Goal: Task Accomplishment & Management: Use online tool/utility

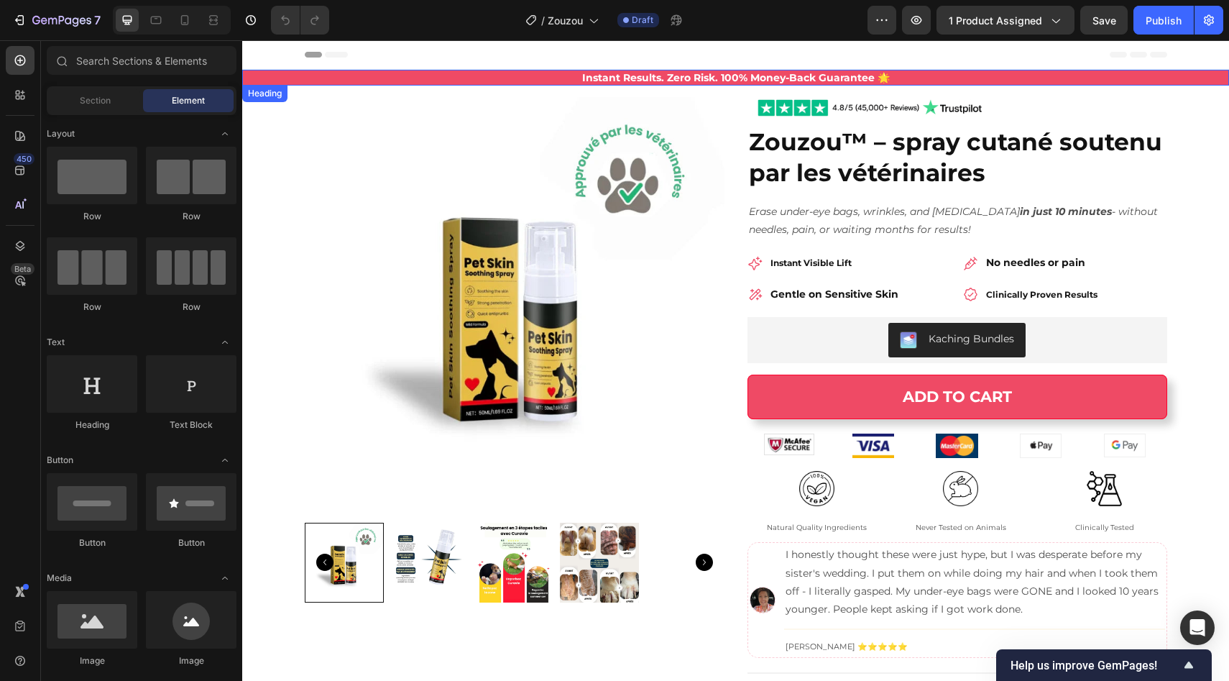
click at [703, 81] on span "Instant Results. Zero Risk. 100% Money-Back Guarantee 🌟" at bounding box center [736, 77] width 308 height 13
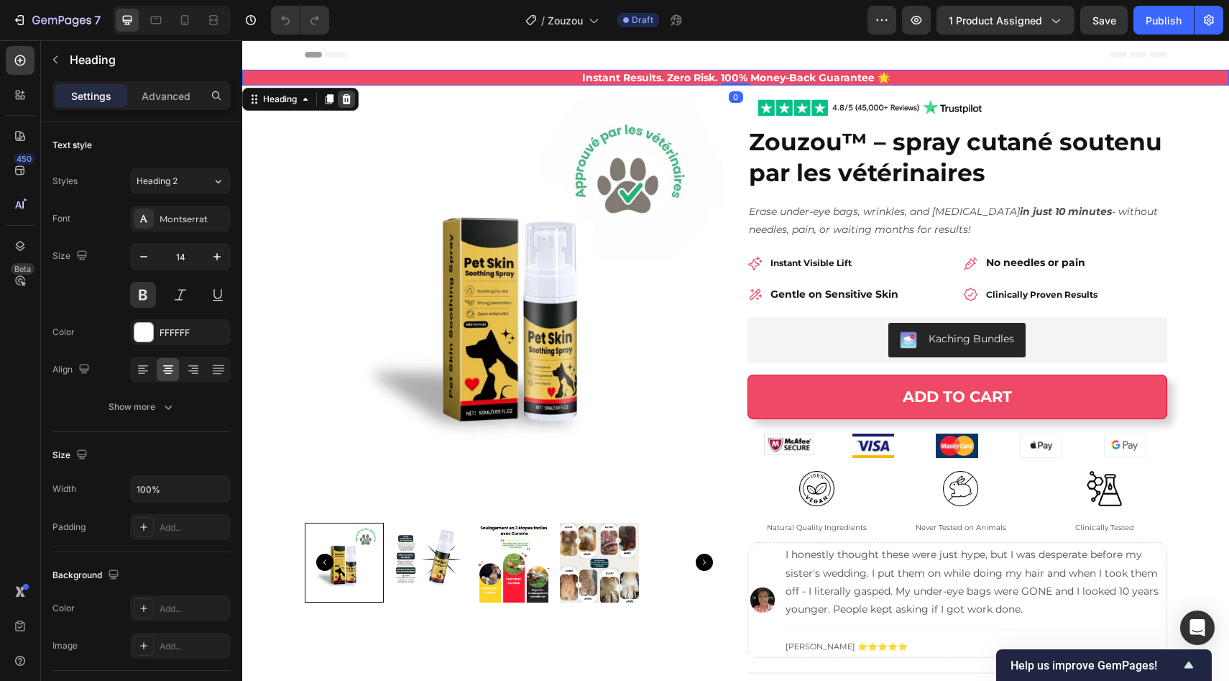
click at [345, 91] on div at bounding box center [346, 99] width 17 height 17
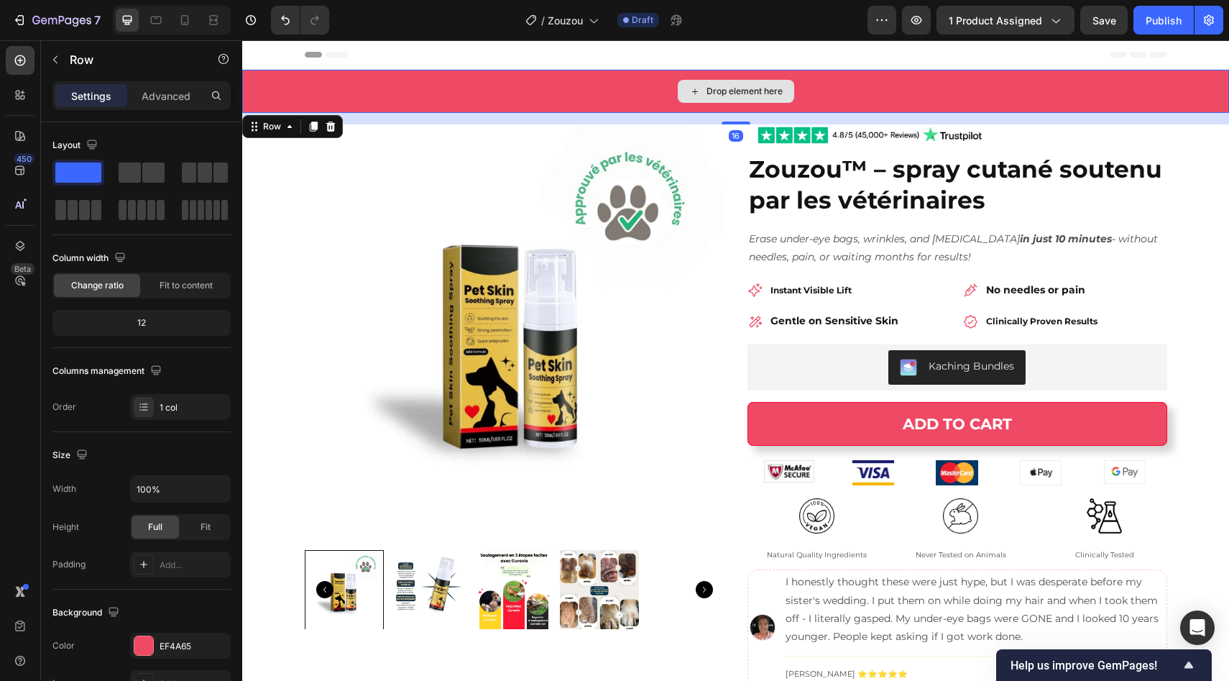
click at [357, 81] on div "Drop element here" at bounding box center [735, 91] width 987 height 43
click at [323, 137] on div "Row" at bounding box center [292, 126] width 101 height 23
click at [330, 126] on icon at bounding box center [330, 126] width 9 height 10
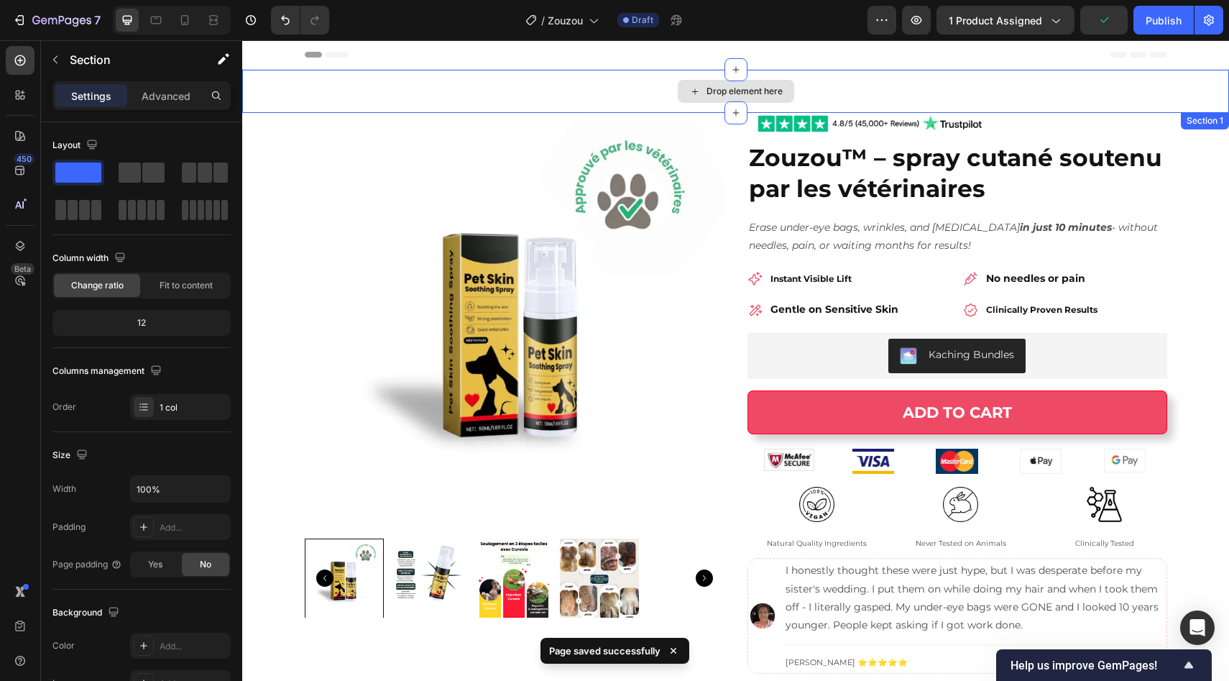
click at [630, 94] on div "Drop element here" at bounding box center [735, 91] width 987 height 43
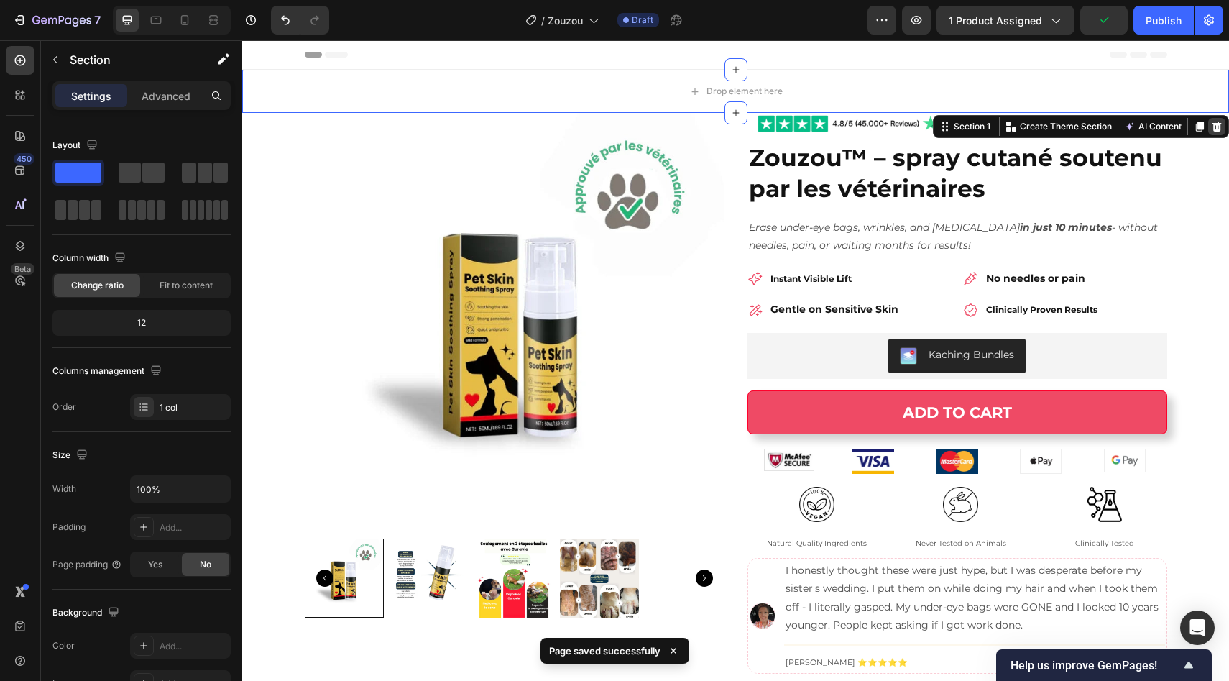
click at [1213, 129] on icon at bounding box center [1217, 126] width 9 height 10
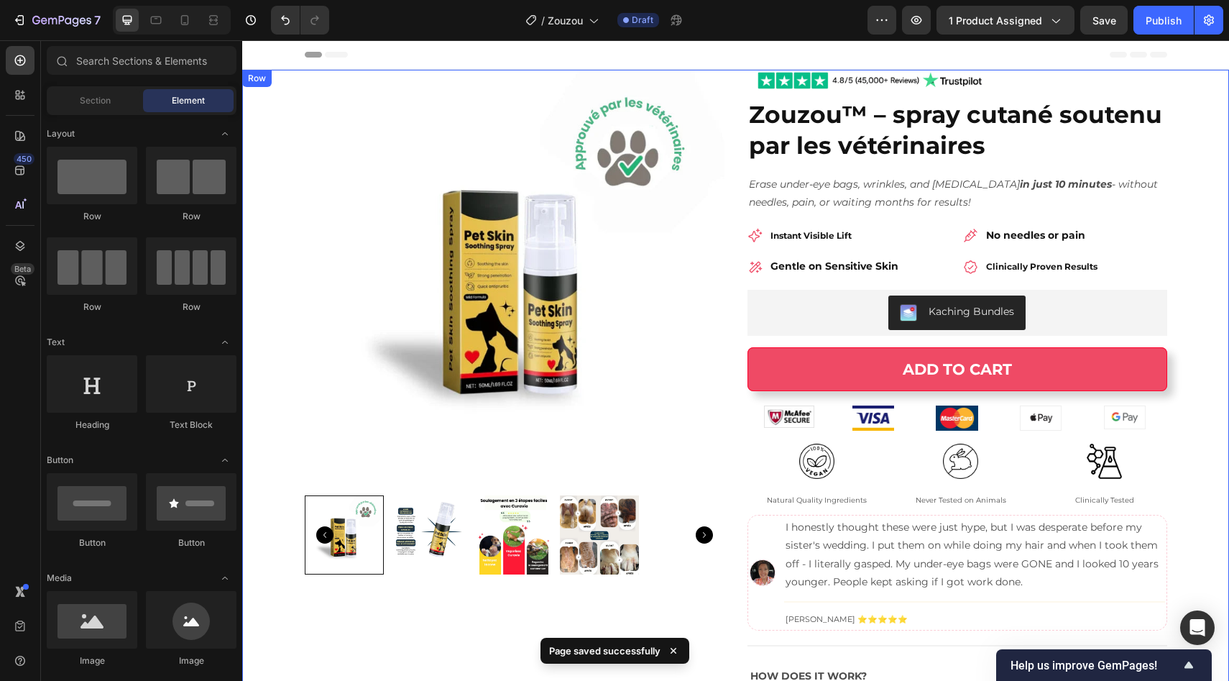
click at [1181, 142] on div "Product Images Image Zouzou™ – spray cutané soutenu par les vétérinaires Produc…" at bounding box center [735, 420] width 987 height 701
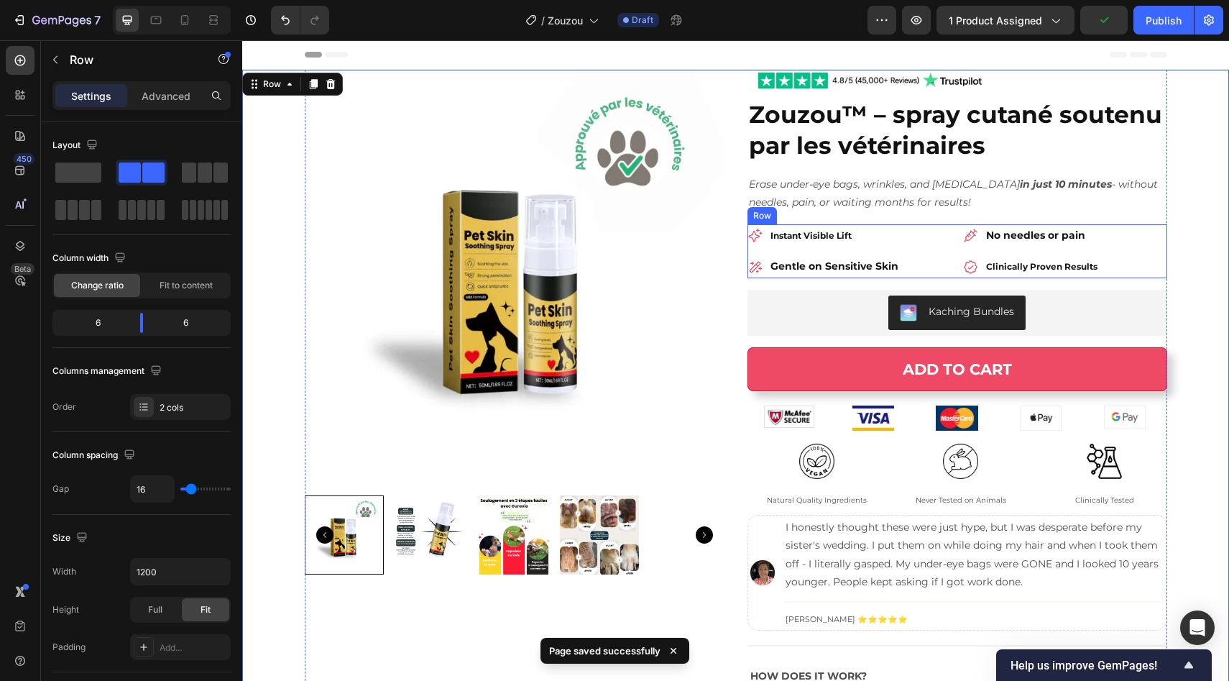
click at [954, 241] on div "Instant Visible Lift Gentle on Sensitive Skin Item List No needles or pain Clin…" at bounding box center [958, 250] width 420 height 53
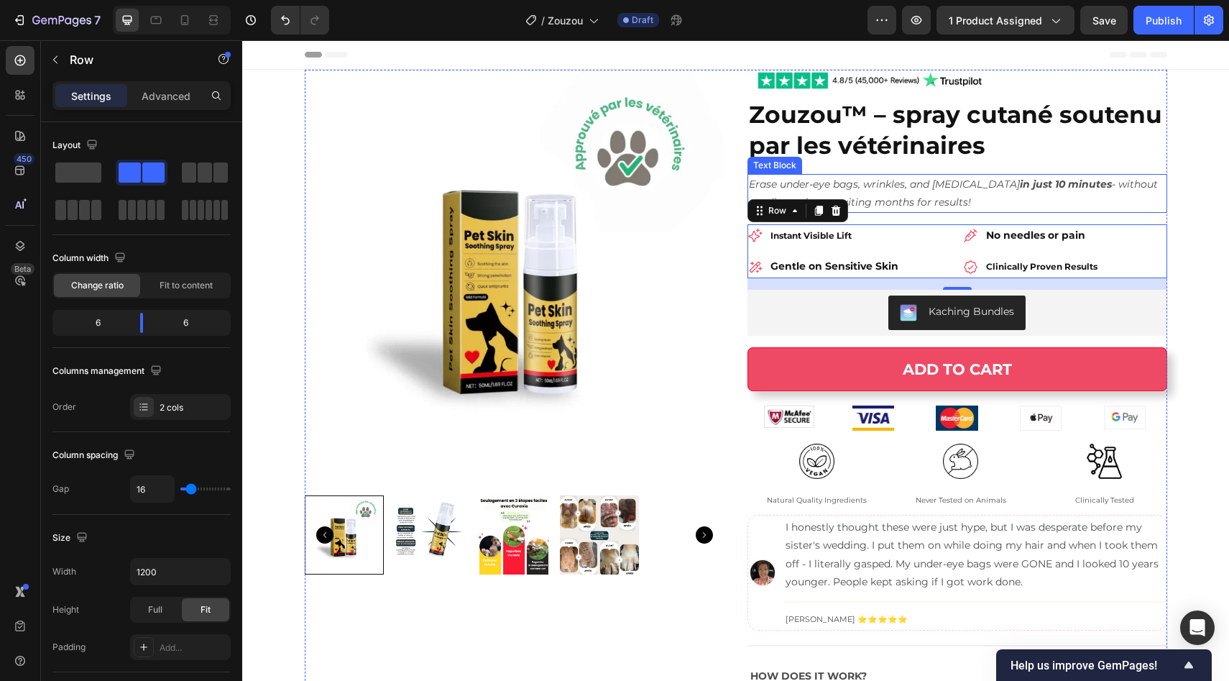
click at [838, 192] on p "Erase under-eye bags, wrinkles, and dark circles in just 10 minutes - without n…" at bounding box center [957, 193] width 417 height 36
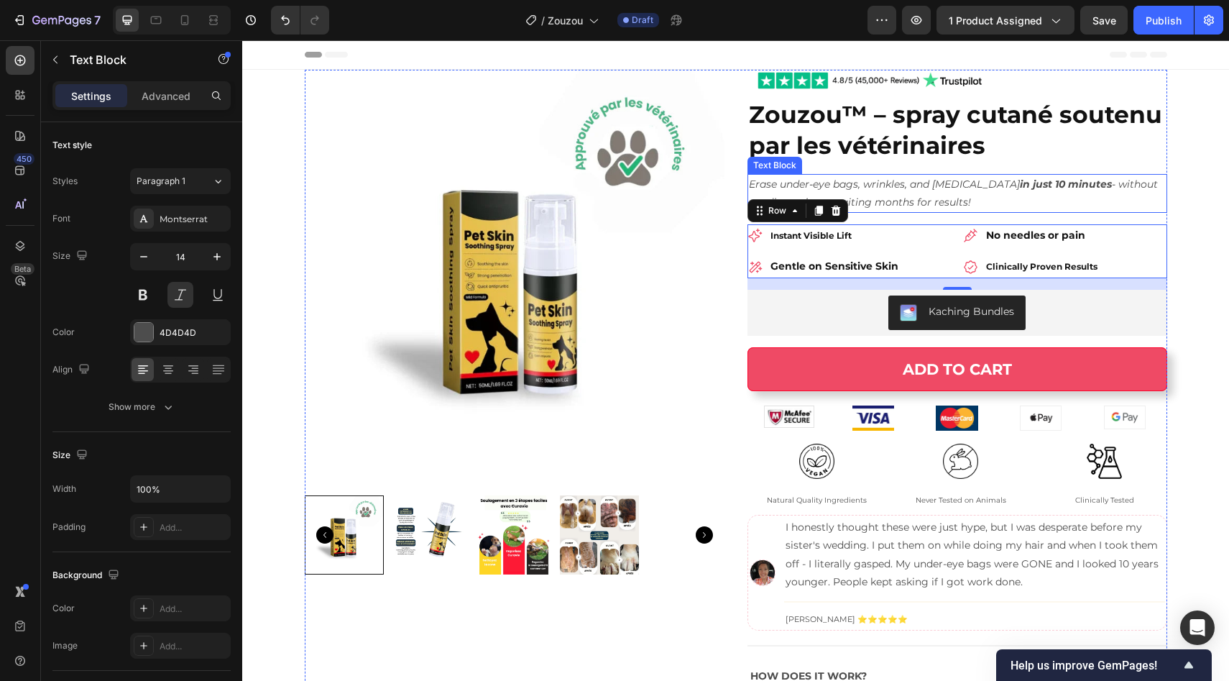
click at [838, 192] on p "Erase under-eye bags, wrinkles, and dark circles in just 10 minutes - without n…" at bounding box center [957, 193] width 417 height 36
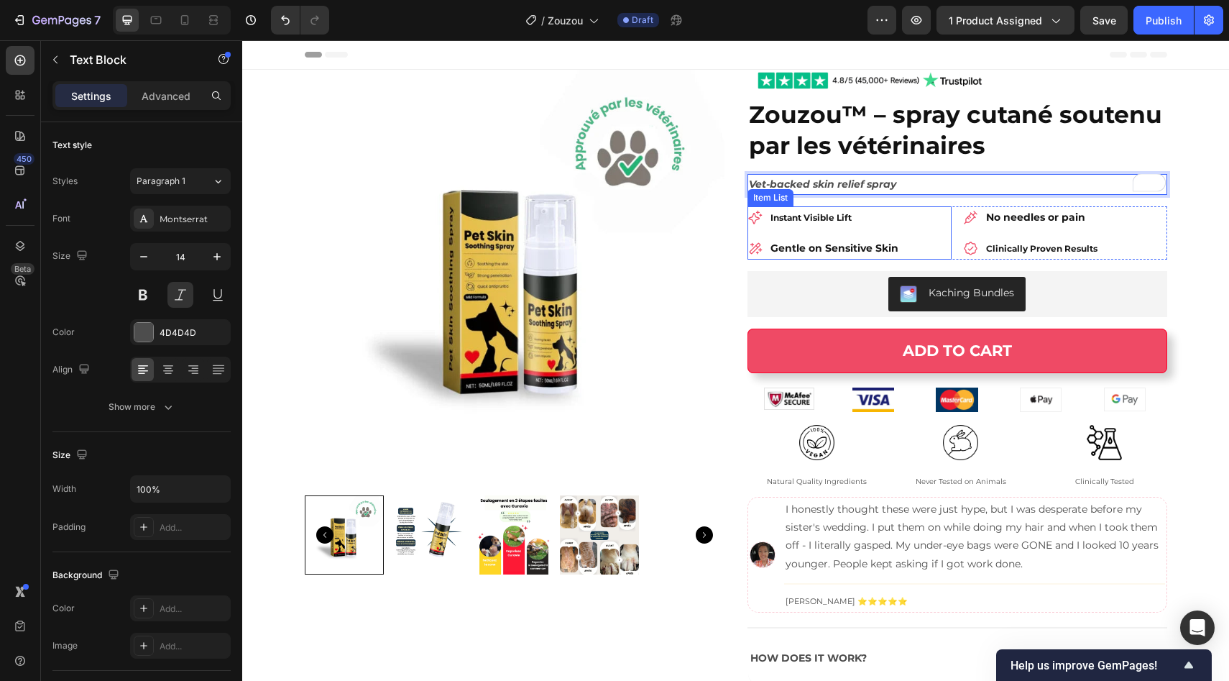
click at [795, 220] on strong "Instant Visible Lift" at bounding box center [811, 217] width 81 height 11
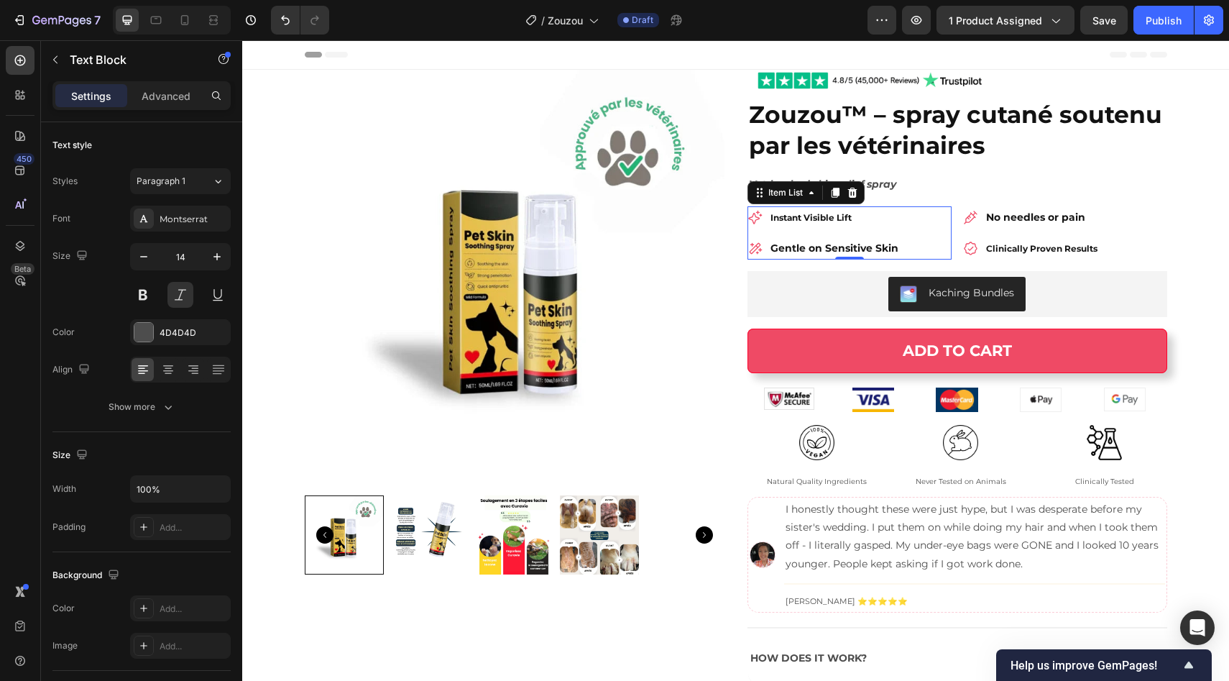
click at [795, 220] on strong "Instant Visible Lift" at bounding box center [811, 217] width 81 height 11
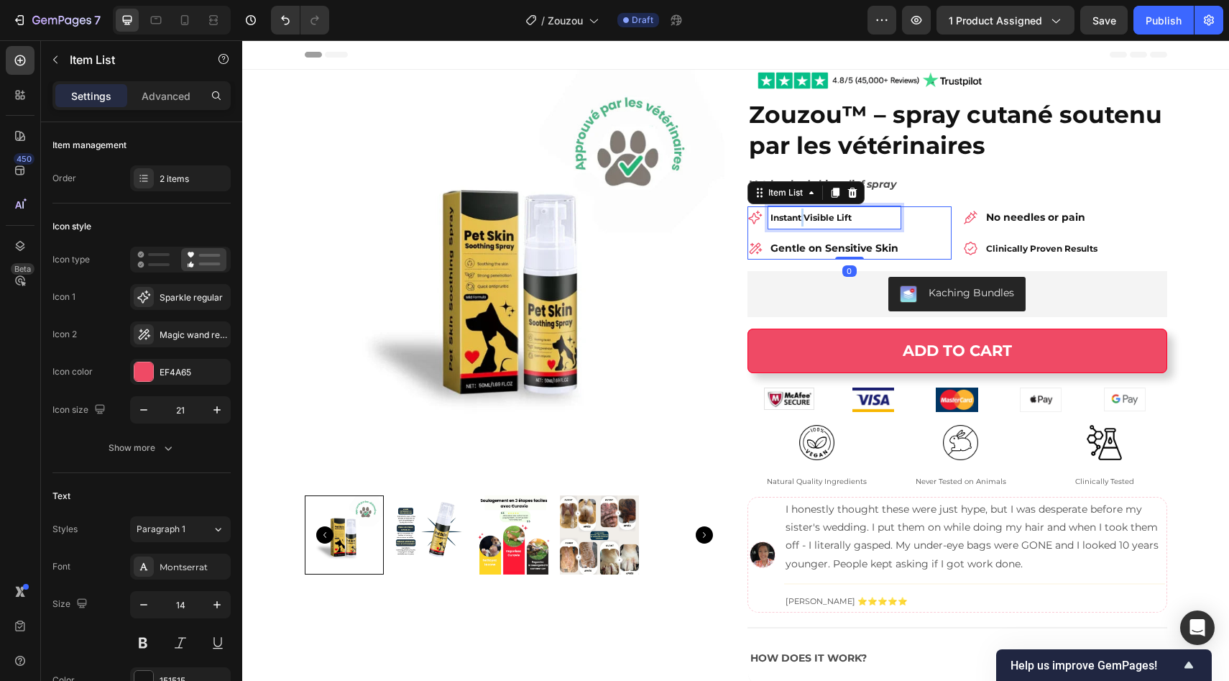
click at [795, 220] on strong "Instant Visible Lift" at bounding box center [811, 217] width 81 height 11
click at [838, 216] on strong "Instant Visible Lift" at bounding box center [811, 217] width 81 height 11
click at [939, 217] on div "Kicks in within minutes Gentle on Sensitive Skin" at bounding box center [850, 232] width 204 height 53
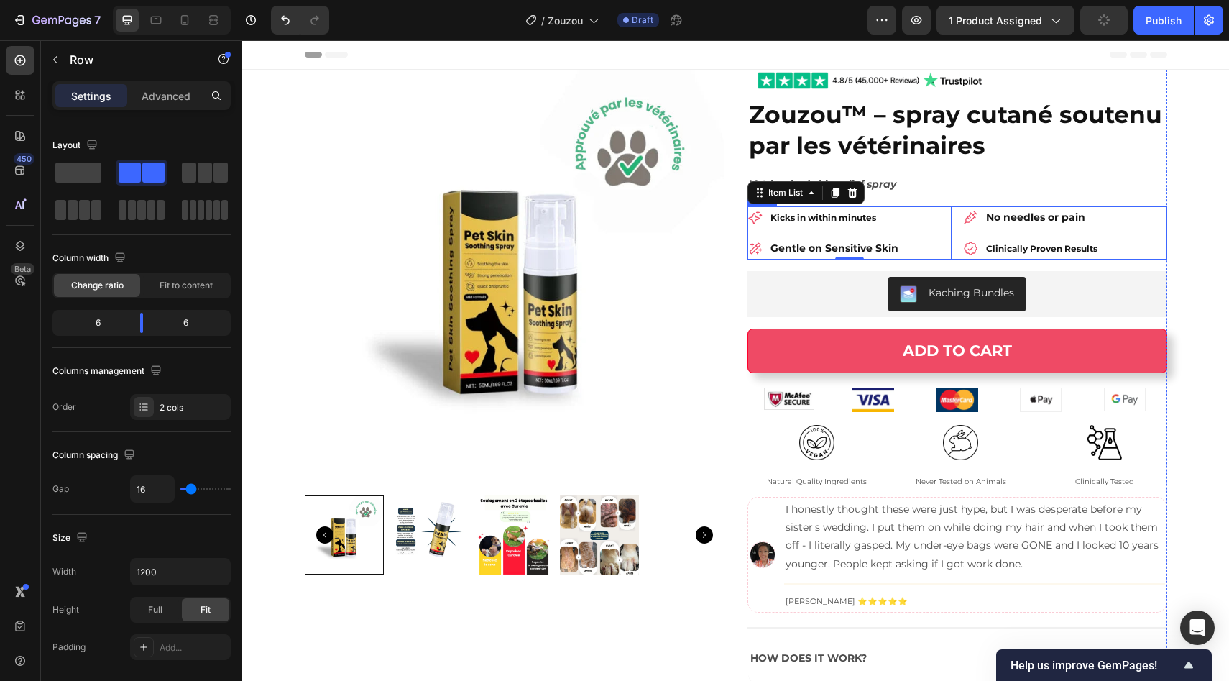
click at [948, 223] on div "Kicks in within minutes Gentle on Sensitive Skin Item List 0 No needles or pain…" at bounding box center [958, 232] width 420 height 53
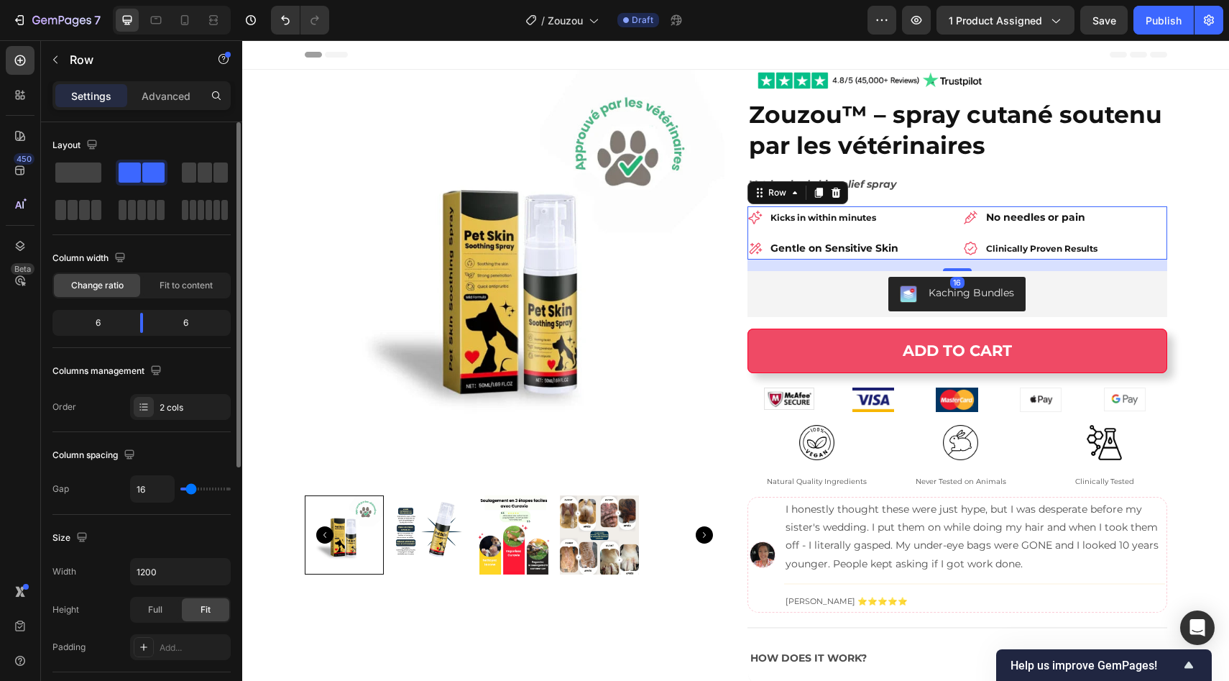
click at [104, 174] on div at bounding box center [141, 191] width 178 height 63
click at [89, 175] on span at bounding box center [78, 172] width 46 height 20
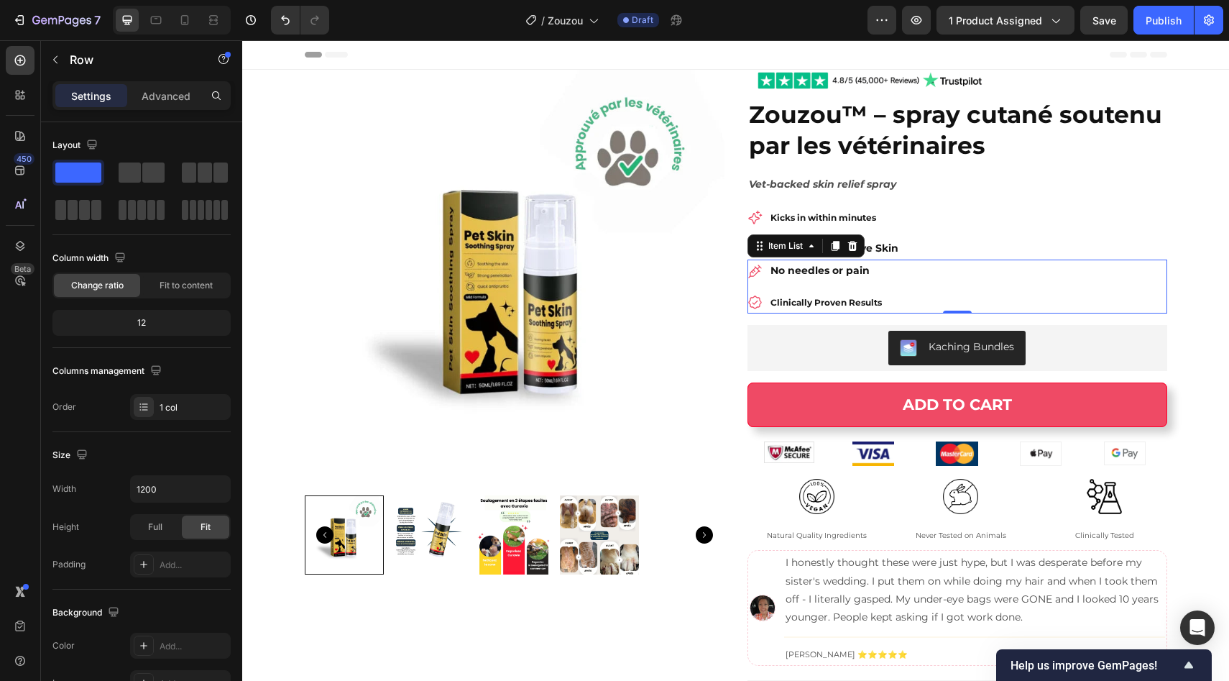
click at [937, 290] on div "No needles or pain Clinically Proven Results" at bounding box center [958, 285] width 420 height 53
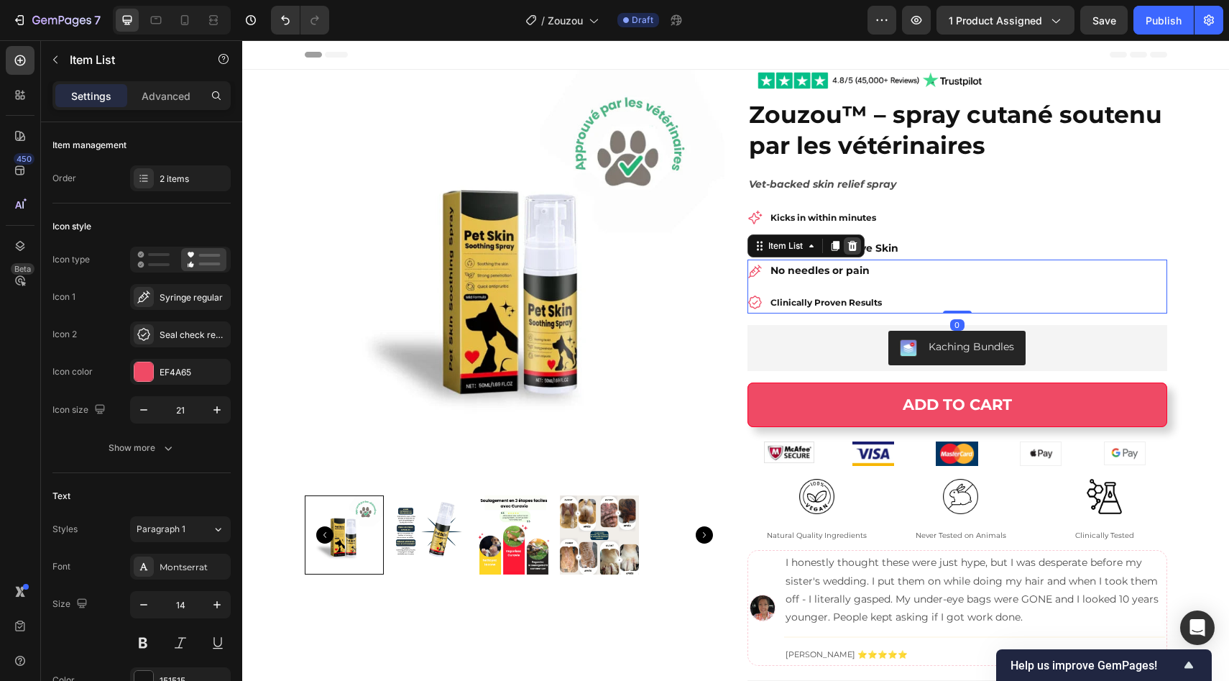
click at [854, 250] on div at bounding box center [852, 245] width 17 height 17
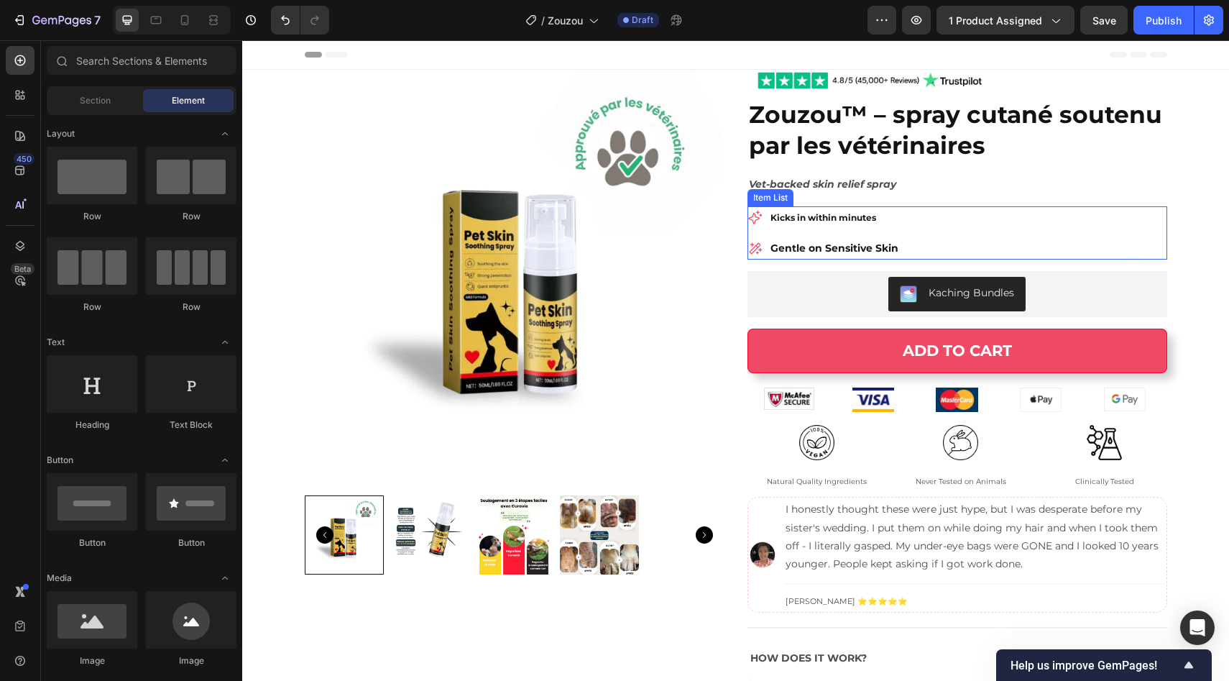
click at [932, 247] on div "Kicks in within minutes Gentle on Sensitive Skin" at bounding box center [958, 232] width 420 height 53
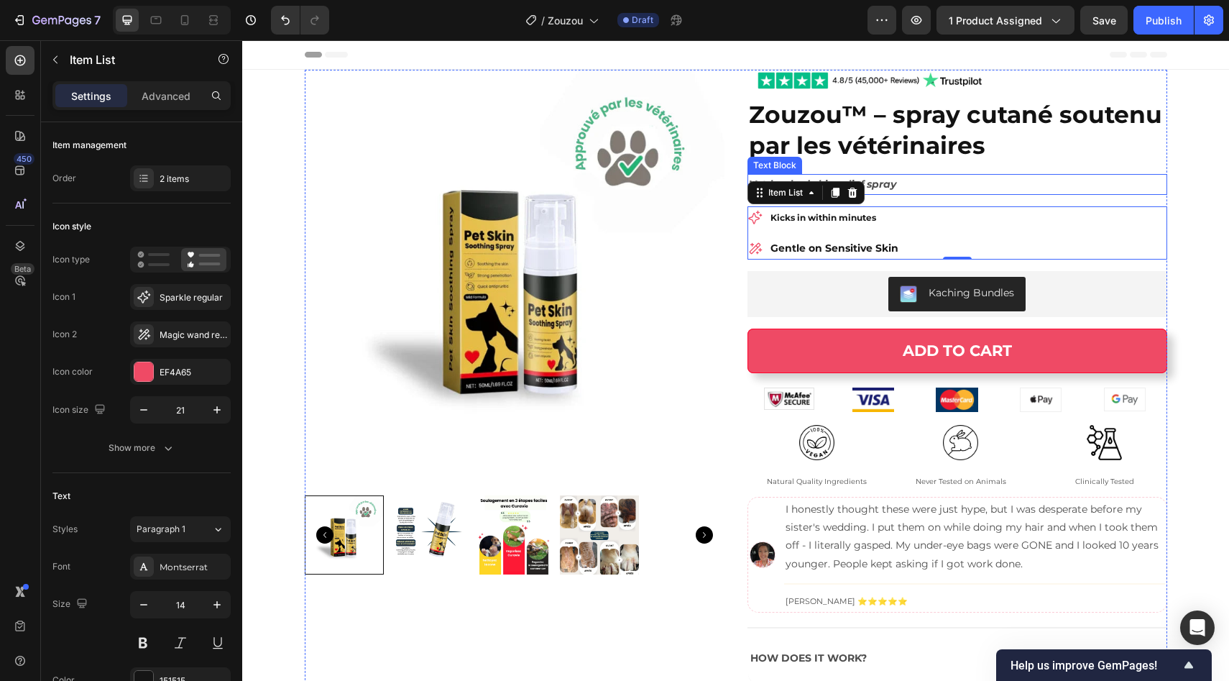
click at [927, 188] on p "Vet-backed skin relief spray" at bounding box center [957, 184] width 417 height 18
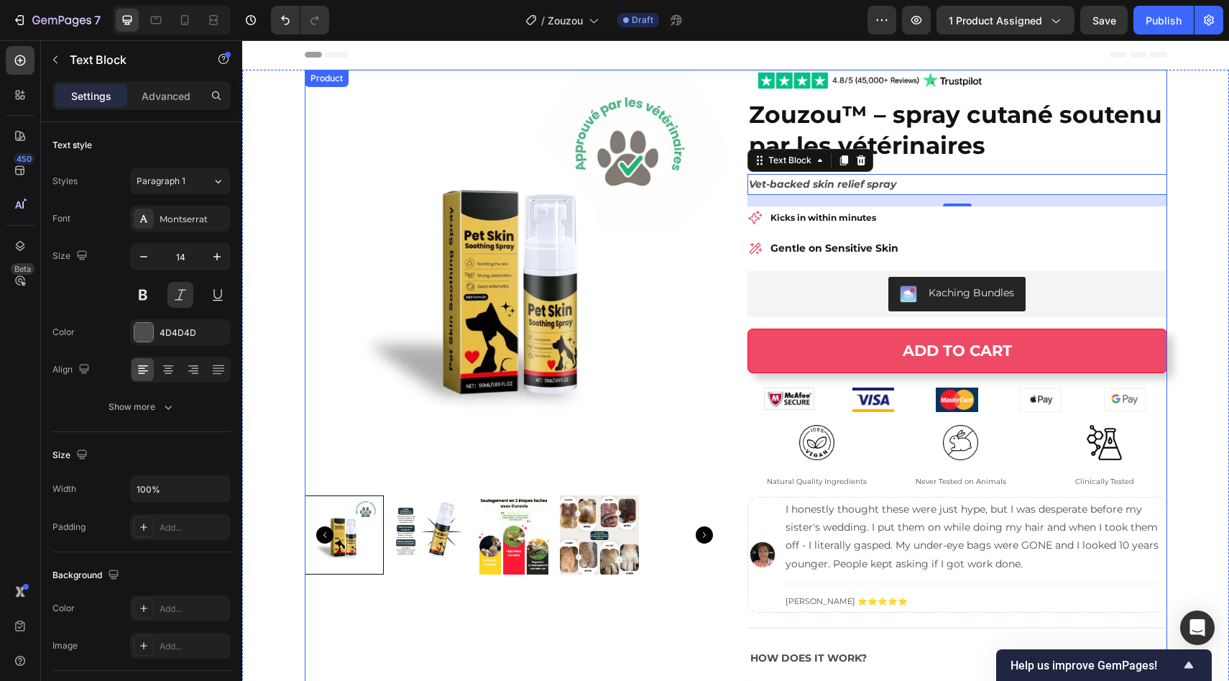
click at [886, 173] on div "Image Zouzou™ – spray cutané soutenu par les vétérinaires Product Title Vet-bac…" at bounding box center [958, 411] width 420 height 682
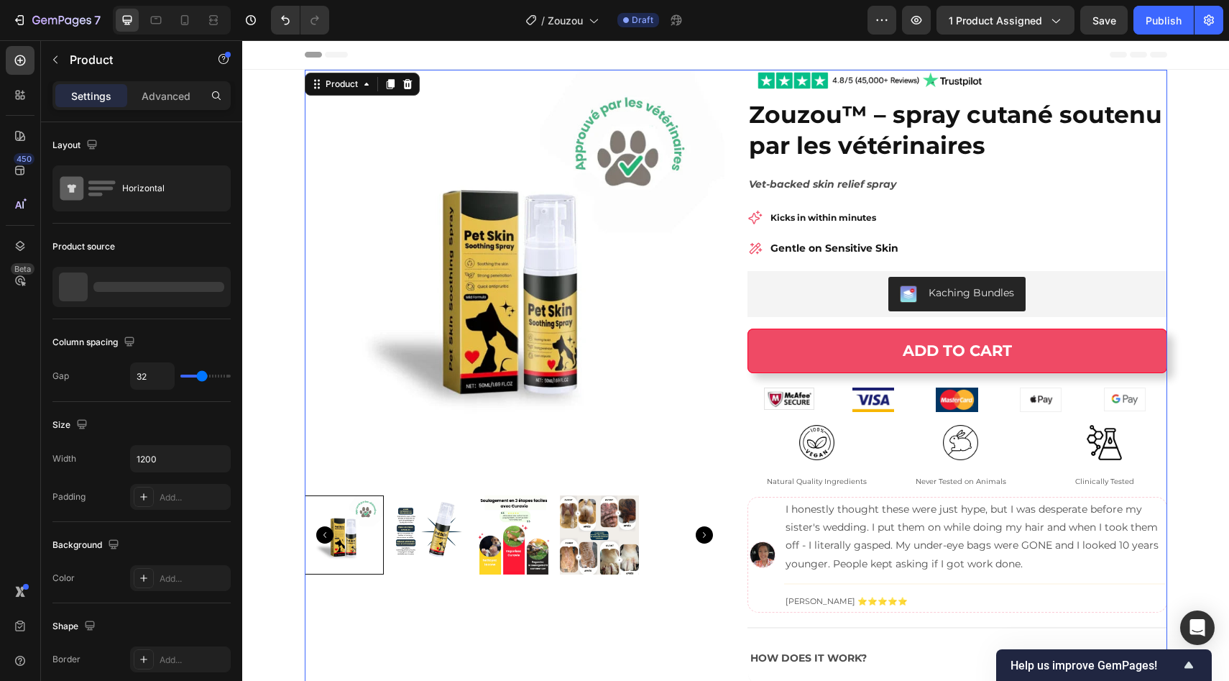
click at [886, 173] on div "Image Zouzou™ – spray cutané soutenu par les vétérinaires Product Title Vet-bac…" at bounding box center [958, 411] width 420 height 682
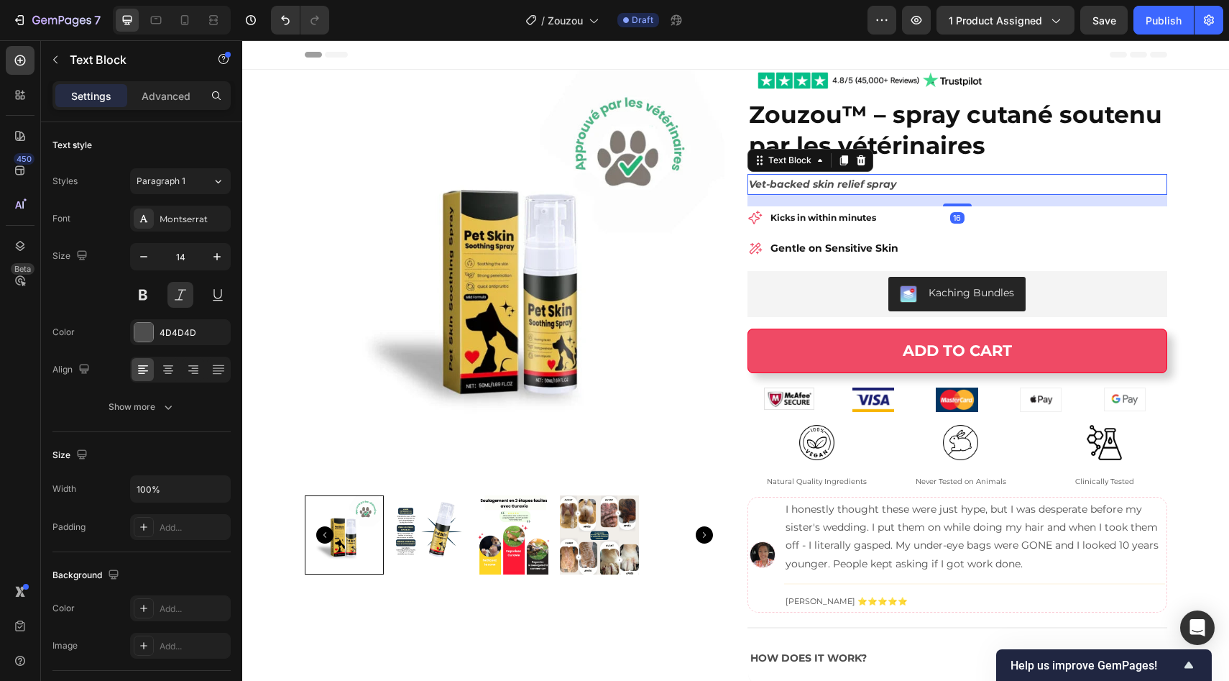
click at [894, 177] on p "Vet-backed skin relief spray" at bounding box center [957, 184] width 417 height 18
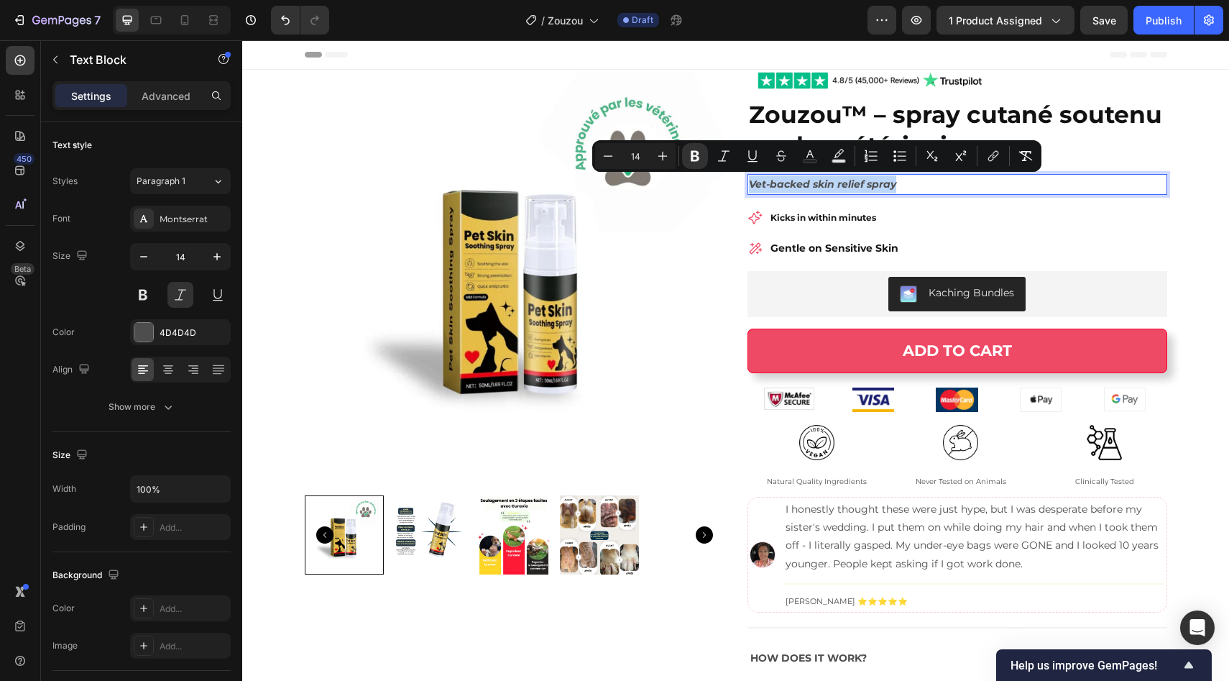
copy strong "Vet-backed skin relief spray"
click at [824, 186] on strong "Vet-backed skin relief spray" at bounding box center [822, 184] width 147 height 13
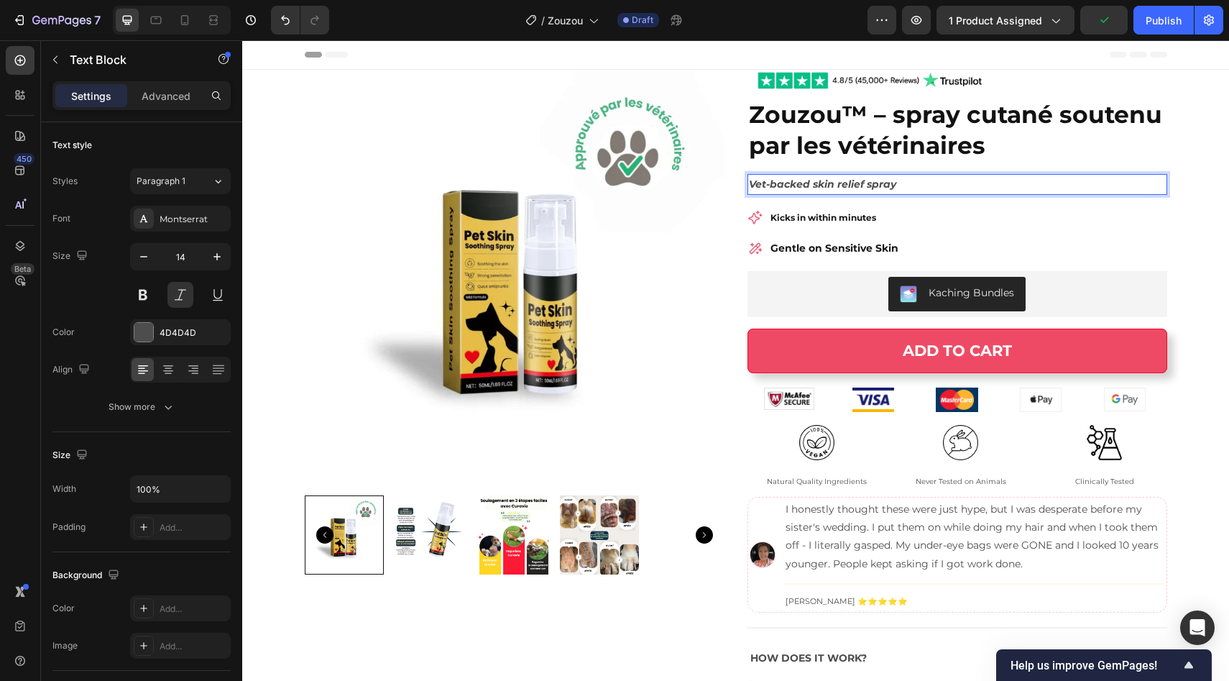
click at [824, 186] on strong "Vet-backed skin relief spray" at bounding box center [822, 184] width 147 height 13
click at [802, 211] on p "Kicks in within minutes" at bounding box center [835, 217] width 128 height 18
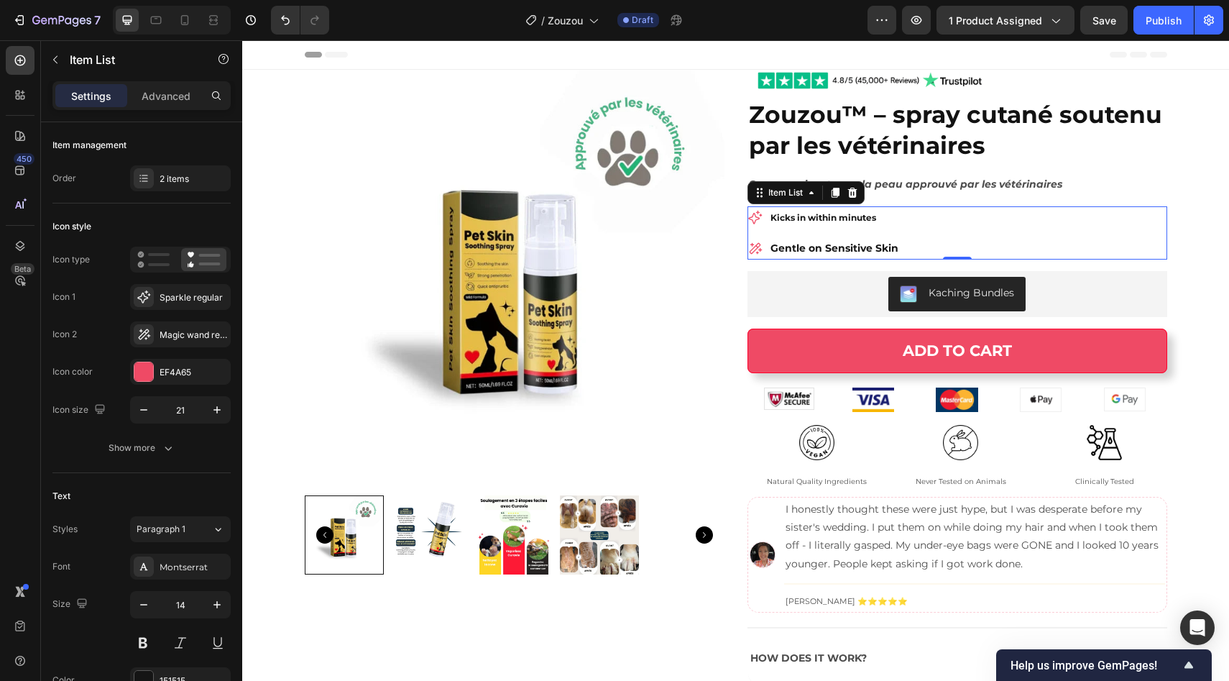
click at [845, 218] on strong "Kicks in within minutes" at bounding box center [824, 217] width 106 height 11
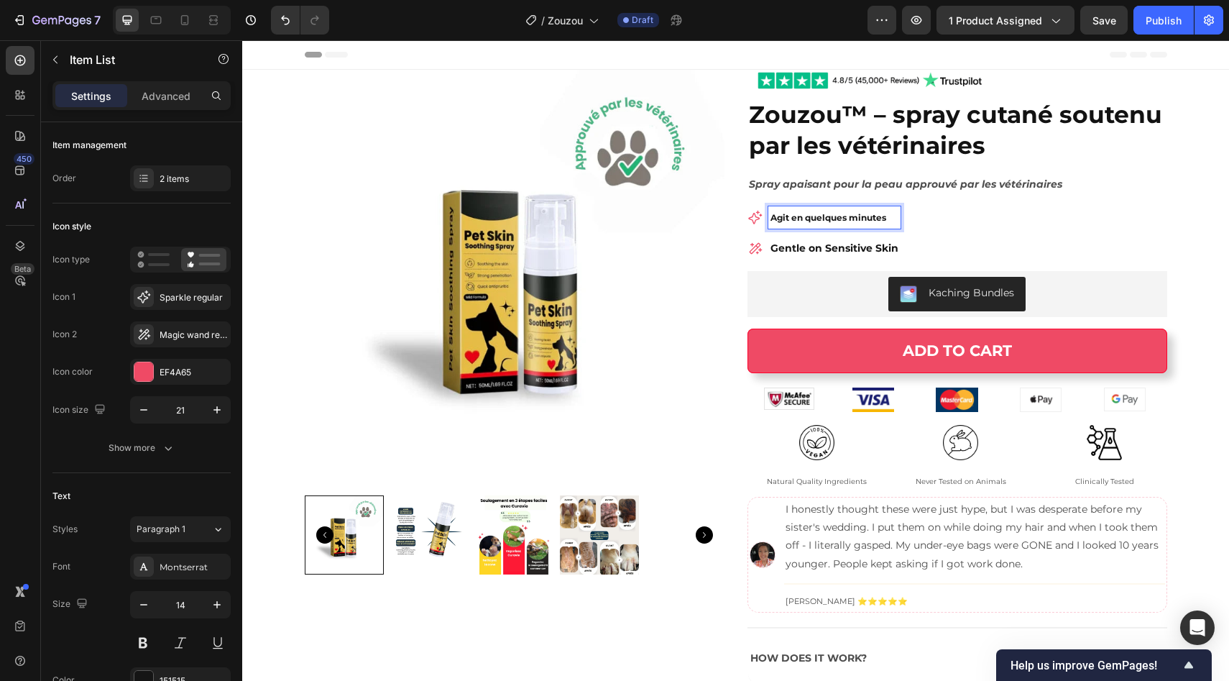
click at [796, 254] on strong "Gentle on Sensitive Skin" at bounding box center [835, 248] width 128 height 13
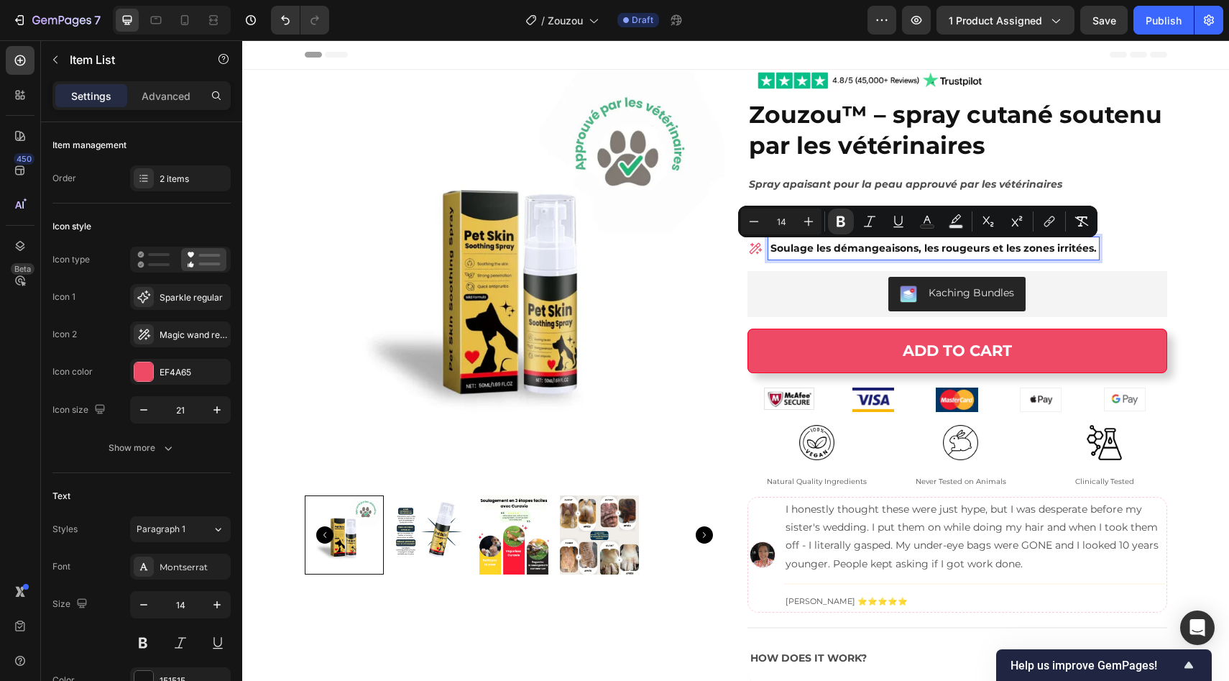
click at [1107, 240] on div "Agit en quelques minutes Soulage les démangeaisons, les rougeurs et les zones i…" at bounding box center [958, 232] width 420 height 53
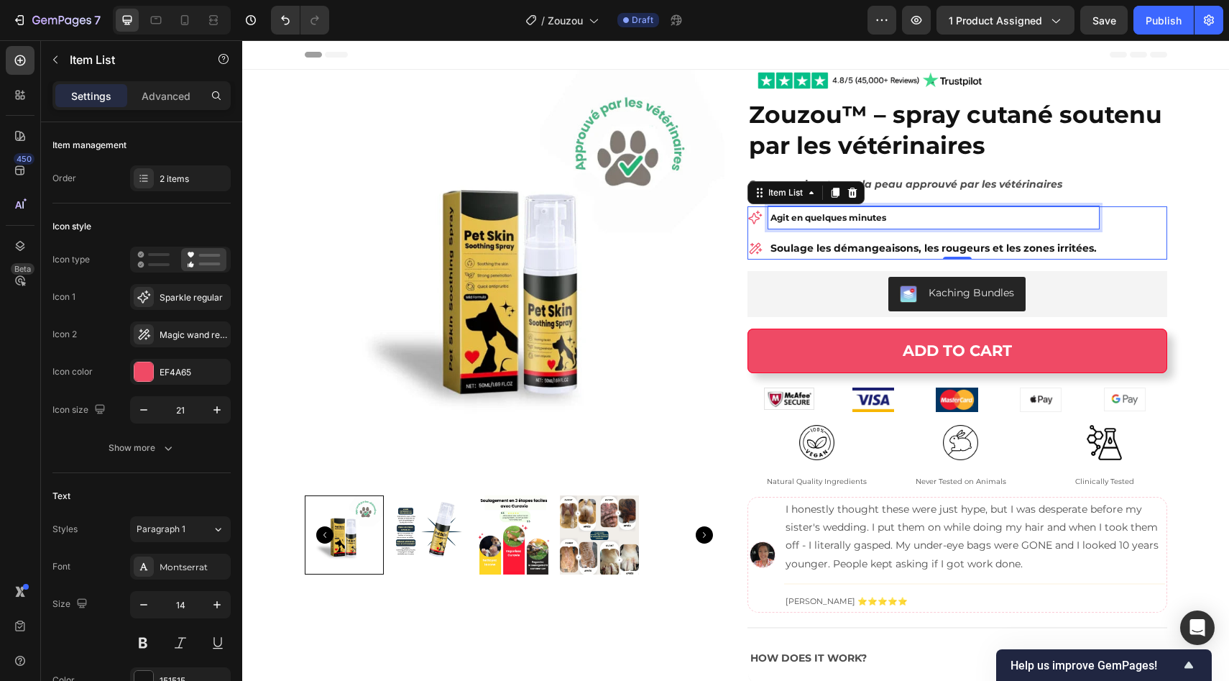
click at [1077, 226] on p "Agit en quelques minutes" at bounding box center [934, 217] width 326 height 18
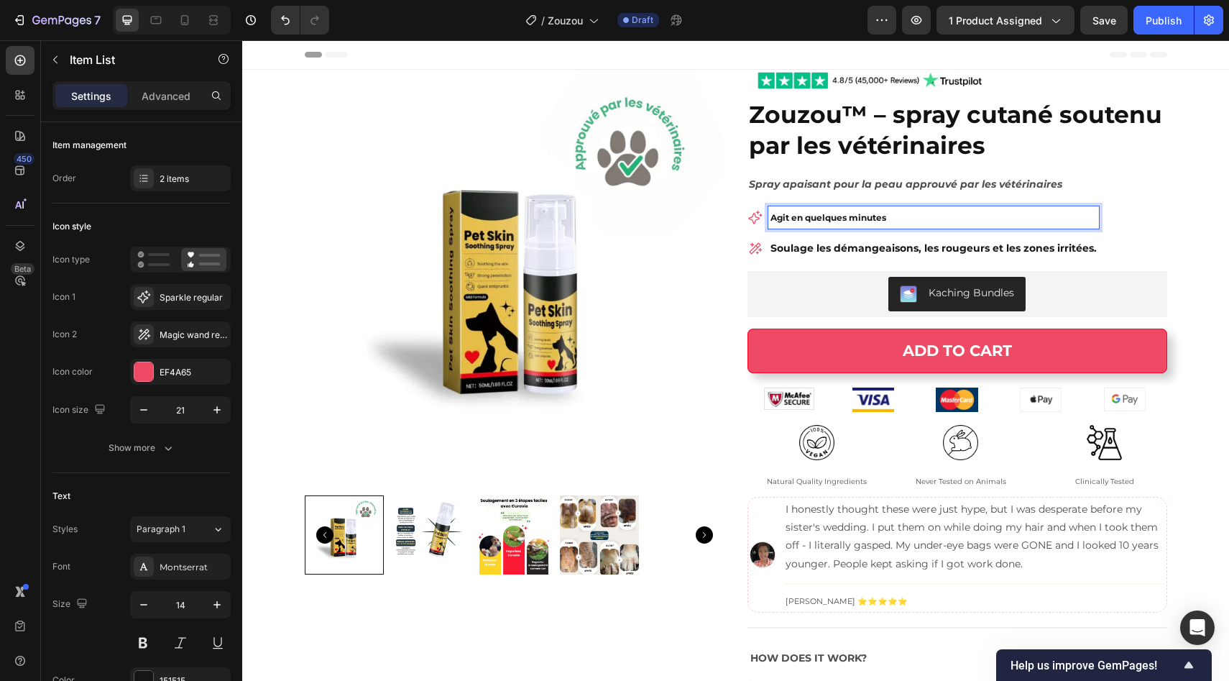
click at [1111, 234] on div "Agit en quelques minutes Soulage les démangeaisons, les rougeurs et les zones i…" at bounding box center [958, 232] width 420 height 53
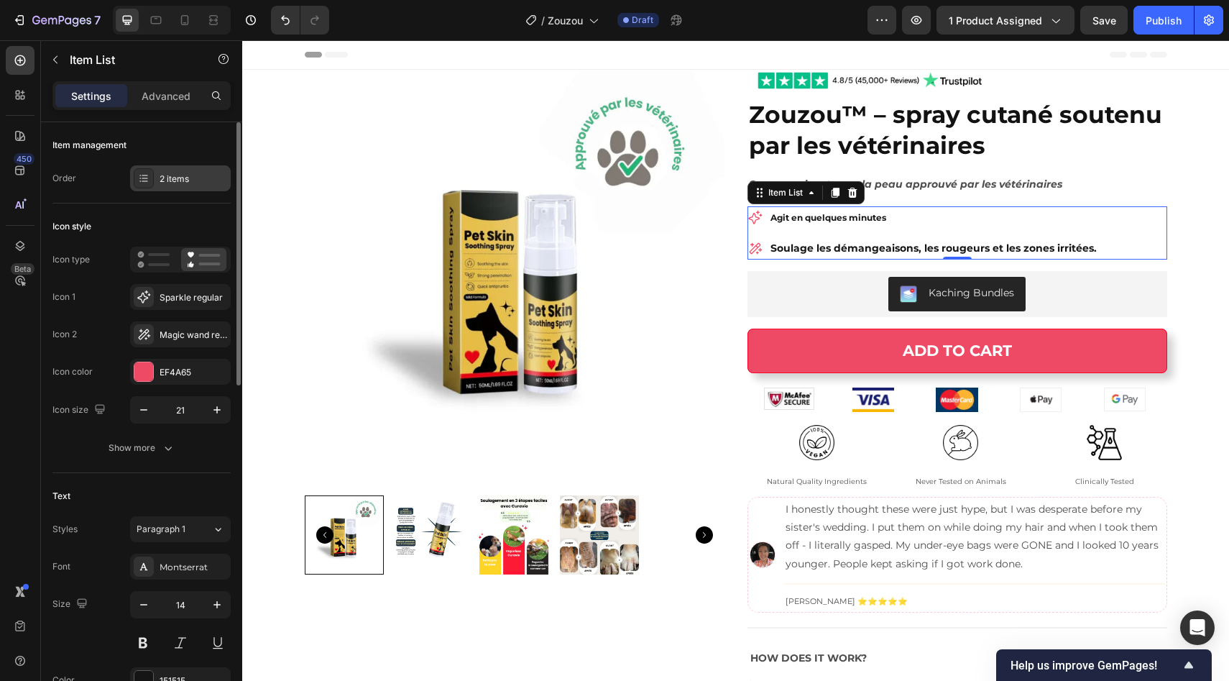
click at [183, 185] on div "2 items" at bounding box center [180, 178] width 101 height 26
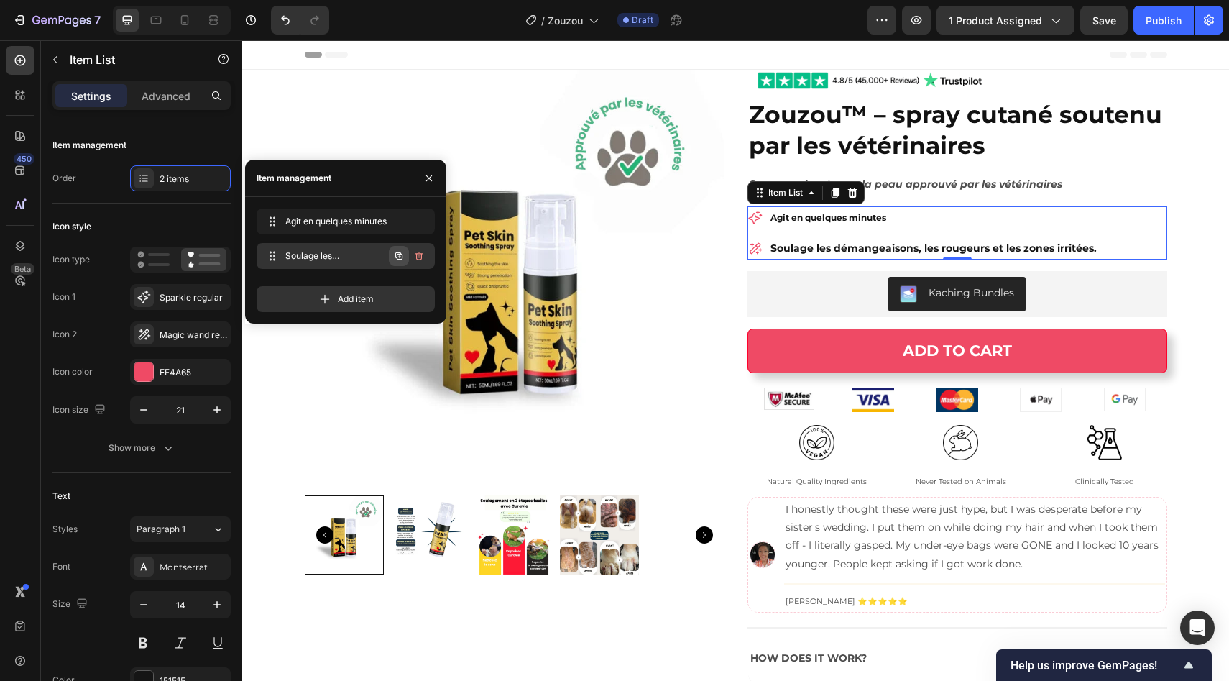
click at [397, 254] on icon "button" at bounding box center [398, 255] width 7 height 7
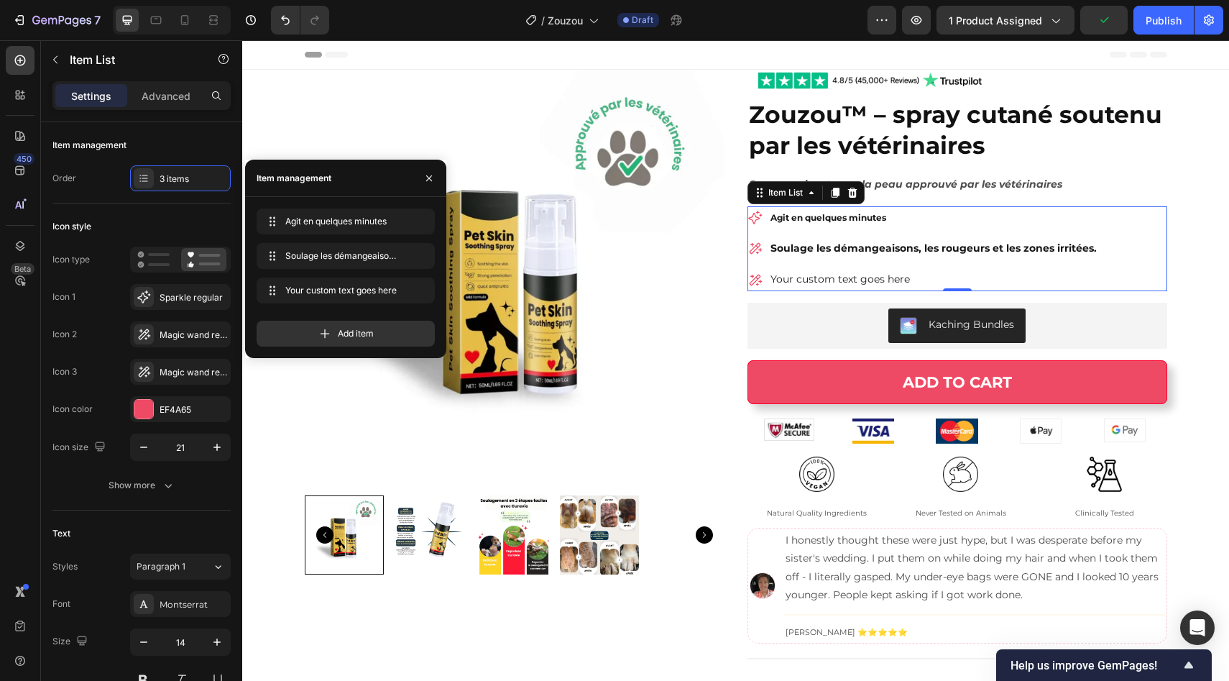
click at [791, 289] on div "Your custom text goes here" at bounding box center [933, 279] width 331 height 22
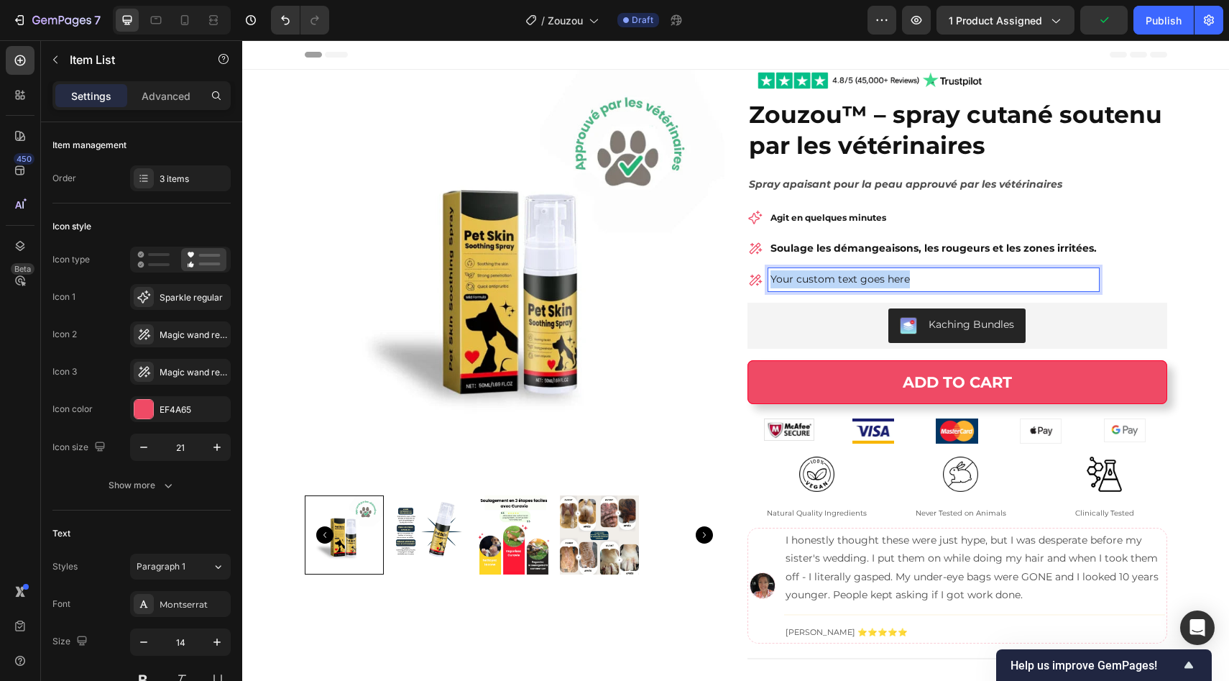
click at [791, 289] on div "Your custom text goes here" at bounding box center [933, 279] width 331 height 22
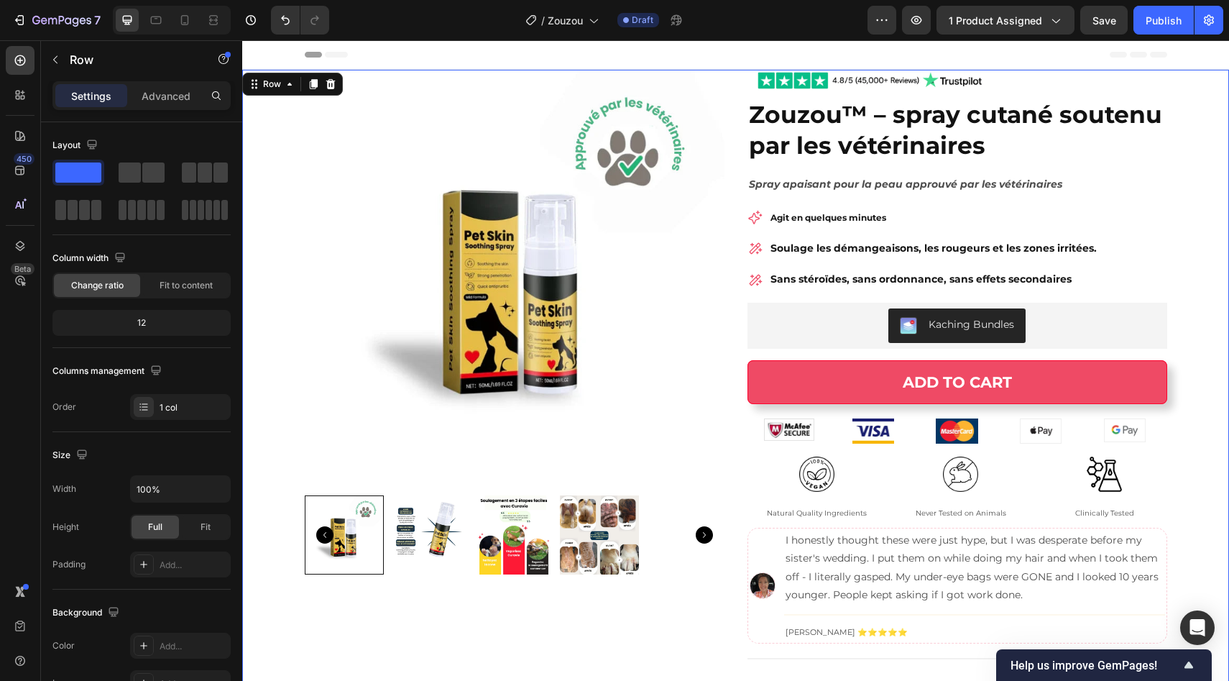
click at [1170, 276] on div "Product Images Image Zouzou™ – spray cutané soutenu par les vétérinaires Produc…" at bounding box center [735, 427] width 987 height 714
click at [930, 247] on strong "Soulage les démangeaisons, les rougeurs et les zones irritées." at bounding box center [934, 248] width 326 height 13
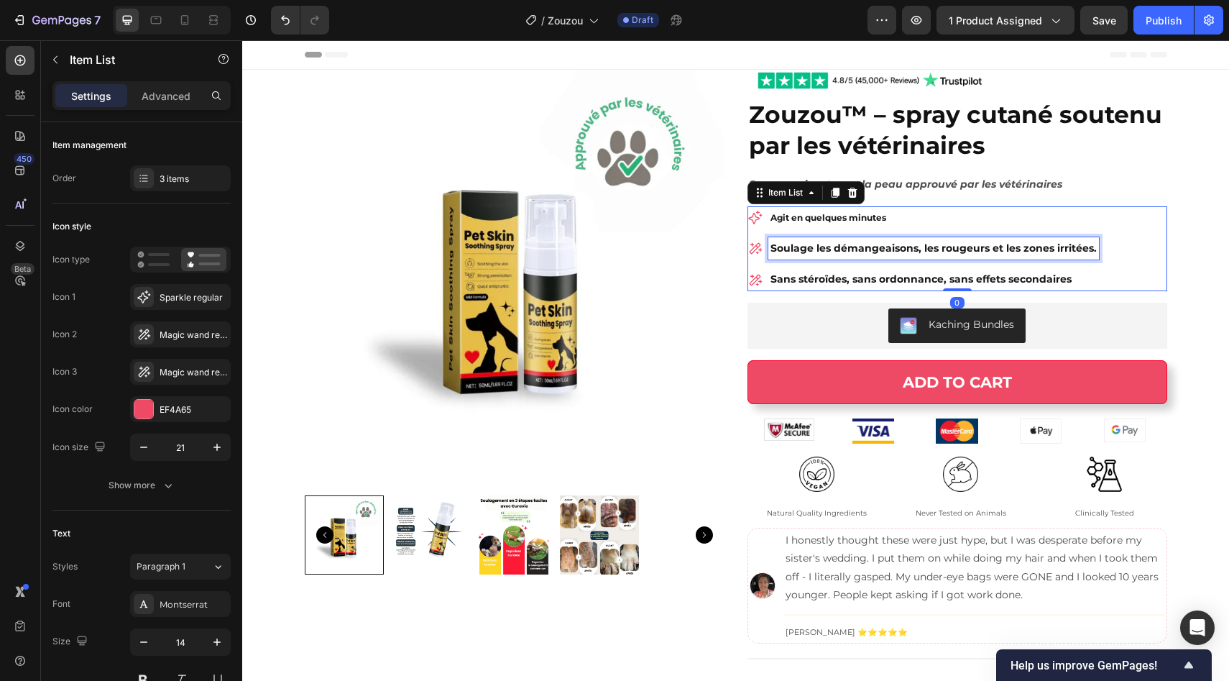
click at [930, 247] on strong "Soulage les démangeaisons, les rougeurs et les zones irritées." at bounding box center [934, 248] width 326 height 13
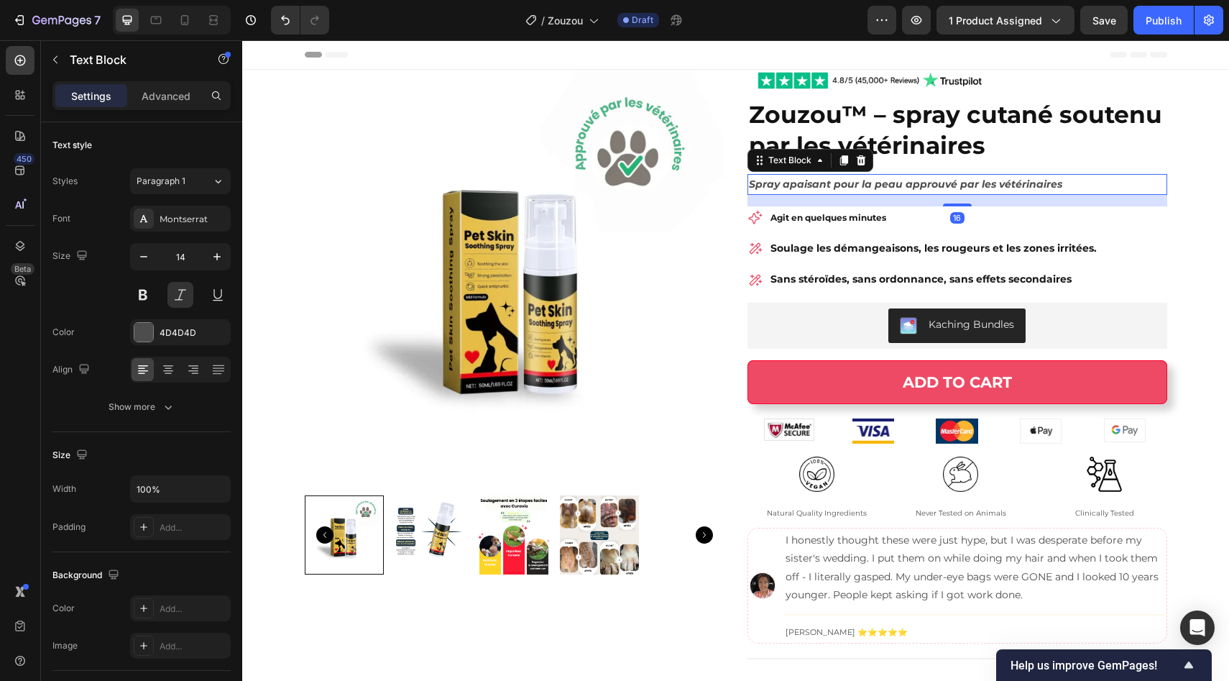
click at [953, 176] on p "Spray apaisant pour la peau approuvé par les vétérinaires" at bounding box center [957, 184] width 417 height 18
click at [850, 215] on strong "Agit en quelques minutes" at bounding box center [829, 217] width 116 height 11
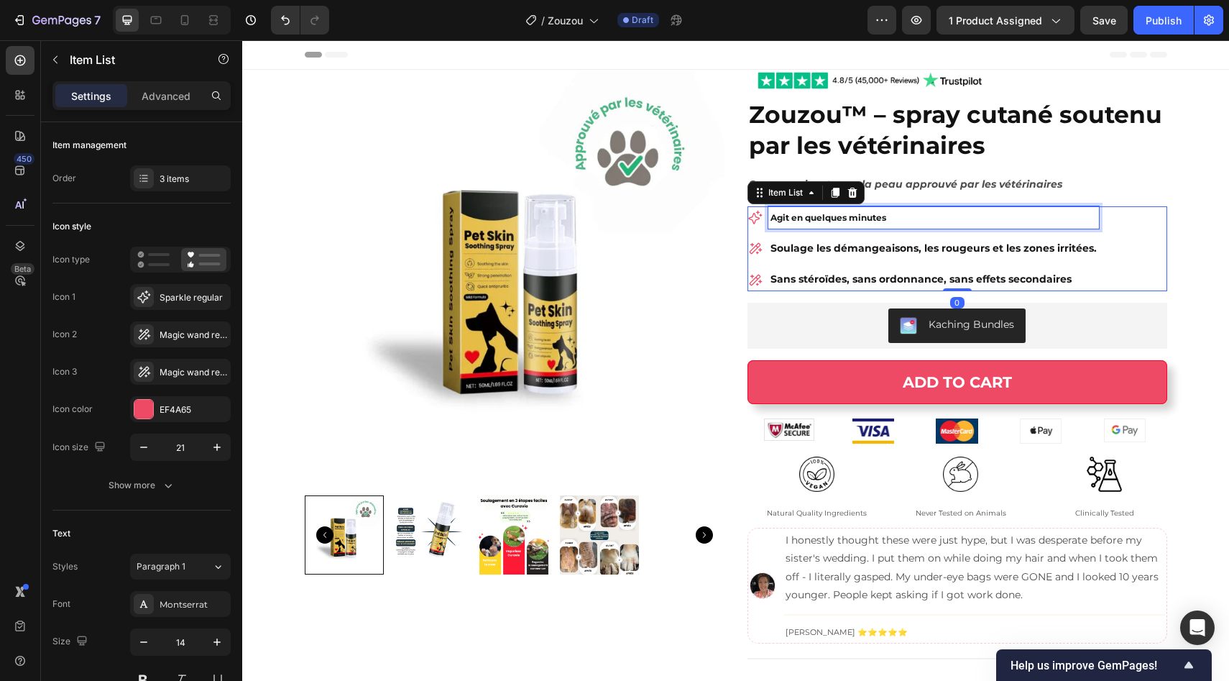
click at [850, 215] on strong "Agit en quelques minutes" at bounding box center [829, 217] width 116 height 11
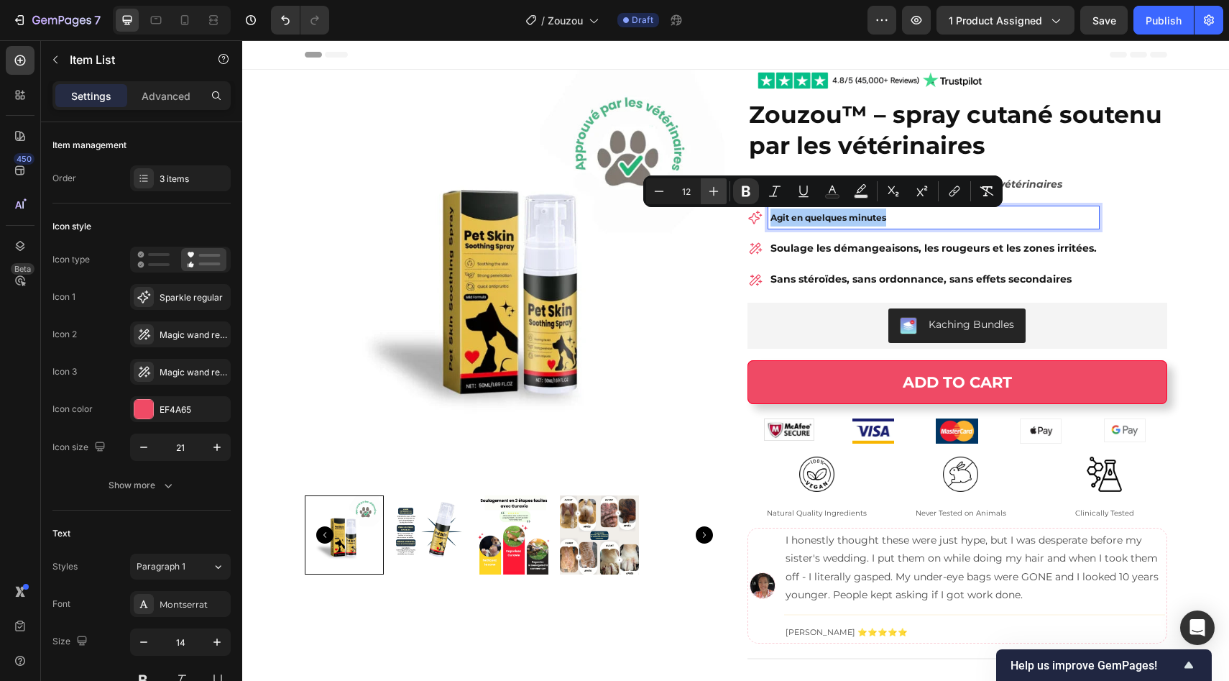
click at [717, 188] on icon "Editor contextual toolbar" at bounding box center [714, 191] width 14 height 14
type input "14"
click at [749, 233] on div "Agit en quelques minutes Soulage les démangeaisons, les rougeurs et les zones i…" at bounding box center [923, 248] width 351 height 85
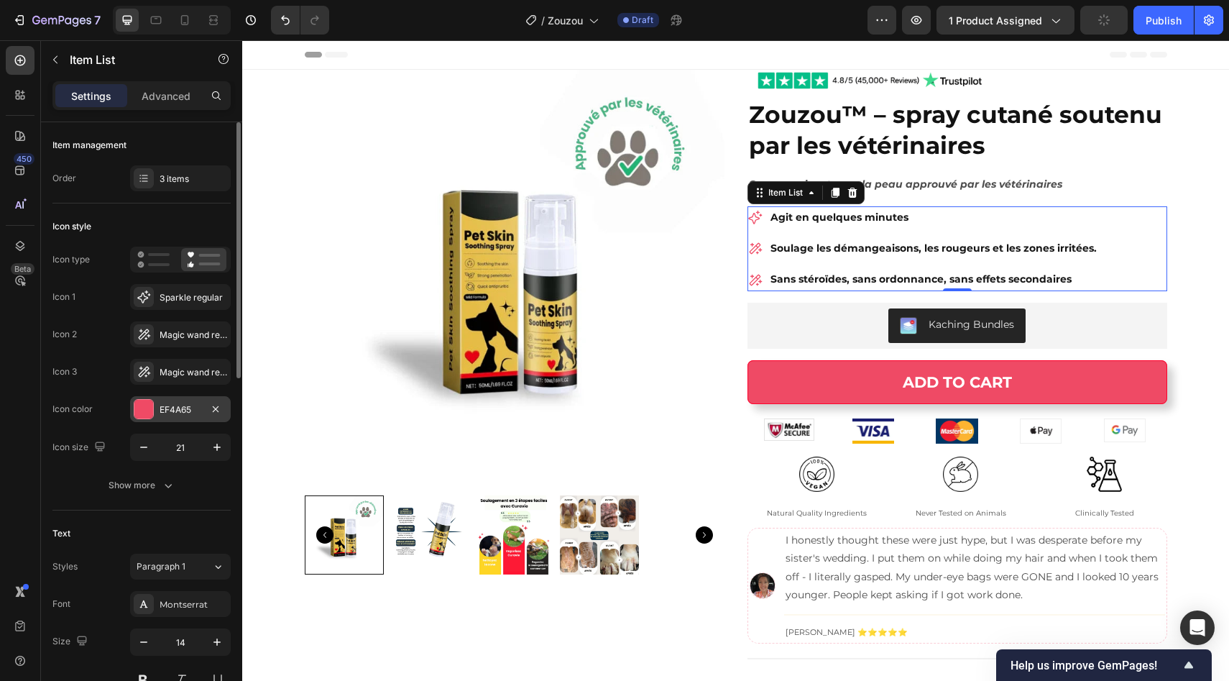
click at [157, 406] on div "EF4A65" at bounding box center [180, 409] width 101 height 26
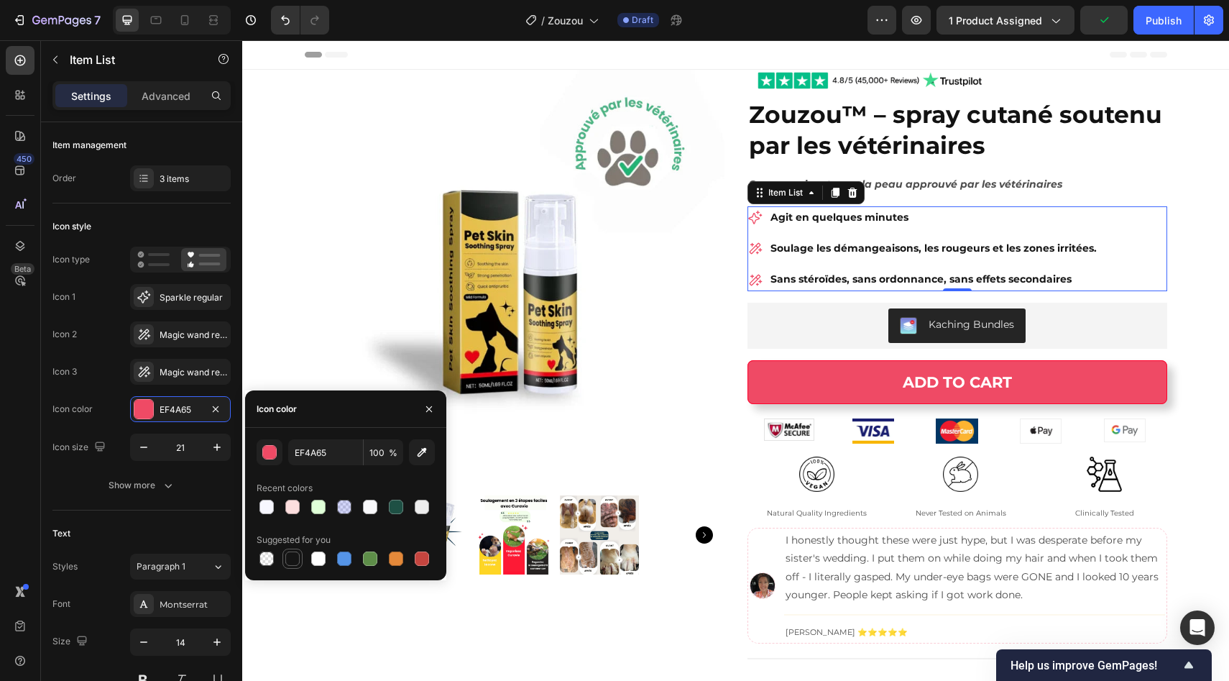
click at [292, 562] on div at bounding box center [292, 558] width 14 height 14
type input "151515"
click at [152, 260] on icon at bounding box center [153, 259] width 32 height 17
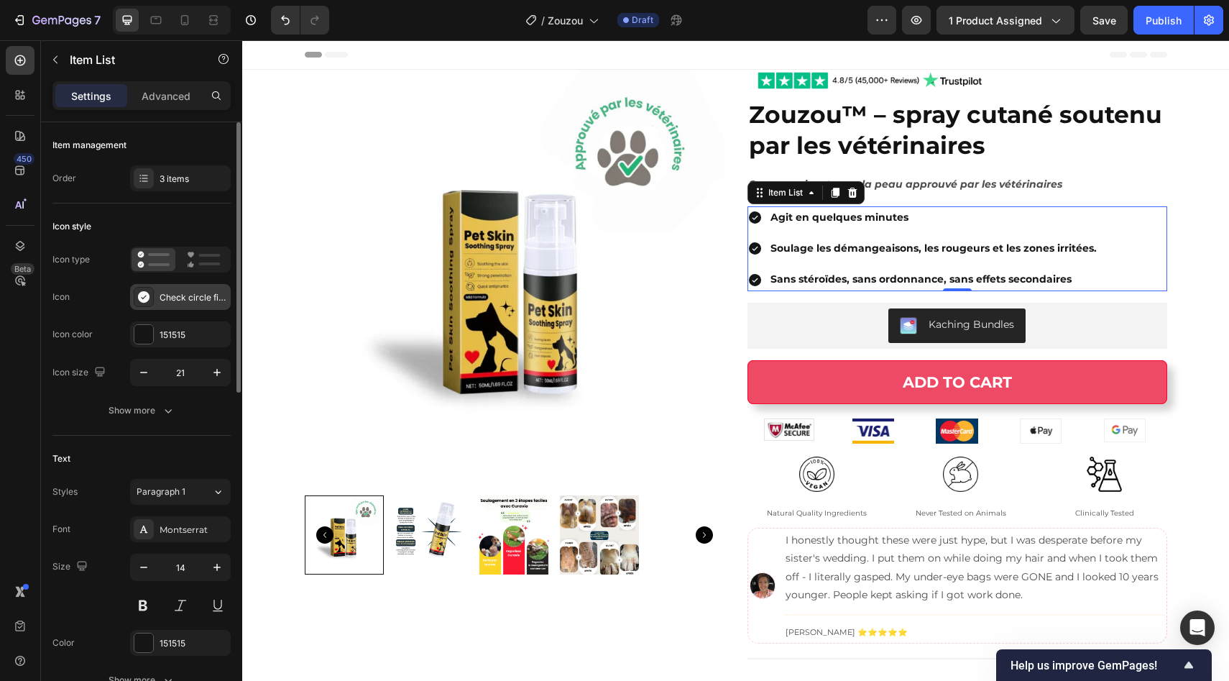
click at [183, 291] on div "Check circle filled" at bounding box center [194, 297] width 68 height 13
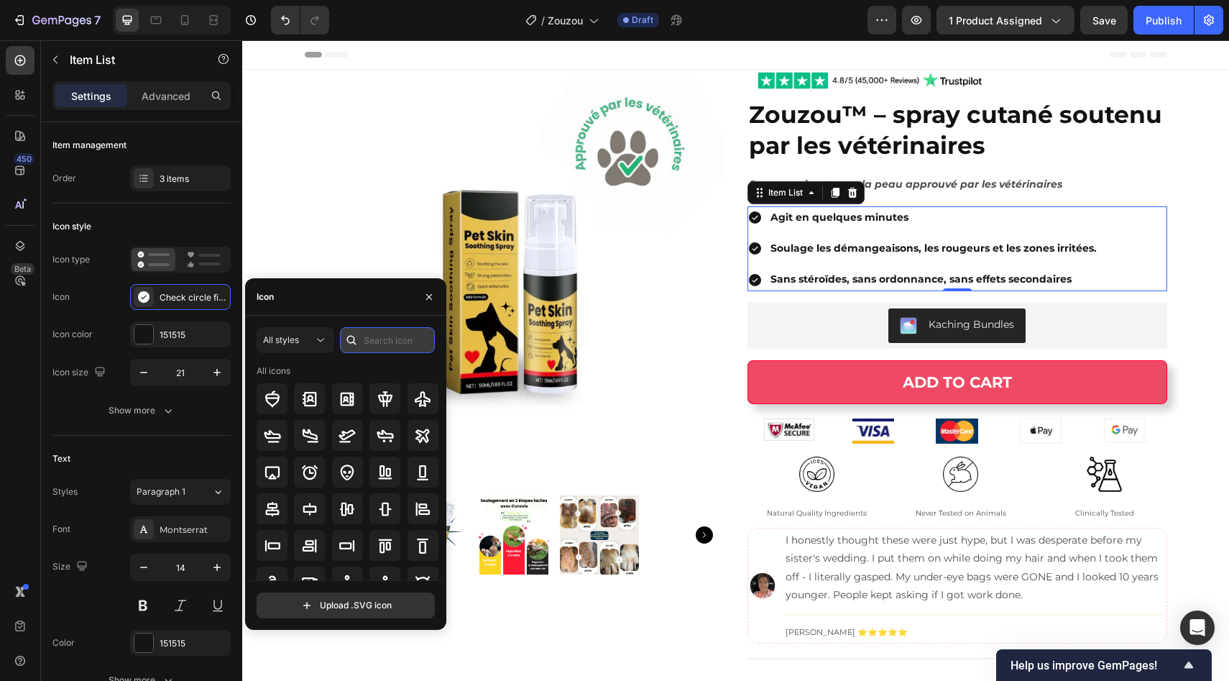
click at [375, 327] on input "text" at bounding box center [387, 340] width 95 height 26
type input "check"
click at [372, 390] on div at bounding box center [384, 398] width 31 height 31
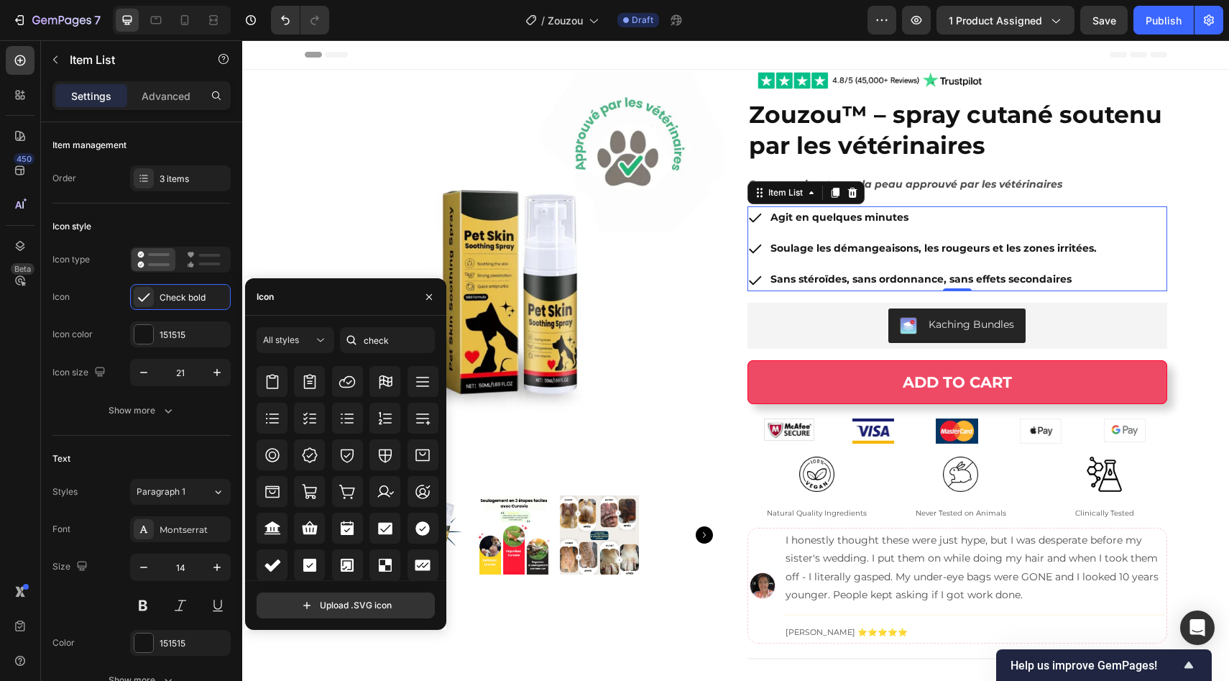
scroll to position [506, 0]
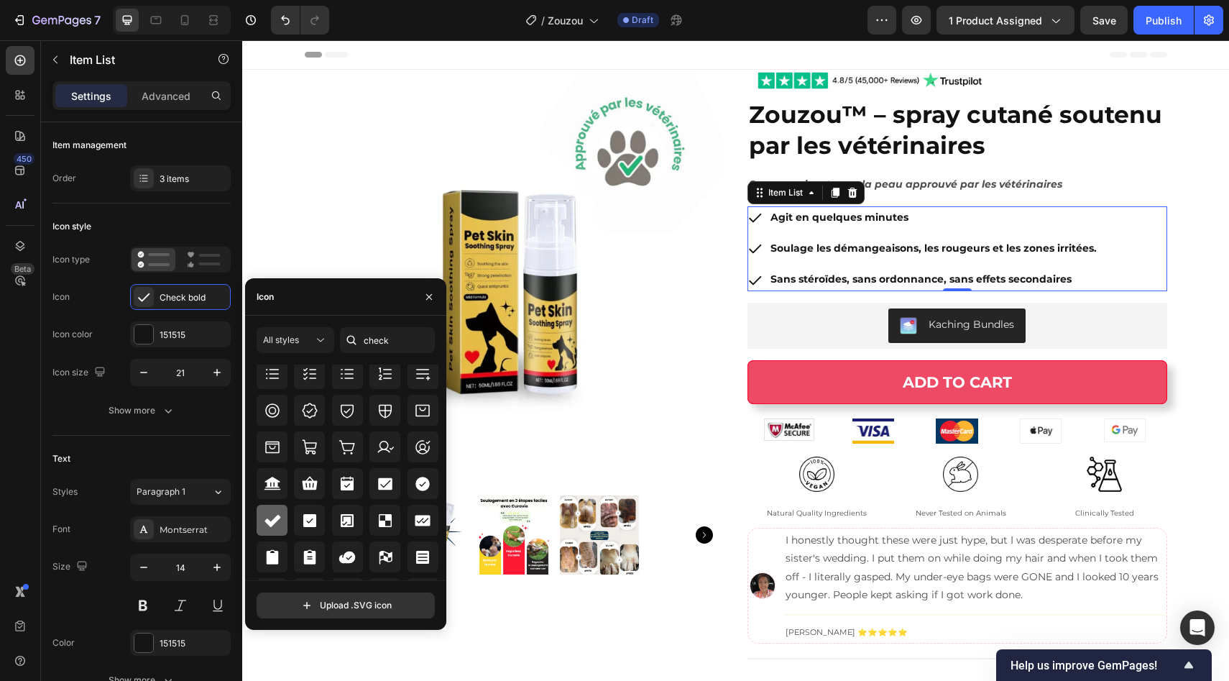
click at [276, 513] on icon at bounding box center [272, 520] width 17 height 17
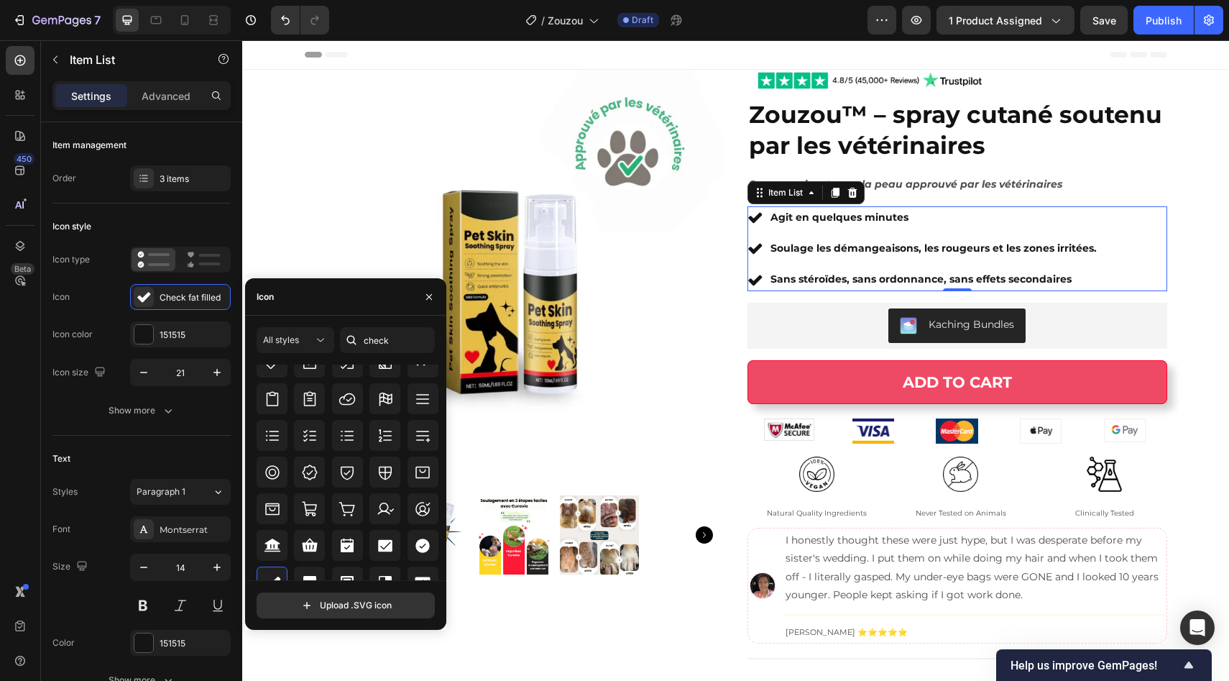
scroll to position [427, 0]
click at [313, 478] on div at bounding box center [309, 469] width 31 height 31
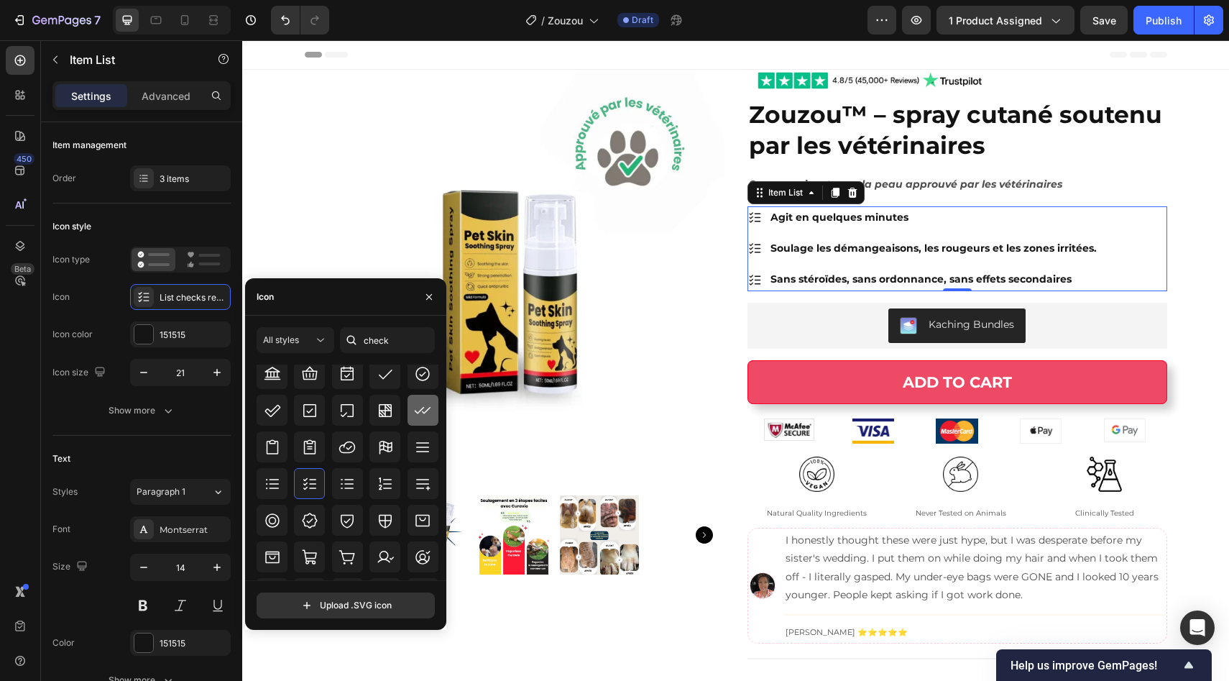
click at [418, 422] on div at bounding box center [423, 410] width 31 height 31
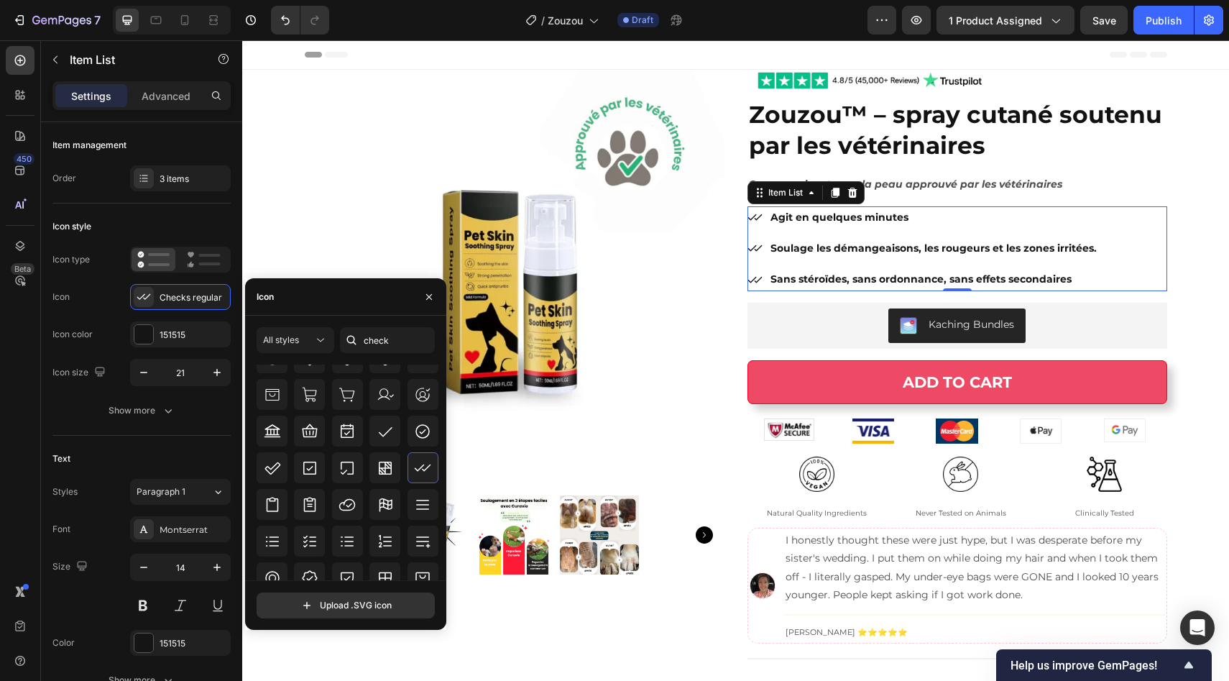
scroll to position [367, 0]
click at [387, 435] on icon at bounding box center [385, 431] width 17 height 17
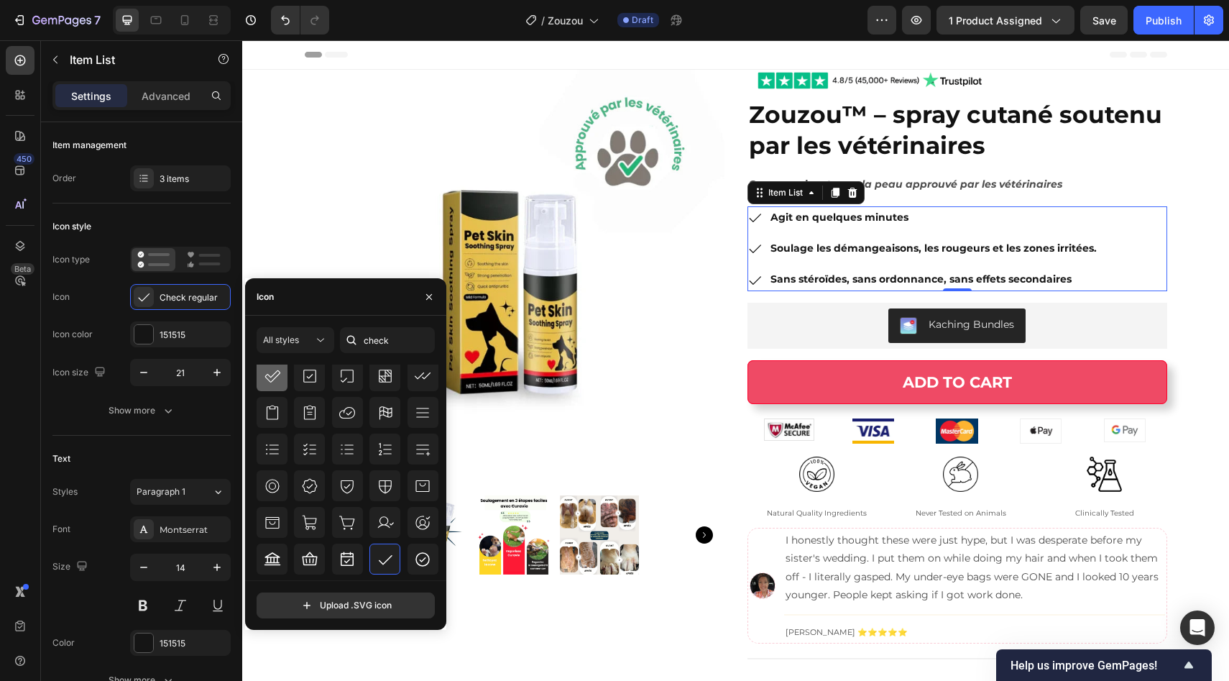
click at [267, 385] on div at bounding box center [272, 375] width 31 height 31
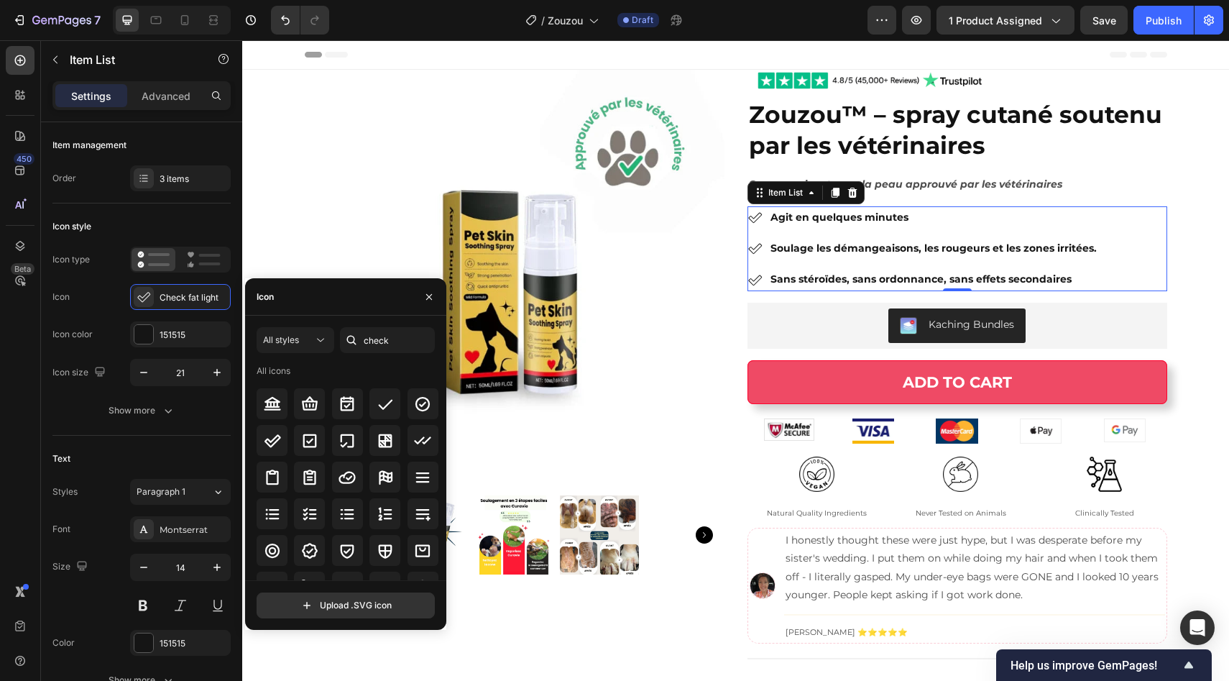
scroll to position [1, 0]
click at [294, 437] on div at bounding box center [309, 443] width 31 height 31
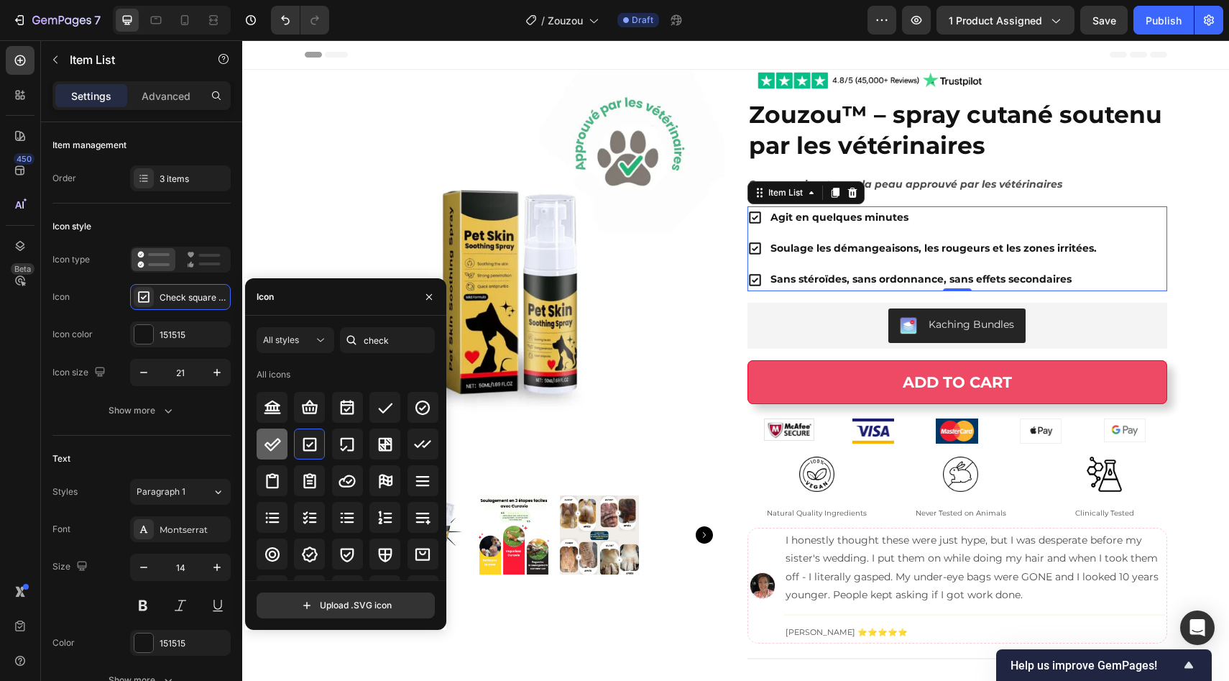
click at [280, 436] on icon at bounding box center [272, 444] width 17 height 17
click at [382, 408] on icon at bounding box center [385, 407] width 17 height 17
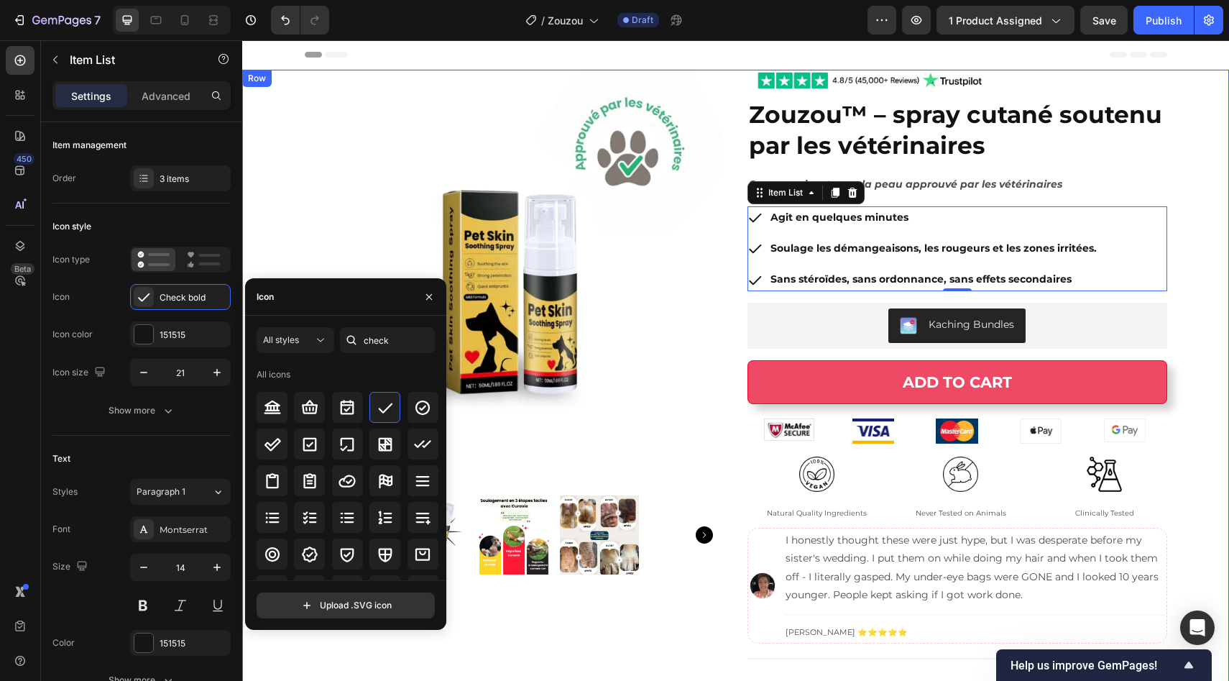
click at [1176, 278] on div "Product Images Image Zouzou™ – spray cutané soutenu par les vétérinaires Produc…" at bounding box center [735, 427] width 987 height 714
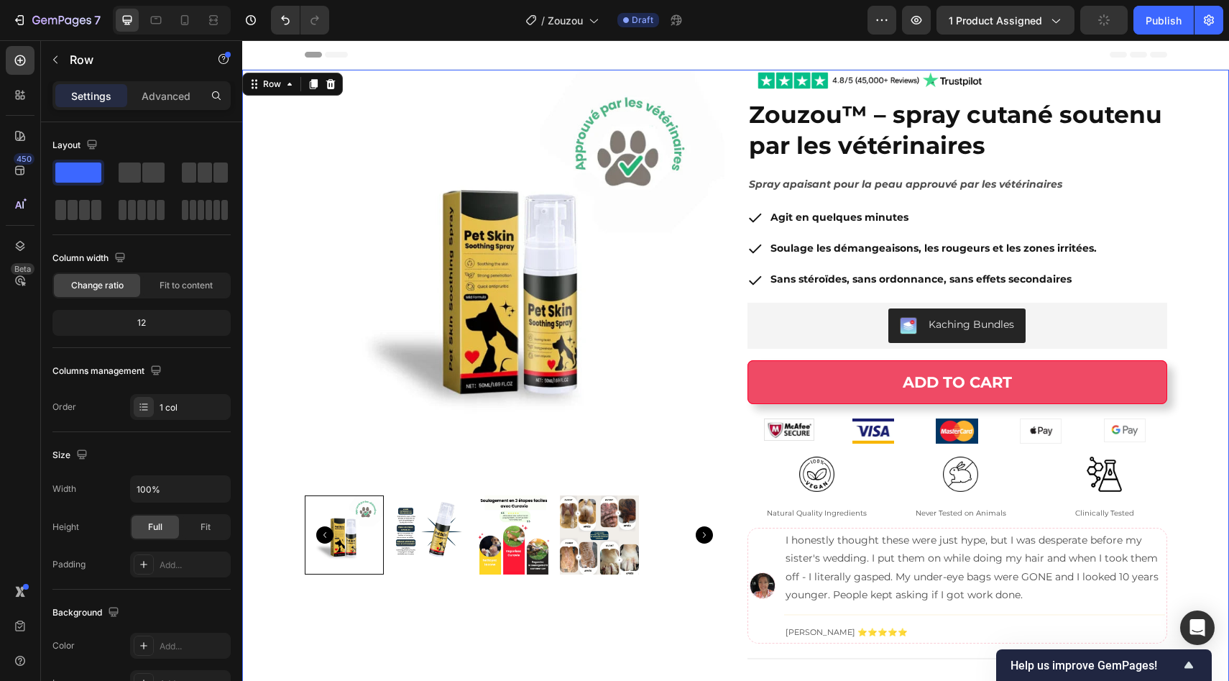
click at [1176, 278] on div "Product Images Image Zouzou™ – spray cutané soutenu par les vétérinaires Produc…" at bounding box center [735, 427] width 987 height 714
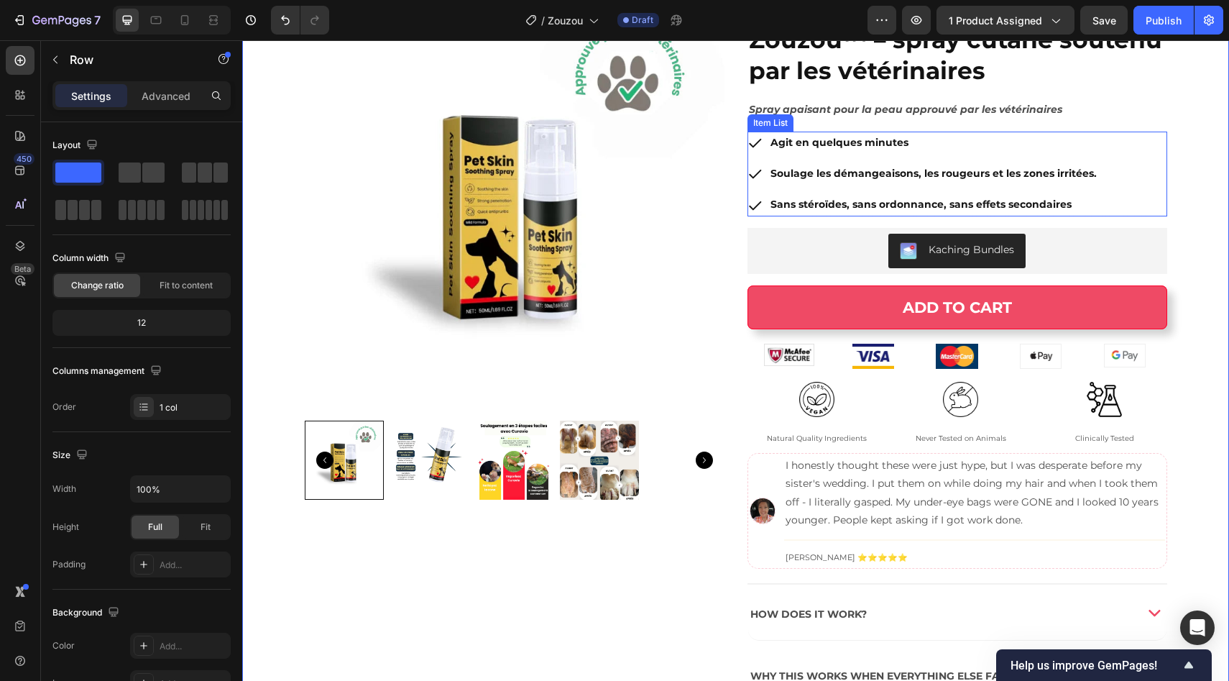
scroll to position [156, 0]
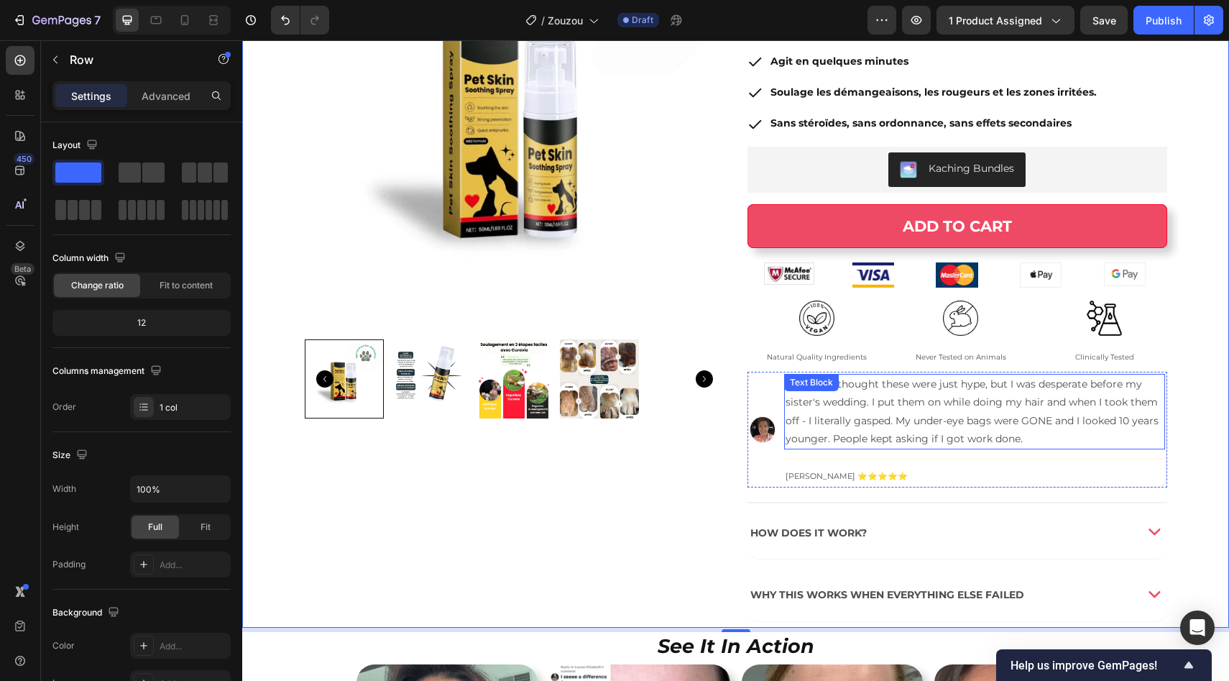
click at [840, 423] on p "I honestly thought these were just hype, but I was desperate before my sister's…" at bounding box center [974, 411] width 377 height 73
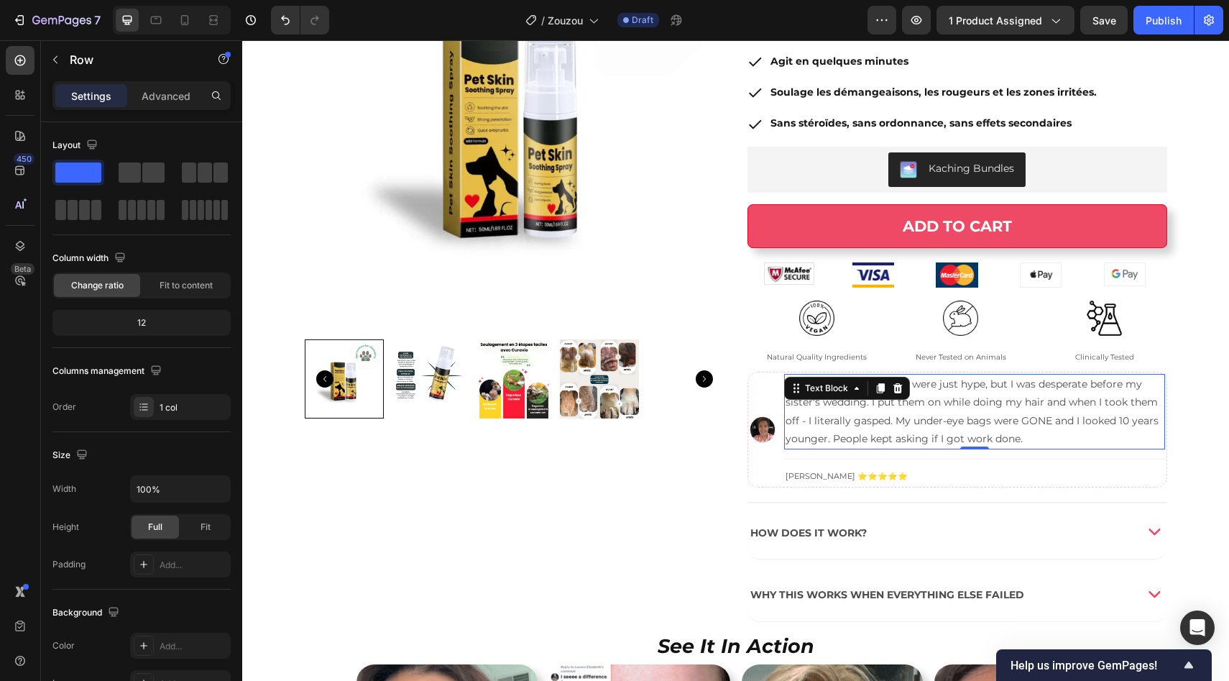
click at [840, 423] on p "I honestly thought these were just hype, but I was desperate before my sister's…" at bounding box center [974, 411] width 377 height 73
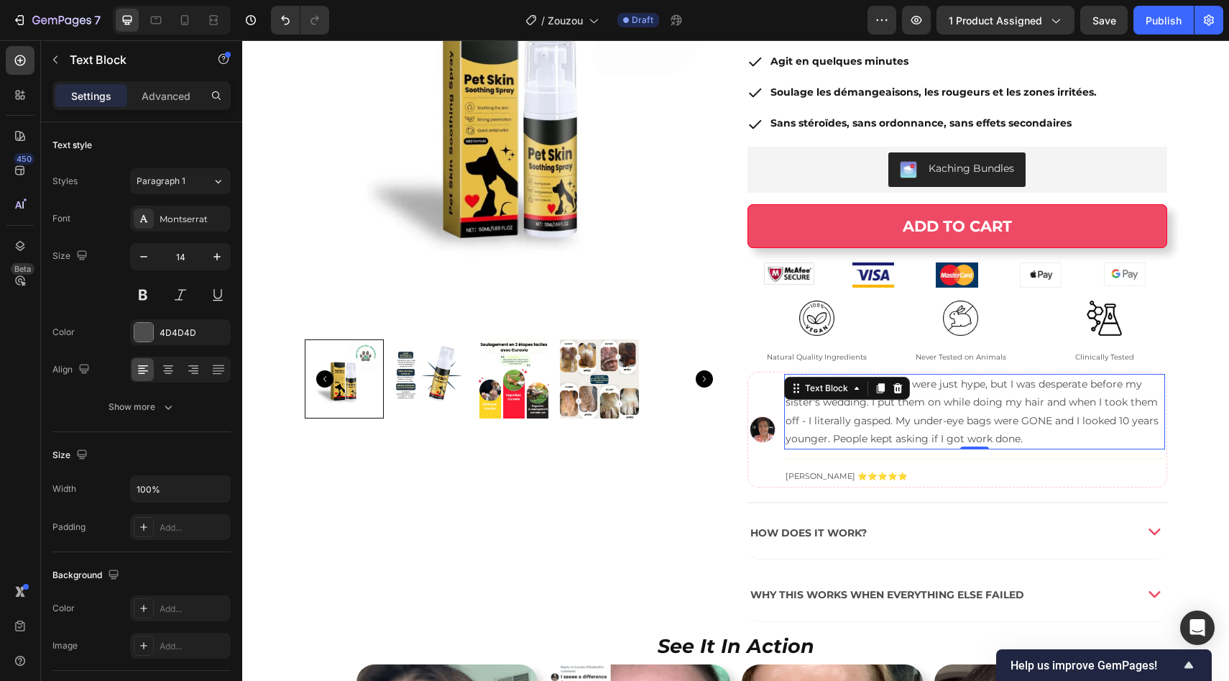
click at [840, 423] on p "I honestly thought these were just hype, but I was desperate before my sister's…" at bounding box center [974, 411] width 377 height 73
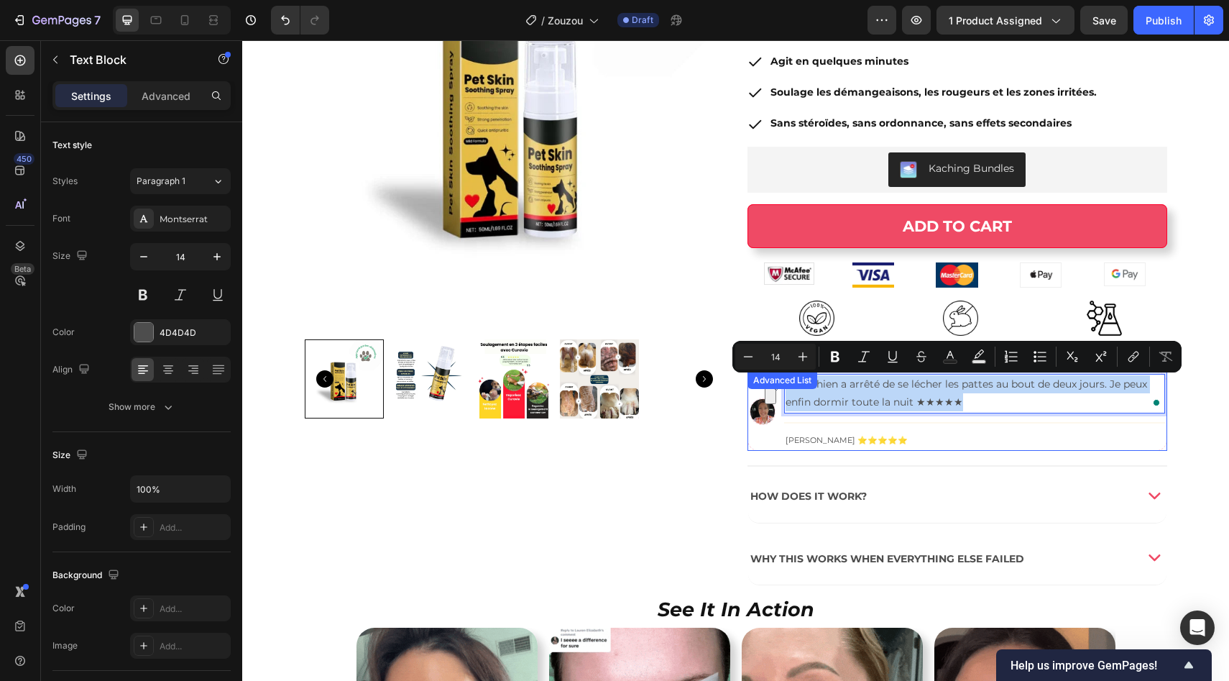
click at [750, 437] on li "Image Mon chien a arrêté de se lécher les pattes au bout de deux jours. Je peux…" at bounding box center [957, 411] width 415 height 75
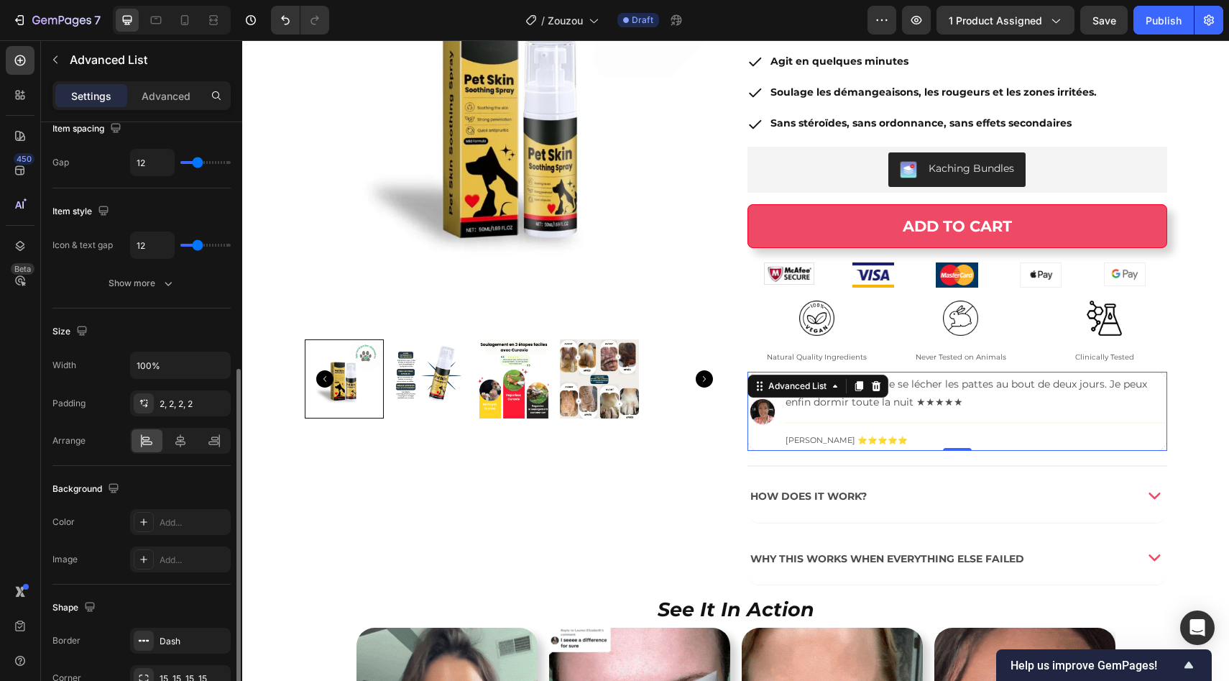
scroll to position [242, 0]
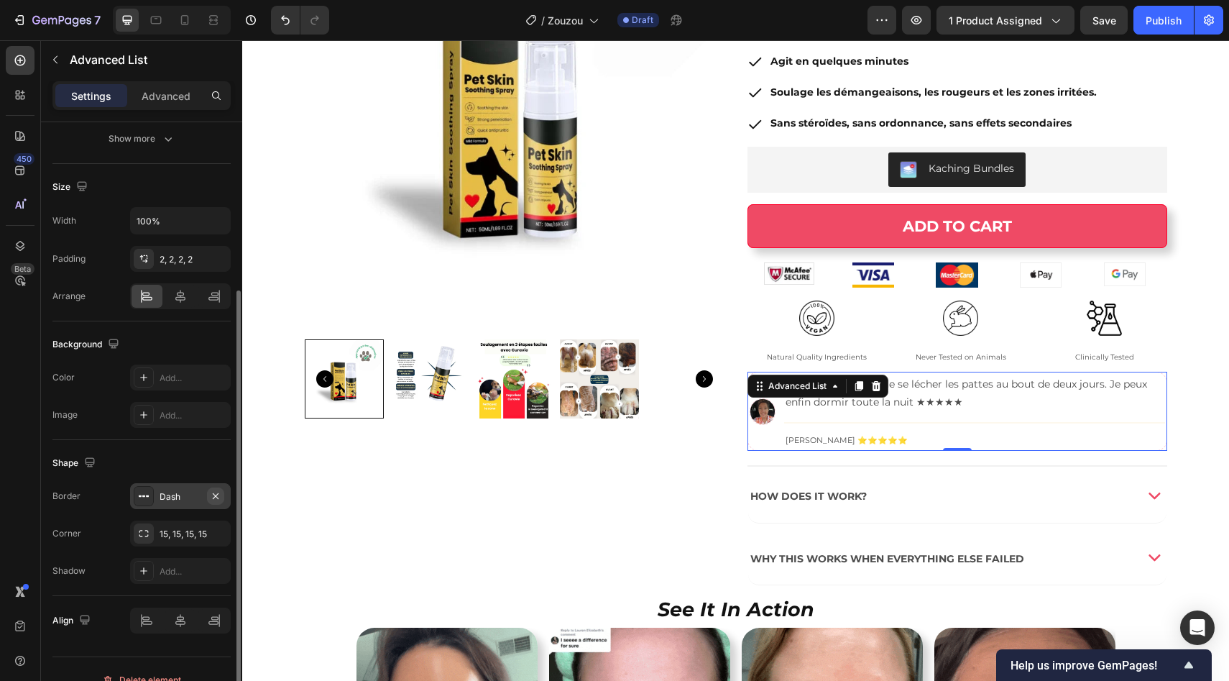
click at [221, 492] on icon "button" at bounding box center [216, 496] width 12 height 12
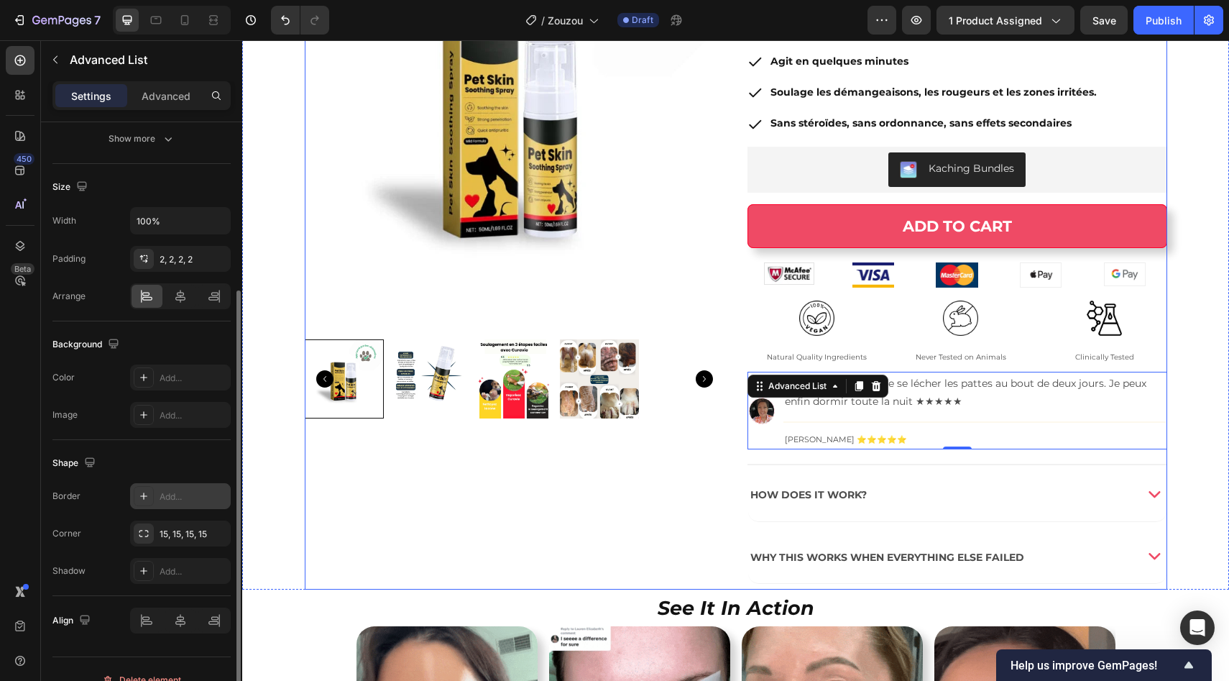
click at [561, 454] on div "Product Images" at bounding box center [515, 252] width 420 height 676
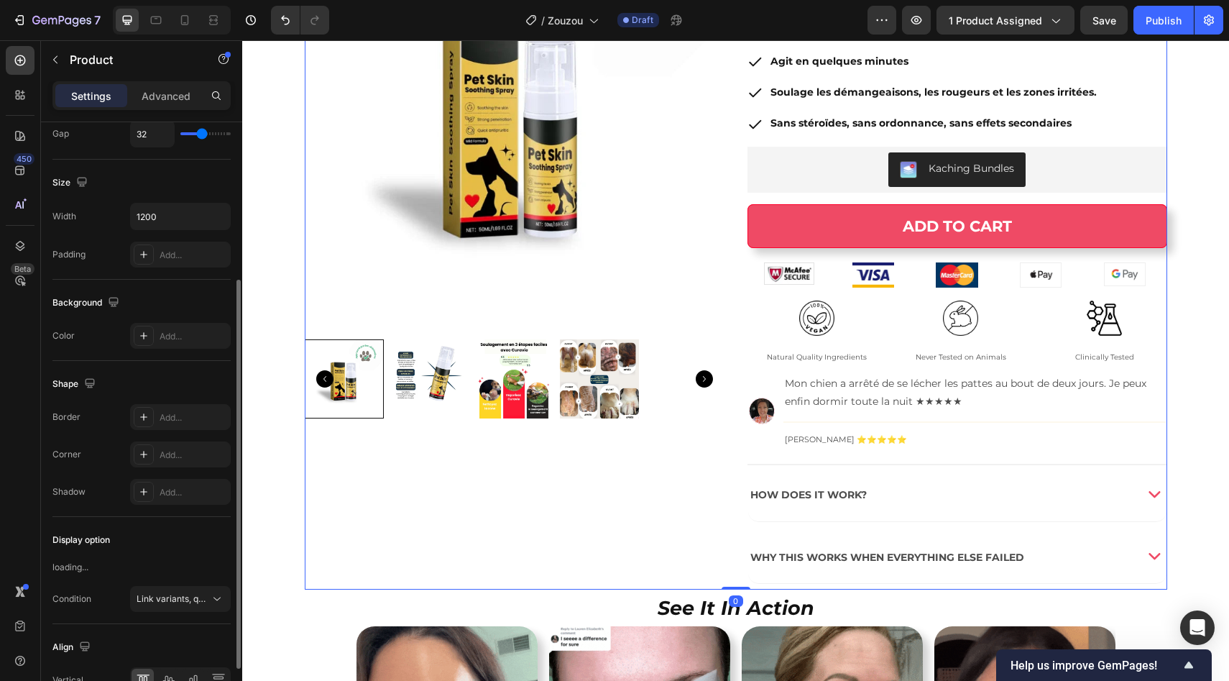
scroll to position [0, 0]
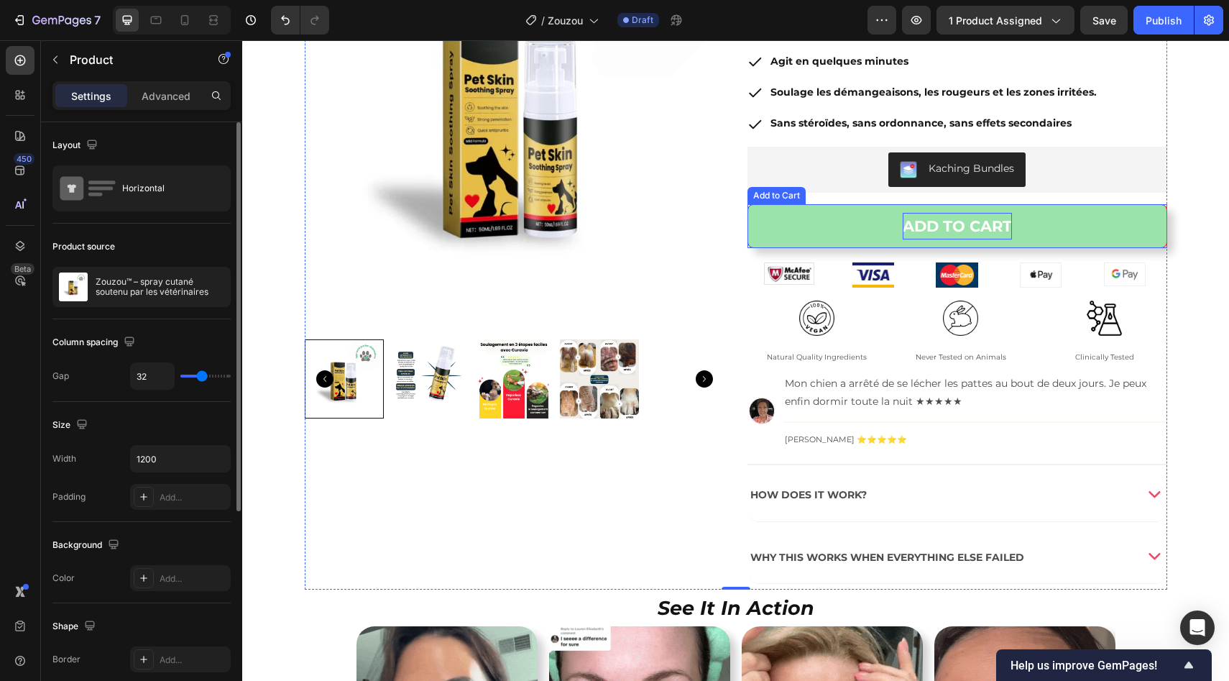
click at [903, 228] on strong "ADD TO CART" at bounding box center [957, 226] width 109 height 27
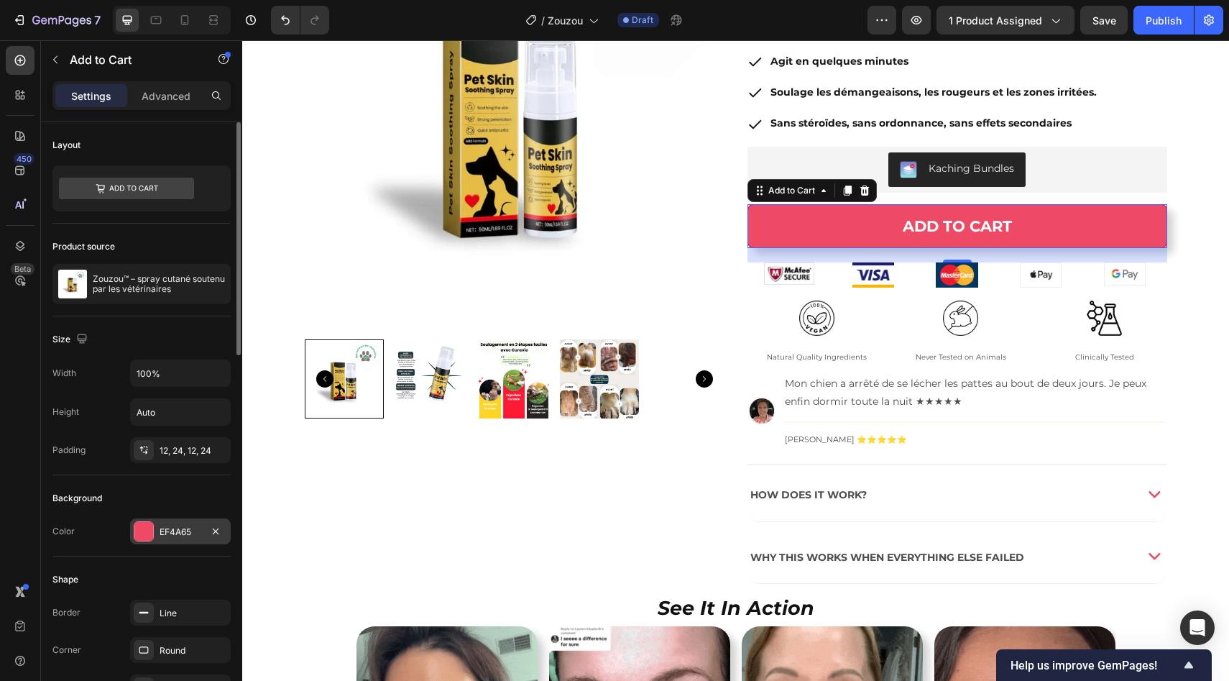
click at [160, 521] on div "EF4A65" at bounding box center [180, 531] width 101 height 26
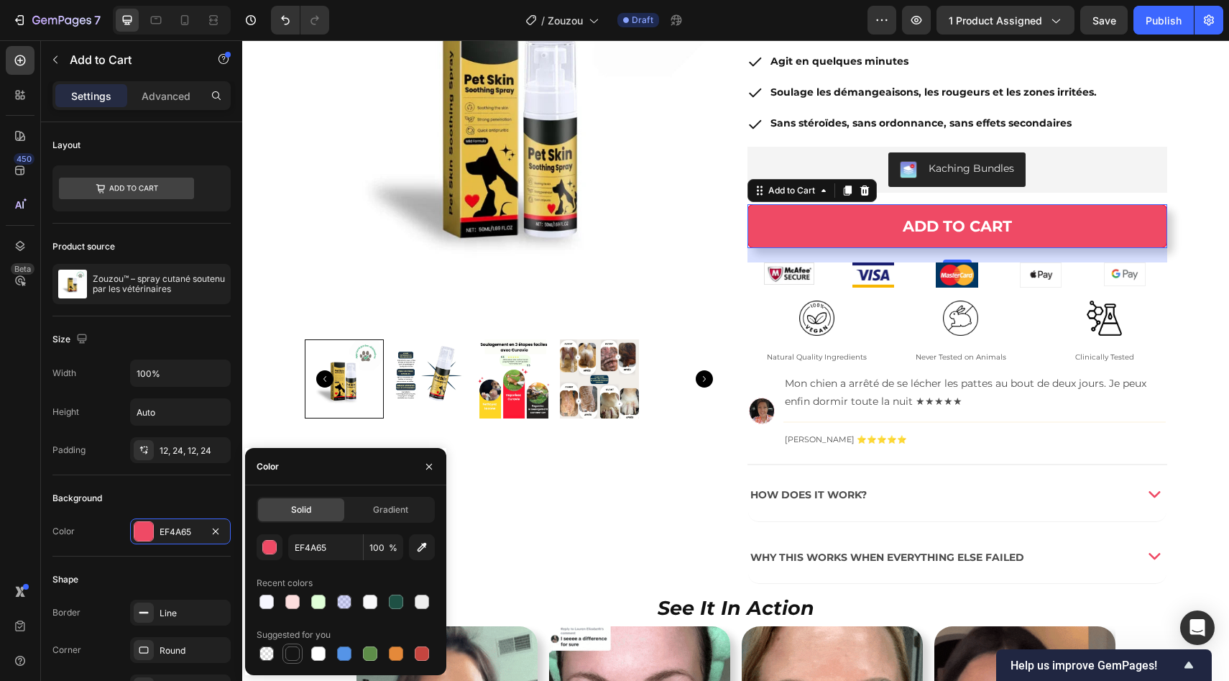
click at [296, 647] on div at bounding box center [292, 653] width 14 height 14
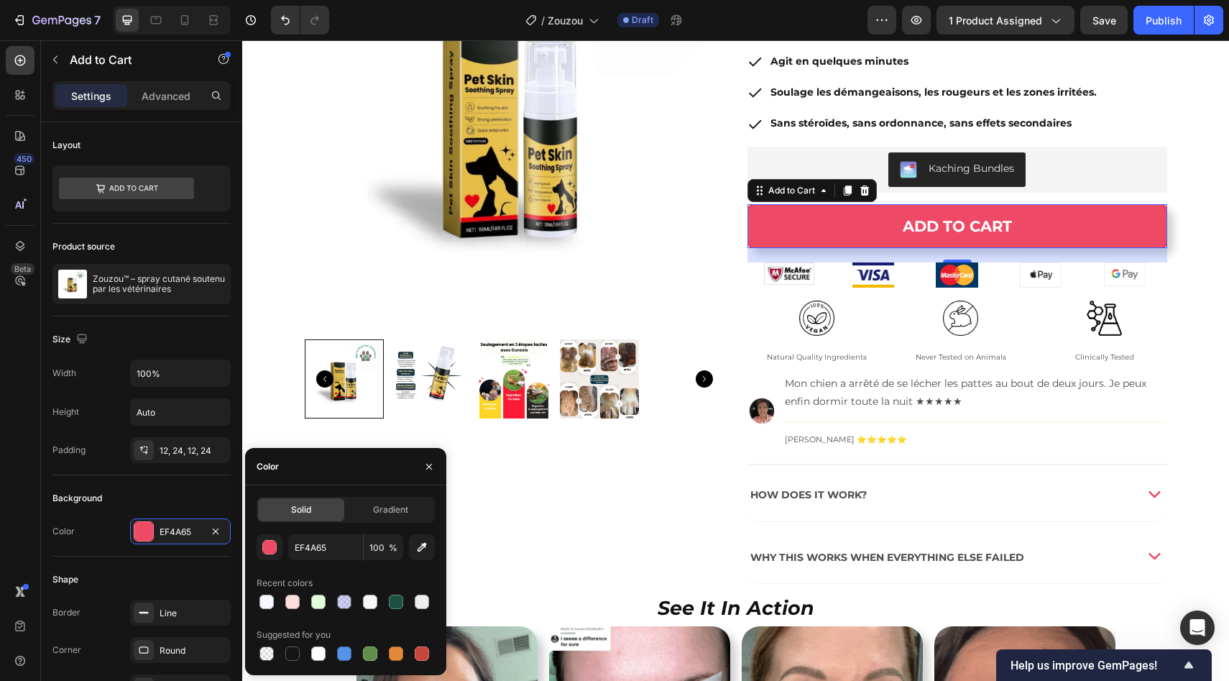
type input "151515"
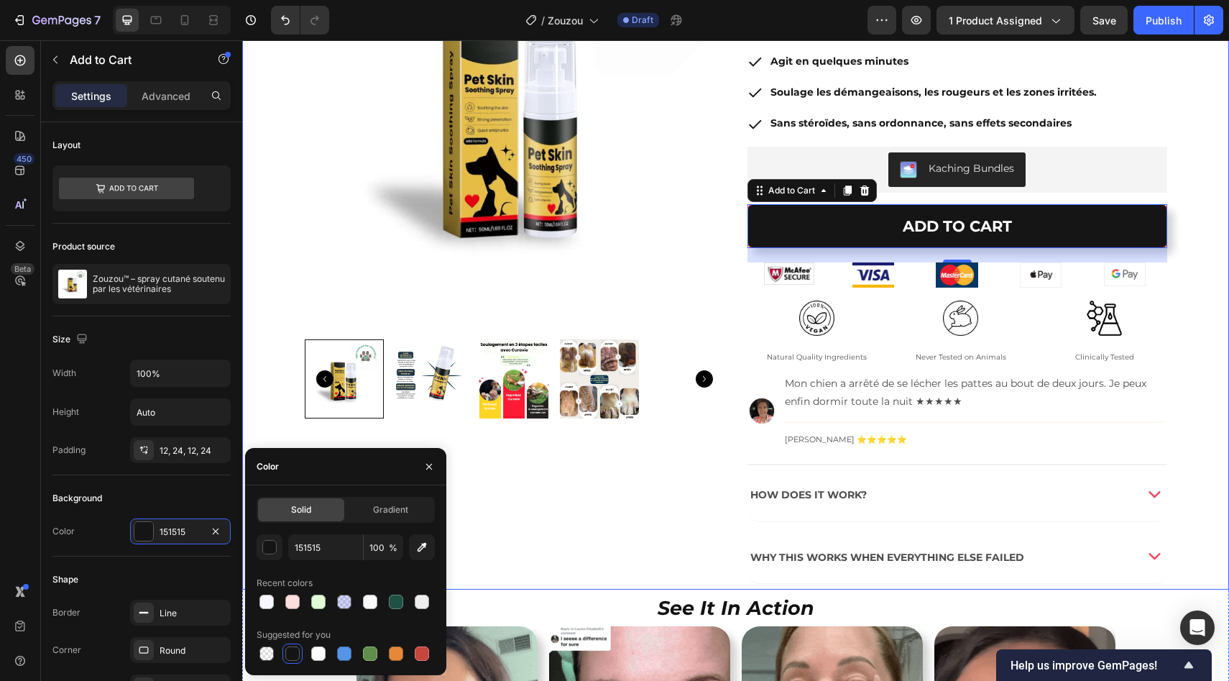
click at [1167, 303] on div "Product Images Image Zouzou™ – spray cutané soutenu par les vétérinaires Produc…" at bounding box center [735, 252] width 987 height 676
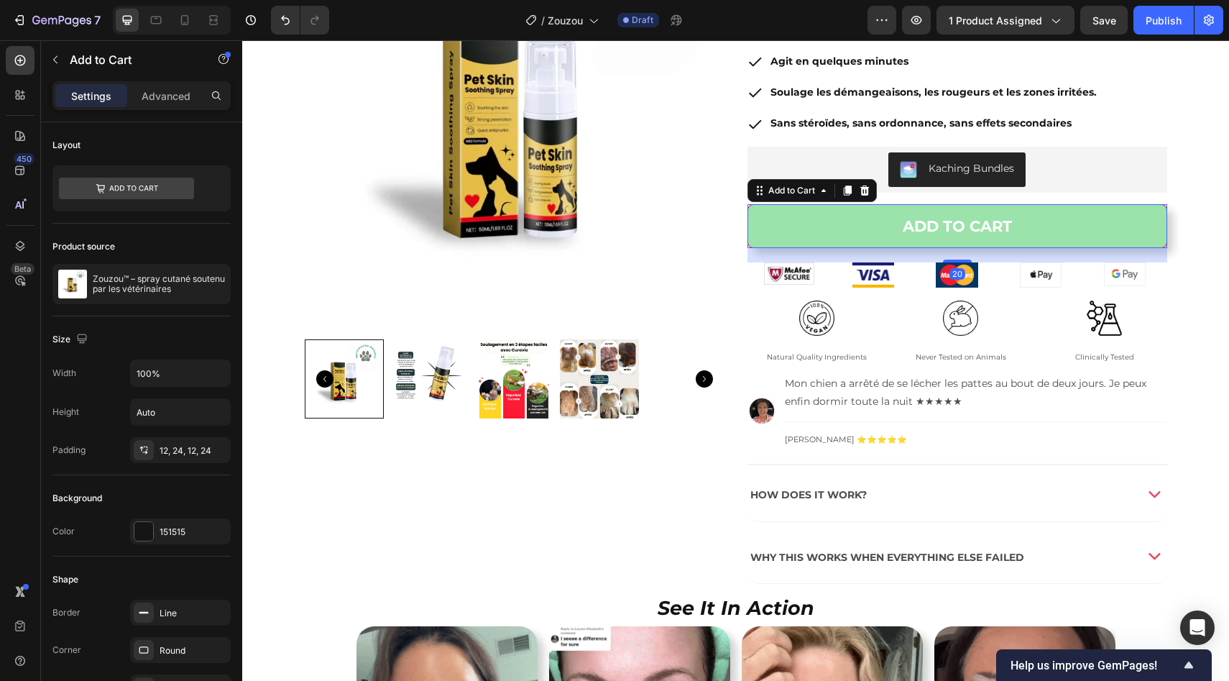
click at [1125, 207] on button "ADD TO CART" at bounding box center [958, 226] width 420 height 45
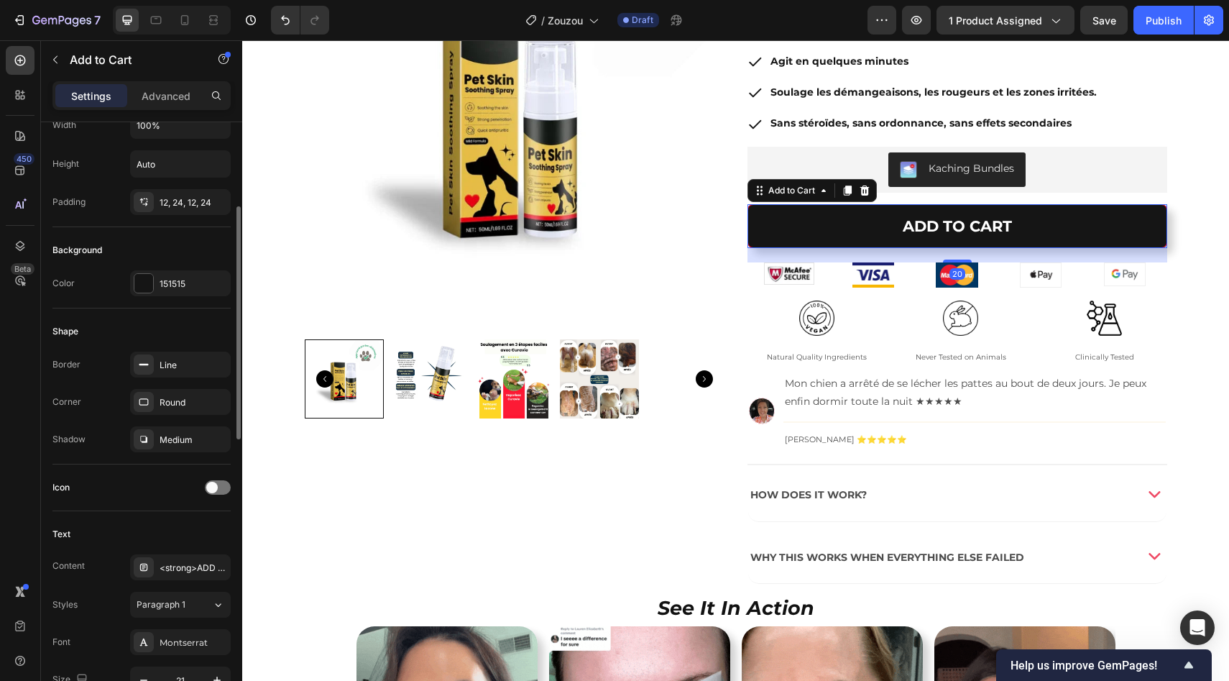
scroll to position [251, 0]
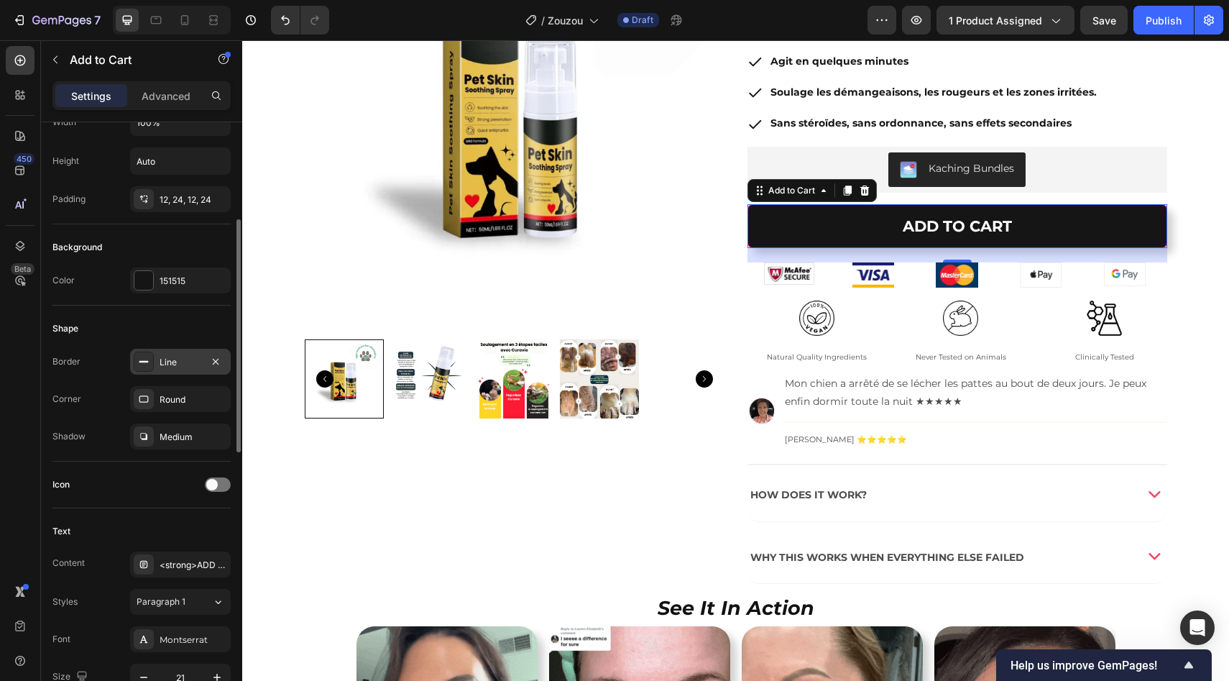
click at [170, 356] on div "Line" at bounding box center [181, 362] width 42 height 13
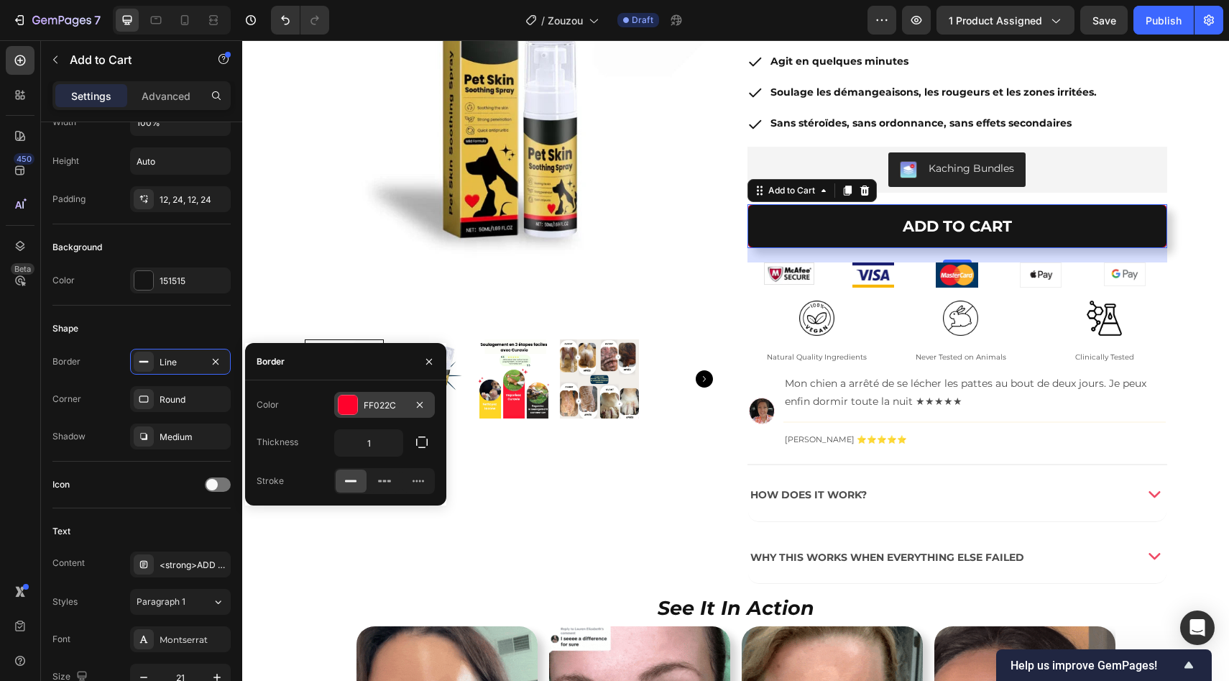
click at [362, 410] on div "FF022C" at bounding box center [384, 405] width 101 height 26
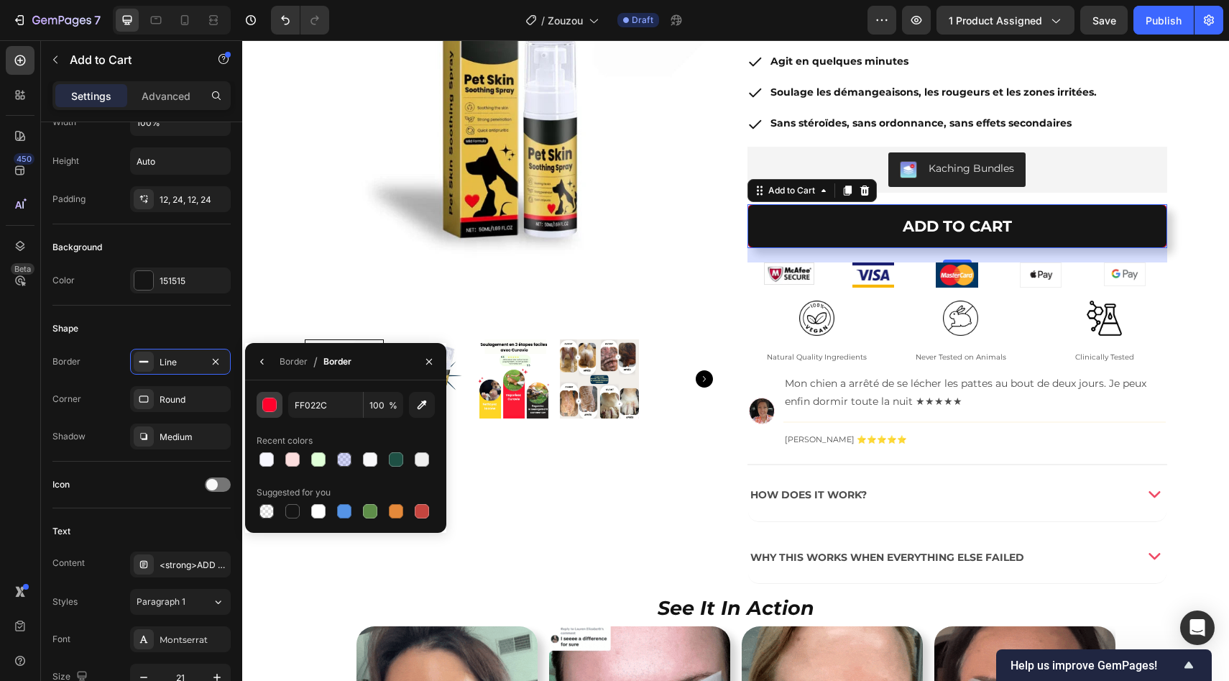
click at [265, 403] on div "button" at bounding box center [270, 405] width 14 height 14
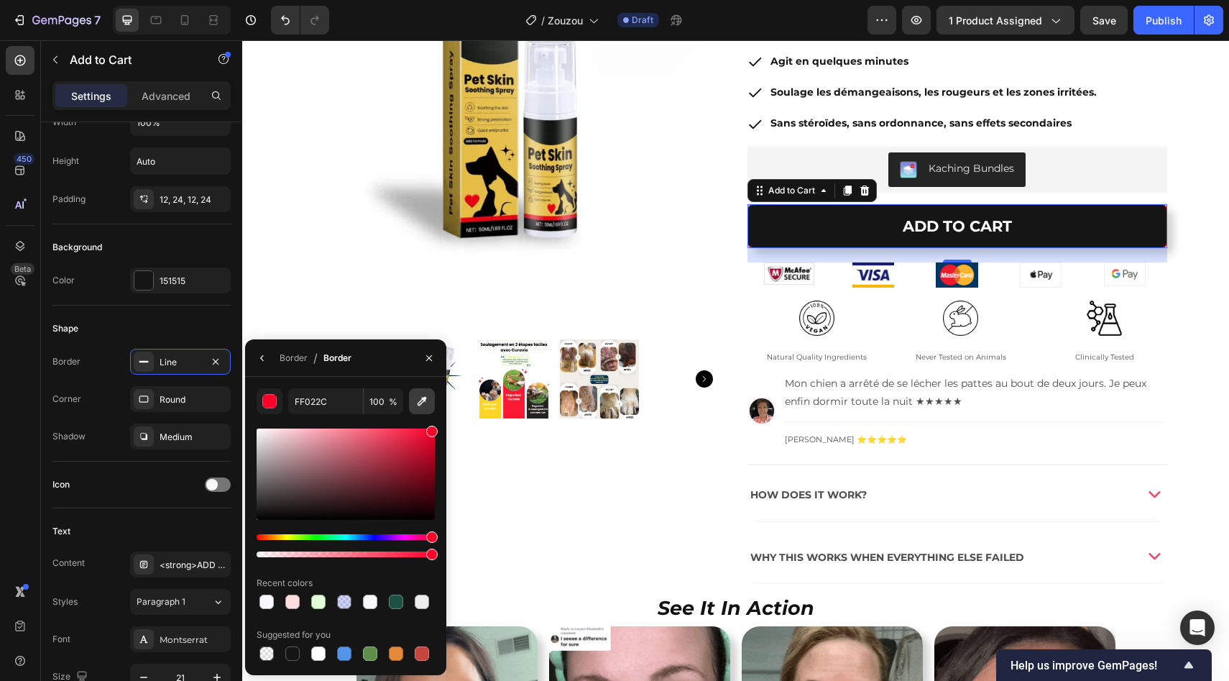
click at [426, 394] on icon "button" at bounding box center [422, 401] width 14 height 14
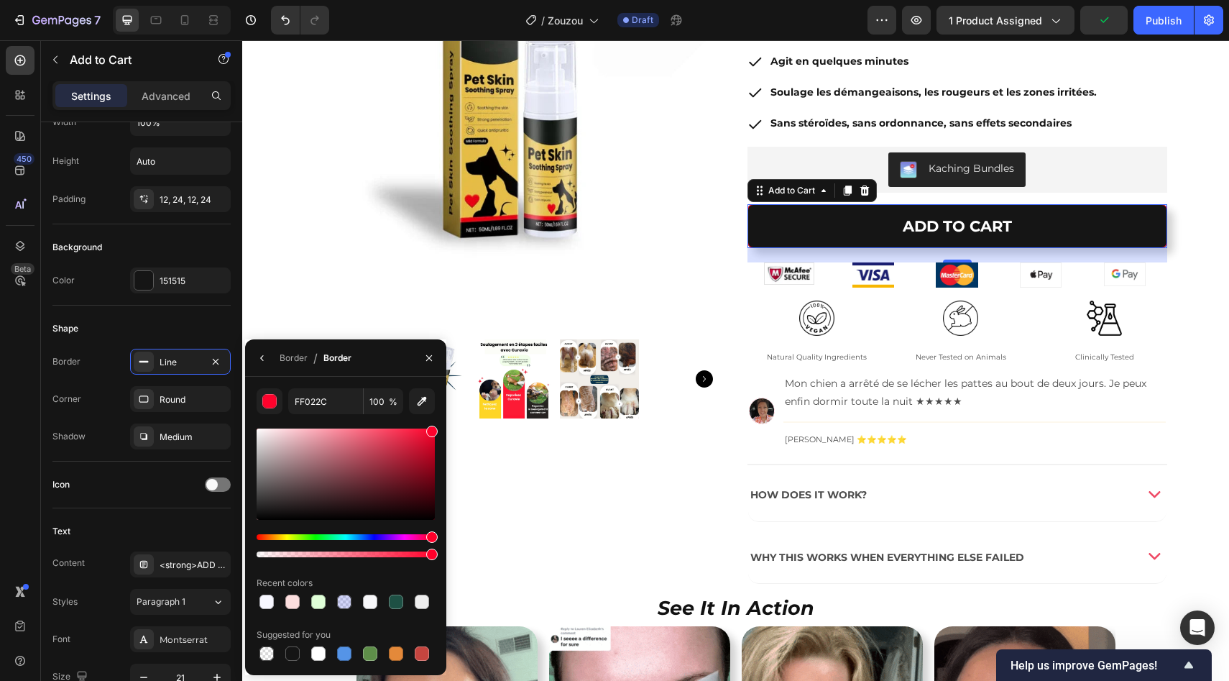
type input "E3BE4A"
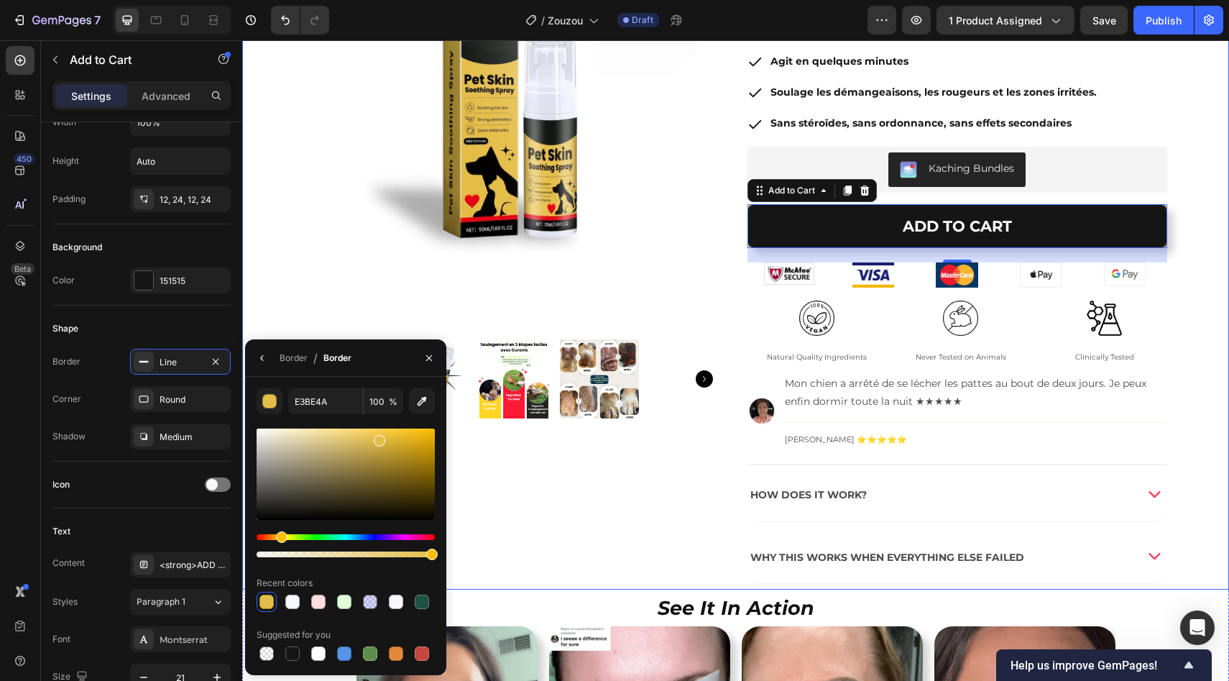
click at [1209, 254] on div "Product Images Image Zouzou™ – spray cutané soutenu par les vétérinaires Produc…" at bounding box center [735, 252] width 987 height 676
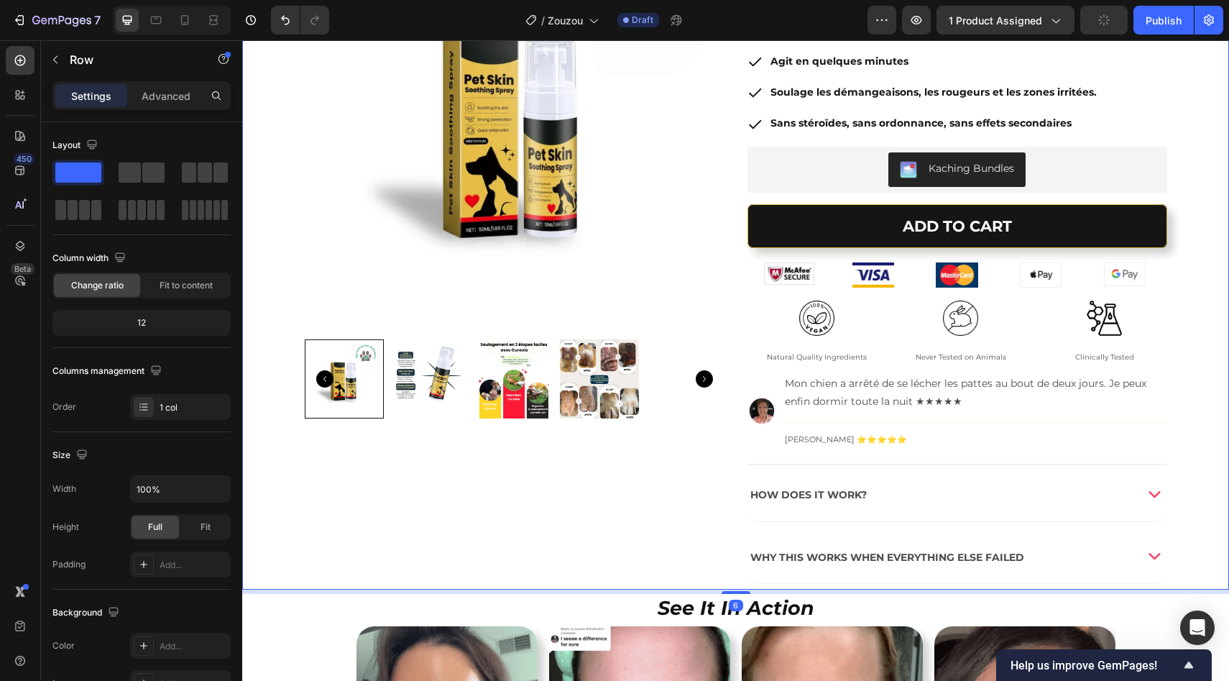
scroll to position [142, 0]
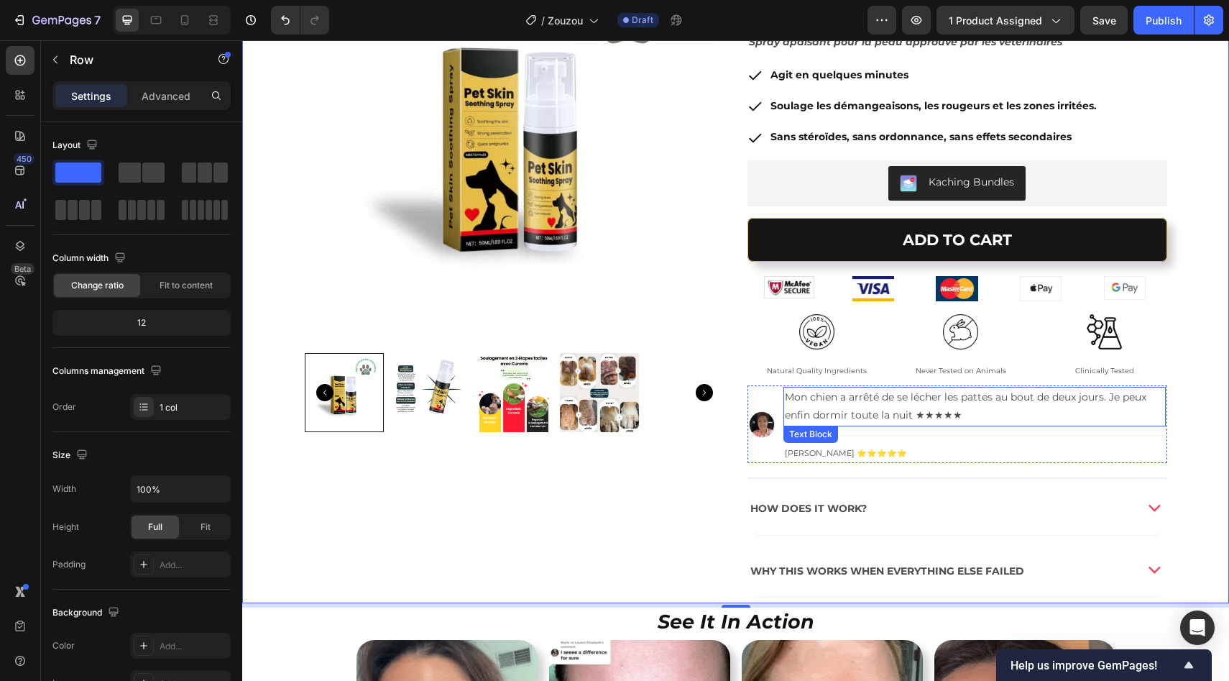
click at [785, 403] on p "Mon chien a arrêté de se lécher les pattes au bout de deux jours. Je peux enfin…" at bounding box center [974, 406] width 379 height 36
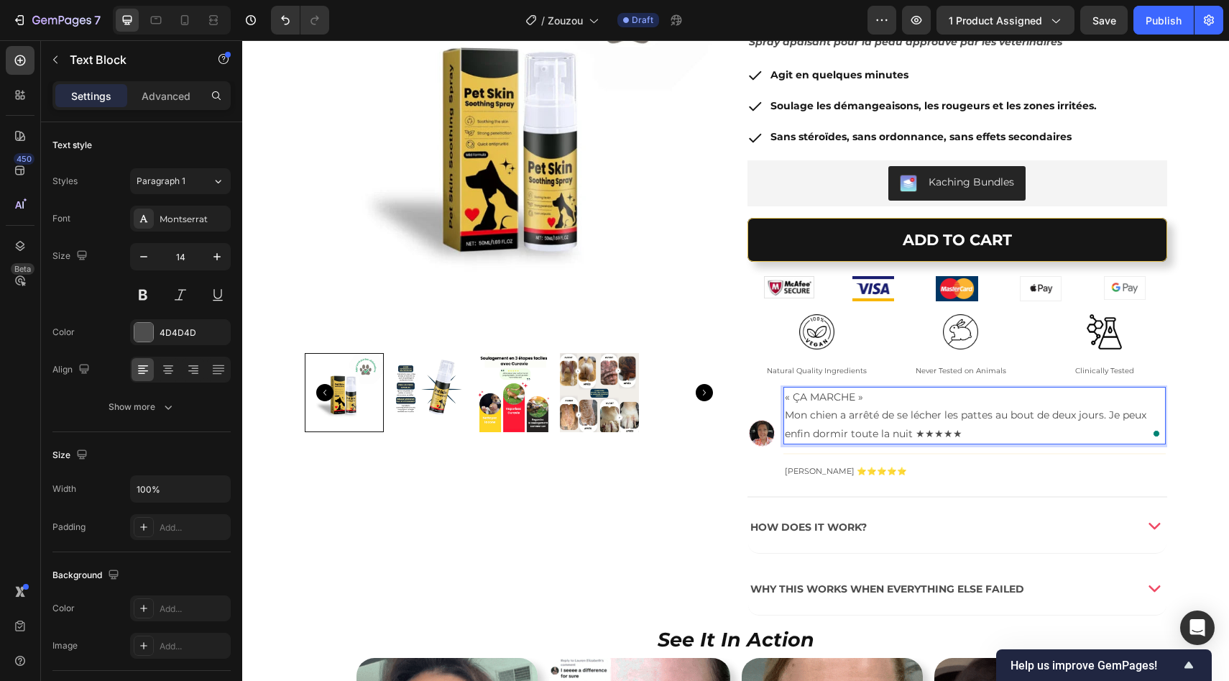
click at [808, 394] on p "« ÇA MARCHE »" at bounding box center [974, 397] width 379 height 18
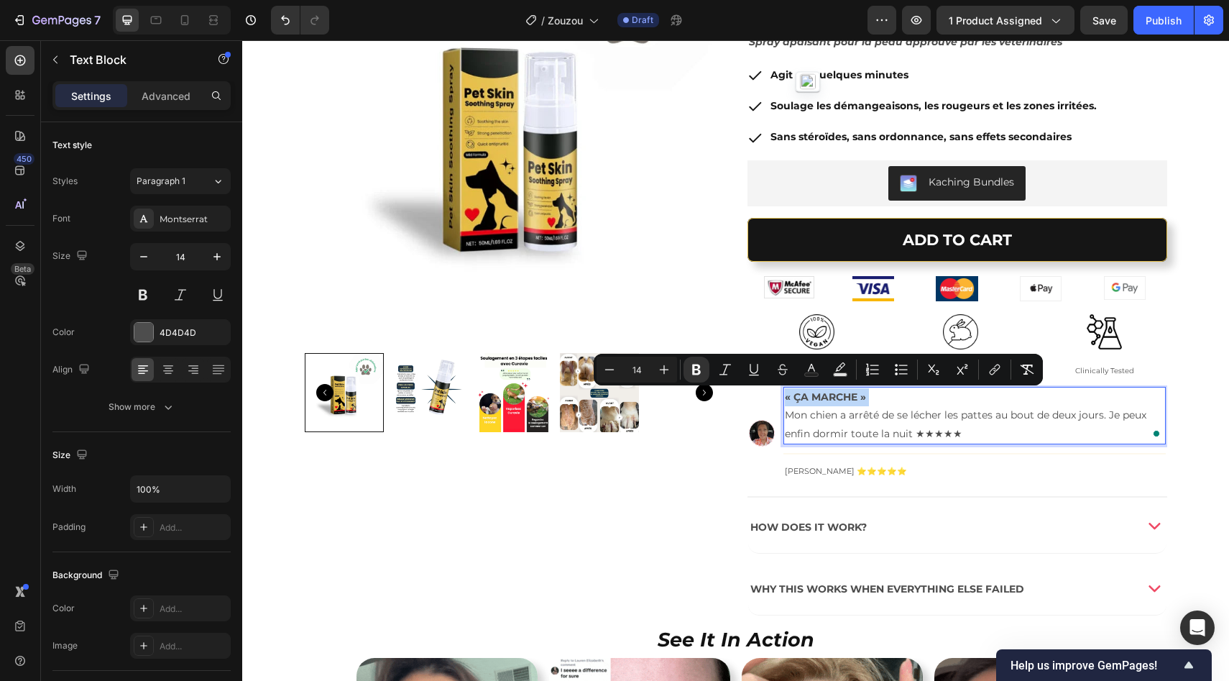
click at [866, 397] on p "« ÇA MARCHE »" at bounding box center [974, 397] width 379 height 18
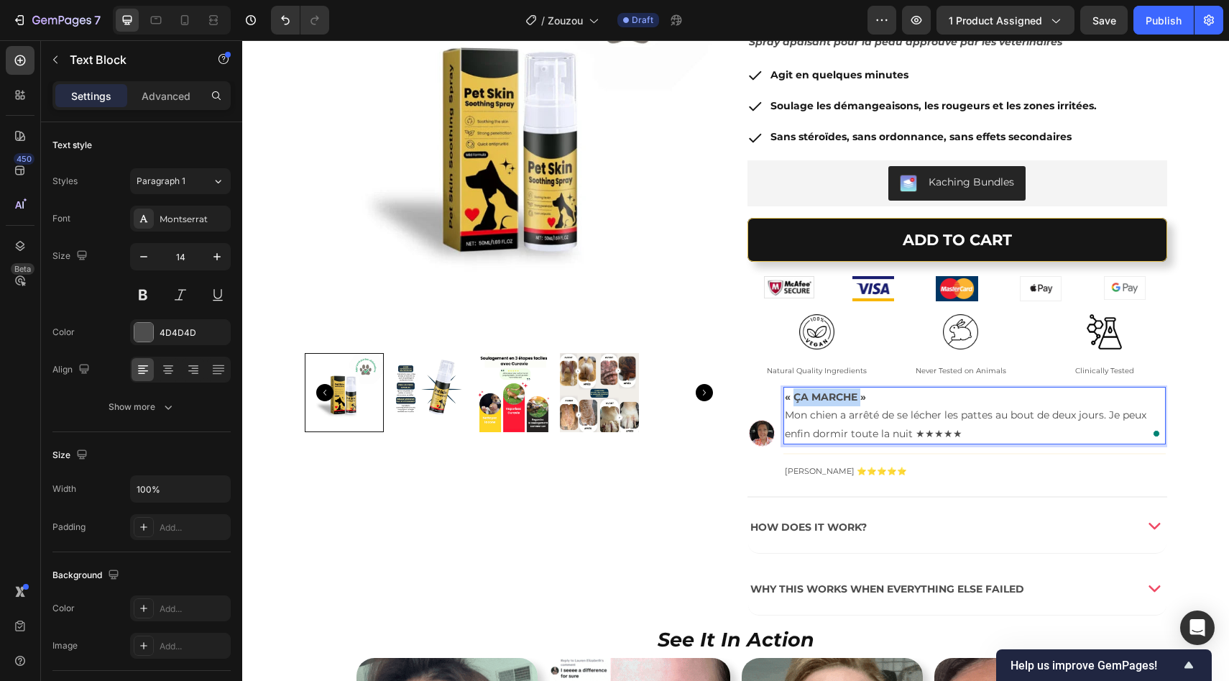
click at [785, 397] on strong "« ÇA MARCHE »" at bounding box center [825, 396] width 81 height 13
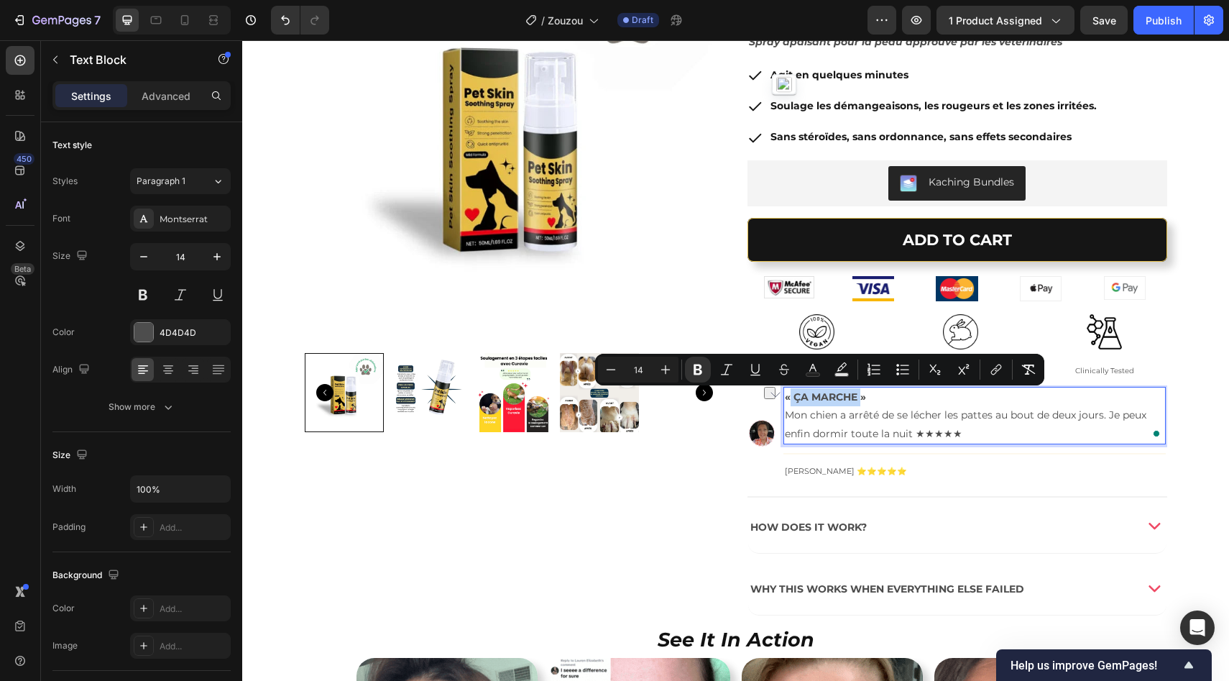
click at [854, 398] on strong "« ÇA MARCHE »" at bounding box center [825, 396] width 81 height 13
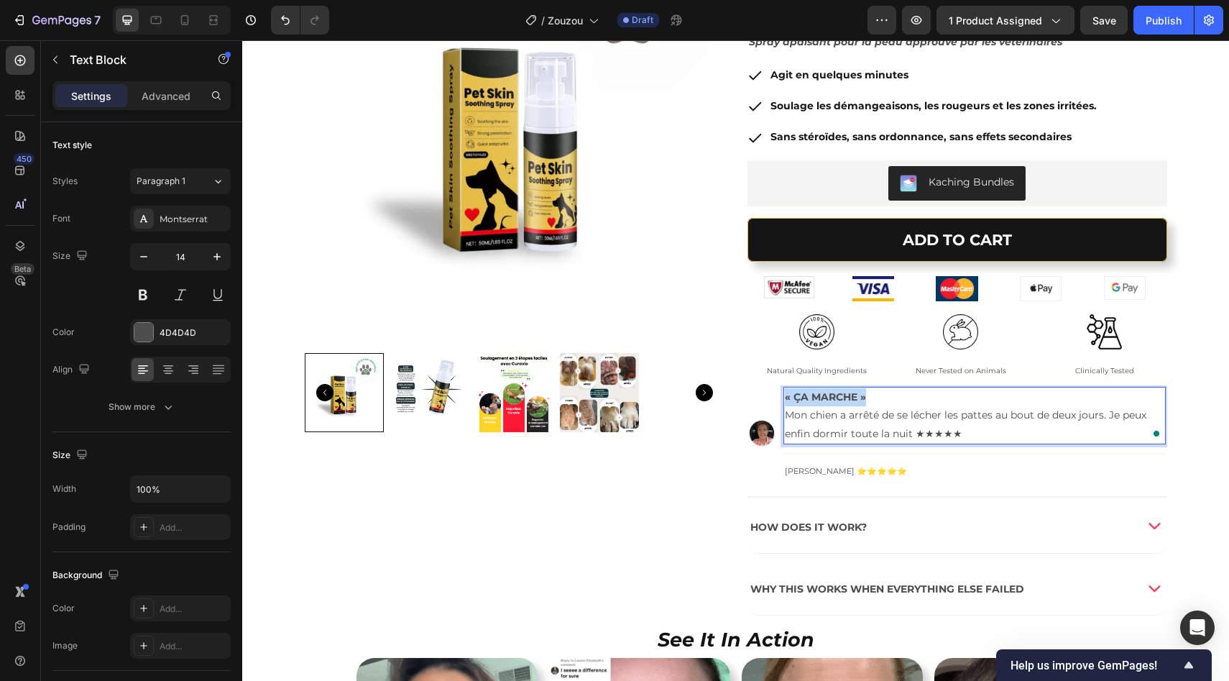
drag, startPoint x: 867, startPoint y: 398, endPoint x: 741, endPoint y: 398, distance: 125.8
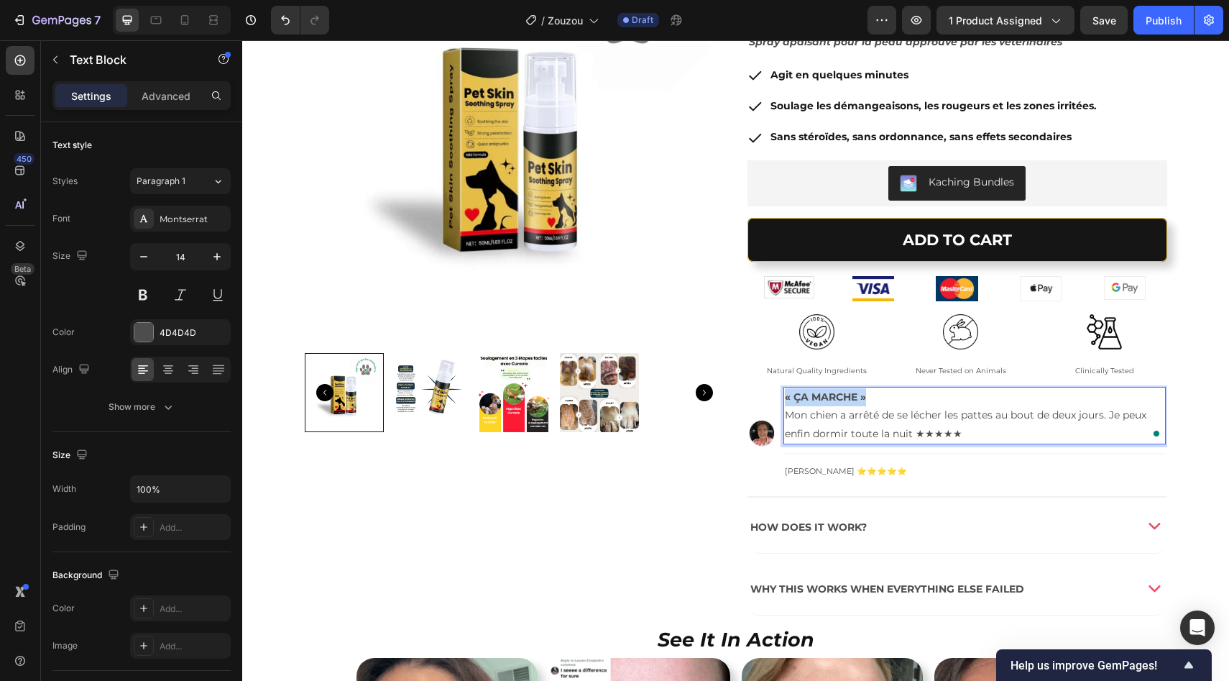
click at [748, 398] on div "Image « ÇA MARCHE » Mon chien a arrêté de se lécher les pattes au bout de deux …" at bounding box center [958, 433] width 420 height 96
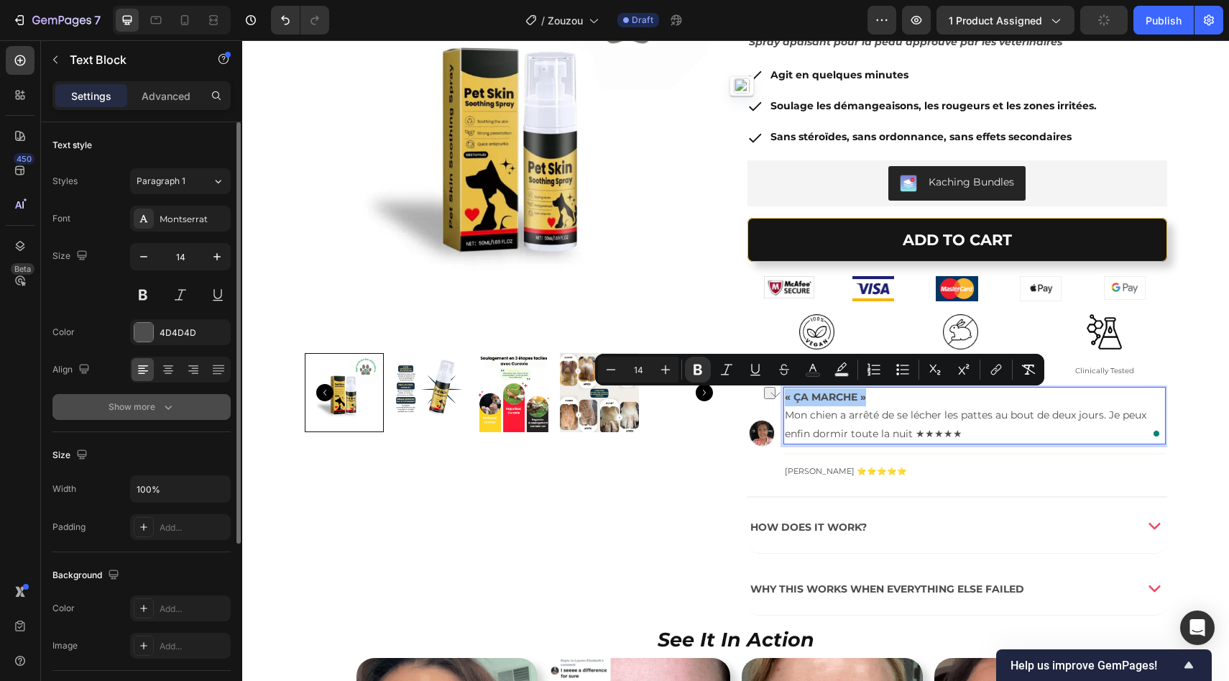
click at [142, 403] on div "Show more" at bounding box center [142, 407] width 67 height 14
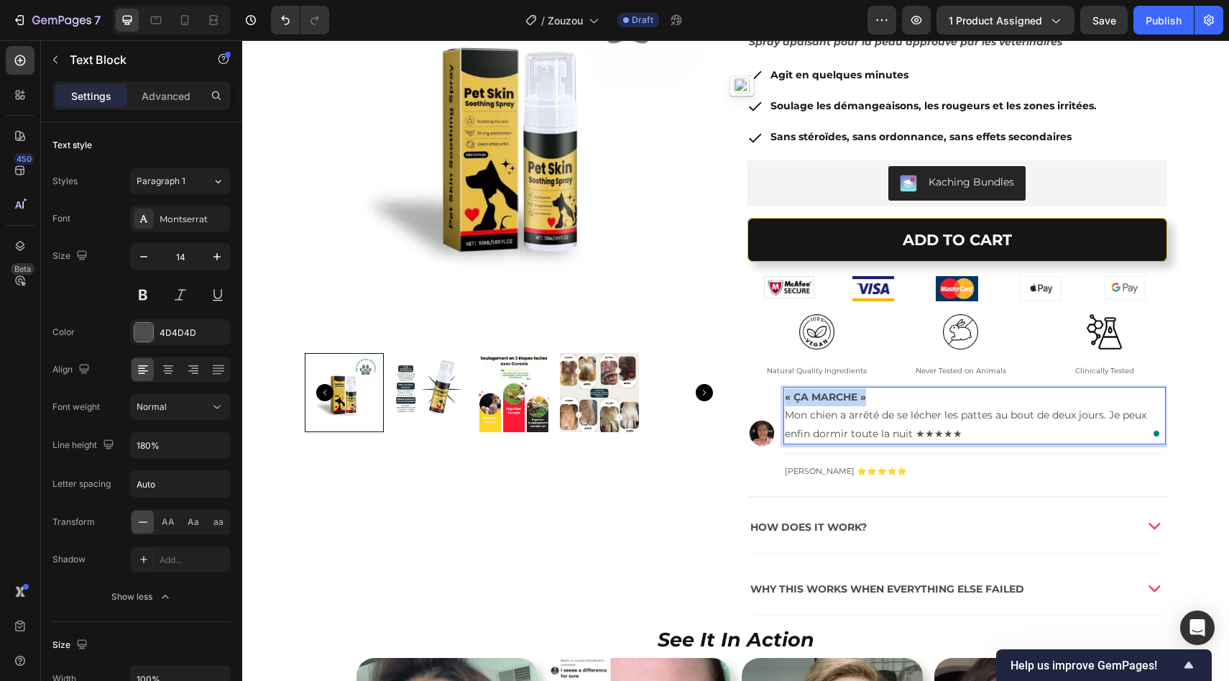
drag, startPoint x: 870, startPoint y: 395, endPoint x: 770, endPoint y: 395, distance: 99.9
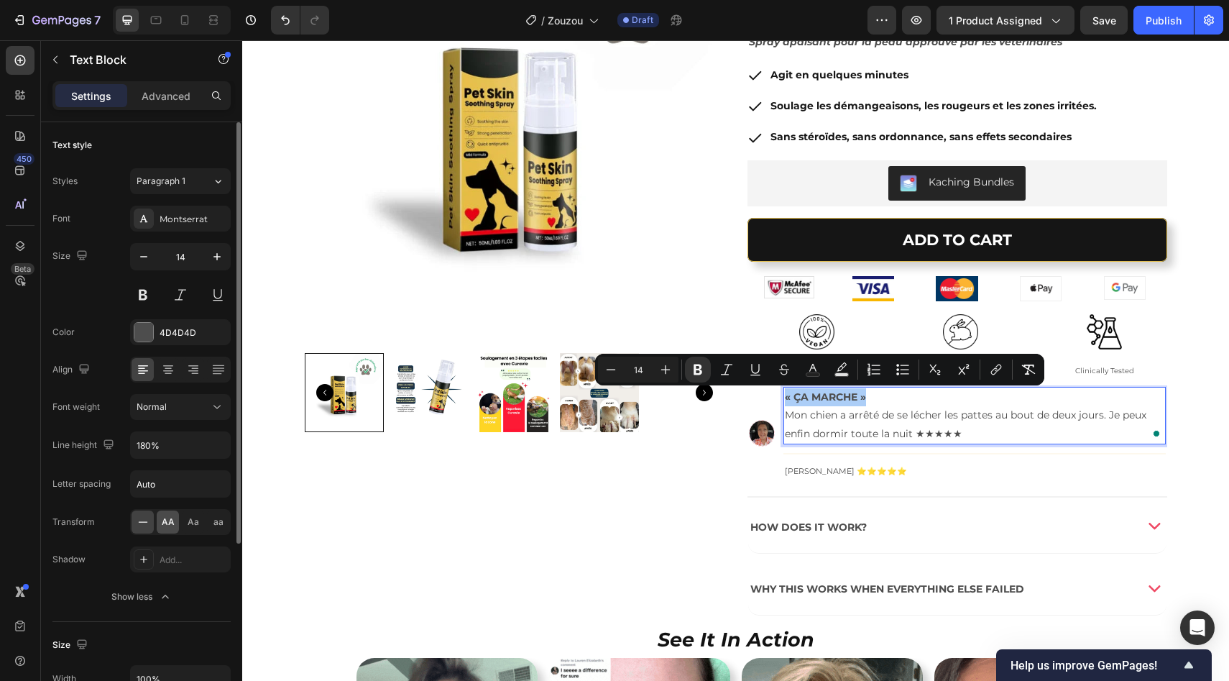
click at [172, 519] on span "AA" at bounding box center [168, 521] width 13 height 13
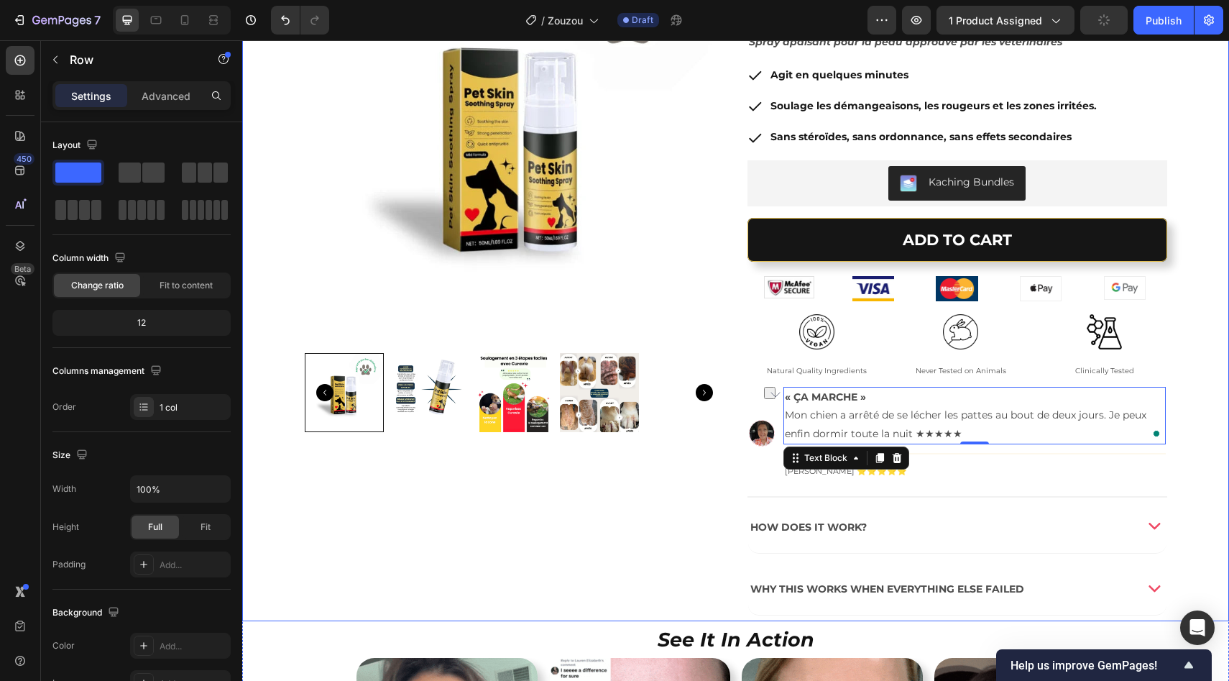
click at [1183, 459] on div "Product Images Image Zouzou™ – spray cutané soutenu par les vétérinaires Produc…" at bounding box center [735, 274] width 987 height 694
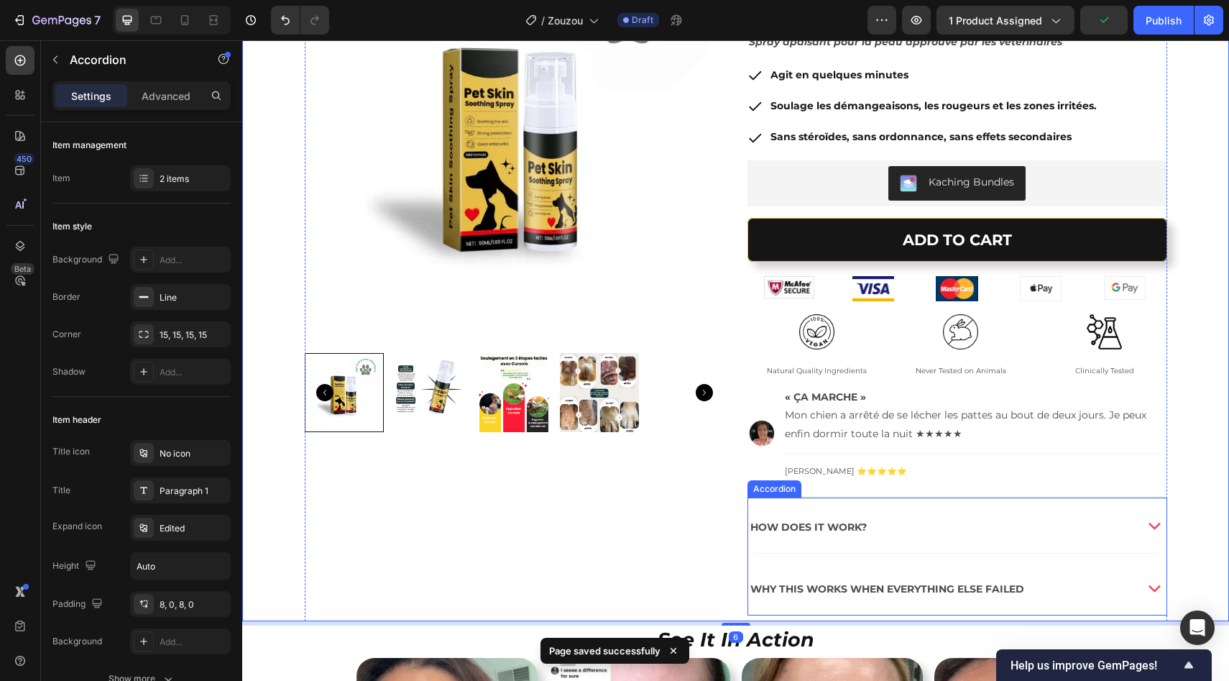
click at [1036, 523] on div "How does it work?" at bounding box center [939, 525] width 382 height 44
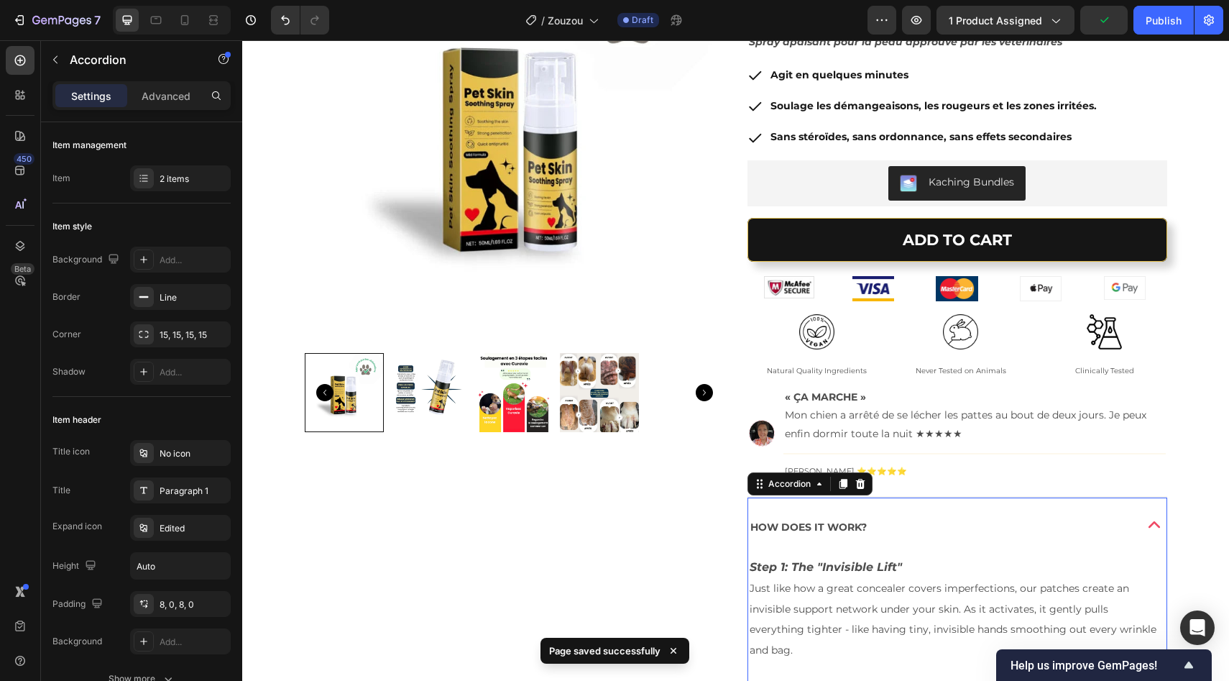
click at [1036, 523] on div "How does it work?" at bounding box center [939, 525] width 382 height 44
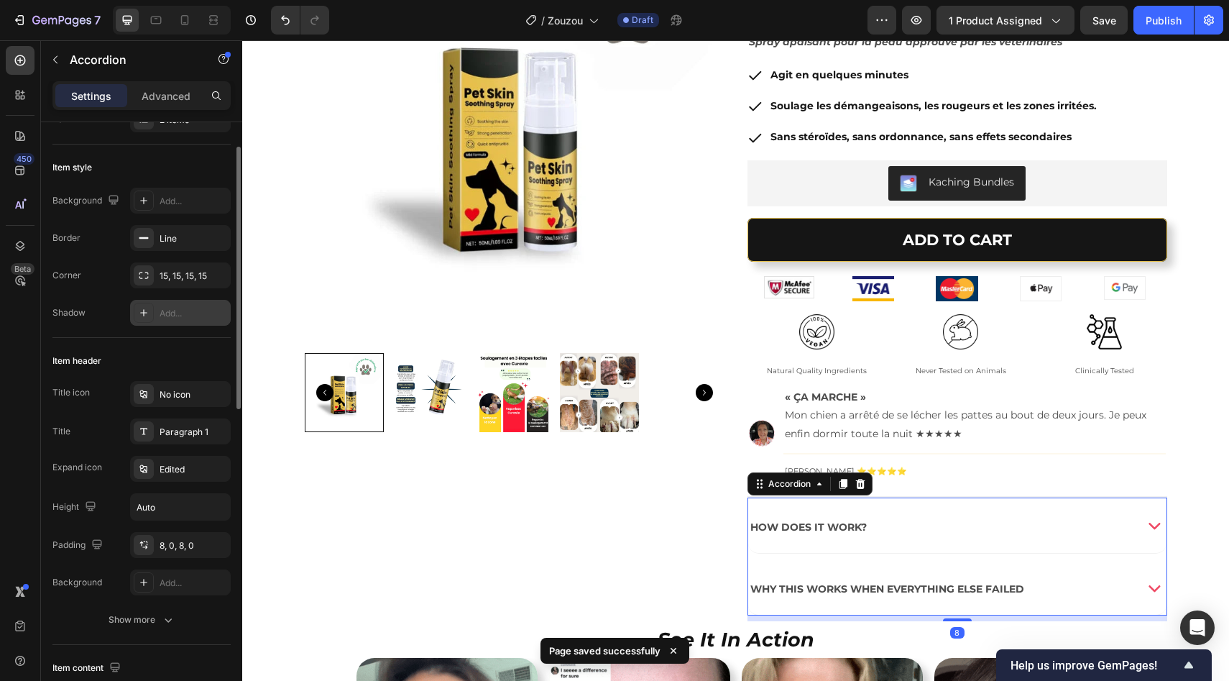
scroll to position [60, 0]
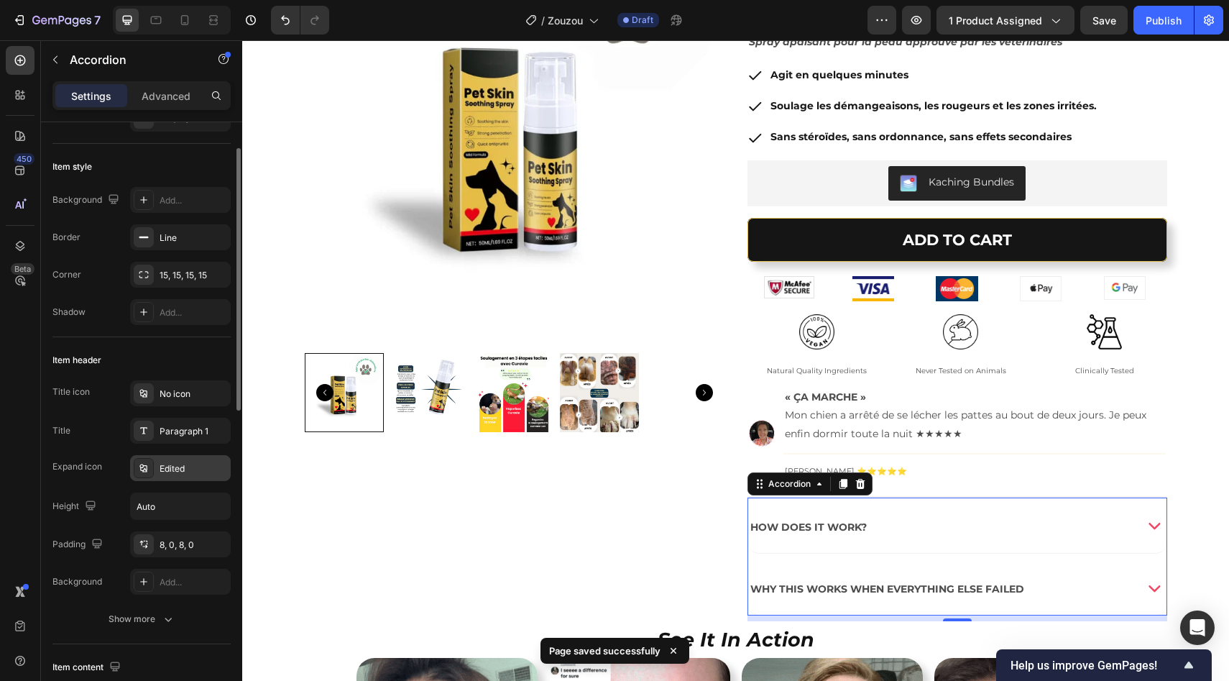
click at [170, 457] on div "Edited" at bounding box center [180, 468] width 101 height 26
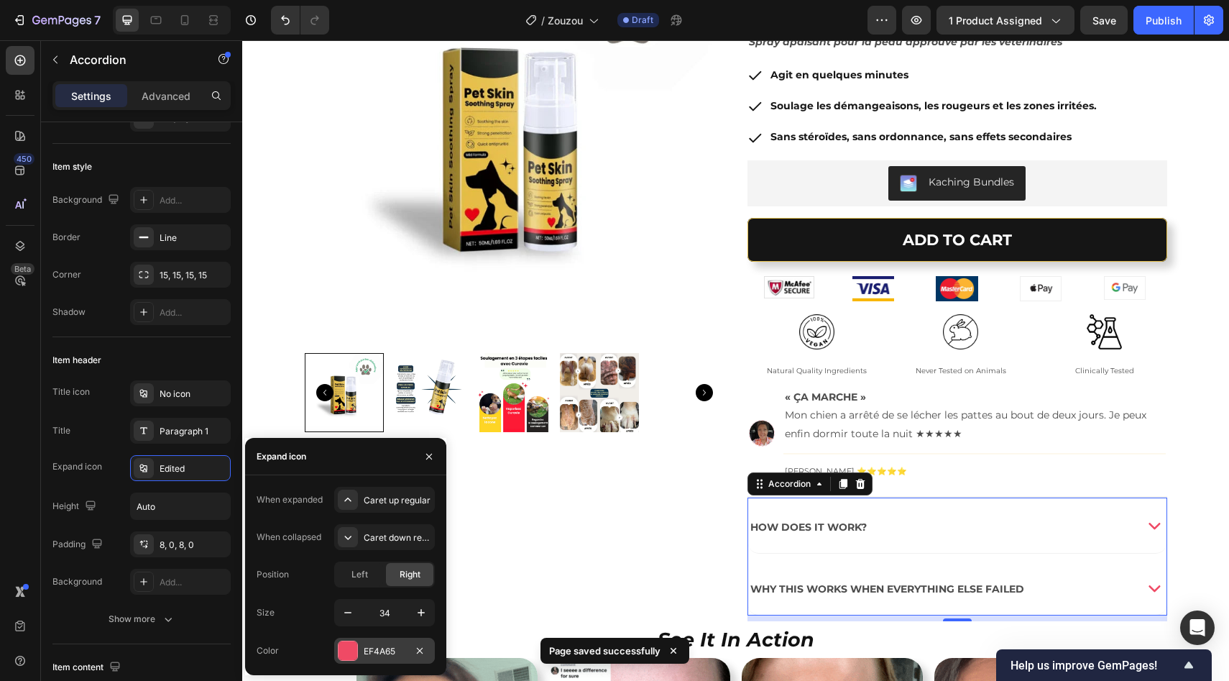
click at [353, 650] on div at bounding box center [348, 650] width 19 height 19
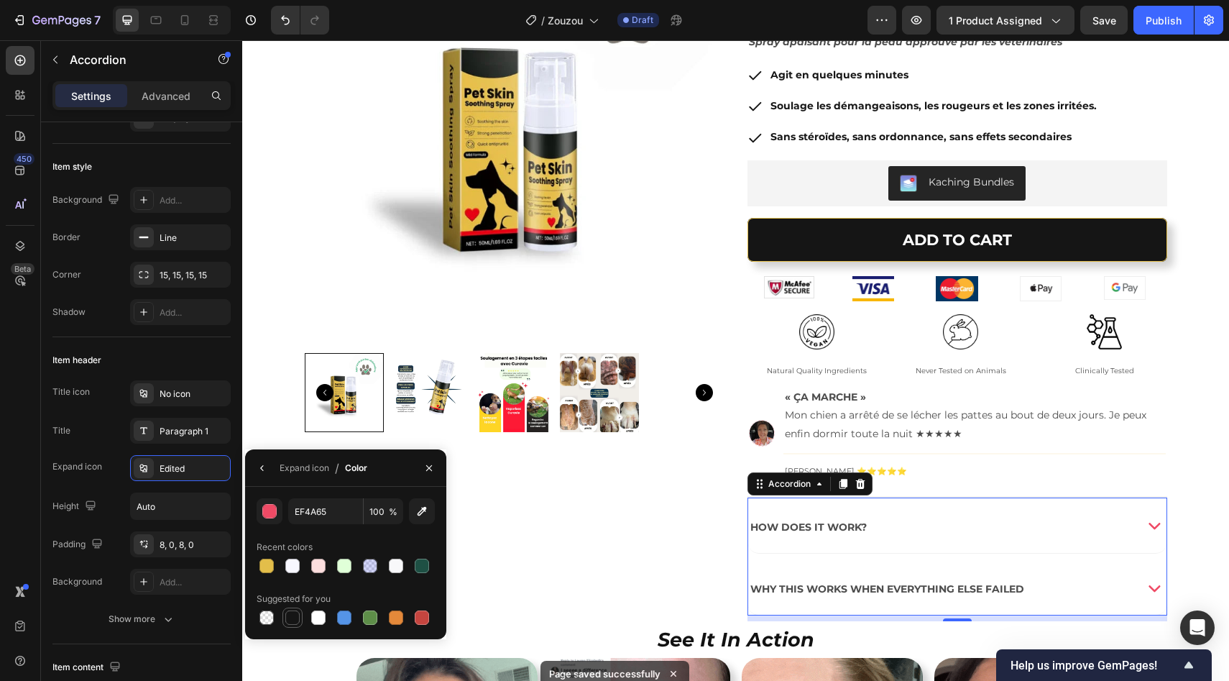
click at [288, 612] on div at bounding box center [292, 617] width 14 height 14
type input "151515"
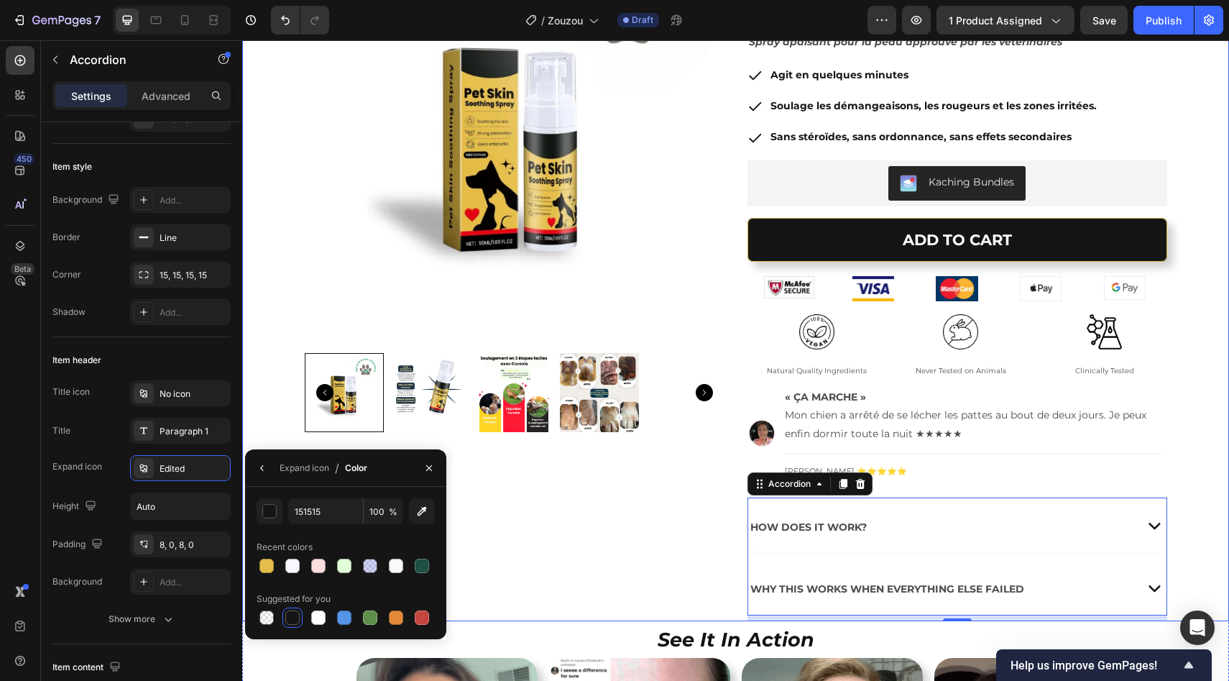
click at [1187, 431] on div "Product Images Image Zouzou™ – spray cutané soutenu par les vétérinaires Produc…" at bounding box center [735, 274] width 987 height 694
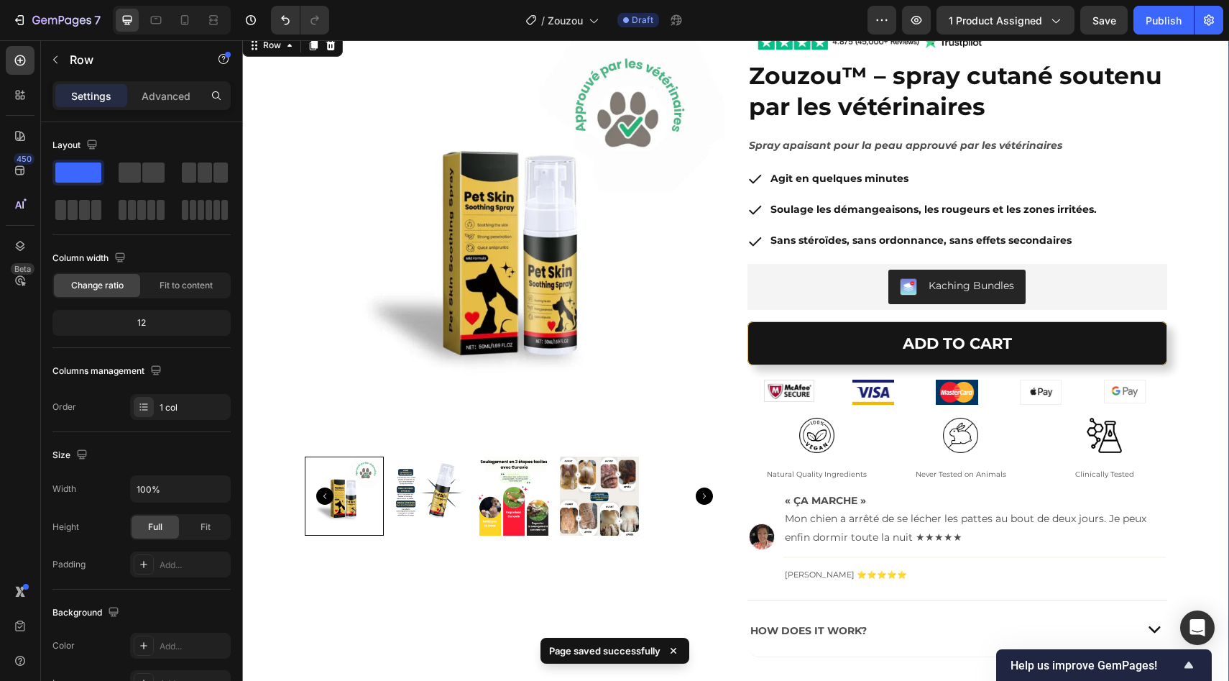
scroll to position [40, 0]
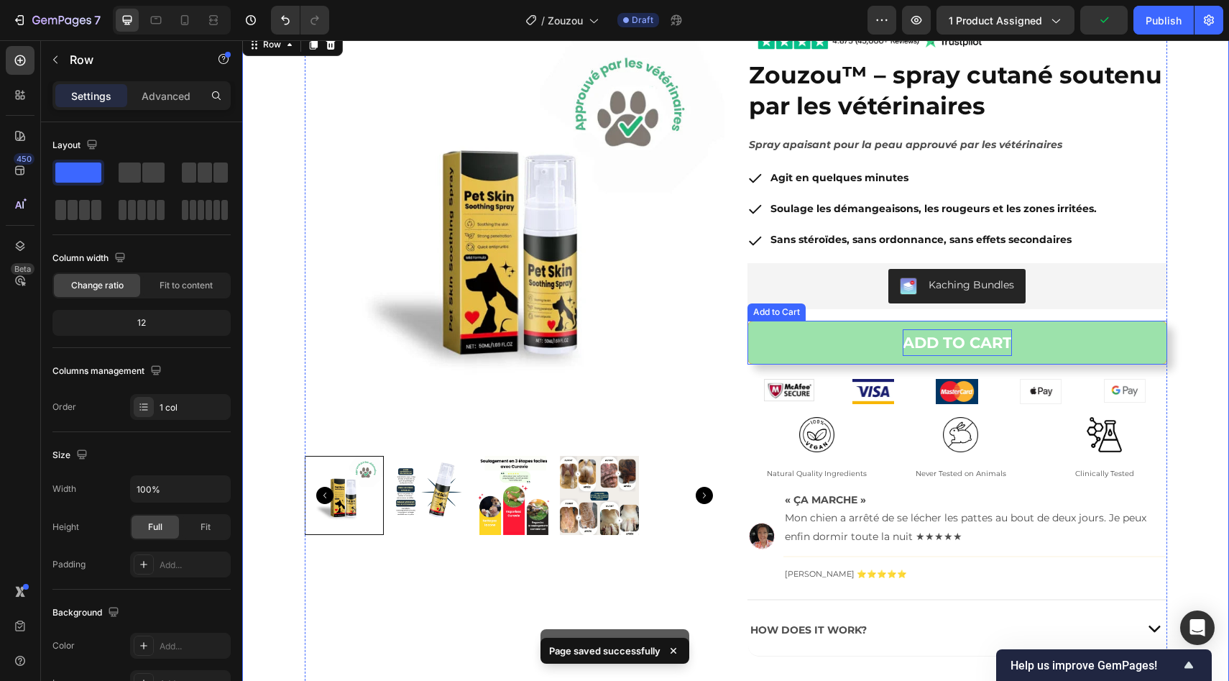
click at [978, 344] on strong "ADD TO CART" at bounding box center [957, 342] width 109 height 27
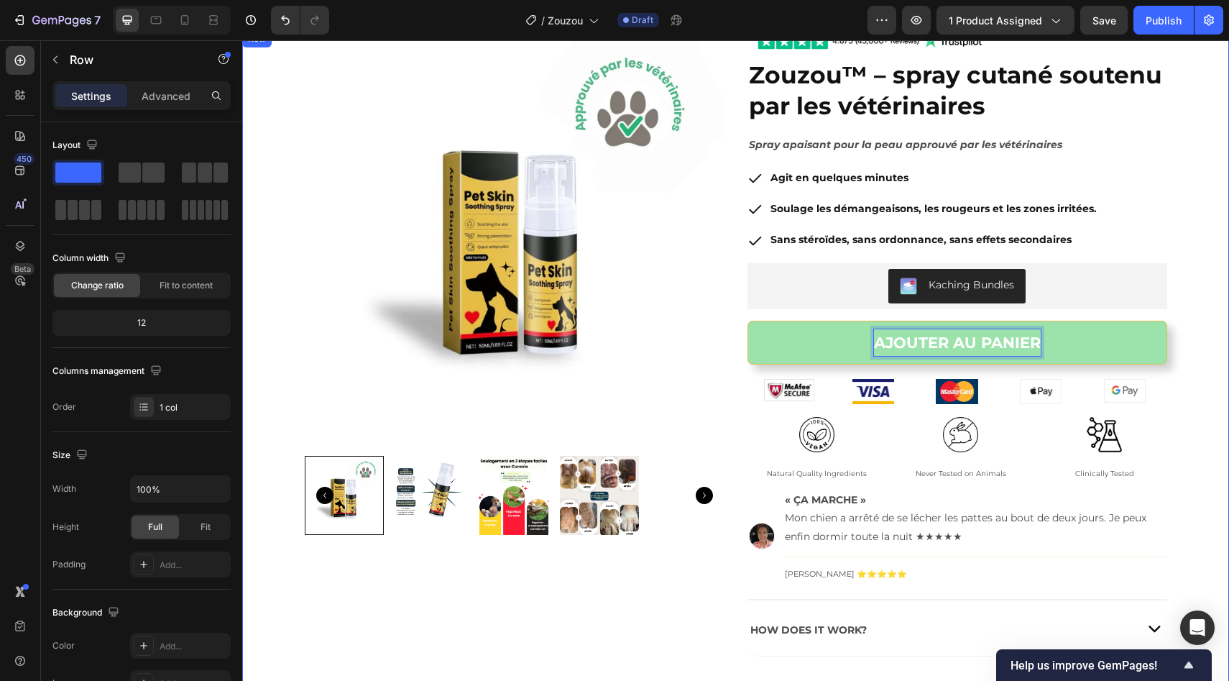
click at [1174, 339] on div "Product Images Image Zouzou™ – spray cutané soutenu par les vétérinaires Produc…" at bounding box center [735, 377] width 987 height 694
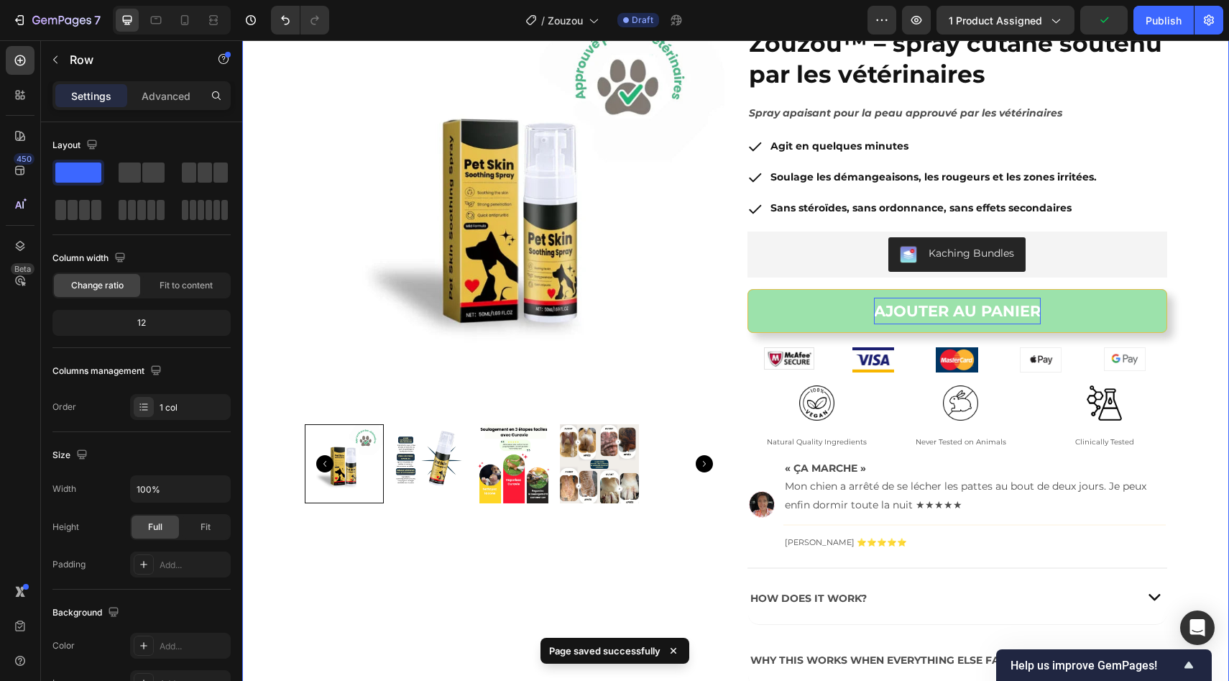
scroll to position [87, 0]
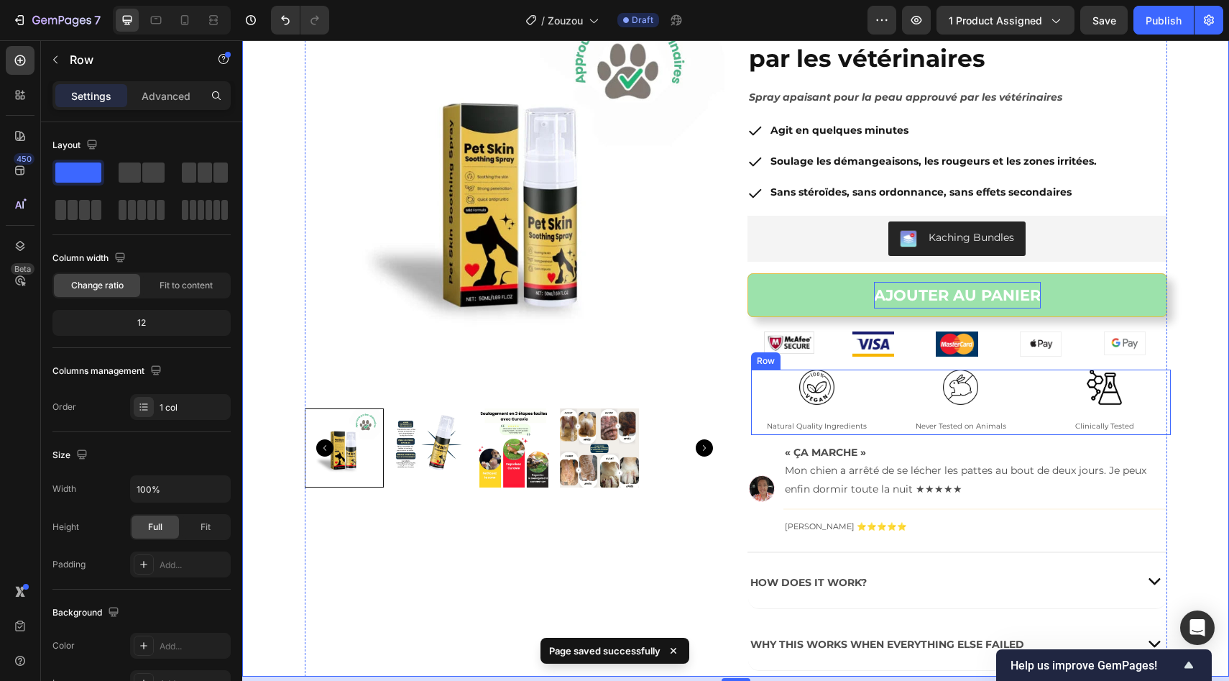
click at [883, 381] on div "Image Natural Quality Ingredients Text Block Image Never Tested on Animals Text…" at bounding box center [961, 402] width 420 height 66
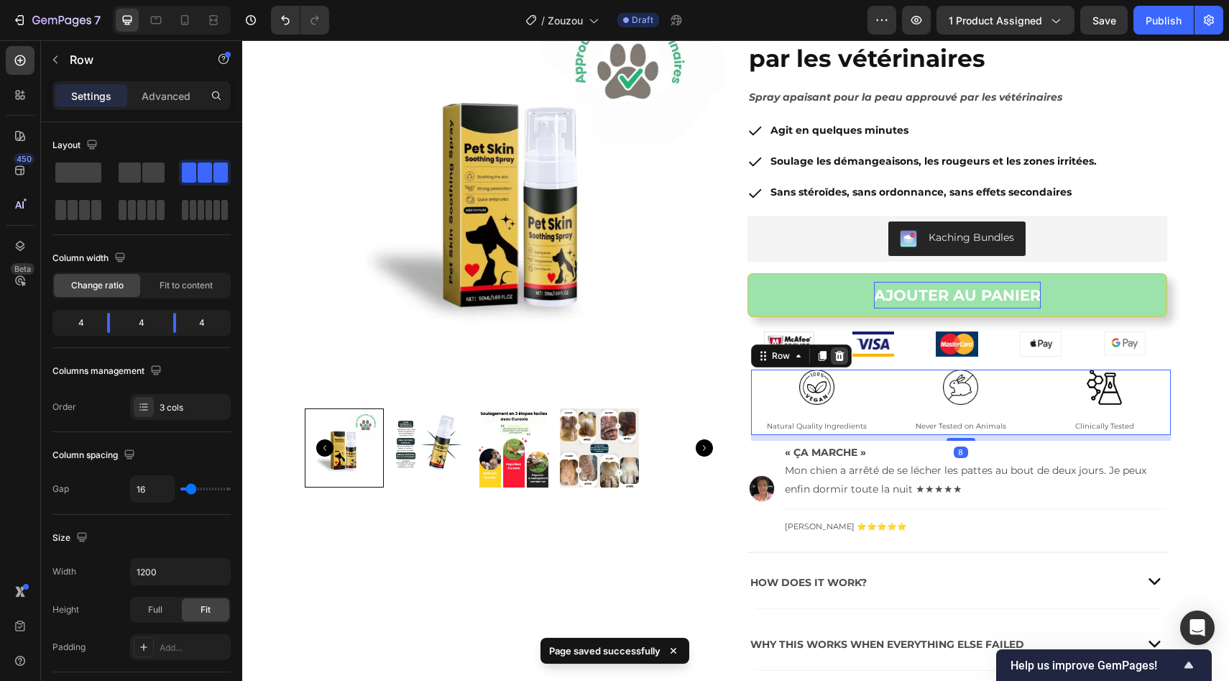
click at [834, 354] on icon at bounding box center [838, 355] width 9 height 10
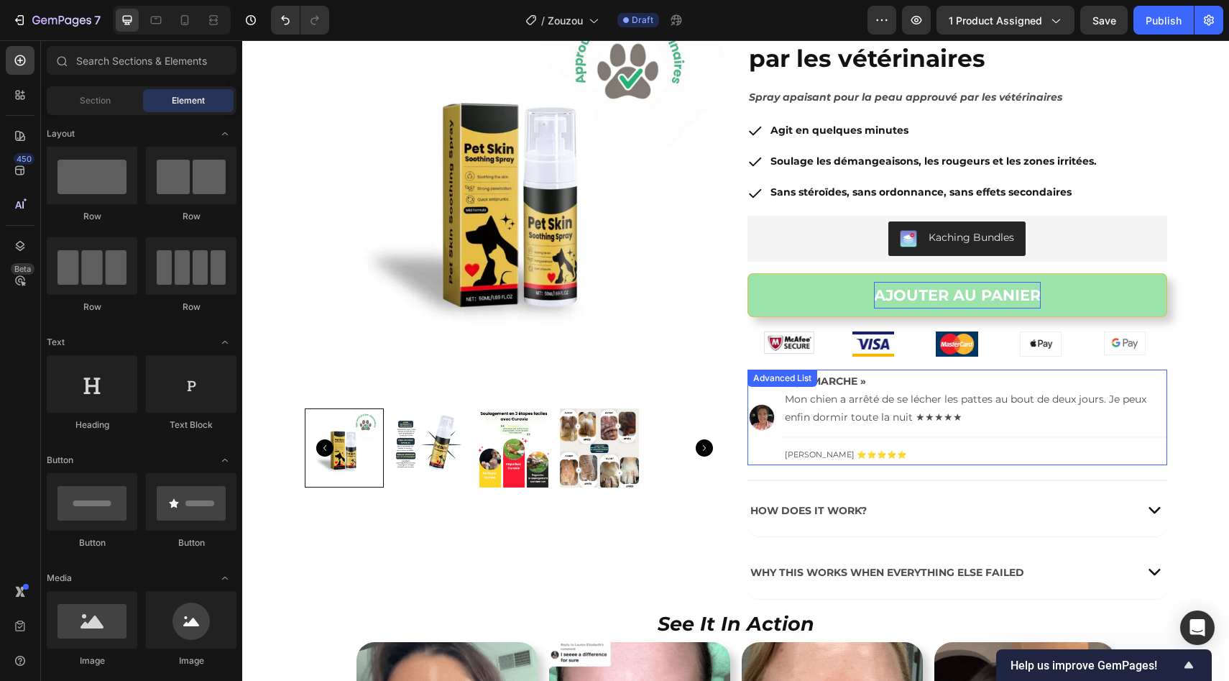
click at [753, 450] on li "Image « ÇA MARCHE » Mon chien a arrêté de se lécher les pattes au bout de deux …" at bounding box center [957, 417] width 417 height 93
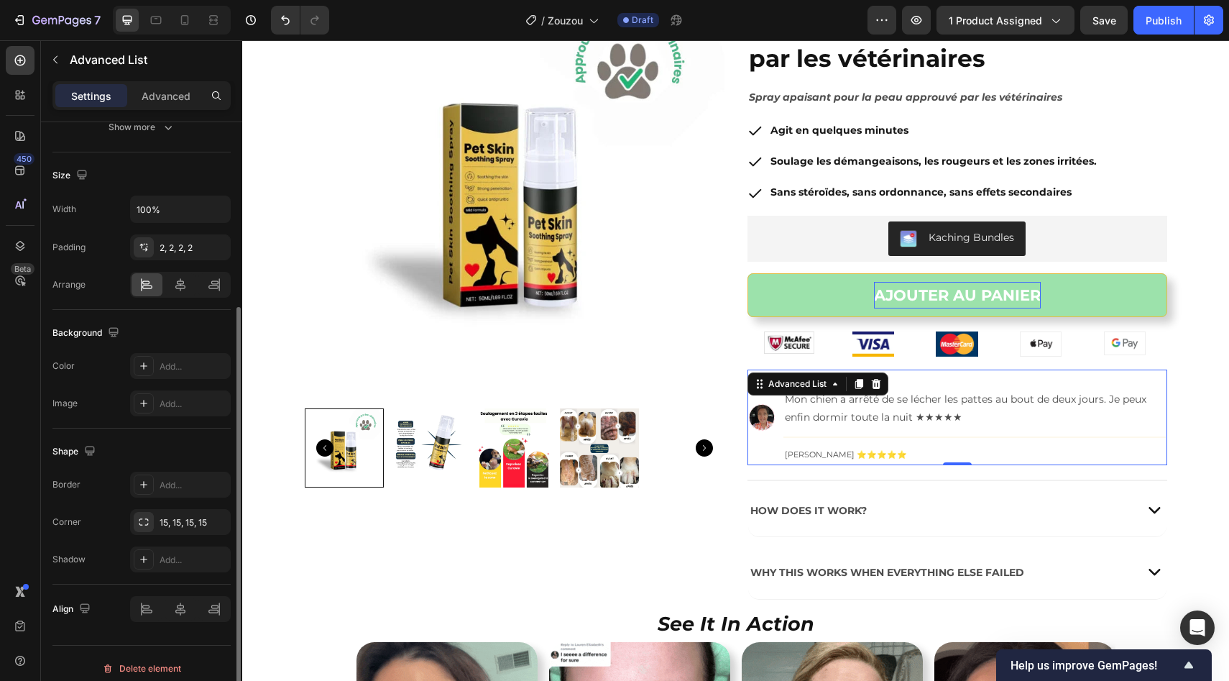
scroll to position [264, 0]
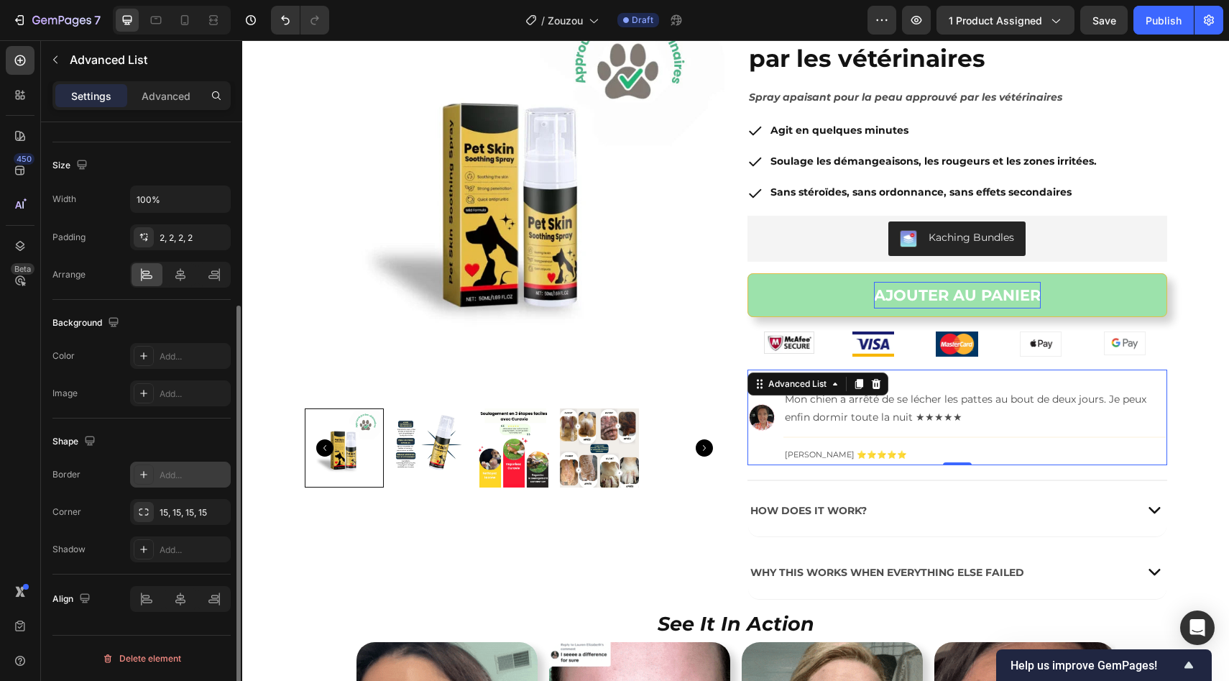
click at [170, 478] on div "Add..." at bounding box center [194, 475] width 68 height 13
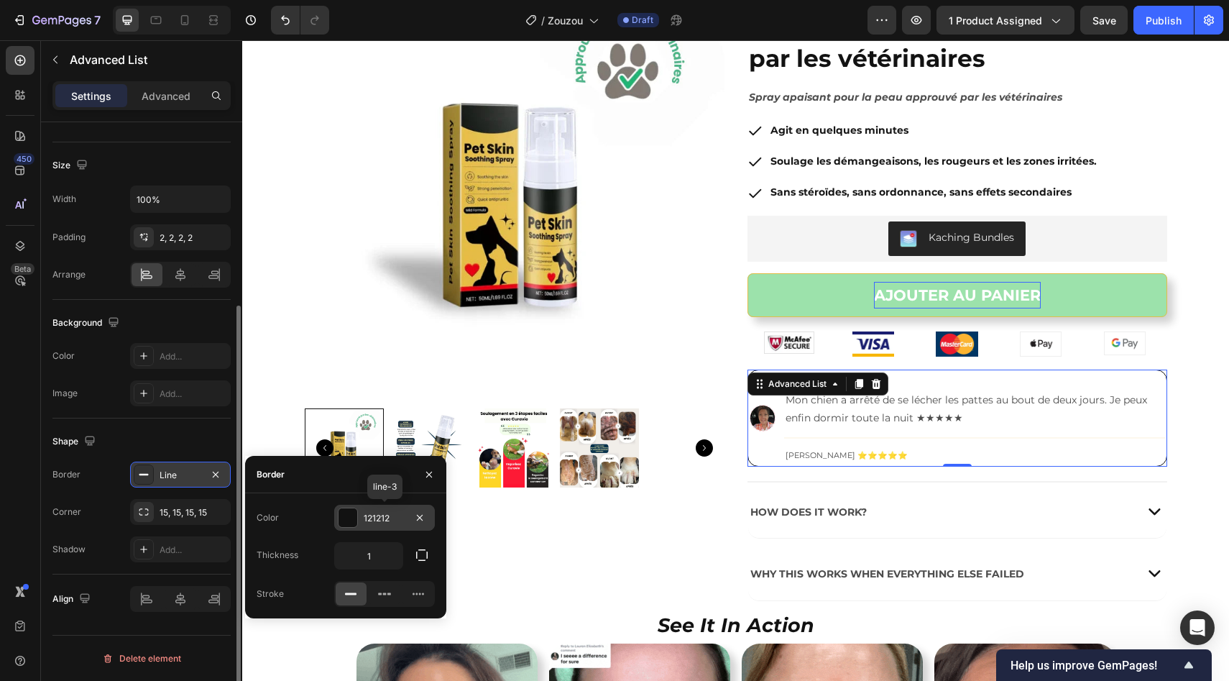
click at [342, 518] on div at bounding box center [348, 517] width 19 height 19
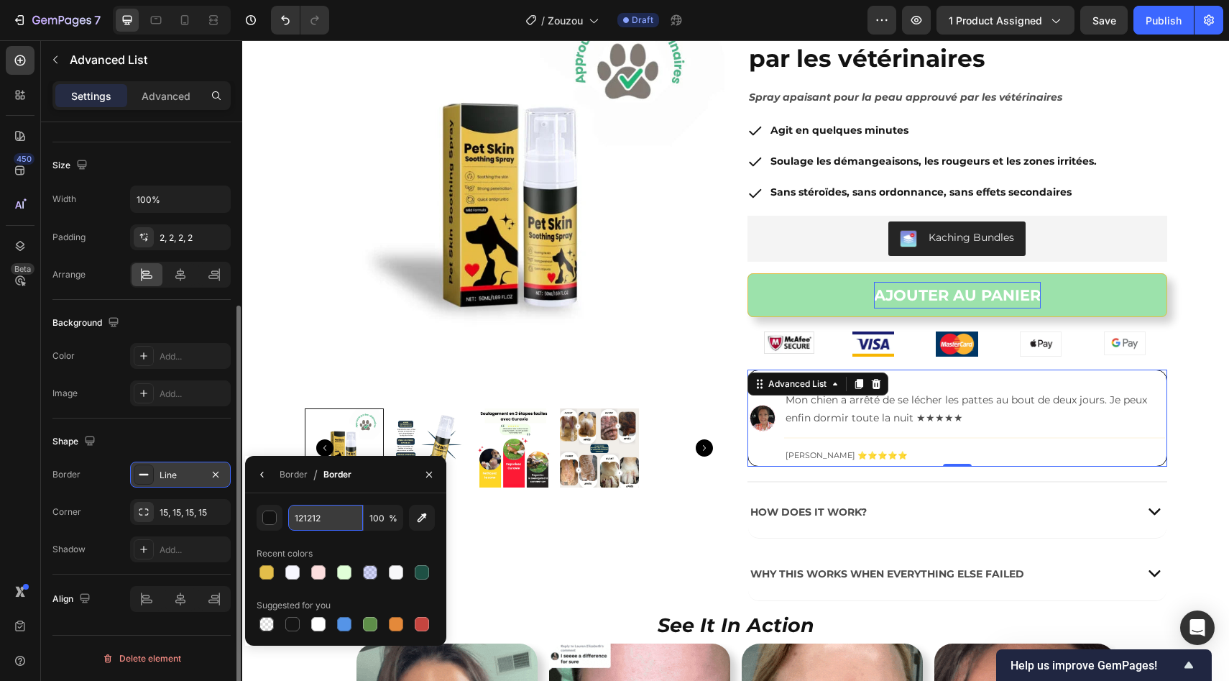
click at [337, 520] on input "121212" at bounding box center [325, 518] width 75 height 26
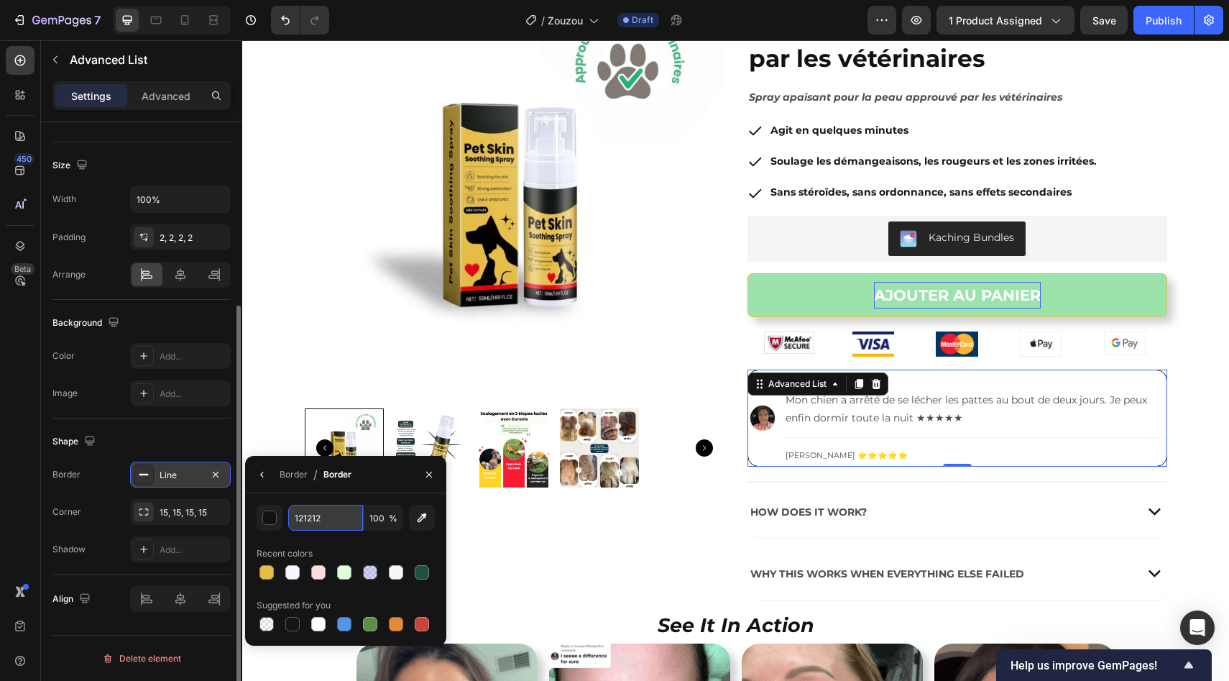
paste input "#EEECFF"
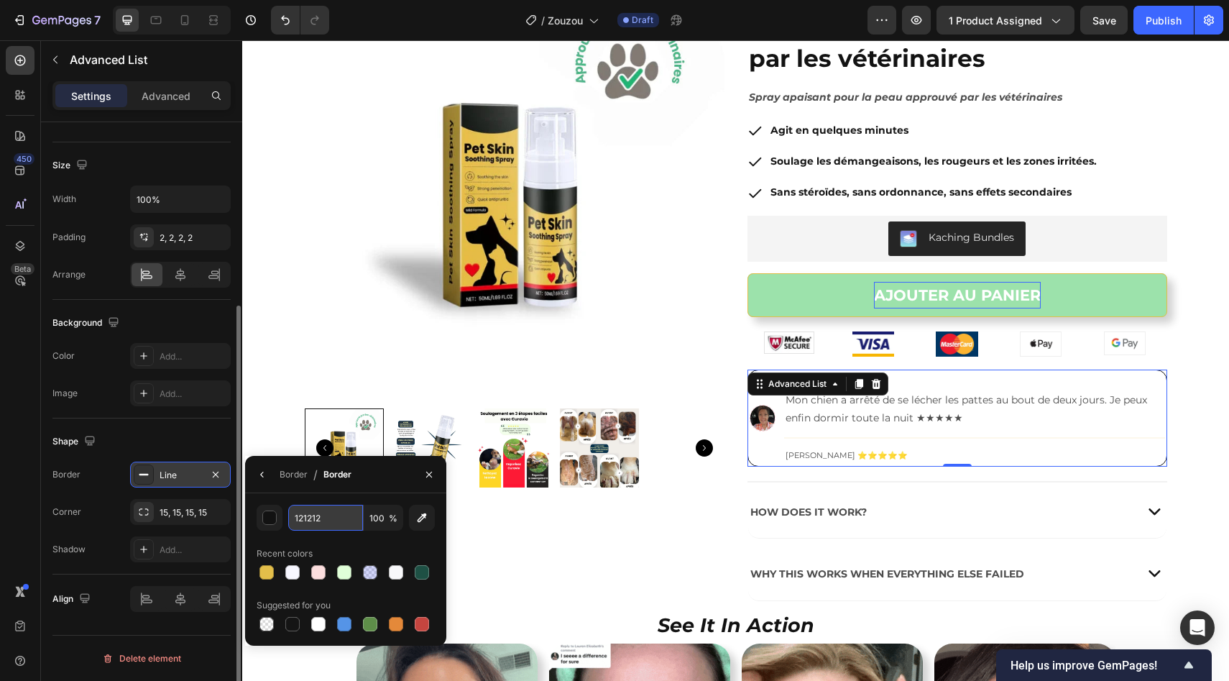
type input "#EEECFF"
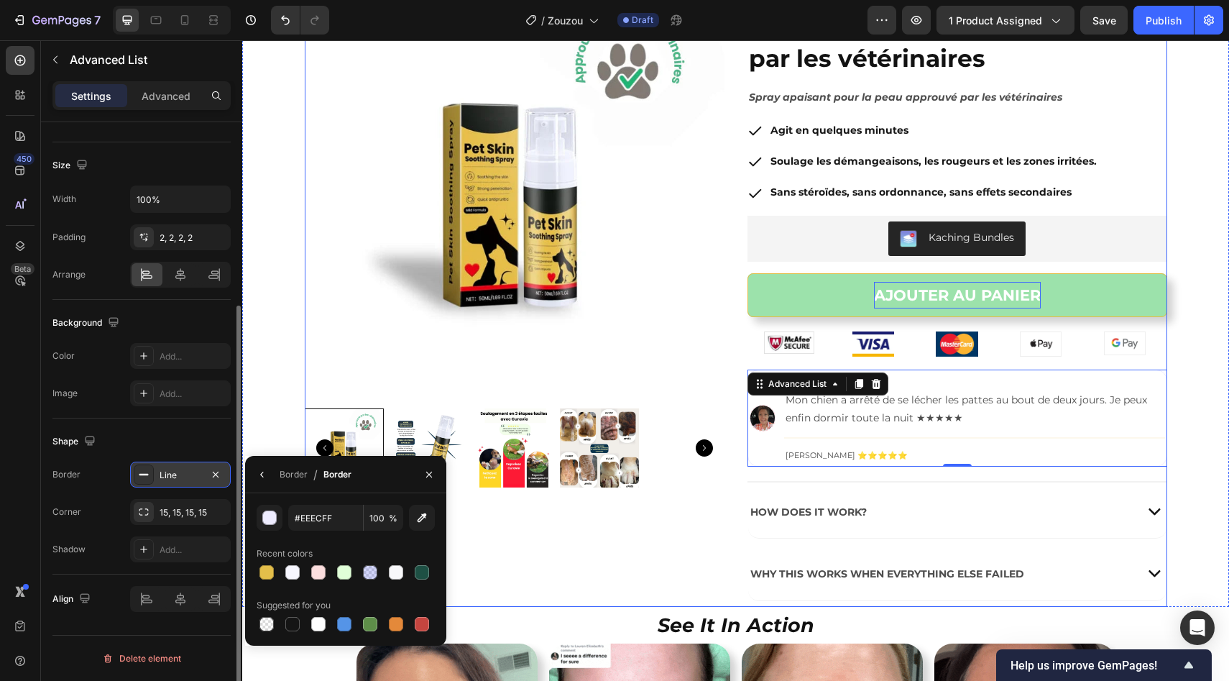
click at [732, 477] on div "Product Images Image Zouzou™ – spray cutané soutenu par les vétérinaires Produc…" at bounding box center [736, 295] width 863 height 624
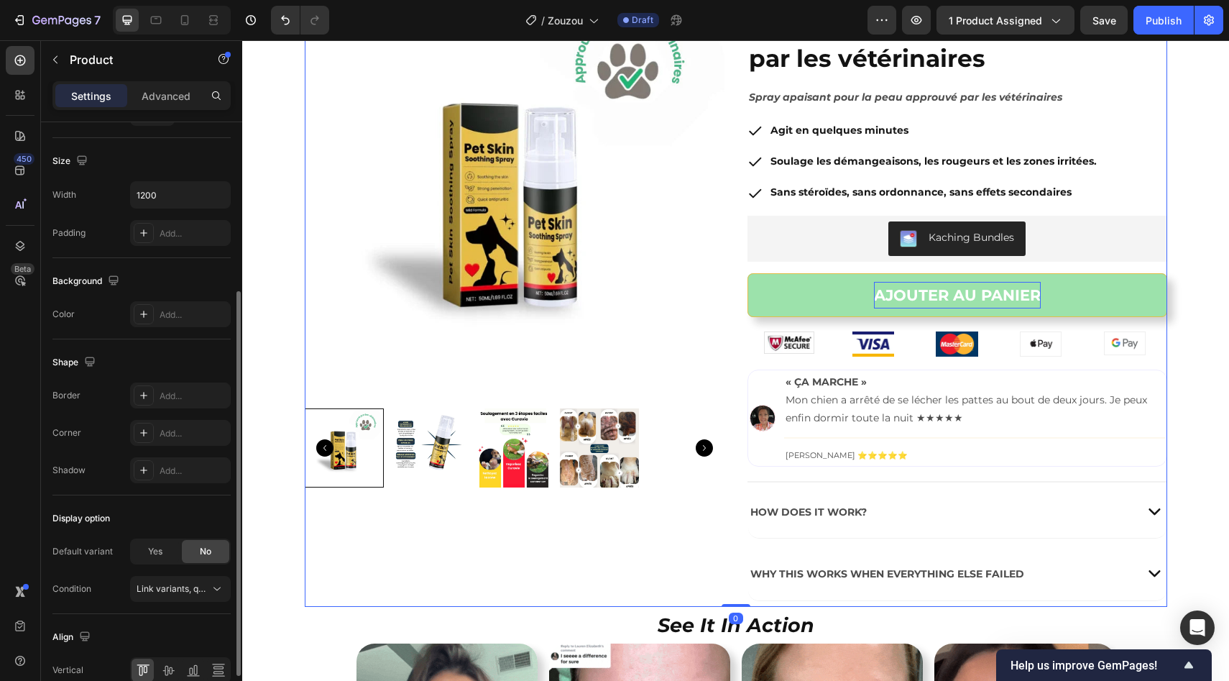
scroll to position [0, 0]
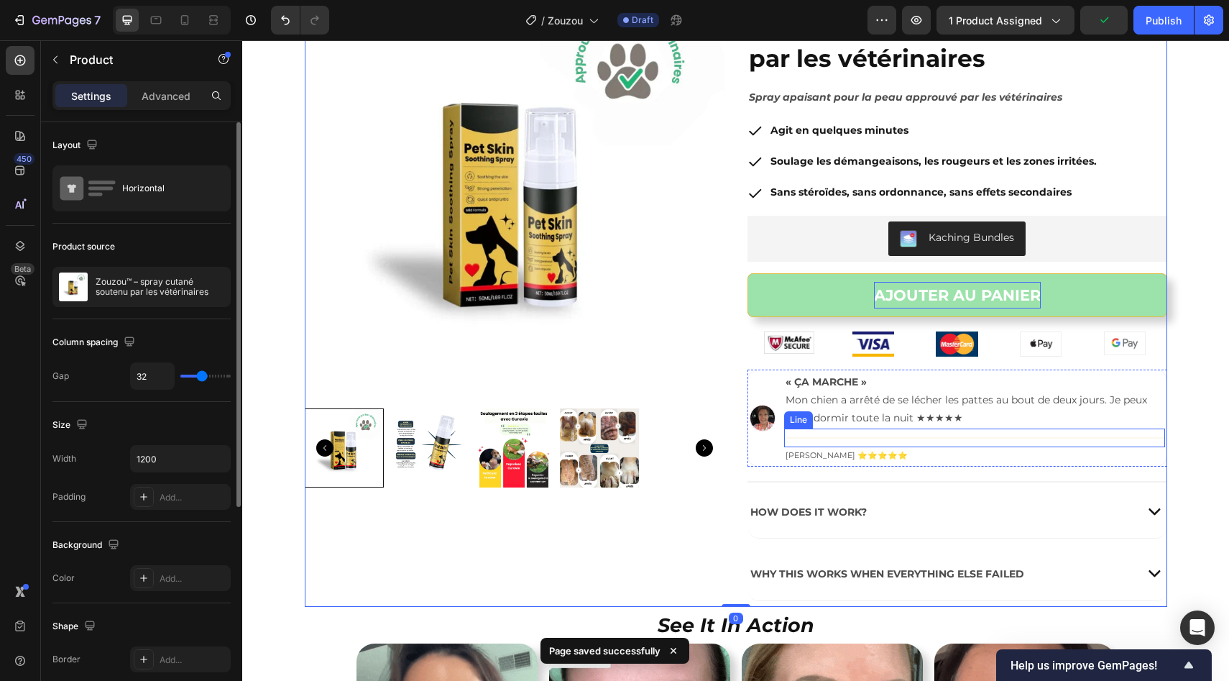
click at [856, 437] on div at bounding box center [974, 437] width 380 height 1
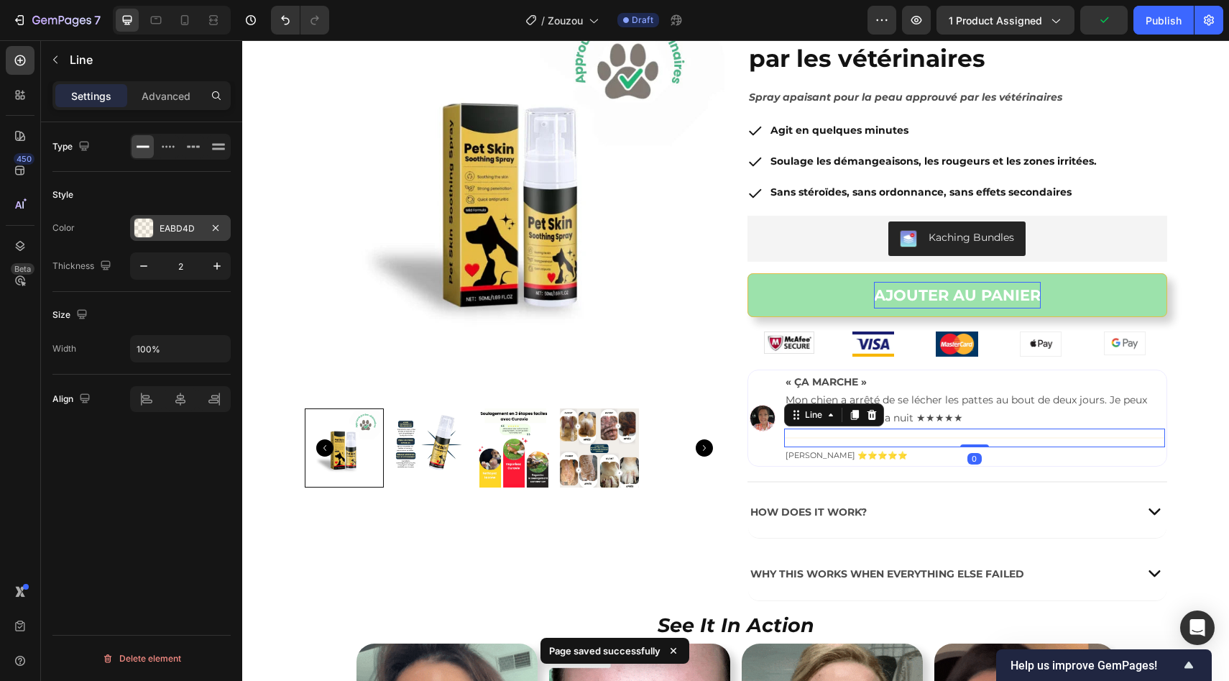
click at [150, 225] on div at bounding box center [143, 228] width 19 height 19
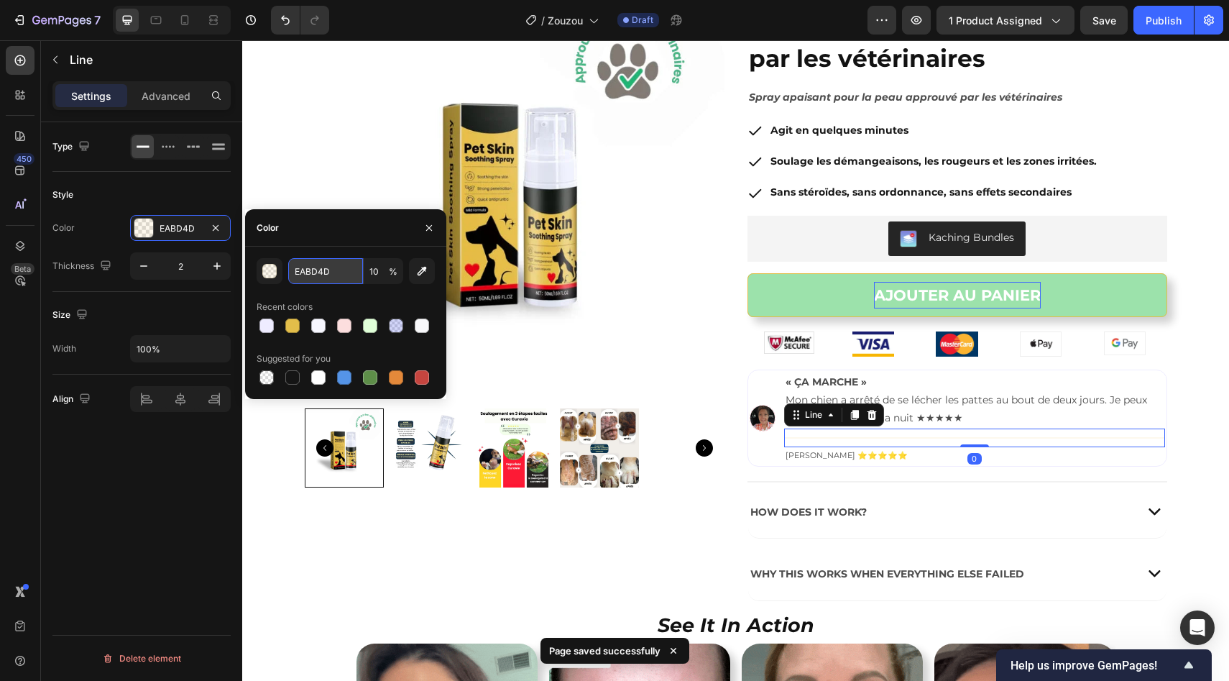
click at [351, 272] on input "EABD4D" at bounding box center [325, 271] width 75 height 26
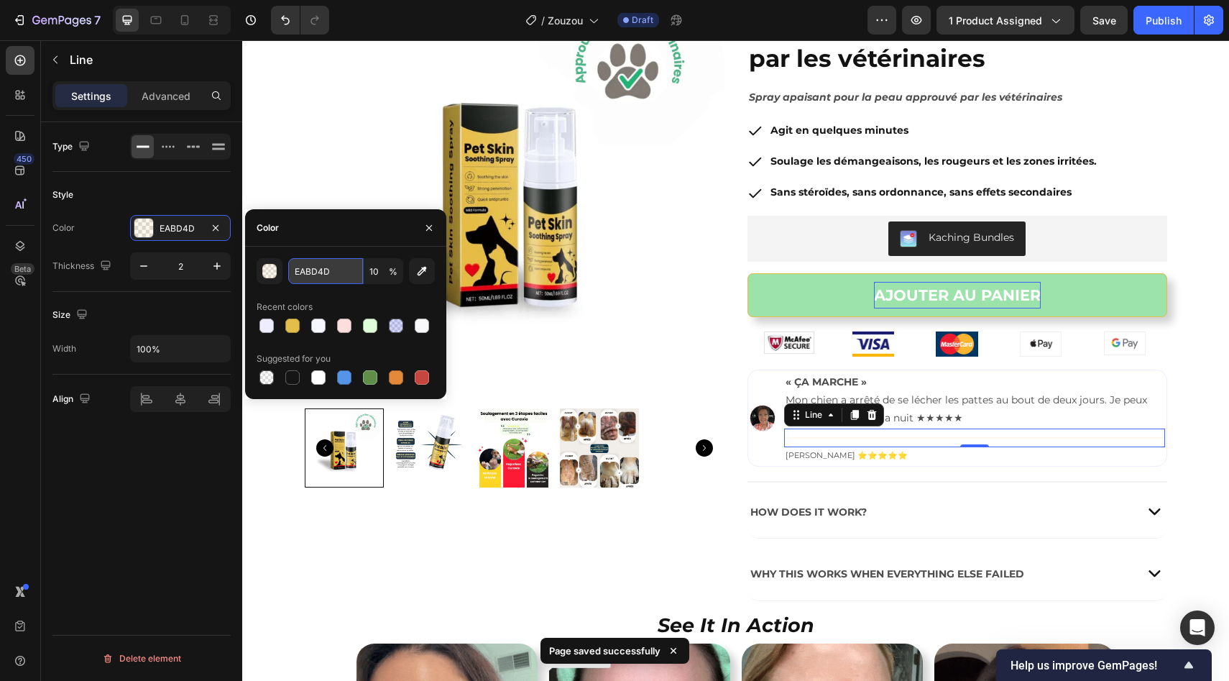
paste input "#EEECFF"
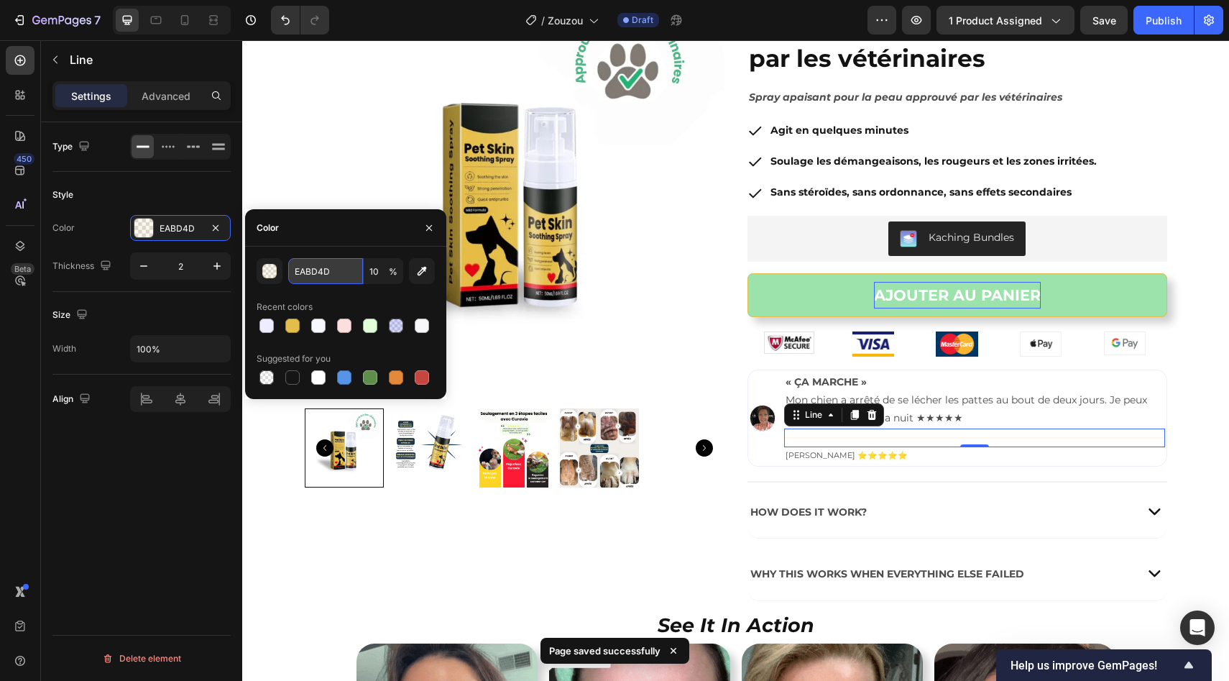
type input "#EEECFF"
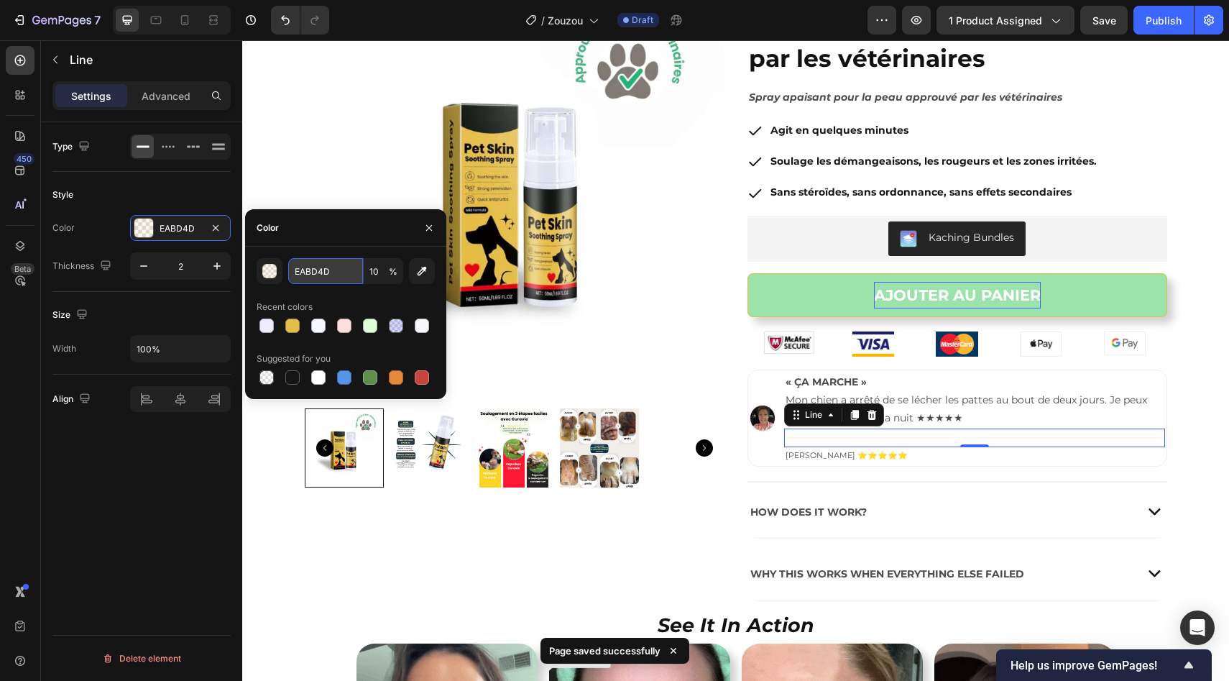
type input "100"
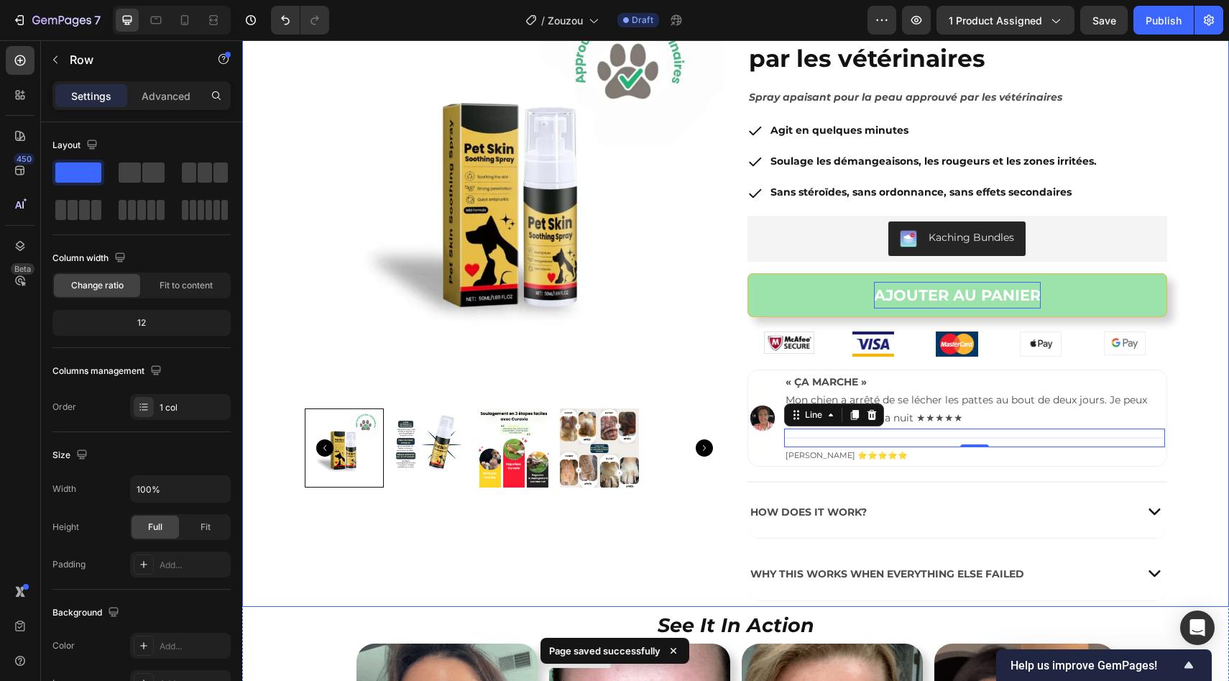
click at [1188, 413] on div "Product Images Image Zouzou™ – spray cutané soutenu par les vétérinaires Produc…" at bounding box center [735, 295] width 987 height 624
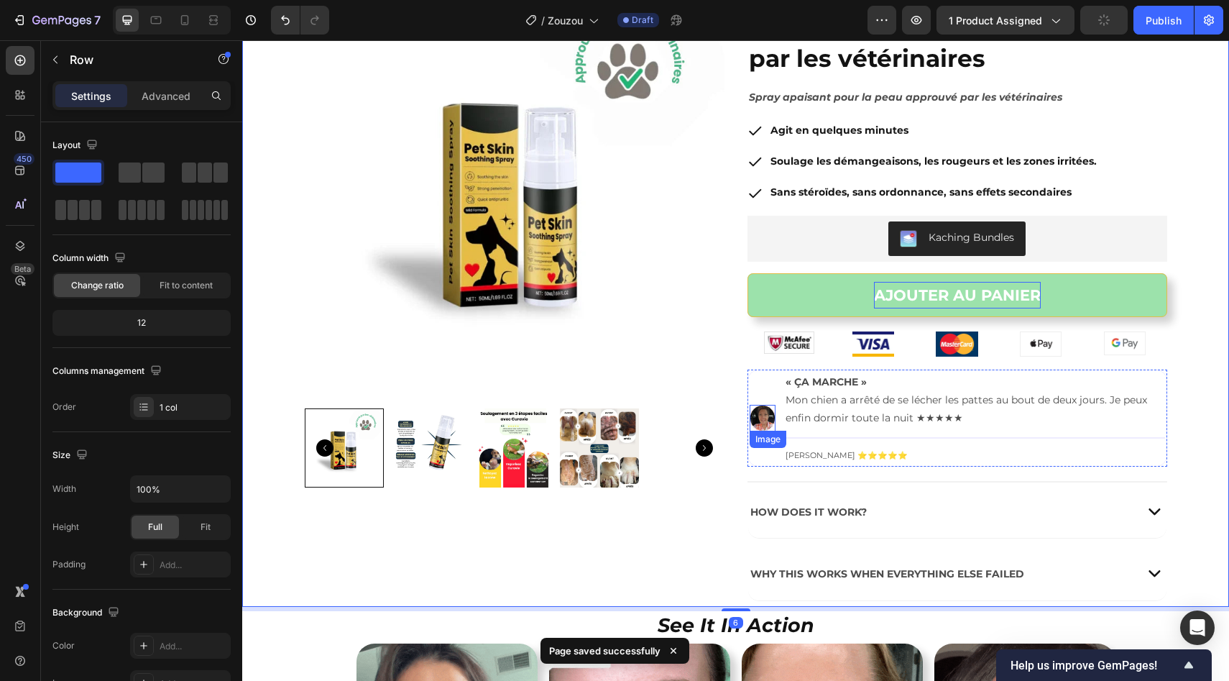
click at [750, 423] on img at bounding box center [763, 418] width 27 height 27
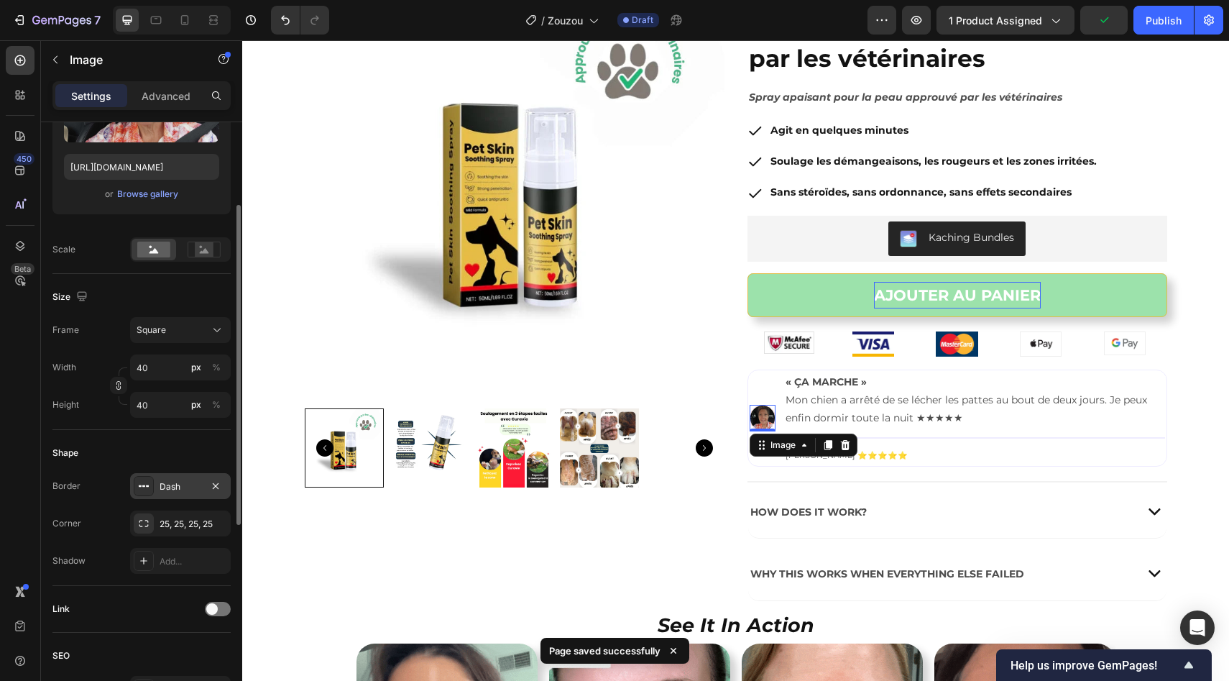
scroll to position [252, 0]
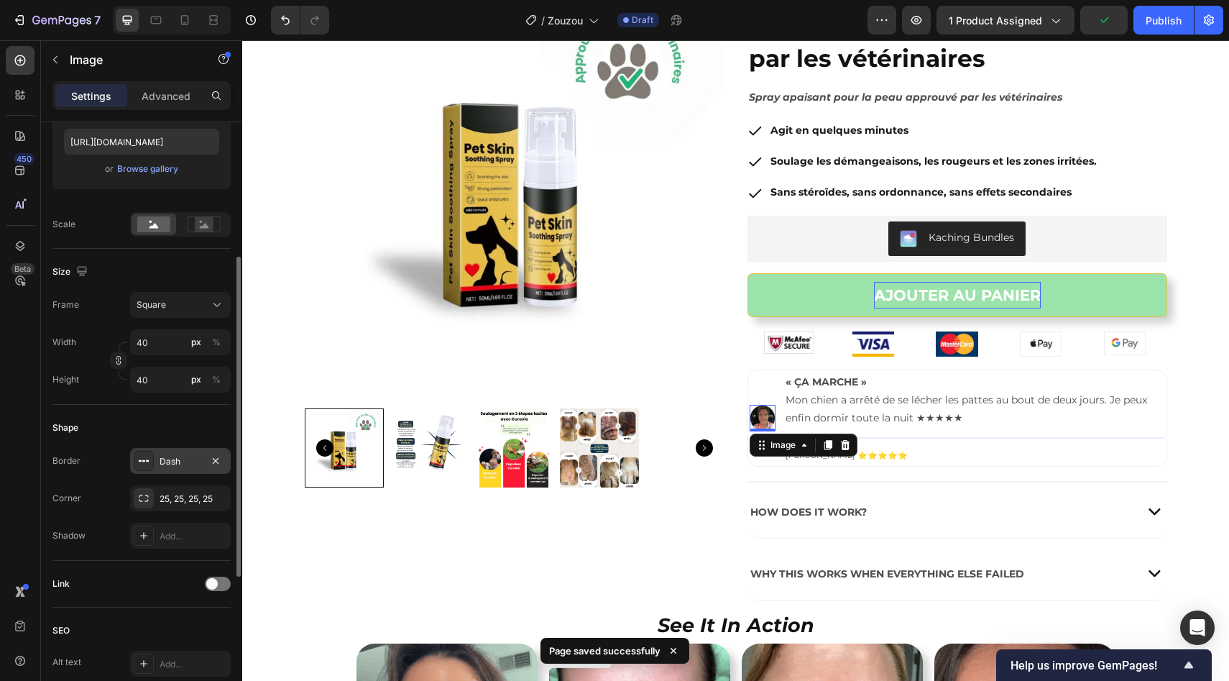
click at [178, 463] on div "Dash" at bounding box center [181, 461] width 42 height 13
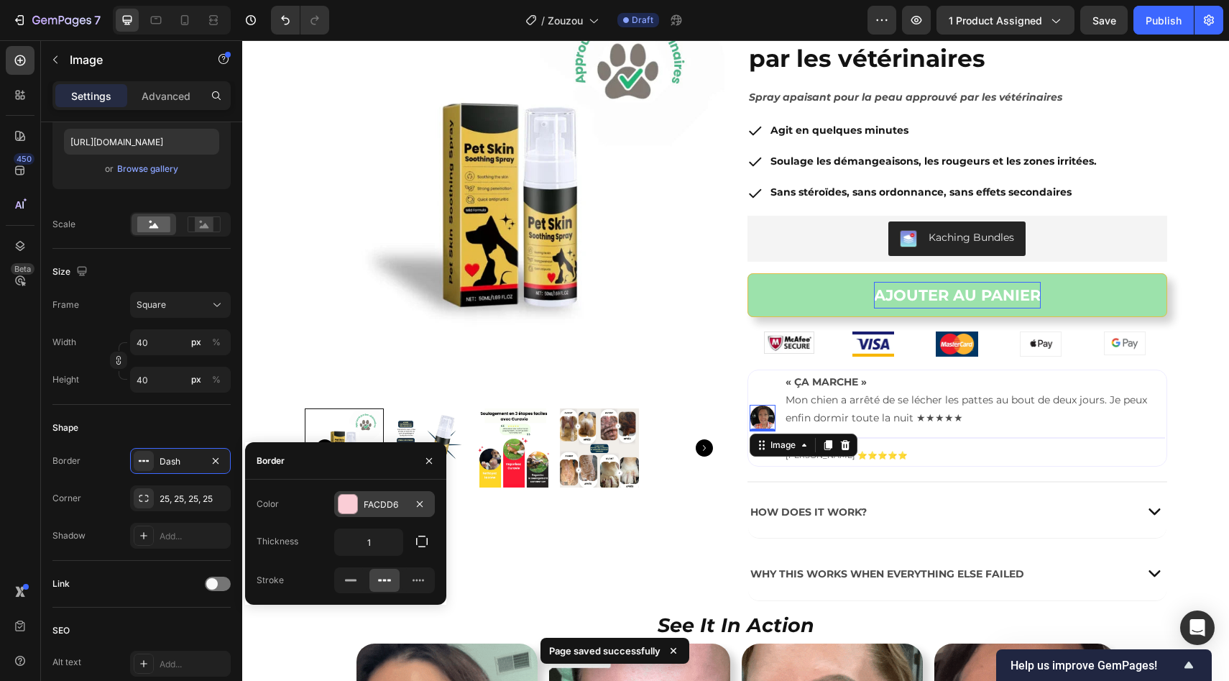
click at [346, 502] on div at bounding box center [348, 504] width 19 height 19
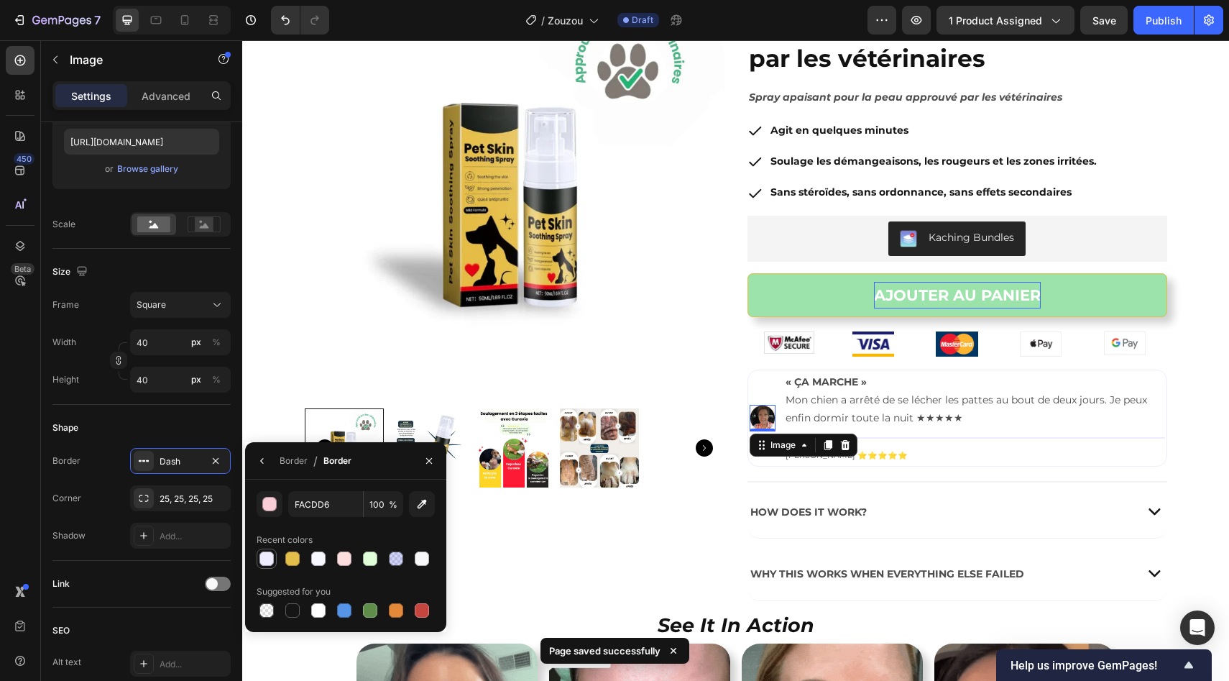
click at [262, 566] on div at bounding box center [266, 558] width 17 height 17
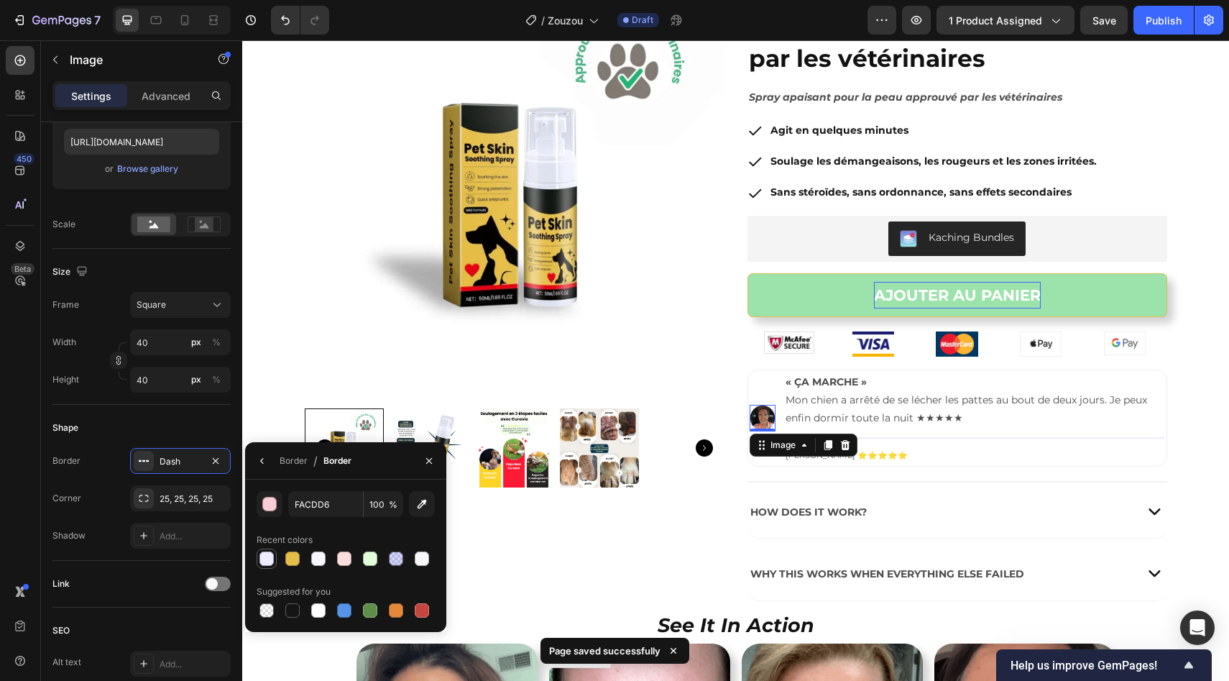
type input "EEECFF"
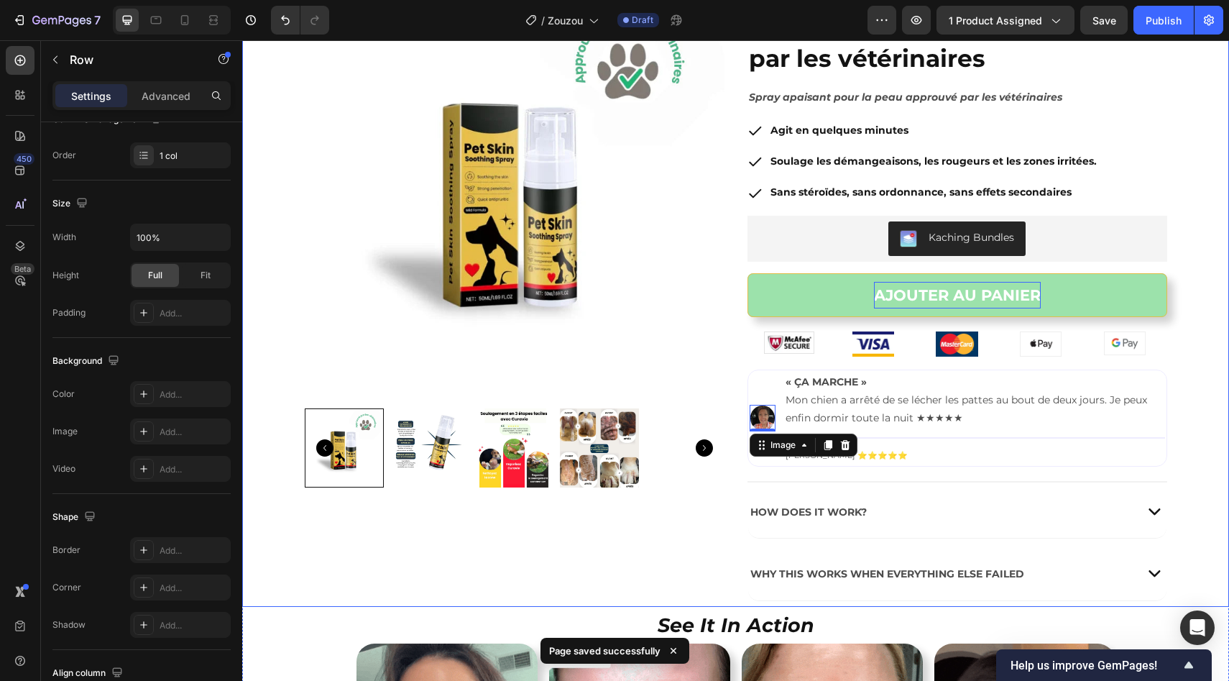
click at [1175, 390] on div "Product Images Image Zouzou™ – spray cutané soutenu par les vétérinaires Produc…" at bounding box center [735, 295] width 987 height 624
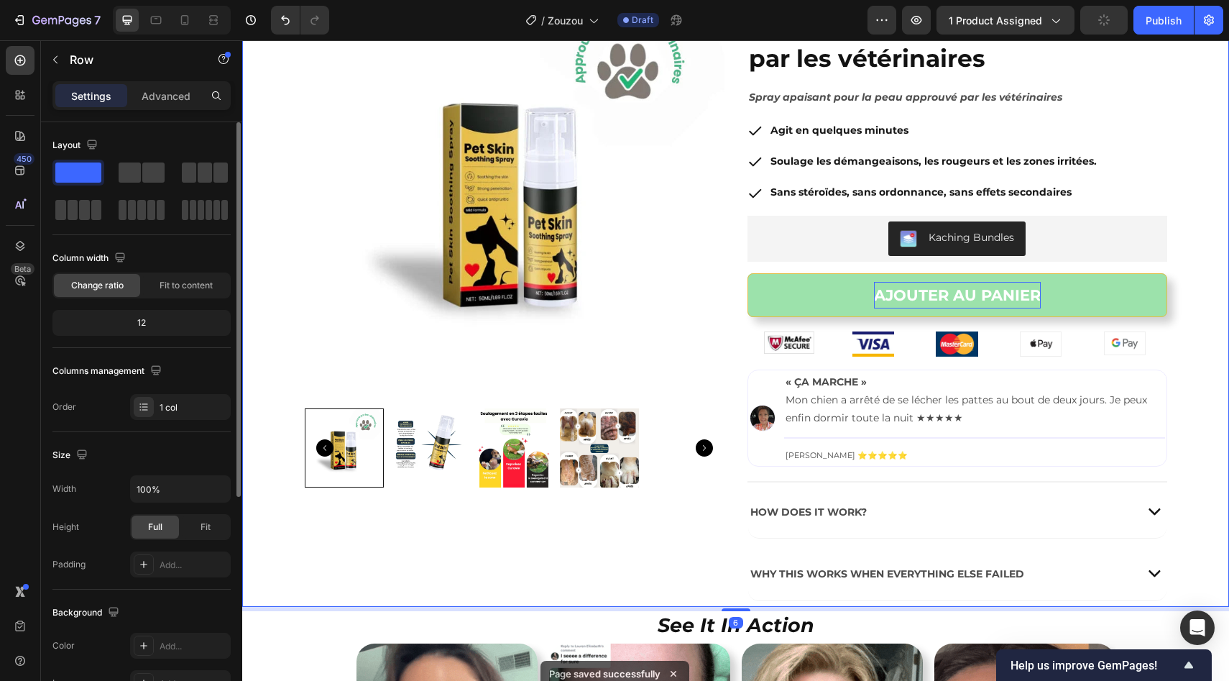
scroll to position [69, 0]
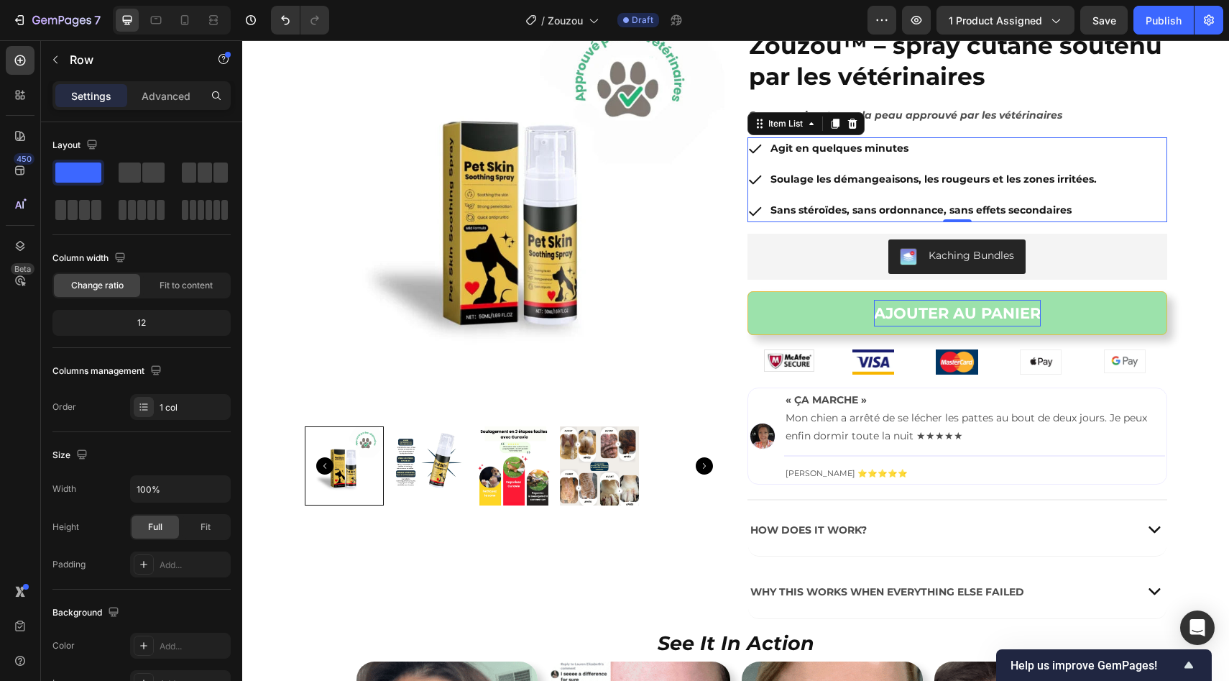
click at [1110, 158] on div "Agit en quelques minutes Soulage les démangeaisons, les rougeurs et les zones i…" at bounding box center [958, 179] width 420 height 85
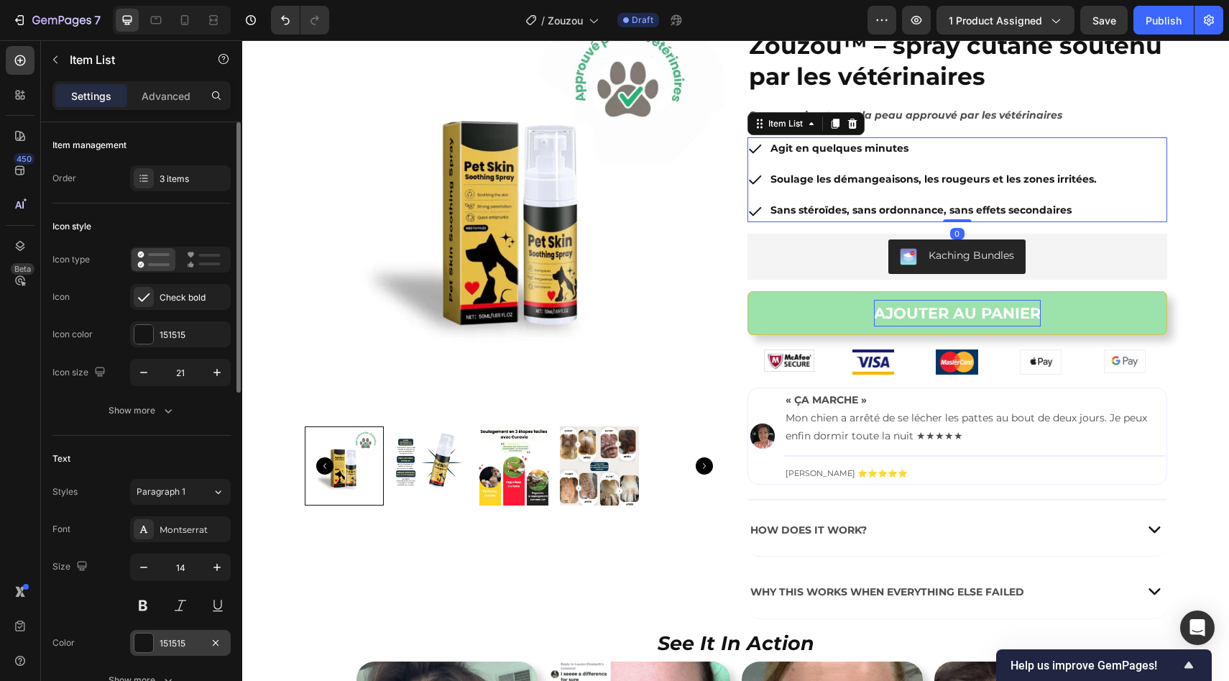
click at [176, 637] on div "151515" at bounding box center [181, 643] width 42 height 13
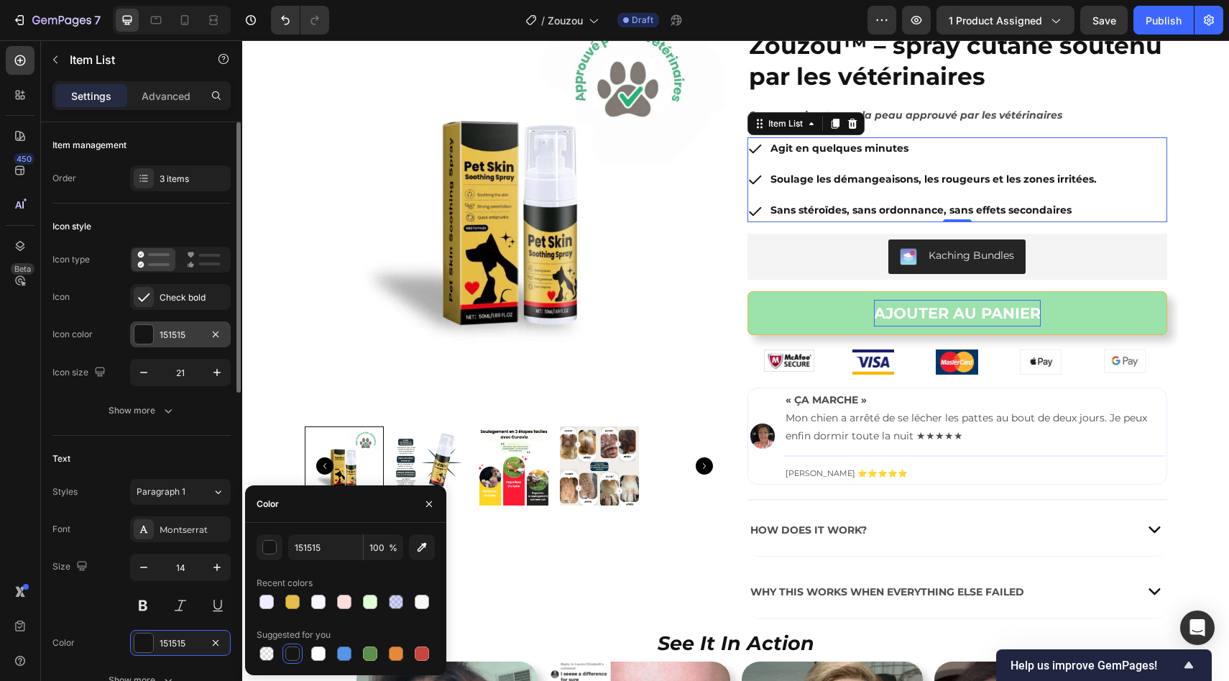
click at [147, 340] on div at bounding box center [143, 334] width 19 height 19
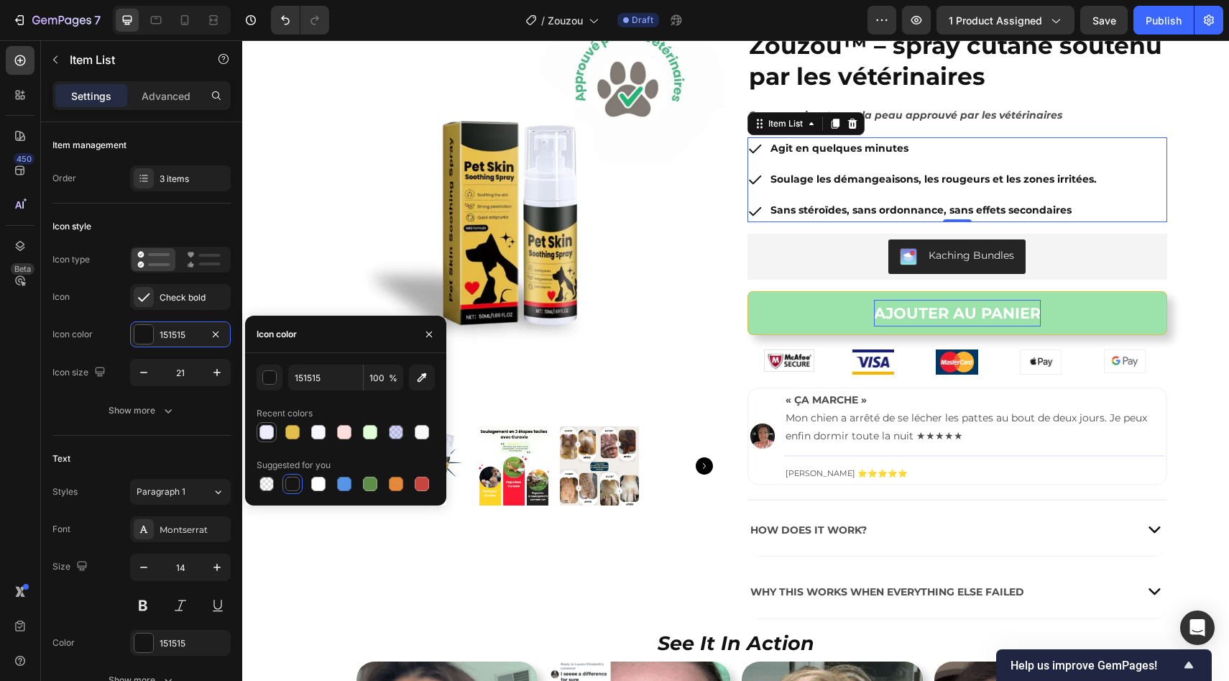
click at [273, 436] on div at bounding box center [266, 432] width 14 height 14
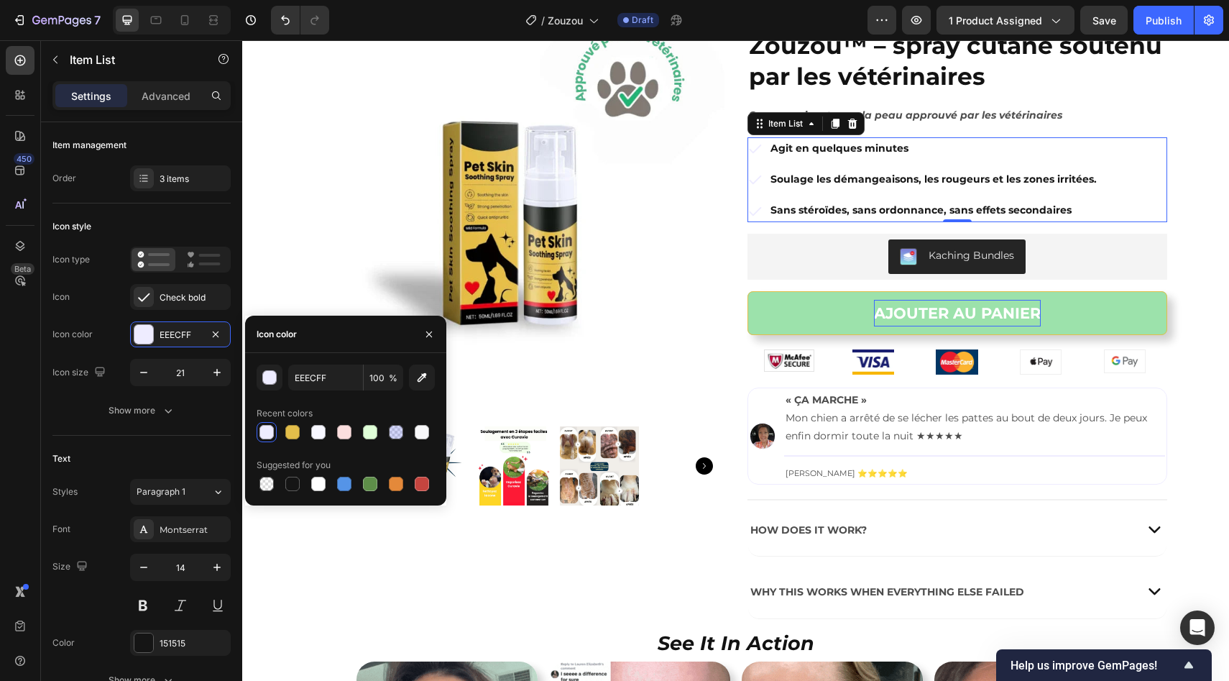
type input "151515"
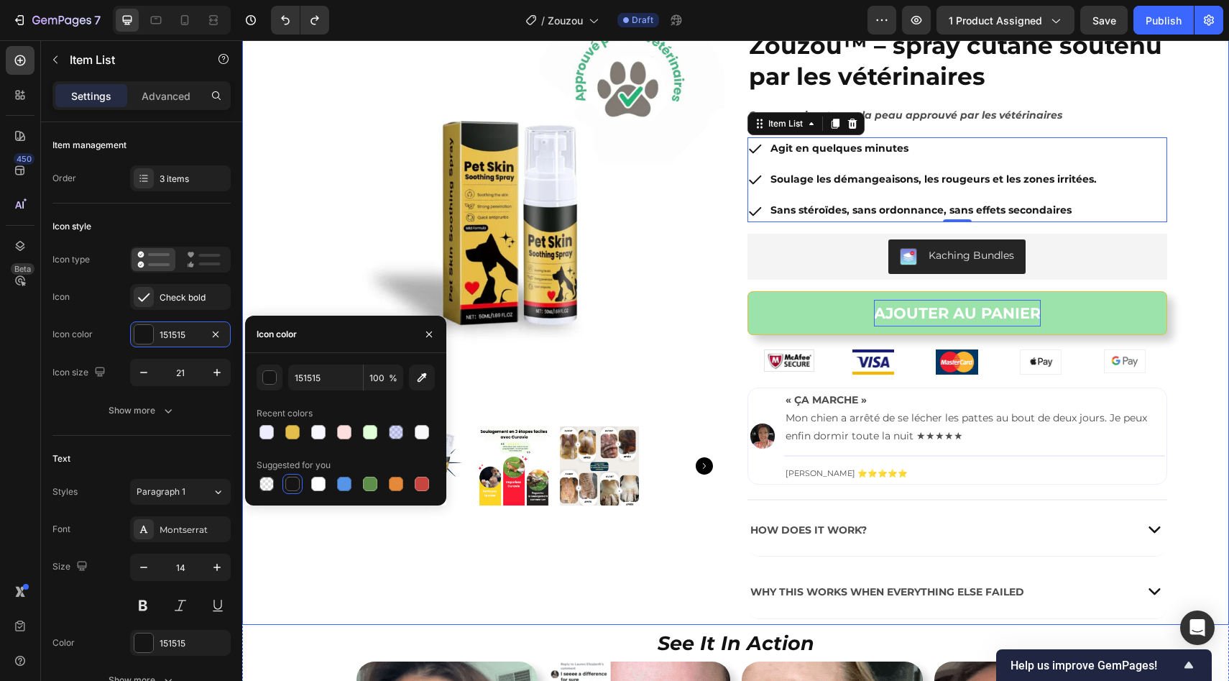
click at [1210, 276] on div "Product Images Image Zouzou™ – spray cutané soutenu par les vétérinaires Produc…" at bounding box center [735, 313] width 987 height 624
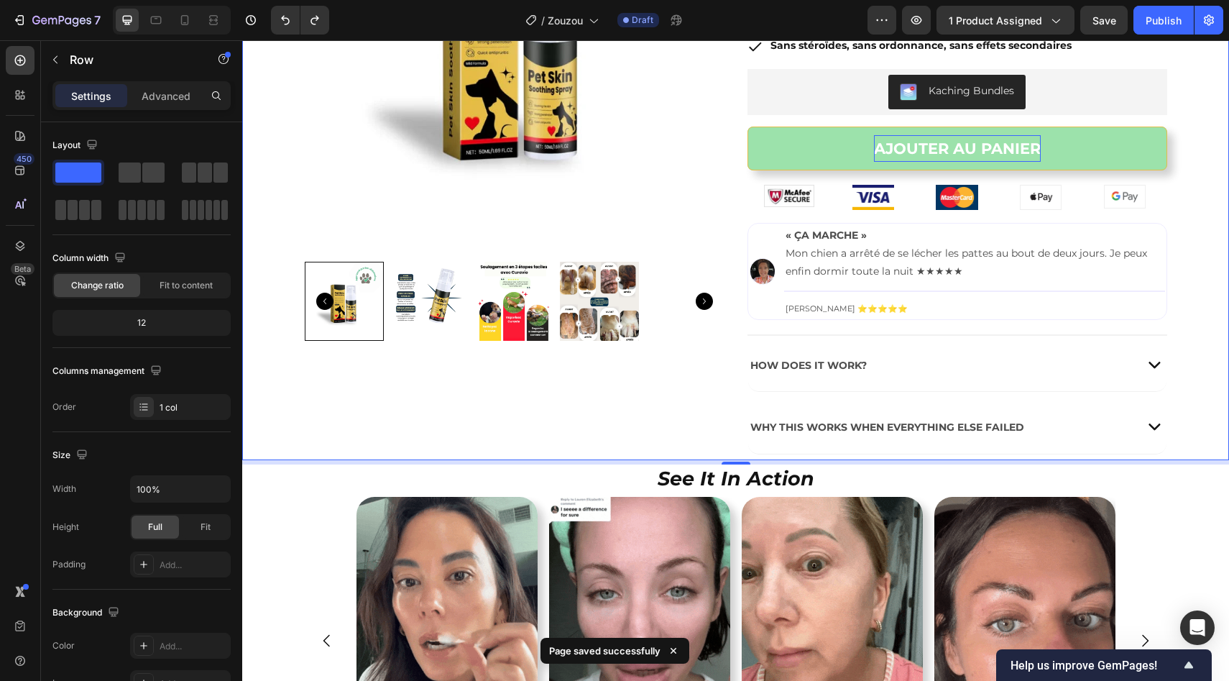
scroll to position [249, 0]
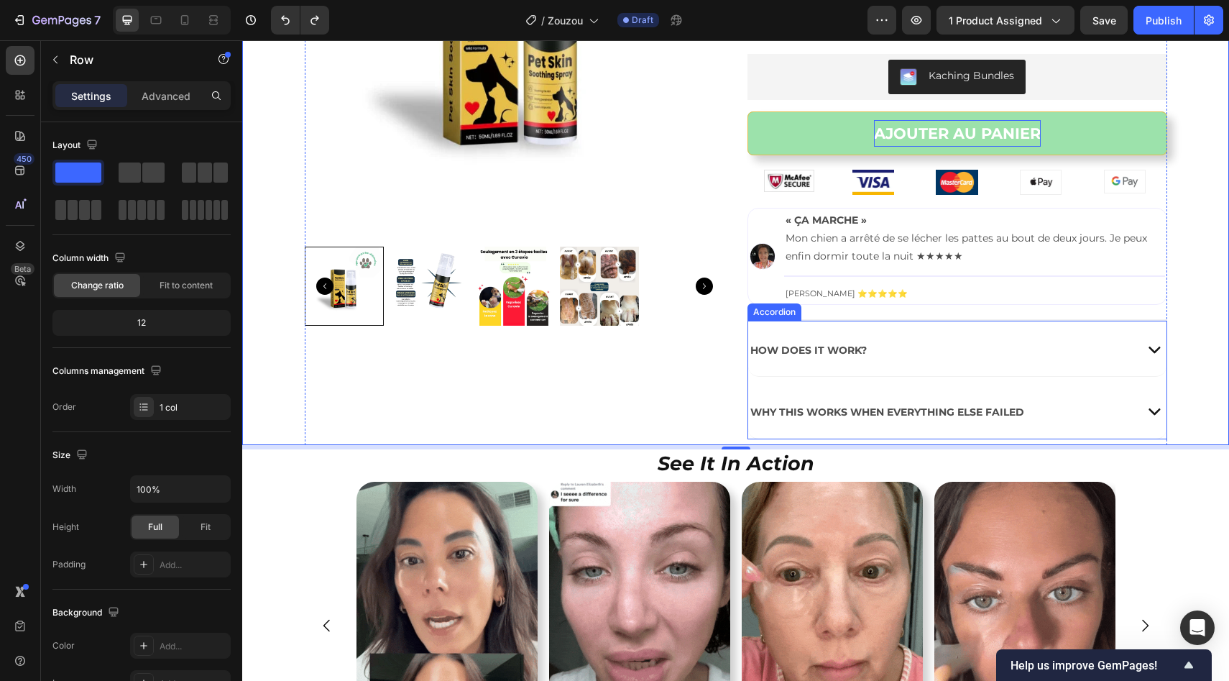
click at [824, 348] on strong "How does it work?" at bounding box center [808, 350] width 116 height 13
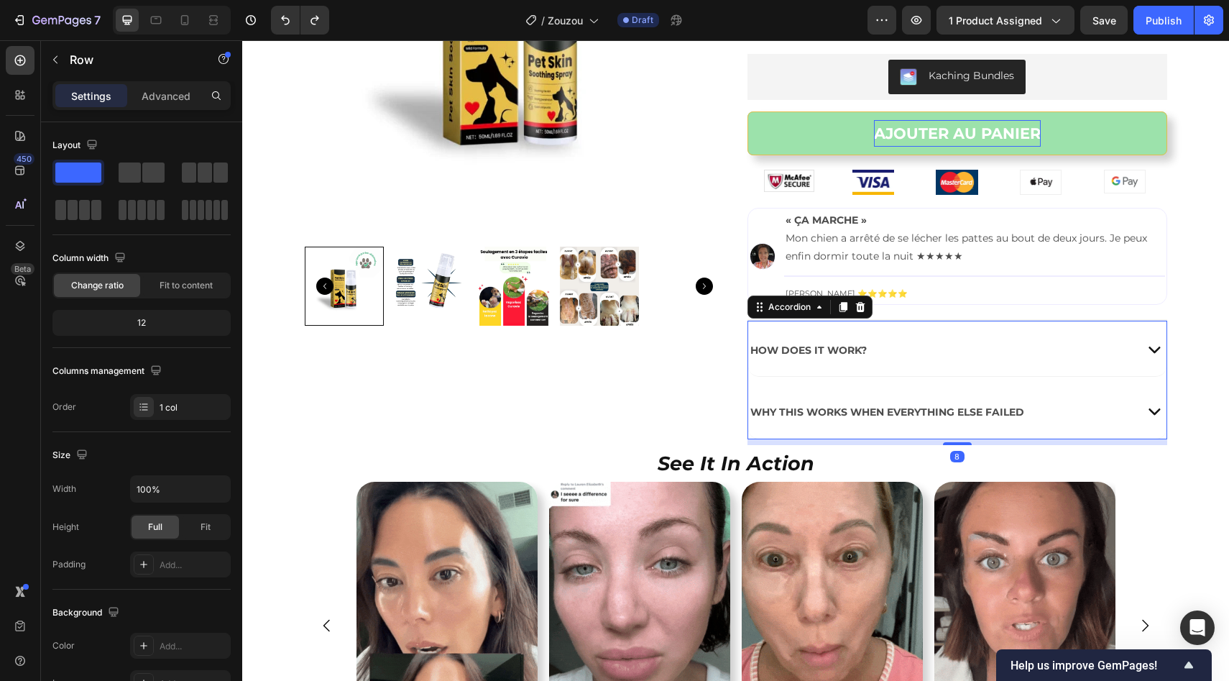
click at [824, 348] on strong "How does it work?" at bounding box center [808, 350] width 116 height 13
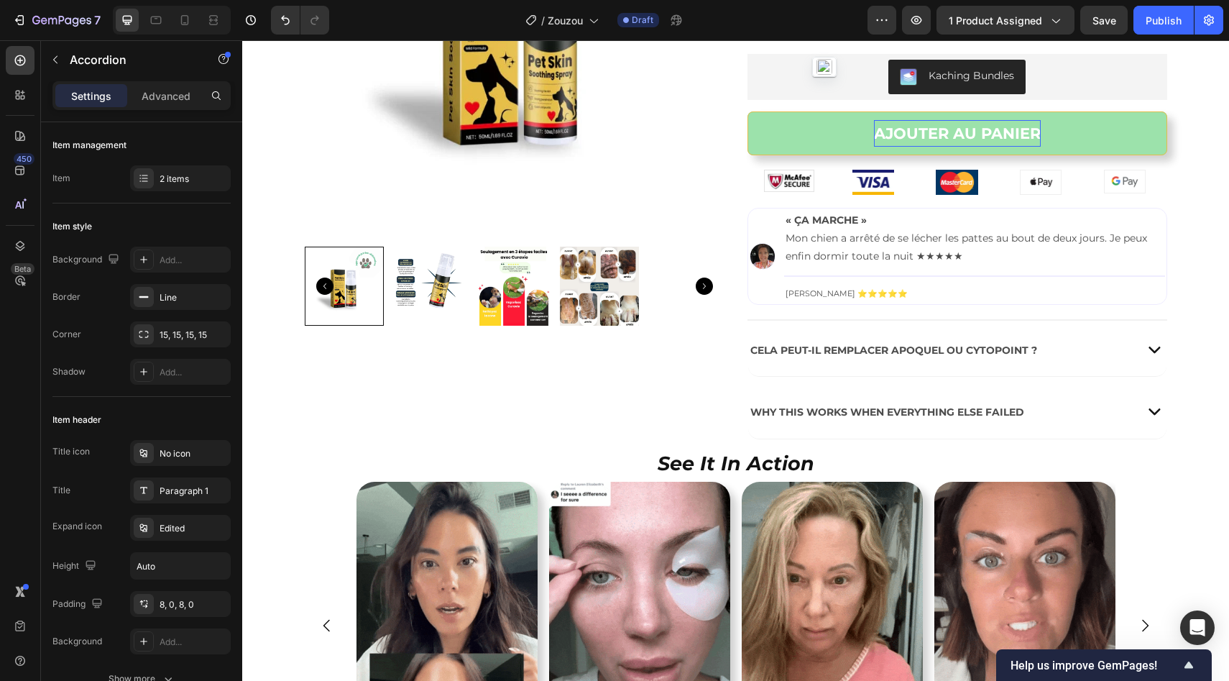
click at [1073, 334] on div "Cela peut-il remplacer Apoquel ou Cytopoint ?" at bounding box center [939, 348] width 382 height 44
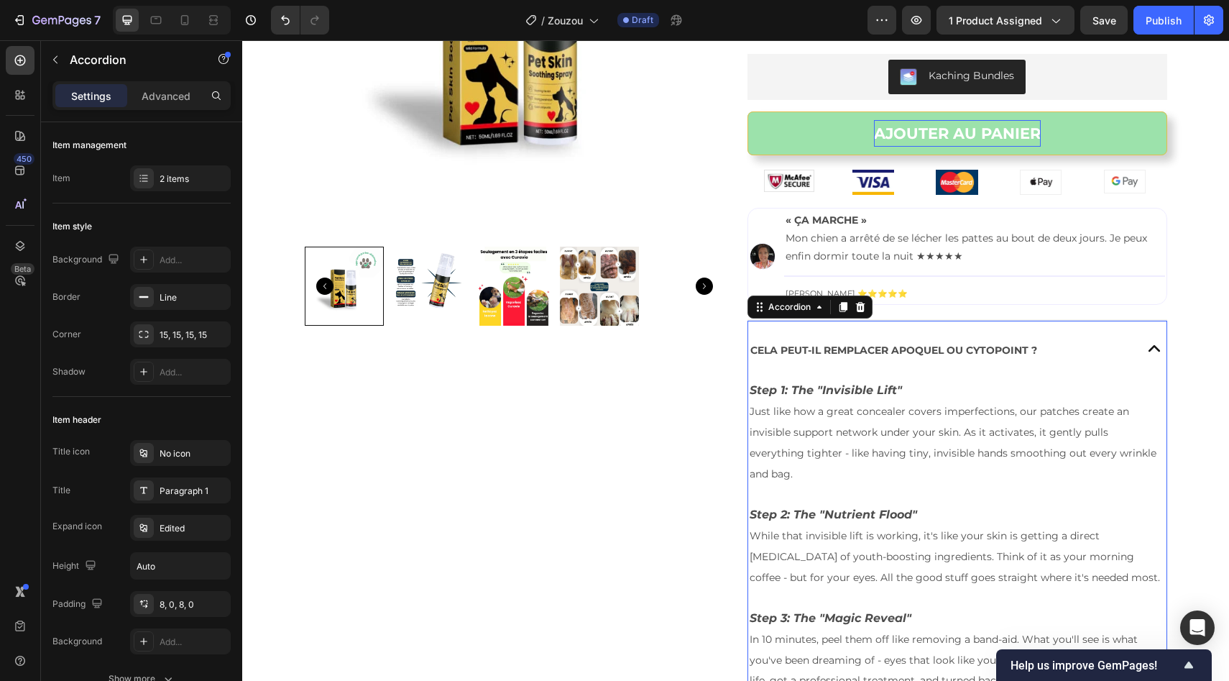
click at [1073, 334] on div "Cela peut-il remplacer Apoquel ou Cytopoint ?" at bounding box center [939, 348] width 382 height 44
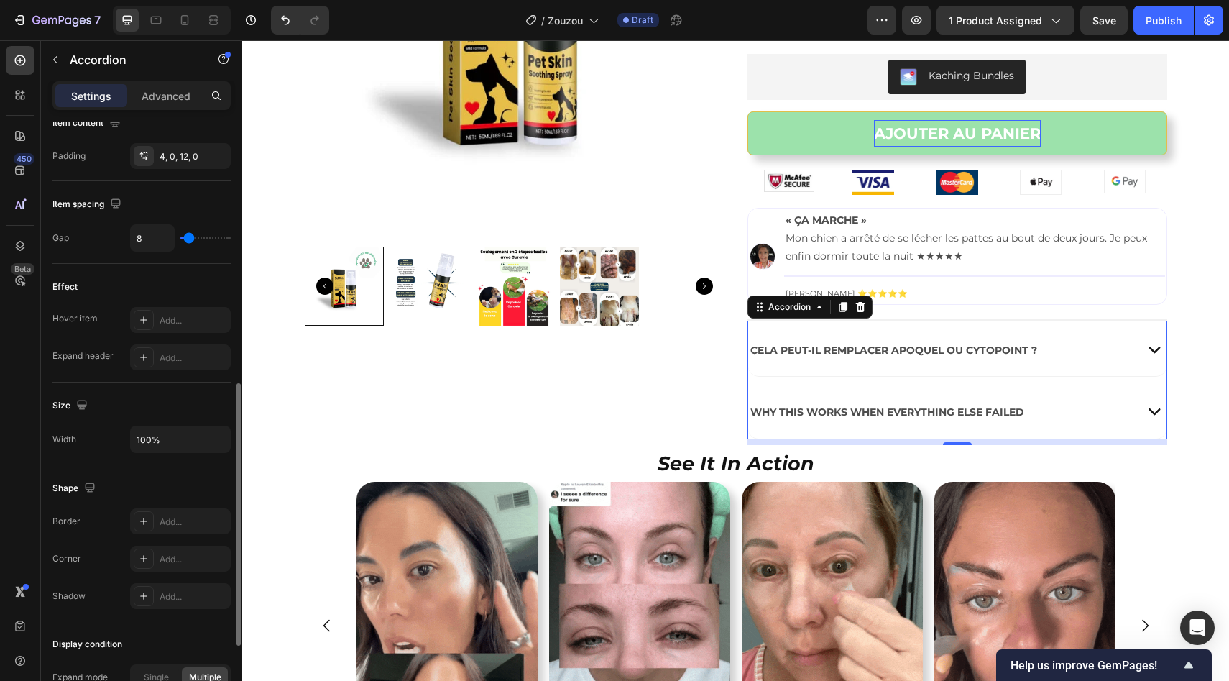
scroll to position [604, 0]
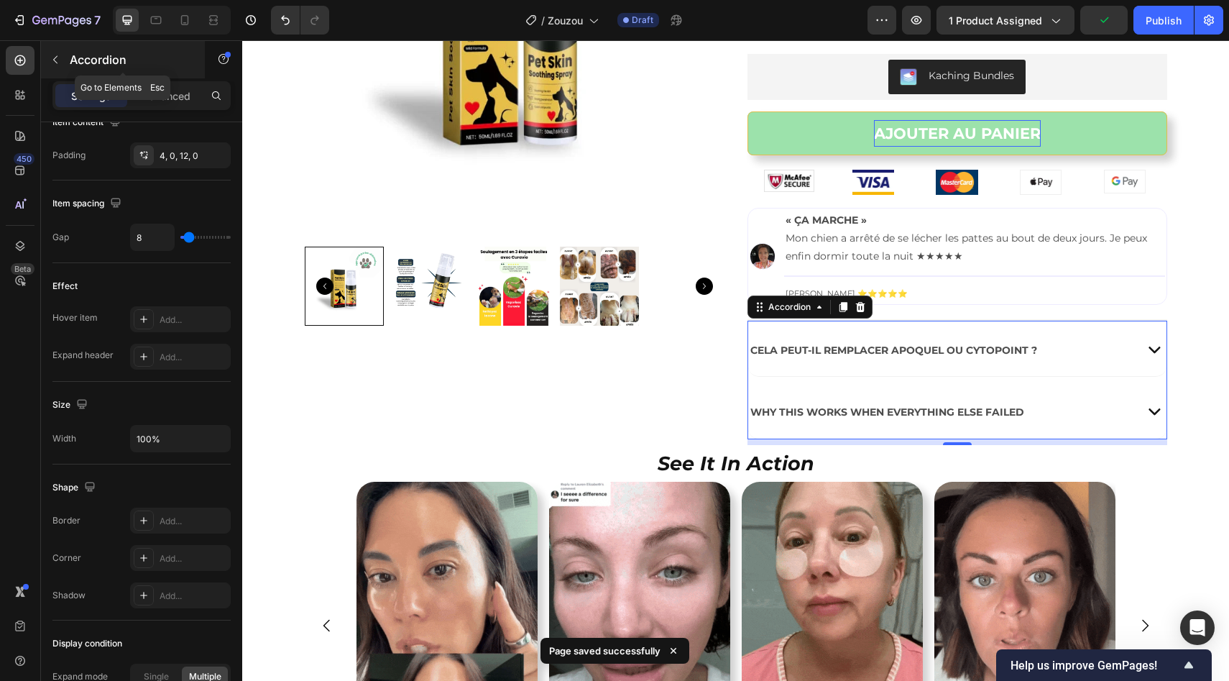
click at [52, 55] on icon "button" at bounding box center [56, 60] width 12 height 12
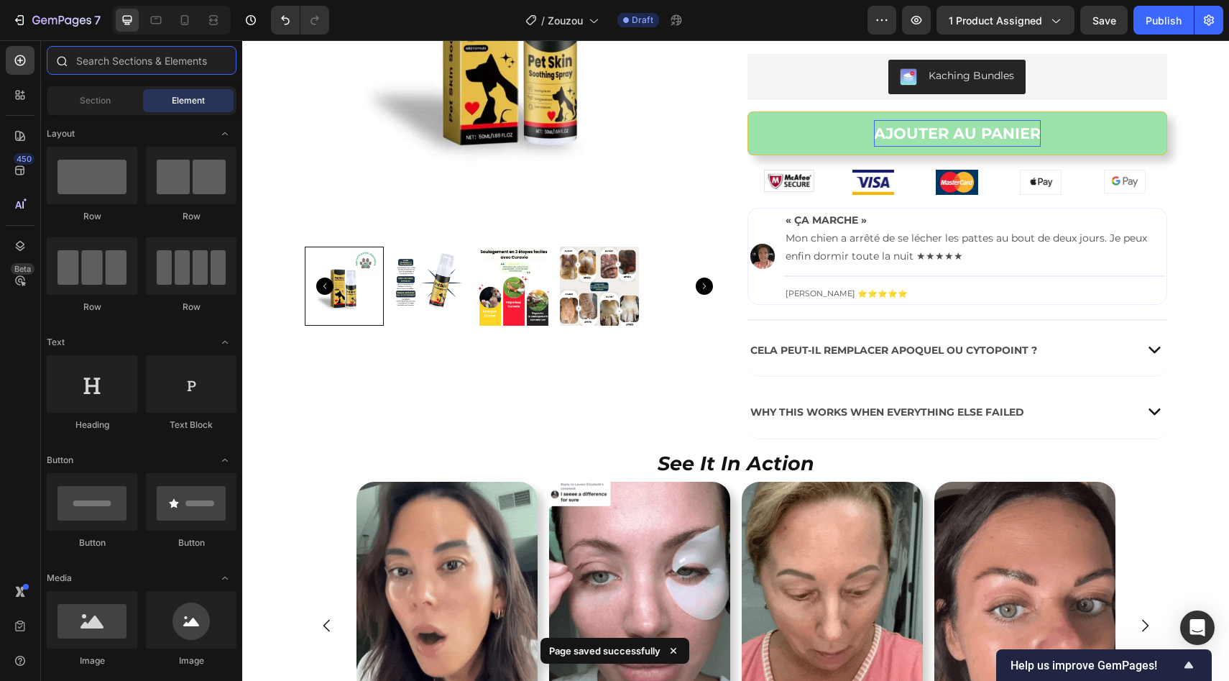
click at [100, 51] on input "text" at bounding box center [142, 60] width 190 height 29
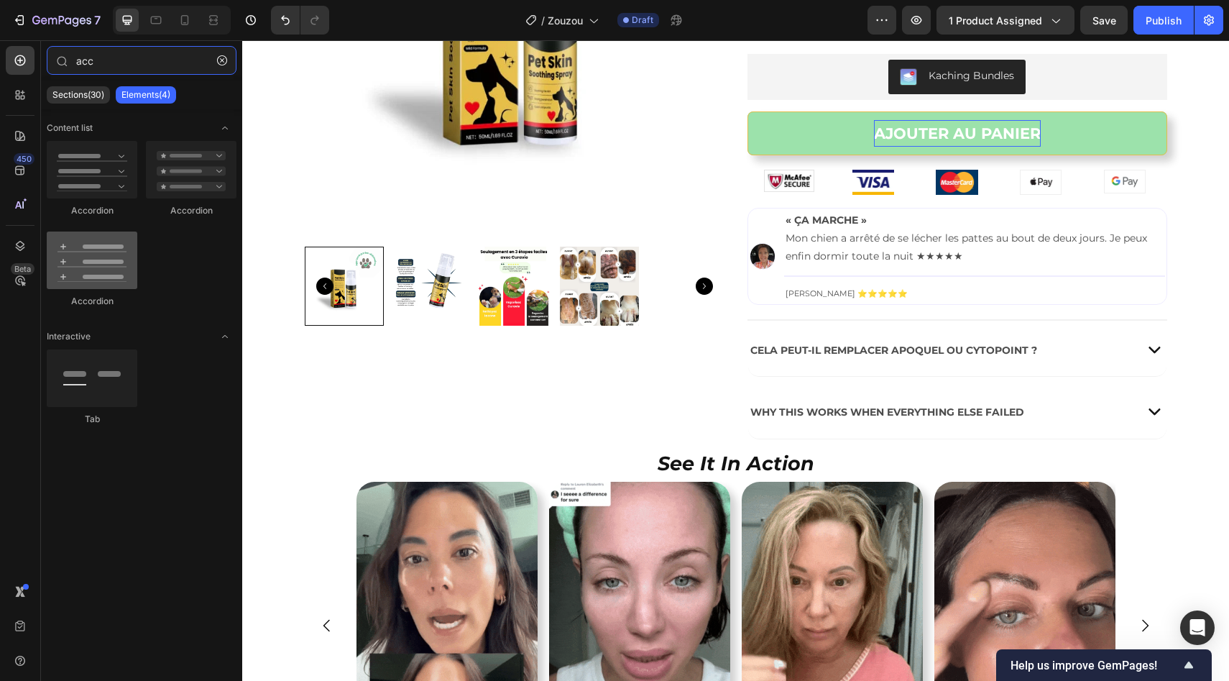
type input "acc"
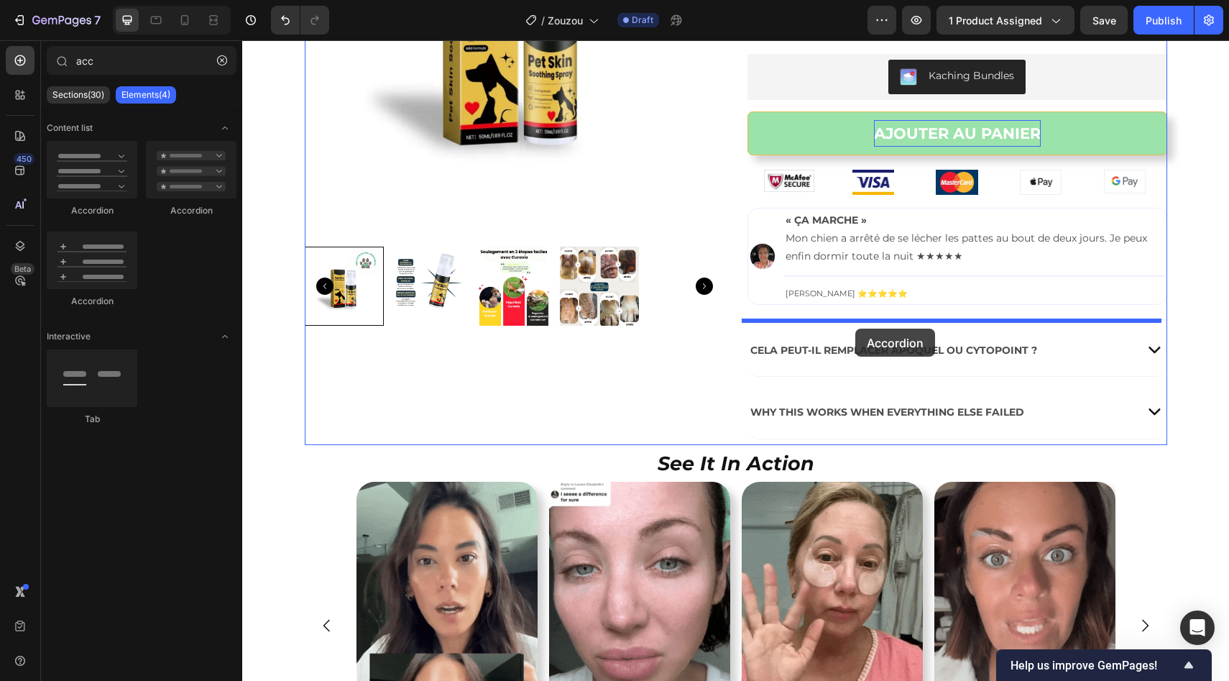
drag, startPoint x: 371, startPoint y: 299, endPoint x: 855, endPoint y: 328, distance: 485.3
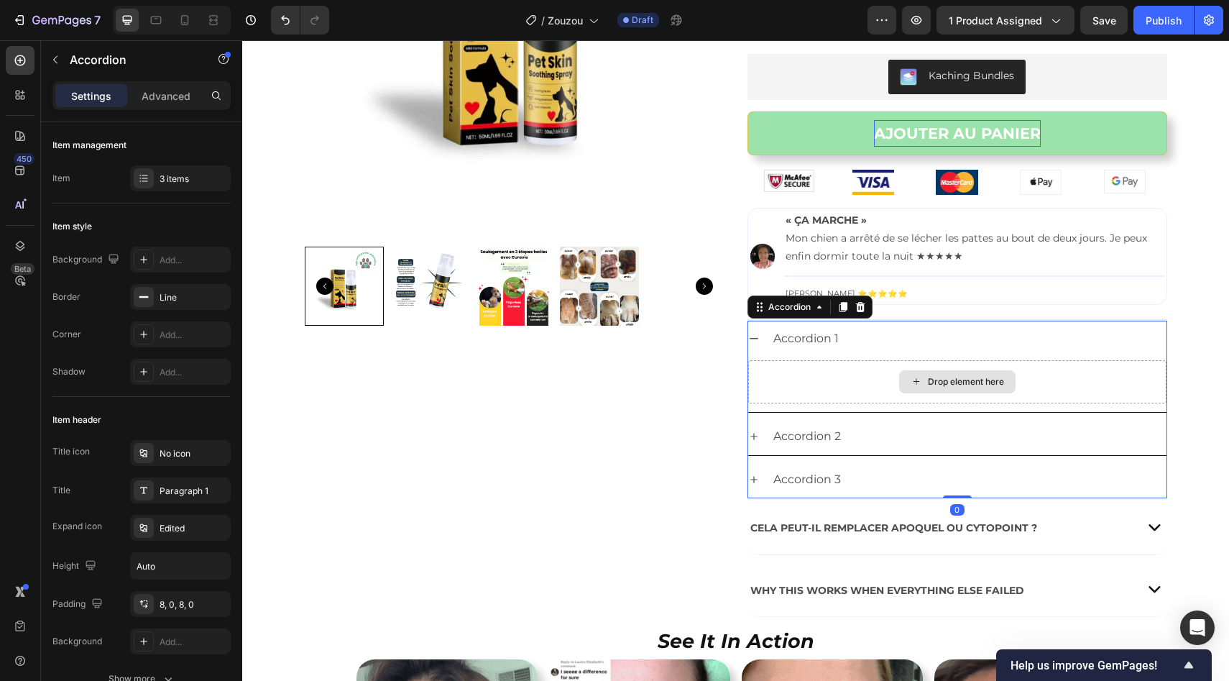
click at [840, 377] on div "Drop element here" at bounding box center [957, 381] width 418 height 43
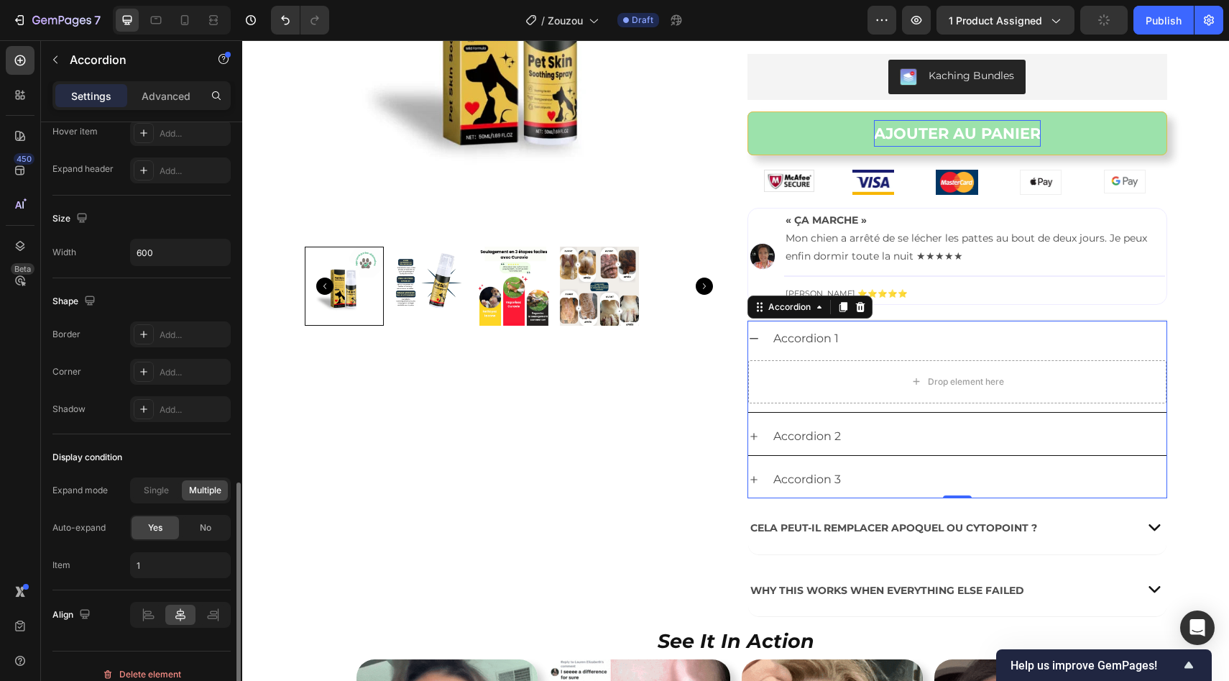
scroll to position [806, 0]
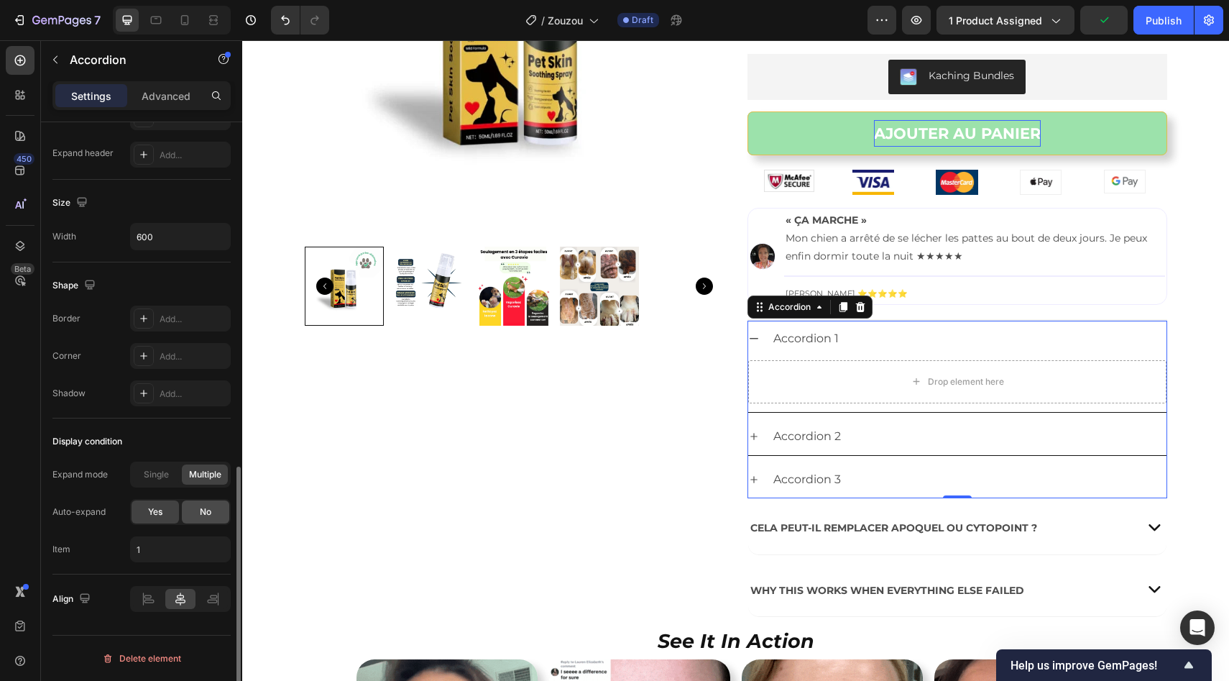
click at [206, 510] on span "No" at bounding box center [206, 511] width 12 height 13
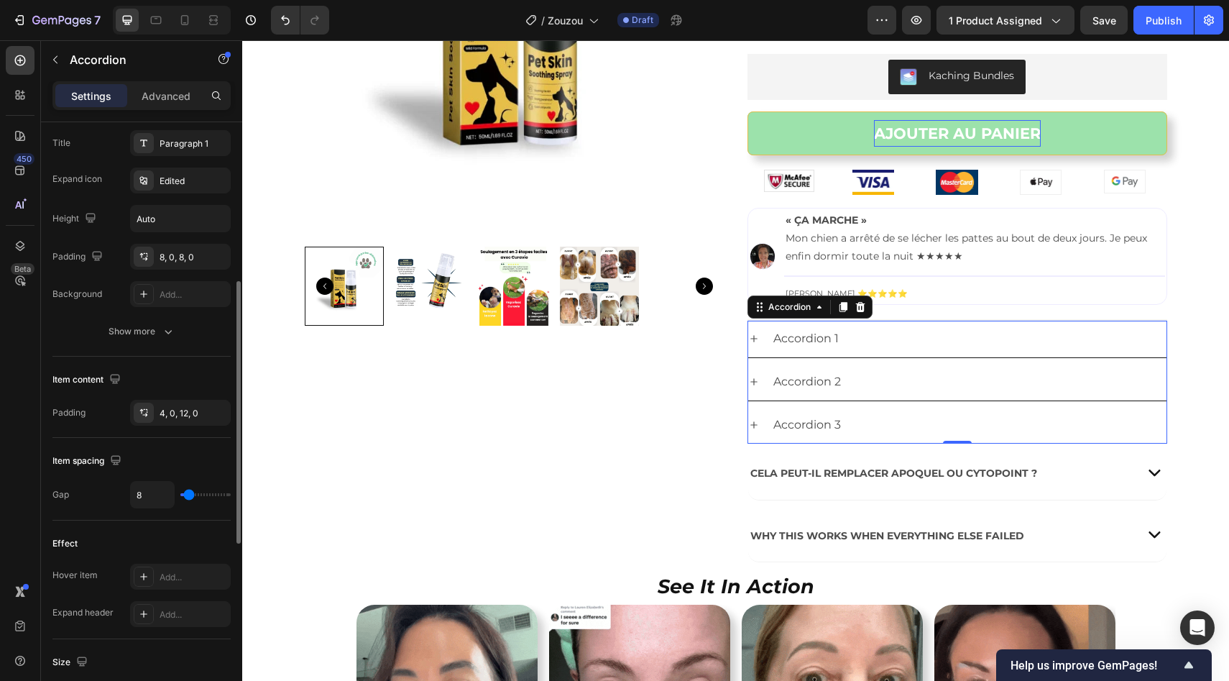
scroll to position [323, 0]
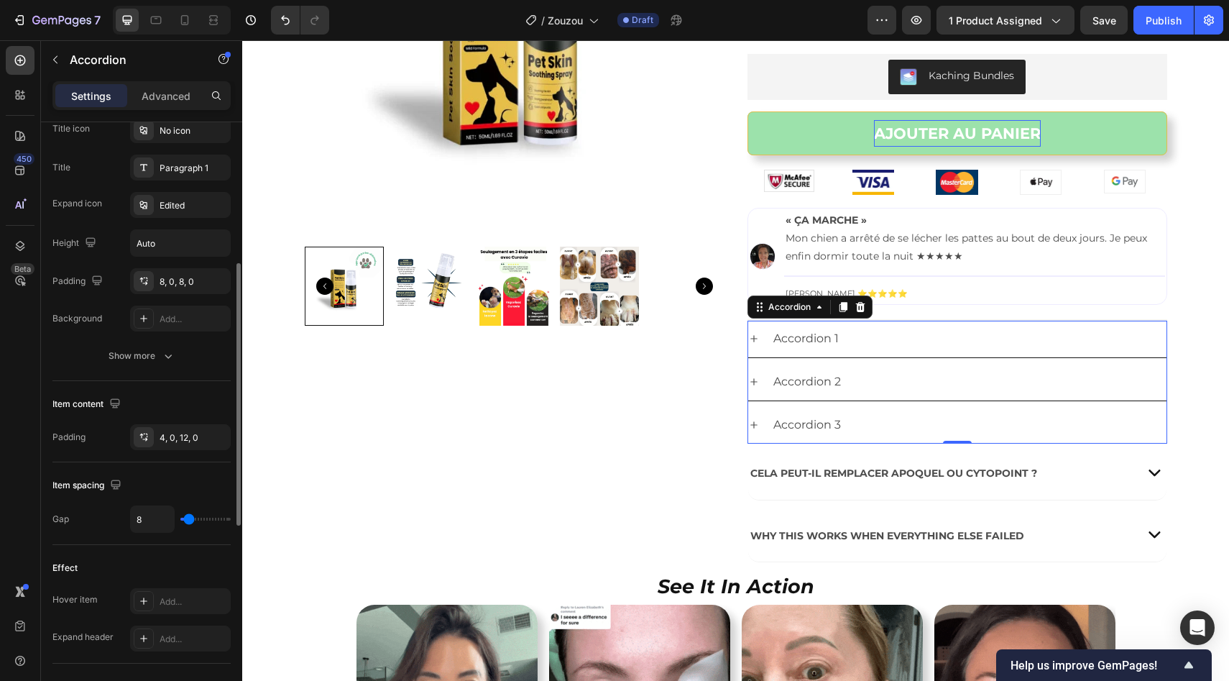
click at [144, 369] on div "Item header Title icon No icon Title Paragraph 1 Expand icon Edited Height Auto…" at bounding box center [141, 227] width 178 height 307
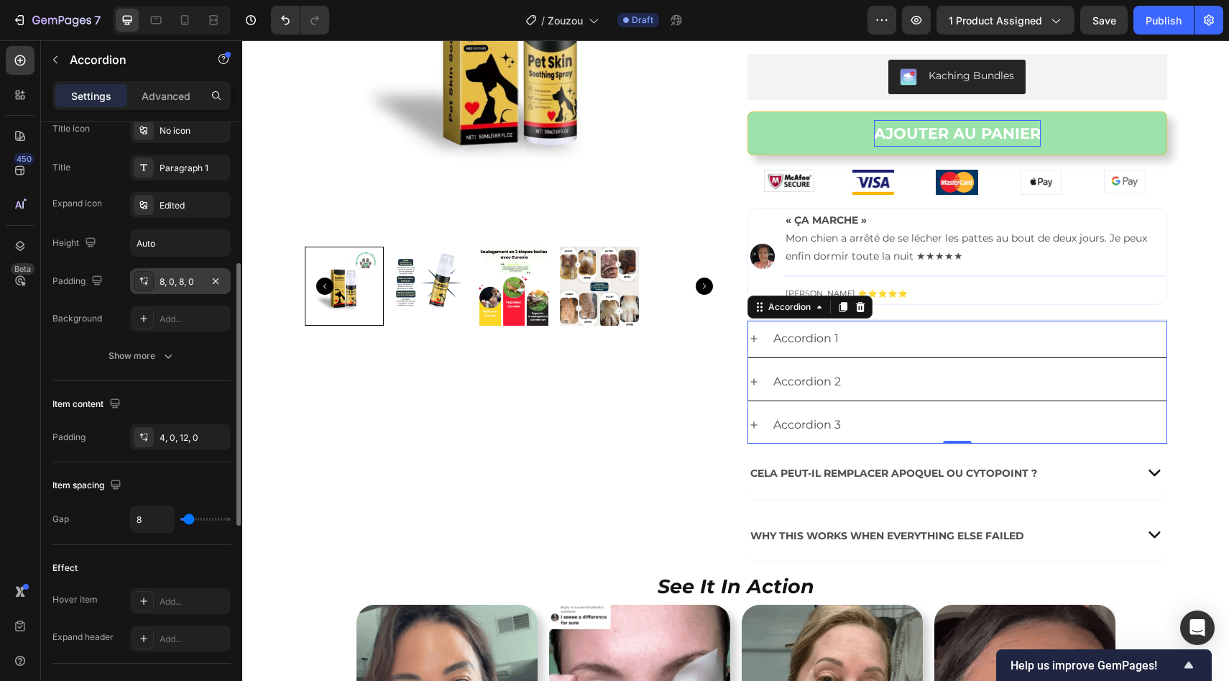
click at [167, 278] on div "8, 0, 8, 0" at bounding box center [181, 281] width 42 height 13
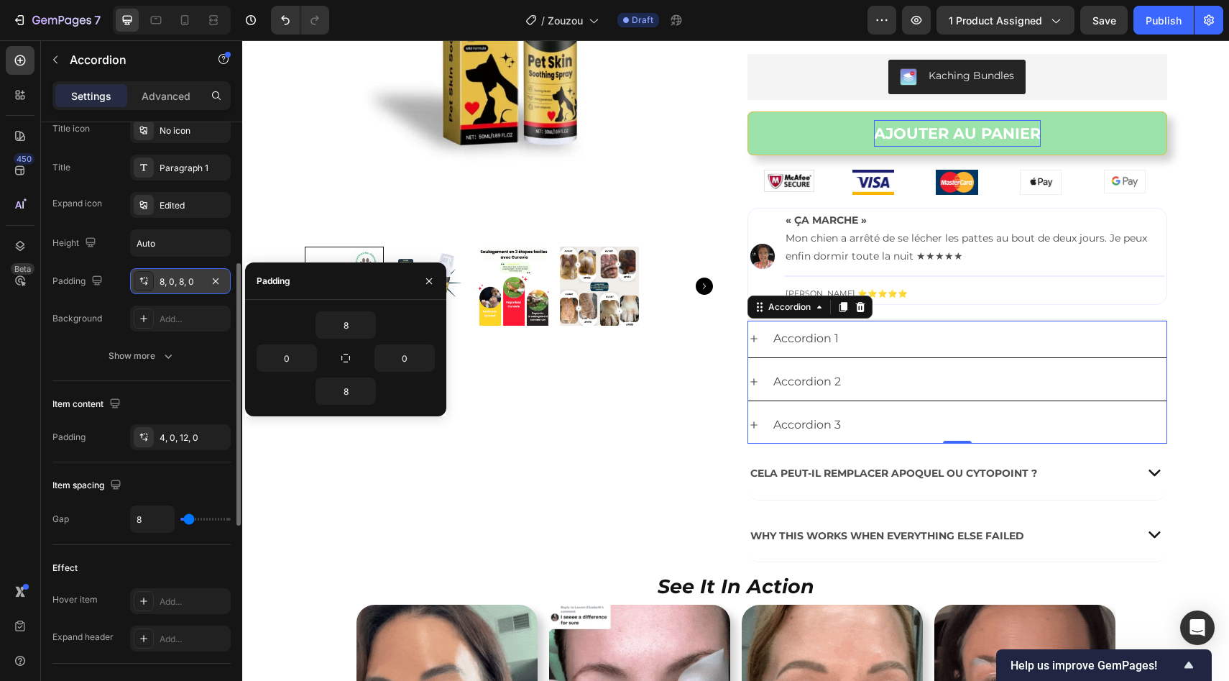
click at [167, 278] on div "8, 0, 8, 0" at bounding box center [181, 281] width 42 height 13
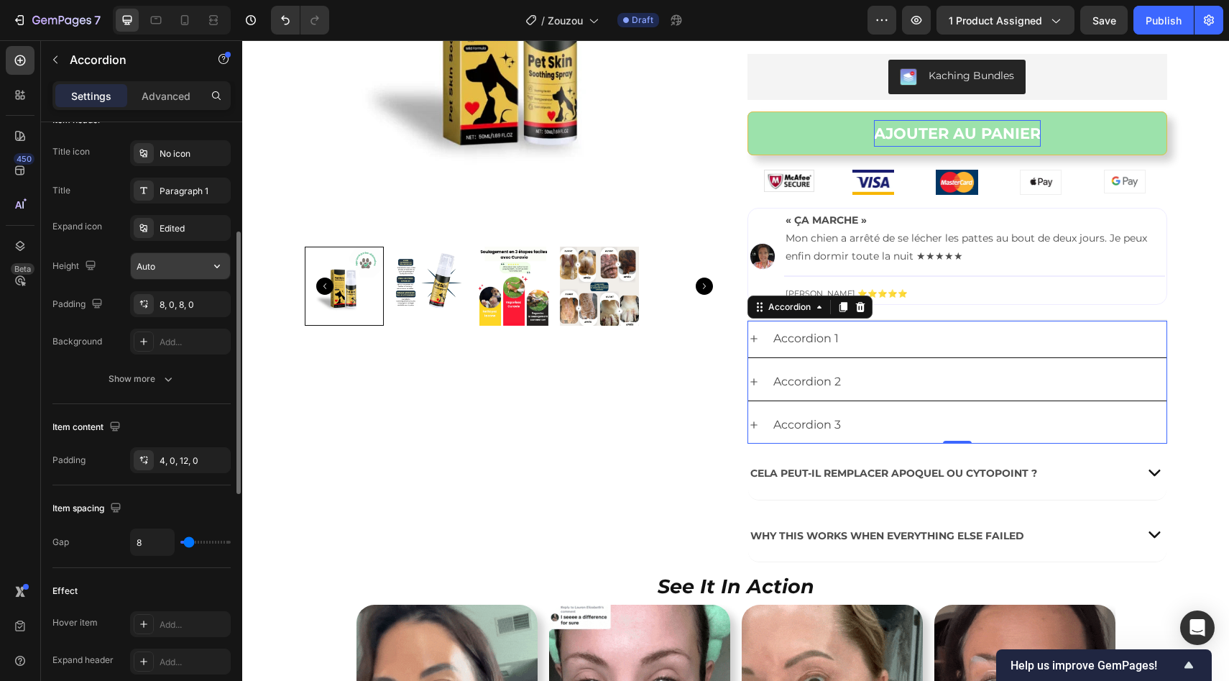
scroll to position [280, 0]
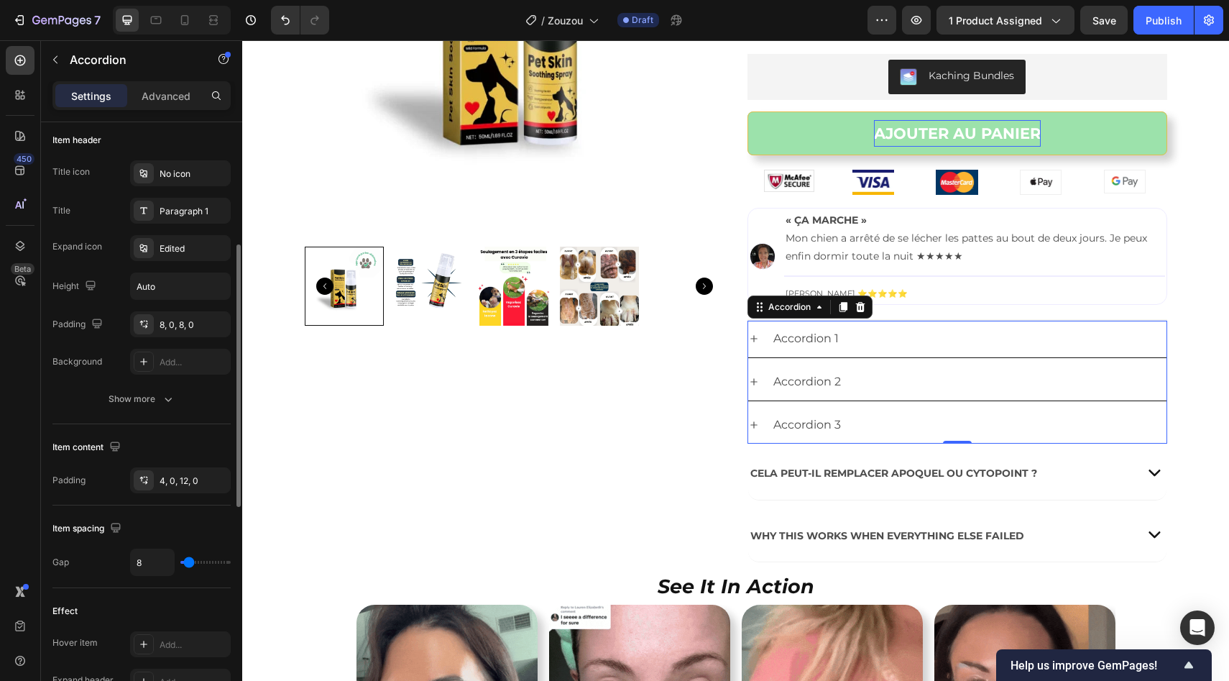
click at [165, 230] on div "Title icon No icon Title Paragraph 1 Expand icon Edited Height Auto Padding 8, …" at bounding box center [141, 267] width 178 height 214
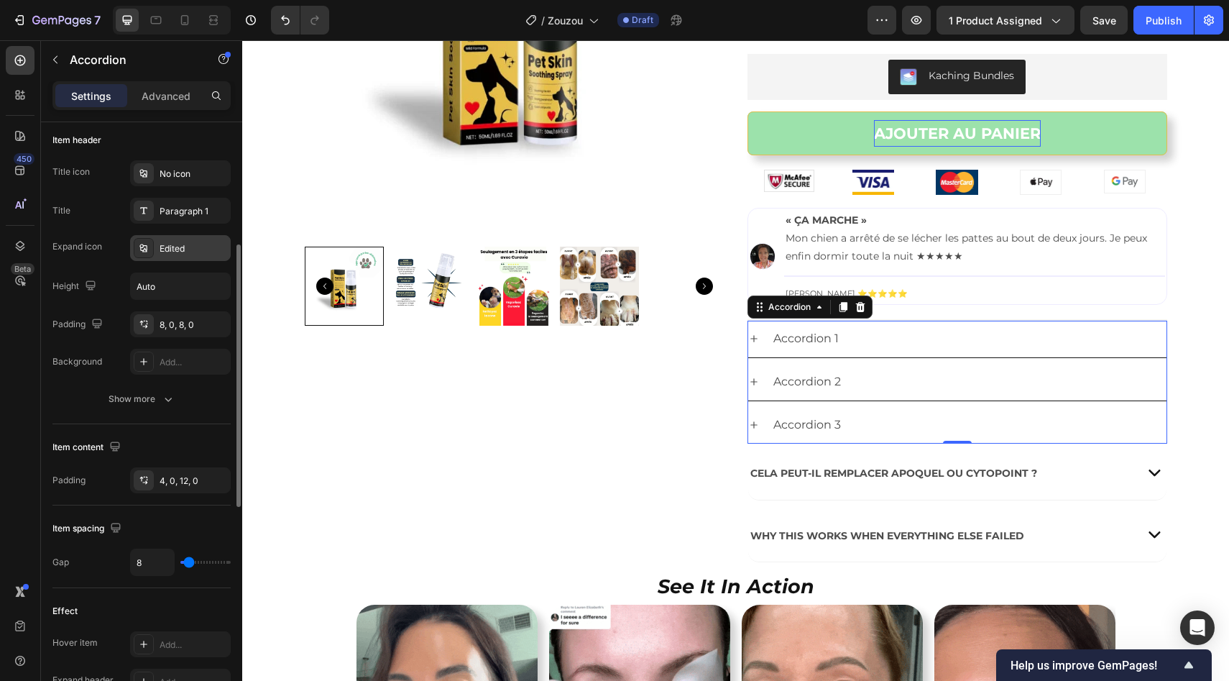
click at [165, 242] on div "Edited" at bounding box center [194, 248] width 68 height 13
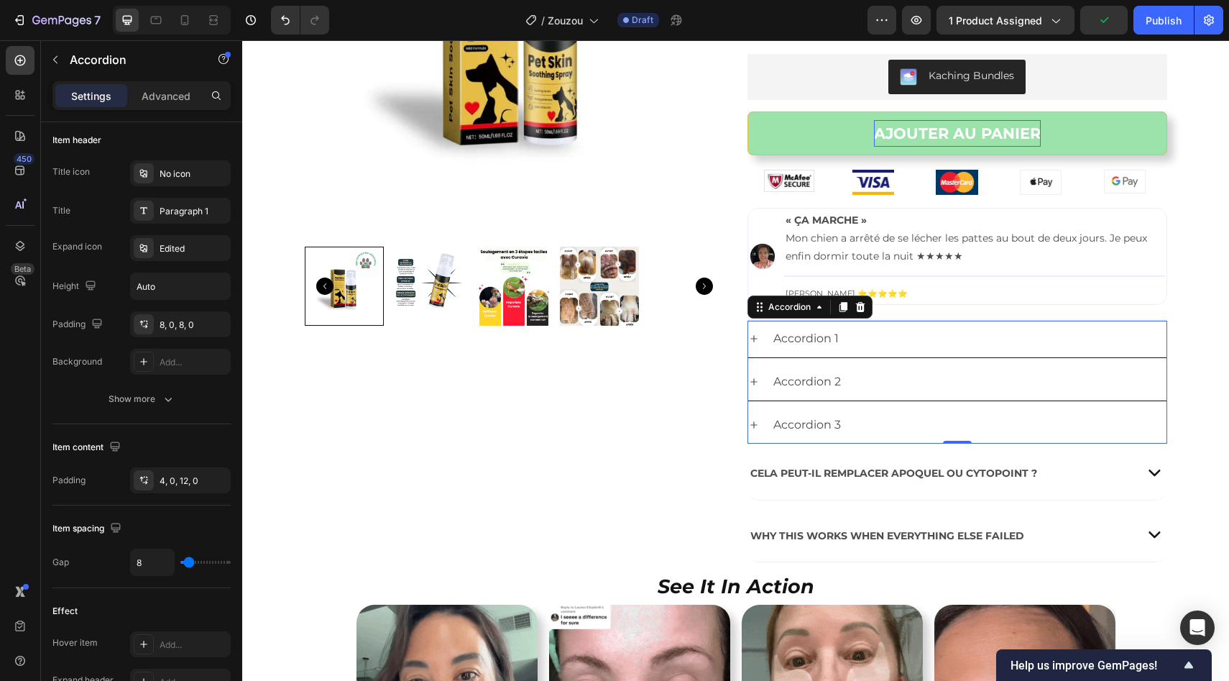
click at [932, 382] on div "Accordion 2" at bounding box center [968, 381] width 395 height 25
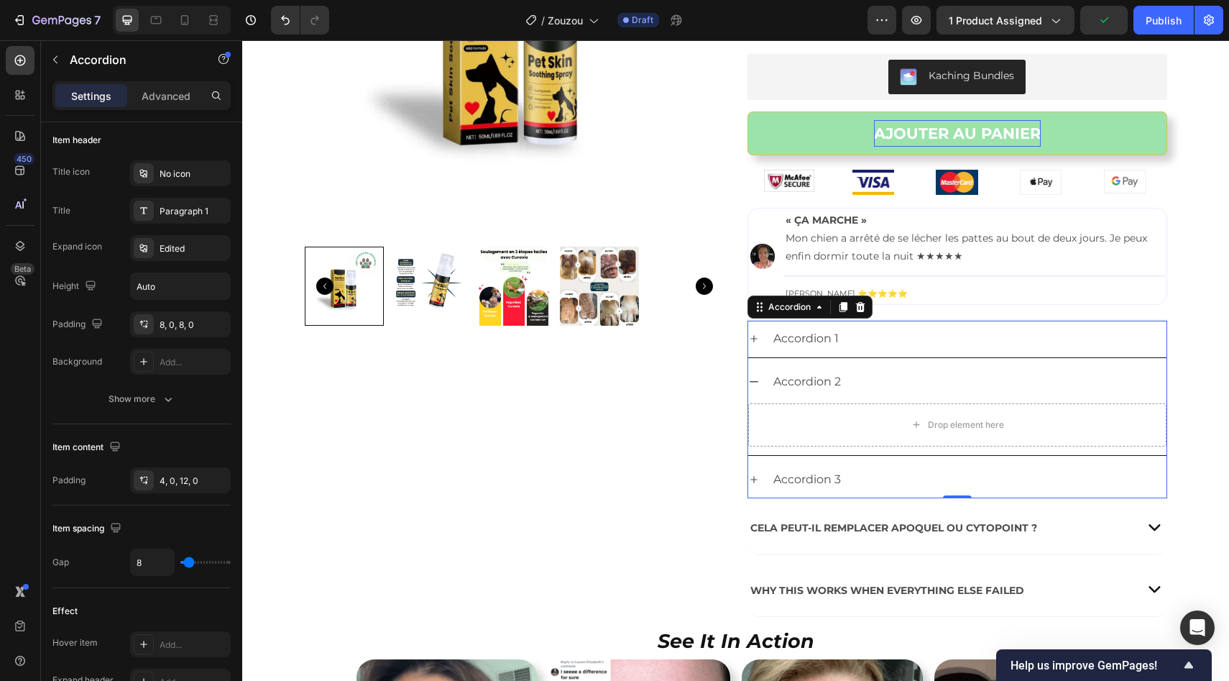
click at [1001, 376] on div "Accordion 2" at bounding box center [968, 381] width 395 height 25
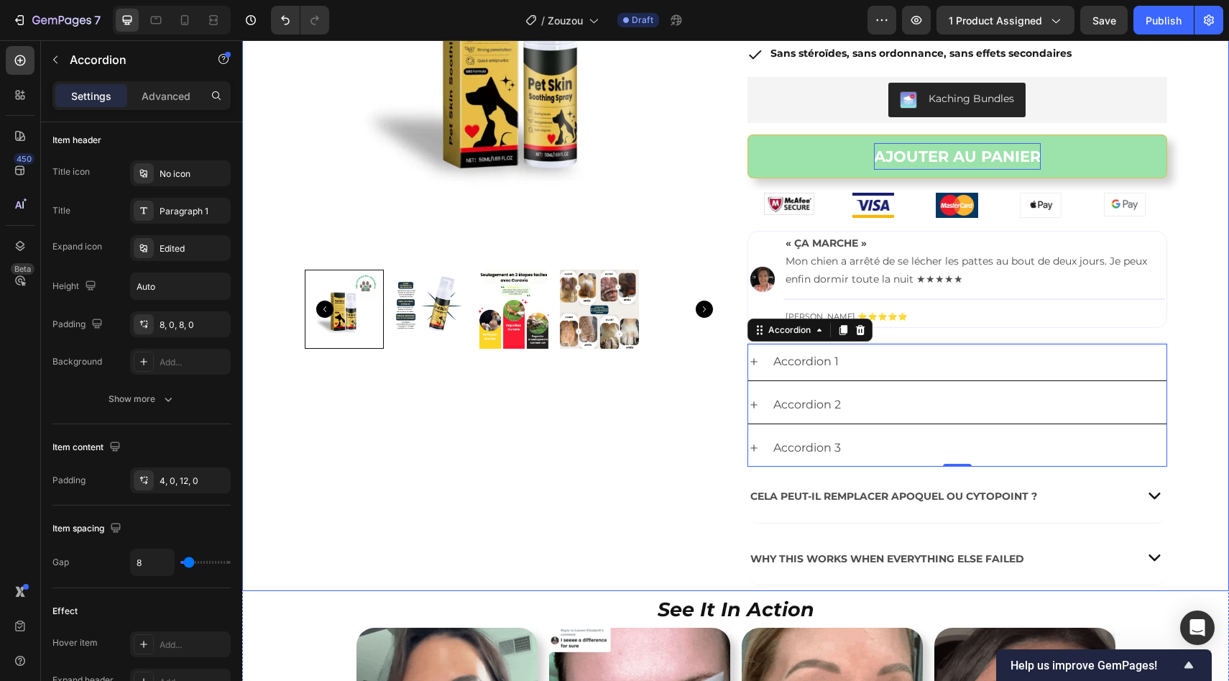
scroll to position [219, 0]
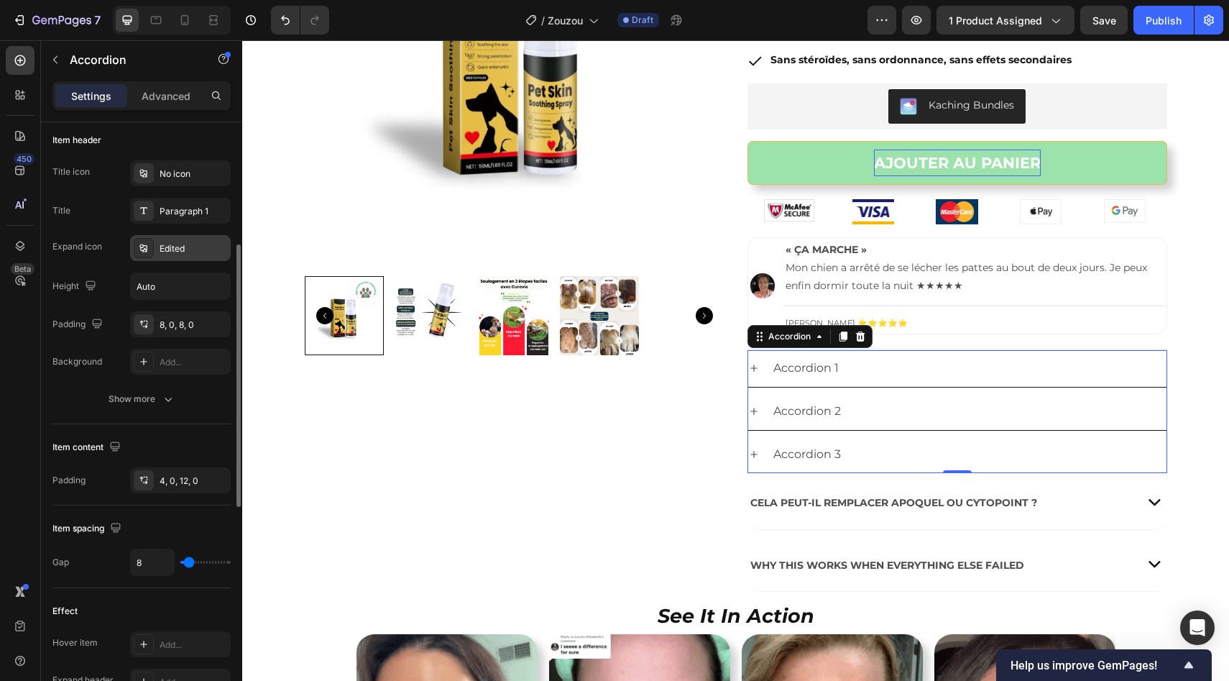
click at [171, 251] on div "Edited" at bounding box center [194, 248] width 68 height 13
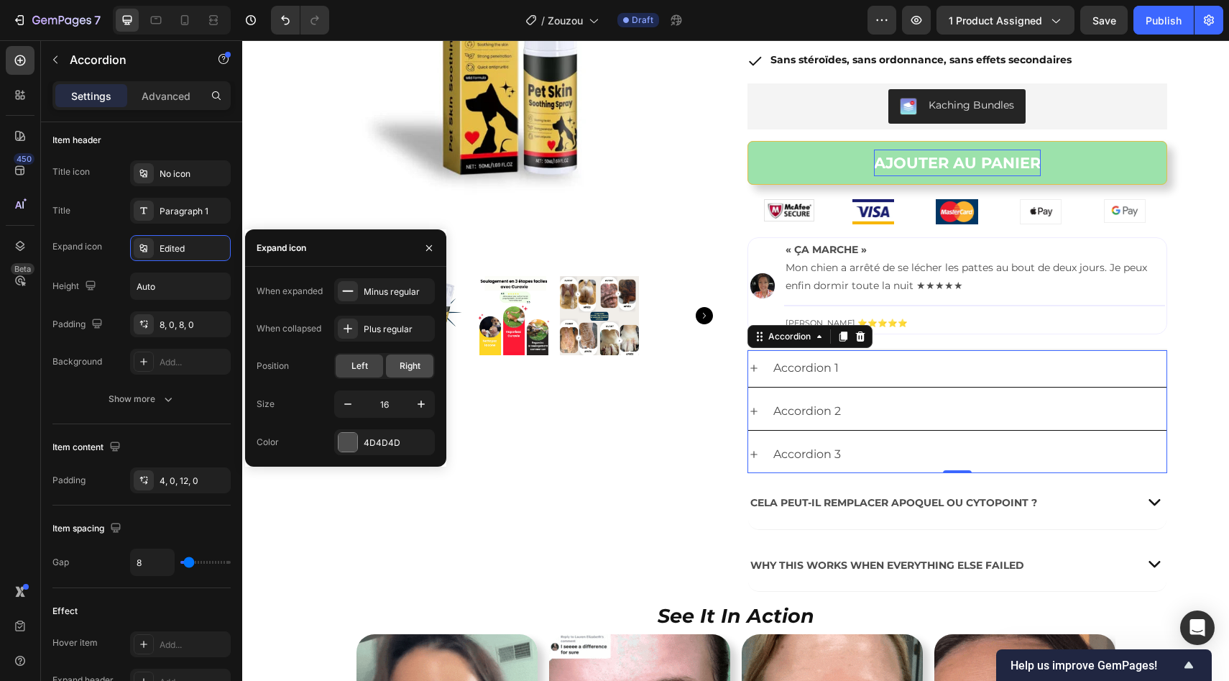
click at [397, 372] on div "Right" at bounding box center [409, 365] width 47 height 23
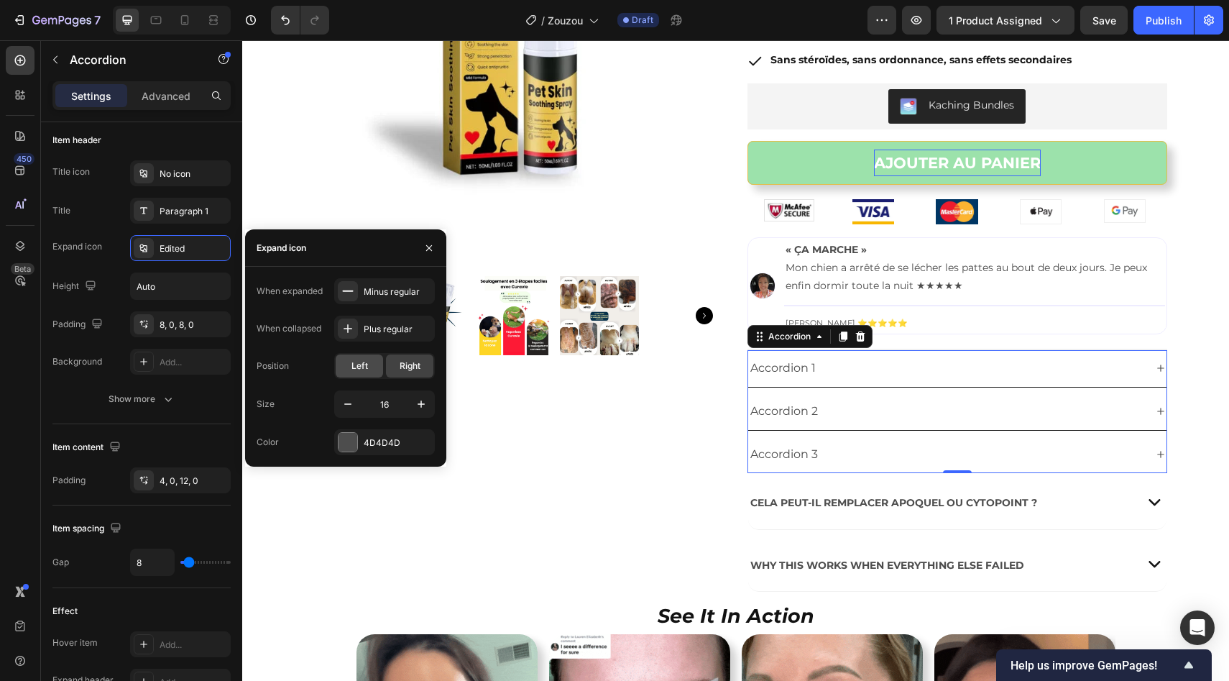
click at [354, 367] on span "Left" at bounding box center [359, 365] width 17 height 13
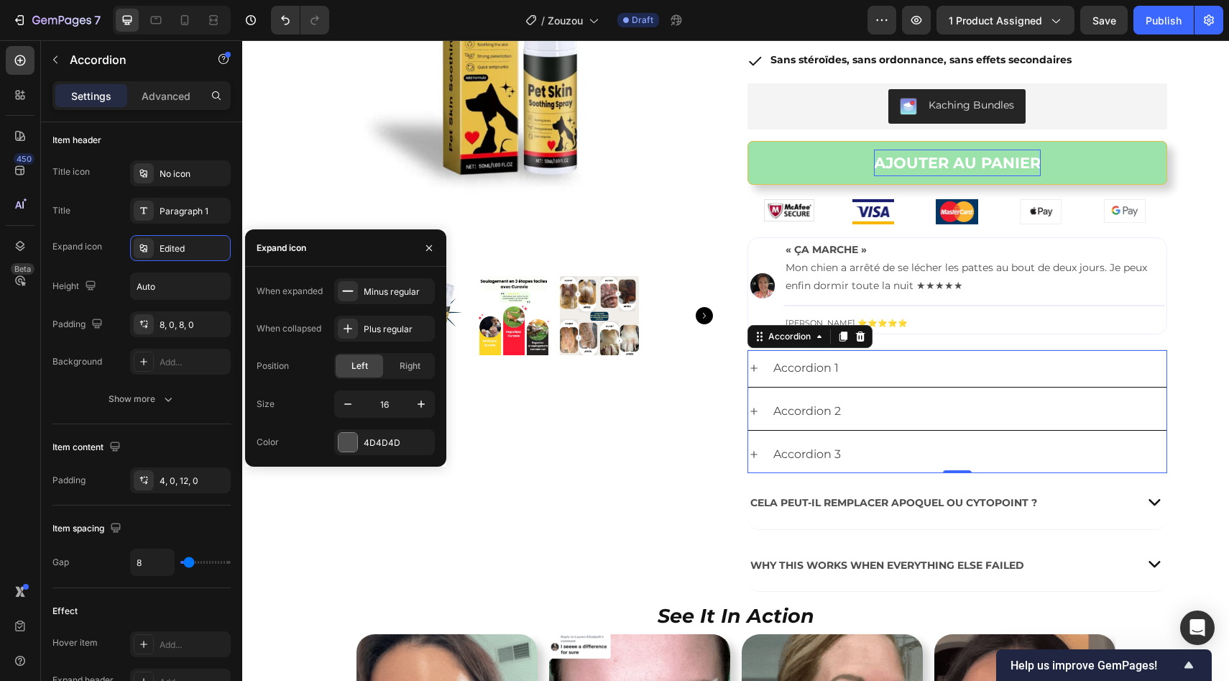
click at [863, 336] on div "Accordion" at bounding box center [810, 336] width 125 height 23
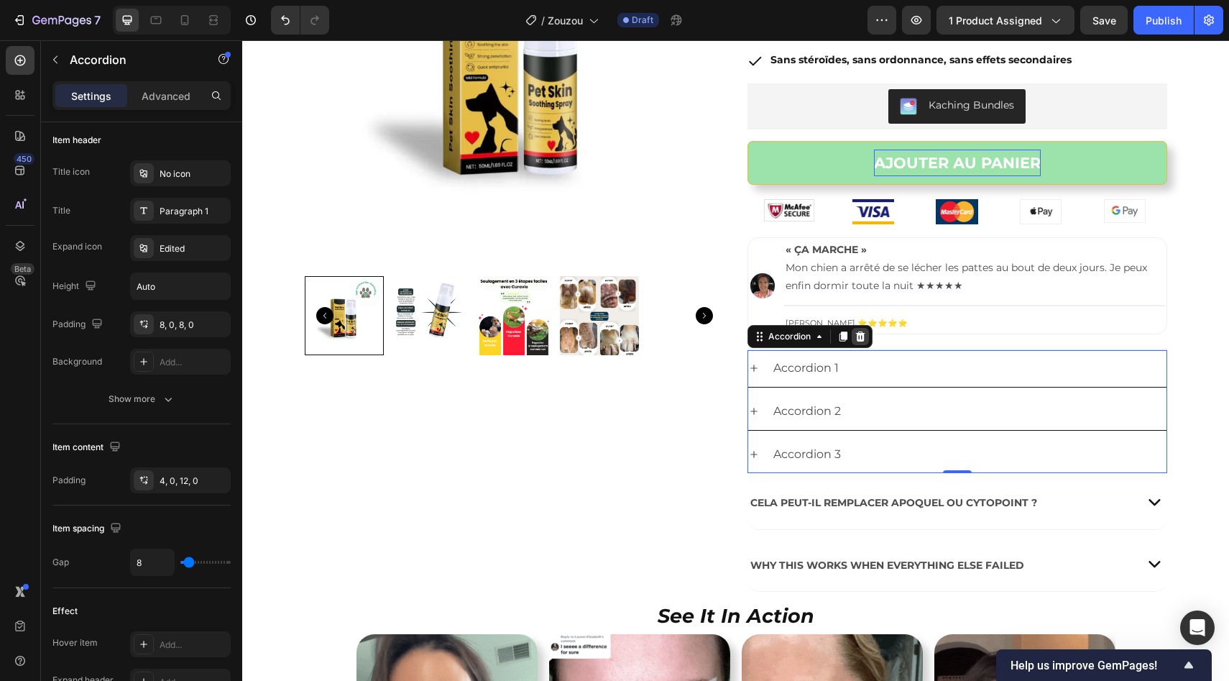
click at [857, 340] on icon at bounding box center [859, 336] width 9 height 10
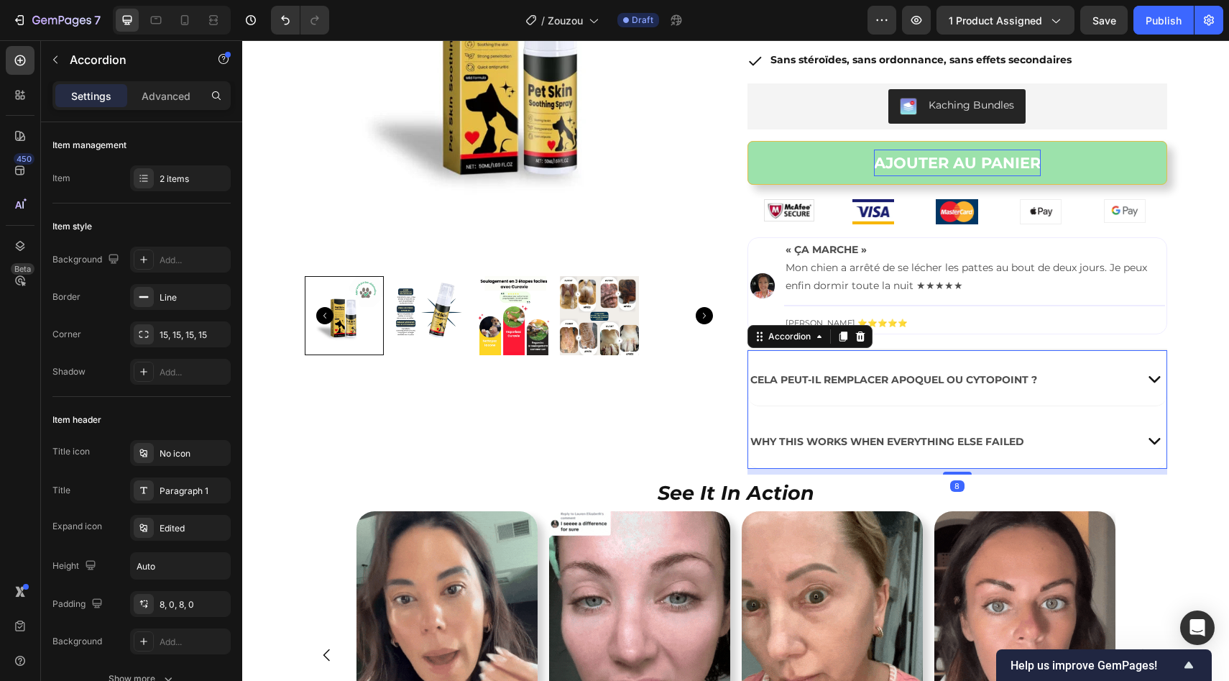
click at [803, 359] on p "Cela peut-il remplacer Apoquel ou Cytopoint ?" at bounding box center [893, 378] width 287 height 40
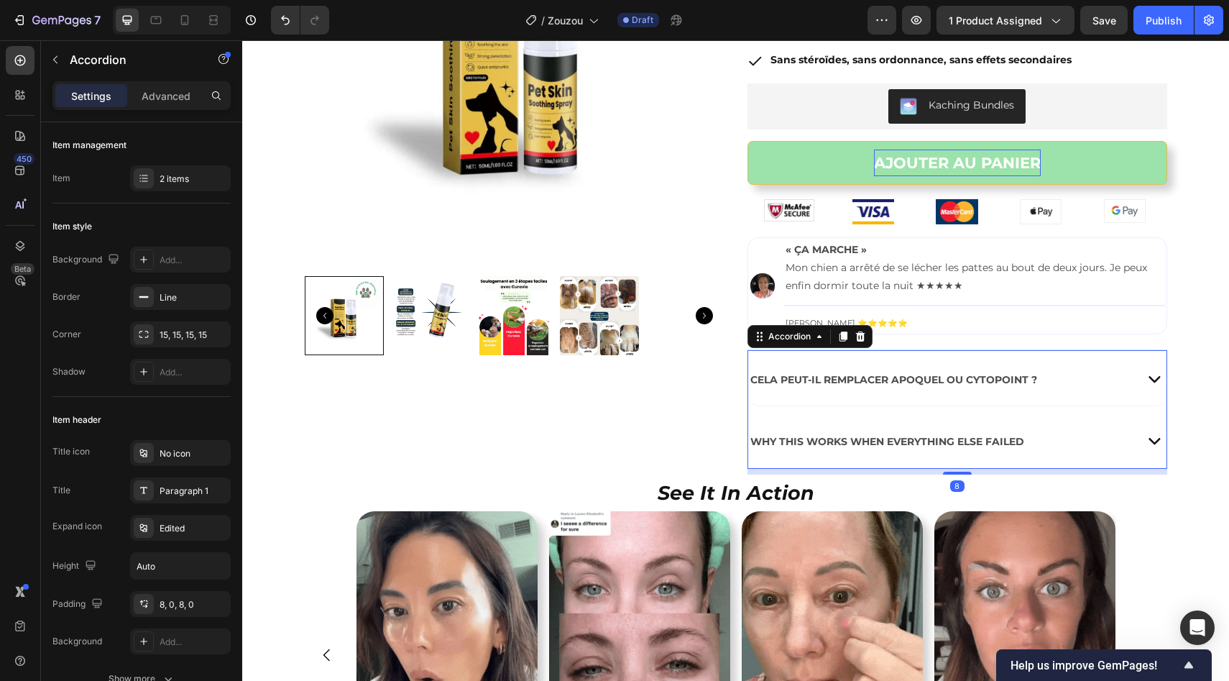
click at [1064, 373] on div "Cela peut-il remplacer Apoquel ou Cytopoint ?" at bounding box center [939, 378] width 382 height 44
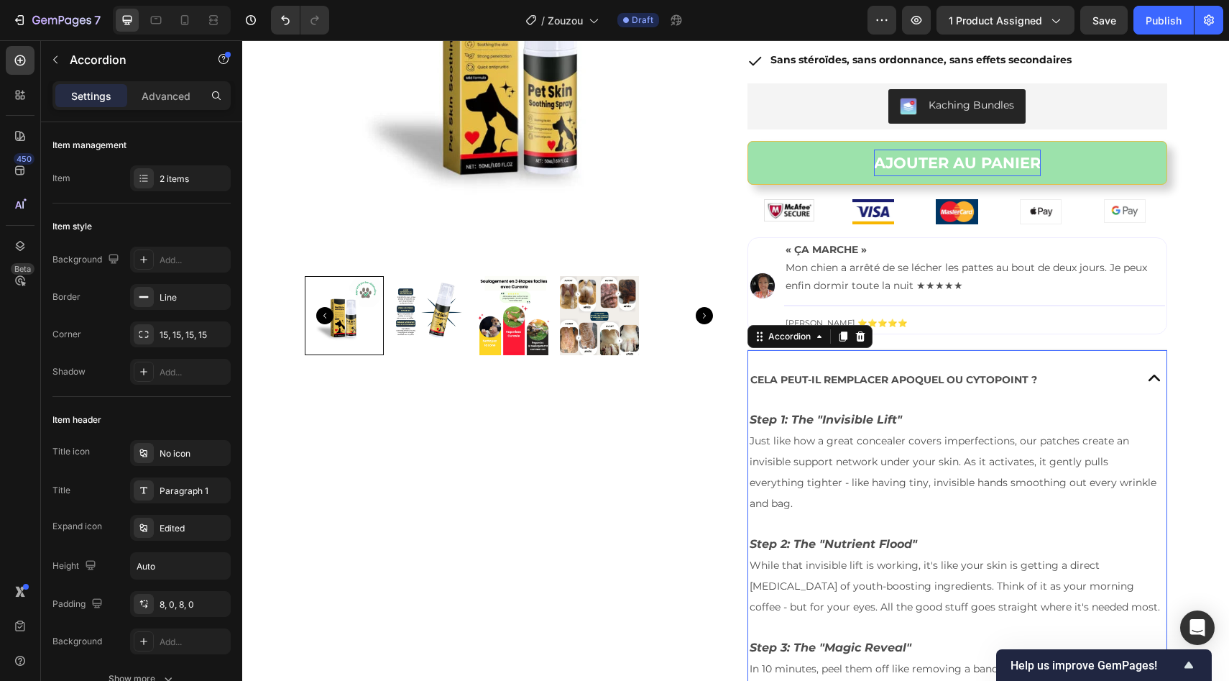
click at [1064, 373] on div "Cela peut-il remplacer Apoquel ou Cytopoint ?" at bounding box center [939, 378] width 382 height 44
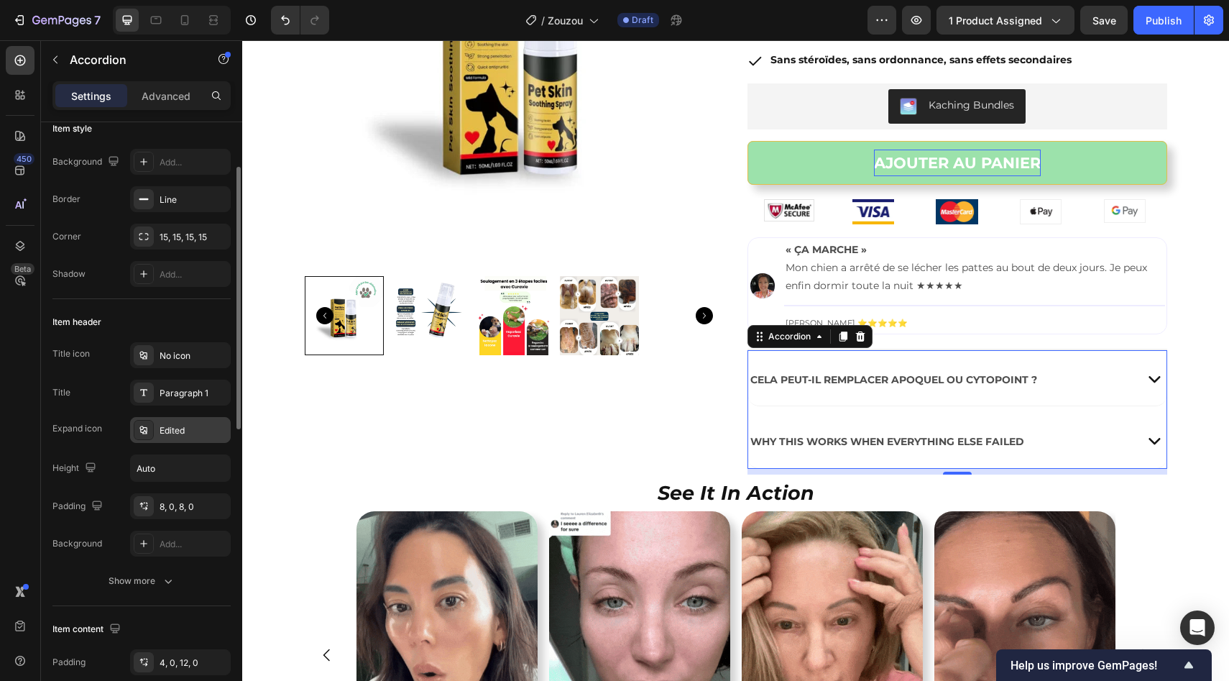
click at [160, 428] on div "Edited" at bounding box center [194, 430] width 68 height 13
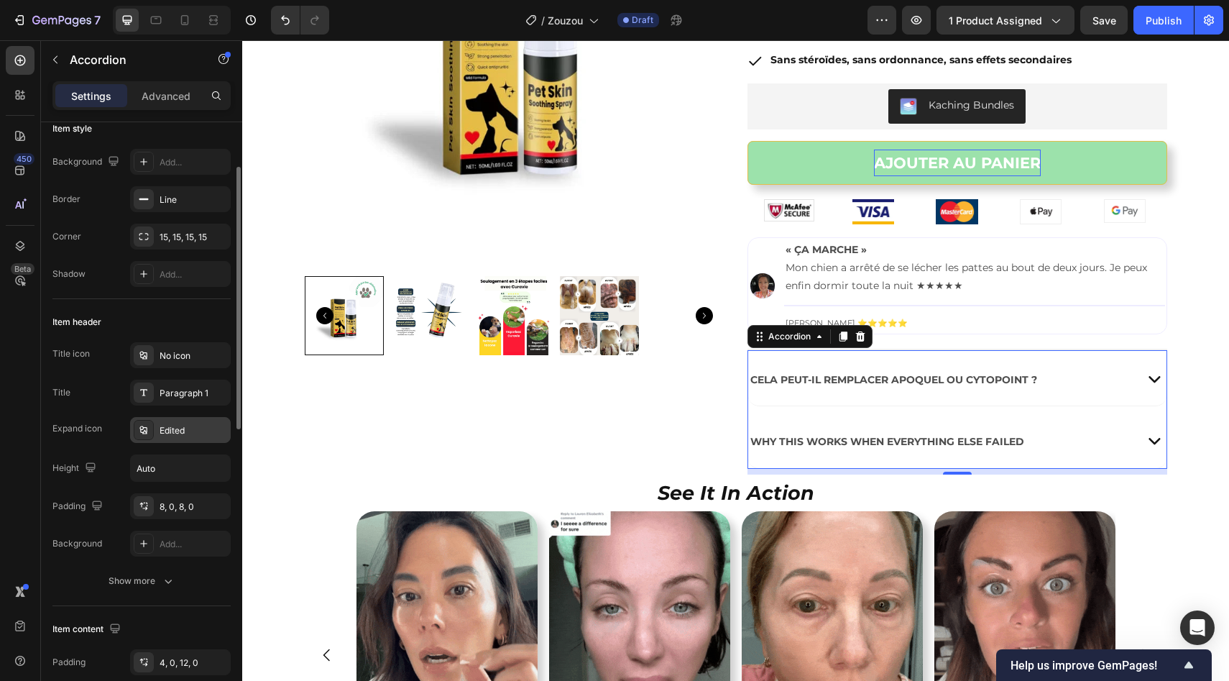
scroll to position [99, 0]
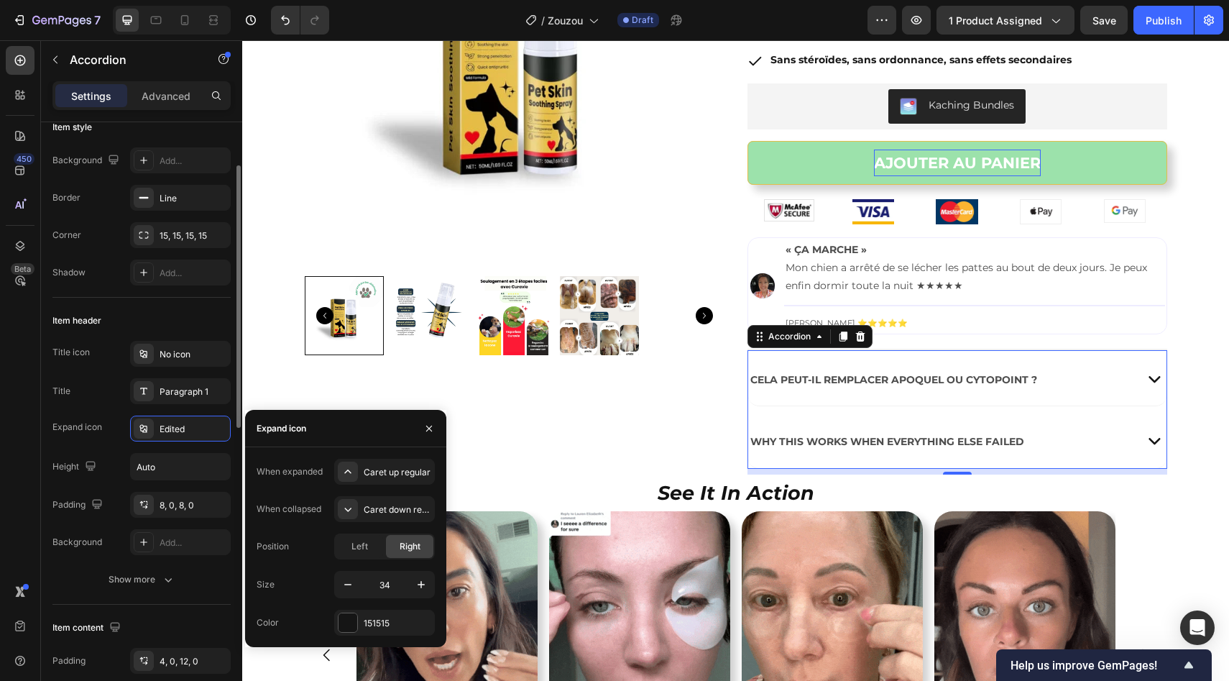
click at [160, 368] on div "Title icon No icon Title Paragraph 1 Expand icon Edited Height Auto Padding 8, …" at bounding box center [141, 448] width 178 height 214
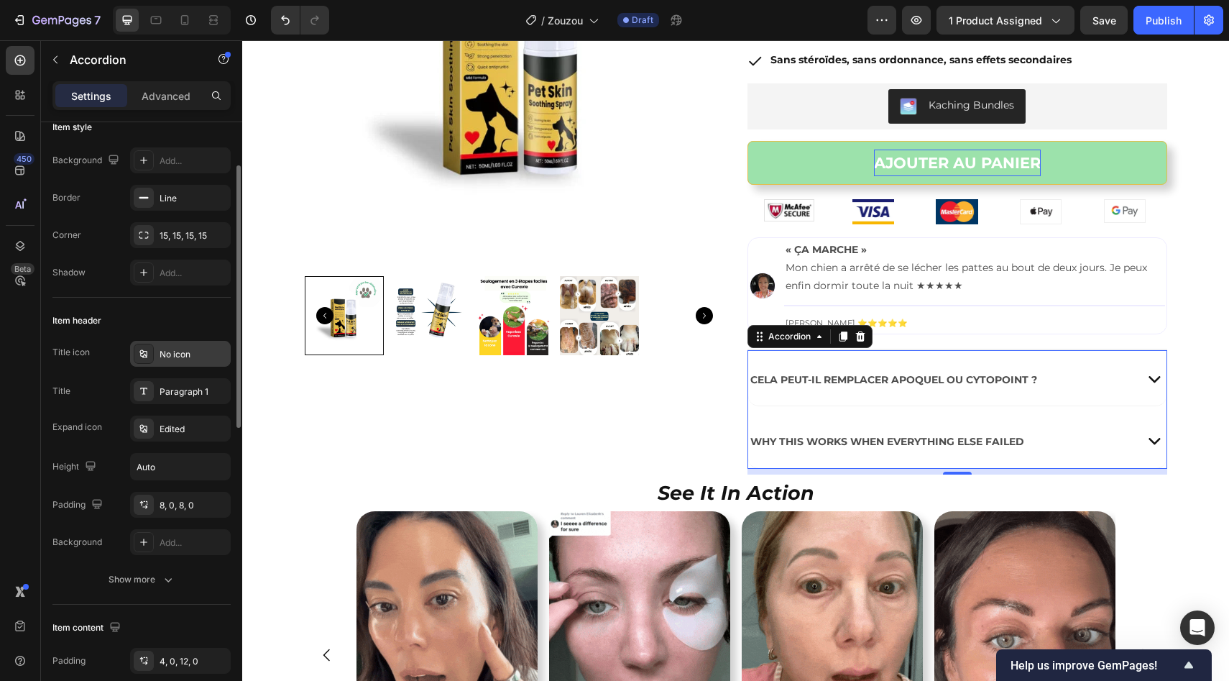
click at [160, 365] on div "No icon" at bounding box center [180, 354] width 101 height 26
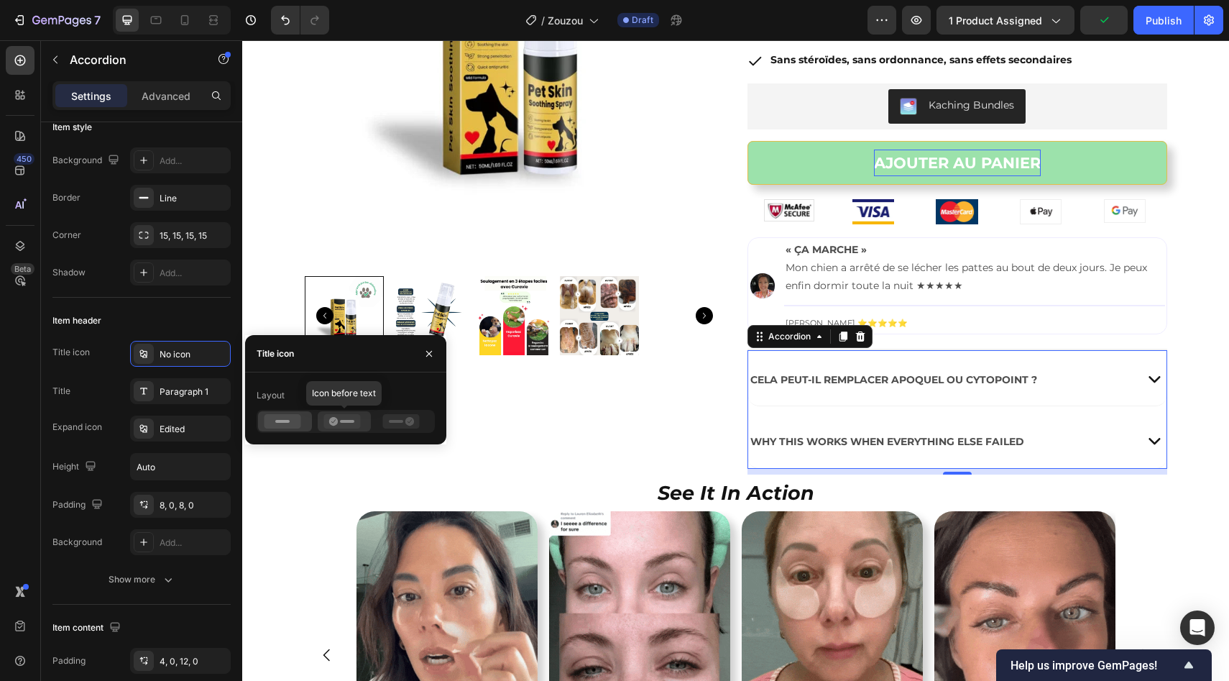
click at [333, 419] on icon at bounding box center [333, 421] width 9 height 9
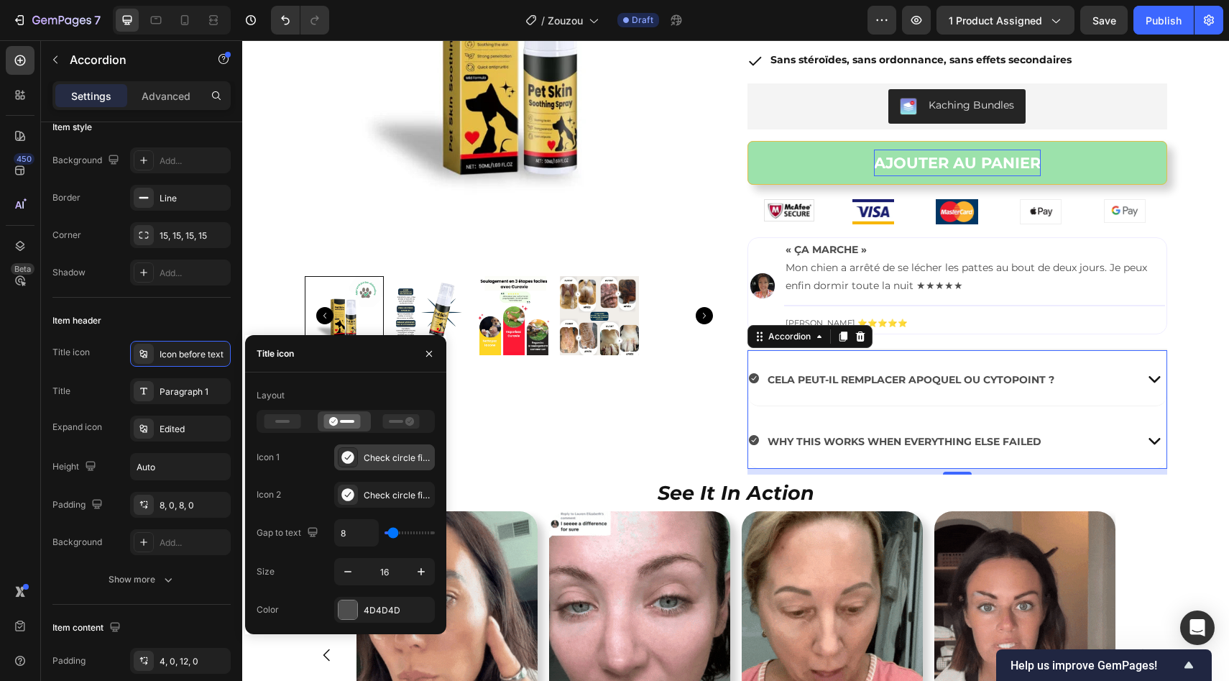
click at [390, 455] on div "Check circle filled" at bounding box center [398, 457] width 68 height 13
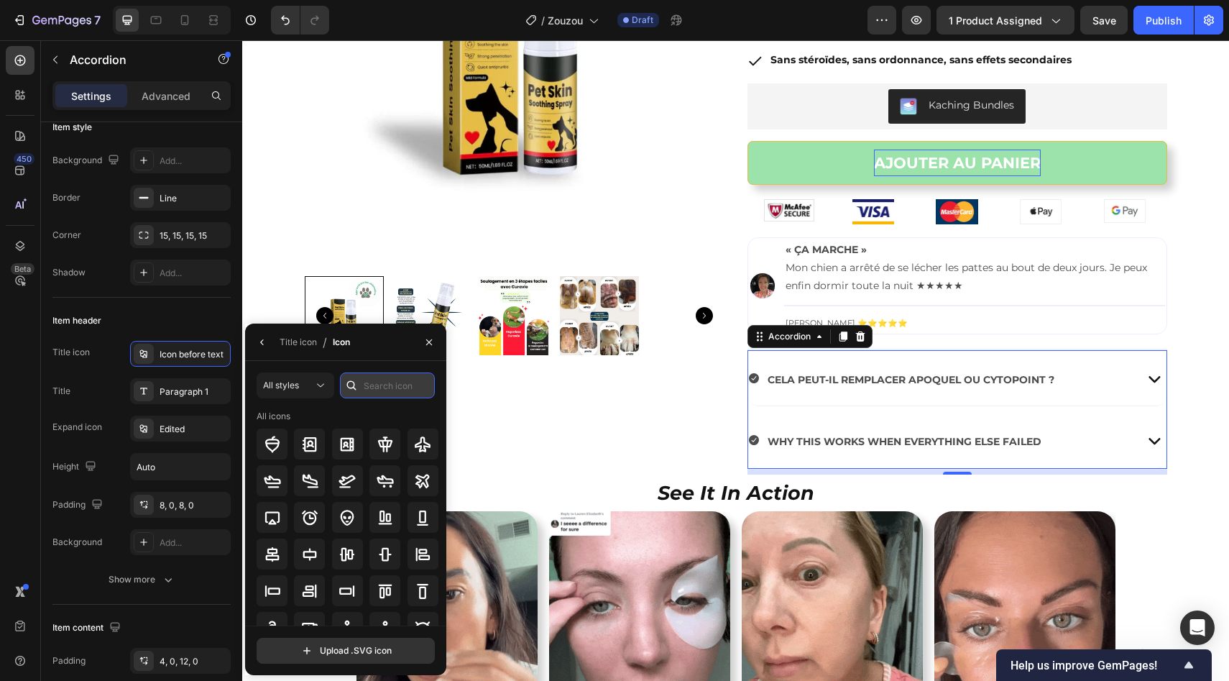
click at [372, 385] on input "text" at bounding box center [387, 385] width 95 height 26
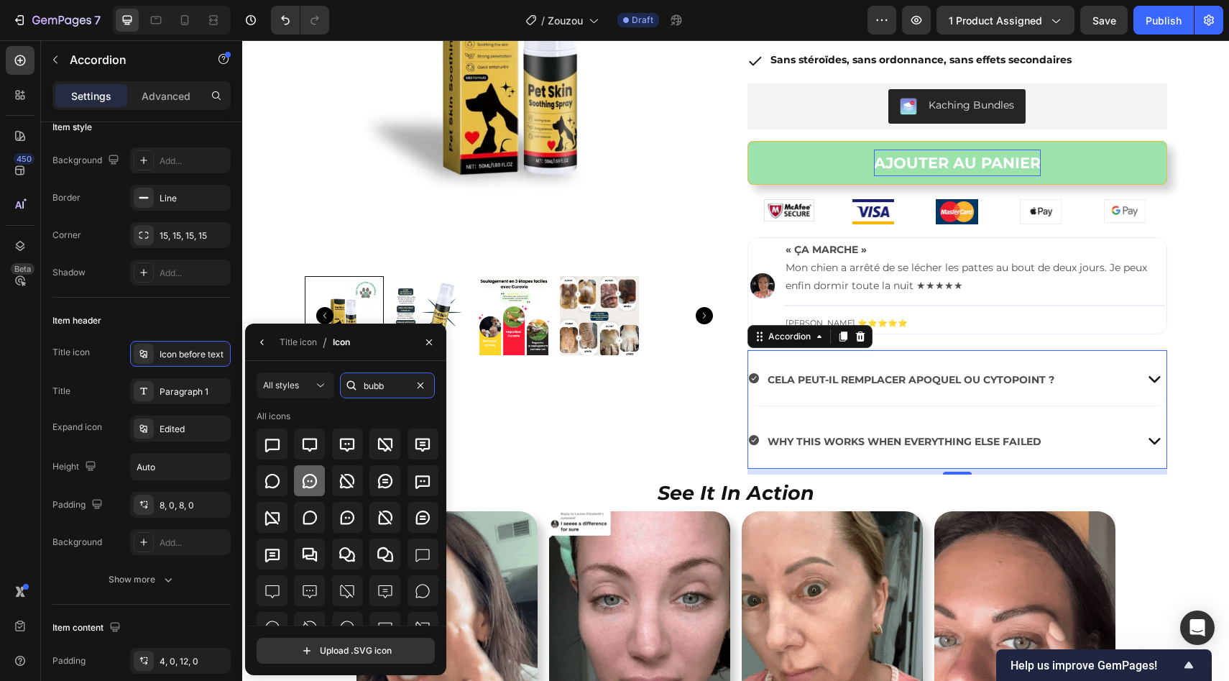
type input "bubb"
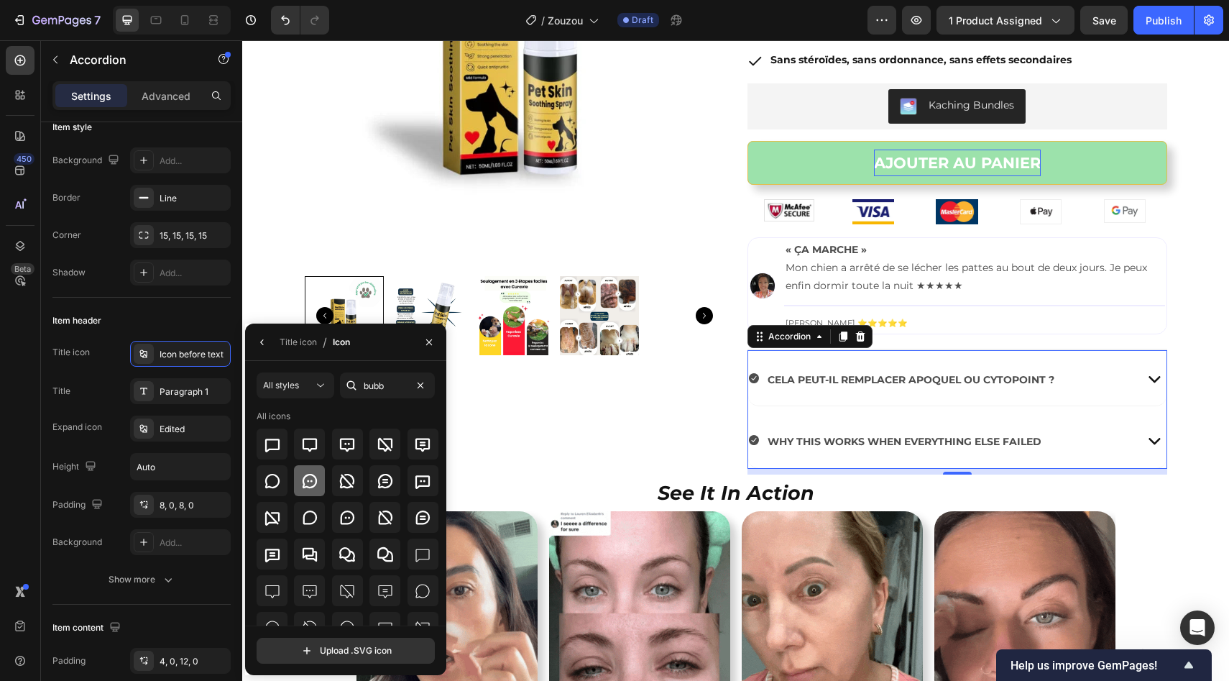
click at [310, 479] on icon at bounding box center [309, 480] width 17 height 17
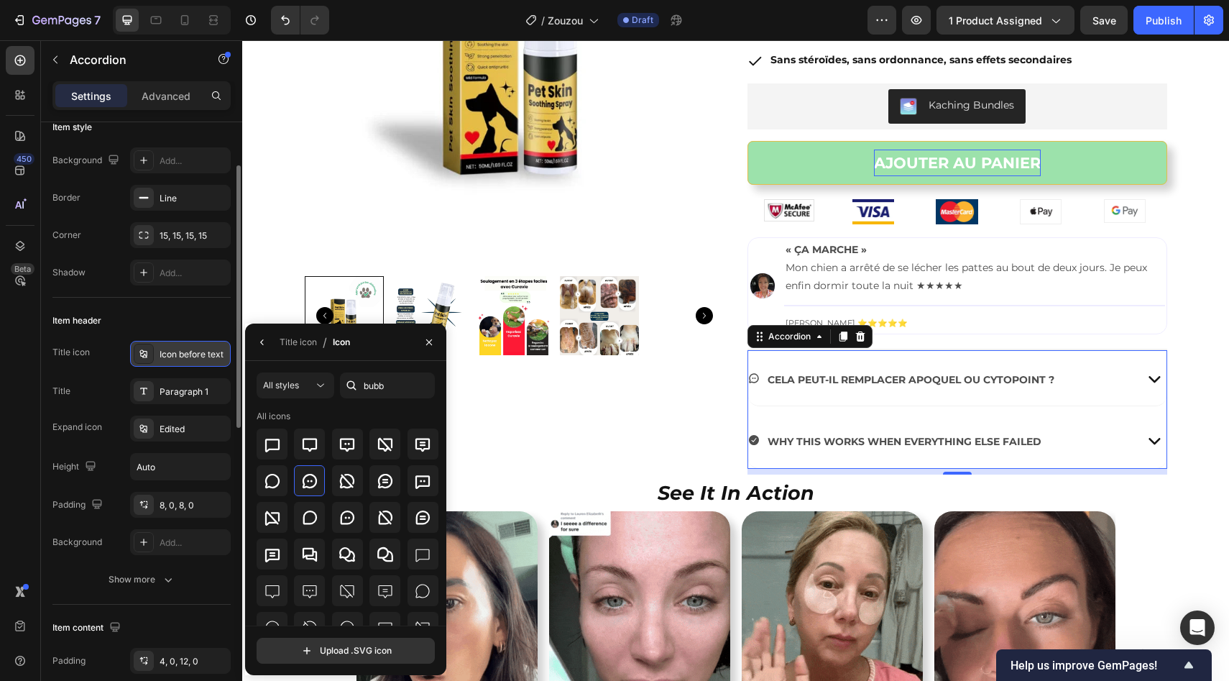
click at [186, 364] on div "Icon before text" at bounding box center [180, 354] width 101 height 26
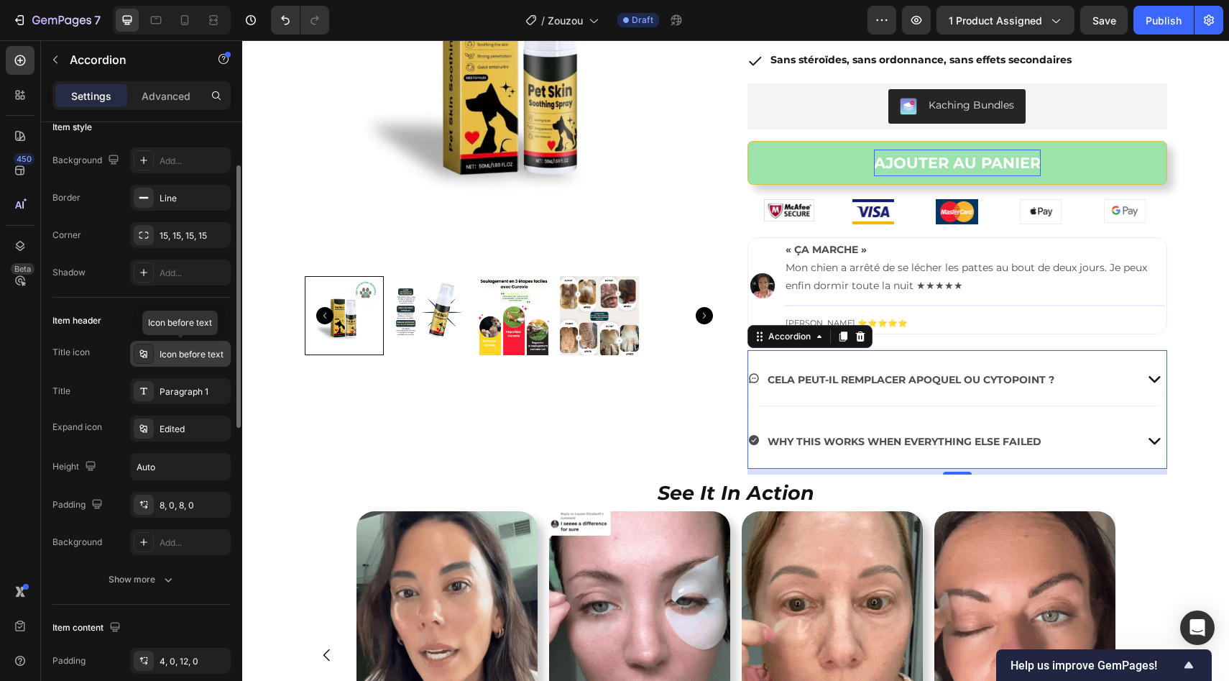
click at [186, 364] on div "Icon before text" at bounding box center [180, 354] width 101 height 26
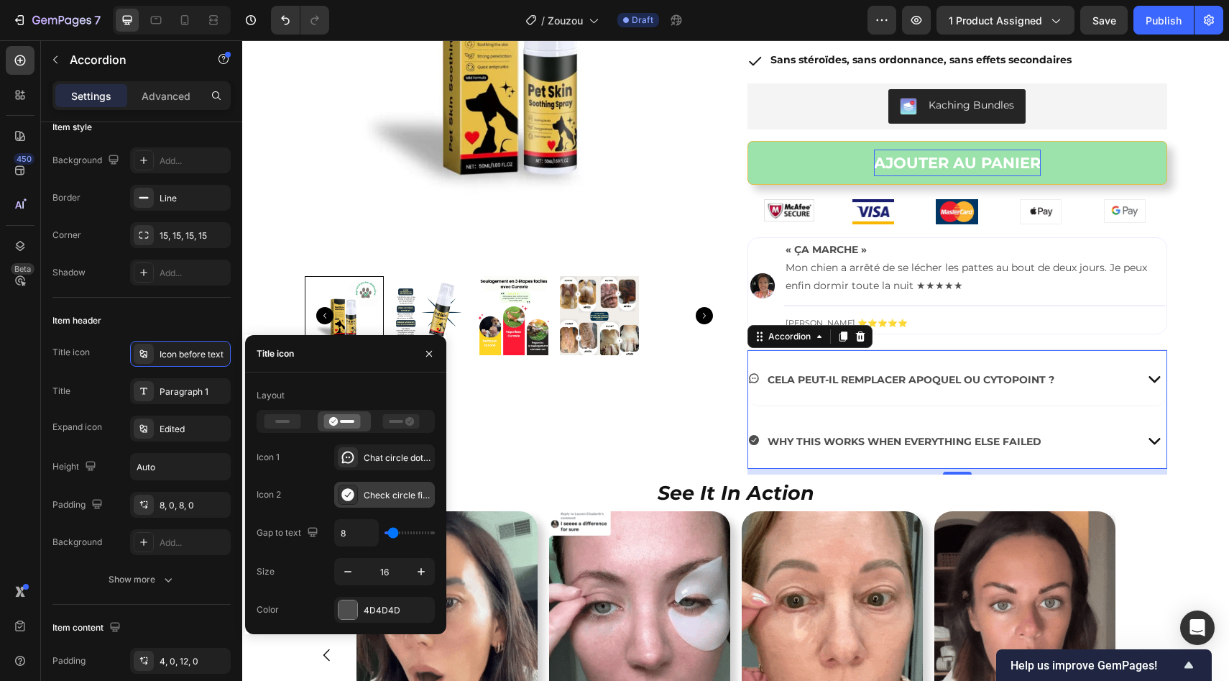
click at [378, 502] on div "Check circle filled" at bounding box center [384, 495] width 101 height 26
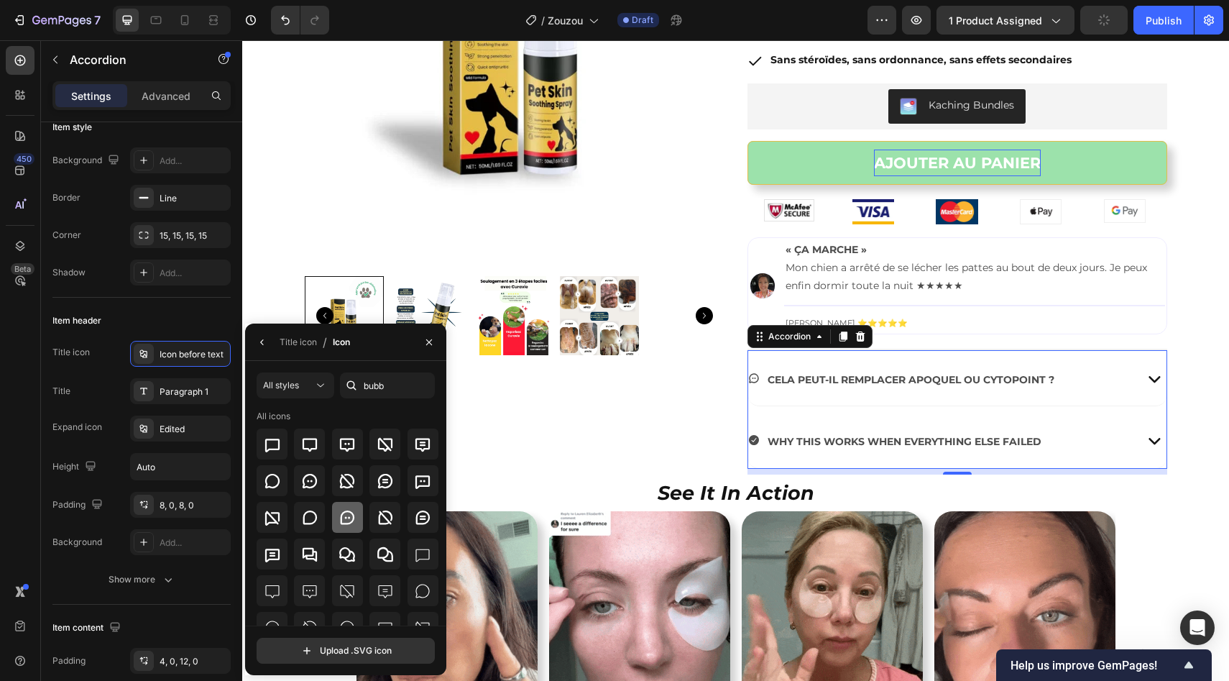
click at [357, 515] on div at bounding box center [347, 517] width 31 height 31
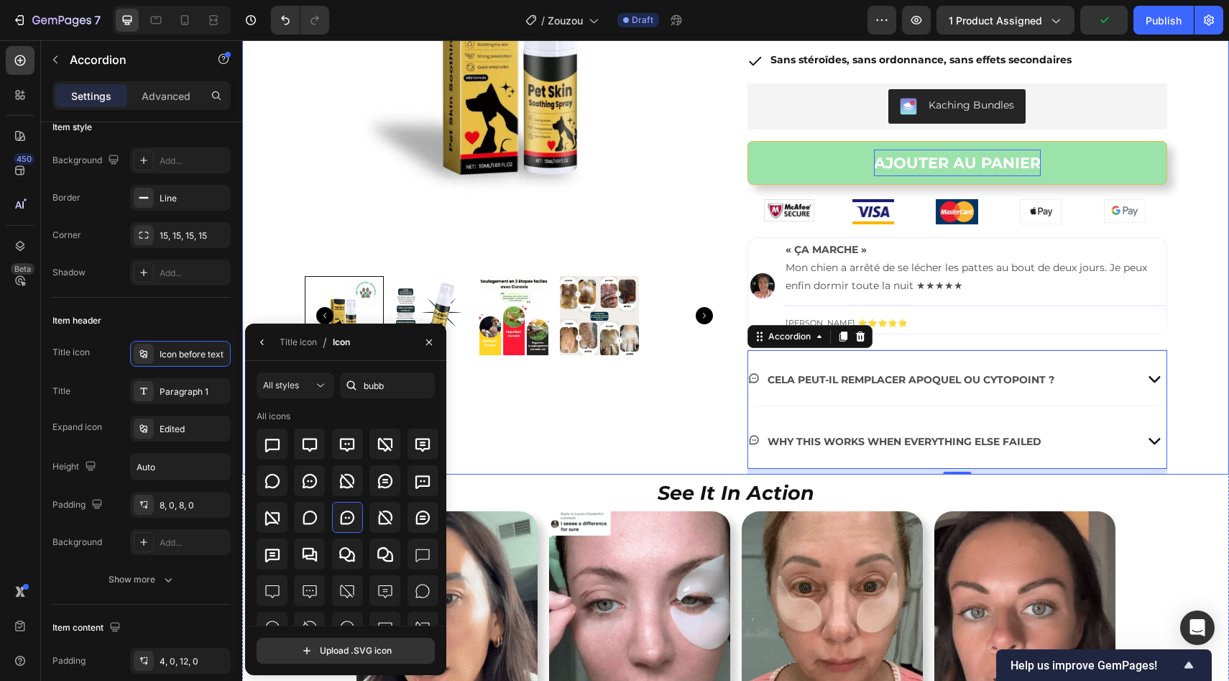
click at [1181, 389] on div "Product Images Image Zouzou™ – spray cutané soutenu par les vétérinaires Produc…" at bounding box center [735, 162] width 987 height 624
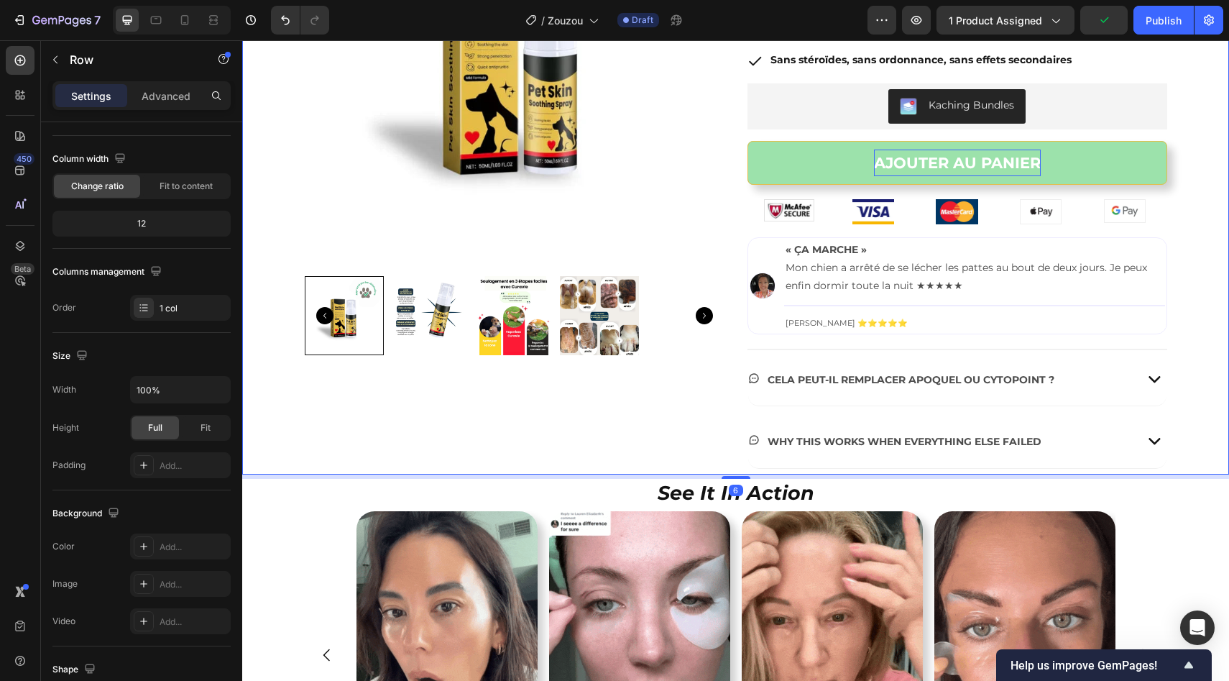
scroll to position [0, 0]
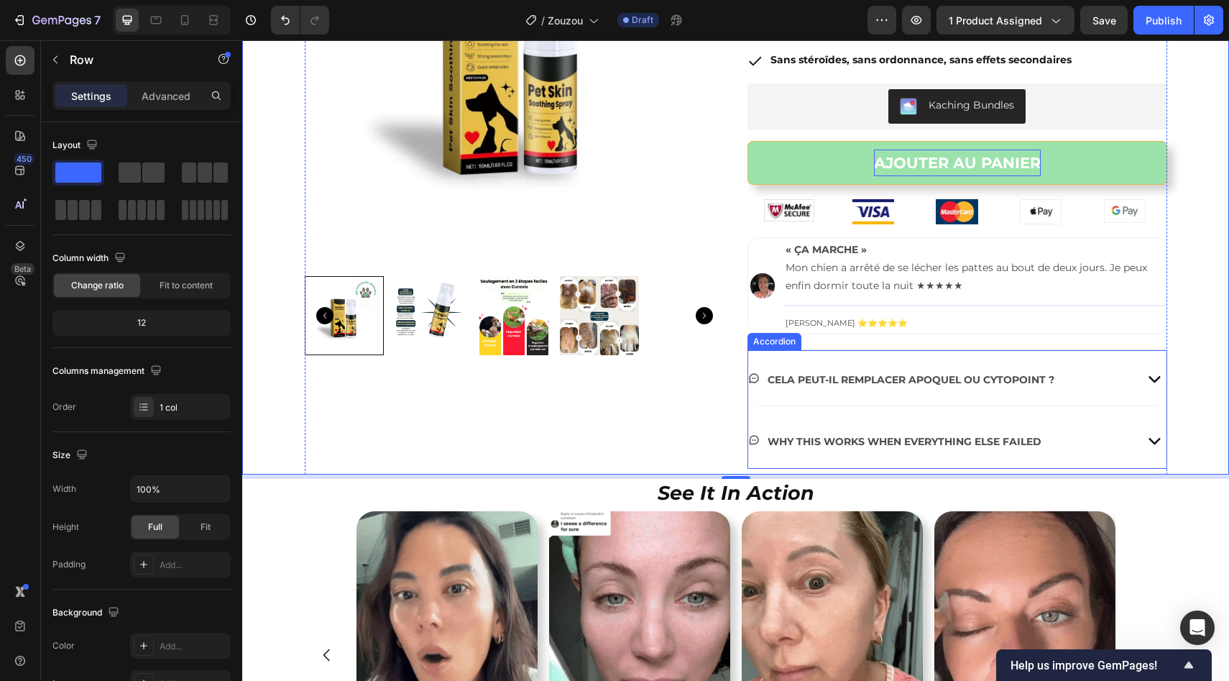
click at [949, 387] on p "Cela peut-il remplacer Apoquel ou Cytopoint ?" at bounding box center [911, 378] width 287 height 40
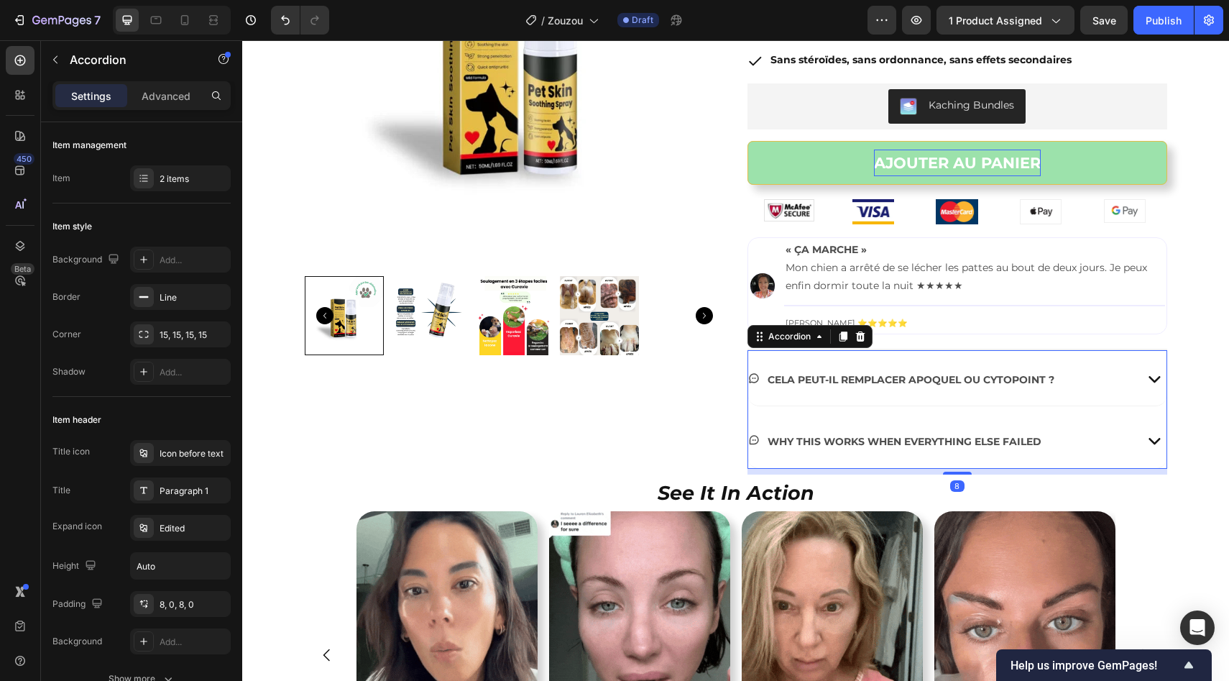
click at [1088, 393] on div "Cela peut-il remplacer Apoquel ou Cytopoint ?" at bounding box center [939, 378] width 382 height 44
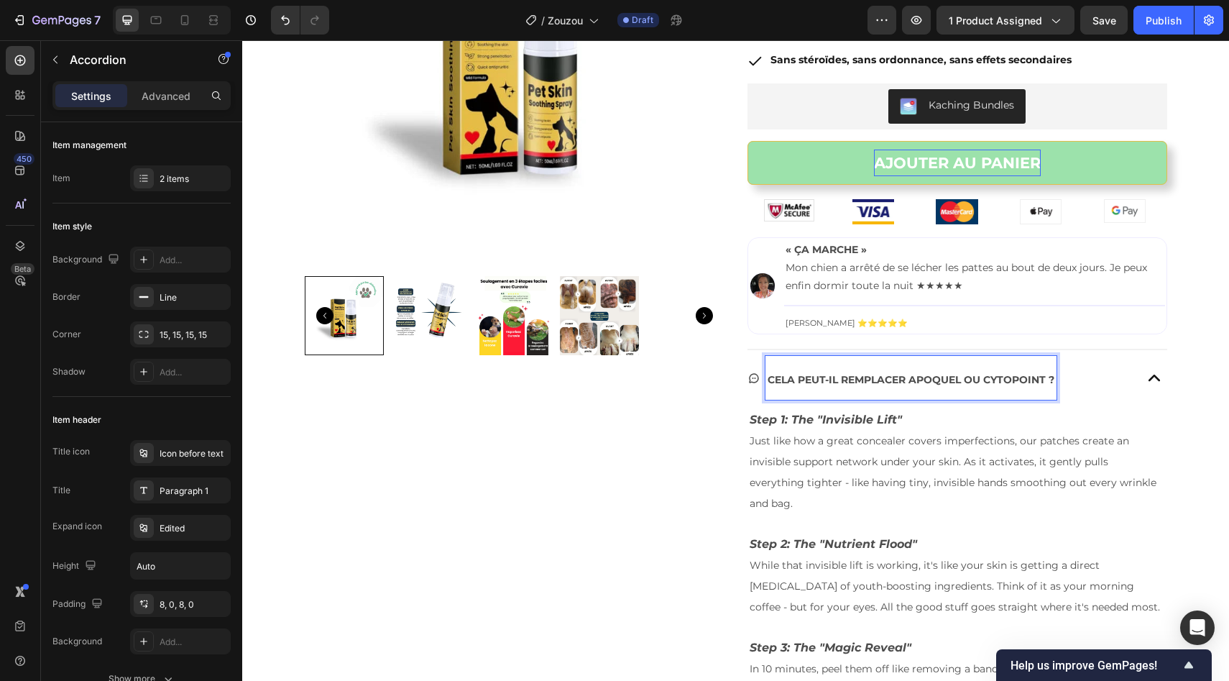
click at [985, 393] on p "Cela peut-il remplacer Apoquel ou Cytopoint ?" at bounding box center [911, 378] width 287 height 40
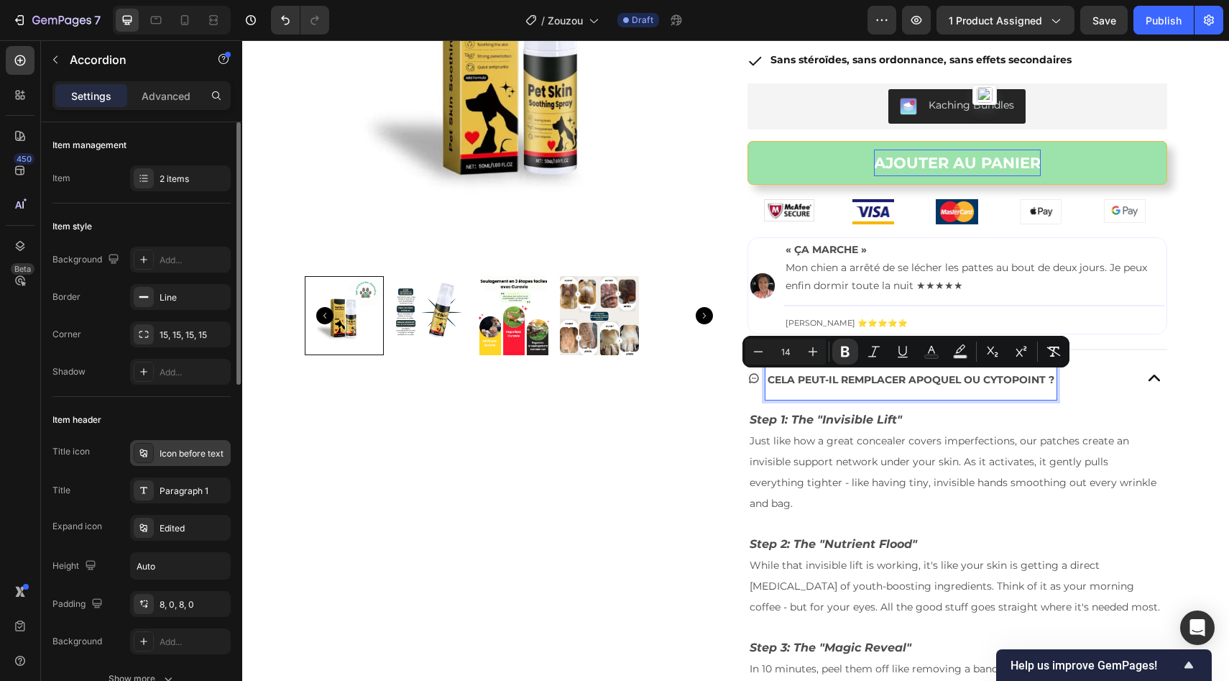
click at [143, 453] on icon at bounding box center [144, 453] width 12 height 12
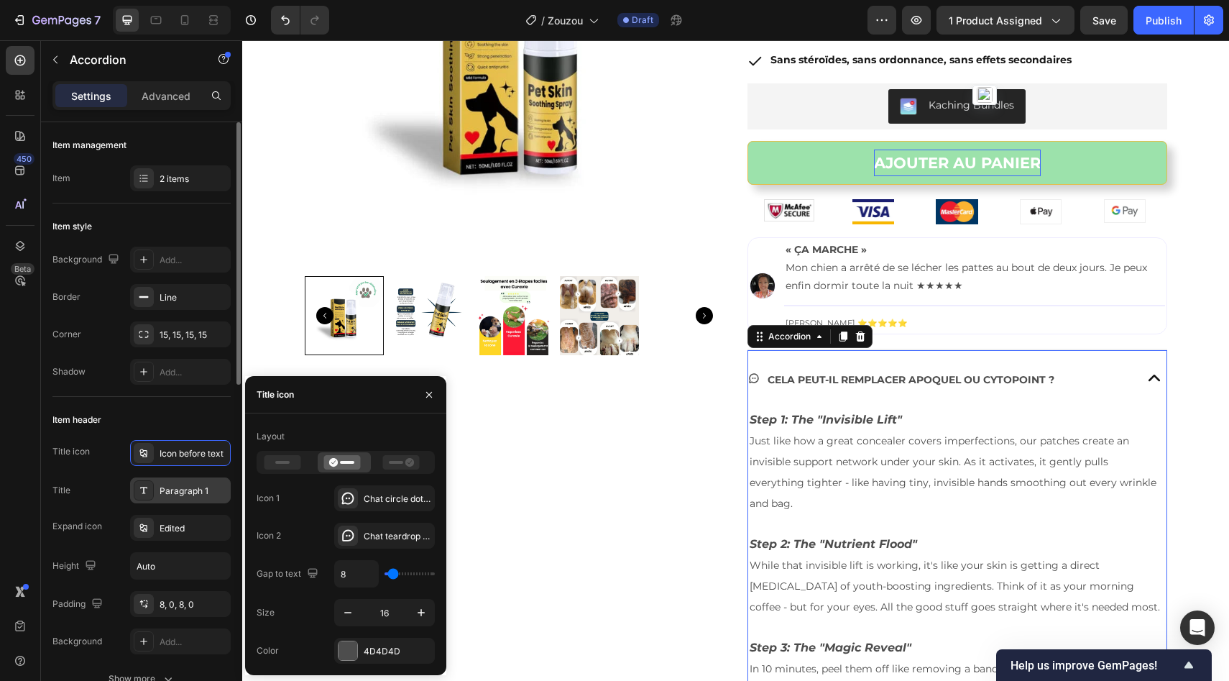
click at [151, 480] on div at bounding box center [144, 490] width 20 height 20
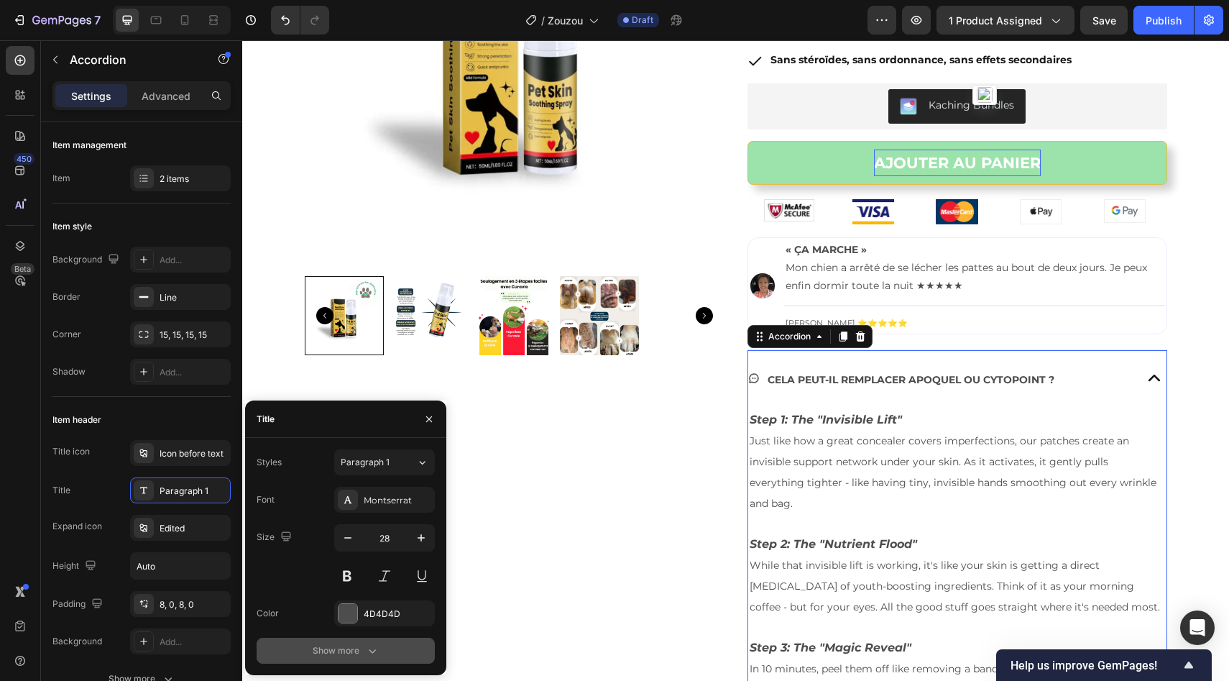
click at [333, 654] on div "Show more" at bounding box center [346, 650] width 67 height 14
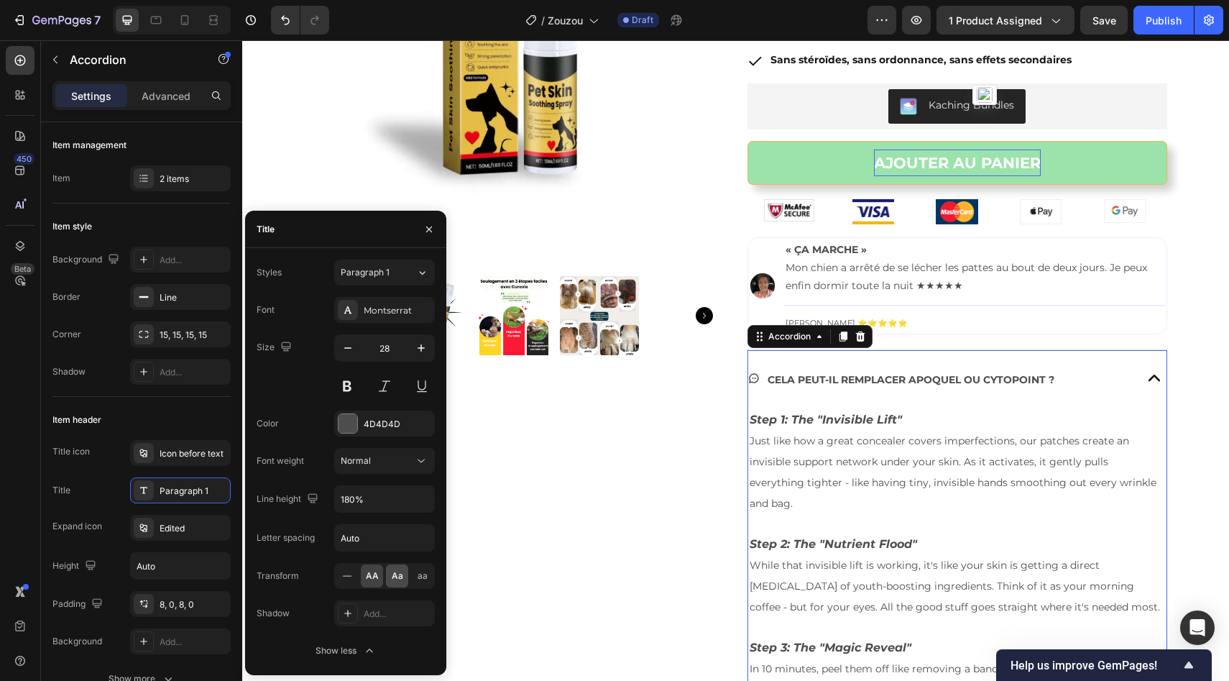
click at [398, 576] on span "Aa" at bounding box center [398, 575] width 12 height 13
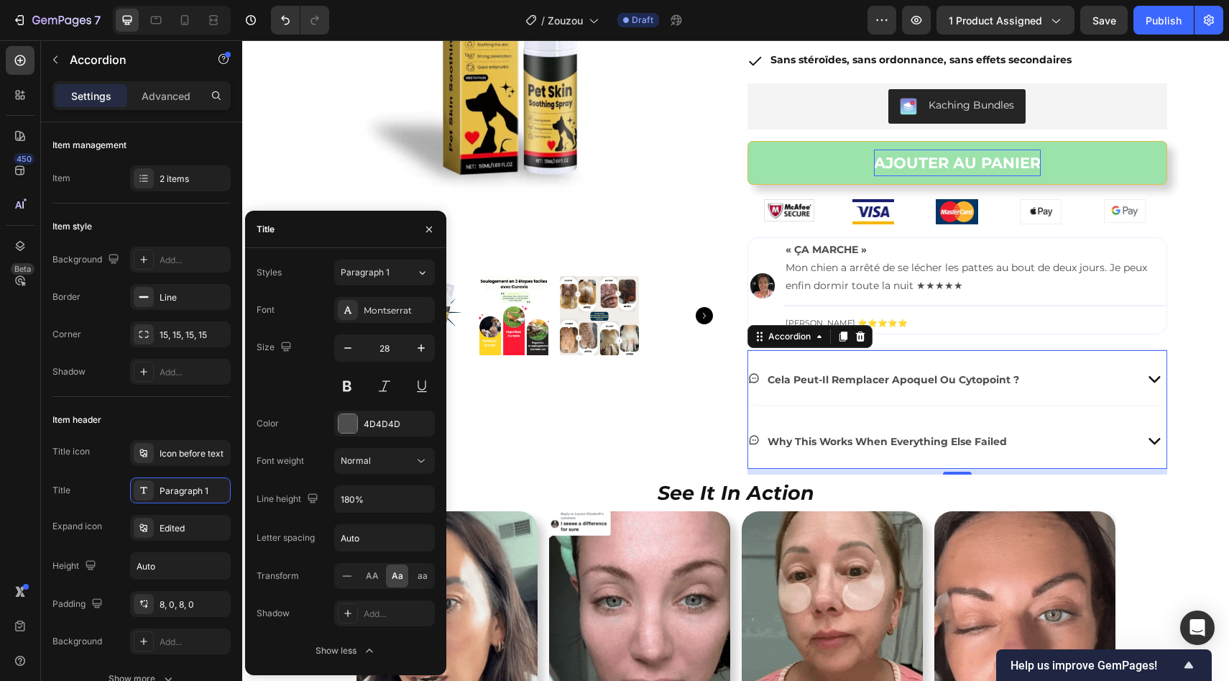
click at [1031, 379] on div "cela peut-il remplacer apoquel ou cytopoint ?" at bounding box center [939, 378] width 382 height 44
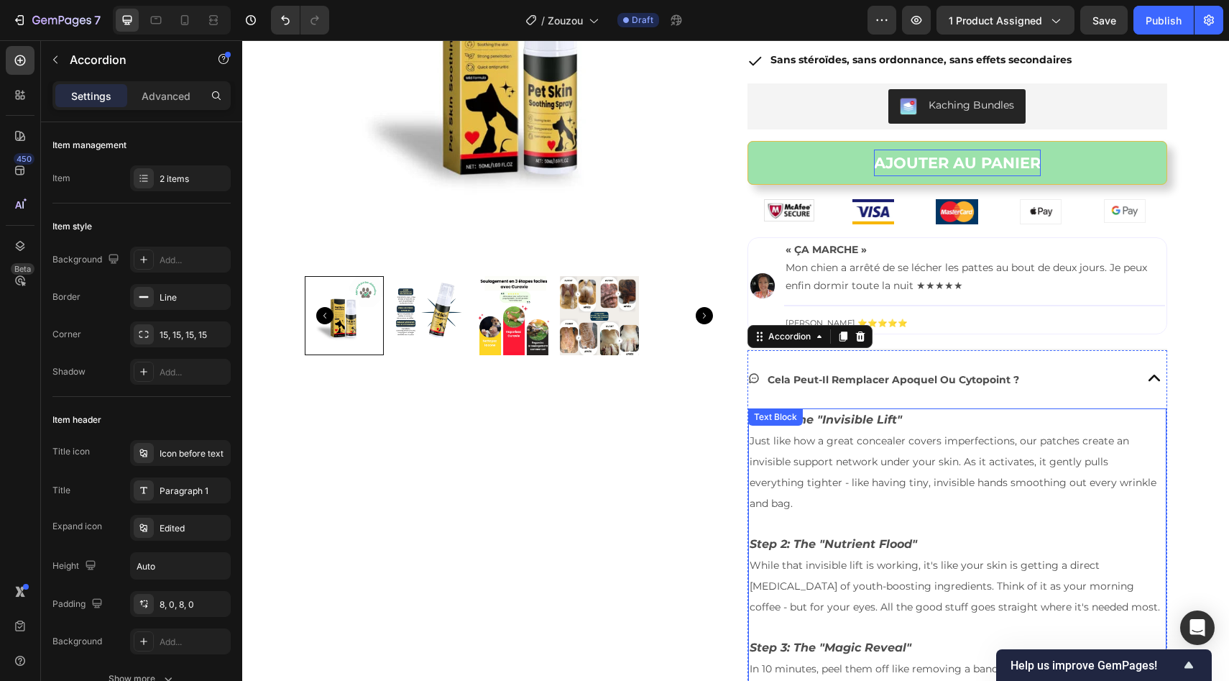
click at [944, 426] on p "Step 1: The "Invisible Lift"" at bounding box center [957, 420] width 415 height 21
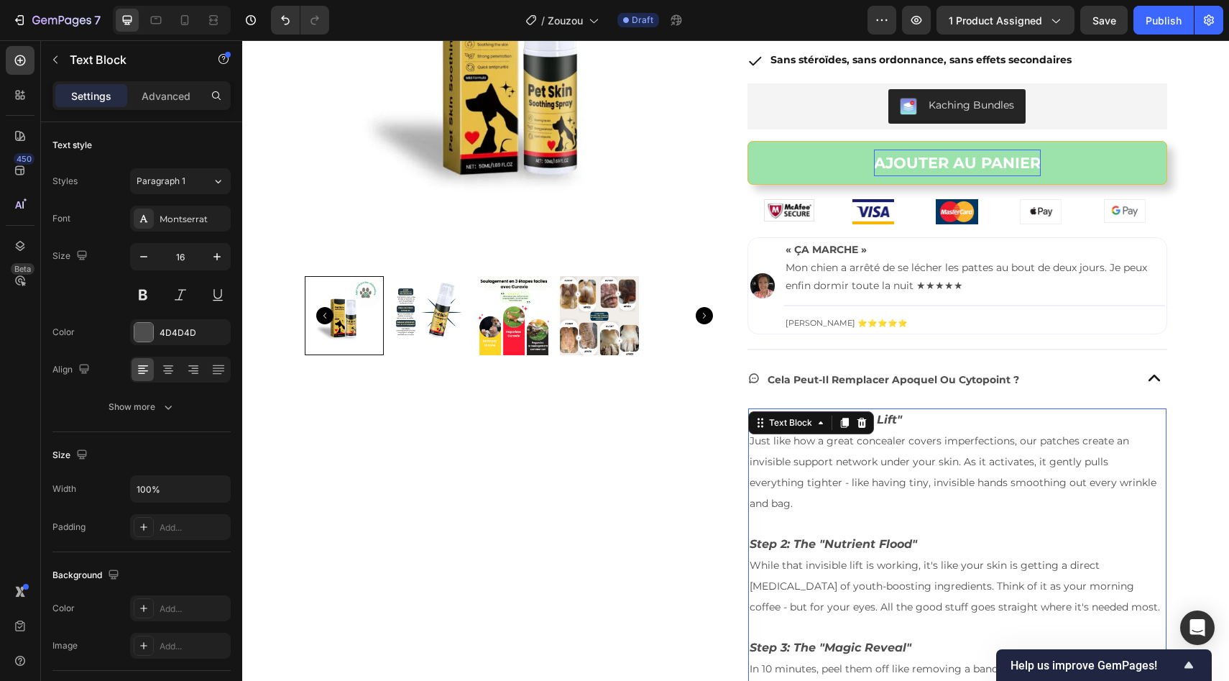
click at [944, 426] on p "Step 1: The "Invisible Lift"" at bounding box center [957, 420] width 415 height 21
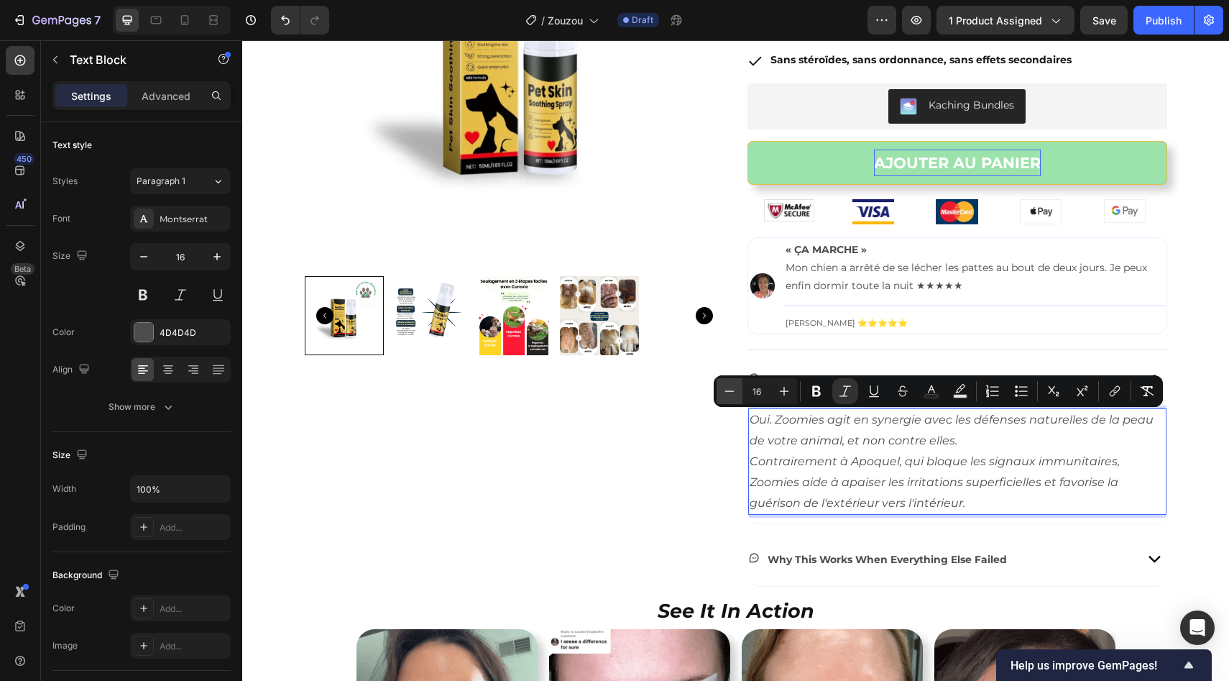
click at [727, 390] on icon "Editor contextual toolbar" at bounding box center [729, 391] width 14 height 14
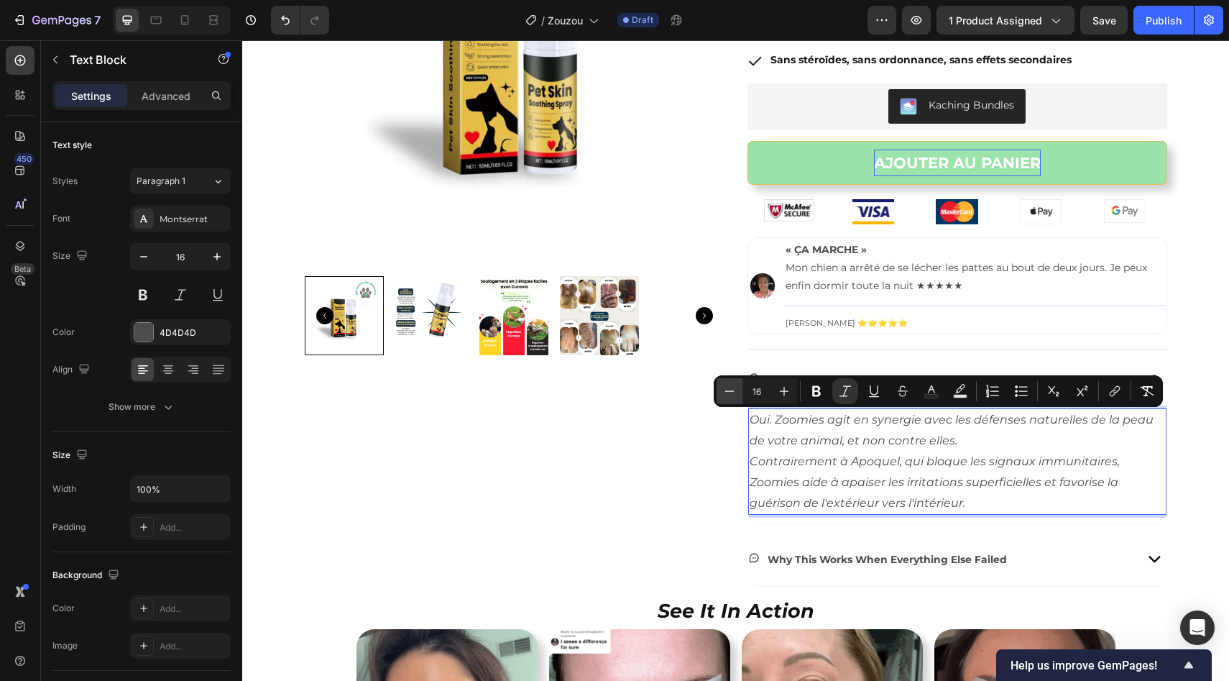
type input "15"
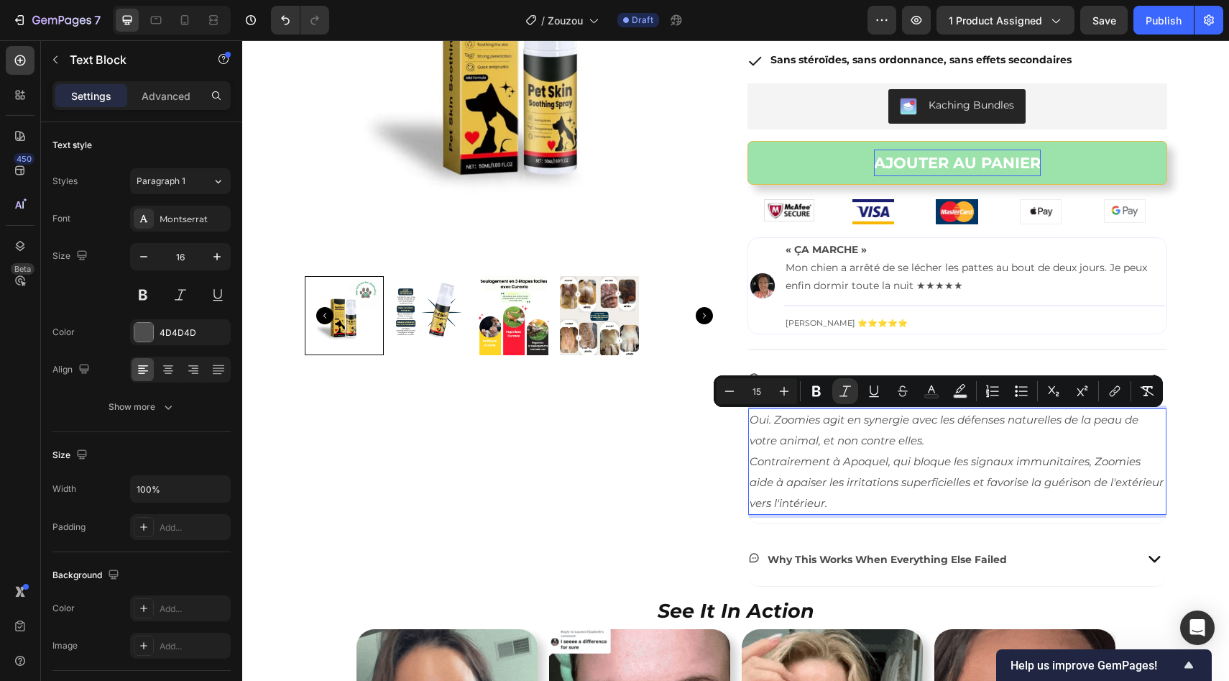
click at [785, 435] on icon "Oui. Zoomies agit en synergie avec les défenses naturelles de la peau de votre …" at bounding box center [944, 430] width 389 height 35
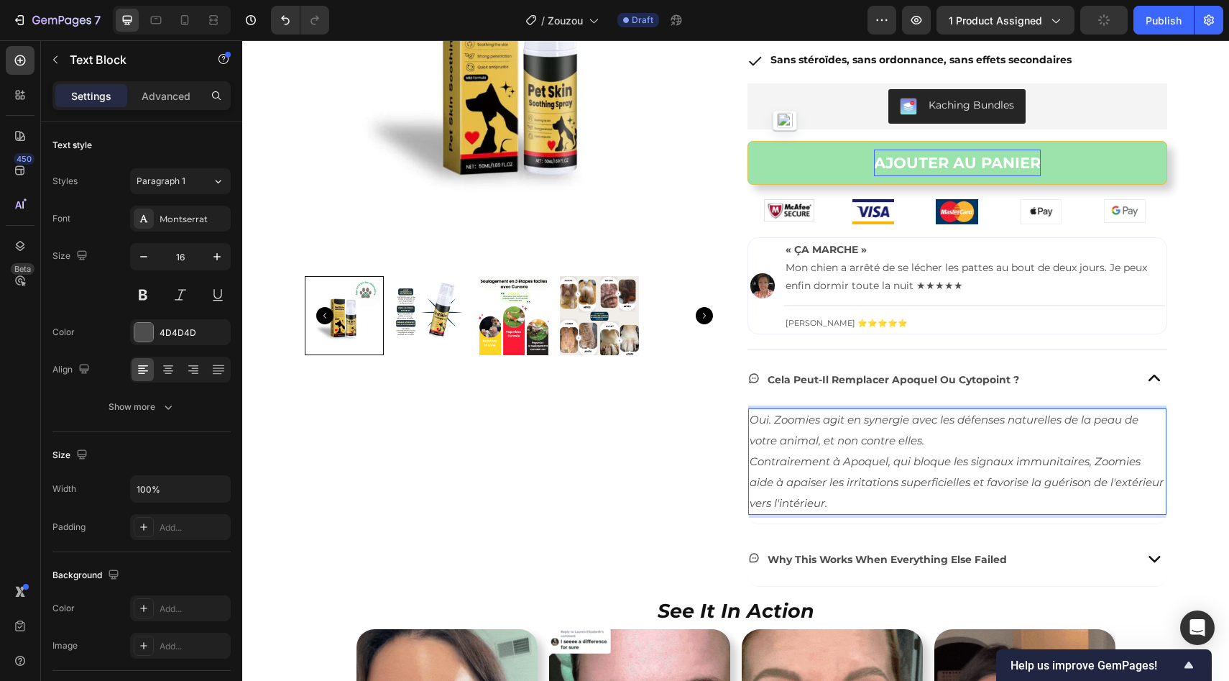
click at [785, 129] on img "button" at bounding box center [785, 121] width 16 height 16
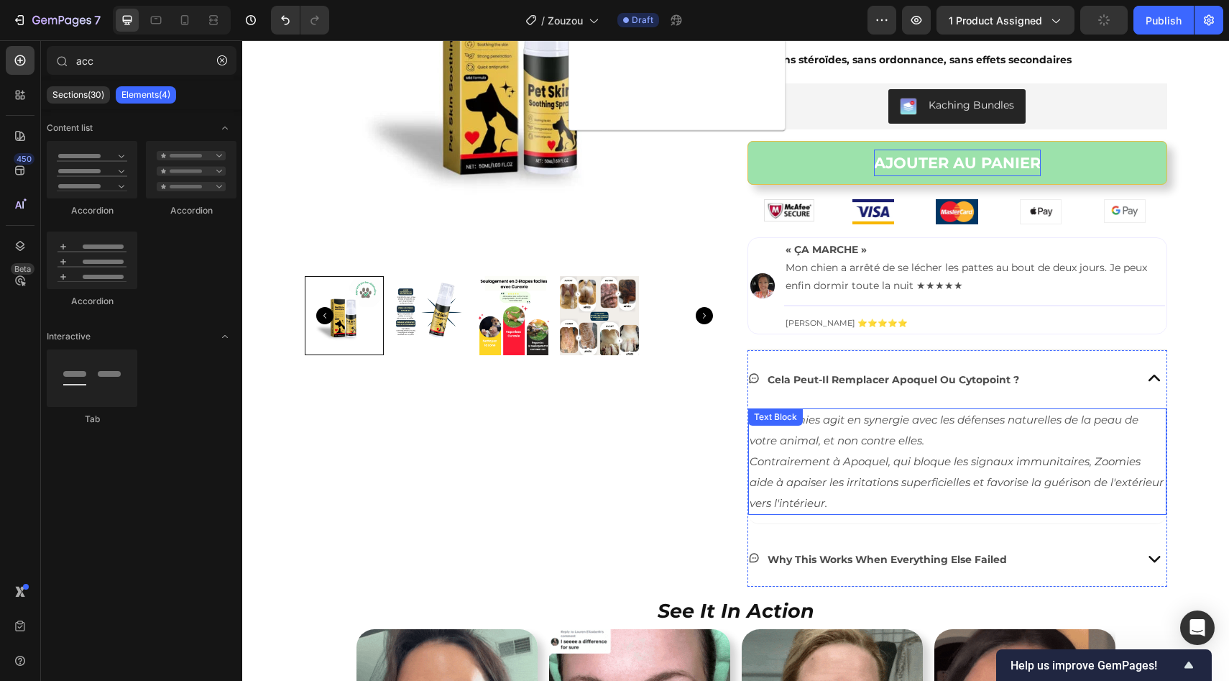
click at [814, 468] on icon "Contrairement à Apoquel, qui bloque les signaux immunitaires, Zoomies aide à ap…" at bounding box center [957, 481] width 414 height 55
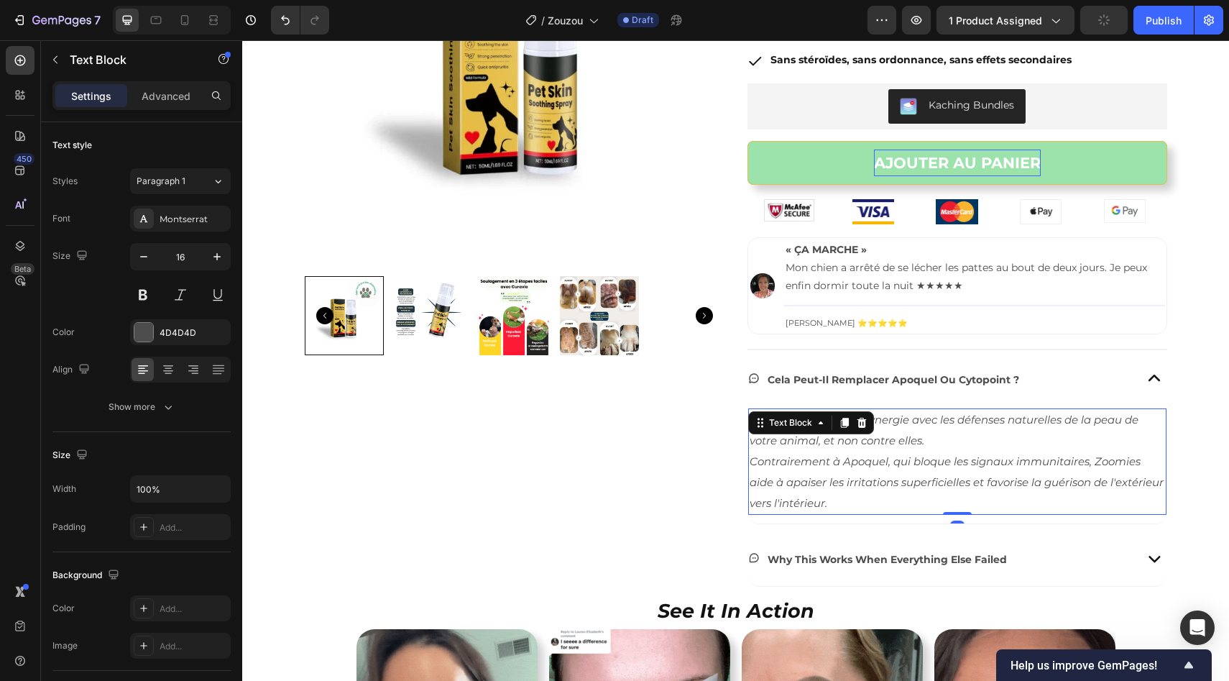
click at [814, 468] on icon "Contrairement à Apoquel, qui bloque les signaux immunitaires, Zoomies aide à ap…" at bounding box center [957, 481] width 414 height 55
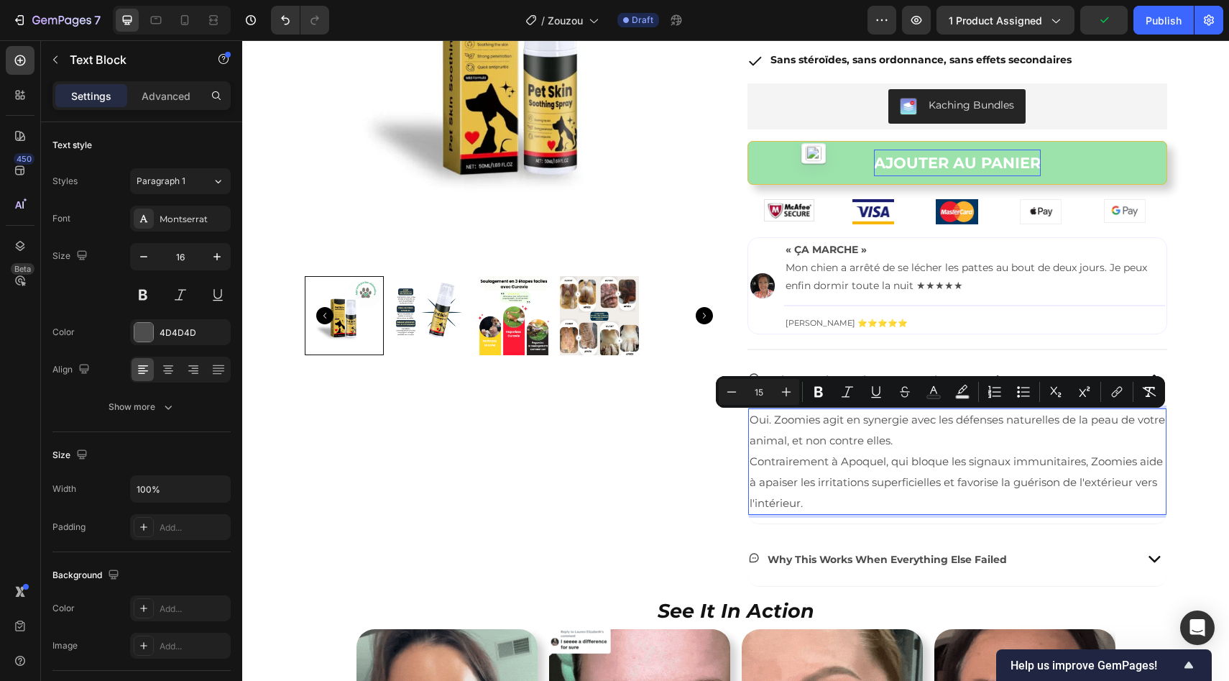
click at [814, 468] on span "Contrairement à Apoquel, qui bloque les signaux immunitaires, Zoomies aide à ap…" at bounding box center [956, 481] width 413 height 55
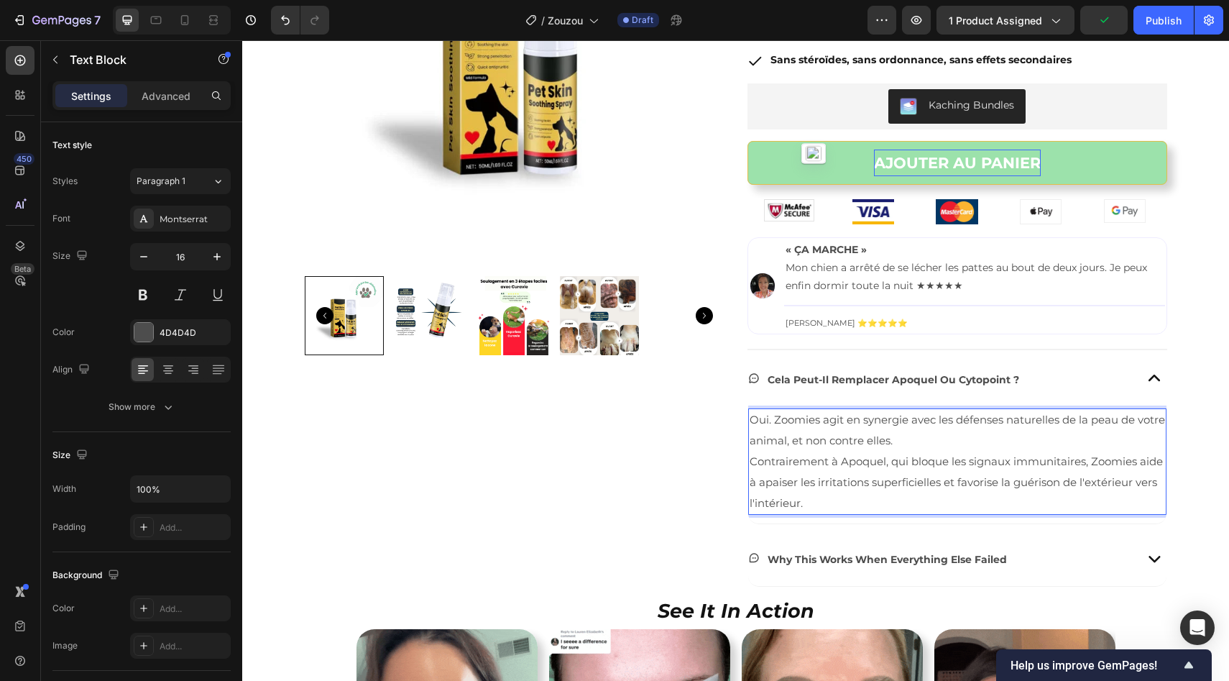
click at [790, 433] on p "Oui. Zoomies agit en synergie avec les défenses naturelles de la peau de votre …" at bounding box center [957, 462] width 415 height 104
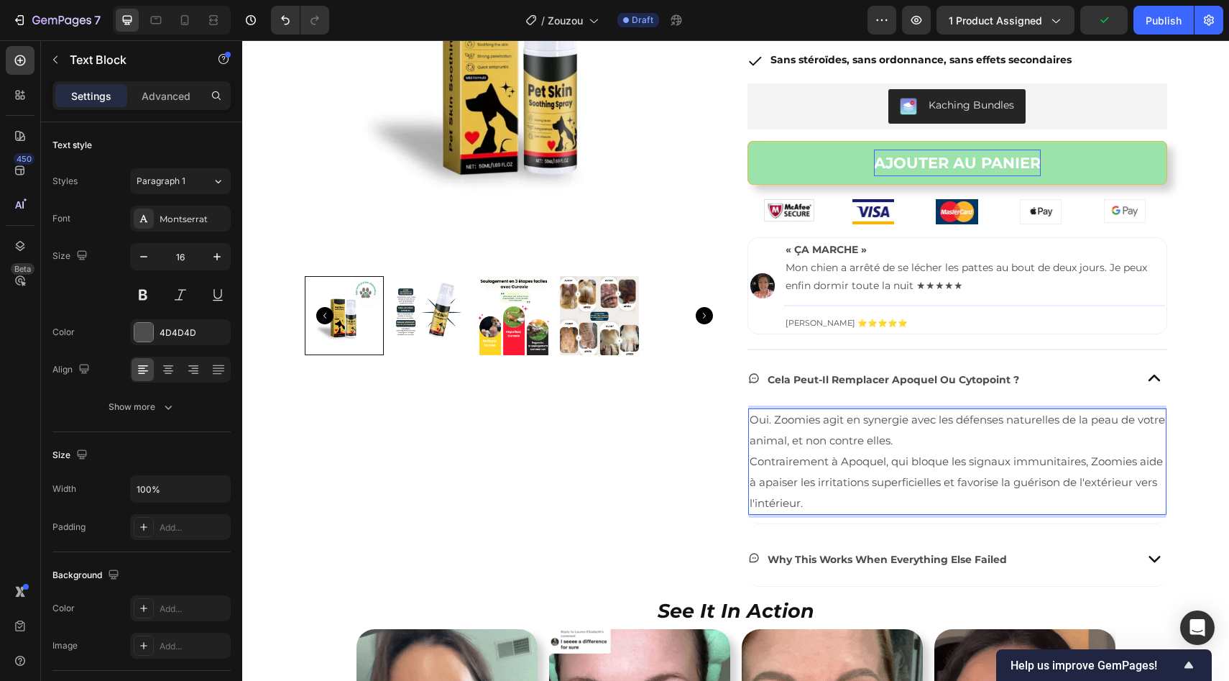
click at [785, 420] on span "Oui. Zoomies agit en synergie avec les défenses naturelles de la peau de votre …" at bounding box center [957, 430] width 415 height 35
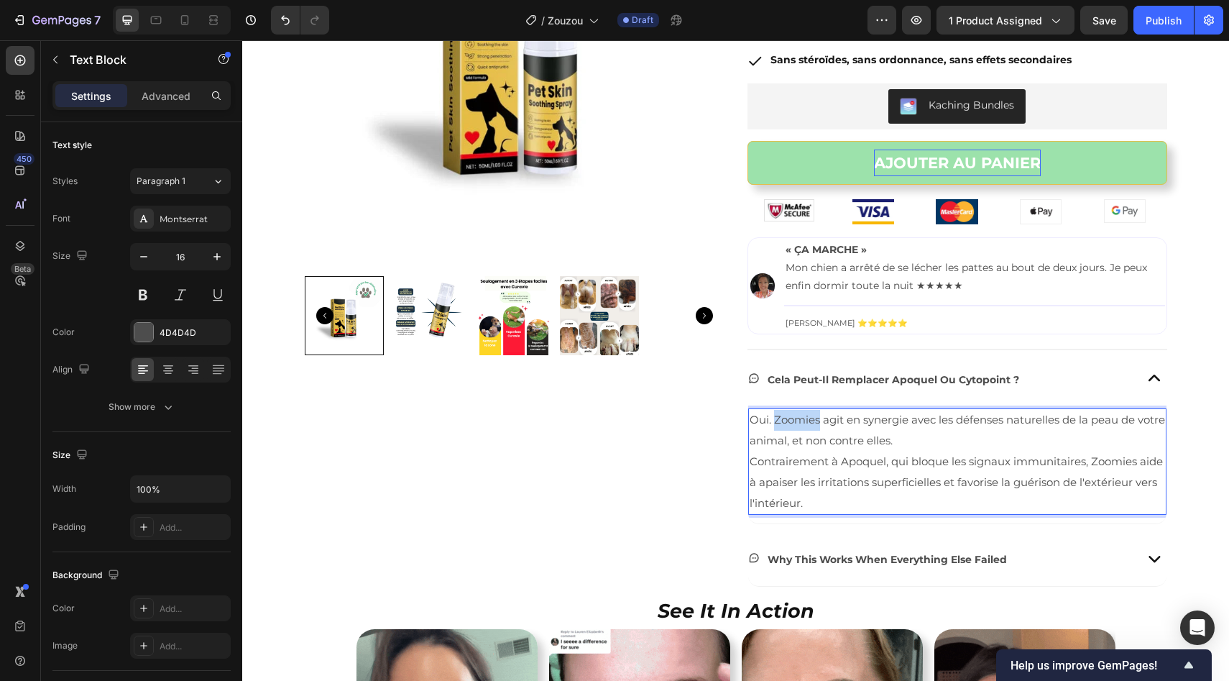
click at [785, 420] on span "Oui. Zoomies agit en synergie avec les défenses naturelles de la peau de votre …" at bounding box center [957, 430] width 415 height 35
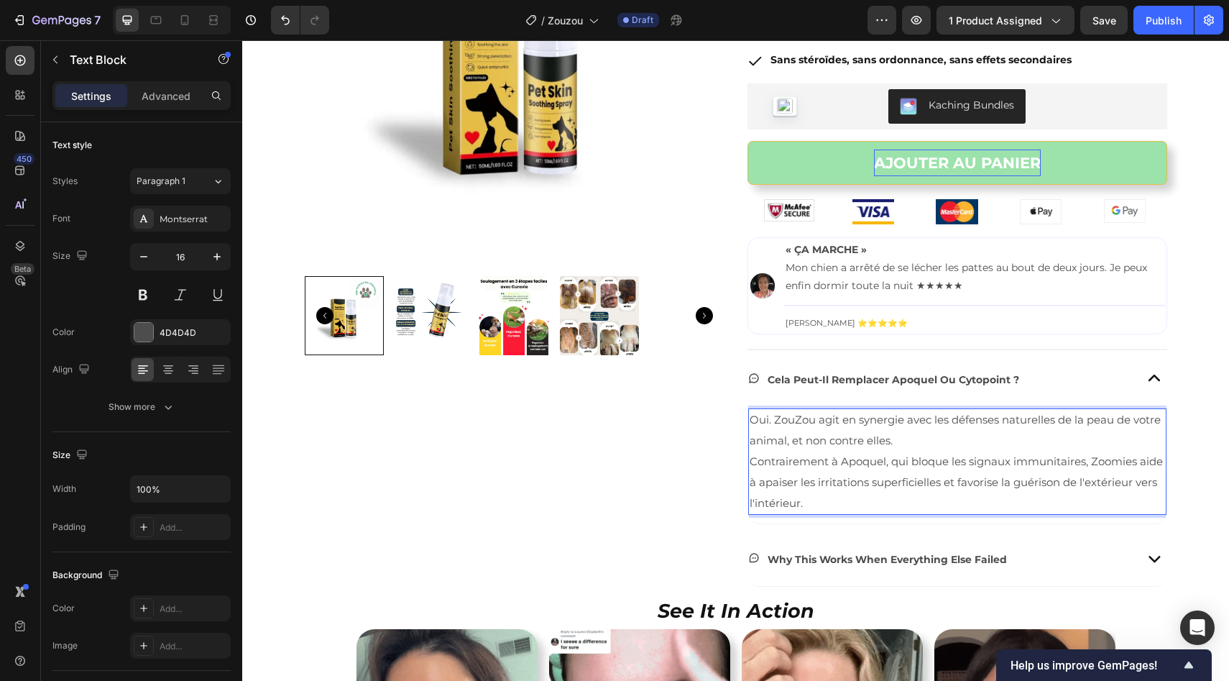
click at [885, 478] on span "Contrairement à Apoquel, qui bloque les signaux immunitaires, Zoomies aide à ap…" at bounding box center [956, 481] width 413 height 55
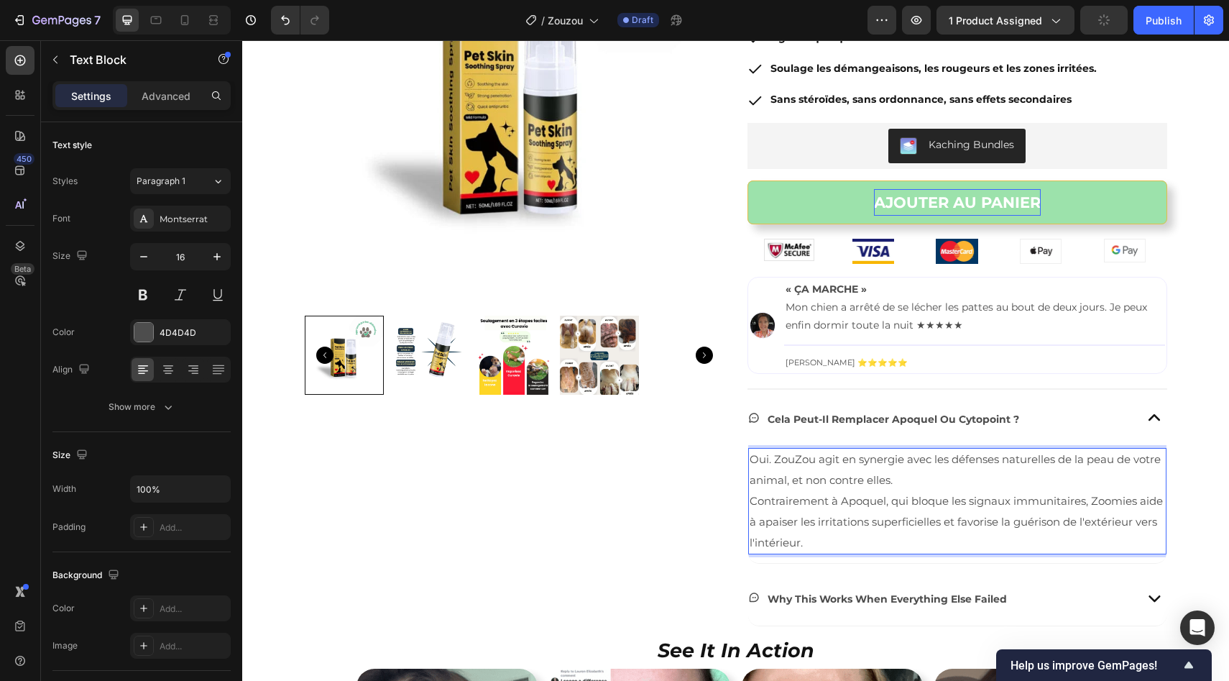
scroll to position [199, 0]
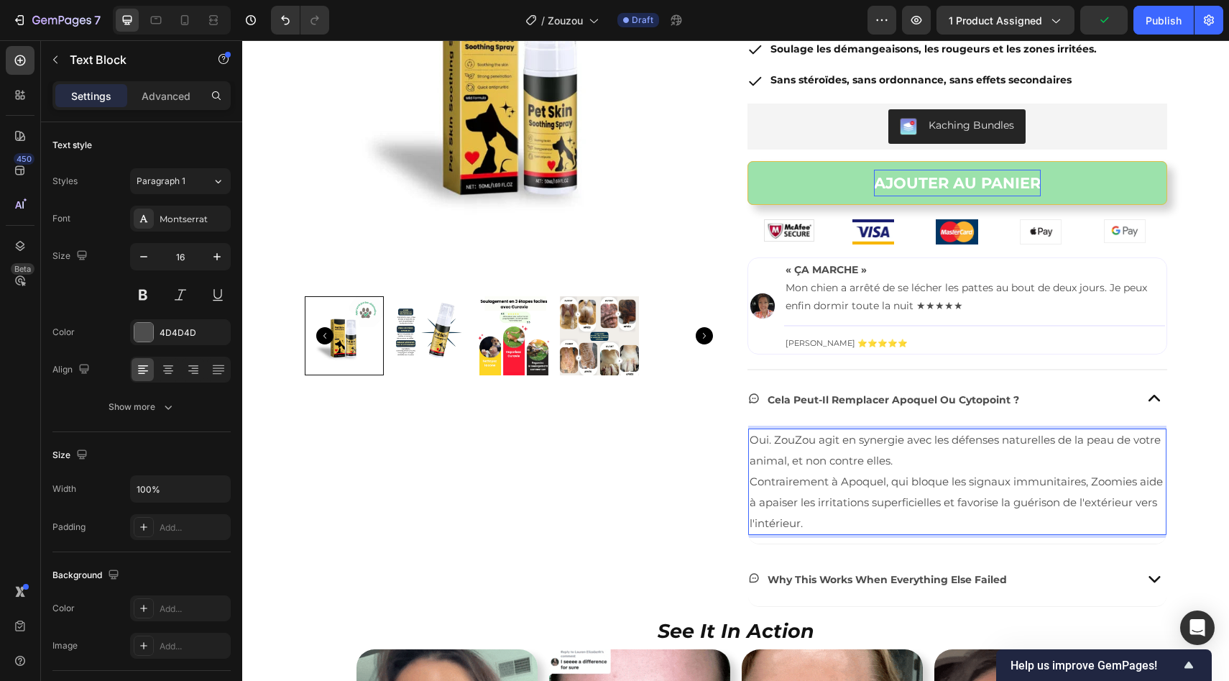
click at [794, 440] on span "Oui. ZouZou agit en synergie avec les défenses naturelles de la peau de votre a…" at bounding box center [955, 450] width 411 height 35
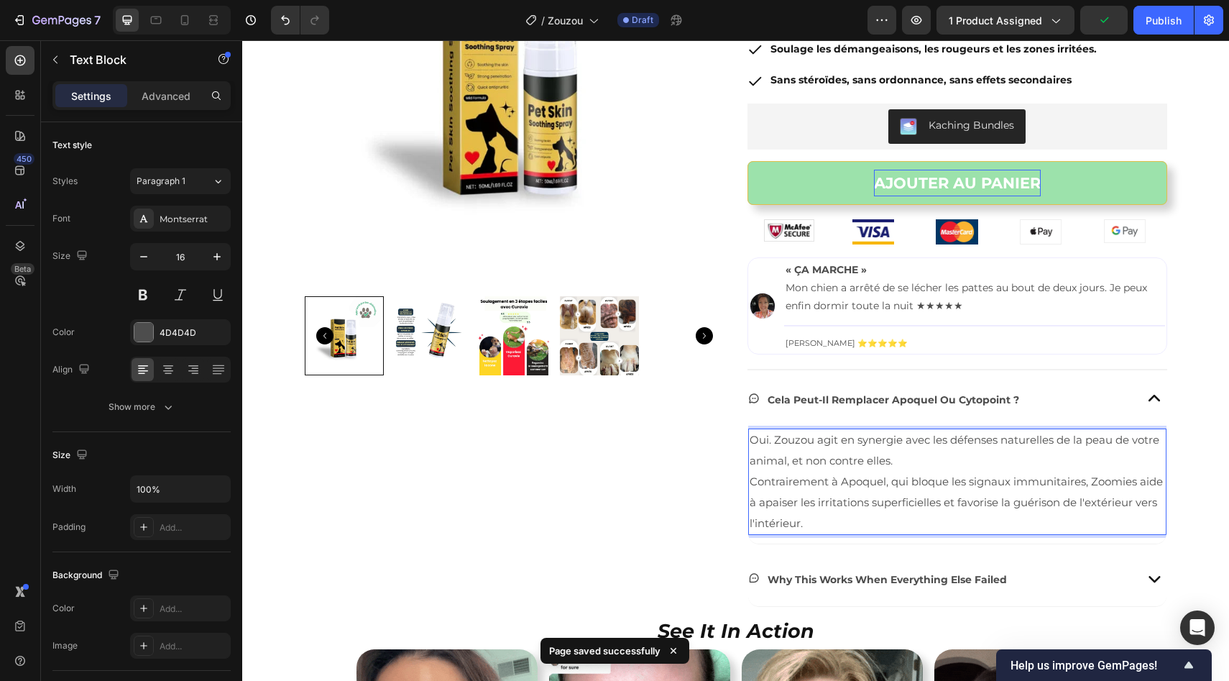
click at [792, 440] on span "Oui. Zouzou agit en synergie avec les défenses naturelles de la peau de votre a…" at bounding box center [955, 450] width 410 height 35
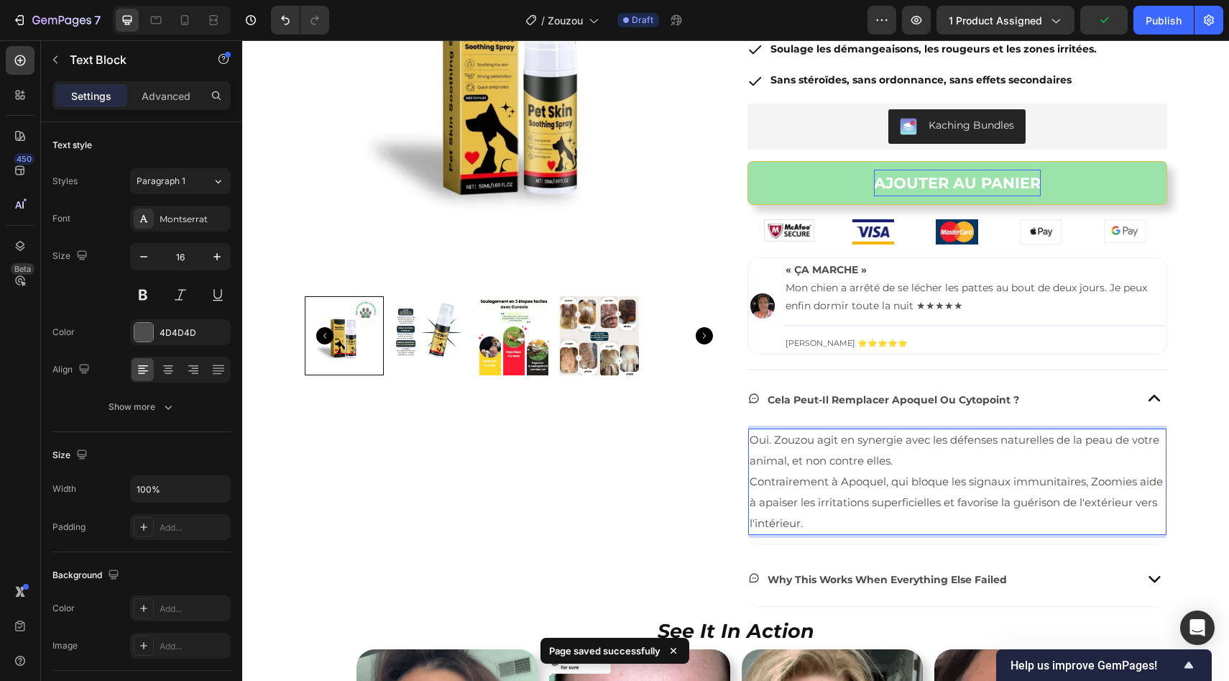
click at [792, 440] on span "Oui. Zouzou agit en synergie avec les défenses naturelles de la peau de votre a…" at bounding box center [955, 450] width 410 height 35
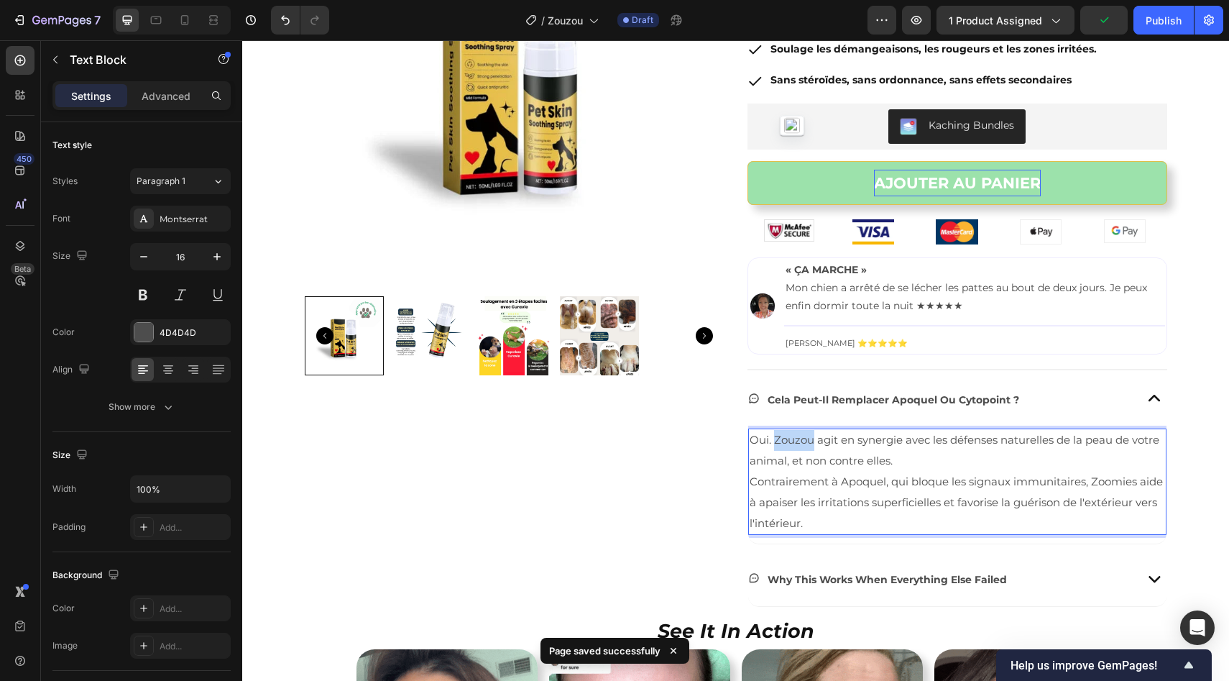
copy span "Zouzou"
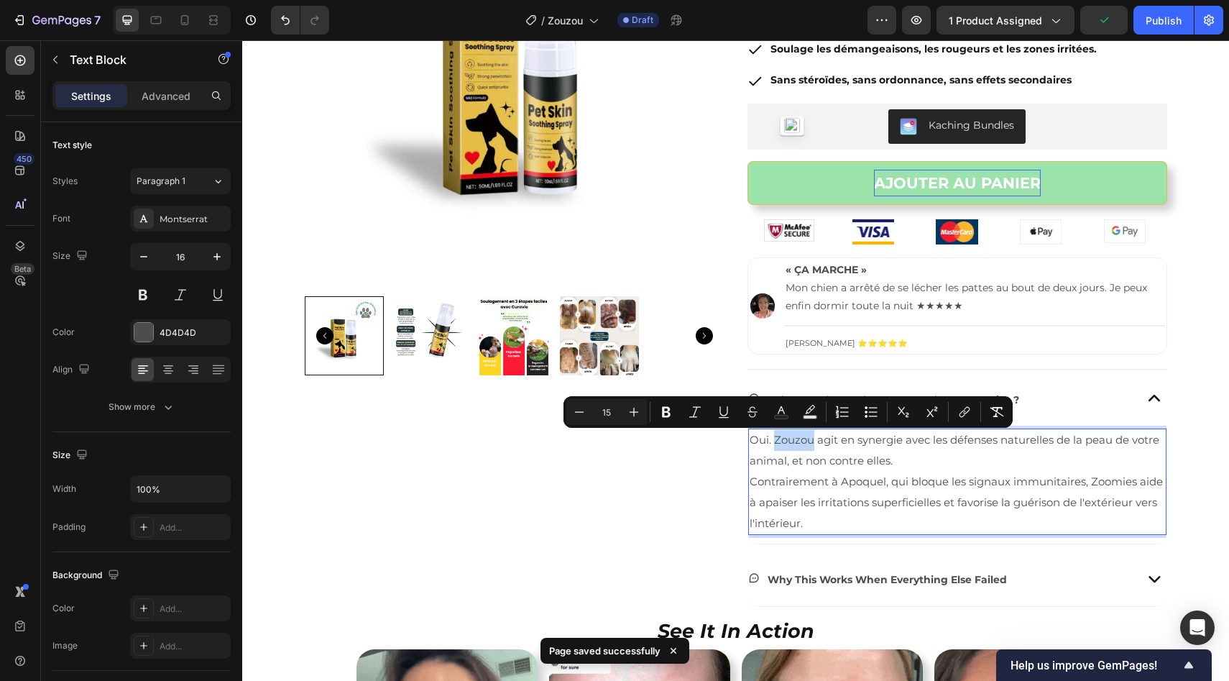
click at [1112, 481] on span "Contrairement à Apoquel, qui bloque les signaux immunitaires, Zoomies aide à ap…" at bounding box center [956, 501] width 413 height 55
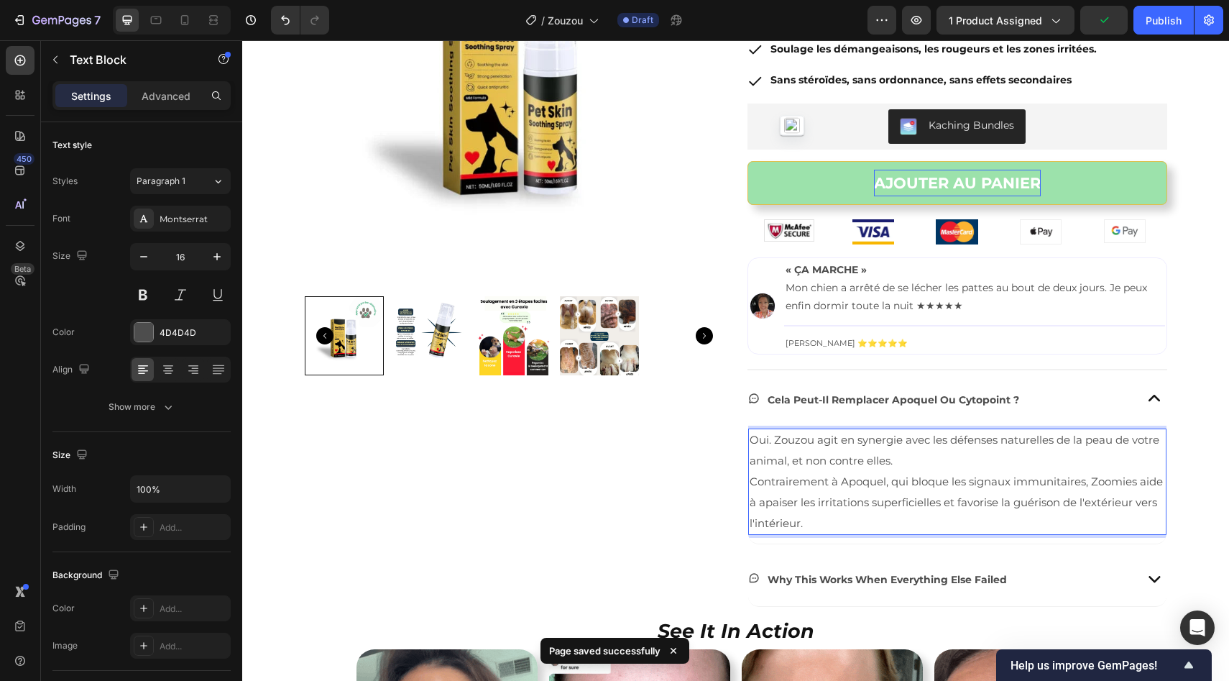
click at [1112, 481] on span "Contrairement à Apoquel, qui bloque les signaux immunitaires, Zoomies aide à ap…" at bounding box center [956, 501] width 413 height 55
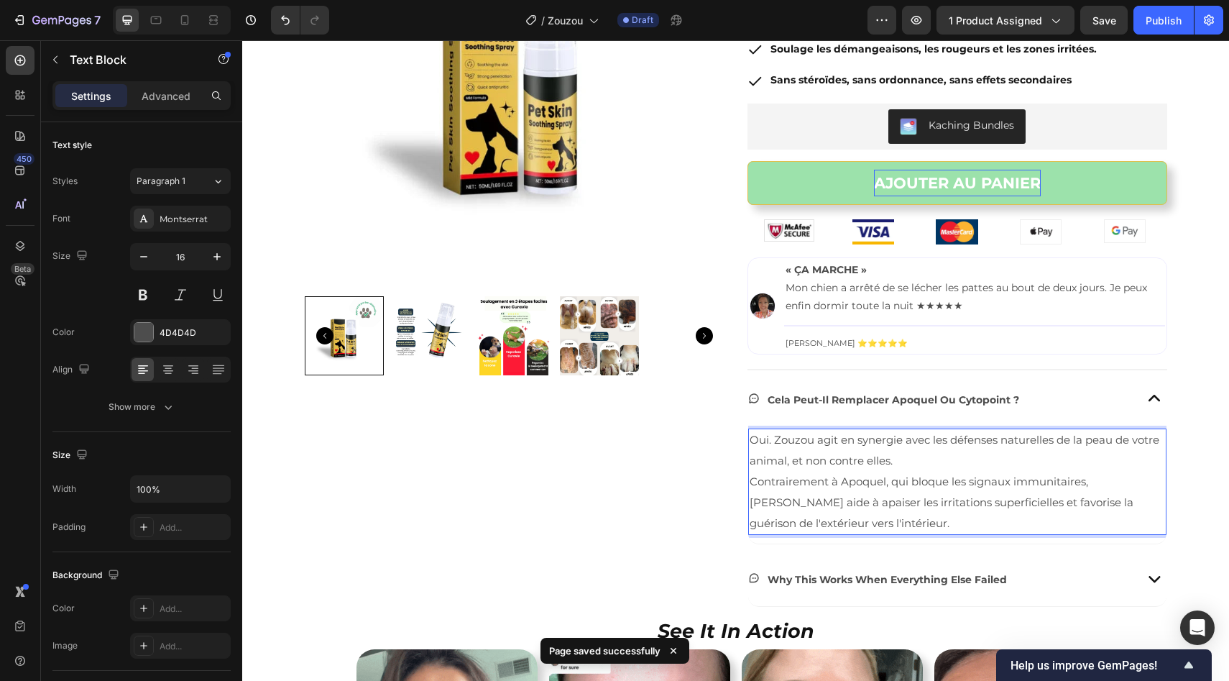
click at [750, 441] on span "Oui. Zouzou agit en synergie avec les défenses naturelles de la peau de votre a…" at bounding box center [955, 450] width 410 height 35
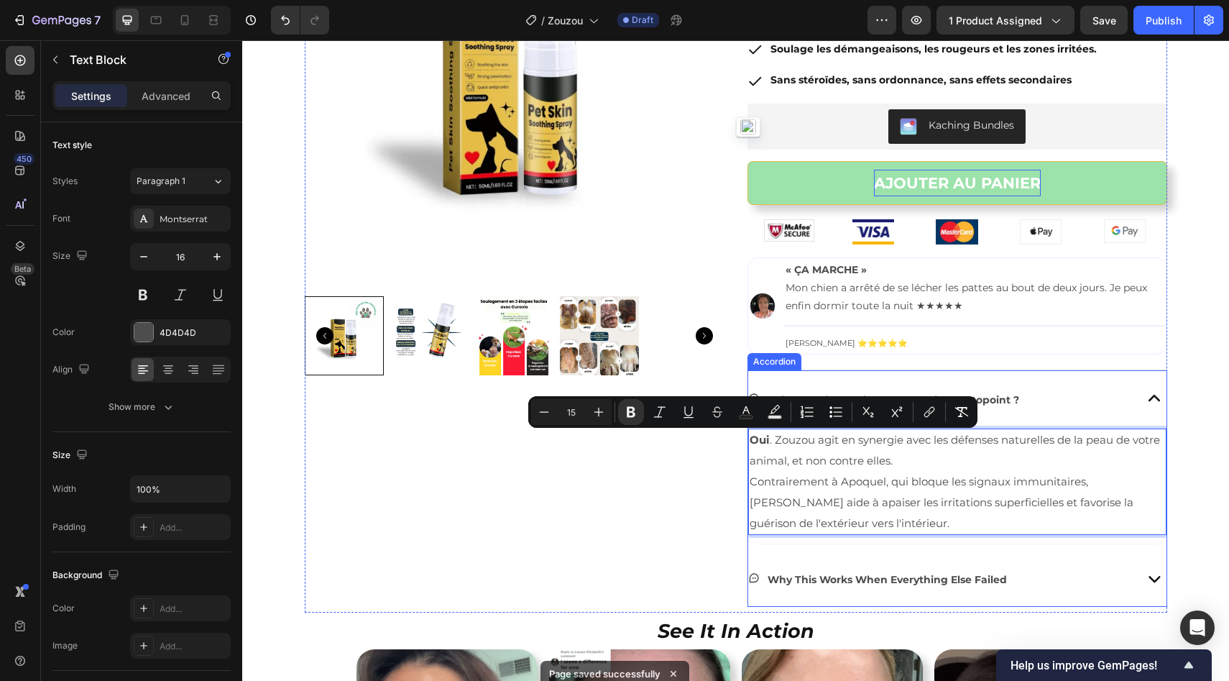
click at [1099, 397] on div "cela peut-il remplacer apoquel ou cytopoint ?" at bounding box center [939, 398] width 382 height 44
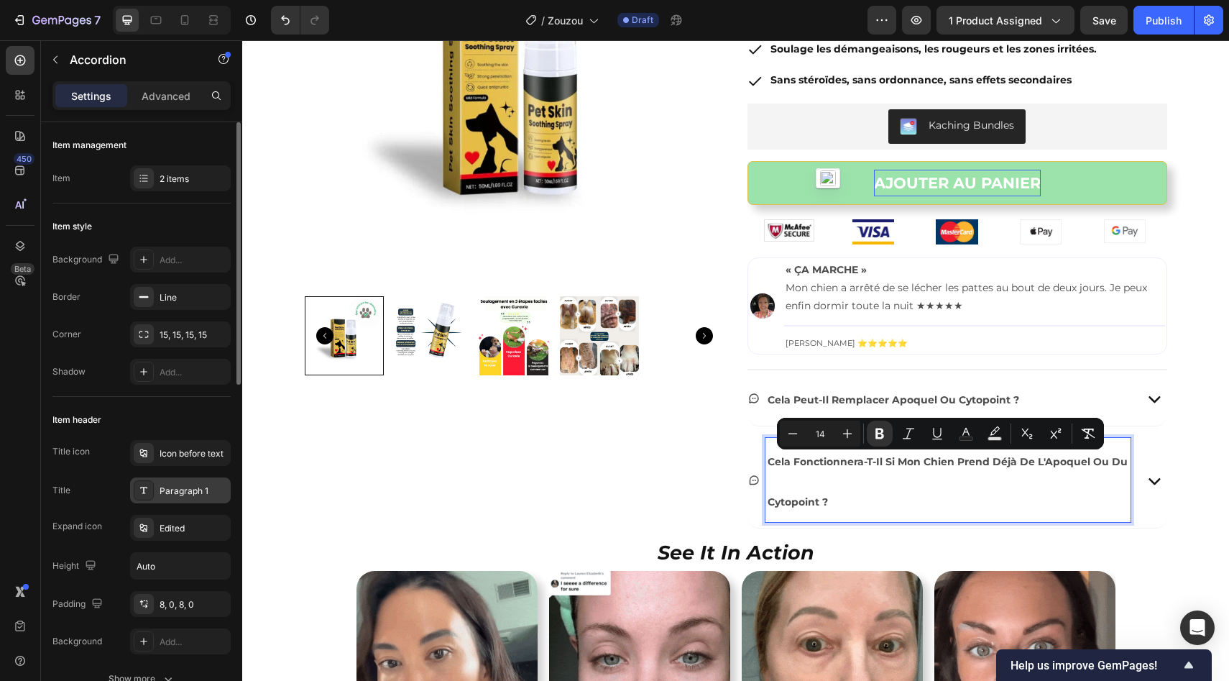
click at [158, 487] on div "Paragraph 1" at bounding box center [180, 490] width 101 height 26
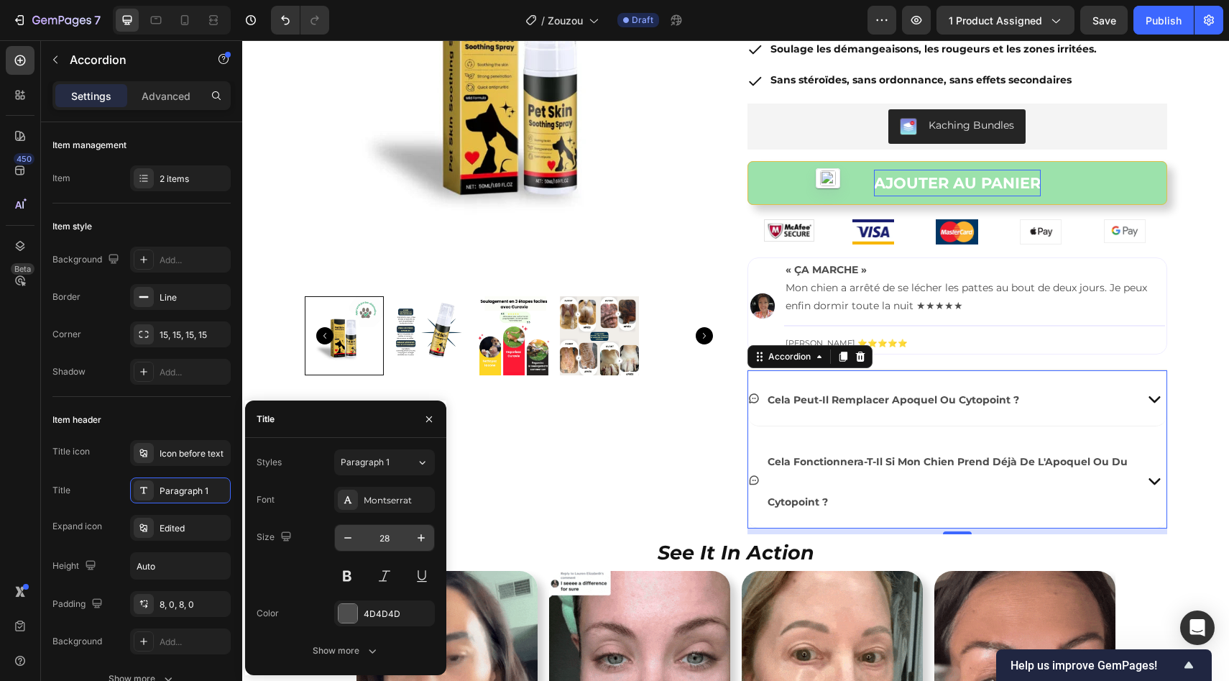
click at [375, 535] on input "28" at bounding box center [384, 538] width 47 height 26
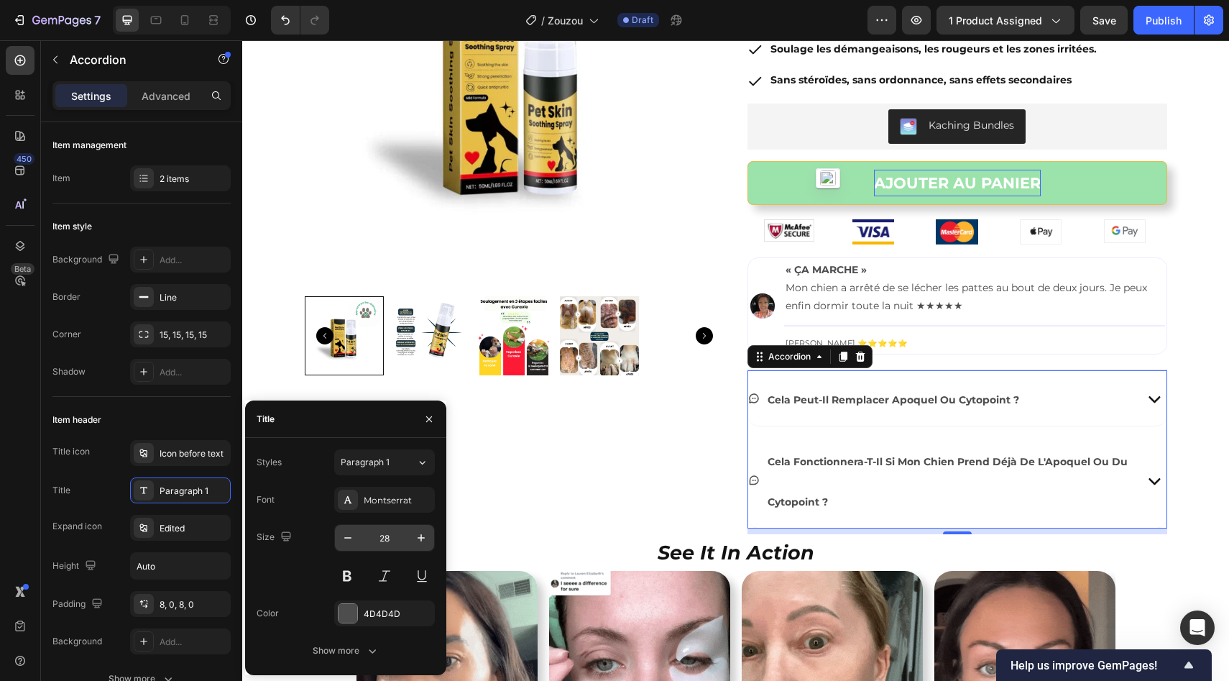
click at [375, 535] on input "28" at bounding box center [384, 538] width 47 height 26
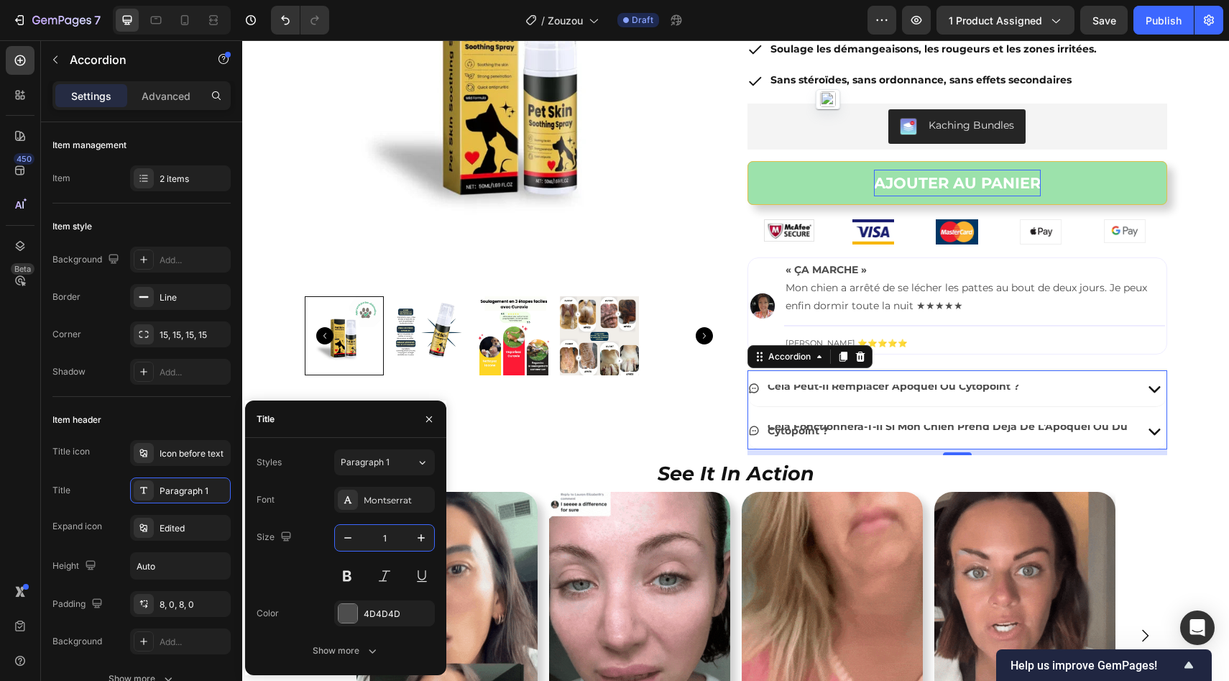
type input "14"
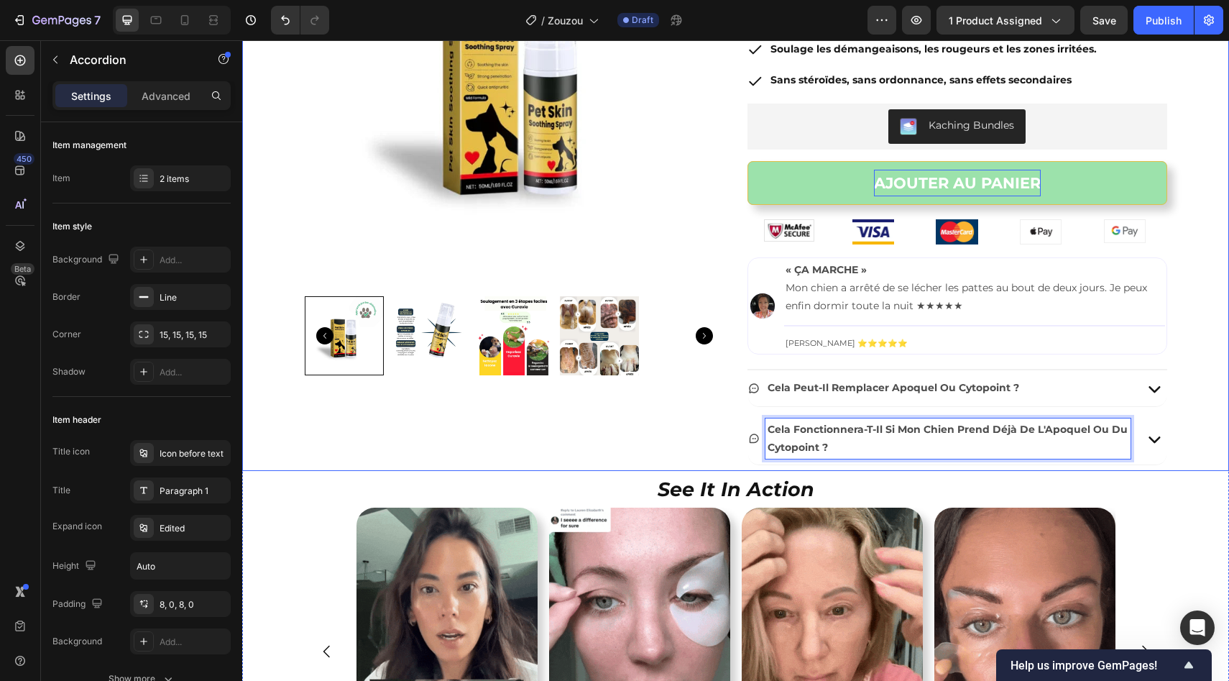
click at [1164, 446] on div "Product Images Image Zouzou™ – spray cutané soutenu par les vétérinaires Produc…" at bounding box center [735, 171] width 987 height 600
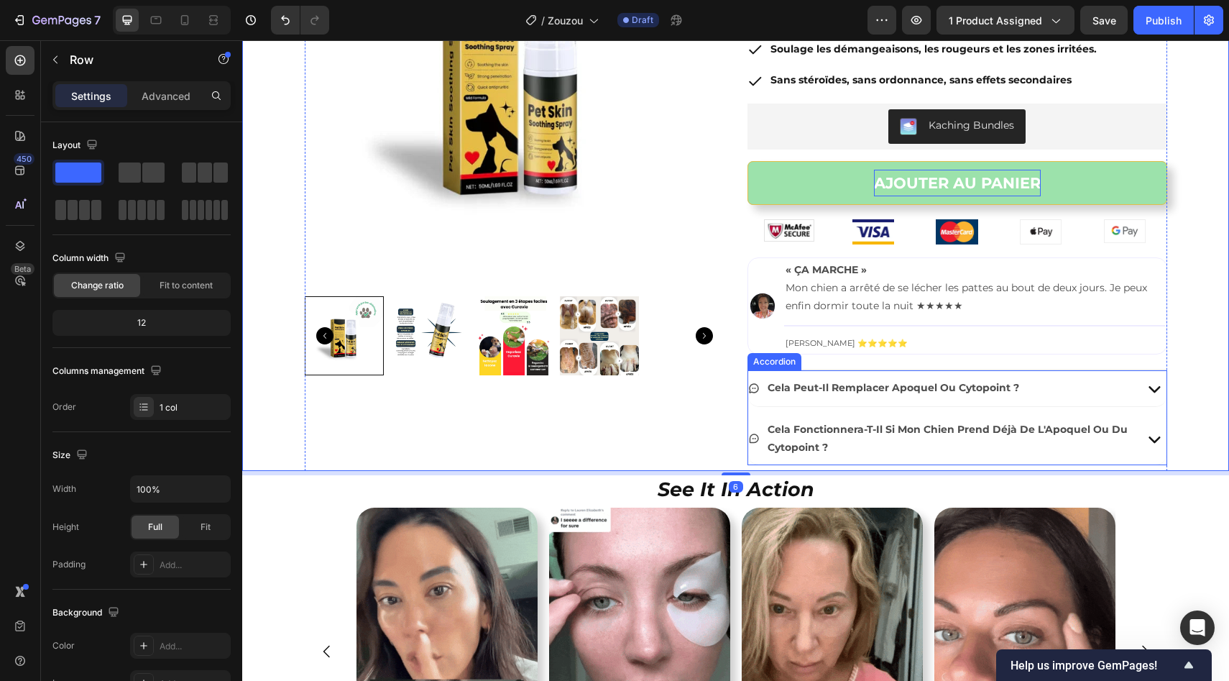
click at [1149, 441] on icon at bounding box center [1155, 439] width 12 height 6
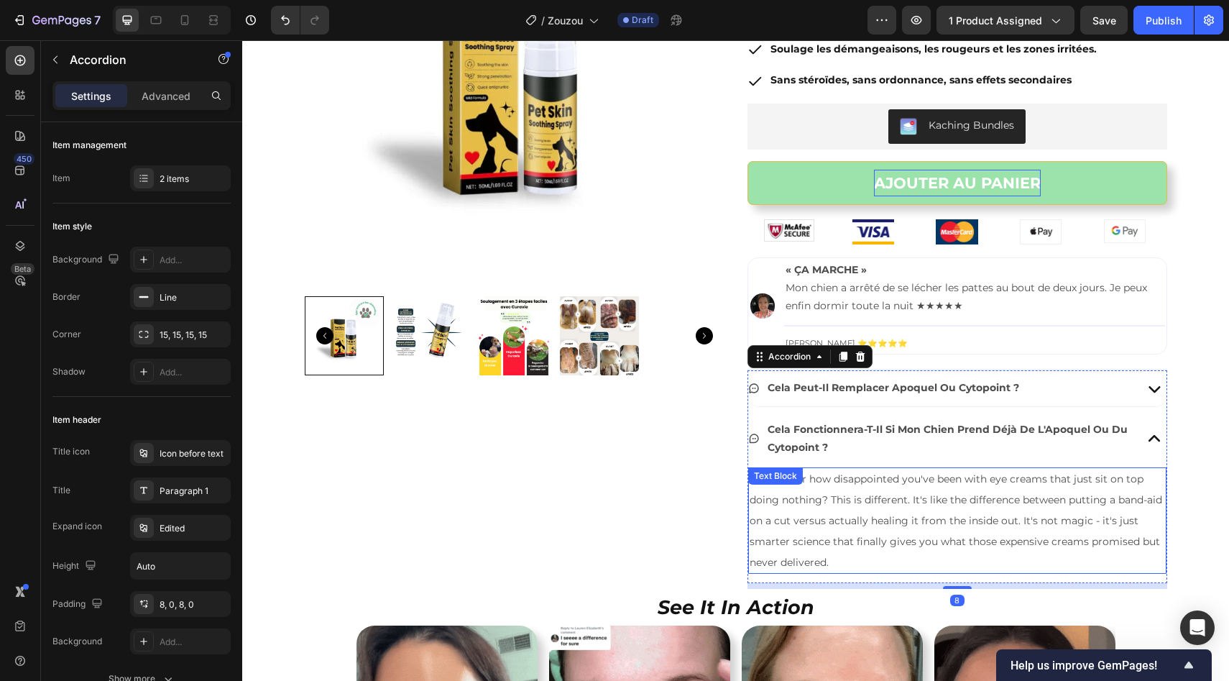
click at [985, 518] on span "Remember how disappointed you've been with eye creams that just sit on top doin…" at bounding box center [956, 520] width 413 height 96
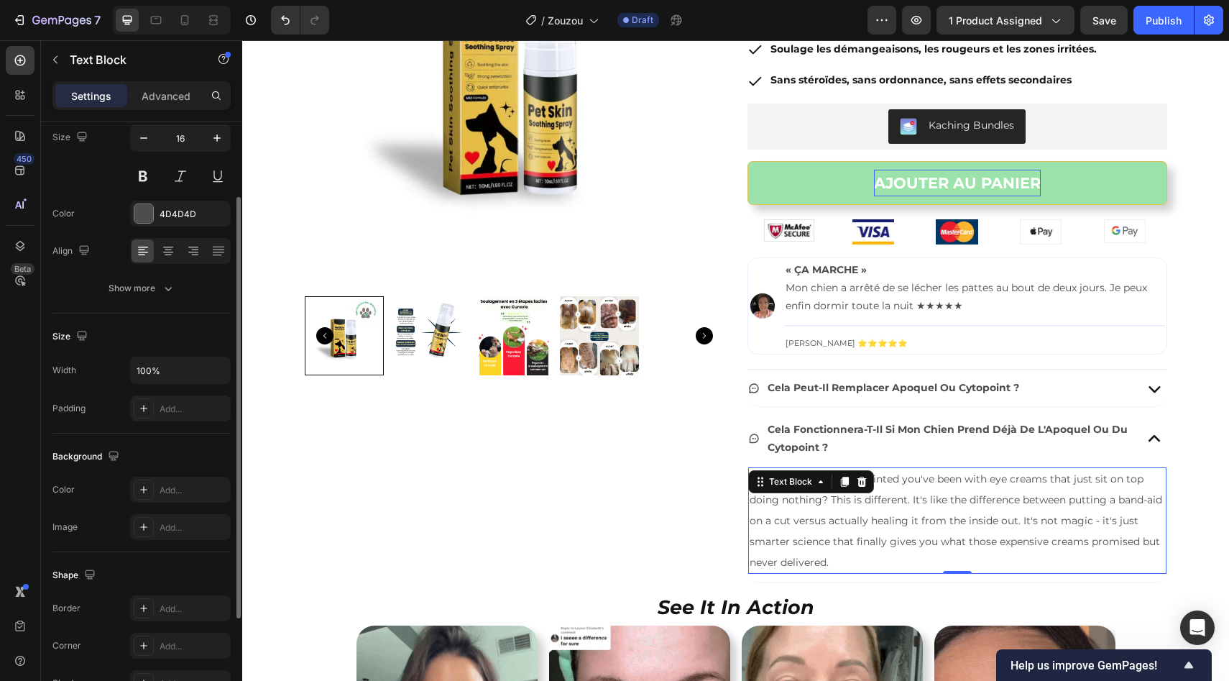
scroll to position [122, 0]
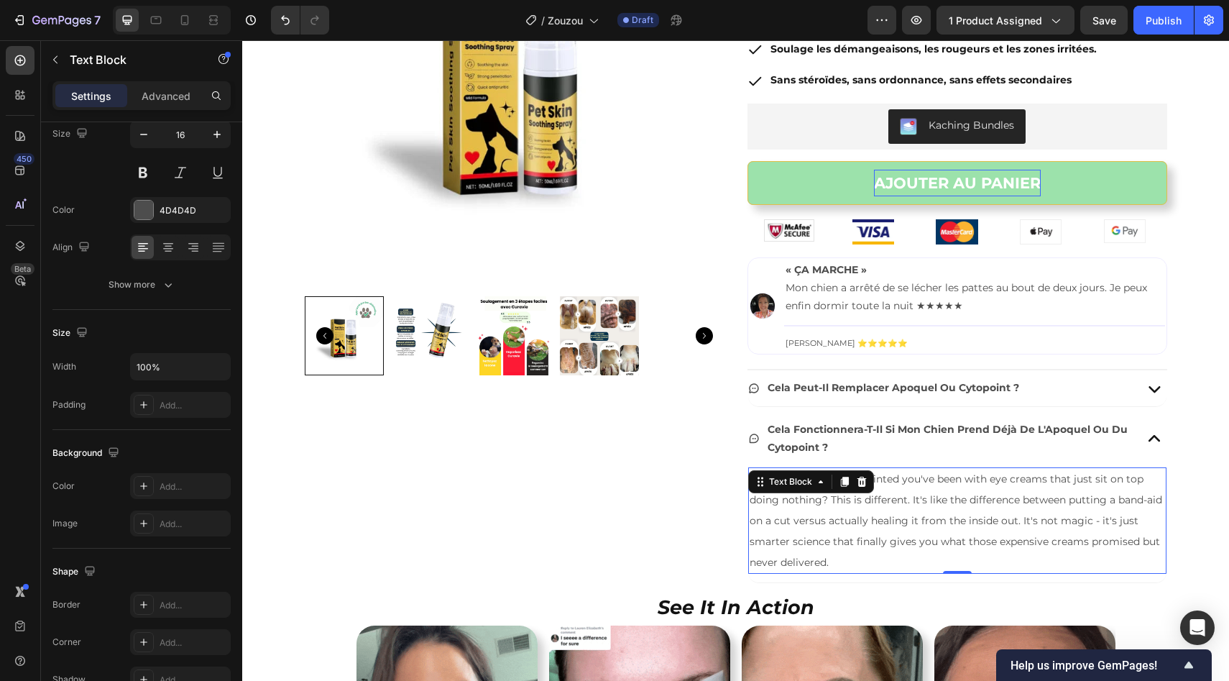
click at [828, 568] on p "Remember how disappointed you've been with eye creams that just sit on top doin…" at bounding box center [957, 521] width 415 height 104
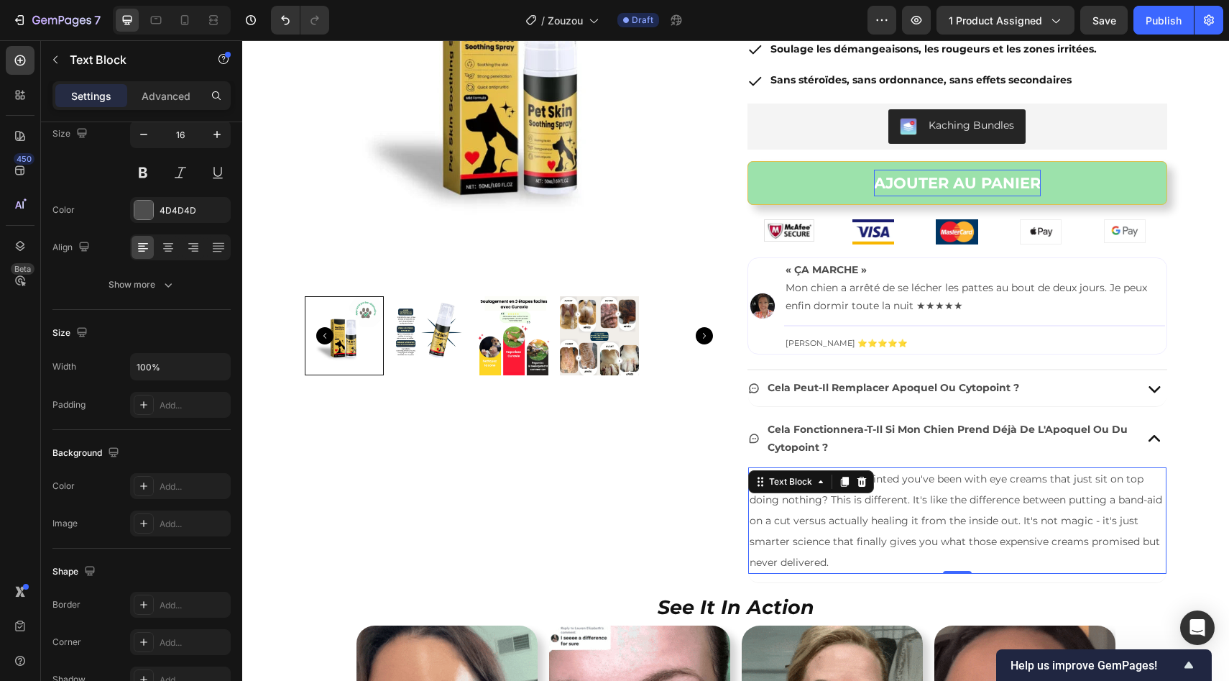
click at [828, 568] on p "Remember how disappointed you've been with eye creams that just sit on top doin…" at bounding box center [957, 521] width 415 height 104
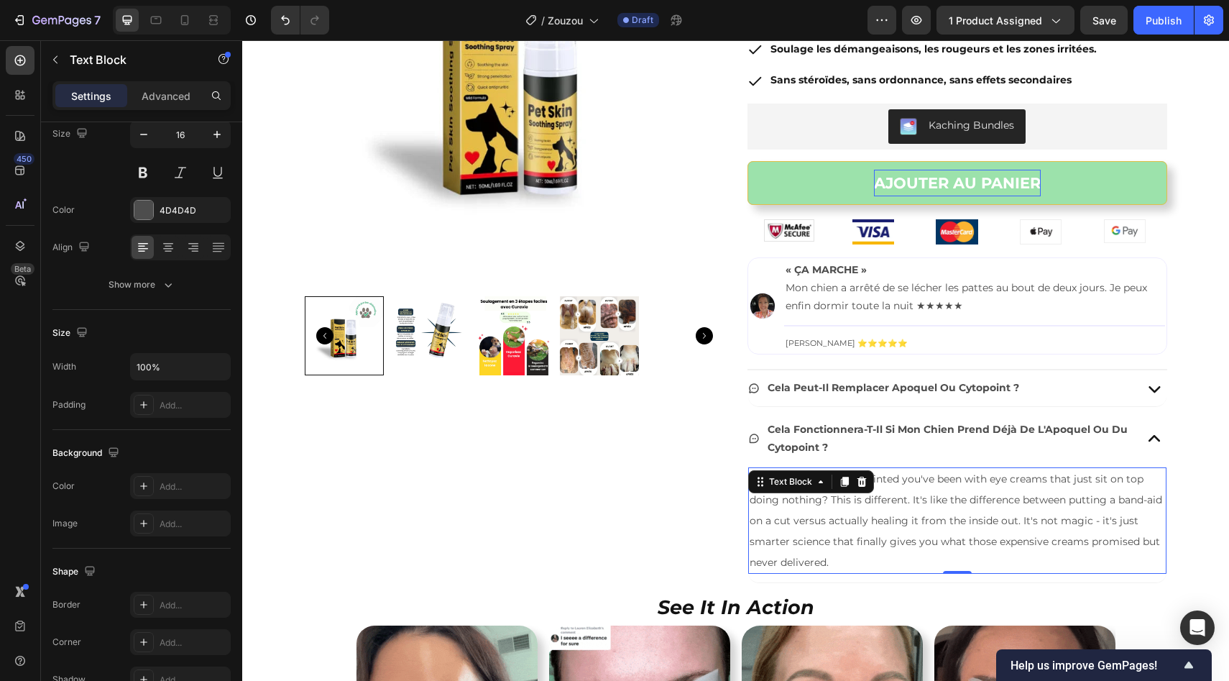
click at [828, 568] on p "Remember how disappointed you've been with eye creams that just sit on top doin…" at bounding box center [957, 521] width 415 height 104
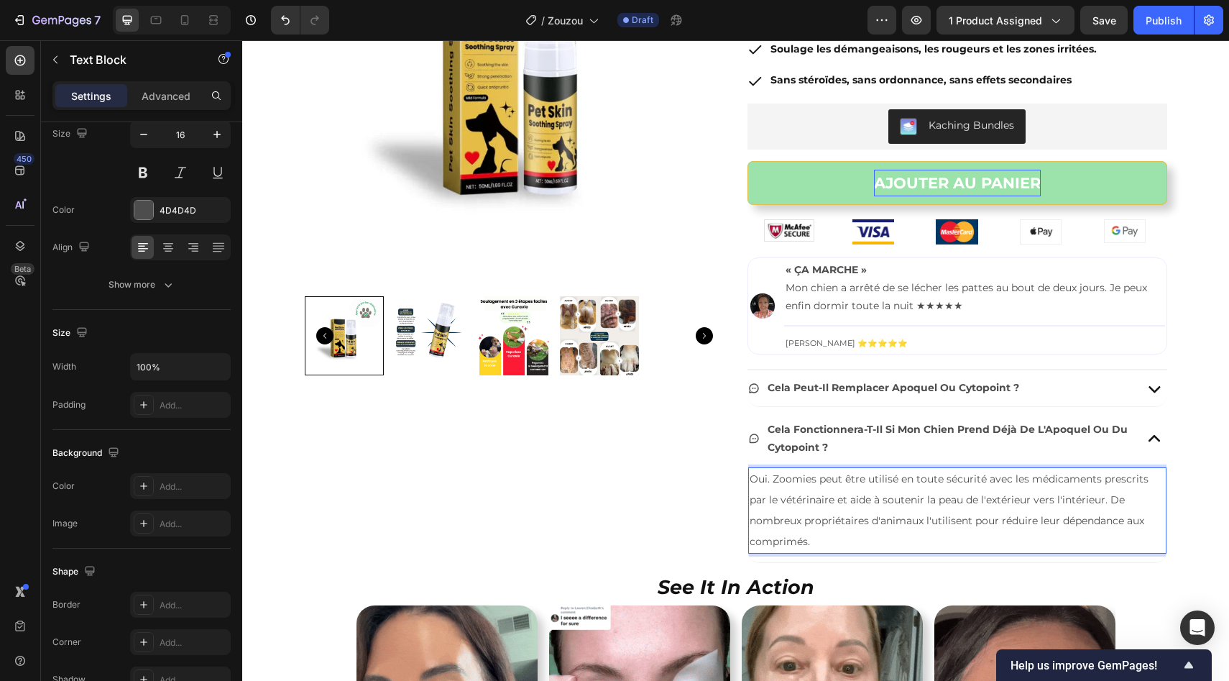
click at [752, 479] on span "Oui. Zoomies peut être utilisé en toute sécurité avec les médicaments prescrits…" at bounding box center [949, 509] width 399 height 75
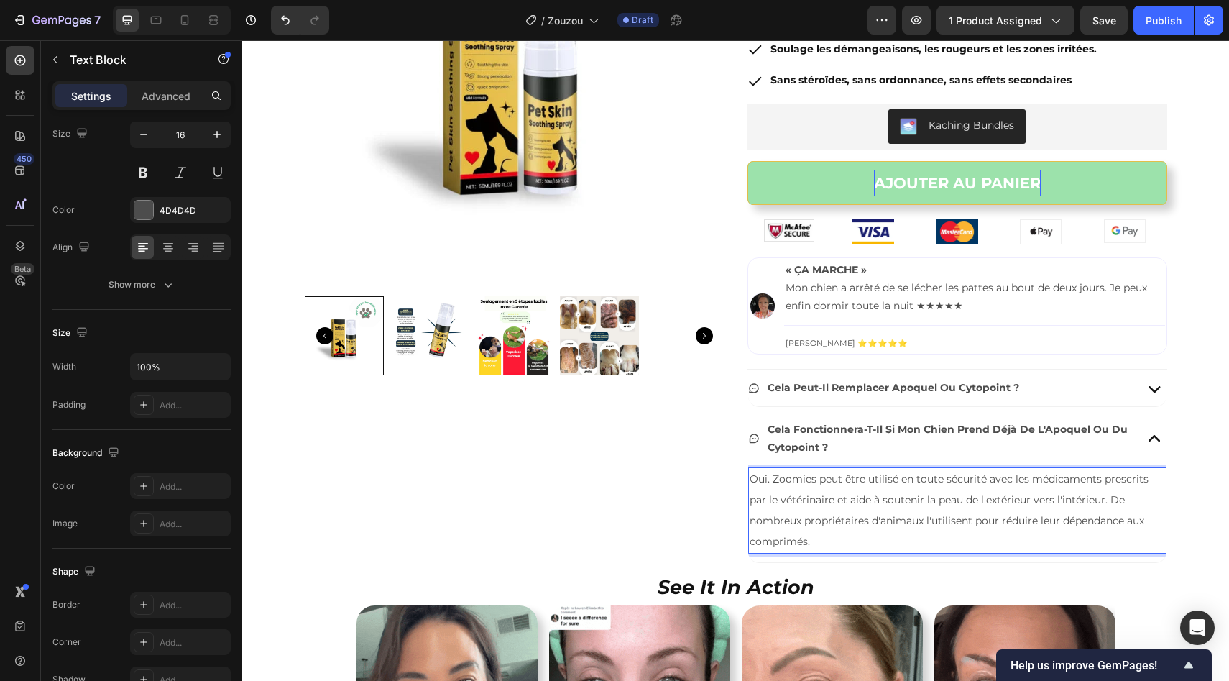
click at [752, 479] on span "Oui. Zoomies peut être utilisé en toute sécurité avec les médicaments prescrits…" at bounding box center [949, 509] width 399 height 75
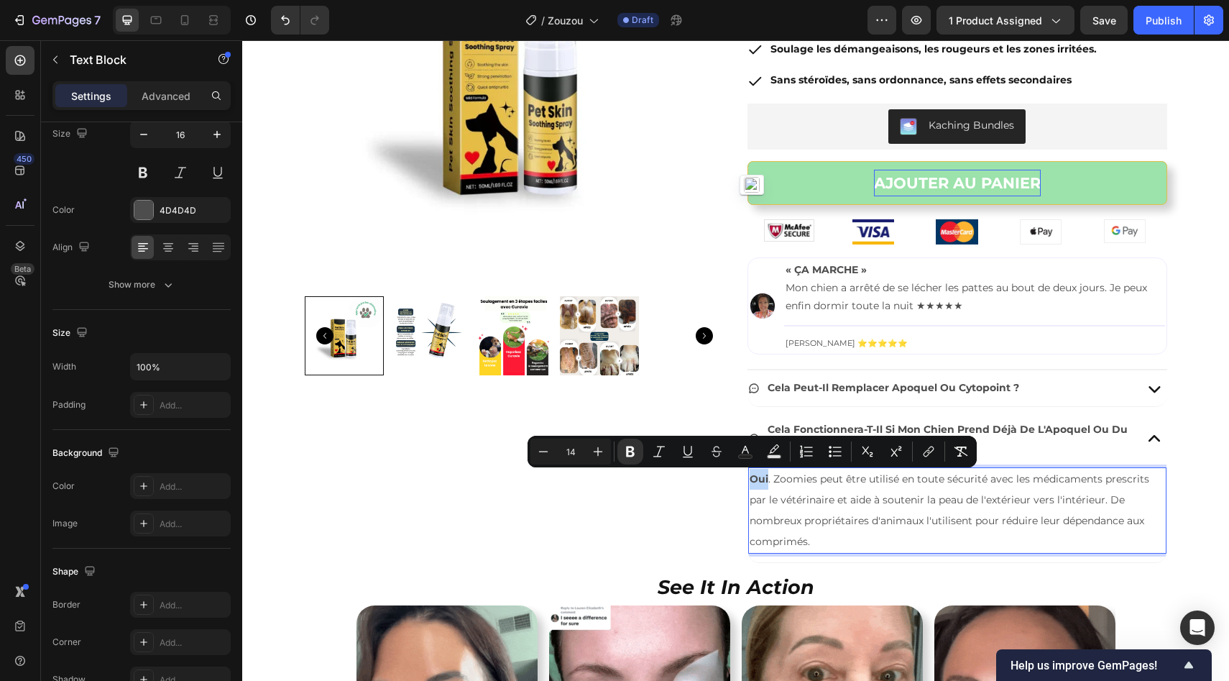
click at [788, 477] on span "Oui . Zoomies peut être utilisé en toute sécurité avec les médicaments prescrit…" at bounding box center [950, 509] width 400 height 75
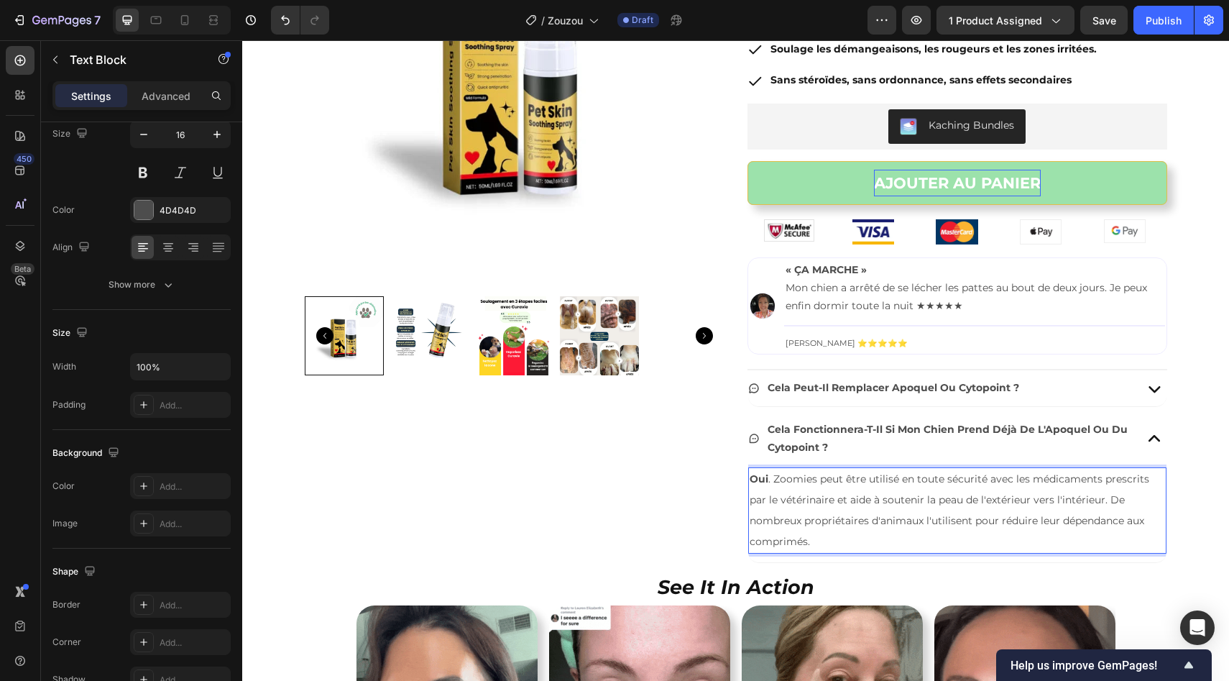
click at [788, 477] on span "Oui . Zoomies peut être utilisé en toute sécurité avec les médicaments prescrit…" at bounding box center [950, 509] width 400 height 75
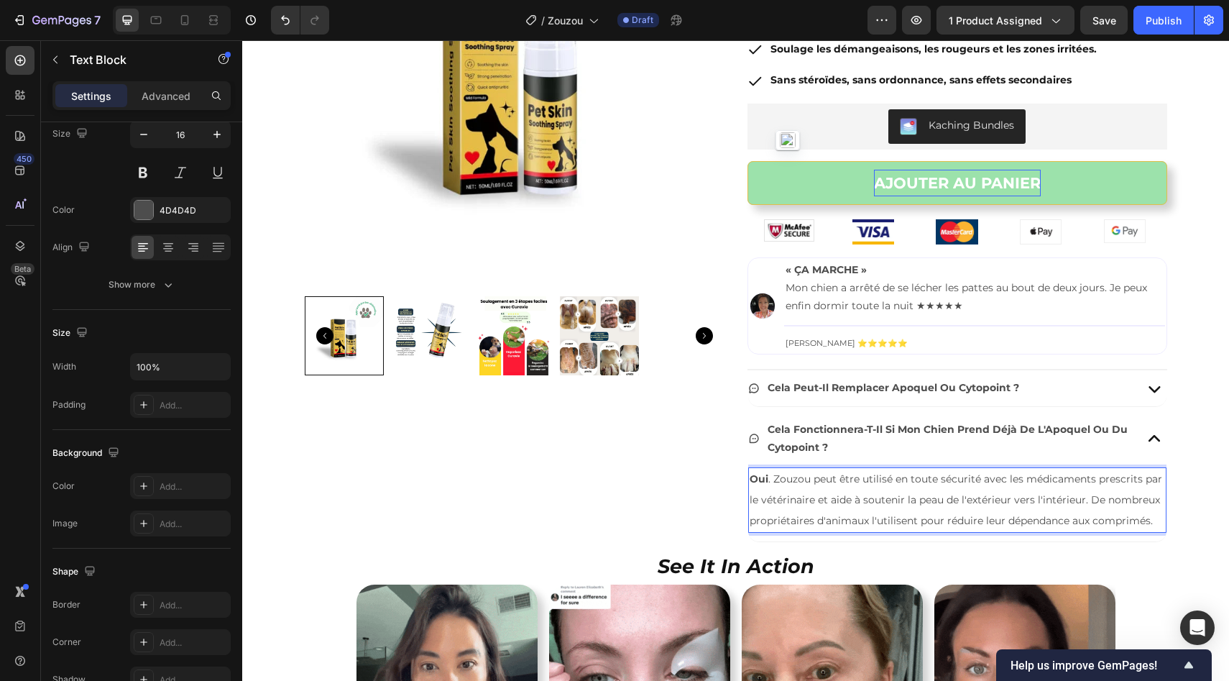
click at [790, 482] on span "Oui . Zouzou peut être utilisé en toute sécurité avec les médicaments prescrits…" at bounding box center [956, 499] width 413 height 55
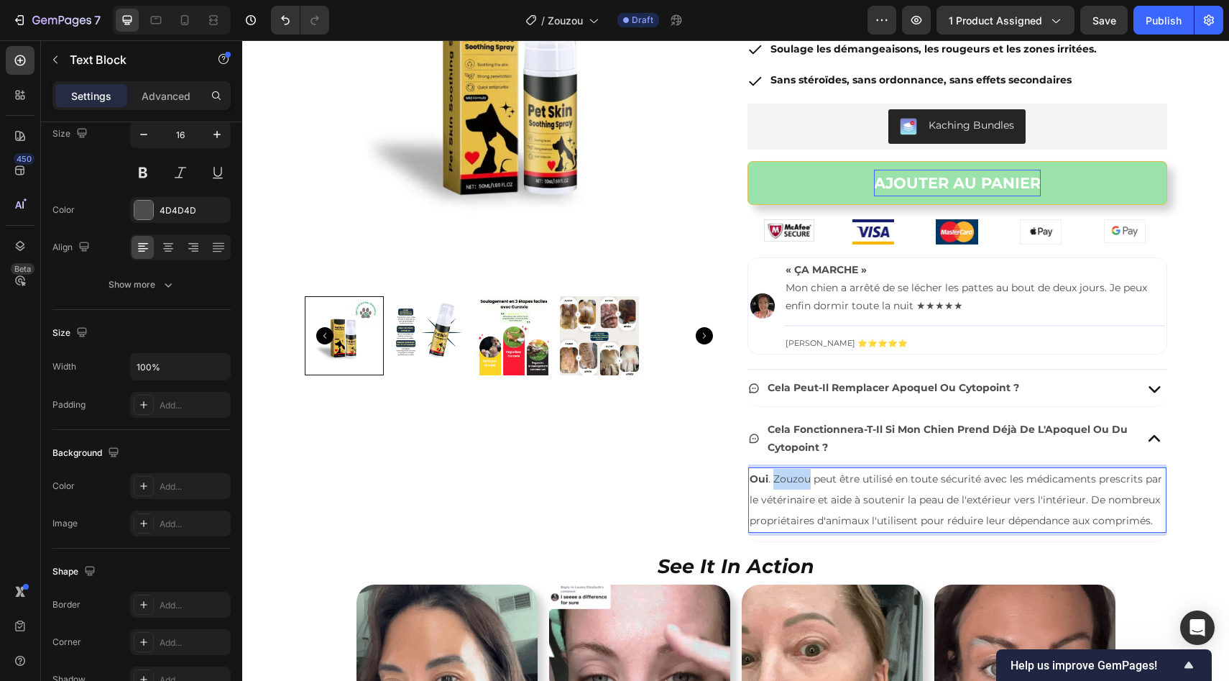
click at [790, 482] on span "Oui . Zouzou peut être utilisé en toute sécurité avec les médicaments prescrits…" at bounding box center [956, 499] width 413 height 55
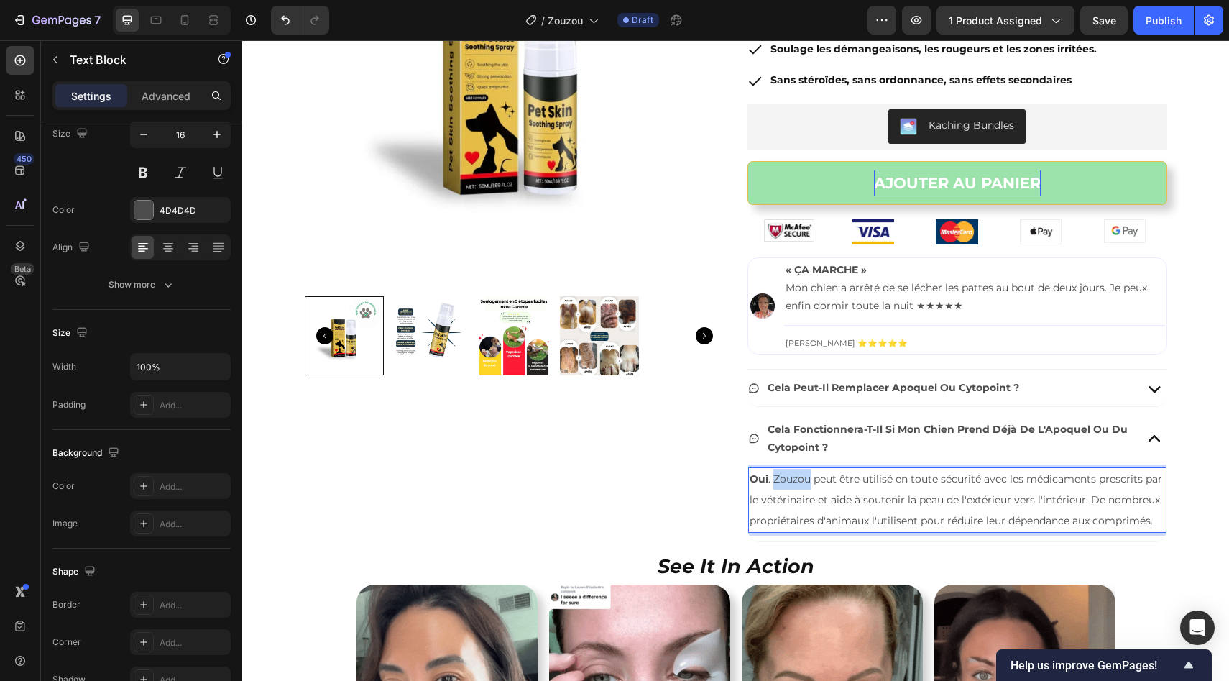
copy span "Zouzou"
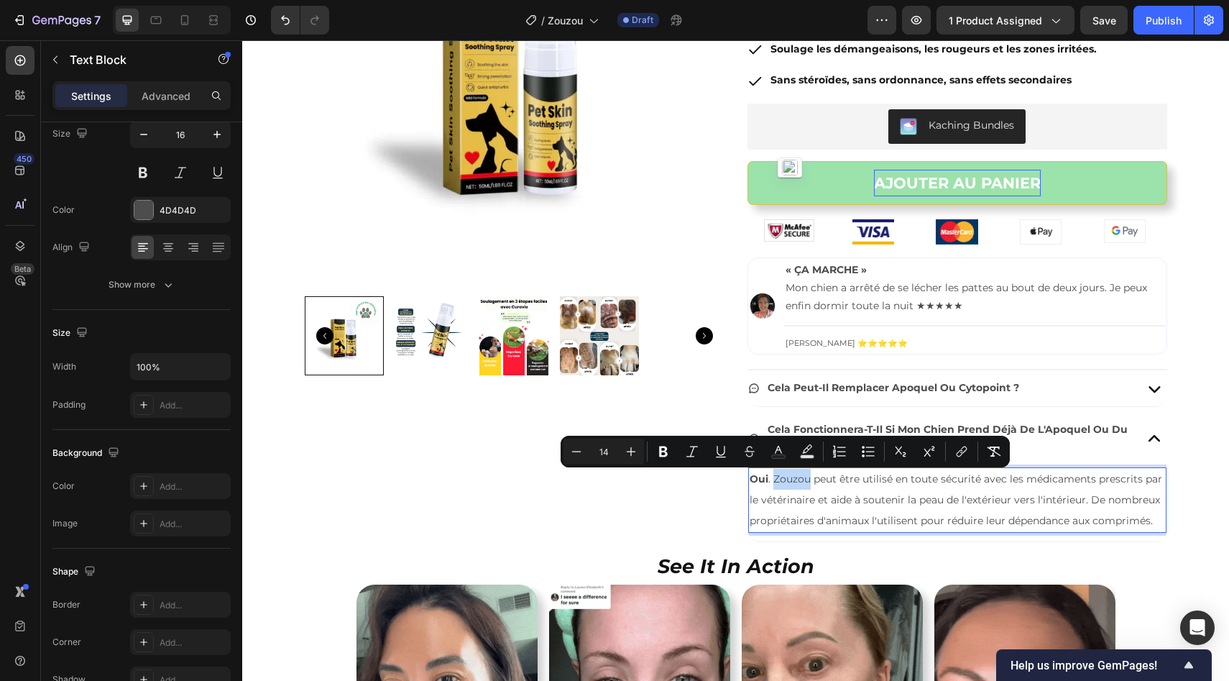
click at [967, 510] on p "Oui . Zouzou peut être utilisé en toute sécurité avec les médicaments prescrits…" at bounding box center [957, 500] width 415 height 62
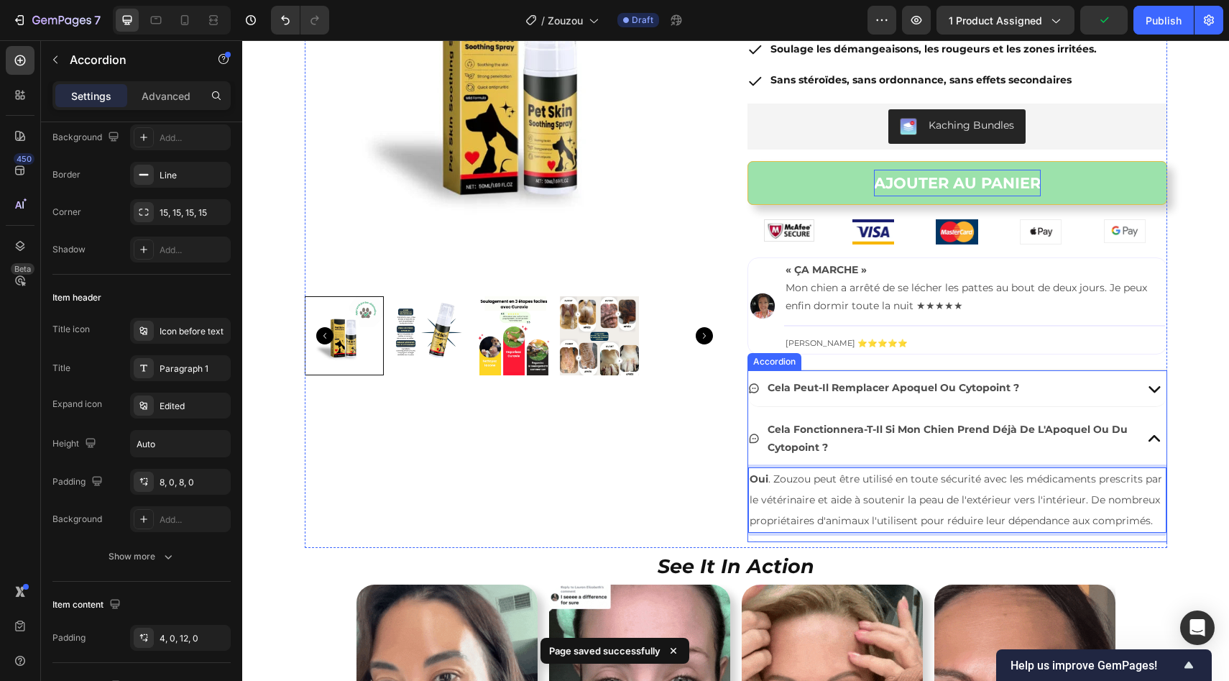
click at [1127, 428] on div "Cela fonctionnera-t-il si mon chien prend déjà de l'Apoquel ou du Cytopoint ?" at bounding box center [957, 439] width 418 height 52
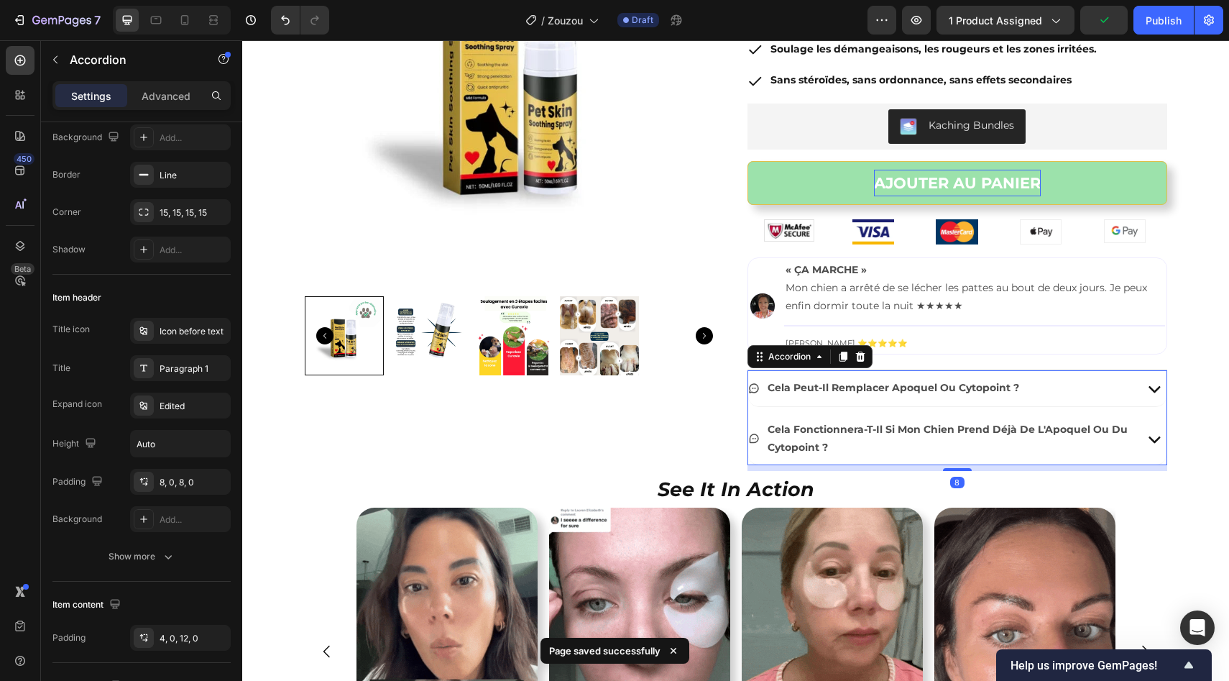
scroll to position [0, 0]
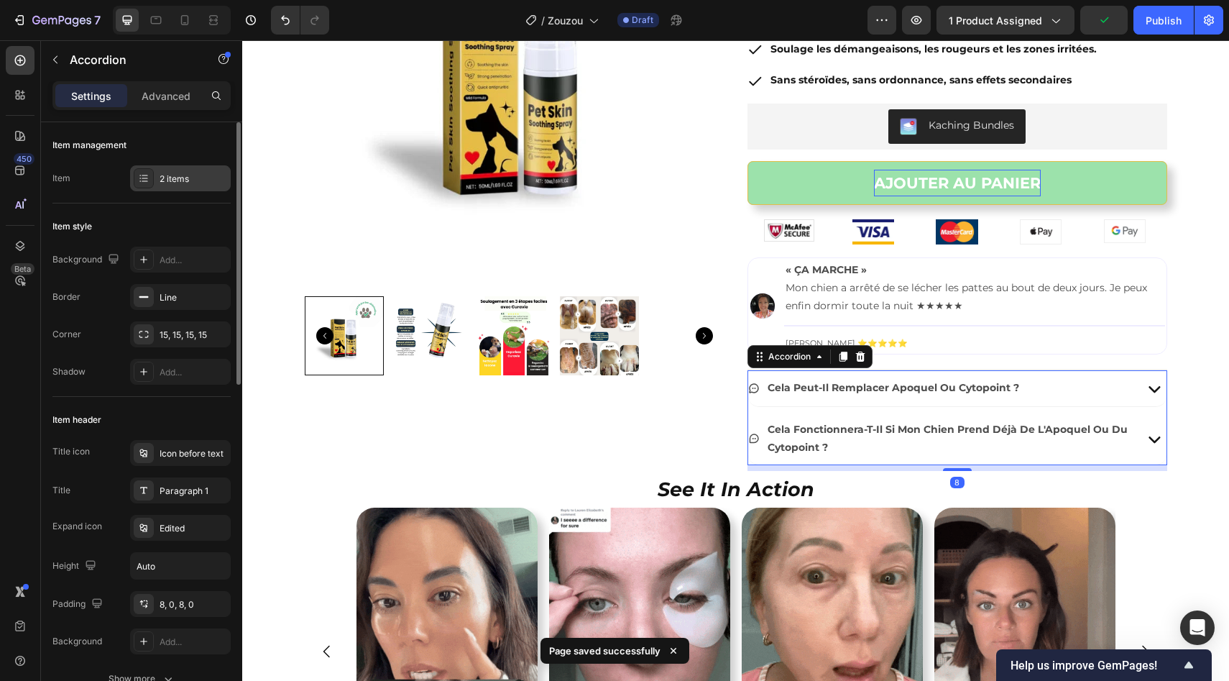
click at [180, 179] on div "2 items" at bounding box center [194, 179] width 68 height 13
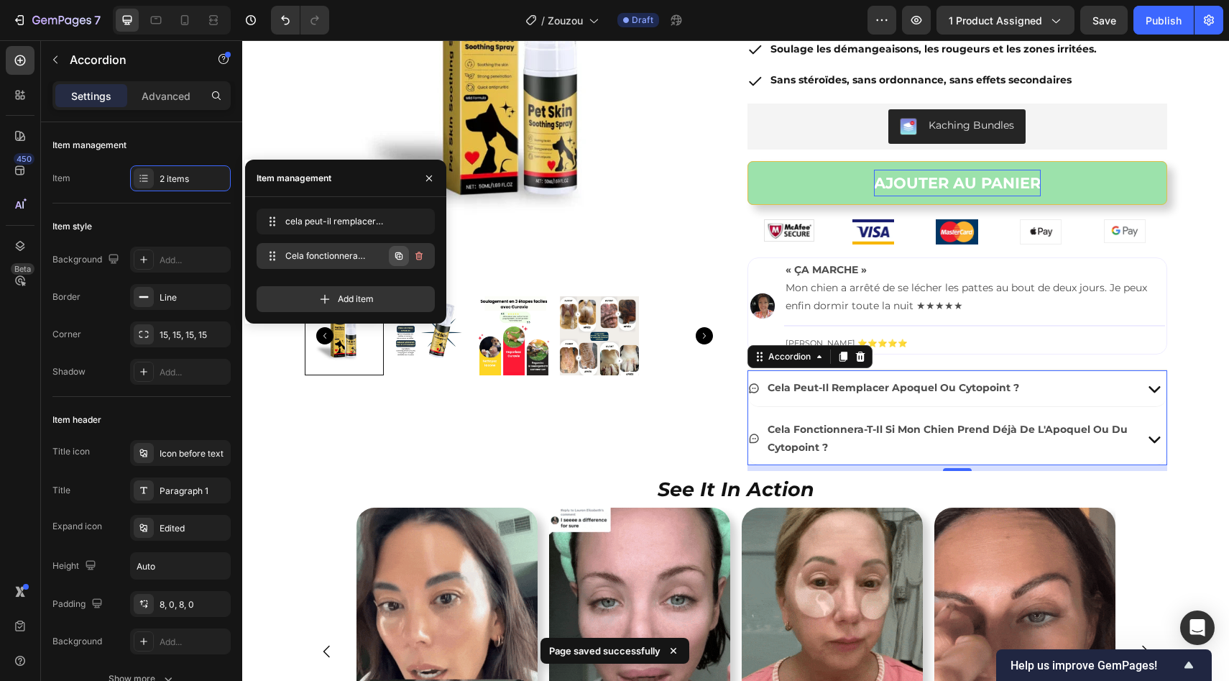
click at [398, 261] on icon "button" at bounding box center [399, 256] width 12 height 12
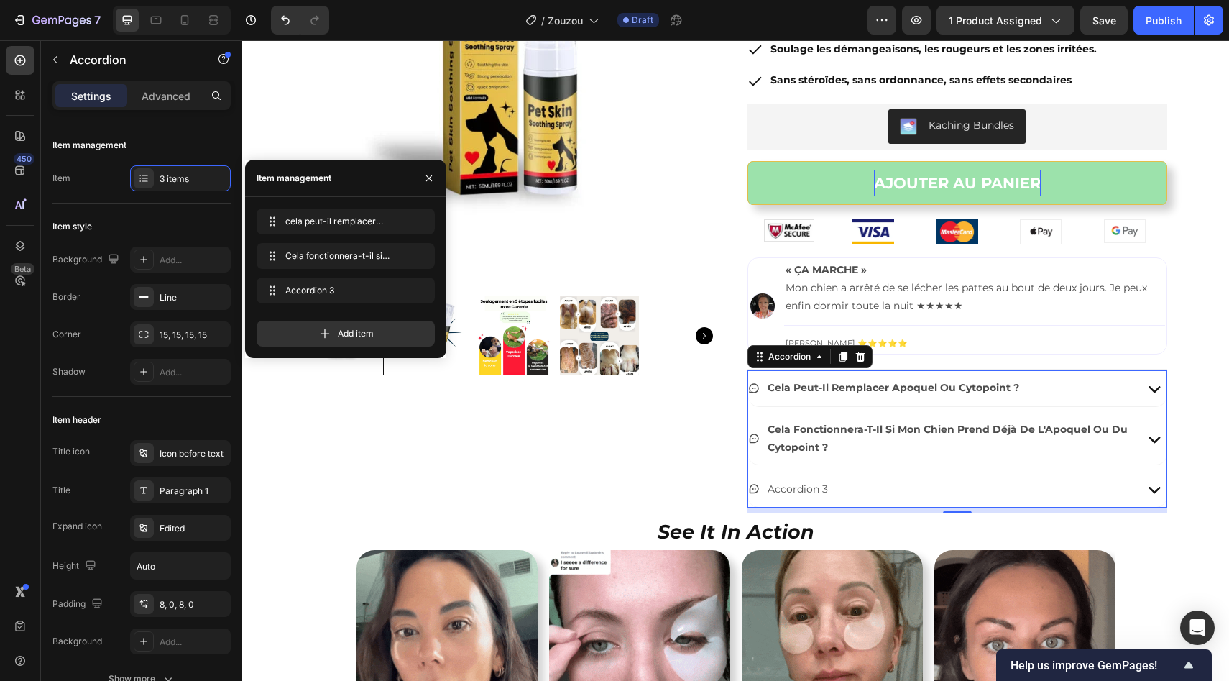
click at [799, 489] on div "accordion 3" at bounding box center [797, 489] width 65 height 22
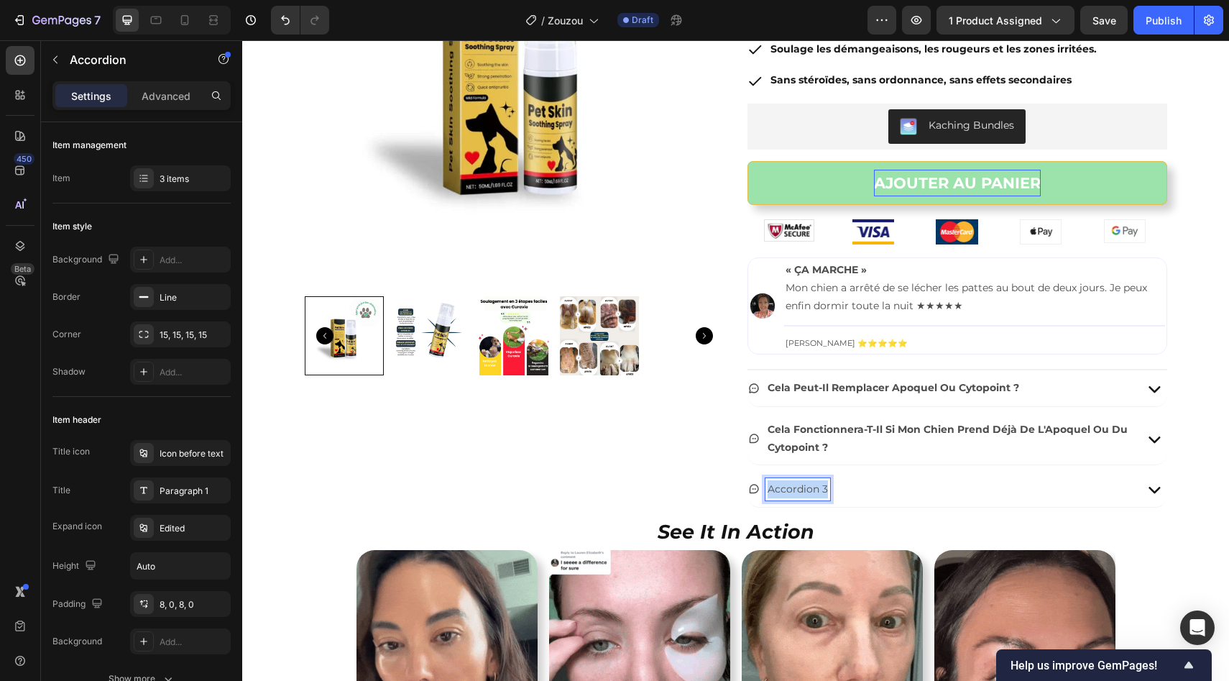
scroll to position [198, 0]
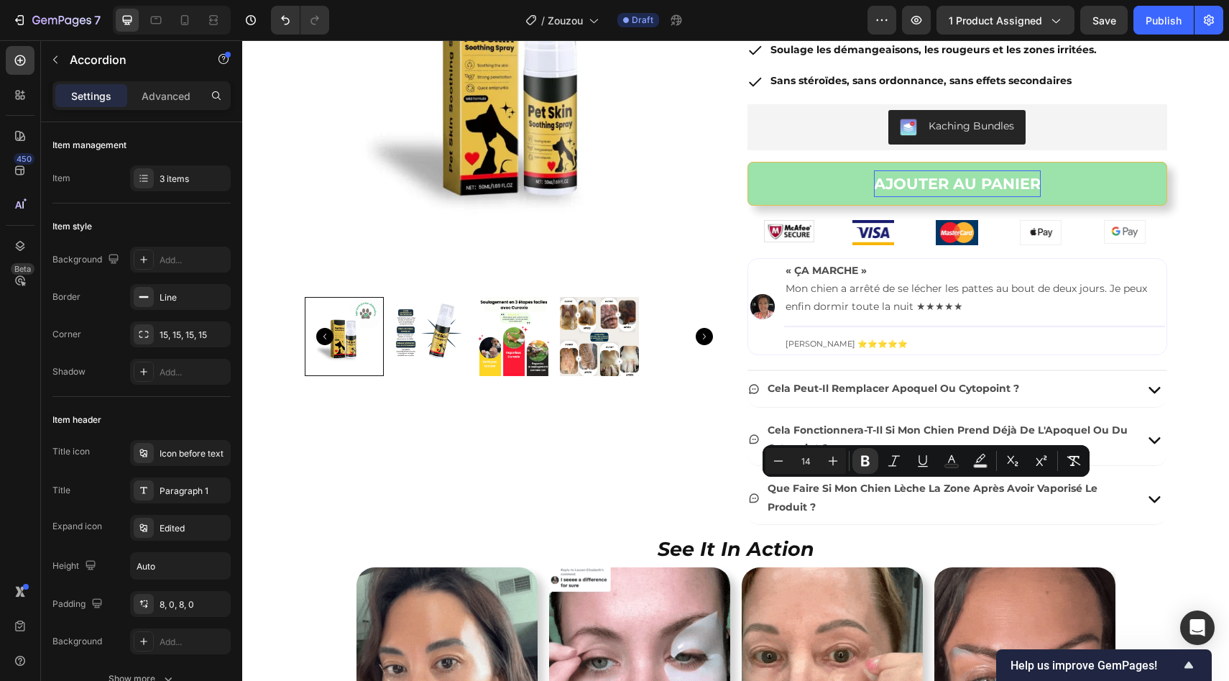
click at [1150, 491] on icon at bounding box center [1154, 498] width 24 height 24
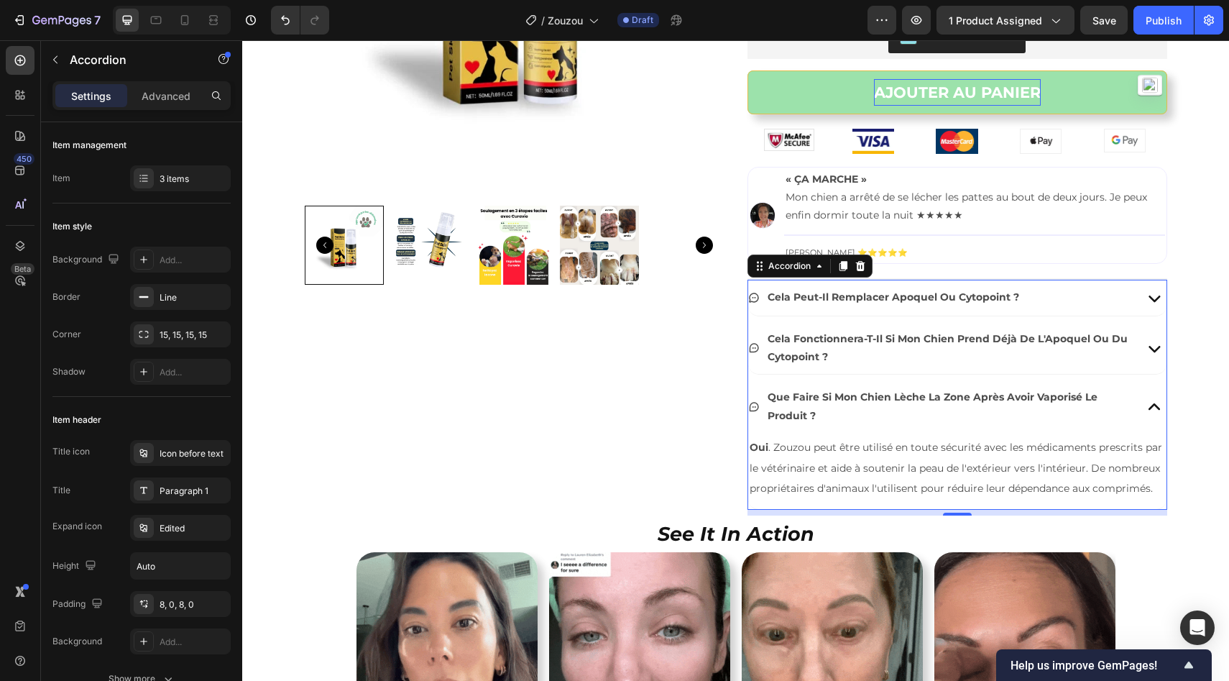
scroll to position [310, 0]
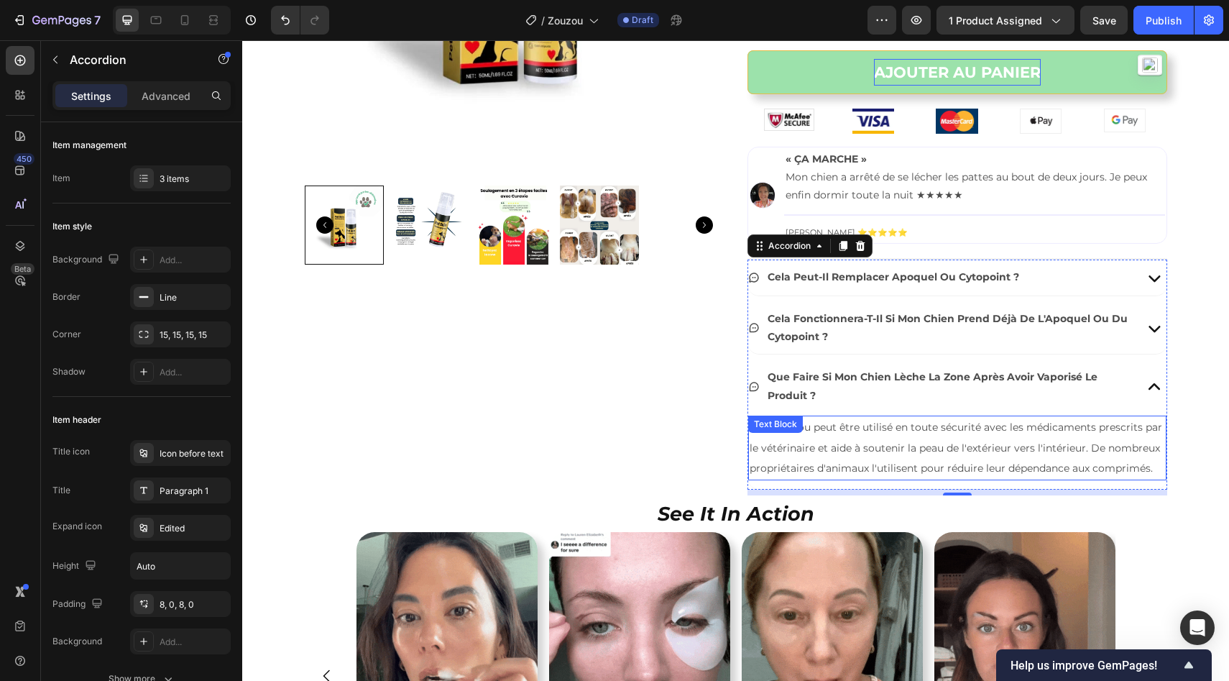
click at [826, 459] on p "Oui . Zouzou peut être utilisé en toute sécurité avec les médicaments prescrits…" at bounding box center [957, 448] width 415 height 62
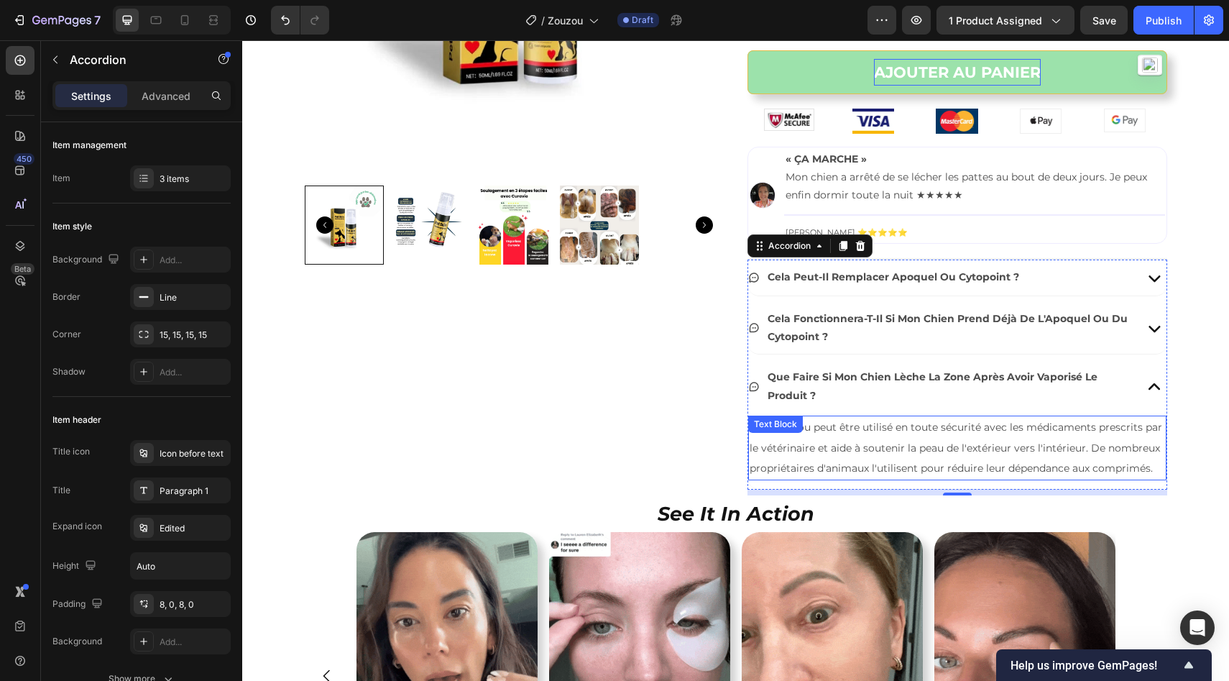
click at [826, 459] on p "Oui . Zouzou peut être utilisé en toute sécurité avec les médicaments prescrits…" at bounding box center [957, 448] width 415 height 62
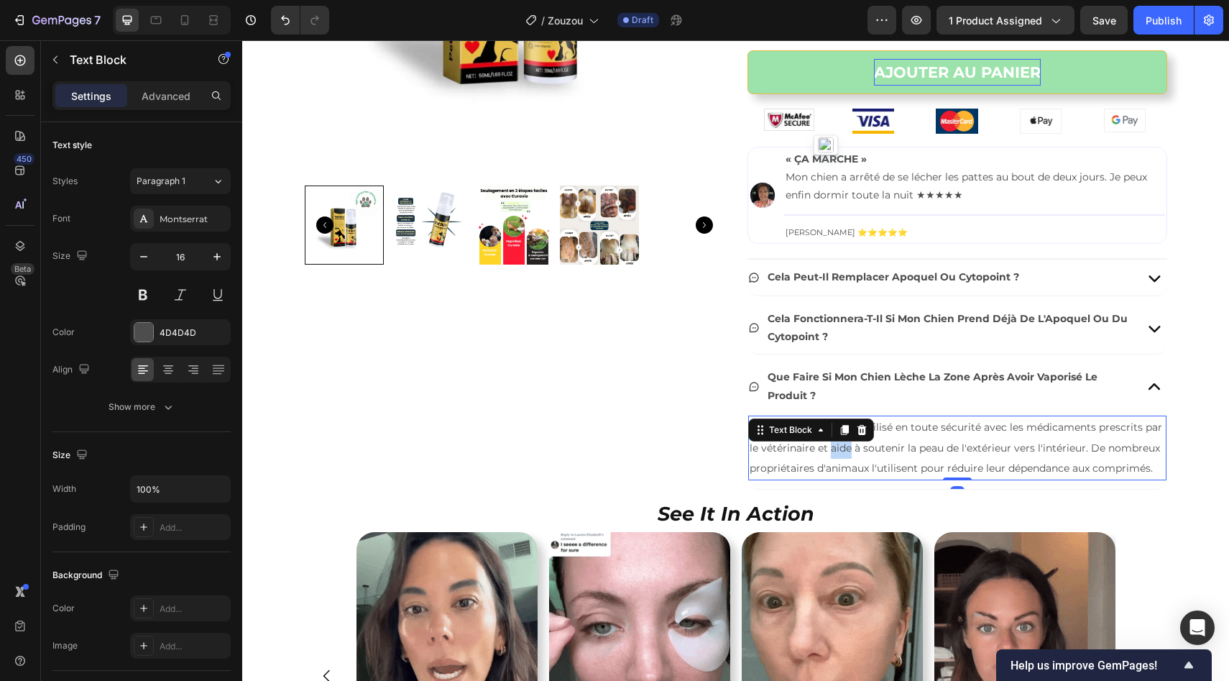
click at [826, 459] on p "Oui . Zouzou peut être utilisé en toute sécurité avec les médicaments prescrits…" at bounding box center [957, 448] width 415 height 62
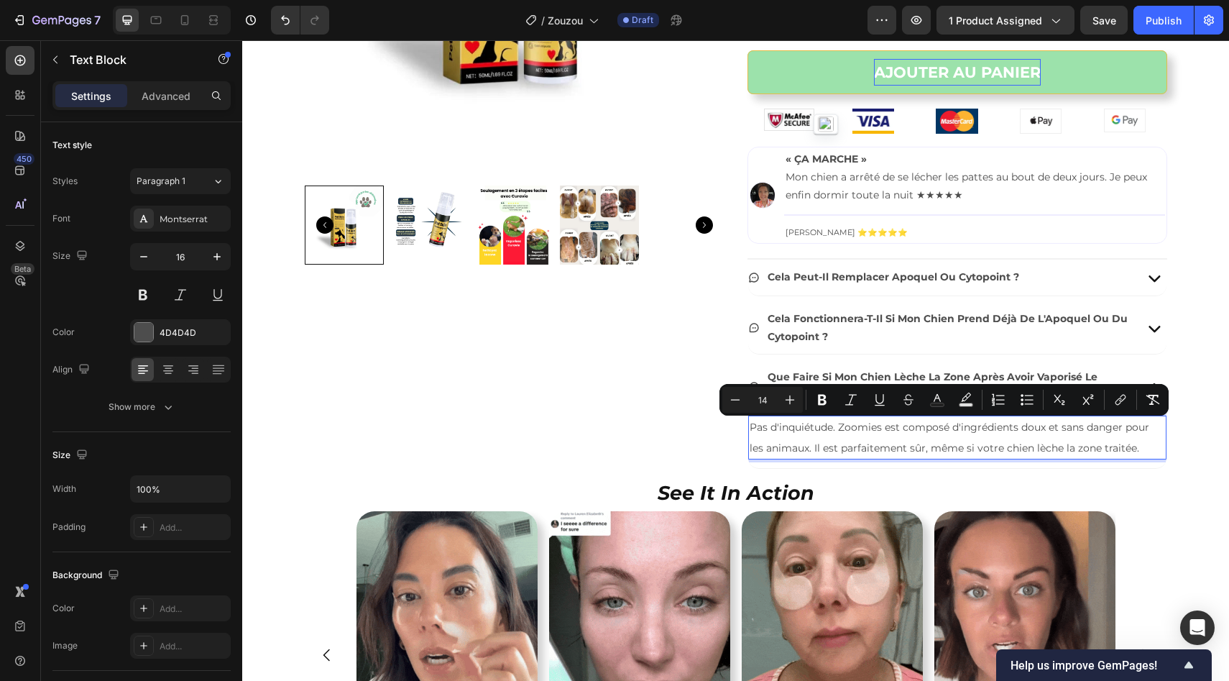
click at [753, 426] on span "Pas d'inquiétude. Zoomies est composé d'ingrédients doux et sans danger pour le…" at bounding box center [950, 437] width 400 height 34
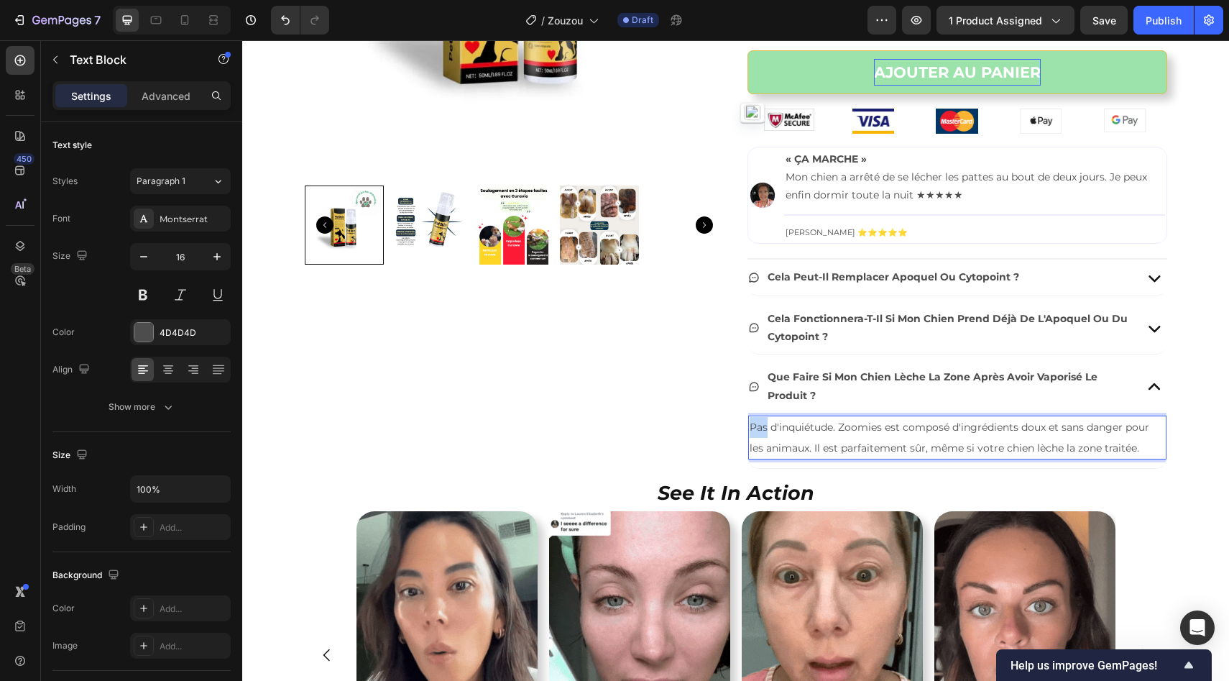
click at [753, 426] on span "Pas d'inquiétude. Zoomies est composé d'ingrédients doux et sans danger pour le…" at bounding box center [950, 437] width 400 height 34
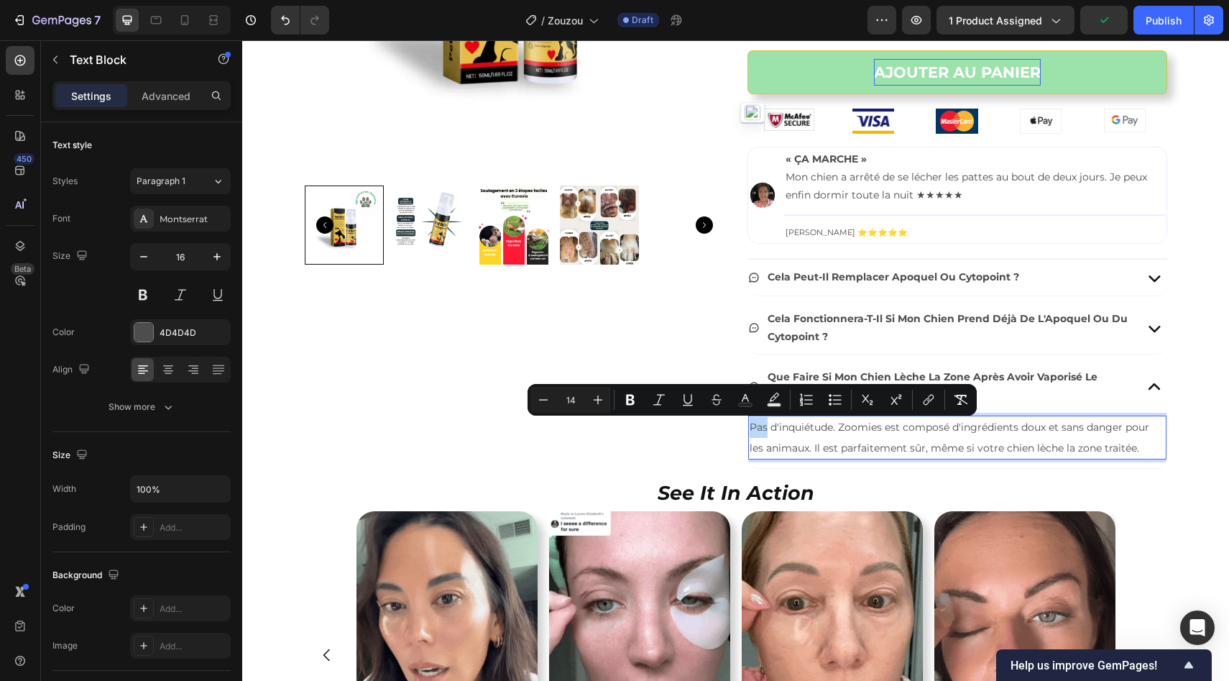
click at [845, 423] on span "Pas d'inquiétude. Zoomies est composé d'ingrédients doux et sans danger pour le…" at bounding box center [950, 437] width 400 height 34
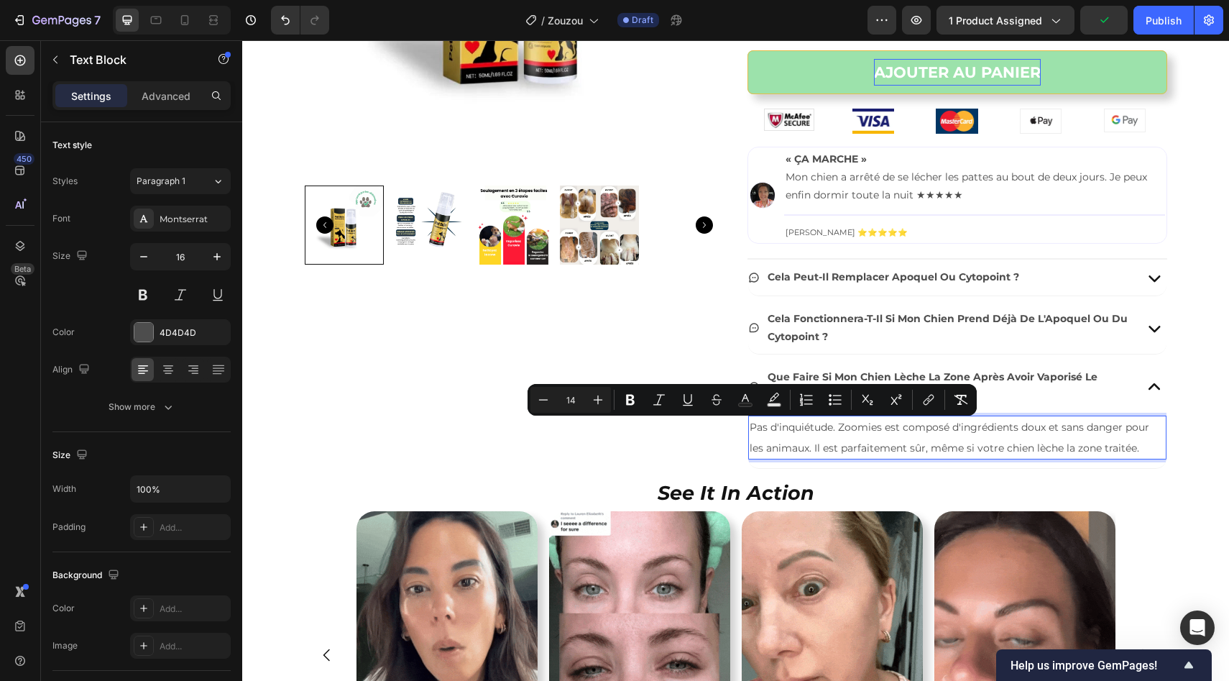
click at [845, 423] on span "Pas d'inquiétude. Zoomies est composé d'ingrédients doux et sans danger pour le…" at bounding box center [950, 437] width 400 height 34
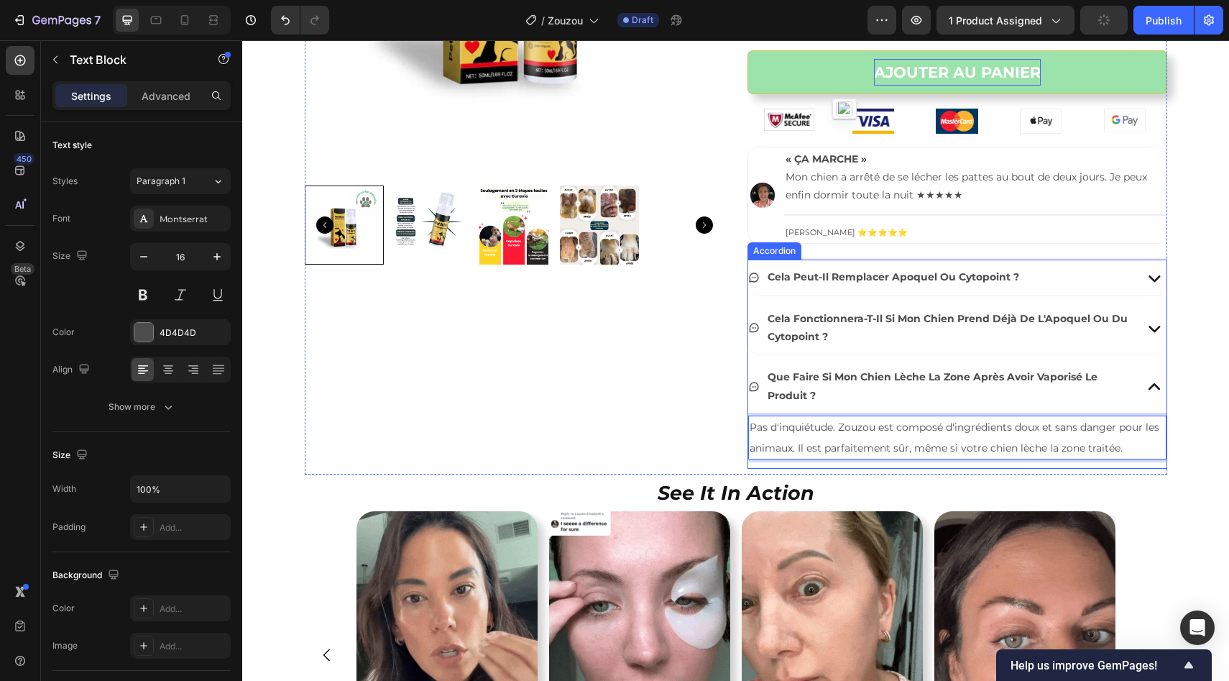
click at [1136, 382] on div "Que faire si mon chien lèche la zone après avoir vaporisé le produit ?" at bounding box center [957, 386] width 418 height 52
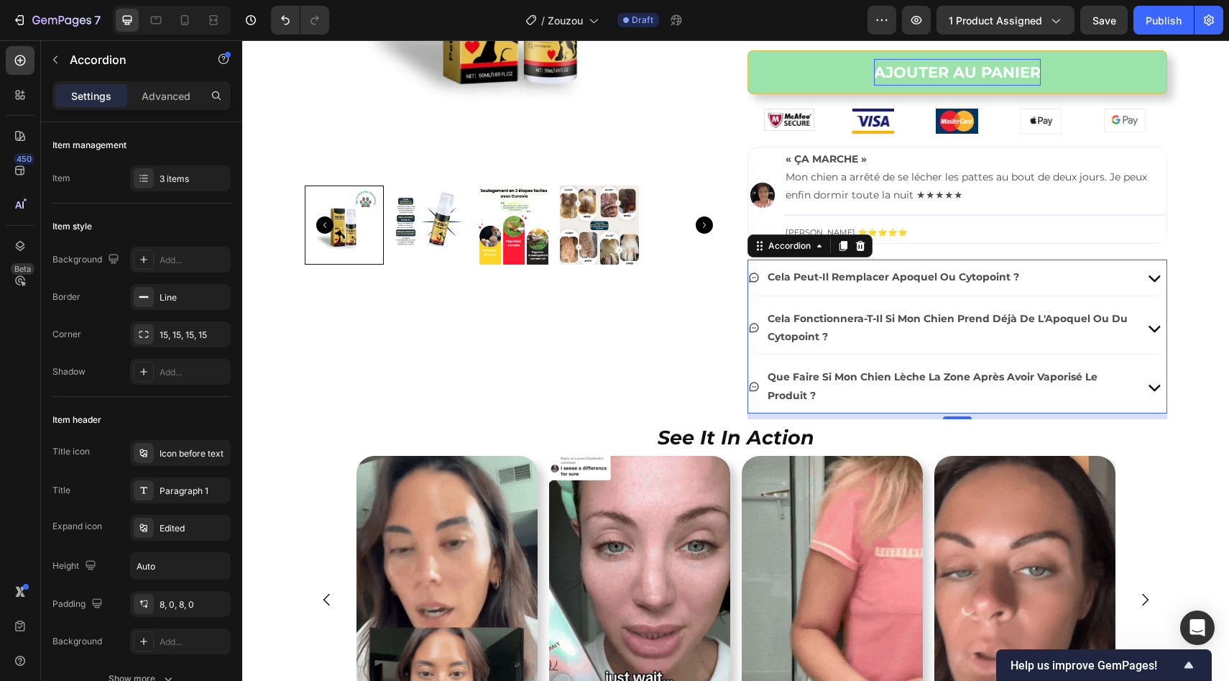
click at [748, 372] on div "Que faire si mon chien lèche la zone après avoir vaporisé le produit ?" at bounding box center [939, 386] width 382 height 40
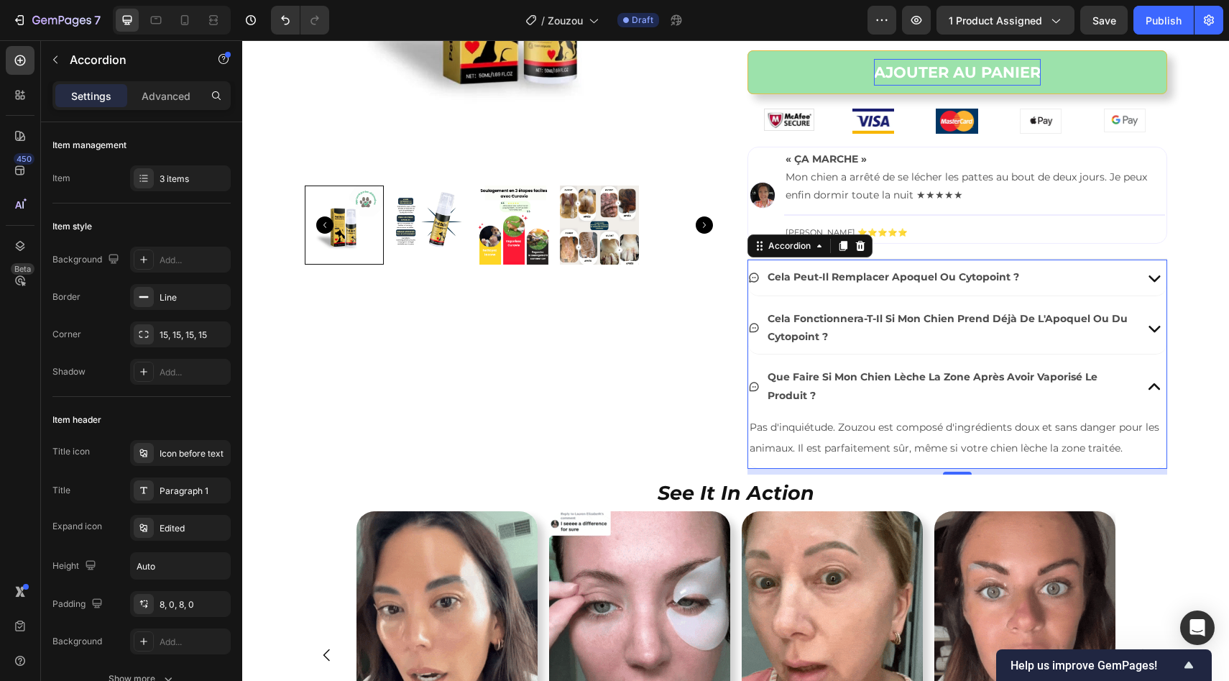
click at [753, 372] on div "Que faire si mon chien lèche la zone après avoir vaporisé le produit ?" at bounding box center [939, 386] width 382 height 40
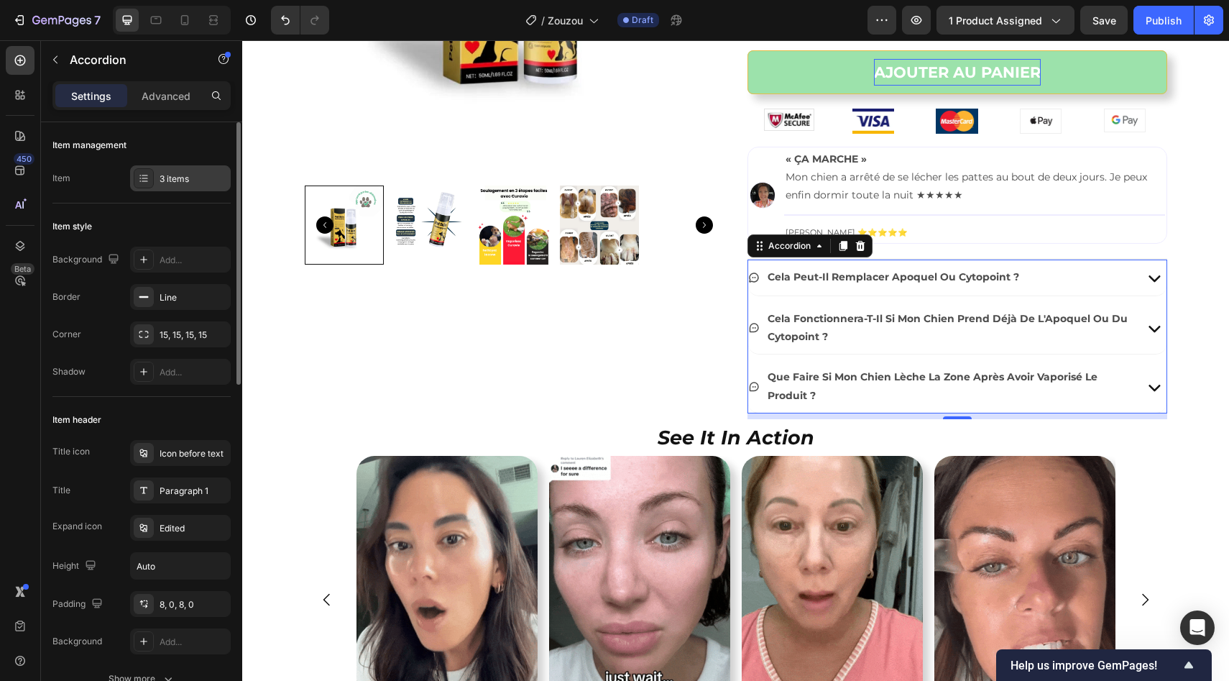
click at [150, 173] on div at bounding box center [144, 178] width 20 height 20
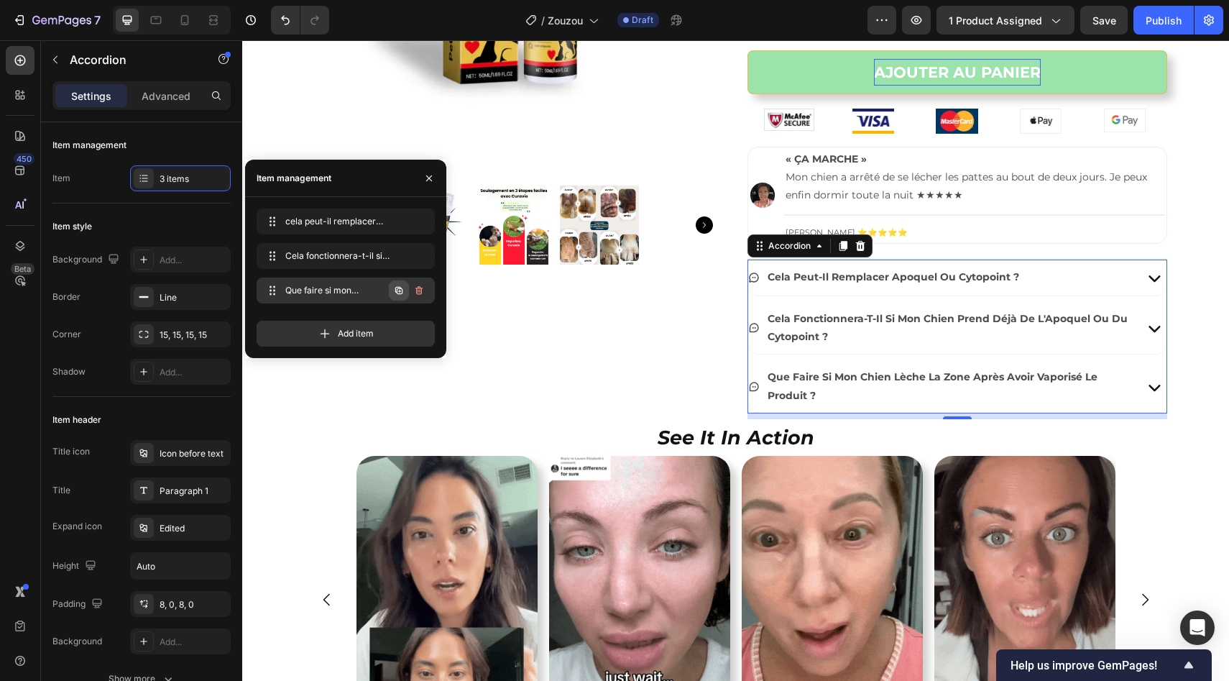
click at [403, 288] on icon "button" at bounding box center [399, 291] width 12 height 12
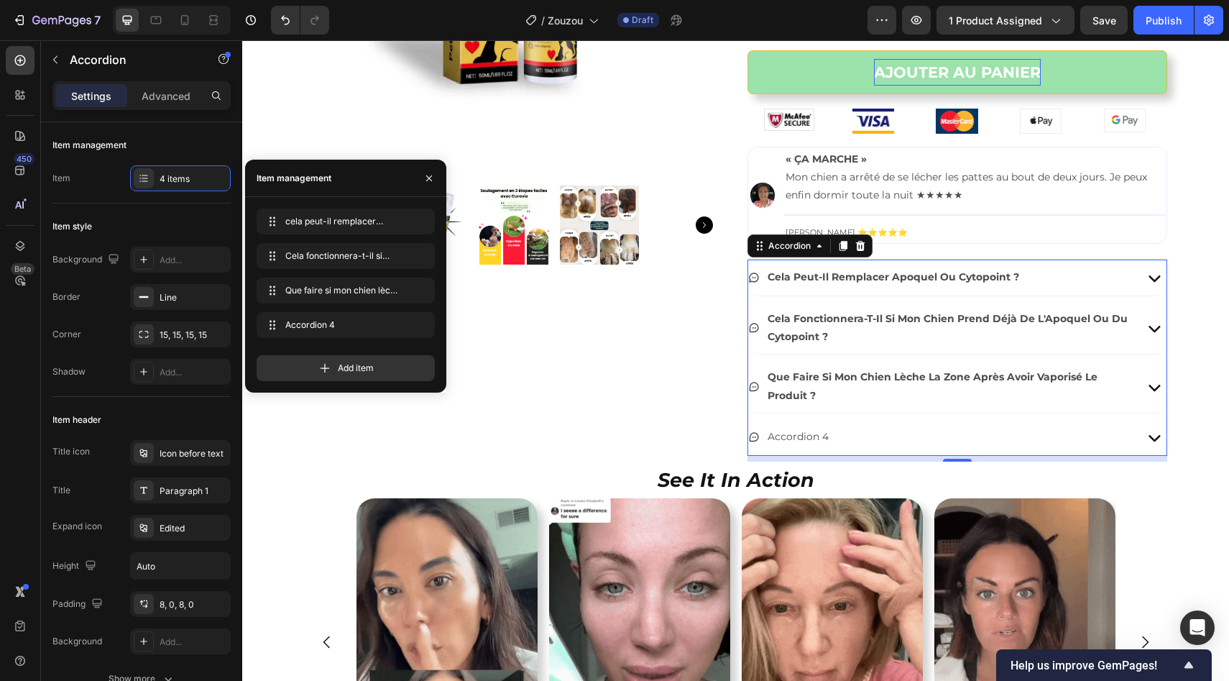
click at [808, 439] on div "accordion 4" at bounding box center [797, 437] width 65 height 22
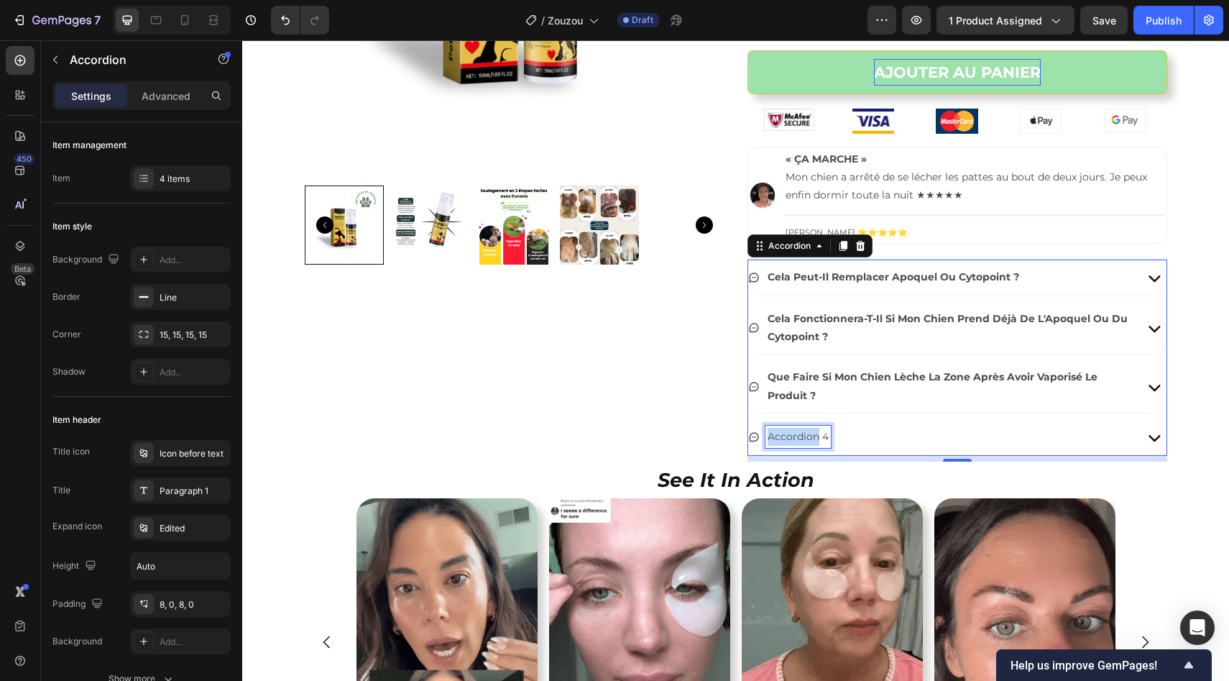
click at [808, 439] on p "accordion 4" at bounding box center [798, 437] width 61 height 18
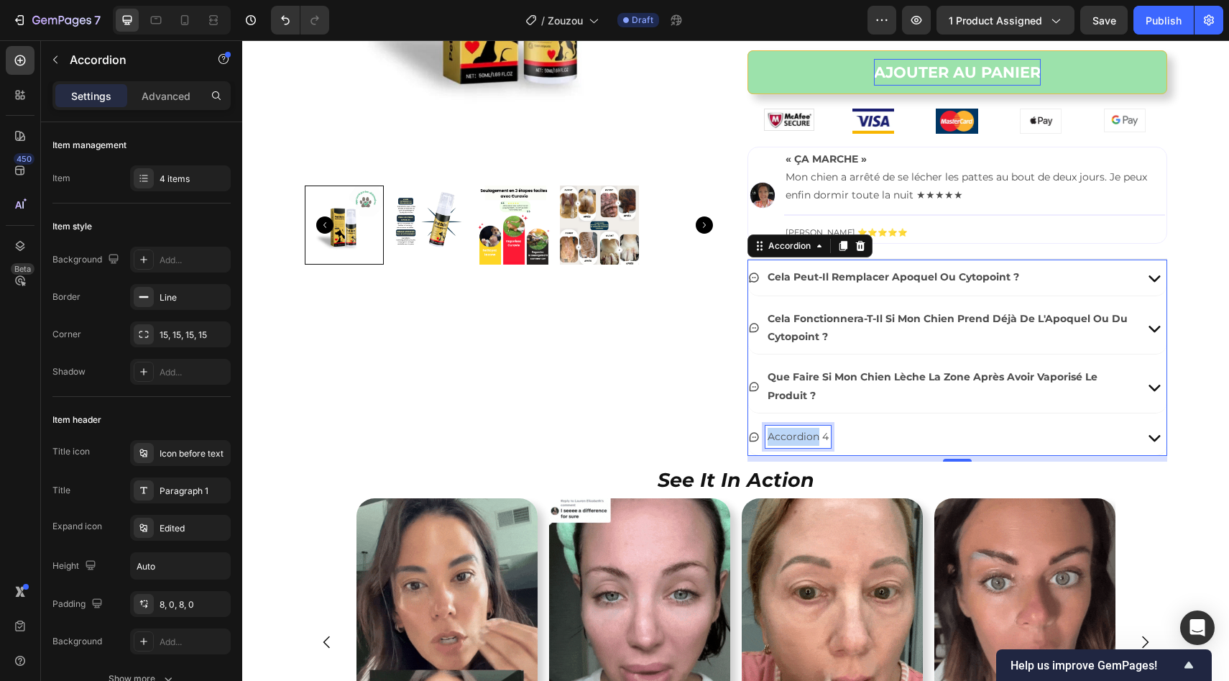
click at [808, 439] on p "accordion 4" at bounding box center [798, 437] width 61 height 18
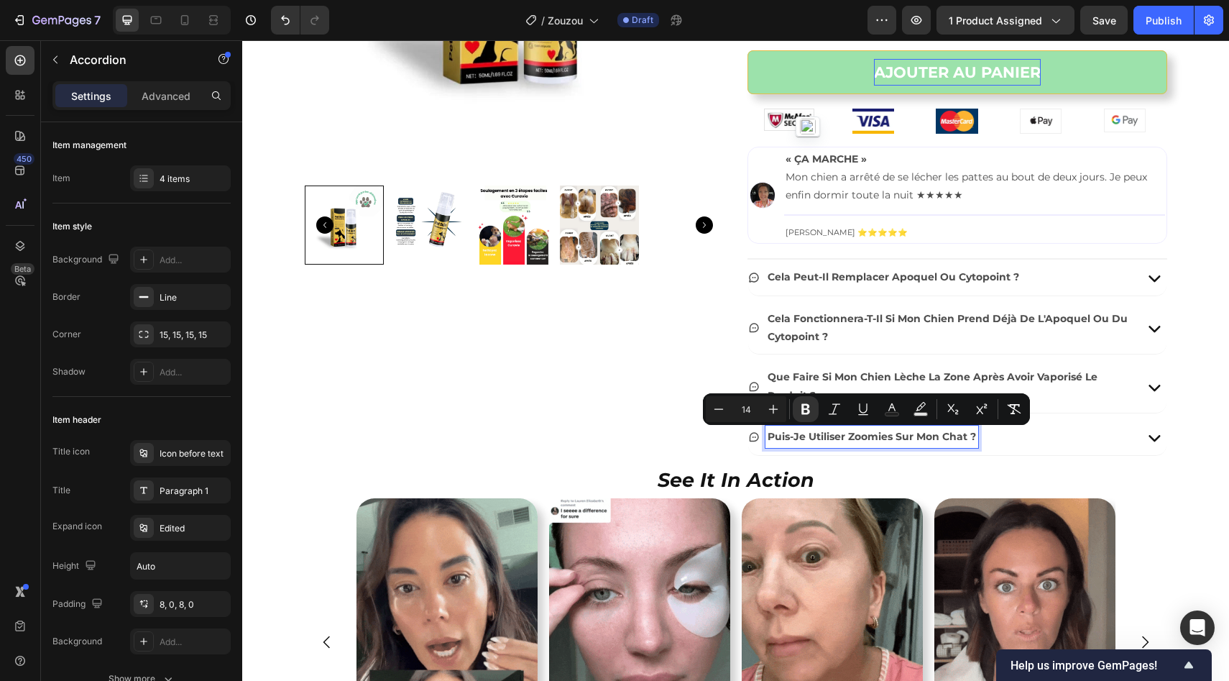
click at [1106, 443] on div "Puis-je utiliser Zoomies sur mon chat ?" at bounding box center [939, 437] width 382 height 22
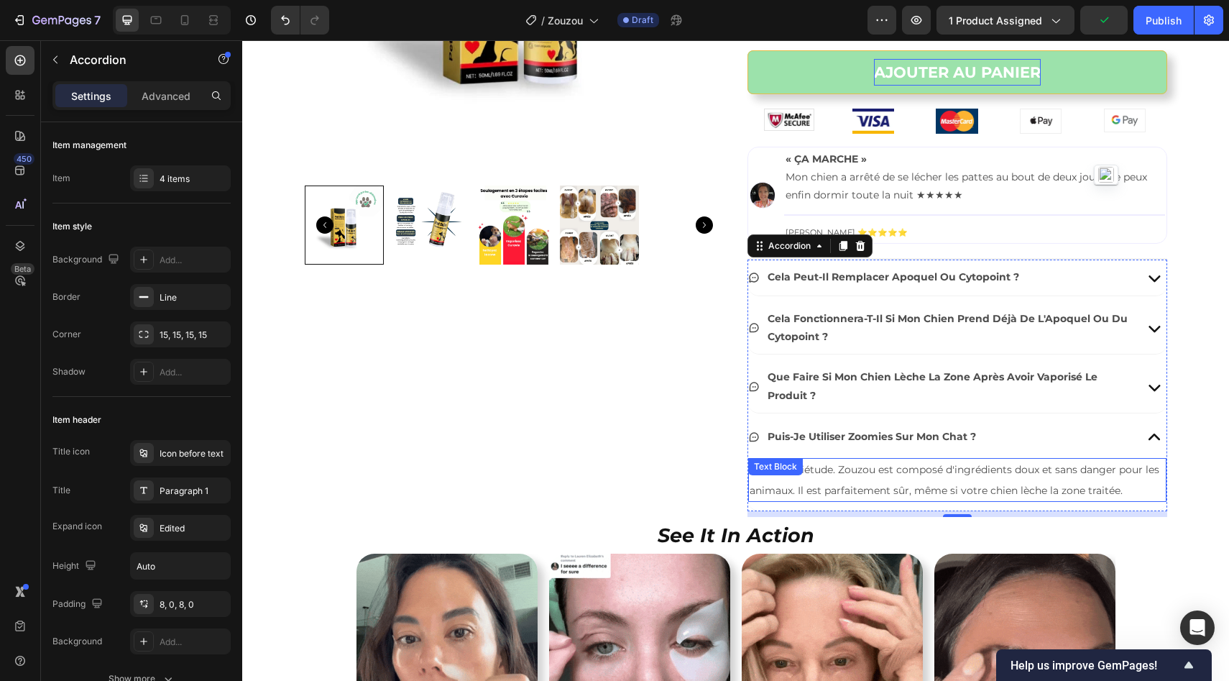
click at [851, 471] on span "Pas d'inquiétude. Zouzou est composé d'ingrédients doux et sans danger pour les…" at bounding box center [955, 480] width 410 height 34
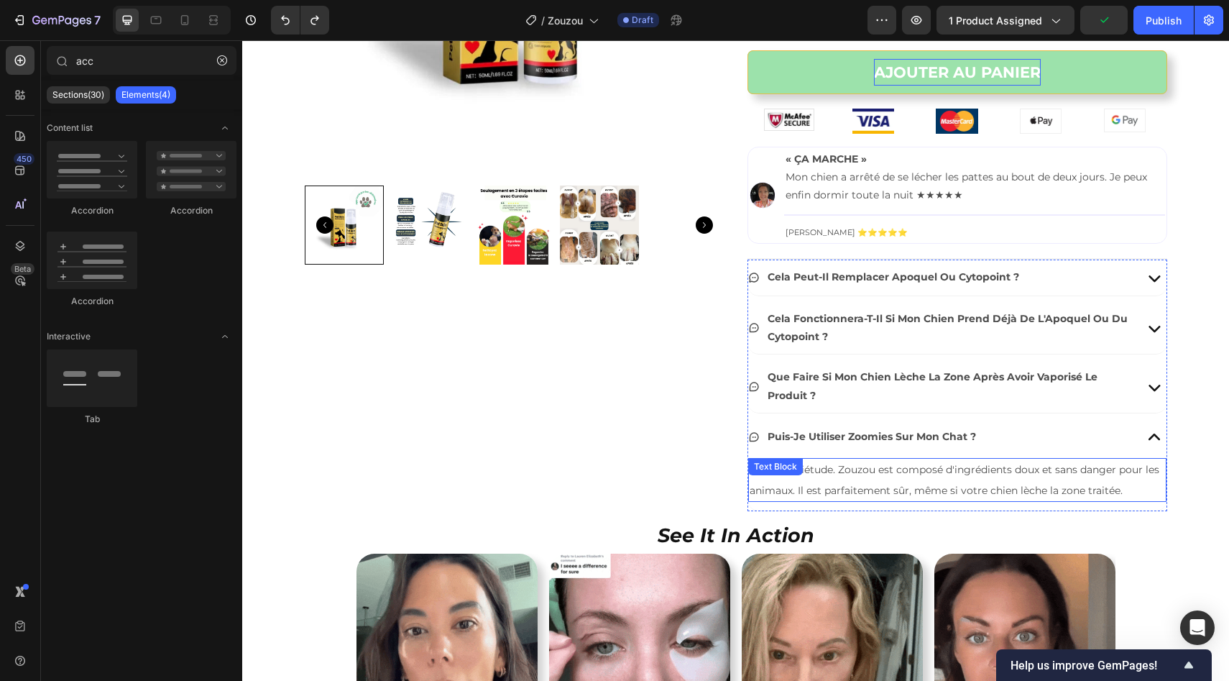
click at [891, 482] on p "Pas d'inquiétude. Zouzou est composé d'ingrédients doux et sans danger pour les…" at bounding box center [957, 480] width 415 height 42
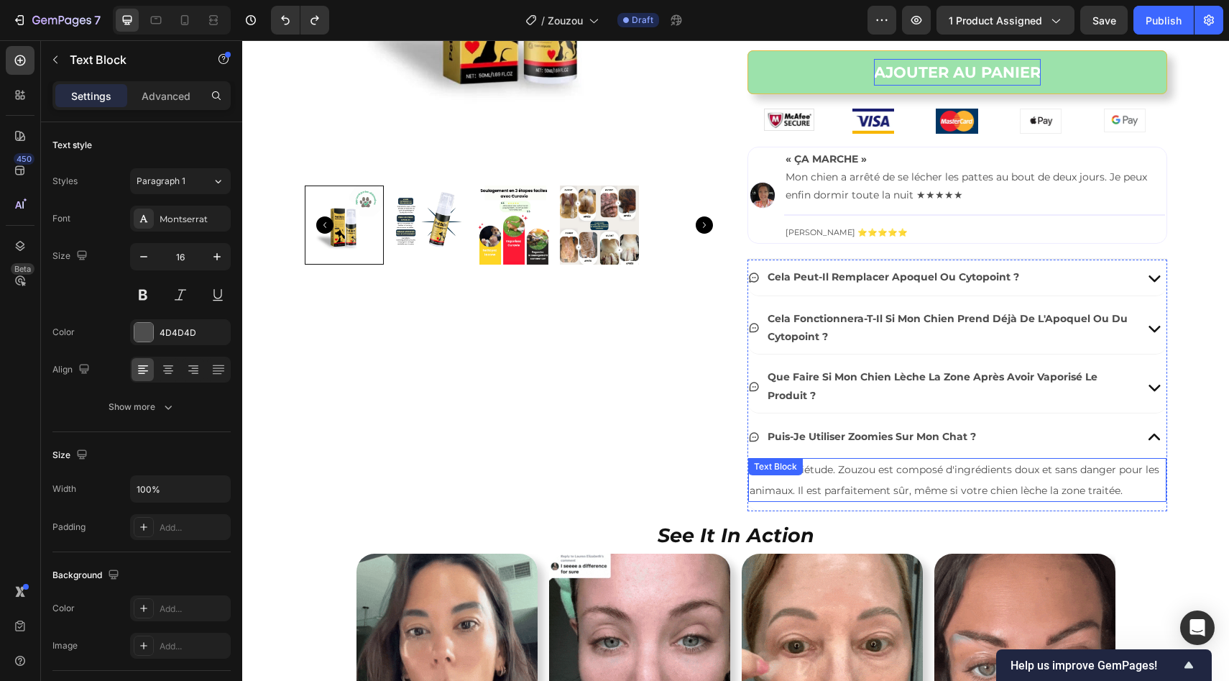
click at [891, 482] on p "Pas d'inquiétude. Zouzou est composé d'ingrédients doux et sans danger pour les…" at bounding box center [957, 480] width 415 height 42
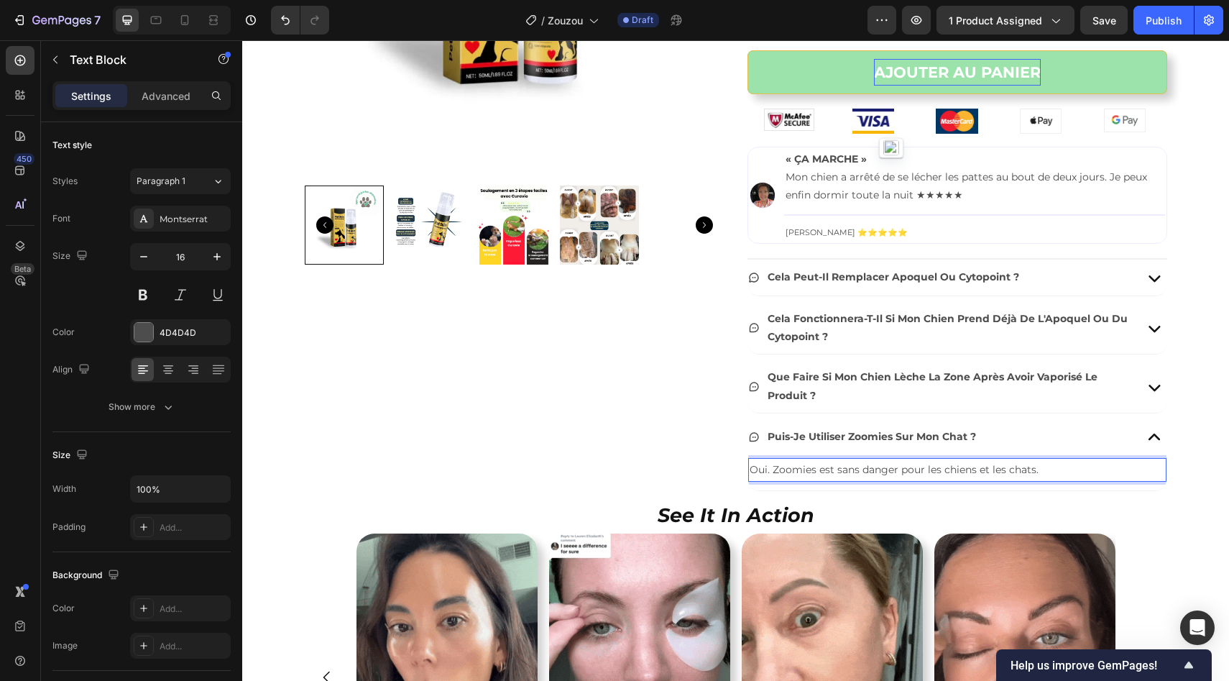
click at [776, 474] on span "Oui. Zoomies est sans danger pour les chiens et les chats." at bounding box center [894, 469] width 289 height 13
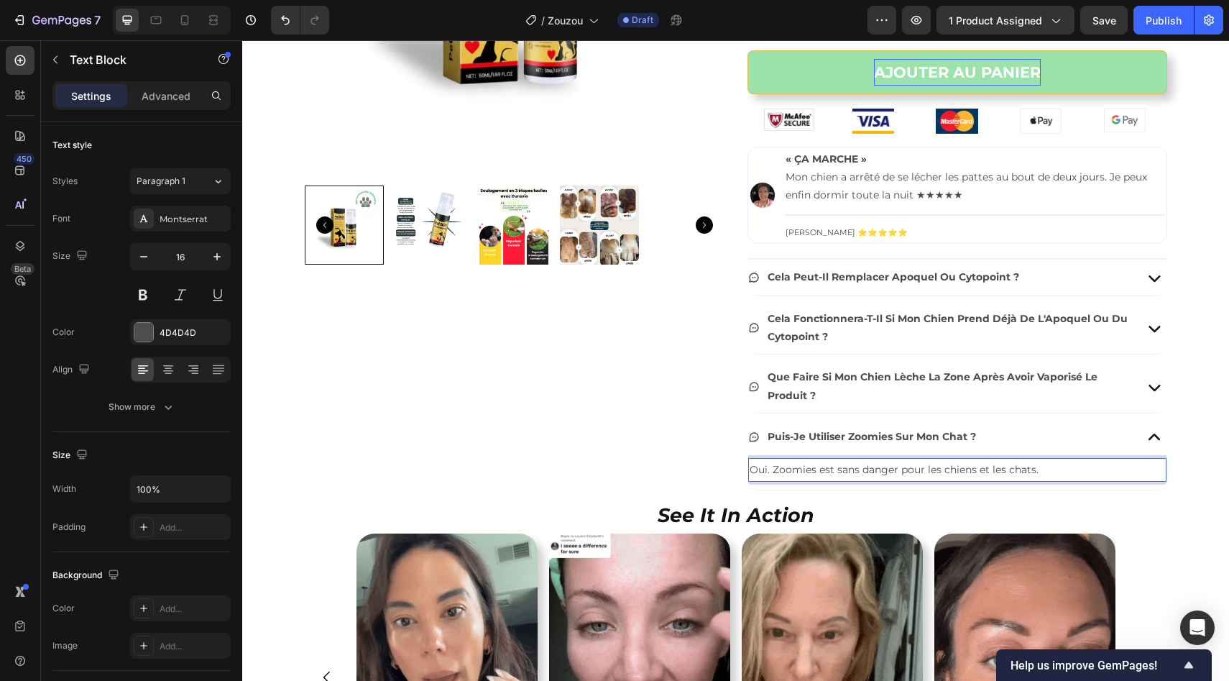
click at [776, 474] on span "Oui. Zoomies est sans danger pour les chiens et les chats." at bounding box center [894, 469] width 289 height 13
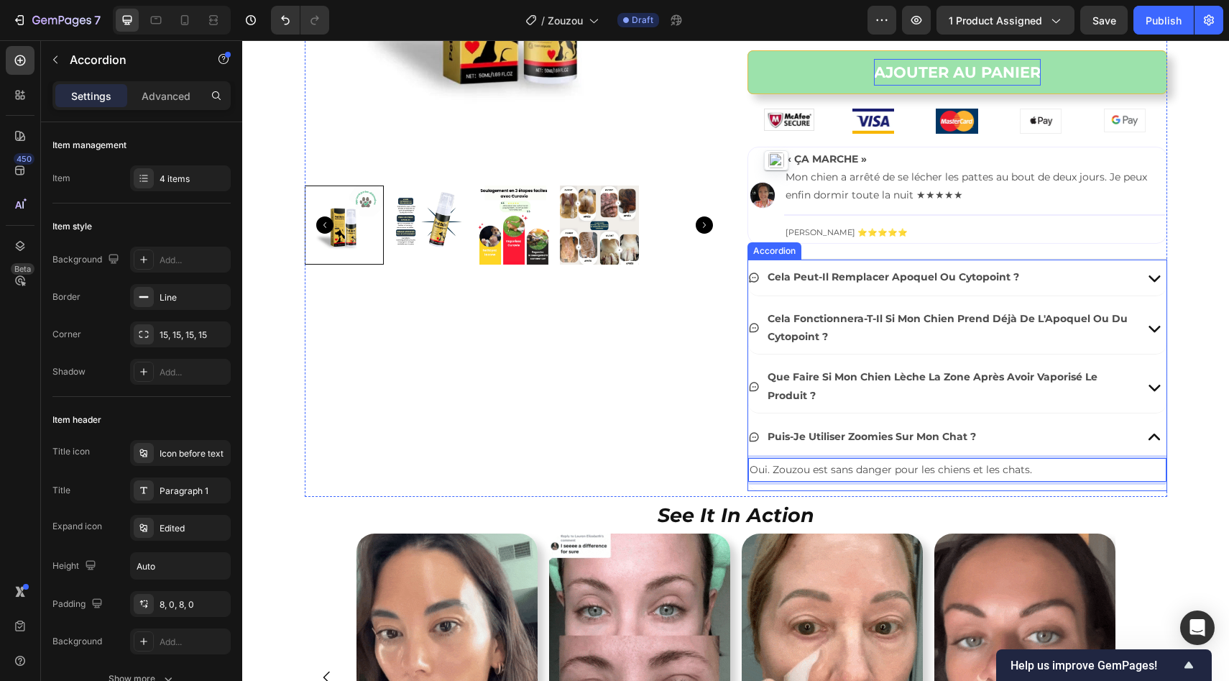
click at [1086, 429] on div "Puis-je utiliser Zoomies sur mon chat ?" at bounding box center [939, 437] width 382 height 22
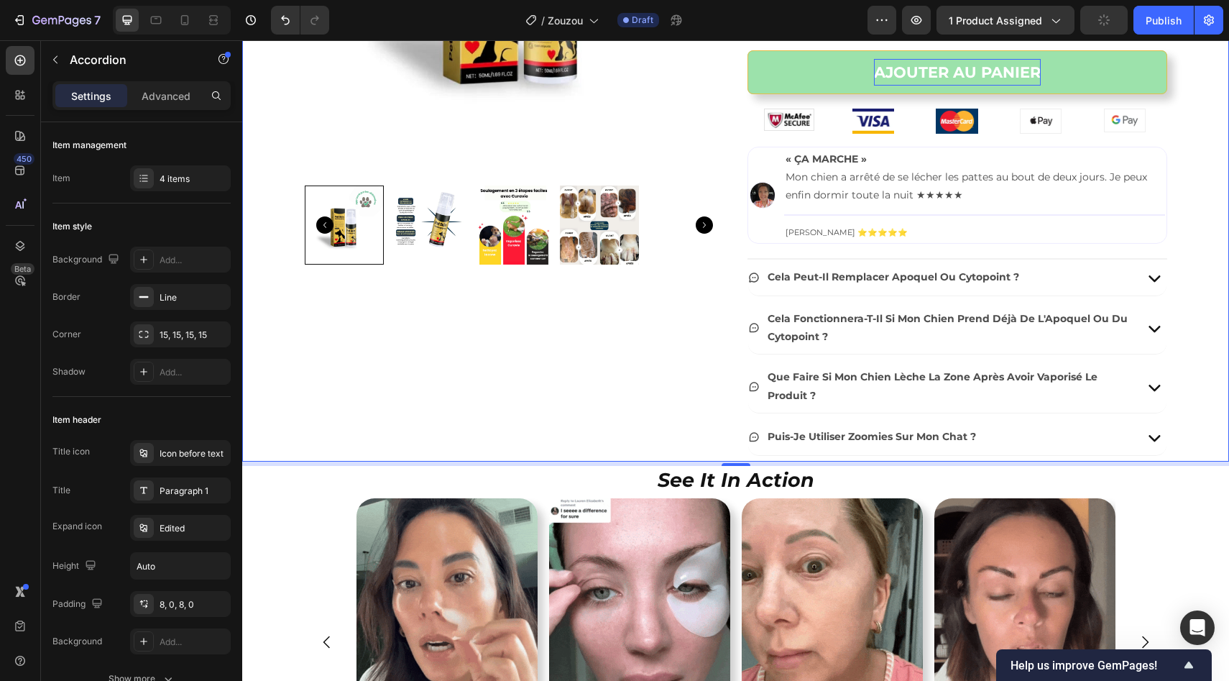
click at [1183, 390] on div "Product Images Image Zouzou™ – spray cutané soutenu par les vétérinaires Produc…" at bounding box center [735, 111] width 987 height 702
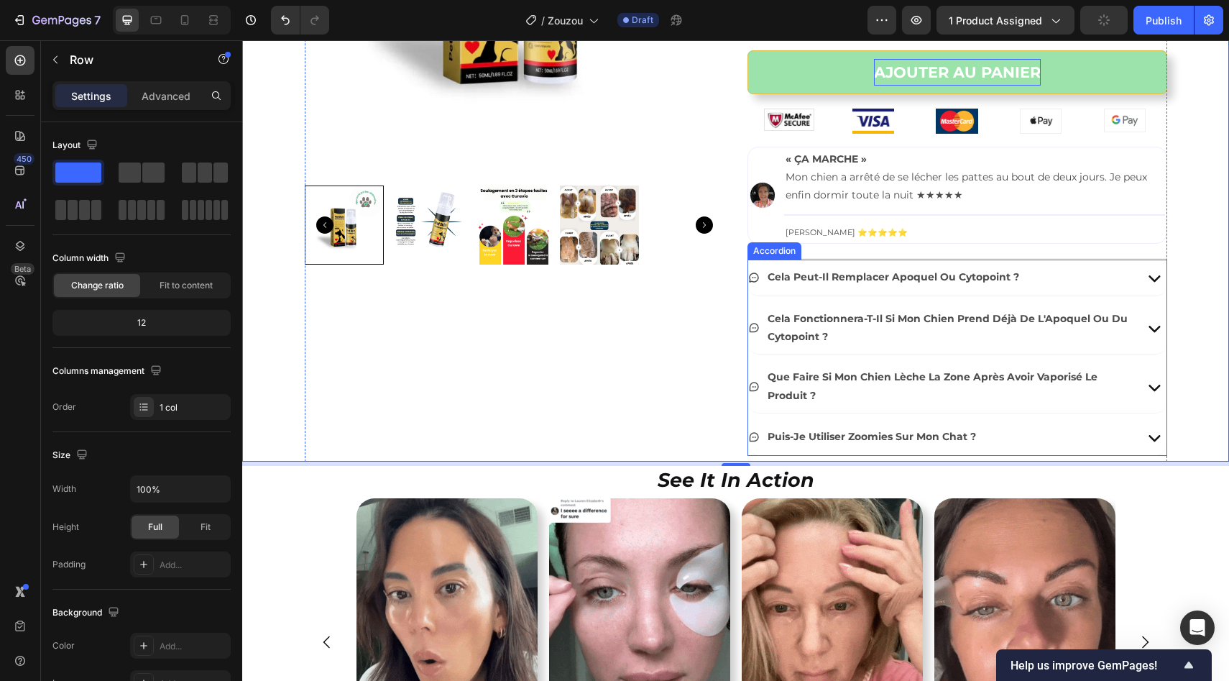
click at [1091, 405] on div "Que faire si mon chien lèche la zone après avoir vaporisé le produit ?" at bounding box center [947, 386] width 365 height 40
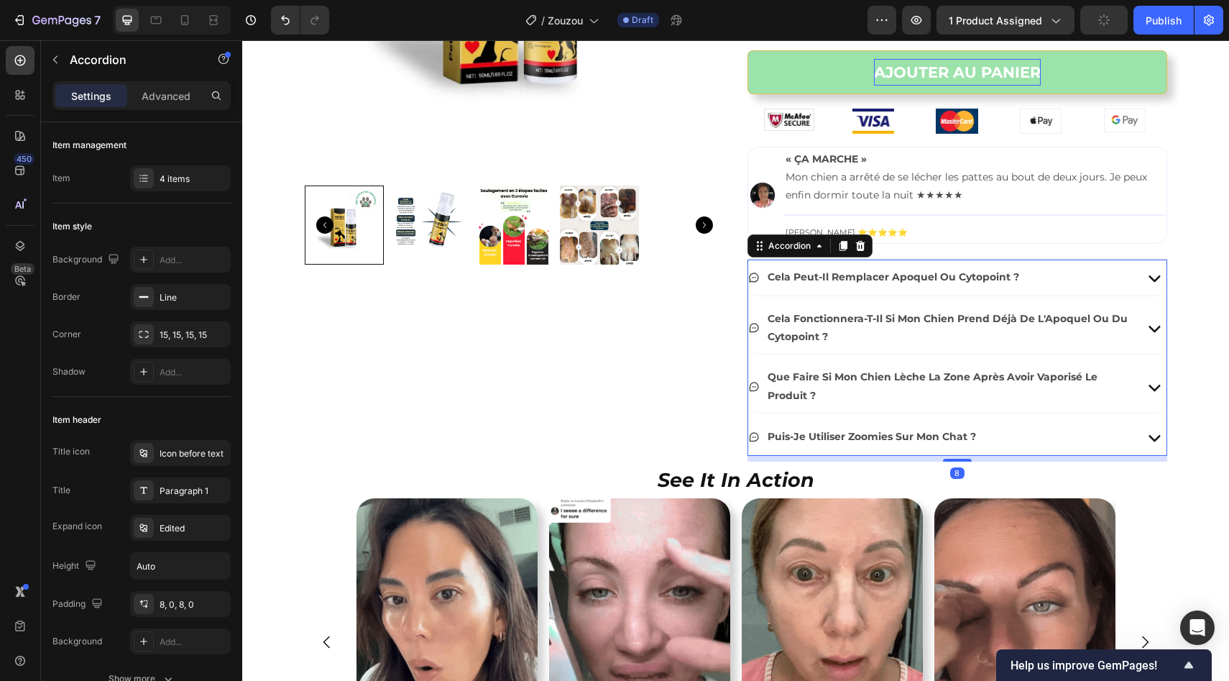
click at [1091, 405] on div "Que faire si mon chien lèche la zone après avoir vaporisé le produit ?" at bounding box center [947, 386] width 365 height 40
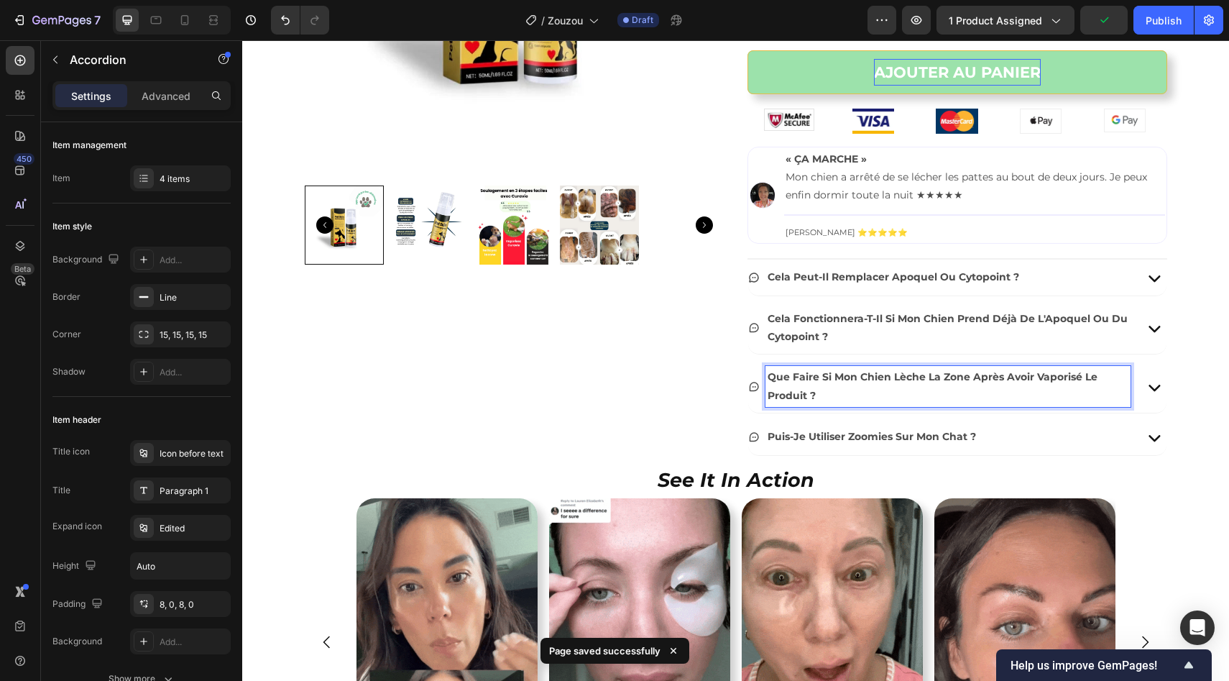
click at [1091, 405] on div "Que faire si mon chien lèche la zone après avoir vaporisé le produit ?" at bounding box center [947, 386] width 365 height 40
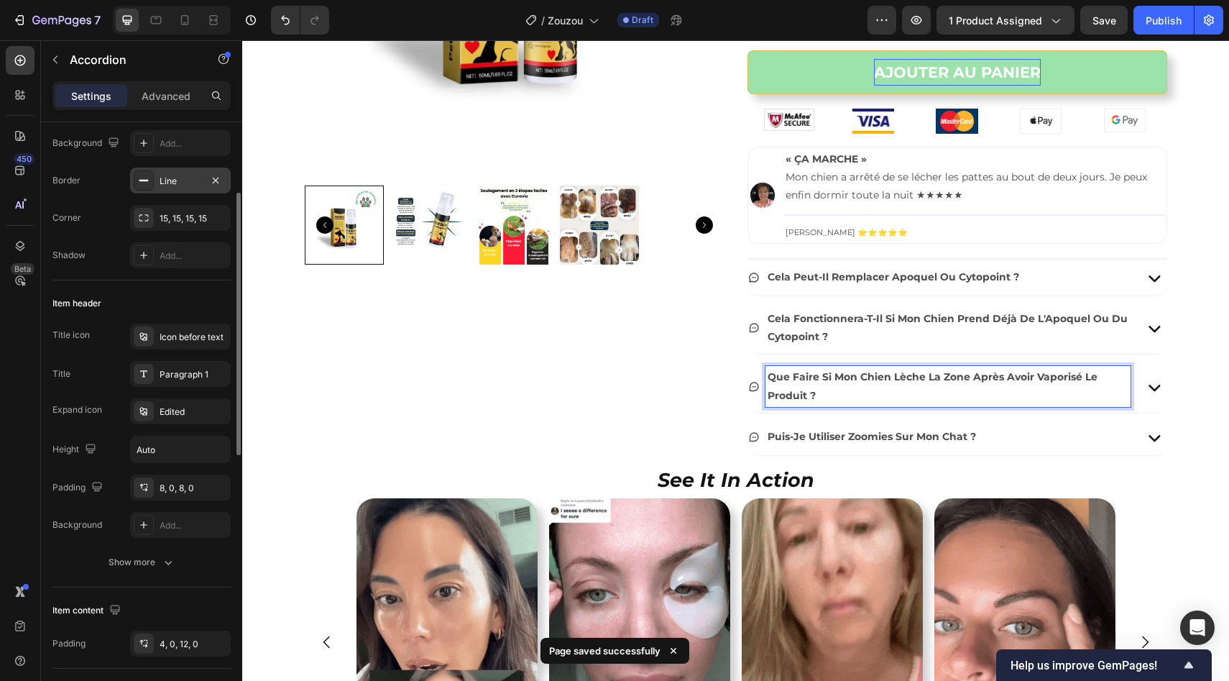
scroll to position [133, 0]
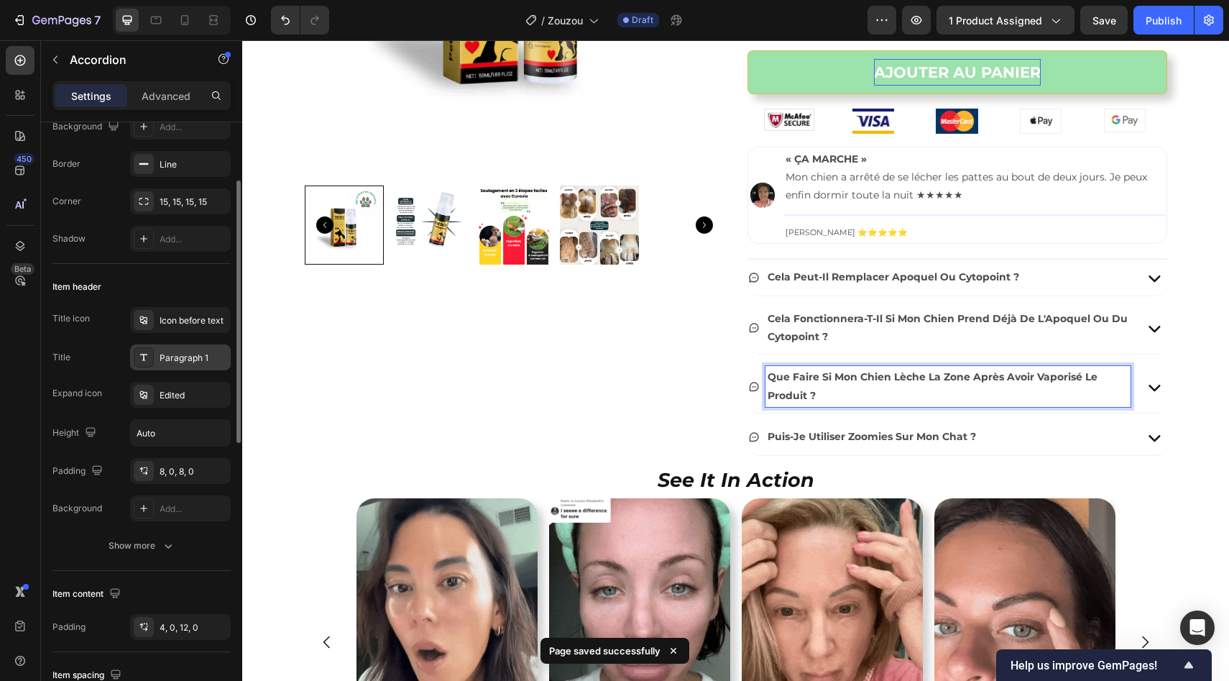
click at [161, 368] on div "Paragraph 1" at bounding box center [180, 357] width 101 height 26
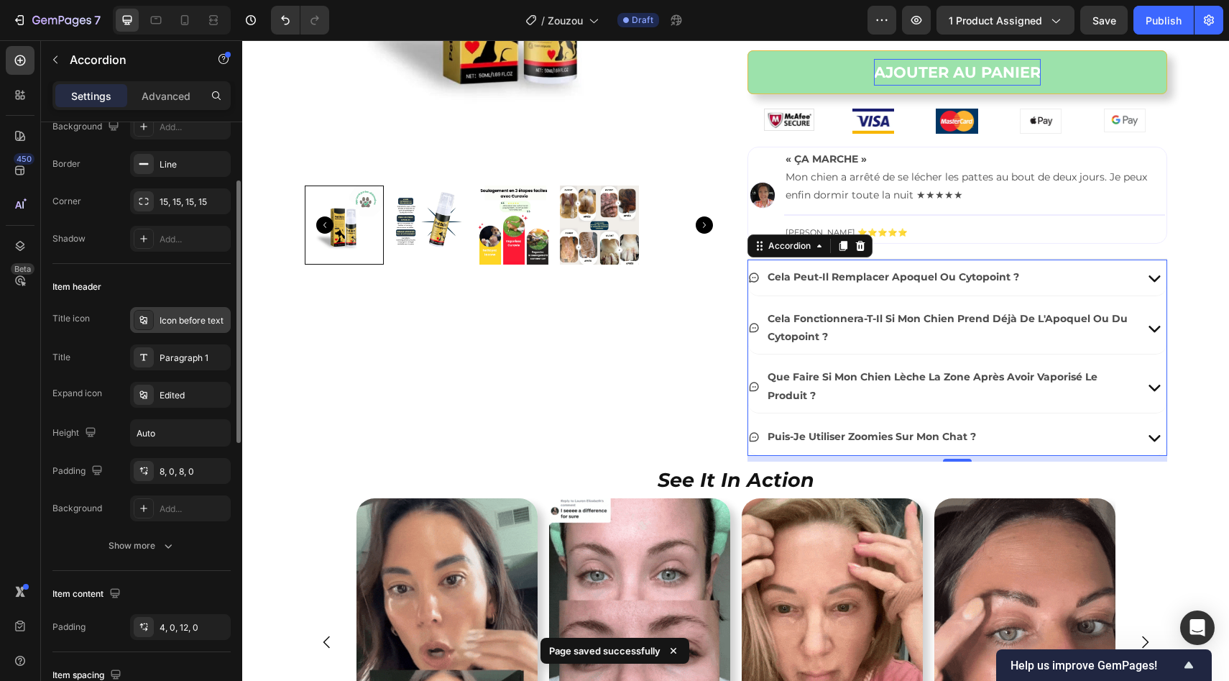
click at [165, 318] on div "Icon before text" at bounding box center [194, 320] width 68 height 13
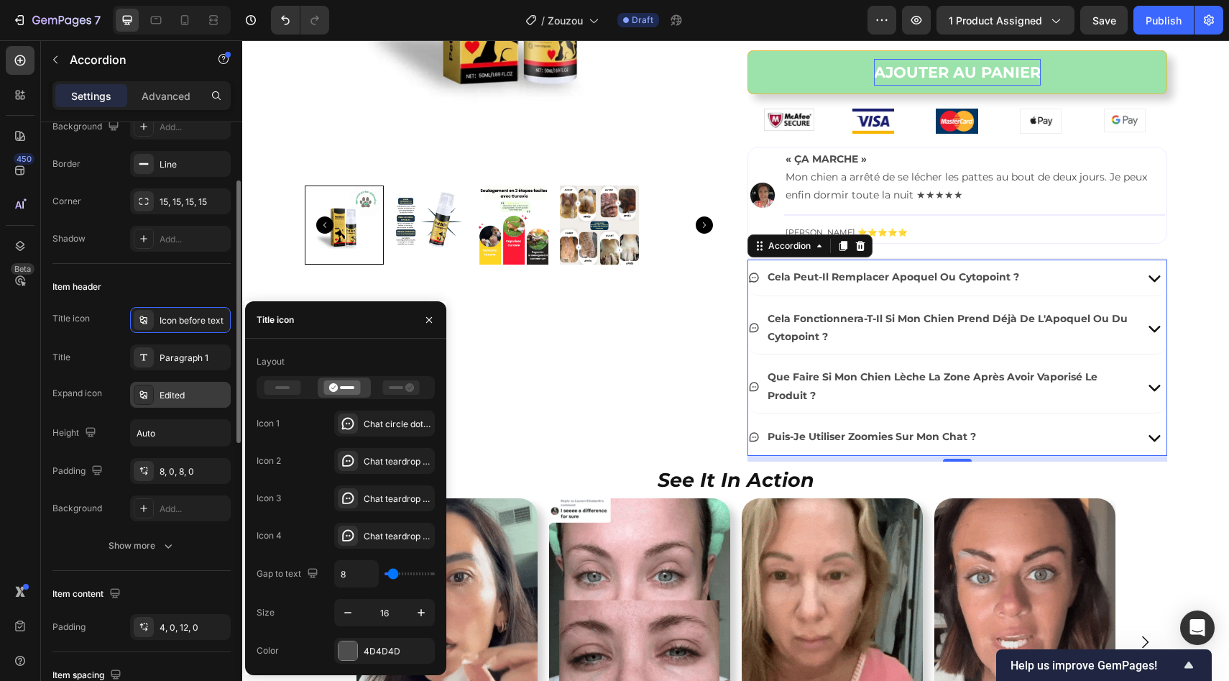
click at [167, 387] on div "Edited" at bounding box center [180, 395] width 101 height 26
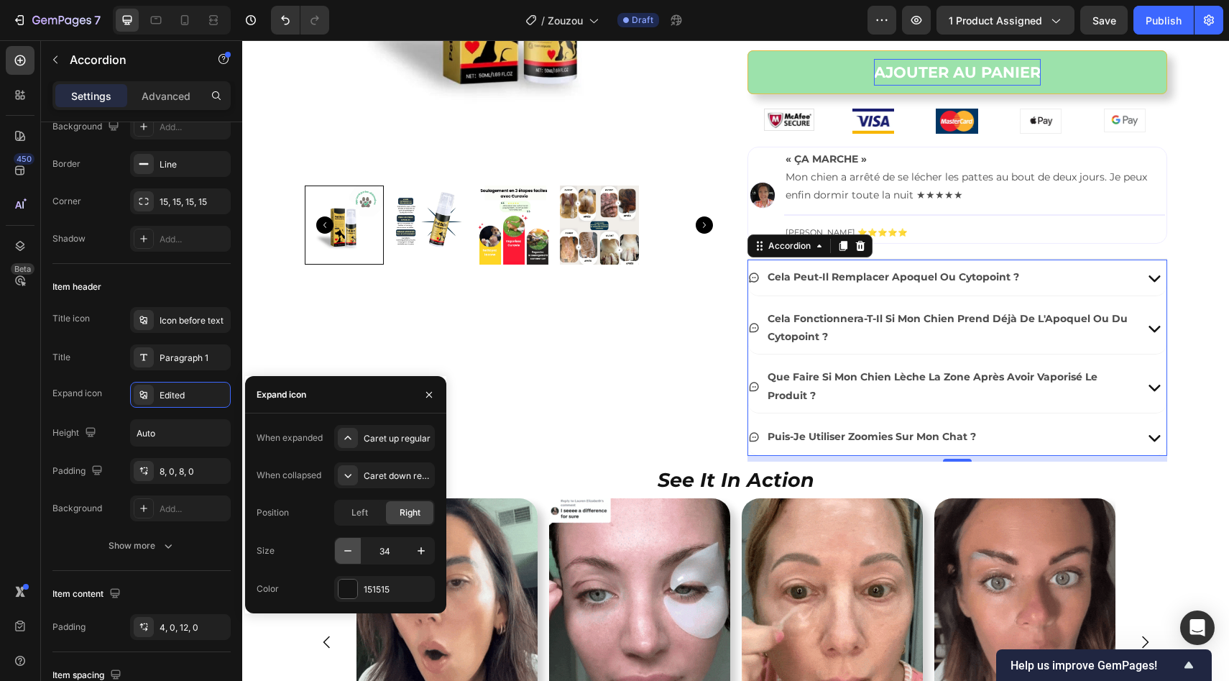
click at [341, 547] on icon "button" at bounding box center [348, 550] width 14 height 14
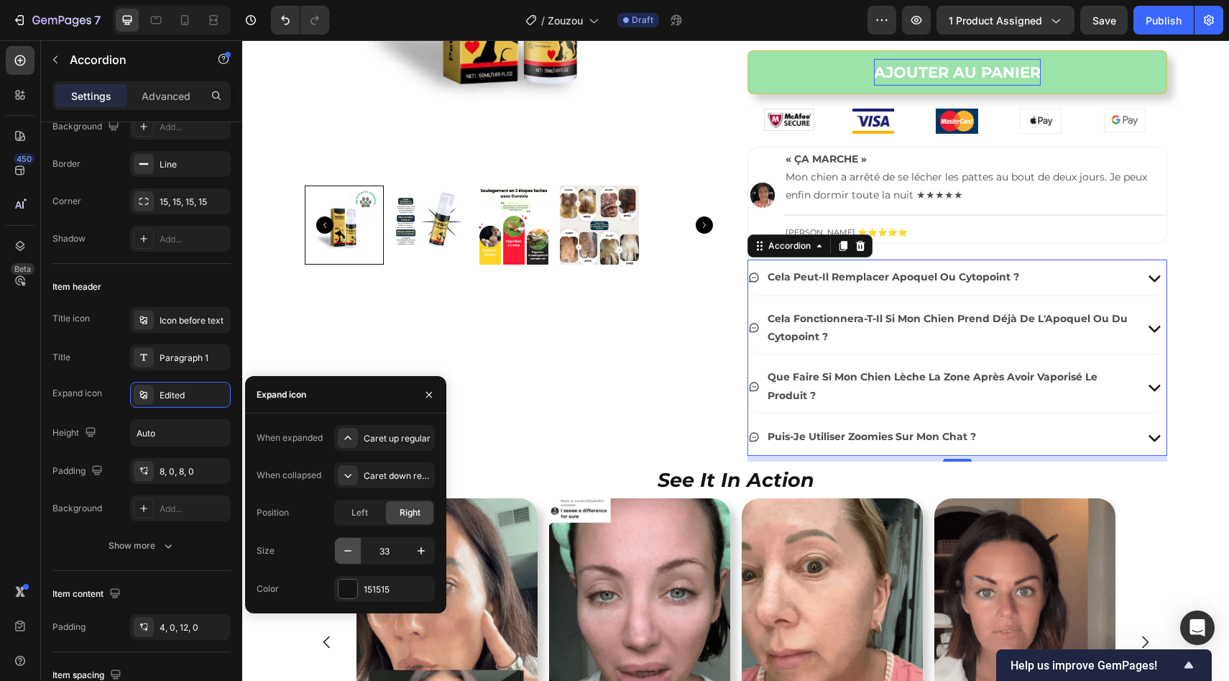
click at [341, 547] on icon "button" at bounding box center [348, 550] width 14 height 14
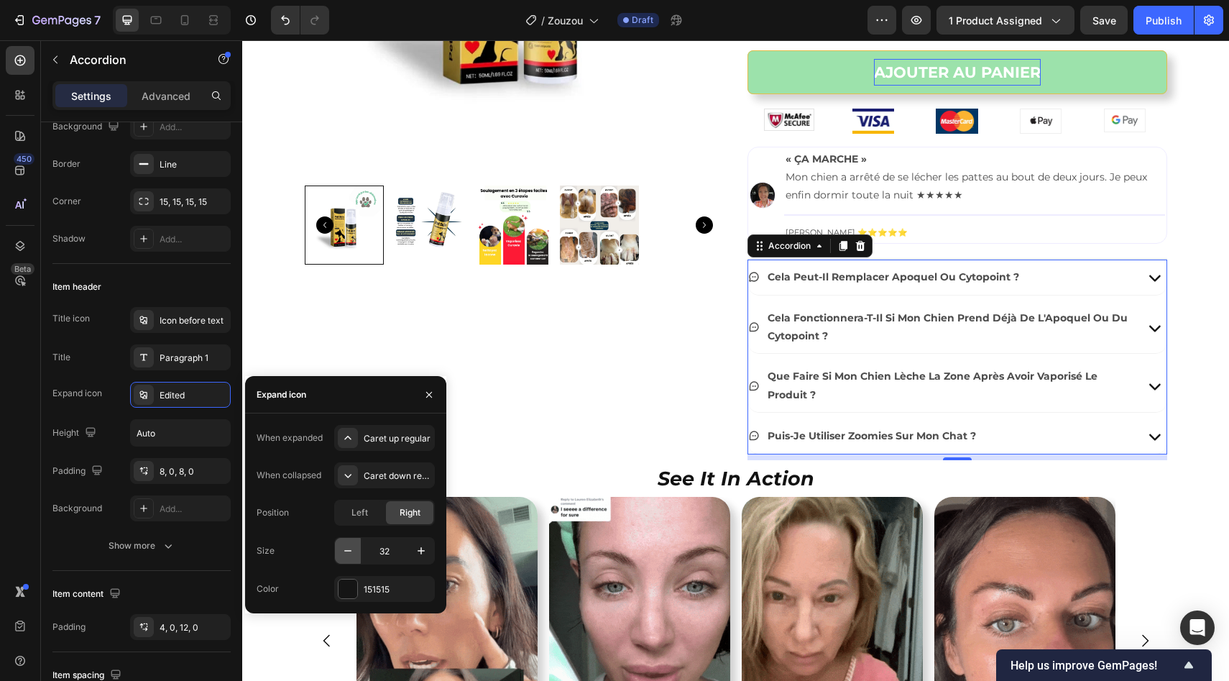
click at [341, 547] on icon "button" at bounding box center [348, 550] width 14 height 14
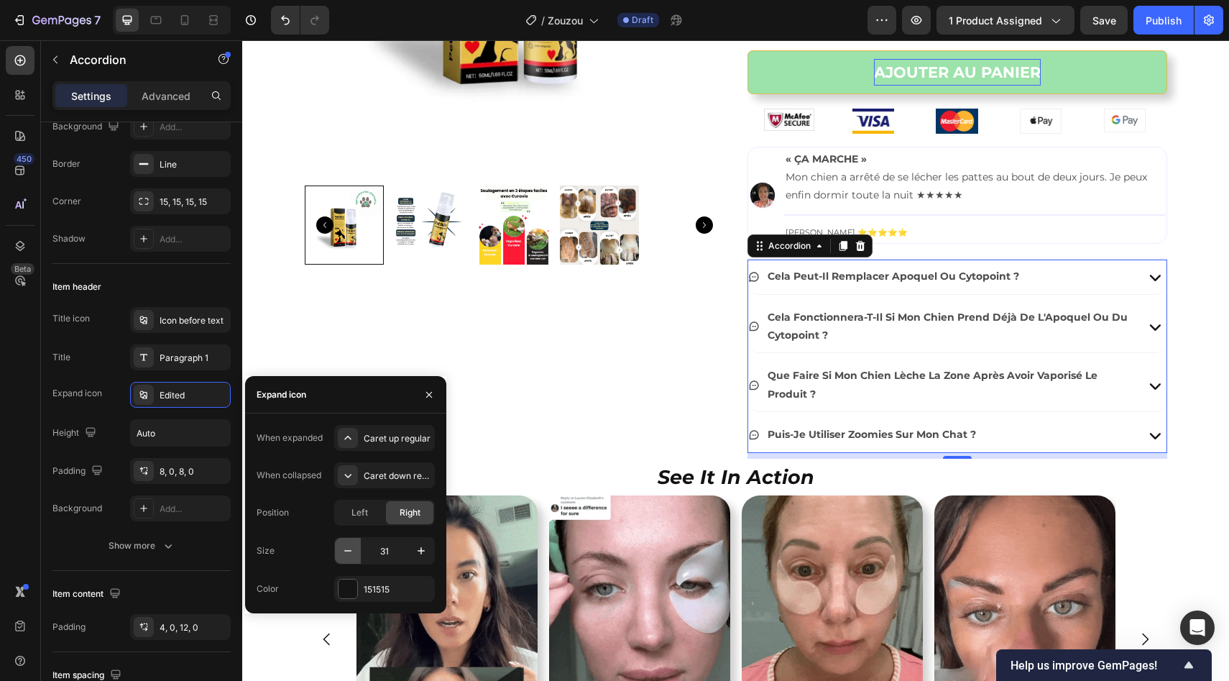
click at [341, 547] on icon "button" at bounding box center [348, 550] width 14 height 14
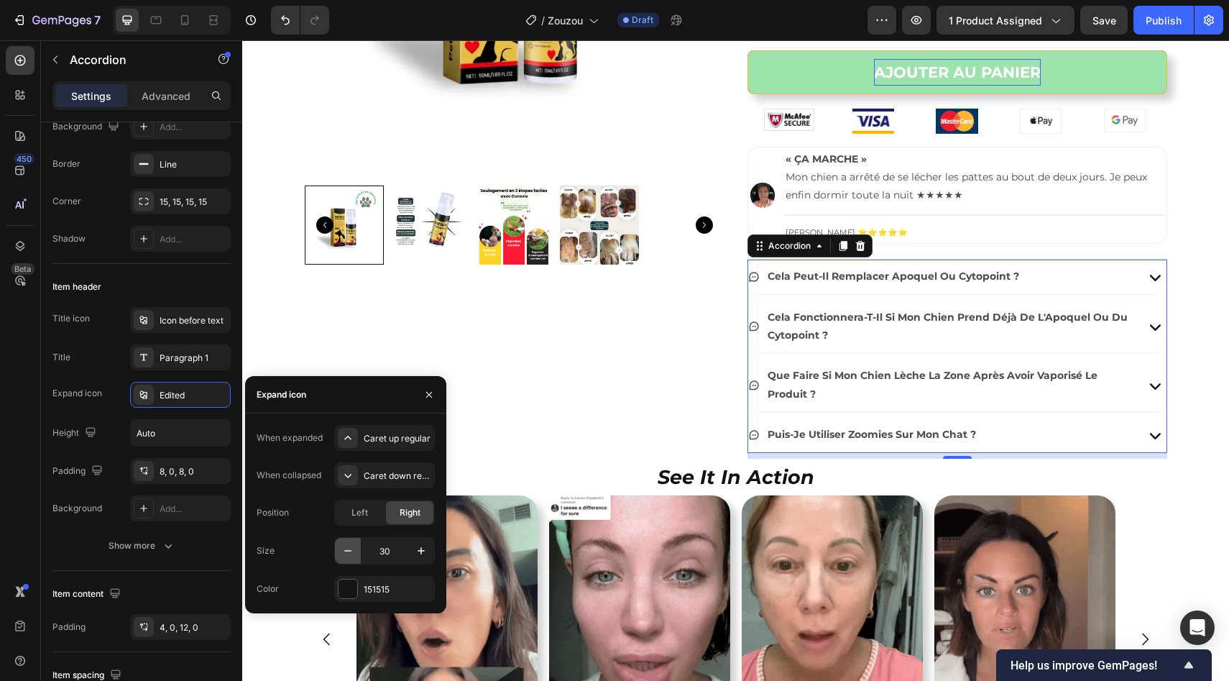
click at [341, 547] on icon "button" at bounding box center [348, 550] width 14 height 14
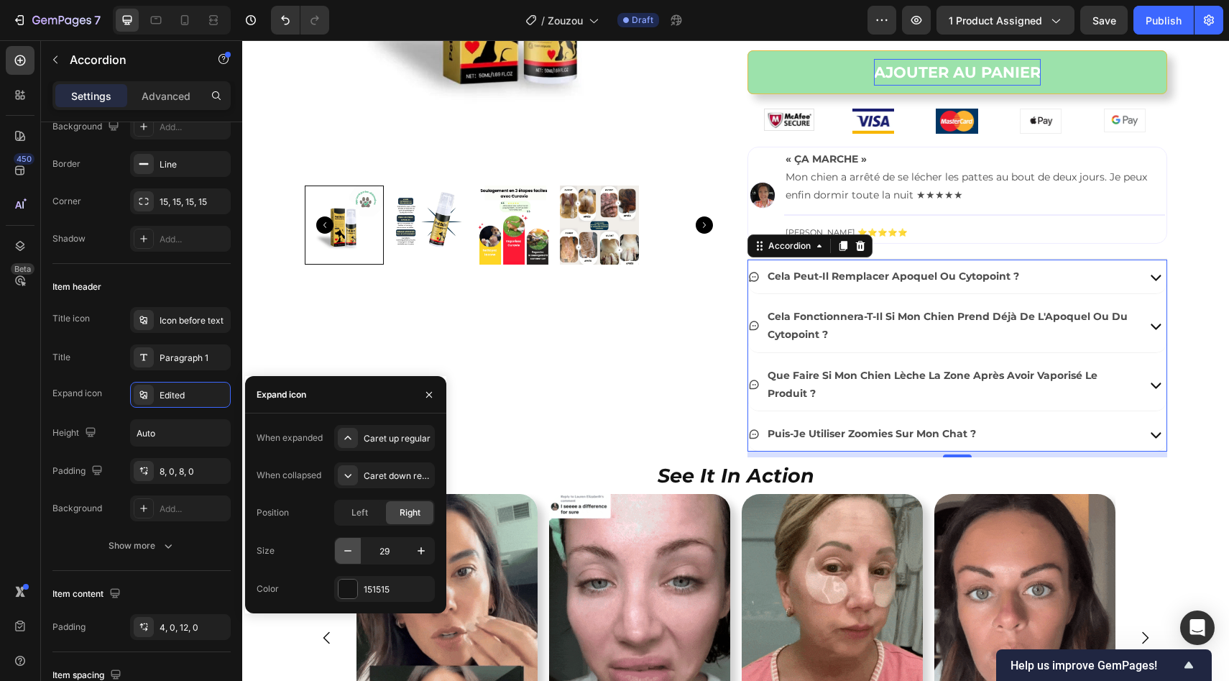
click at [341, 547] on icon "button" at bounding box center [348, 550] width 14 height 14
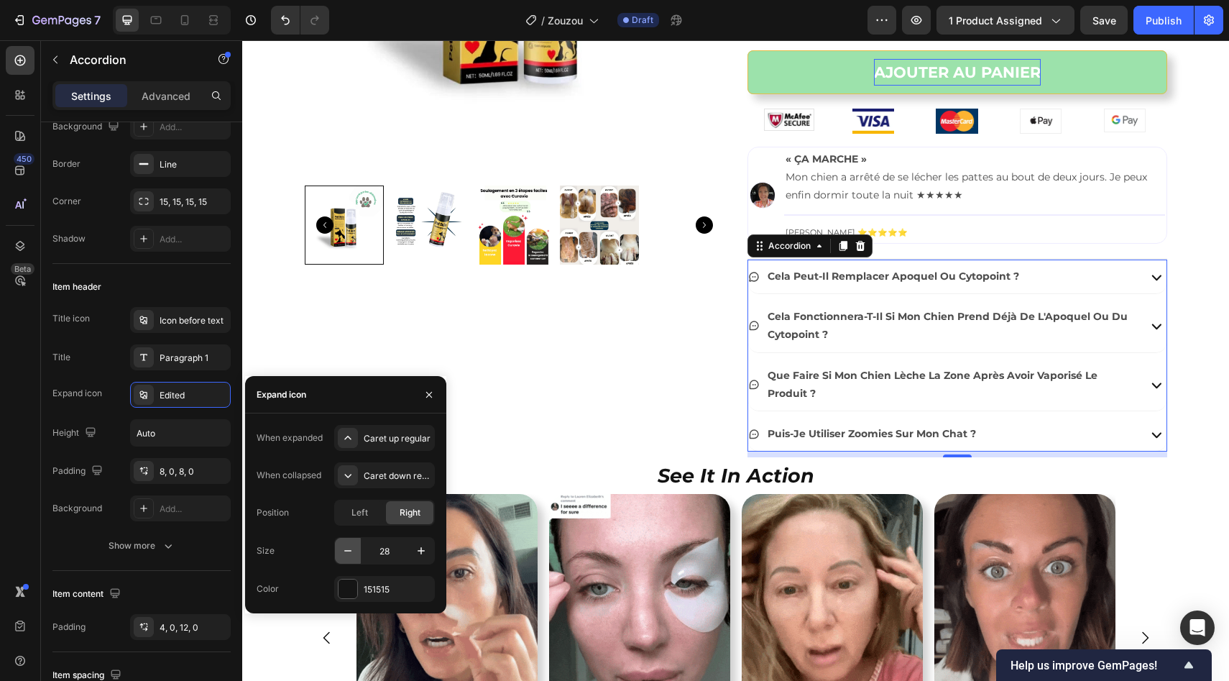
click at [341, 547] on icon "button" at bounding box center [348, 550] width 14 height 14
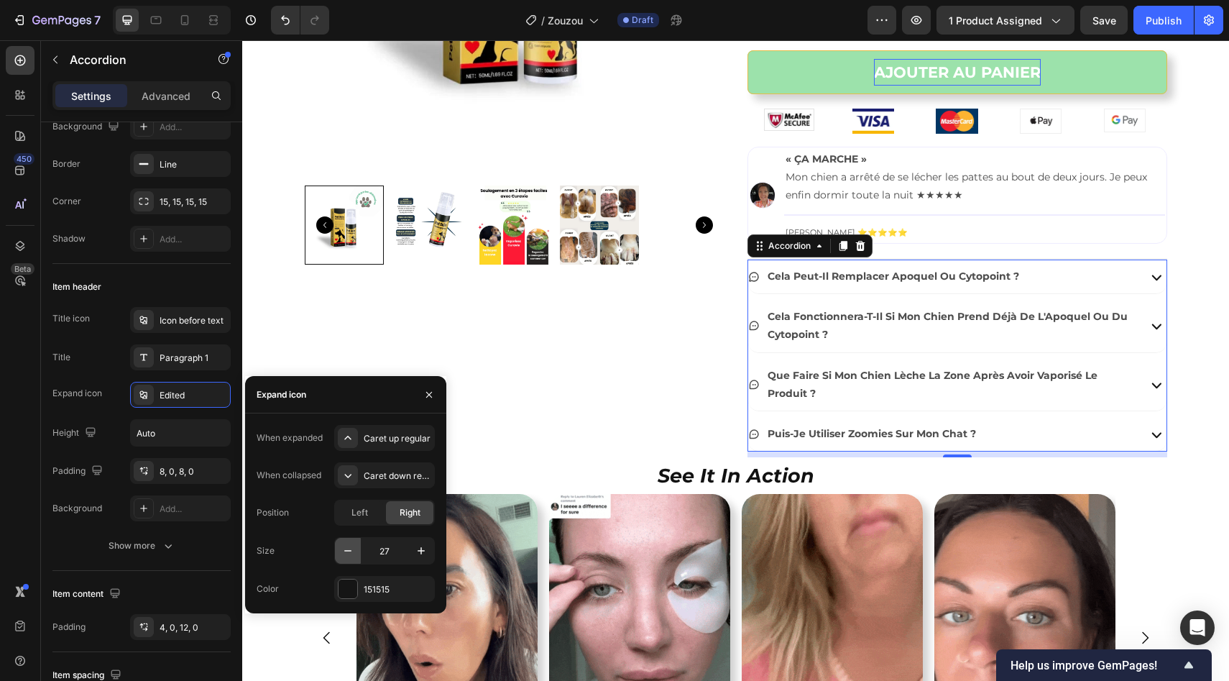
click at [341, 547] on icon "button" at bounding box center [348, 550] width 14 height 14
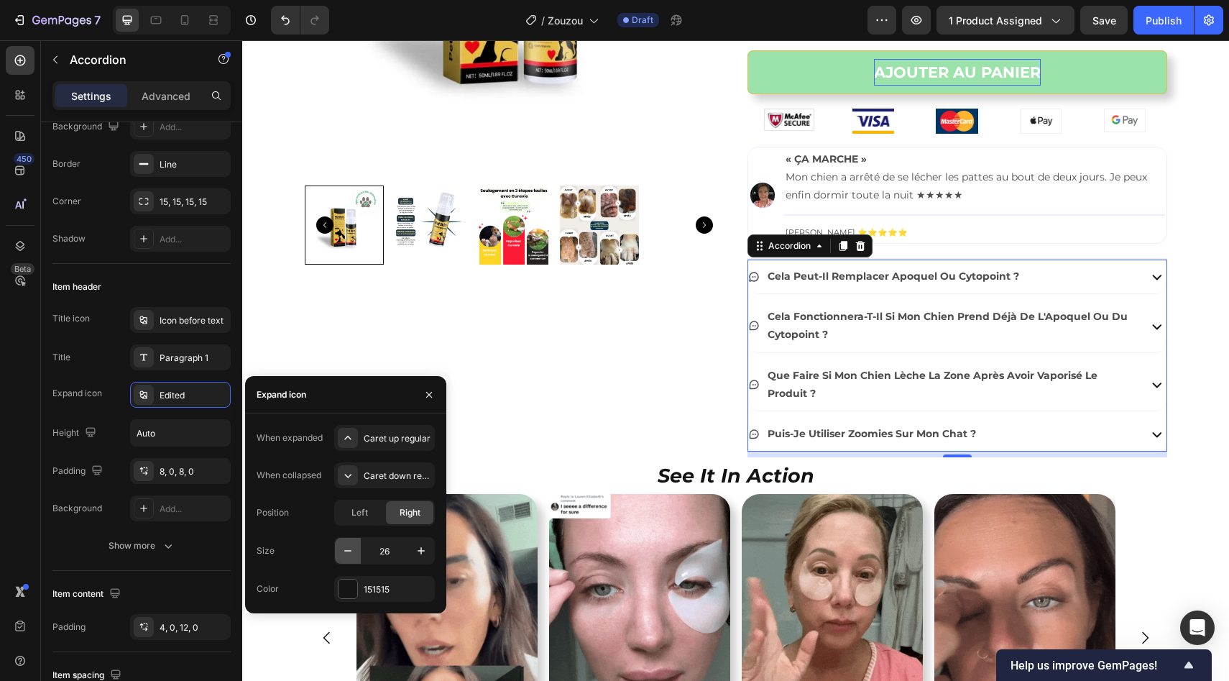
click at [341, 547] on icon "button" at bounding box center [348, 550] width 14 height 14
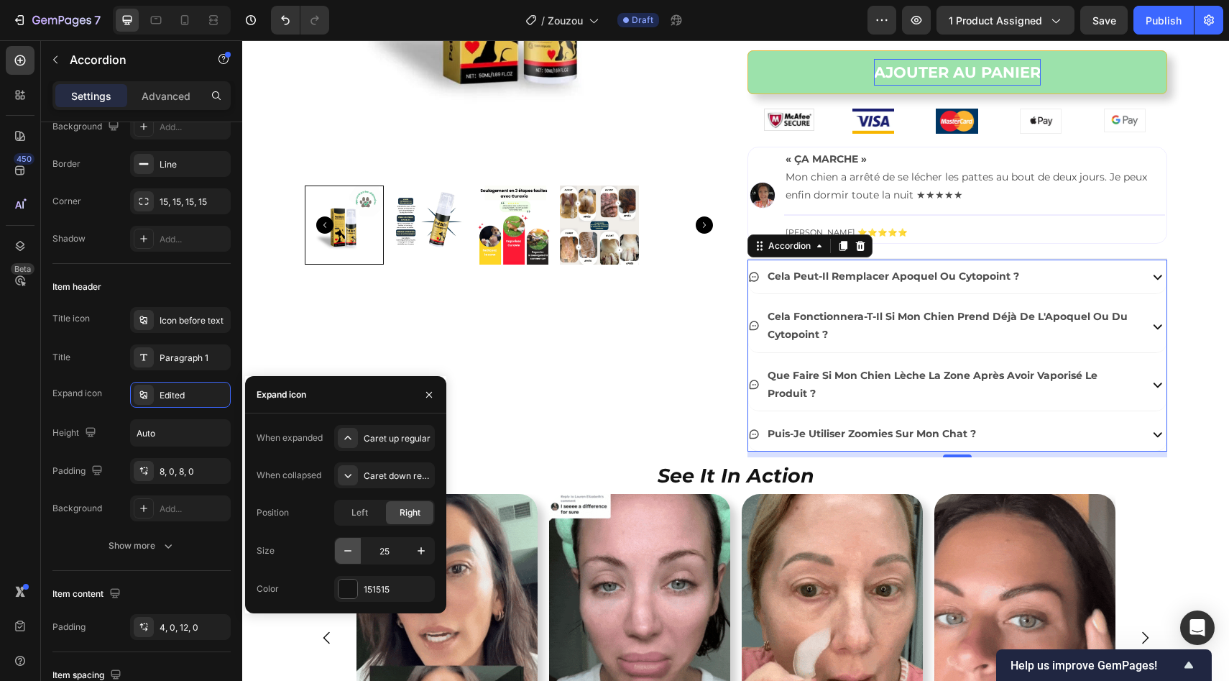
click at [341, 547] on icon "button" at bounding box center [348, 550] width 14 height 14
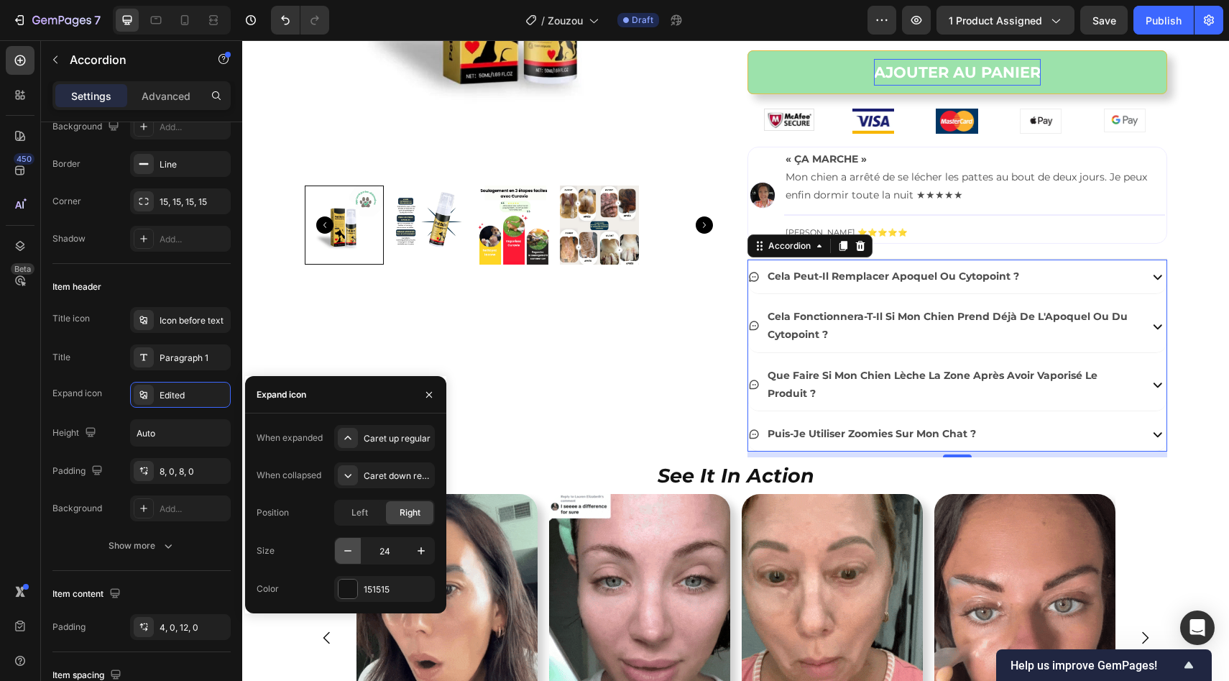
click at [341, 547] on icon "button" at bounding box center [348, 550] width 14 height 14
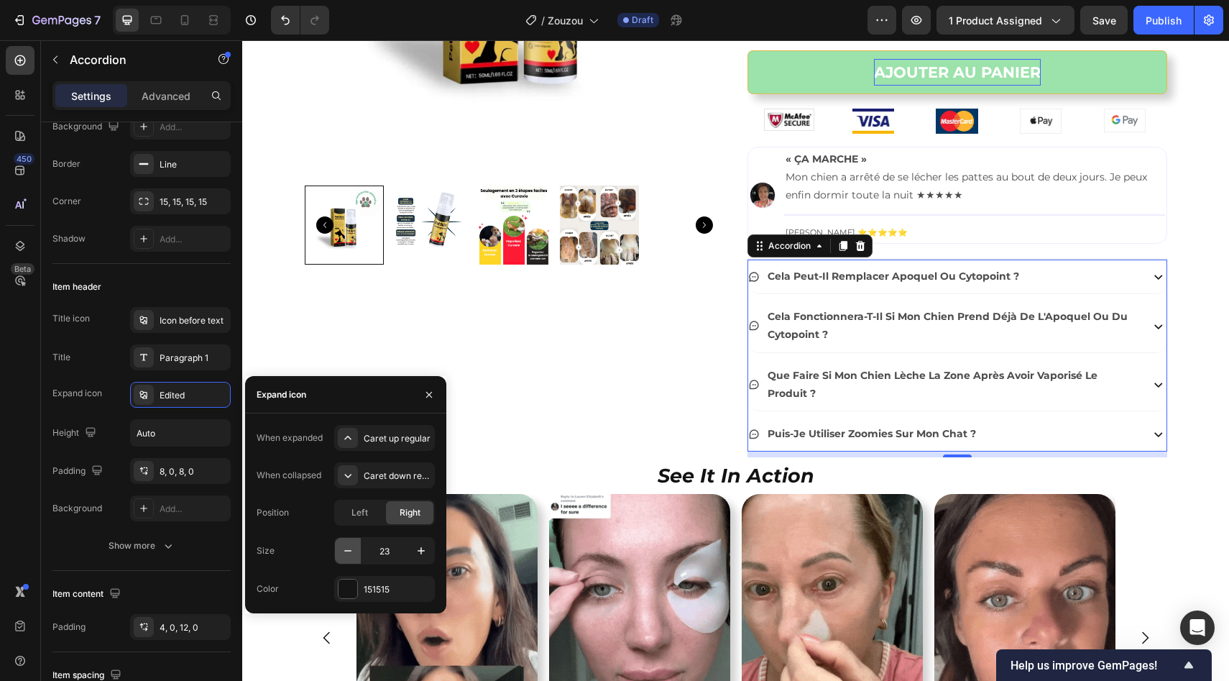
click at [341, 547] on icon "button" at bounding box center [348, 550] width 14 height 14
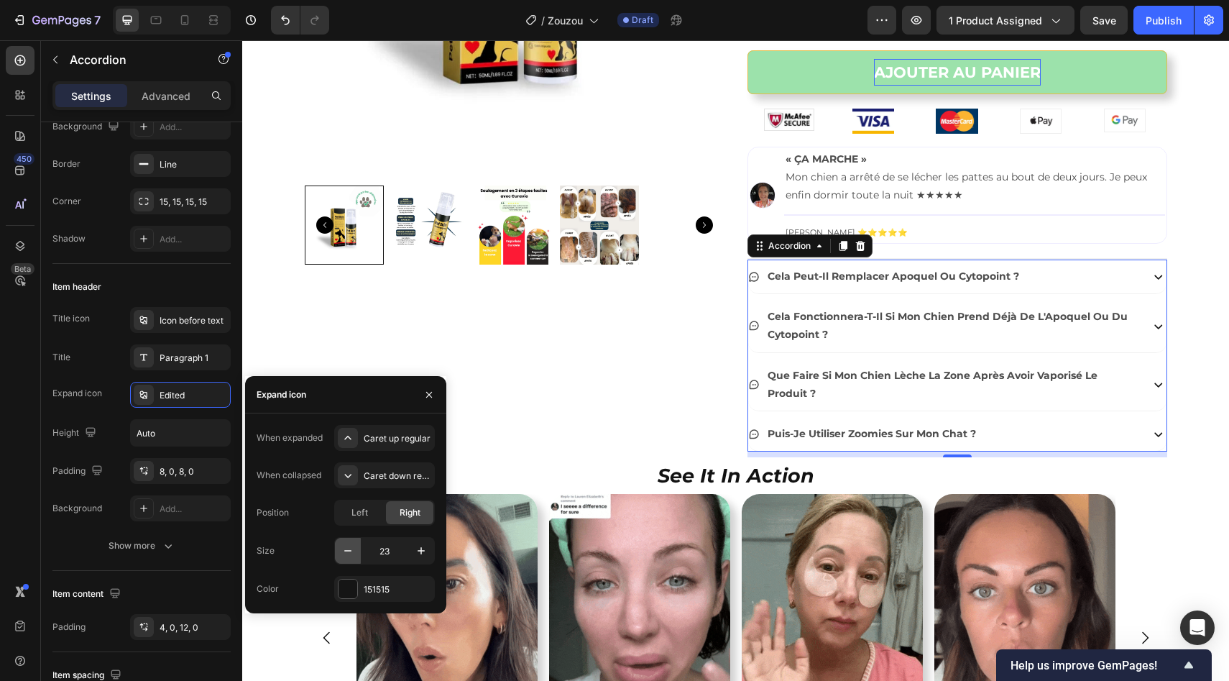
type input "22"
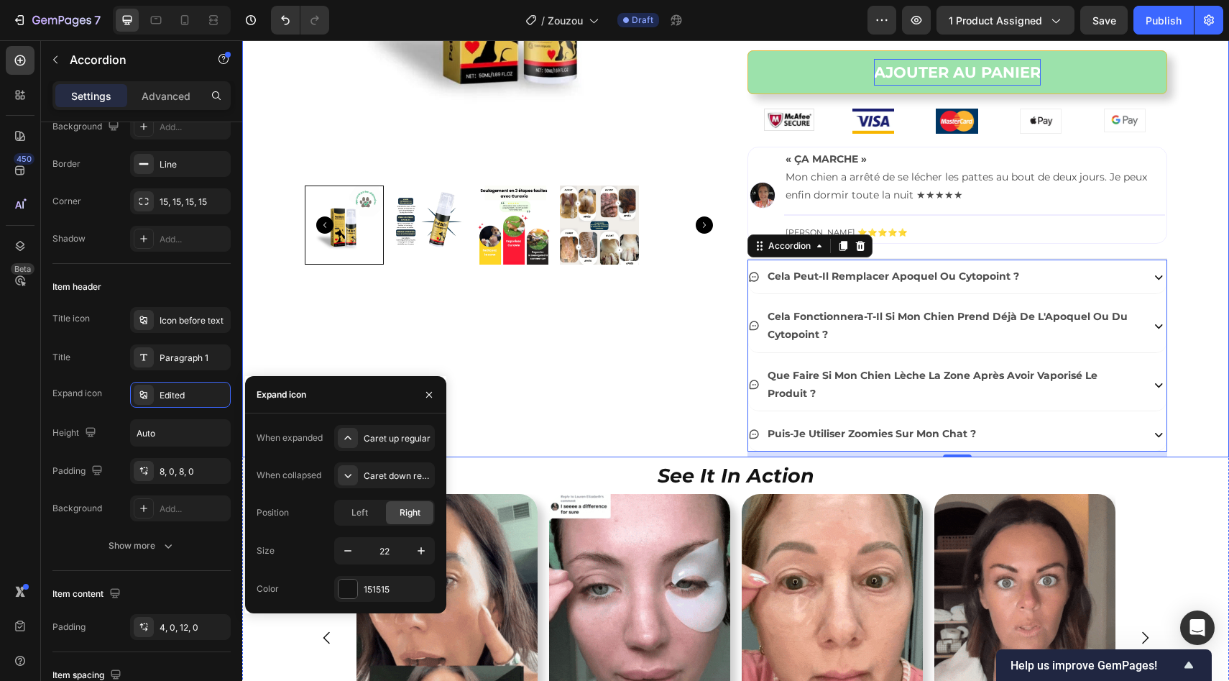
click at [1210, 333] on div "Product Images Image Zouzou™ – spray cutané soutenu par les vétérinaires Produc…" at bounding box center [735, 108] width 987 height 697
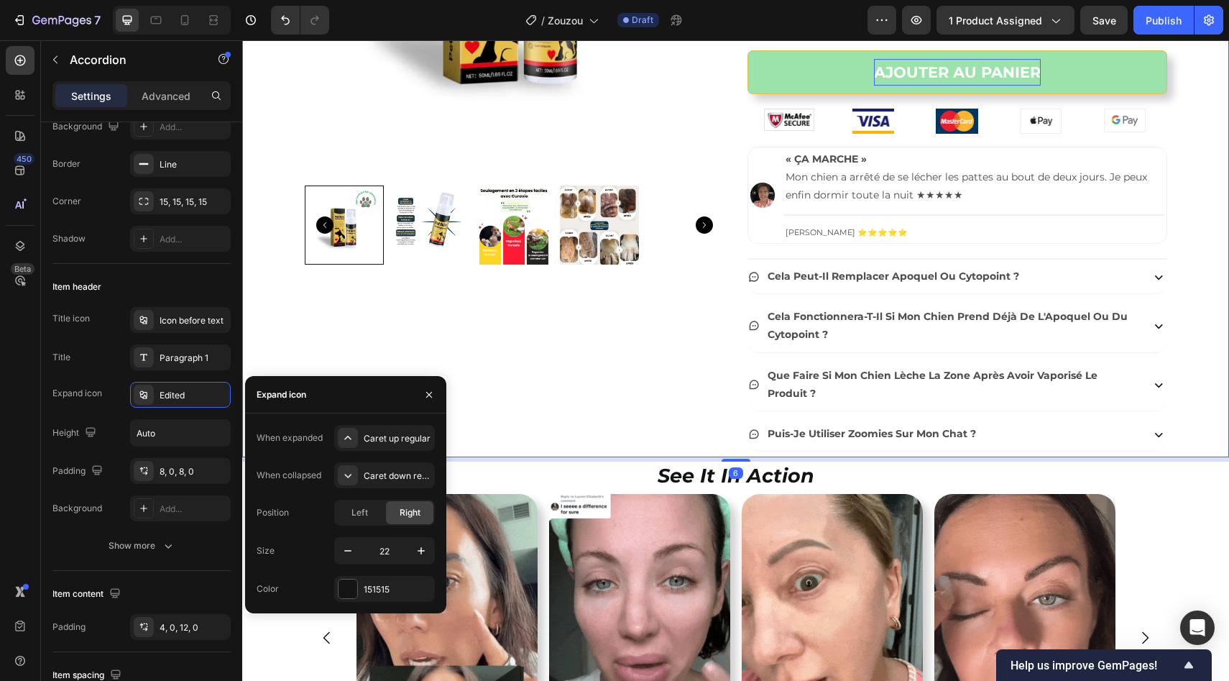
scroll to position [0, 0]
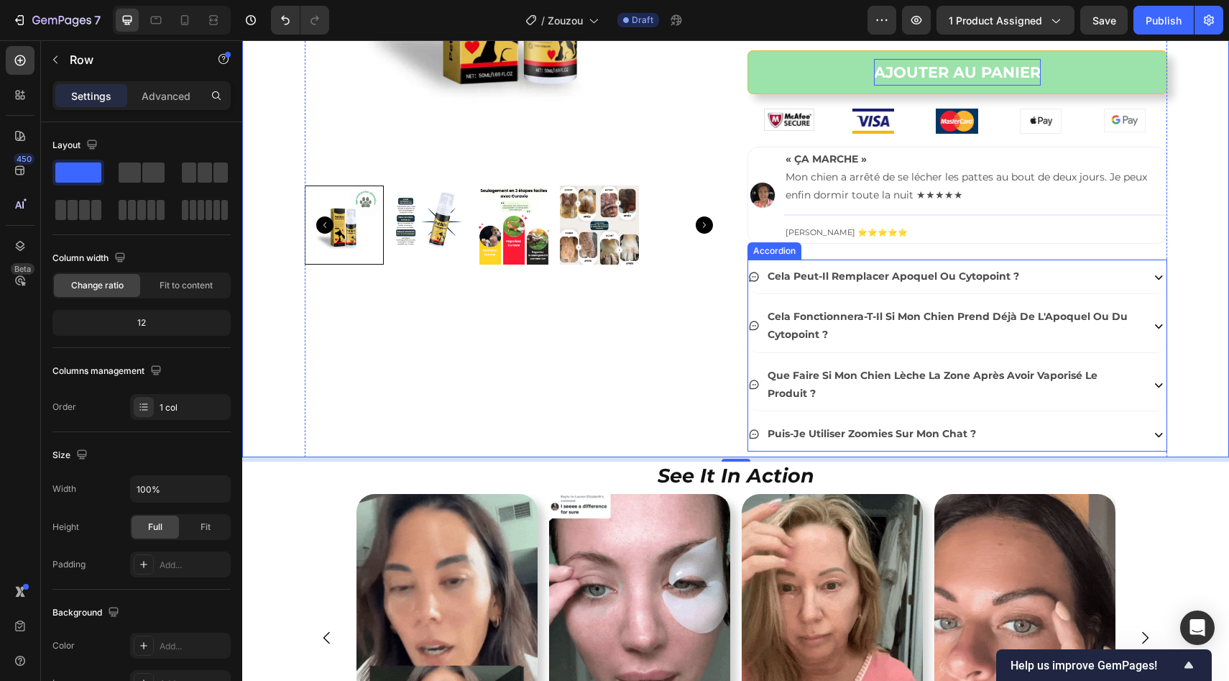
click at [1153, 273] on icon at bounding box center [1159, 277] width 16 height 16
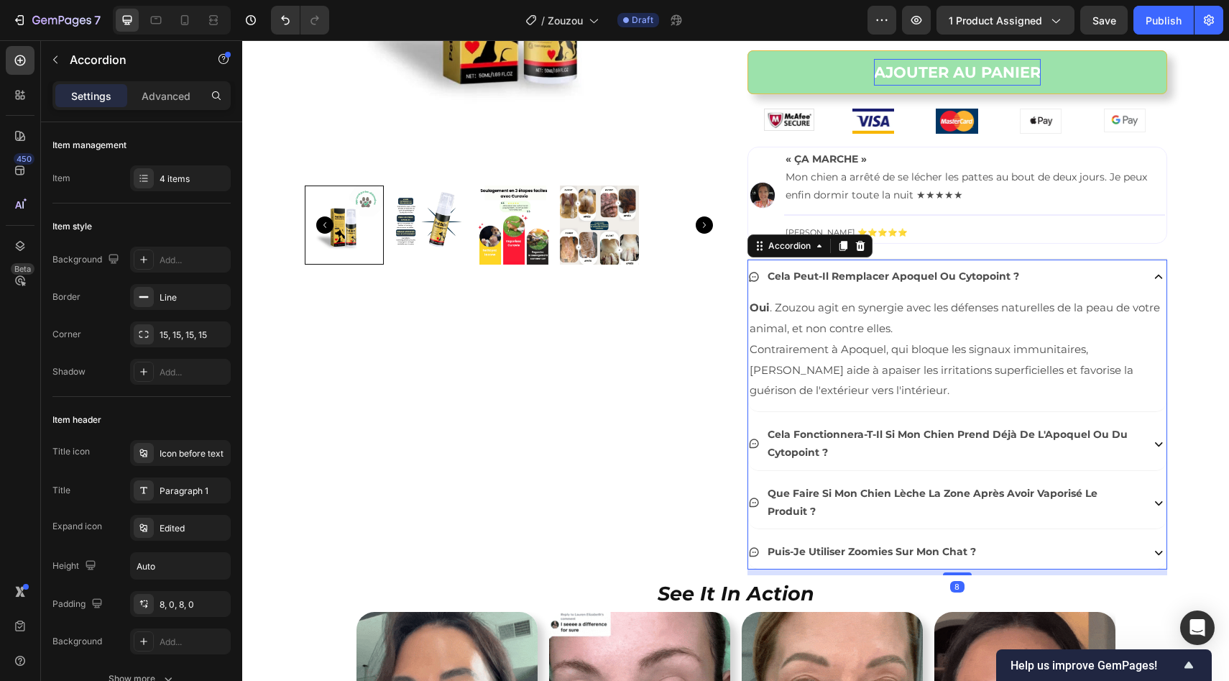
click at [1153, 273] on icon at bounding box center [1159, 277] width 16 height 16
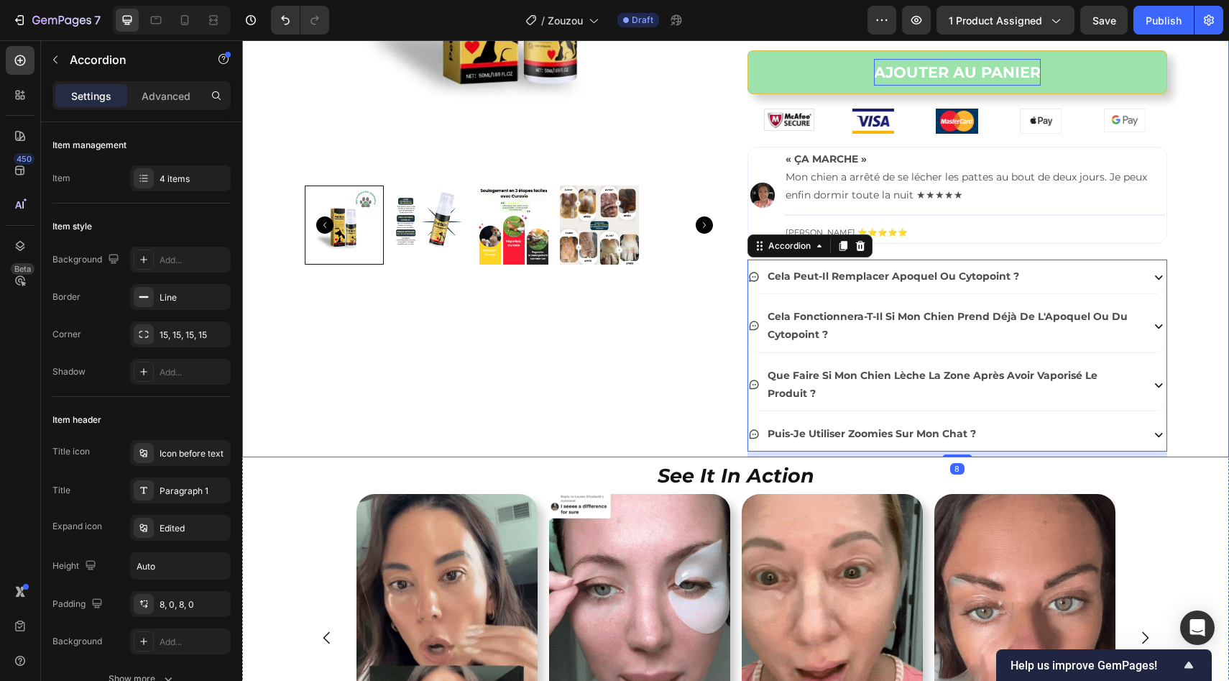
click at [1187, 282] on div "Product Images Image Zouzou™ – spray cutané soutenu par les vétérinaires Produc…" at bounding box center [735, 108] width 987 height 697
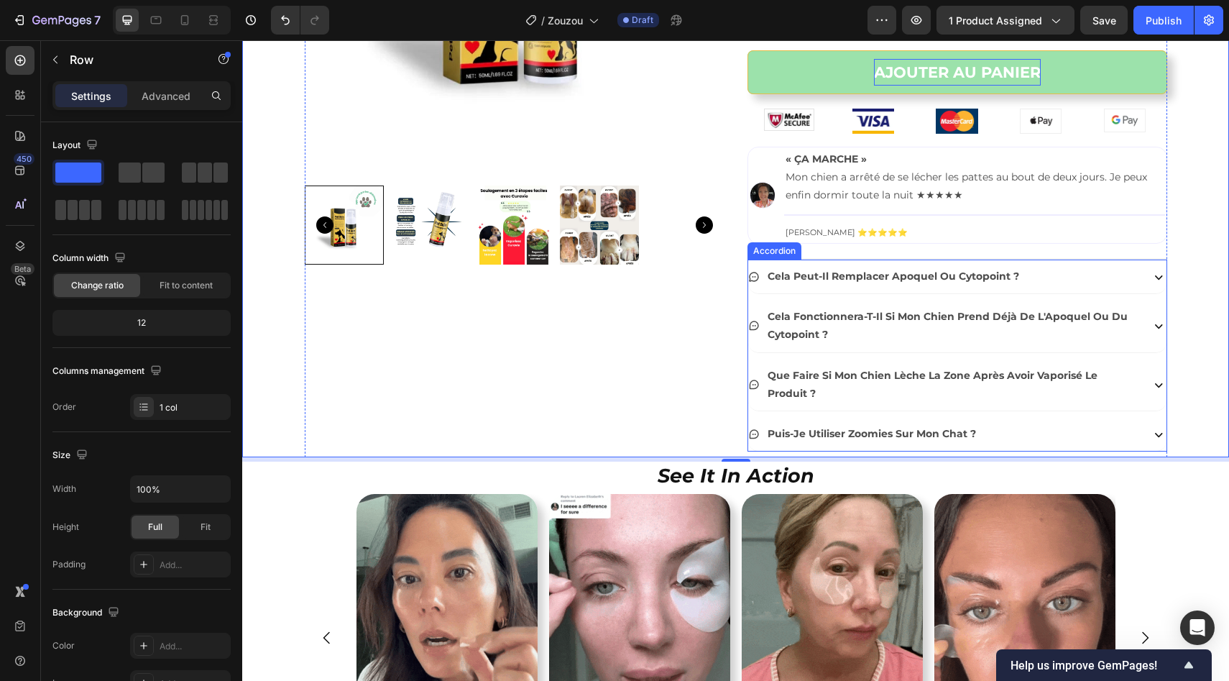
click at [748, 298] on div "cela peut-il remplacer apoquel ou cytopoint ? Cela fonctionnera-t-il si mon chi…" at bounding box center [958, 355] width 420 height 192
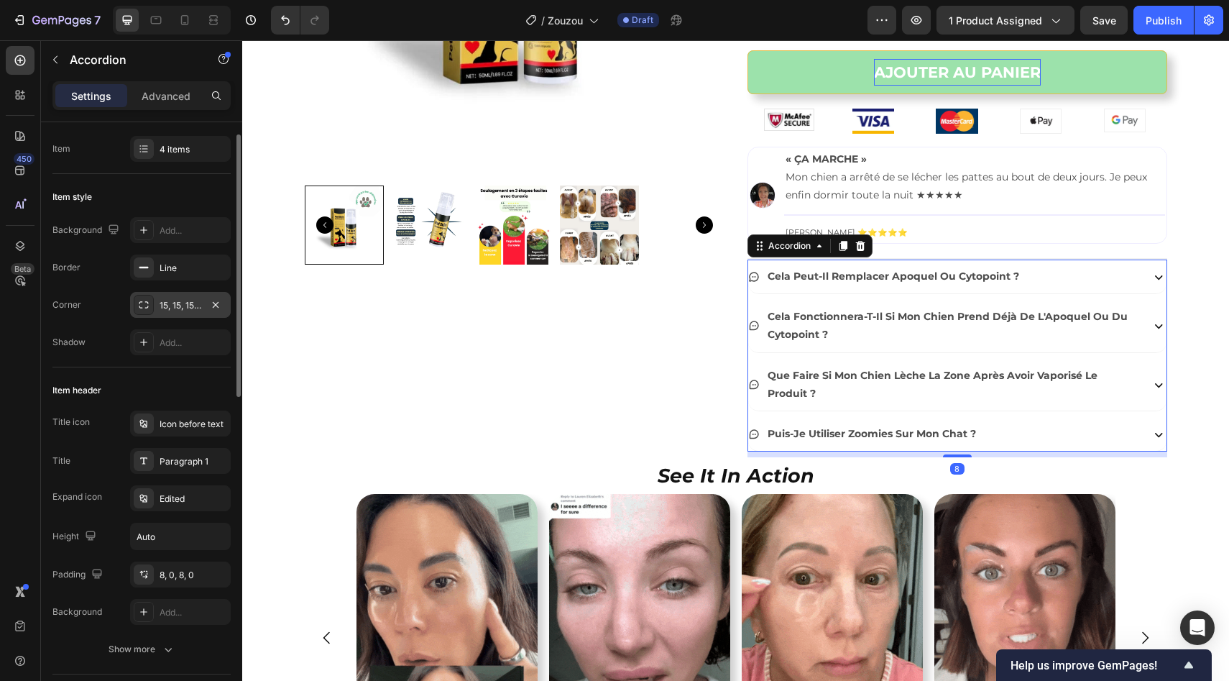
scroll to position [47, 0]
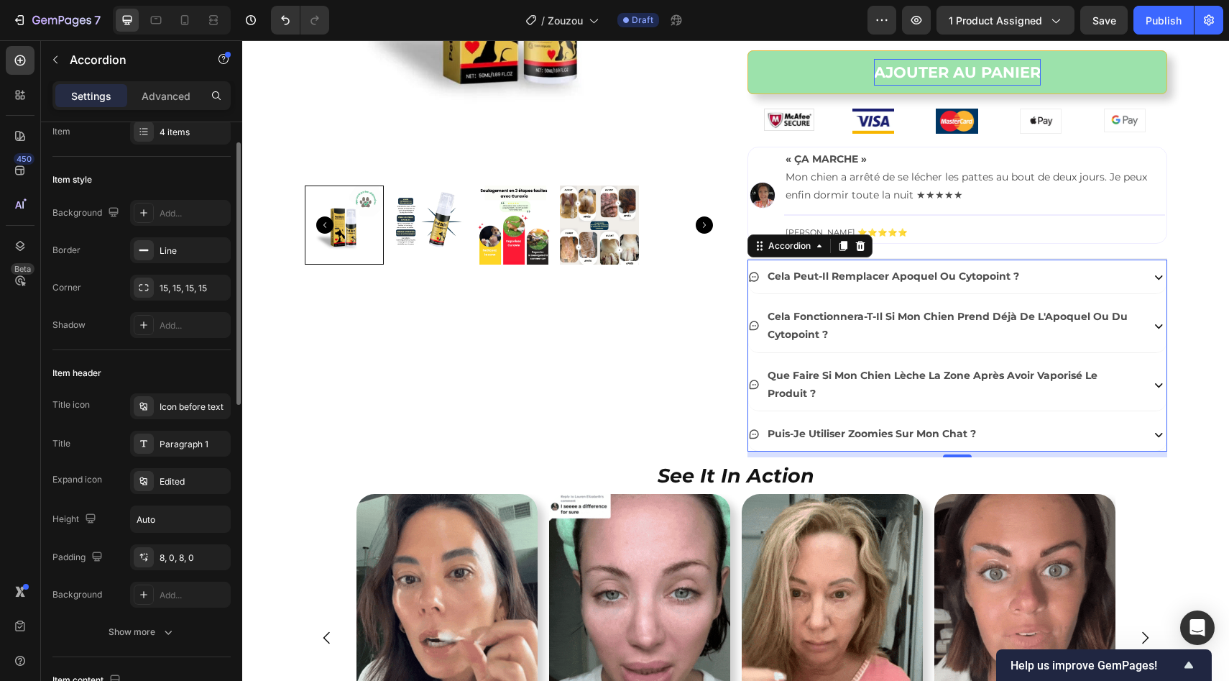
click at [171, 461] on div "Title icon Icon before text Title Paragraph 1 Expand icon Edited Height Auto Pa…" at bounding box center [141, 500] width 178 height 214
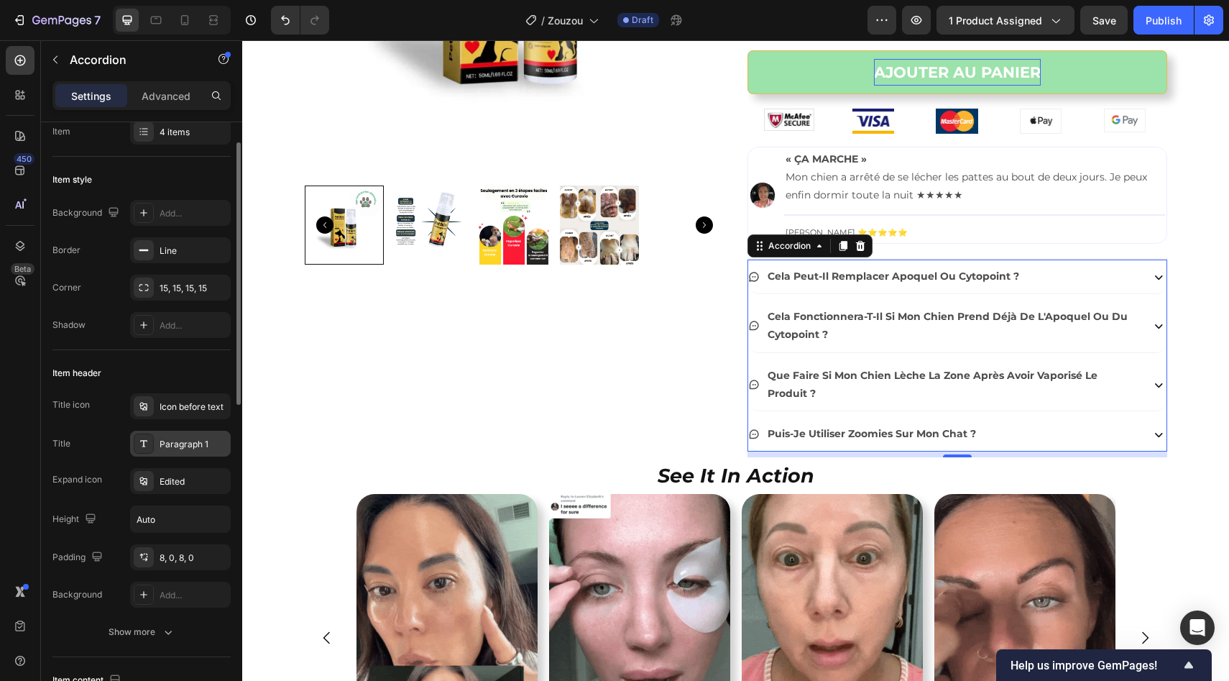
click at [171, 439] on div "Paragraph 1" at bounding box center [194, 444] width 68 height 13
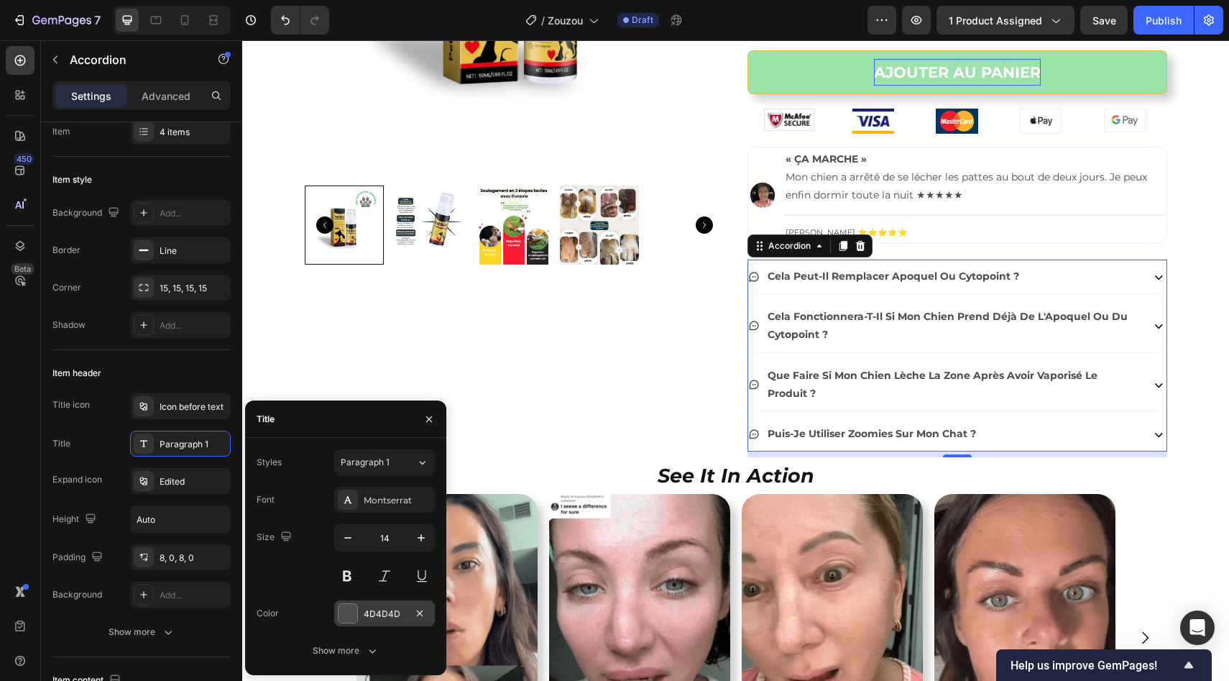
click at [365, 602] on div "4D4D4D" at bounding box center [384, 613] width 101 height 26
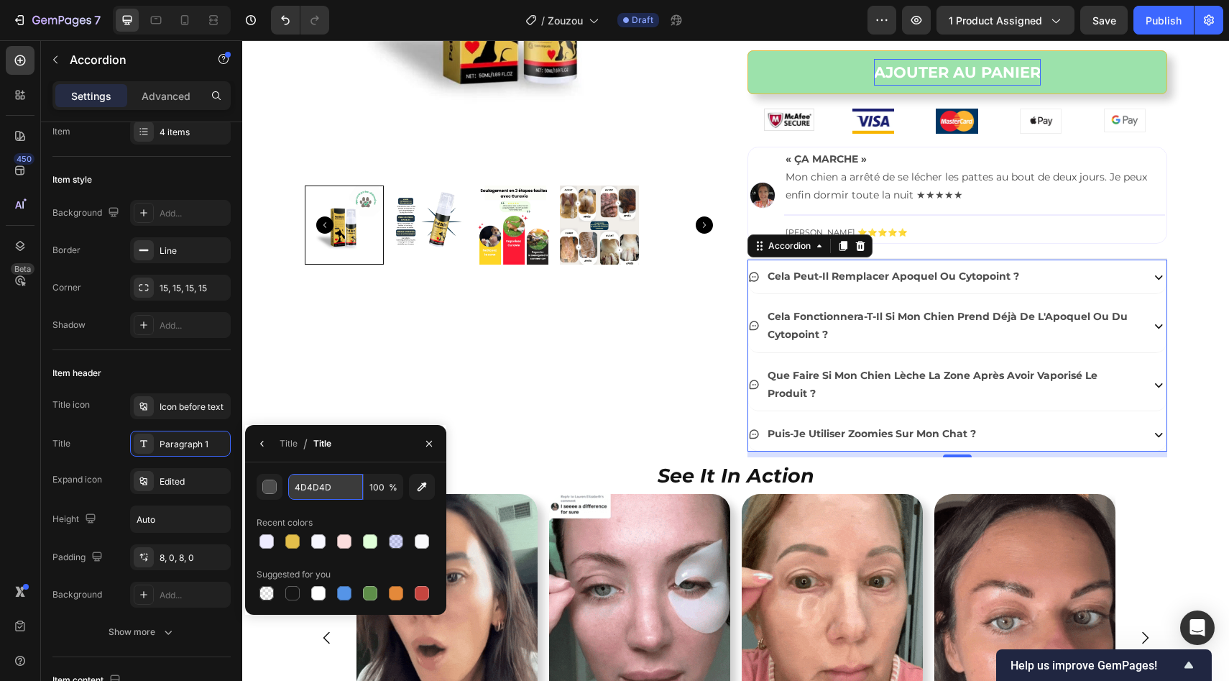
click at [340, 491] on input "4D4D4D" at bounding box center [325, 487] width 75 height 26
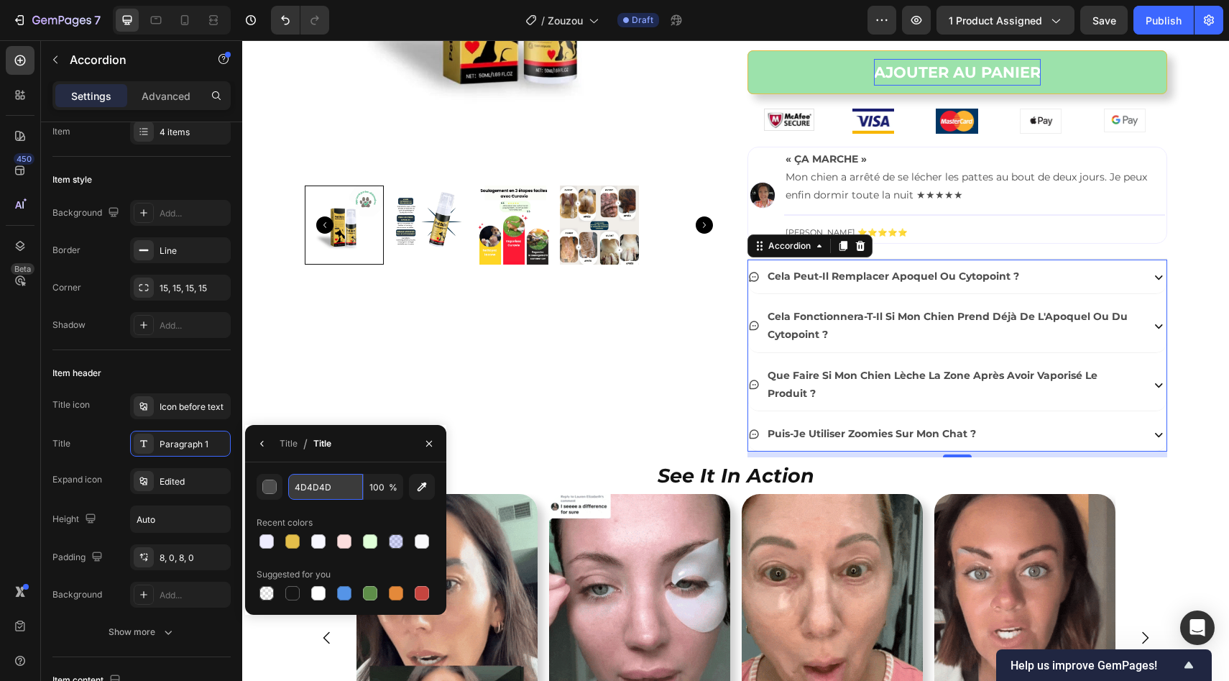
paste input "#23184E"
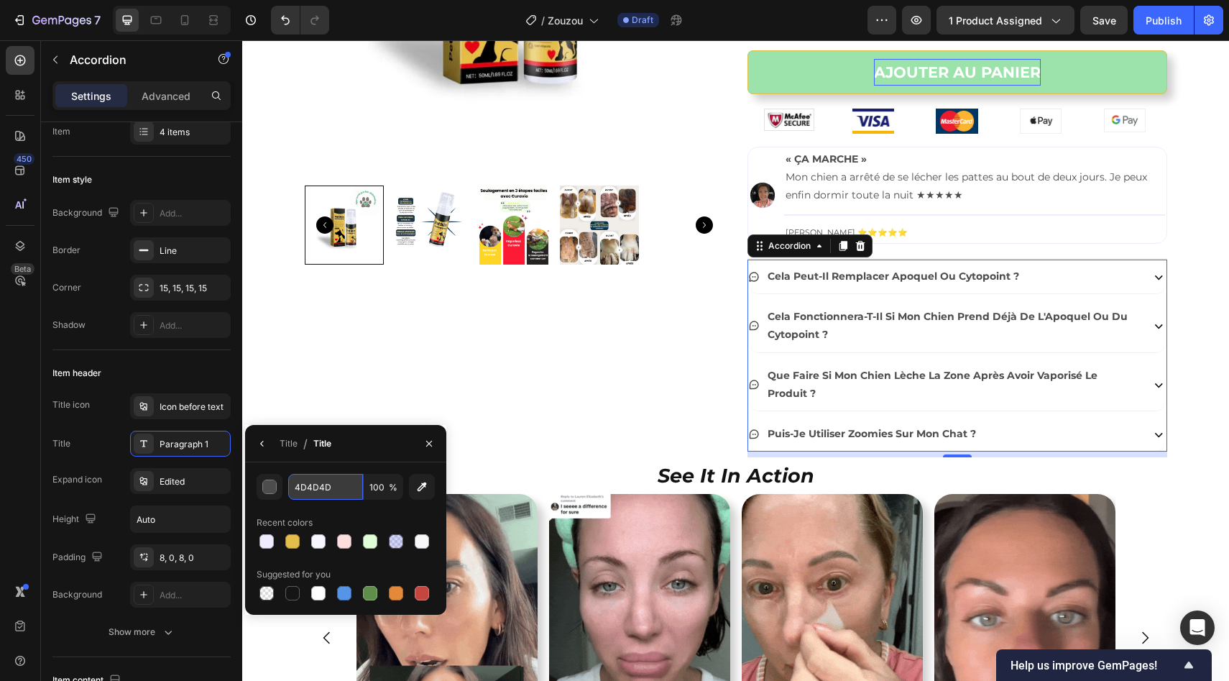
type input "#23184E"
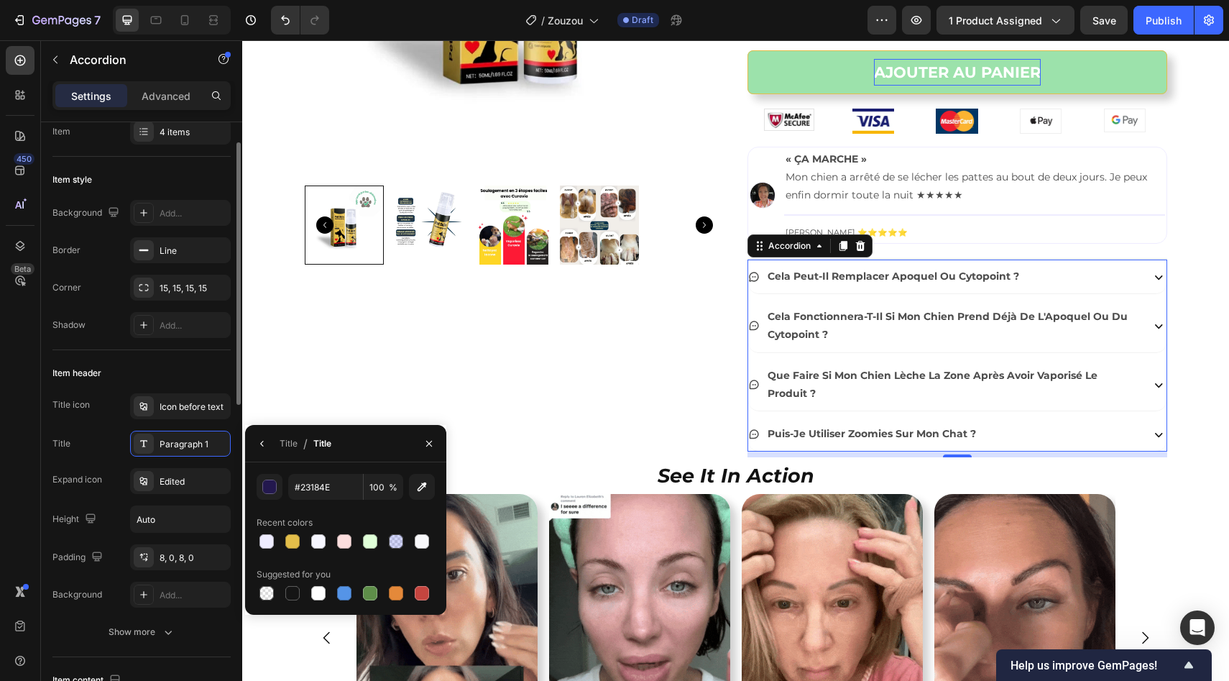
click at [98, 453] on div "Title Paragraph 1" at bounding box center [141, 444] width 178 height 26
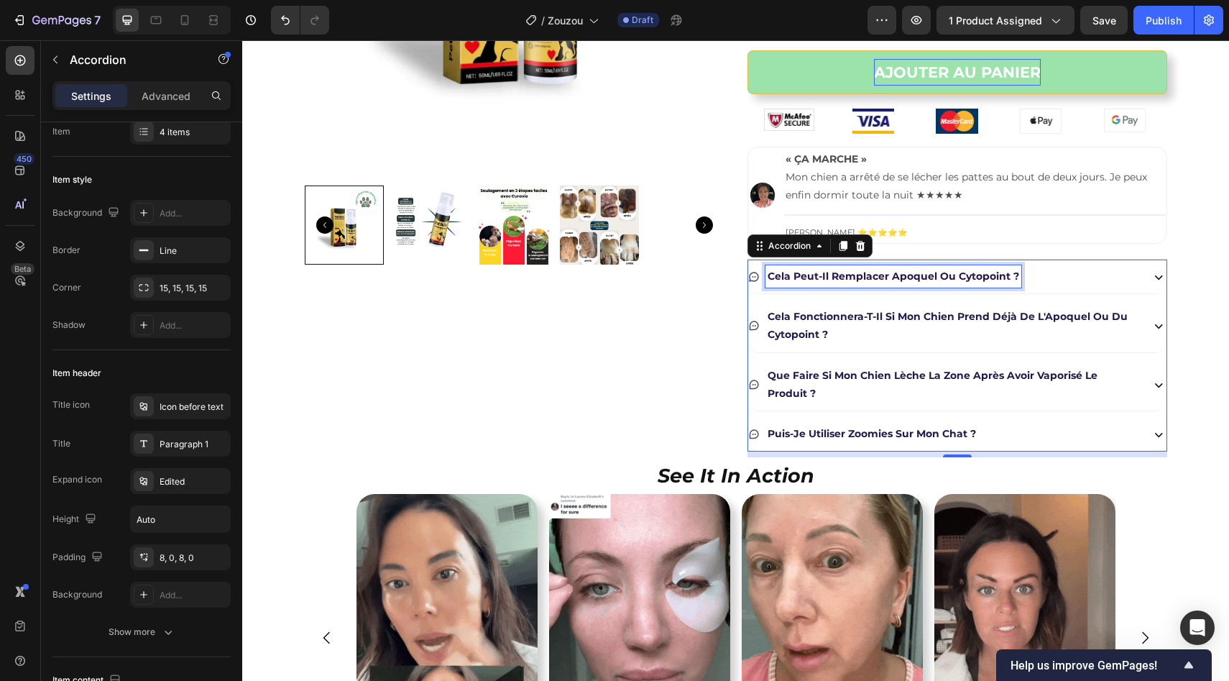
click at [833, 273] on strong "cela peut-il remplacer apoquel ou cytopoint ?" at bounding box center [894, 276] width 252 height 13
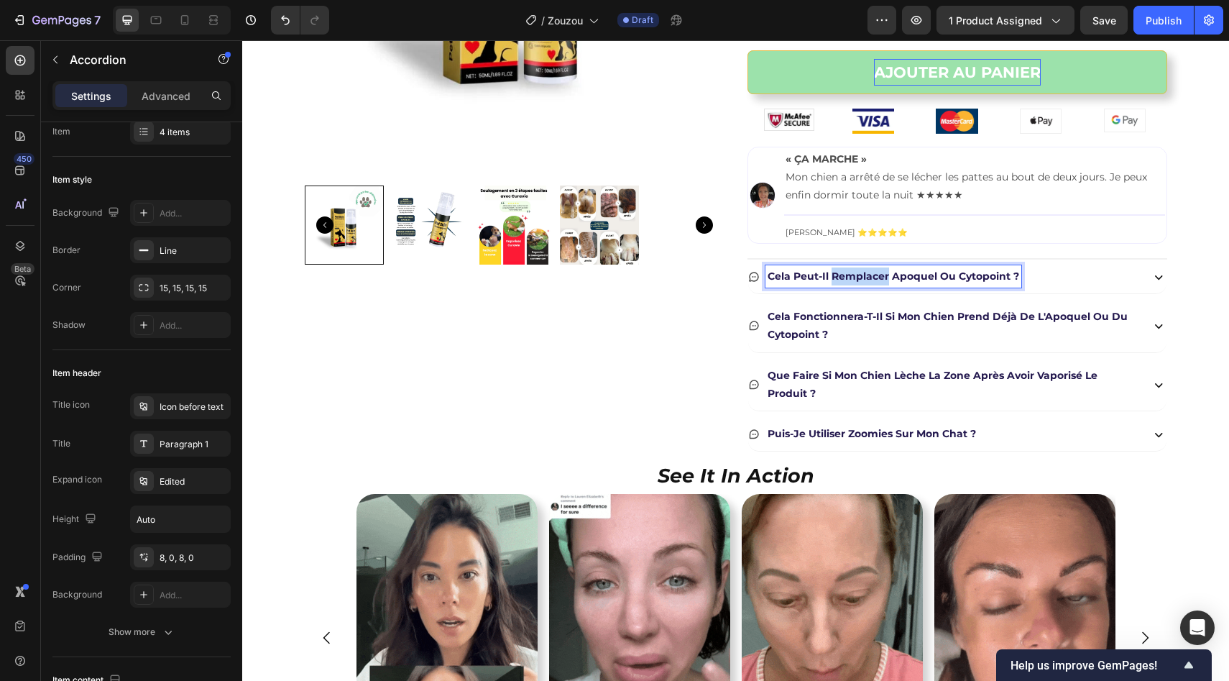
click at [833, 273] on strong "cela peut-il remplacer apoquel ou cytopoint ?" at bounding box center [894, 276] width 252 height 13
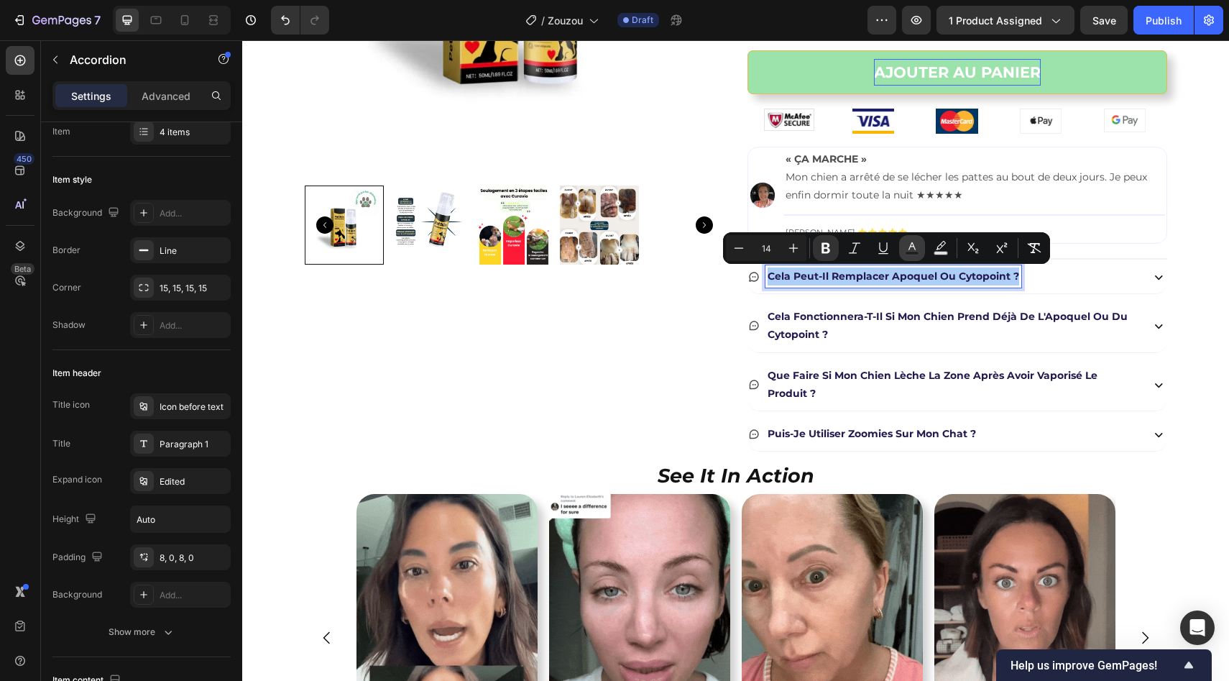
click at [918, 247] on icon "Editor contextual toolbar" at bounding box center [912, 248] width 14 height 14
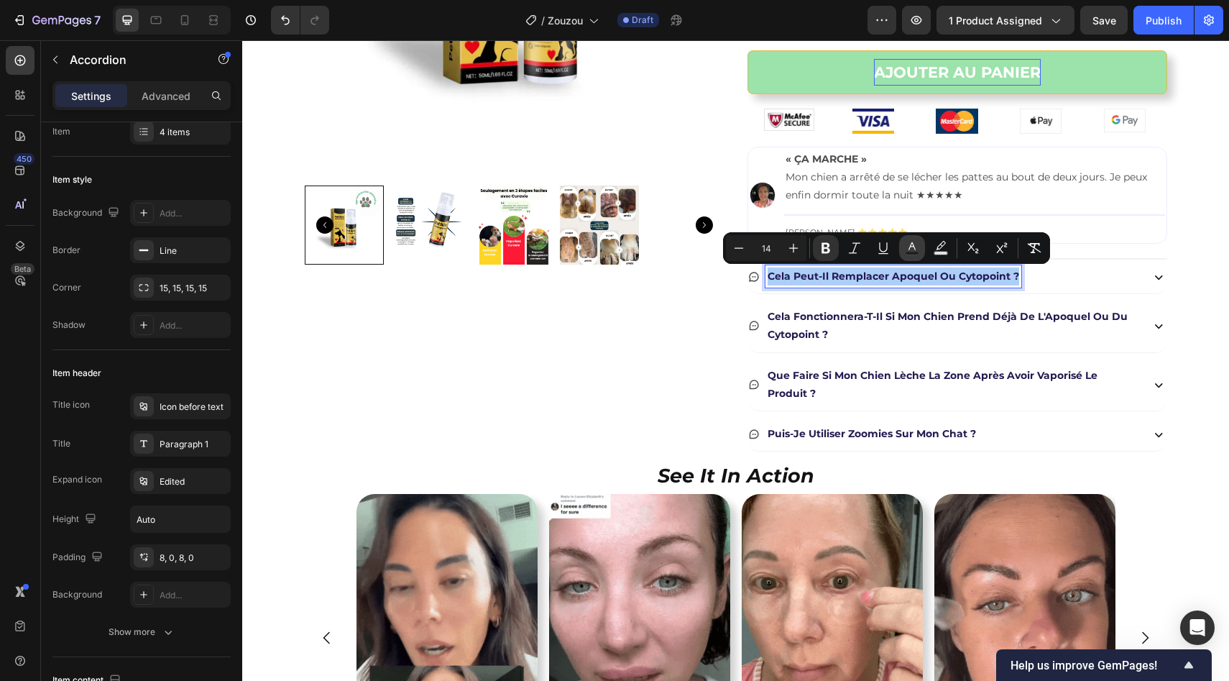
type input "23184E"
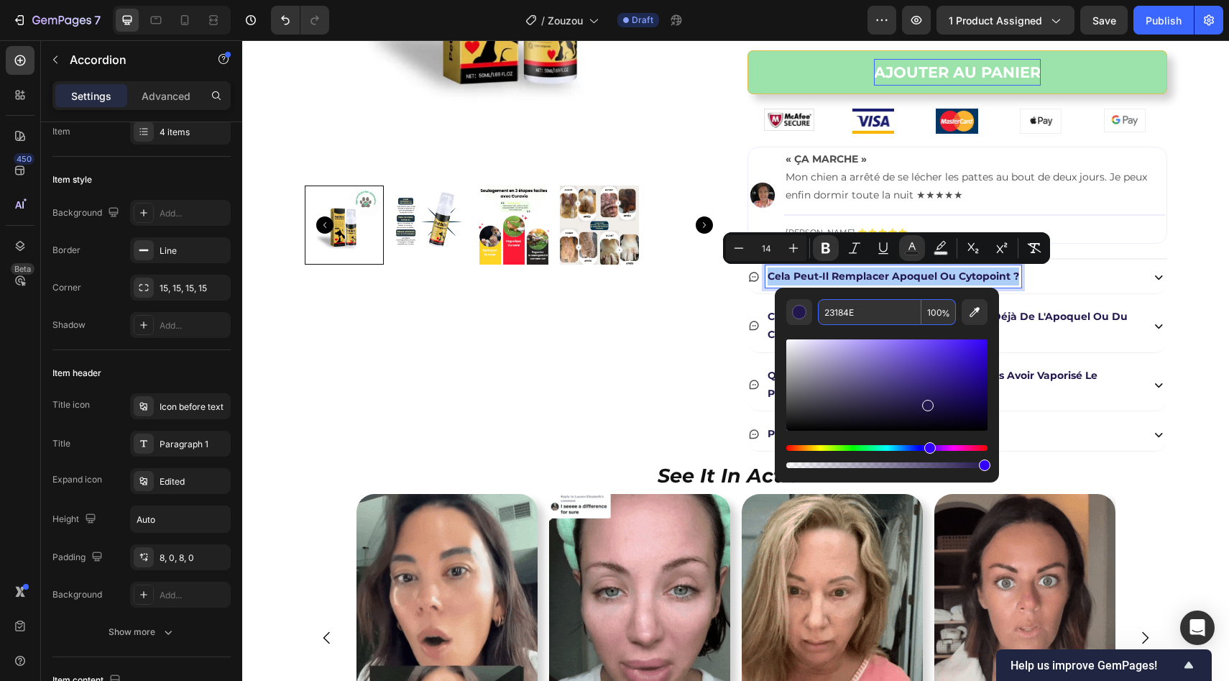
click at [876, 302] on input "23184E" at bounding box center [870, 312] width 104 height 26
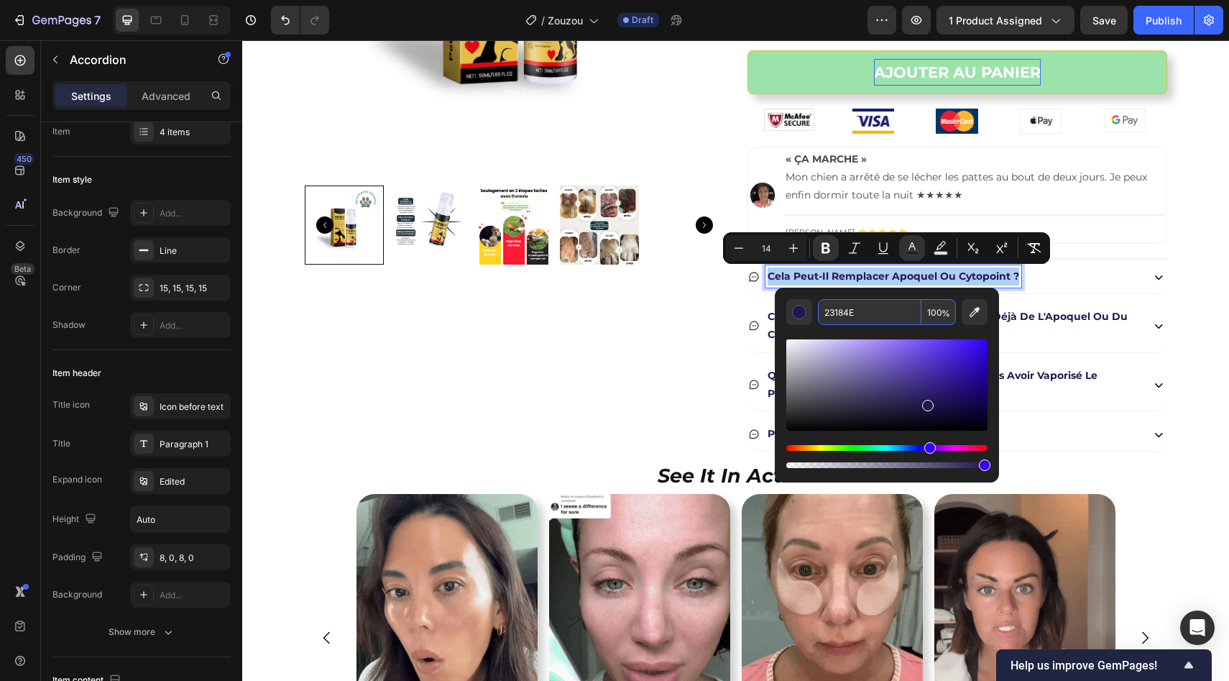
paste input "#"
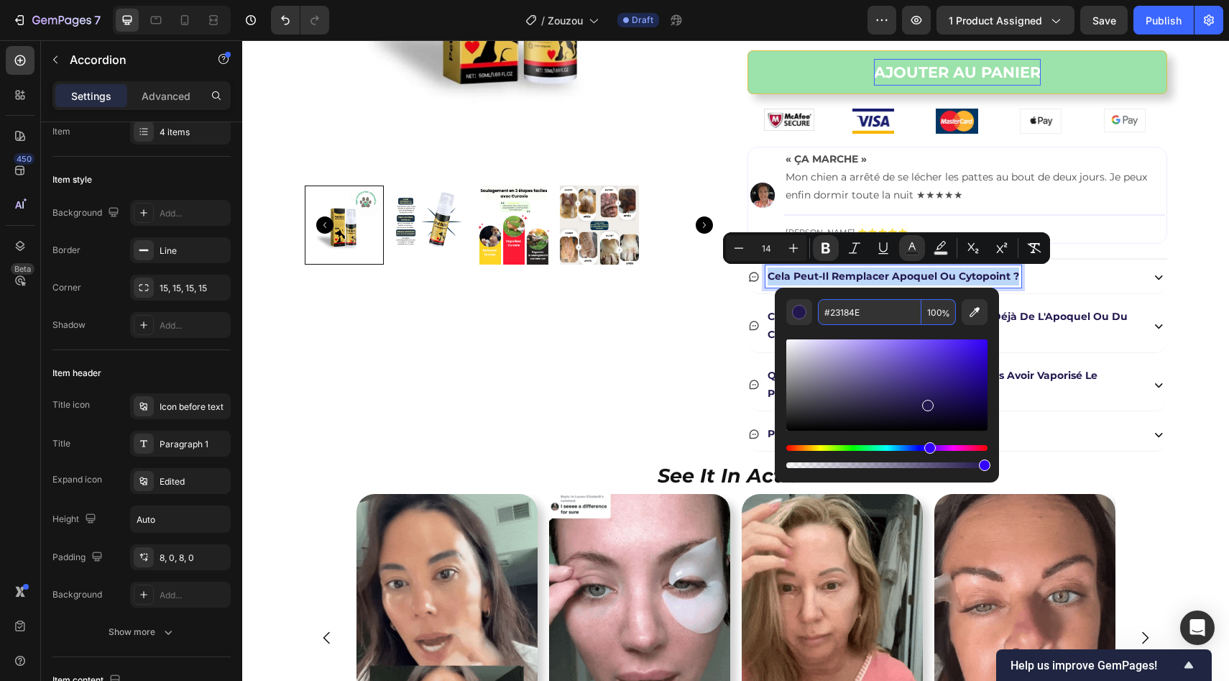
type input "23184E"
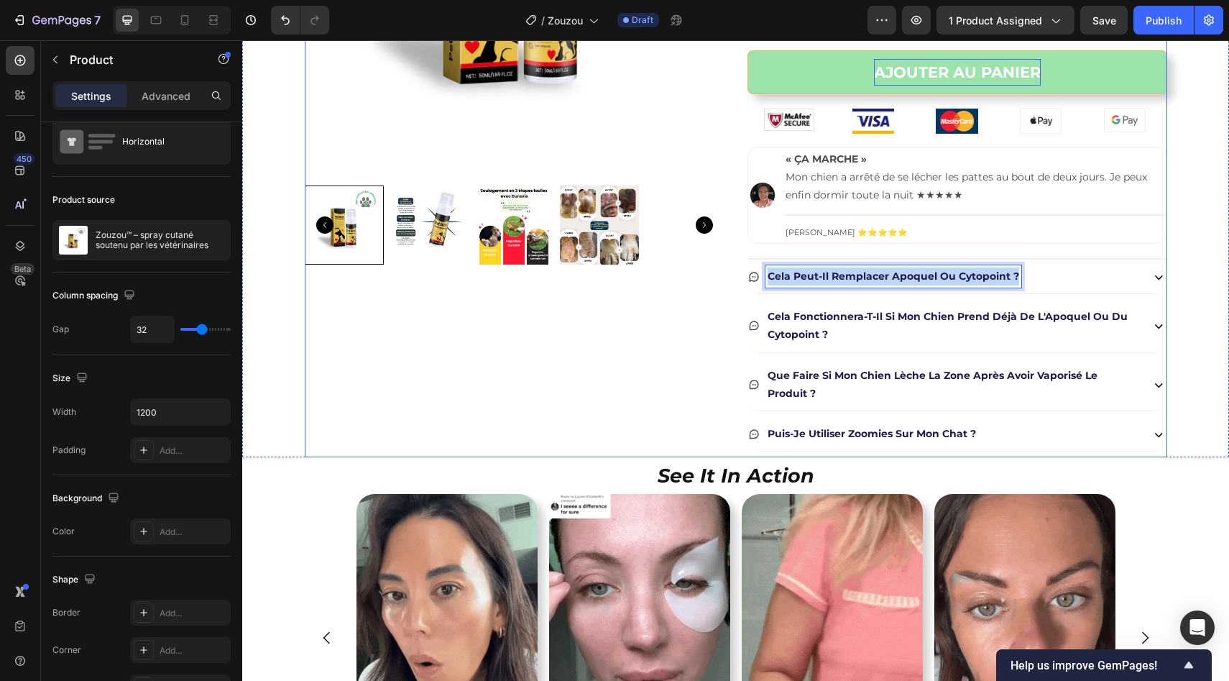
click at [684, 328] on div "Product Images" at bounding box center [515, 108] width 420 height 697
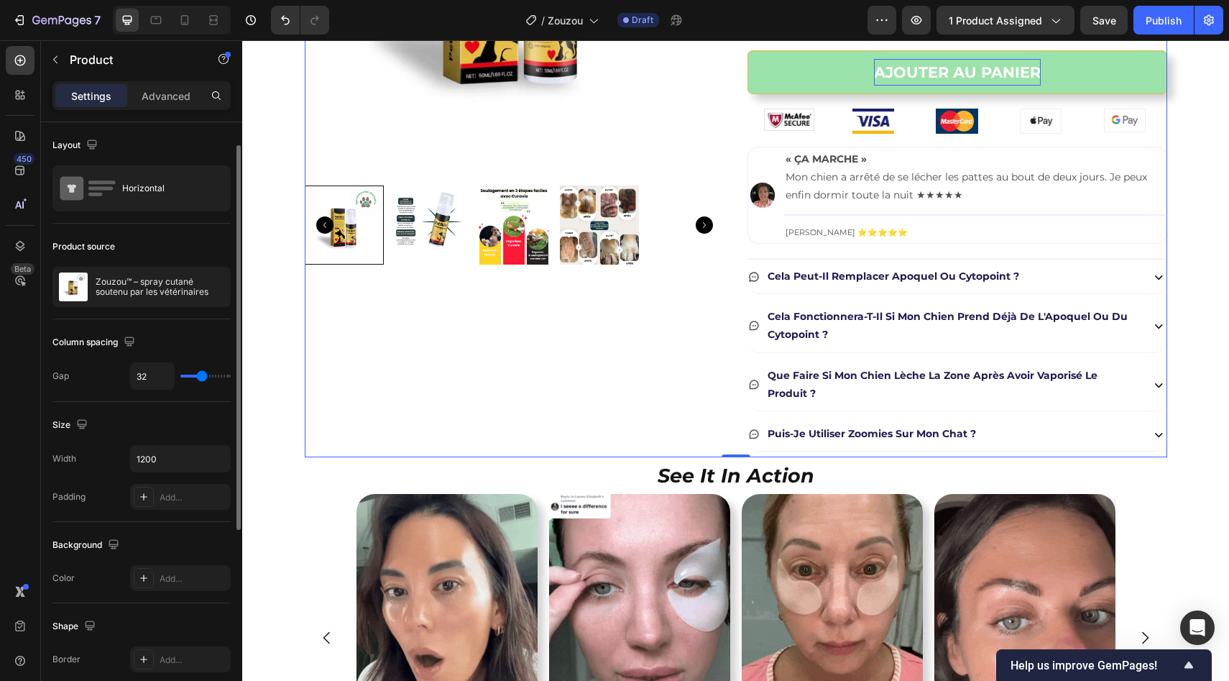
scroll to position [33, 0]
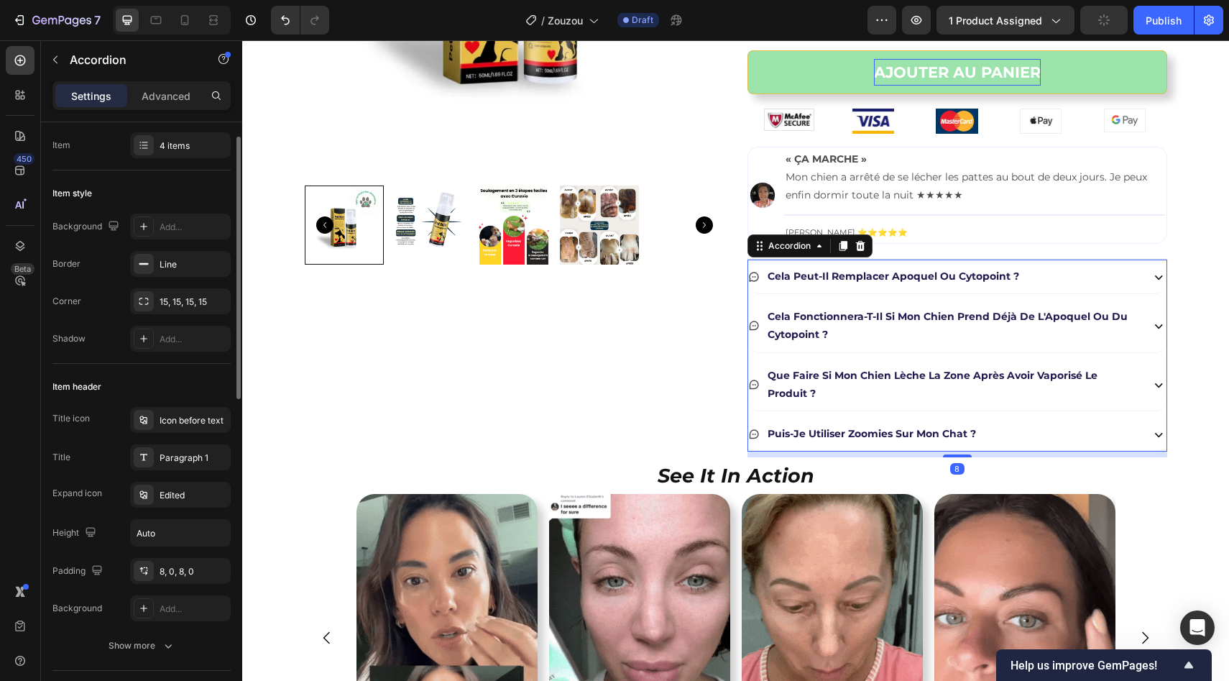
click at [755, 303] on div "Cela fonctionnera-t-il si mon chien prend déjà de l'Apoquel ou du Cytopoint ?" at bounding box center [957, 326] width 418 height 52
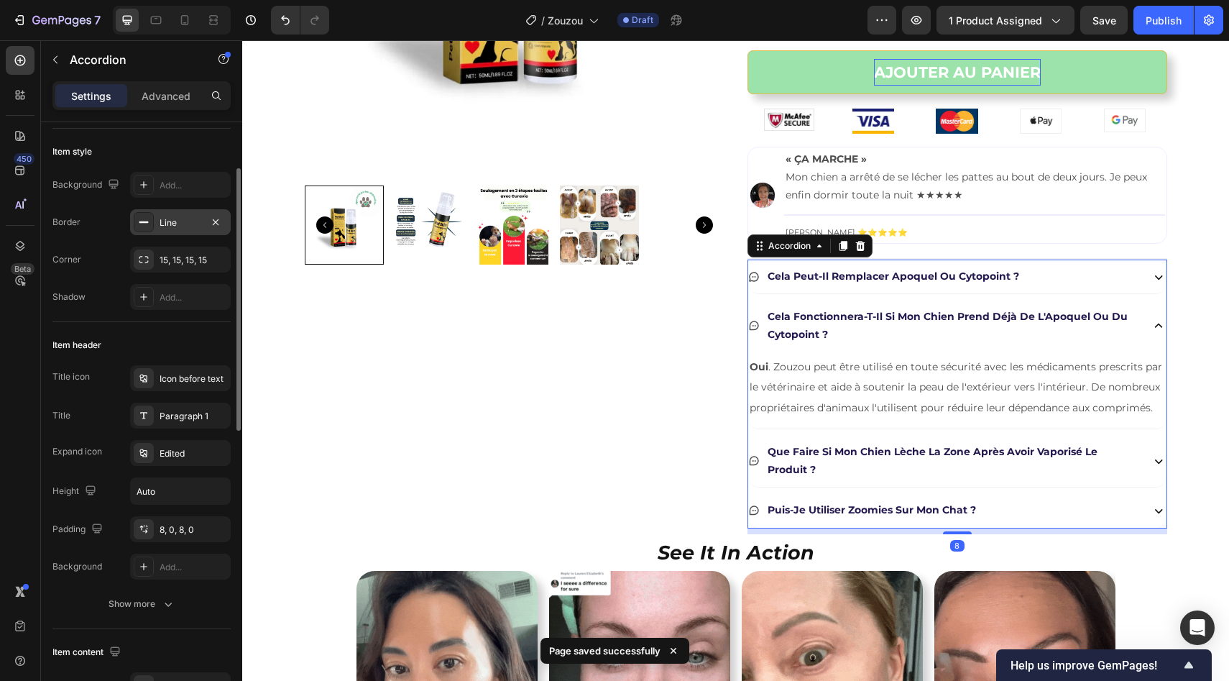
scroll to position [89, 0]
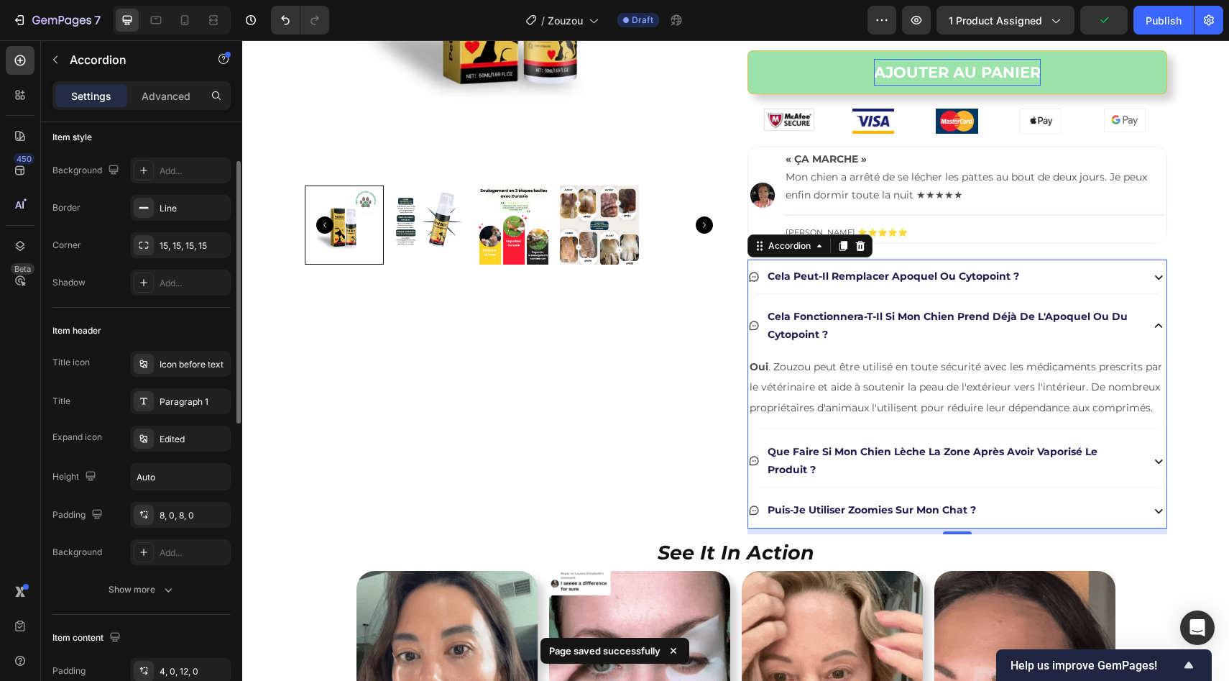
click at [176, 349] on div "Item header Title icon Icon before text Title Paragraph 1 Expand icon Edited He…" at bounding box center [141, 461] width 178 height 307
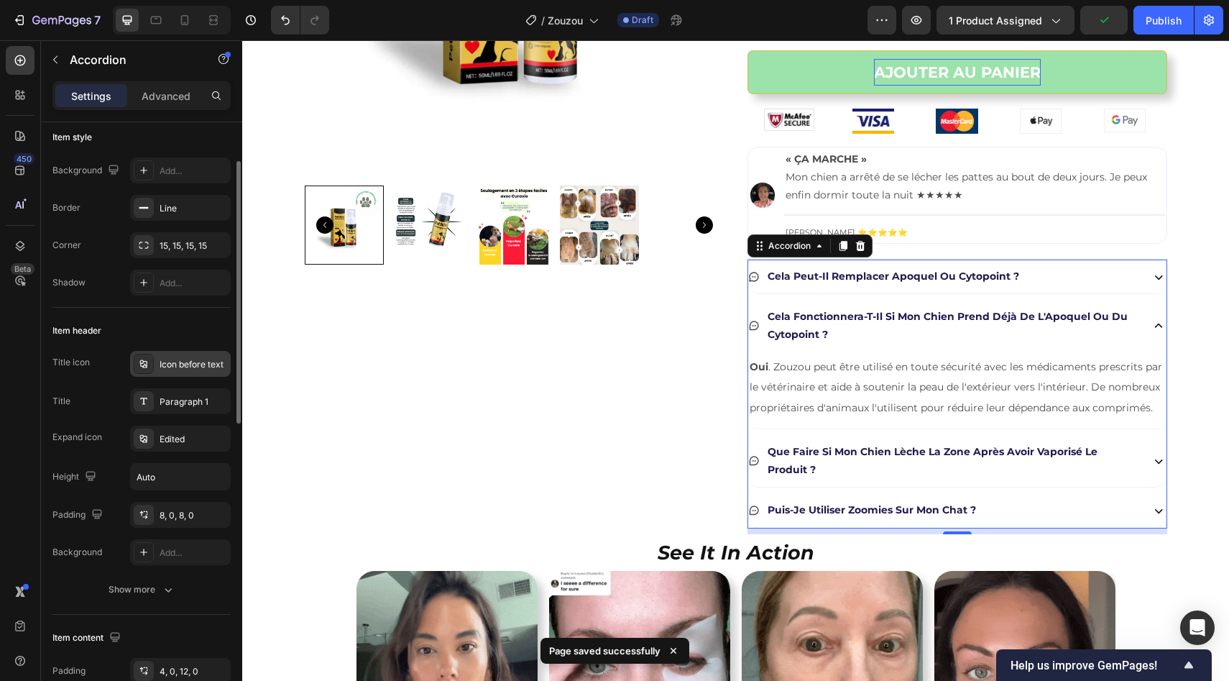
click at [176, 364] on div "Icon before text" at bounding box center [194, 364] width 68 height 13
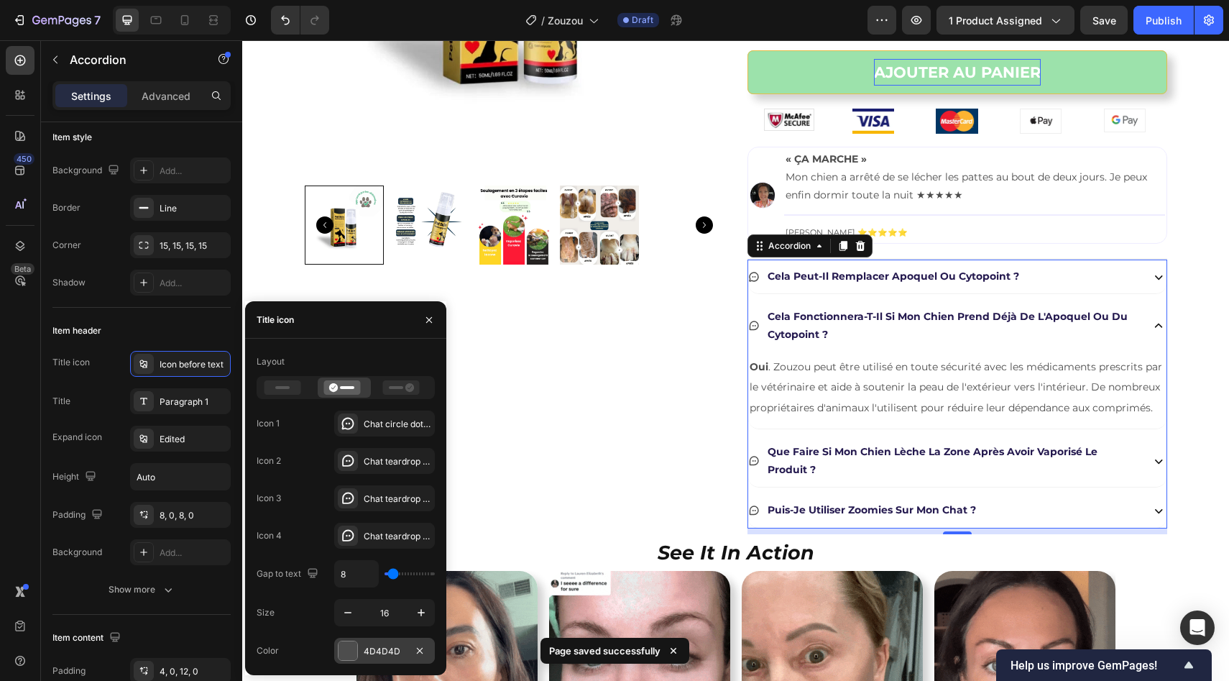
click at [352, 645] on div at bounding box center [348, 650] width 19 height 19
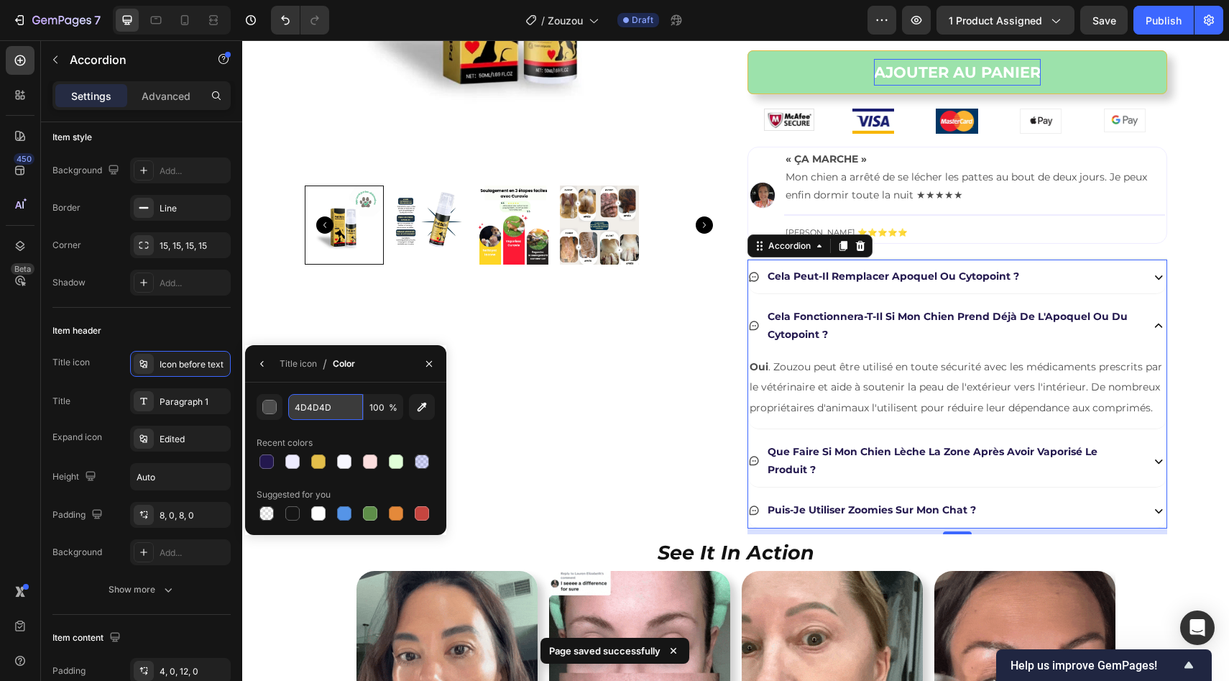
click at [334, 406] on input "4D4D4D" at bounding box center [325, 407] width 75 height 26
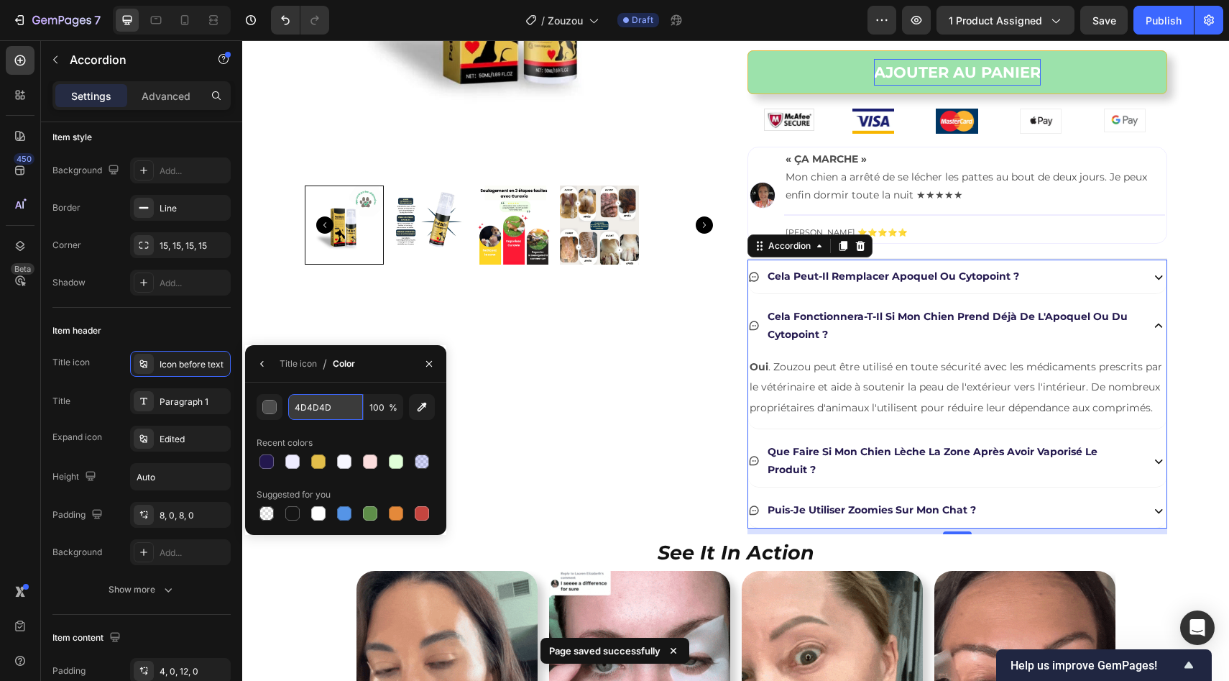
paste input "#23184E"
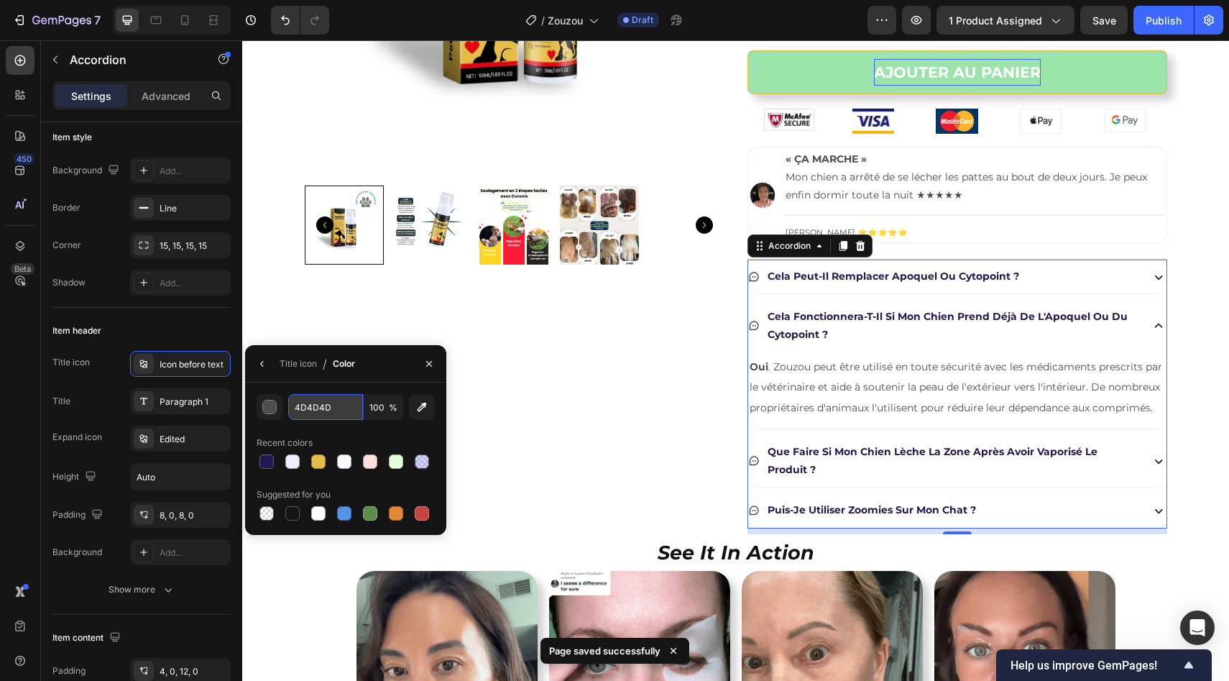
type input "#23184E"
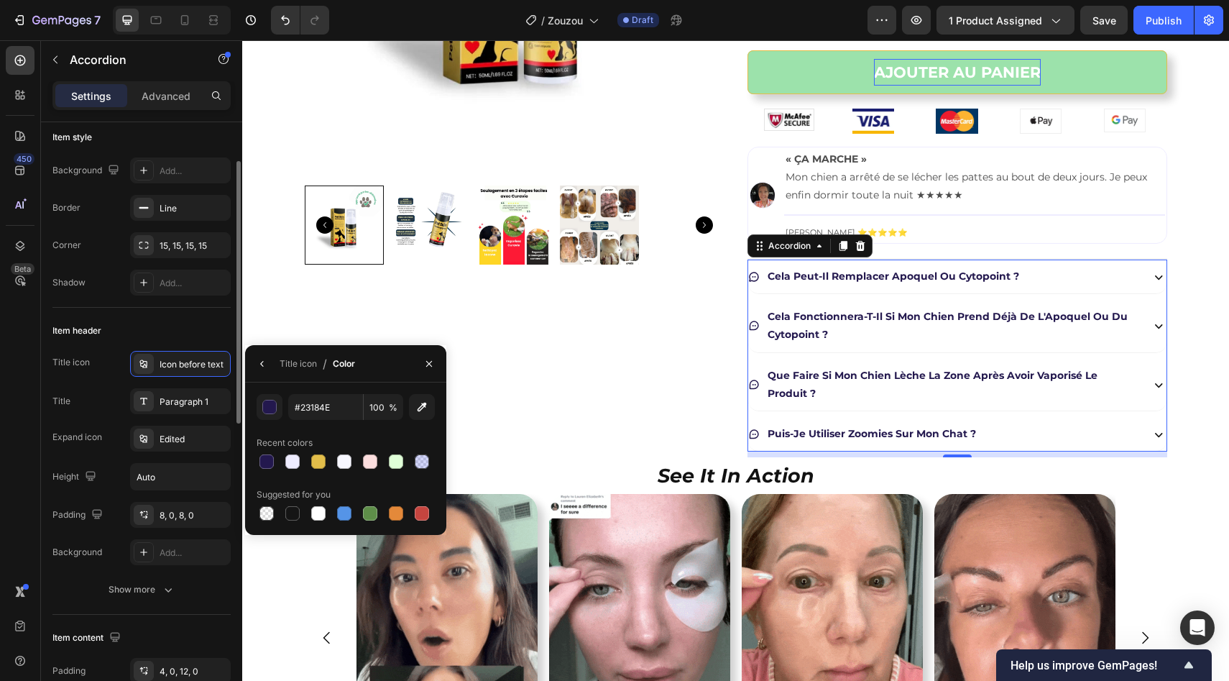
click at [99, 417] on div "Title icon Icon before text Title Paragraph 1 Expand icon Edited Height Auto Pa…" at bounding box center [141, 458] width 178 height 214
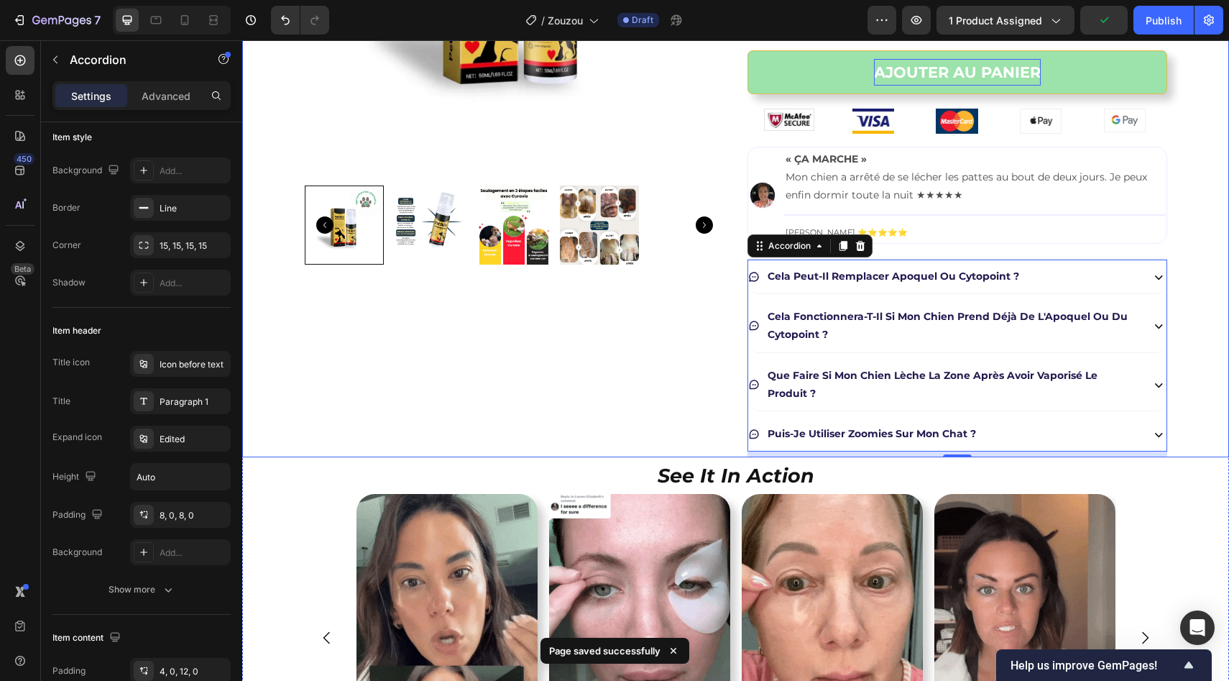
click at [1203, 342] on div "Product Images Image Zouzou™ – spray cutané soutenu par les vétérinaires Produc…" at bounding box center [735, 108] width 987 height 697
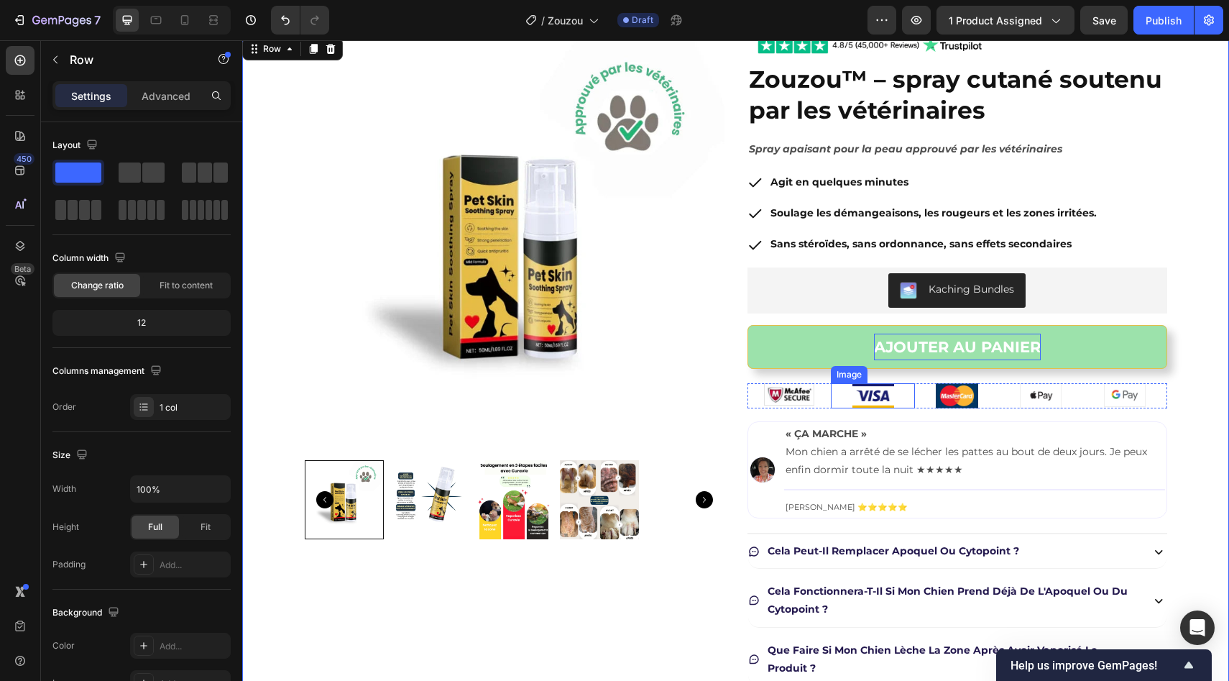
scroll to position [0, 0]
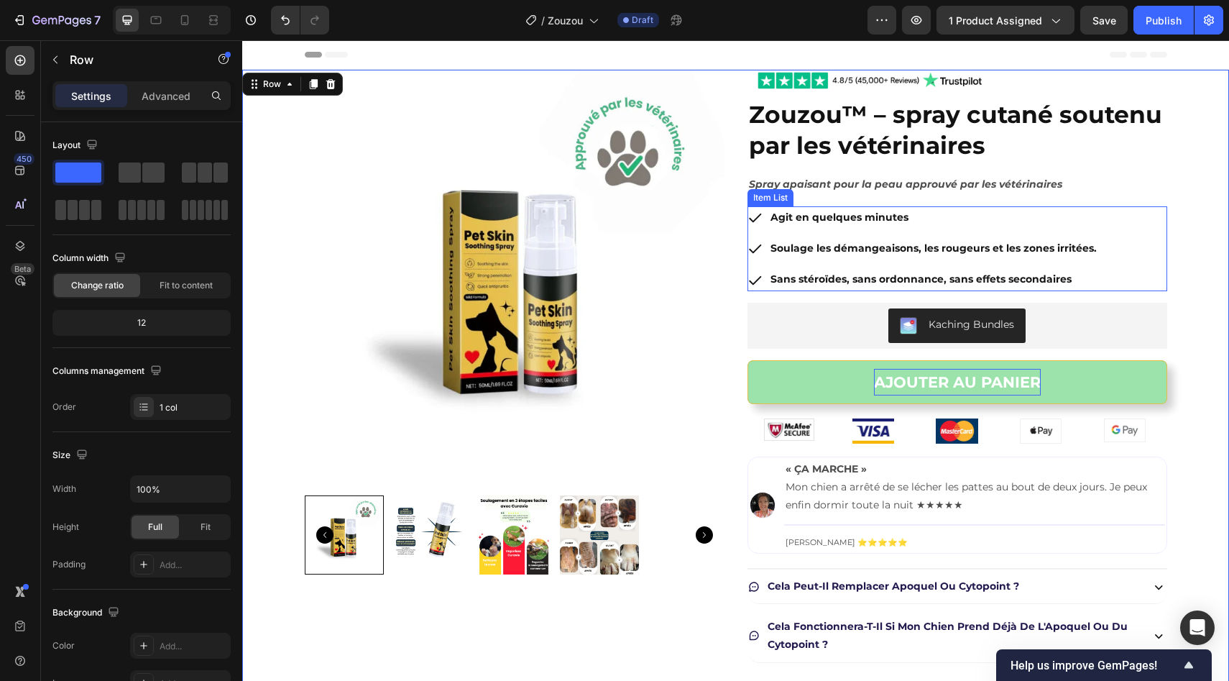
click at [1136, 234] on div "Agit en quelques minutes Soulage les démangeaisons, les rougeurs et les zones i…" at bounding box center [958, 248] width 420 height 85
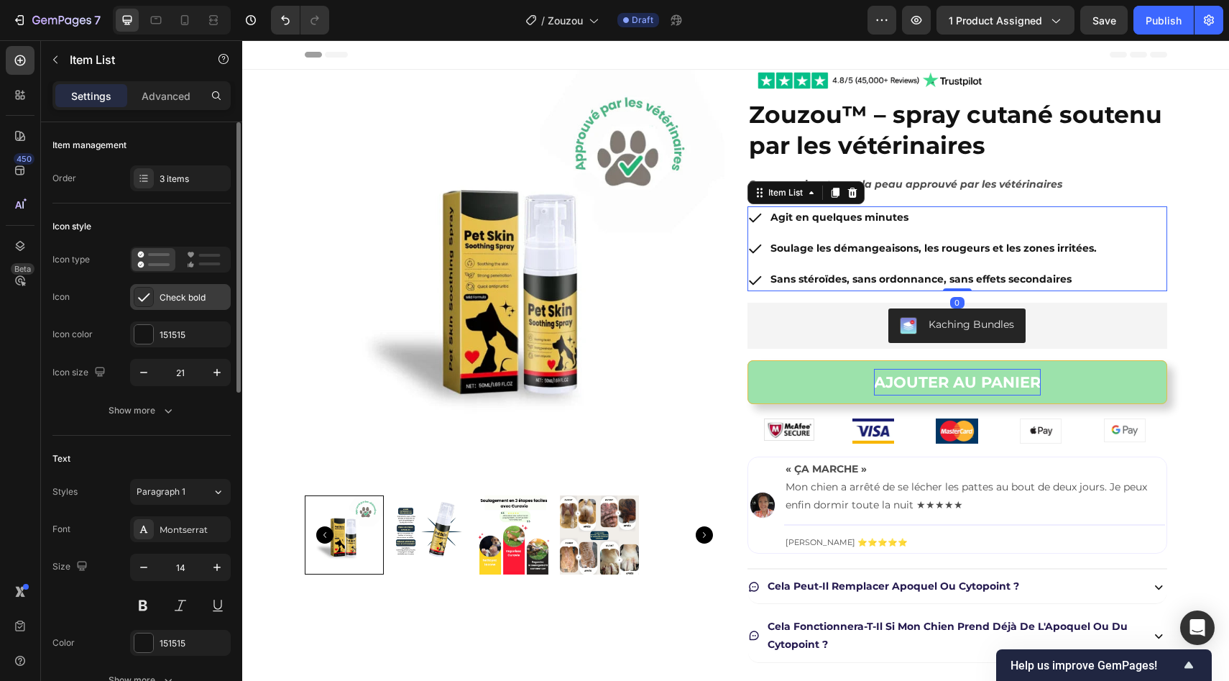
click at [186, 306] on div "Check bold" at bounding box center [180, 297] width 101 height 26
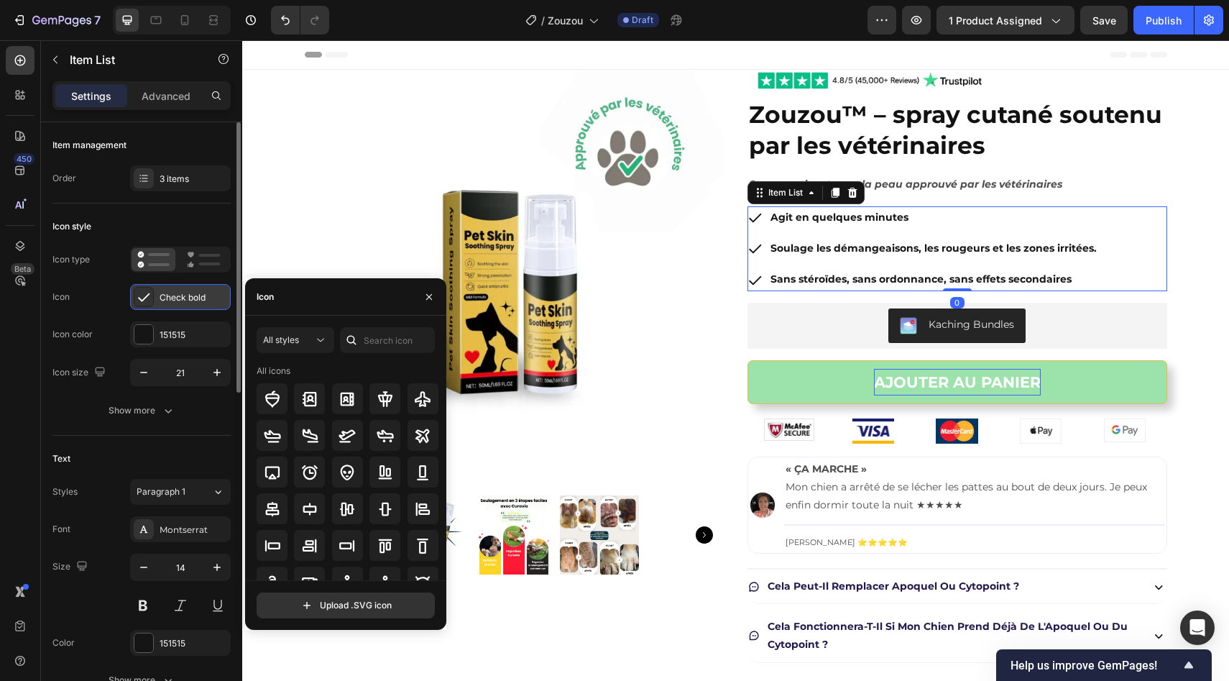
click at [186, 306] on div "Check bold" at bounding box center [180, 297] width 101 height 26
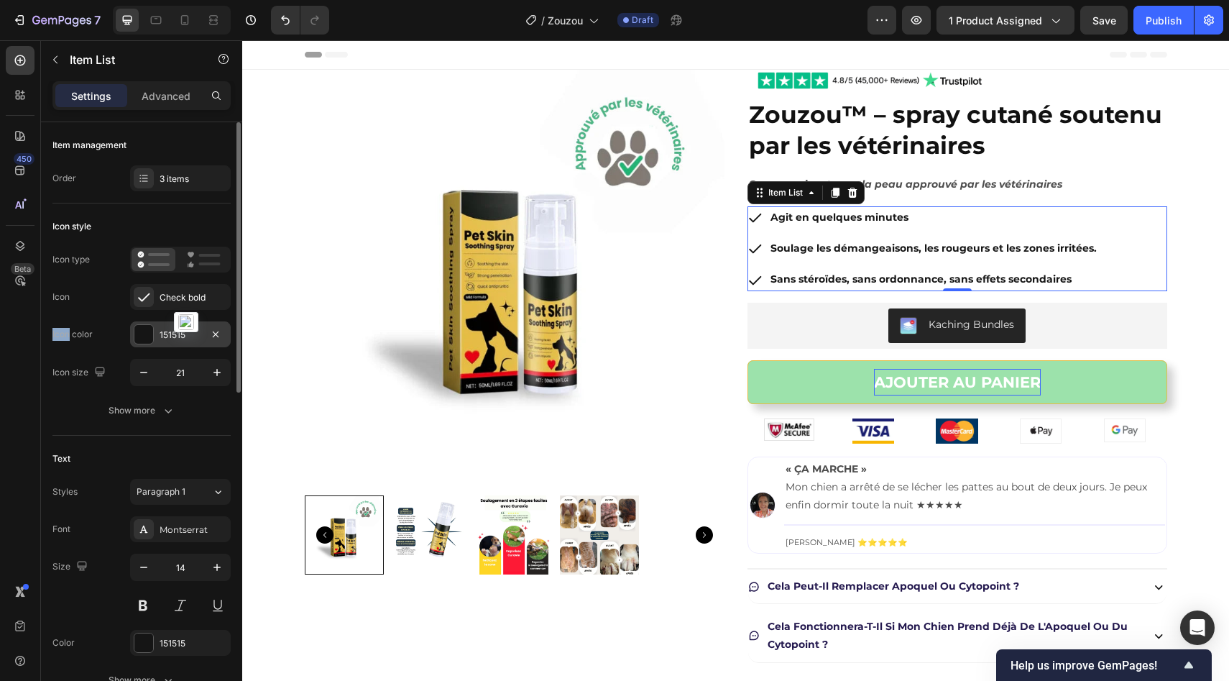
click at [133, 341] on div "151515" at bounding box center [180, 334] width 101 height 26
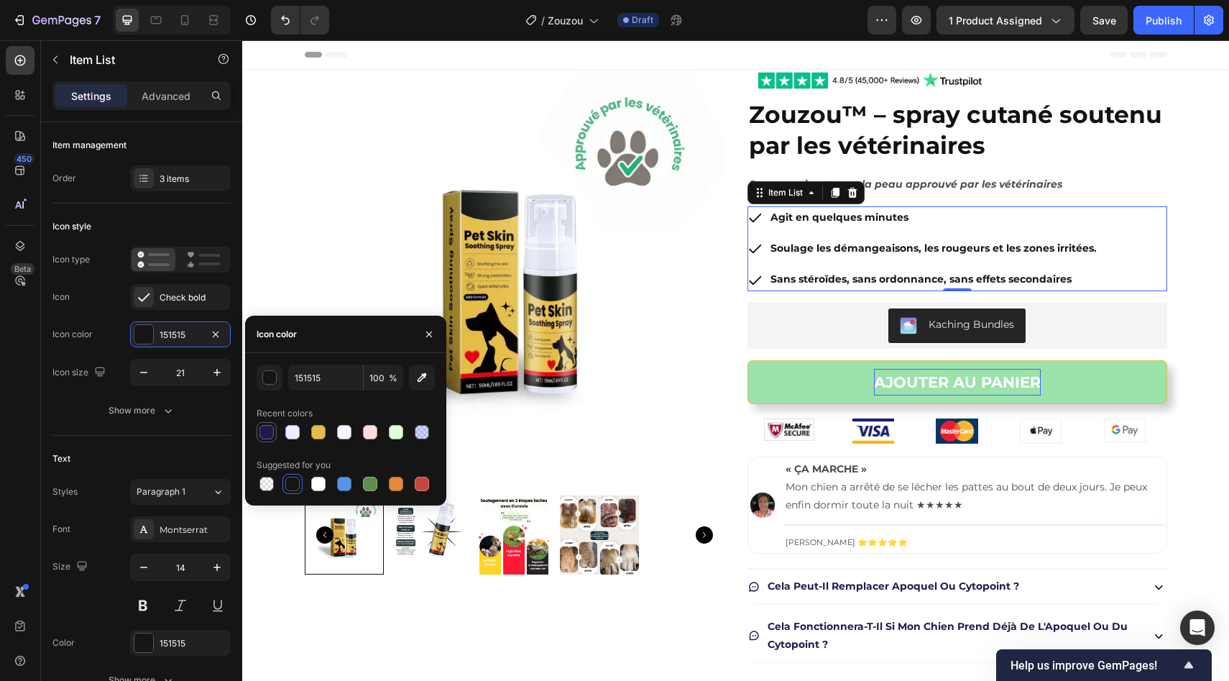
click at [264, 426] on div at bounding box center [266, 432] width 14 height 14
type input "23184E"
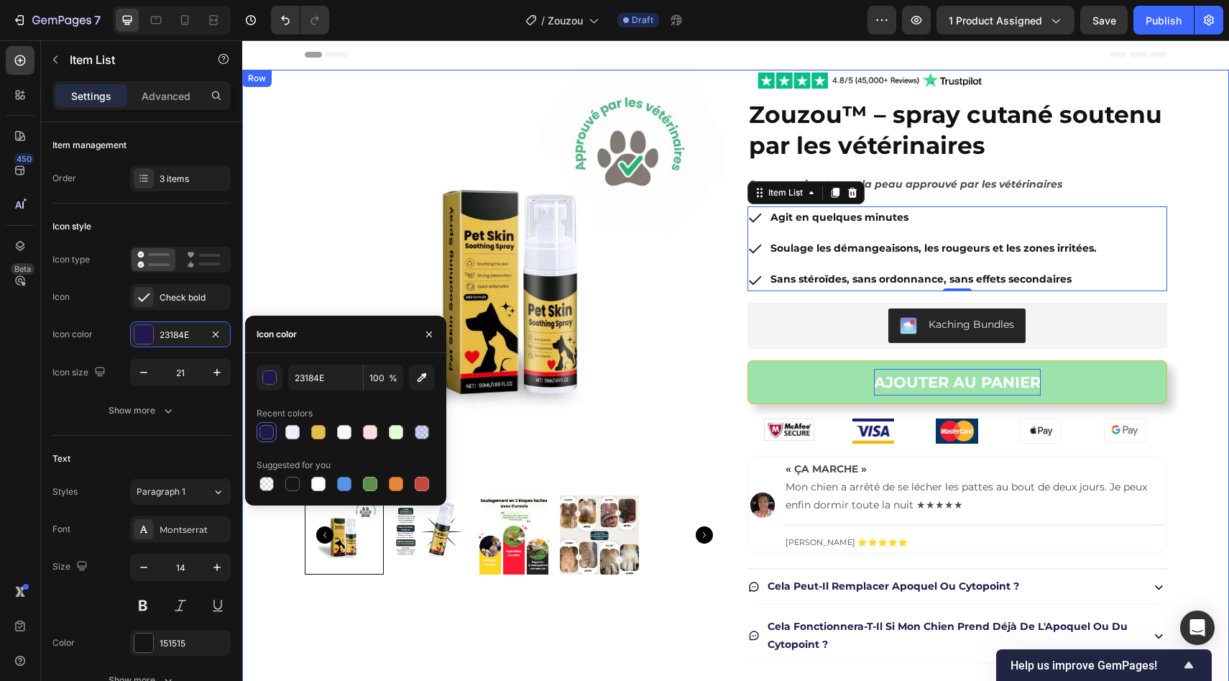
click at [1172, 333] on div "Product Images Image Zouzou™ – spray cutané soutenu par les vétérinaires Produc…" at bounding box center [735, 418] width 987 height 697
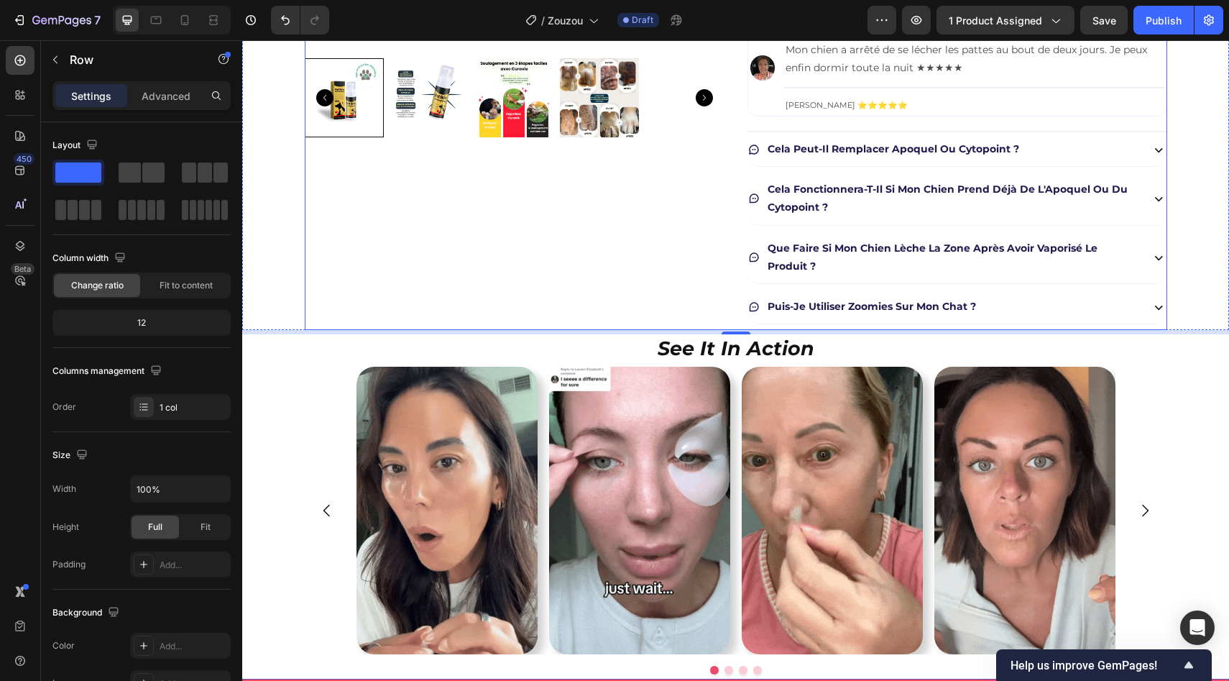
scroll to position [574, 0]
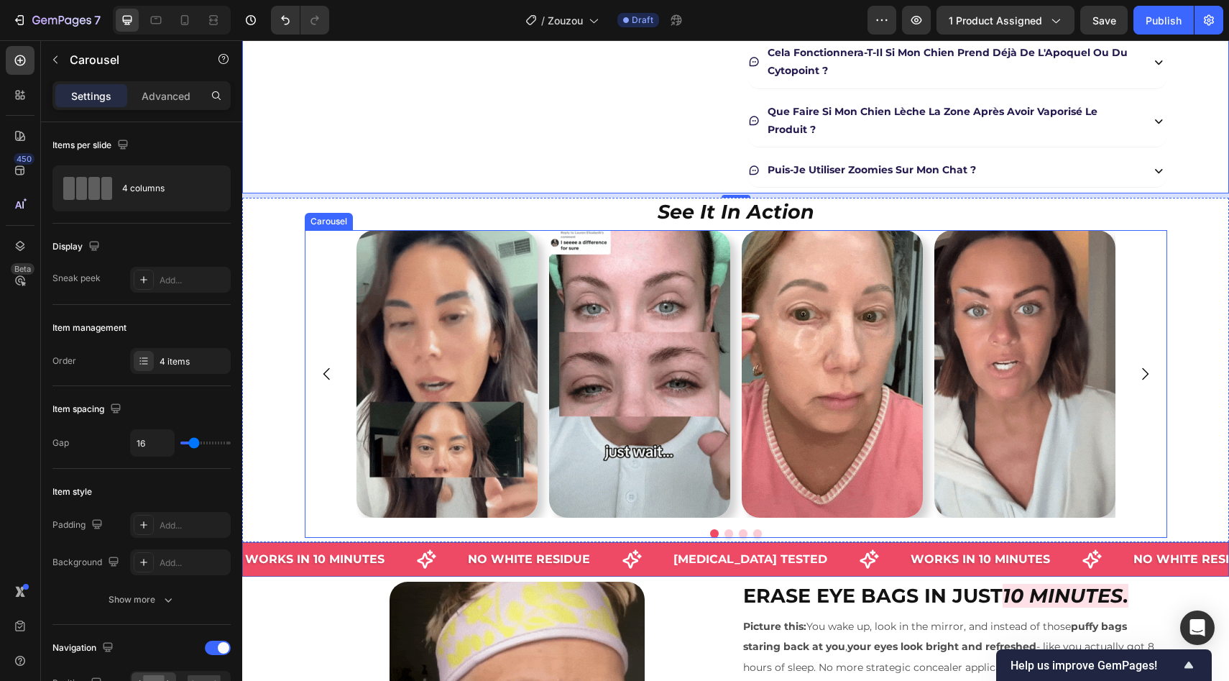
click at [730, 366] on div "Image Image Image Image" at bounding box center [736, 374] width 759 height 288
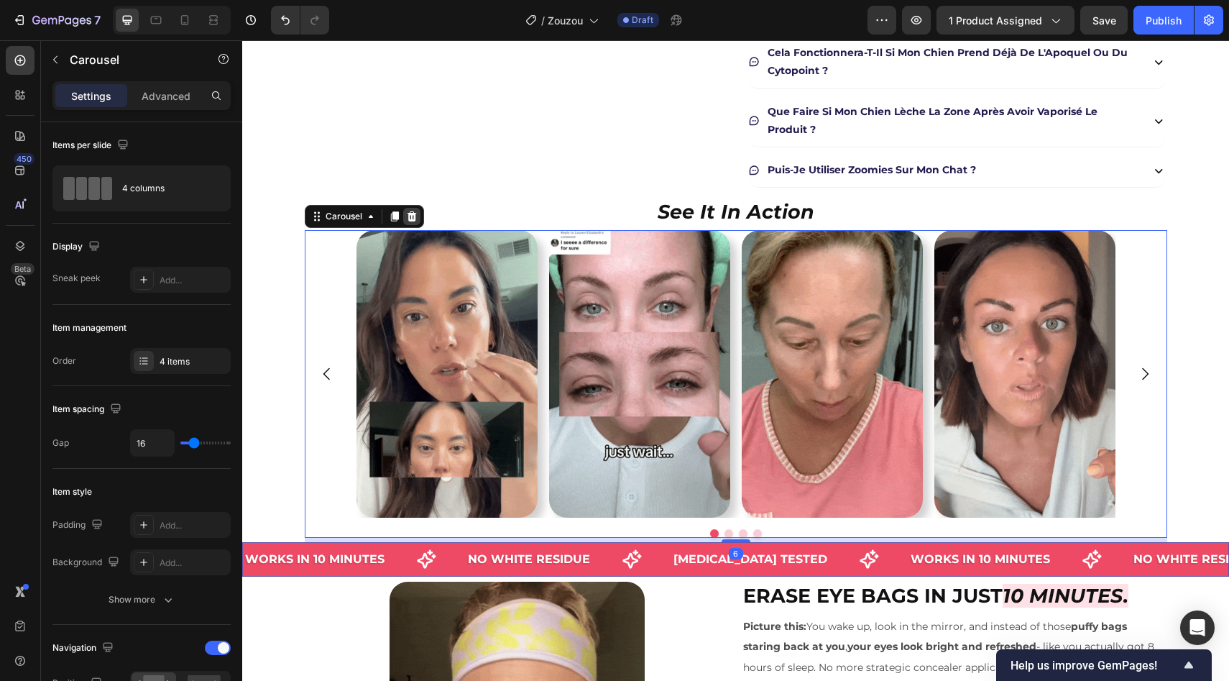
click at [407, 217] on icon at bounding box center [411, 216] width 9 height 10
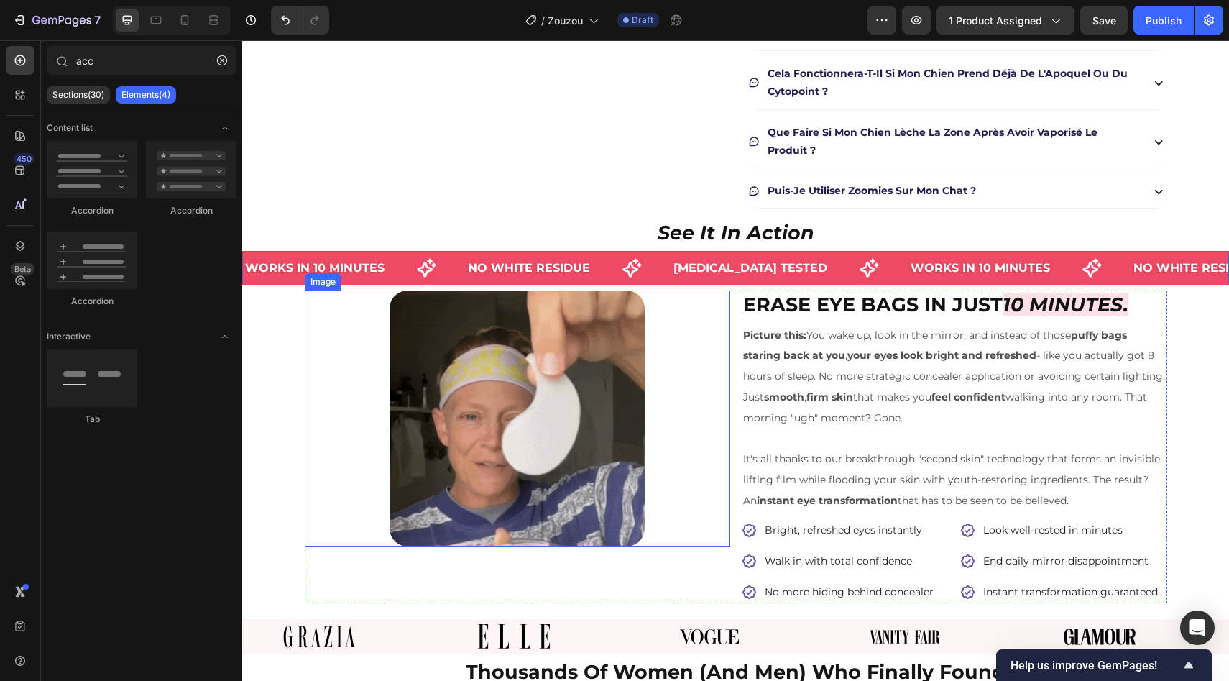
scroll to position [523, 0]
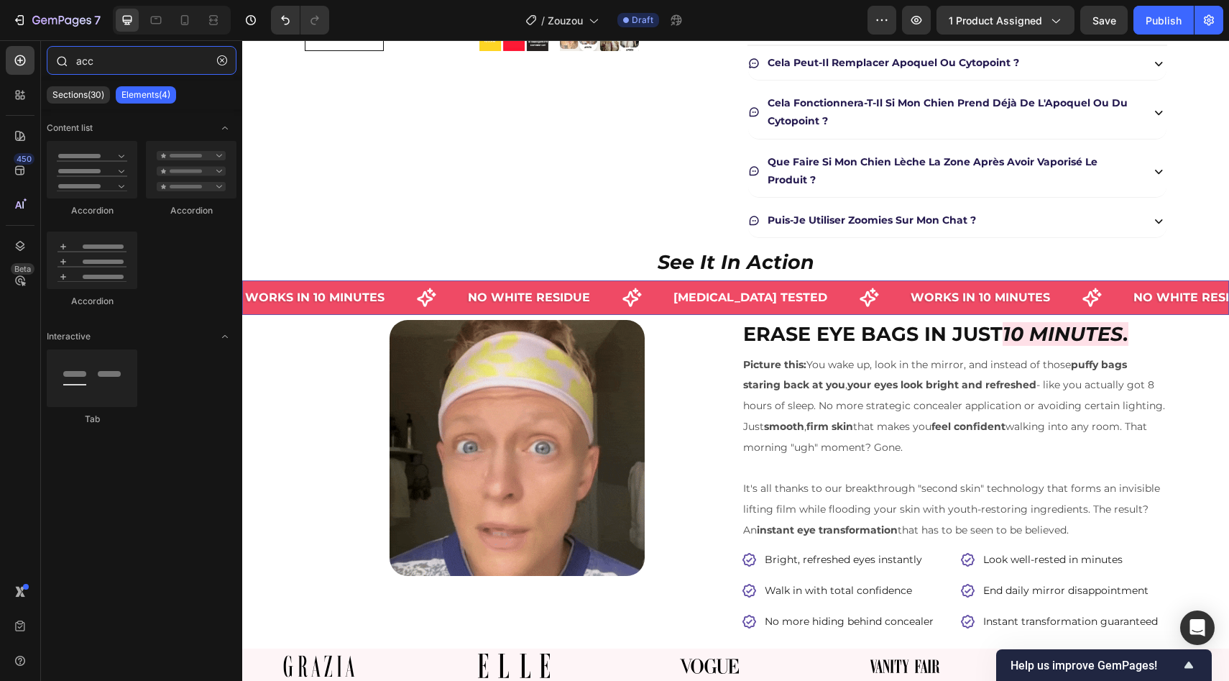
click at [150, 50] on input "acc" at bounding box center [142, 60] width 190 height 29
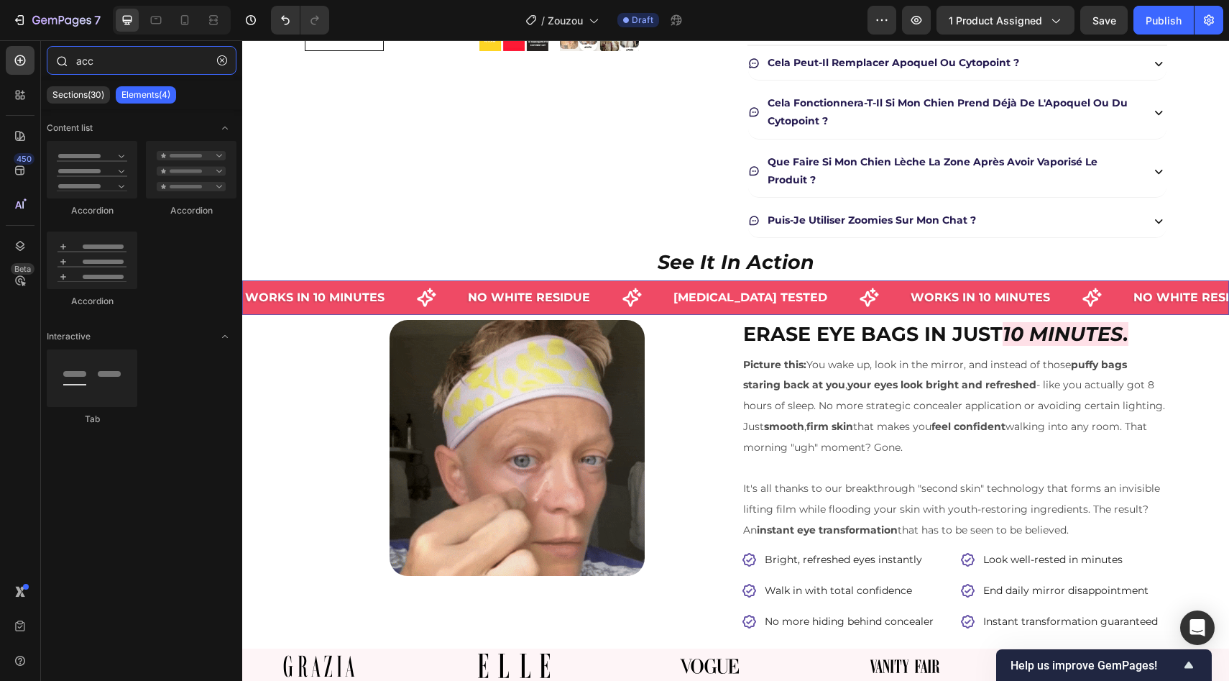
click at [150, 52] on input "acc" at bounding box center [142, 60] width 190 height 29
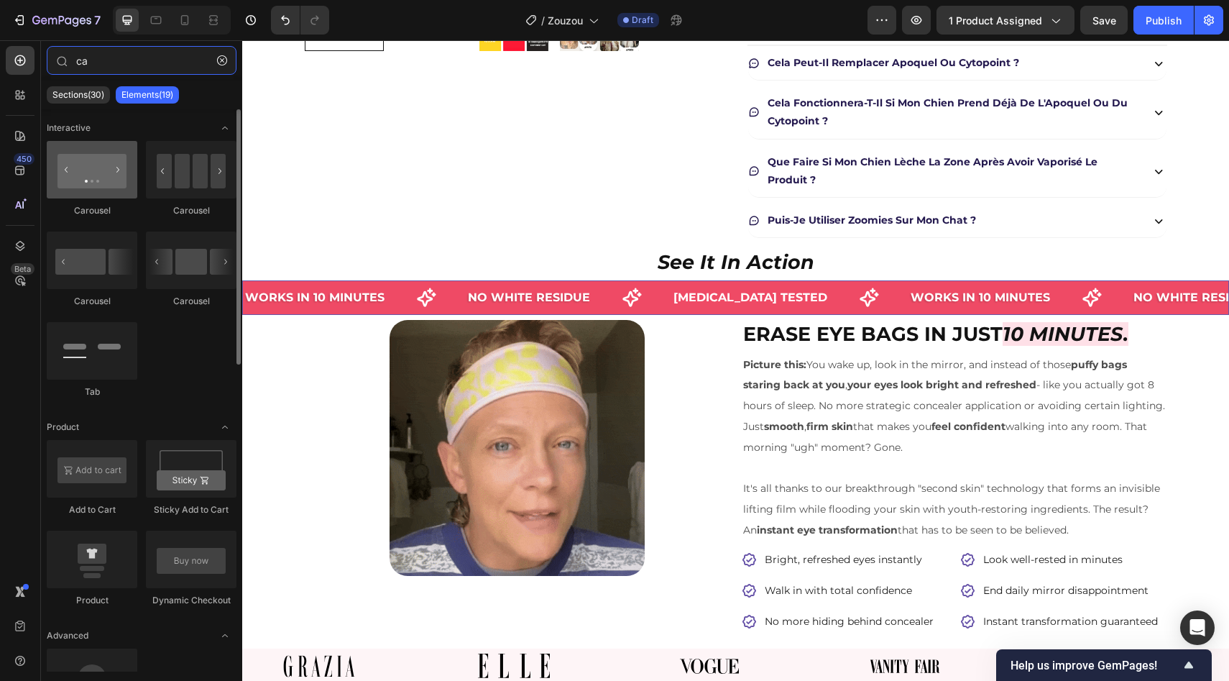
type input "ca"
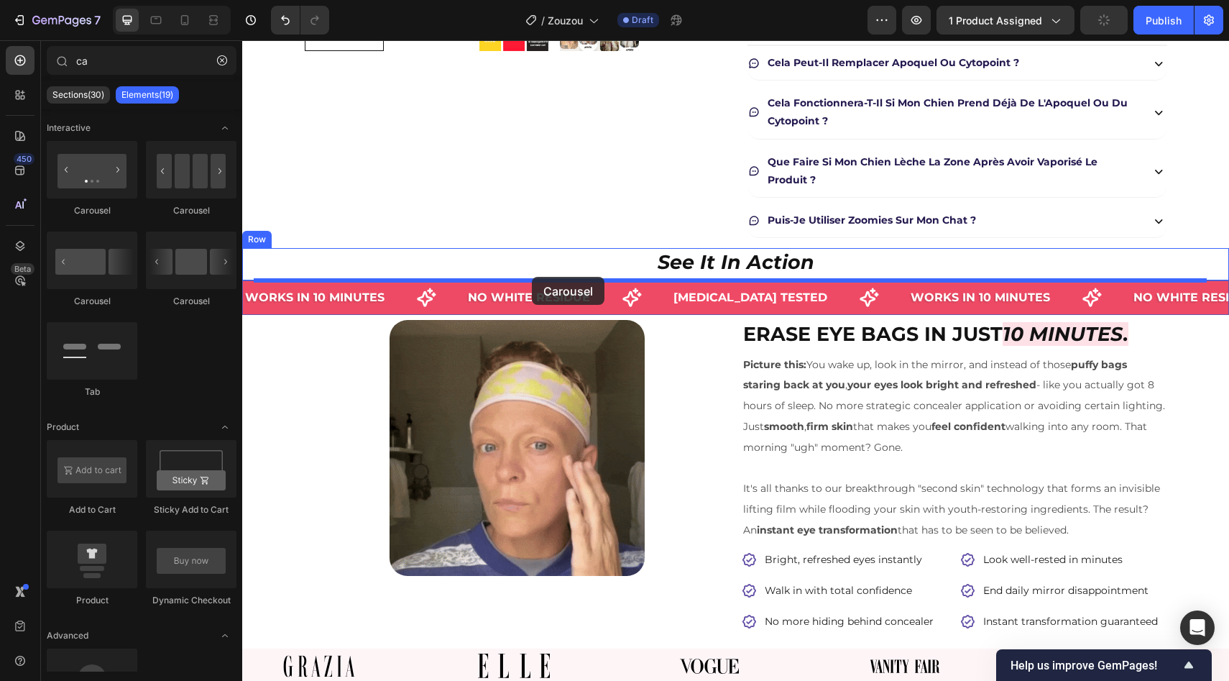
drag, startPoint x: 358, startPoint y: 213, endPoint x: 532, endPoint y: 277, distance: 185.1
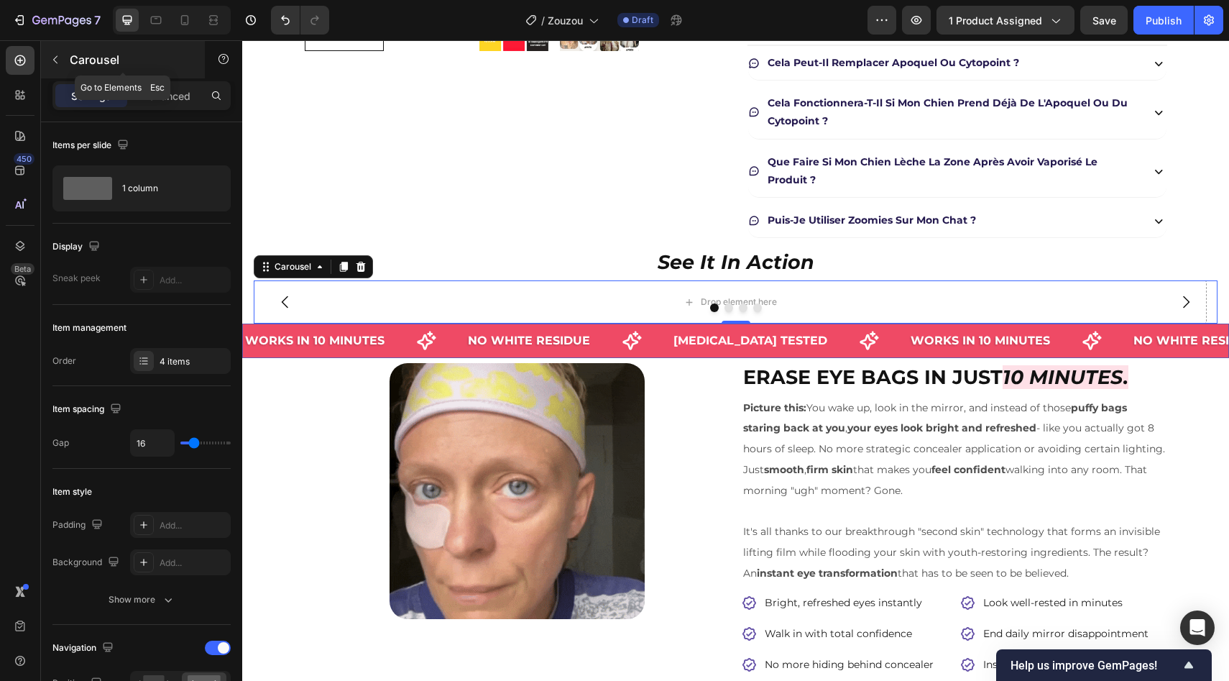
click at [73, 42] on div "Carousel" at bounding box center [123, 59] width 164 height 37
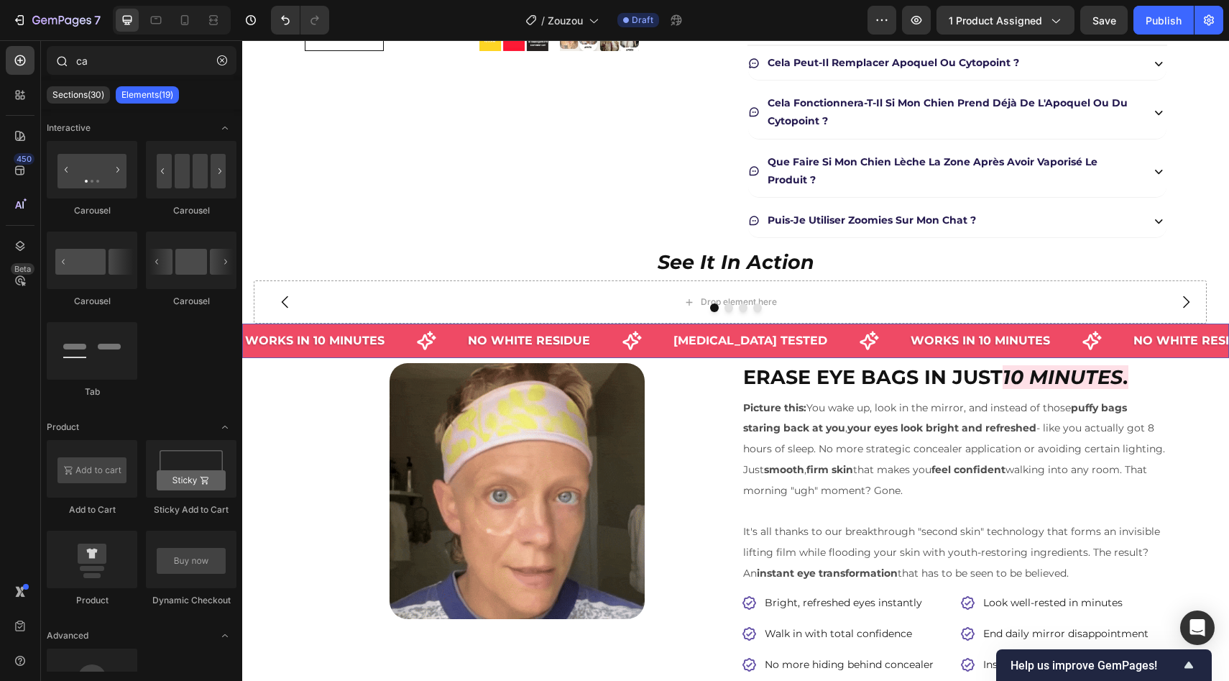
click at [73, 52] on div at bounding box center [61, 60] width 29 height 29
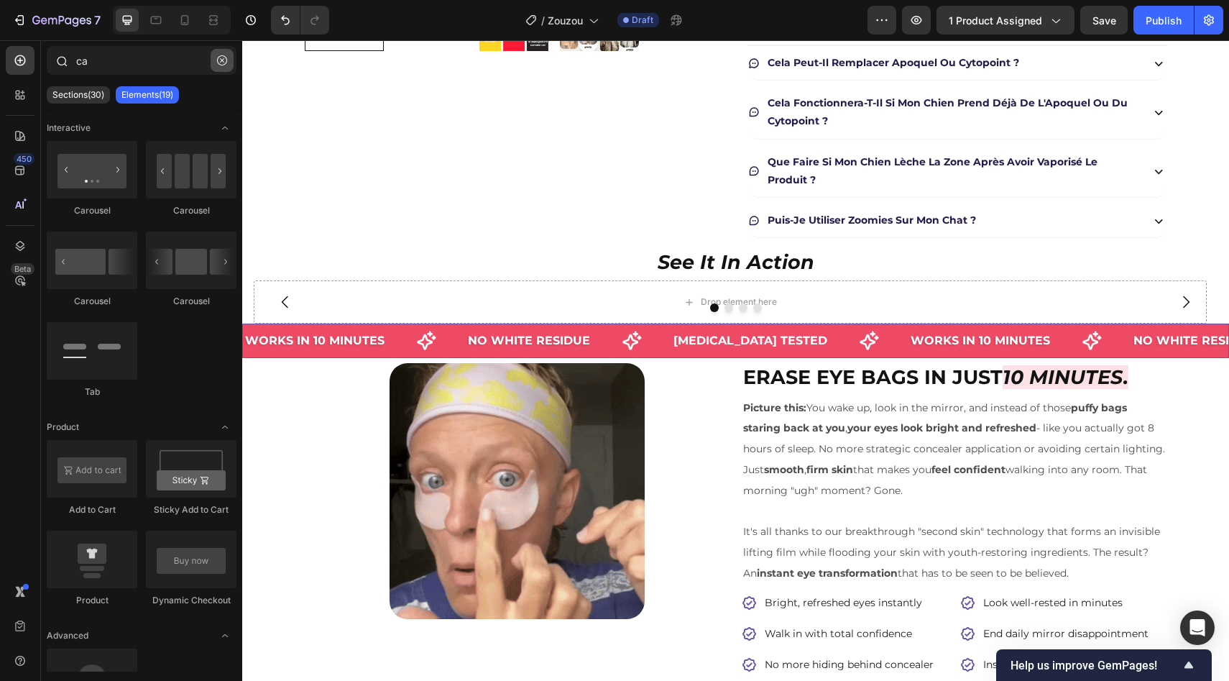
click at [216, 66] on button "button" at bounding box center [222, 60] width 23 height 23
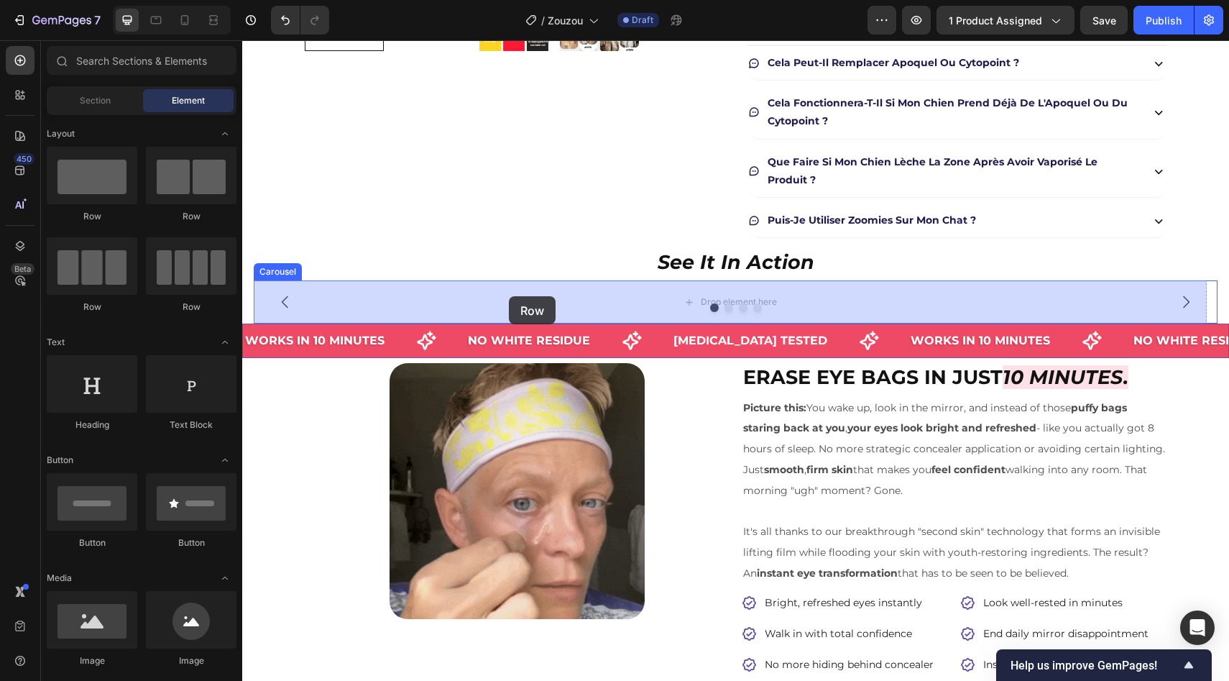
drag, startPoint x: 433, startPoint y: 211, endPoint x: 509, endPoint y: 296, distance: 113.5
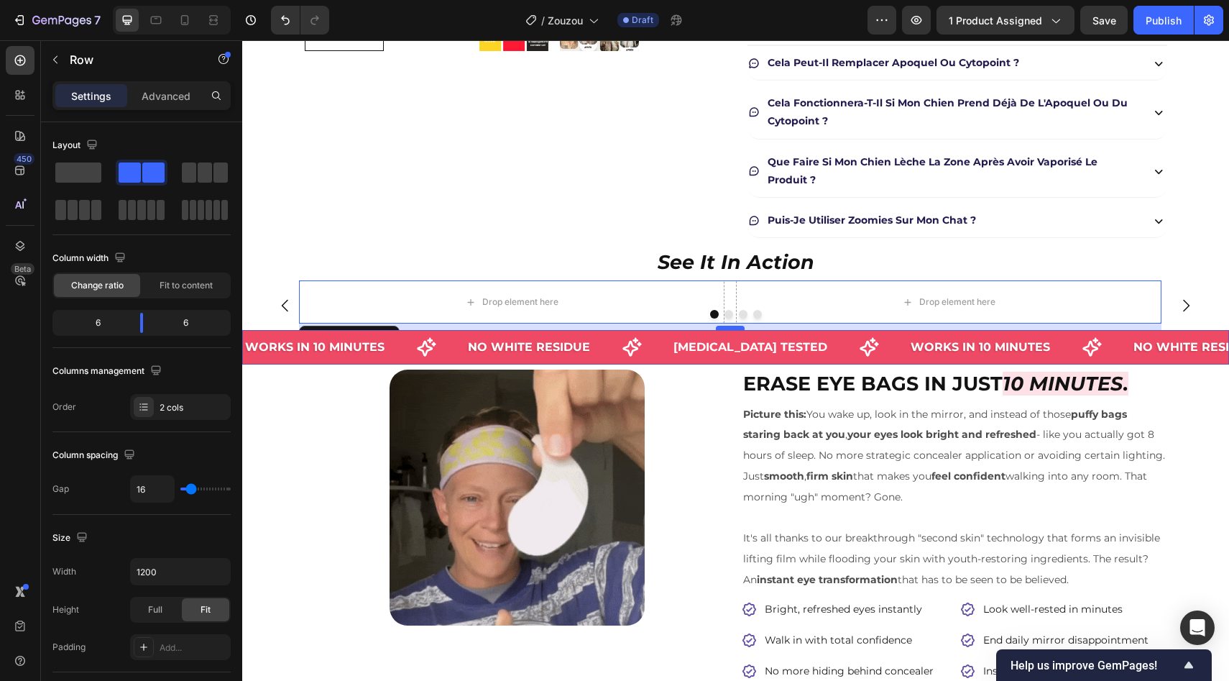
drag, startPoint x: 737, startPoint y: 321, endPoint x: 738, endPoint y: 339, distance: 17.3
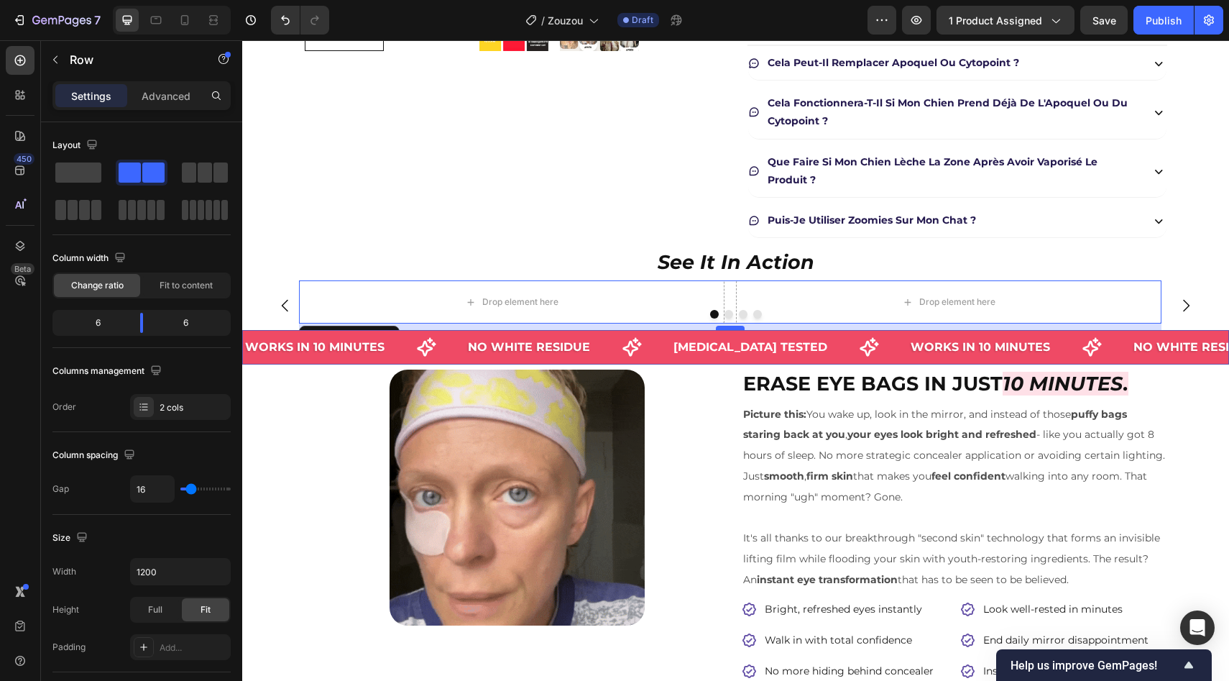
click at [738, 330] on div at bounding box center [730, 328] width 29 height 4
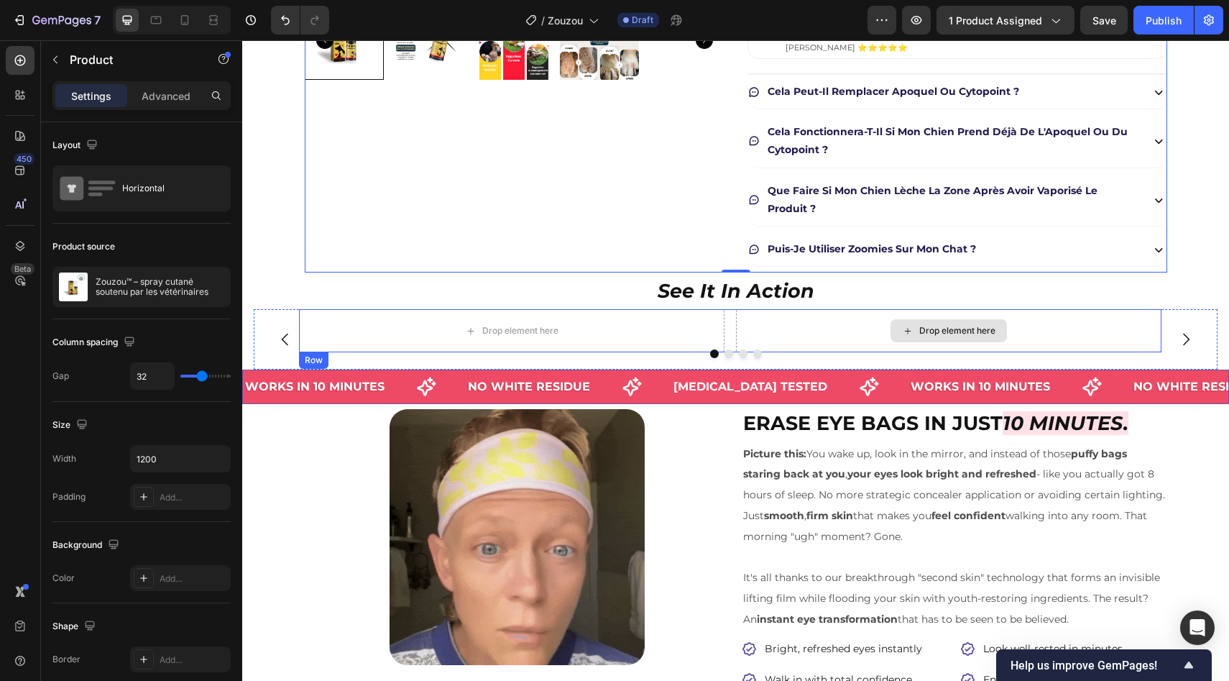
scroll to position [533, 0]
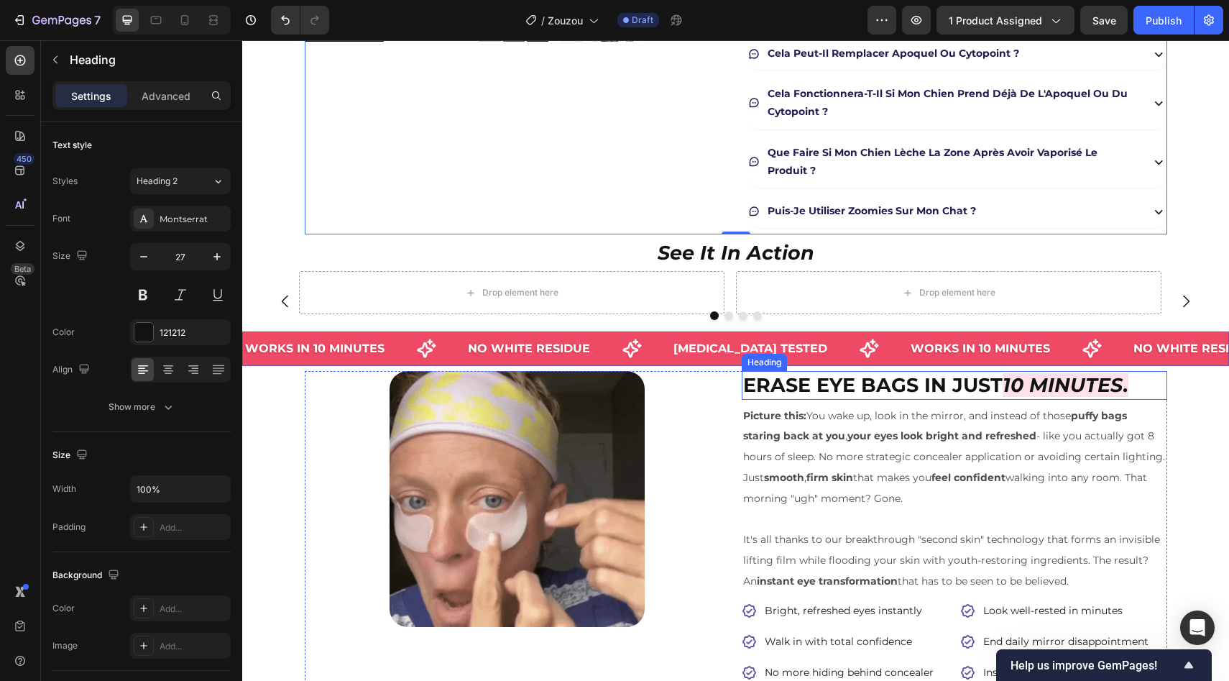
click at [770, 374] on strong "Erase Eye Bags in Just" at bounding box center [872, 385] width 259 height 24
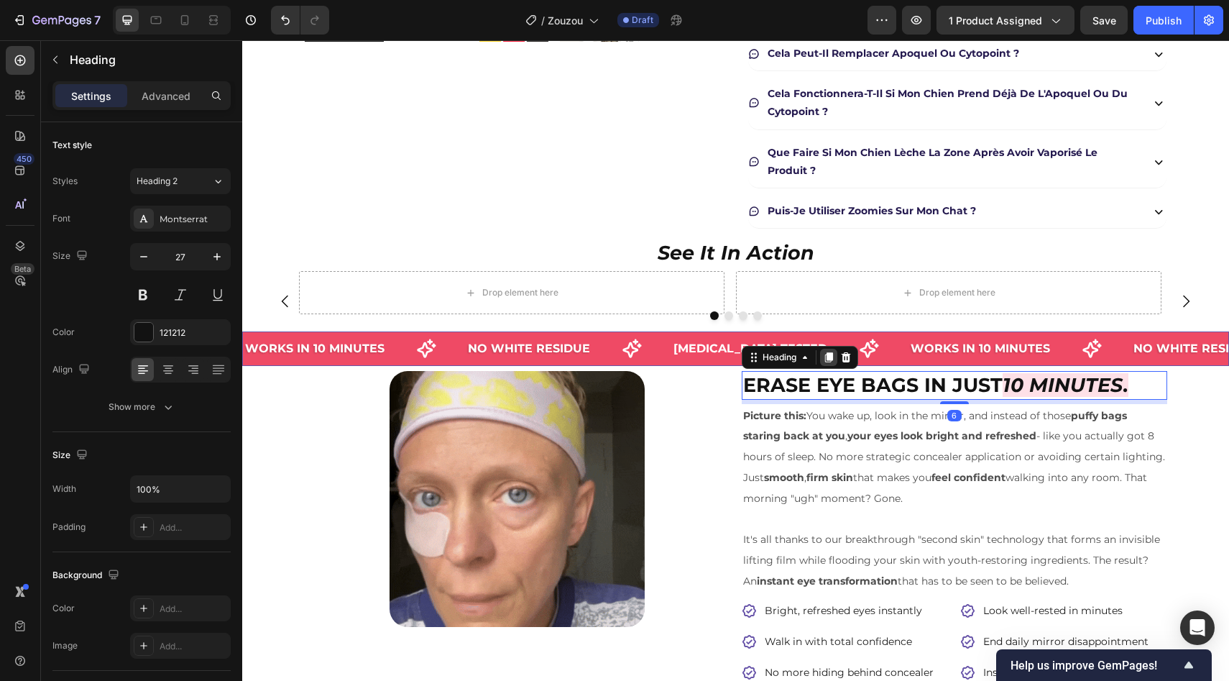
click at [824, 357] on icon at bounding box center [828, 358] width 8 height 10
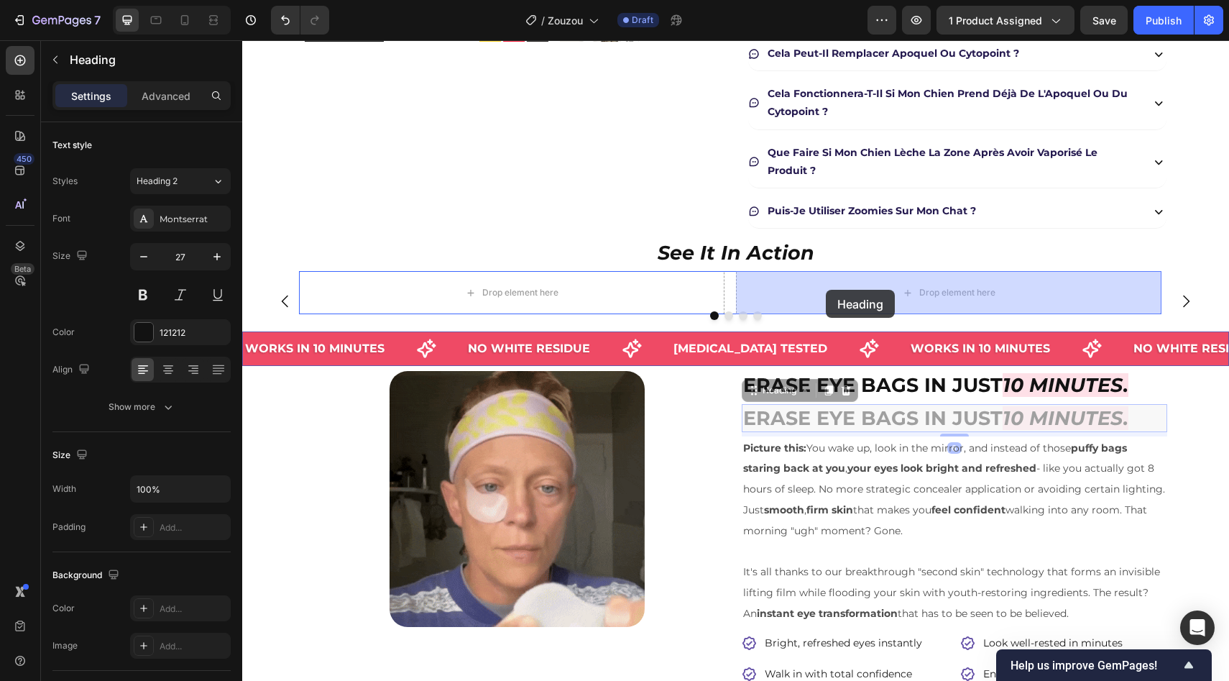
drag, startPoint x: 757, startPoint y: 395, endPoint x: 826, endPoint y: 289, distance: 126.8
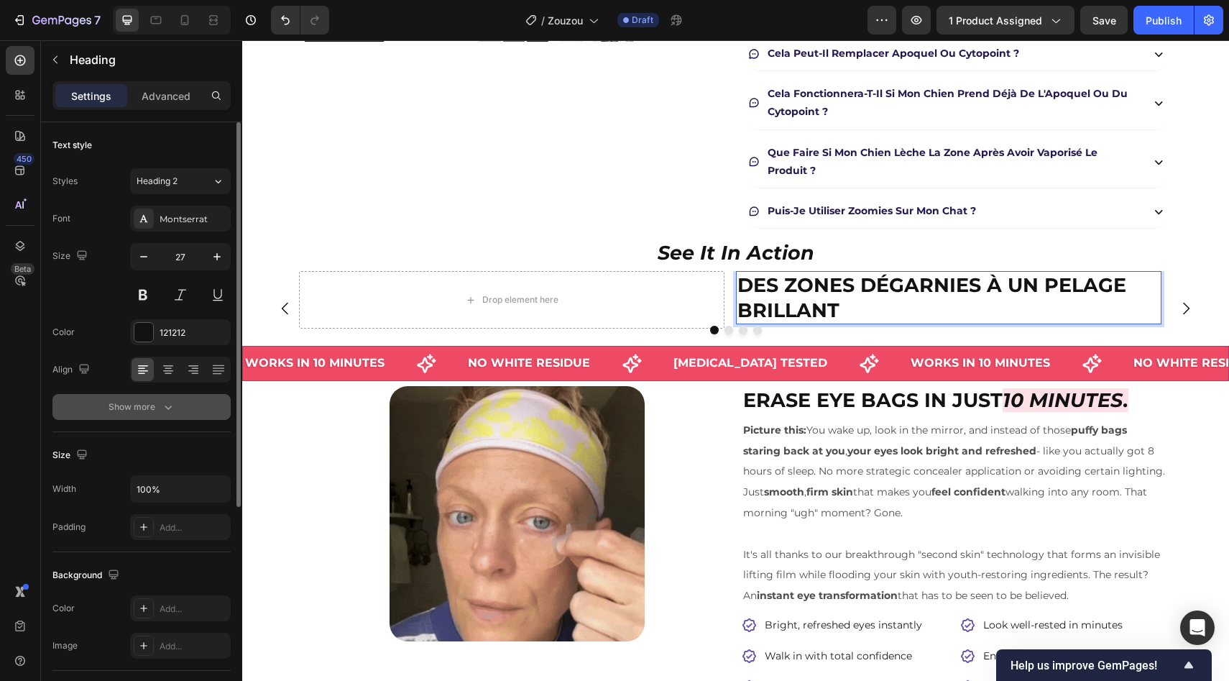
click at [160, 400] on div "Show more" at bounding box center [142, 407] width 67 height 14
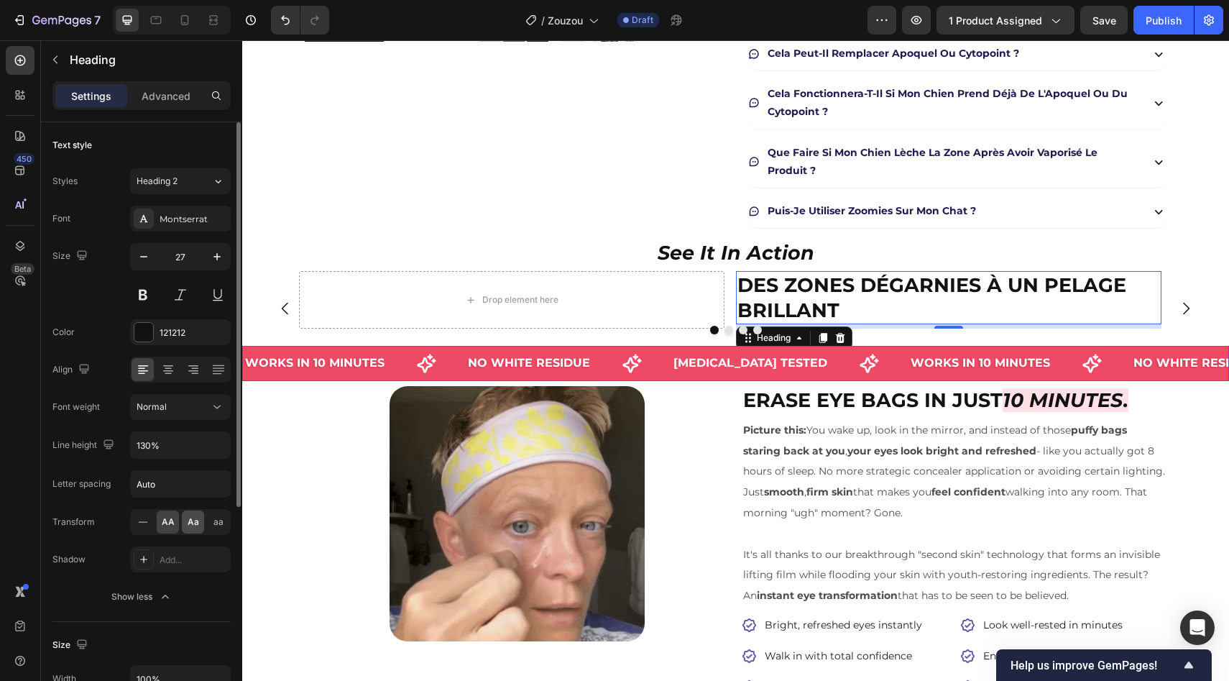
click at [188, 521] on span "Aa" at bounding box center [194, 521] width 12 height 13
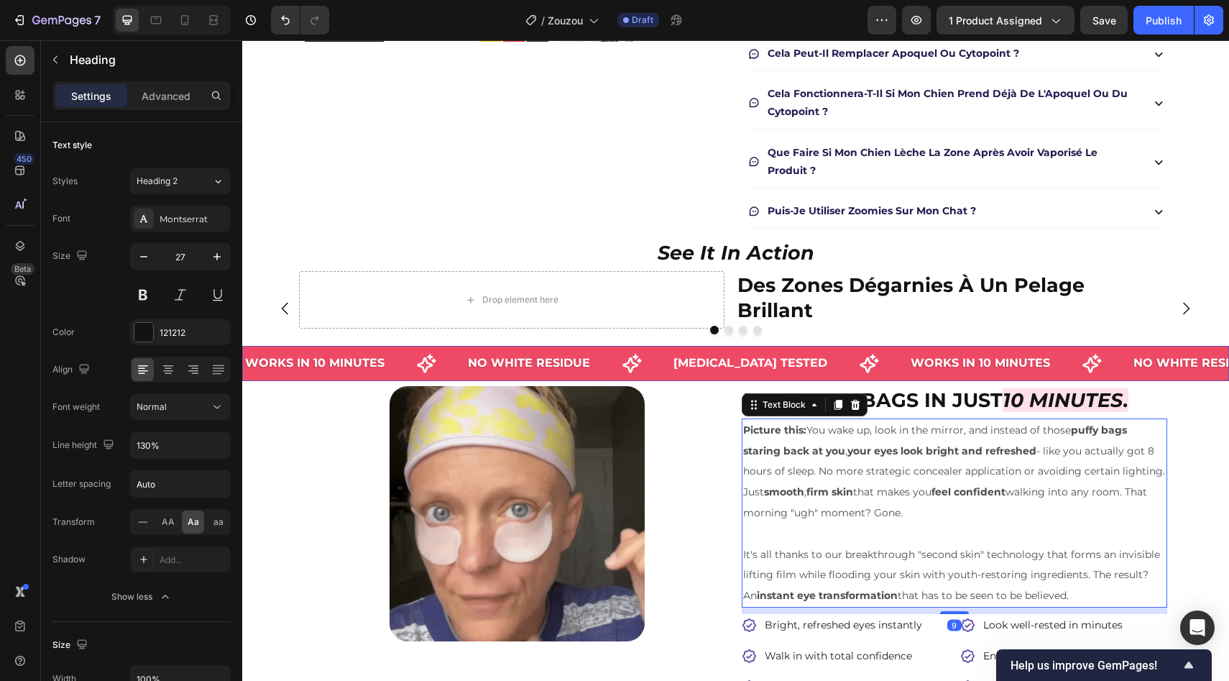
click at [855, 437] on p "Picture this: You wake up, look in the mirror, and instead of those puffy bags …" at bounding box center [954, 472] width 423 height 104
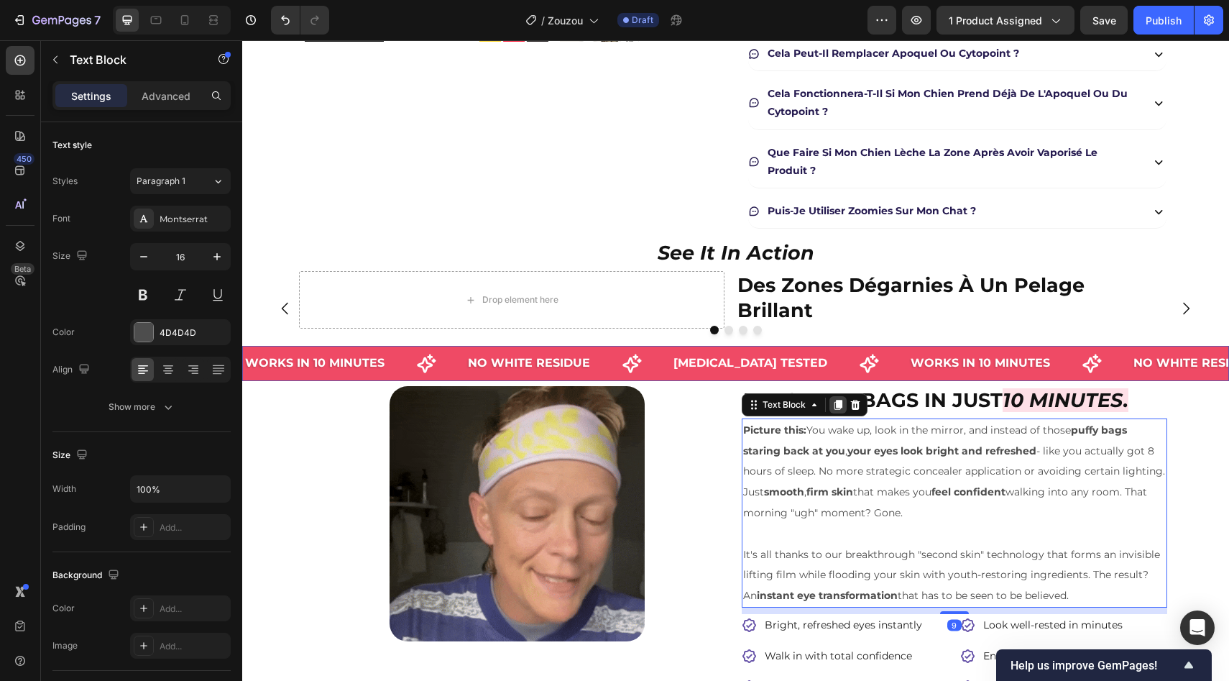
click at [834, 406] on icon at bounding box center [838, 405] width 8 height 10
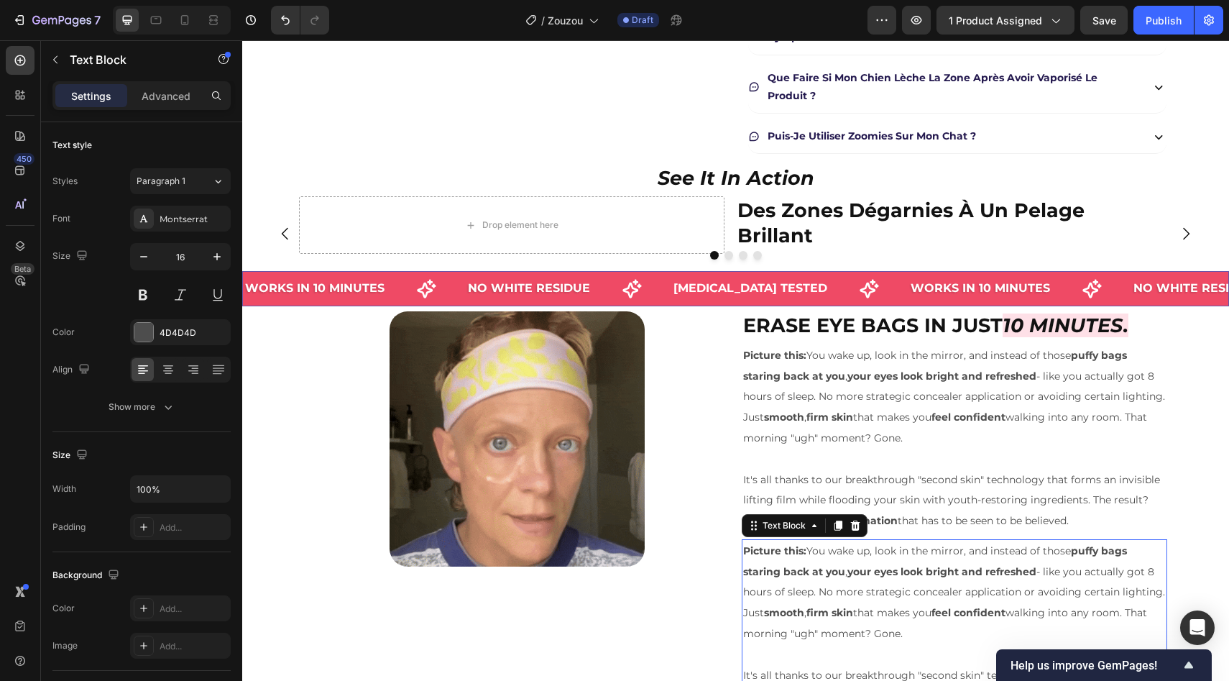
scroll to position [571, 0]
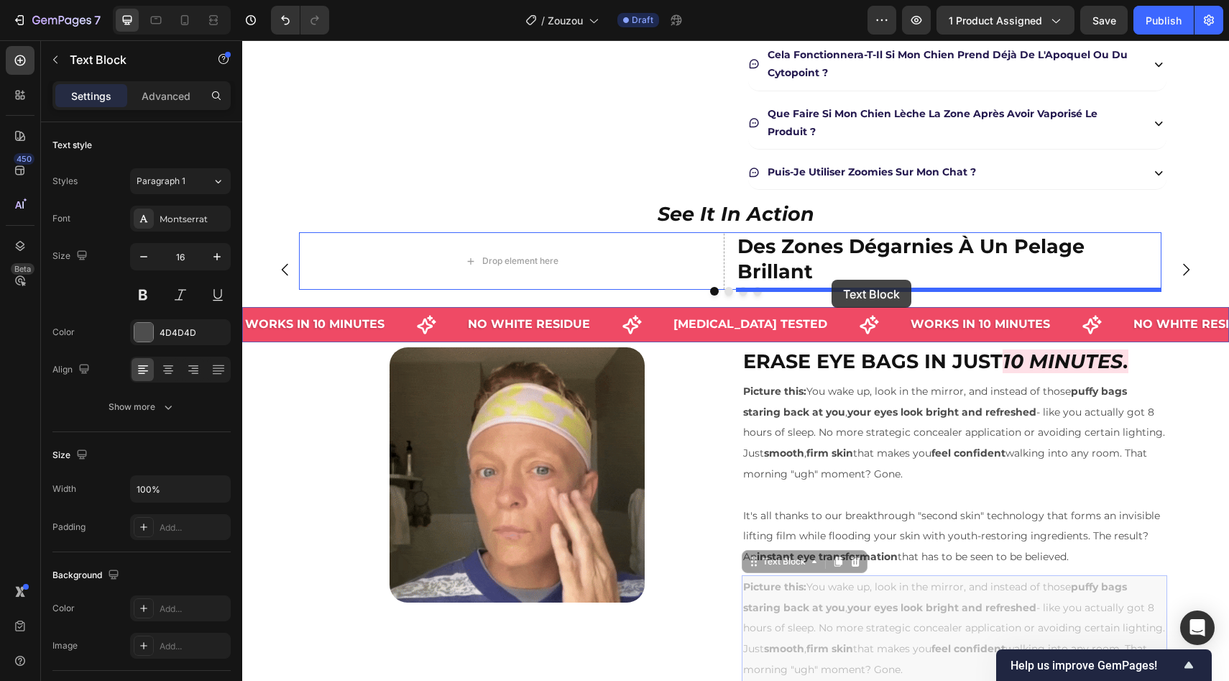
drag, startPoint x: 778, startPoint y: 564, endPoint x: 832, endPoint y: 277, distance: 291.7
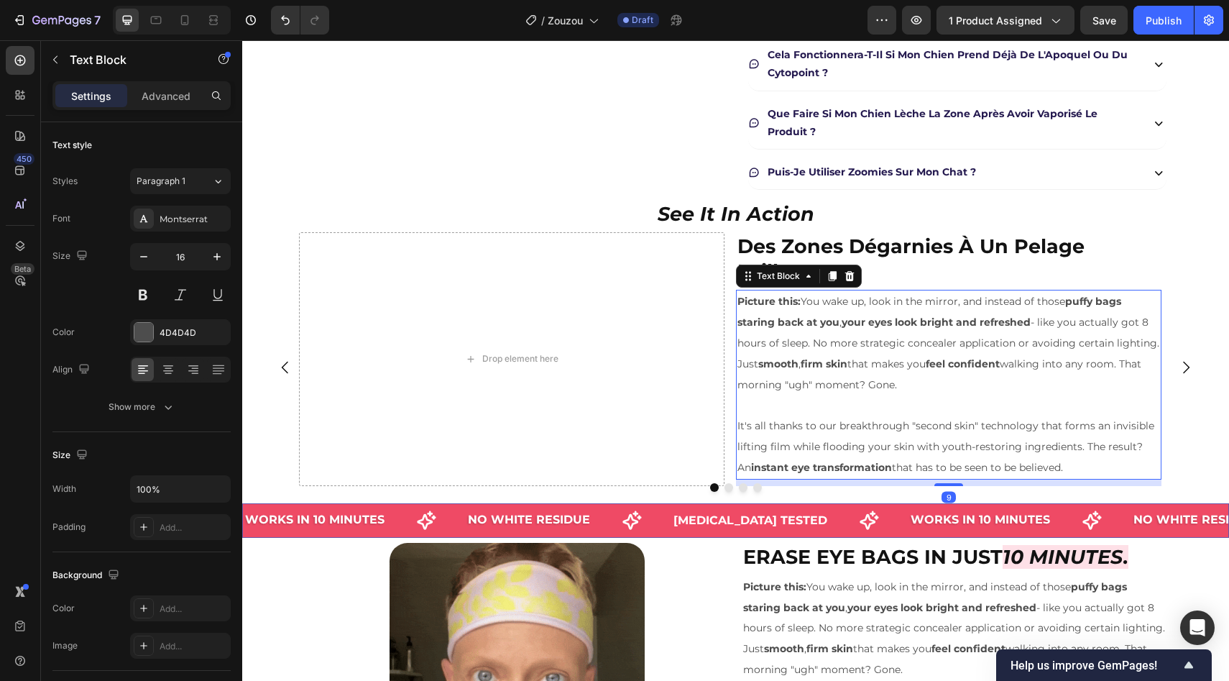
click at [840, 313] on p "Picture this: You wake up, look in the mirror, and instead of those puffy bags …" at bounding box center [948, 343] width 423 height 104
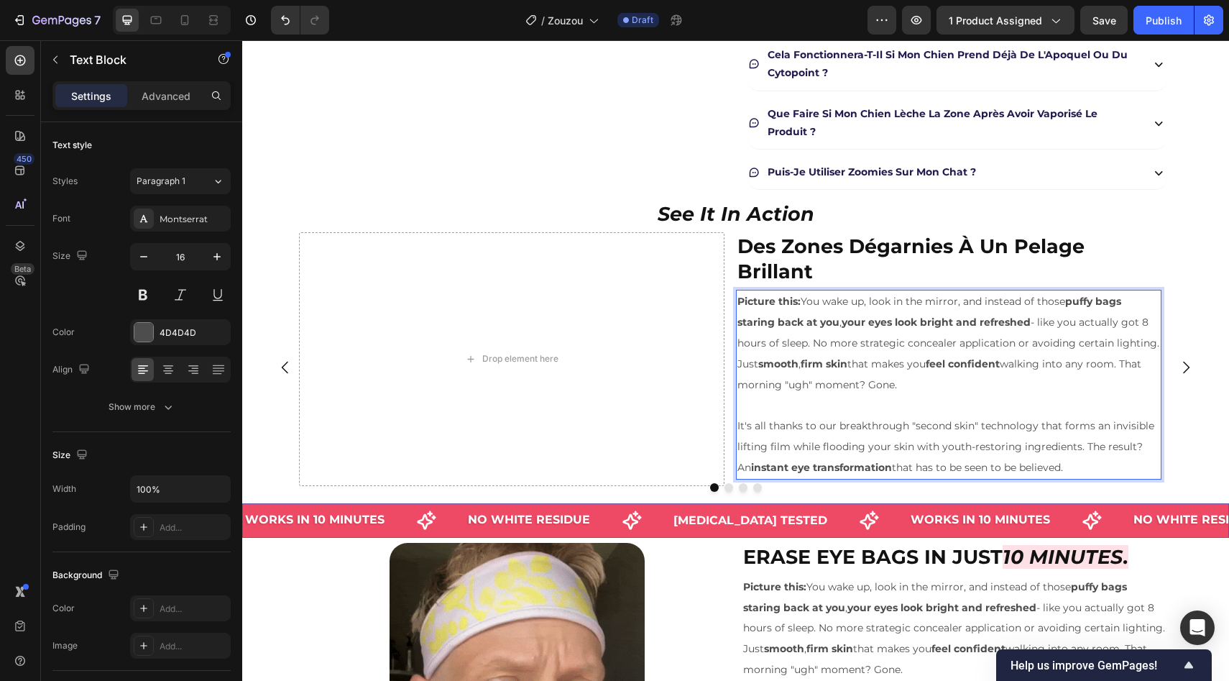
click at [840, 313] on p "Picture this: You wake up, look in the mirror, and instead of those puffy bags …" at bounding box center [948, 343] width 423 height 104
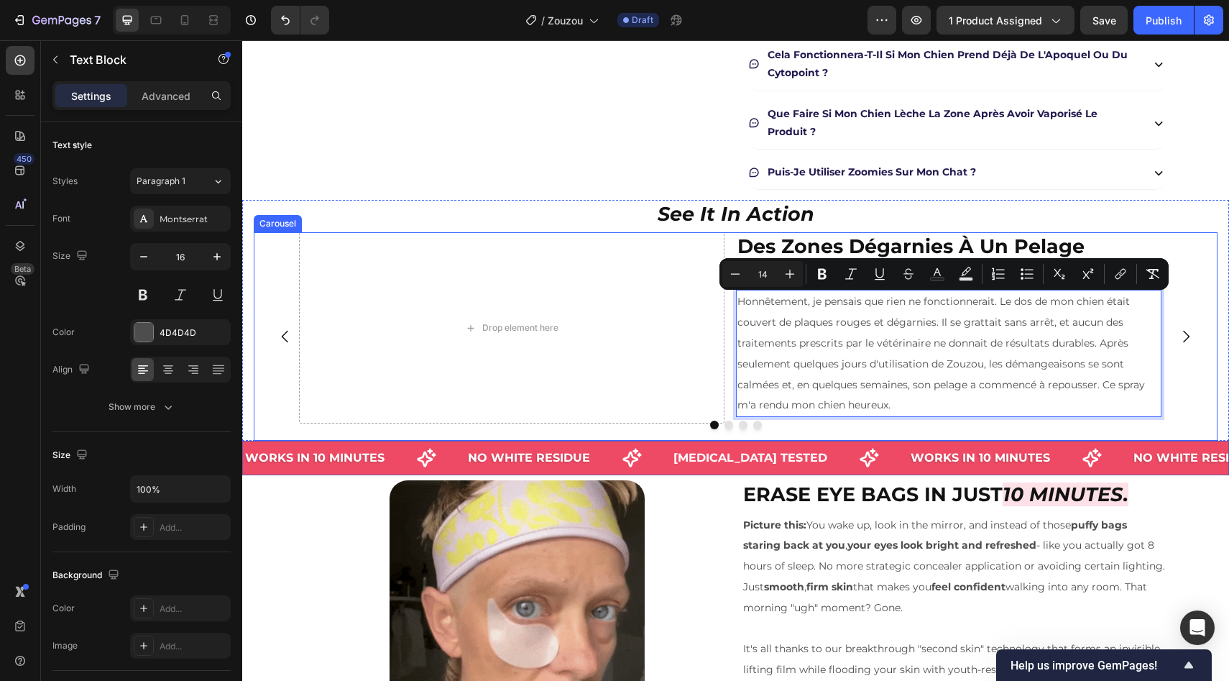
click at [1202, 309] on div "Drop element here ⁠⁠⁠⁠⁠⁠⁠ Des zones dégarnies à un pelage brillant Heading Honn…" at bounding box center [730, 336] width 953 height 208
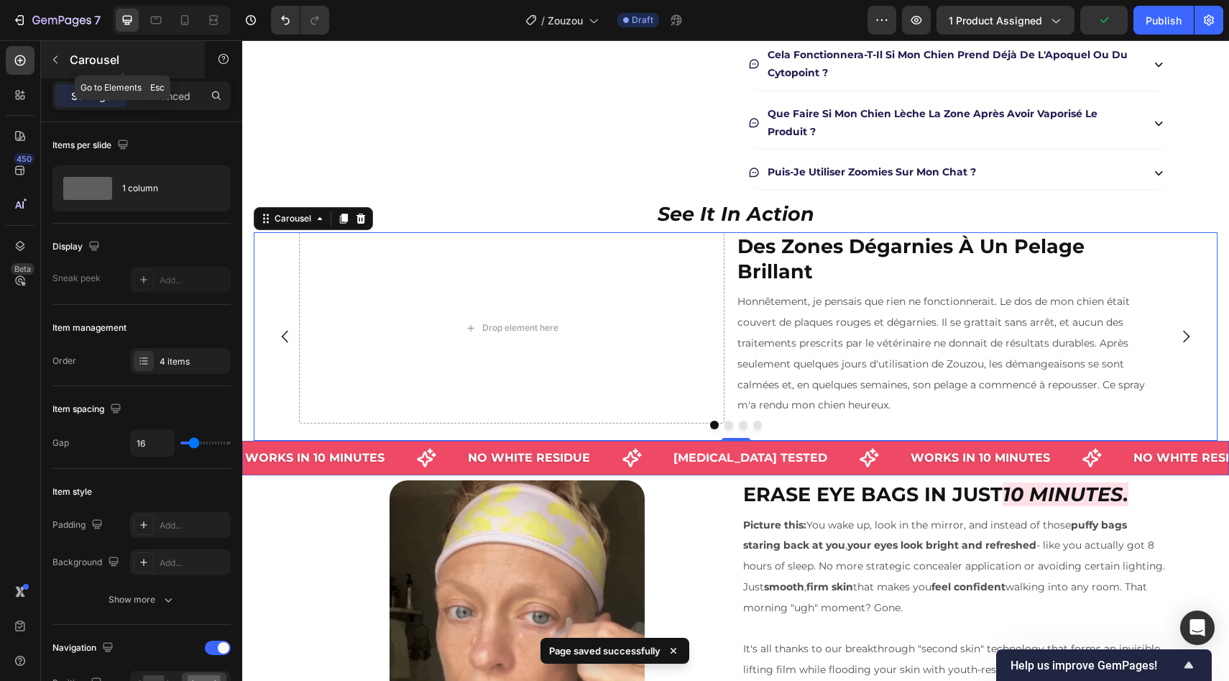
click at [65, 52] on button "button" at bounding box center [55, 59] width 23 height 23
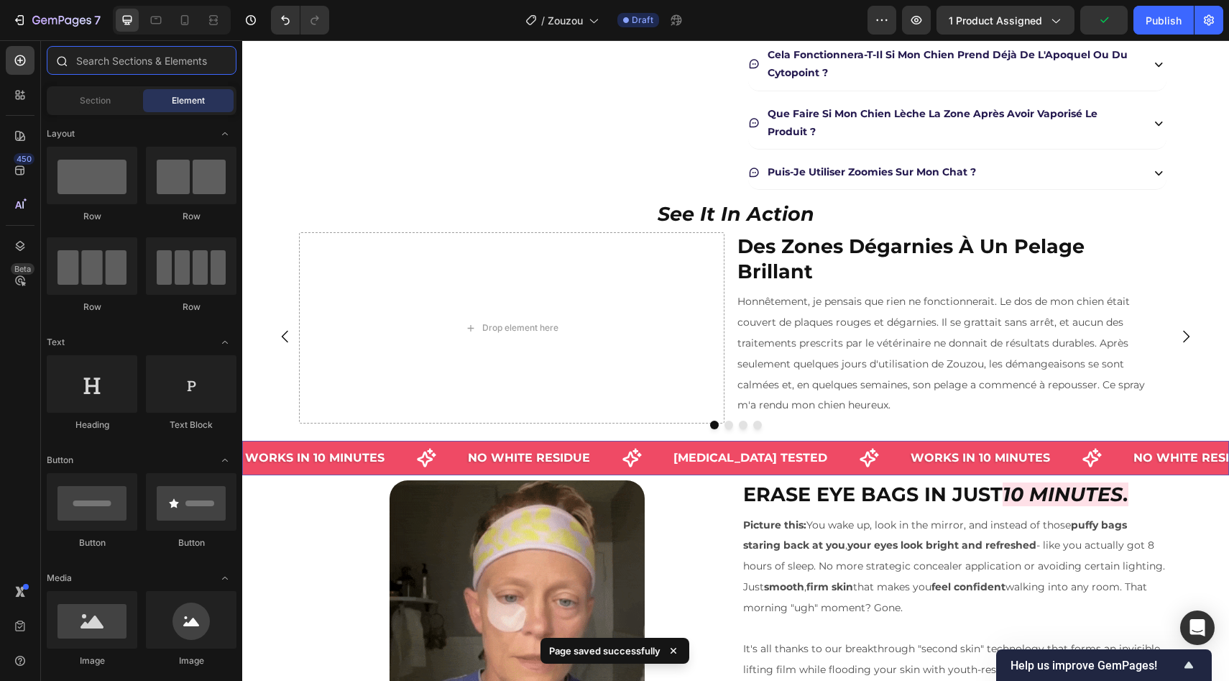
click at [108, 60] on input "text" at bounding box center [142, 60] width 190 height 29
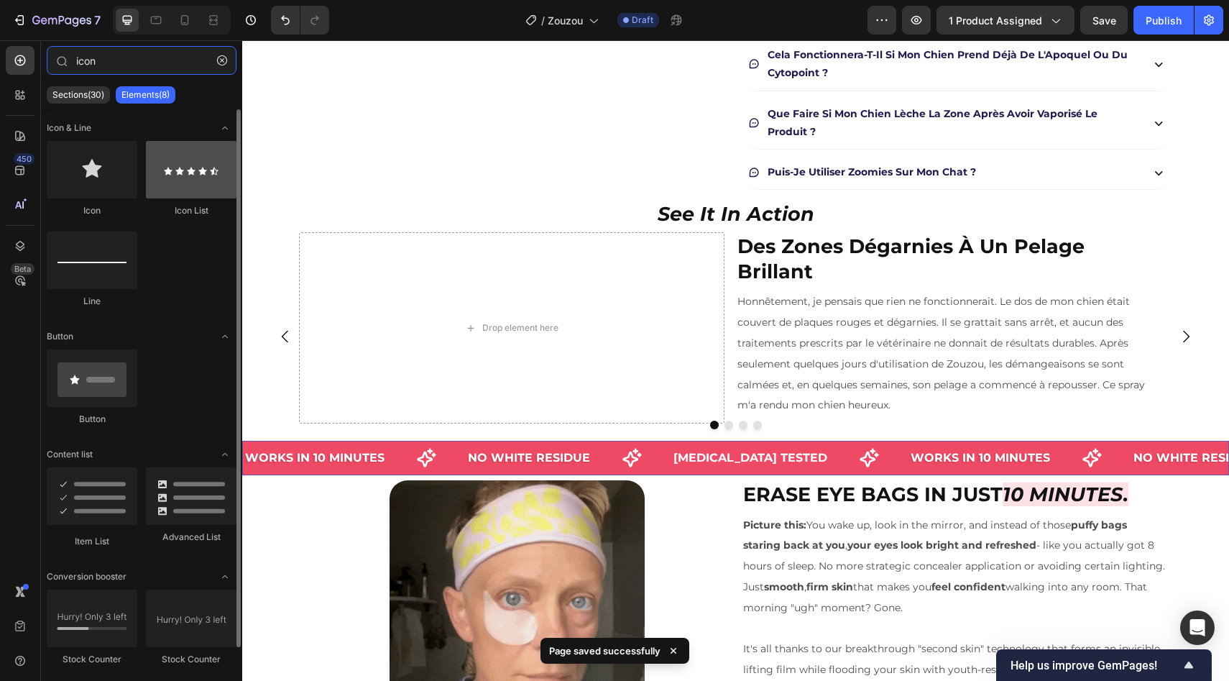
type input "icon"
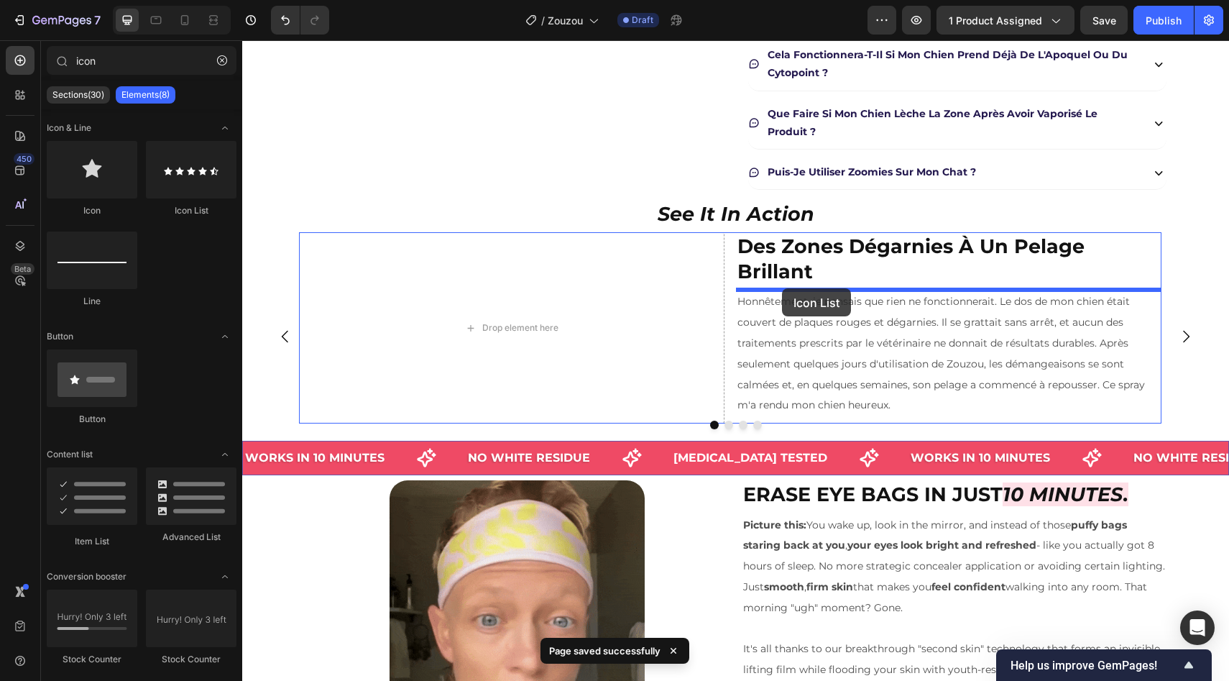
drag, startPoint x: 409, startPoint y: 216, endPoint x: 783, endPoint y: 288, distance: 380.6
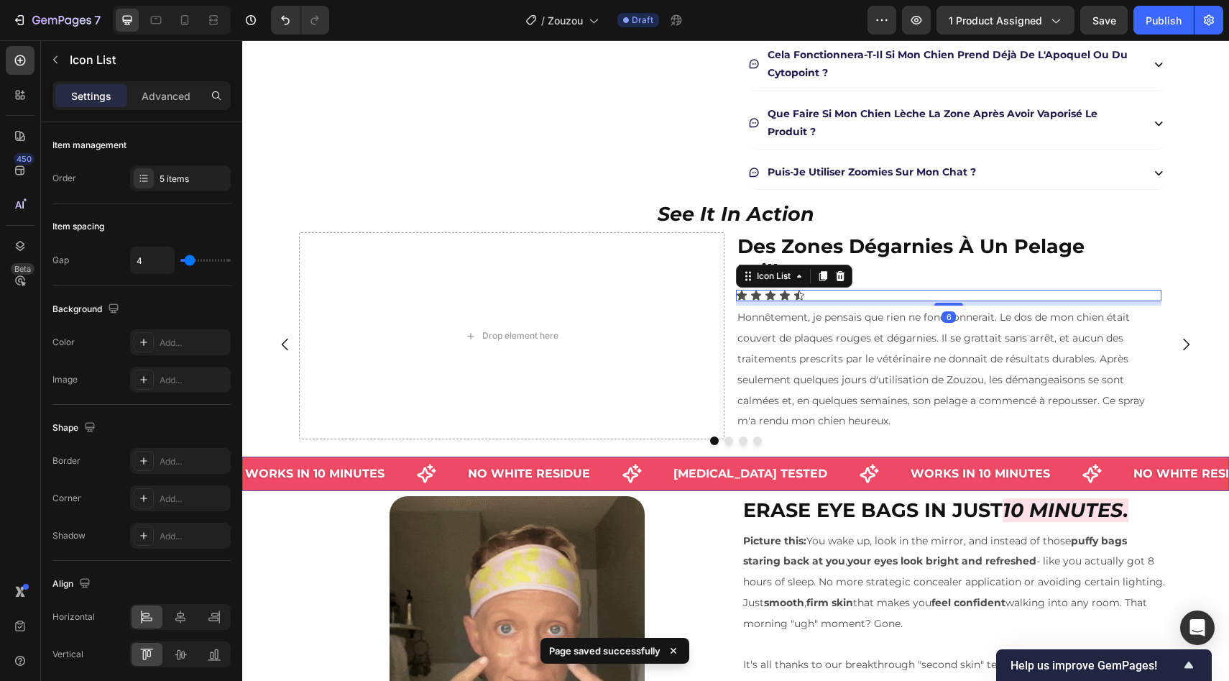
click at [891, 298] on div "Icon Icon Icon Icon Icon" at bounding box center [949, 296] width 426 height 12
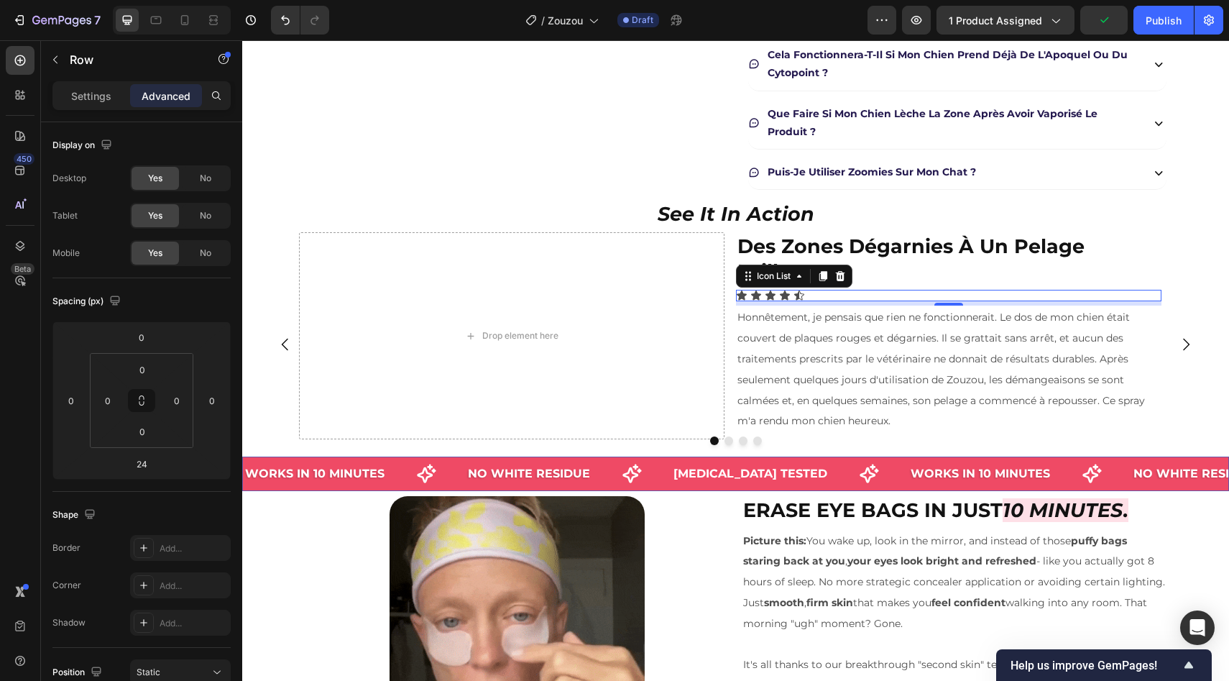
click at [834, 289] on div "⁠⁠⁠⁠⁠⁠⁠ Des zones dégarnies à un pelage brillant Heading Icon Icon Icon Icon Ic…" at bounding box center [949, 335] width 426 height 207
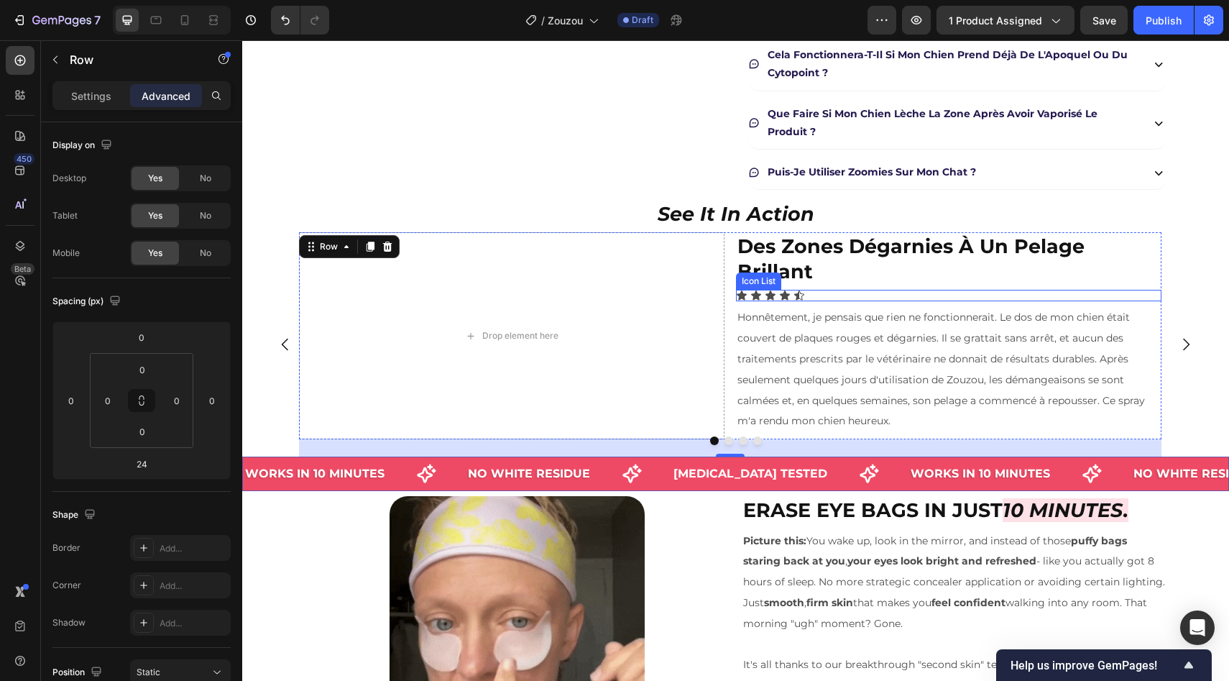
click at [811, 295] on div "Icon Icon Icon Icon Icon" at bounding box center [949, 296] width 426 height 12
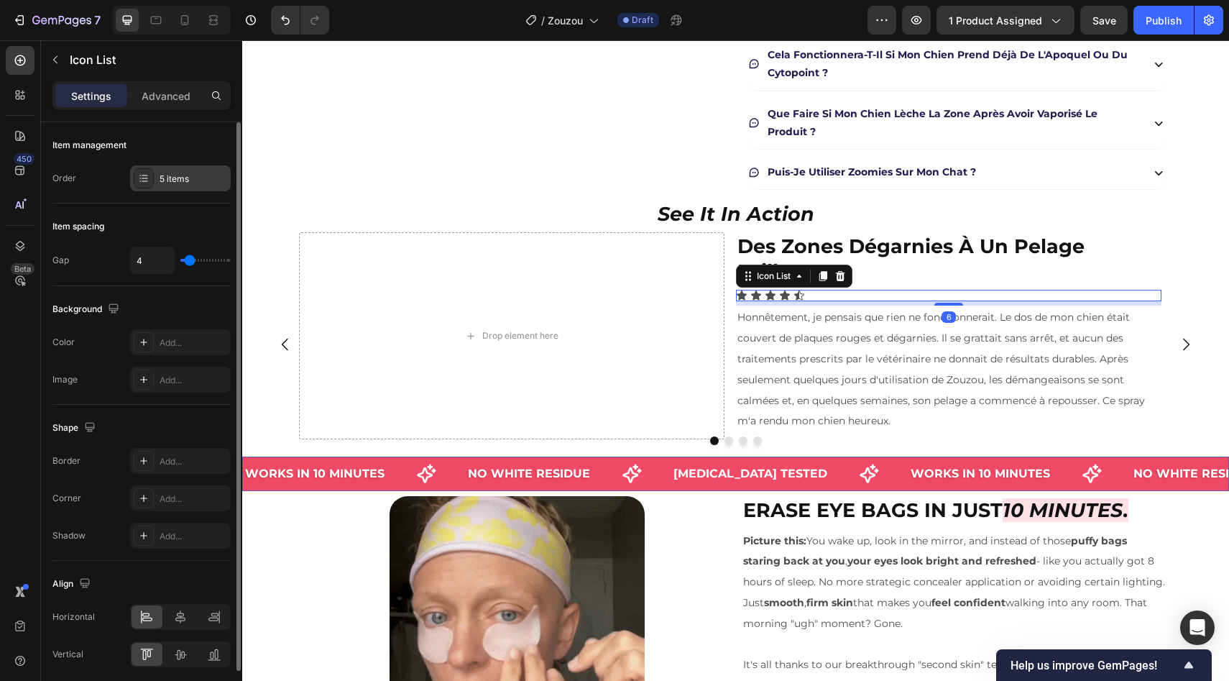
click at [165, 178] on div "5 items" at bounding box center [194, 179] width 68 height 13
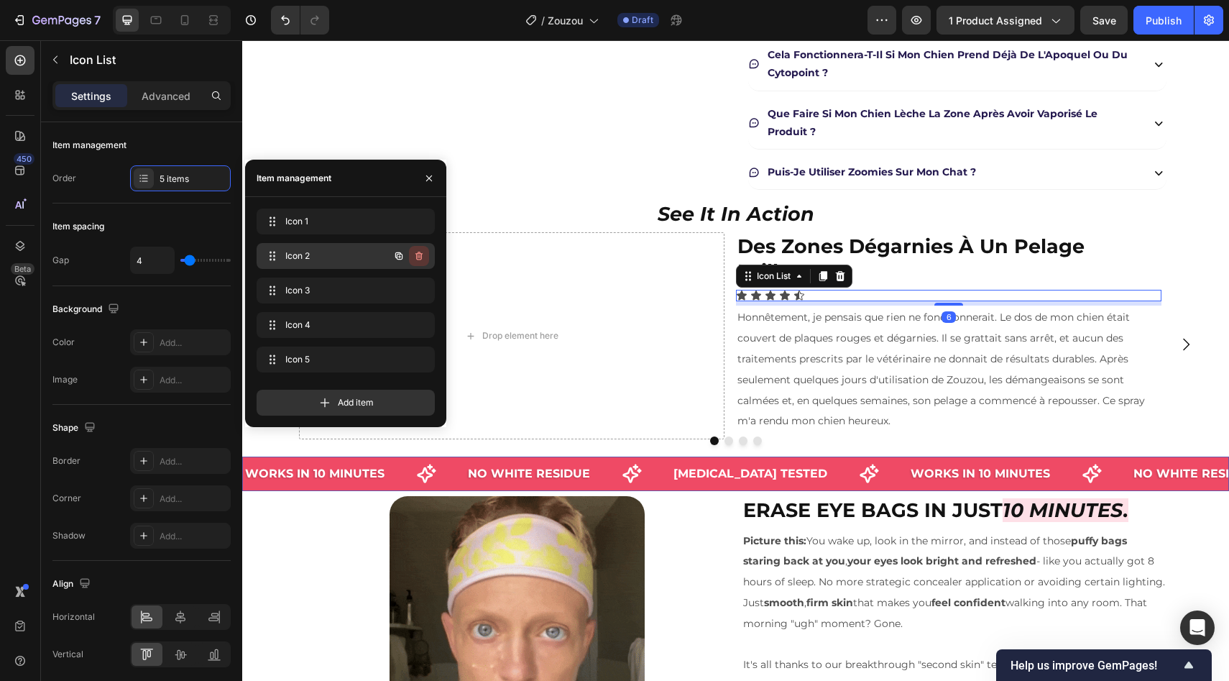
click at [422, 259] on icon "button" at bounding box center [419, 256] width 12 height 12
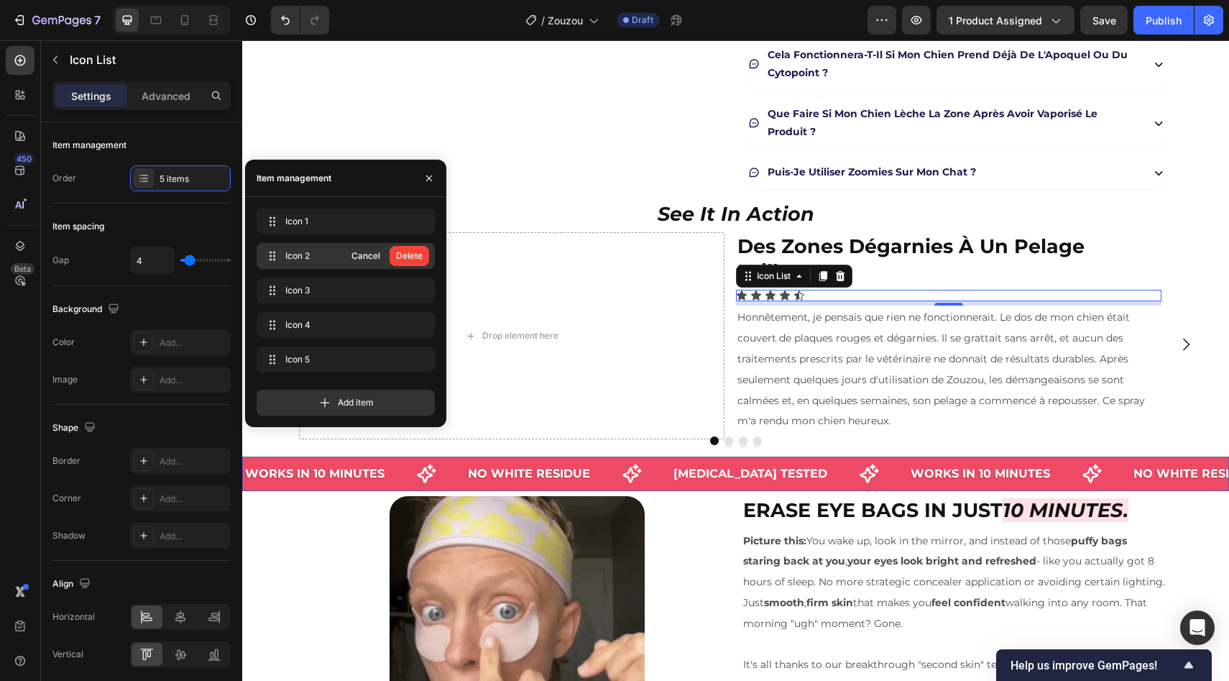
click at [422, 259] on div "Delete" at bounding box center [409, 255] width 27 height 13
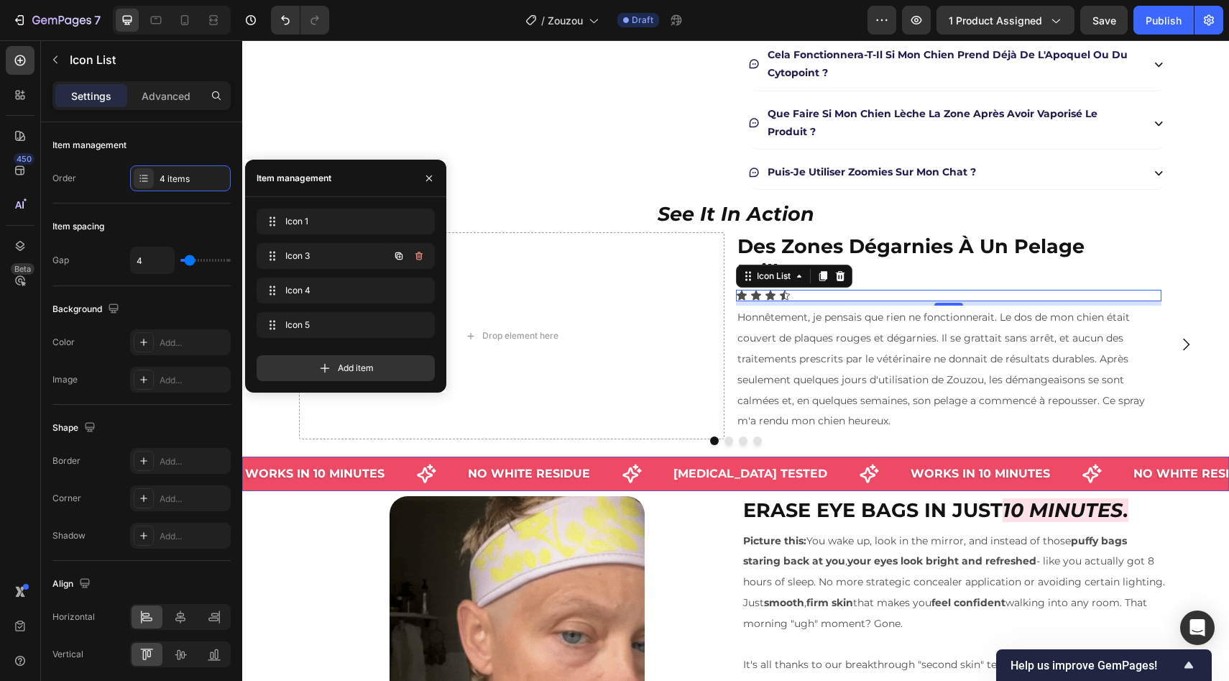
click at [422, 259] on icon "button" at bounding box center [419, 256] width 12 height 12
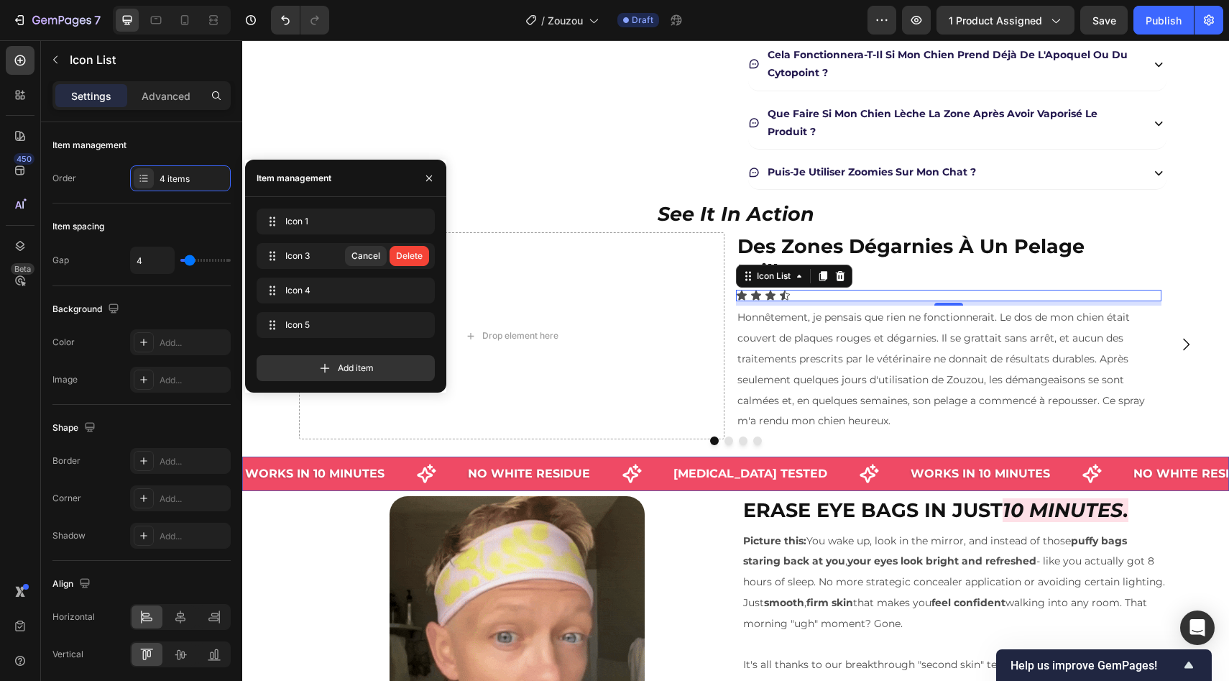
click at [422, 259] on div "Delete" at bounding box center [409, 255] width 27 height 13
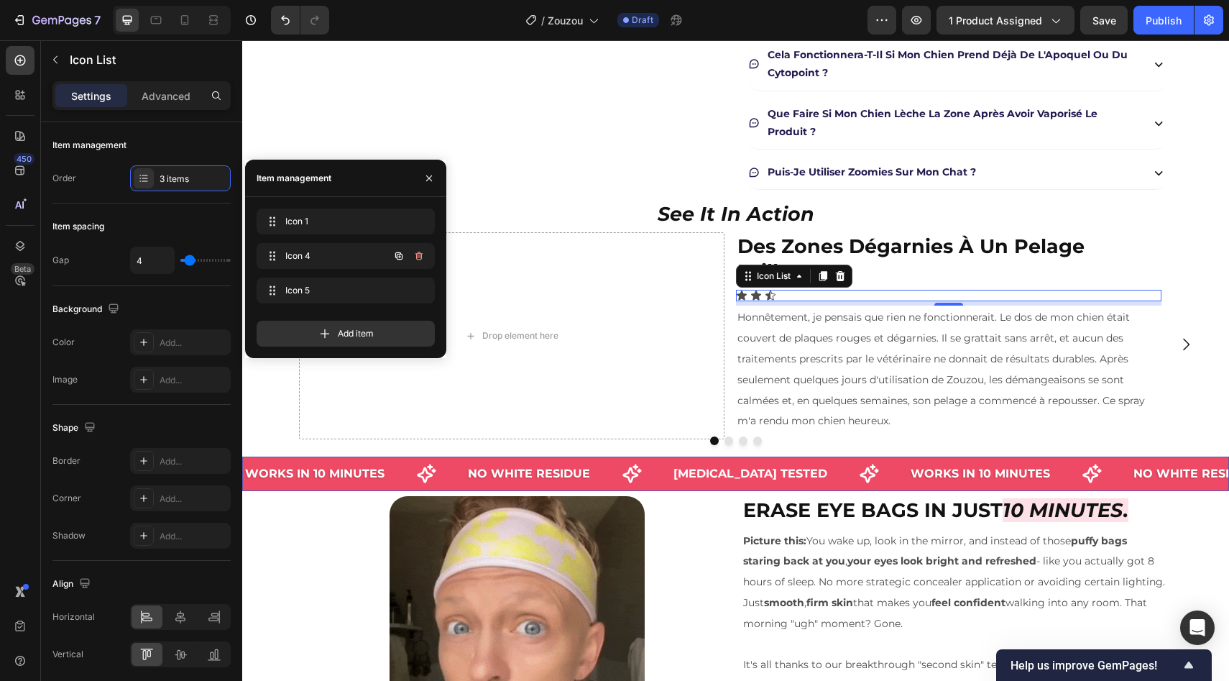
click at [422, 259] on icon "button" at bounding box center [419, 256] width 12 height 12
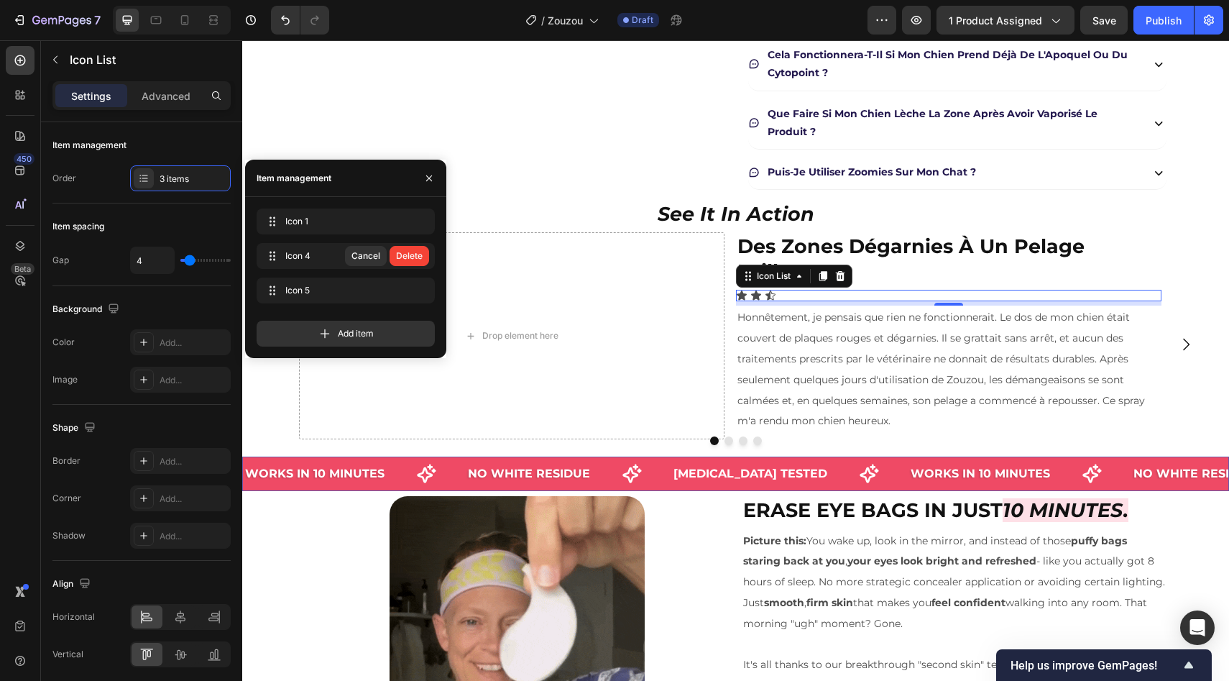
click at [422, 259] on div "Delete" at bounding box center [409, 255] width 27 height 13
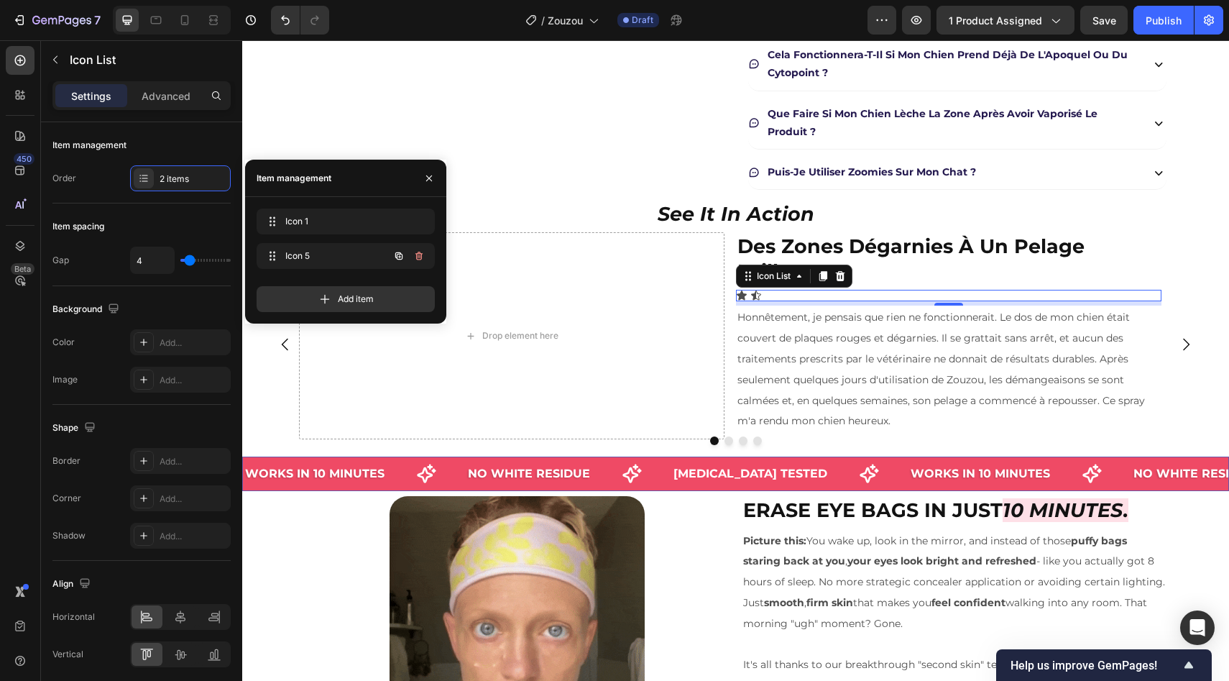
click at [422, 259] on icon "button" at bounding box center [419, 256] width 12 height 12
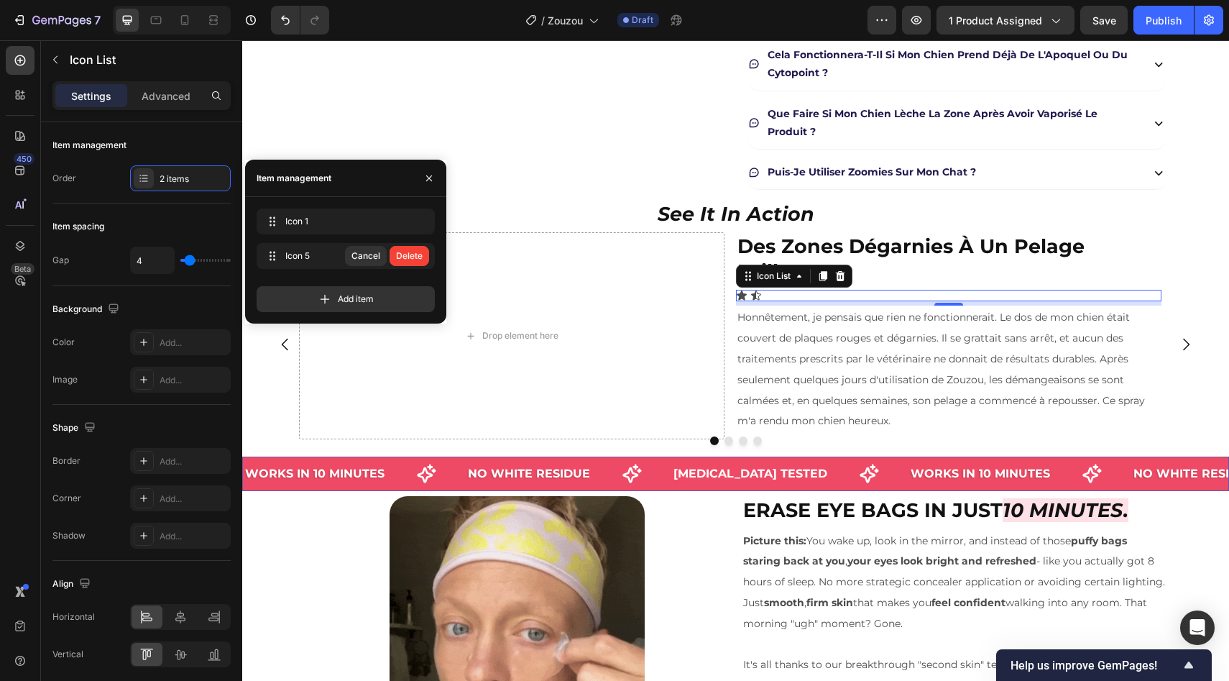
click at [422, 259] on div "Delete" at bounding box center [409, 255] width 27 height 13
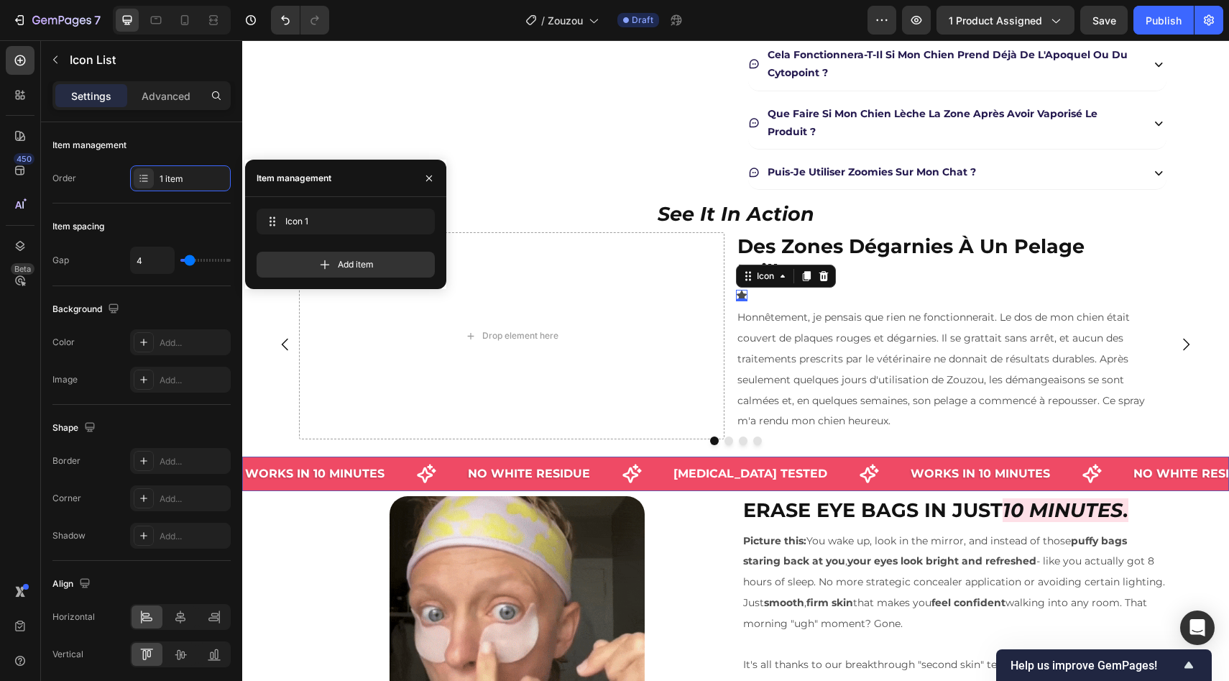
click at [743, 293] on icon at bounding box center [742, 296] width 12 height 12
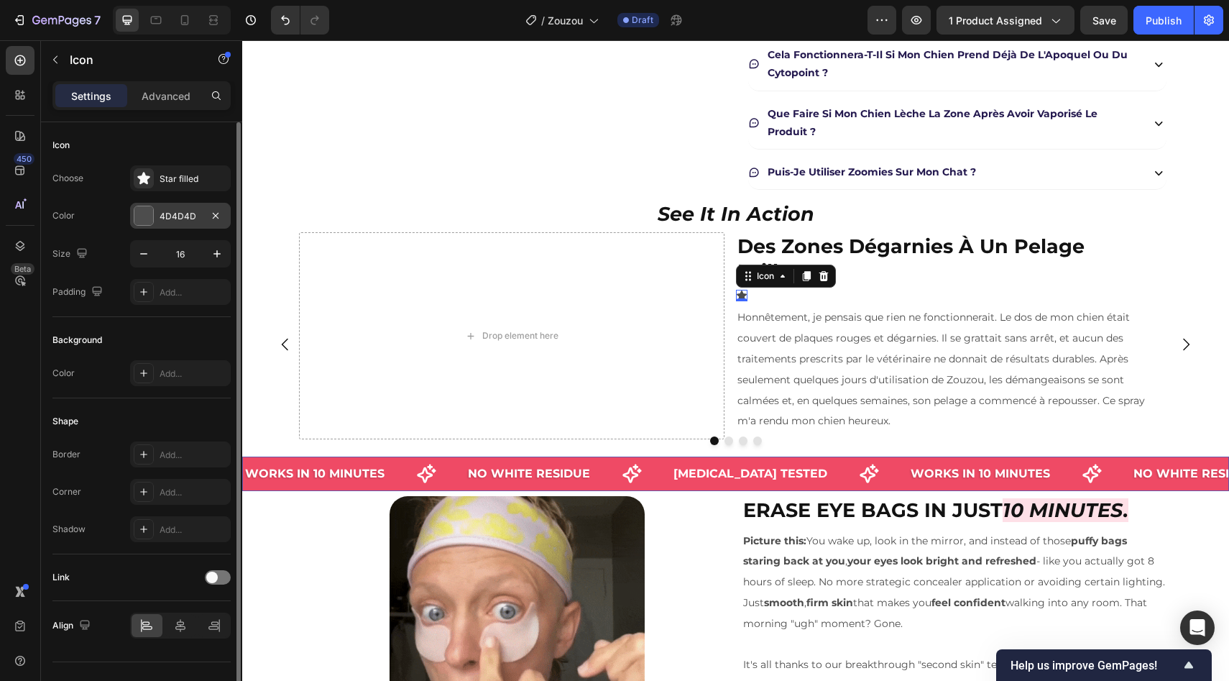
click at [154, 220] on div "4D4D4D" at bounding box center [180, 216] width 101 height 26
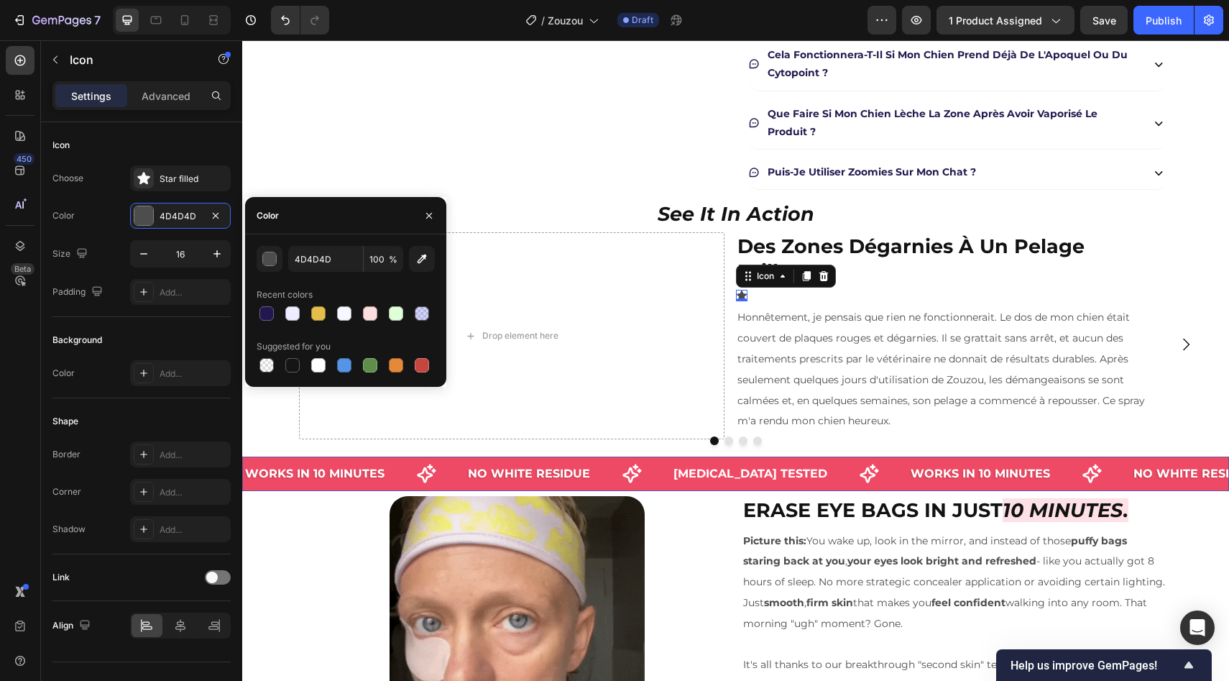
click at [354, 277] on div "4D4D4D 100 % Recent colors Suggested for you" at bounding box center [346, 310] width 178 height 129
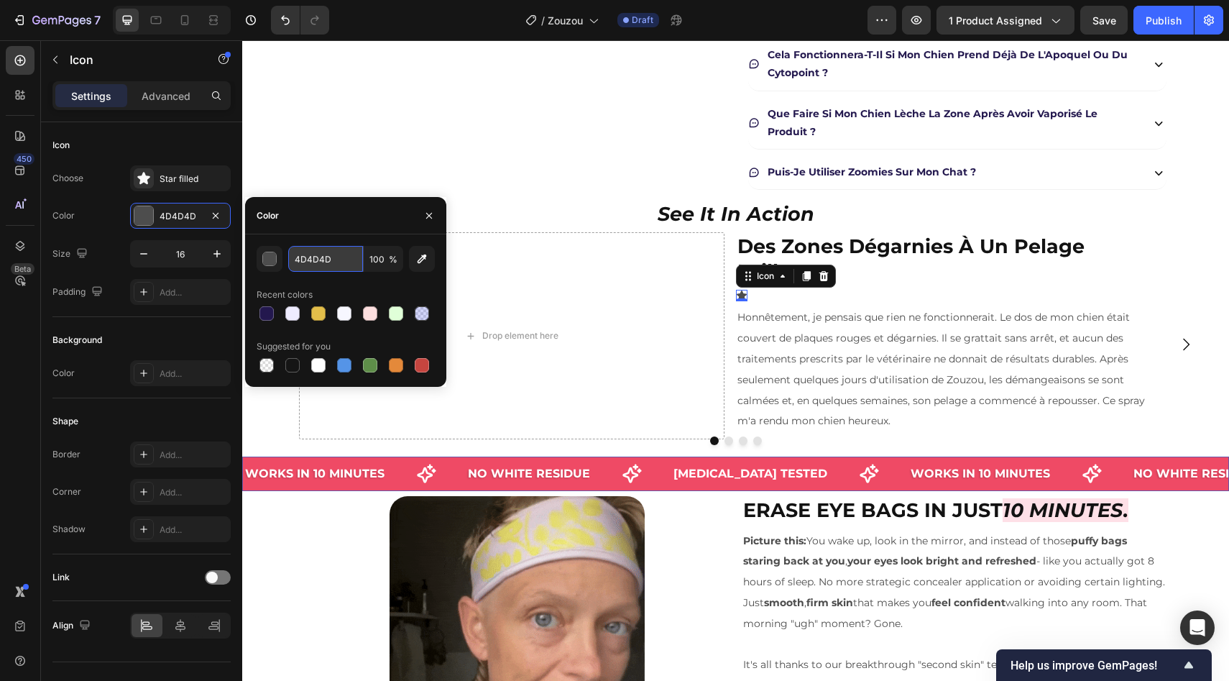
click at [335, 254] on input "4D4D4D" at bounding box center [325, 259] width 75 height 26
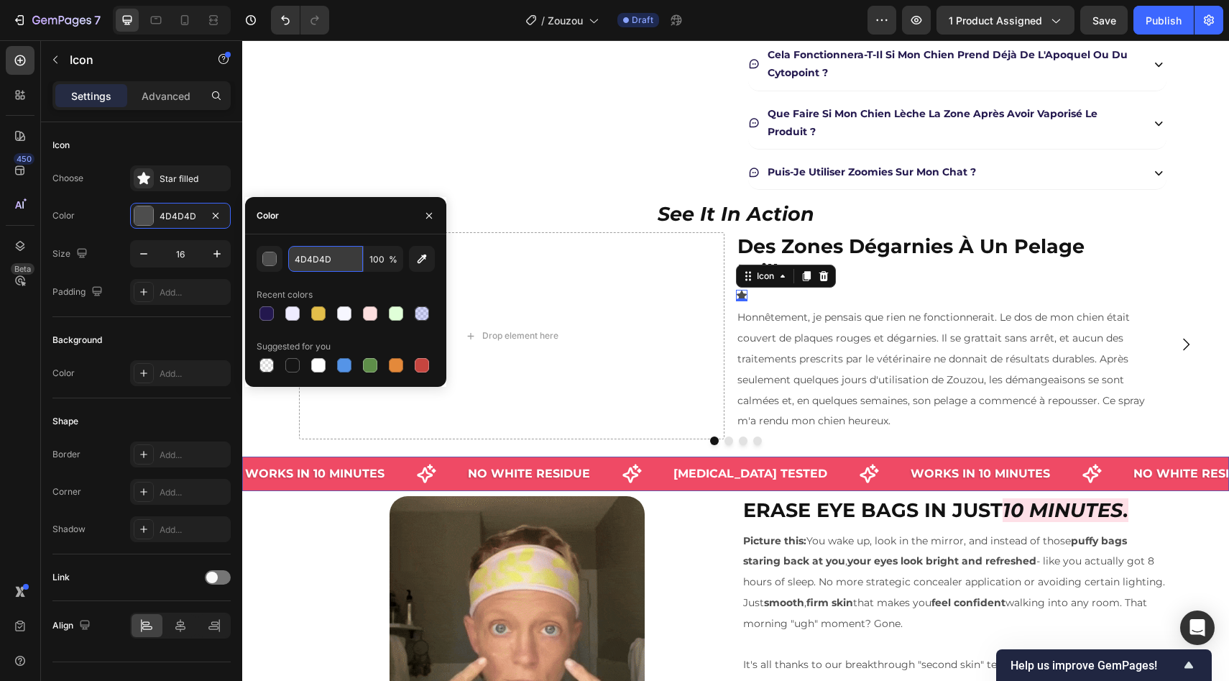
paste input "#BD9A5B"
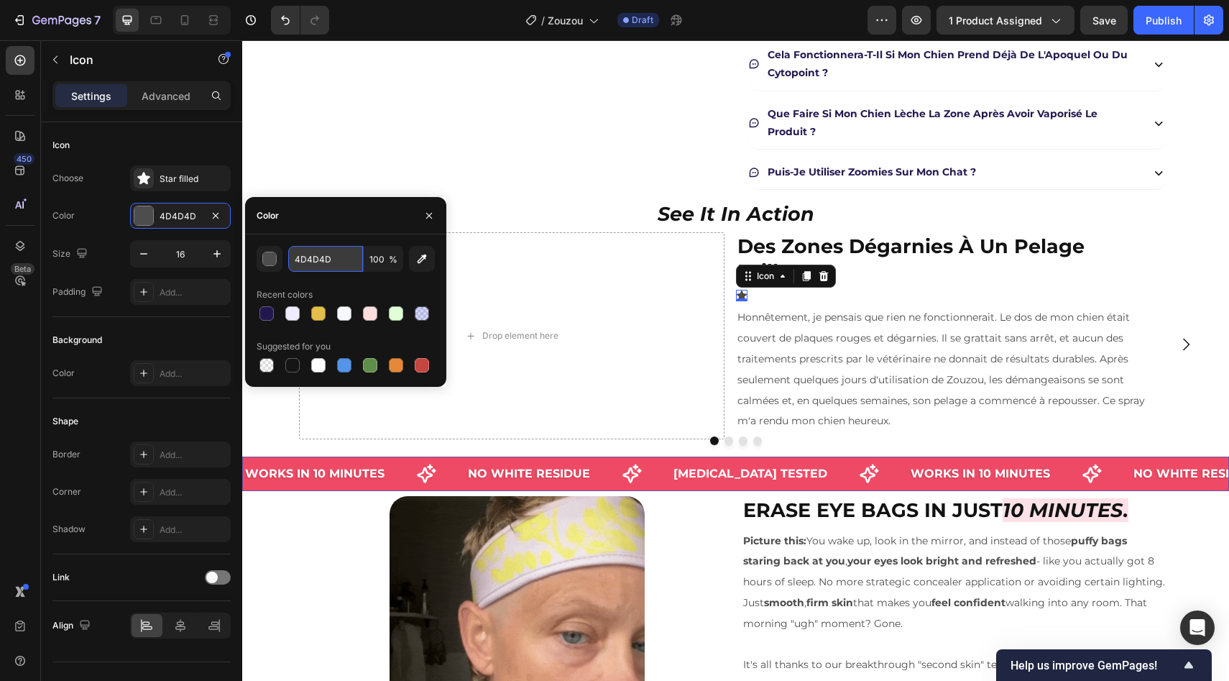
type input "#BD9A5B"
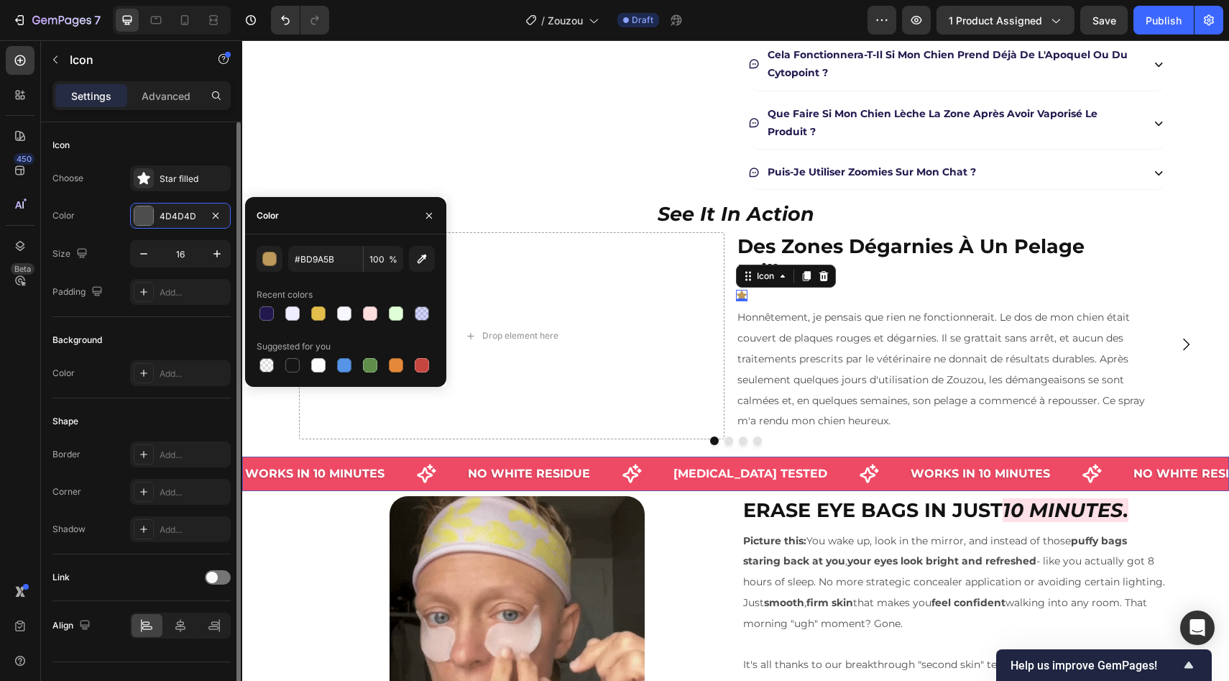
click at [114, 253] on div "Size 16" at bounding box center [141, 253] width 178 height 27
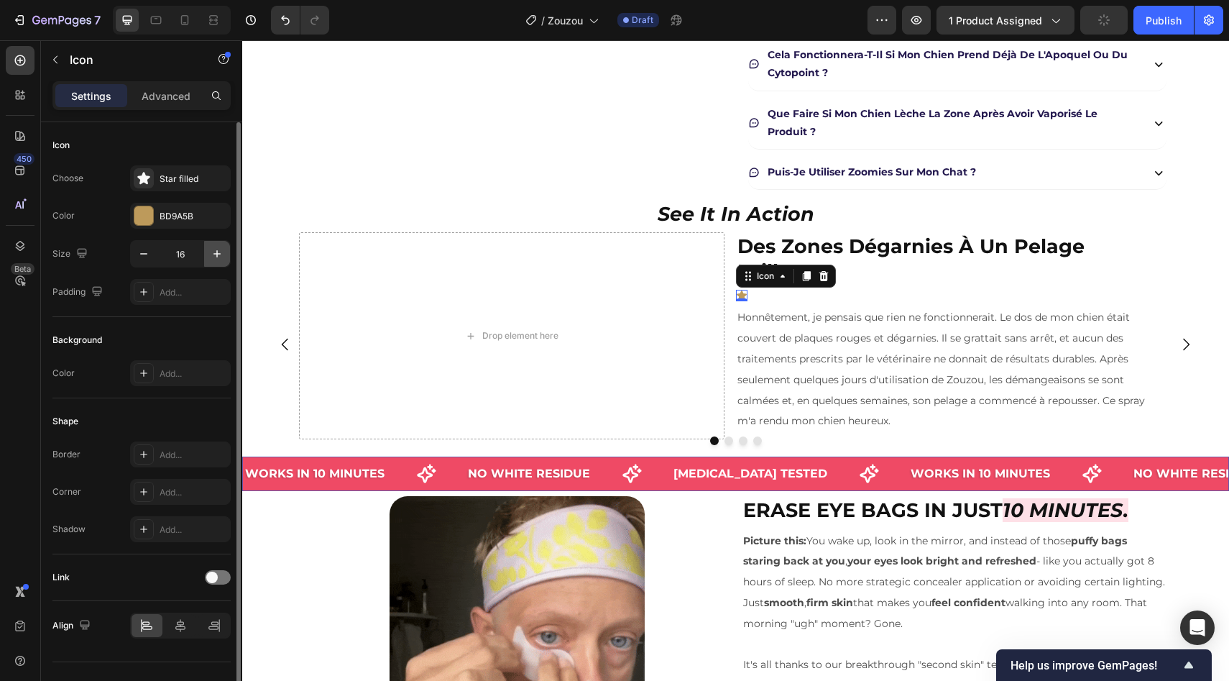
click at [220, 253] on icon "button" at bounding box center [217, 254] width 14 height 14
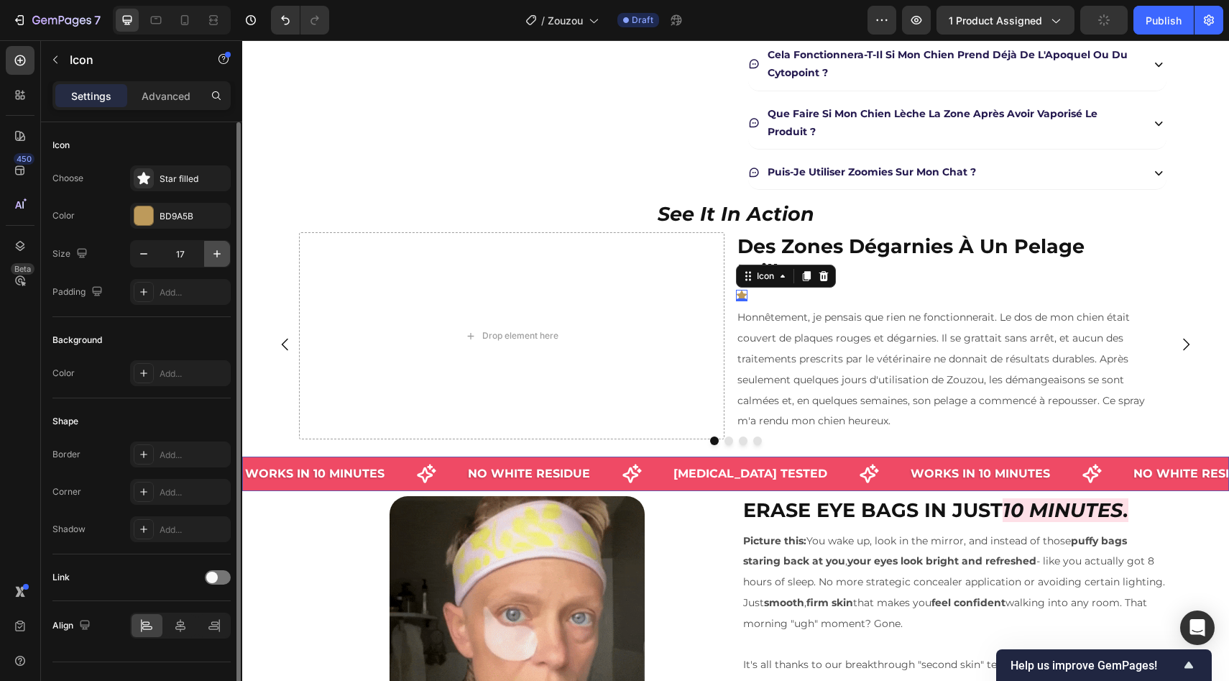
click at [220, 253] on icon "button" at bounding box center [217, 254] width 14 height 14
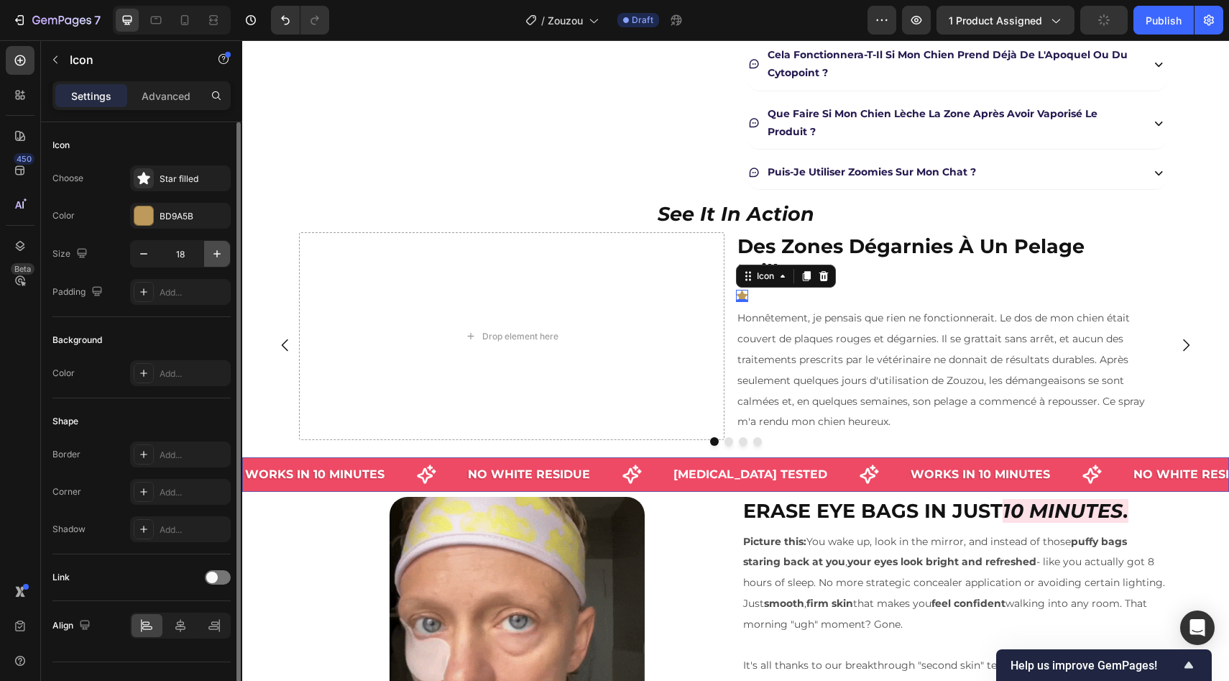
click at [220, 253] on icon "button" at bounding box center [217, 254] width 14 height 14
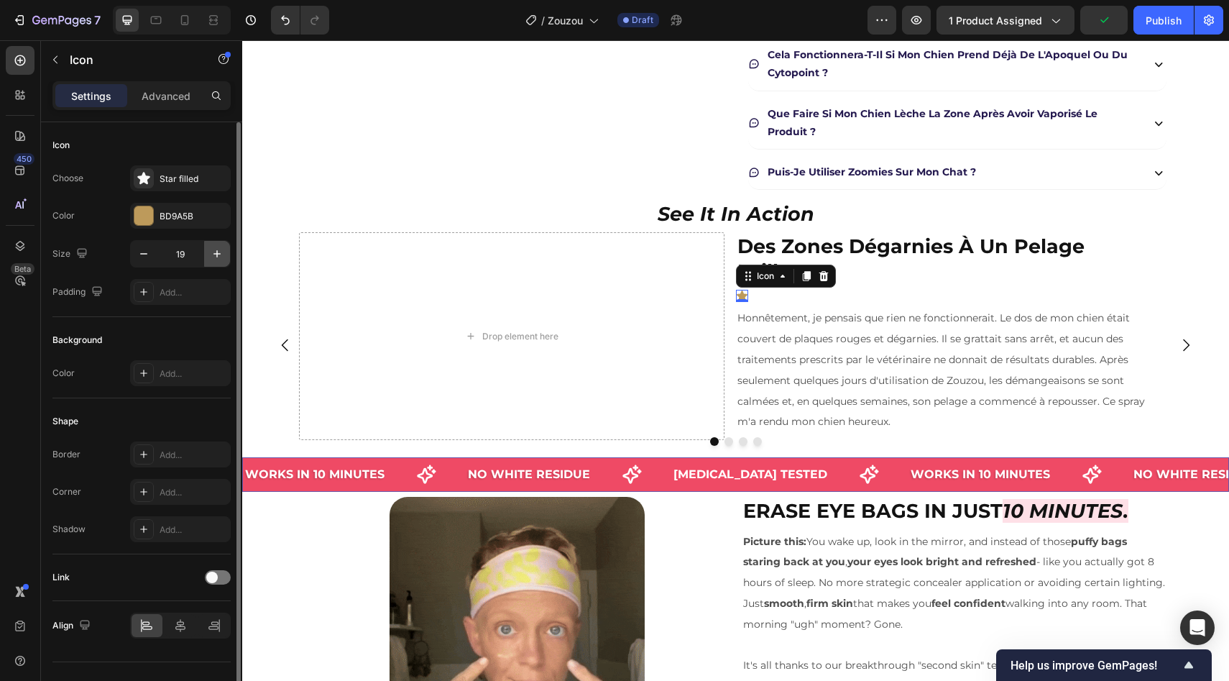
click at [220, 253] on icon "button" at bounding box center [217, 254] width 14 height 14
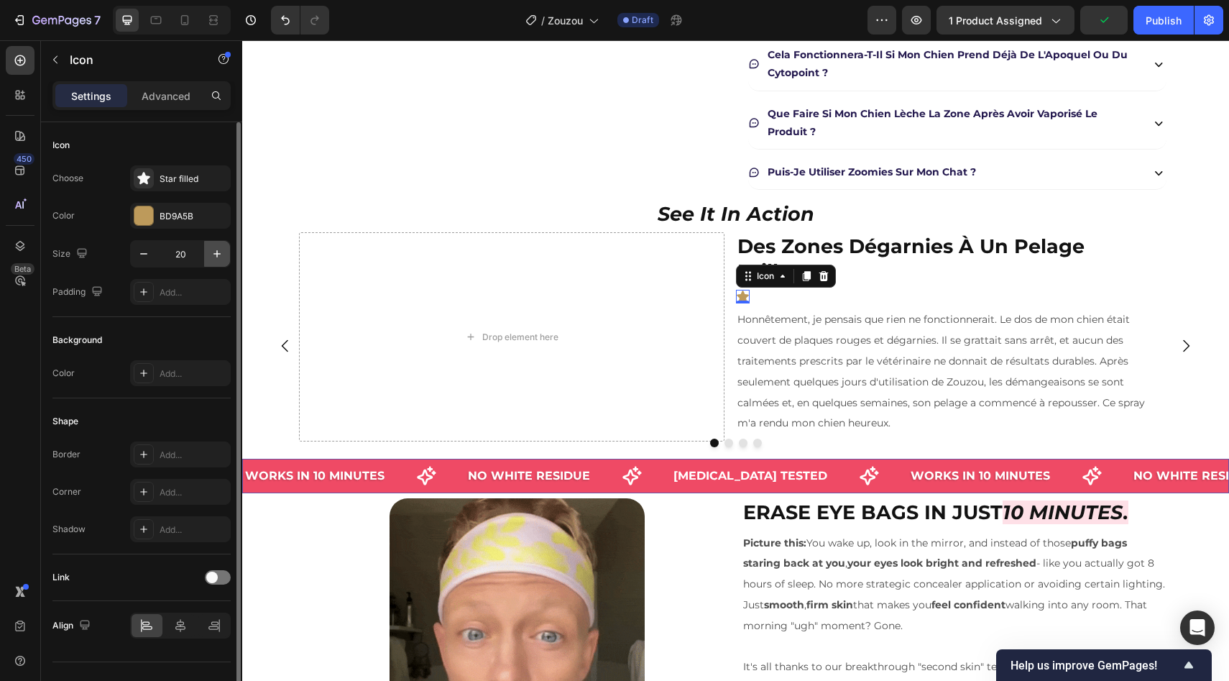
click at [220, 253] on icon "button" at bounding box center [217, 254] width 14 height 14
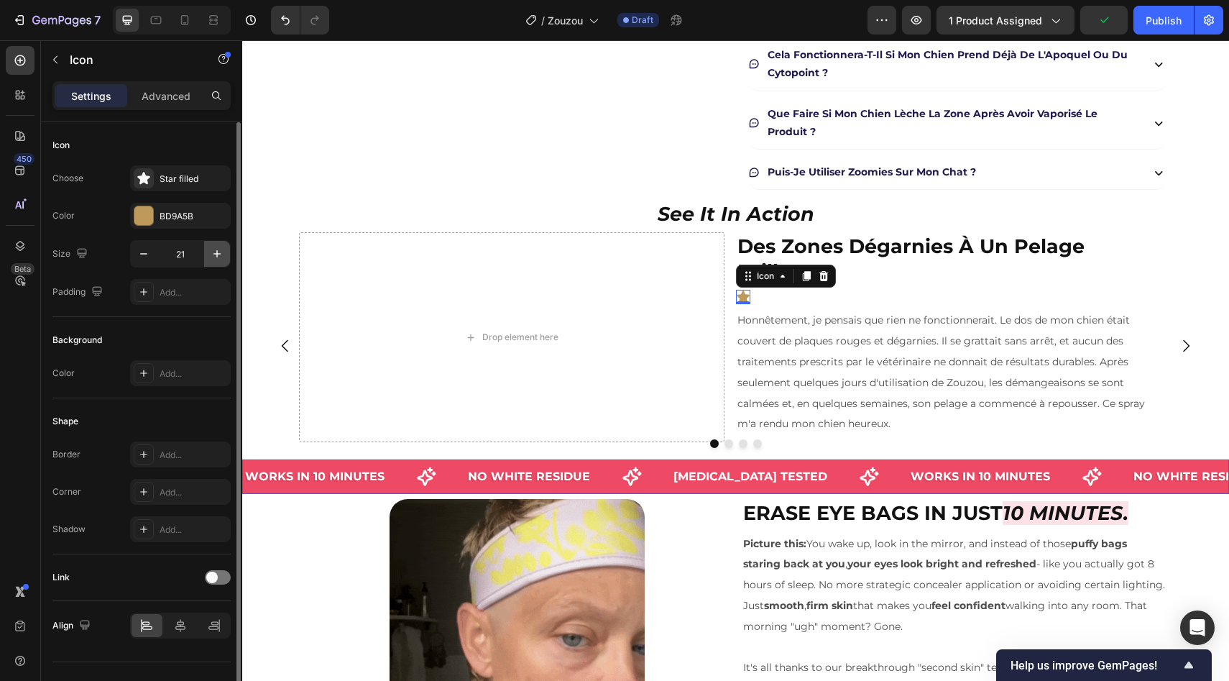
click at [220, 253] on icon "button" at bounding box center [217, 254] width 14 height 14
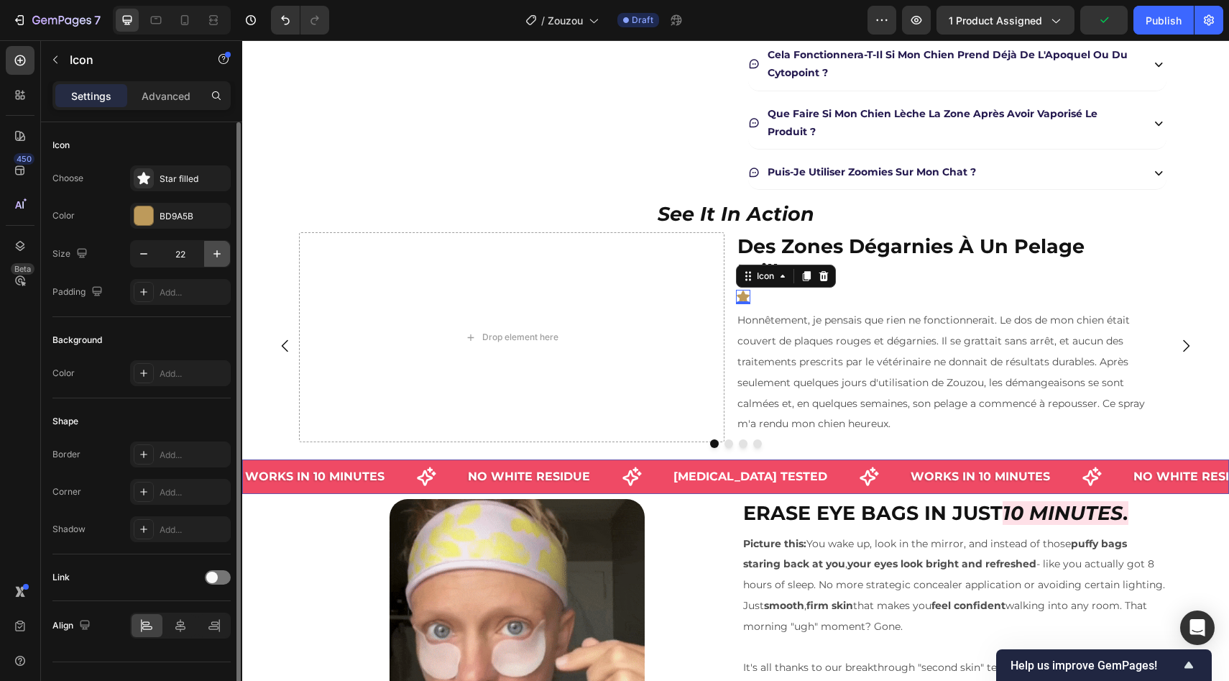
click at [220, 253] on icon "button" at bounding box center [217, 254] width 14 height 14
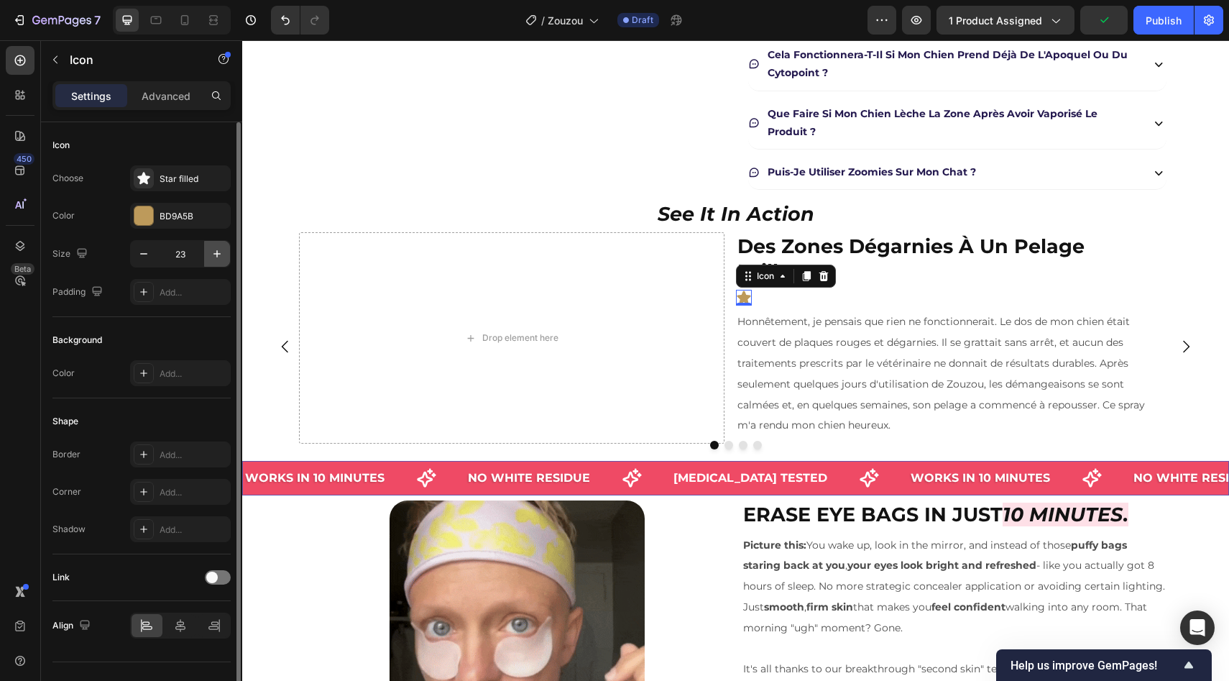
click at [220, 253] on icon "button" at bounding box center [217, 254] width 14 height 14
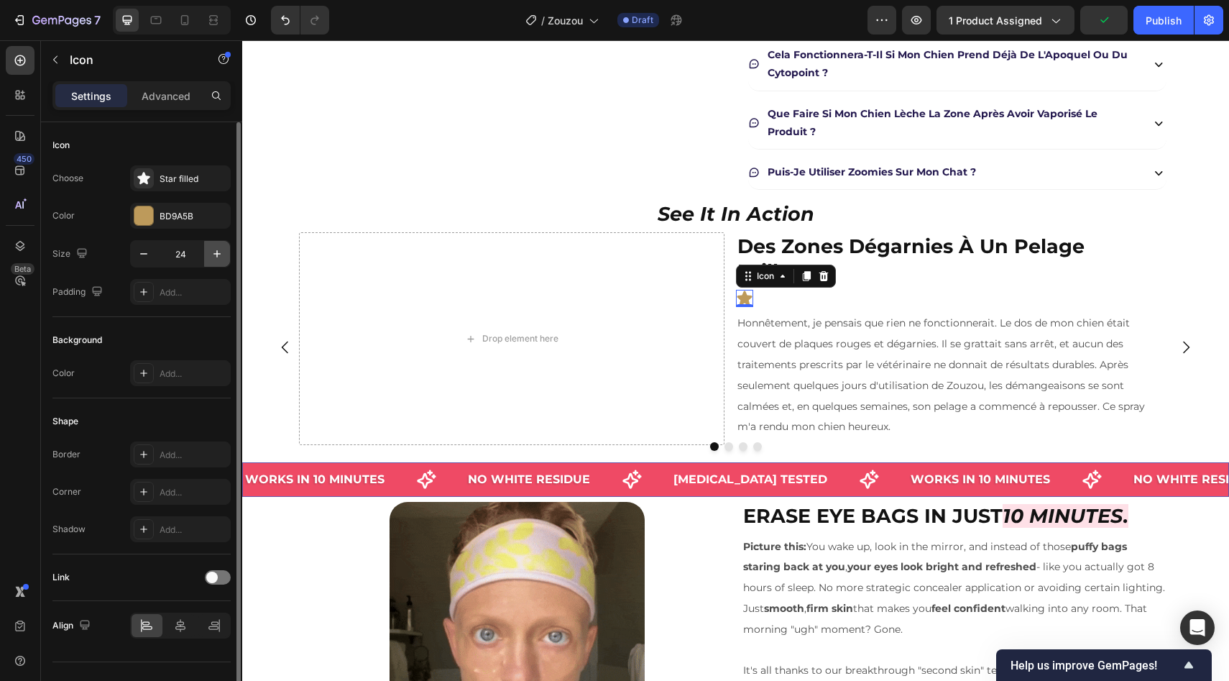
click at [220, 253] on icon "button" at bounding box center [217, 254] width 14 height 14
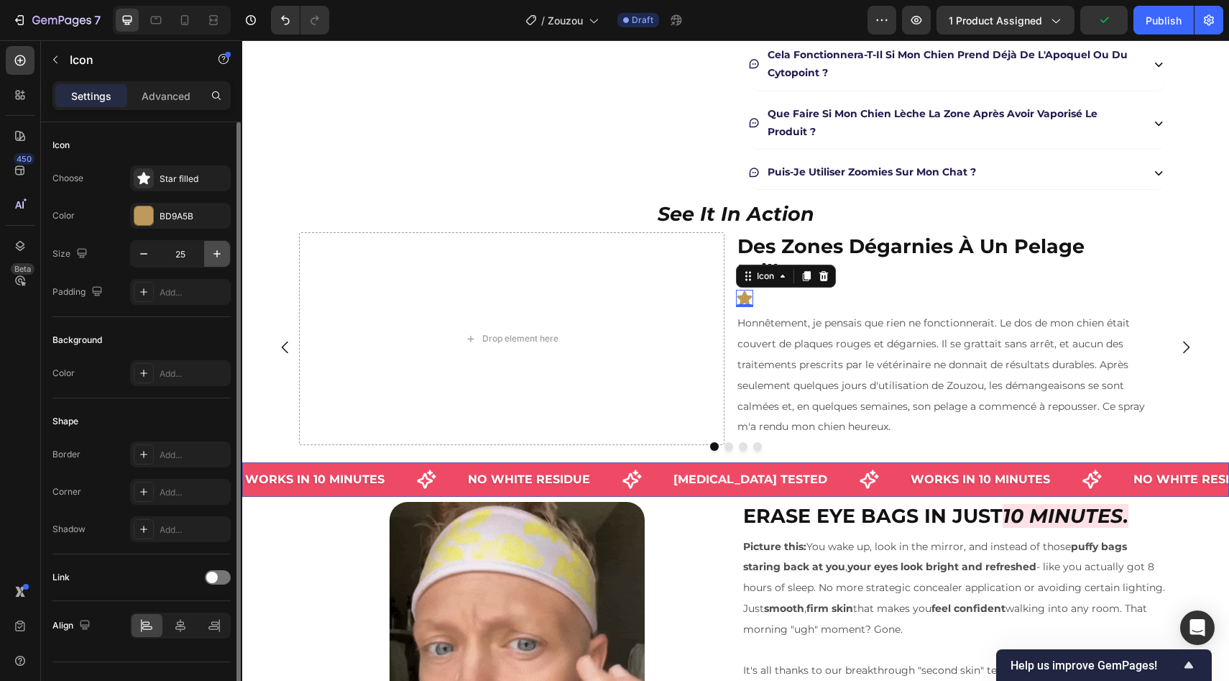
click at [220, 253] on icon "button" at bounding box center [217, 254] width 14 height 14
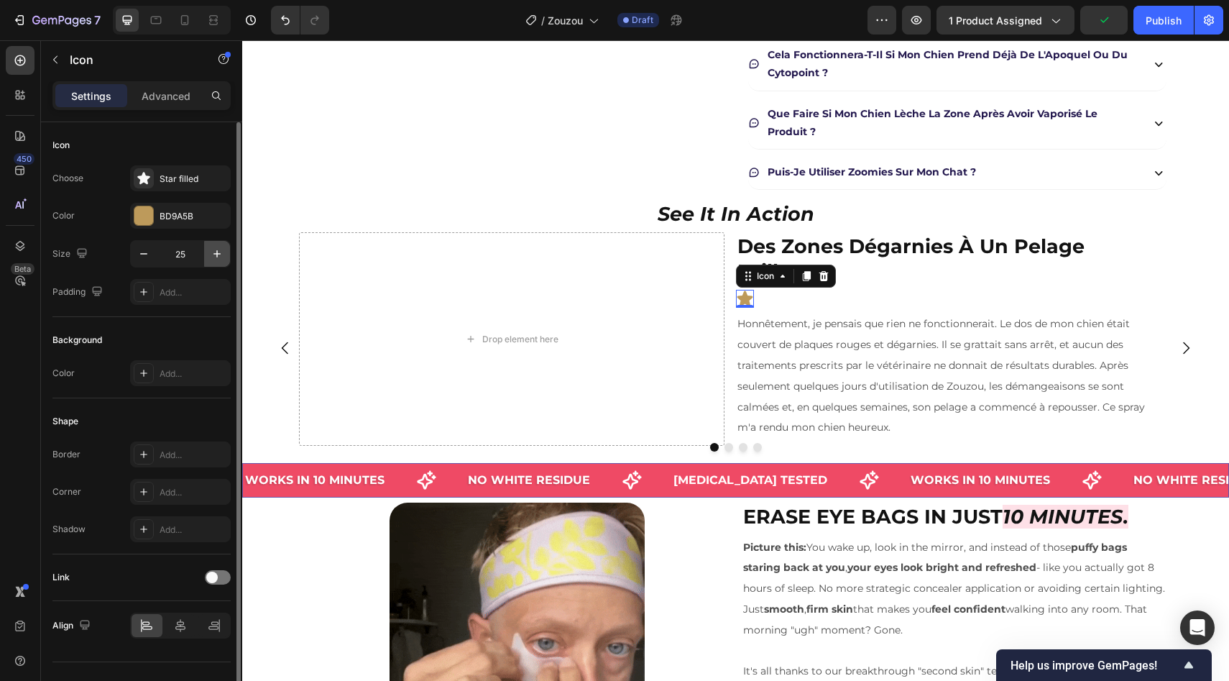
click at [220, 253] on icon "button" at bounding box center [217, 254] width 14 height 14
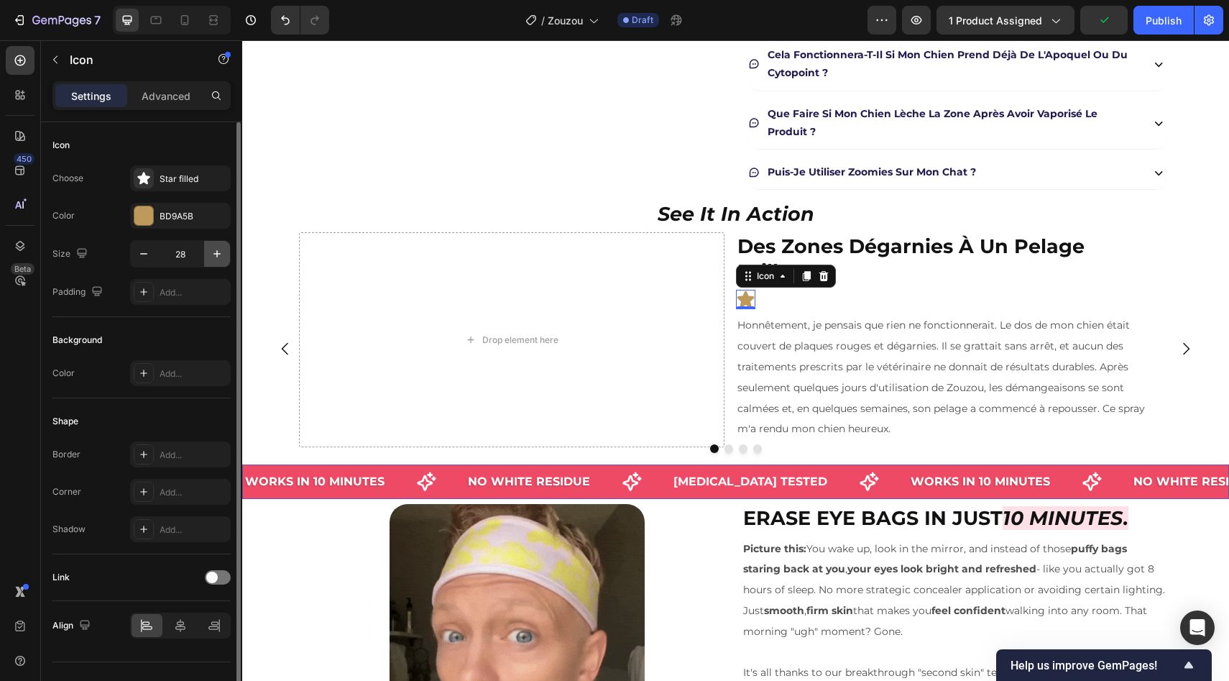
click at [220, 253] on icon "button" at bounding box center [217, 254] width 14 height 14
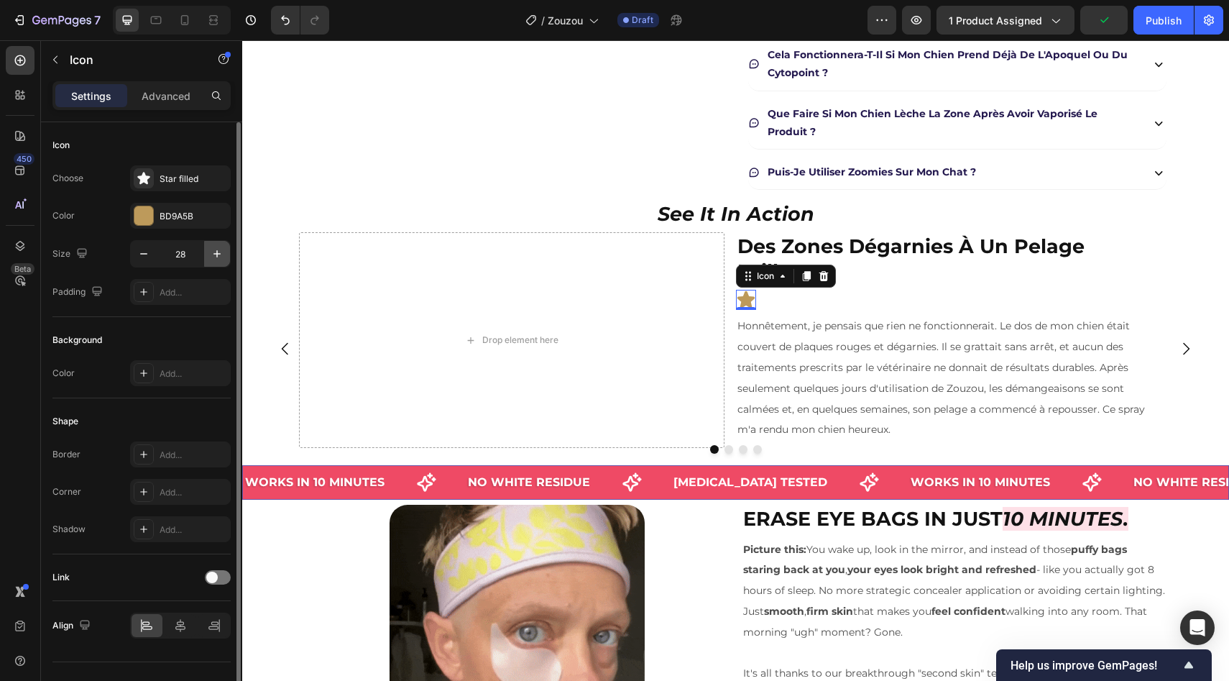
type input "29"
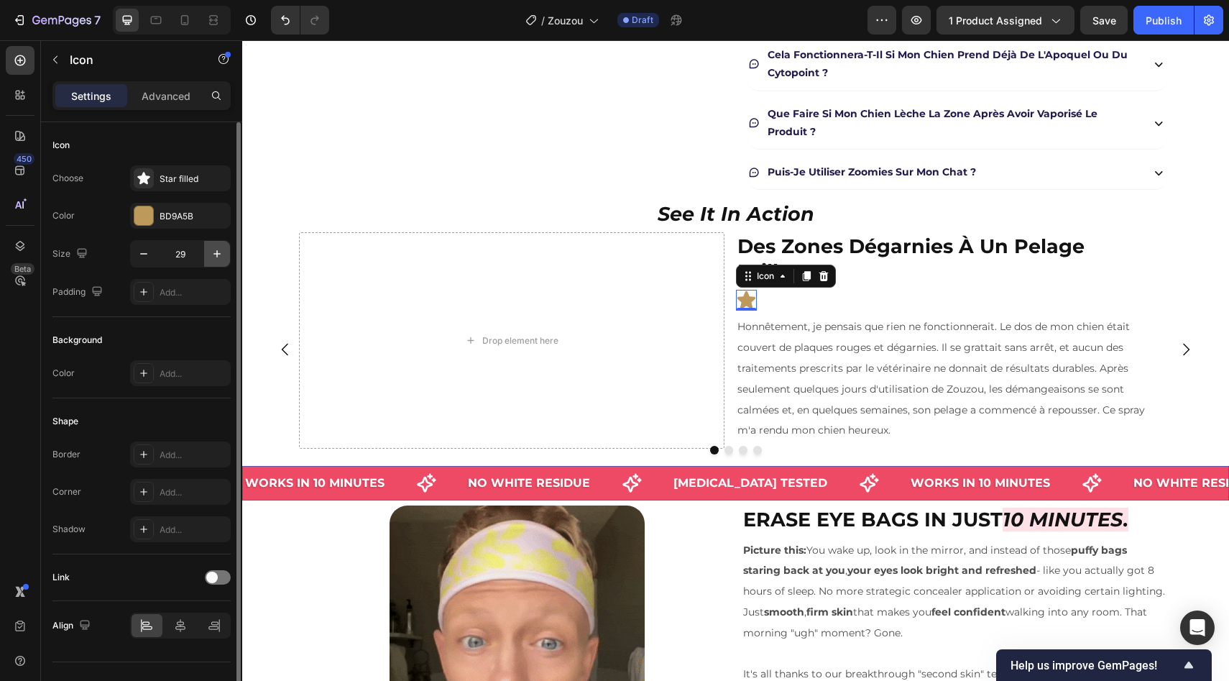
click at [220, 253] on icon "button" at bounding box center [217, 254] width 14 height 14
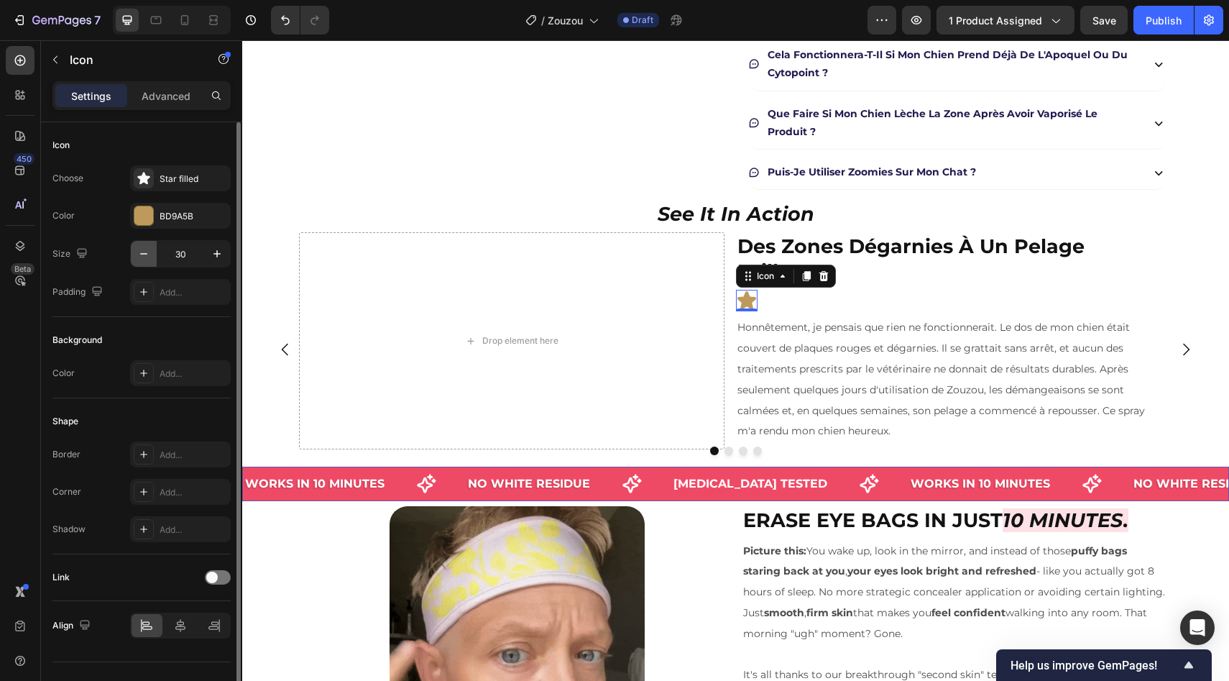
click at [142, 255] on icon "button" at bounding box center [144, 254] width 14 height 14
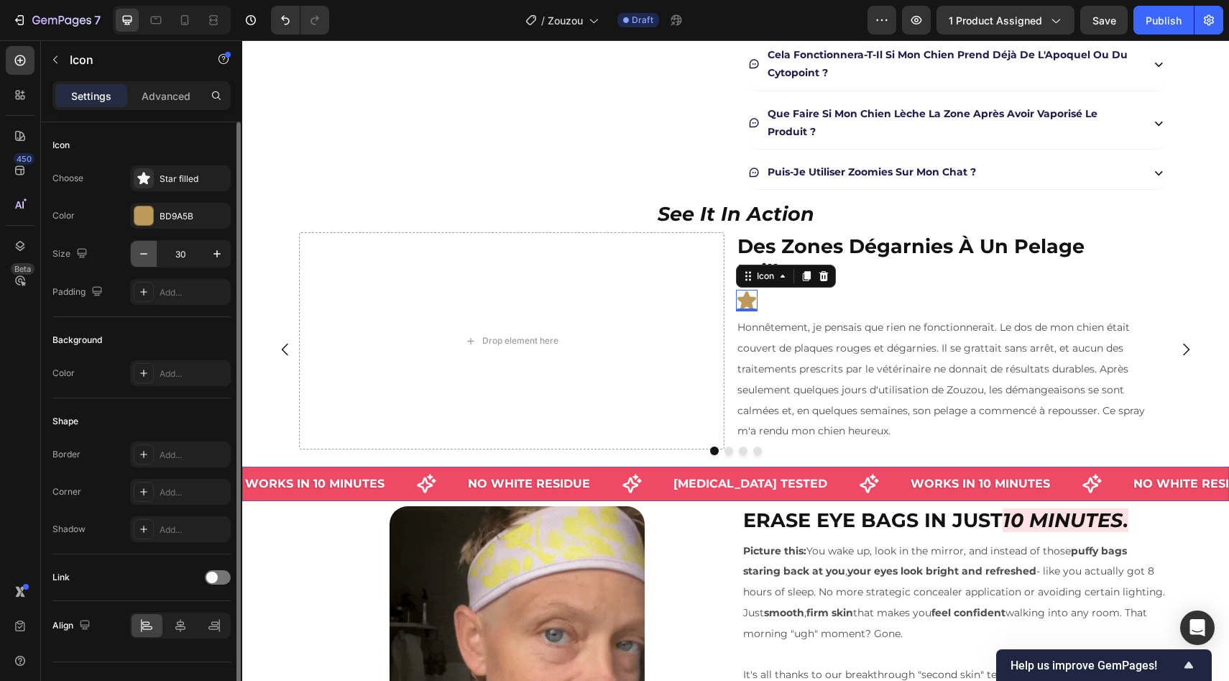
type input "29"
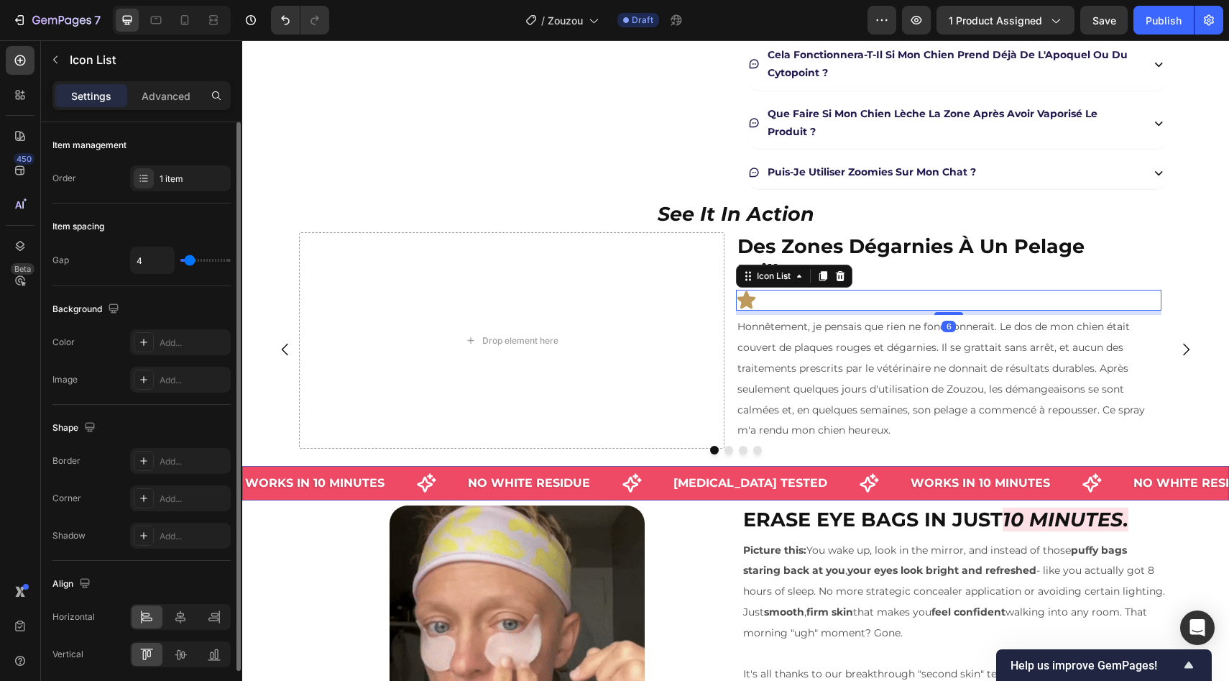
click at [847, 305] on div "Icon" at bounding box center [949, 300] width 426 height 21
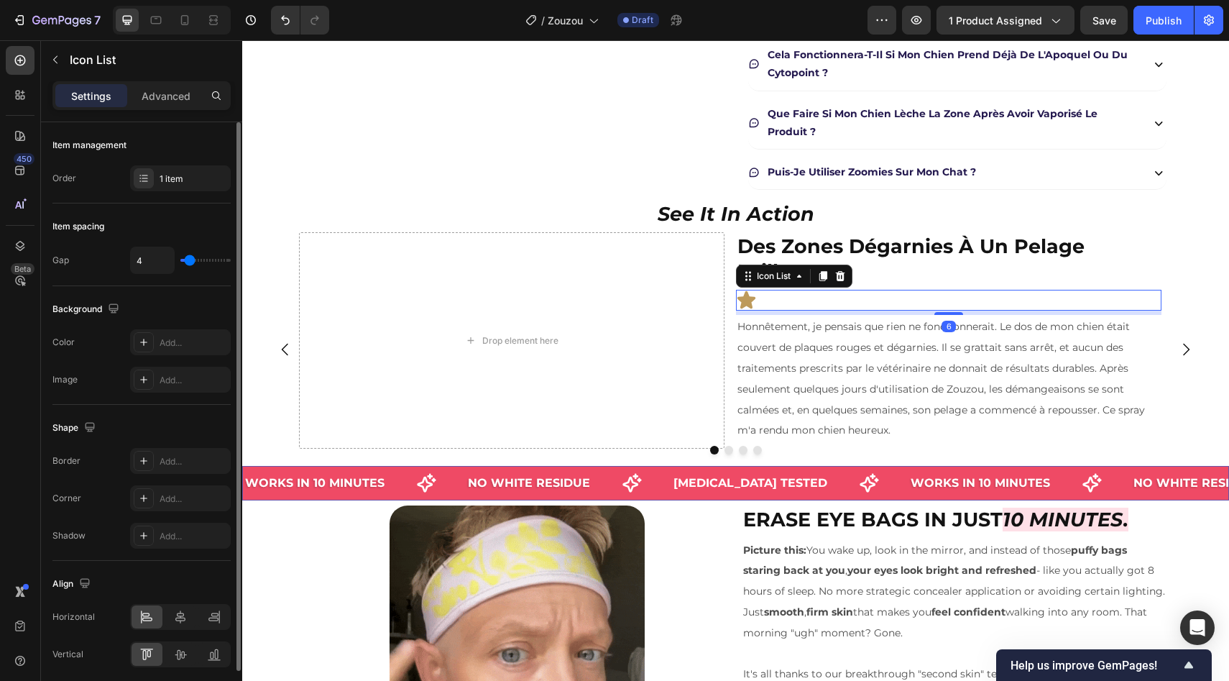
click at [170, 193] on div "Item management Order 1 item" at bounding box center [141, 162] width 178 height 81
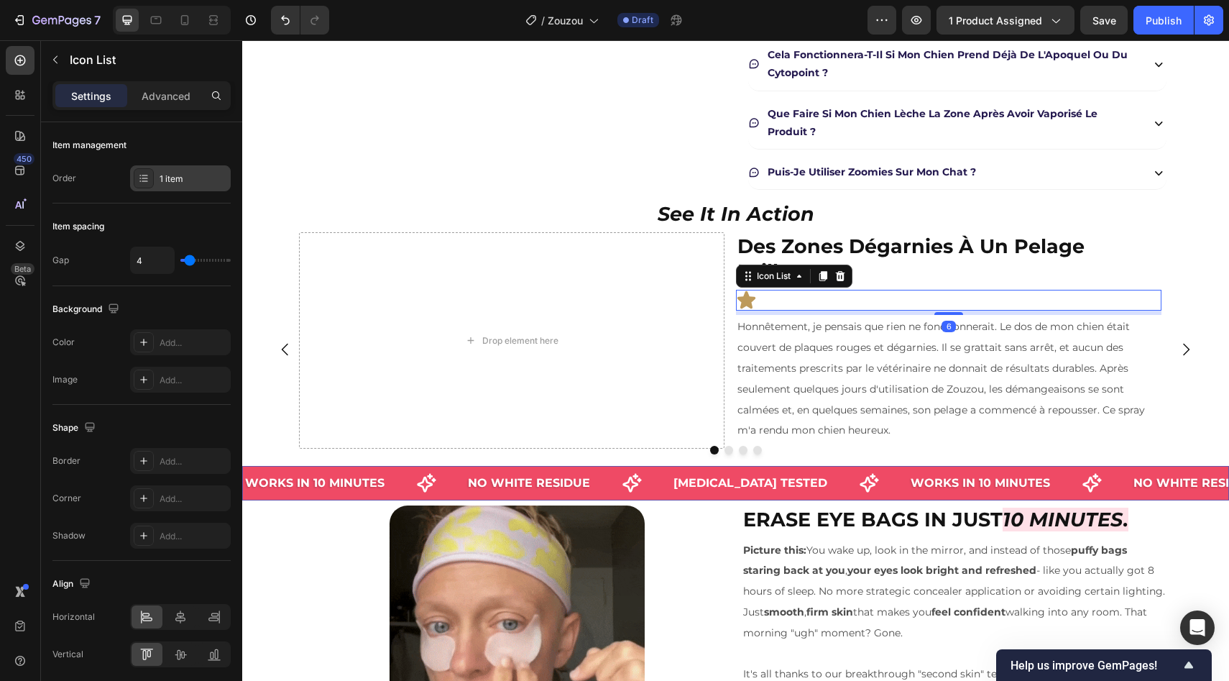
click at [167, 185] on div "1 item" at bounding box center [180, 178] width 101 height 26
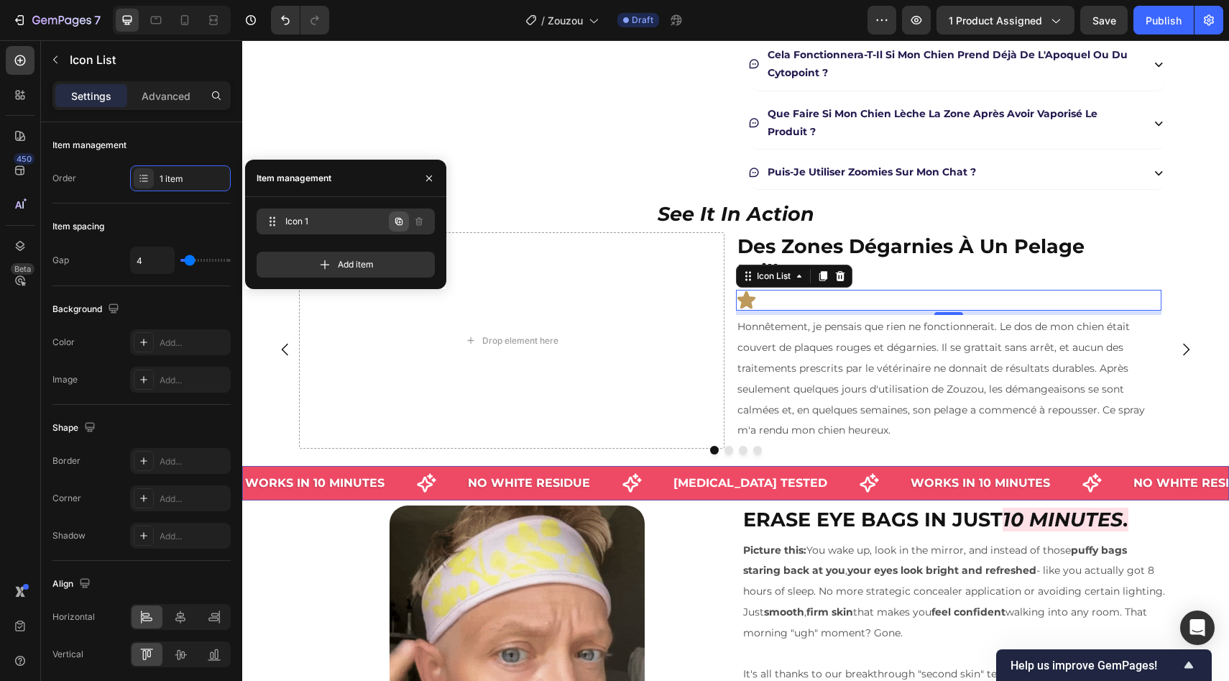
click at [401, 219] on icon "button" at bounding box center [399, 222] width 12 height 12
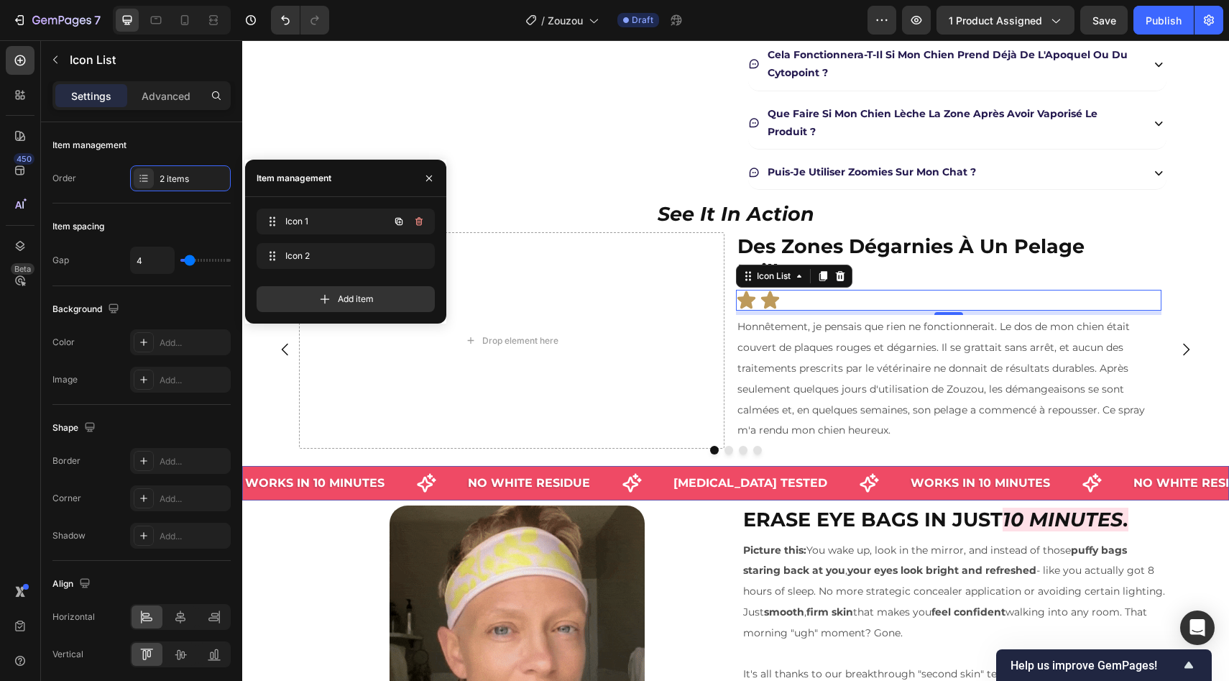
click at [401, 219] on icon "button" at bounding box center [399, 222] width 12 height 12
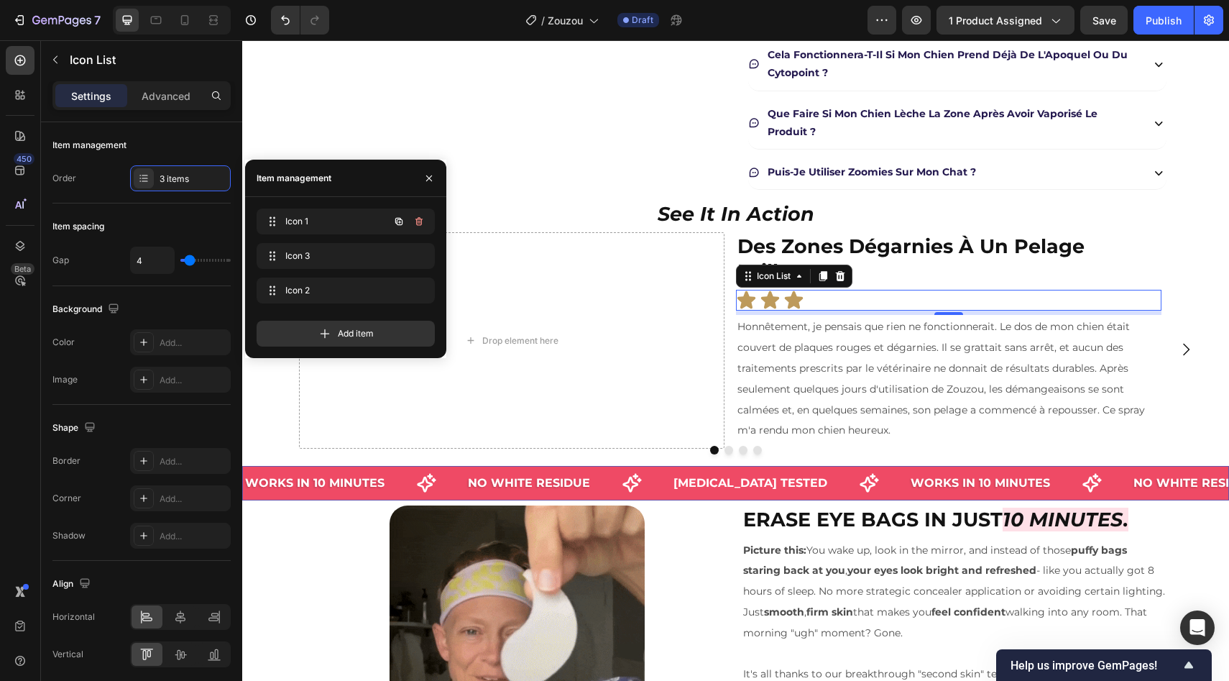
click at [401, 219] on icon "button" at bounding box center [399, 222] width 12 height 12
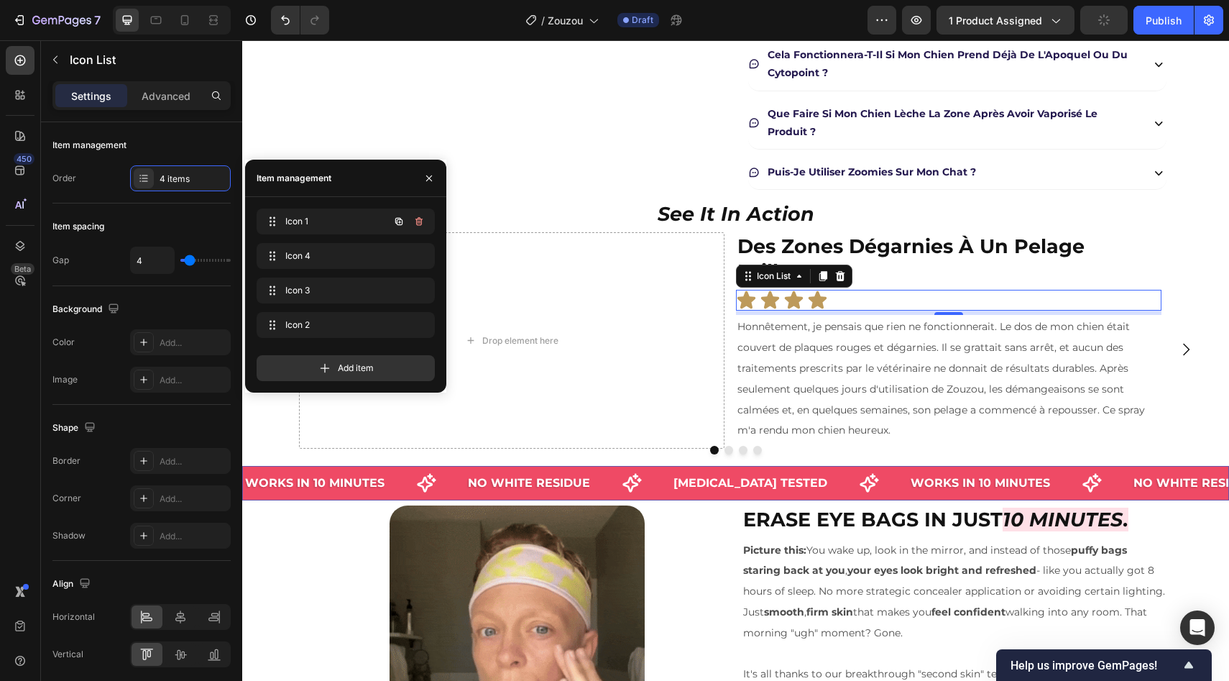
click at [401, 219] on icon "button" at bounding box center [399, 222] width 12 height 12
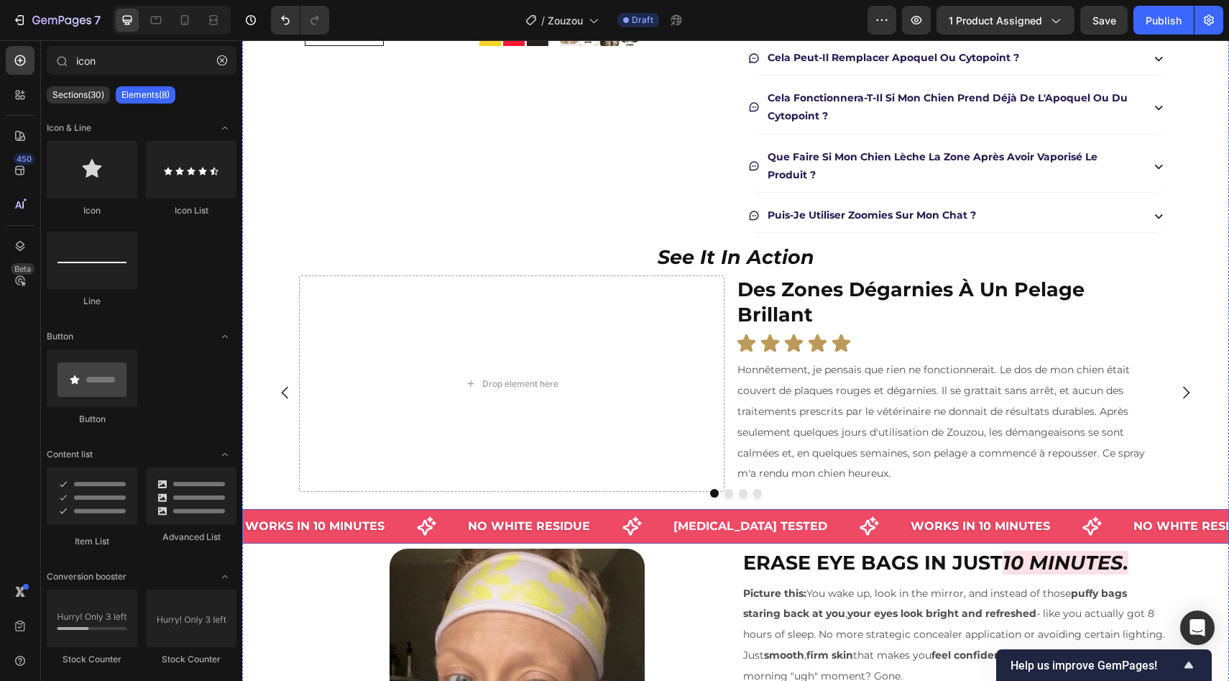
scroll to position [525, 0]
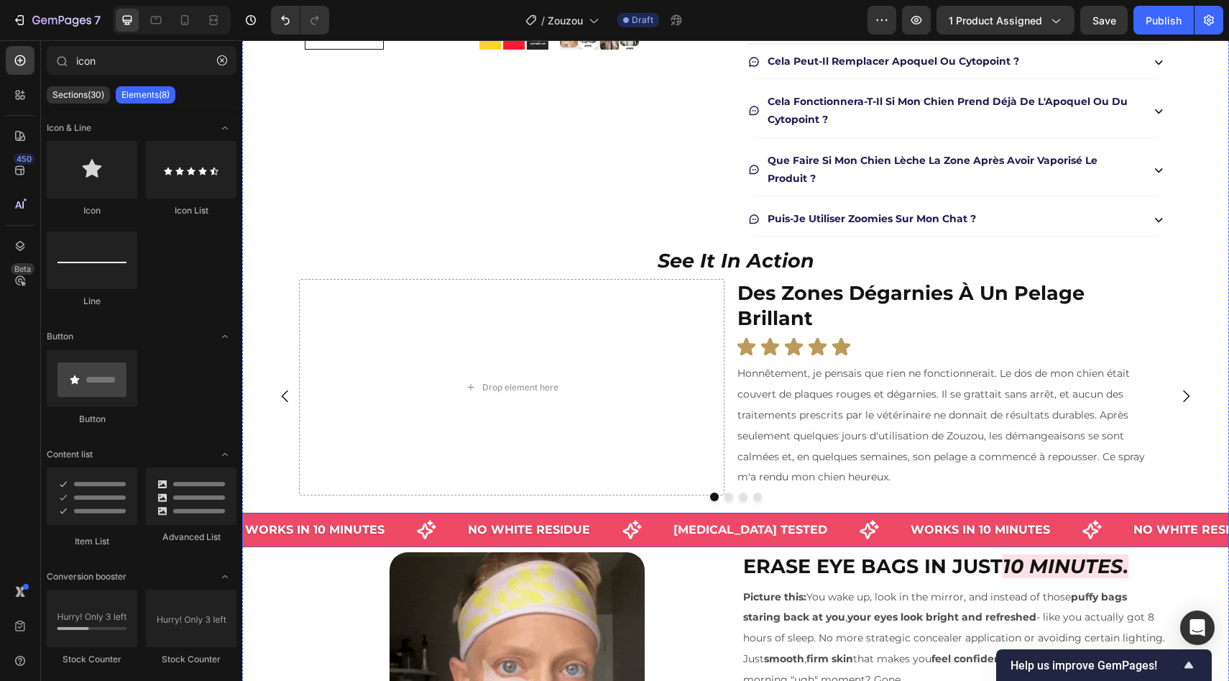
click at [1197, 289] on div "Drop element here ⁠⁠⁠⁠⁠⁠⁠ Des zones dégarnies à un pelage brillant Heading Icon…" at bounding box center [730, 396] width 953 height 234
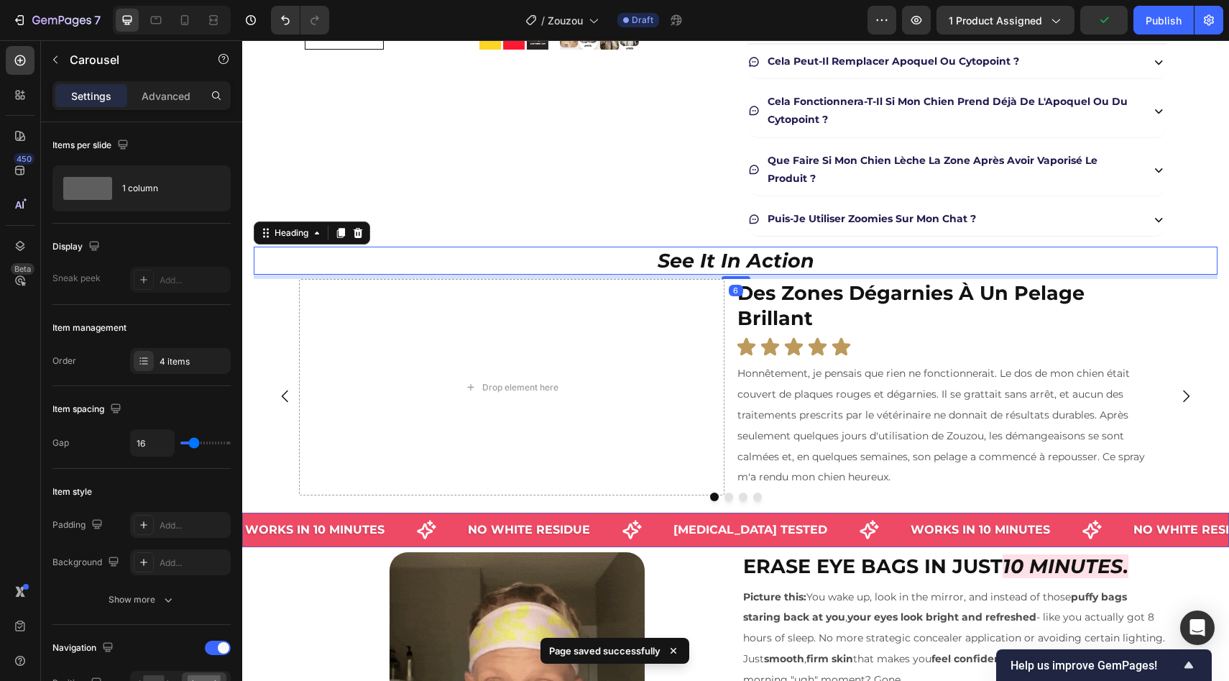
click at [1049, 256] on h2 "see it in action" at bounding box center [736, 261] width 964 height 28
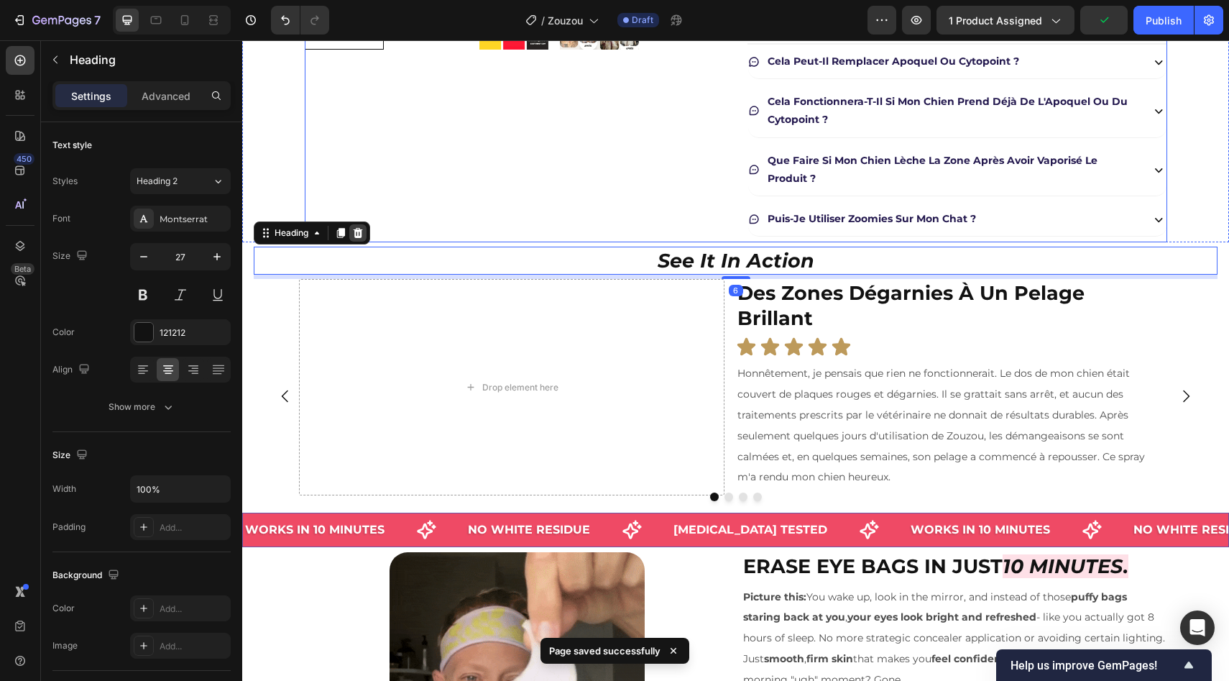
click at [359, 226] on div at bounding box center [357, 232] width 17 height 17
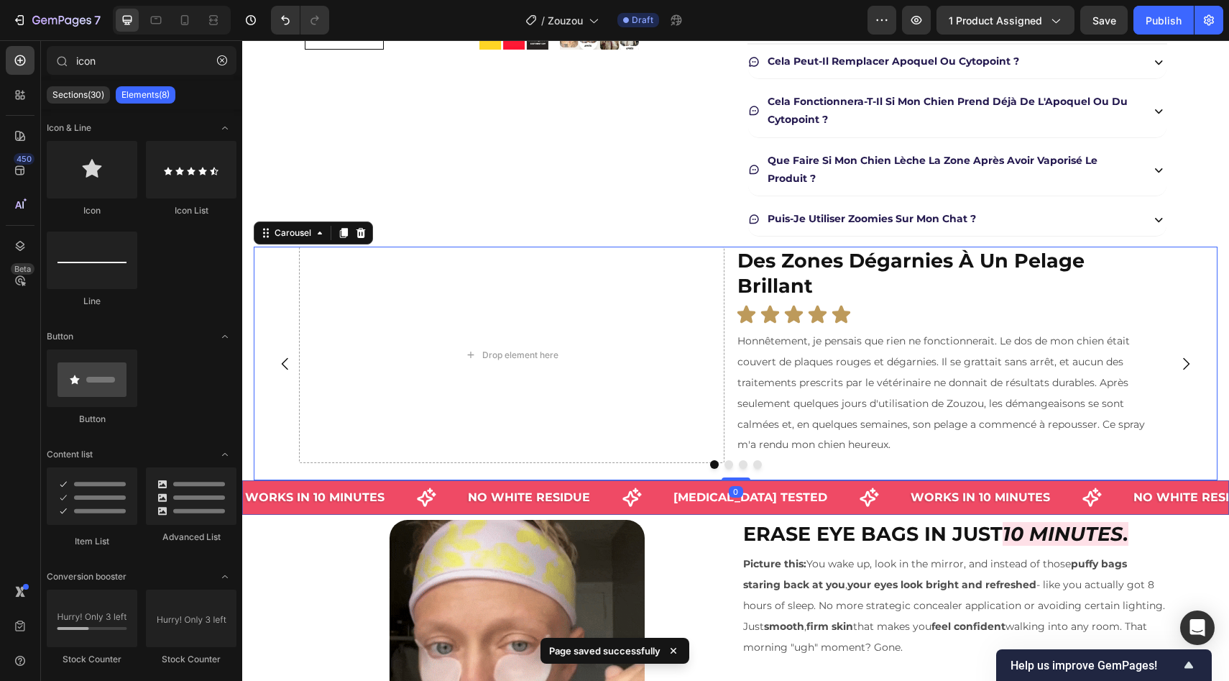
click at [710, 467] on button "Dot" at bounding box center [714, 464] width 9 height 9
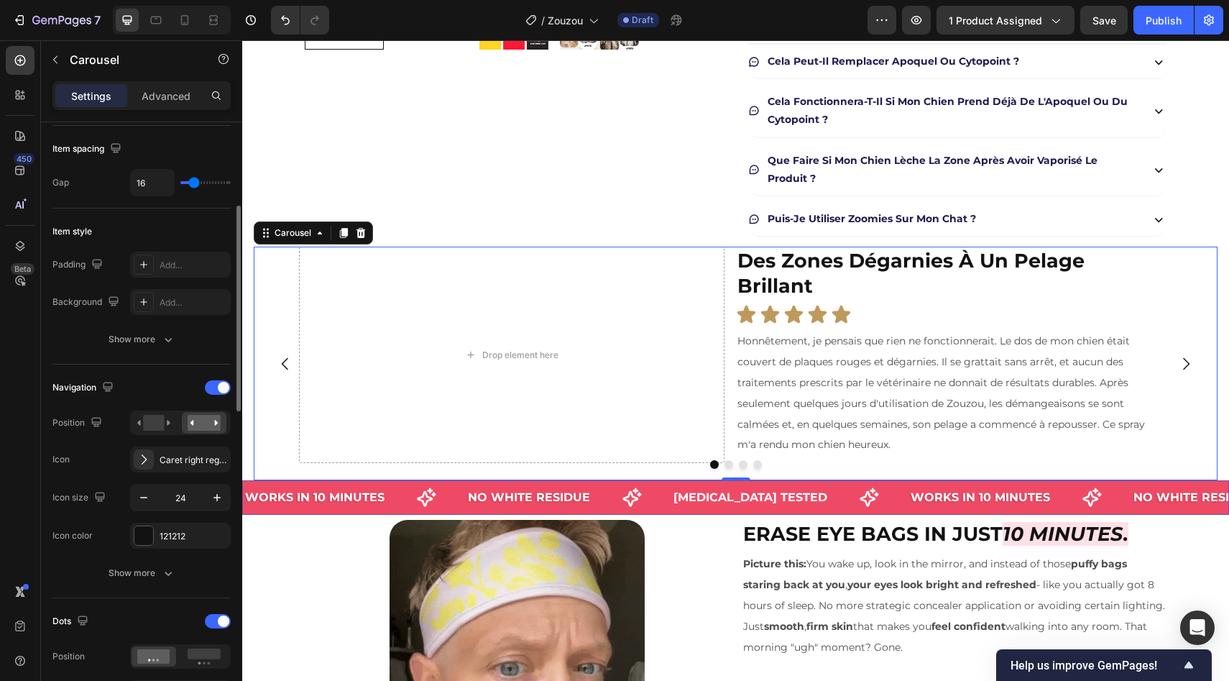
scroll to position [261, 0]
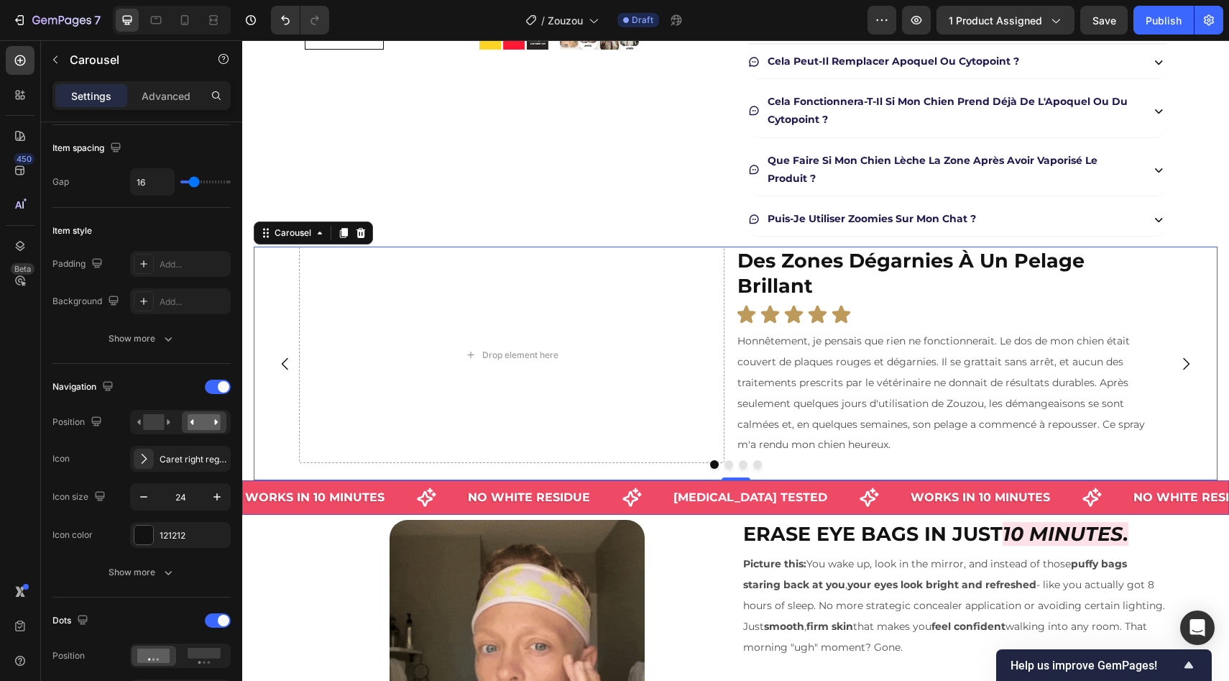
click at [710, 466] on button "Dot" at bounding box center [714, 464] width 9 height 9
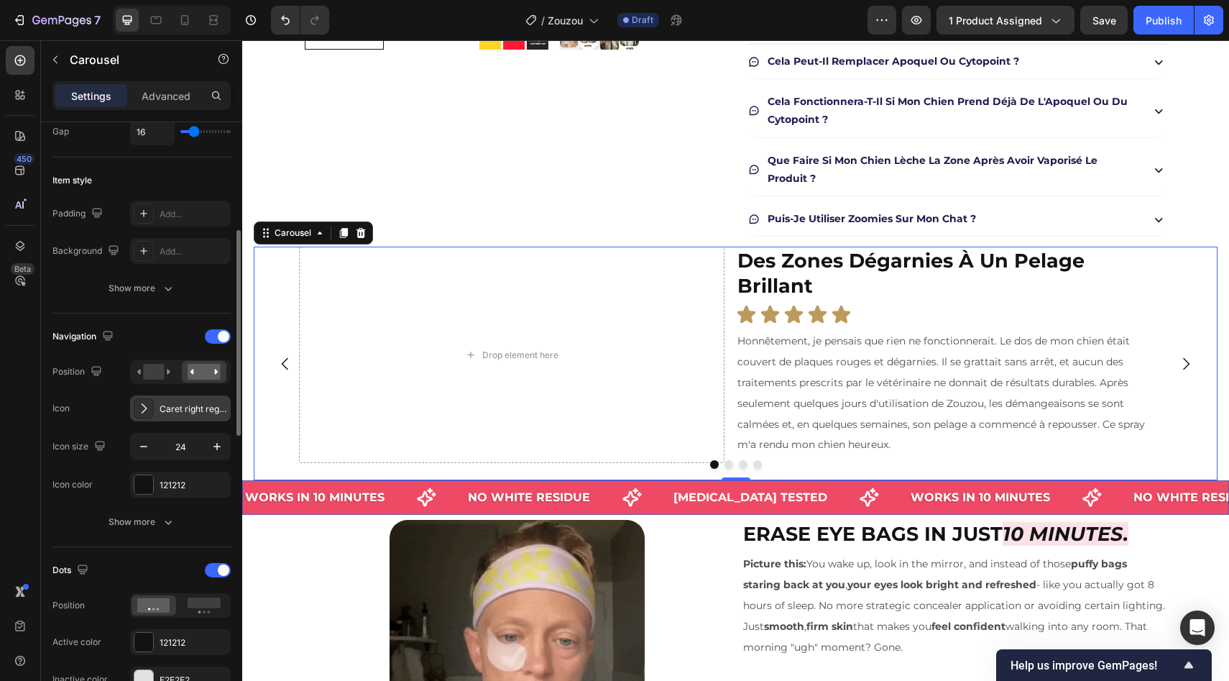
scroll to position [358, 0]
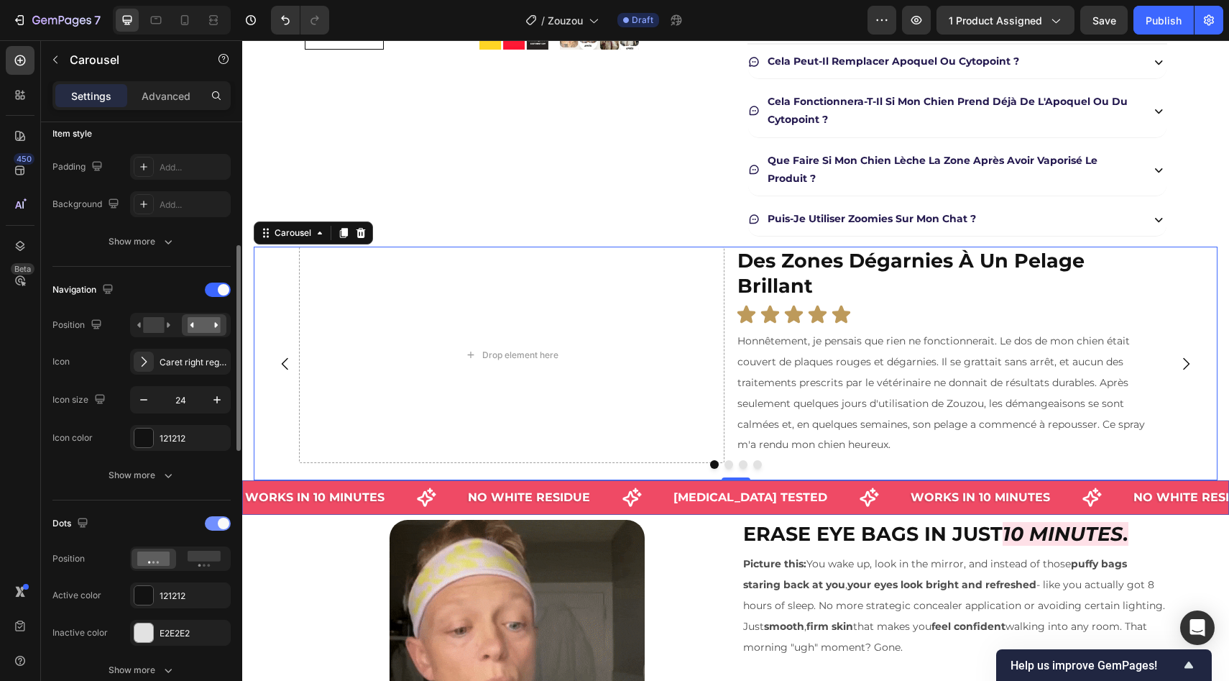
click at [213, 518] on div at bounding box center [218, 523] width 26 height 14
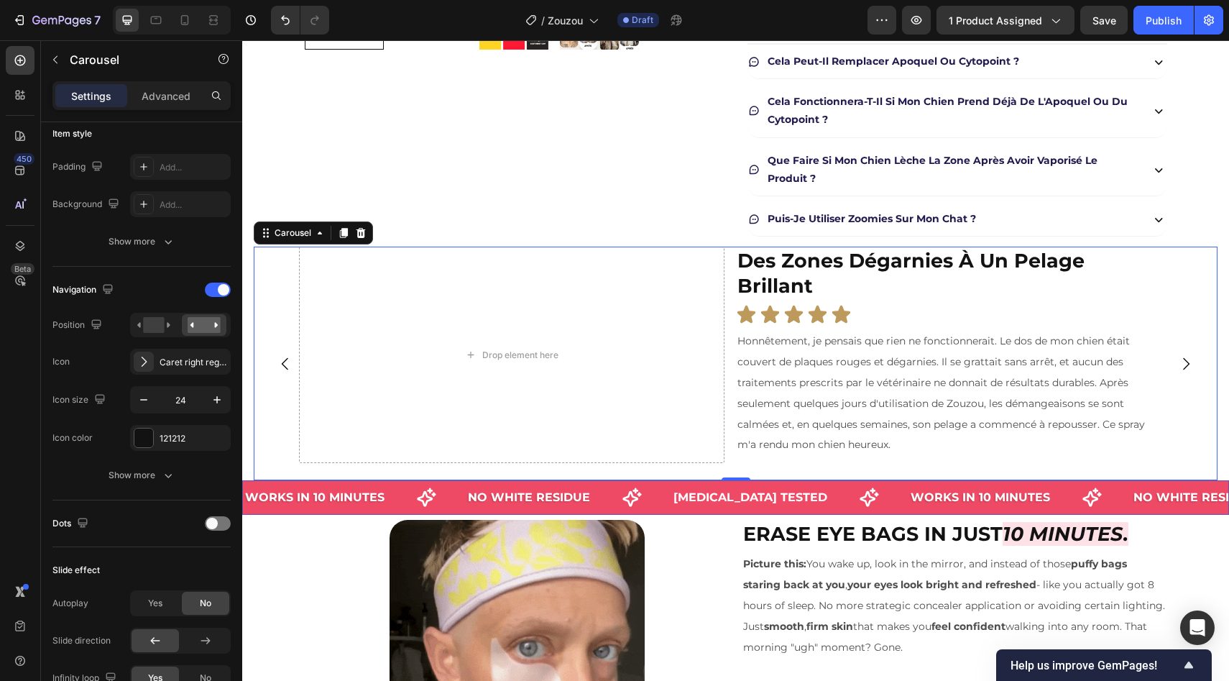
click at [260, 284] on div "Drop element here ⁠⁠⁠⁠⁠⁠⁠ Des zones dégarnies à un pelage brillant Heading Icon…" at bounding box center [730, 364] width 953 height 234
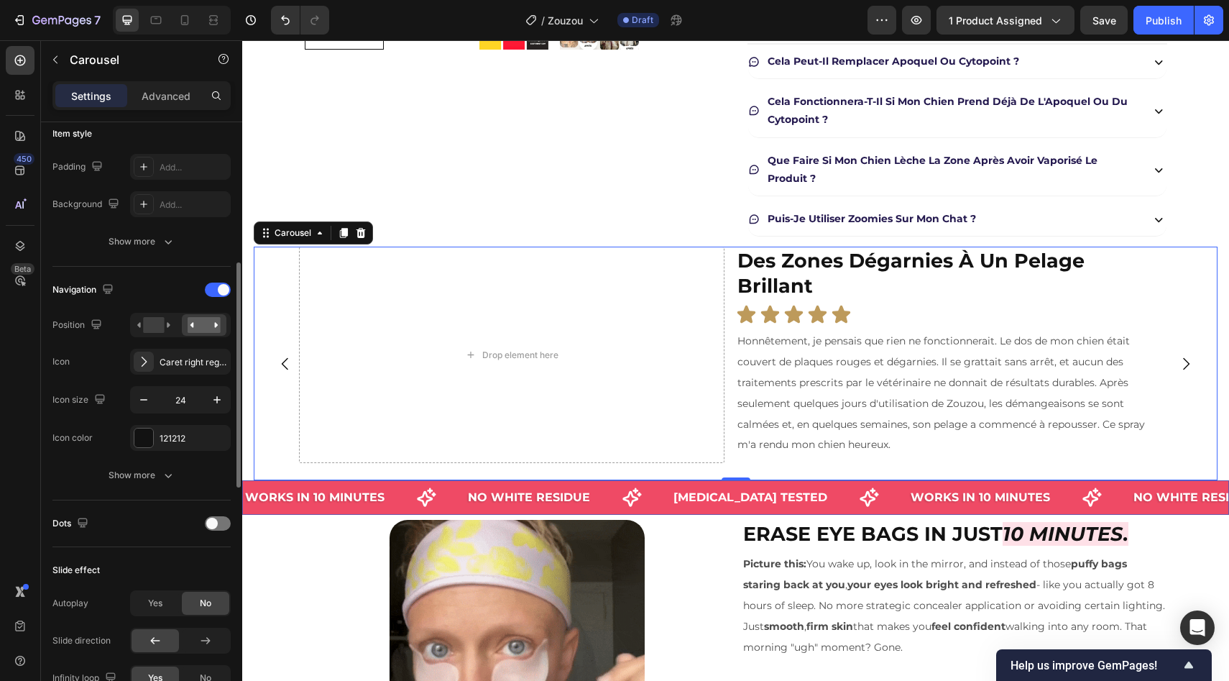
scroll to position [369, 0]
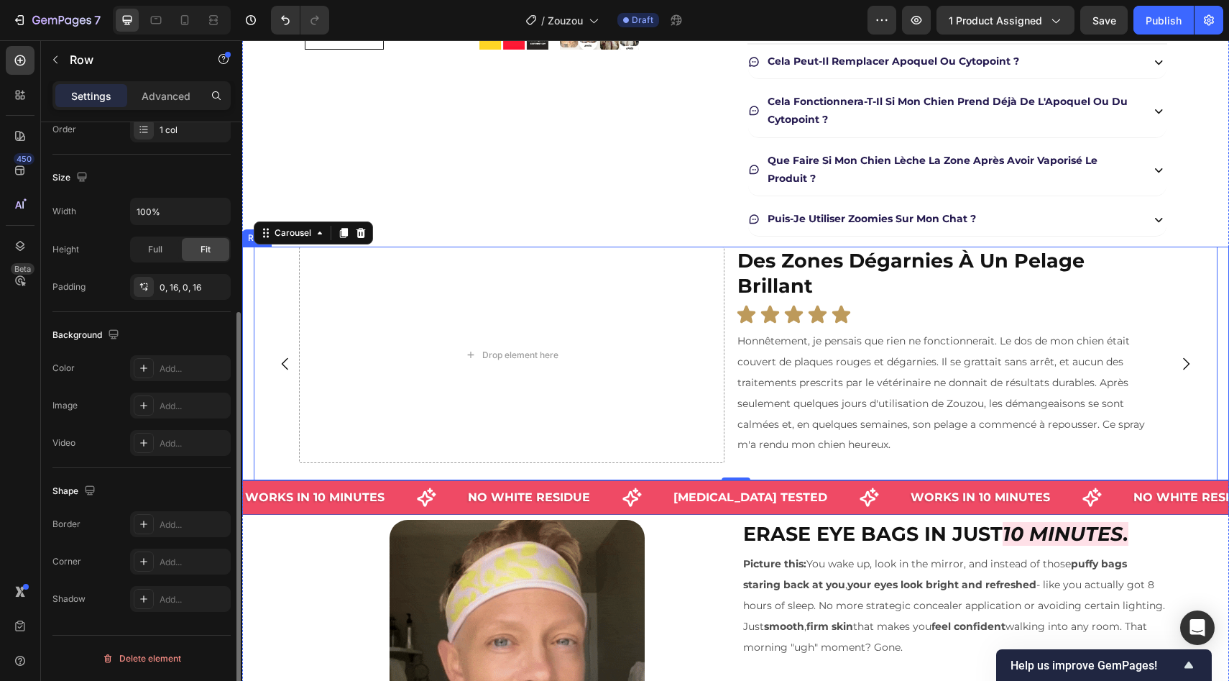
click at [248, 311] on div "Drop element here ⁠⁠⁠⁠⁠⁠⁠ Des zones dégarnies à un pelage brillant Heading Icon…" at bounding box center [735, 364] width 987 height 234
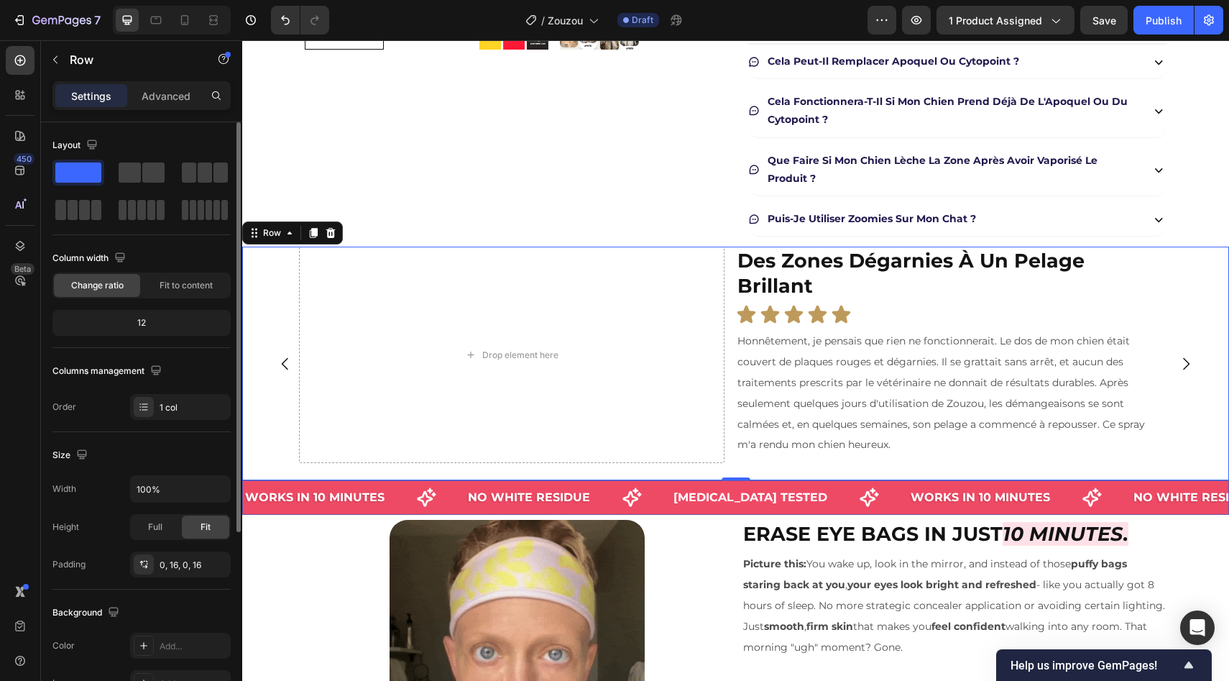
scroll to position [39, 0]
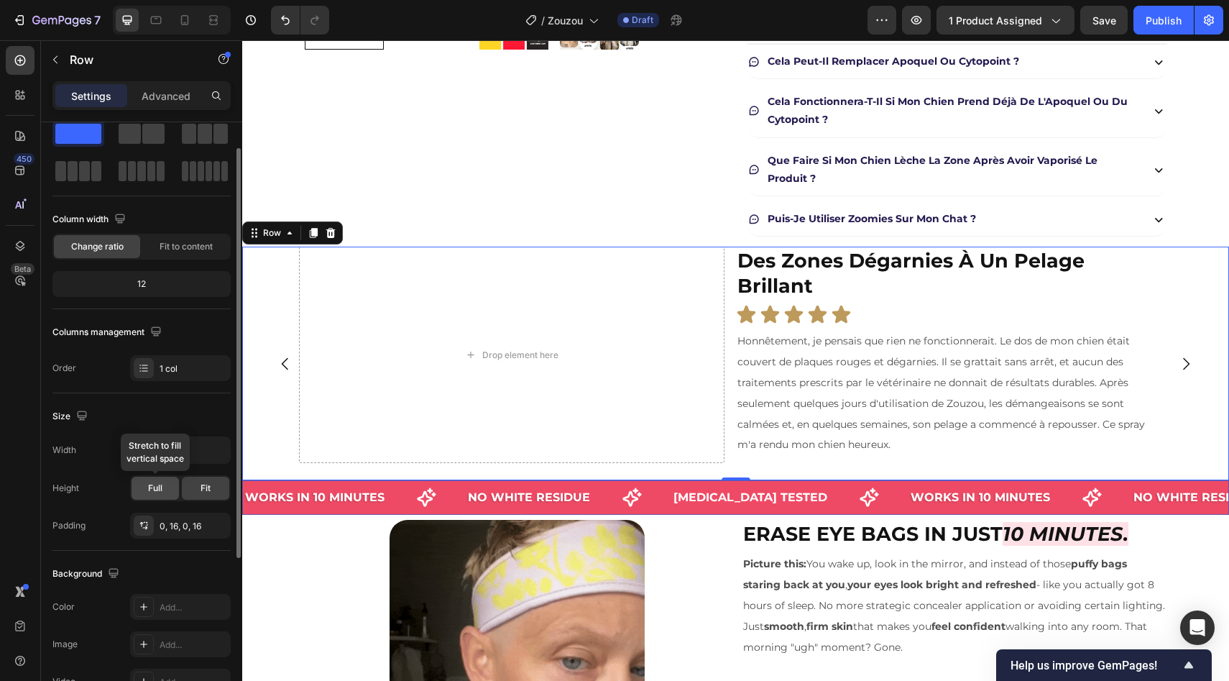
click at [168, 482] on div "Full" at bounding box center [155, 488] width 47 height 23
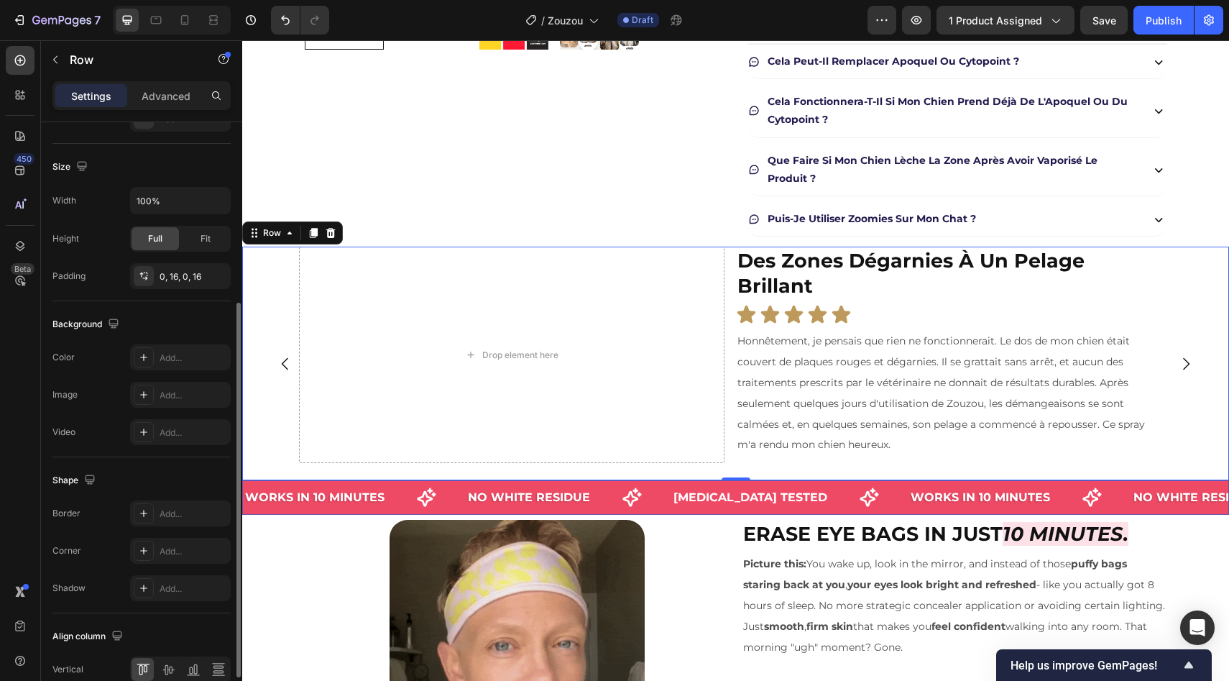
scroll to position [298, 0]
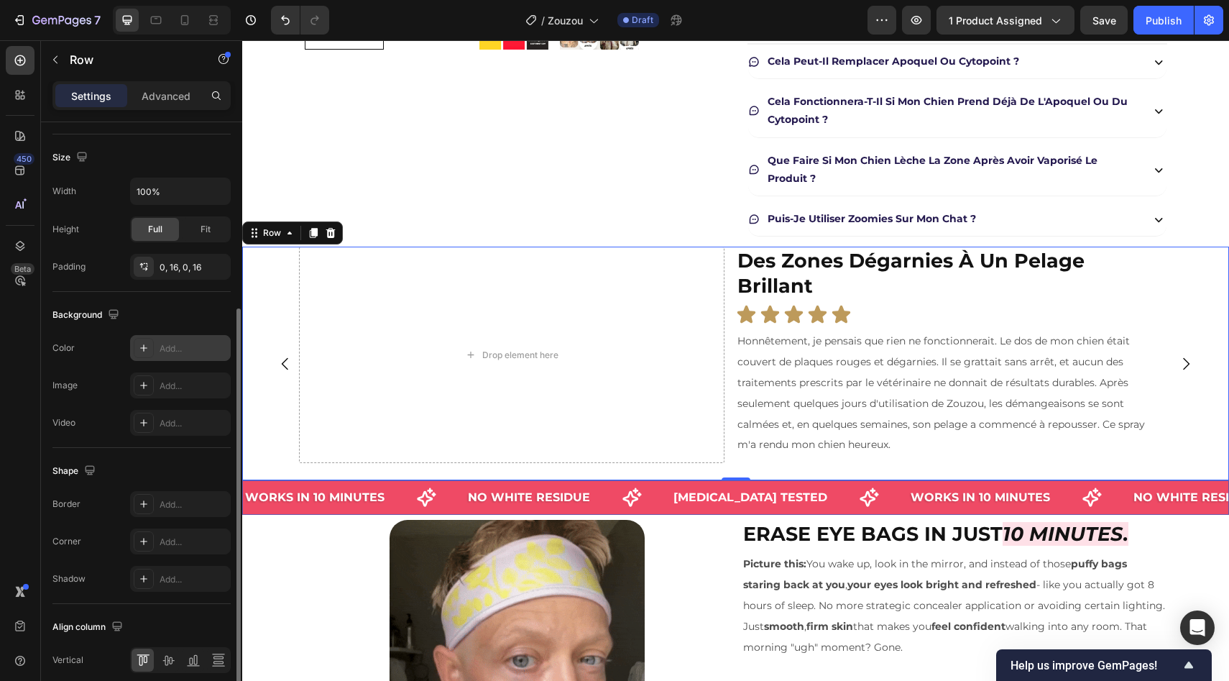
click at [176, 339] on div "Add..." at bounding box center [180, 348] width 101 height 26
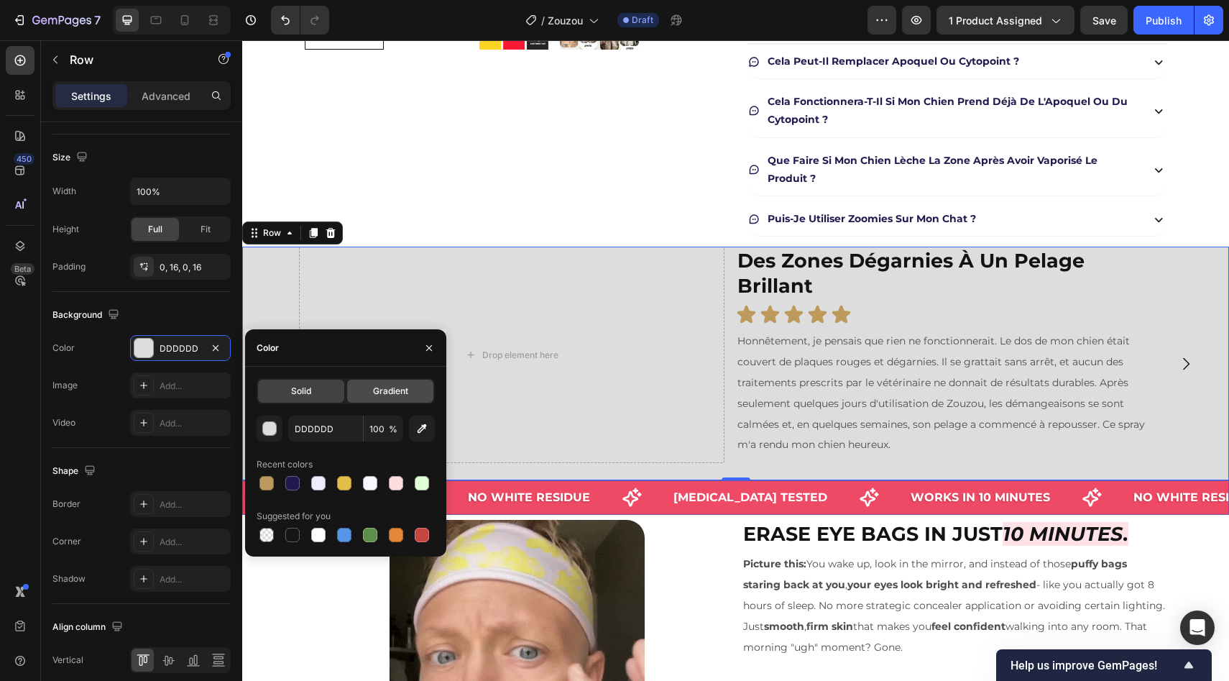
click at [387, 396] on span "Gradient" at bounding box center [390, 391] width 35 height 13
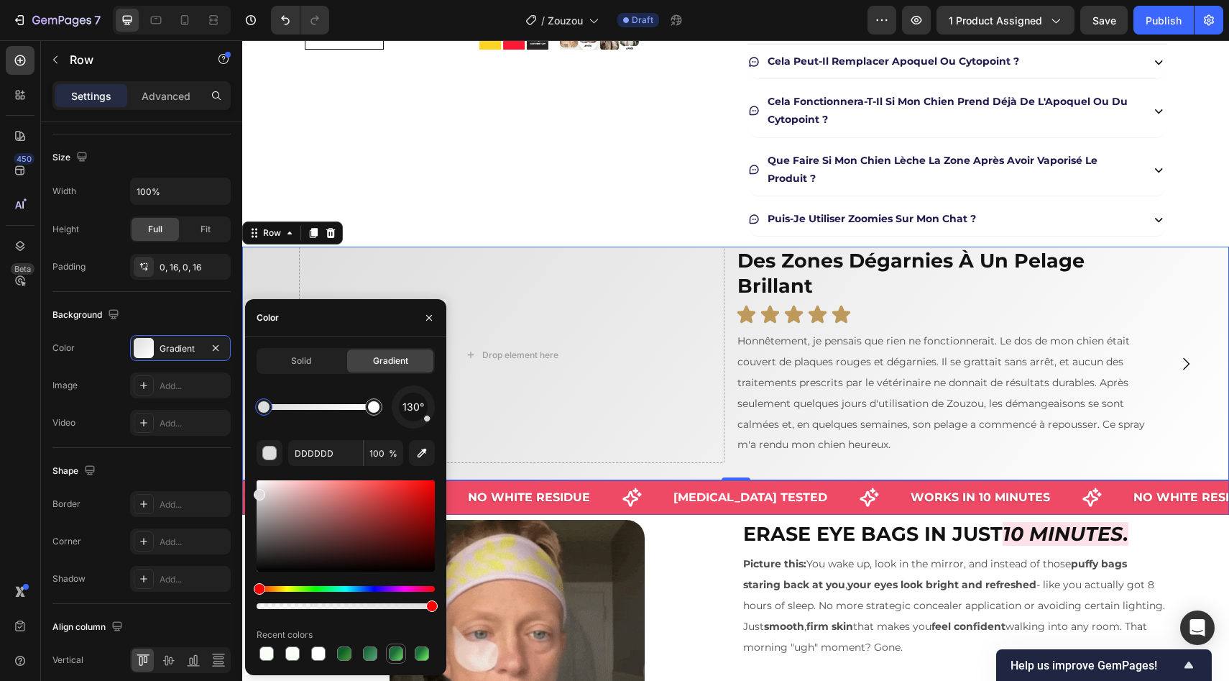
click at [399, 658] on div at bounding box center [396, 653] width 14 height 14
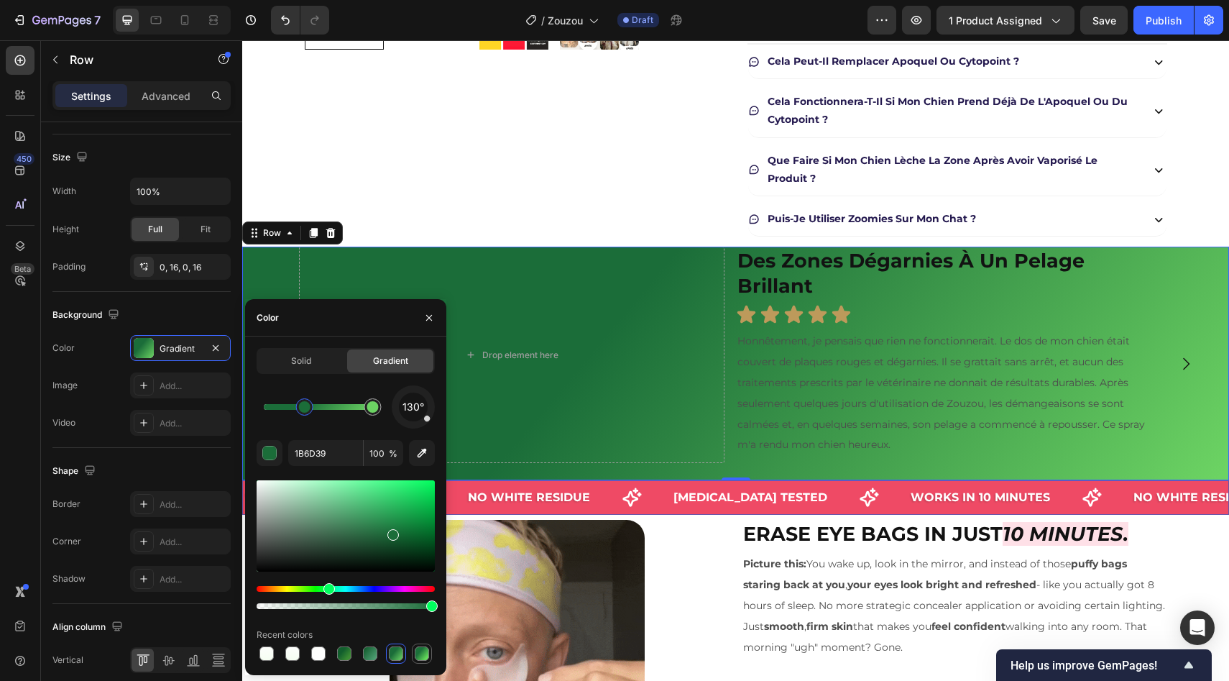
click at [418, 656] on div at bounding box center [422, 653] width 14 height 14
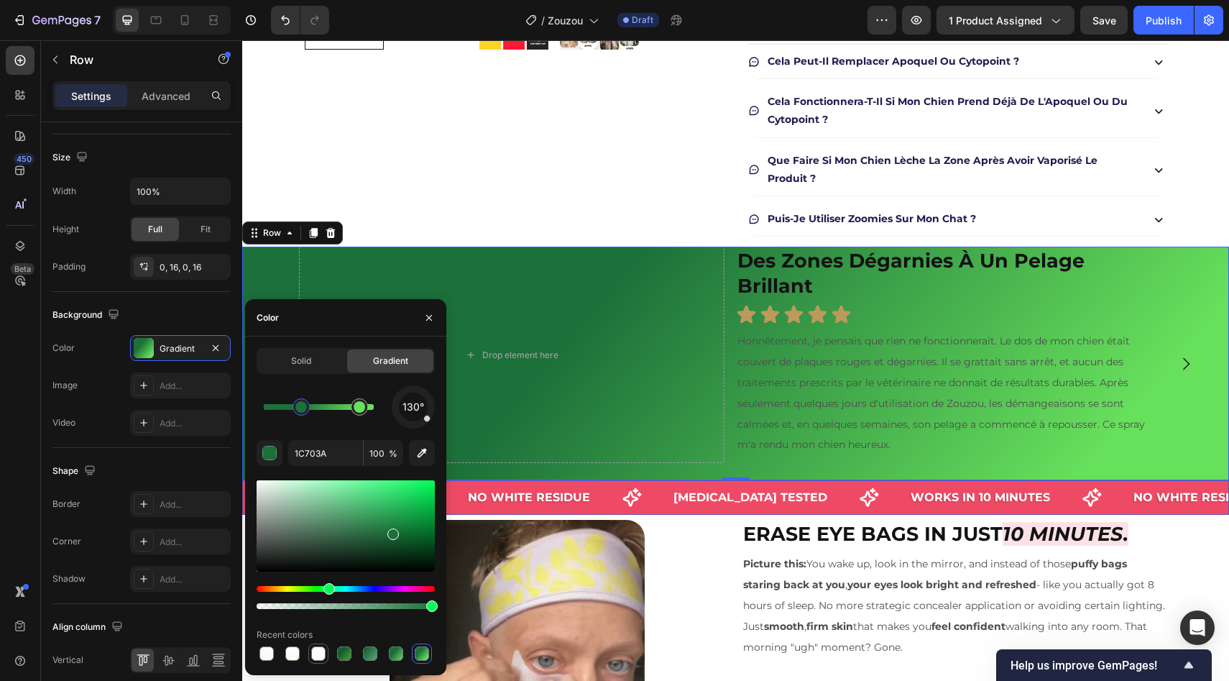
click at [323, 653] on div at bounding box center [318, 653] width 14 height 14
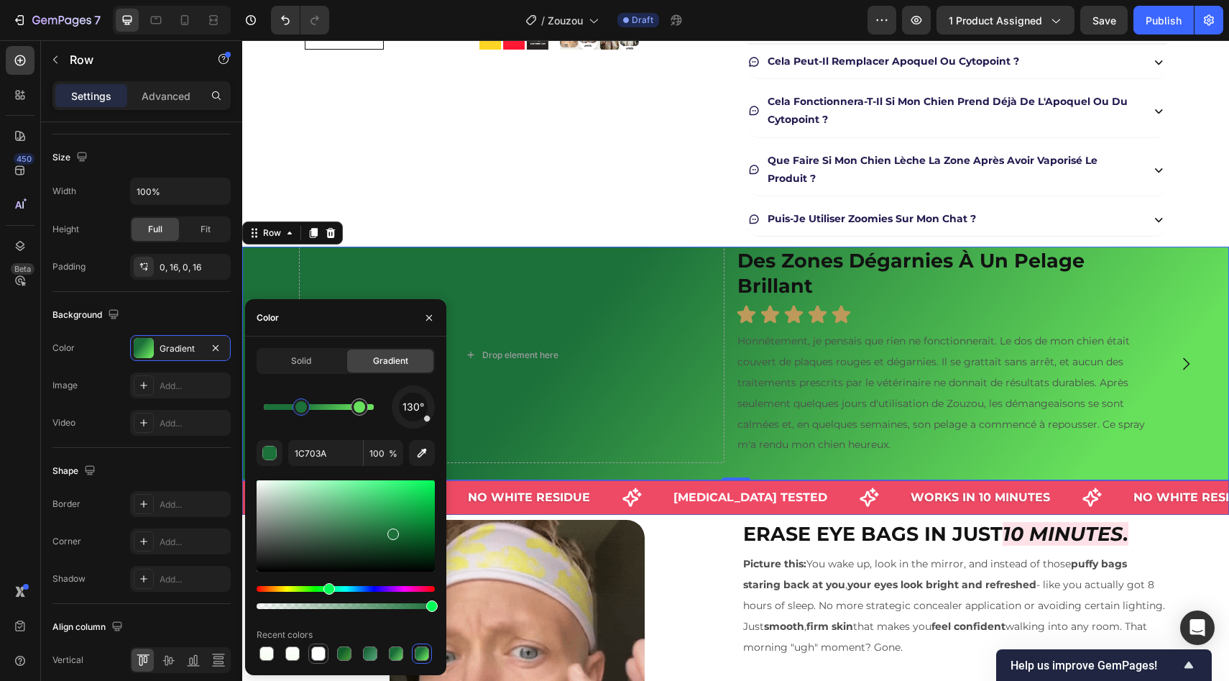
type input "FDFEFC"
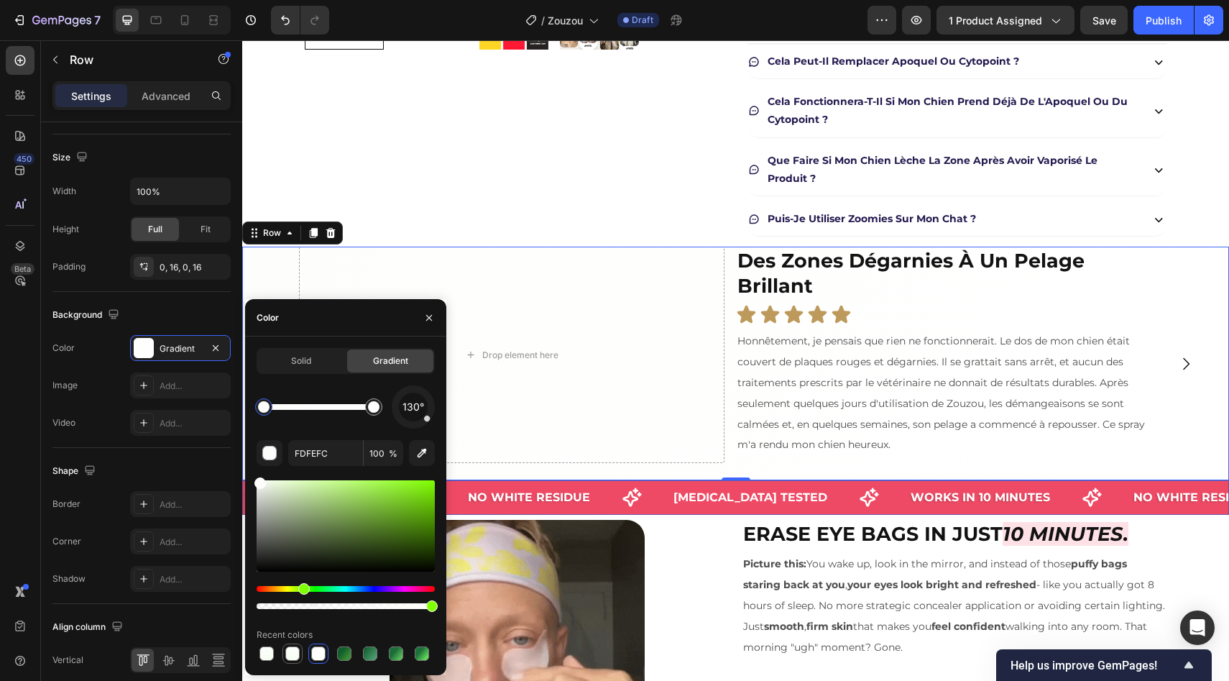
click at [286, 650] on div at bounding box center [292, 653] width 14 height 14
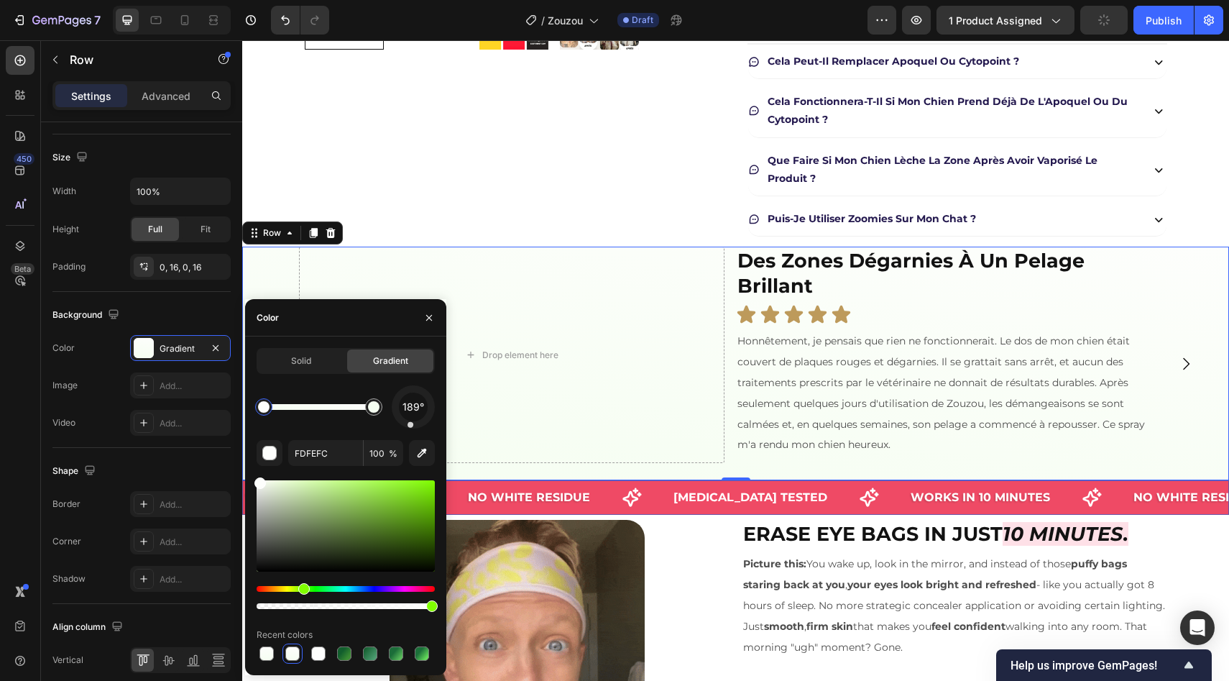
click at [242, 650] on div at bounding box center [236, 421] width 11 height 599
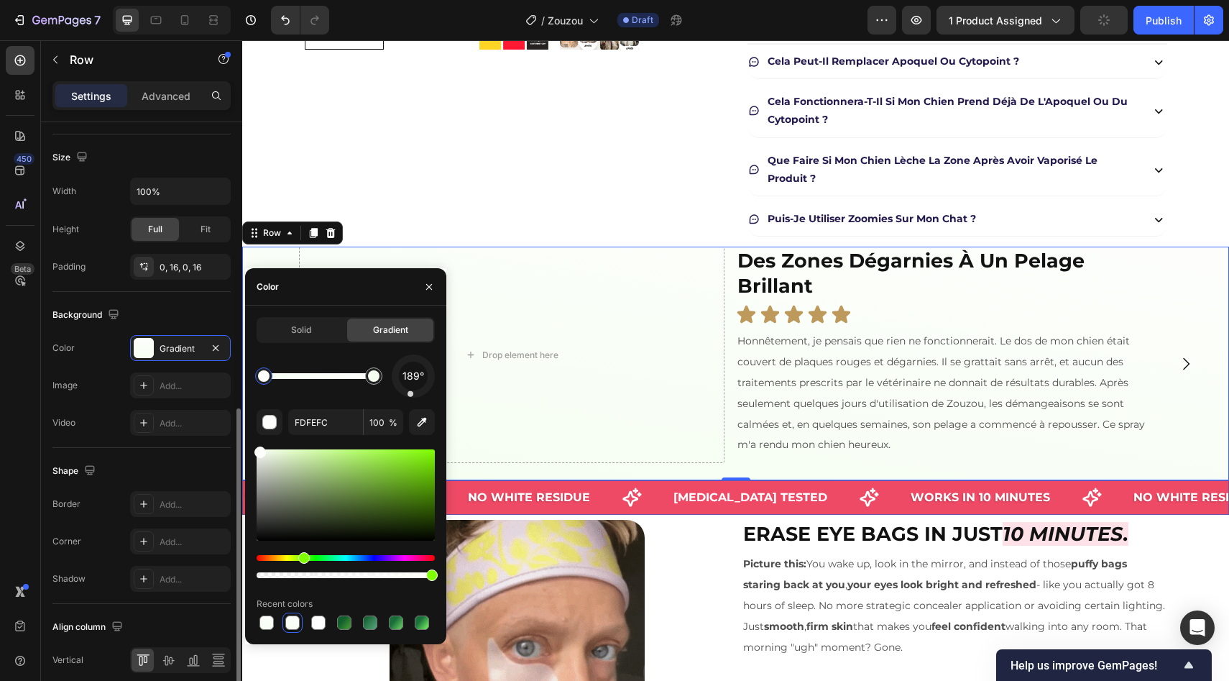
scroll to position [359, 0]
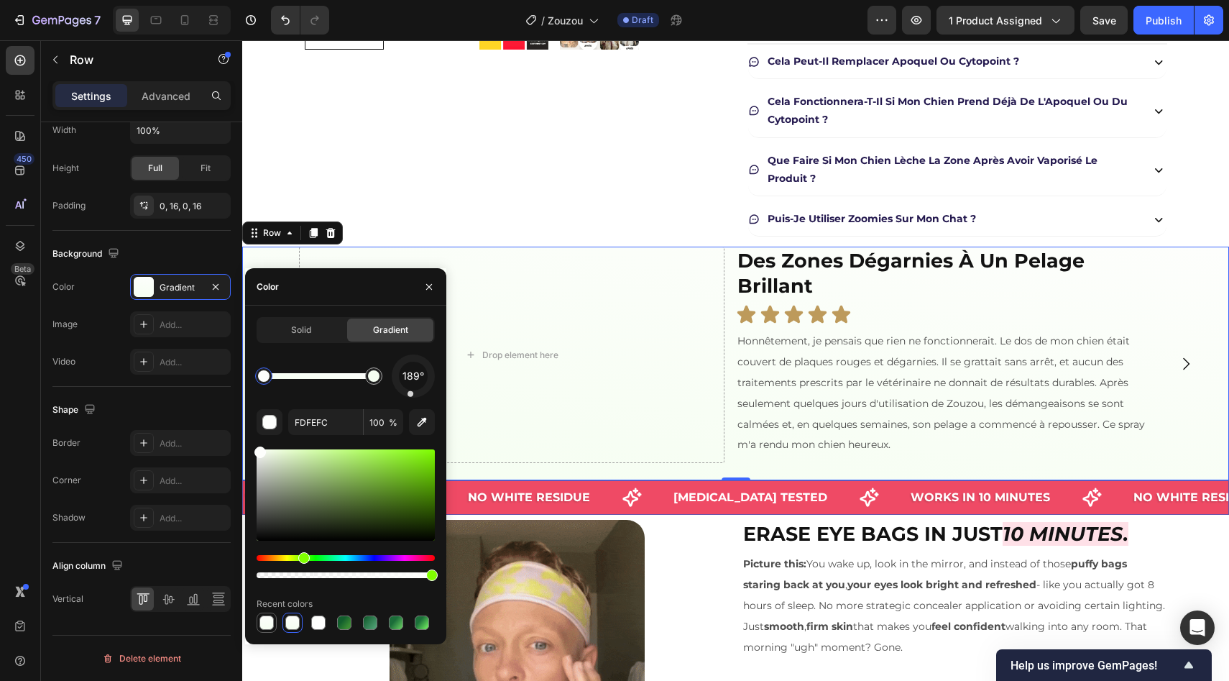
click at [270, 622] on div at bounding box center [266, 622] width 14 height 14
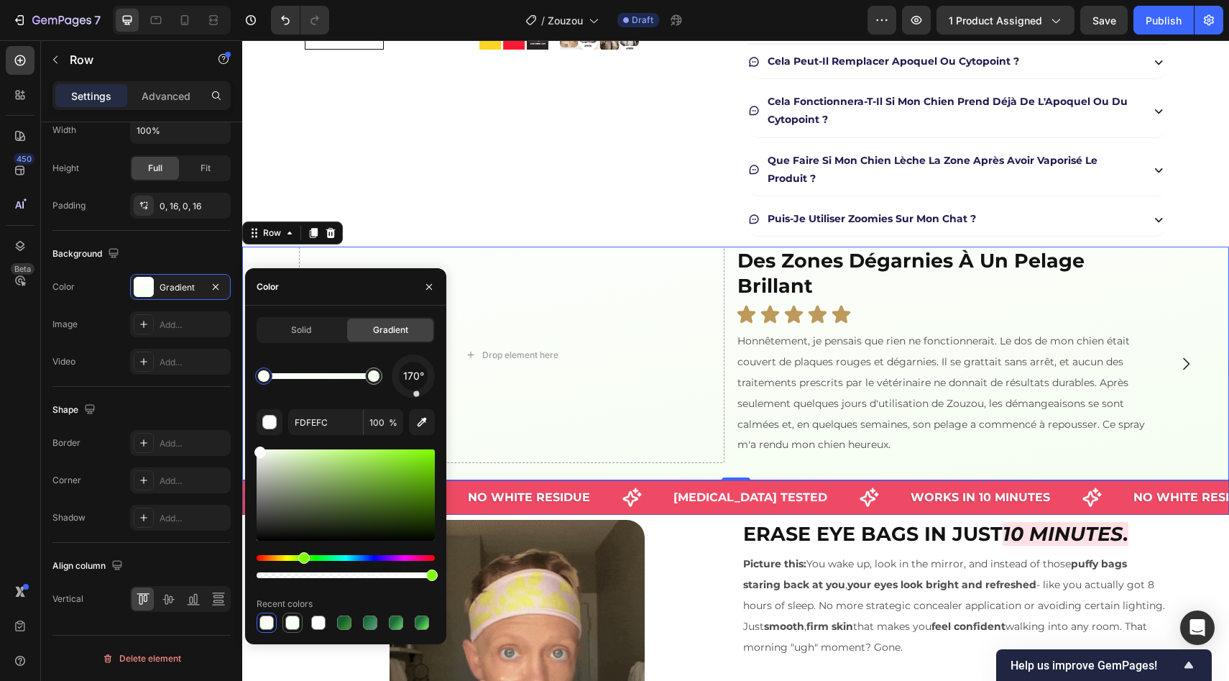
click at [290, 621] on div at bounding box center [292, 622] width 14 height 14
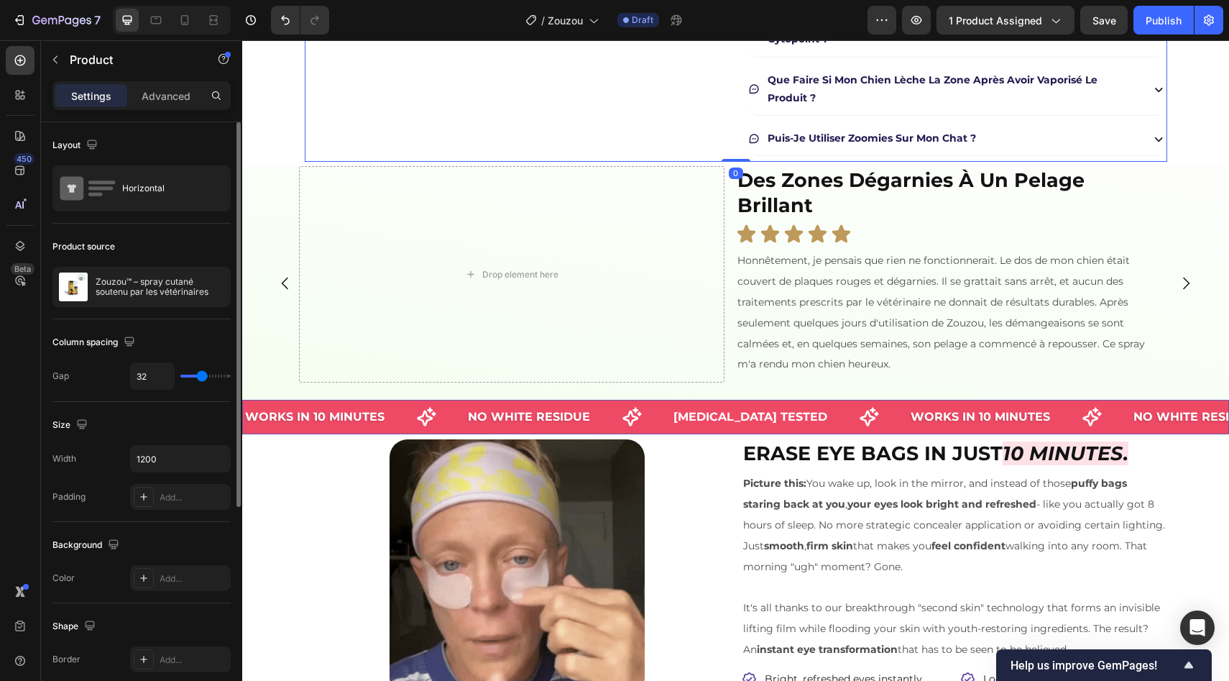
scroll to position [607, 0]
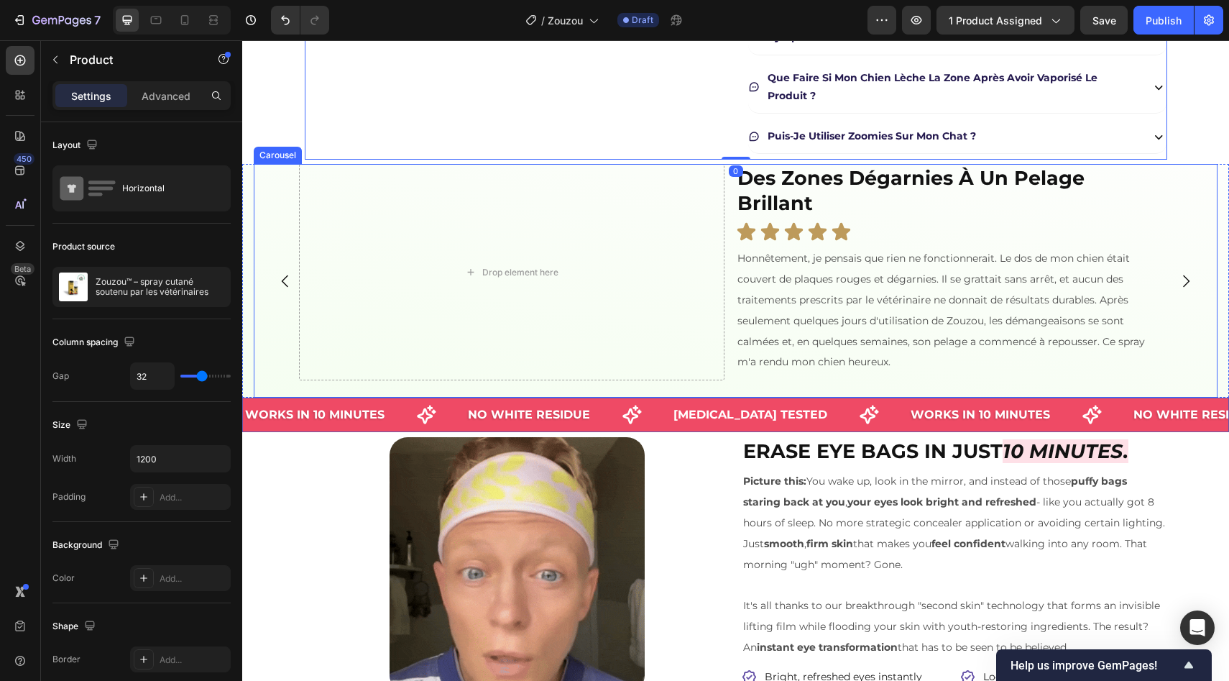
click at [282, 168] on div "Drop element here ⁠⁠⁠⁠⁠⁠⁠ Des zones dégarnies à un pelage brillant Heading Icon…" at bounding box center [730, 281] width 953 height 234
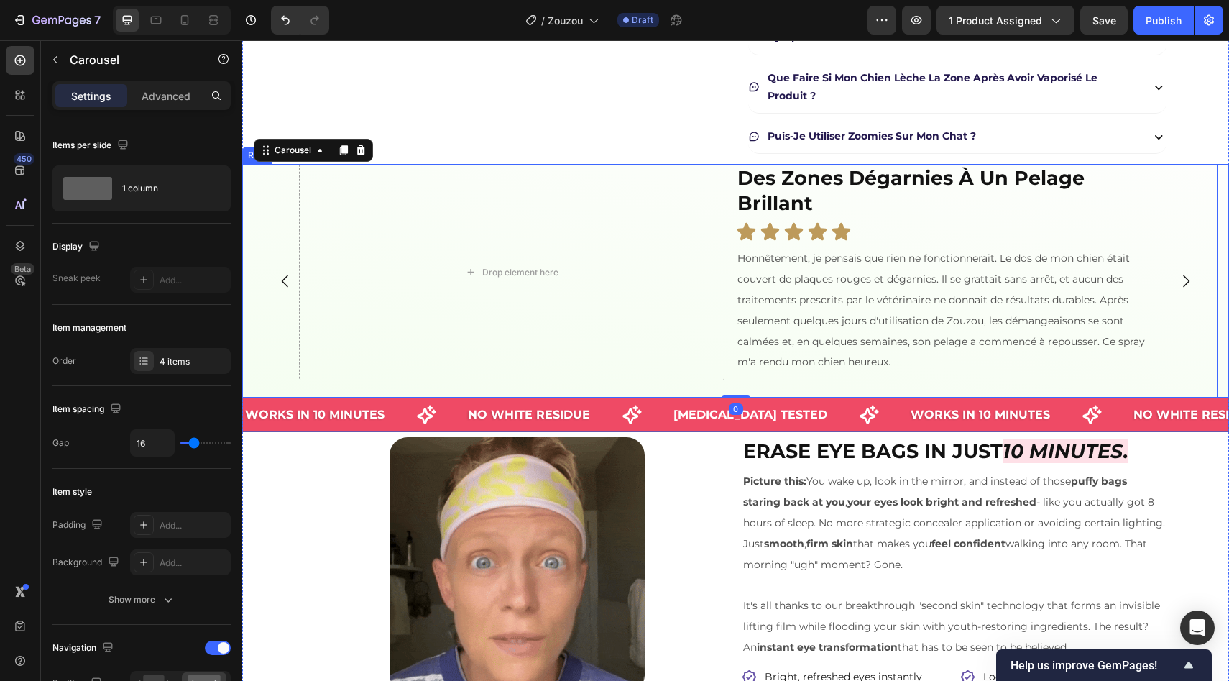
click at [249, 175] on div "Drop element here ⁠⁠⁠⁠⁠⁠⁠ Des zones dégarnies à un pelage brillant Heading Icon…" at bounding box center [735, 281] width 987 height 234
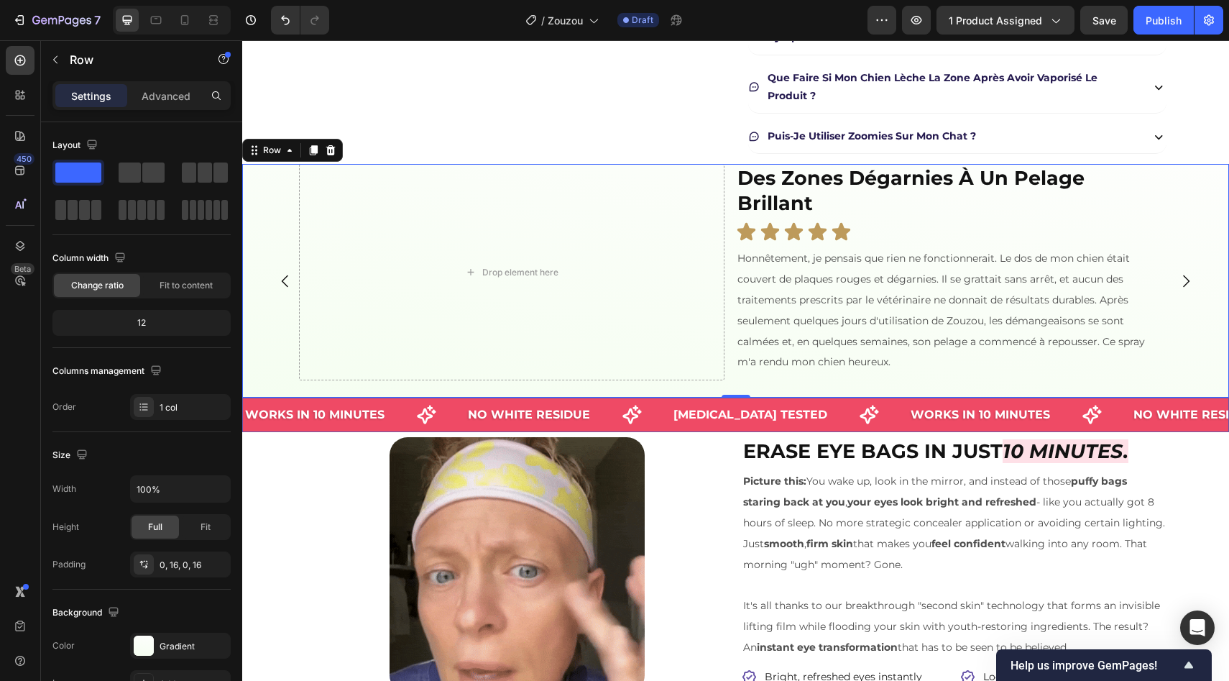
click at [173, 107] on div "Settings Advanced" at bounding box center [141, 95] width 178 height 29
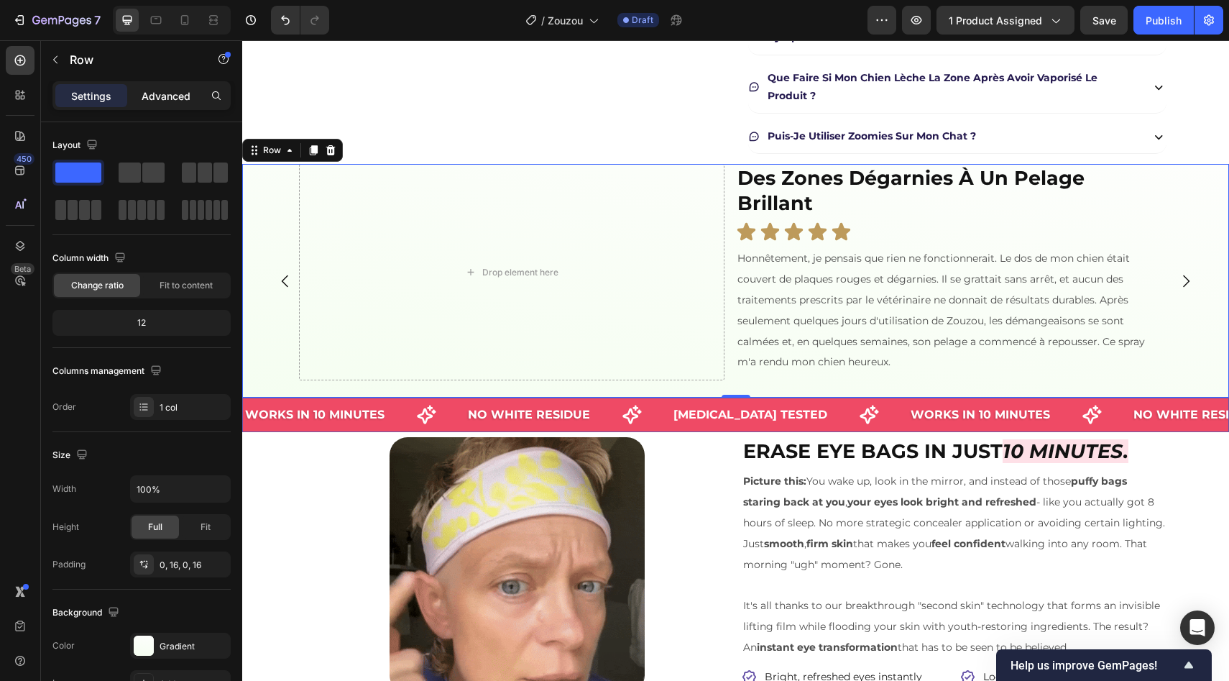
click at [165, 96] on p "Advanced" at bounding box center [166, 95] width 49 height 15
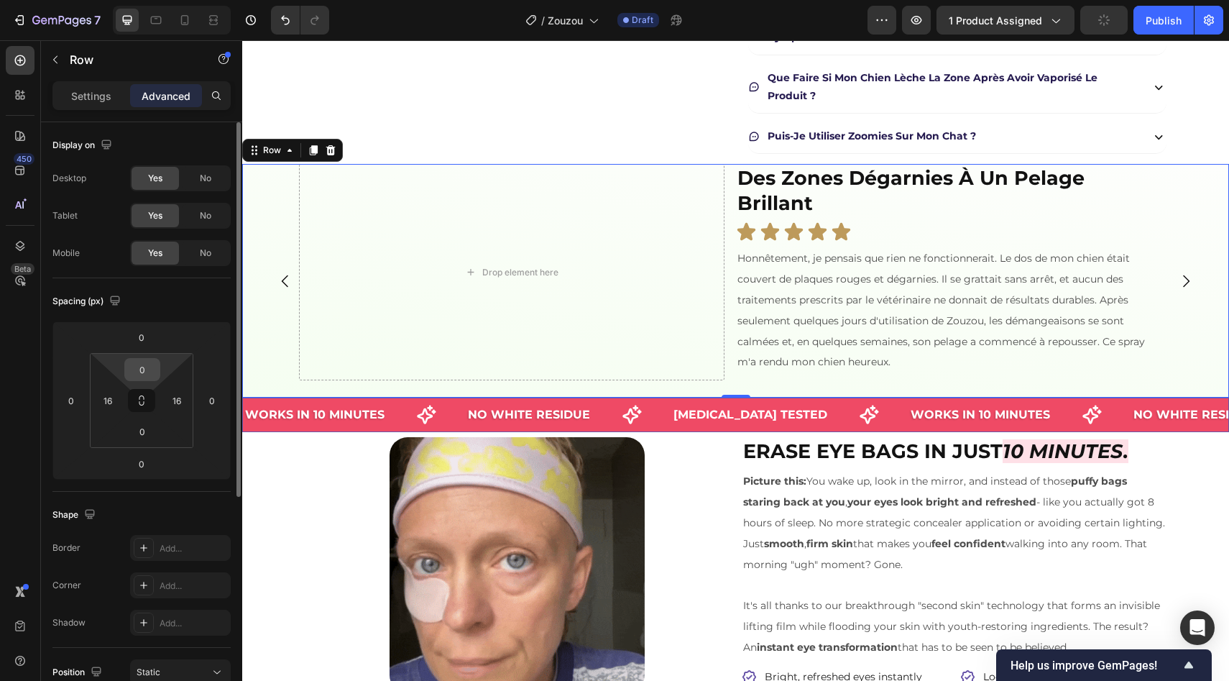
click at [147, 369] on input "0" at bounding box center [142, 370] width 29 height 22
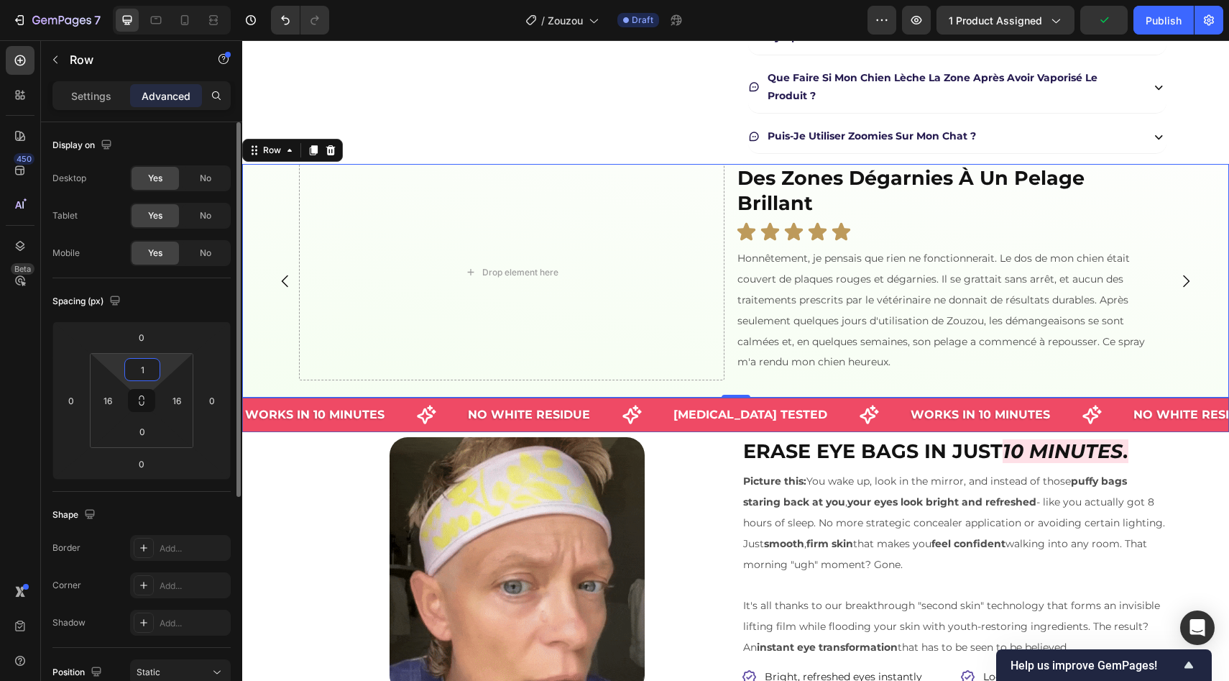
type input "16"
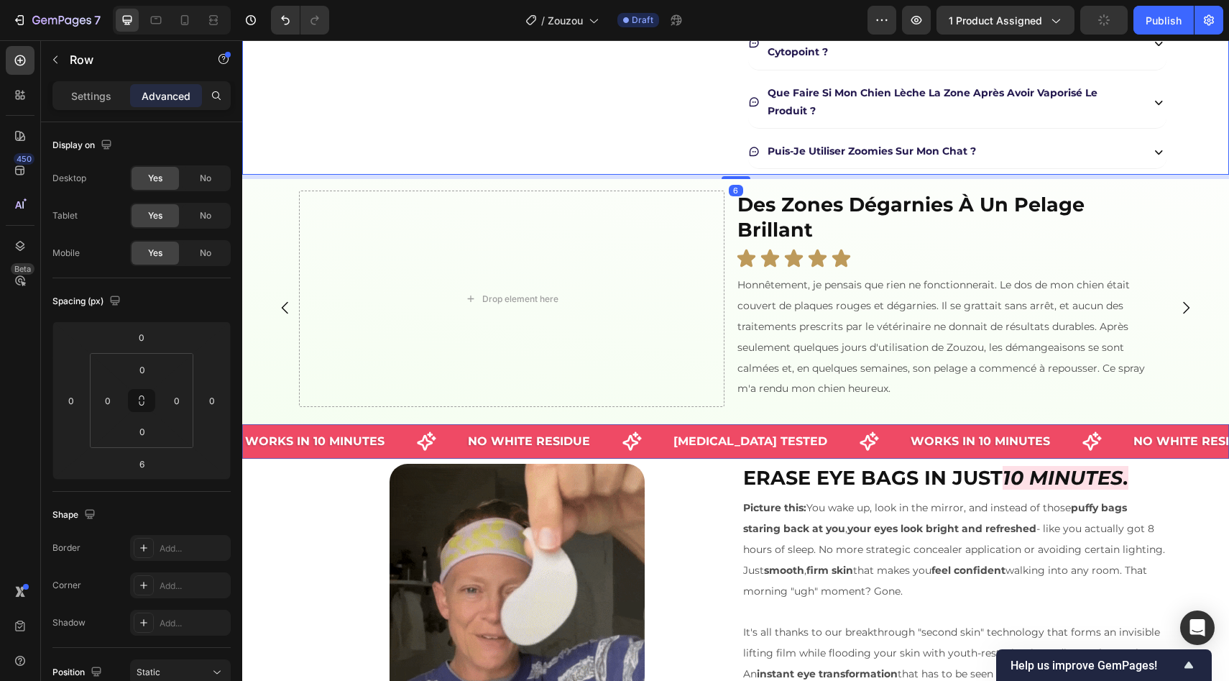
scroll to position [584, 0]
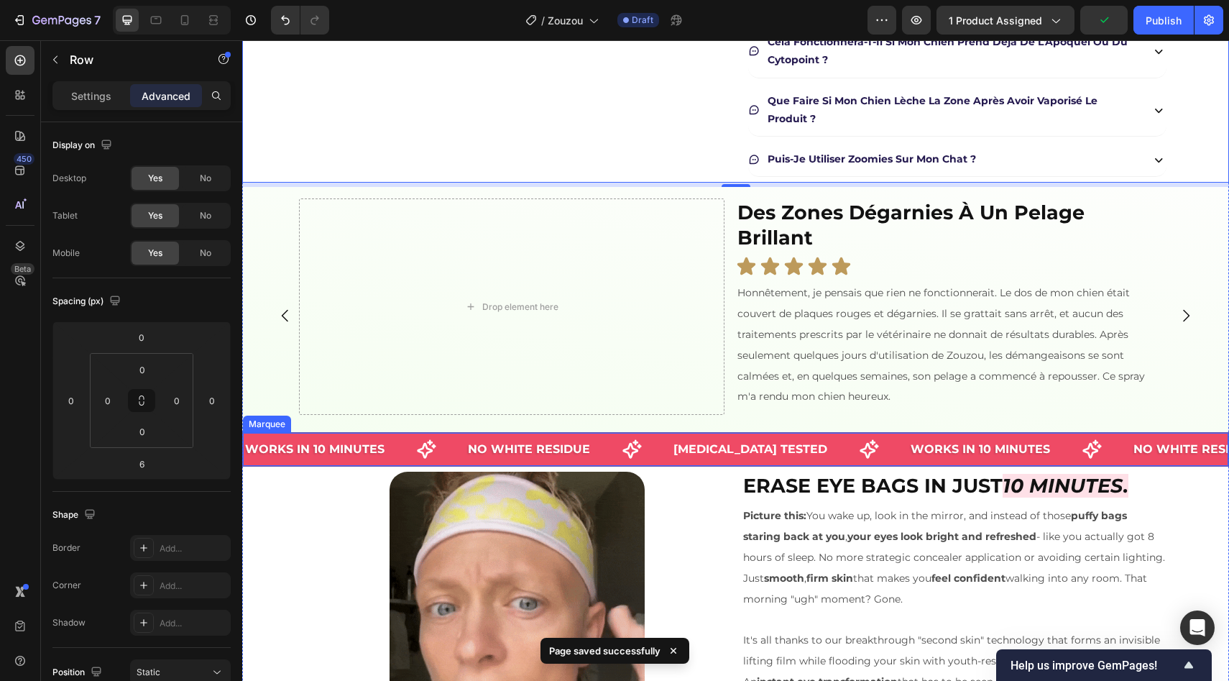
click at [659, 442] on div "NO WHITE RESIDUE Text Block" at bounding box center [569, 449] width 206 height 30
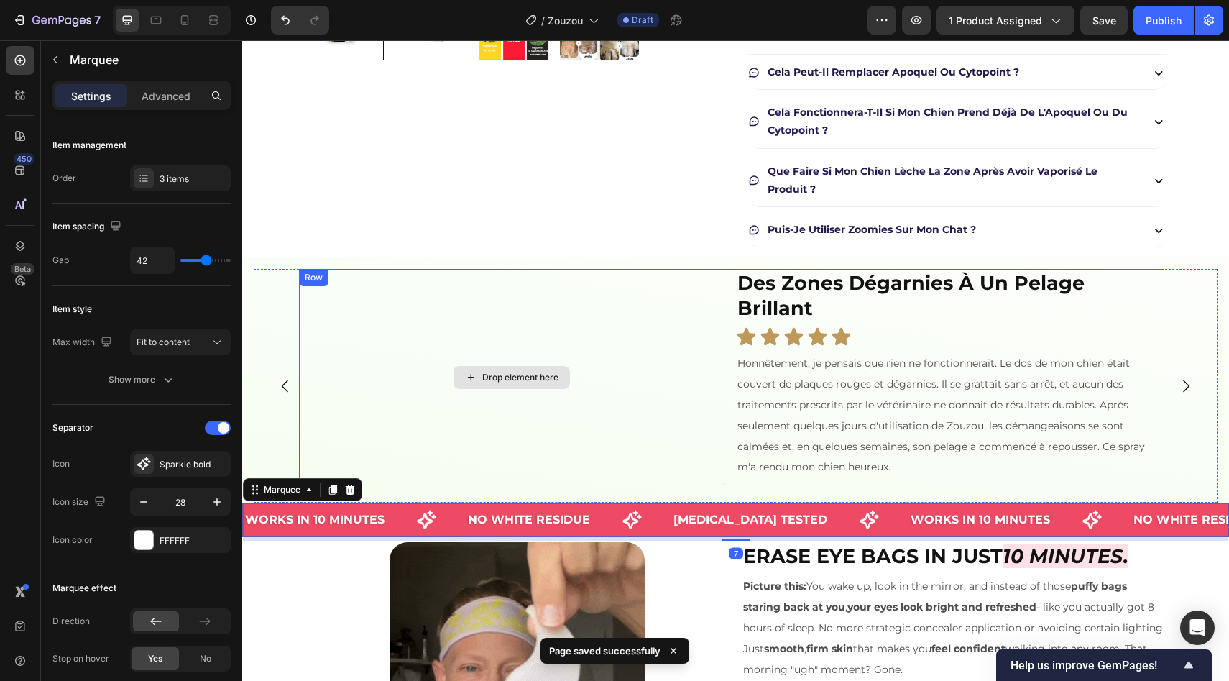
scroll to position [509, 0]
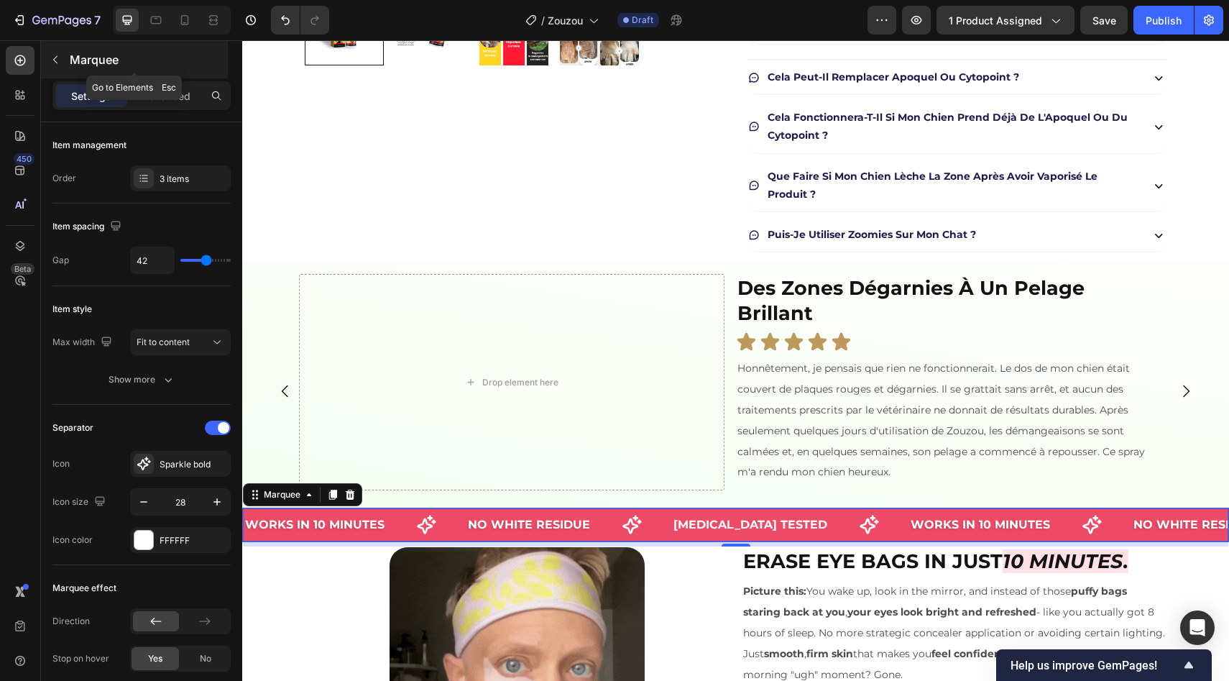
click at [96, 68] on div "Marquee" at bounding box center [134, 59] width 187 height 37
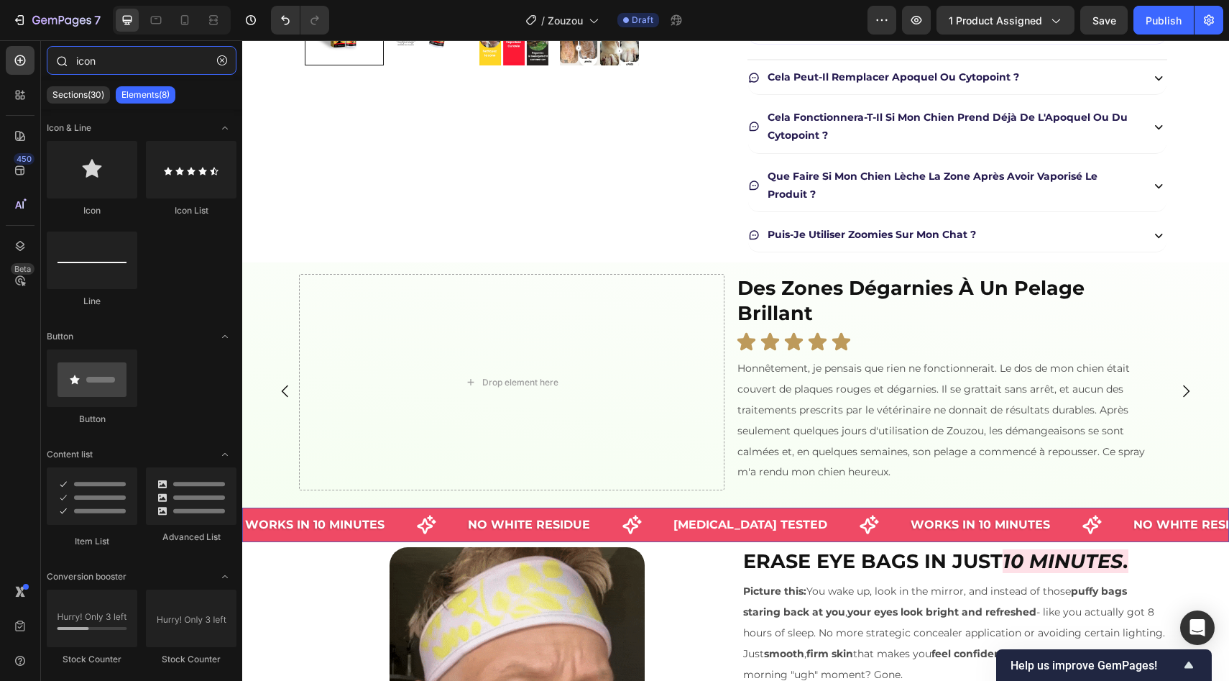
click at [121, 67] on input "icon" at bounding box center [142, 60] width 190 height 29
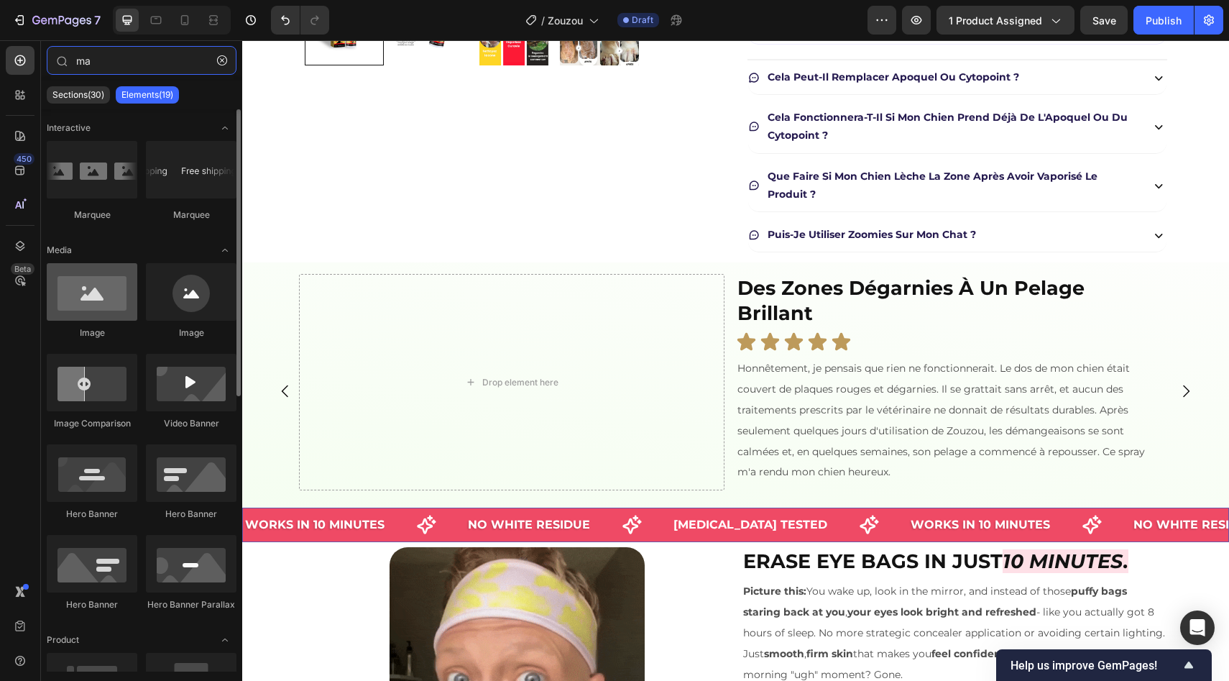
type input "ma"
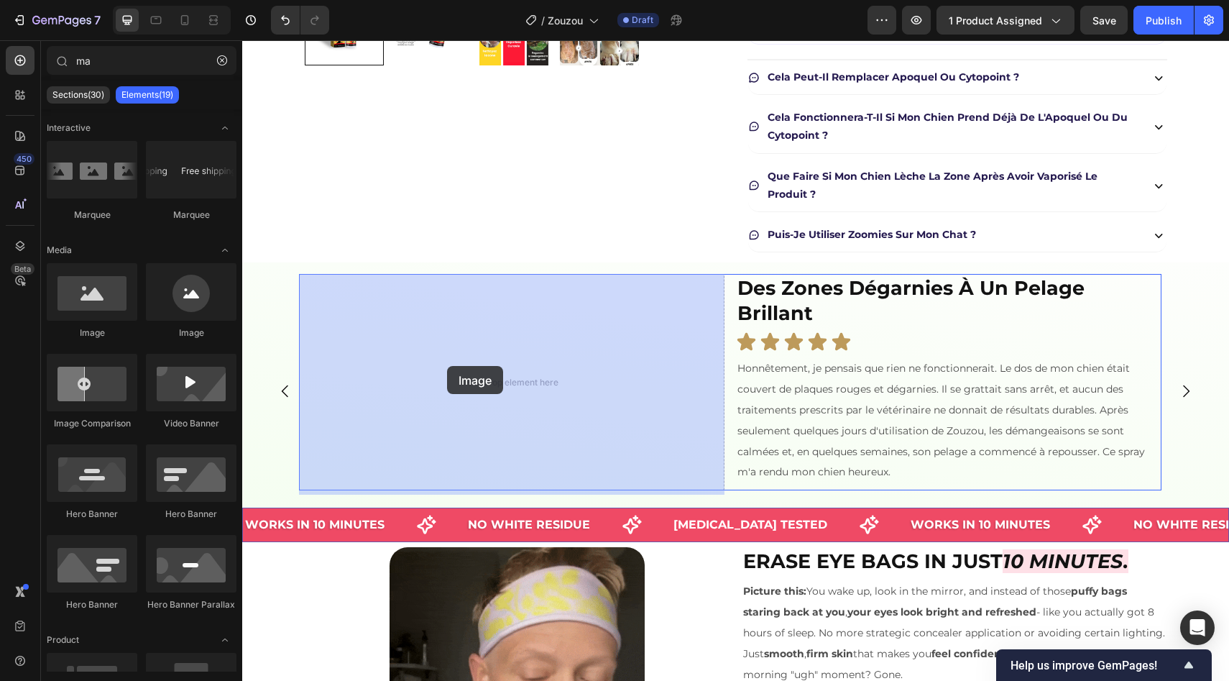
drag, startPoint x: 357, startPoint y: 327, endPoint x: 445, endPoint y: 364, distance: 95.7
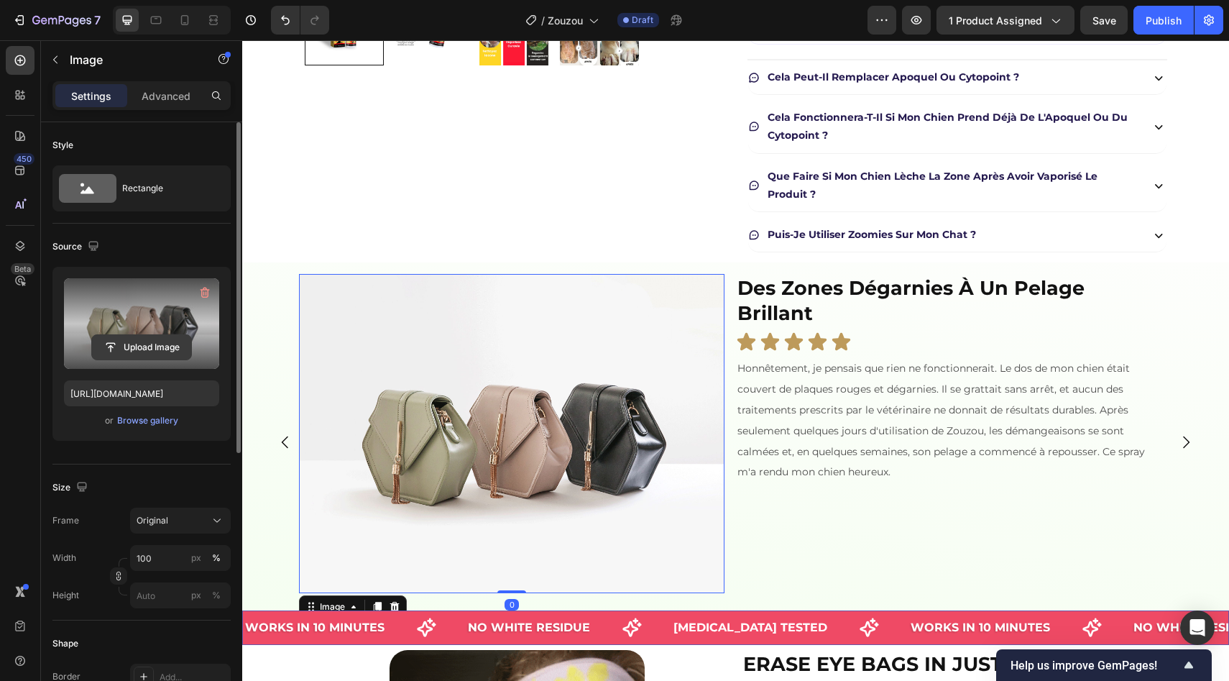
click at [149, 359] on input "file" at bounding box center [141, 347] width 99 height 24
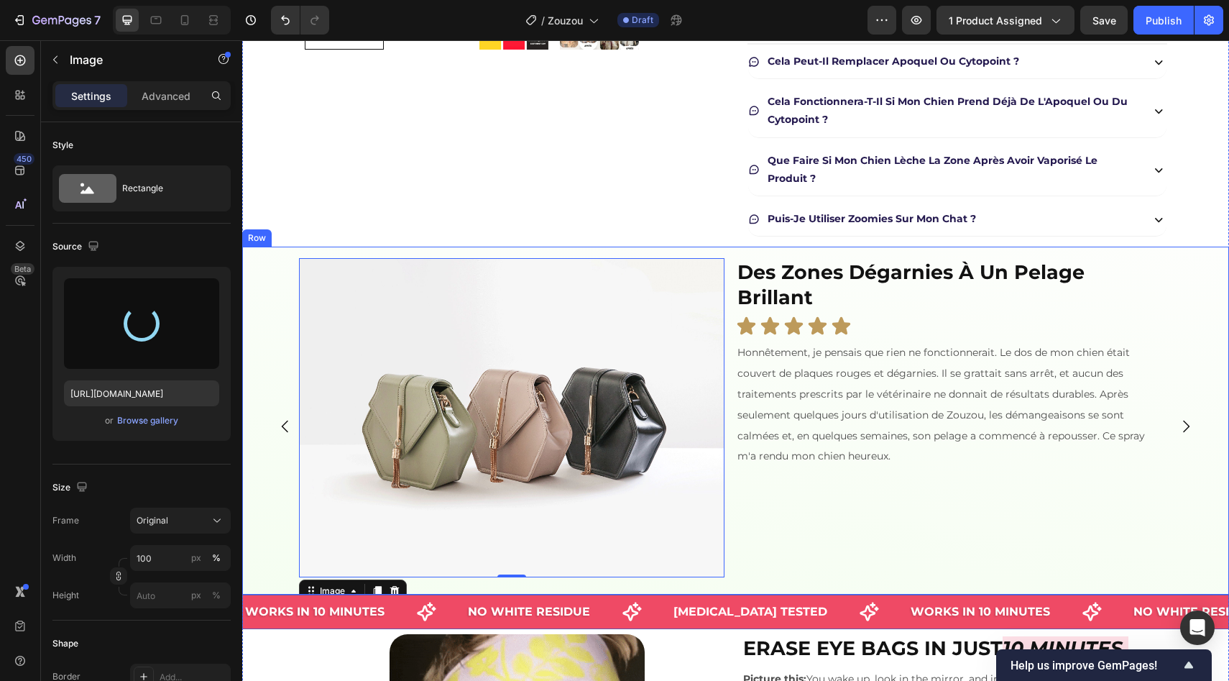
scroll to position [527, 0]
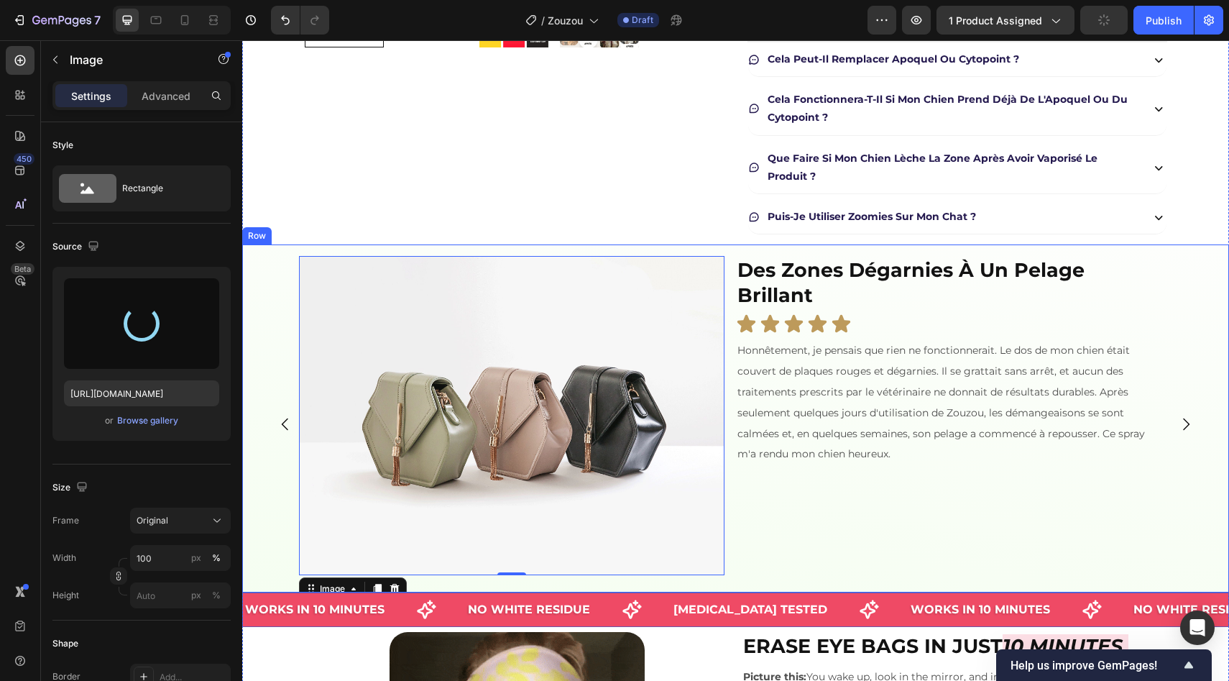
type input "[URL][DOMAIN_NAME]"
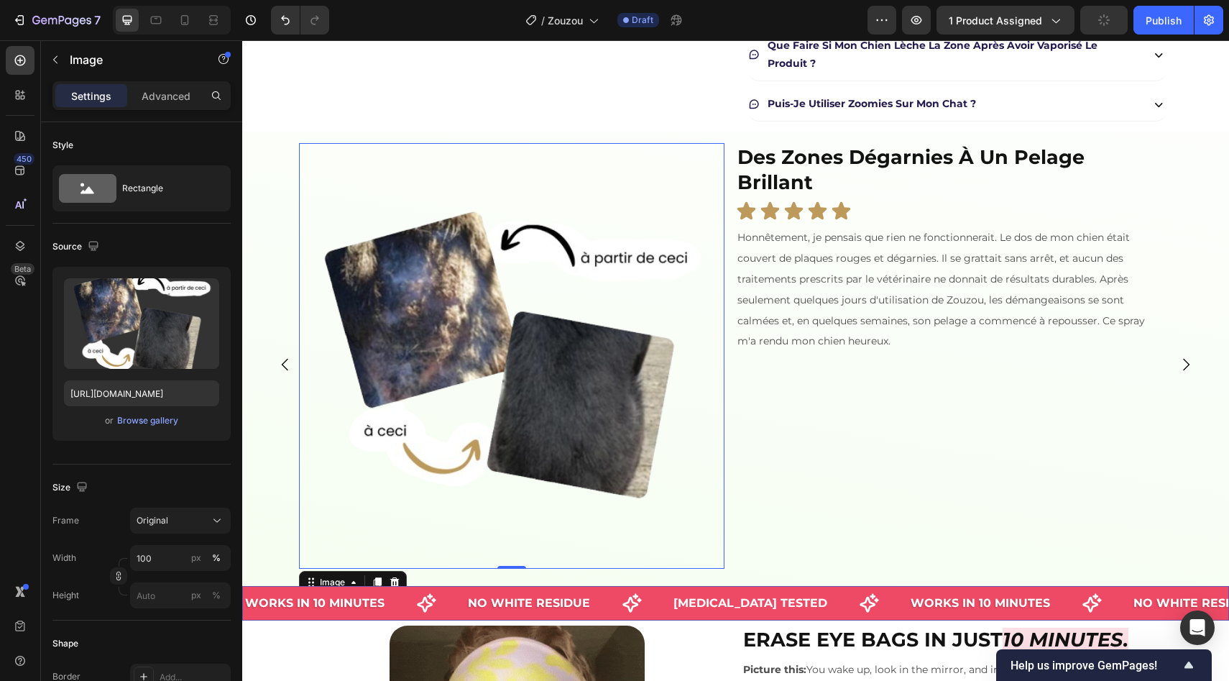
scroll to position [666, 0]
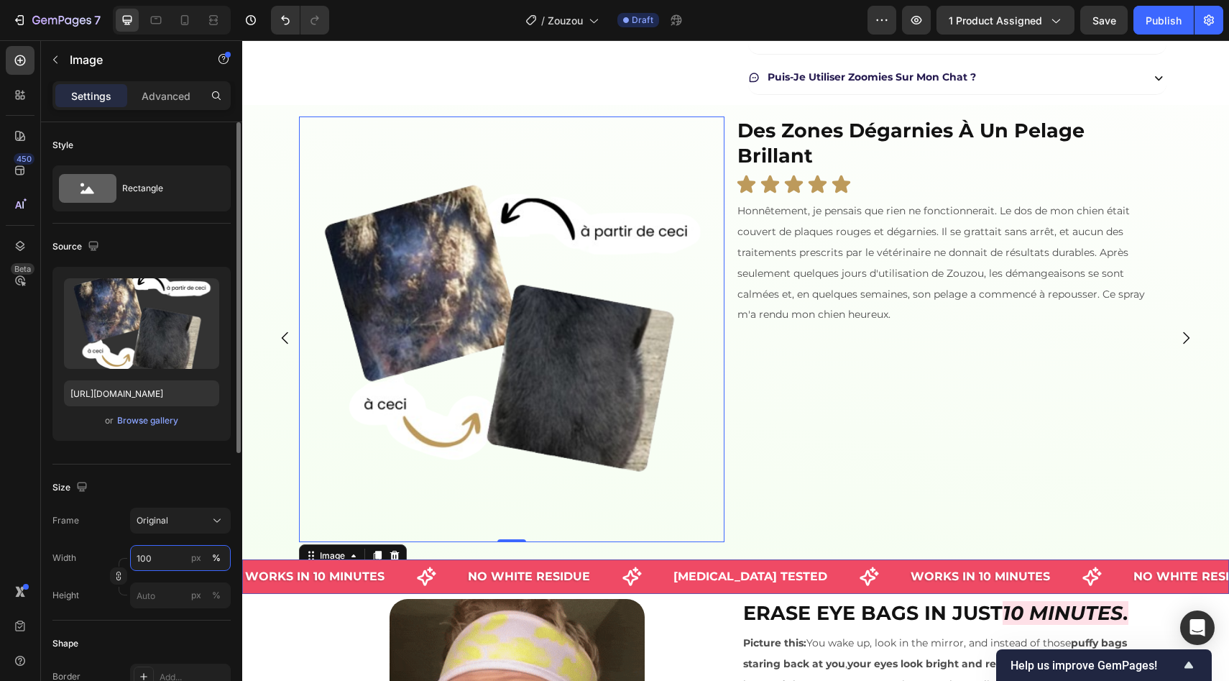
click at [153, 554] on input "100" at bounding box center [180, 558] width 101 height 26
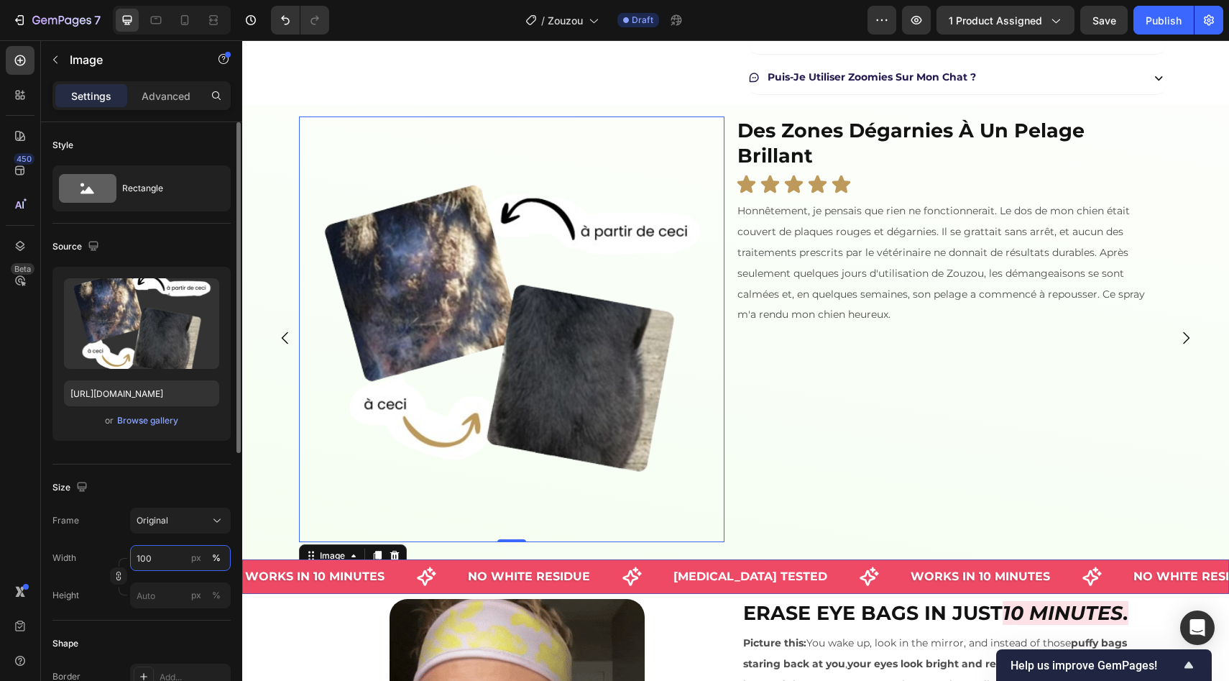
click at [153, 554] on input "100" at bounding box center [180, 558] width 101 height 26
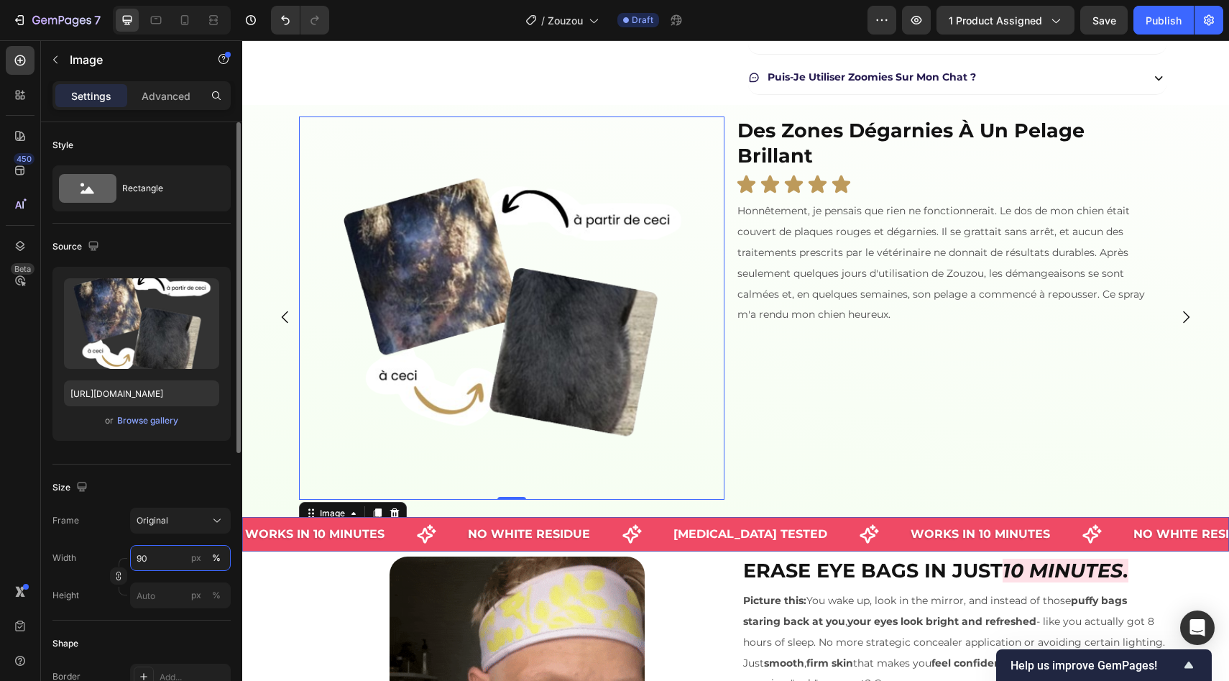
click at [153, 554] on input "90" at bounding box center [180, 558] width 101 height 26
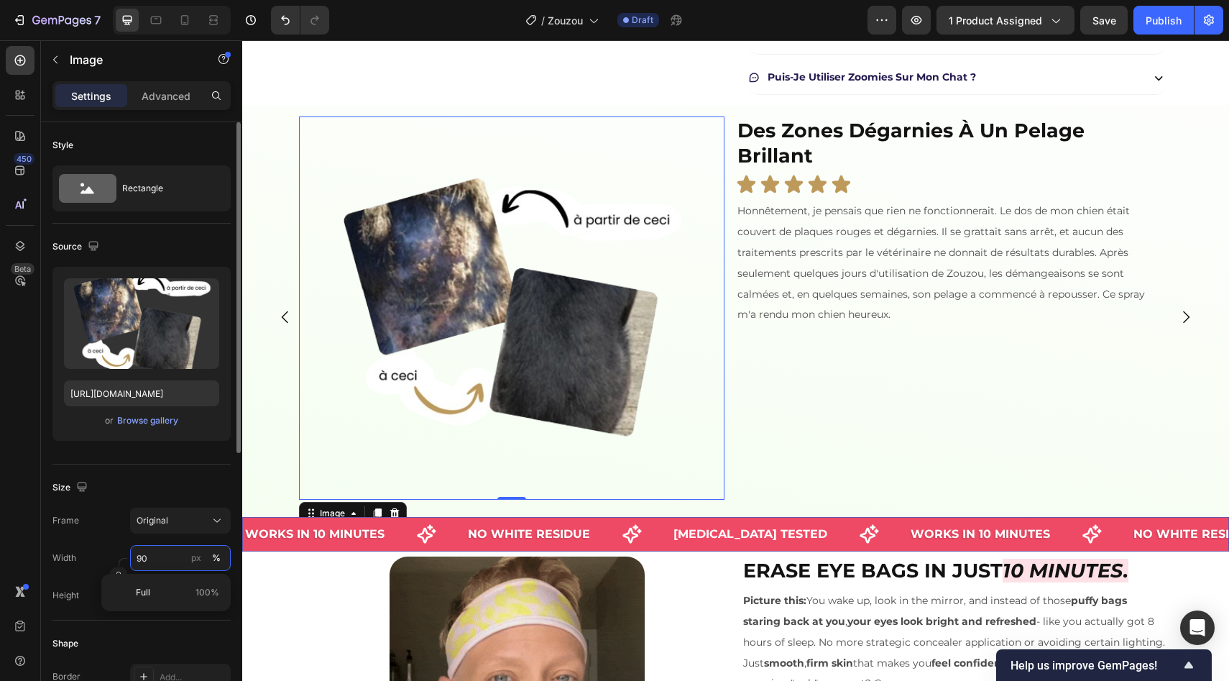
click at [153, 554] on input "90" at bounding box center [180, 558] width 101 height 26
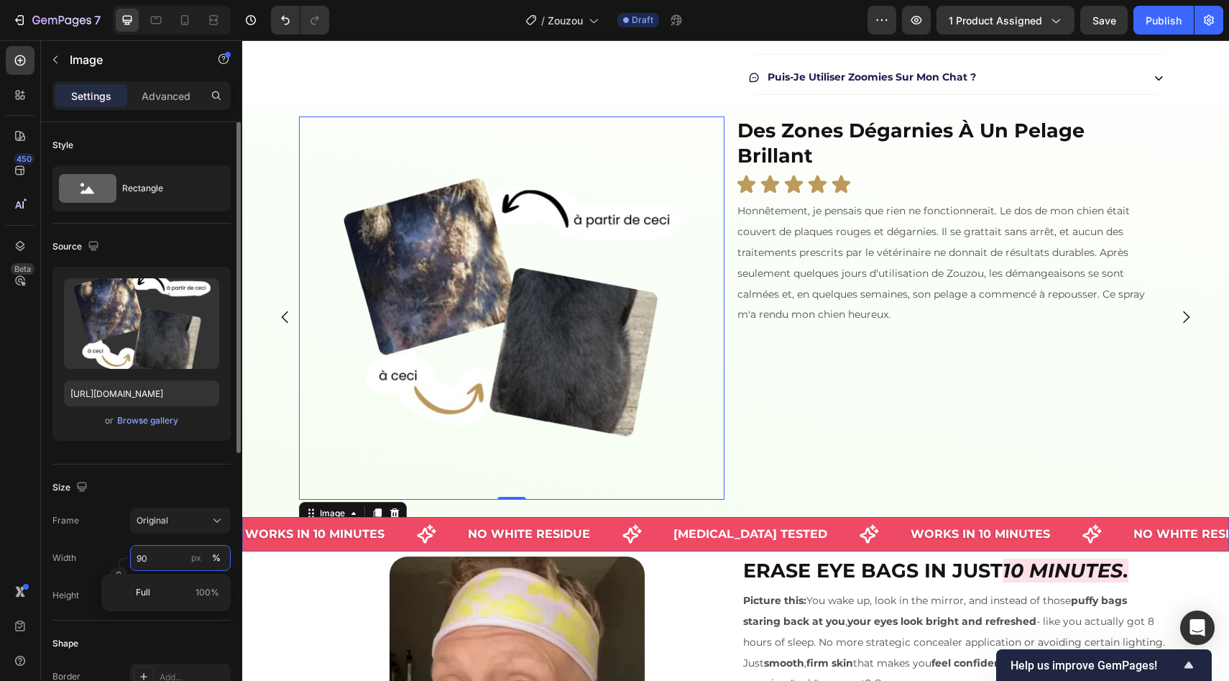
click at [153, 554] on input "90" at bounding box center [180, 558] width 101 height 26
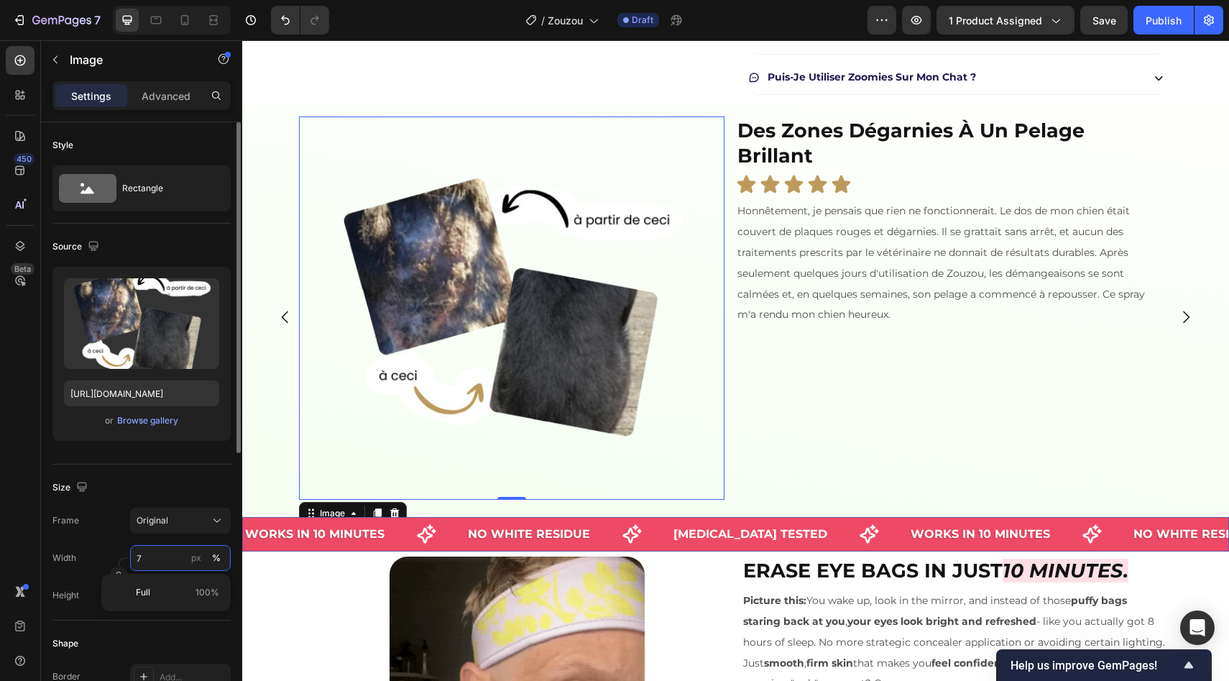
type input "70"
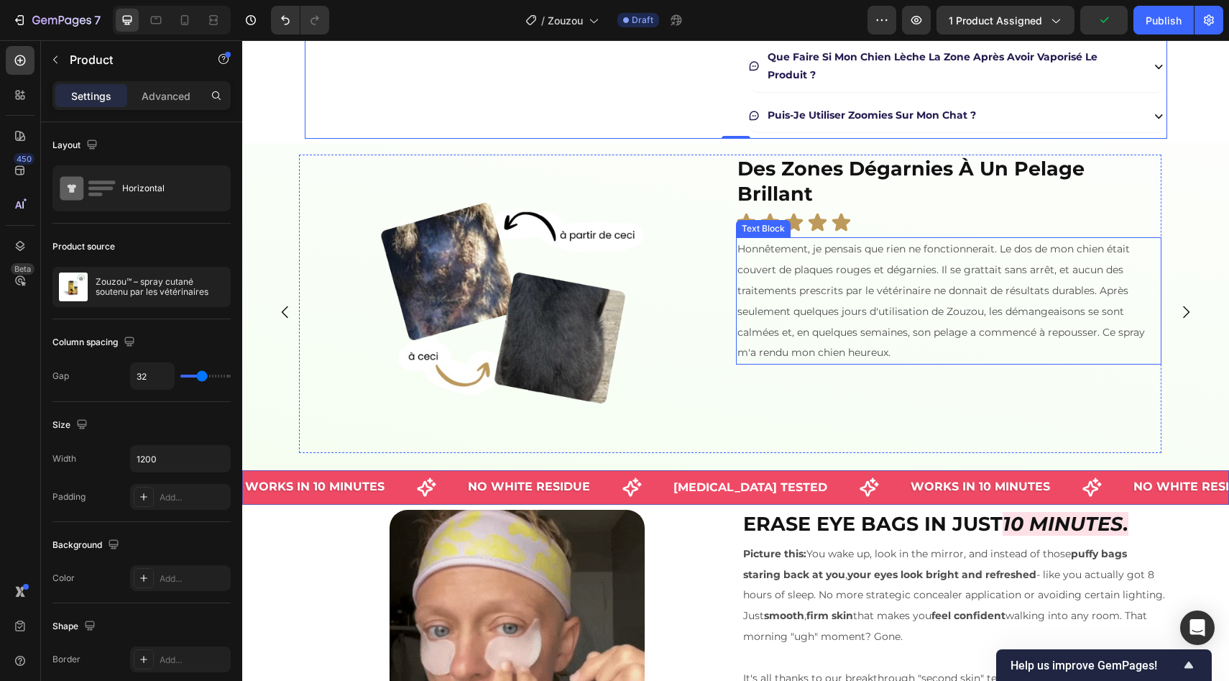
scroll to position [625, 0]
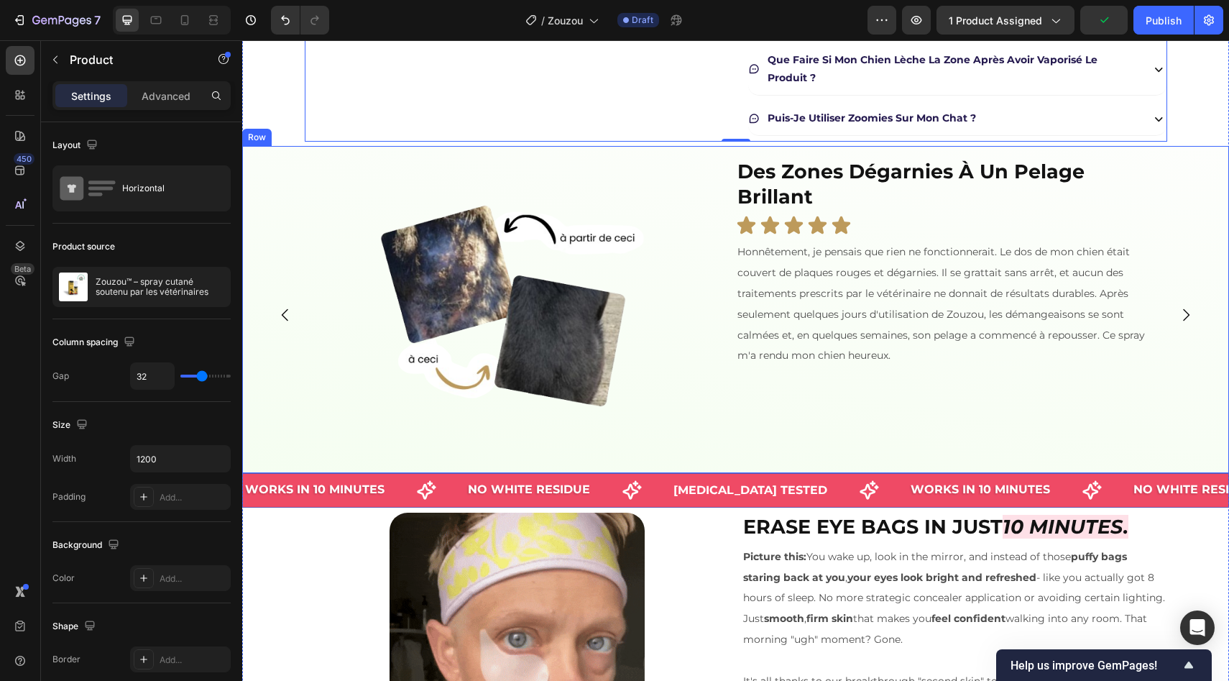
click at [1183, 150] on div "Image ⁠⁠⁠⁠⁠⁠⁠ Des zones dégarnies à un pelage brillant Heading Icon Icon Icon I…" at bounding box center [735, 309] width 987 height 326
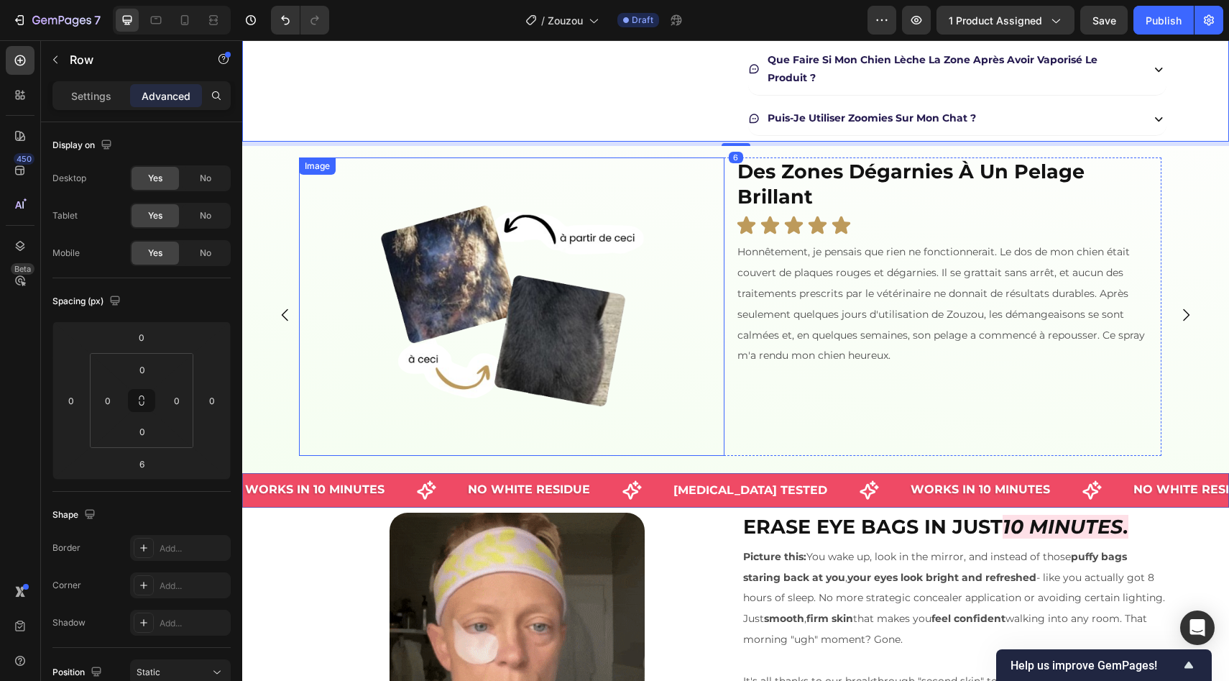
click at [708, 248] on div at bounding box center [512, 306] width 426 height 298
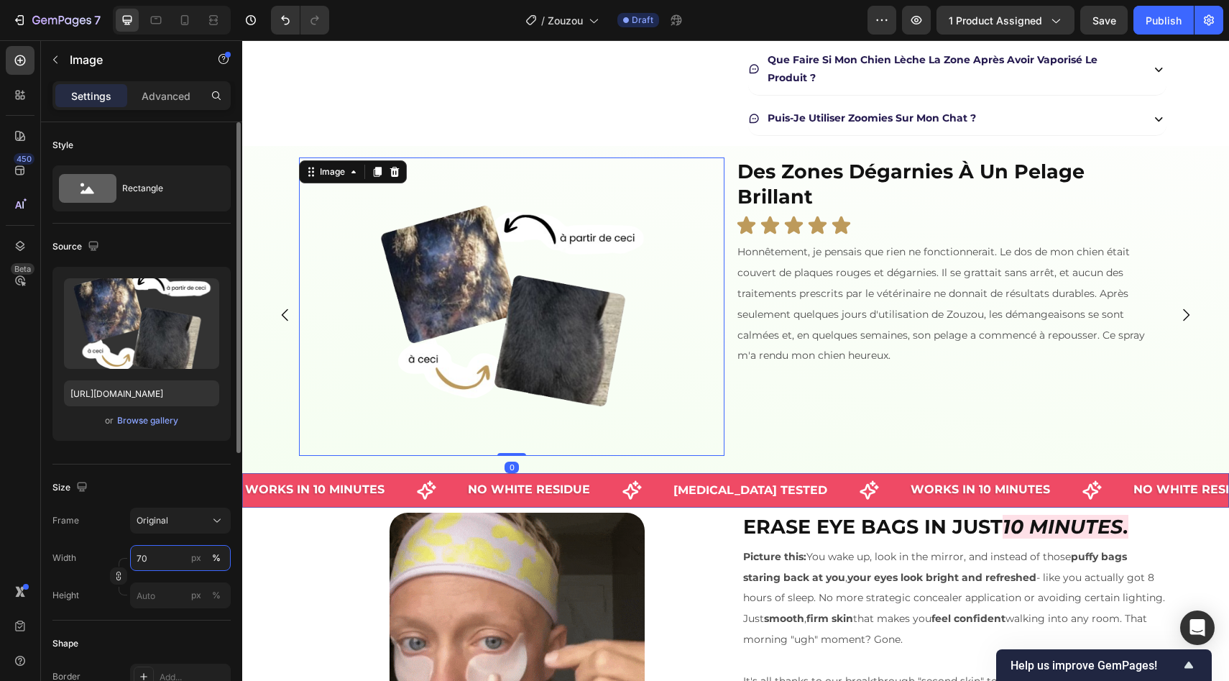
click at [155, 561] on input "70" at bounding box center [180, 558] width 101 height 26
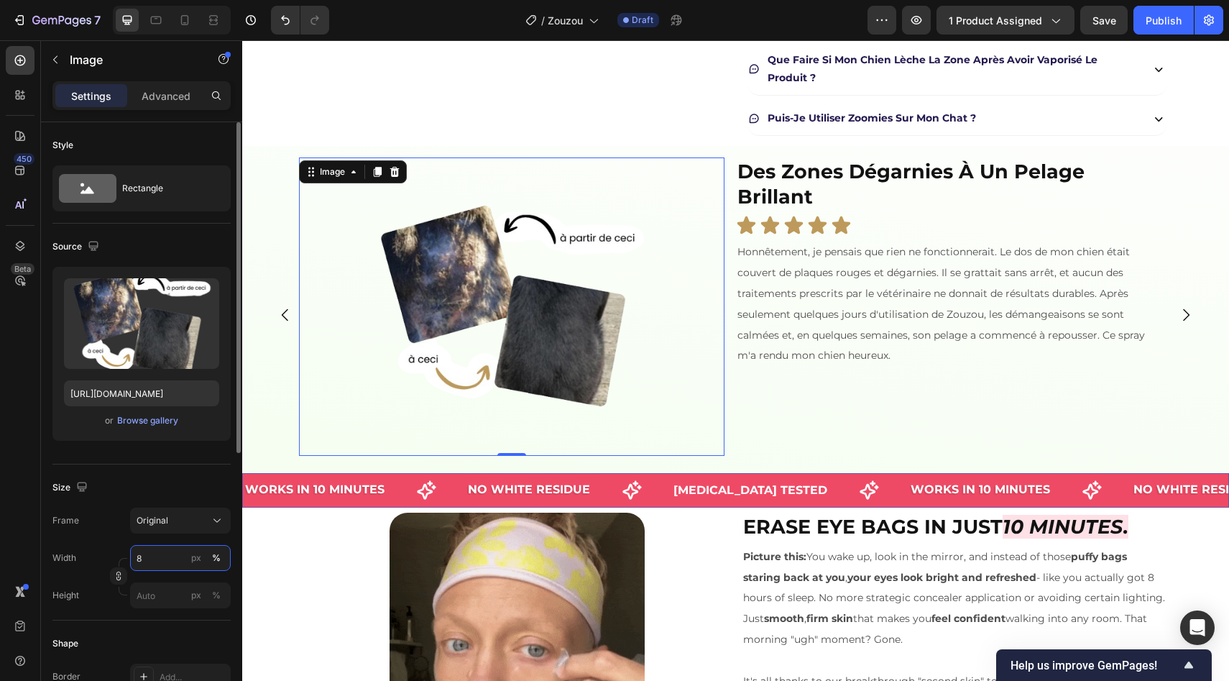
type input "80"
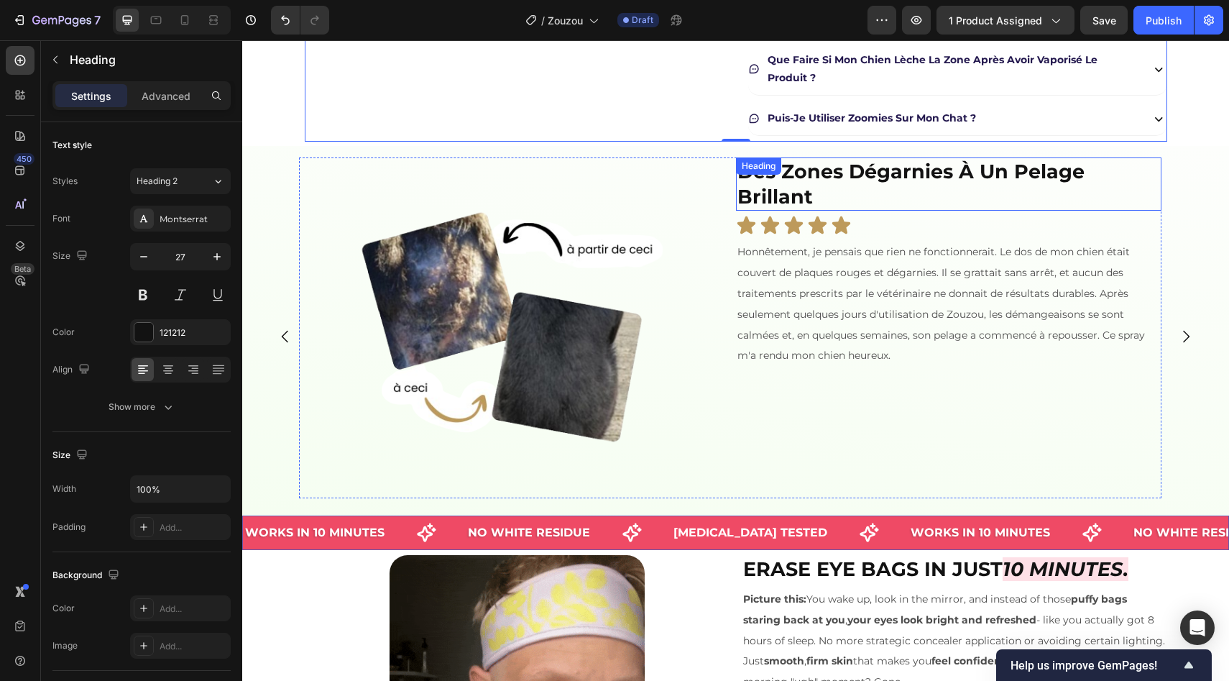
click at [1074, 191] on p "⁠⁠⁠⁠⁠⁠⁠ Des zones dégarnies à un pelage brillant" at bounding box center [948, 184] width 423 height 50
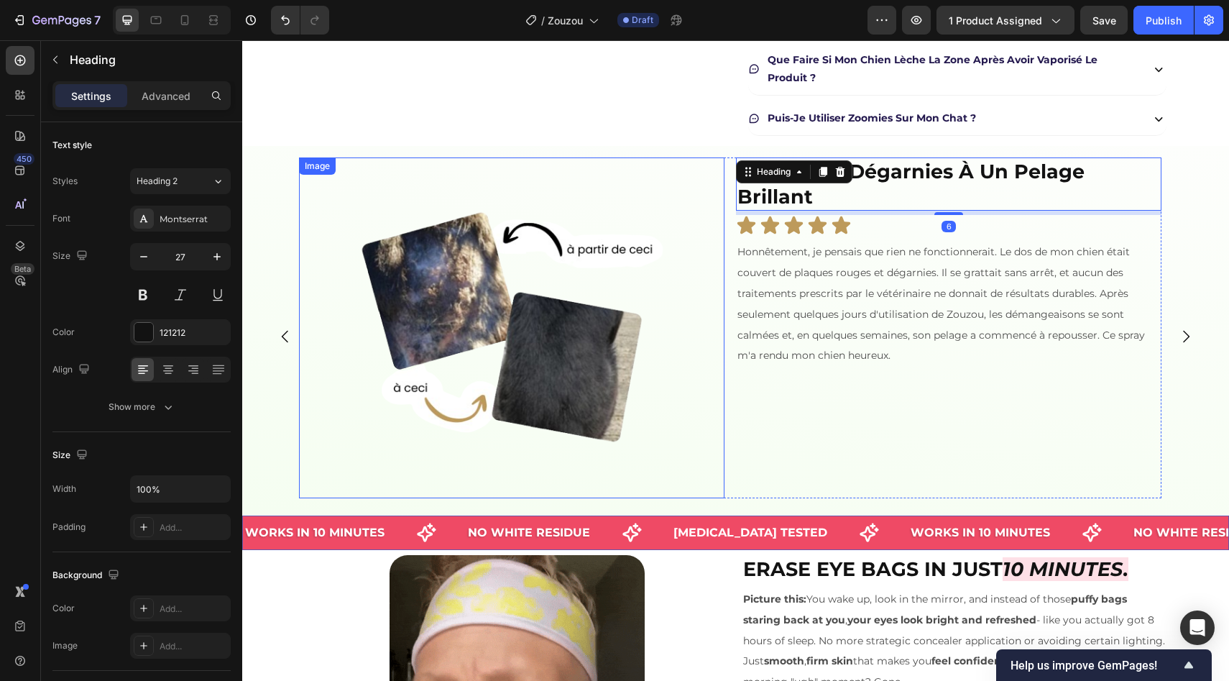
click at [666, 263] on img at bounding box center [511, 327] width 341 height 341
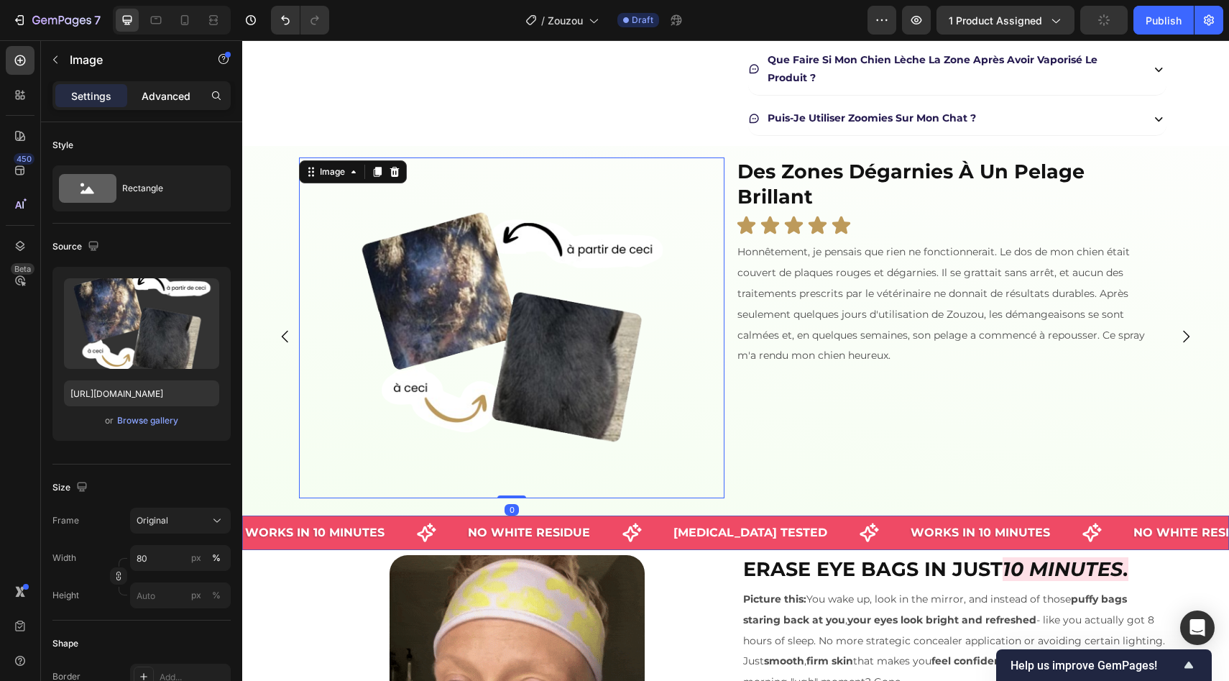
click at [165, 92] on p "Advanced" at bounding box center [166, 95] width 49 height 15
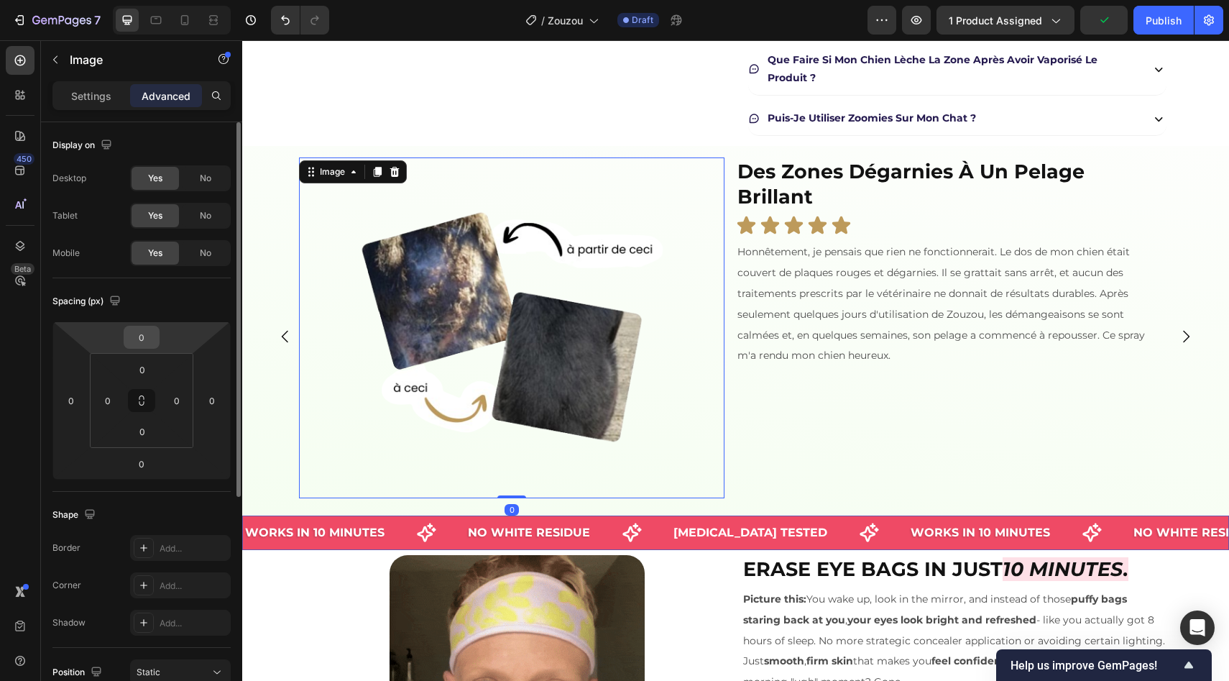
click at [147, 338] on input "0" at bounding box center [141, 337] width 29 height 22
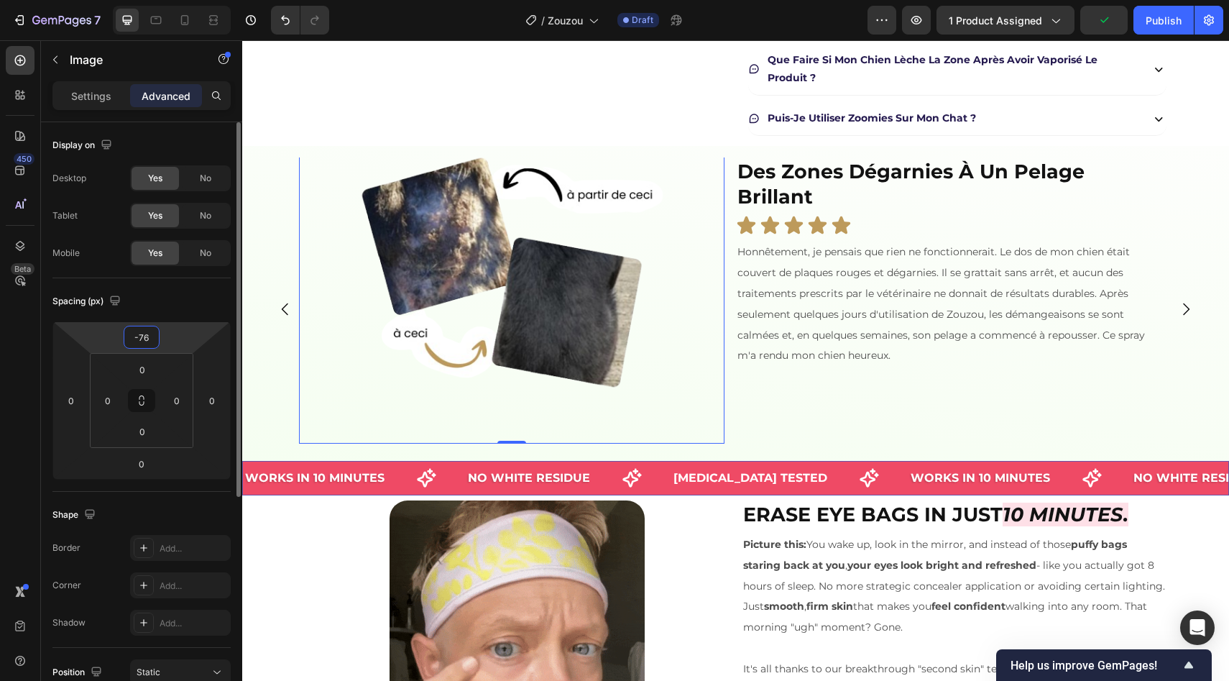
type input "-75"
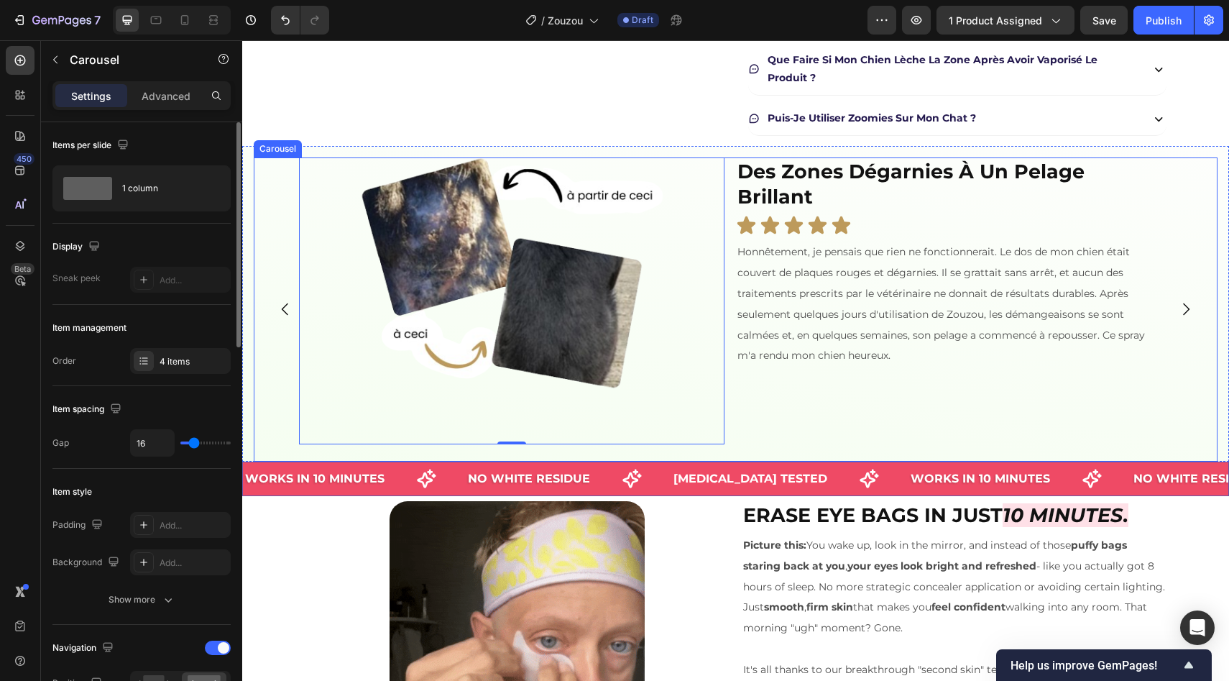
click at [1201, 244] on div "Image 0 ⁠⁠⁠⁠⁠⁠⁠ Des zones dégarnies à un pelage brillant Heading Icon Icon Icon…" at bounding box center [730, 309] width 953 height 304
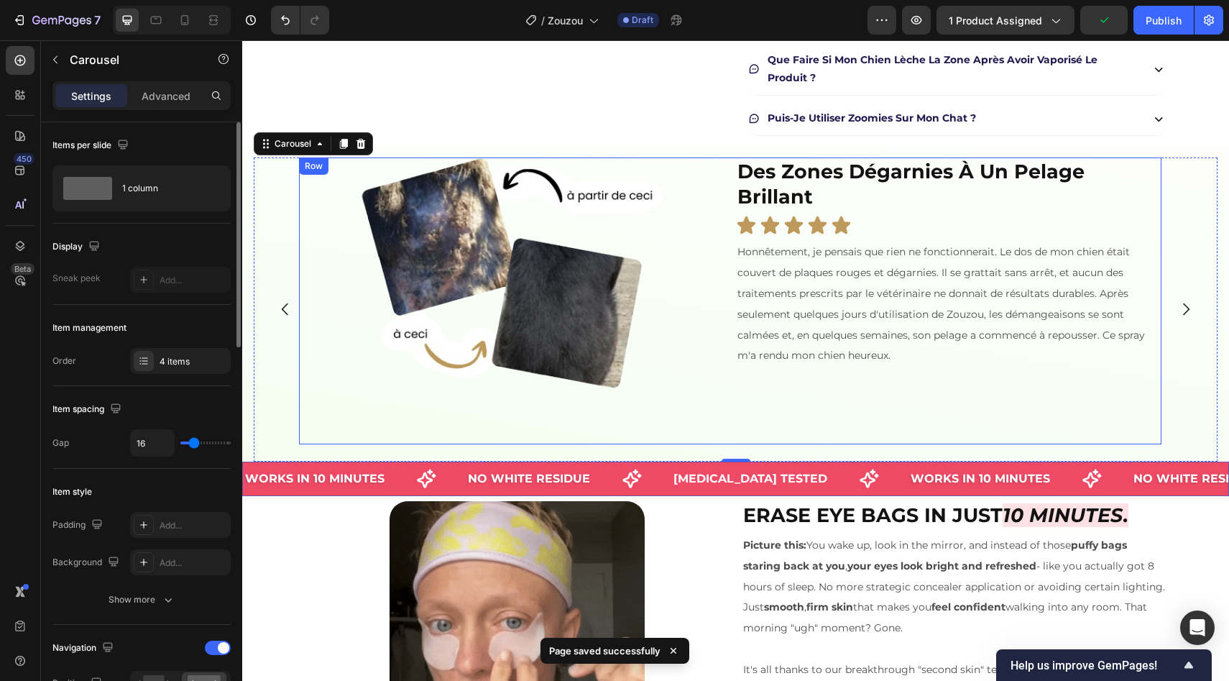
drag, startPoint x: 842, startPoint y: 376, endPoint x: 834, endPoint y: 380, distance: 9.0
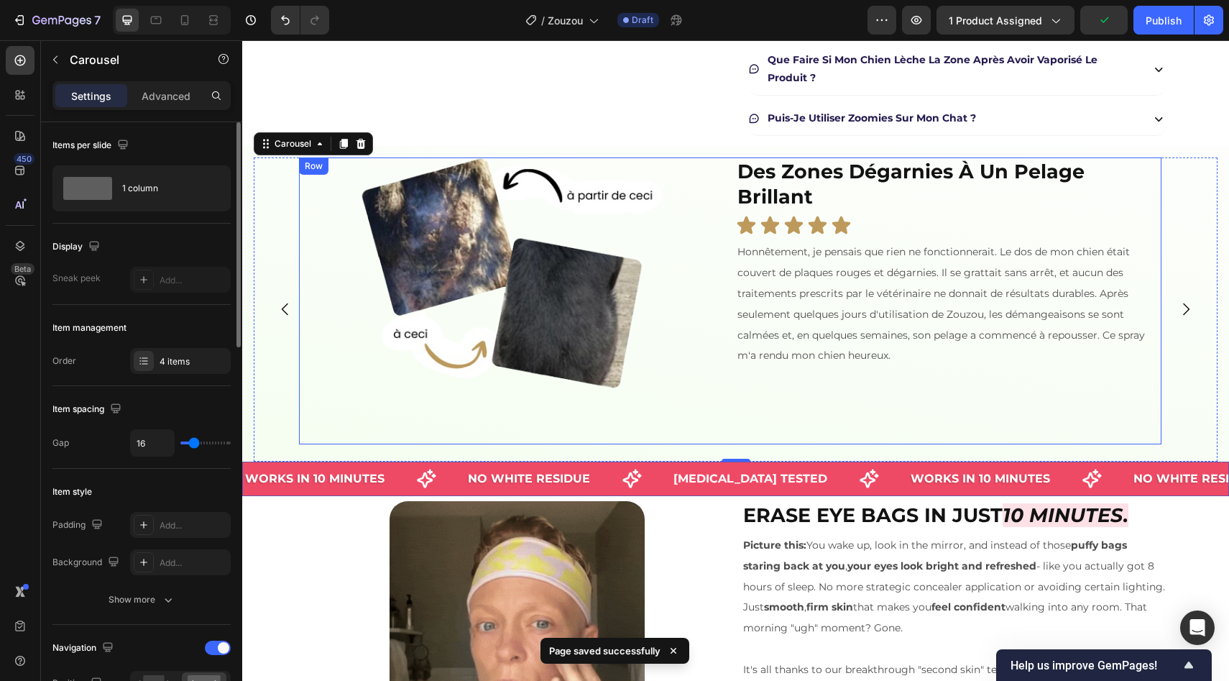
click at [842, 376] on div "⁠⁠⁠⁠⁠⁠⁠ Des zones dégarnies à un pelage brillant Heading Icon Icon Icon Icon Ic…" at bounding box center [949, 300] width 426 height 287
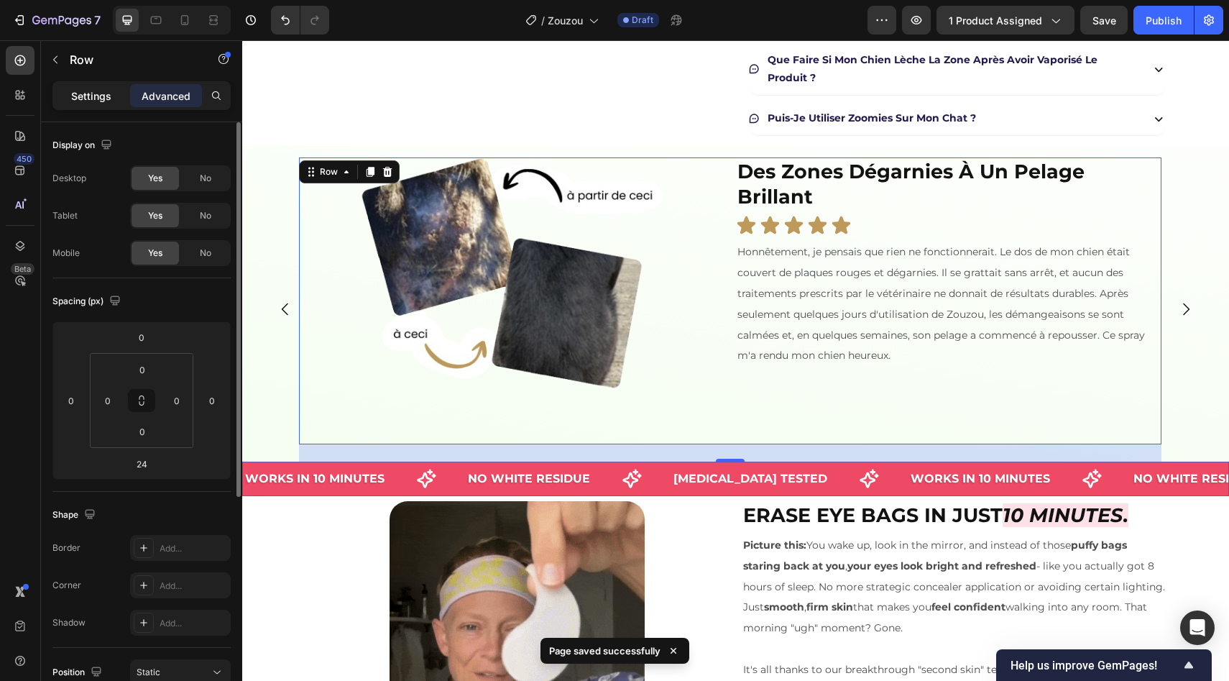
click at [97, 106] on div "Settings" at bounding box center [91, 95] width 72 height 23
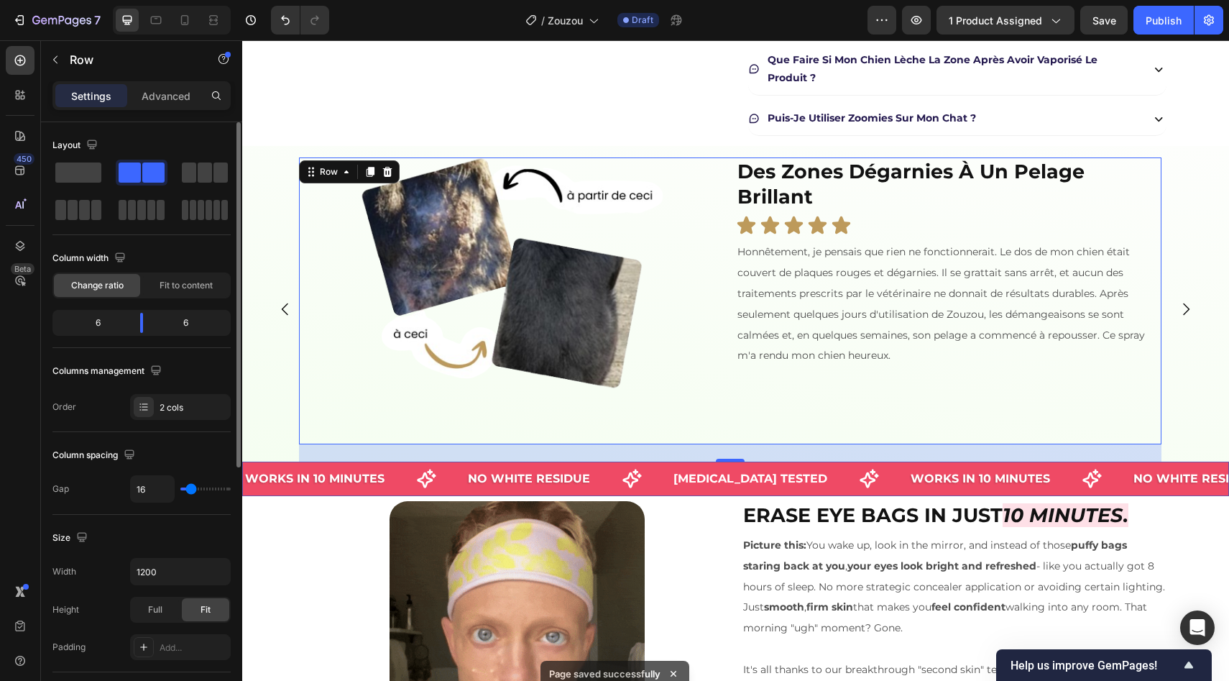
type input "0"
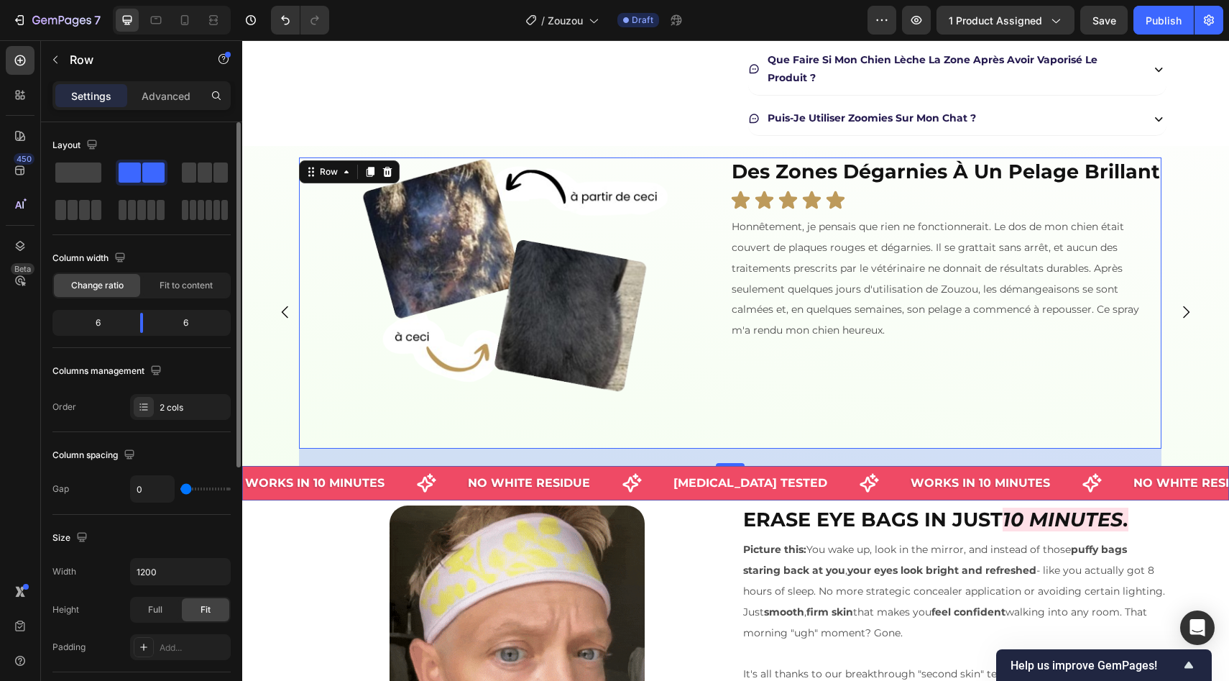
drag, startPoint x: 194, startPoint y: 489, endPoint x: 158, endPoint y: 489, distance: 35.9
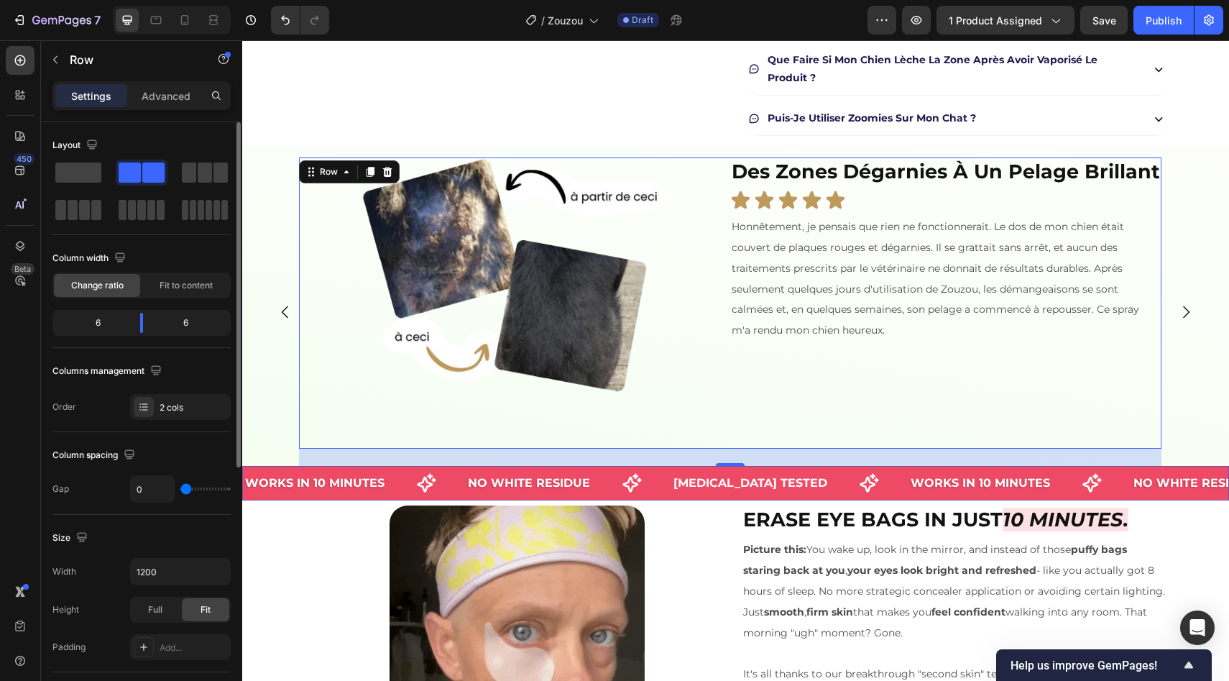
type input "0"
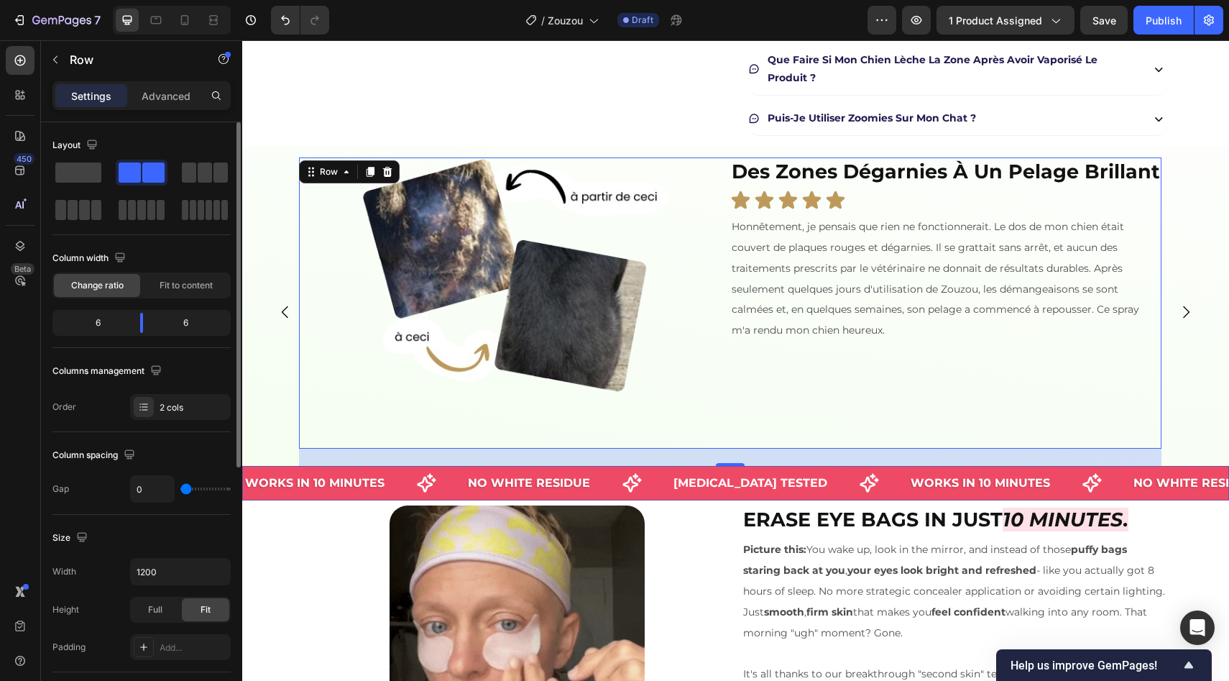
click at [180, 489] on input "range" at bounding box center [205, 488] width 50 height 3
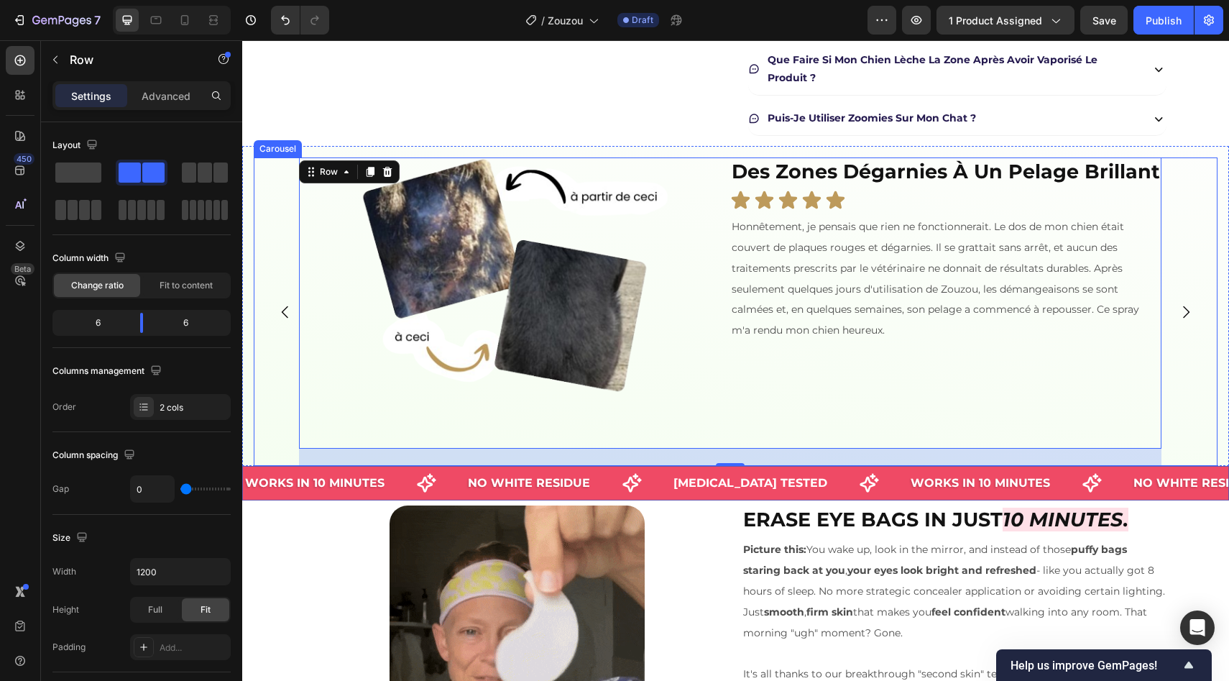
click at [1177, 311] on icon "Carousel Next Arrow" at bounding box center [1185, 311] width 17 height 17
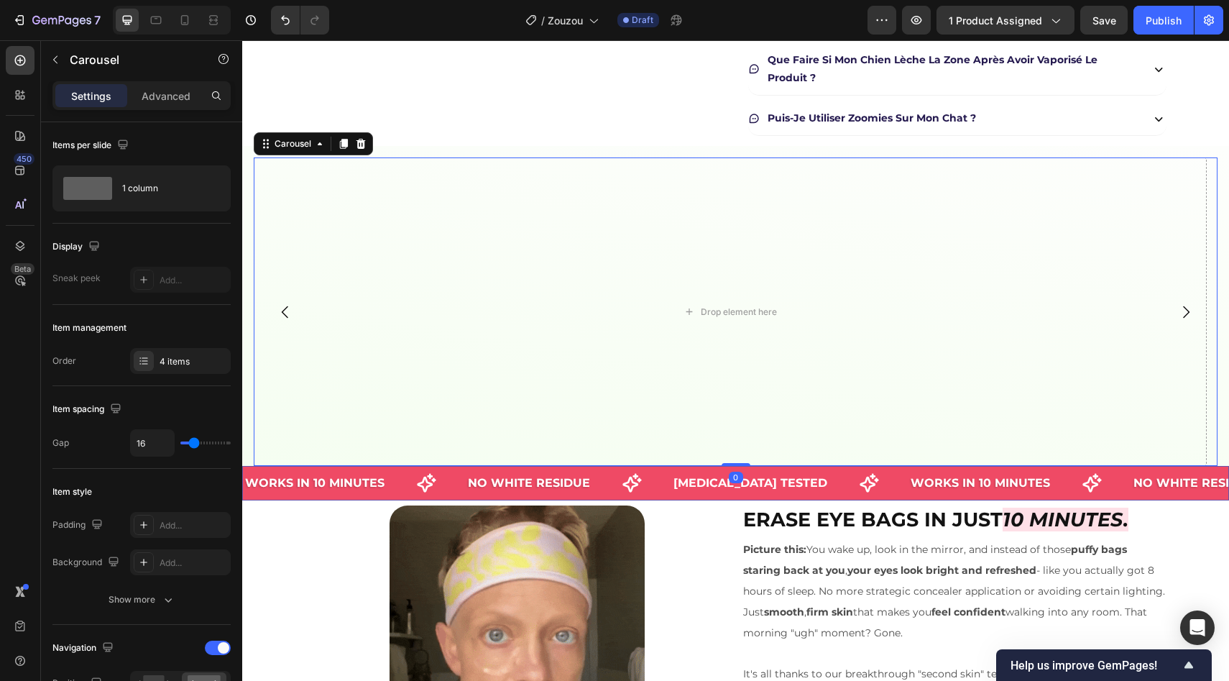
click at [279, 325] on button "Carousel Back Arrow" at bounding box center [285, 312] width 40 height 40
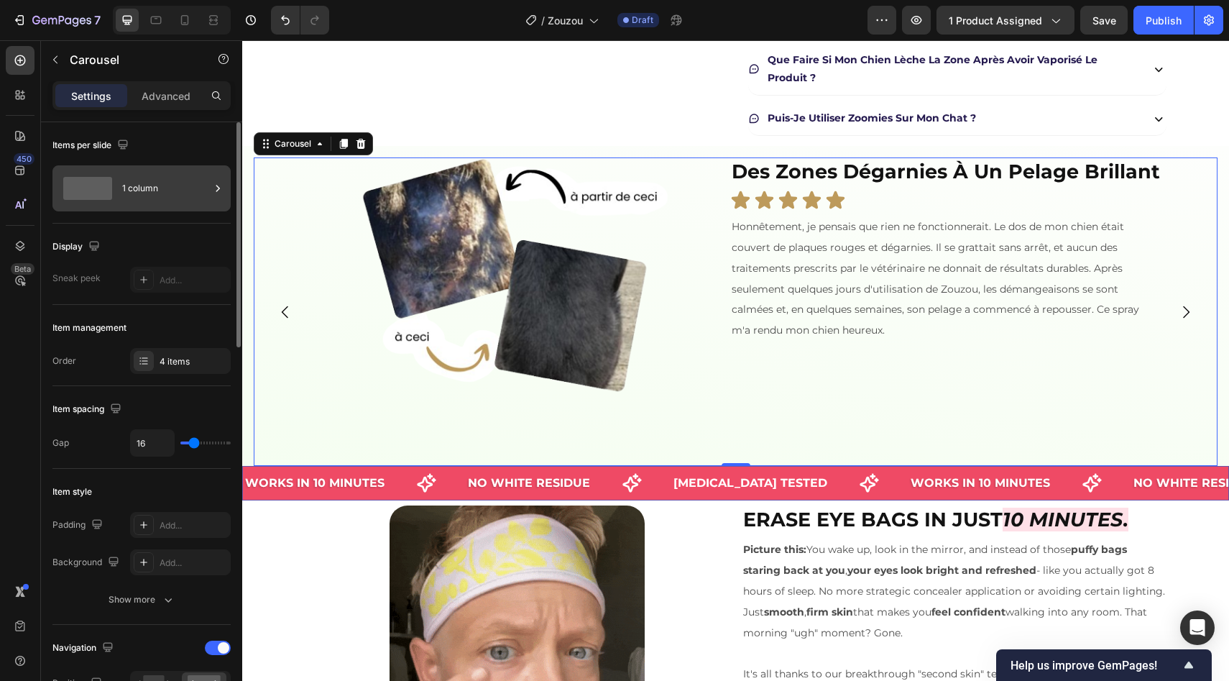
click at [173, 199] on div "1 column" at bounding box center [166, 188] width 88 height 33
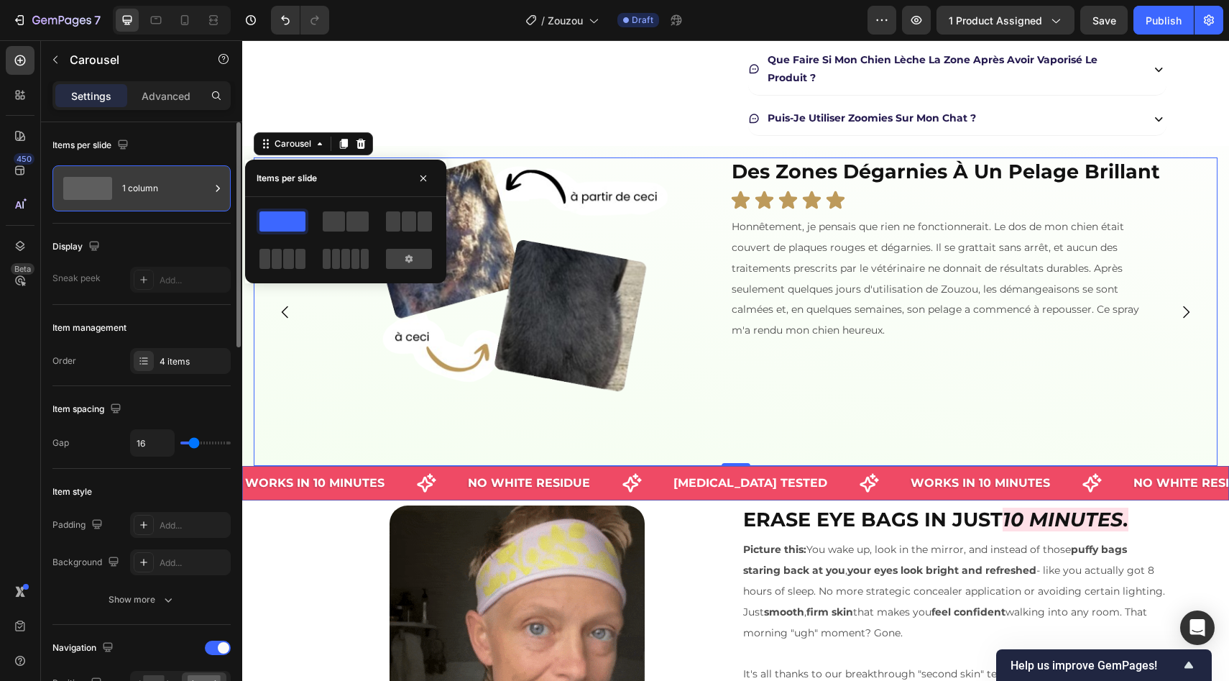
click at [173, 199] on div "1 column" at bounding box center [166, 188] width 88 height 33
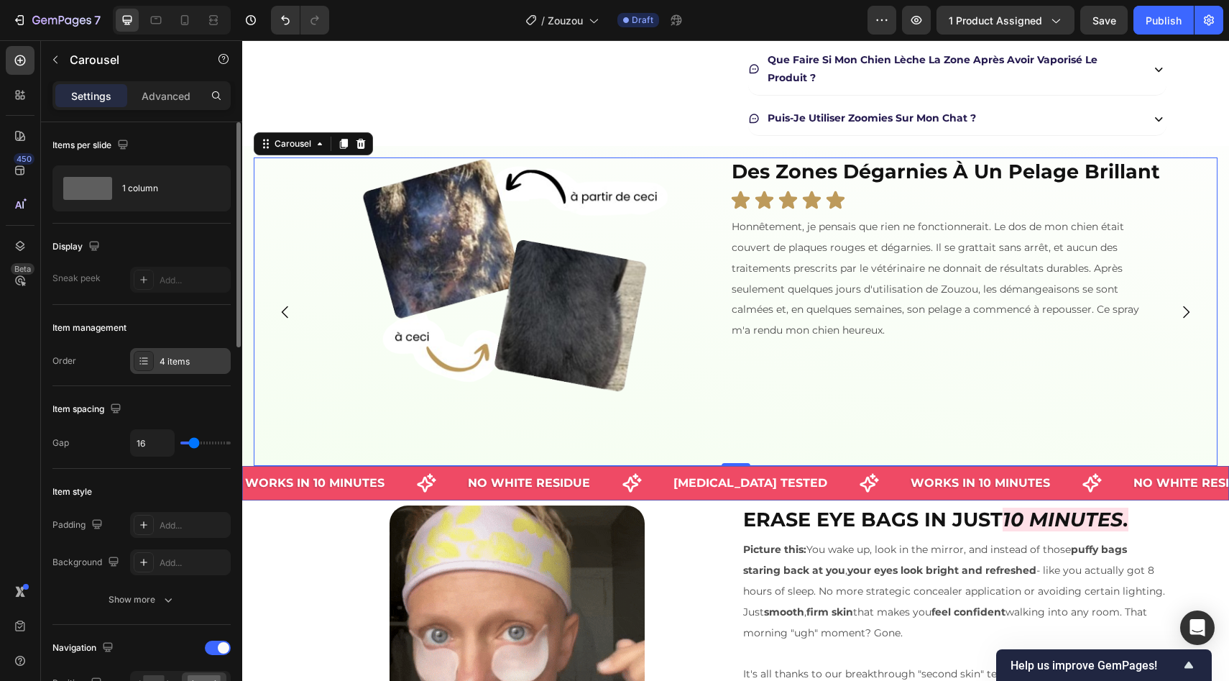
click at [193, 364] on div "4 items" at bounding box center [194, 361] width 68 height 13
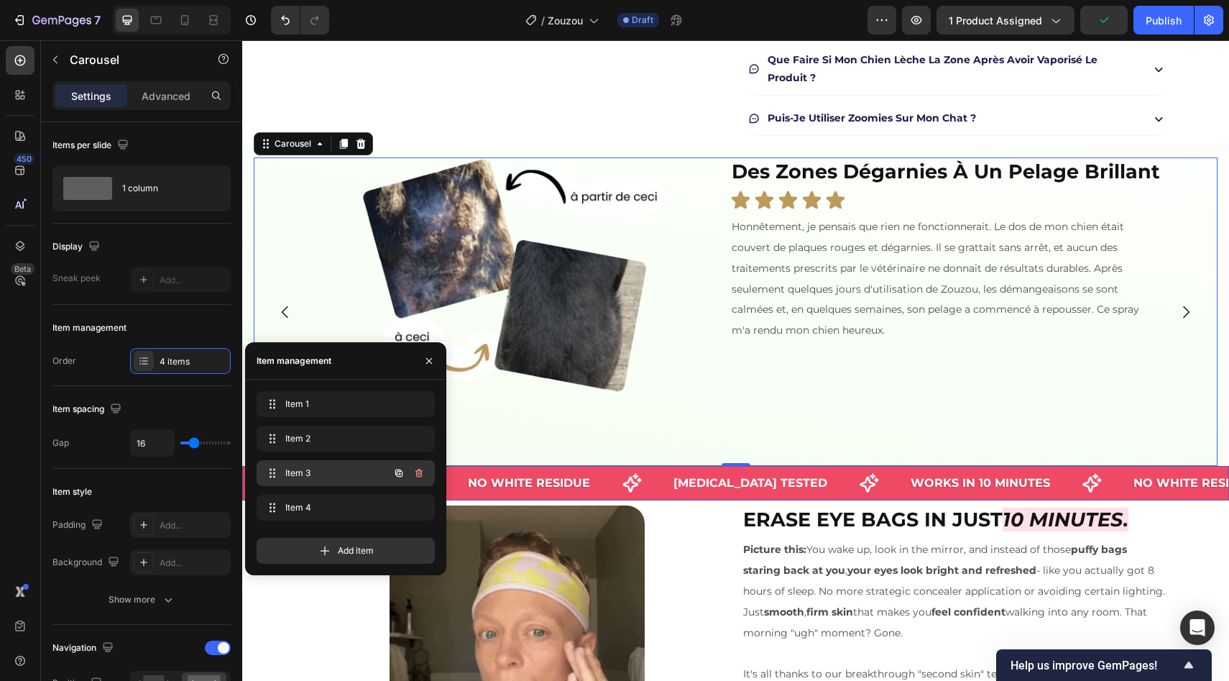
click at [423, 470] on icon "button" at bounding box center [419, 473] width 12 height 12
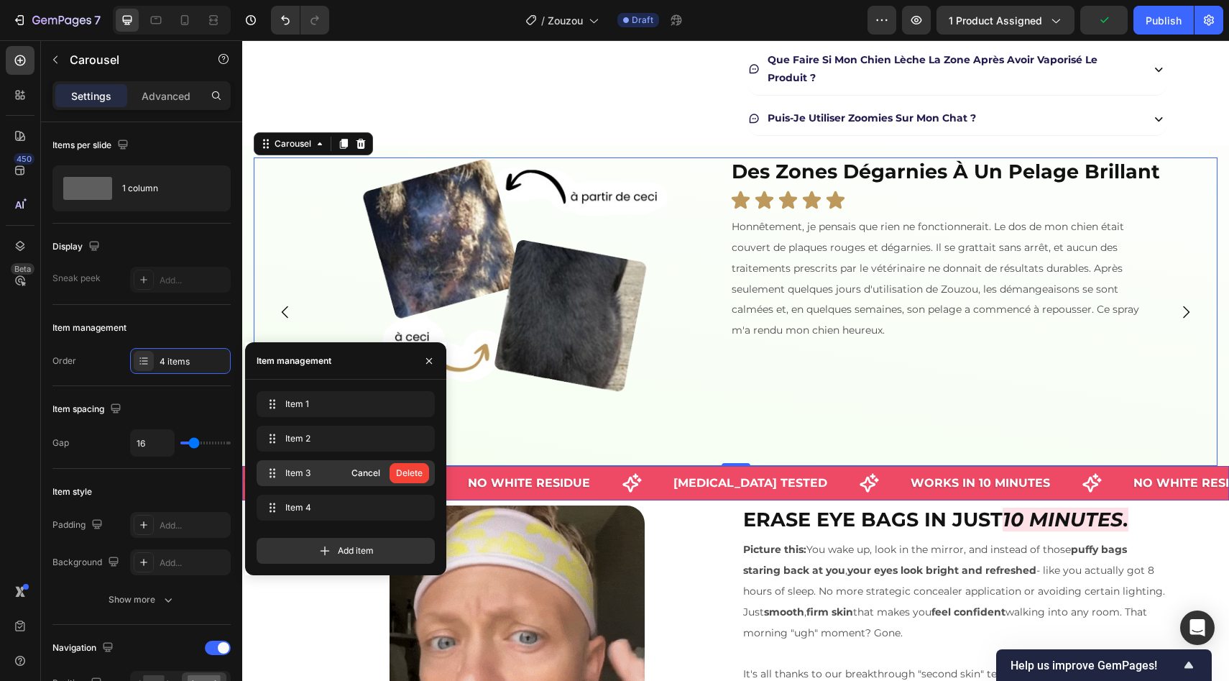
click at [423, 470] on button "Delete" at bounding box center [410, 473] width 40 height 20
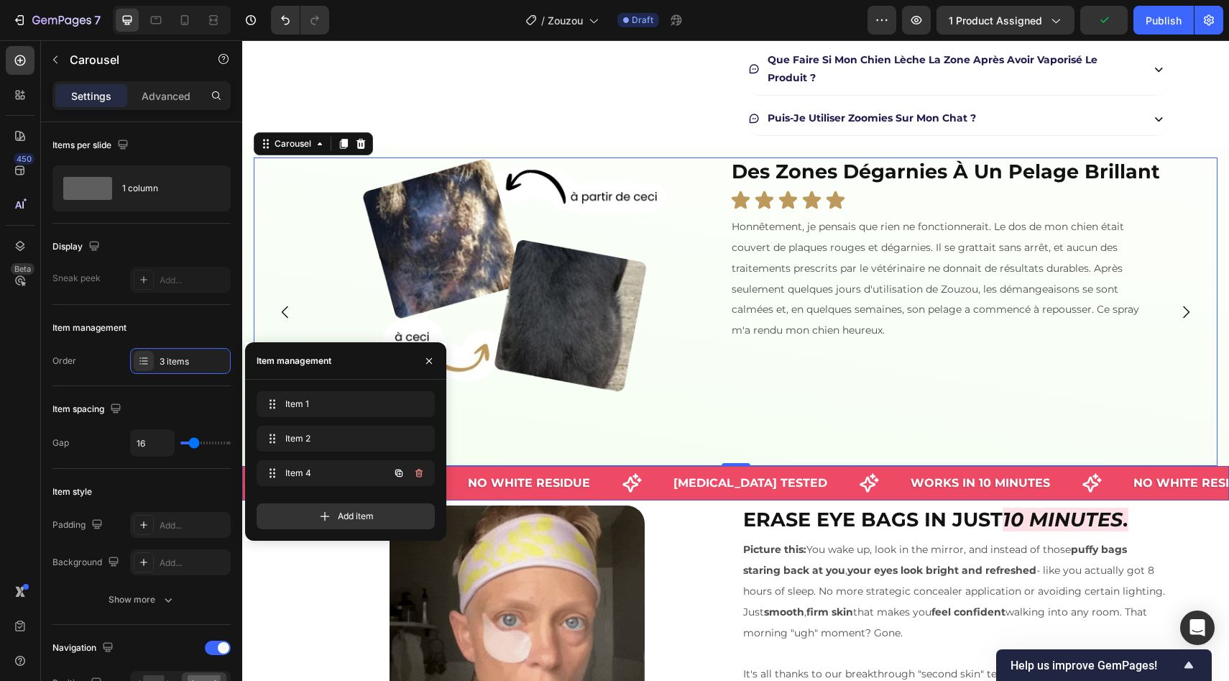
click at [423, 470] on icon "button" at bounding box center [419, 473] width 12 height 12
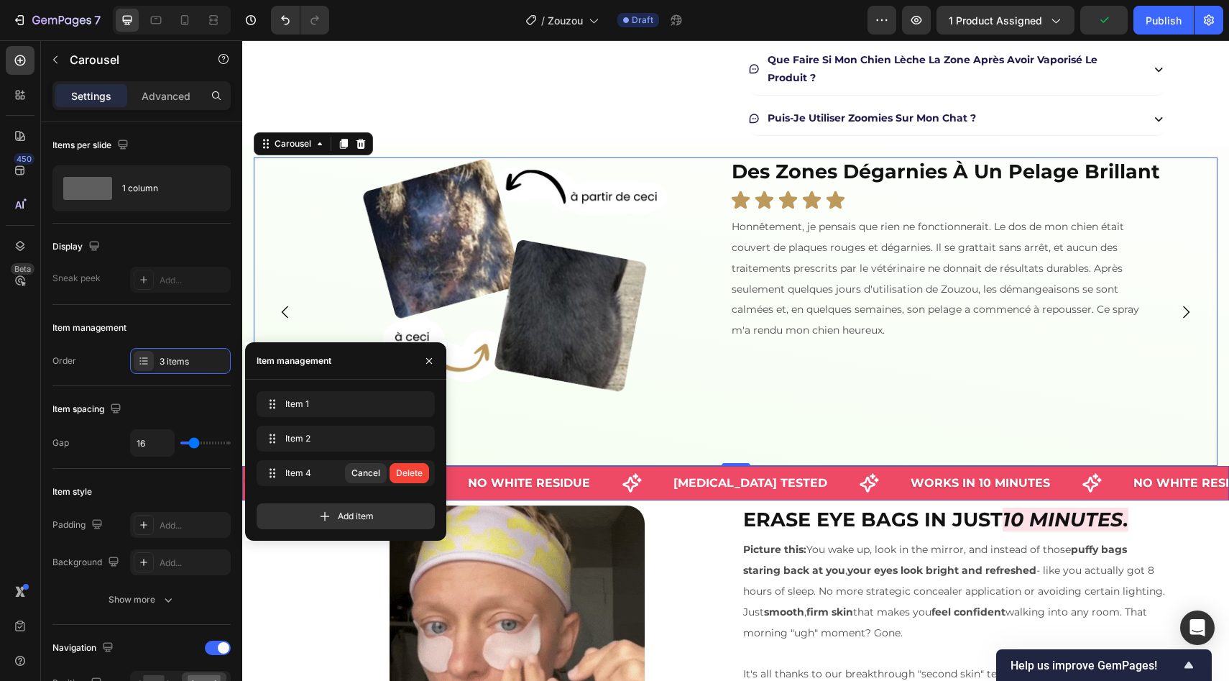
click at [423, 470] on button "Delete" at bounding box center [410, 473] width 40 height 20
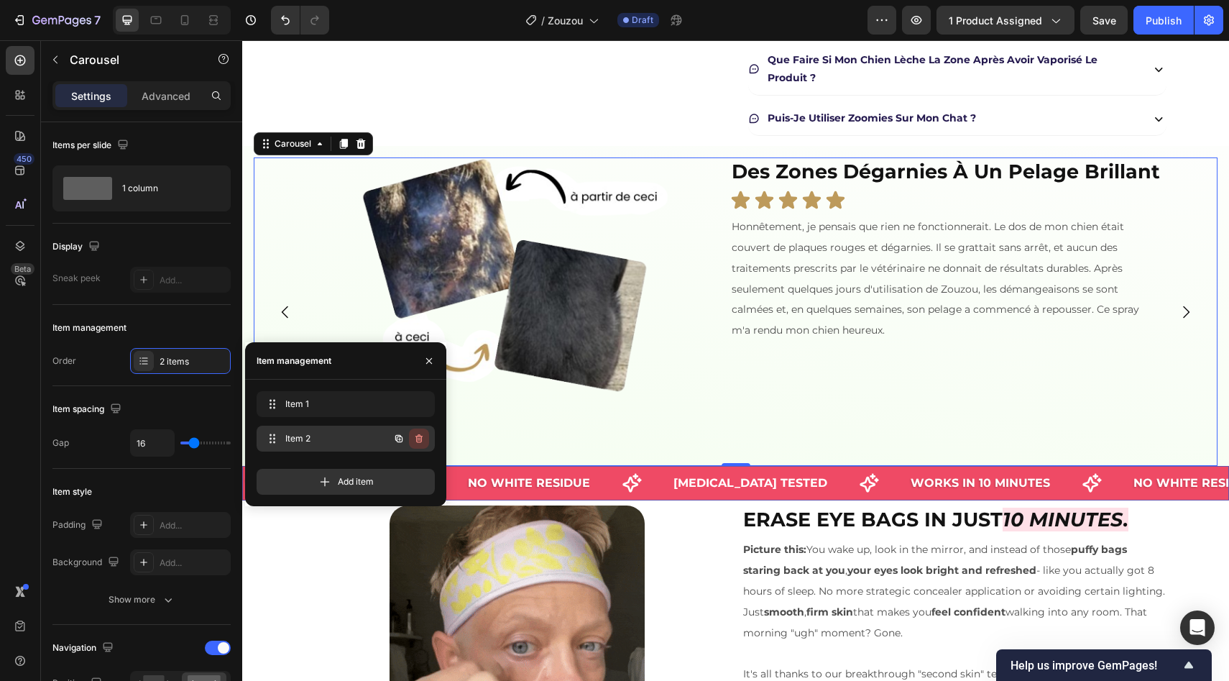
click at [418, 443] on icon "button" at bounding box center [419, 439] width 12 height 12
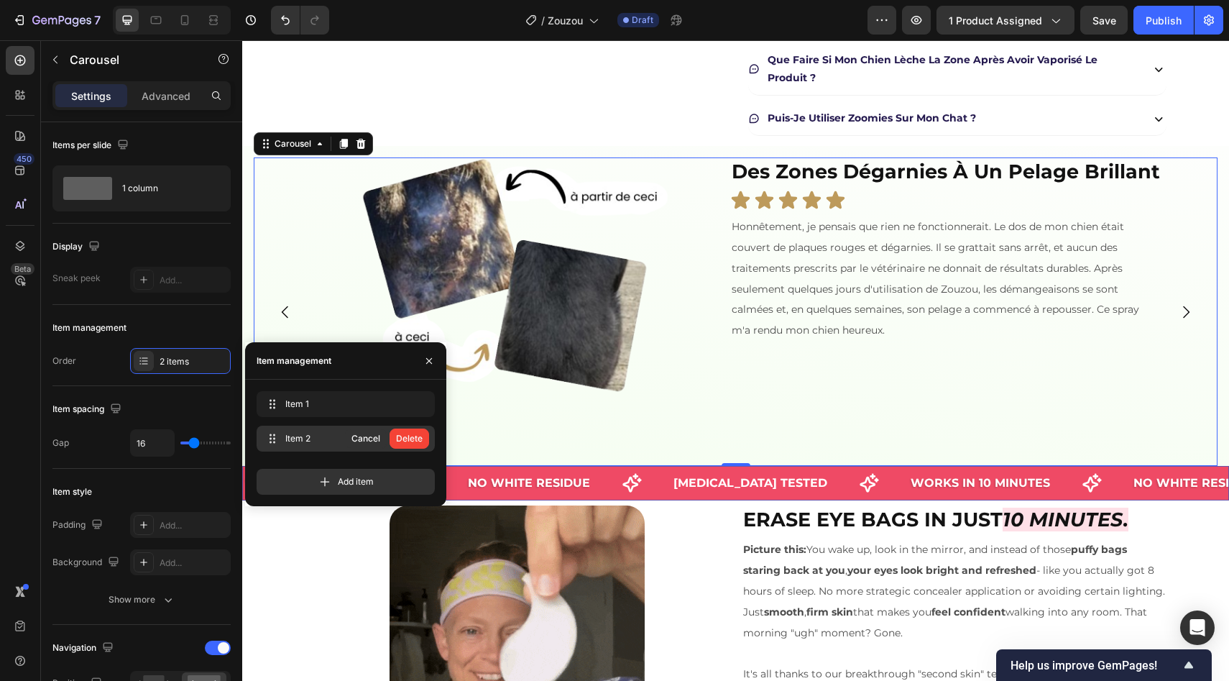
click at [418, 443] on div "Delete" at bounding box center [409, 438] width 27 height 13
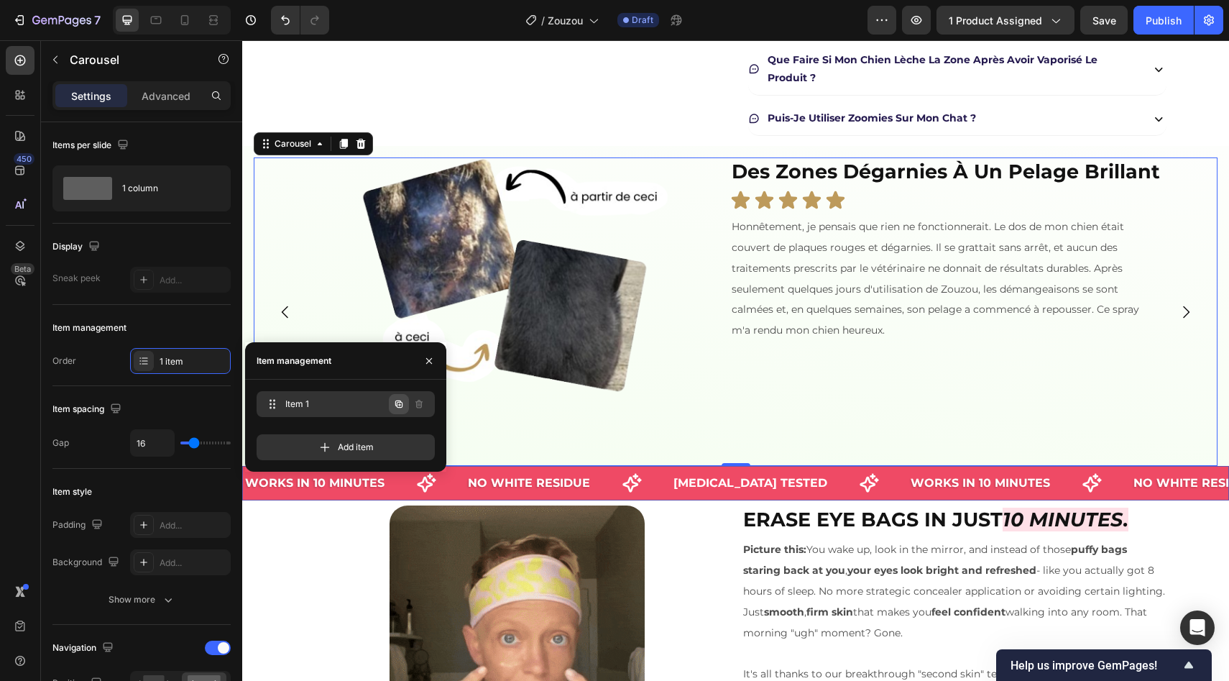
click at [396, 408] on icon "button" at bounding box center [399, 404] width 12 height 12
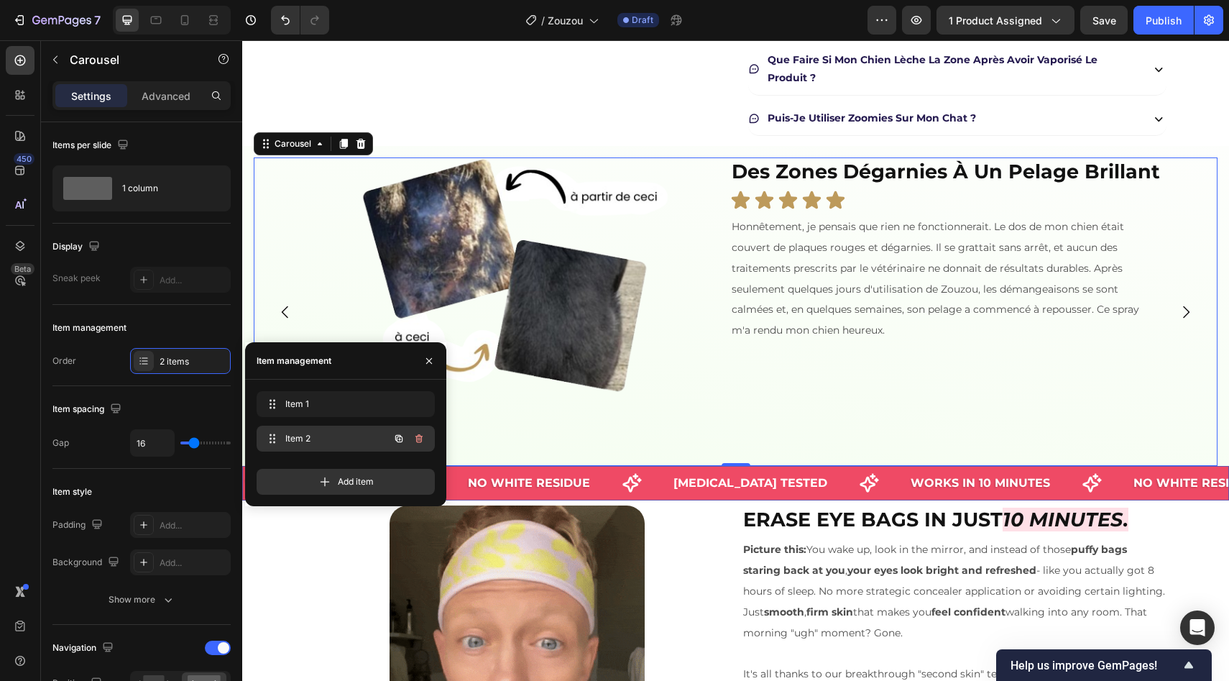
click at [338, 450] on div "Item 2 Item 2" at bounding box center [346, 439] width 178 height 26
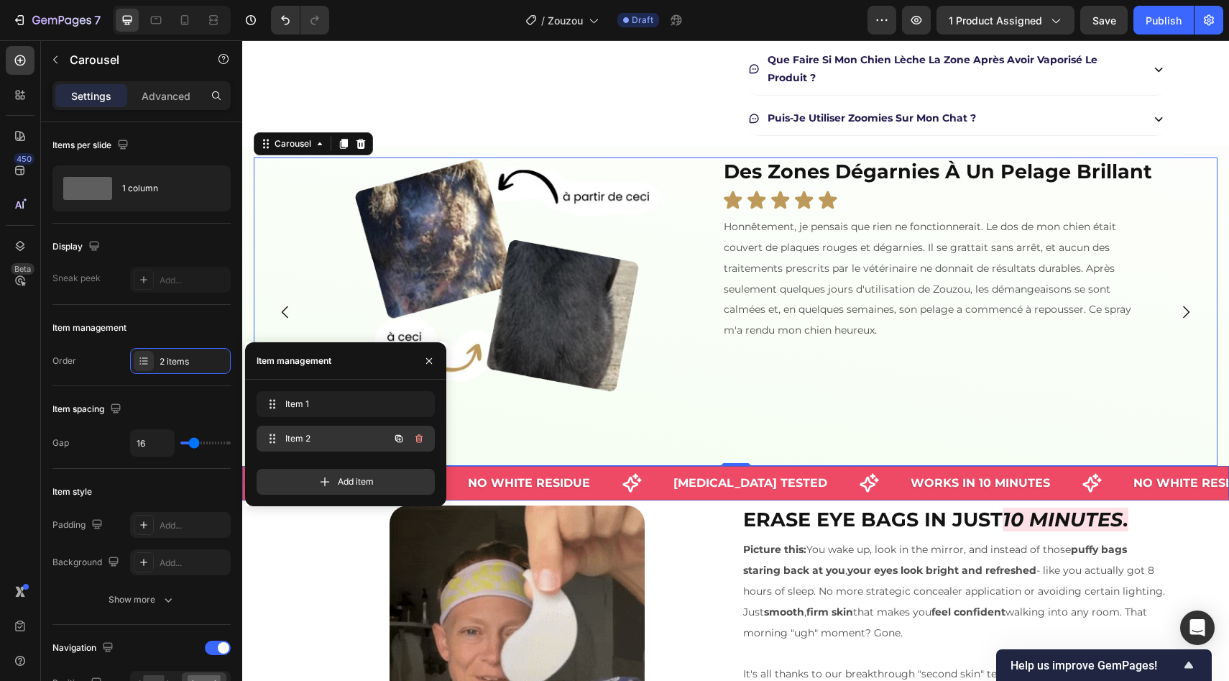
click at [338, 450] on div "Item 2 Item 2" at bounding box center [346, 439] width 178 height 26
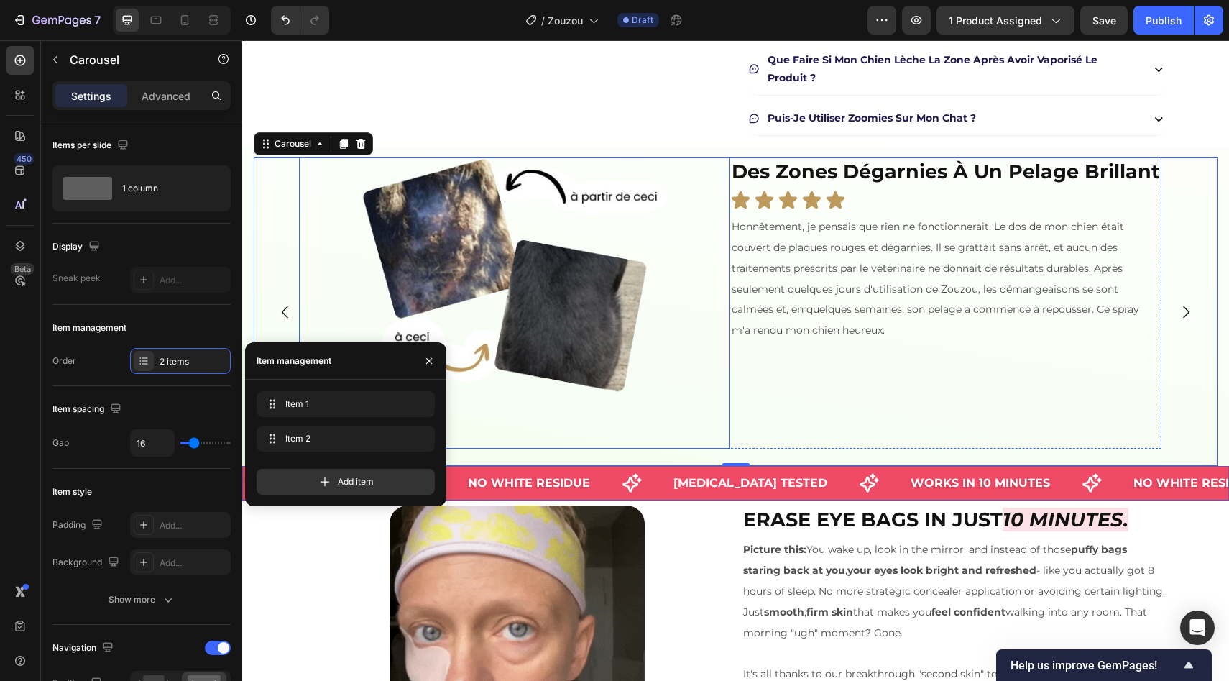
click at [597, 235] on img at bounding box center [514, 276] width 345 height 345
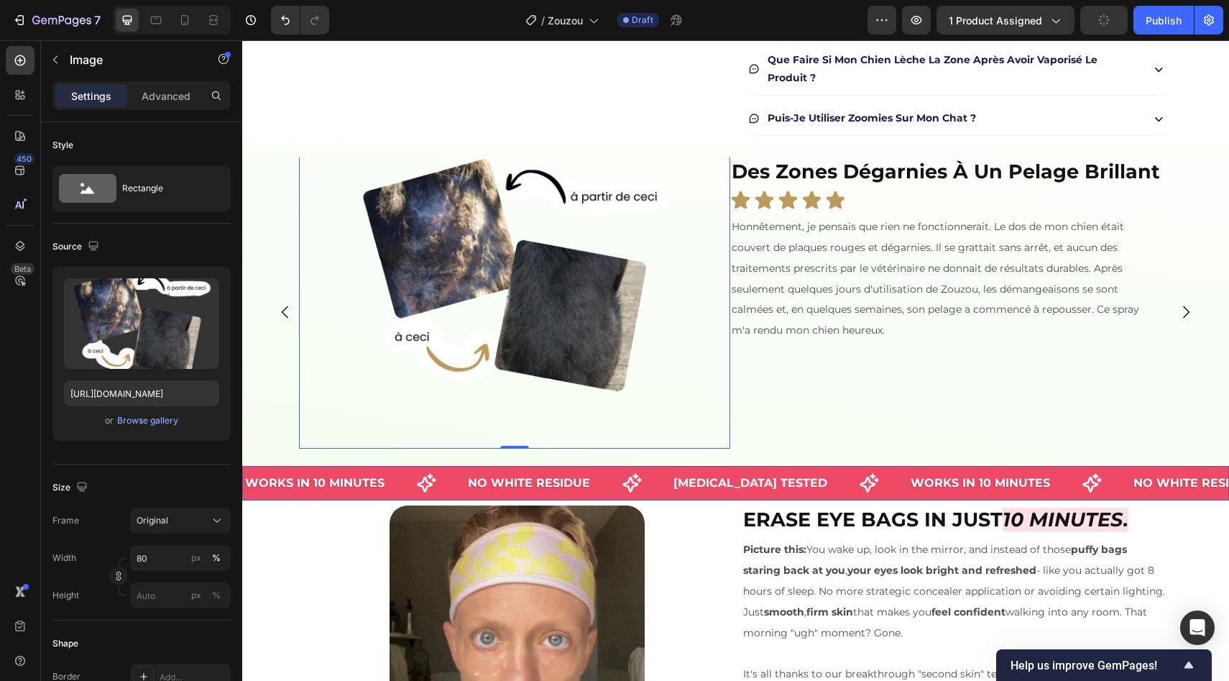
click at [503, 180] on img at bounding box center [514, 276] width 345 height 345
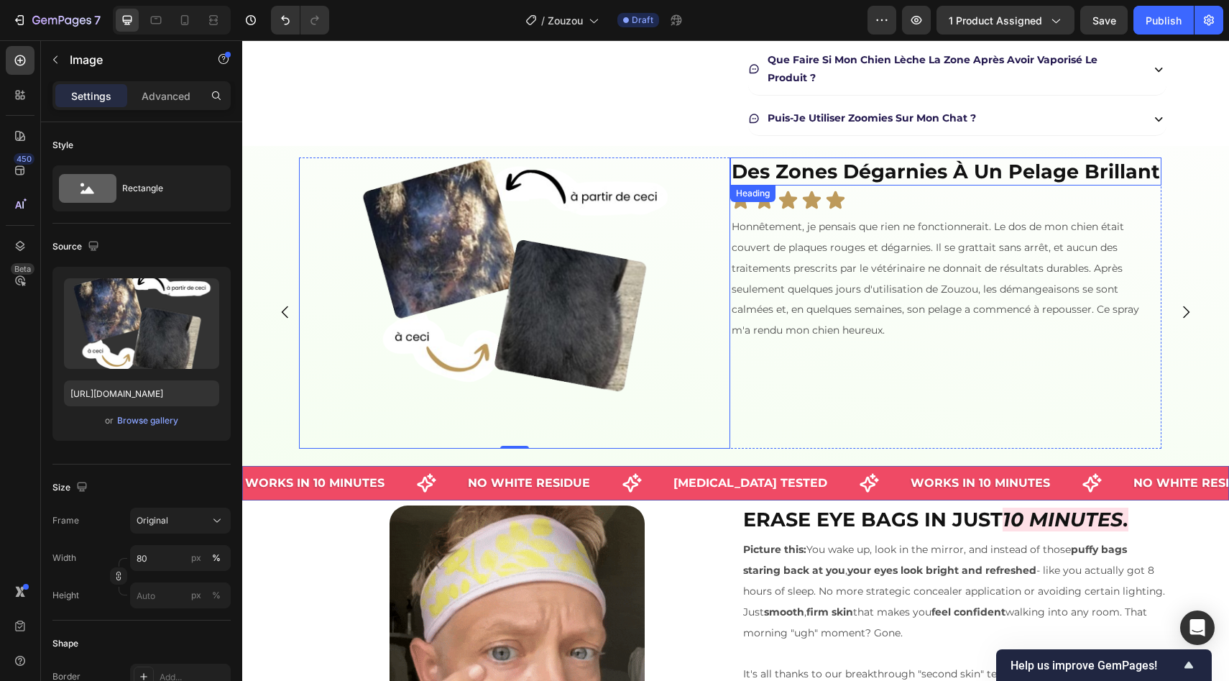
click at [855, 169] on strong "des zones dégarnies à un pelage brillant" at bounding box center [946, 172] width 428 height 24
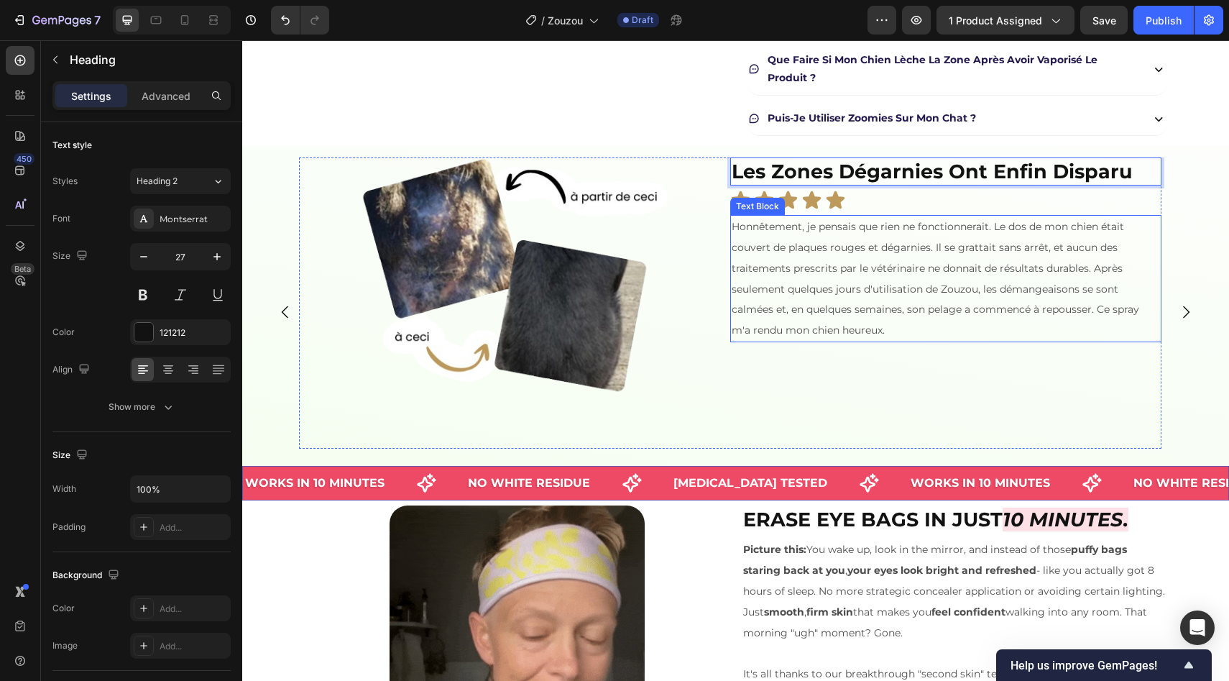
click at [752, 257] on p "Honnêtement, je pensais que rien ne fonctionnerait. Le dos de mon chien était c…" at bounding box center [946, 278] width 428 height 124
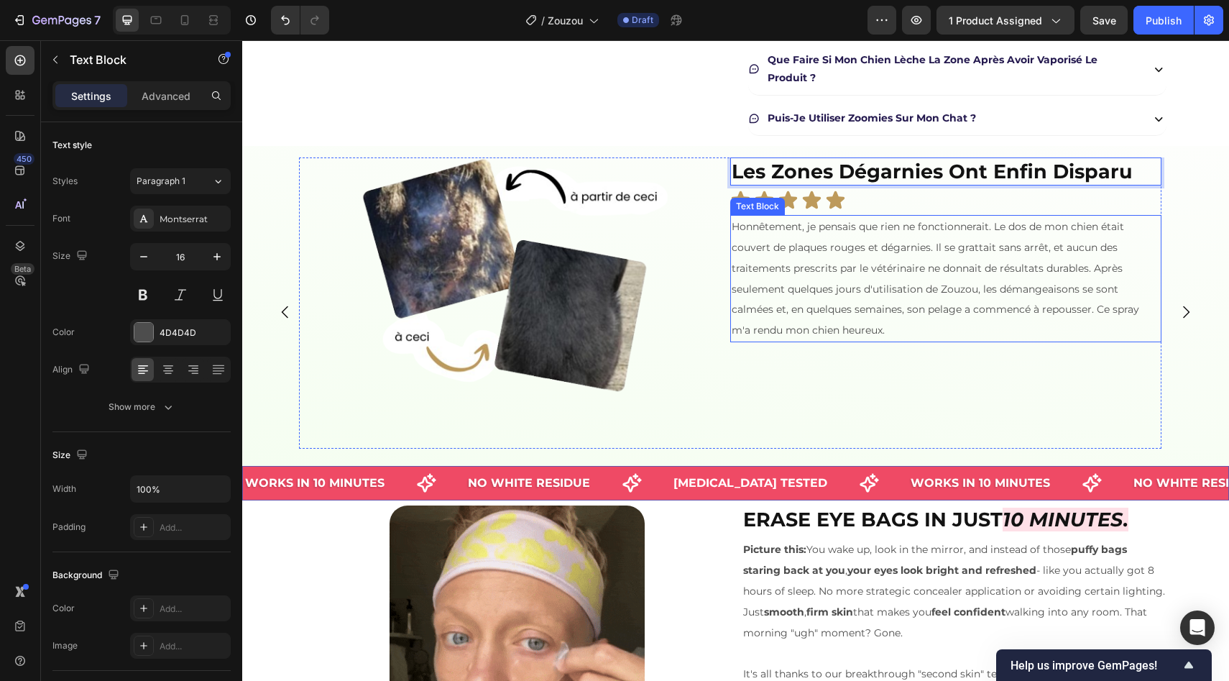
click at [752, 257] on p "Honnêtement, je pensais que rien ne fonctionnerait. Le dos de mon chien était c…" at bounding box center [946, 278] width 428 height 124
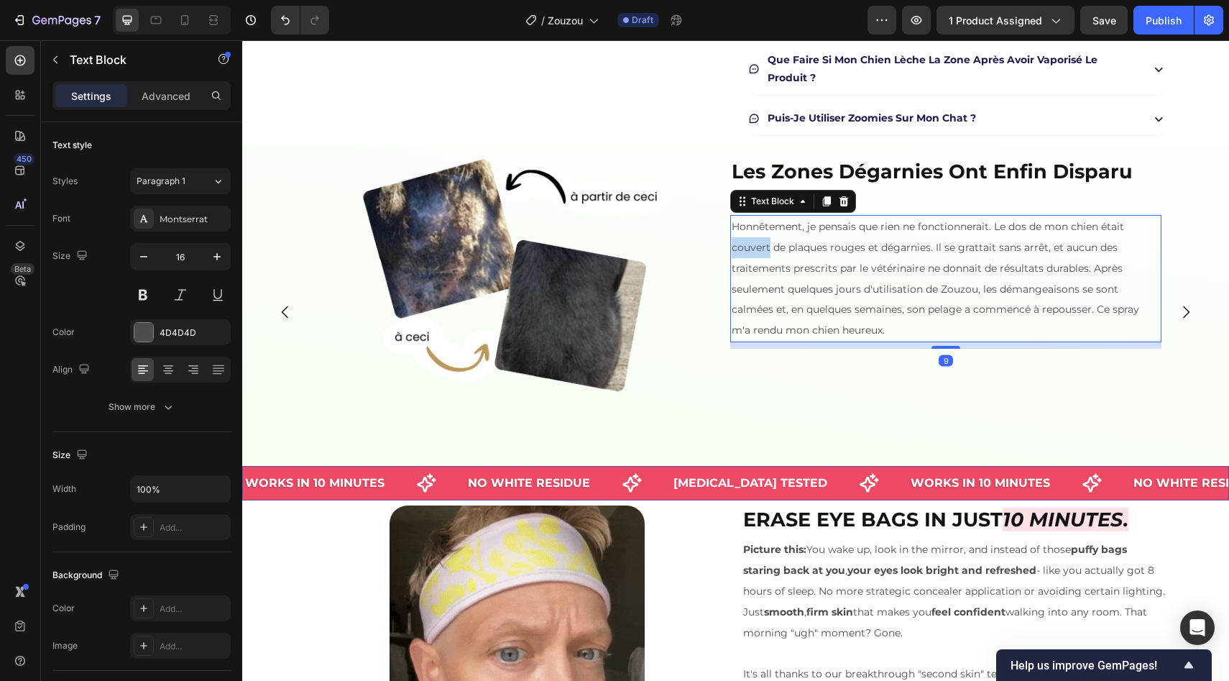
click at [752, 257] on p "Honnêtement, je pensais que rien ne fonctionnerait. Le dos de mon chien était c…" at bounding box center [946, 278] width 428 height 124
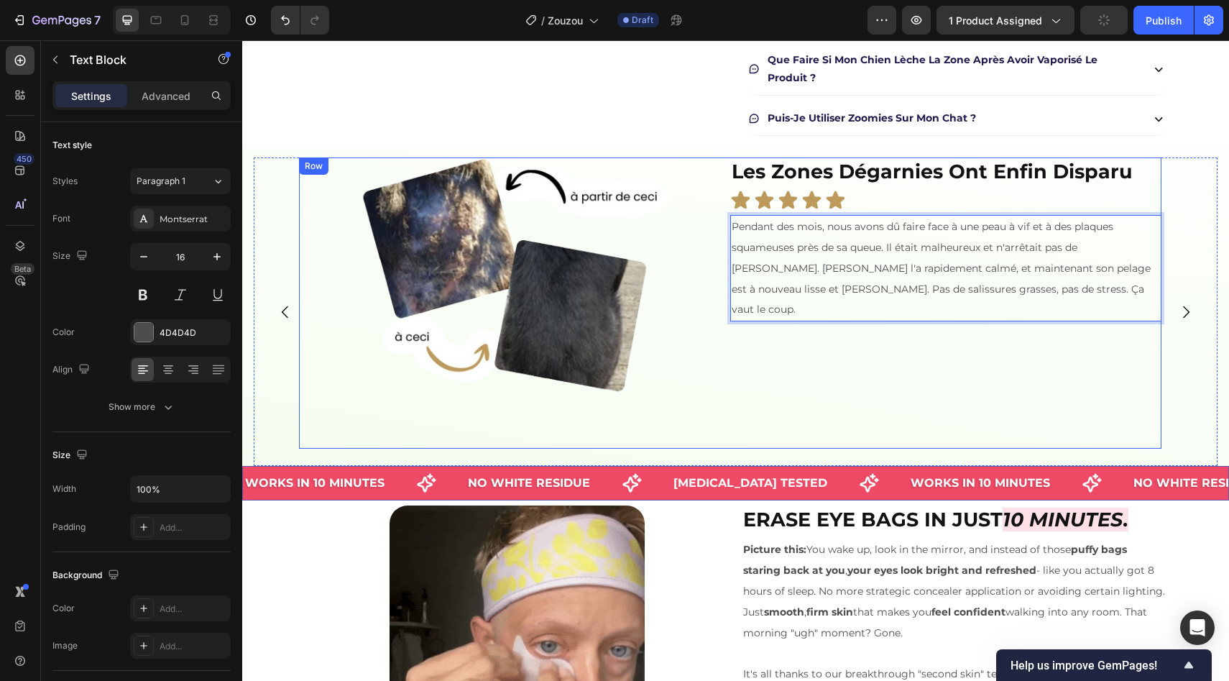
click at [817, 357] on div "⁠⁠⁠⁠⁠⁠⁠ Les zones dégarnies ont enfin disparu Heading Icon Icon Icon Icon Icon …" at bounding box center [945, 302] width 431 height 291
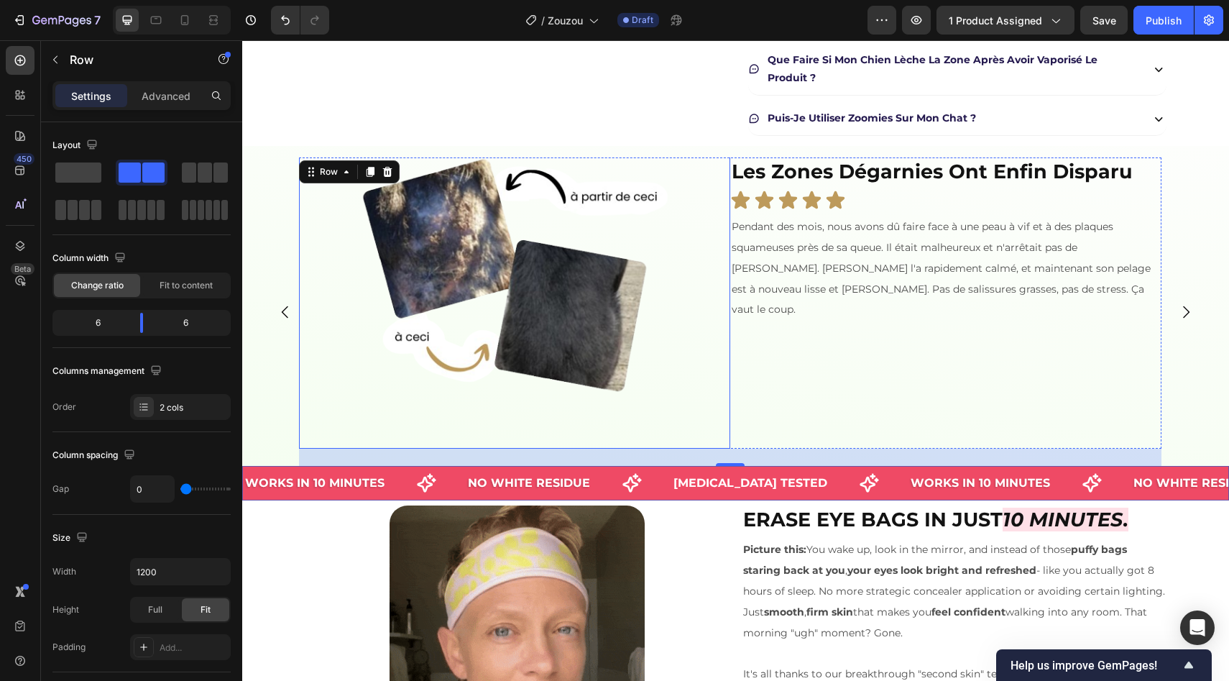
click at [549, 252] on img at bounding box center [514, 276] width 345 height 345
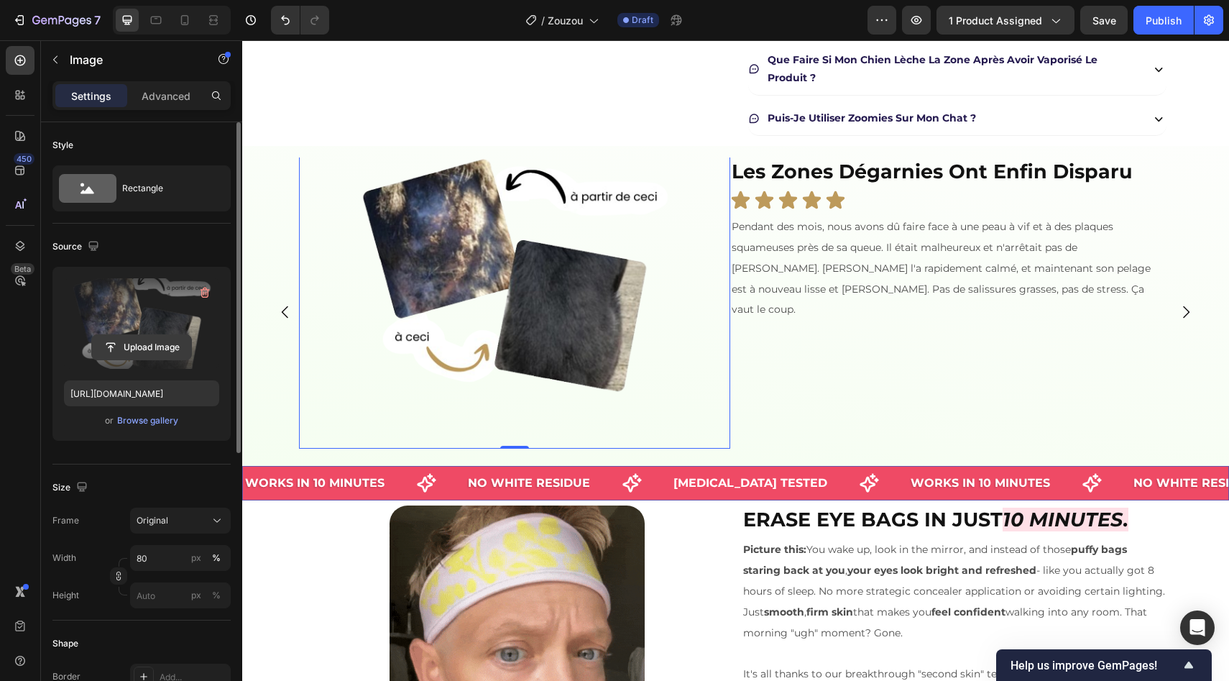
click at [157, 357] on input "file" at bounding box center [141, 347] width 99 height 24
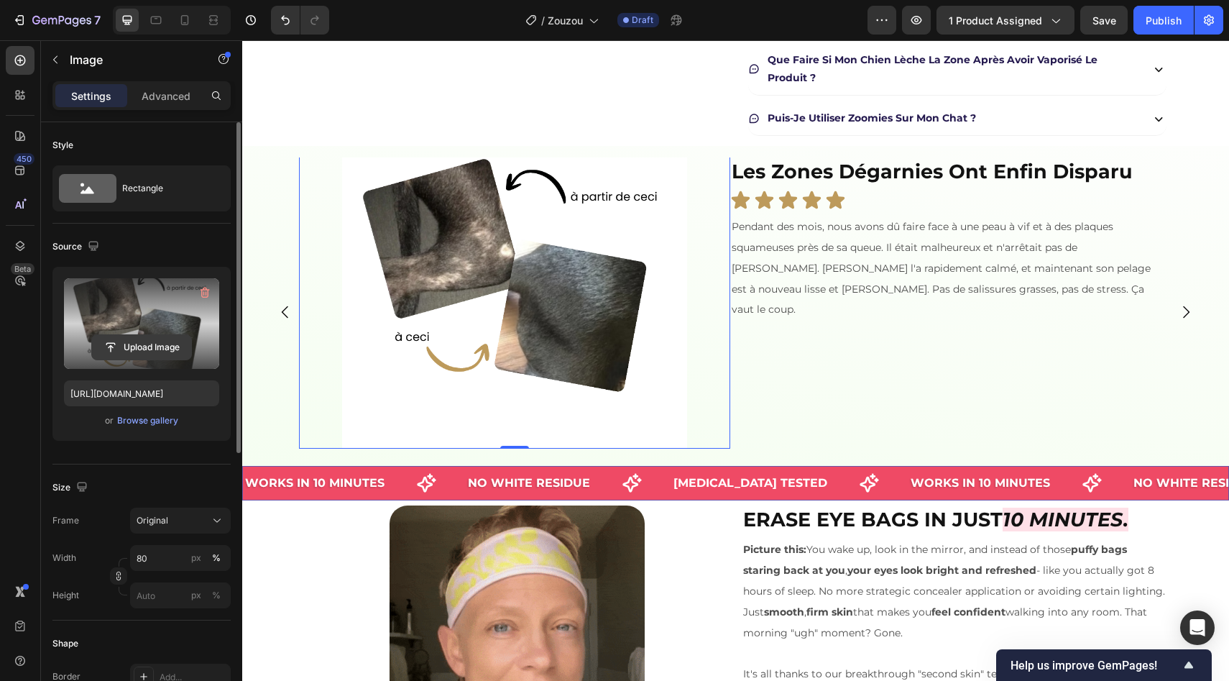
click at [163, 349] on input "file" at bounding box center [141, 347] width 99 height 24
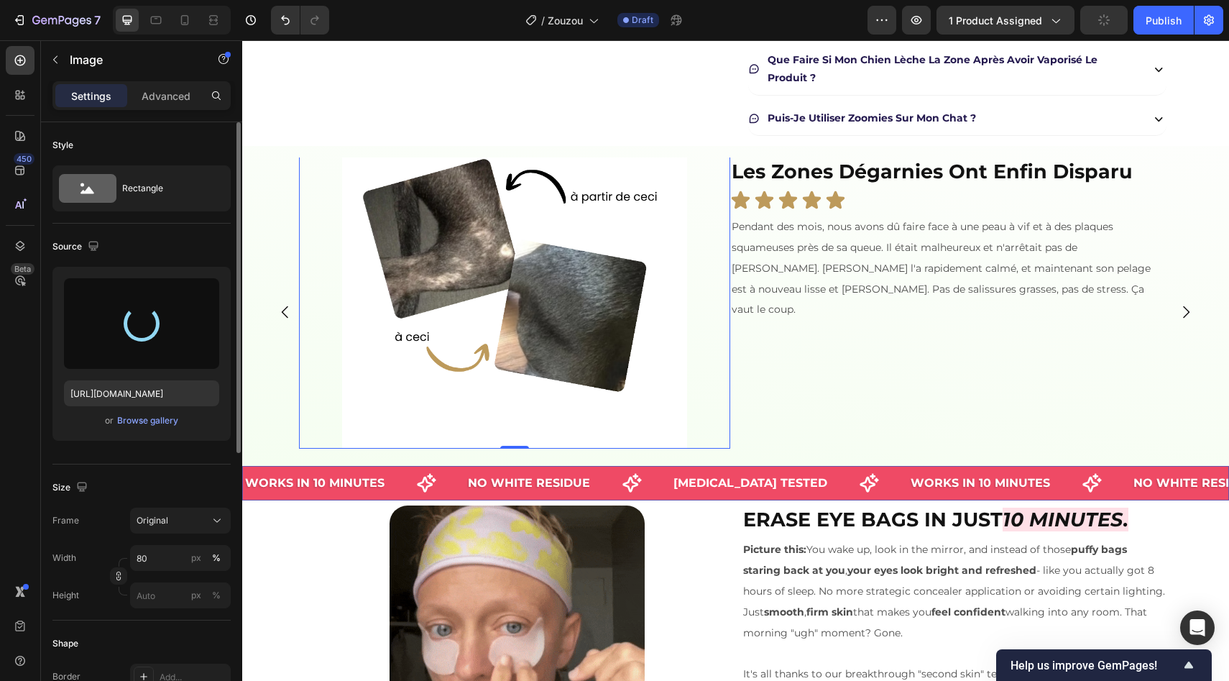
type input "https://cdn.shopify.com/s/files/1/0700/9815/7753/files/gempages_566706111600657…"
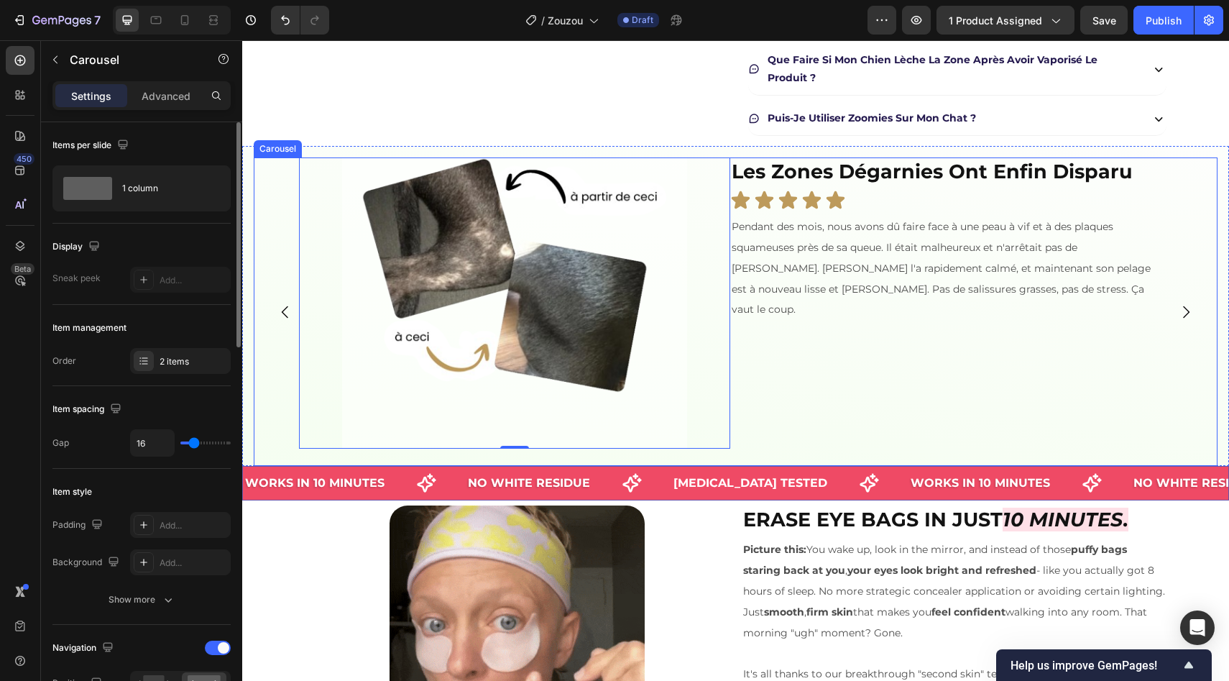
click at [287, 380] on div "Image 0 ⁠⁠⁠⁠⁠⁠⁠ Les zones dégarnies ont enfin disparu Heading Icon Icon Icon Ic…" at bounding box center [730, 311] width 953 height 308
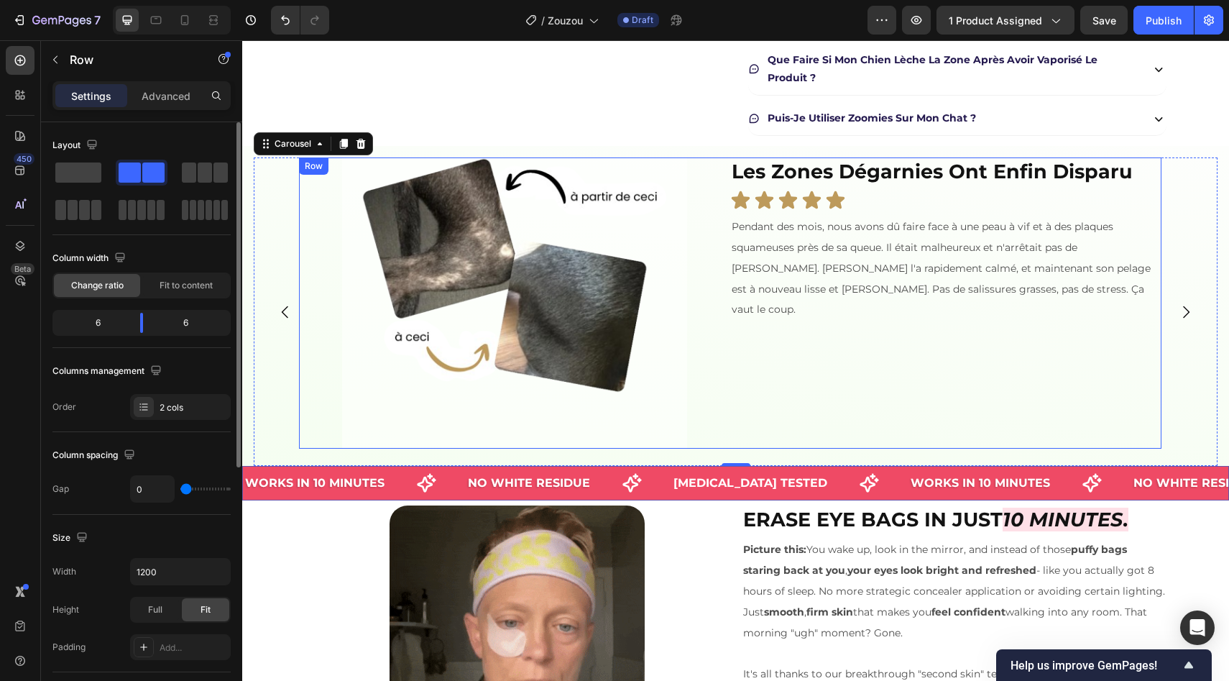
click at [791, 362] on div "⁠⁠⁠⁠⁠⁠⁠ Les zones dégarnies ont enfin disparu Heading Icon Icon Icon Icon Icon …" at bounding box center [945, 302] width 431 height 291
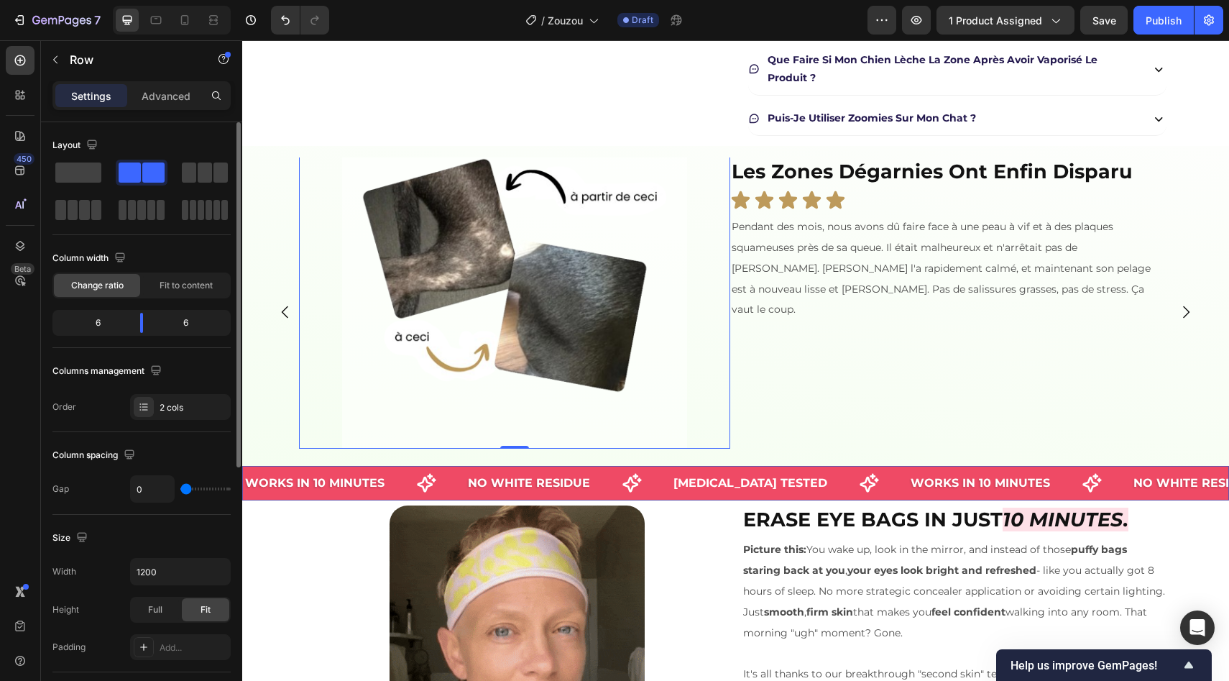
click at [607, 354] on img at bounding box center [514, 276] width 345 height 345
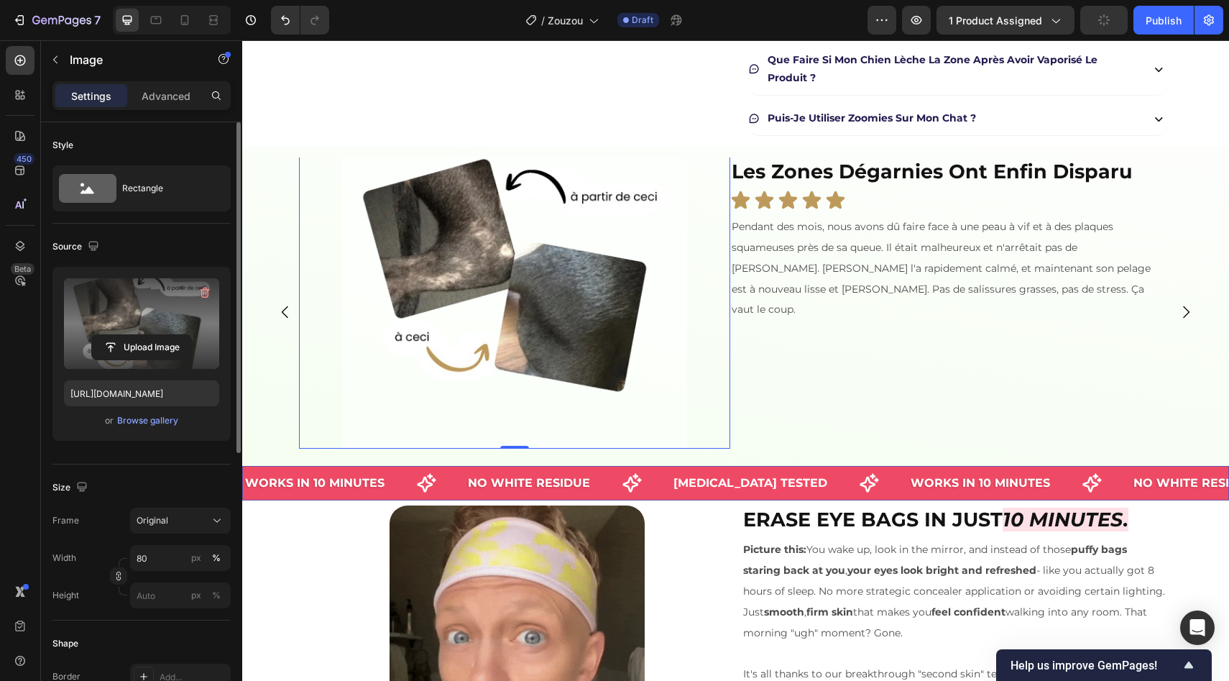
click at [161, 365] on label at bounding box center [141, 323] width 155 height 91
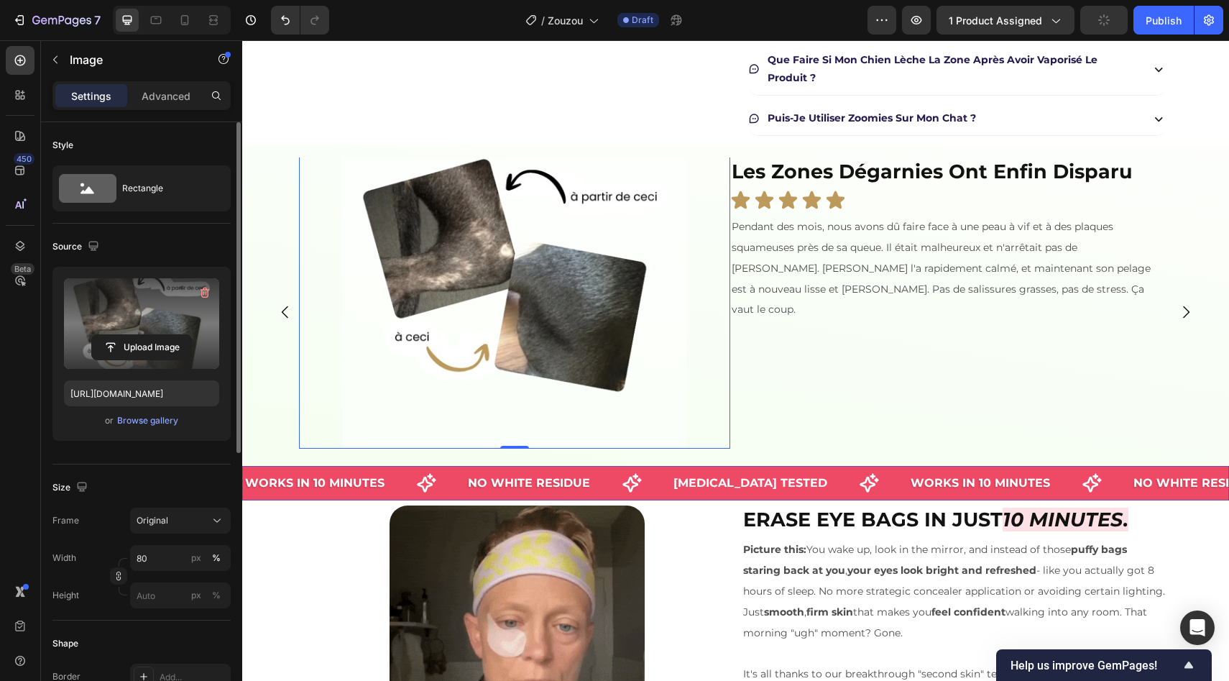
click at [161, 359] on input "file" at bounding box center [141, 347] width 99 height 24
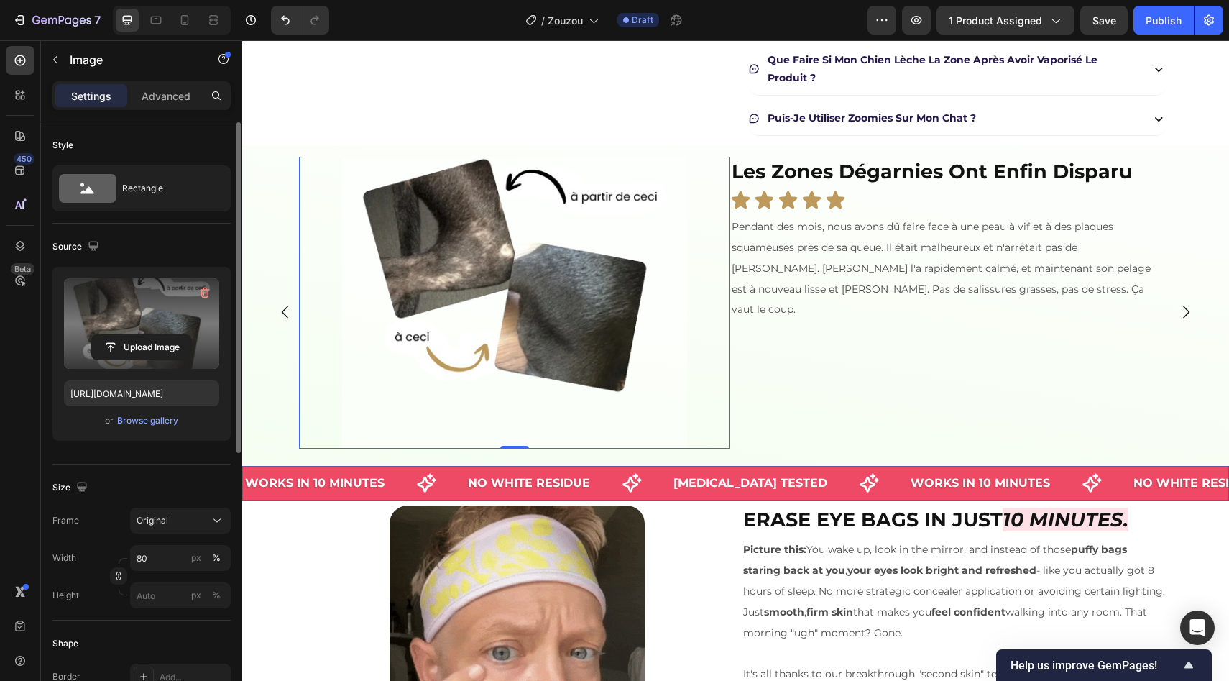
click at [170, 479] on div "Size" at bounding box center [141, 487] width 178 height 23
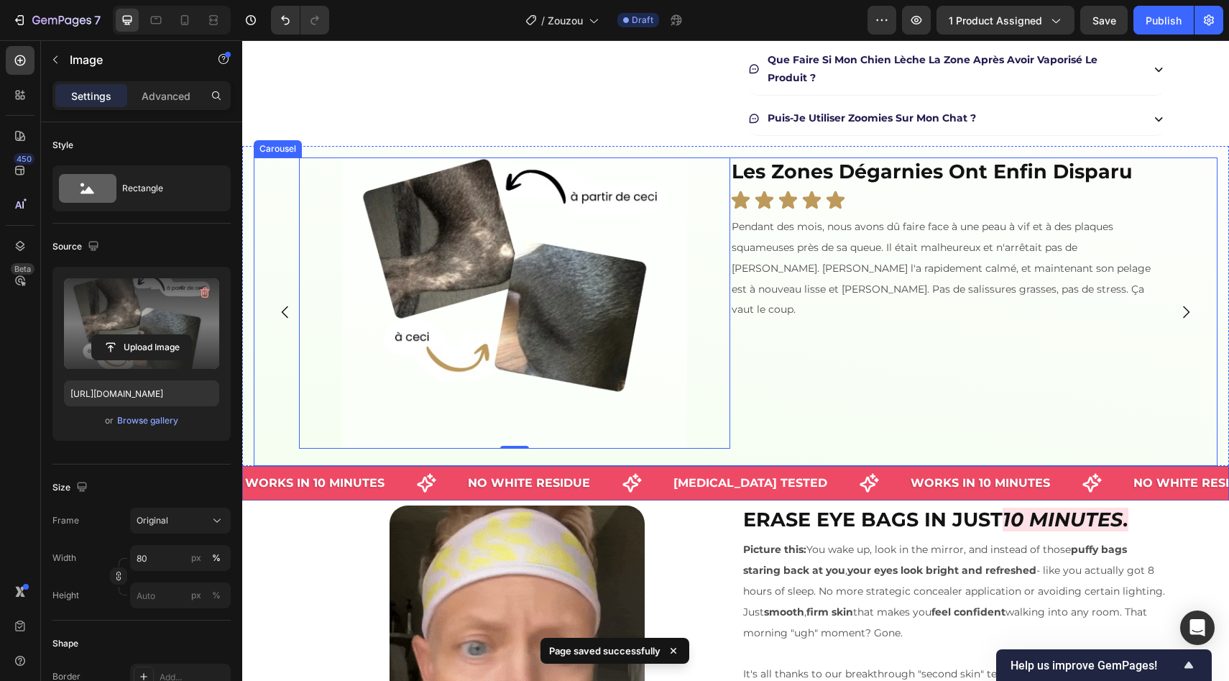
click at [1177, 308] on icon "Carousel Next Arrow" at bounding box center [1185, 311] width 17 height 17
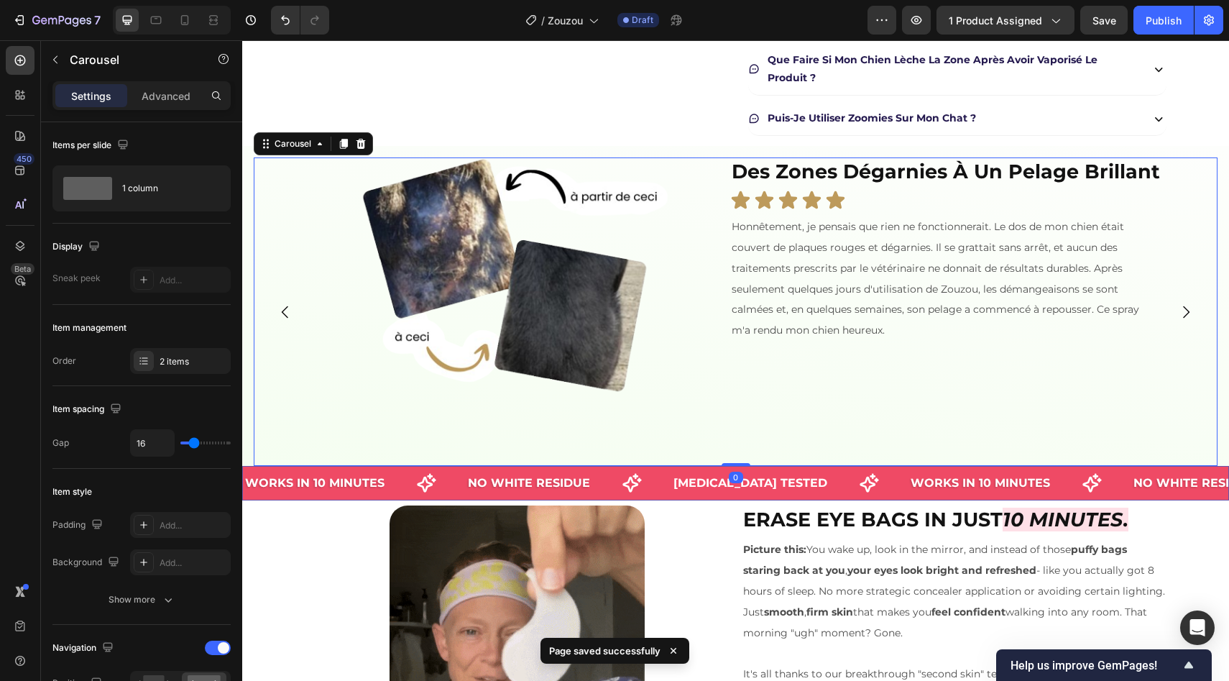
click at [1177, 308] on icon "Carousel Next Arrow" at bounding box center [1185, 311] width 17 height 17
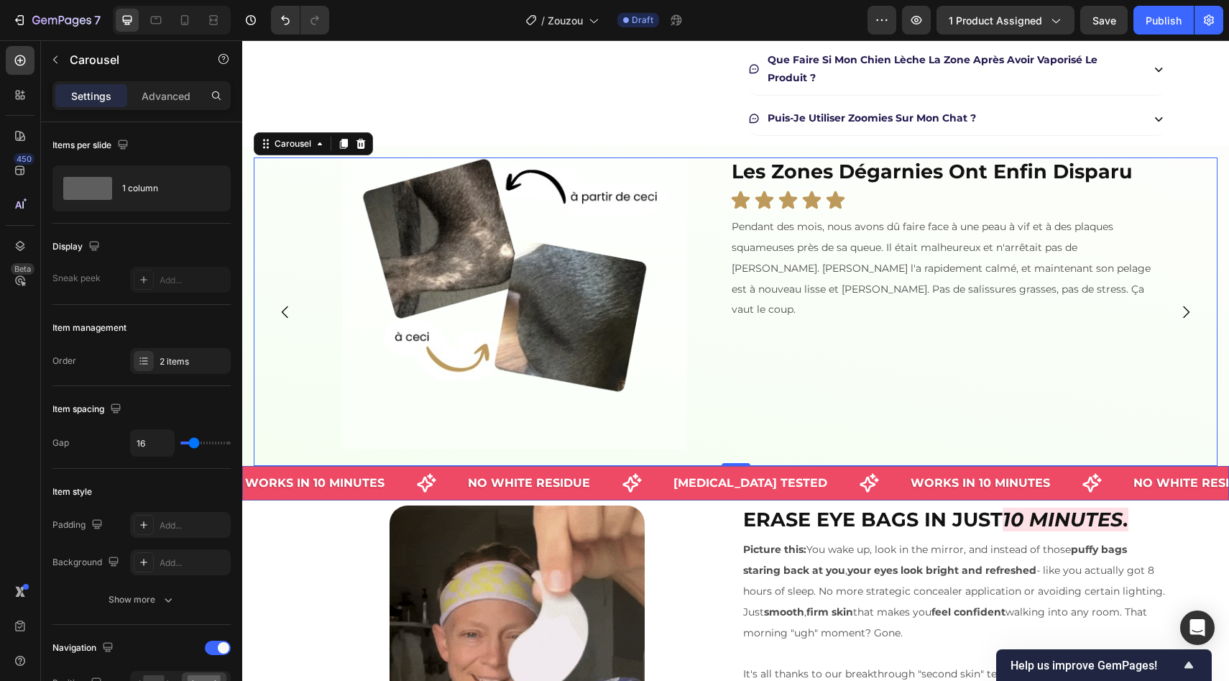
click at [1177, 308] on icon "Carousel Next Arrow" at bounding box center [1185, 311] width 17 height 17
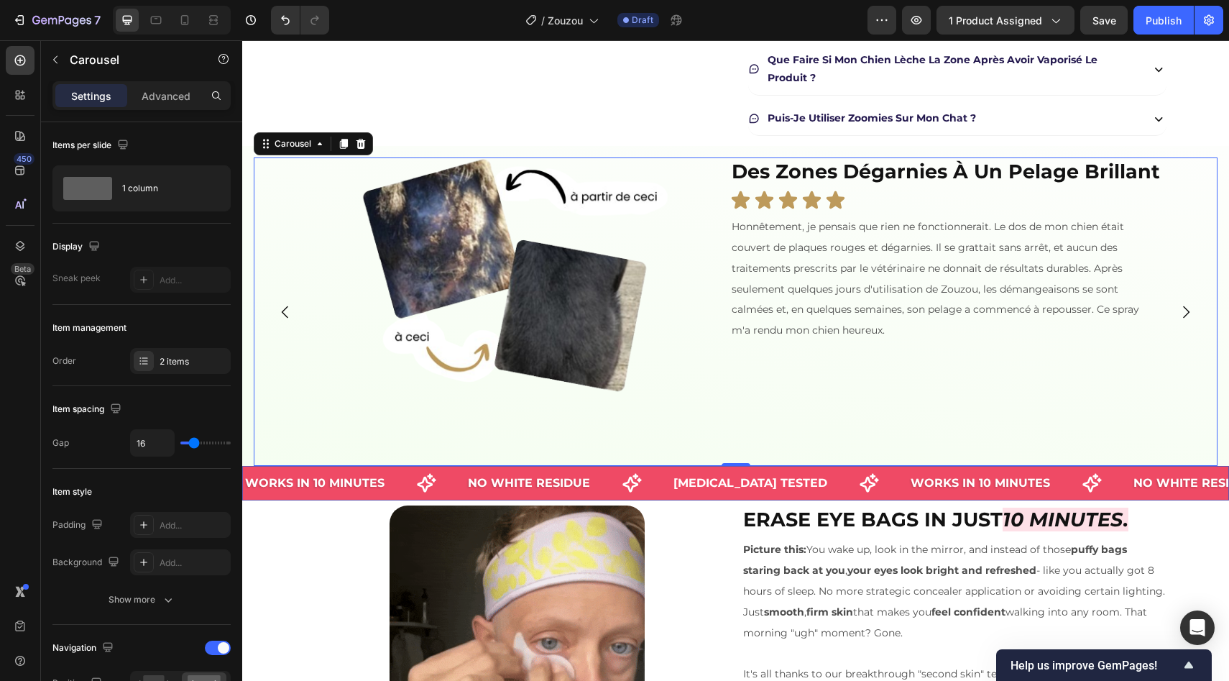
click at [1177, 308] on icon "Carousel Next Arrow" at bounding box center [1185, 311] width 17 height 17
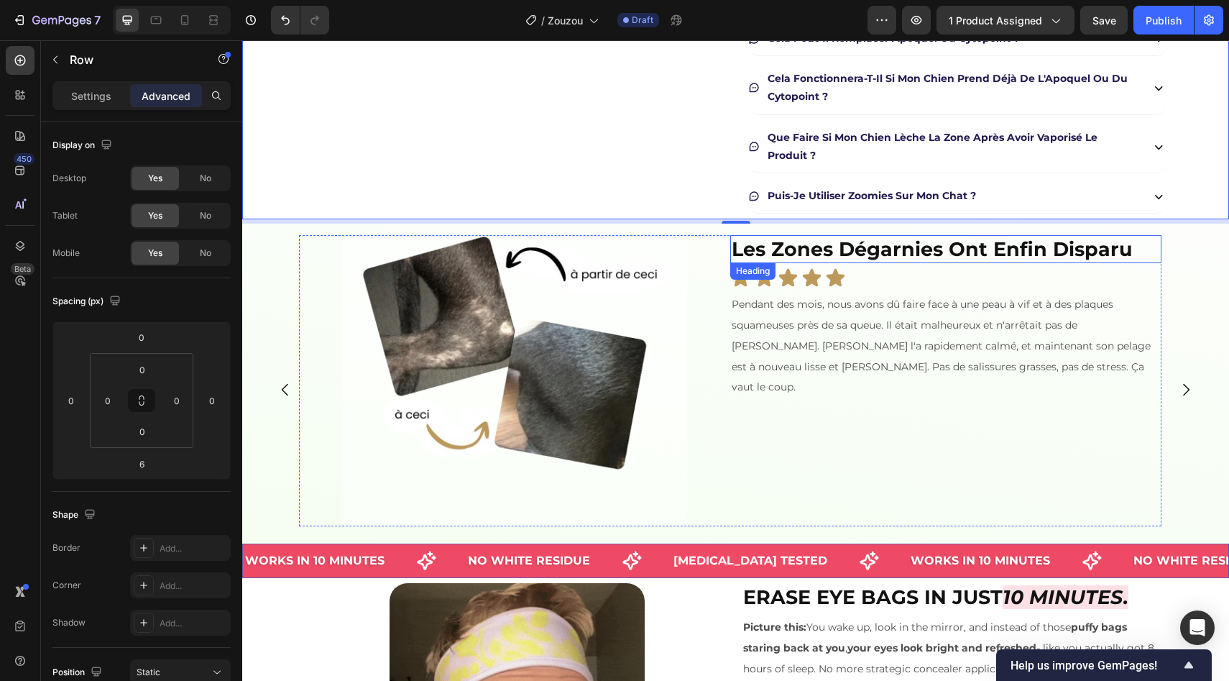
scroll to position [679, 0]
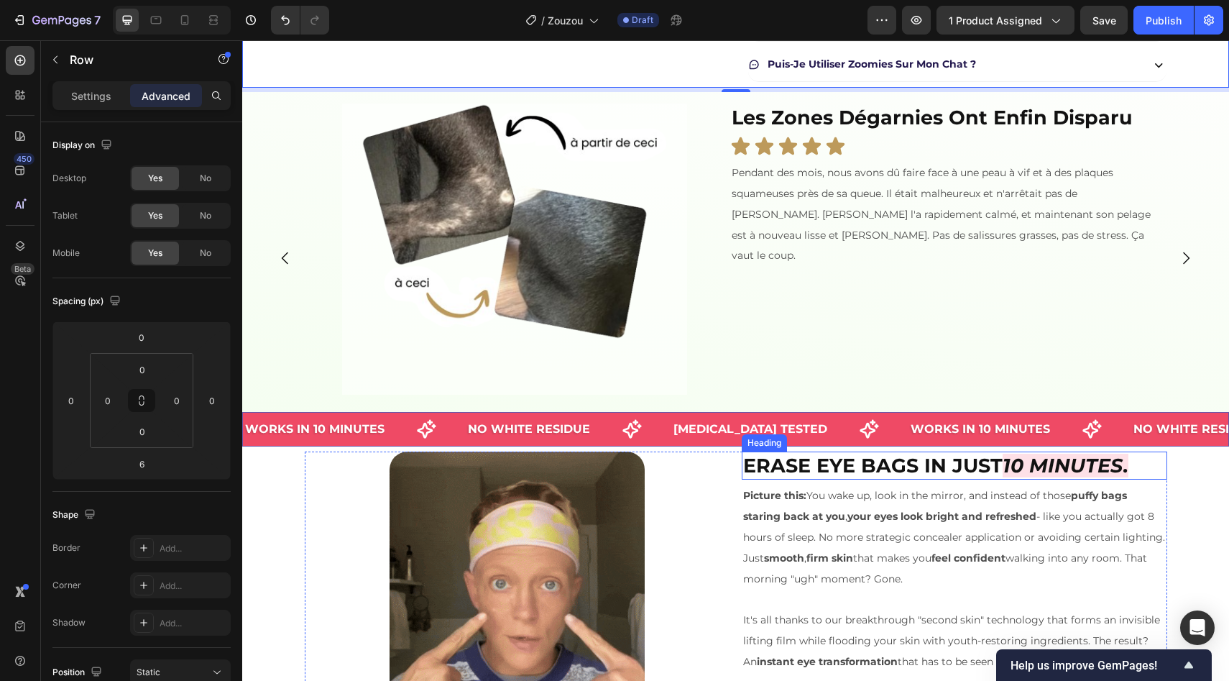
click at [808, 465] on strong "Erase Eye Bags in Just" at bounding box center [872, 466] width 259 height 24
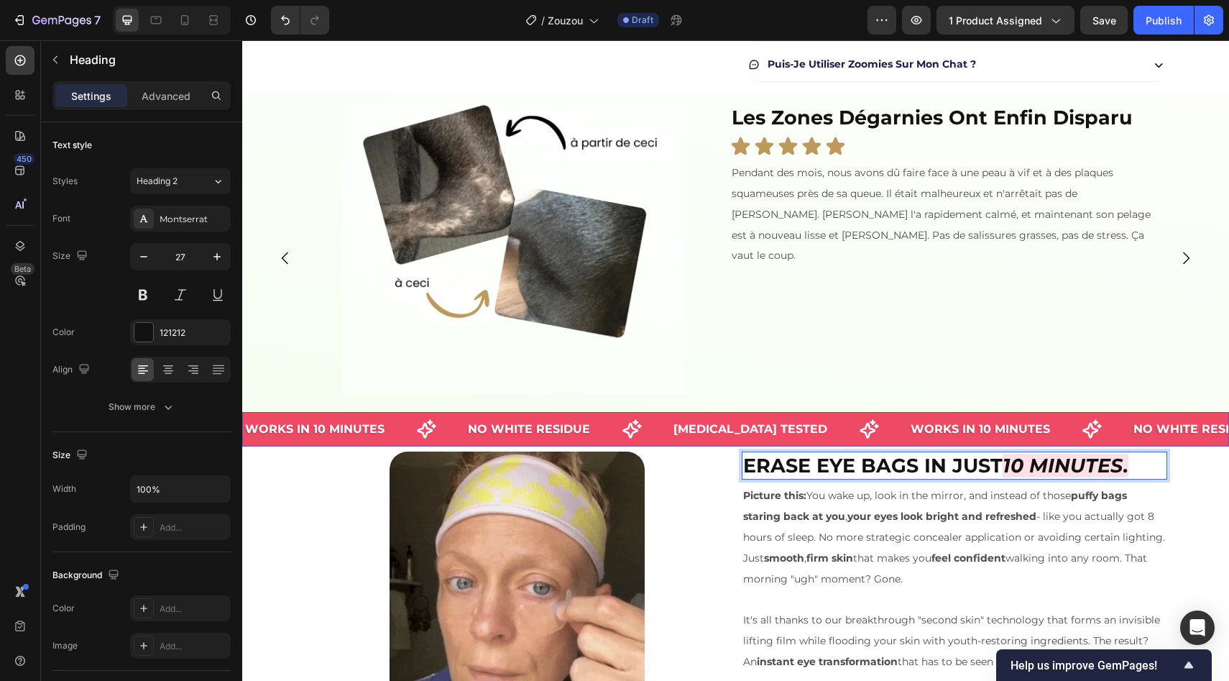
click at [808, 465] on strong "Erase Eye Bags in Just" at bounding box center [872, 466] width 259 height 24
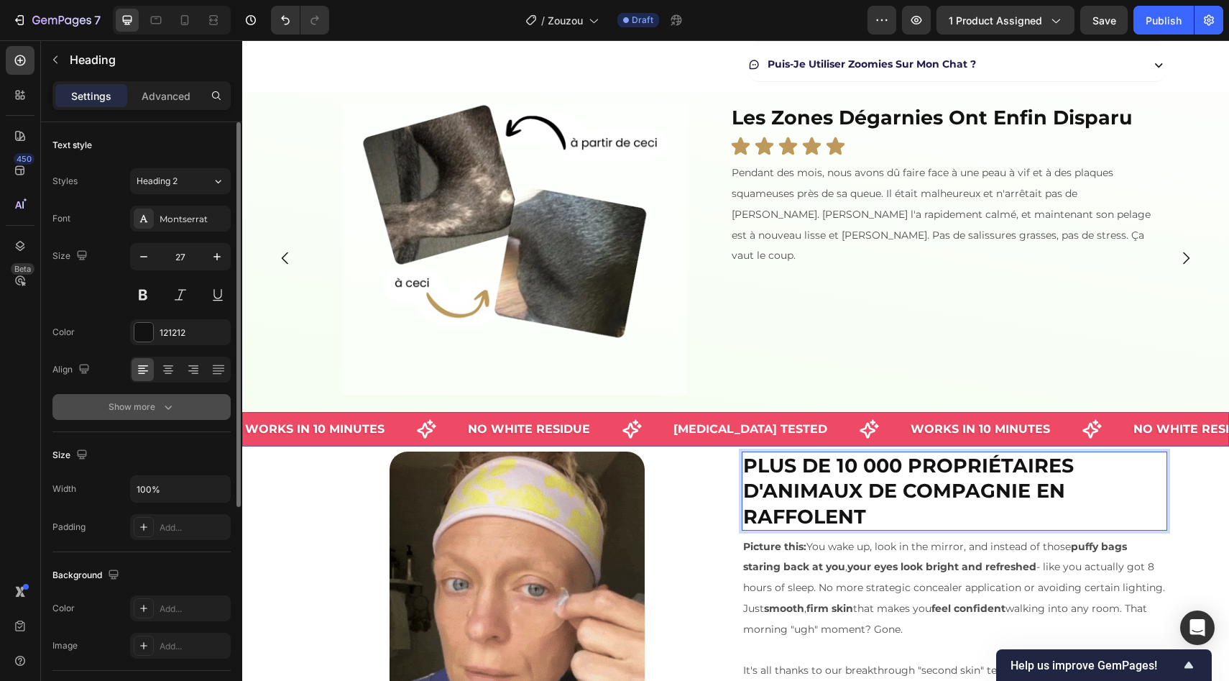
click at [185, 408] on button "Show more" at bounding box center [141, 407] width 178 height 26
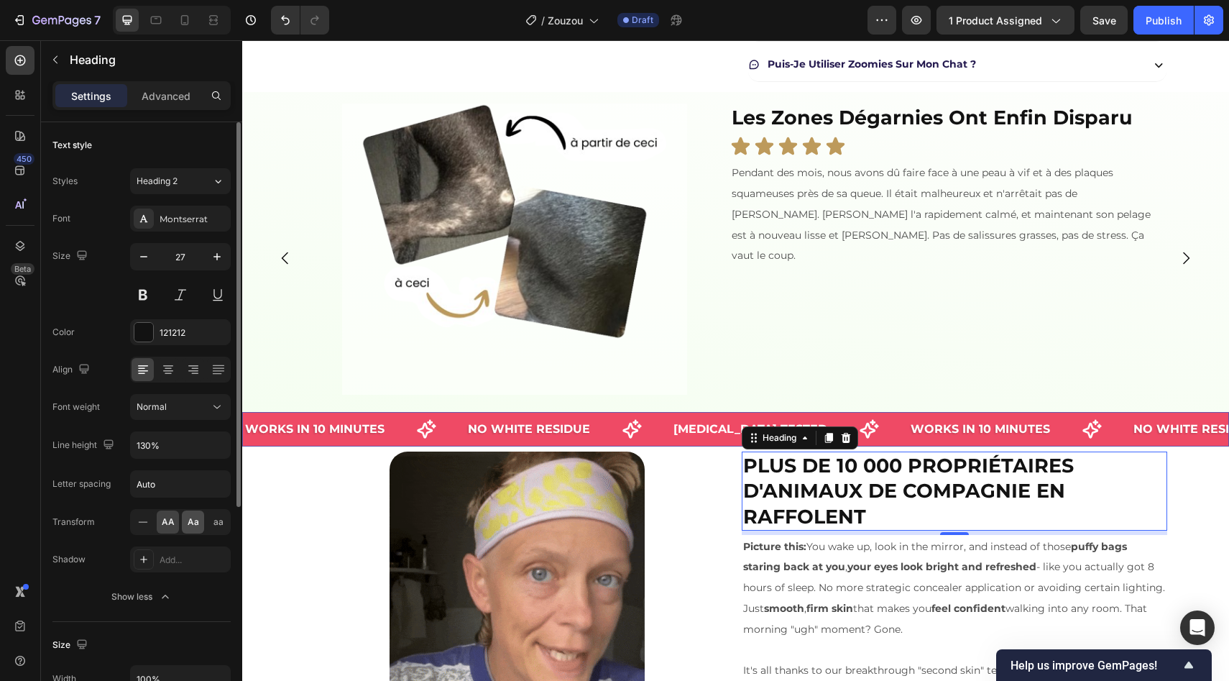
click at [186, 525] on div "Aa" at bounding box center [193, 521] width 22 height 23
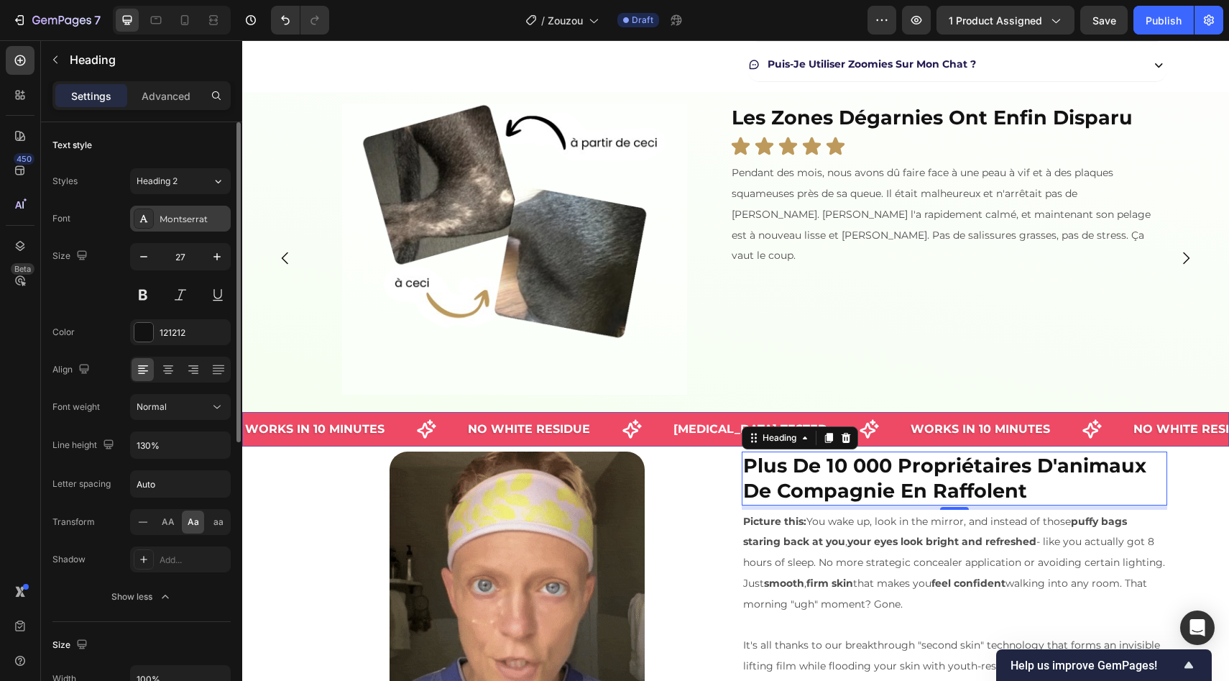
click at [163, 224] on div "Montserrat" at bounding box center [194, 219] width 68 height 13
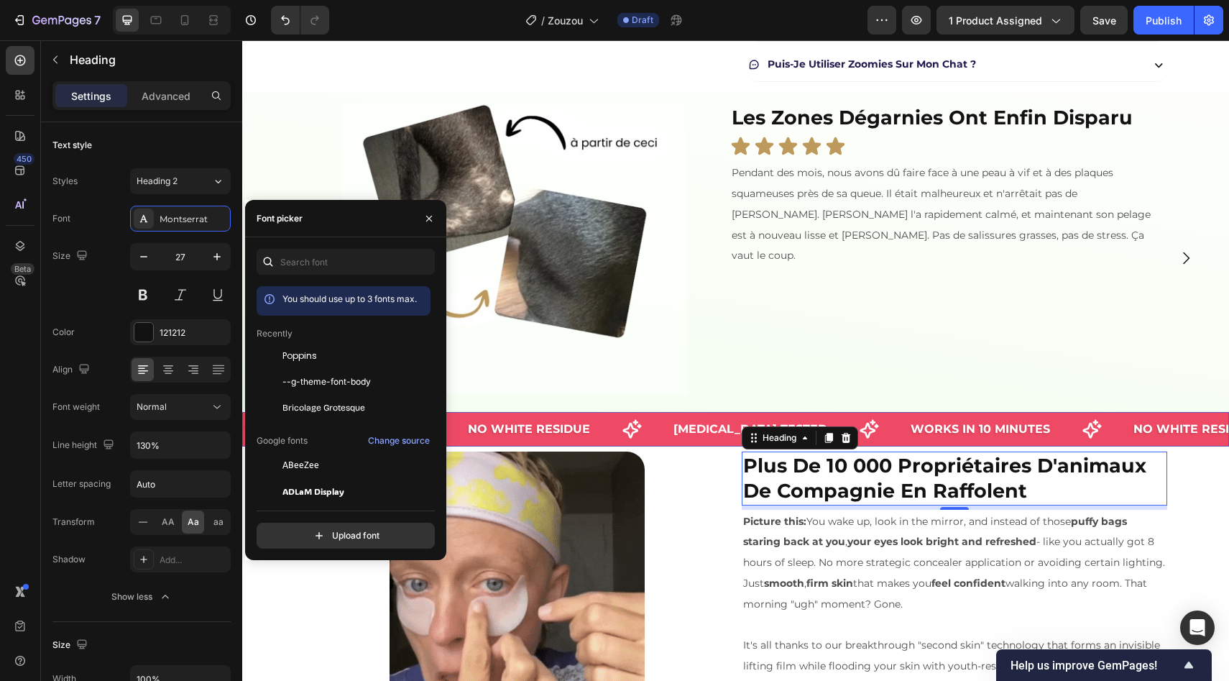
click at [321, 275] on div "You should use up to 3 fonts max. Recently Poppins --g-theme-font-body Bricolag…" at bounding box center [346, 399] width 178 height 300
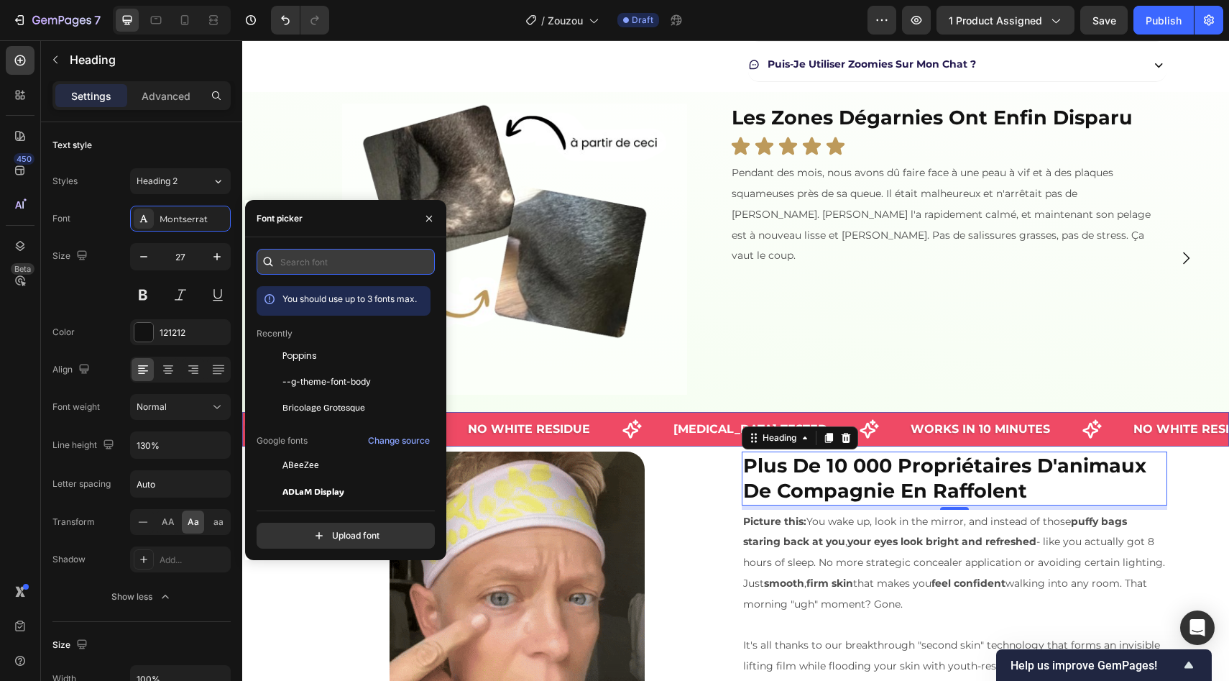
click at [308, 267] on input "text" at bounding box center [346, 262] width 178 height 26
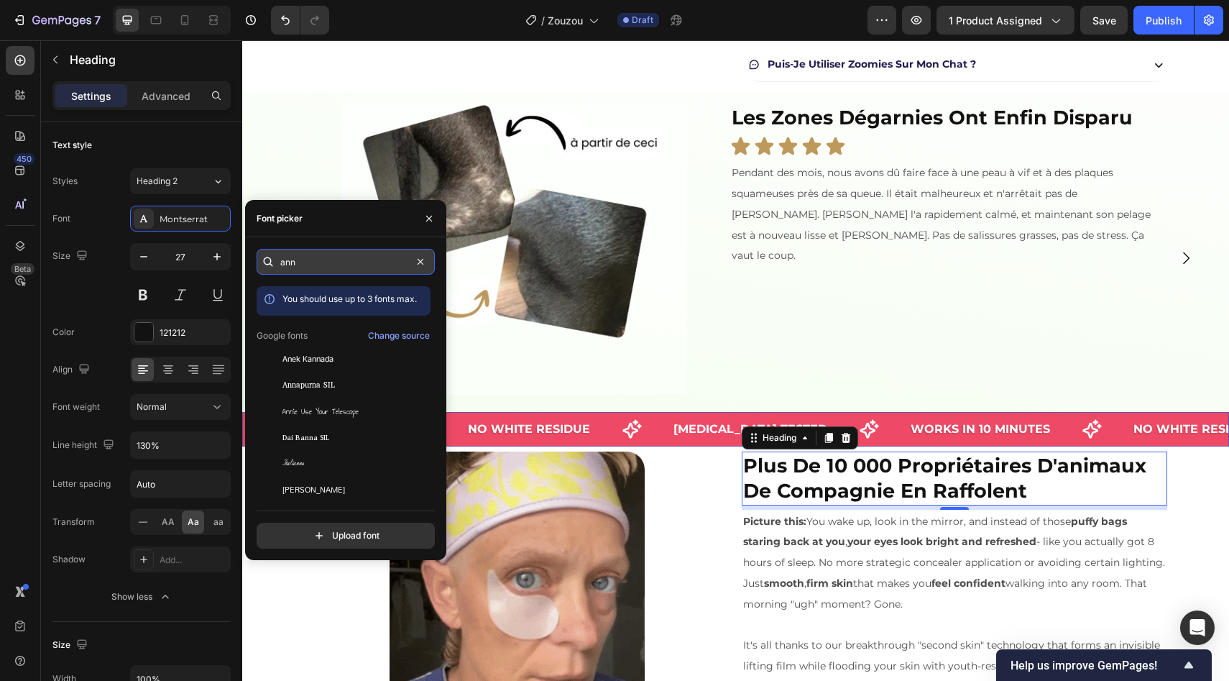
type input "anno"
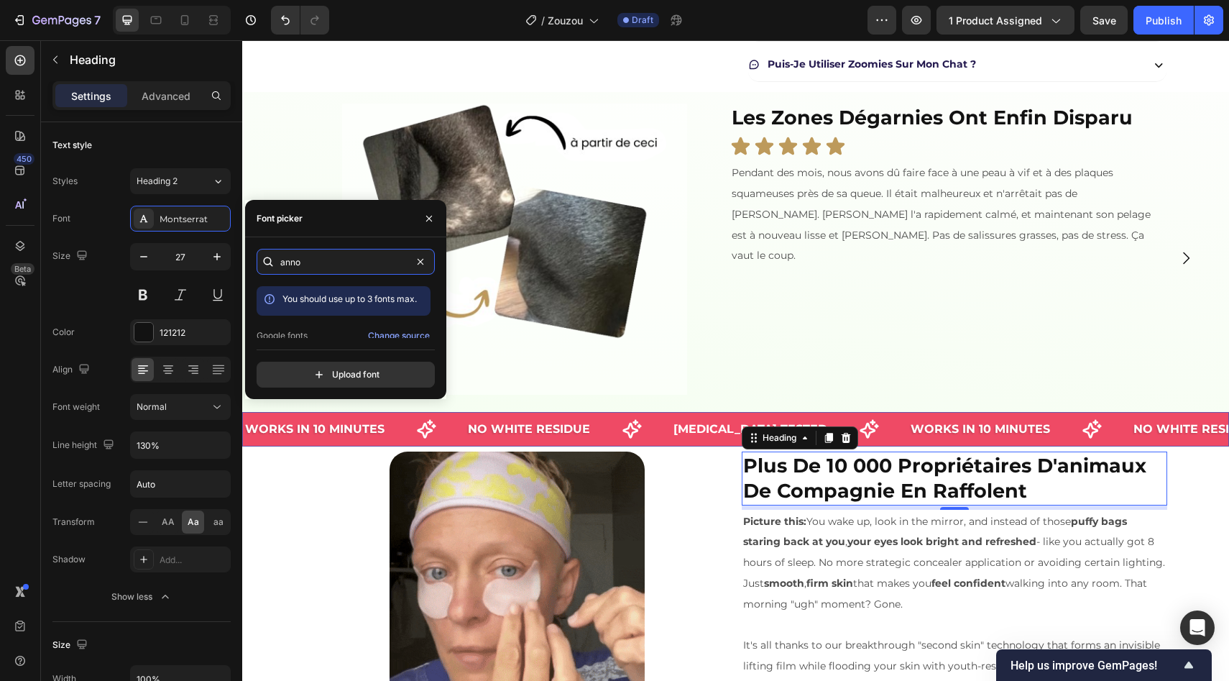
scroll to position [35, 0]
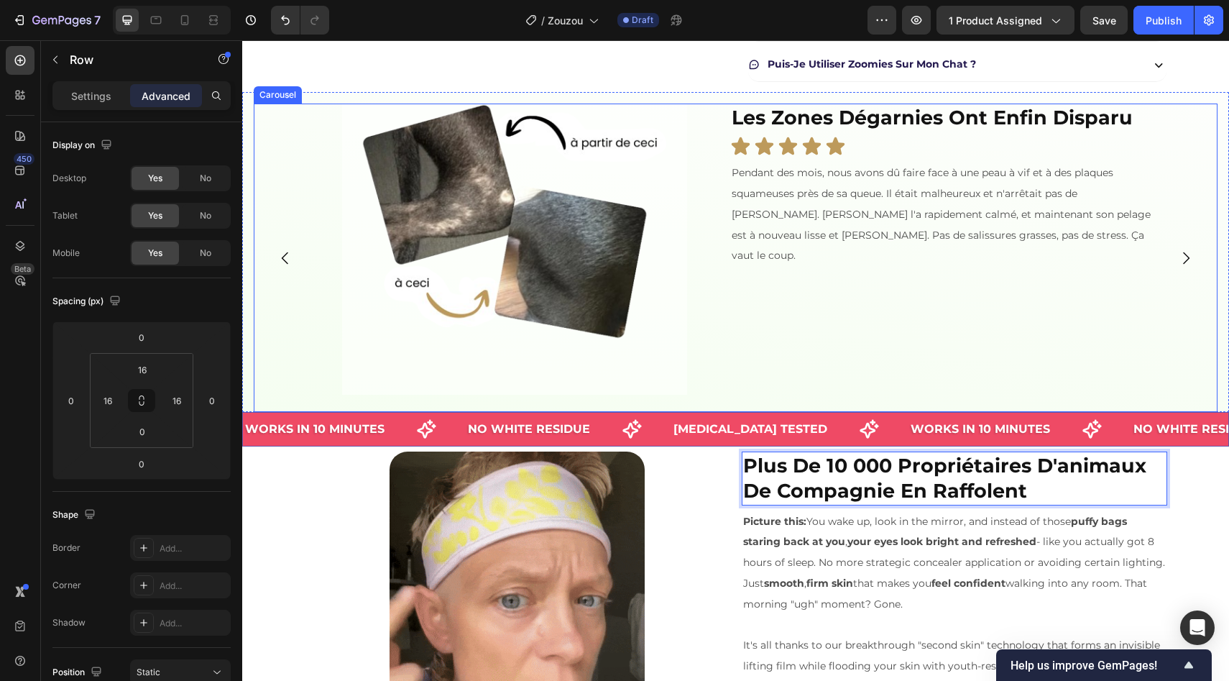
click at [250, 109] on div "Image ⁠⁠⁠⁠⁠⁠⁠ Des zones dégarnies à un pelage brillant Heading Icon Icon Icon I…" at bounding box center [735, 252] width 987 height 320
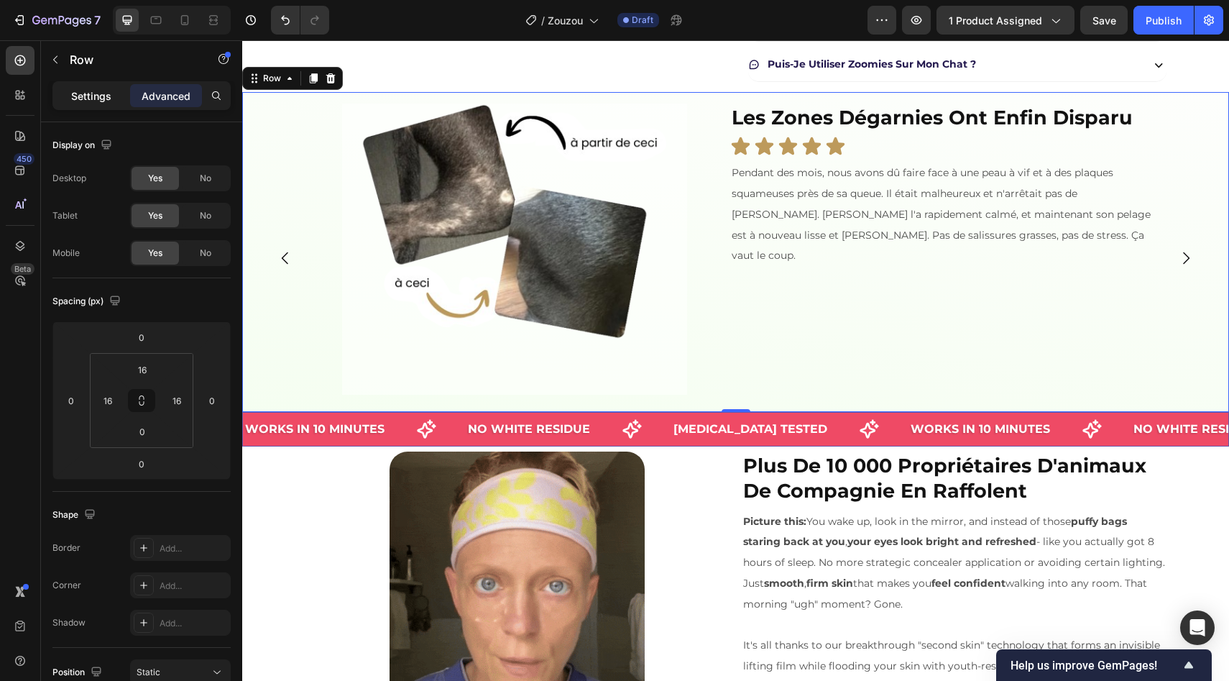
click at [97, 90] on p "Settings" at bounding box center [91, 95] width 40 height 15
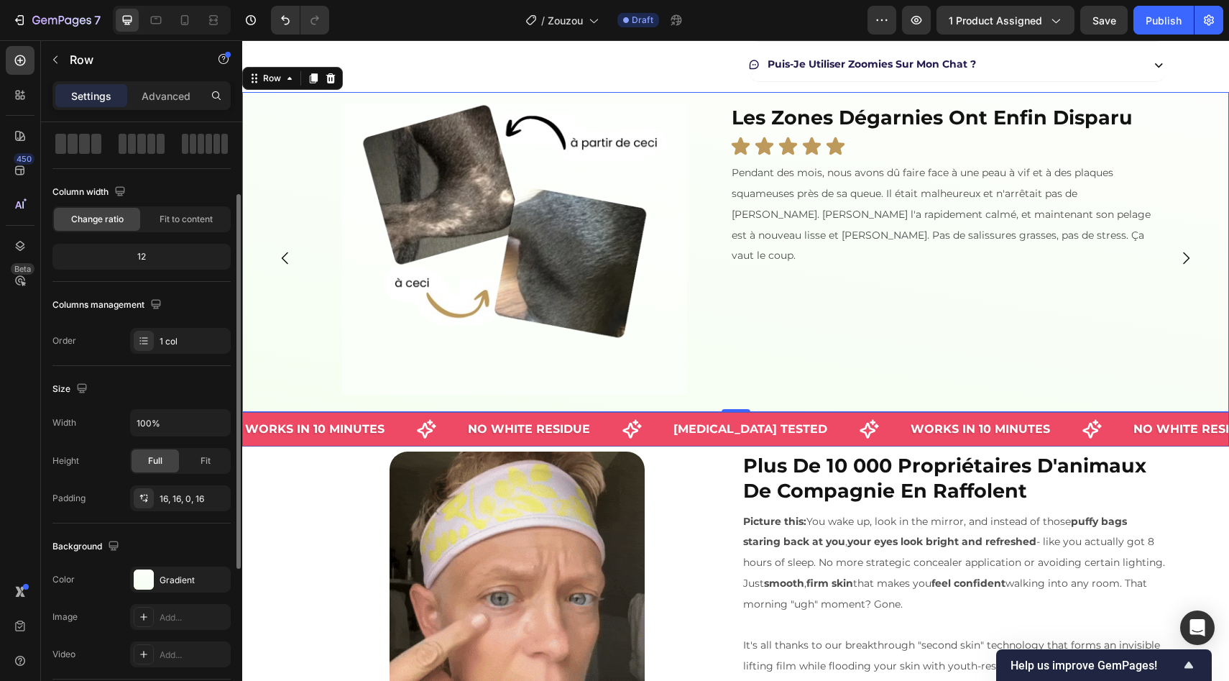
scroll to position [172, 0]
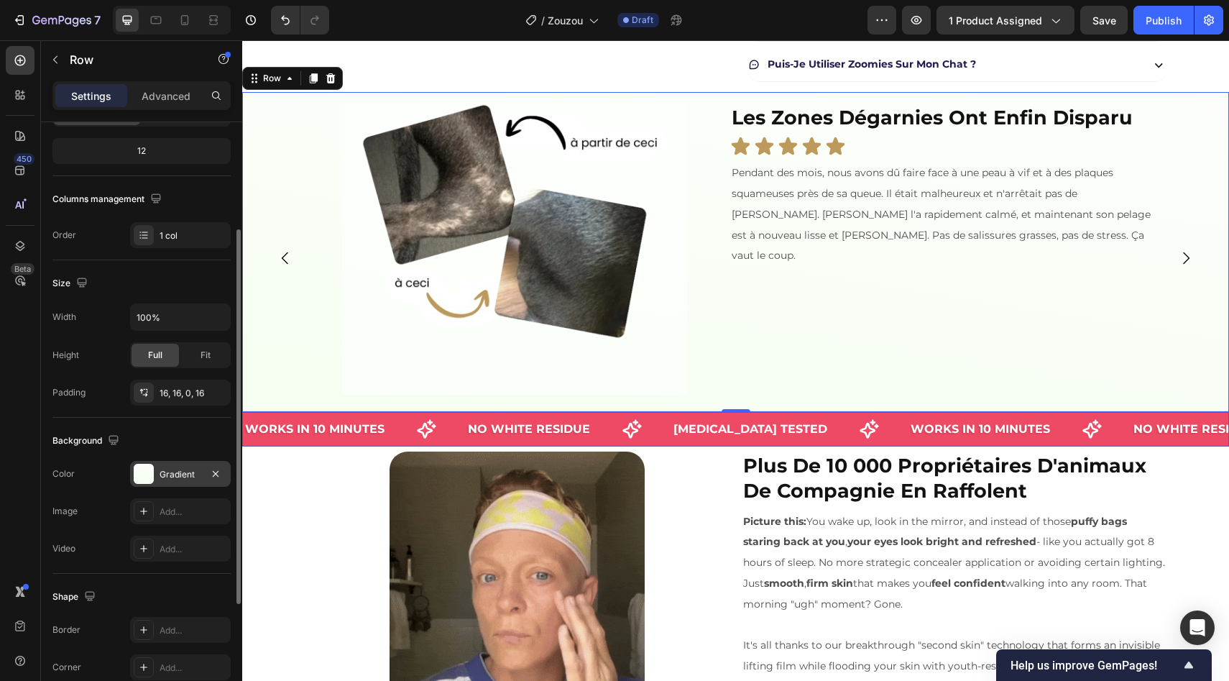
click at [178, 484] on div "Gradient" at bounding box center [180, 474] width 101 height 26
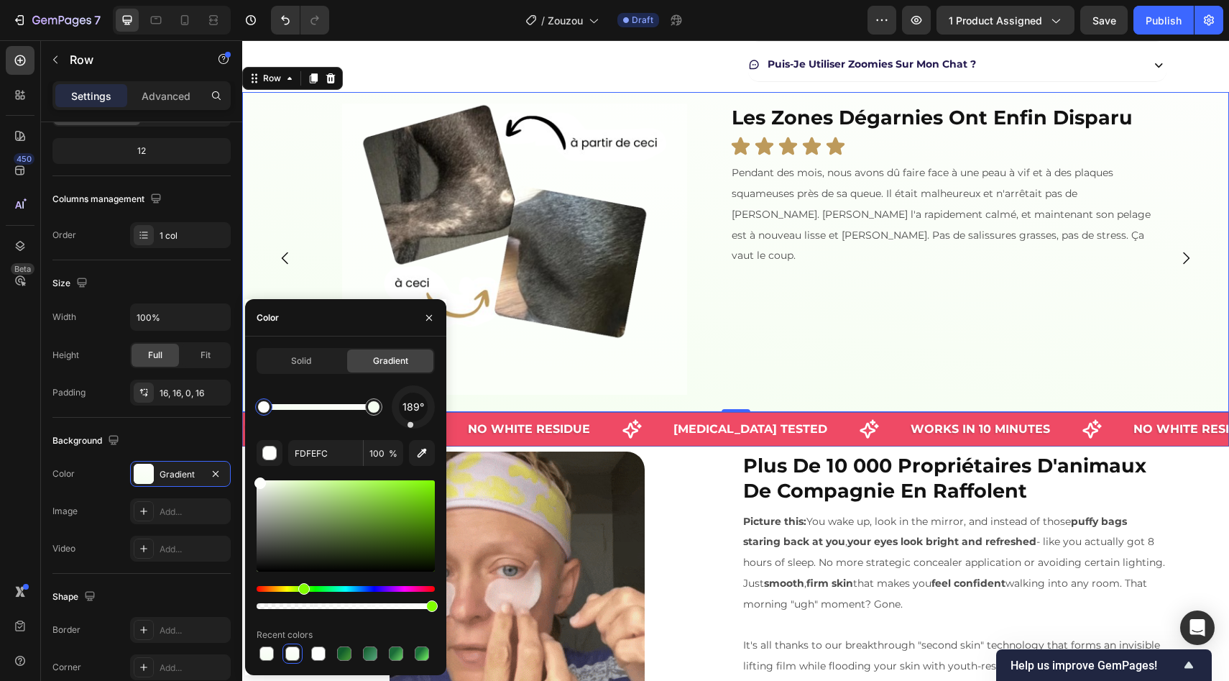
click at [264, 405] on div at bounding box center [264, 407] width 12 height 12
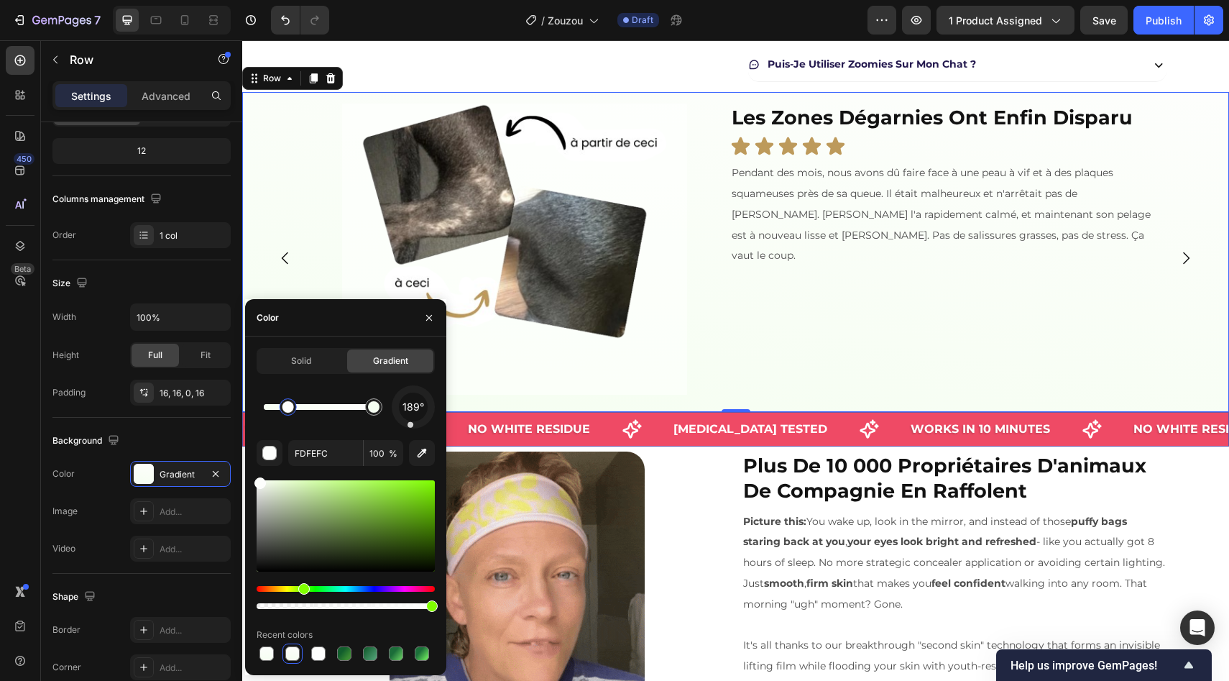
drag, startPoint x: 264, startPoint y: 405, endPoint x: 310, endPoint y: 404, distance: 46.0
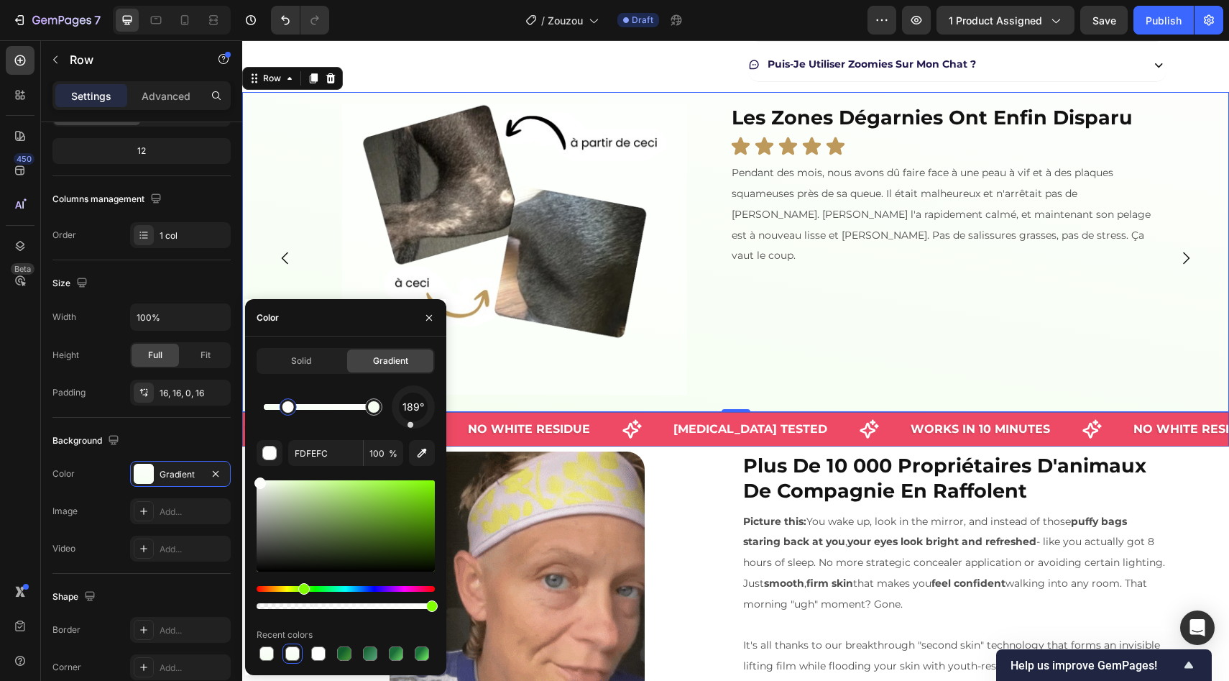
click at [294, 405] on div at bounding box center [288, 407] width 12 height 12
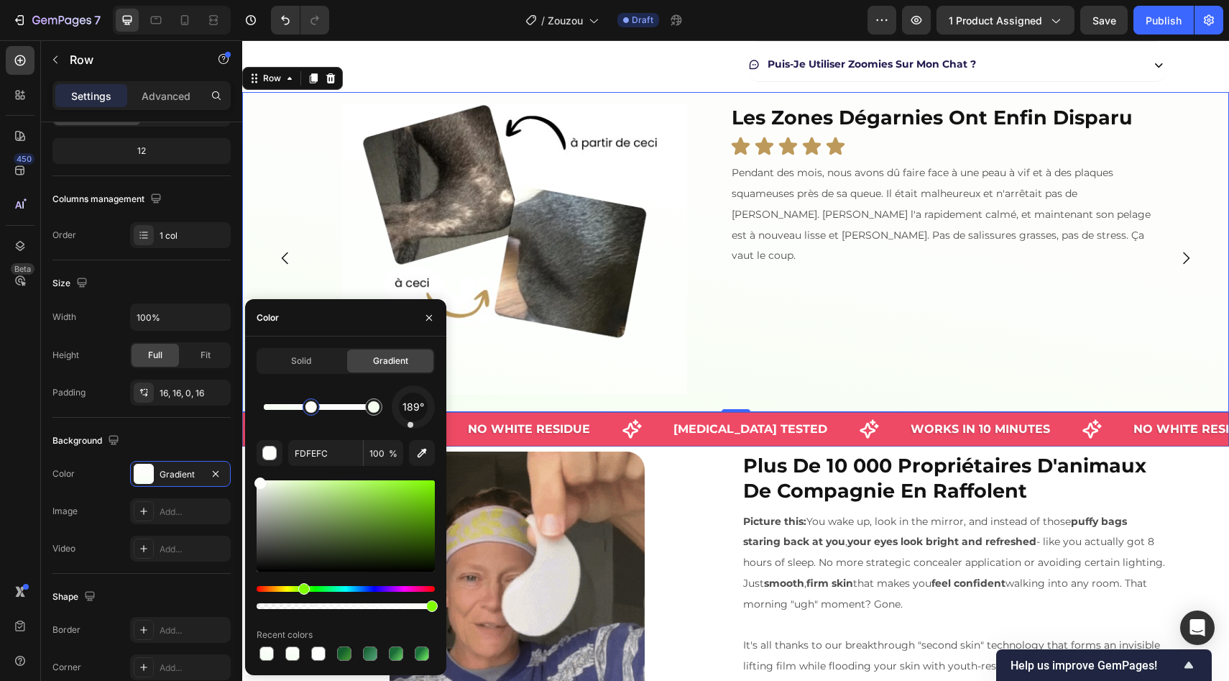
drag, startPoint x: 310, startPoint y: 404, endPoint x: 318, endPoint y: 404, distance: 8.6
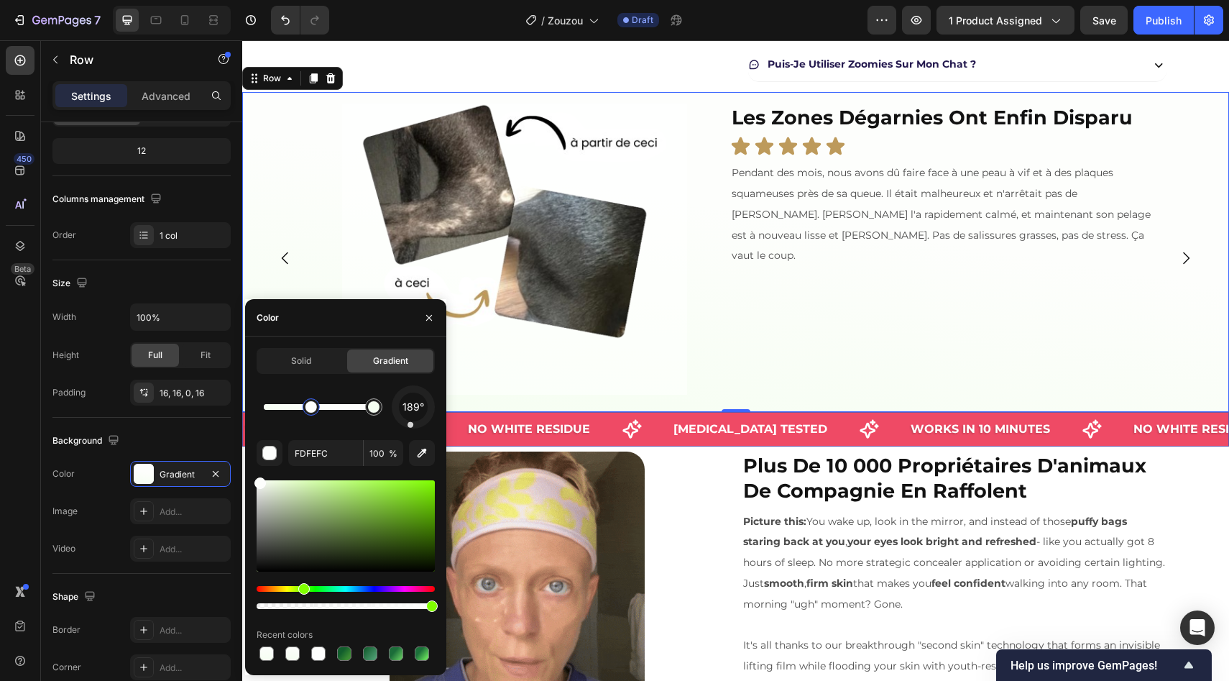
click at [317, 404] on div at bounding box center [311, 407] width 12 height 12
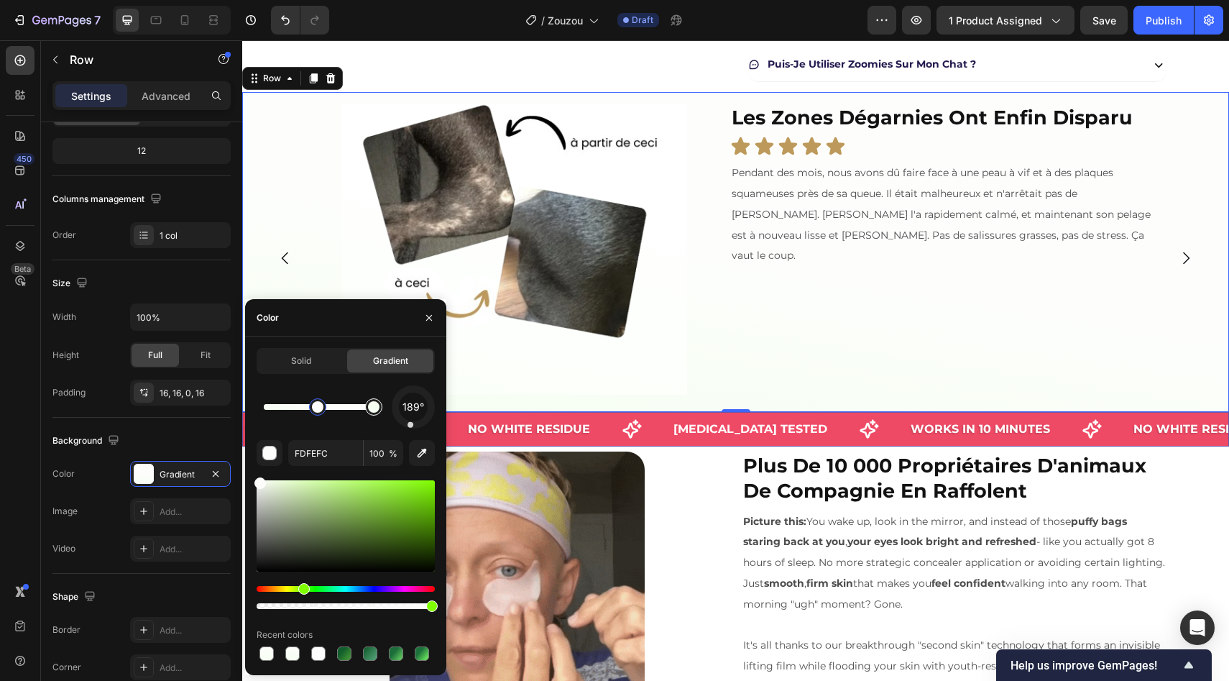
click at [367, 410] on div at bounding box center [373, 406] width 17 height 17
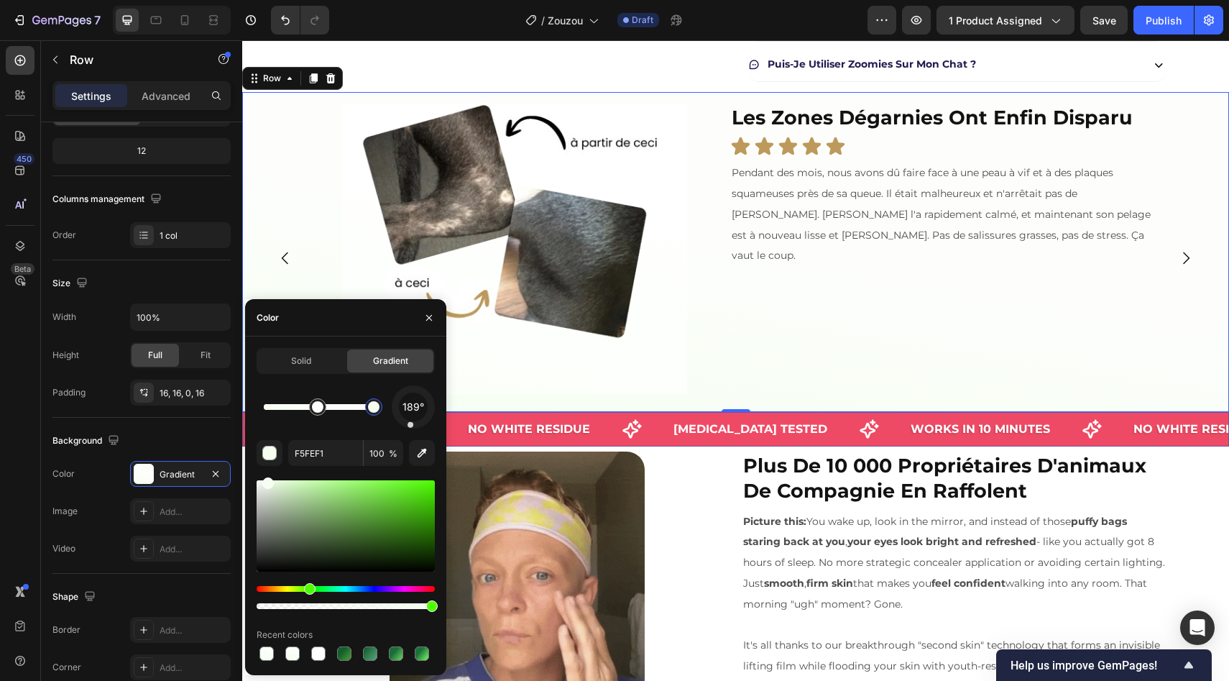
click at [281, 487] on div at bounding box center [346, 525] width 178 height 91
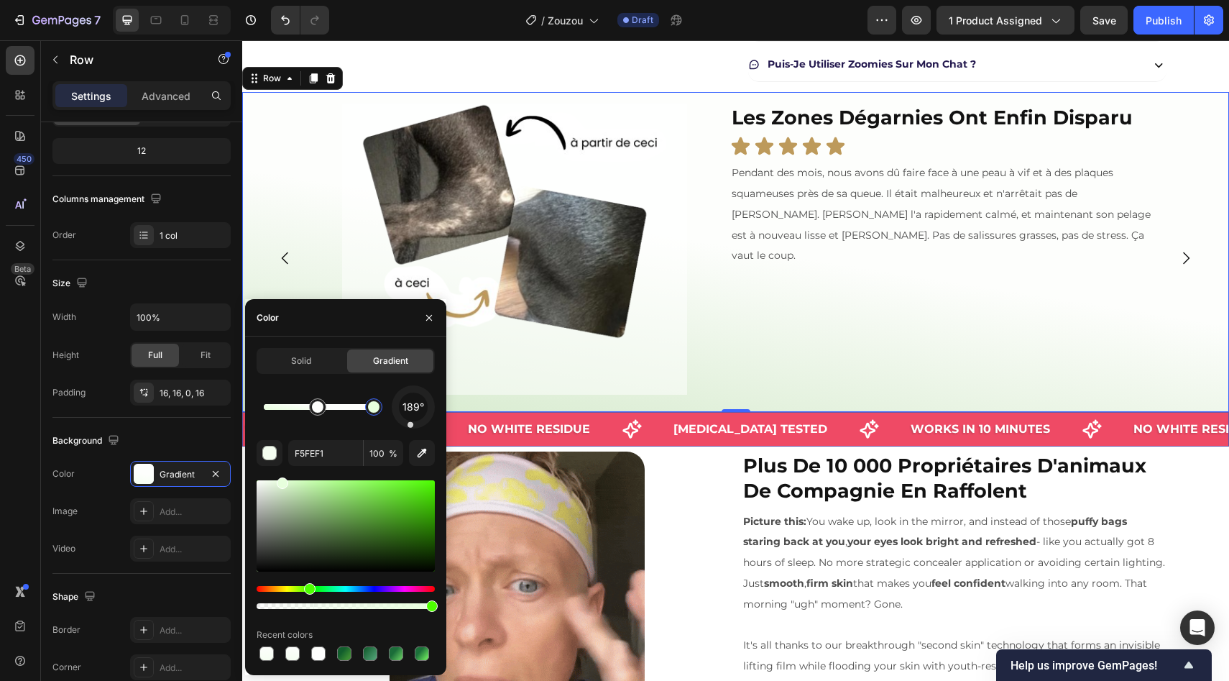
click at [281, 480] on div at bounding box center [346, 525] width 178 height 91
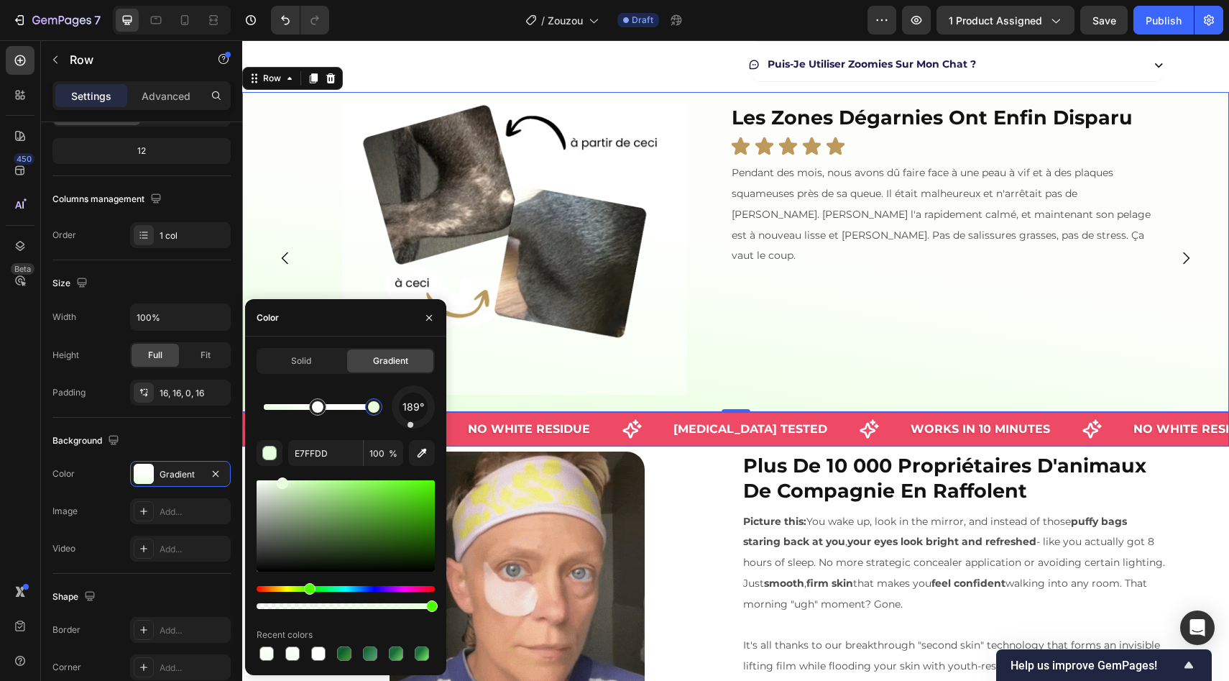
drag, startPoint x: 281, startPoint y: 480, endPoint x: 293, endPoint y: 484, distance: 12.0
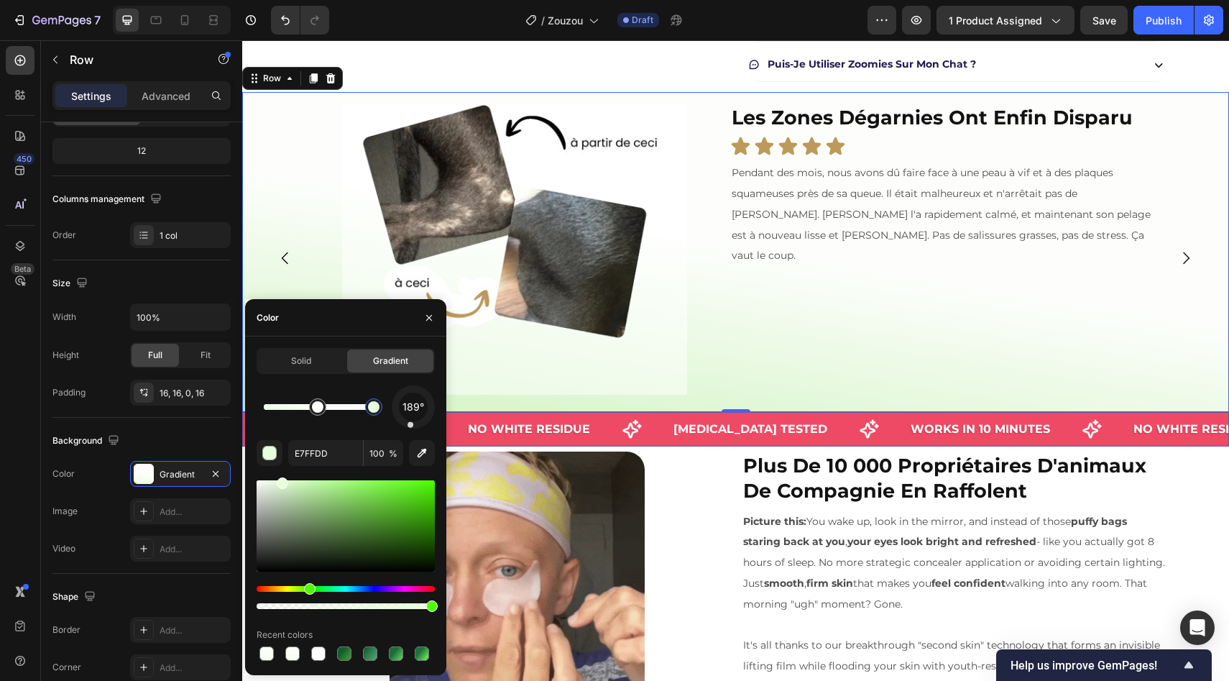
click at [294, 483] on div at bounding box center [346, 525] width 178 height 91
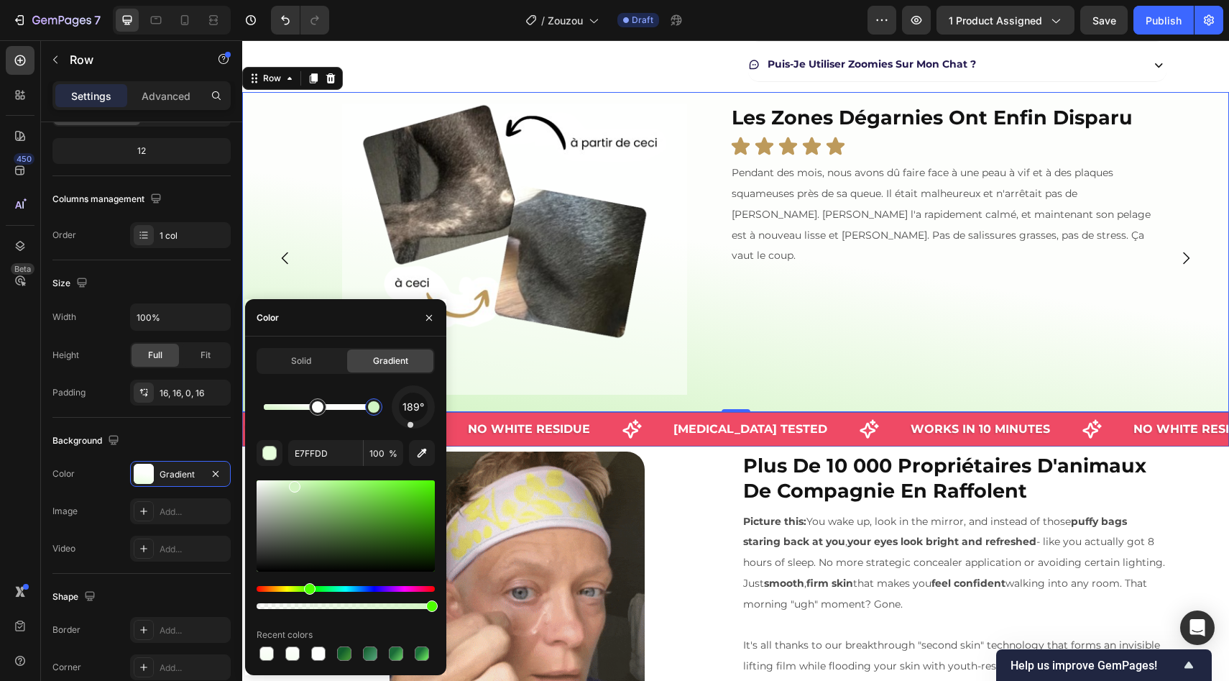
type input "D2F4C3"
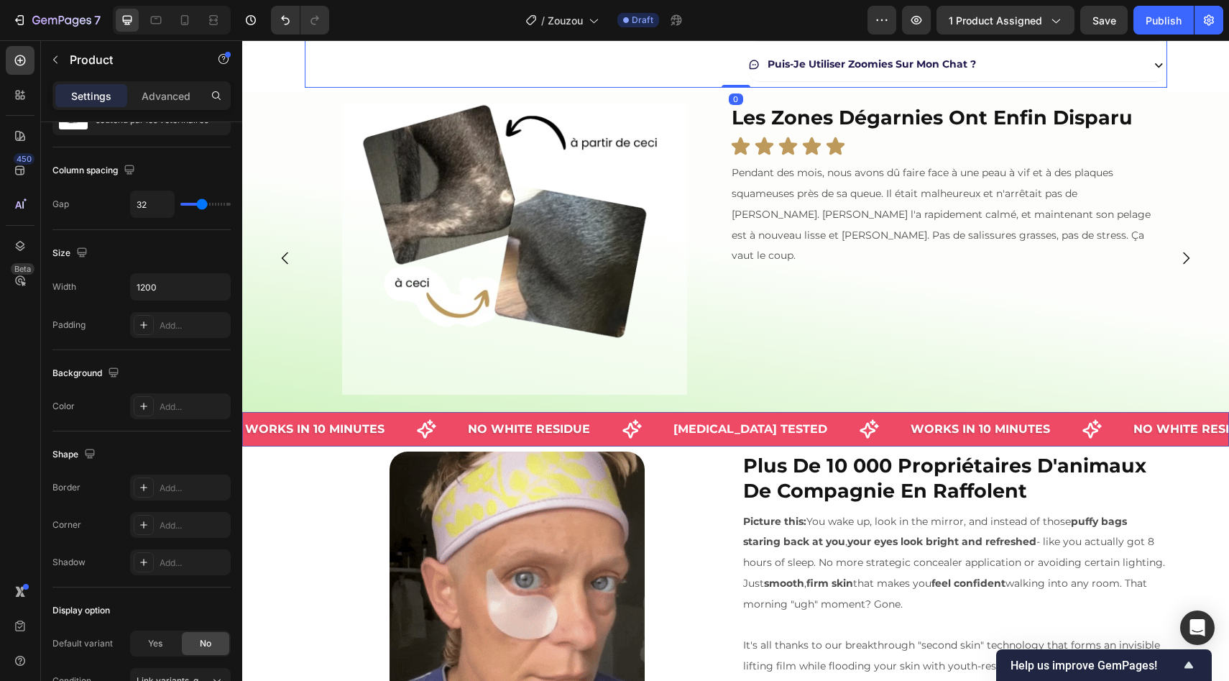
scroll to position [0, 0]
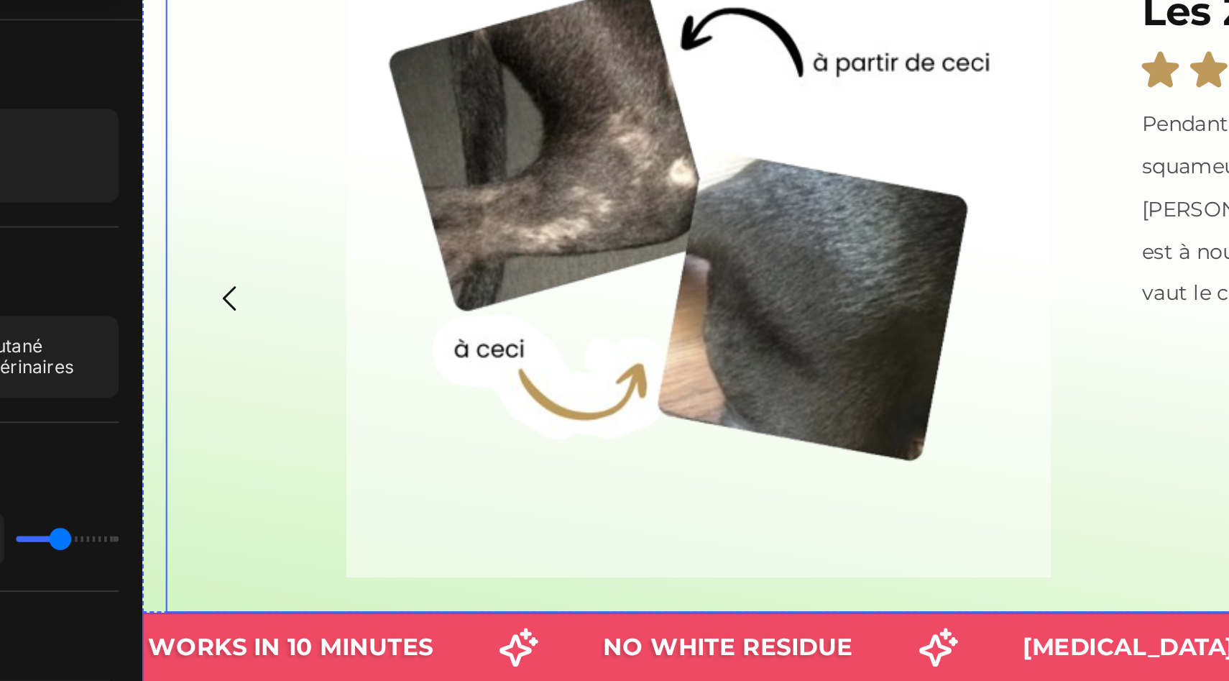
click at [171, 62] on button "Carousel Back Arrow" at bounding box center [185, 71] width 40 height 40
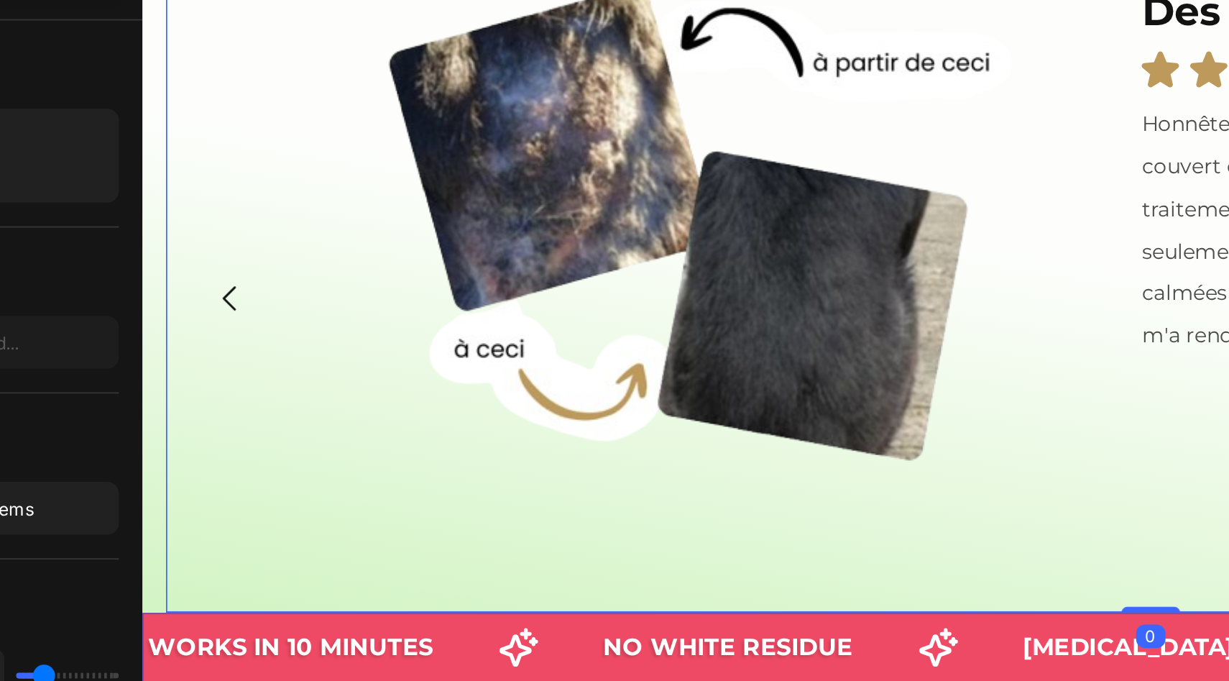
click at [180, 66] on icon "Carousel Back Arrow" at bounding box center [185, 71] width 17 height 17
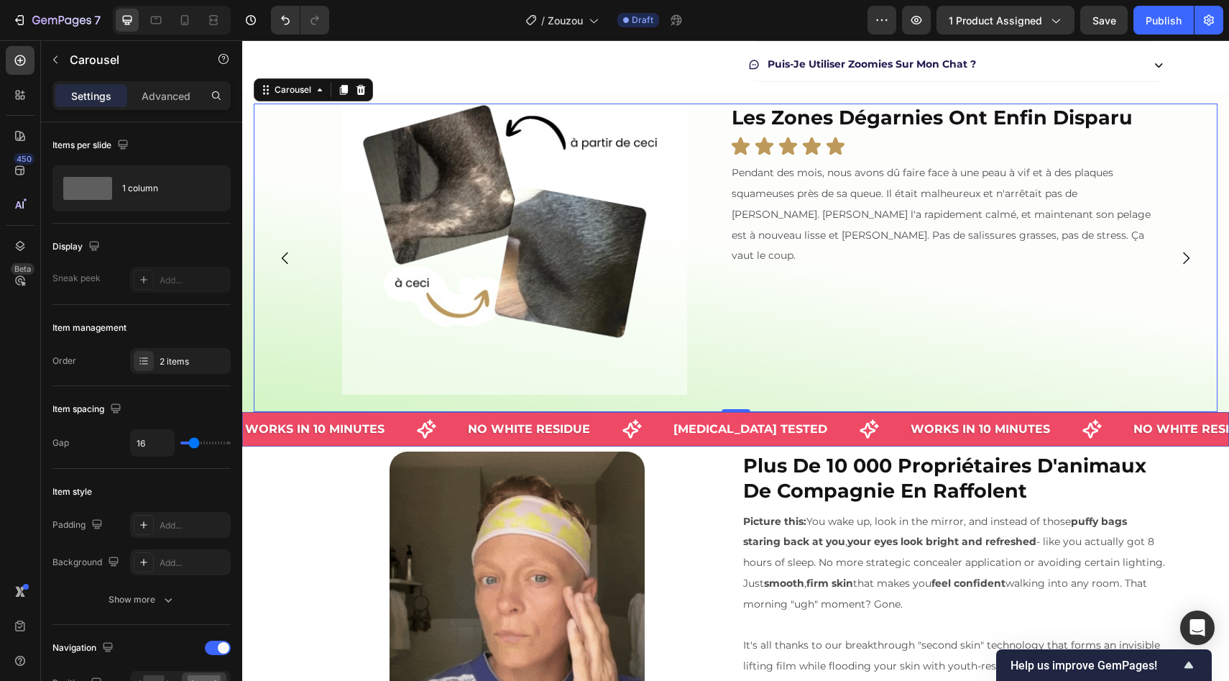
click at [293, 260] on icon "Carousel Back Arrow" at bounding box center [285, 257] width 17 height 17
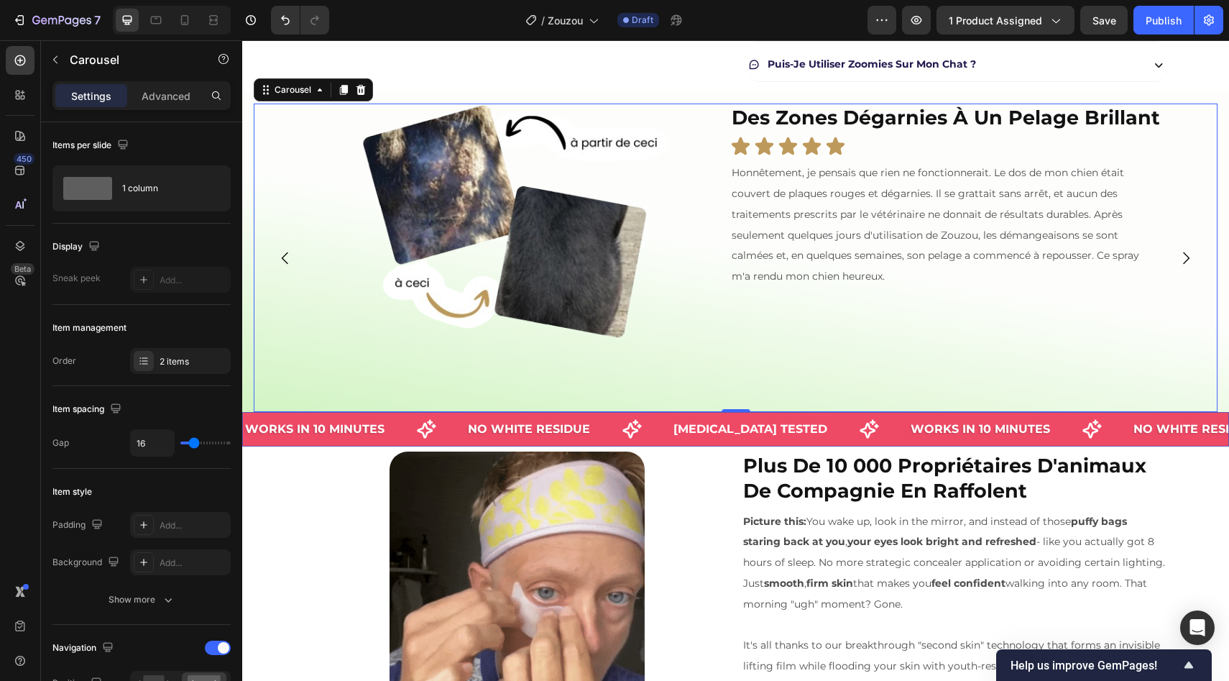
click at [270, 249] on button "Carousel Back Arrow" at bounding box center [285, 258] width 40 height 40
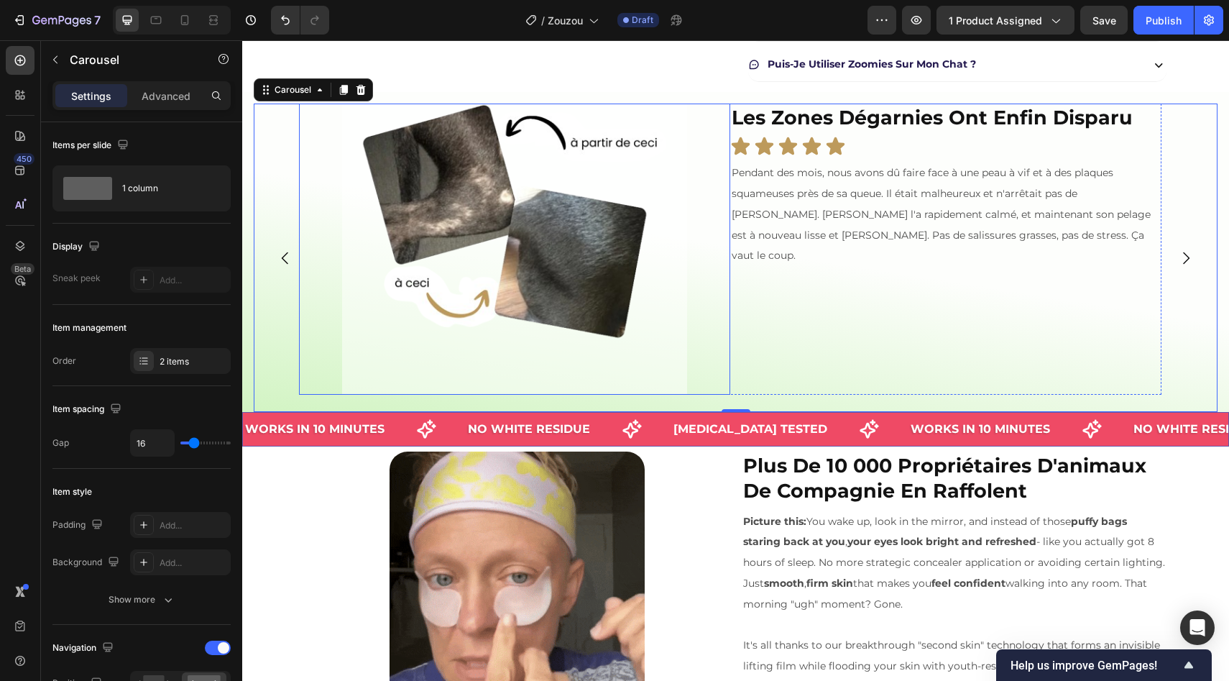
click at [415, 336] on img at bounding box center [514, 222] width 345 height 345
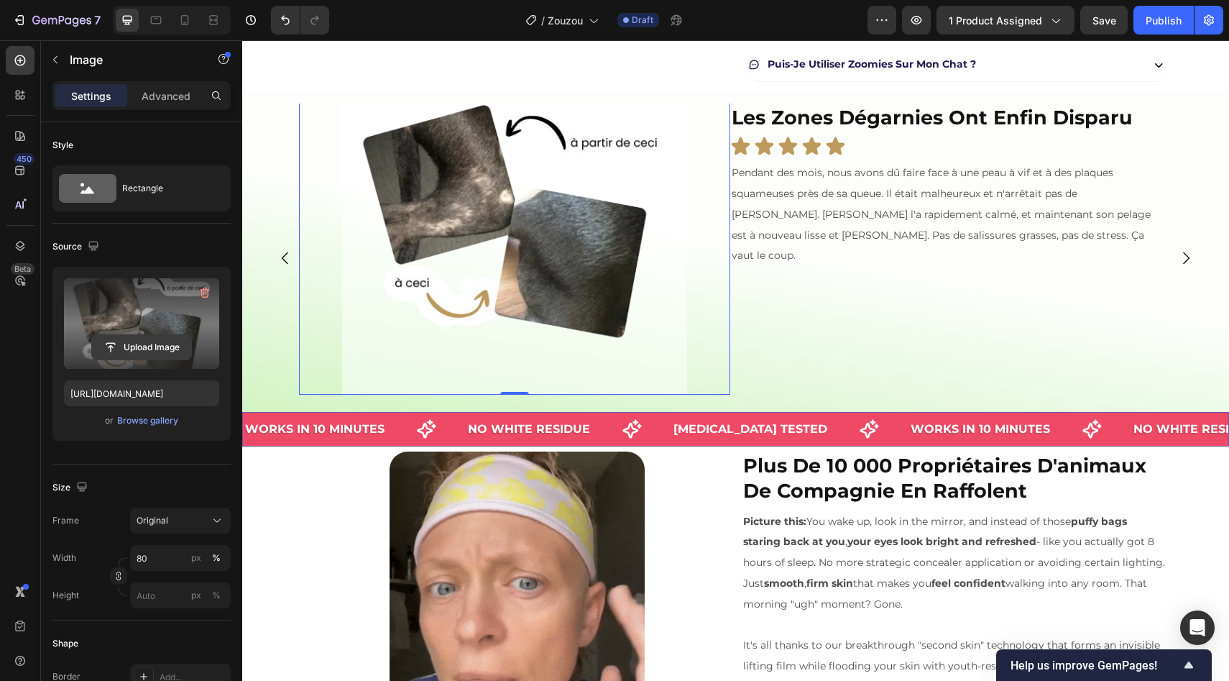
click at [137, 344] on input "file" at bounding box center [141, 347] width 99 height 24
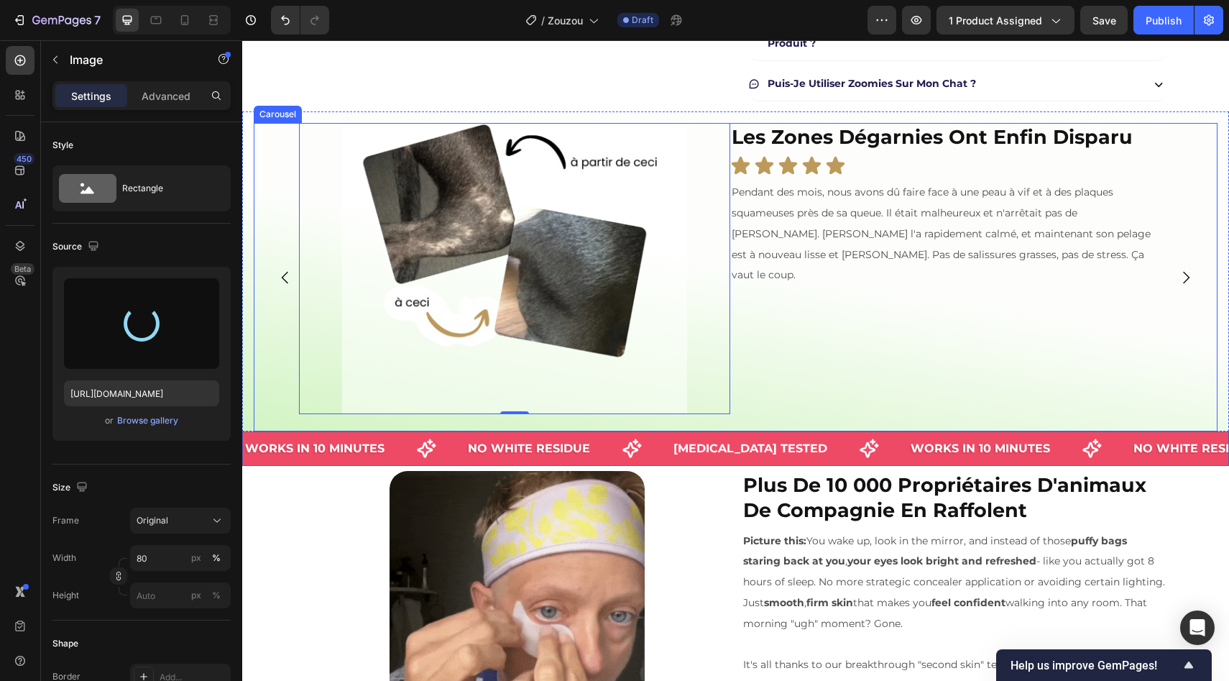
scroll to position [631, 0]
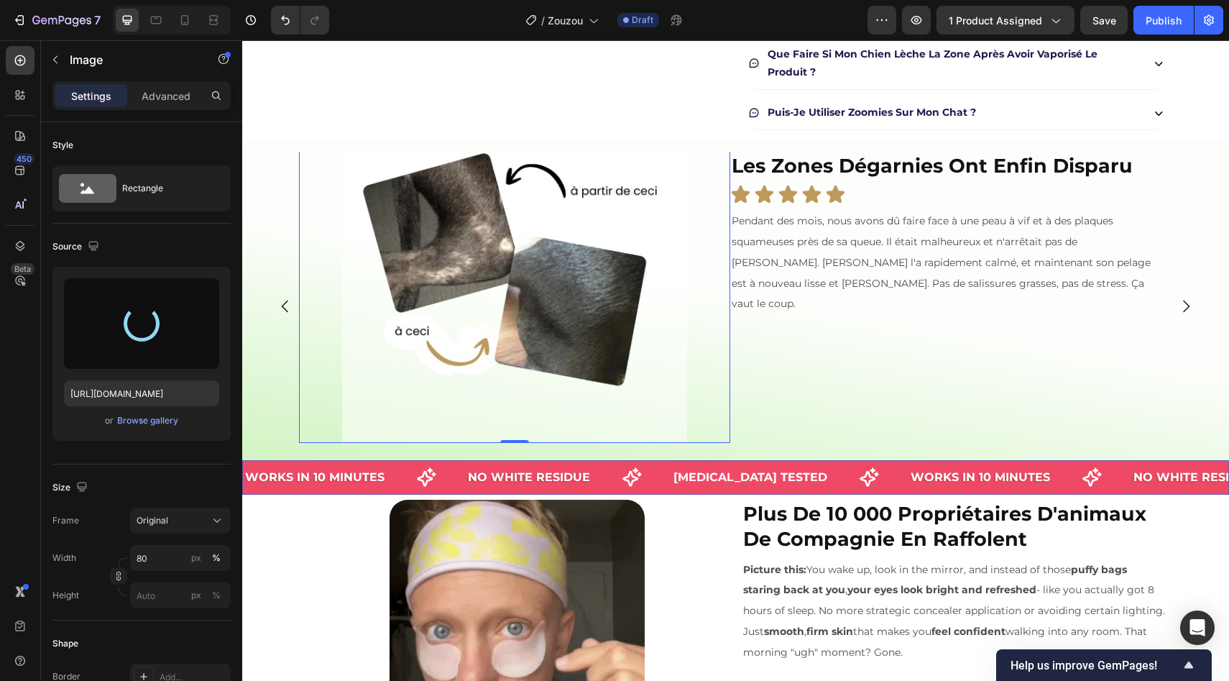
click at [201, 248] on div "Source" at bounding box center [141, 246] width 178 height 23
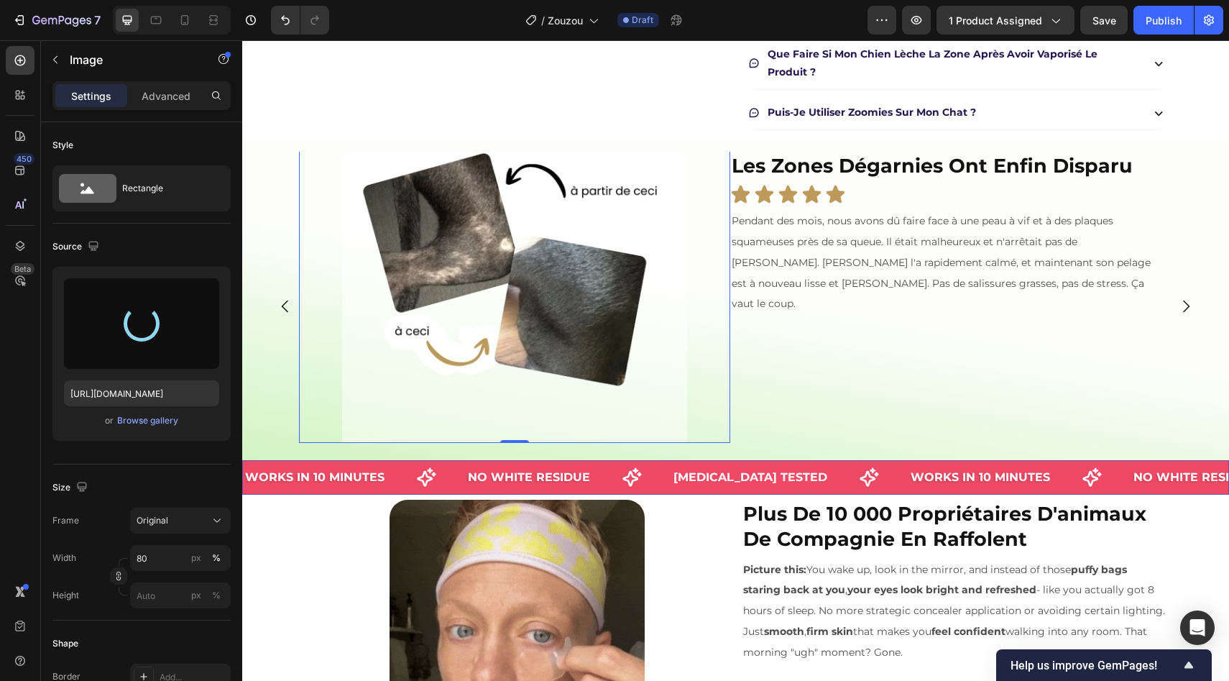
type input "https://cdn.shopify.com/s/files/1/0700/9815/7753/files/gempages_566706111600657…"
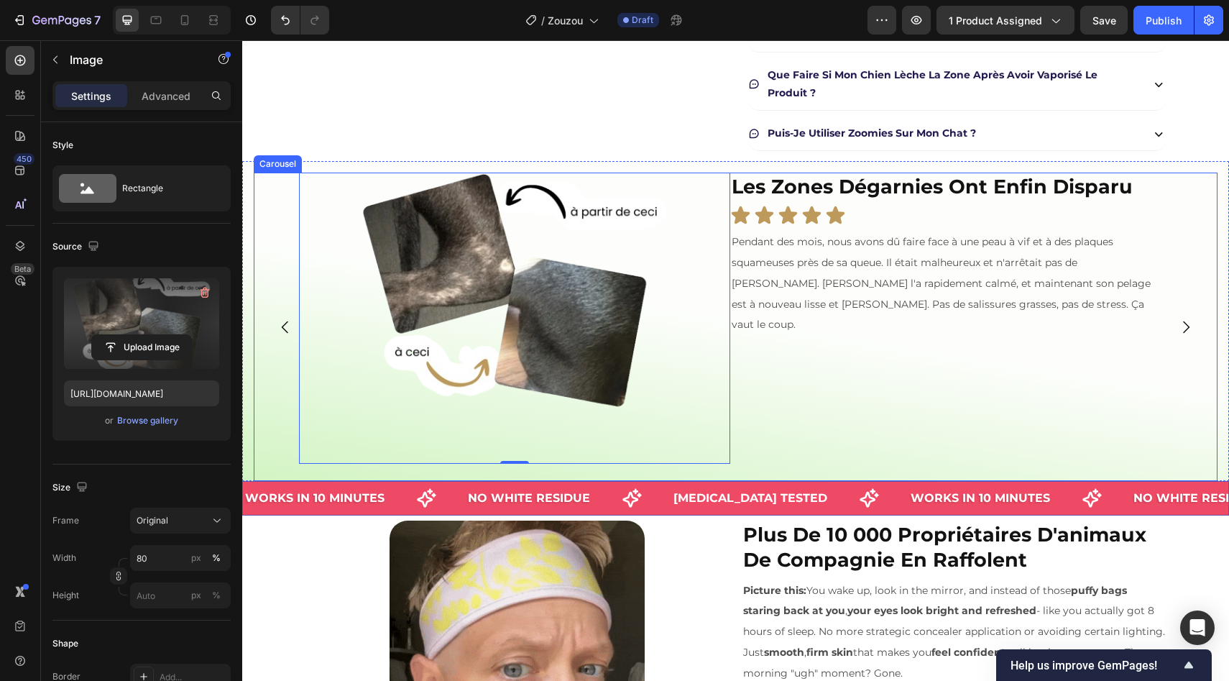
scroll to position [607, 0]
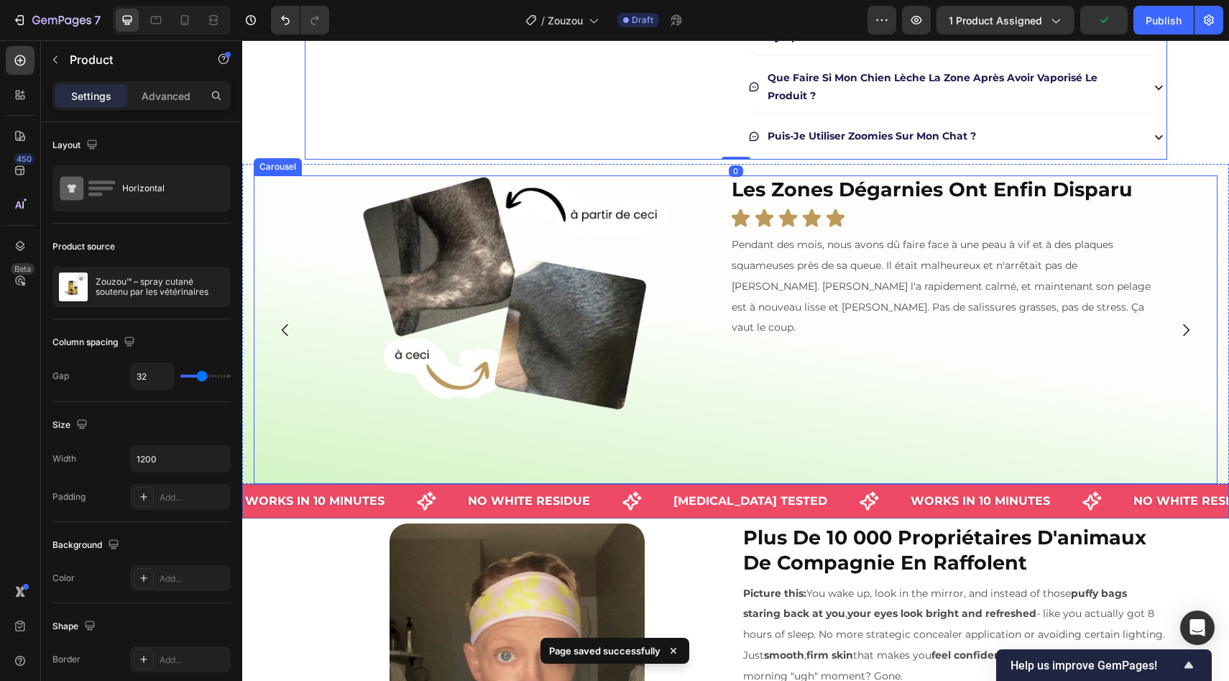
click at [297, 326] on button "Carousel Back Arrow" at bounding box center [285, 330] width 40 height 40
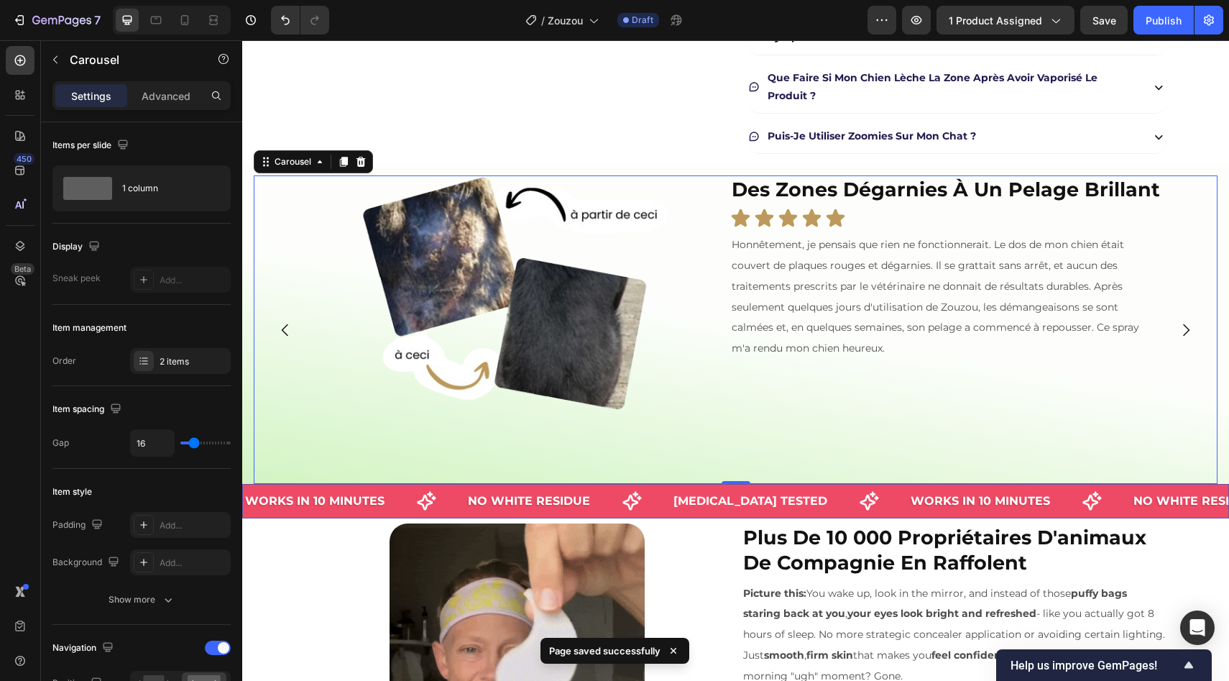
click at [1182, 335] on icon "Carousel Next Arrow" at bounding box center [1185, 329] width 17 height 17
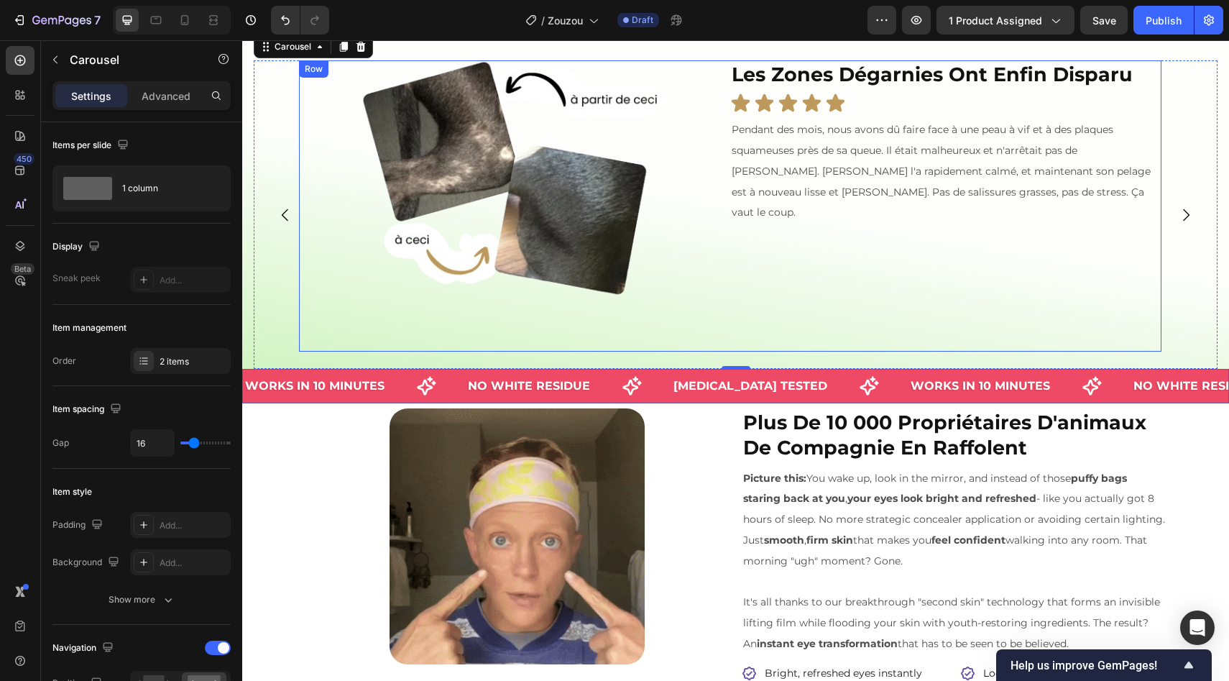
scroll to position [743, 0]
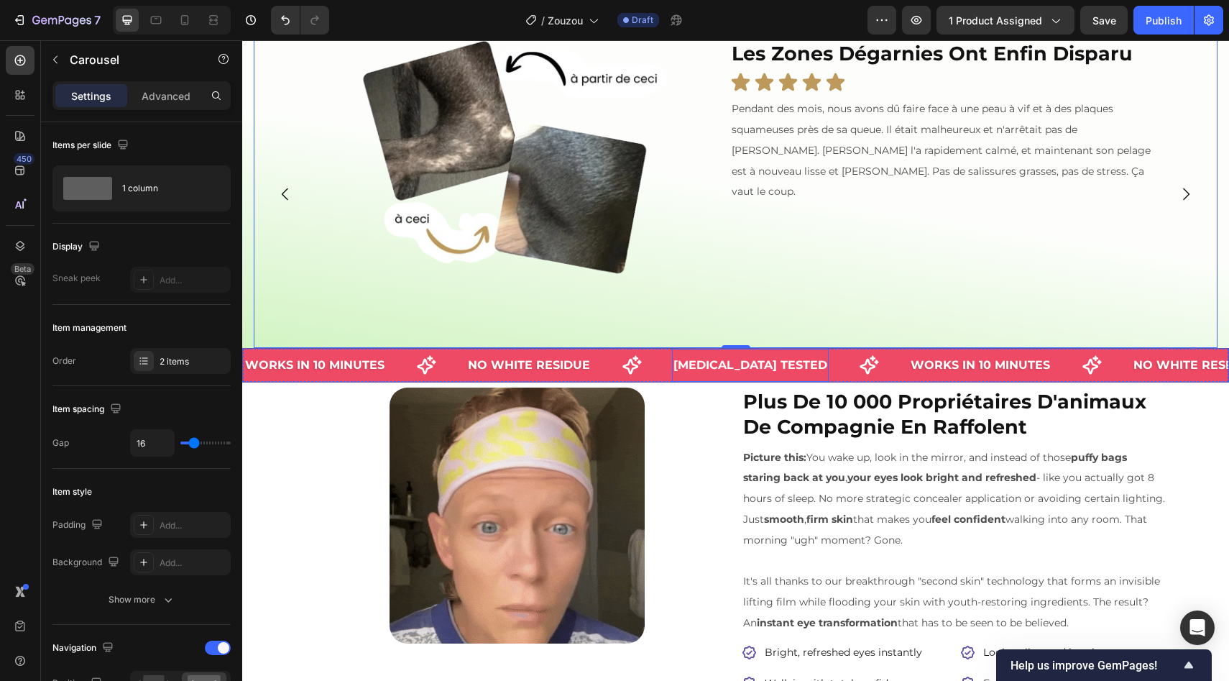
click at [679, 370] on span "DERMATOLOGIST TESTED" at bounding box center [750, 365] width 154 height 14
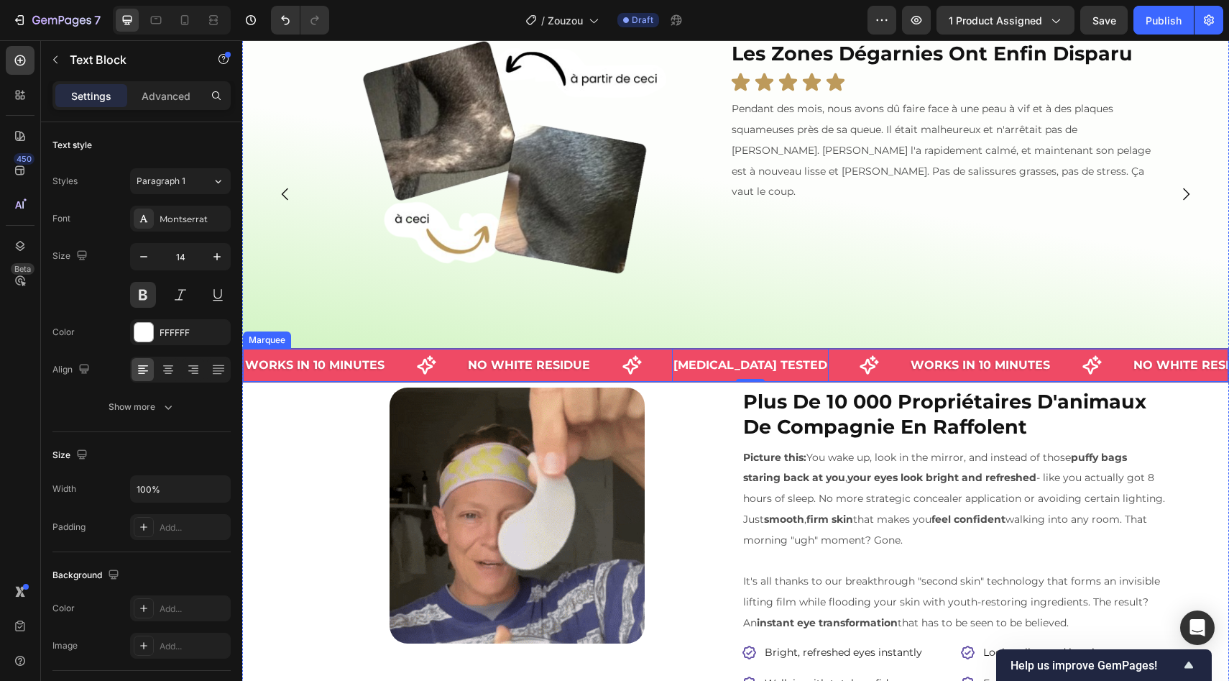
click at [656, 369] on div "NO WHITE RESIDUE Text Block" at bounding box center [569, 365] width 206 height 30
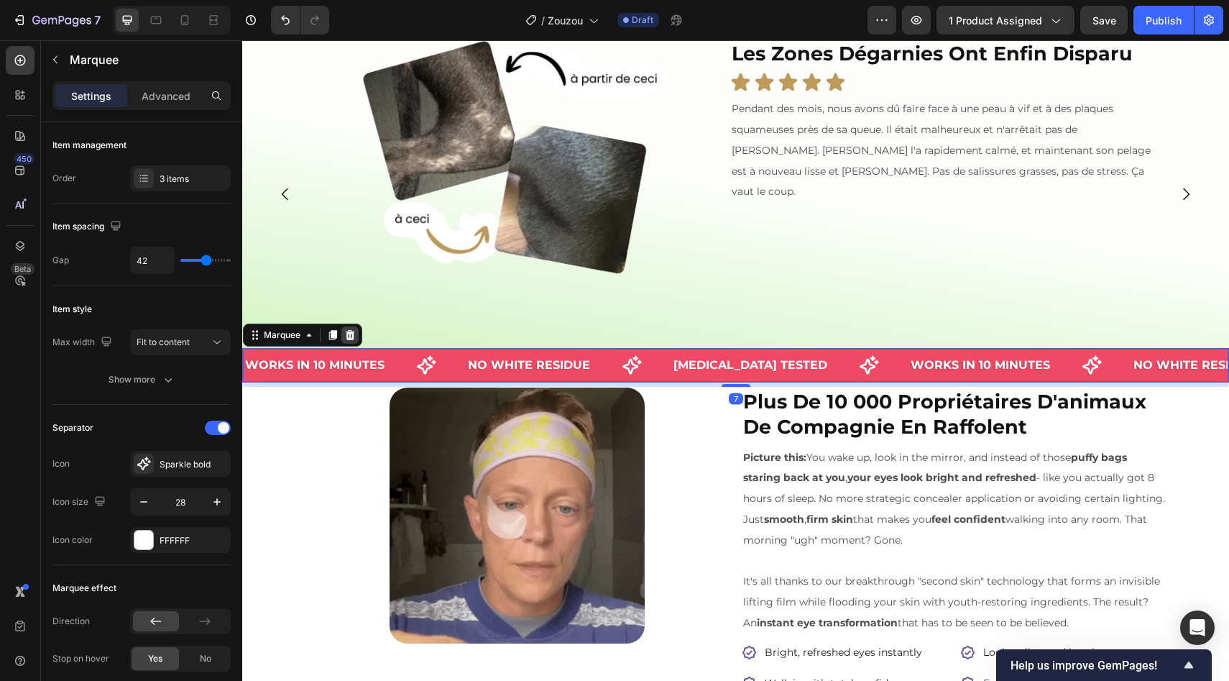
click at [346, 334] on icon at bounding box center [350, 335] width 12 height 12
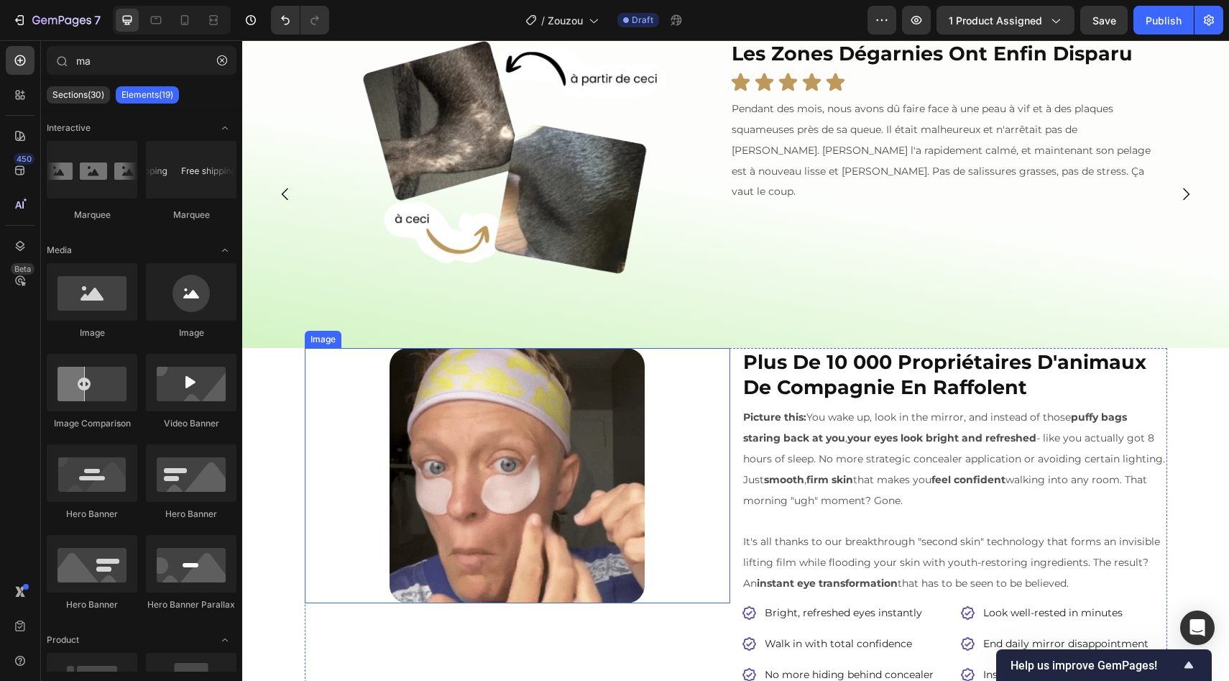
click at [676, 374] on div at bounding box center [518, 475] width 426 height 255
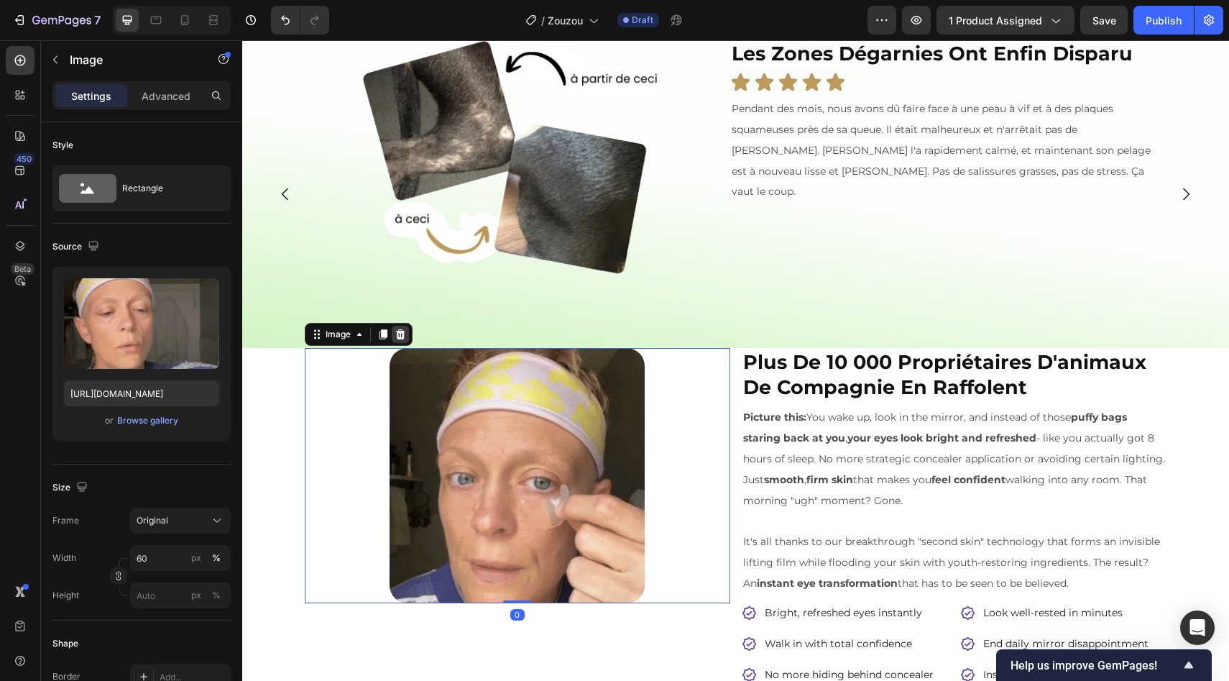
click at [398, 328] on div at bounding box center [400, 334] width 17 height 17
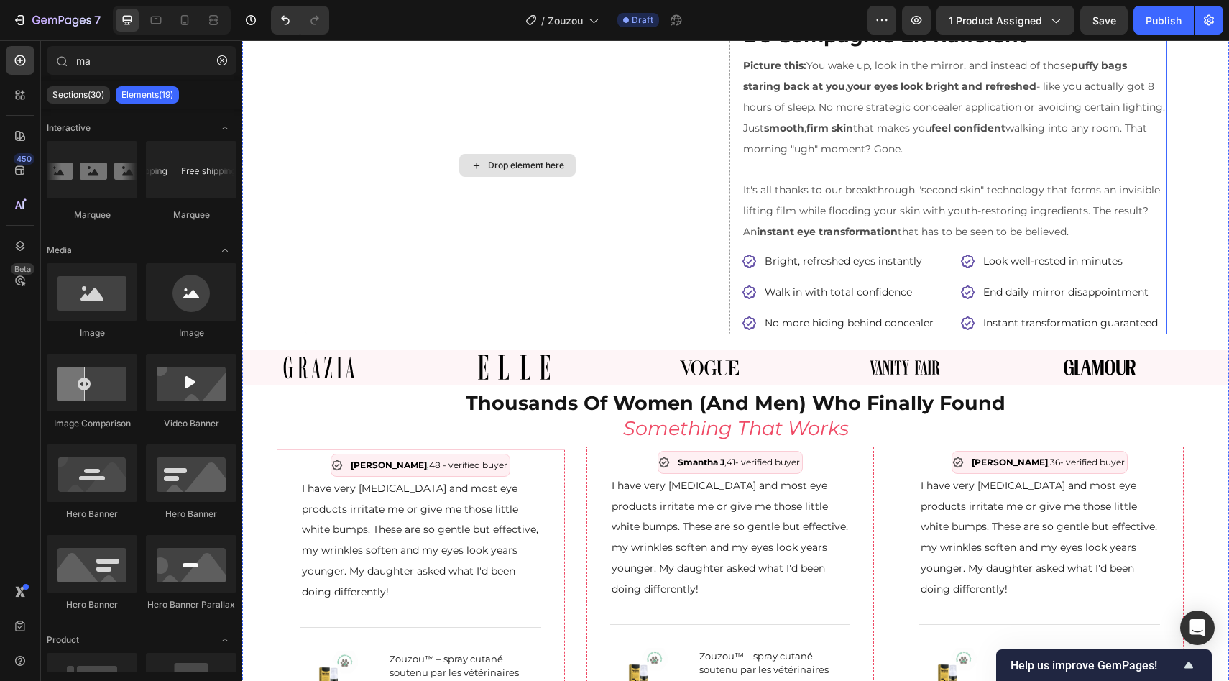
scroll to position [1098, 0]
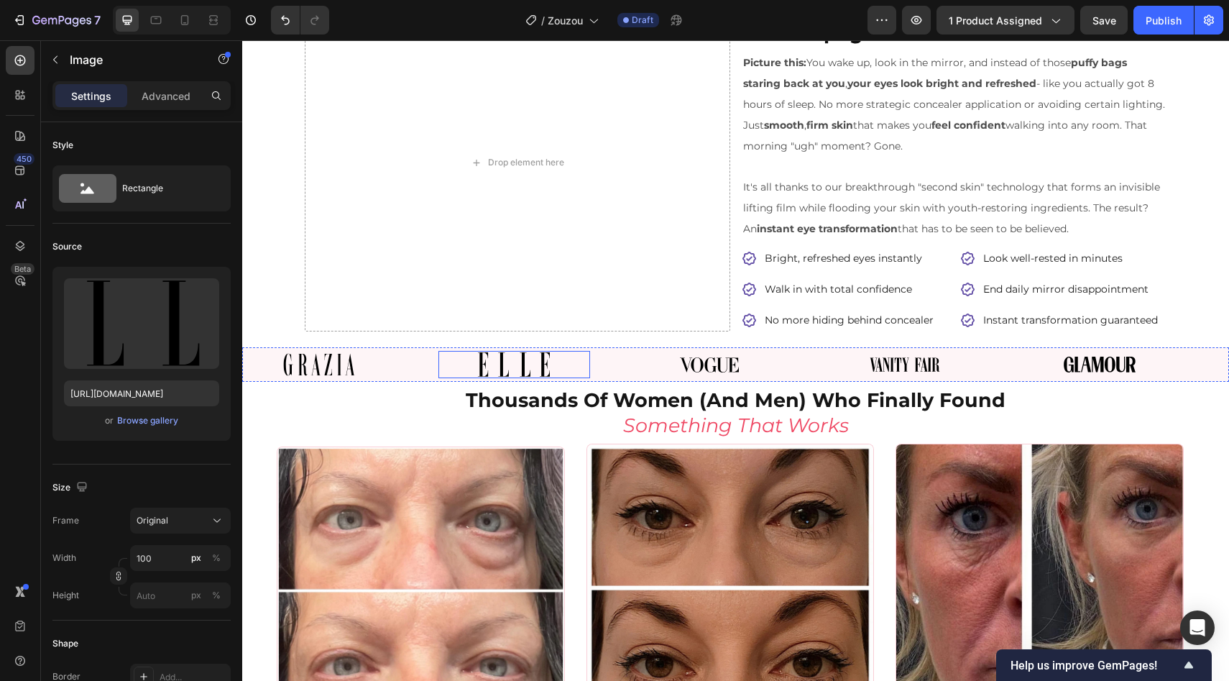
click at [460, 370] on div at bounding box center [514, 364] width 151 height 26
click at [423, 369] on div "Image" at bounding box center [341, 364] width 196 height 22
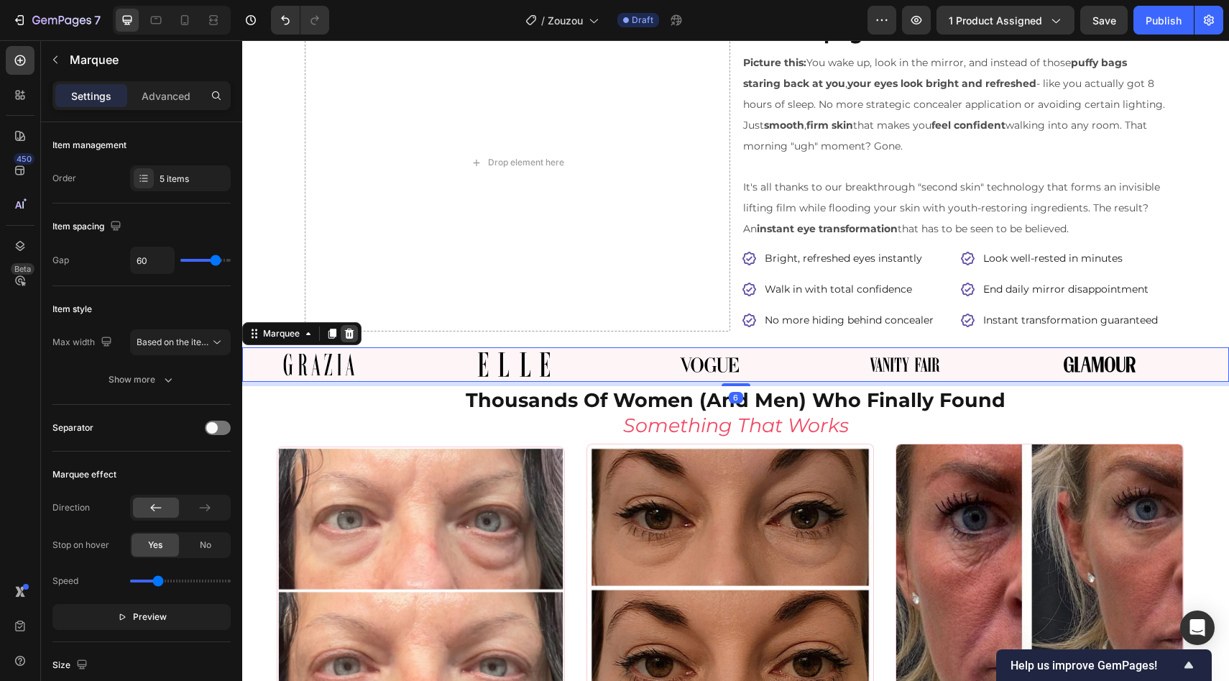
click at [346, 336] on icon at bounding box center [349, 333] width 9 height 10
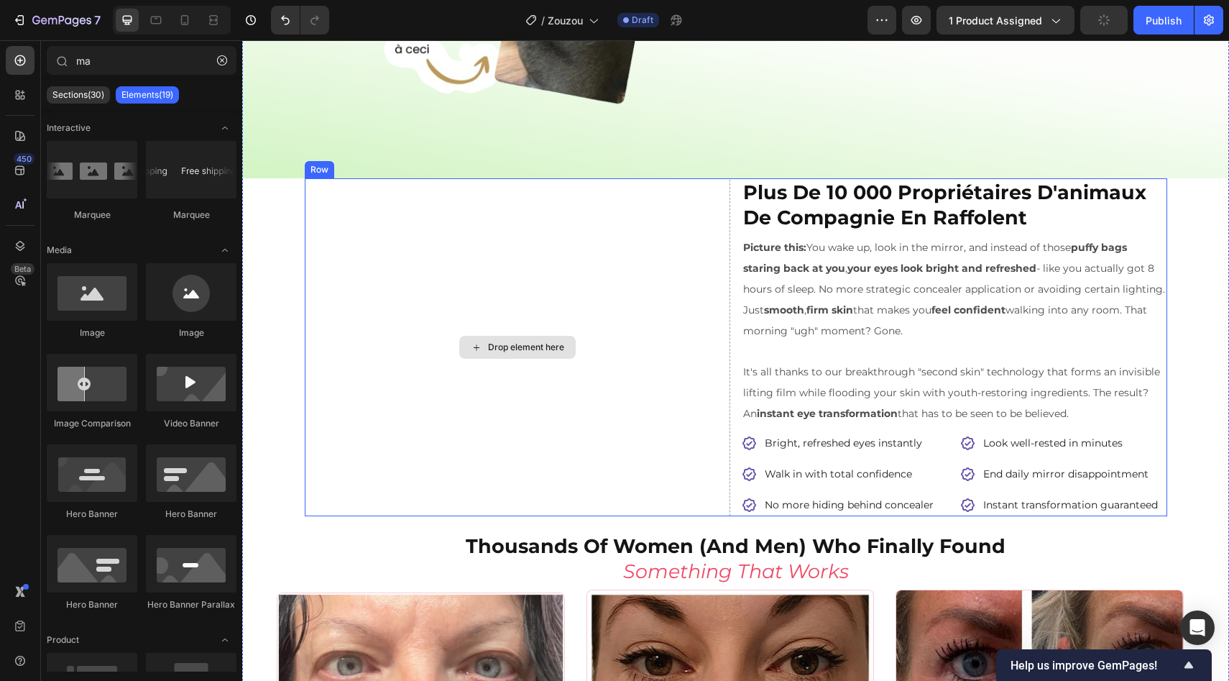
scroll to position [906, 0]
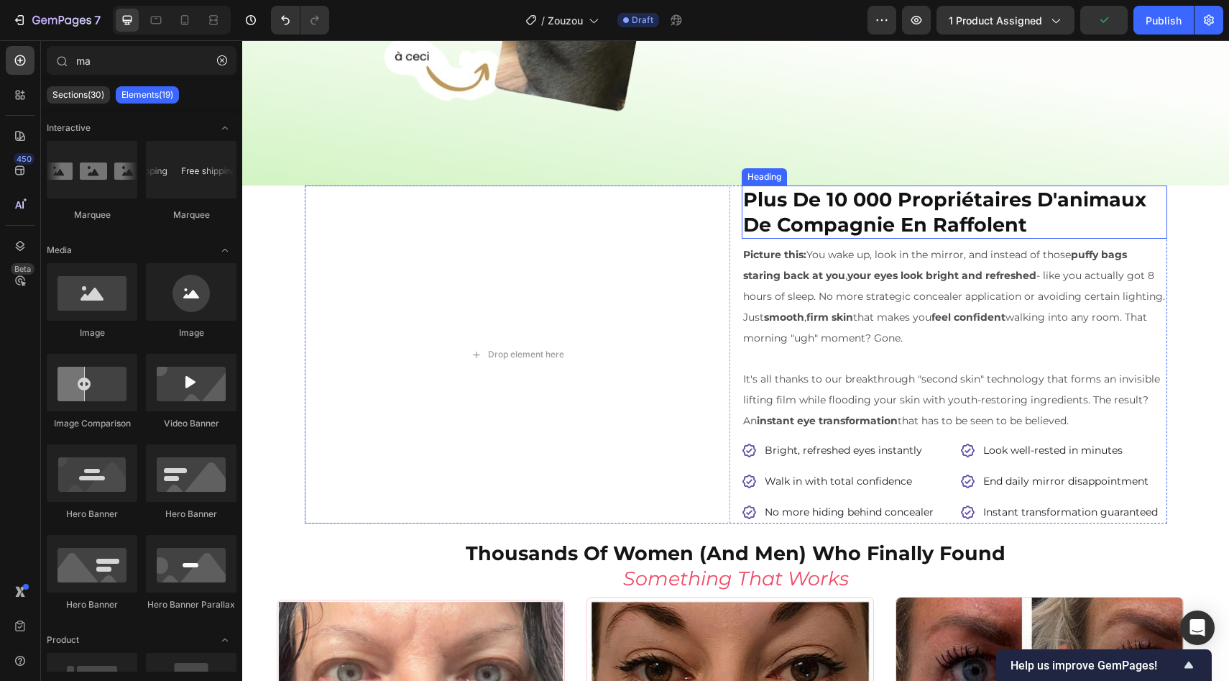
click at [792, 193] on strong "plus de 10 000 propriétaires d'animaux de compagnie en raffolent" at bounding box center [944, 212] width 403 height 49
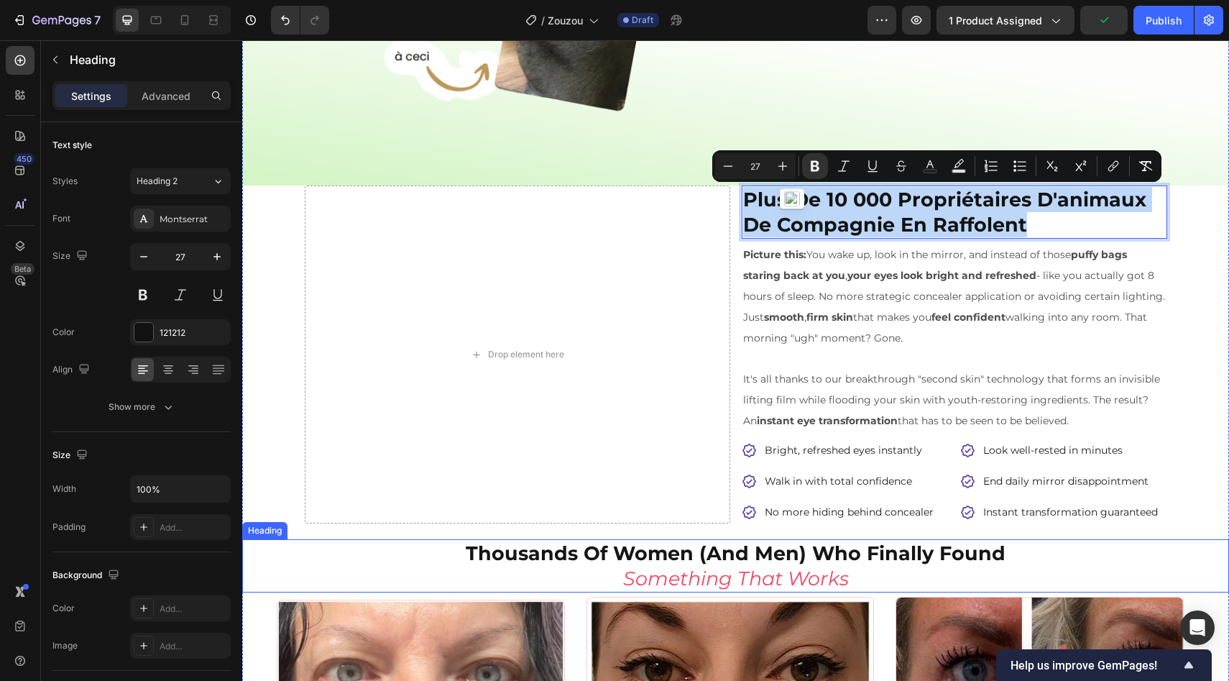
click at [677, 551] on strong "thousands of women (and men) who finally found" at bounding box center [736, 553] width 540 height 24
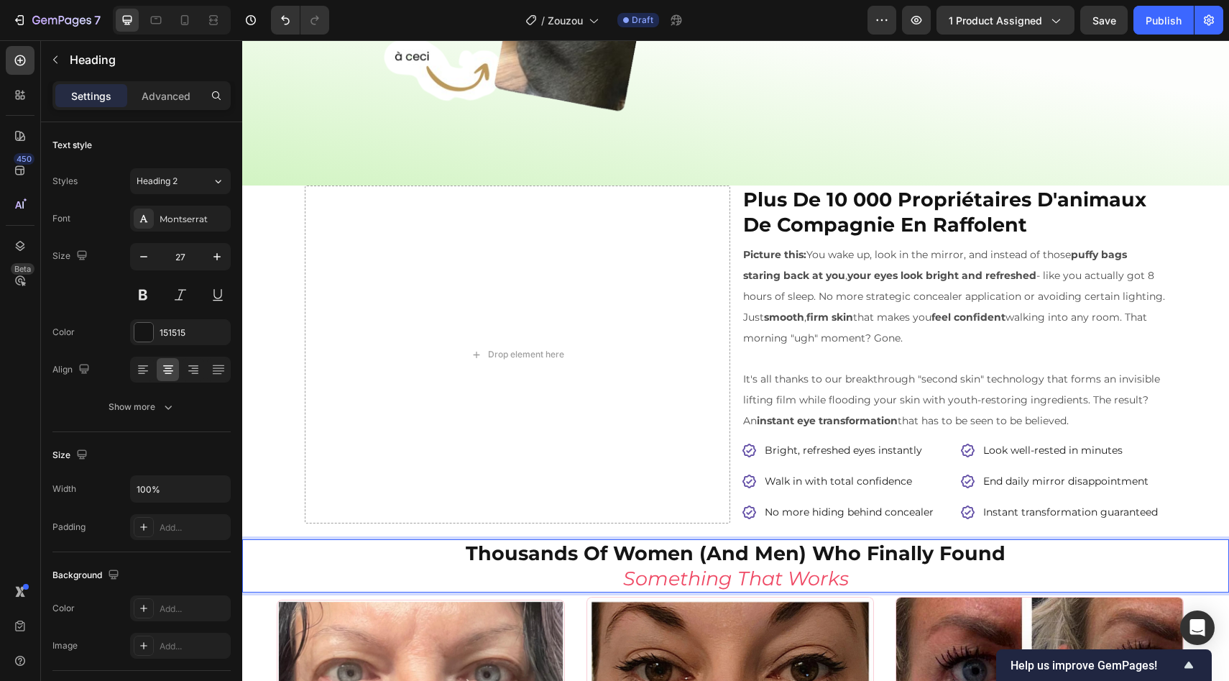
click at [677, 551] on strong "thousands of women (and men) who finally found" at bounding box center [736, 553] width 540 height 24
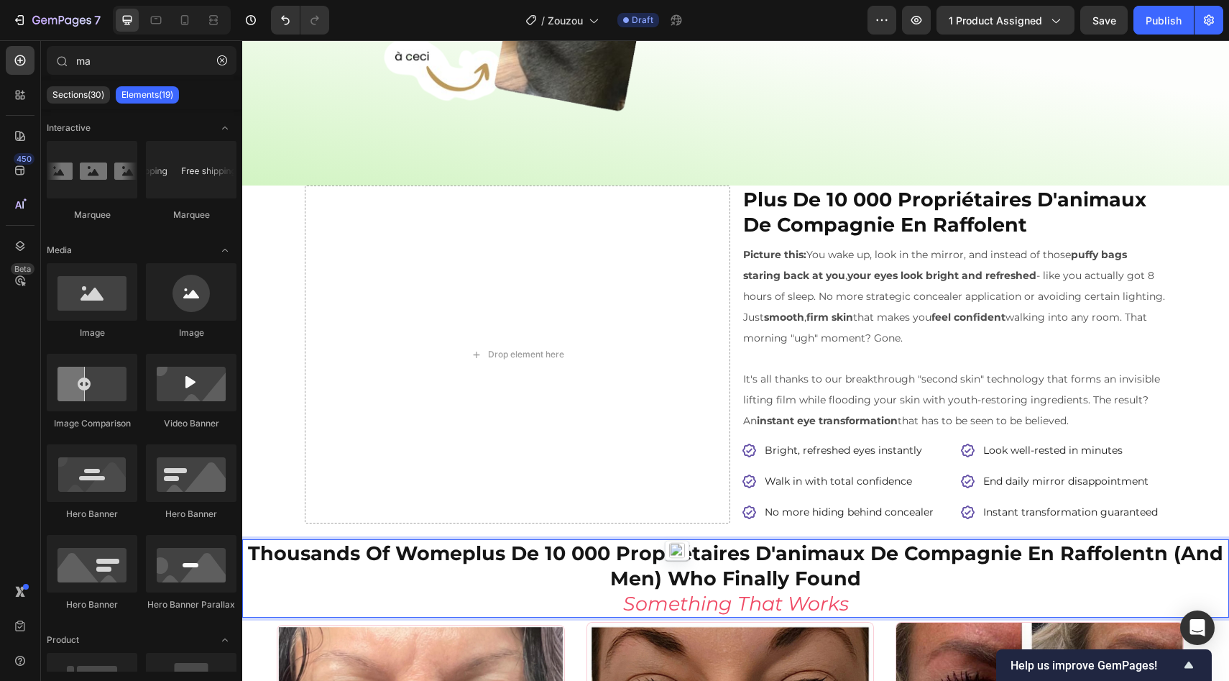
click at [677, 553] on img "button" at bounding box center [677, 551] width 16 height 16
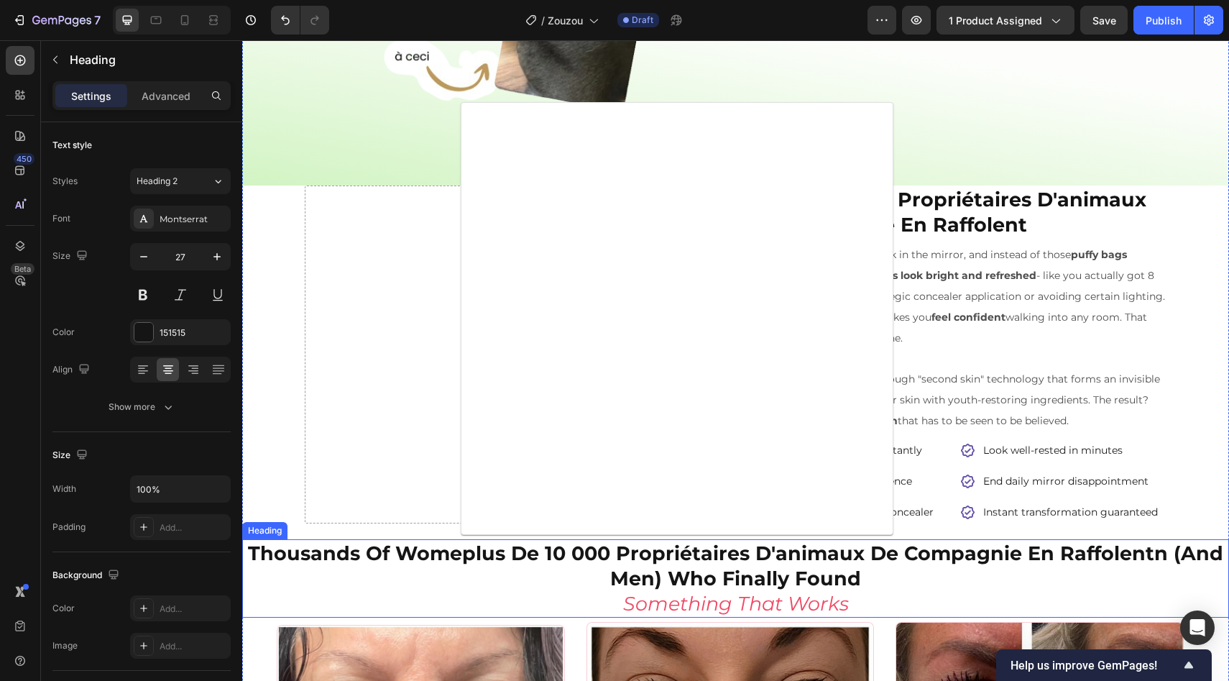
click at [704, 579] on strong "thousands of womeplus de 10 000 propriétaires d'animaux de compagnie en raffole…" at bounding box center [735, 565] width 975 height 49
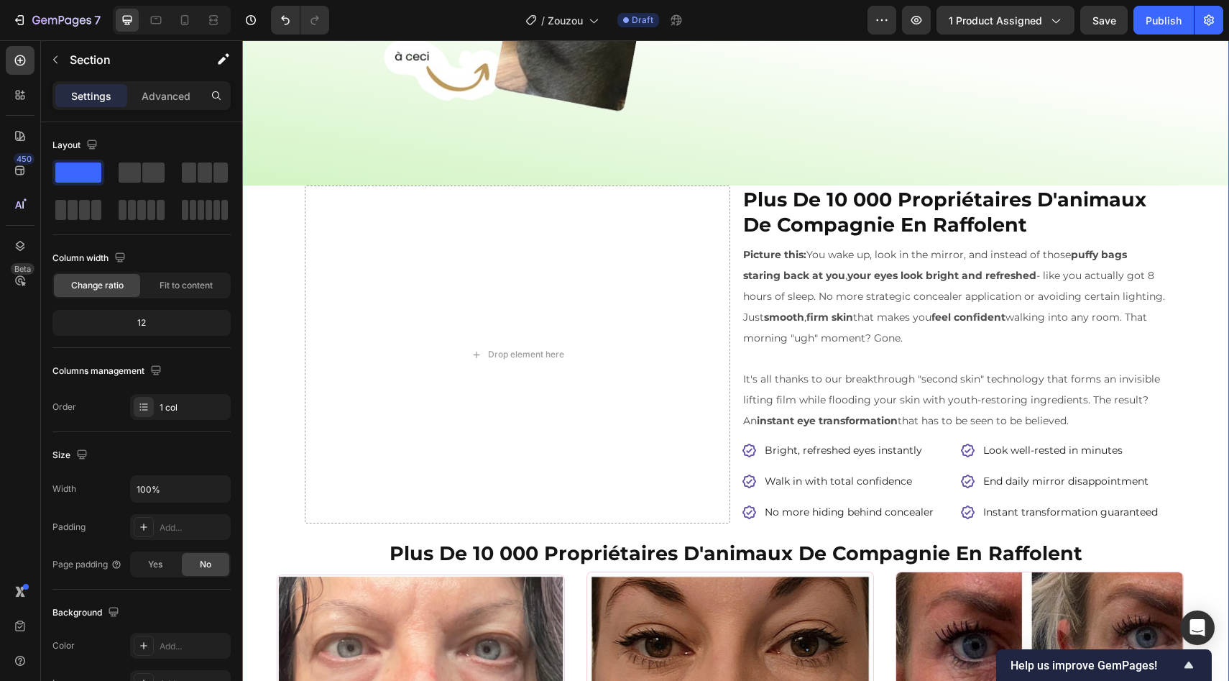
click at [1169, 316] on div "Product Images Image Zouzou™ – spray cutané soutenu par les vétérinaires Produc…" at bounding box center [735, 177] width 987 height 2027
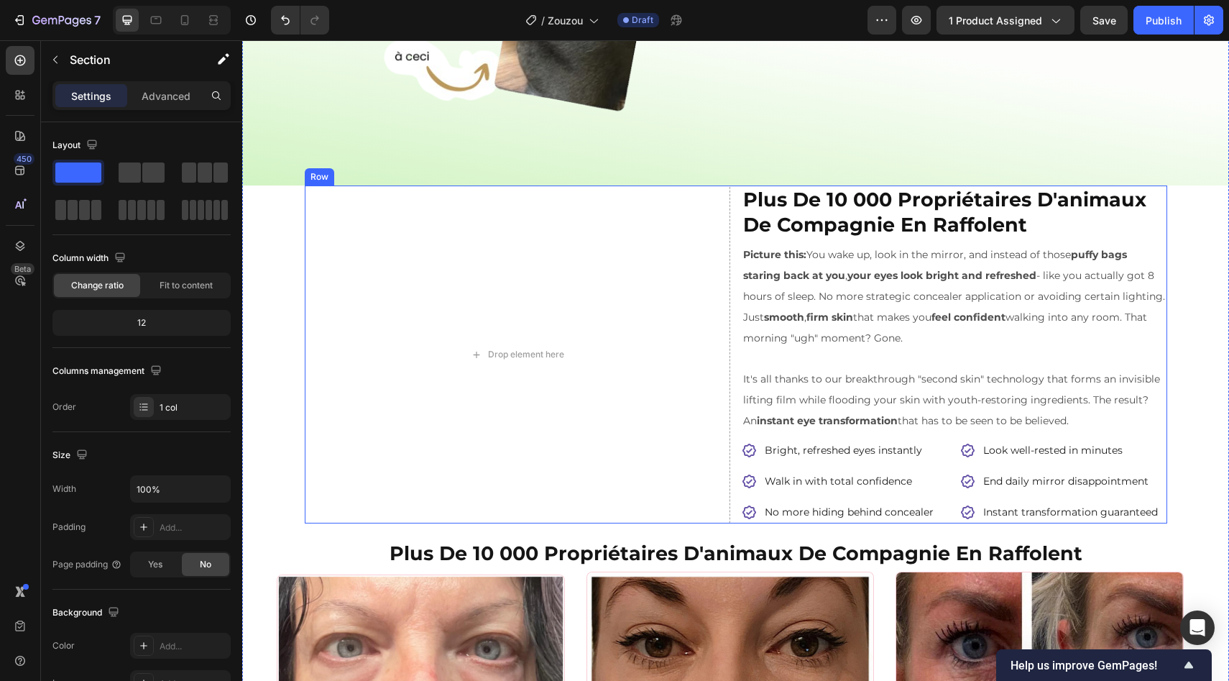
click at [727, 233] on div "Drop element here ⁠⁠⁠⁠⁠⁠⁠ plus de 10 000 propriétaires d'animaux de compagnie e…" at bounding box center [736, 354] width 863 height 338
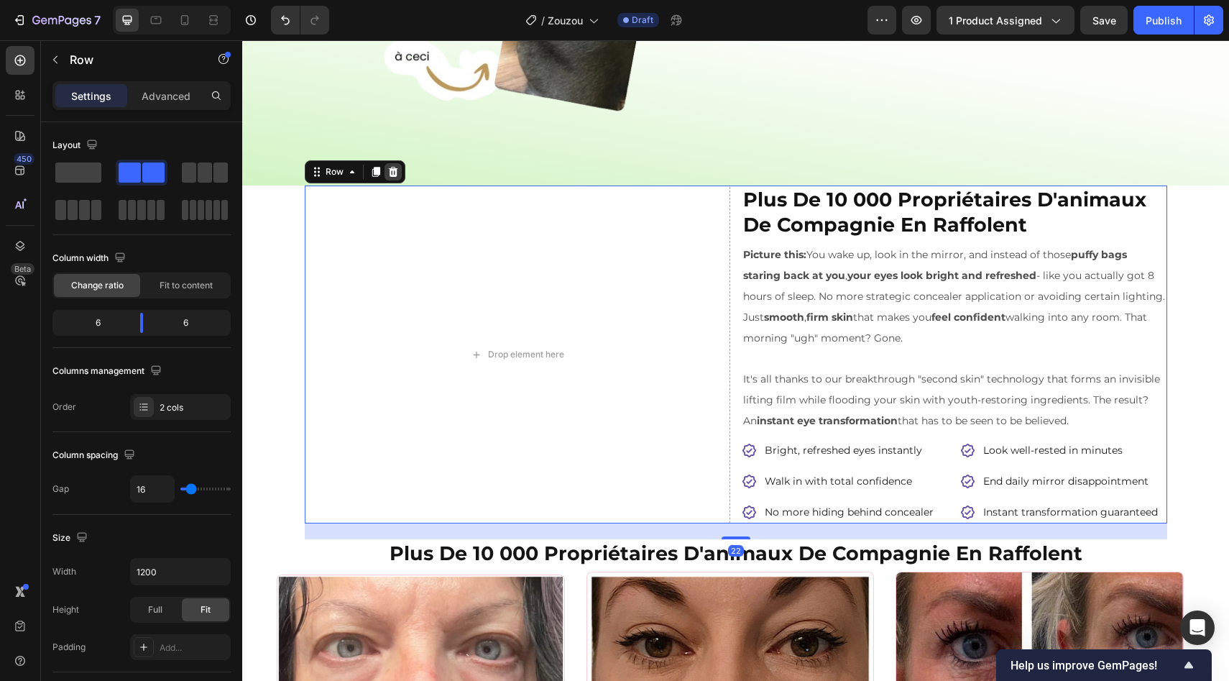
click at [388, 170] on icon at bounding box center [392, 172] width 9 height 10
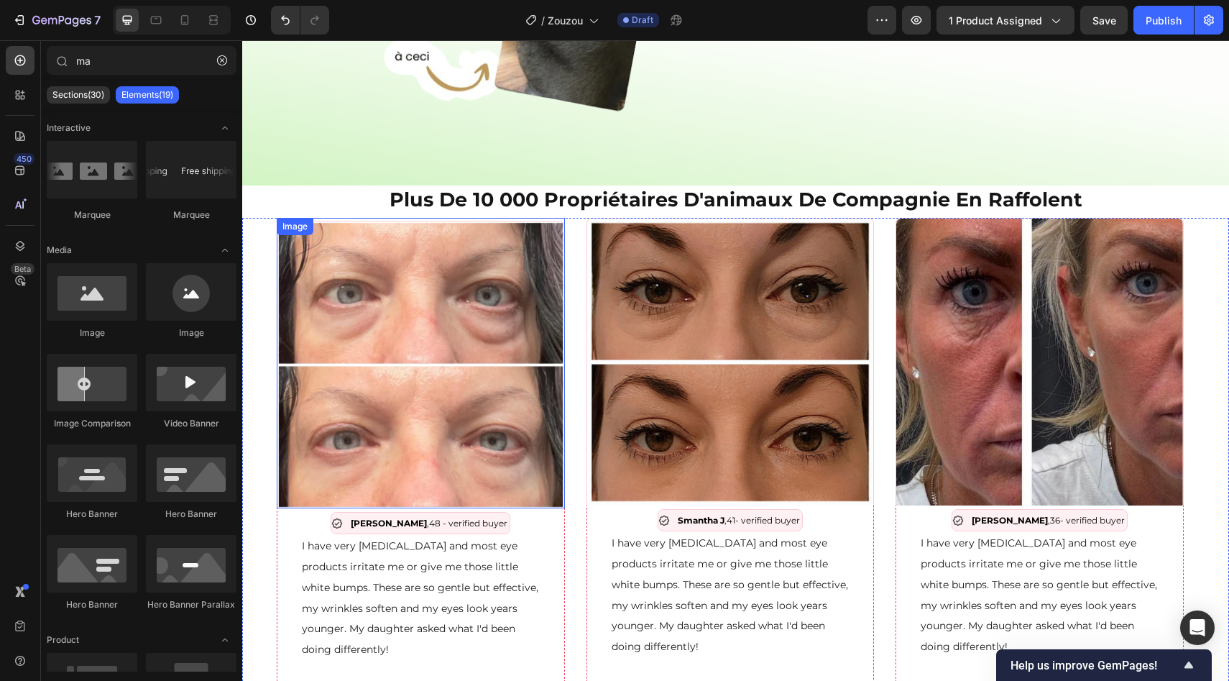
click at [520, 350] on img at bounding box center [421, 365] width 288 height 288
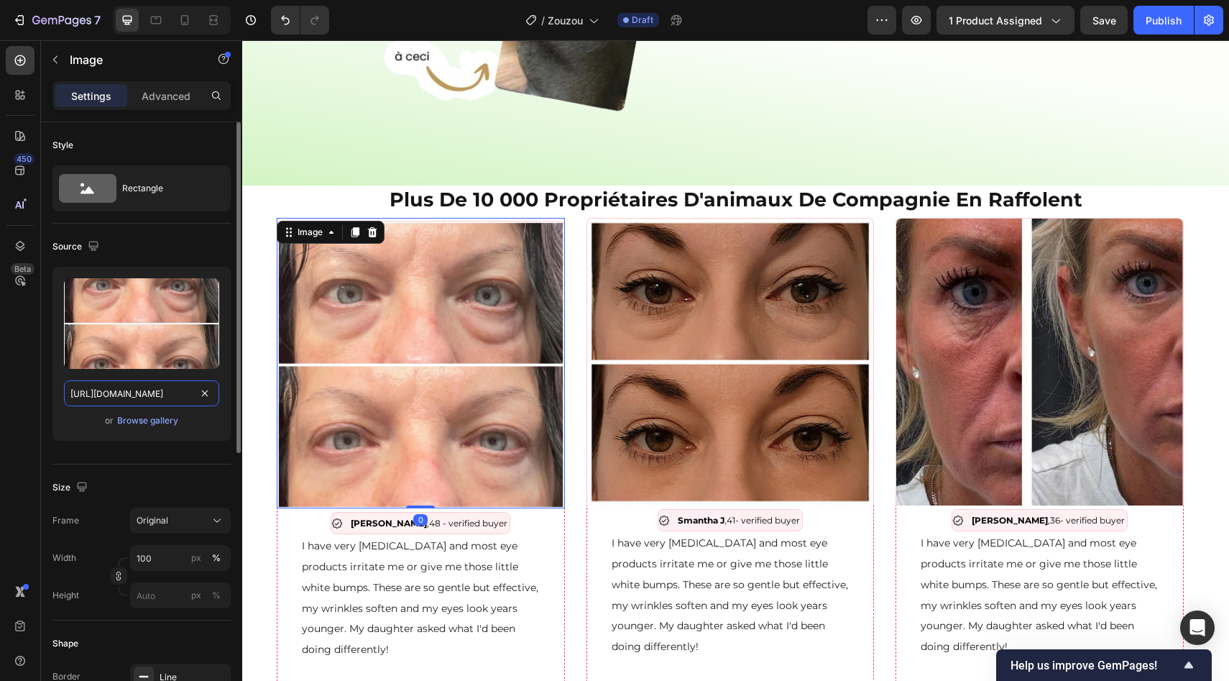
click at [159, 391] on input "https://tryclarae.com/cdn/shop/files/7182YS24jvL_856x.webp?v=1755123129" at bounding box center [141, 393] width 155 height 26
paste input "zoomie.com/cdn/shop/files/527874592_10225046894833942_1599733668670789710_n.jpg…"
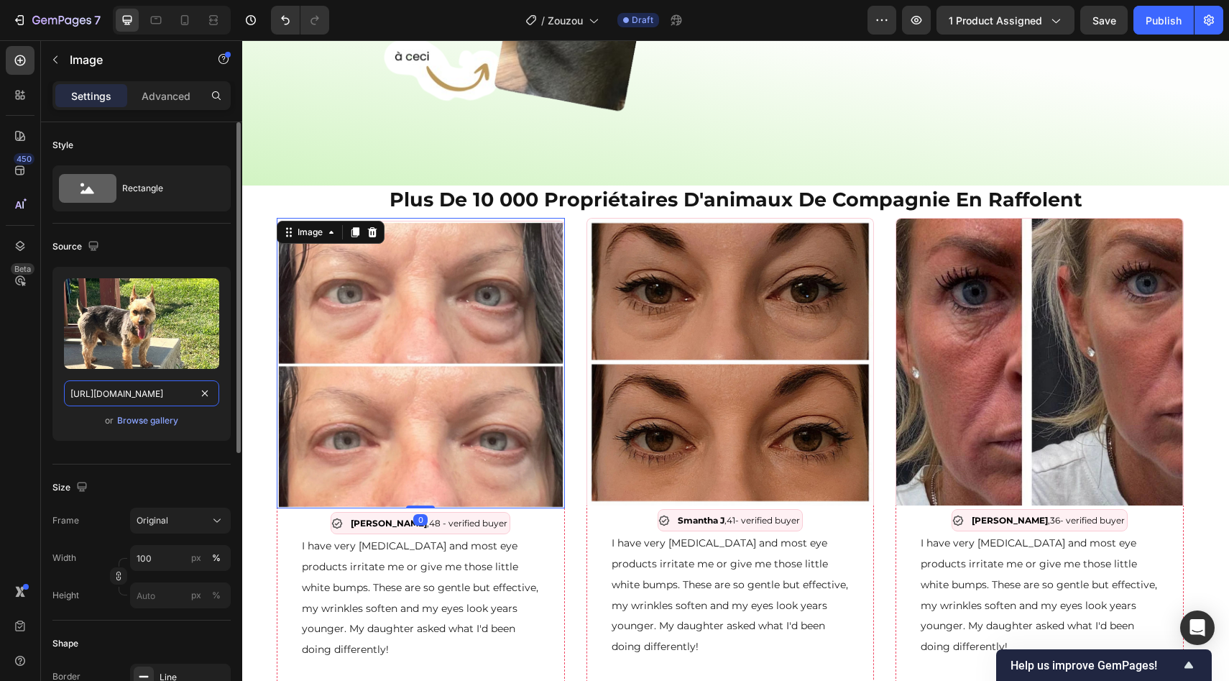
scroll to position [0, 410]
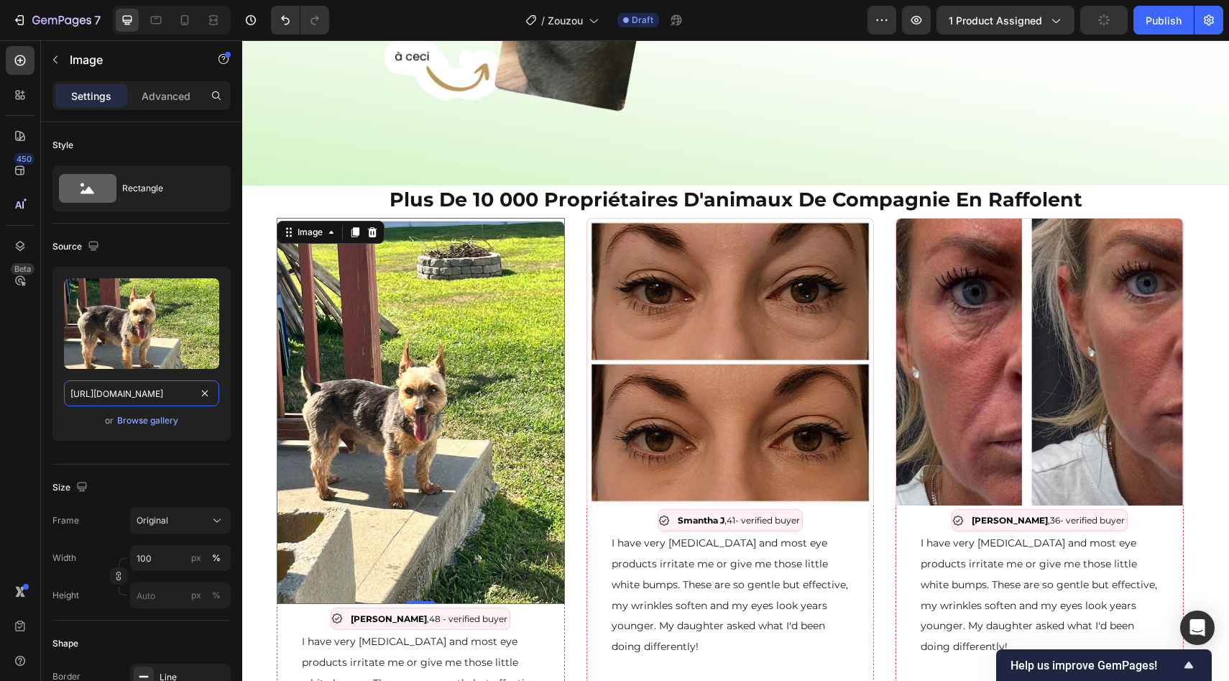
type input "https://tryzoomie.com/cdn/shop/files/527874592_10225046894833942_15997336686707…"
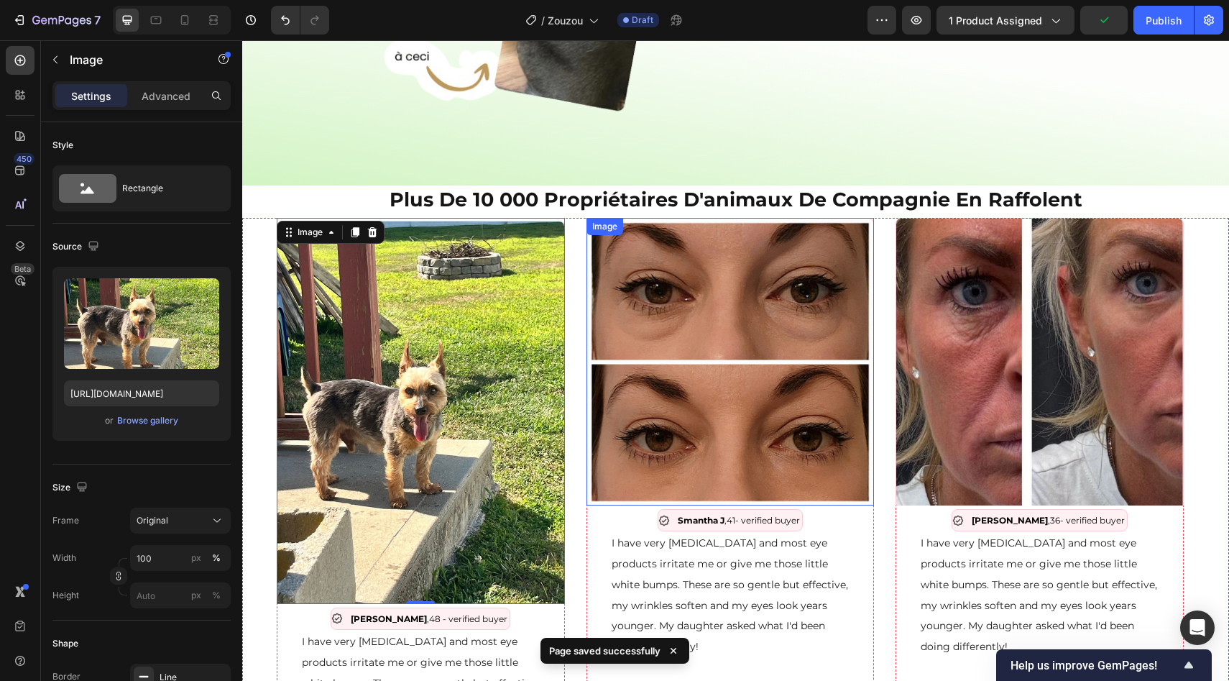
click at [684, 341] on img at bounding box center [731, 362] width 288 height 288
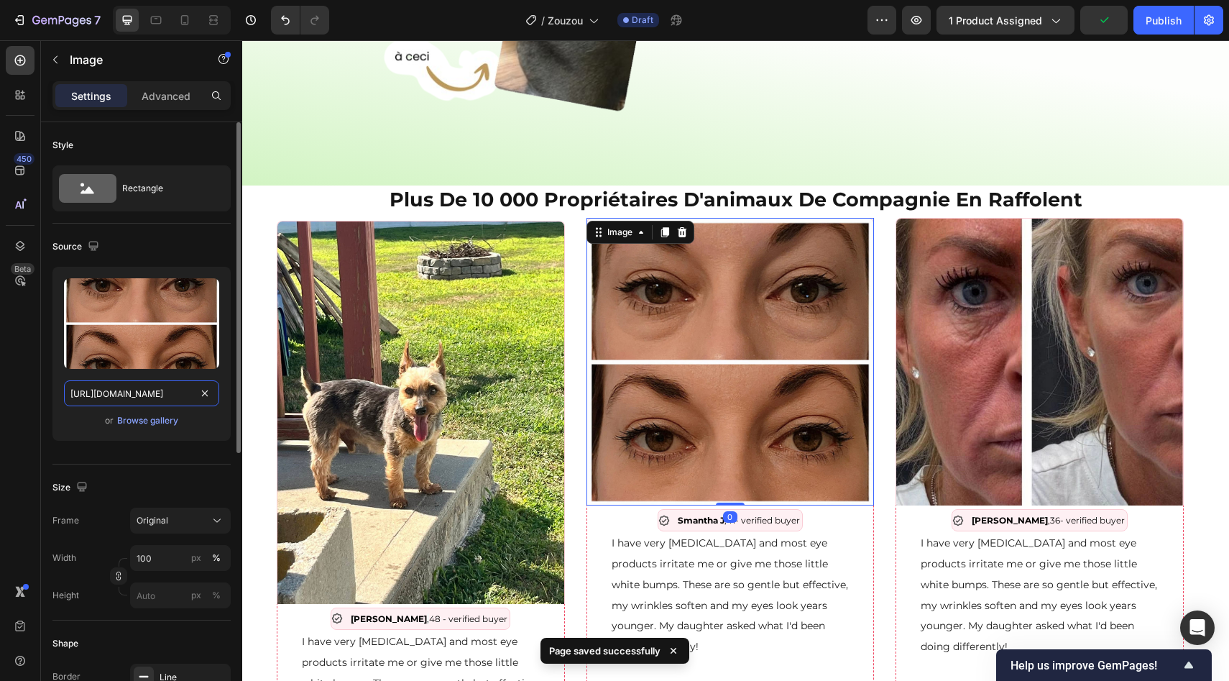
click at [185, 383] on input "https://tryclarae.com/cdn/shop/files/71qzW8lsqSL_856x.webp?v=1755123130" at bounding box center [141, 393] width 155 height 26
paste input "zoomie.com/cdn/shop/files/530203406_10238892598601285_5740205093346447919_n.jpg…"
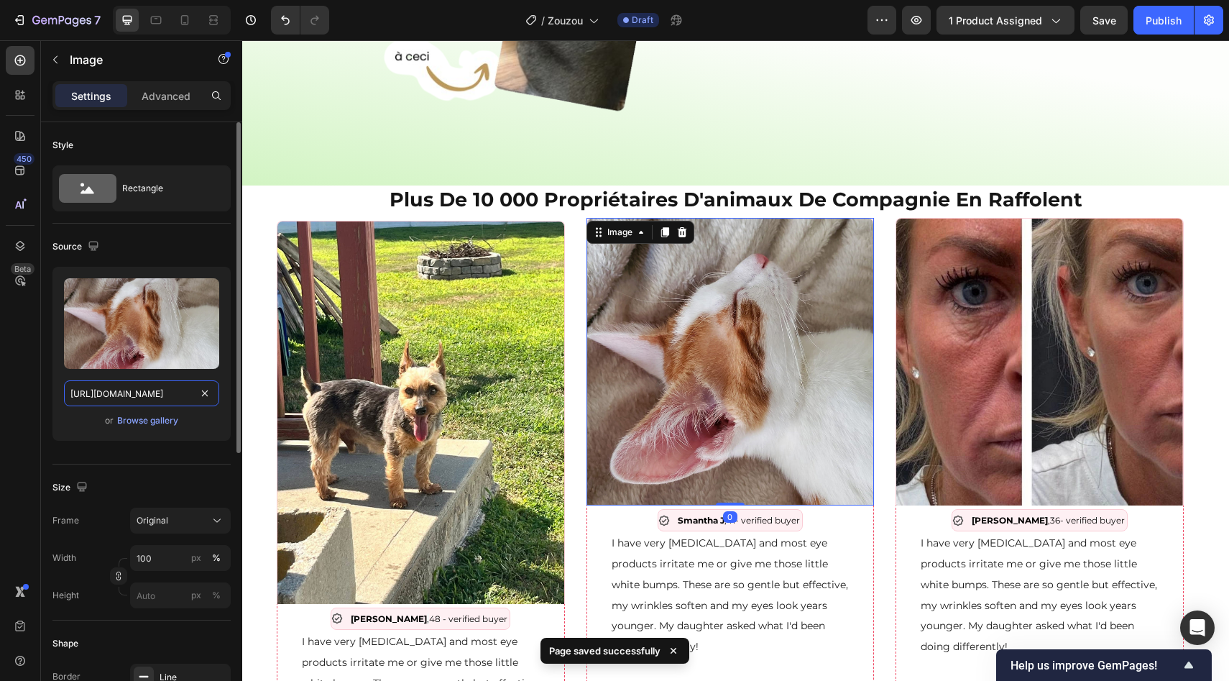
type input "https://tryzoomie.com/cdn/shop/files/530203406_10238892598601285_57402050933464…"
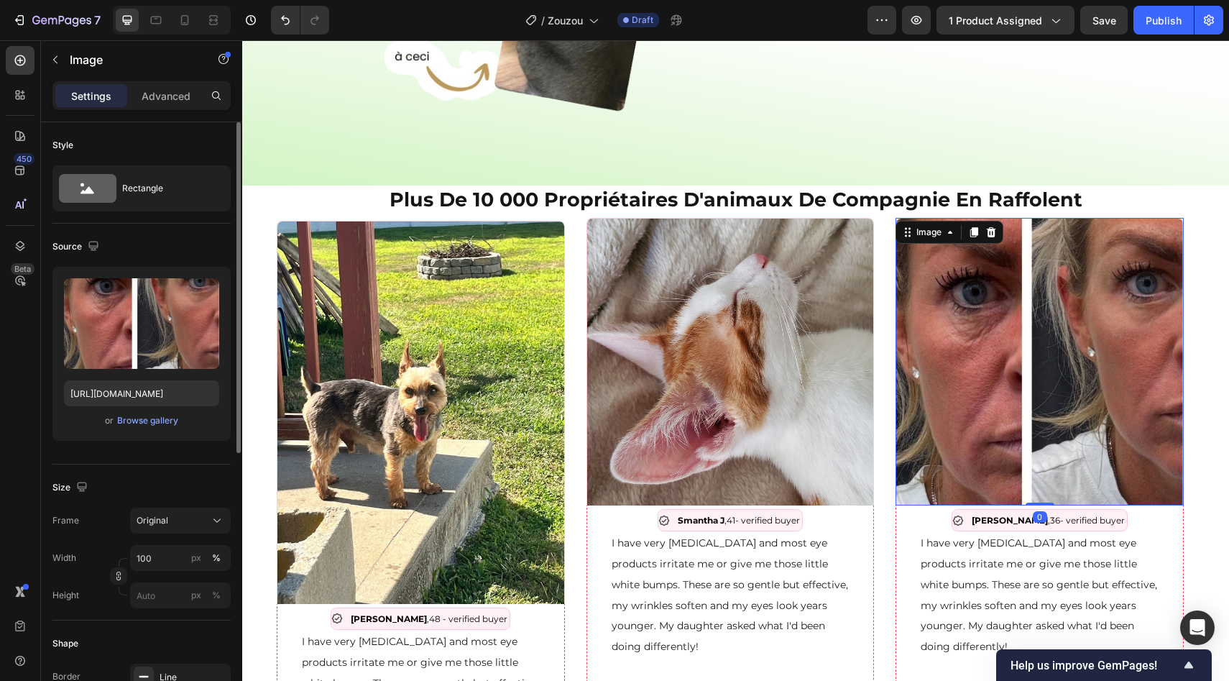
click at [934, 319] on img at bounding box center [1040, 362] width 288 height 288
click at [119, 394] on input "https://tryclarae.com/cdn/shop/files/BEFORE_8_856x.webp?v=1755123129" at bounding box center [141, 393] width 155 height 26
paste input "zoomie.com/cdn/shop/files/480960892_1184520926430852_4460020724364577786_n.jpg?…"
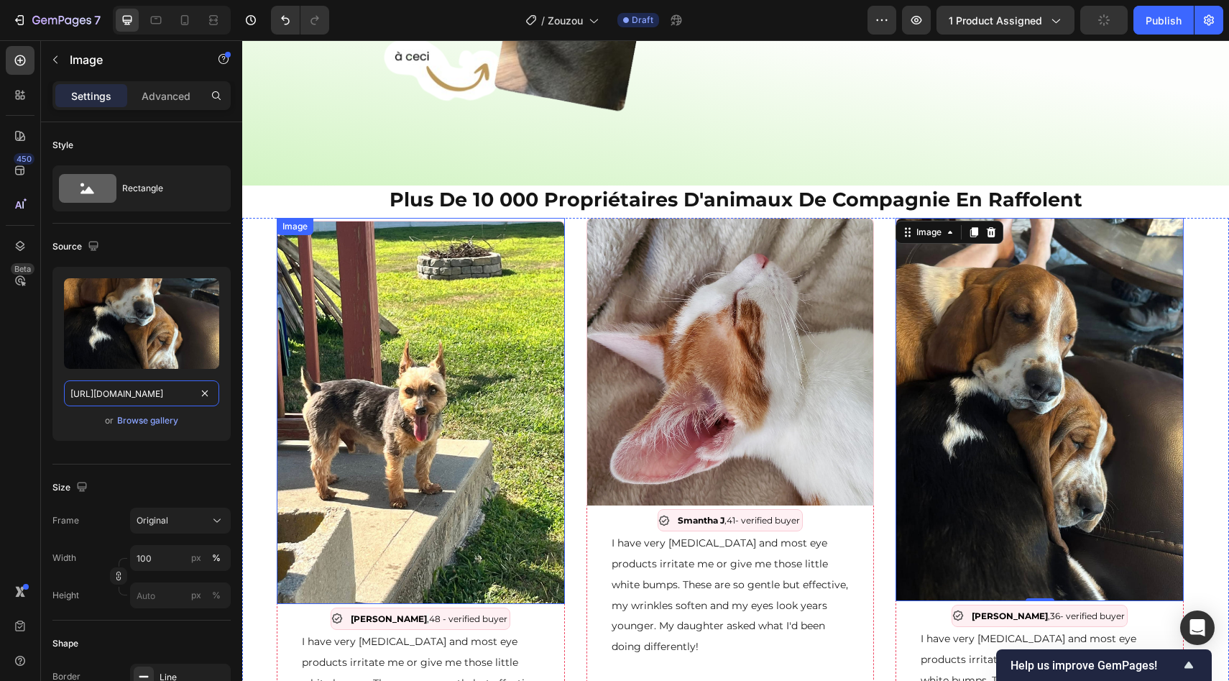
type input "https://tryzoomie.com/cdn/shop/files/480960892_1184520926430852_446002072436457…"
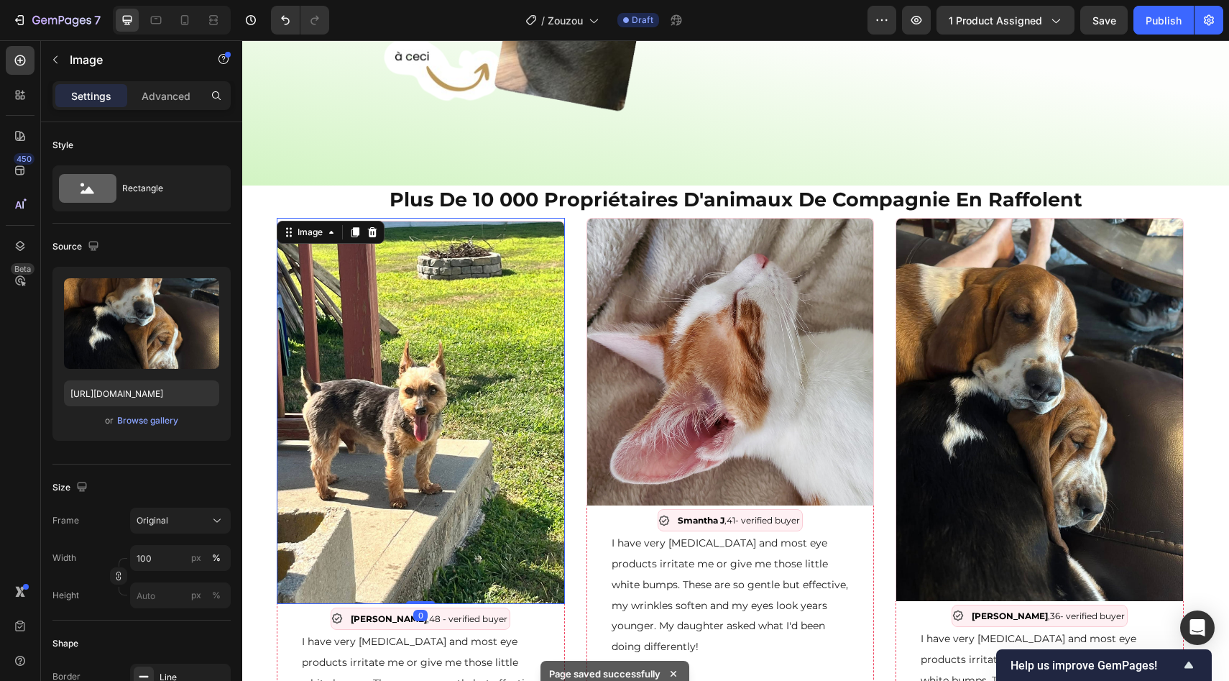
click at [481, 318] on img at bounding box center [421, 412] width 288 height 383
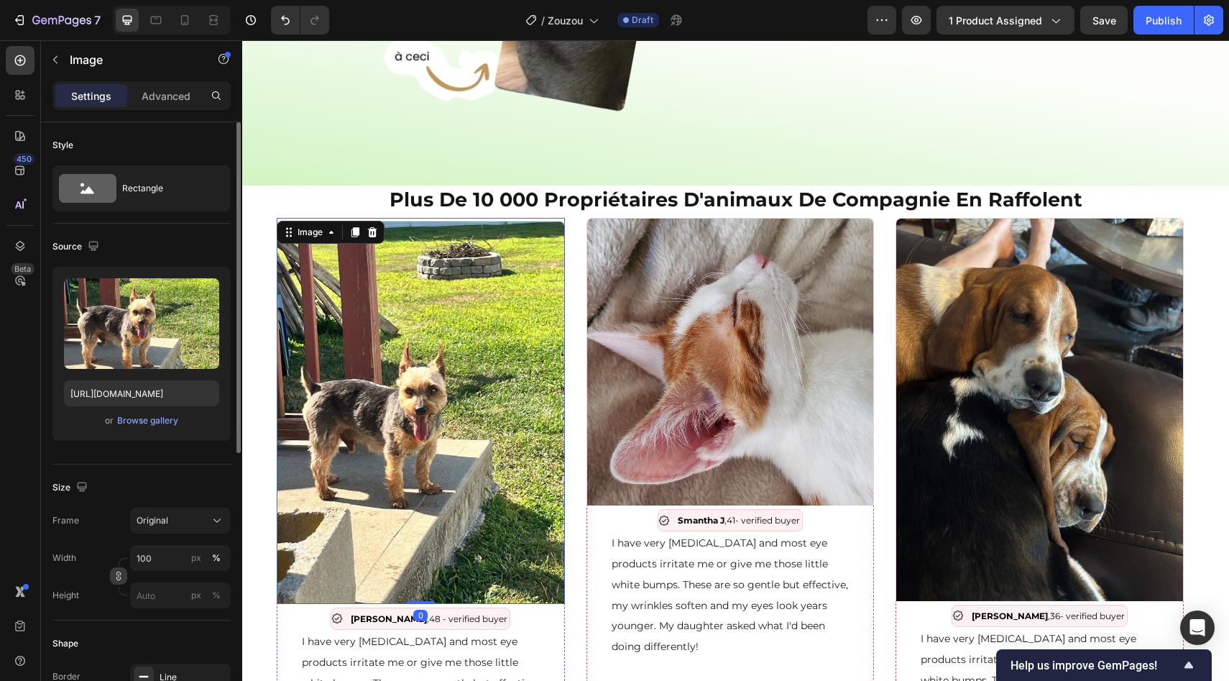
click at [116, 579] on icon "button" at bounding box center [118, 578] width 4 height 4
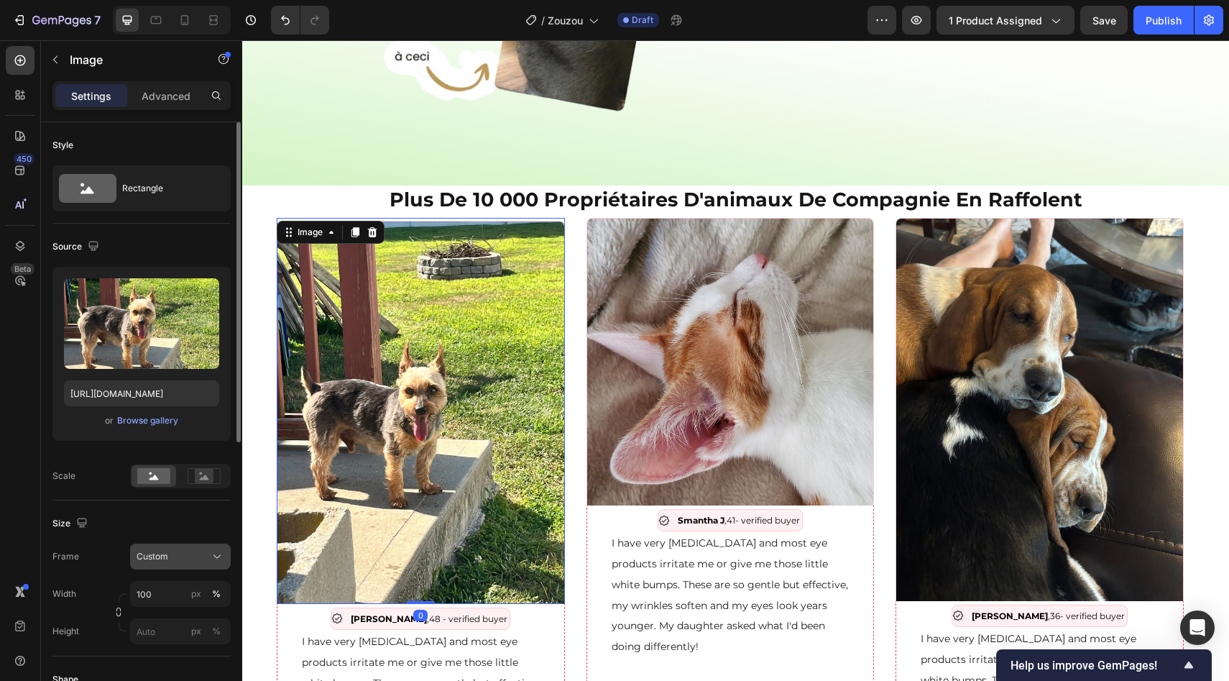
click at [152, 564] on button "Custom" at bounding box center [180, 556] width 101 height 26
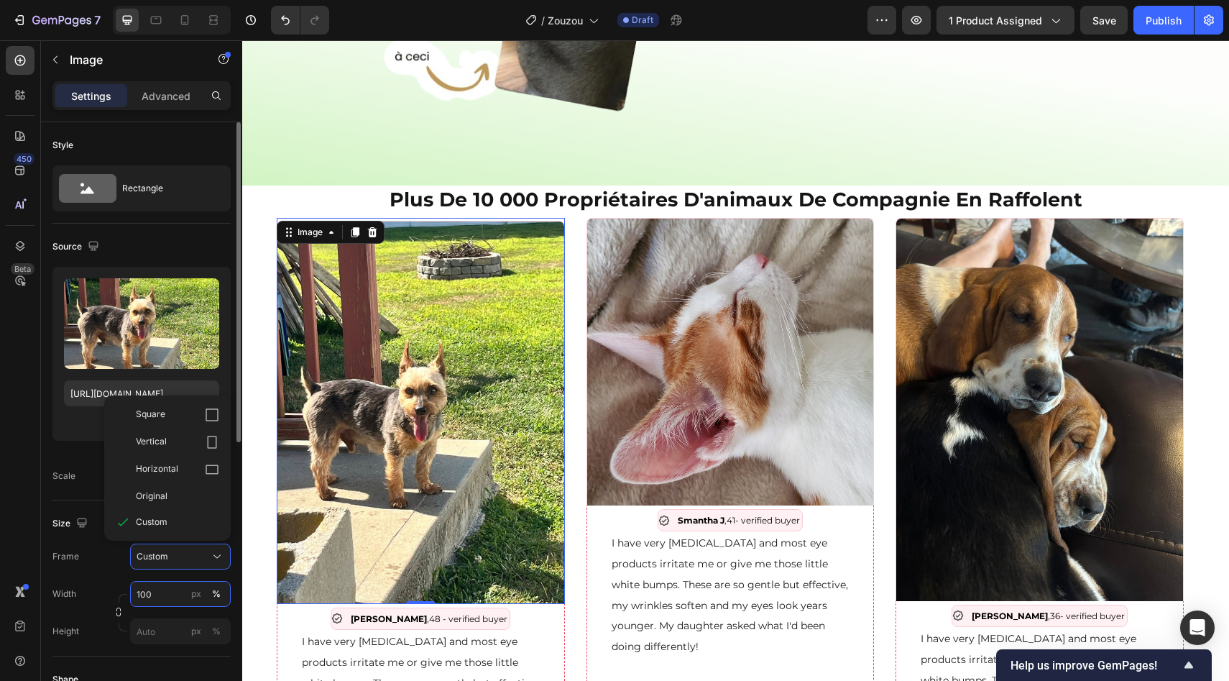
click at [154, 592] on input "100" at bounding box center [180, 594] width 101 height 26
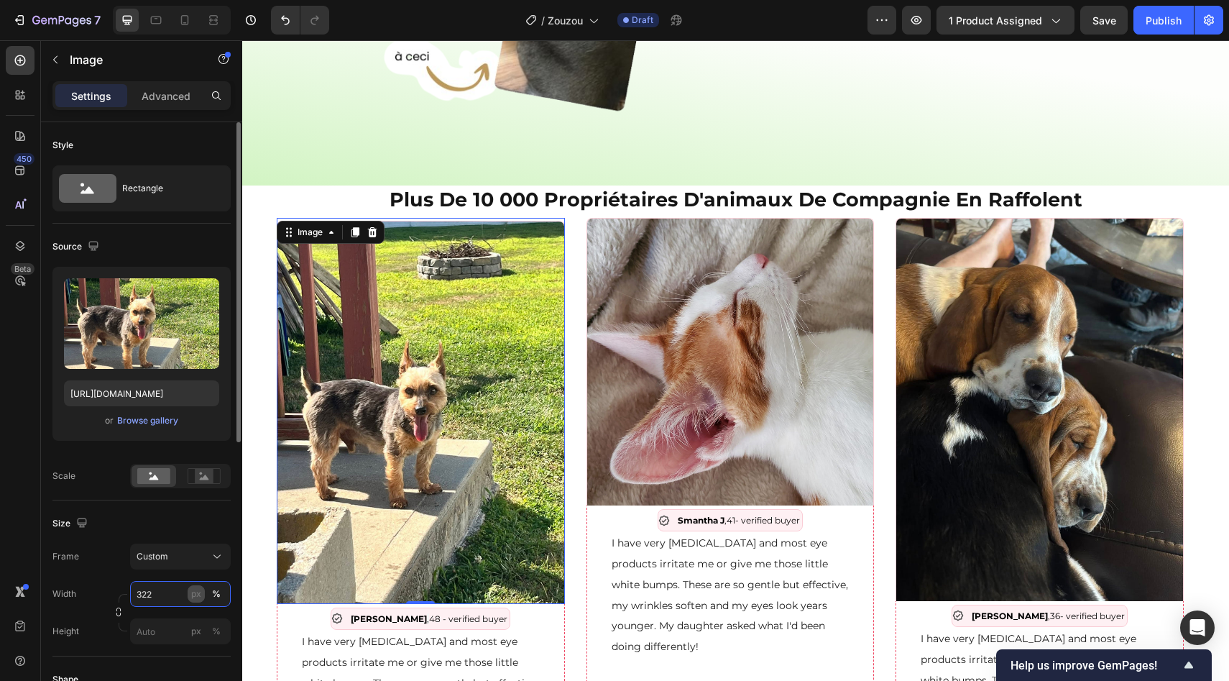
type input "322"
click at [194, 598] on div "px" at bounding box center [196, 593] width 10 height 13
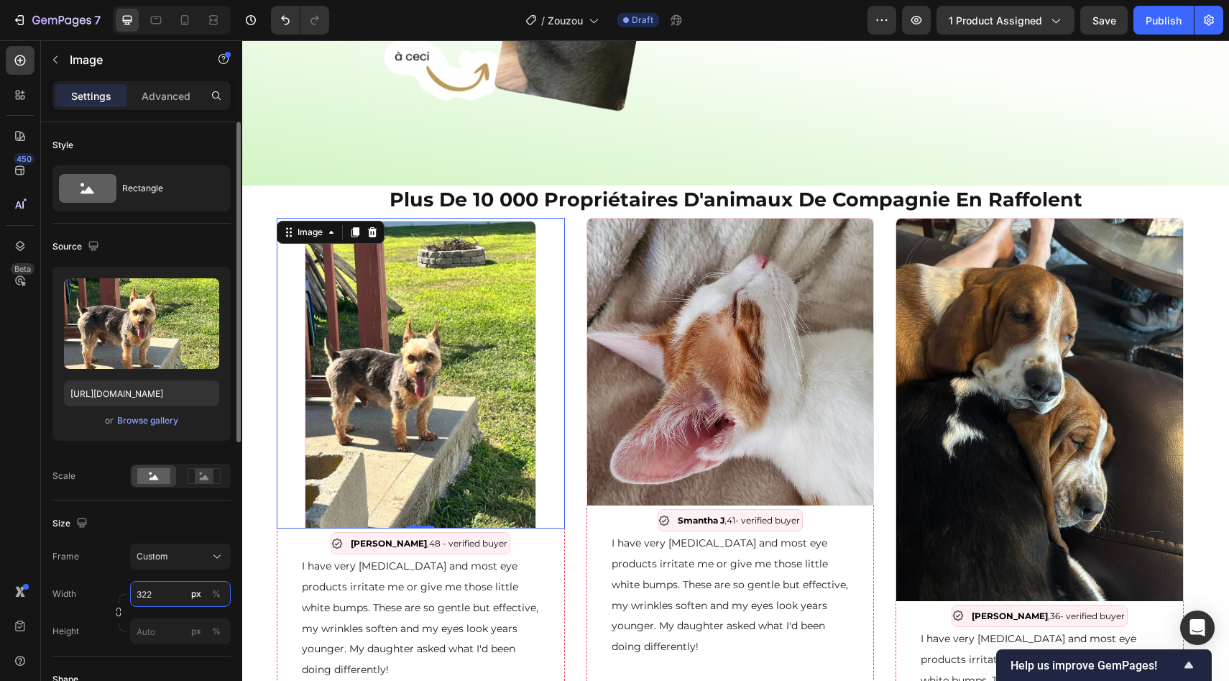
click at [165, 594] on input "322" at bounding box center [180, 594] width 101 height 26
click at [100, 589] on div "Width 322 px %" at bounding box center [141, 594] width 178 height 26
click at [155, 630] on input "px %" at bounding box center [180, 631] width 101 height 26
paste input "322"
type input "322"
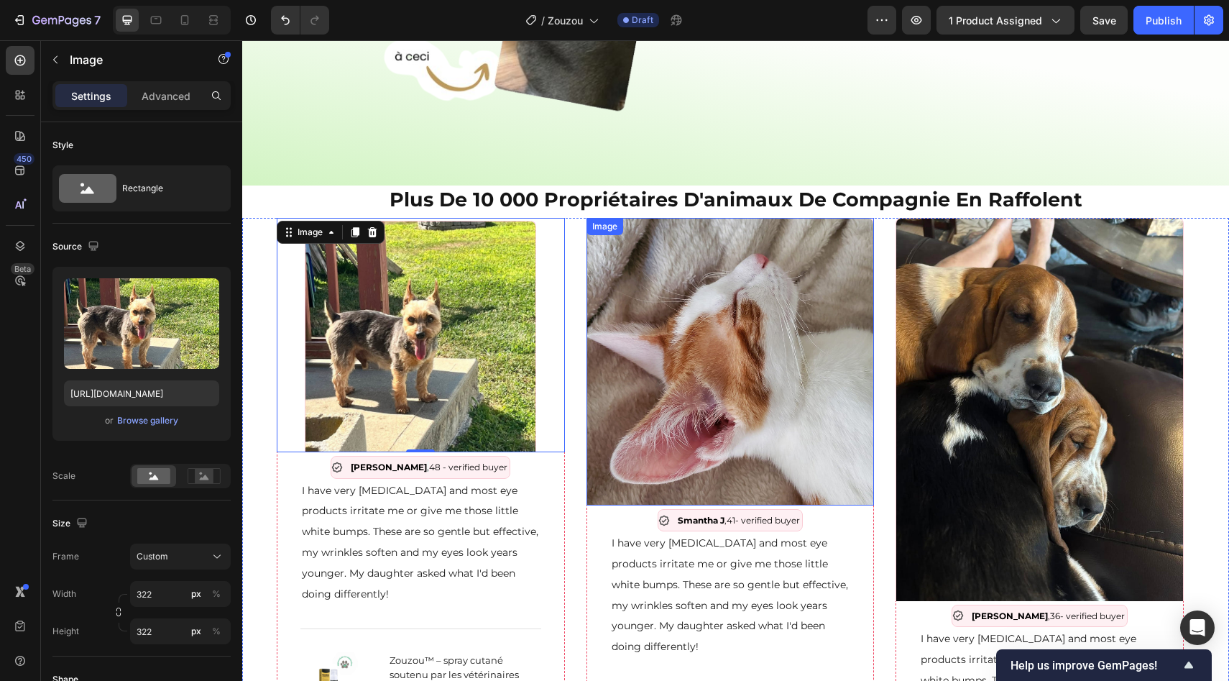
click at [757, 386] on img at bounding box center [731, 362] width 288 height 288
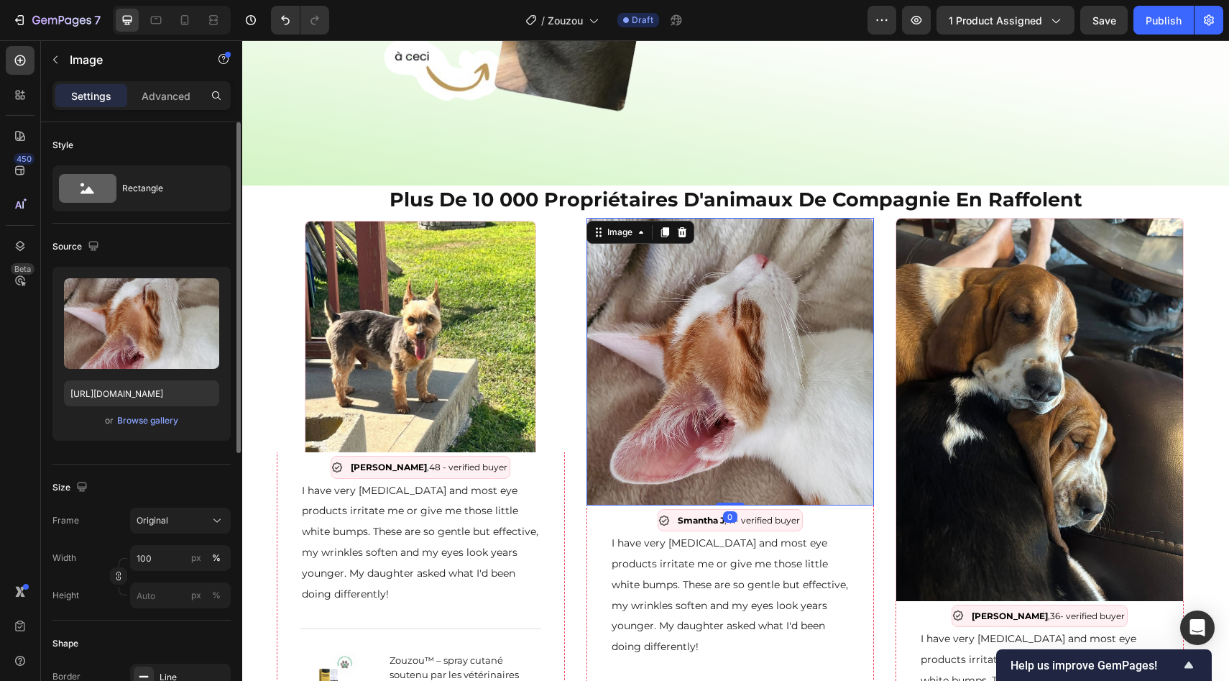
click at [150, 571] on div "Width 100 px % Height px %" at bounding box center [141, 576] width 178 height 63
click at [151, 564] on input "100" at bounding box center [180, 558] width 101 height 26
paste input "322"
type input "322"
click at [191, 563] on div "px" at bounding box center [196, 557] width 10 height 13
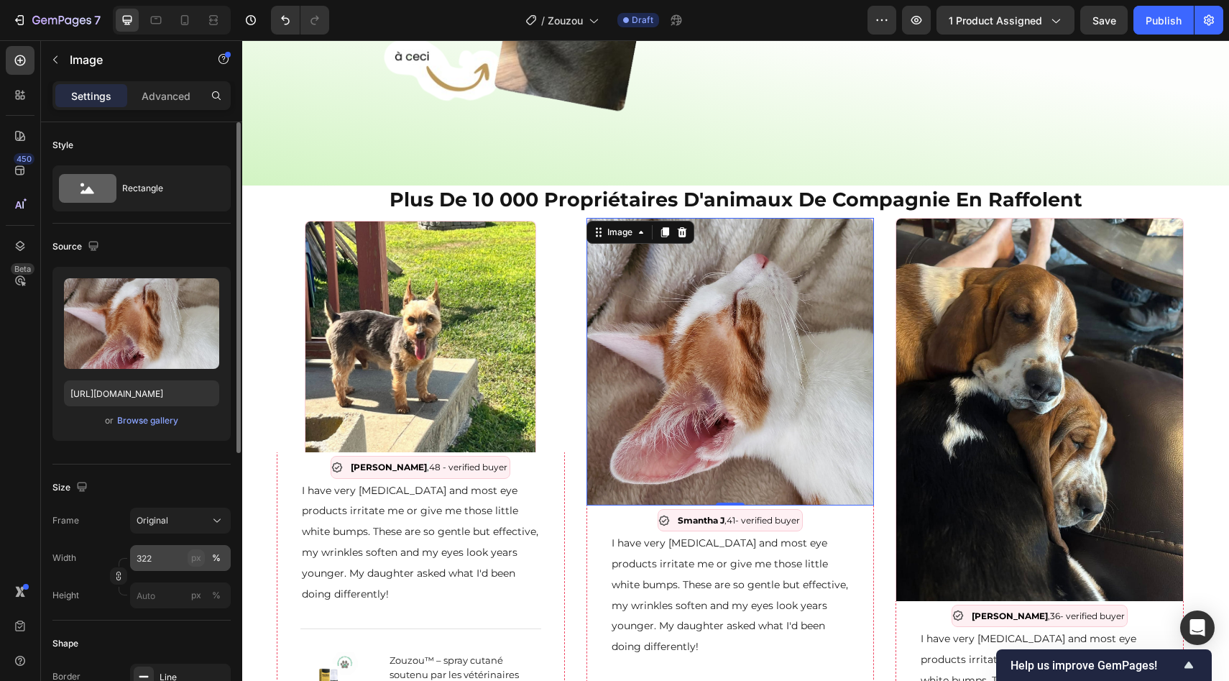
click at [194, 561] on div "px" at bounding box center [196, 557] width 10 height 13
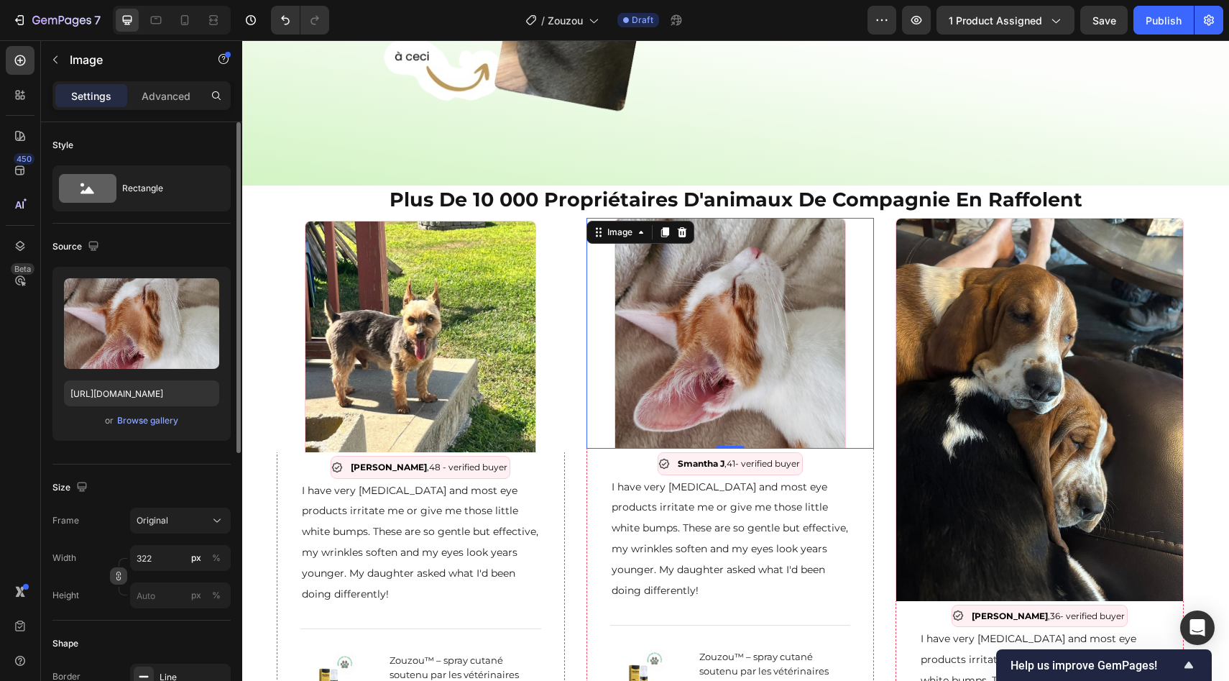
click at [116, 580] on icon "button" at bounding box center [119, 576] width 10 height 10
click at [157, 635] on input "px %" at bounding box center [180, 631] width 101 height 26
paste input "322"
type input "322"
click at [99, 566] on div "Frame Custom" at bounding box center [141, 556] width 178 height 26
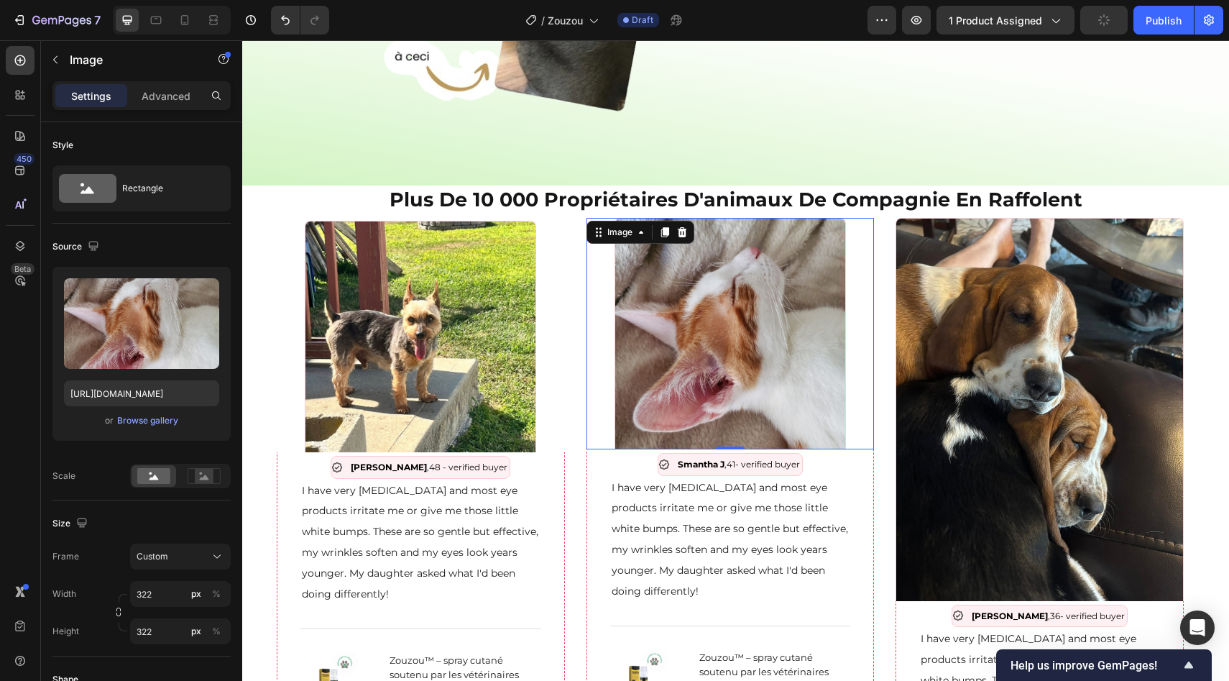
scroll to position [929, 0]
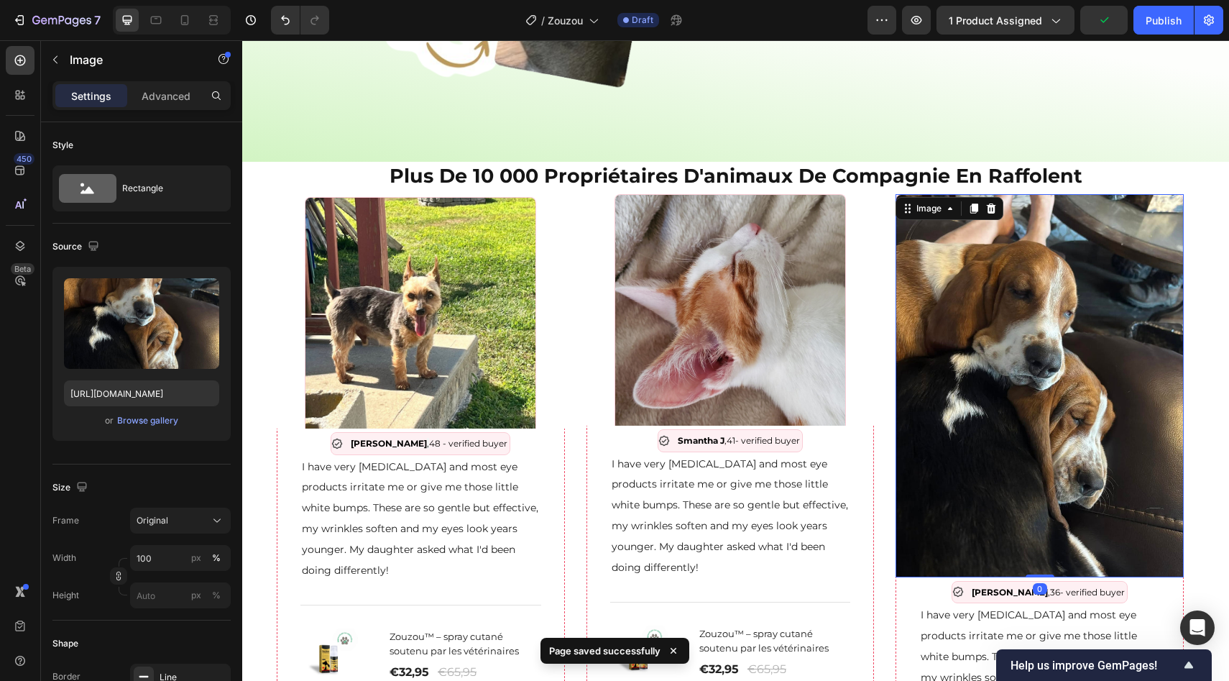
click at [1043, 369] on img at bounding box center [1040, 385] width 288 height 383
click at [155, 553] on input "100" at bounding box center [180, 558] width 101 height 26
paste input "322"
type input "322"
click at [86, 549] on div "Width 322 px %" at bounding box center [141, 558] width 178 height 26
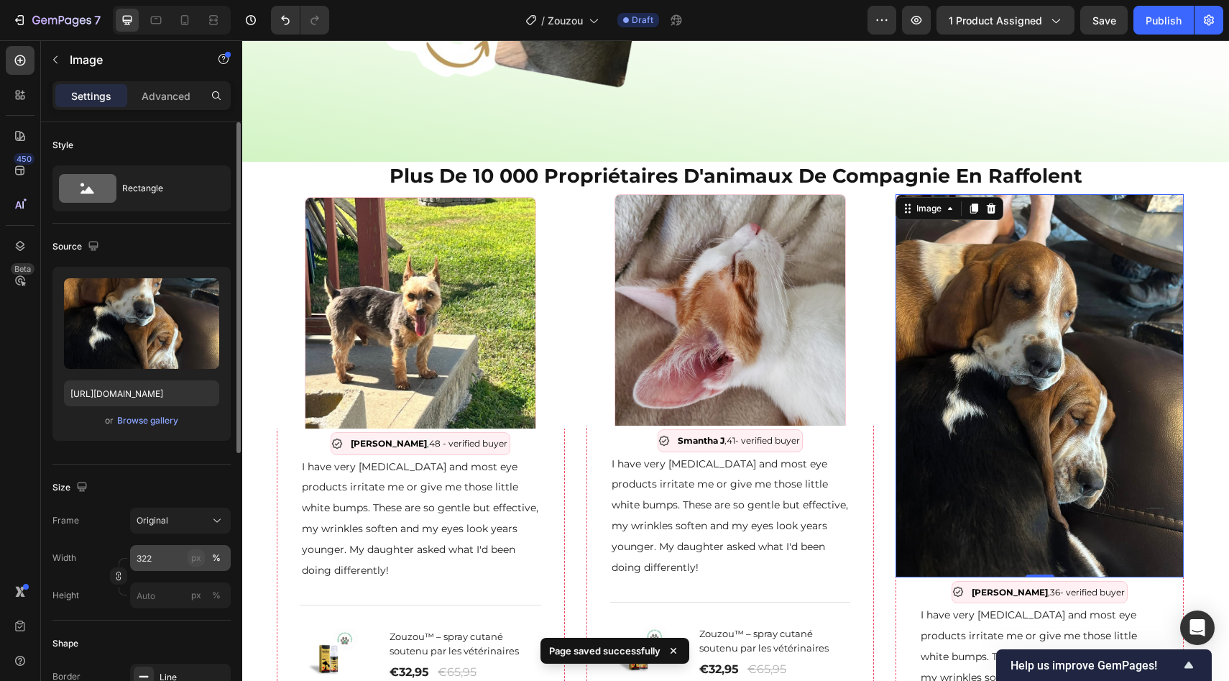
click at [190, 564] on button "px" at bounding box center [196, 557] width 17 height 17
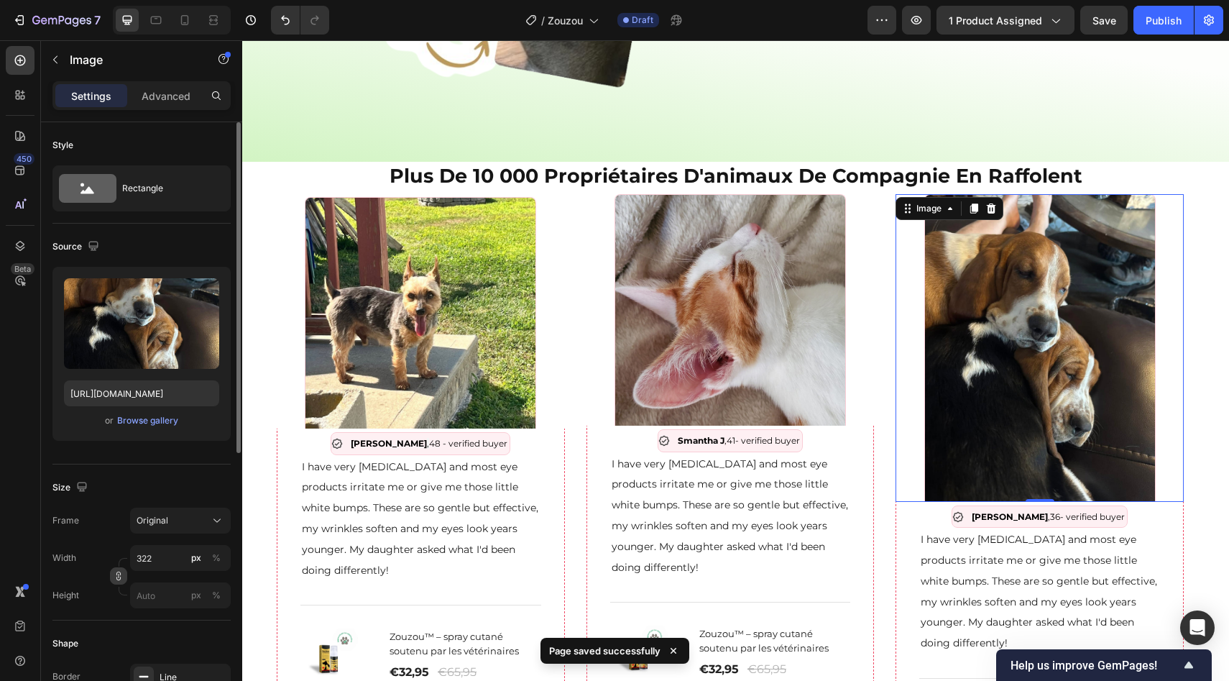
click at [114, 576] on icon "button" at bounding box center [119, 576] width 10 height 10
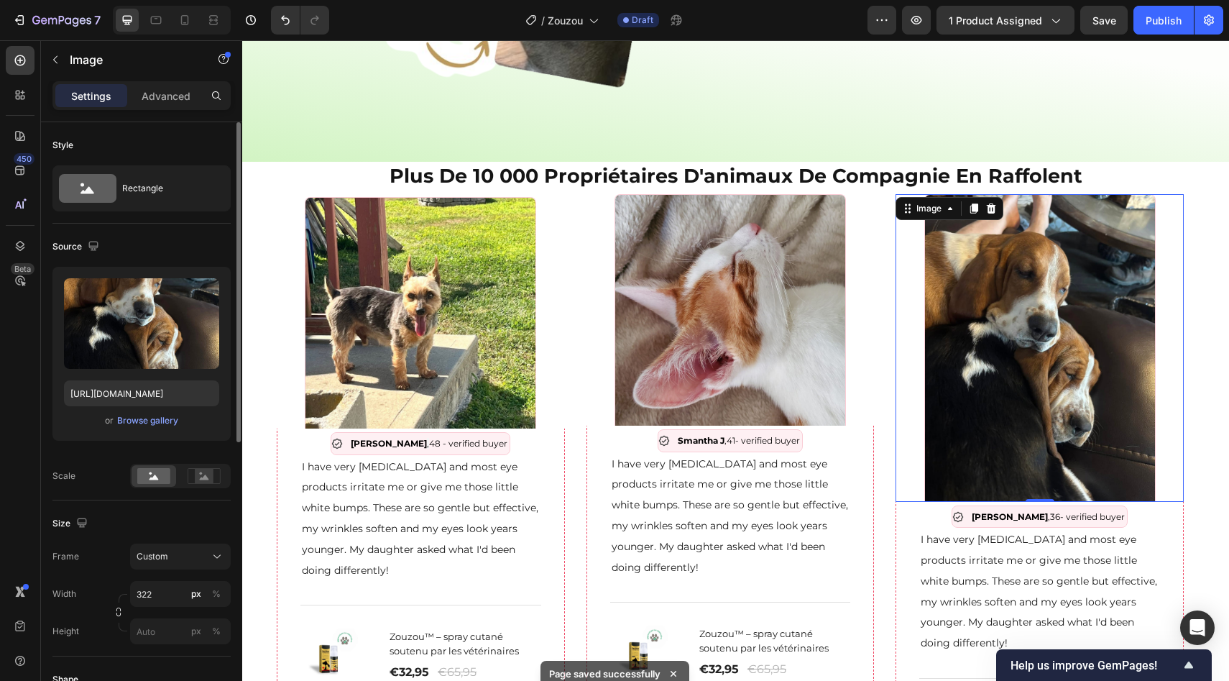
click at [99, 574] on div "Frame Custom Width 322 px % Height px %" at bounding box center [141, 593] width 178 height 101
click at [161, 637] on input "px %" at bounding box center [180, 631] width 101 height 26
paste input "322"
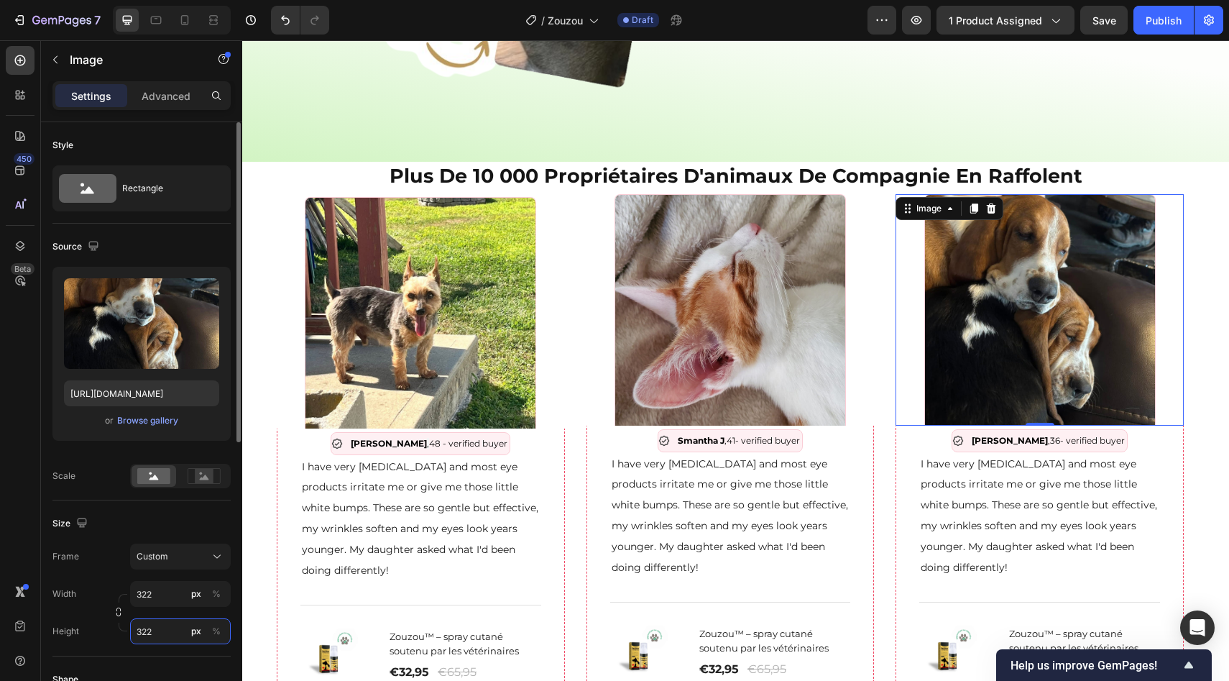
type input "322"
click at [101, 553] on div "Frame Custom" at bounding box center [141, 556] width 178 height 26
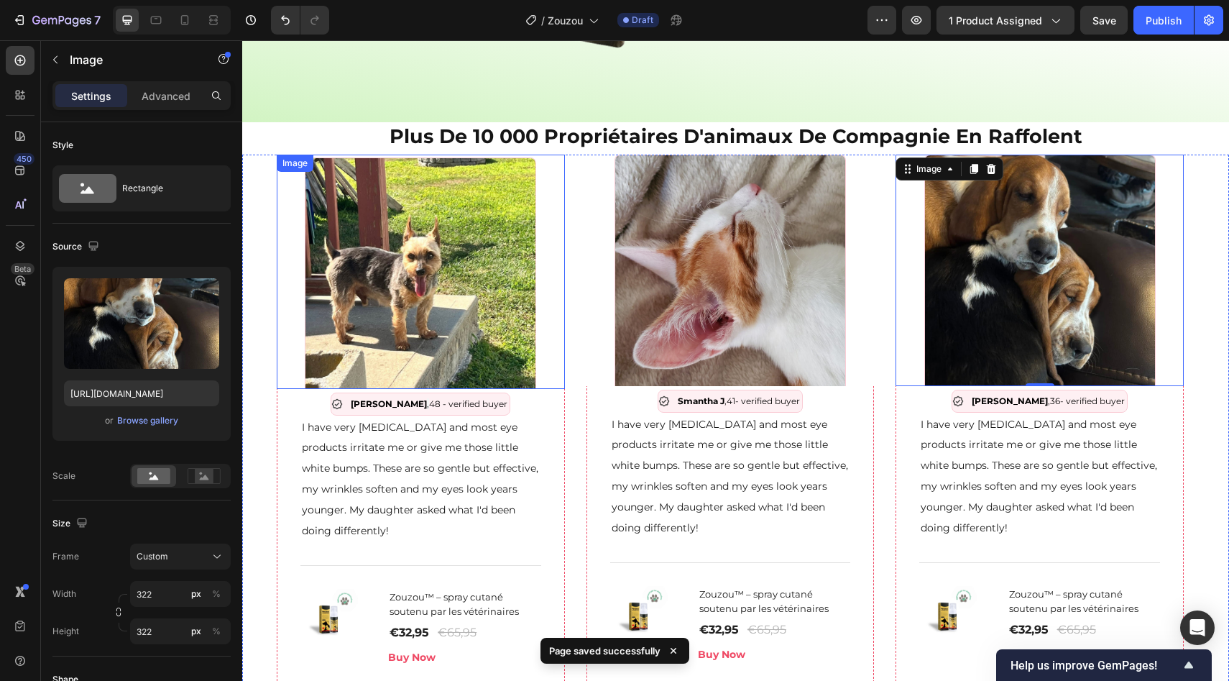
scroll to position [986, 0]
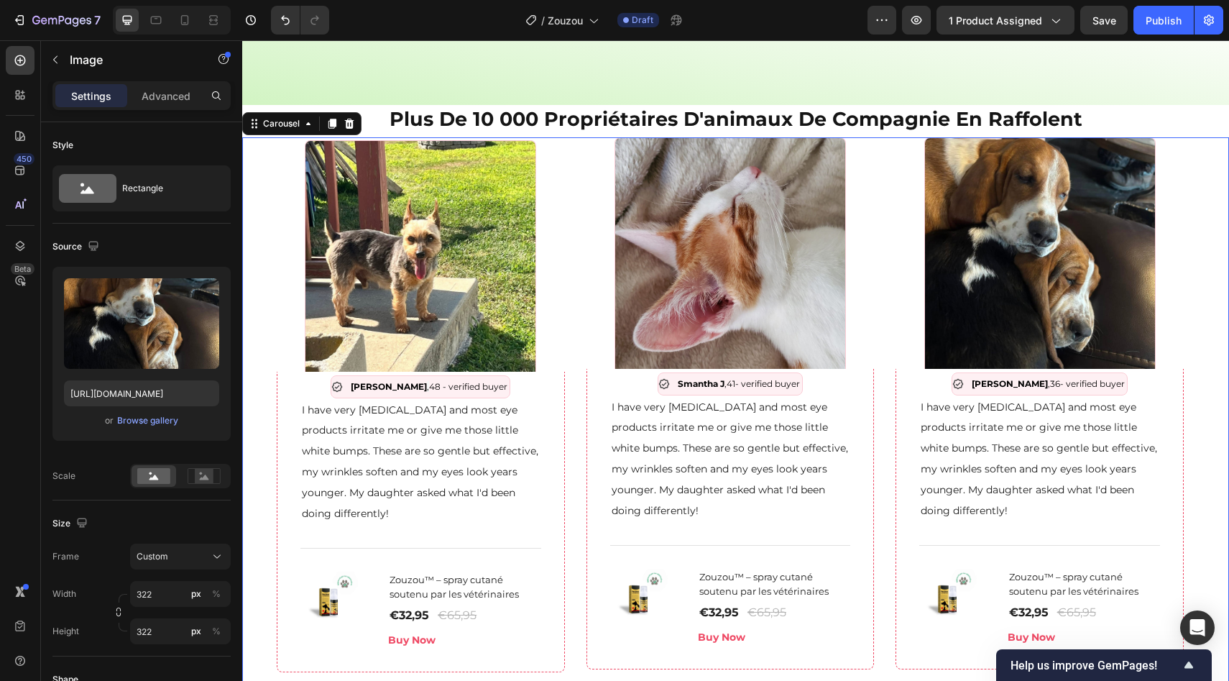
click at [567, 397] on div "Image Anna B , 48 - verified buyer Item List I have very sensitive skin and mos…" at bounding box center [736, 404] width 918 height 535
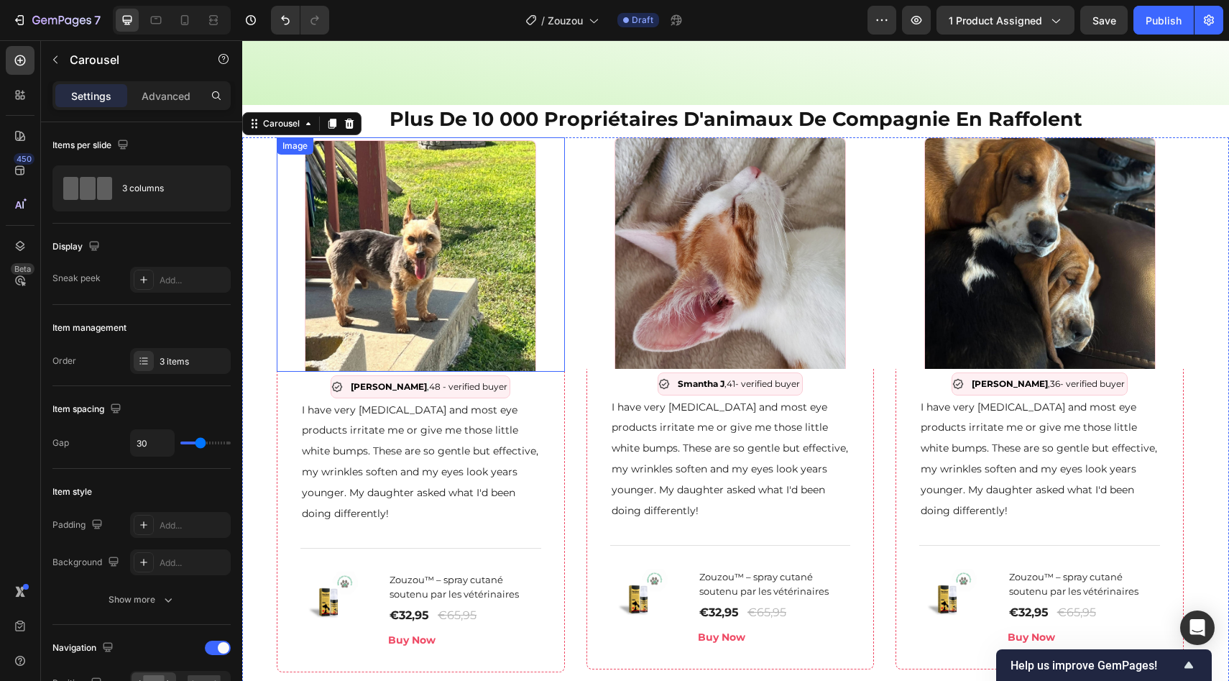
click at [551, 357] on div at bounding box center [421, 255] width 288 height 231
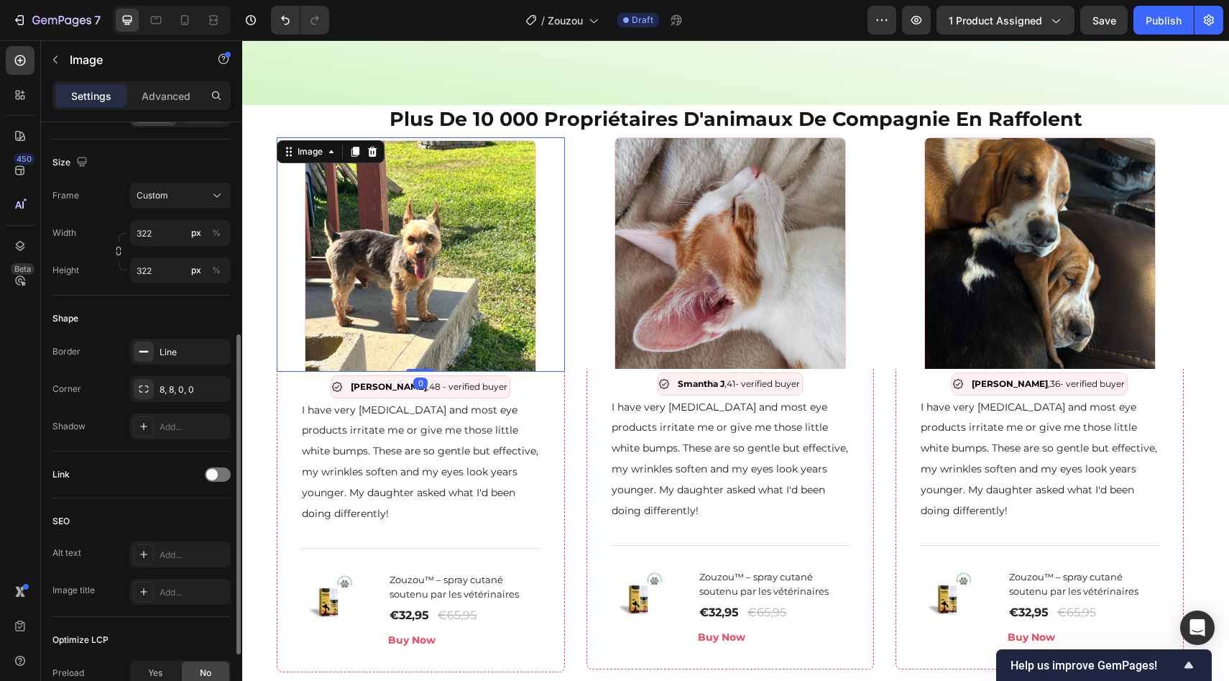
scroll to position [373, 0]
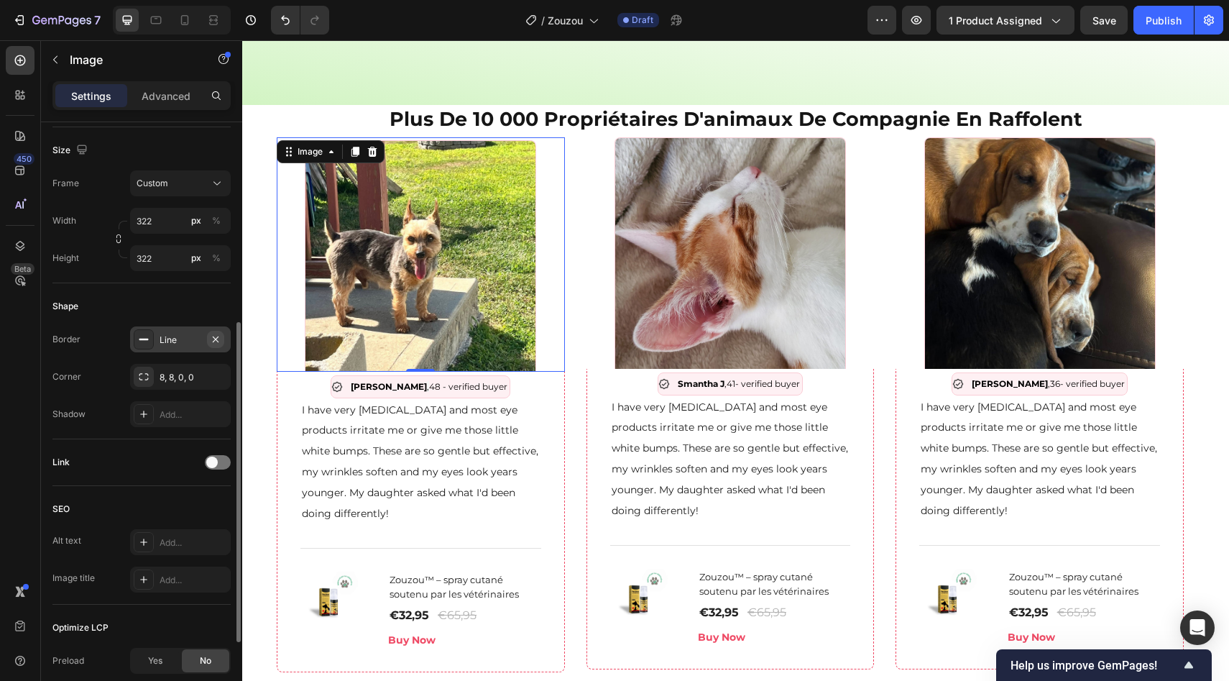
click at [217, 338] on icon "button" at bounding box center [216, 340] width 12 height 12
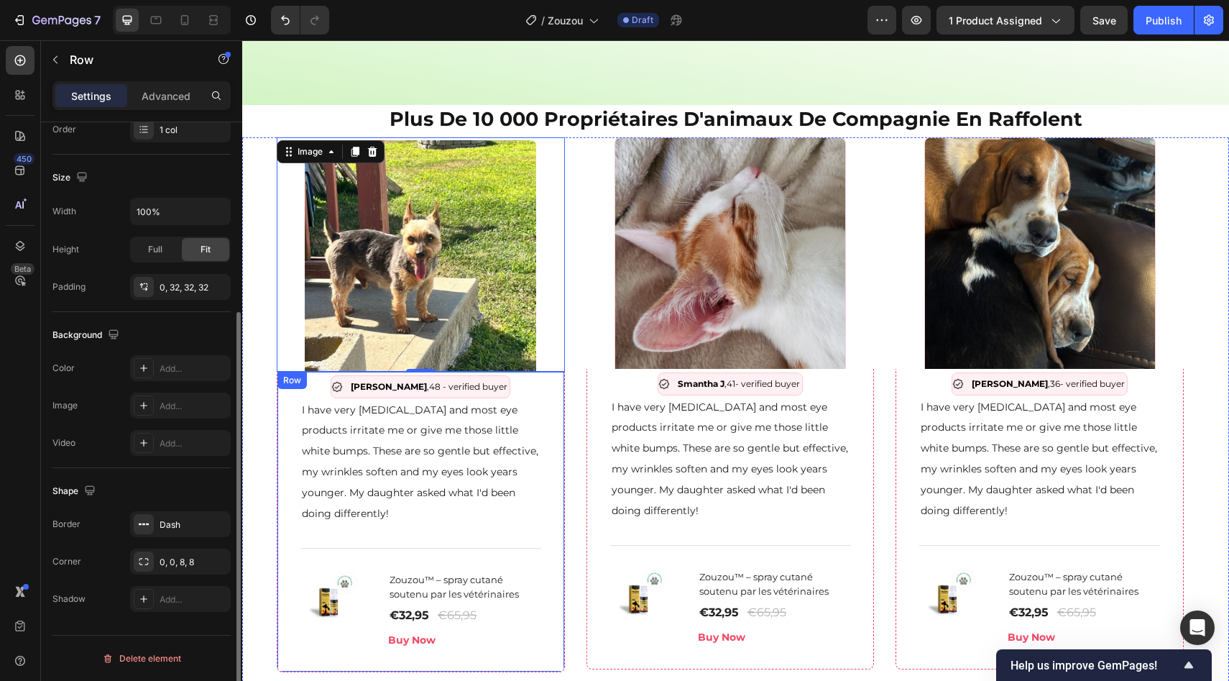
scroll to position [0, 0]
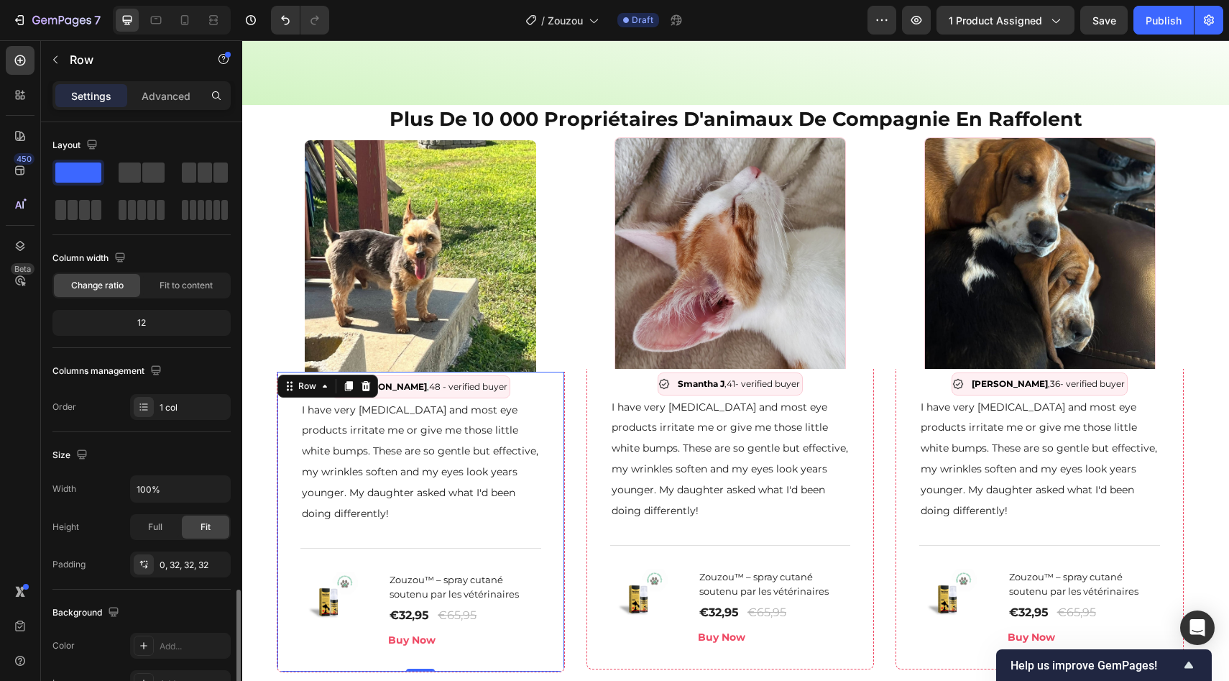
click at [282, 440] on div "Anna B , 48 - verified buyer Item List I have very sensitive skin and most eye …" at bounding box center [421, 522] width 288 height 300
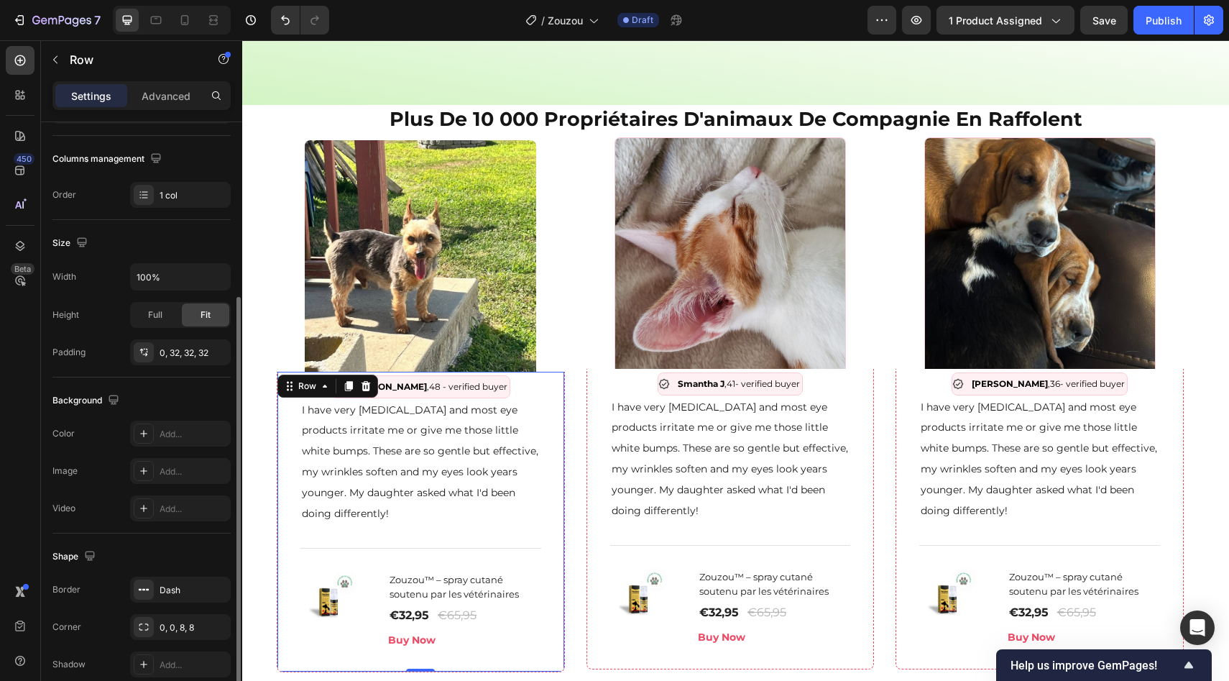
scroll to position [277, 0]
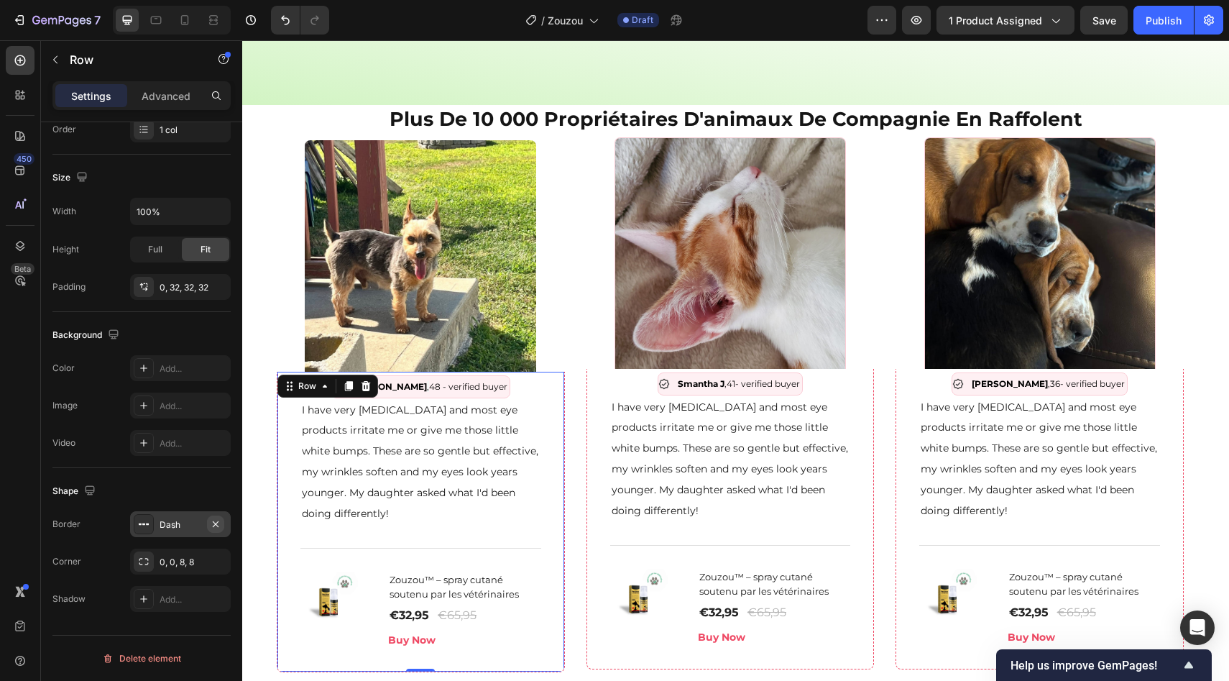
click at [219, 520] on icon "button" at bounding box center [216, 524] width 12 height 12
click at [599, 403] on div "Smantha J ,41 - verified buyer Item List I have very sensitive skin and most ey…" at bounding box center [731, 519] width 288 height 300
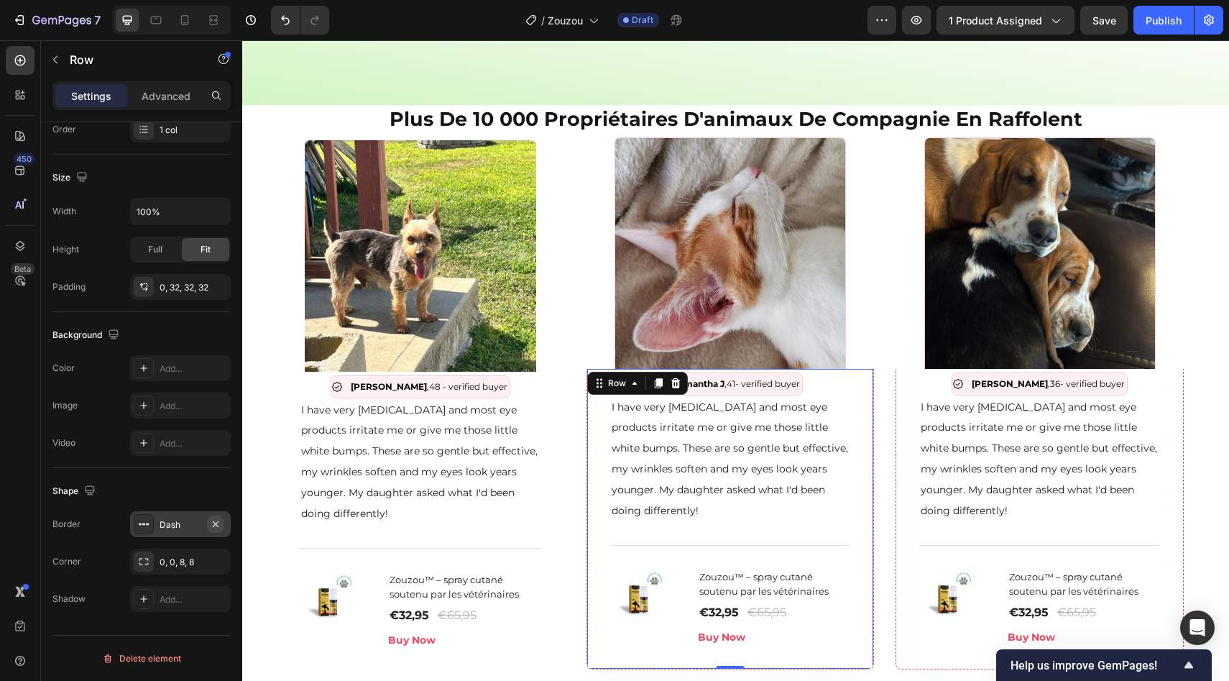
click at [214, 525] on icon "button" at bounding box center [216, 523] width 6 height 6
click at [898, 476] on div "Laura ,36 - verified buyer Item List I have very sensitive skin and most eye pr…" at bounding box center [1040, 519] width 288 height 300
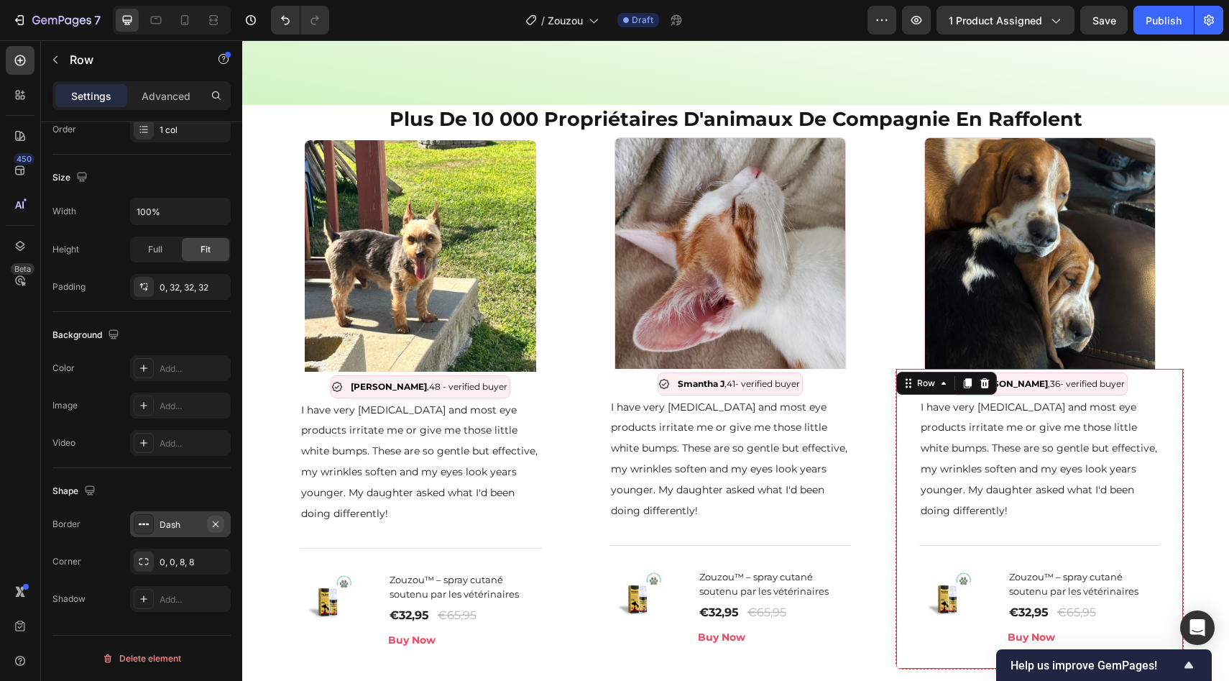
click at [216, 522] on icon "button" at bounding box center [216, 524] width 12 height 12
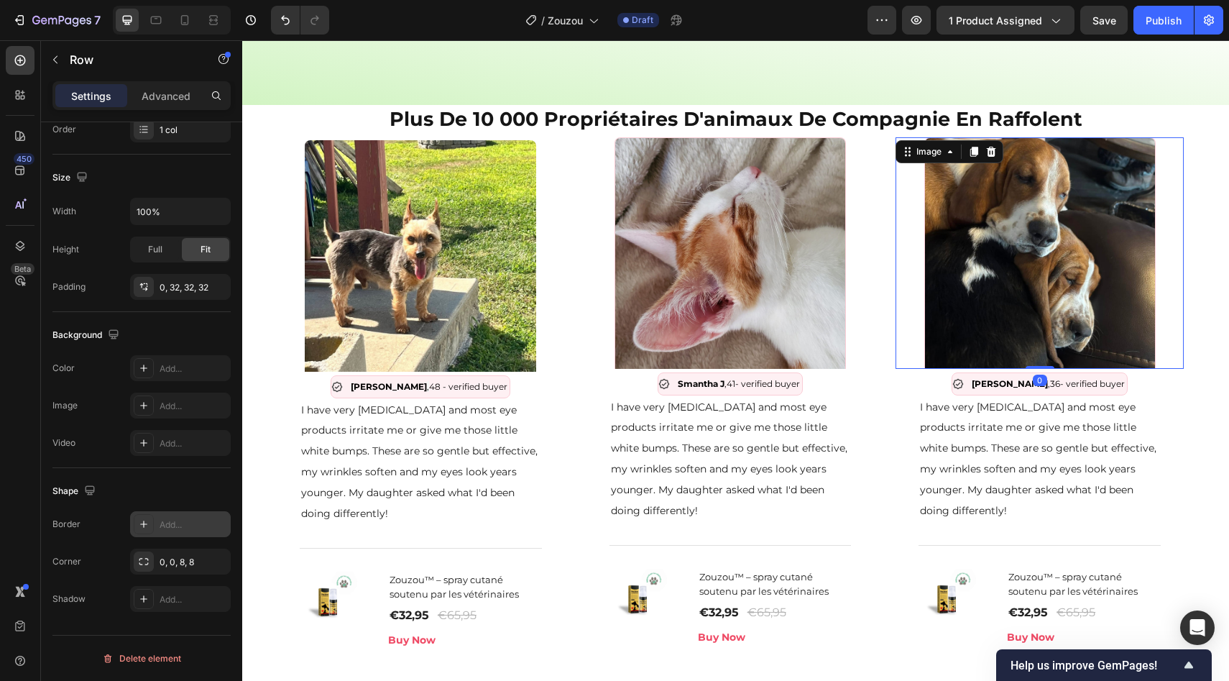
click at [939, 267] on img at bounding box center [1039, 252] width 231 height 231
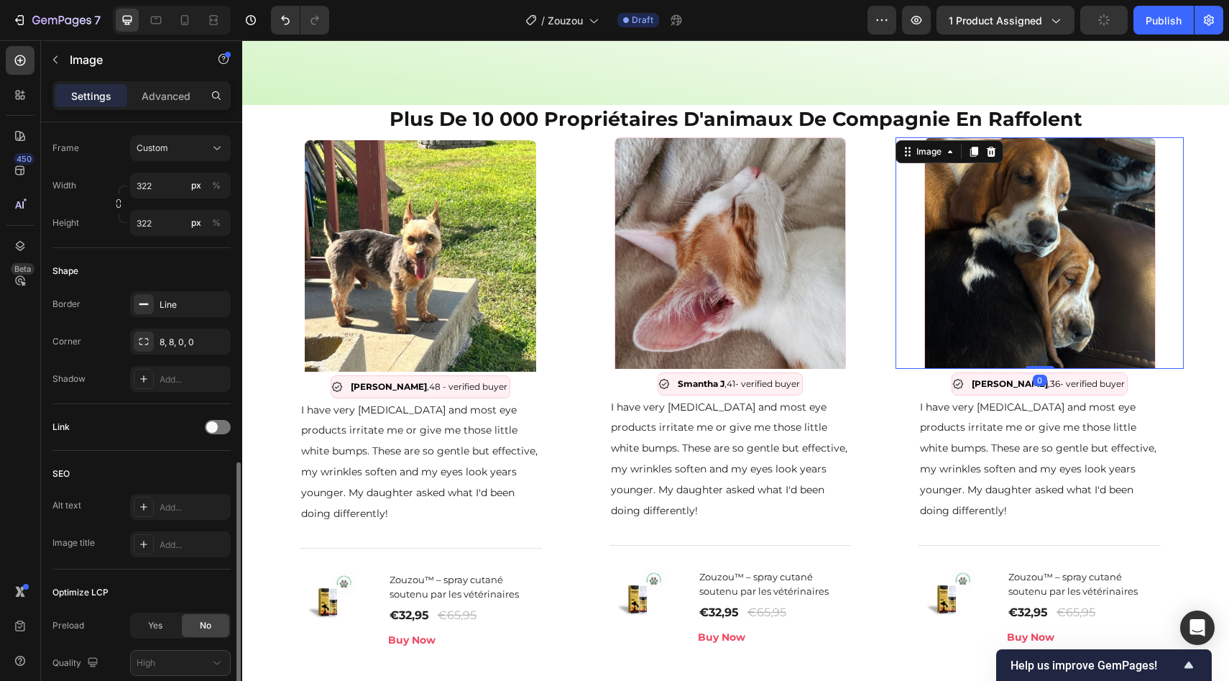
scroll to position [487, 0]
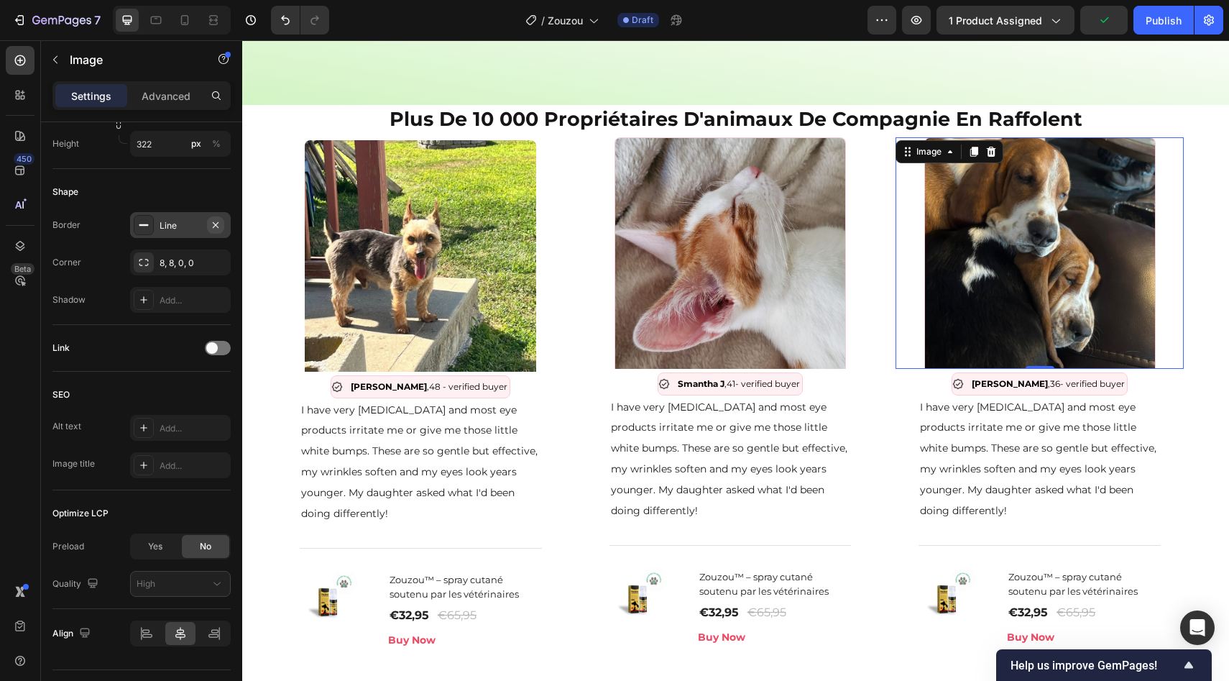
click at [216, 219] on icon "button" at bounding box center [216, 225] width 12 height 12
click at [753, 254] on img at bounding box center [730, 252] width 231 height 231
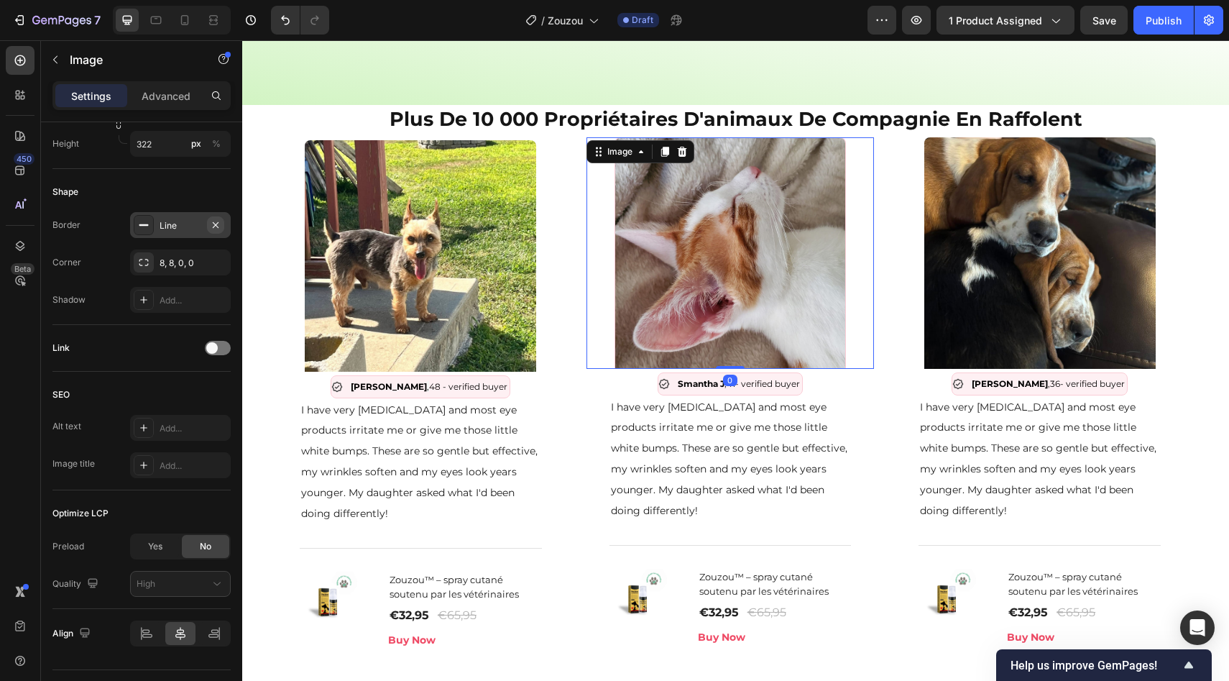
click at [215, 223] on icon "button" at bounding box center [216, 225] width 12 height 12
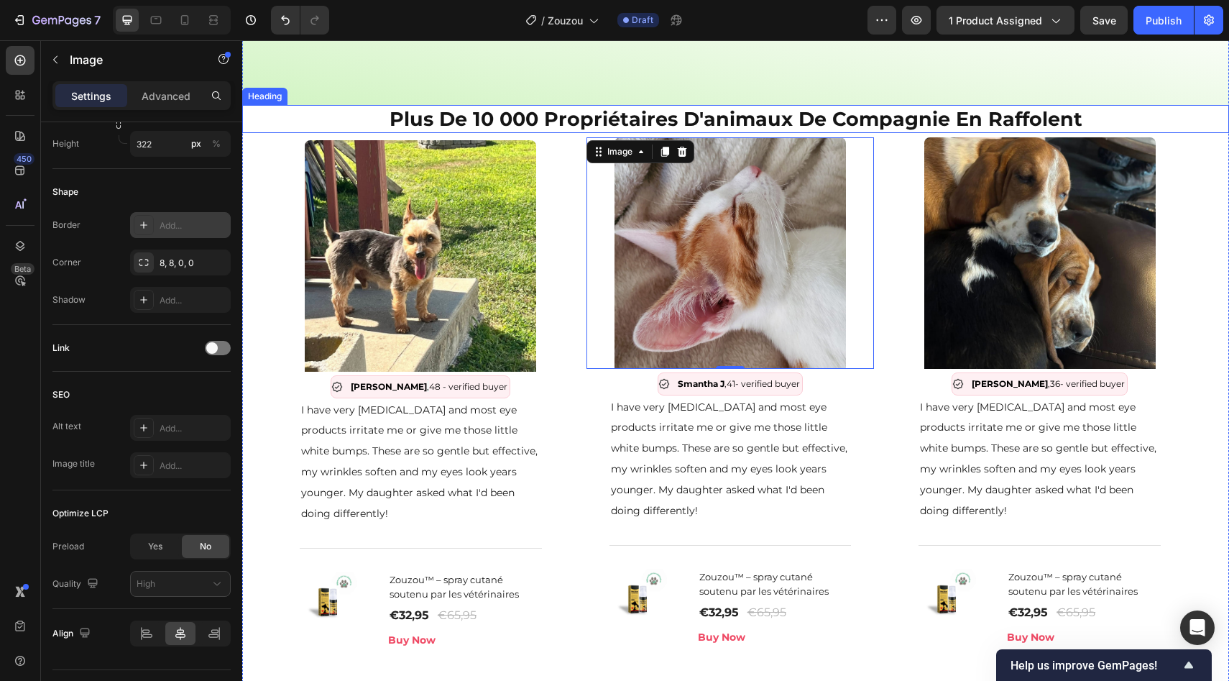
click at [311, 106] on p "⁠⁠⁠⁠⁠⁠⁠ plus de 10 000 propriétaires d'animaux de compagnie en raffolent" at bounding box center [736, 118] width 984 height 25
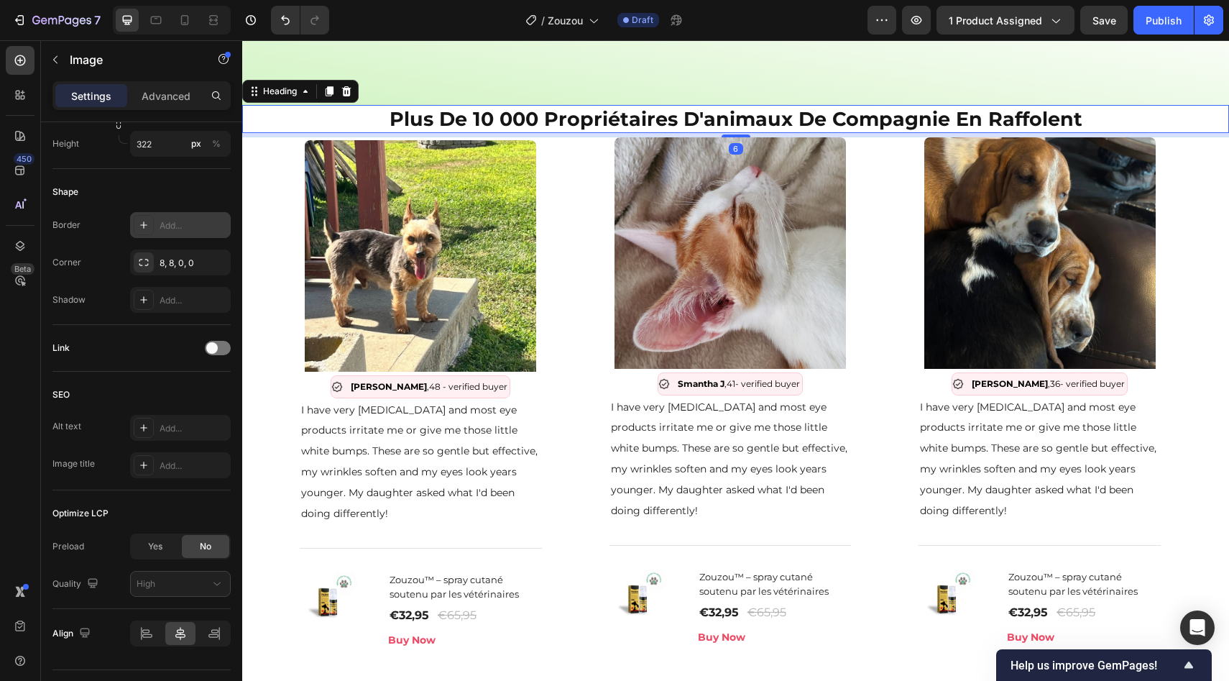
scroll to position [0, 0]
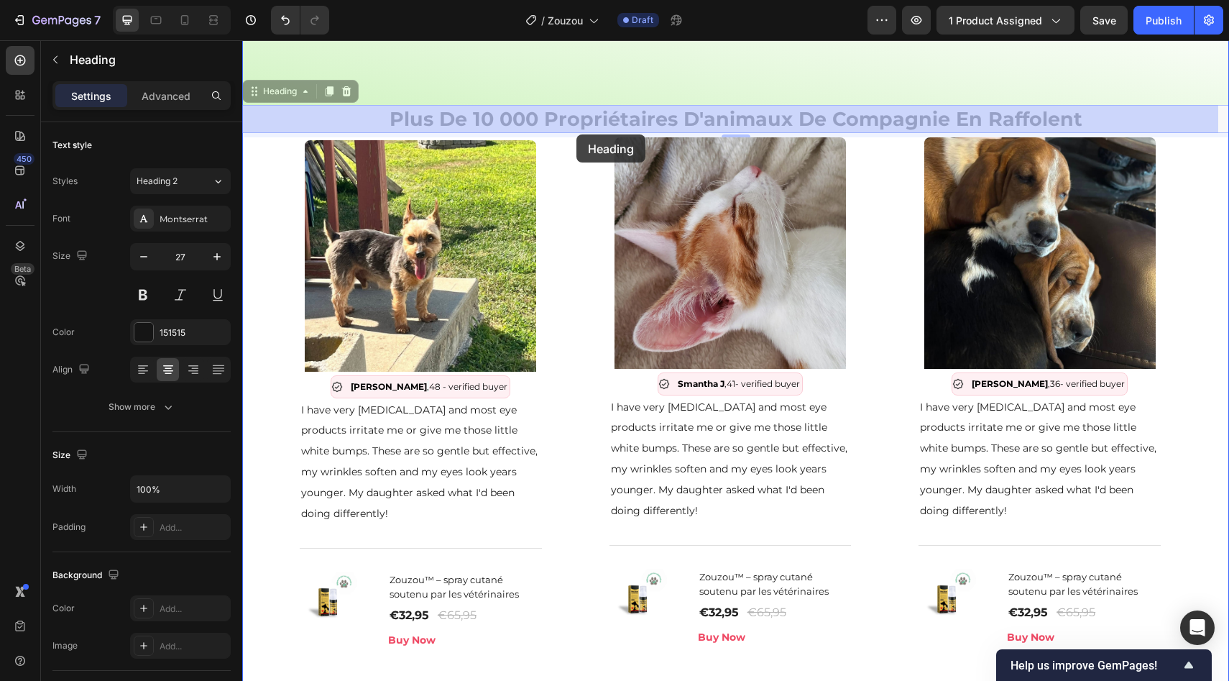
drag, startPoint x: 288, startPoint y: 91, endPoint x: 577, endPoint y: 127, distance: 291.1
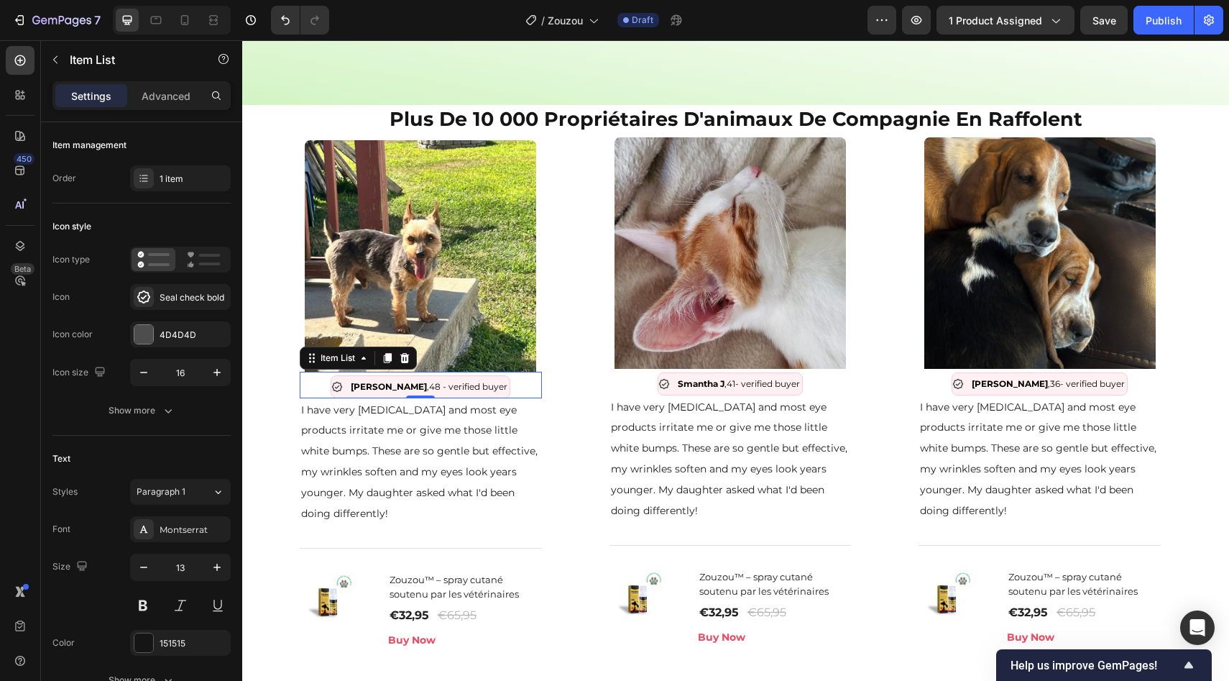
click at [375, 383] on strong "Anna B" at bounding box center [389, 386] width 76 height 11
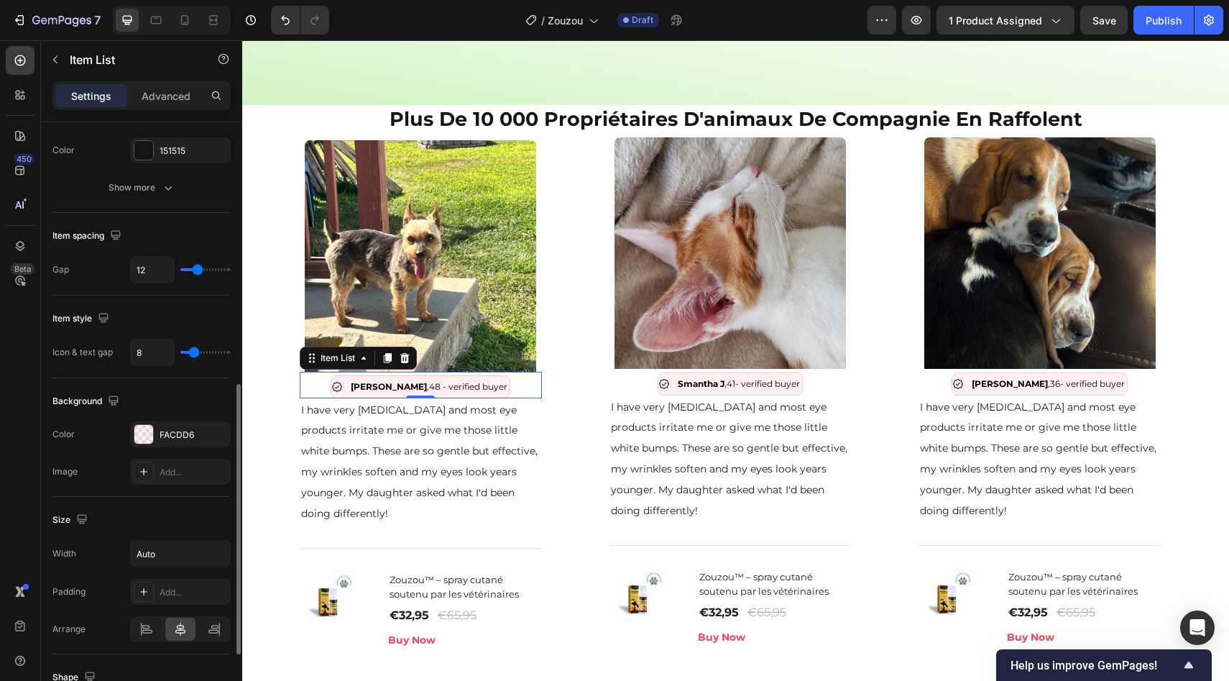
scroll to position [546, 0]
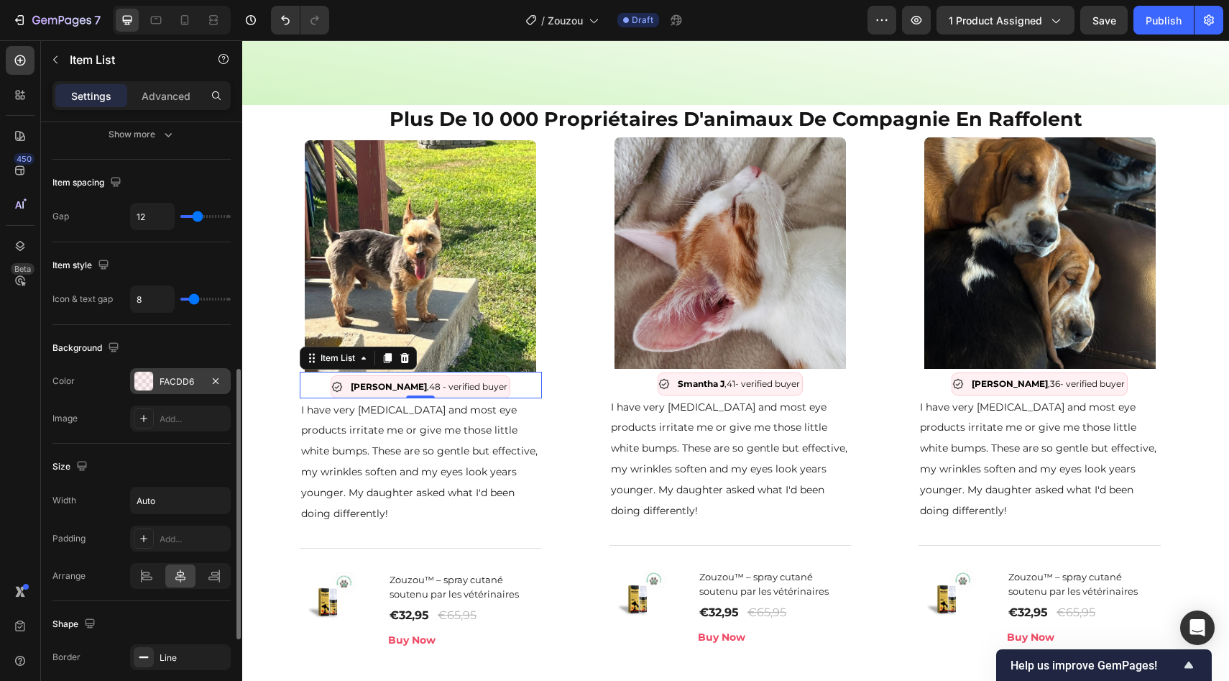
click at [162, 380] on div "FACDD6" at bounding box center [181, 381] width 42 height 13
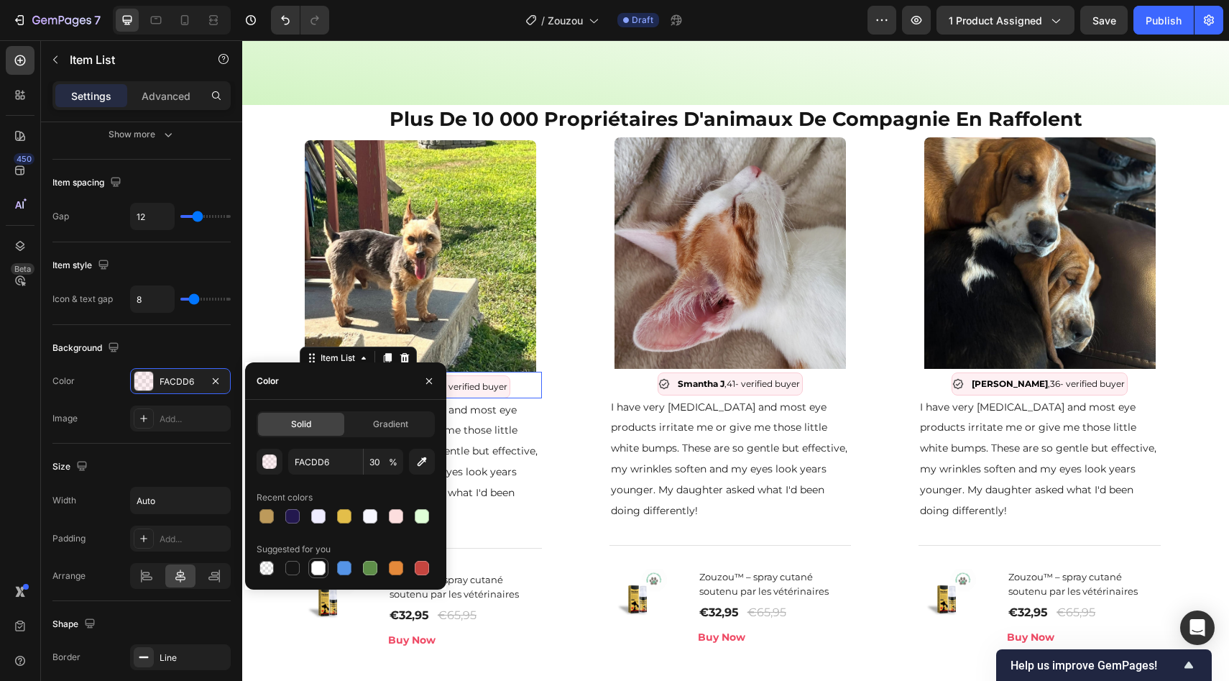
click at [321, 562] on div at bounding box center [318, 568] width 14 height 14
type input "FFFFFF"
type input "100"
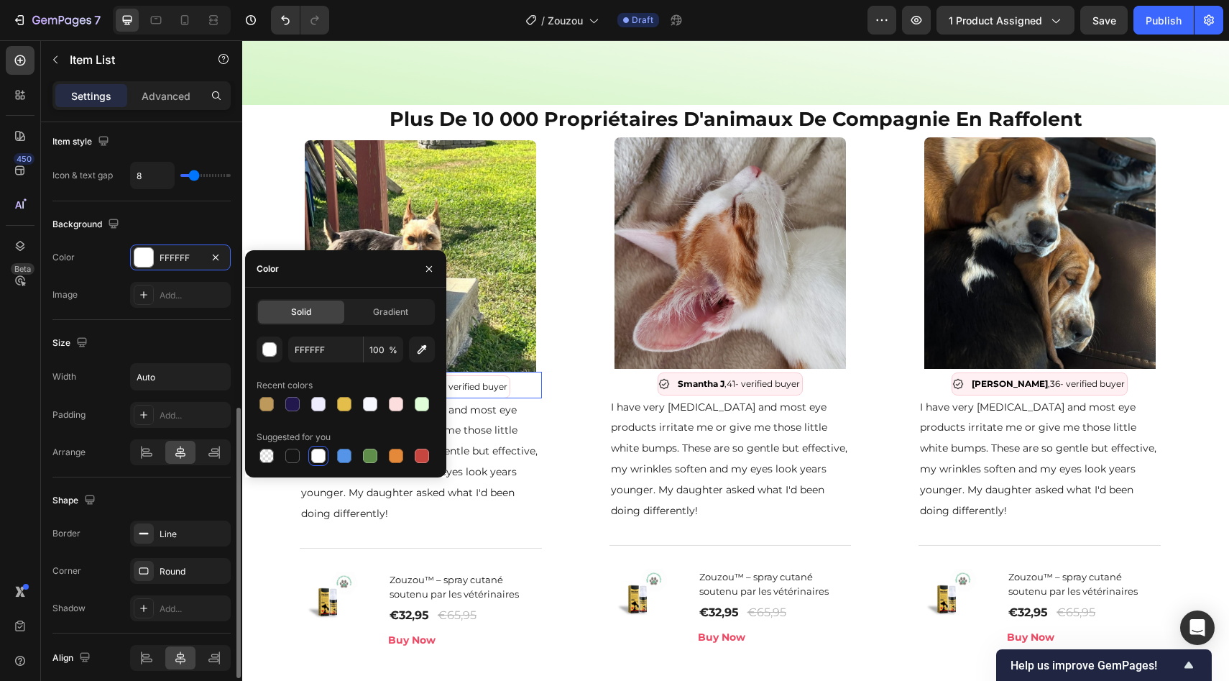
scroll to position [728, 0]
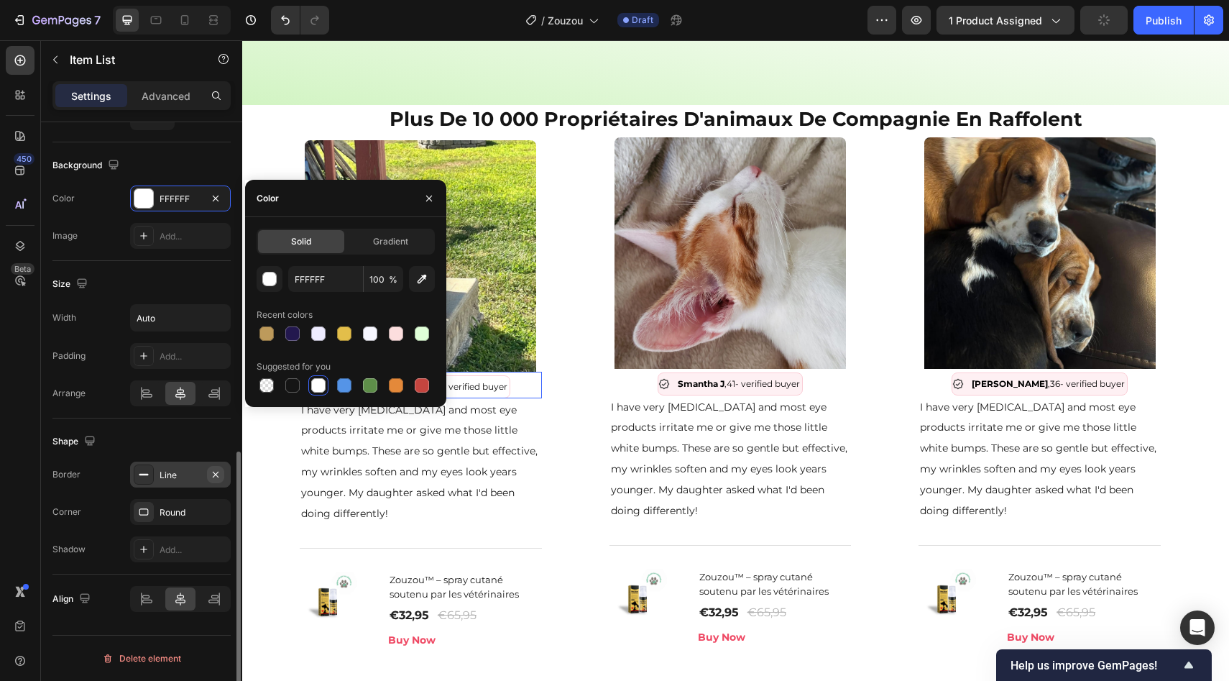
click at [215, 467] on button "button" at bounding box center [215, 474] width 17 height 17
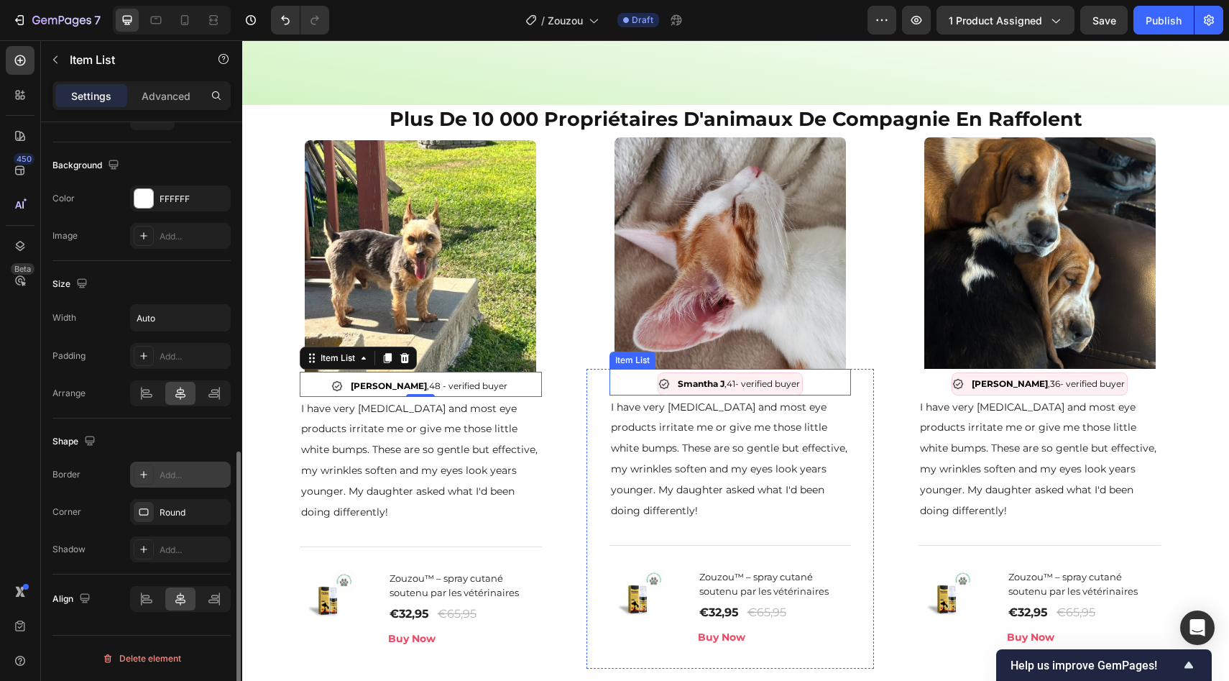
click at [672, 385] on div "Smantha J ,41 - verified buyer" at bounding box center [730, 383] width 144 height 21
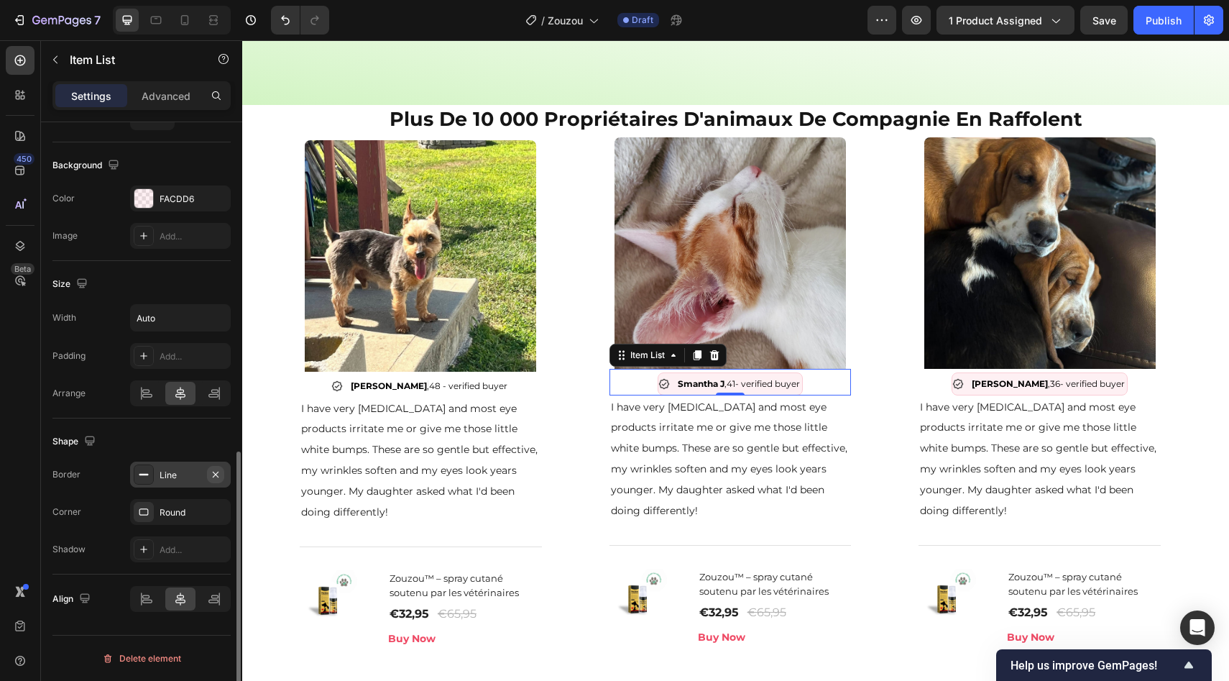
click at [221, 475] on icon "button" at bounding box center [216, 475] width 12 height 12
click at [148, 201] on div at bounding box center [143, 198] width 19 height 19
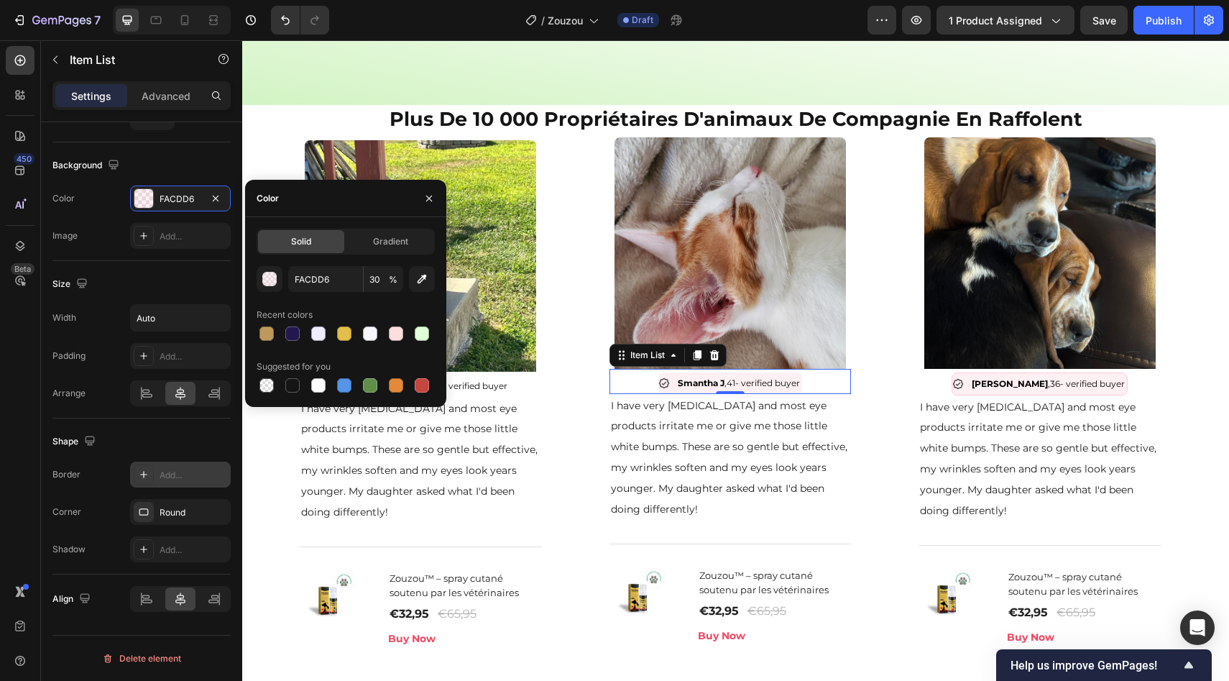
click at [329, 389] on div at bounding box center [346, 385] width 178 height 20
click at [322, 388] on div at bounding box center [318, 385] width 14 height 14
type input "FFFFFF"
type input "100"
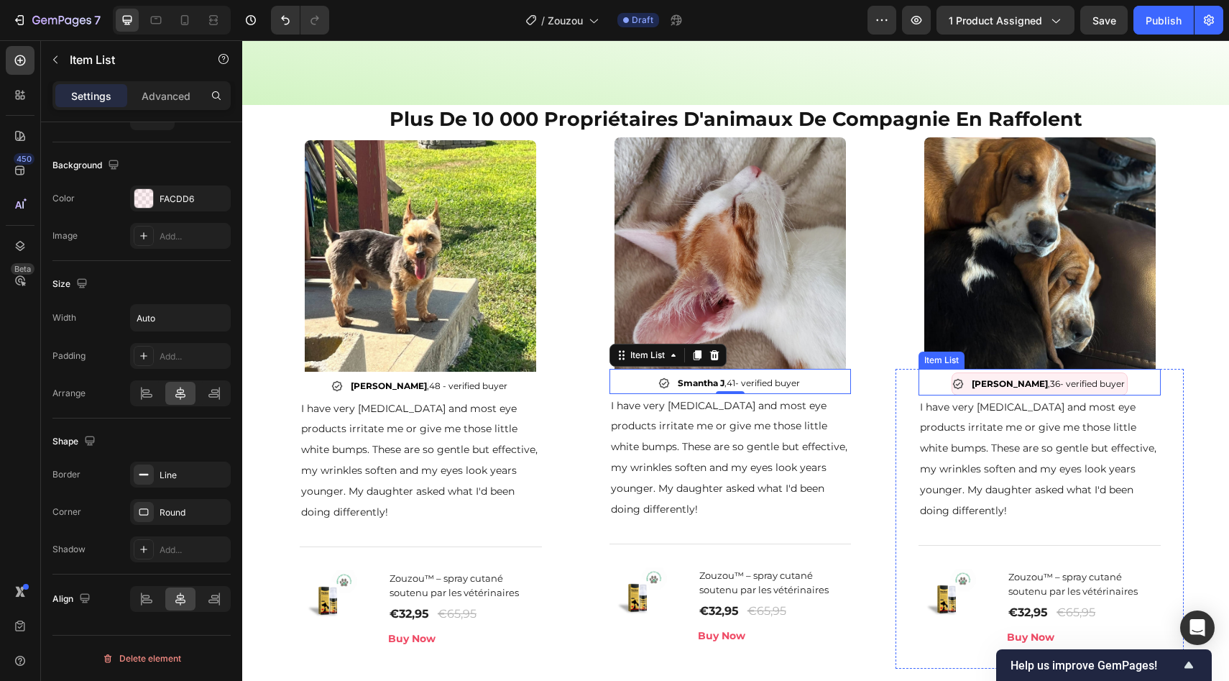
click at [1016, 382] on strong "Laura" at bounding box center [1010, 383] width 76 height 11
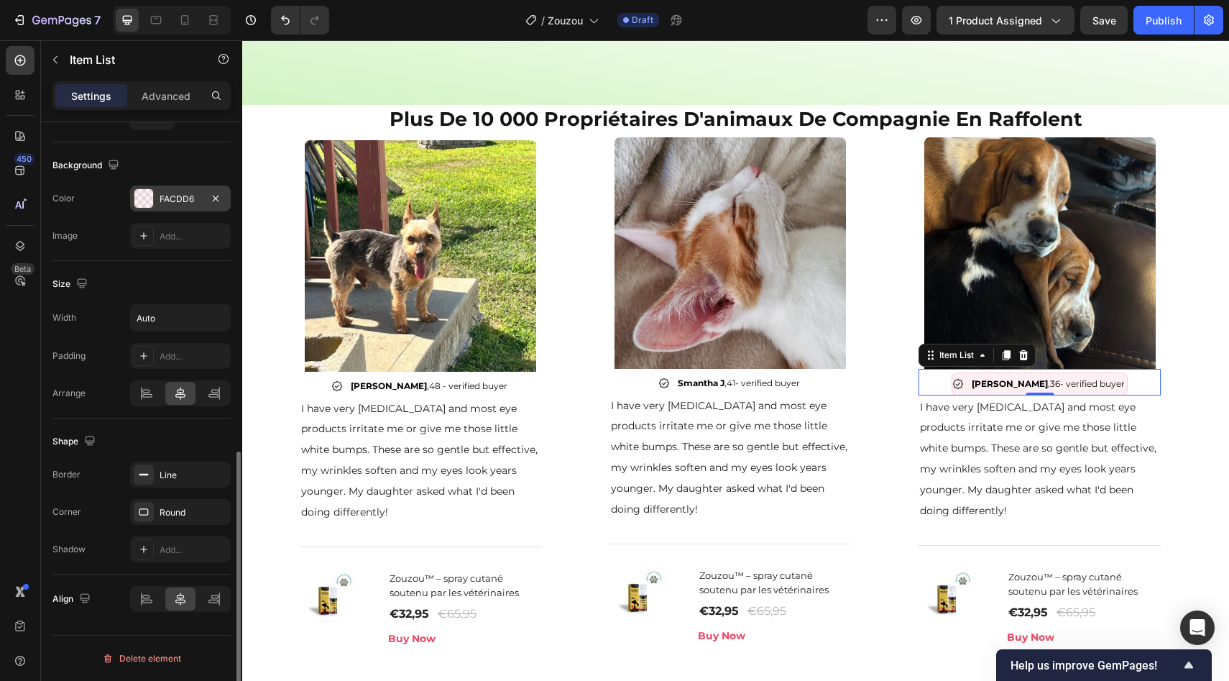
click at [170, 204] on div "FACDD6" at bounding box center [181, 199] width 42 height 13
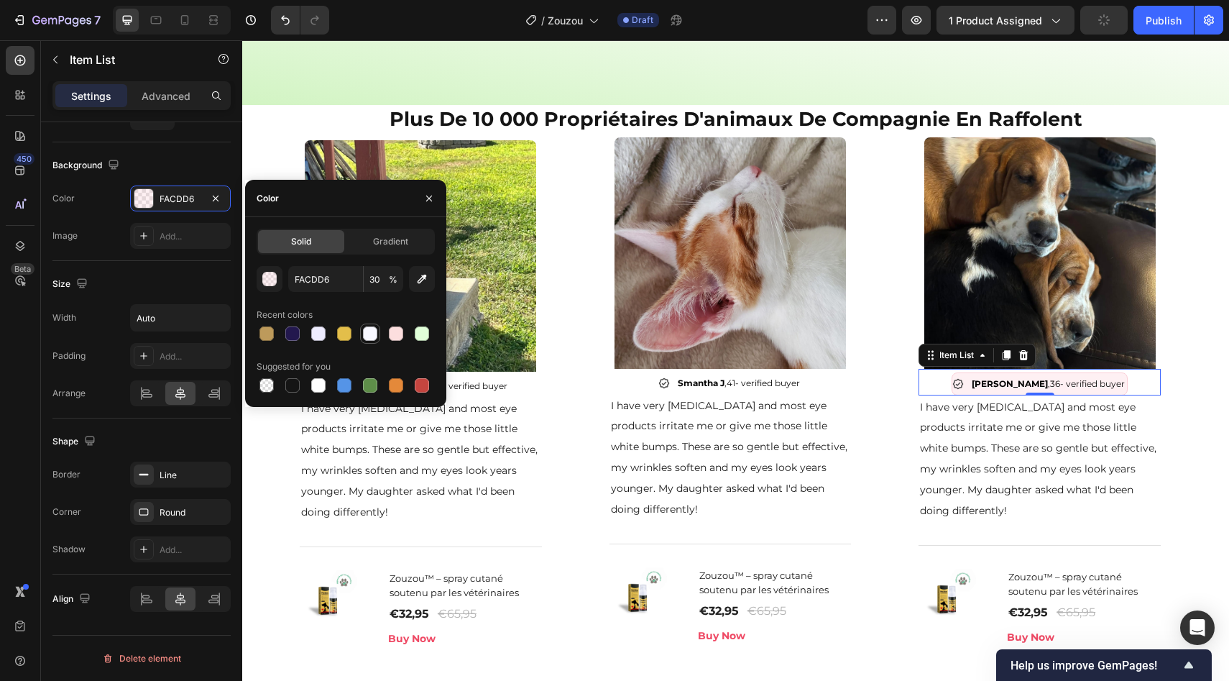
click at [365, 336] on div at bounding box center [370, 333] width 14 height 14
type input "F7F7FF"
type input "100"
click at [218, 475] on icon "button" at bounding box center [216, 475] width 12 height 12
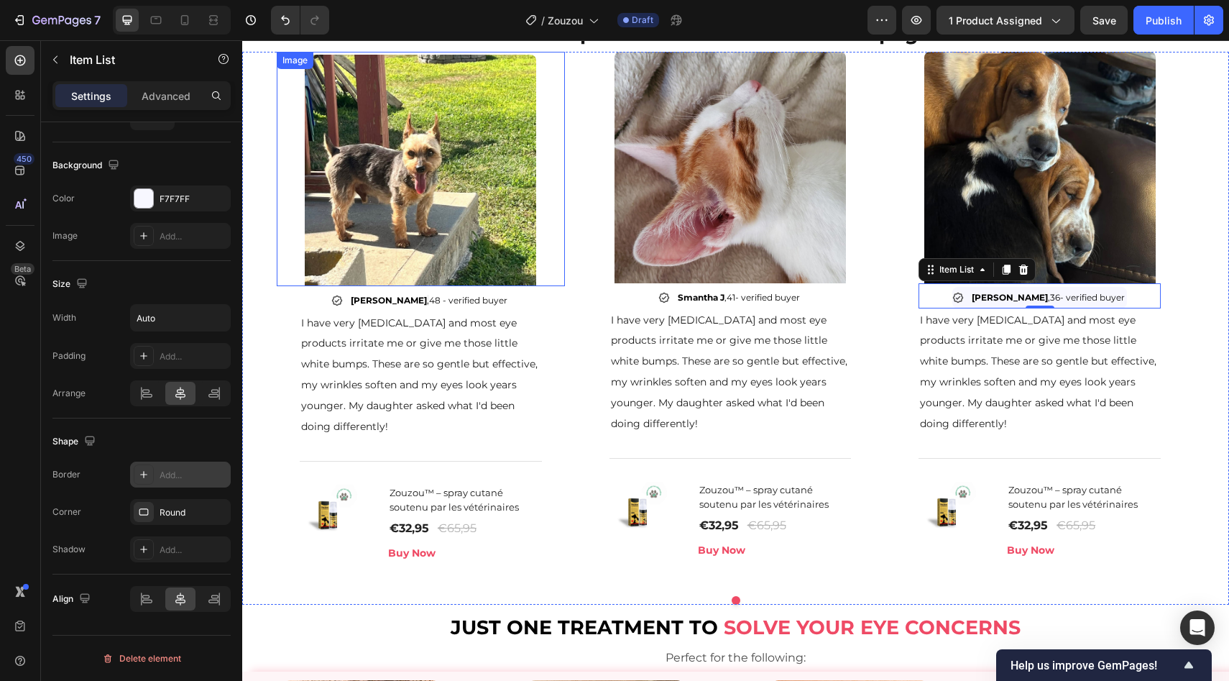
scroll to position [1017, 0]
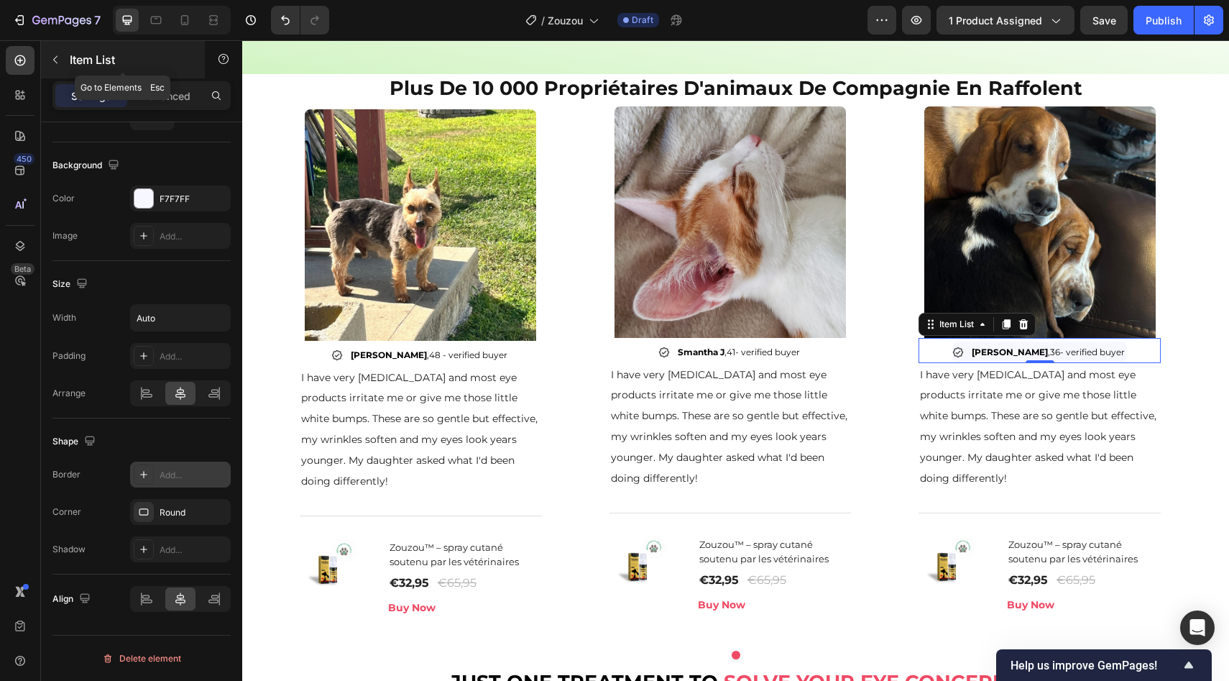
click at [77, 69] on div "Item List" at bounding box center [123, 59] width 164 height 37
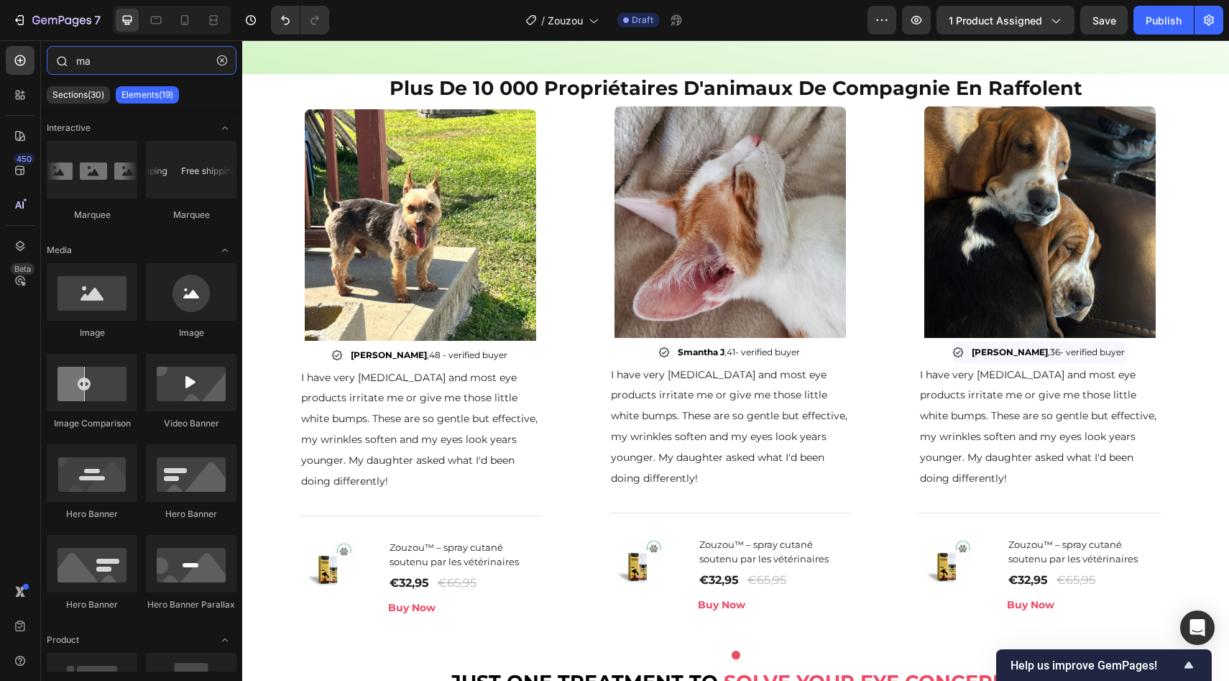
click at [120, 63] on input "ma" at bounding box center [142, 60] width 190 height 29
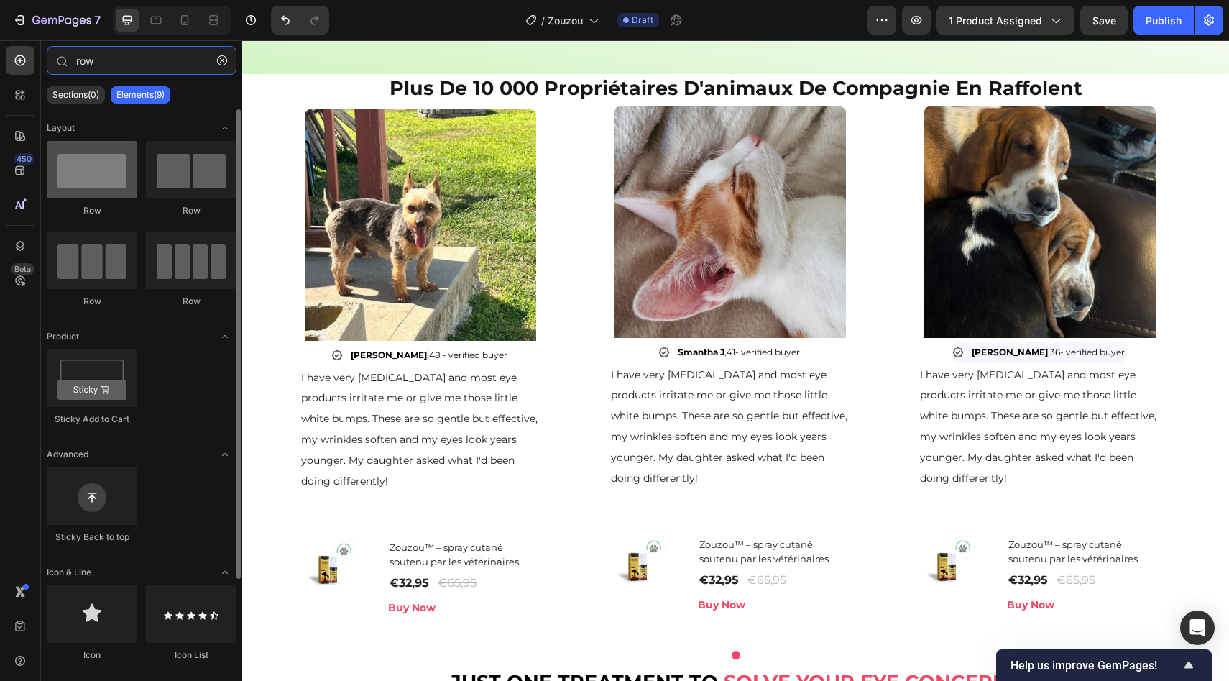
type input "row"
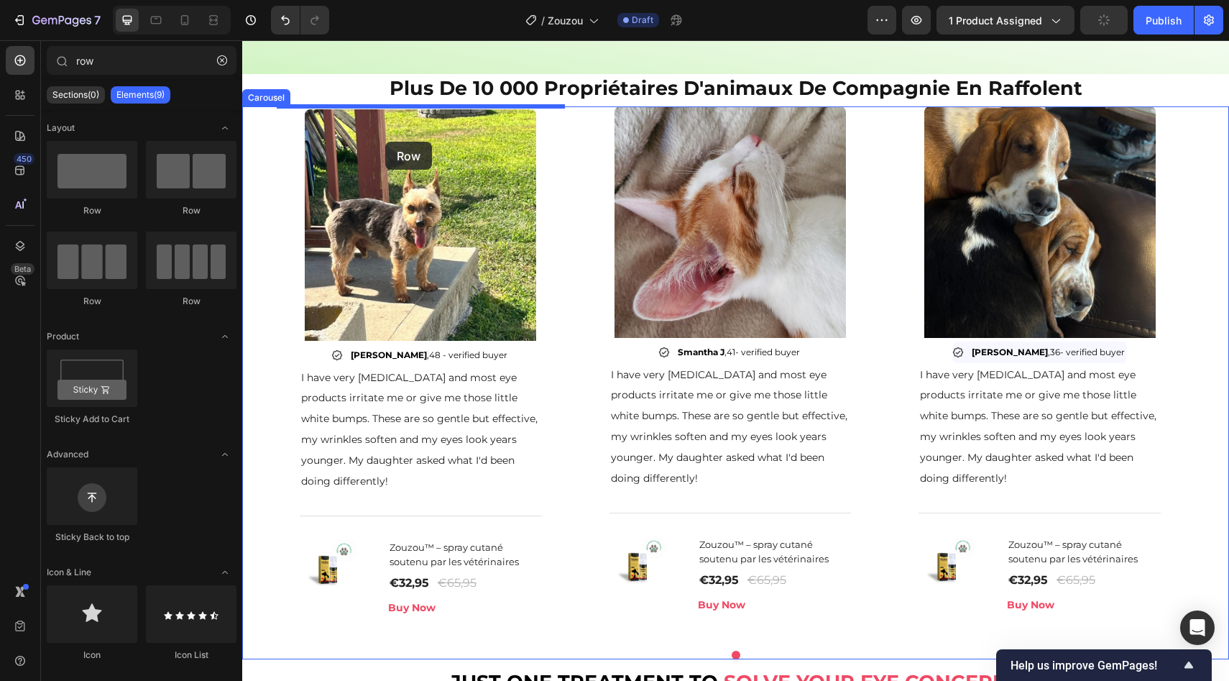
drag, startPoint x: 325, startPoint y: 213, endPoint x: 385, endPoint y: 142, distance: 93.9
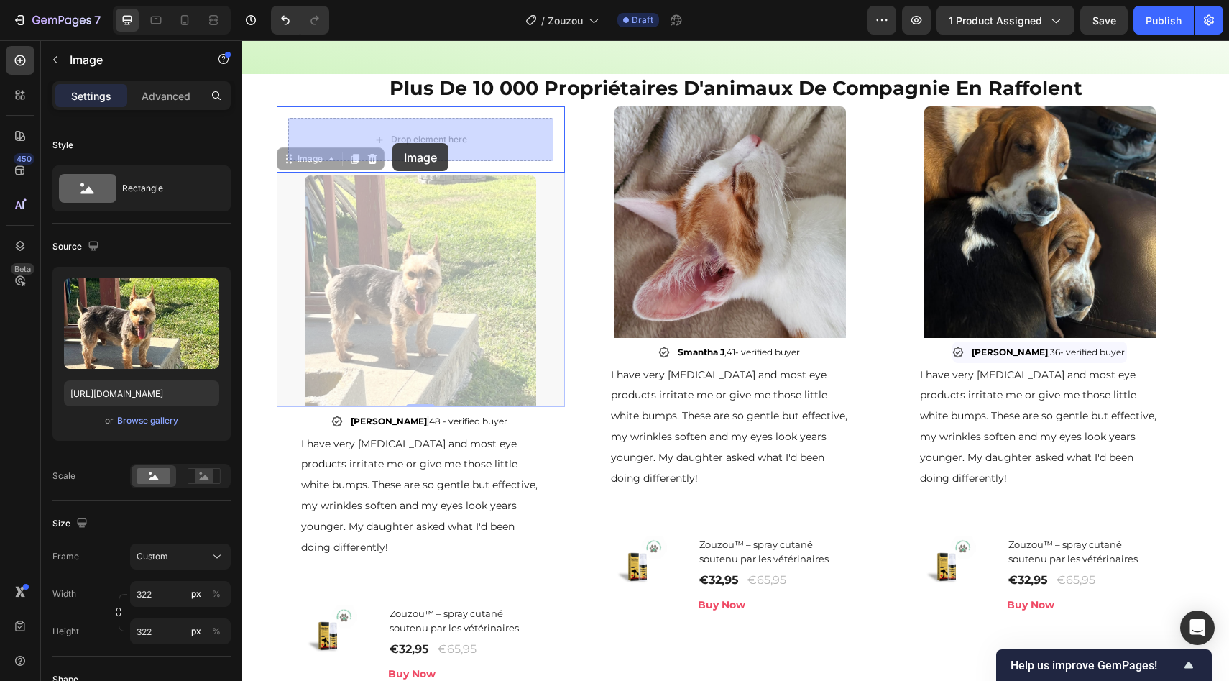
drag, startPoint x: 364, startPoint y: 248, endPoint x: 392, endPoint y: 139, distance: 112.1
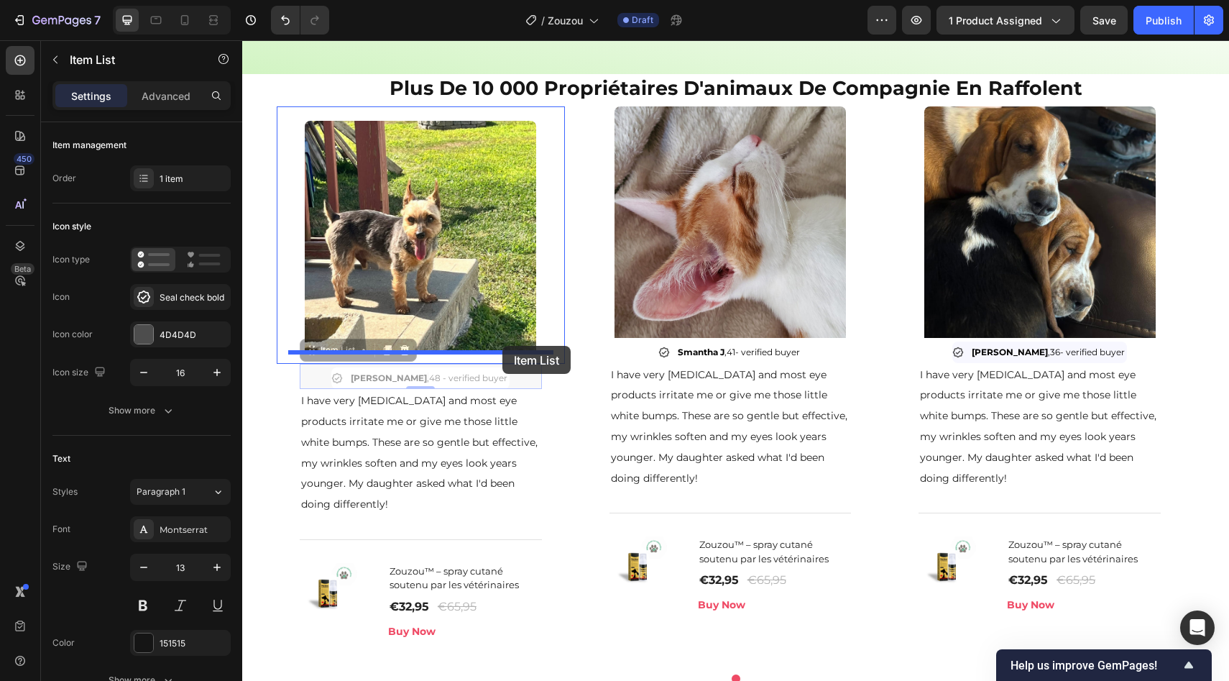
drag, startPoint x: 505, startPoint y: 377, endPoint x: 500, endPoint y: 342, distance: 34.9
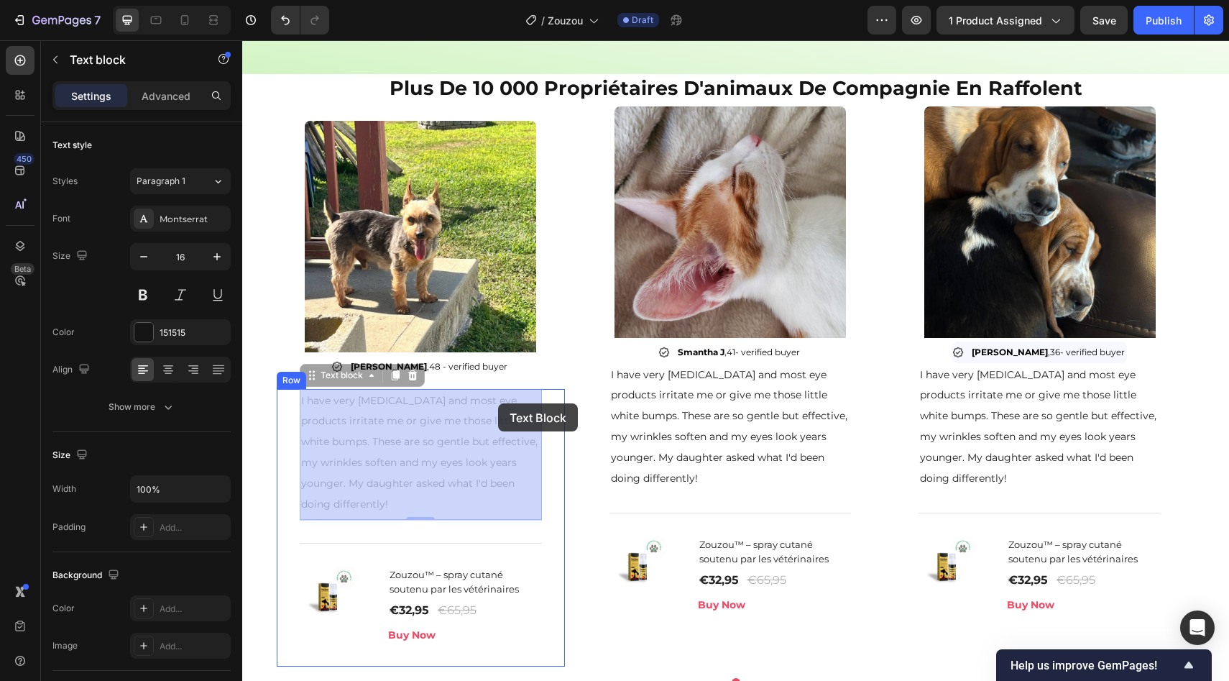
drag, startPoint x: 498, startPoint y: 418, endPoint x: 498, endPoint y: 403, distance: 15.1
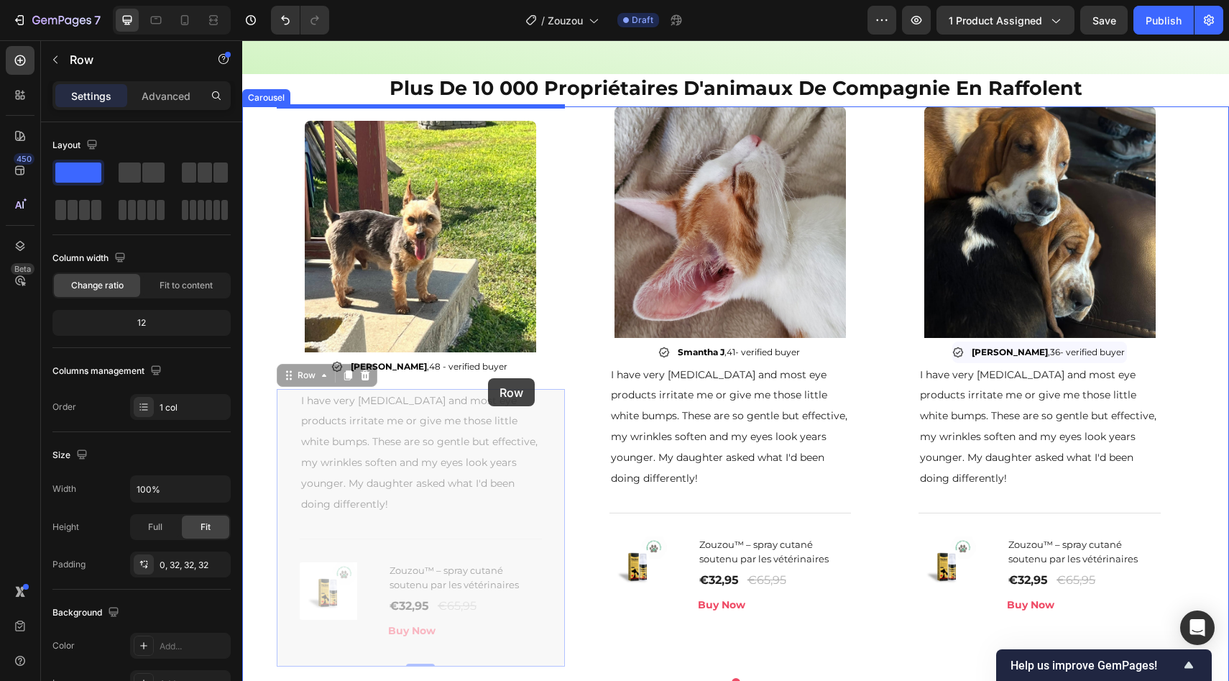
drag, startPoint x: 553, startPoint y: 502, endPoint x: 488, endPoint y: 378, distance: 139.5
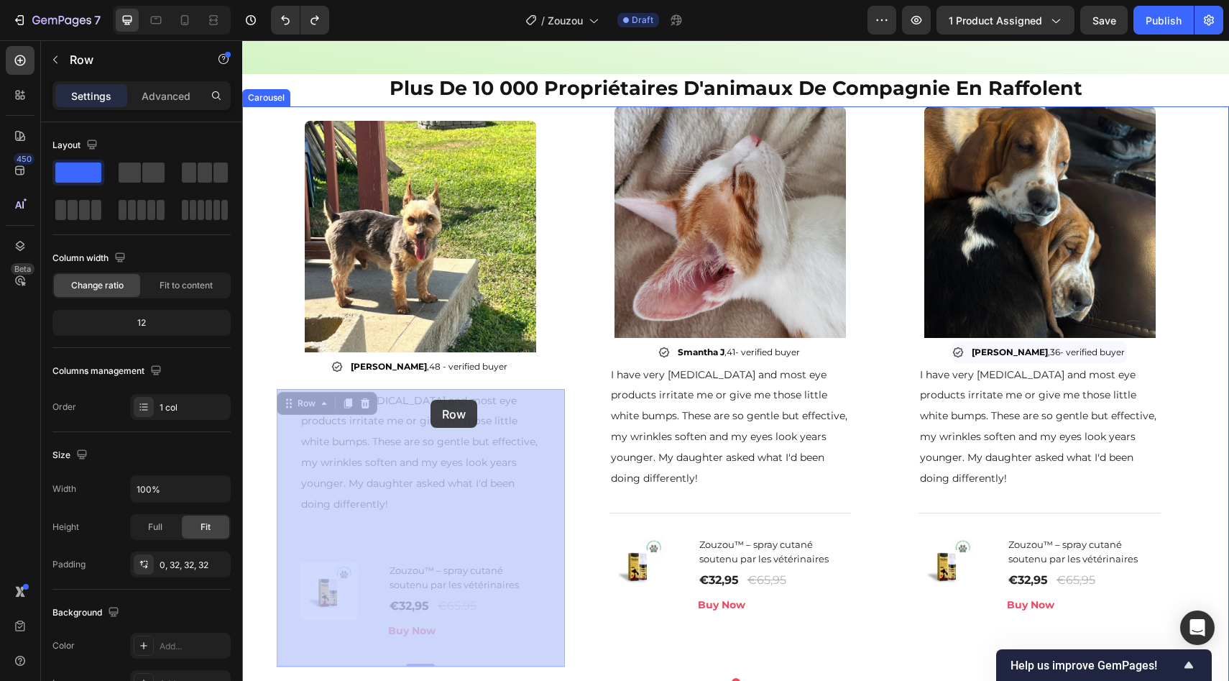
drag, startPoint x: 554, startPoint y: 408, endPoint x: 432, endPoint y: 405, distance: 122.2
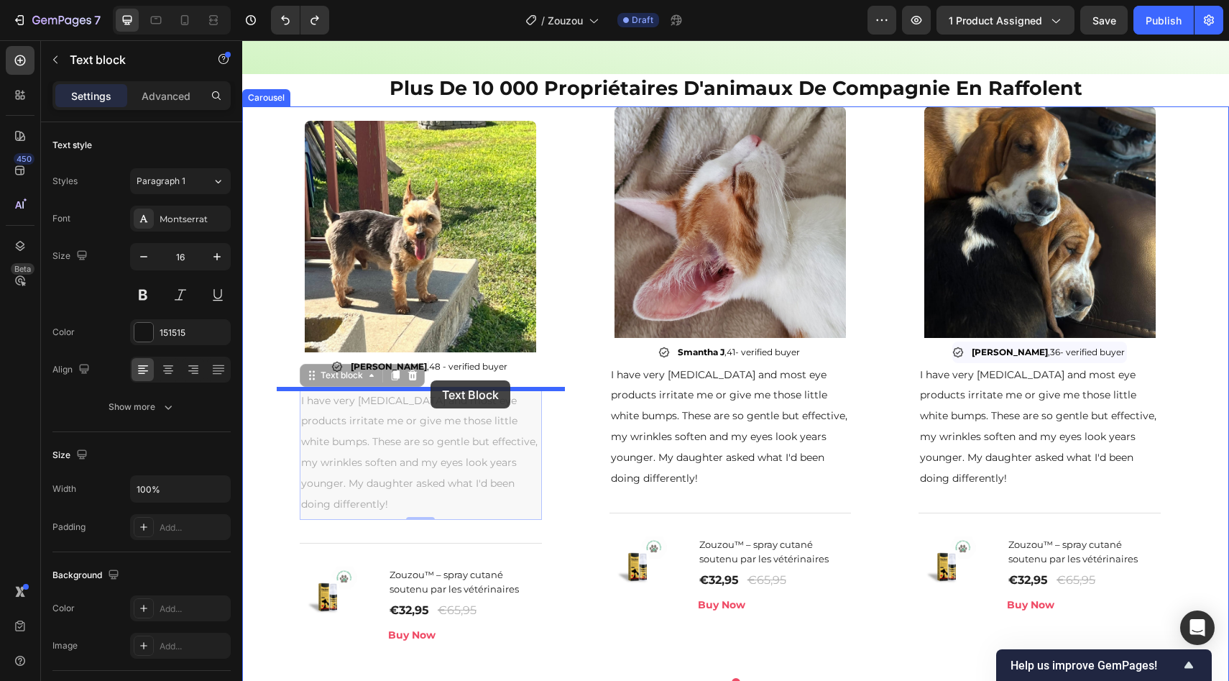
drag, startPoint x: 429, startPoint y: 407, endPoint x: 431, endPoint y: 380, distance: 26.6
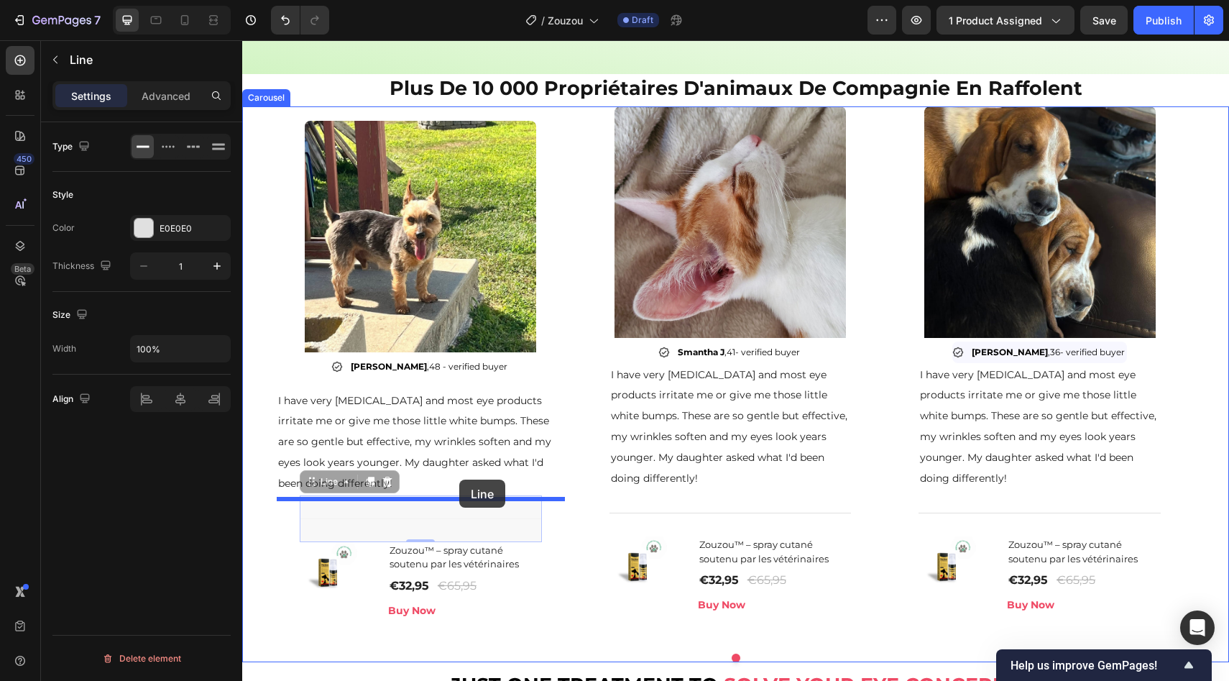
drag, startPoint x: 477, startPoint y: 531, endPoint x: 449, endPoint y: 492, distance: 47.9
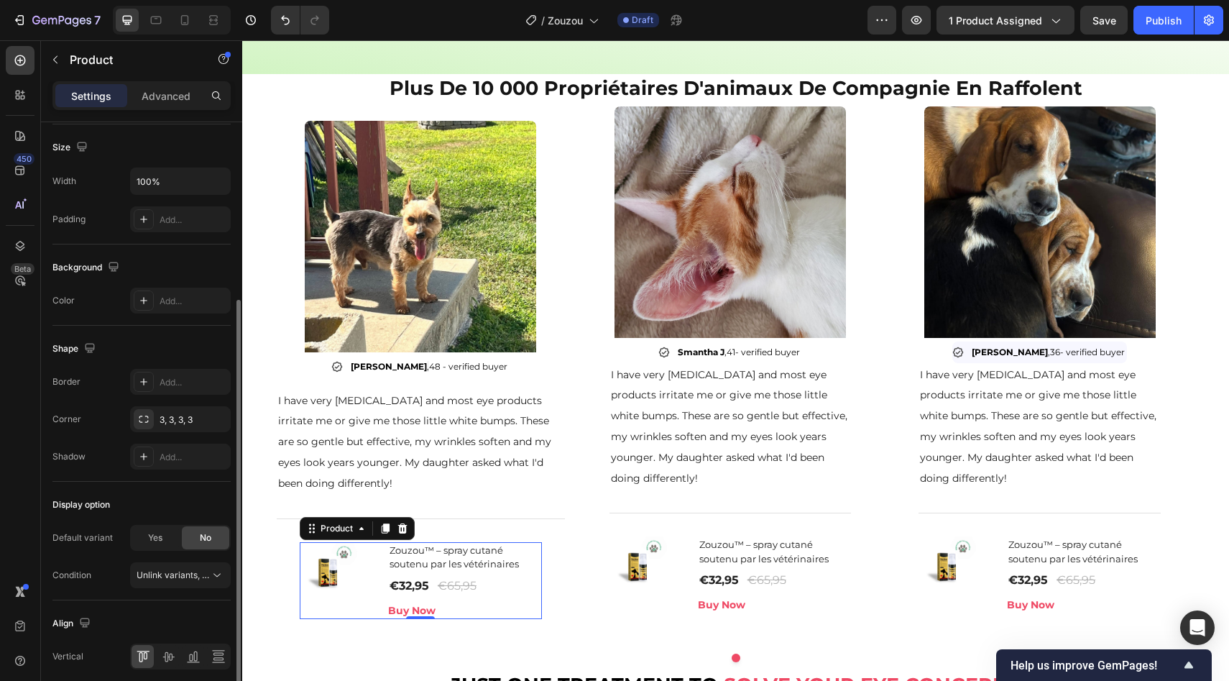
scroll to position [0, 0]
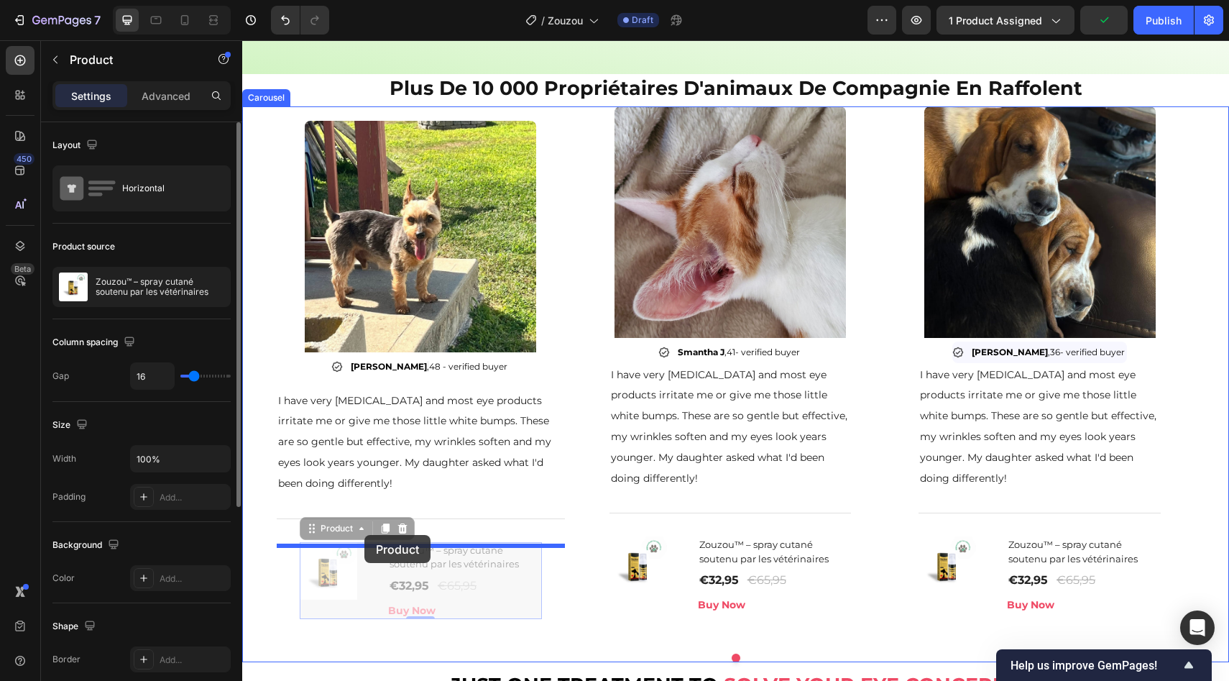
drag, startPoint x: 364, startPoint y: 612, endPoint x: 364, endPoint y: 535, distance: 77.6
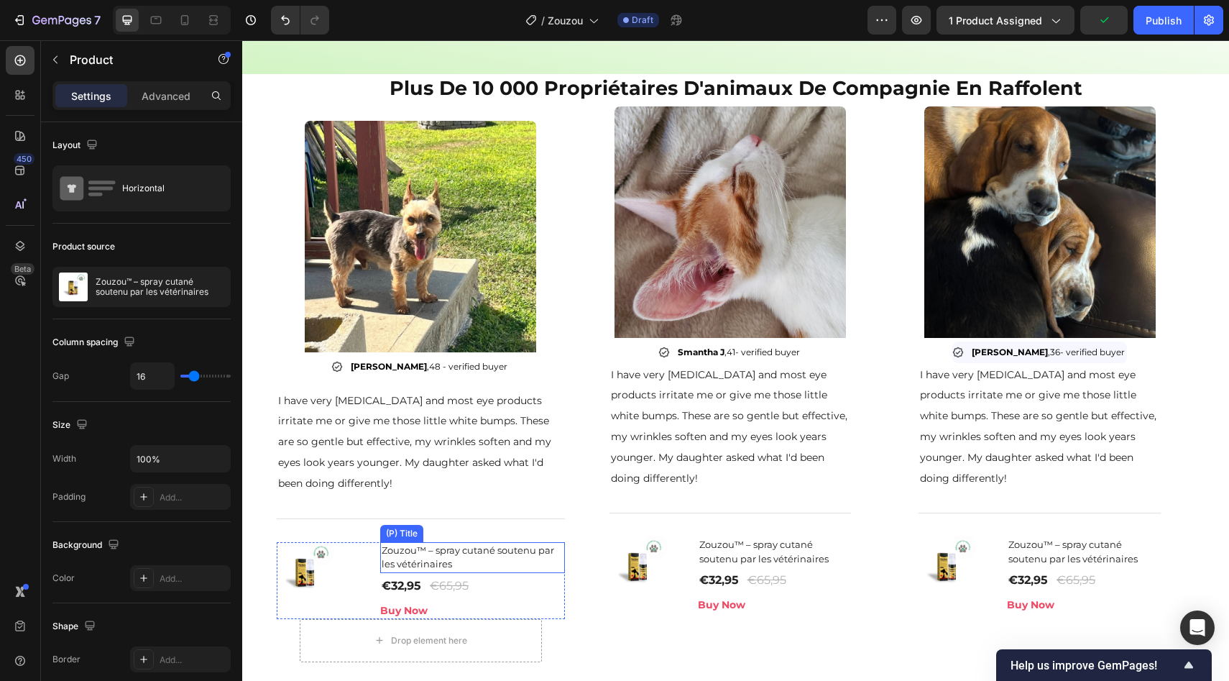
scroll to position [1028, 0]
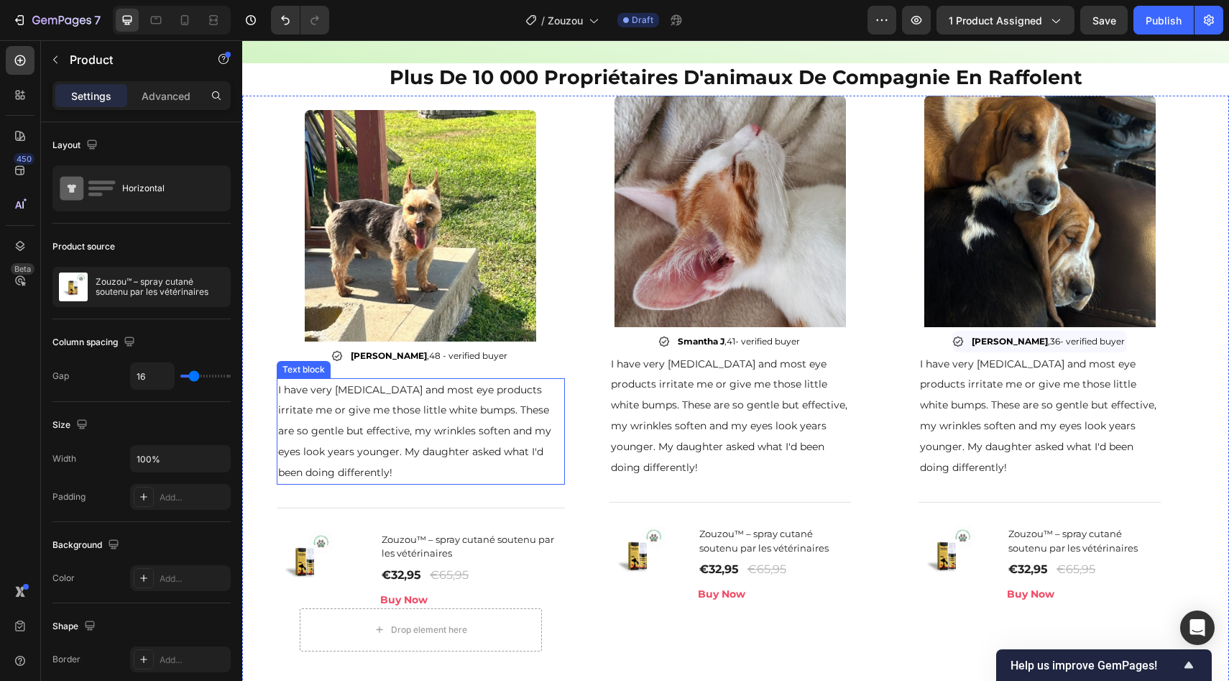
click at [561, 484] on div "I have very sensitive skin and most eye products irritate me or give me those l…" at bounding box center [421, 431] width 288 height 106
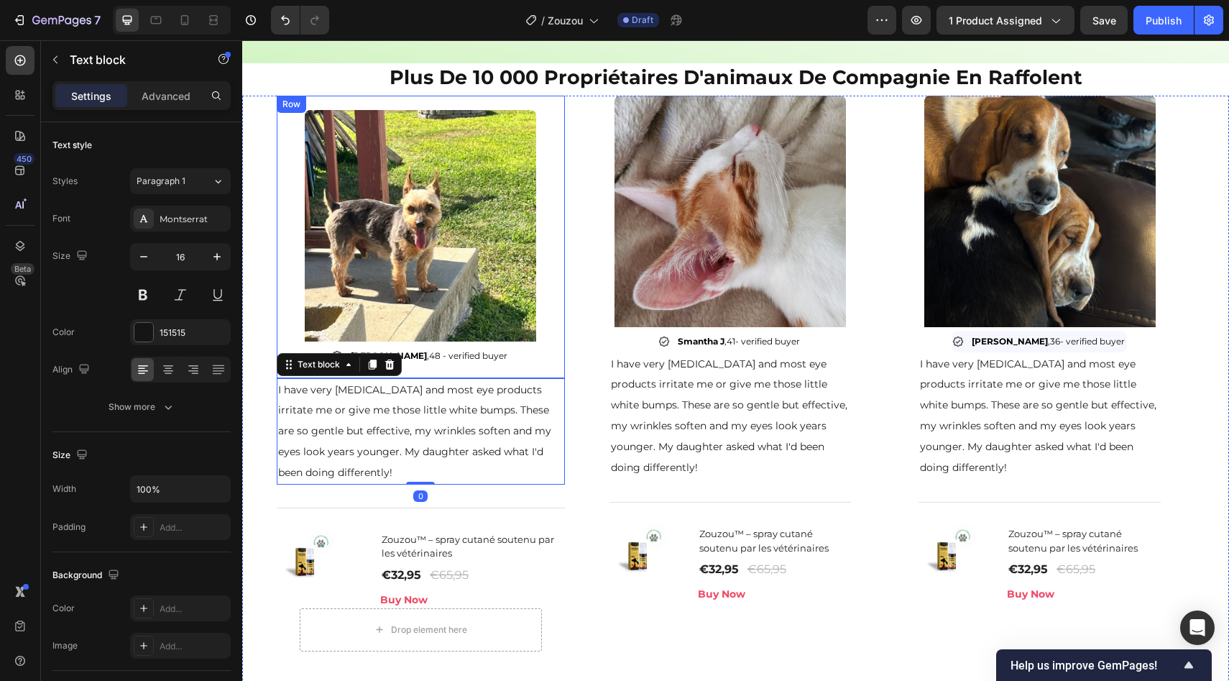
click at [559, 372] on div "Image Anna B , 48 - verified buyer Item List Row" at bounding box center [421, 237] width 288 height 282
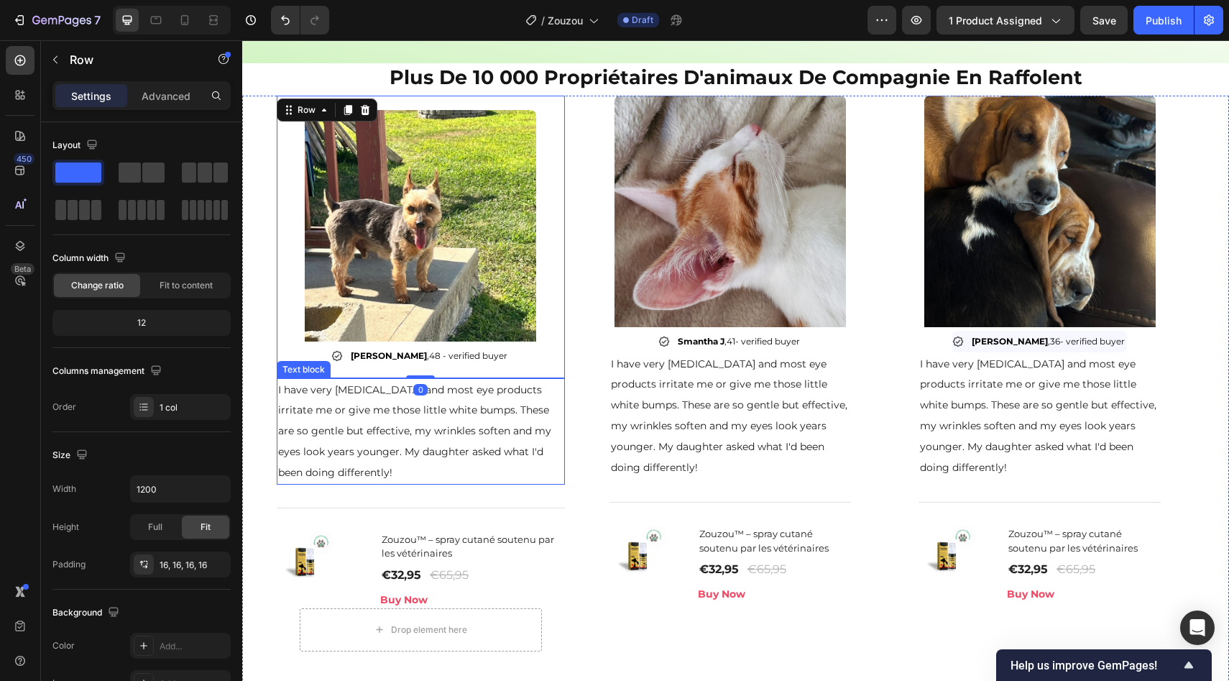
click at [561, 379] on div "I have very sensitive skin and most eye products irritate me or give me those l…" at bounding box center [421, 431] width 288 height 106
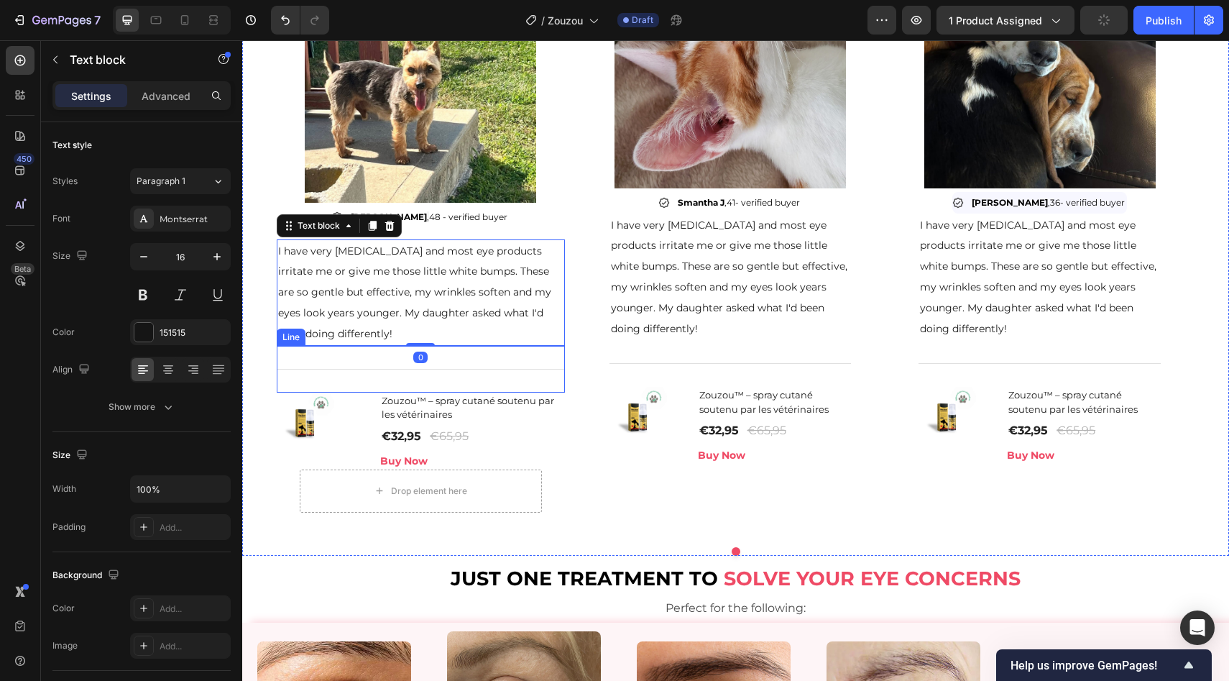
scroll to position [1172, 0]
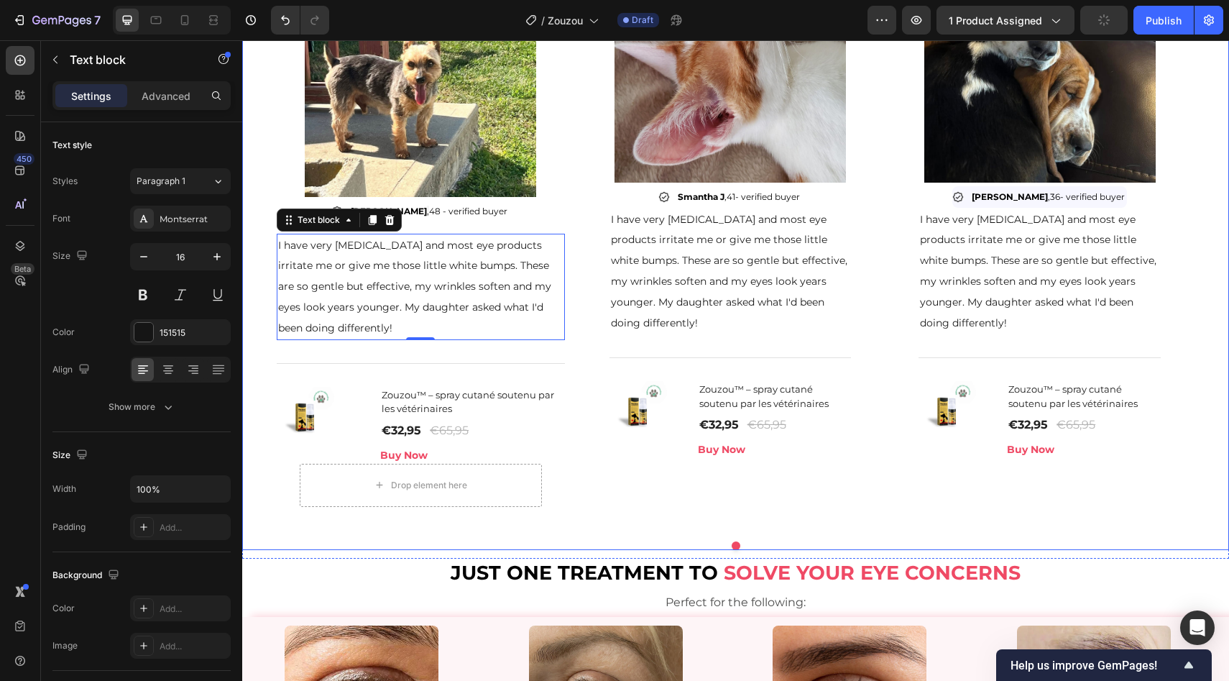
click at [276, 359] on div "Image Anna B , 48 - verified buyer Item List Row I have very sensitive skin and…" at bounding box center [735, 240] width 987 height 578
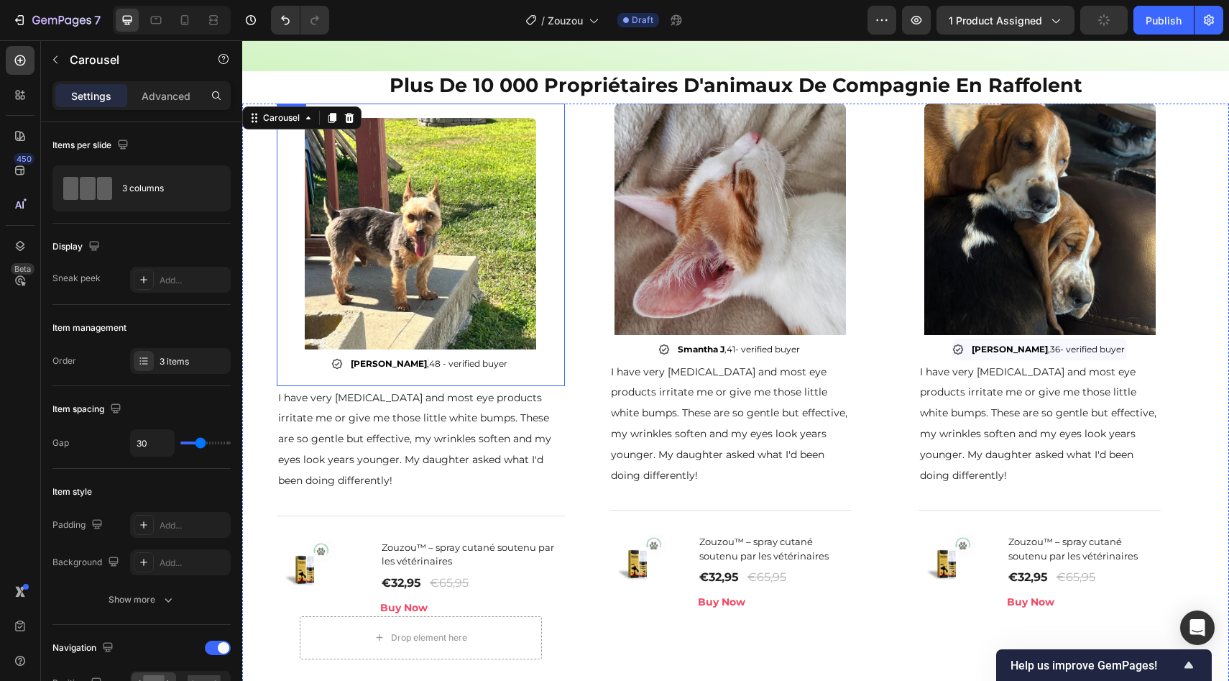
scroll to position [1013, 0]
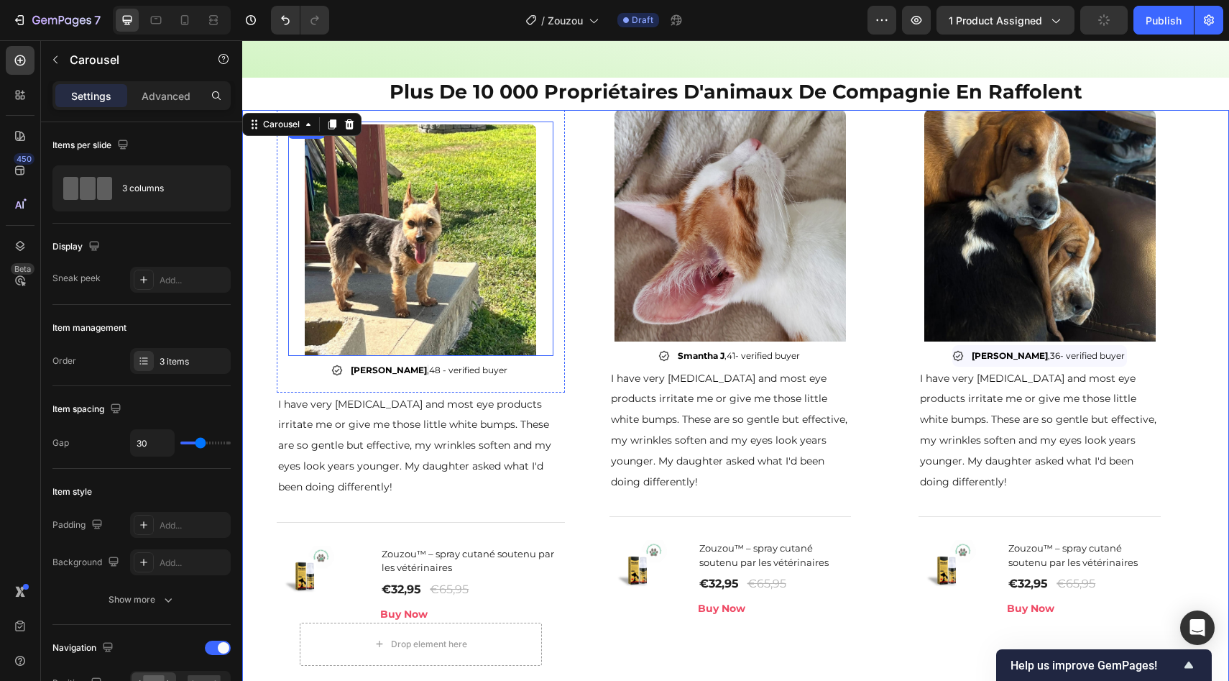
click at [538, 132] on div at bounding box center [420, 239] width 265 height 231
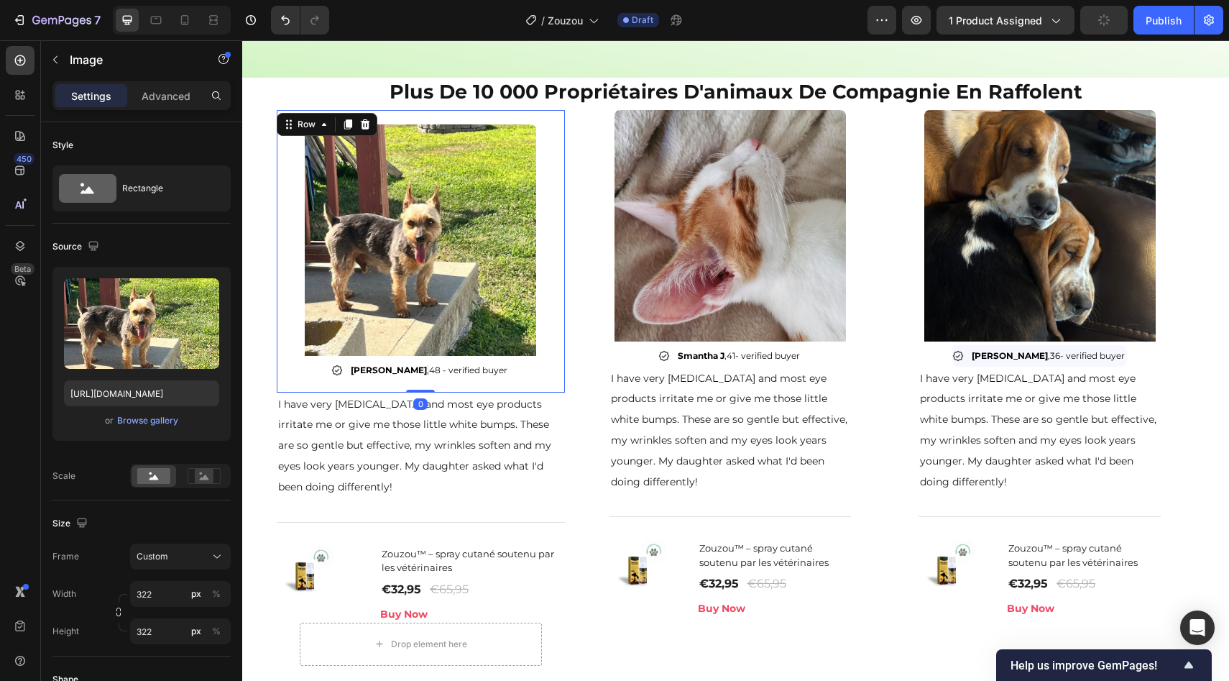
click at [557, 121] on div "Image Anna B , 48 - verified buyer Item List Row 0" at bounding box center [421, 251] width 288 height 282
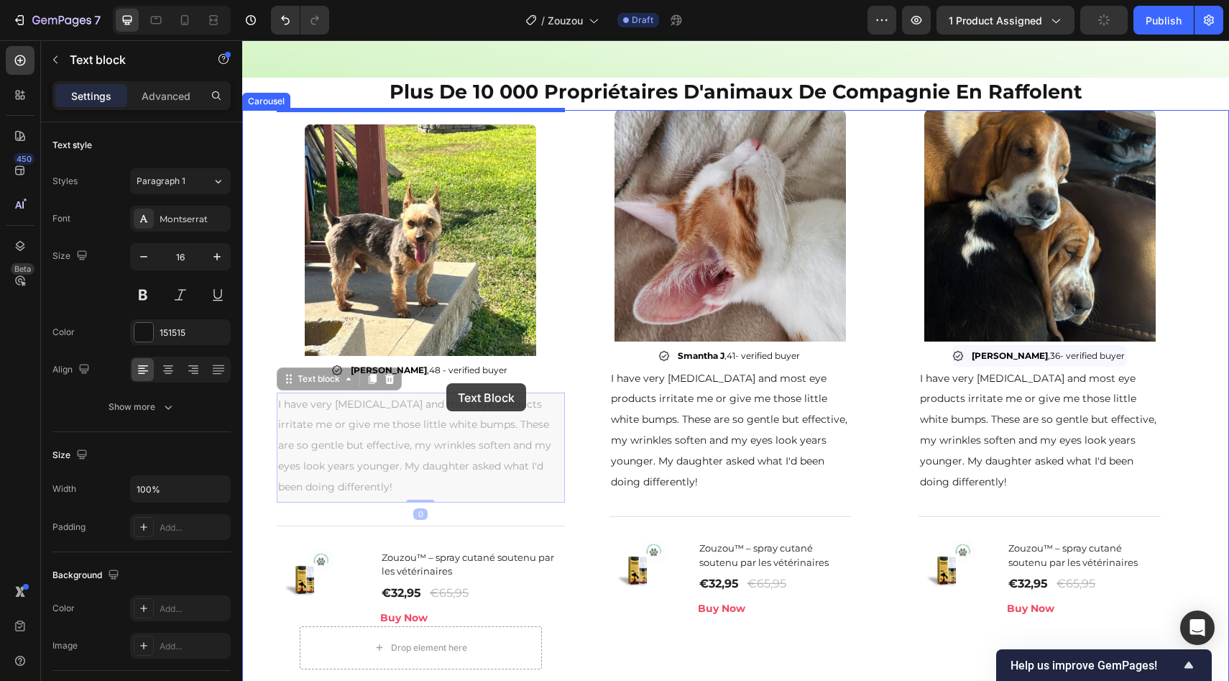
drag, startPoint x: 524, startPoint y: 401, endPoint x: 445, endPoint y: 380, distance: 81.8
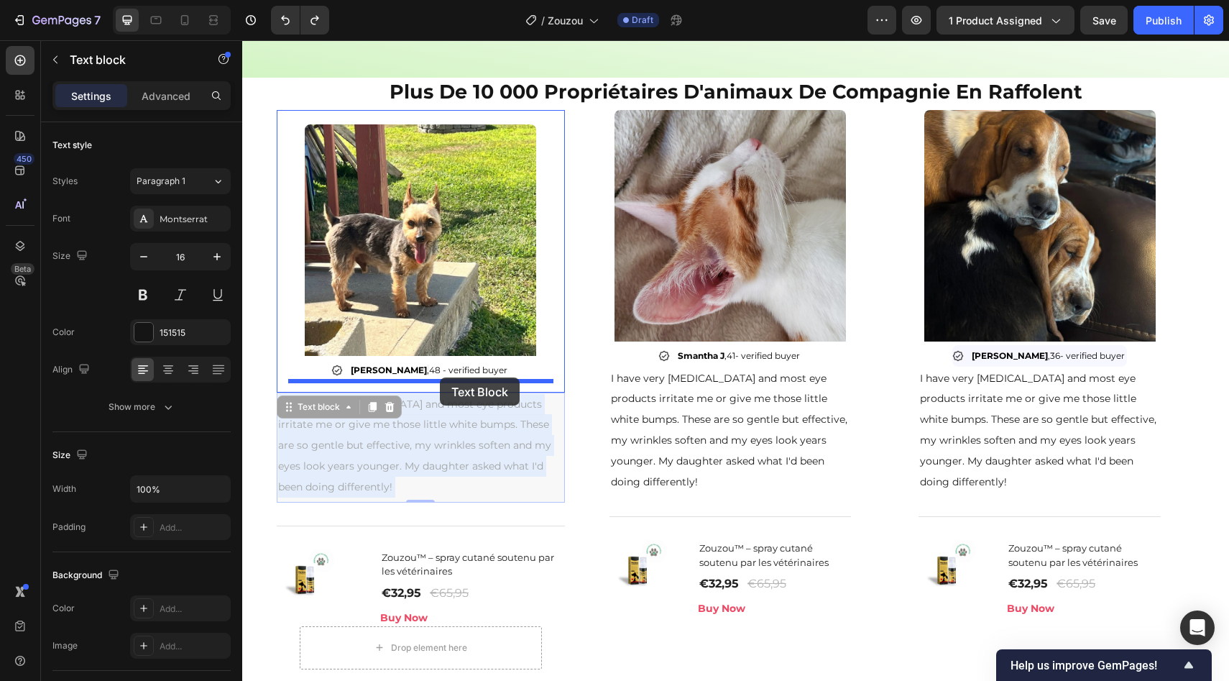
drag, startPoint x: 446, startPoint y: 426, endPoint x: 440, endPoint y: 377, distance: 48.5
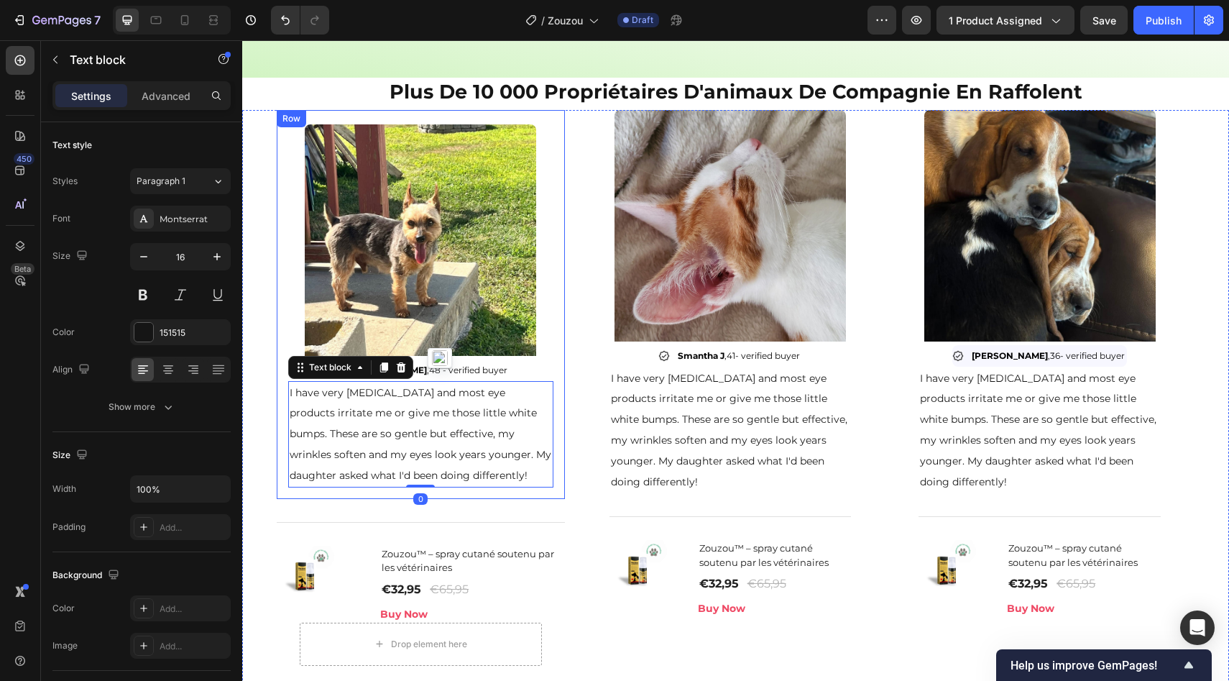
click at [557, 369] on div "Image Anna B , 48 - verified buyer Item List I have very sensitive skin and mos…" at bounding box center [421, 304] width 288 height 388
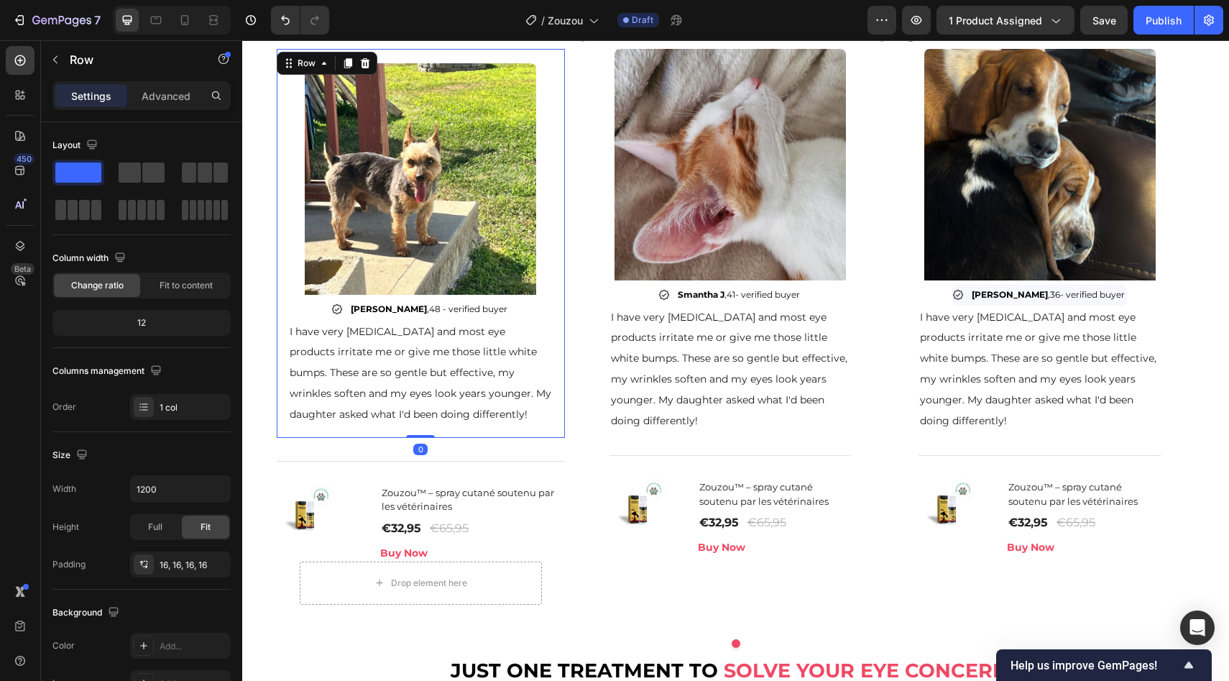
scroll to position [1083, 0]
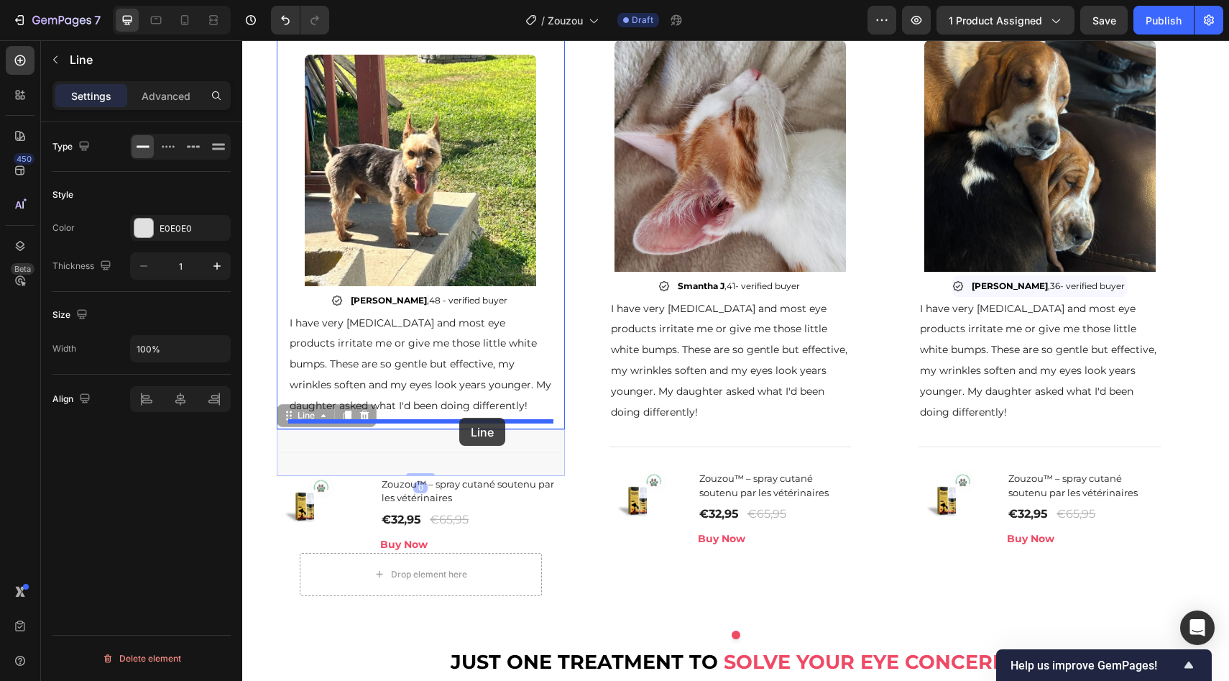
drag, startPoint x: 448, startPoint y: 458, endPoint x: 459, endPoint y: 418, distance: 41.9
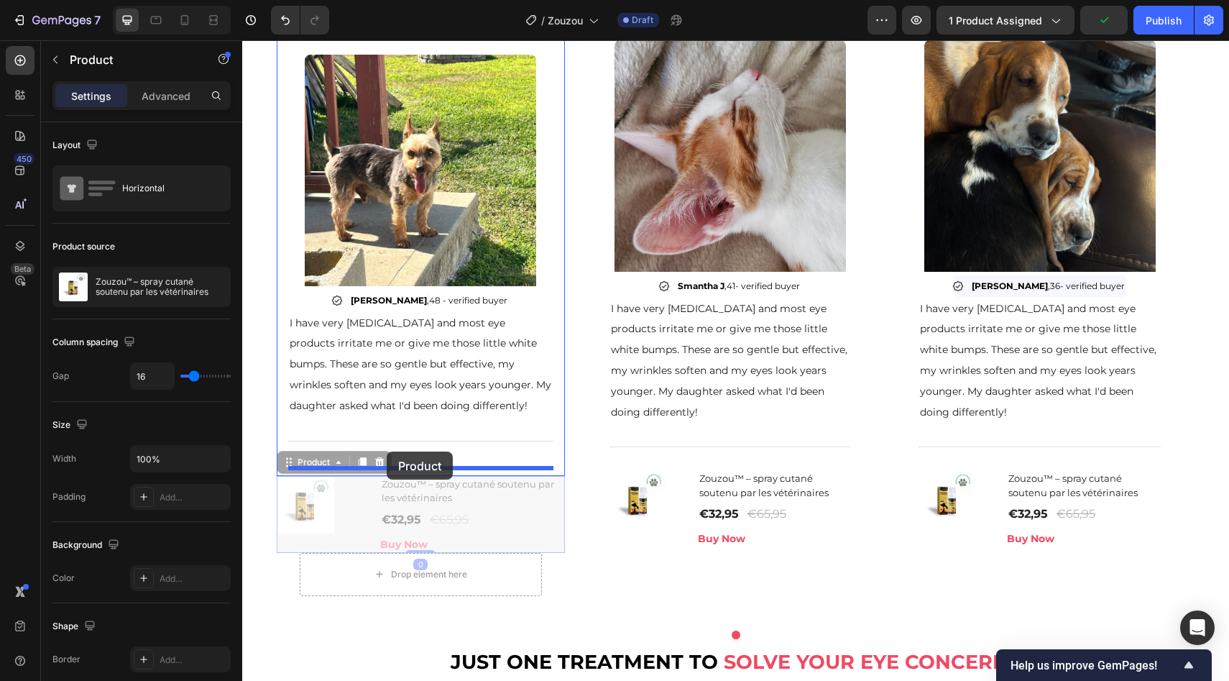
drag, startPoint x: 362, startPoint y: 541, endPoint x: 387, endPoint y: 451, distance: 92.6
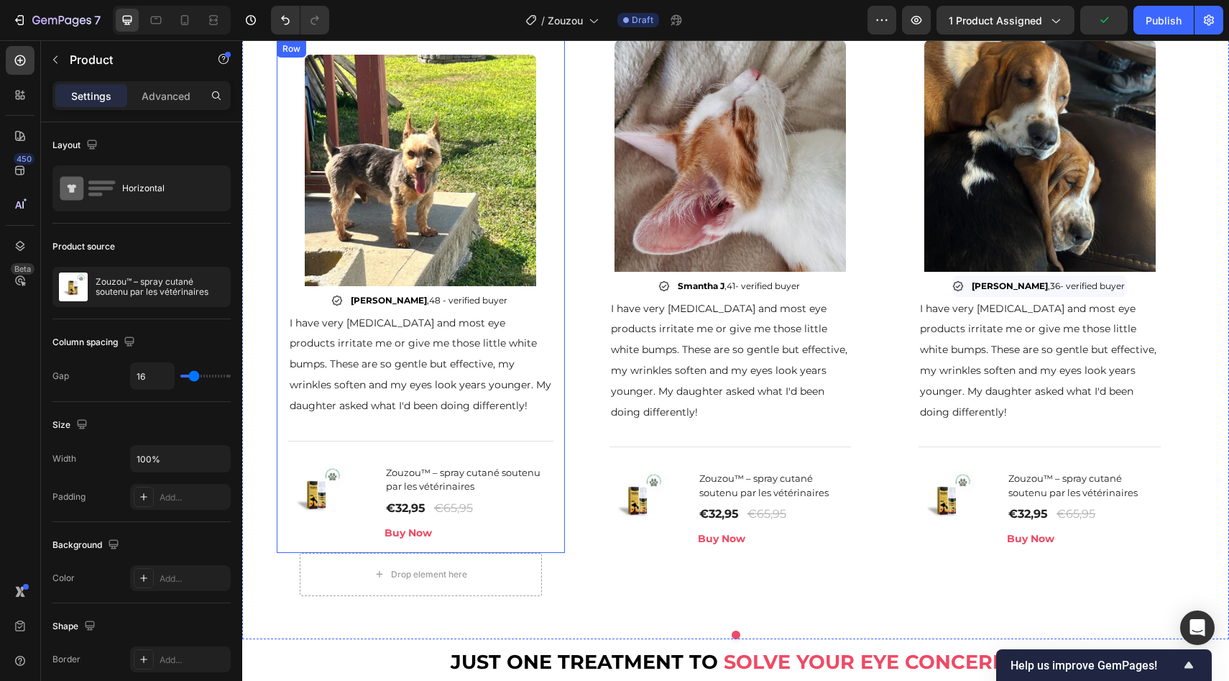
click at [554, 465] on div "Image Anna B , 48 - verified buyer Item List I have very sensitive skin and mos…" at bounding box center [421, 296] width 288 height 512
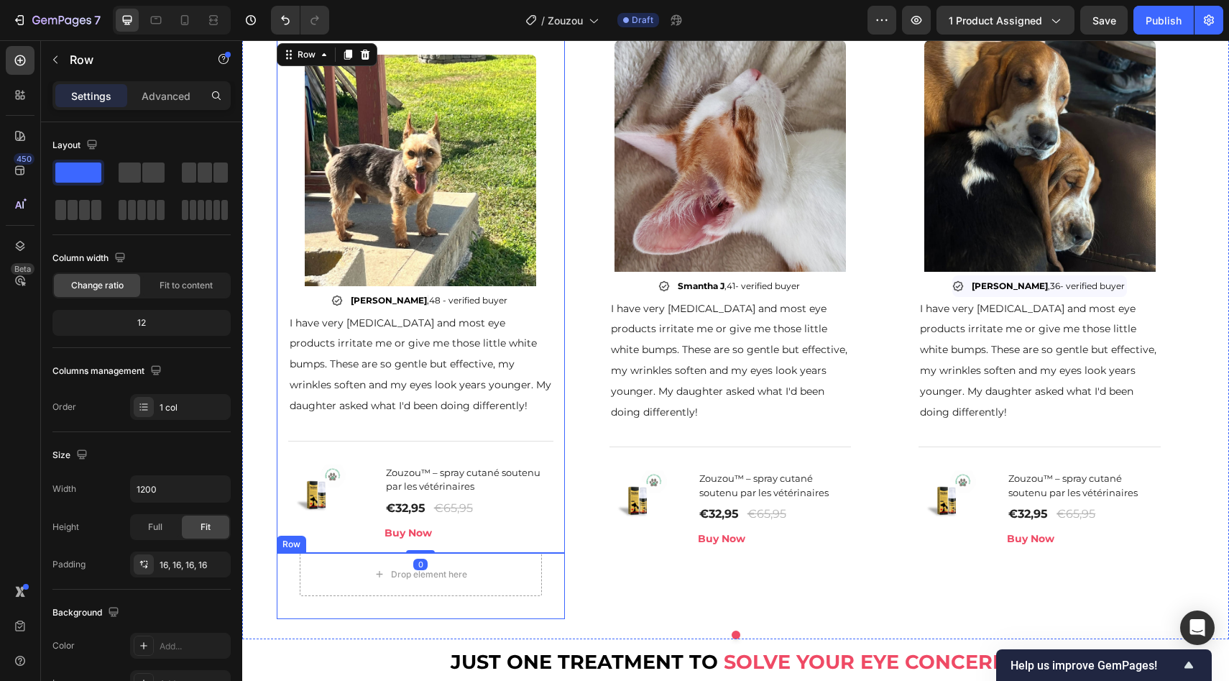
click at [550, 579] on div "Drop element here Row" at bounding box center [421, 586] width 288 height 66
click at [362, 541] on icon at bounding box center [365, 539] width 9 height 10
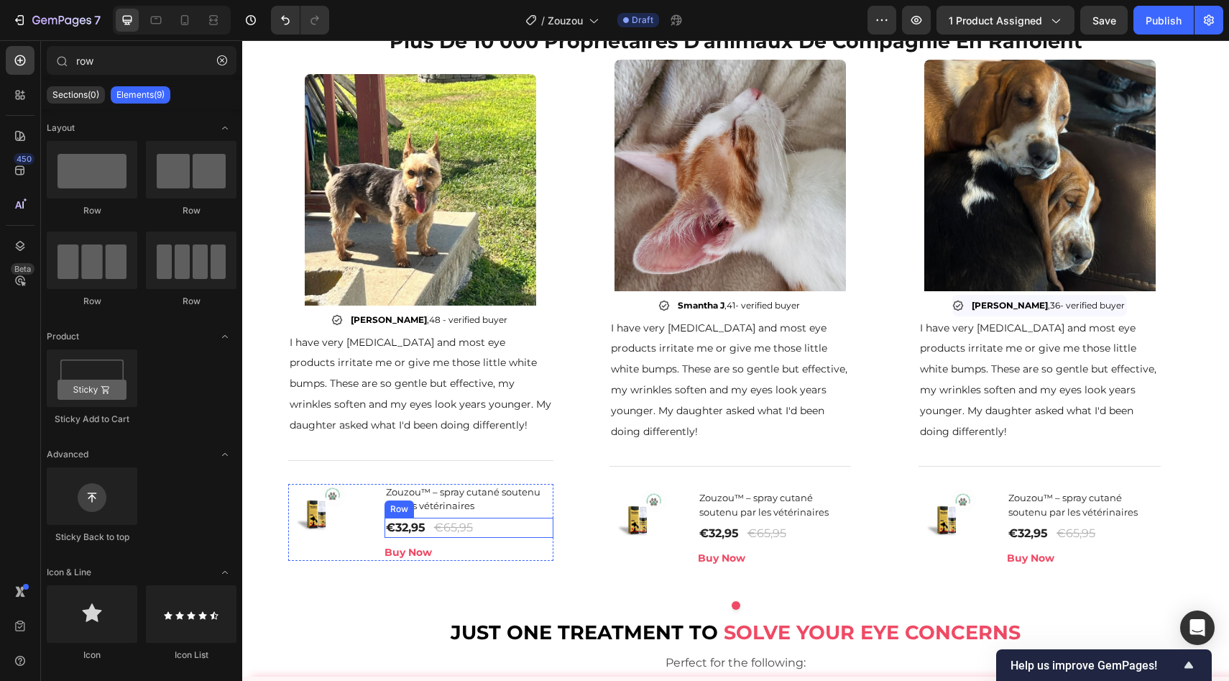
scroll to position [1057, 0]
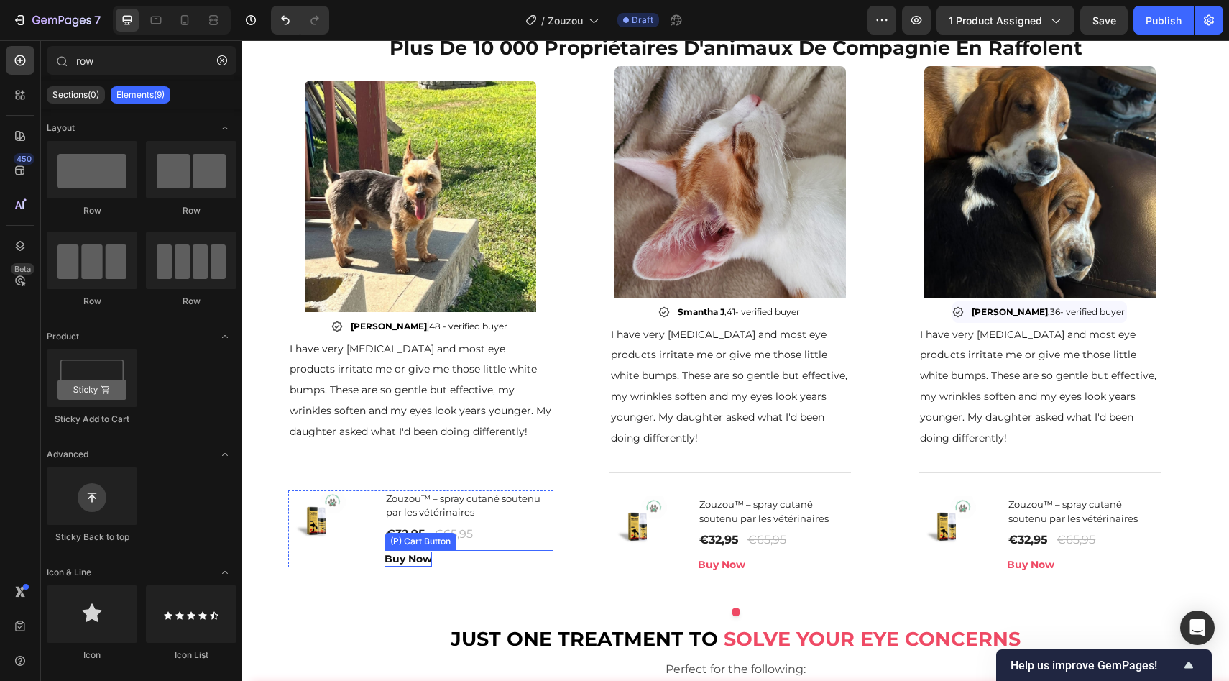
click at [418, 559] on div "Buy Now" at bounding box center [408, 558] width 47 height 15
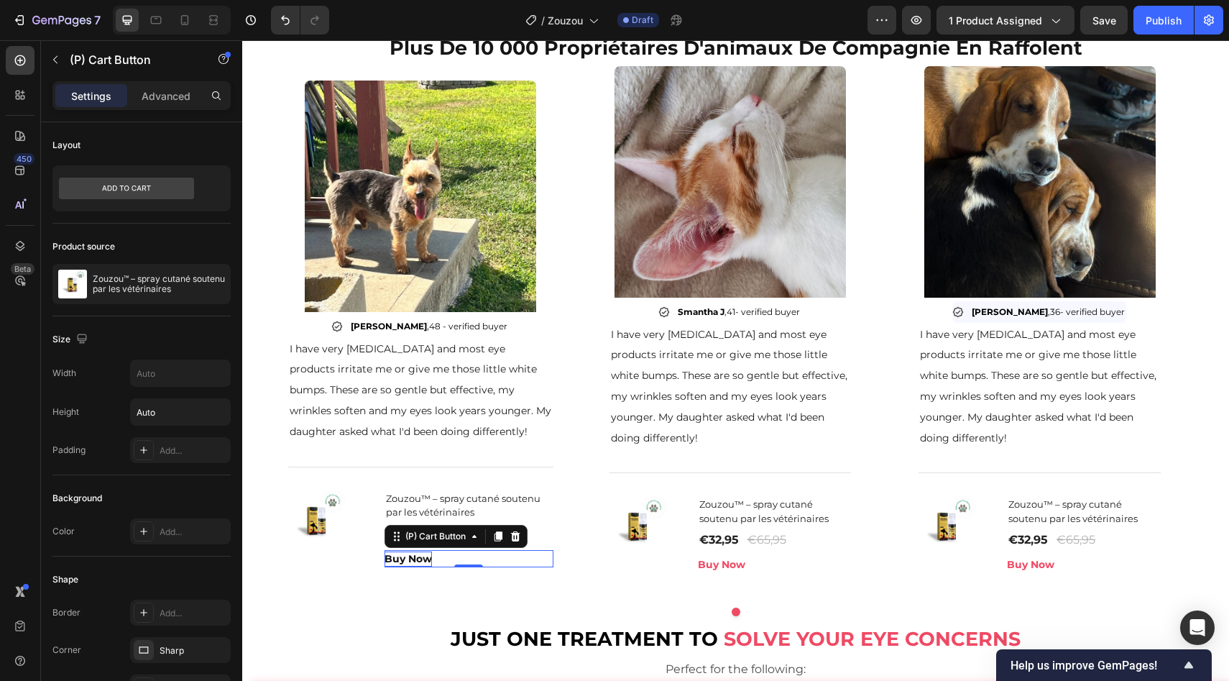
click at [418, 559] on div "Buy Now" at bounding box center [408, 558] width 47 height 15
click at [418, 559] on p "Buy Now" at bounding box center [408, 558] width 47 height 15
click at [439, 562] on div "Buy Now (P) Cart Button 0" at bounding box center [469, 558] width 169 height 17
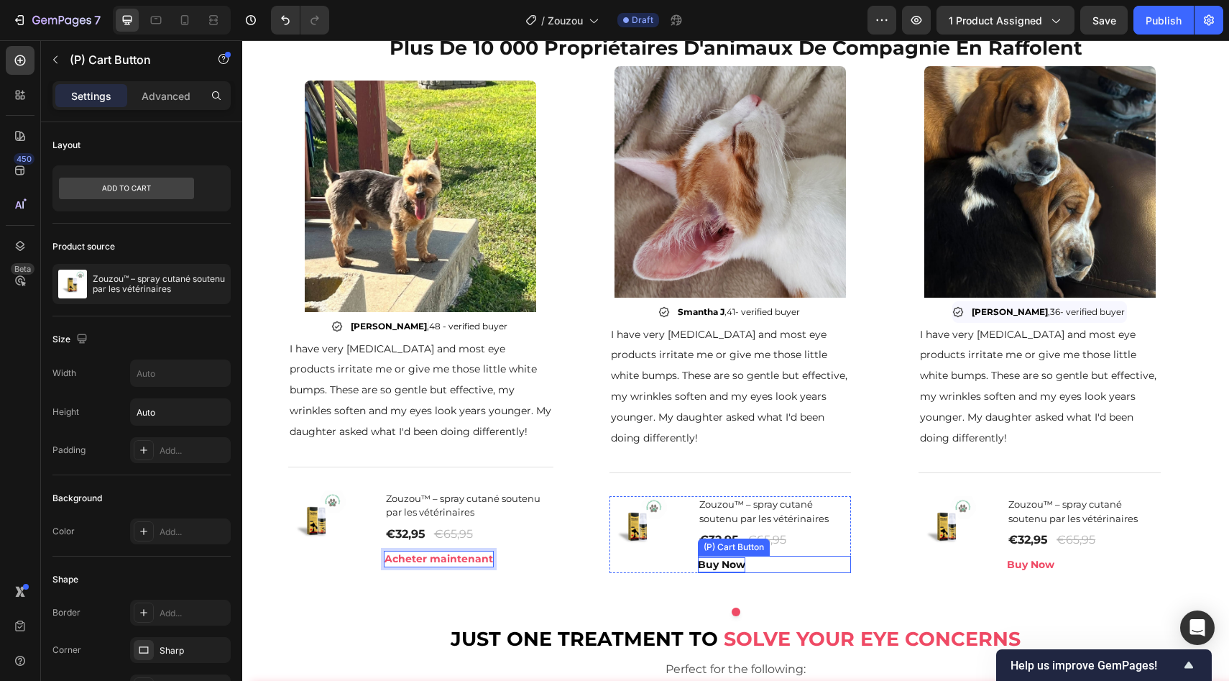
click at [730, 569] on div "Buy Now" at bounding box center [721, 564] width 47 height 15
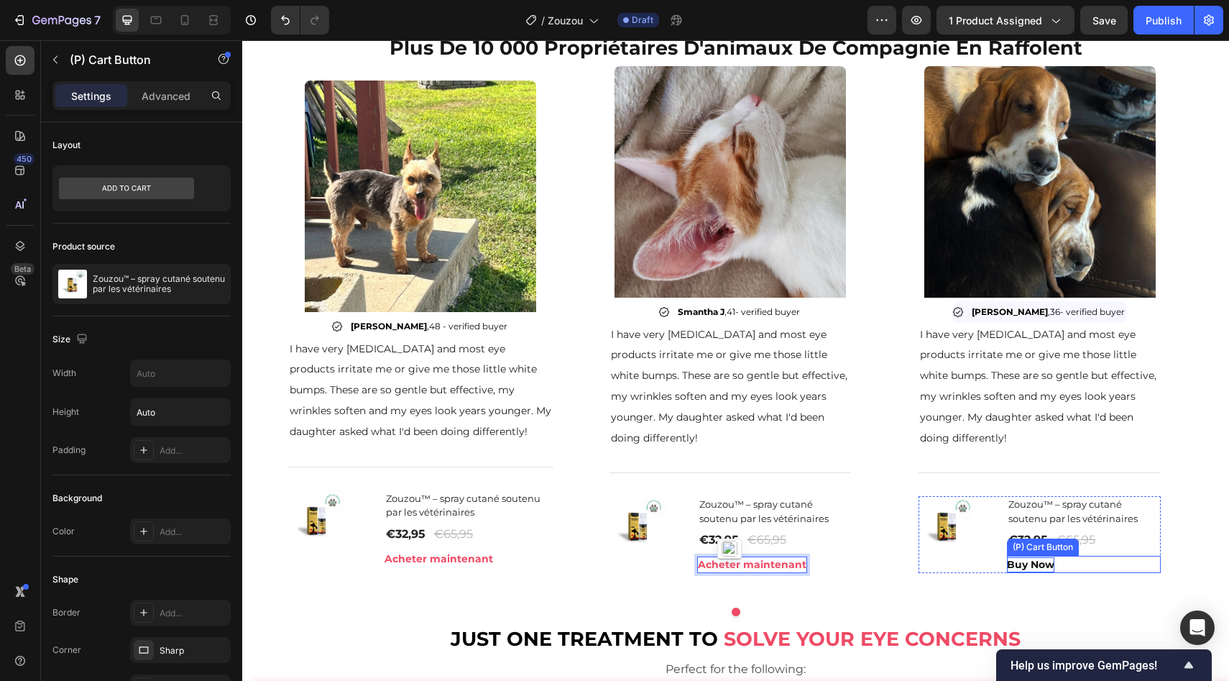
click at [1029, 572] on div "Buy Now" at bounding box center [1030, 564] width 47 height 15
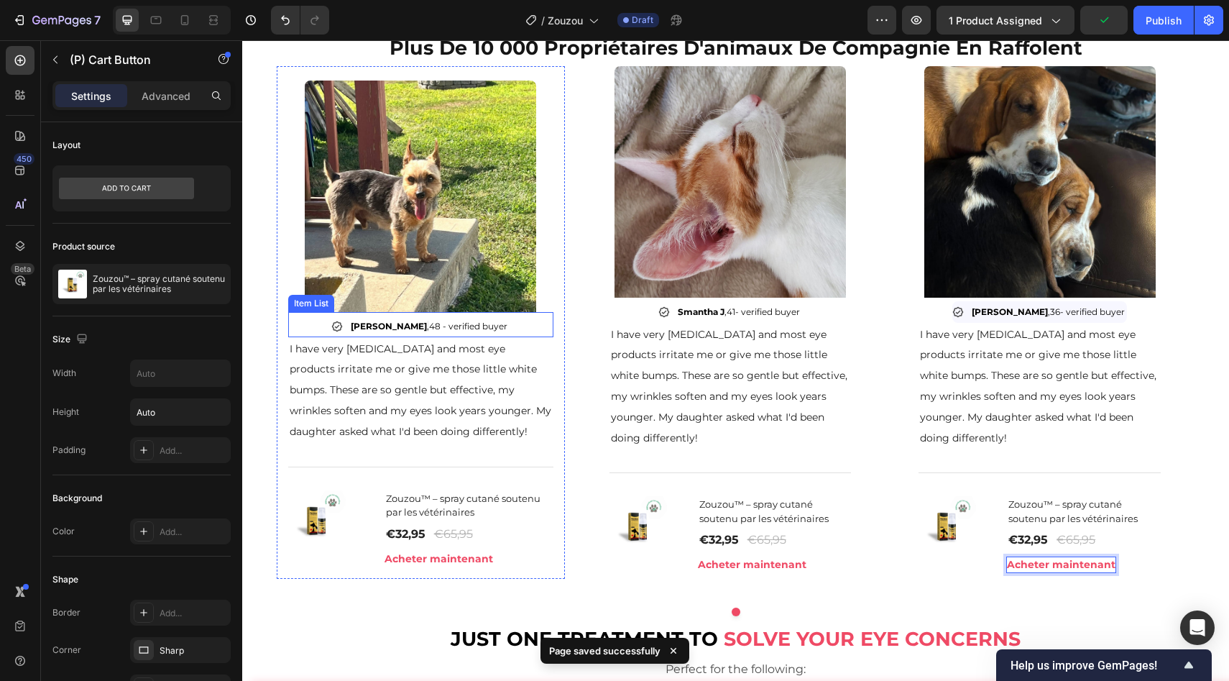
click at [445, 322] on span "48 - verified buyer" at bounding box center [468, 326] width 78 height 11
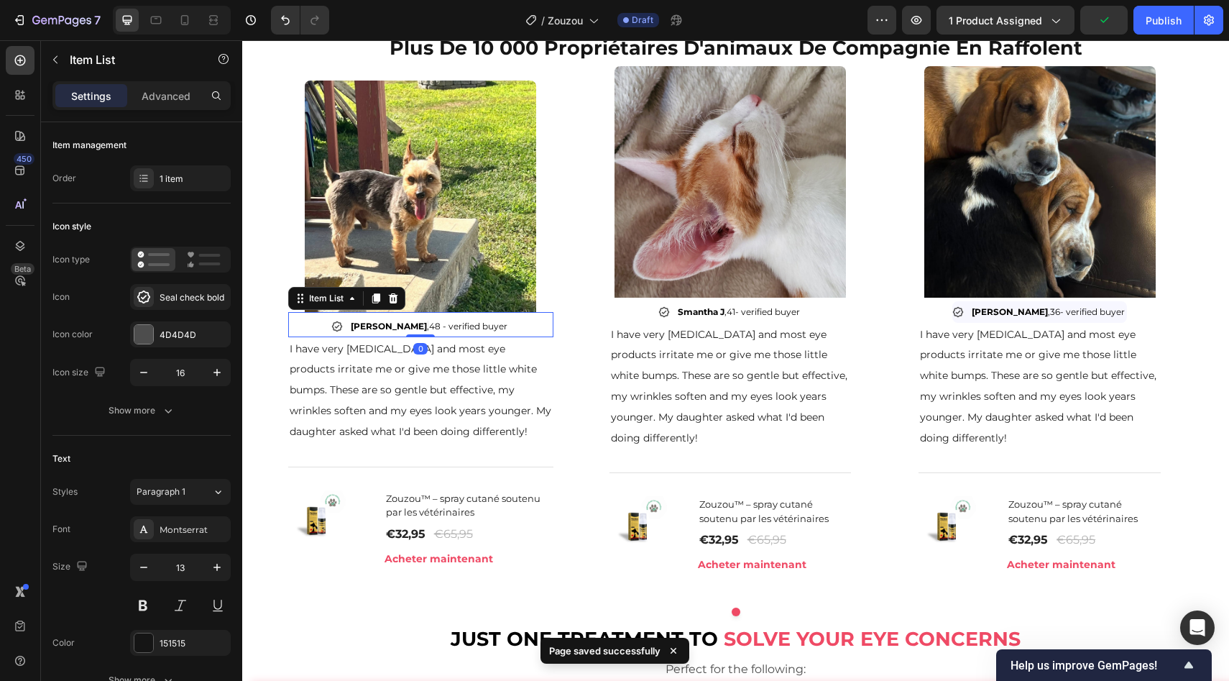
click at [445, 322] on span "48 - verified buyer" at bounding box center [468, 326] width 78 height 11
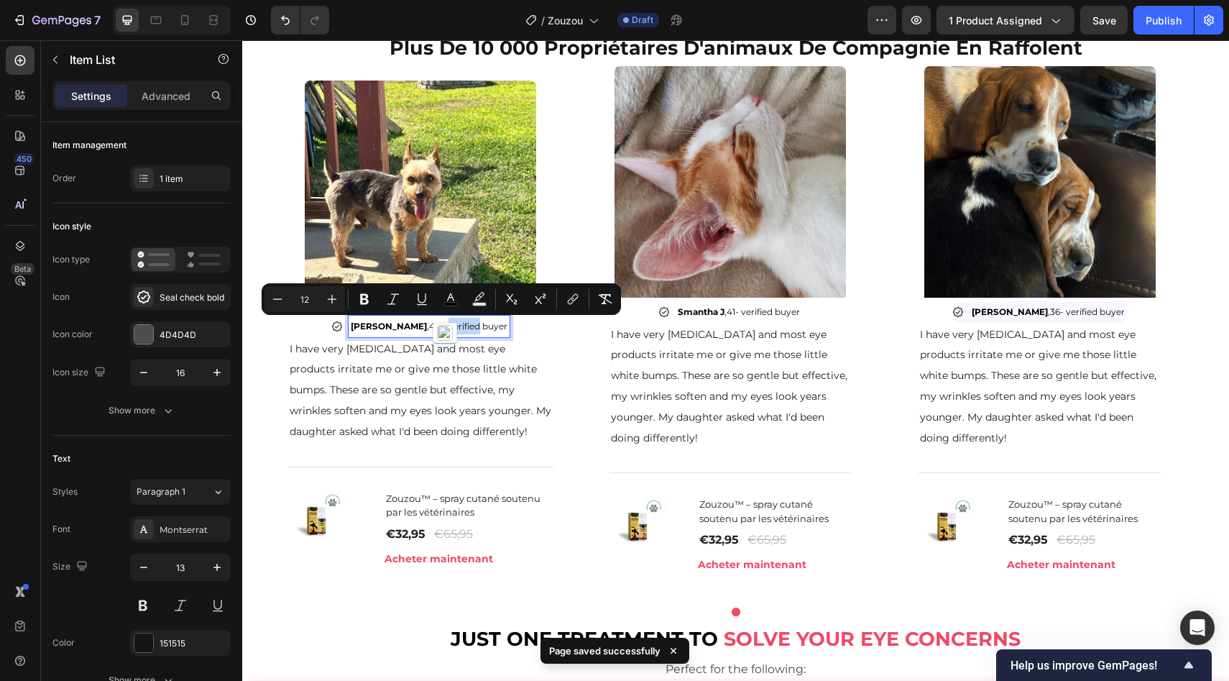
click at [429, 326] on span "48 - verified buyer" at bounding box center [468, 326] width 78 height 11
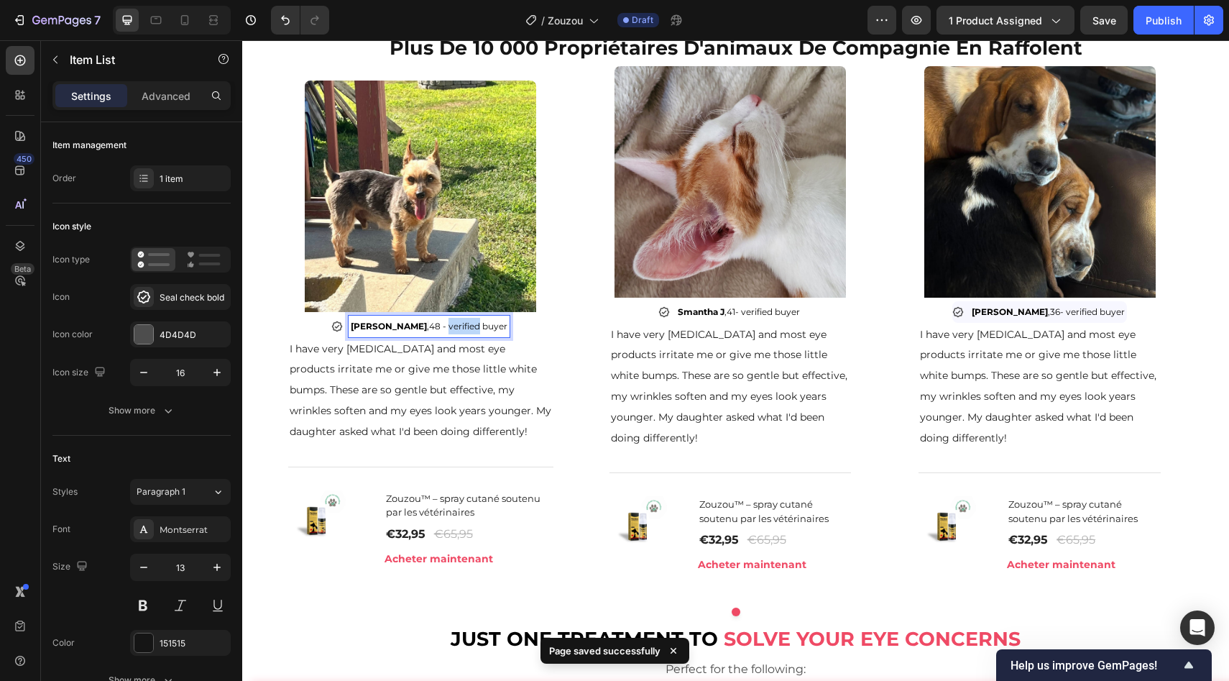
copy span "verified buyer"
drag, startPoint x: 427, startPoint y: 326, endPoint x: 506, endPoint y: 323, distance: 79.1
click at [506, 323] on div "Anna B , 48 - verified buyer" at bounding box center [420, 326] width 265 height 21
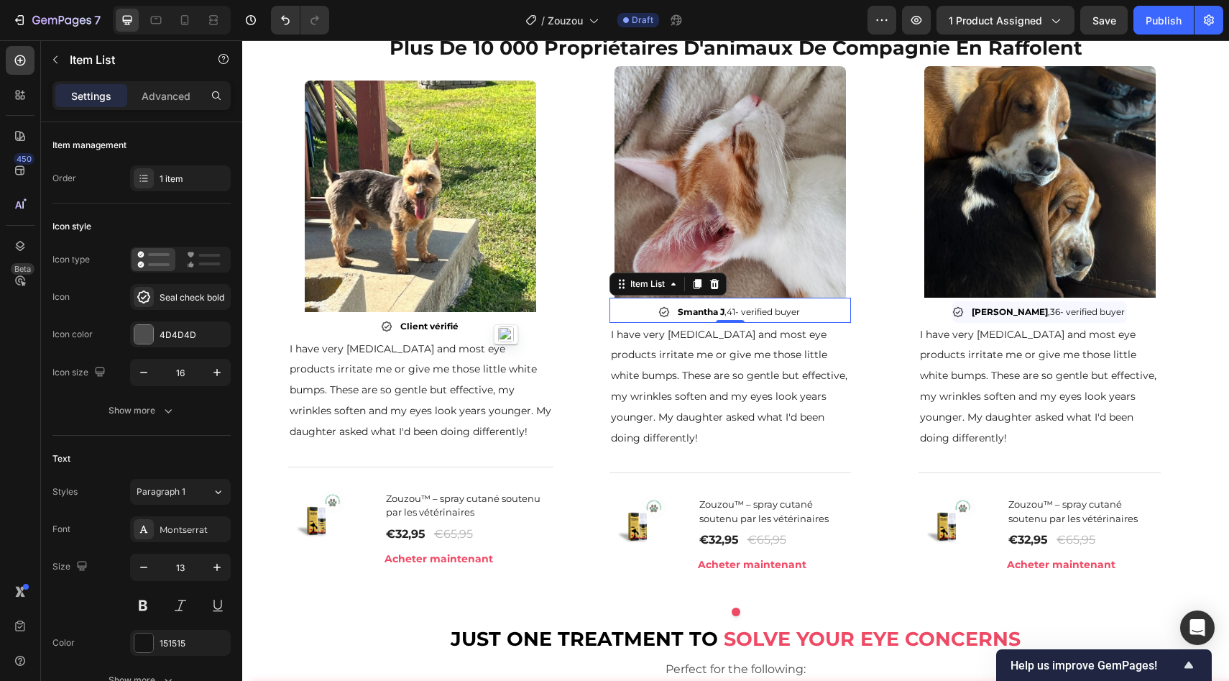
click at [717, 314] on strong "Smantha J" at bounding box center [701, 311] width 47 height 11
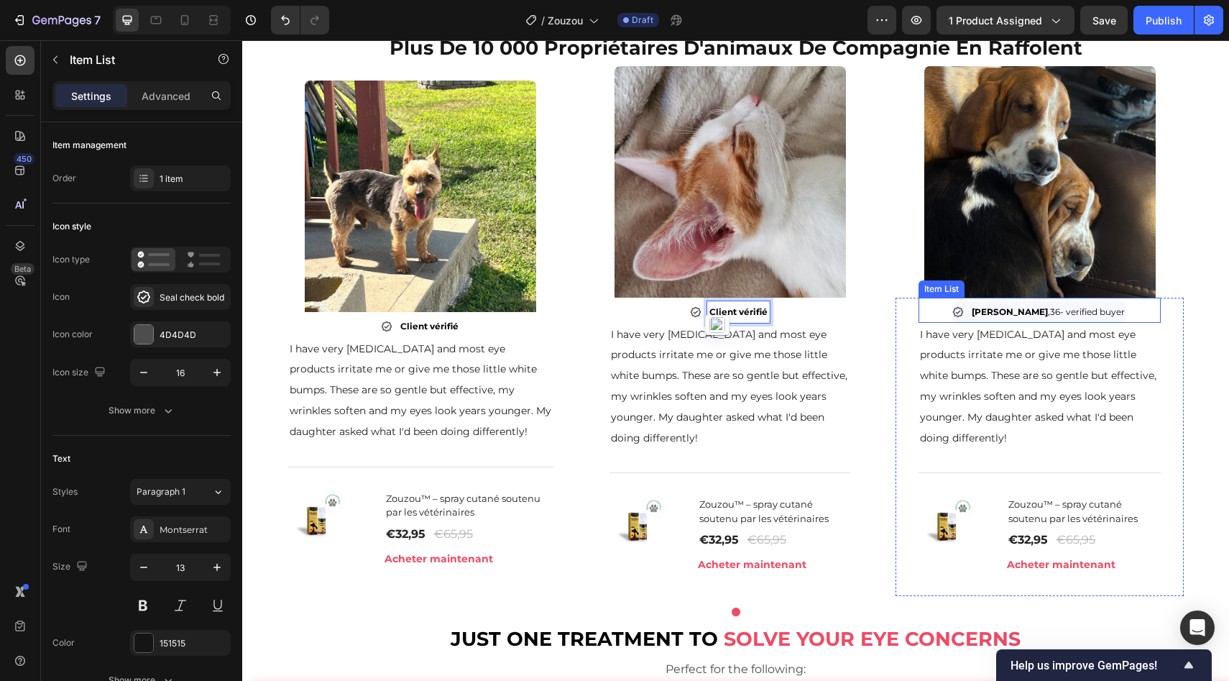
click at [997, 305] on p "Laura ,36 - verified buyer" at bounding box center [1048, 311] width 153 height 17
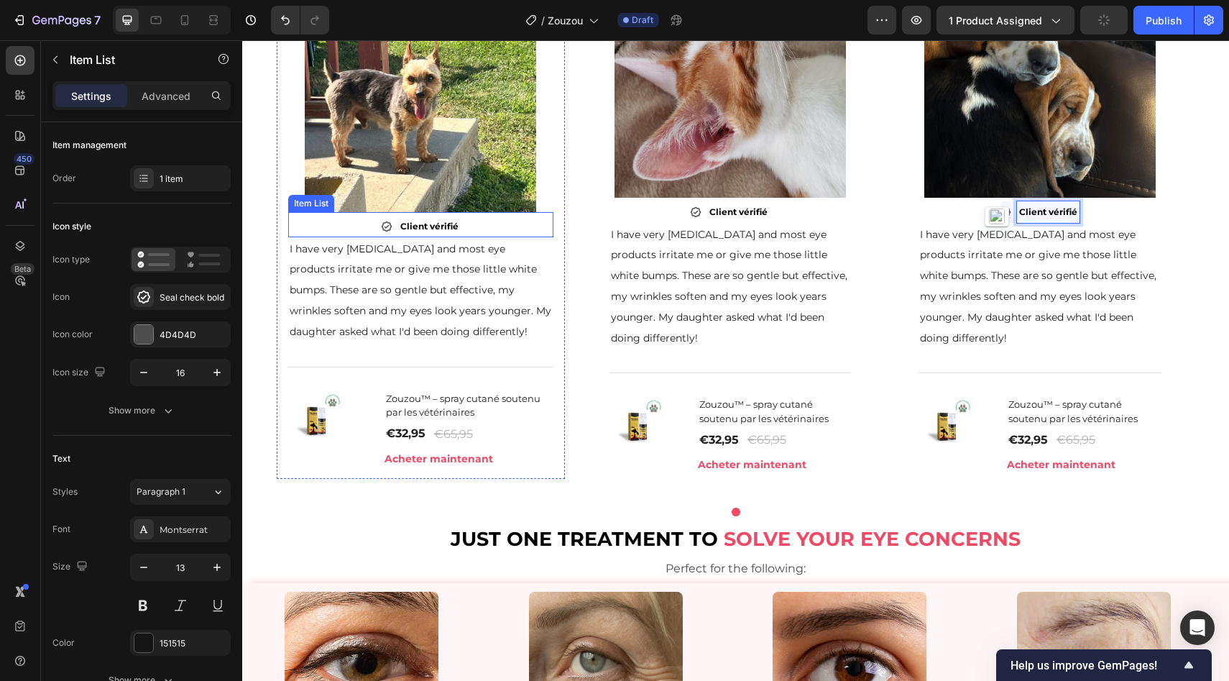
click at [479, 236] on div "Client vérifié" at bounding box center [420, 226] width 265 height 21
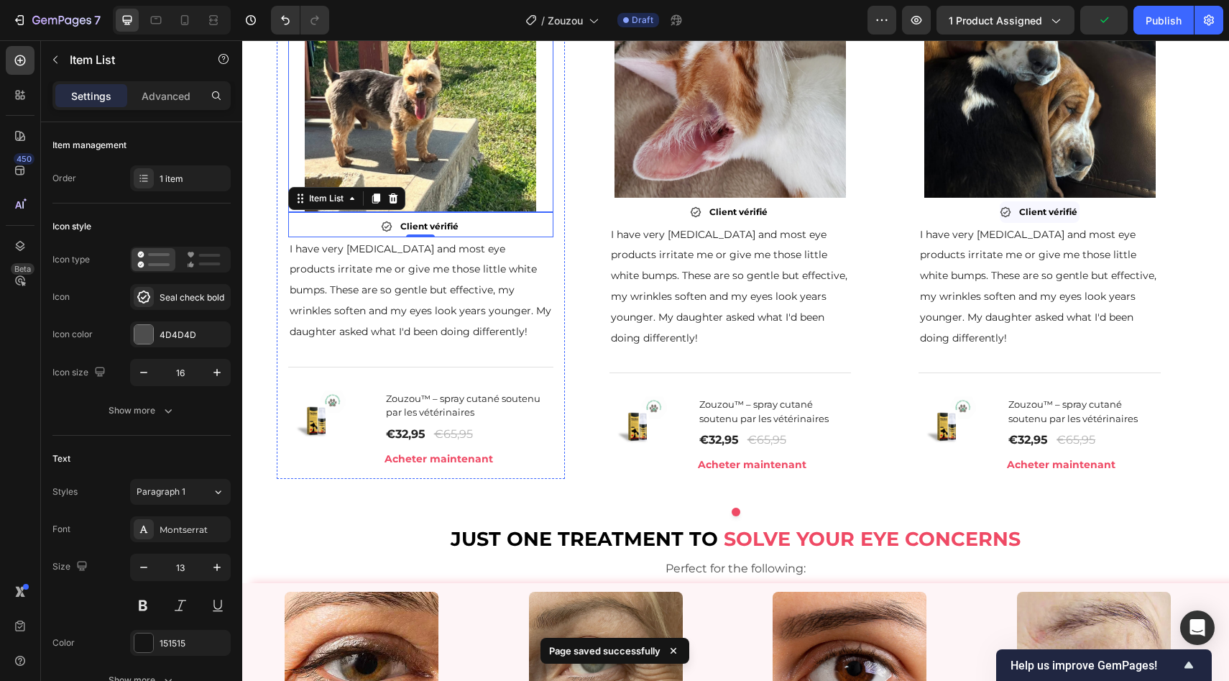
click at [291, 212] on div at bounding box center [420, 96] width 265 height 231
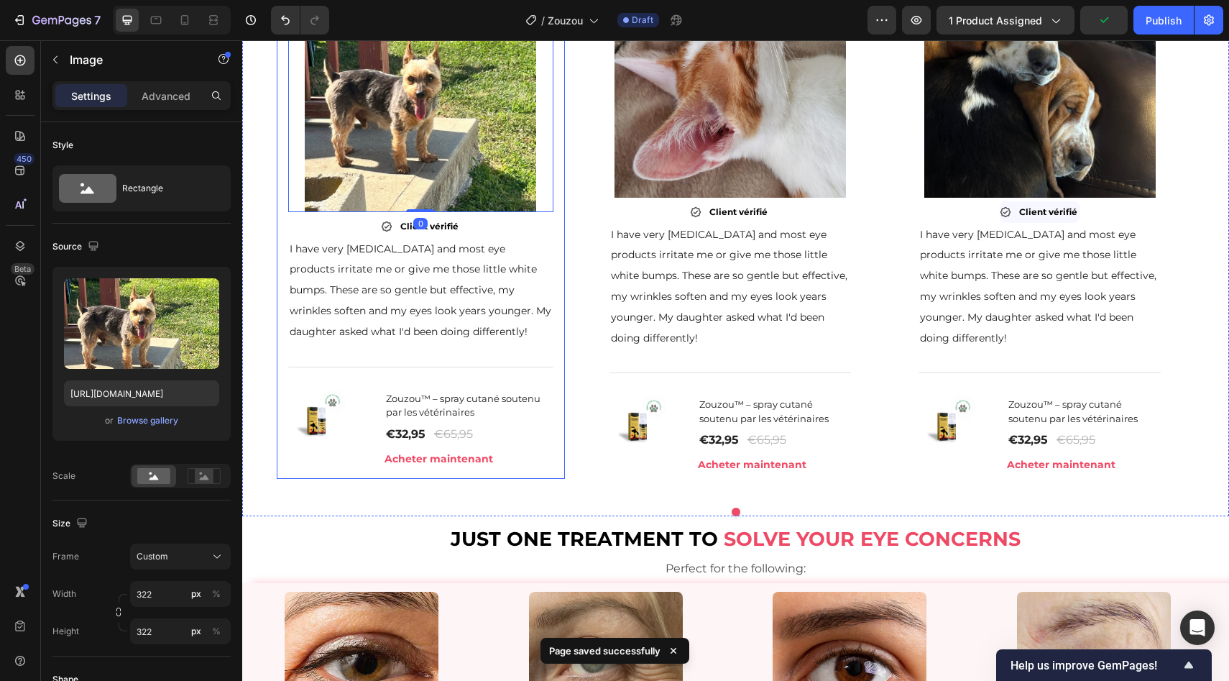
click at [282, 267] on div "Image 0 Client vérifié Item List I have very sensitive skin and most eye produc…" at bounding box center [421, 222] width 288 height 512
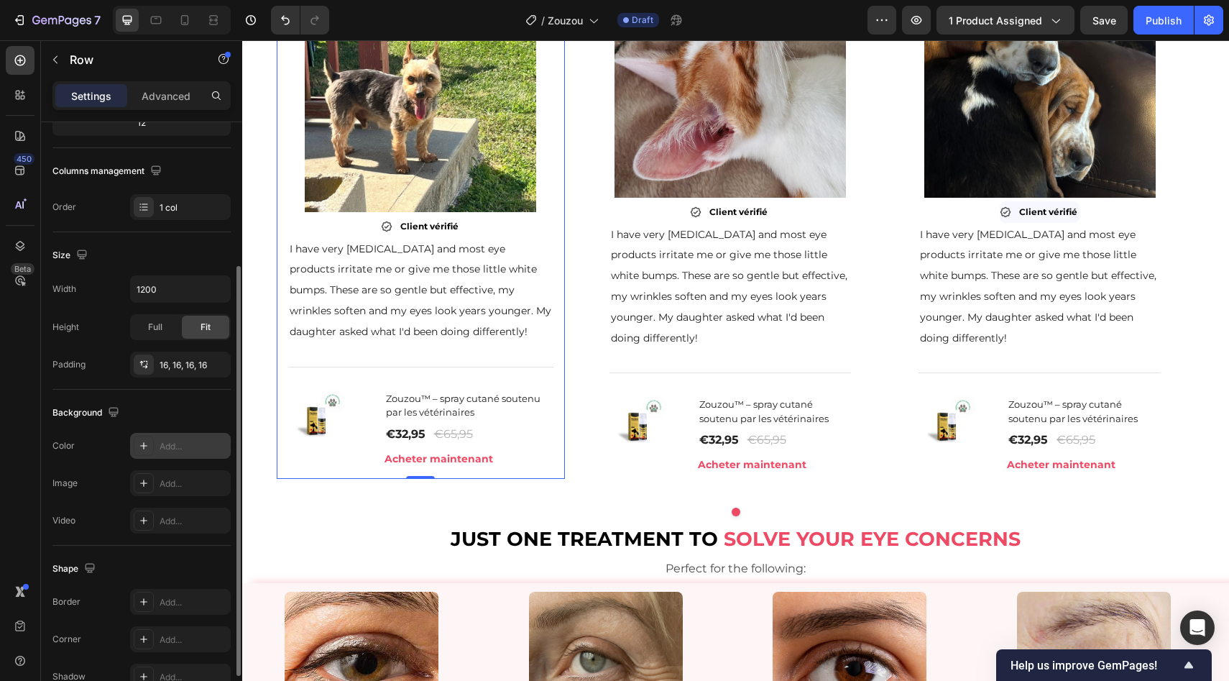
scroll to position [277, 0]
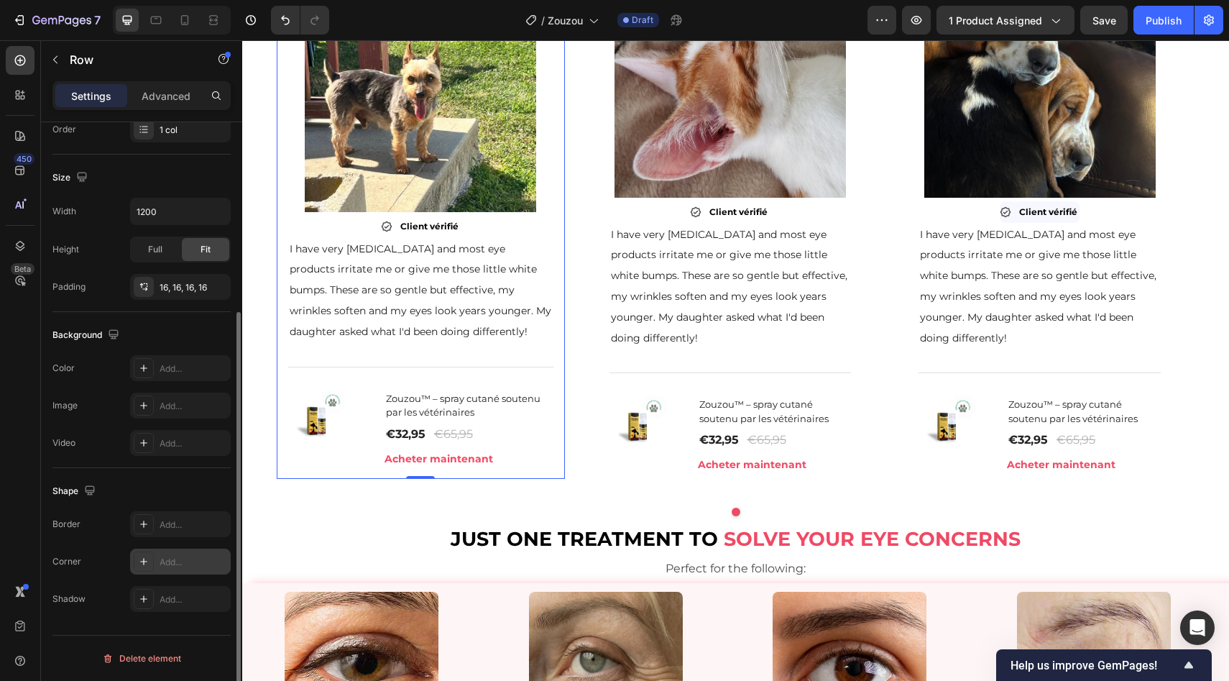
click at [170, 554] on div "Add..." at bounding box center [180, 561] width 101 height 26
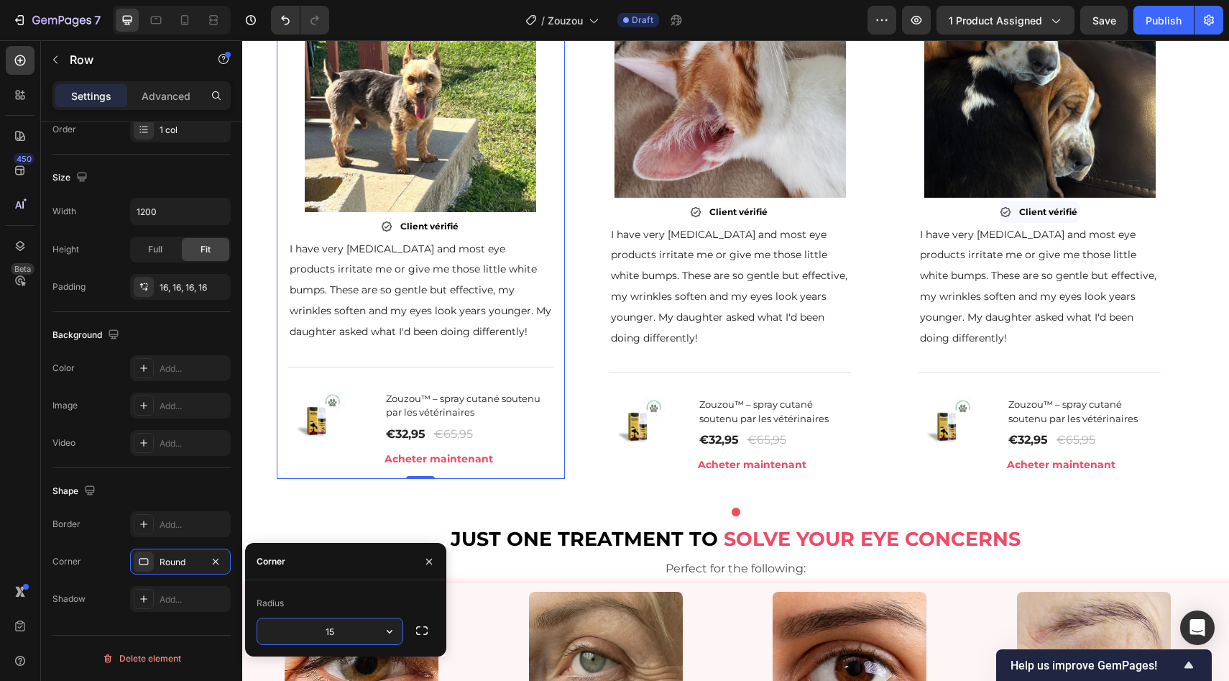
type input "15"
click at [153, 372] on div at bounding box center [144, 368] width 20 height 20
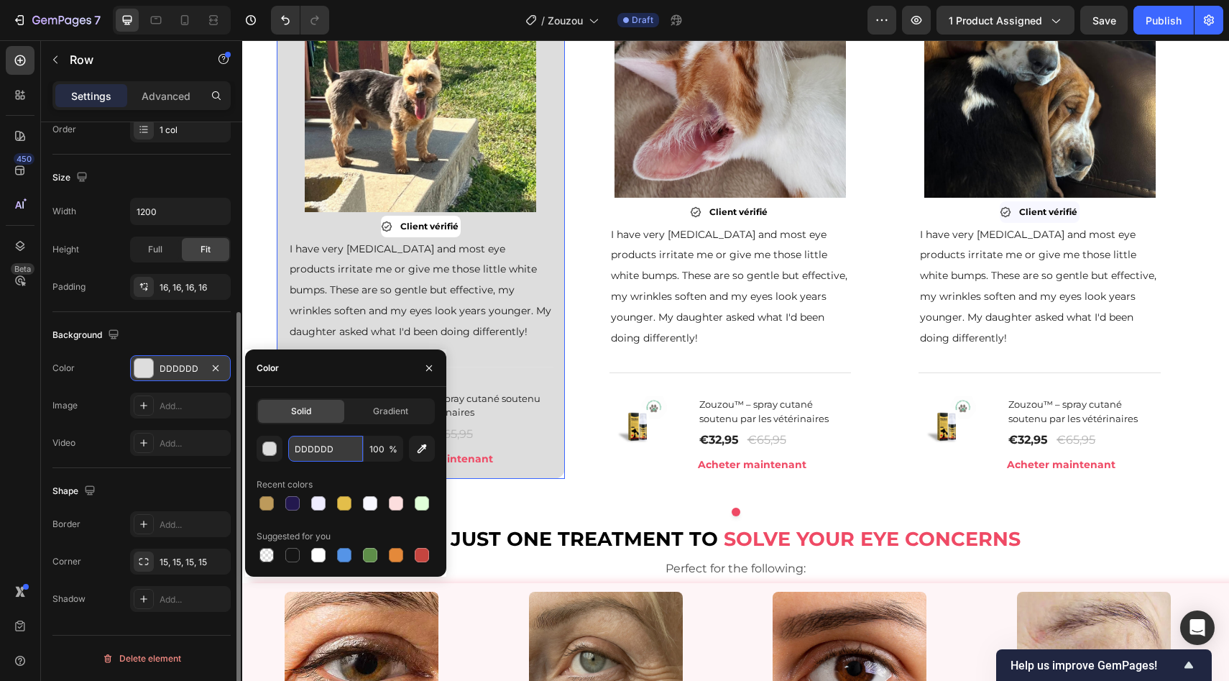
click at [333, 444] on input "DDDDDD" at bounding box center [325, 449] width 75 height 26
paste input "#F3F3F3"
type input "#F3F3F3"
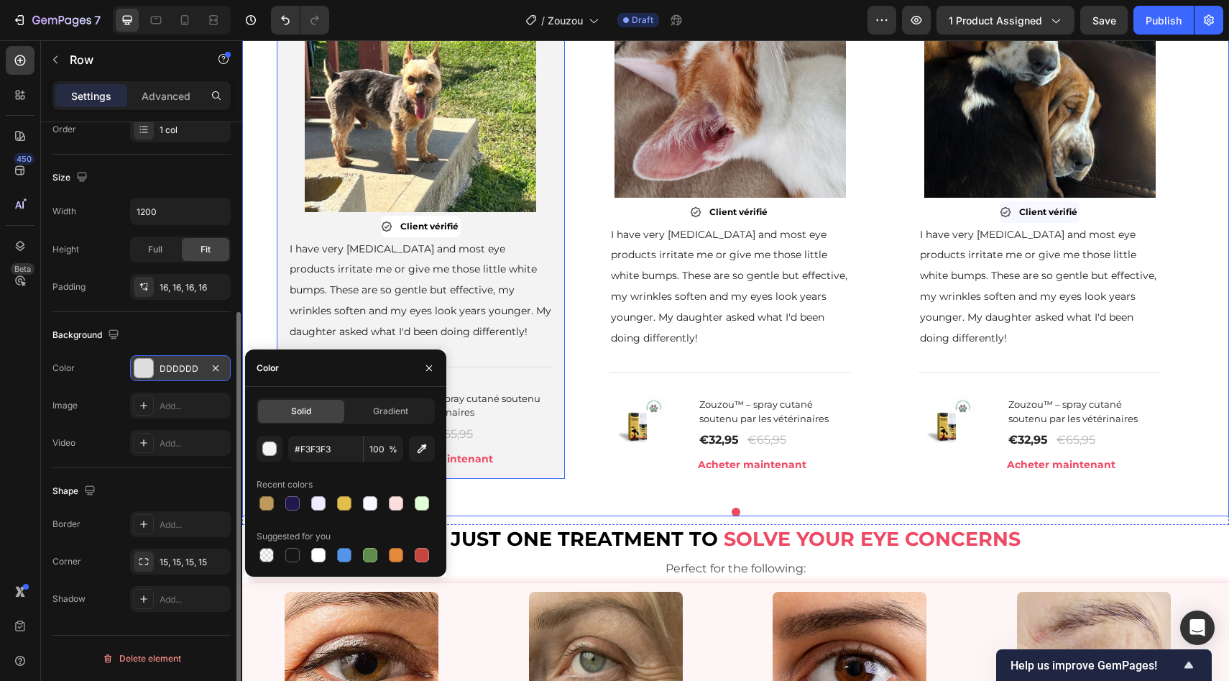
click at [253, 271] on div "Image Client vérifié Item List I have very sensitive skin and most eye products…" at bounding box center [735, 231] width 987 height 530
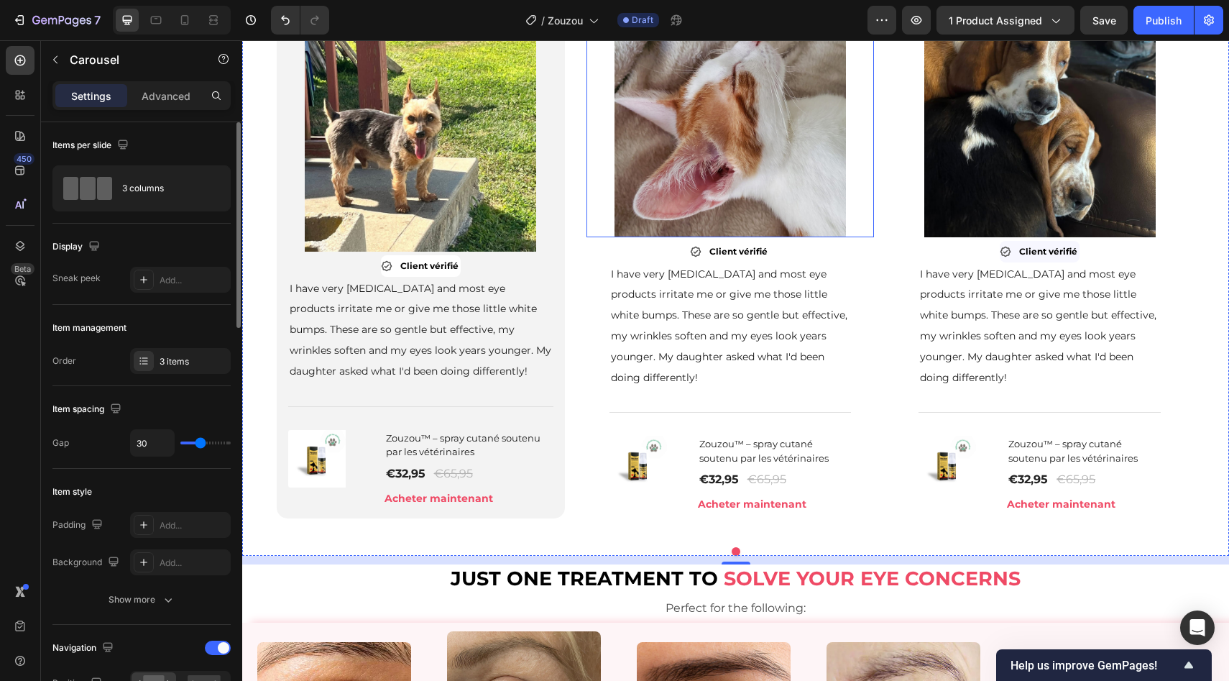
scroll to position [1024, 0]
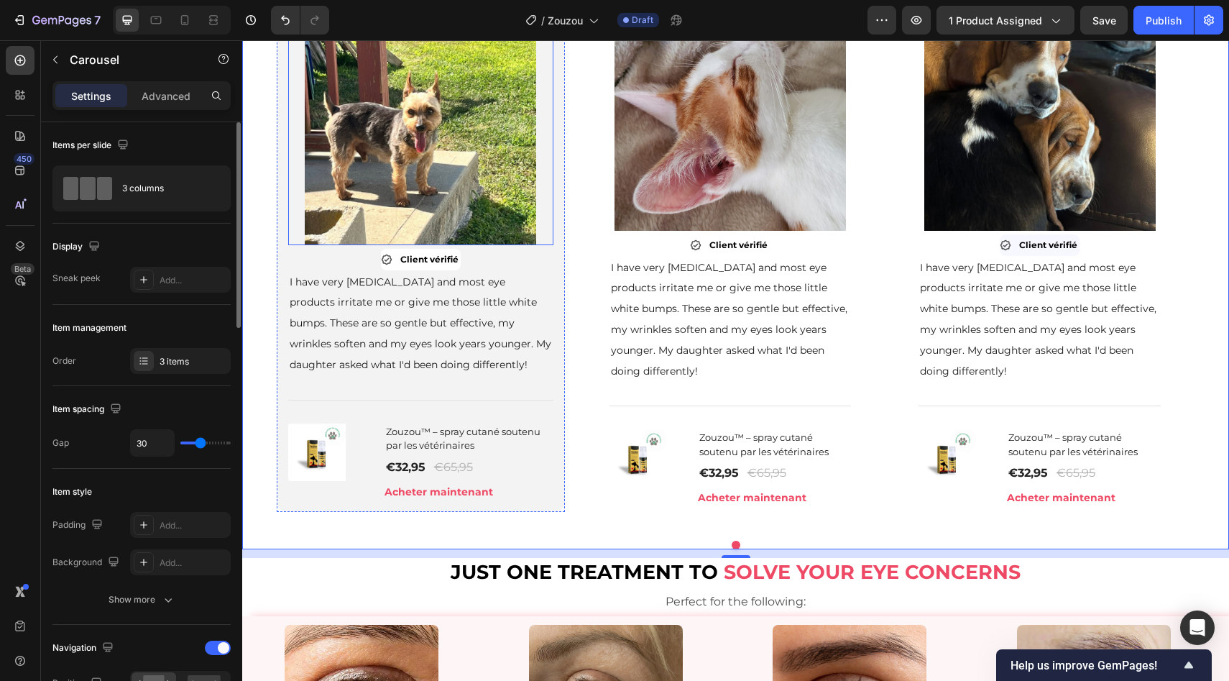
click at [523, 230] on img at bounding box center [420, 129] width 231 height 231
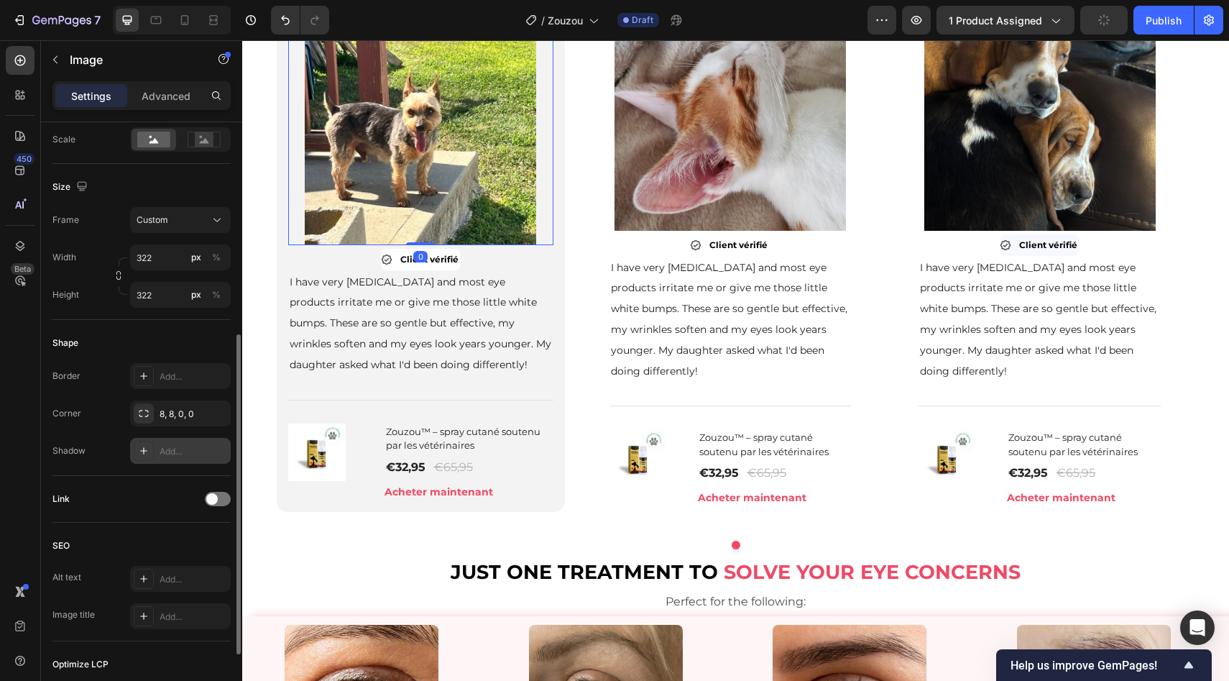
scroll to position [370, 0]
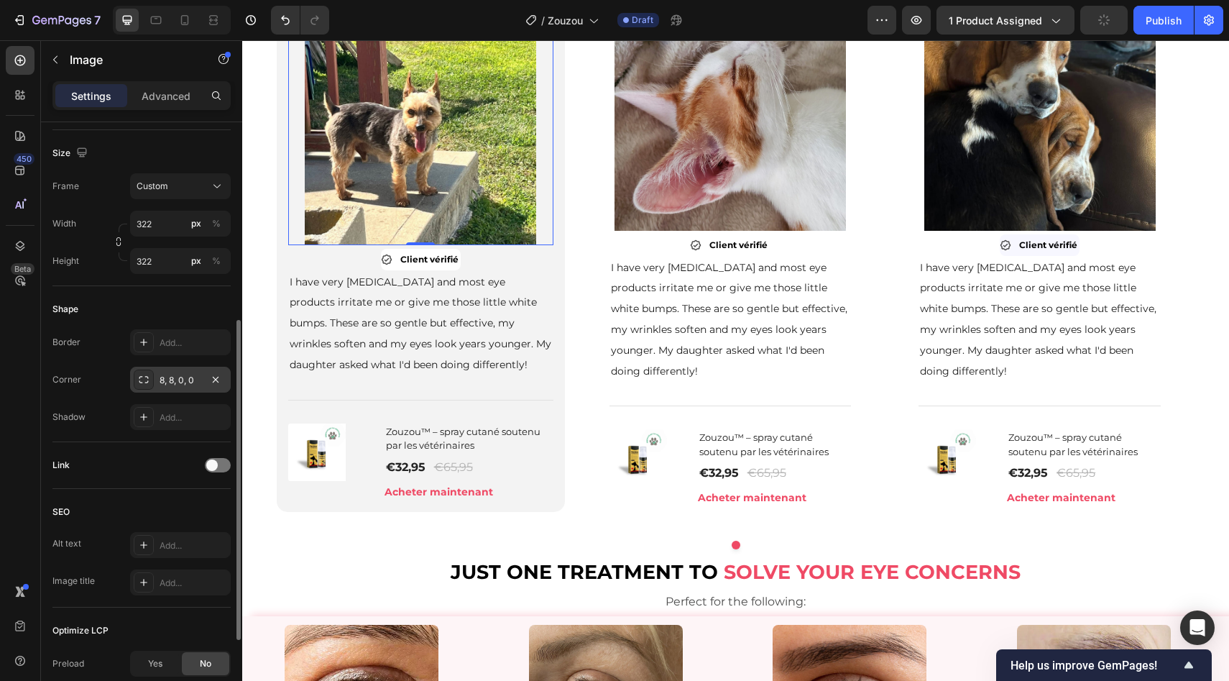
click at [173, 383] on div "8, 8, 0, 0" at bounding box center [181, 380] width 42 height 13
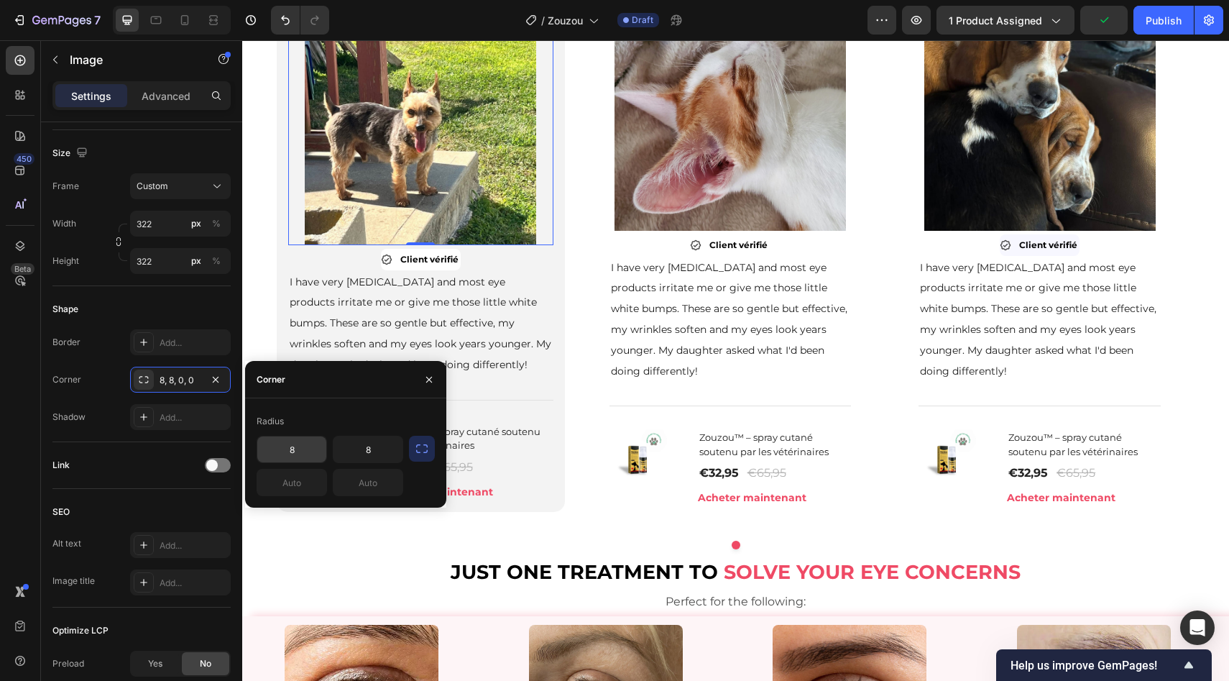
click at [297, 449] on input "8" at bounding box center [291, 449] width 69 height 26
click at [410, 449] on button "button" at bounding box center [422, 449] width 26 height 26
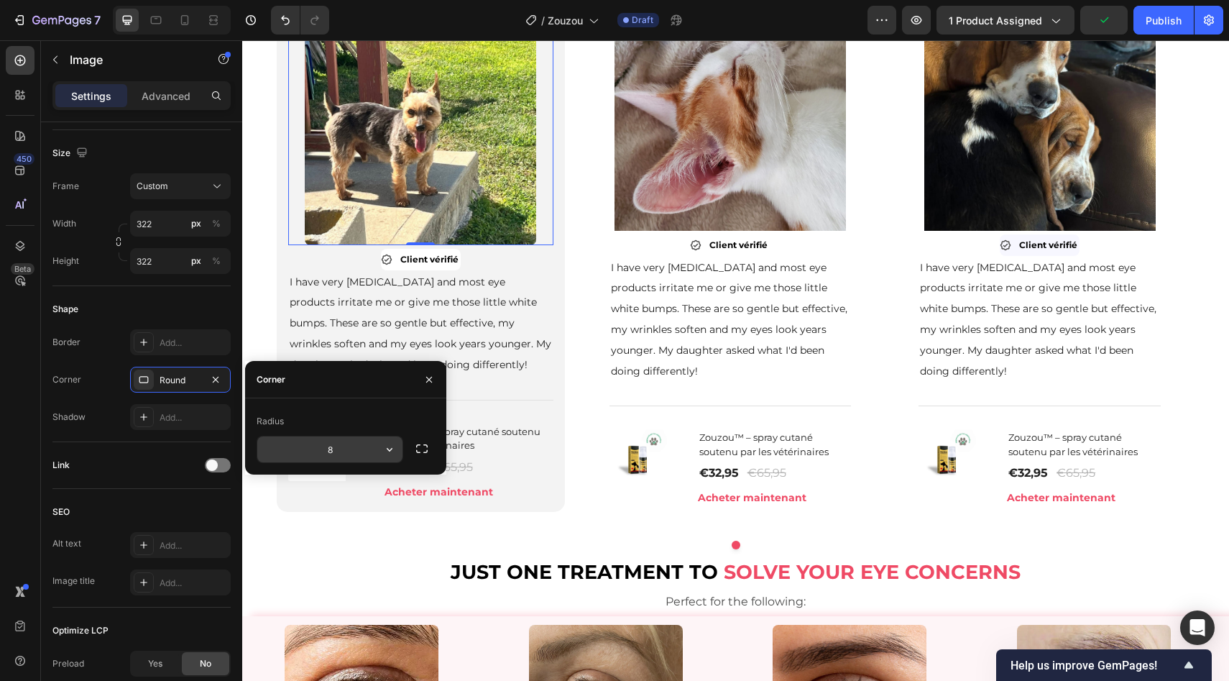
click at [310, 461] on input "8" at bounding box center [329, 449] width 145 height 26
type input "15"
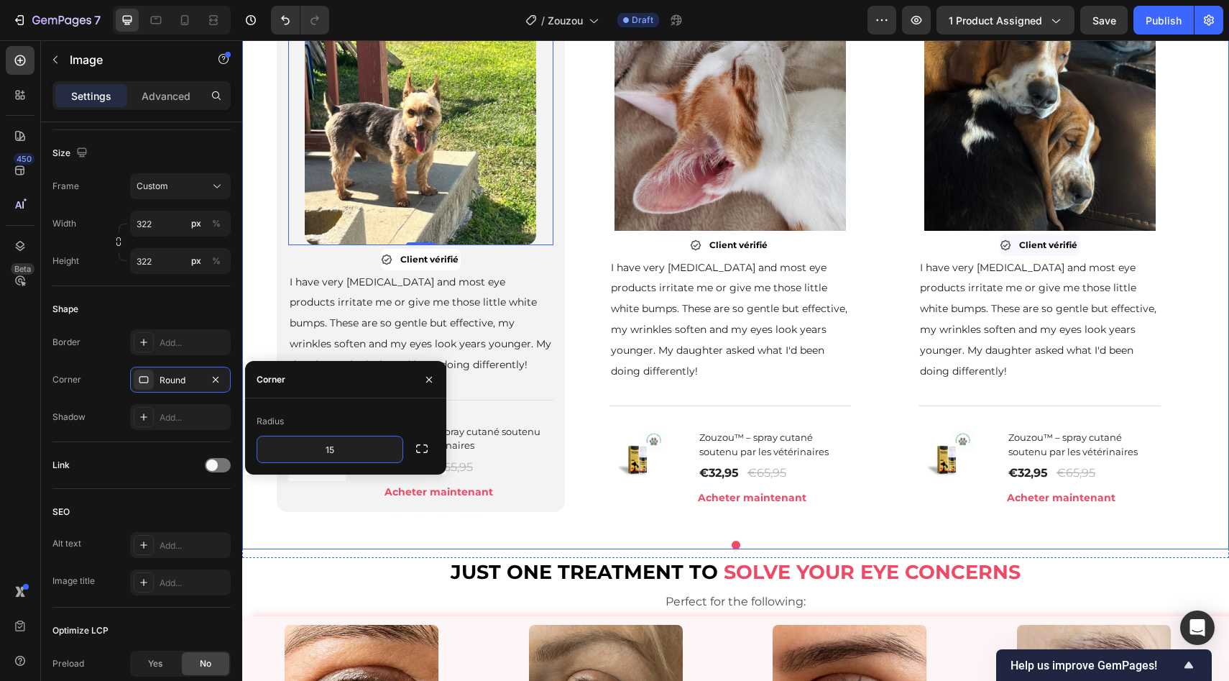
click at [569, 317] on div "Image 0 Client vérifié Item List I have very sensitive skin and most eye produc…" at bounding box center [736, 264] width 918 height 530
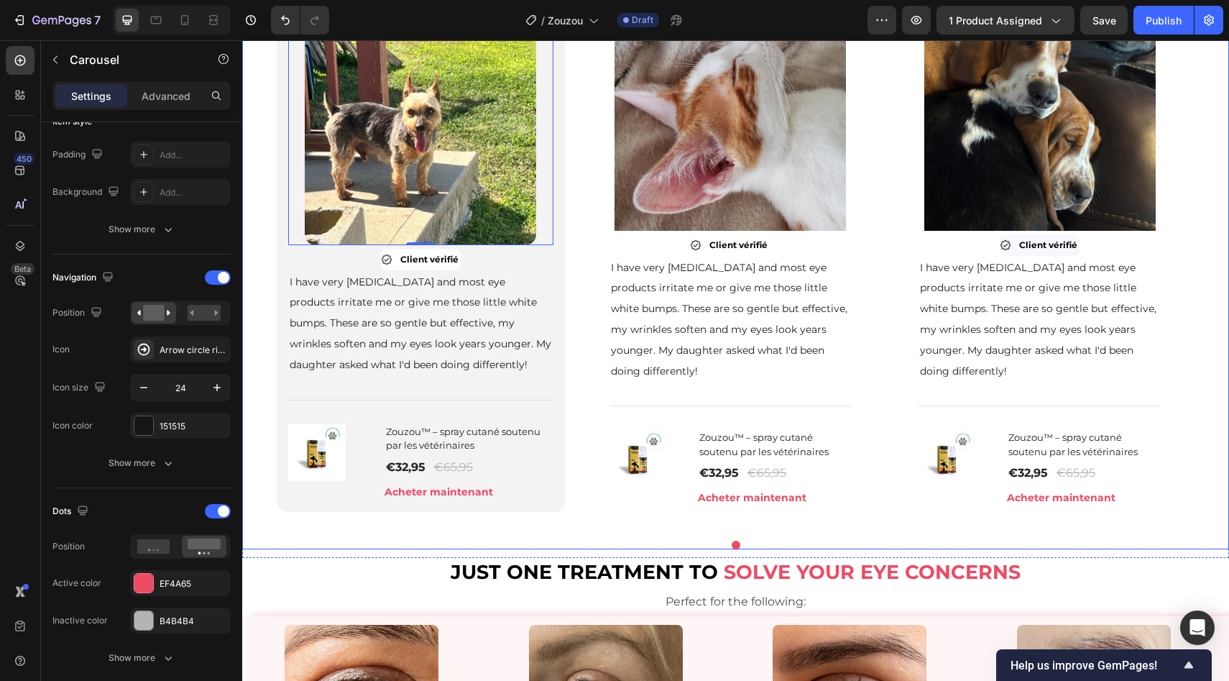
scroll to position [0, 0]
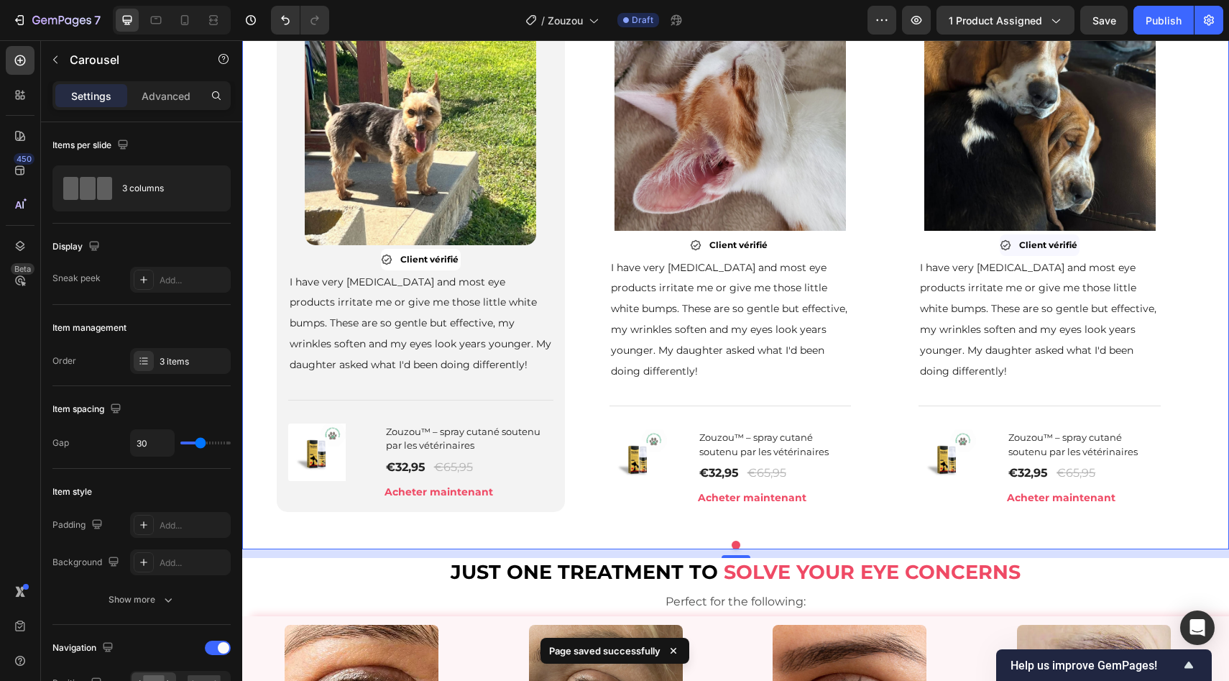
click at [254, 247] on div "Image Client vérifié Item List I have very sensitive skin and most eye products…" at bounding box center [735, 264] width 987 height 530
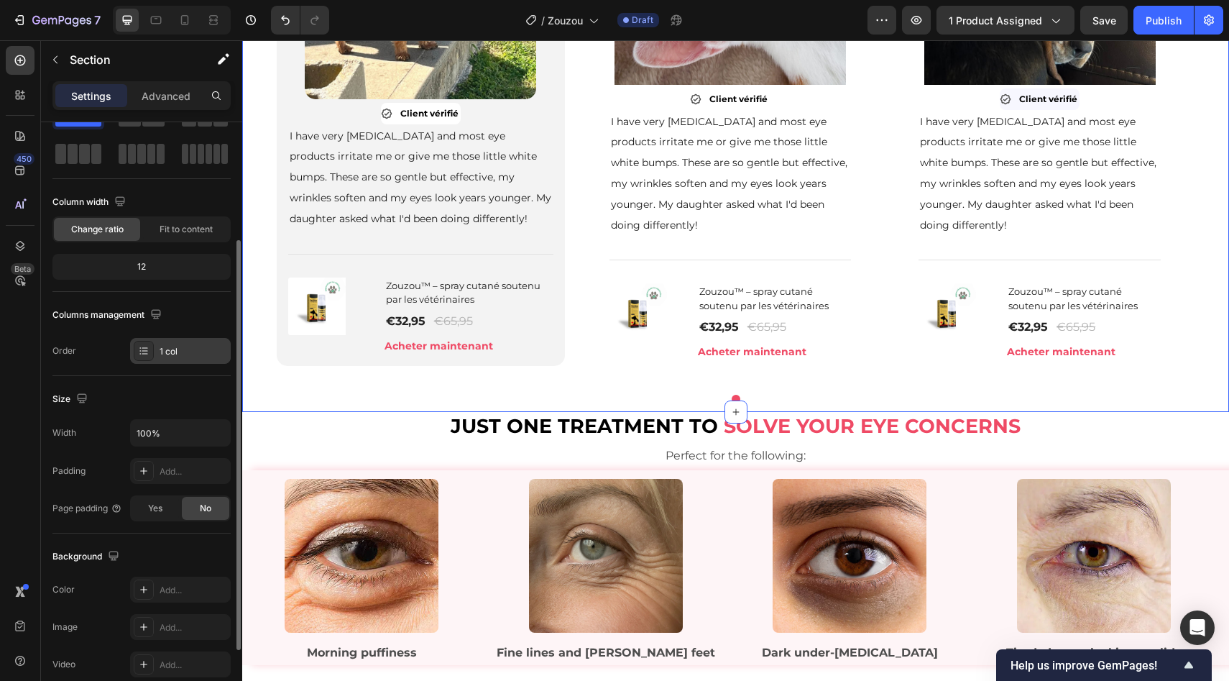
scroll to position [134, 0]
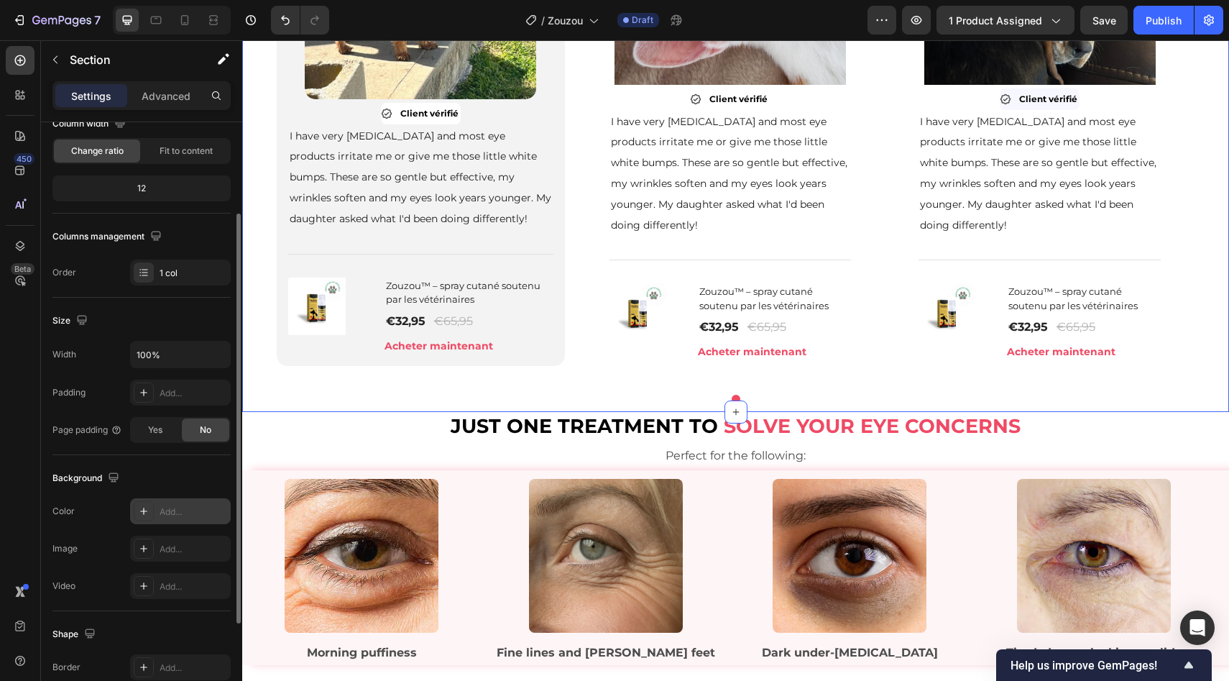
click at [168, 512] on div "Add..." at bounding box center [194, 511] width 68 height 13
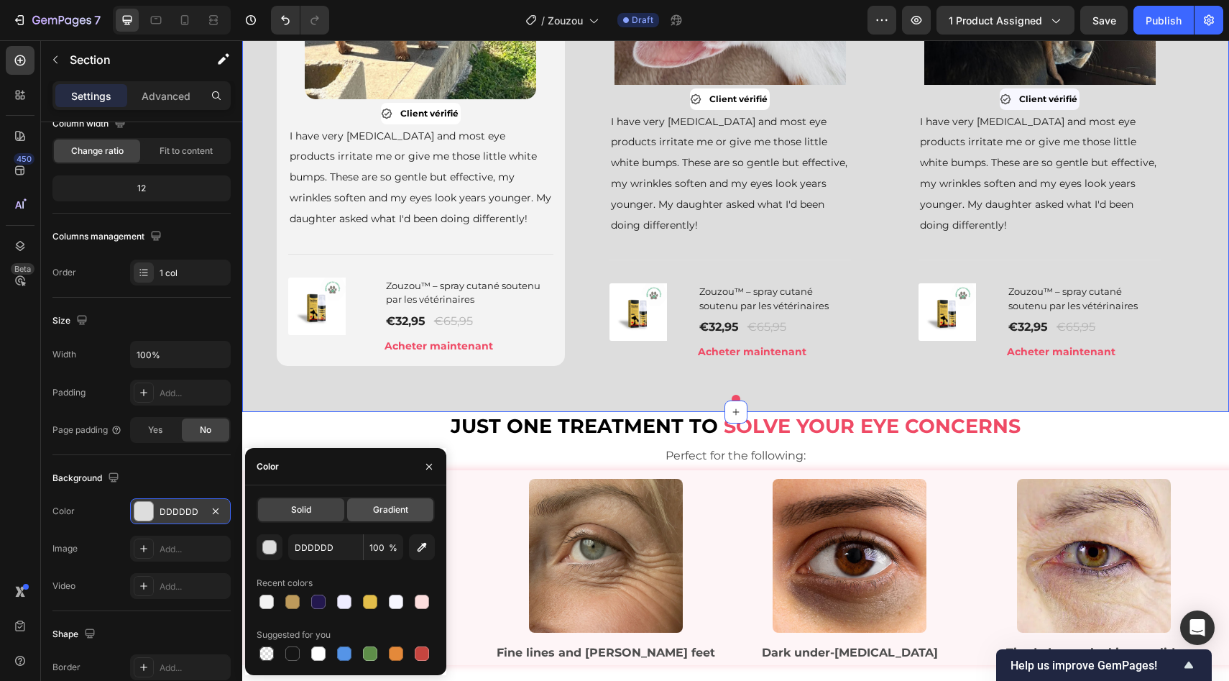
click at [390, 513] on span "Gradient" at bounding box center [390, 509] width 35 height 13
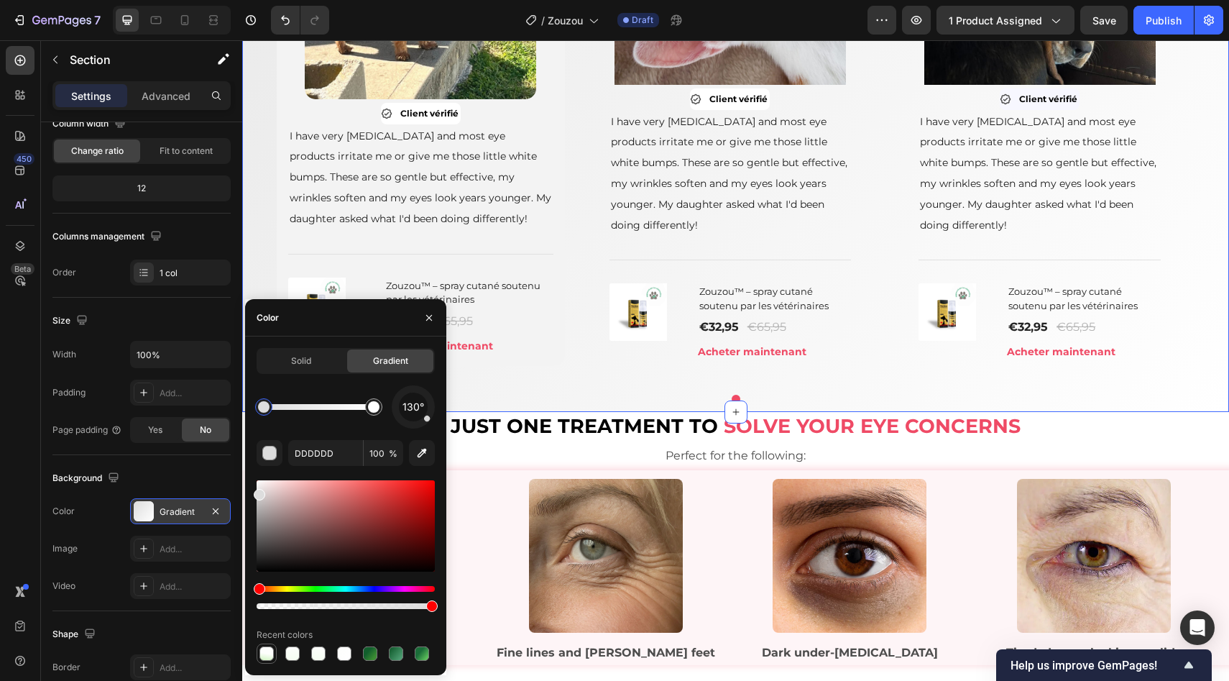
click at [275, 654] on div at bounding box center [266, 653] width 17 height 17
type input "FDFEFC"
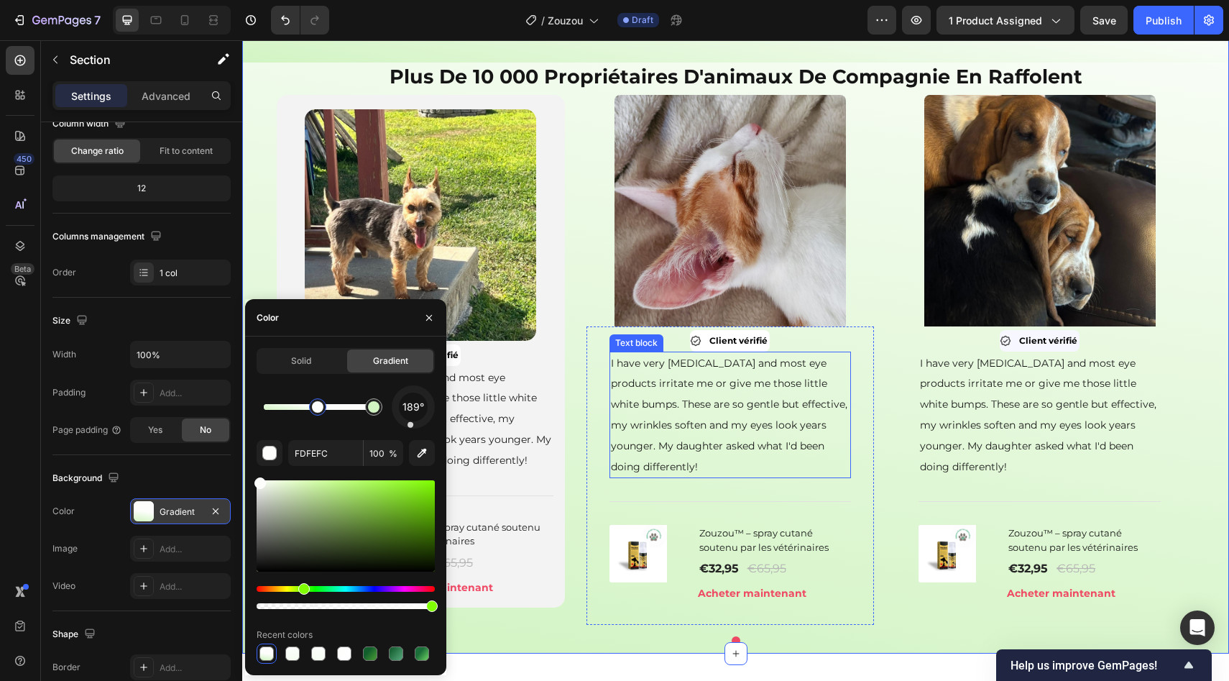
scroll to position [929, 0]
click at [280, 658] on div at bounding box center [346, 653] width 178 height 20
click at [287, 658] on div at bounding box center [292, 653] width 14 height 14
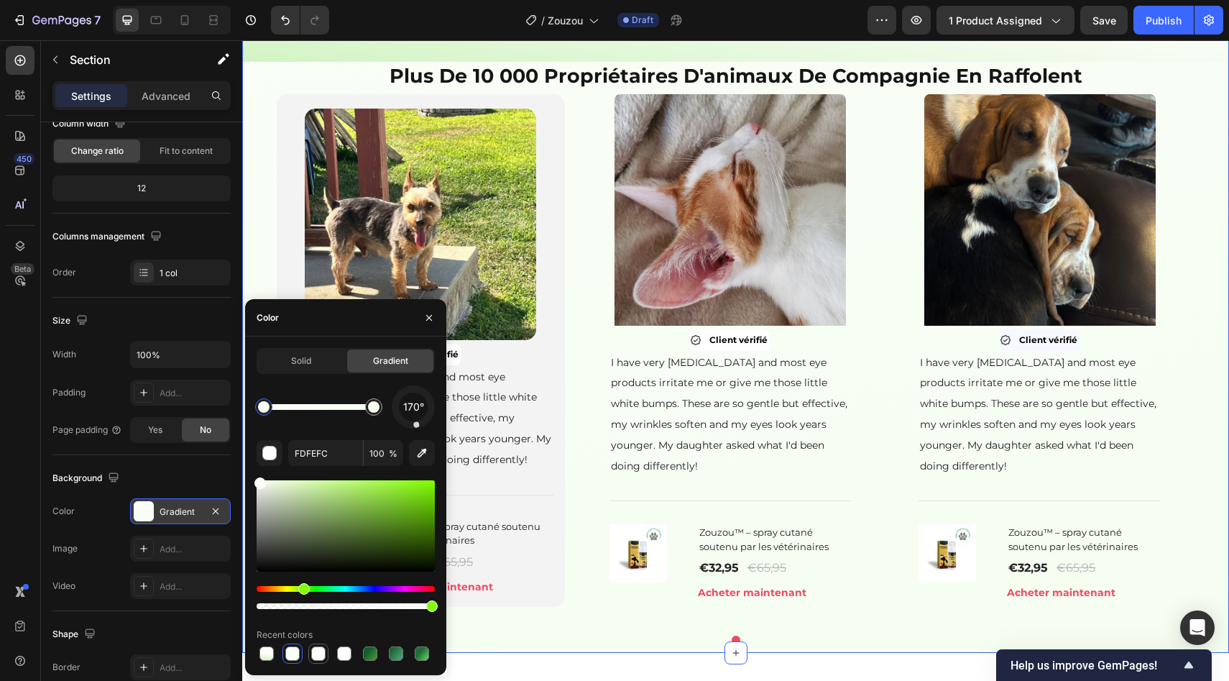
click at [310, 659] on div at bounding box center [318, 653] width 17 height 17
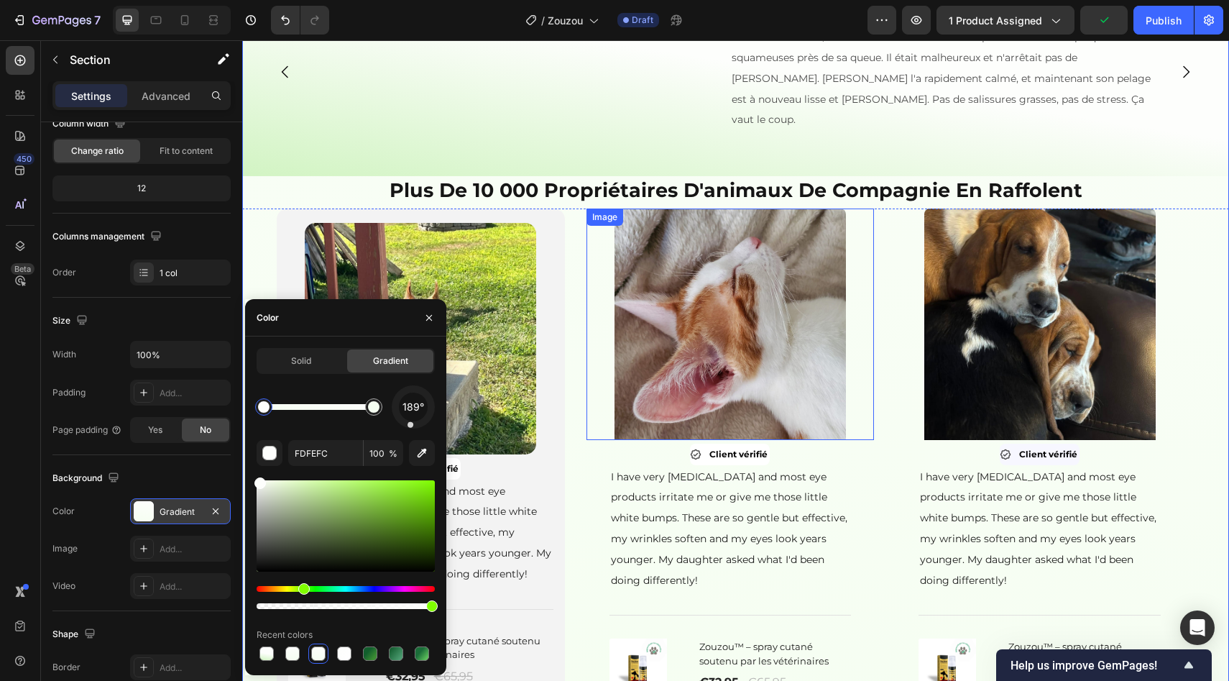
scroll to position [753, 0]
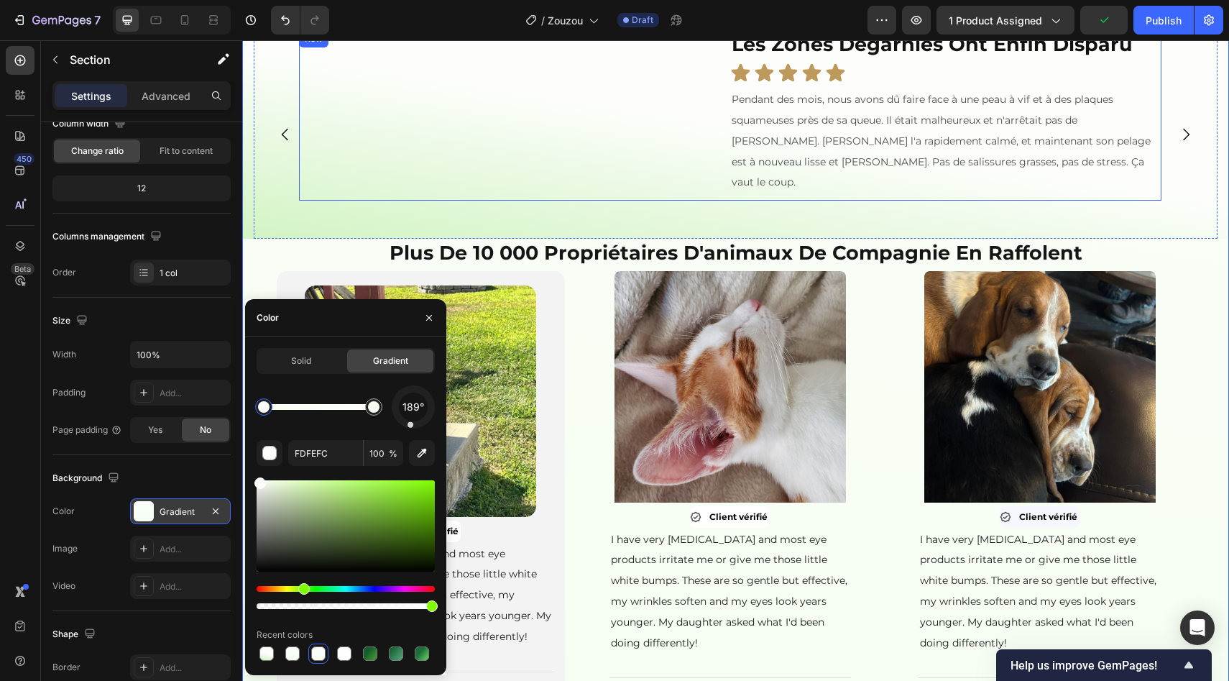
click at [747, 201] on div "⁠⁠⁠⁠⁠⁠⁠ Les zones dégarnies ont enfin disparu Heading Icon Icon Icon Icon Icon …" at bounding box center [945, 115] width 431 height 170
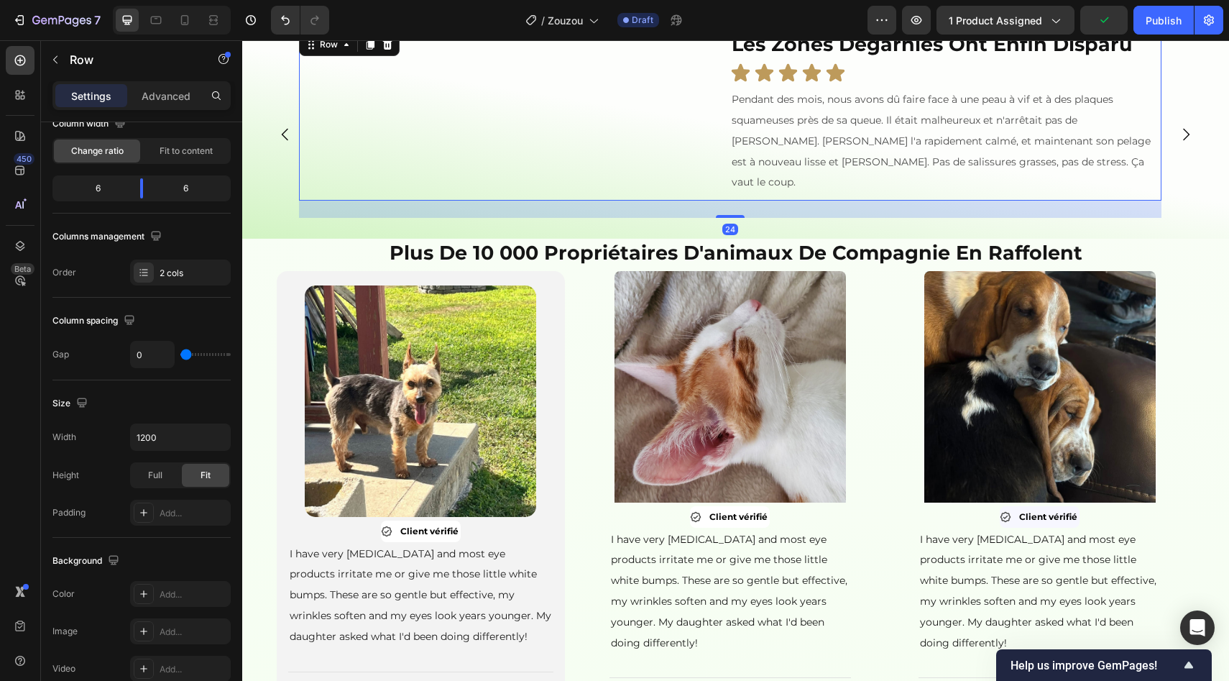
scroll to position [0, 0]
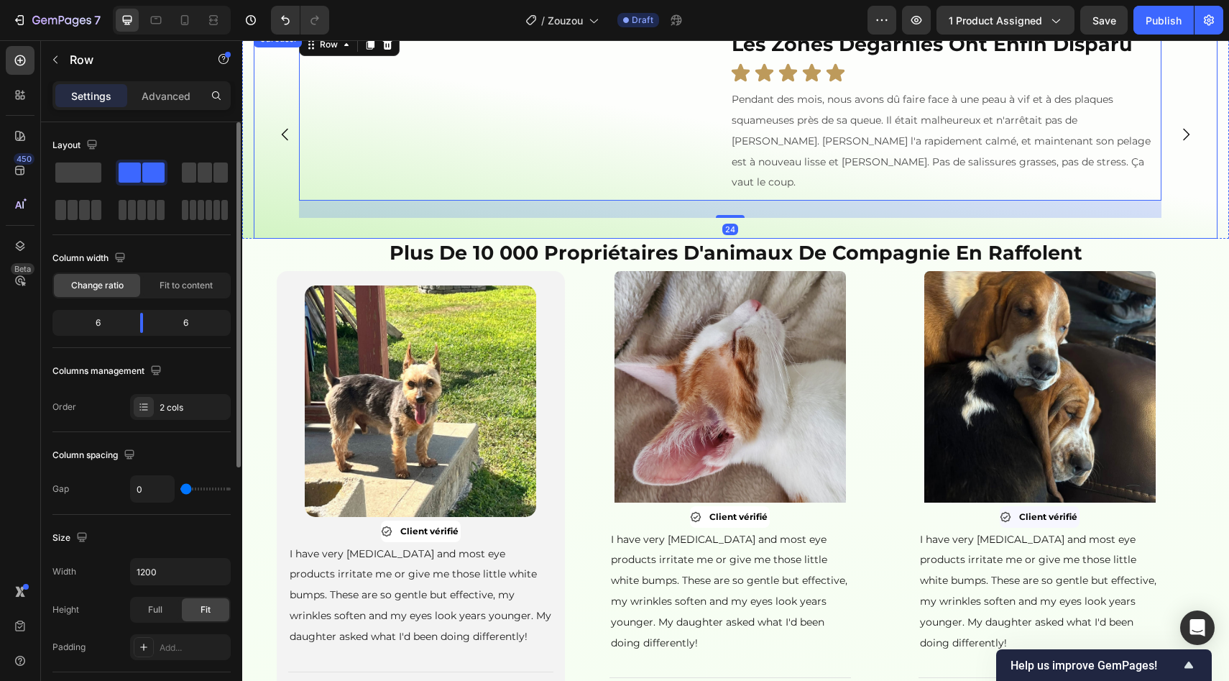
click at [274, 239] on div "Image ⁠⁠⁠⁠⁠⁠⁠ Les zones dégarnies ont enfin disparu Heading Icon Icon Icon Icon…" at bounding box center [730, 134] width 953 height 208
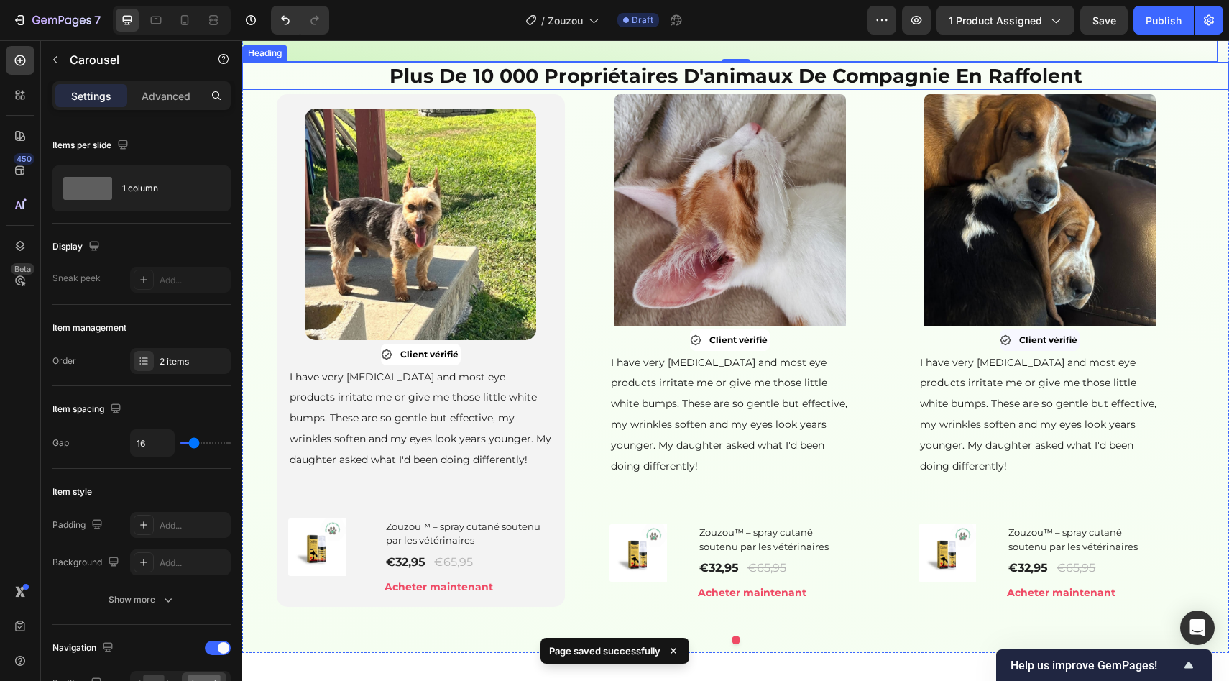
scroll to position [993, 0]
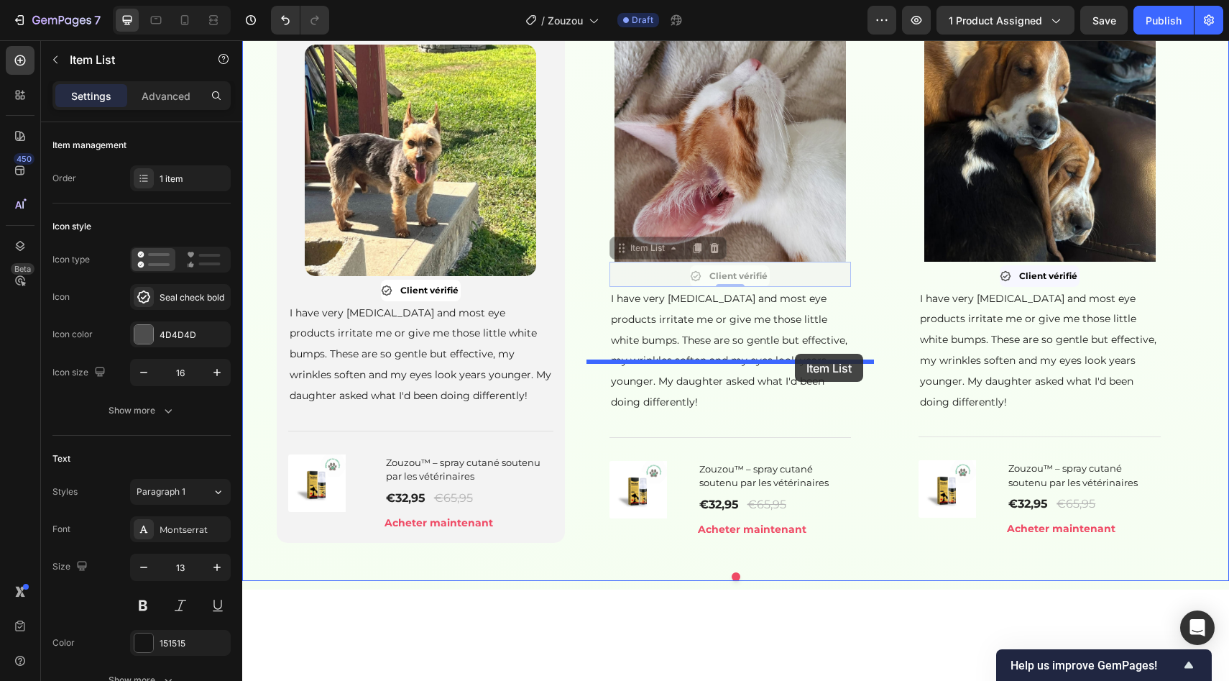
drag, startPoint x: 818, startPoint y: 373, endPoint x: 795, endPoint y: 354, distance: 30.1
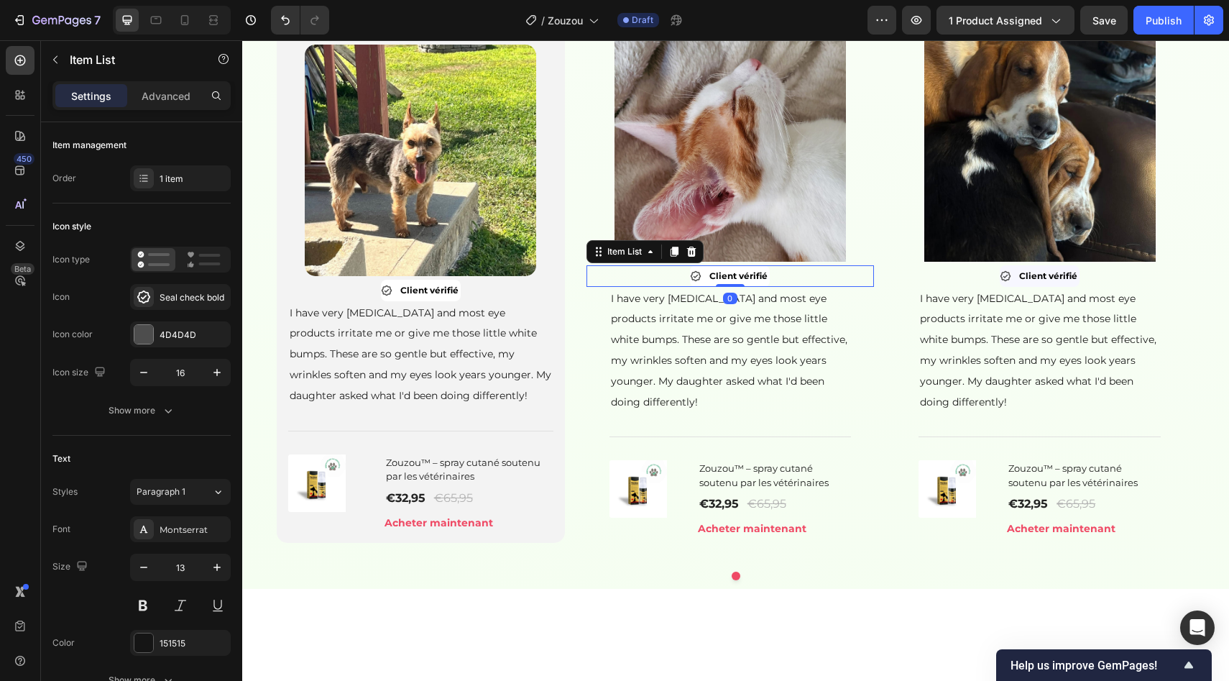
click at [589, 263] on div "Item List" at bounding box center [645, 251] width 117 height 23
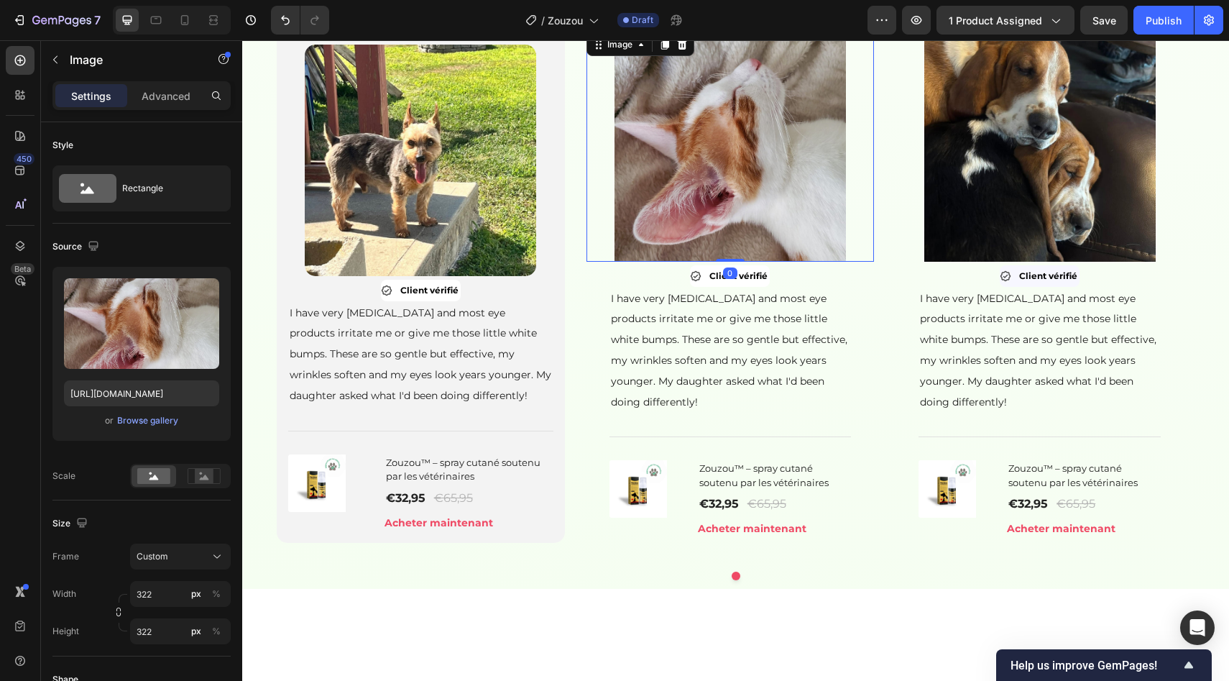
click at [856, 262] on div at bounding box center [731, 145] width 288 height 231
click at [868, 286] on div "Client vérifié" at bounding box center [731, 275] width 288 height 21
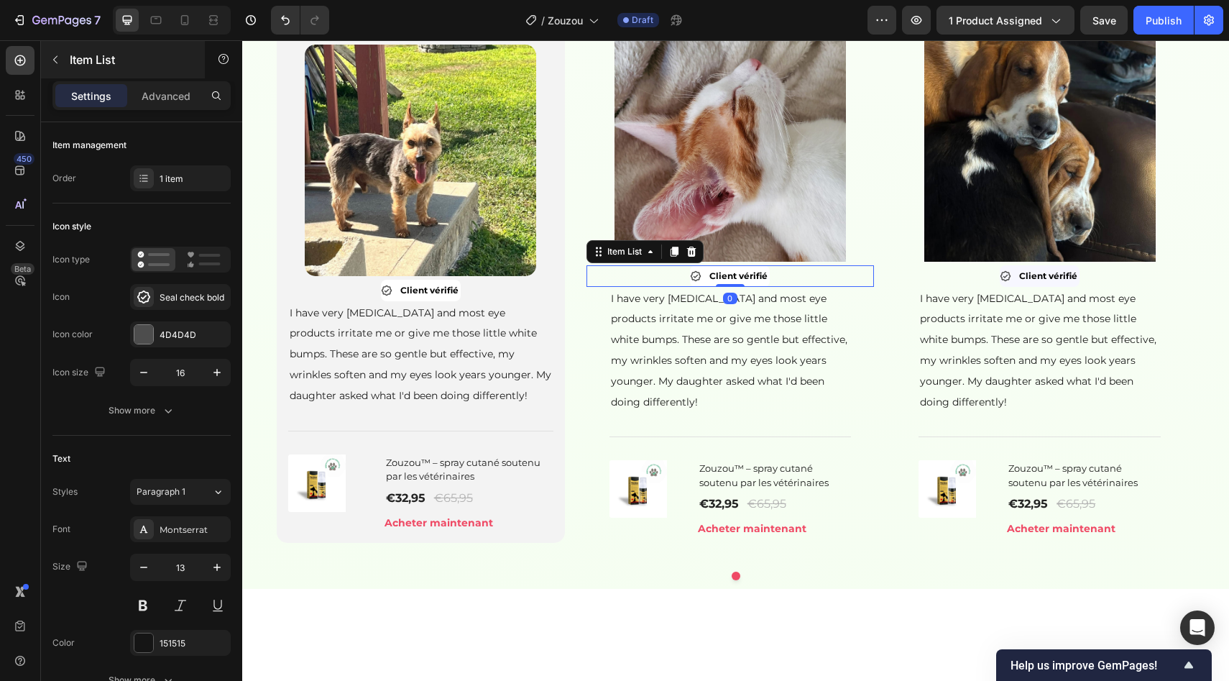
click at [84, 72] on div "Item List" at bounding box center [123, 59] width 164 height 37
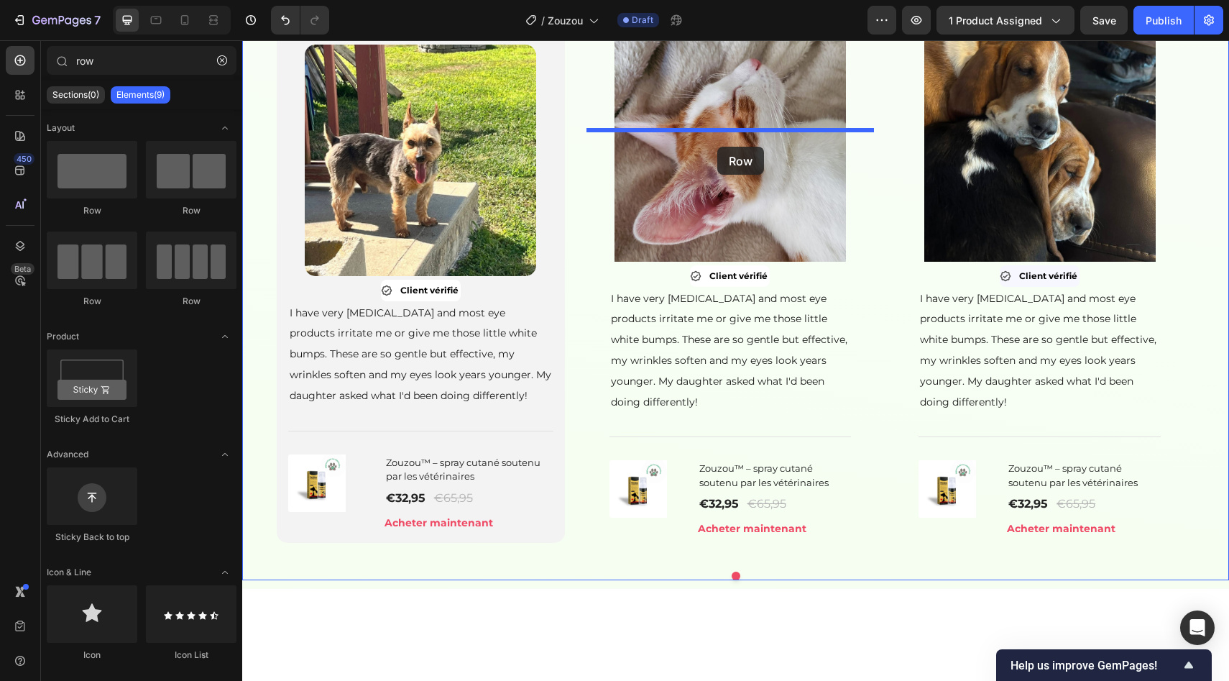
drag, startPoint x: 346, startPoint y: 229, endPoint x: 717, endPoint y: 146, distance: 380.7
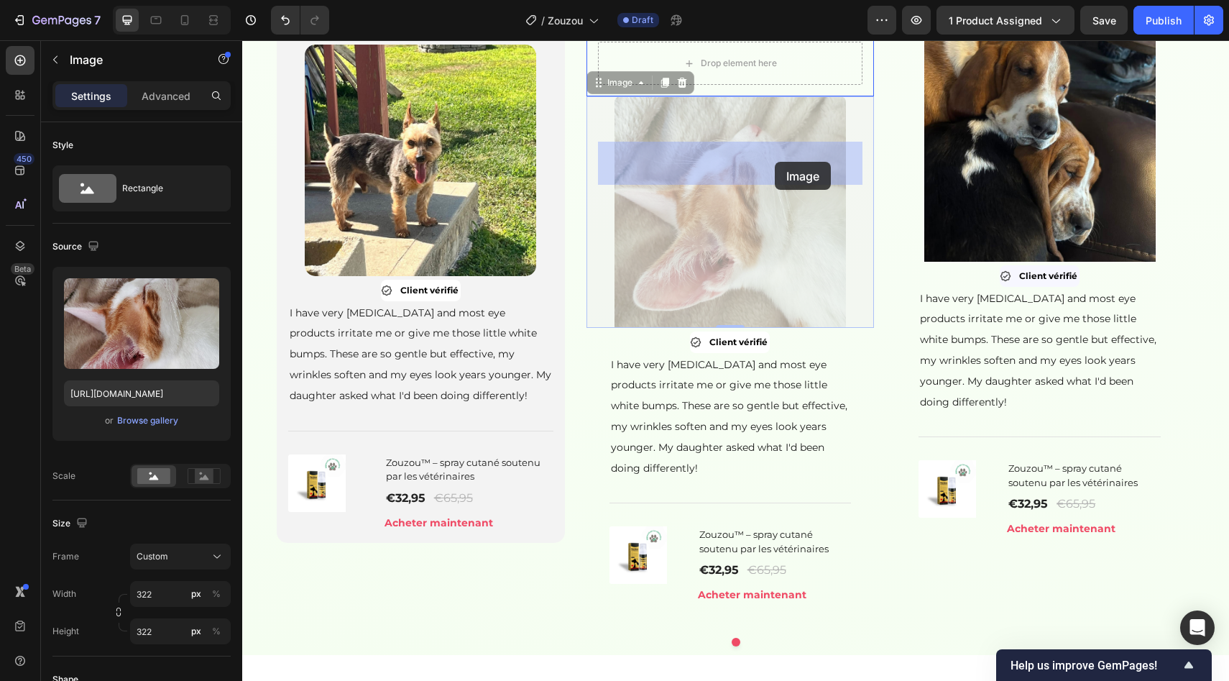
drag, startPoint x: 778, startPoint y: 300, endPoint x: 775, endPoint y: 162, distance: 138.0
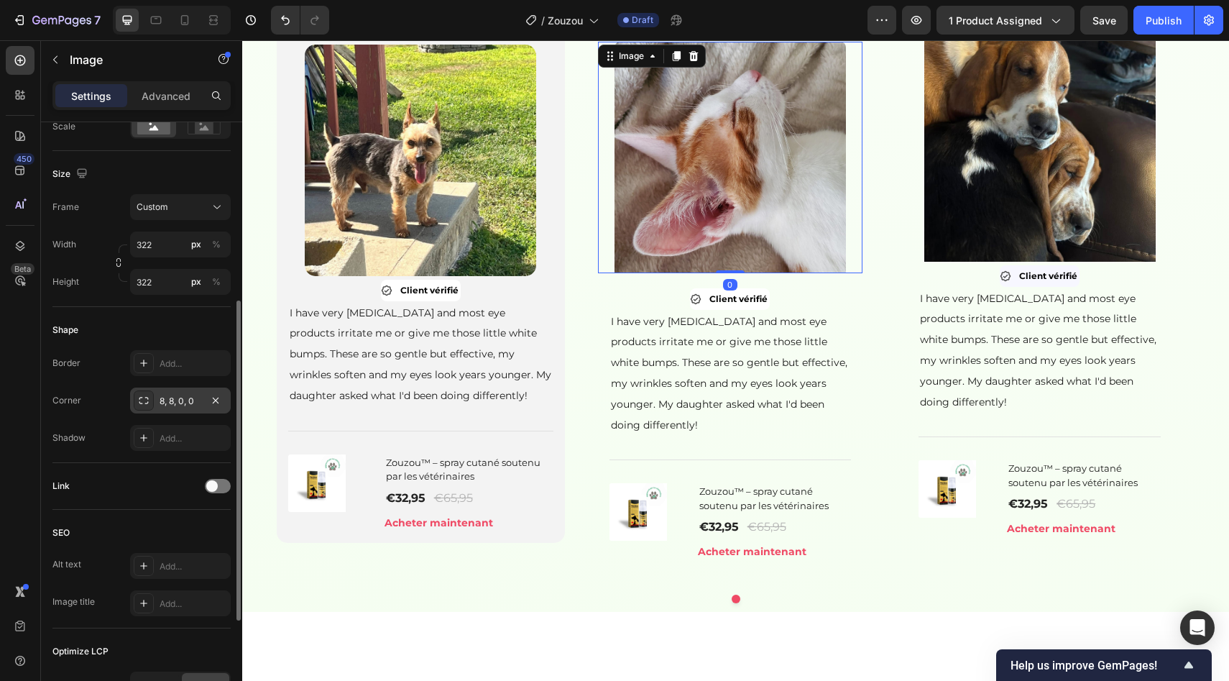
scroll to position [351, 0]
click at [173, 407] on div "8, 8, 0, 0" at bounding box center [180, 398] width 101 height 26
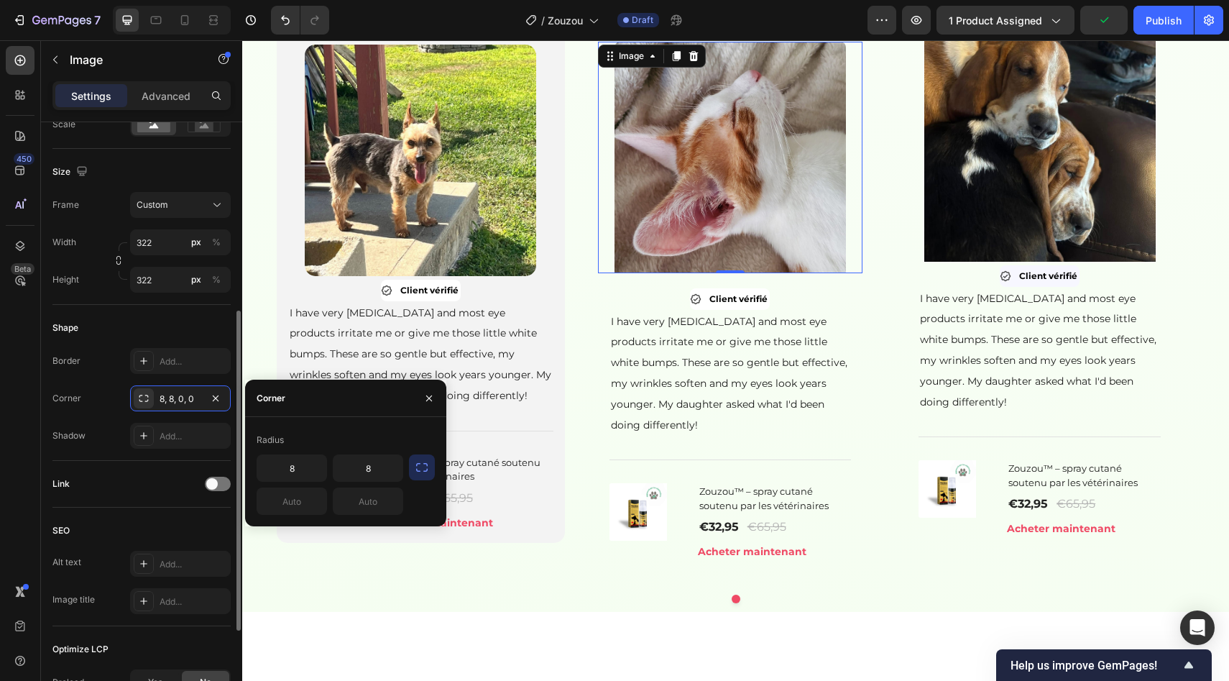
click at [424, 475] on button "button" at bounding box center [422, 467] width 26 height 26
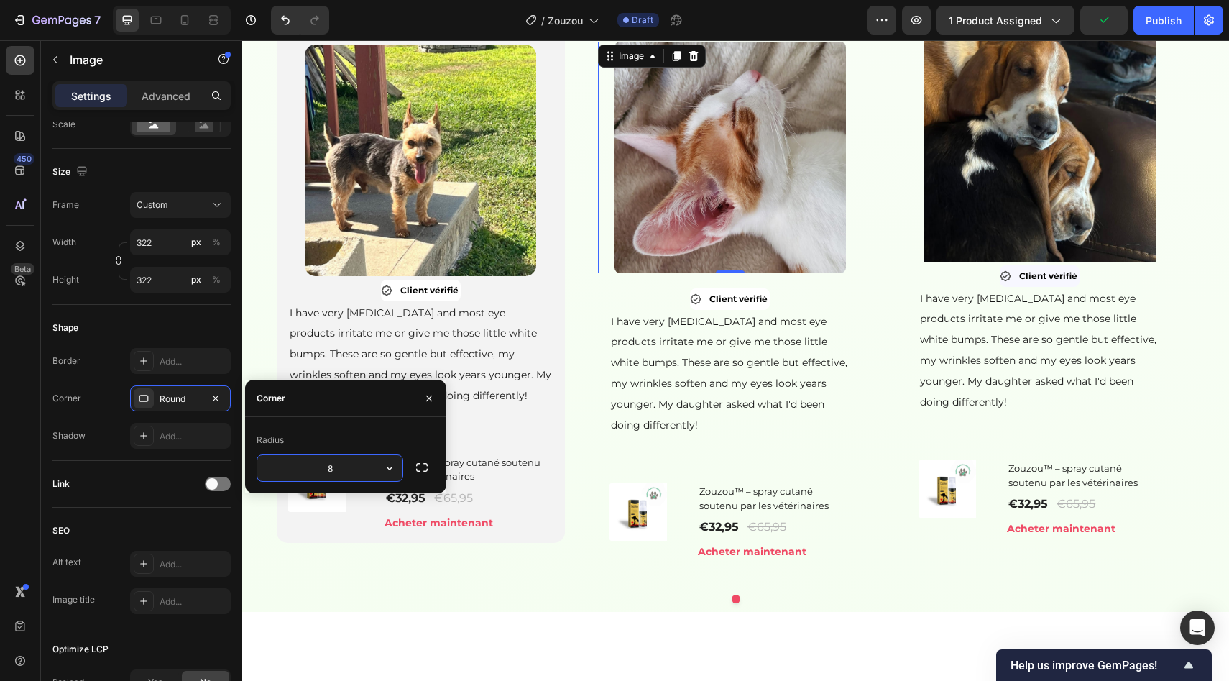
click at [338, 472] on input "8" at bounding box center [329, 468] width 145 height 26
type input "15"
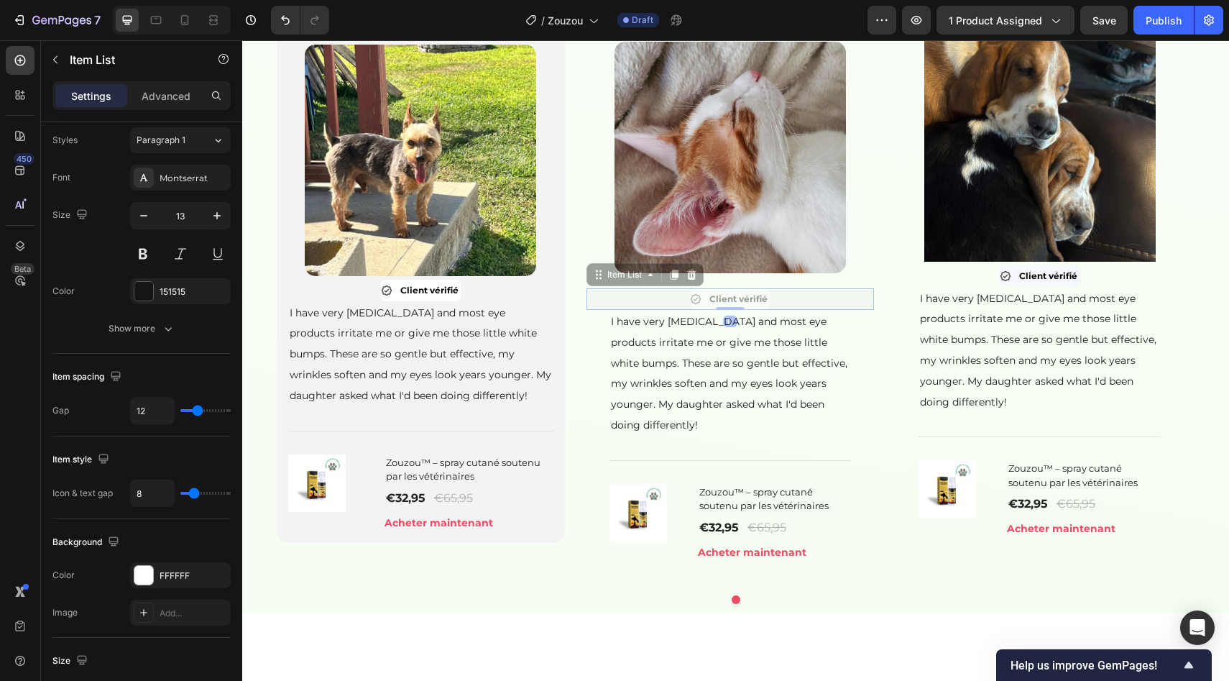
scroll to position [0, 0]
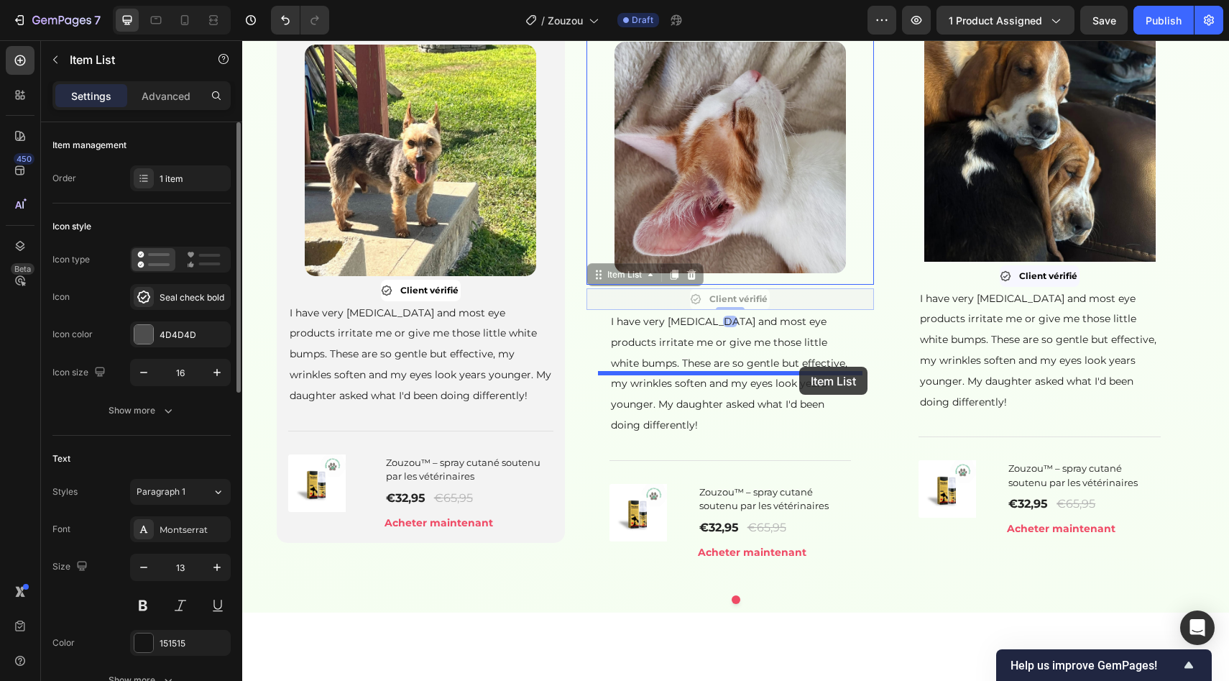
drag, startPoint x: 801, startPoint y: 390, endPoint x: 799, endPoint y: 367, distance: 23.8
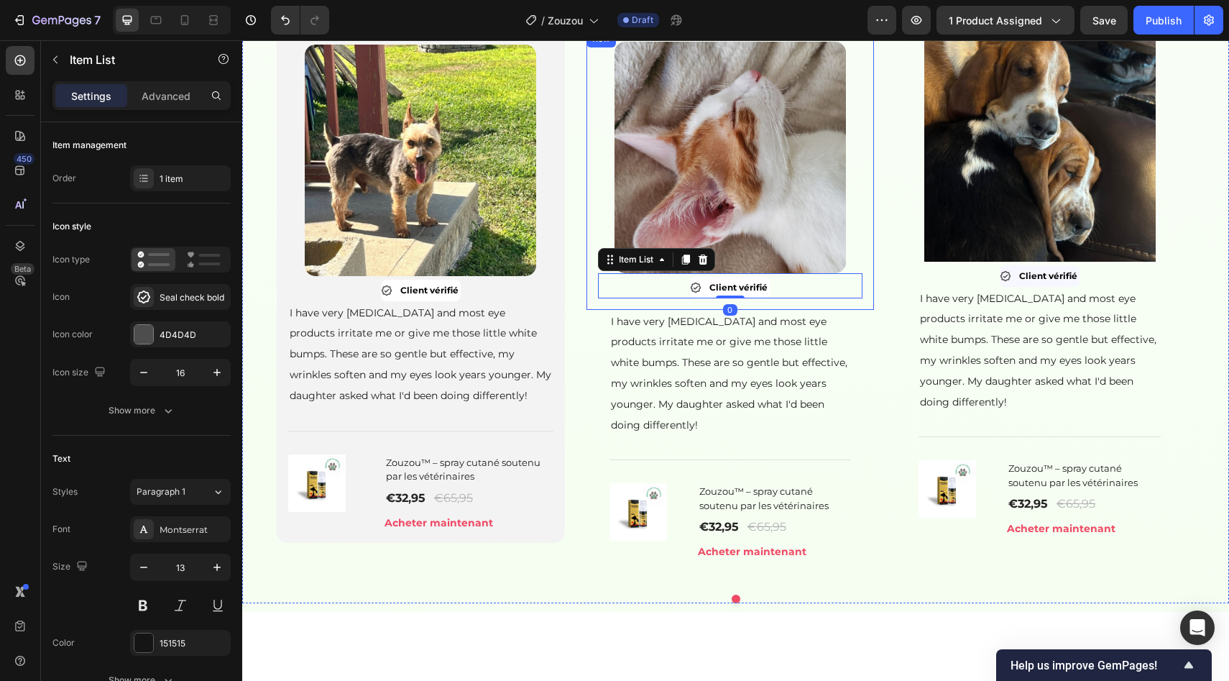
click at [866, 309] on div "Image Client vérifié Item List 0 Row" at bounding box center [731, 169] width 288 height 279
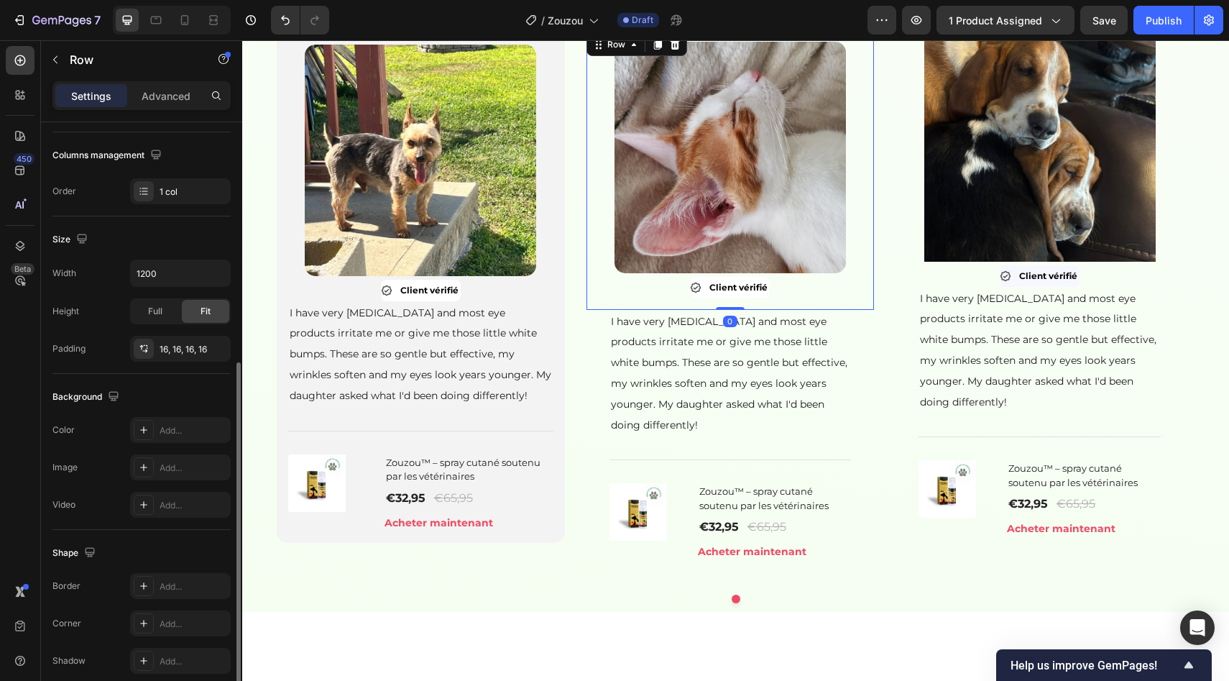
scroll to position [271, 0]
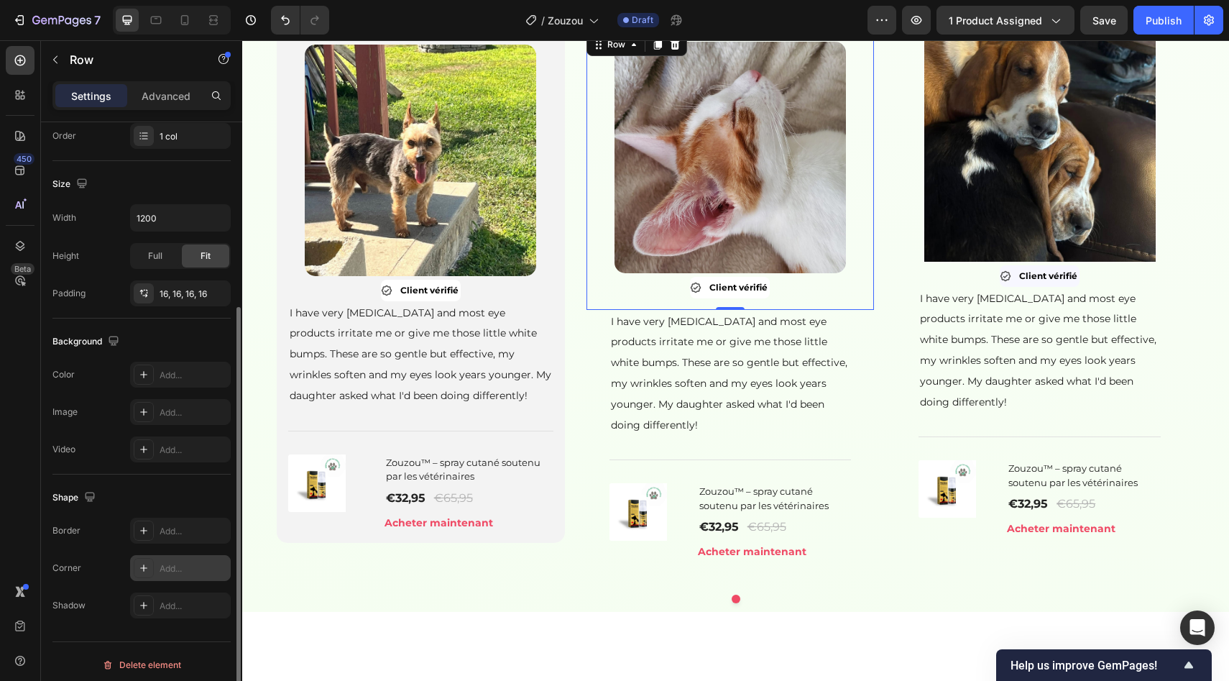
click at [170, 570] on div "Add..." at bounding box center [194, 568] width 68 height 13
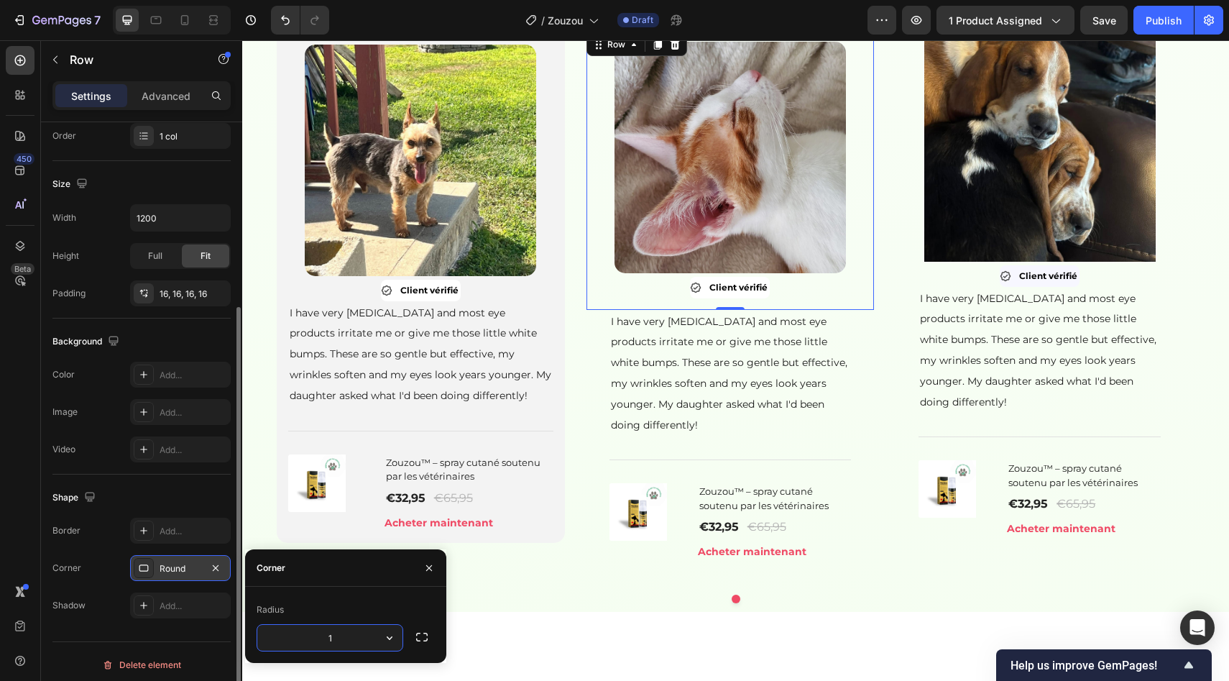
type input "15"
click at [179, 376] on div "Add..." at bounding box center [194, 375] width 68 height 13
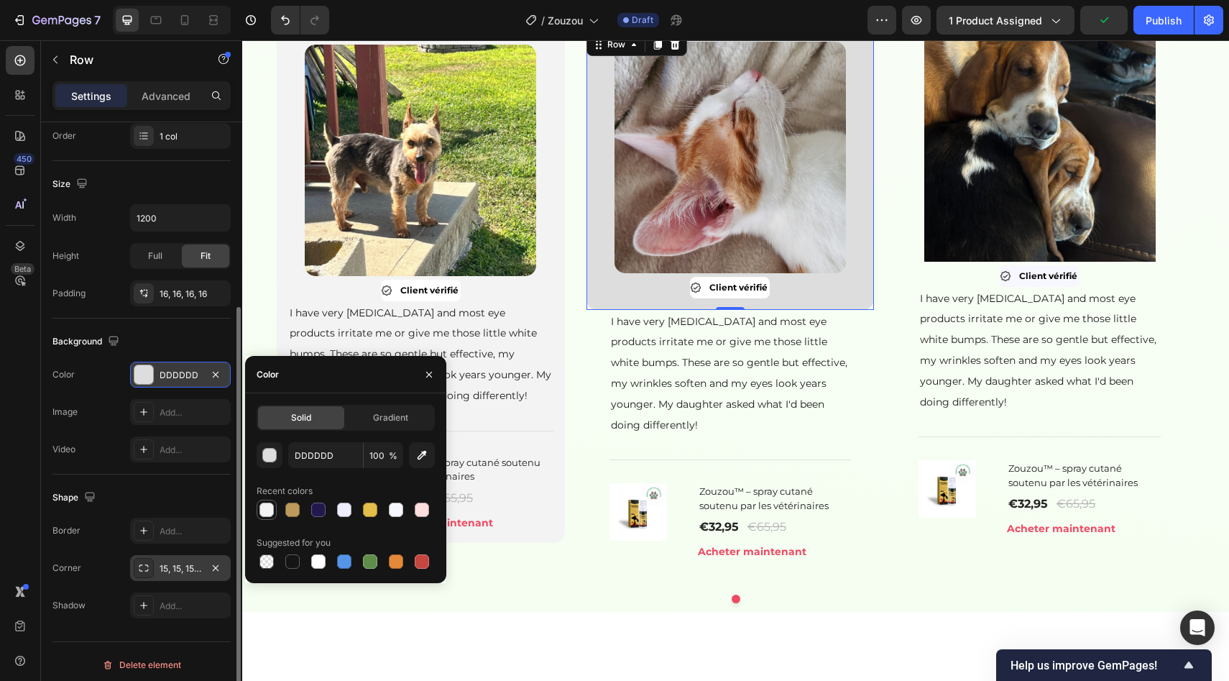
click at [272, 518] on div at bounding box center [267, 510] width 20 height 20
type input "F3F3F3"
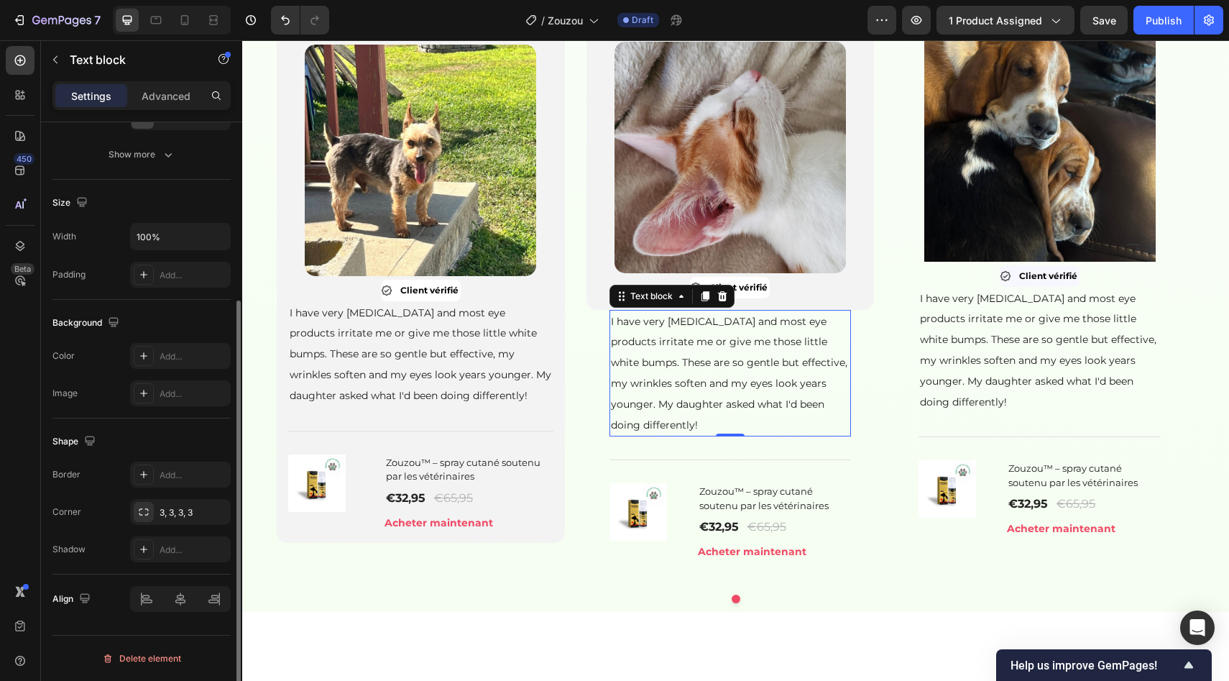
scroll to position [0, 0]
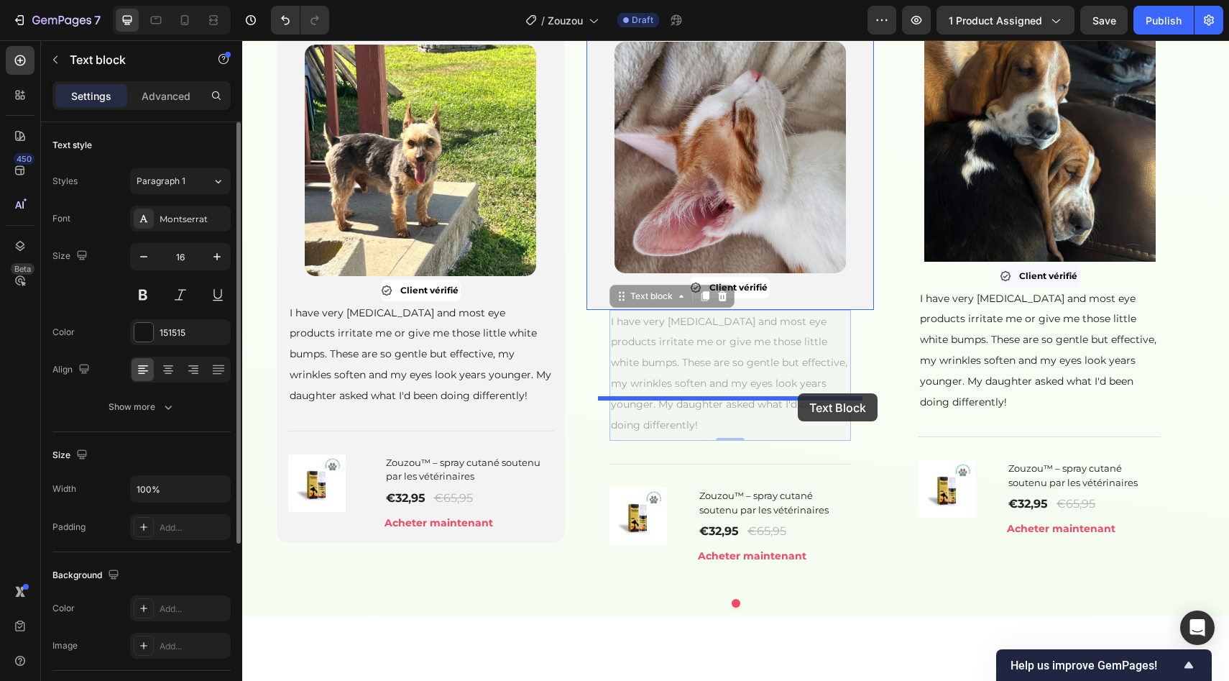
drag, startPoint x: 834, startPoint y: 436, endPoint x: 797, endPoint y: 393, distance: 56.1
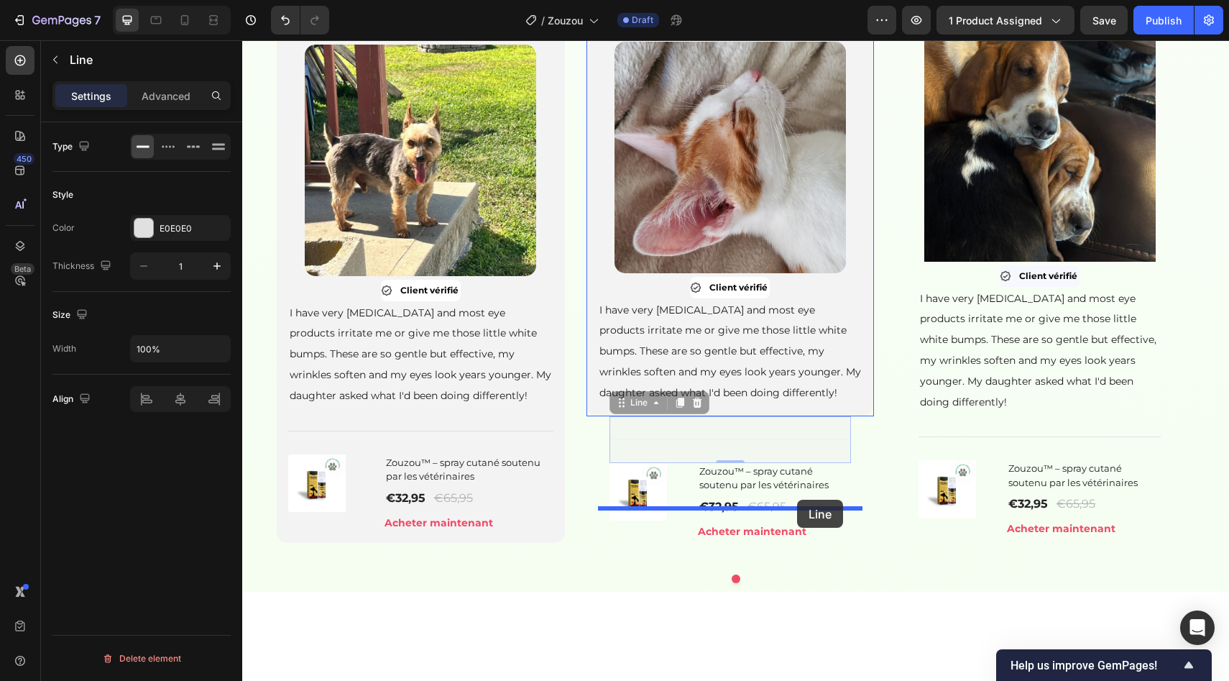
drag, startPoint x: 809, startPoint y: 550, endPoint x: 795, endPoint y: 500, distance: 52.3
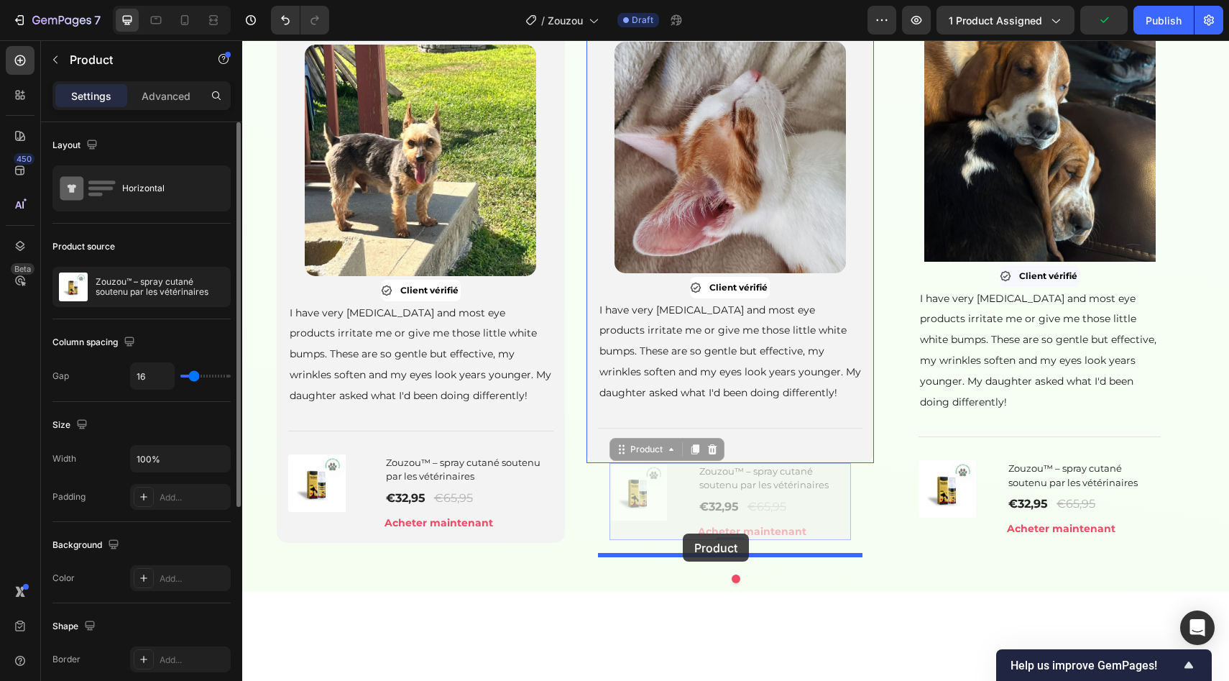
drag, startPoint x: 676, startPoint y: 625, endPoint x: 683, endPoint y: 534, distance: 91.5
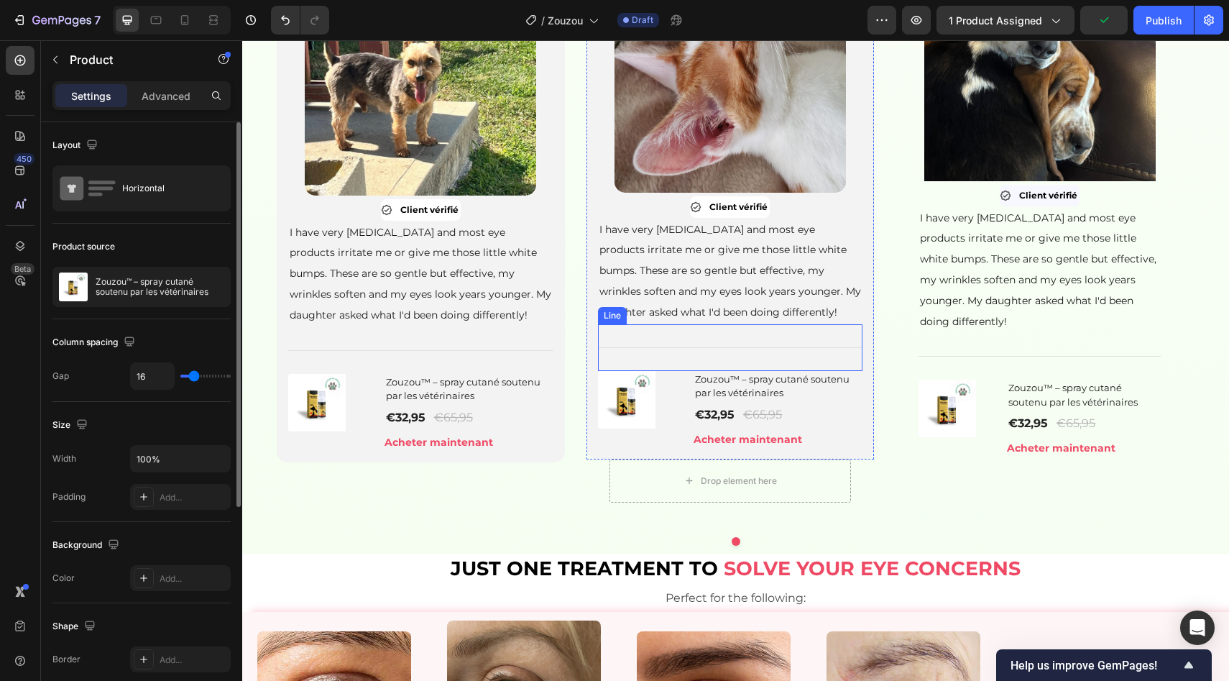
scroll to position [1125, 0]
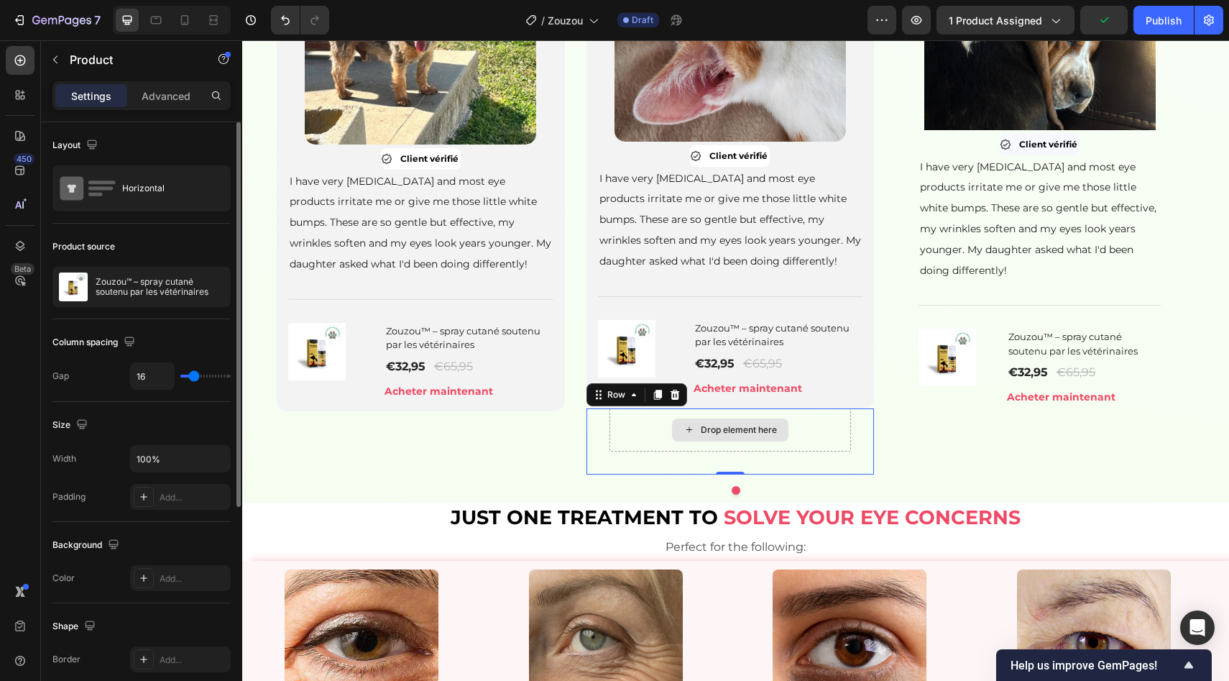
click at [845, 451] on div "Drop element here" at bounding box center [731, 429] width 242 height 43
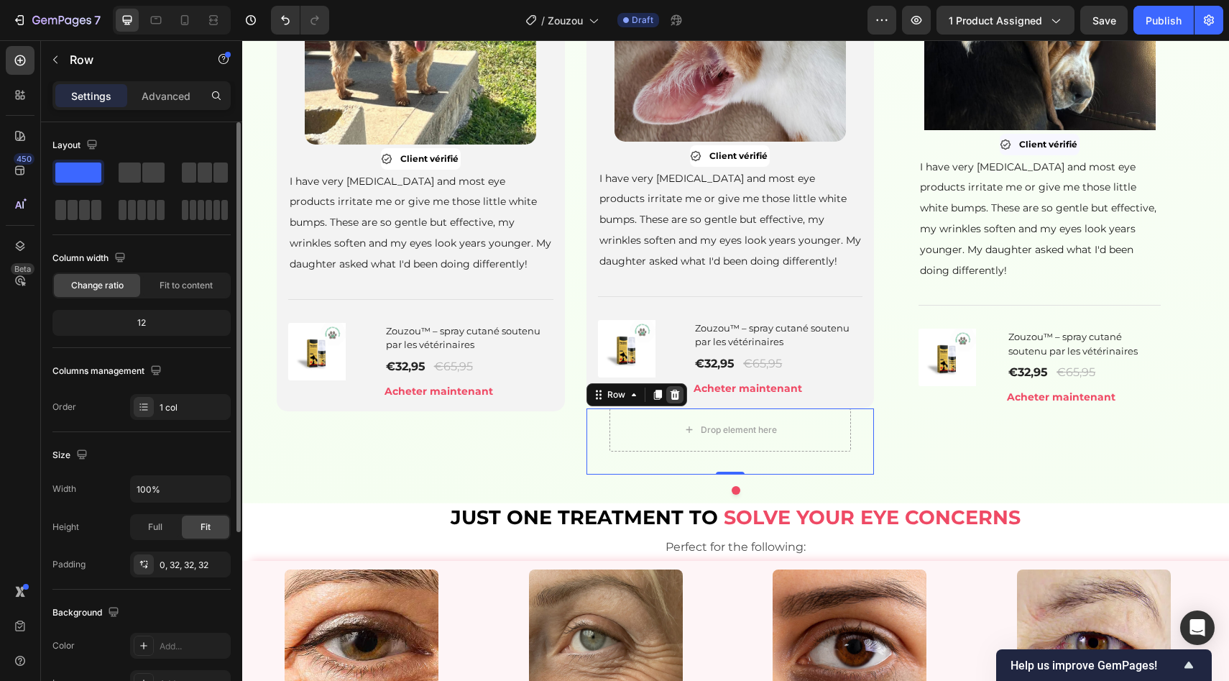
click at [683, 403] on div at bounding box center [674, 394] width 17 height 17
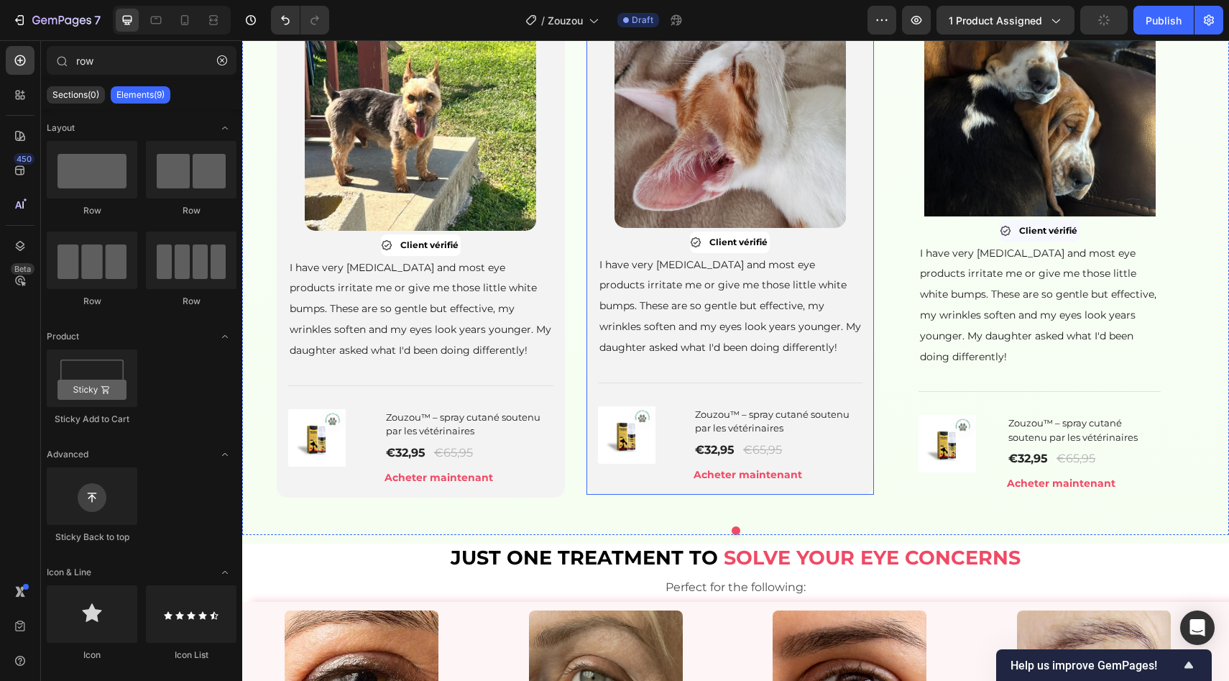
scroll to position [1016, 0]
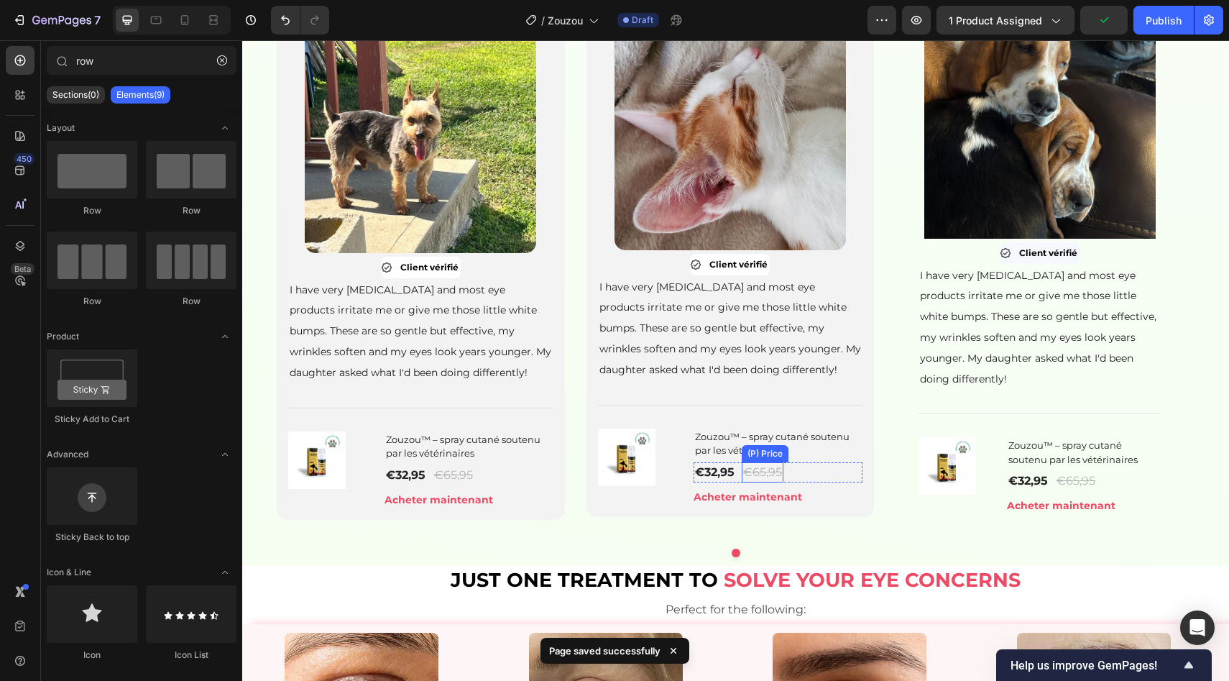
click at [745, 482] on div "€65,95" at bounding box center [763, 472] width 42 height 20
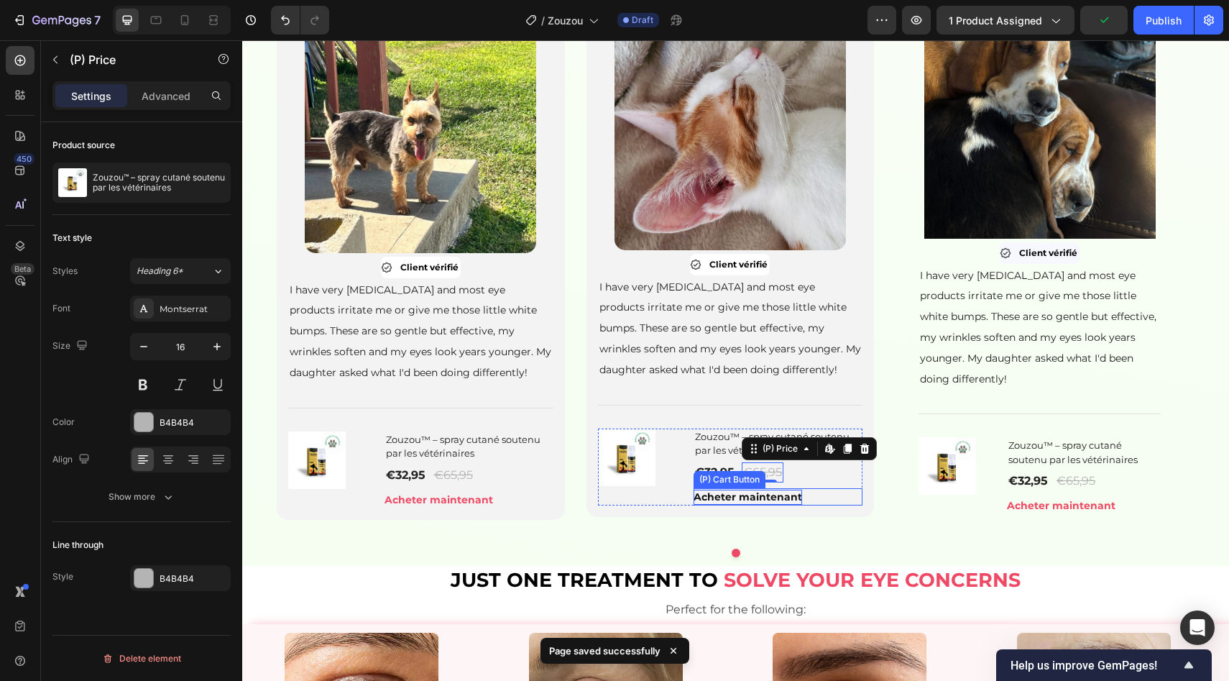
click at [764, 505] on div "Acheter maintenant" at bounding box center [748, 496] width 109 height 15
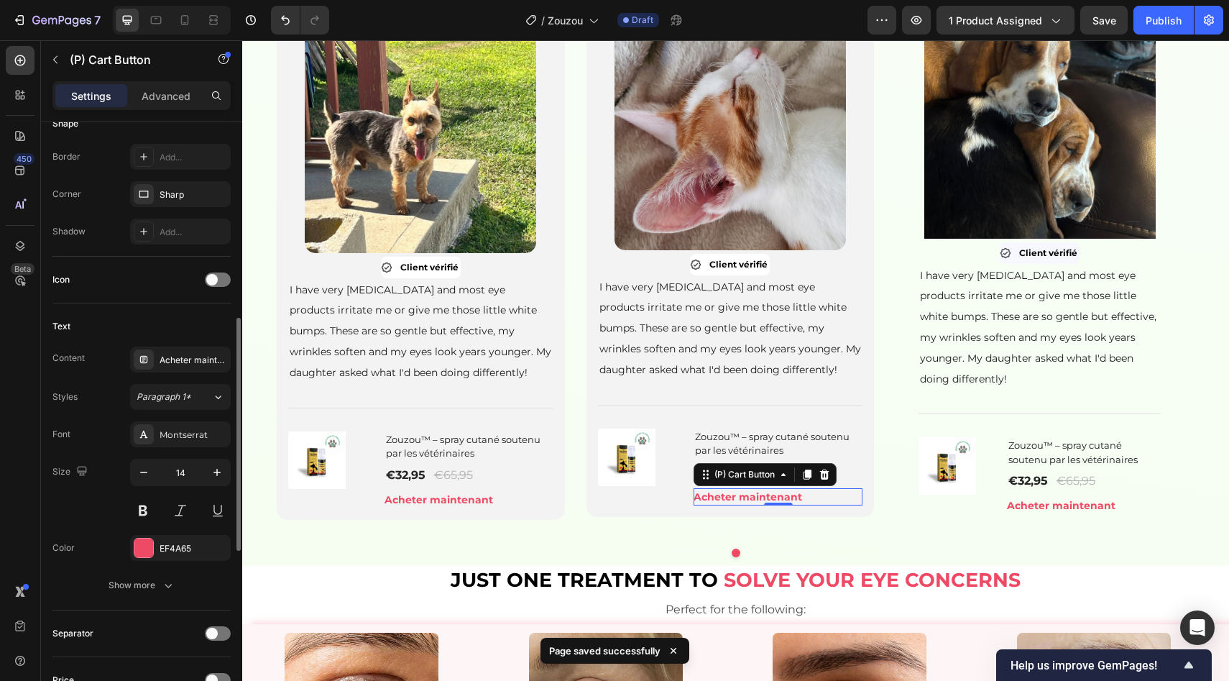
scroll to position [472, 0]
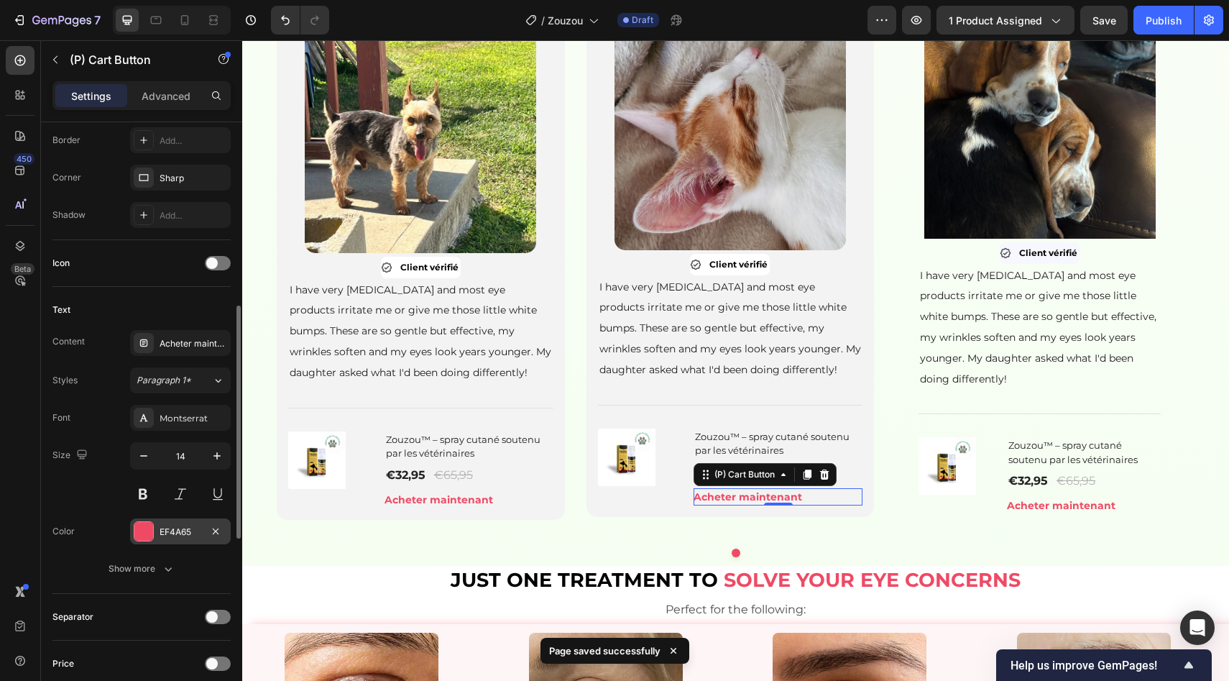
click at [183, 531] on div "EF4A65" at bounding box center [181, 531] width 42 height 13
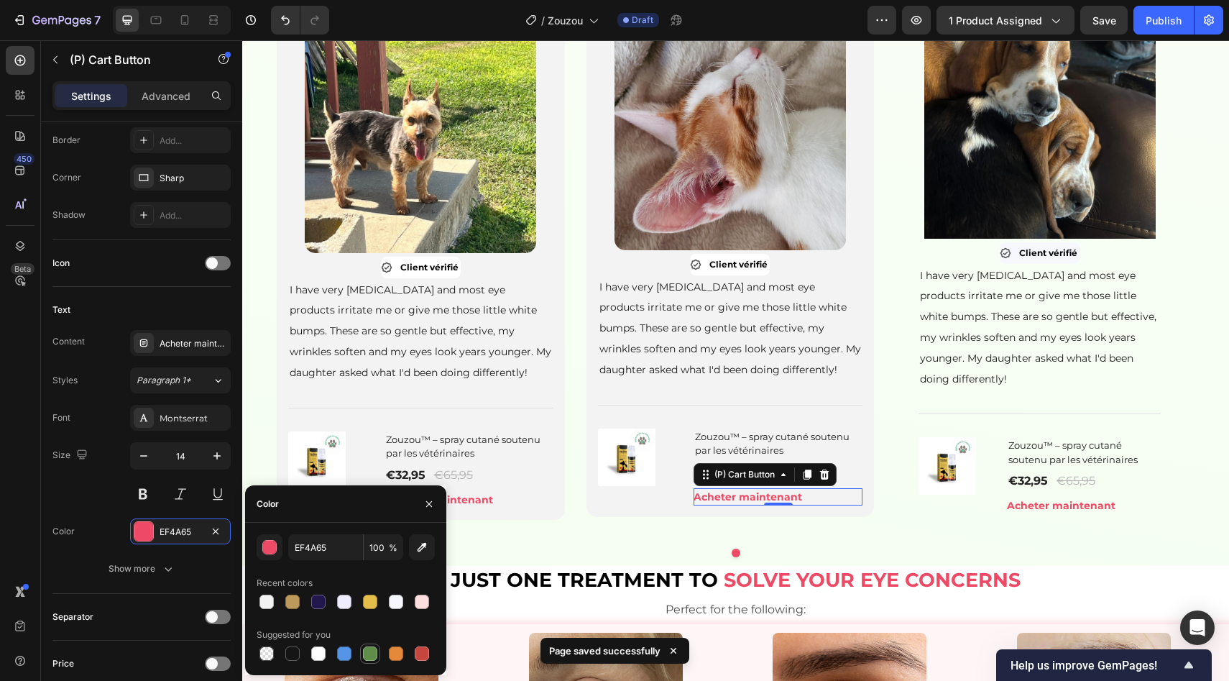
click at [365, 648] on div at bounding box center [370, 653] width 14 height 14
type input "5E8E49"
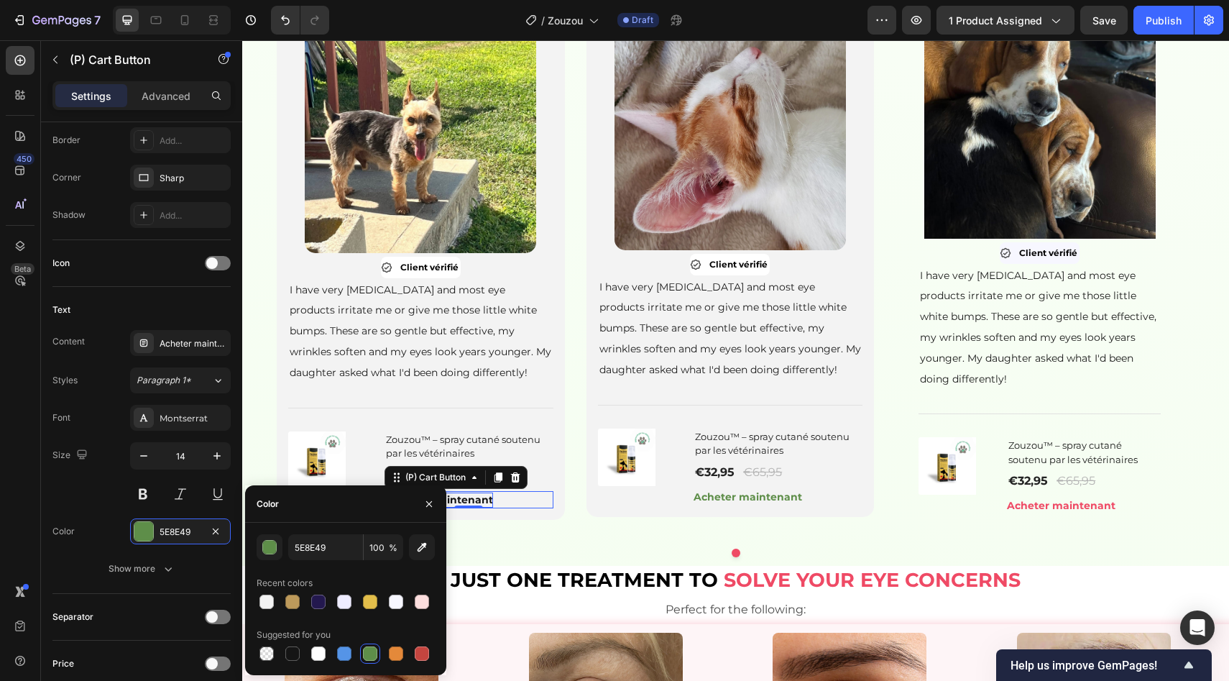
click at [486, 507] on p "Acheter maintenant" at bounding box center [439, 499] width 109 height 15
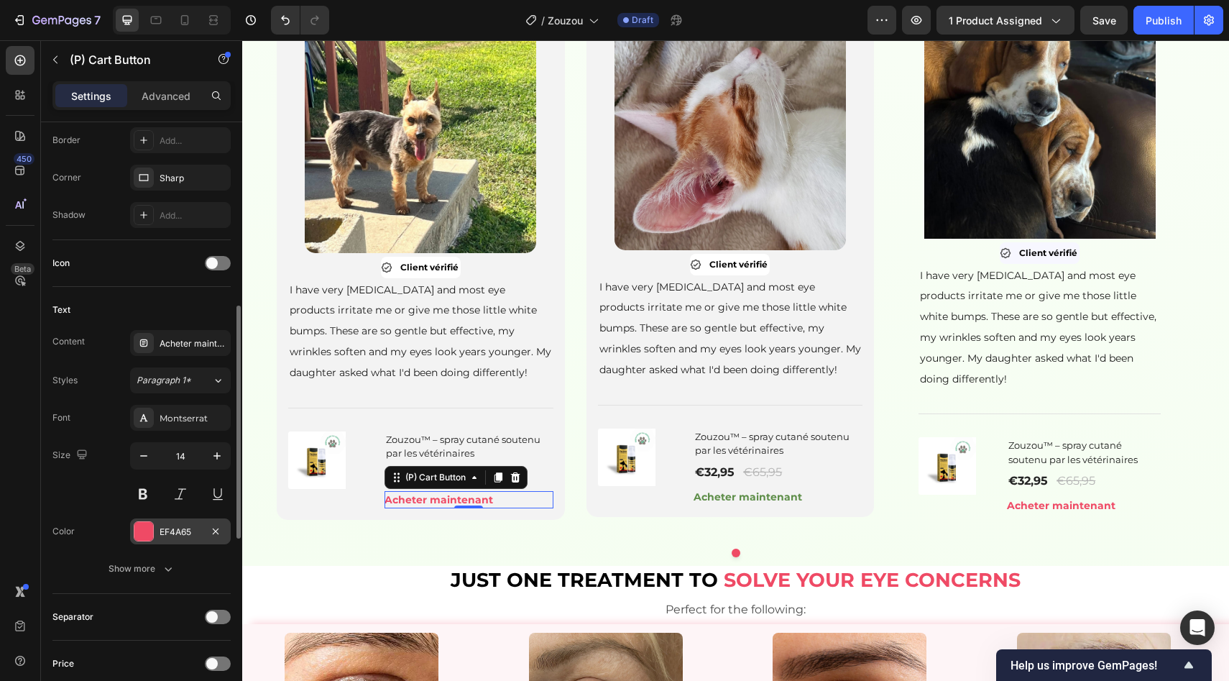
click at [183, 538] on div "EF4A65" at bounding box center [180, 531] width 101 height 26
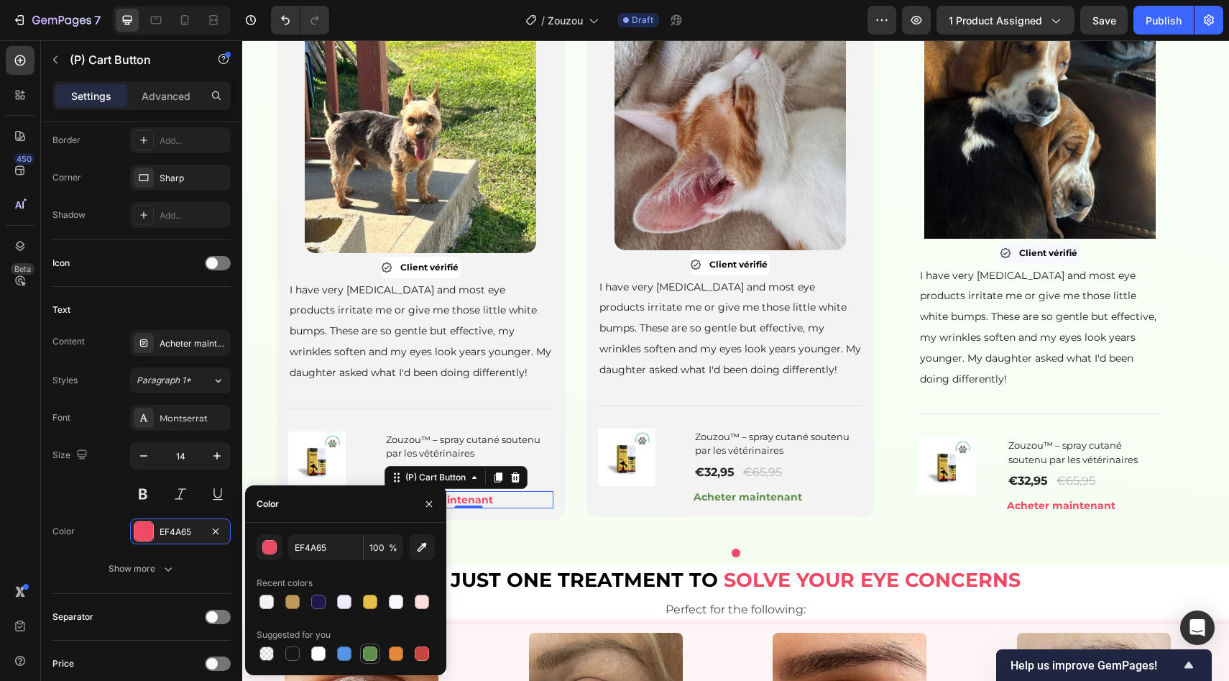
click at [364, 661] on div at bounding box center [370, 653] width 20 height 20
type input "5E8E49"
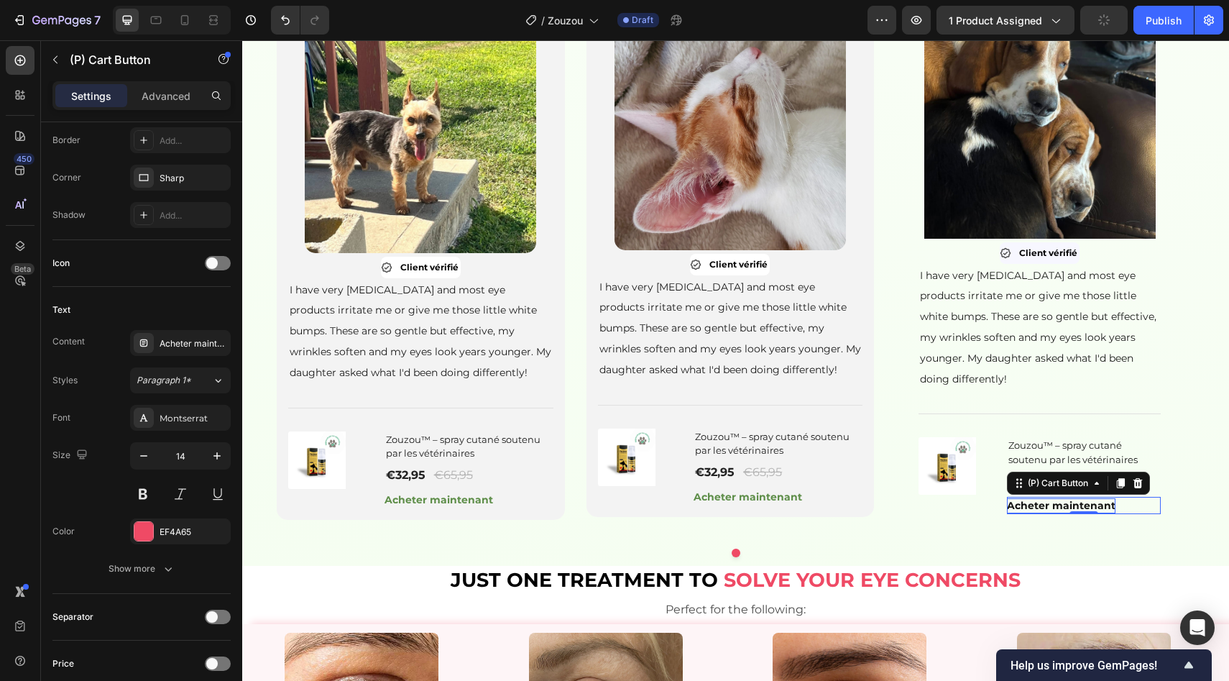
click at [1024, 513] on p "Acheter maintenant" at bounding box center [1061, 505] width 109 height 15
click at [176, 548] on div "Font Montserrat Size 14 Color EF4A65 Show more" at bounding box center [141, 493] width 178 height 177
click at [190, 532] on div "EF4A65" at bounding box center [181, 531] width 42 height 13
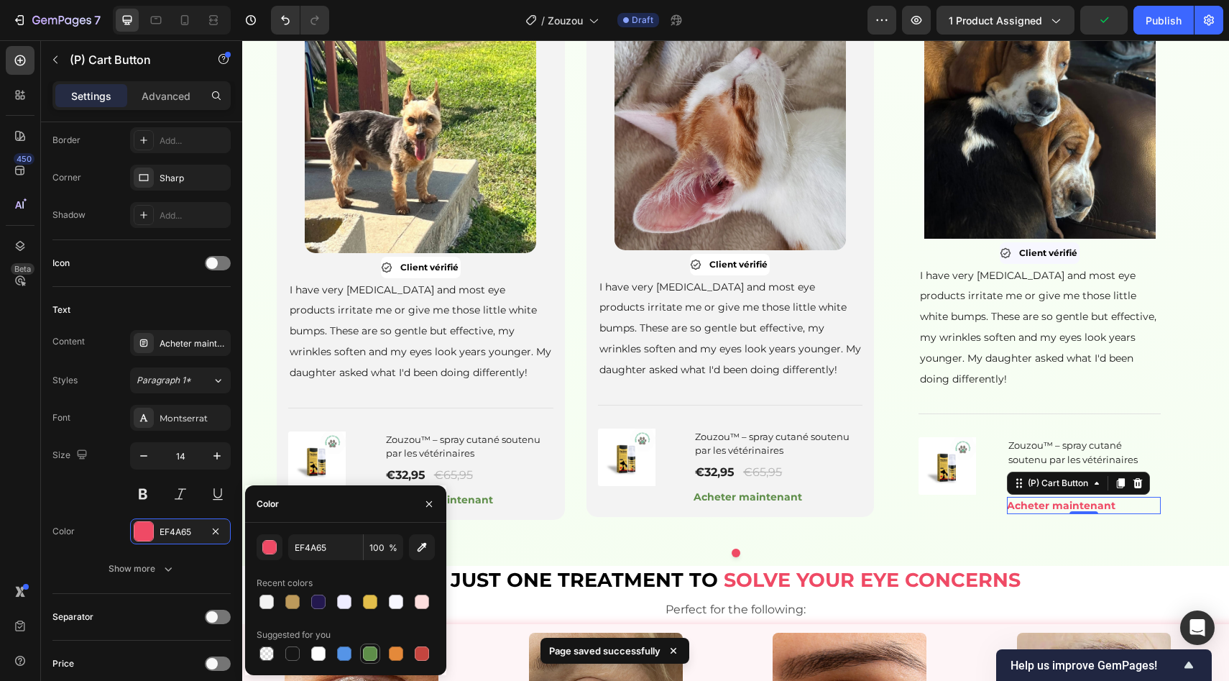
click at [369, 655] on div at bounding box center [370, 653] width 14 height 14
type input "5E8E49"
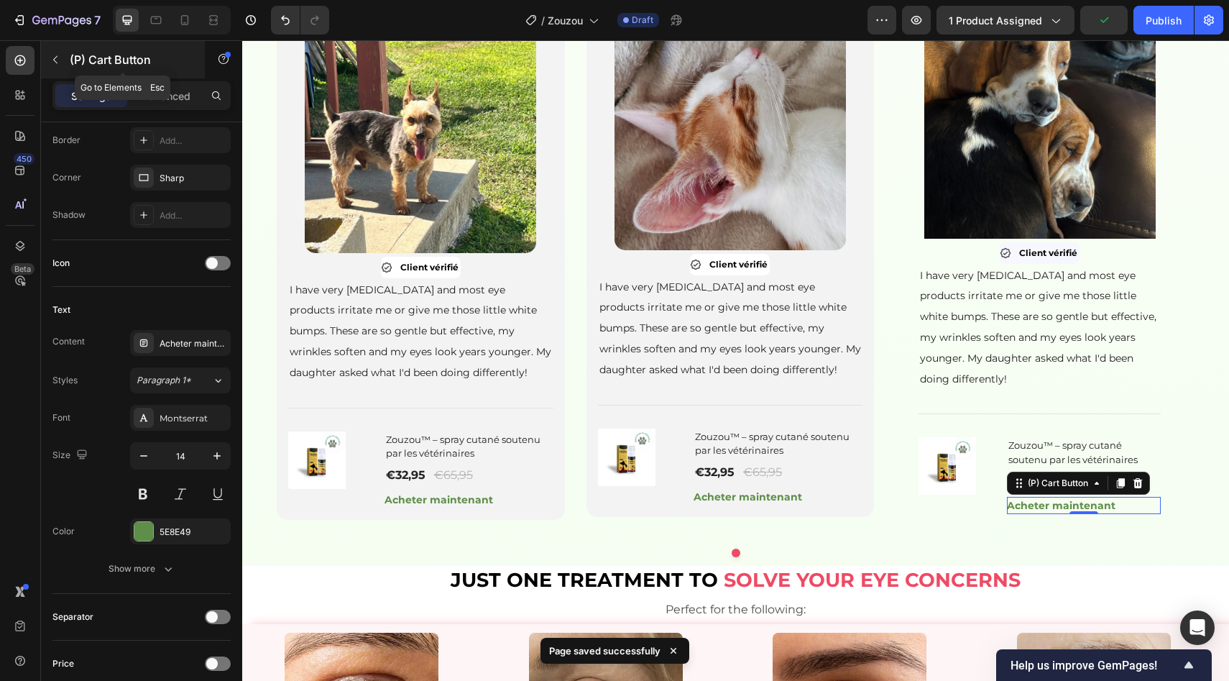
click at [48, 58] on button "button" at bounding box center [55, 59] width 23 height 23
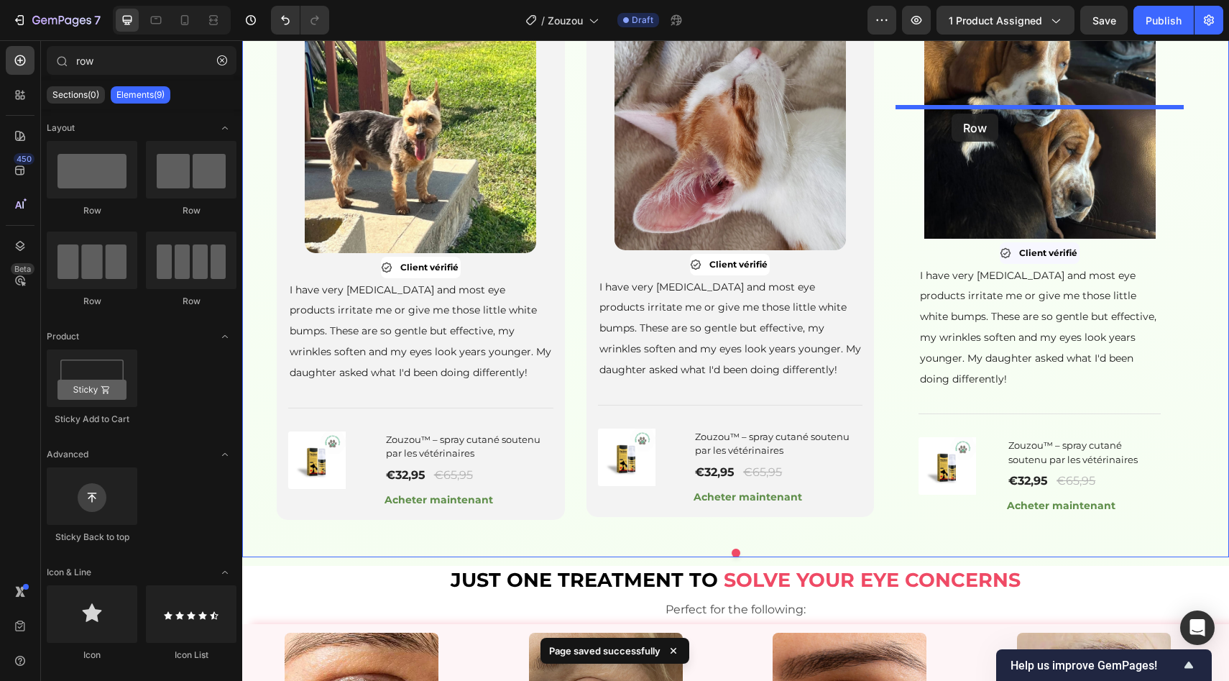
drag, startPoint x: 337, startPoint y: 215, endPoint x: 952, endPoint y: 111, distance: 624.0
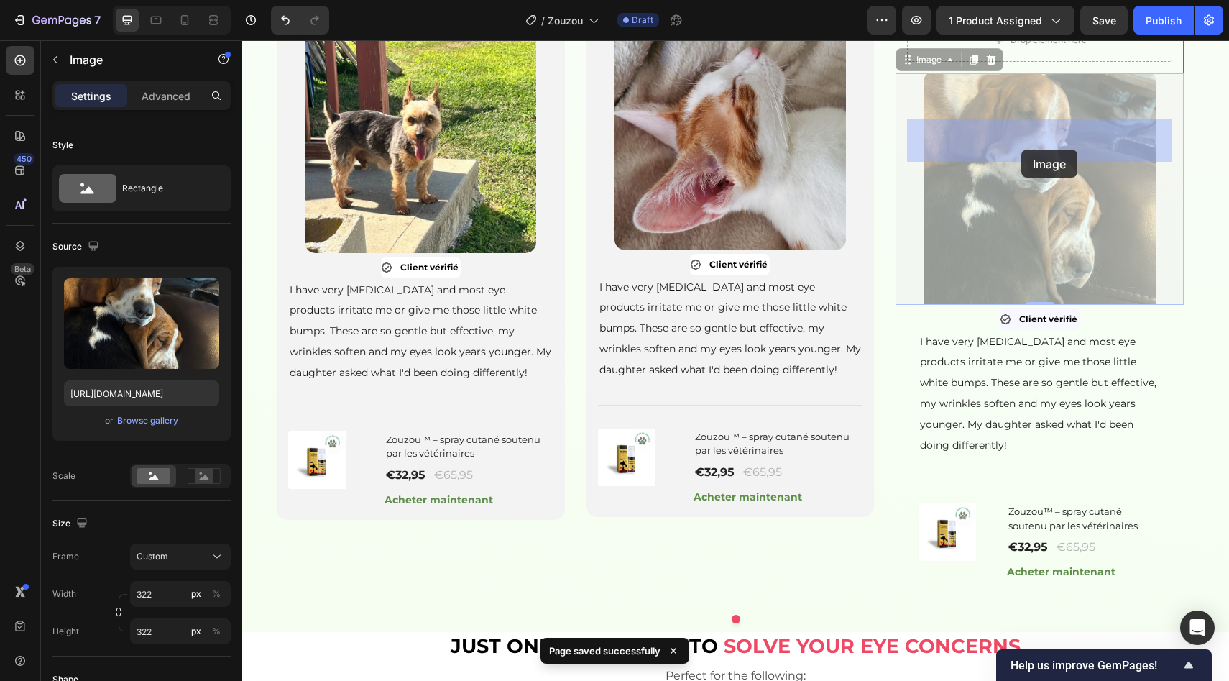
drag, startPoint x: 1024, startPoint y: 274, endPoint x: 1021, endPoint y: 148, distance: 125.8
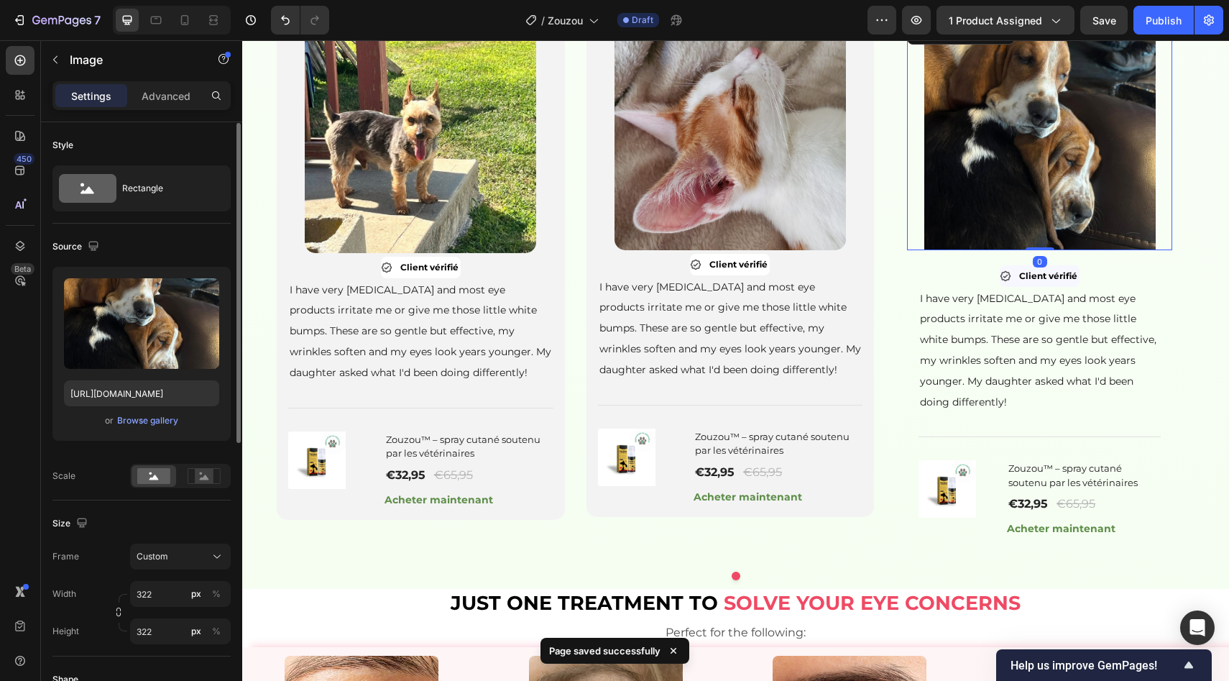
scroll to position [423, 0]
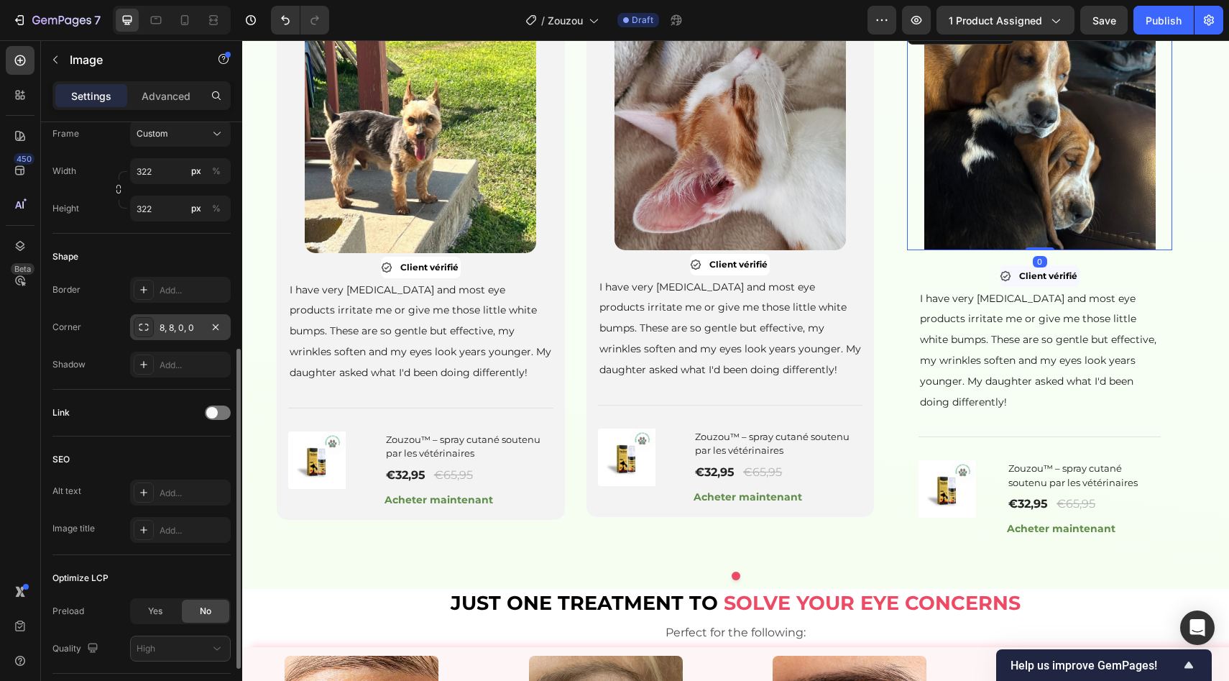
click at [226, 321] on div "8, 8, 0, 0" at bounding box center [180, 327] width 101 height 26
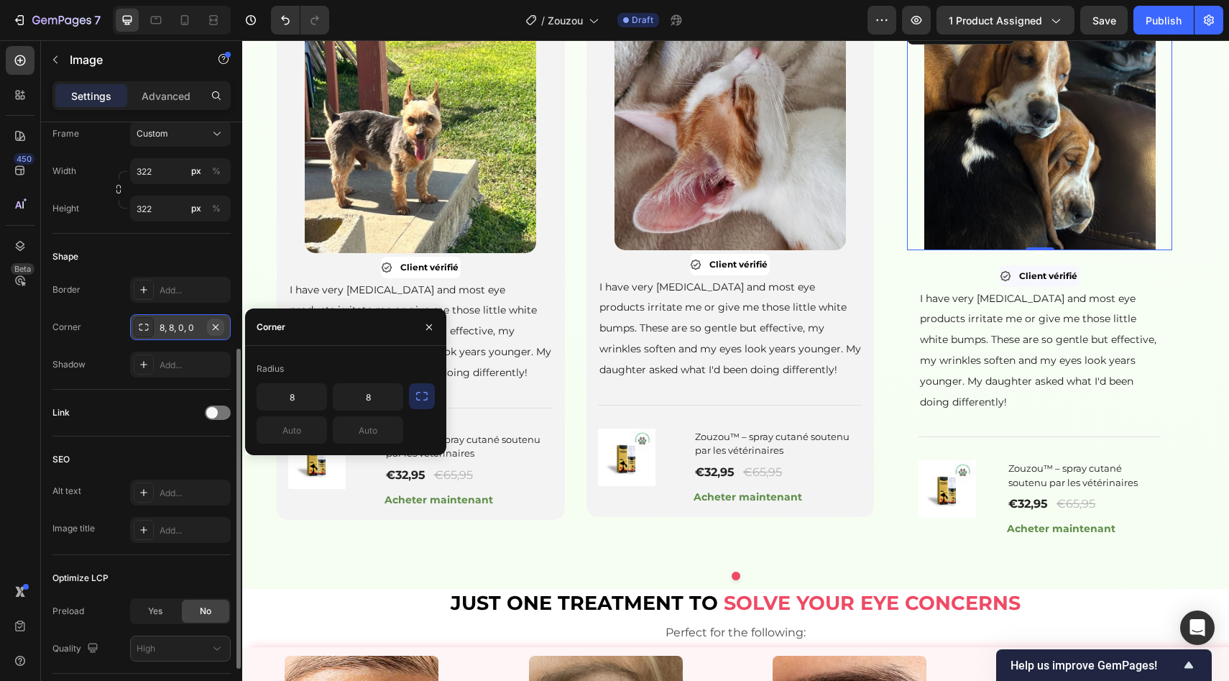
click at [216, 328] on icon "button" at bounding box center [216, 327] width 12 height 12
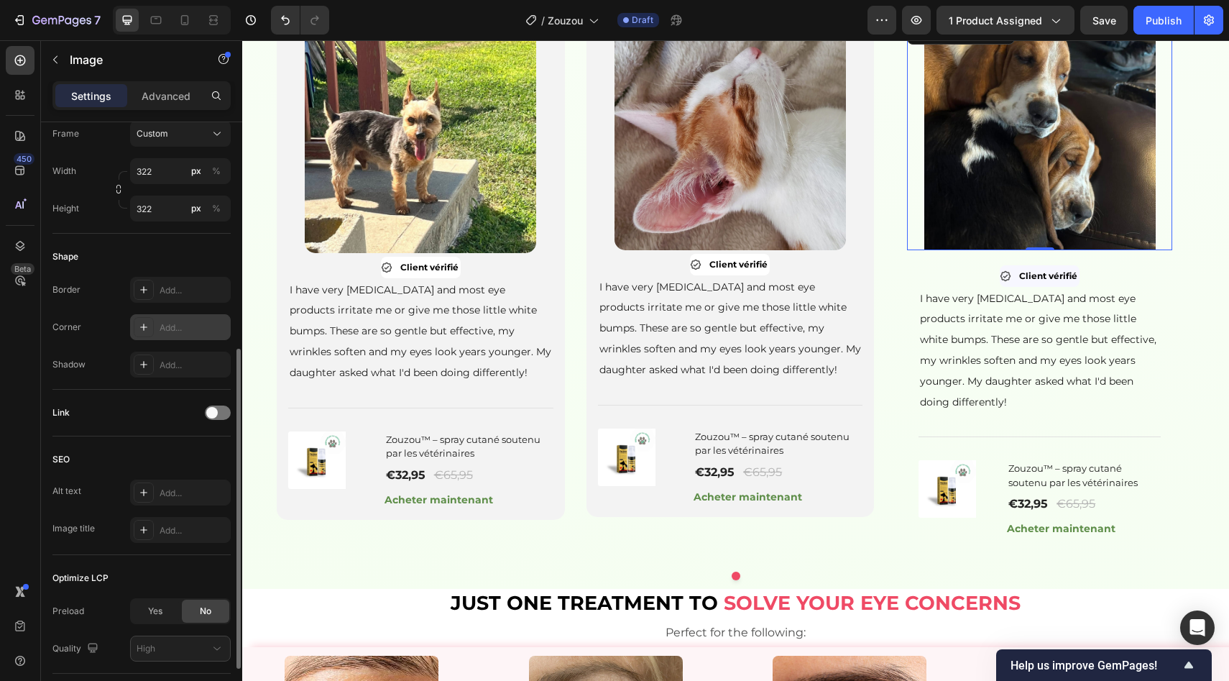
click at [197, 328] on div "Add..." at bounding box center [194, 327] width 68 height 13
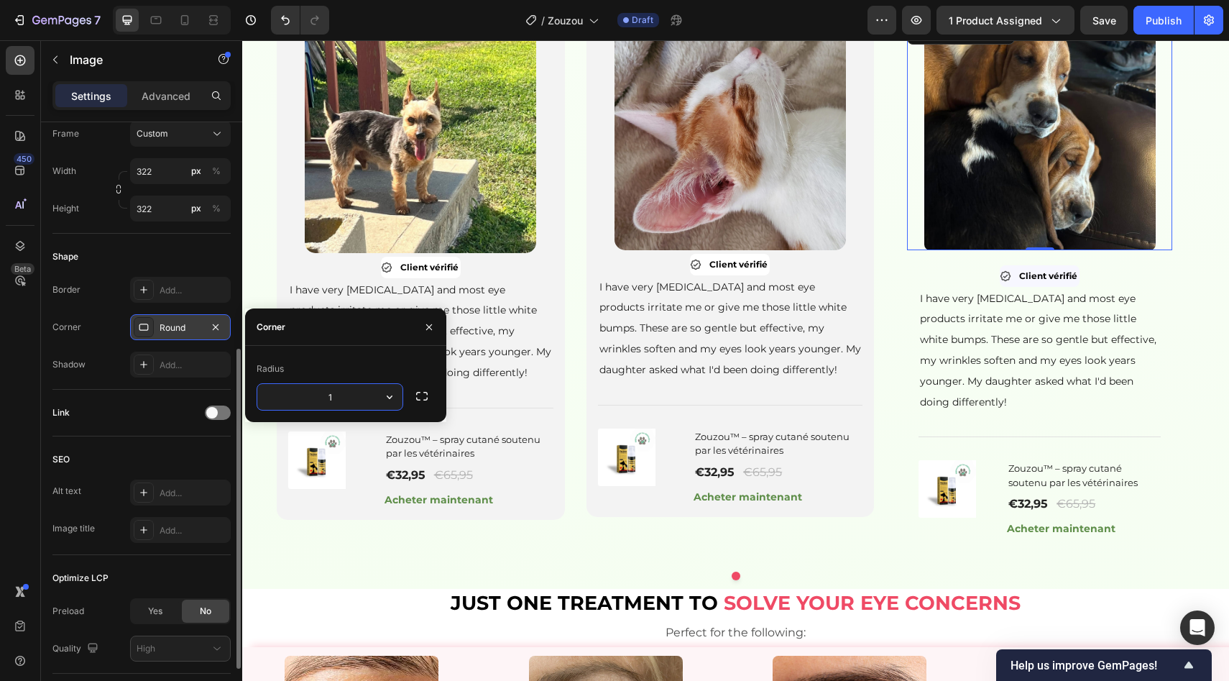
type input "15"
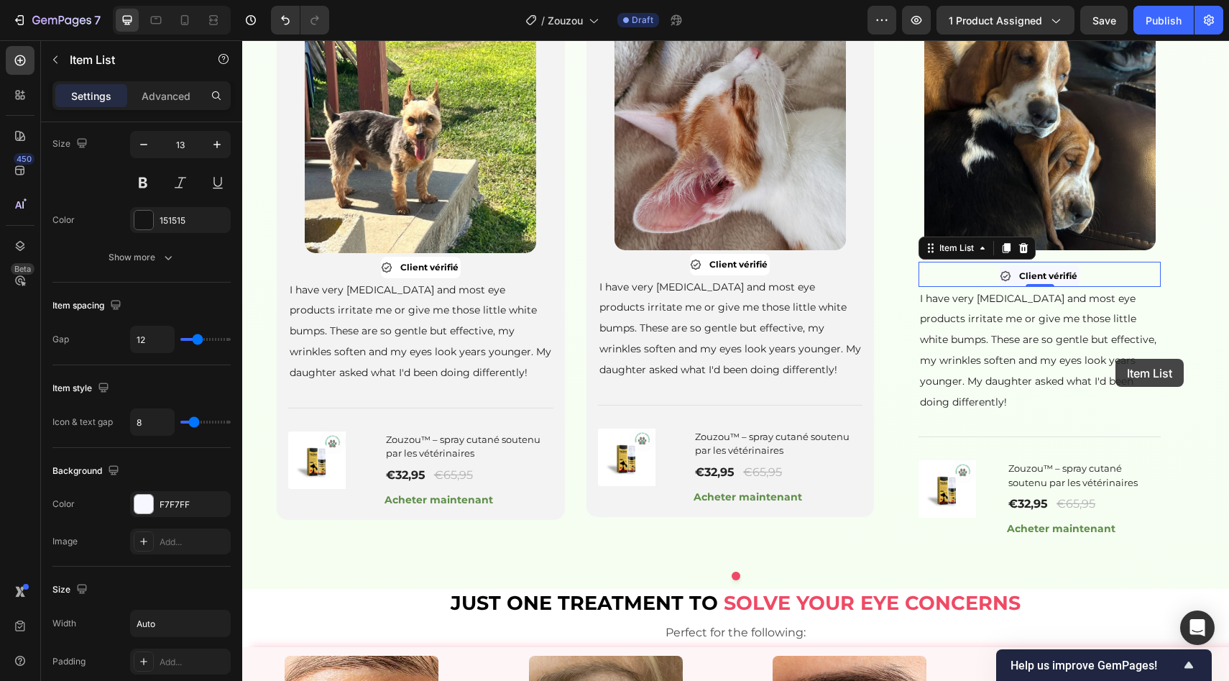
scroll to position [0, 0]
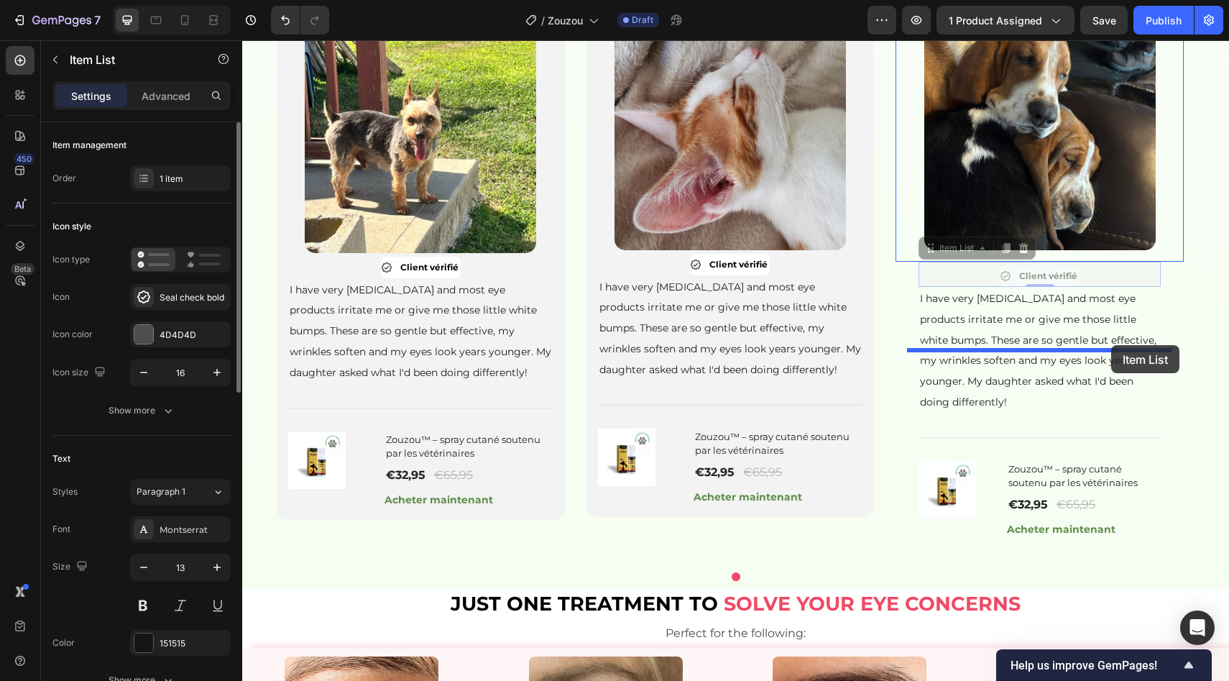
drag, startPoint x: 1117, startPoint y: 377, endPoint x: 1111, endPoint y: 345, distance: 32.1
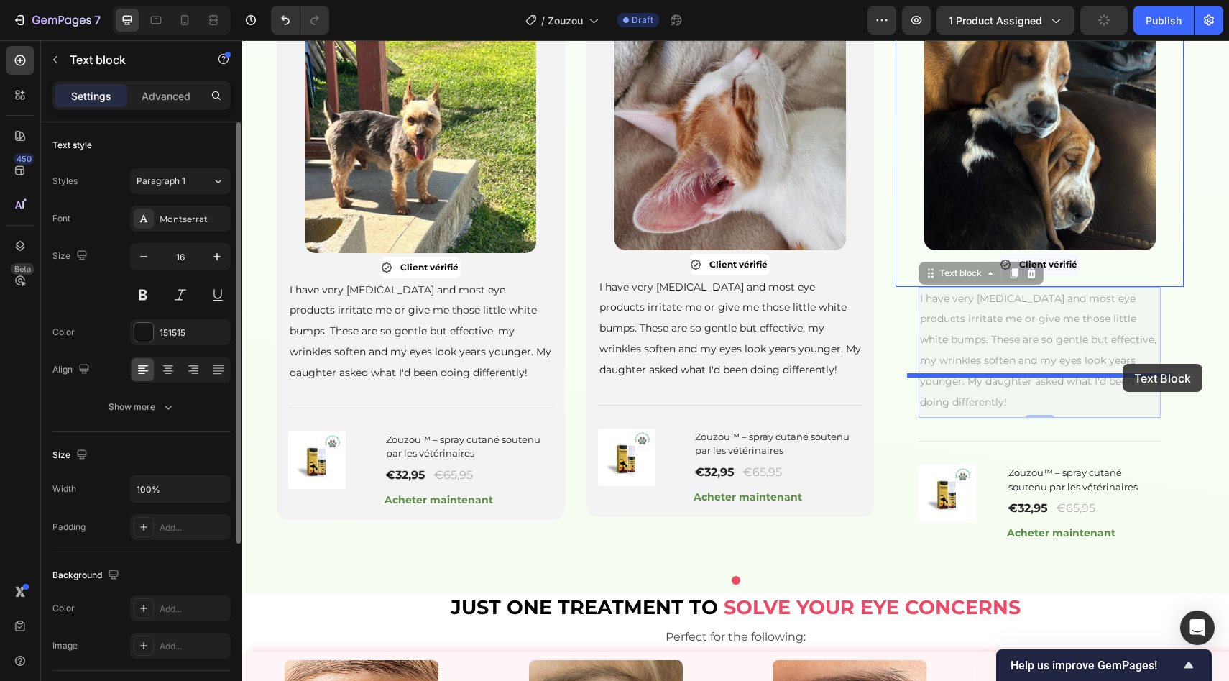
drag, startPoint x: 1126, startPoint y: 401, endPoint x: 1123, endPoint y: 364, distance: 37.5
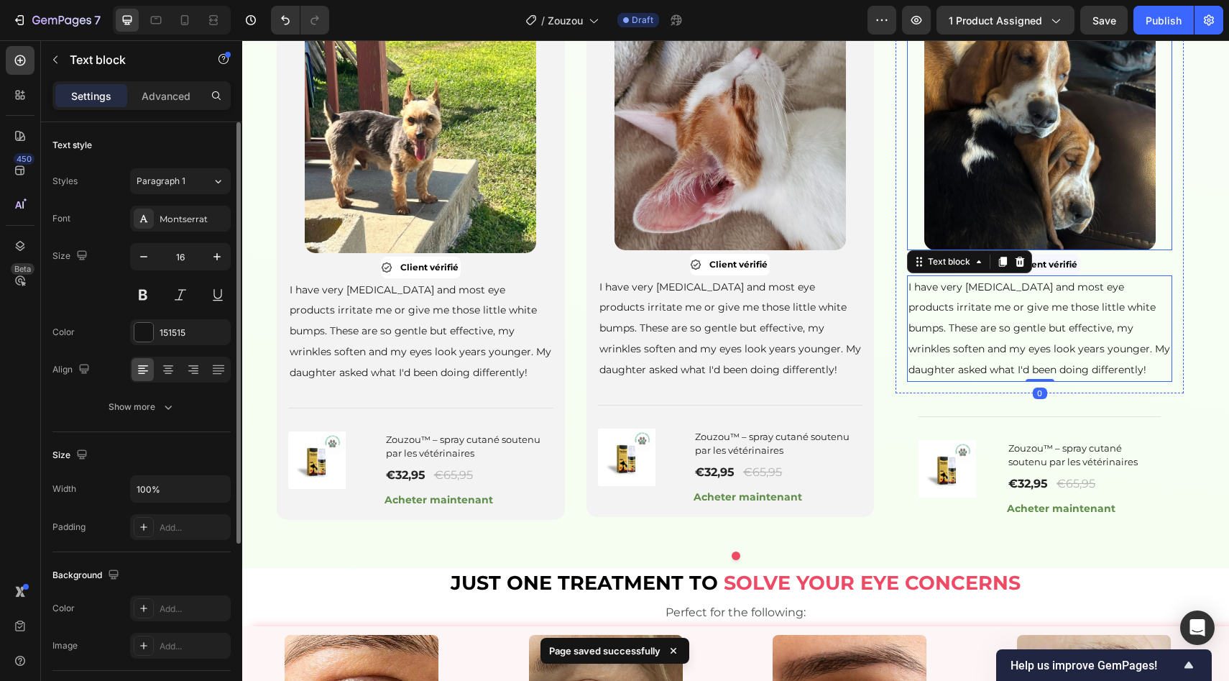
click at [1172, 250] on div at bounding box center [1039, 134] width 265 height 231
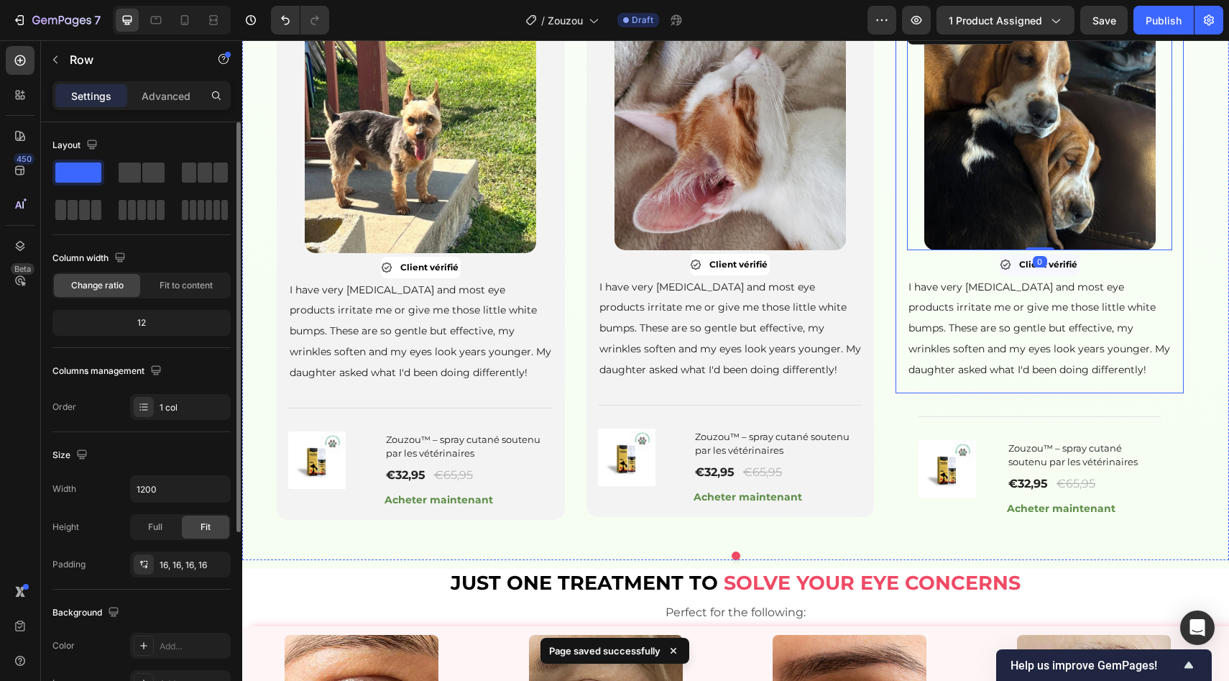
click at [1177, 314] on div "Image 0 Client vérifié Item List I have very sensitive skin and most eye produc…" at bounding box center [1040, 199] width 288 height 385
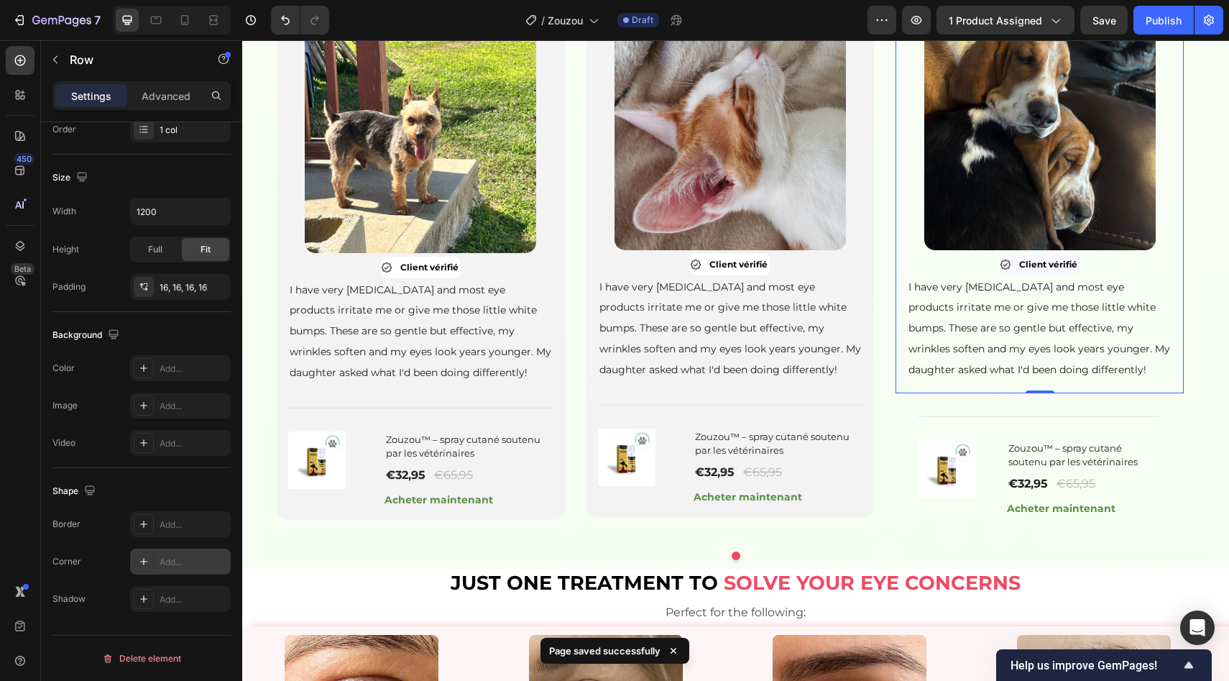
click at [170, 553] on div "Add..." at bounding box center [180, 561] width 101 height 26
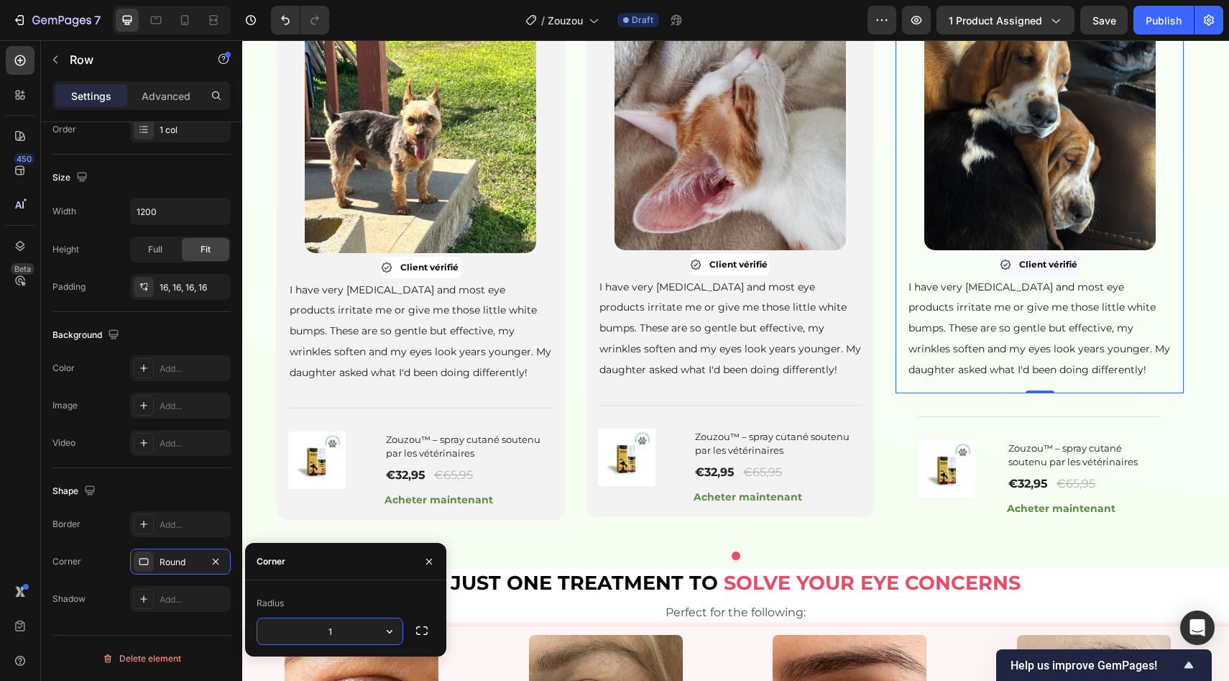
type input "15"
click at [192, 359] on div "Add..." at bounding box center [180, 368] width 101 height 26
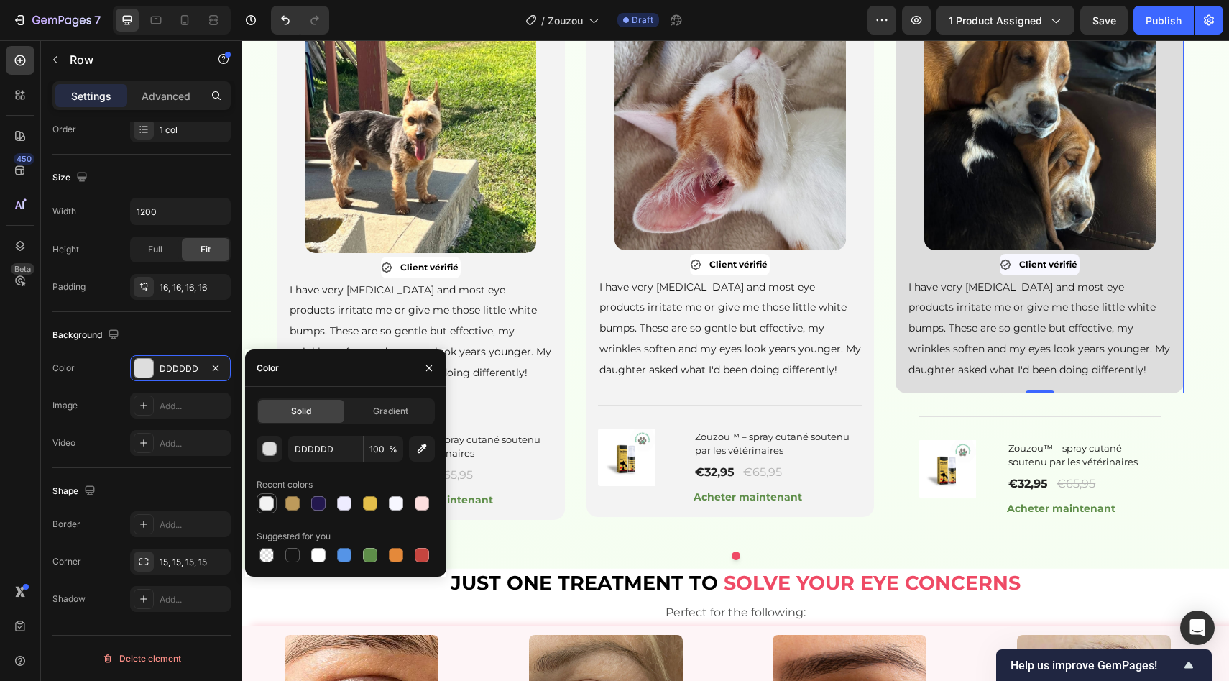
click at [269, 497] on div at bounding box center [266, 503] width 14 height 14
type input "F3F3F3"
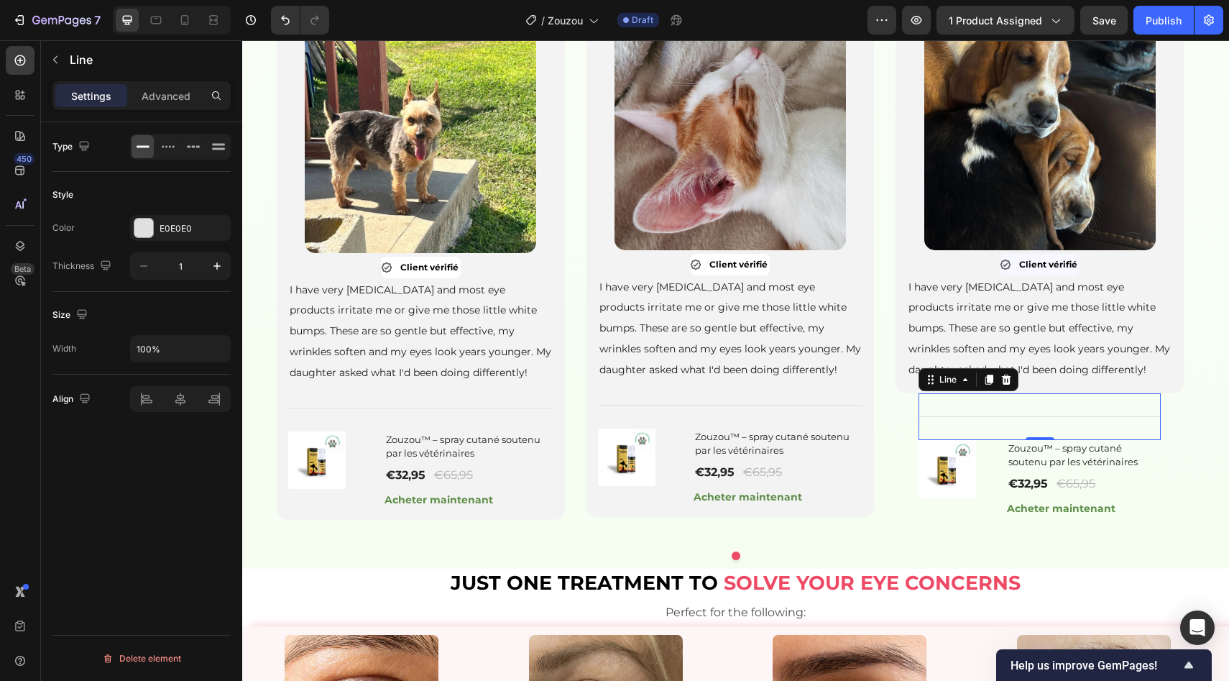
scroll to position [0, 0]
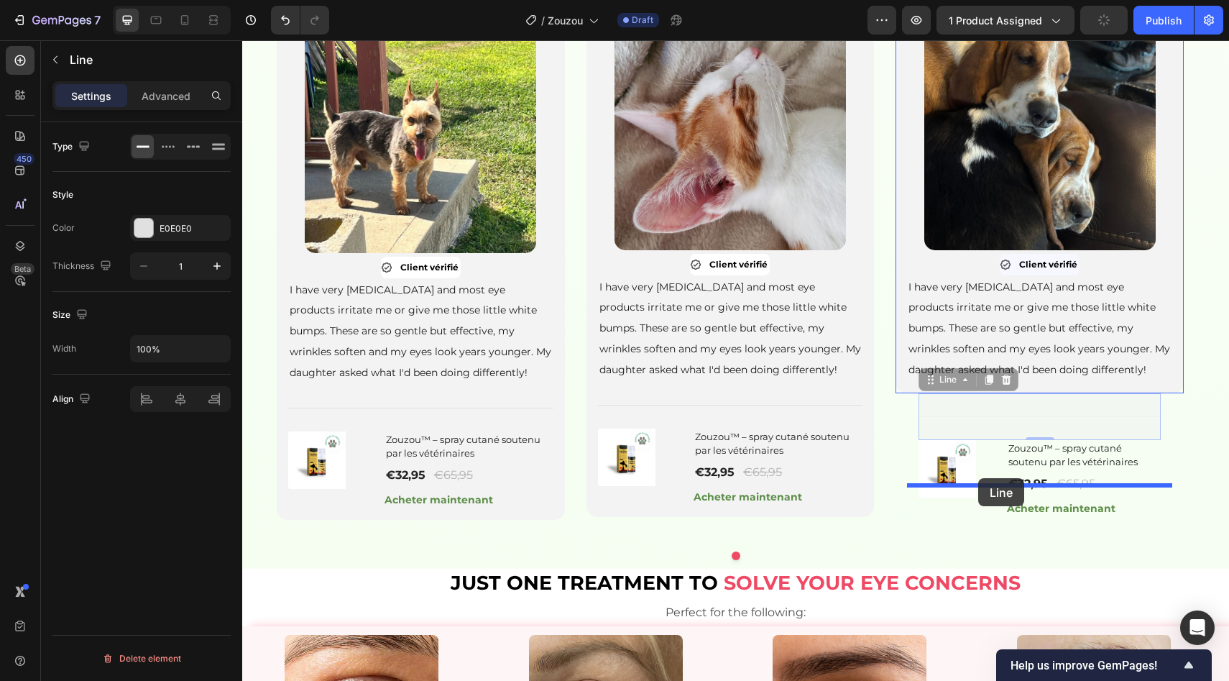
drag, startPoint x: 980, startPoint y: 512, endPoint x: 978, endPoint y: 478, distance: 33.8
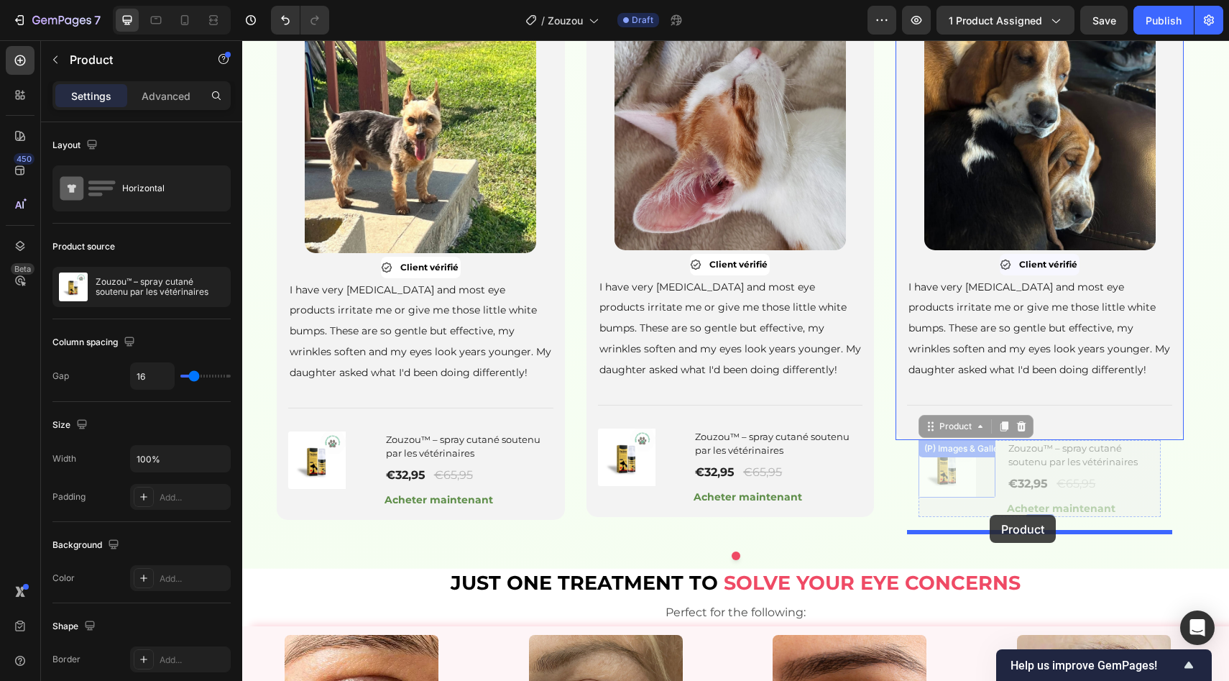
drag, startPoint x: 978, startPoint y: 605, endPoint x: 989, endPoint y: 512, distance: 93.3
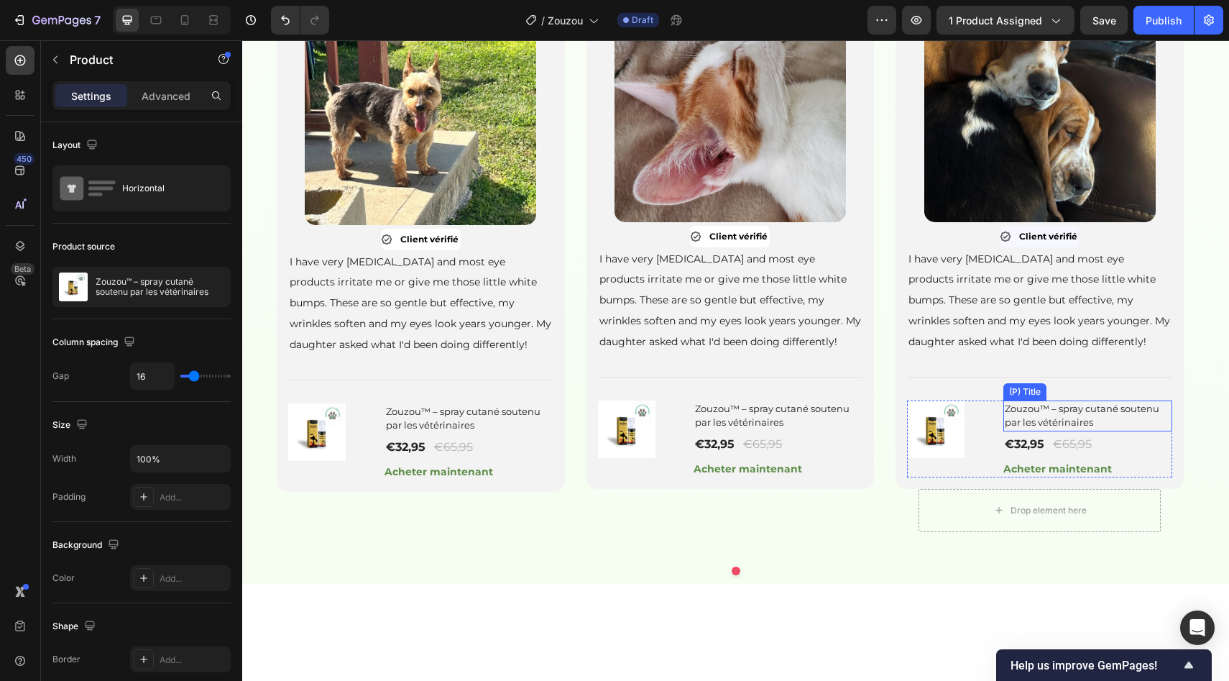
scroll to position [1049, 0]
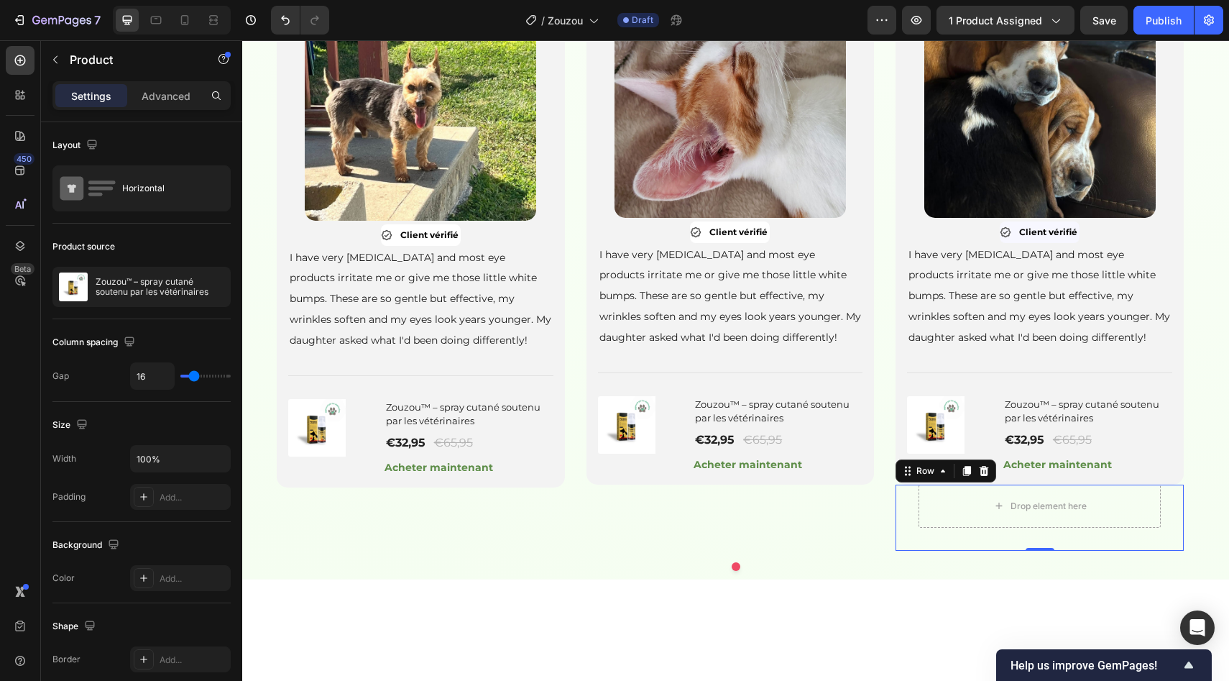
click at [1173, 551] on div "Drop element here Row 0" at bounding box center [1040, 517] width 288 height 66
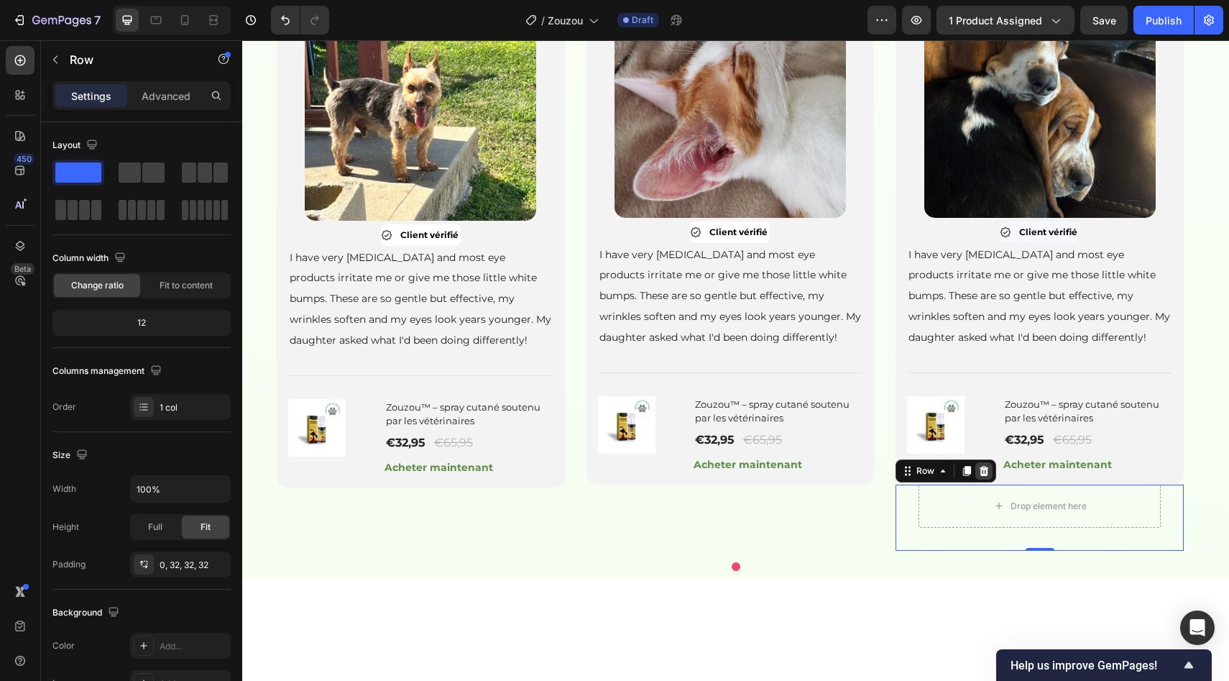
click at [985, 477] on icon at bounding box center [984, 471] width 12 height 12
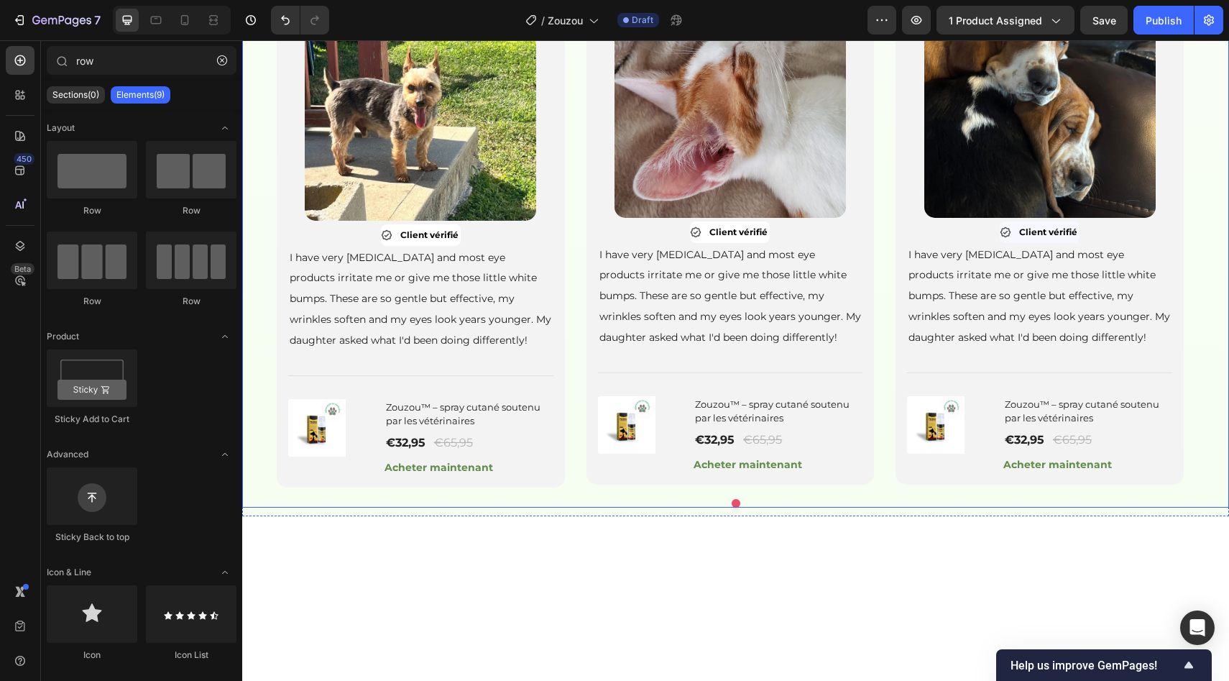
click at [733, 507] on button "Dot" at bounding box center [736, 503] width 9 height 9
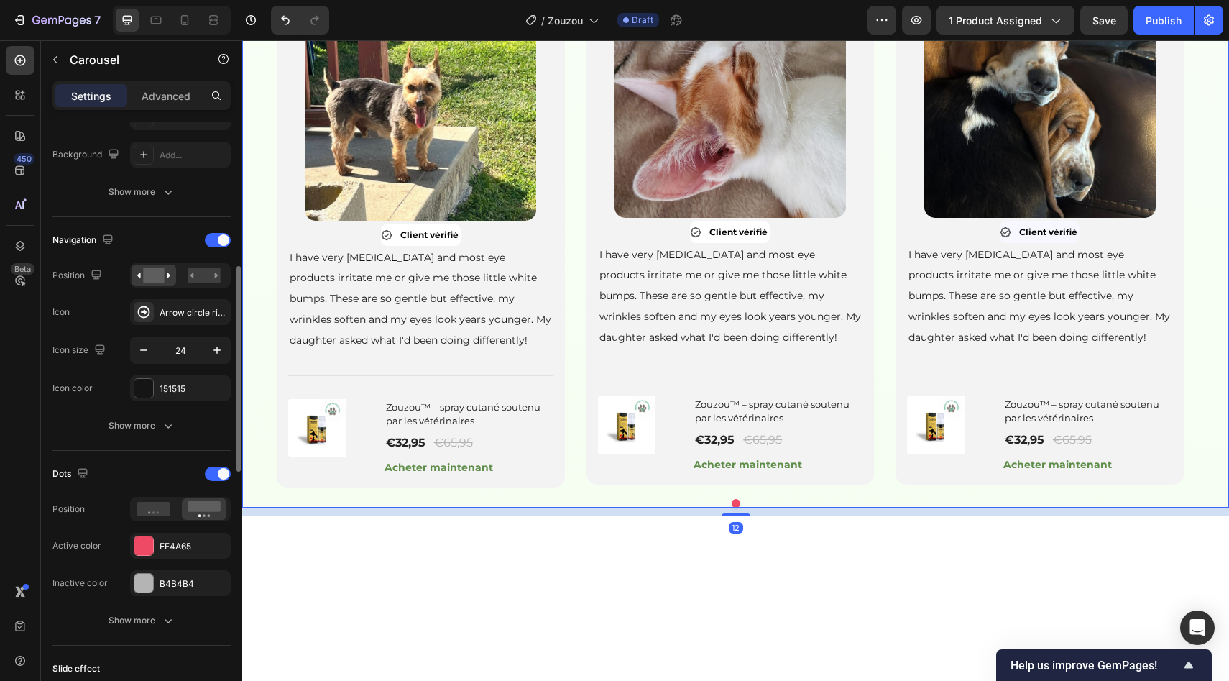
scroll to position [410, 0]
click at [154, 545] on div "EF4A65" at bounding box center [180, 543] width 101 height 26
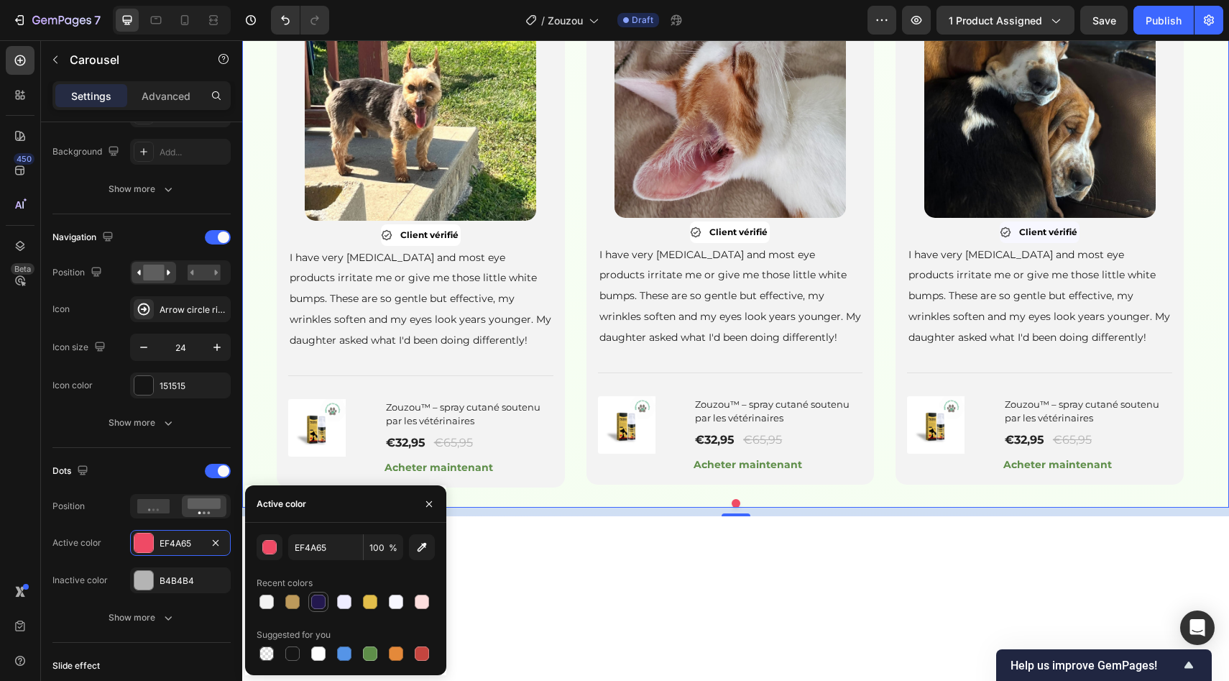
click at [319, 607] on div at bounding box center [318, 601] width 14 height 14
type input "23184E"
click at [262, 348] on div "Image Client vérifié Item List I have very sensitive skin and most eye products…" at bounding box center [735, 231] width 987 height 512
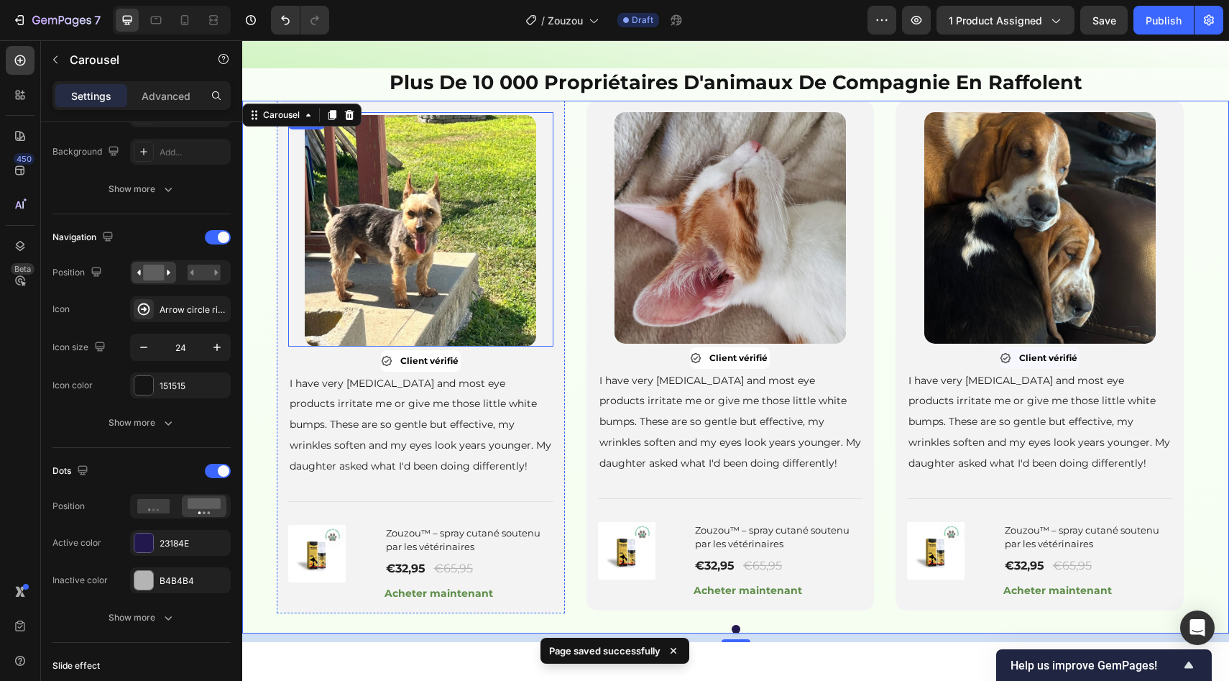
scroll to position [921, 0]
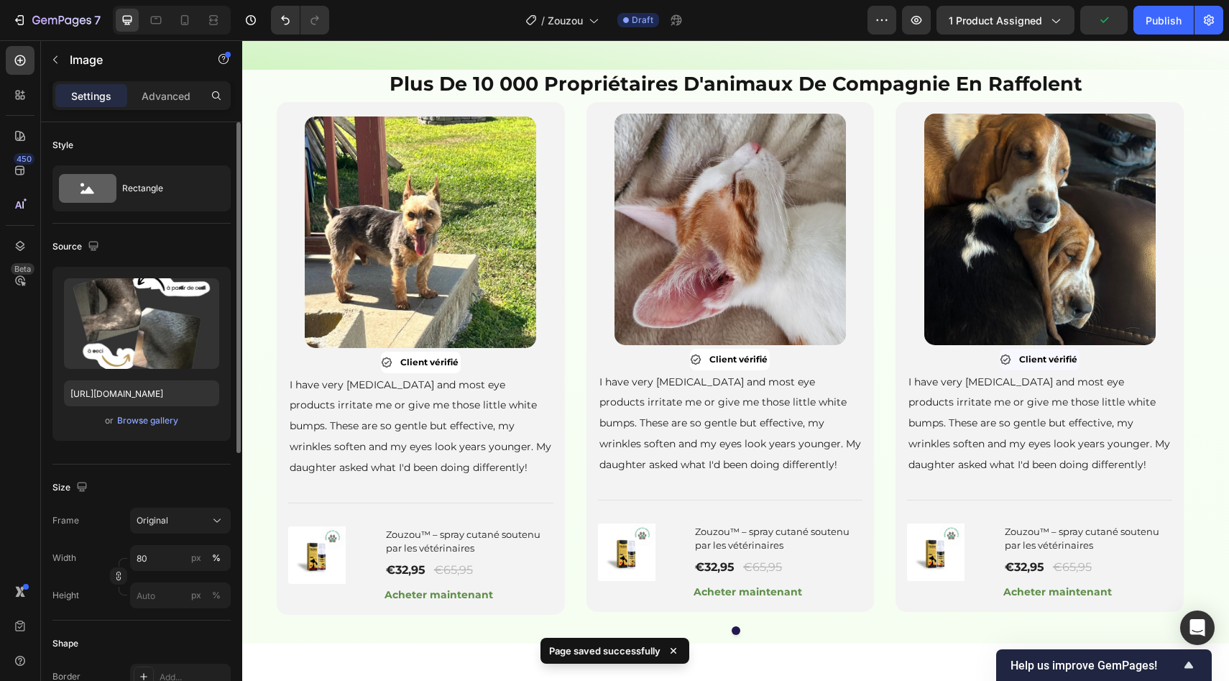
scroll to position [1036, 0]
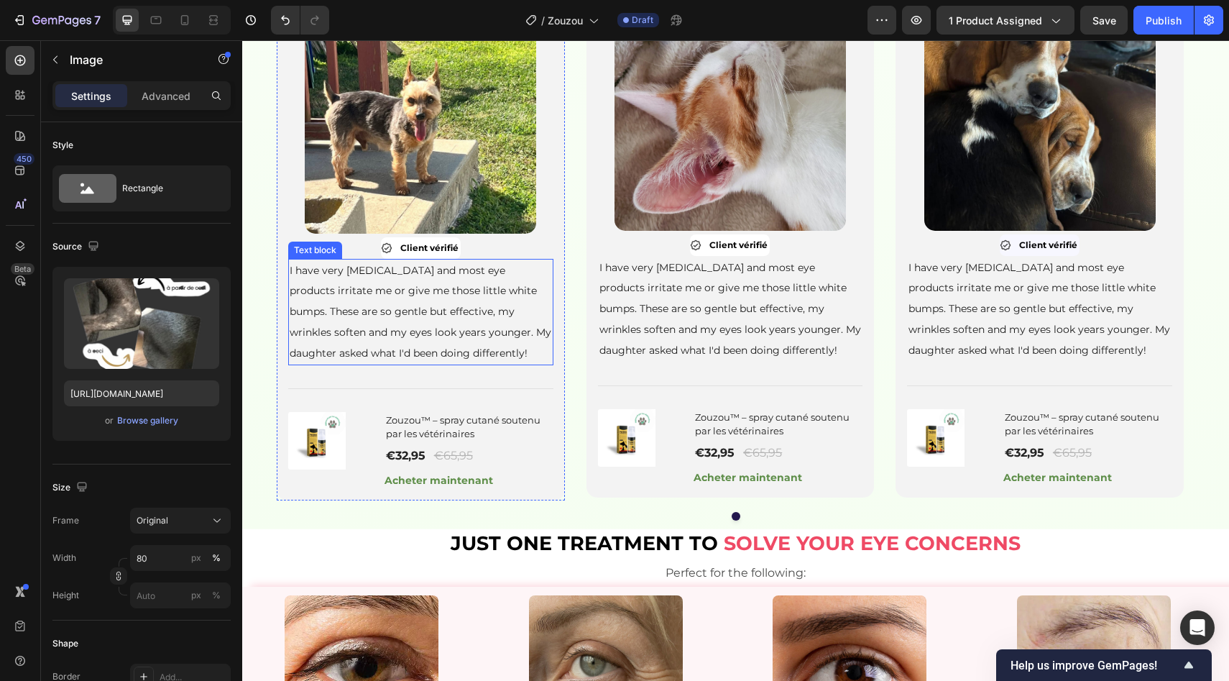
click at [421, 364] on p "I have very [MEDICAL_DATA] and most eye products irritate me or give me those l…" at bounding box center [421, 312] width 262 height 104
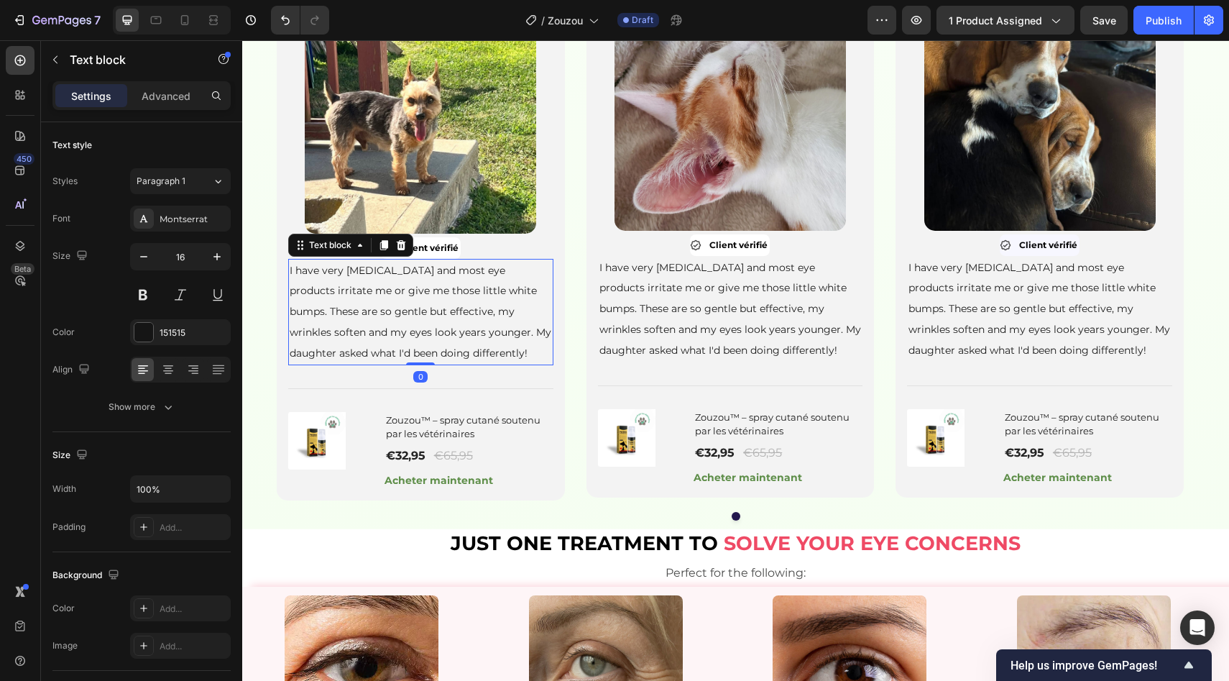
click at [421, 364] on p "I have very [MEDICAL_DATA] and most eye products irritate me or give me those l…" at bounding box center [421, 312] width 262 height 104
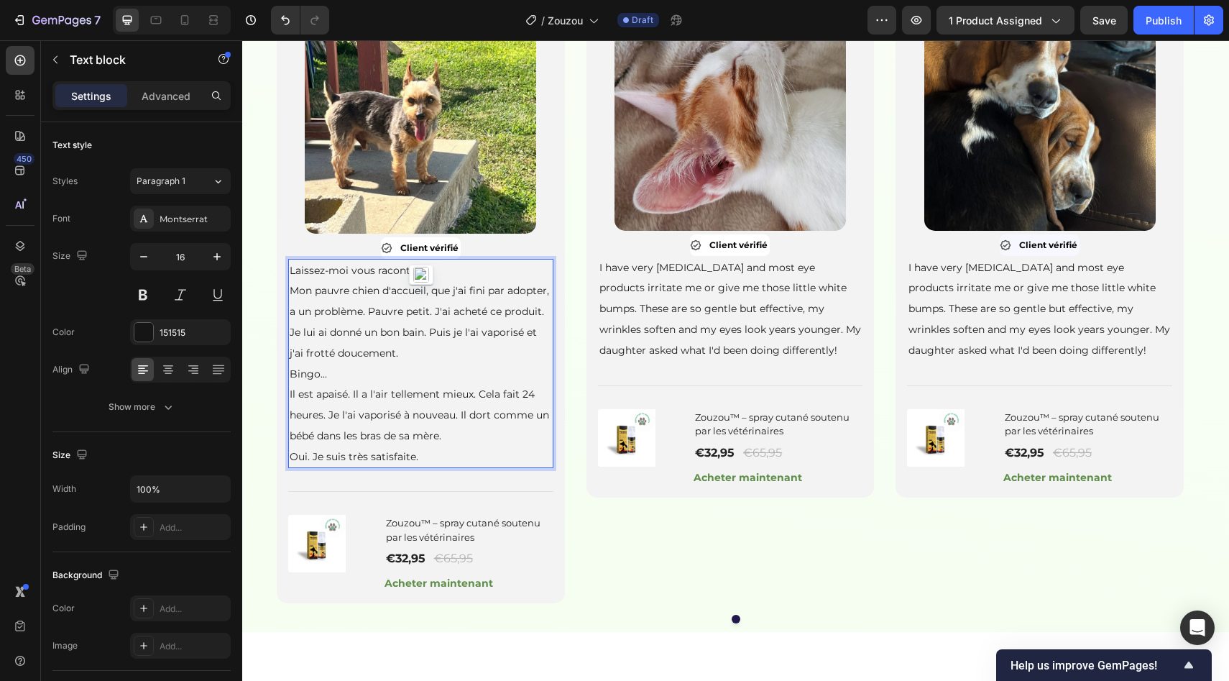
scroll to position [1072, 0]
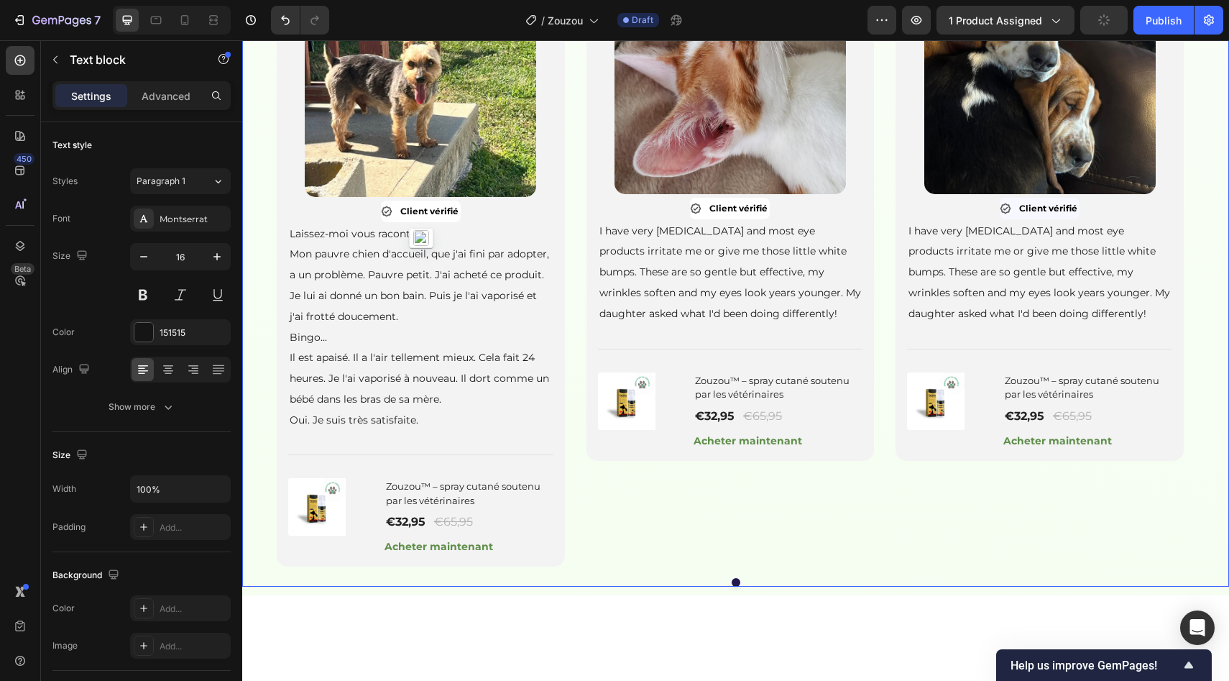
click at [570, 426] on div "Image Client vérifié Item List Laissez-moi vous raconter. Mon pauvre chien d'ac…" at bounding box center [736, 258] width 918 height 615
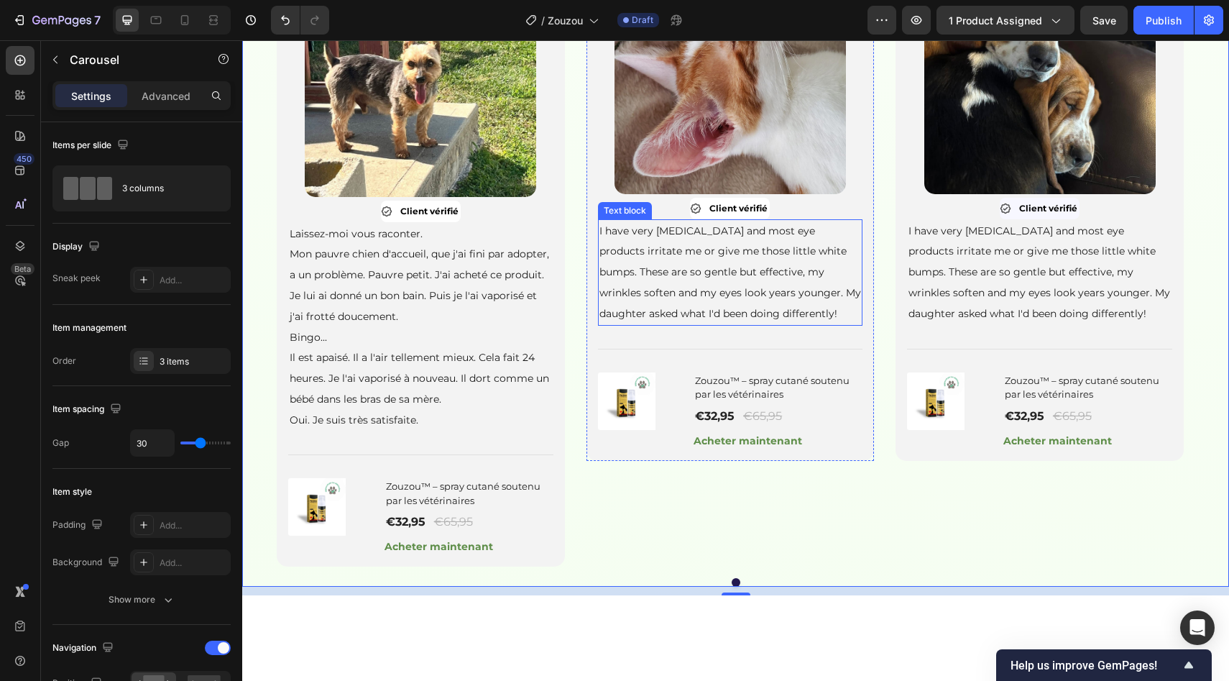
click at [712, 324] on p "I have very [MEDICAL_DATA] and most eye products irritate me or give me those l…" at bounding box center [730, 273] width 262 height 104
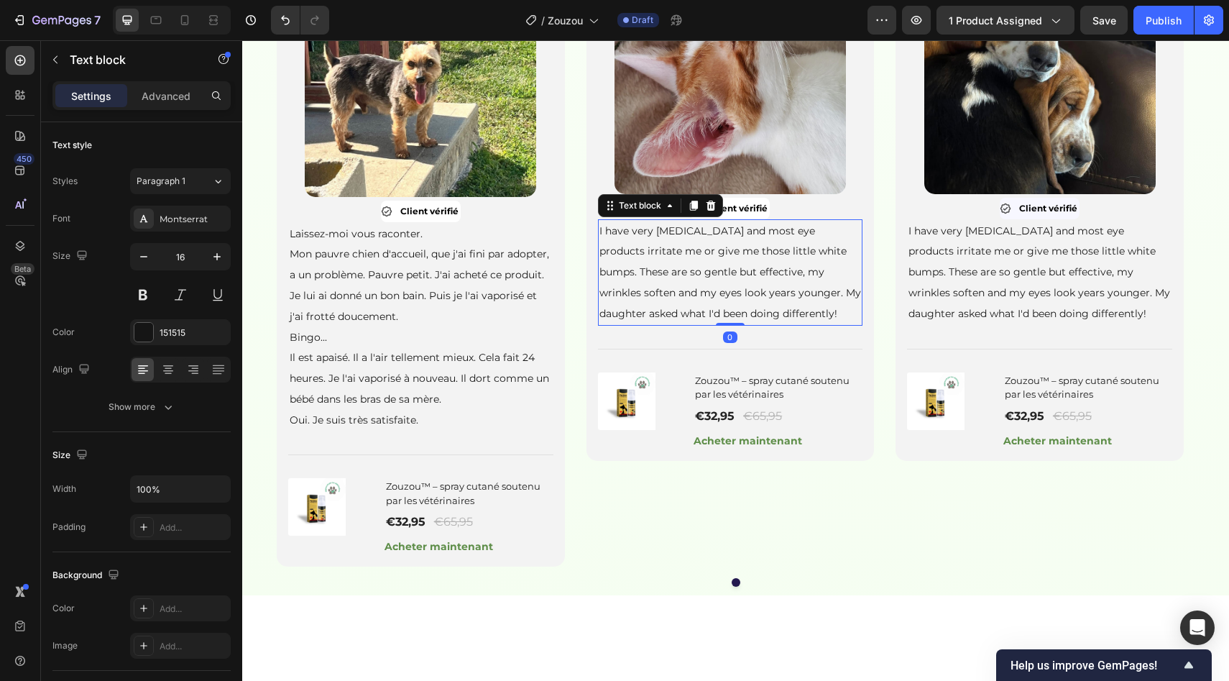
click at [712, 324] on p "I have very [MEDICAL_DATA] and most eye products irritate me or give me those l…" at bounding box center [730, 273] width 262 height 104
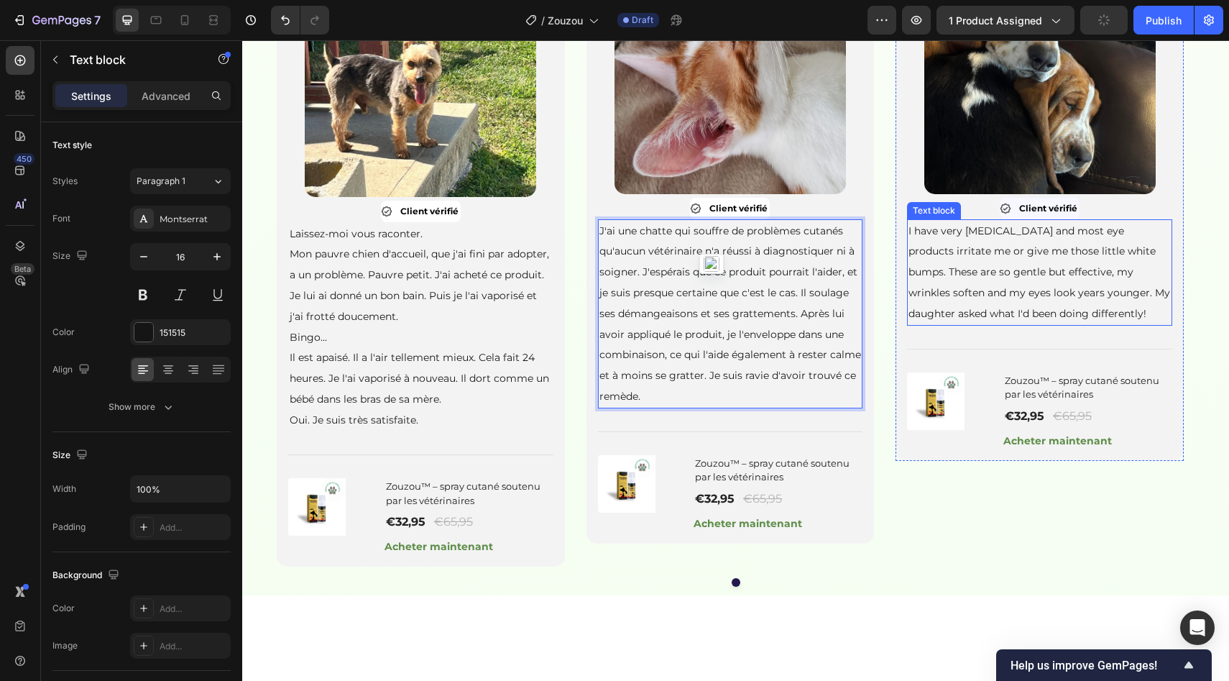
click at [960, 324] on p "I have very [MEDICAL_DATA] and most eye products irritate me or give me those l…" at bounding box center [1040, 273] width 262 height 104
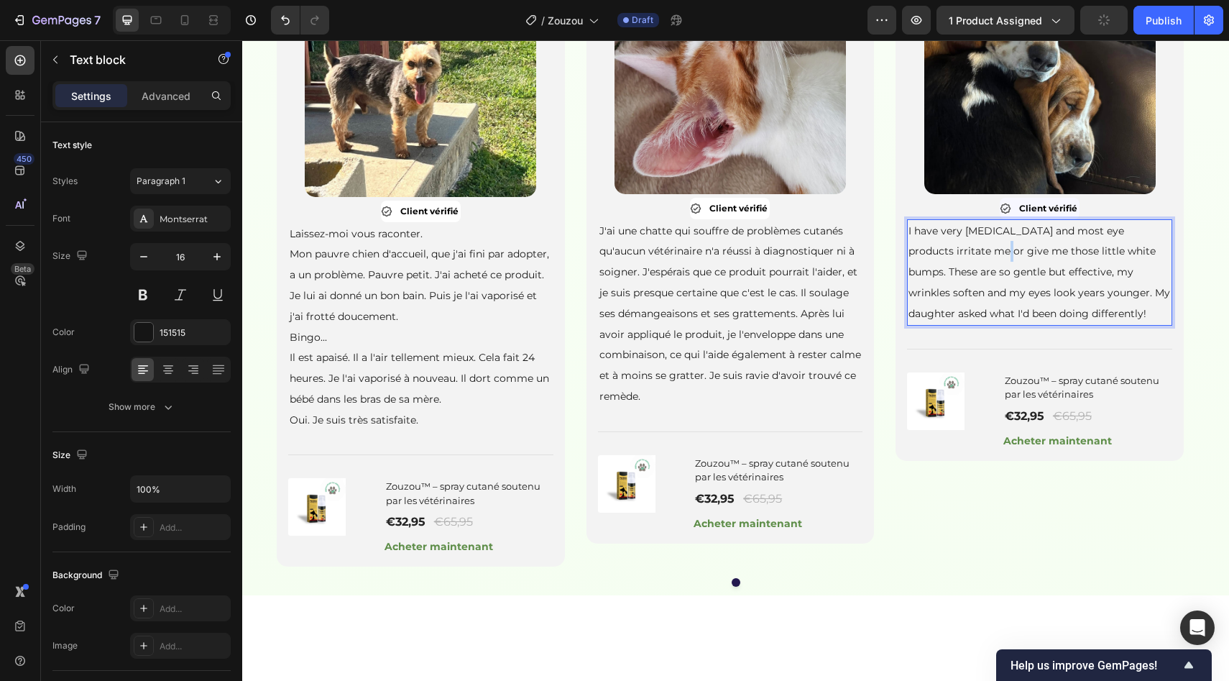
click at [960, 324] on p "I have very [MEDICAL_DATA] and most eye products irritate me or give me those l…" at bounding box center [1040, 273] width 262 height 104
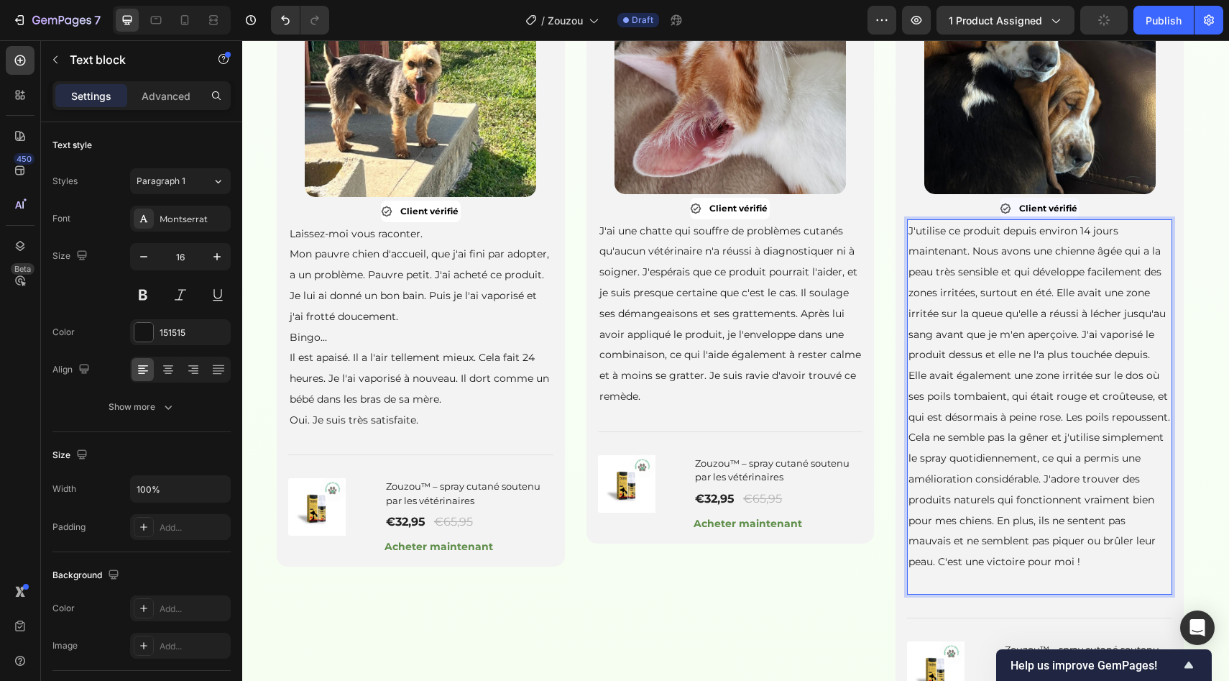
scroll to position [1111, 0]
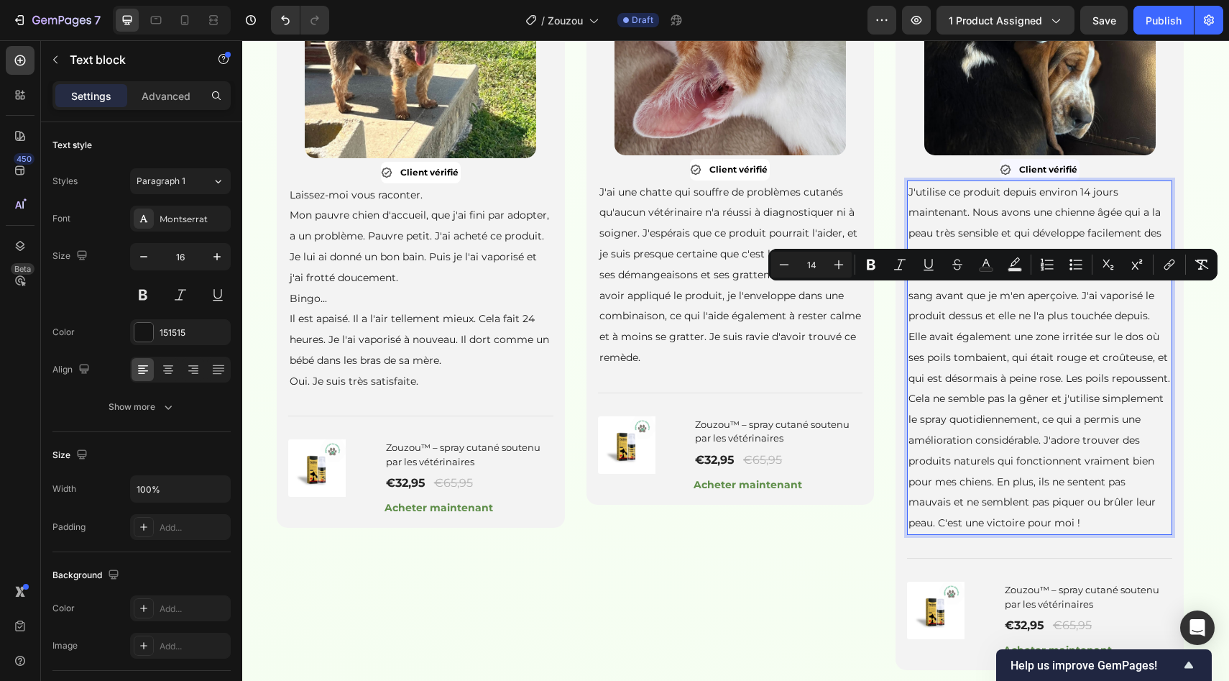
click at [1006, 335] on span "J'utilise ce produit depuis environ 14 jours maintenant. Nous avons une chienne…" at bounding box center [1040, 357] width 262 height 344
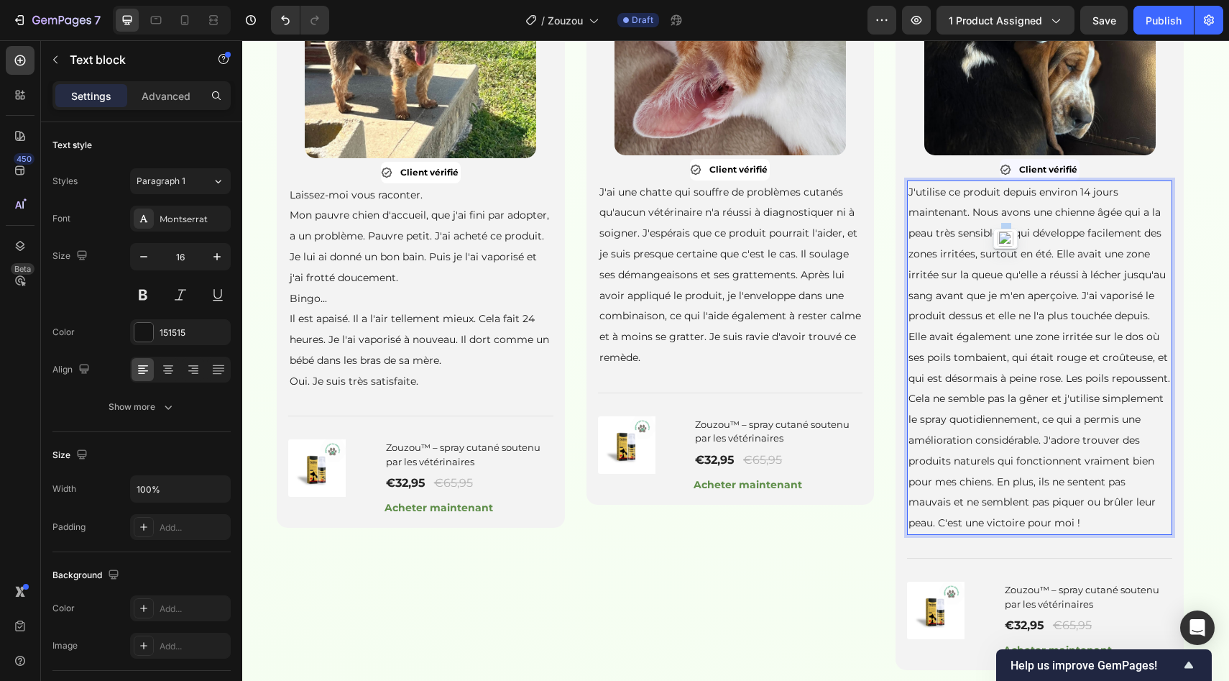
click at [1006, 335] on span "J'utilise ce produit depuis environ 14 jours maintenant. Nous avons une chienne…" at bounding box center [1040, 357] width 262 height 344
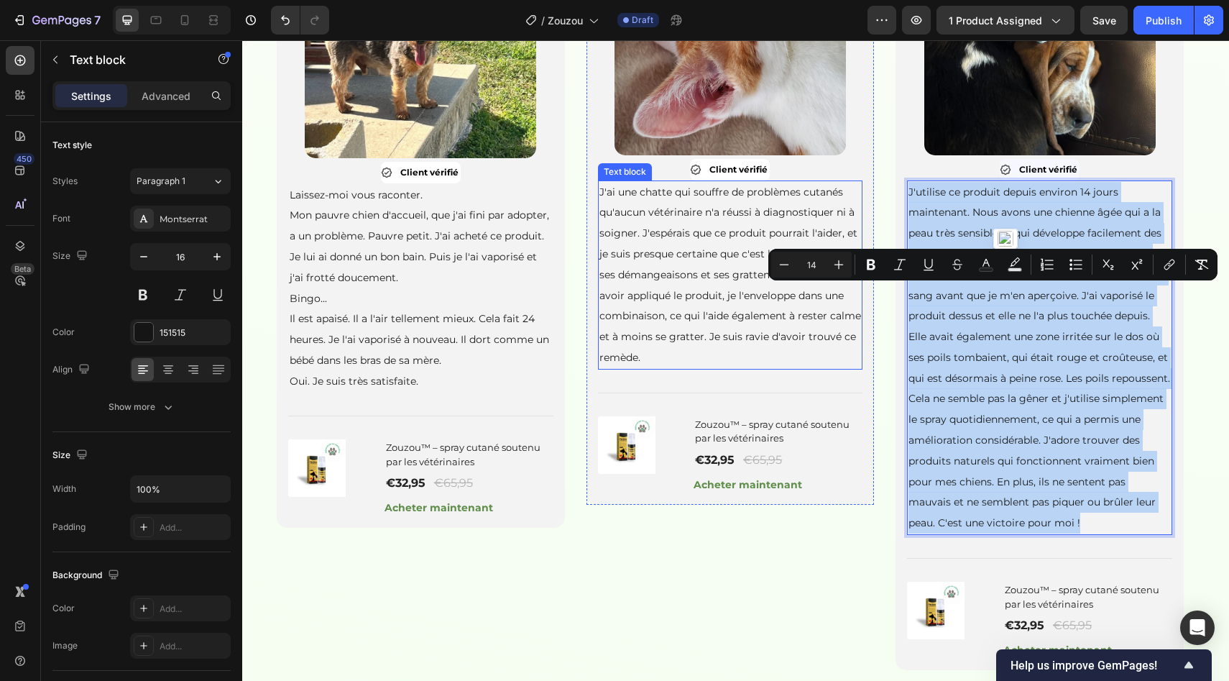
click at [814, 363] on p "J'ai une chatte qui souffre de problèmes cutanés qu'aucun vétérinaire n'a réuss…" at bounding box center [730, 275] width 262 height 186
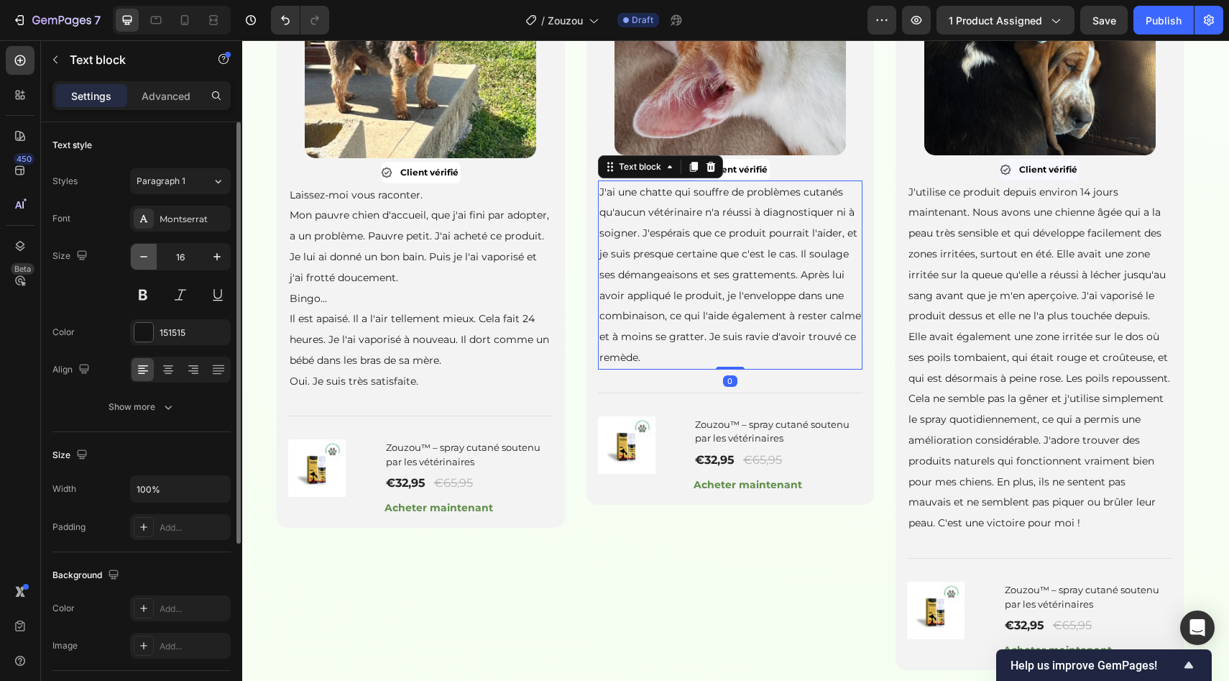
click at [142, 257] on icon "button" at bounding box center [143, 256] width 7 height 1
type input "14"
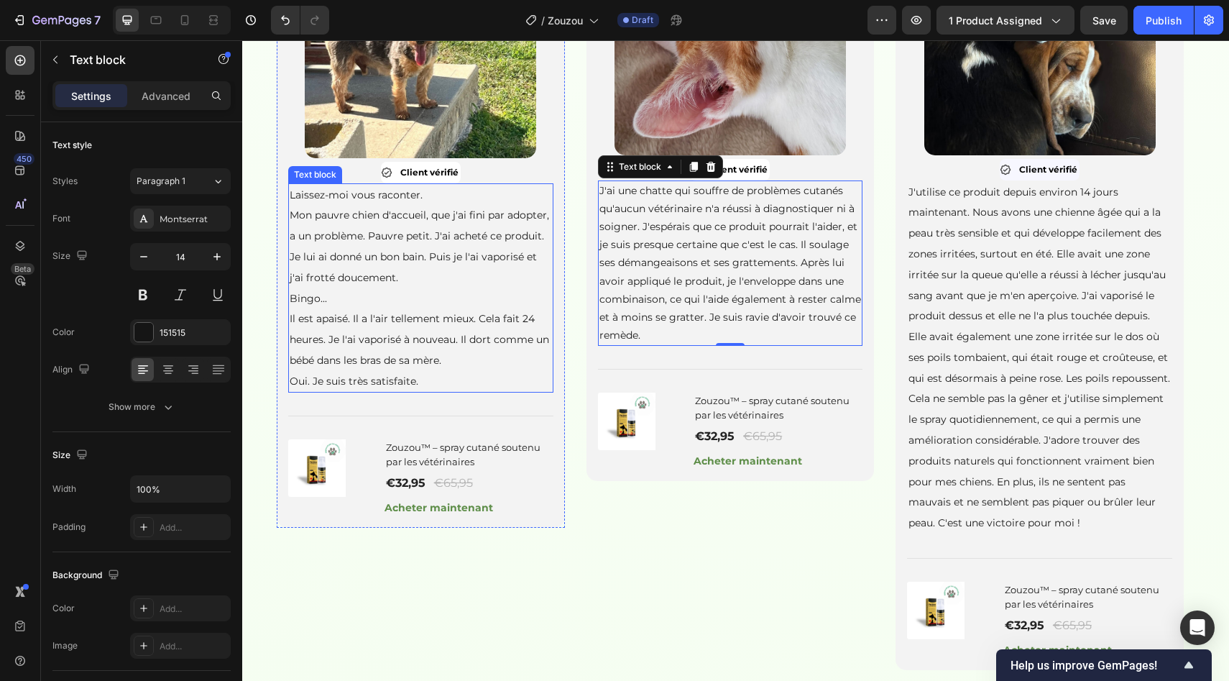
click at [448, 283] on span "Mon pauvre chien d'accueil, que j'ai fini par adopter, a un problème. Pauvre pe…" at bounding box center [419, 245] width 259 height 75
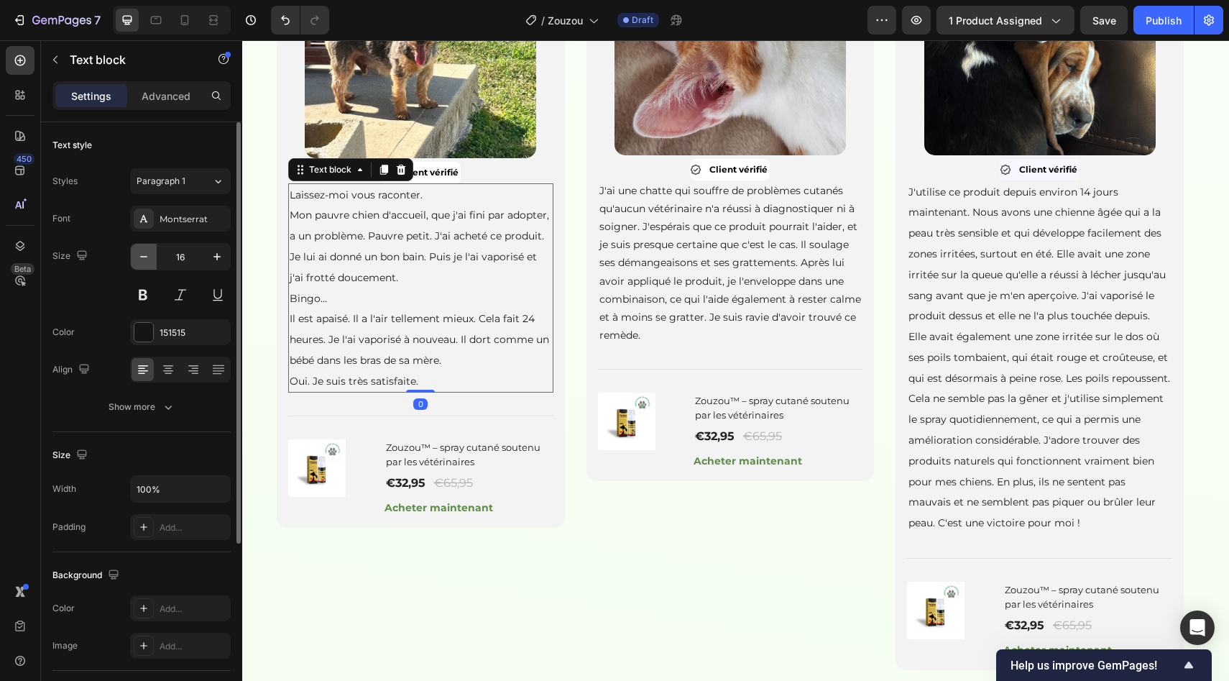
click at [144, 262] on icon "button" at bounding box center [144, 256] width 14 height 14
type input "14"
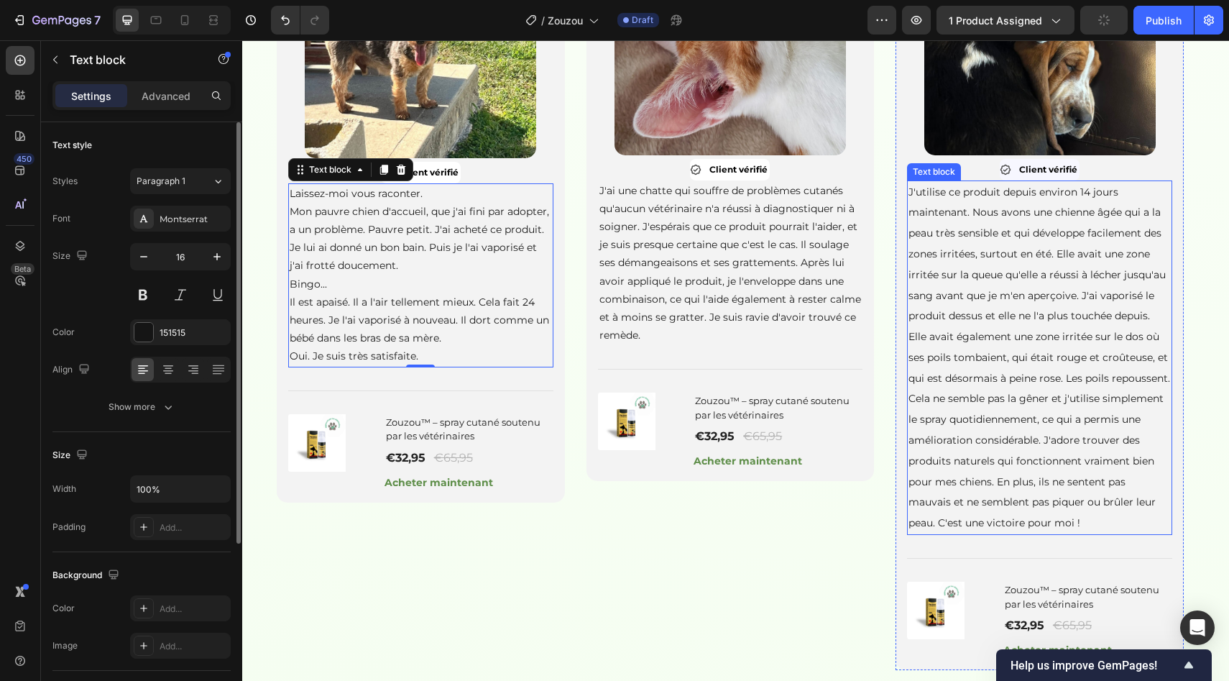
click at [947, 415] on span "J'utilise ce produit depuis environ 14 jours maintenant. Nous avons une chienne…" at bounding box center [1040, 357] width 262 height 344
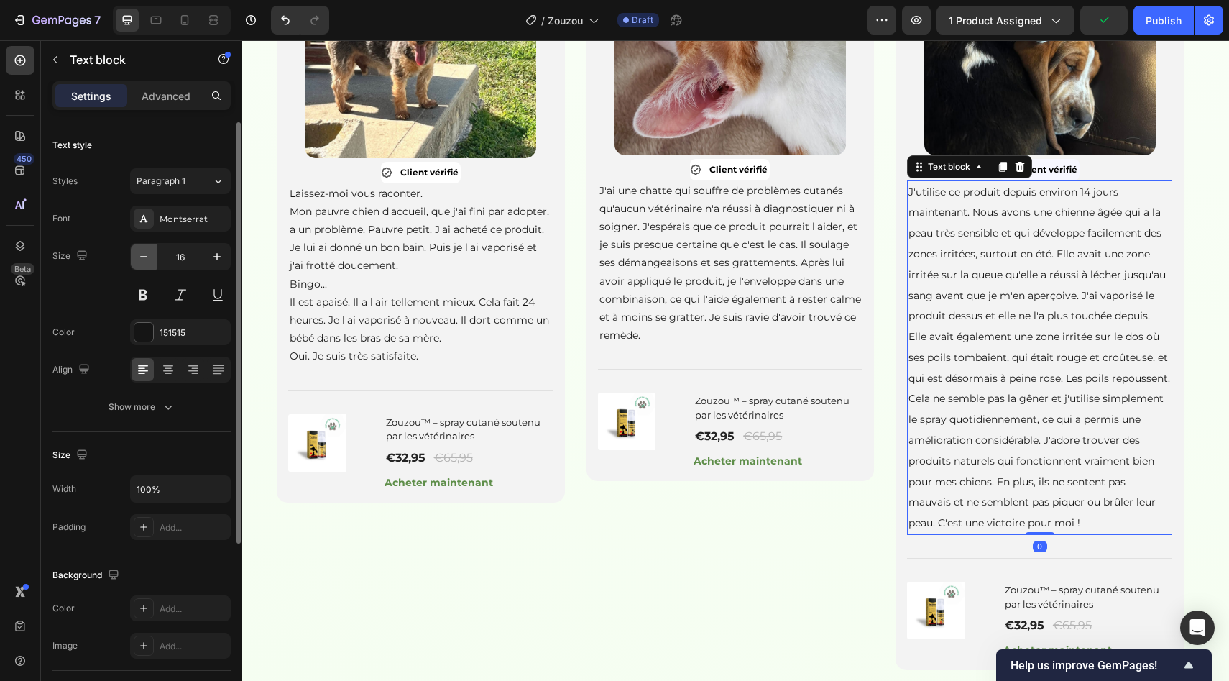
click at [137, 256] on icon "button" at bounding box center [144, 256] width 14 height 14
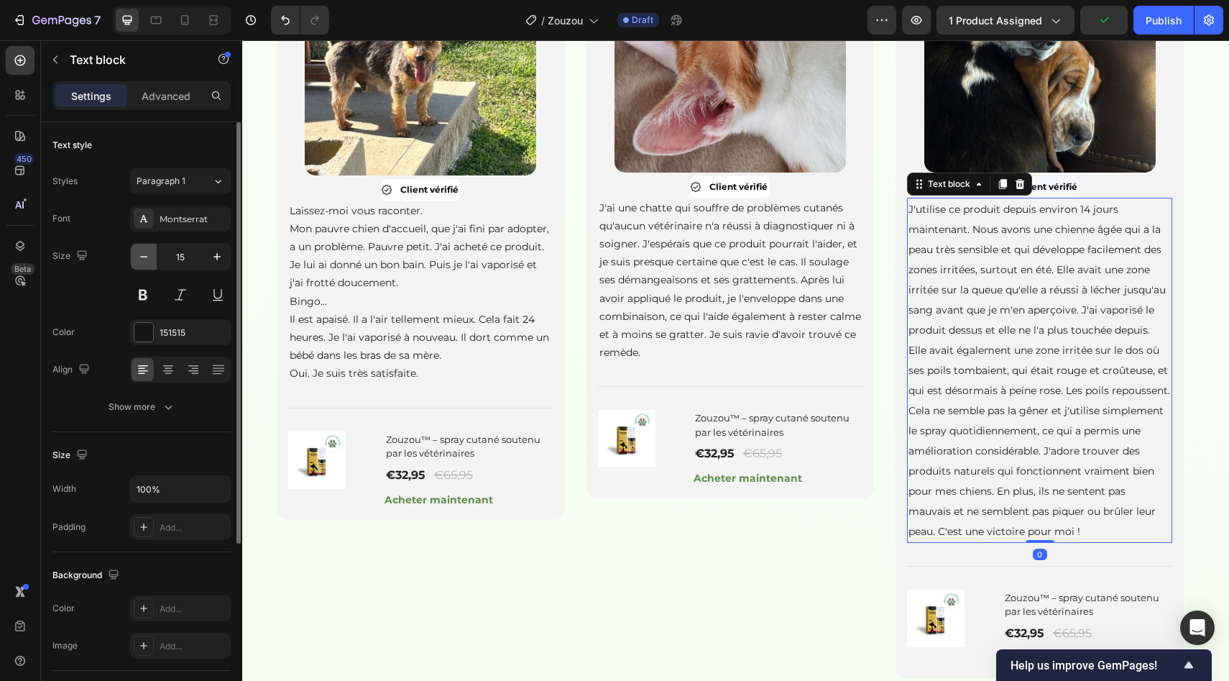
type input "14"
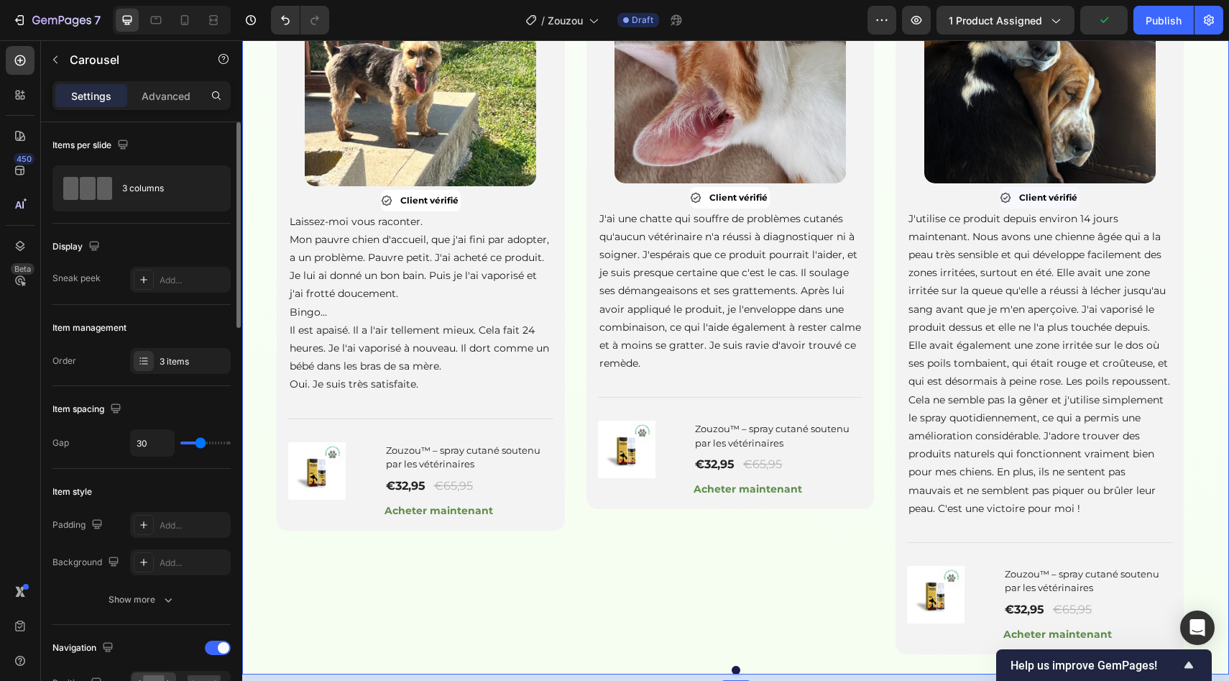
click at [268, 285] on div "Image Client vérifié Item List Laissez-moi vous raconter. Mon pauvre chien d'ac…" at bounding box center [735, 297] width 987 height 714
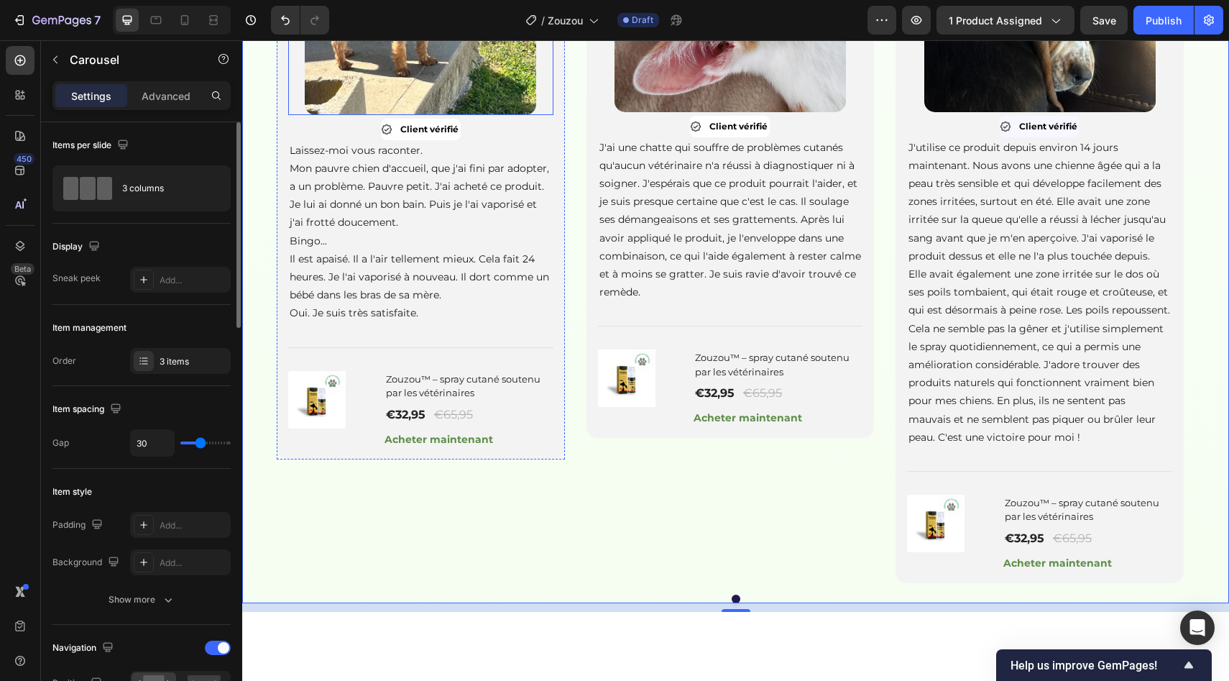
scroll to position [1163, 0]
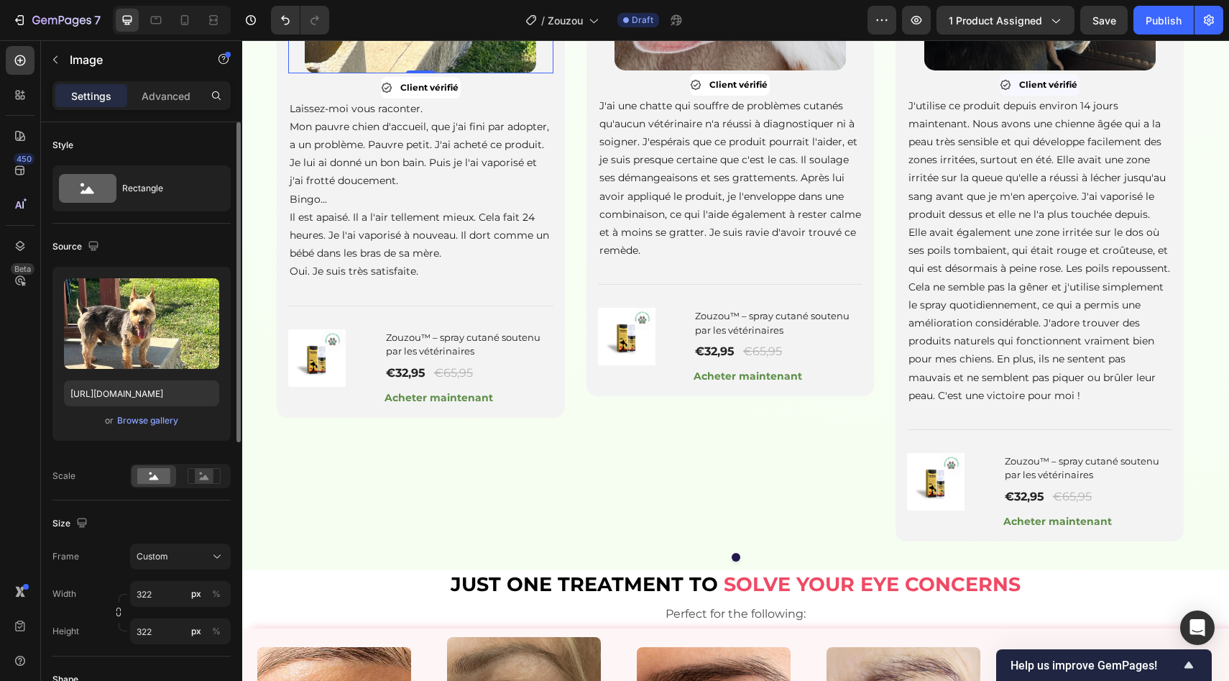
scroll to position [1270, 0]
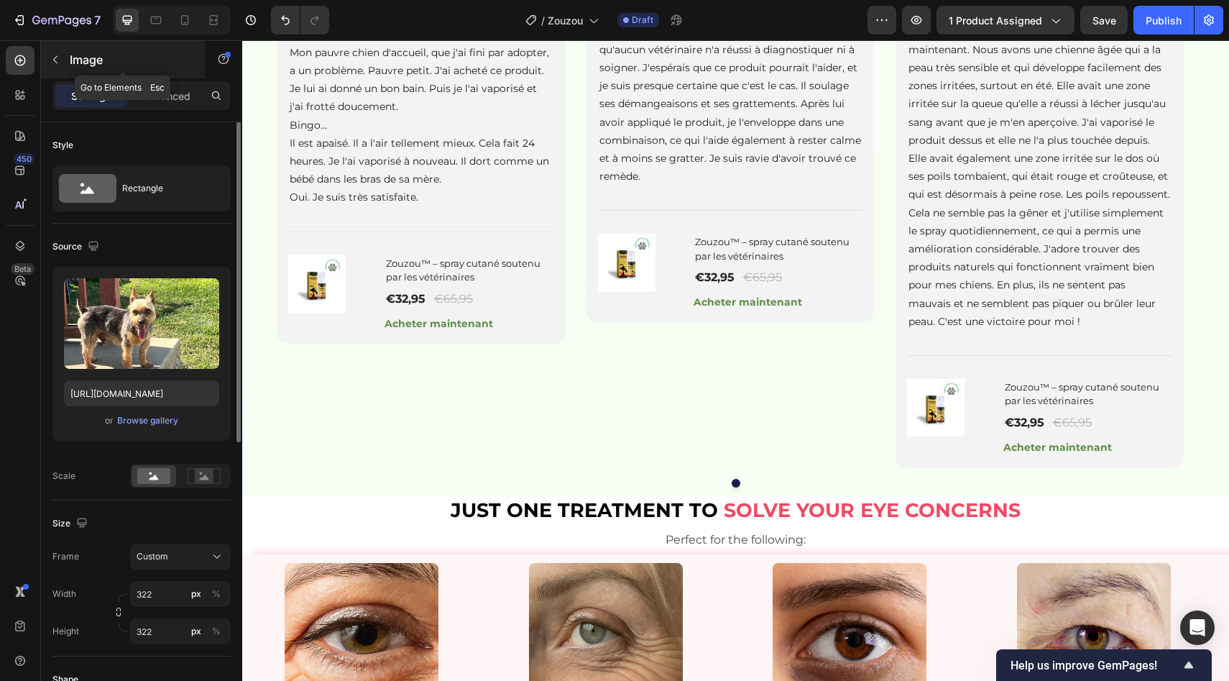
click at [71, 51] on p "Image" at bounding box center [131, 59] width 122 height 17
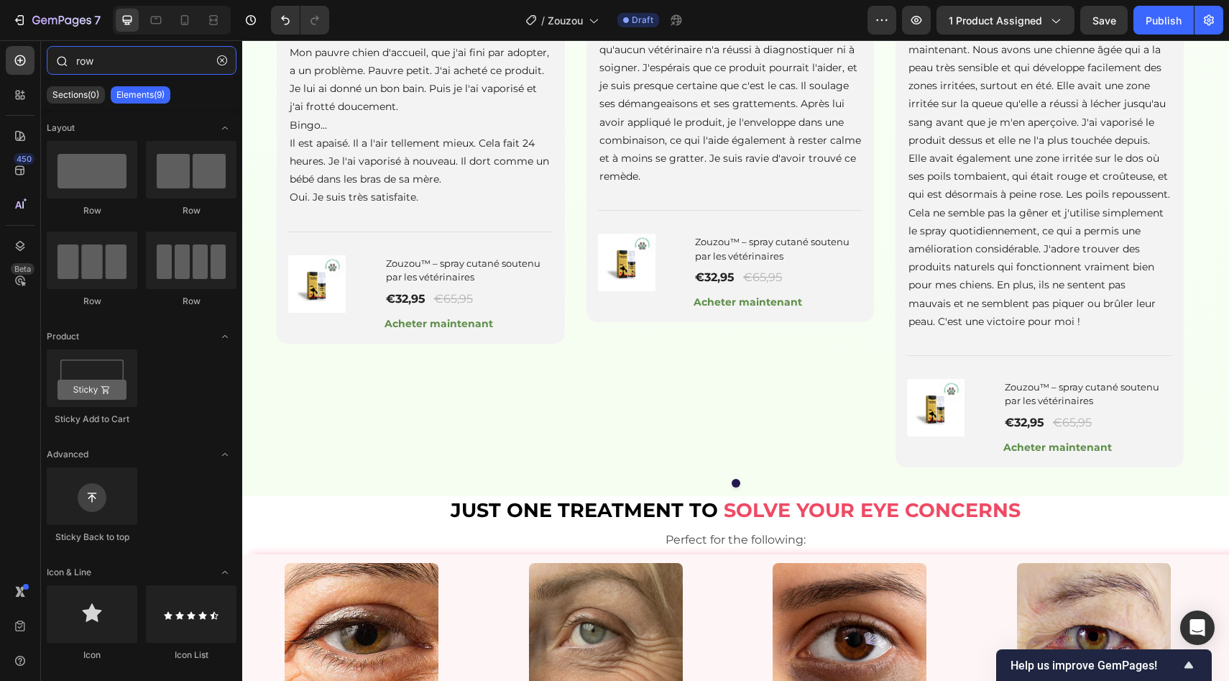
click at [121, 63] on input "row" at bounding box center [142, 60] width 190 height 29
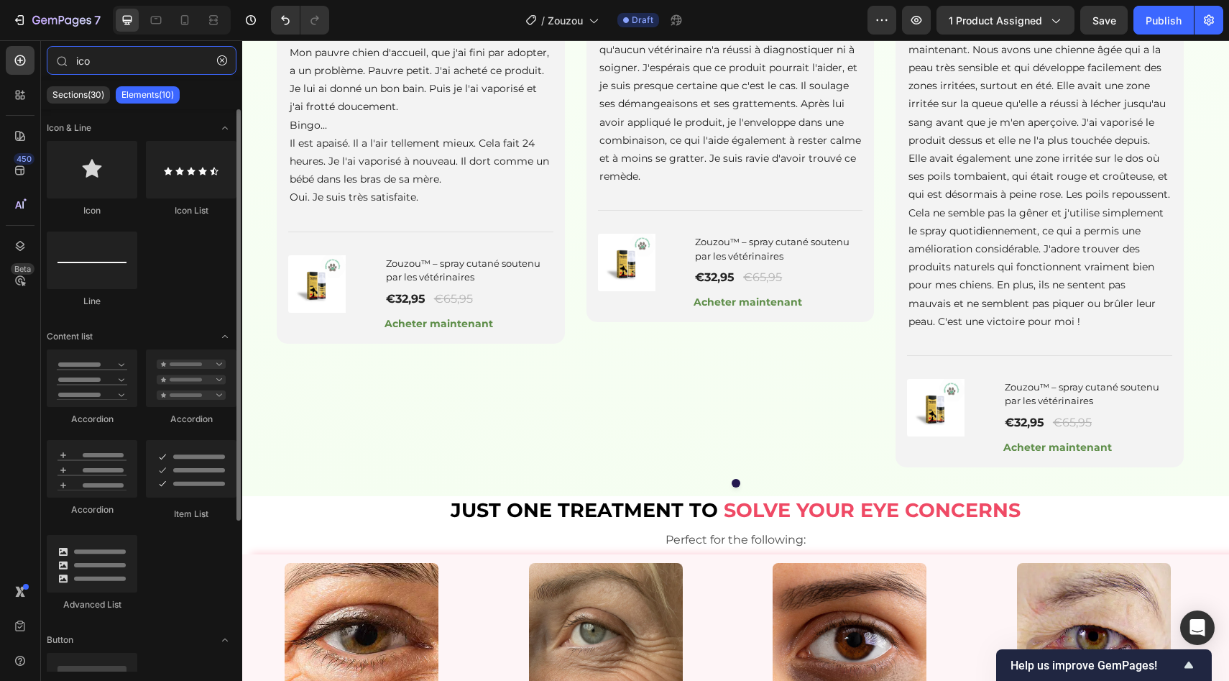
type input "ico"
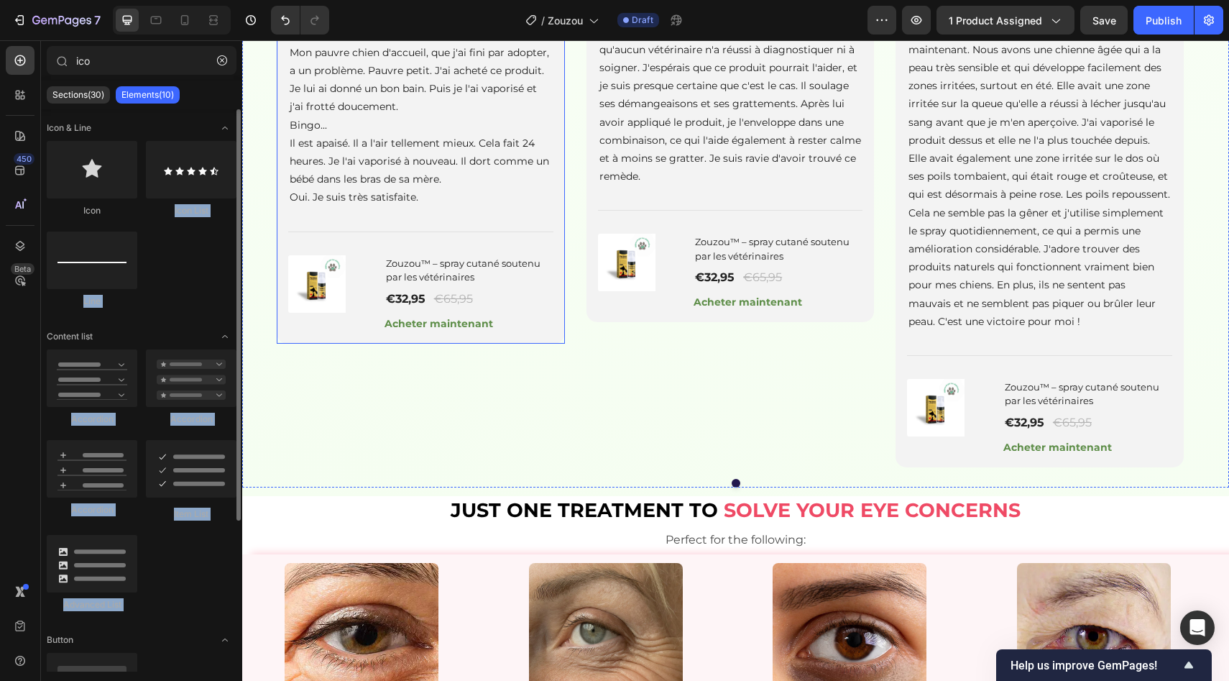
drag, startPoint x: 143, startPoint y: 181, endPoint x: 193, endPoint y: 210, distance: 57.3
click at [196, 218] on div "Icon Icon List Line" at bounding box center [142, 231] width 190 height 180
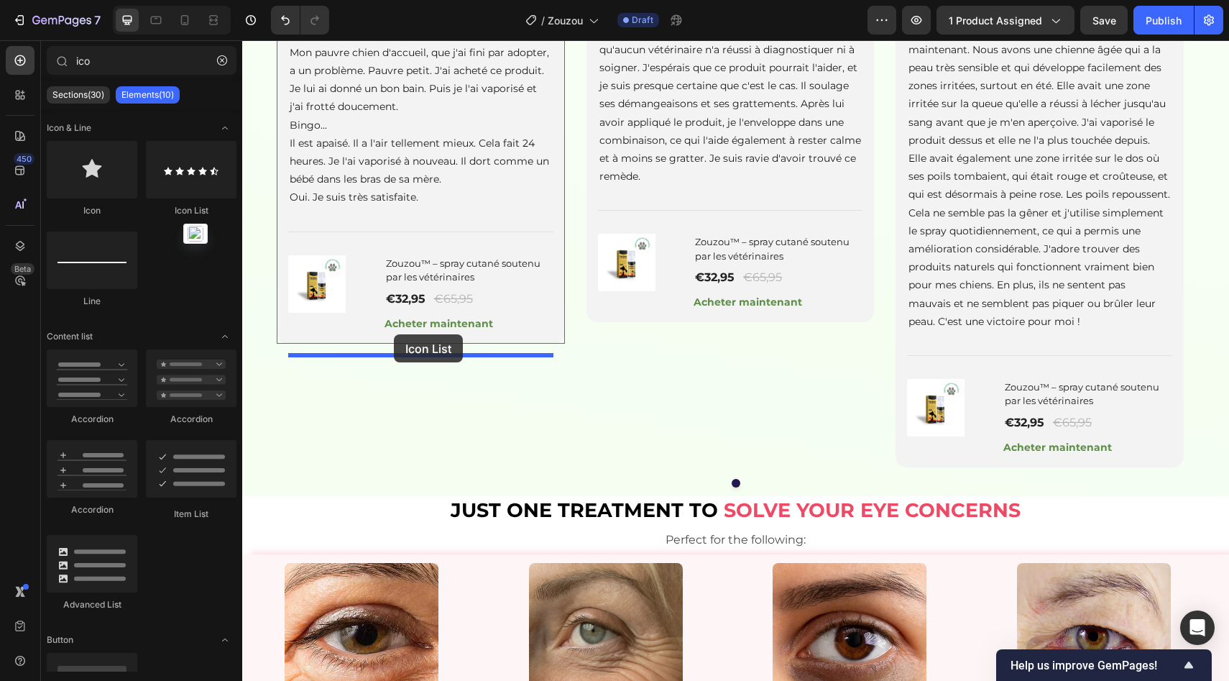
drag, startPoint x: 427, startPoint y: 211, endPoint x: 394, endPoint y: 334, distance: 128.0
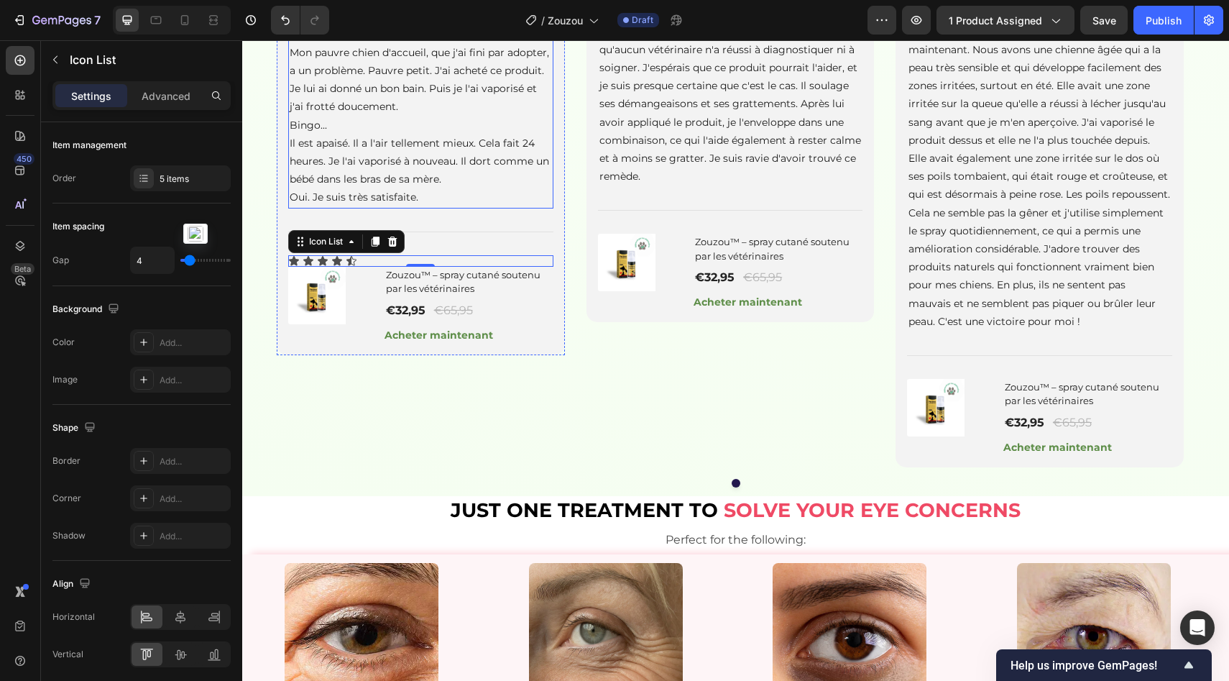
click at [456, 207] on p "Laissez-moi vous raconter. Mon pauvre chien d'accueil, que j'ai fini par adopte…" at bounding box center [421, 116] width 262 height 181
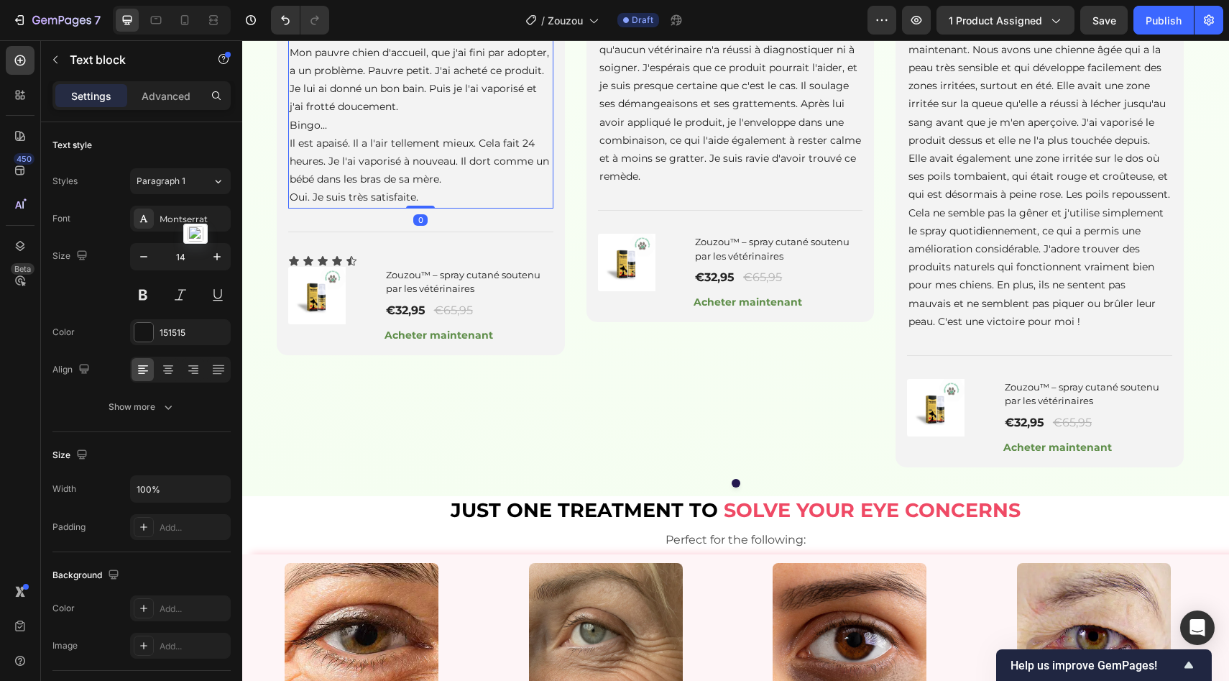
click at [382, 17] on icon at bounding box center [384, 11] width 12 height 12
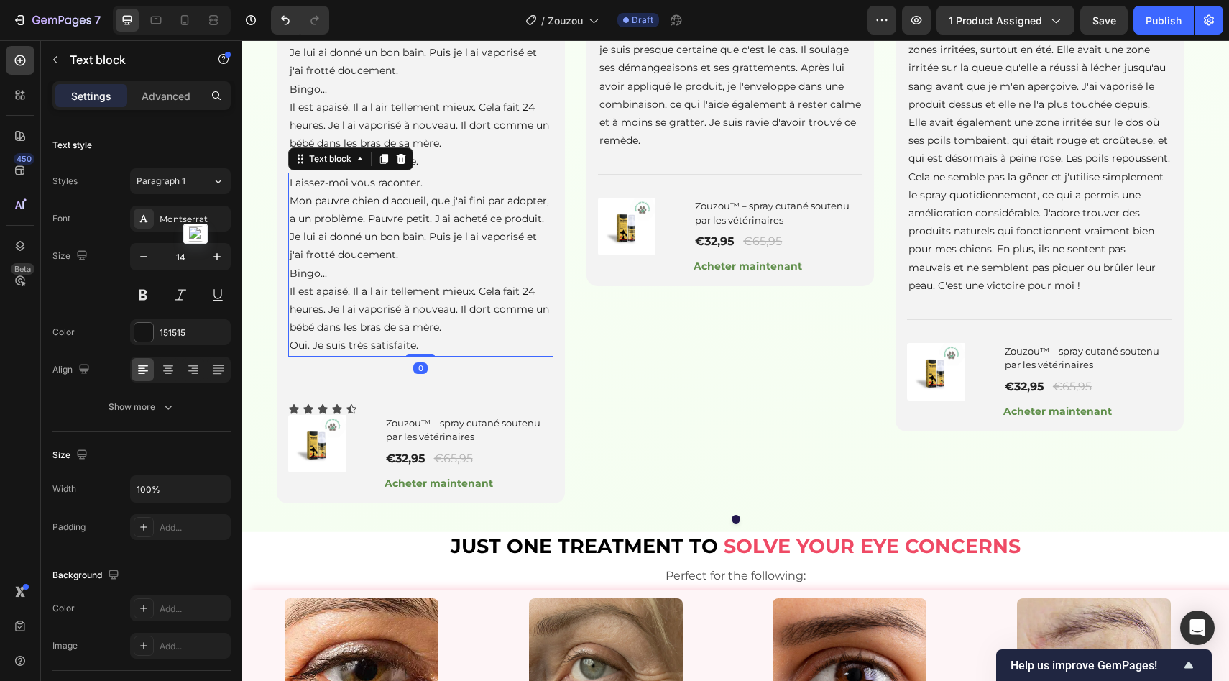
click at [347, 262] on span "Mon pauvre chien d'accueil, que j'ai fini par adopter, a un problème. Pauvre pe…" at bounding box center [419, 228] width 259 height 68
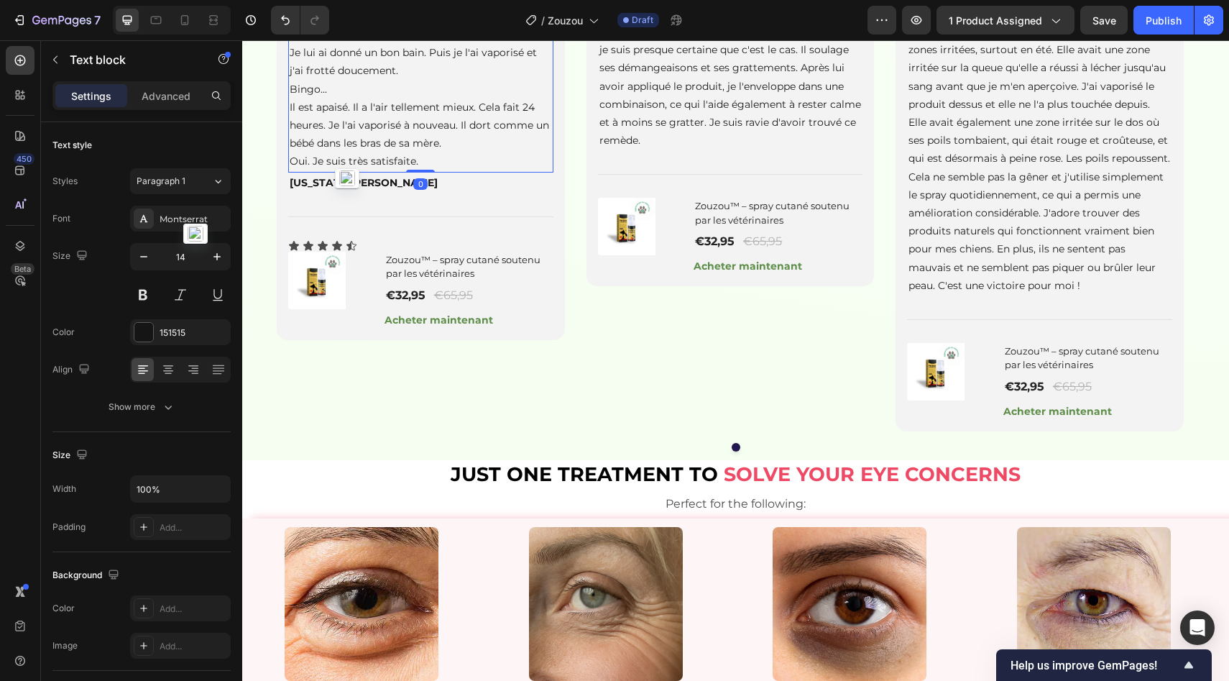
click at [429, 171] on p "Laissez-moi vous raconter. Mon pauvre chien d'accueil, que j'ai fini par adopte…" at bounding box center [421, 80] width 262 height 181
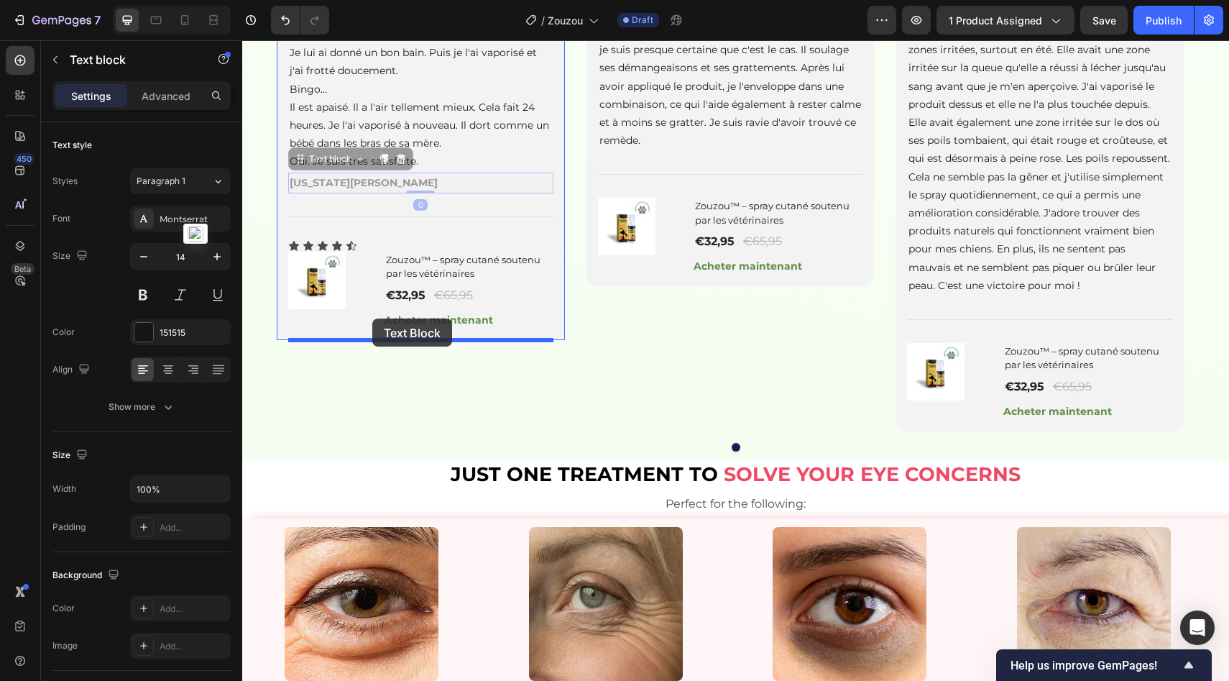
drag, startPoint x: 382, startPoint y: 287, endPoint x: 372, endPoint y: 318, distance: 33.0
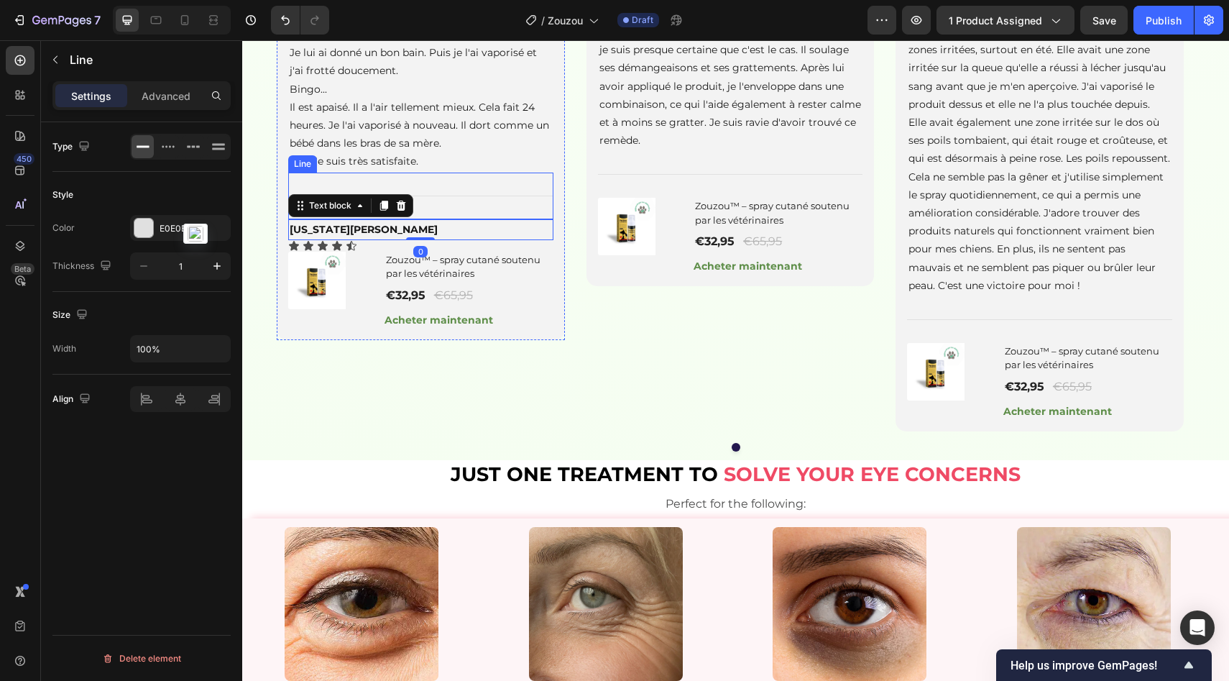
click at [447, 219] on div "Title Line" at bounding box center [420, 196] width 265 height 47
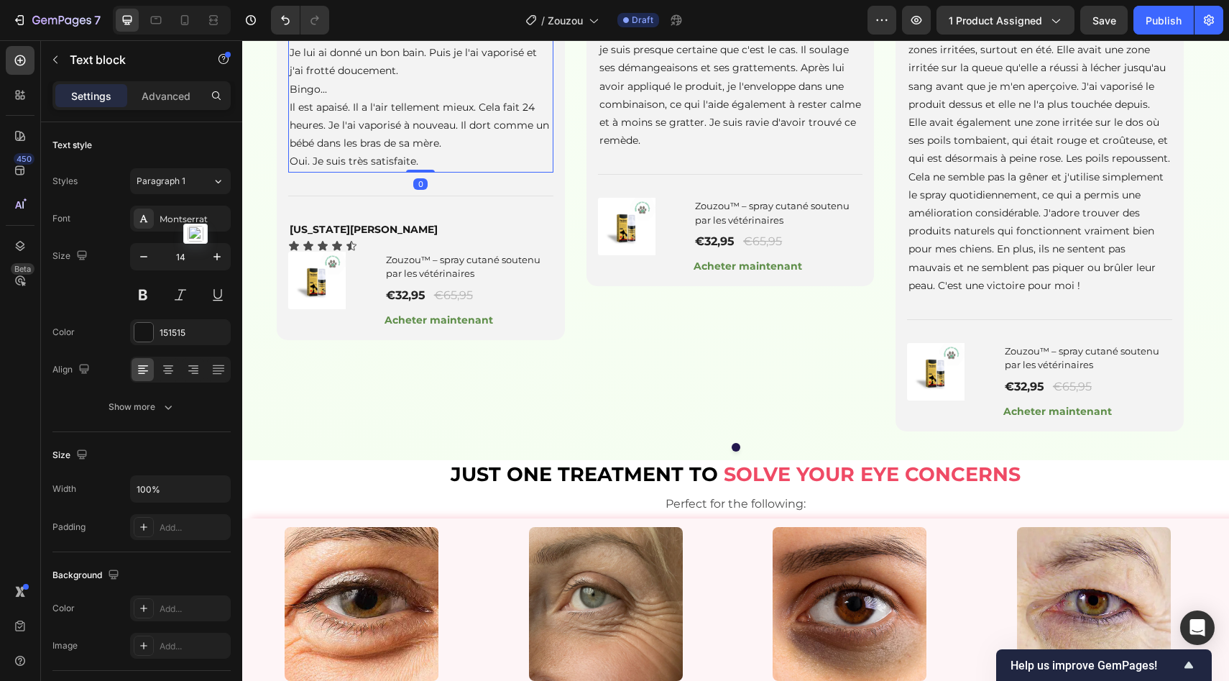
click at [514, 150] on span "Il est apaisé. Il a l'air tellement mieux. Cela fait 24 heures. Je l'ai vaporis…" at bounding box center [419, 125] width 259 height 49
click at [394, 240] on div "[US_STATE][PERSON_NAME]" at bounding box center [420, 229] width 265 height 21
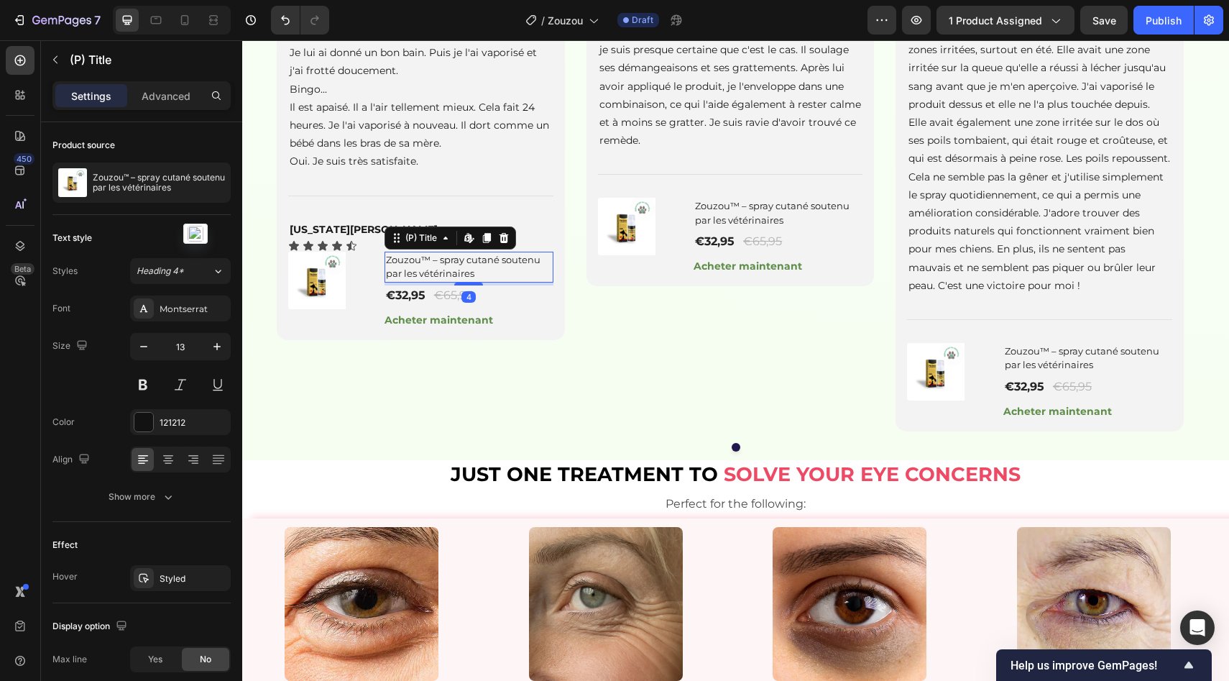
click at [397, 282] on h1 "Zouzou™ – spray cutané soutenu par les vétérinaires" at bounding box center [469, 267] width 169 height 31
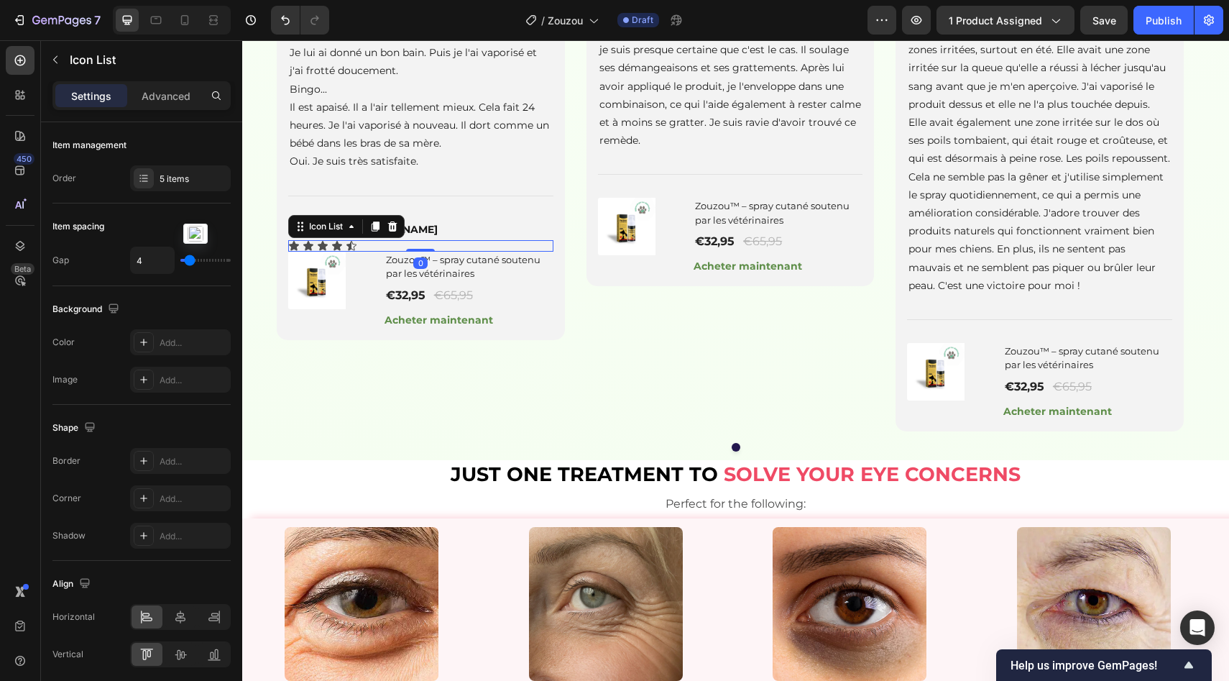
click at [378, 252] on div "Icon Icon Icon Icon Icon" at bounding box center [420, 246] width 265 height 12
drag, startPoint x: 429, startPoint y: 349, endPoint x: 428, endPoint y: 357, distance: 7.9
click at [428, 259] on div at bounding box center [420, 257] width 29 height 4
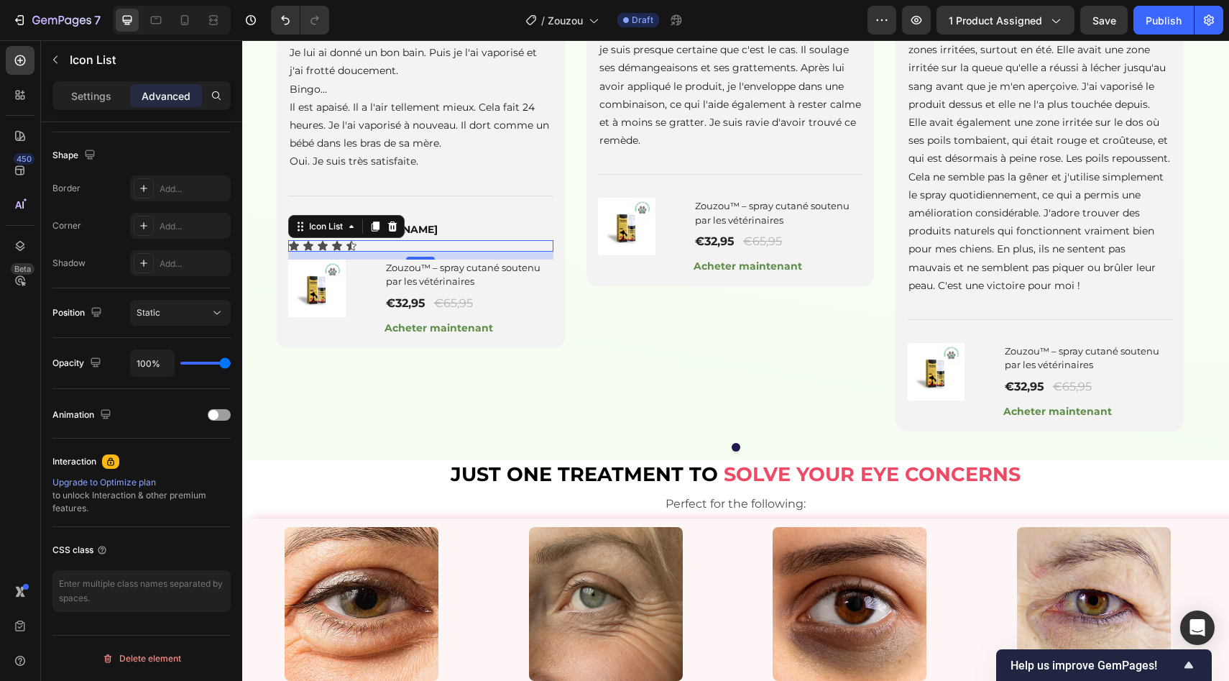
click at [363, 252] on div "Icon Icon Icon Icon Icon" at bounding box center [420, 246] width 265 height 12
click at [112, 105] on div "Settings" at bounding box center [91, 95] width 72 height 23
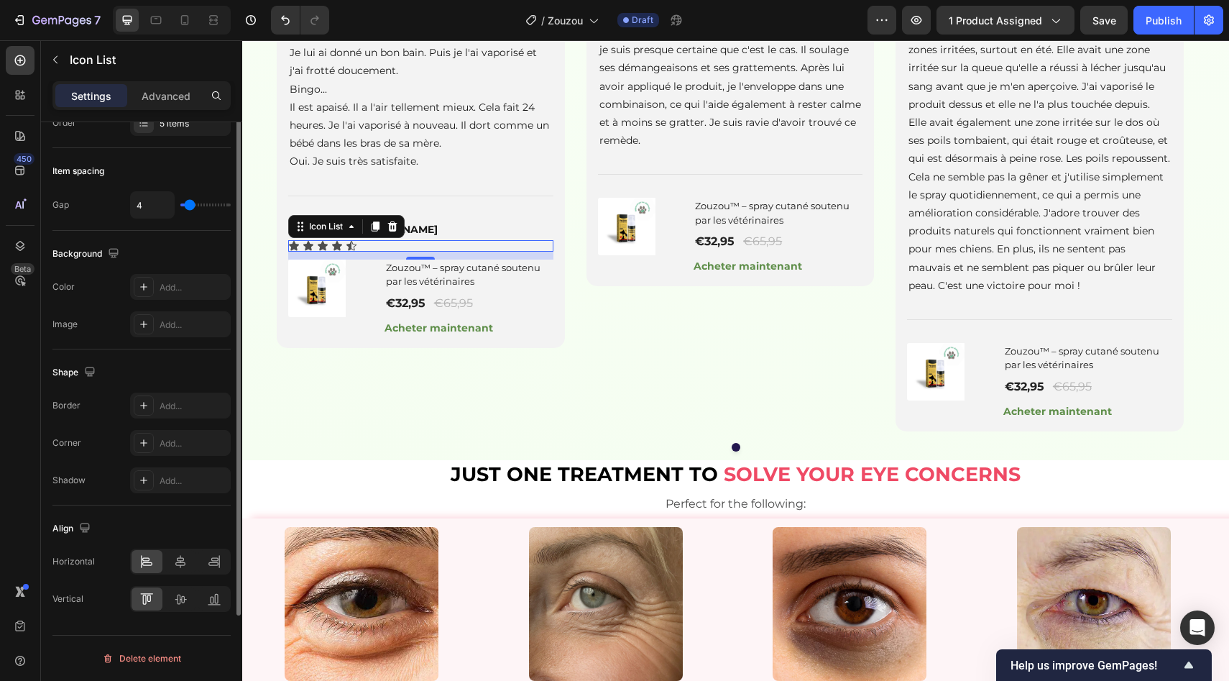
scroll to position [0, 0]
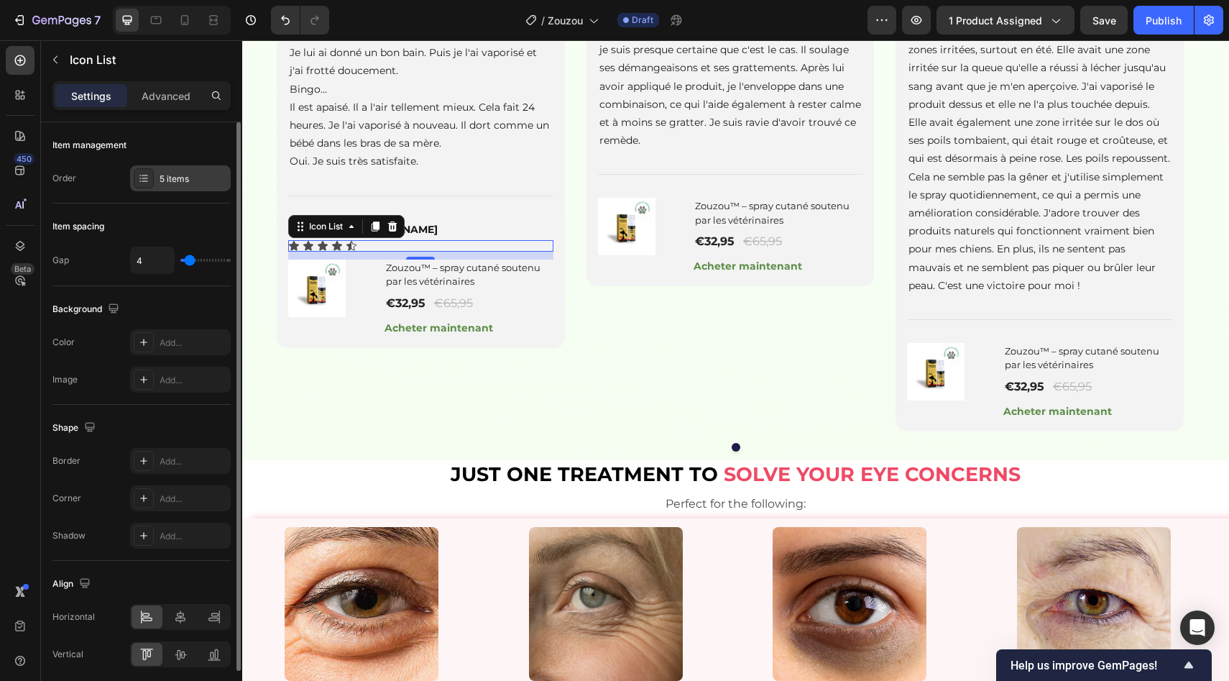
click at [203, 178] on div "5 items" at bounding box center [194, 179] width 68 height 13
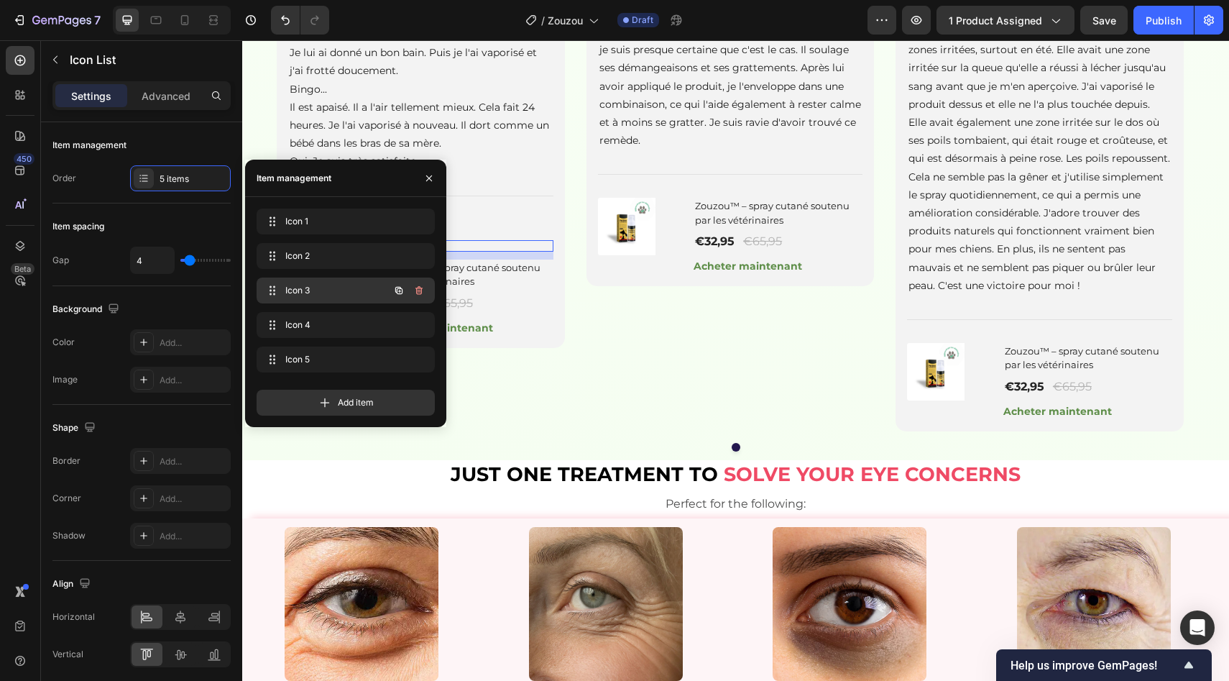
click at [413, 299] on button "button" at bounding box center [419, 290] width 20 height 20
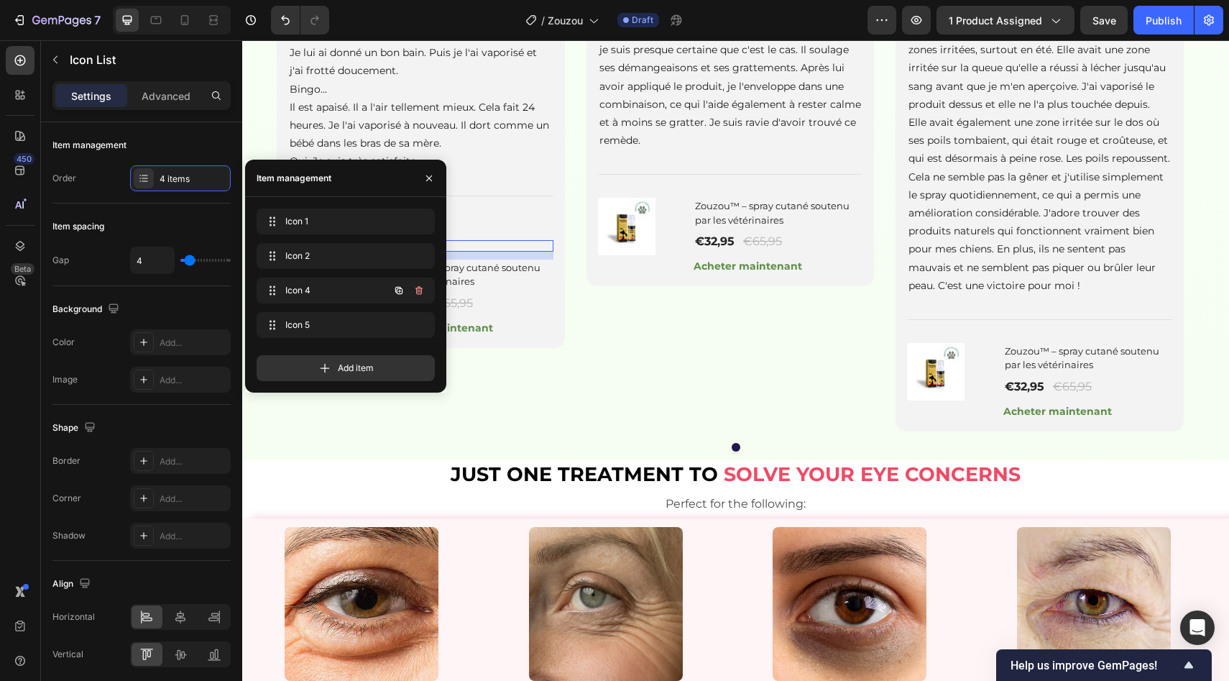
click at [413, 299] on button "button" at bounding box center [419, 290] width 20 height 20
click at [413, 299] on button "Delete" at bounding box center [410, 290] width 40 height 20
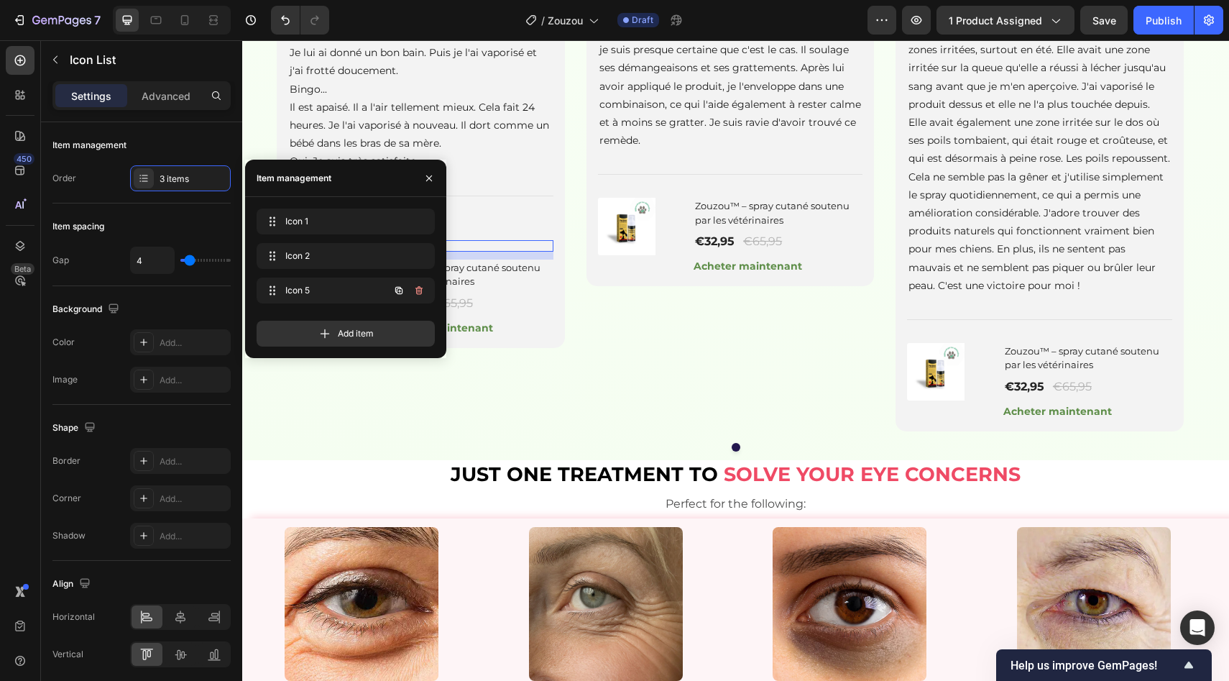
click at [413, 299] on button "button" at bounding box center [419, 290] width 20 height 20
click at [413, 299] on button "Delete" at bounding box center [410, 290] width 40 height 20
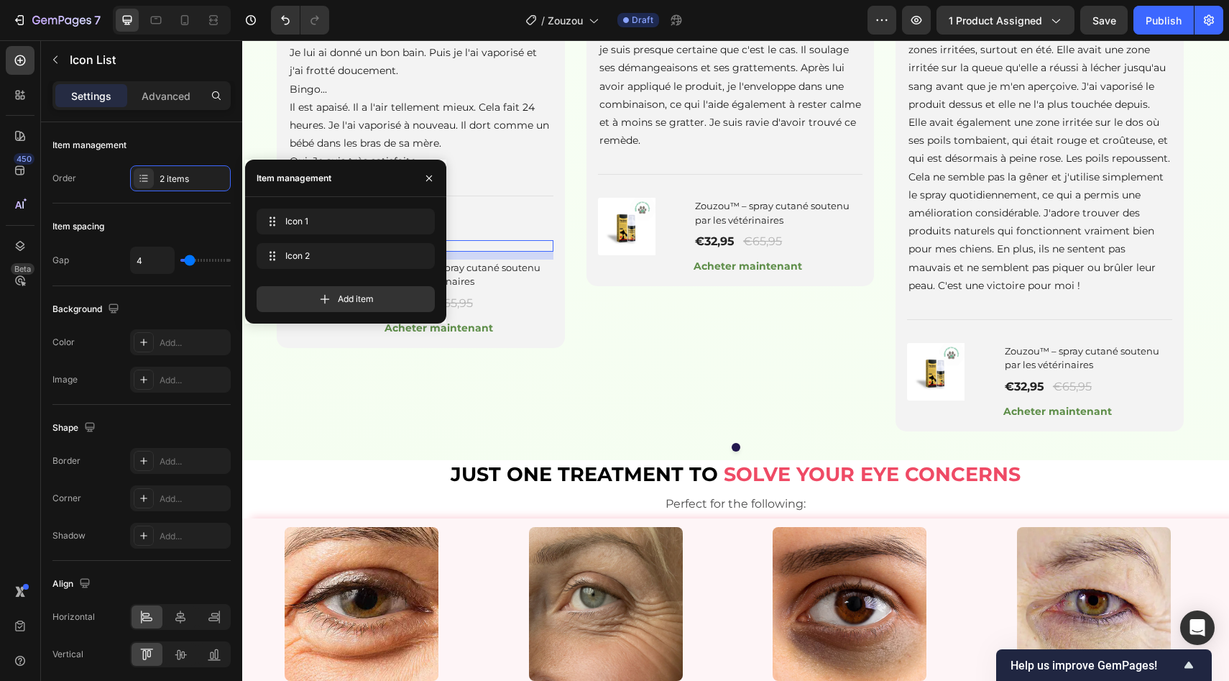
click at [413, 299] on div "Add item" at bounding box center [346, 299] width 178 height 26
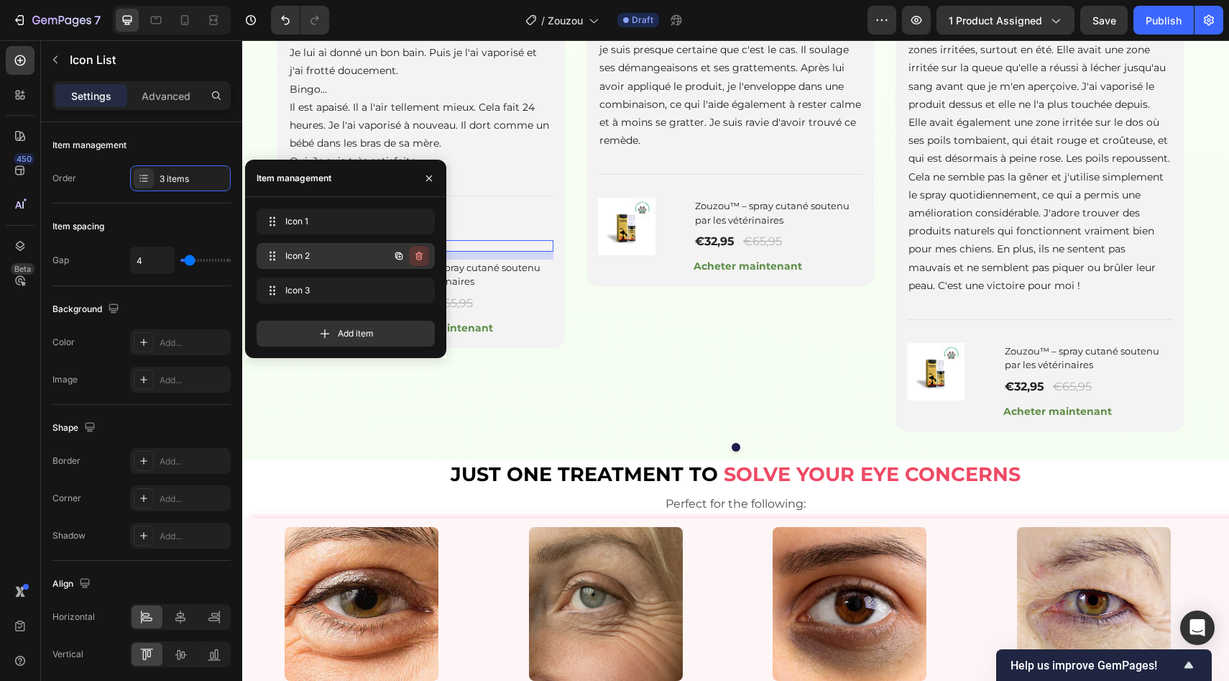
click at [416, 260] on icon "button" at bounding box center [419, 256] width 12 height 12
click at [416, 260] on div "Delete" at bounding box center [409, 255] width 27 height 13
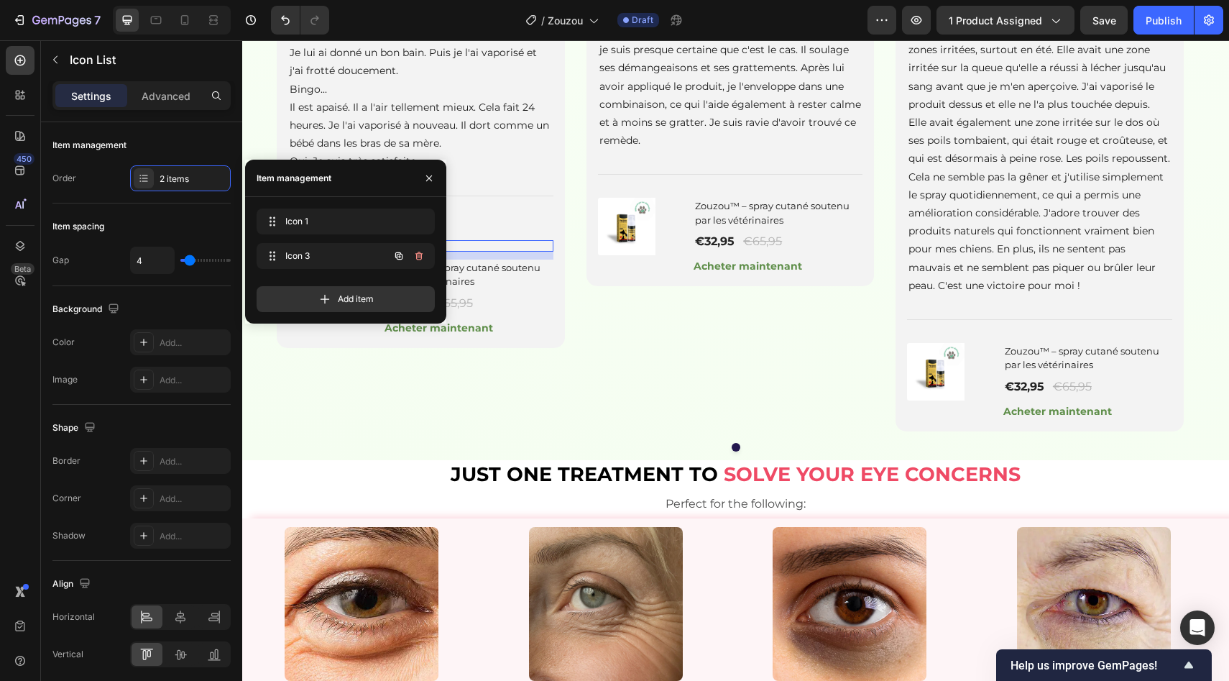
click at [416, 260] on icon "button" at bounding box center [419, 256] width 12 height 12
click at [416, 260] on div "Delete" at bounding box center [409, 255] width 27 height 13
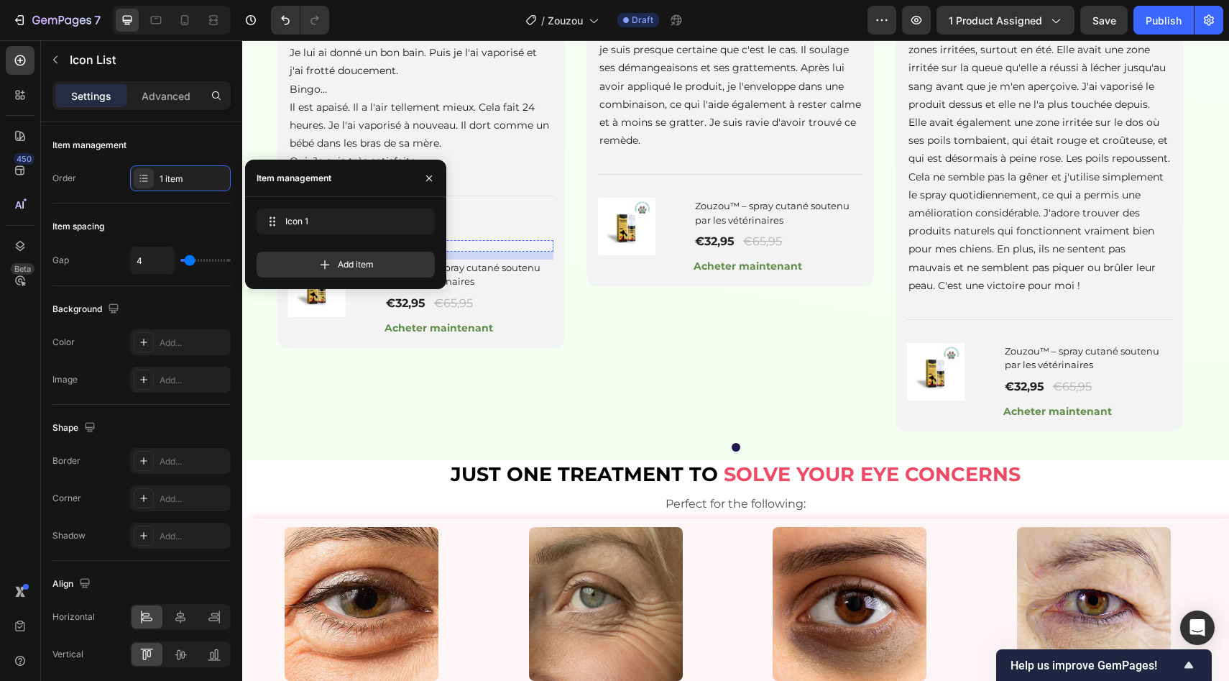
click at [293, 250] on icon at bounding box center [294, 245] width 10 height 9
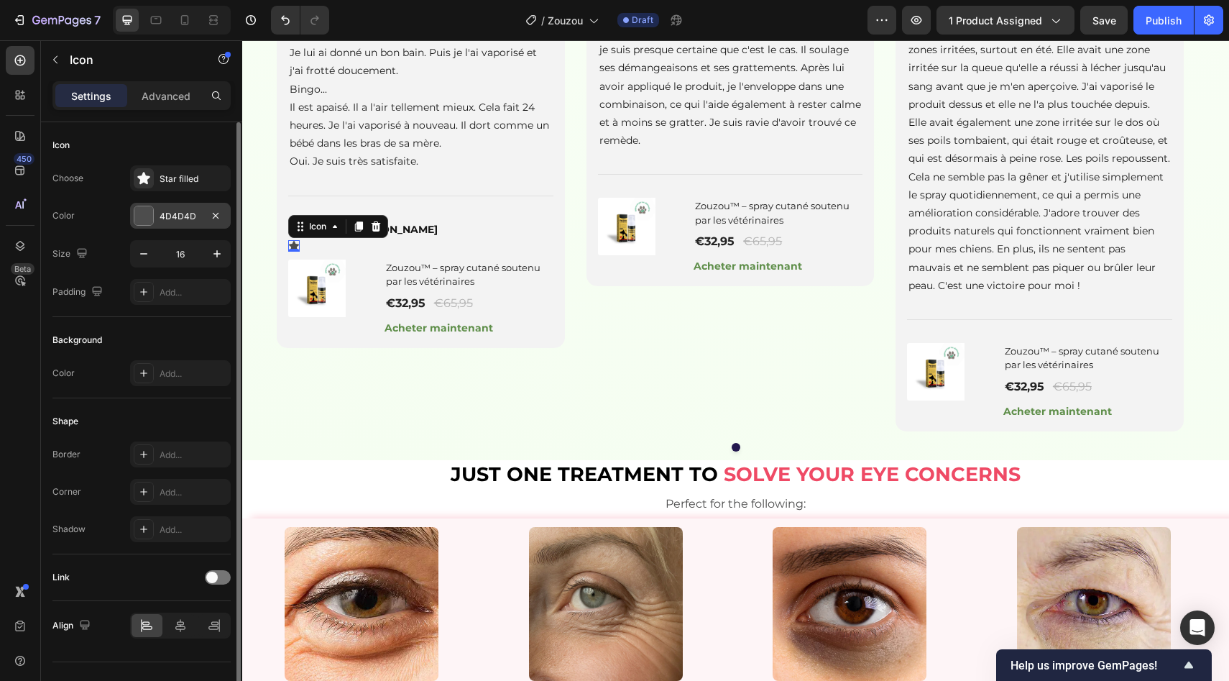
click at [180, 220] on div "4D4D4D" at bounding box center [181, 216] width 42 height 13
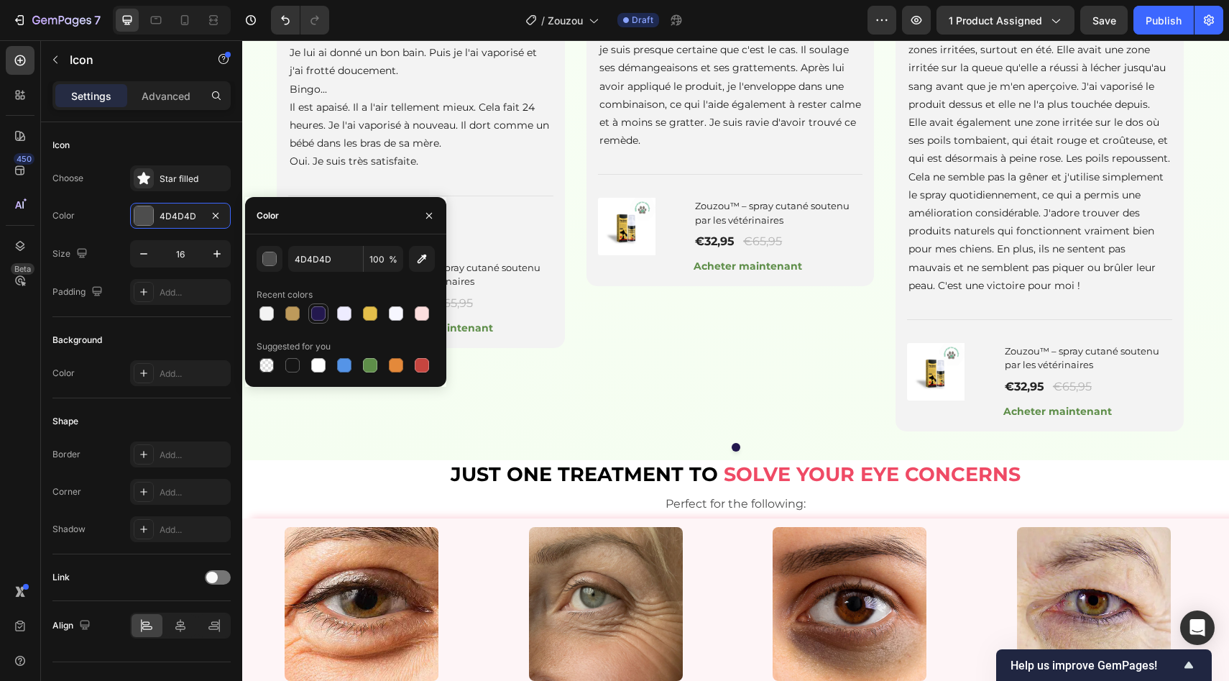
click at [314, 321] on div at bounding box center [318, 313] width 17 height 17
type input "23184E"
click at [500, 239] on p "[US_STATE][PERSON_NAME]" at bounding box center [421, 230] width 262 height 18
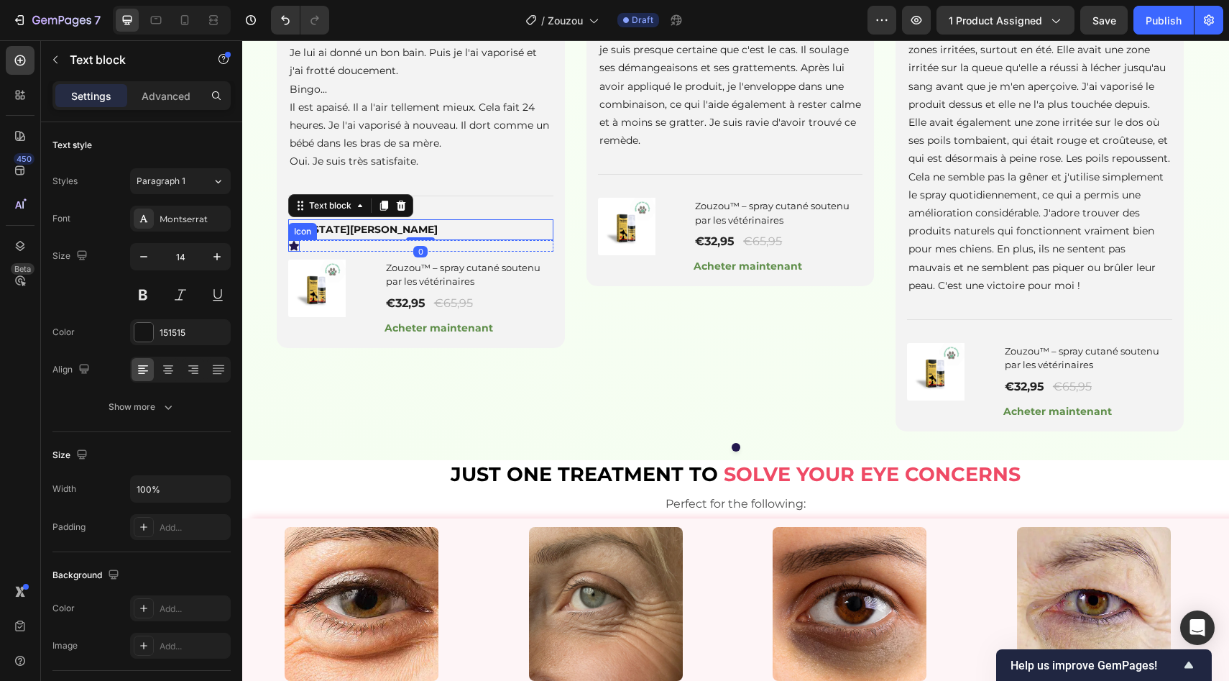
click at [291, 250] on icon at bounding box center [294, 245] width 10 height 9
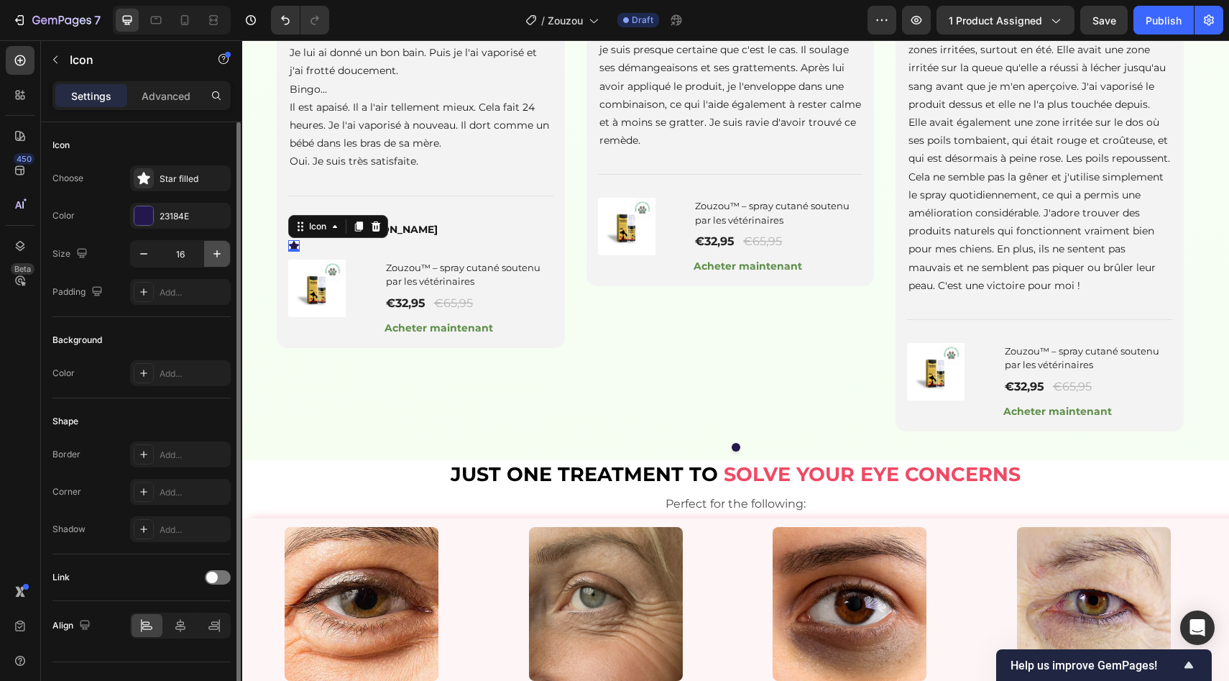
click at [213, 254] on icon "button" at bounding box center [217, 254] width 14 height 14
type input "20"
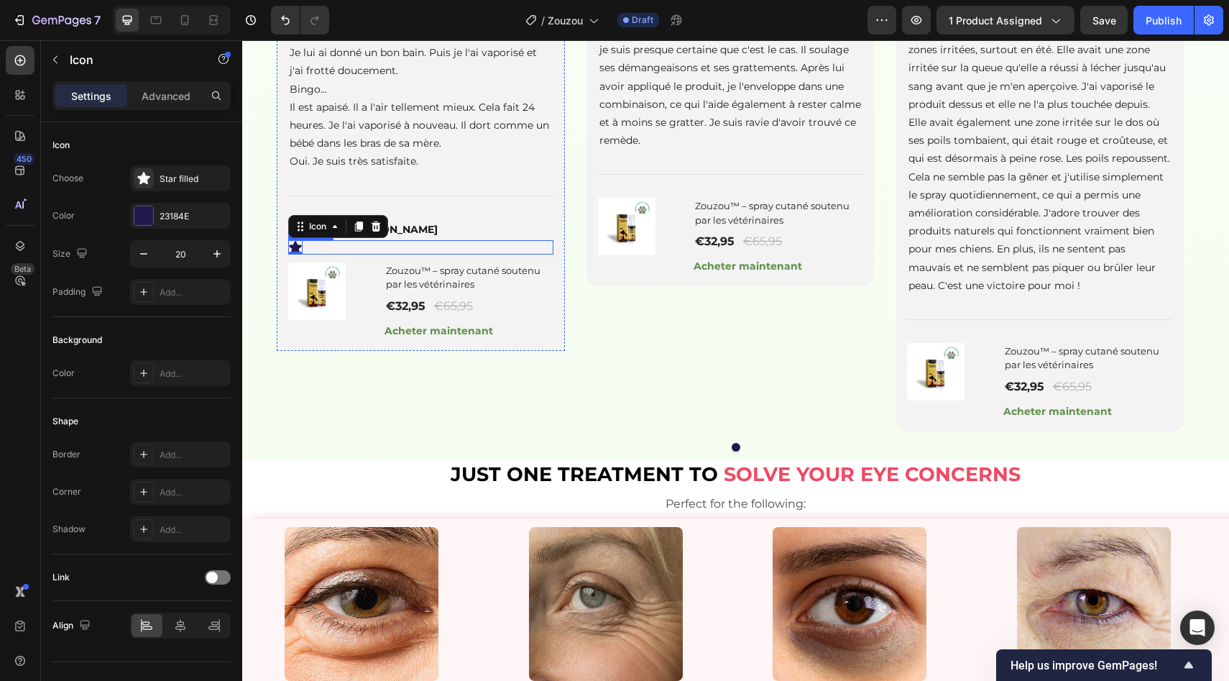
click at [329, 254] on div "Icon 0" at bounding box center [420, 247] width 265 height 14
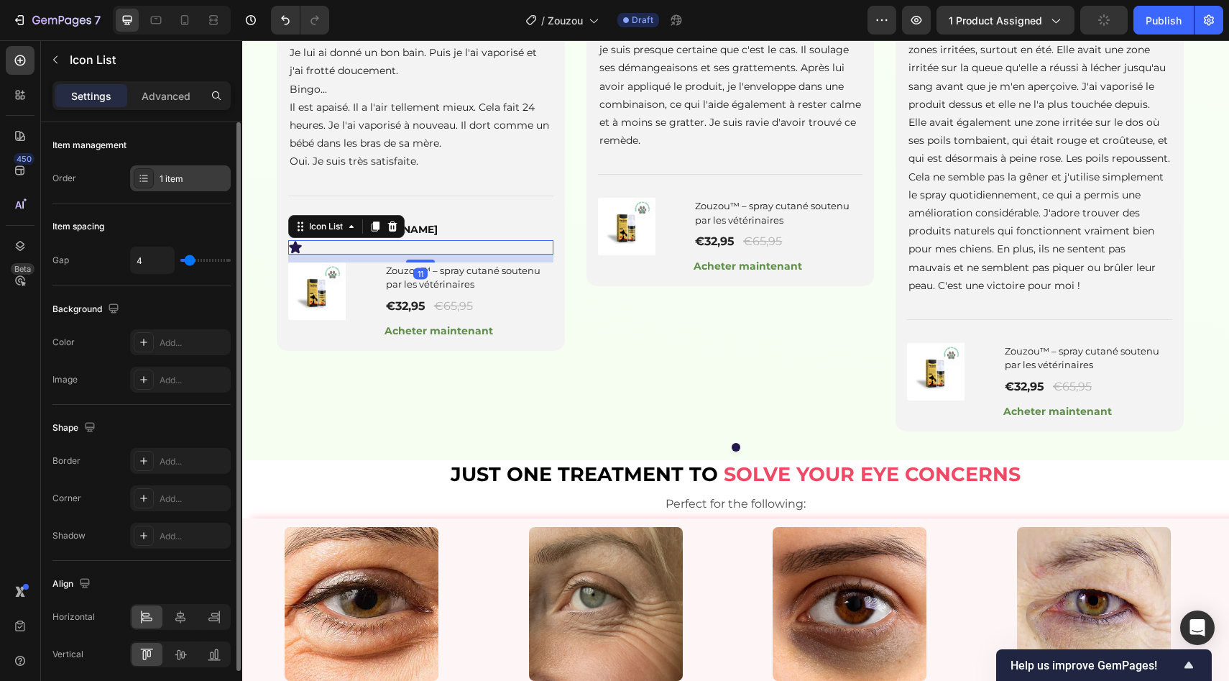
click at [185, 170] on div "1 item" at bounding box center [180, 178] width 101 height 26
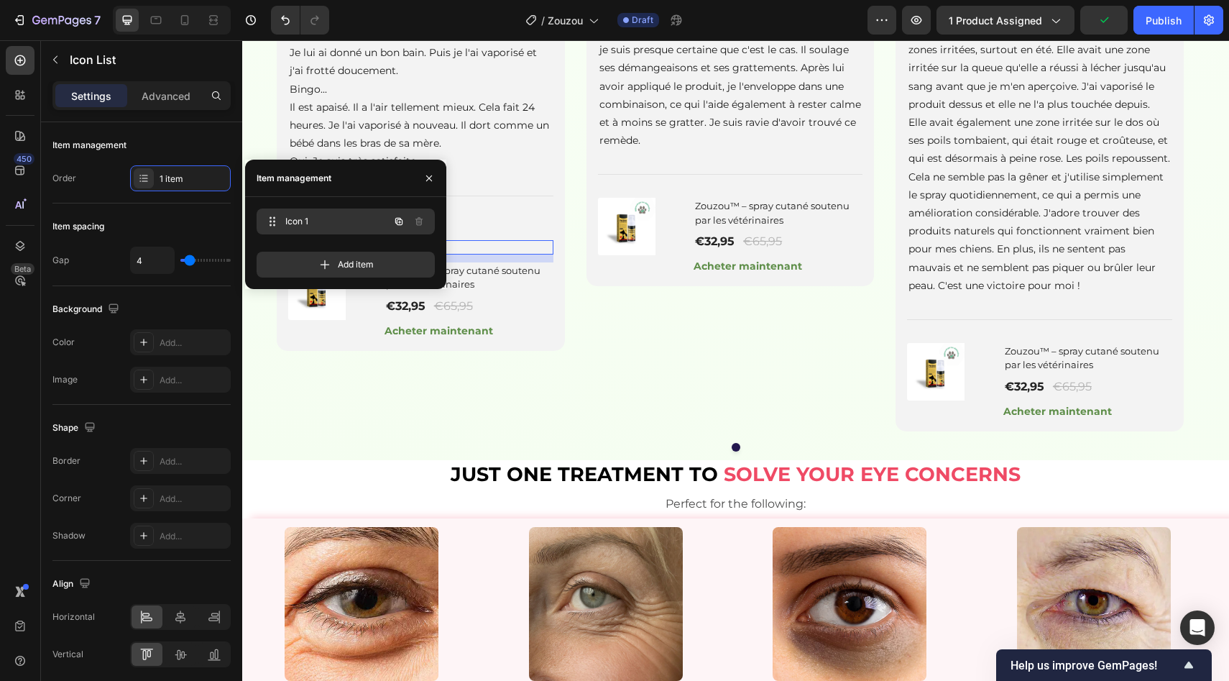
click at [401, 232] on div at bounding box center [409, 221] width 40 height 26
click at [397, 219] on icon "button" at bounding box center [398, 221] width 7 height 7
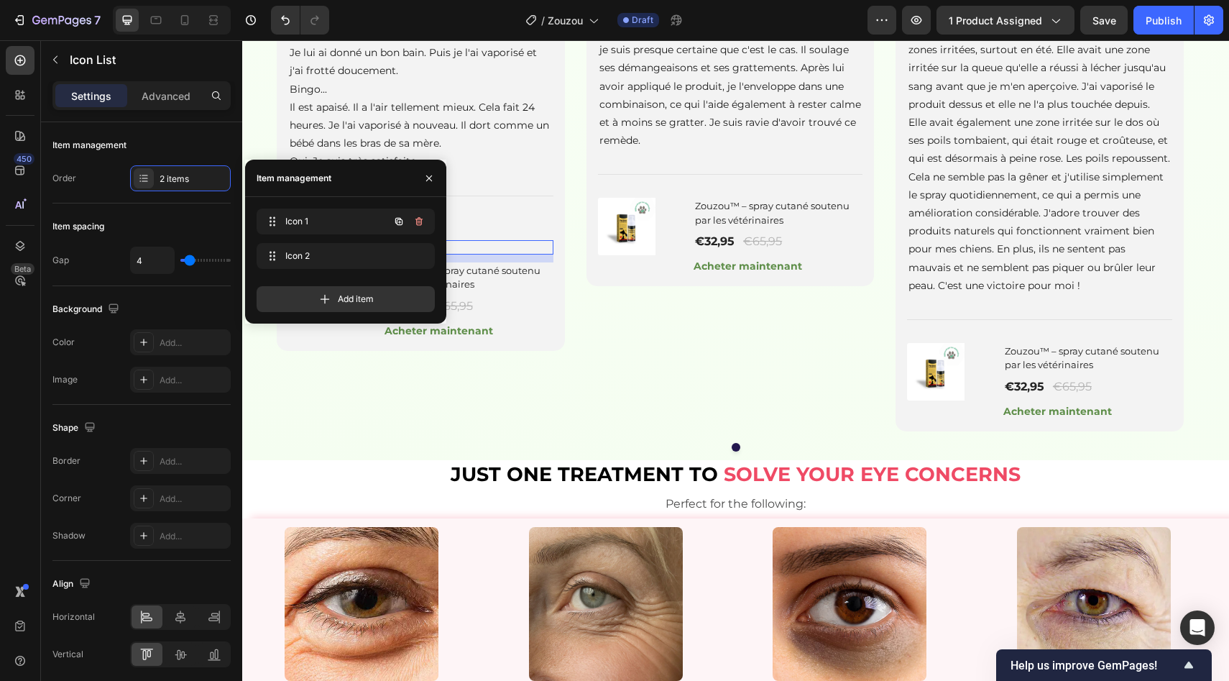
click at [397, 219] on icon "button" at bounding box center [398, 221] width 7 height 7
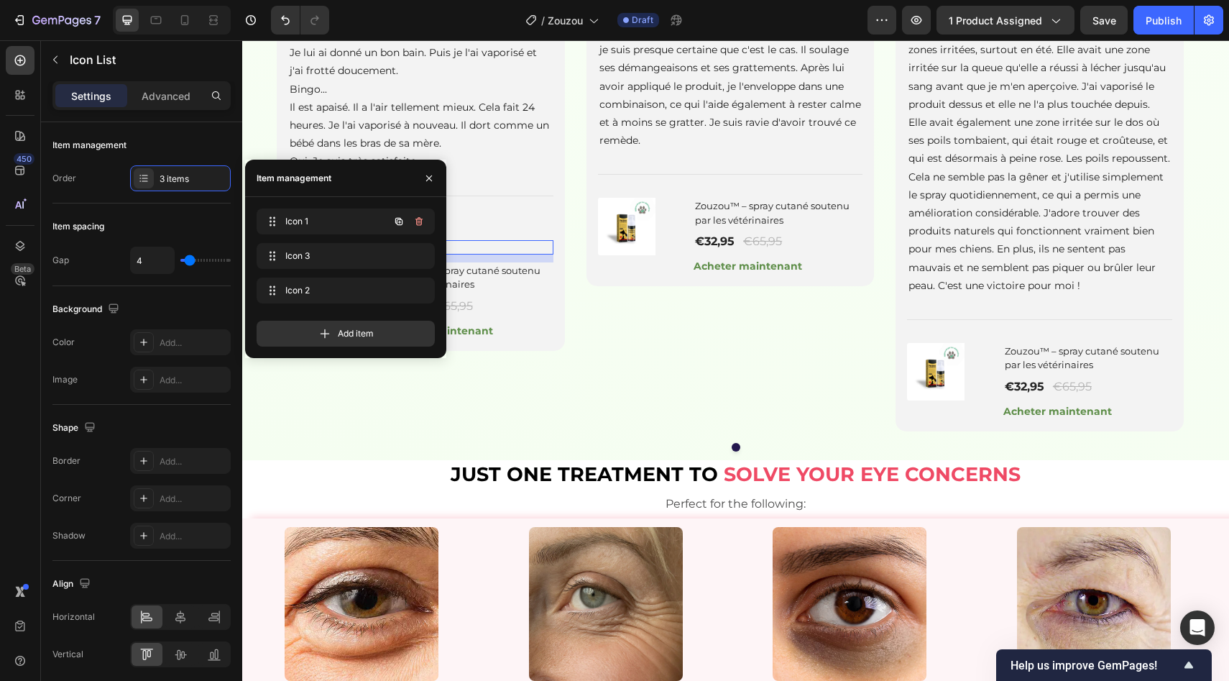
click at [397, 219] on icon "button" at bounding box center [398, 221] width 7 height 7
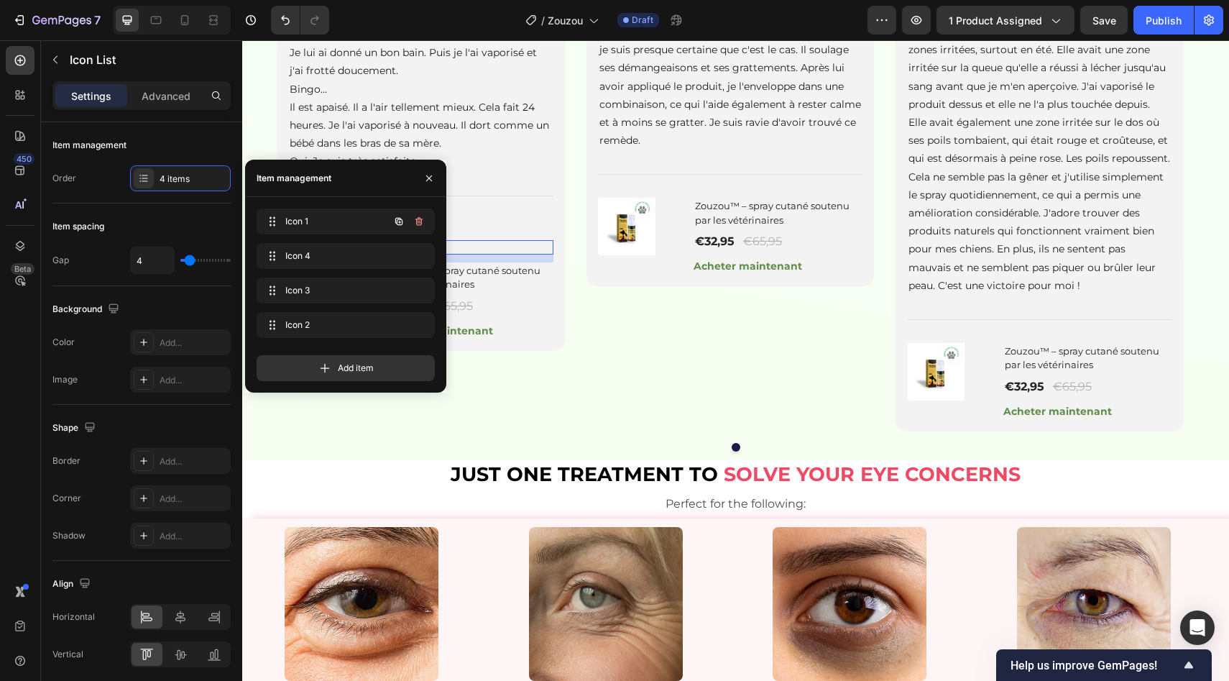
click at [397, 219] on icon "button" at bounding box center [398, 221] width 7 height 7
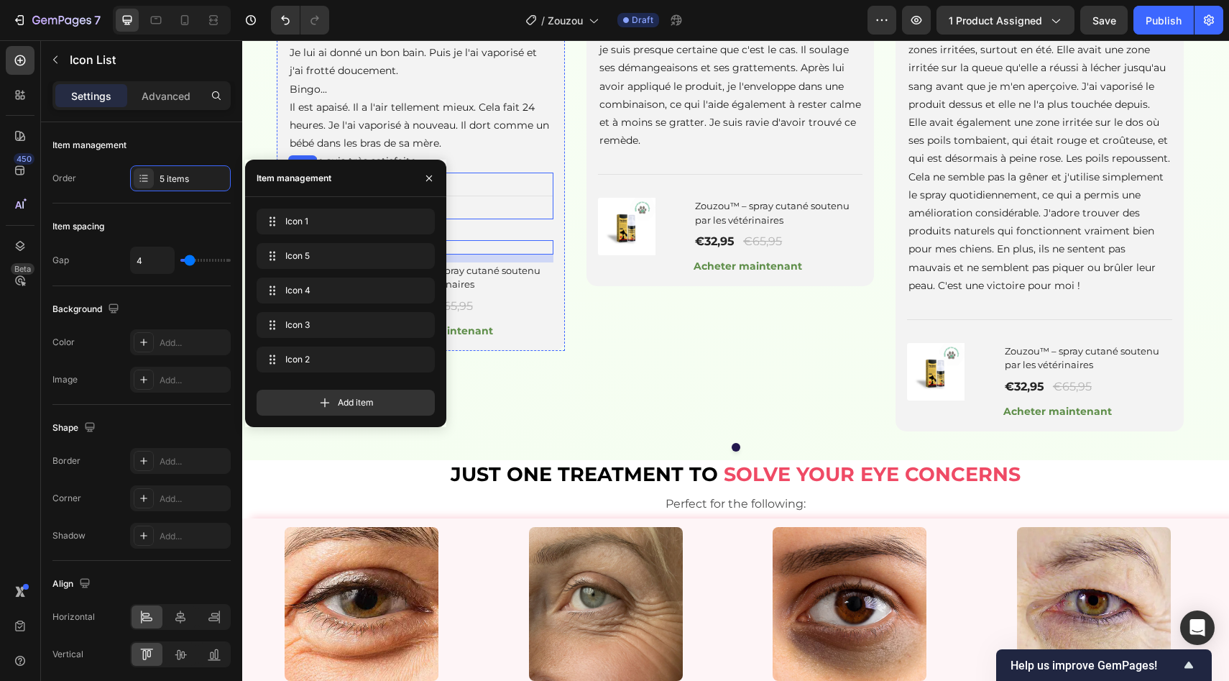
click at [495, 219] on div "Title Line" at bounding box center [420, 196] width 265 height 47
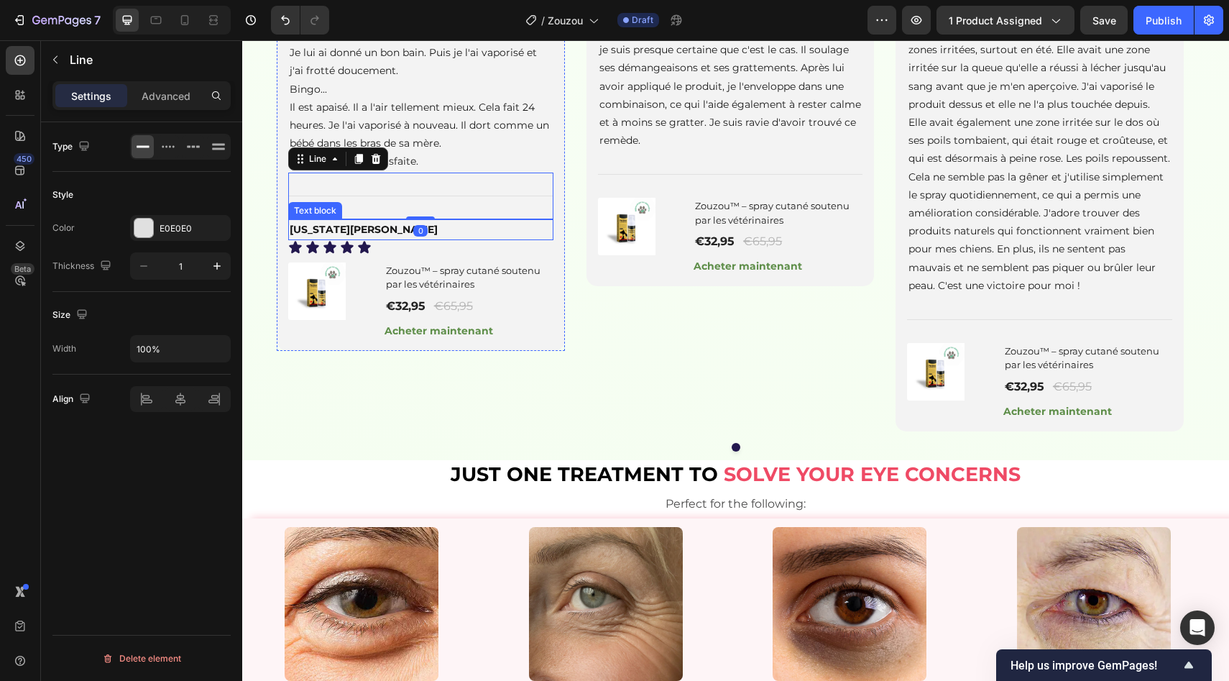
click at [445, 239] on p "[US_STATE][PERSON_NAME]" at bounding box center [421, 230] width 262 height 18
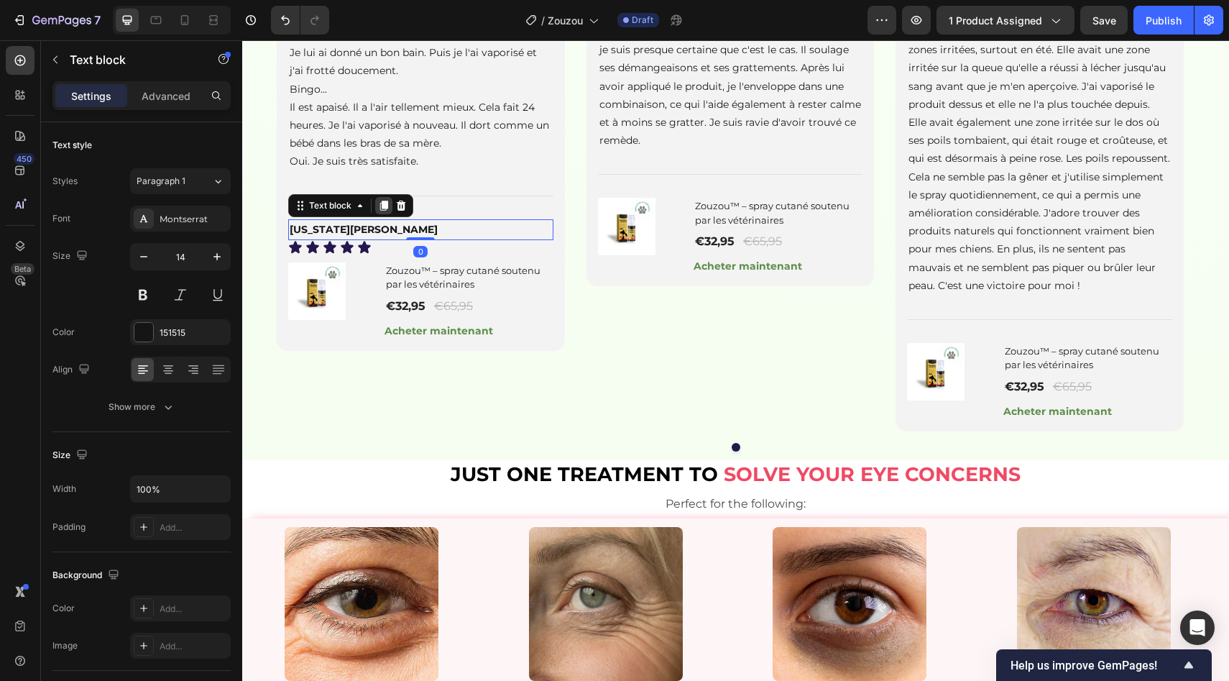
click at [386, 211] on icon at bounding box center [384, 206] width 8 height 10
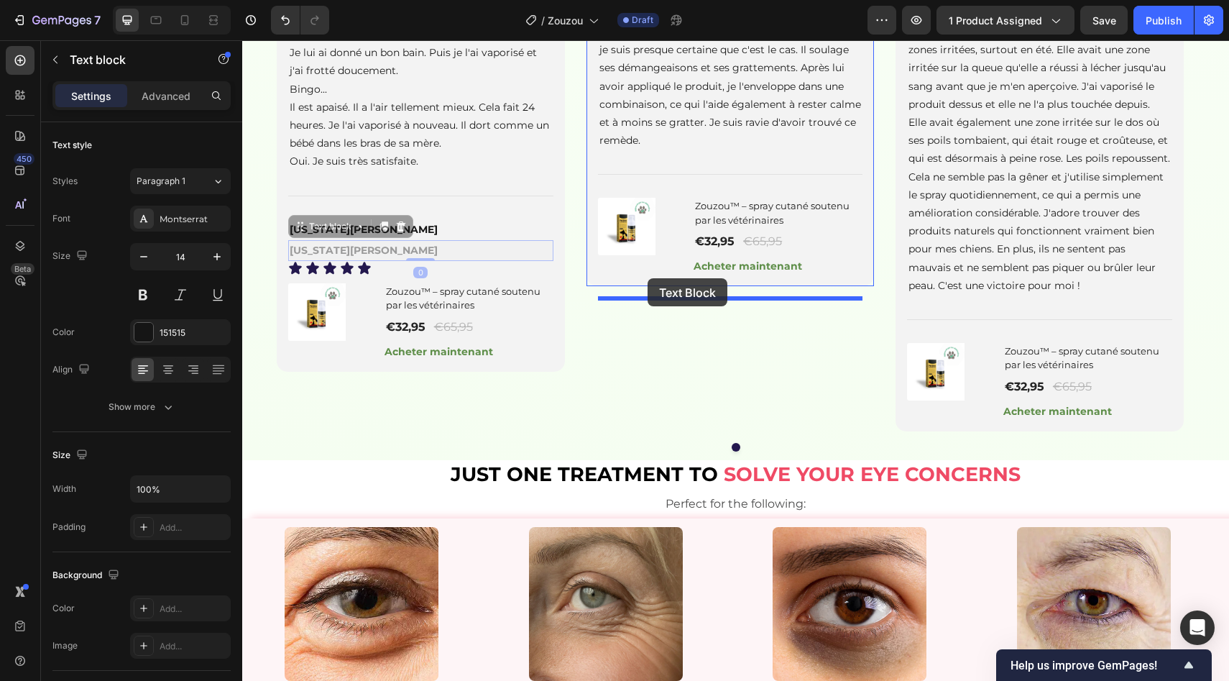
drag, startPoint x: 328, startPoint y: 335, endPoint x: 648, endPoint y: 278, distance: 324.8
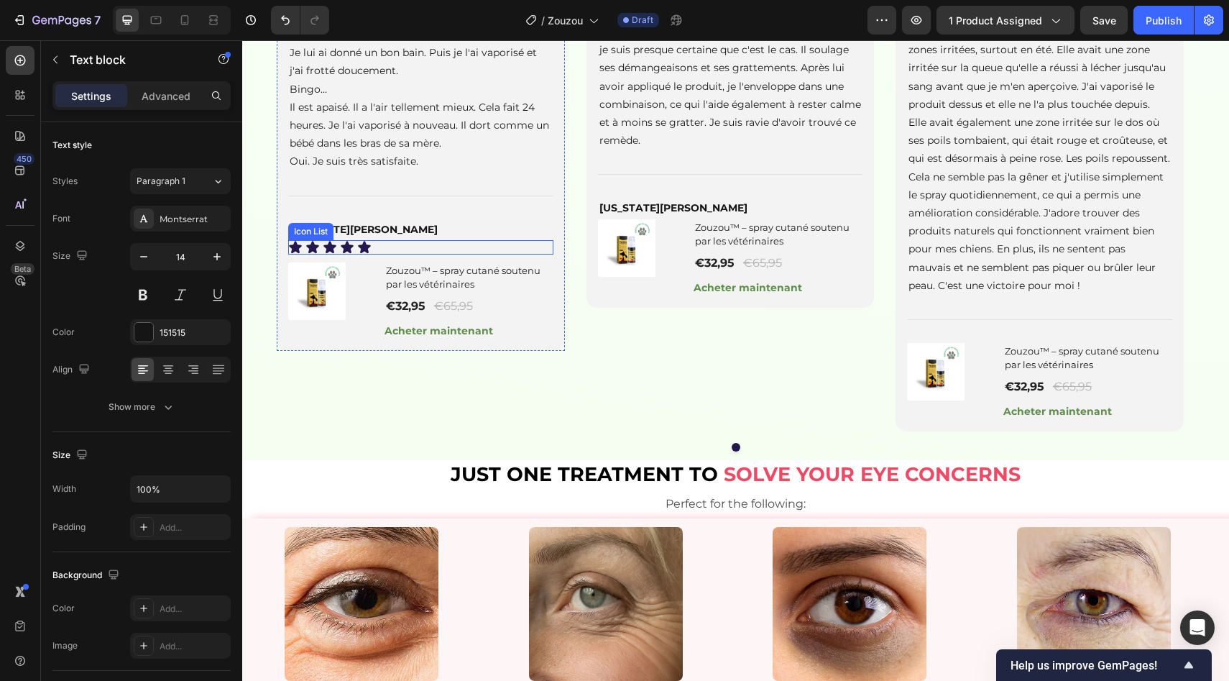
click at [382, 254] on div "Icon Icon Icon Icon Icon" at bounding box center [420, 247] width 265 height 14
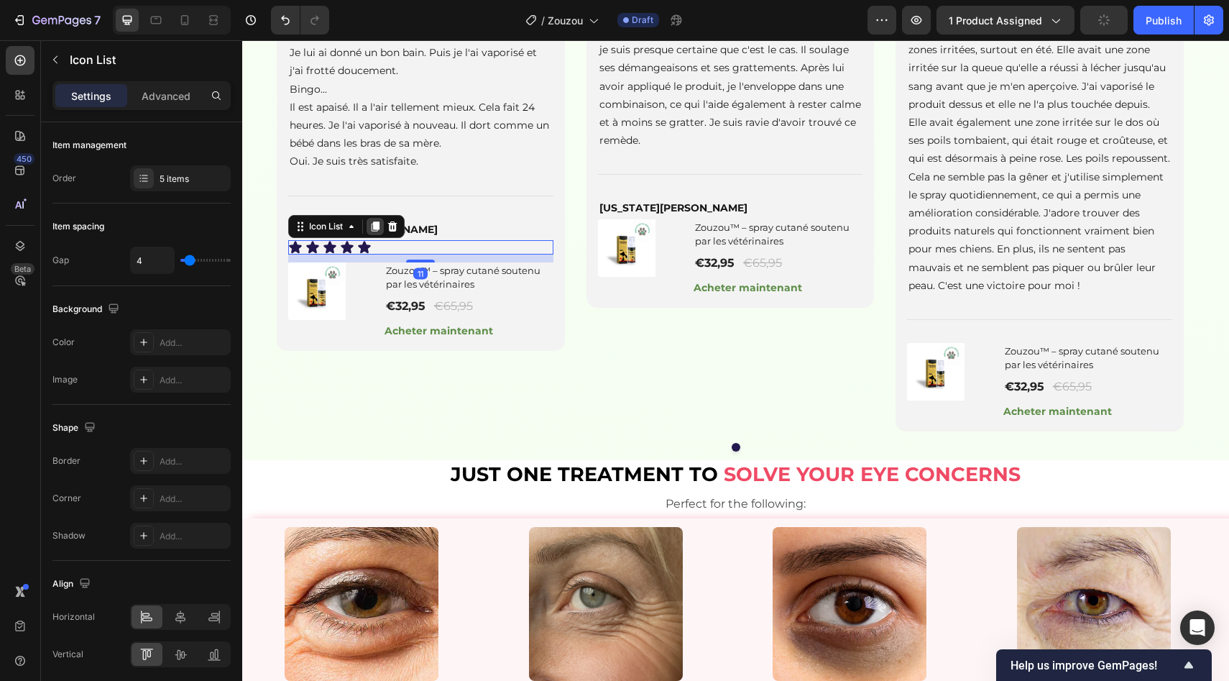
click at [374, 231] on icon at bounding box center [376, 226] width 8 height 10
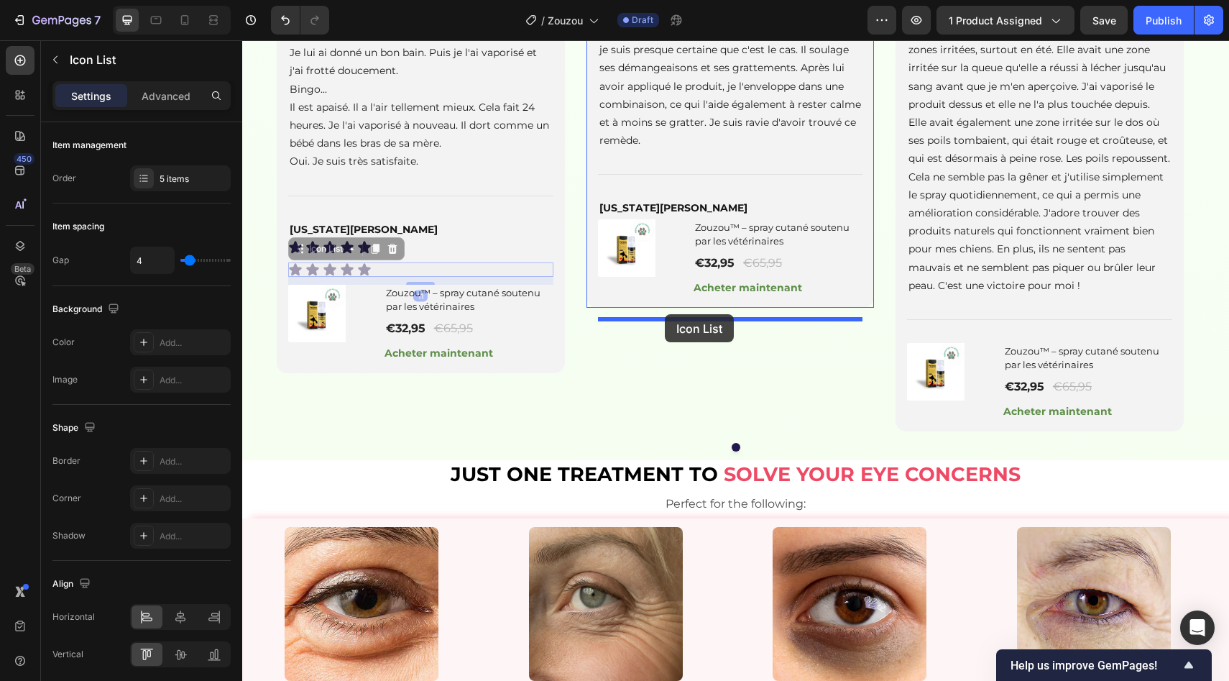
drag, startPoint x: 323, startPoint y: 351, endPoint x: 665, endPoint y: 314, distance: 344.1
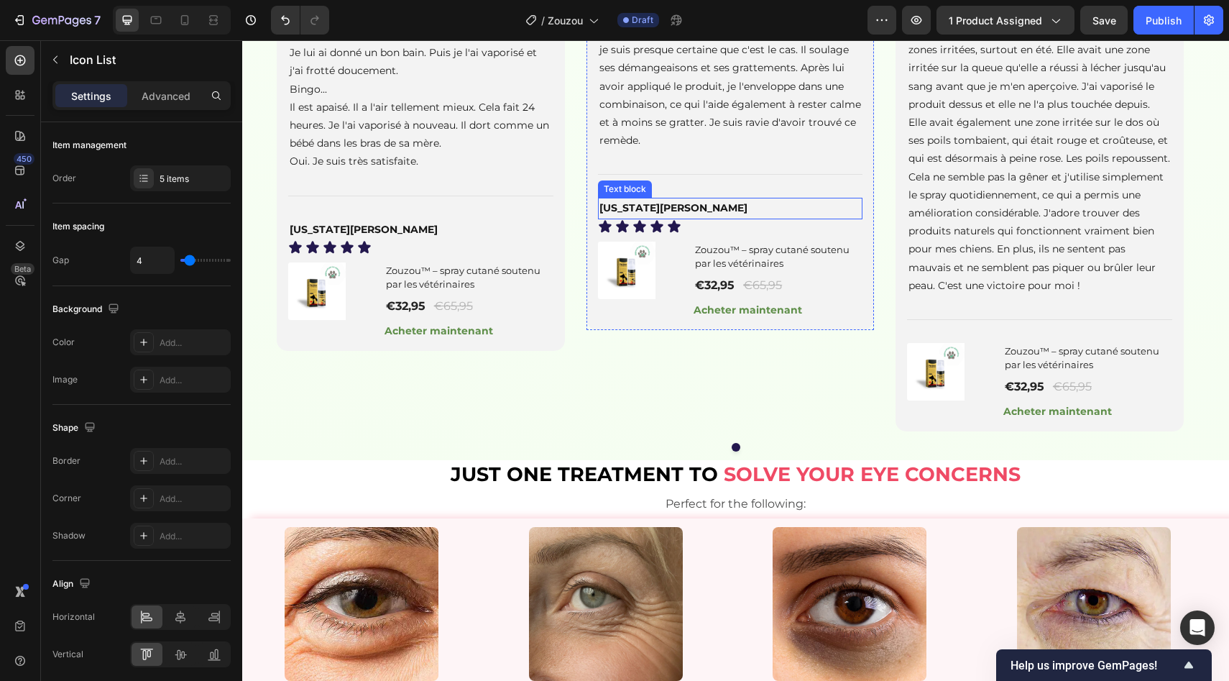
click at [701, 217] on p "[US_STATE][PERSON_NAME]" at bounding box center [730, 208] width 262 height 18
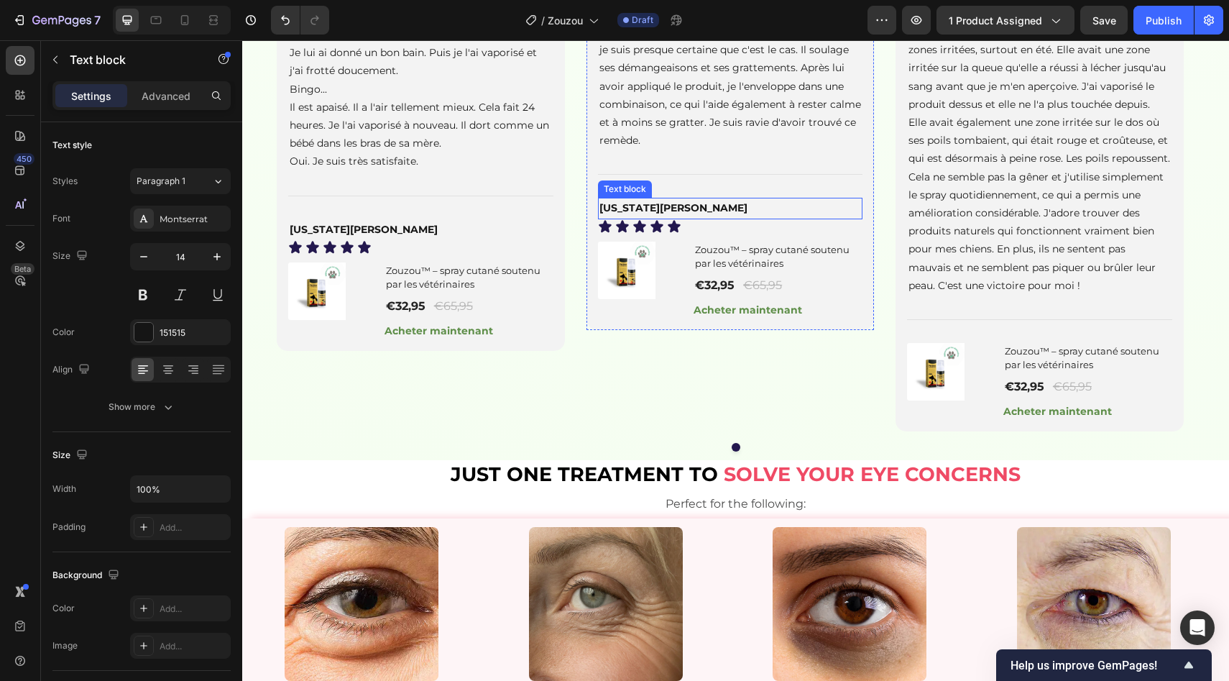
click at [701, 217] on p "[US_STATE][PERSON_NAME]" at bounding box center [730, 208] width 262 height 18
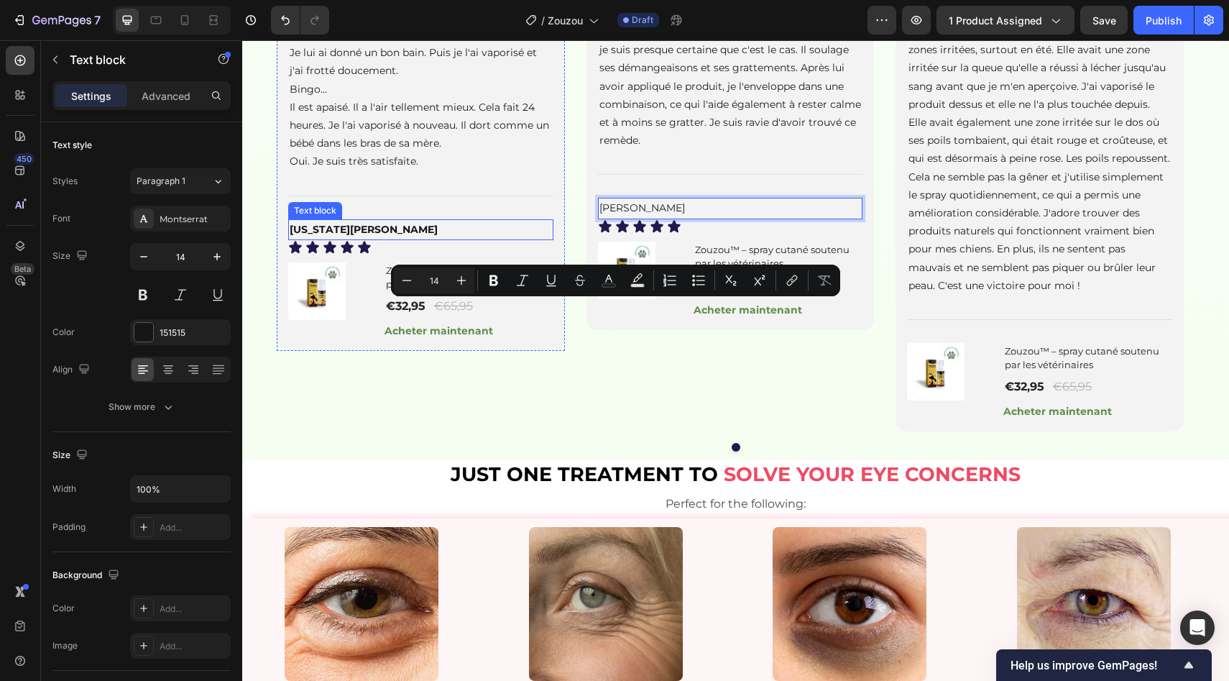
click at [363, 236] on strong "[US_STATE][PERSON_NAME]" at bounding box center [364, 229] width 148 height 13
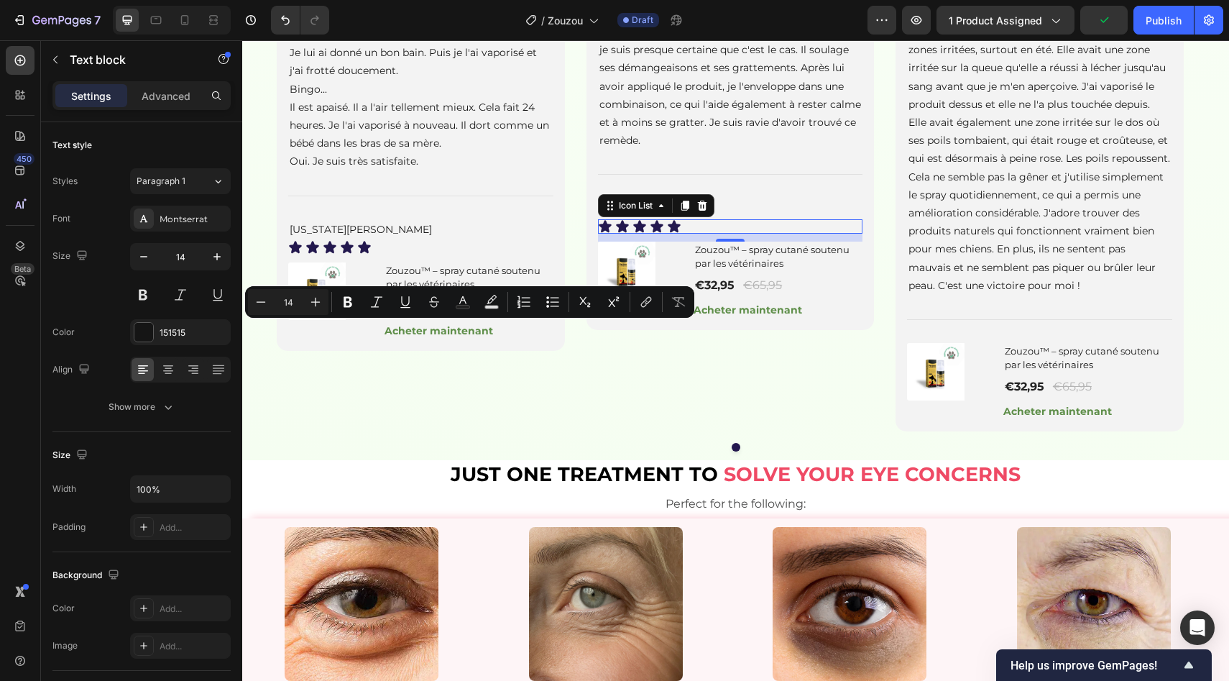
click at [731, 234] on div "Icon Icon Icon Icon Icon" at bounding box center [730, 226] width 265 height 14
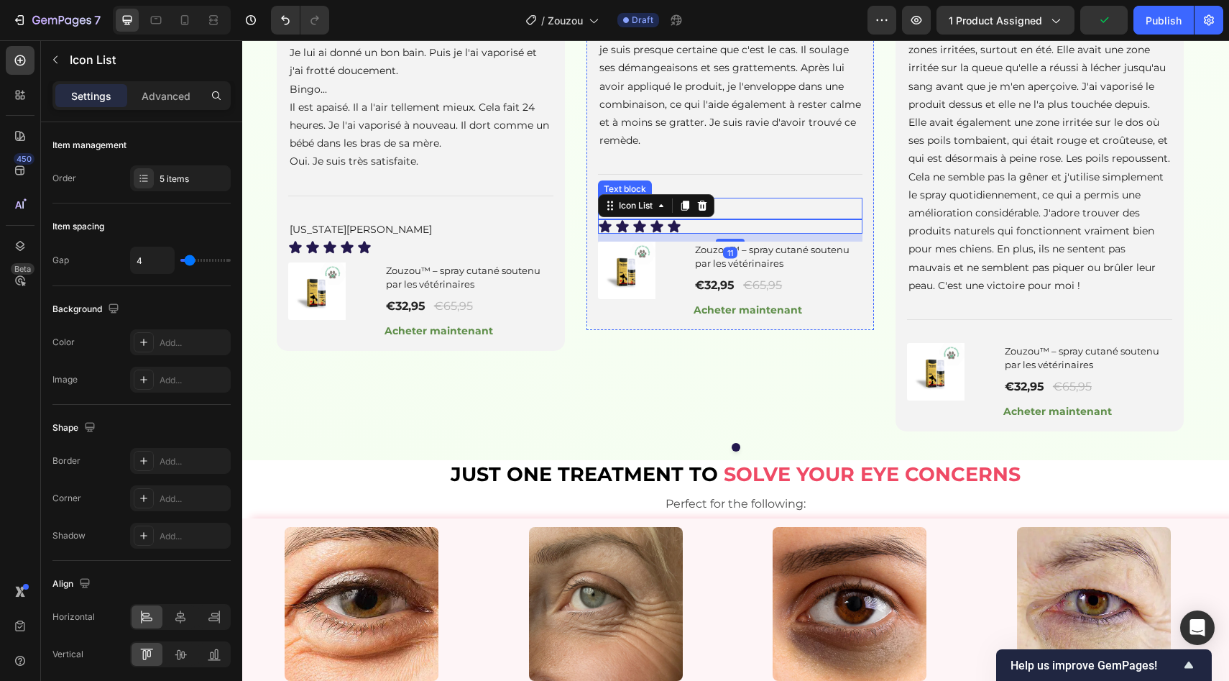
click at [751, 217] on p "[PERSON_NAME]" at bounding box center [730, 208] width 262 height 18
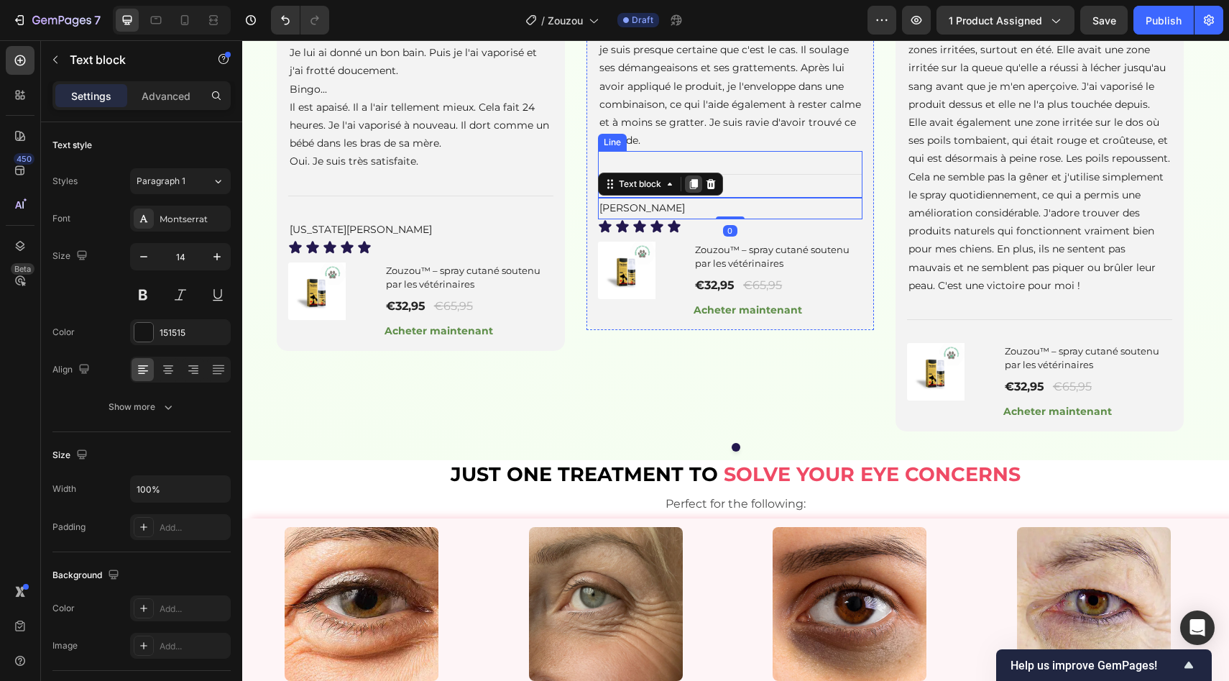
click at [687, 193] on div at bounding box center [693, 183] width 17 height 17
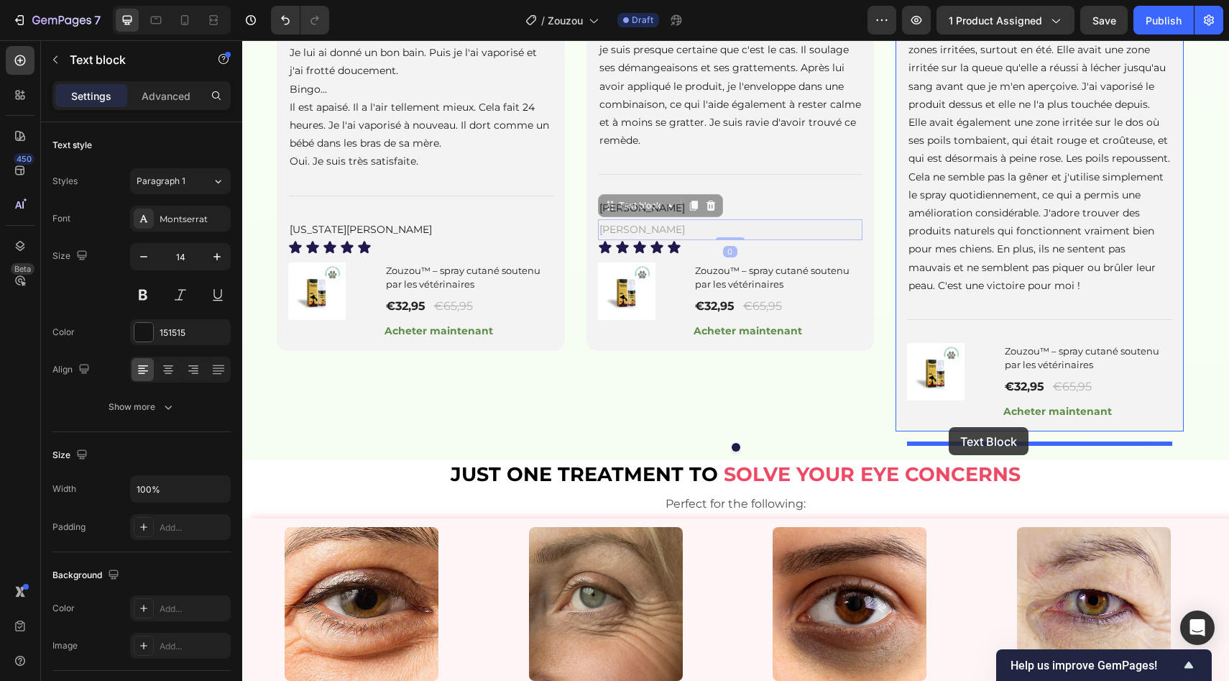
drag, startPoint x: 628, startPoint y: 304, endPoint x: 949, endPoint y: 426, distance: 343.7
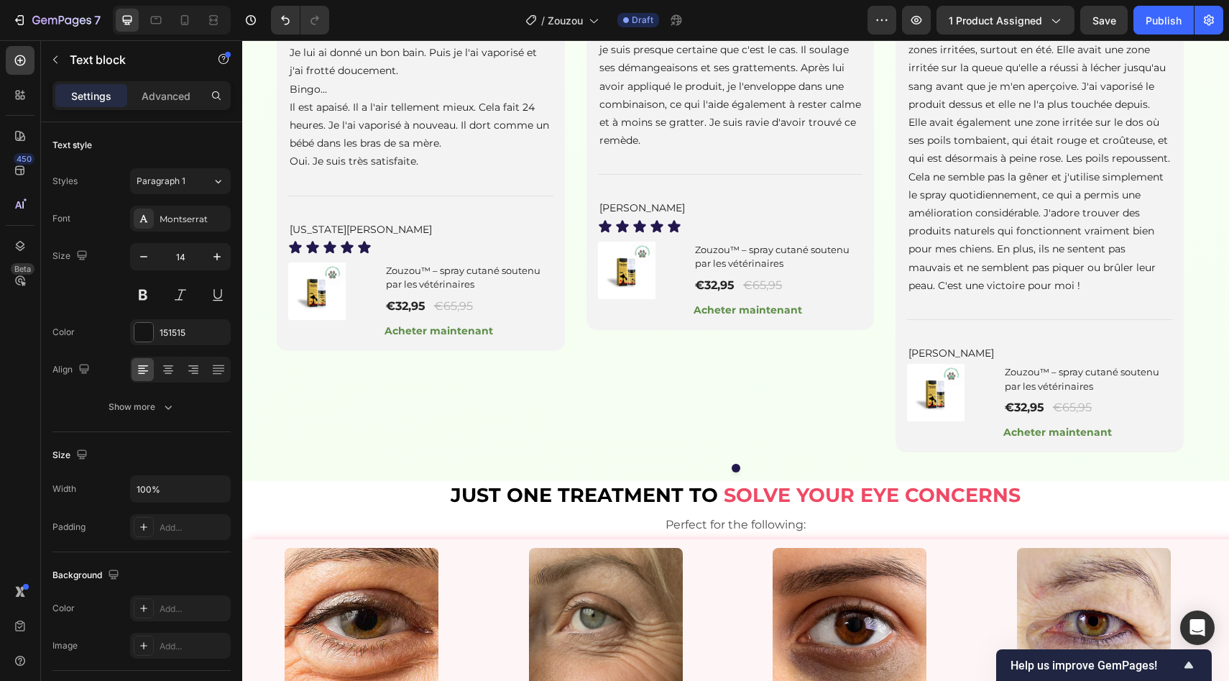
scroll to position [1316, 0]
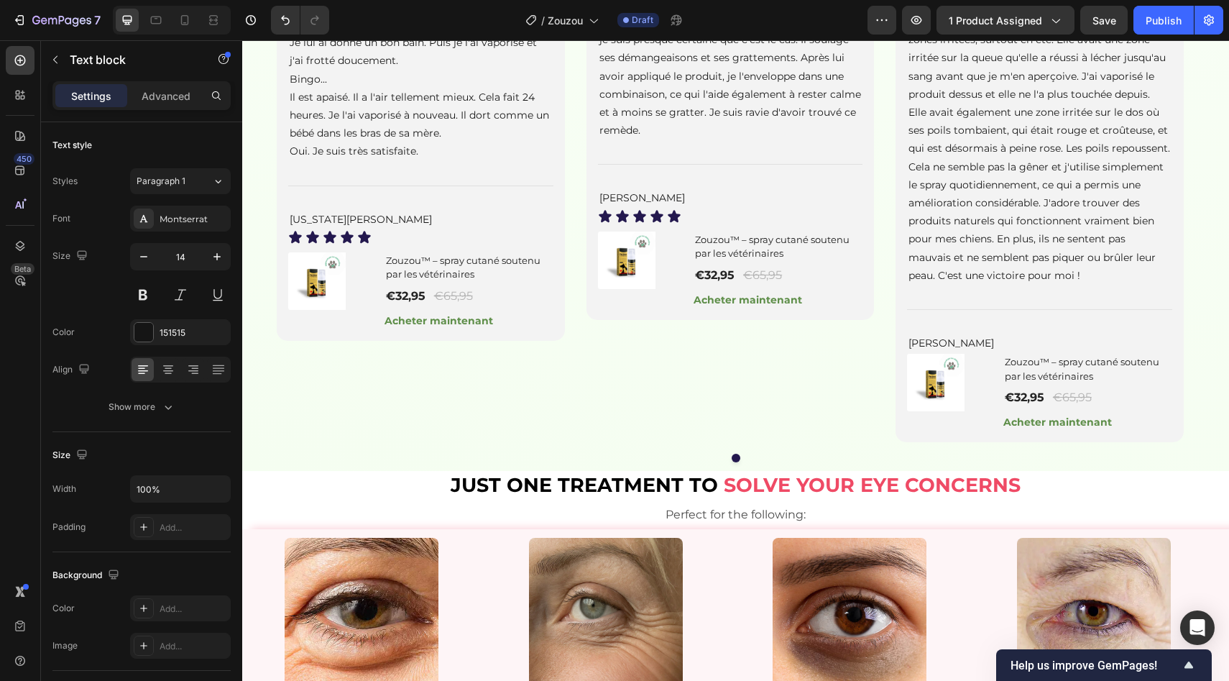
click at [975, 352] on p "[PERSON_NAME]" at bounding box center [1040, 343] width 262 height 18
click at [714, 224] on div "Icon Icon Icon Icon Icon" at bounding box center [730, 216] width 265 height 14
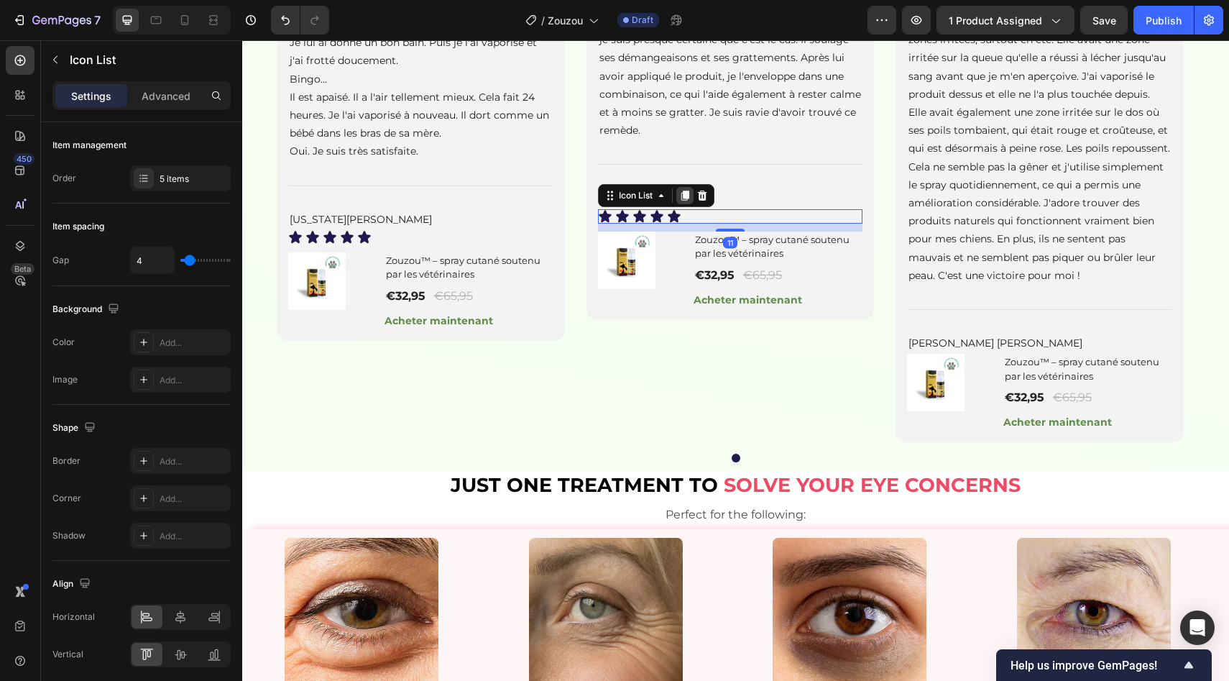
click at [690, 201] on icon at bounding box center [685, 196] width 12 height 12
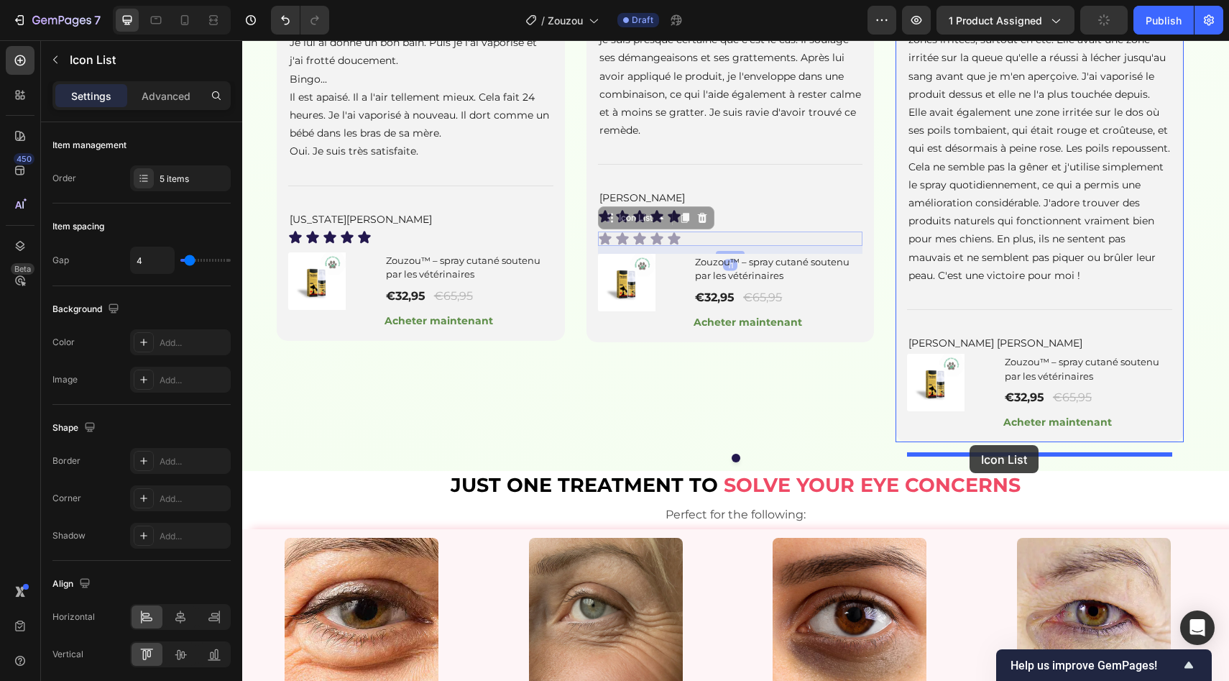
drag, startPoint x: 650, startPoint y: 319, endPoint x: 970, endPoint y: 444, distance: 342.8
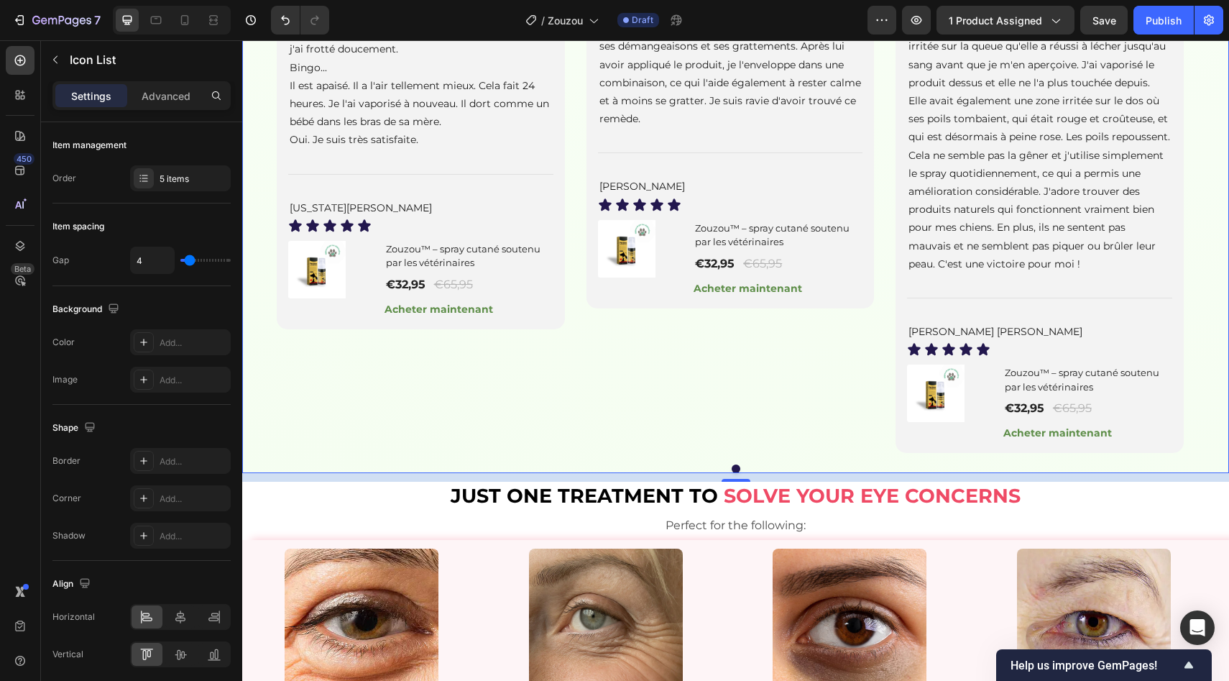
click at [1185, 416] on div "Image Client vérifié Item List Laissez-moi vous raconter. Mon pauvre chien d'ac…" at bounding box center [735, 74] width 987 height 757
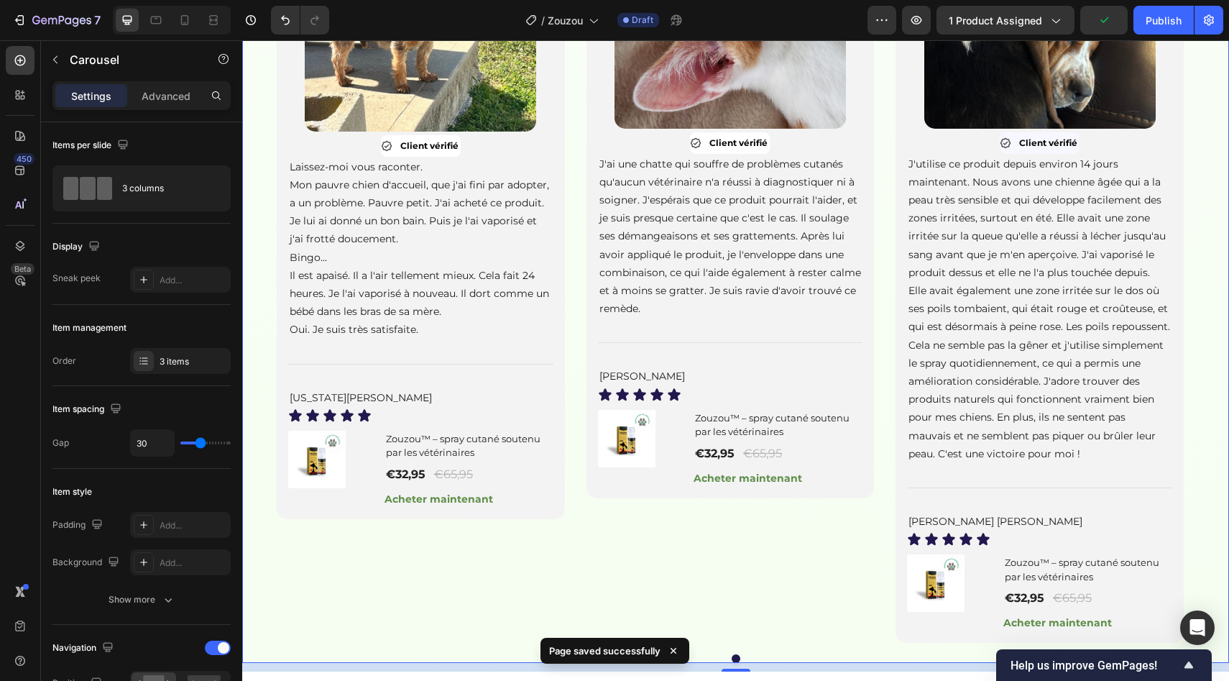
scroll to position [1135, 0]
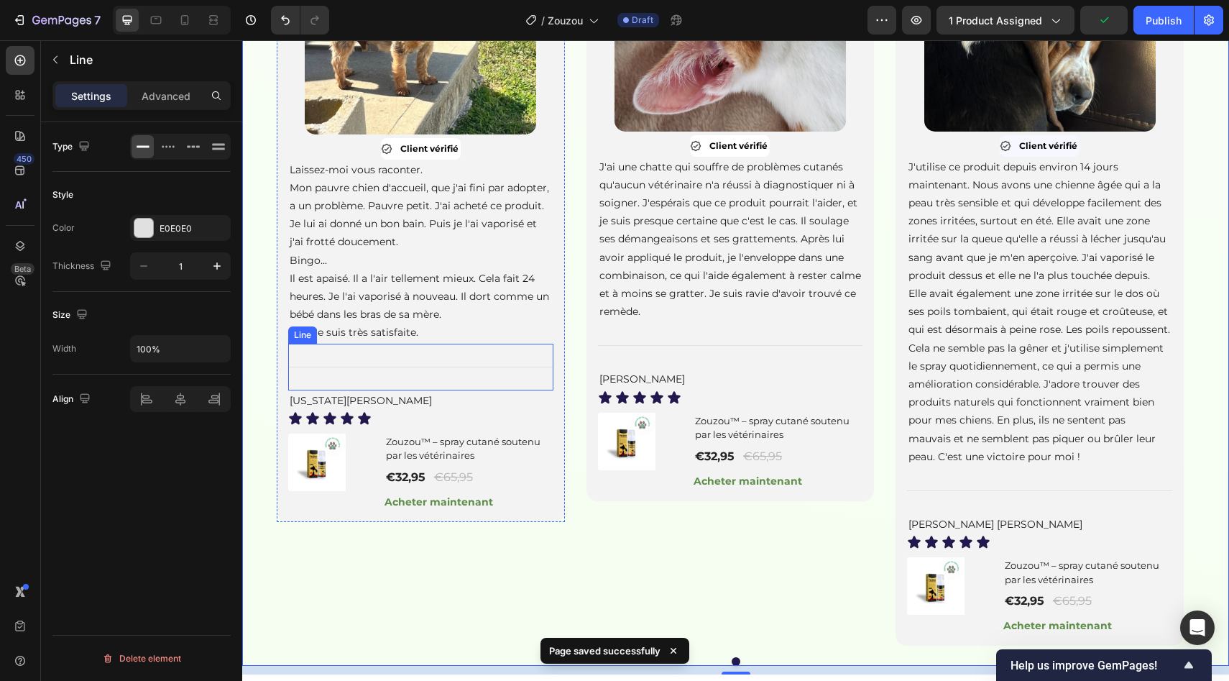
click at [457, 390] on div "Title Line" at bounding box center [420, 367] width 265 height 47
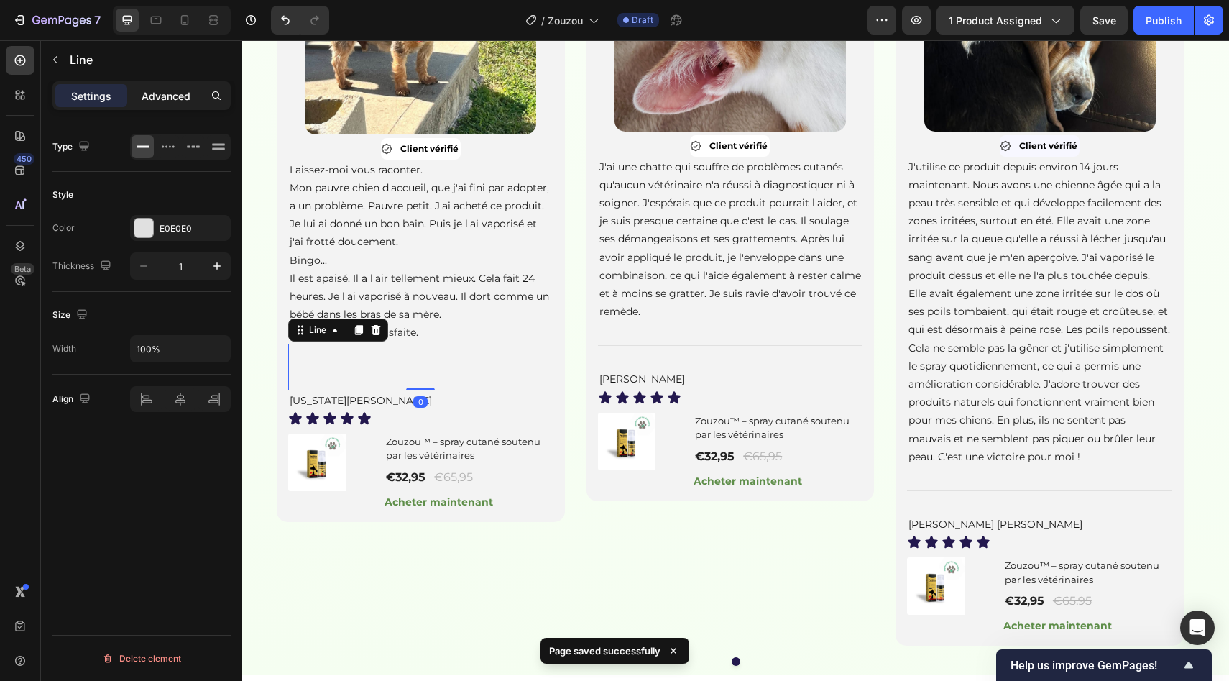
click at [183, 92] on p "Advanced" at bounding box center [166, 95] width 49 height 15
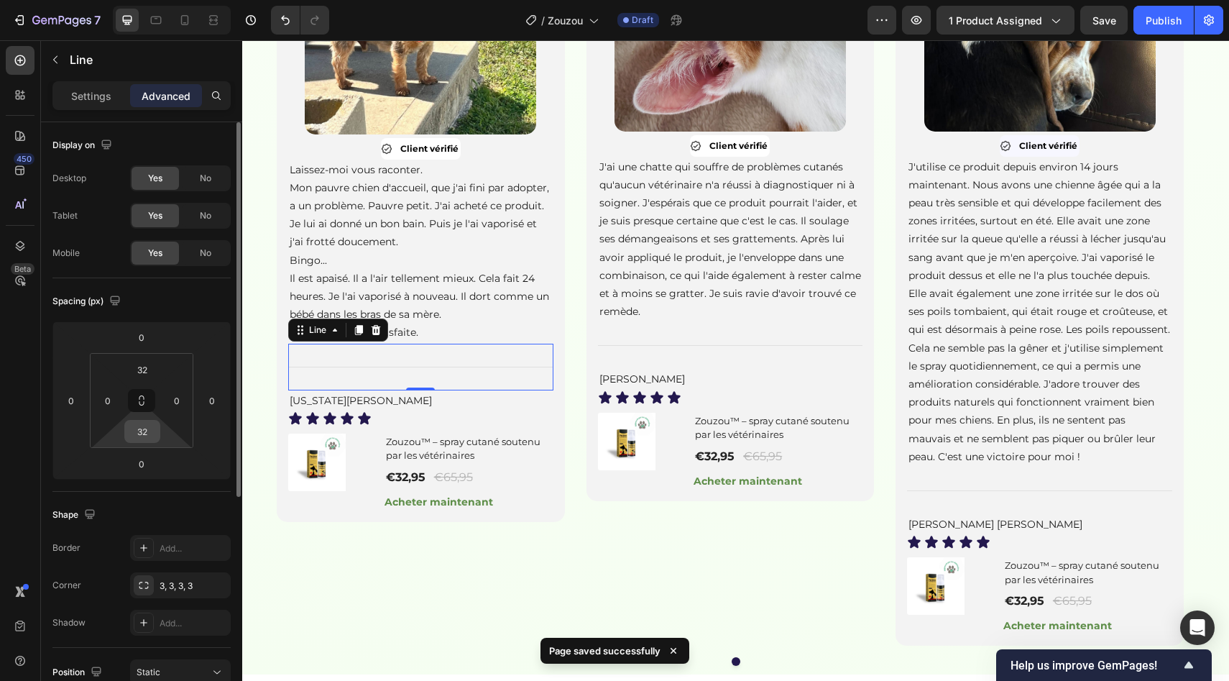
click at [157, 423] on div "32" at bounding box center [142, 431] width 36 height 23
click at [152, 433] on input "32" at bounding box center [142, 431] width 29 height 22
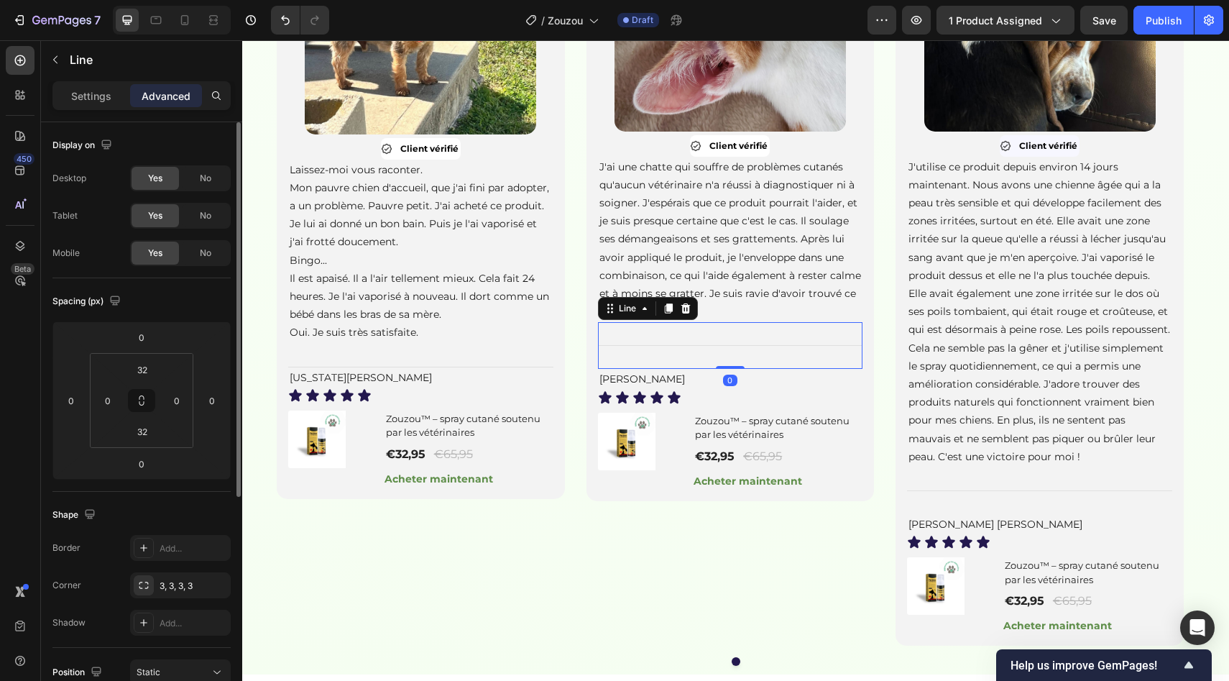
click at [749, 369] on div "Title Line 0" at bounding box center [730, 345] width 265 height 47
click at [147, 436] on input "32" at bounding box center [142, 431] width 29 height 22
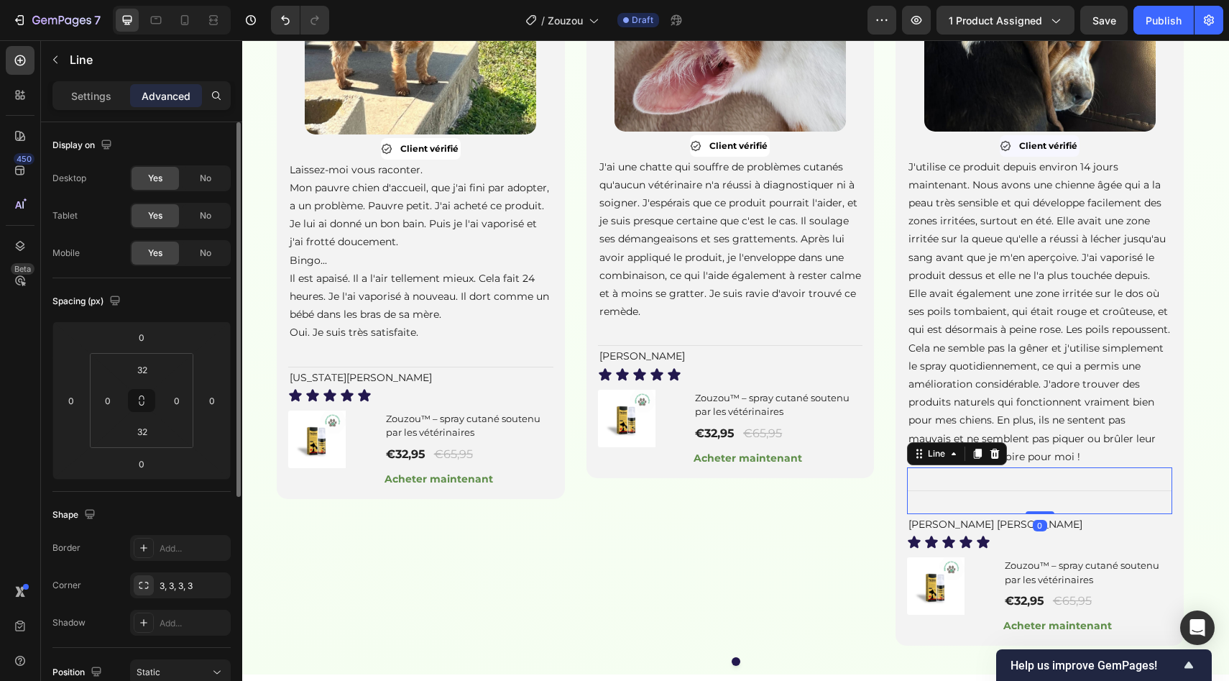
click at [911, 514] on div "Title Line 0" at bounding box center [1039, 490] width 265 height 47
click at [141, 434] on input "32" at bounding box center [142, 431] width 29 height 22
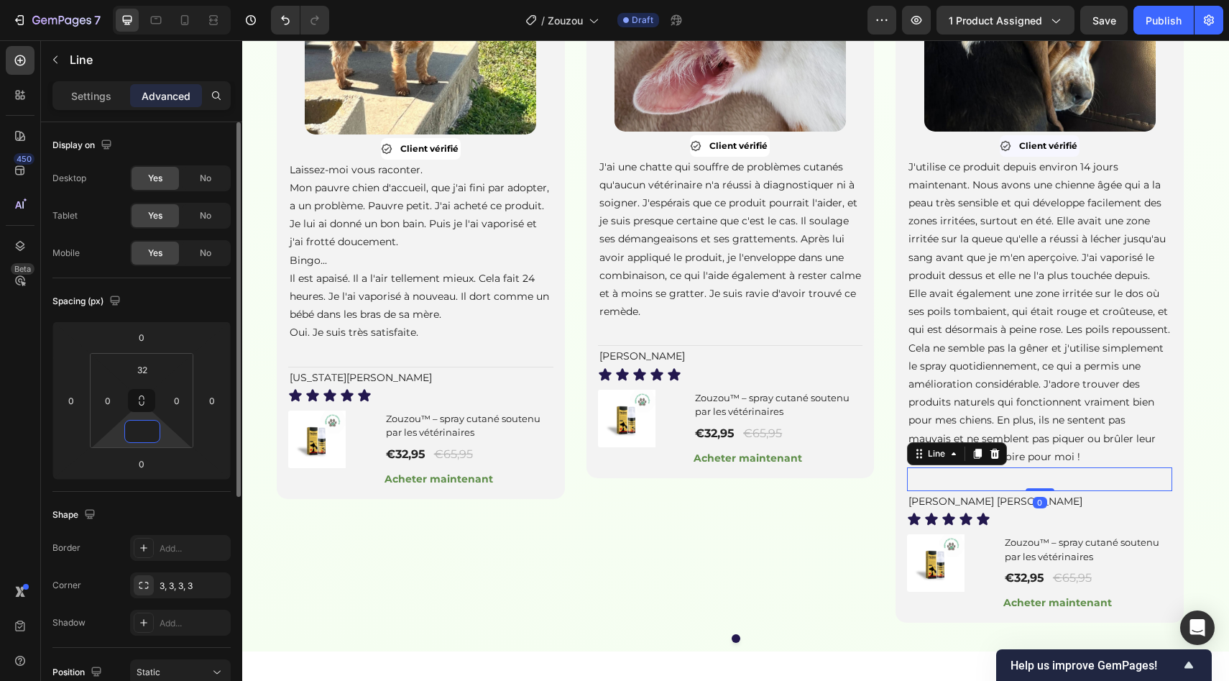
scroll to position [1123, 0]
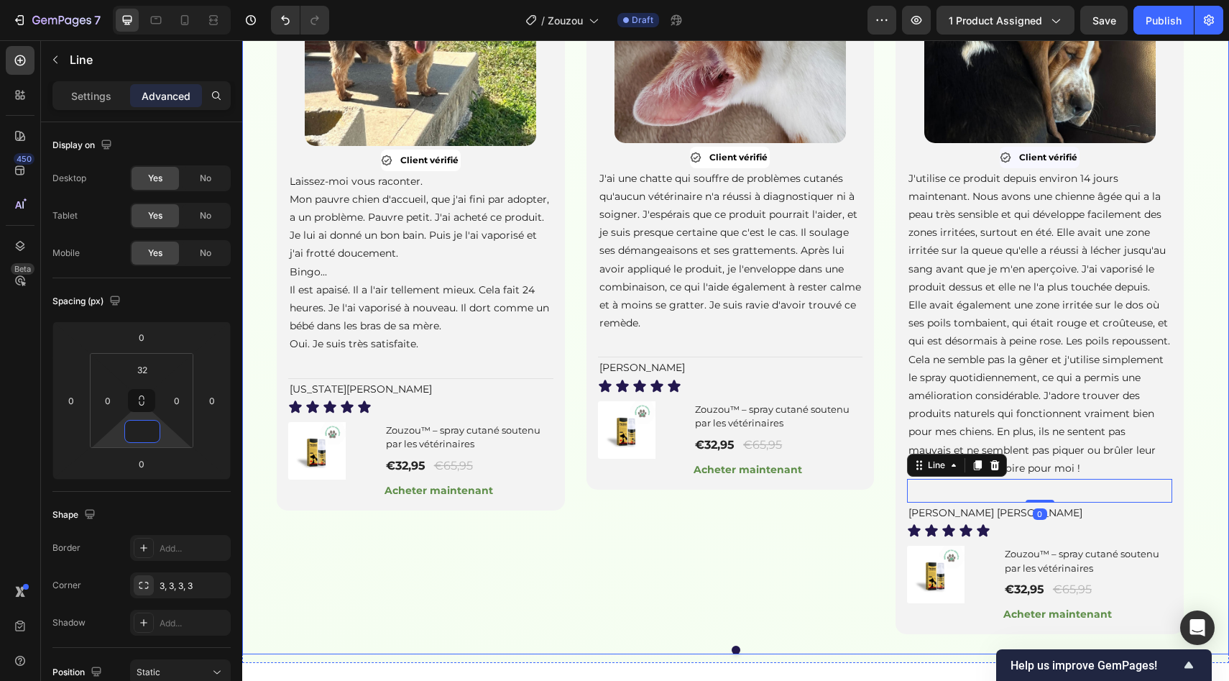
click at [270, 331] on div "Image Client vérifié Item List Laissez-moi vous raconter. Mon pauvre chien d'ac…" at bounding box center [735, 267] width 987 height 734
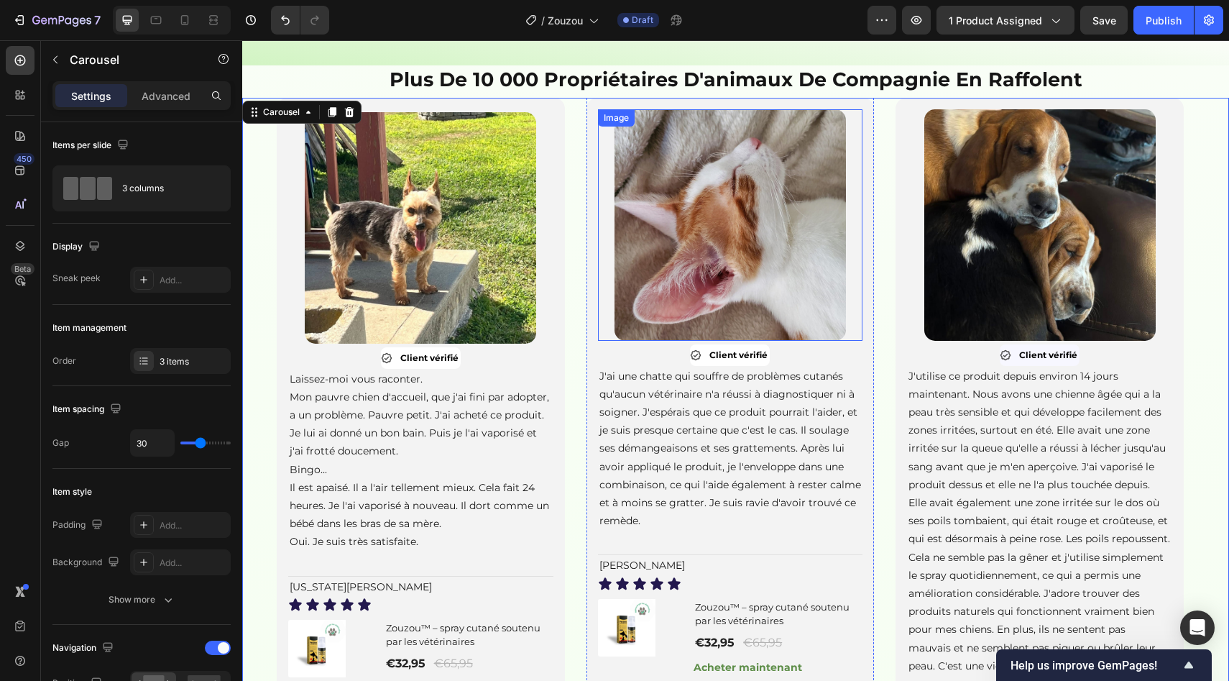
scroll to position [929, 0]
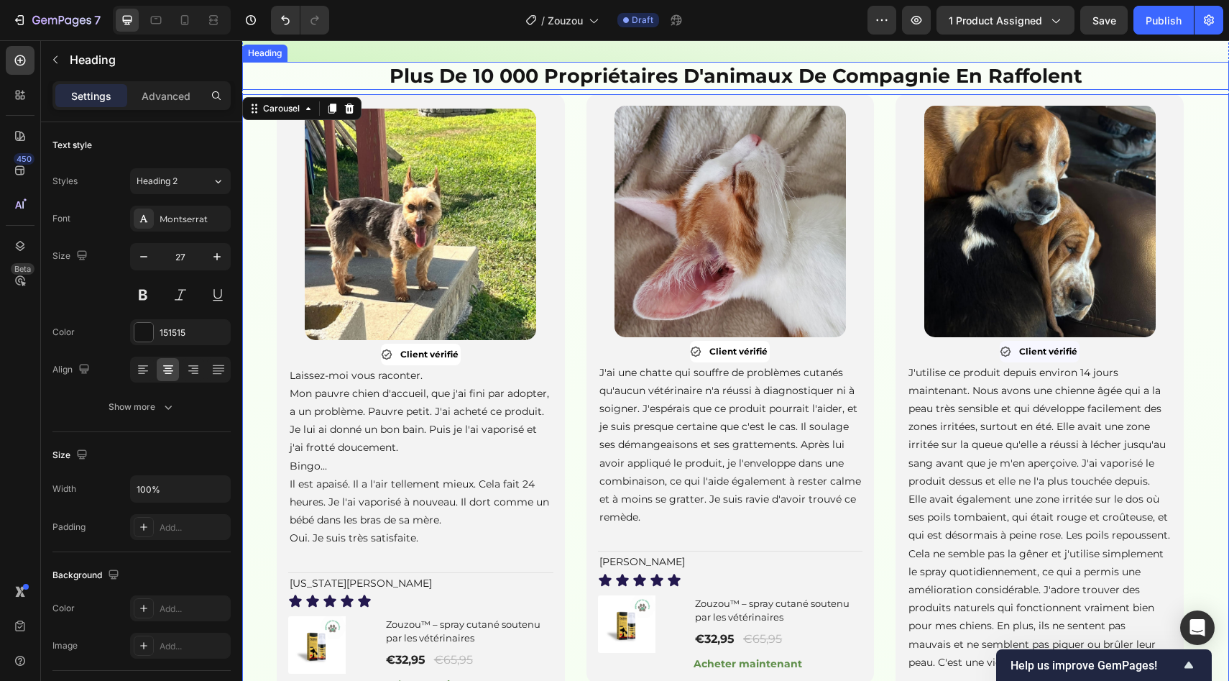
click at [667, 88] on strong "plus de 10 000 propriétaires d'animaux de compagnie en raffolent" at bounding box center [736, 76] width 693 height 24
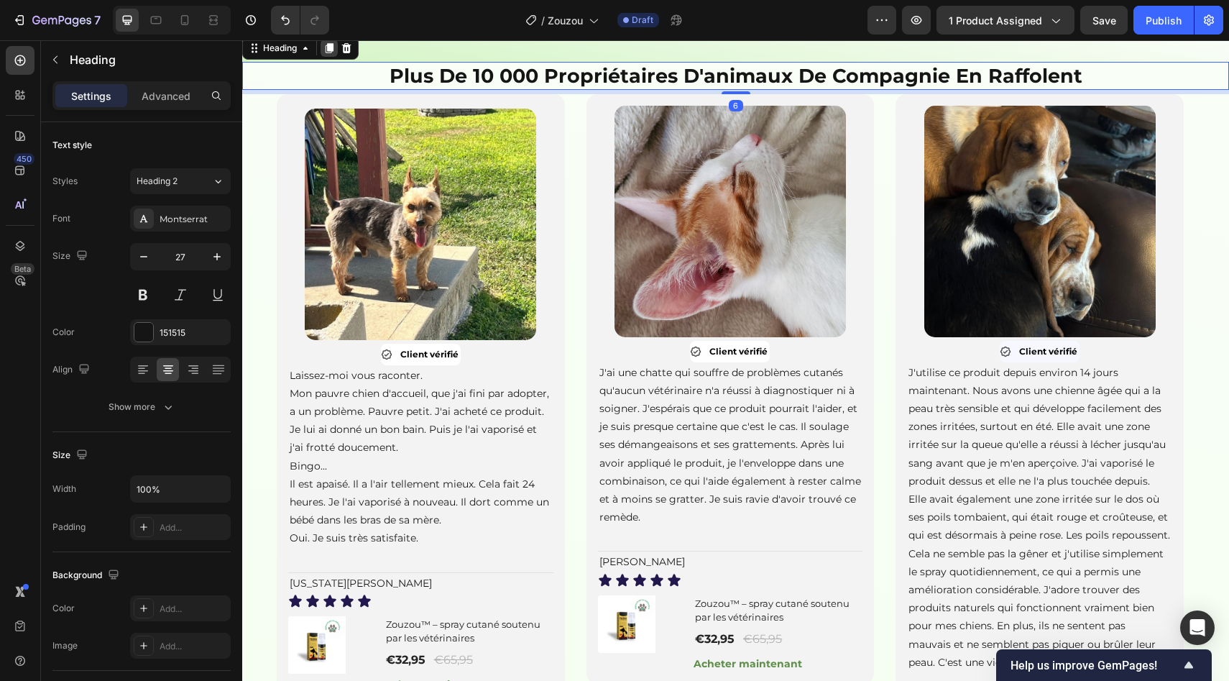
click at [323, 57] on div at bounding box center [329, 48] width 17 height 17
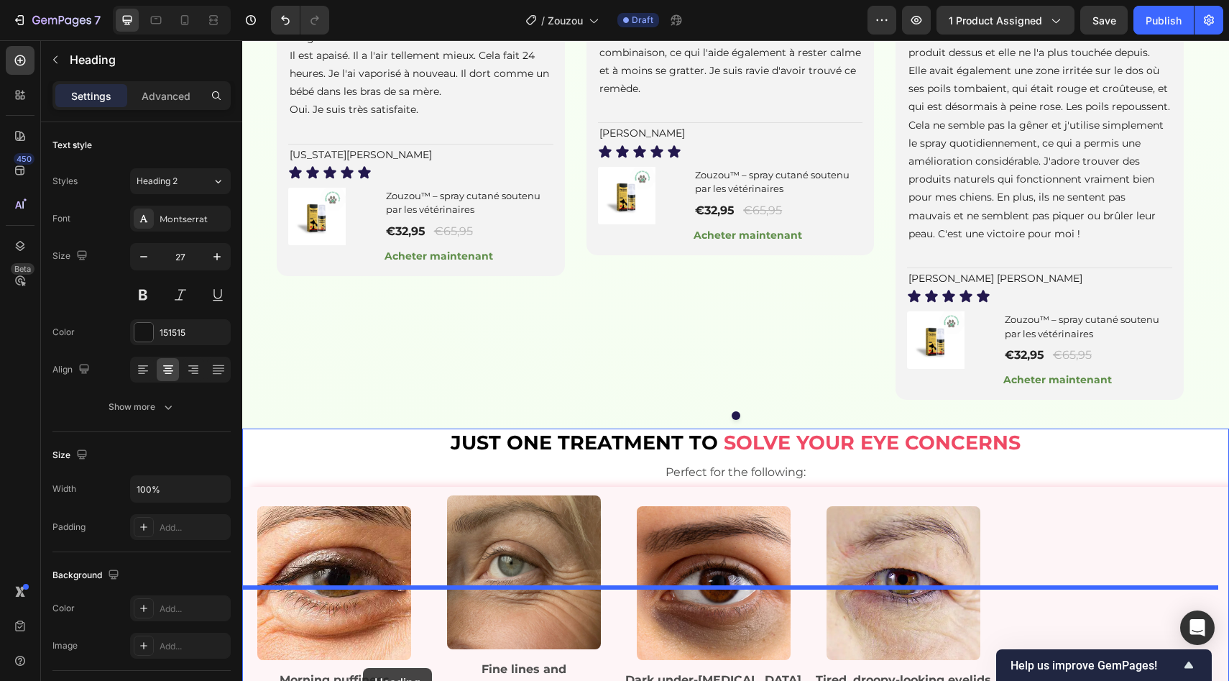
scroll to position [1430, 0]
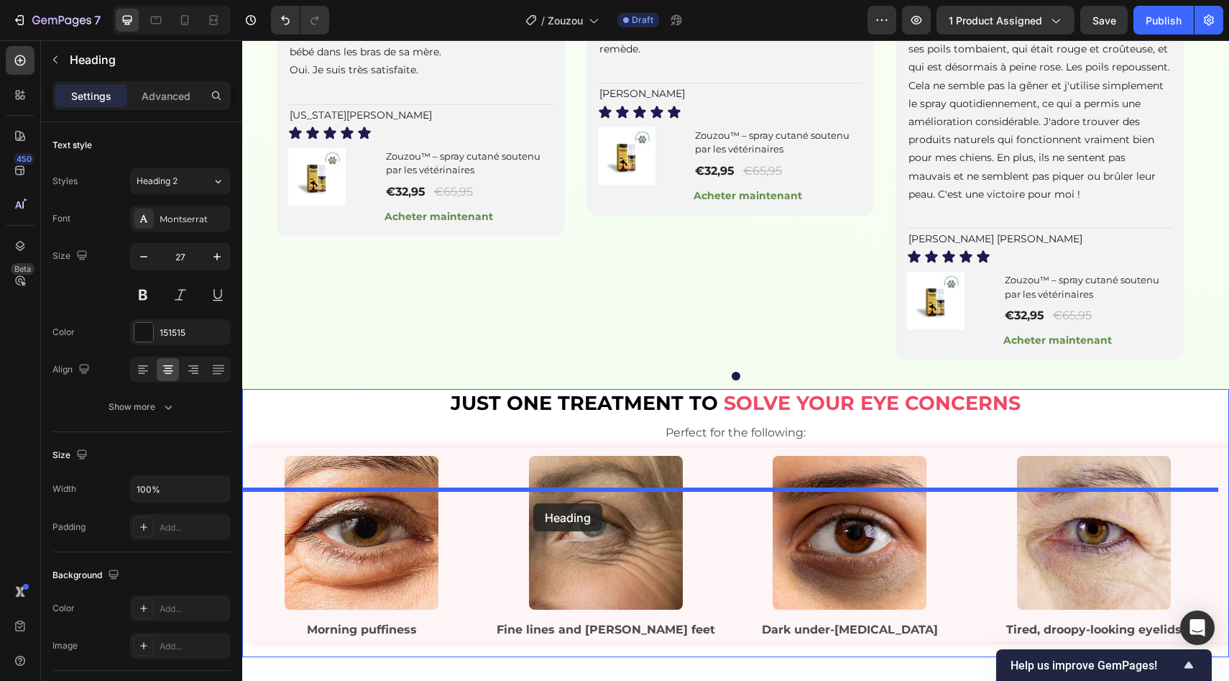
drag, startPoint x: 282, startPoint y: 189, endPoint x: 533, endPoint y: 503, distance: 402.0
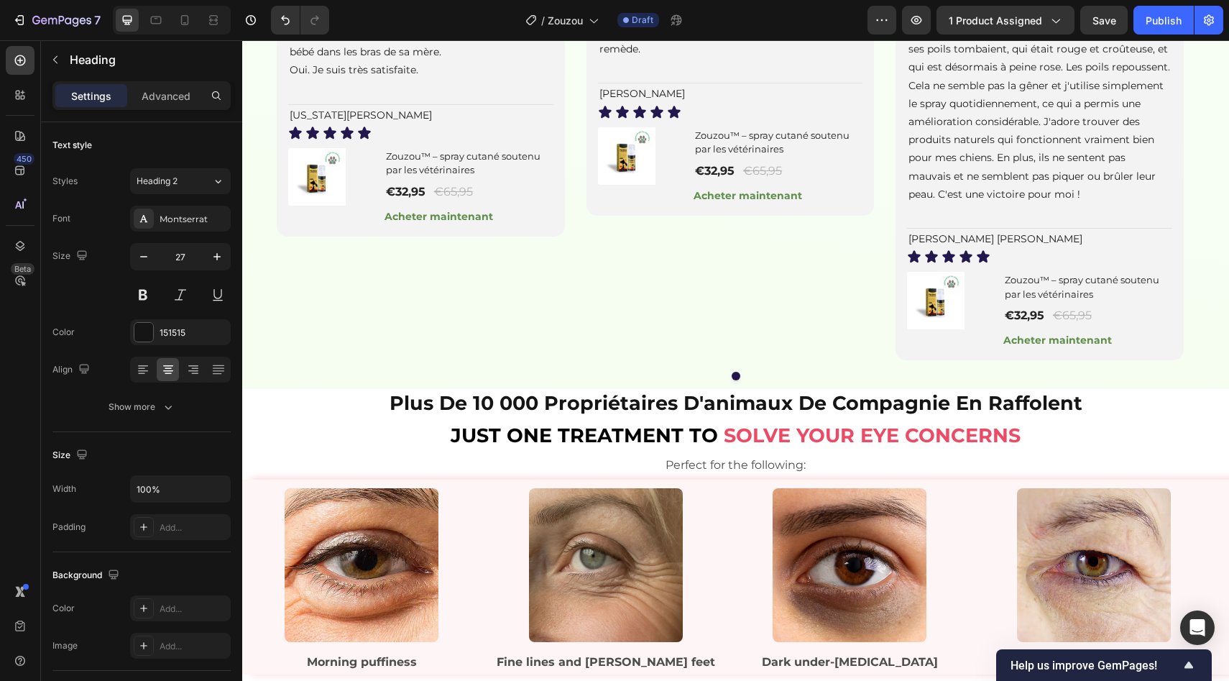
click at [567, 415] on strong "plus de 10 000 propriétaires d'animaux de compagnie en raffolent" at bounding box center [736, 403] width 693 height 24
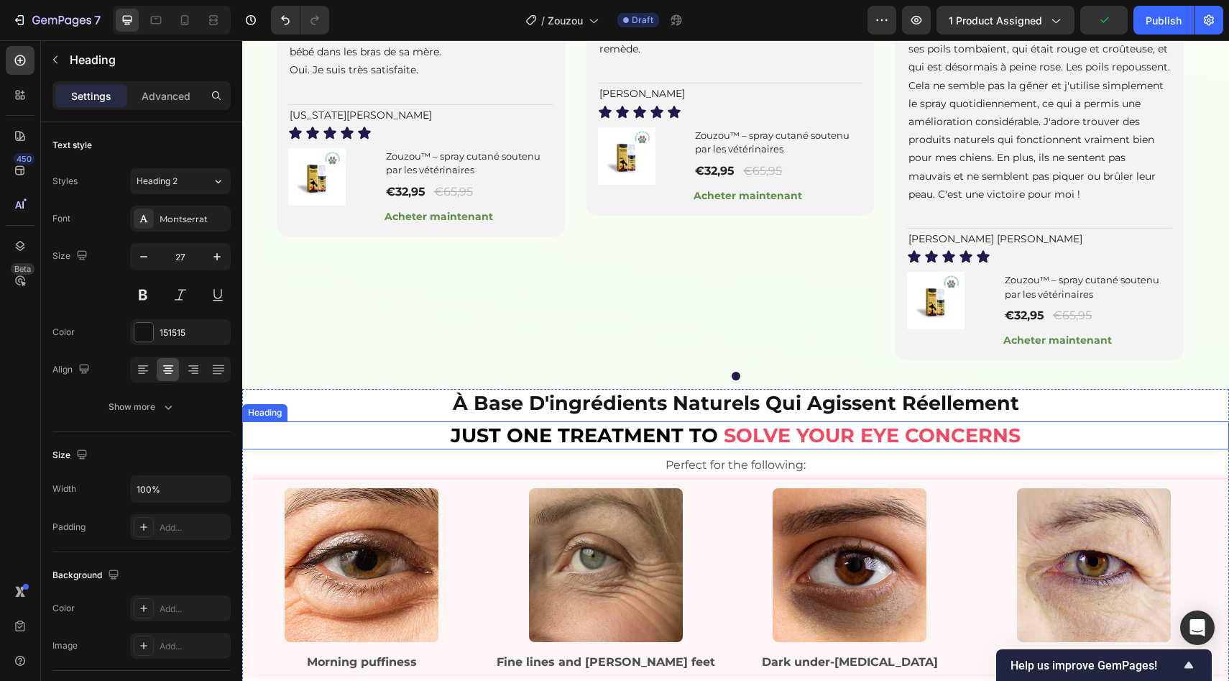
click at [551, 447] on strong "Just One Treatment to" at bounding box center [584, 435] width 267 height 24
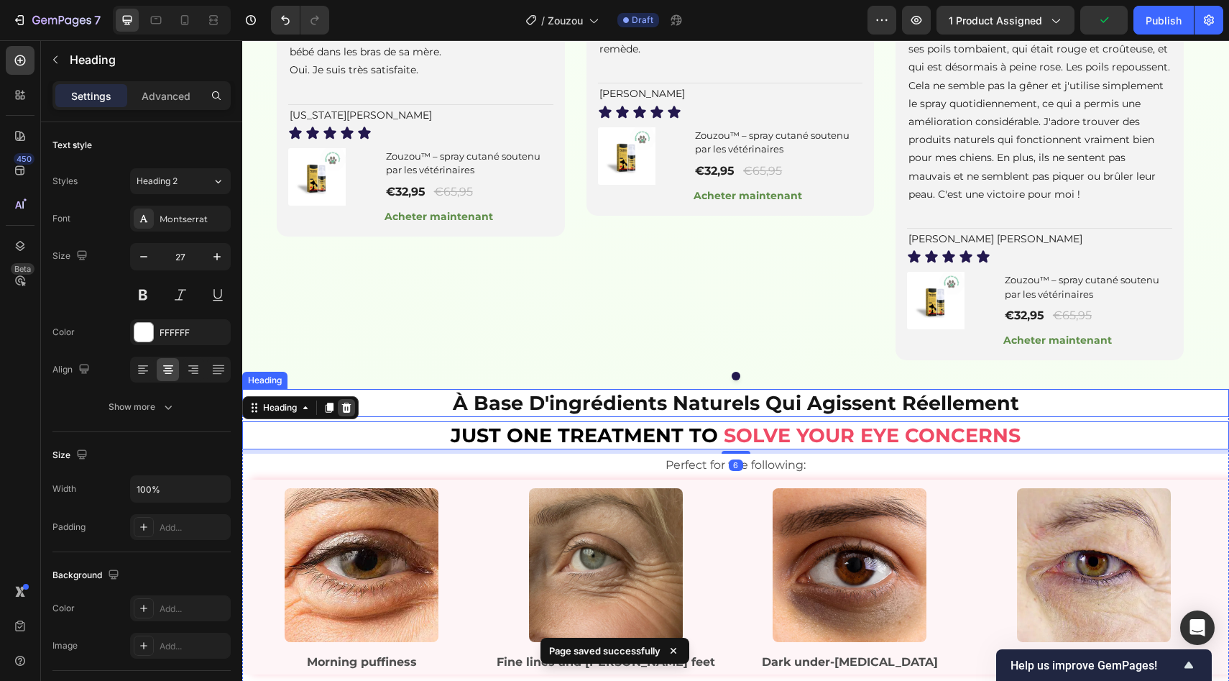
click at [349, 413] on icon at bounding box center [346, 408] width 9 height 10
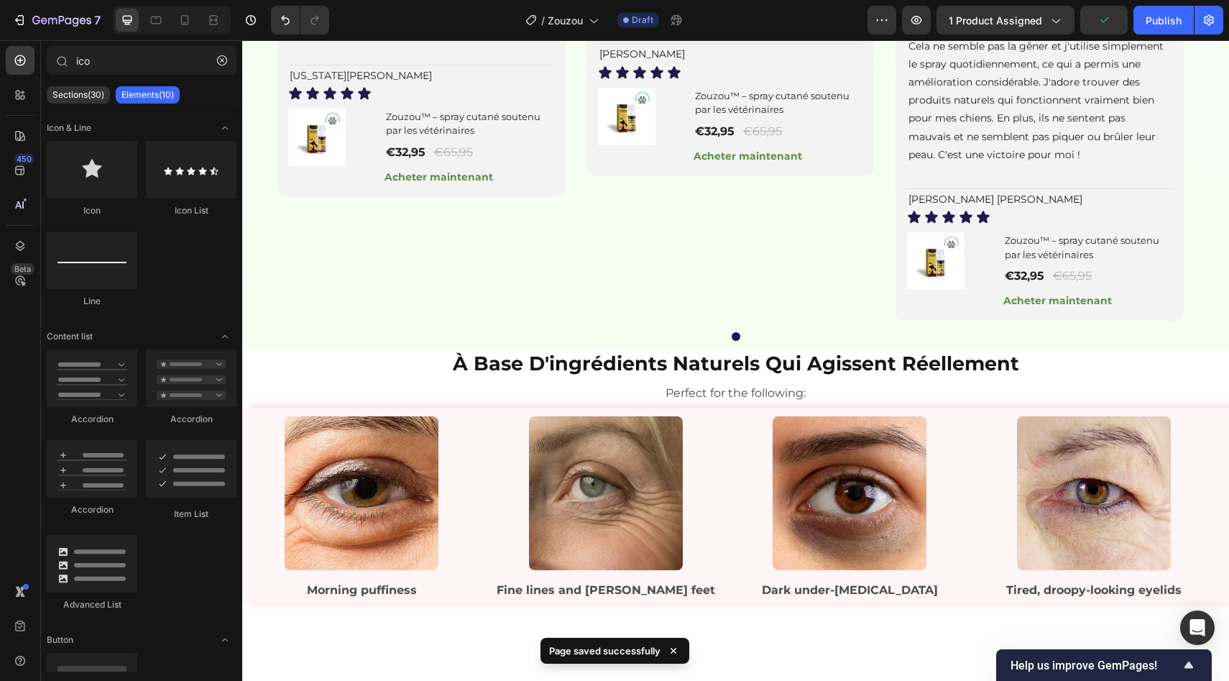
scroll to position [1463, 0]
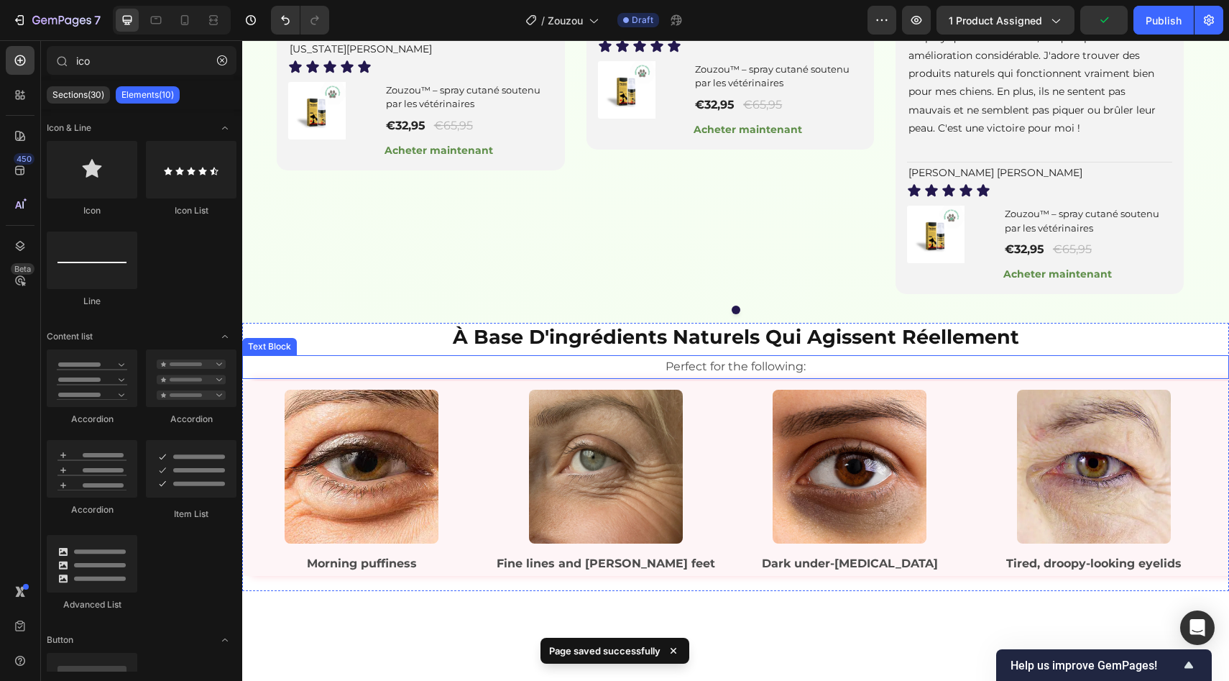
click at [489, 377] on p "Perfect for the following:" at bounding box center [736, 367] width 984 height 21
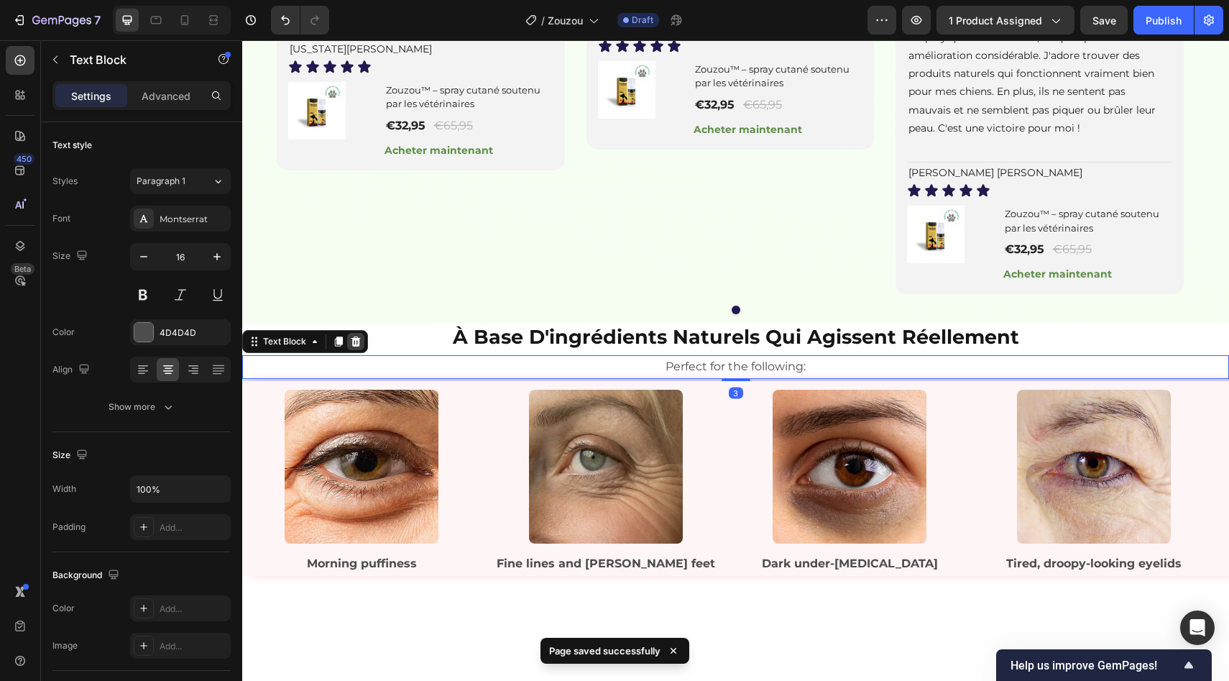
click at [354, 347] on icon at bounding box center [356, 342] width 12 height 12
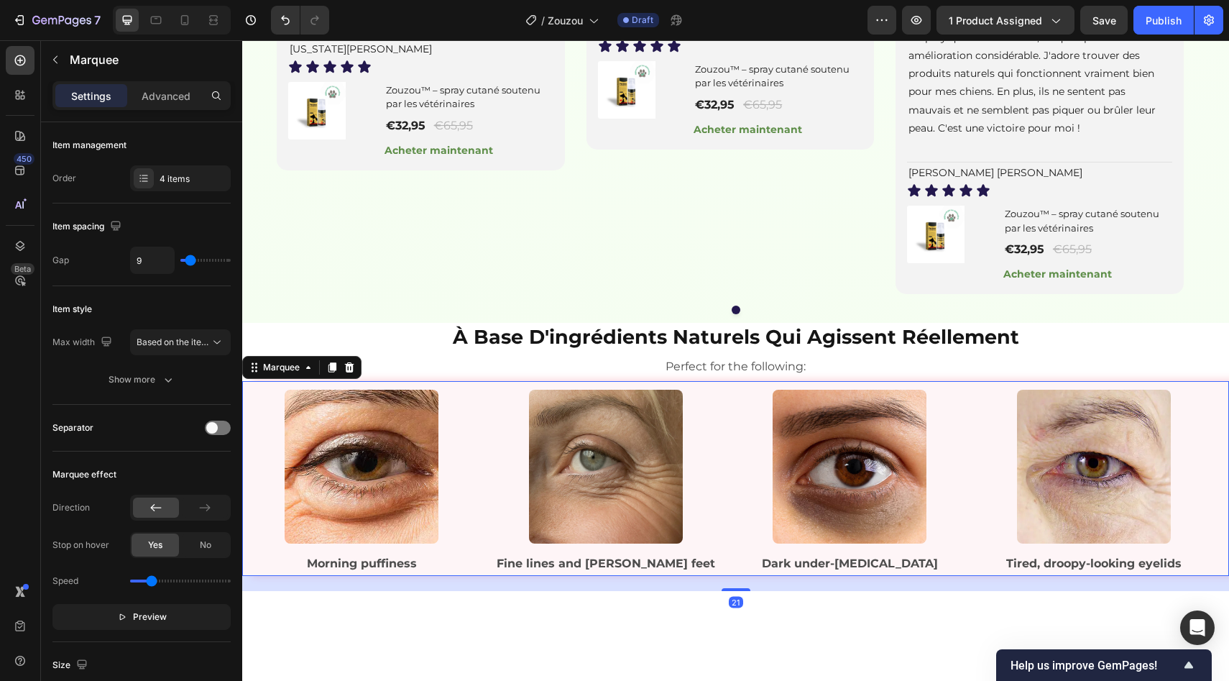
click at [482, 483] on div "Image Morning puffiness Text Block" at bounding box center [365, 478] width 244 height 195
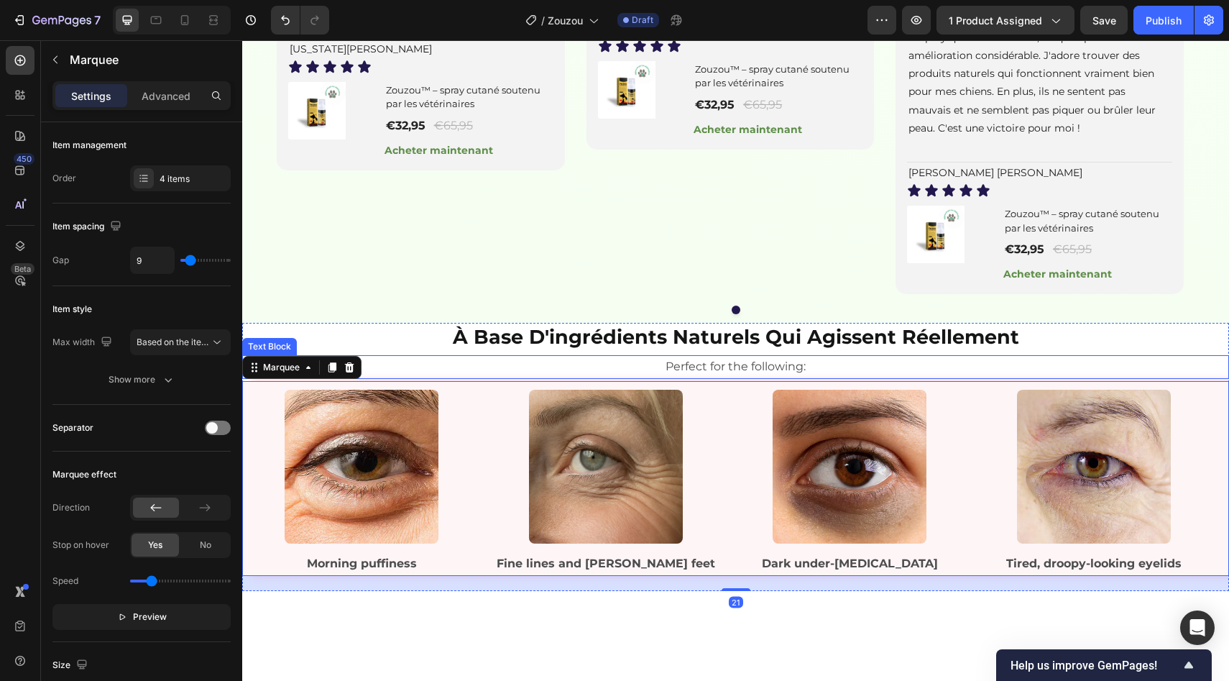
click at [359, 379] on div "Marquee" at bounding box center [301, 367] width 119 height 23
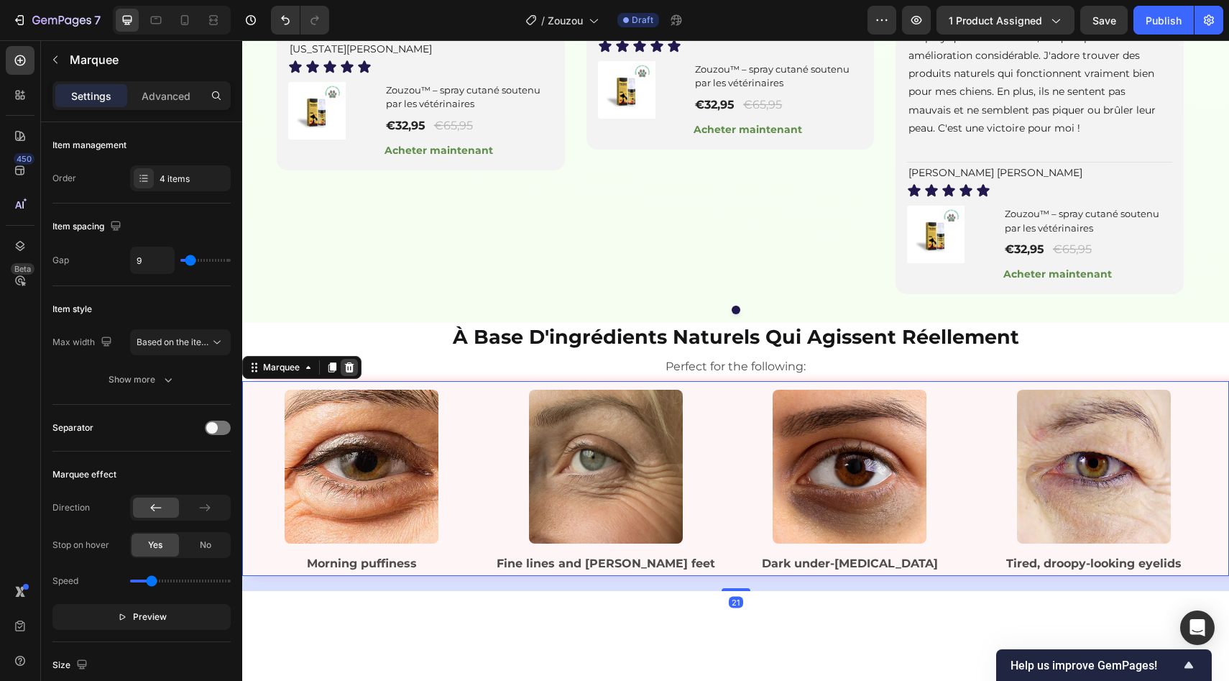
click at [349, 372] on icon at bounding box center [349, 367] width 9 height 10
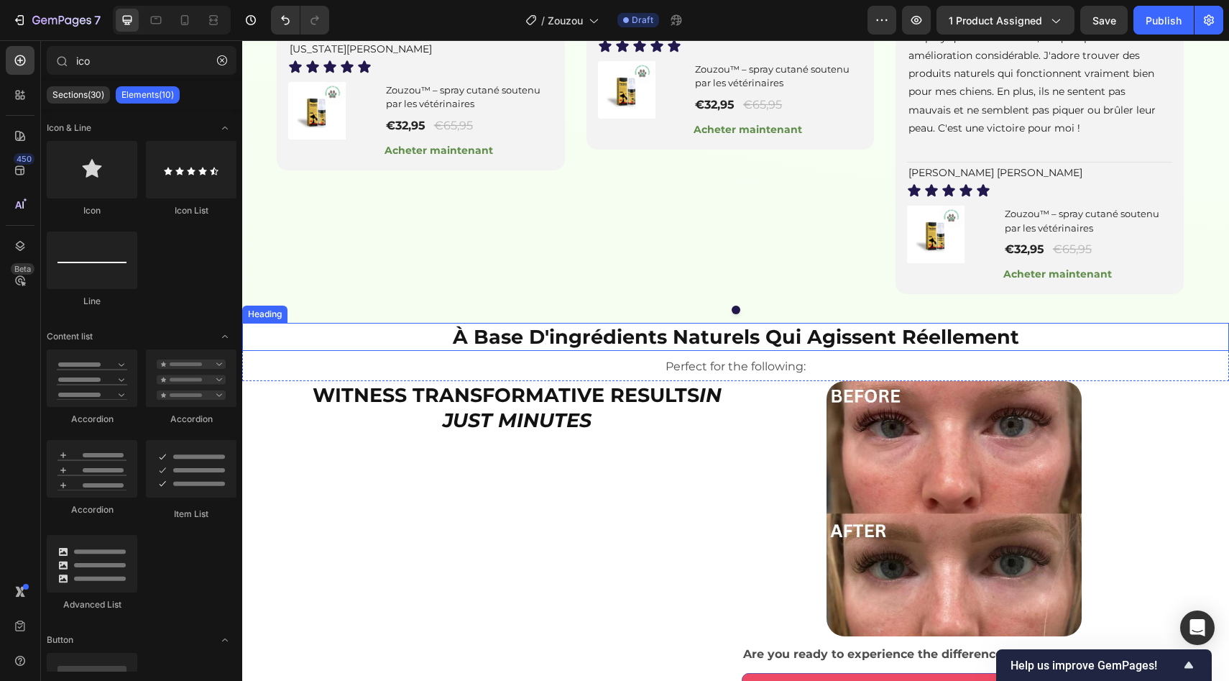
scroll to position [1558, 0]
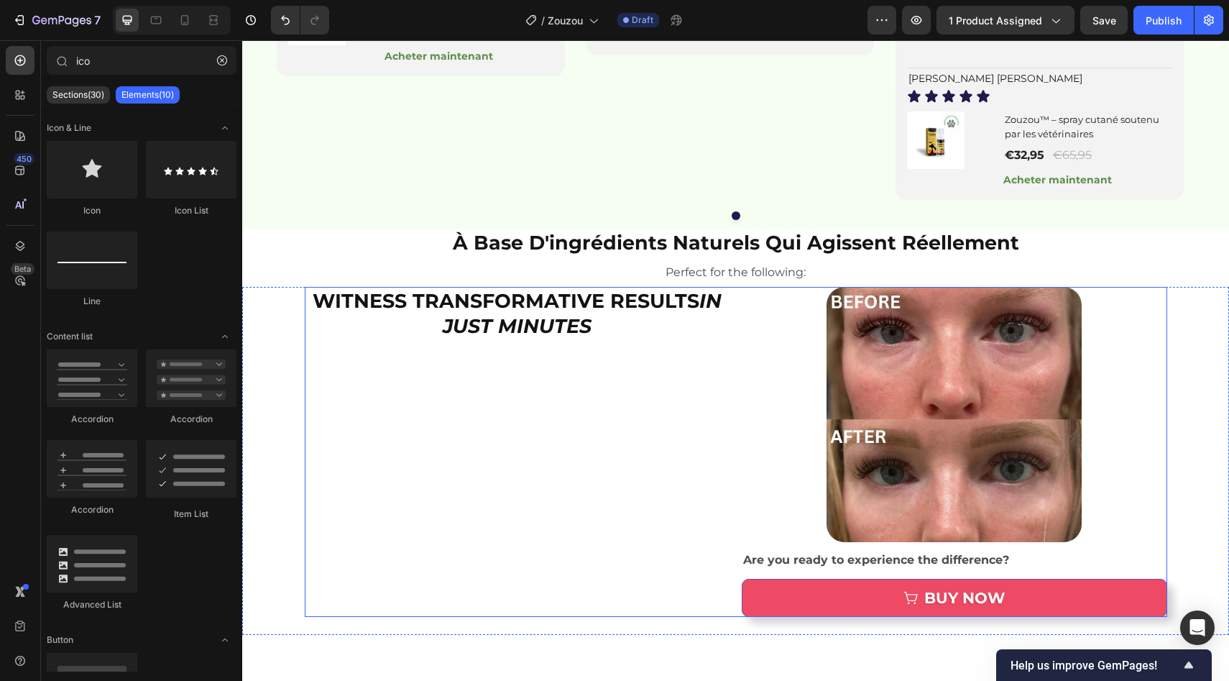
click at [661, 548] on div "Witness Transformative Results in Just Minutes Heading" at bounding box center [518, 452] width 426 height 330
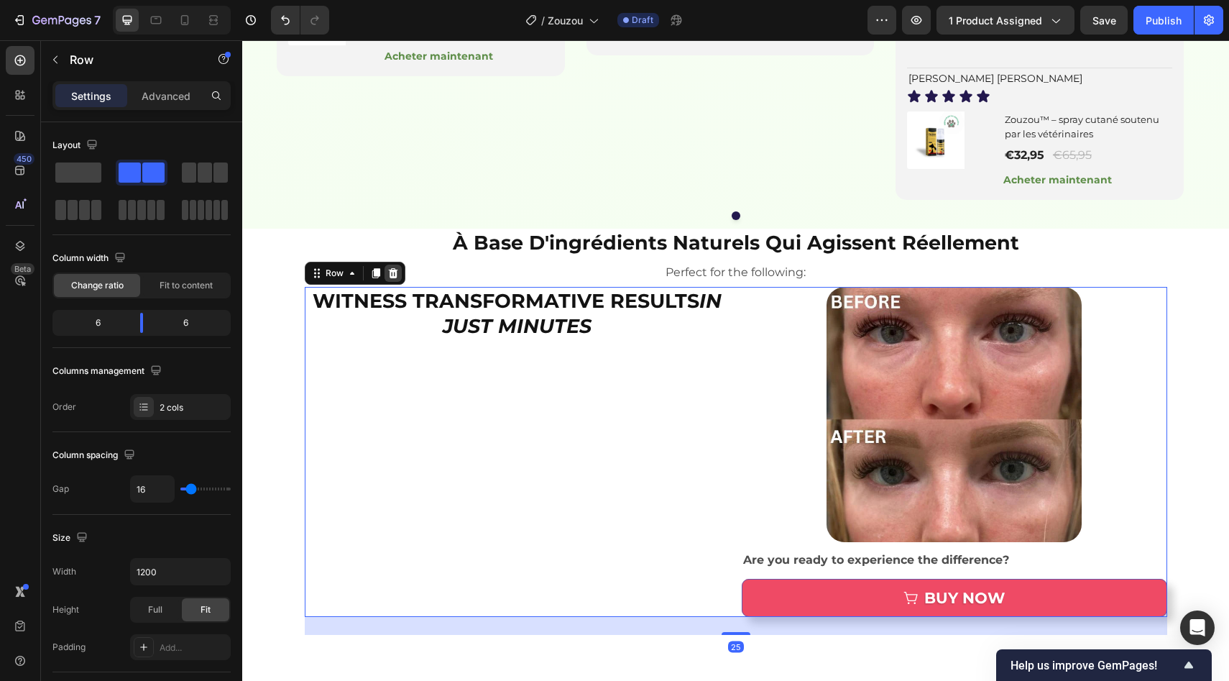
click at [387, 279] on icon at bounding box center [393, 273] width 12 height 12
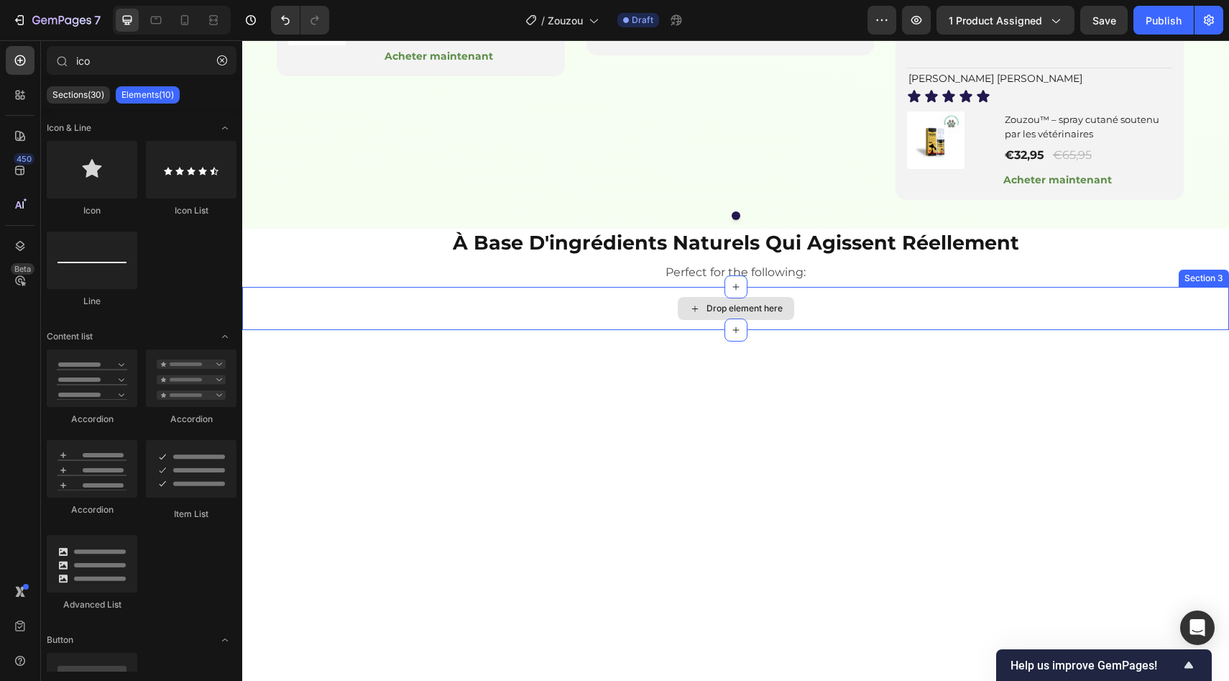
click at [512, 330] on div "Drop element here" at bounding box center [735, 308] width 987 height 43
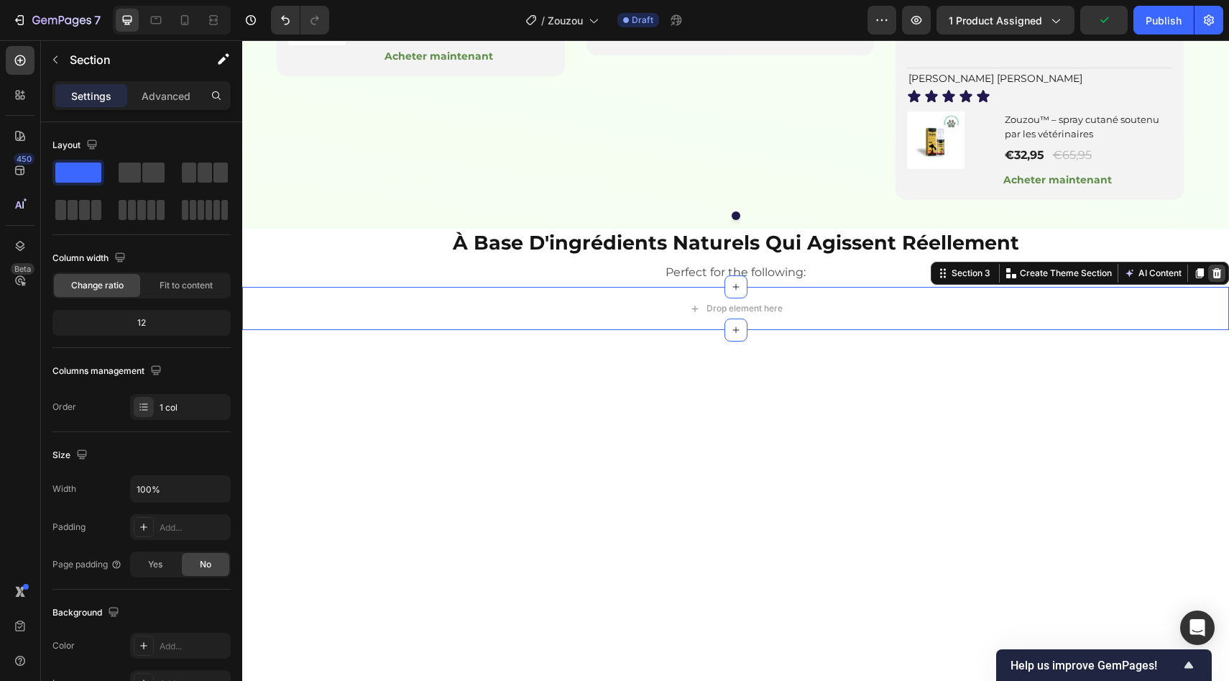
click at [1213, 278] on icon at bounding box center [1217, 273] width 9 height 10
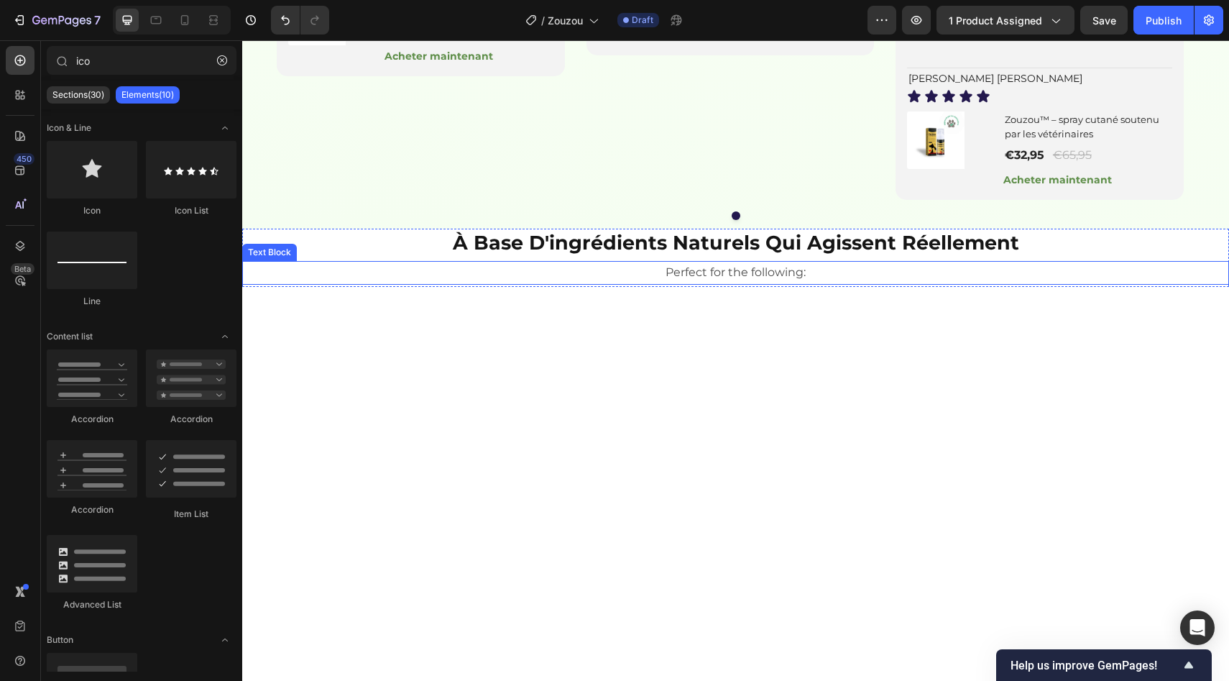
click at [692, 283] on p "Perfect for the following:" at bounding box center [736, 272] width 984 height 21
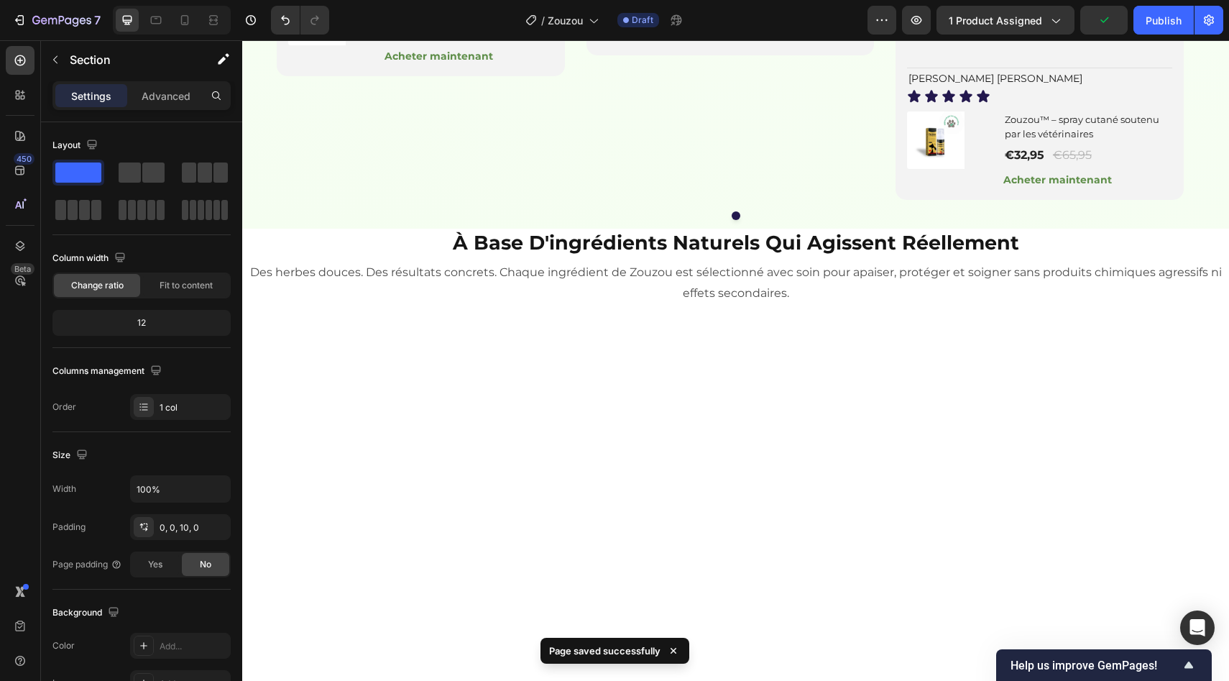
click at [612, 304] on p "Des herbes douces. Des résultats concrets. Chaque ingrédient de Zouzou est séle…" at bounding box center [736, 283] width 984 height 42
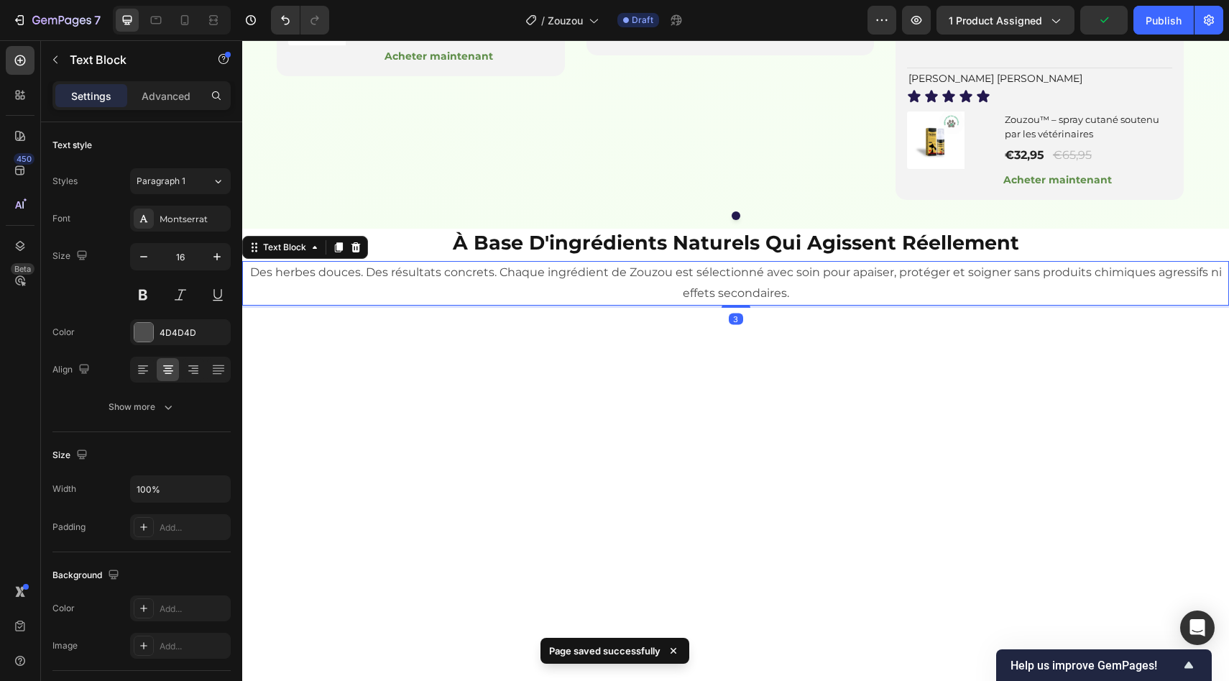
click at [171, 107] on div "Settings Advanced" at bounding box center [141, 95] width 178 height 29
click at [170, 101] on p "Advanced" at bounding box center [166, 95] width 49 height 15
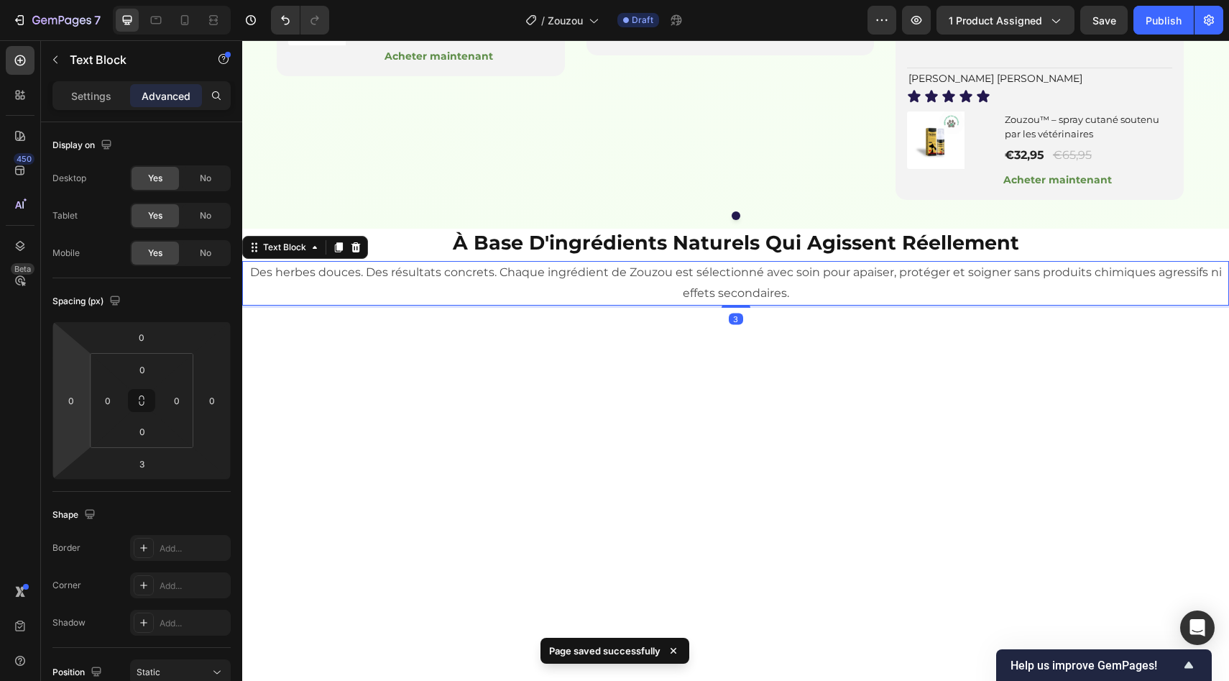
click at [77, 0] on html "7 Version history / Zouzou Draft Preview 1 product assigned Save Publish 450 Be…" at bounding box center [614, 0] width 1229 height 0
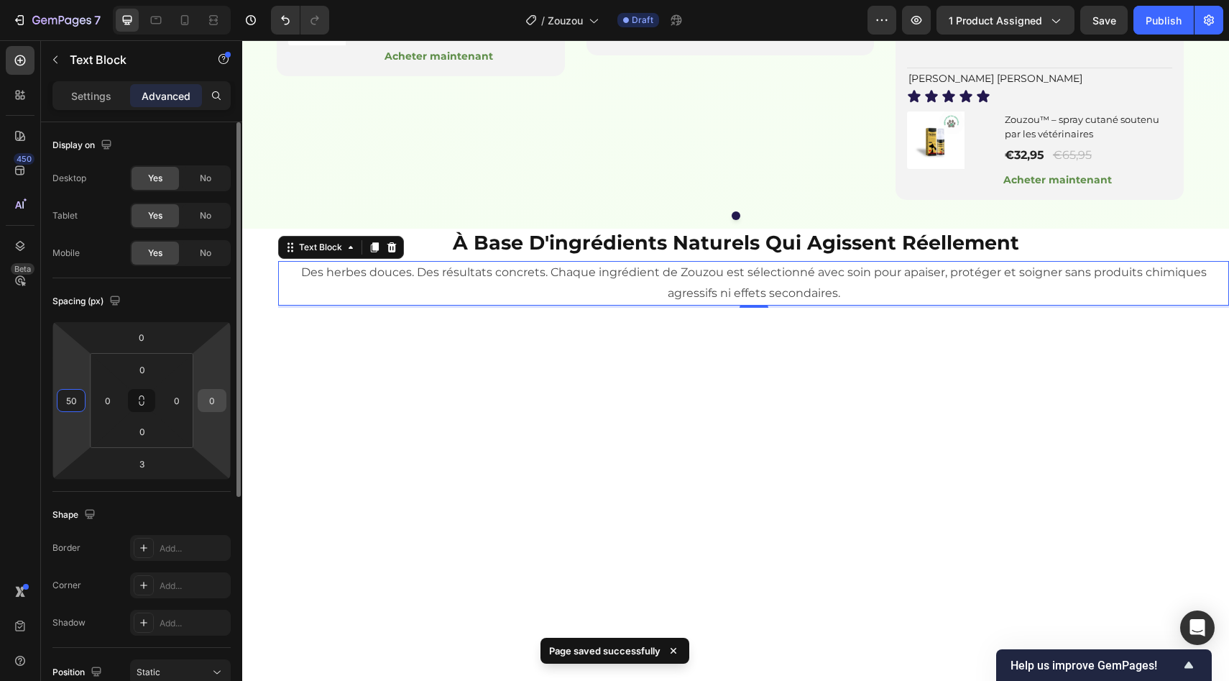
type input "50"
click at [211, 400] on input "0" at bounding box center [212, 401] width 22 height 22
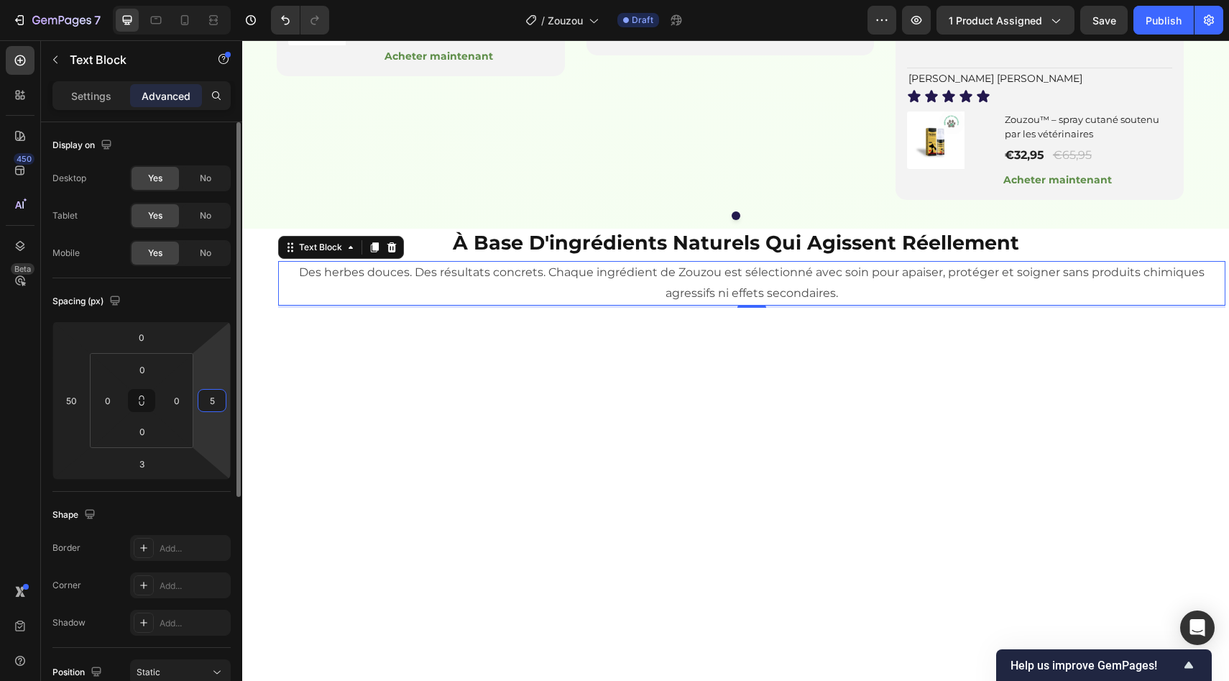
type input "50"
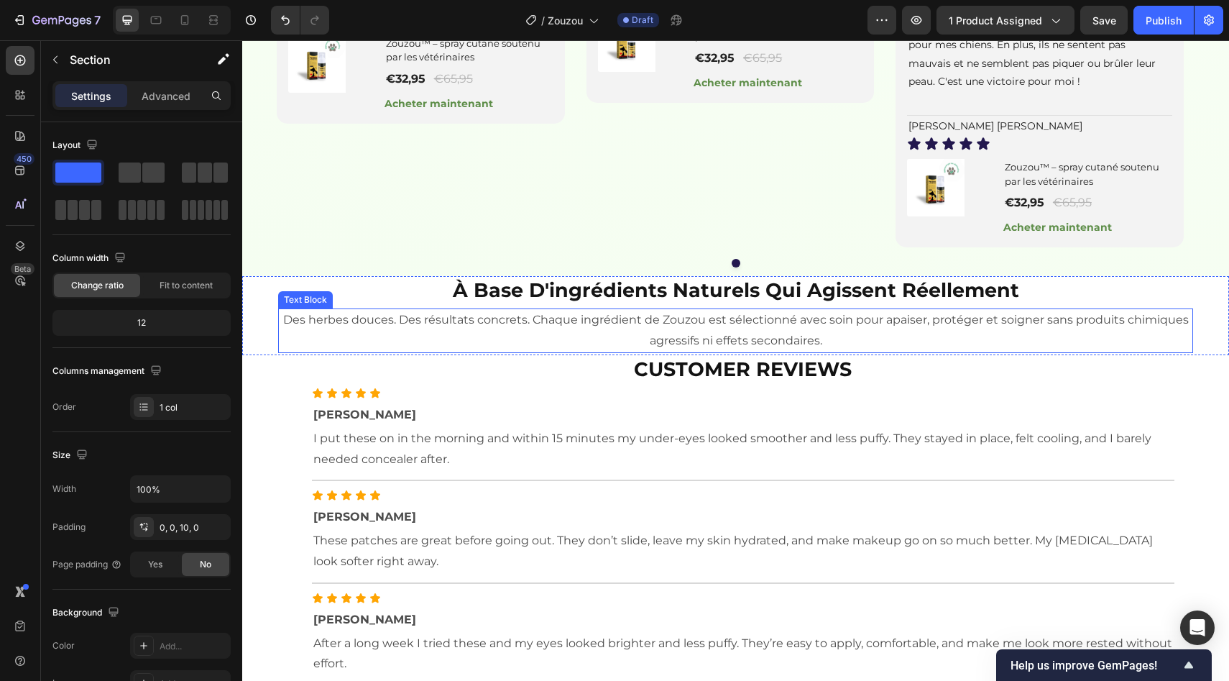
scroll to position [1426, 0]
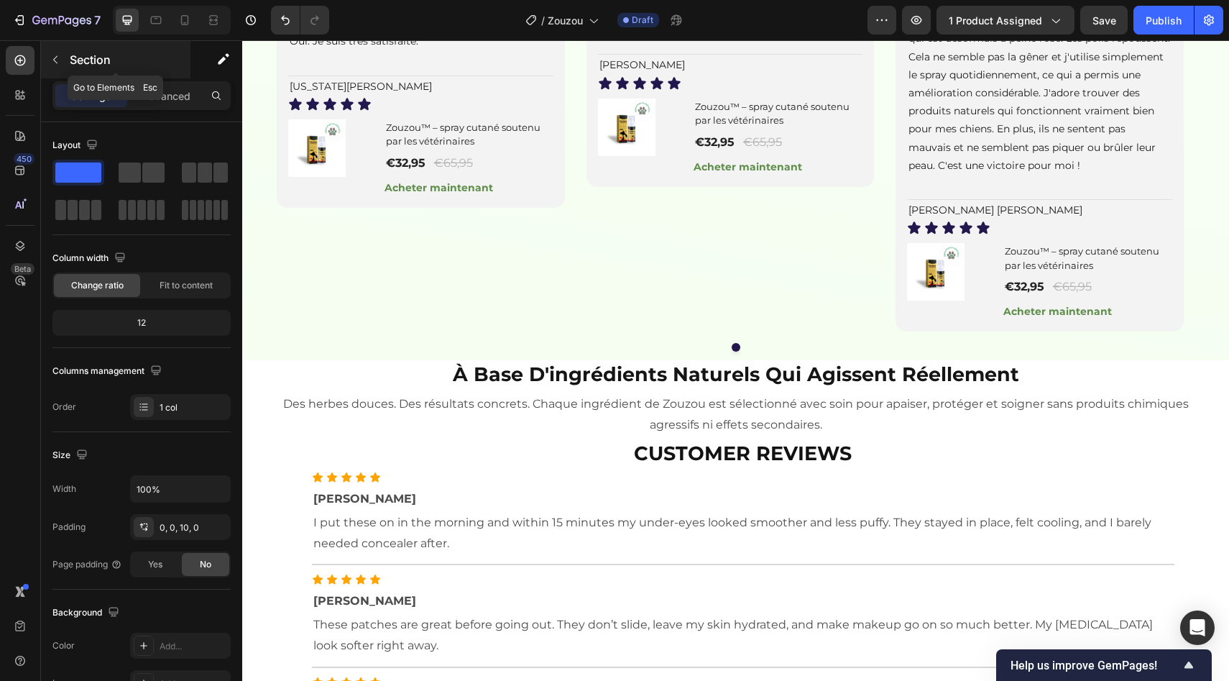
click at [65, 57] on button "button" at bounding box center [55, 59] width 23 height 23
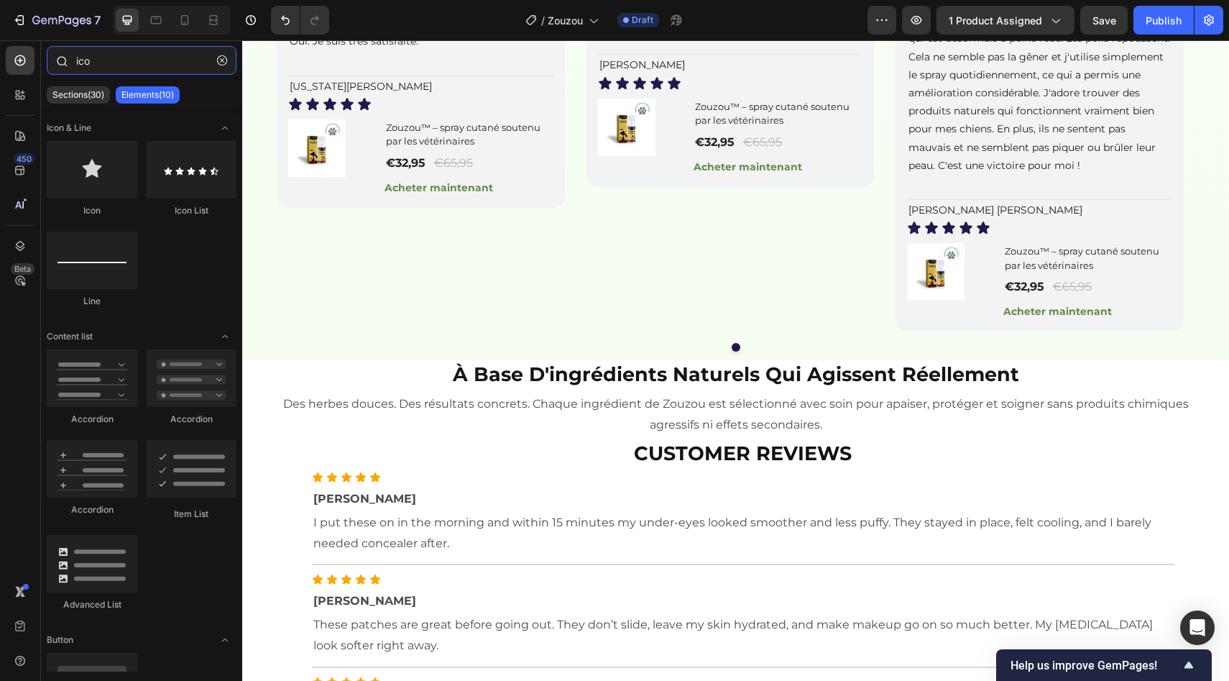
click at [139, 61] on input "ico" at bounding box center [142, 60] width 190 height 29
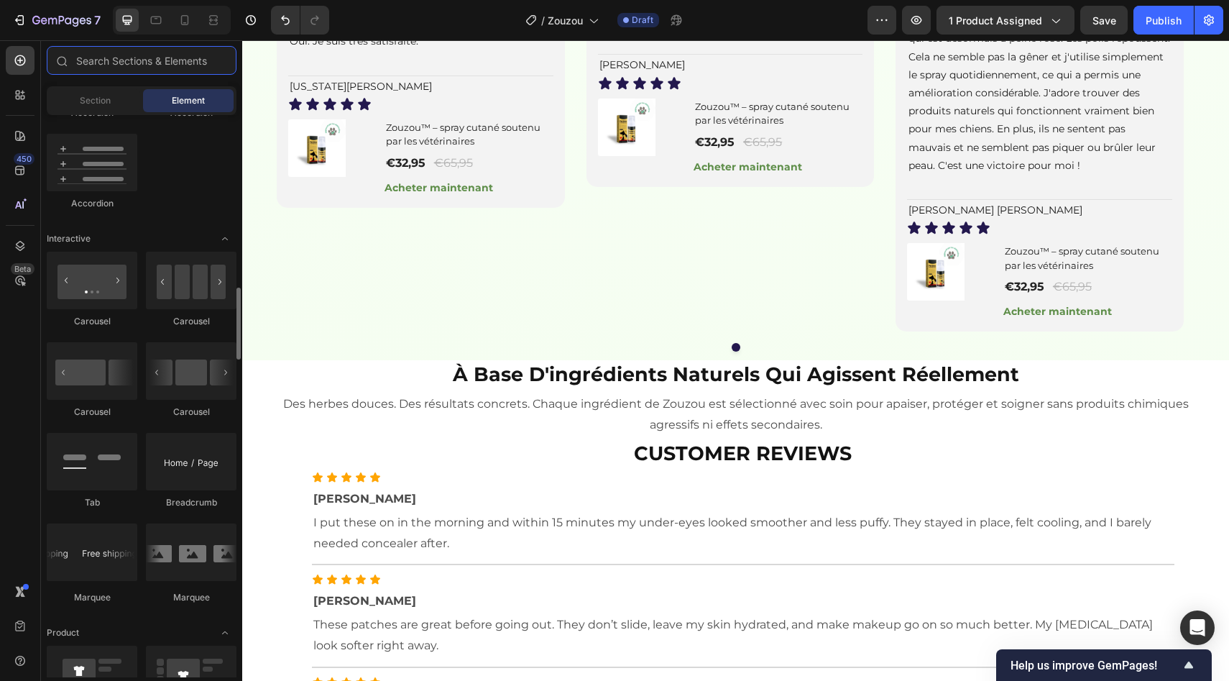
scroll to position [1332, 0]
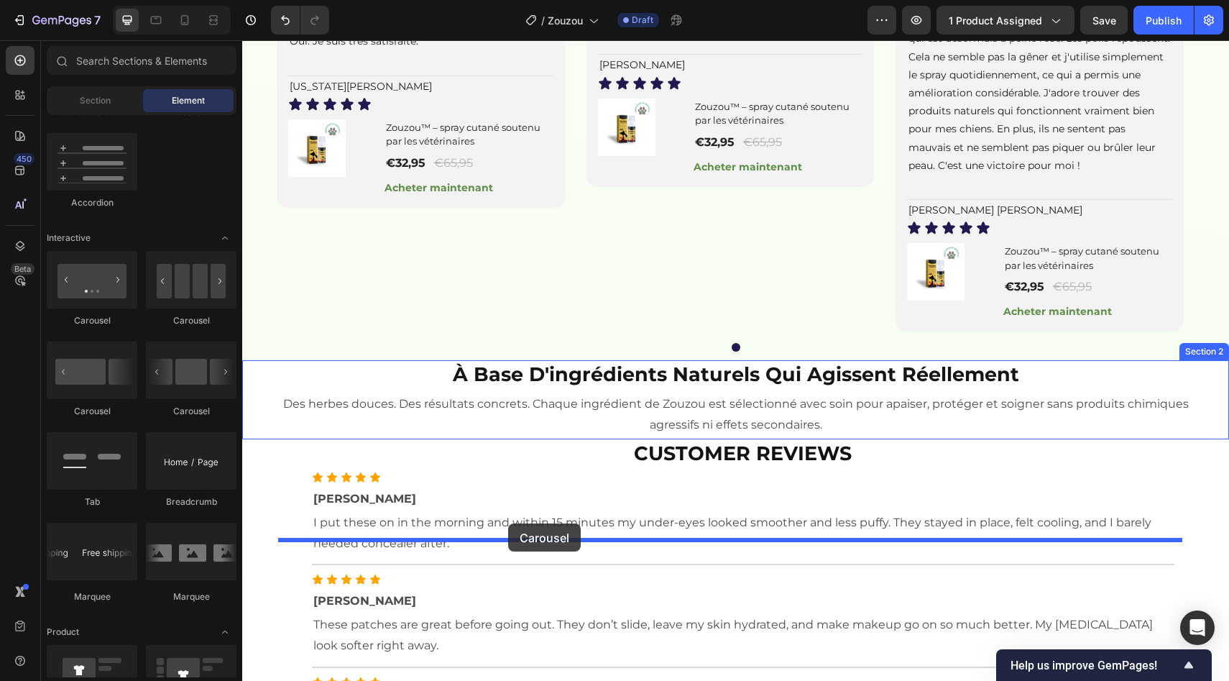
drag, startPoint x: 422, startPoint y: 307, endPoint x: 508, endPoint y: 523, distance: 232.9
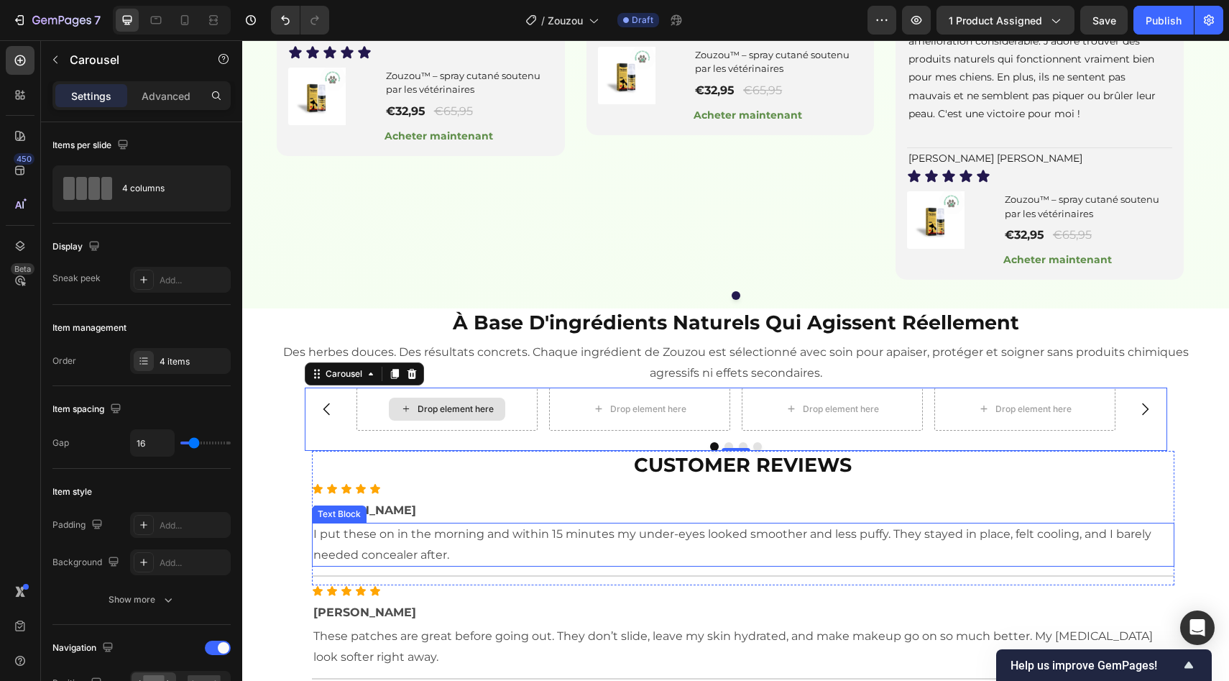
scroll to position [1381, 0]
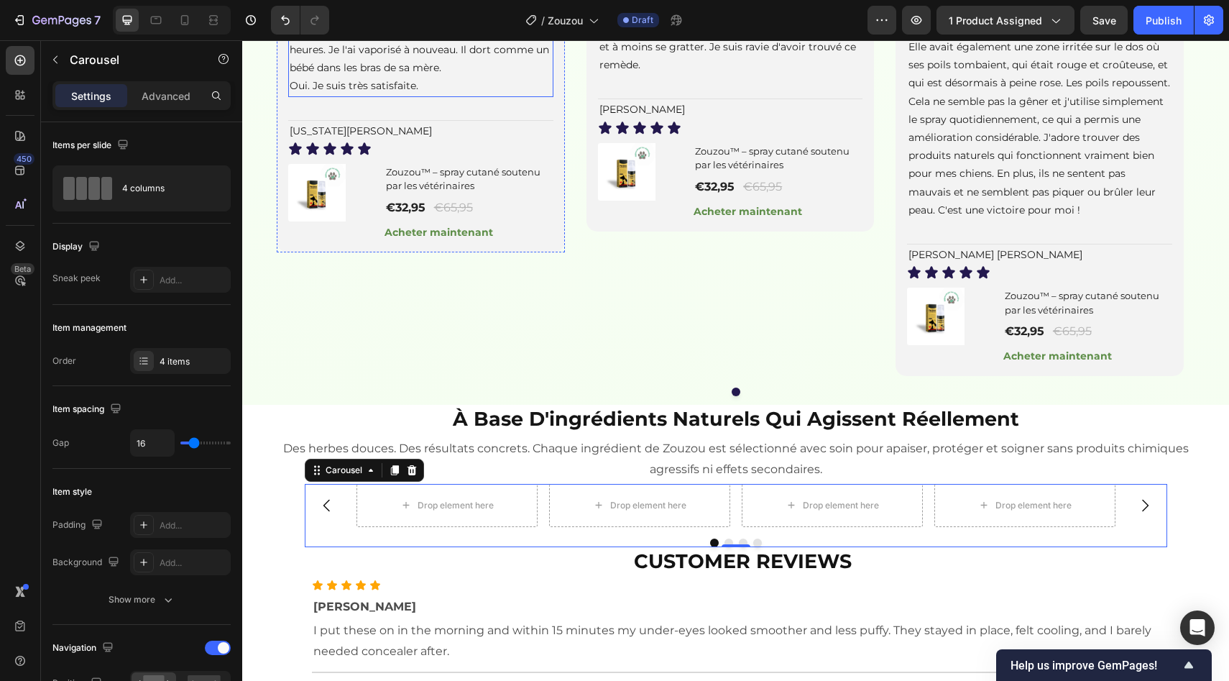
click at [429, 74] on span "Il est apaisé. Il a l'air tellement mieux. Cela fait 24 heures. Je l'ai vaporis…" at bounding box center [419, 49] width 259 height 49
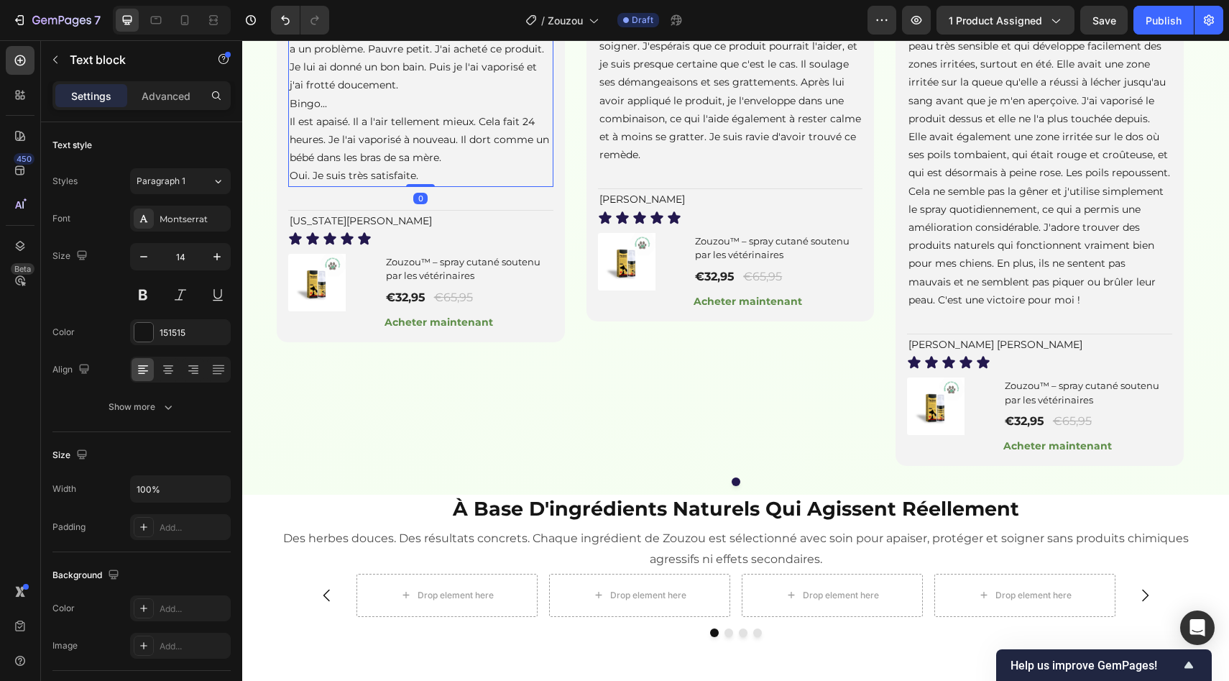
click at [390, 26] on div at bounding box center [383, 17] width 17 height 17
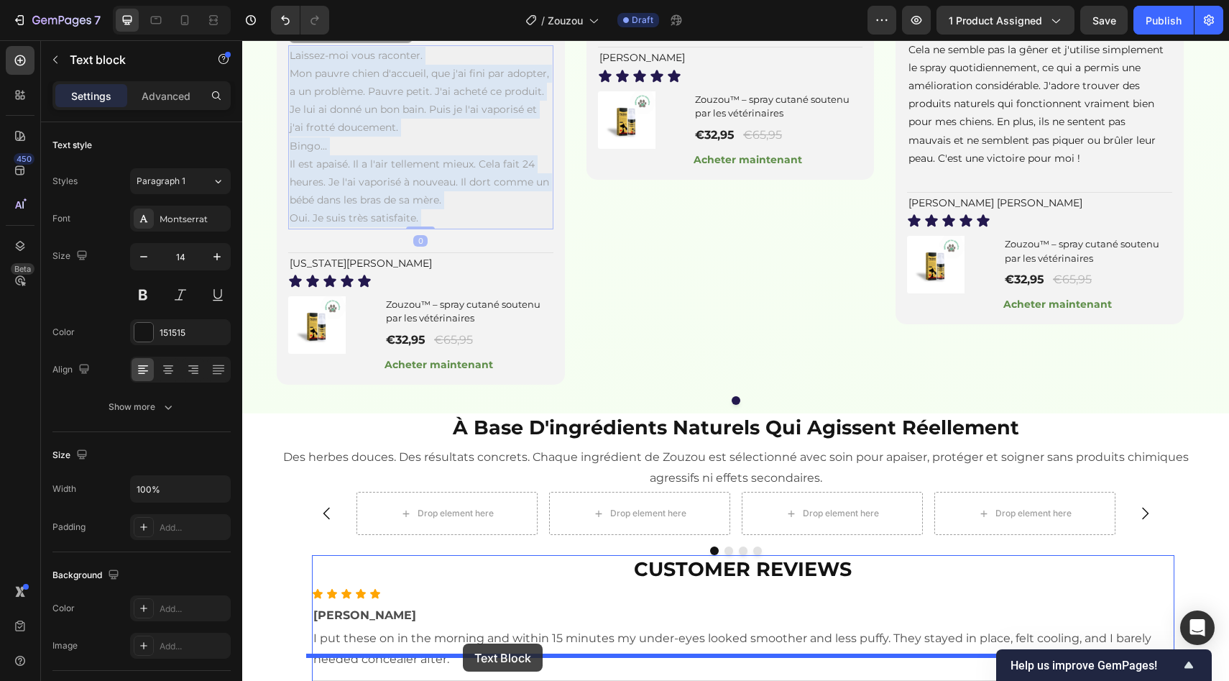
scroll to position [1519, 0]
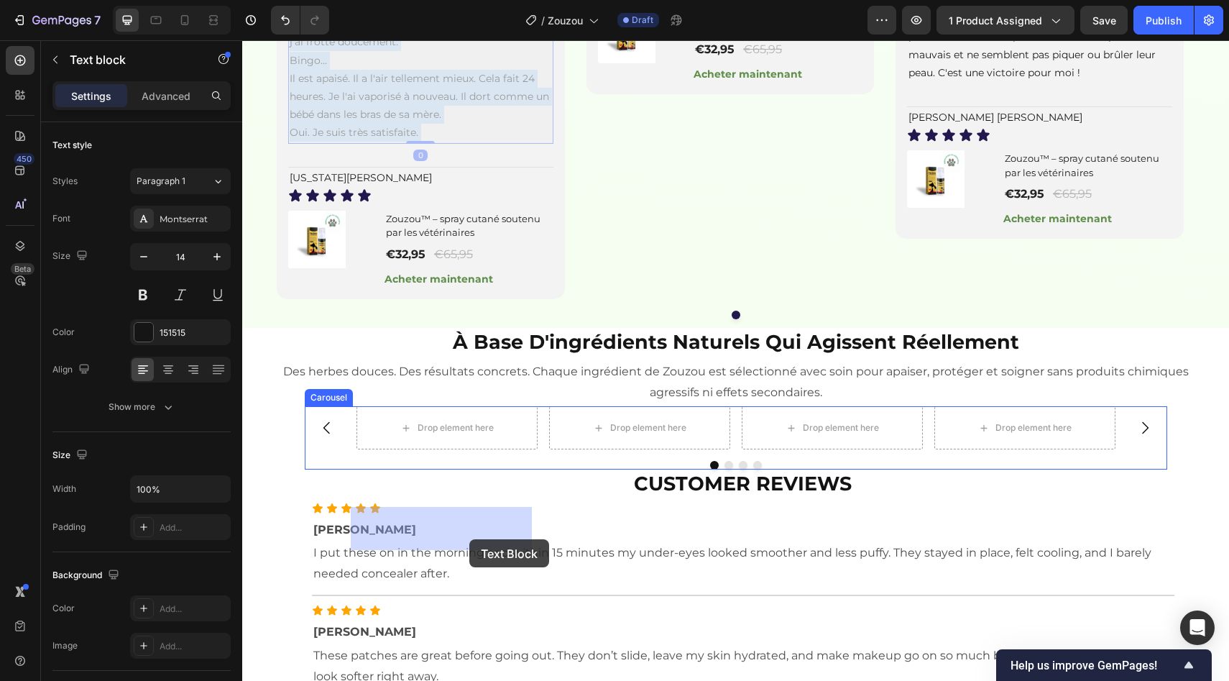
drag, startPoint x: 440, startPoint y: 178, endPoint x: 469, endPoint y: 530, distance: 354.1
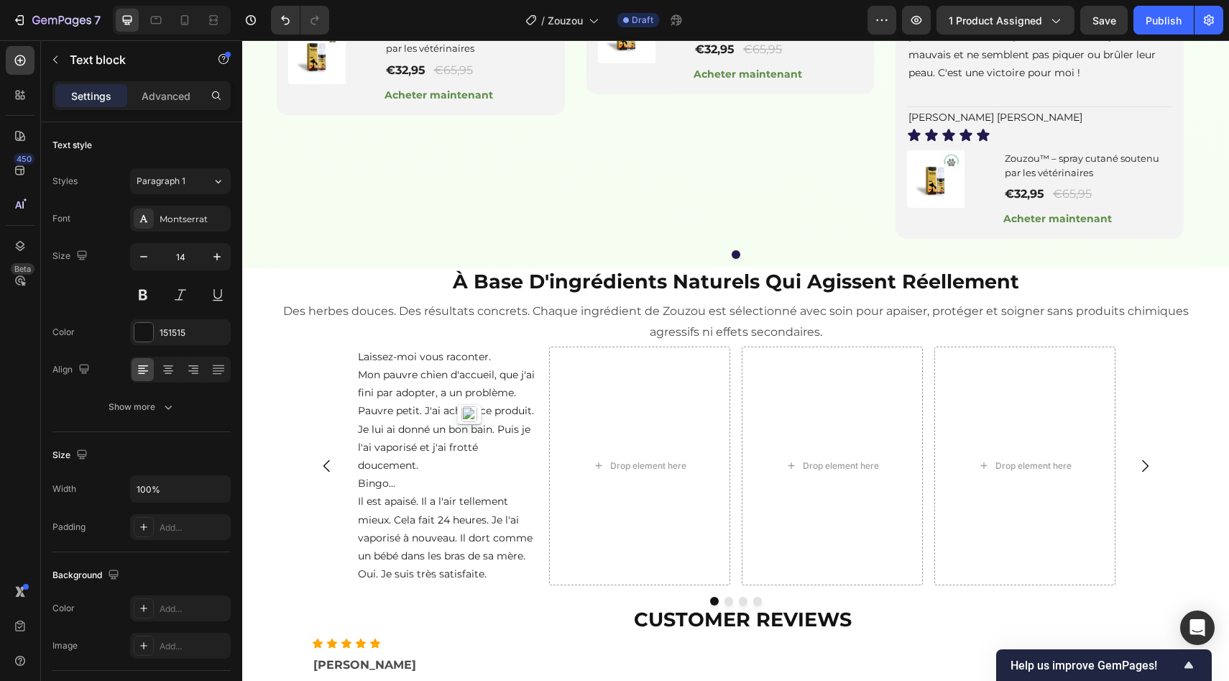
click at [468, 472] on span "Mon pauvre chien d'accueil, que j'ai fini par adopter, a un problème. Pauvre pe…" at bounding box center [446, 420] width 177 height 104
click at [399, 472] on span "Mon pauvre chien d'accueil, que j'ai fini par adopter, a un problème. Pauvre pe…" at bounding box center [446, 420] width 177 height 104
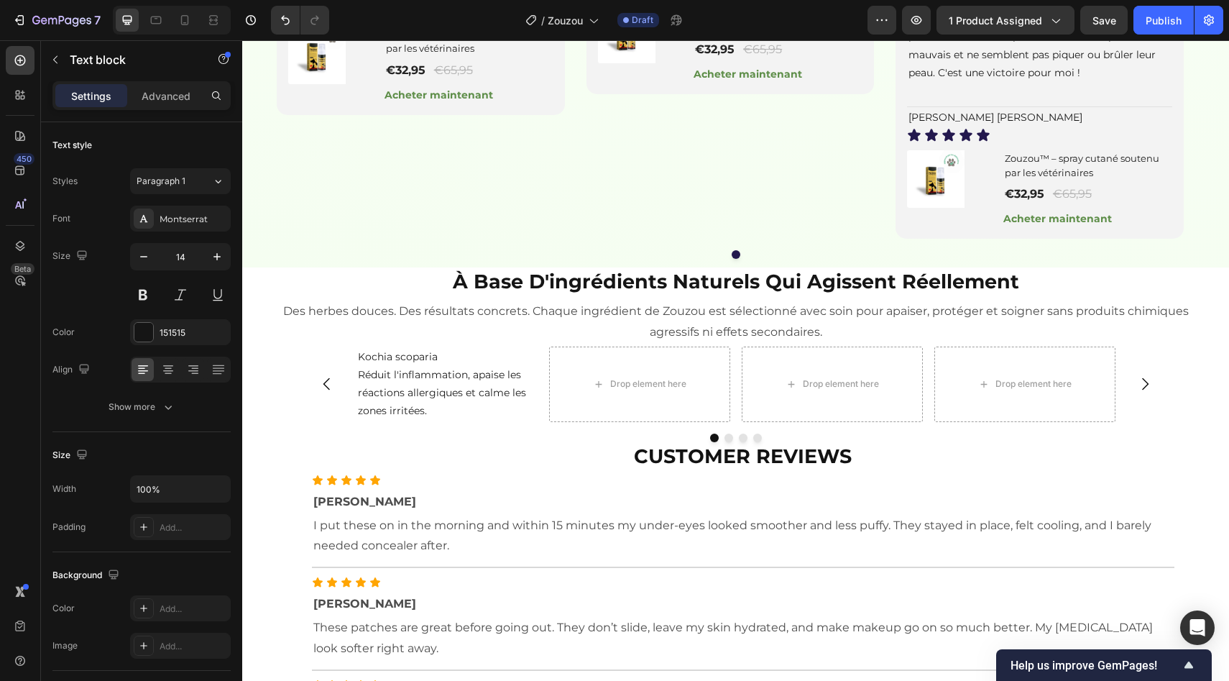
click at [450, 366] on p "Kochia scoparia" at bounding box center [447, 357] width 178 height 18
click at [496, 420] on p "Réduit l'inflammation, apaise les réactions allergiques et calme les zones irri…" at bounding box center [447, 393] width 178 height 55
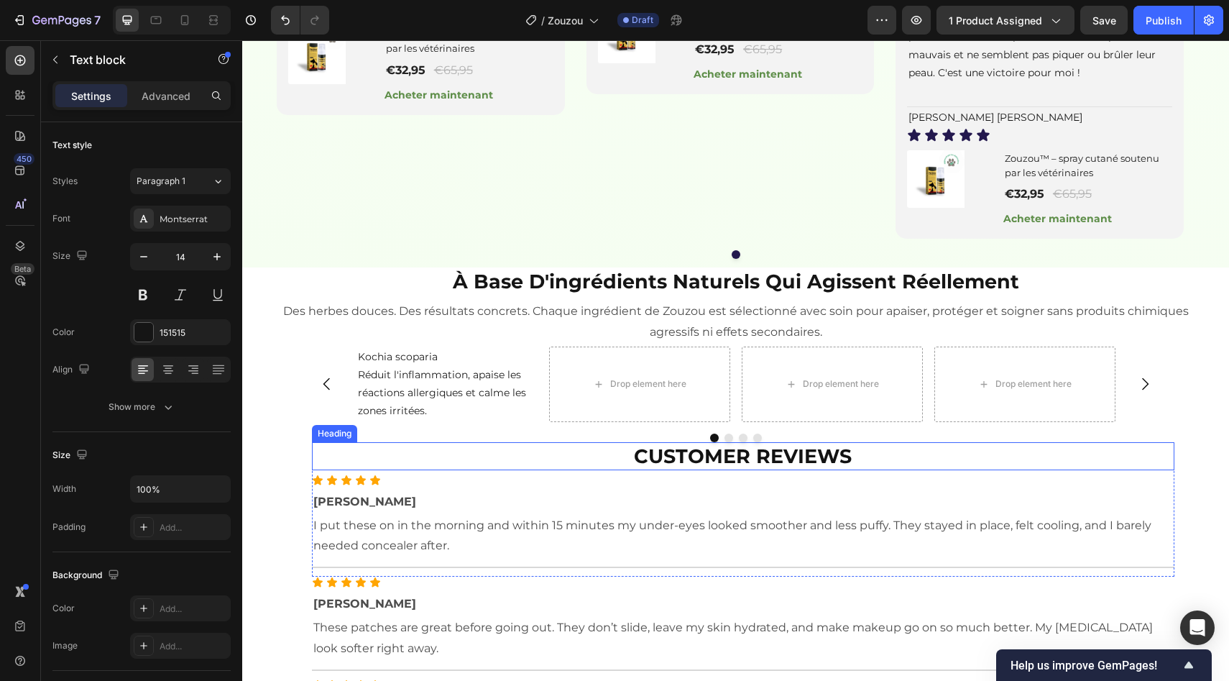
click at [423, 470] on h2 "Customer Reviews" at bounding box center [743, 456] width 863 height 28
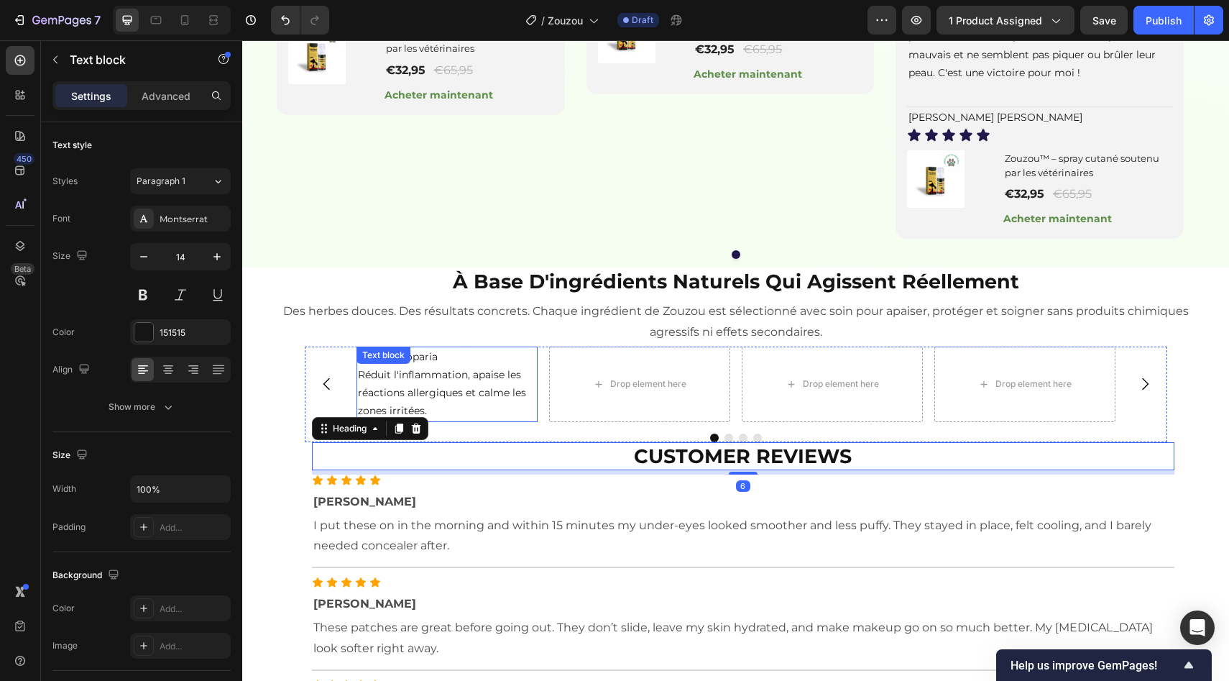
click at [503, 420] on p "Réduit l'inflammation, apaise les réactions allergiques et calme les zones irri…" at bounding box center [447, 393] width 178 height 55
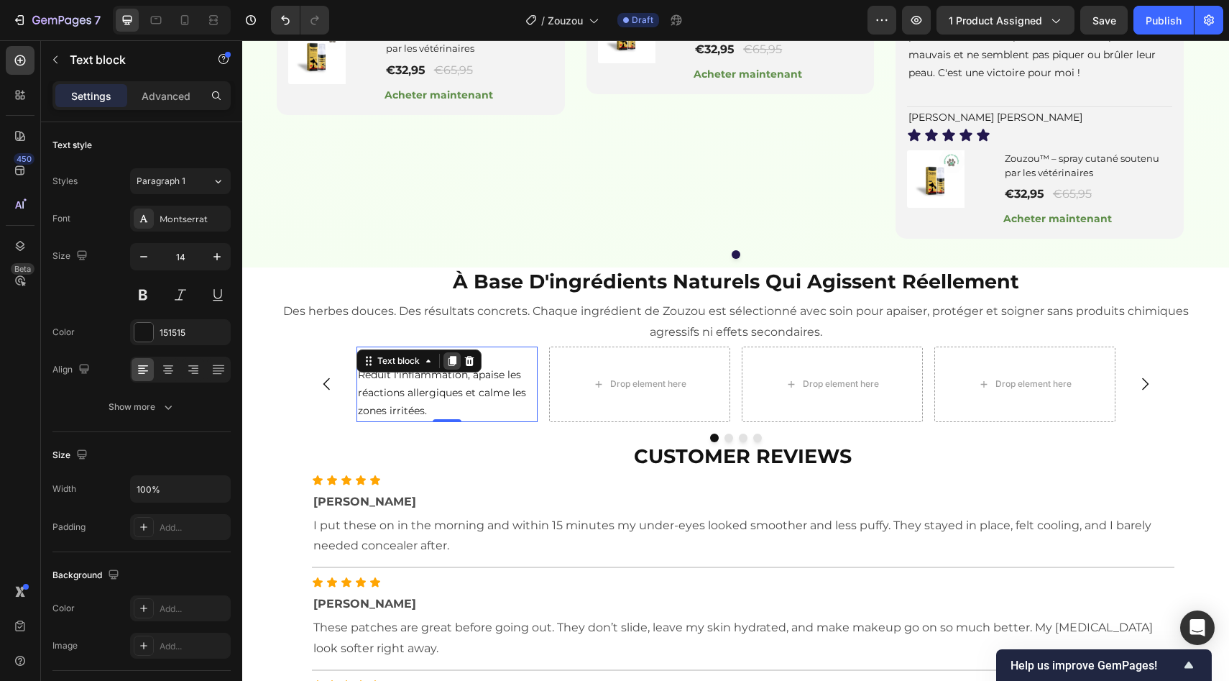
click at [448, 366] on icon at bounding box center [452, 361] width 8 height 10
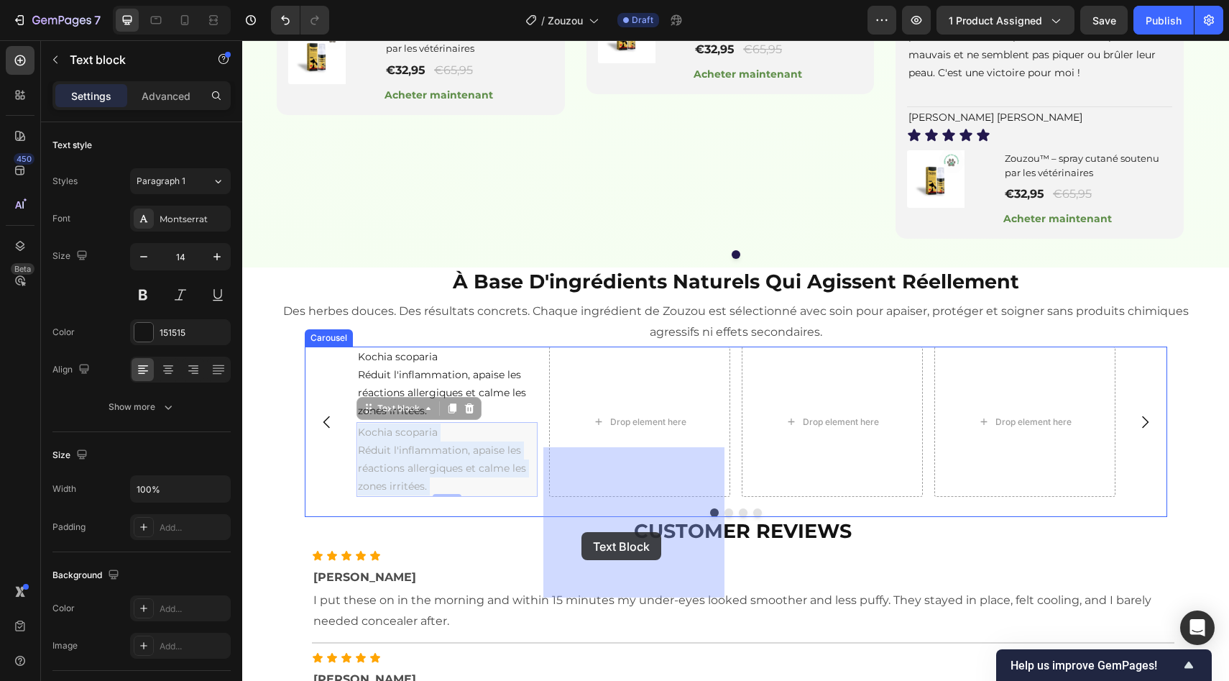
drag, startPoint x: 433, startPoint y: 556, endPoint x: 587, endPoint y: 525, distance: 156.9
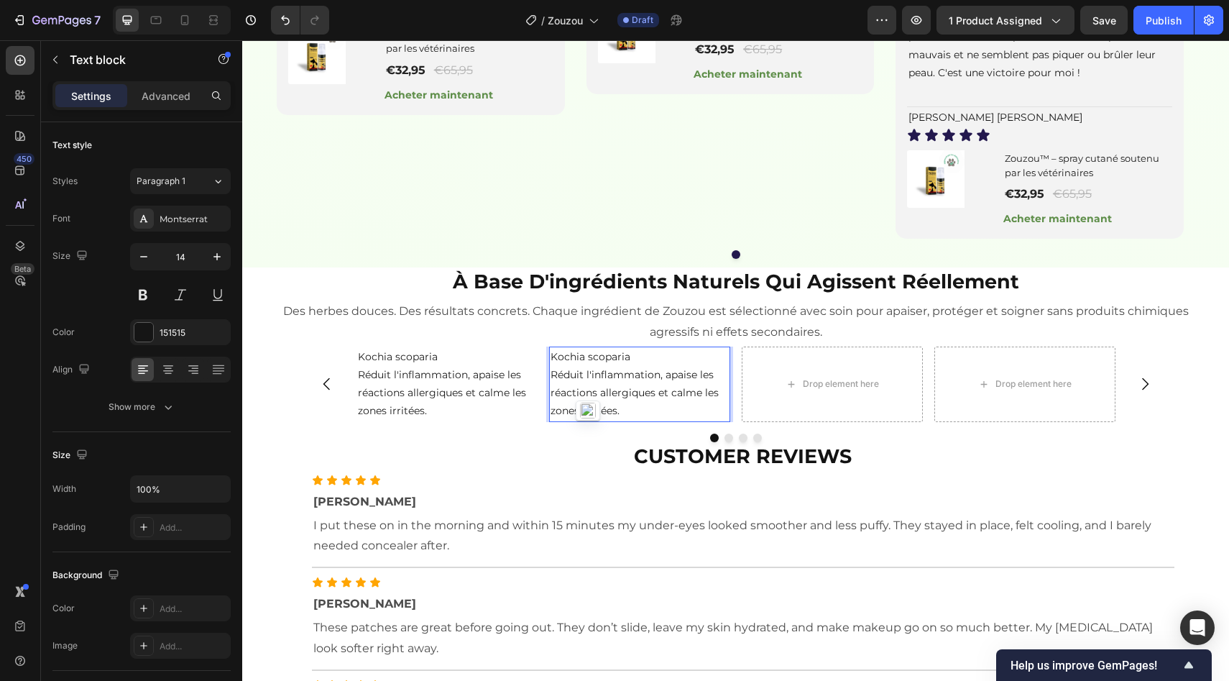
click at [624, 420] on p "Réduit l'inflammation, apaise les réactions allergiques et calme les zones irri…" at bounding box center [640, 393] width 178 height 55
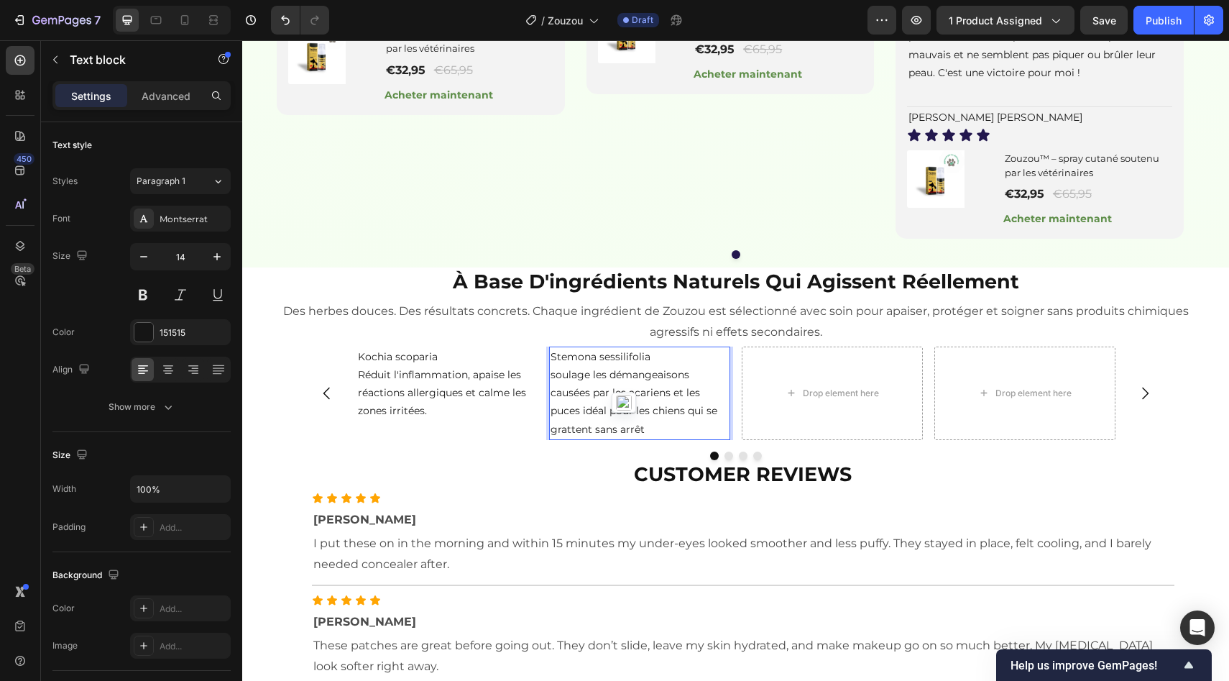
click at [622, 366] on p "Stemona sessilifolia" at bounding box center [640, 357] width 178 height 18
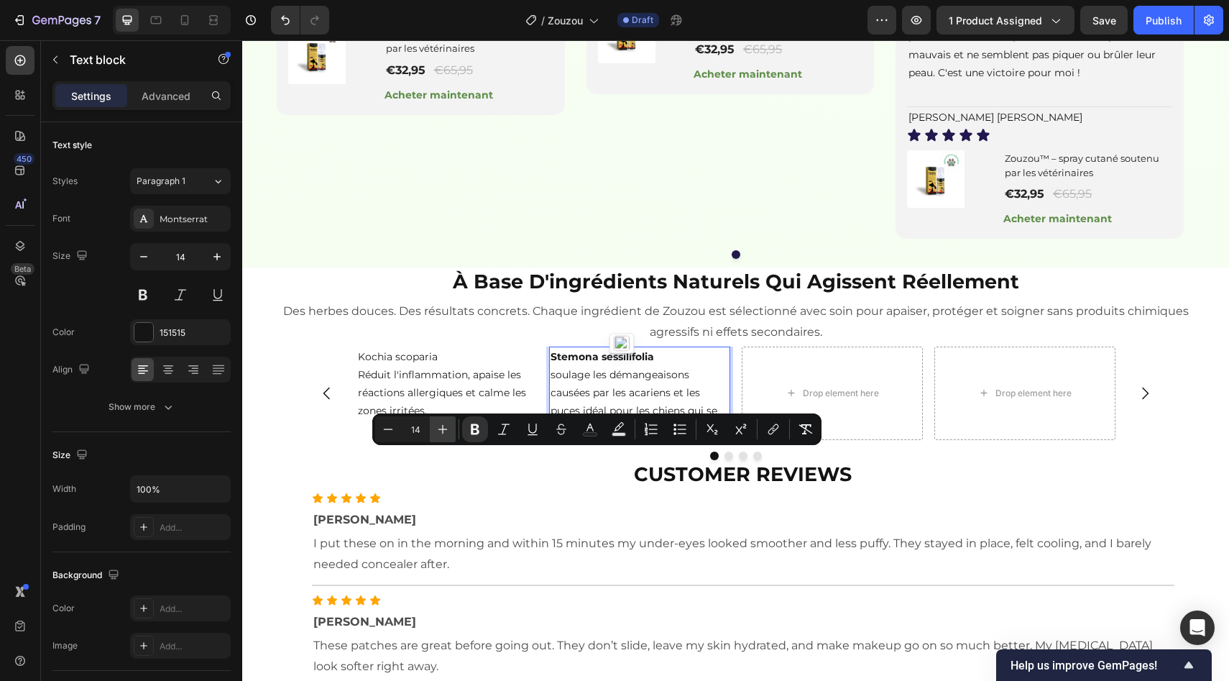
click at [445, 425] on icon "Editor contextual toolbar" at bounding box center [443, 429] width 14 height 14
type input "16"
click at [392, 362] on div "Text block" at bounding box center [383, 355] width 48 height 13
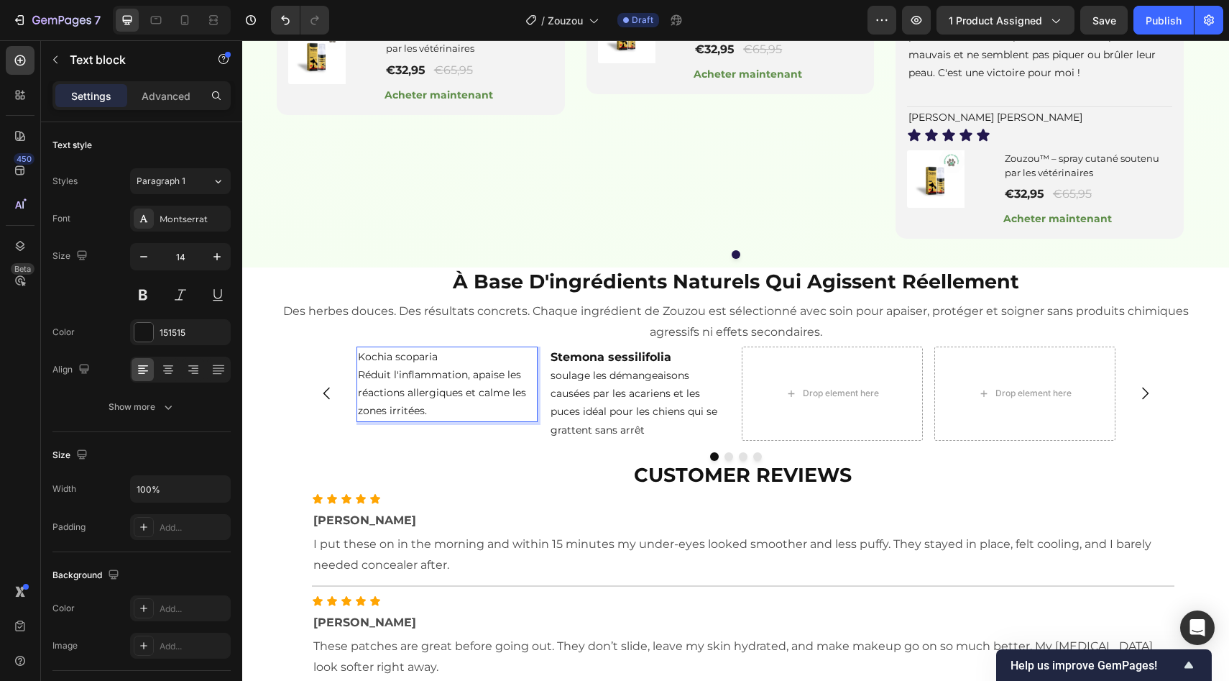
click at [422, 366] on p "Kochia scoparia" at bounding box center [447, 357] width 178 height 18
click at [427, 366] on p "Kochia scoparia" at bounding box center [447, 357] width 178 height 18
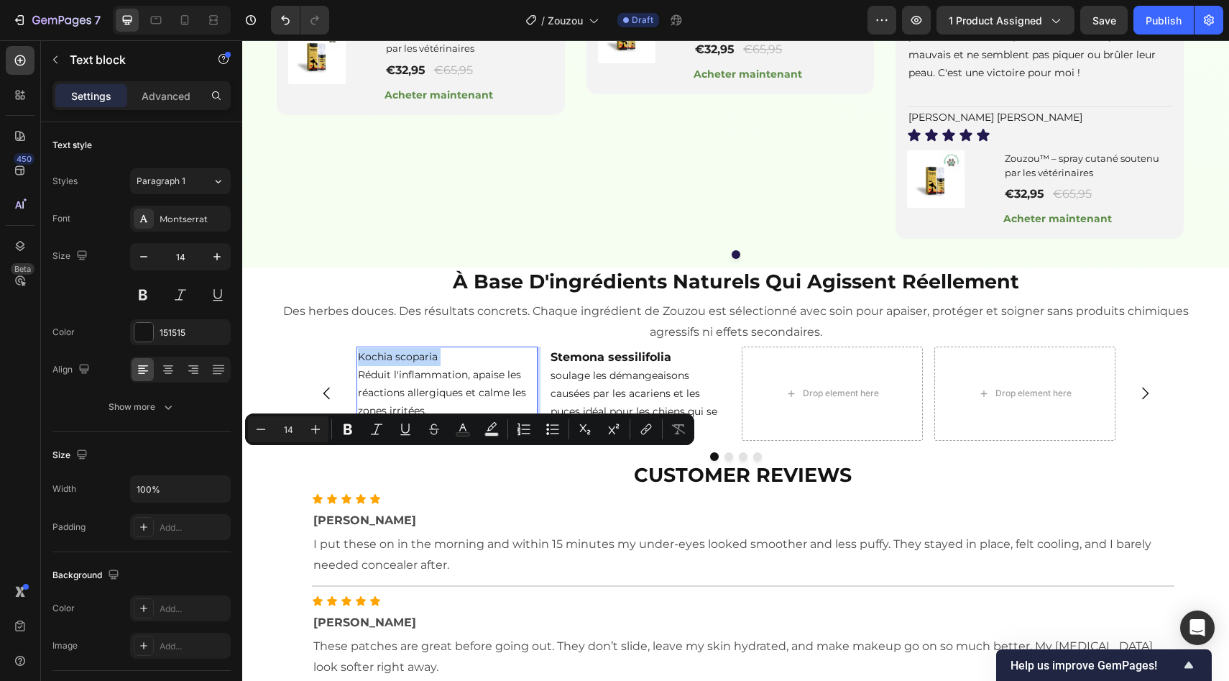
click at [409, 366] on p "Kochia scoparia" at bounding box center [447, 357] width 178 height 18
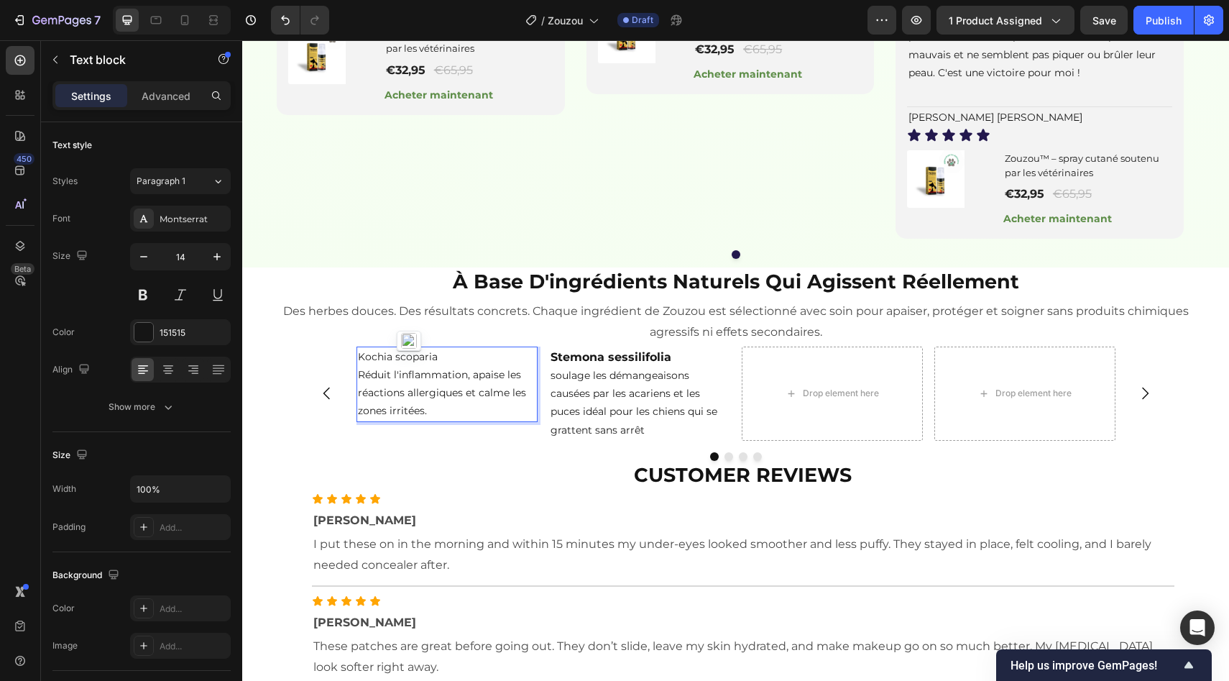
click at [409, 366] on p "Kochia scoparia" at bounding box center [447, 357] width 178 height 18
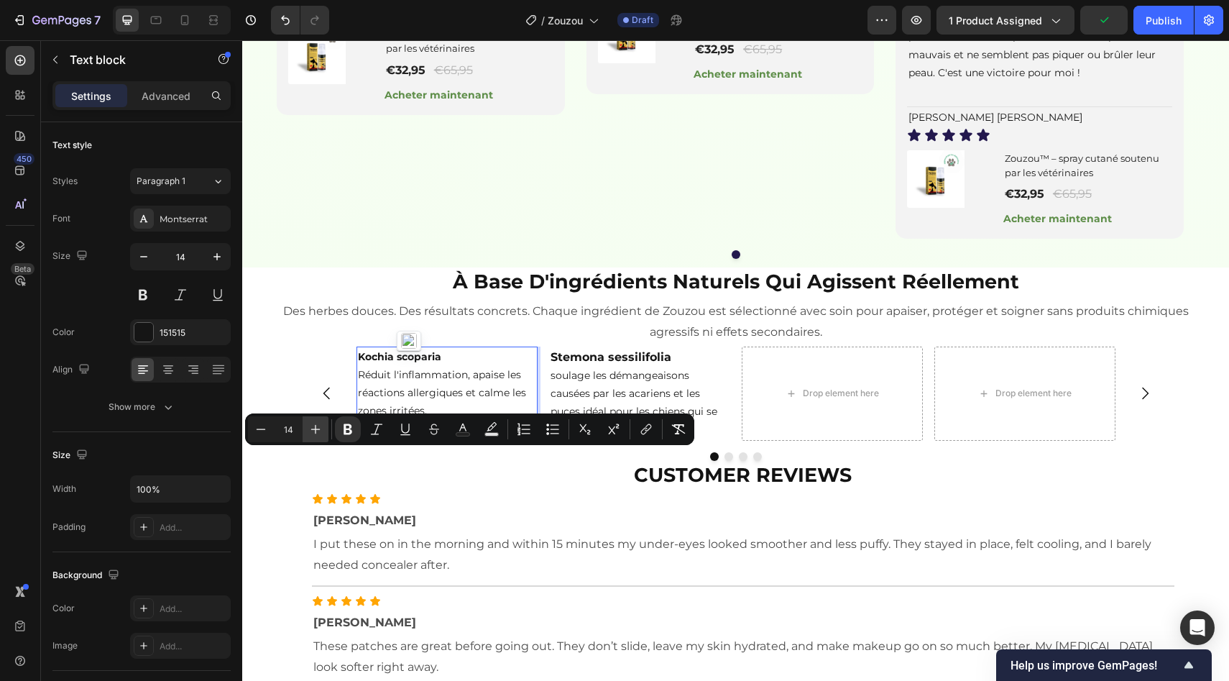
click at [313, 426] on icon "Editor contextual toolbar" at bounding box center [315, 429] width 14 height 14
type input "16"
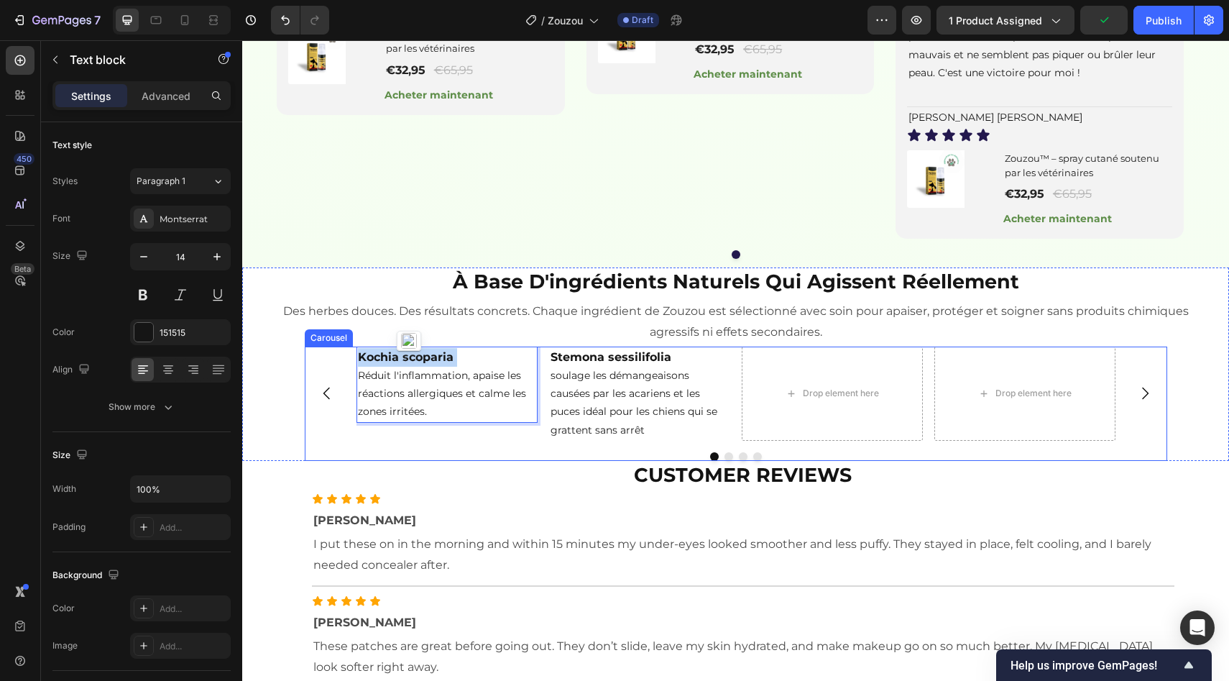
click at [723, 441] on div "Stemona sessilifolia soulage les démangeaisons causées par les acariens et les …" at bounding box center [639, 393] width 181 height 94
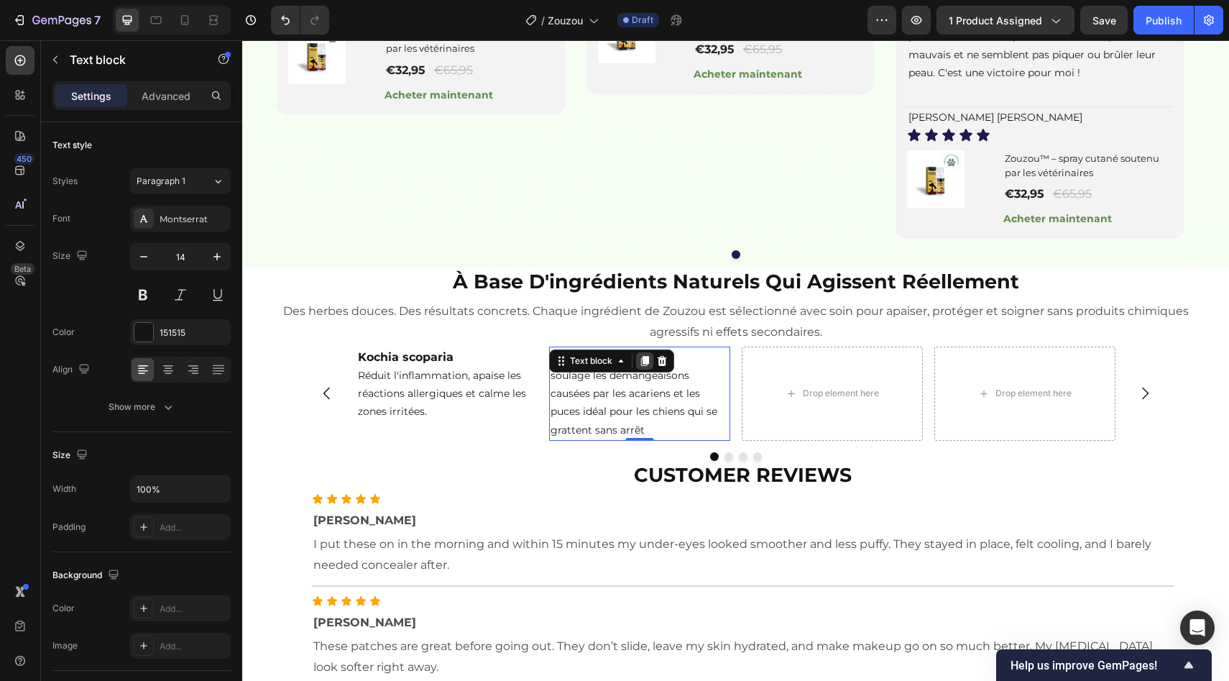
click at [639, 367] on icon at bounding box center [645, 361] width 12 height 12
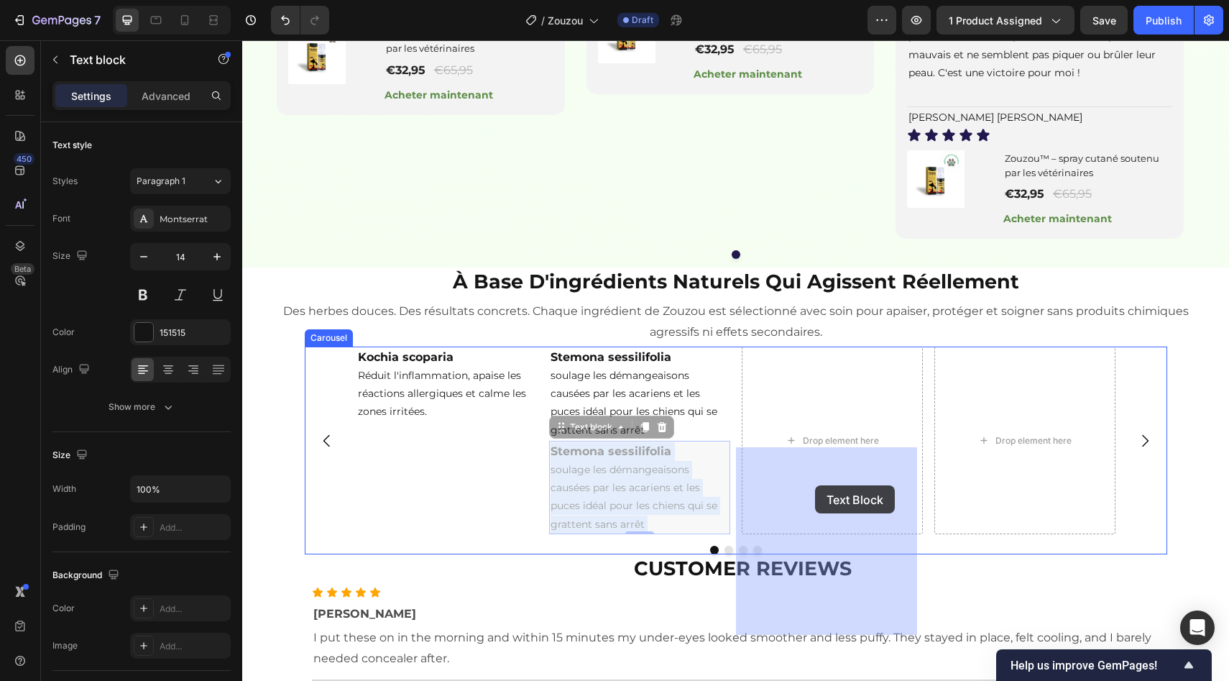
drag, startPoint x: 620, startPoint y: 555, endPoint x: 814, endPoint y: 482, distance: 207.9
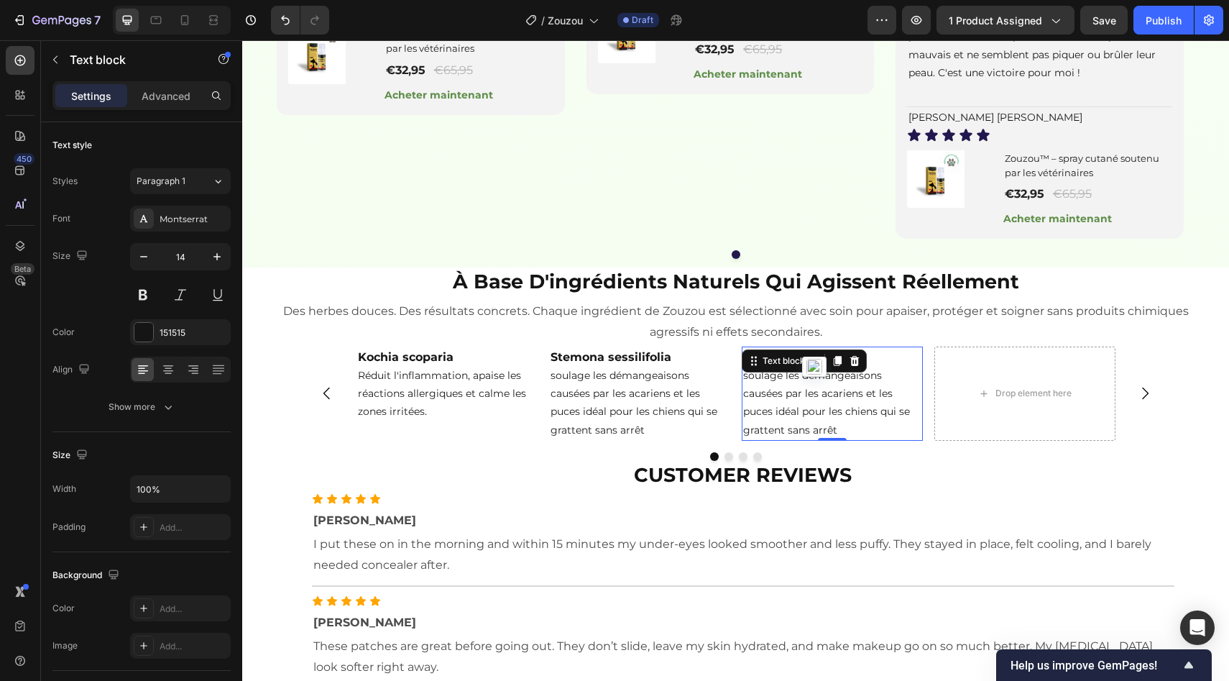
click at [836, 439] on p "soulage les démangeaisons causées par les acariens et les puces idéal pour les …" at bounding box center [832, 403] width 178 height 73
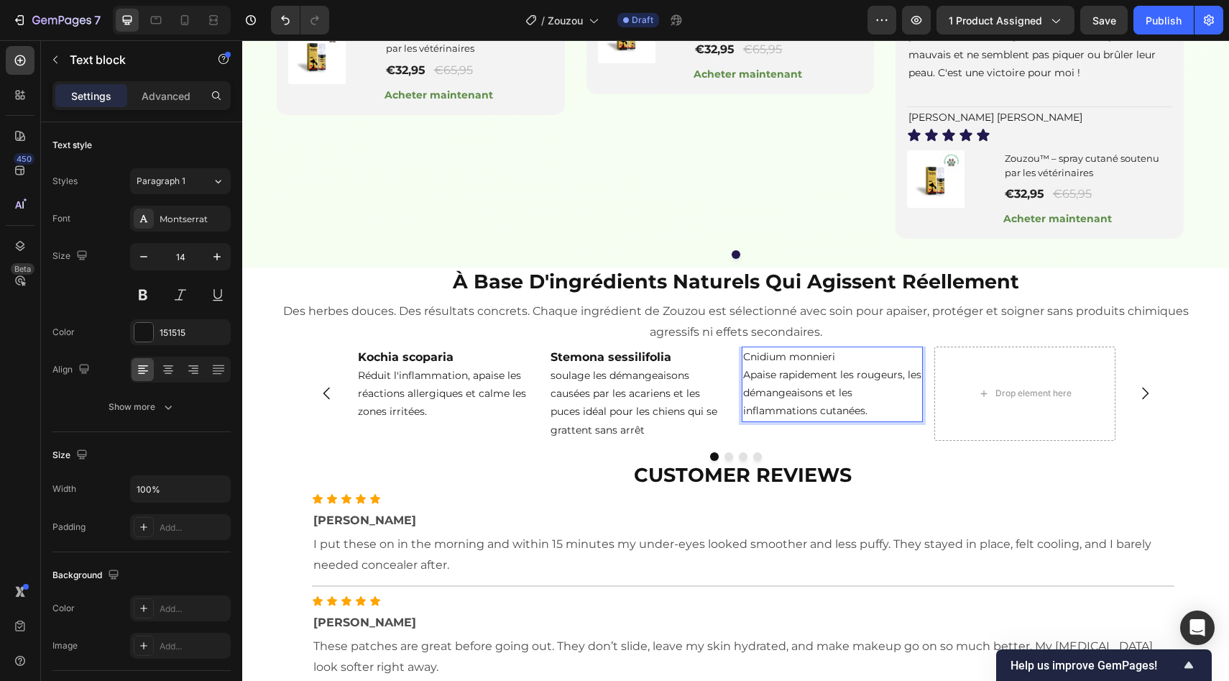
click at [795, 366] on p "Cnidium monnieri" at bounding box center [832, 357] width 178 height 18
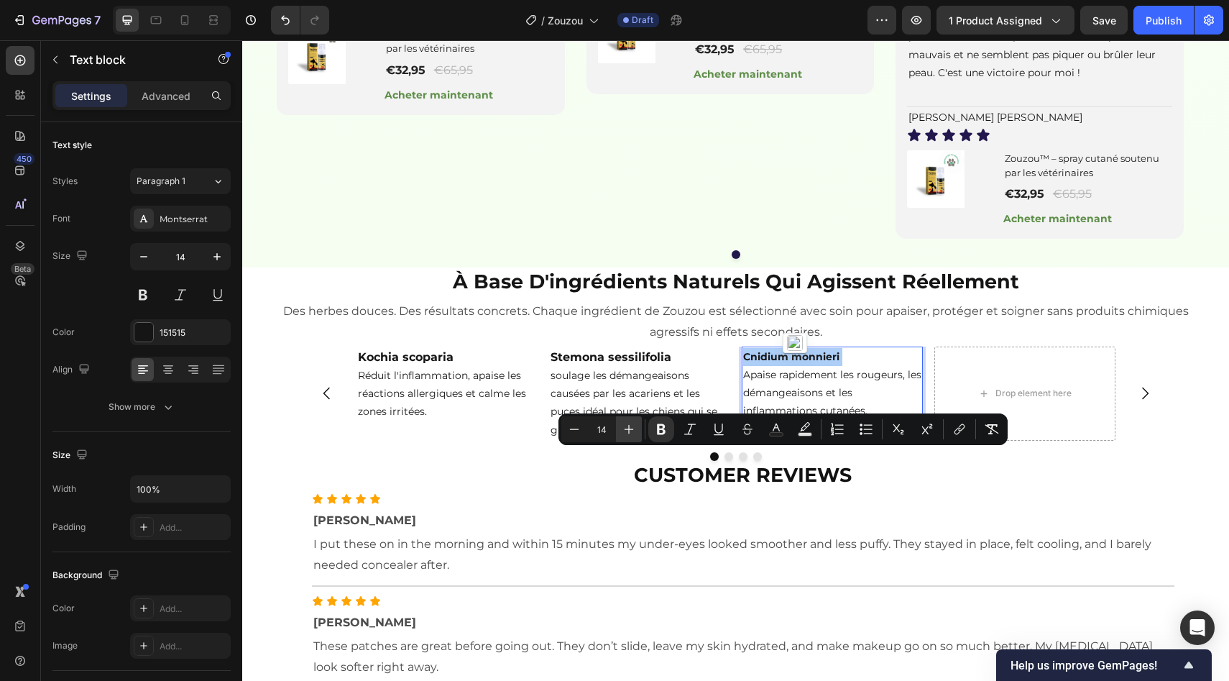
click at [626, 424] on icon "Editor contextual toolbar" at bounding box center [629, 429] width 14 height 14
type input "16"
click at [710, 461] on button "Dot" at bounding box center [714, 456] width 9 height 9
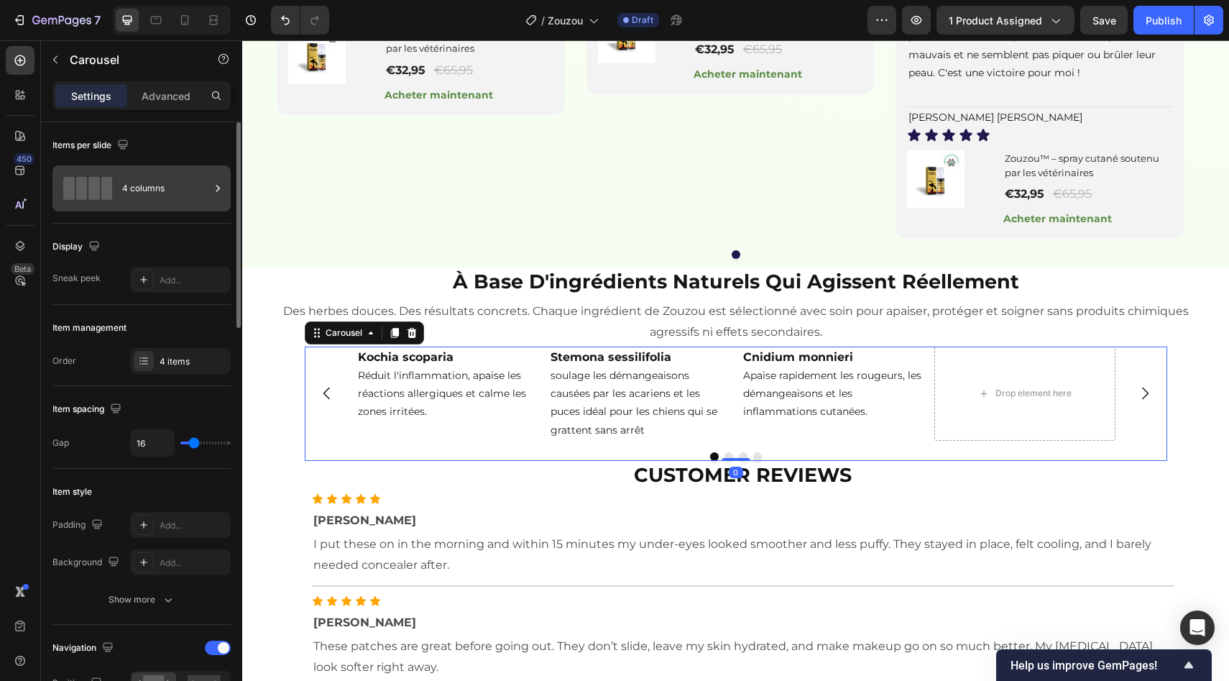
click at [187, 199] on div "4 columns" at bounding box center [166, 188] width 88 height 33
click at [201, 345] on div "Item management Order 4 items" at bounding box center [141, 345] width 178 height 81
click at [208, 362] on div "4 items" at bounding box center [194, 361] width 68 height 13
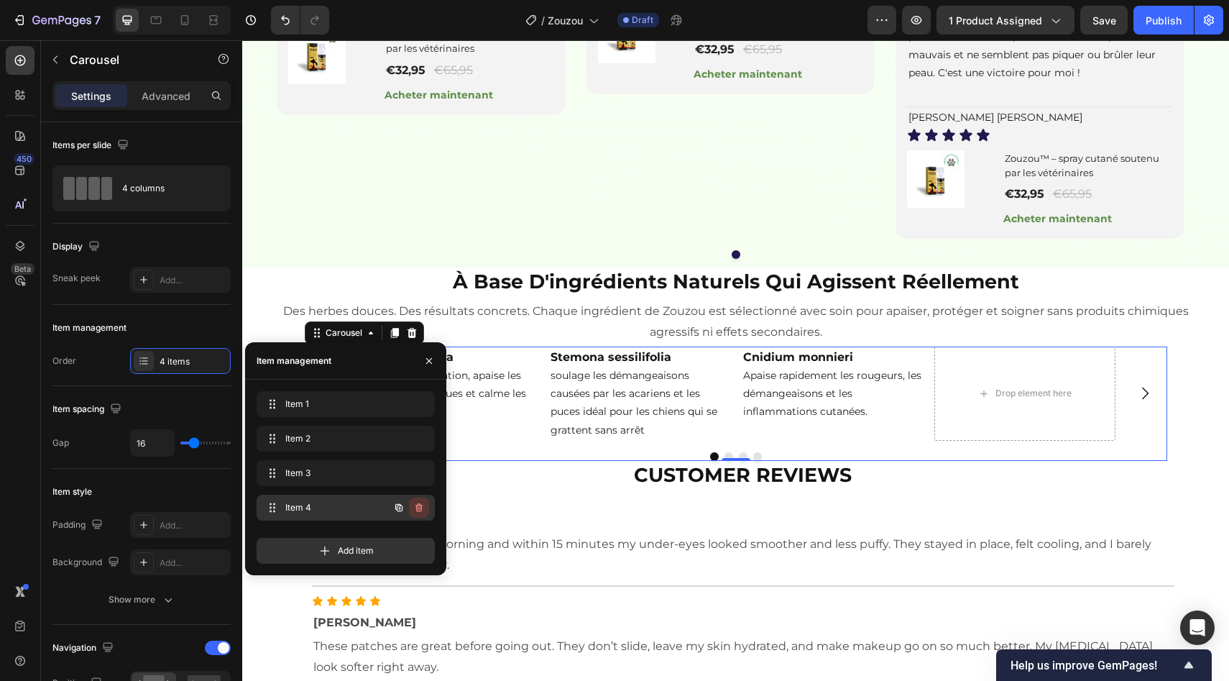
click at [418, 514] on button "button" at bounding box center [419, 507] width 20 height 20
click at [418, 514] on button "Delete" at bounding box center [410, 507] width 40 height 20
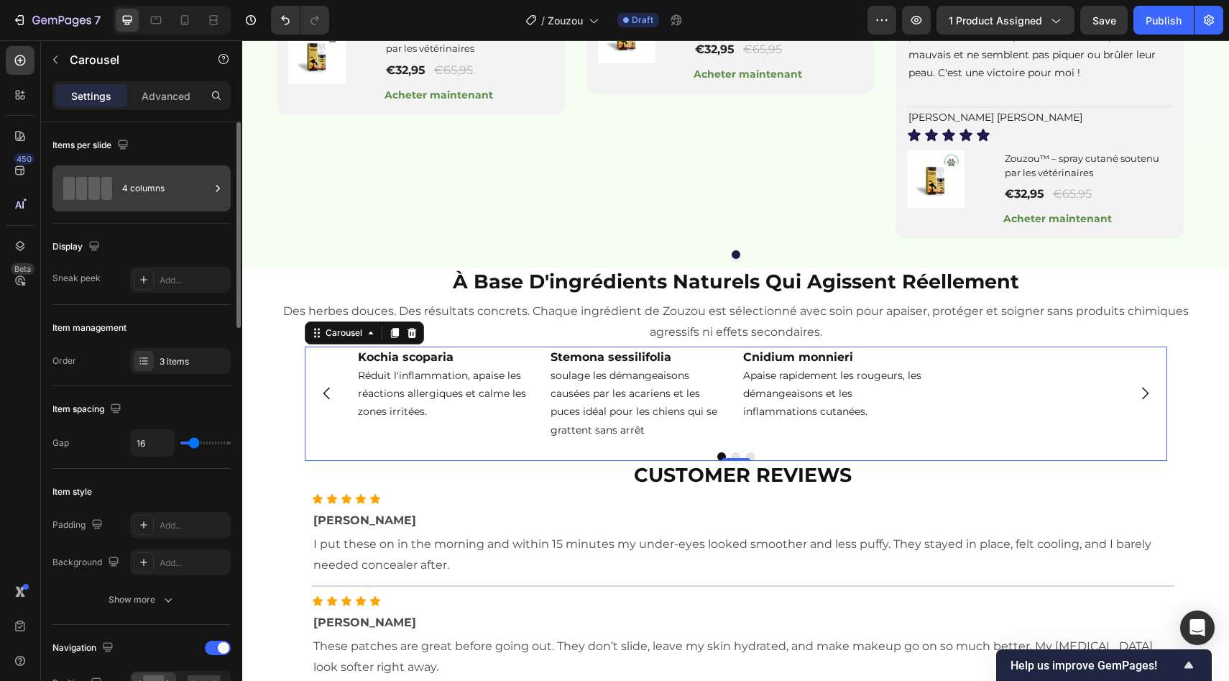
click at [191, 180] on div "4 columns" at bounding box center [166, 188] width 88 height 33
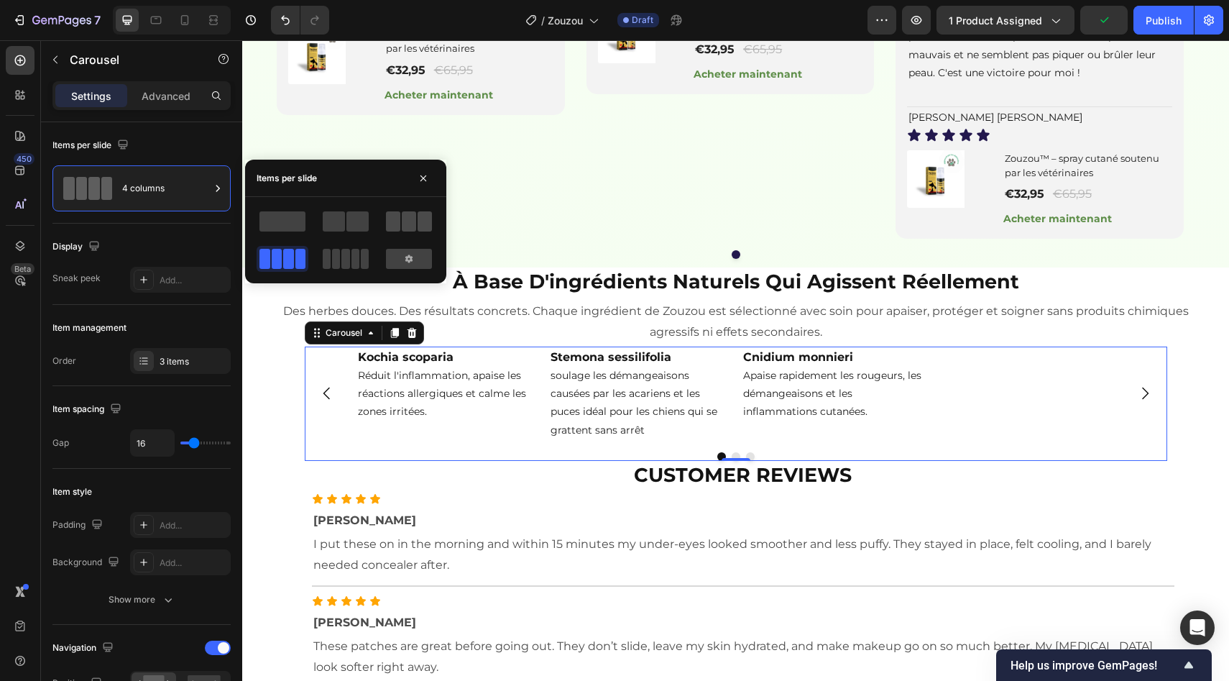
click at [392, 221] on span at bounding box center [393, 221] width 14 height 20
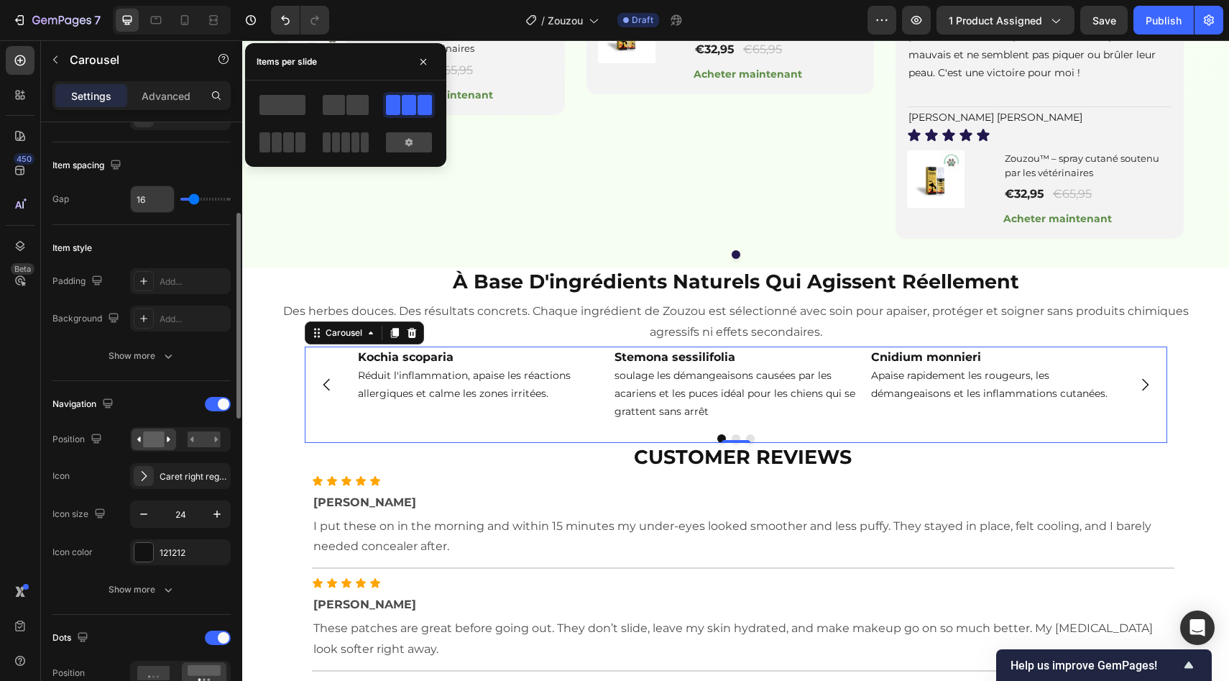
scroll to position [261, 0]
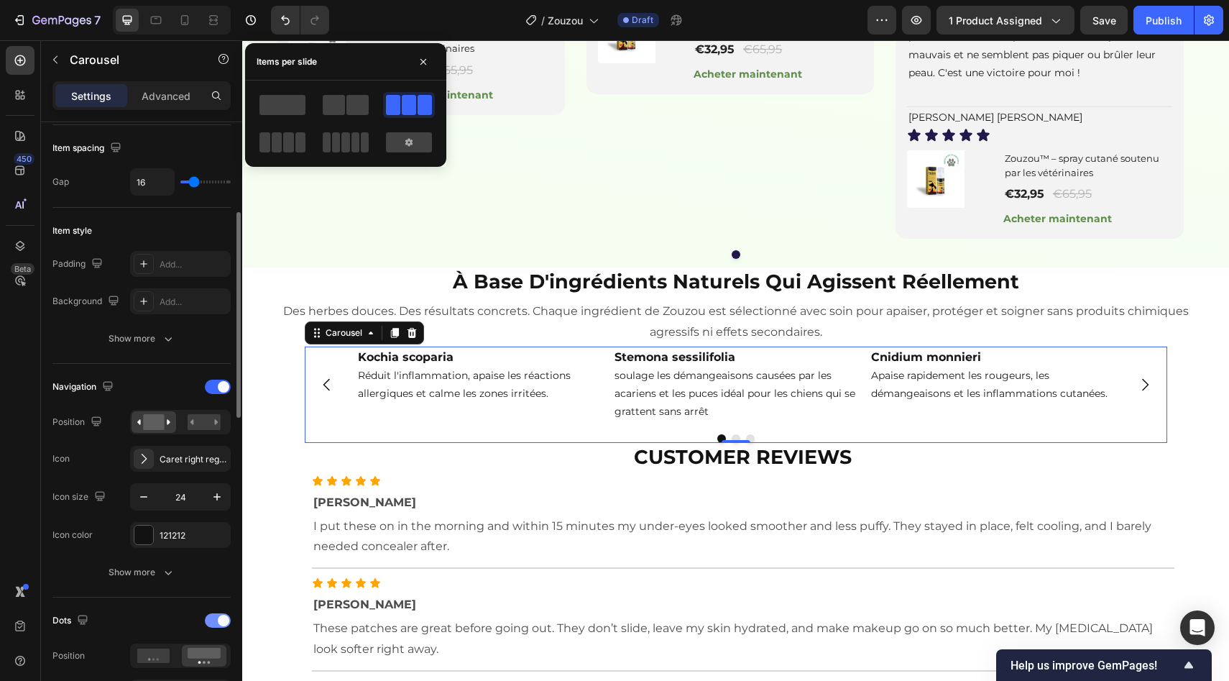
click at [214, 625] on div at bounding box center [218, 620] width 26 height 14
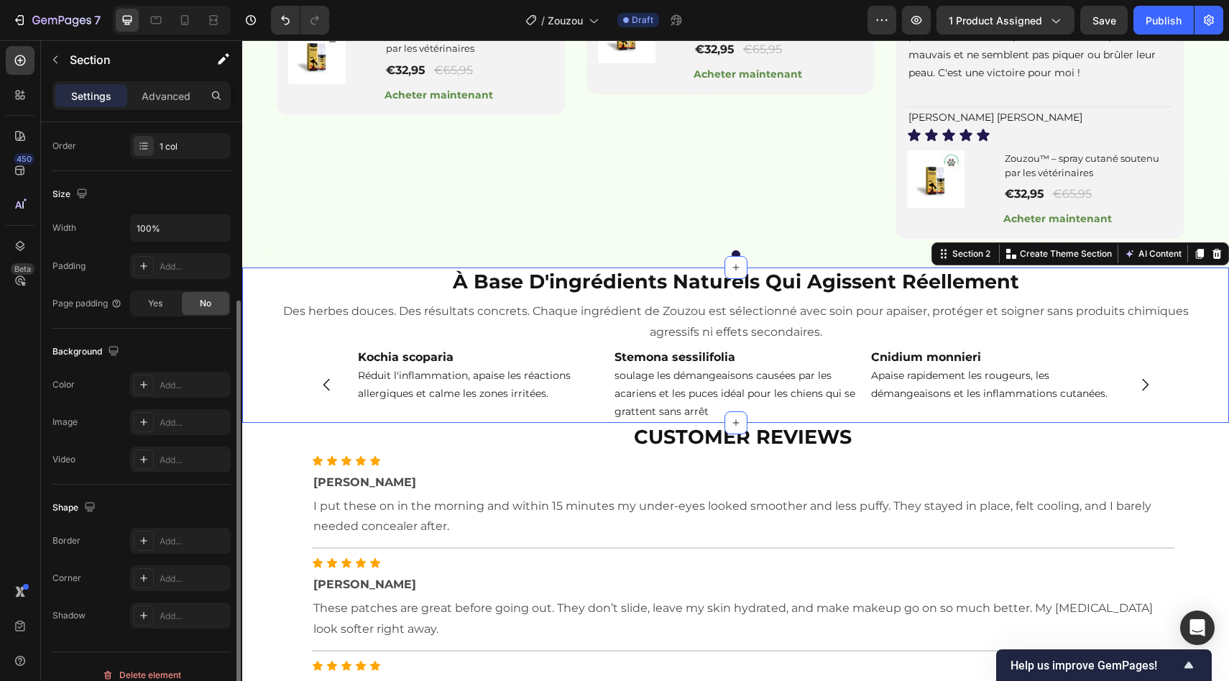
click at [277, 423] on div "à base d'ingrédients naturels qui agissent réellement Heading Des herbes douces…" at bounding box center [735, 344] width 987 height 155
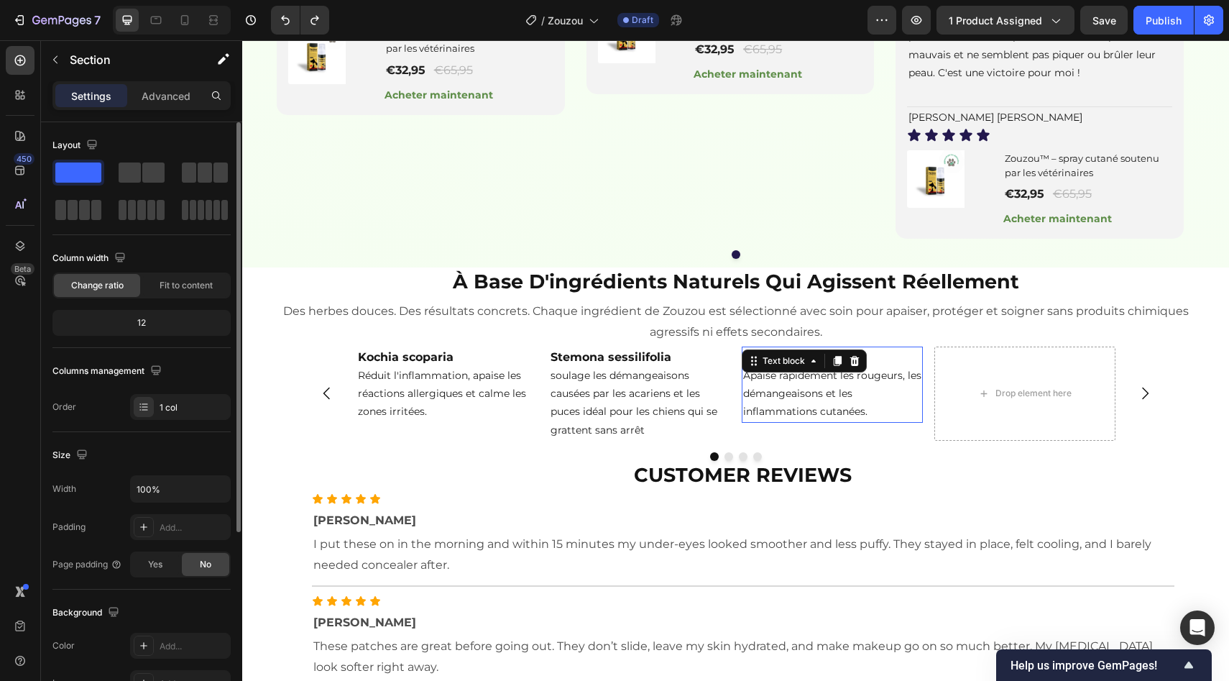
click at [873, 421] on p "Apaise rapidement les rougeurs, les démangeaisons et les inflammations cutanées." at bounding box center [832, 394] width 178 height 55
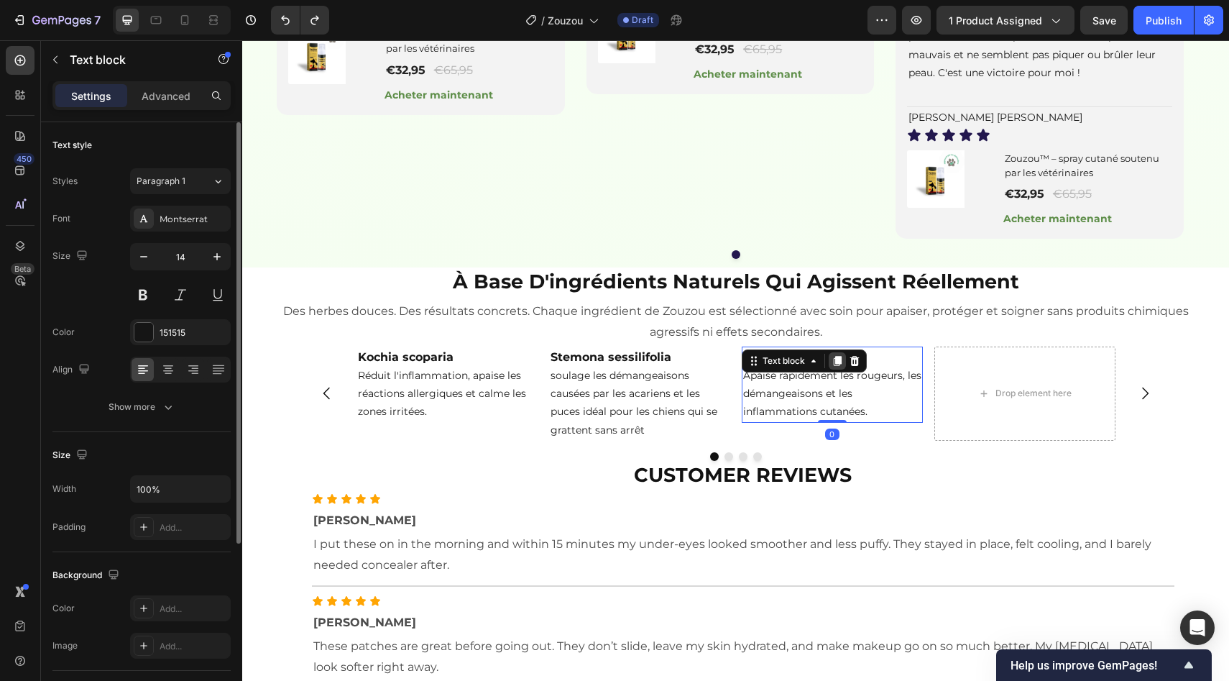
click at [834, 366] on icon at bounding box center [837, 361] width 8 height 10
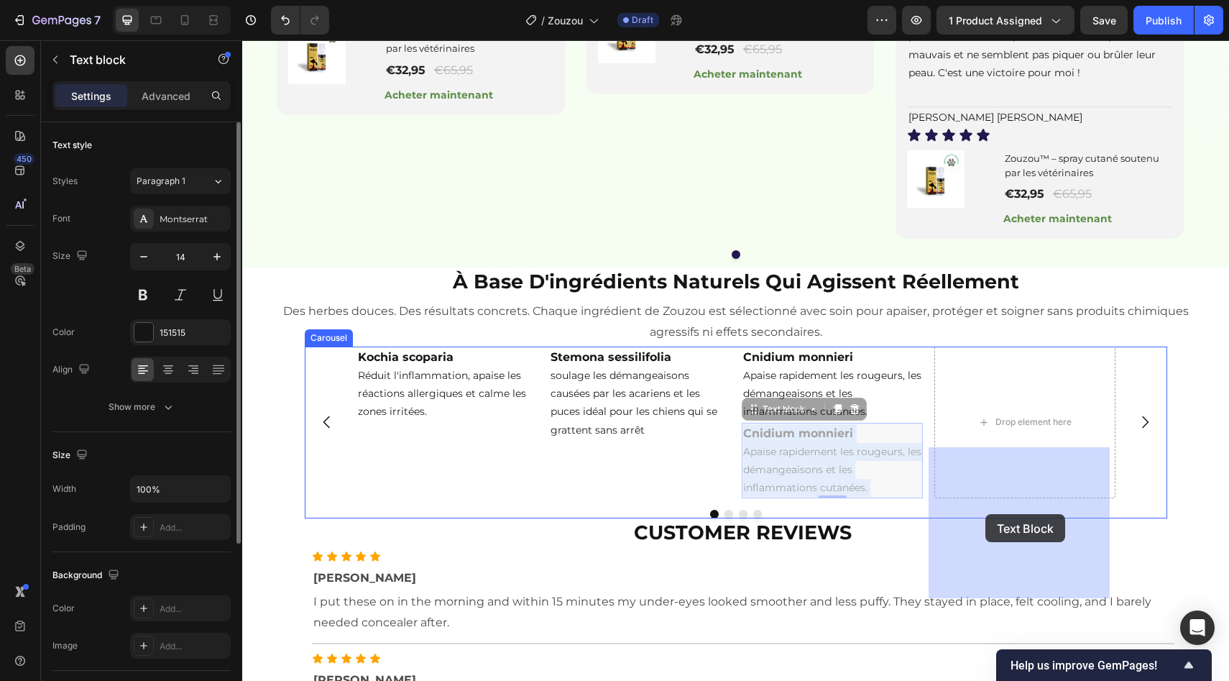
drag, startPoint x: 835, startPoint y: 538, endPoint x: 967, endPoint y: 520, distance: 132.8
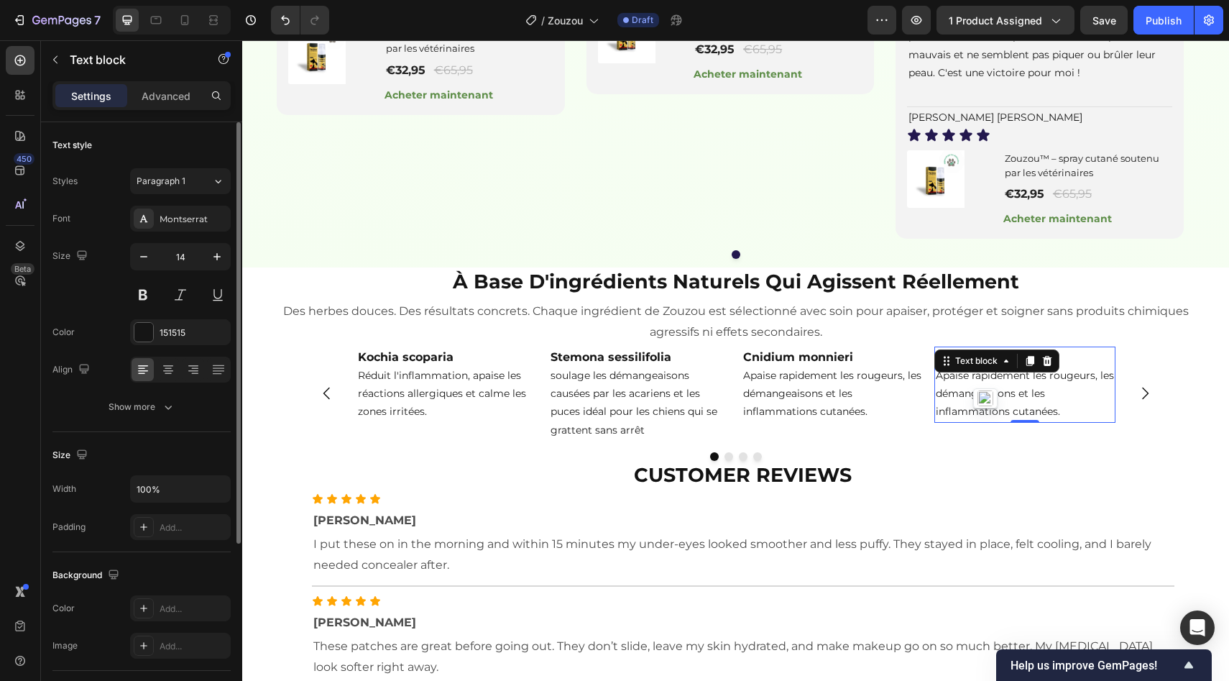
click at [961, 421] on p "Apaise rapidement les rougeurs, les démangeaisons et les inflammations cutanées." at bounding box center [1025, 394] width 178 height 55
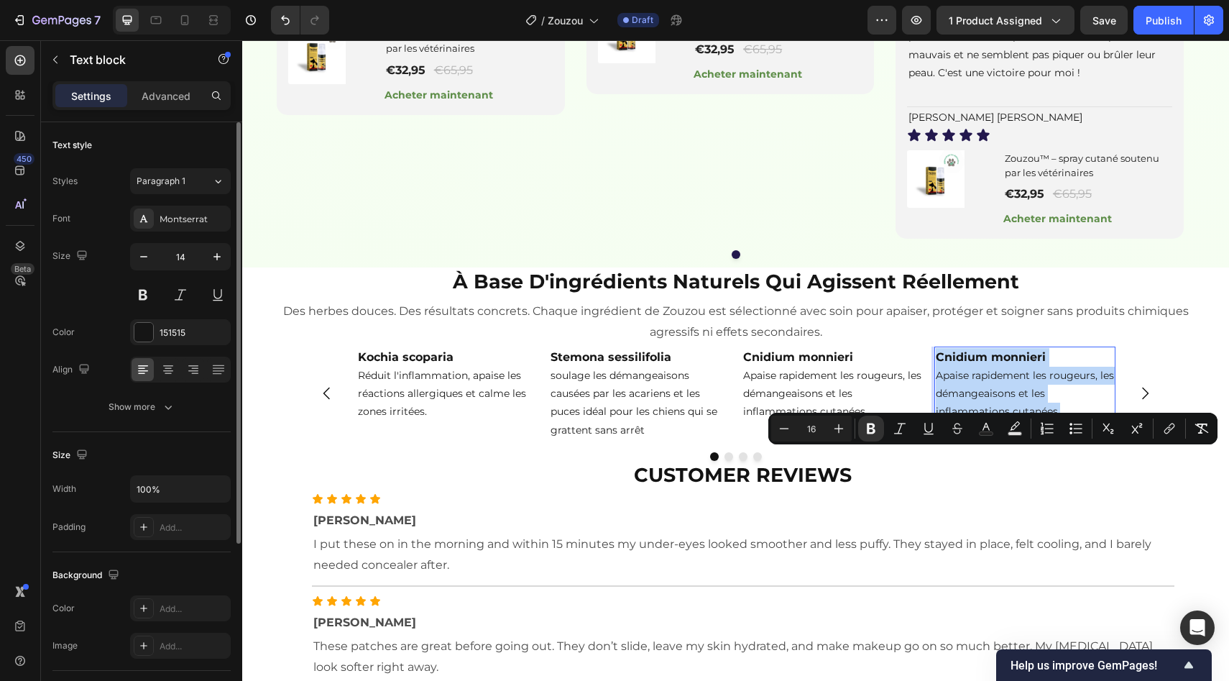
type input "14"
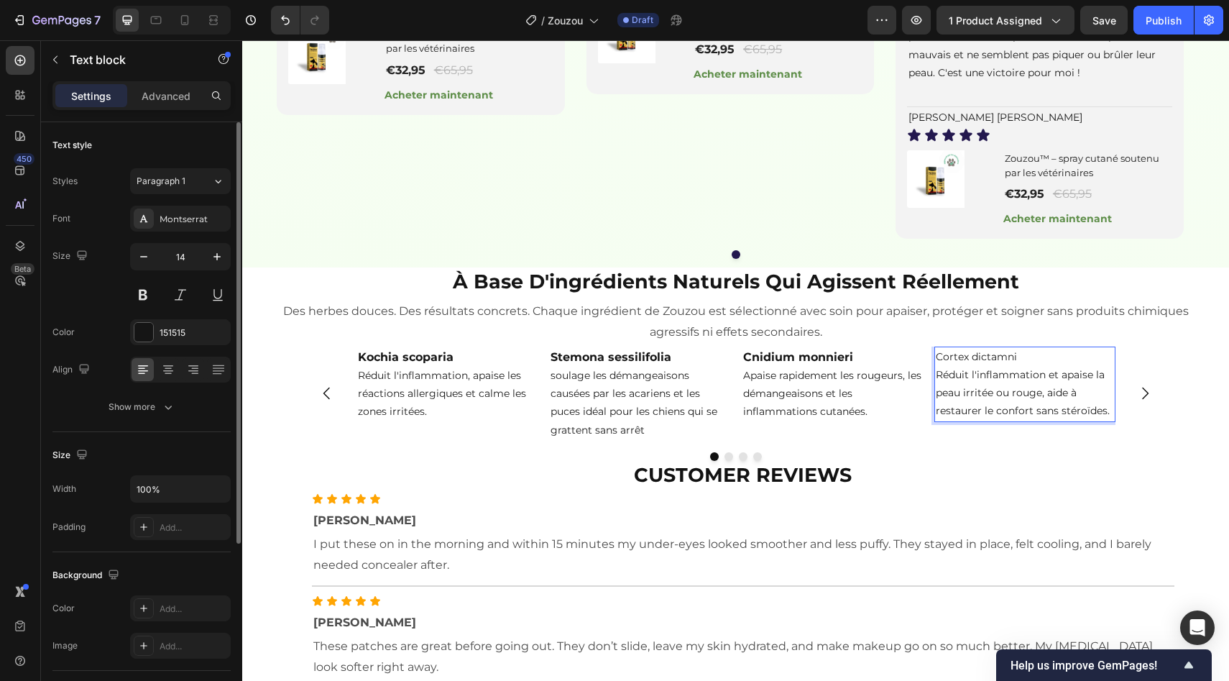
click at [972, 366] on p "Cortex dictamni" at bounding box center [1025, 357] width 178 height 18
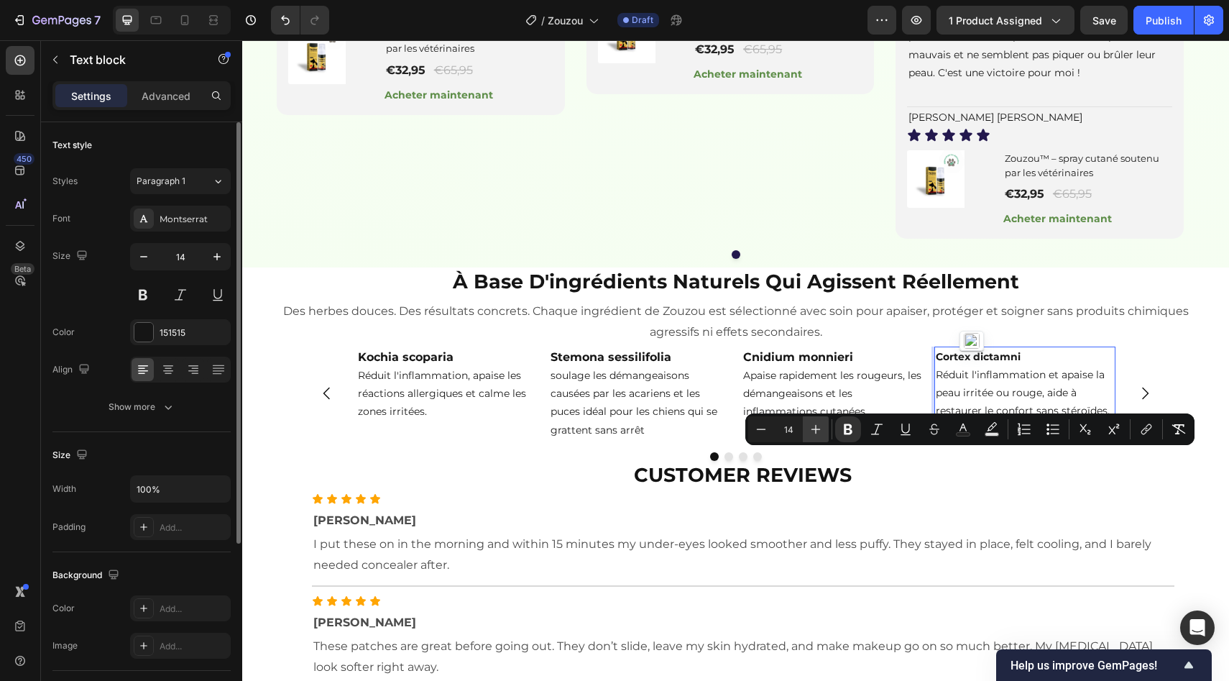
click at [821, 433] on icon "Editor contextual toolbar" at bounding box center [816, 429] width 14 height 14
type input "16"
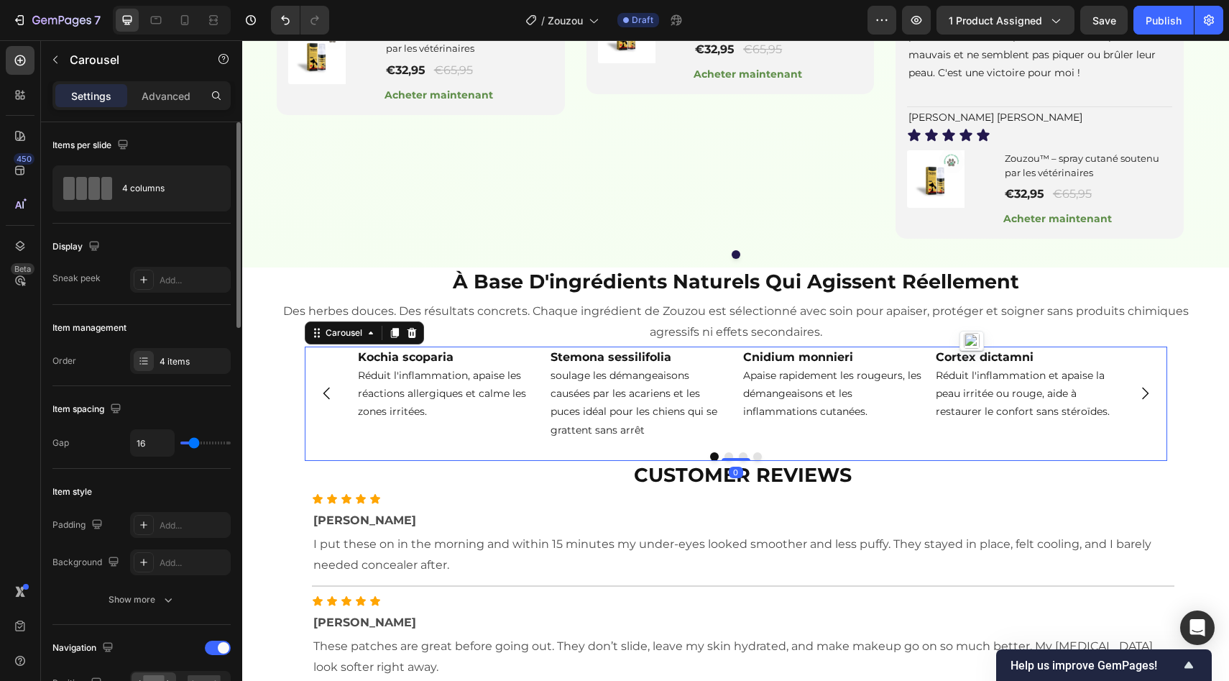
click at [710, 461] on button "Dot" at bounding box center [714, 456] width 9 height 9
click at [188, 189] on div "4 columns" at bounding box center [166, 188] width 88 height 33
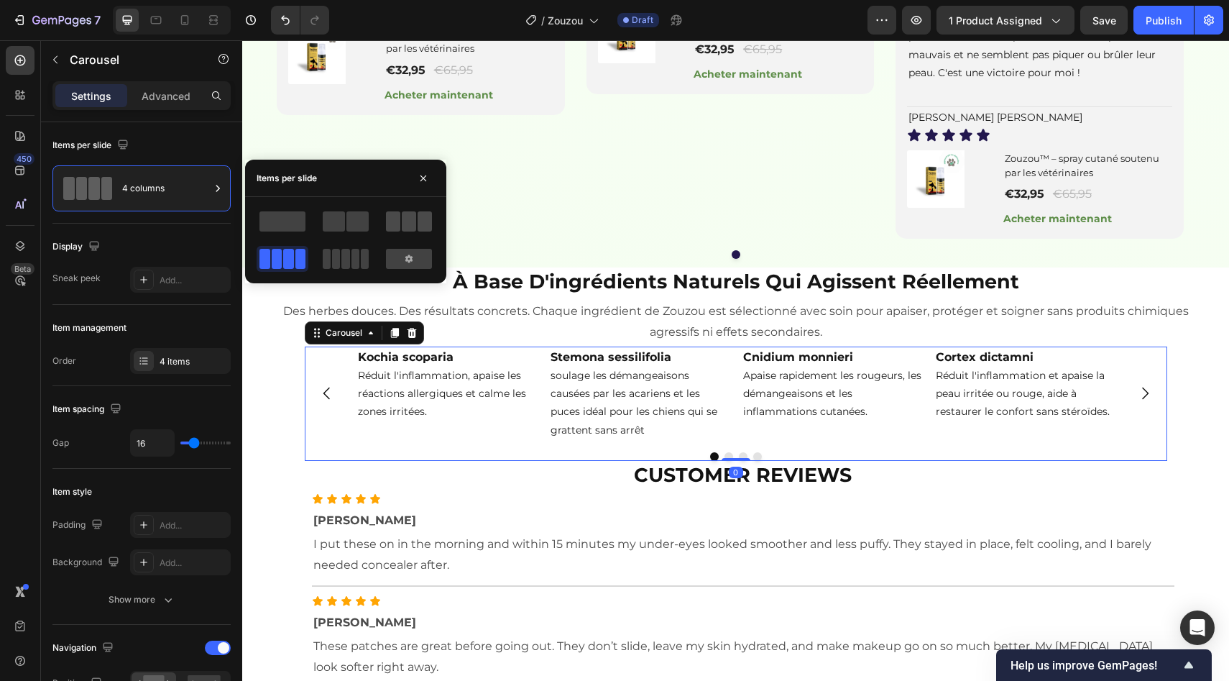
click at [423, 219] on span at bounding box center [425, 221] width 14 height 20
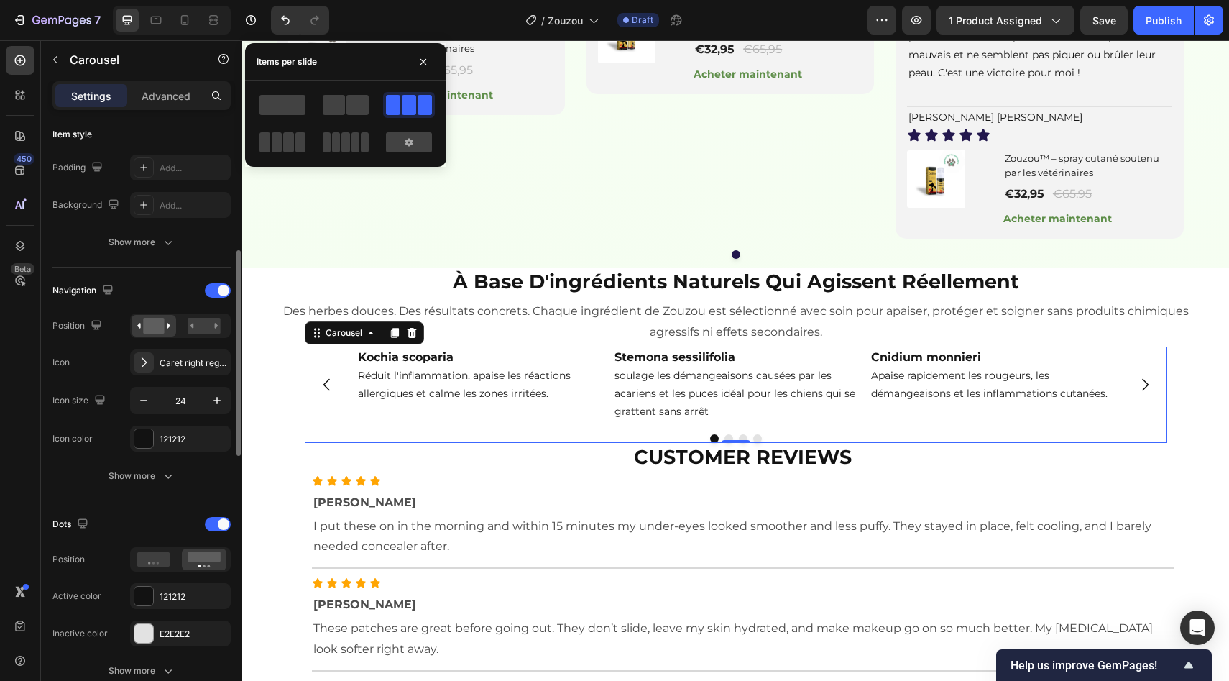
scroll to position [361, 0]
click at [216, 522] on div at bounding box center [218, 520] width 26 height 14
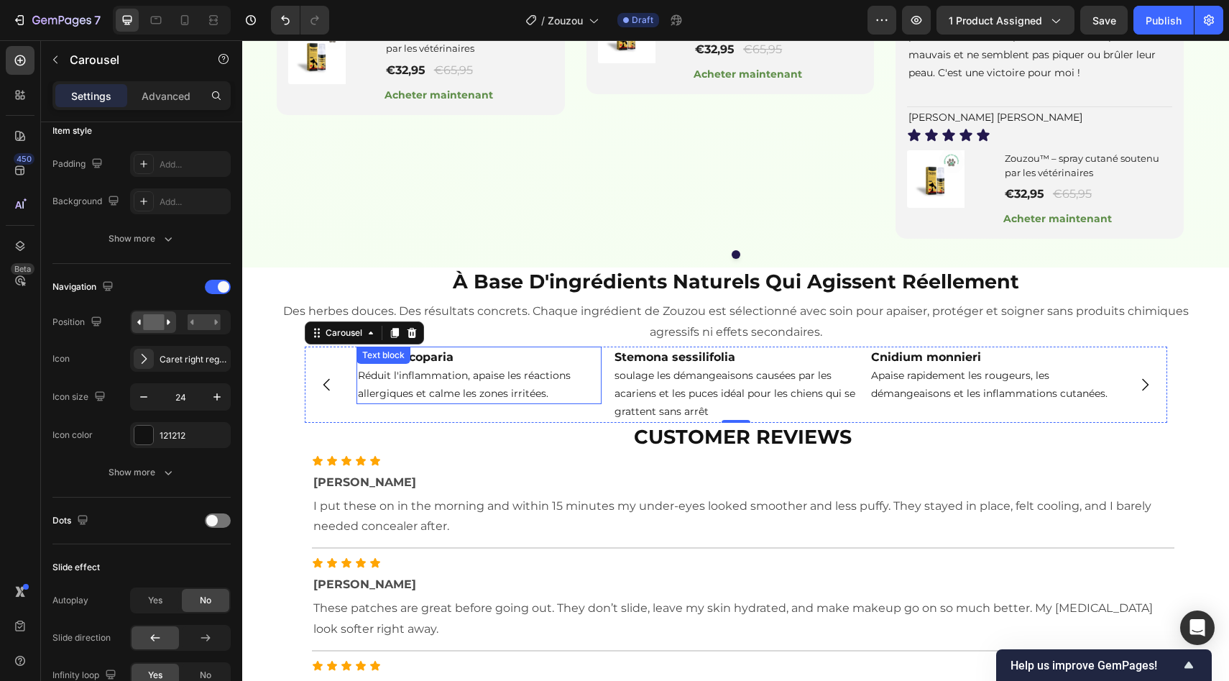
click at [487, 403] on p "Réduit l'inflammation, apaise les réactions allergiques et calme les zones irri…" at bounding box center [479, 385] width 242 height 36
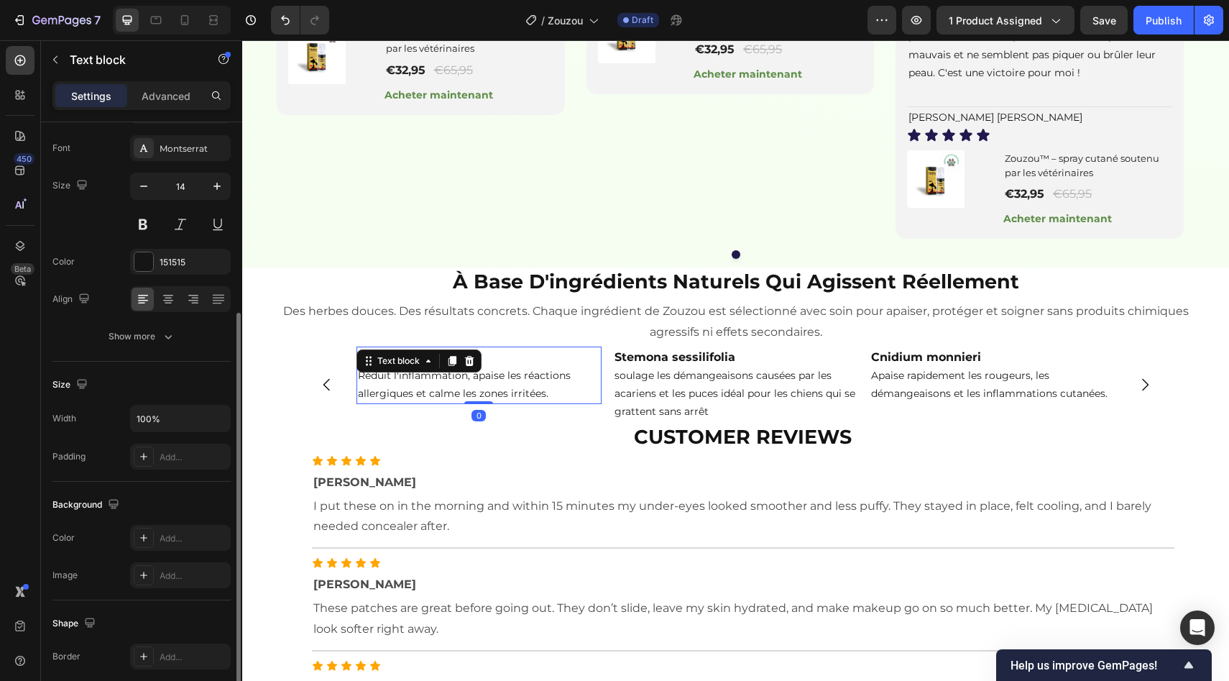
scroll to position [153, 0]
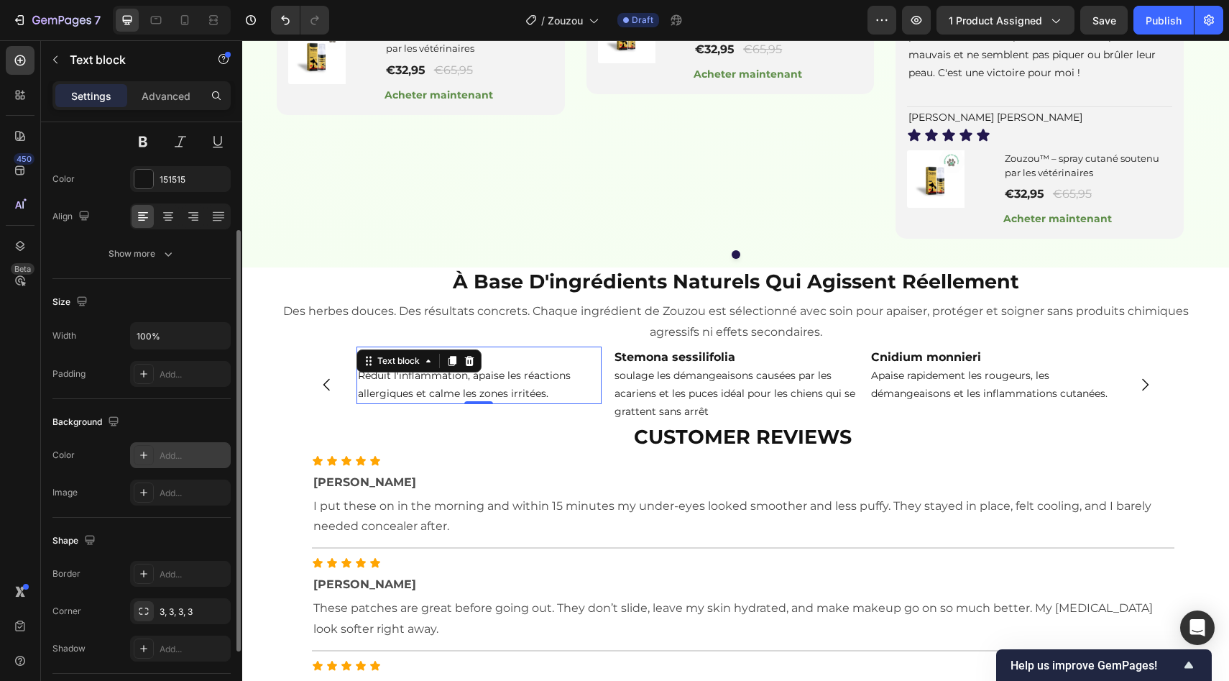
click at [170, 459] on div "Add..." at bounding box center [194, 455] width 68 height 13
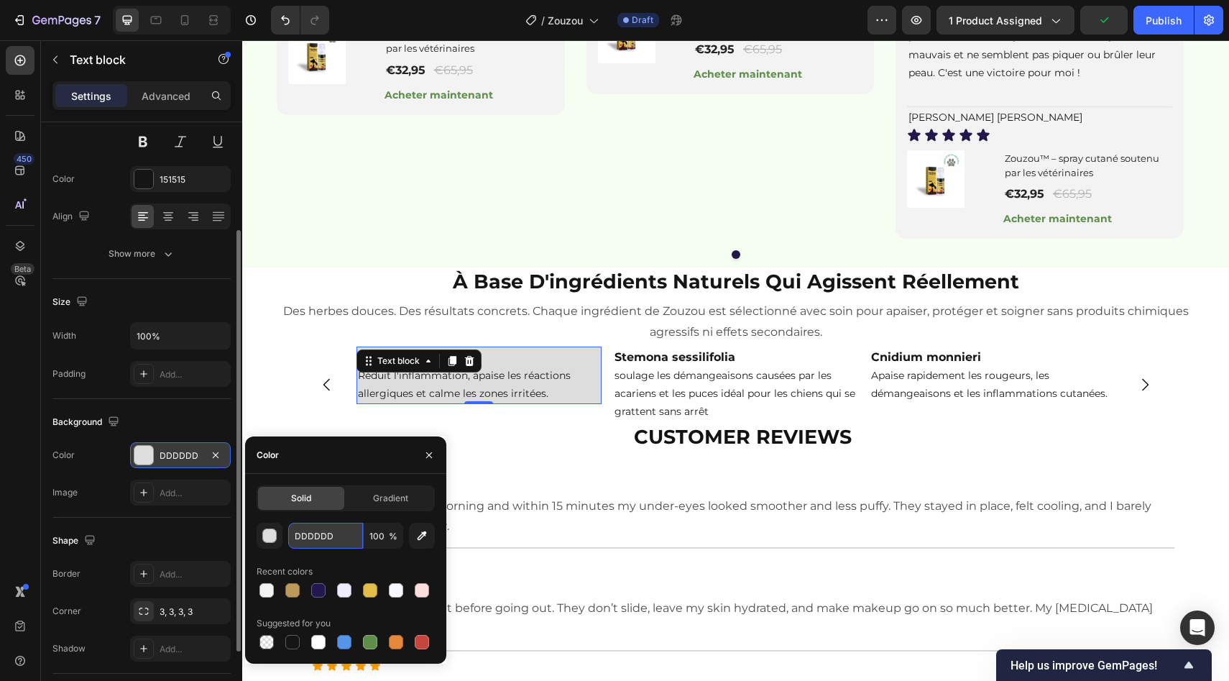
click at [336, 523] on input "DDDDDD" at bounding box center [325, 536] width 75 height 26
paste input "#F8F8FA"
type input "#F8F8FA"
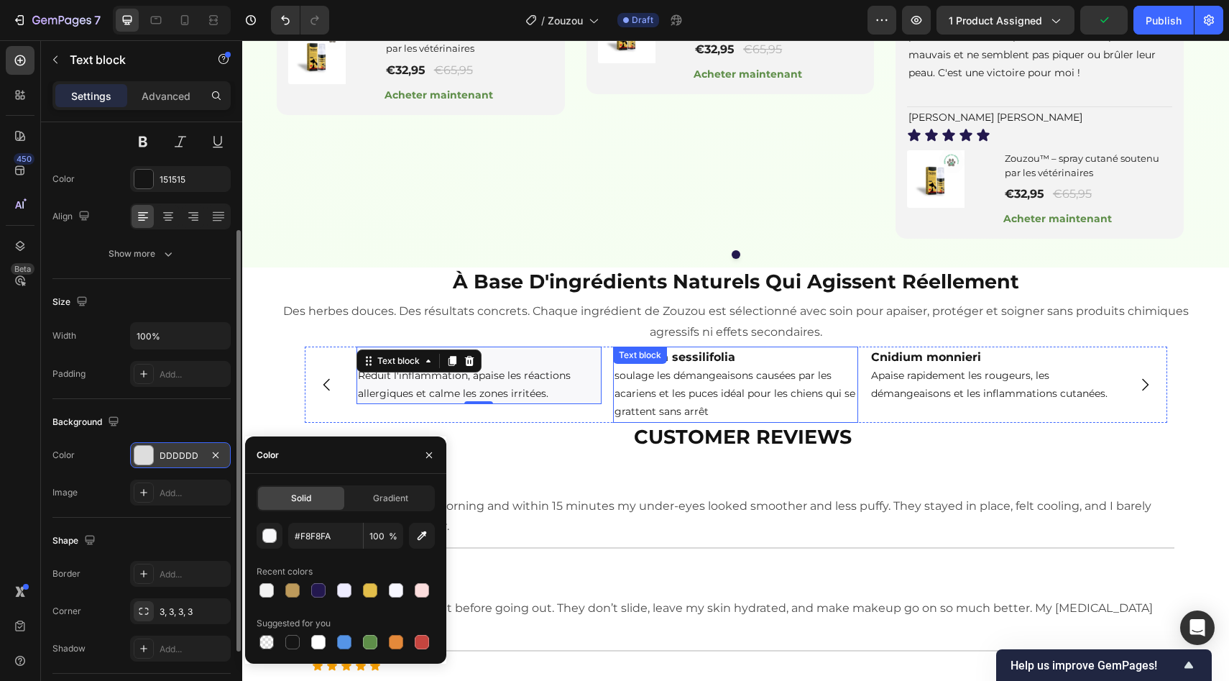
click at [708, 421] on p "soulage les démangeaisons causées par les acariens et les puces idéal pour les …" at bounding box center [736, 394] width 242 height 55
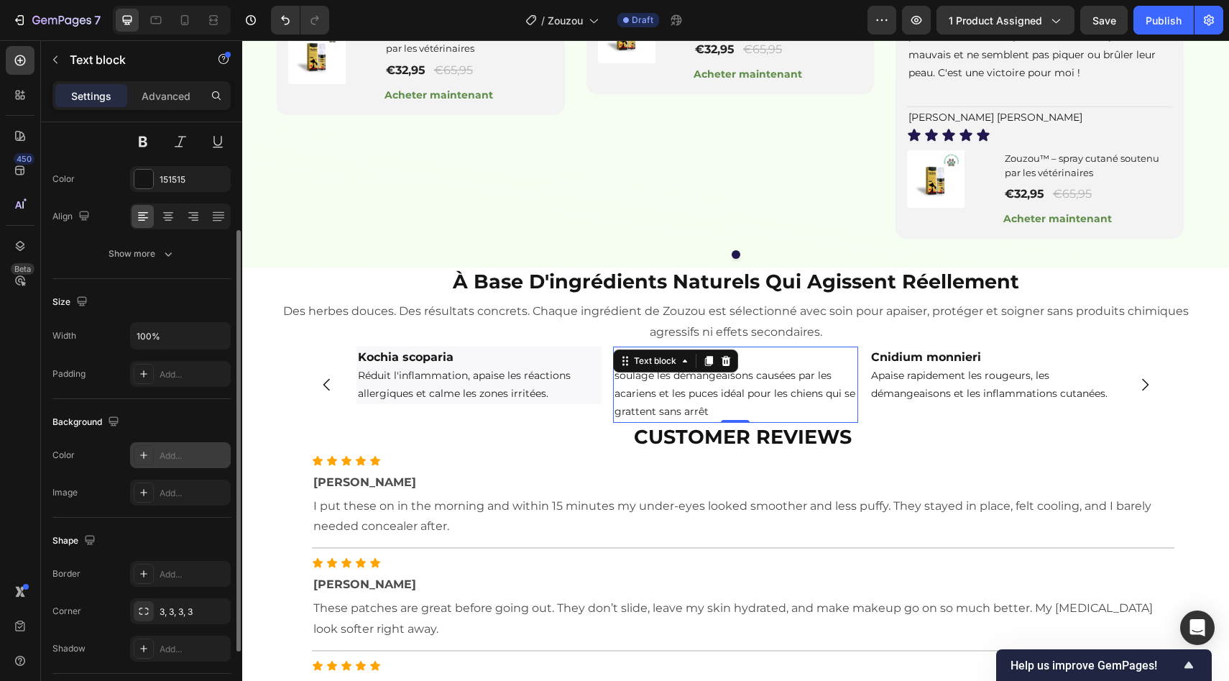
click at [170, 453] on div "Add..." at bounding box center [194, 455] width 68 height 13
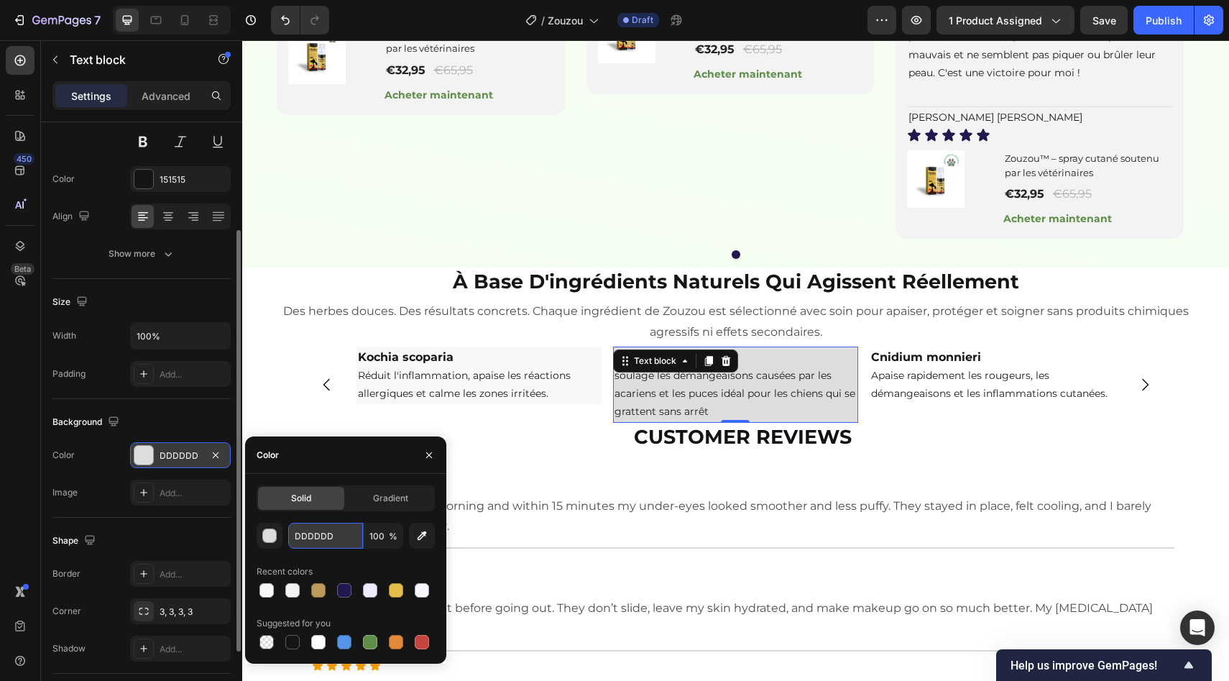
click at [346, 534] on input "DDDDDD" at bounding box center [325, 536] width 75 height 26
paste input "#F8F8FA"
type input "#F8F8FA"
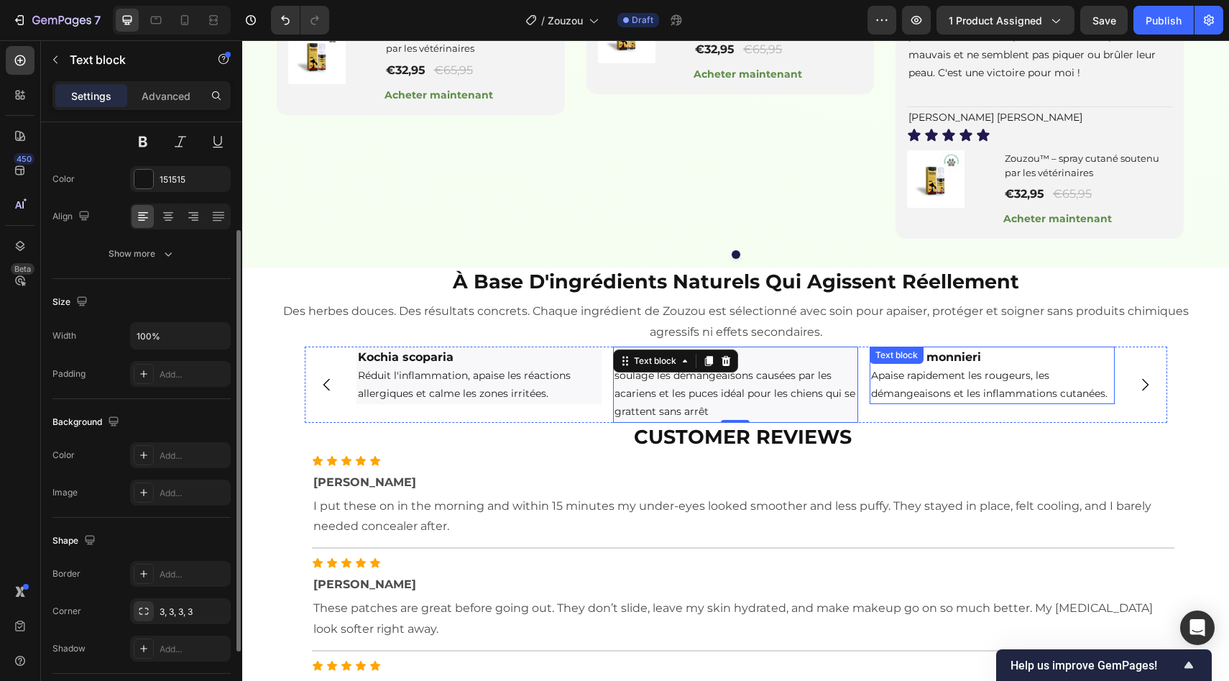
click at [1075, 403] on p "Apaise rapidement les rougeurs, les démangeaisons et les inflammations cutanées." at bounding box center [992, 385] width 242 height 36
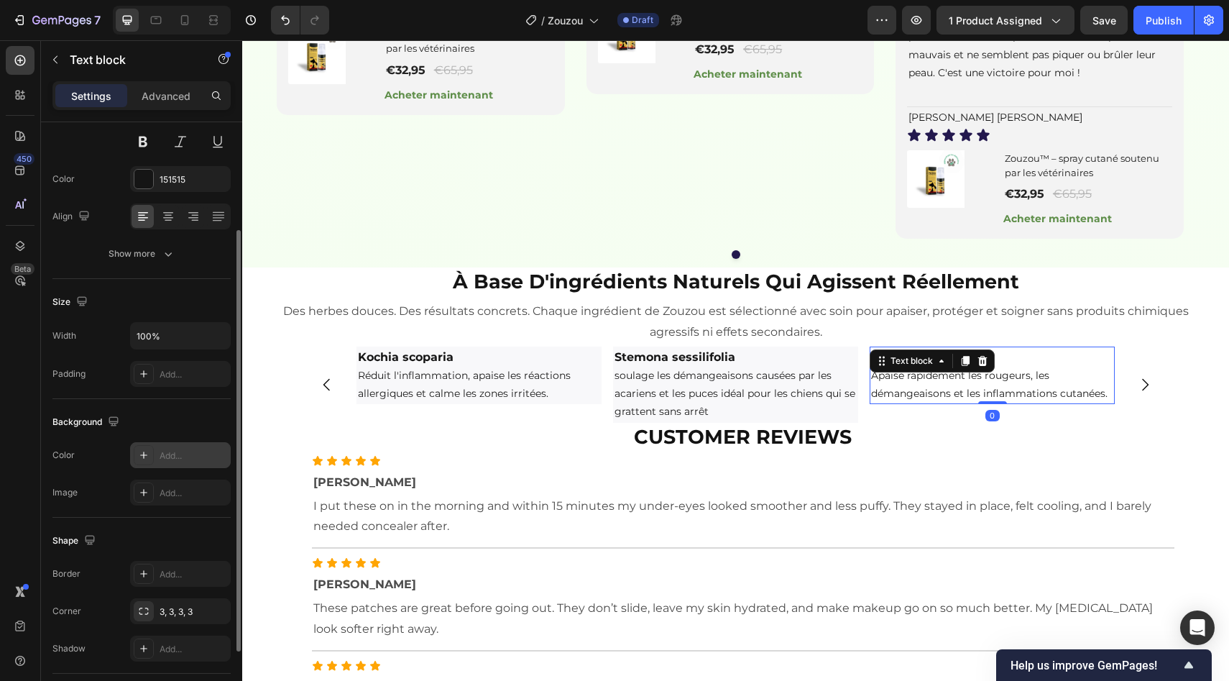
click at [177, 458] on div "Add..." at bounding box center [194, 455] width 68 height 13
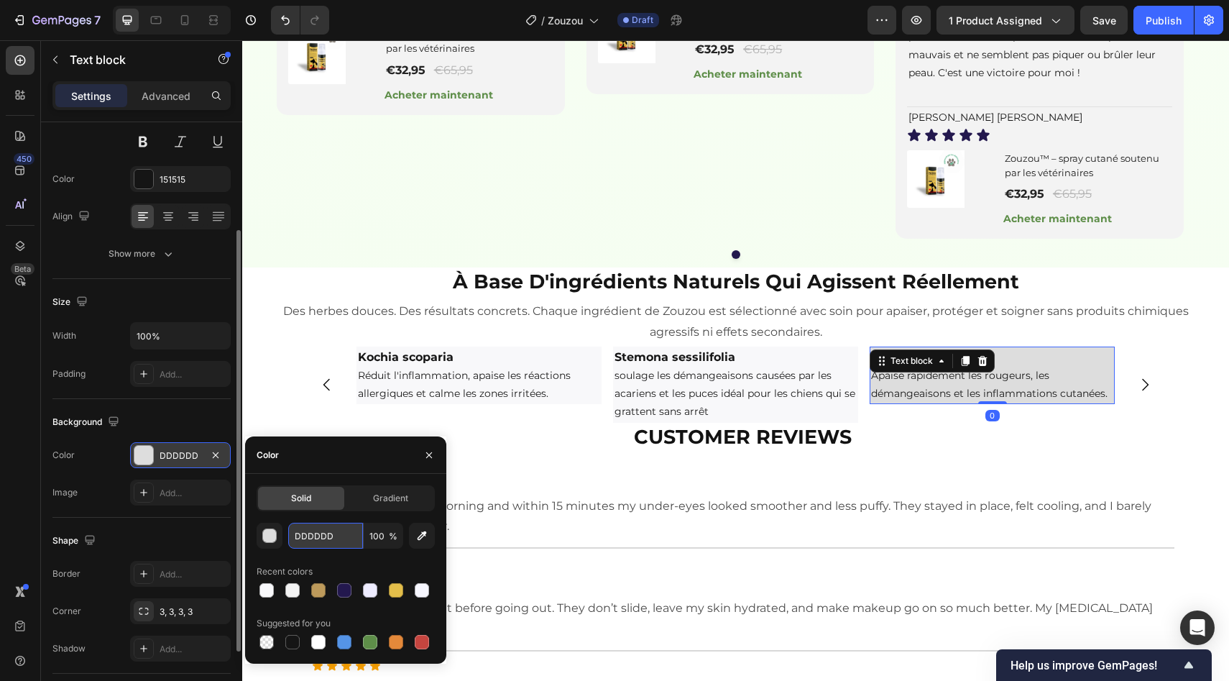
click at [322, 527] on input "DDDDDD" at bounding box center [325, 536] width 75 height 26
paste input "#F8F8FA"
type input "#F8F8FA"
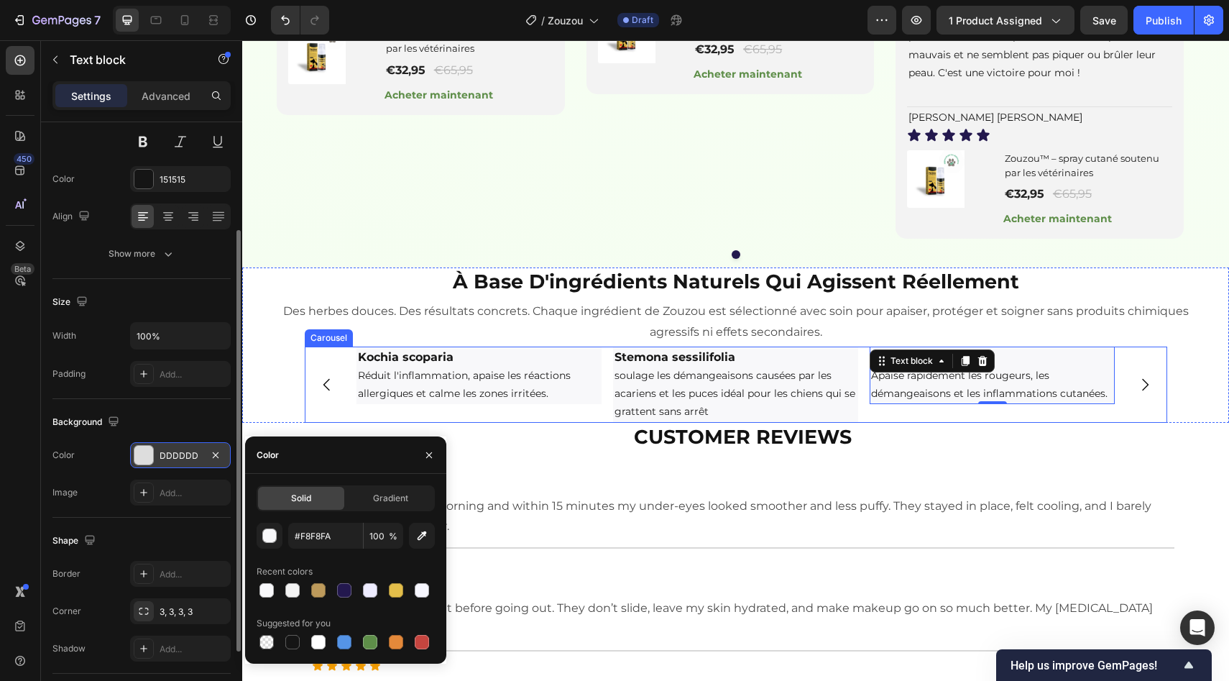
click at [1142, 391] on icon "Carousel Next Arrow" at bounding box center [1145, 385] width 6 height 12
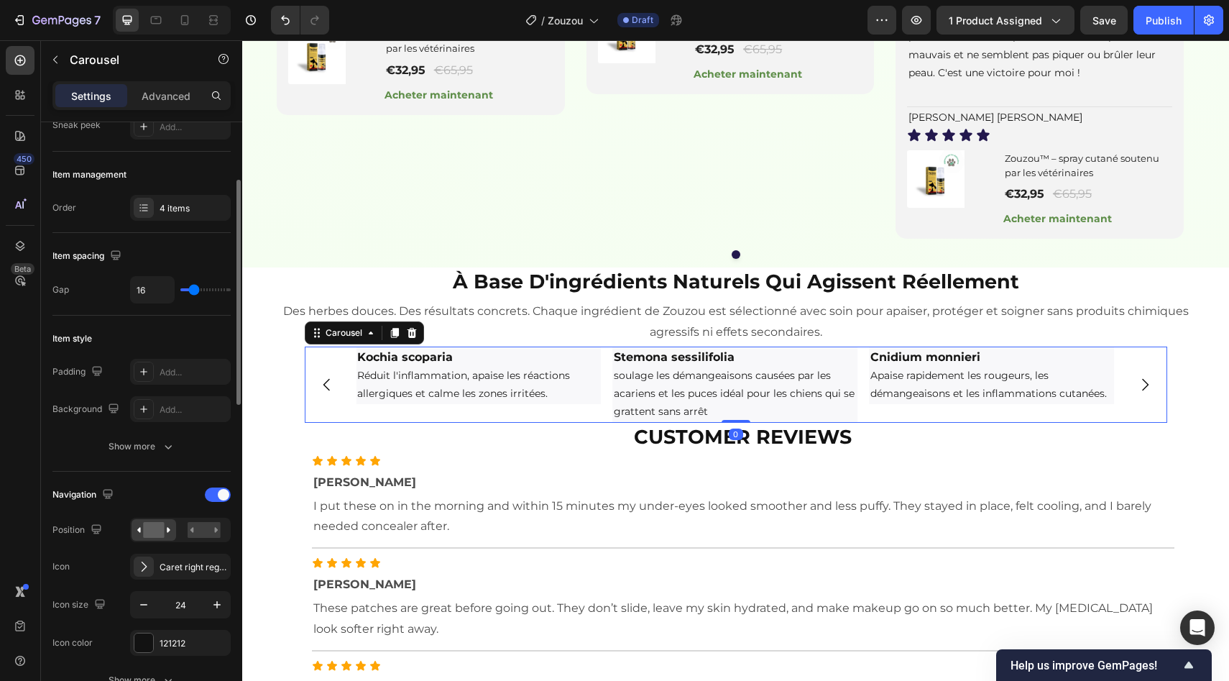
scroll to position [0, 0]
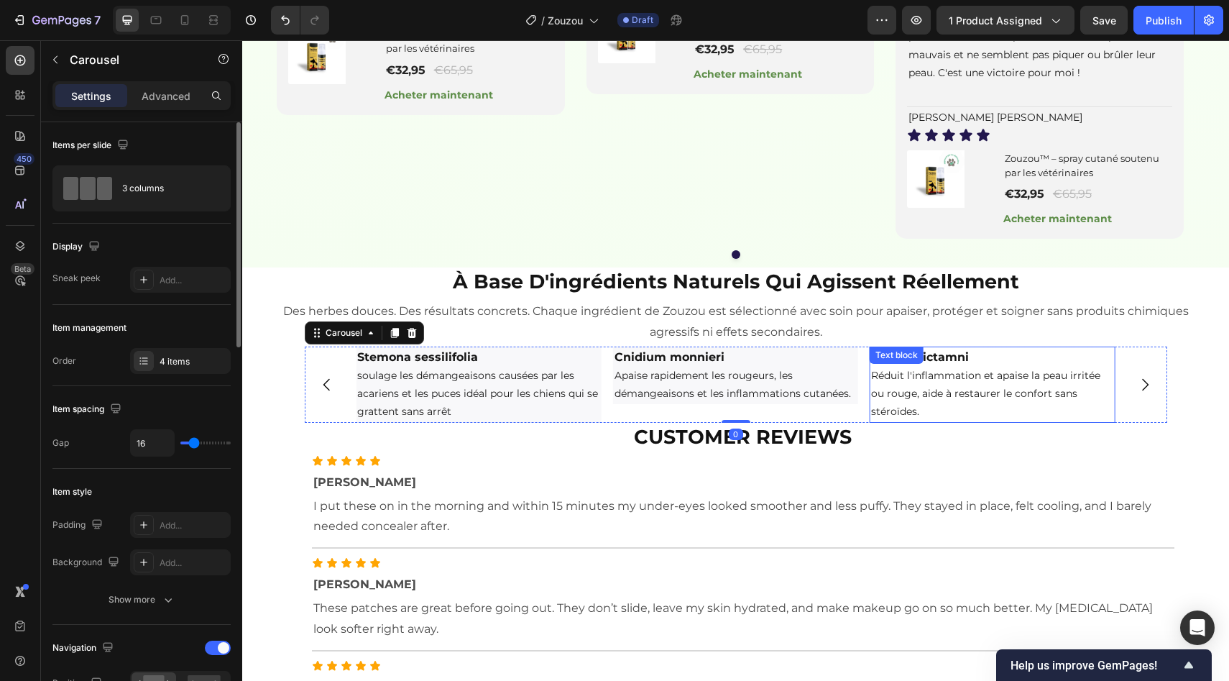
click at [891, 421] on p "Réduit l'inflammation et apaise la peau irritée ou rouge, aide à restaurer le c…" at bounding box center [992, 394] width 242 height 55
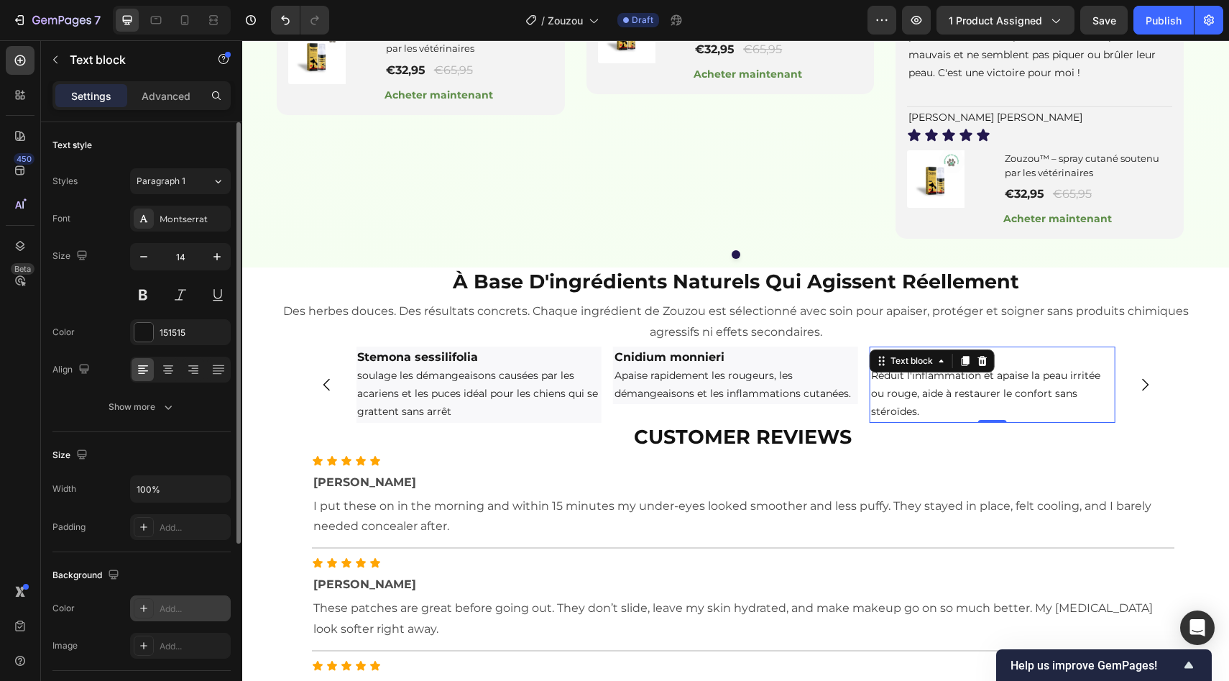
click at [166, 600] on div "Add..." at bounding box center [180, 608] width 101 height 26
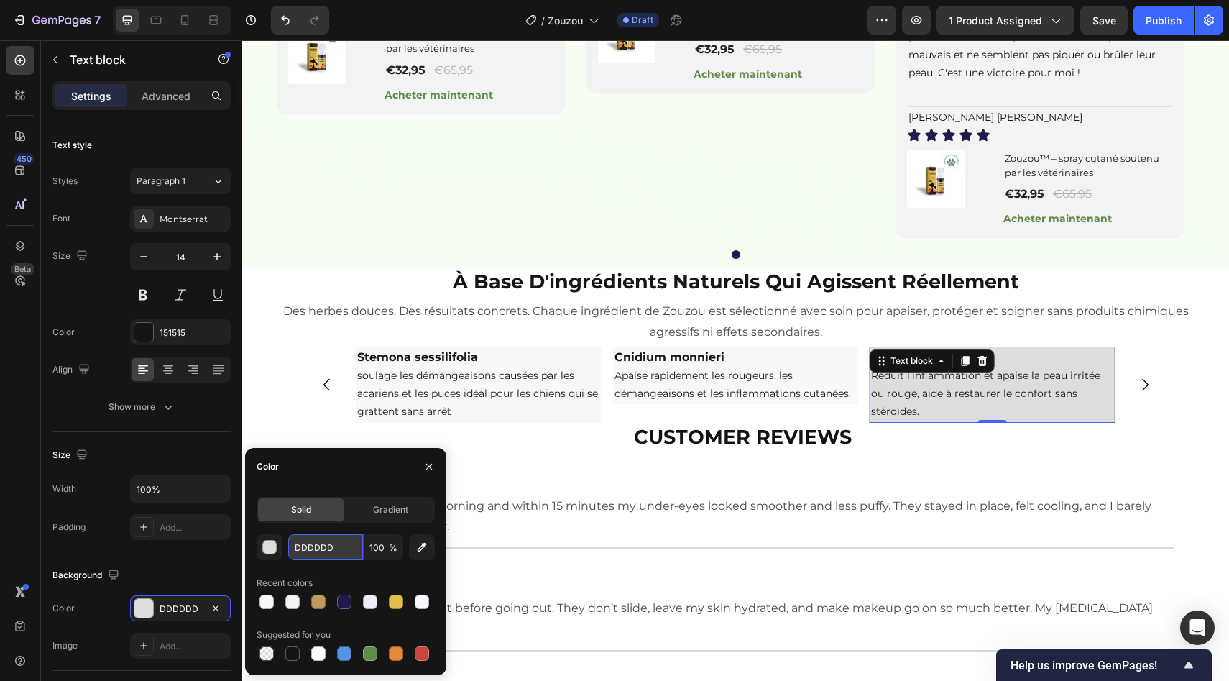
click at [326, 548] on input "DDDDDD" at bounding box center [325, 547] width 75 height 26
paste input "#F8F8FA"
type input "#F8F8FA"
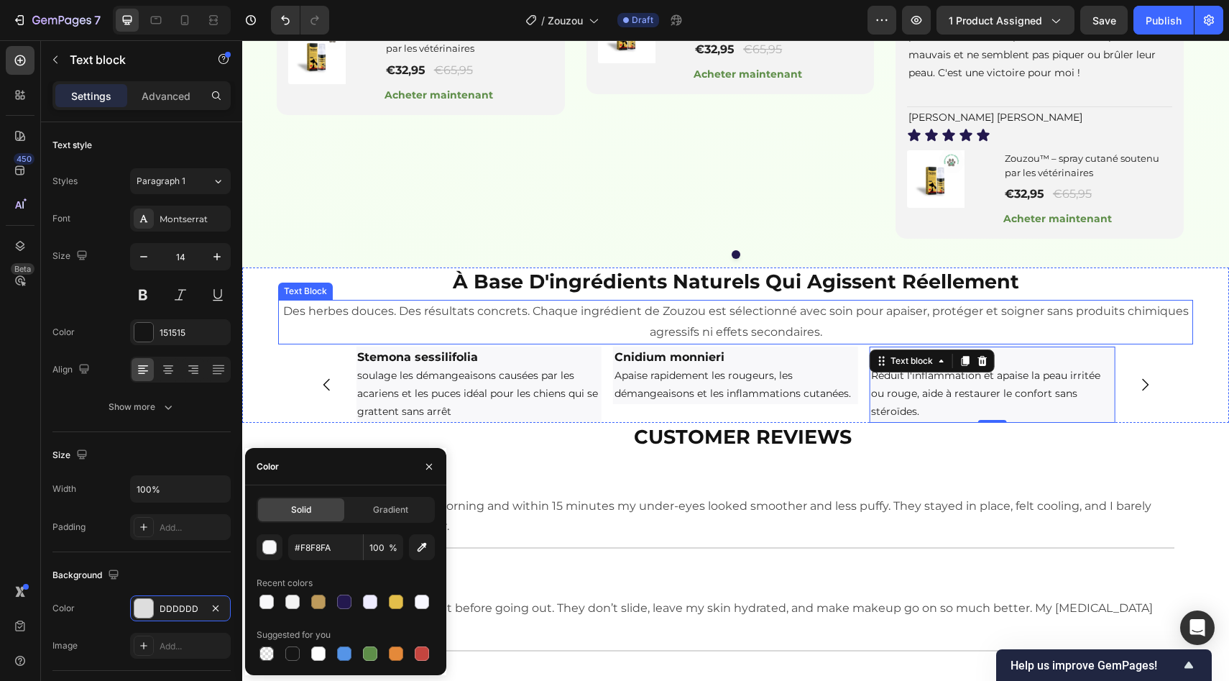
click at [585, 343] on p "Des herbes douces. Des résultats concrets. Chaque ingrédient de Zouzou est séle…" at bounding box center [736, 322] width 912 height 42
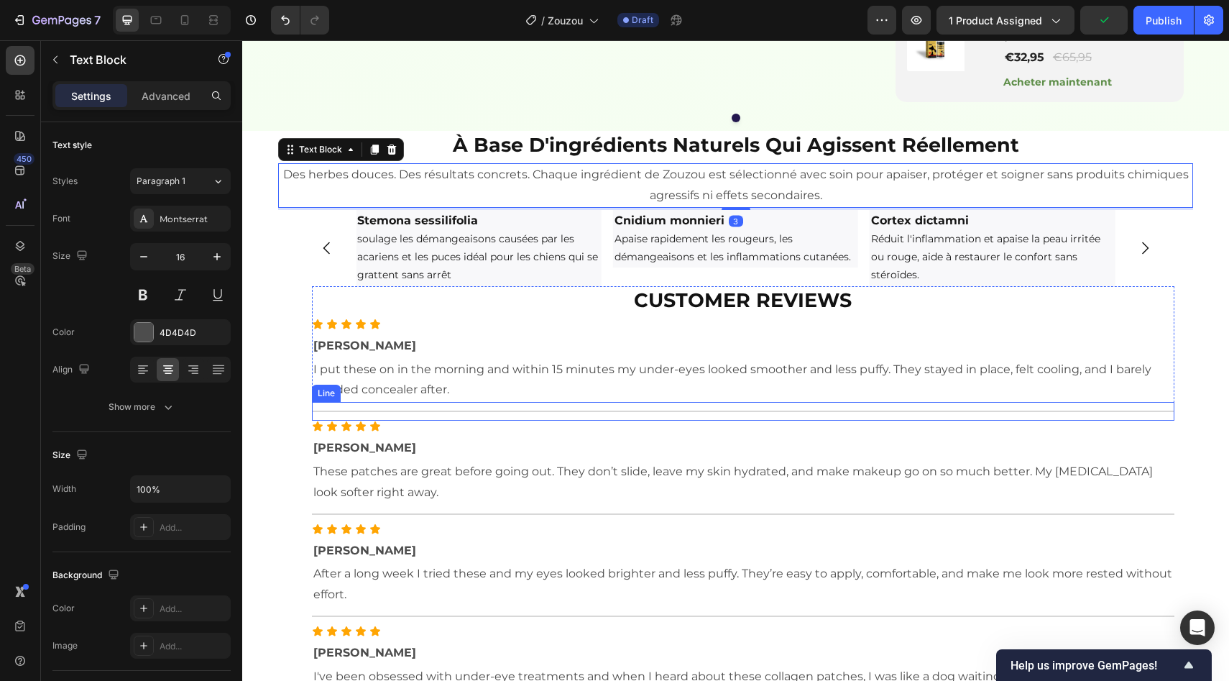
scroll to position [1661, 0]
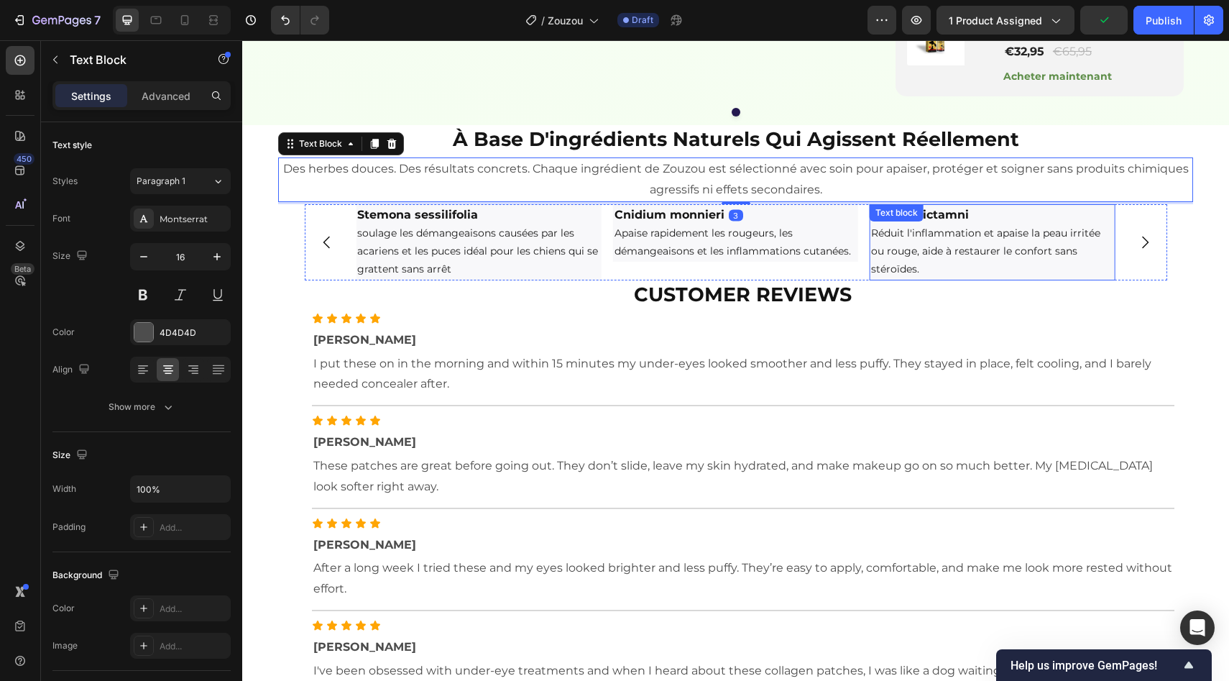
click at [969, 279] on p "Réduit l'inflammation et apaise la peau irritée ou rouge, aide à restaurer le c…" at bounding box center [992, 251] width 242 height 55
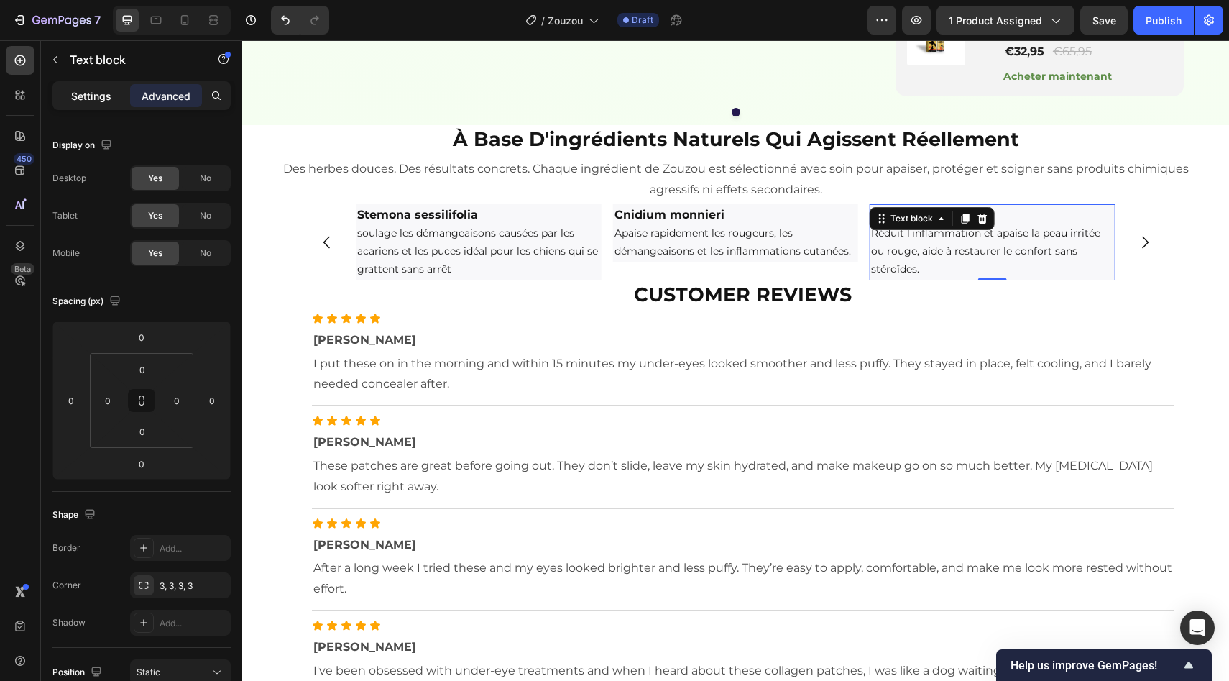
click at [95, 106] on div "Settings" at bounding box center [91, 95] width 72 height 23
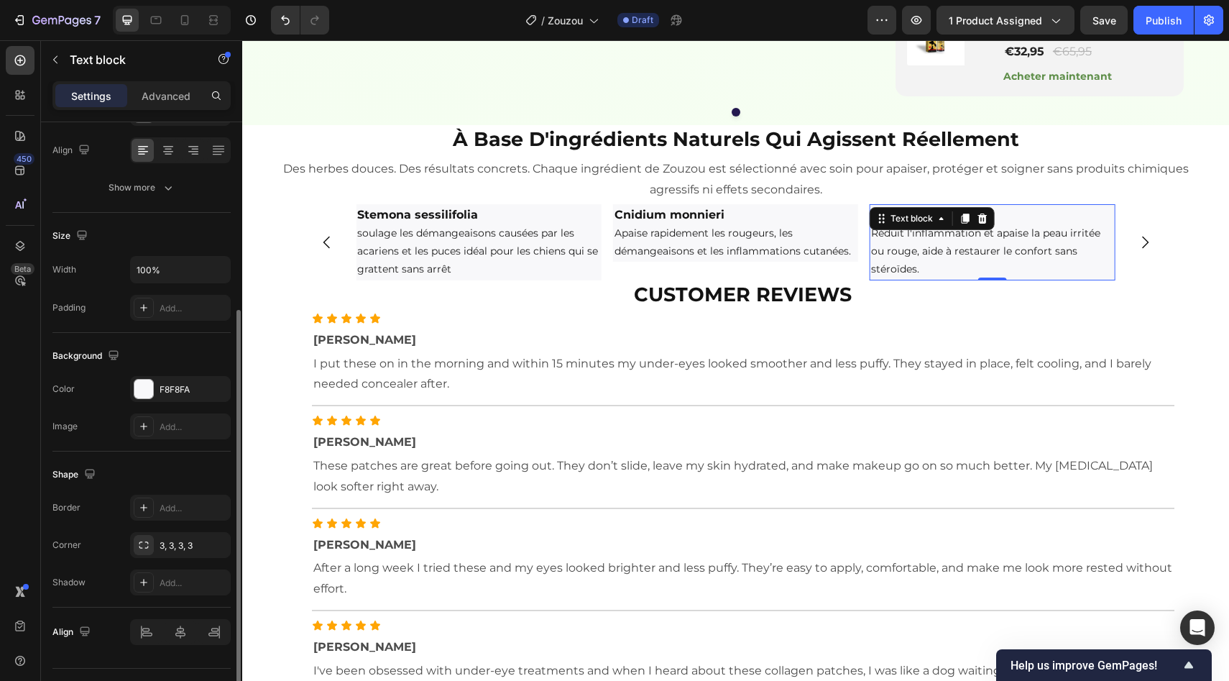
scroll to position [252, 0]
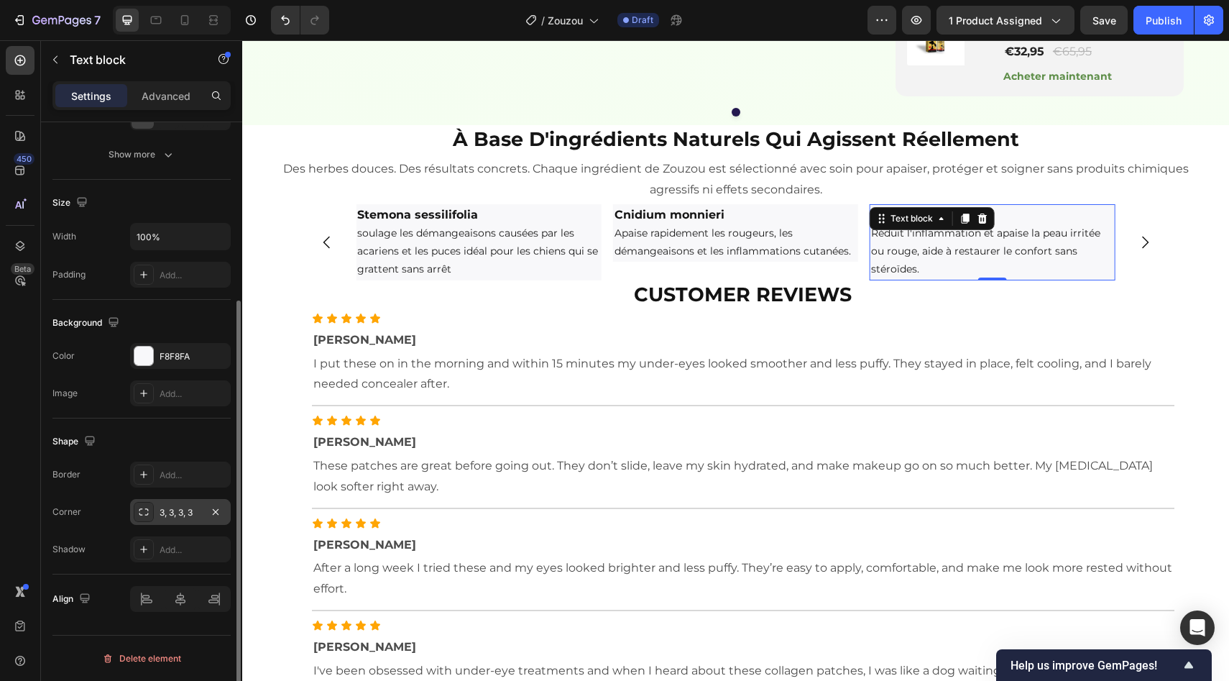
click at [188, 518] on div "3, 3, 3, 3" at bounding box center [181, 512] width 42 height 13
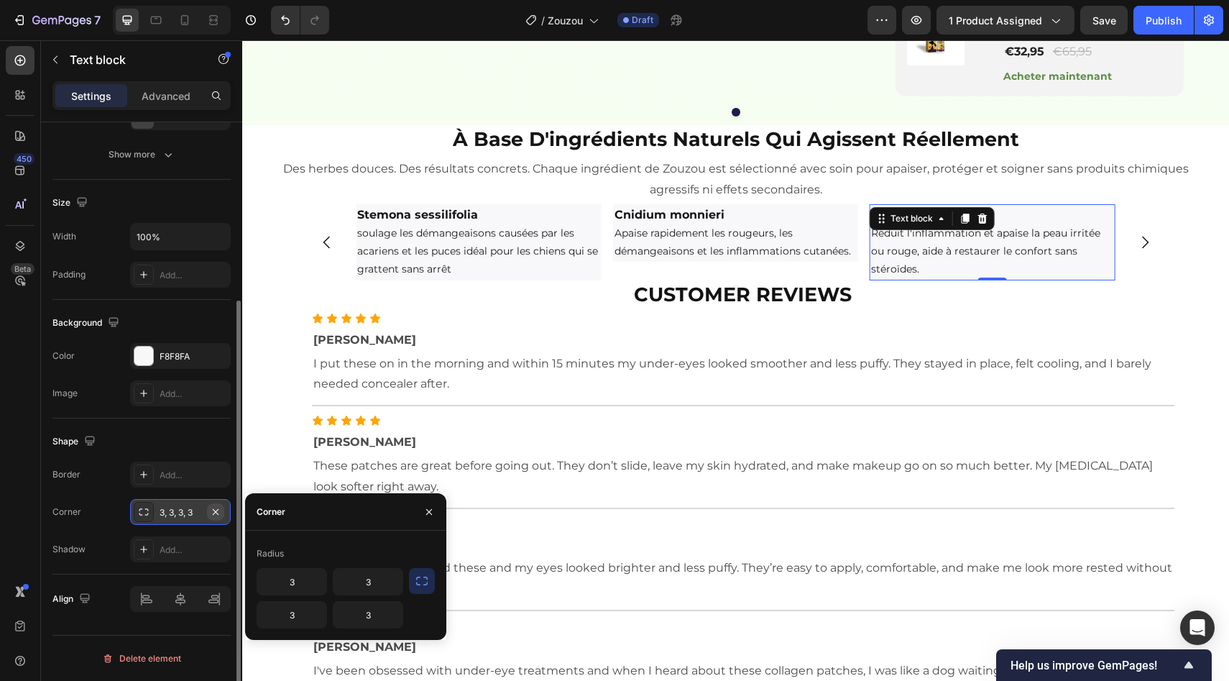
click at [220, 513] on icon "button" at bounding box center [216, 512] width 12 height 12
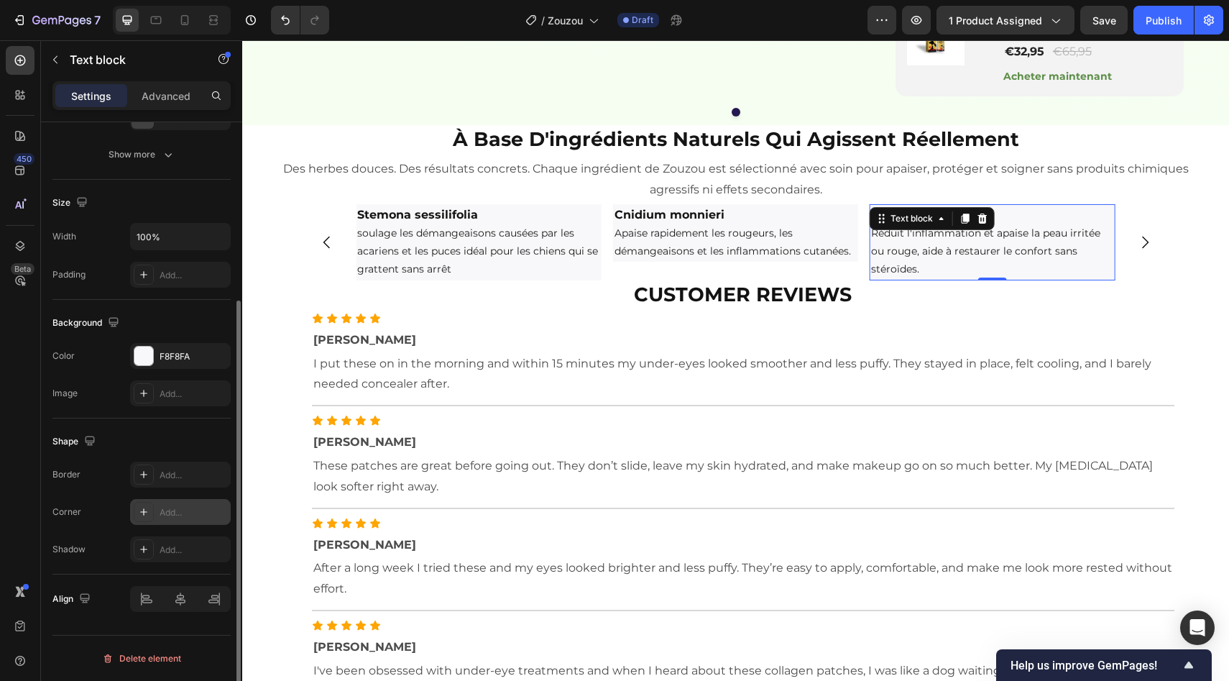
click at [201, 513] on div "Add..." at bounding box center [194, 512] width 68 height 13
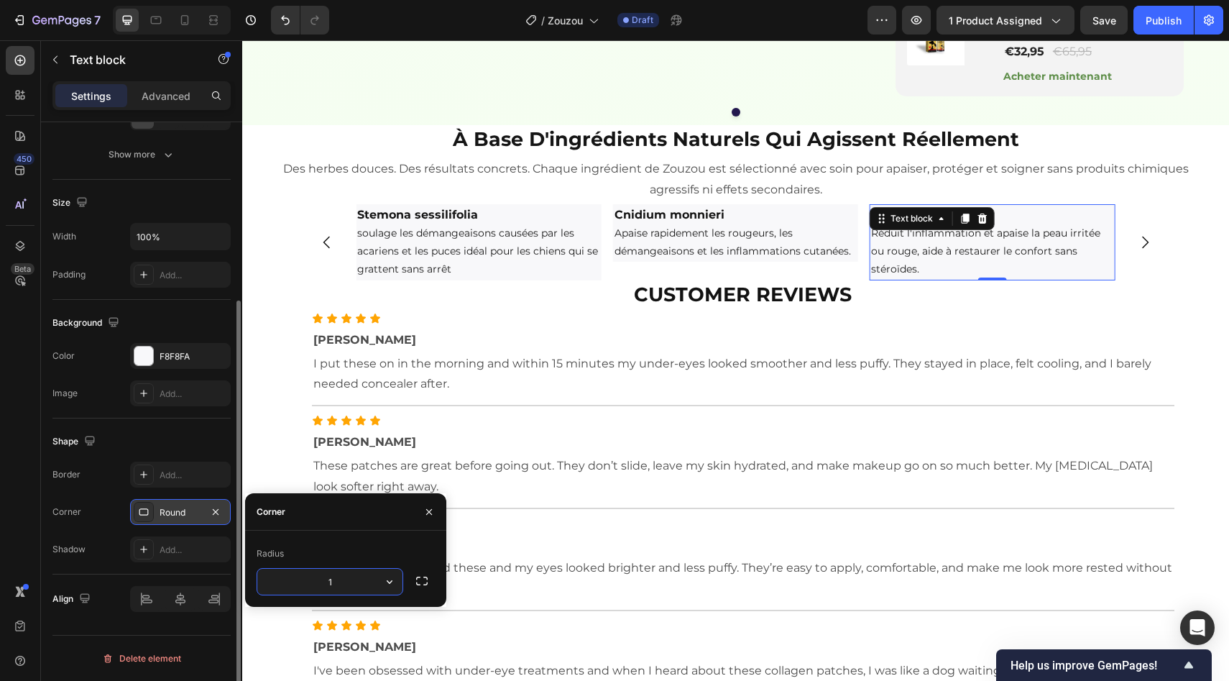
type input "15"
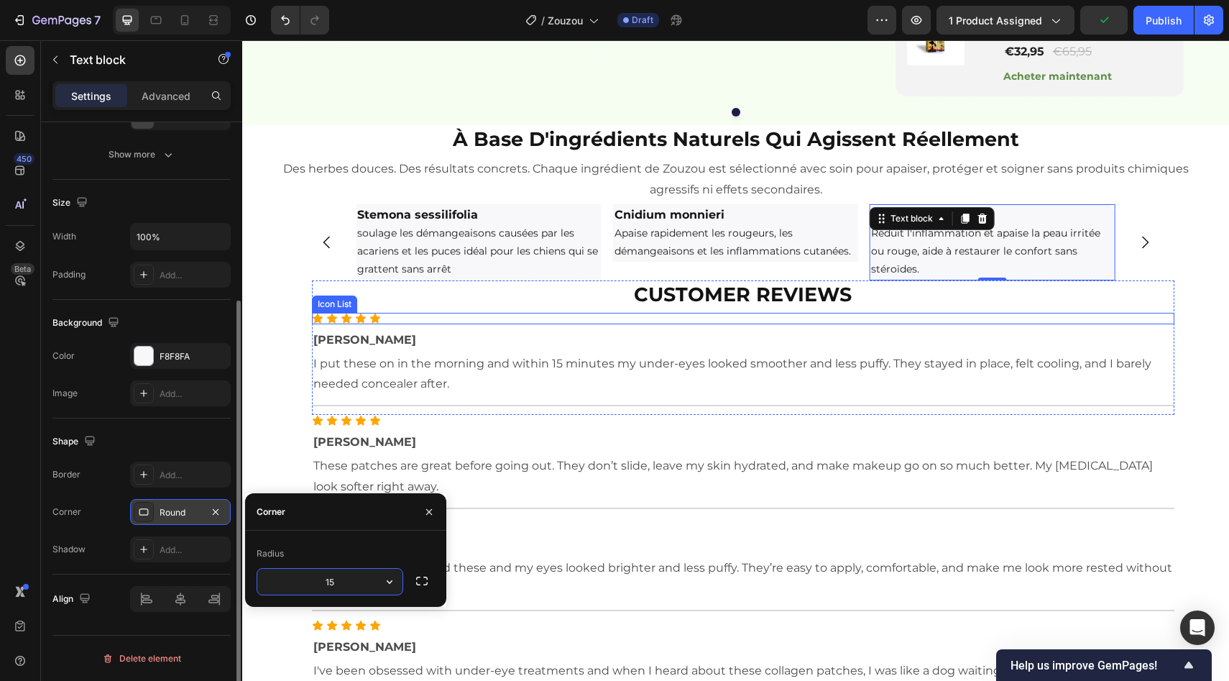
click at [786, 260] on p "Apaise rapidement les rougeurs, les démangeaisons et les inflammations cutanées." at bounding box center [736, 242] width 242 height 36
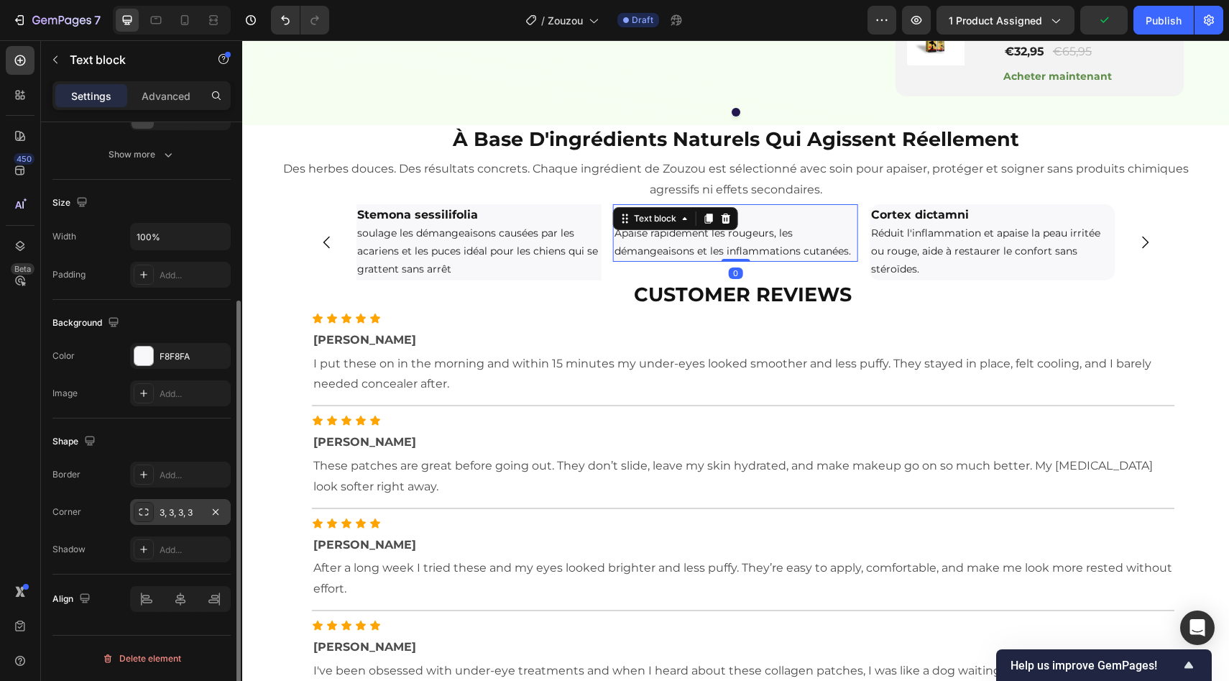
click at [178, 515] on div "3, 3, 3, 3" at bounding box center [181, 512] width 42 height 13
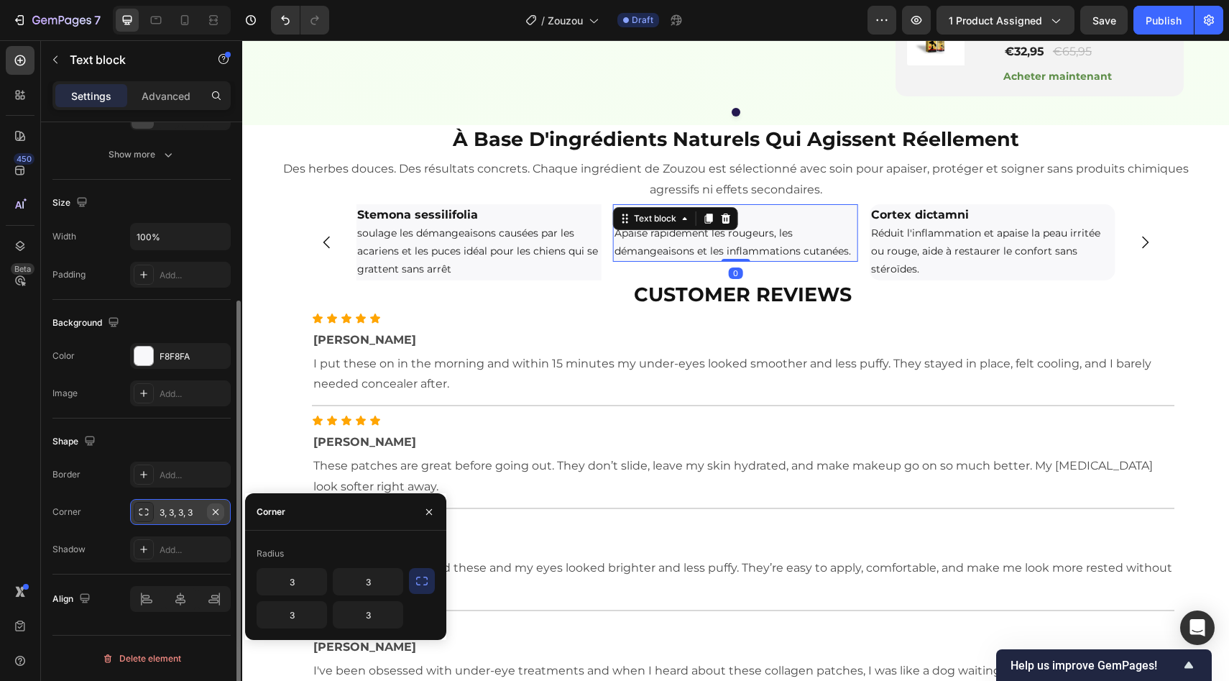
click at [216, 507] on icon "button" at bounding box center [216, 512] width 12 height 12
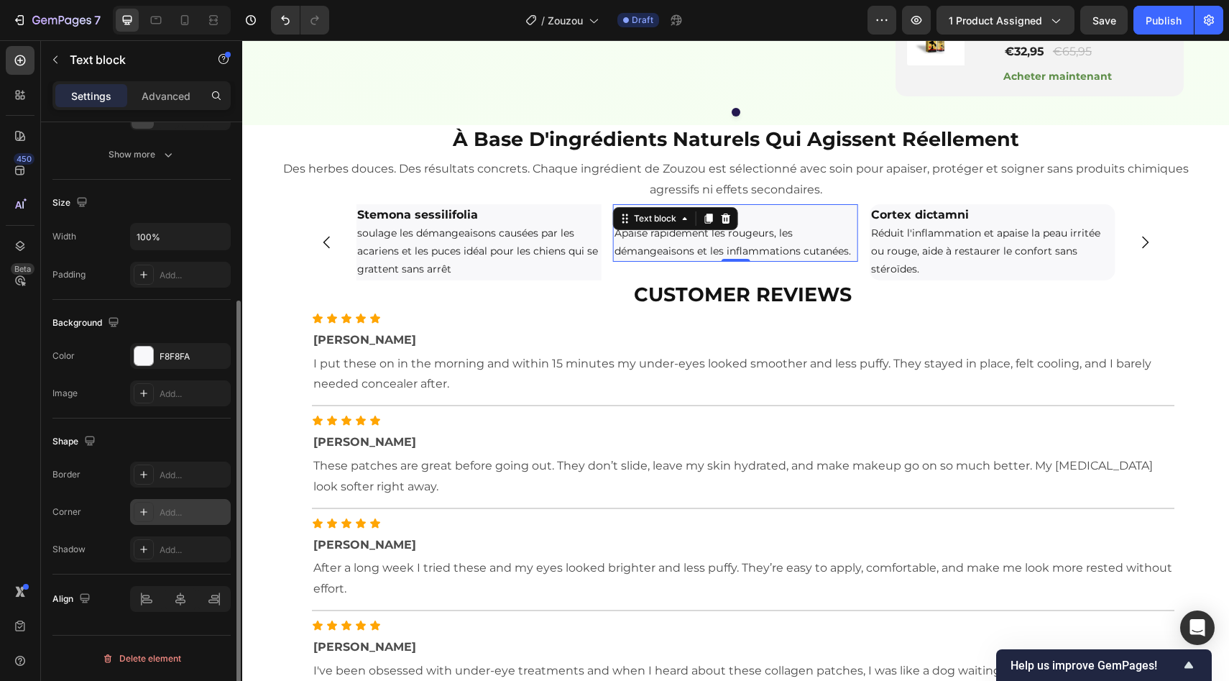
click at [201, 510] on div "Add..." at bounding box center [194, 512] width 68 height 13
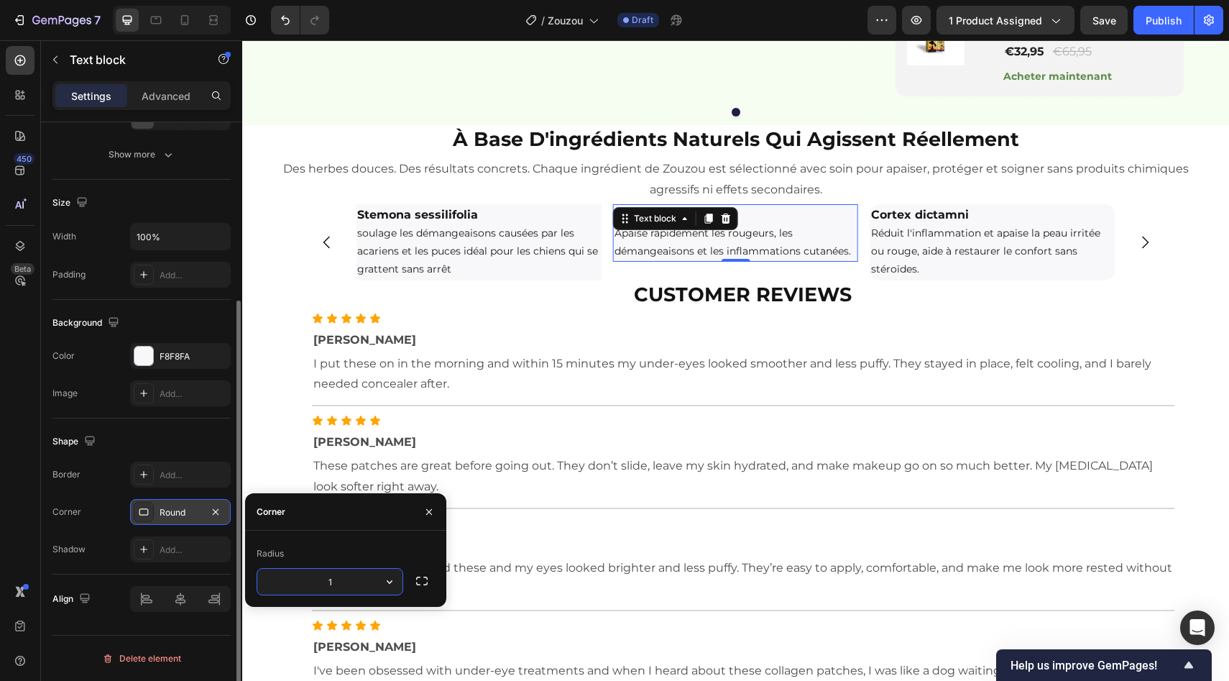
type input "15"
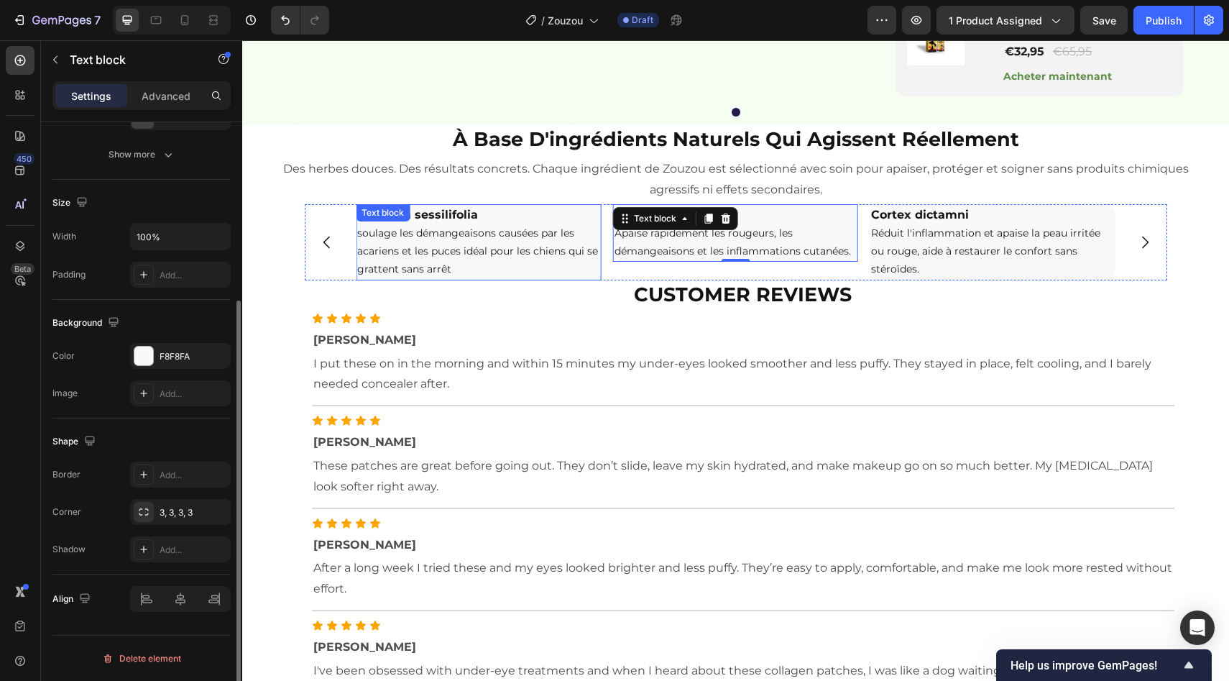
click at [546, 224] on p "Stemona sessilifolia" at bounding box center [478, 215] width 242 height 19
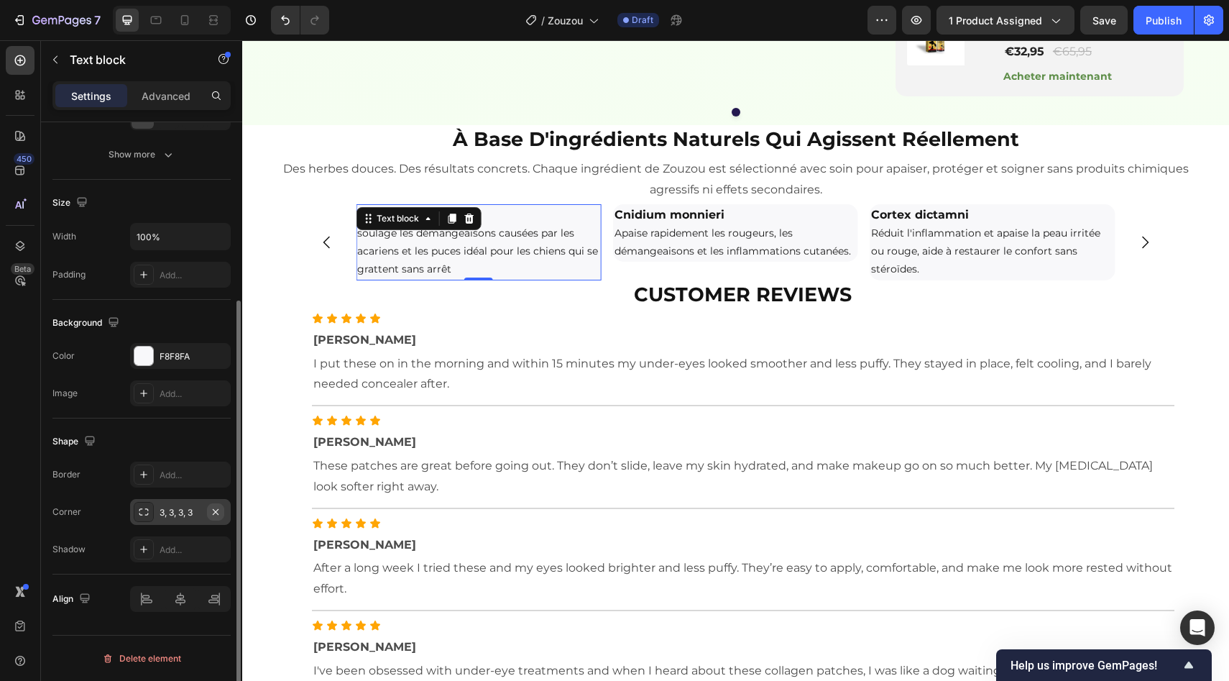
click at [215, 512] on icon "button" at bounding box center [216, 511] width 6 height 6
click at [196, 512] on div "Add..." at bounding box center [194, 512] width 68 height 13
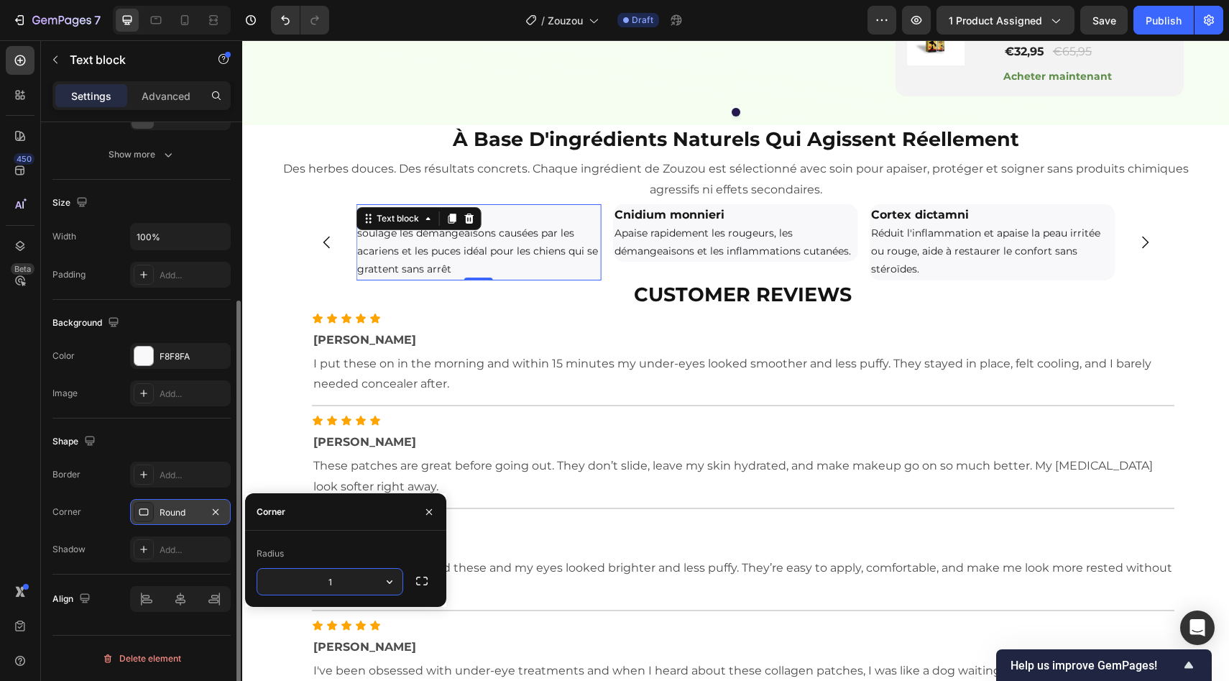
type input "15"
click at [318, 251] on icon "Carousel Back Arrow" at bounding box center [326, 242] width 17 height 17
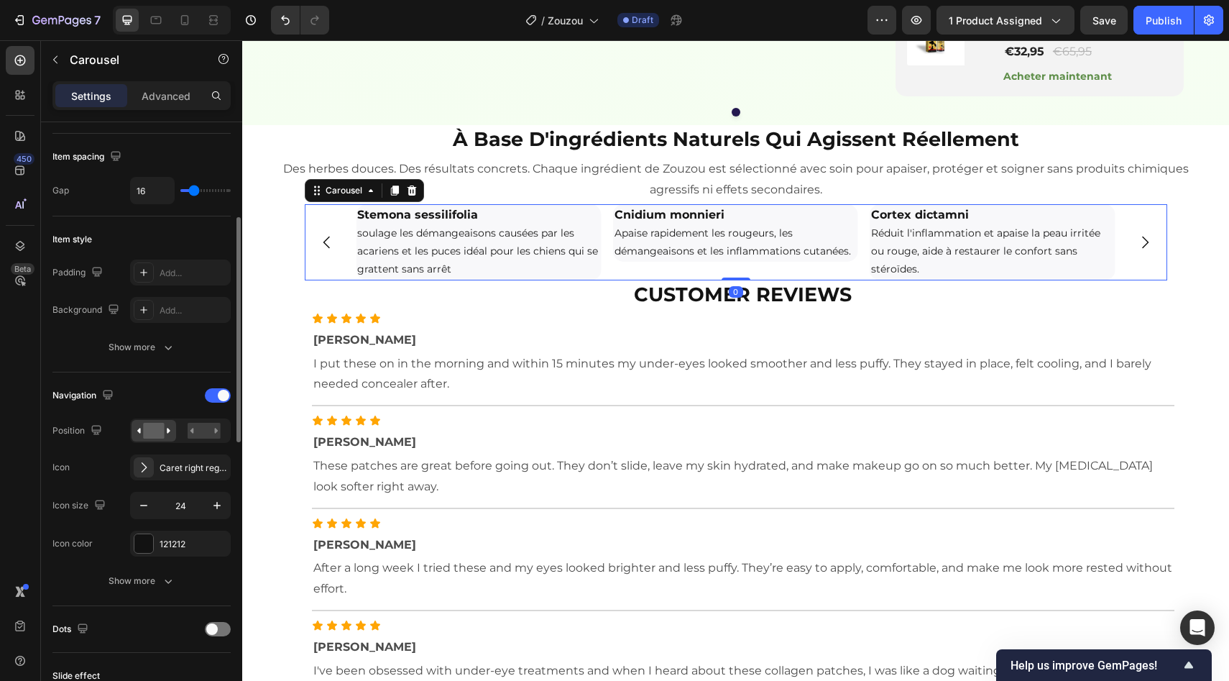
scroll to position [0, 0]
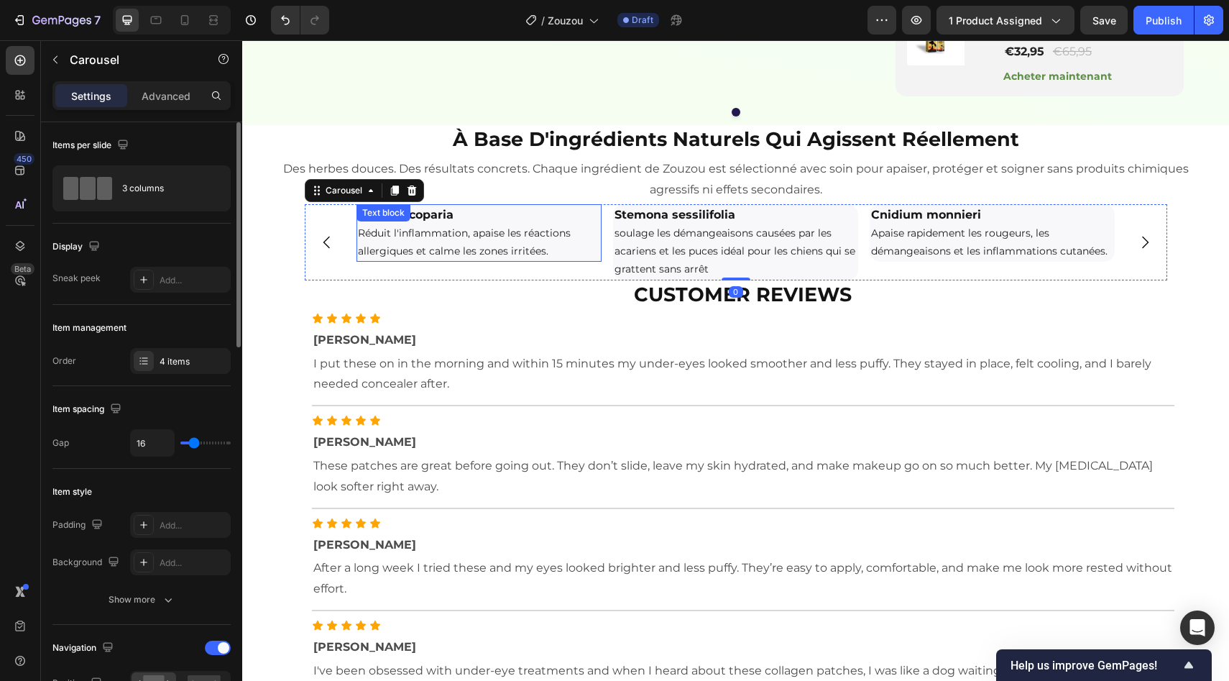
click at [426, 260] on p "Réduit l'inflammation, apaise les réactions allergiques et calme les zones irri…" at bounding box center [479, 242] width 242 height 36
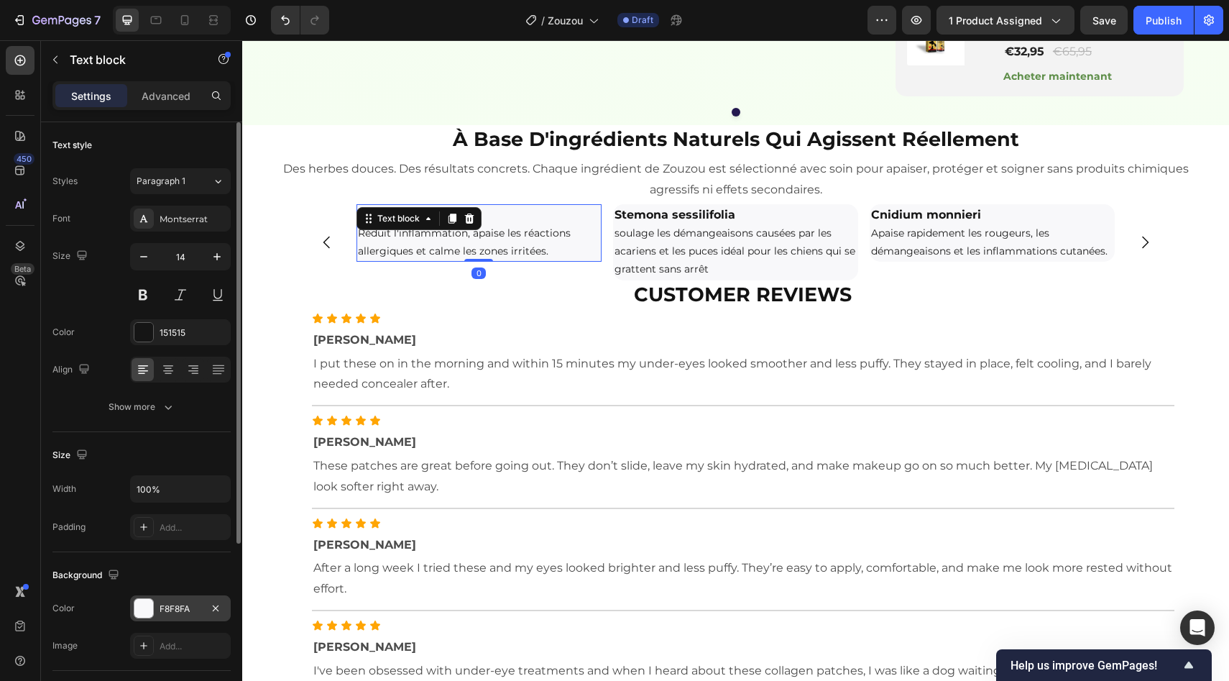
scroll to position [252, 0]
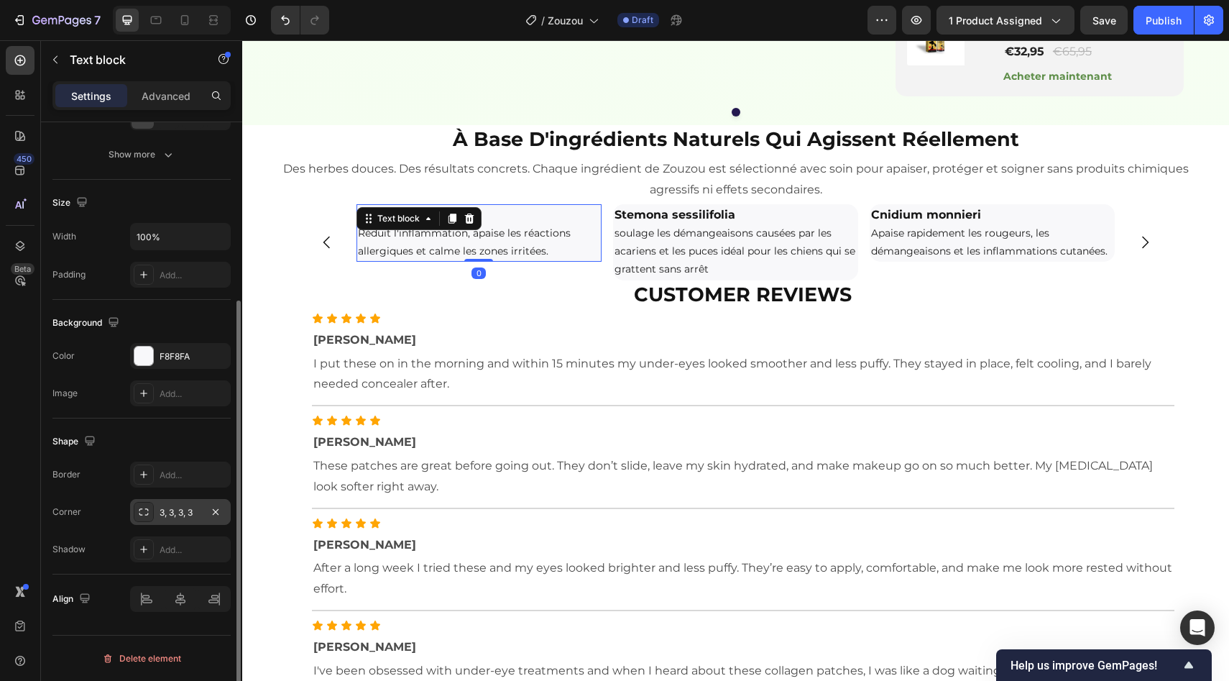
click at [176, 502] on div "3, 3, 3, 3" at bounding box center [180, 512] width 101 height 26
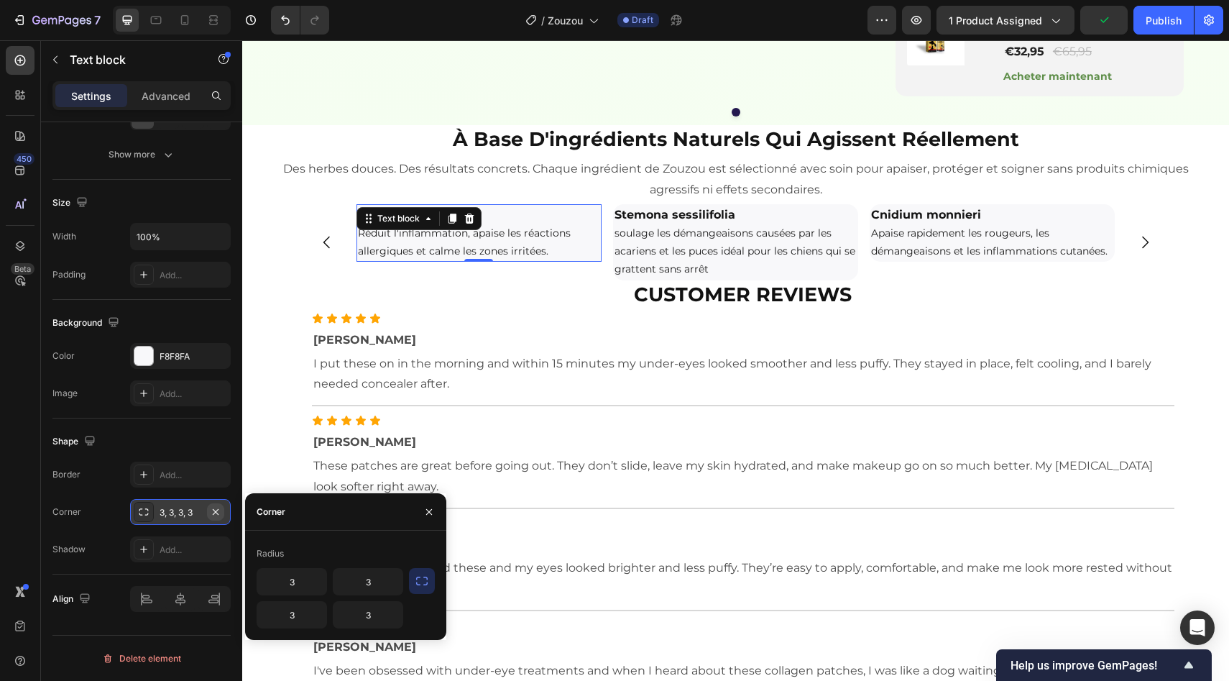
click at [221, 504] on button "button" at bounding box center [215, 511] width 17 height 17
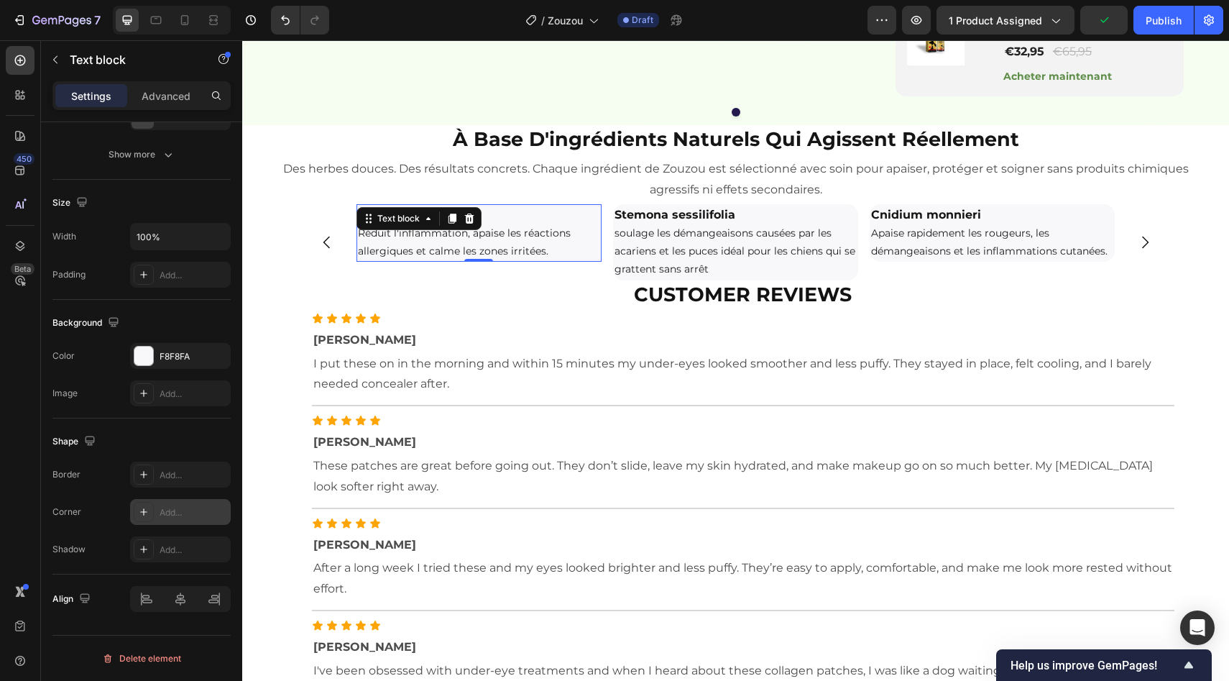
click at [203, 506] on div "Add..." at bounding box center [194, 512] width 68 height 13
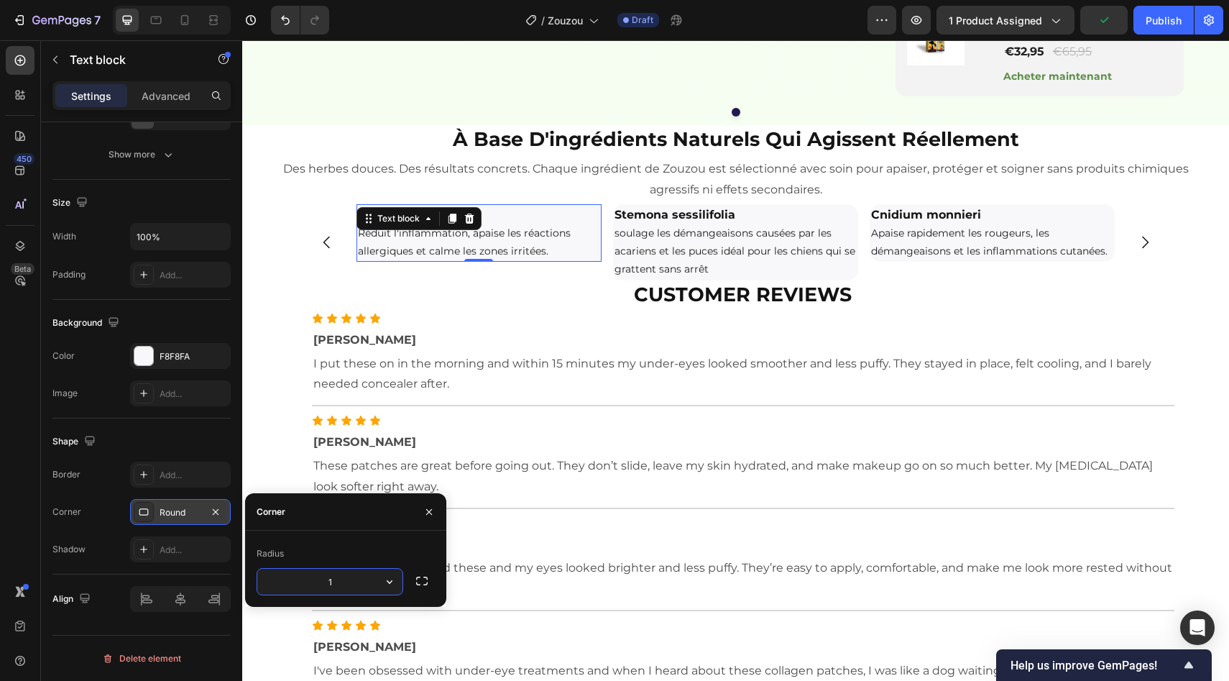
type input "15"
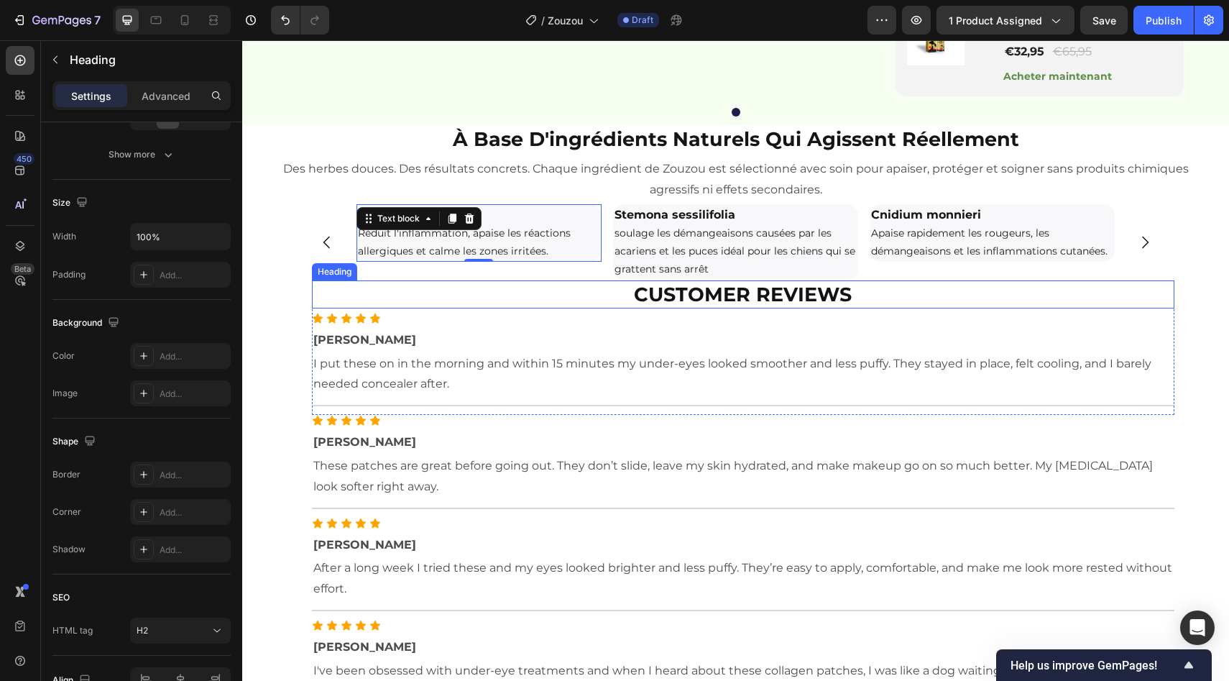
click at [420, 308] on h2 "Customer Reviews" at bounding box center [743, 294] width 863 height 28
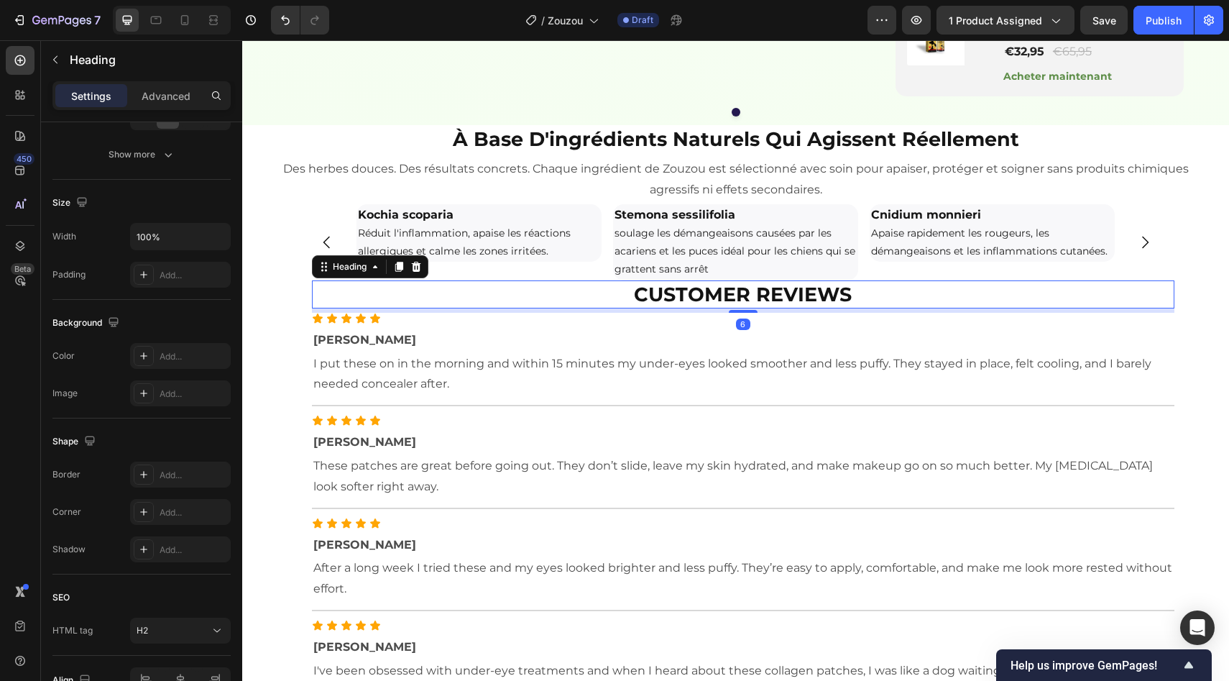
scroll to position [0, 0]
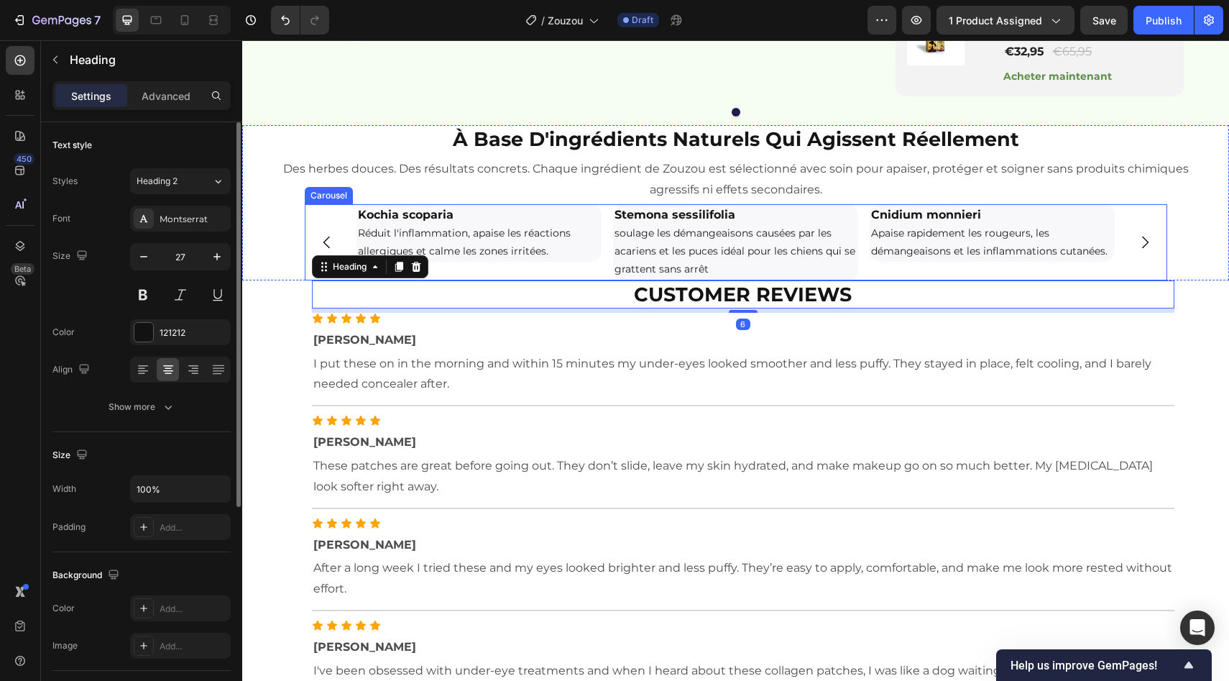
click at [318, 251] on icon "Carousel Back Arrow" at bounding box center [326, 242] width 17 height 17
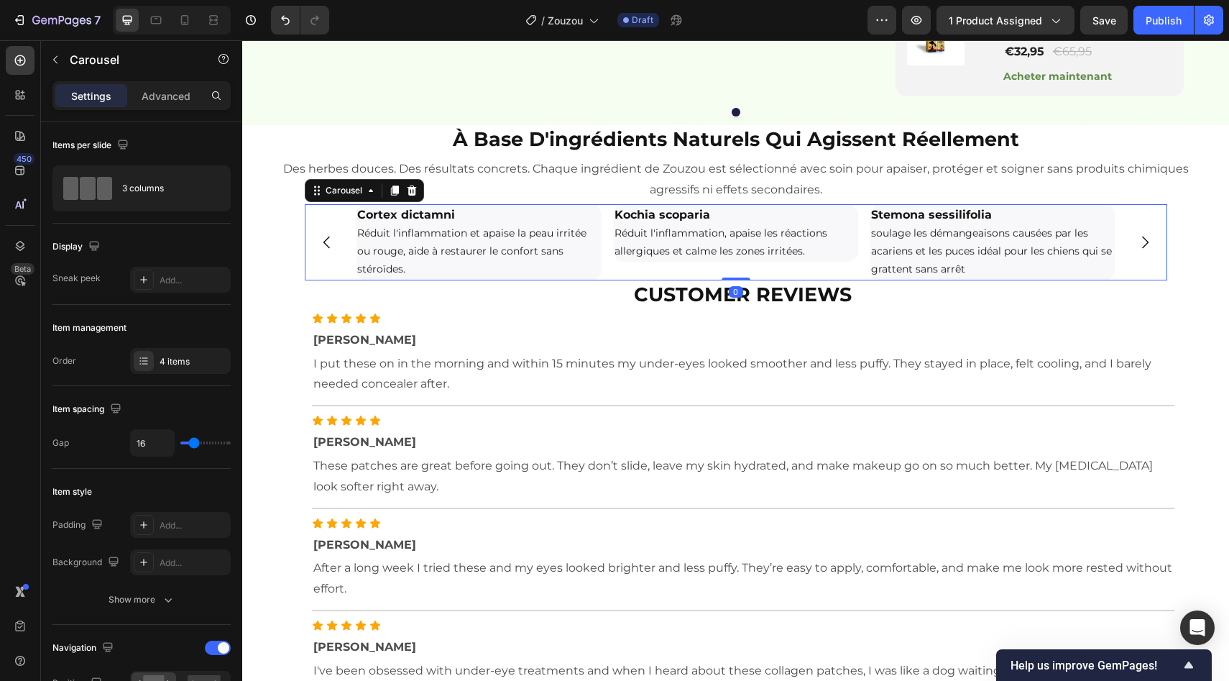
click at [318, 251] on icon "Carousel Back Arrow" at bounding box center [326, 242] width 17 height 17
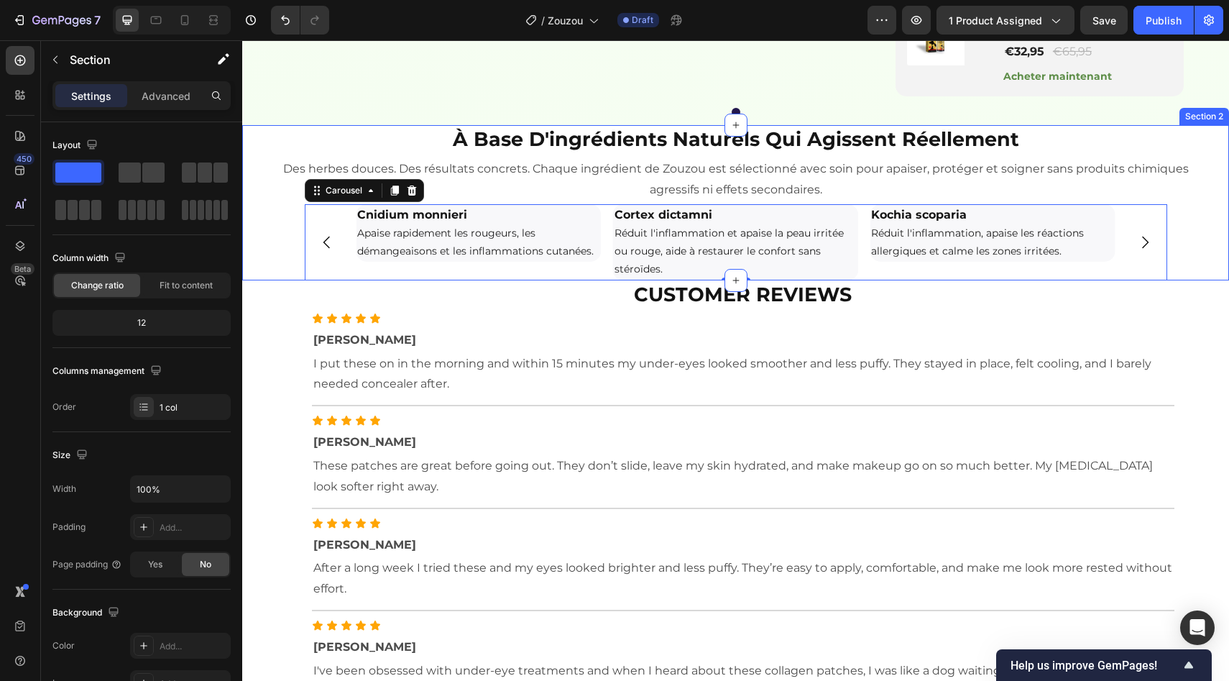
click at [274, 280] on div "à base d'ingrédients naturels qui agissent réellement Heading Des herbes douces…" at bounding box center [735, 202] width 987 height 155
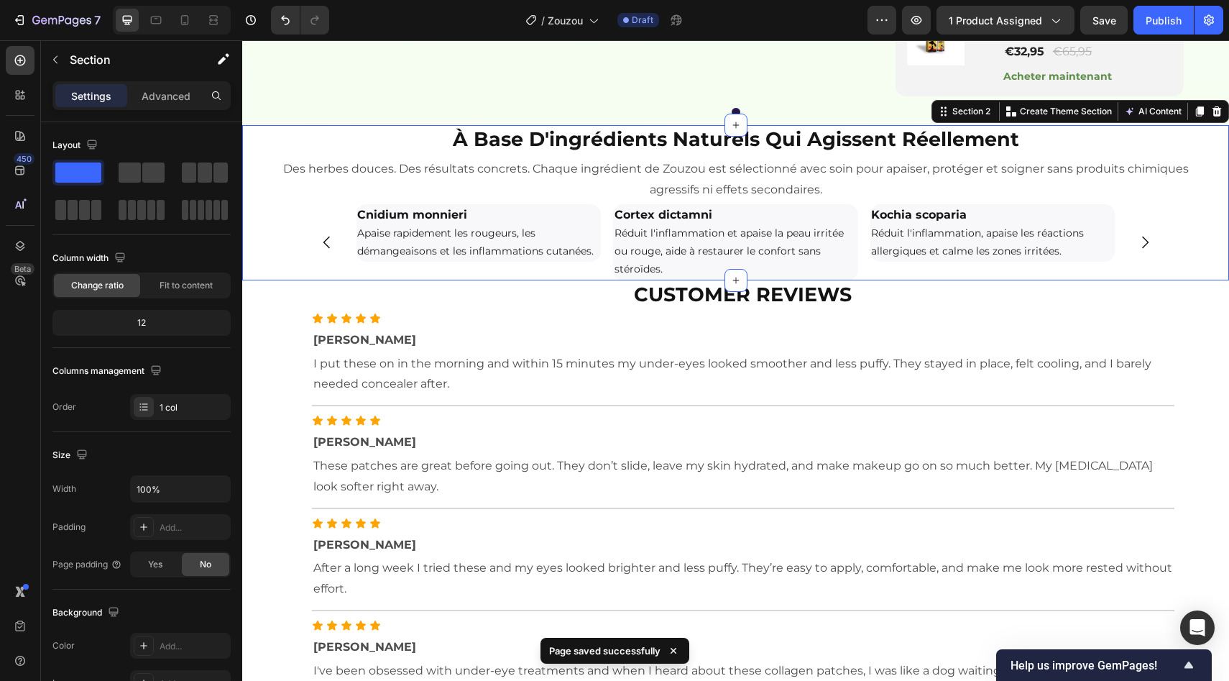
click at [259, 280] on div "à base d'ingrédients naturels qui agissent réellement Heading Des herbes douces…" at bounding box center [735, 202] width 987 height 155
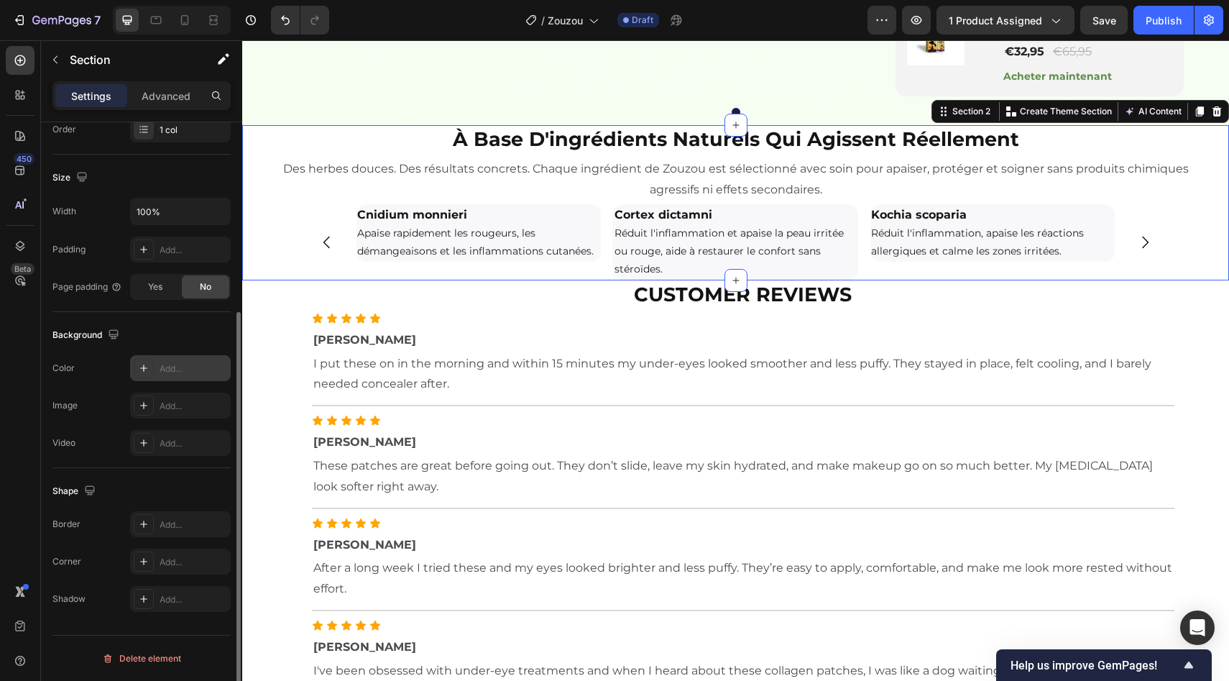
click at [178, 363] on div "Add..." at bounding box center [194, 368] width 68 height 13
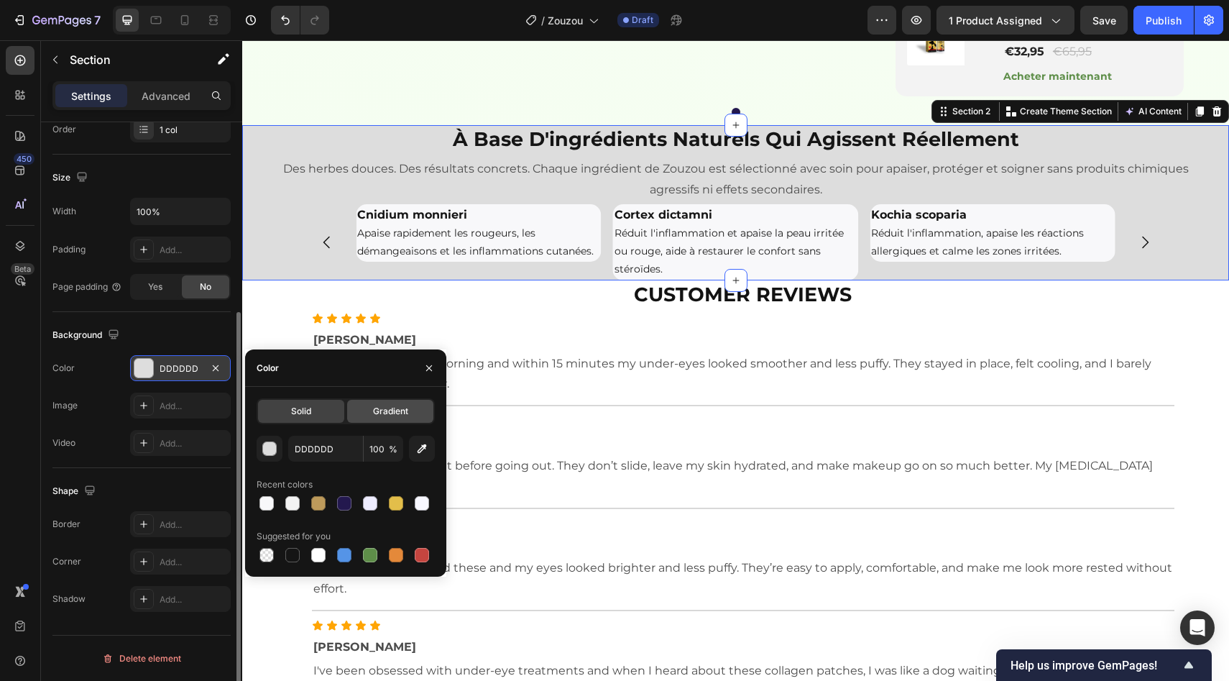
click at [395, 403] on div "Gradient" at bounding box center [390, 411] width 86 height 23
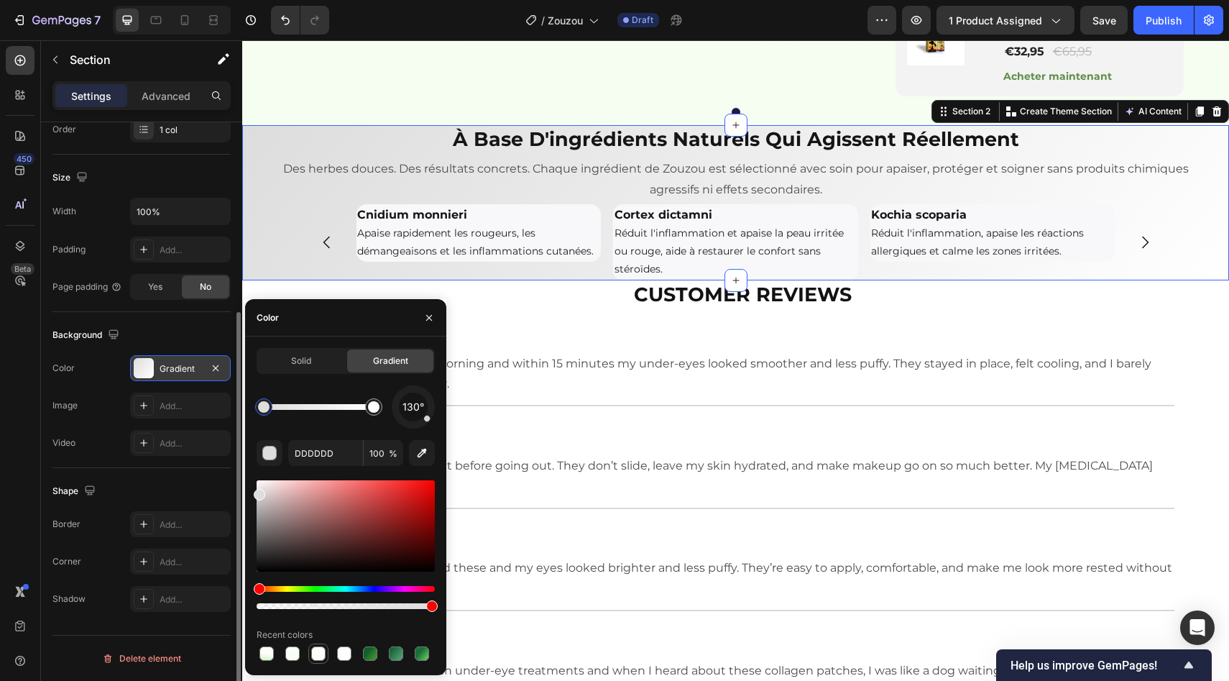
click at [316, 653] on div at bounding box center [318, 653] width 14 height 14
type input "FDFEFC"
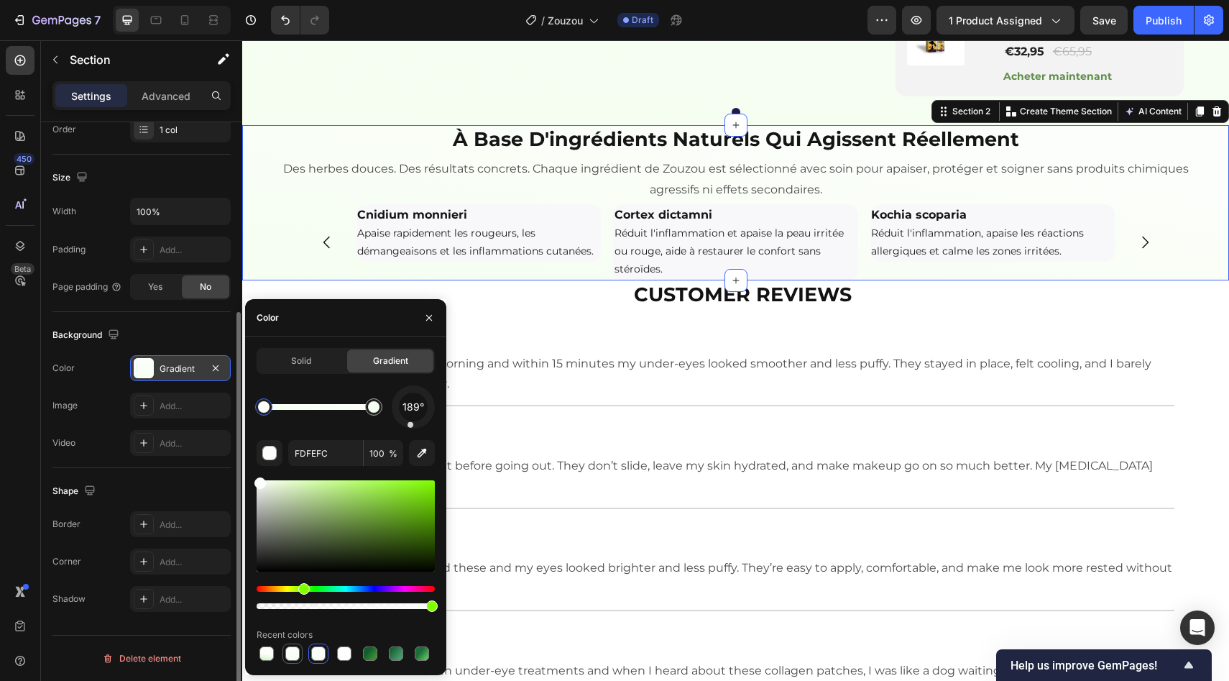
click at [288, 656] on div at bounding box center [292, 653] width 14 height 14
click at [262, 658] on div at bounding box center [266, 653] width 14 height 14
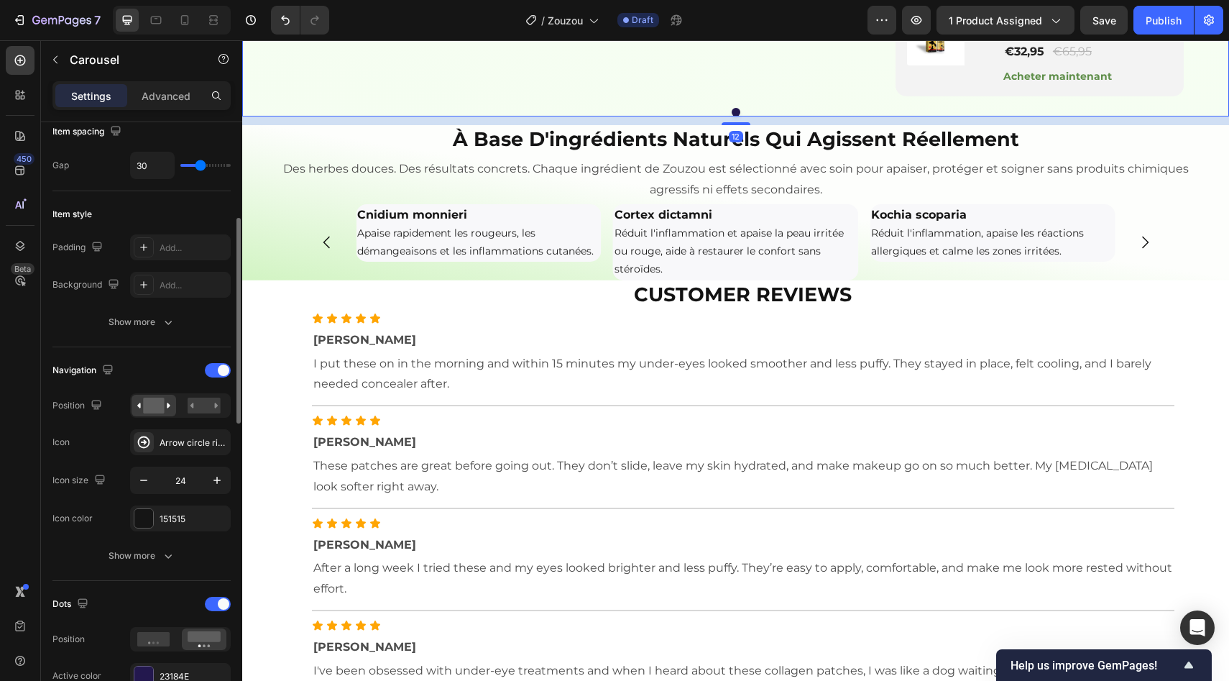
scroll to position [0, 0]
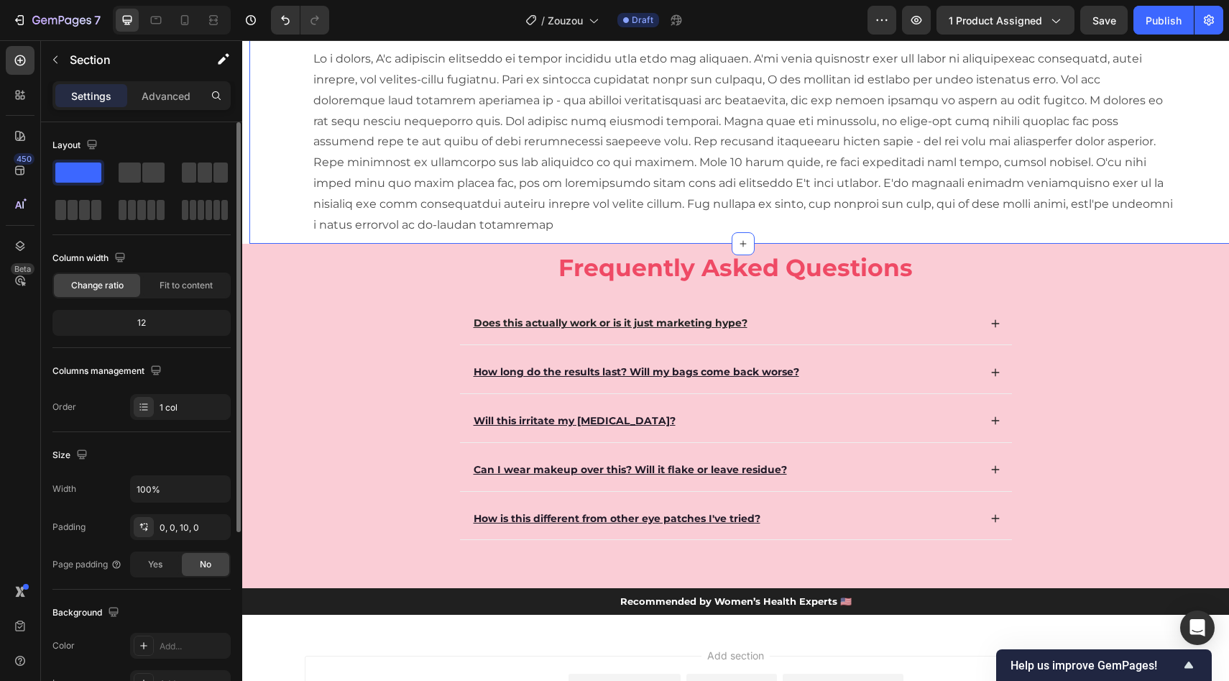
scroll to position [4068, 0]
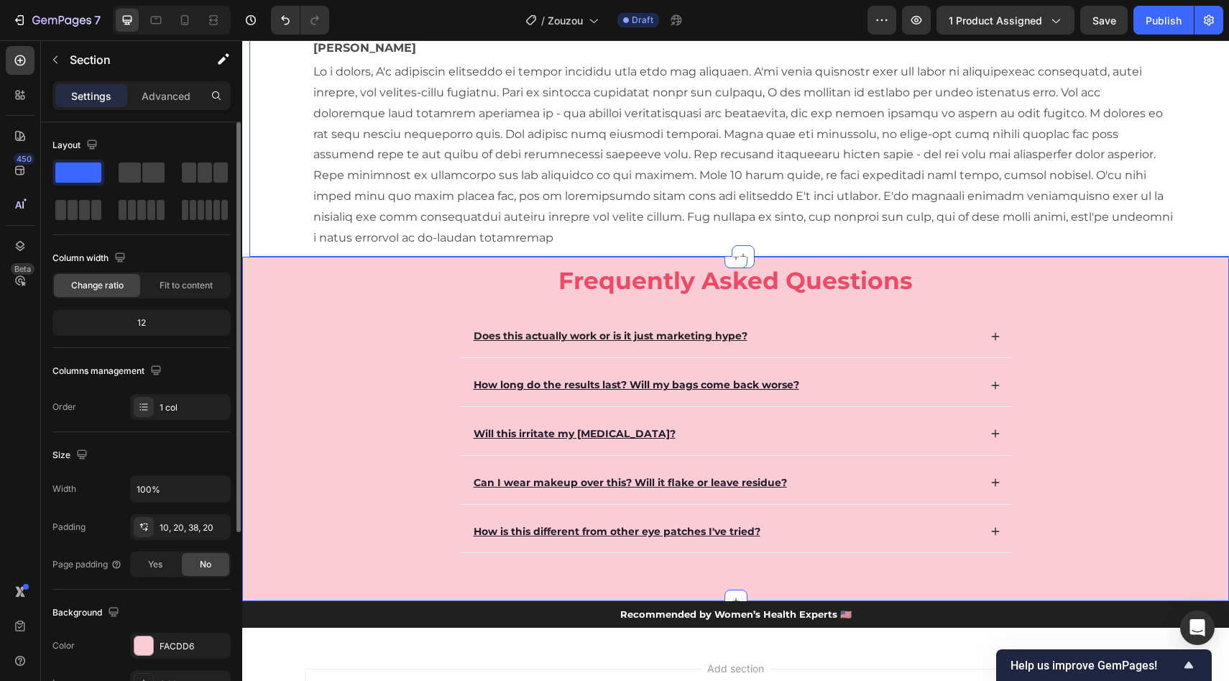
click at [382, 304] on div "Frequently Asked Questions Heading Does this actually work or is it just market…" at bounding box center [736, 419] width 958 height 310
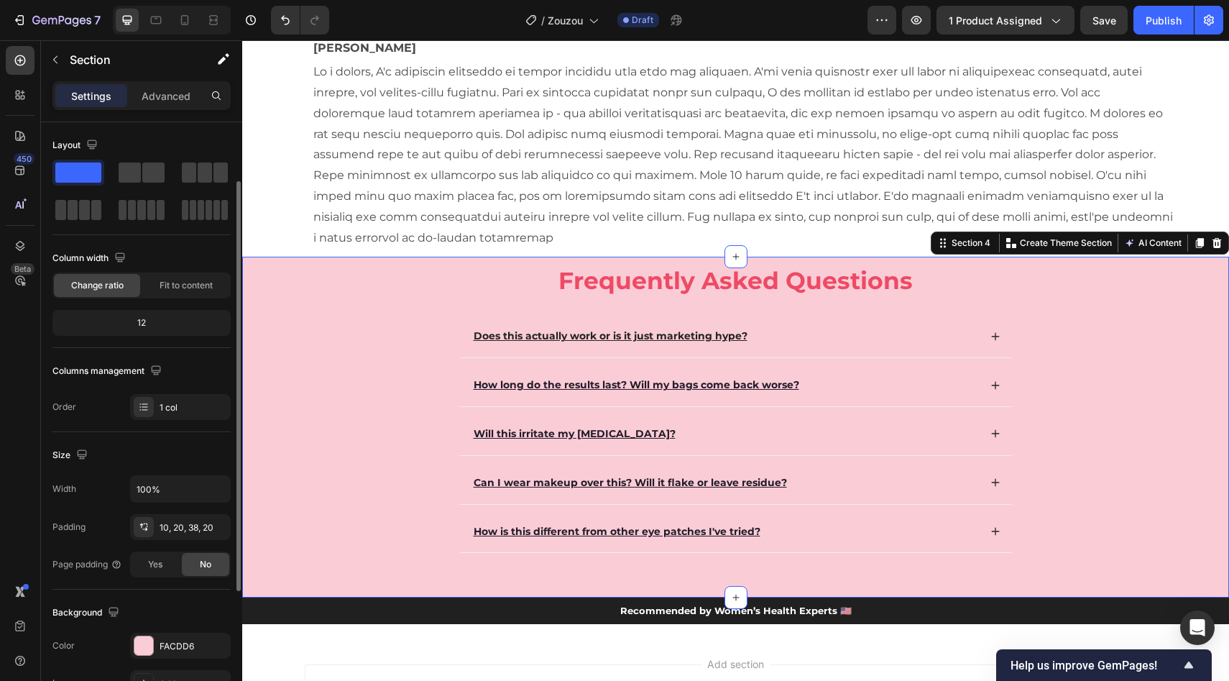
scroll to position [152, 0]
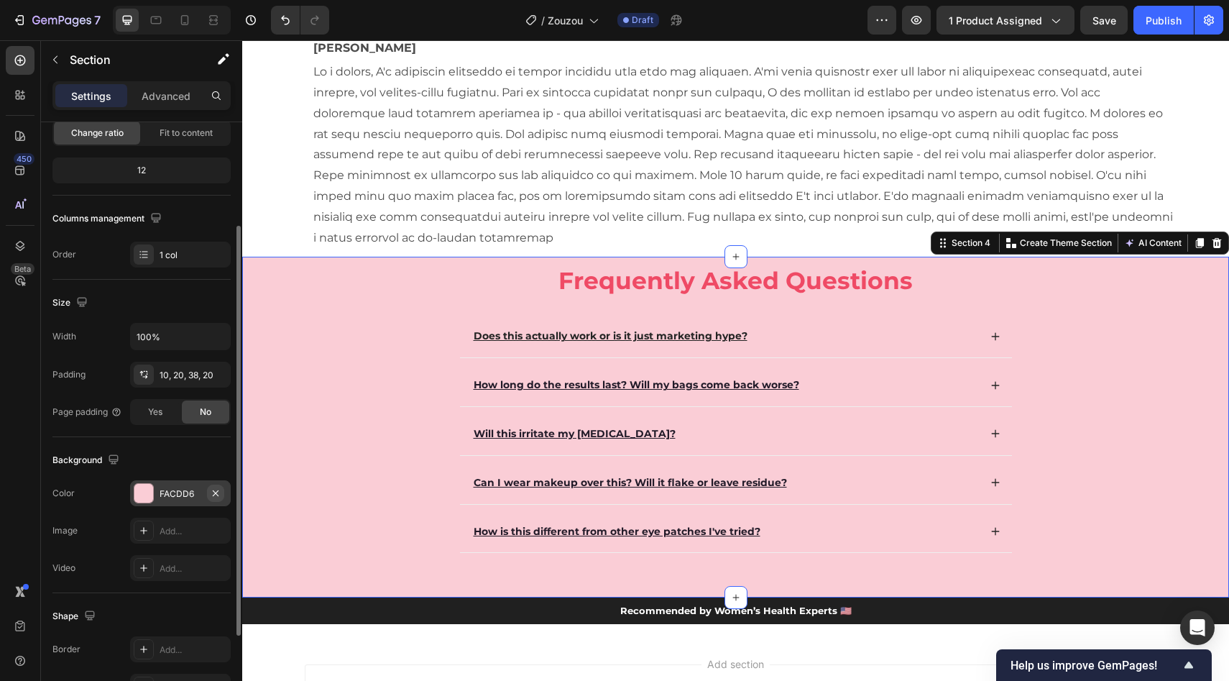
click at [218, 493] on icon "button" at bounding box center [216, 493] width 12 height 12
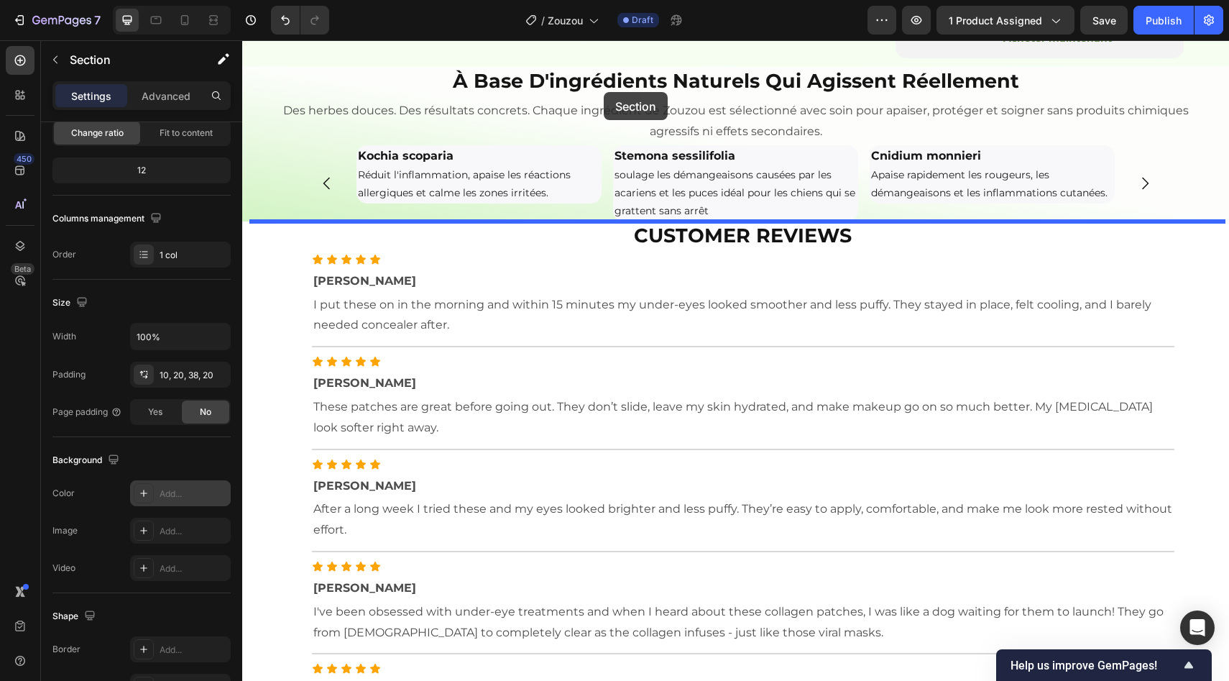
scroll to position [1764, 0]
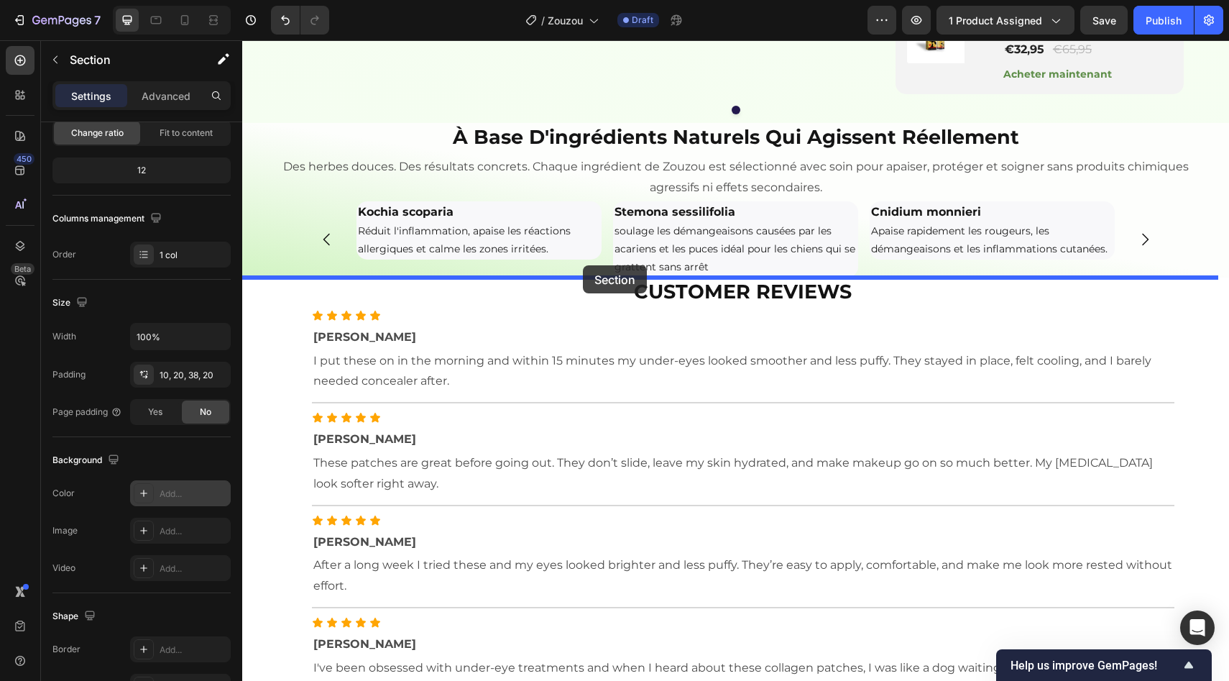
drag, startPoint x: 395, startPoint y: 323, endPoint x: 583, endPoint y: 265, distance: 197.1
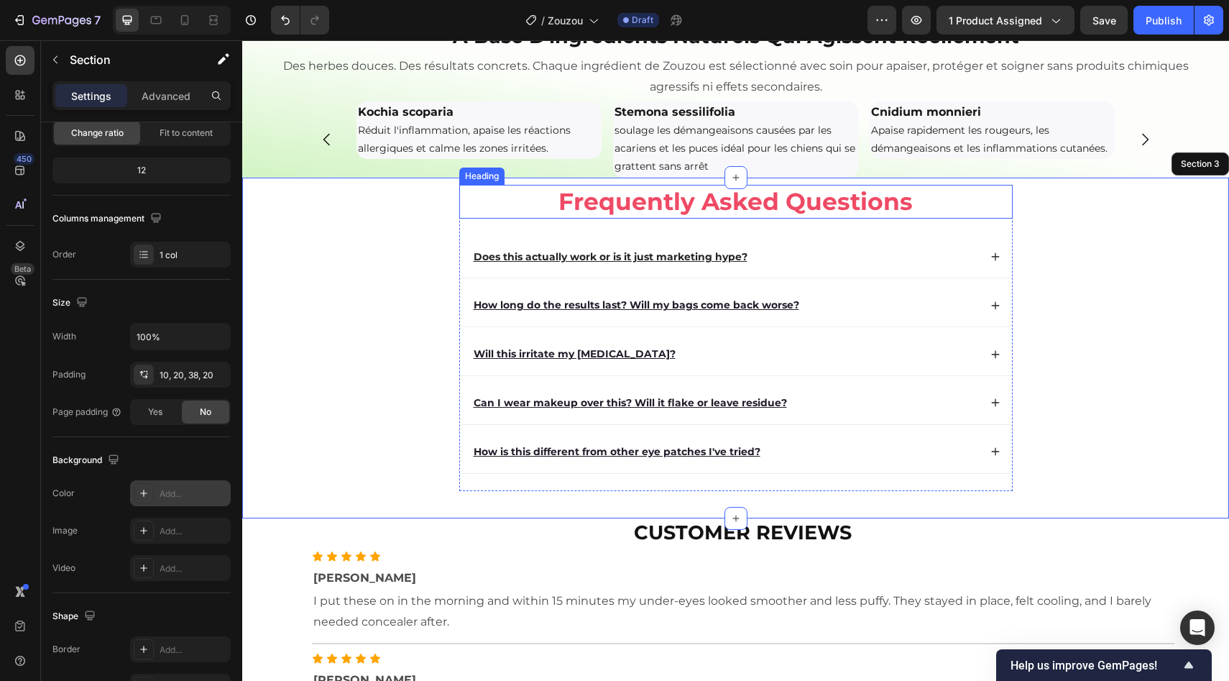
click at [681, 219] on h2 "Frequently Asked Questions" at bounding box center [735, 202] width 553 height 34
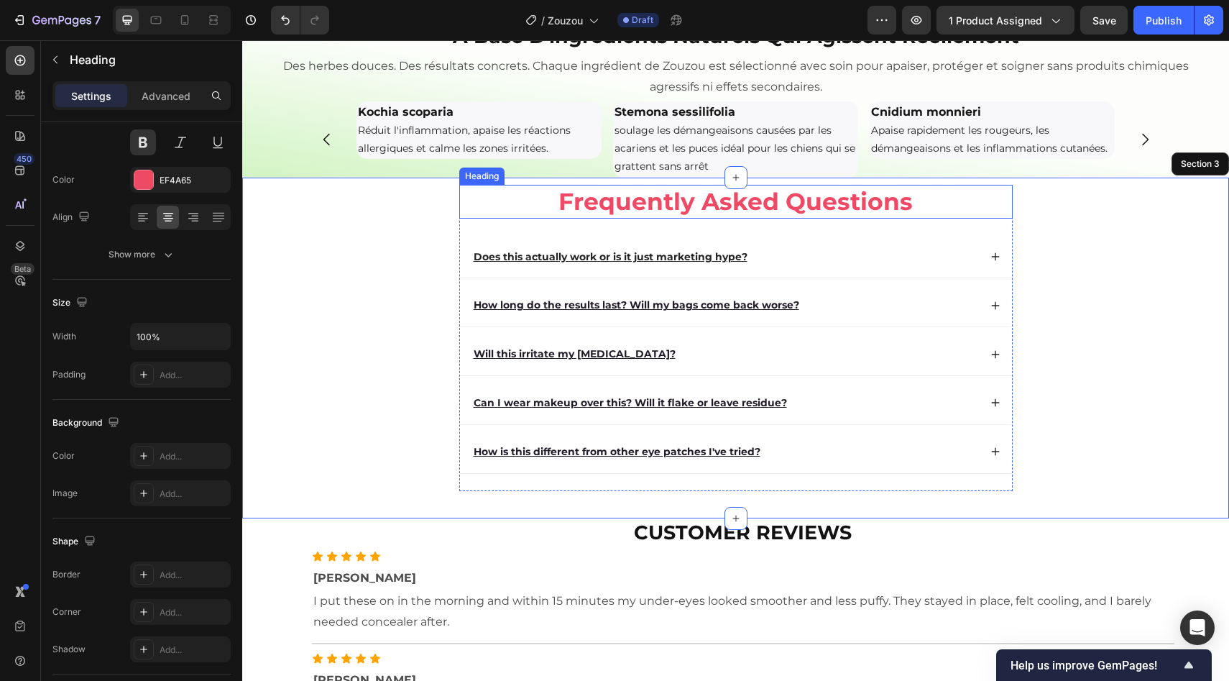
click at [681, 219] on h2 "Frequently Asked Questions" at bounding box center [735, 202] width 553 height 34
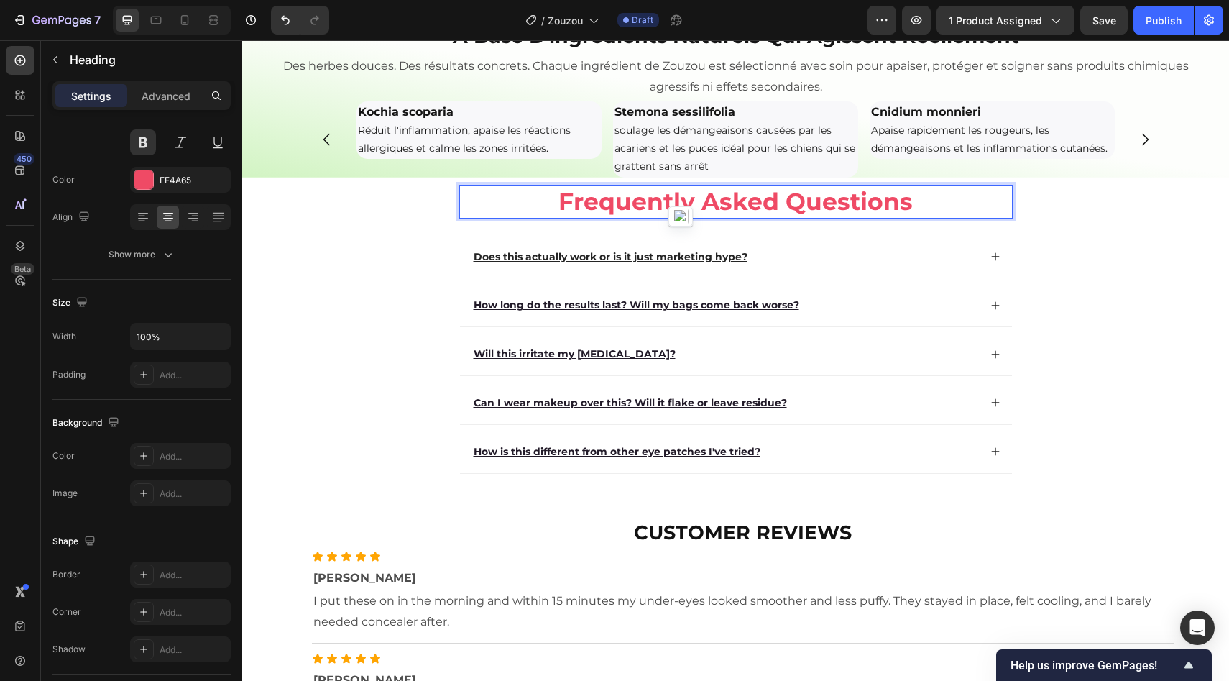
scroll to position [0, 0]
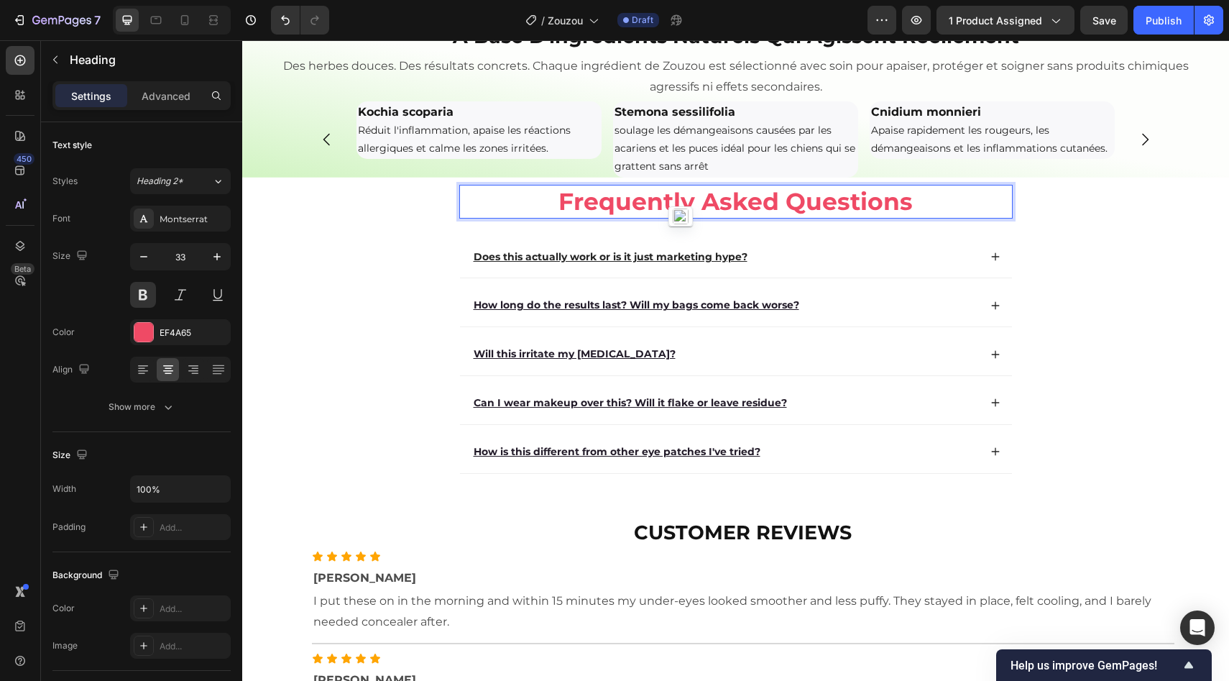
click at [681, 217] on p "Frequently Asked Questions" at bounding box center [736, 201] width 551 height 31
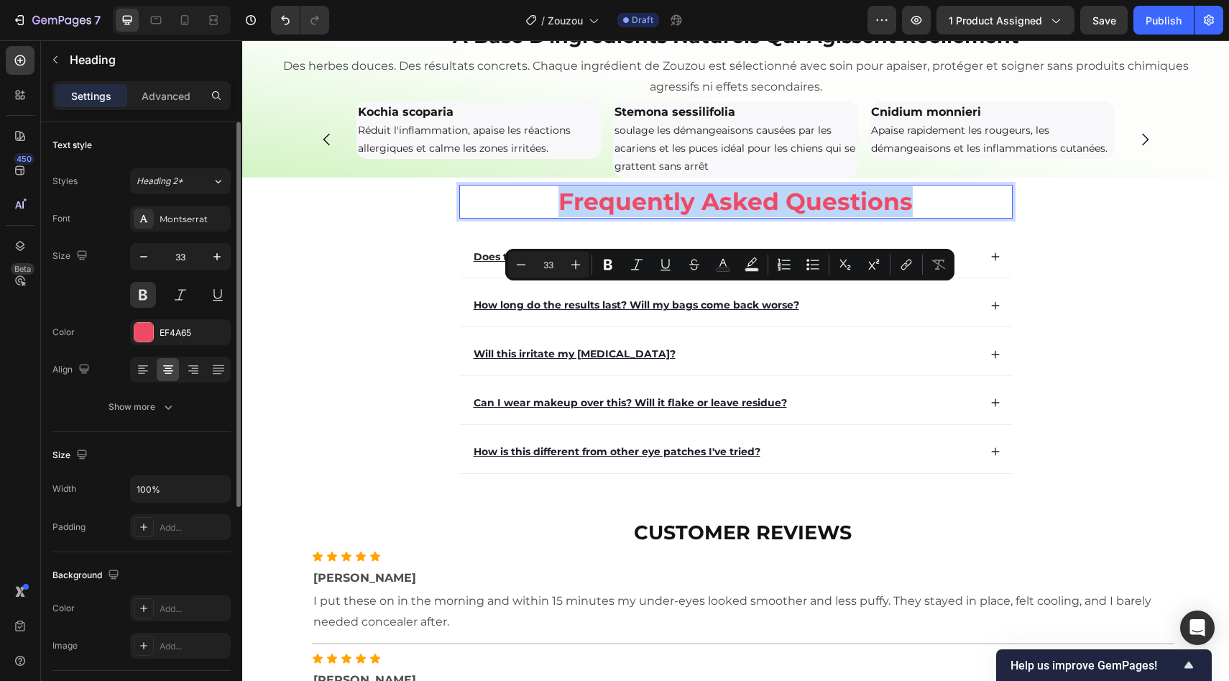
copy p "Frequently Asked Questions"
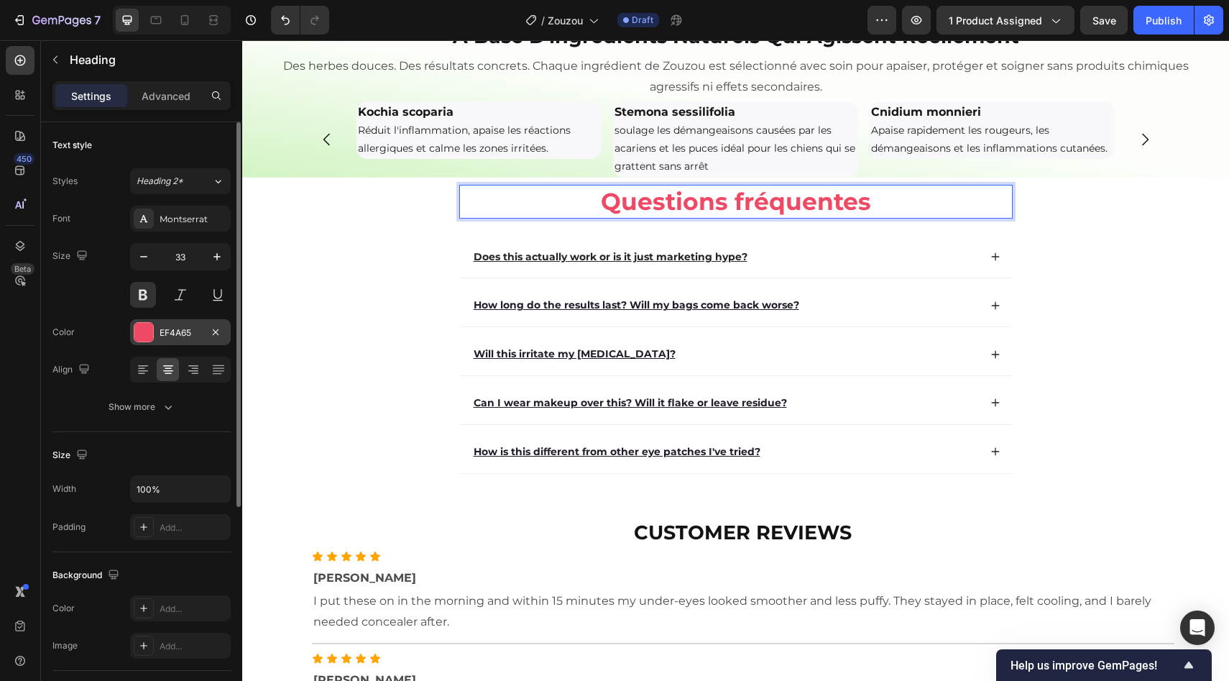
click at [165, 327] on div "EF4A65" at bounding box center [181, 332] width 42 height 13
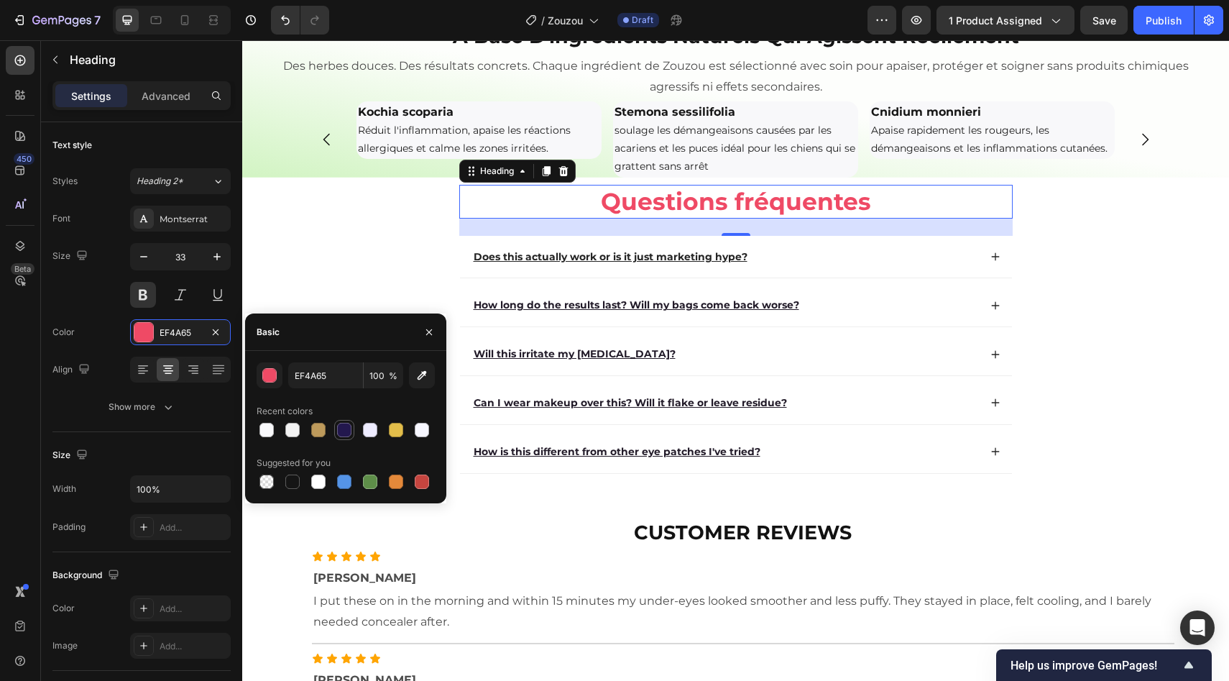
click at [349, 433] on div at bounding box center [344, 430] width 14 height 14
type input "23184E"
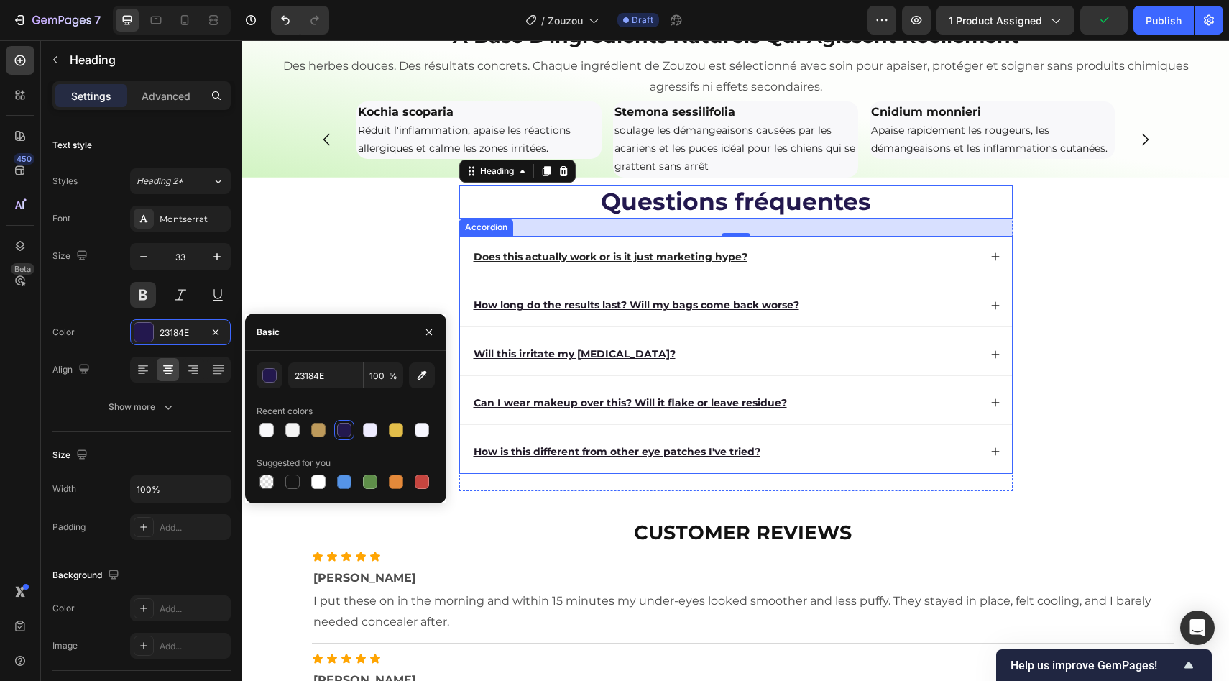
click at [566, 263] on u "Does this actually work or is it just marketing hype?" at bounding box center [611, 256] width 274 height 13
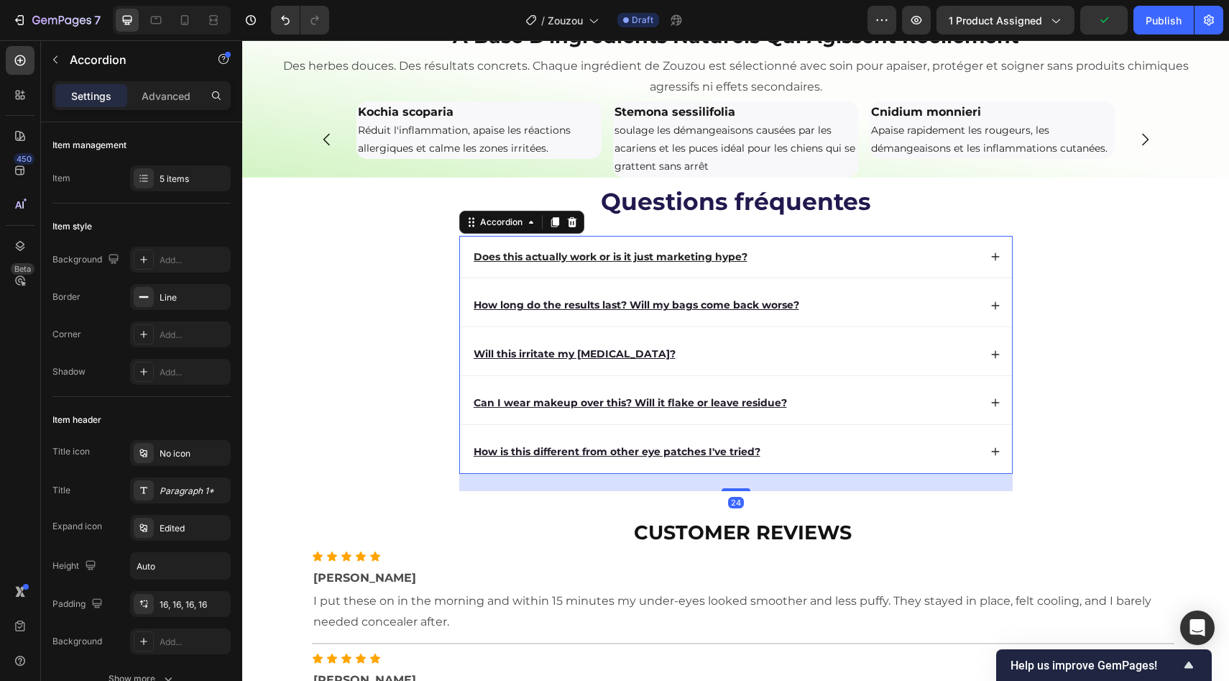
click at [566, 263] on u "Does this actually work or is it just marketing hype?" at bounding box center [611, 256] width 274 height 13
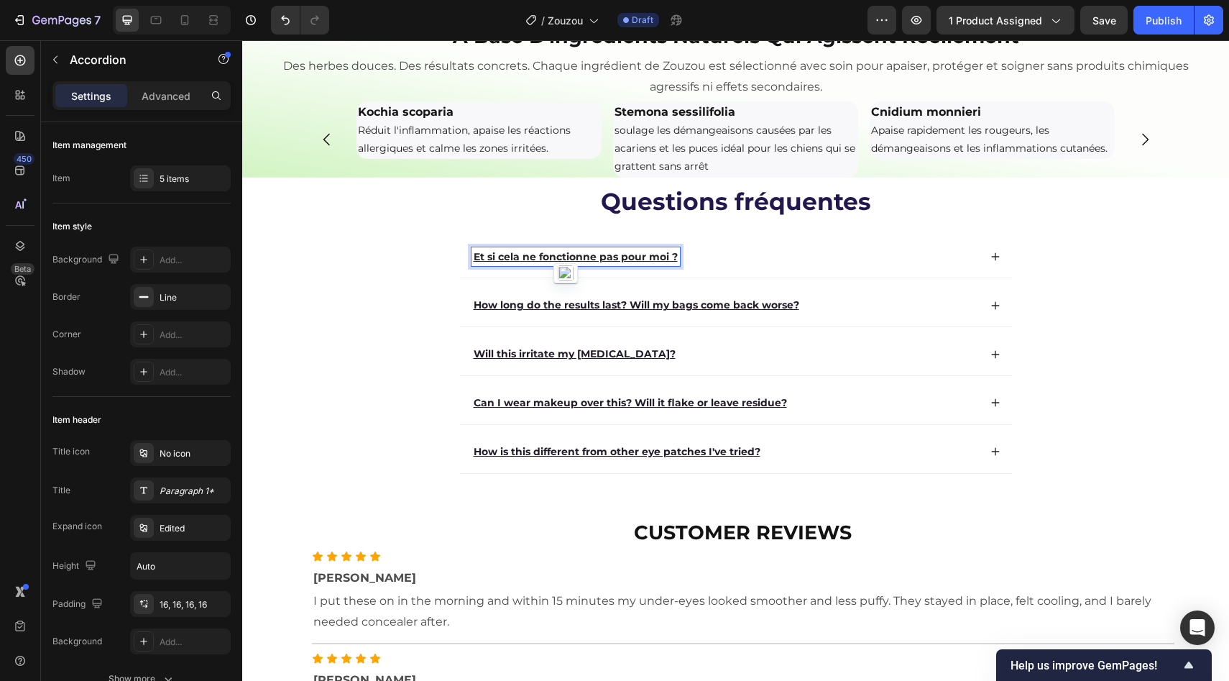
click at [791, 278] on div "Et si cela ne fonctionne pas pour moi ?" at bounding box center [736, 257] width 552 height 42
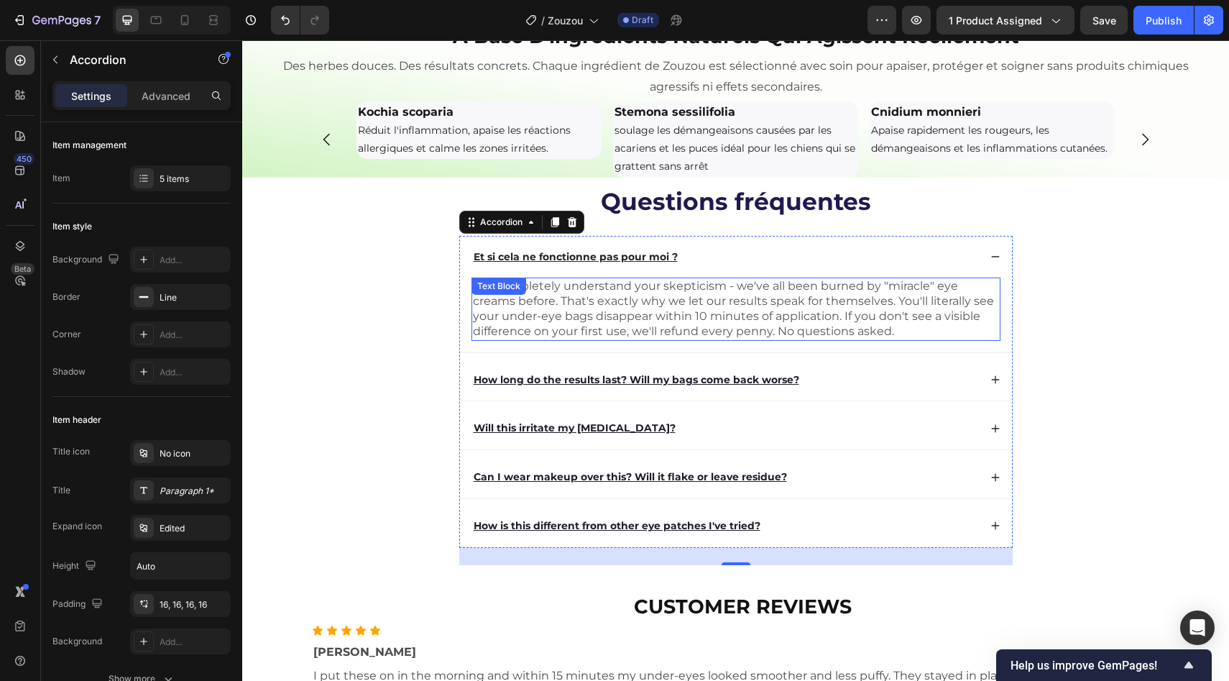
click at [725, 339] on p "We completely understand your skepticism - we've all been burned by "miracle" e…" at bounding box center [736, 309] width 526 height 60
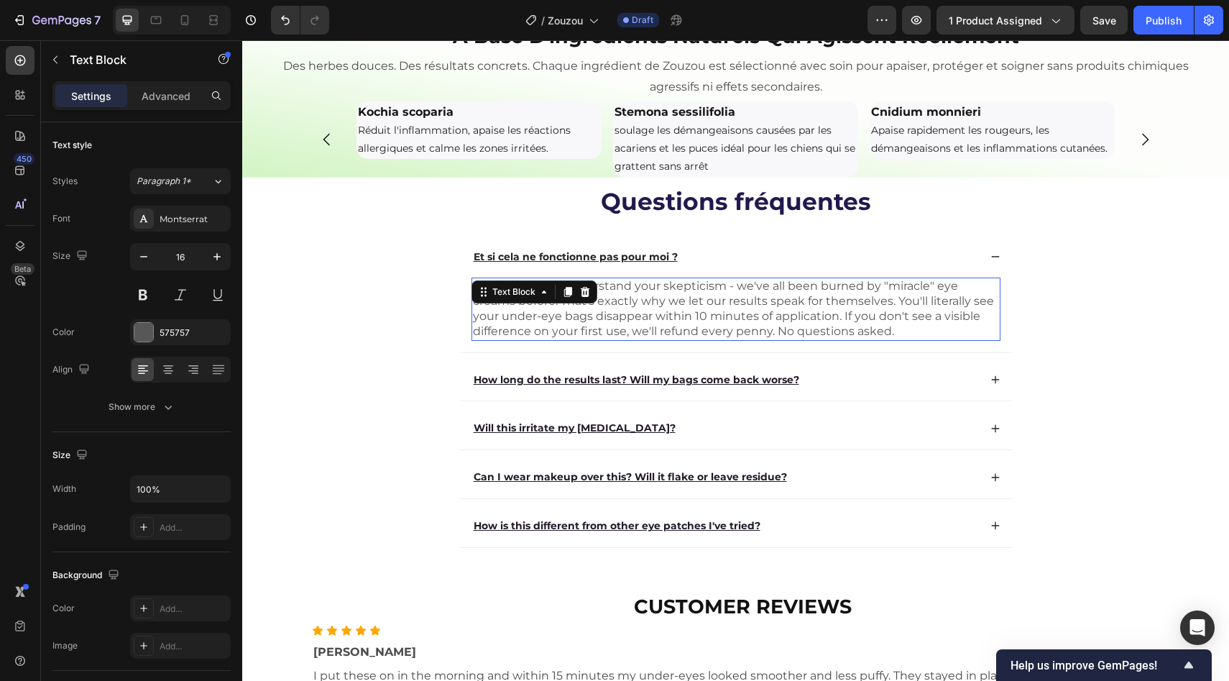
click at [725, 339] on p "We completely understand your skepticism - we've all been burned by "miracle" e…" at bounding box center [736, 309] width 526 height 60
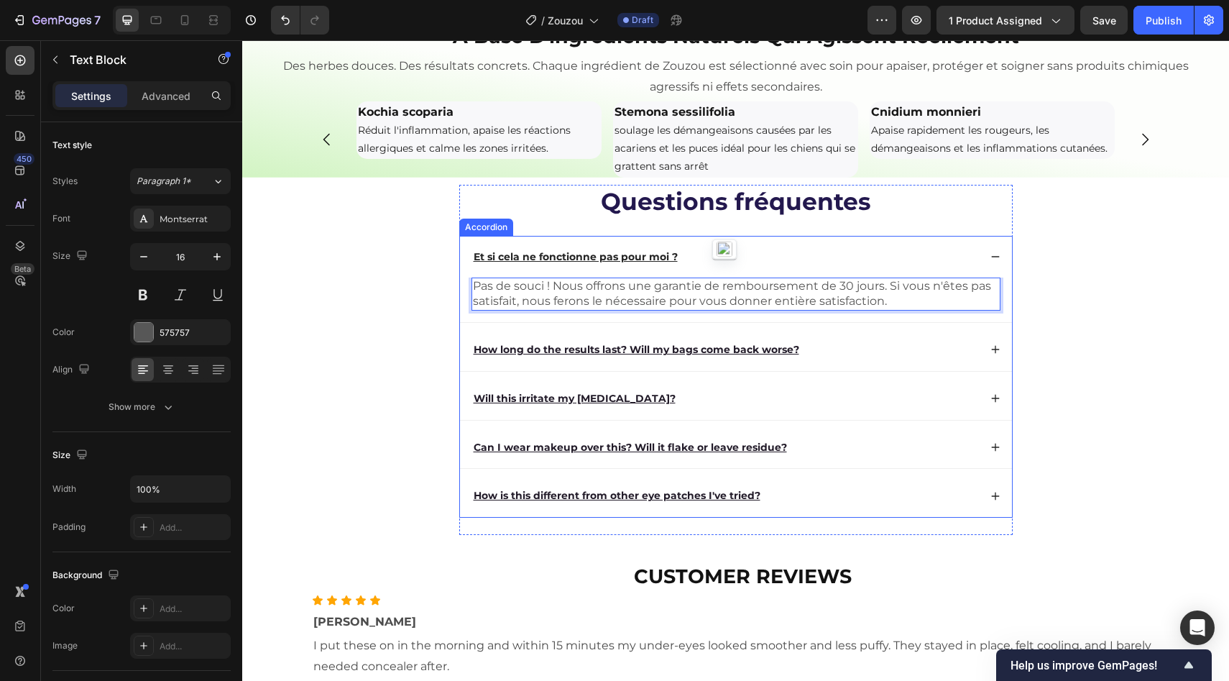
click at [821, 278] on div "Et si cela ne fonctionne pas pour moi ?" at bounding box center [736, 257] width 552 height 42
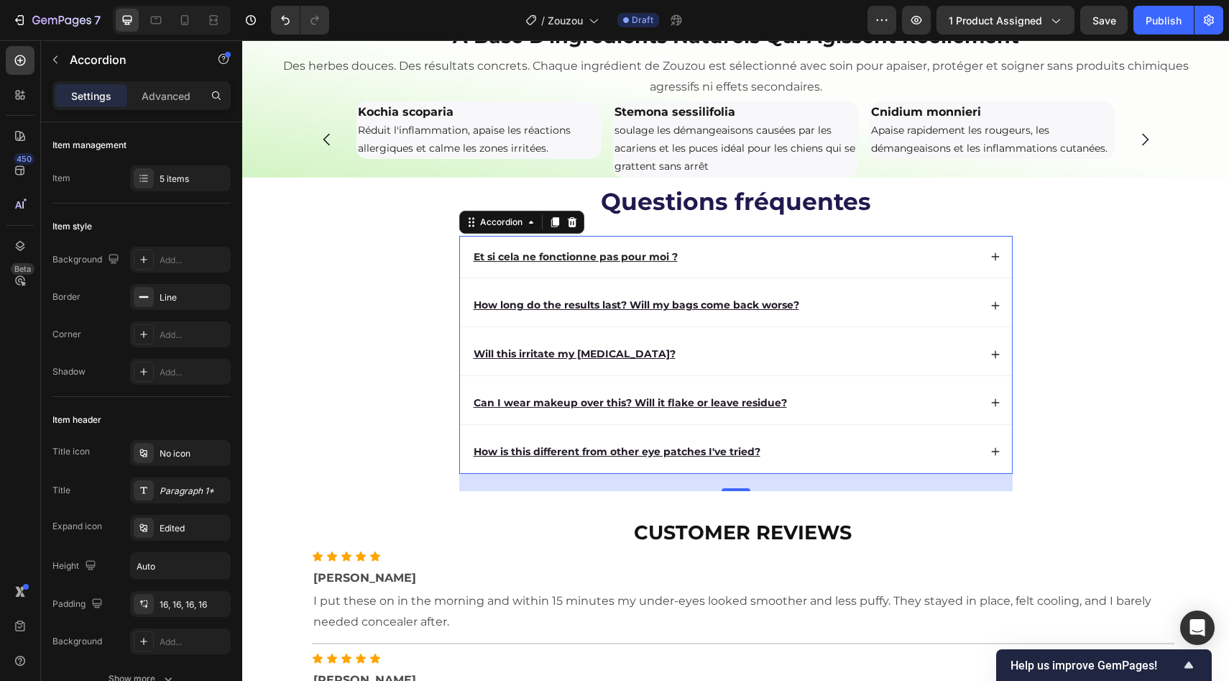
click at [847, 315] on div "How long do the results last? Will my bags come back worse?" at bounding box center [725, 304] width 507 height 19
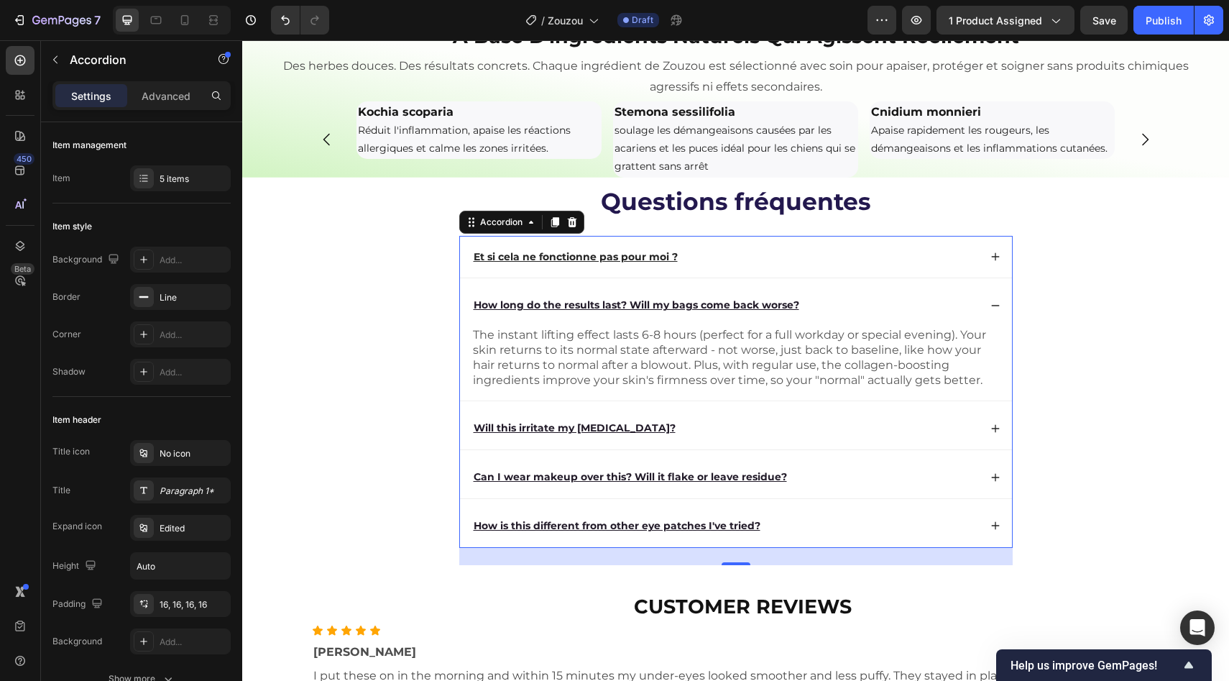
click at [747, 315] on div "How long do the results last? Will my bags come back worse?" at bounding box center [637, 304] width 330 height 19
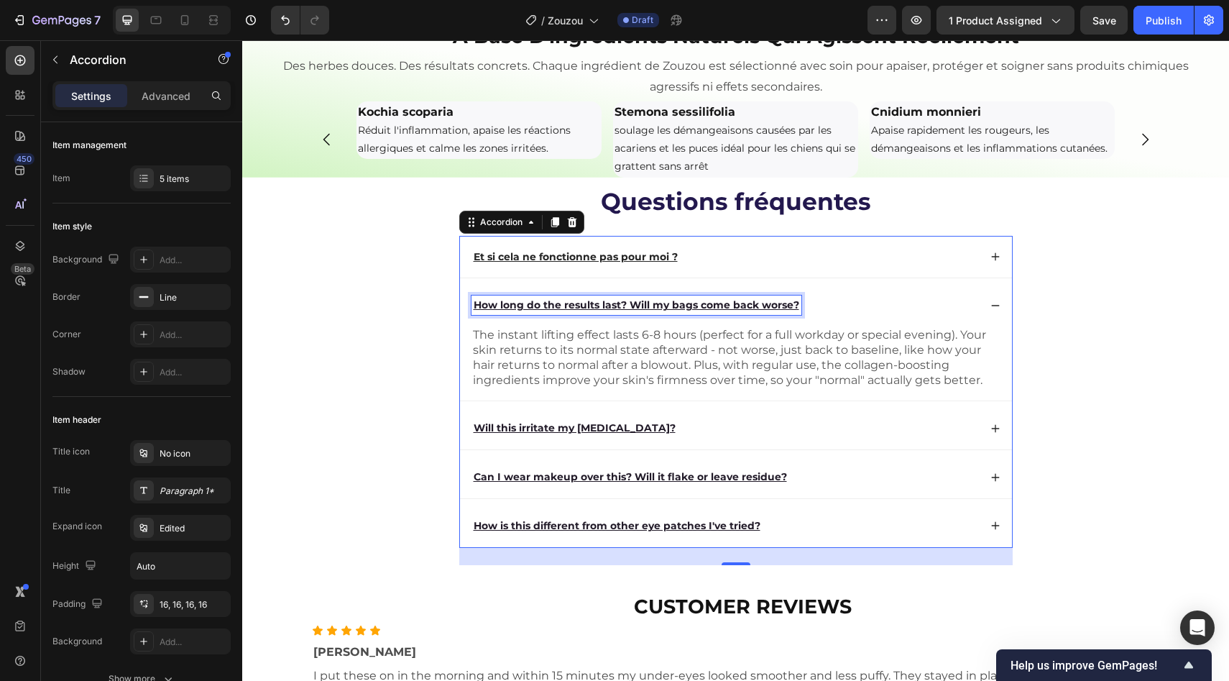
click at [747, 315] on div "How long do the results last? Will my bags come back worse?" at bounding box center [637, 304] width 330 height 19
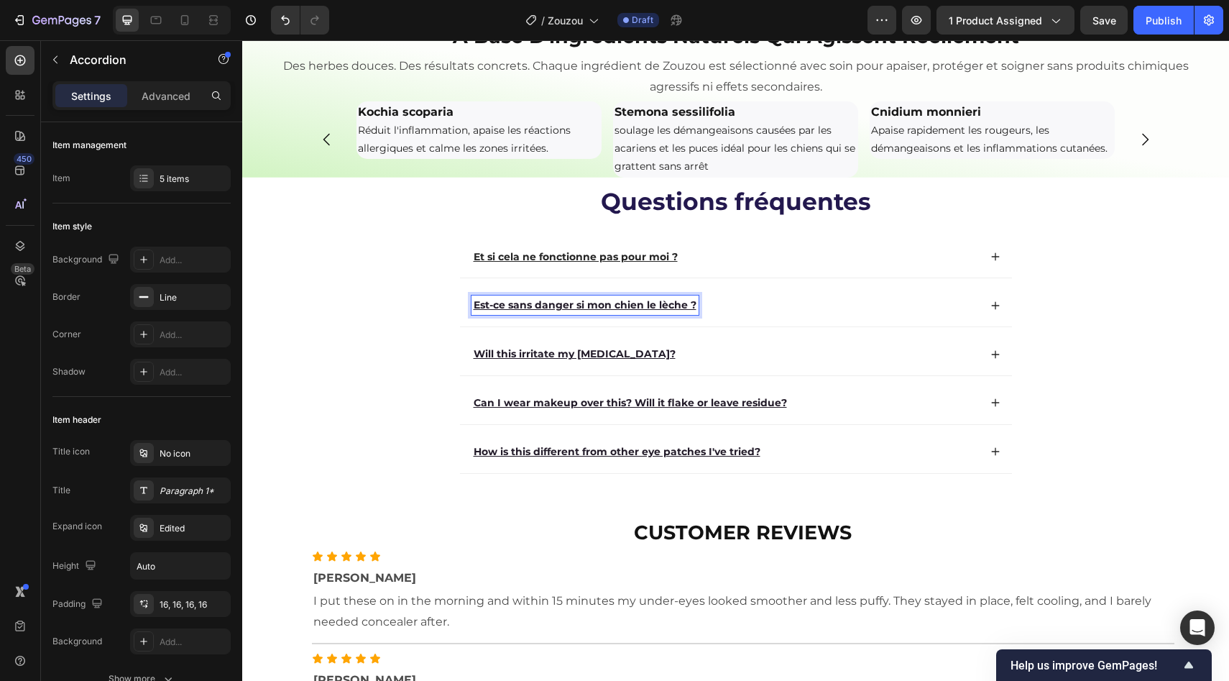
click at [768, 315] on div "Est-ce sans danger si mon chien le lèche ?" at bounding box center [725, 304] width 507 height 19
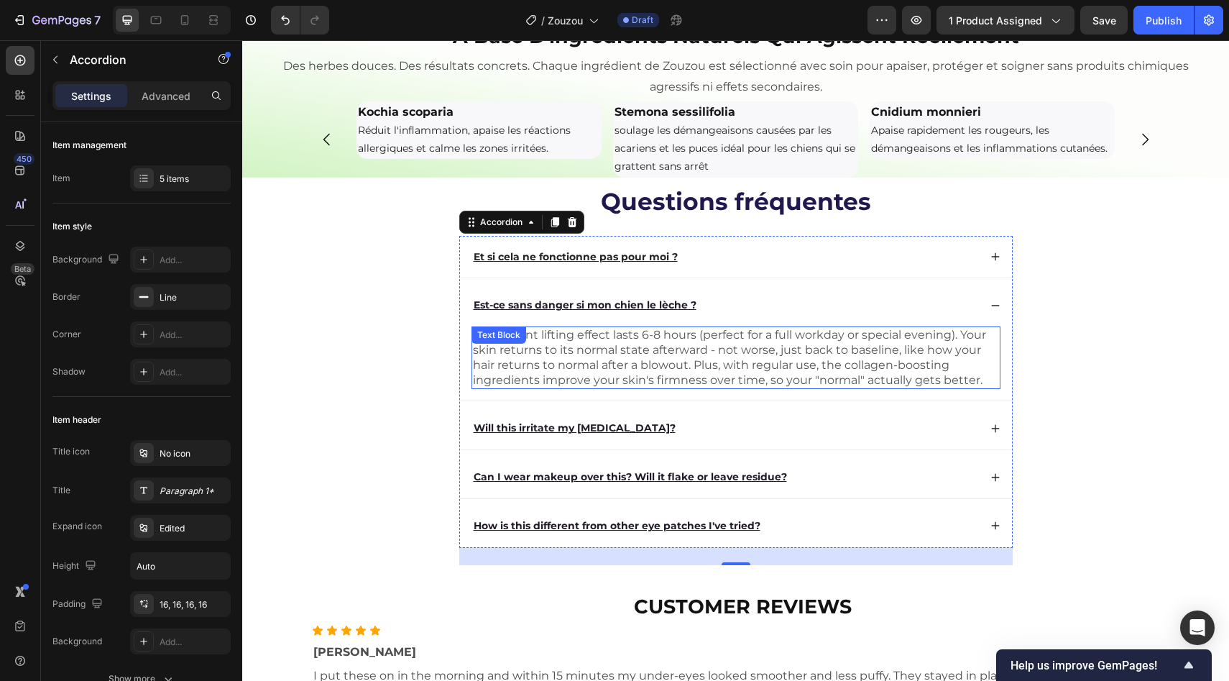
click at [681, 387] on p "The instant lifting effect lasts 6-8 hours (perfect for a full workday or speci…" at bounding box center [736, 358] width 526 height 60
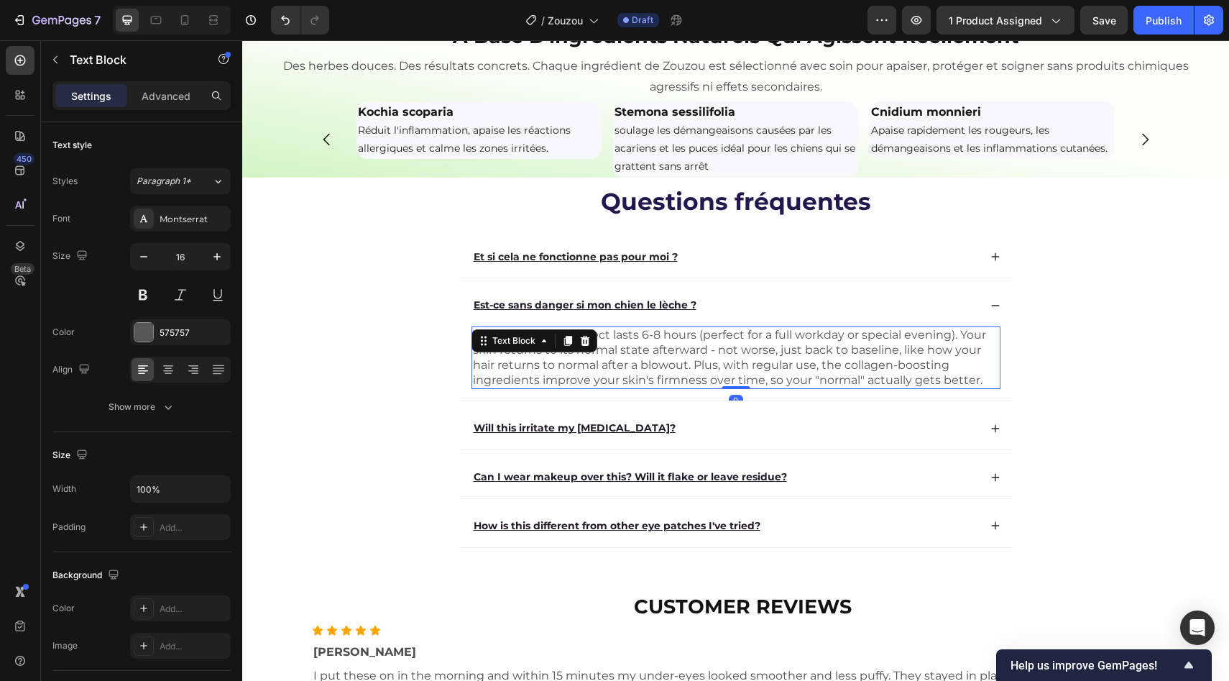
click at [681, 387] on p "The instant lifting effect lasts 6-8 hours (perfect for a full workday or speci…" at bounding box center [736, 358] width 526 height 60
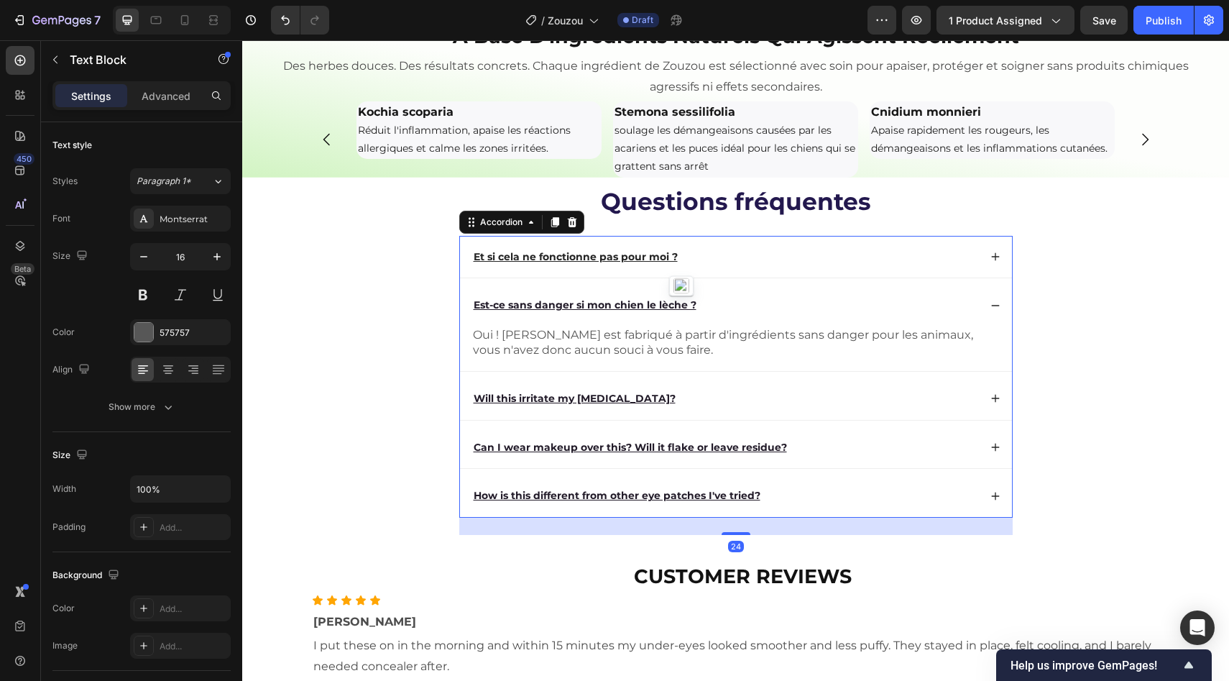
click at [620, 420] on div "Will this irritate my sensitive skin?" at bounding box center [736, 398] width 552 height 42
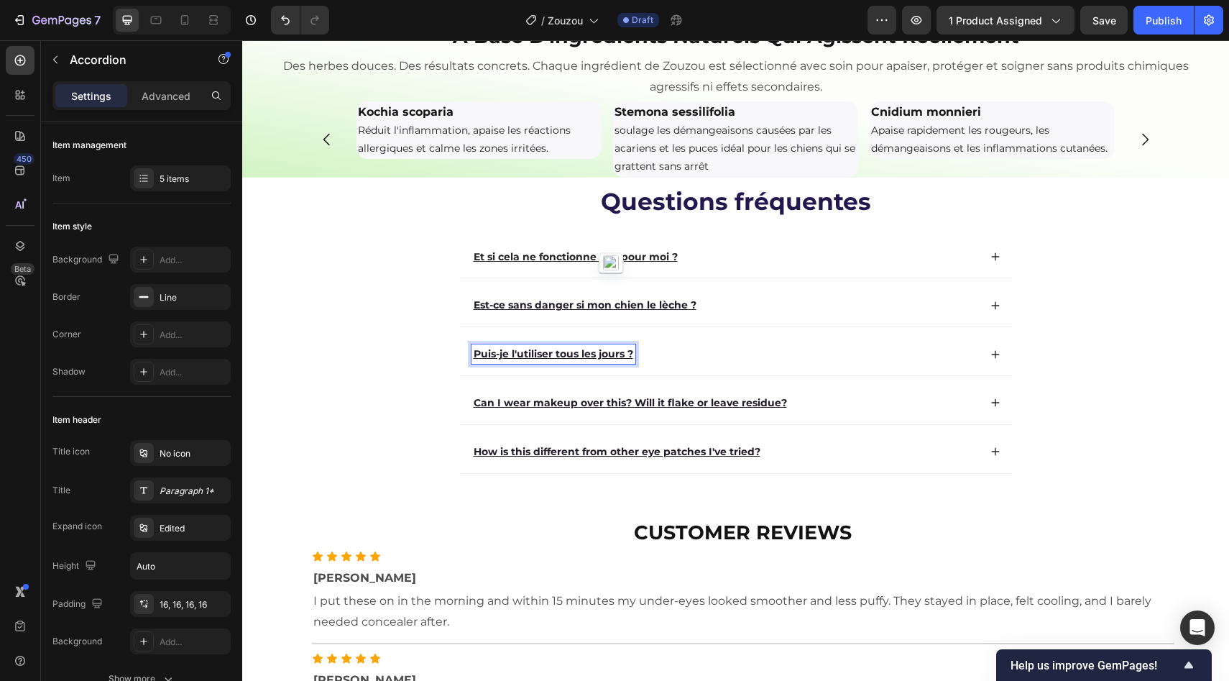
click at [706, 364] on div "Puis-je l'utiliser tous les jours ?" at bounding box center [725, 353] width 507 height 19
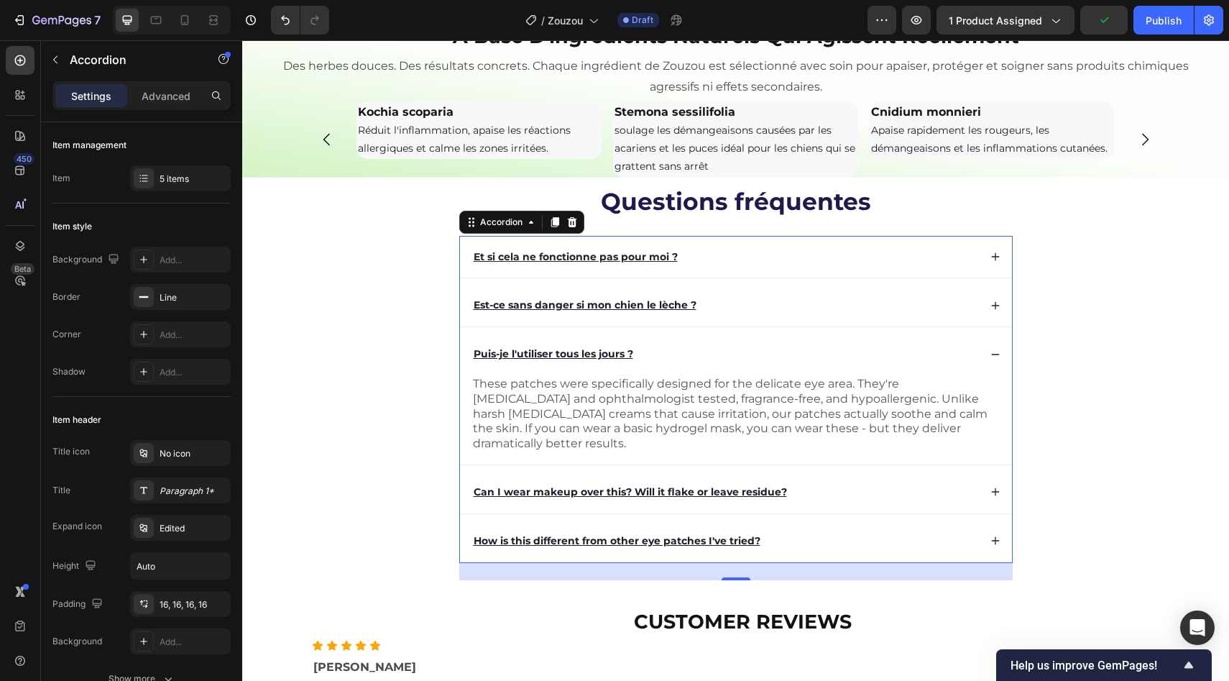
click at [673, 375] on div "Puis-je l'utiliser tous les jours ?" at bounding box center [736, 354] width 552 height 42
click at [691, 451] on p "These patches were specifically designed for the delicate eye area. They're der…" at bounding box center [736, 414] width 526 height 75
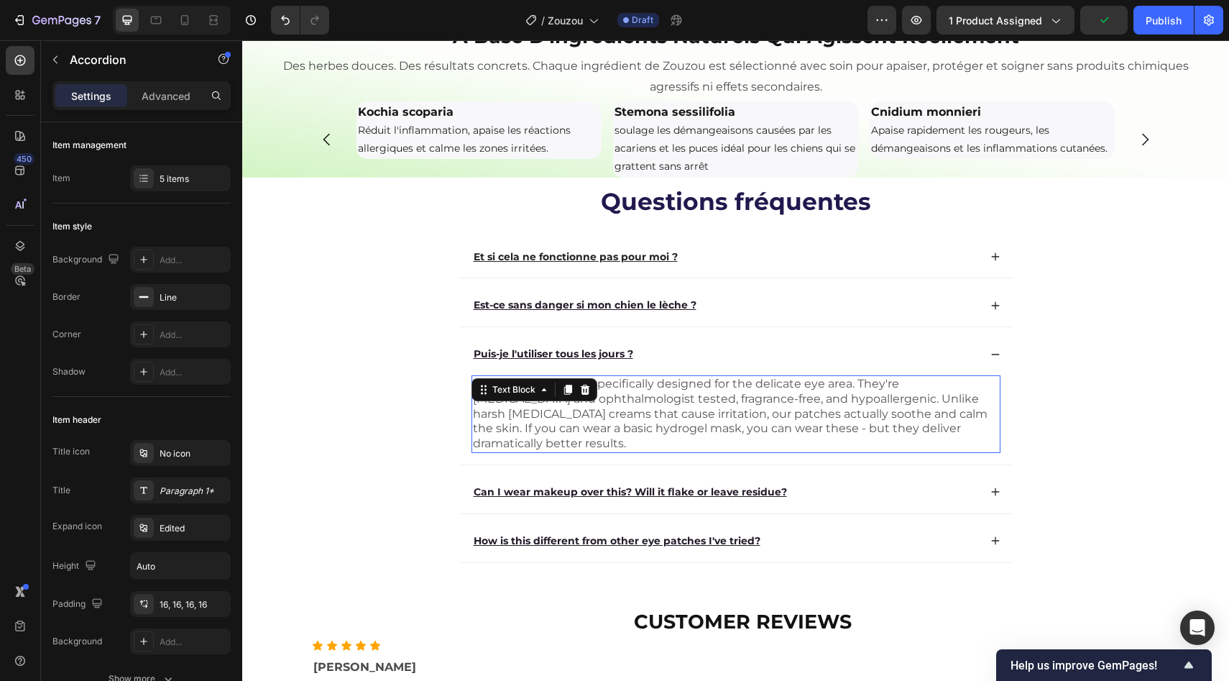
click at [691, 451] on p "These patches were specifically designed for the delicate eye area. They're der…" at bounding box center [736, 414] width 526 height 75
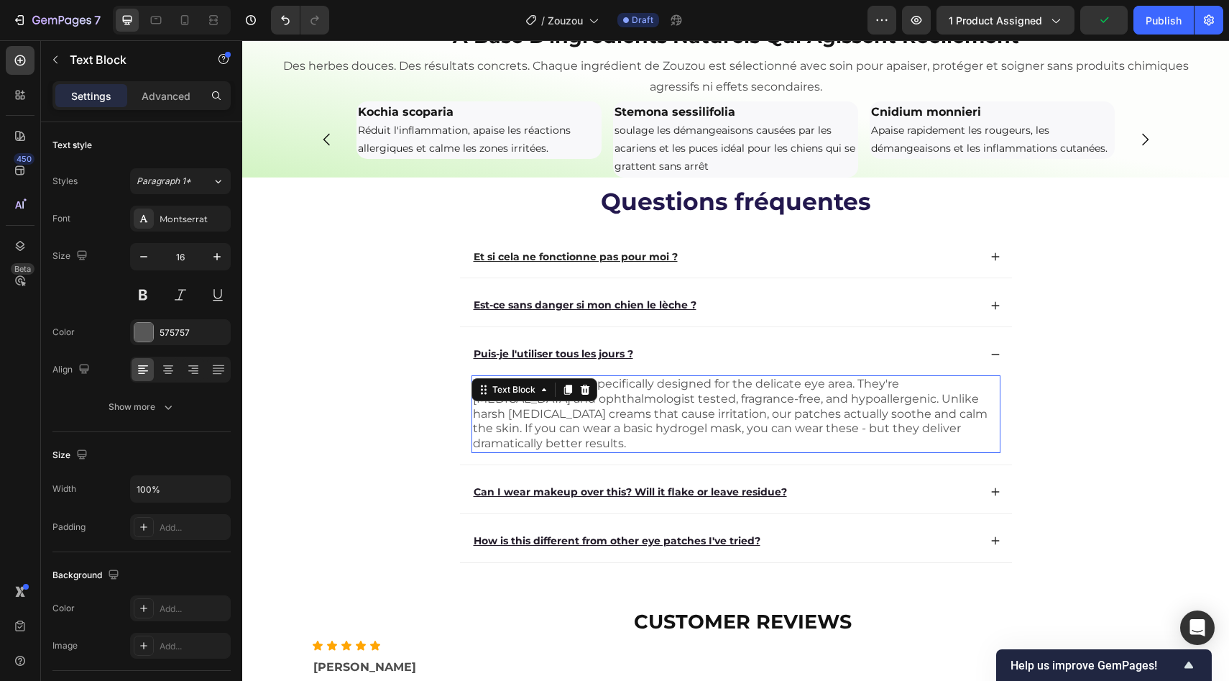
click at [691, 451] on p "These patches were specifically designed for the delicate eye area. They're der…" at bounding box center [736, 414] width 526 height 75
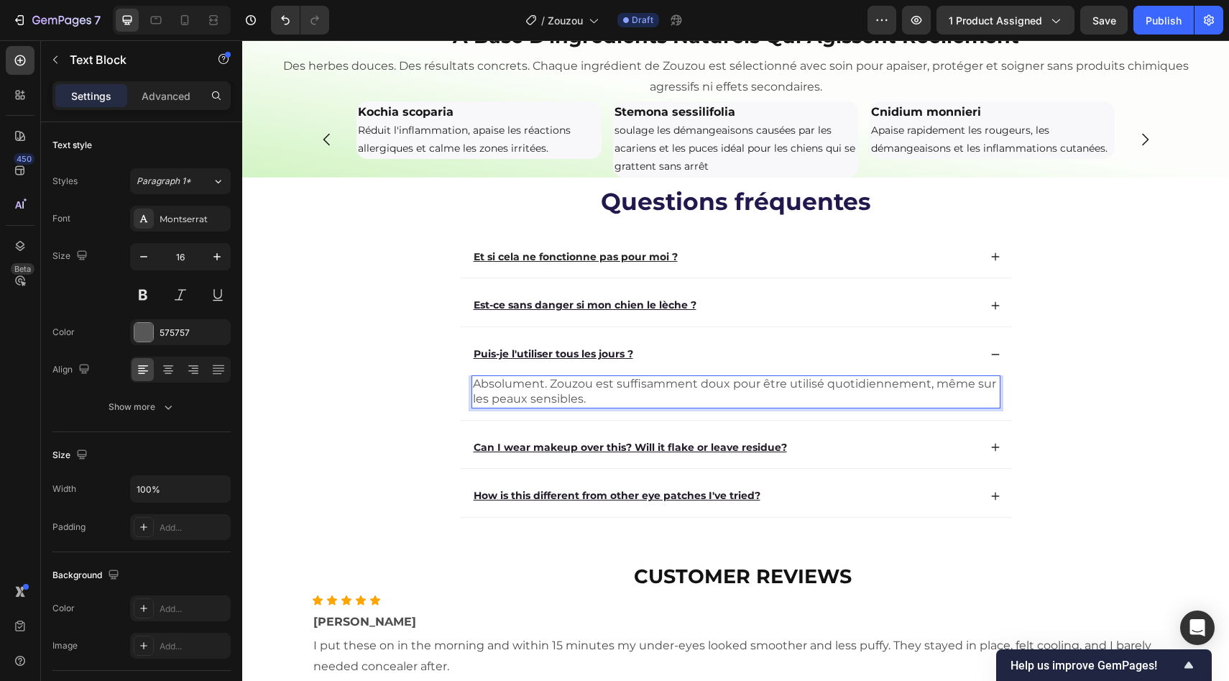
click at [539, 407] on p "Absolument. Zouzou est suffisamment doux pour être utilisé quotidiennement, mêm…" at bounding box center [736, 392] width 526 height 30
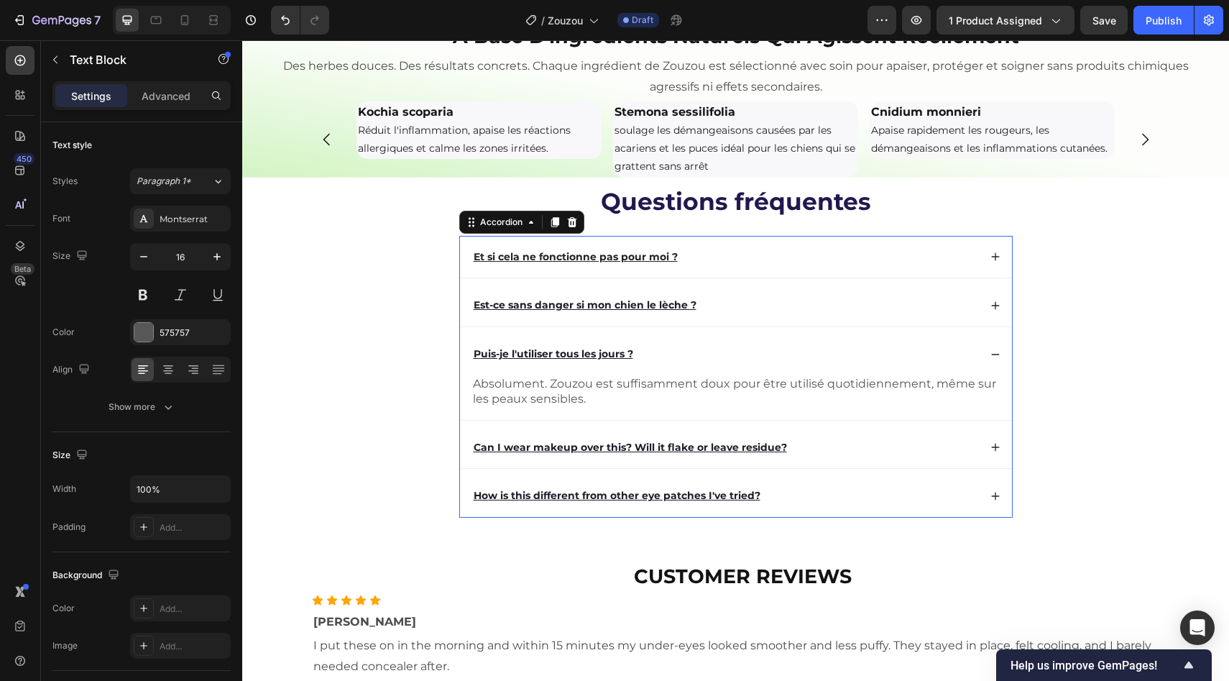
click at [671, 364] on div "Puis-je l'utiliser tous les jours ?" at bounding box center [725, 353] width 507 height 19
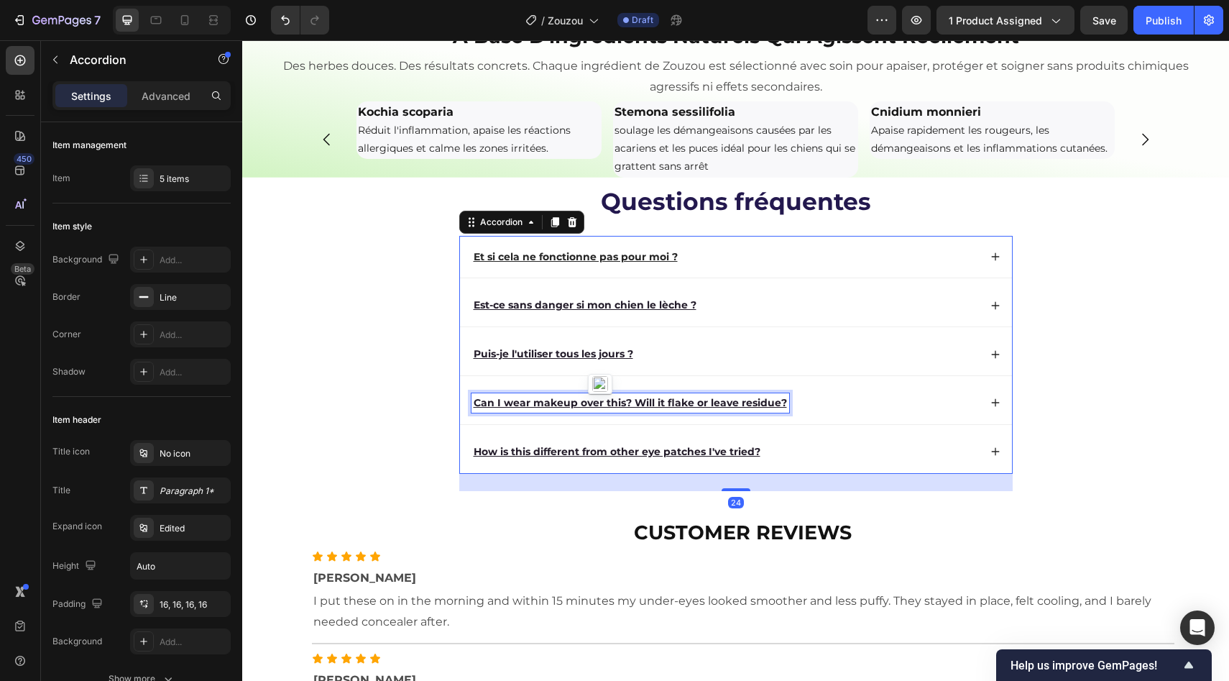
click at [600, 409] on u "Can I wear makeup over this? Will it flake or leave residue?" at bounding box center [630, 402] width 313 height 13
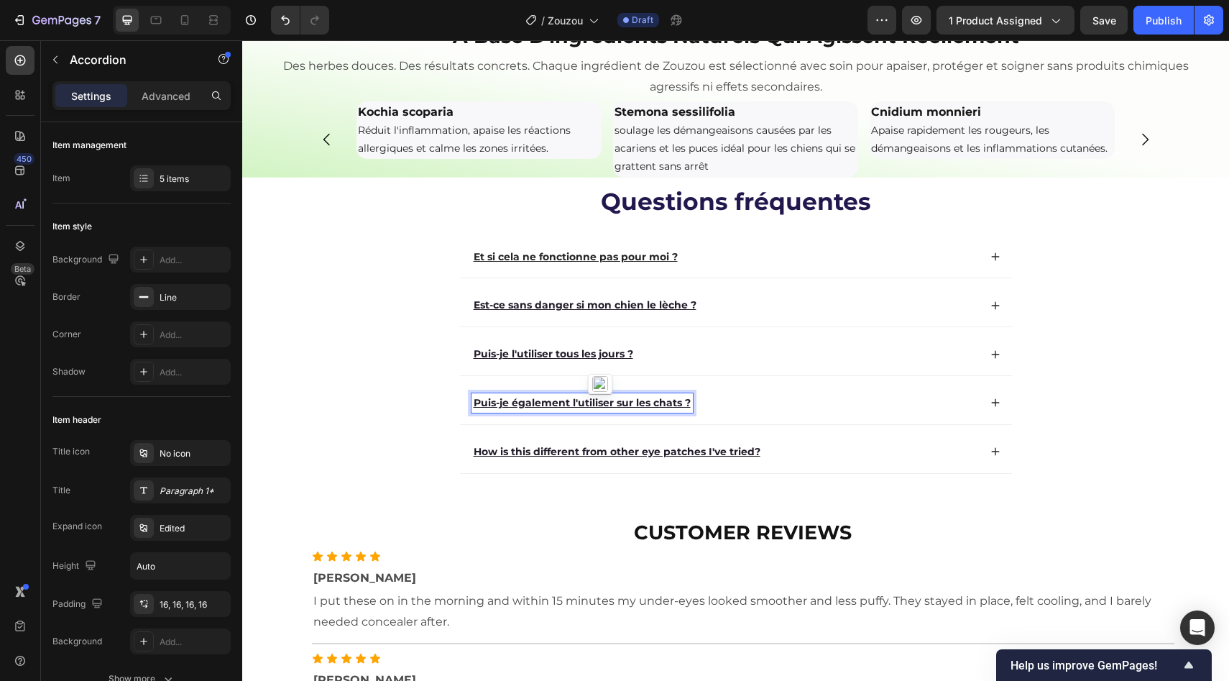
click at [758, 413] on div "Puis-je également l'utiliser sur les chats ?" at bounding box center [725, 402] width 507 height 19
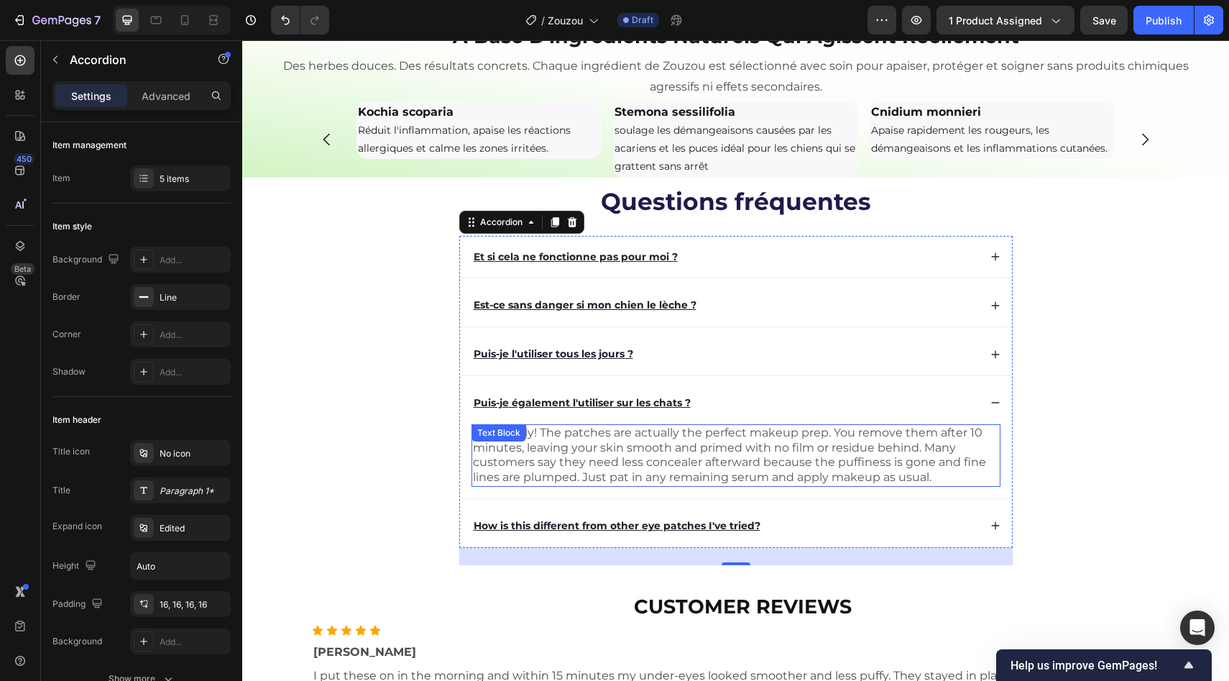
click at [694, 485] on p "Absolutely! The patches are actually the perfect makeup prep. You remove them a…" at bounding box center [736, 456] width 526 height 60
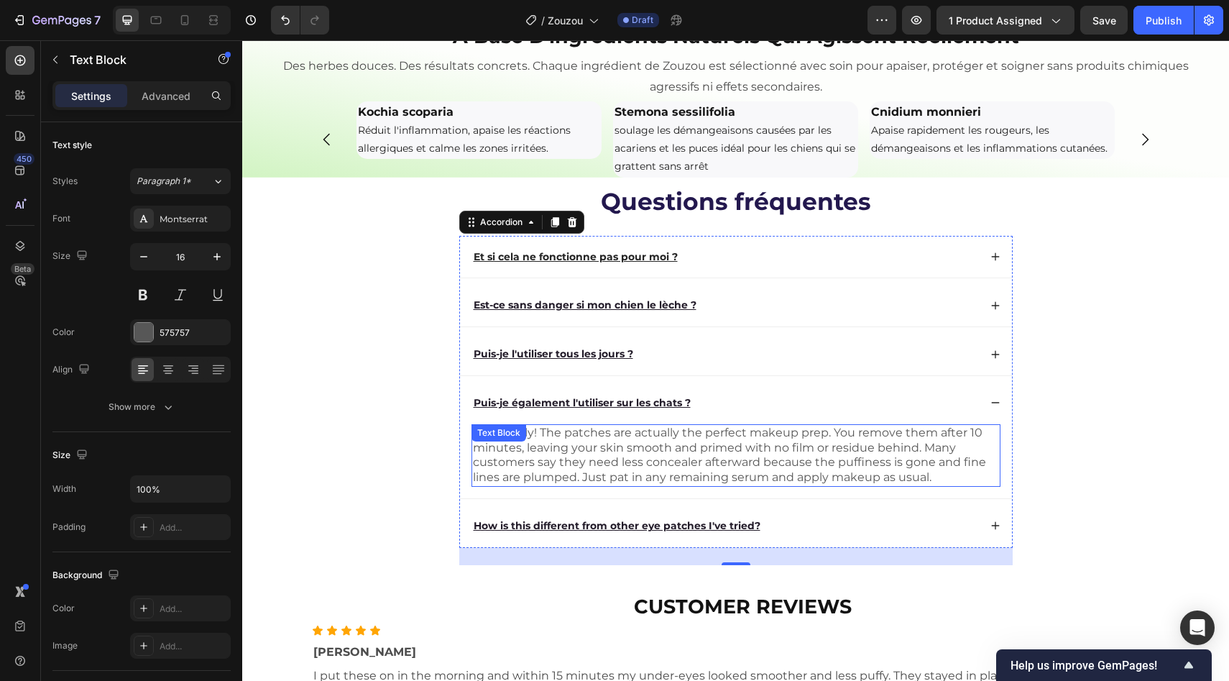
click at [694, 485] on p "Absolutely! The patches are actually the perfect makeup prep. You remove them a…" at bounding box center [736, 456] width 526 height 60
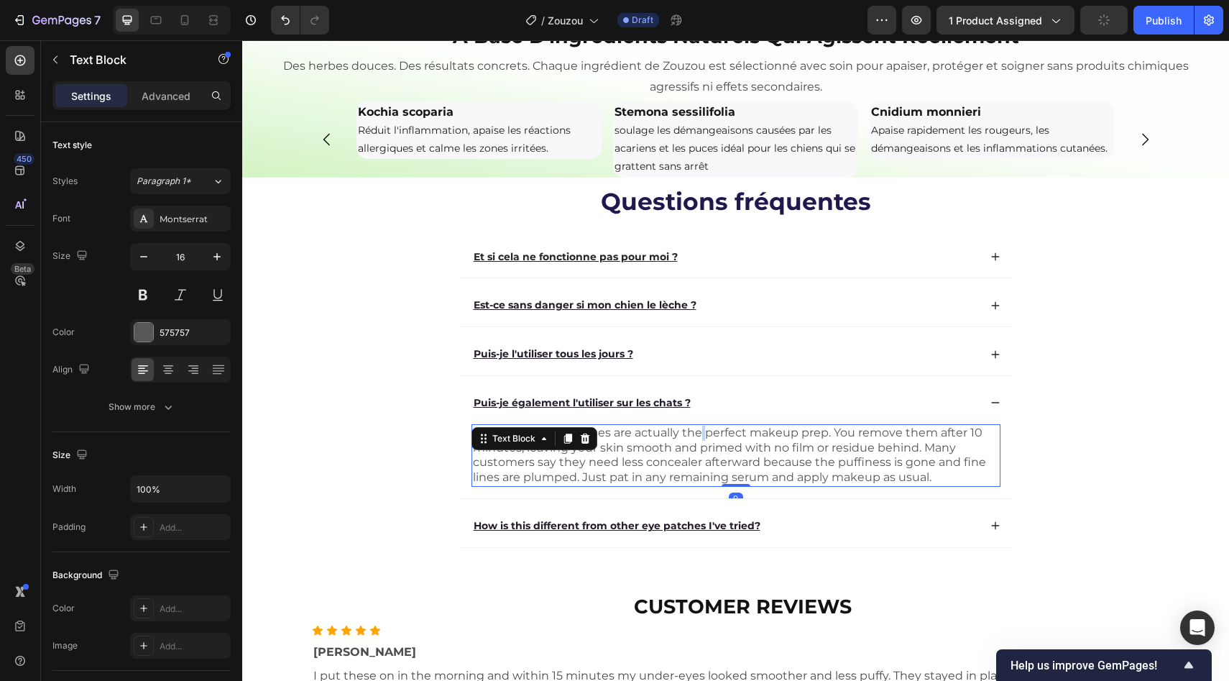
click at [694, 485] on p "Absolutely! The patches are actually the perfect makeup prep. You remove them a…" at bounding box center [736, 456] width 526 height 60
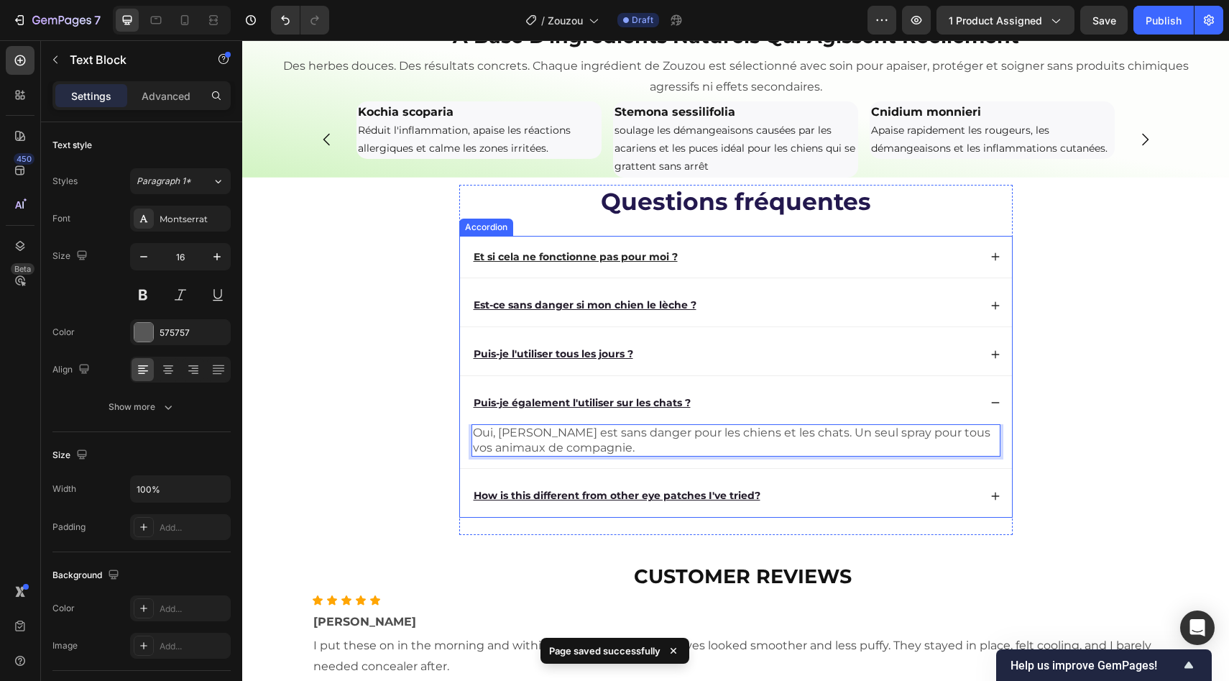
click at [716, 424] on div "Puis-je également l'utiliser sur les chats ?" at bounding box center [736, 403] width 552 height 42
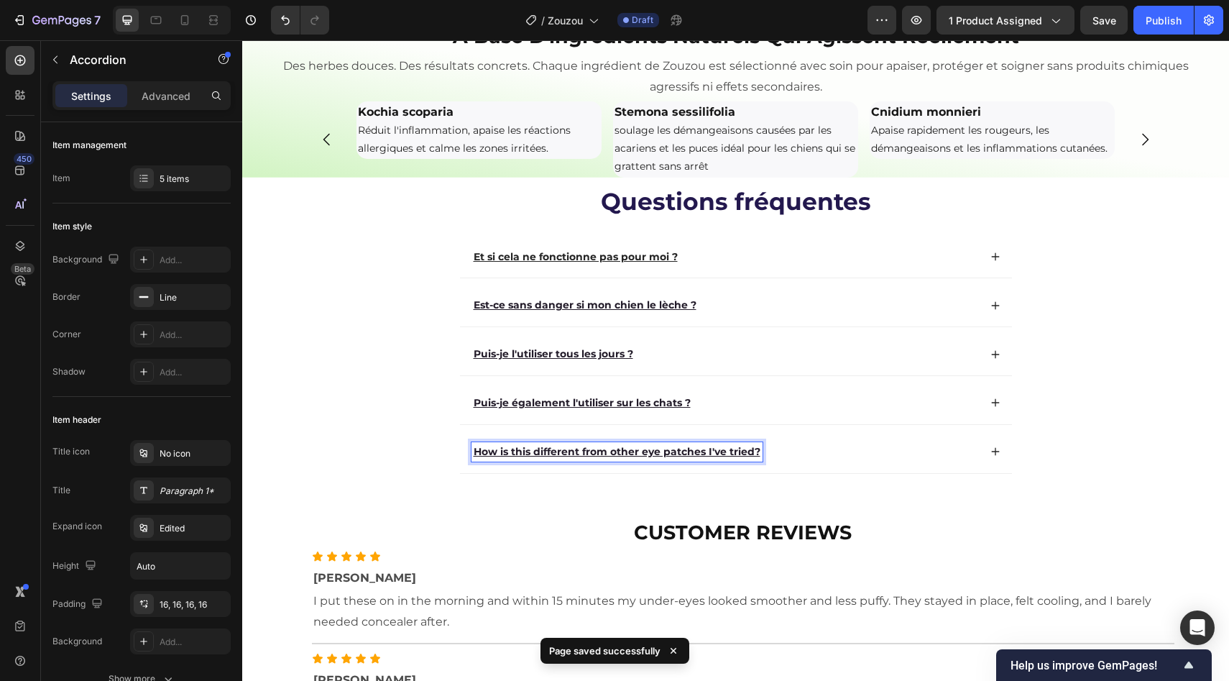
click at [653, 458] on u "How is this different from other eye patches I've tried?" at bounding box center [617, 451] width 287 height 13
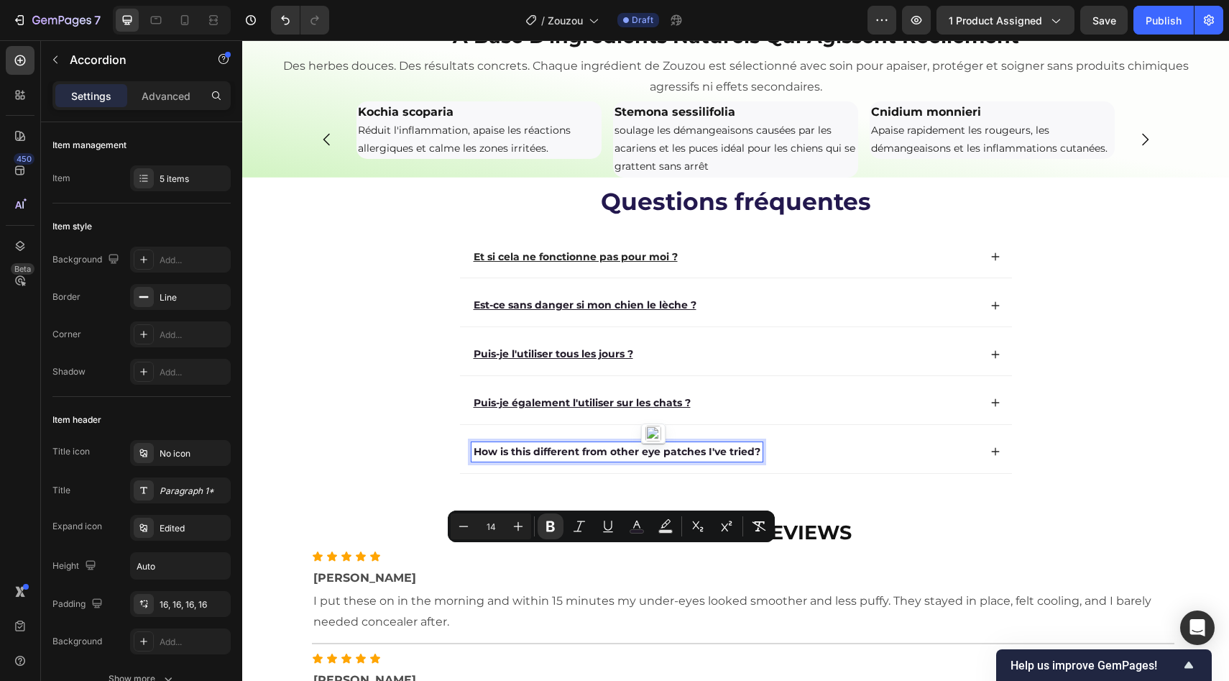
click at [647, 511] on div "Minus 14 Plus Bold Italic Underline color Text Background Color Subscript Super…" at bounding box center [611, 526] width 327 height 32
click at [645, 409] on u "Puis-je également l'utiliser sur les chats ?" at bounding box center [582, 402] width 217 height 13
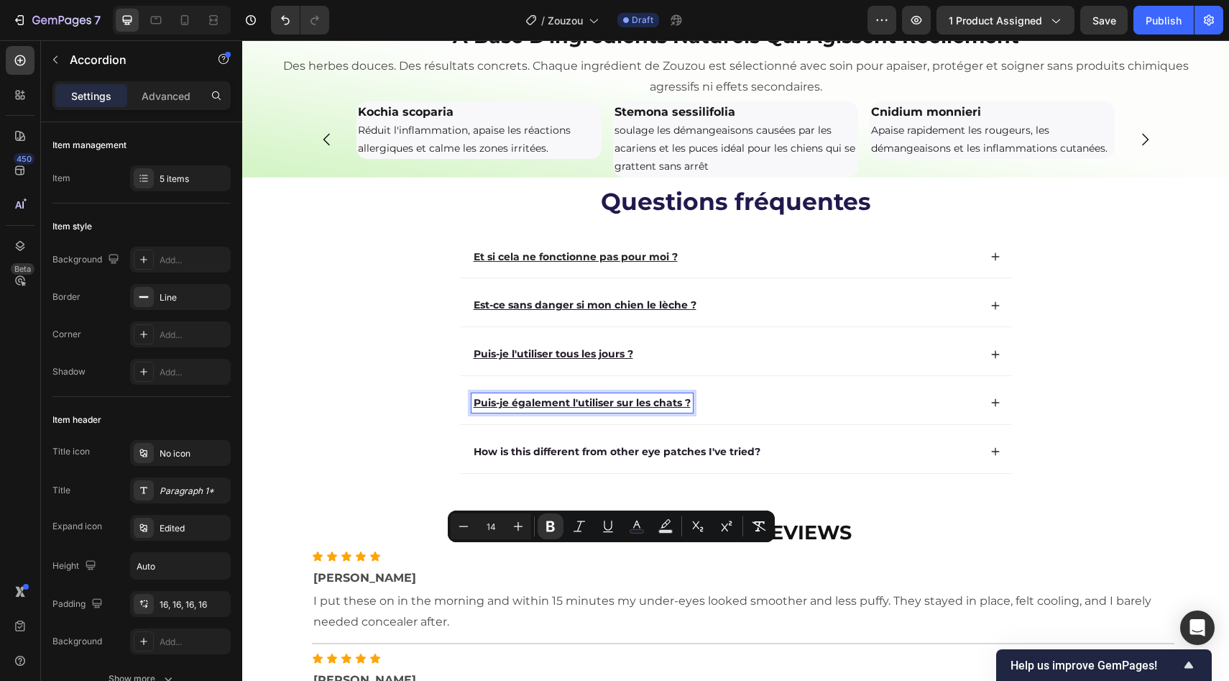
click at [645, 409] on u "Puis-je également l'utiliser sur les chats ?" at bounding box center [582, 402] width 217 height 13
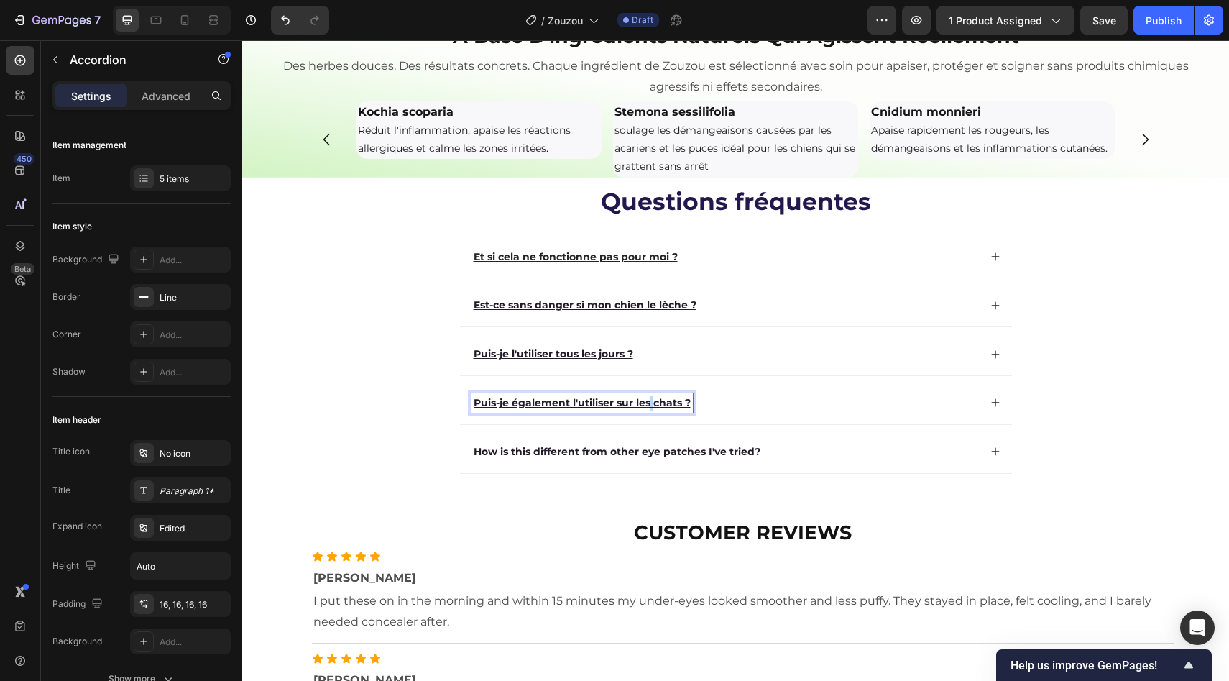
click at [645, 409] on u "Puis-je également l'utiliser sur les chats ?" at bounding box center [582, 402] width 217 height 13
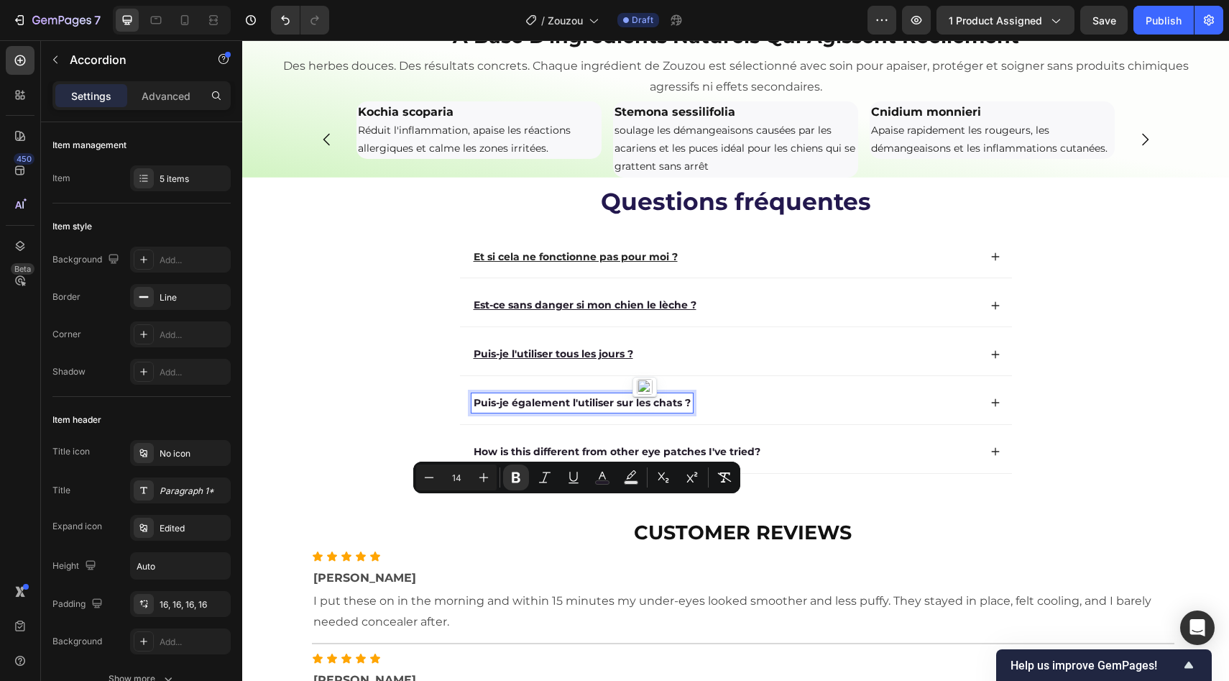
click at [617, 360] on u "Puis-je l'utiliser tous les jours ?" at bounding box center [554, 353] width 160 height 13
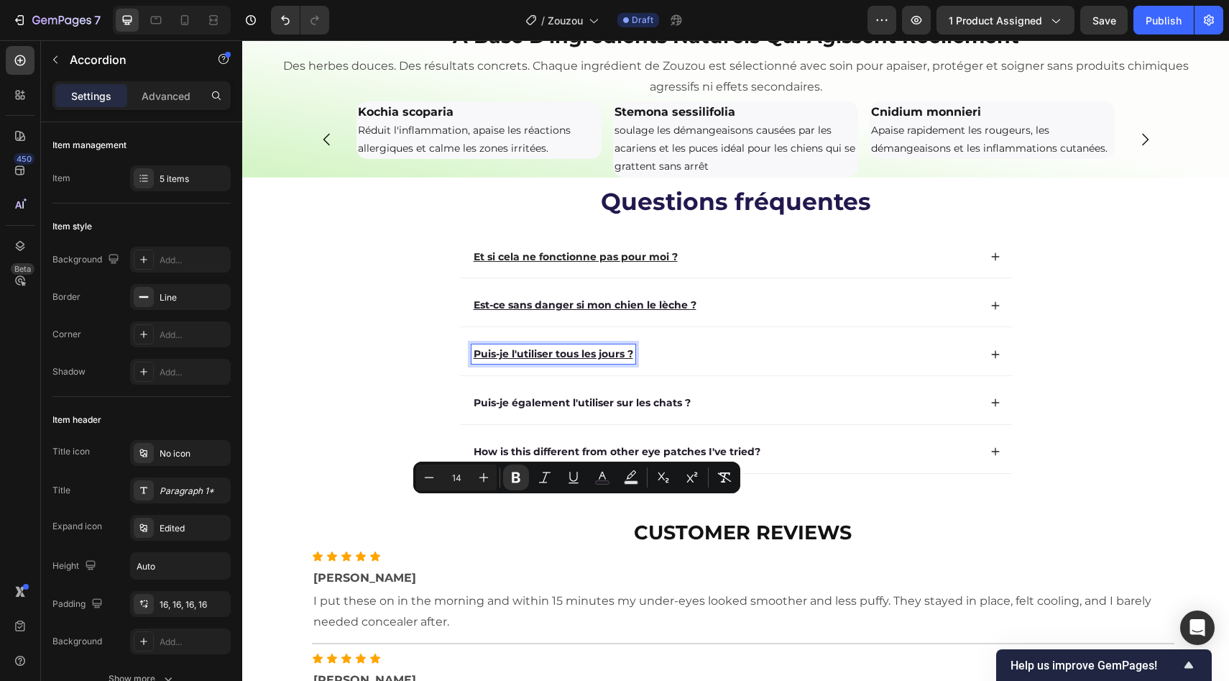
click at [617, 360] on u "Puis-je l'utiliser tous les jours ?" at bounding box center [554, 353] width 160 height 13
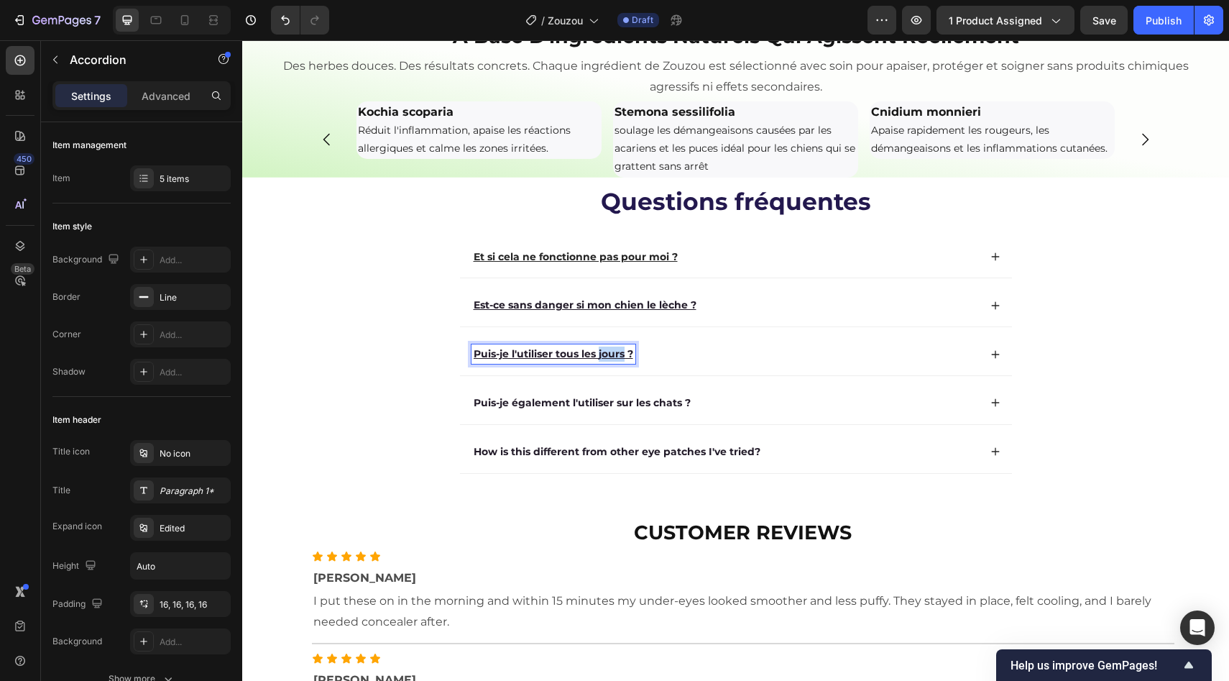
click at [617, 360] on u "Puis-je l'utiliser tous les jours ?" at bounding box center [554, 353] width 160 height 13
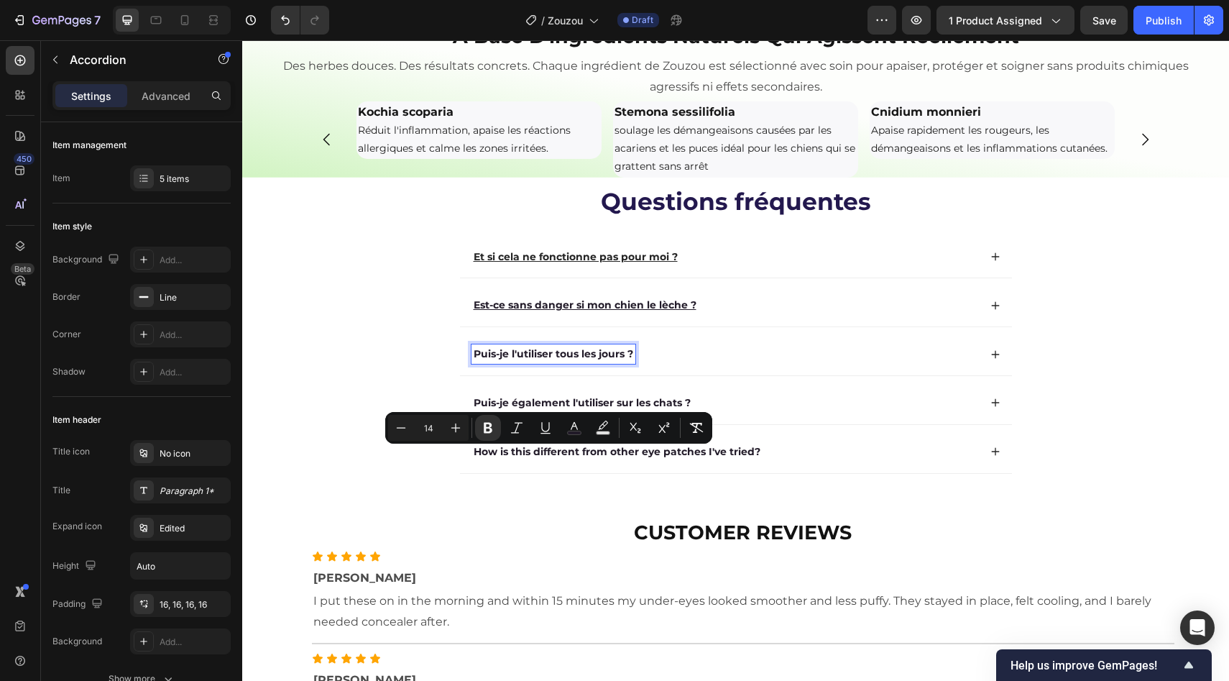
click at [618, 311] on u "Est-ce sans danger si mon chien le lèche ?" at bounding box center [585, 304] width 223 height 13
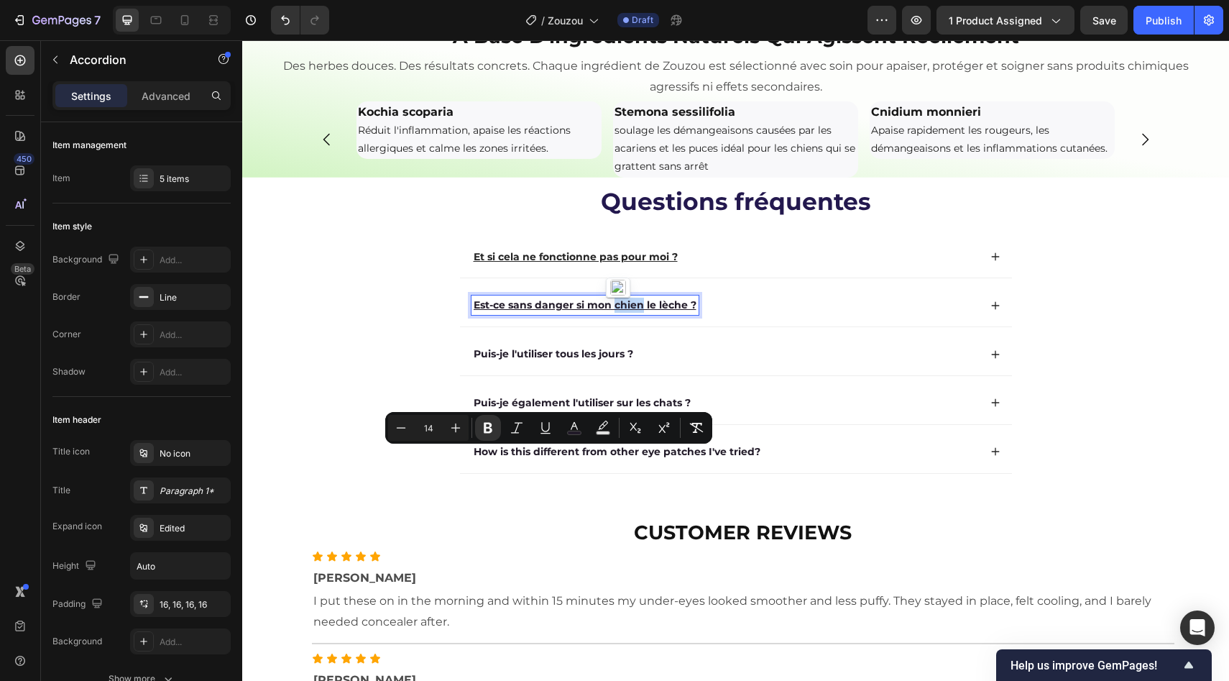
click at [618, 311] on u "Est-ce sans danger si mon chien le lèche ?" at bounding box center [585, 304] width 223 height 13
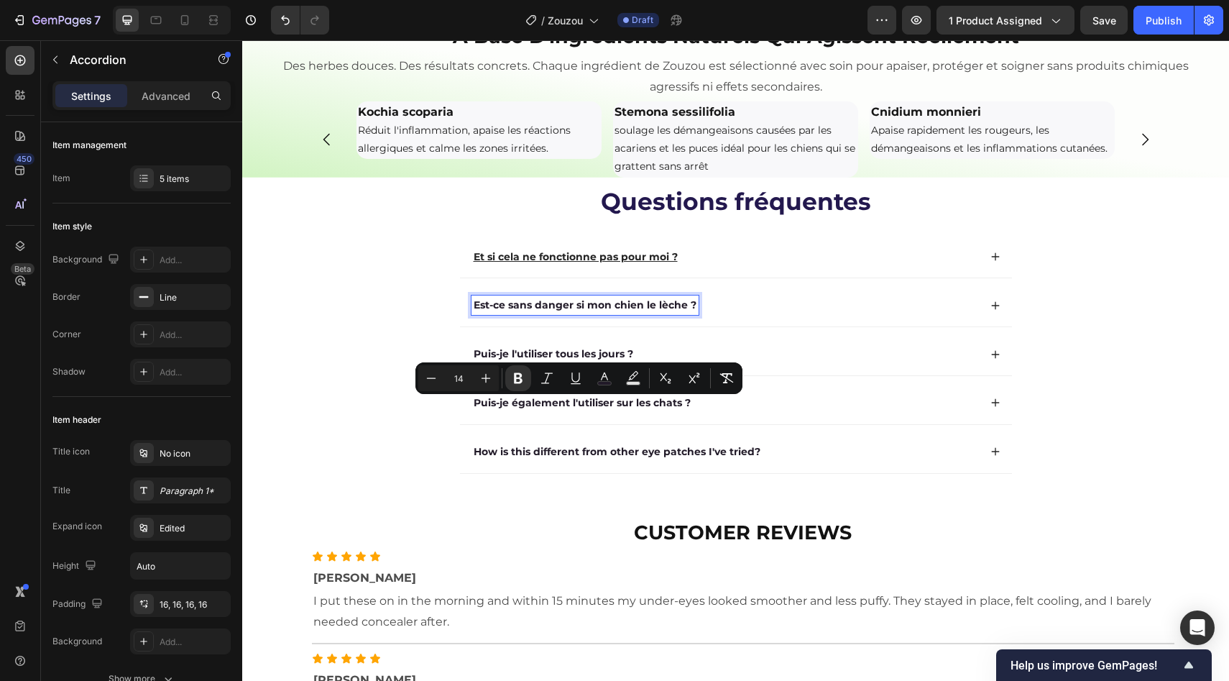
click at [619, 263] on u "Et si cela ne fonctionne pas pour moi ?" at bounding box center [576, 256] width 204 height 13
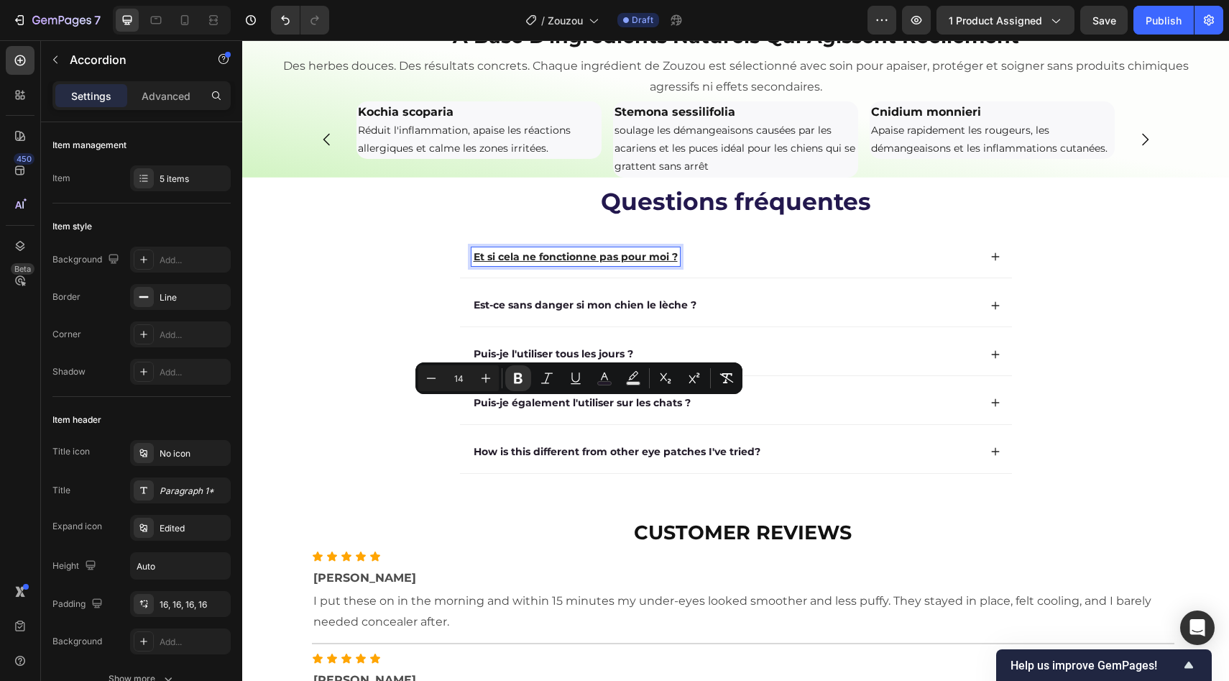
click at [619, 263] on u "Et si cela ne fonctionne pas pour moi ?" at bounding box center [576, 256] width 204 height 13
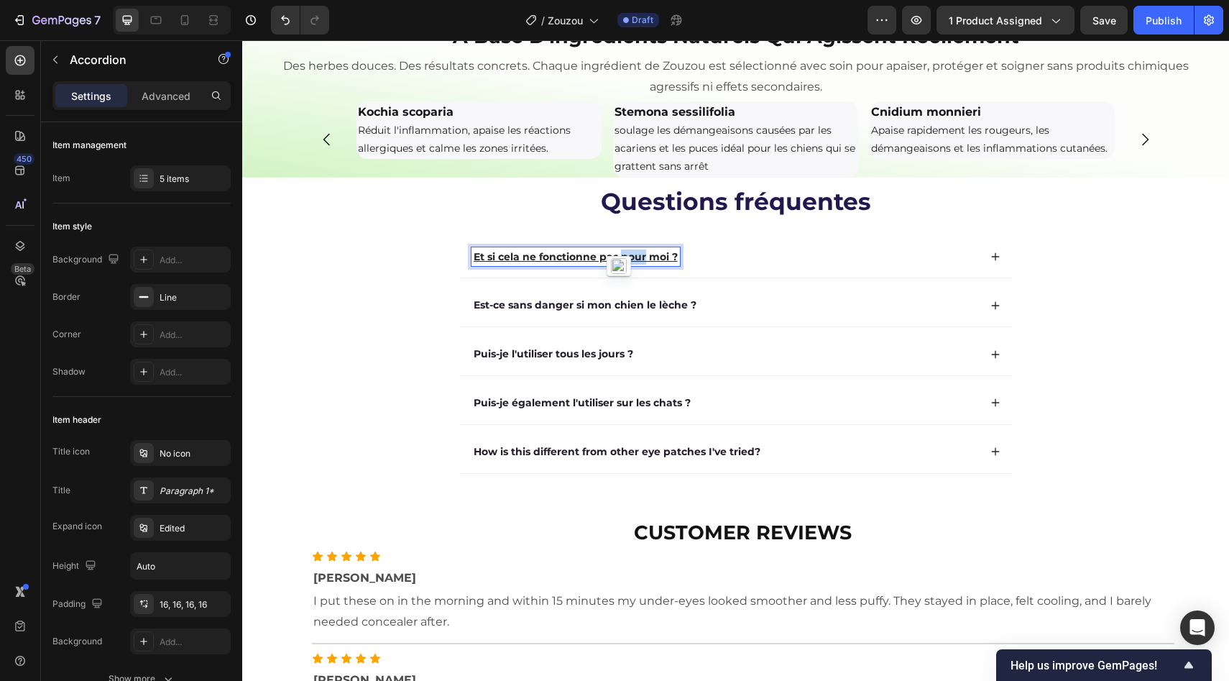
click at [619, 263] on u "Et si cela ne fonctionne pas pour moi ?" at bounding box center [576, 256] width 204 height 13
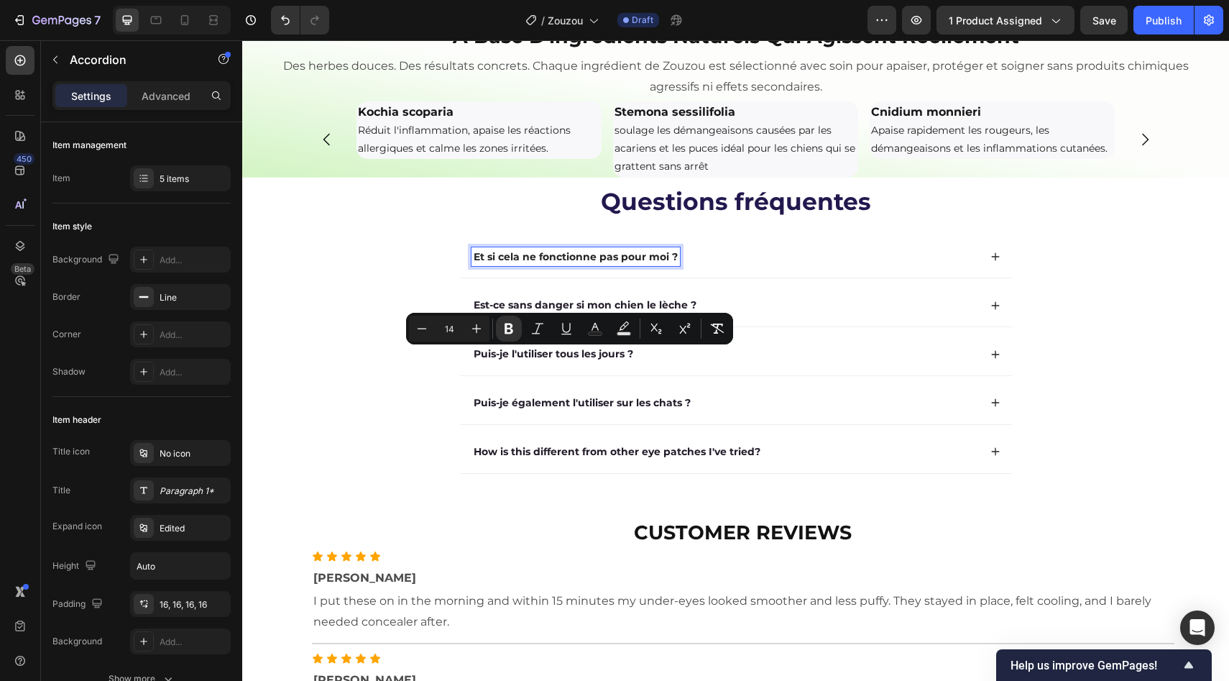
click at [375, 417] on div "Questions fréquentes Heading Et si cela ne fonctionne pas pour moi ? Est-ce san…" at bounding box center [736, 338] width 958 height 306
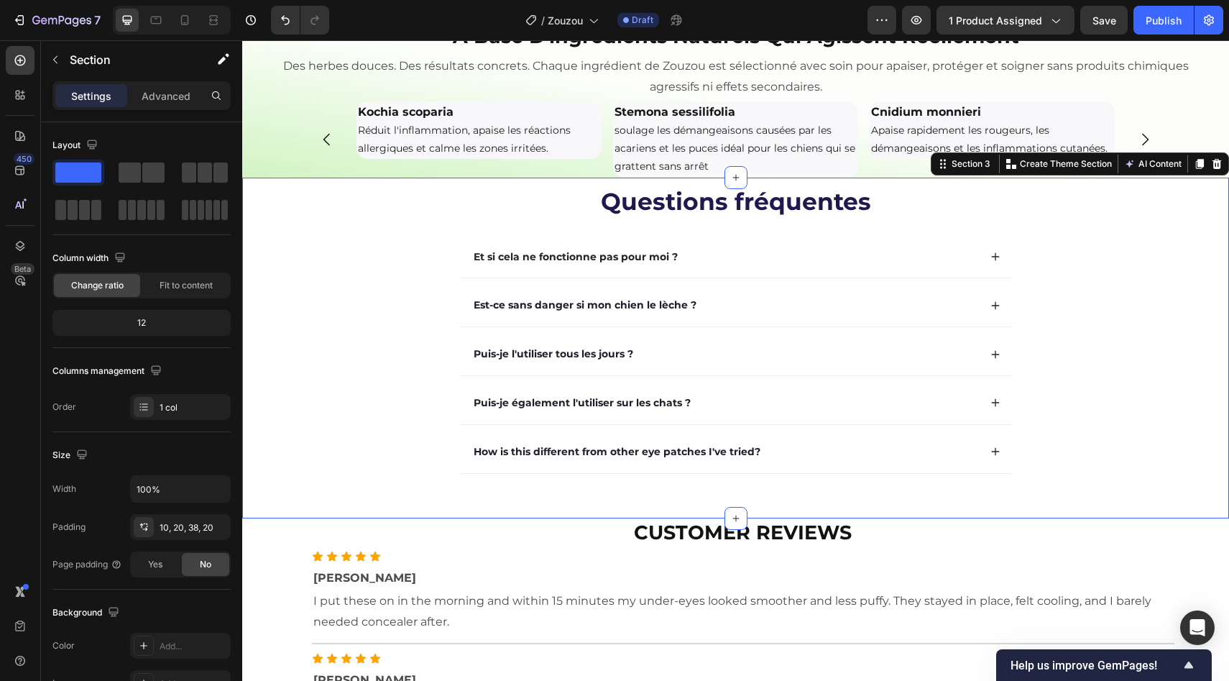
click at [418, 402] on div "Questions fréquentes Heading Et si cela ne fonctionne pas pour moi ? Est-ce san…" at bounding box center [736, 338] width 958 height 306
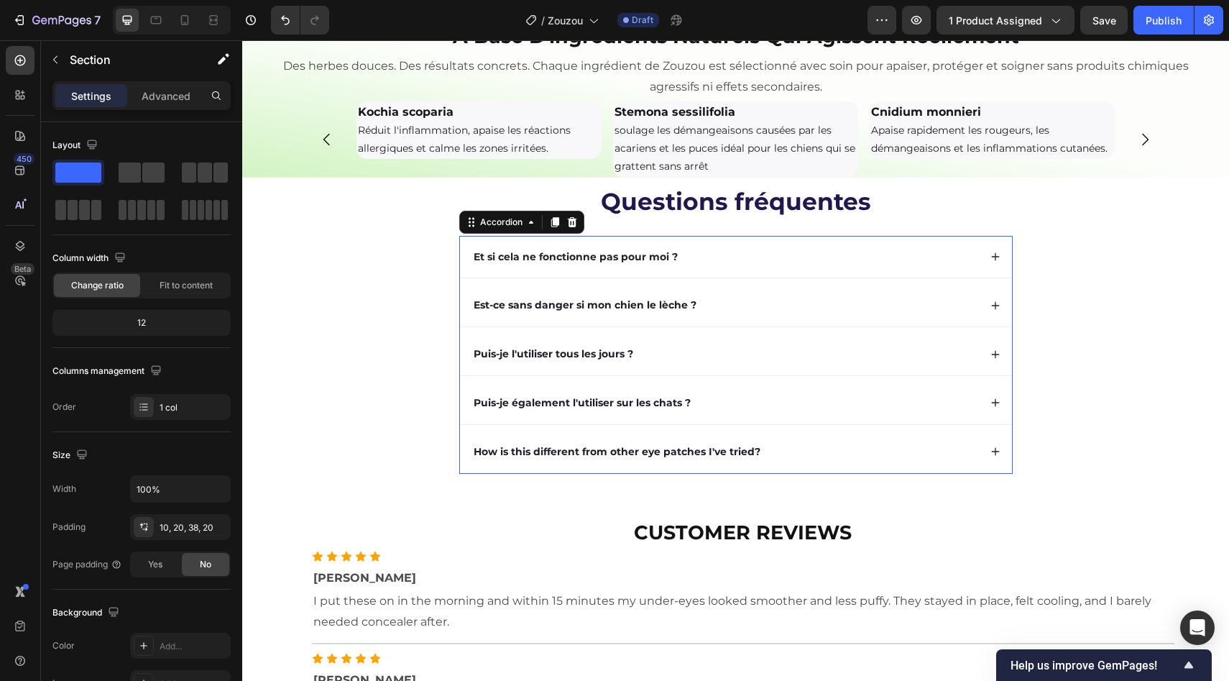
click at [495, 311] on strong "Est-ce sans danger si mon chien le lèche ?" at bounding box center [585, 304] width 223 height 13
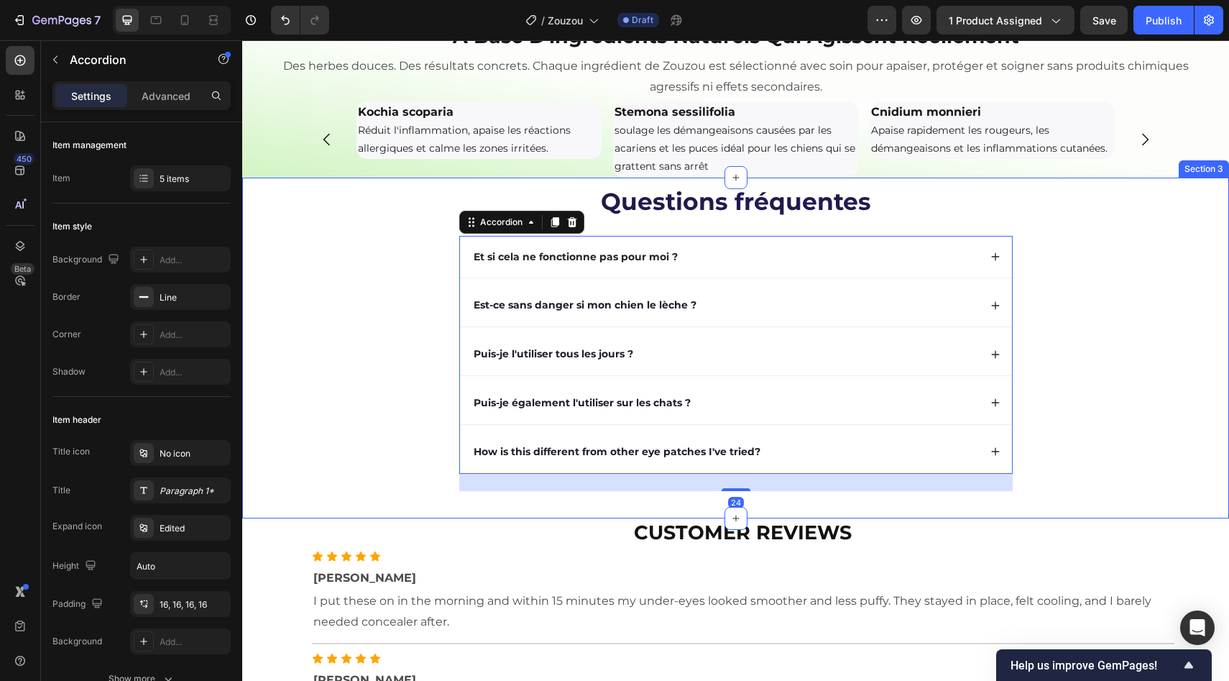
scroll to position [1765, 0]
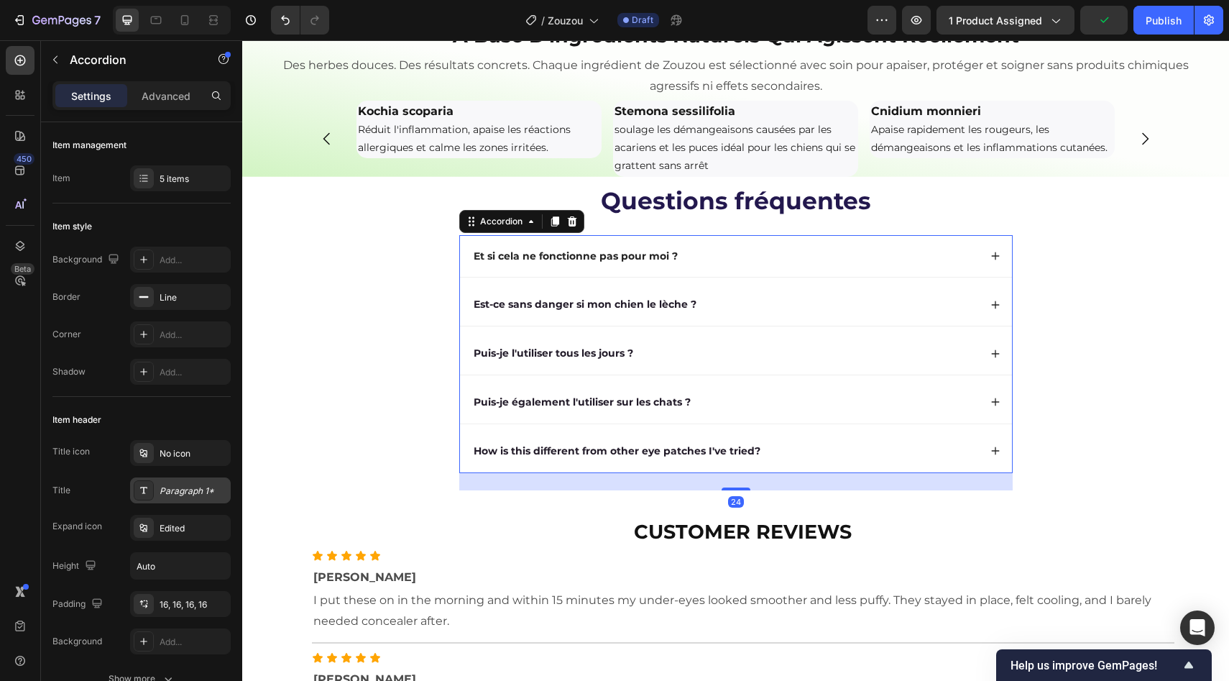
click at [173, 480] on div "Paragraph 1*" at bounding box center [180, 490] width 101 height 26
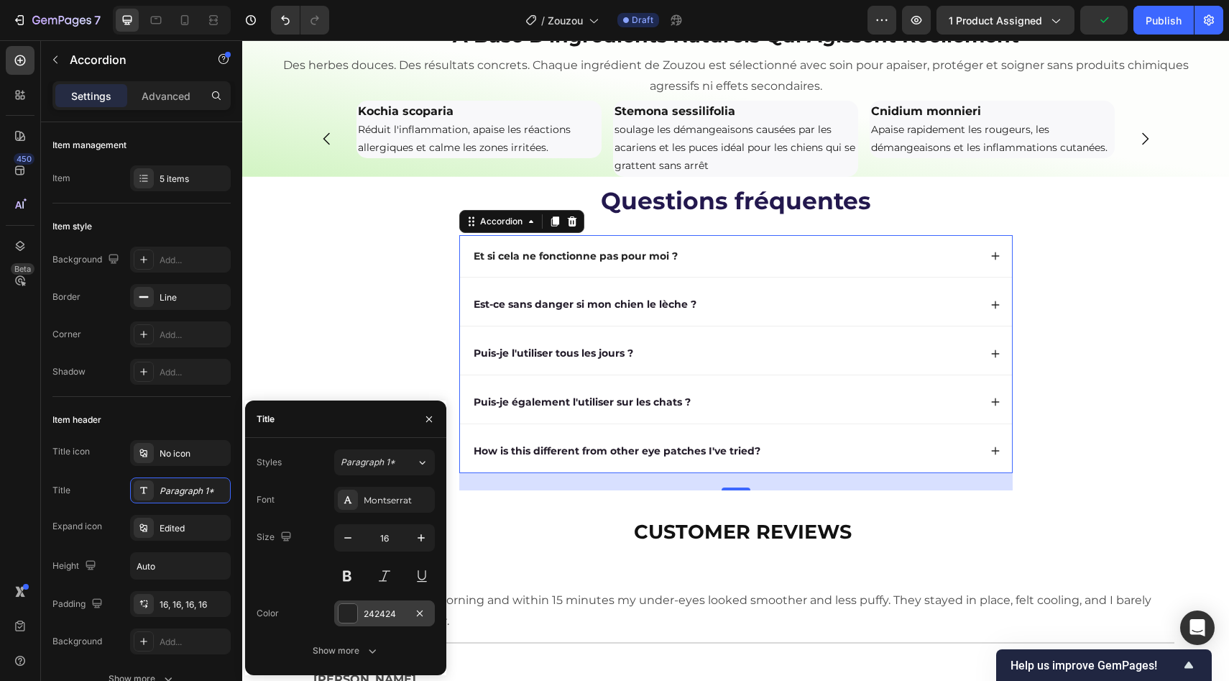
click at [352, 611] on div at bounding box center [348, 613] width 19 height 19
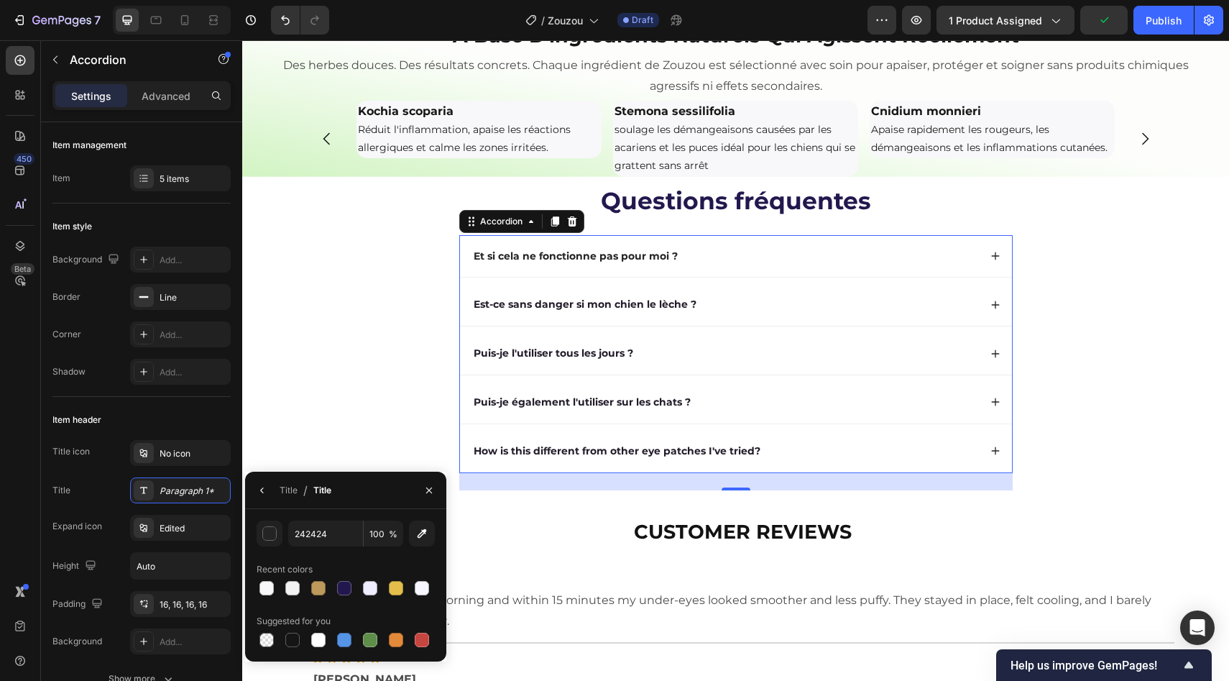
click at [344, 598] on div "242424 100 % Recent colors Suggested for you" at bounding box center [346, 584] width 178 height 129
click at [343, 594] on div at bounding box center [344, 588] width 14 height 14
type input "23184E"
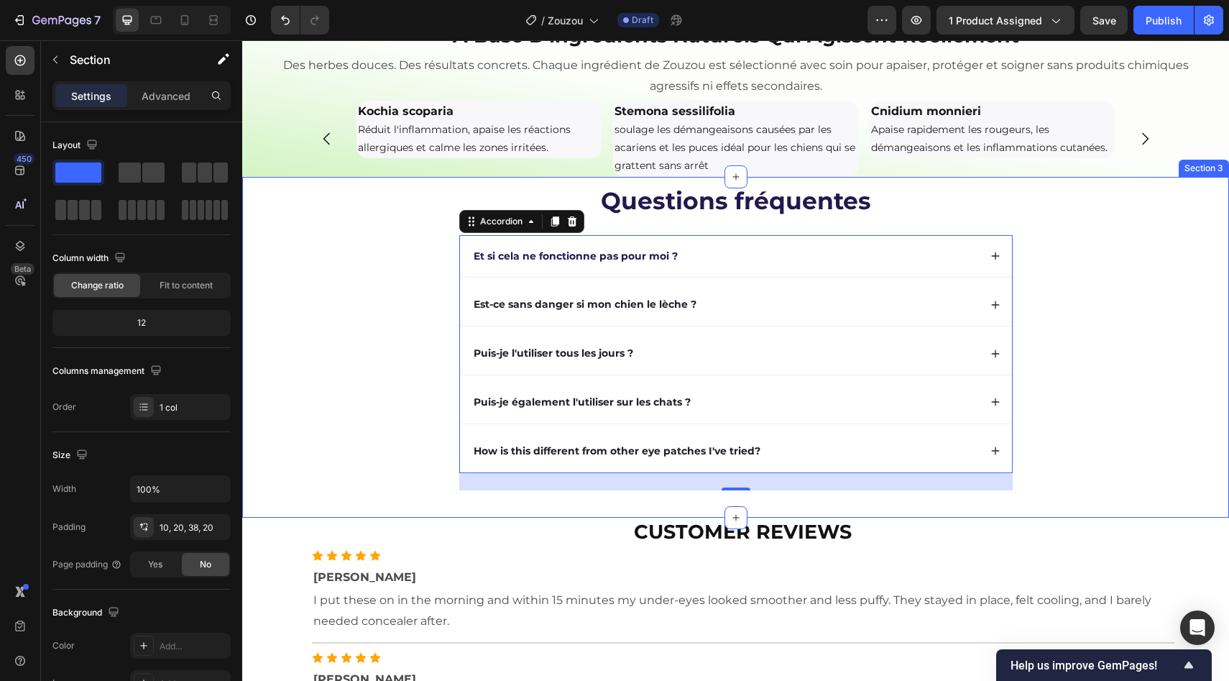
click at [339, 408] on div "Questions fréquentes Heading Et si cela ne fonctionne pas pour moi ? Est-ce san…" at bounding box center [736, 337] width 958 height 306
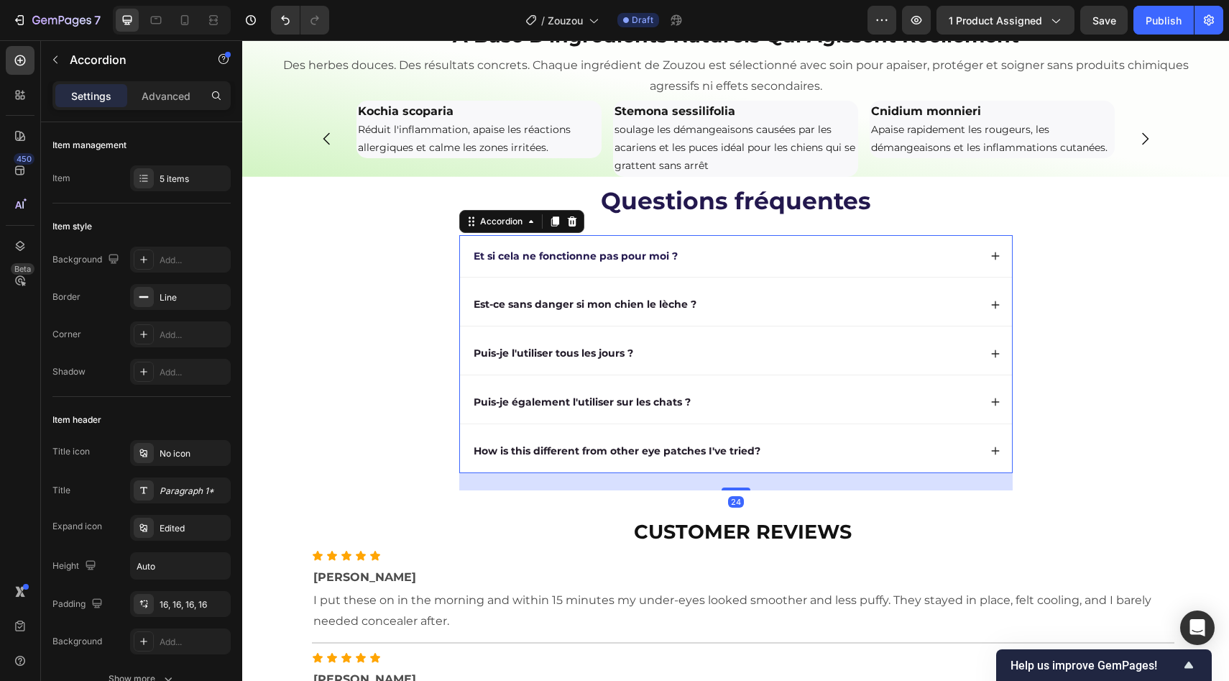
click at [484, 374] on div "Puis-je l'utiliser tous les jours ?" at bounding box center [736, 353] width 552 height 42
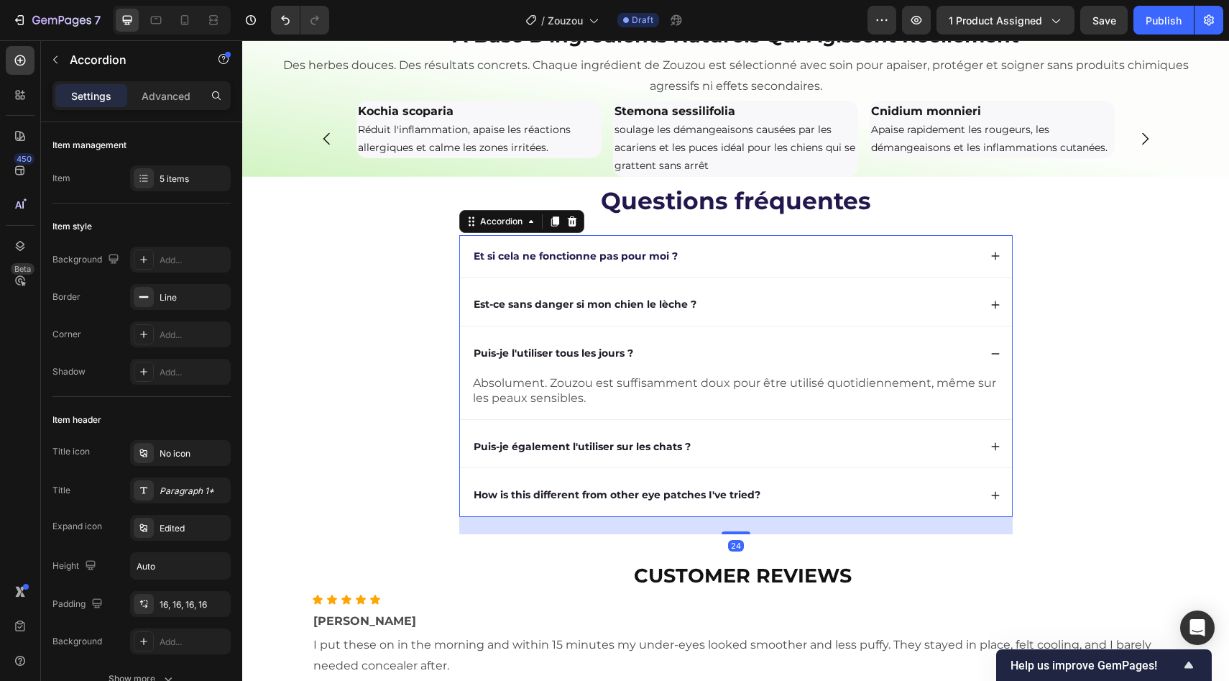
click at [484, 374] on div "Puis-je l'utiliser tous les jours ?" at bounding box center [736, 353] width 552 height 42
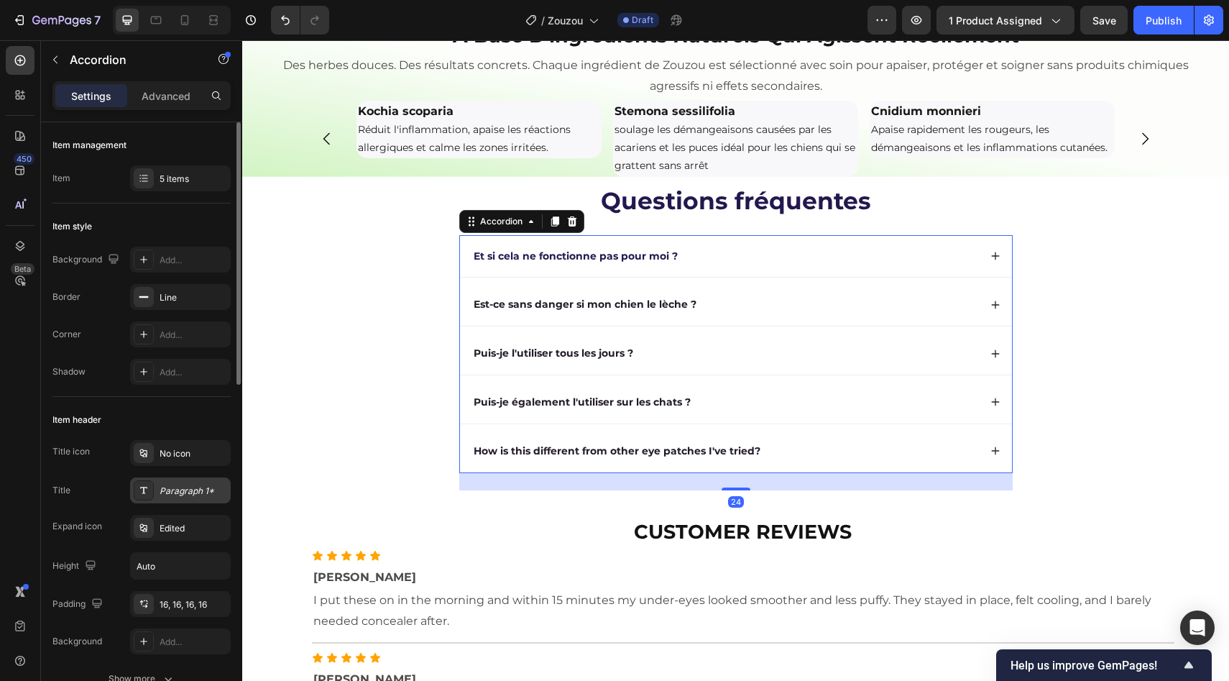
click at [185, 482] on div "Paragraph 1*" at bounding box center [180, 490] width 101 height 26
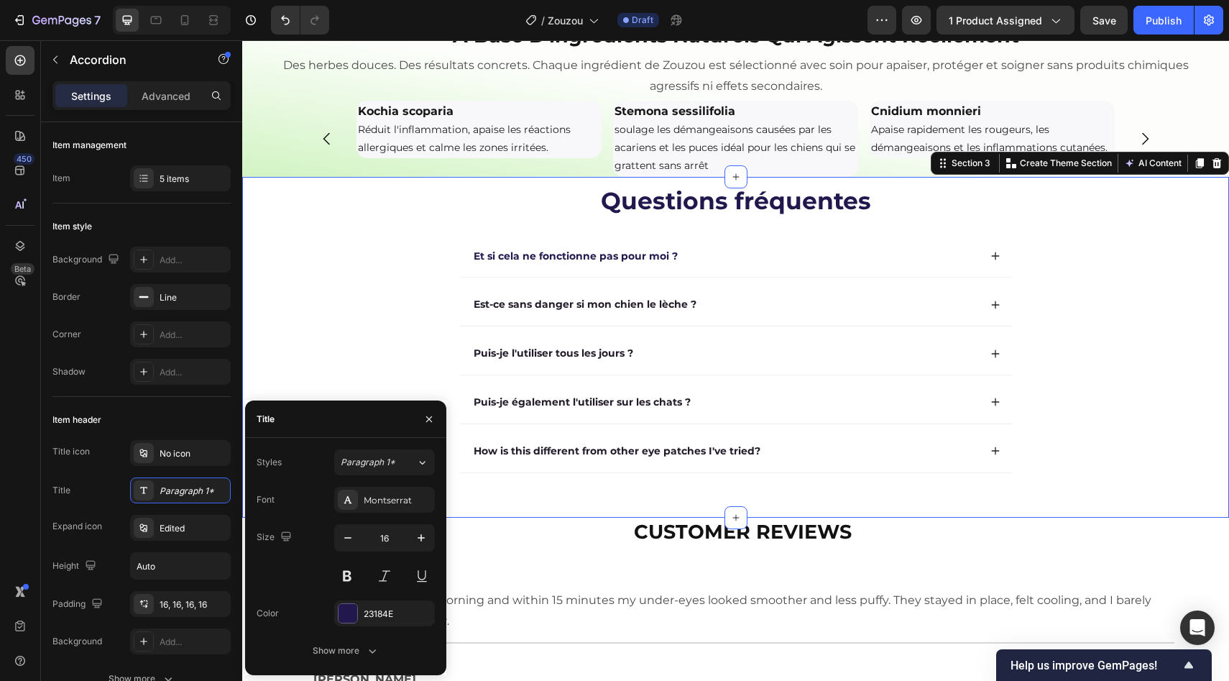
click at [311, 371] on div "Questions fréquentes Heading Et si cela ne fonctionne pas pour moi ? Est-ce san…" at bounding box center [736, 337] width 958 height 306
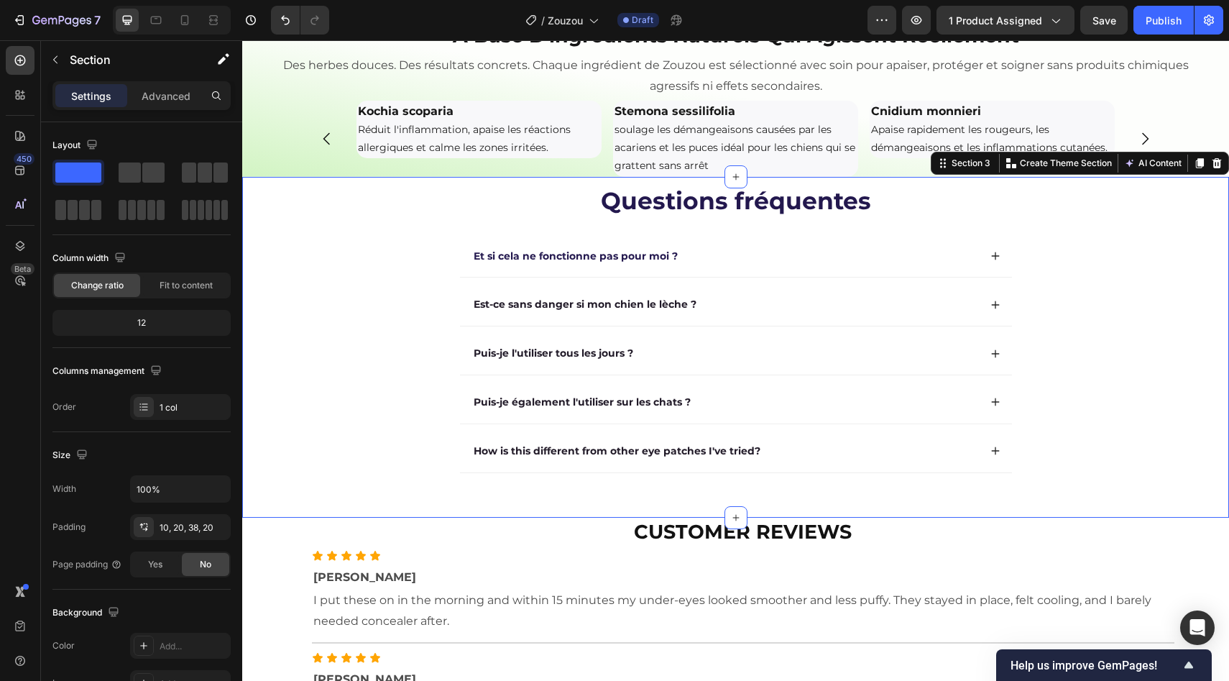
click at [370, 342] on div "Questions fréquentes Heading Et si cela ne fonctionne pas pour moi ? Est-ce san…" at bounding box center [736, 337] width 958 height 306
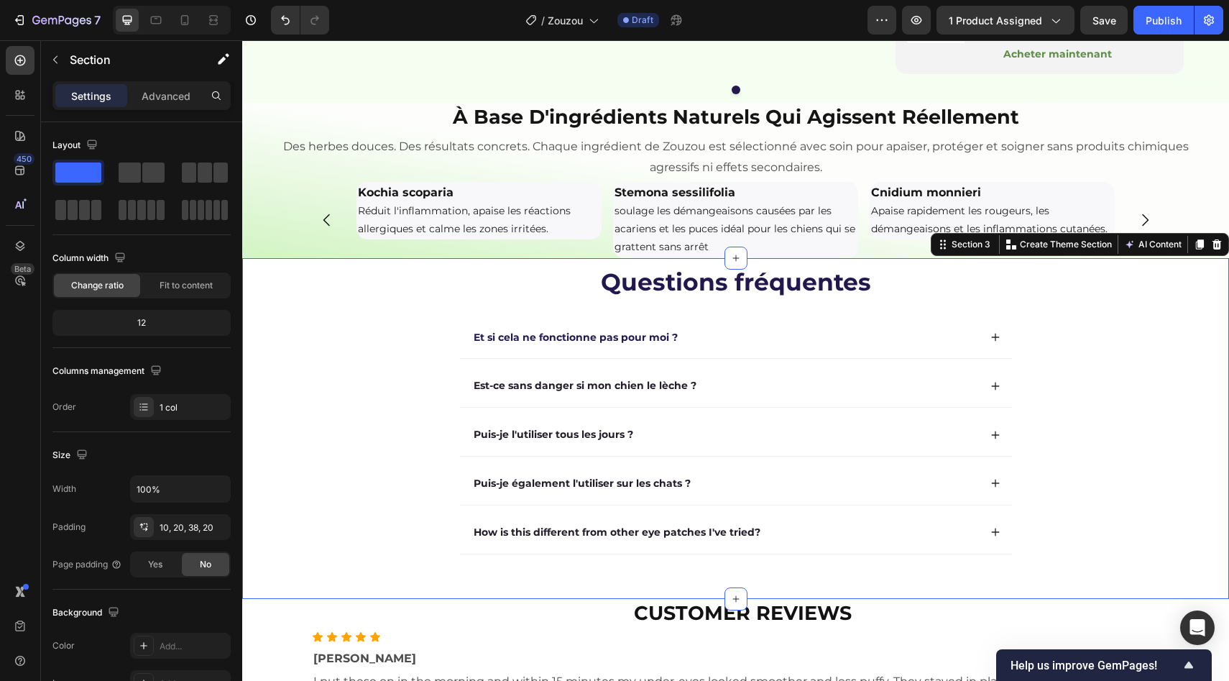
scroll to position [1662, 0]
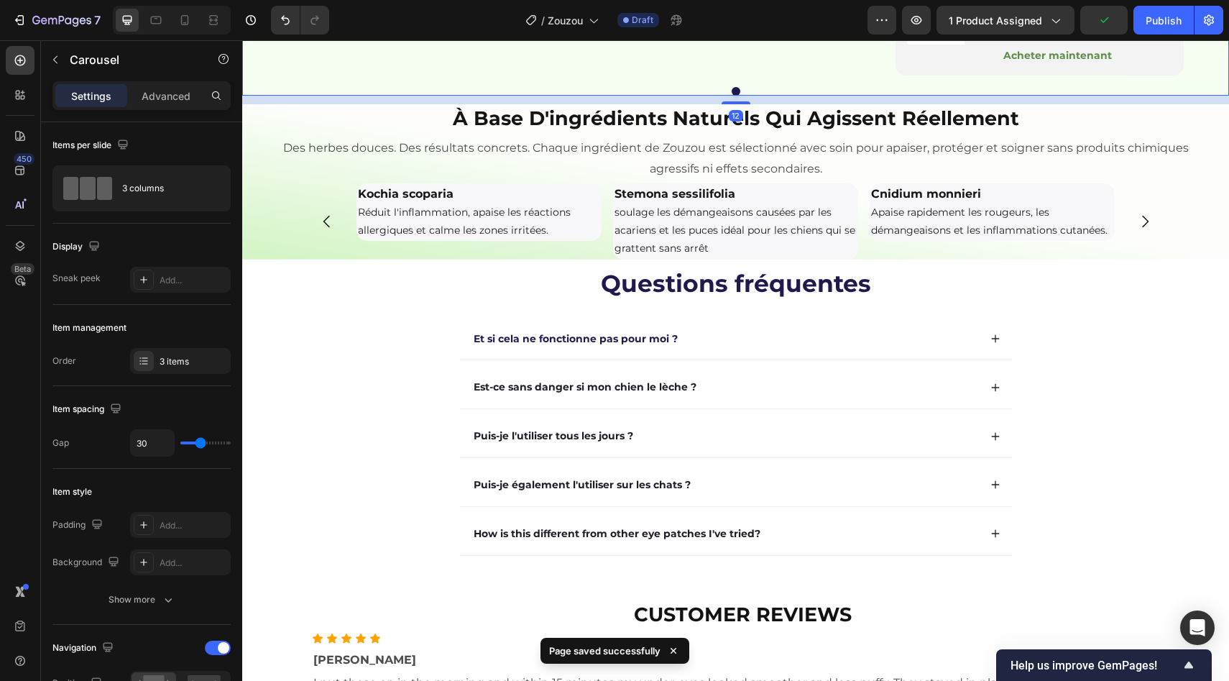
scroll to position [1744, 0]
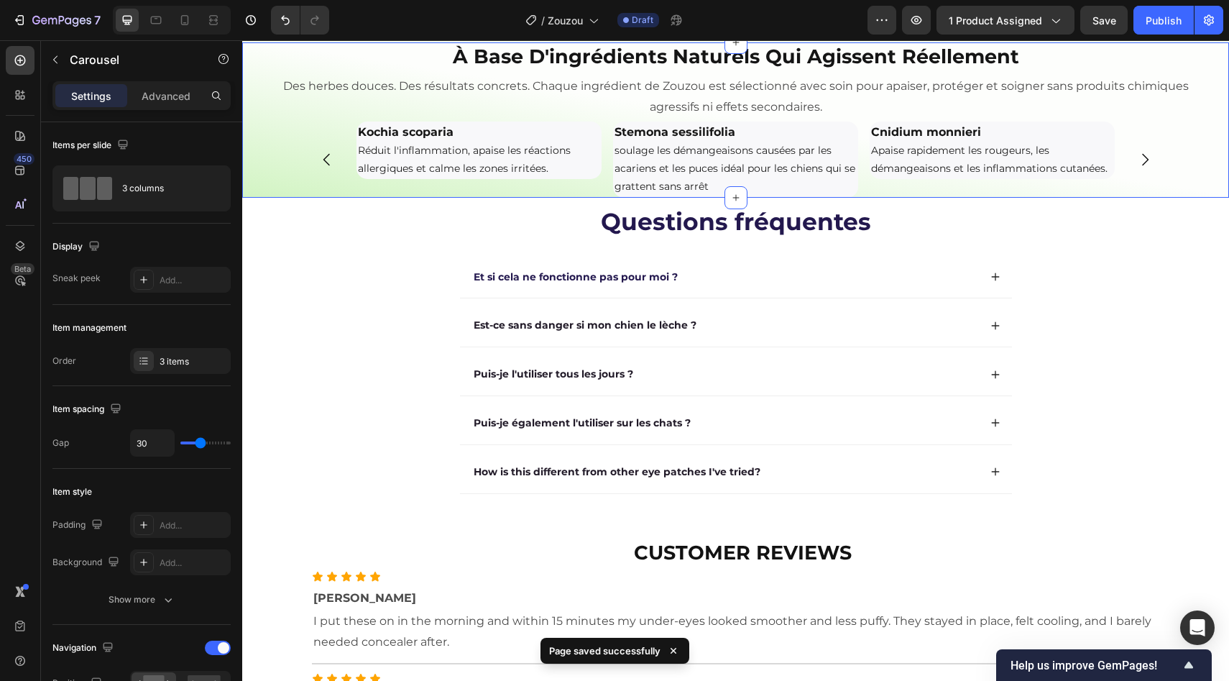
click at [271, 198] on div "Kochia scoparia Réduit l'inflammation, apaise les réactions allergiques et calm…" at bounding box center [735, 159] width 987 height 76
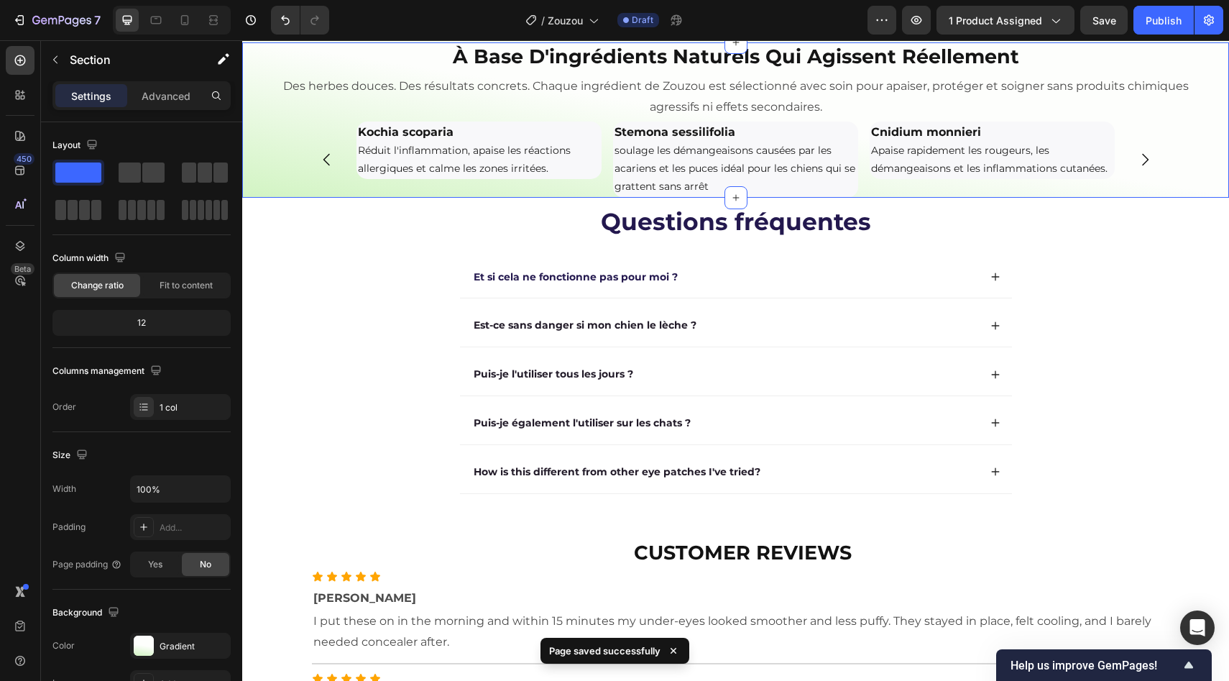
click at [165, 111] on div "Settings Advanced" at bounding box center [141, 101] width 201 height 41
click at [165, 109] on div "Settings Advanced" at bounding box center [141, 95] width 178 height 29
click at [160, 102] on p "Advanced" at bounding box center [166, 95] width 49 height 15
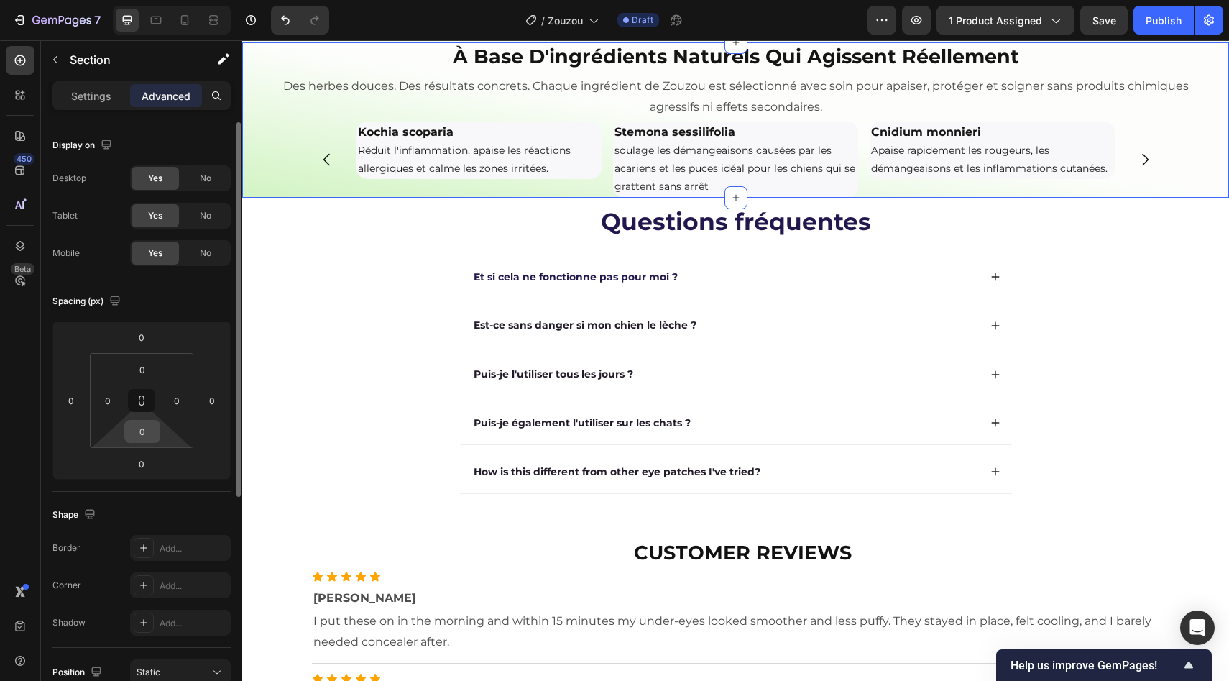
click at [156, 438] on input "0" at bounding box center [142, 431] width 29 height 22
type input "10"
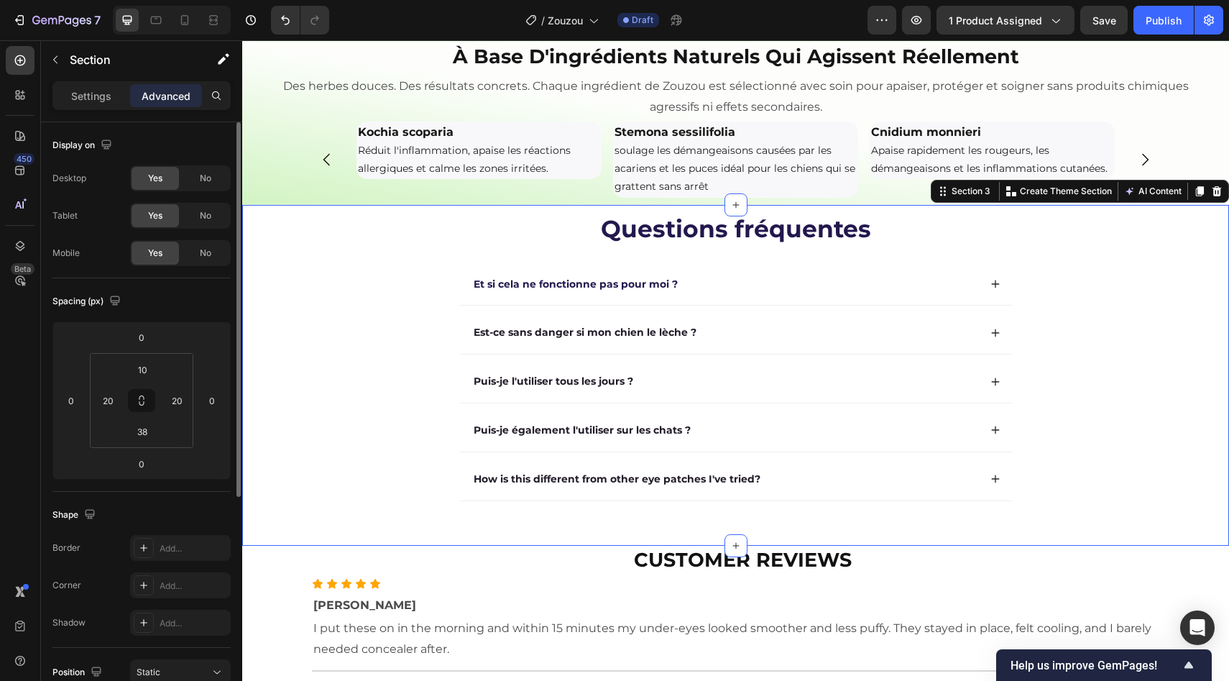
click at [387, 397] on div "Questions fréquentes Heading Et si cela ne fonctionne pas pour moi ? Est-ce san…" at bounding box center [736, 365] width 958 height 306
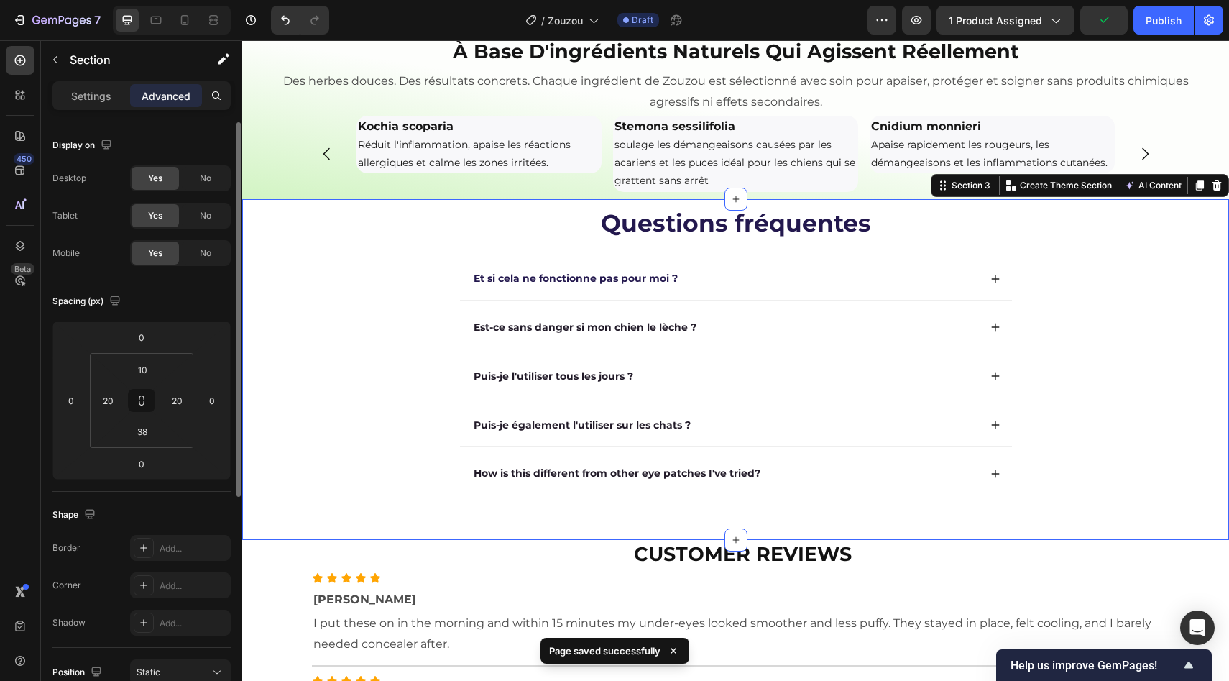
scroll to position [1871, 0]
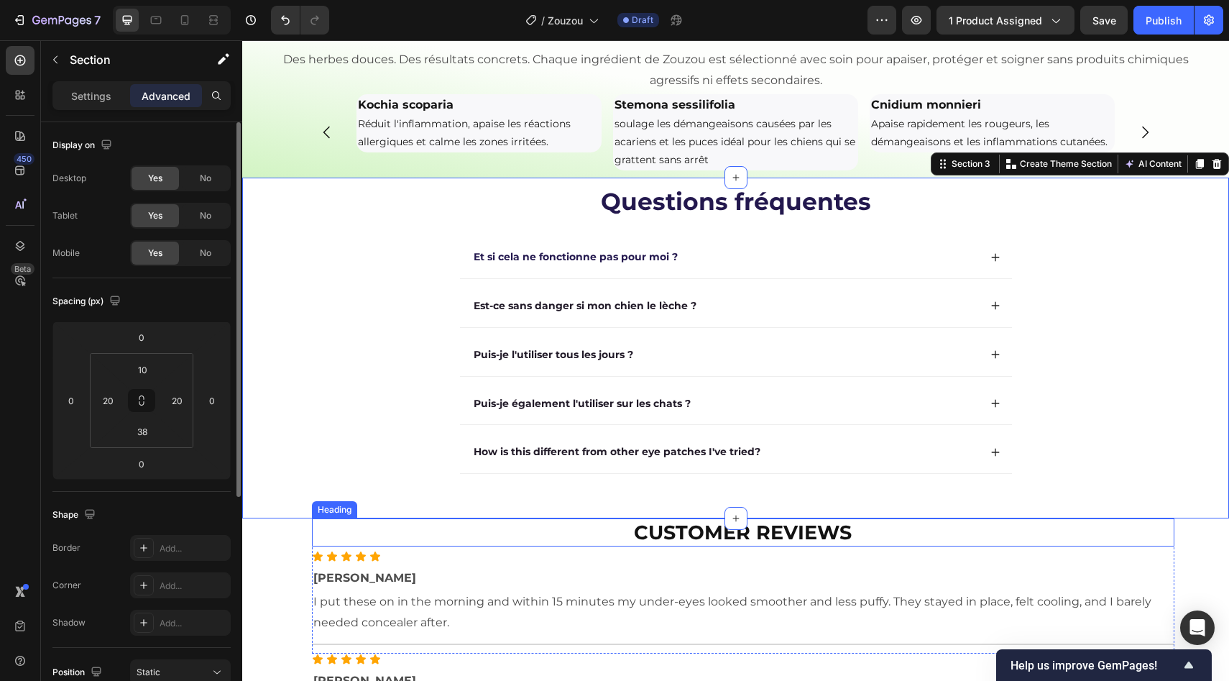
click at [649, 546] on h2 "Customer Reviews" at bounding box center [743, 532] width 863 height 28
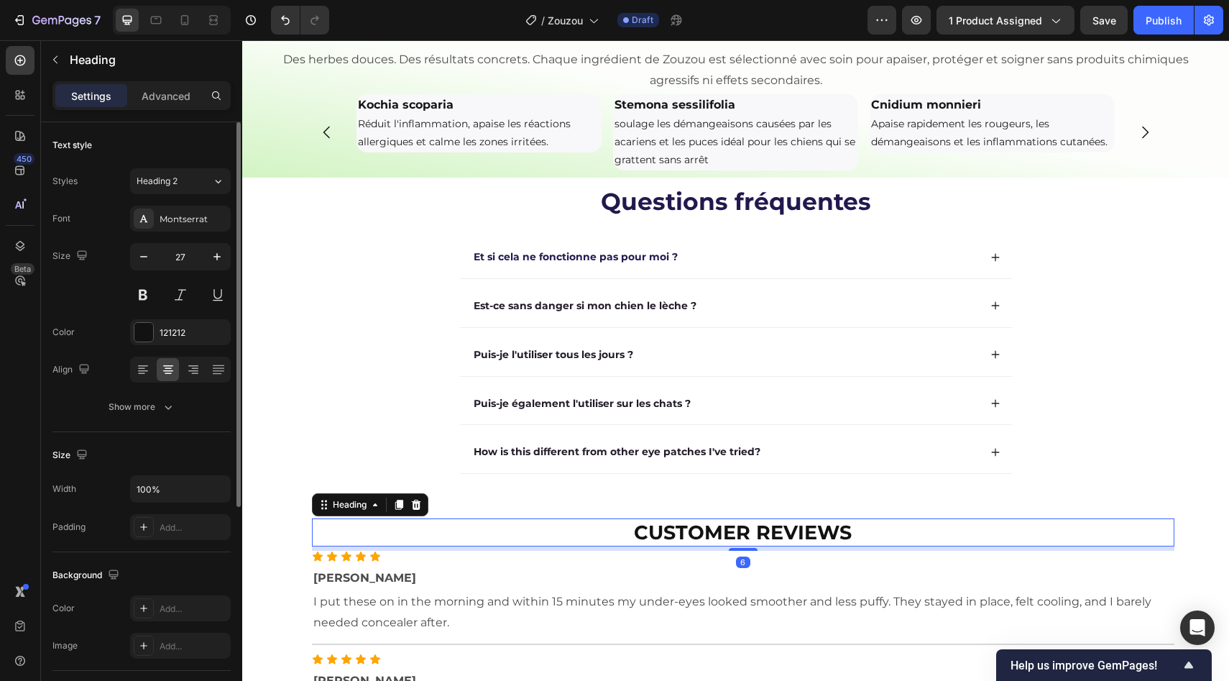
click at [649, 546] on h2 "Customer Reviews" at bounding box center [743, 532] width 863 height 28
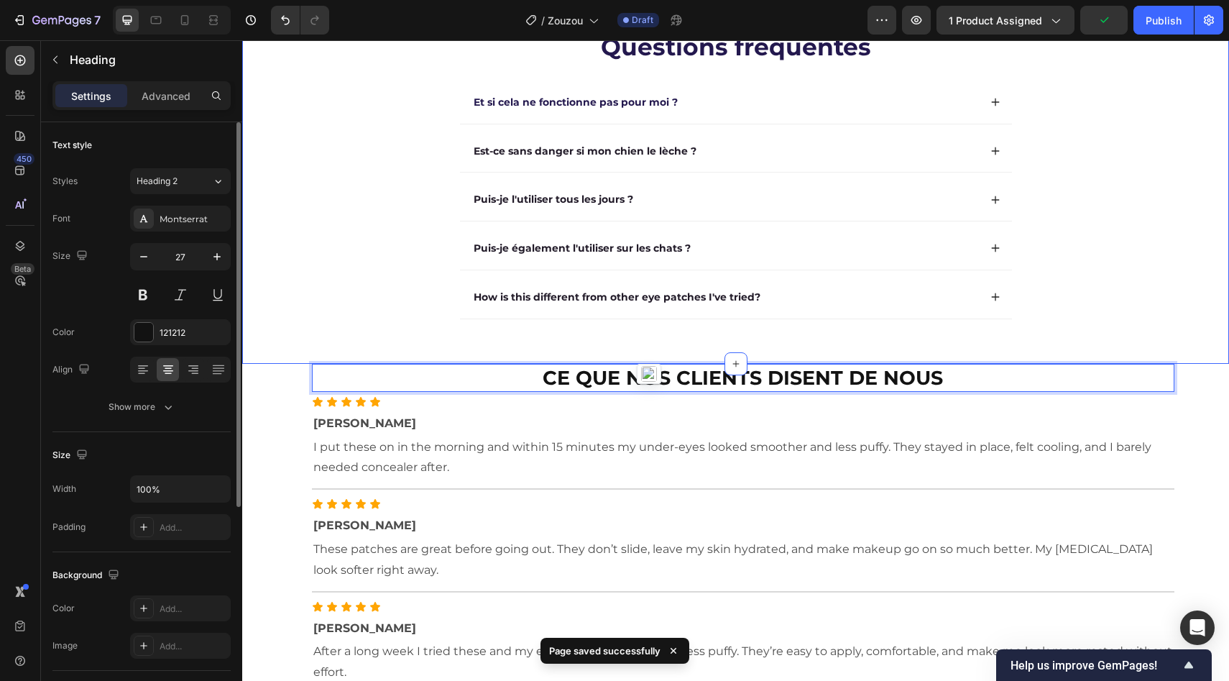
scroll to position [2105, 0]
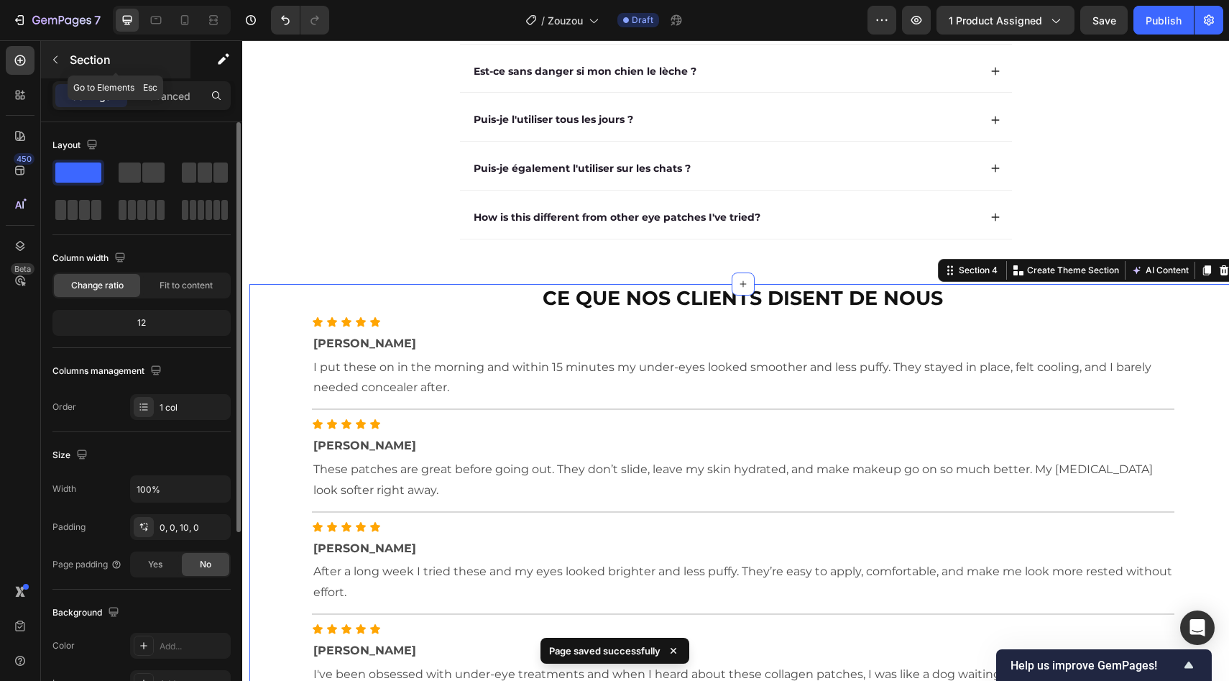
click at [61, 54] on button "button" at bounding box center [55, 59] width 23 height 23
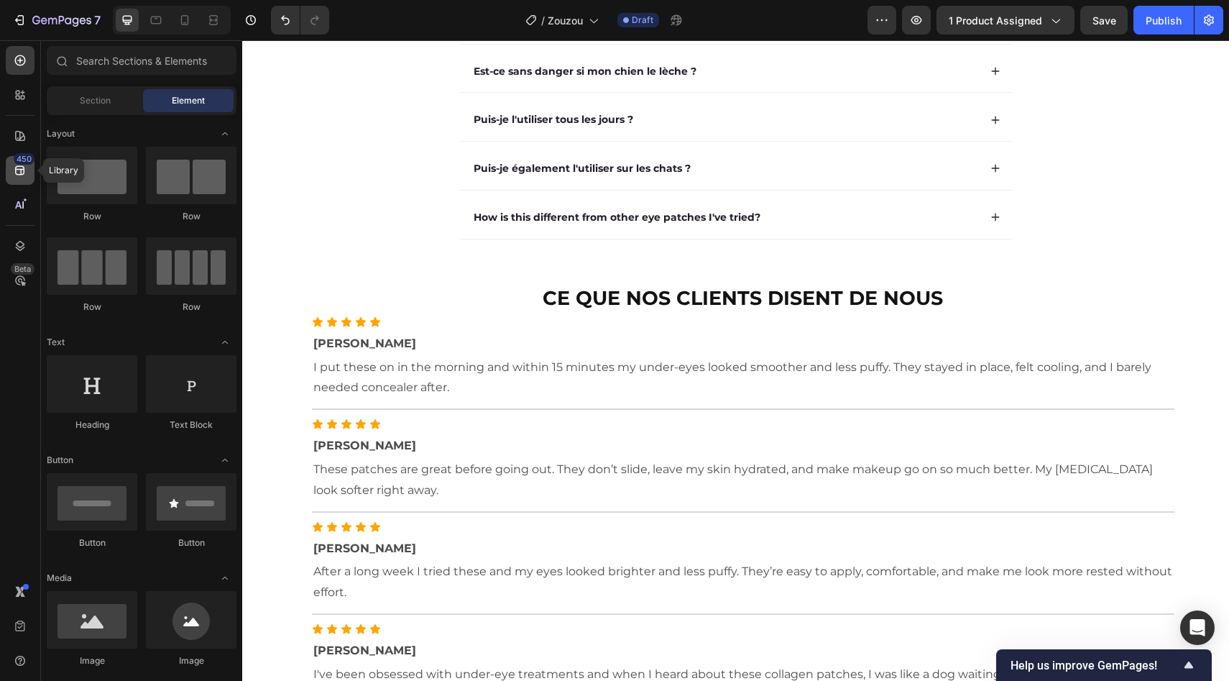
click at [19, 159] on div "450" at bounding box center [24, 159] width 21 height 12
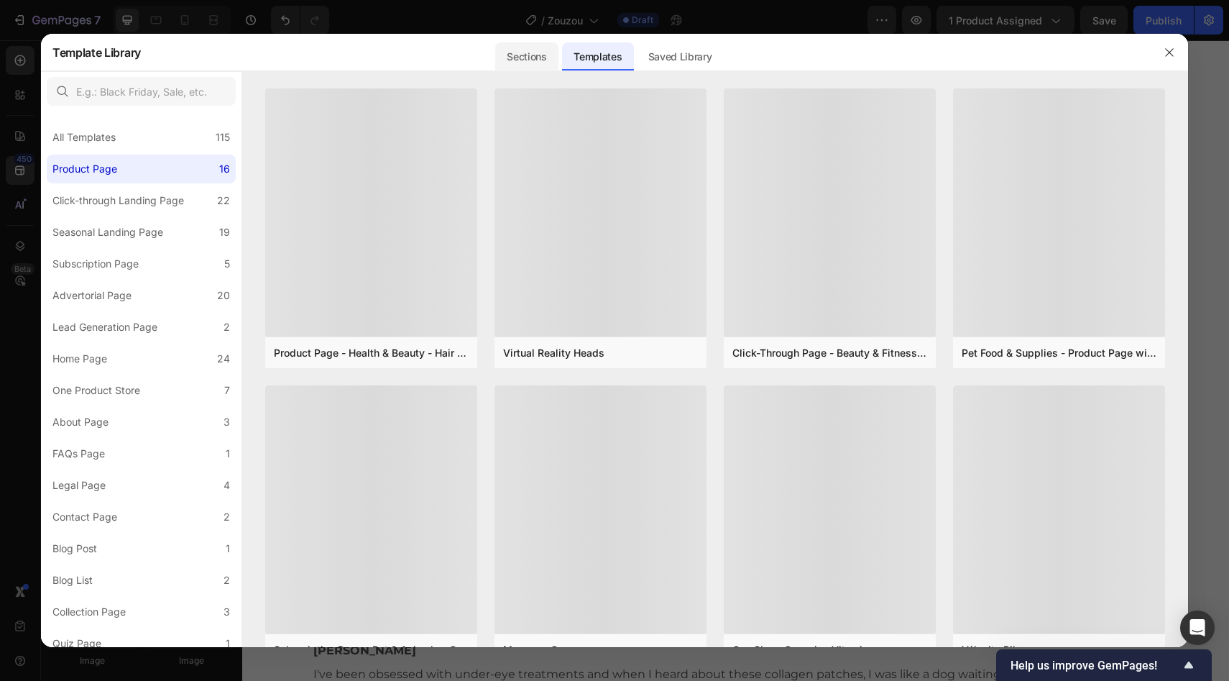
click at [525, 52] on div "Sections" at bounding box center [526, 56] width 63 height 29
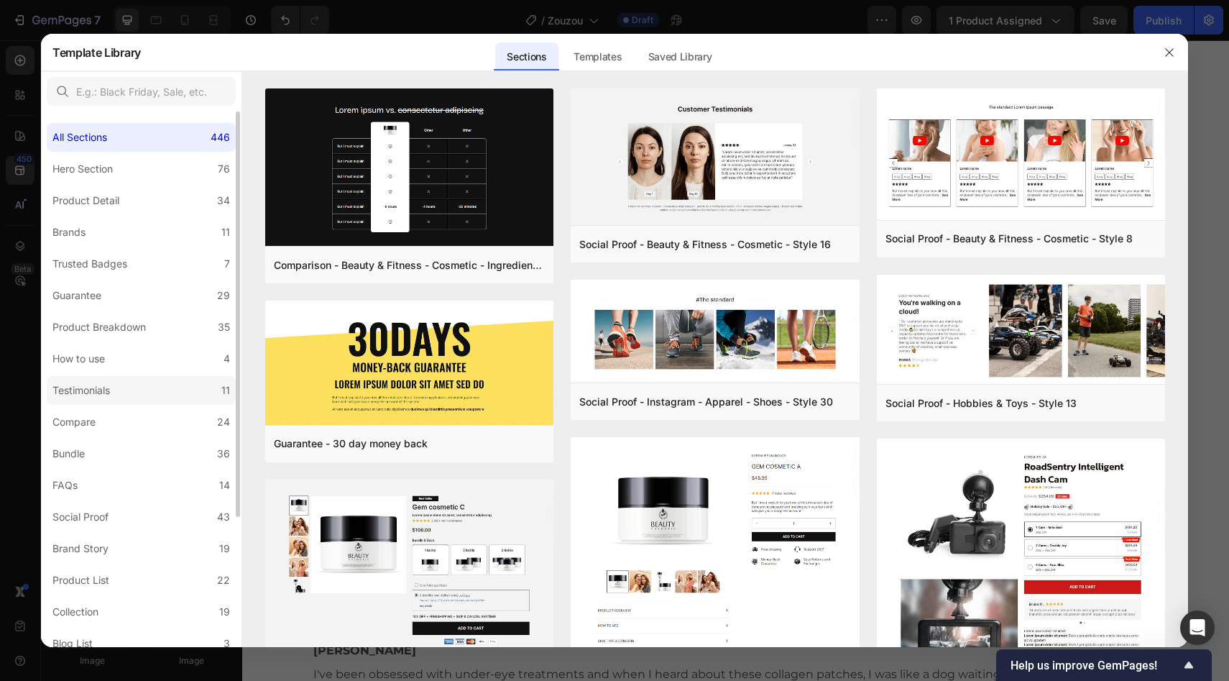
click at [134, 383] on label "Testimonials 11" at bounding box center [141, 390] width 189 height 29
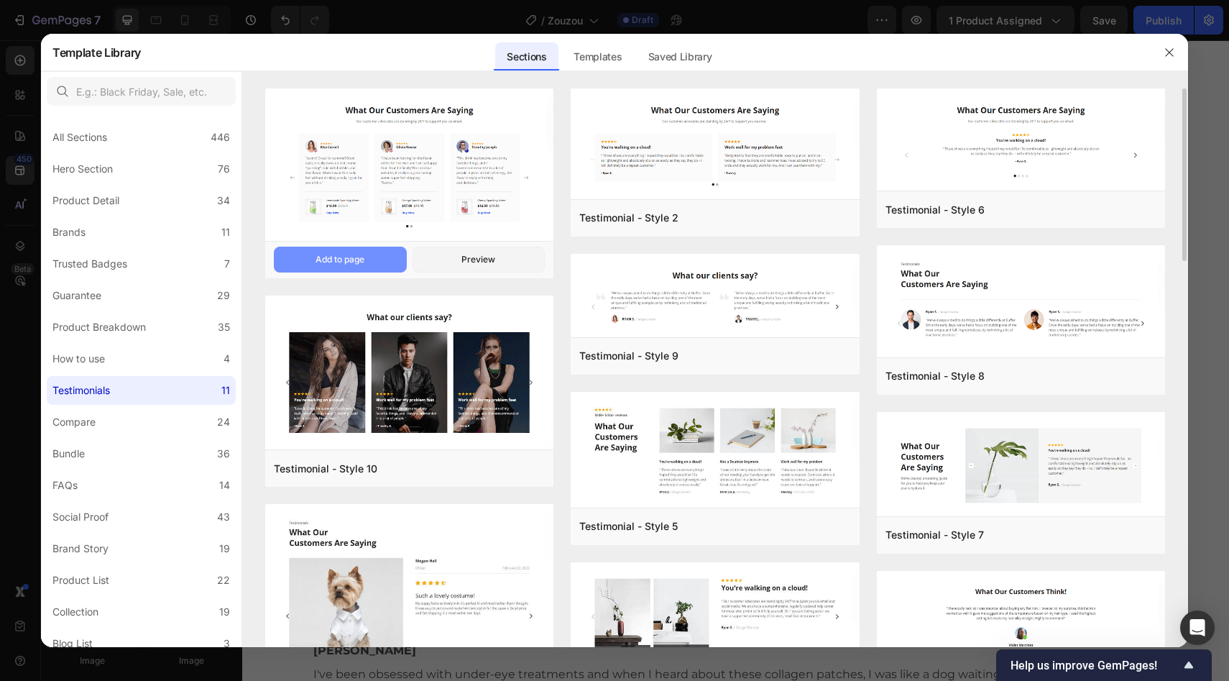
click at [363, 262] on div "Add to page" at bounding box center [340, 259] width 49 height 13
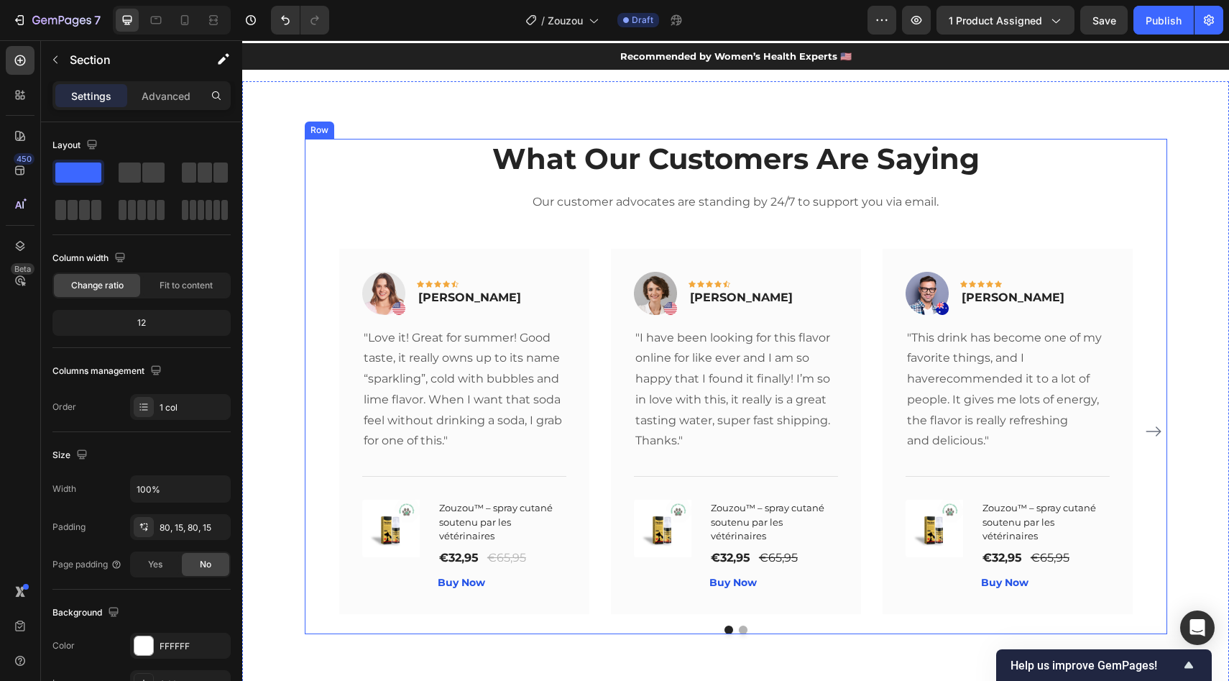
scroll to position [4536, 0]
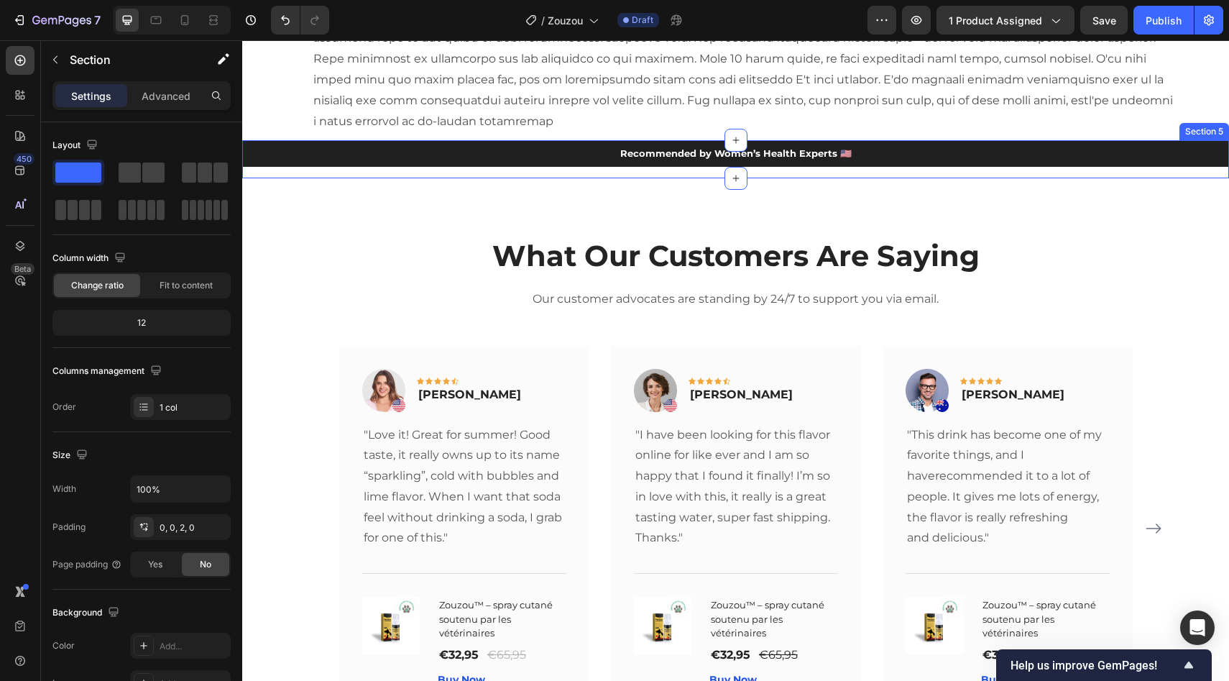
click at [673, 171] on div "Recommended by Women’s Health Experts 🇺🇸 Heading Row" at bounding box center [735, 158] width 987 height 37
click at [1213, 124] on icon at bounding box center [1217, 126] width 9 height 10
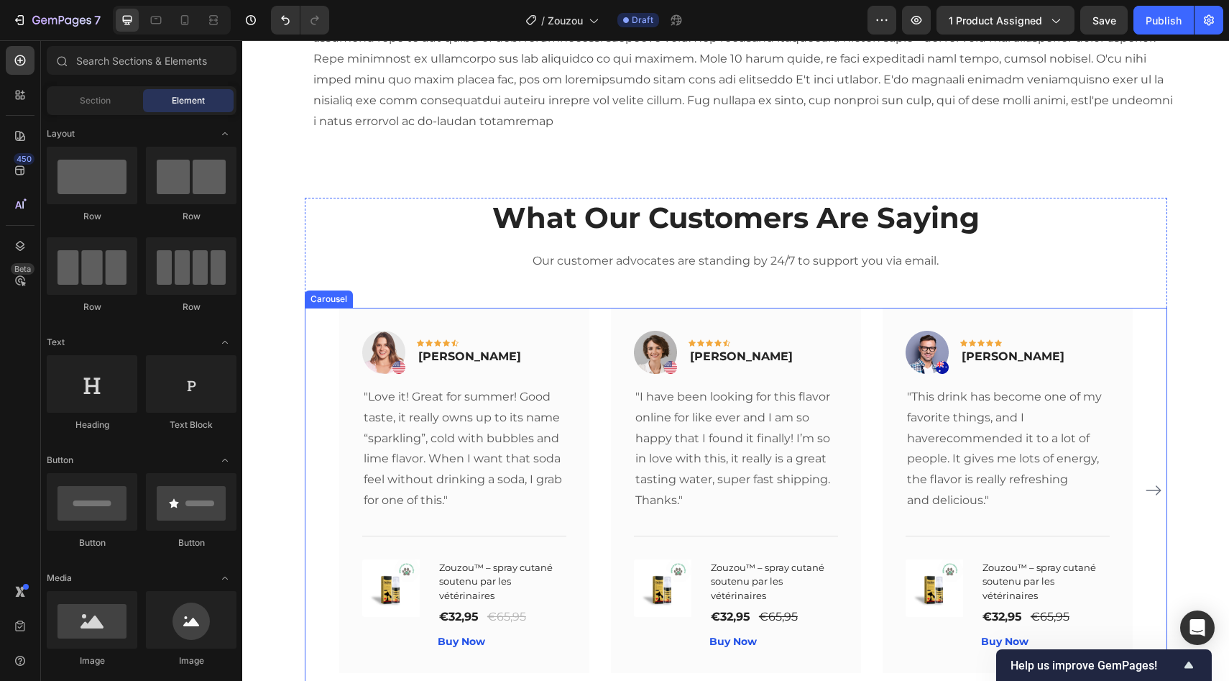
click at [594, 313] on div "Image Icon Icon Icon Icon Icon Row Rita Carroll Text block Row "Love it! Great …" at bounding box center [736, 490] width 794 height 365
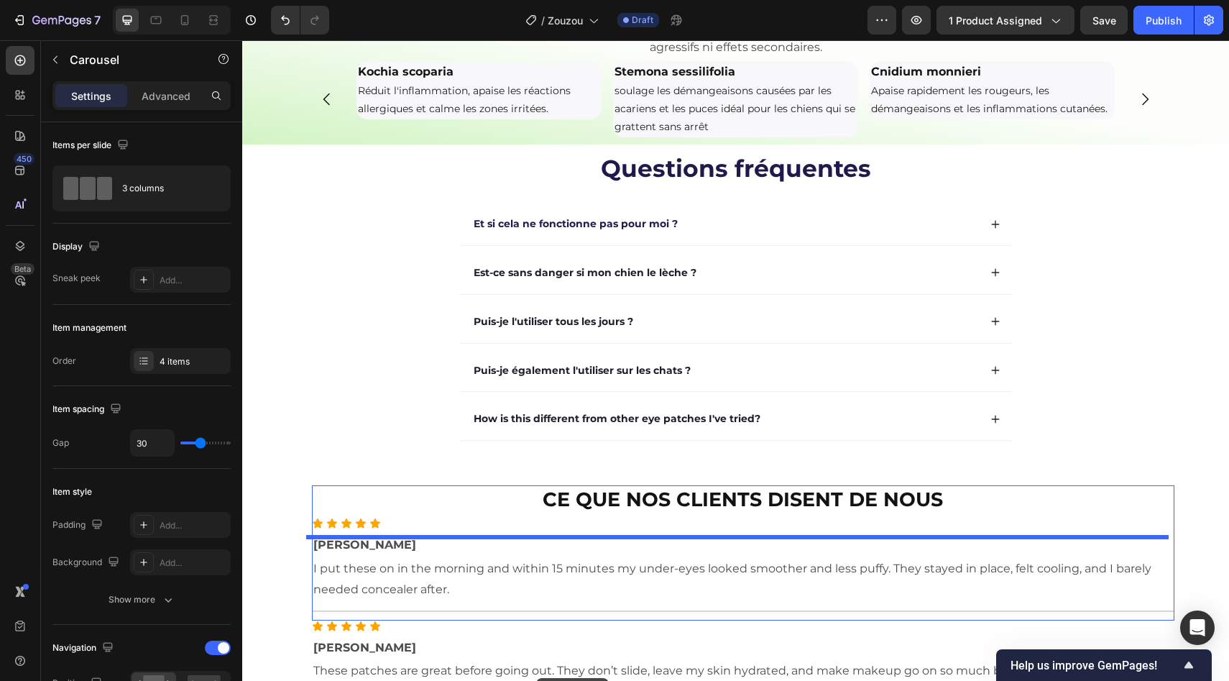
scroll to position [1969, 0]
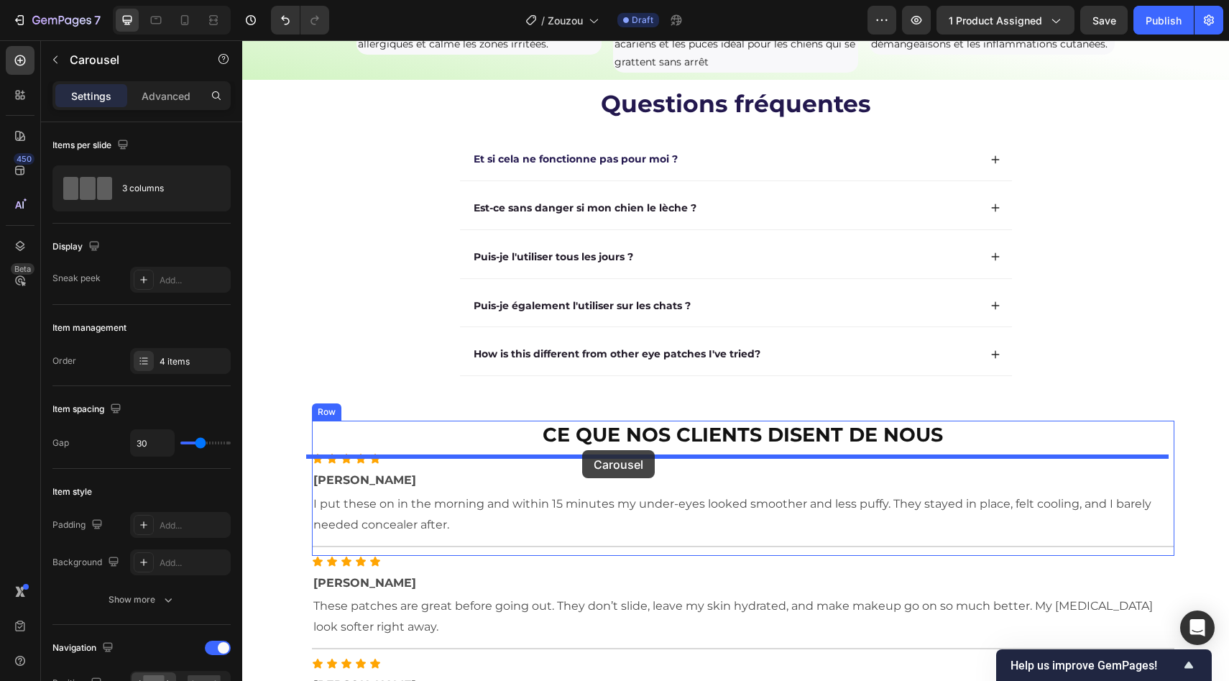
drag, startPoint x: 350, startPoint y: 290, endPoint x: 582, endPoint y: 450, distance: 281.7
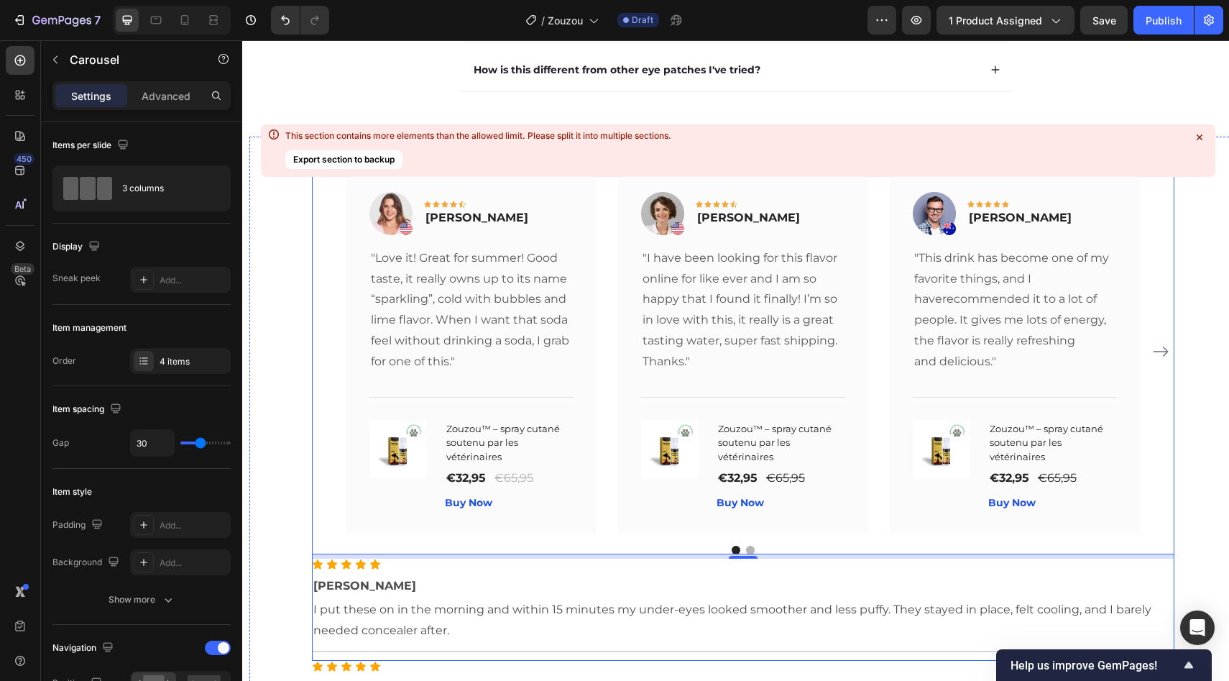
scroll to position [2337, 0]
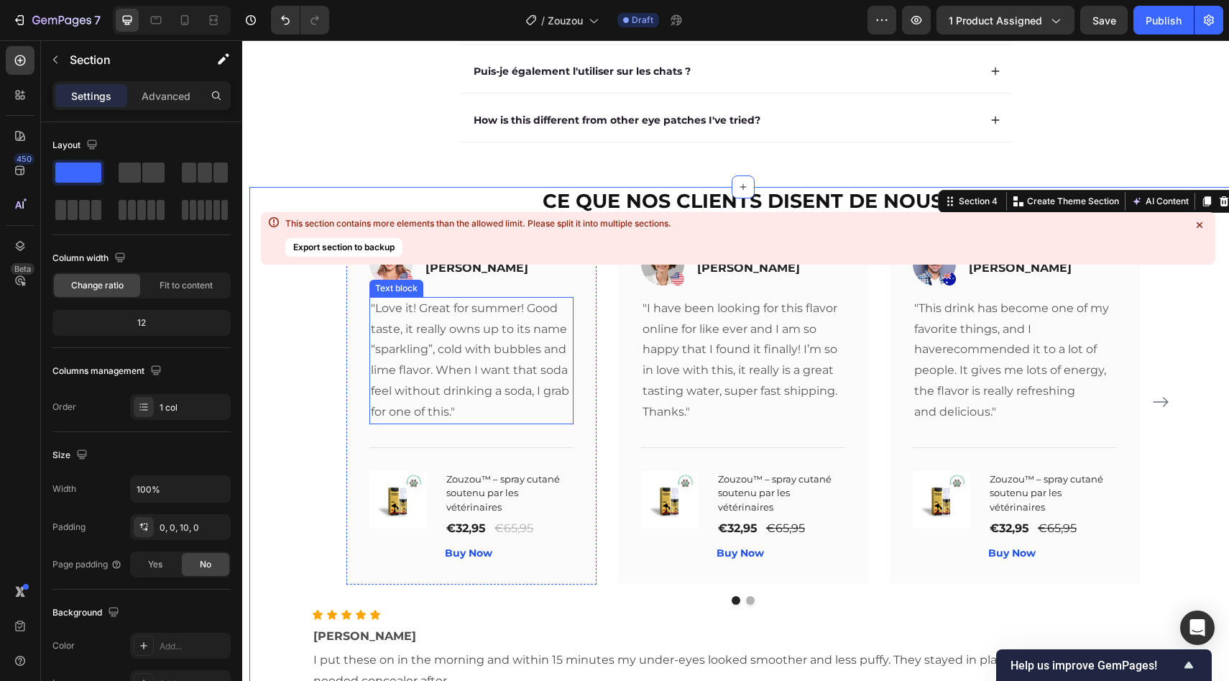
scroll to position [2151, 0]
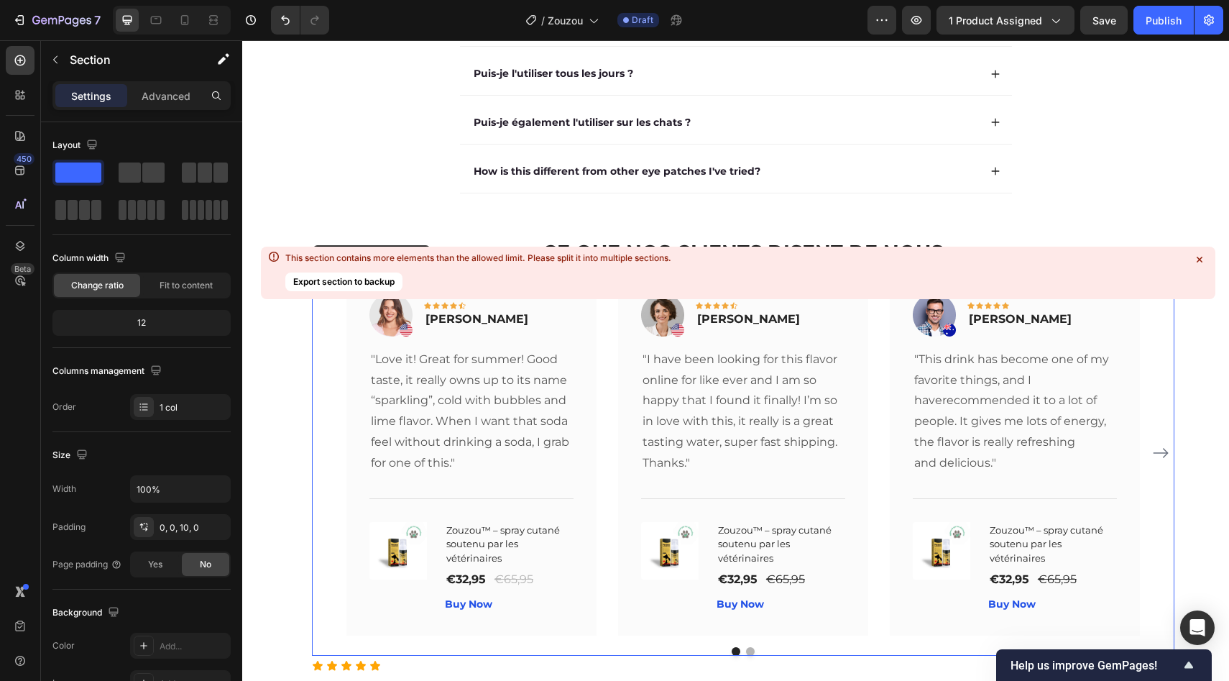
click at [594, 318] on div "Image Icon Icon Icon Icon Icon Row Rita Carroll Text block Row "Love it! Great …" at bounding box center [743, 452] width 794 height 365
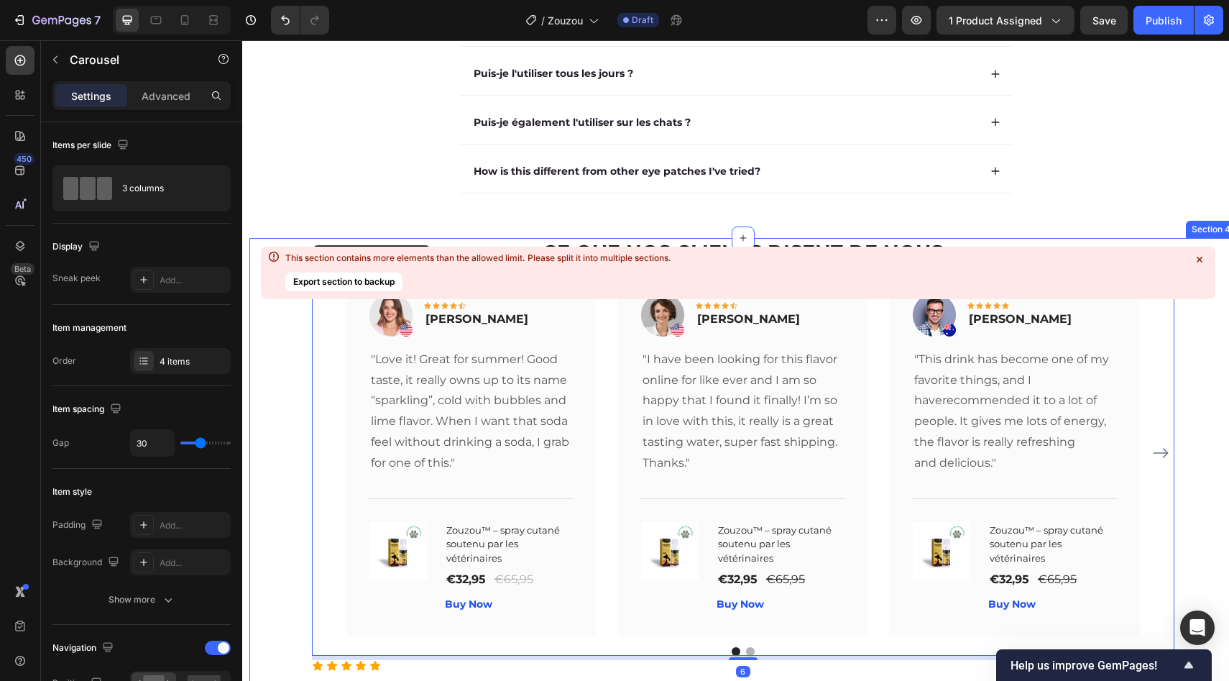
click at [1201, 255] on icon at bounding box center [1199, 259] width 14 height 14
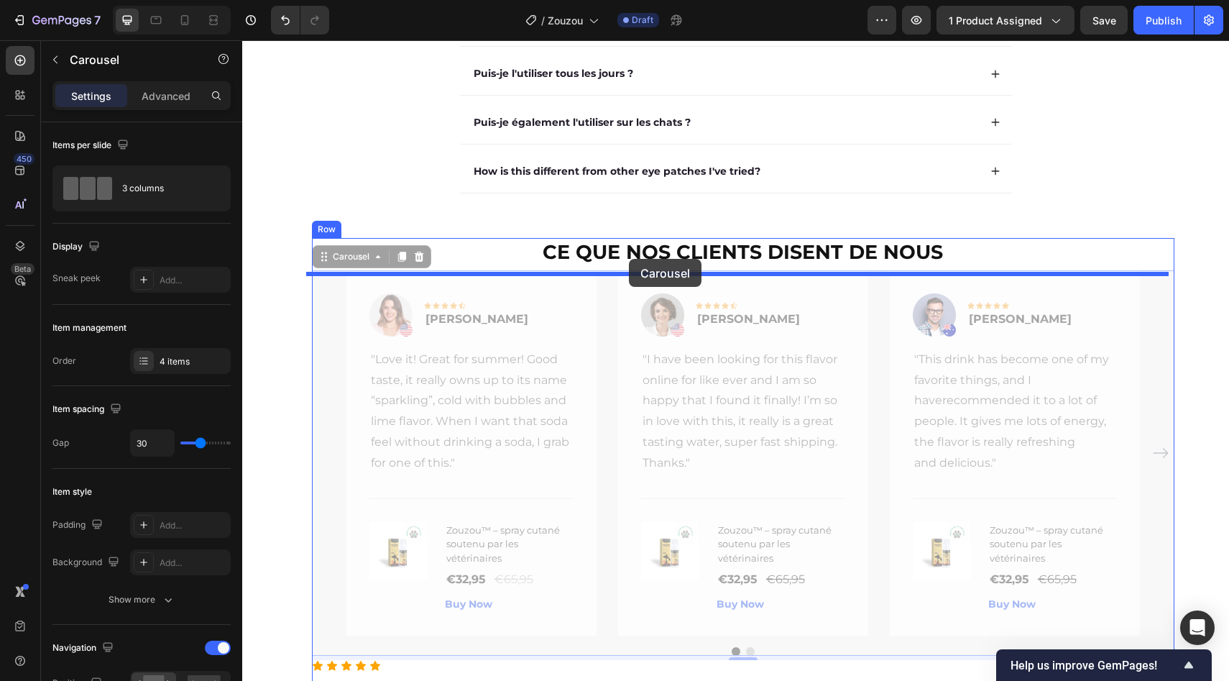
drag, startPoint x: 601, startPoint y: 289, endPoint x: 629, endPoint y: 259, distance: 41.2
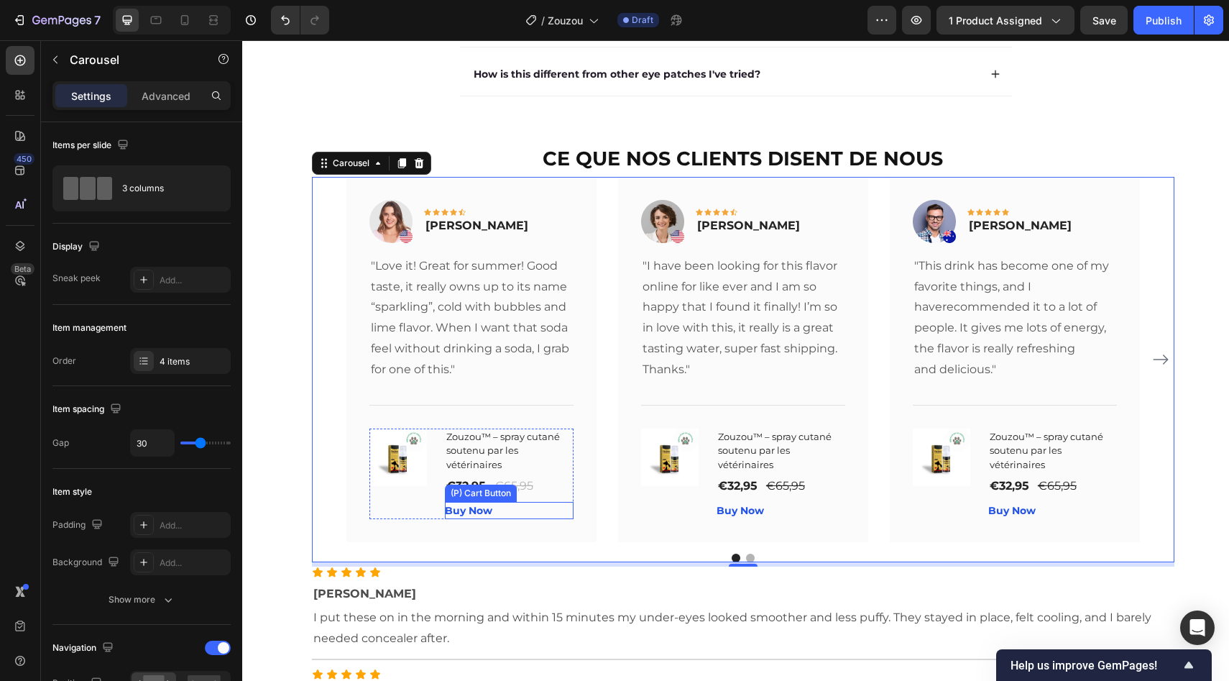
scroll to position [2235, 0]
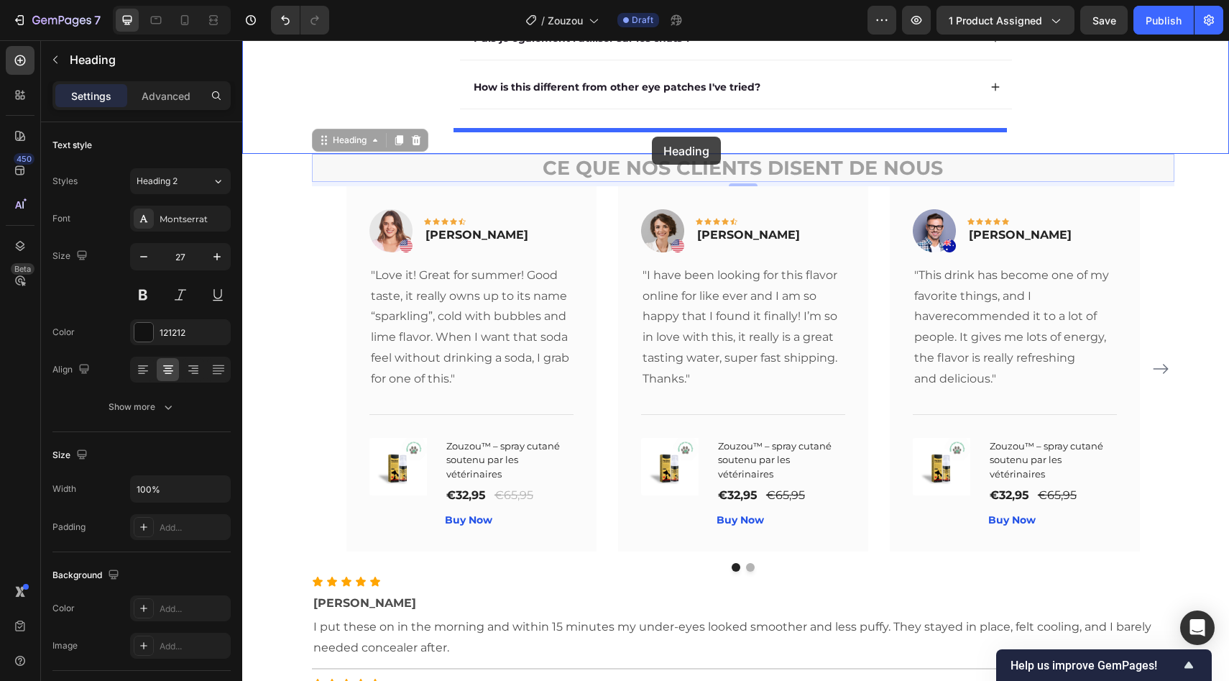
drag, startPoint x: 648, startPoint y: 173, endPoint x: 652, endPoint y: 137, distance: 36.9
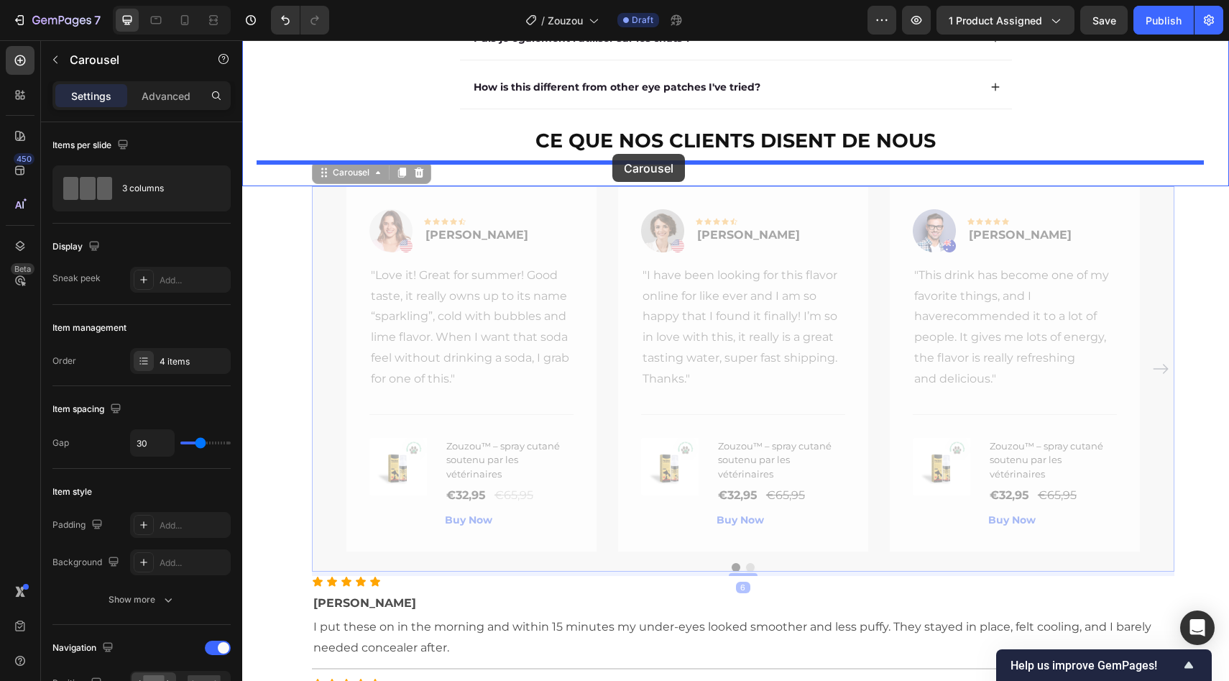
drag, startPoint x: 602, startPoint y: 198, endPoint x: 612, endPoint y: 154, distance: 45.7
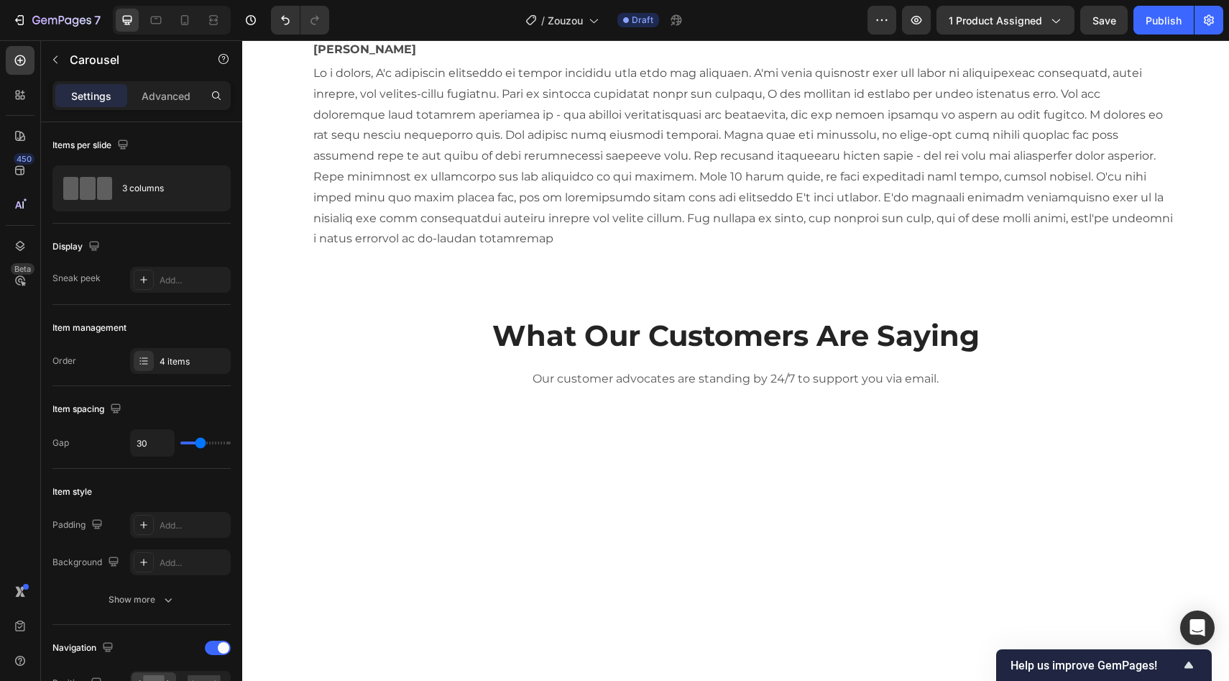
scroll to position [4949, 0]
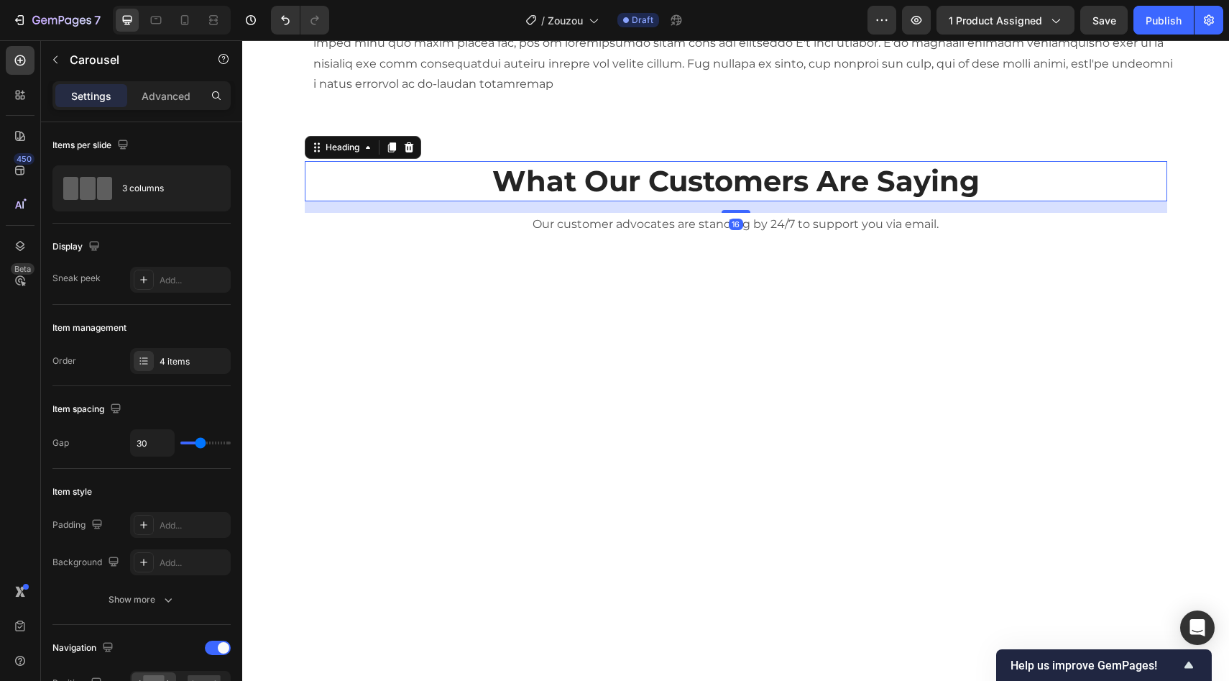
click at [621, 198] on p "What Our Customers Are Saying" at bounding box center [736, 180] width 860 height 37
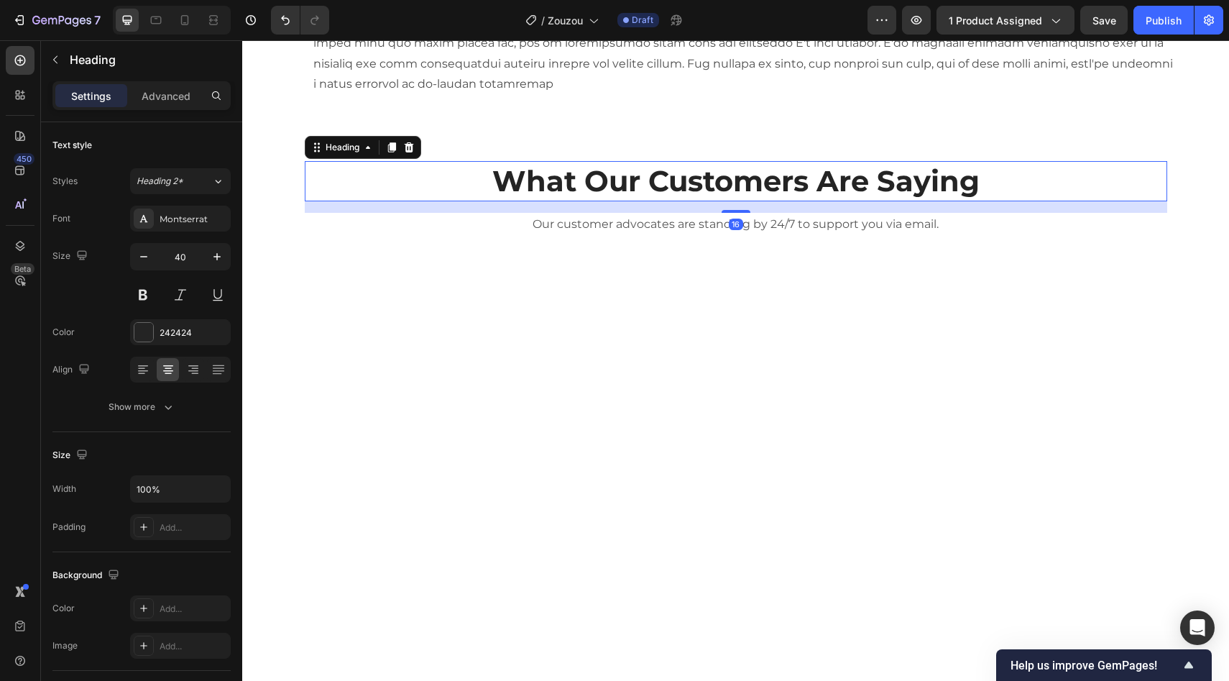
scroll to position [4769, 0]
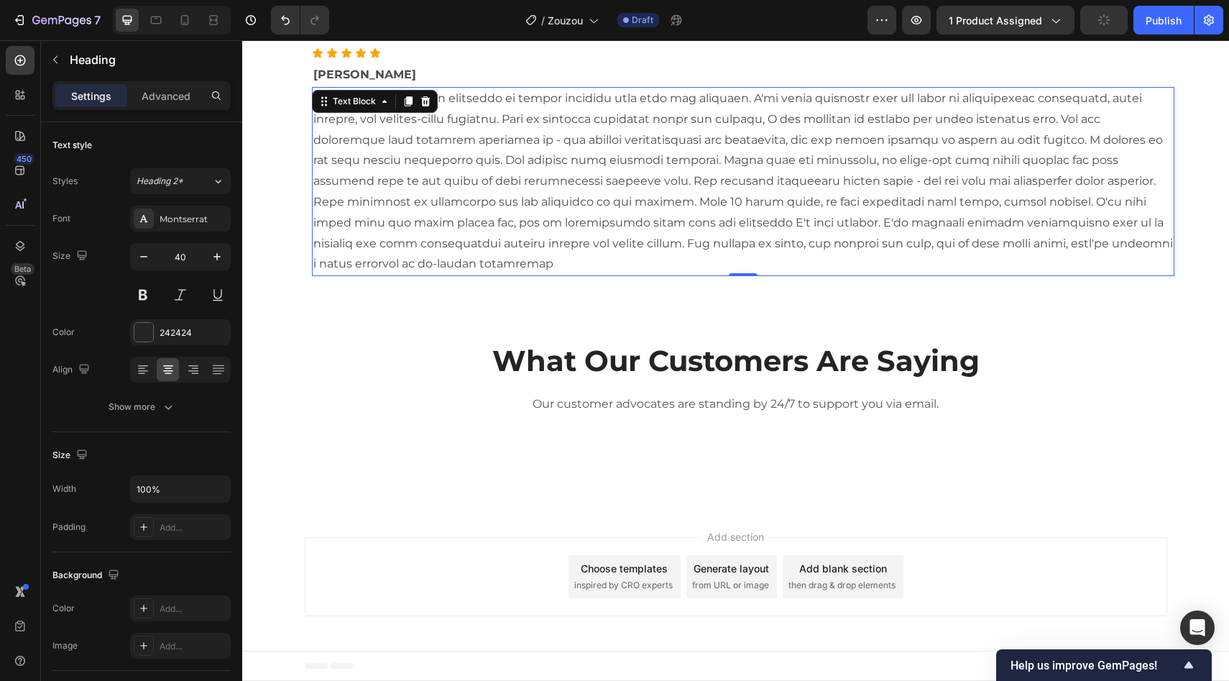
click at [423, 242] on p at bounding box center [743, 181] width 860 height 186
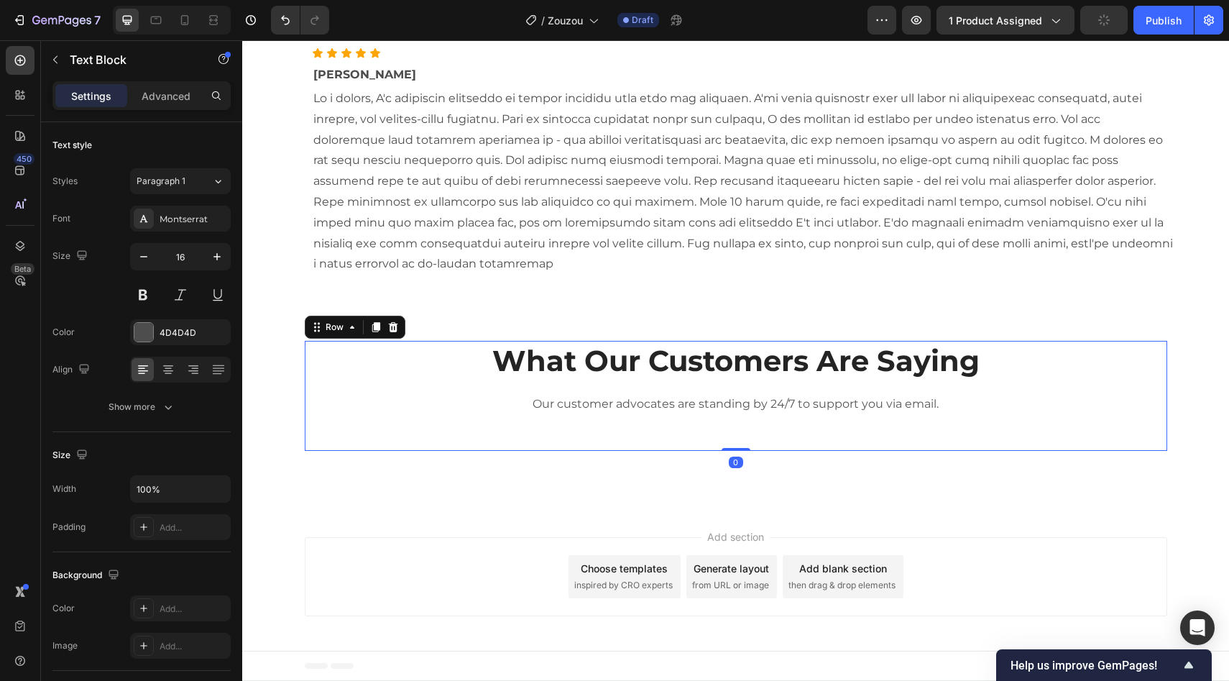
click at [408, 418] on div "What Our Customers Are Saying Heading Our customer advocates are standing by 24…" at bounding box center [736, 396] width 863 height 110
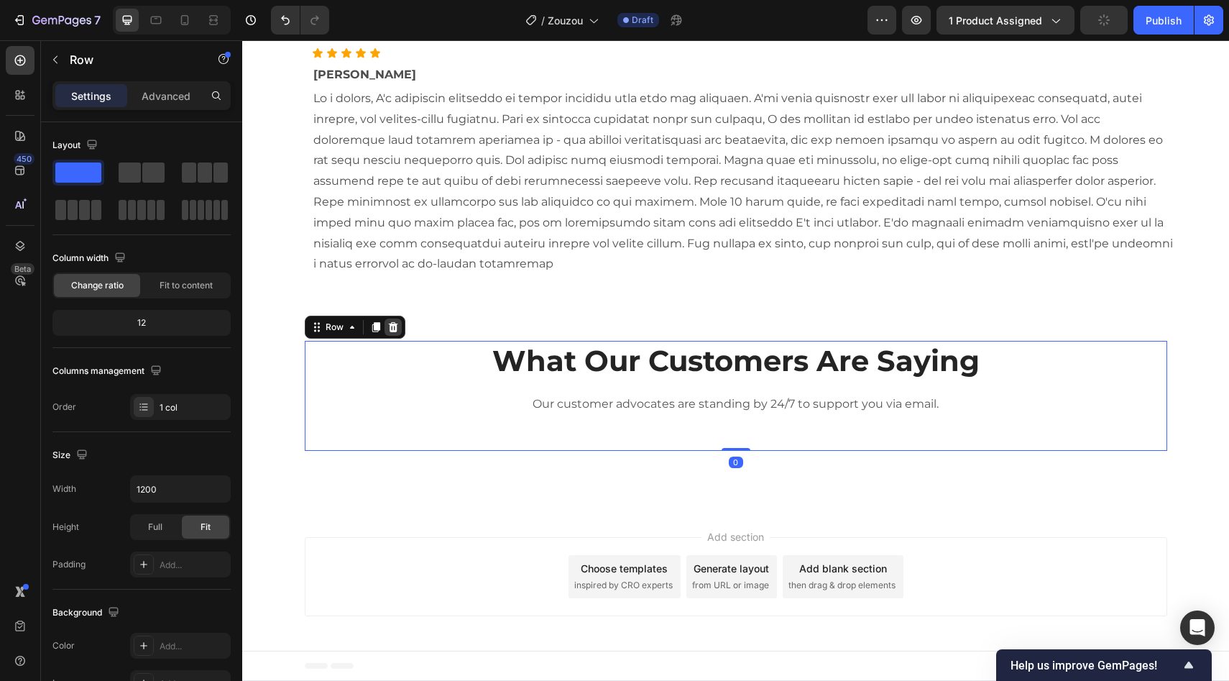
click at [388, 330] on icon at bounding box center [392, 327] width 9 height 10
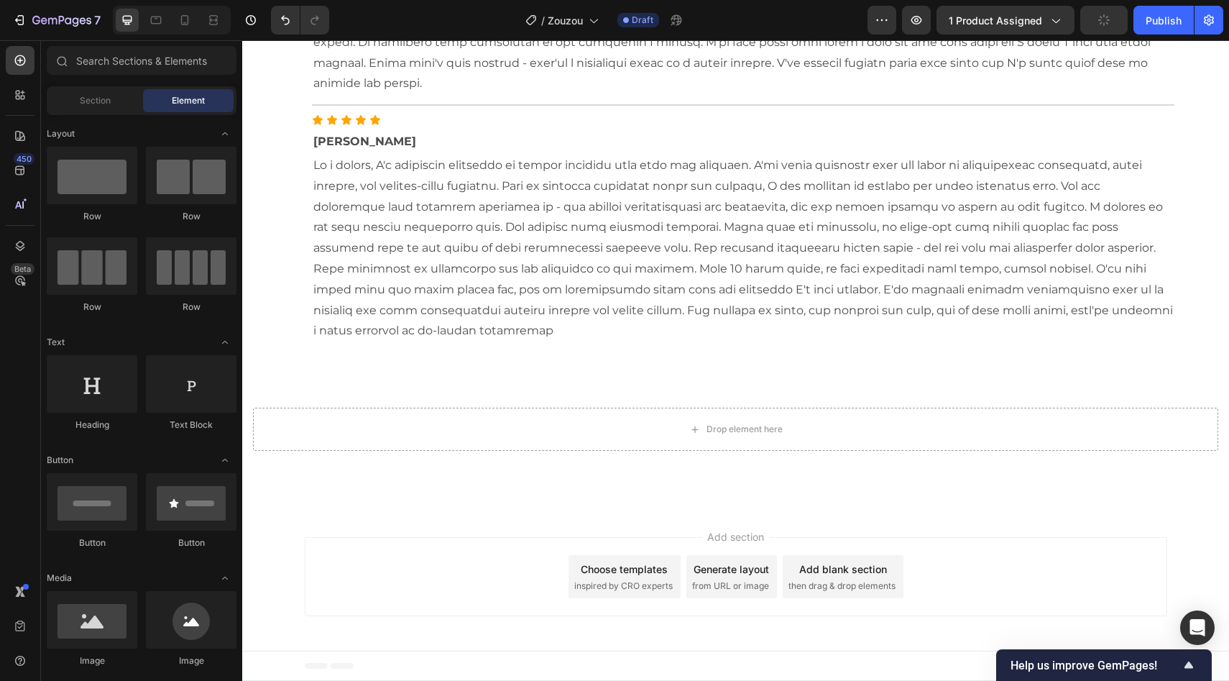
scroll to position [4702, 0]
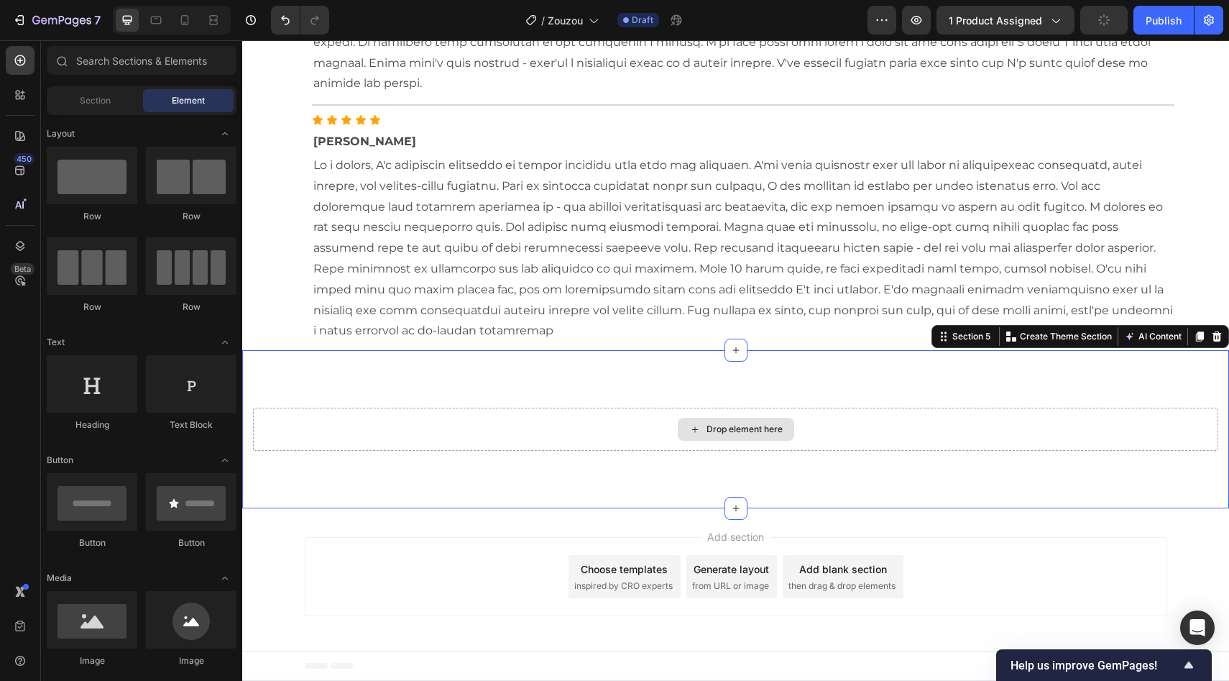
click at [418, 432] on div "Drop element here" at bounding box center [735, 429] width 965 height 43
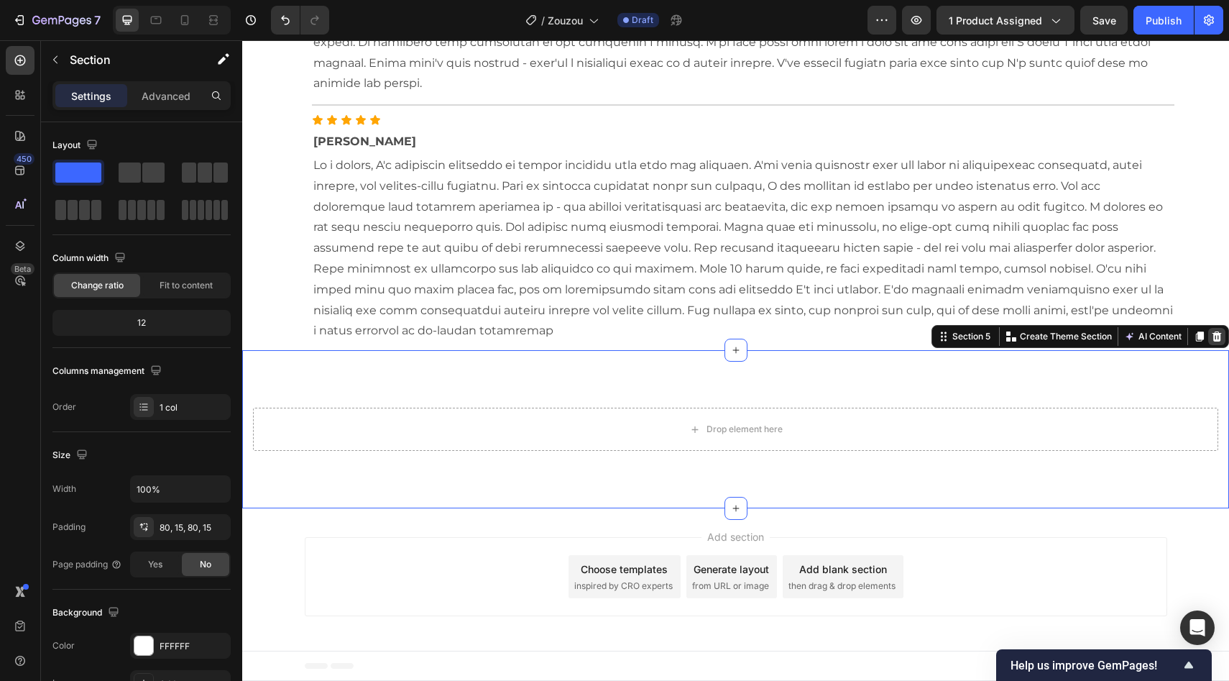
click at [1213, 341] on icon at bounding box center [1217, 336] width 9 height 10
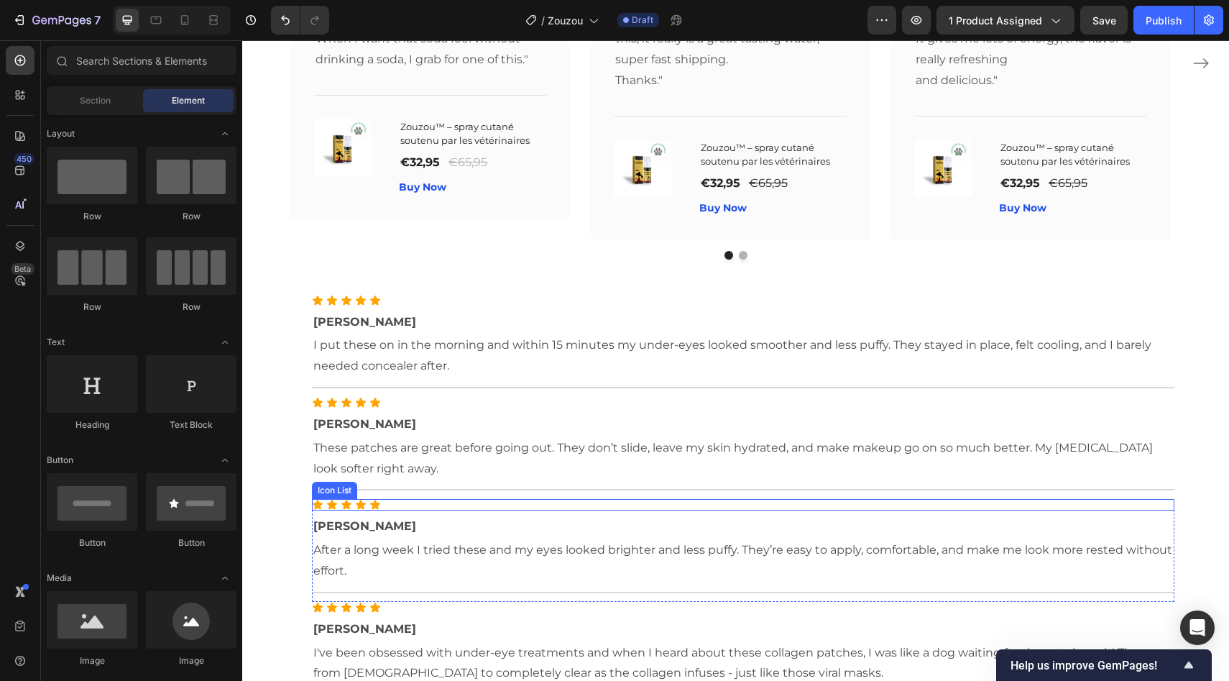
scroll to position [2411, 0]
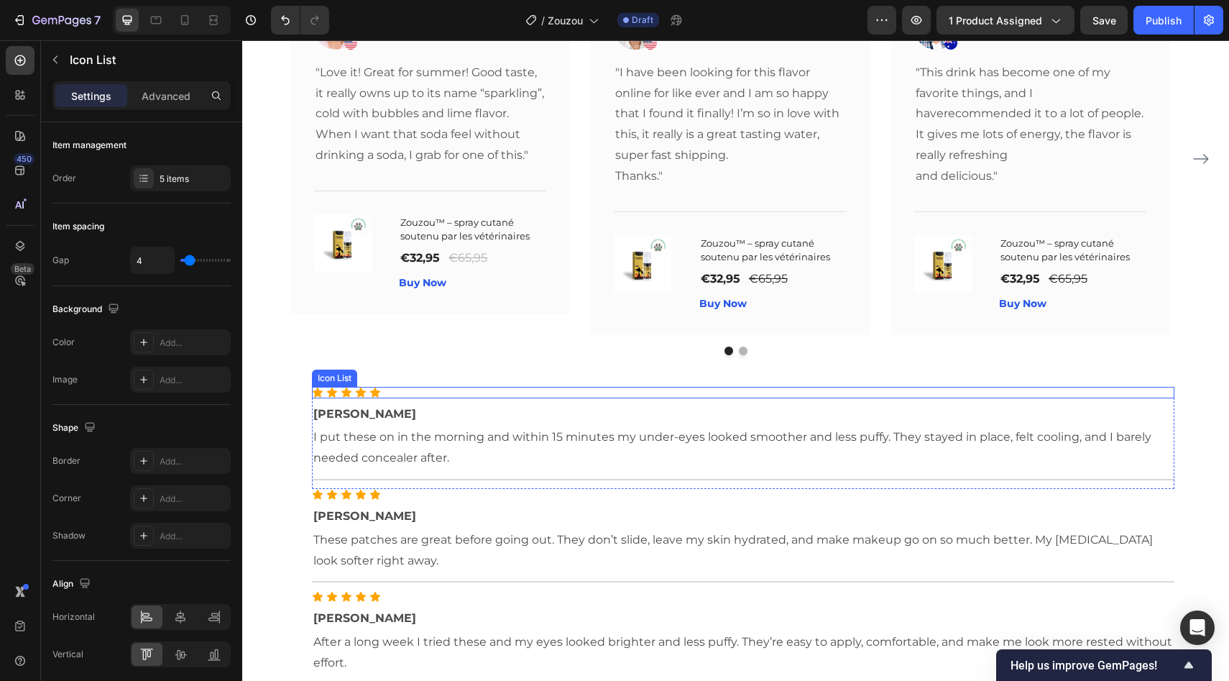
click at [423, 397] on div "Icon Icon Icon Icon Icon" at bounding box center [743, 393] width 863 height 12
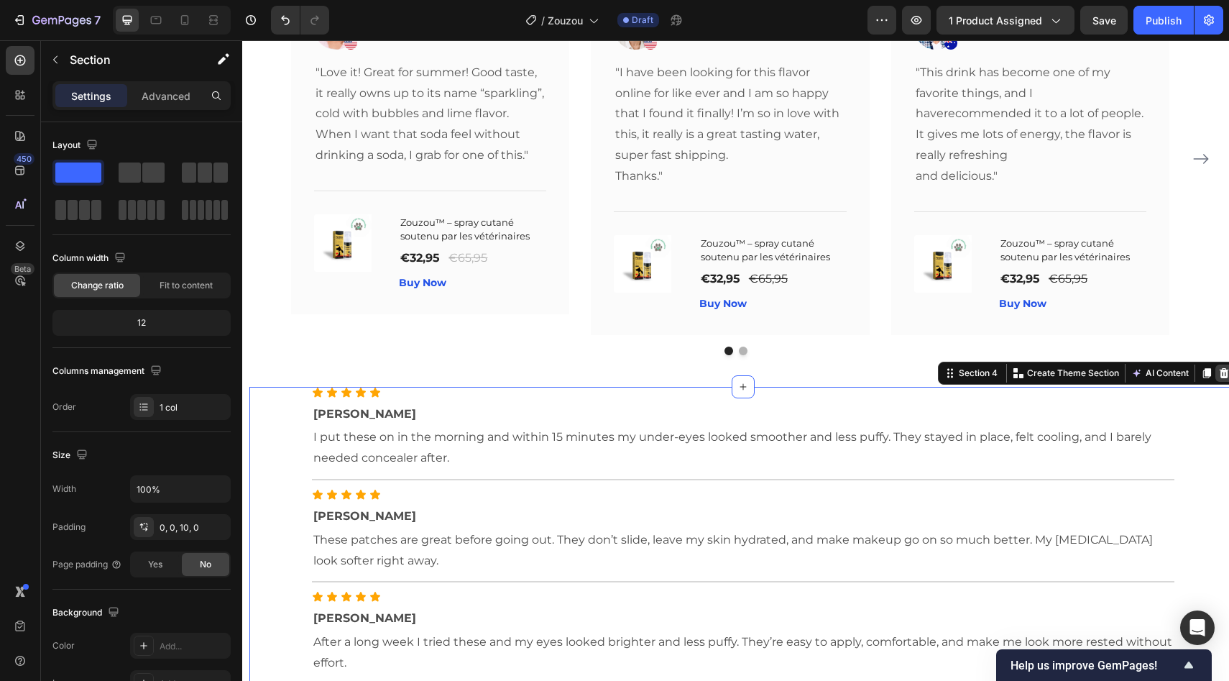
click at [1220, 375] on icon at bounding box center [1224, 372] width 9 height 10
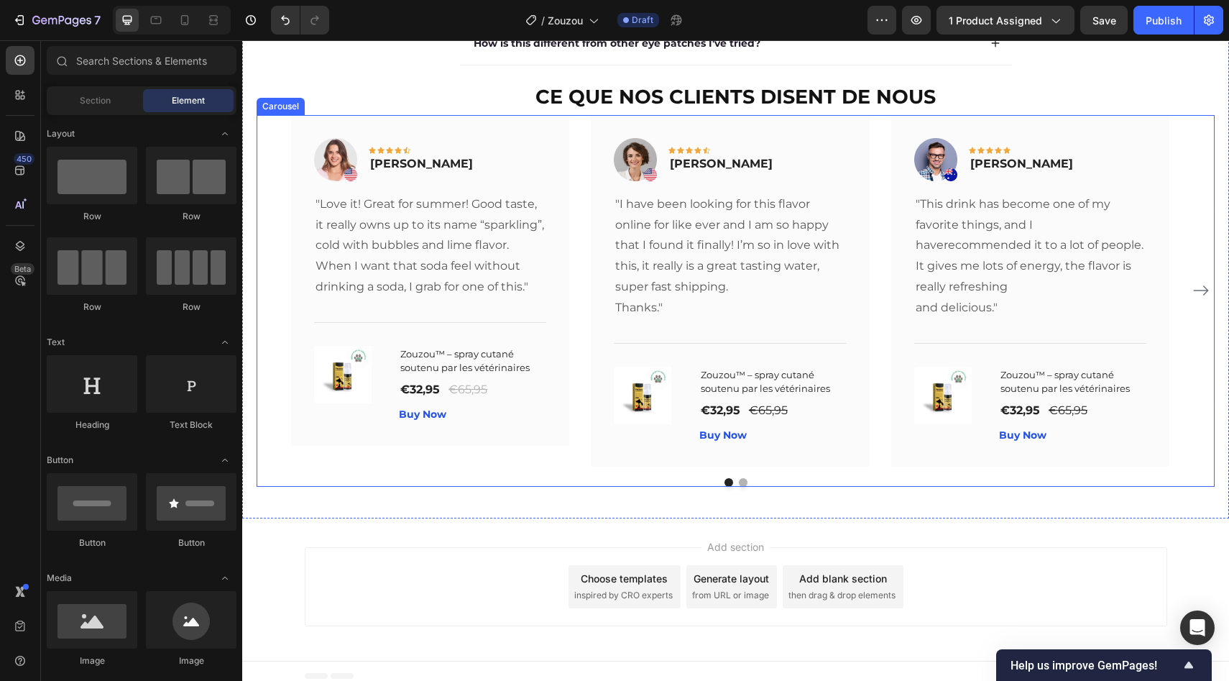
scroll to position [2271, 0]
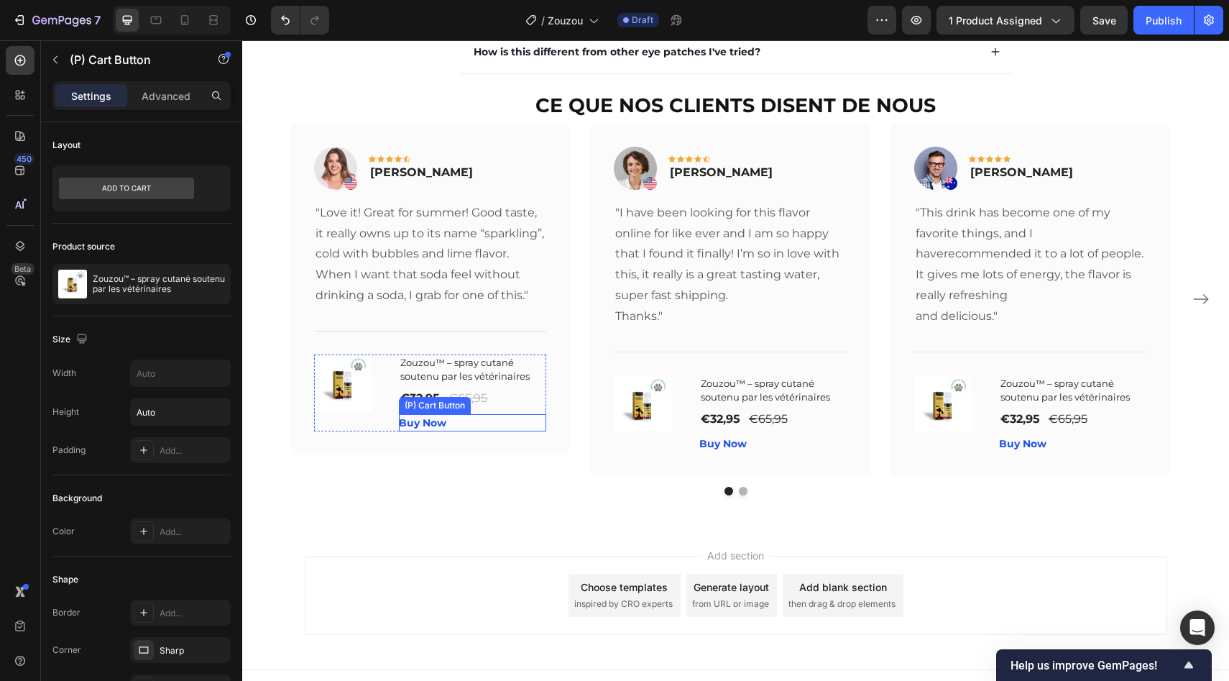
click at [461, 421] on div "Buy Now (P) Cart Button" at bounding box center [472, 422] width 147 height 17
click at [447, 425] on div "Buy Now (P) Cart Button 0" at bounding box center [472, 422] width 147 height 17
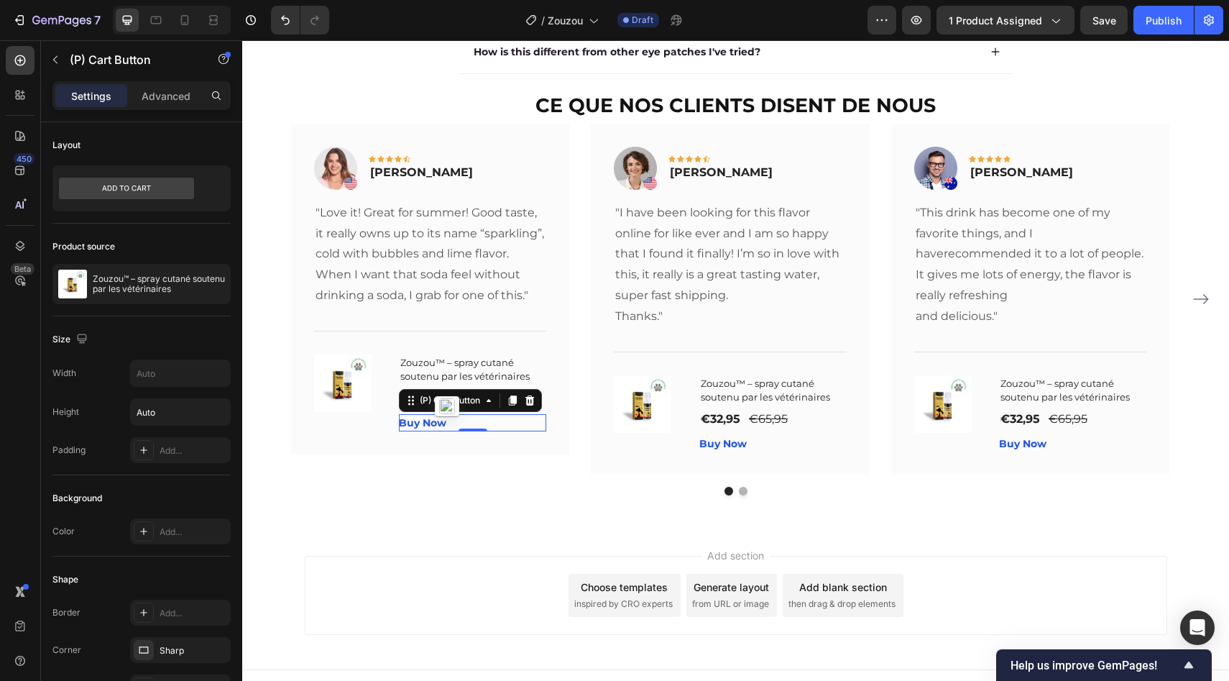
click at [447, 425] on div "Buy Now (P) Cart Button 0" at bounding box center [472, 422] width 147 height 17
click at [418, 425] on div "Buy Now" at bounding box center [422, 422] width 47 height 15
click at [418, 425] on p "Buy Now" at bounding box center [422, 422] width 47 height 15
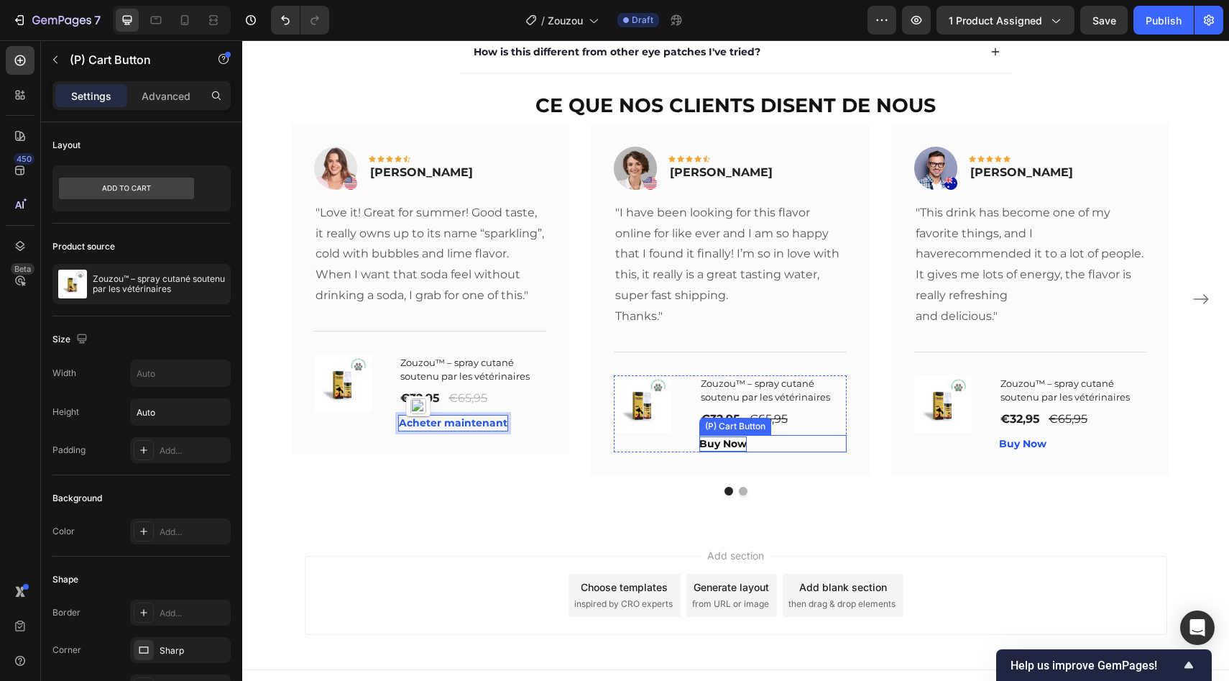
click at [730, 443] on div "Buy Now" at bounding box center [722, 443] width 47 height 15
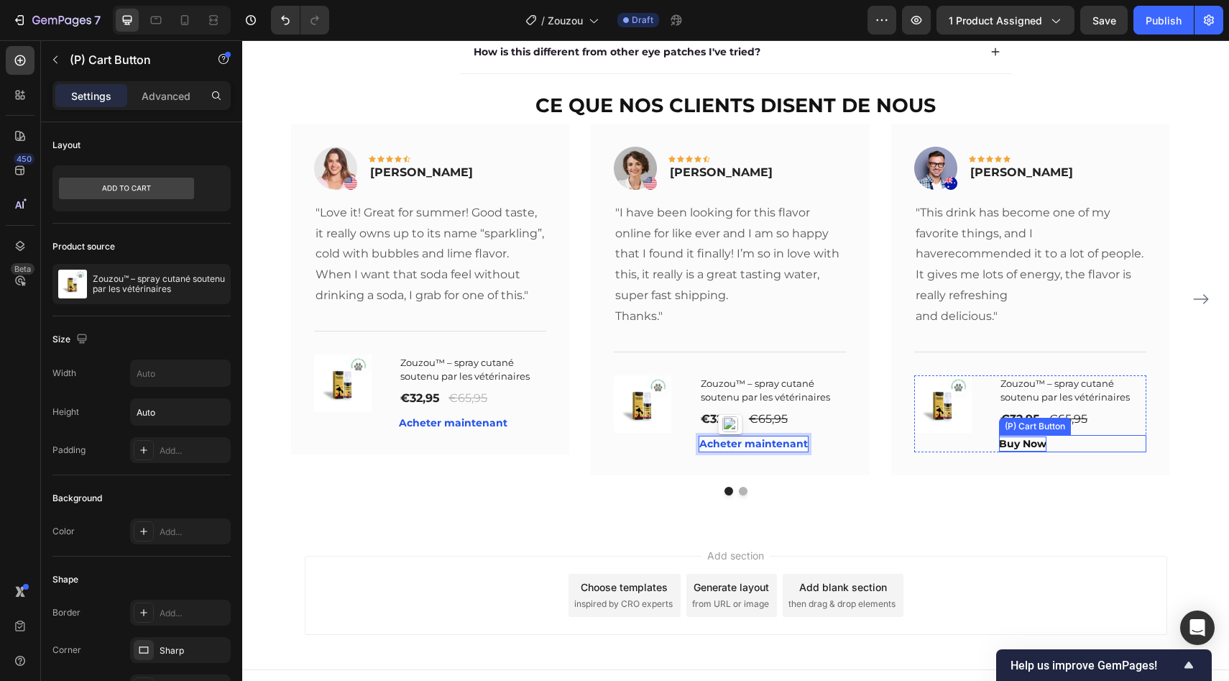
click at [1006, 446] on div "Buy Now" at bounding box center [1022, 443] width 47 height 15
click at [1006, 446] on p "Buy Now" at bounding box center [1022, 443] width 47 height 15
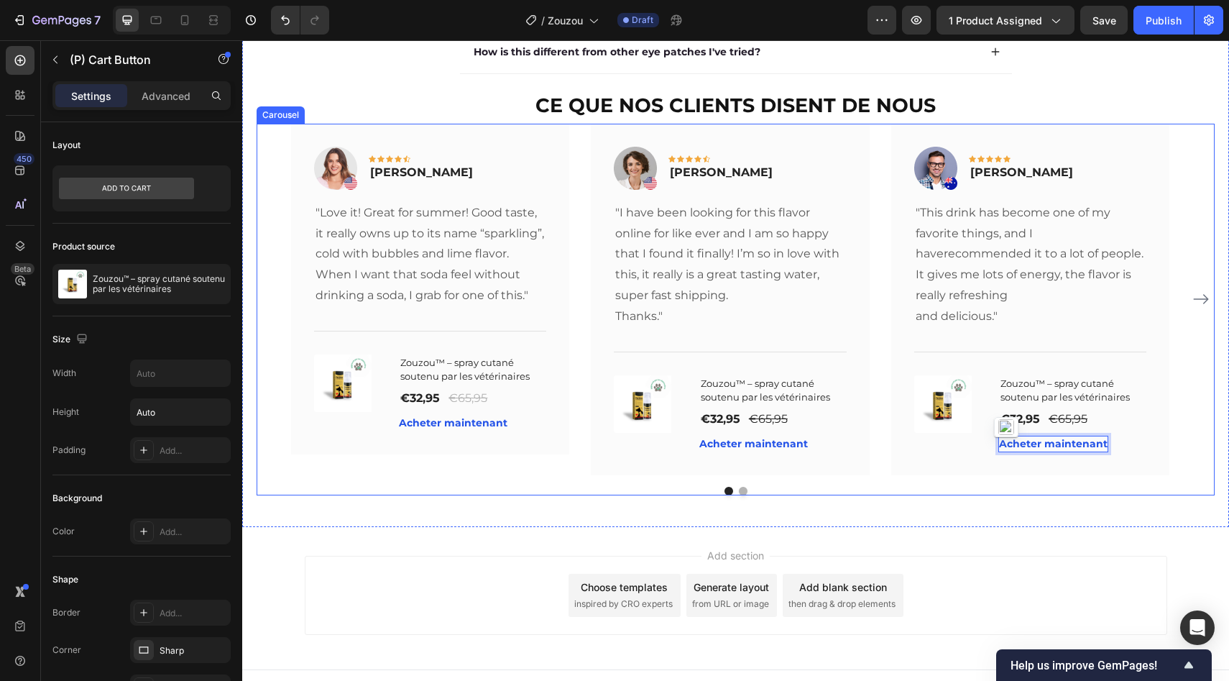
click at [740, 487] on div "Image Icon Icon Icon Icon Icon Row Rita Carroll Text block Row "Love it! Great …" at bounding box center [736, 310] width 958 height 372
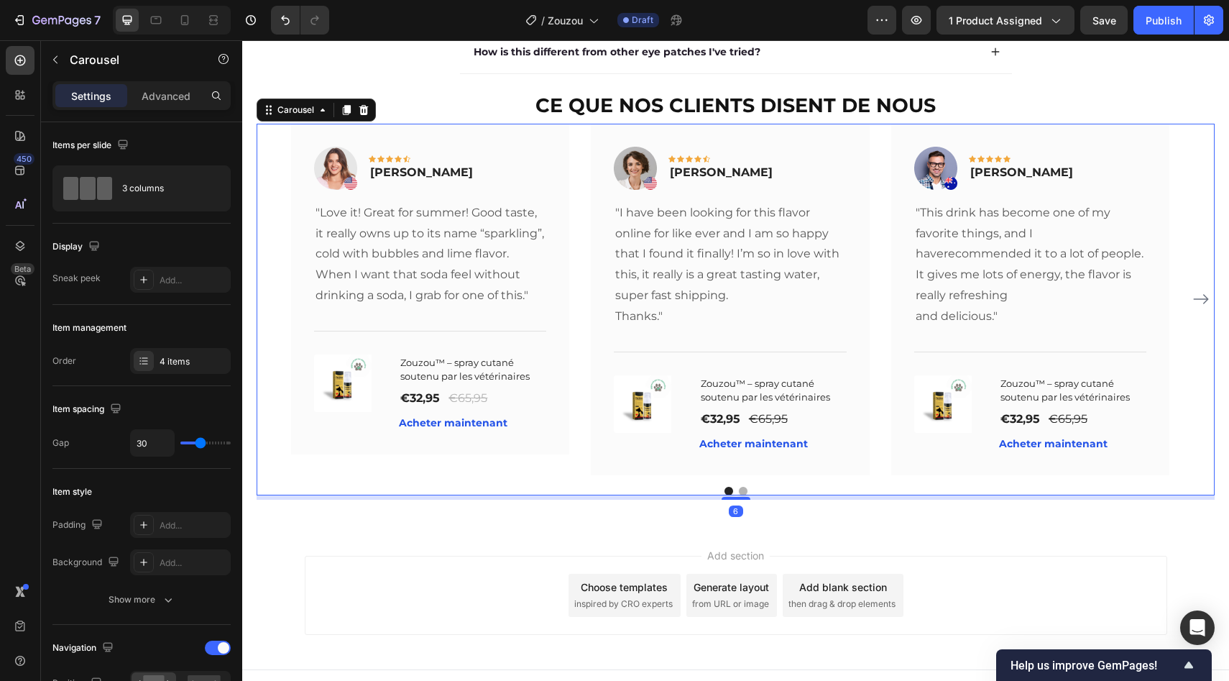
click at [740, 487] on div "Image Icon Icon Icon Icon Icon Row Rita Carroll Text block Row "Love it! Great …" at bounding box center [736, 310] width 958 height 372
click at [725, 495] on button "Dot" at bounding box center [729, 491] width 9 height 9
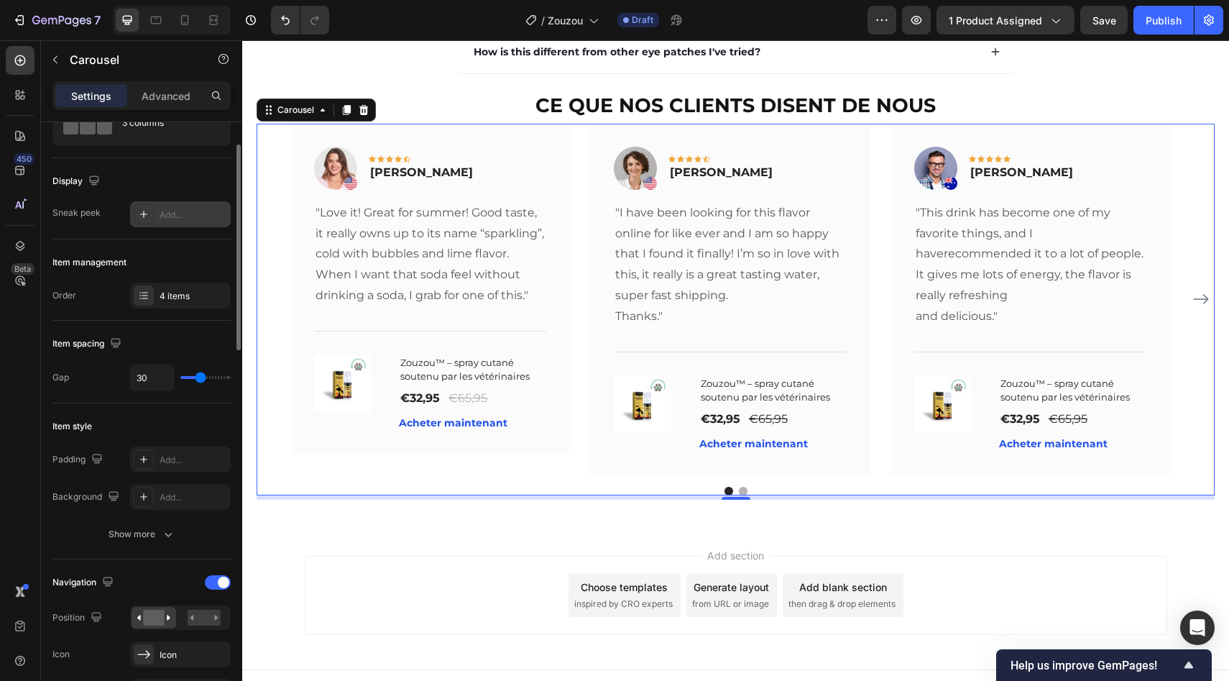
scroll to position [67, 0]
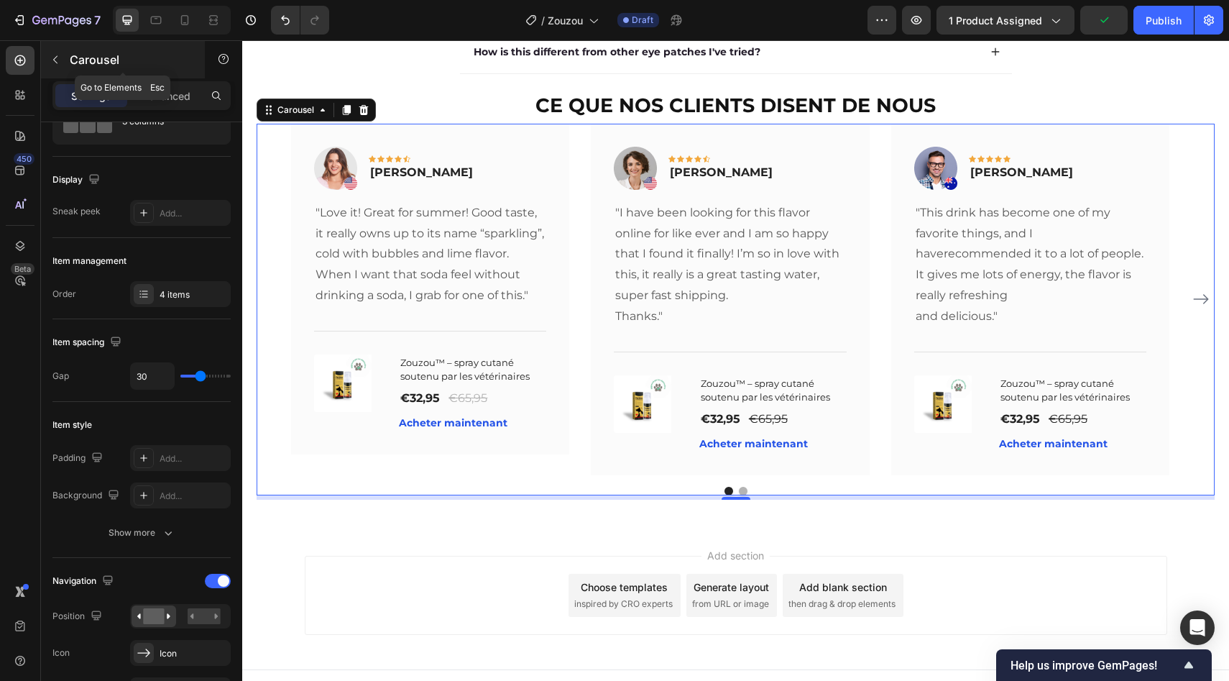
click at [65, 60] on button "button" at bounding box center [55, 59] width 23 height 23
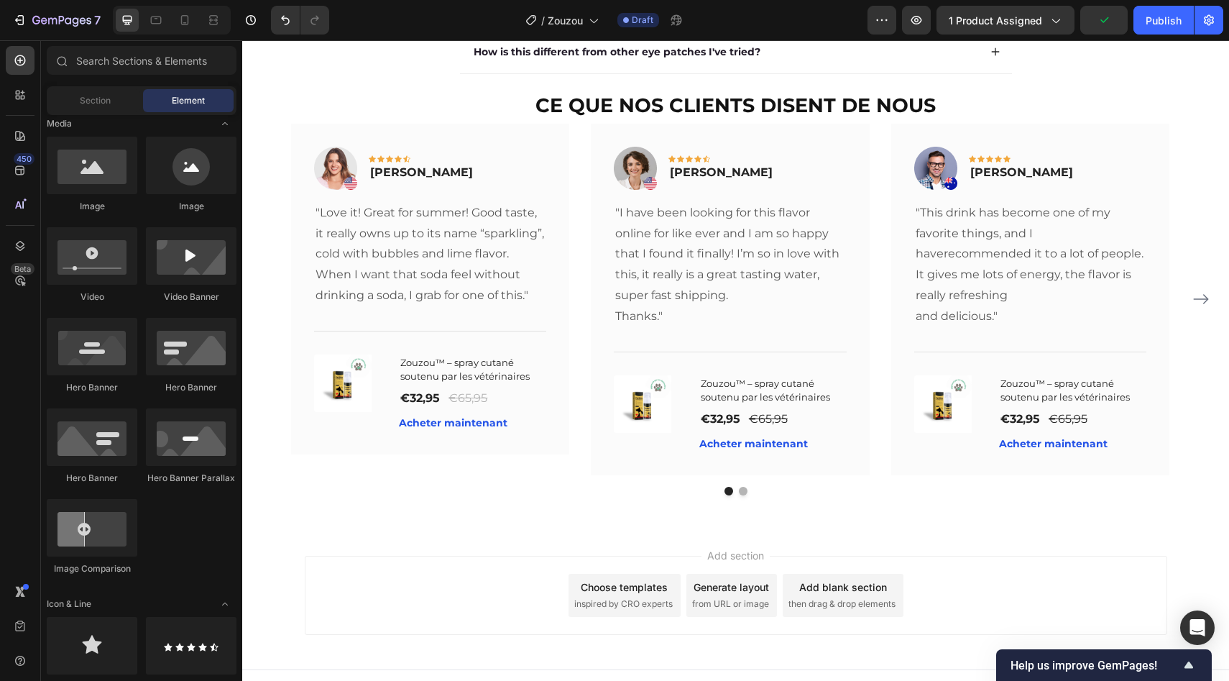
scroll to position [0, 0]
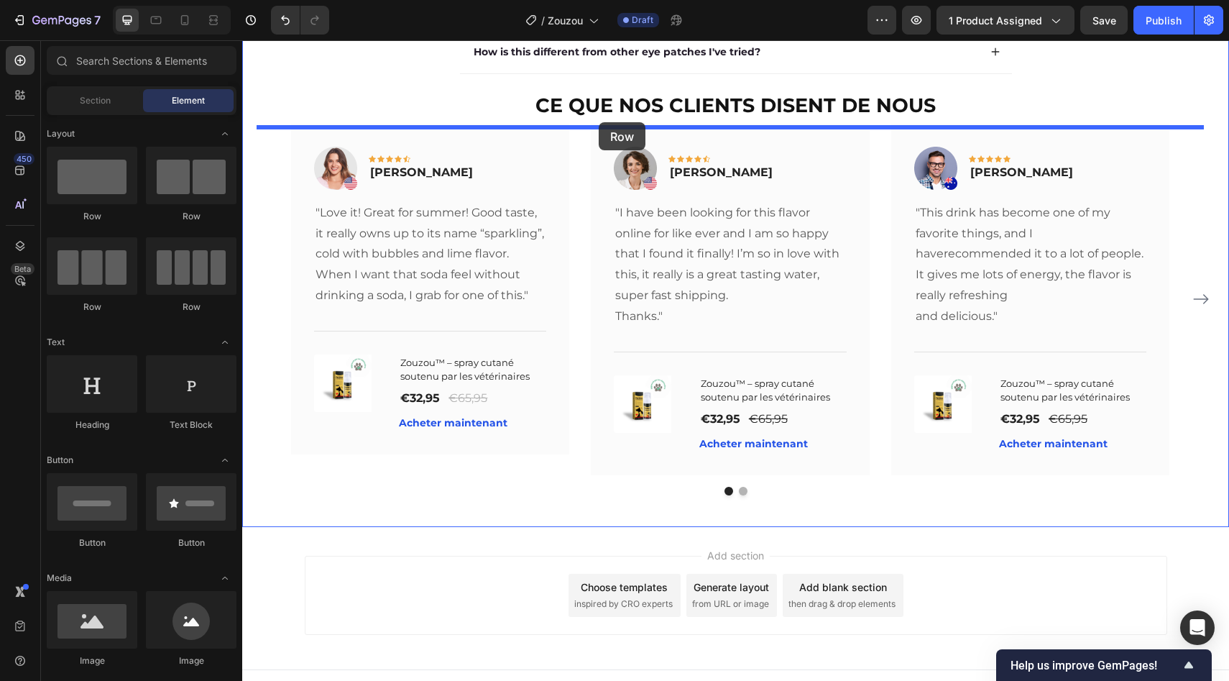
drag, startPoint x: 351, startPoint y: 305, endPoint x: 599, endPoint y: 121, distance: 308.2
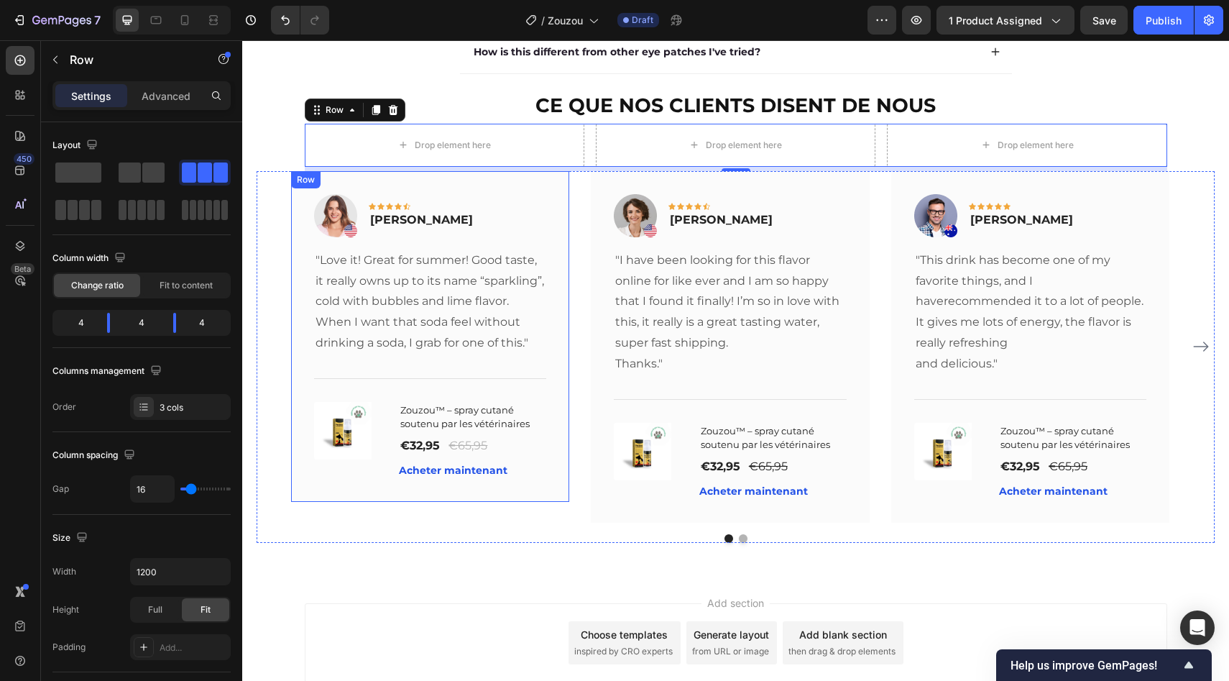
scroll to position [67, 0]
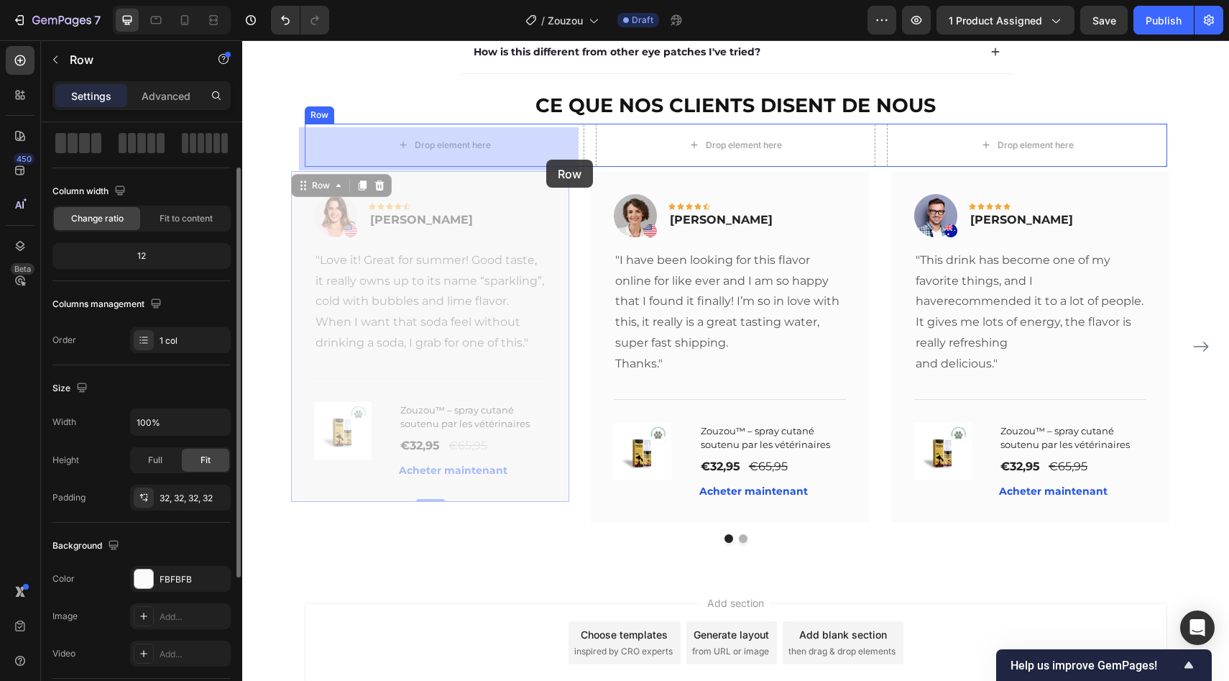
drag, startPoint x: 555, startPoint y: 238, endPoint x: 546, endPoint y: 157, distance: 81.8
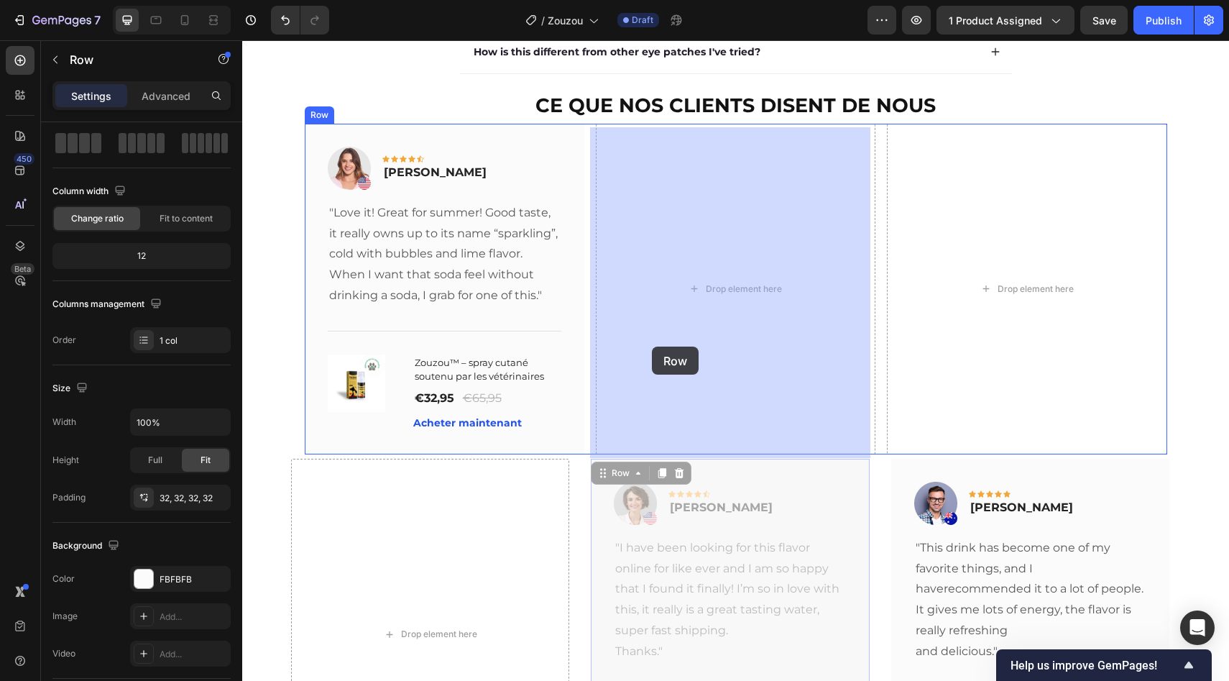
drag, startPoint x: 609, startPoint y: 472, endPoint x: 656, endPoint y: 323, distance: 155.9
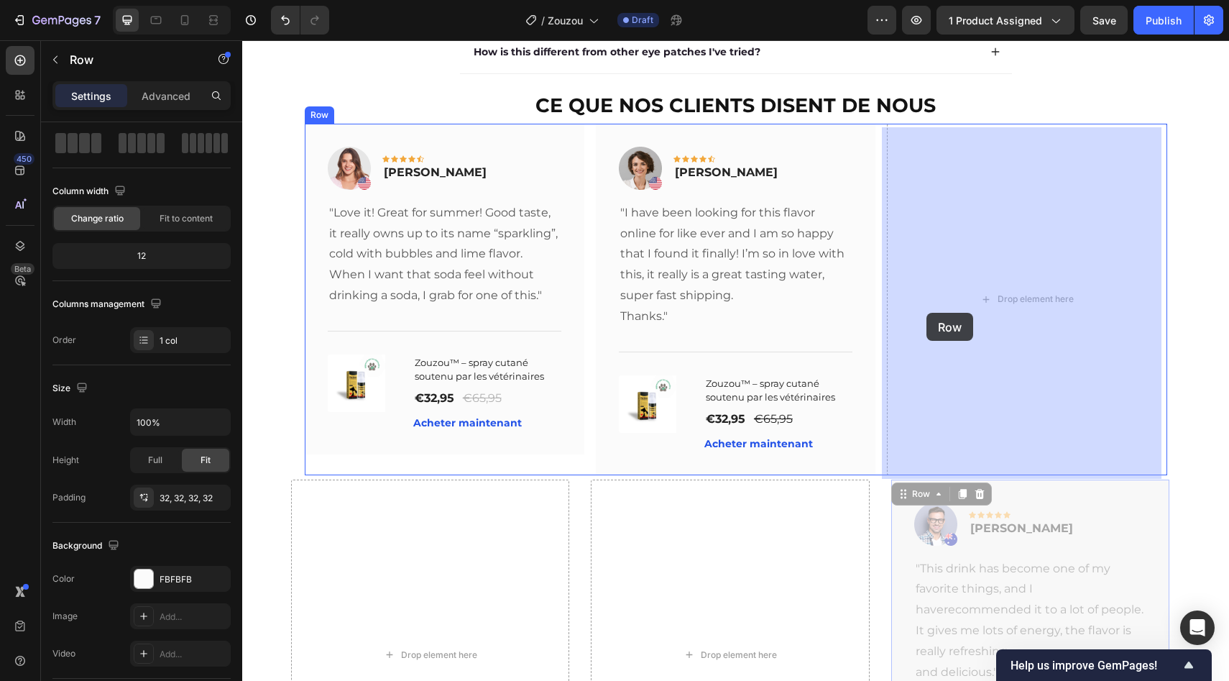
drag, startPoint x: 908, startPoint y: 493, endPoint x: 926, endPoint y: 311, distance: 182.8
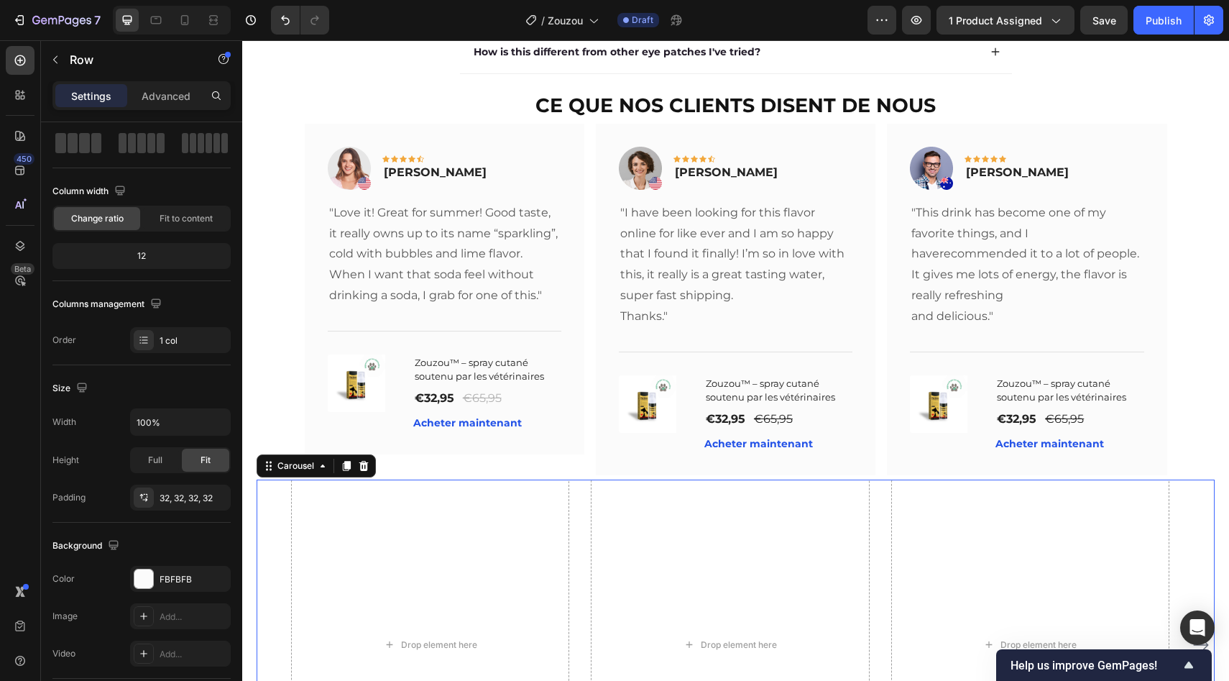
click at [878, 523] on div "Drop element here Drop element here Drop element here Image Icon Icon Icon Icon…" at bounding box center [735, 644] width 889 height 331
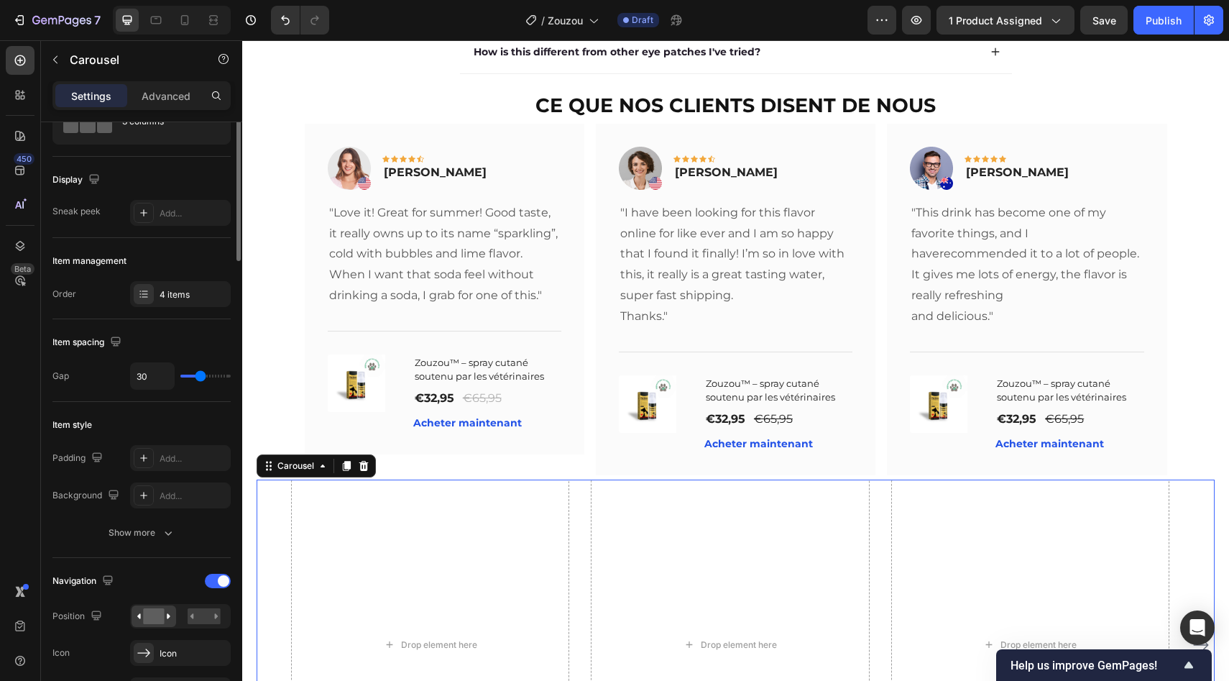
scroll to position [0, 0]
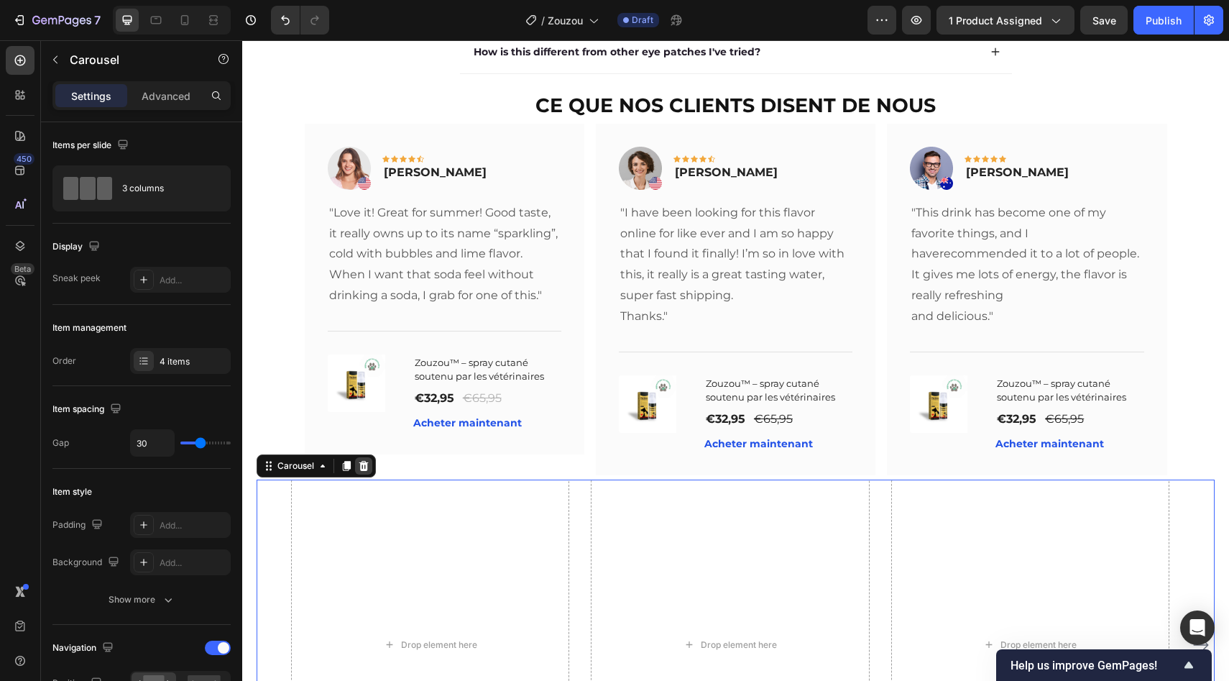
click at [367, 464] on icon at bounding box center [364, 466] width 12 height 12
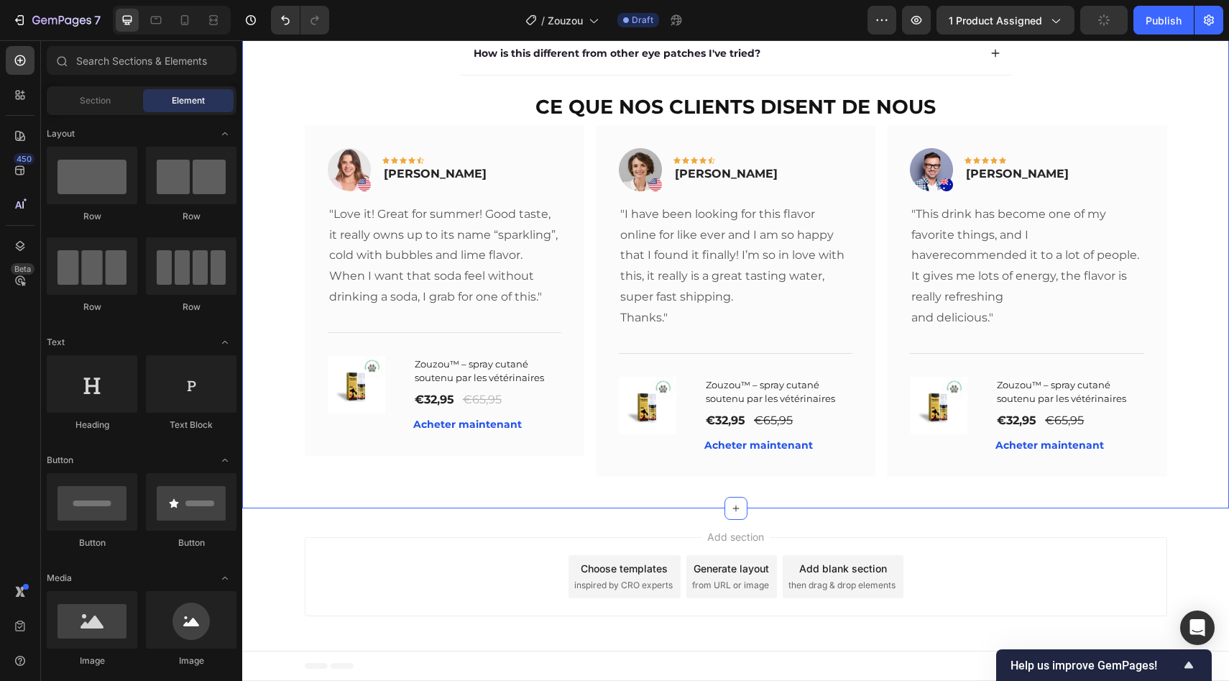
click at [274, 376] on div "Questions fréquentes Heading Et si cela ne fonctionne pas pour moi ? Est-ce san…" at bounding box center [736, 134] width 958 height 694
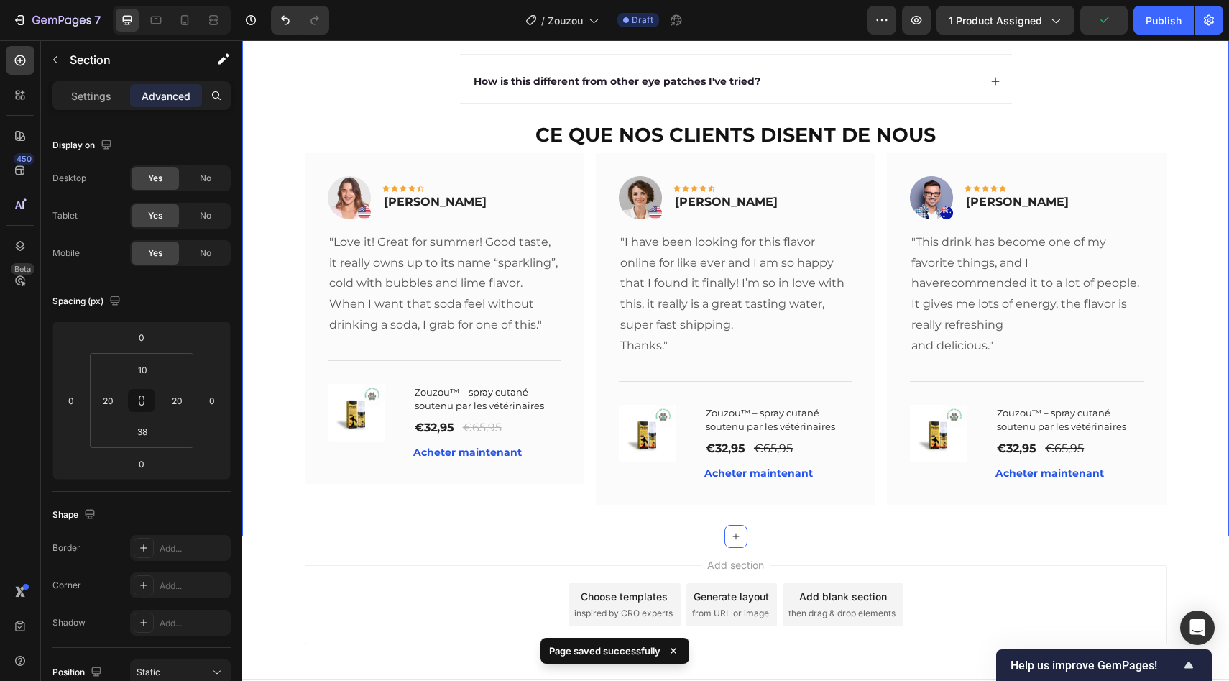
scroll to position [2232, 0]
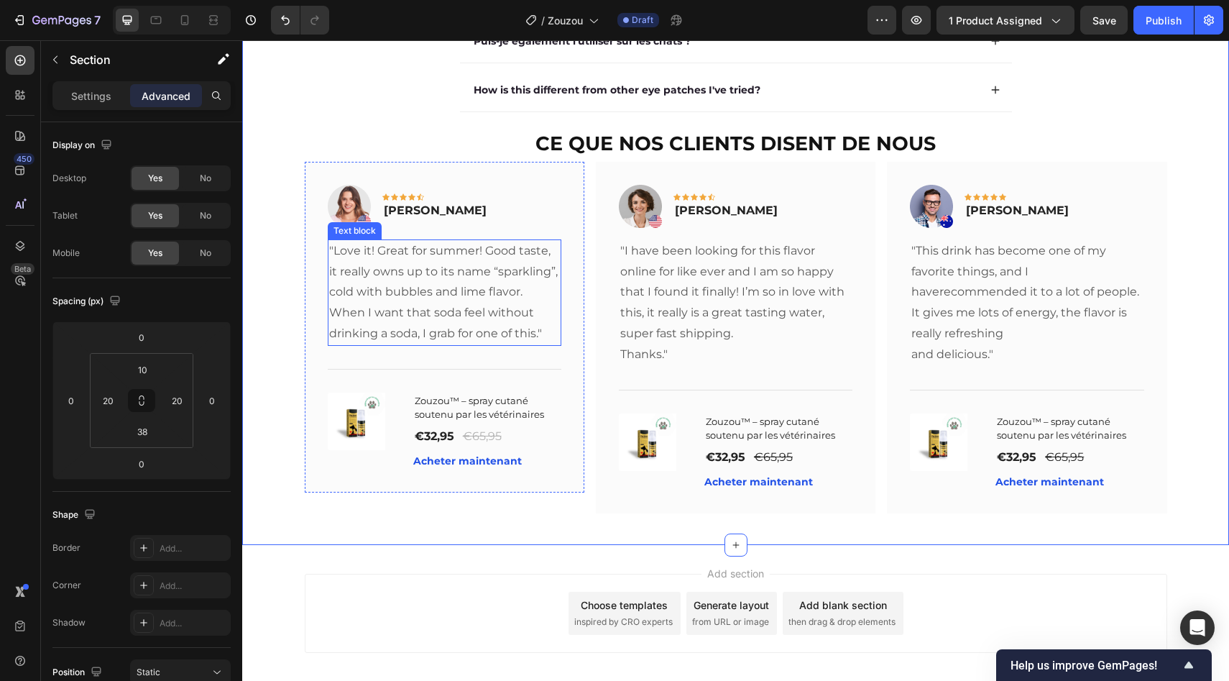
click at [509, 306] on p ""Love it! Great for summer! Good taste, it really owns up to its name “sparklin…" at bounding box center [444, 293] width 231 height 104
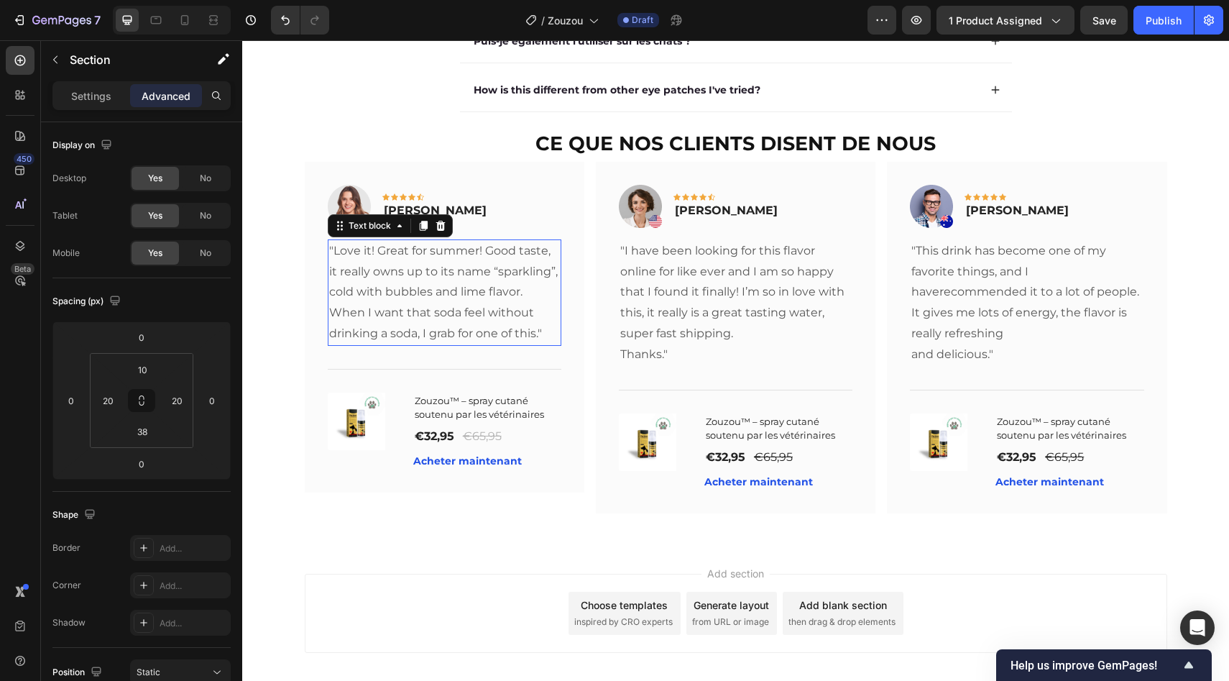
click at [509, 306] on p ""Love it! Great for summer! Good taste, it really owns up to its name “sparklin…" at bounding box center [444, 293] width 231 height 104
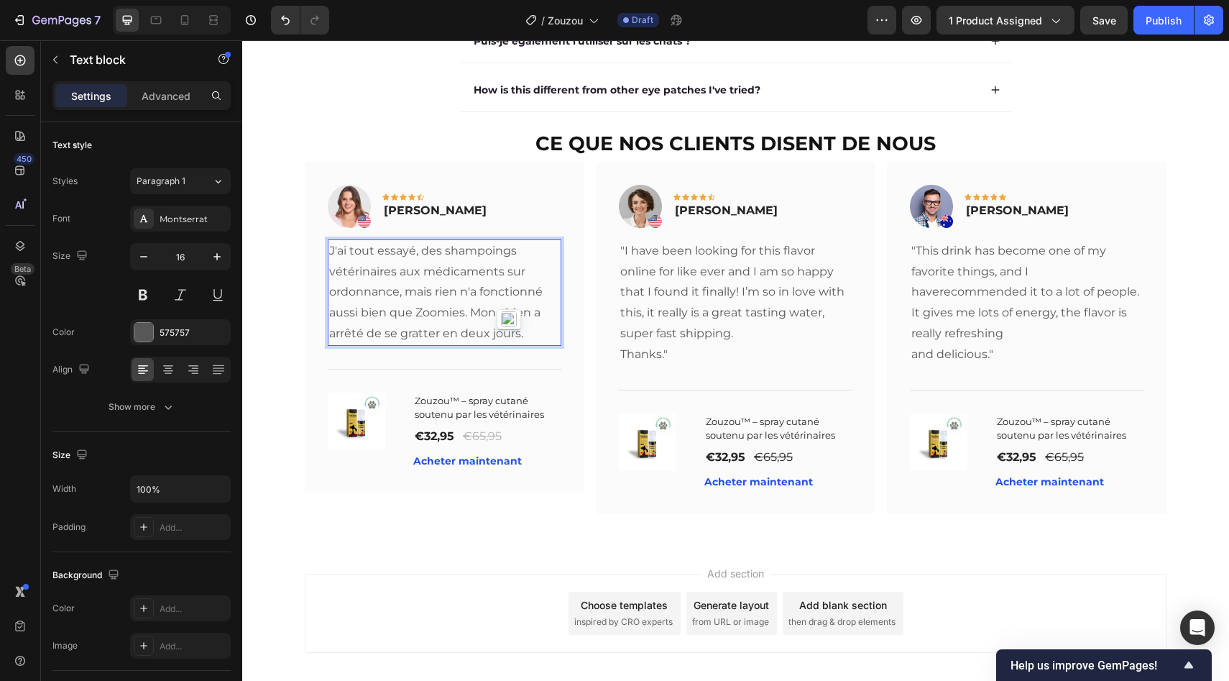
click at [426, 321] on p "J'ai tout essayé, des shampoings vétérinaires aux médicaments sur ordonnance, m…" at bounding box center [444, 293] width 231 height 104
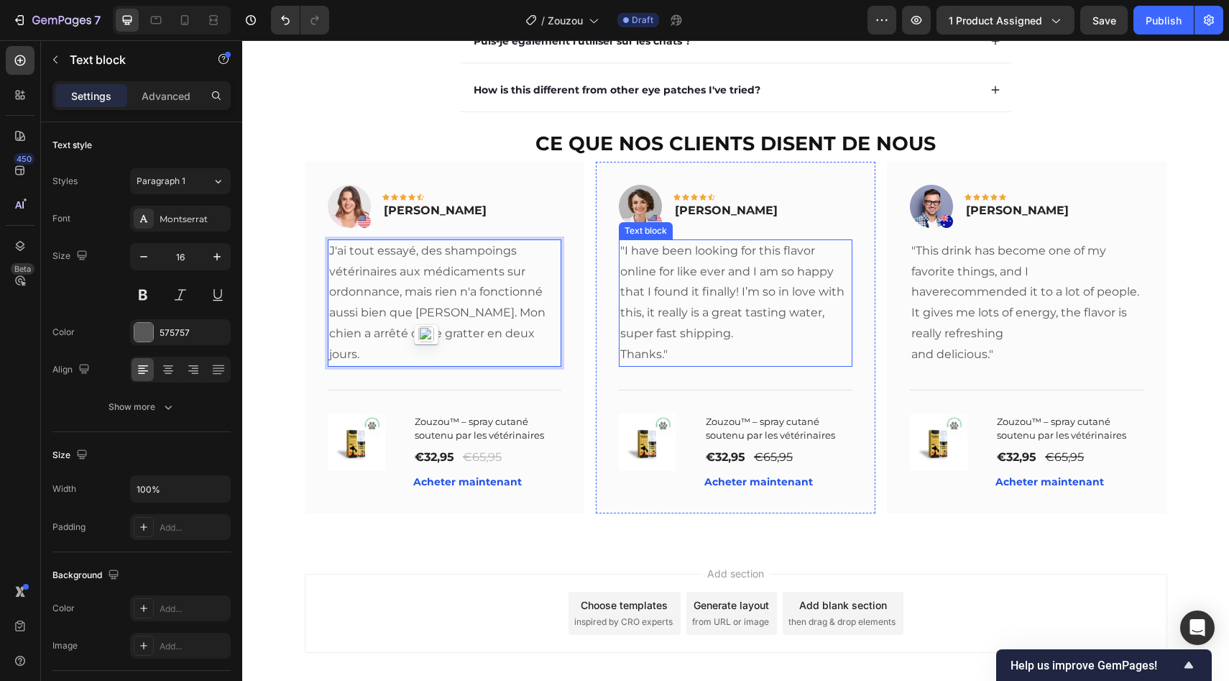
click at [685, 315] on p ""I have been looking for this flavor online for like ever and I am so happy tha…" at bounding box center [735, 293] width 231 height 104
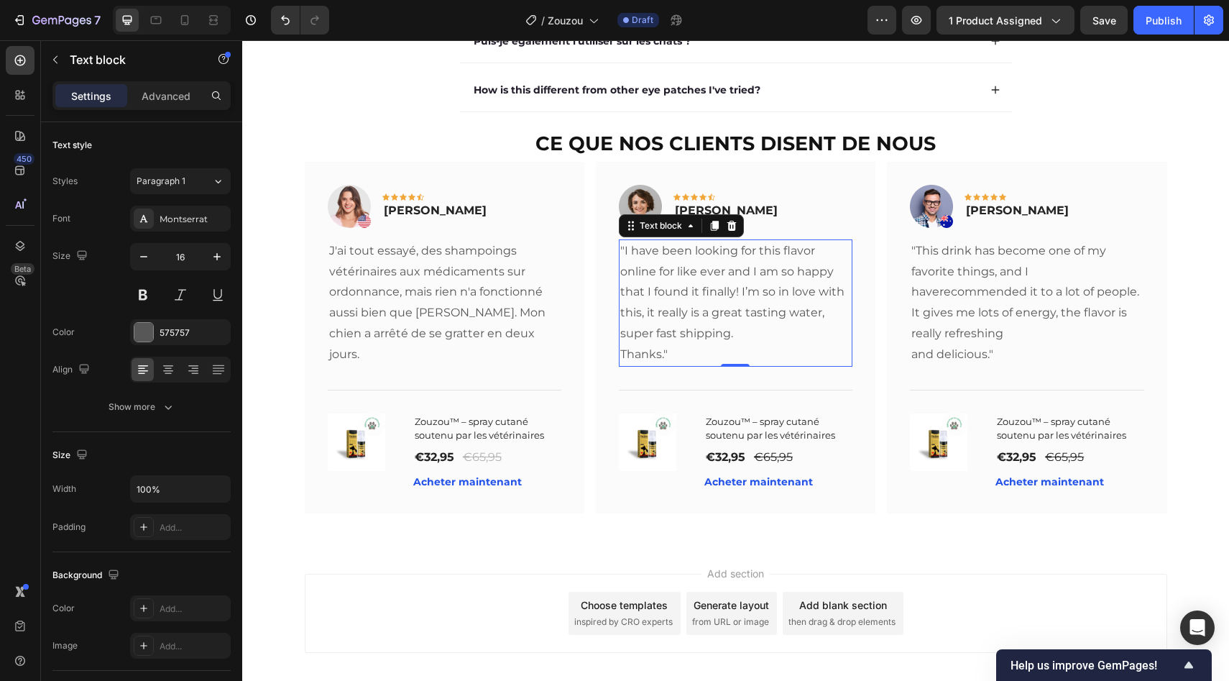
click at [685, 315] on p ""I have been looking for this flavor online for like ever and I am so happy tha…" at bounding box center [735, 293] width 231 height 104
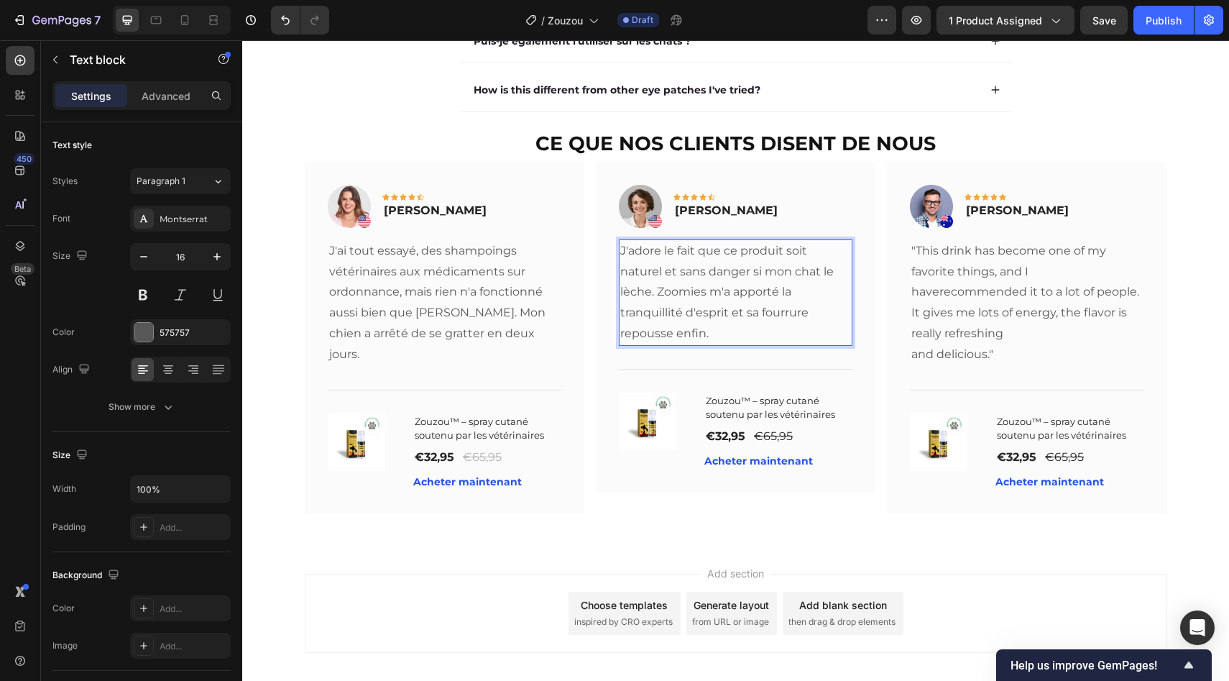
click at [665, 295] on p "J'adore le fait que ce produit soit naturel et sans danger si mon chat le lèche…" at bounding box center [735, 293] width 231 height 104
click at [930, 314] on p ""This drink has become one of my favorite things, and I haverecommended it to a…" at bounding box center [1026, 303] width 231 height 124
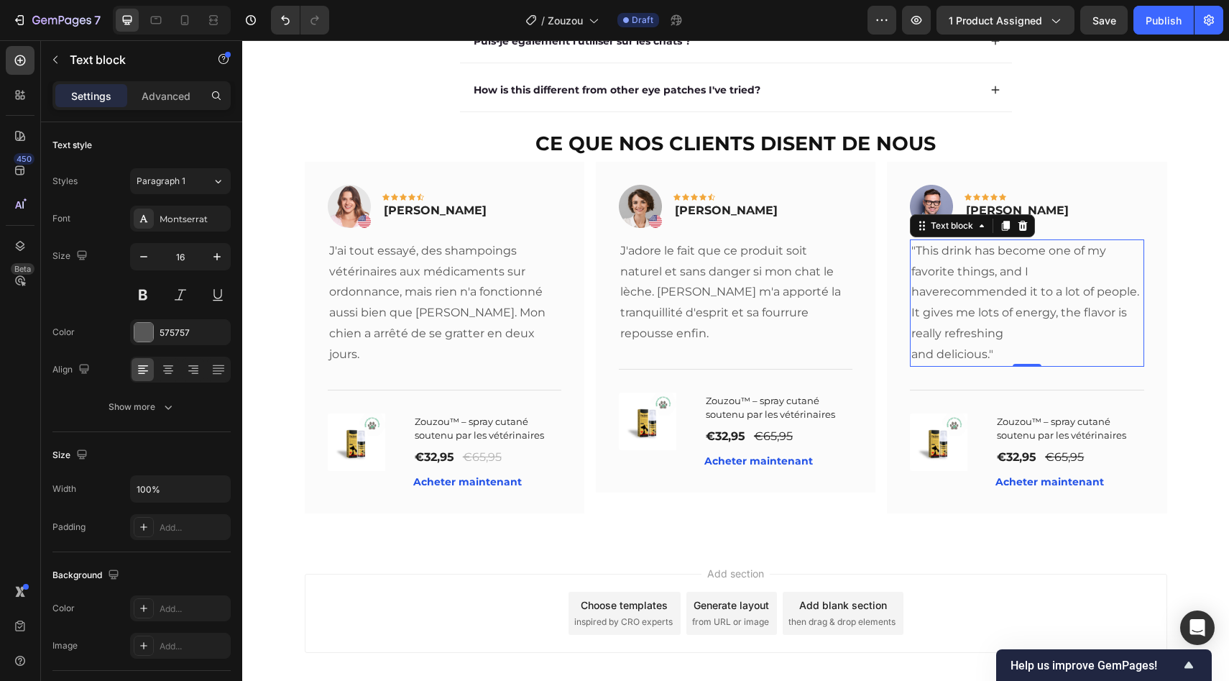
click at [930, 314] on p ""This drink has become one of my favorite things, and I haverecommended it to a…" at bounding box center [1026, 303] width 231 height 124
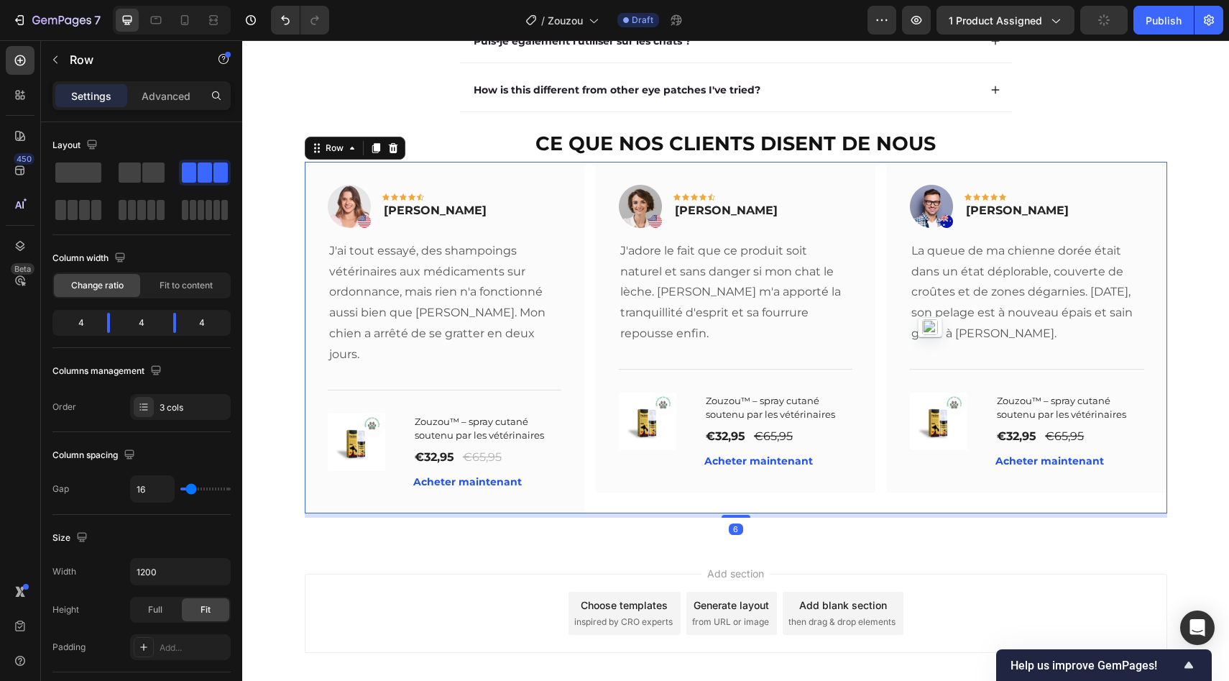
click at [870, 308] on div "Image Icon Icon Icon Icon Icon Row Rita Carroll Text block Row J'ai tout essayé…" at bounding box center [736, 337] width 863 height 351
click at [440, 213] on p "Rita Carroll" at bounding box center [435, 210] width 103 height 17
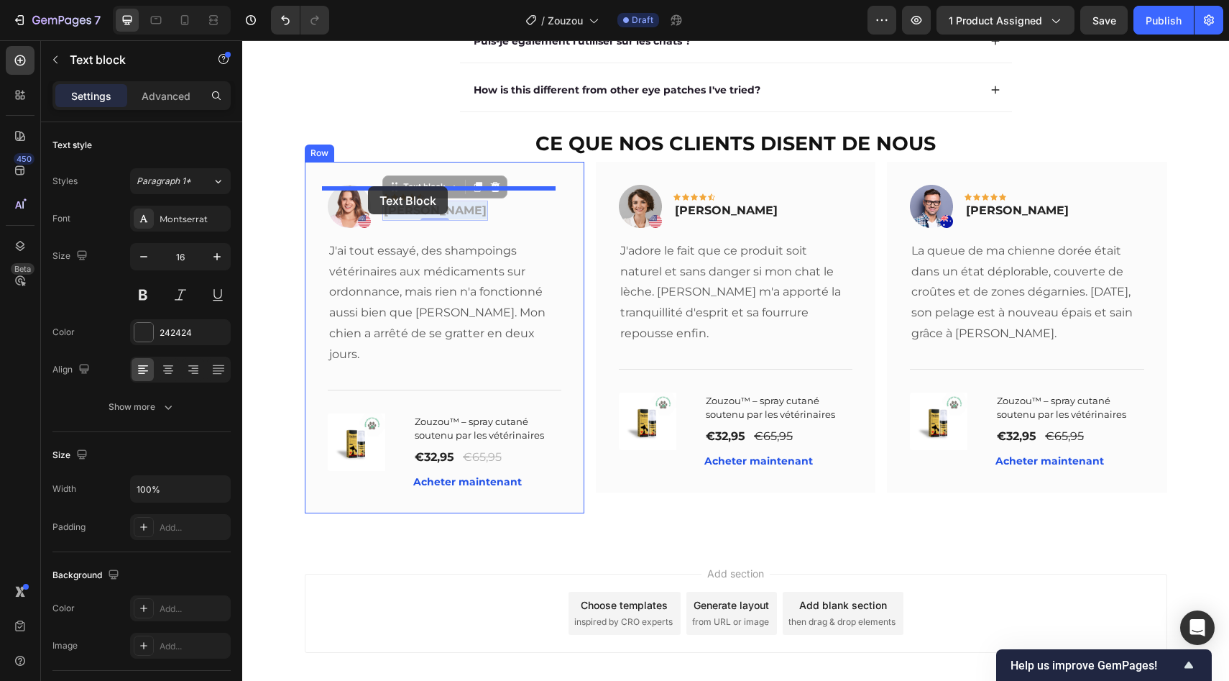
drag, startPoint x: 440, startPoint y: 213, endPoint x: 368, endPoint y: 186, distance: 76.9
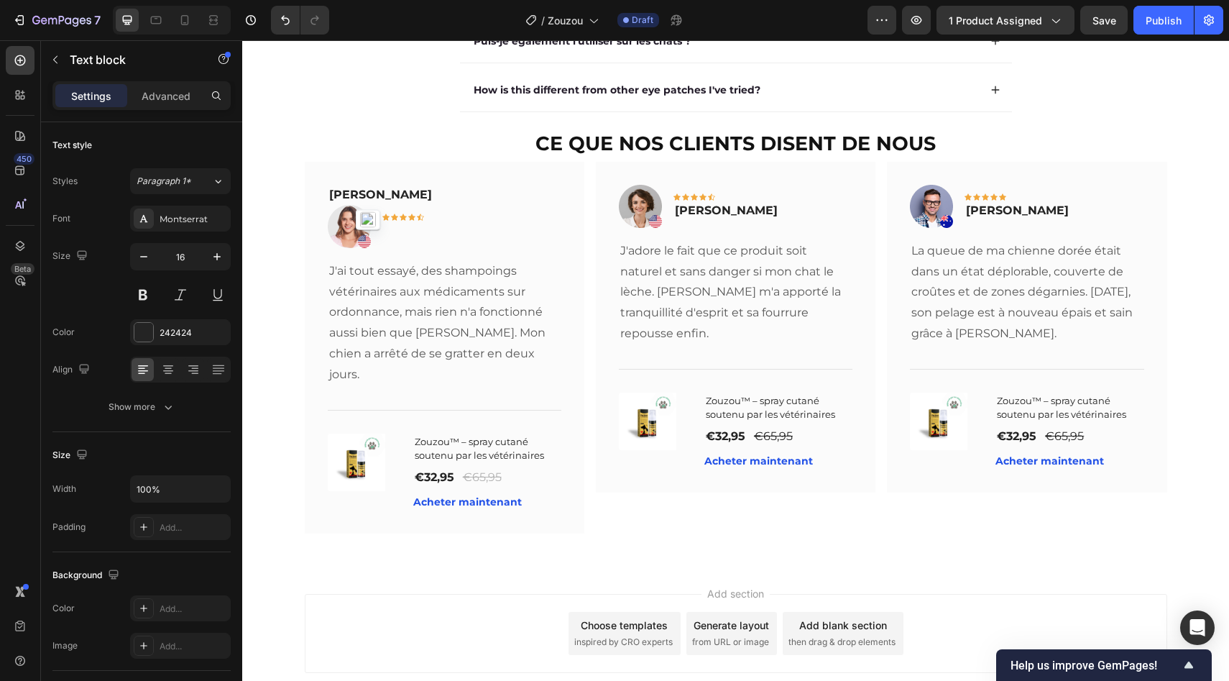
click at [392, 198] on p "Rita Carroll" at bounding box center [444, 194] width 231 height 17
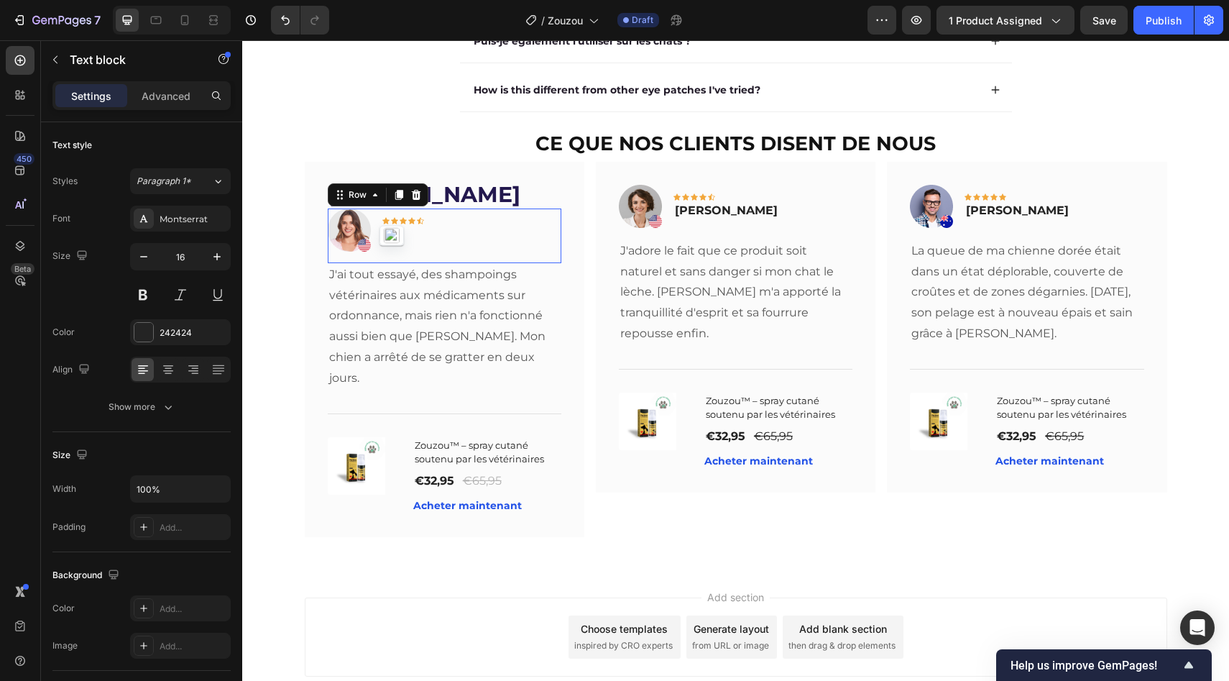
click at [423, 222] on div "Image Icon Icon Icon Icon Icon Row Row 0" at bounding box center [445, 235] width 234 height 55
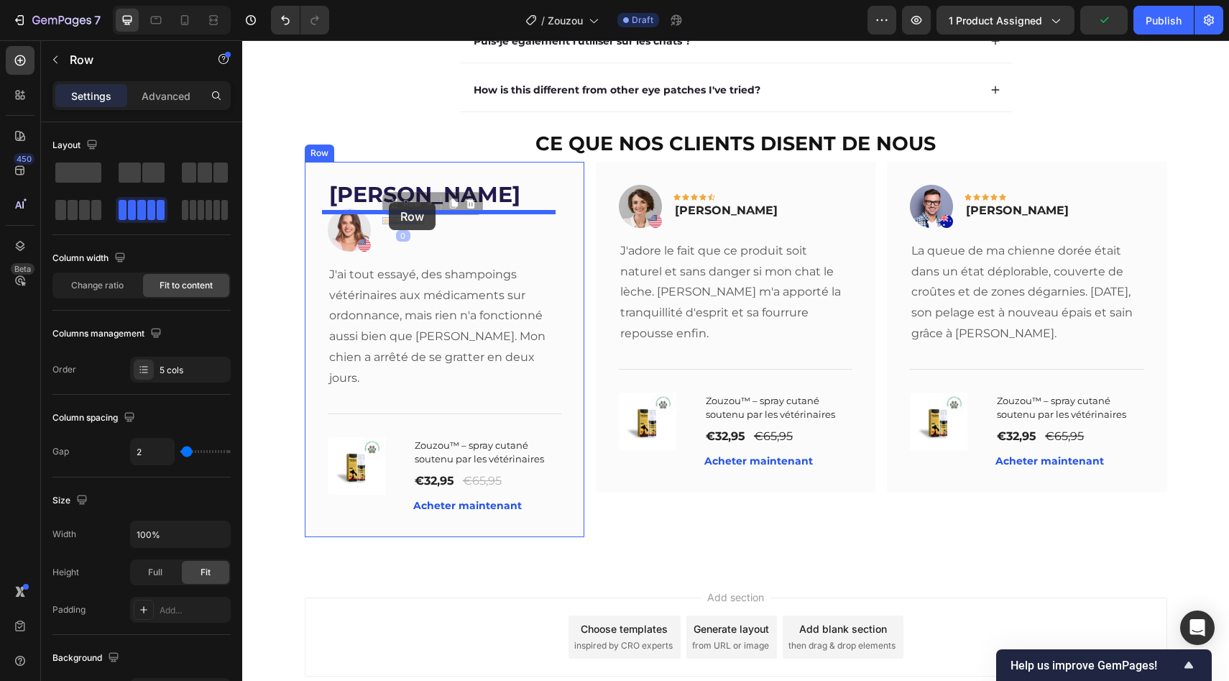
drag, startPoint x: 410, startPoint y: 224, endPoint x: 389, endPoint y: 202, distance: 30.0
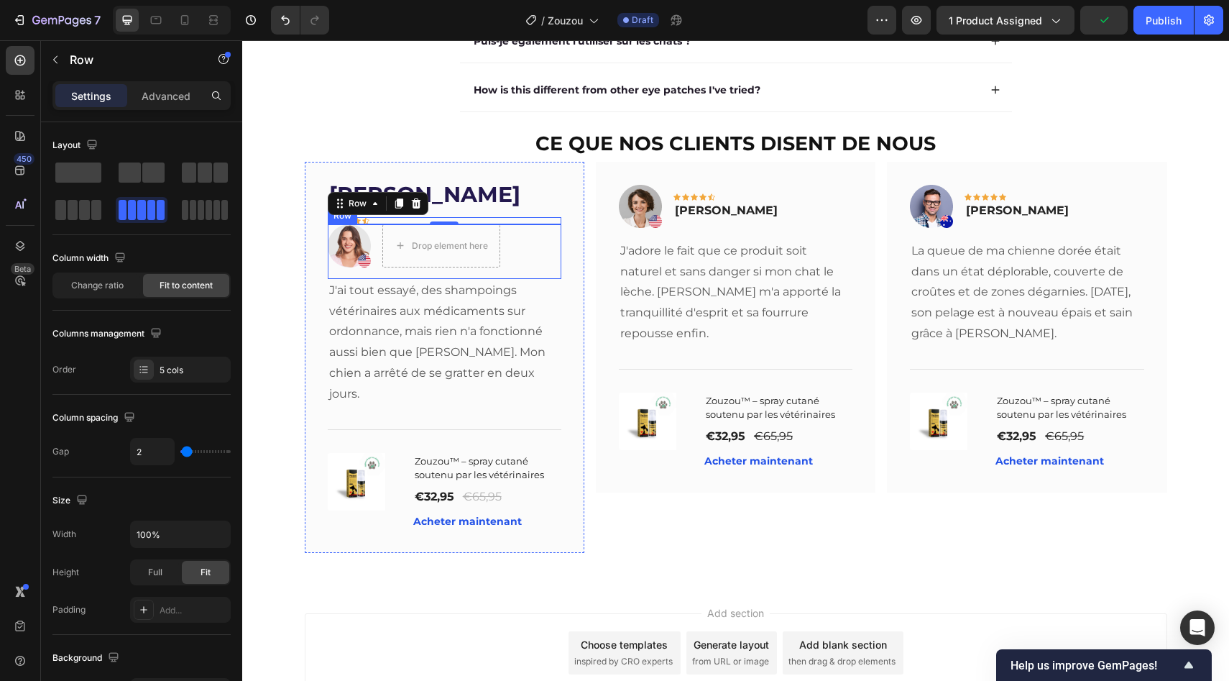
click at [372, 250] on div "Image Drop element here Row" at bounding box center [445, 251] width 234 height 55
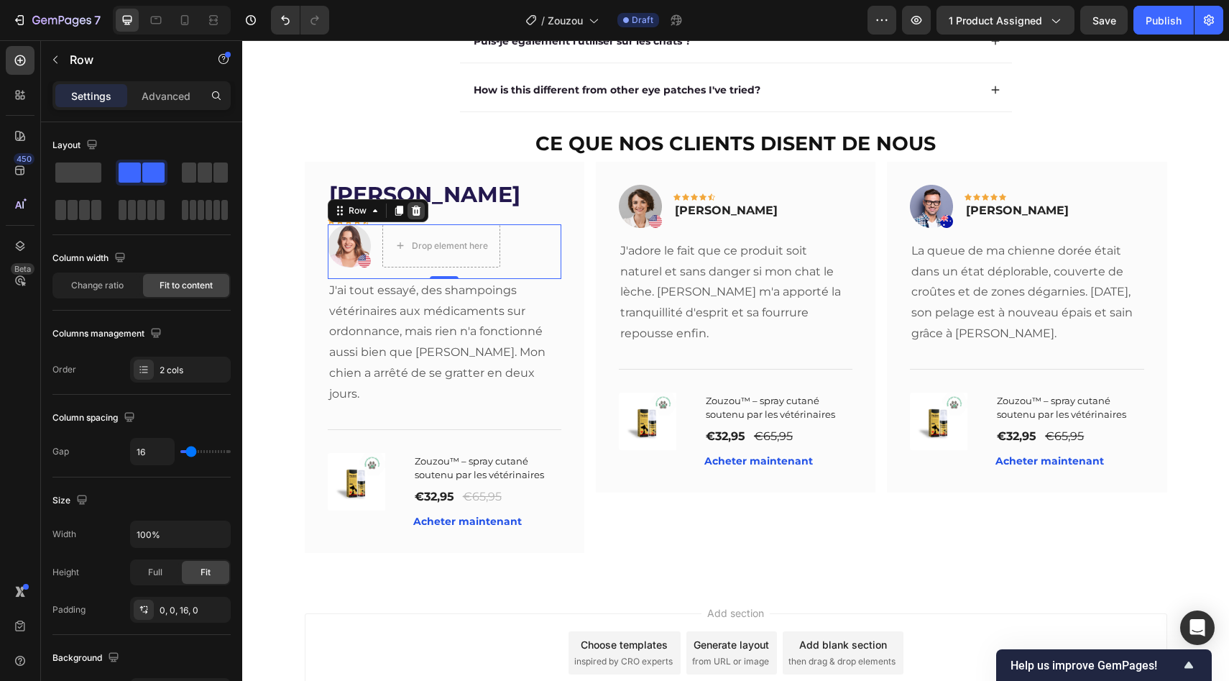
click at [410, 213] on icon at bounding box center [416, 211] width 12 height 12
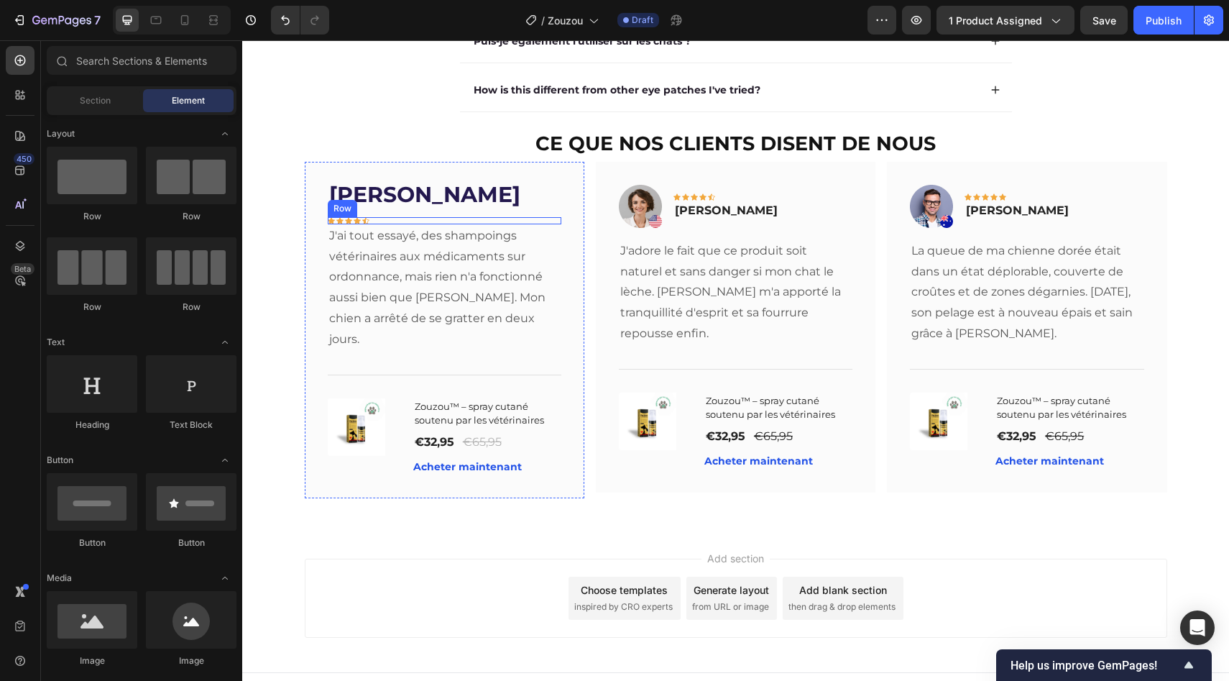
click at [392, 221] on div "Icon Icon Icon Icon Icon Row" at bounding box center [445, 220] width 234 height 7
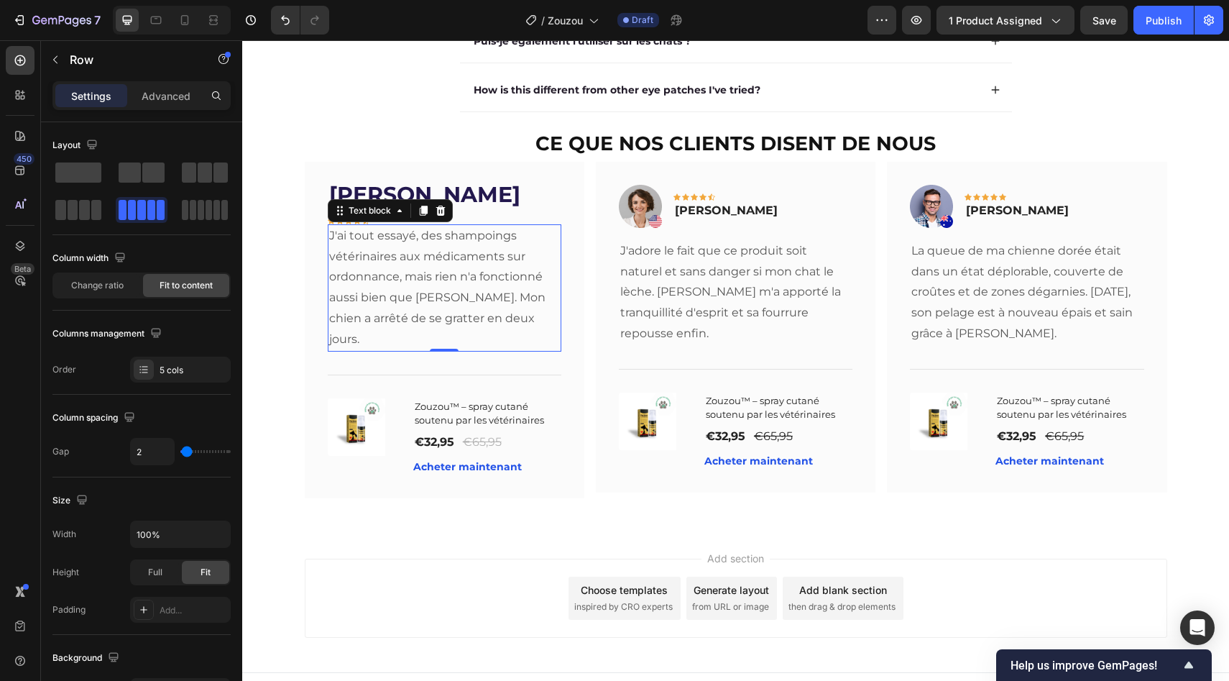
click at [390, 227] on div "J'ai tout essayé, des shampoings vétérinaires aux médicaments sur ordonnance, m…" at bounding box center [445, 287] width 234 height 127
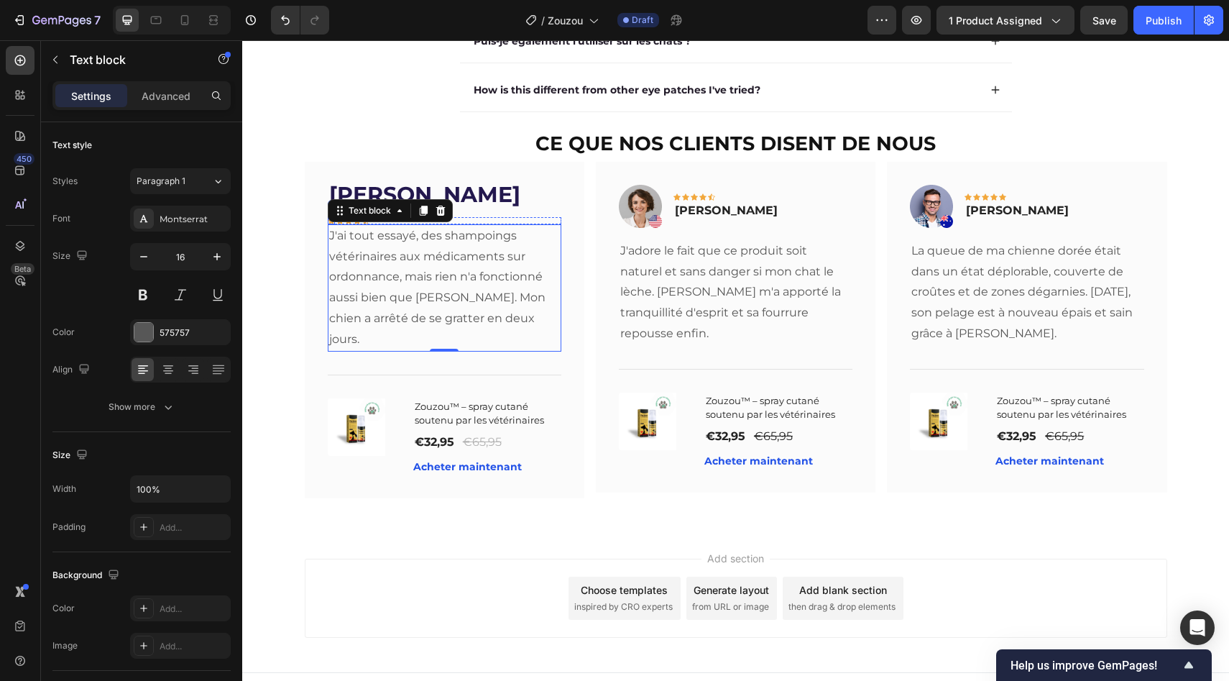
click at [328, 224] on div "Icon" at bounding box center [331, 220] width 7 height 7
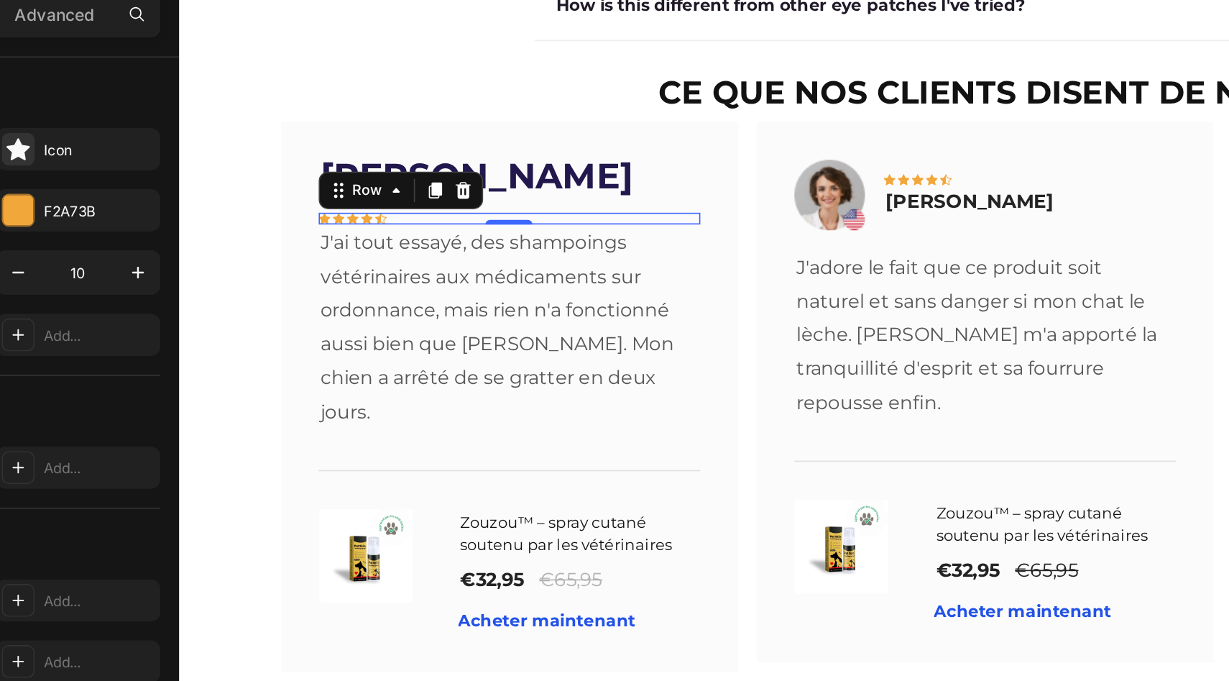
click at [304, 106] on div "Icon Icon Icon Icon Icon Row 0" at bounding box center [382, 104] width 234 height 7
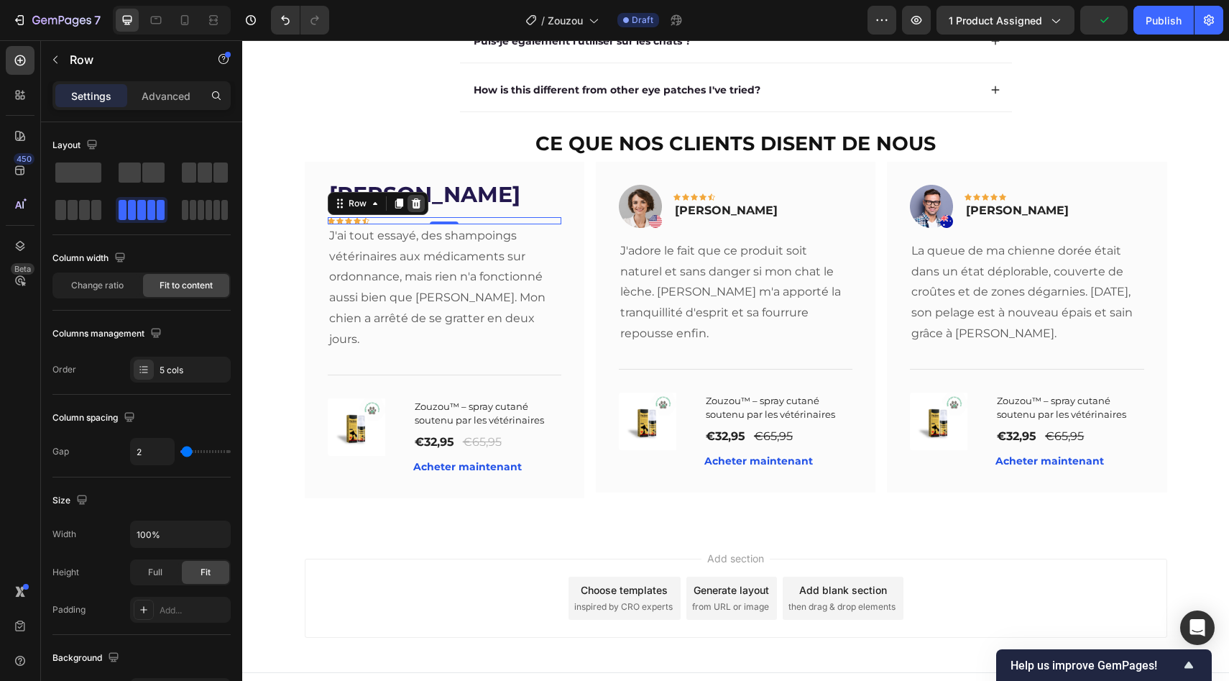
click at [415, 206] on icon at bounding box center [416, 204] width 12 height 12
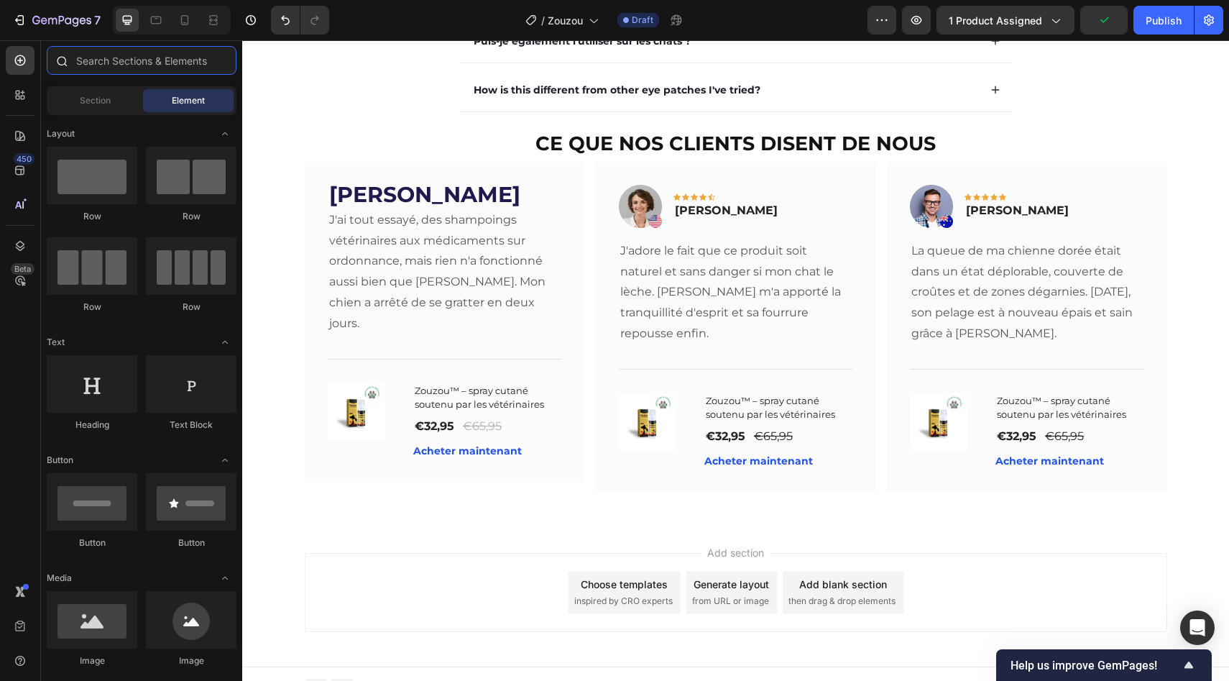
click at [78, 63] on input "text" at bounding box center [142, 60] width 190 height 29
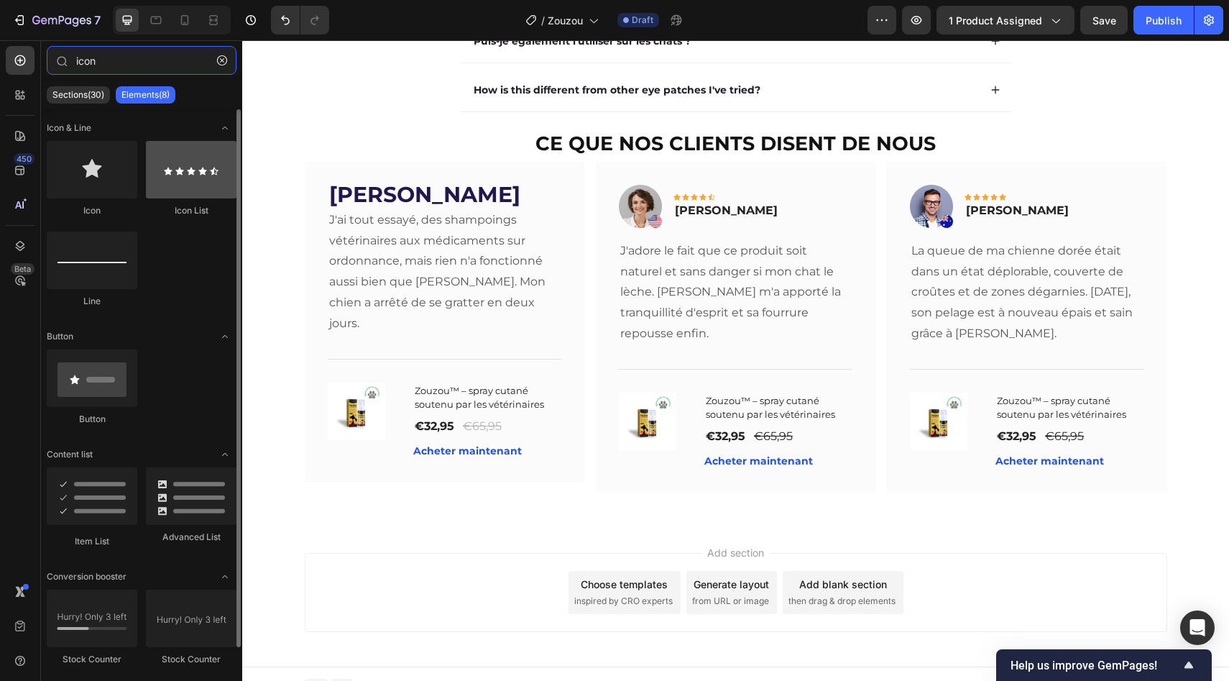
type input "icon"
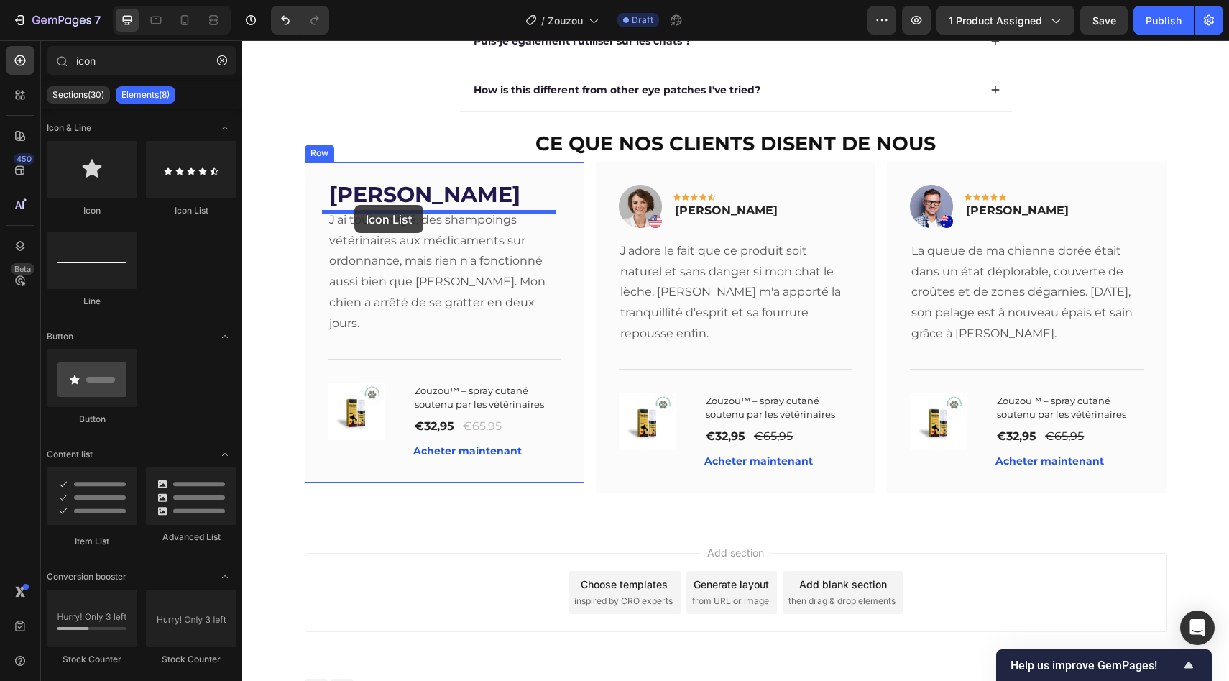
drag, startPoint x: 403, startPoint y: 198, endPoint x: 355, endPoint y: 204, distance: 48.6
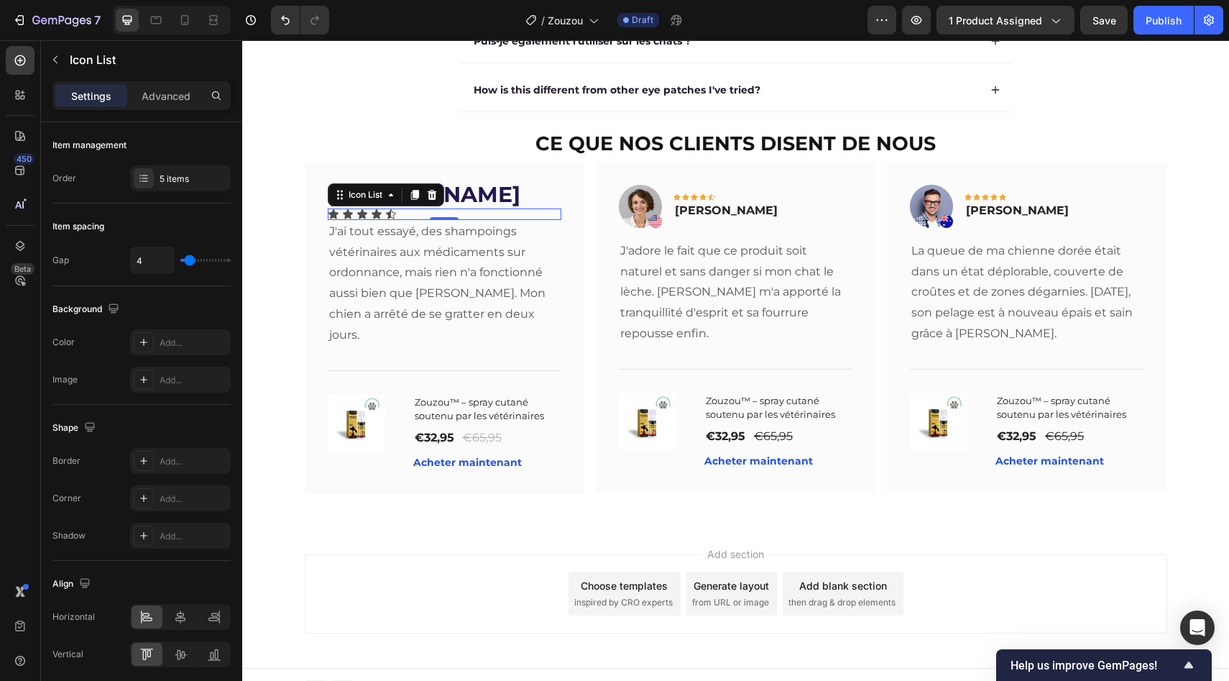
click at [437, 219] on div "0" at bounding box center [444, 220] width 14 height 12
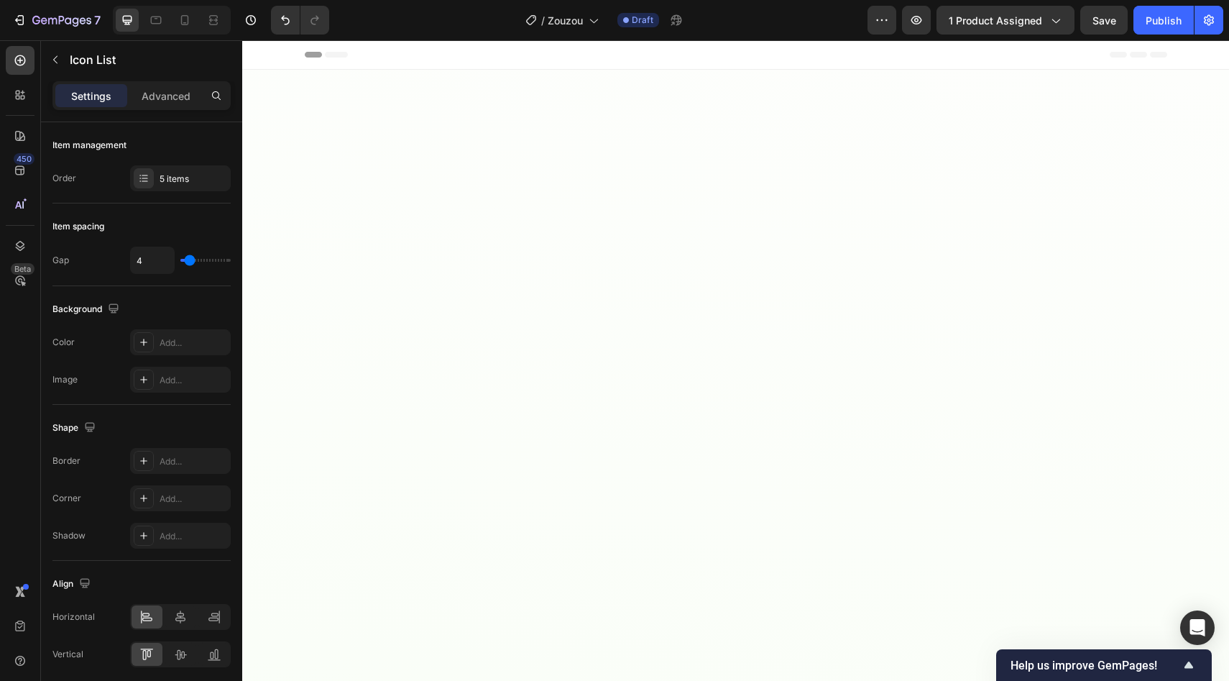
click at [190, 189] on div "5 items" at bounding box center [180, 178] width 101 height 26
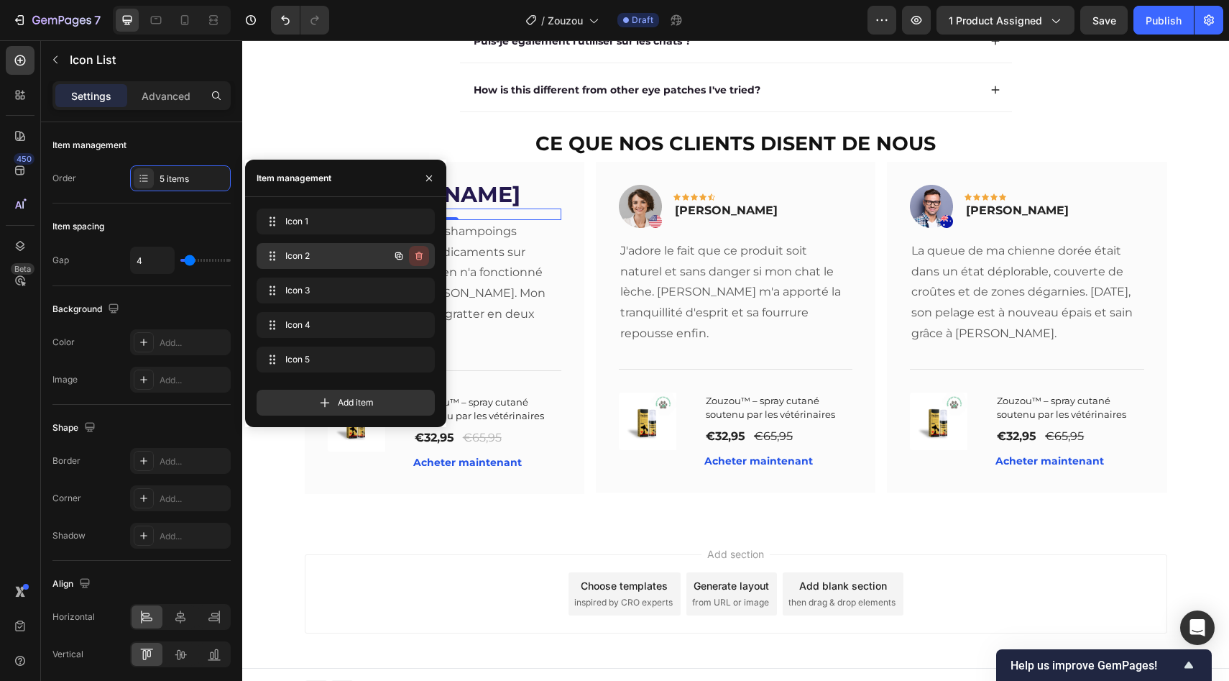
click at [421, 250] on icon "button" at bounding box center [419, 256] width 12 height 12
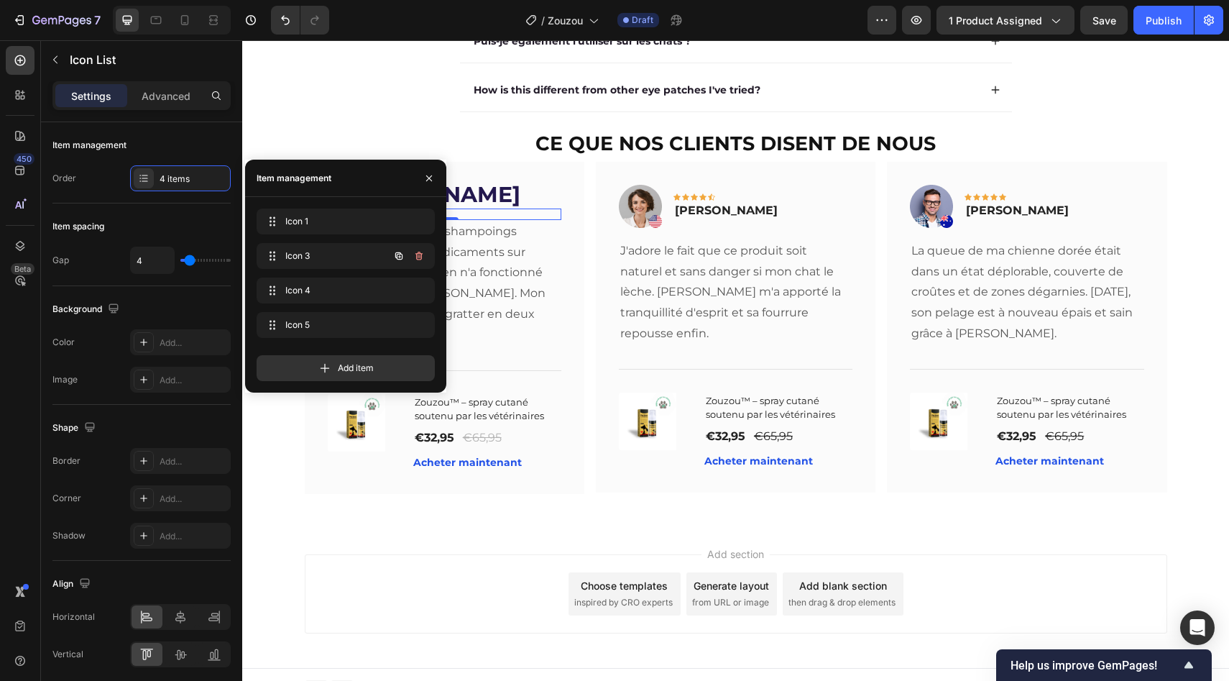
click at [421, 250] on icon "button" at bounding box center [419, 256] width 12 height 12
click at [421, 250] on div "Delete" at bounding box center [409, 255] width 27 height 13
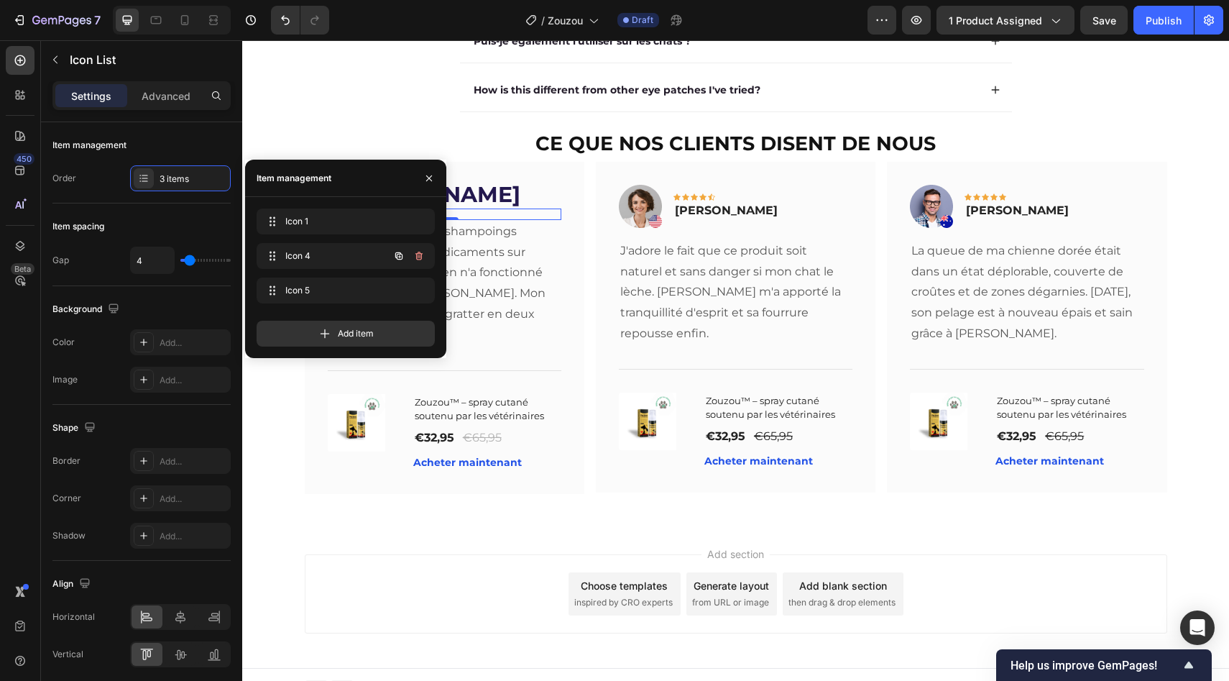
click at [421, 250] on icon "button" at bounding box center [419, 256] width 12 height 12
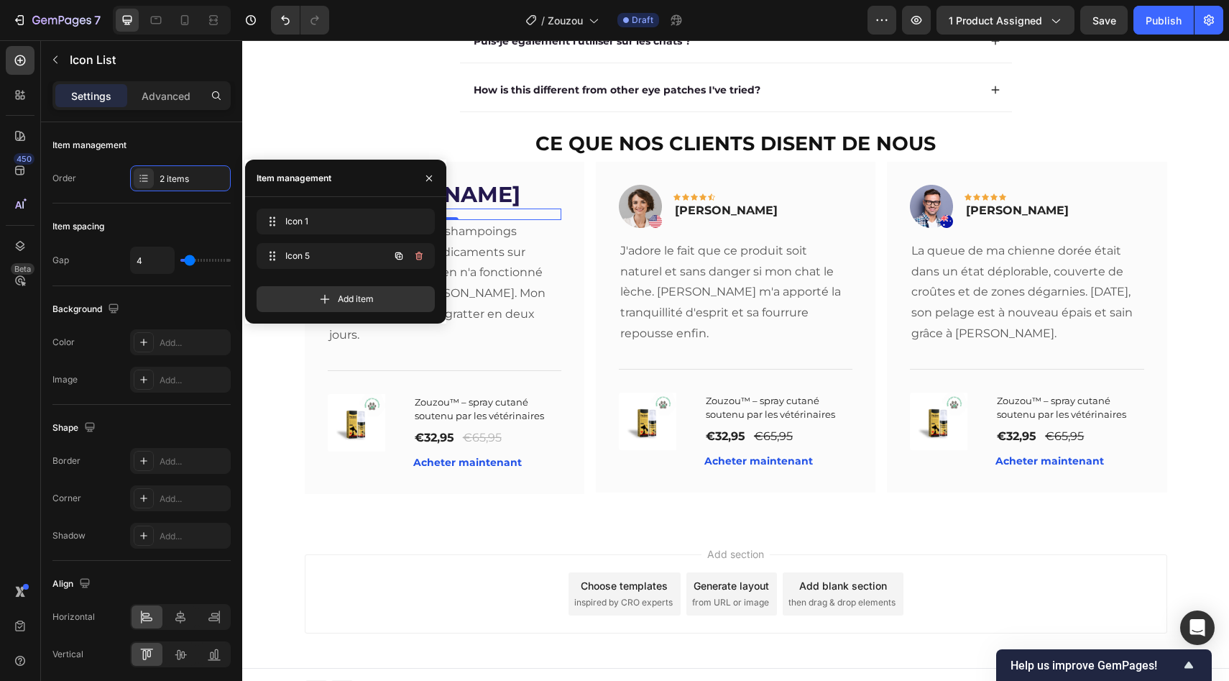
click at [421, 250] on icon "button" at bounding box center [419, 256] width 12 height 12
click at [426, 252] on button "Delete" at bounding box center [410, 256] width 40 height 20
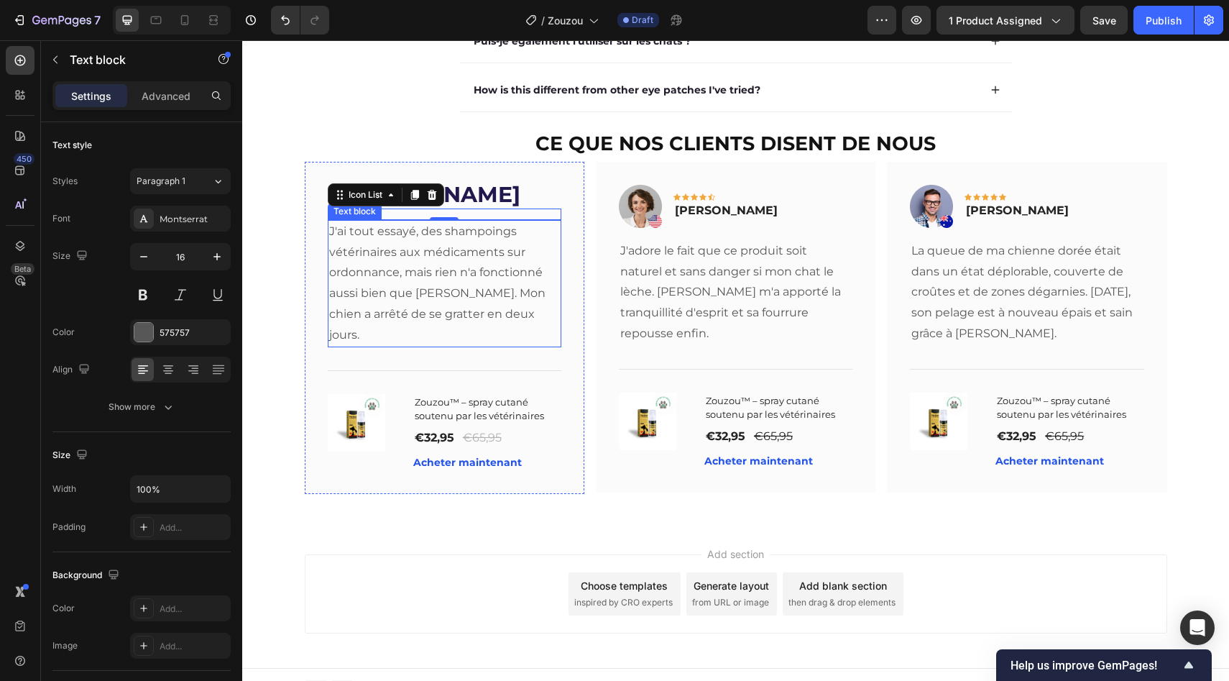
click at [463, 223] on div "J'ai tout essayé, des shampoings vétérinaires aux médicaments sur ordonnance, m…" at bounding box center [445, 283] width 234 height 127
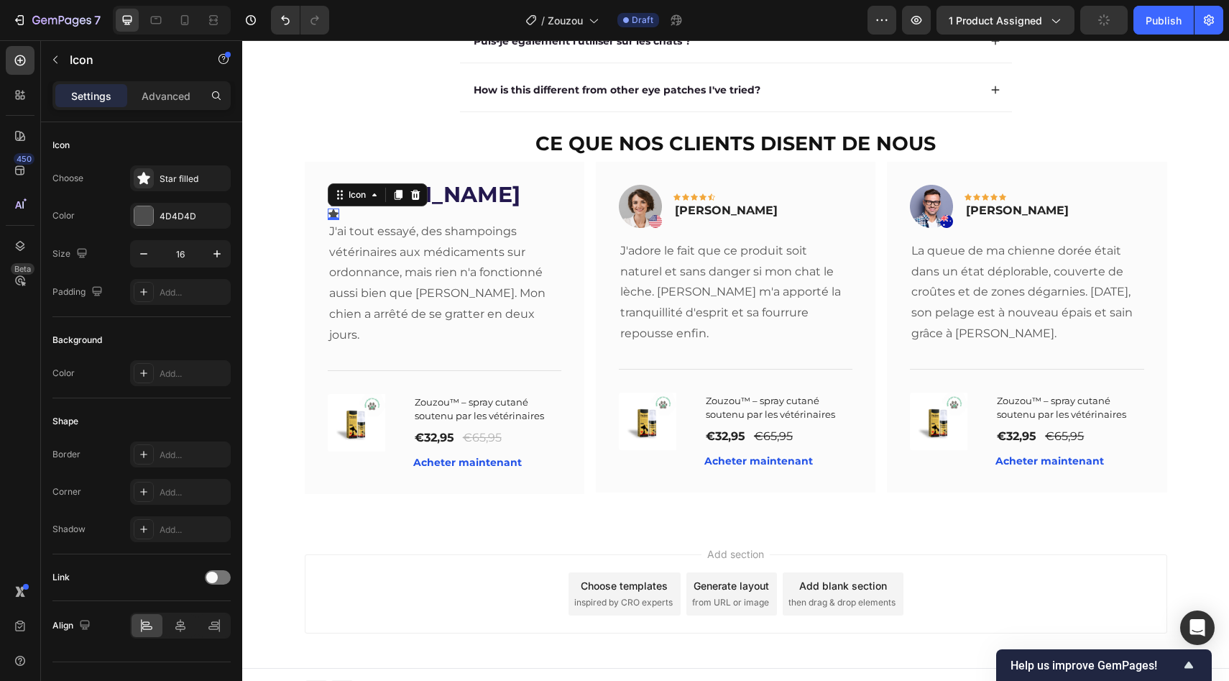
click at [328, 218] on div "Icon 0" at bounding box center [334, 214] width 12 height 12
click at [158, 201] on div "Choose Star filled Color 4D4D4D Size 16 Padding Add..." at bounding box center [141, 234] width 178 height 139
click at [169, 216] on div "4D4D4D" at bounding box center [181, 216] width 42 height 13
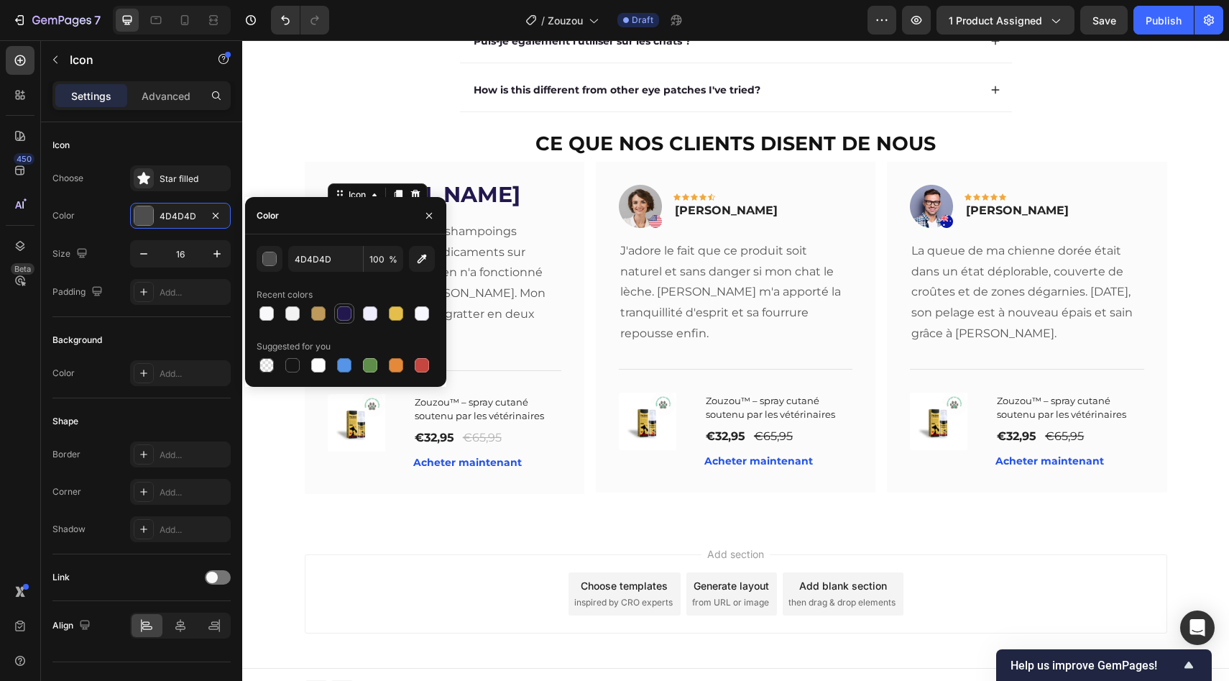
click at [341, 316] on div at bounding box center [344, 313] width 14 height 14
type input "23184E"
click at [487, 206] on p "[PERSON_NAME]" at bounding box center [444, 196] width 231 height 21
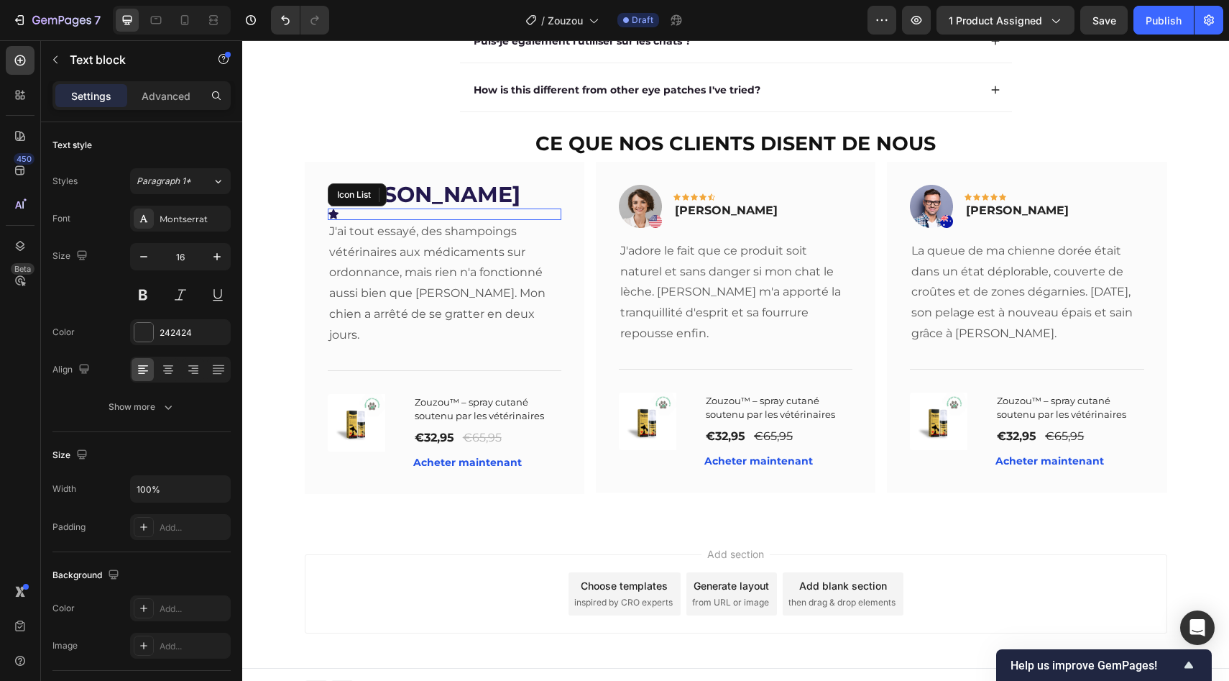
click at [457, 219] on div "Icon" at bounding box center [445, 214] width 234 height 12
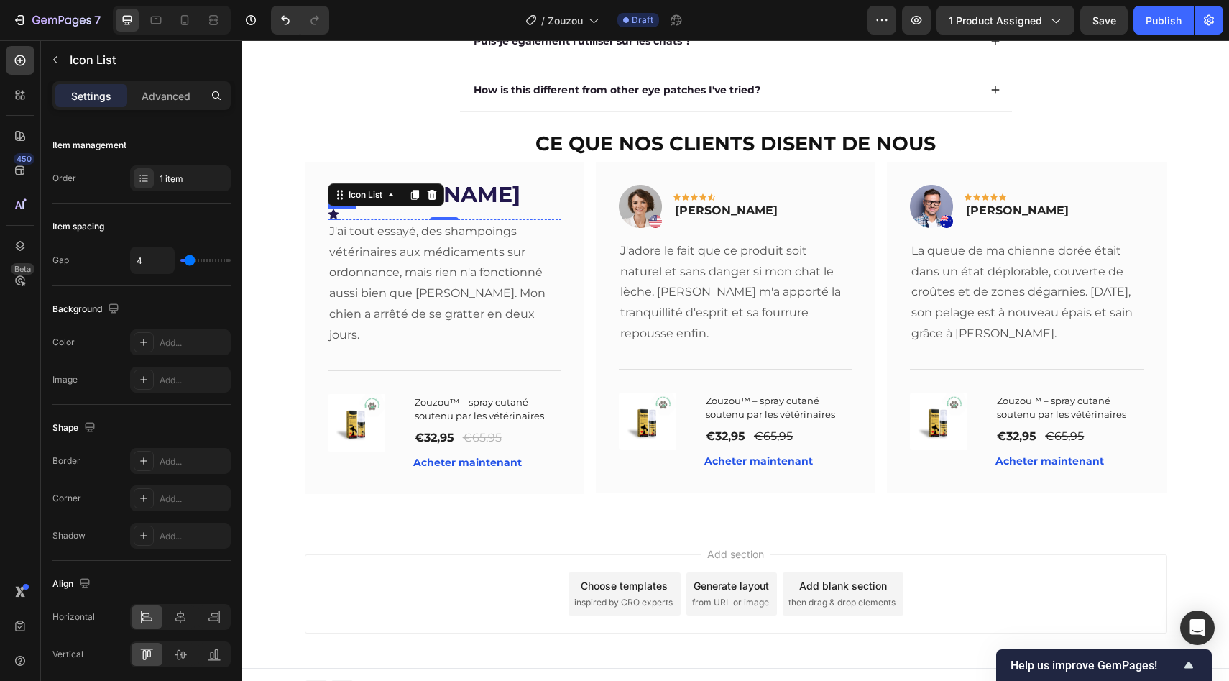
click at [328, 220] on div "Icon" at bounding box center [334, 214] width 12 height 12
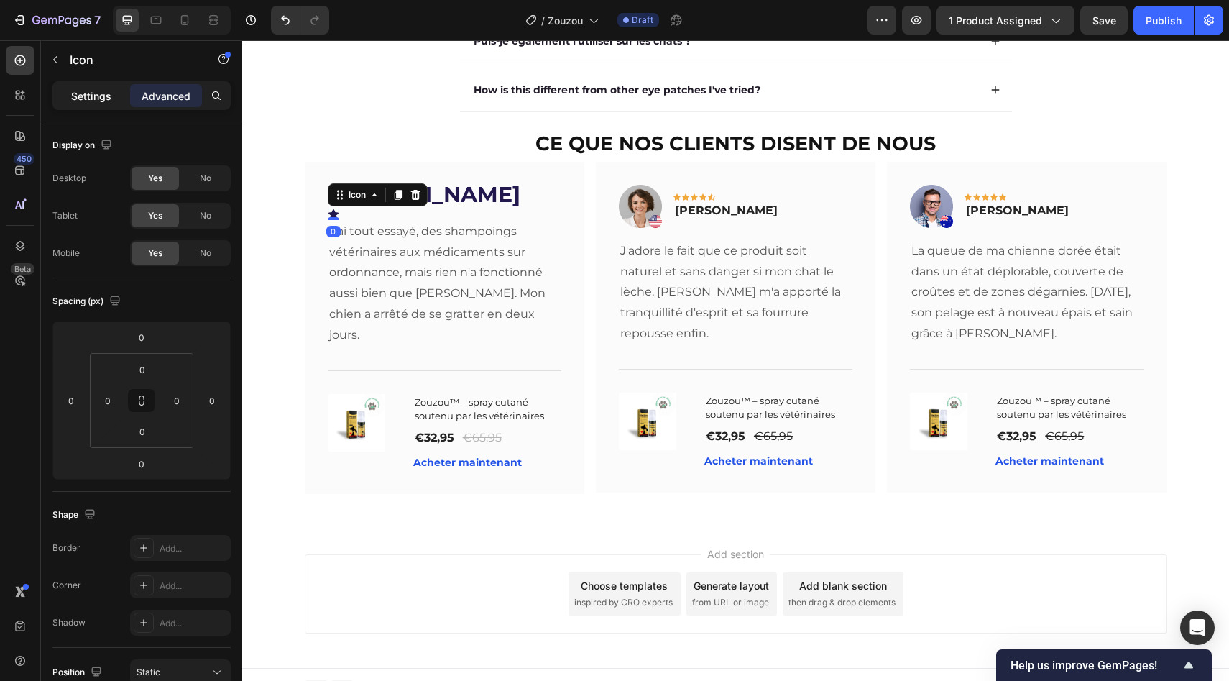
click at [107, 99] on p "Settings" at bounding box center [91, 95] width 40 height 15
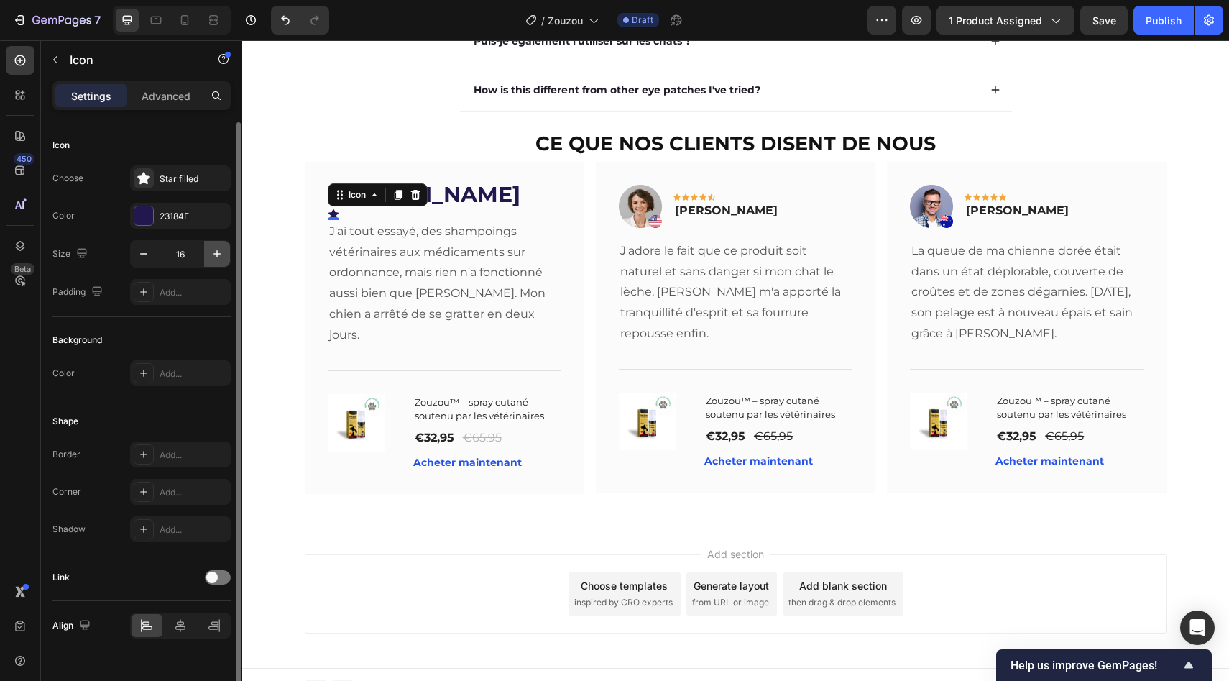
click at [214, 256] on icon "button" at bounding box center [217, 254] width 14 height 14
type input "19"
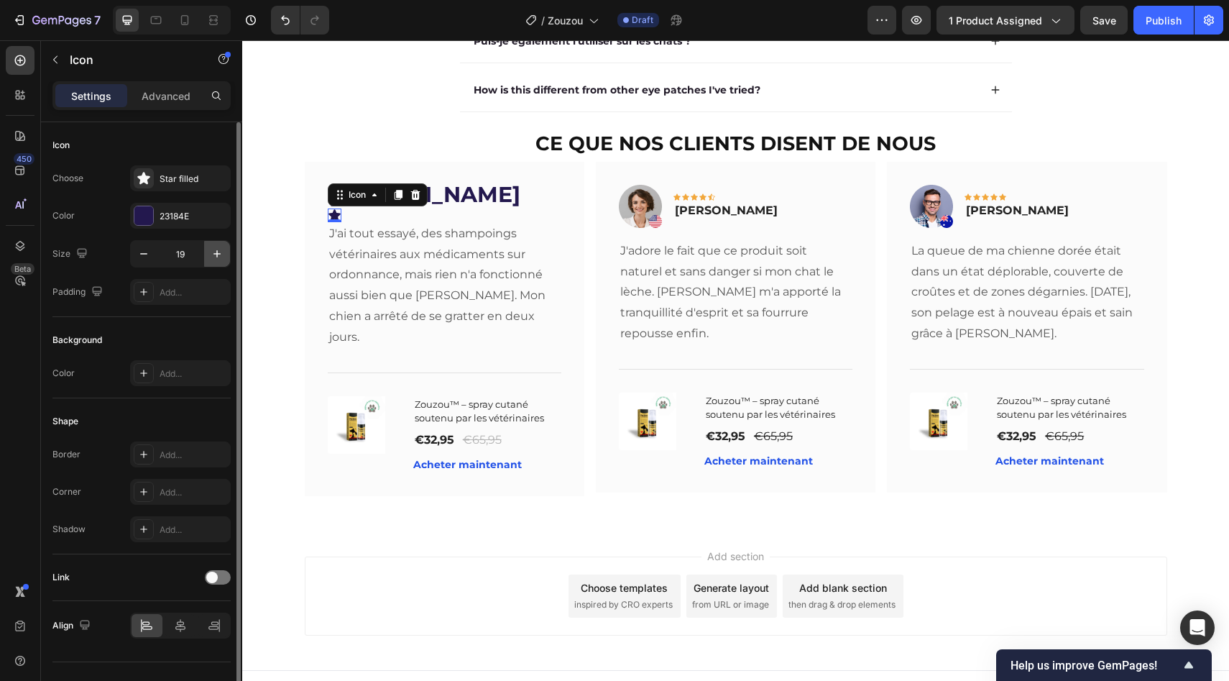
click at [214, 256] on icon "button" at bounding box center [217, 254] width 14 height 14
type input "20"
click at [368, 217] on div "Text block" at bounding box center [355, 214] width 48 height 13
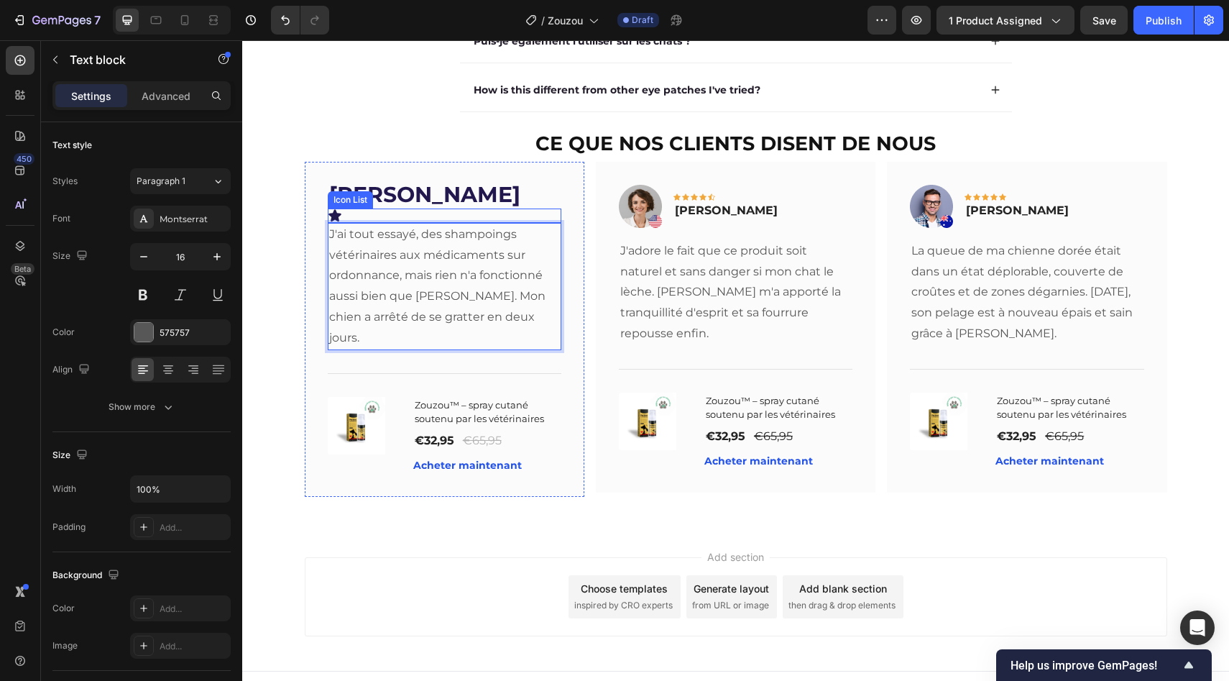
click at [484, 217] on div "Icon" at bounding box center [445, 215] width 234 height 14
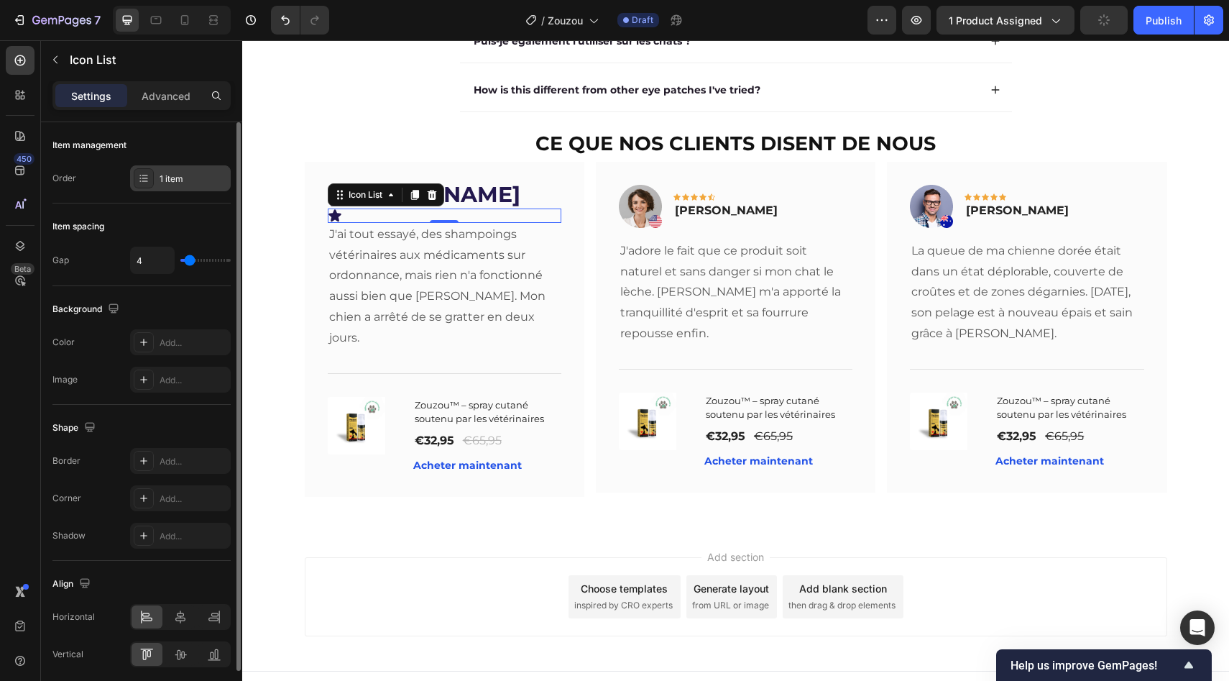
click at [154, 182] on div "1 item" at bounding box center [180, 178] width 101 height 26
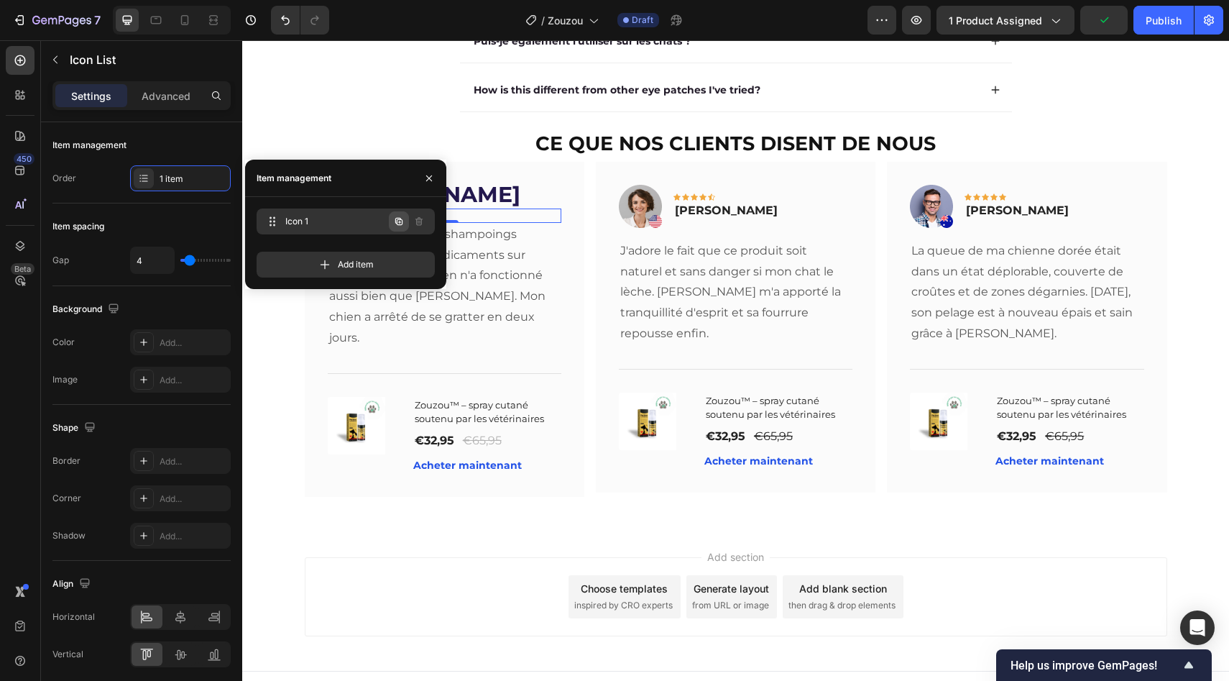
click at [401, 219] on icon "button" at bounding box center [398, 221] width 7 height 7
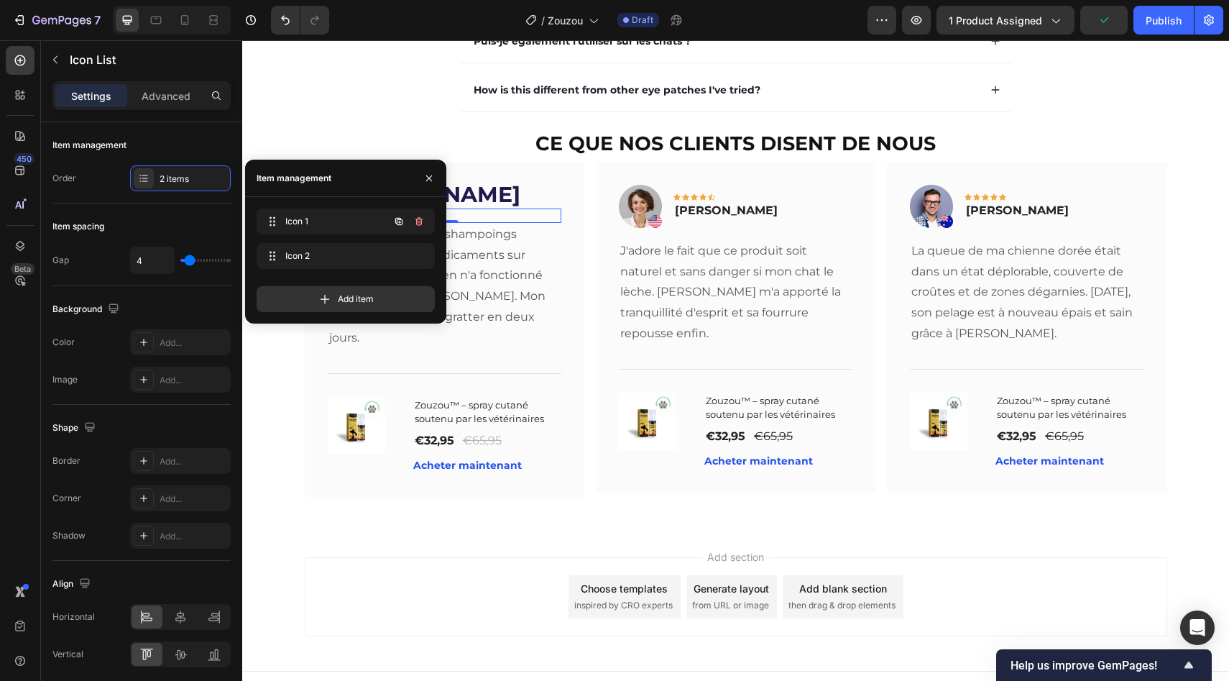
click at [401, 219] on icon "button" at bounding box center [398, 221] width 7 height 7
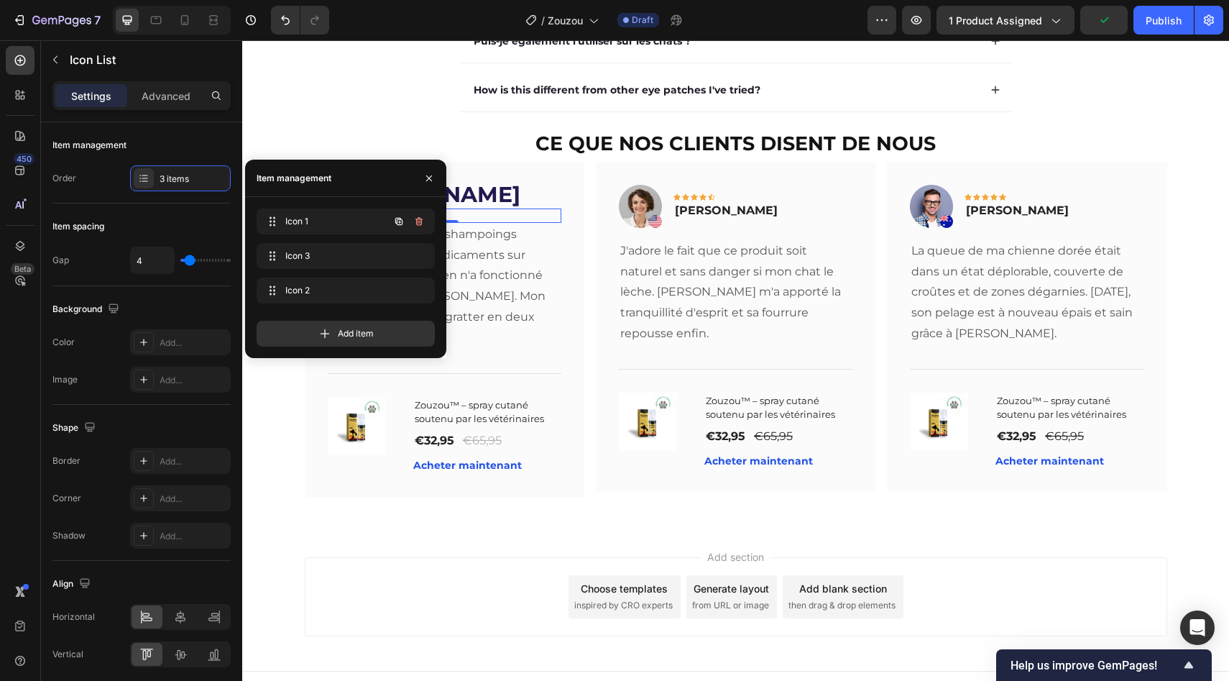
click at [401, 219] on icon "button" at bounding box center [398, 221] width 7 height 7
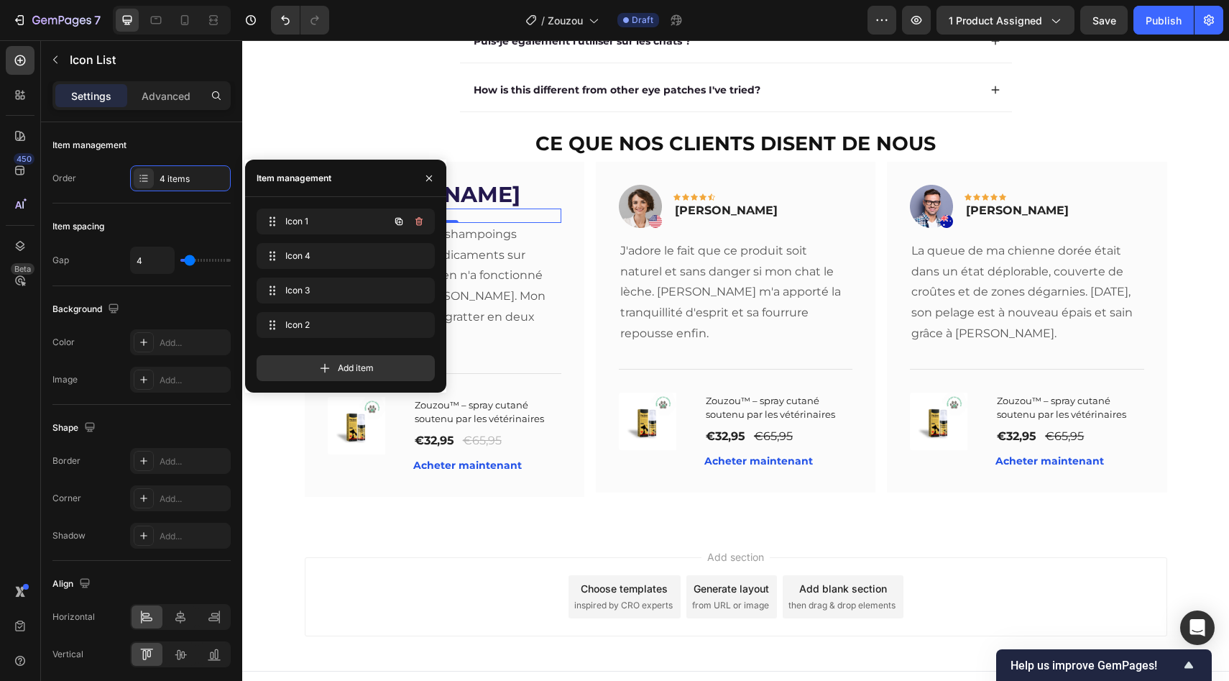
click at [401, 219] on icon "button" at bounding box center [398, 221] width 7 height 7
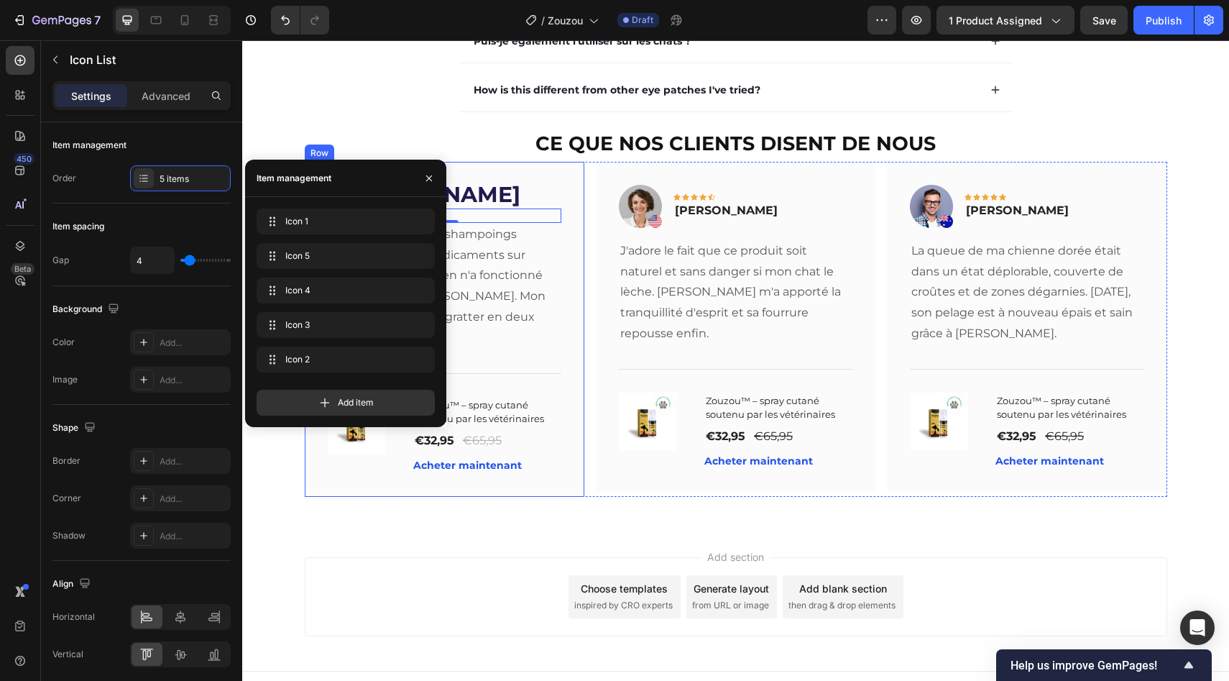
click at [461, 167] on div "[PERSON_NAME] Text block Icon Icon Icon Icon Icon Icon List 0 J'ai tout essayé,…" at bounding box center [445, 329] width 280 height 335
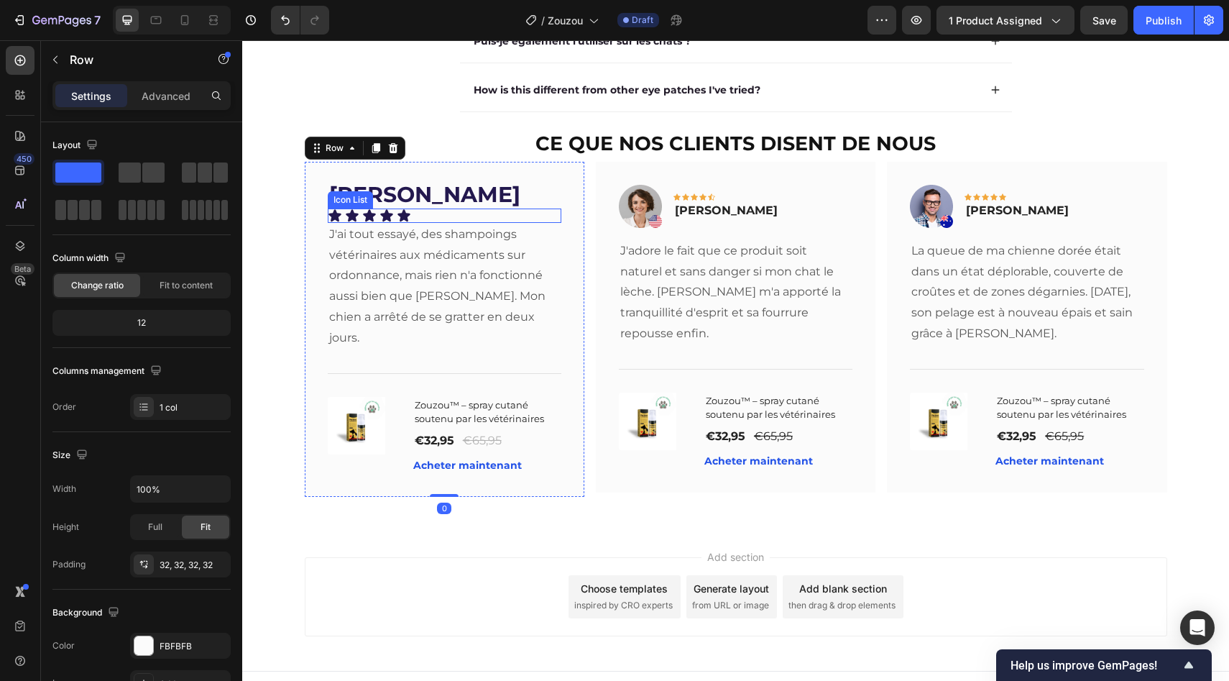
click at [452, 222] on div "Icon Icon Icon Icon Icon" at bounding box center [445, 215] width 234 height 14
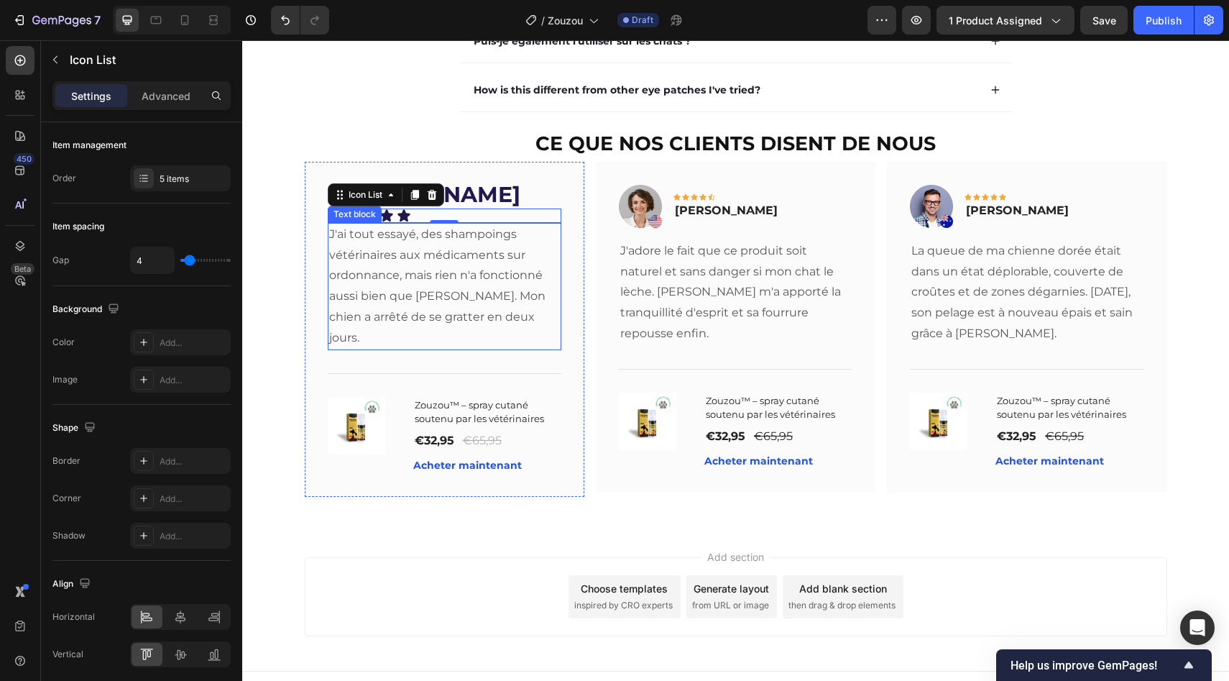
click at [451, 226] on div "J'ai tout essayé, des shampoings vétérinaires aux médicaments sur ordonnance, m…" at bounding box center [445, 286] width 234 height 127
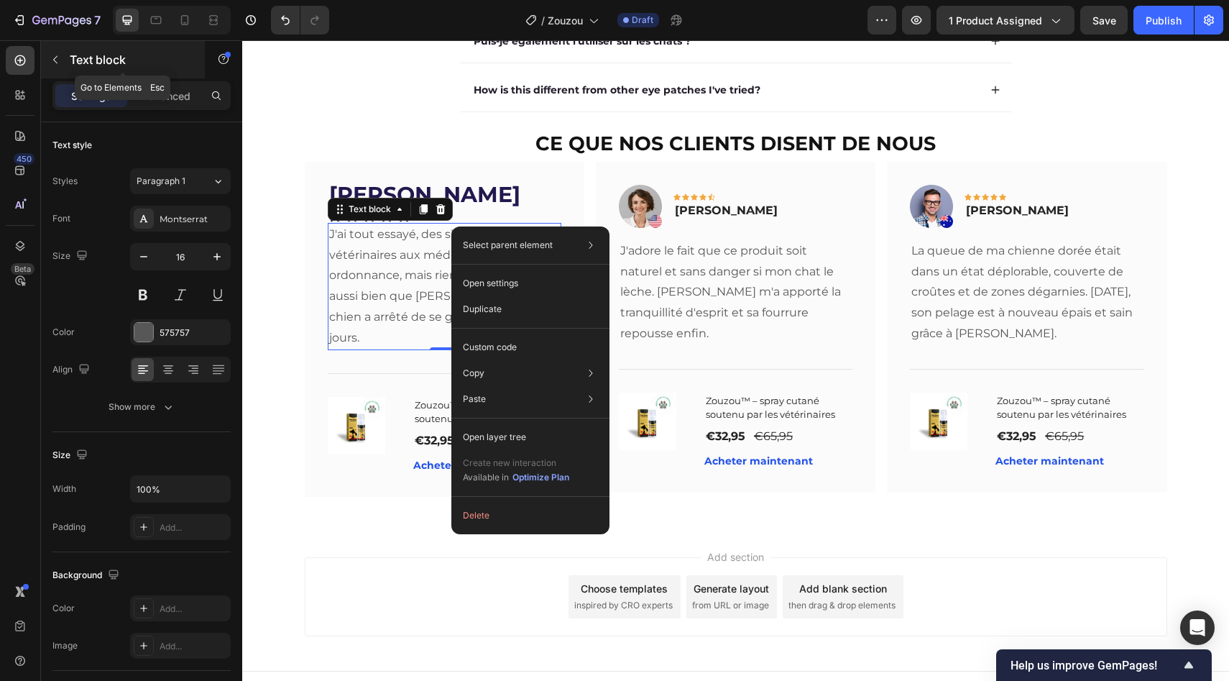
click at [61, 49] on button "button" at bounding box center [55, 59] width 23 height 23
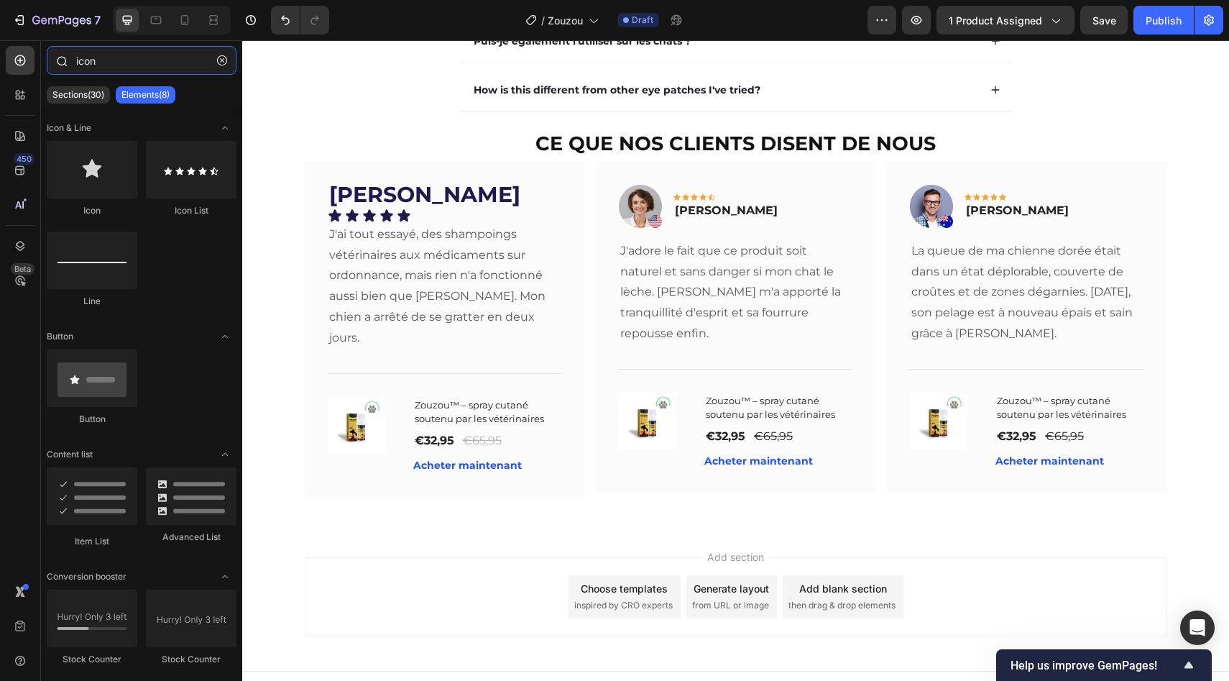
click at [91, 63] on input "icon" at bounding box center [142, 60] width 190 height 29
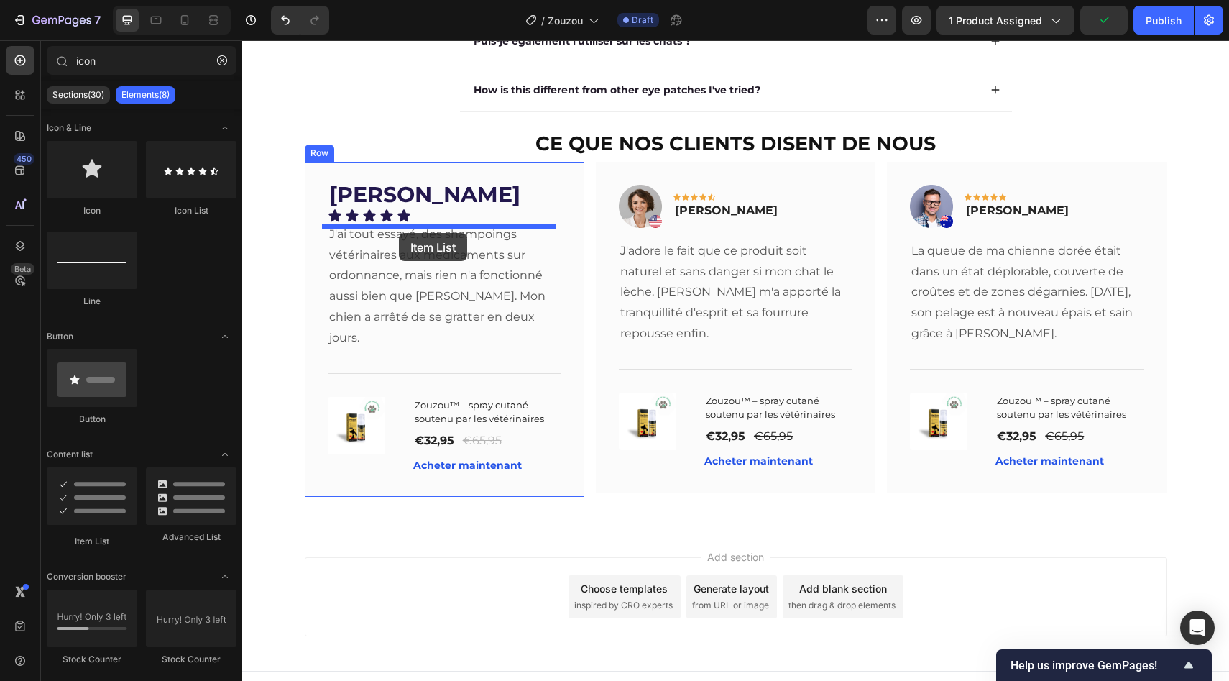
drag, startPoint x: 346, startPoint y: 528, endPoint x: 398, endPoint y: 231, distance: 302.2
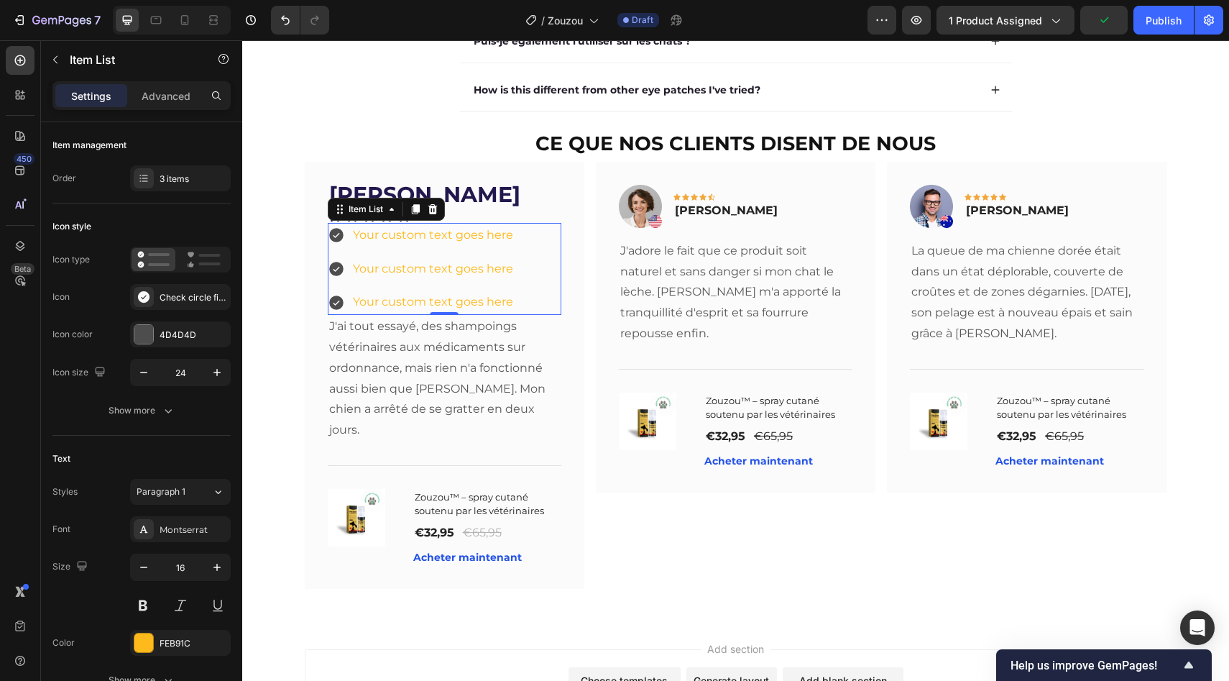
click at [533, 267] on div "Your custom text goes here Your custom text goes here Your custom text goes here" at bounding box center [445, 269] width 234 height 92
click at [178, 167] on div "3 items" at bounding box center [180, 178] width 101 height 26
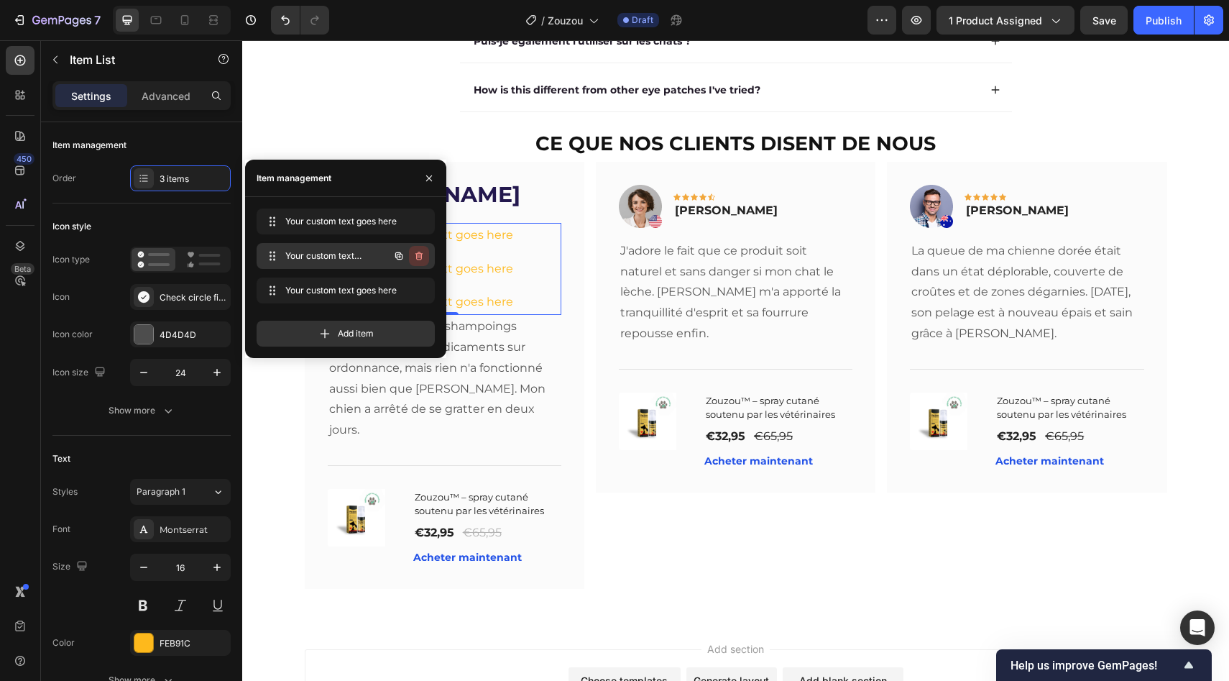
click at [418, 252] on icon "button" at bounding box center [418, 256] width 7 height 9
click at [418, 252] on div "Delete" at bounding box center [409, 255] width 27 height 13
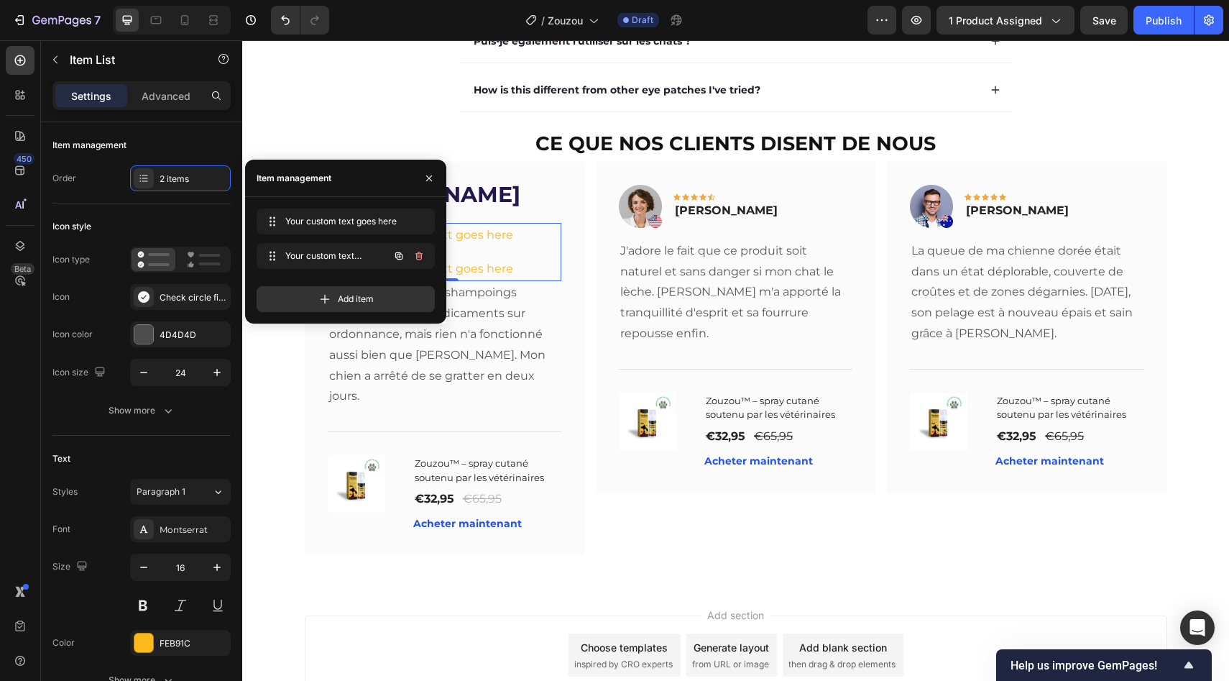
click at [418, 252] on icon "button" at bounding box center [418, 256] width 7 height 9
click at [418, 252] on div "Delete" at bounding box center [409, 255] width 27 height 13
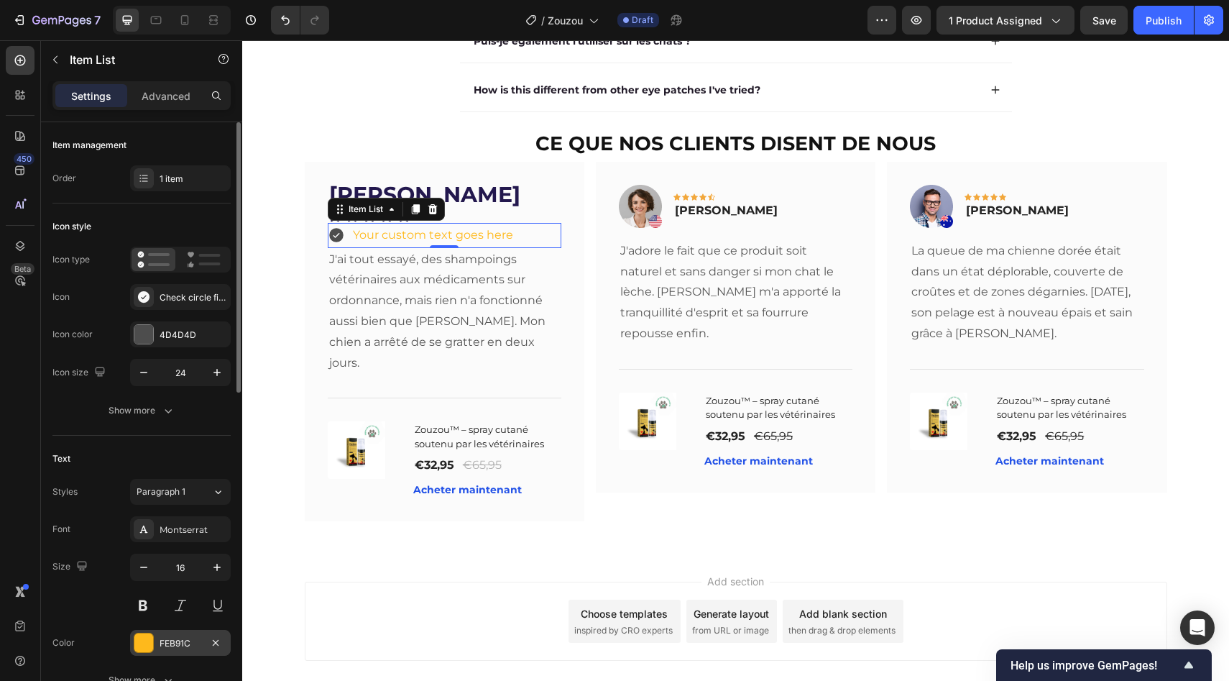
click at [163, 632] on div "FEB91C" at bounding box center [180, 643] width 101 height 26
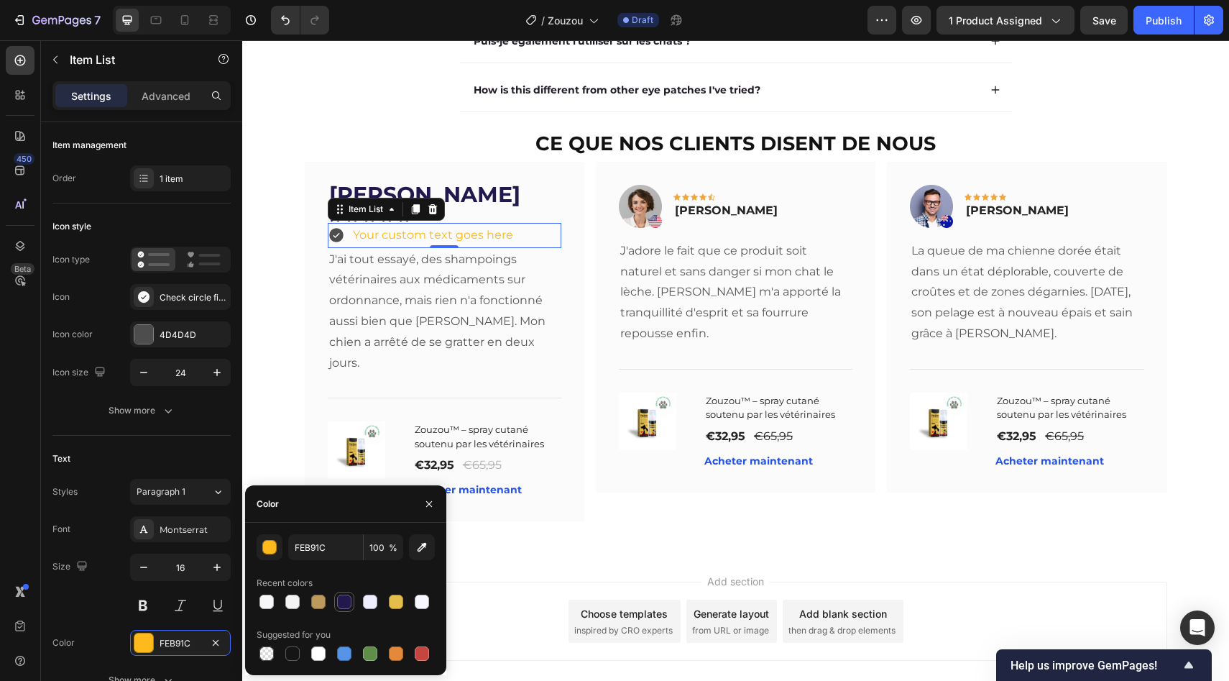
click at [349, 610] on div at bounding box center [344, 601] width 17 height 17
type input "23184E"
click at [418, 243] on div "Your custom text goes here" at bounding box center [433, 235] width 165 height 25
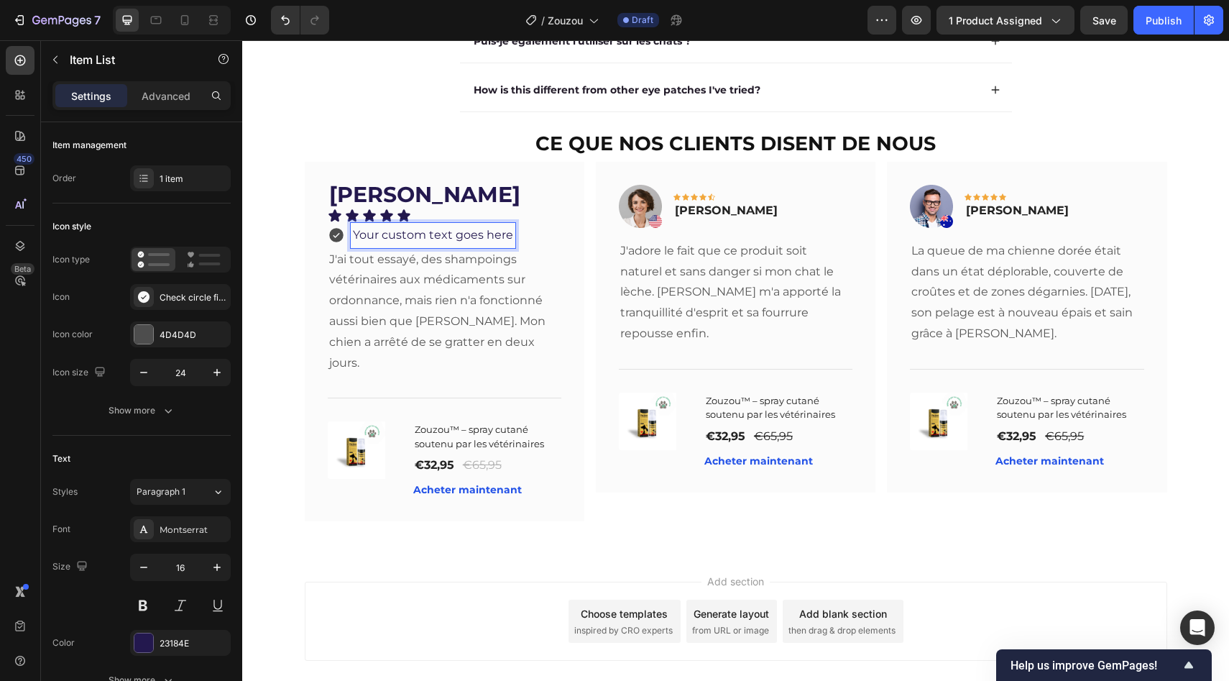
click at [418, 243] on p "Your custom text goes here" at bounding box center [433, 235] width 160 height 21
click at [426, 238] on strong "Acheteur vérifié" at bounding box center [401, 235] width 97 height 14
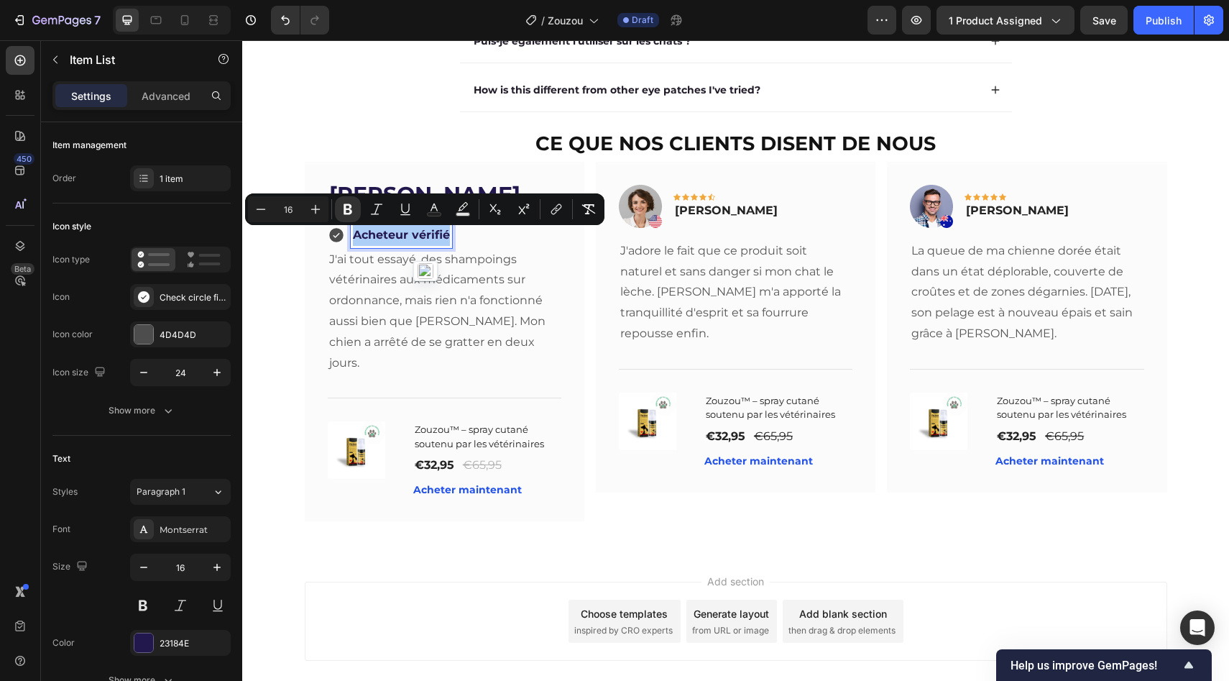
click at [275, 208] on input "16" at bounding box center [288, 209] width 29 height 17
click at [259, 210] on icon "Editor contextual toolbar" at bounding box center [261, 209] width 14 height 14
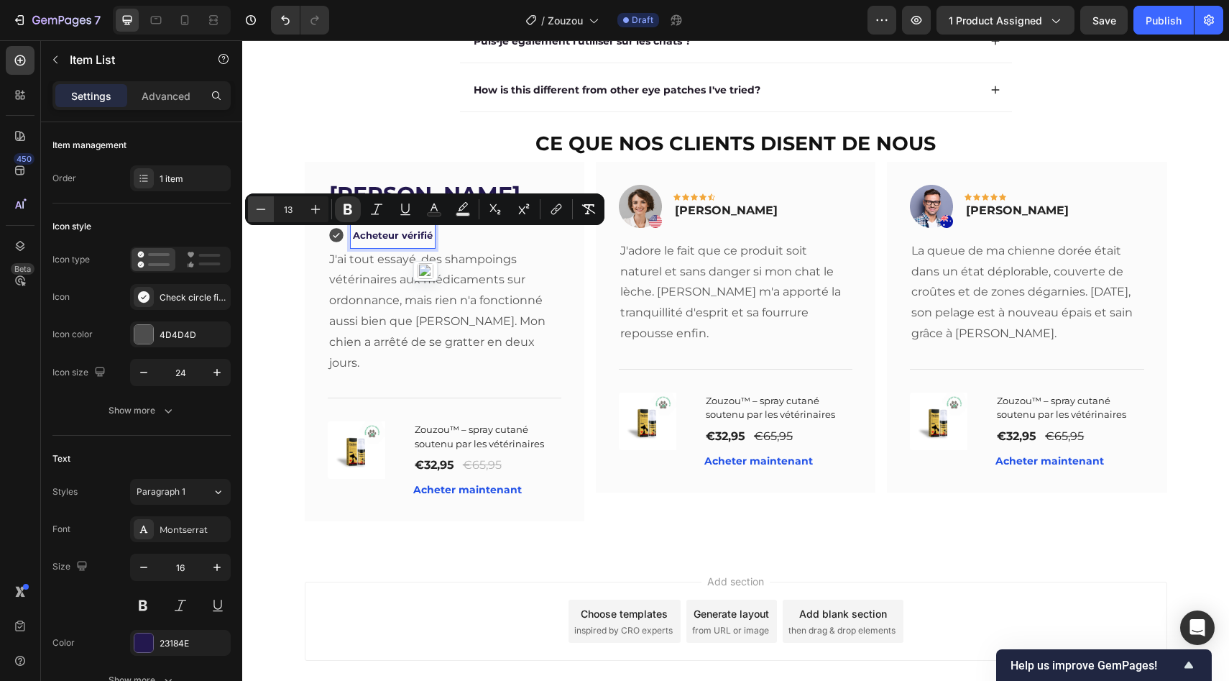
click at [264, 211] on icon "Editor contextual toolbar" at bounding box center [261, 209] width 14 height 14
type input "12"
click at [143, 575] on button "button" at bounding box center [144, 567] width 26 height 26
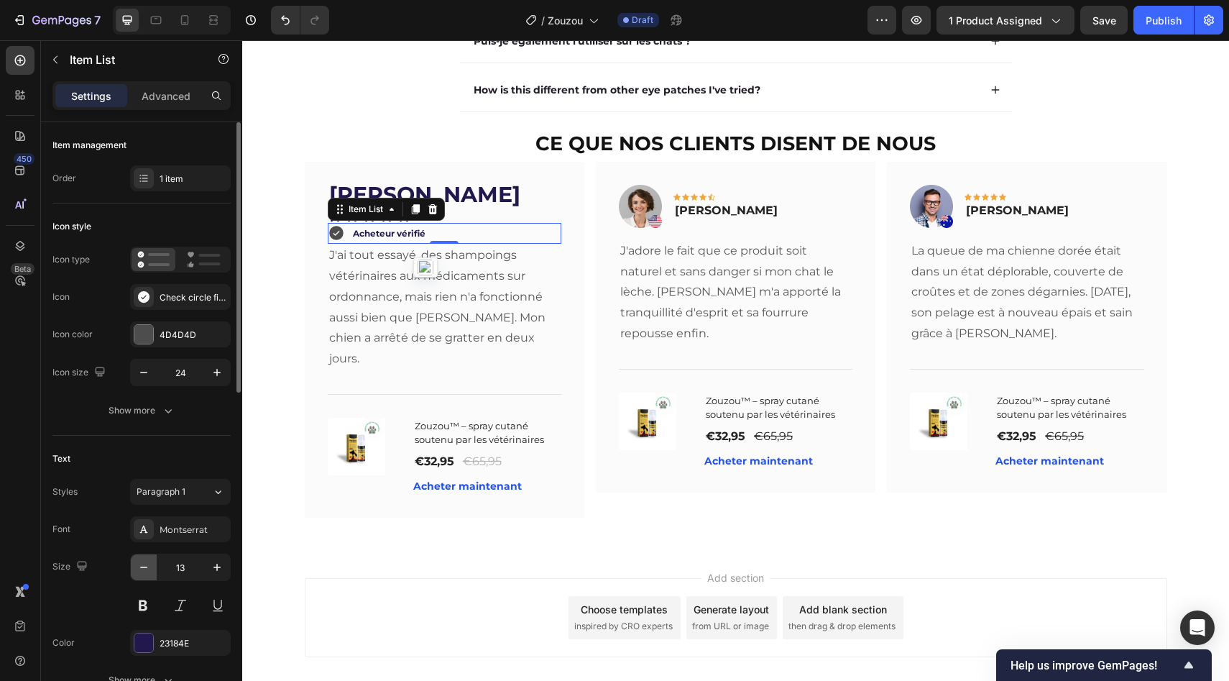
click at [143, 575] on button "button" at bounding box center [144, 567] width 26 height 26
type input "12"
click at [503, 186] on div "[PERSON_NAME] Text block Icon Icon Icon Icon Icon Icon List Acheteur vérifié It…" at bounding box center [445, 339] width 280 height 354
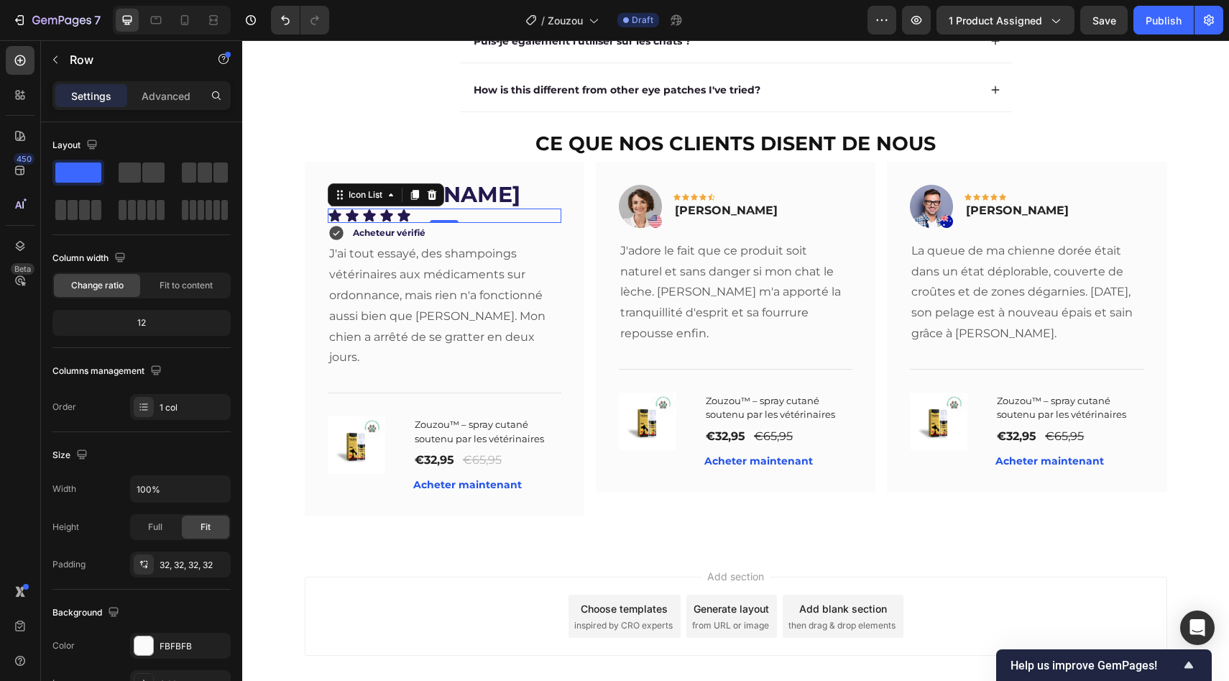
click at [428, 215] on div "Icon Icon Icon Icon Icon" at bounding box center [445, 215] width 234 height 14
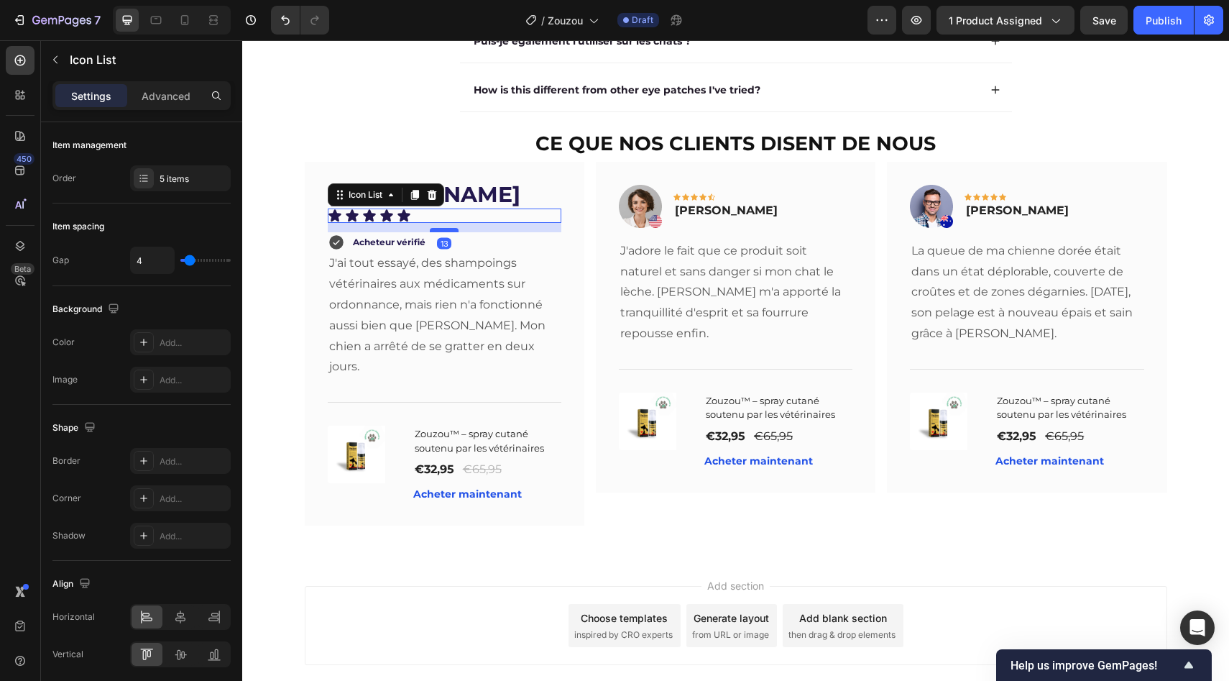
drag, startPoint x: 433, startPoint y: 224, endPoint x: 433, endPoint y: 233, distance: 9.3
click at [433, 232] on div at bounding box center [444, 230] width 29 height 4
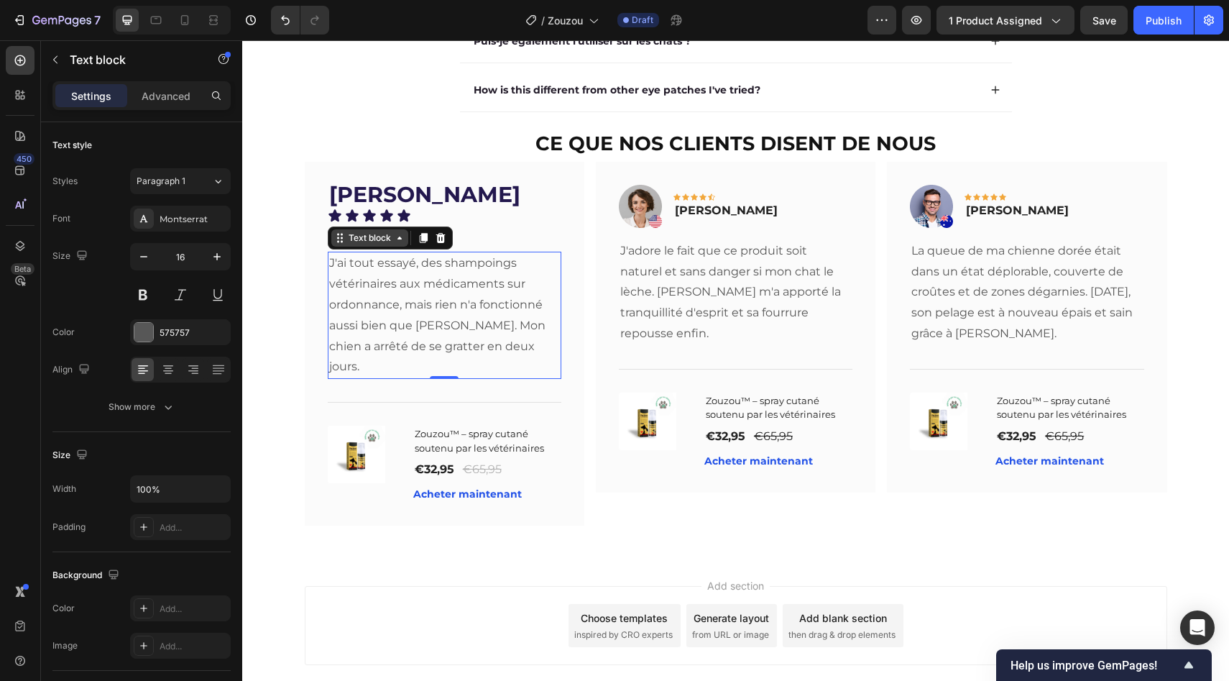
click at [338, 249] on div "Text block" at bounding box center [390, 237] width 125 height 23
click at [492, 249] on div "Acheteur vérifié" at bounding box center [445, 242] width 234 height 20
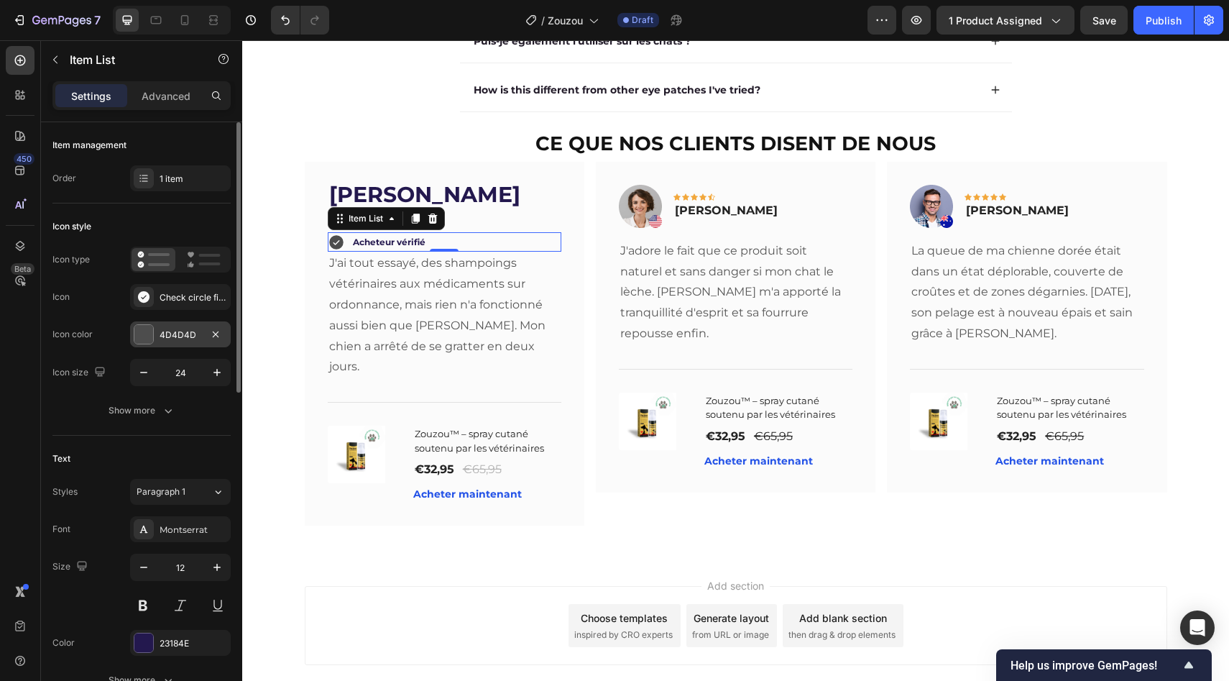
click at [161, 337] on div "4D4D4D" at bounding box center [181, 334] width 42 height 13
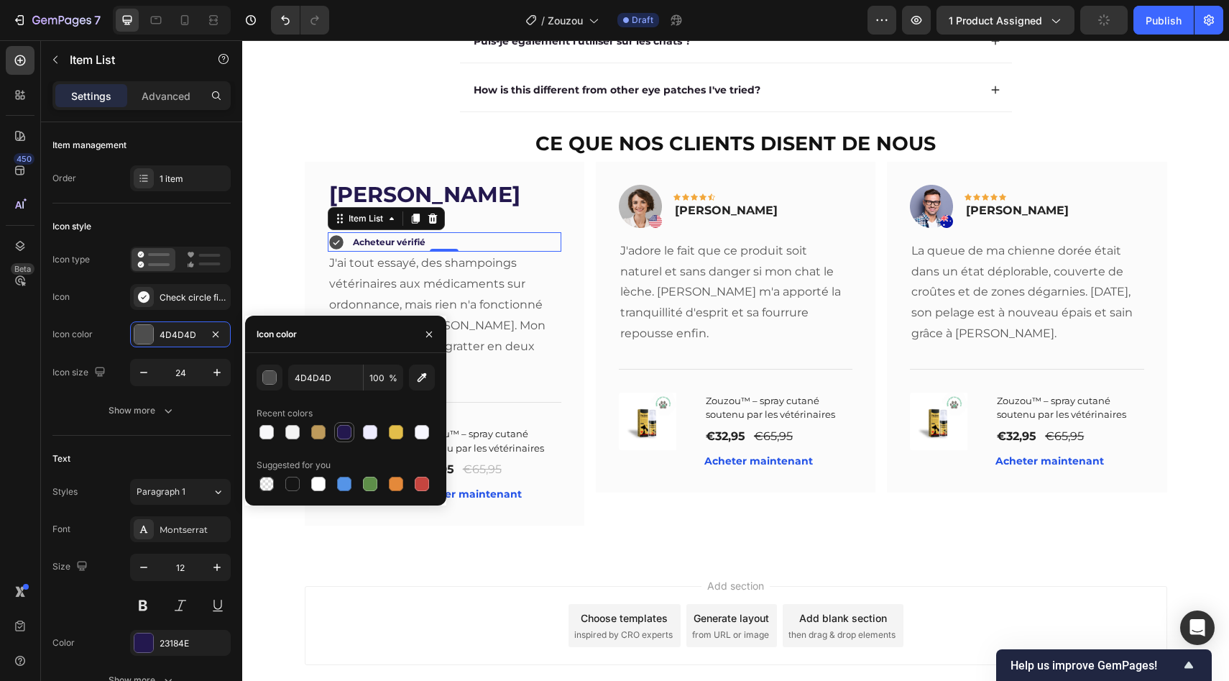
click at [339, 431] on div at bounding box center [344, 432] width 14 height 14
click at [369, 488] on div at bounding box center [370, 484] width 14 height 14
click at [346, 382] on input "5E8E49" at bounding box center [325, 377] width 75 height 26
paste input "#4DCDB0"
type input "#4DCDB0"
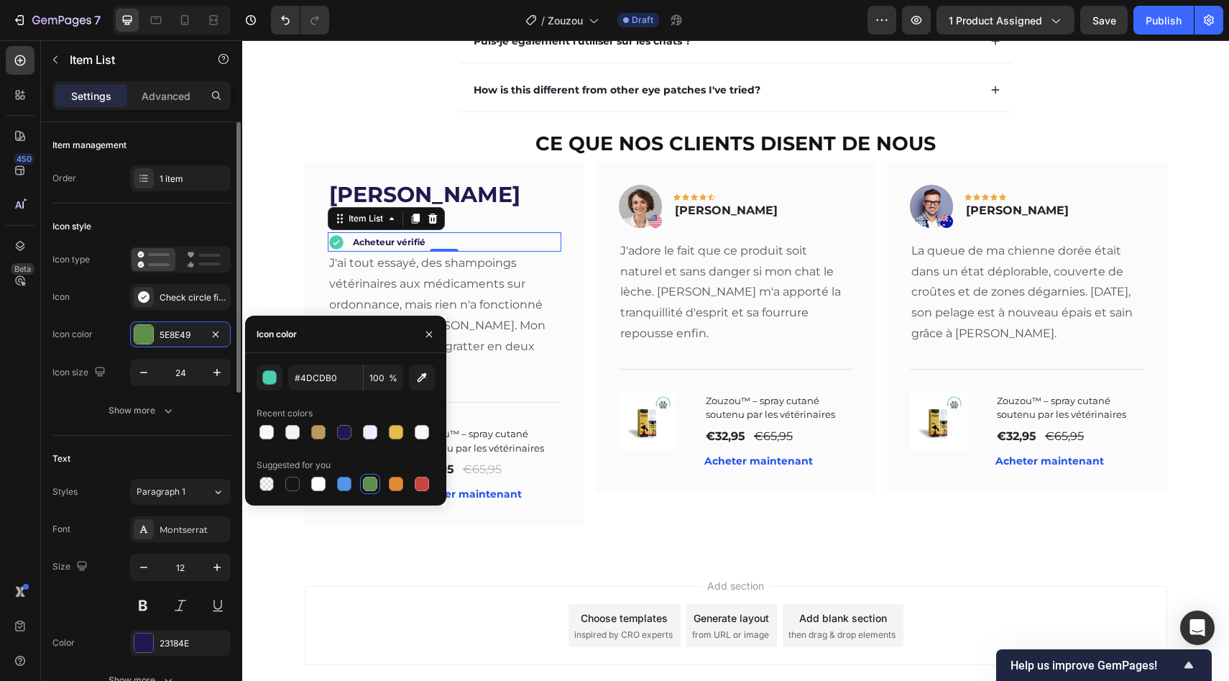
click at [121, 307] on div "Icon Check circle filled" at bounding box center [141, 297] width 178 height 26
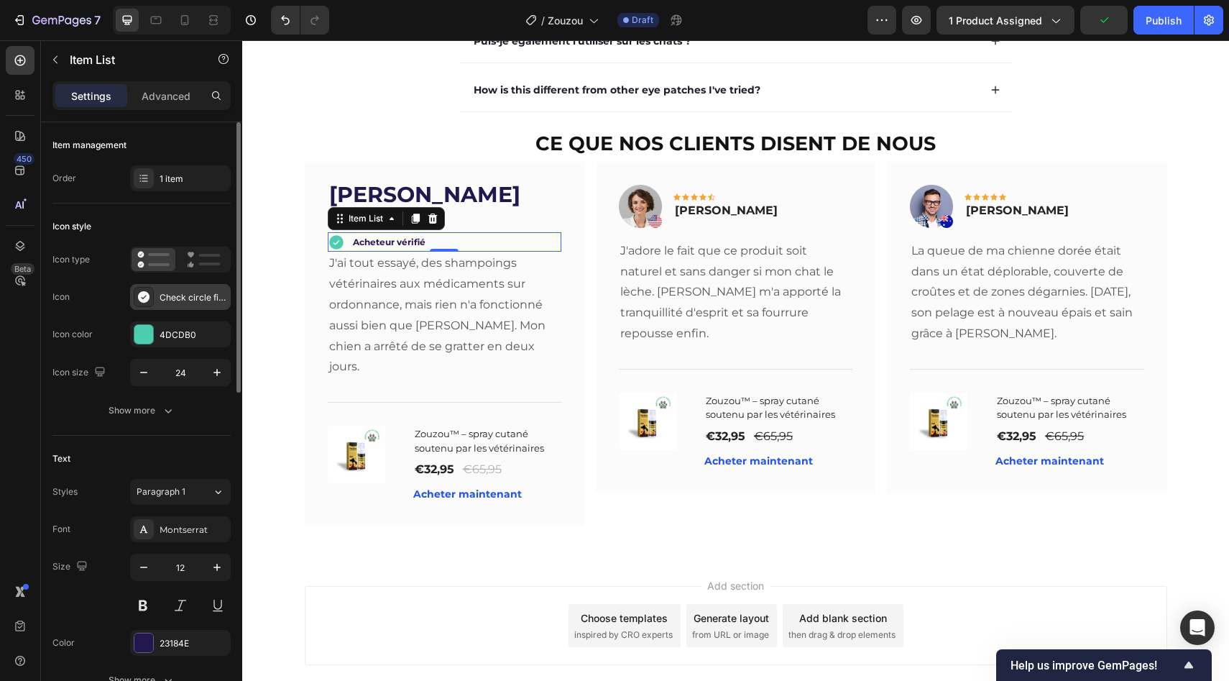
click at [157, 290] on div "Check circle filled" at bounding box center [180, 297] width 101 height 26
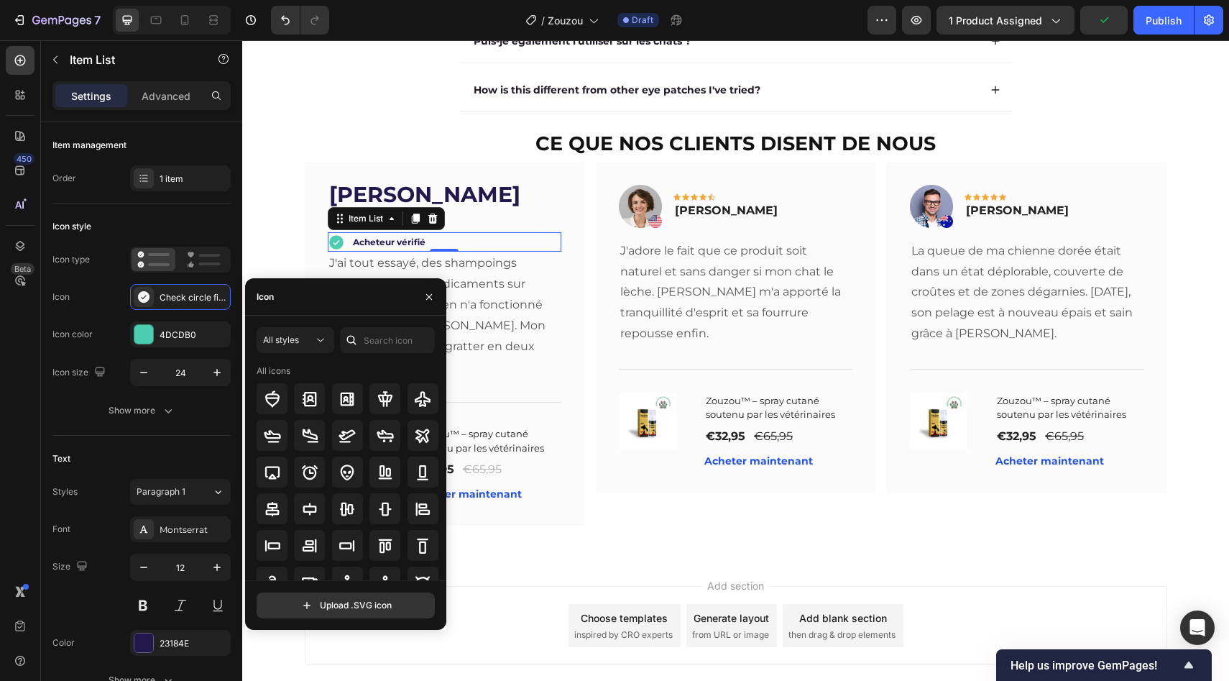
click at [359, 345] on div at bounding box center [351, 340] width 23 height 26
click at [389, 345] on input "text" at bounding box center [387, 340] width 95 height 26
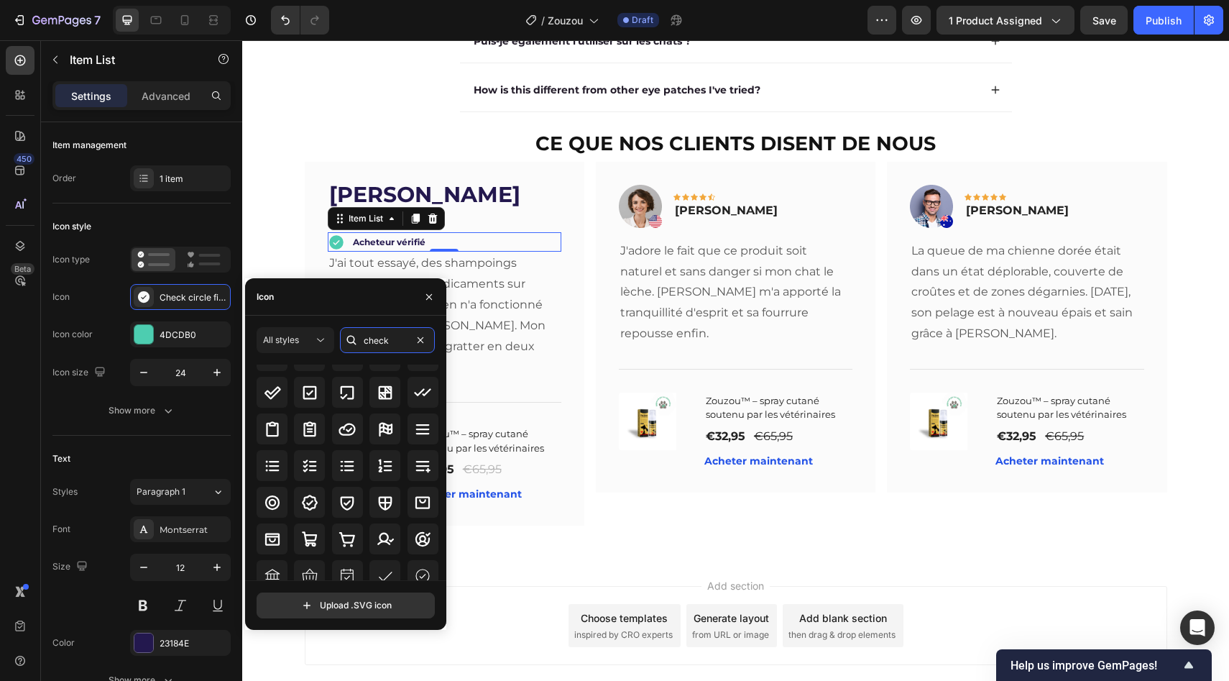
scroll to position [89, 0]
type input "check"
click at [301, 469] on icon at bounding box center [309, 466] width 17 height 17
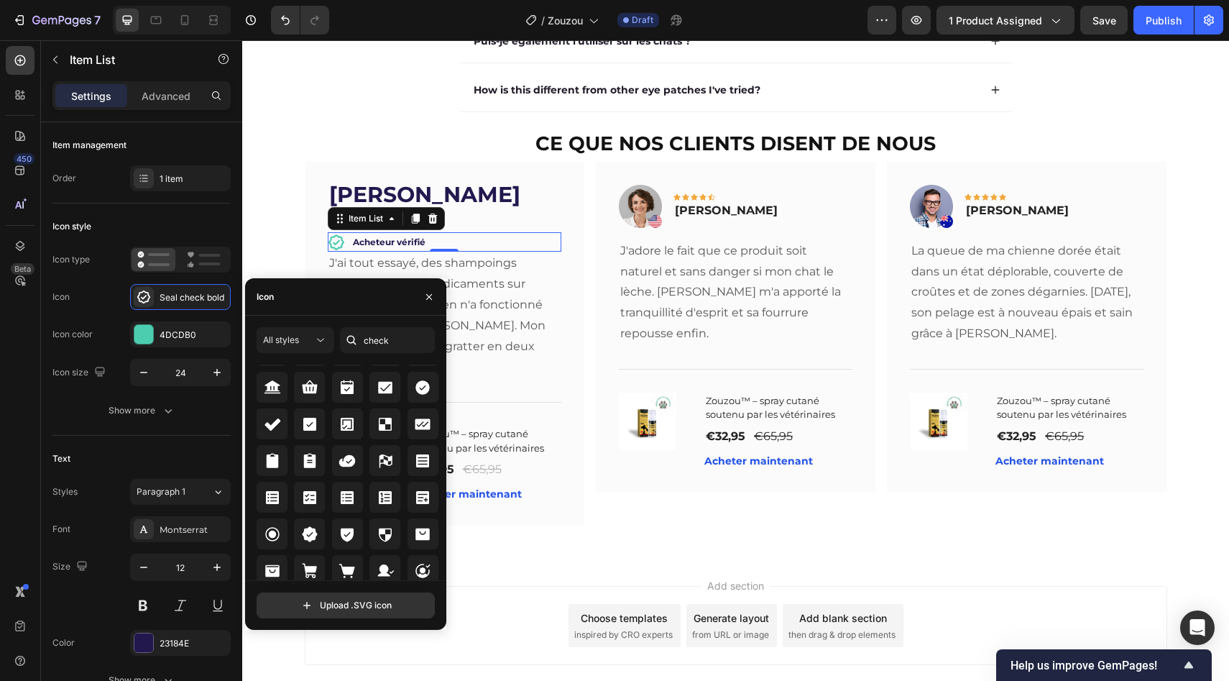
scroll to position [591, 0]
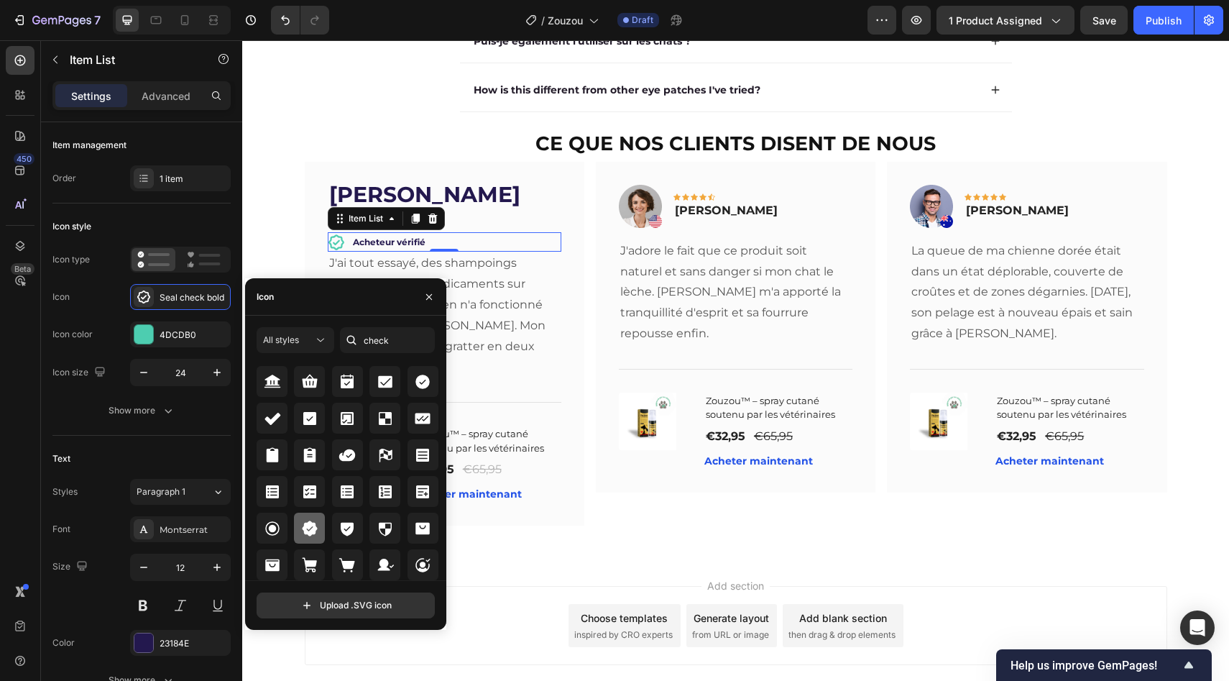
click at [308, 528] on icon at bounding box center [309, 527] width 15 height 15
click at [270, 196] on div "Questions fréquentes Heading Et si cela ne fonctionne pas pour moi ? Est-ce san…" at bounding box center [736, 176] width 958 height 707
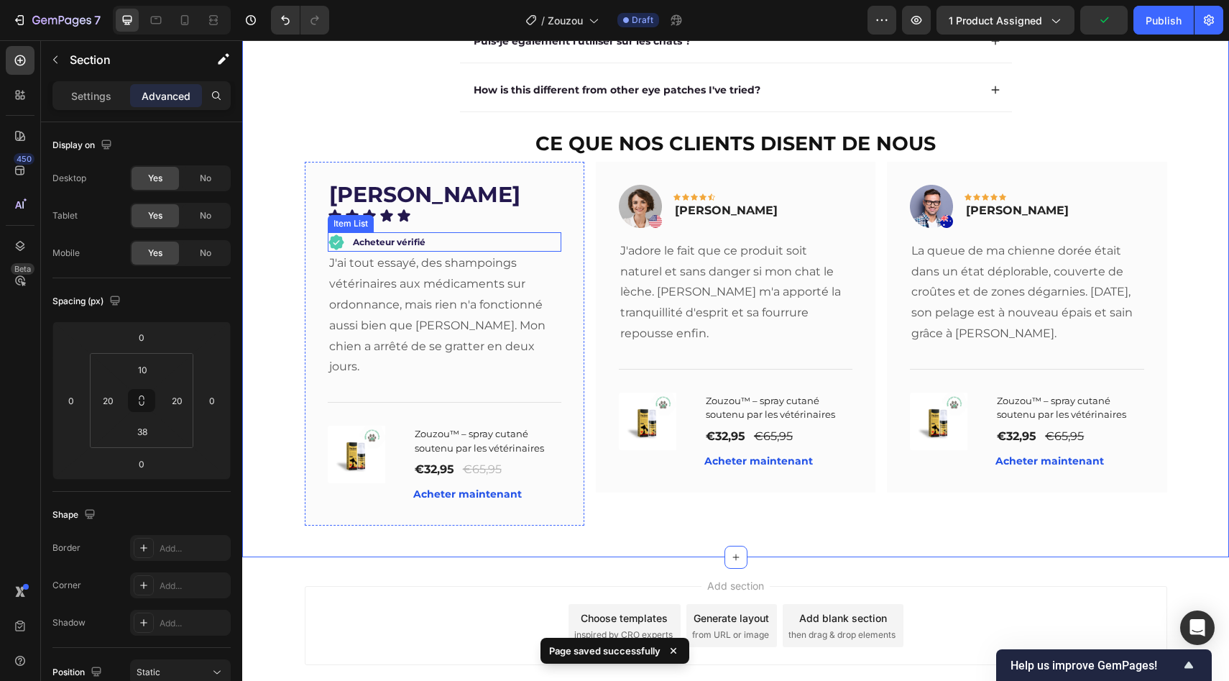
click at [392, 252] on div "Acheteur vérifié" at bounding box center [389, 242] width 77 height 20
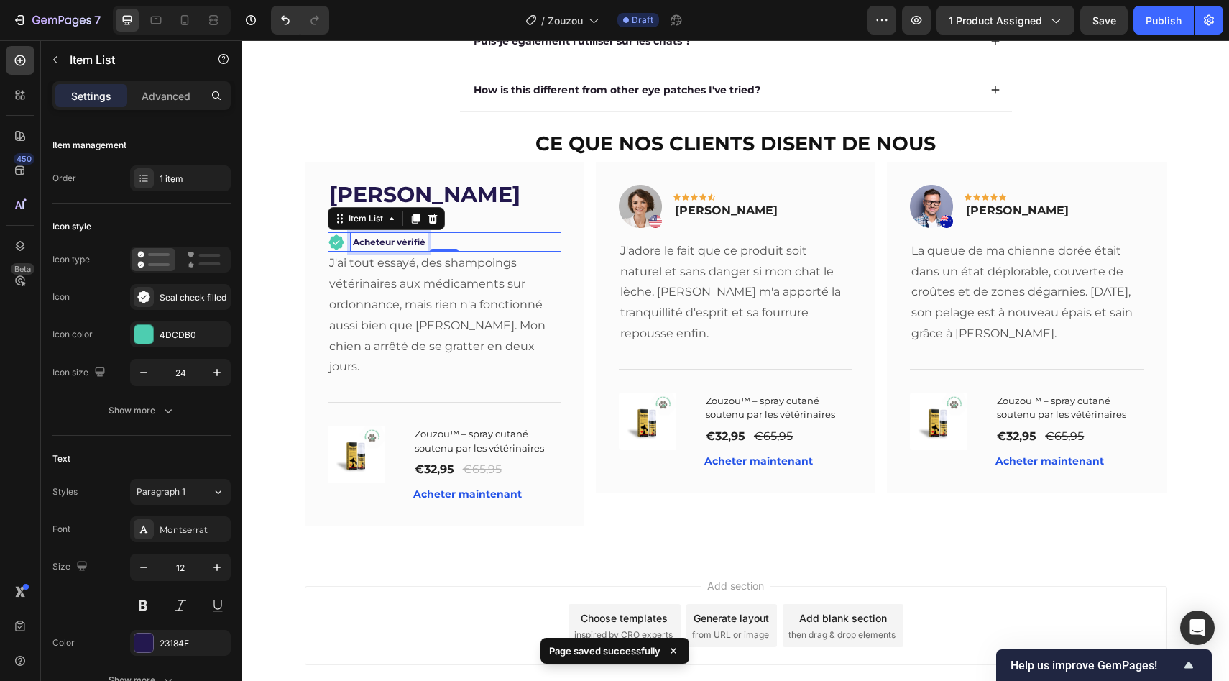
click at [380, 250] on p "Acheteur vérifié" at bounding box center [389, 242] width 73 height 16
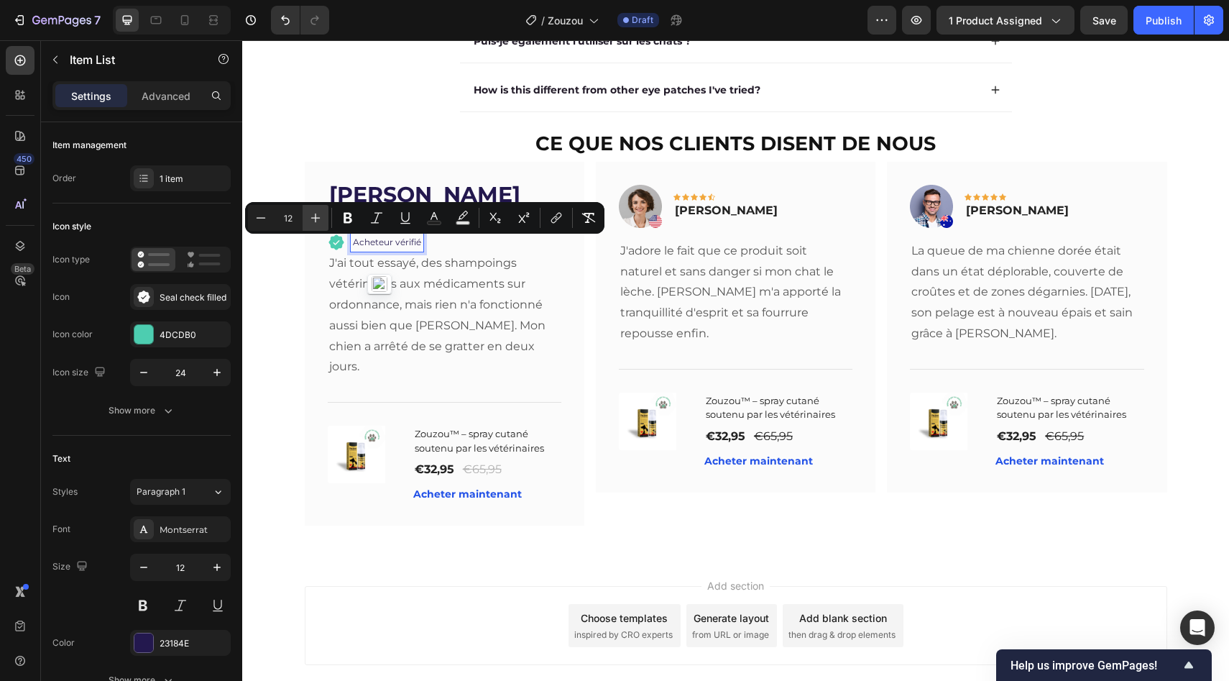
click at [318, 217] on icon "Editor contextual toolbar" at bounding box center [315, 217] width 9 height 9
type input "14"
click at [307, 187] on div "[PERSON_NAME] Text block Icon Icon Icon Icon Icon Icon List Acheteur vérifié It…" at bounding box center [445, 344] width 280 height 364
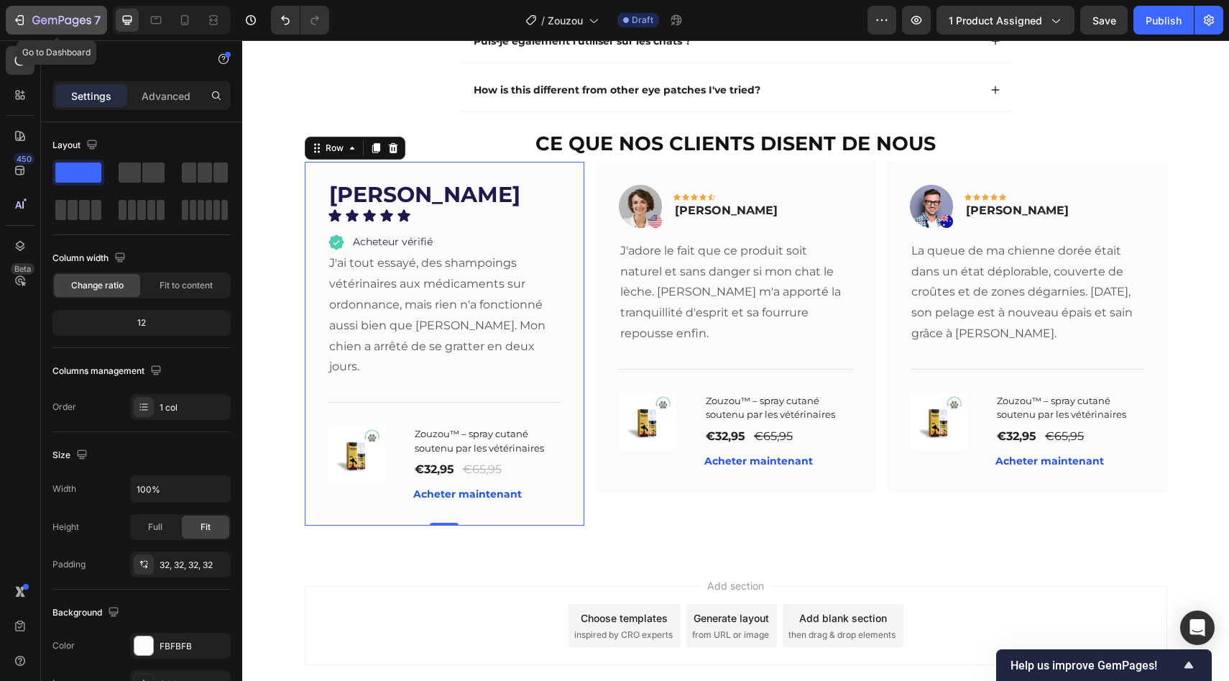
click at [65, 34] on button "7" at bounding box center [56, 20] width 101 height 29
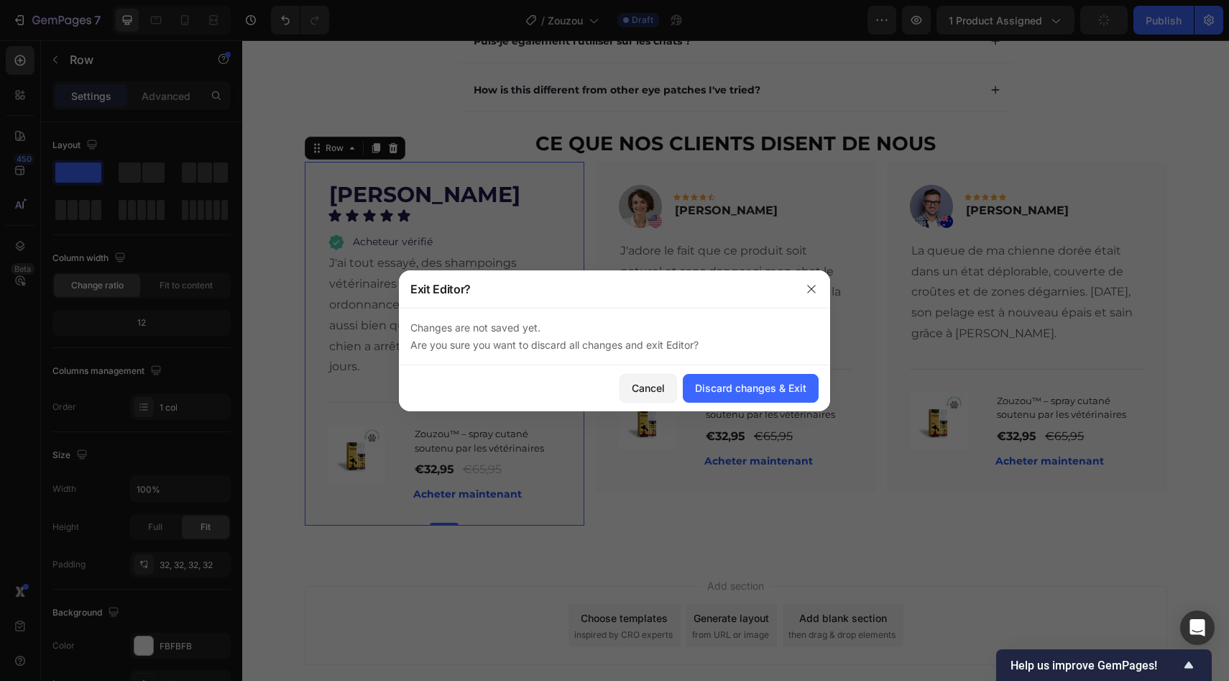
click at [331, 164] on div at bounding box center [614, 340] width 1229 height 681
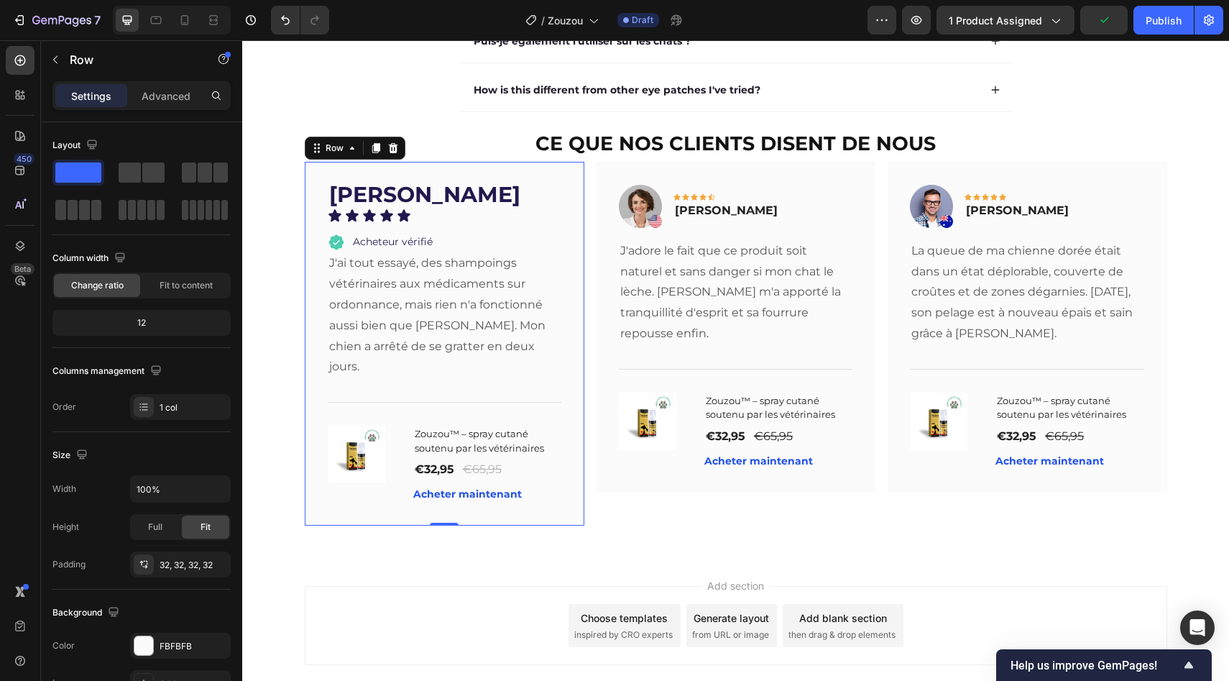
click at [106, 117] on div "Settings Advanced" at bounding box center [141, 101] width 201 height 41
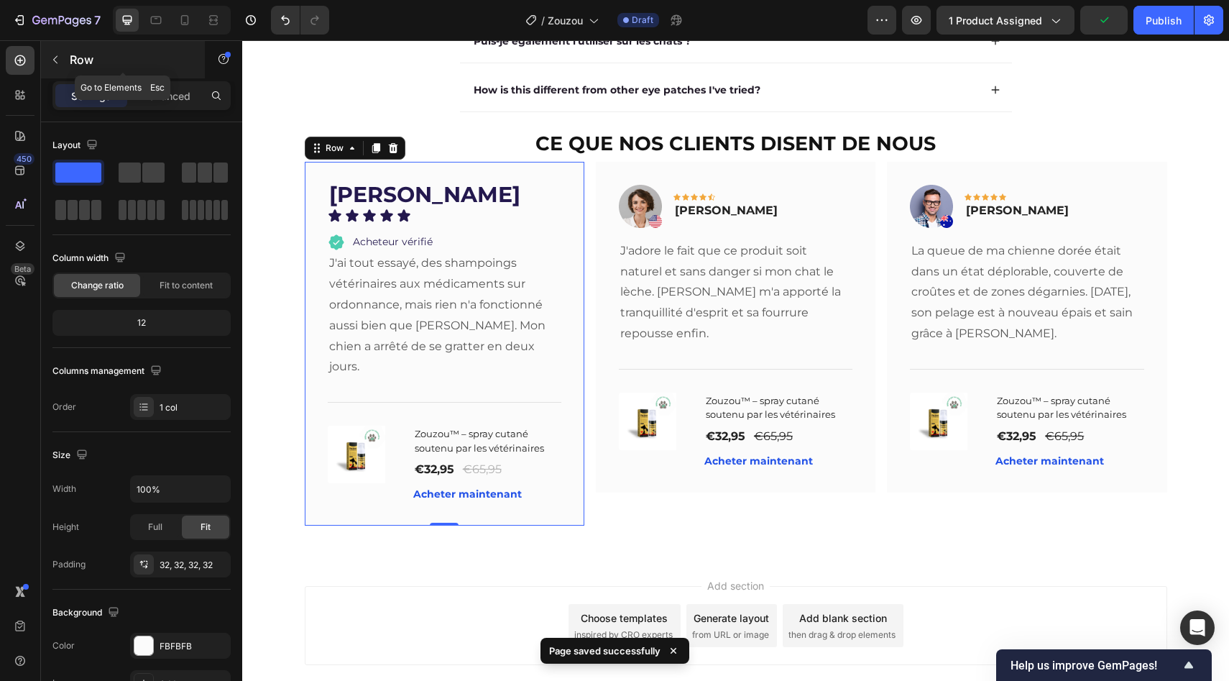
click at [82, 57] on p "Row" at bounding box center [131, 59] width 122 height 17
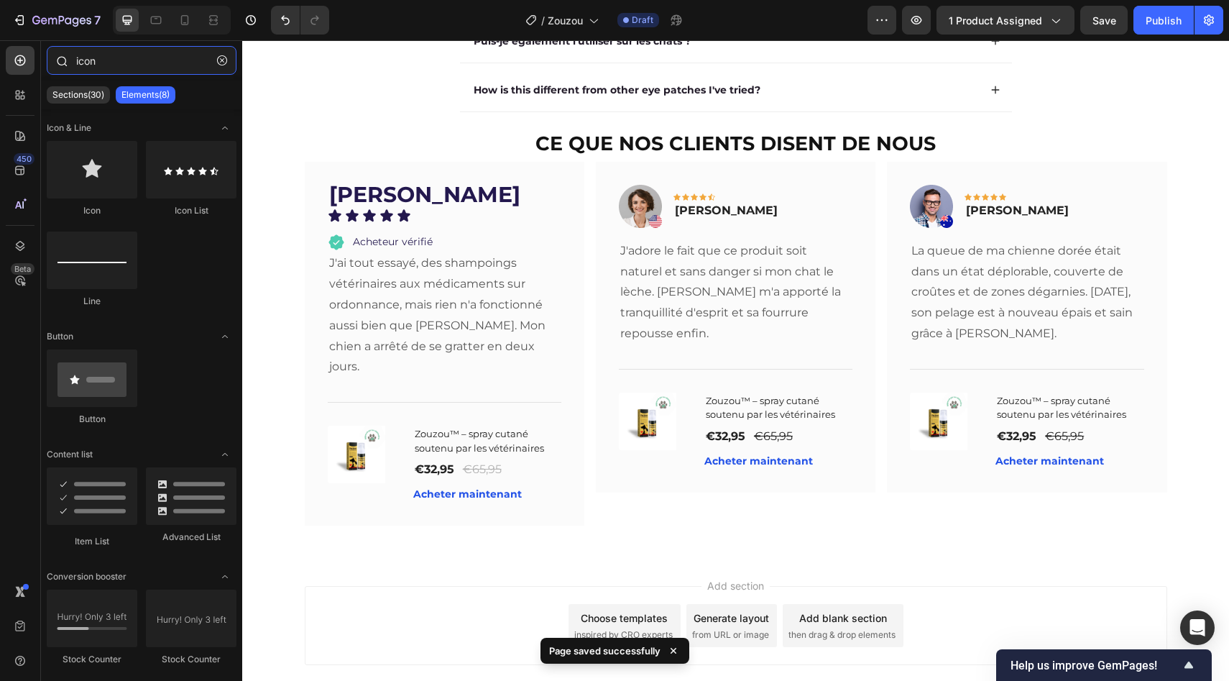
click at [131, 60] on input "icon" at bounding box center [142, 60] width 190 height 29
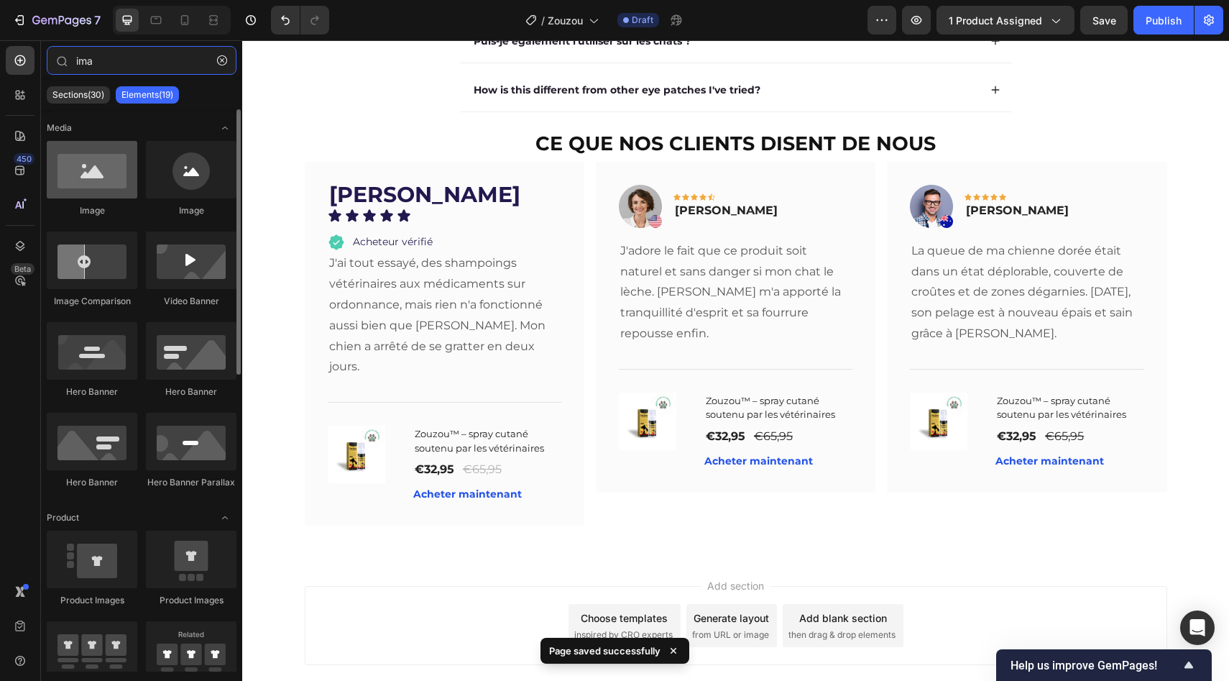
type input "ima"
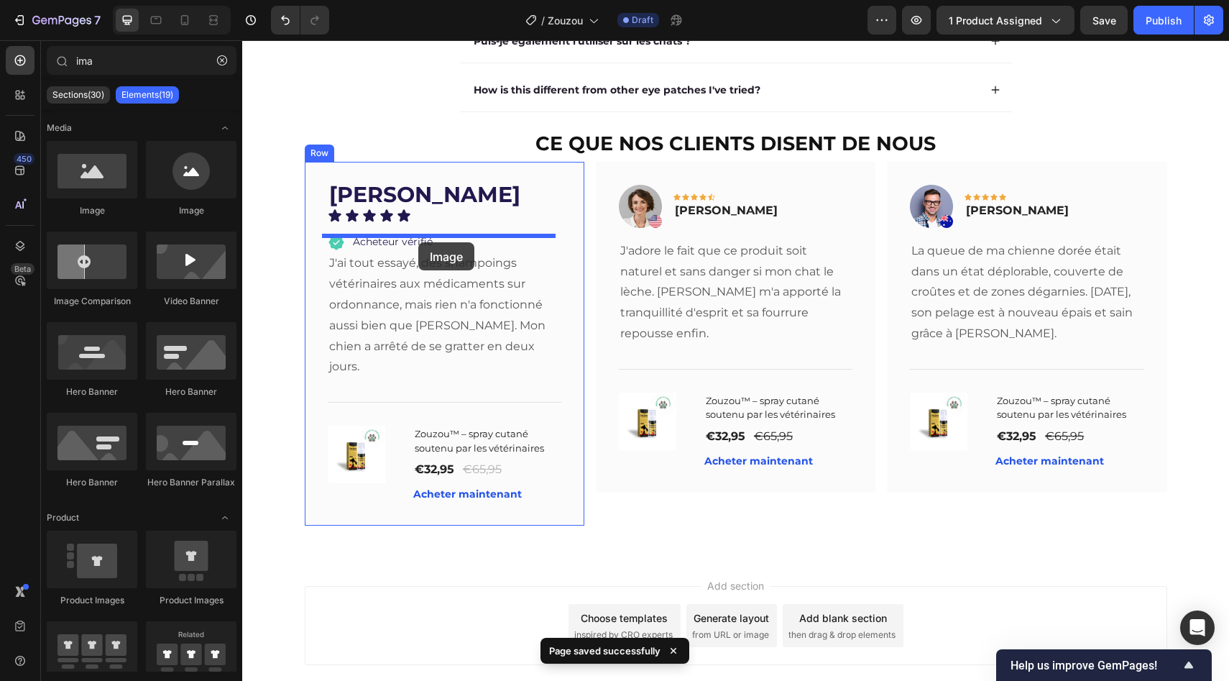
drag, startPoint x: 343, startPoint y: 204, endPoint x: 415, endPoint y: 240, distance: 81.0
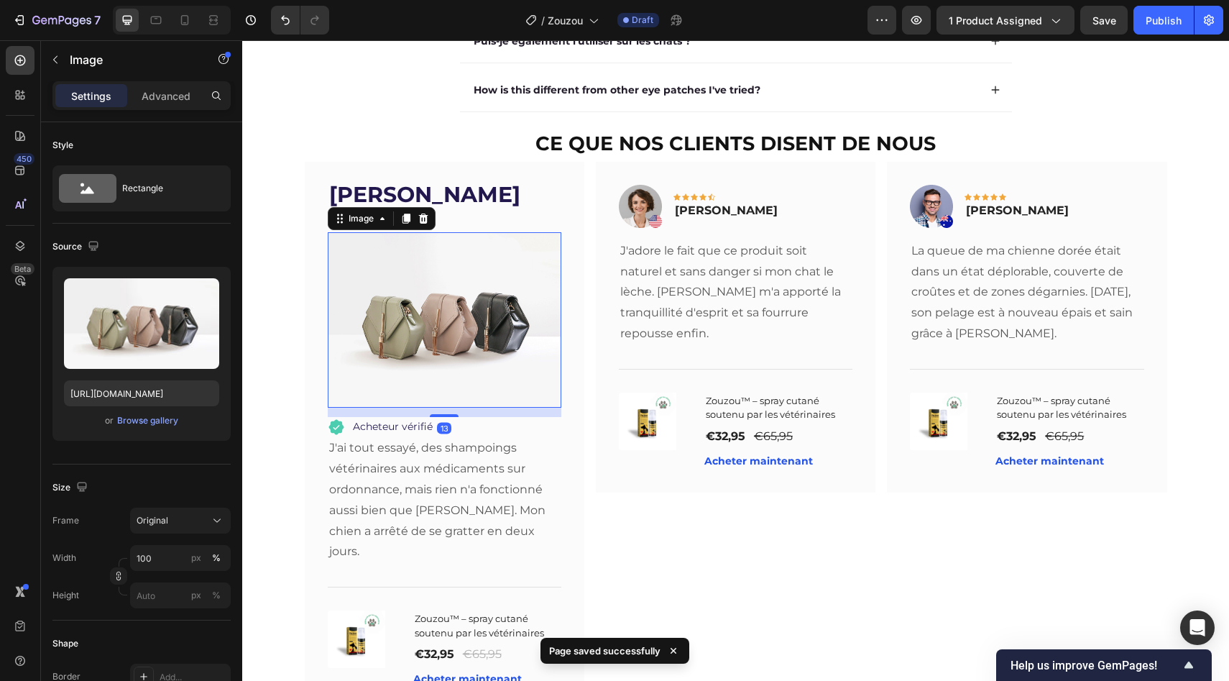
click at [424, 267] on img at bounding box center [445, 319] width 234 height 175
click at [168, 389] on input "[URL][DOMAIN_NAME]" at bounding box center [141, 393] width 155 height 26
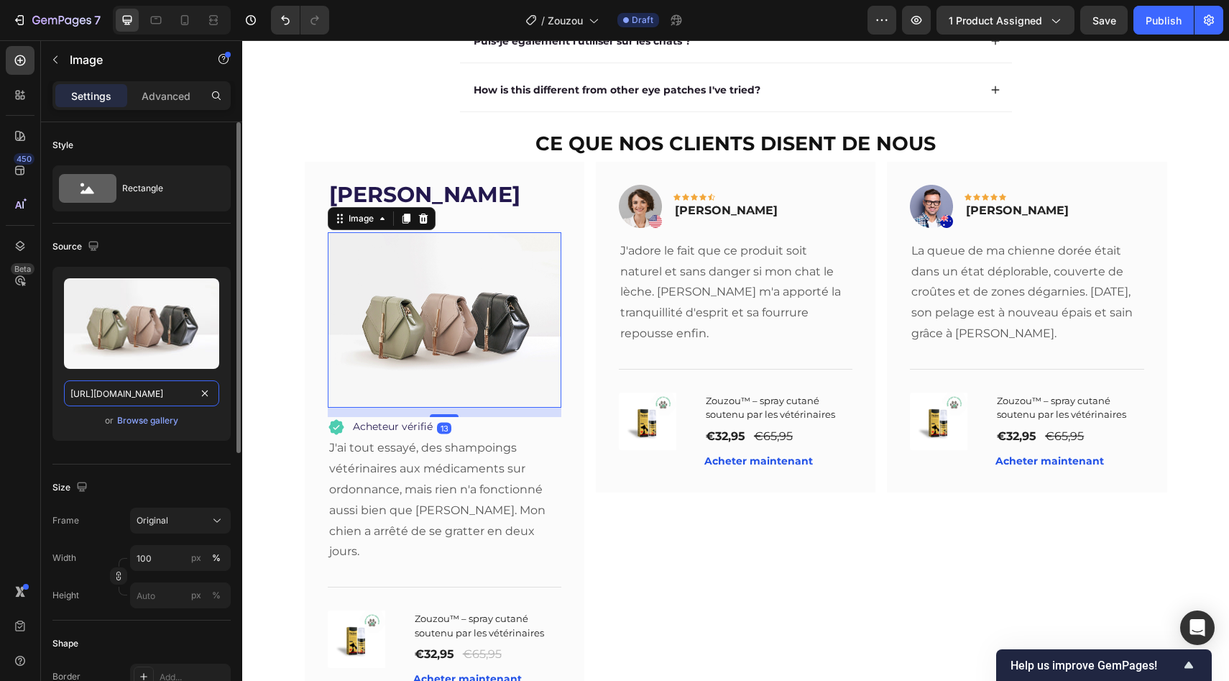
paste input "[DOMAIN_NAME][URL]"
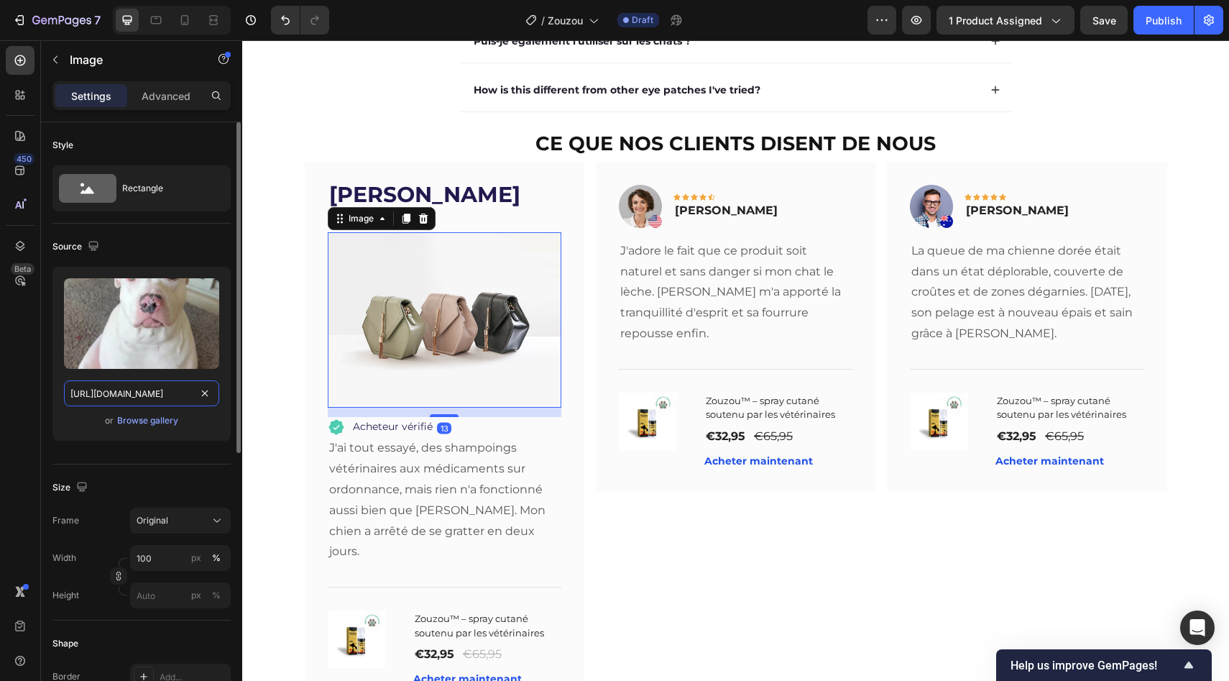
scroll to position [0, 518]
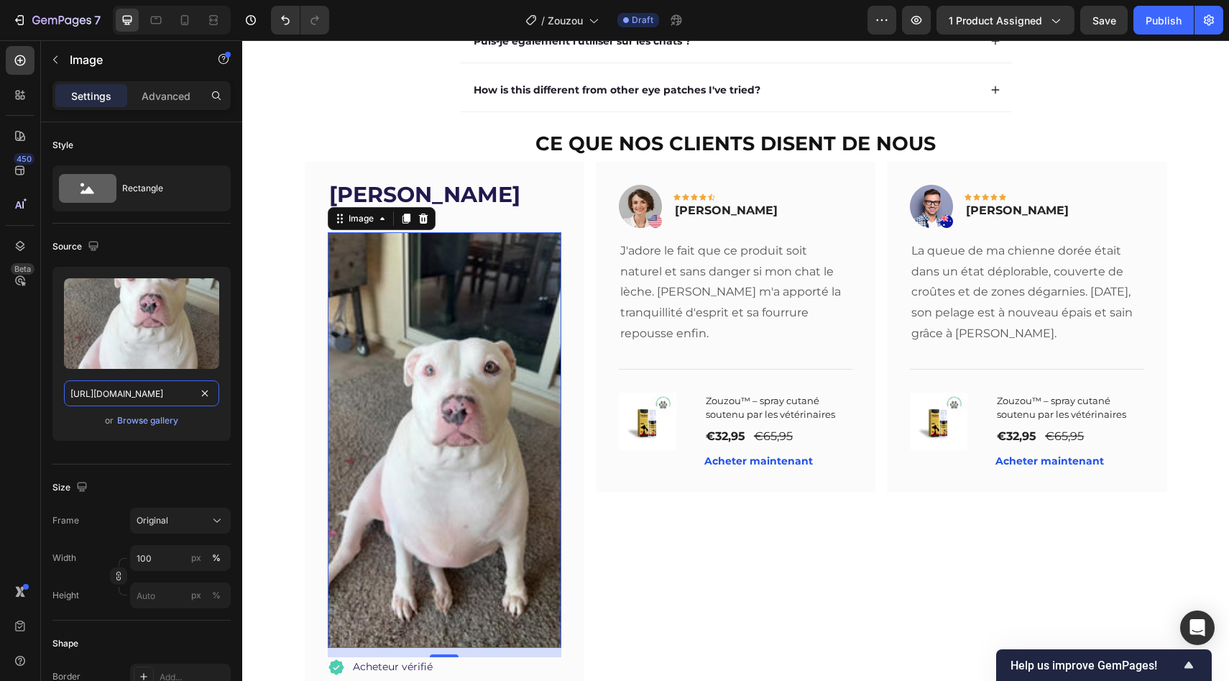
type input "https://tryzoomie.com/cdn/shop/files/o4QagGceNfLaA7GAyLgXeDAYweuiTIHAQmf8K0_tpl…"
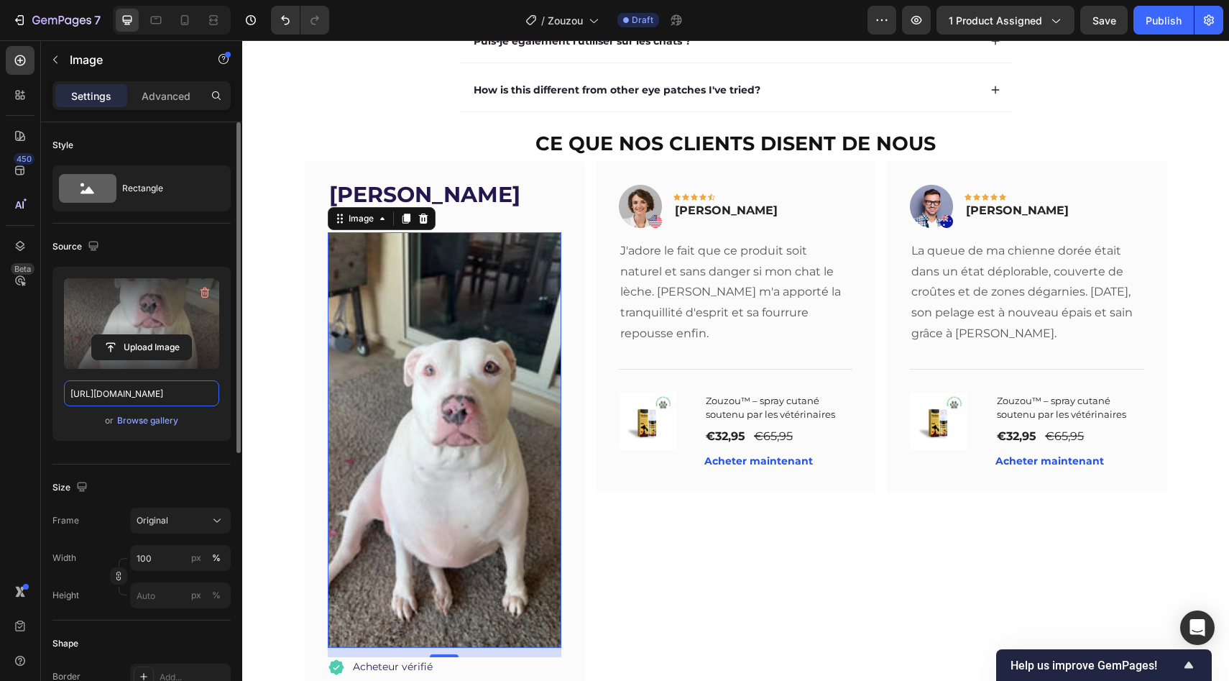
scroll to position [0, 0]
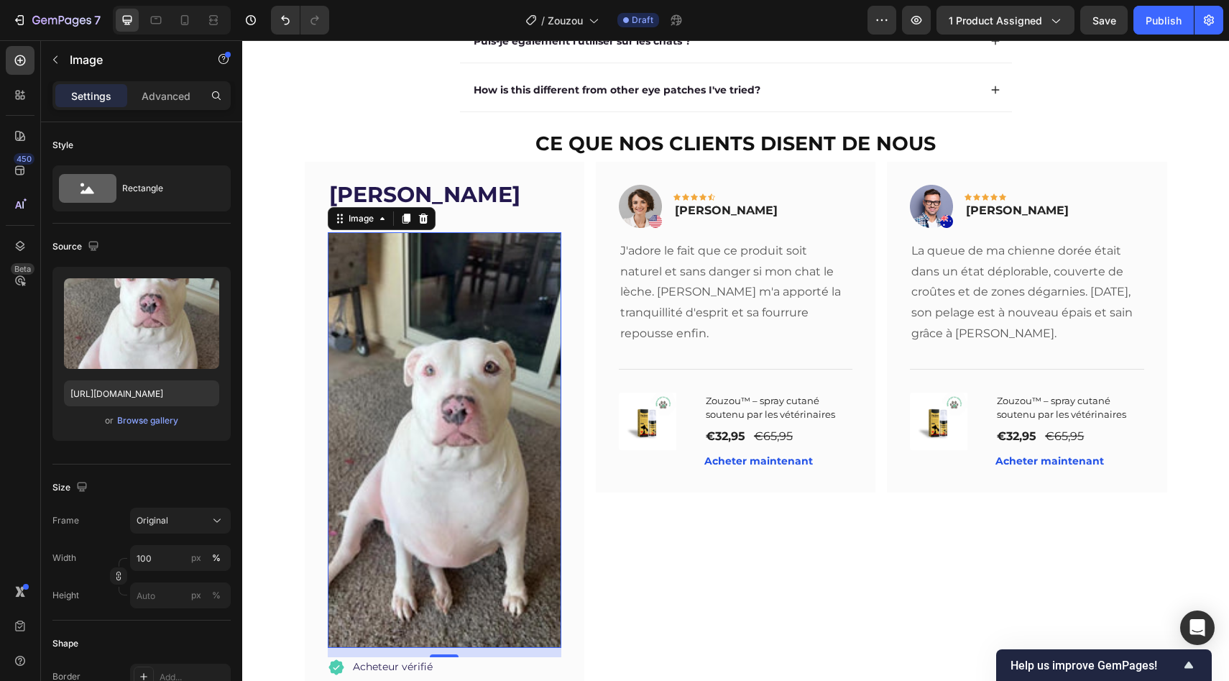
click at [364, 368] on img at bounding box center [445, 439] width 234 height 415
click at [173, 543] on div "Frame Original Width 100 px % Height px %" at bounding box center [141, 557] width 178 height 101
click at [173, 556] on input "100" at bounding box center [180, 558] width 101 height 26
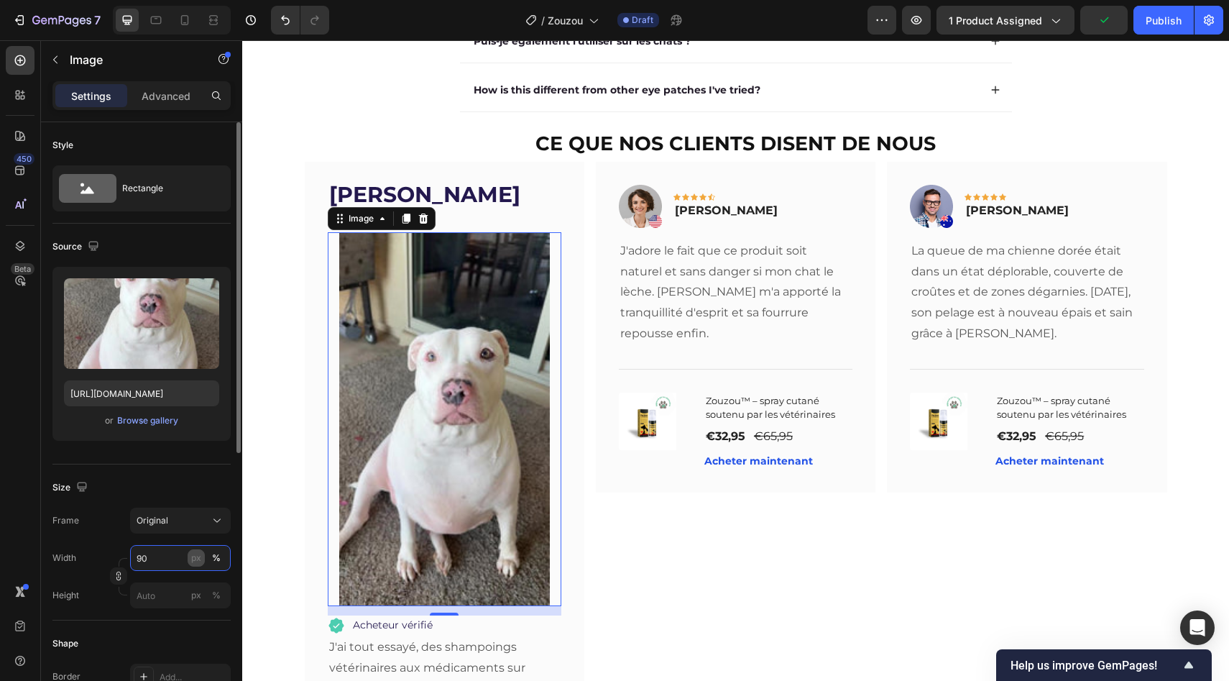
type input "90"
click at [199, 553] on div "px" at bounding box center [196, 557] width 10 height 13
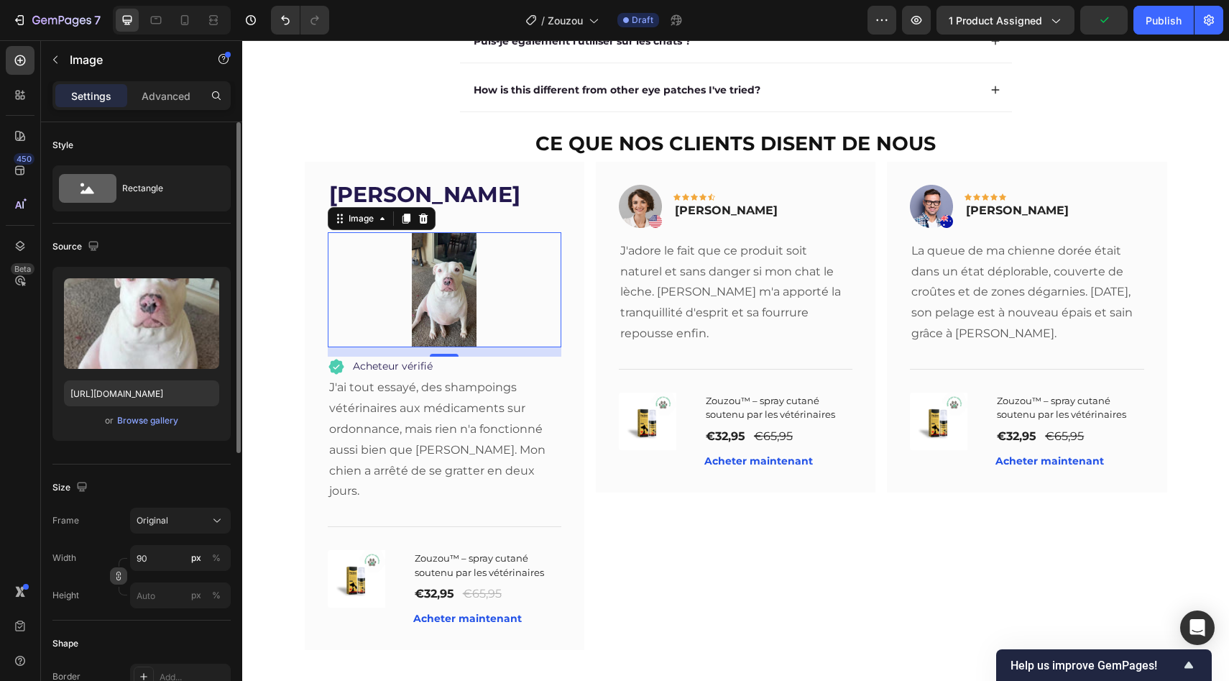
click at [114, 583] on button "button" at bounding box center [118, 575] width 17 height 17
click at [155, 627] on input "px %" at bounding box center [180, 631] width 101 height 26
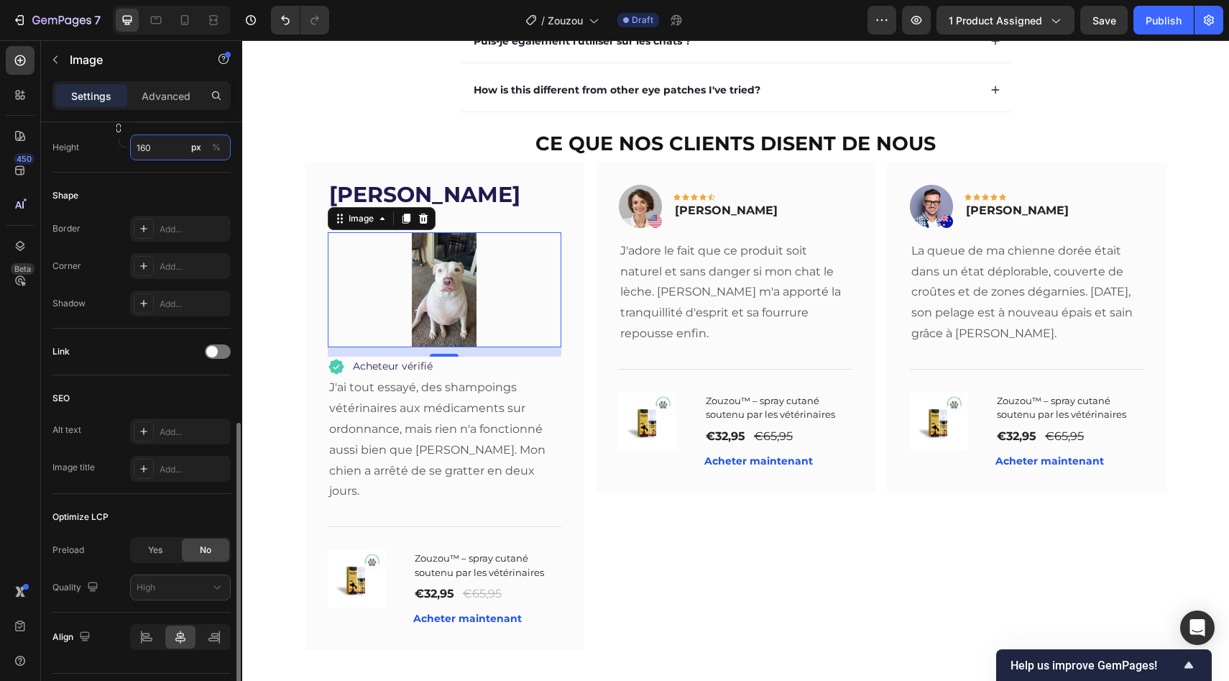
scroll to position [522, 0]
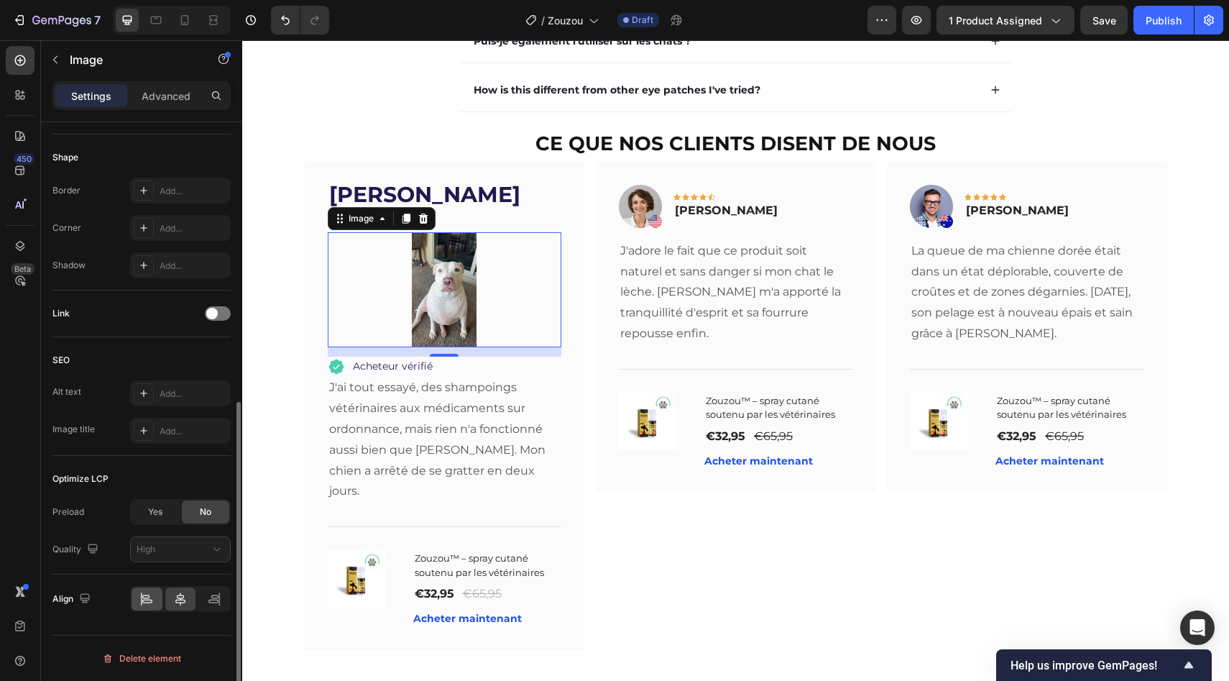
type input "160"
click at [142, 594] on icon at bounding box center [142, 598] width 1 height 13
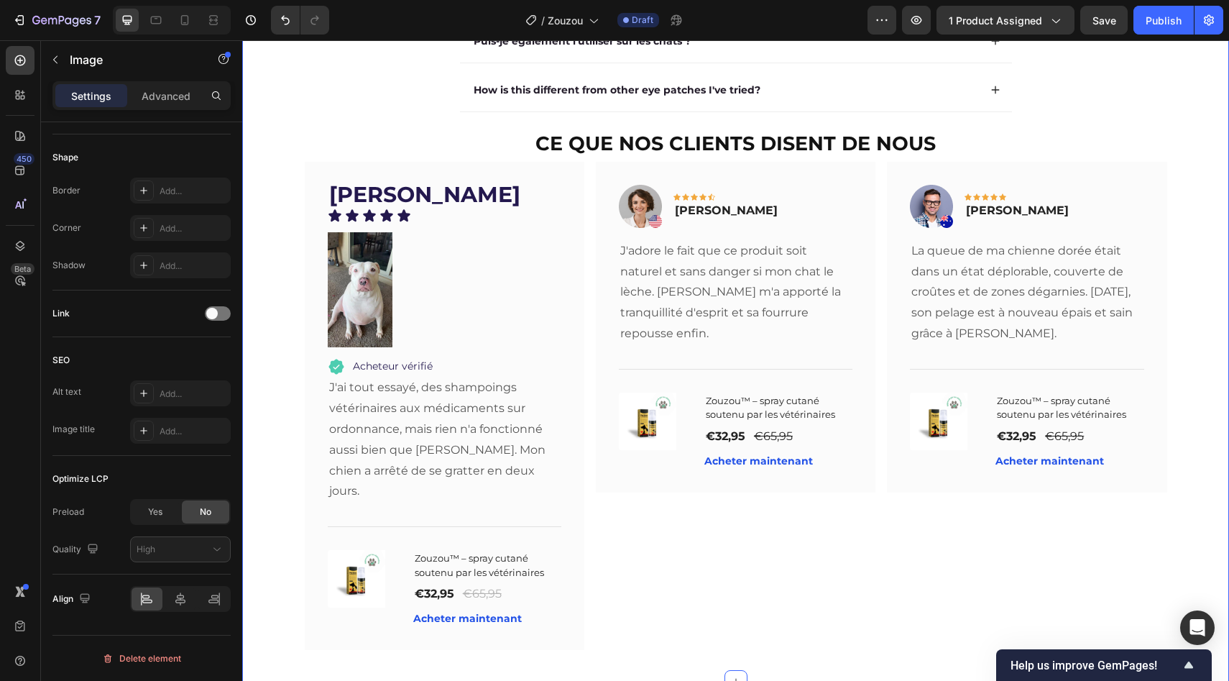
click at [296, 314] on div "Questions fréquentes Heading Et si cela ne fonctionne pas pour moi ? Est-ce san…" at bounding box center [736, 238] width 958 height 831
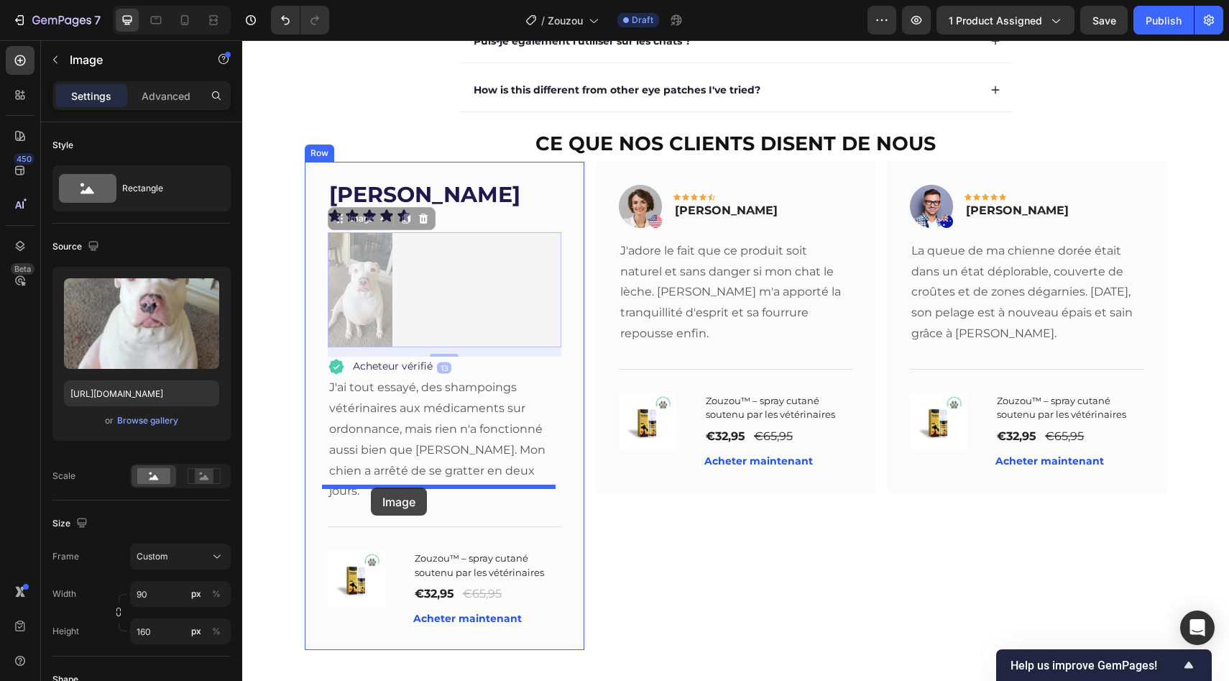
drag, startPoint x: 338, startPoint y: 310, endPoint x: 371, endPoint y: 487, distance: 180.6
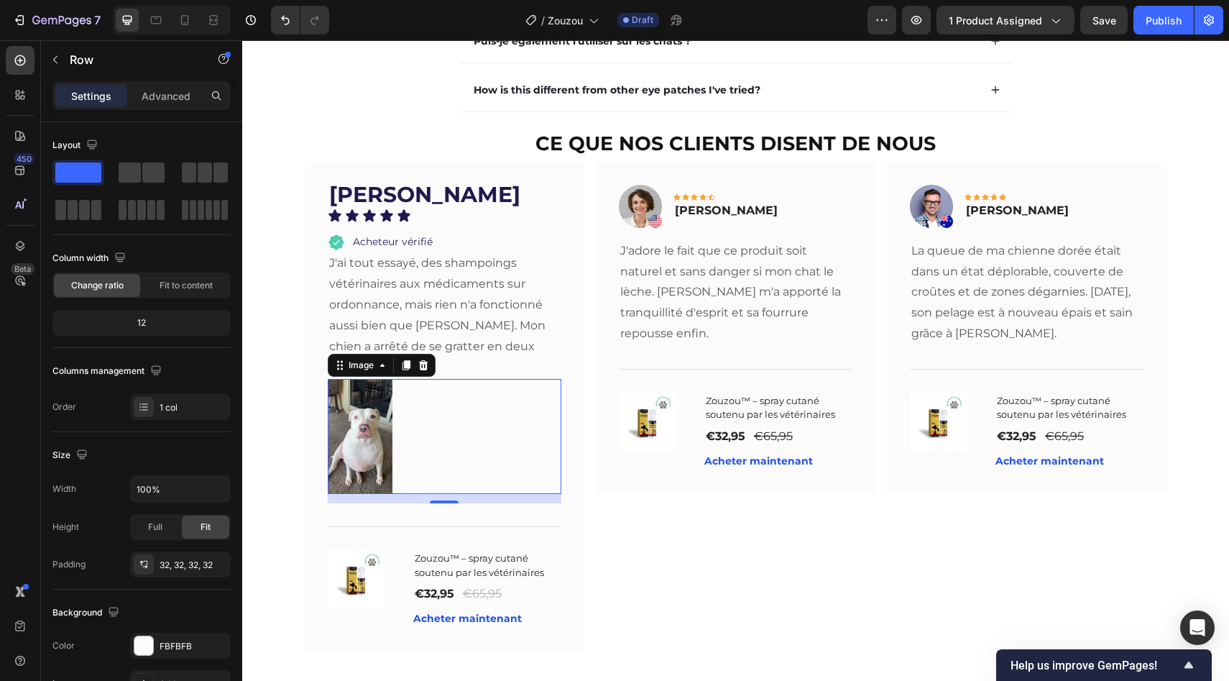
click at [308, 422] on div "Barbara J. Text block Icon Icon Icon Icon Icon Icon List Acheteur vérifié Item …" at bounding box center [445, 406] width 280 height 488
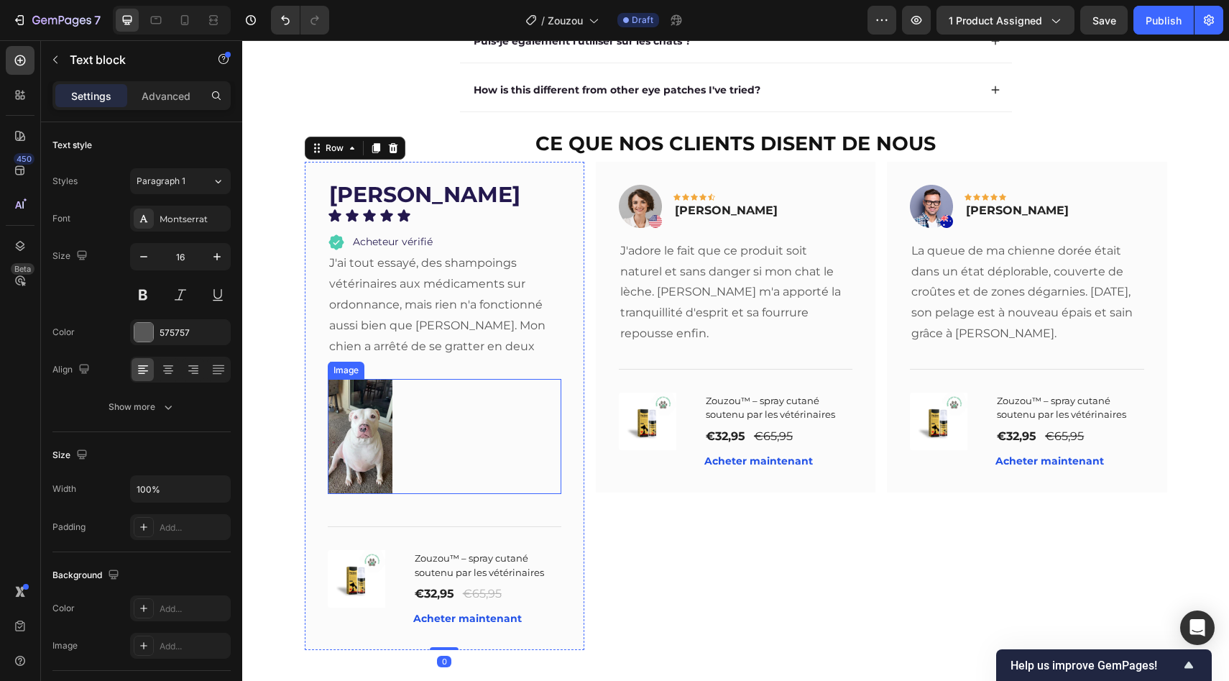
click at [409, 354] on p "J'ai tout essayé, des shampoings vétérinaires aux médicaments sur ordonnance, m…" at bounding box center [444, 315] width 231 height 124
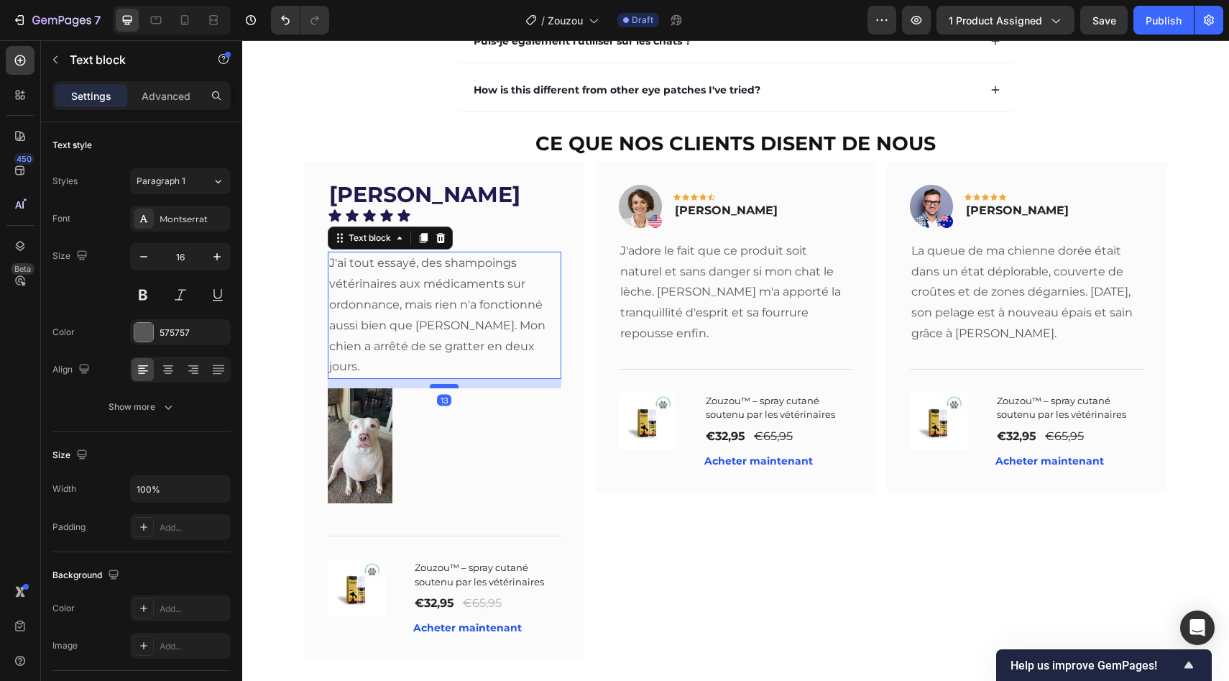
drag, startPoint x: 436, startPoint y: 360, endPoint x: 436, endPoint y: 369, distance: 9.3
click at [436, 384] on div at bounding box center [444, 386] width 29 height 4
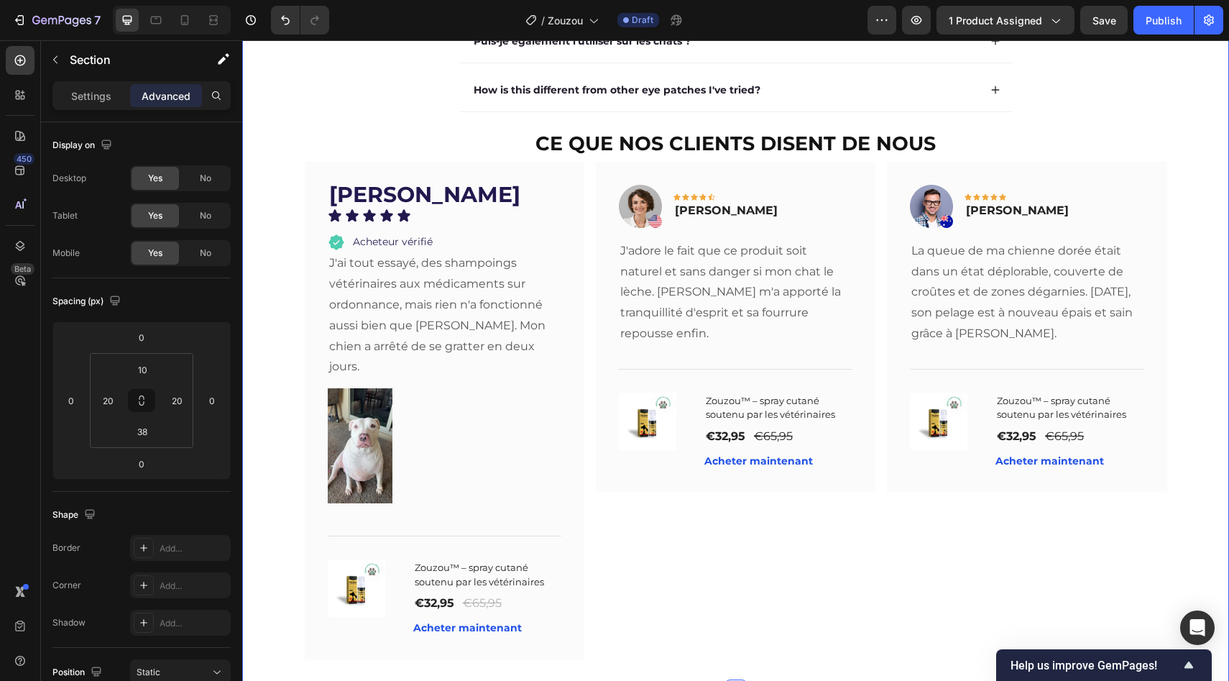
click at [282, 326] on div "Questions fréquentes Heading Et si cela ne fonctionne pas pour moi ? Est-ce san…" at bounding box center [736, 243] width 958 height 840
click at [372, 307] on p "J'ai tout essayé, des shampoings vétérinaires aux médicaments sur ordonnance, m…" at bounding box center [444, 315] width 231 height 124
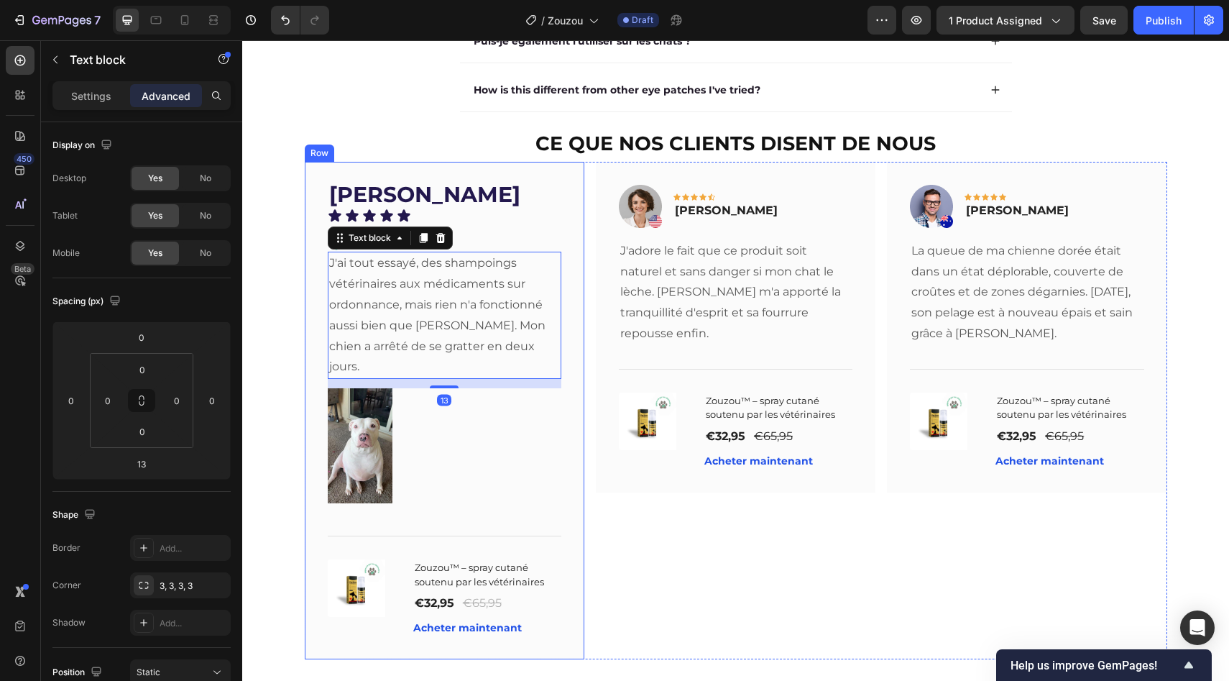
click at [296, 334] on div "Questions fréquentes Heading Et si cela ne fonctionne pas pour moi ? Est-ce san…" at bounding box center [736, 243] width 958 height 840
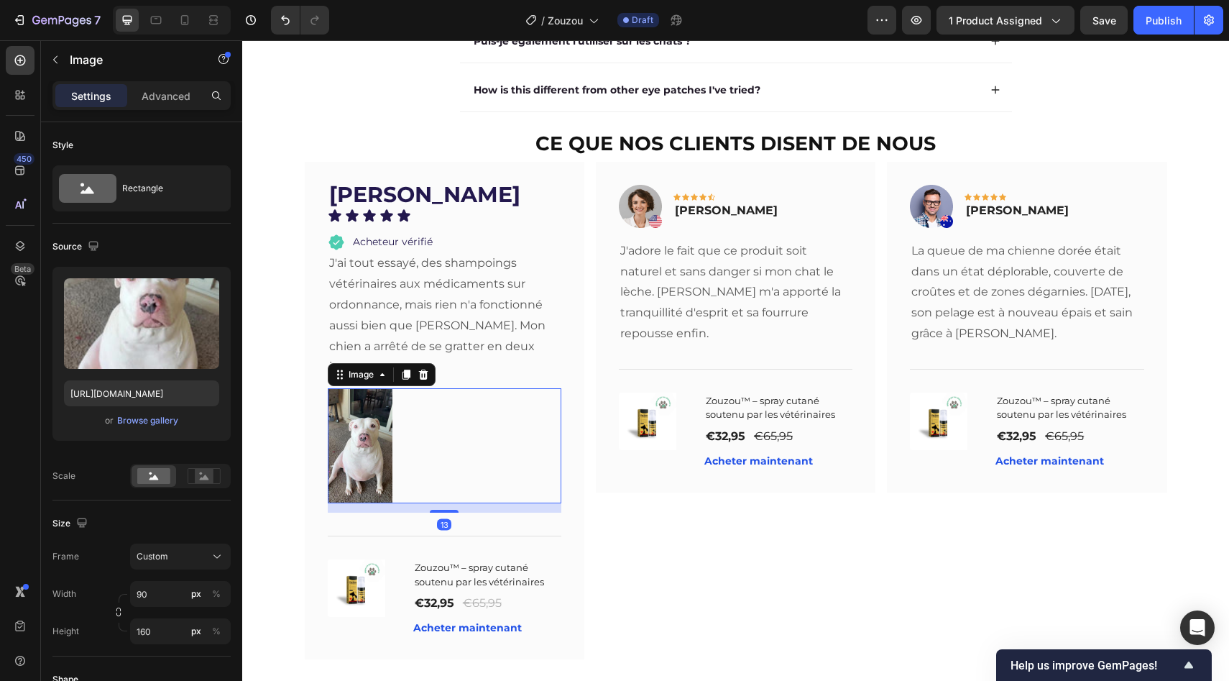
click at [405, 456] on div at bounding box center [445, 445] width 234 height 115
click at [382, 512] on div "Title Line" at bounding box center [445, 535] width 234 height 47
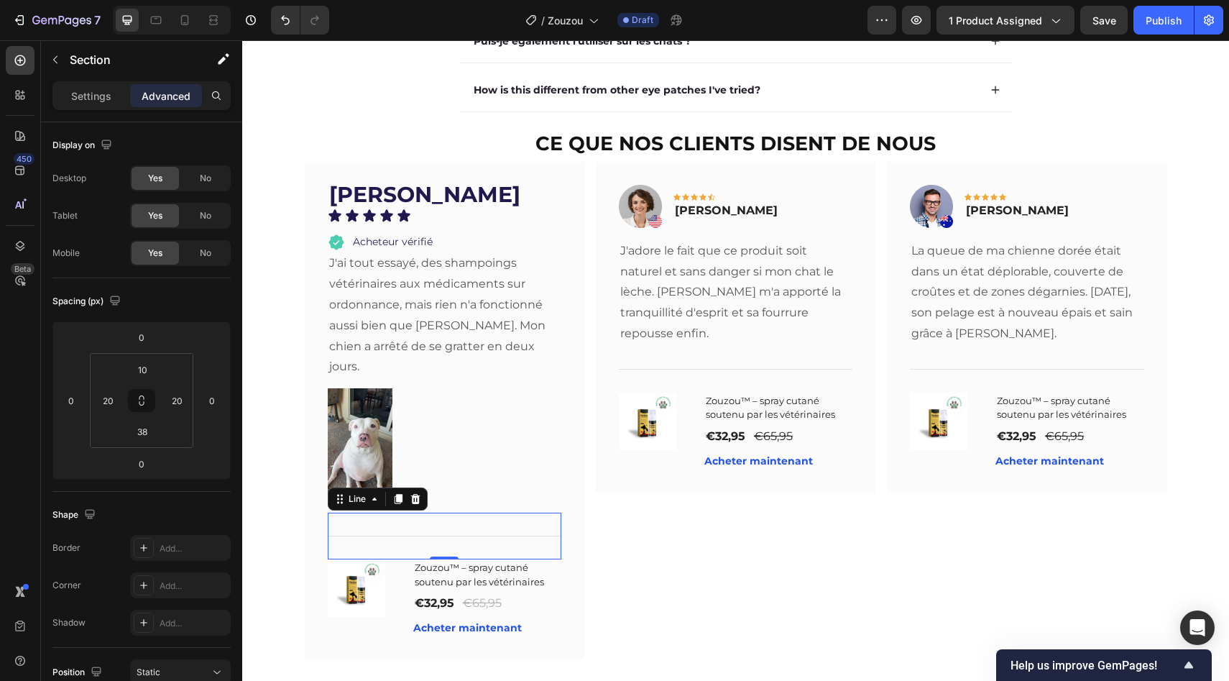
click at [281, 376] on div "Questions fréquentes Heading Et si cela ne fonctionne pas pour moi ? Est-ce san…" at bounding box center [736, 243] width 958 height 840
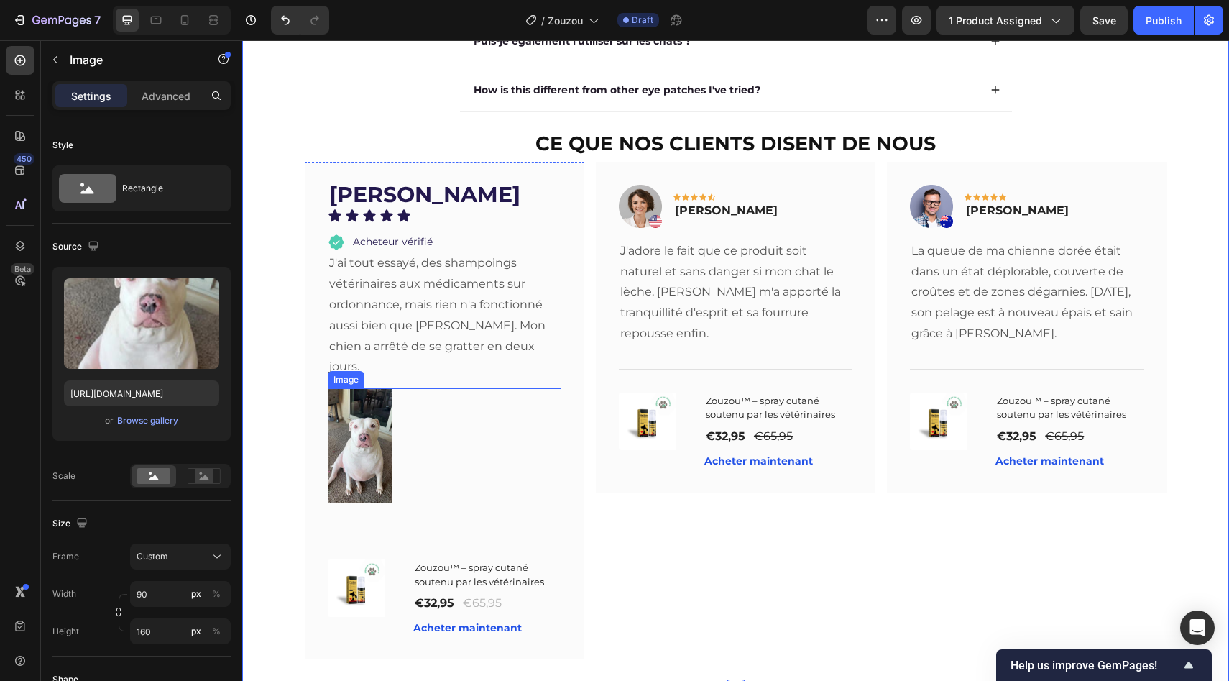
click at [424, 445] on div at bounding box center [445, 445] width 234 height 115
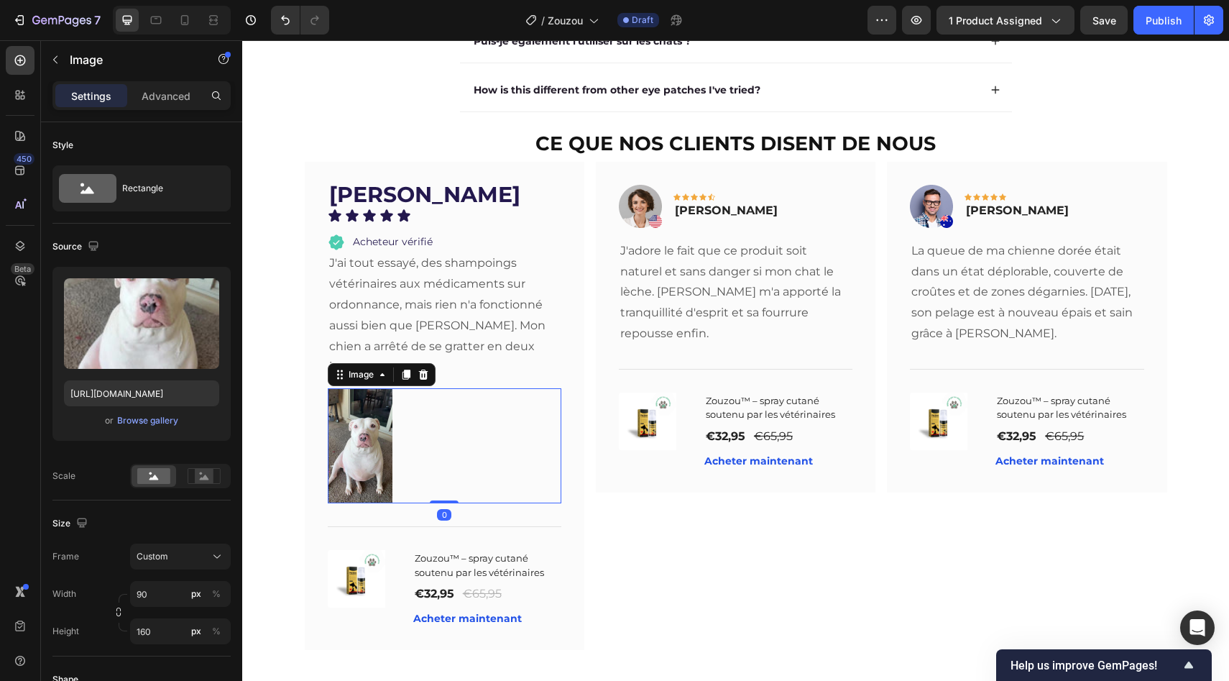
drag, startPoint x: 434, startPoint y: 492, endPoint x: 436, endPoint y: 439, distance: 53.2
click at [436, 440] on div "Image 0" at bounding box center [445, 445] width 234 height 115
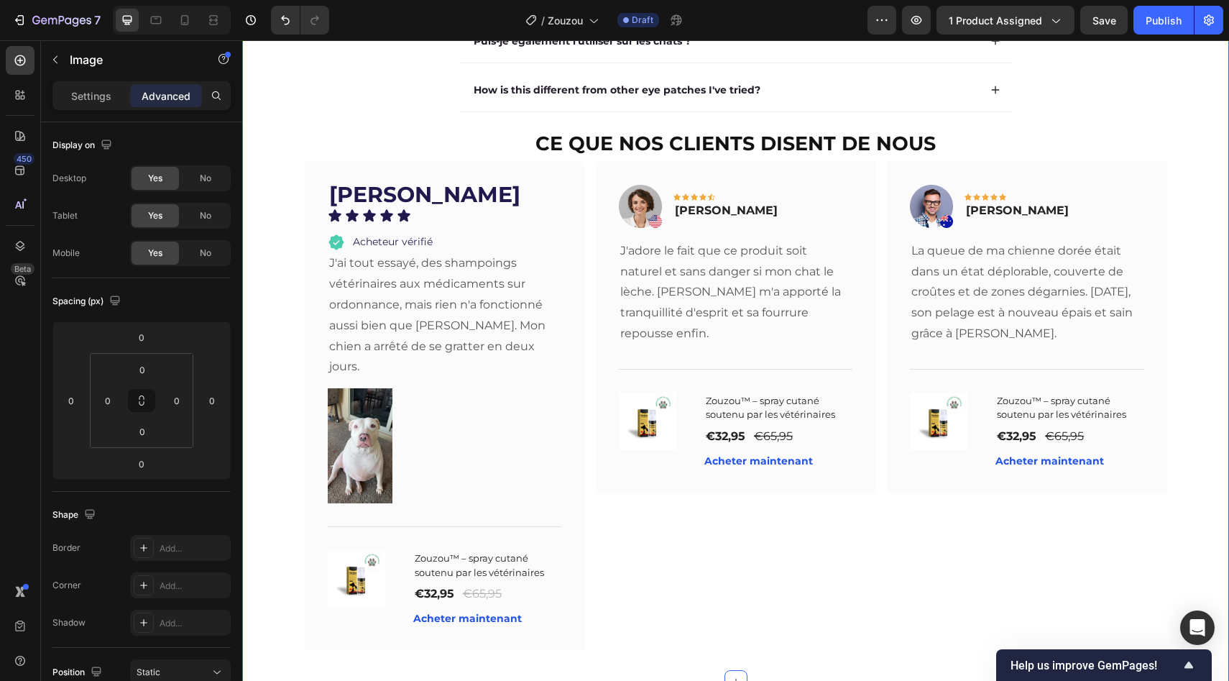
click at [280, 362] on div "Questions fréquentes Heading Et si cela ne fonctionne pas pour moi ? Est-ce san…" at bounding box center [736, 238] width 958 height 831
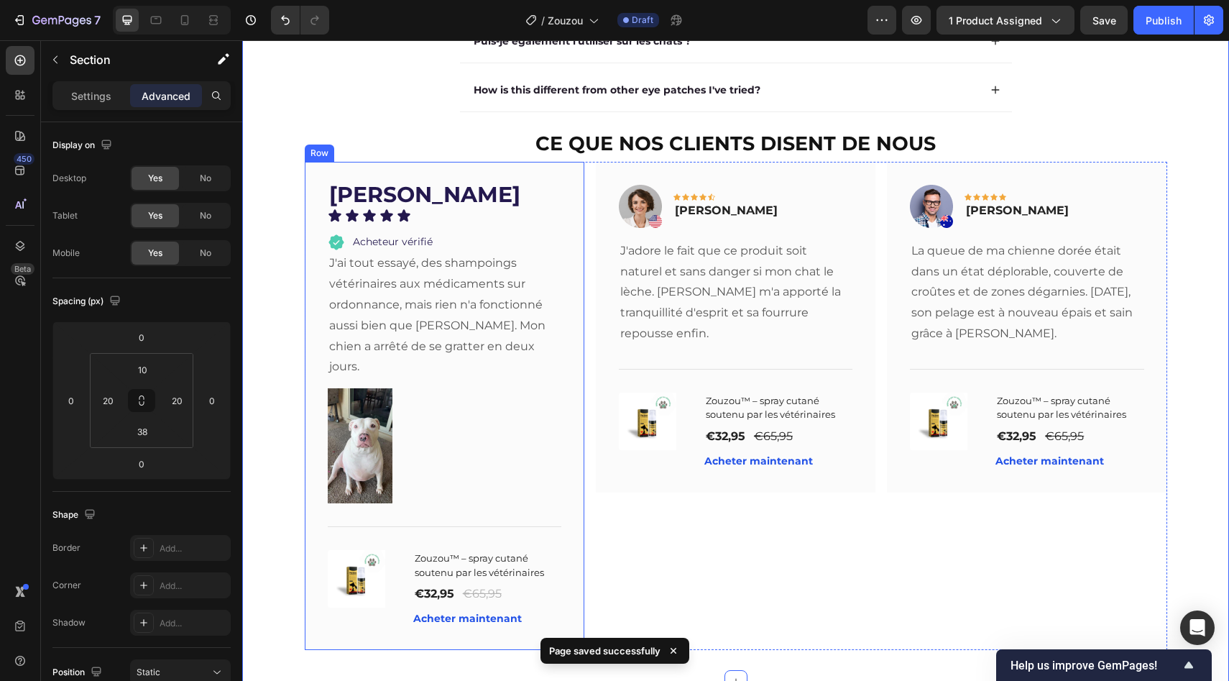
click at [252, 347] on div "Questions fréquentes Heading Et si cela ne fonctionne pas pour moi ? Est-ce san…" at bounding box center [735, 248] width 987 height 865
click at [444, 223] on div "Icon Icon Icon Icon Icon" at bounding box center [445, 215] width 234 height 14
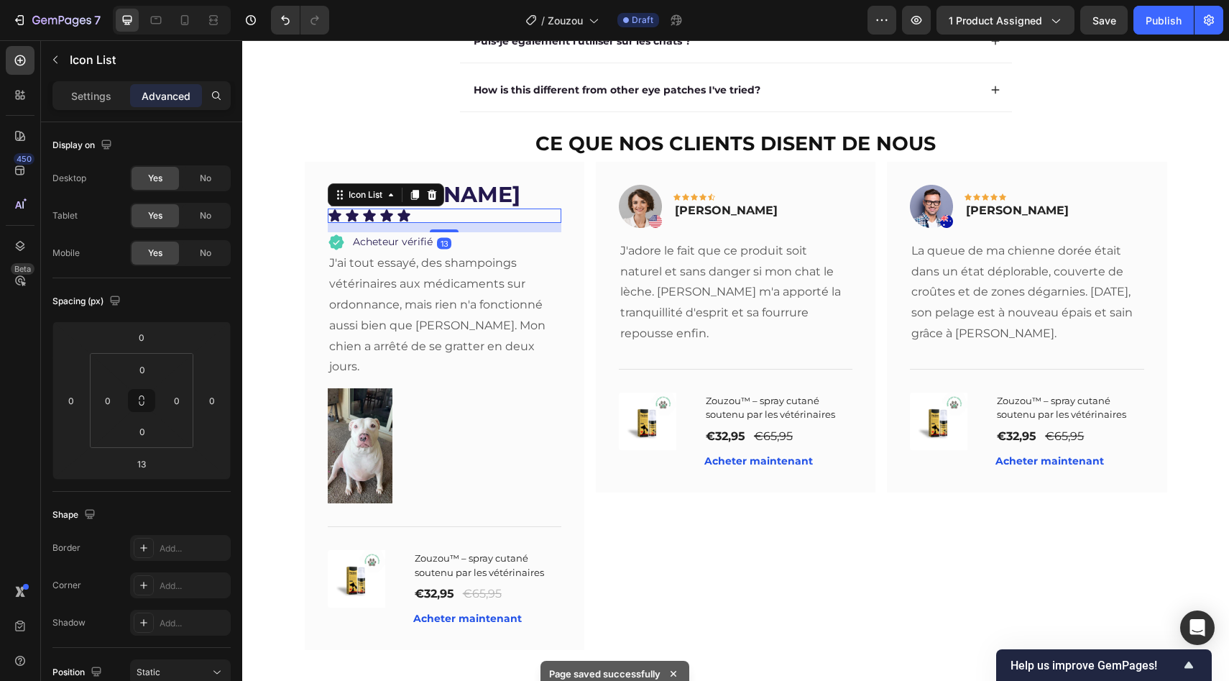
click at [438, 218] on div "Icon Icon Icon Icon Icon" at bounding box center [445, 215] width 234 height 14
click at [103, 407] on input "0" at bounding box center [108, 401] width 22 height 22
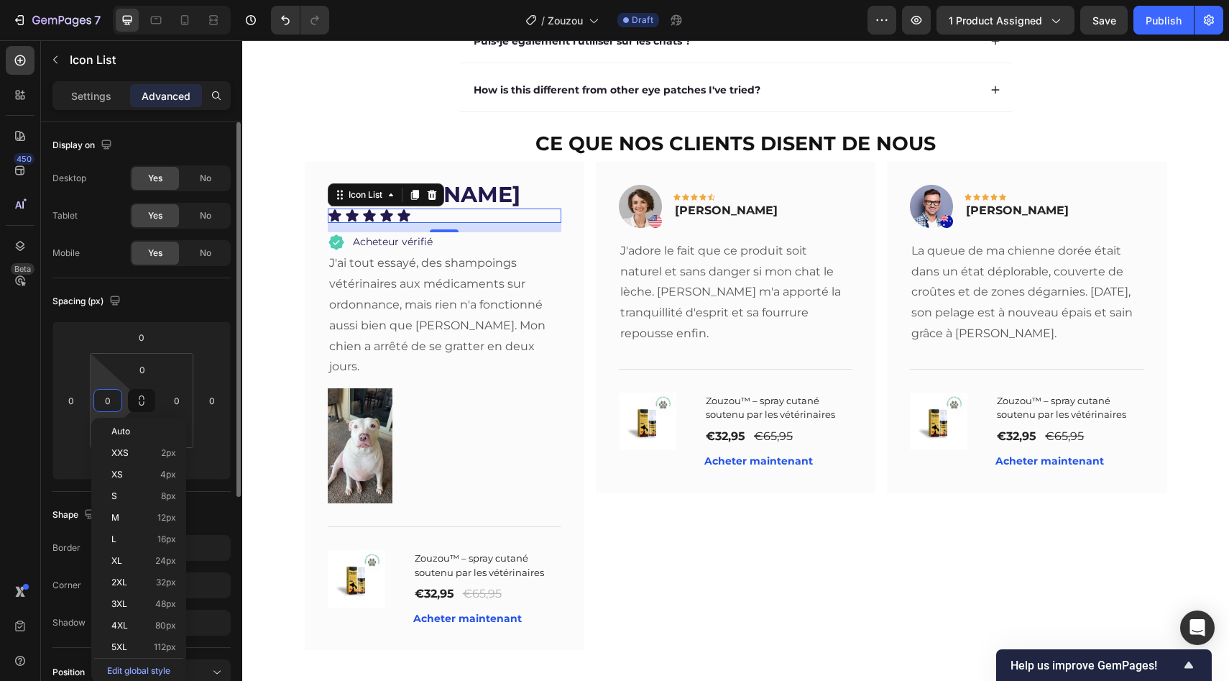
type input "5"
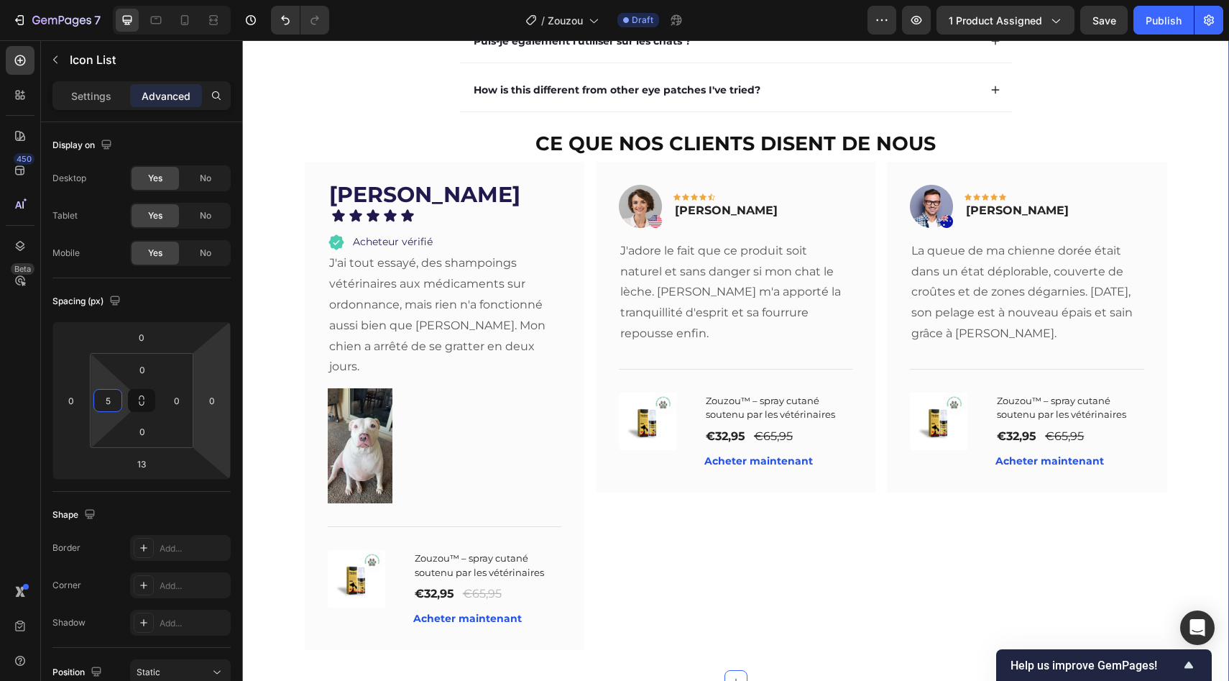
click at [282, 344] on div "Questions fréquentes Heading Et si cela ne fonctionne pas pour moi ? Est-ce san…" at bounding box center [736, 238] width 958 height 831
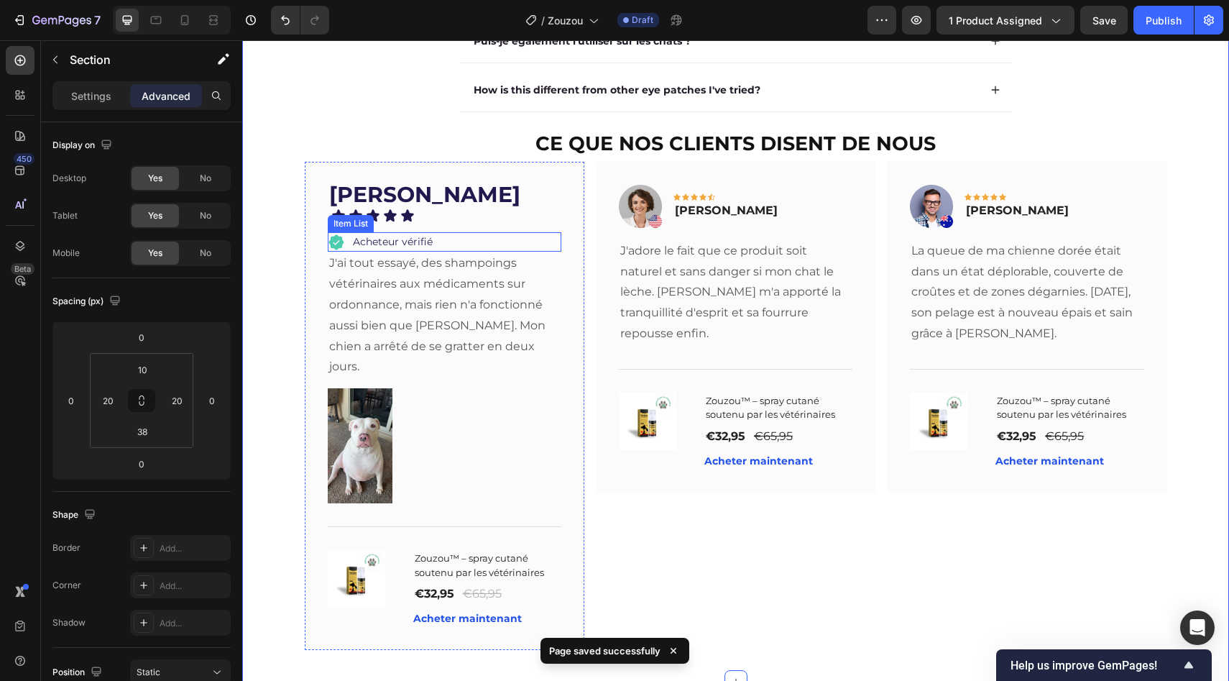
click at [494, 249] on div "Acheteur vérifié" at bounding box center [445, 242] width 234 height 20
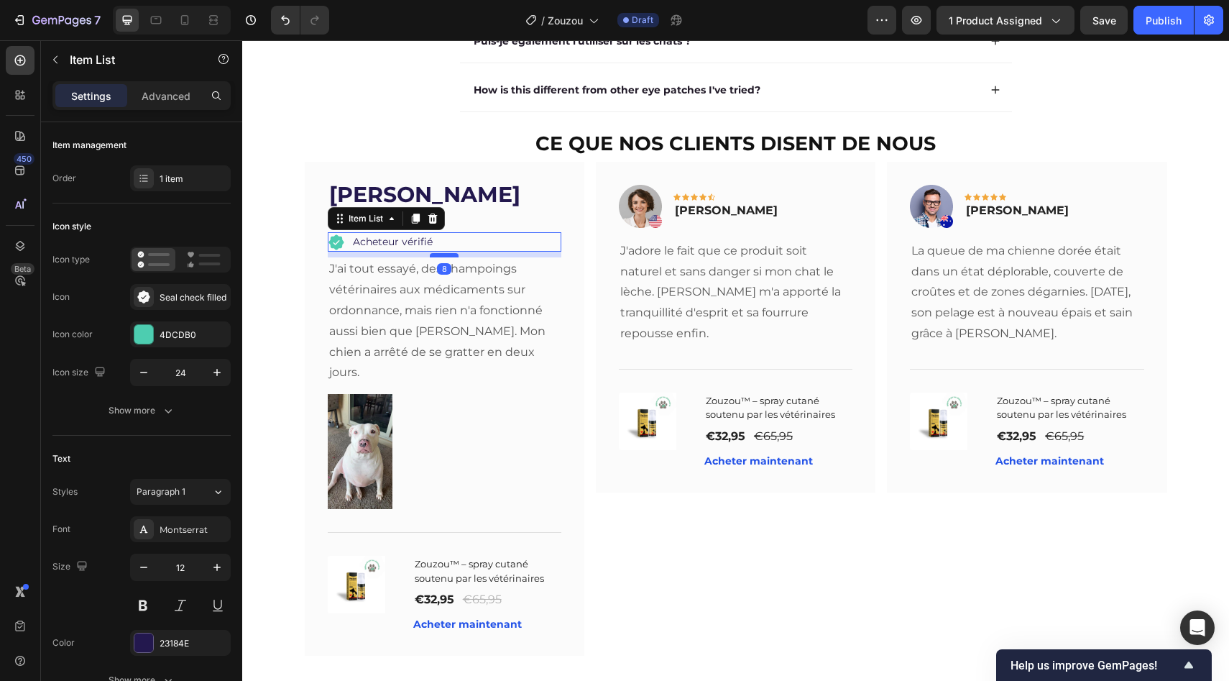
click at [434, 257] on div at bounding box center [444, 255] width 29 height 4
type input "100%"
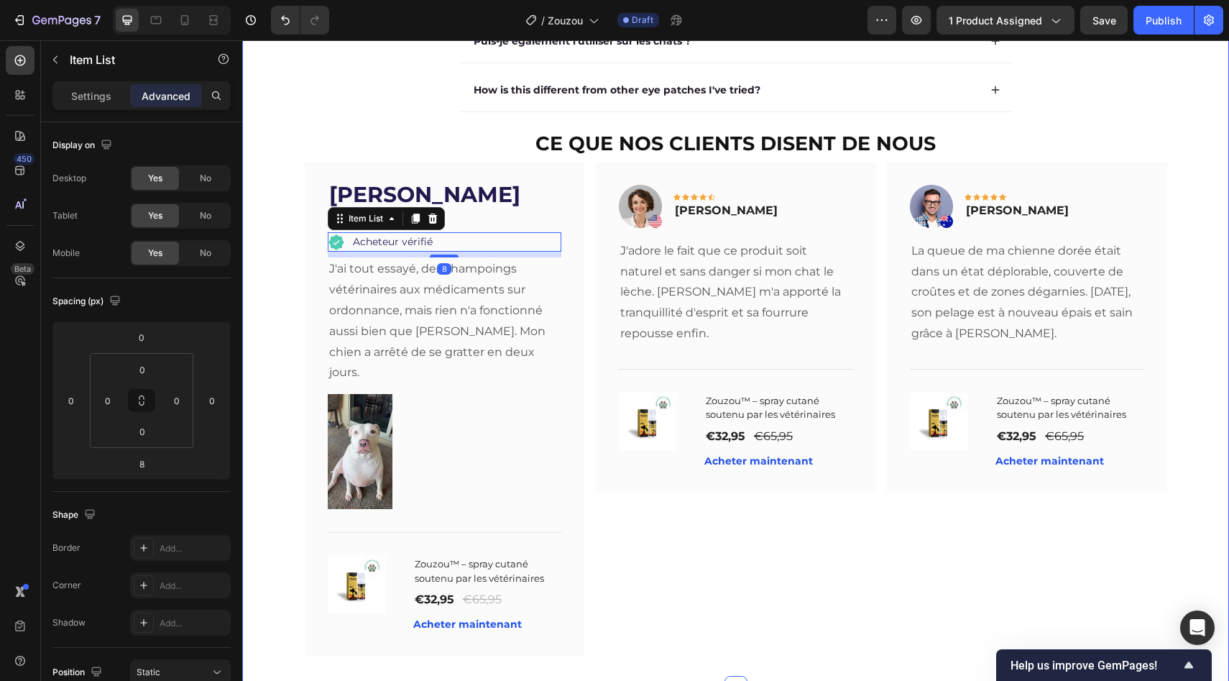
click at [282, 267] on div "Questions fréquentes Heading Et si cela ne fonctionne pas pour moi ? Est-ce san…" at bounding box center [736, 241] width 958 height 837
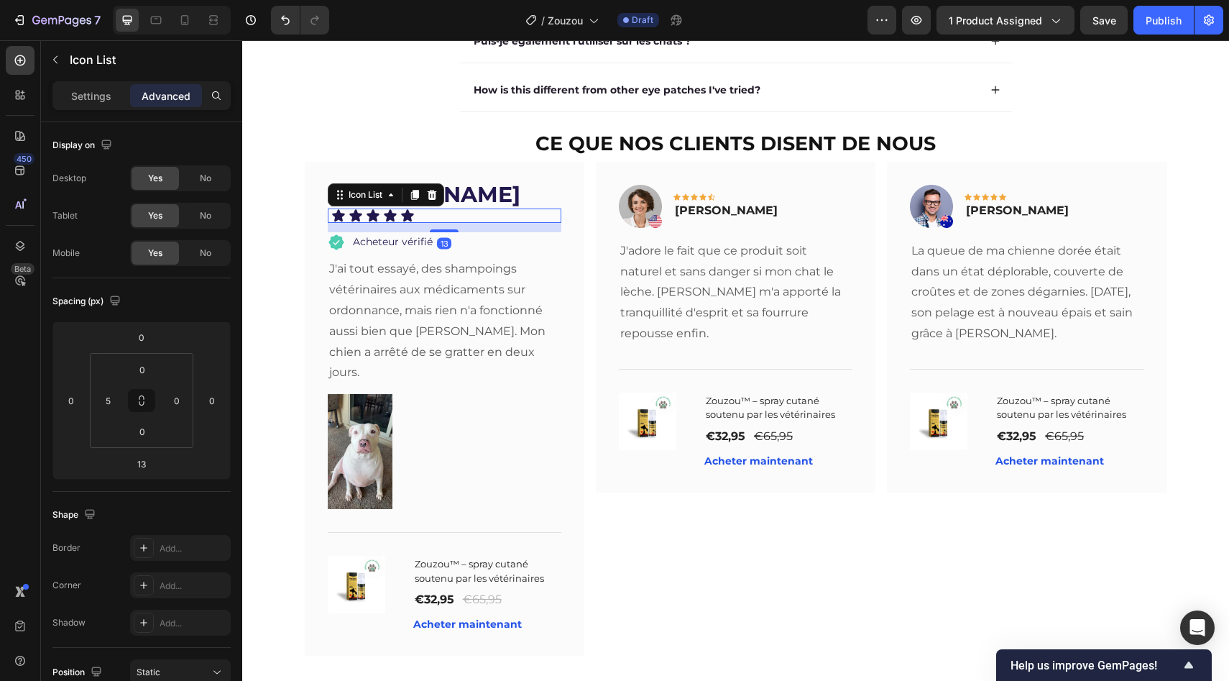
click at [445, 218] on div "Icon Icon Icon Icon Icon" at bounding box center [446, 215] width 230 height 14
click at [435, 229] on div at bounding box center [444, 227] width 29 height 4
type input "9"
click at [241, 254] on div at bounding box center [236, 421] width 11 height 599
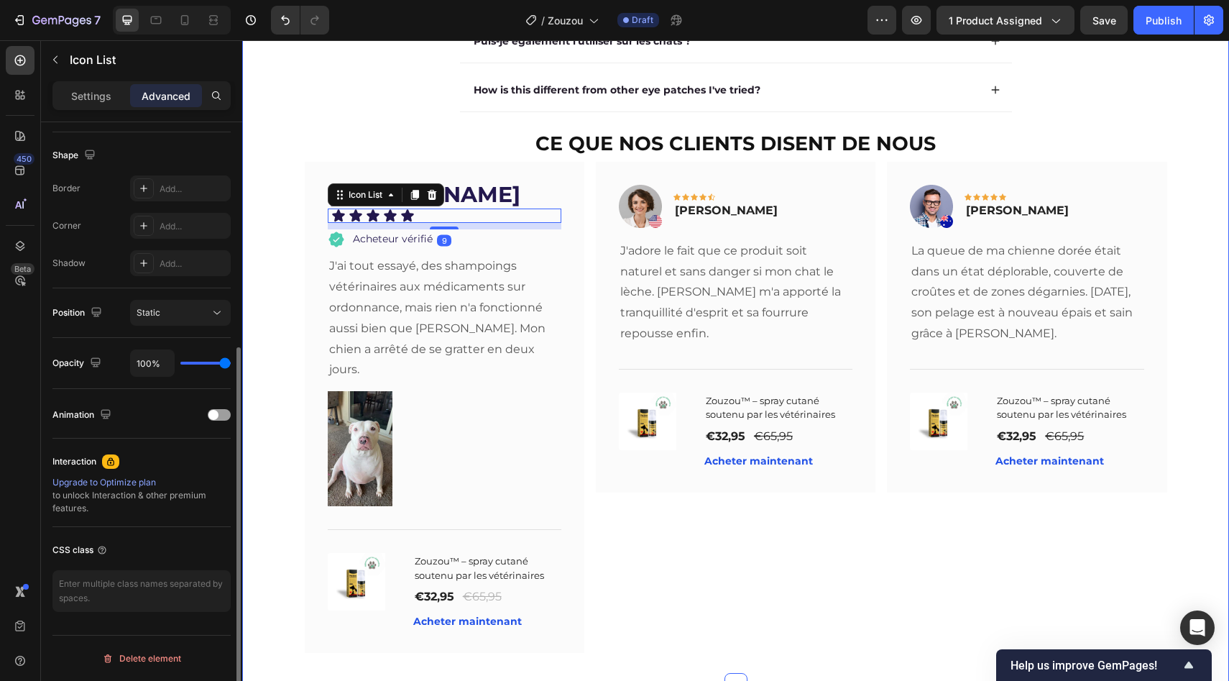
click at [261, 252] on div "Questions fréquentes Heading Et si cela ne fonctionne pas pour moi ? Est-ce san…" at bounding box center [736, 240] width 958 height 834
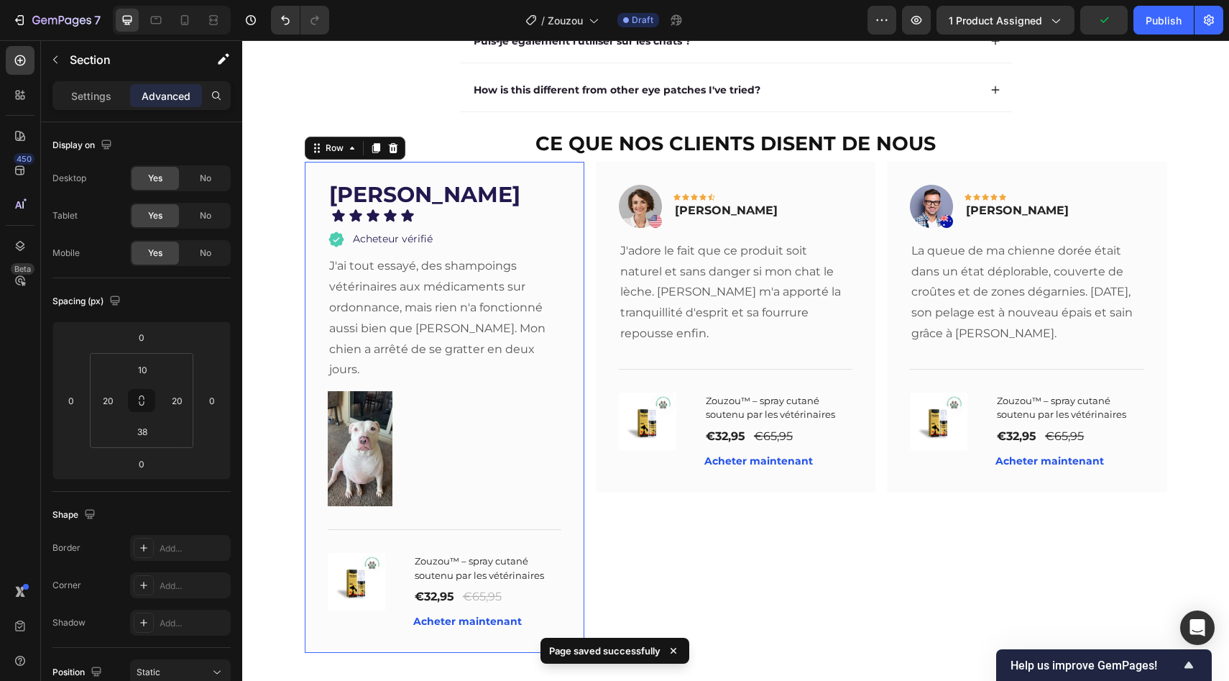
click at [413, 187] on div "Barbara J. Text block Icon Icon Icon Icon Icon Icon List Acheteur vérifié Item …" at bounding box center [445, 407] width 280 height 491
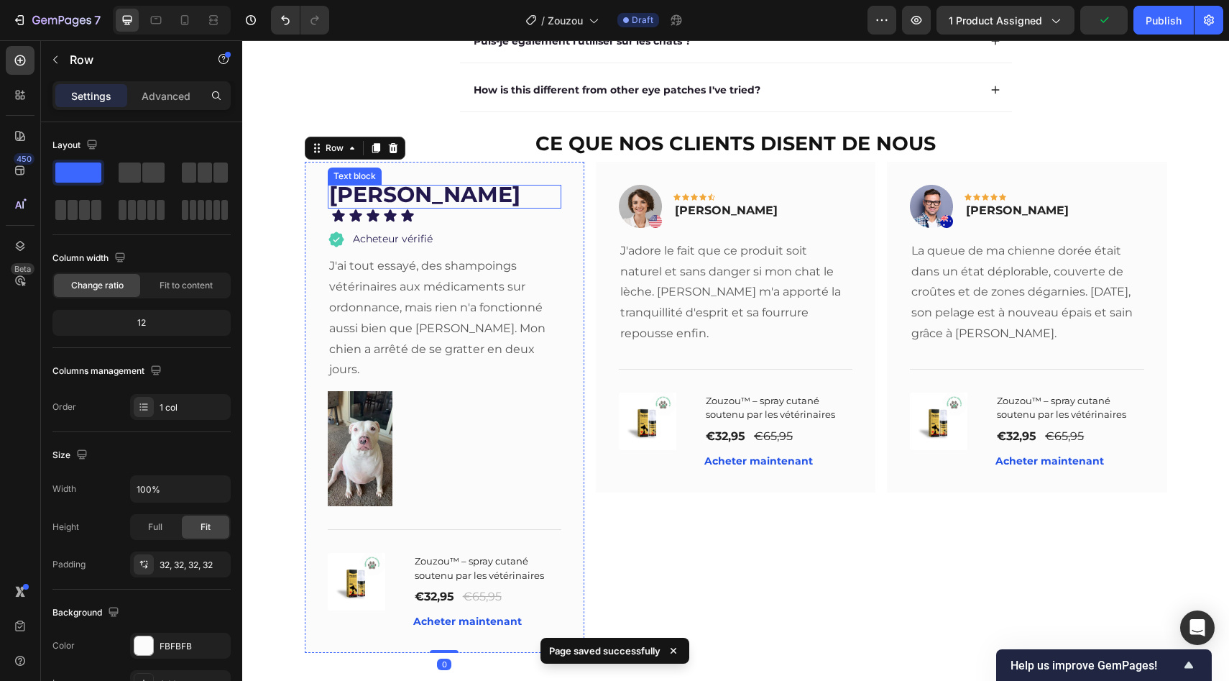
click at [418, 193] on strong "[PERSON_NAME]" at bounding box center [424, 194] width 191 height 27
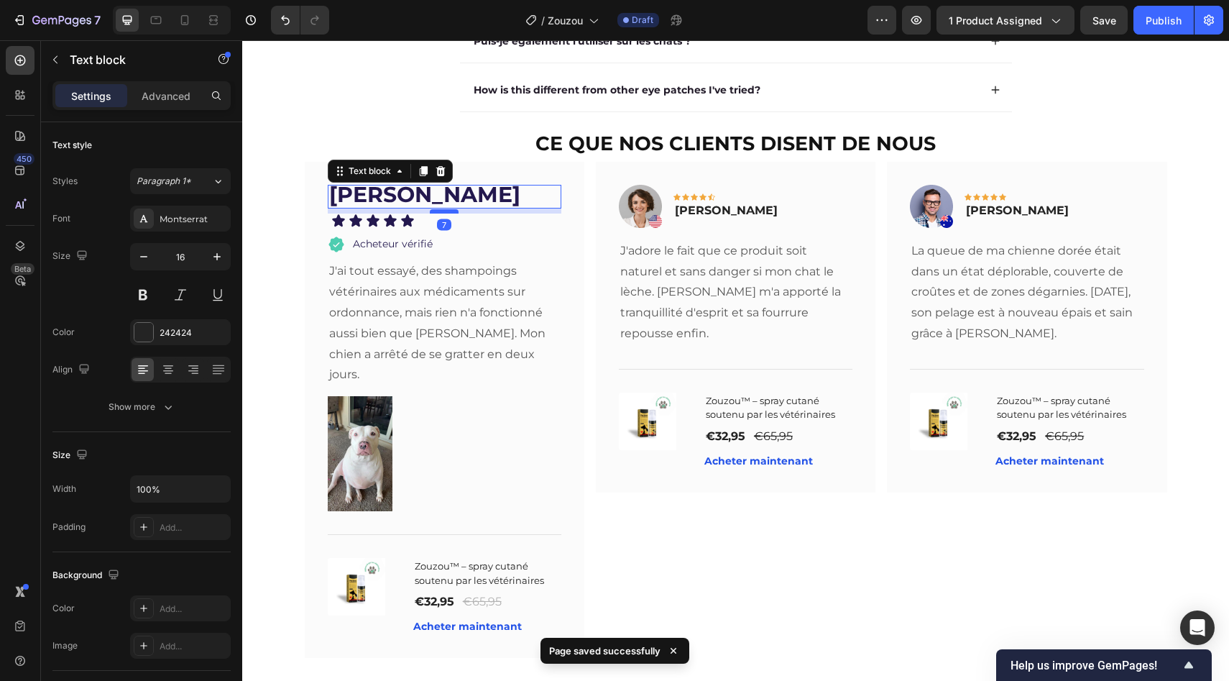
click at [430, 211] on div at bounding box center [444, 211] width 29 height 4
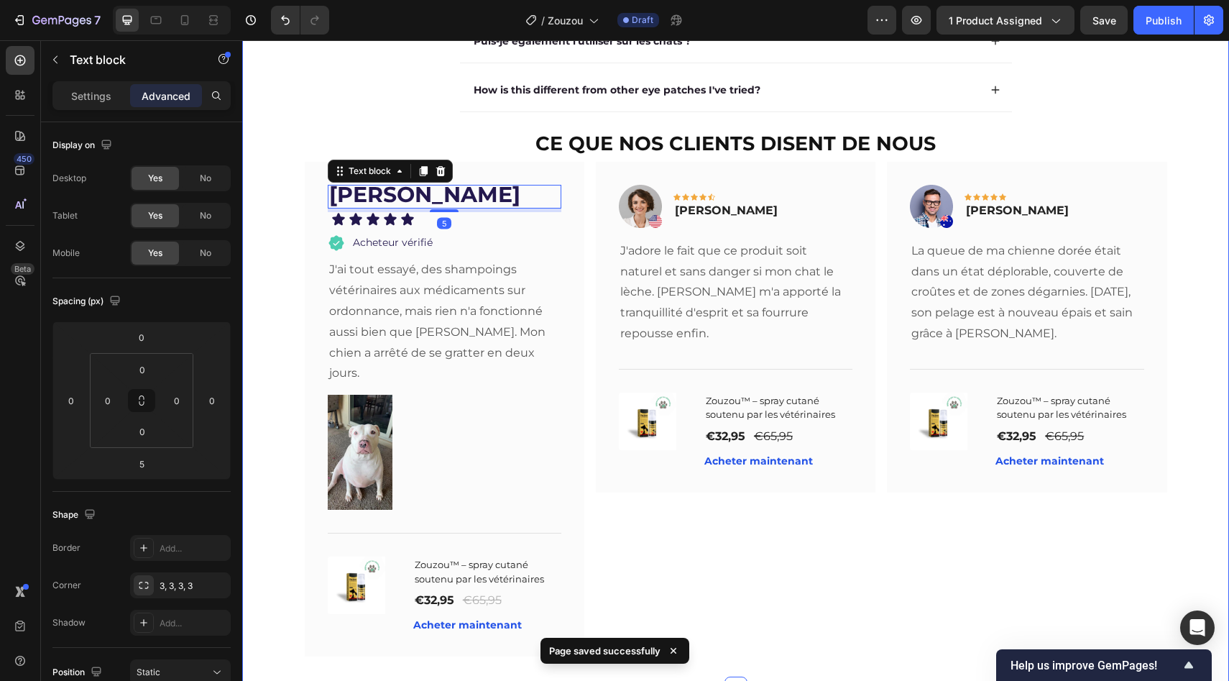
click at [270, 229] on div "Questions fréquentes Heading Et si cela ne fonctionne pas pour moi ? Est-ce san…" at bounding box center [736, 241] width 958 height 837
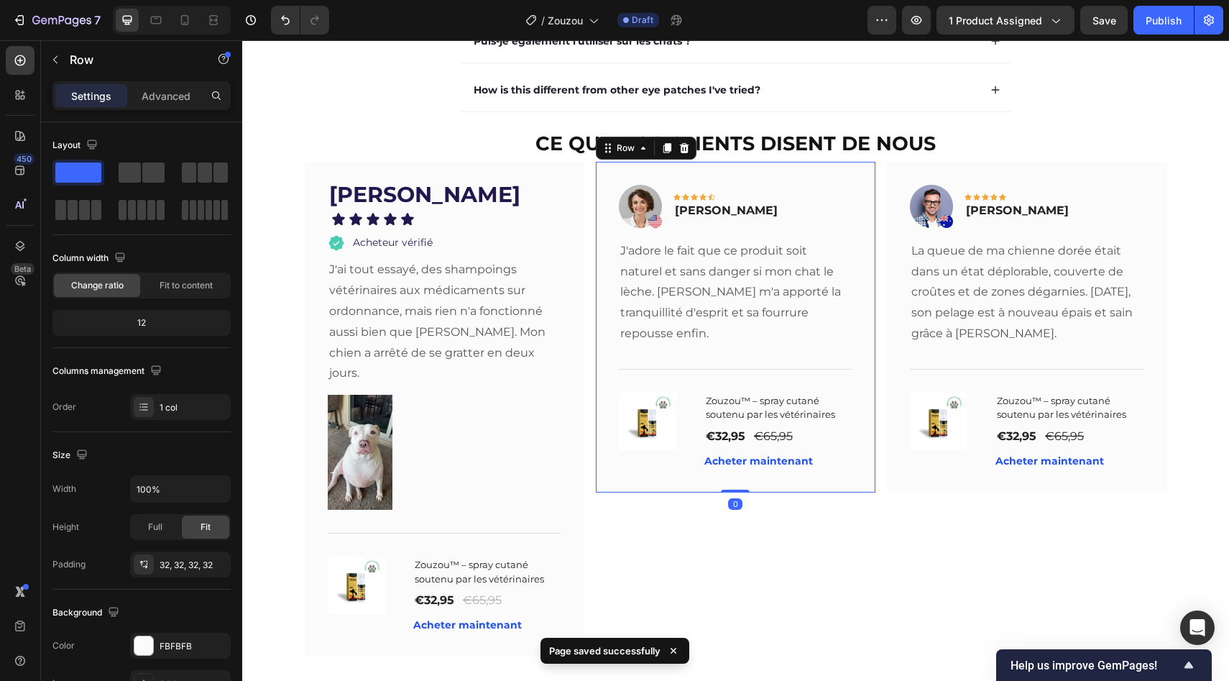
click at [602, 176] on div "Image Icon Icon Icon Icon Icon Row Olivia Rowse Text block Row J'adore le fait …" at bounding box center [736, 327] width 280 height 331
click at [679, 151] on icon at bounding box center [685, 148] width 12 height 12
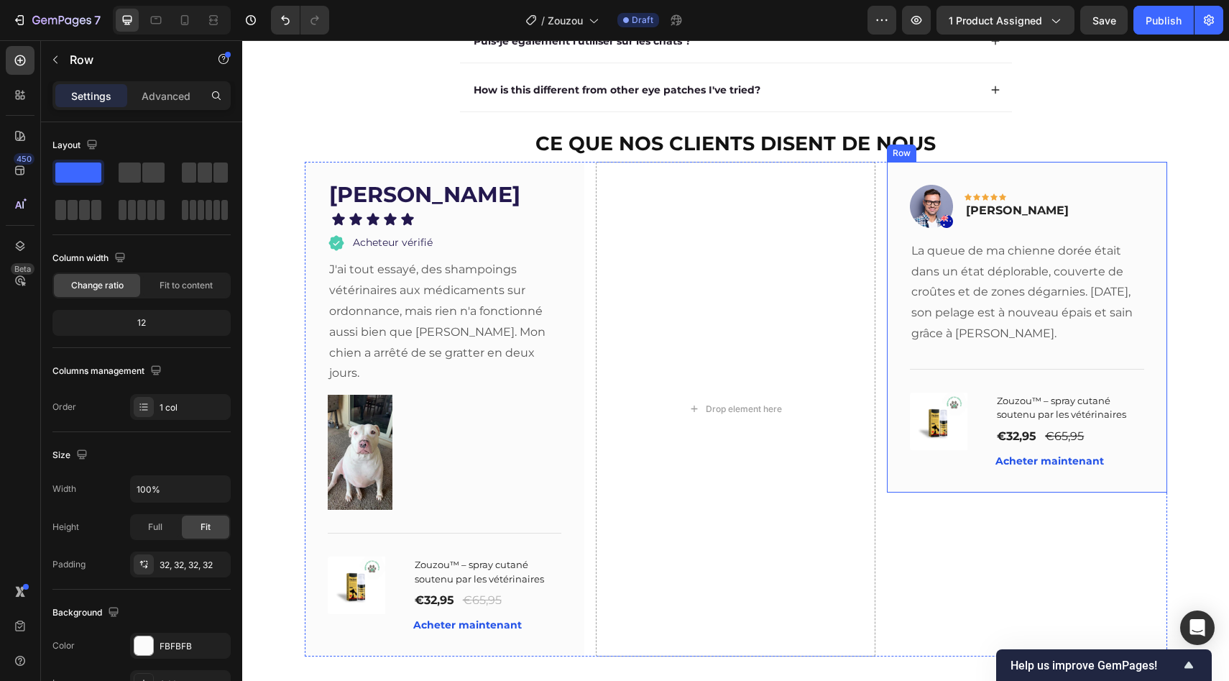
click at [889, 185] on div "Image Icon Icon Icon Icon Icon Row Timothy Joseph Text block Row La queue de ma…" at bounding box center [1027, 327] width 280 height 331
click at [972, 152] on icon at bounding box center [975, 148] width 9 height 10
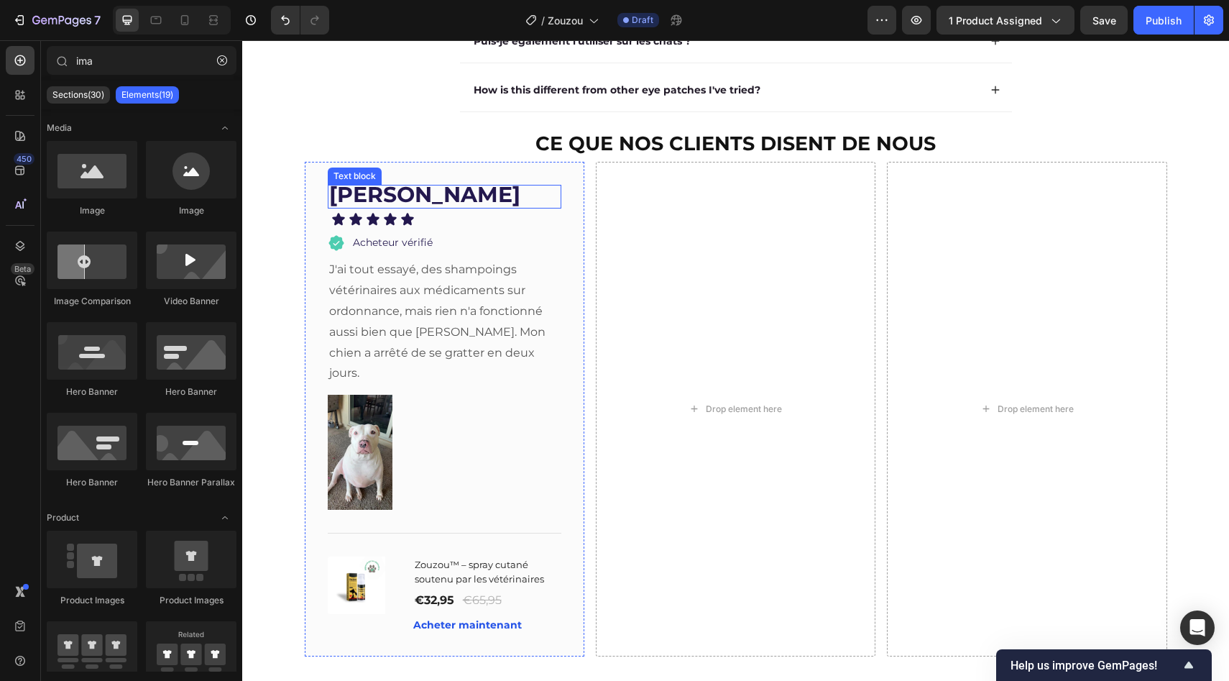
click at [540, 193] on p "[PERSON_NAME]" at bounding box center [444, 196] width 231 height 21
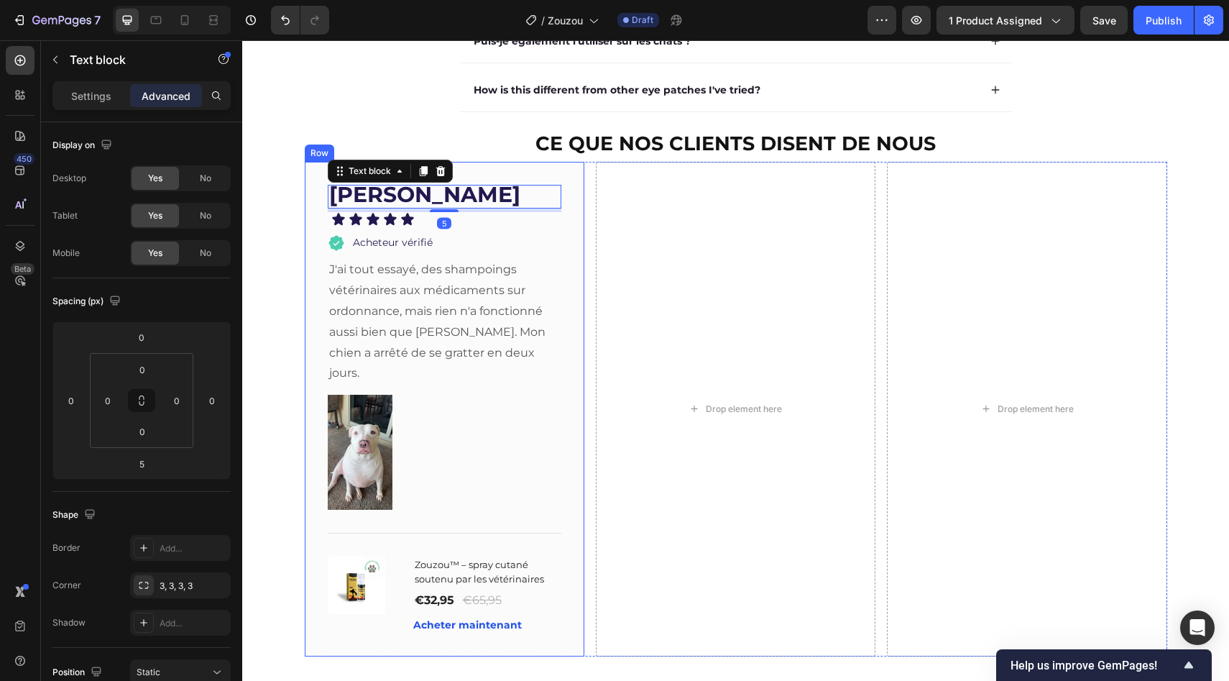
click at [561, 182] on div "Barbara J. Text block 5 Icon Icon Icon Icon Icon Icon List Acheteur vérifié Ite…" at bounding box center [445, 409] width 280 height 495
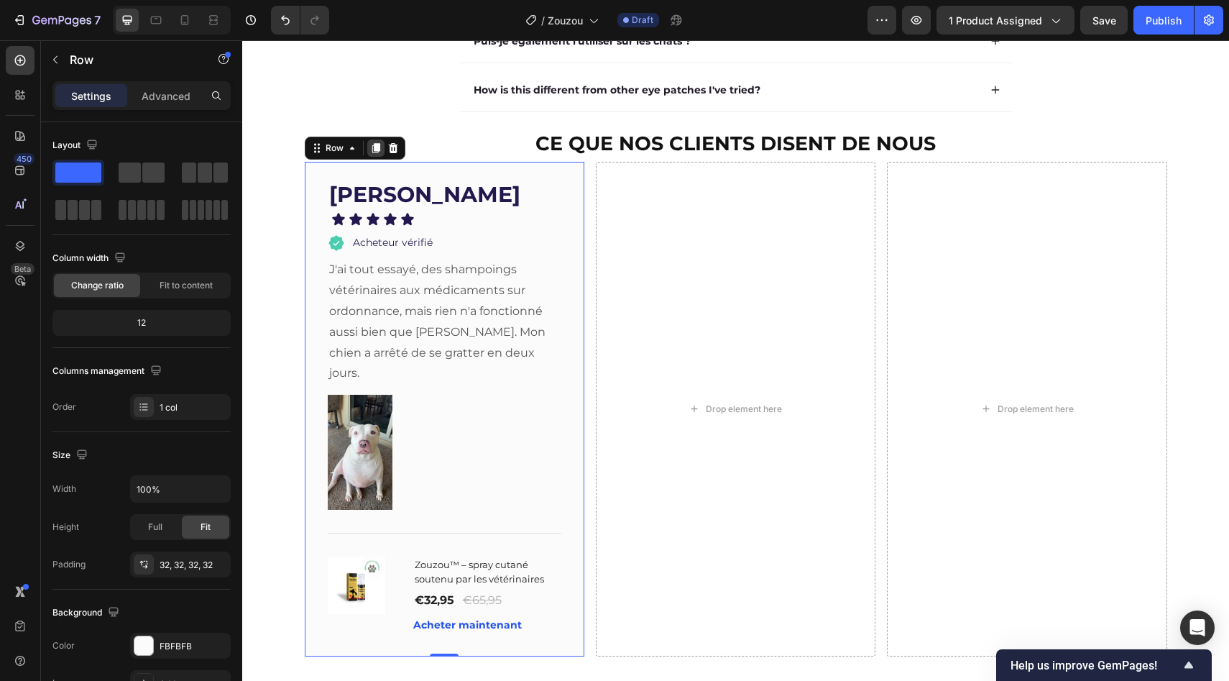
click at [372, 150] on icon at bounding box center [376, 148] width 8 height 10
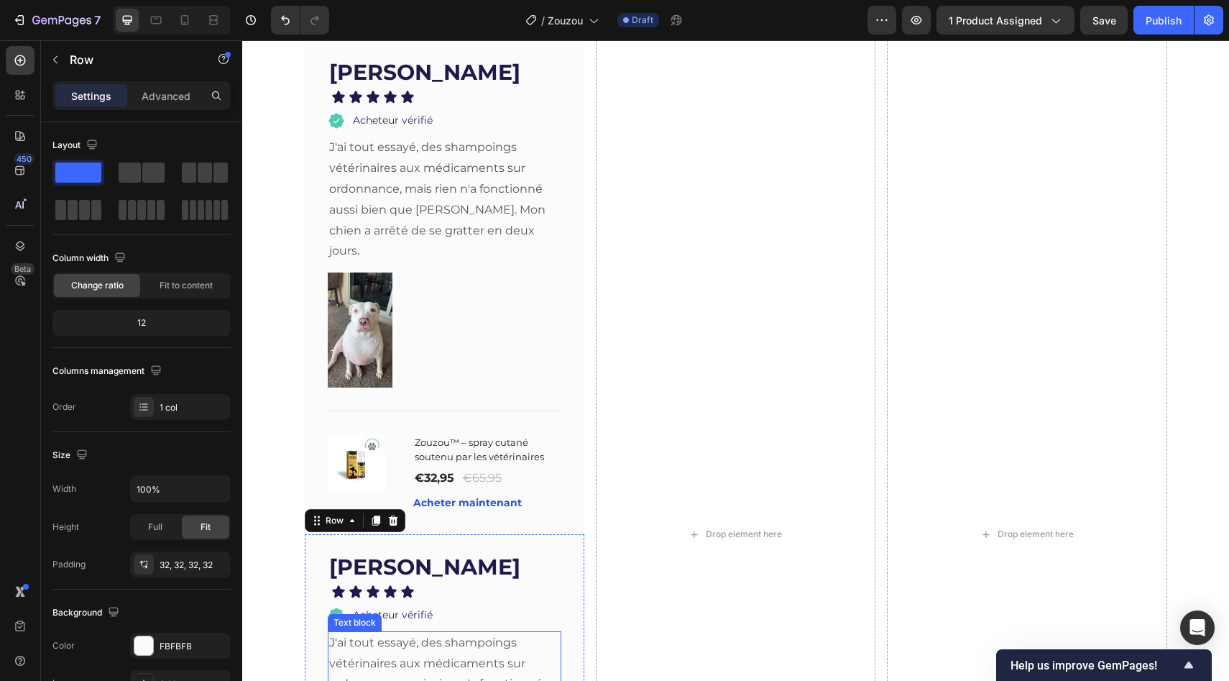
scroll to position [2324, 0]
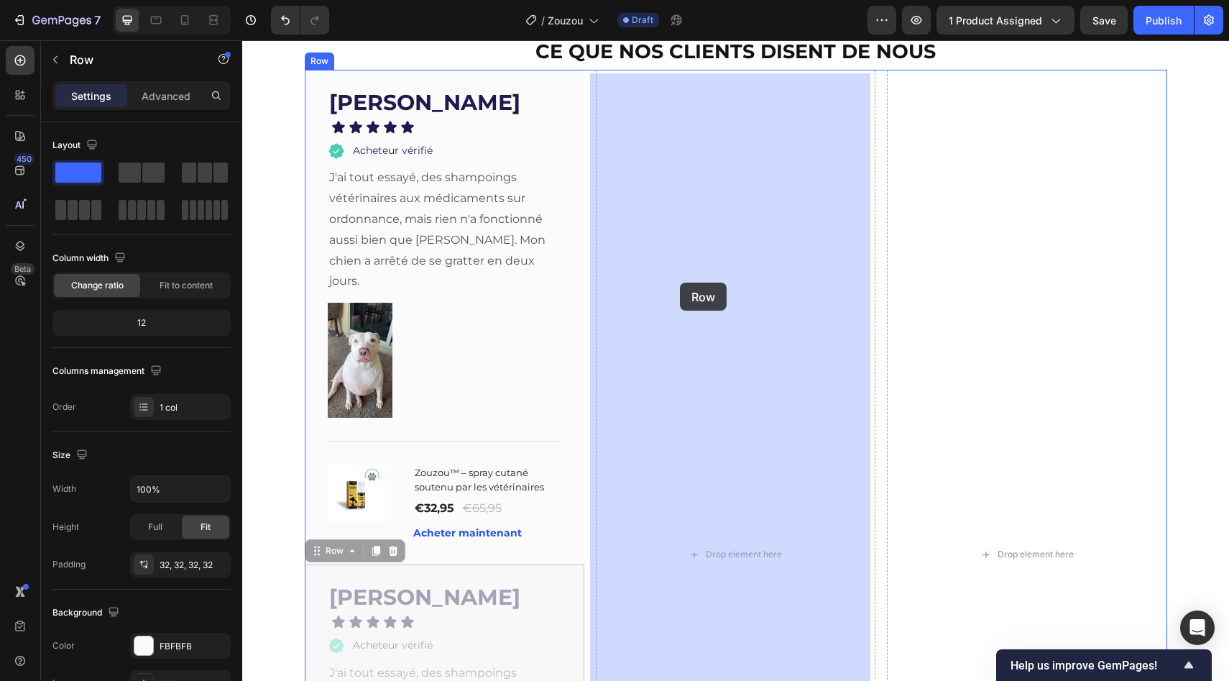
drag, startPoint x: 318, startPoint y: 528, endPoint x: 682, endPoint y: 280, distance: 440.2
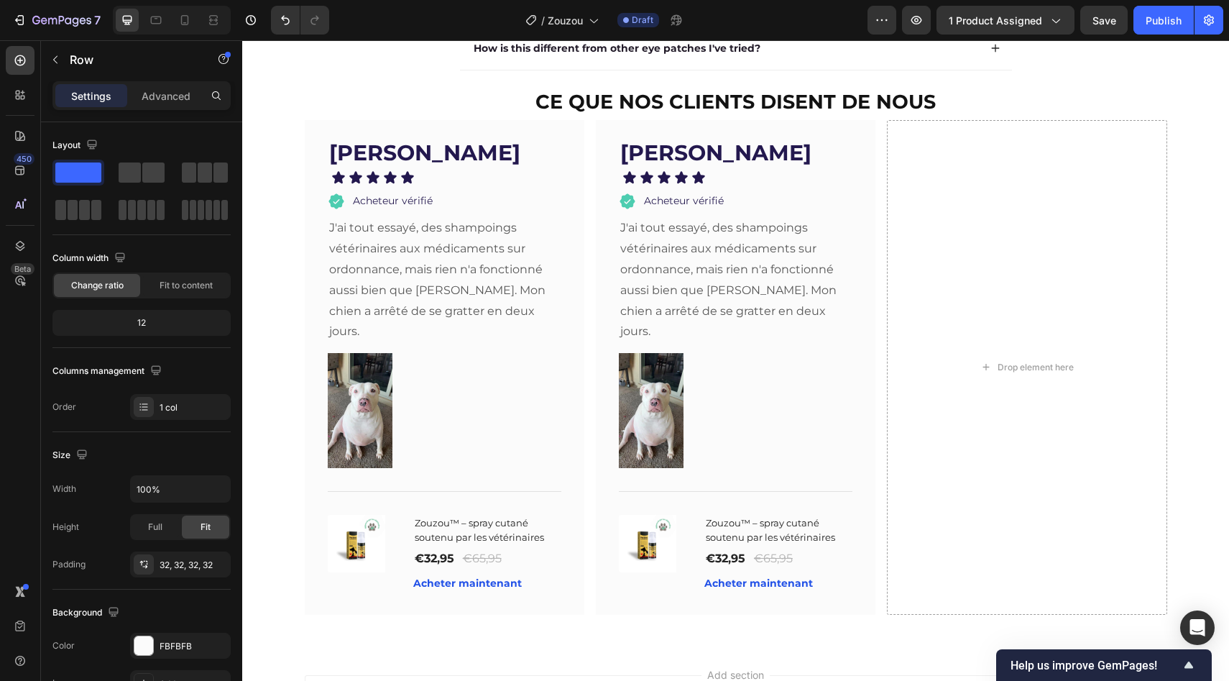
scroll to position [2268, 0]
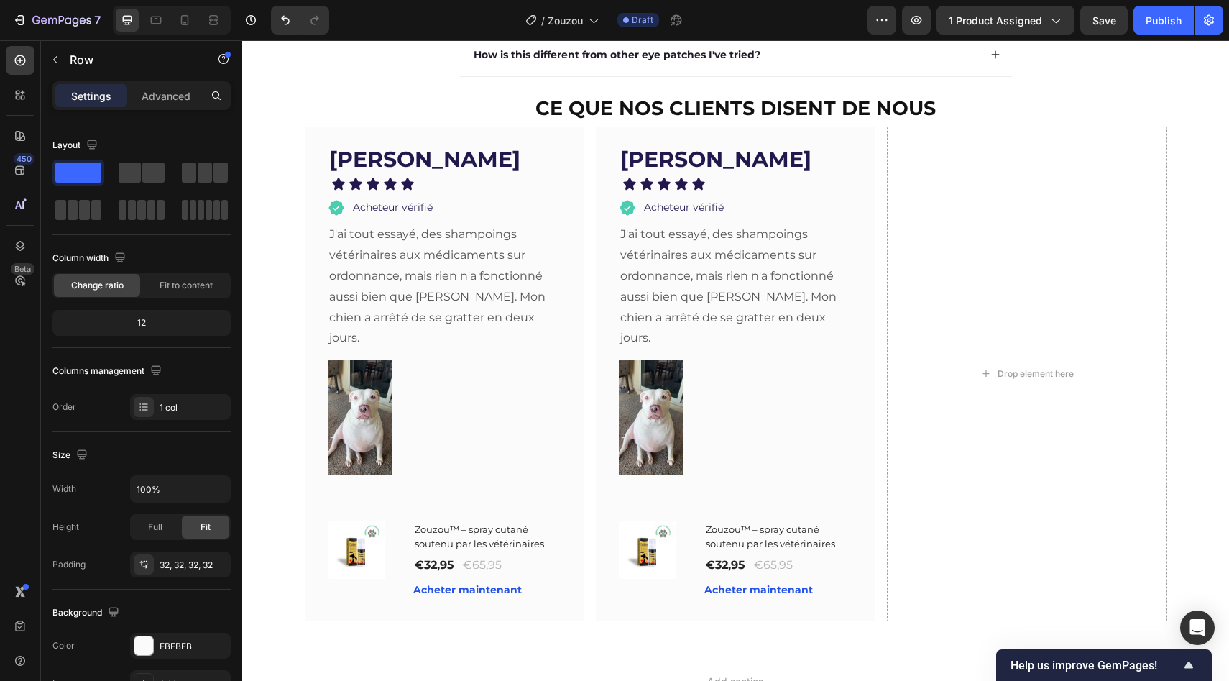
click at [676, 152] on div "Barbara J. Text block Icon Icon Icon Icon Icon Icon List Acheteur vérifié Item …" at bounding box center [736, 374] width 280 height 495
click at [696, 160] on strong "[PERSON_NAME]" at bounding box center [715, 159] width 191 height 27
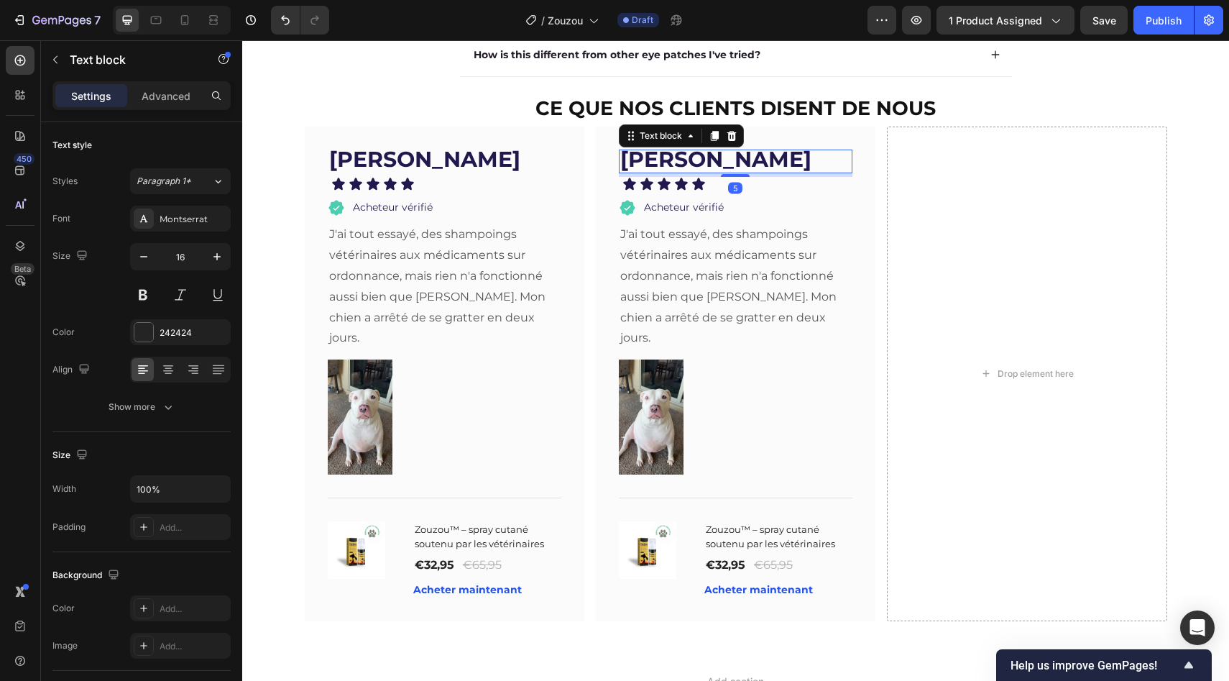
click at [696, 160] on strong "[PERSON_NAME]" at bounding box center [715, 159] width 191 height 27
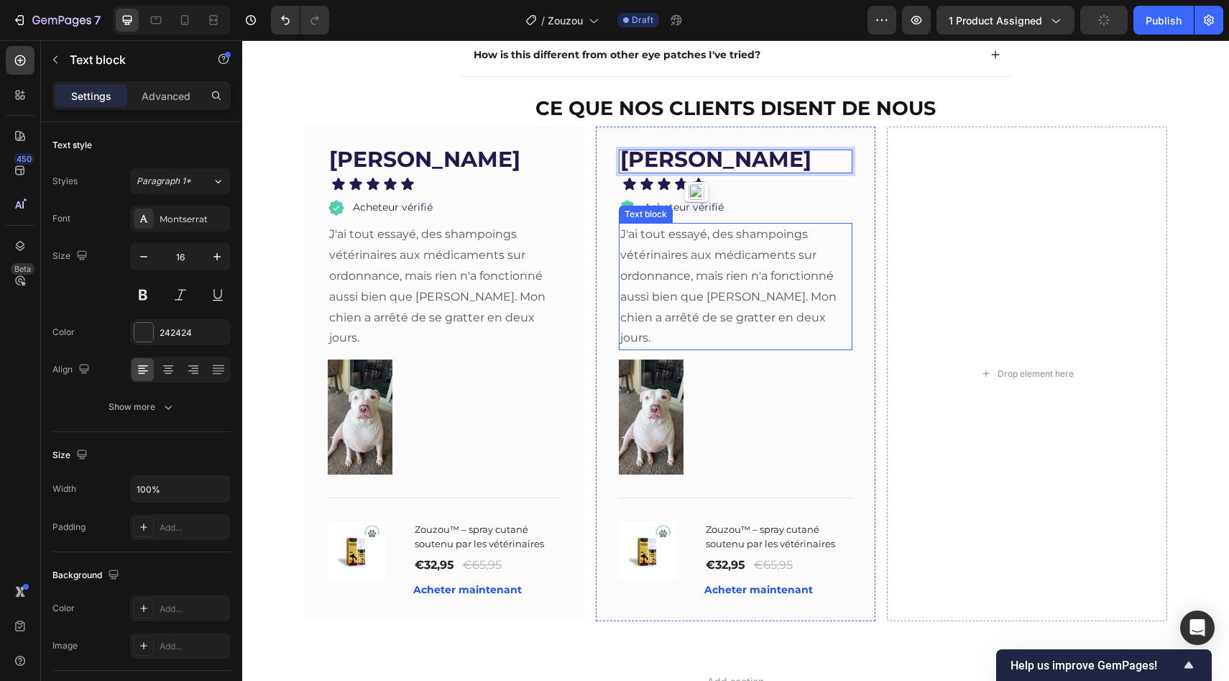
click at [684, 249] on p "J'ai tout essayé, des shampoings vétérinaires aux médicaments sur ordonnance, m…" at bounding box center [735, 286] width 231 height 124
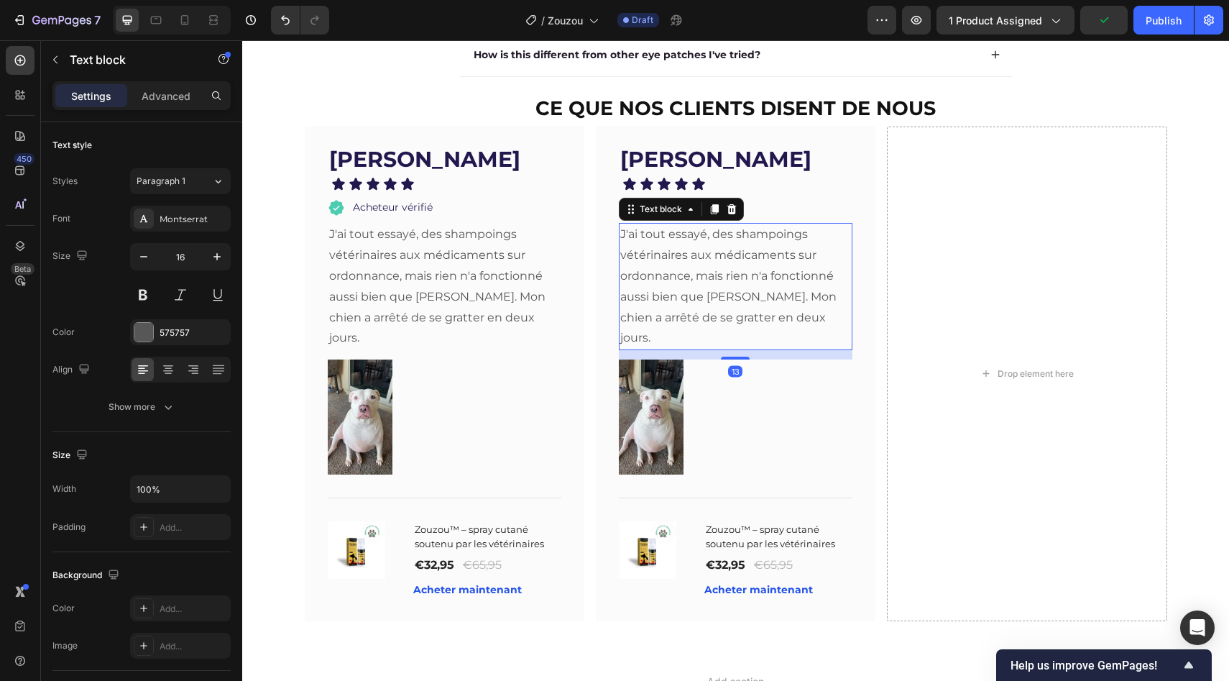
click at [684, 247] on p "J'ai tout essayé, des shampoings vétérinaires aux médicaments sur ordonnance, m…" at bounding box center [735, 286] width 231 height 124
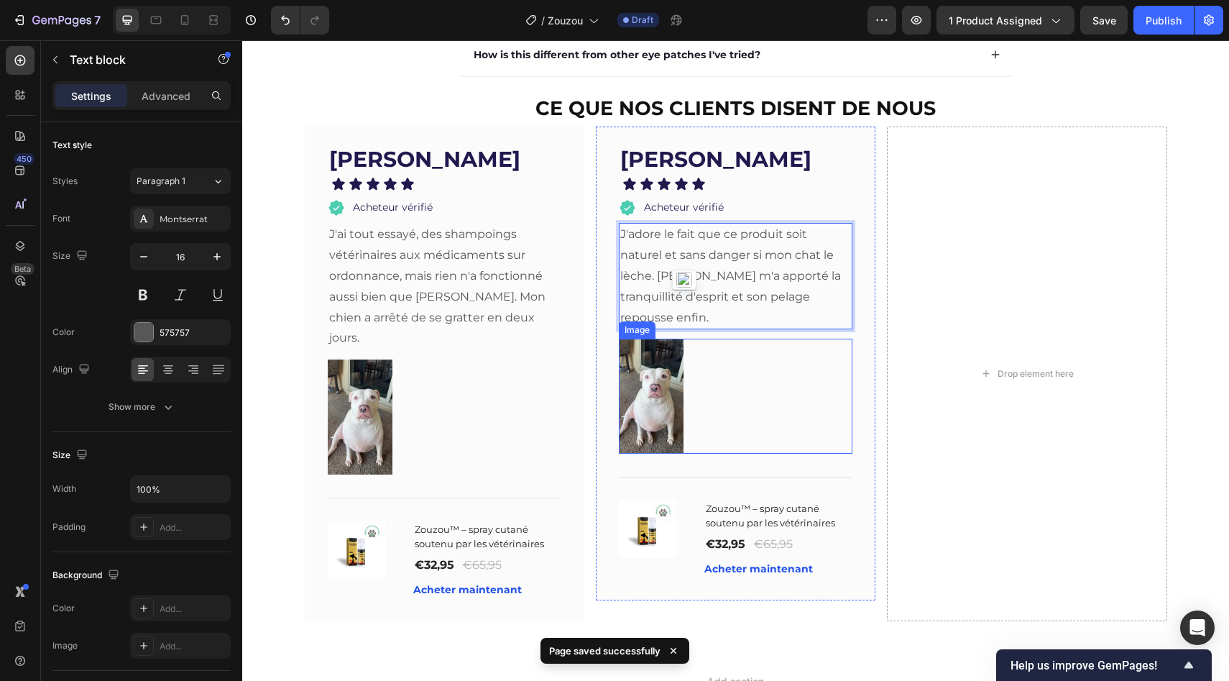
click at [661, 366] on img at bounding box center [651, 396] width 65 height 115
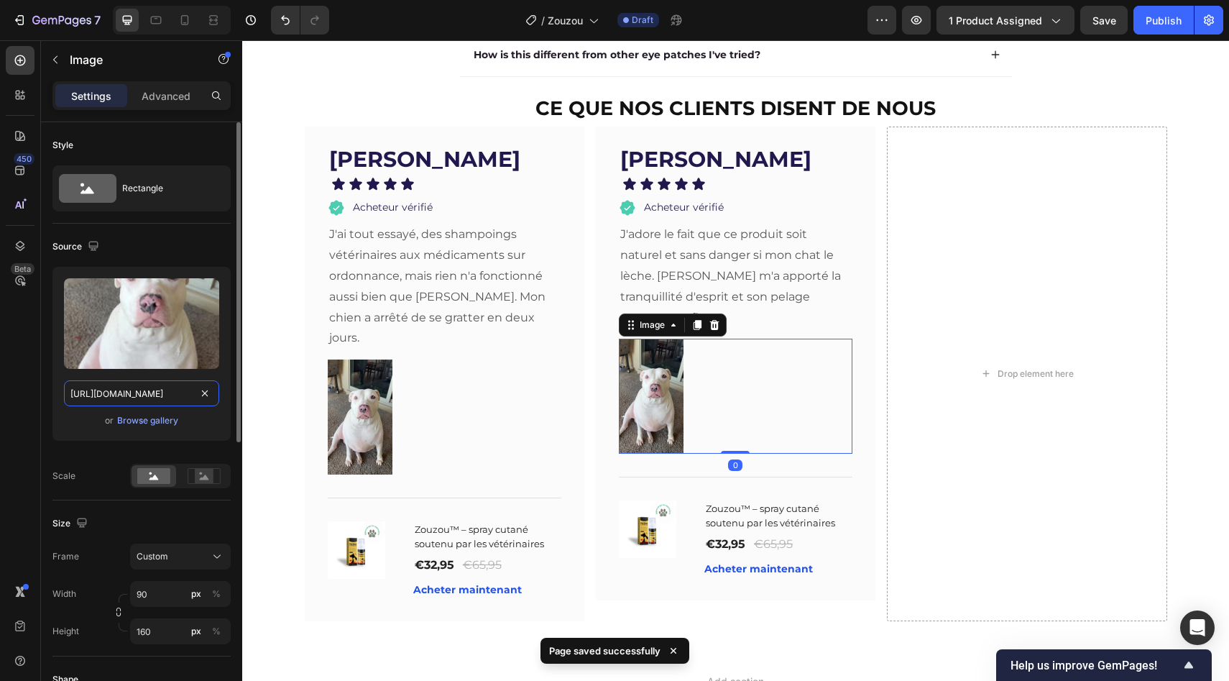
click at [169, 392] on input "https://tryzoomie.com/cdn/shop/files/o4QagGceNfLaA7GAyLgXeDAYweuiTIHAQmf8K0_tpl…" at bounding box center [141, 393] width 155 height 26
paste input "44_bc436a03-51ea-4d9d-b185-930e74635763.jpg?v=1747195422"
type input "https://tryzoomie.com/cdn/shop/files/44_bc436a03-51ea-4d9d-b185-930e74635763.jp…"
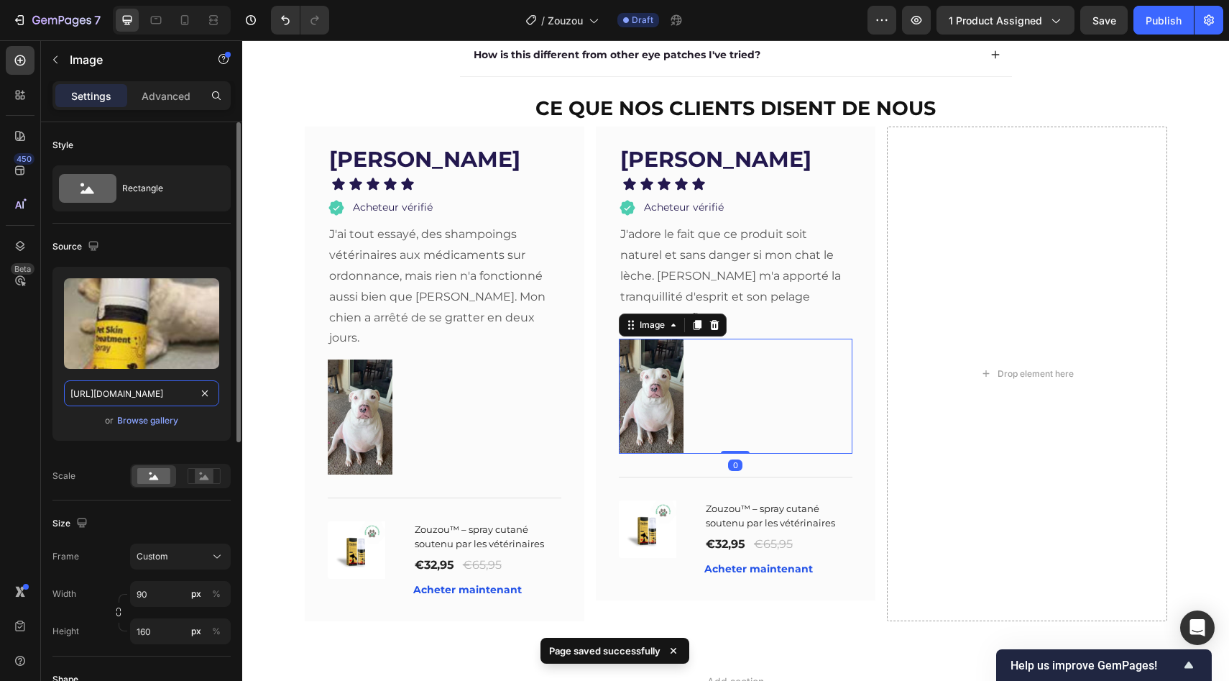
scroll to position [0, 356]
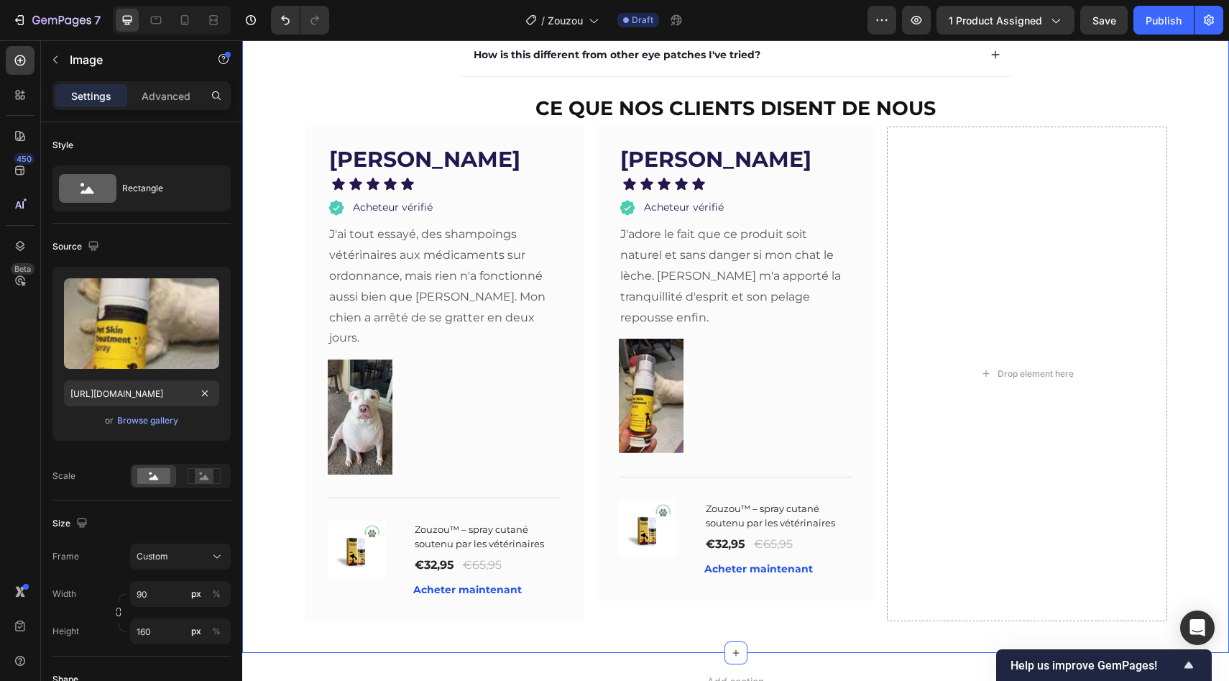
click at [269, 318] on div "Questions fréquentes Heading Et si cela ne fonctionne pas pour moi ? Est-ce san…" at bounding box center [736, 206] width 958 height 837
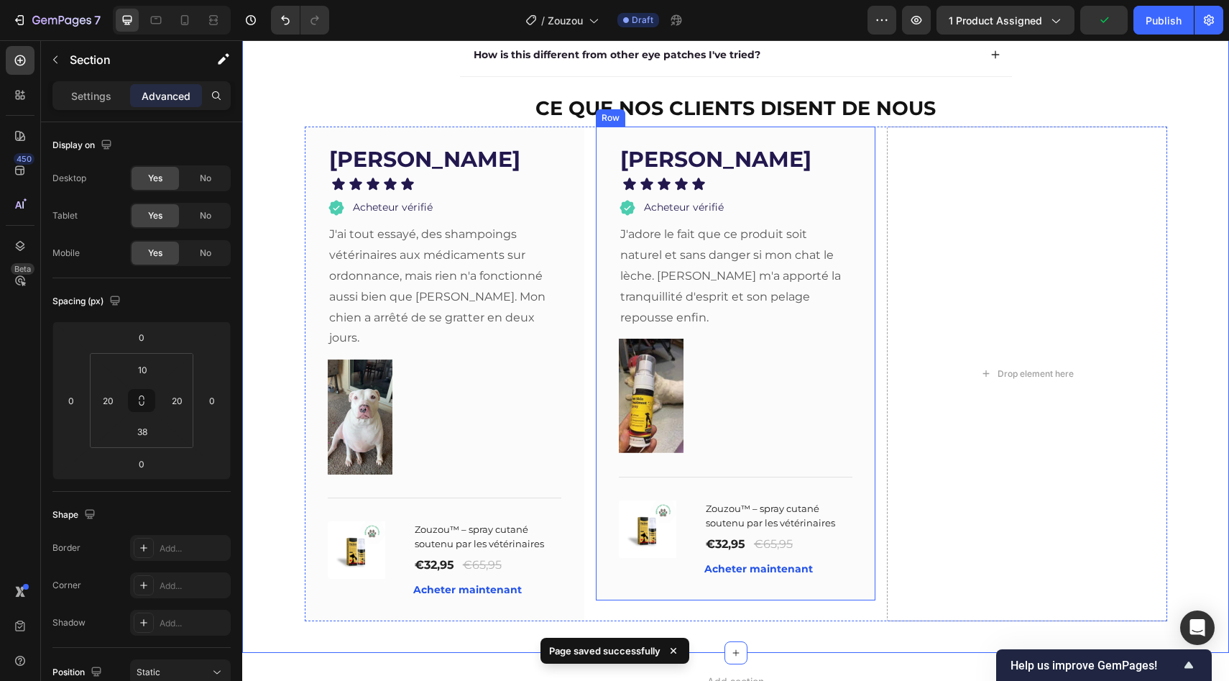
click at [860, 312] on div "[PERSON_NAME] Text block Icon Icon Icon Icon Icon Icon List Acheteur vérifié It…" at bounding box center [736, 364] width 280 height 474
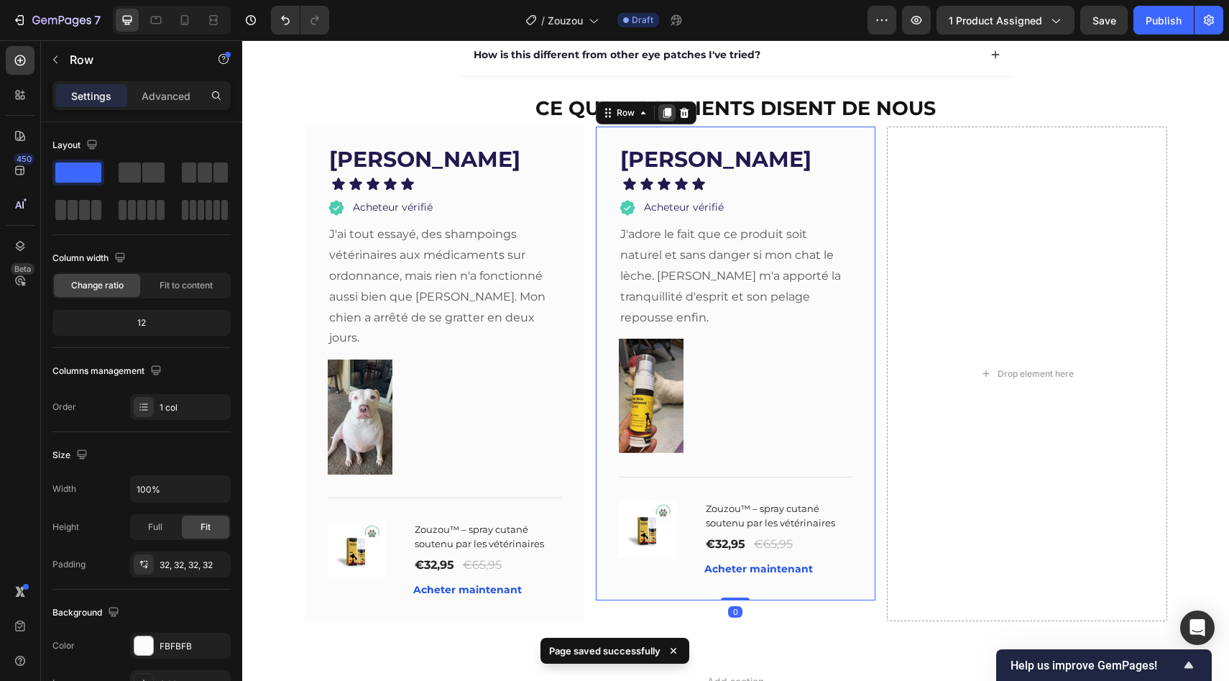
click at [663, 114] on icon at bounding box center [667, 113] width 8 height 10
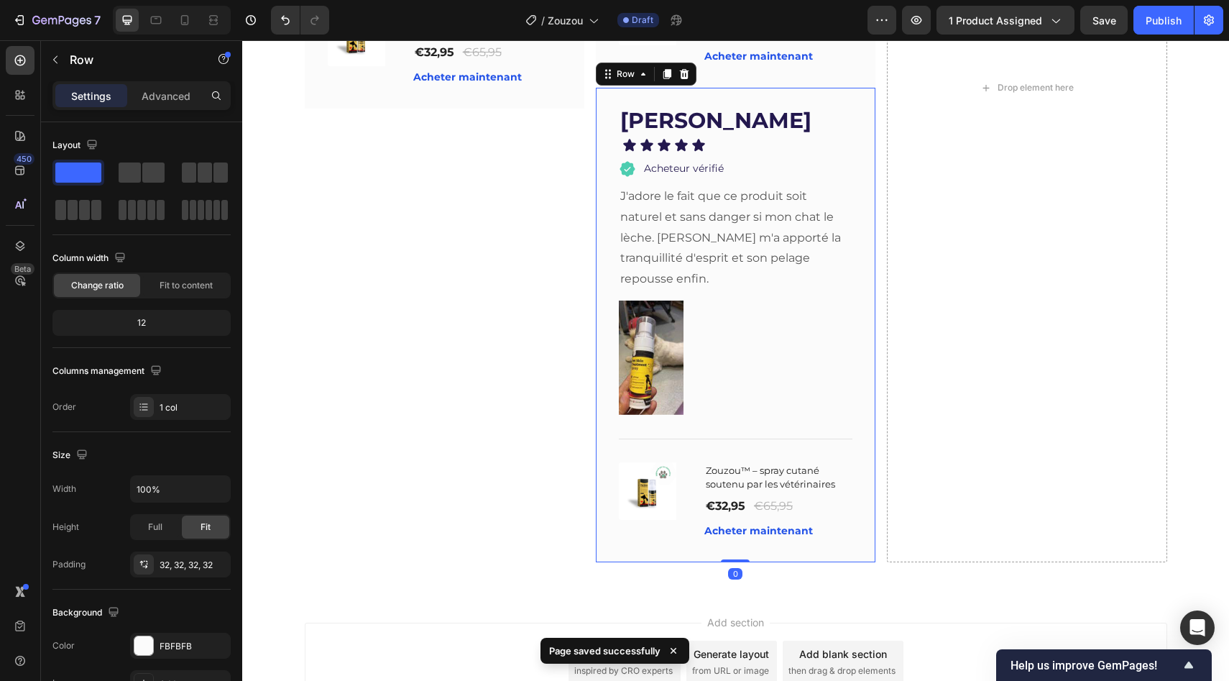
scroll to position [2782, 0]
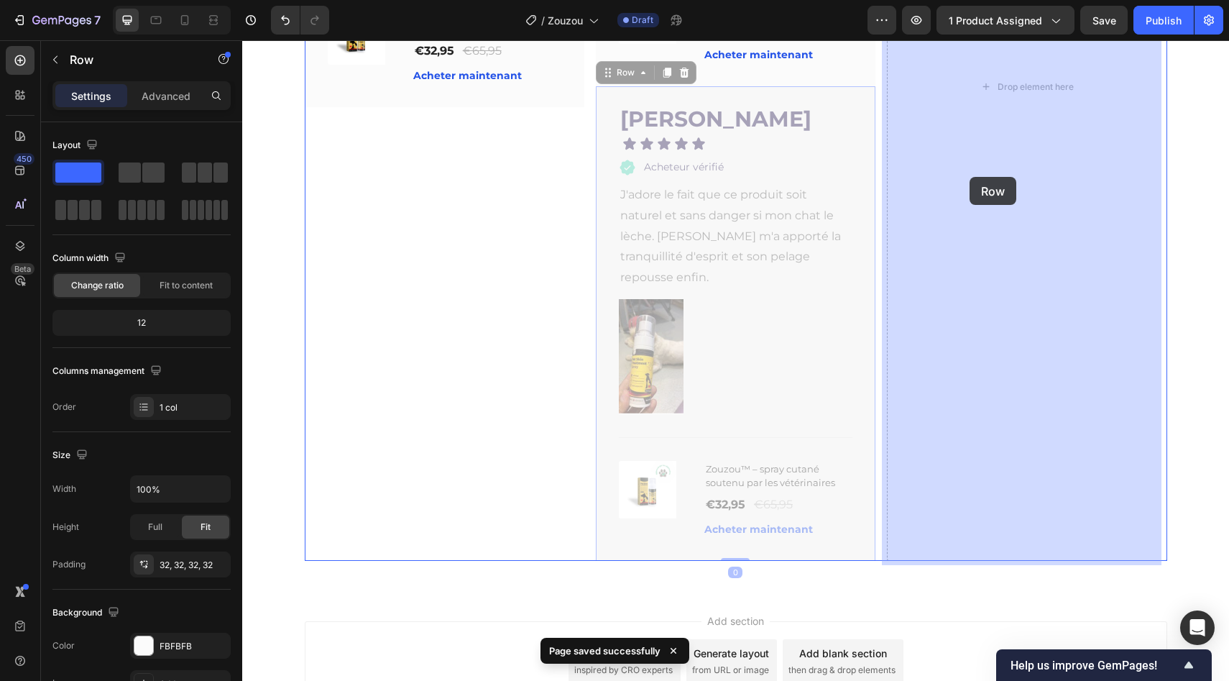
drag, startPoint x: 852, startPoint y: 193, endPoint x: 970, endPoint y: 177, distance: 118.2
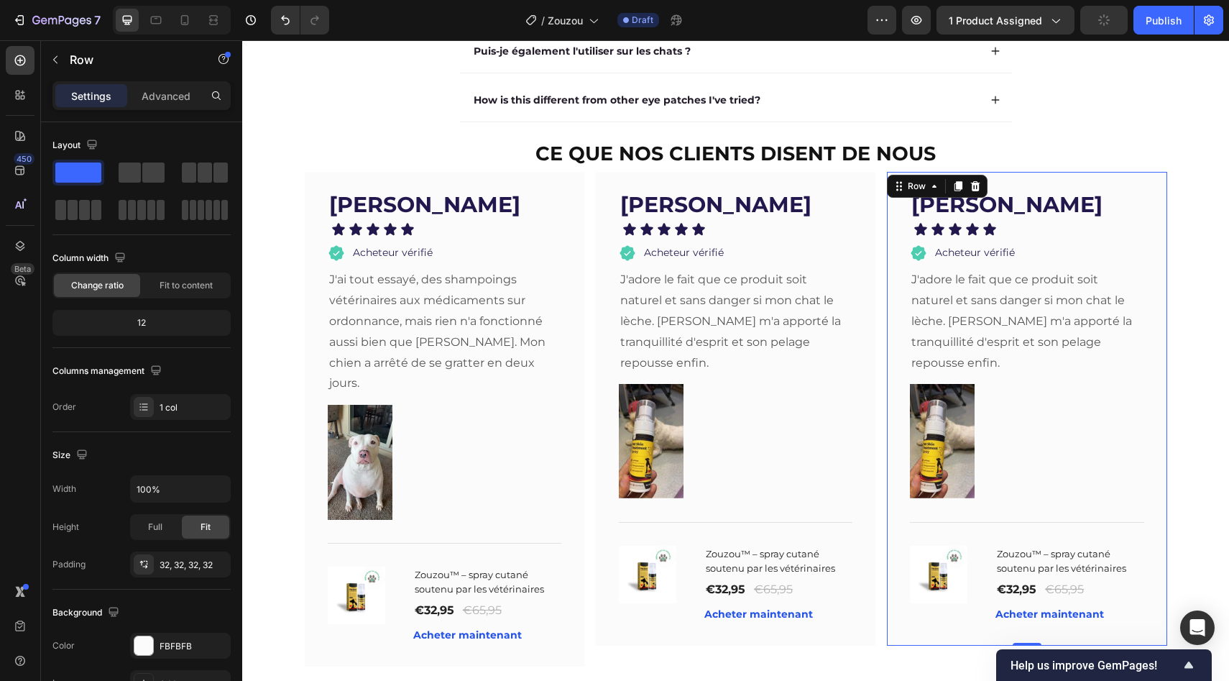
scroll to position [2232, 0]
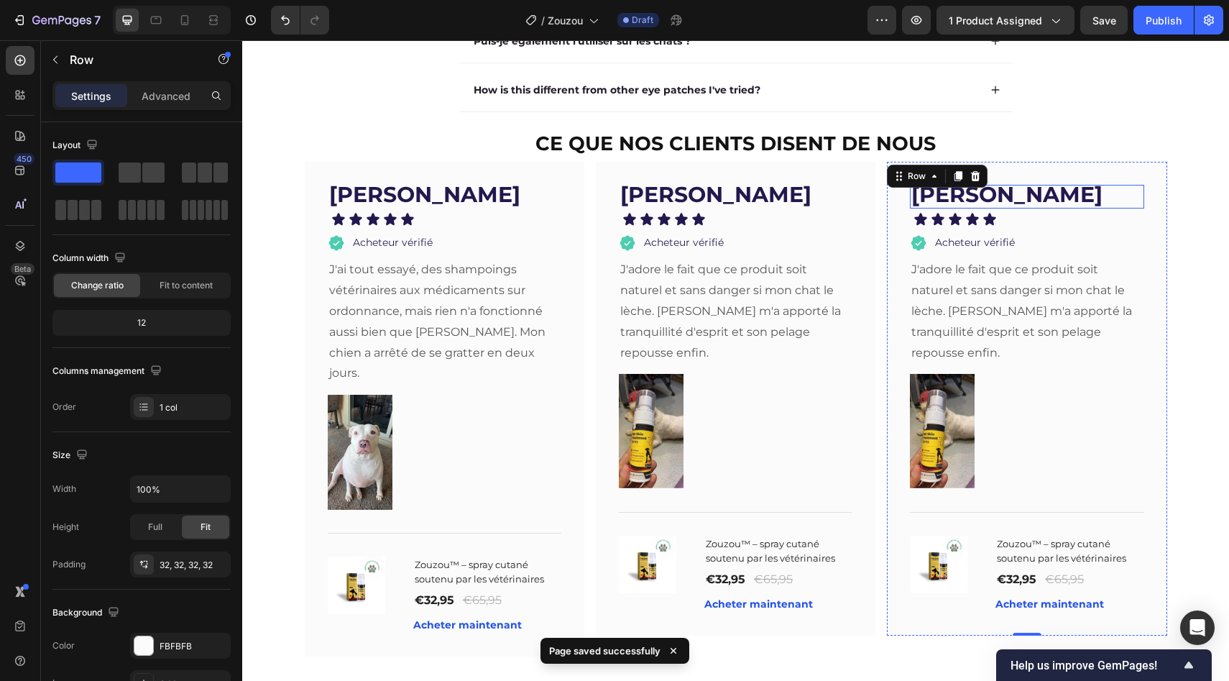
click at [985, 196] on strong "[PERSON_NAME]" at bounding box center [1006, 194] width 191 height 27
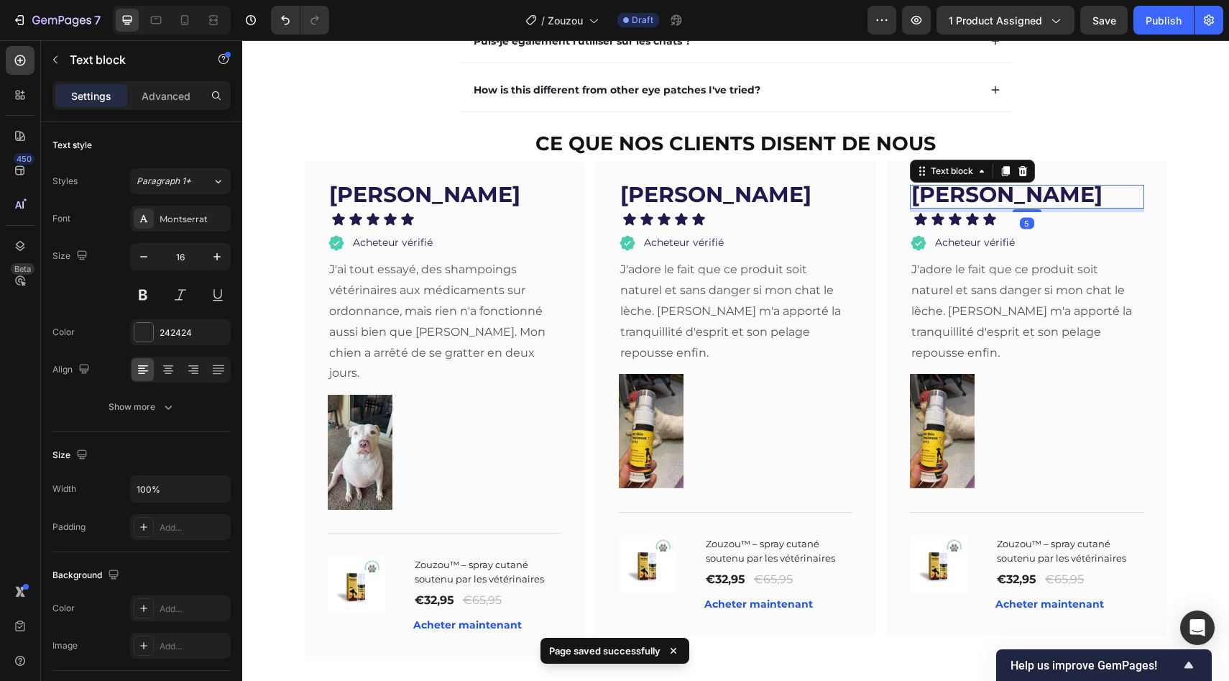
click at [985, 196] on strong "[PERSON_NAME]" at bounding box center [1006, 194] width 191 height 27
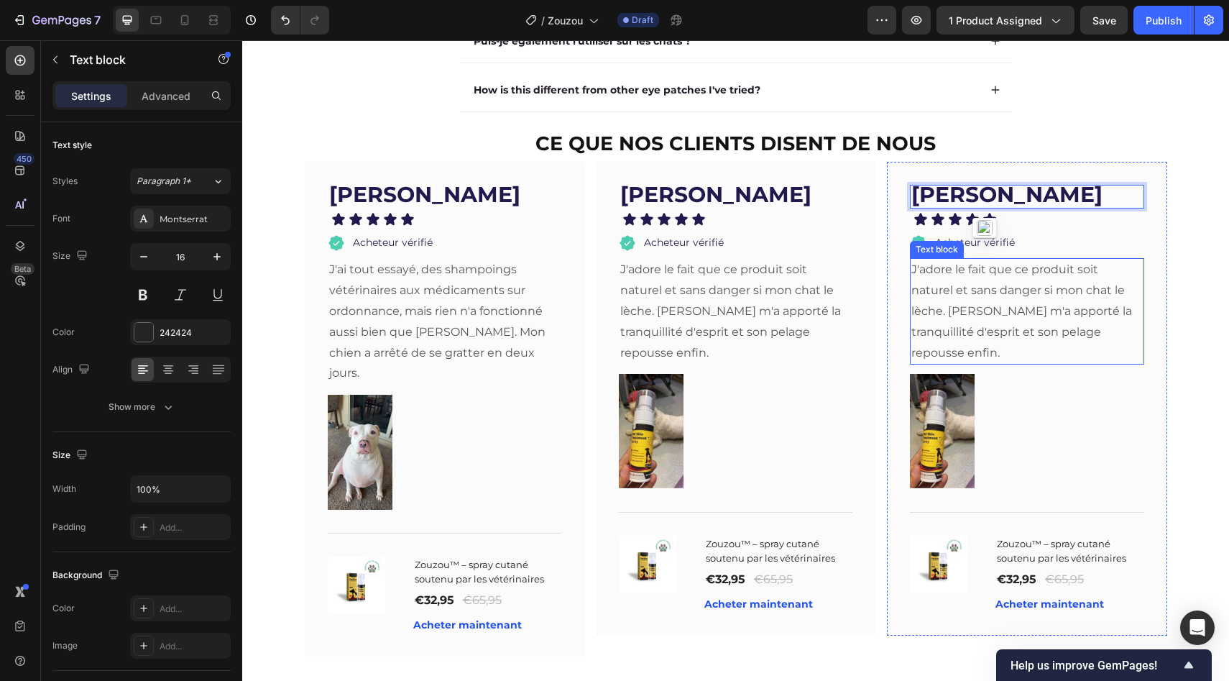
click at [1013, 339] on p "J'adore le fait que ce produit soit naturel et sans danger si mon chat le lèche…" at bounding box center [1026, 311] width 231 height 104
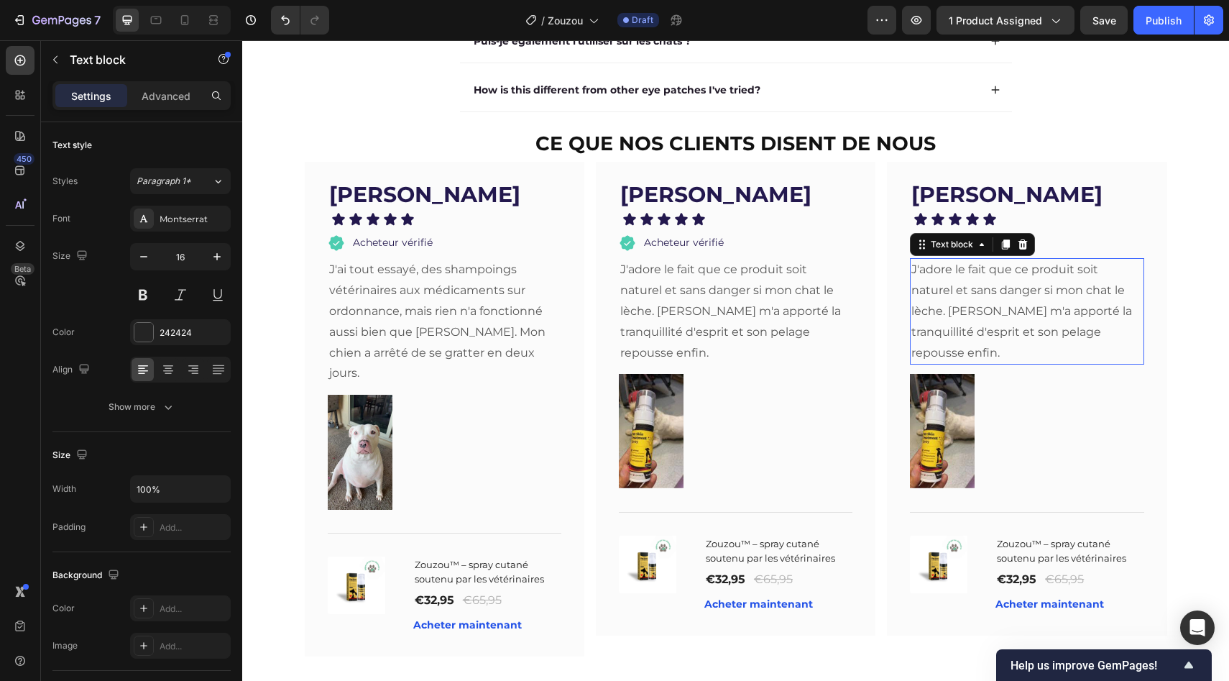
click at [1013, 339] on p "J'adore le fait que ce produit soit naturel et sans danger si mon chat le lèche…" at bounding box center [1026, 311] width 231 height 104
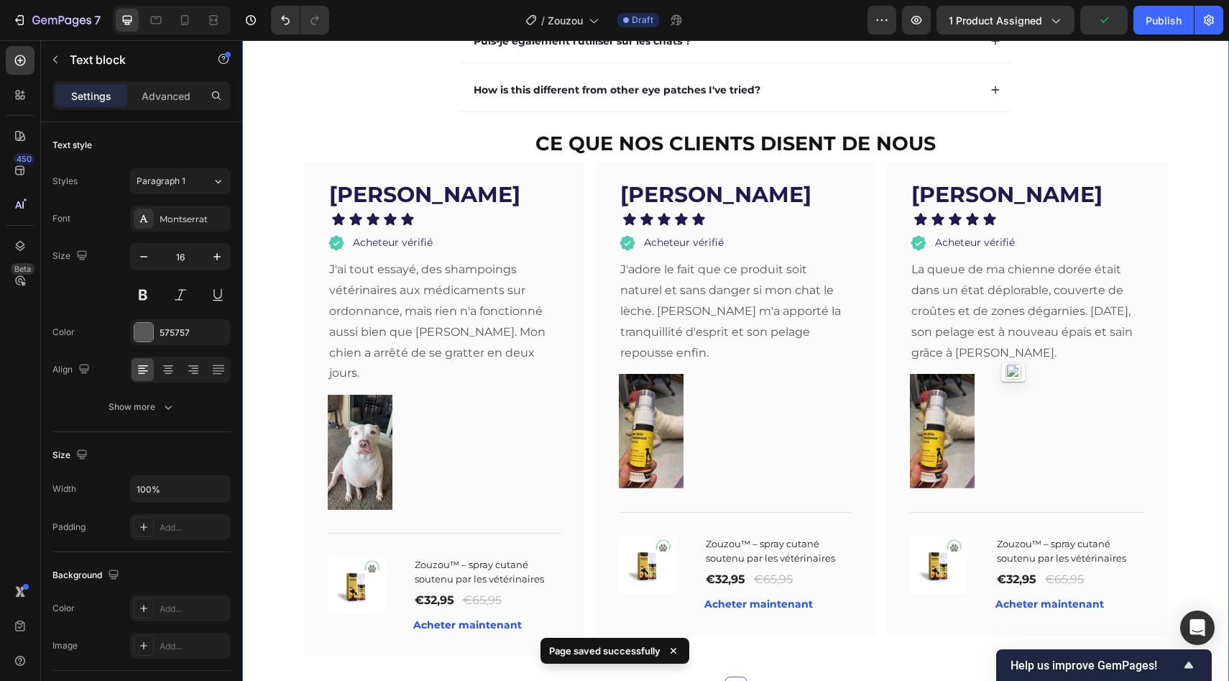
click at [1165, 319] on div "Questions fréquentes Heading Et si cela ne fonctionne pas pour moi ? Est-ce san…" at bounding box center [736, 241] width 958 height 837
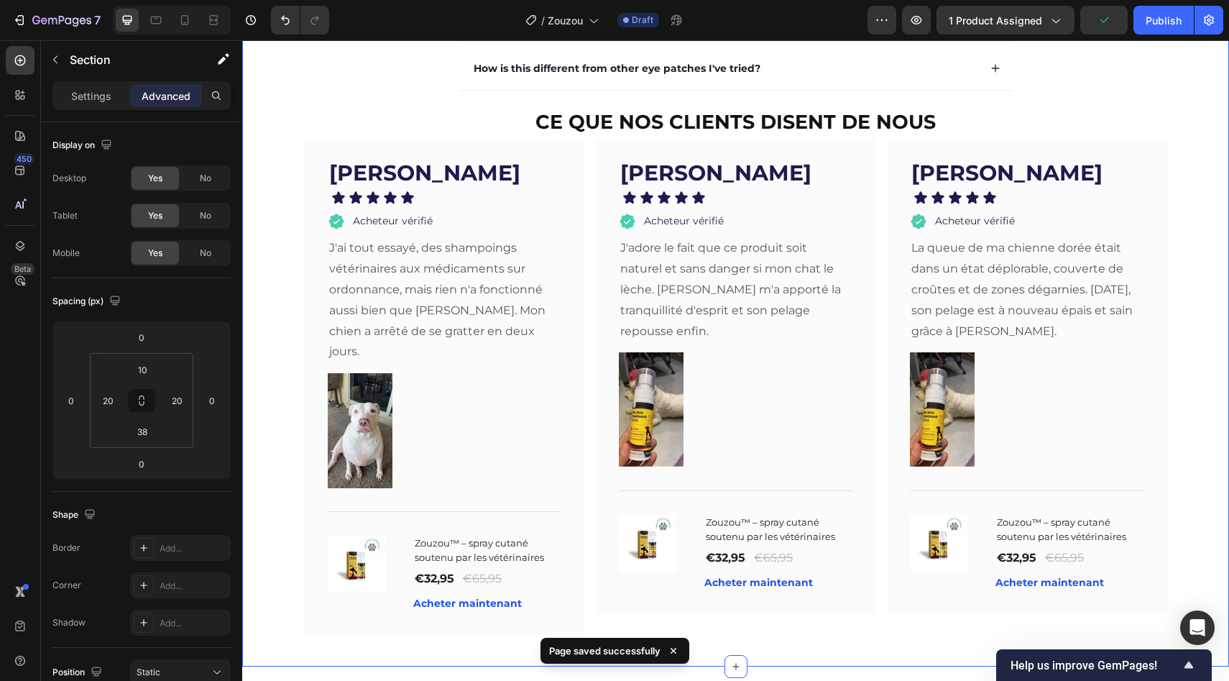
scroll to position [2267, 0]
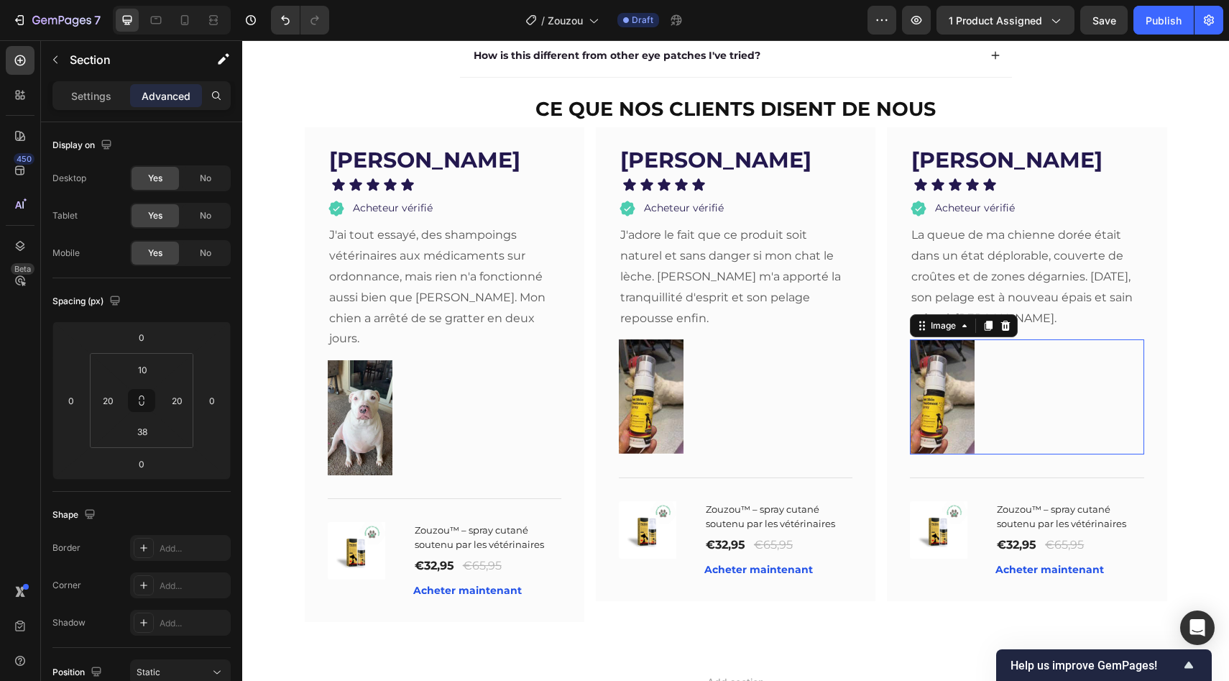
click at [931, 370] on img at bounding box center [942, 396] width 65 height 115
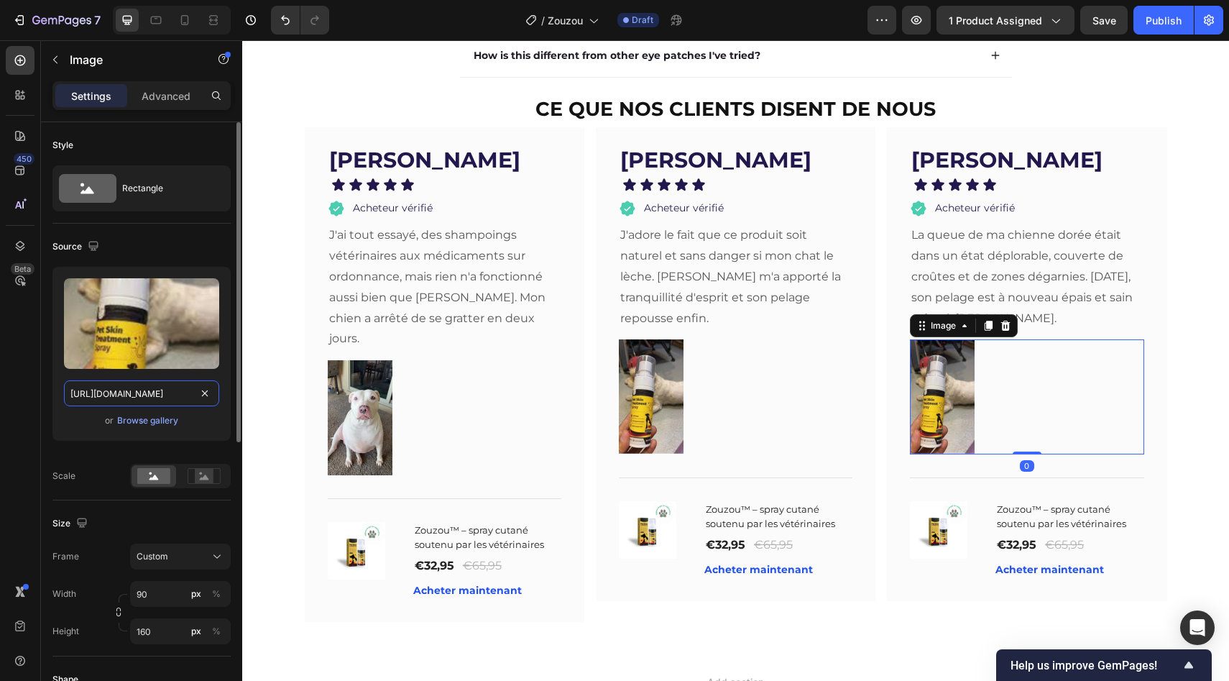
click at [173, 387] on input "https://tryzoomie.com/cdn/shop/files/44_bc436a03-51ea-4d9d-b185-930e74635763.jp…" at bounding box center [141, 393] width 155 height 26
paste input "5_155ef9f7-3d6e-408e-942a-853c0d55dc7f.jpg?v=1747195423"
type input "https://tryzoomie.com/cdn/shop/files/45_155ef9f7-3d6e-408e-942a-853c0d55dc7f.jp…"
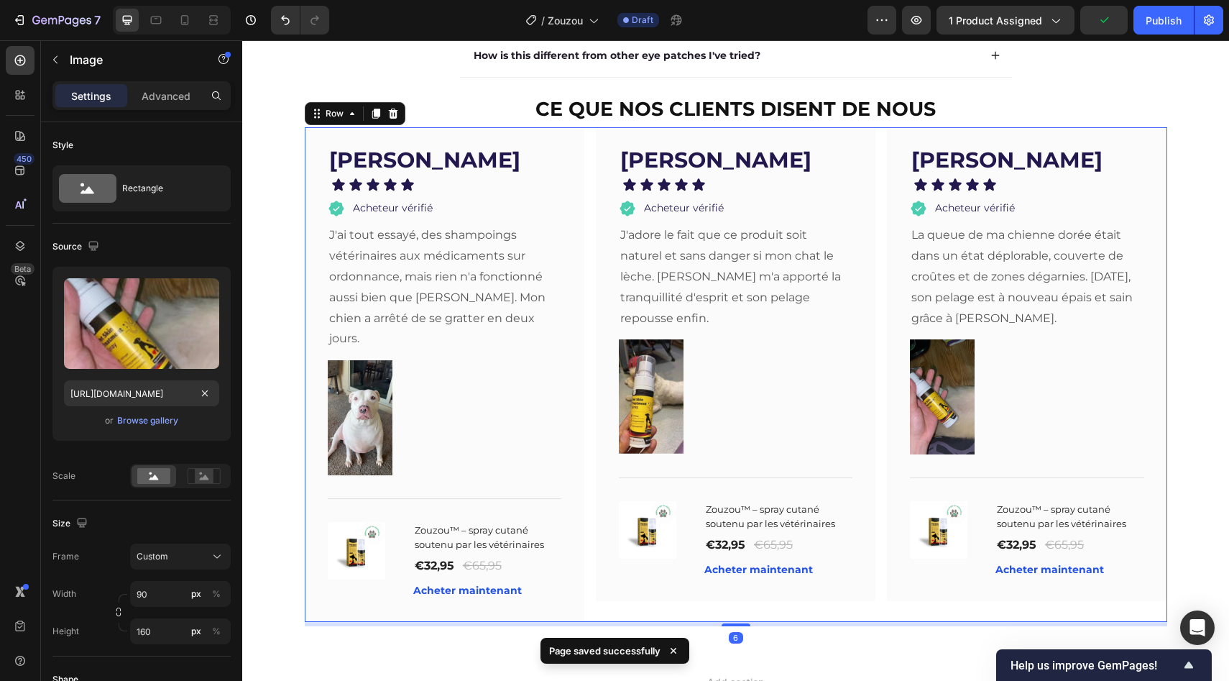
click at [872, 226] on div "[PERSON_NAME] Text block Icon Icon Icon Icon Icon Icon List Acheteur vérifié It…" at bounding box center [736, 374] width 863 height 495
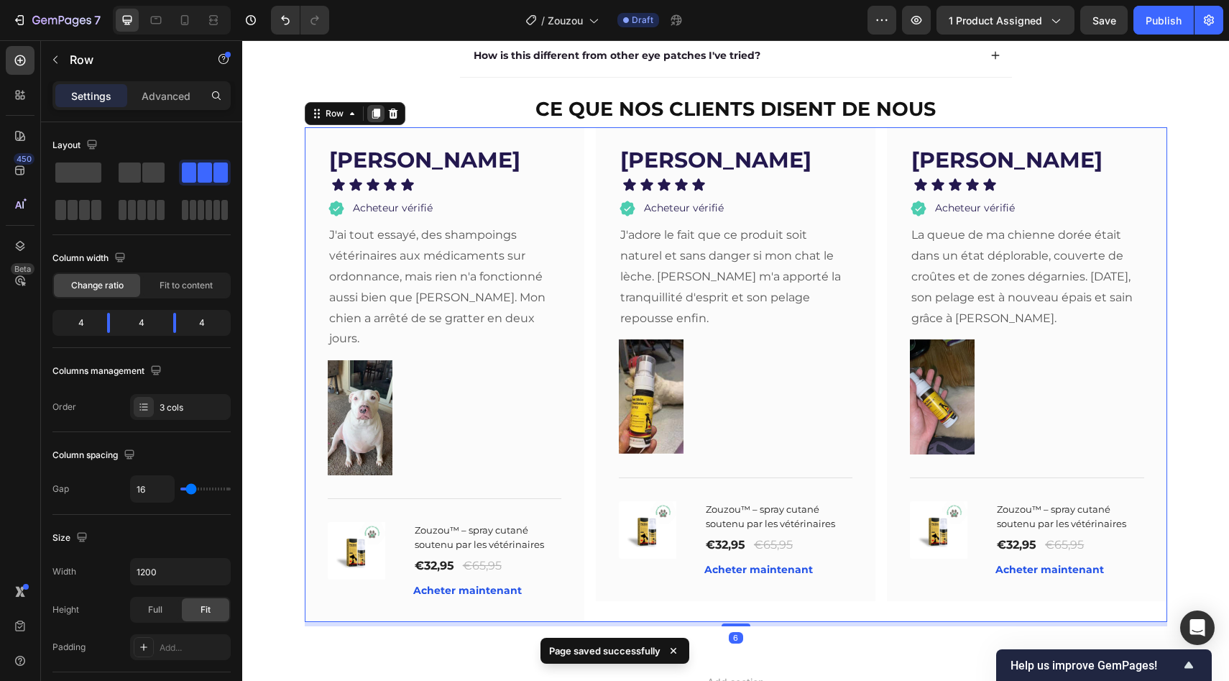
click at [372, 113] on icon at bounding box center [376, 114] width 8 height 10
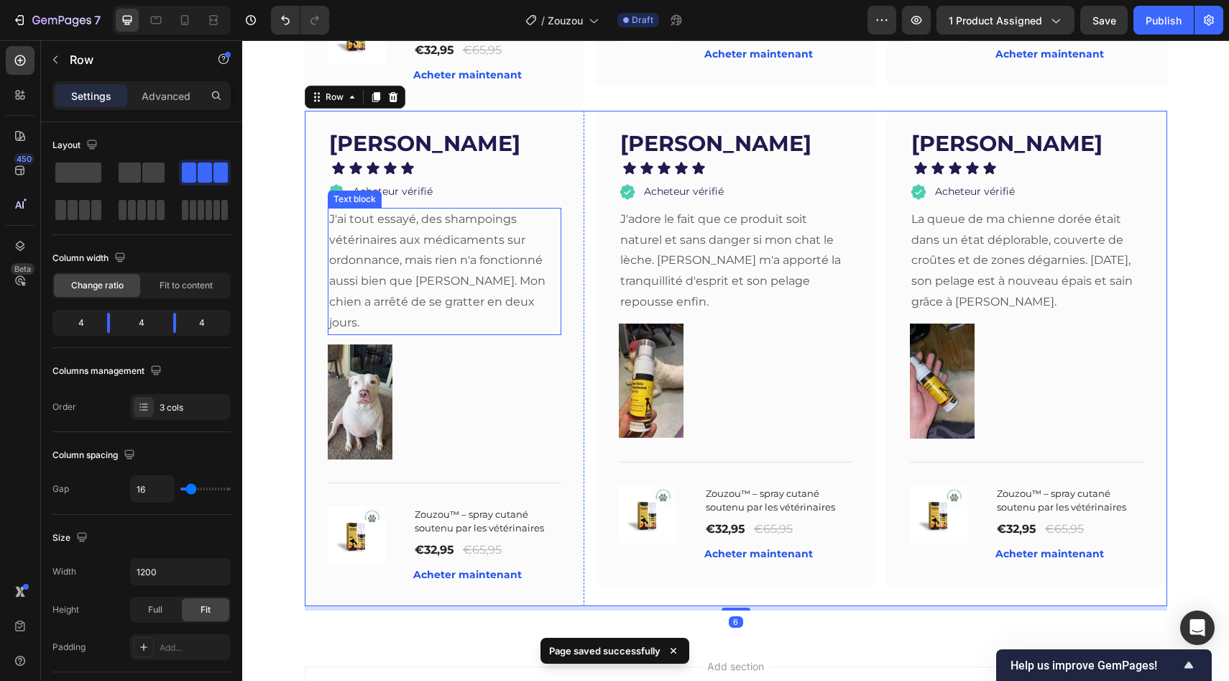
scroll to position [2786, 0]
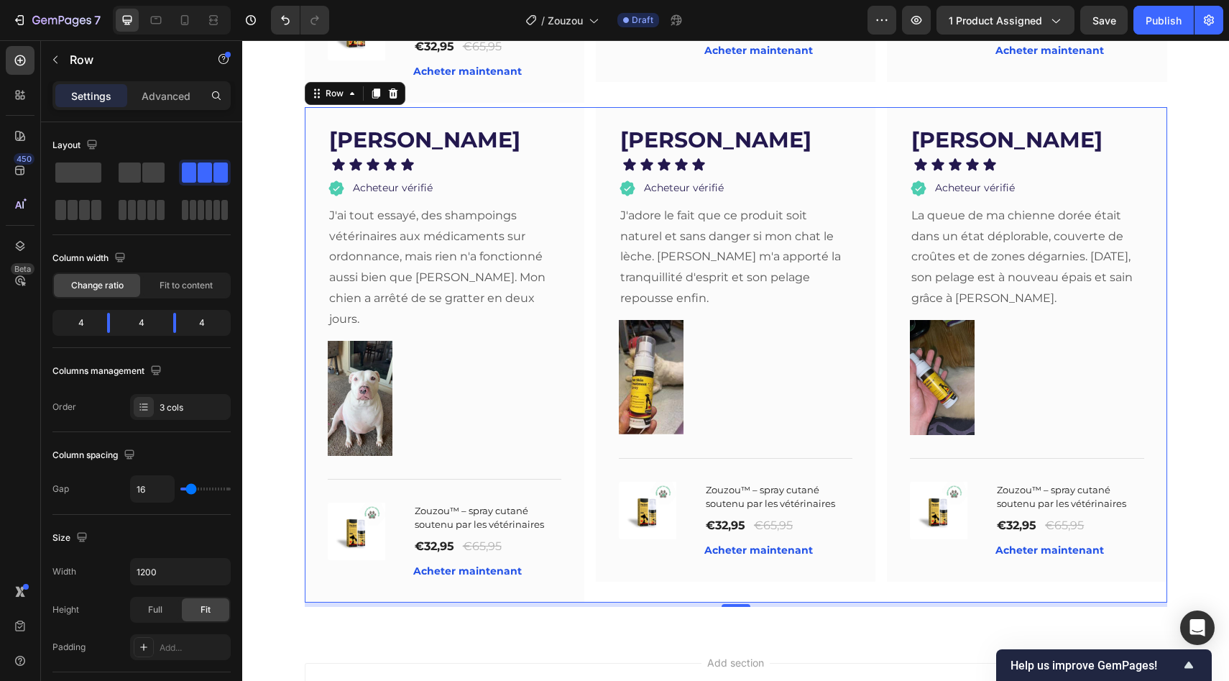
click at [588, 107] on div "[PERSON_NAME] Text block Icon Icon Icon Icon Icon Icon List Acheteur vérifié It…" at bounding box center [736, 354] width 863 height 495
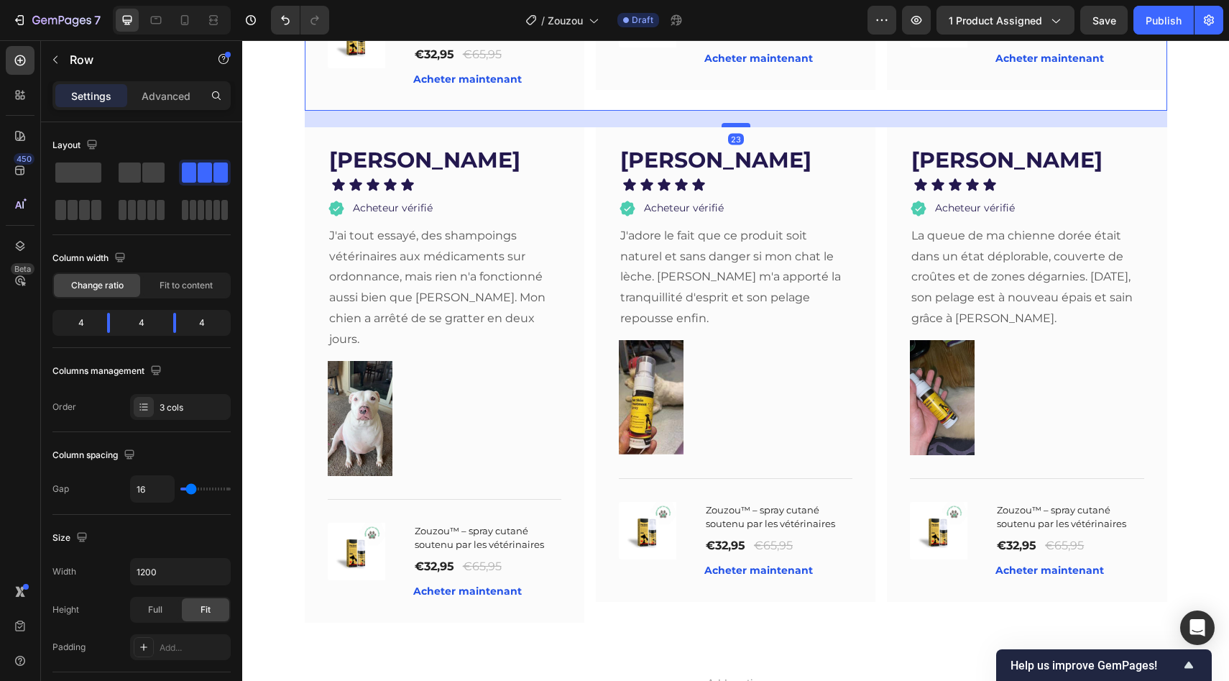
drag, startPoint x: 725, startPoint y: 96, endPoint x: 725, endPoint y: 108, distance: 12.2
click at [725, 123] on div at bounding box center [736, 125] width 29 height 4
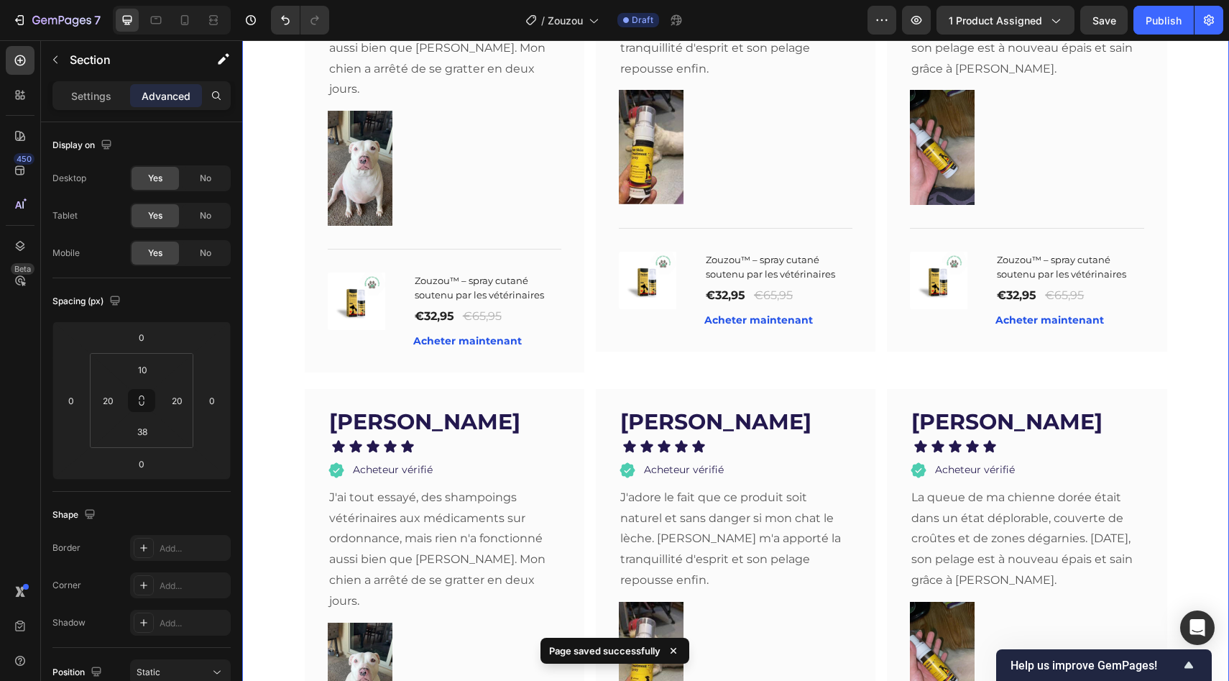
scroll to position [2437, 0]
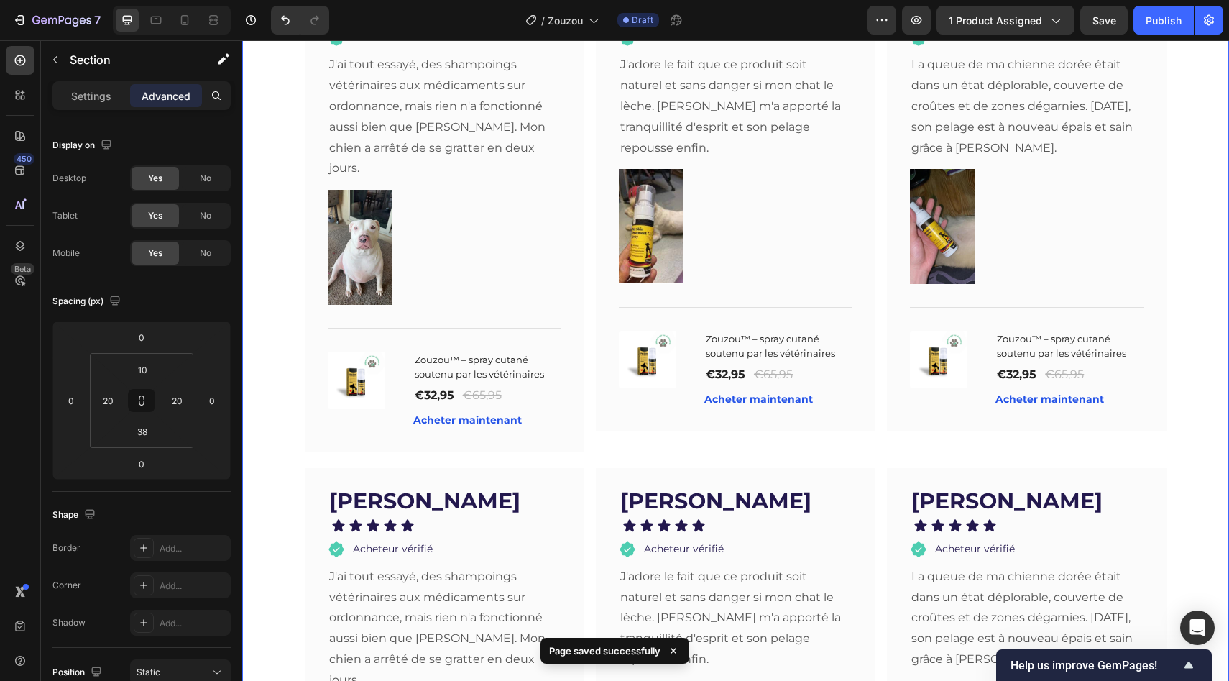
click at [277, 267] on div "Questions fréquentes Heading Et si cela ne fonctionne pas pour moi ? Est-ce san…" at bounding box center [736, 292] width 958 height 1349
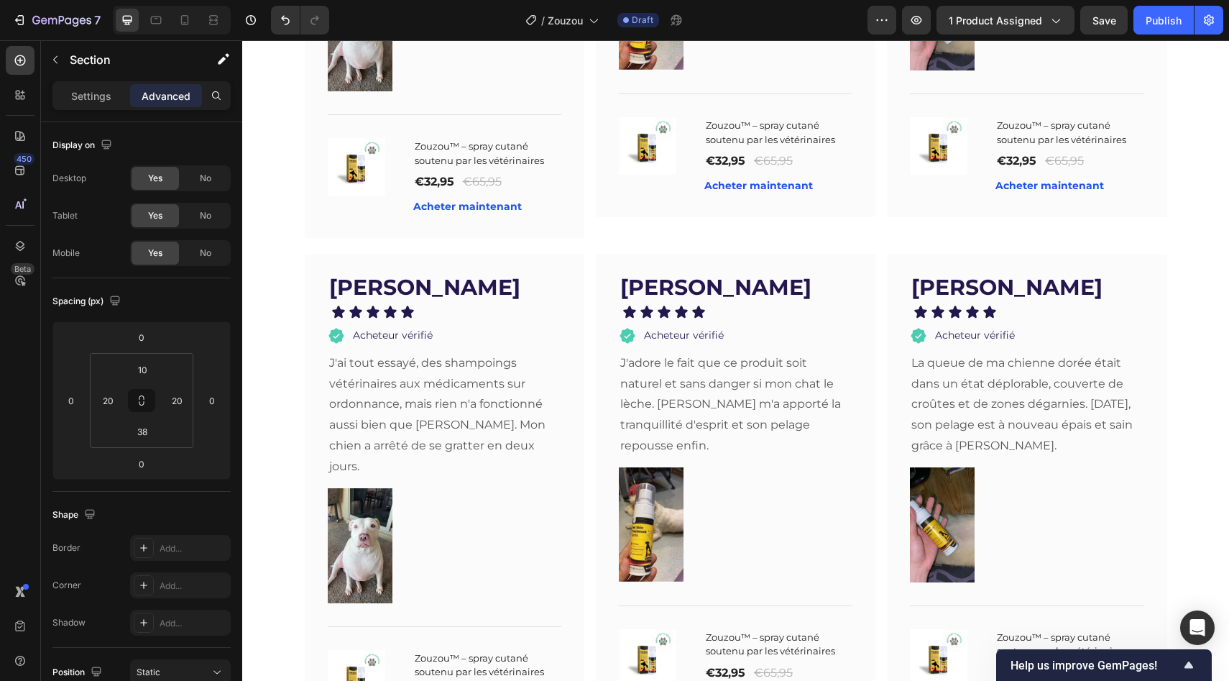
scroll to position [2693, 0]
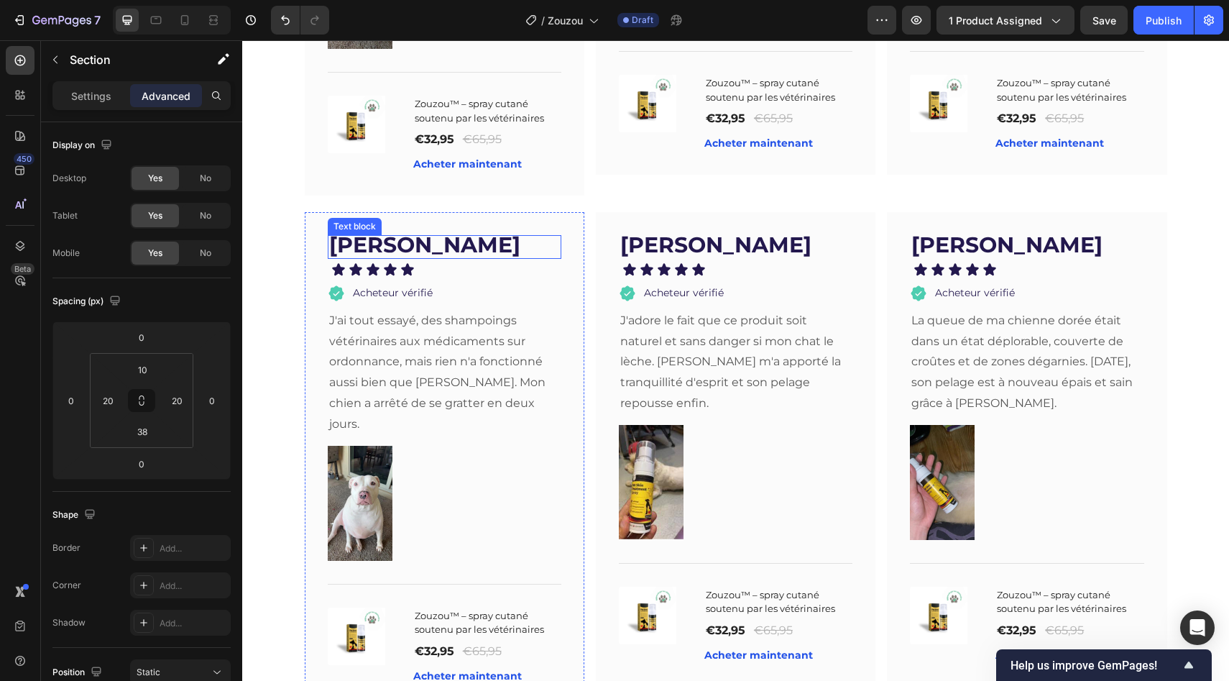
click at [351, 231] on strong "[PERSON_NAME]" at bounding box center [424, 244] width 191 height 27
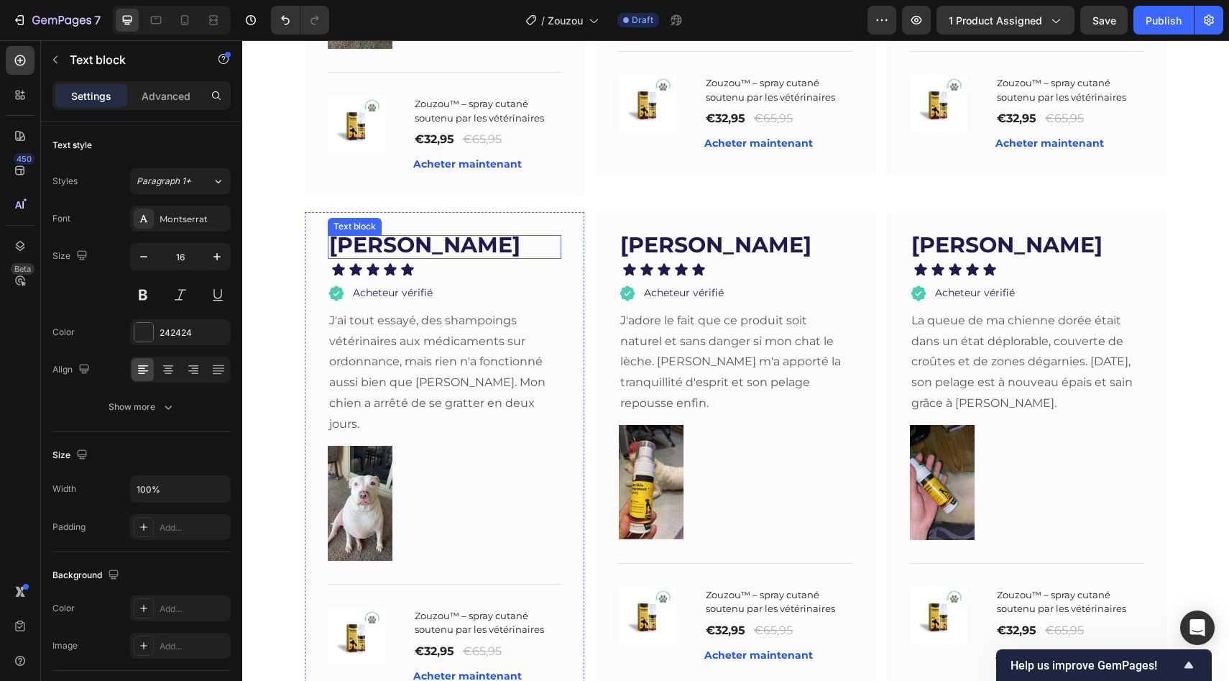
click at [351, 231] on strong "[PERSON_NAME]" at bounding box center [424, 244] width 191 height 27
click at [466, 361] on p "J'ai tout essayé, des shampoings vétérinaires aux médicaments sur ordonnance, m…" at bounding box center [444, 373] width 231 height 124
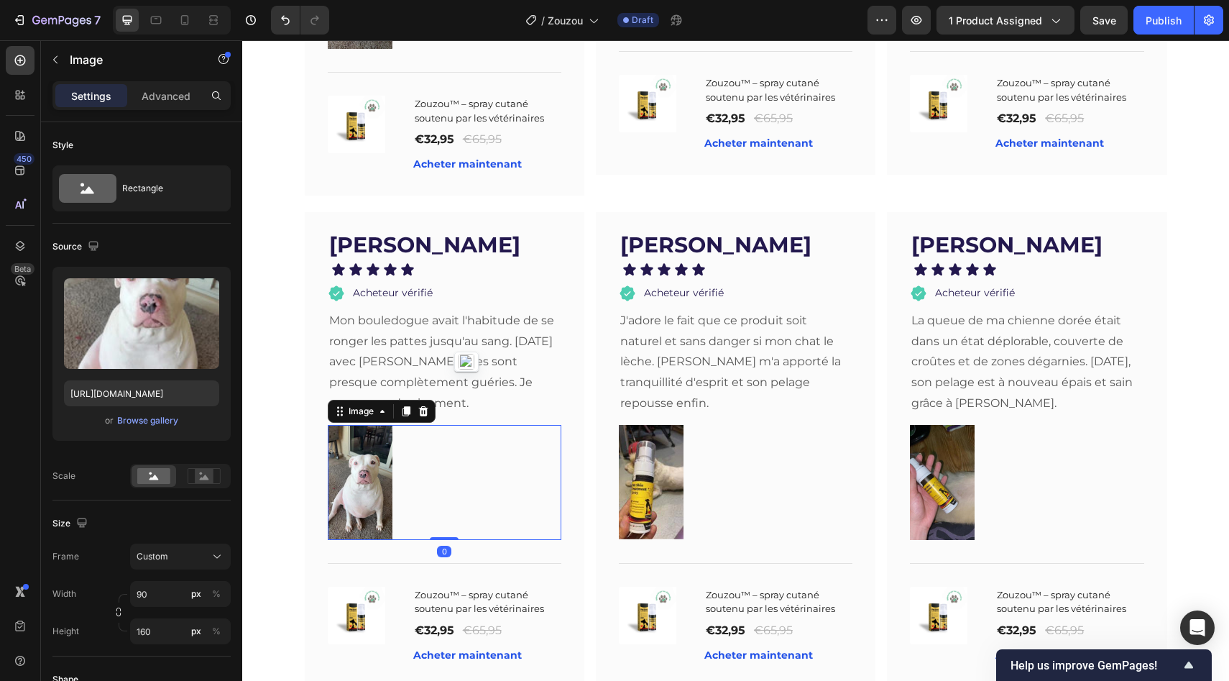
click at [374, 440] on img at bounding box center [360, 482] width 65 height 115
click at [198, 382] on input "https://tryzoomie.com/cdn/shop/files/o4QagGceNfLaA7GAyLgXeDAYweuiTIHAQmf8K0_tpl…" at bounding box center [141, 393] width 155 height 26
paste input "43_d94b1bf3-57de-4939-8ba1-8d8261a73f76.jpg?v=1747195423"
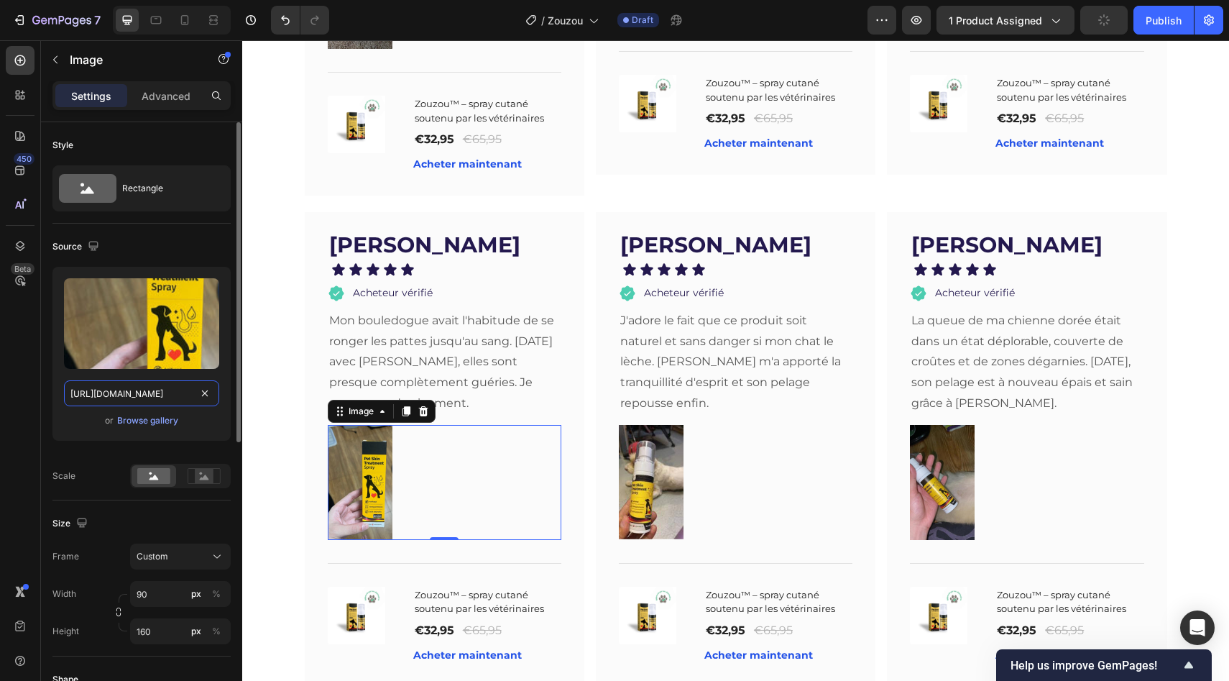
type input "https://tryzoomie.com/cdn/shop/files/43_d94b1bf3-57de-4939-8ba1-8d8261a73f76.jp…"
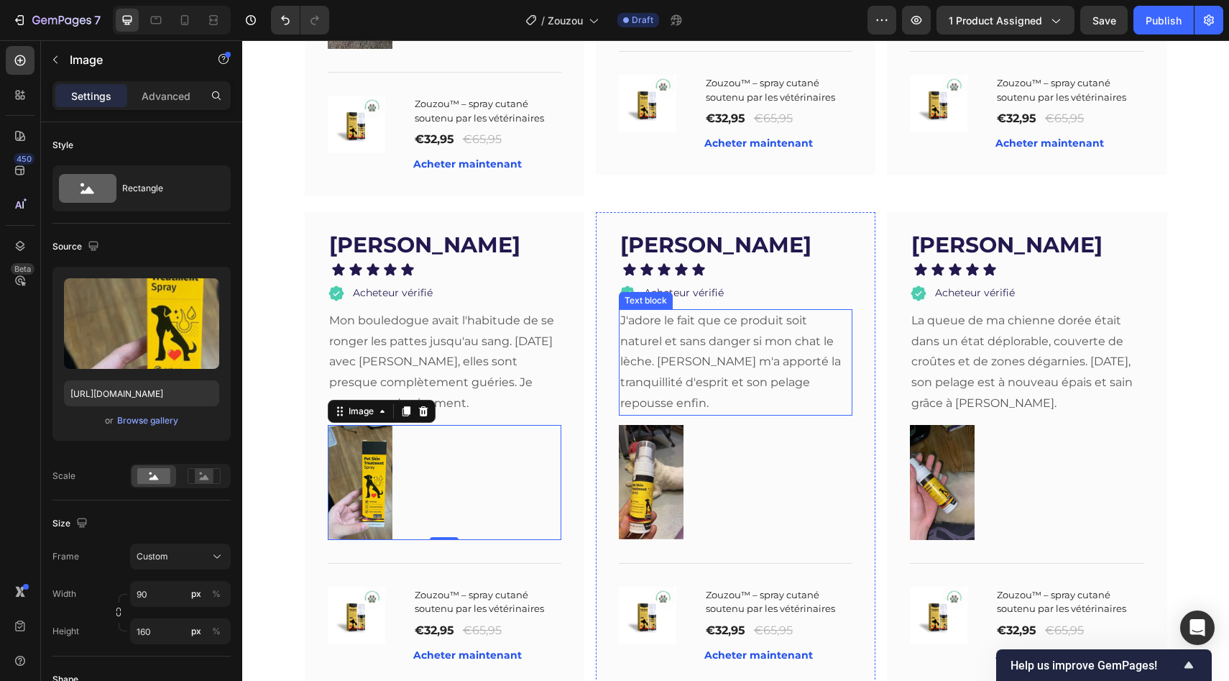
click at [690, 324] on p "J'adore le fait que ce produit soit naturel et sans danger si mon chat le lèche…" at bounding box center [735, 363] width 231 height 104
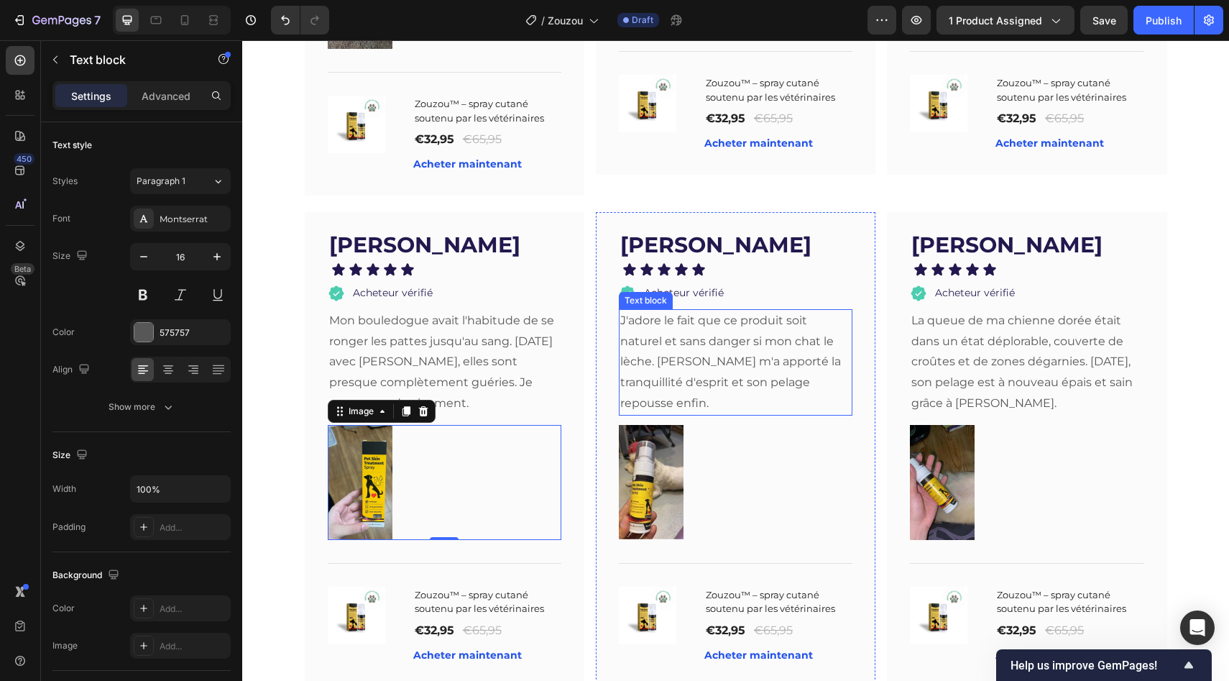
click at [690, 324] on p "J'adore le fait que ce produit soit naturel et sans danger si mon chat le lèche…" at bounding box center [735, 363] width 231 height 104
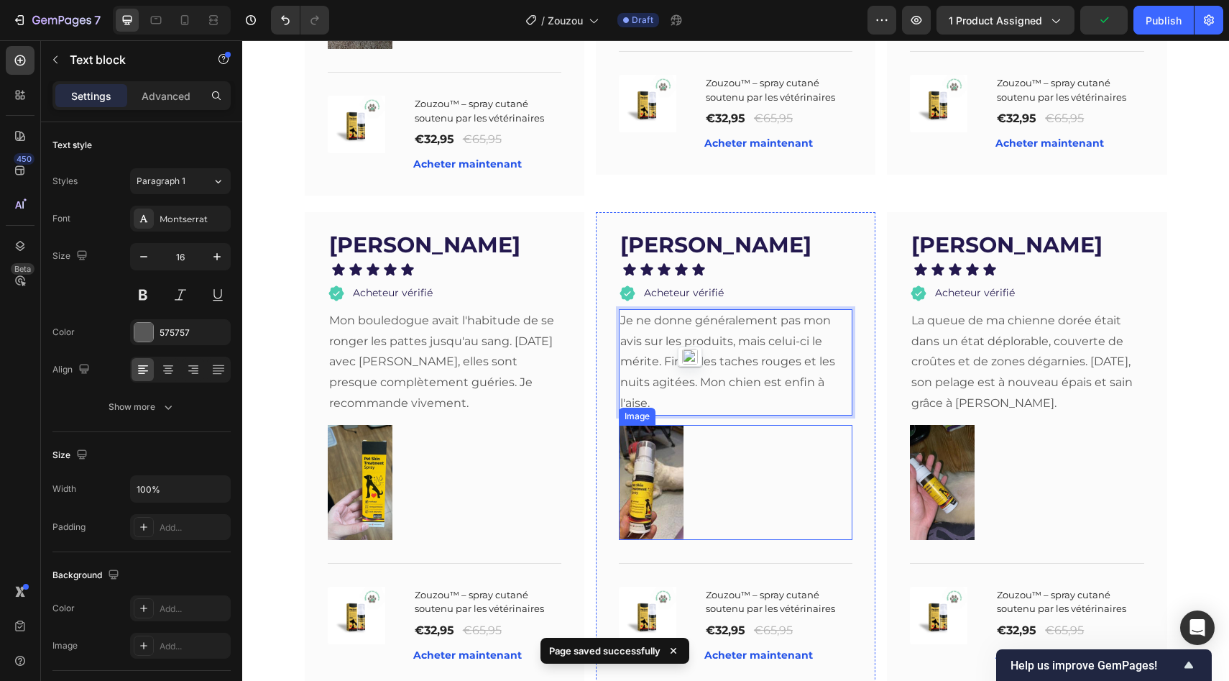
click at [646, 455] on img at bounding box center [651, 482] width 65 height 115
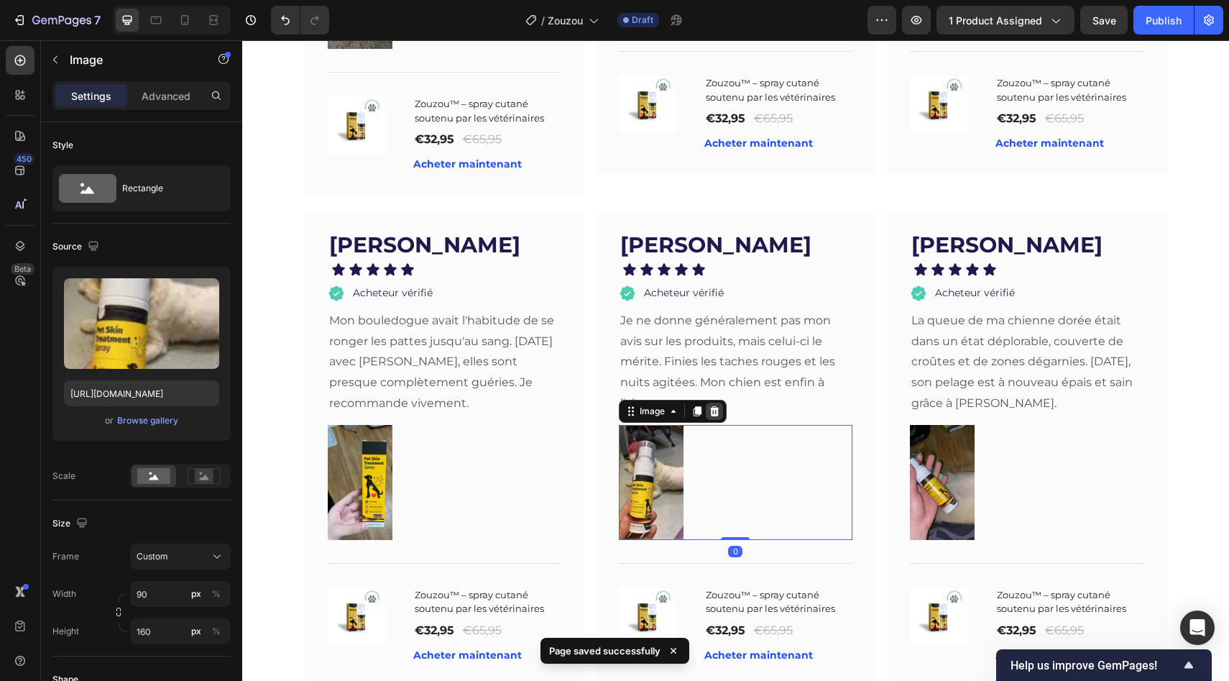
click at [709, 406] on icon at bounding box center [713, 411] width 9 height 10
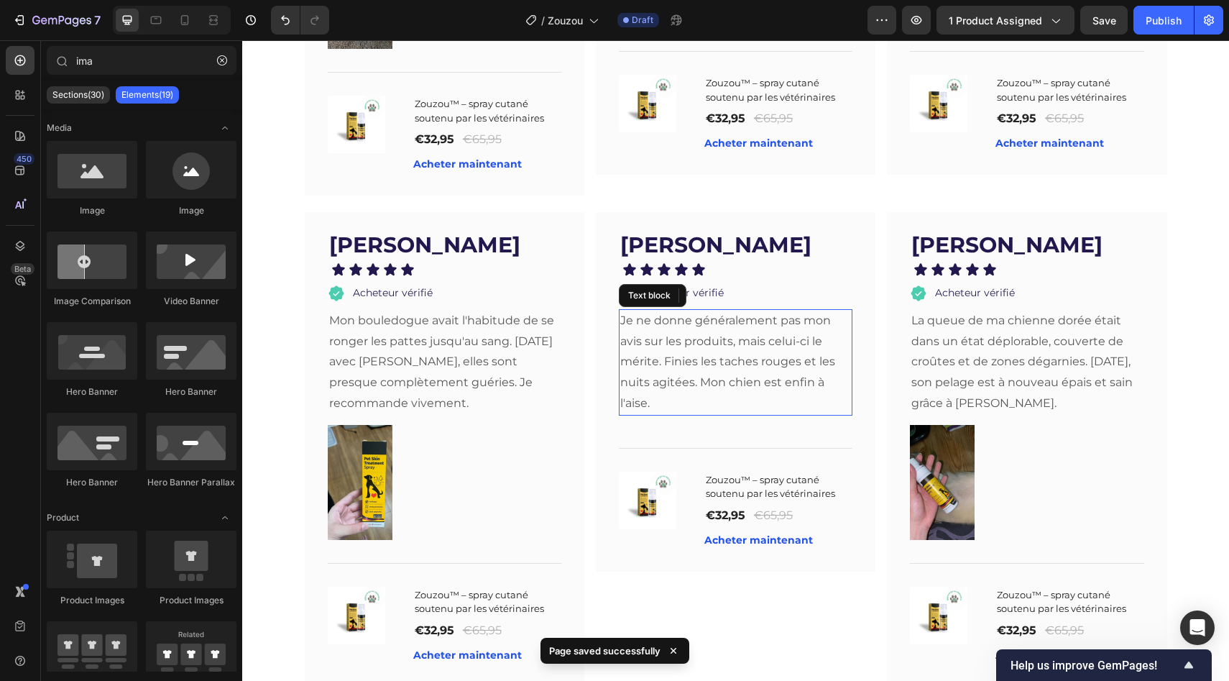
click at [695, 375] on p "Je ne donne généralement pas mon avis sur les produits, mais celui-ci le mérite…" at bounding box center [735, 363] width 231 height 104
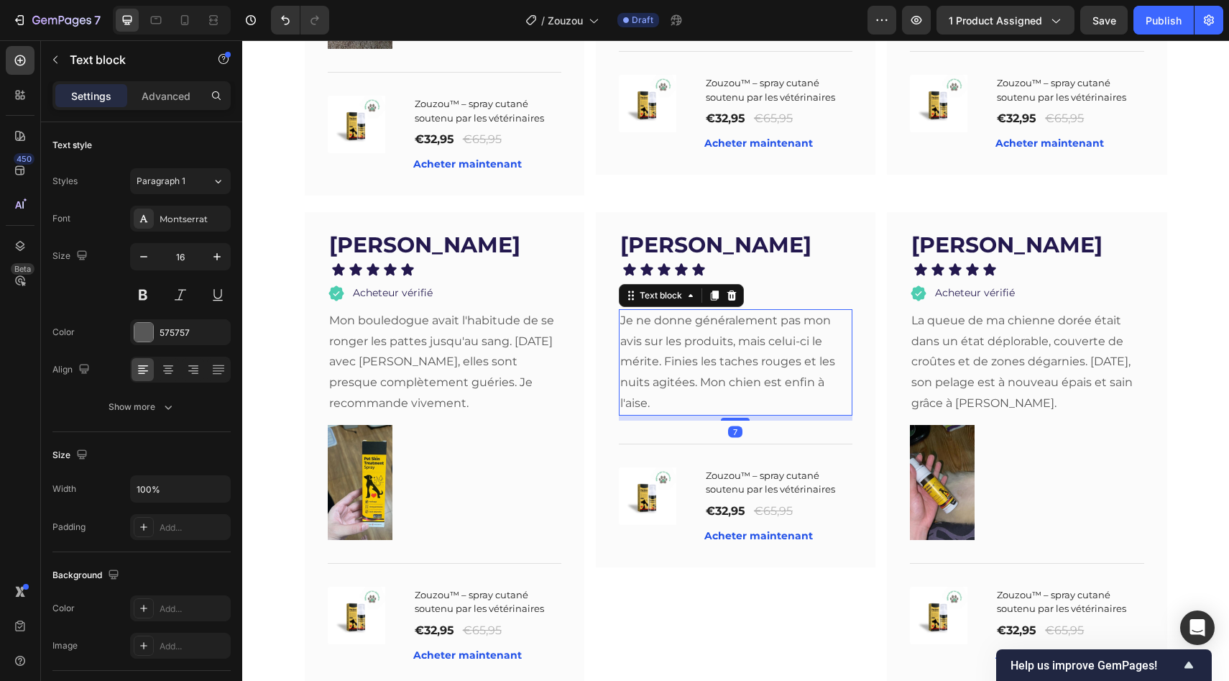
drag, startPoint x: 726, startPoint y: 407, endPoint x: 726, endPoint y: 335, distance: 71.9
click at [726, 339] on div "Je ne donne généralement pas mon avis sur les produits, mais celui-ci le mérite…" at bounding box center [736, 362] width 234 height 106
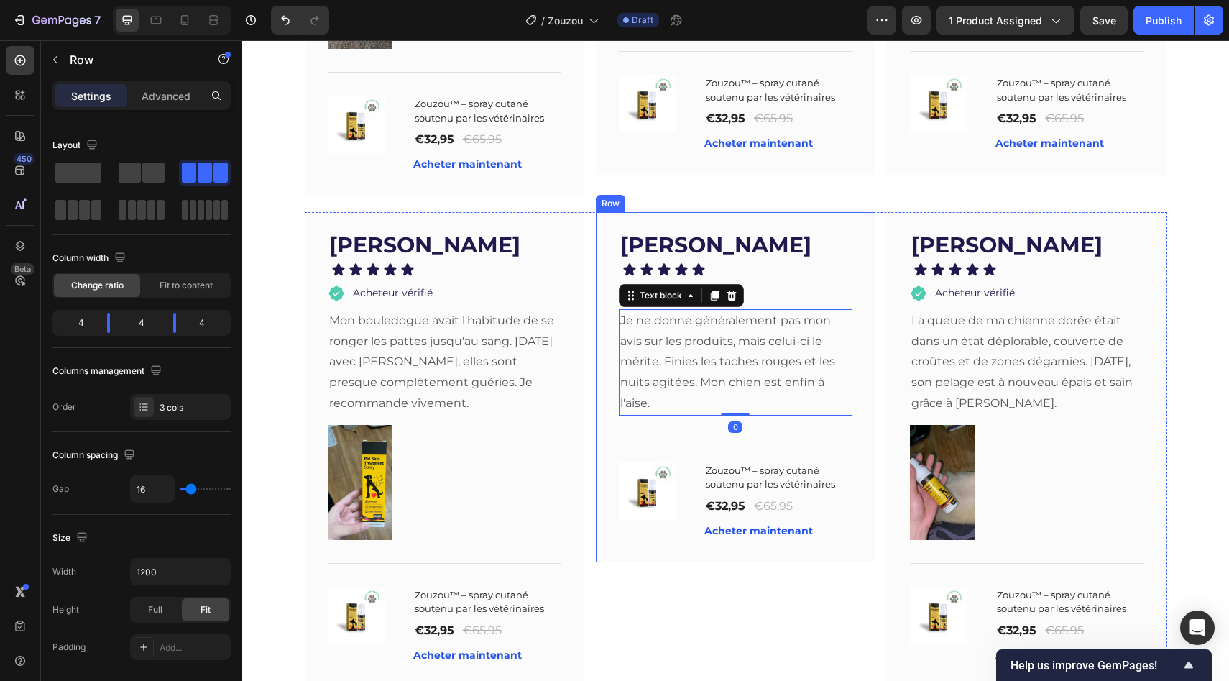
click at [581, 305] on div "Kelam M. Text block Icon Icon Icon Icon Icon Icon List Acheteur vérifié Item Li…" at bounding box center [736, 449] width 863 height 474
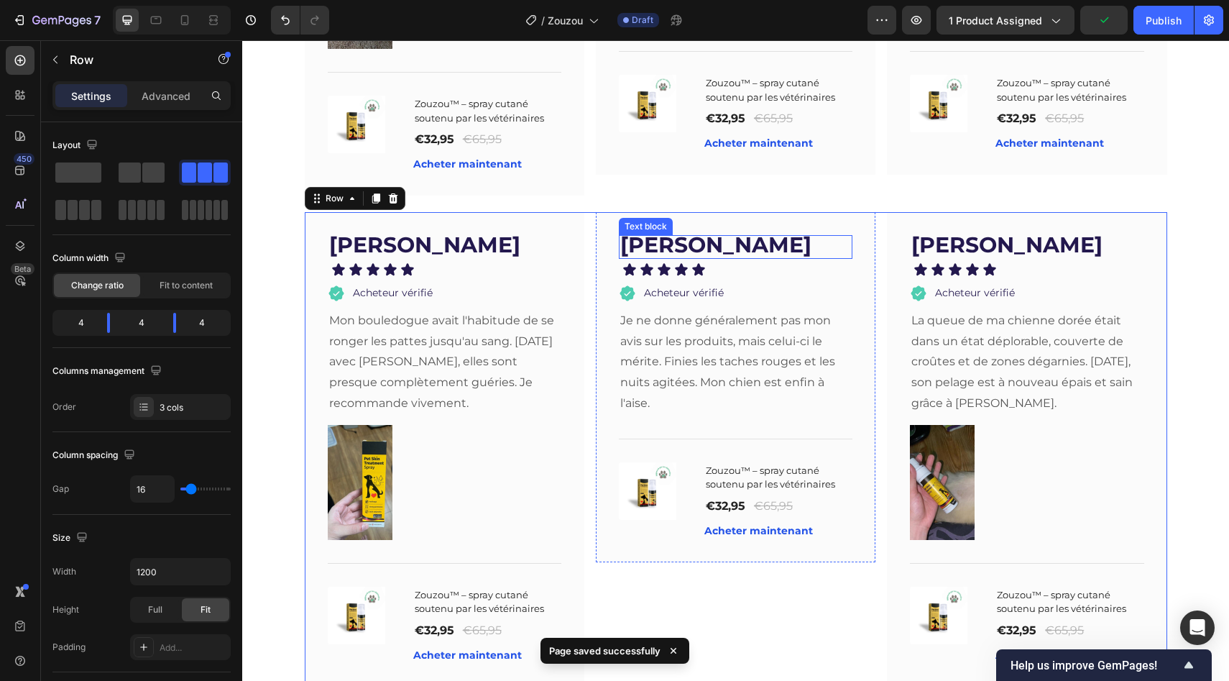
click at [696, 236] on strong "[PERSON_NAME]" at bounding box center [715, 244] width 191 height 27
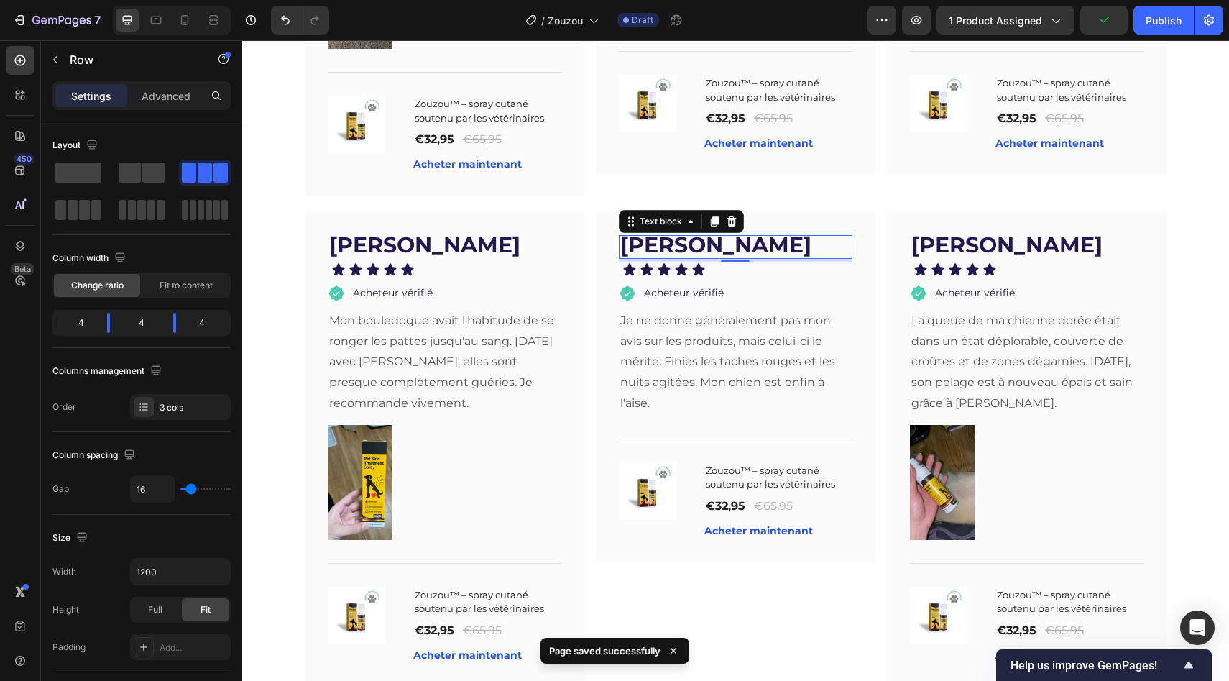
click at [696, 236] on strong "[PERSON_NAME]" at bounding box center [715, 244] width 191 height 27
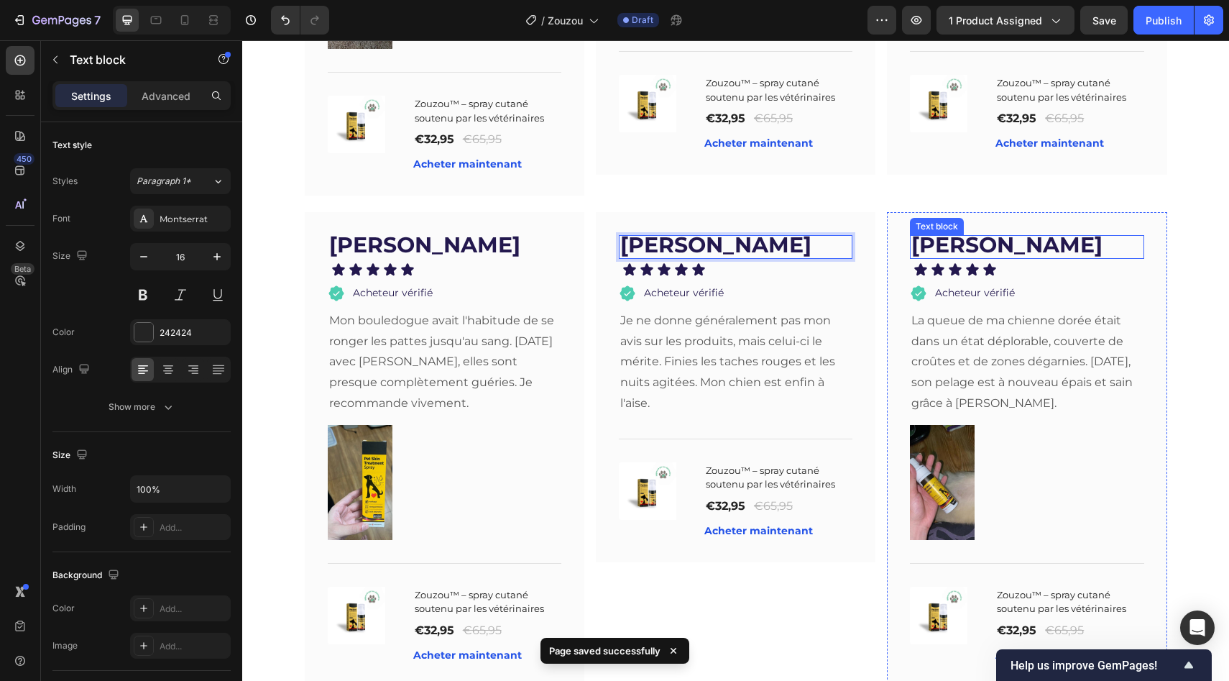
click at [911, 231] on strong "[PERSON_NAME]" at bounding box center [1006, 244] width 191 height 27
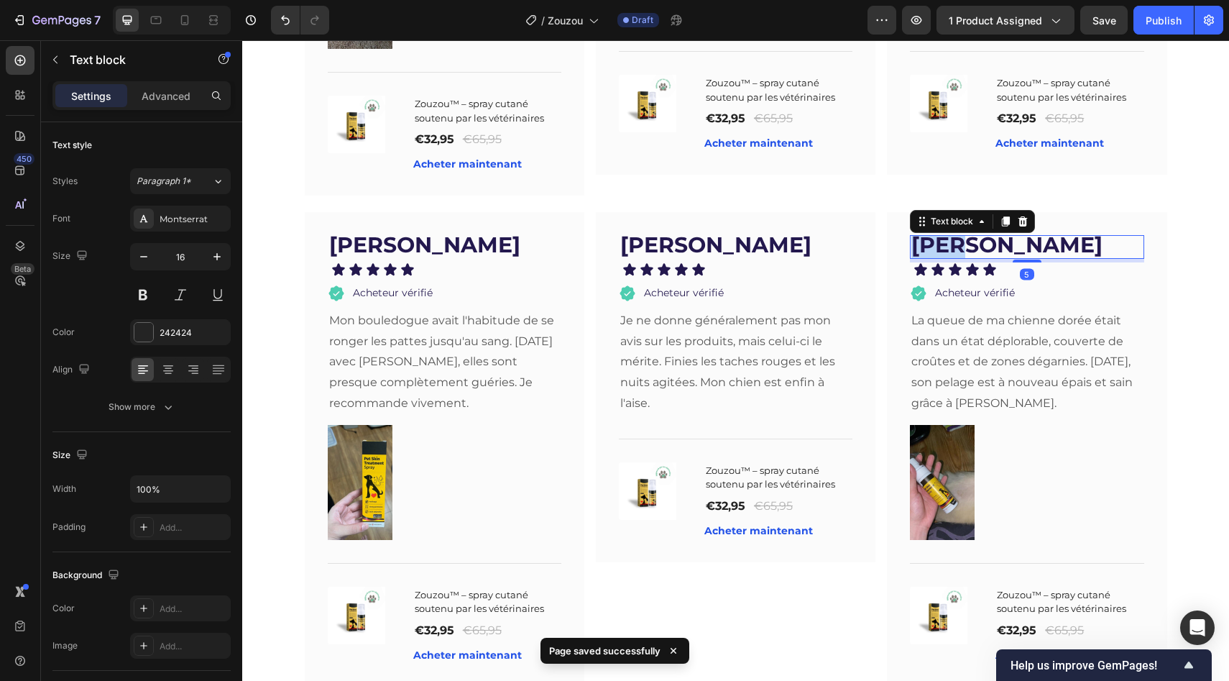
click at [911, 231] on strong "[PERSON_NAME]" at bounding box center [1006, 244] width 191 height 27
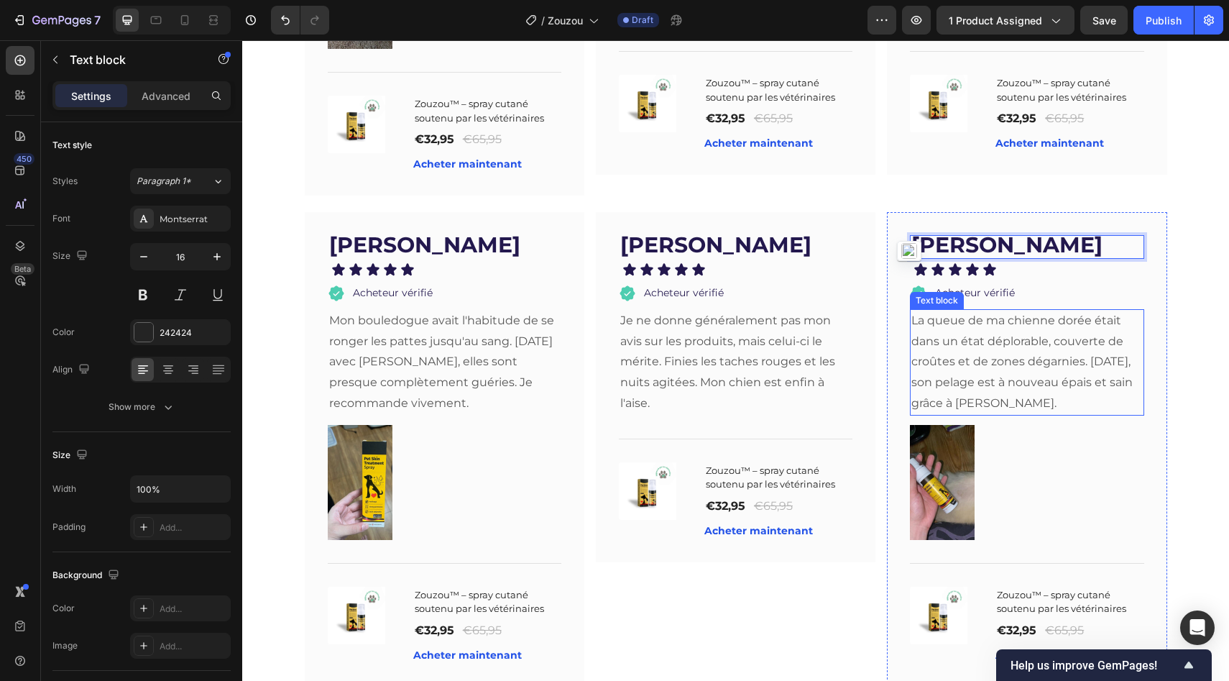
click at [957, 350] on p "La queue de ma chienne dorée était dans un état déplorable, couverte de croûtes…" at bounding box center [1026, 363] width 231 height 104
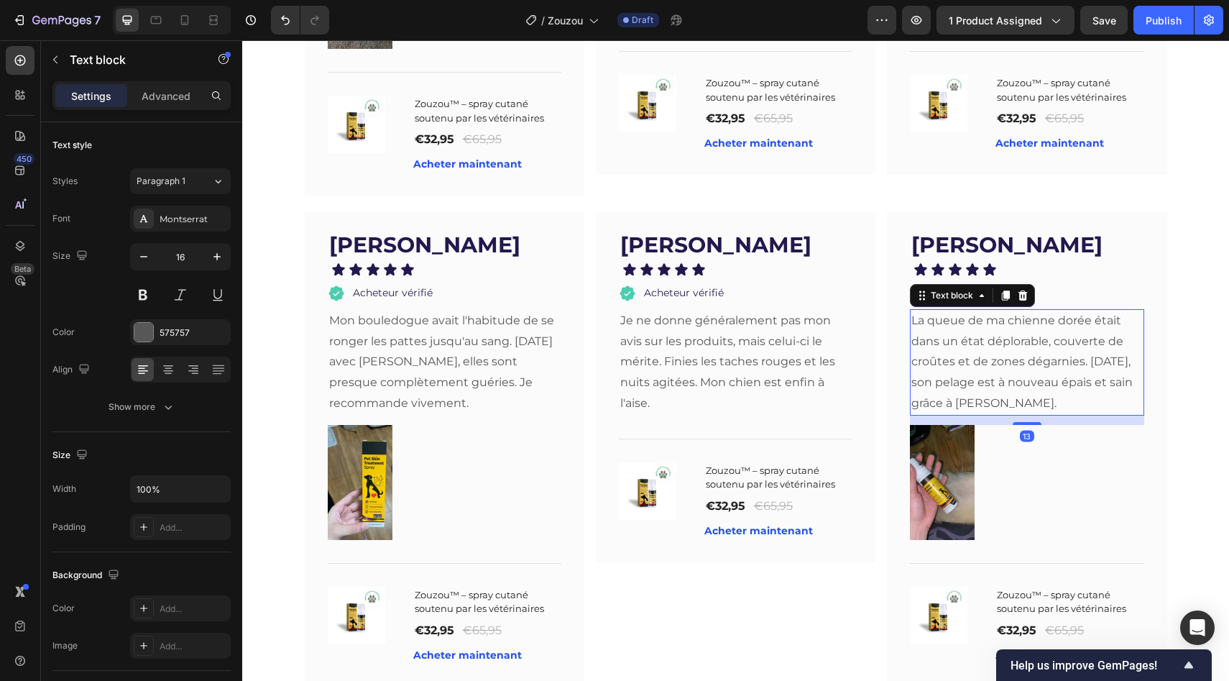
click at [957, 350] on p "La queue de ma chienne dorée était dans un état déplorable, couverte de croûtes…" at bounding box center [1026, 363] width 231 height 104
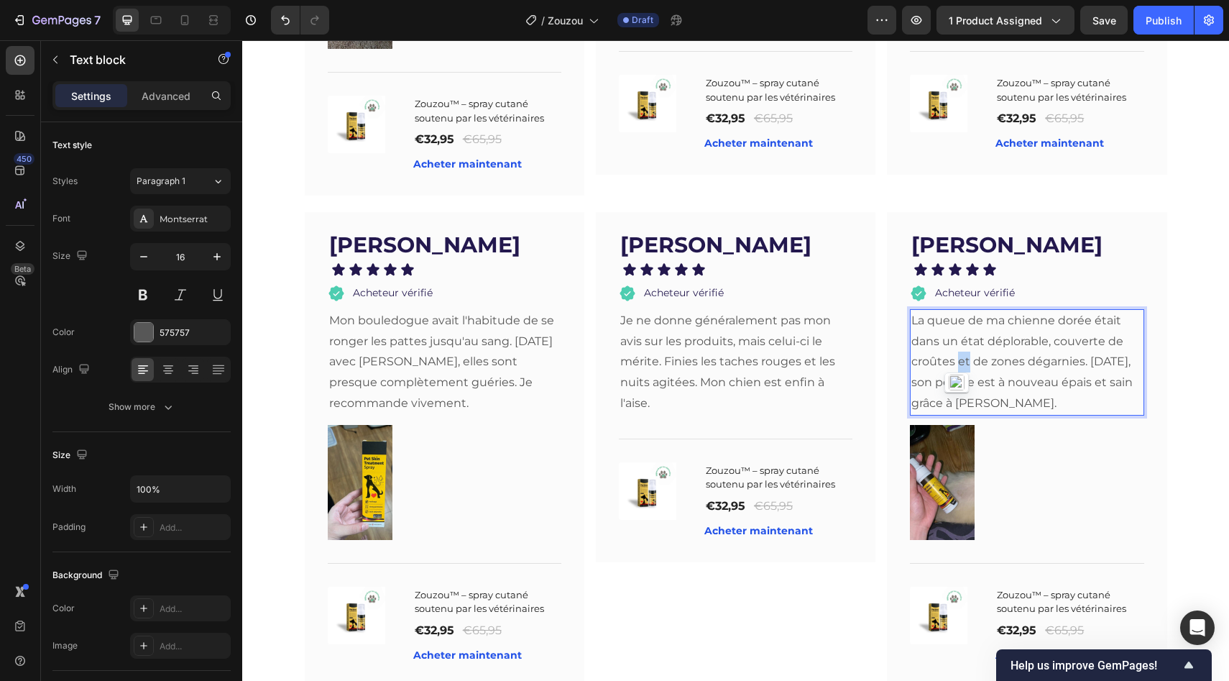
click at [957, 350] on p "La queue de ma chienne dorée était dans un état déplorable, couverte de croûtes…" at bounding box center [1026, 363] width 231 height 104
click at [1041, 425] on div at bounding box center [1027, 482] width 234 height 115
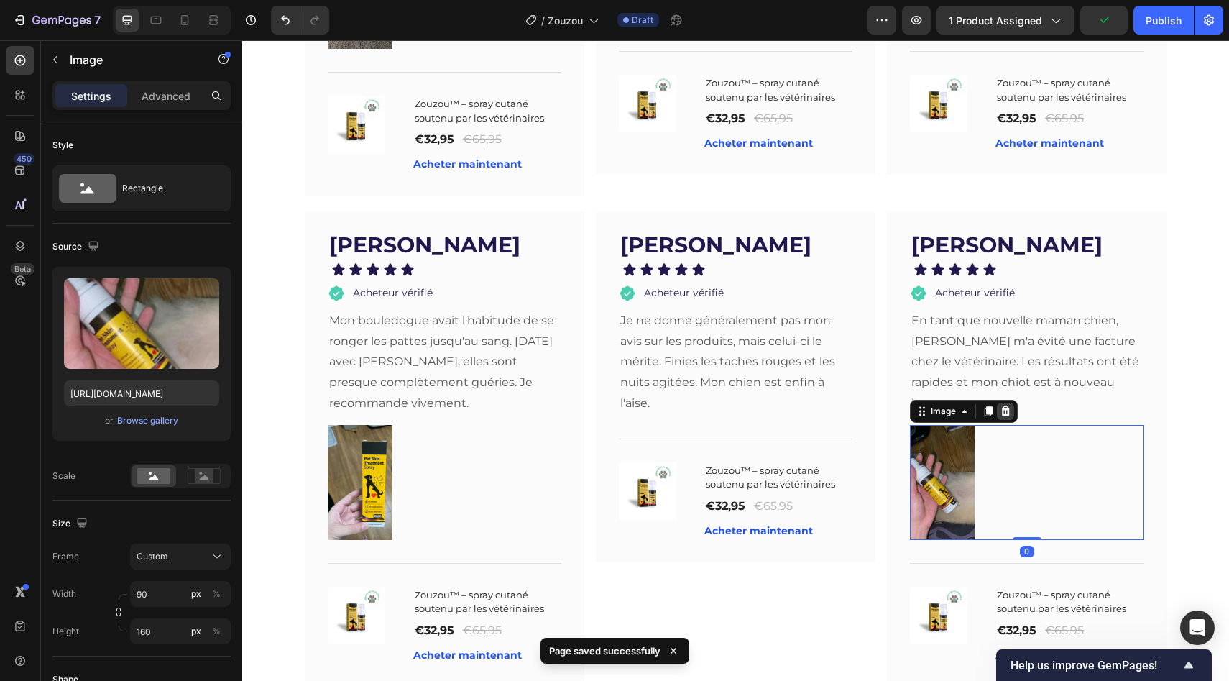
click at [1000, 405] on icon at bounding box center [1006, 411] width 12 height 12
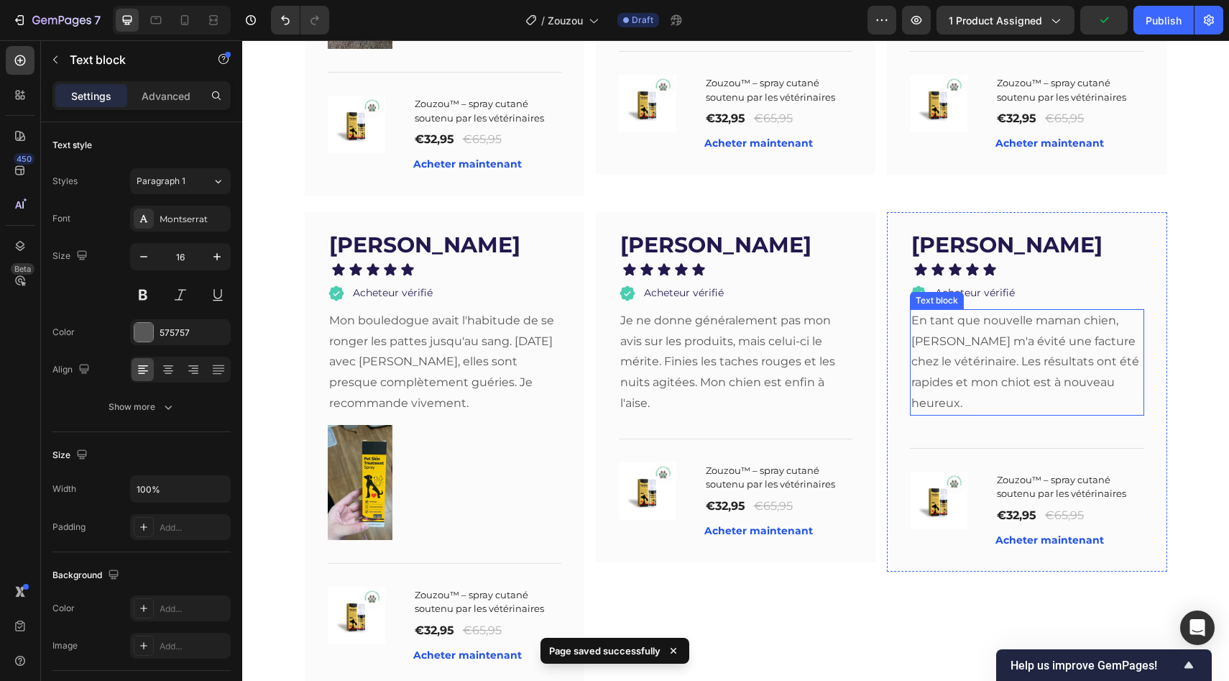
click at [1001, 359] on p "En tant que nouvelle maman chien, [PERSON_NAME] m'a évité une facture chez le v…" at bounding box center [1026, 363] width 231 height 104
drag, startPoint x: 1021, startPoint y: 386, endPoint x: 1018, endPoint y: 339, distance: 47.5
click at [1018, 339] on div "En tant que nouvelle maman chien, Zouzou m'a évité une facture chez le vétérina…" at bounding box center [1027, 362] width 234 height 106
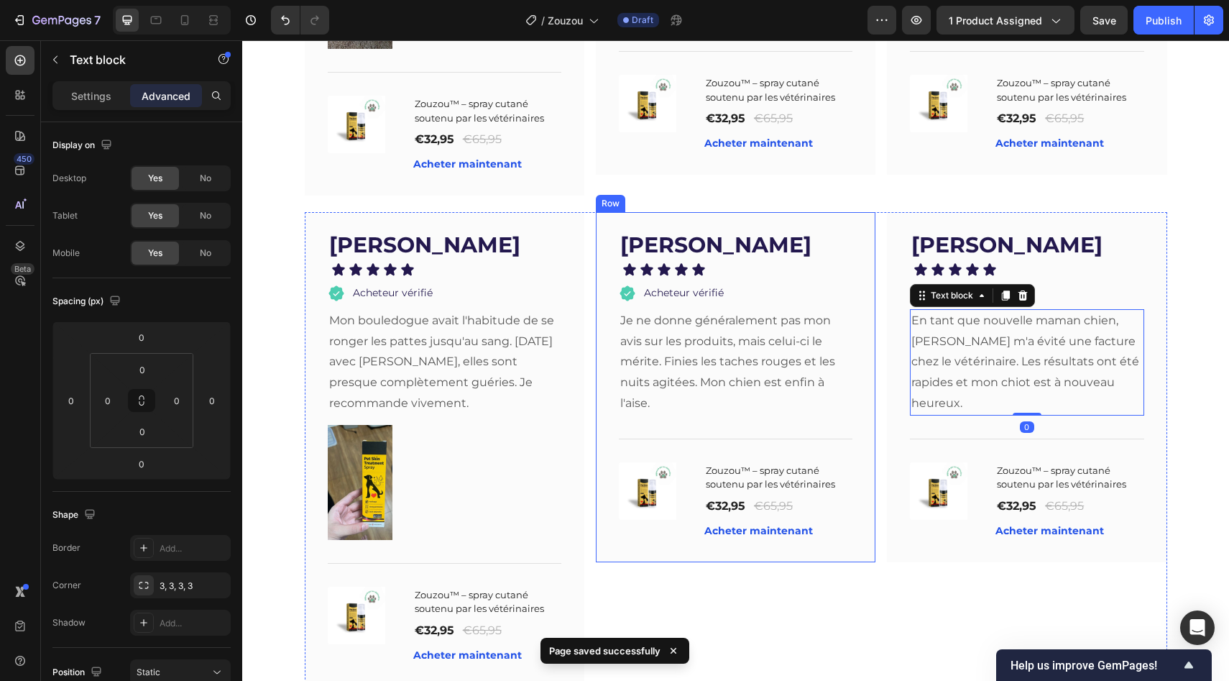
click at [868, 300] on div "[PERSON_NAME] Text block Icon Icon Icon Icon Icon Icon List Acheteur vérifié It…" at bounding box center [736, 387] width 280 height 350
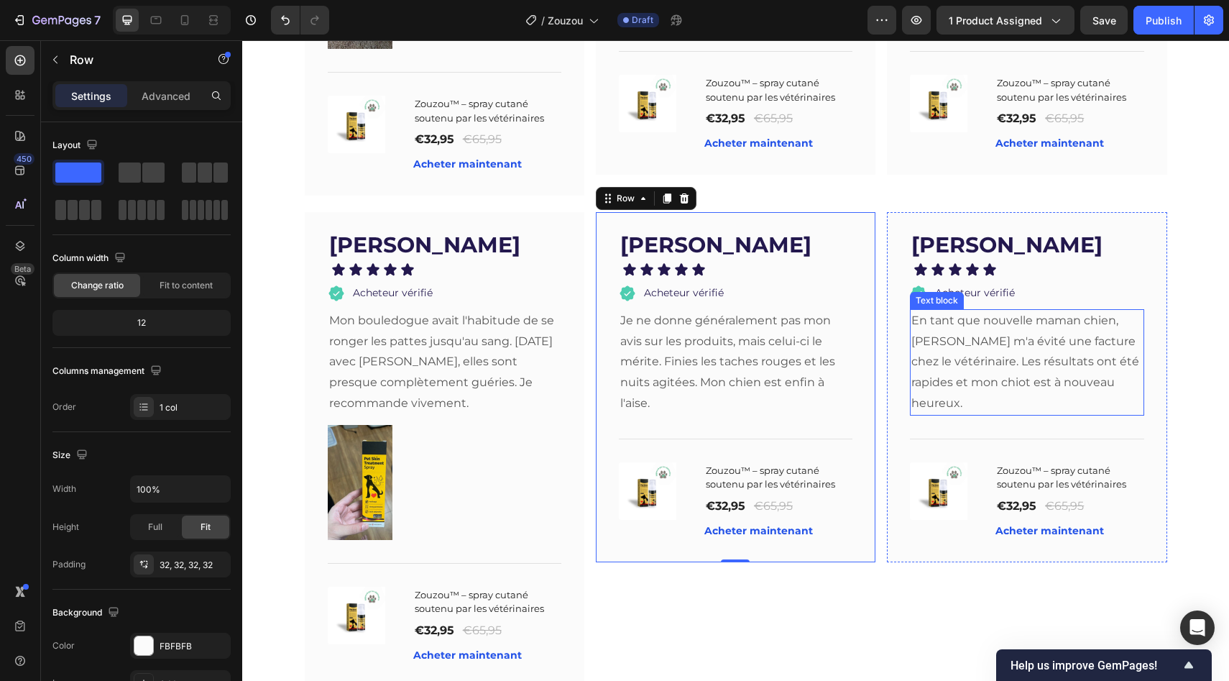
click at [923, 312] on p "En tant que nouvelle maman chien, [PERSON_NAME] m'a évité une facture chez le v…" at bounding box center [1026, 363] width 231 height 104
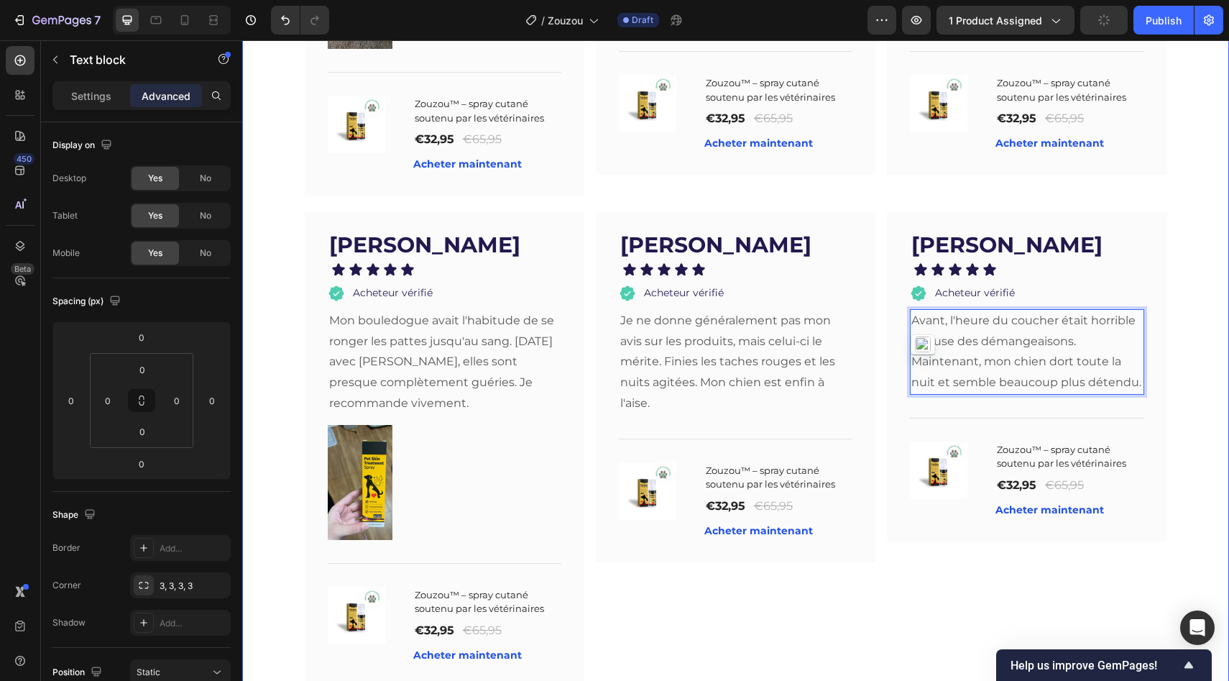
click at [1185, 332] on div "Questions fréquentes Heading Et si cela ne fonctionne pas pour moi ? Est-ce san…" at bounding box center [736, 26] width 958 height 1328
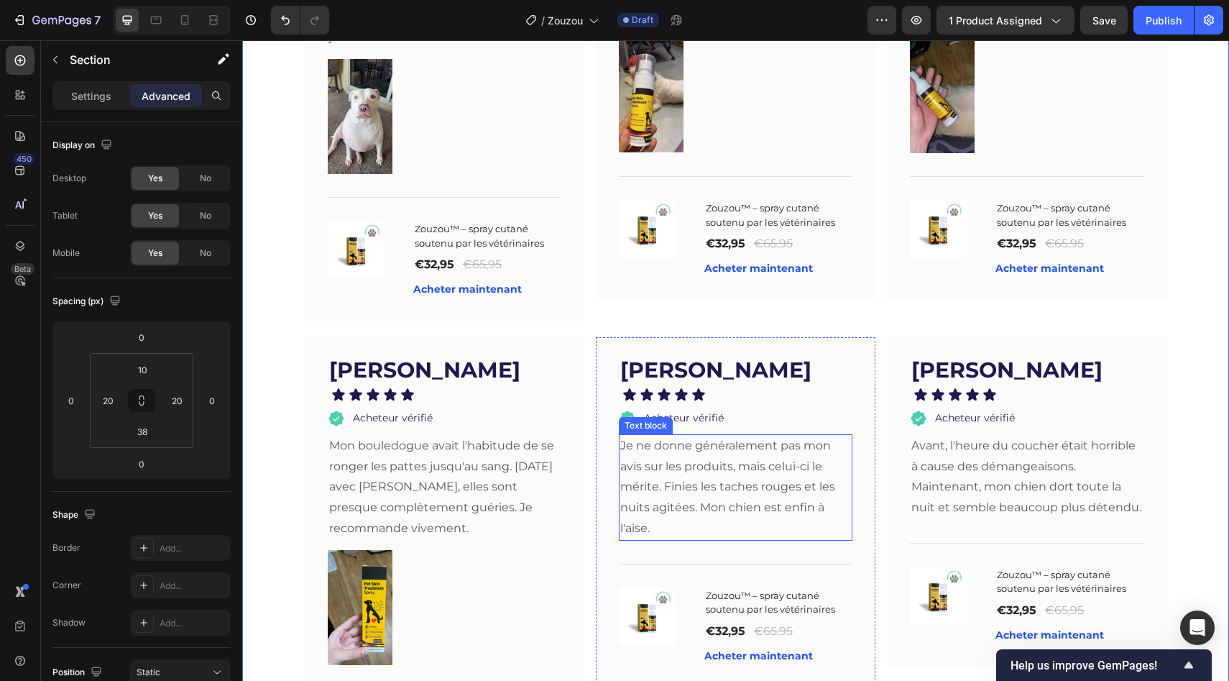
scroll to position [2580, 0]
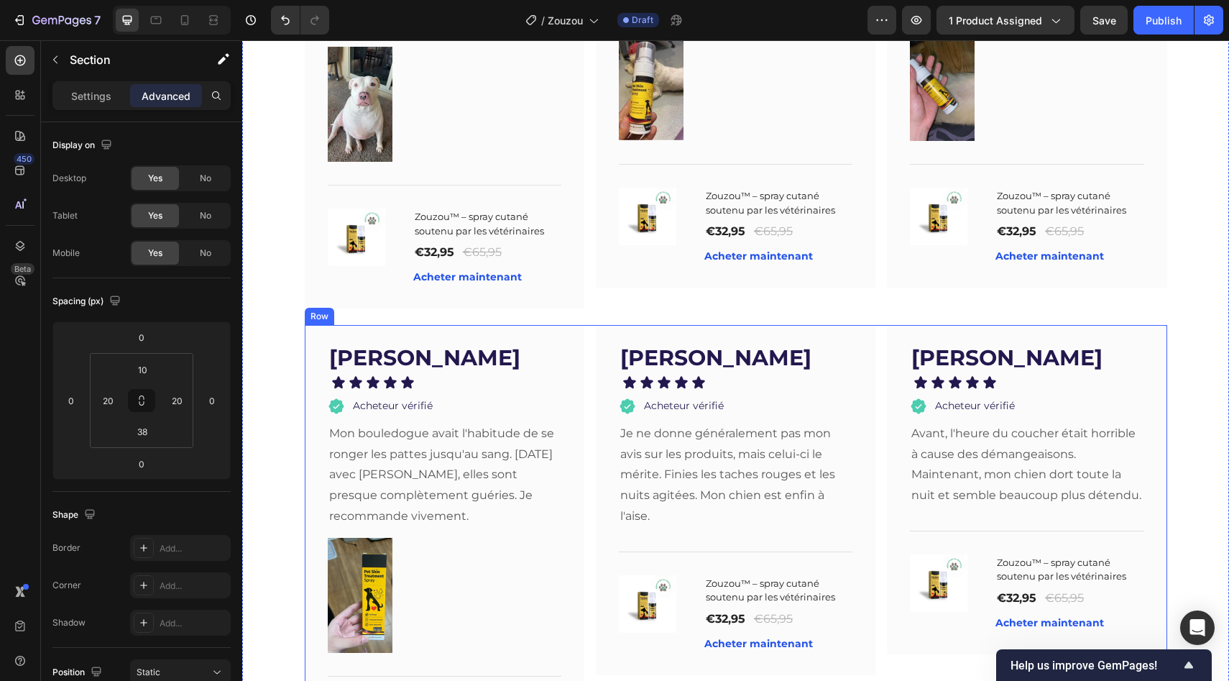
click at [585, 374] on div "[PERSON_NAME] Text block Icon Icon Icon Icon Icon Icon List Acheteur vérifié It…" at bounding box center [736, 562] width 863 height 474
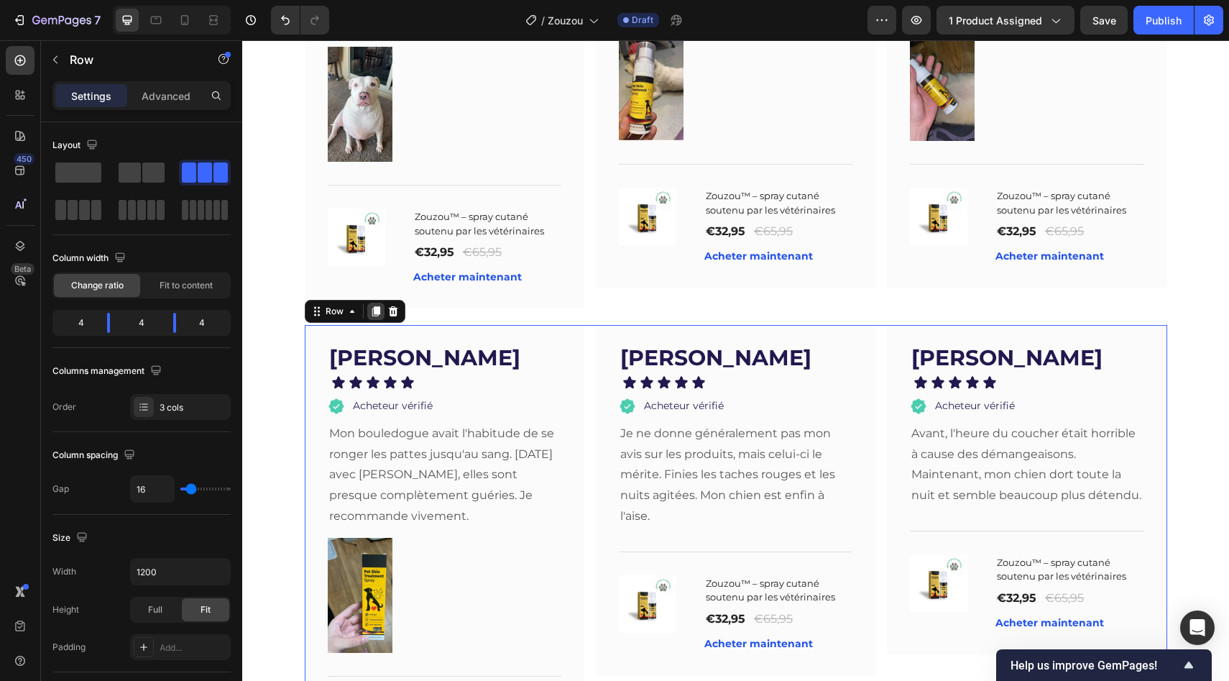
click at [372, 306] on icon at bounding box center [376, 311] width 8 height 10
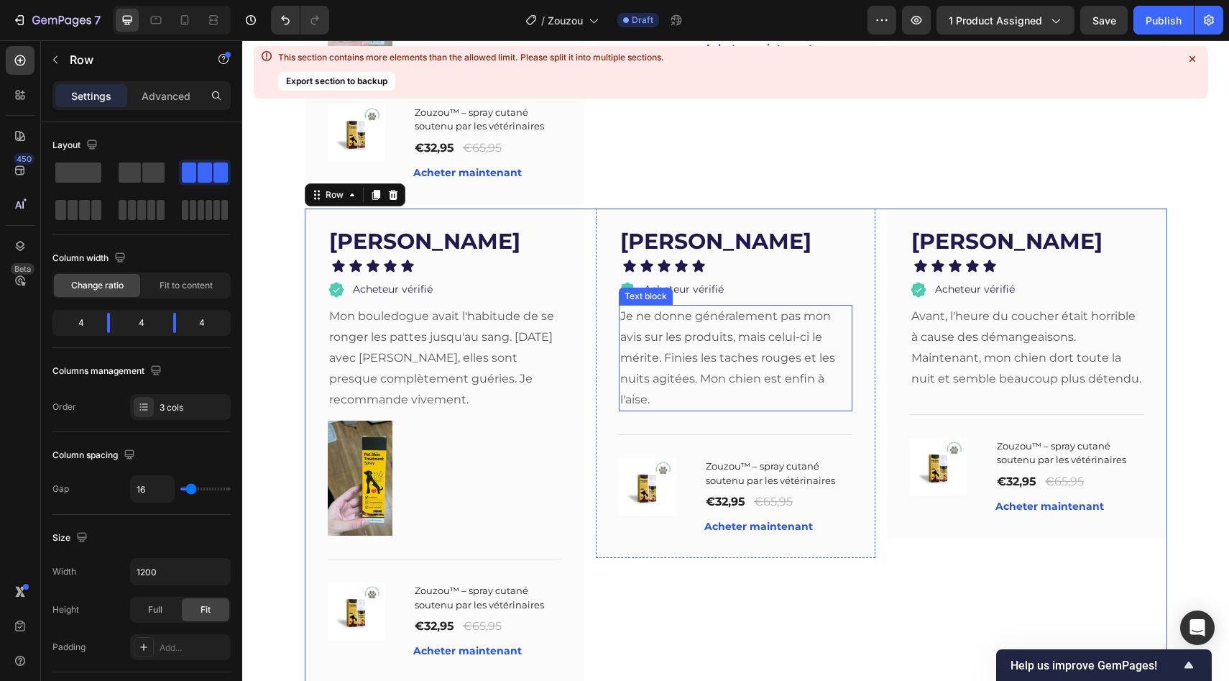
scroll to position [3157, 0]
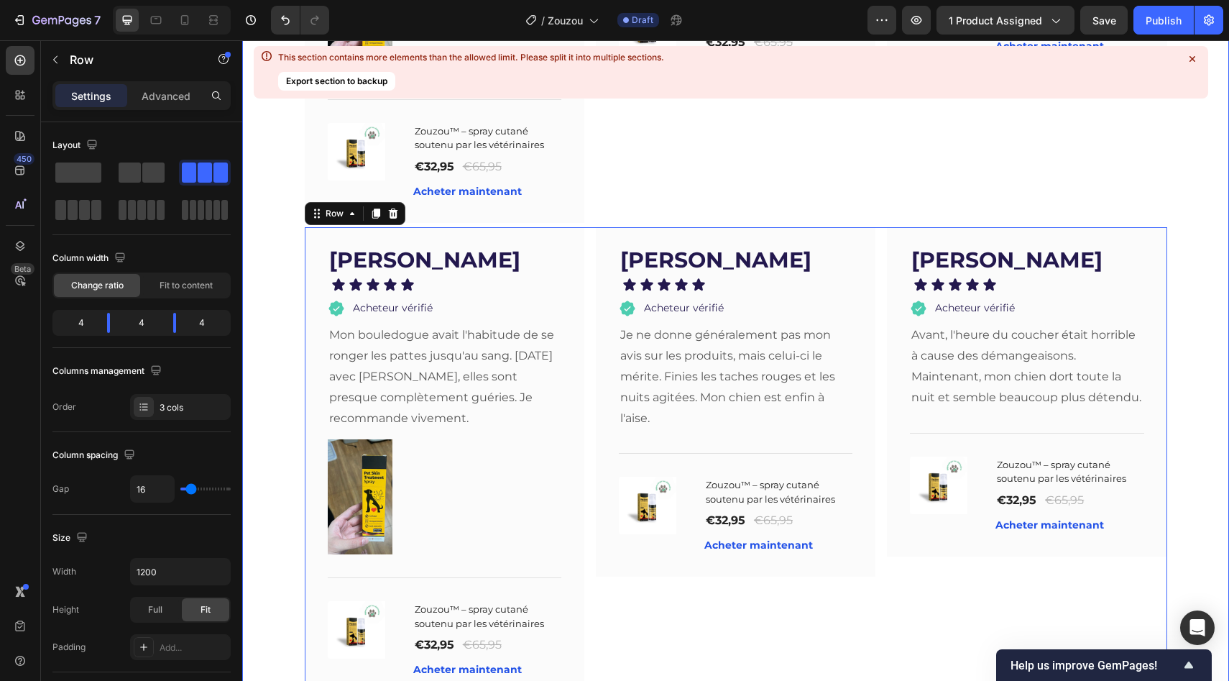
click at [1188, 50] on div at bounding box center [1192, 59] width 20 height 20
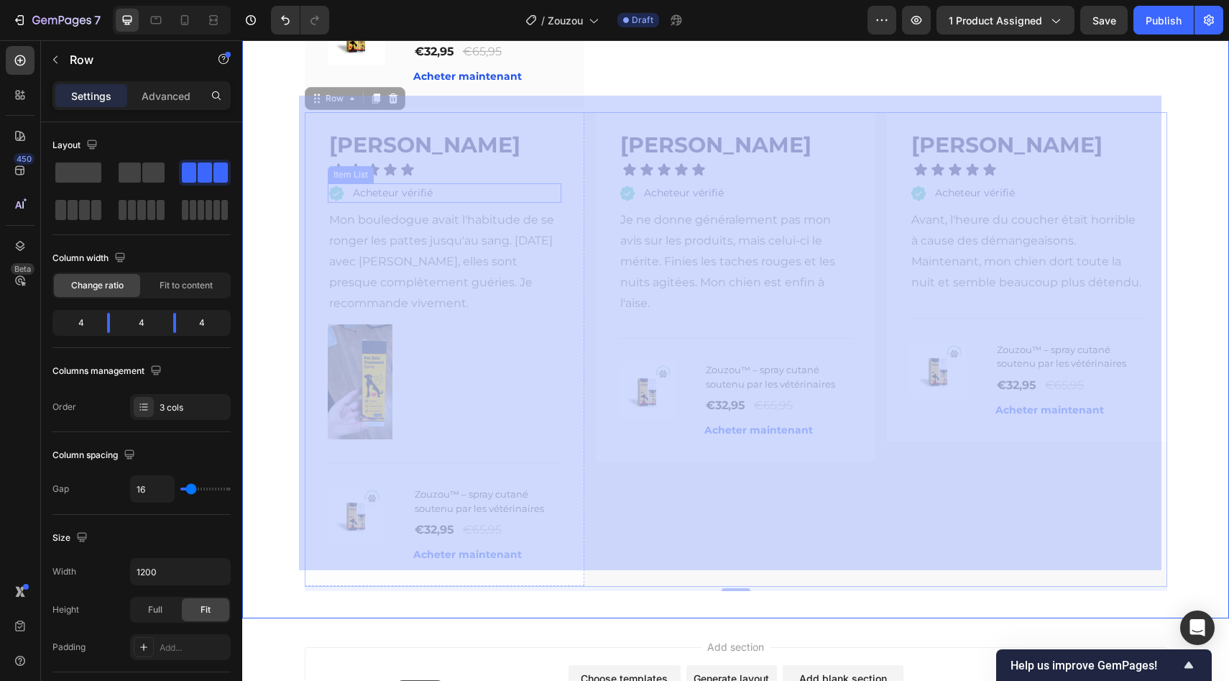
scroll to position [3365, 0]
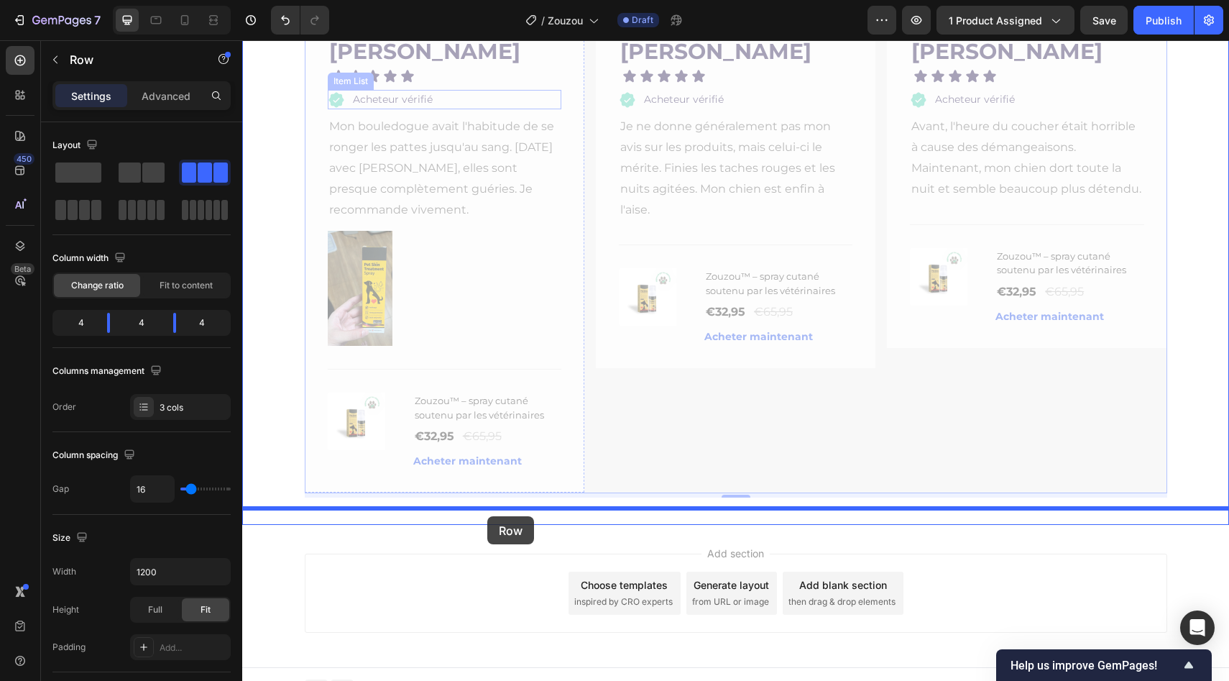
drag, startPoint x: 324, startPoint y: 199, endPoint x: 487, endPoint y: 516, distance: 356.5
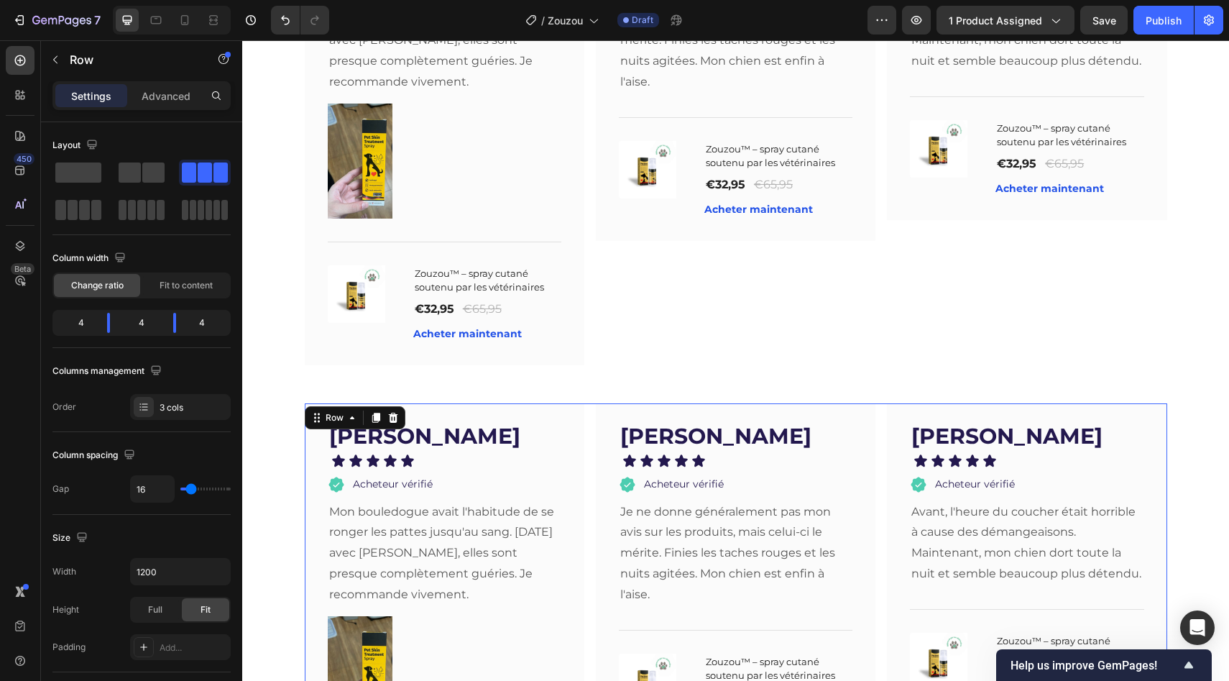
scroll to position [3002, 0]
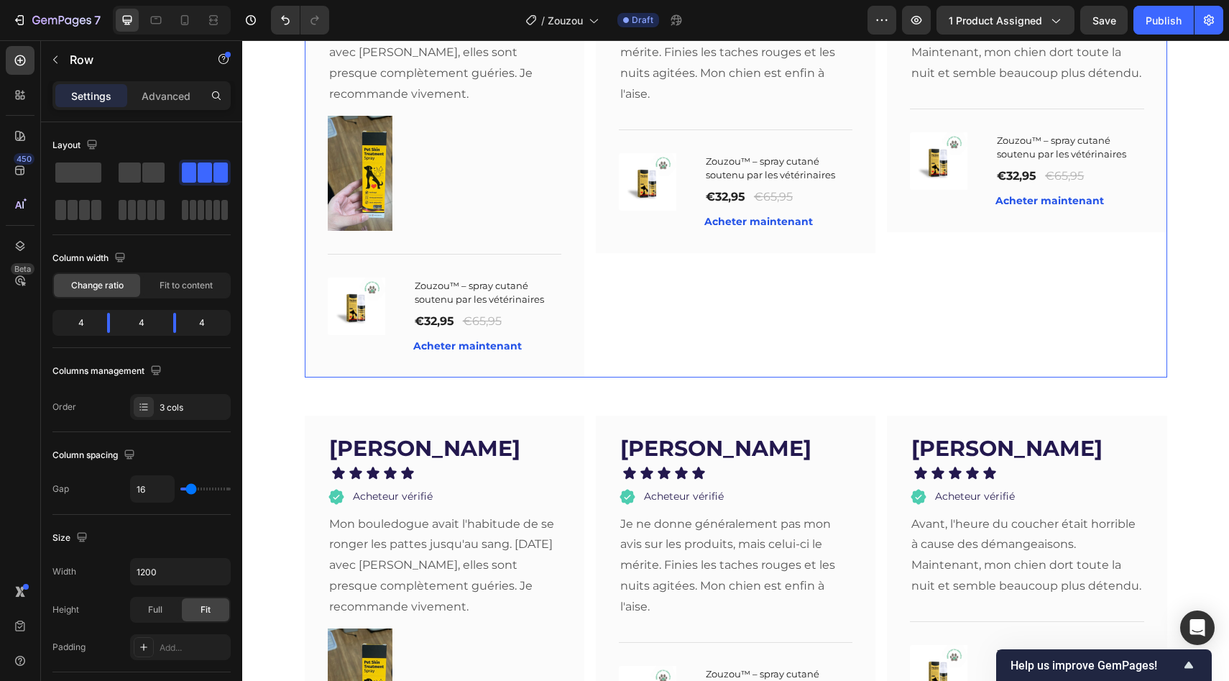
click at [696, 352] on div "[PERSON_NAME] Text block Icon Icon Icon Icon Icon Icon List Acheteur vérifié It…" at bounding box center [736, 140] width 280 height 474
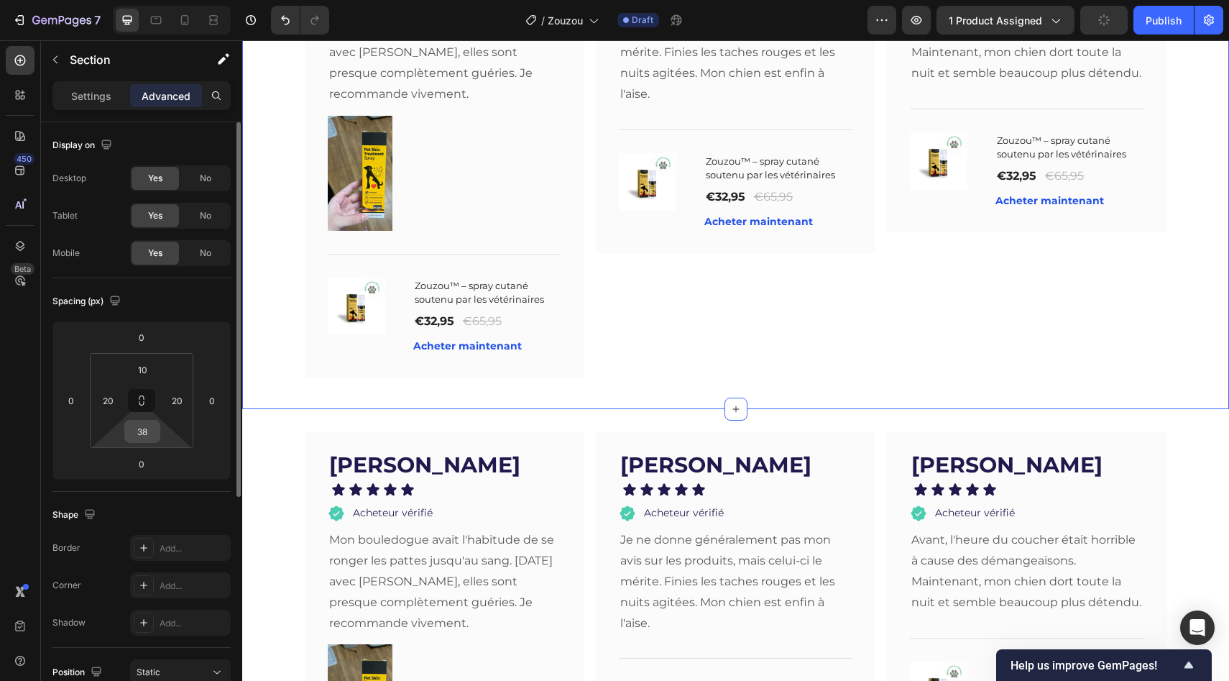
click at [150, 433] on input "38" at bounding box center [142, 431] width 29 height 22
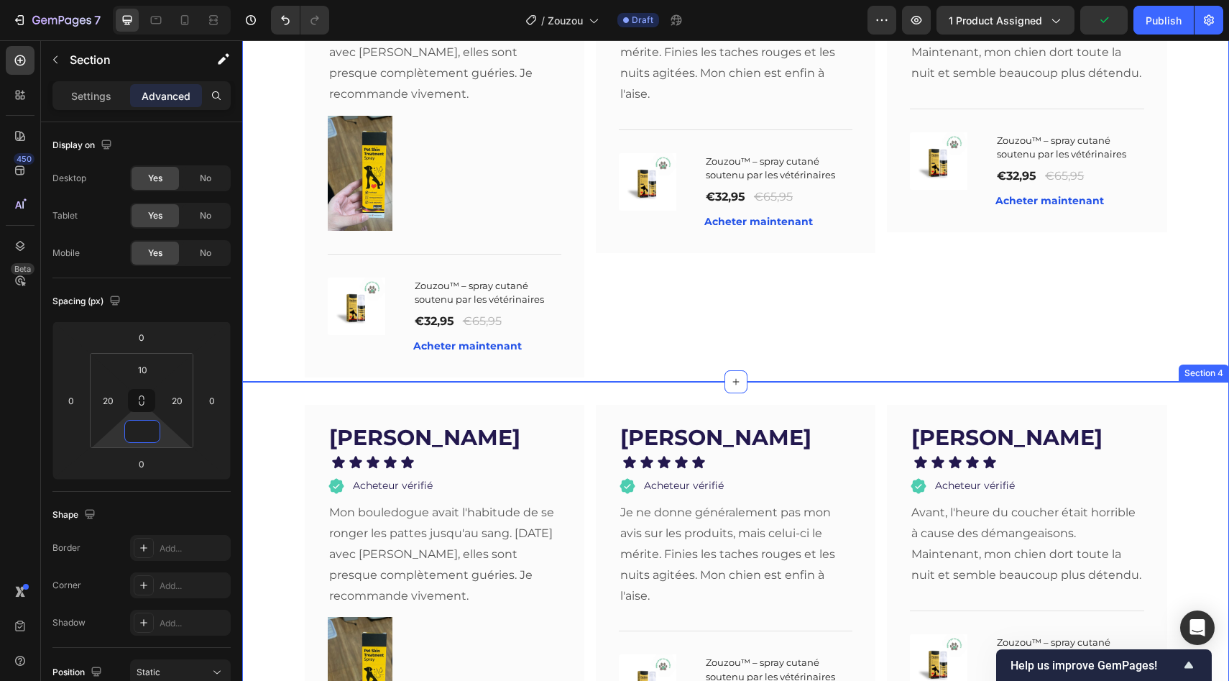
click at [502, 382] on div "[PERSON_NAME] Text block Icon Icon Icon Icon Icon Icon List Acheteur vérifié It…" at bounding box center [735, 644] width 987 height 525
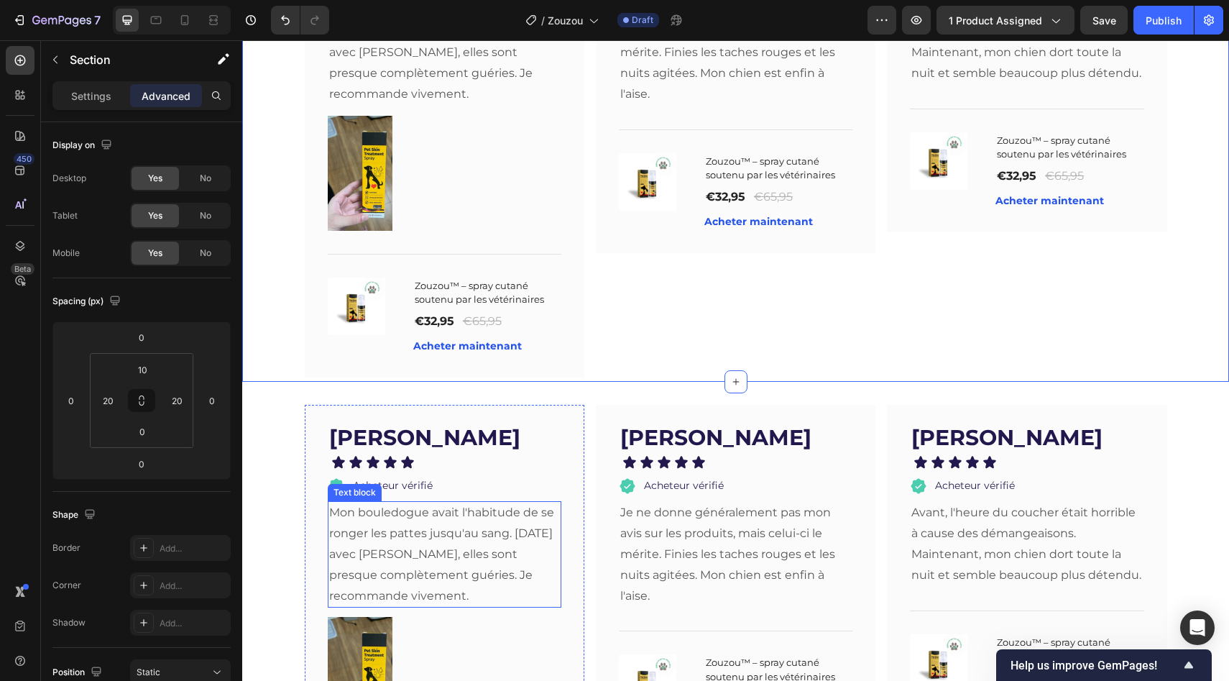
click at [426, 502] on p "Mon bouledogue avait l'habitude de se ronger les pattes jusqu'au sang. [DATE] a…" at bounding box center [444, 554] width 231 height 104
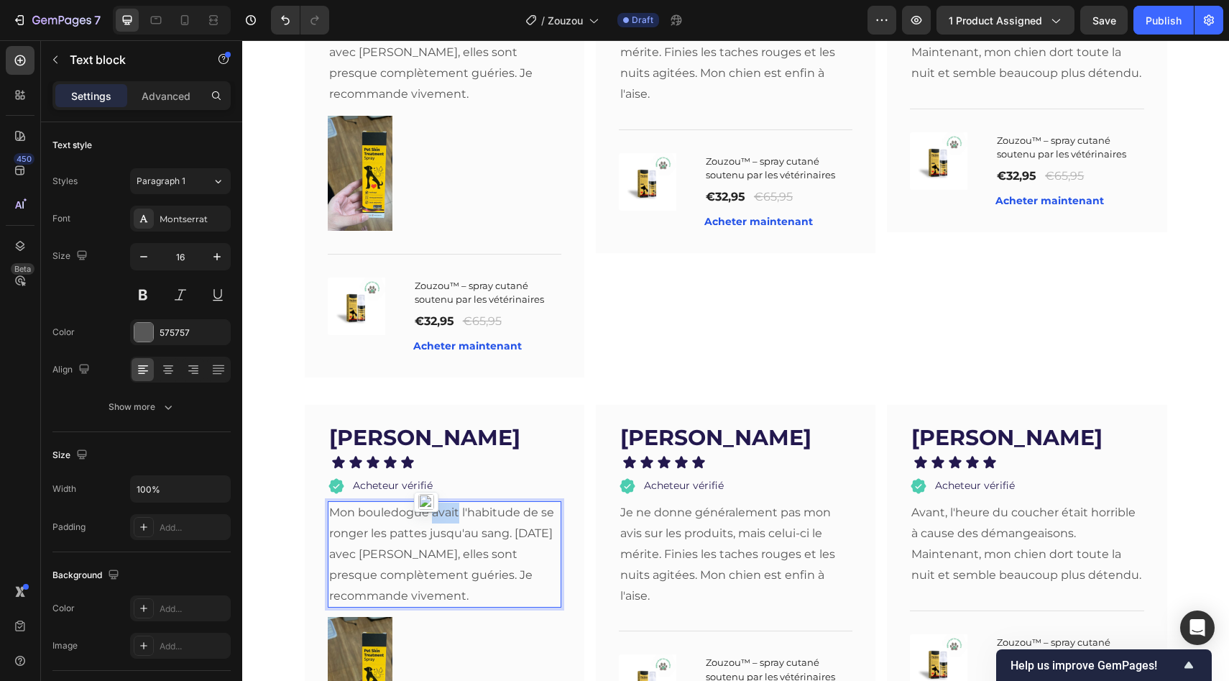
click at [426, 502] on p "Mon bouledogue avait l'habitude de se ronger les pattes jusqu'au sang. [DATE] a…" at bounding box center [444, 554] width 231 height 104
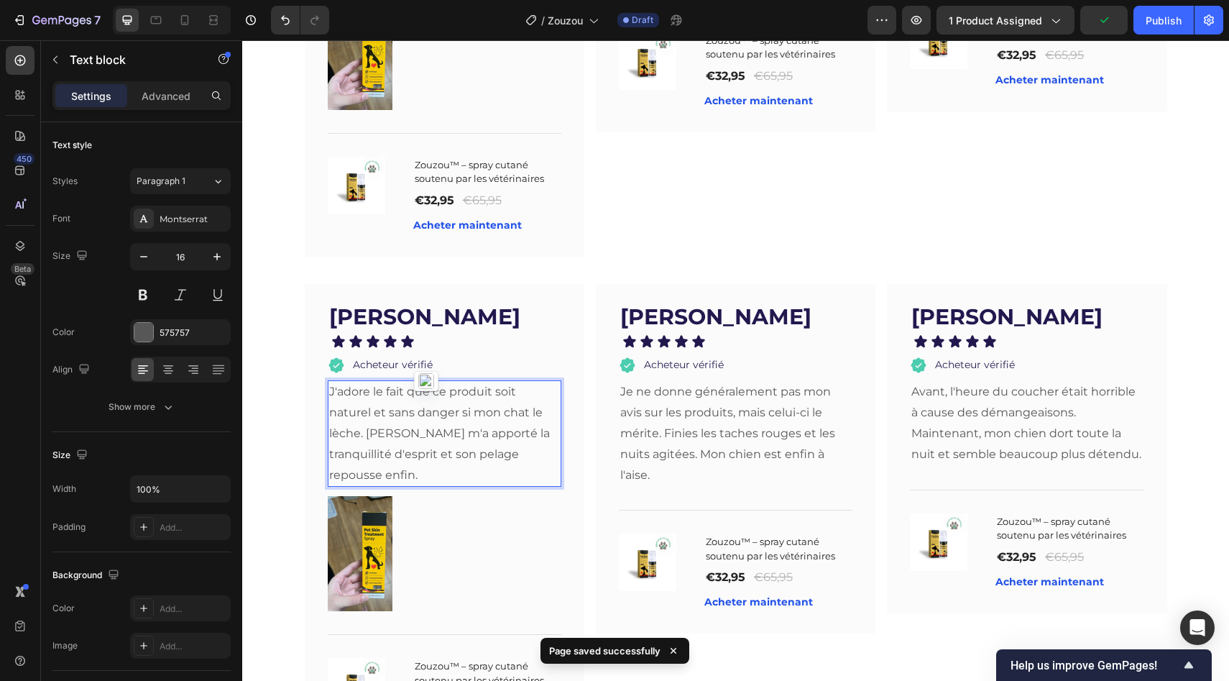
scroll to position [3138, 0]
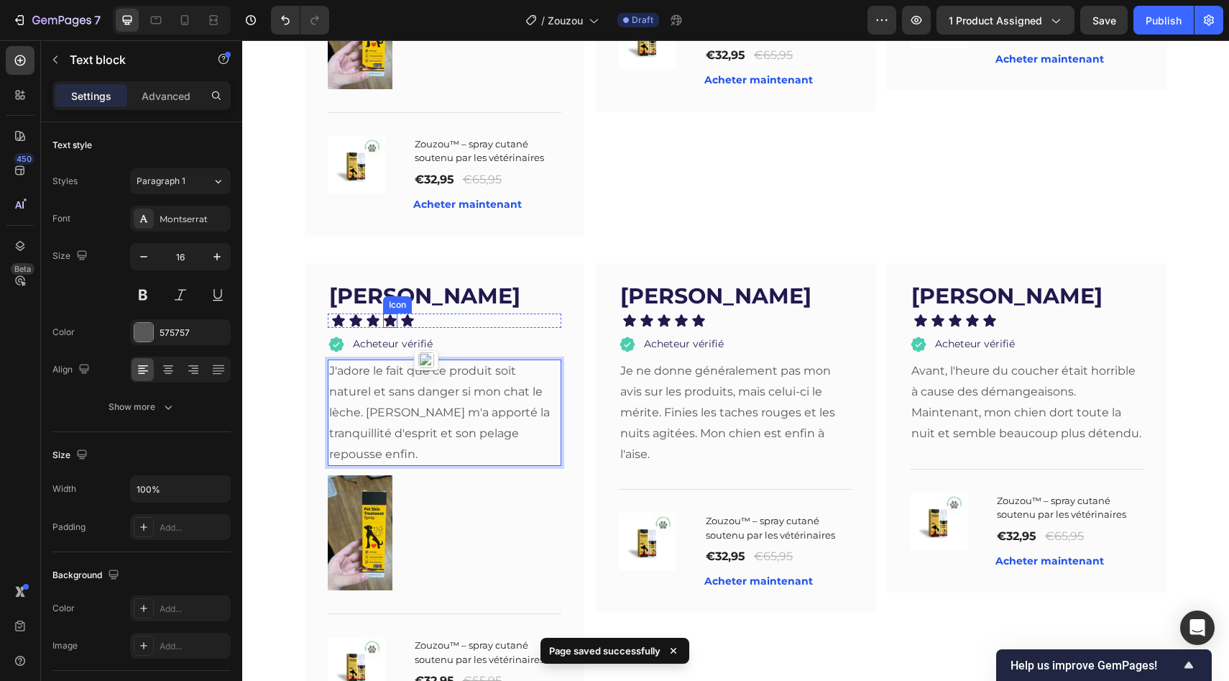
click at [383, 296] on div "Icon" at bounding box center [397, 304] width 29 height 17
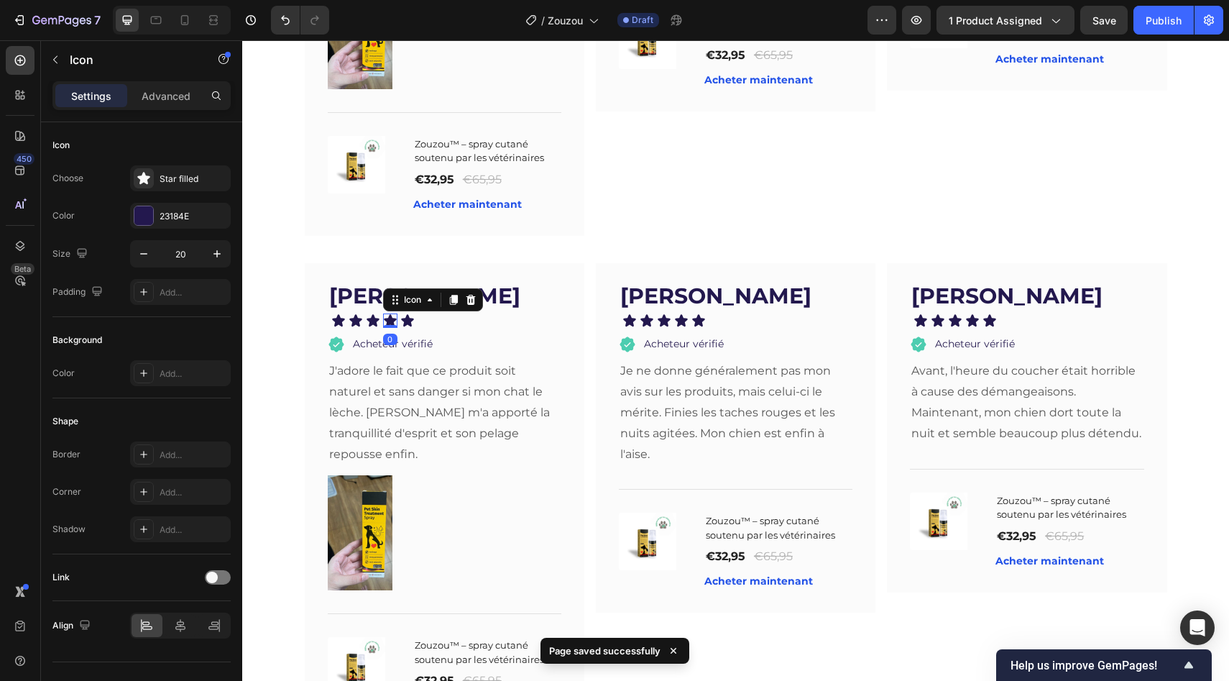
click at [383, 288] on div "Icon" at bounding box center [433, 299] width 100 height 23
click at [354, 282] on strong "[PERSON_NAME]" at bounding box center [424, 295] width 191 height 27
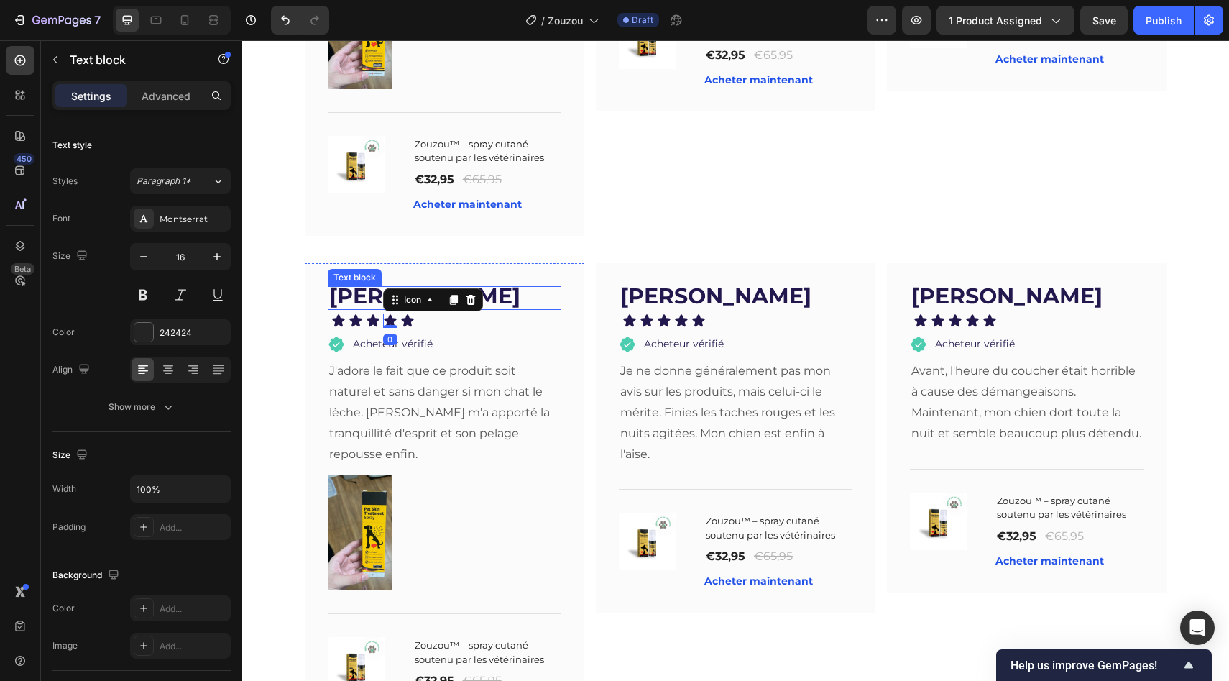
click at [354, 282] on strong "[PERSON_NAME]" at bounding box center [424, 295] width 191 height 27
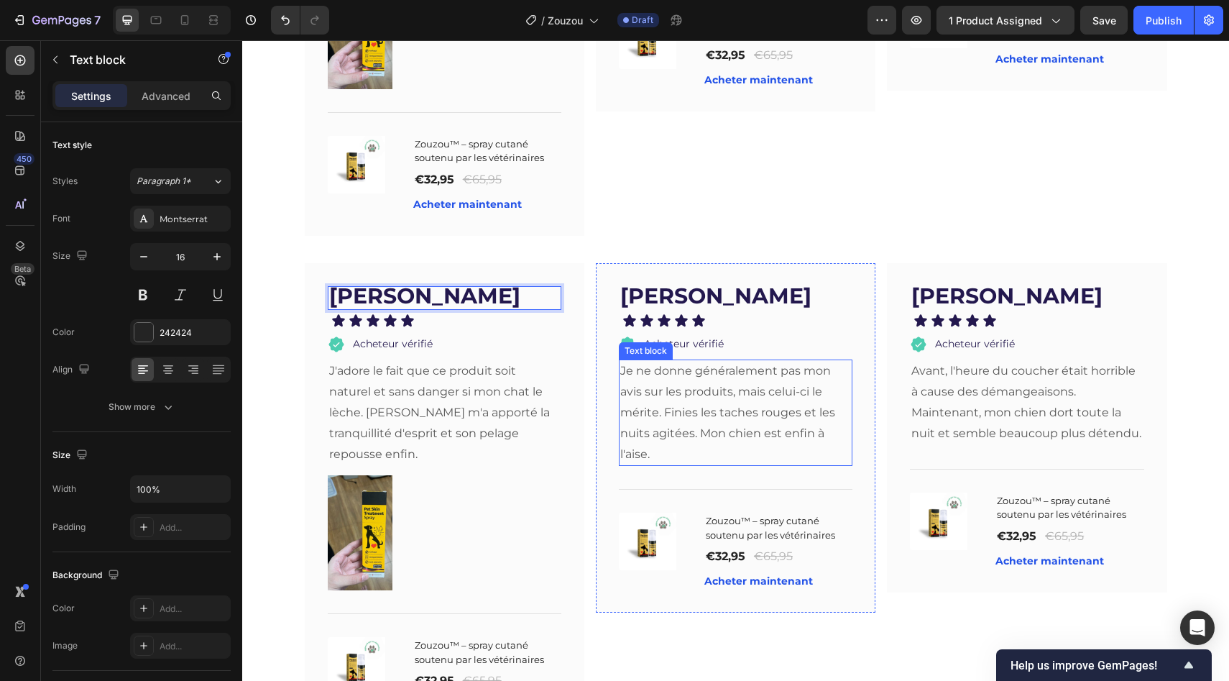
click at [664, 373] on p "Je ne donne généralement pas mon avis sur les produits, mais celui-ci le mérite…" at bounding box center [735, 413] width 231 height 104
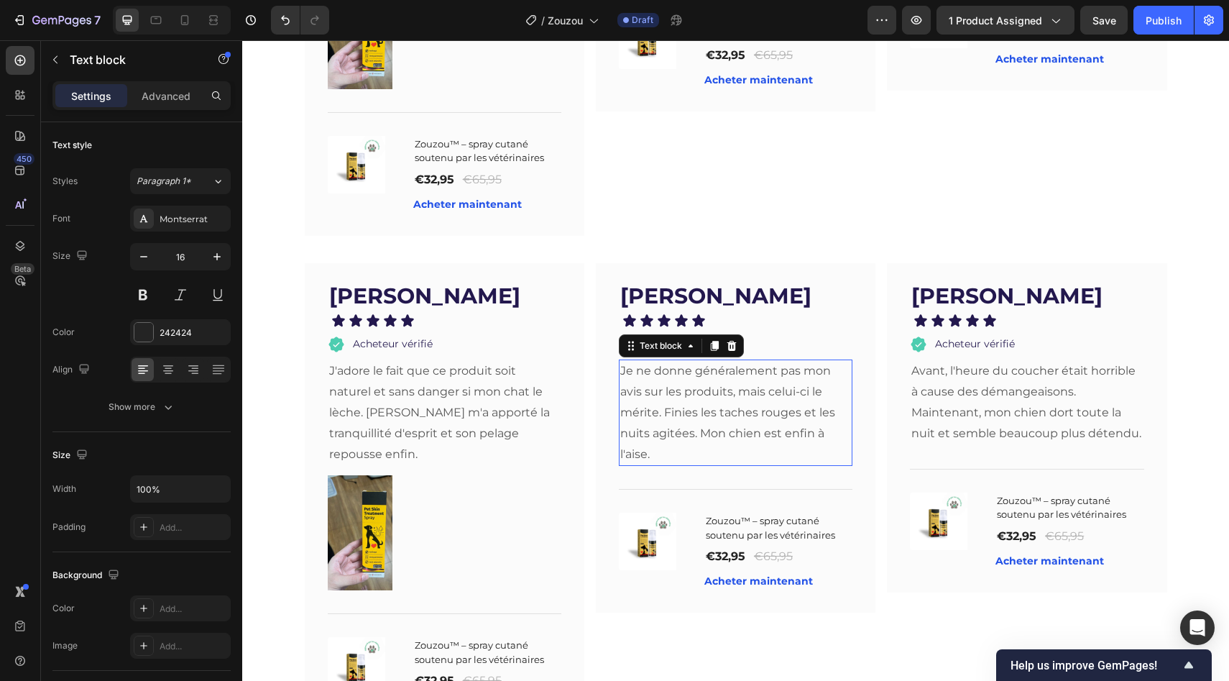
click at [664, 373] on p "Je ne donne généralement pas mon avis sur les produits, mais celui-ci le mérite…" at bounding box center [735, 413] width 231 height 104
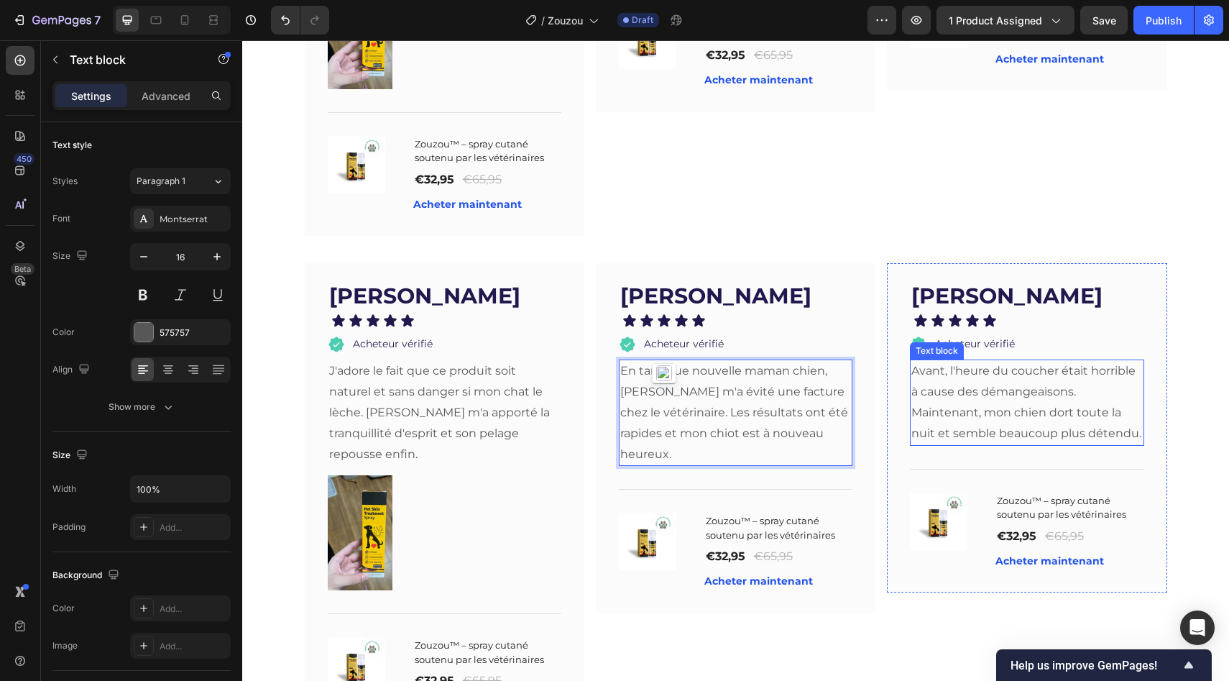
click at [949, 380] on p "Avant, l'heure du coucher était horrible à cause des démangeaisons. Maintenant,…" at bounding box center [1026, 402] width 231 height 83
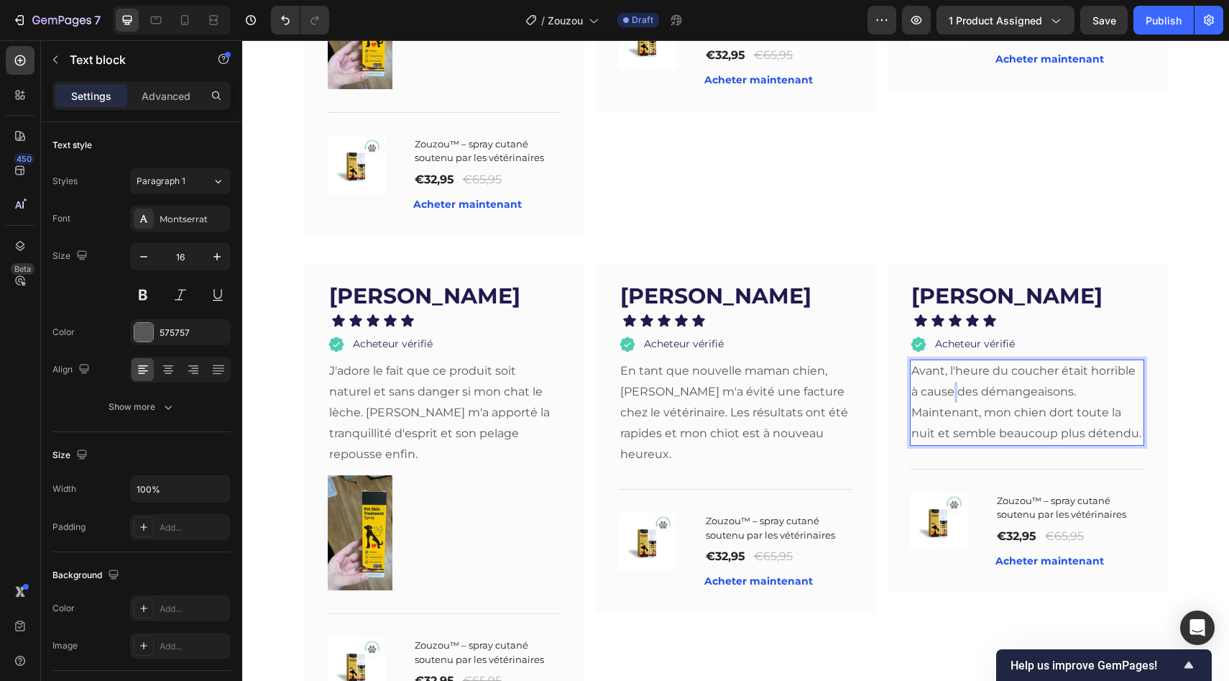
click at [949, 380] on p "Avant, l'heure du coucher était horrible à cause des démangeaisons. Maintenant,…" at bounding box center [1026, 402] width 231 height 83
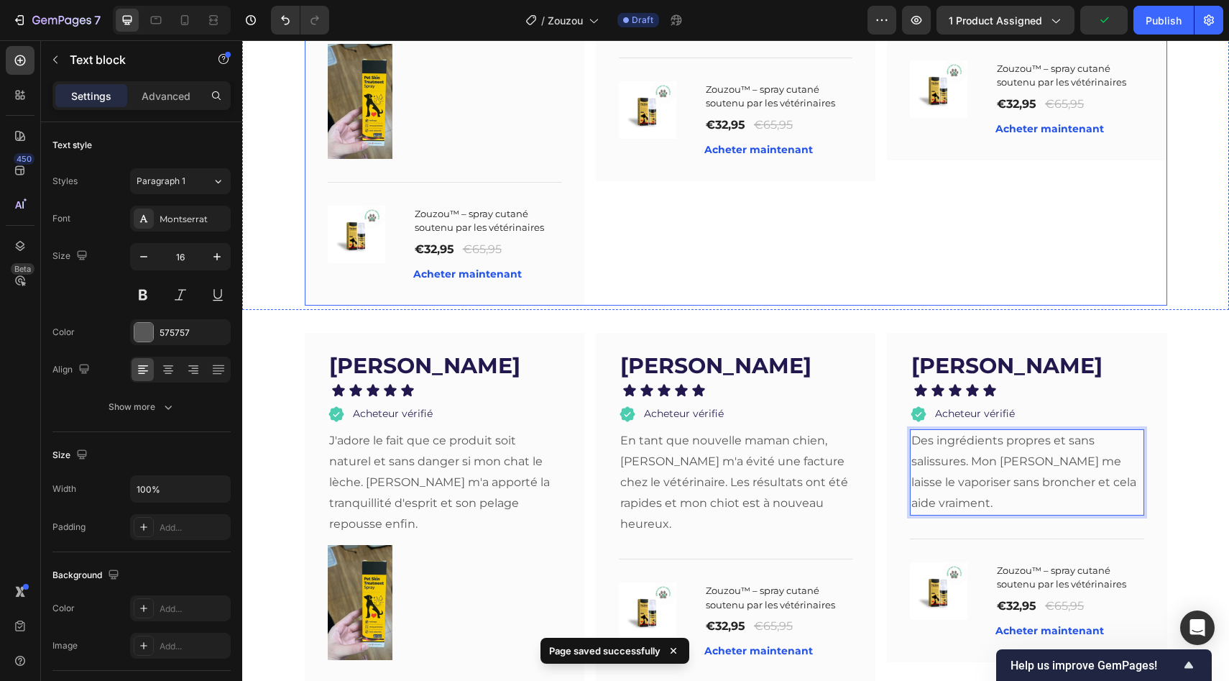
click at [818, 238] on div "[PERSON_NAME] Text block Icon Icon Icon Icon Icon Icon List Acheteur vérifié It…" at bounding box center [736, 68] width 280 height 474
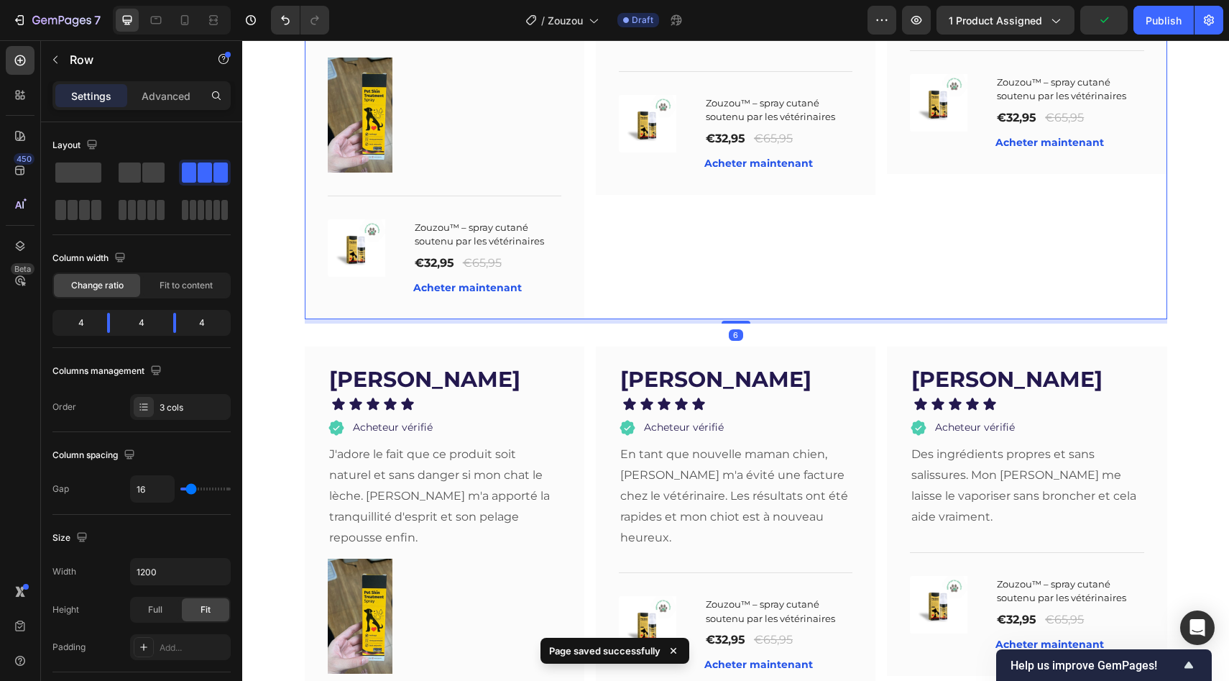
scroll to position [3060, 0]
drag, startPoint x: 730, startPoint y: 305, endPoint x: 737, endPoint y: 244, distance: 62.2
click at [730, 274] on div "[PERSON_NAME] Text block Icon Icon Icon Icon Icon Icon List Acheteur vérifié It…" at bounding box center [736, 82] width 863 height 474
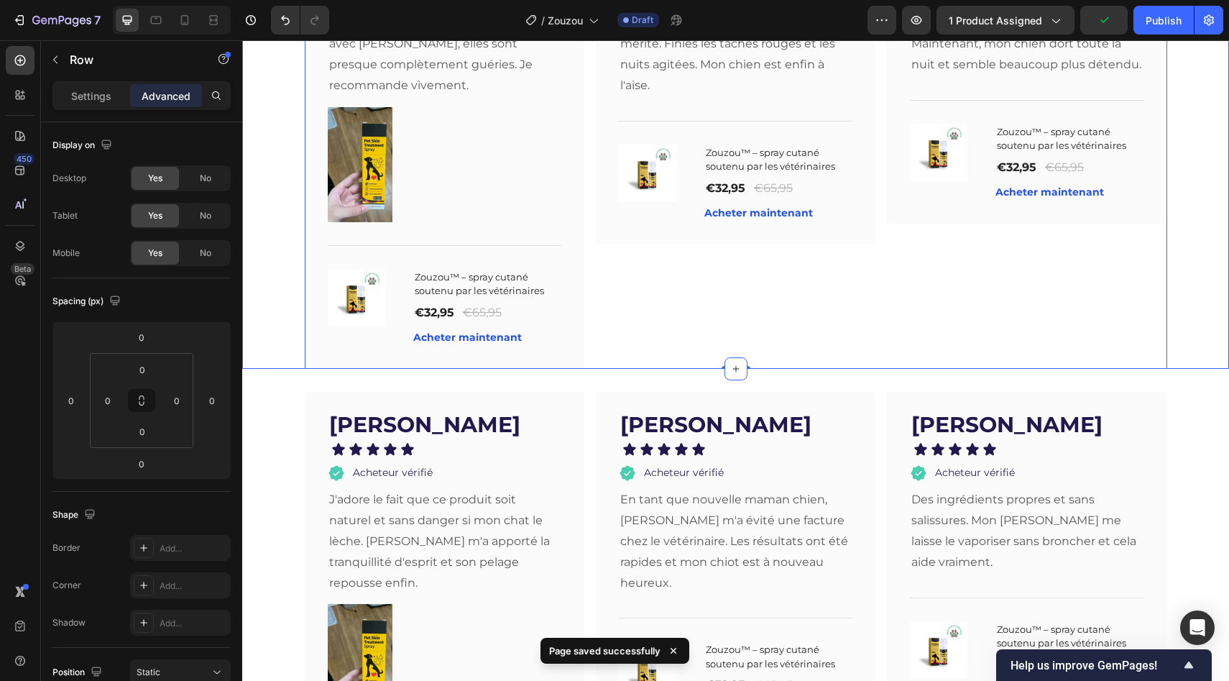
scroll to position [3021, 0]
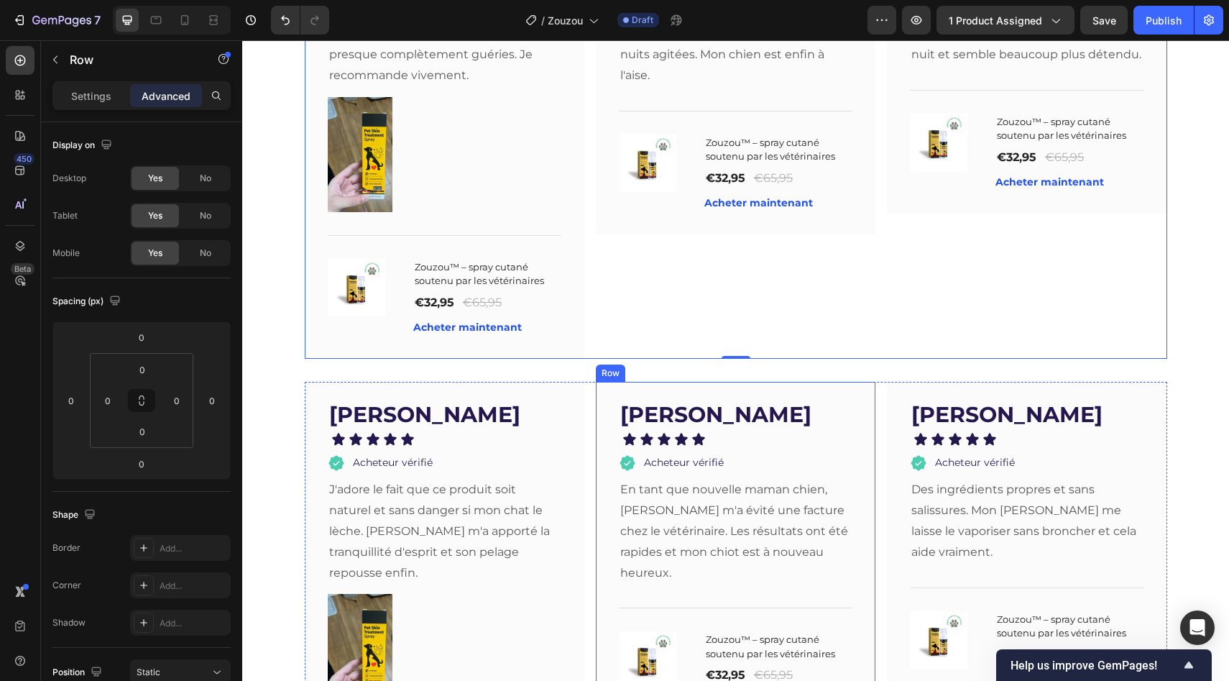
click at [670, 382] on div "[PERSON_NAME] Text block Icon Icon Icon Icon Icon Icon List Acheteur vérifié It…" at bounding box center [736, 557] width 280 height 350
click at [670, 387] on div "[PERSON_NAME] Text block Icon Icon Icon Icon Icon Icon List Acheteur vérifié It…" at bounding box center [736, 557] width 280 height 350
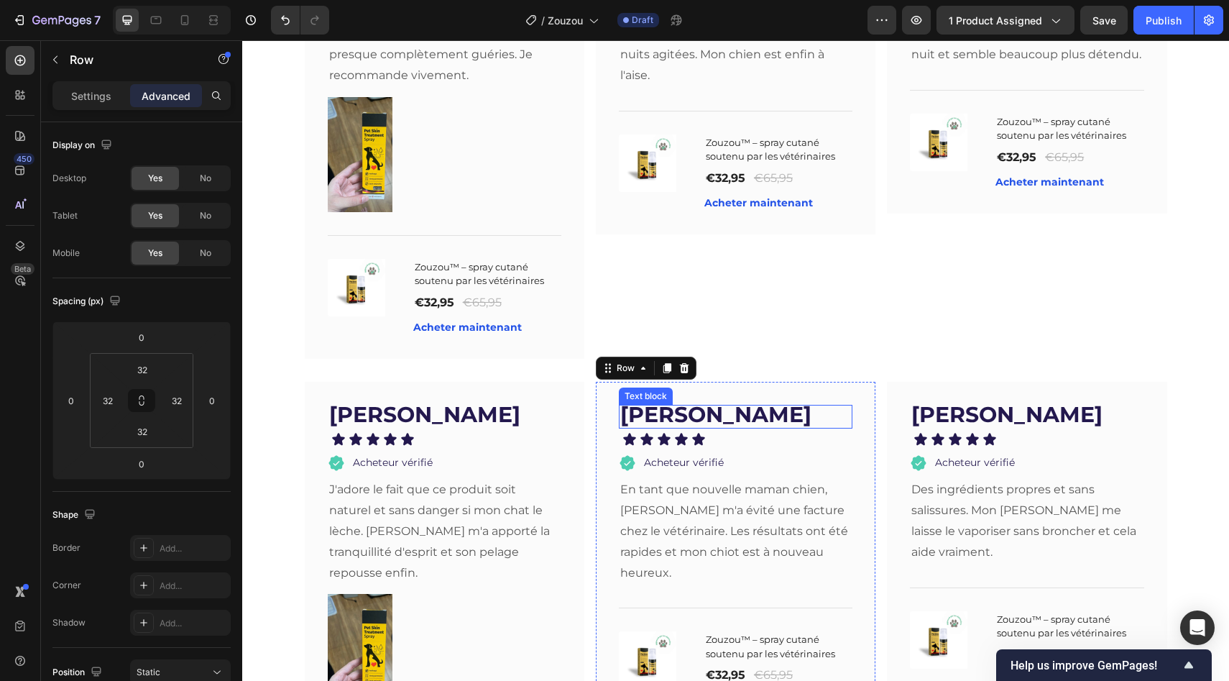
click at [694, 401] on strong "[PERSON_NAME]" at bounding box center [715, 414] width 191 height 27
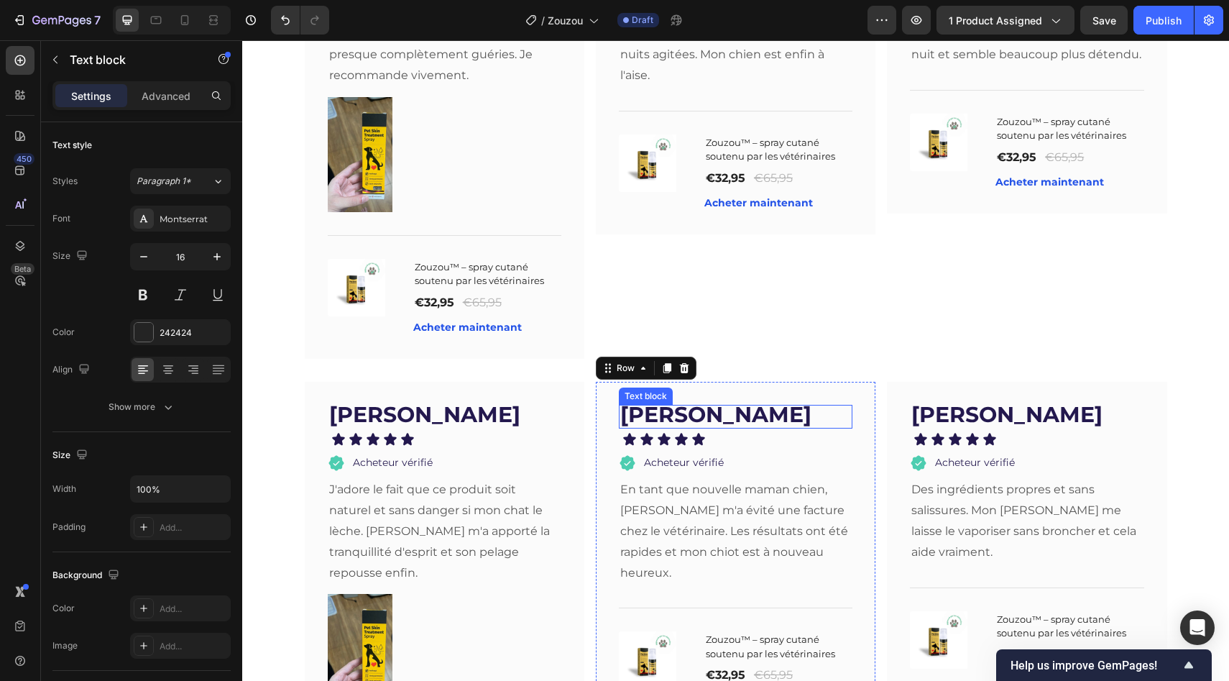
click at [694, 401] on strong "[PERSON_NAME]" at bounding box center [715, 414] width 191 height 27
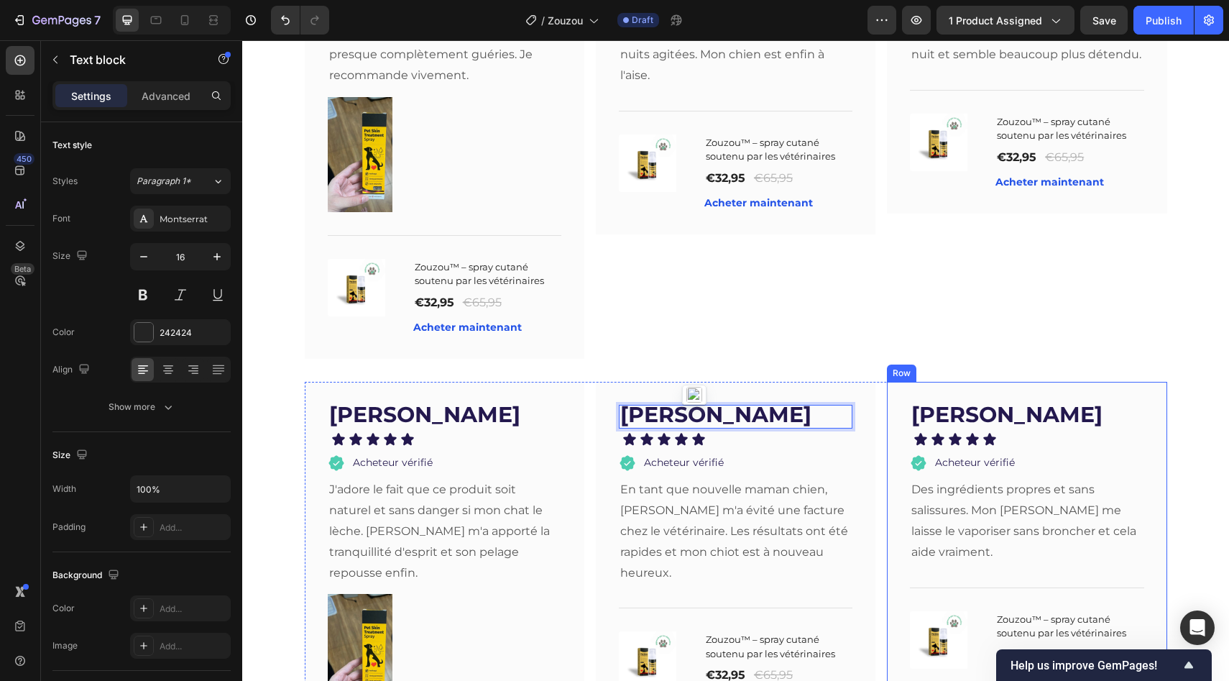
click at [929, 382] on div "[PERSON_NAME] Text block Icon Icon Icon Icon Icon Icon List Acheteur vérifié It…" at bounding box center [1027, 546] width 280 height 329
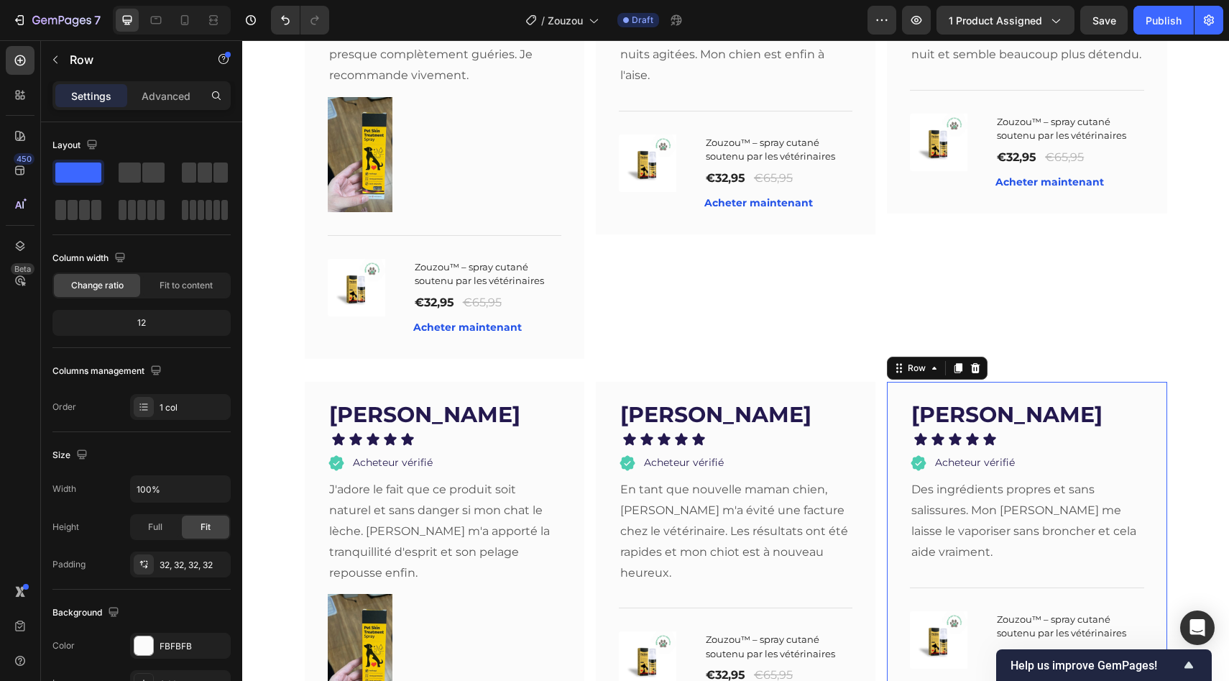
click at [929, 382] on div "[PERSON_NAME] Text block Icon Icon Icon Icon Icon Icon List Acheteur vérifié It…" at bounding box center [1027, 546] width 280 height 329
click at [949, 401] on strong "[PERSON_NAME]" at bounding box center [1006, 414] width 191 height 27
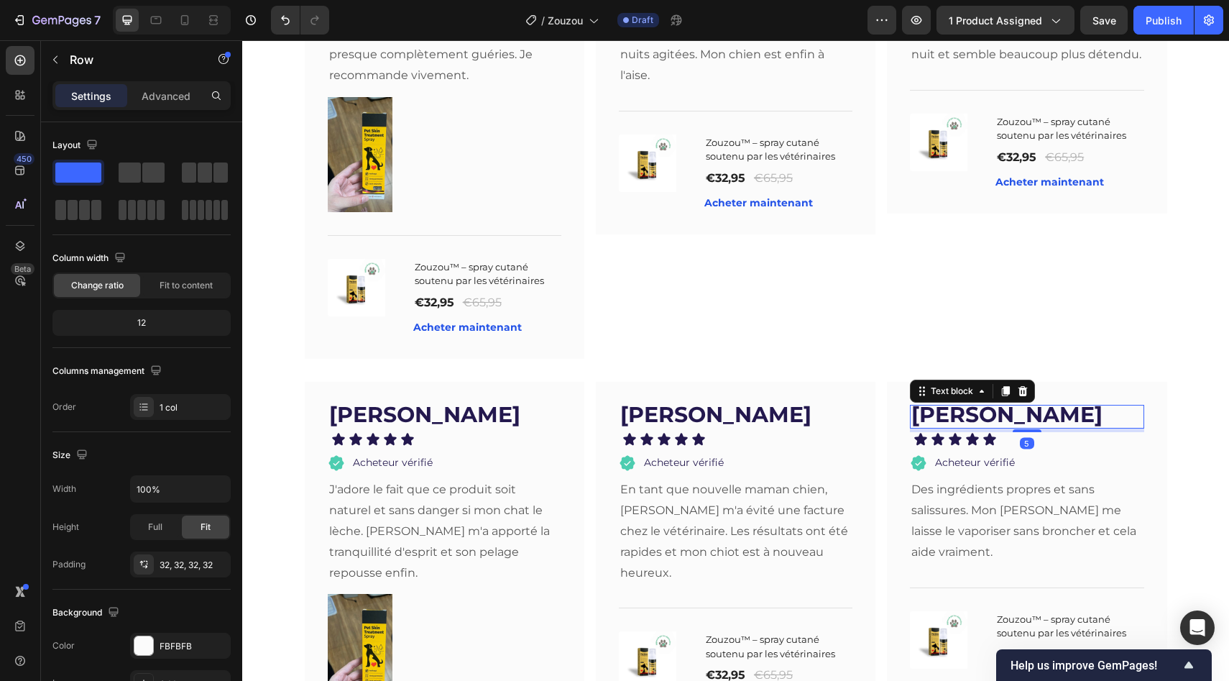
click at [949, 401] on strong "[PERSON_NAME]" at bounding box center [1006, 414] width 191 height 27
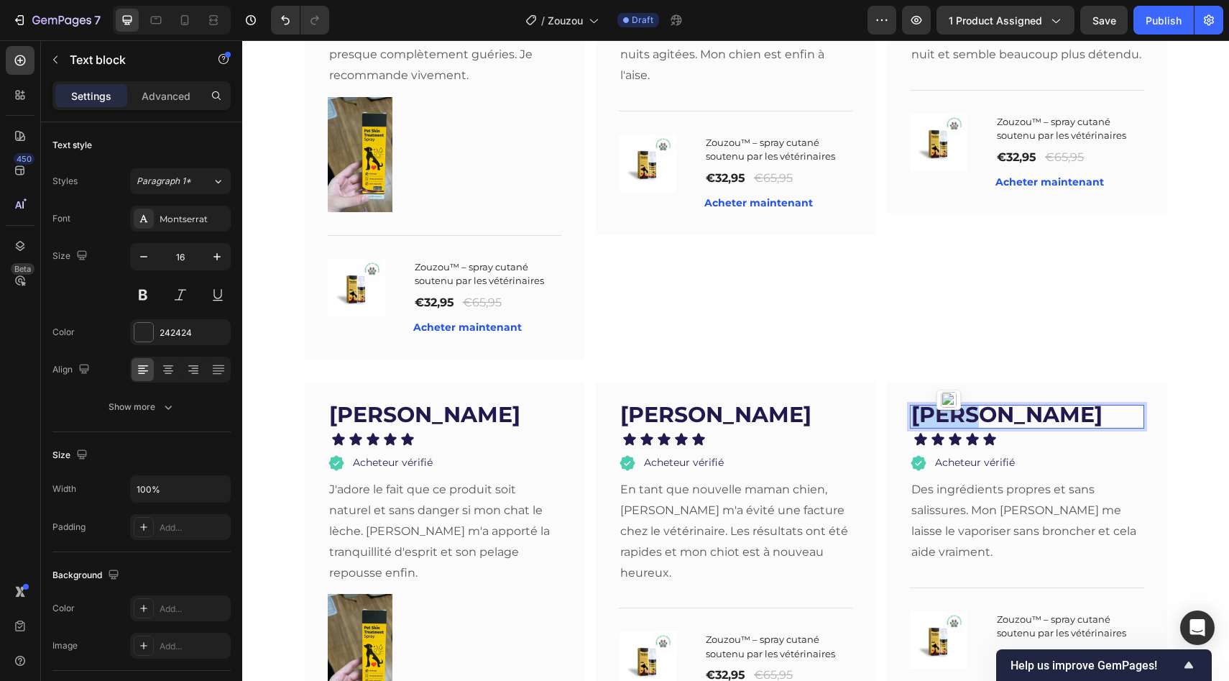
click at [949, 401] on strong "[PERSON_NAME]" at bounding box center [1006, 414] width 191 height 27
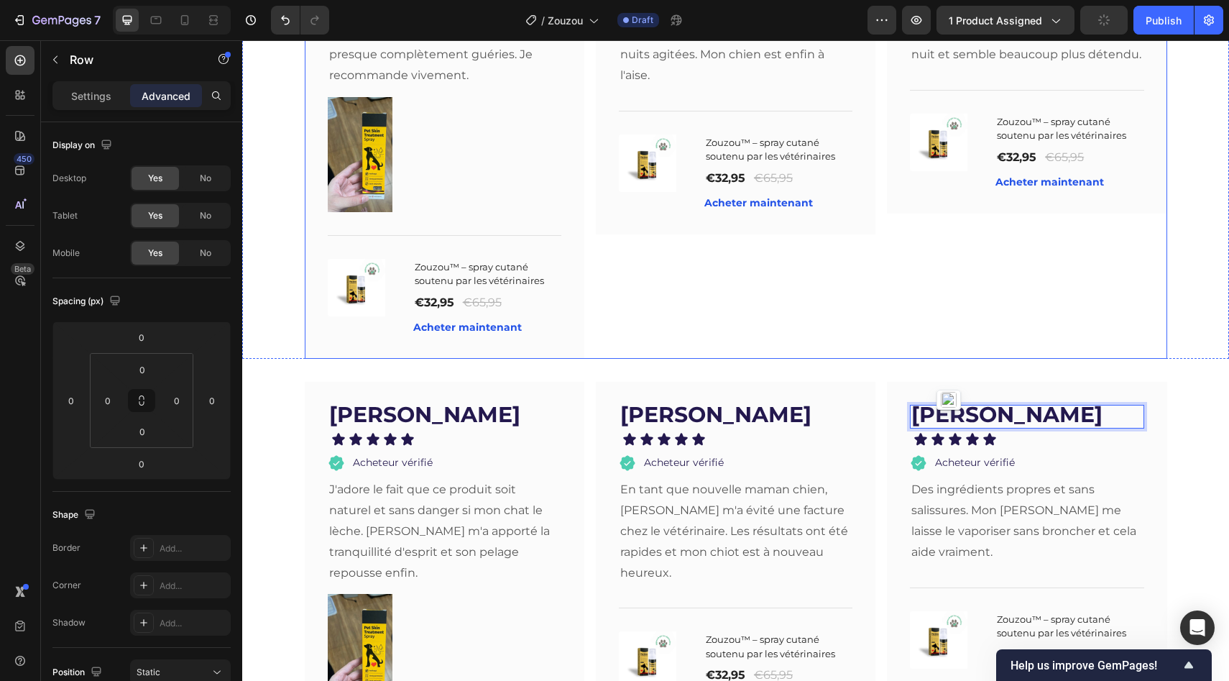
click at [847, 298] on div "[PERSON_NAME] Text block Icon Icon Icon Icon Icon Icon List Acheteur vérifié It…" at bounding box center [736, 121] width 280 height 474
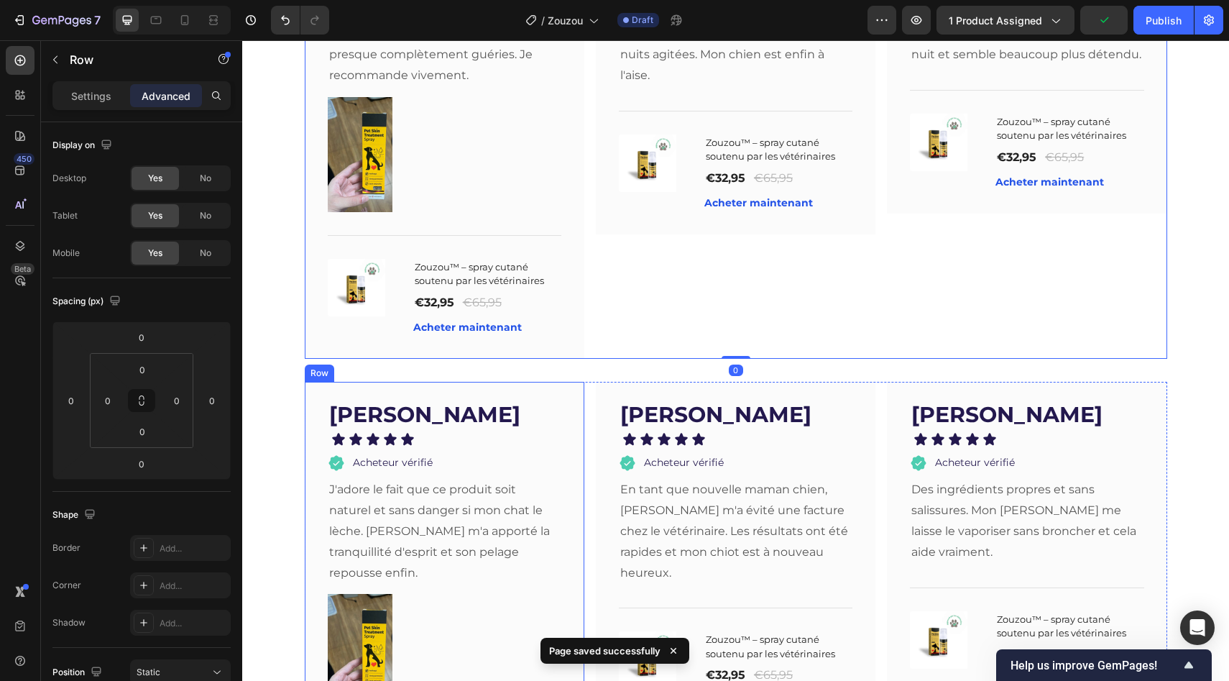
click at [570, 382] on div "[PERSON_NAME] Text block Icon Icon Icon Icon Icon Icon List Acheteur vérifié It…" at bounding box center [445, 619] width 280 height 474
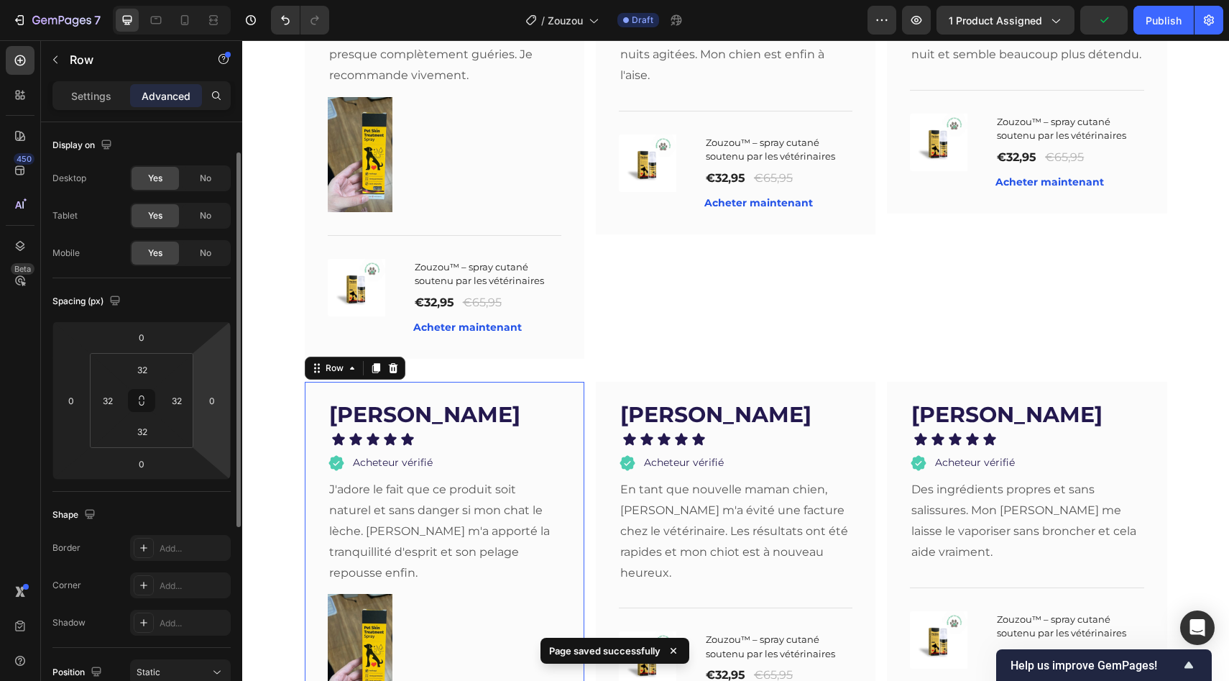
scroll to position [359, 0]
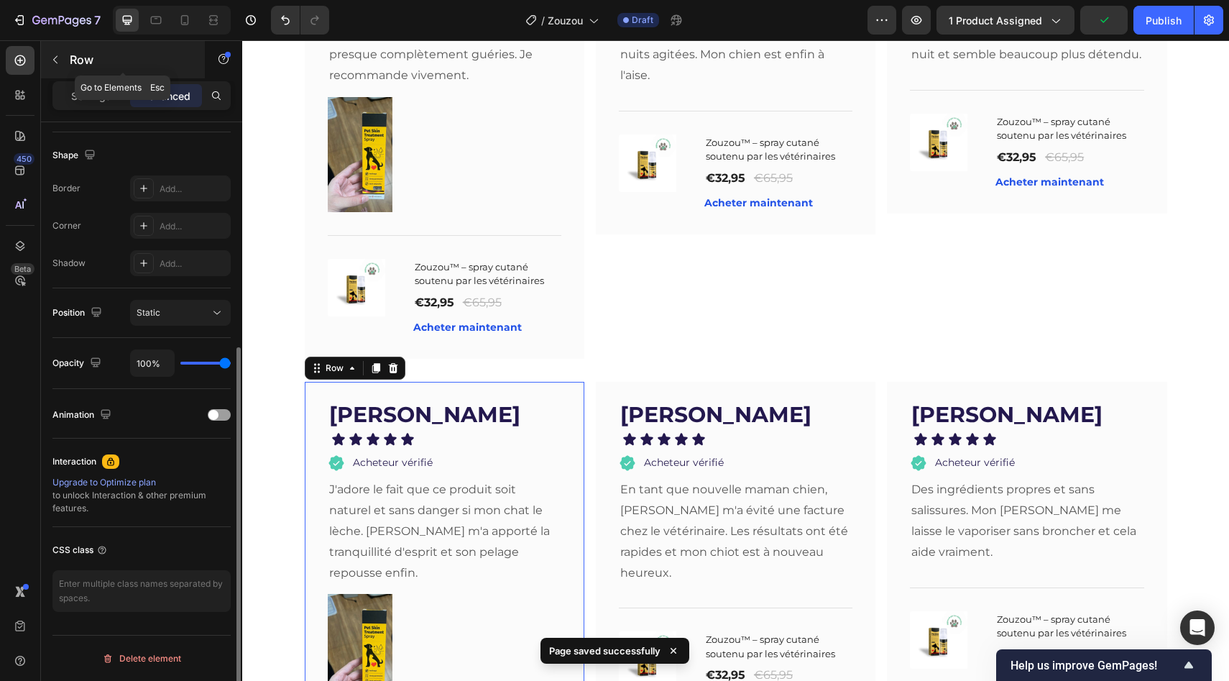
click at [81, 75] on div "Row" at bounding box center [123, 59] width 164 height 37
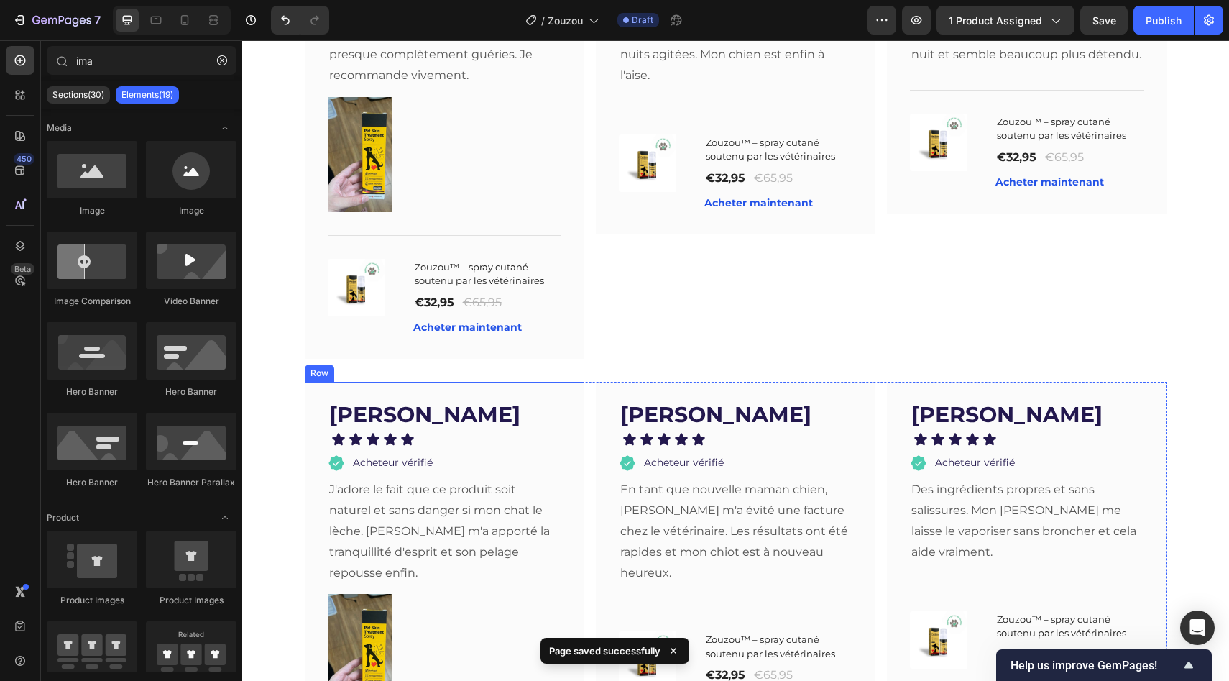
click at [311, 382] on div "[PERSON_NAME] Text block Icon Icon Icon Icon Icon Icon List Acheteur vérifié It…" at bounding box center [445, 619] width 280 height 474
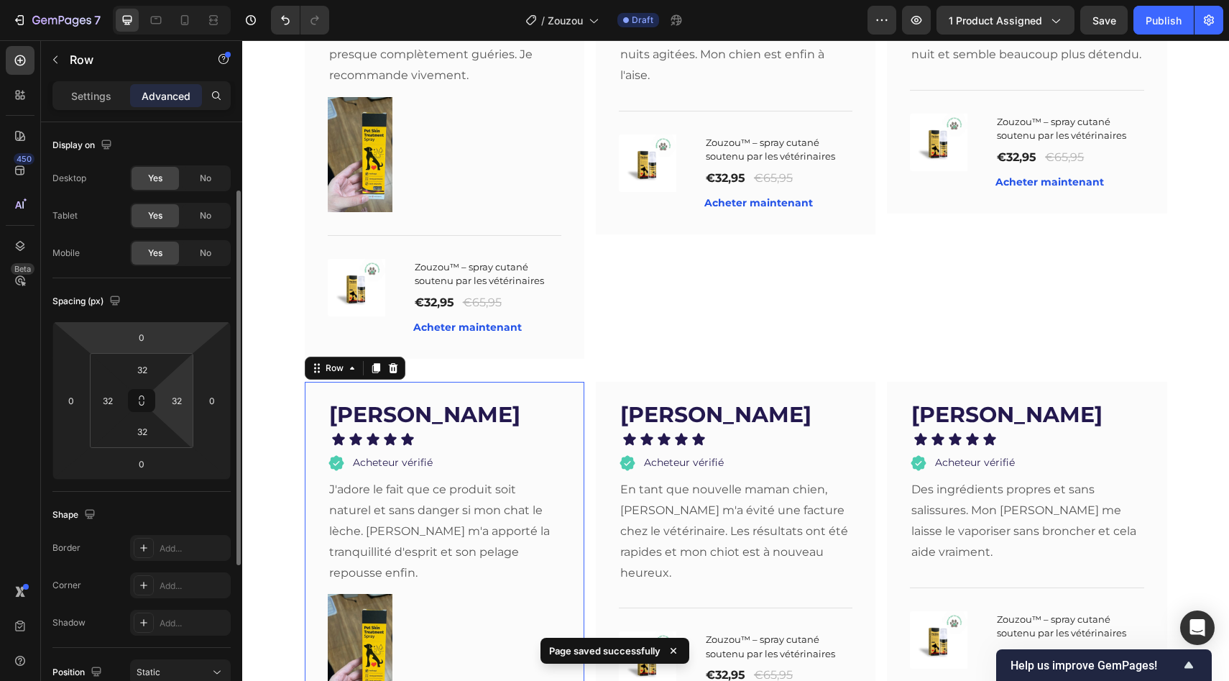
scroll to position [150, 0]
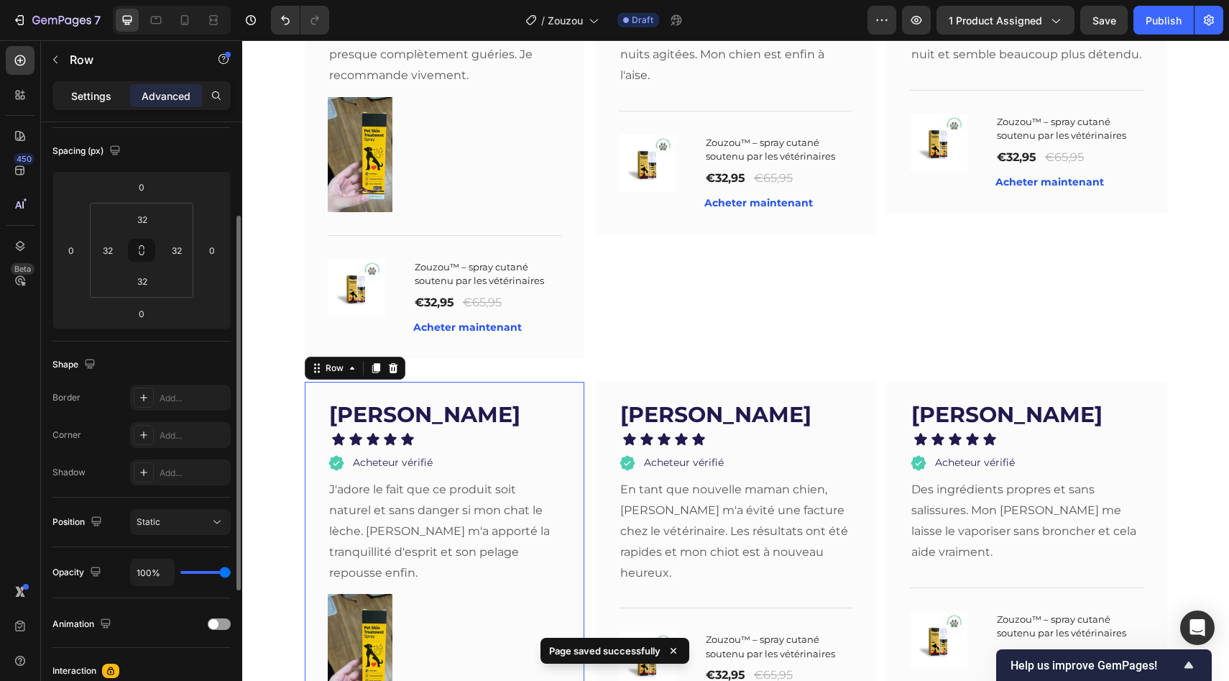
click at [101, 101] on p "Settings" at bounding box center [91, 95] width 40 height 15
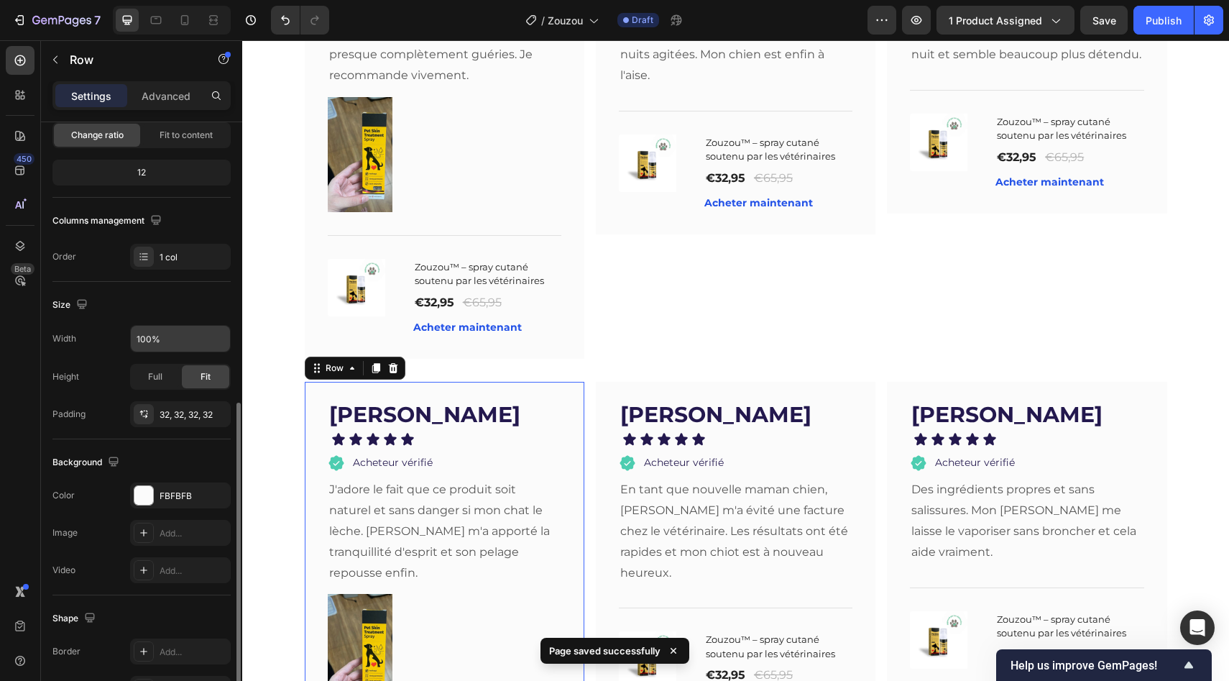
scroll to position [277, 0]
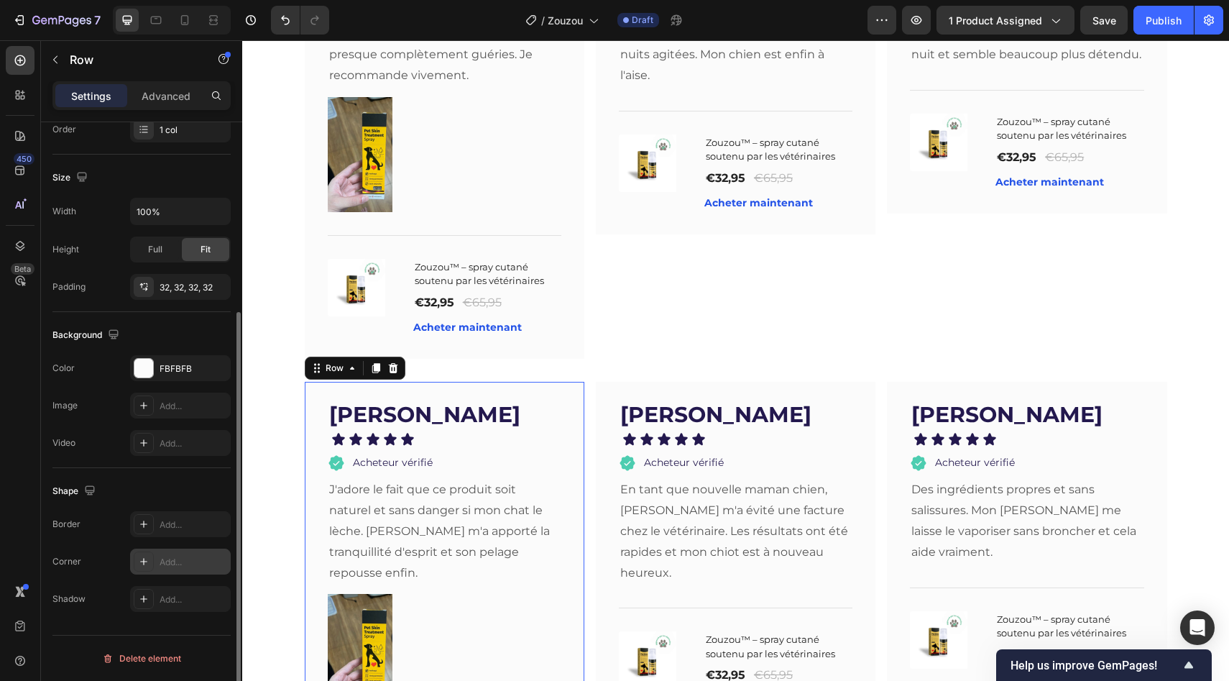
click at [180, 562] on div "Add..." at bounding box center [194, 562] width 68 height 13
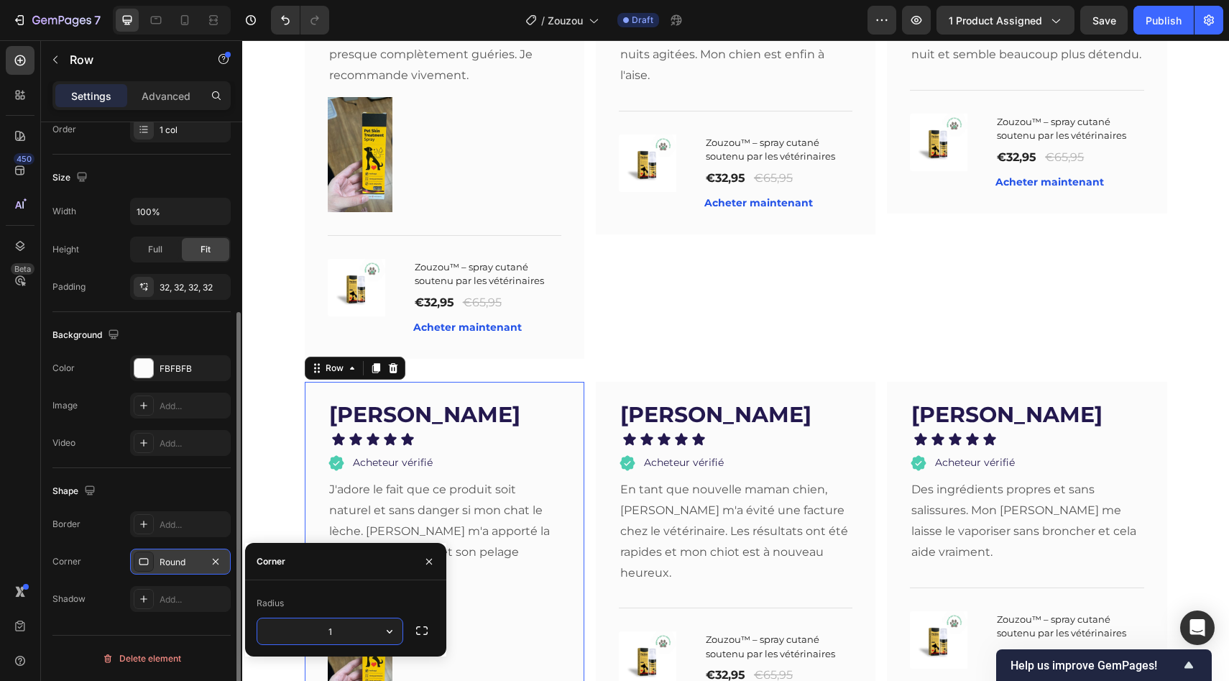
type input "15"
click at [600, 543] on div "[PERSON_NAME] Text block Icon Icon Icon Icon Icon Icon List Acheteur vérifié It…" at bounding box center [736, 557] width 280 height 350
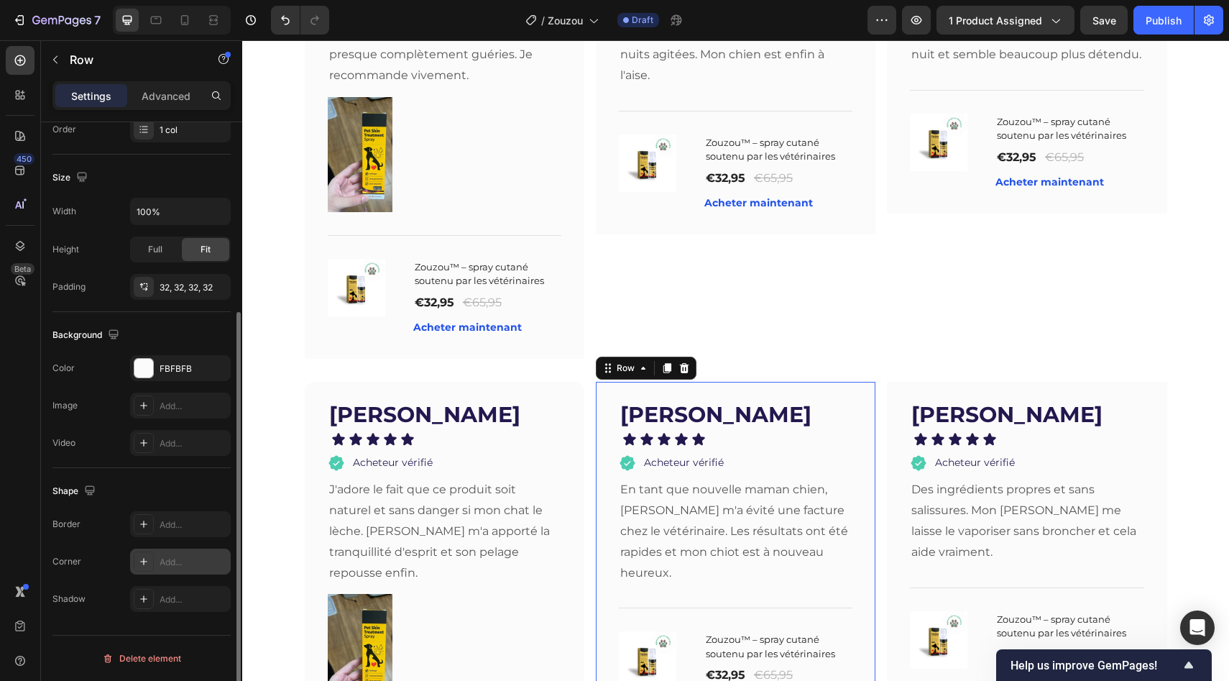
click at [188, 551] on div "Add..." at bounding box center [180, 561] width 101 height 26
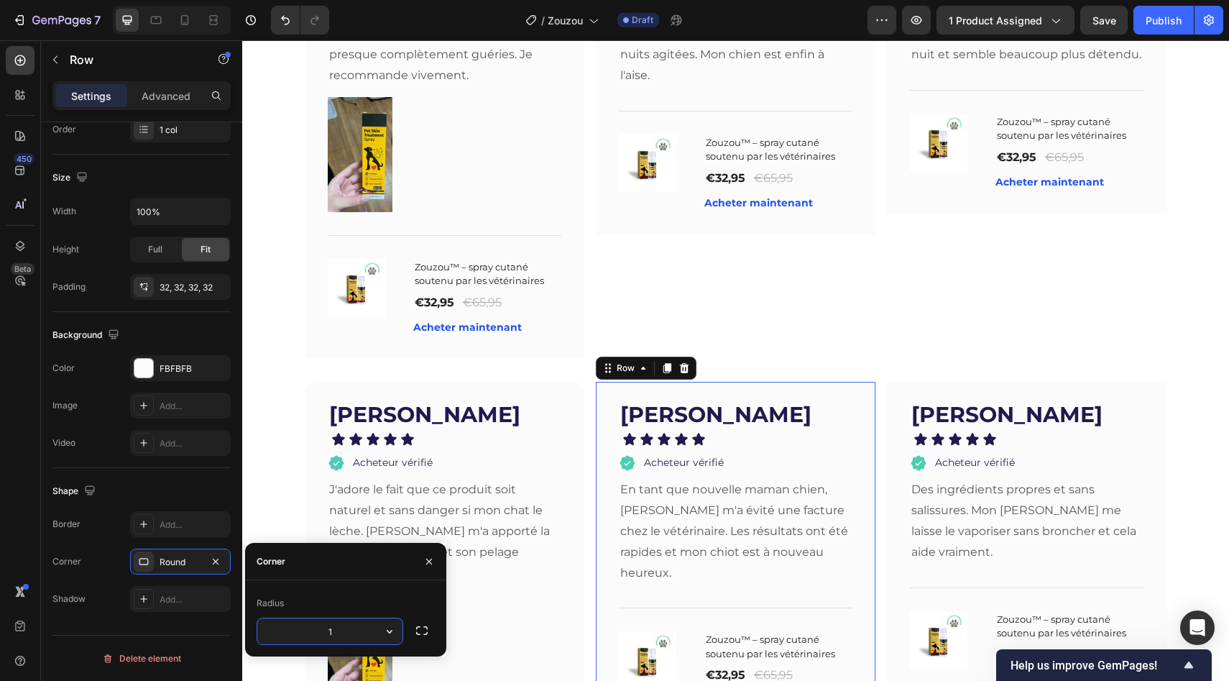
type input "15"
click at [890, 433] on div "Maya R Text block Icon Icon Icon Icon Icon Icon List Acheteur vérifié Item List…" at bounding box center [1027, 546] width 280 height 329
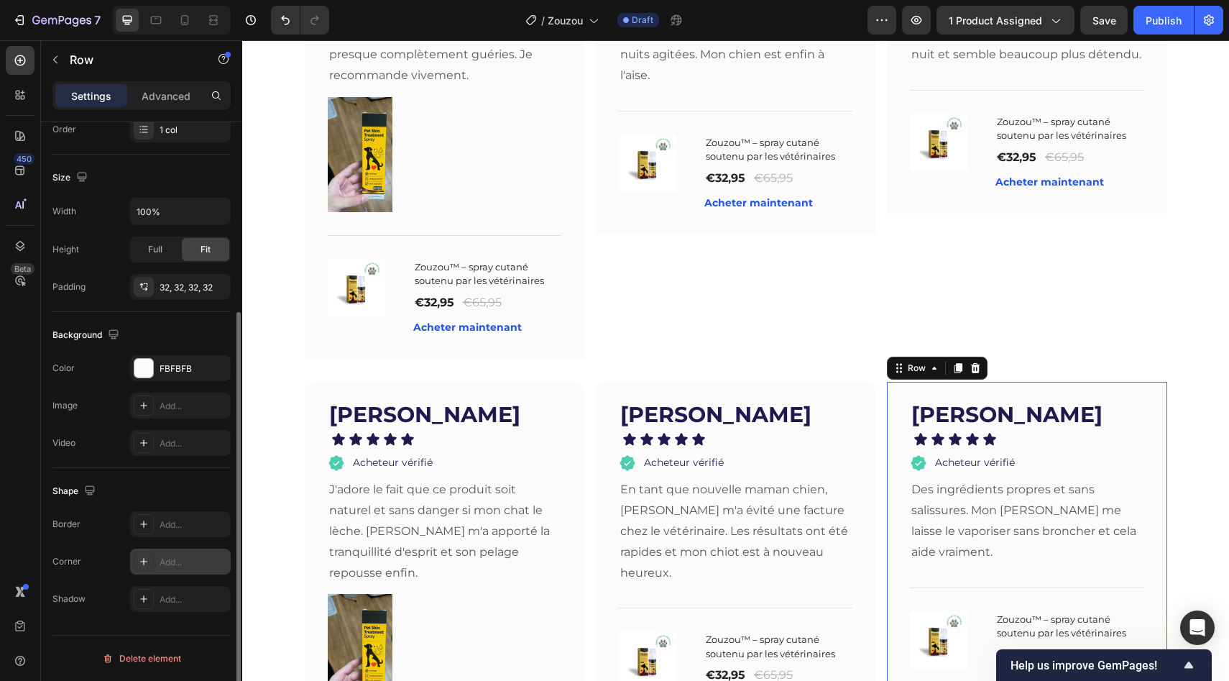
click at [144, 558] on icon at bounding box center [144, 562] width 12 height 12
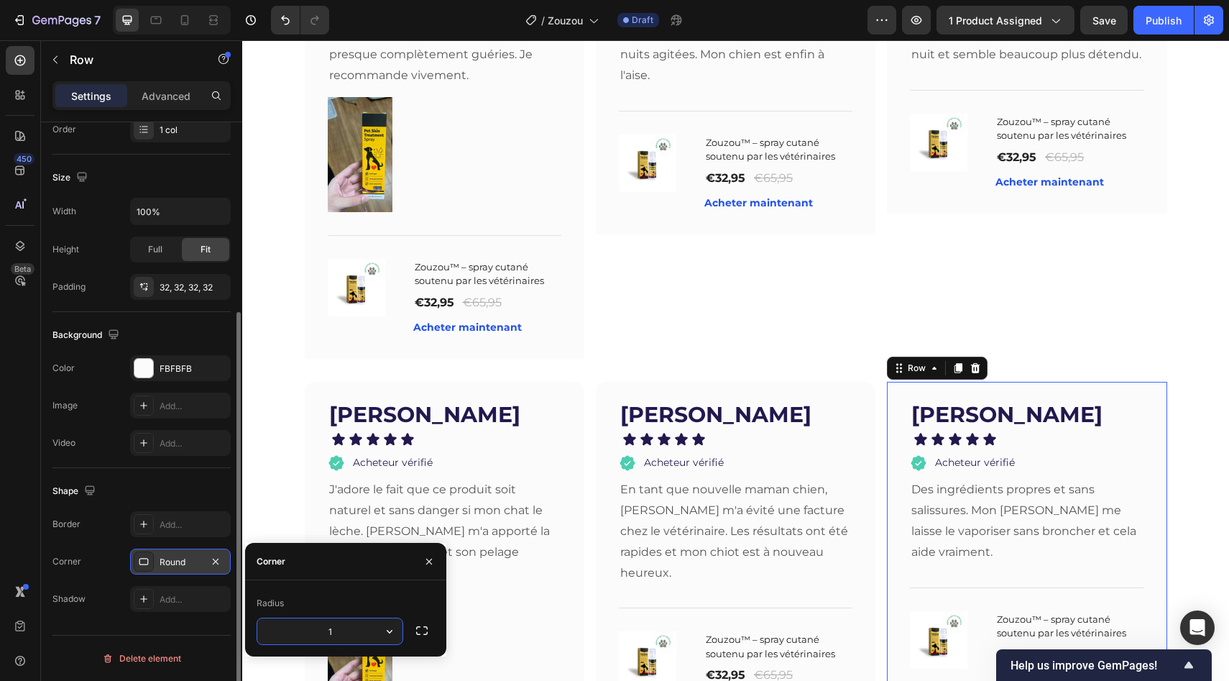
type input "15"
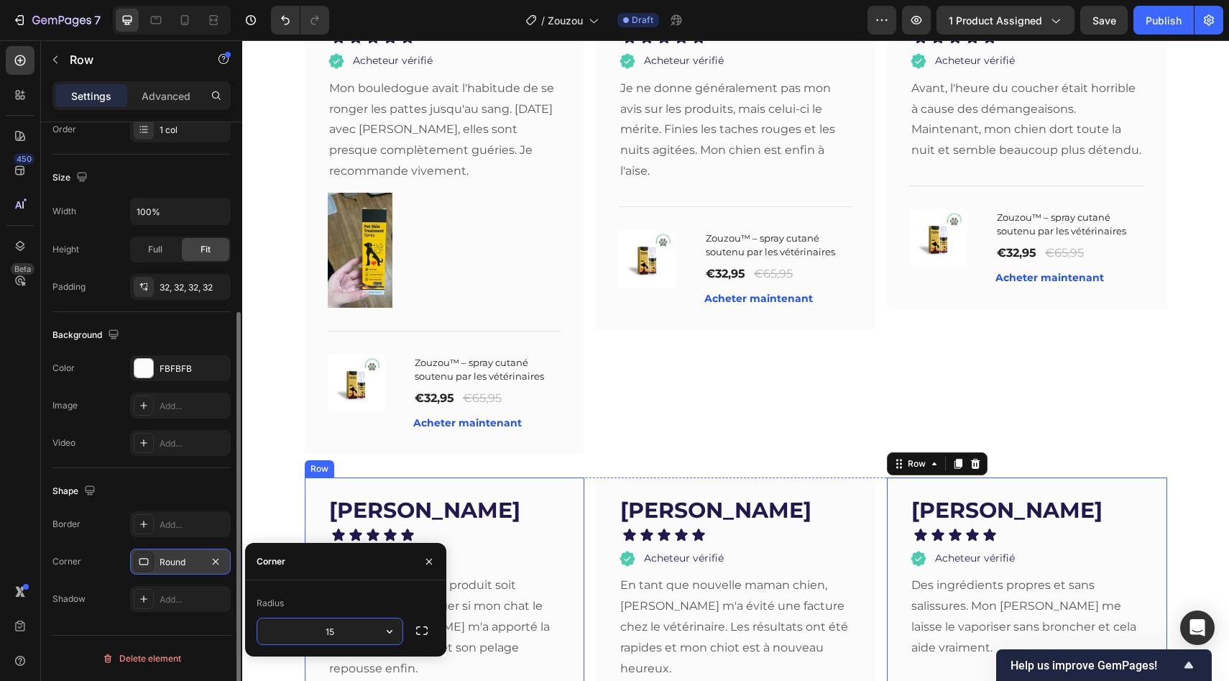
scroll to position [2897, 0]
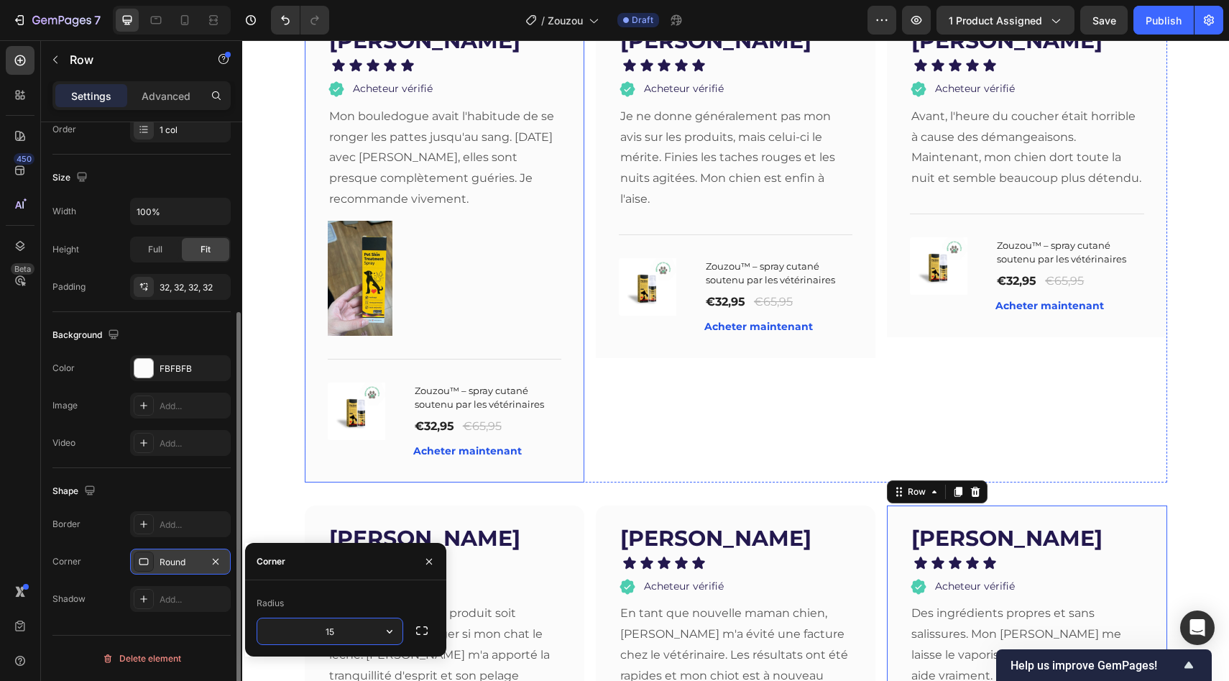
click at [573, 363] on div "[PERSON_NAME] Text block Icon Icon Icon Icon Icon Icon List Acheteur vérifié It…" at bounding box center [445, 245] width 280 height 474
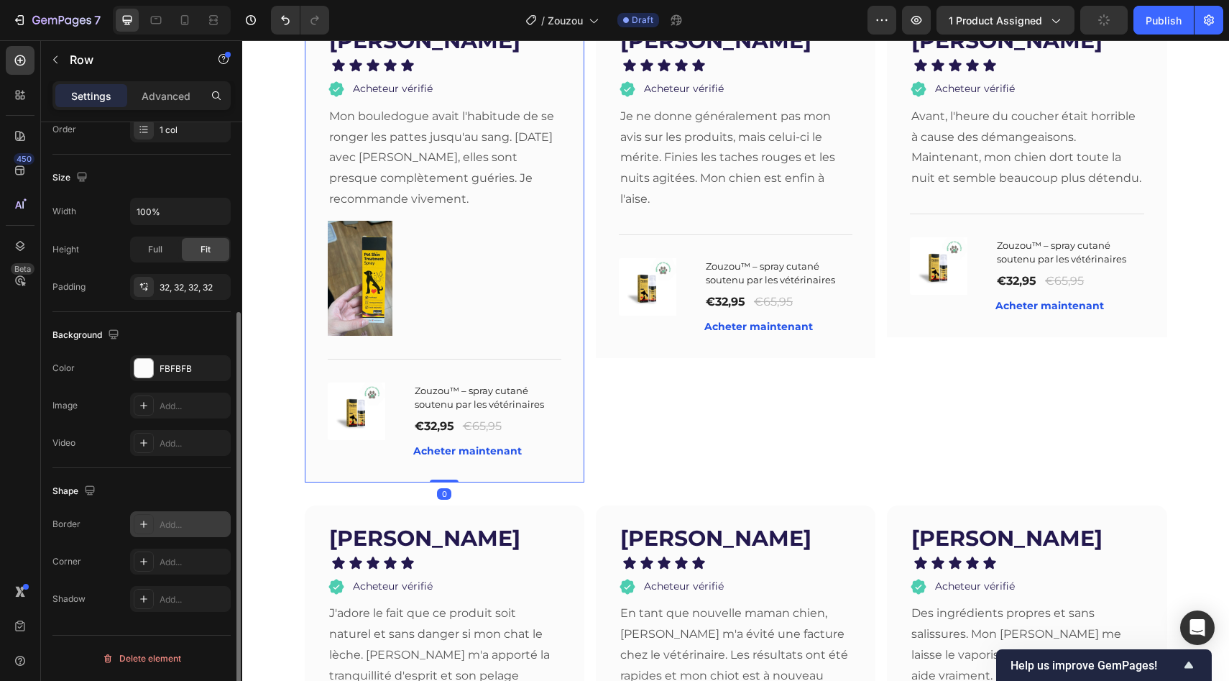
click at [160, 530] on div "Add..." at bounding box center [194, 524] width 68 height 13
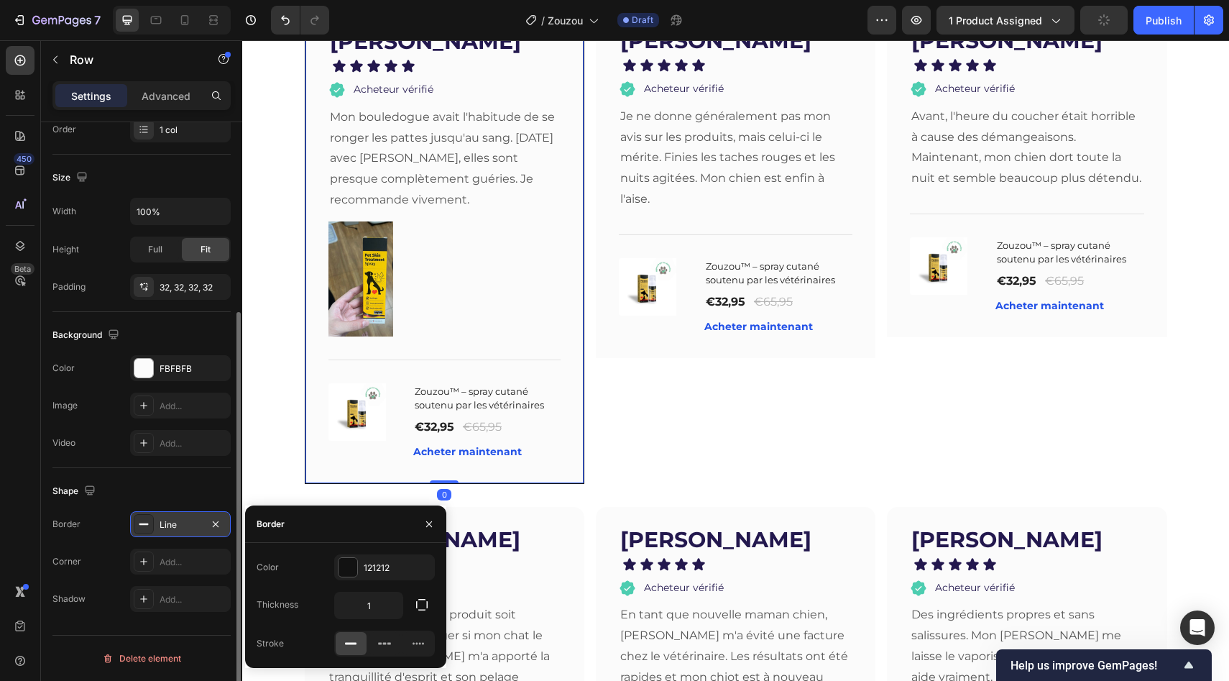
scroll to position [2898, 0]
type input "0"
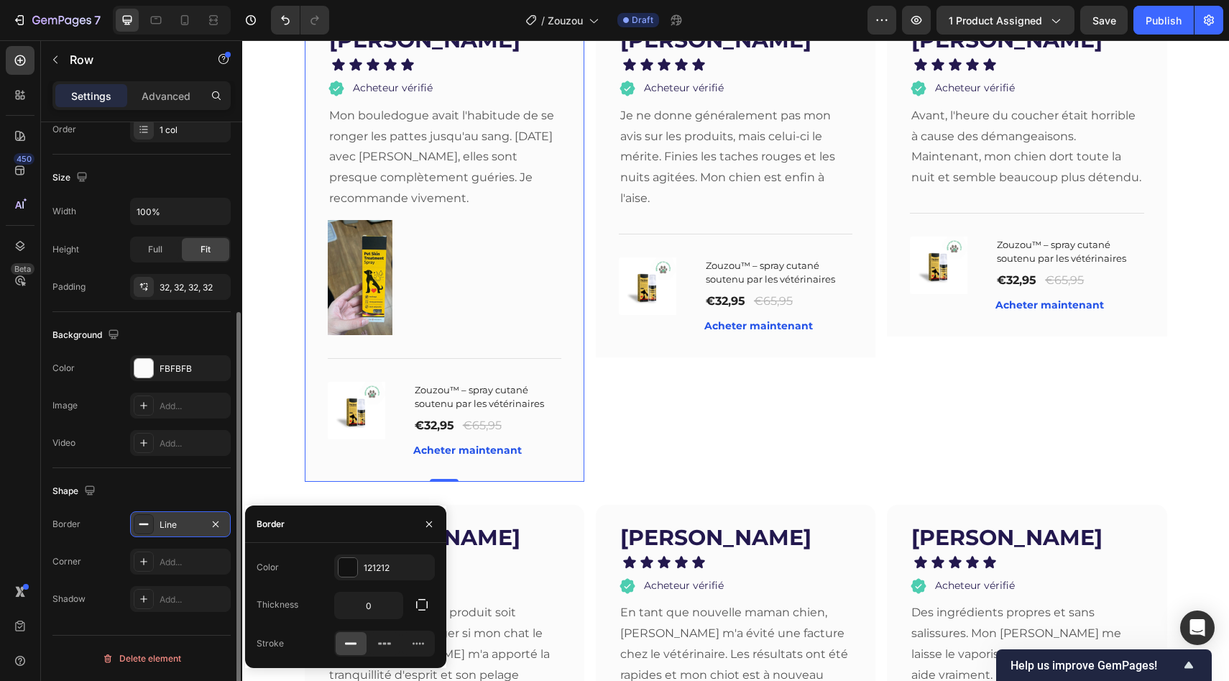
scroll to position [2897, 0]
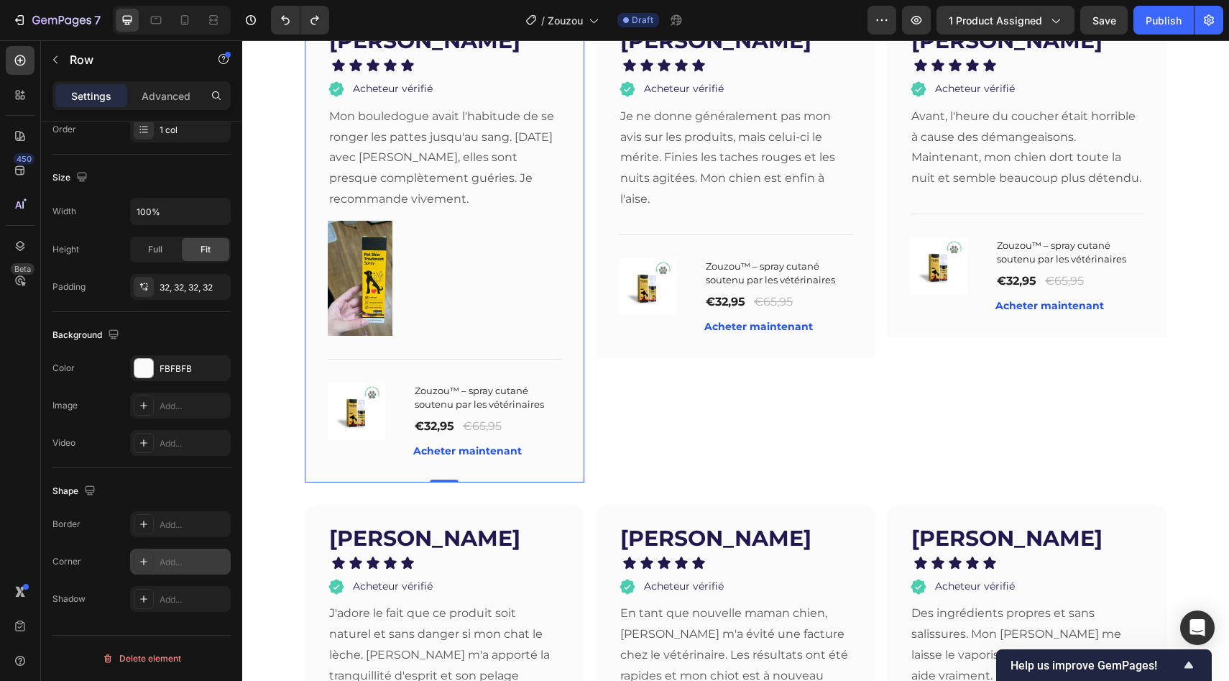
click at [184, 560] on div "Add..." at bounding box center [194, 562] width 68 height 13
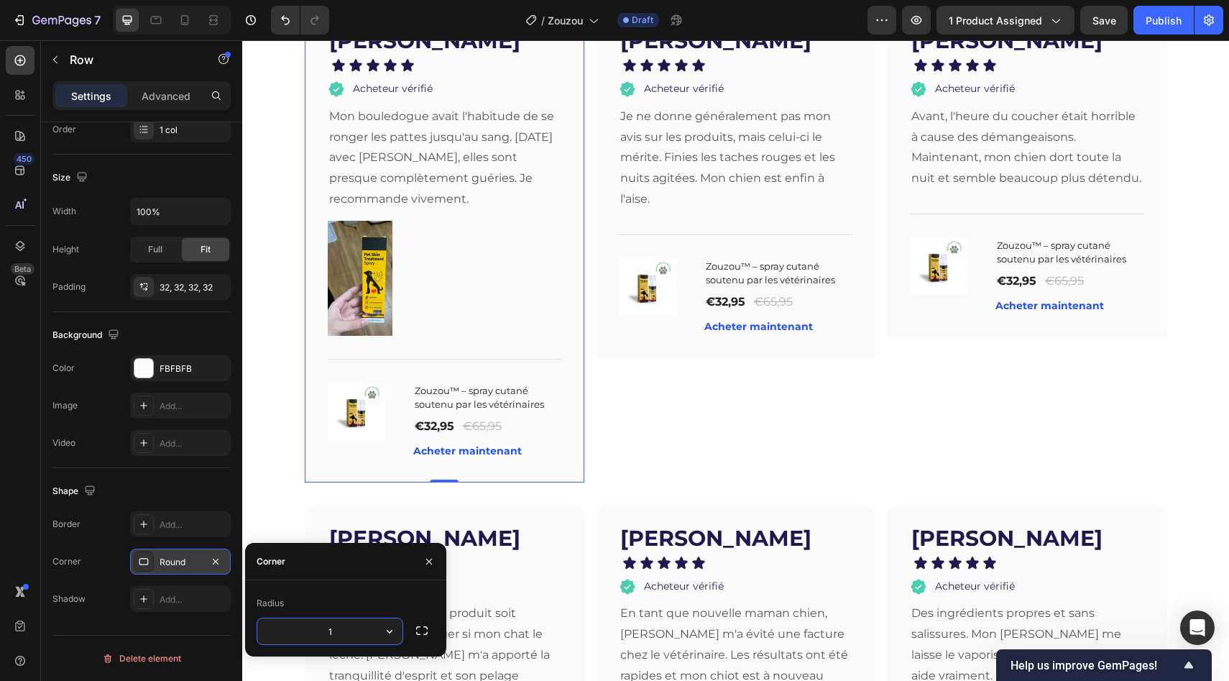
type input "15"
click at [602, 333] on div "[PERSON_NAME] Text block Icon Icon Icon Icon Icon Icon List Acheteur vérifié It…" at bounding box center [736, 183] width 280 height 350
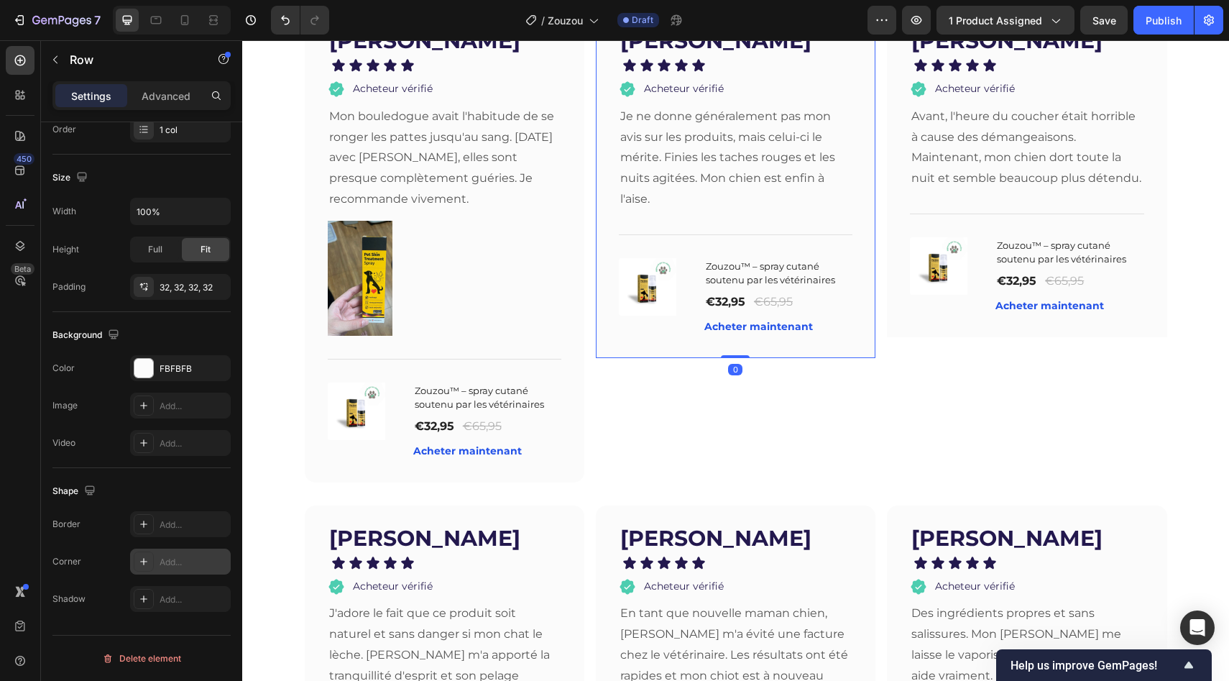
click at [165, 566] on div "Add..." at bounding box center [194, 562] width 68 height 13
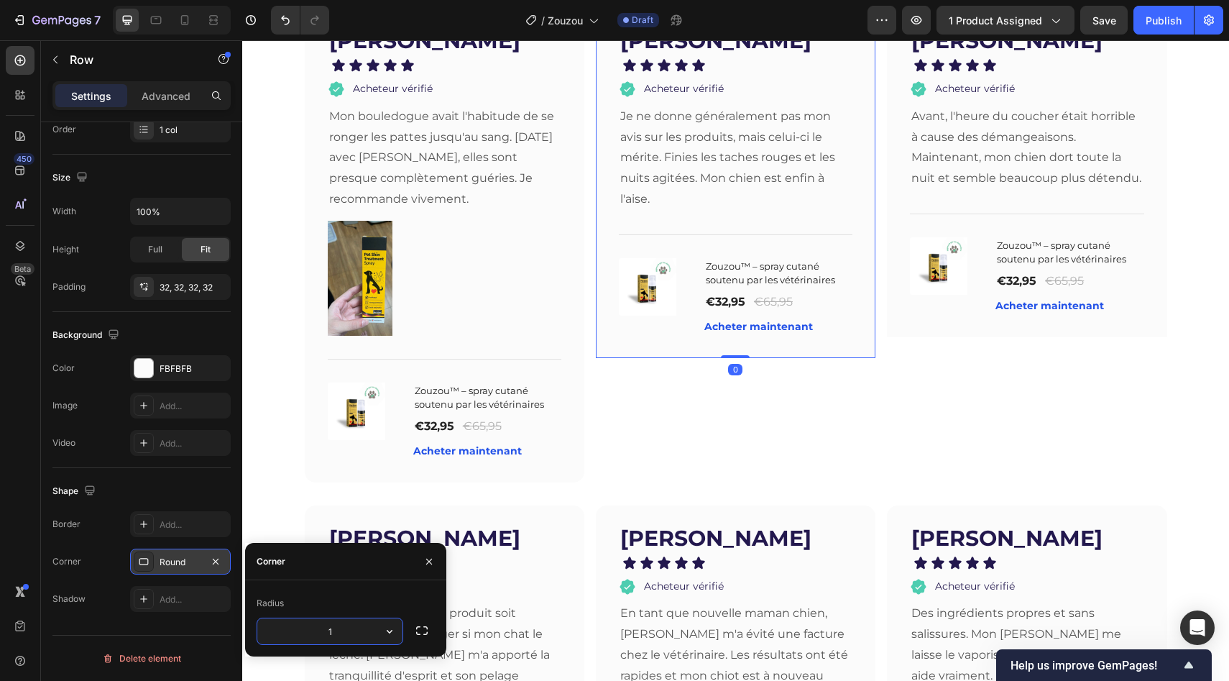
type input "15"
click at [931, 309] on div "[PERSON_NAME] Text block Icon Icon Icon Icon Icon Icon List Acheteur vérifié It…" at bounding box center [1027, 172] width 280 height 329
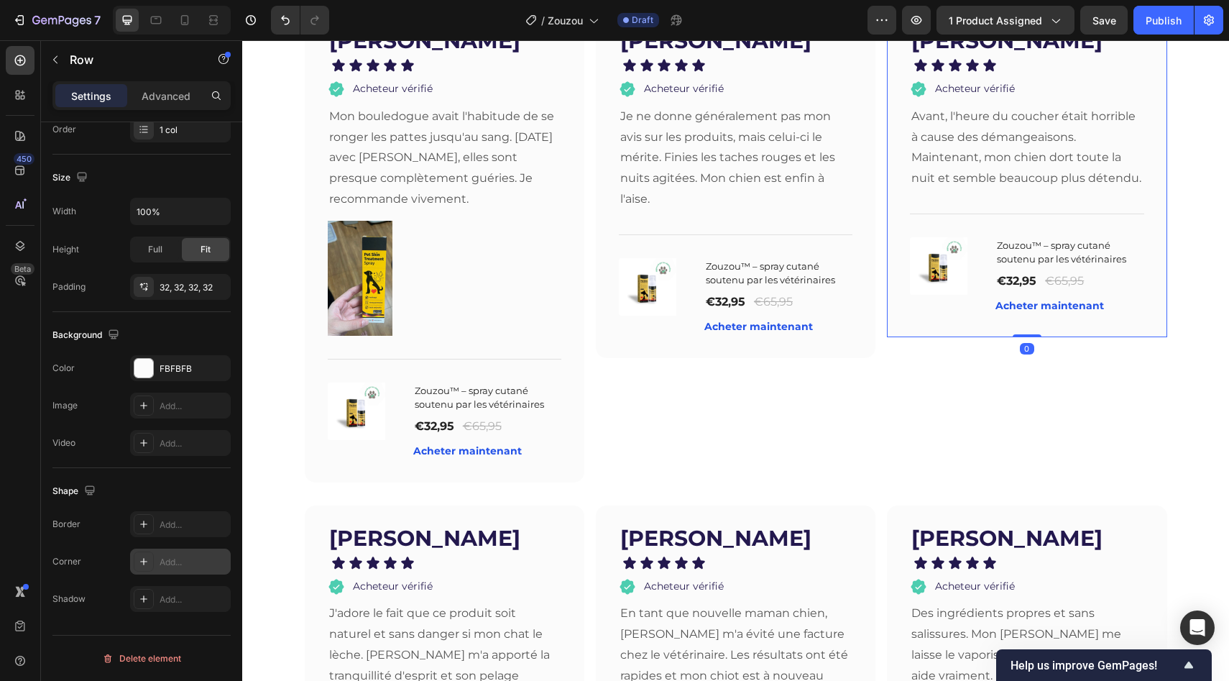
click at [175, 558] on div "Add..." at bounding box center [194, 562] width 68 height 13
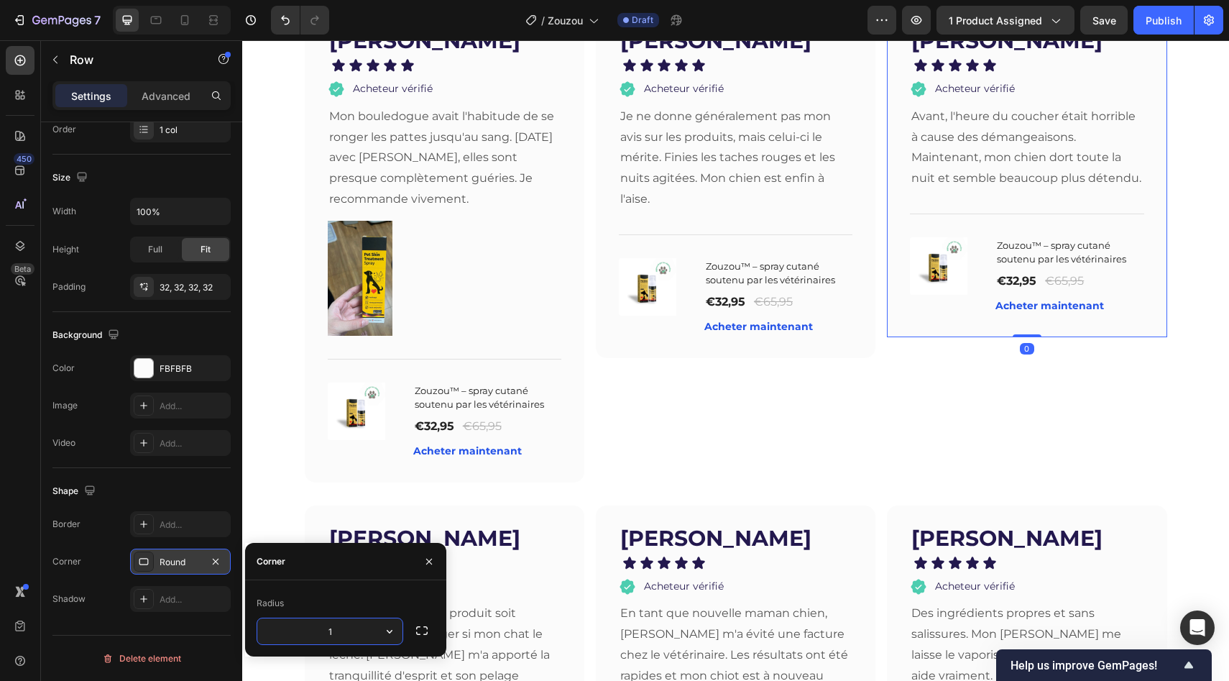
type input "15"
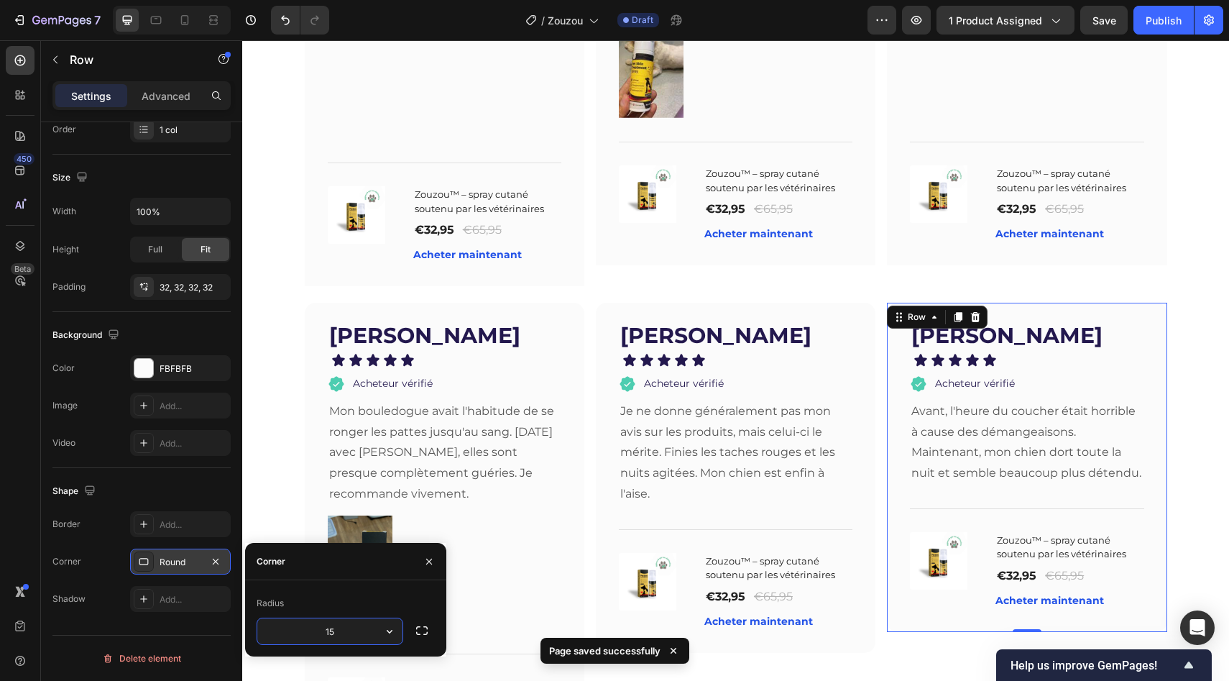
scroll to position [2513, 0]
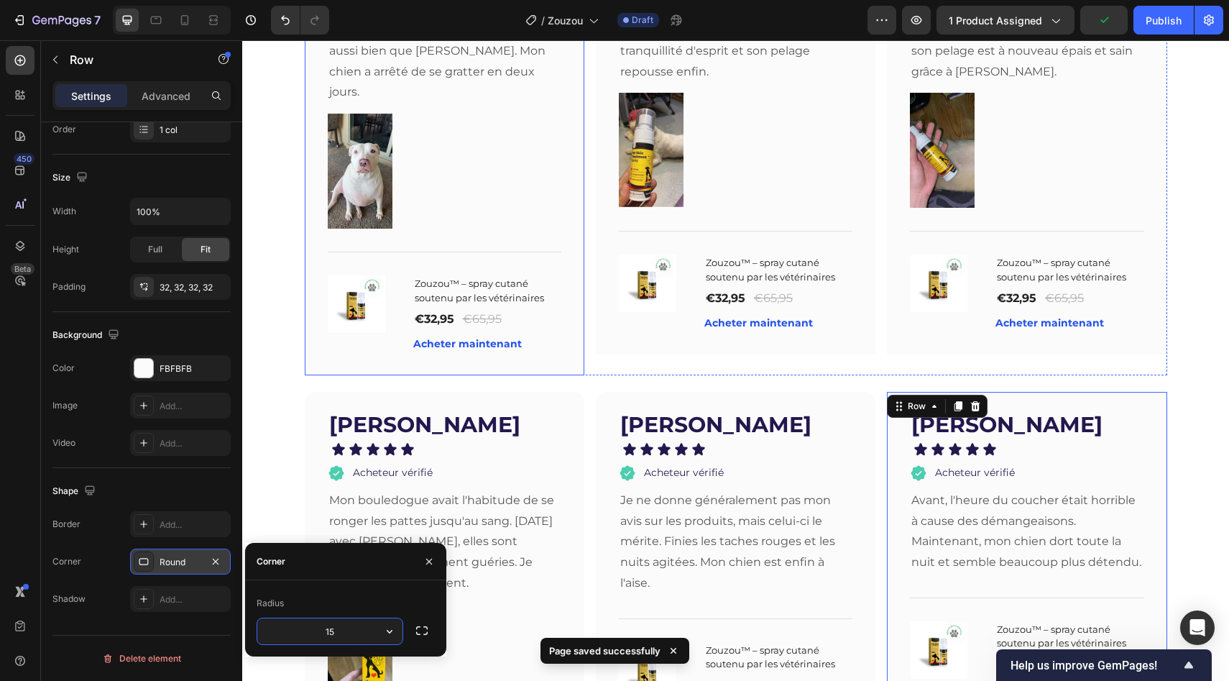
click at [574, 348] on div "[PERSON_NAME] Text block Icon Icon Icon Icon Icon Icon List Acheteur vérifié It…" at bounding box center [445, 128] width 280 height 495
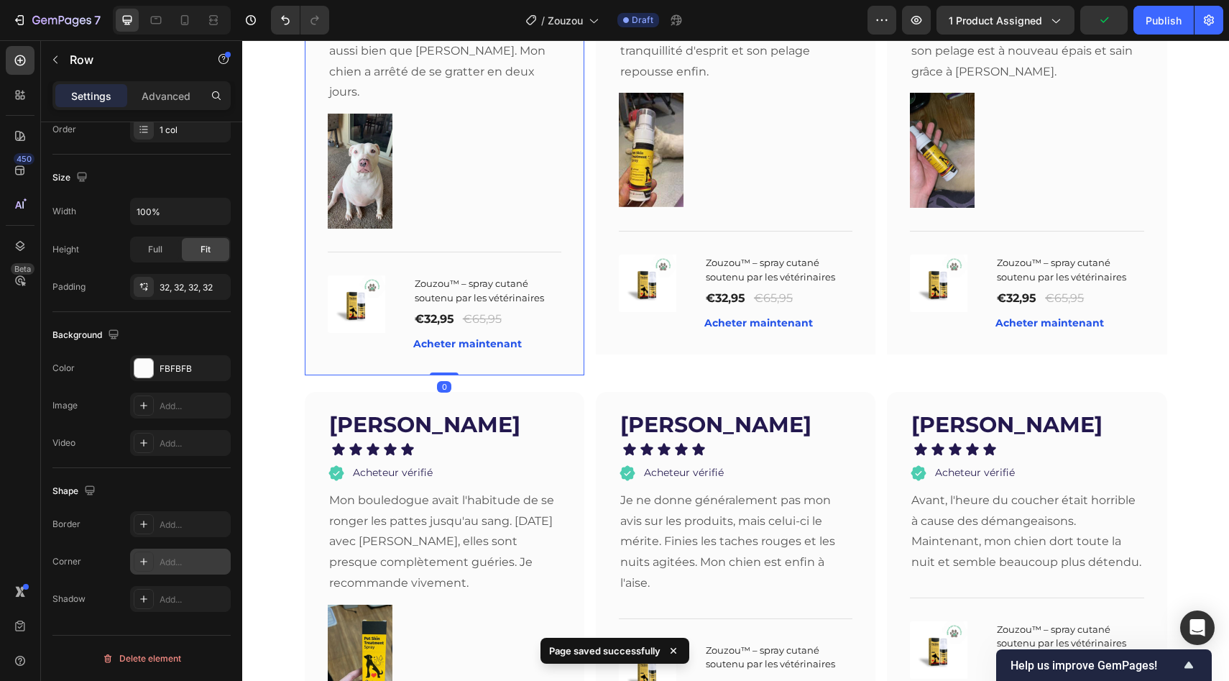
click at [162, 553] on div "Add..." at bounding box center [180, 561] width 101 height 26
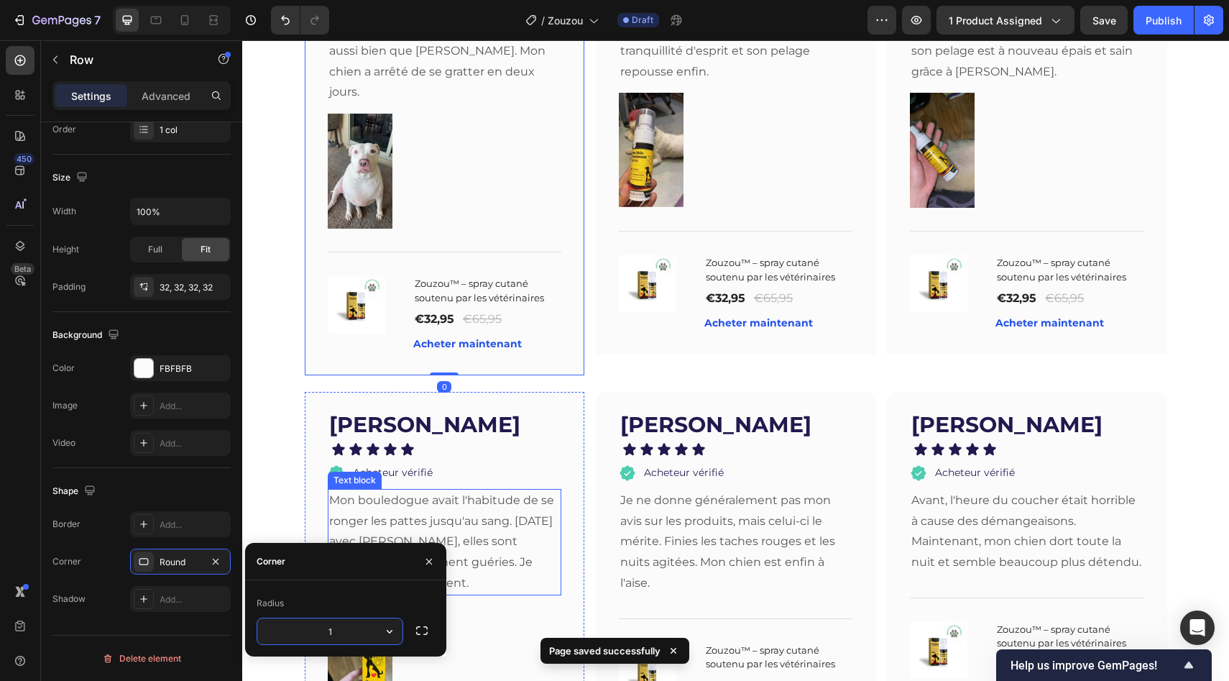
type input "15"
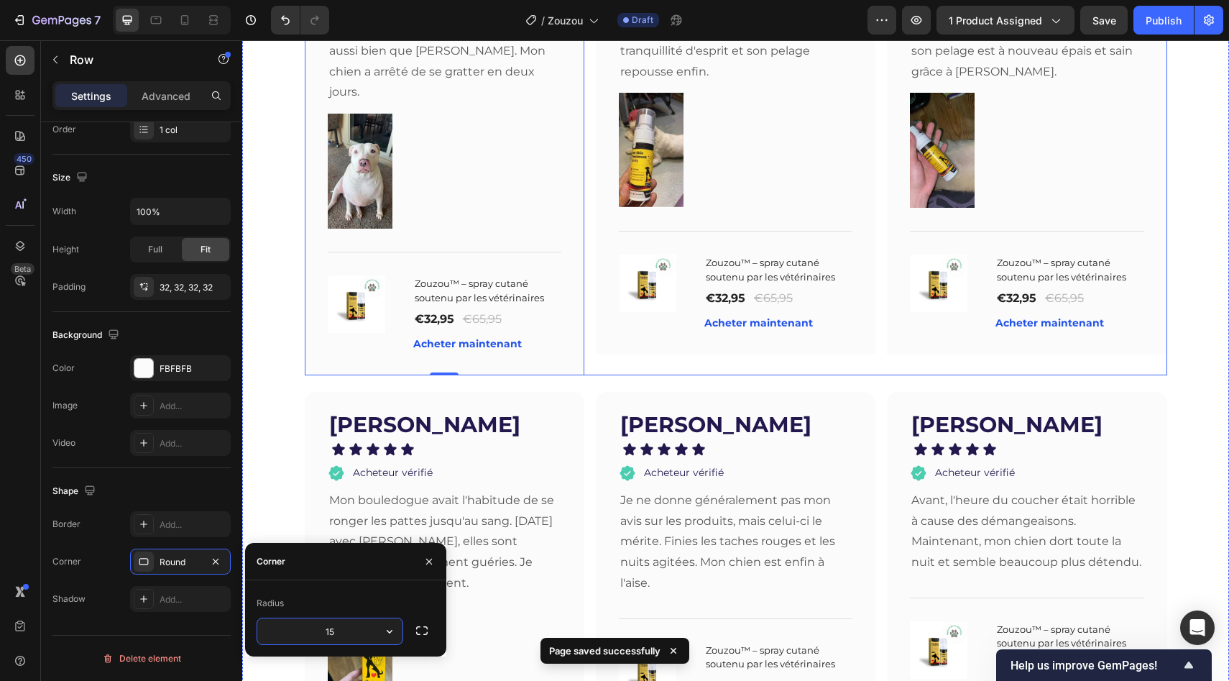
click at [600, 352] on div "[PERSON_NAME] Text block Icon Icon Icon Icon Icon Icon List Acheteur vérifié It…" at bounding box center [736, 118] width 280 height 474
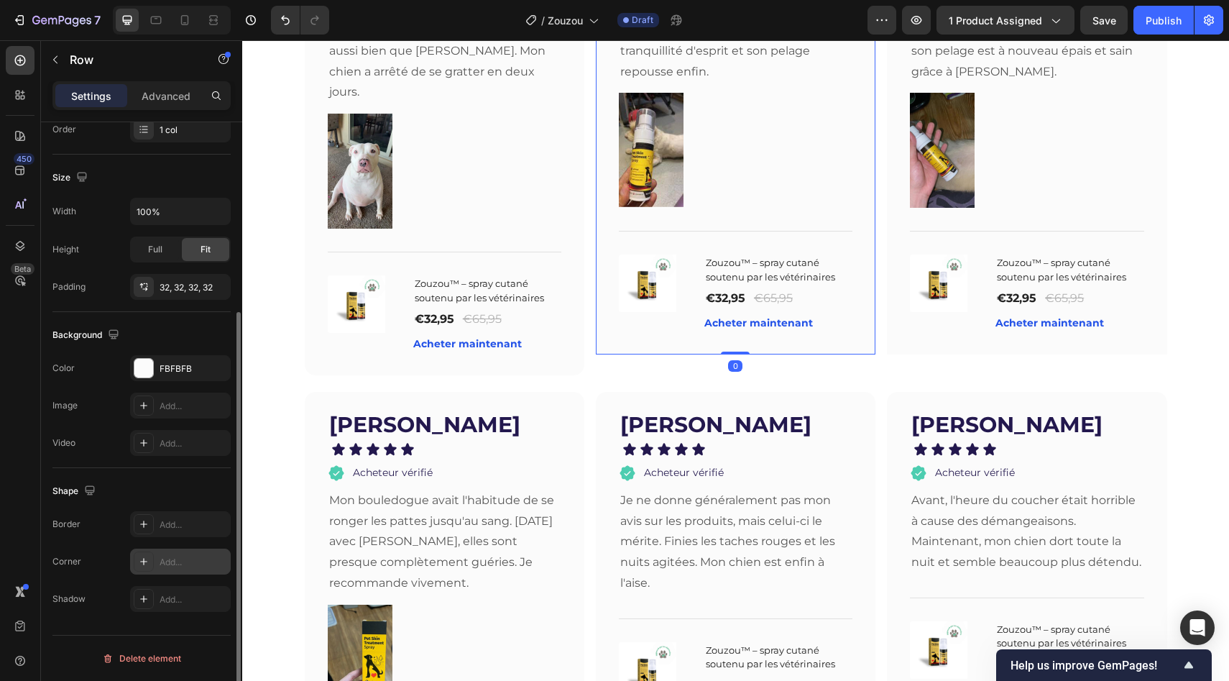
click at [171, 556] on div "Add..." at bounding box center [194, 562] width 68 height 13
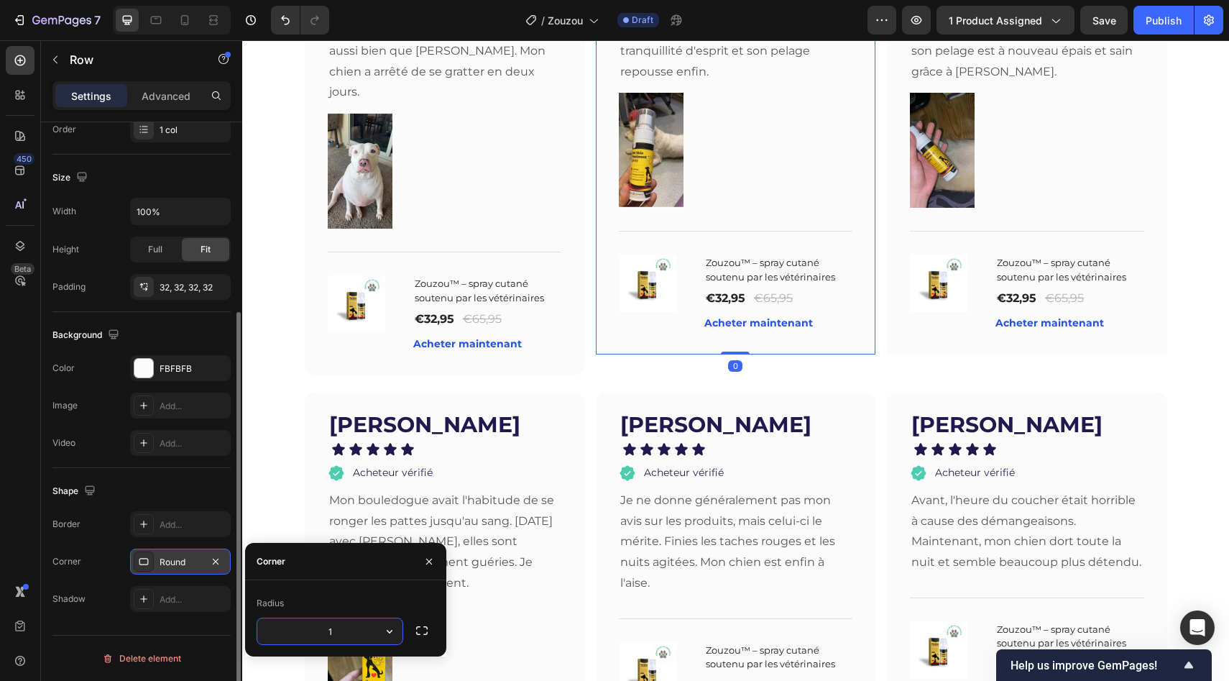
type input "15"
click at [899, 351] on div "Nora D Text block Icon Icon Icon Icon Icon Icon List Acheteur vérifié Item List…" at bounding box center [1027, 118] width 280 height 474
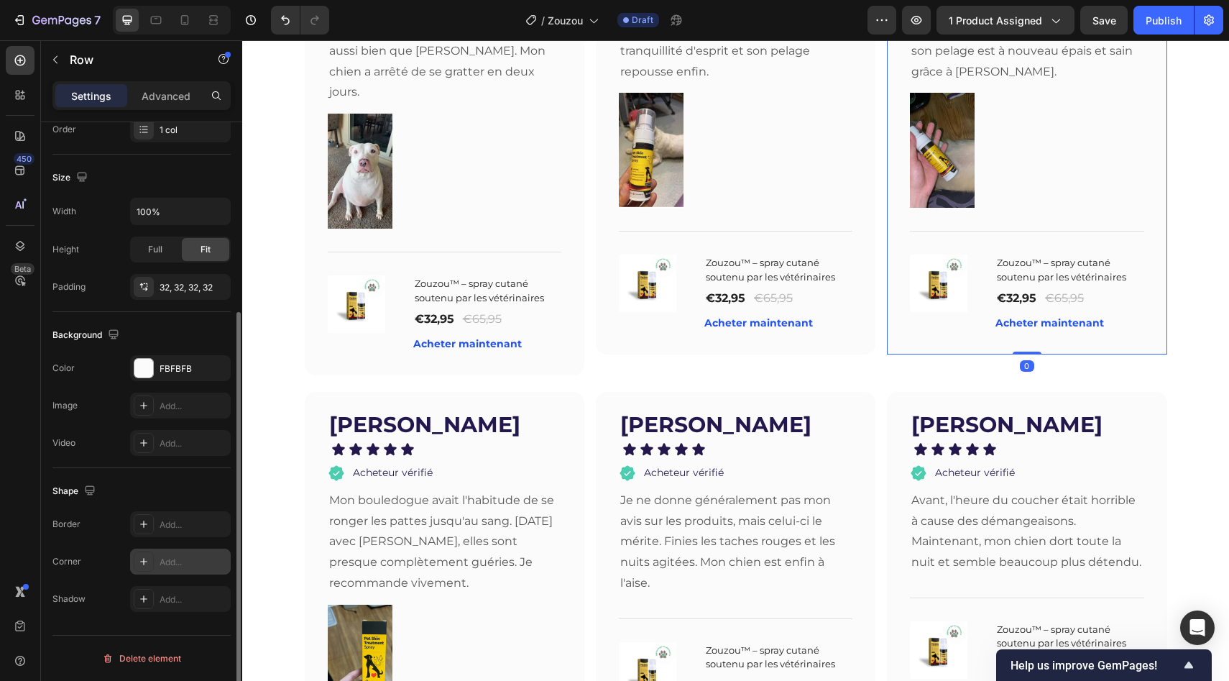
click at [152, 564] on div at bounding box center [144, 561] width 20 height 20
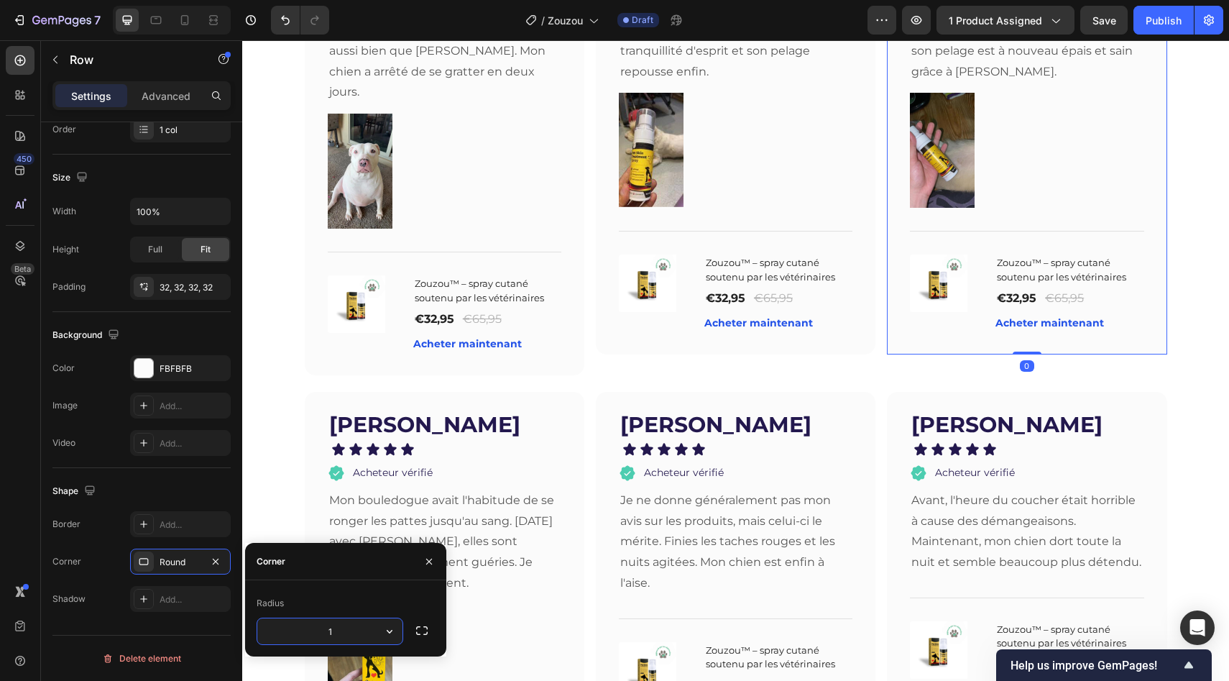
type input "15"
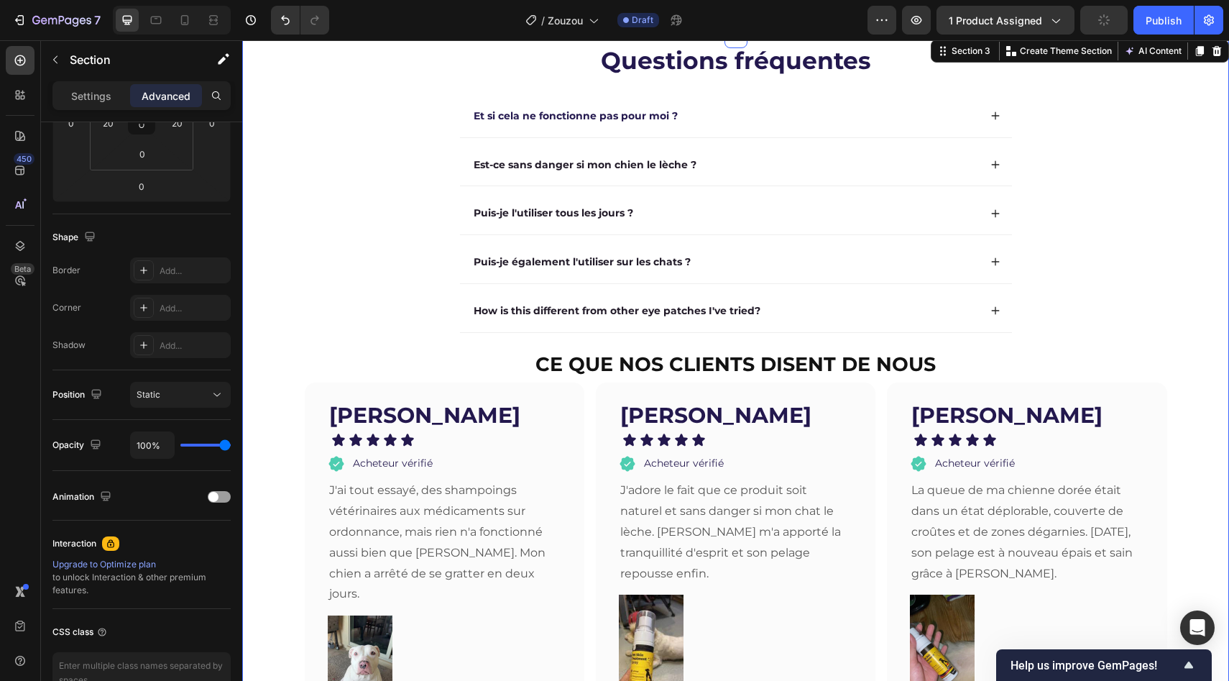
scroll to position [0, 0]
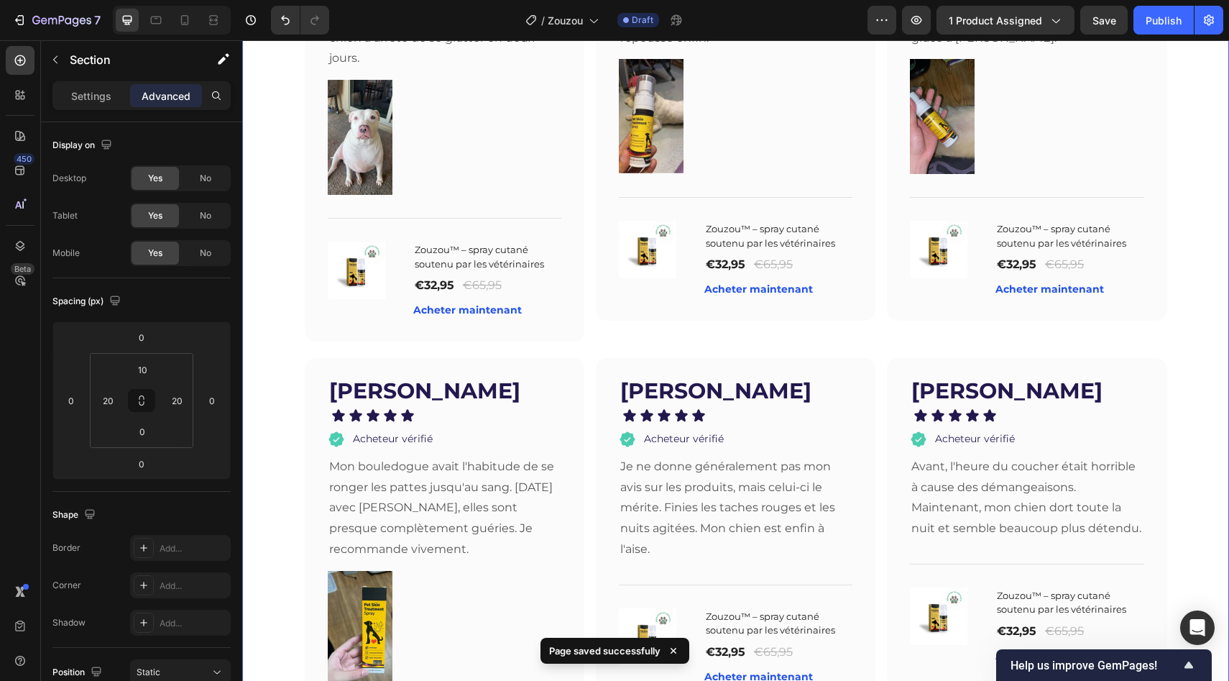
click at [289, 274] on div "Questions fréquentes Heading Et si cela ne fonctionne pas pour moi ? Est-ce san…" at bounding box center [736, 170] width 958 height 1324
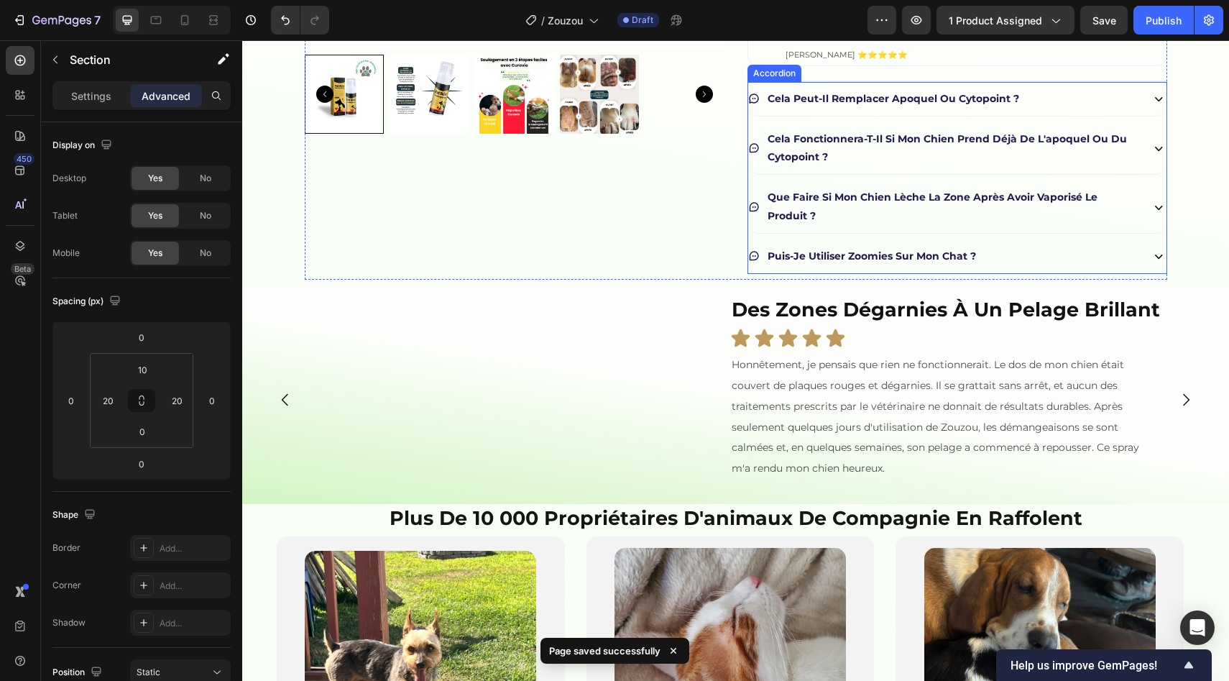
scroll to position [404, 0]
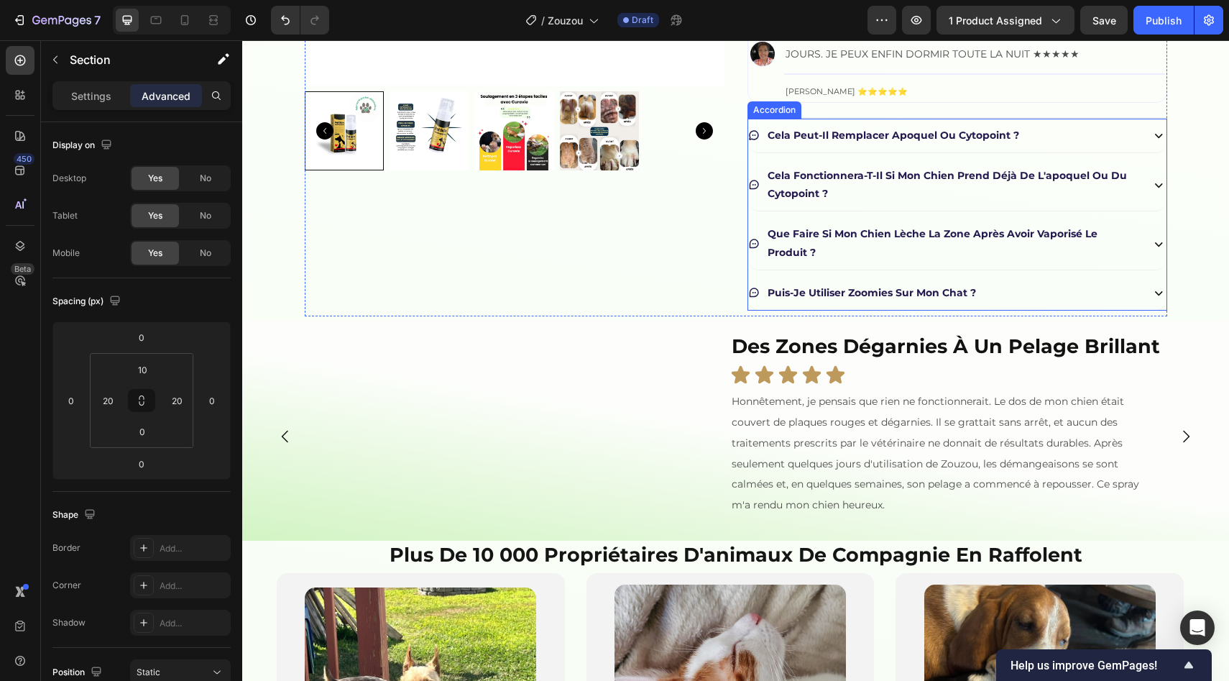
click at [863, 261] on p "que faire si mon chien lèche la zone après avoir vaporisé le produit ?" at bounding box center [952, 243] width 369 height 36
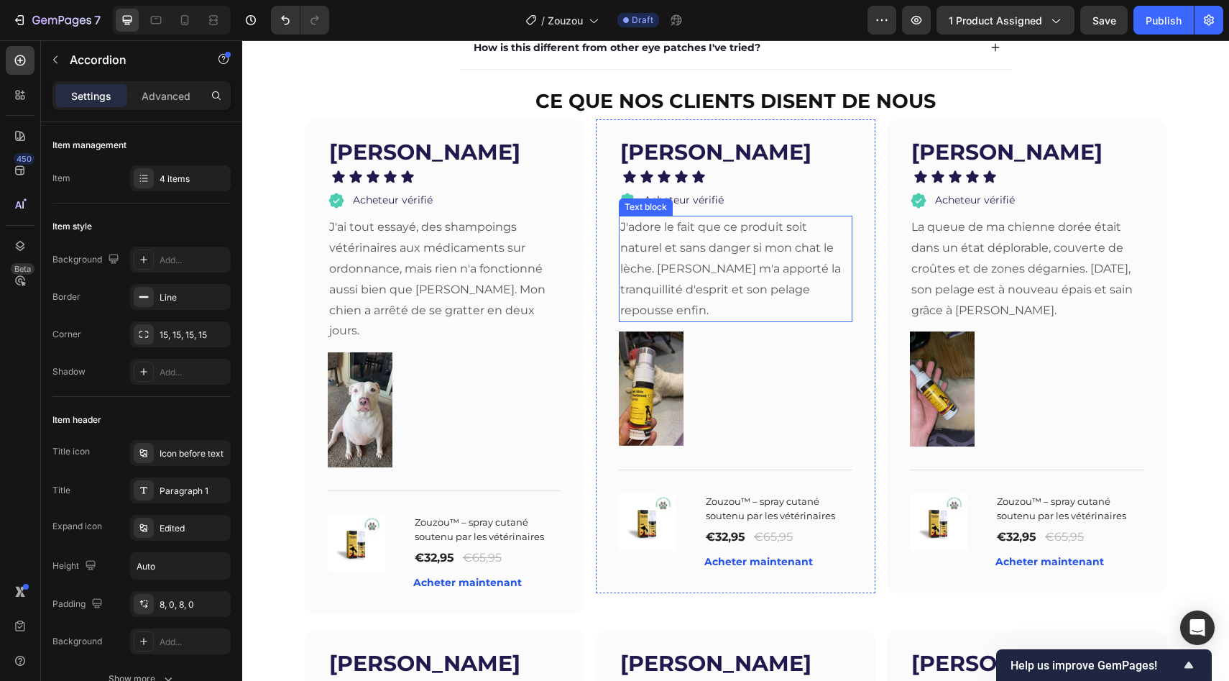
scroll to position [2221, 0]
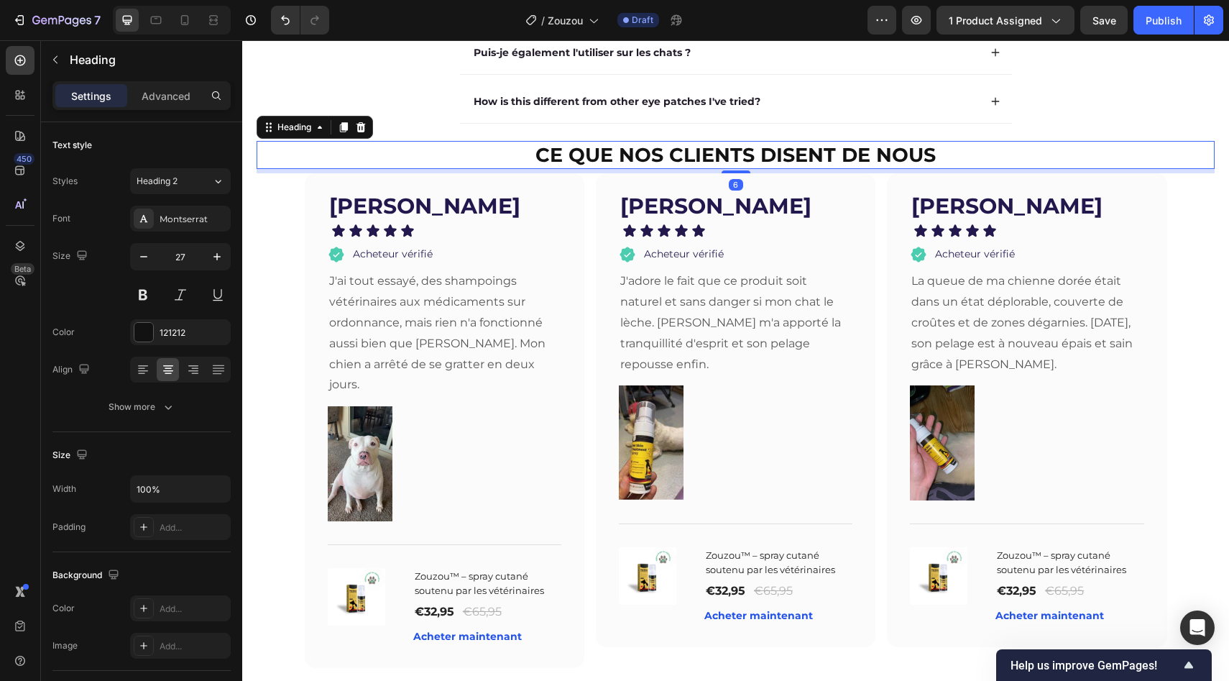
click at [274, 160] on h2 "ce que nos clients disent de nous" at bounding box center [736, 155] width 958 height 28
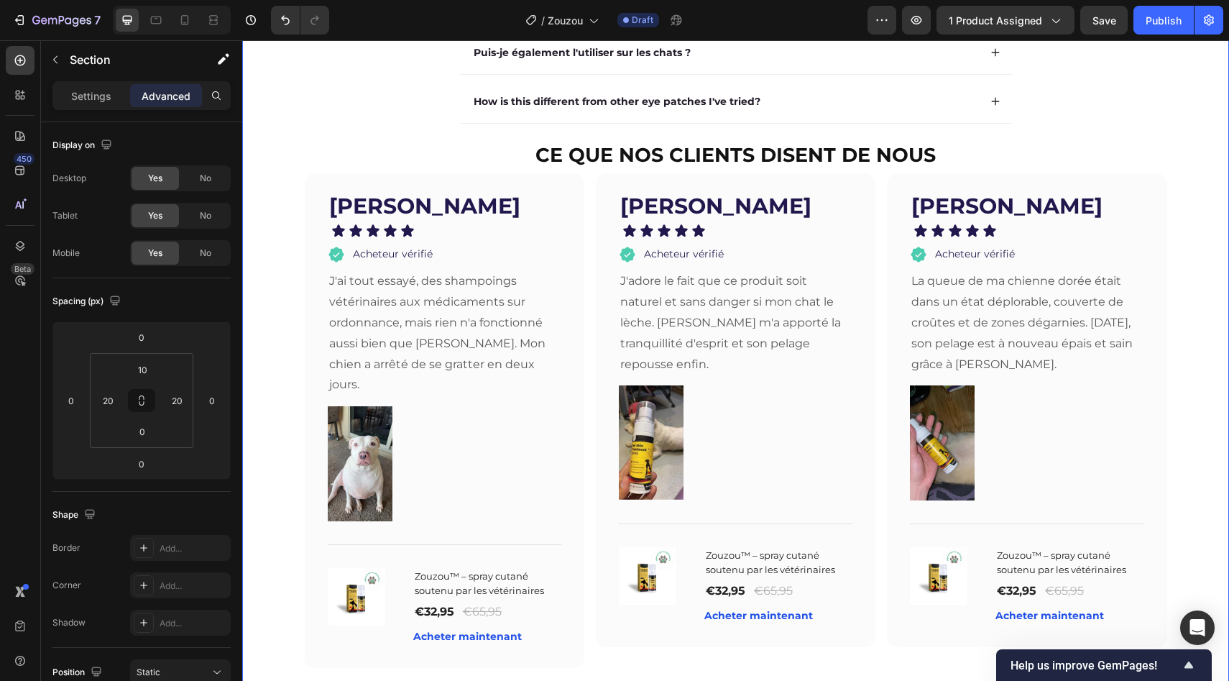
click at [263, 181] on div "Questions fréquentes Heading Et si cela ne fonctionne pas pour moi ? Est-ce san…" at bounding box center [736, 497] width 958 height 1324
click at [255, 181] on div "Questions fréquentes Heading Et si cela ne fonctionne pas pour moi ? Est-ce san…" at bounding box center [735, 492] width 987 height 1331
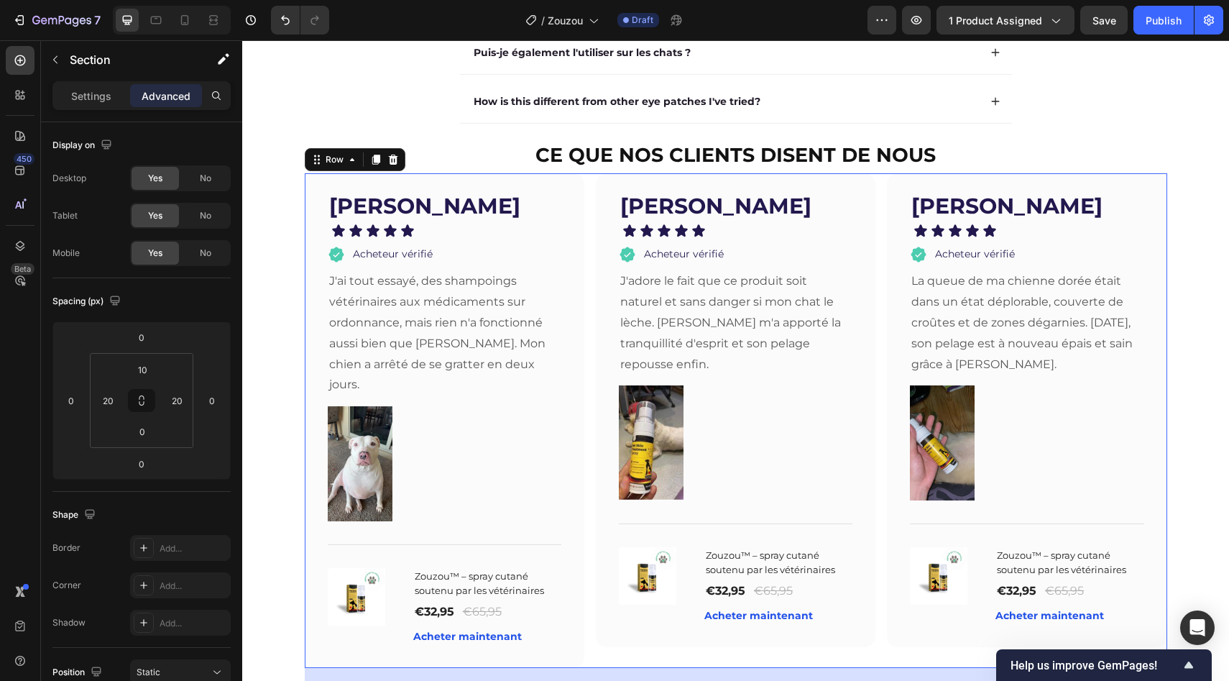
click at [579, 216] on div "[PERSON_NAME] Text block Icon Icon Icon Icon Icon Icon List Acheteur vérifié It…" at bounding box center [736, 420] width 863 height 495
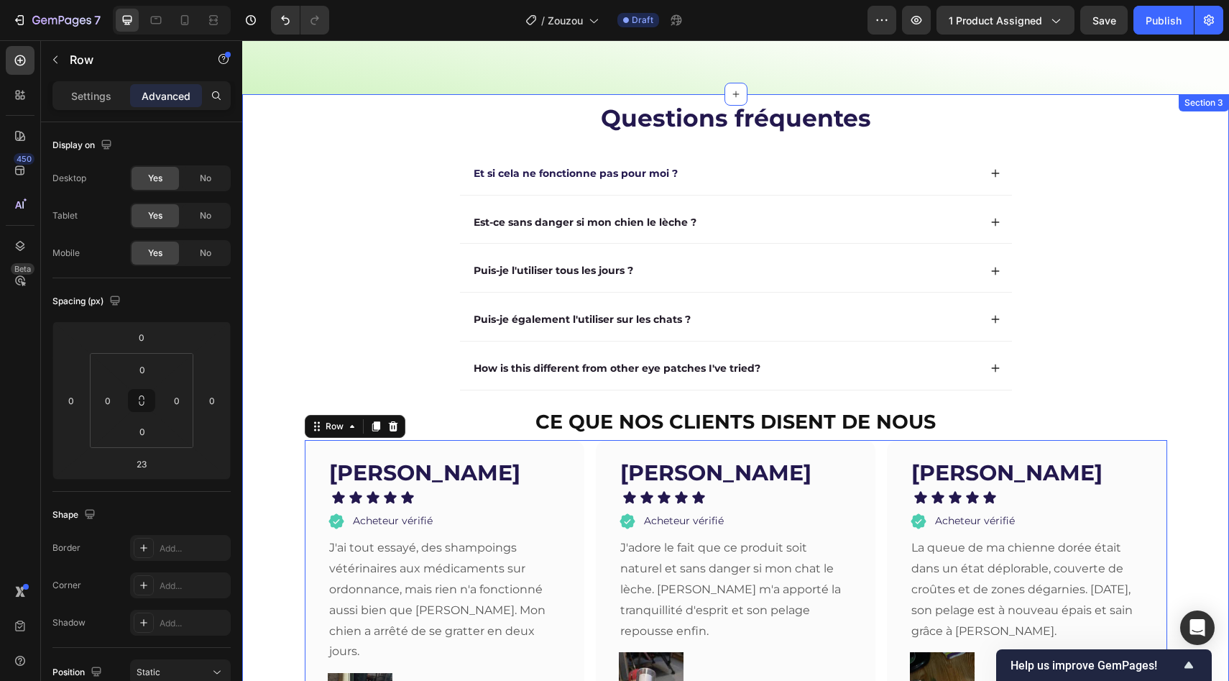
scroll to position [1898, 0]
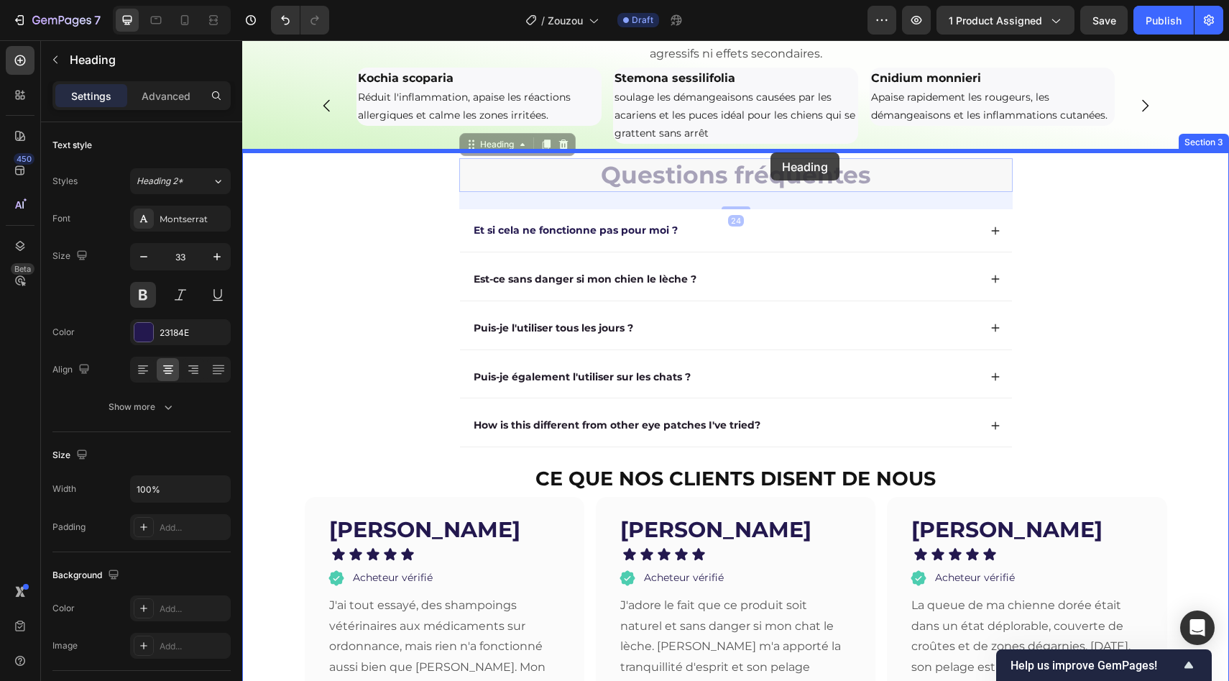
drag, startPoint x: 771, startPoint y: 179, endPoint x: 771, endPoint y: 152, distance: 26.6
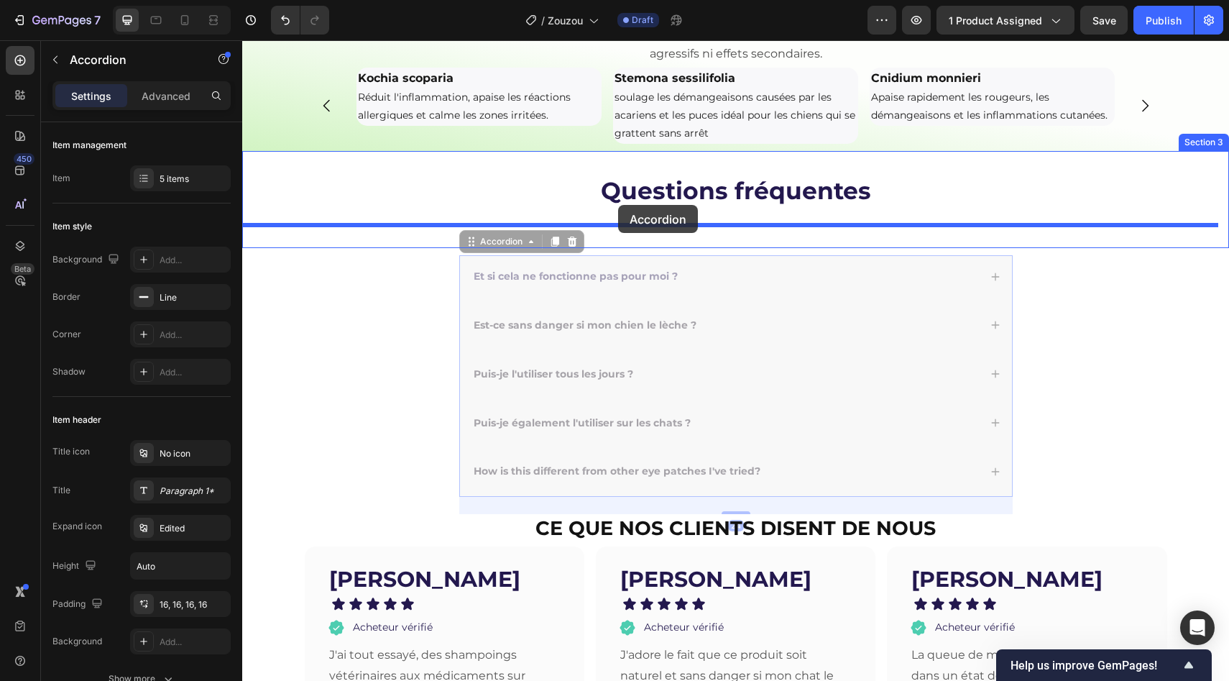
drag, startPoint x: 486, startPoint y: 249, endPoint x: 618, endPoint y: 205, distance: 139.6
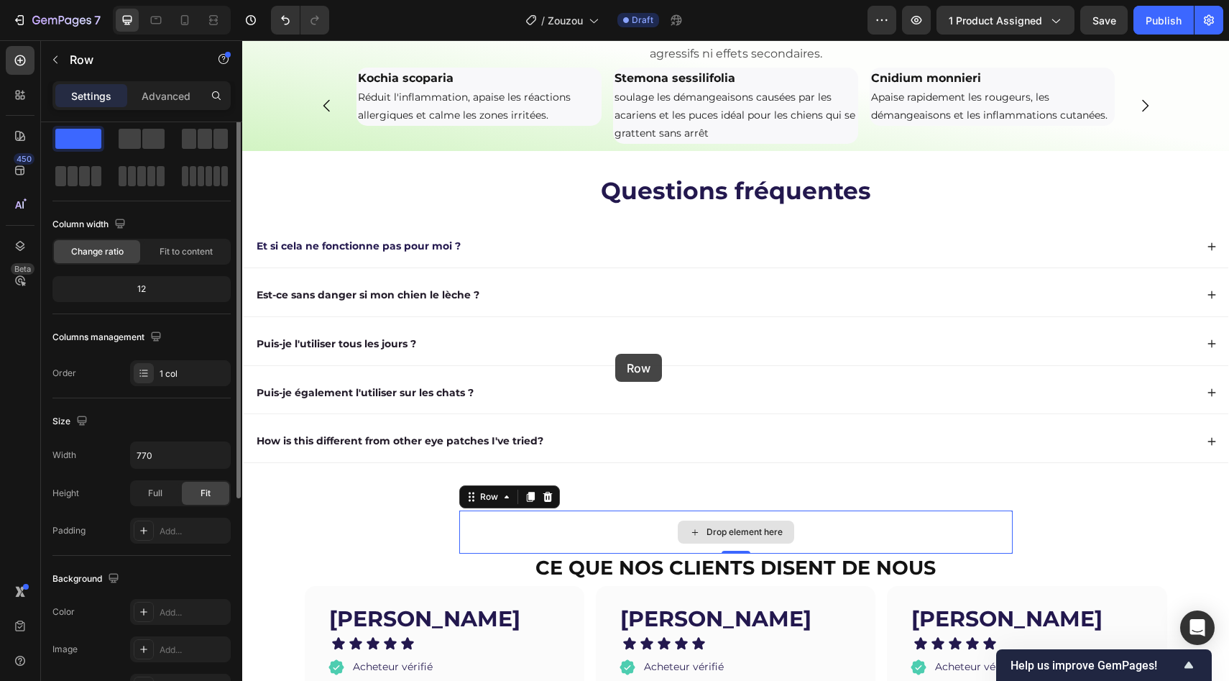
scroll to position [0, 0]
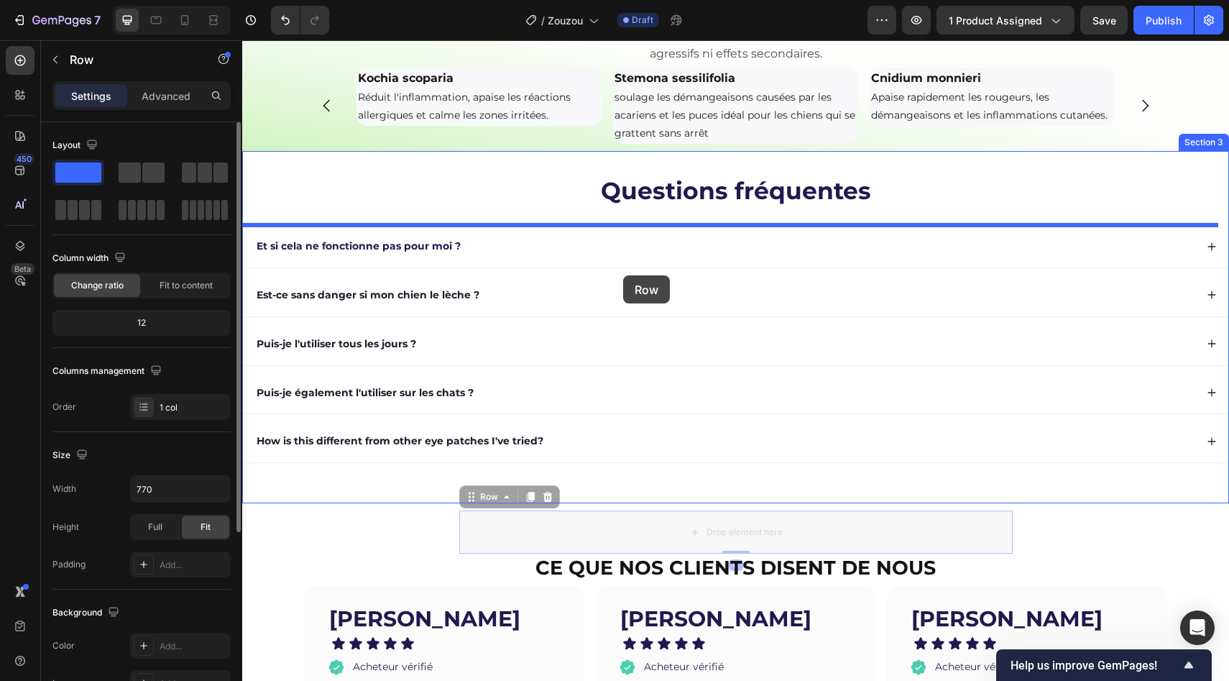
drag, startPoint x: 543, startPoint y: 533, endPoint x: 622, endPoint y: 269, distance: 275.4
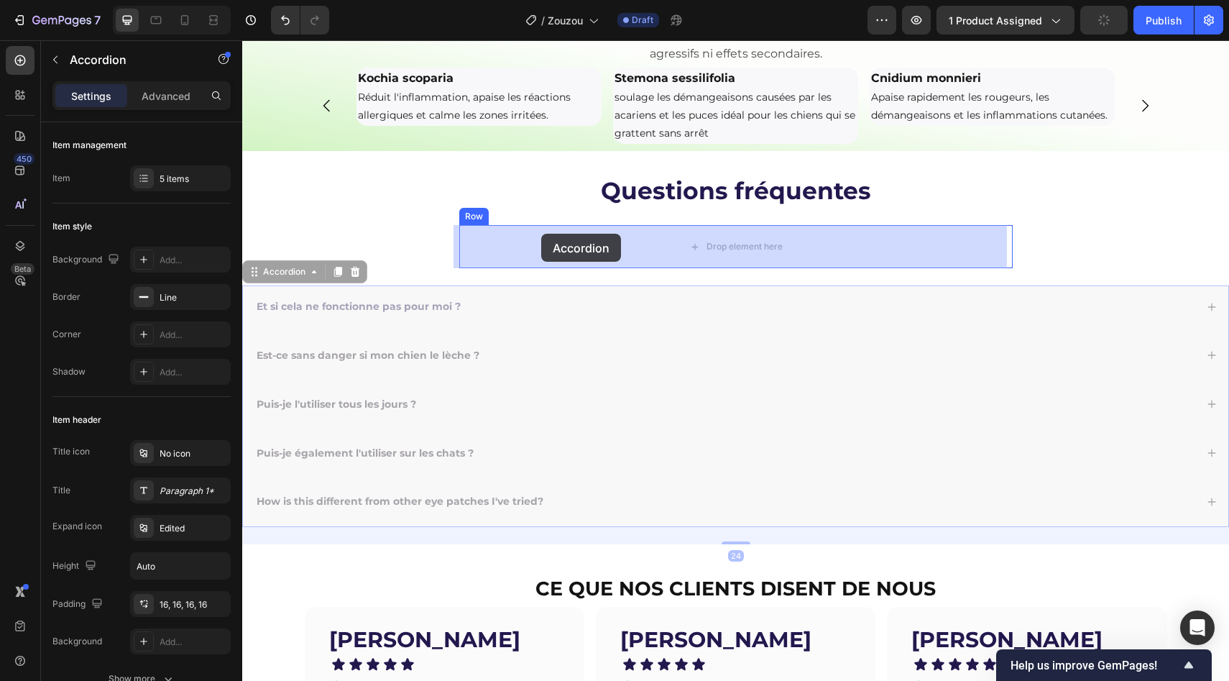
drag, startPoint x: 262, startPoint y: 282, endPoint x: 546, endPoint y: 233, distance: 288.1
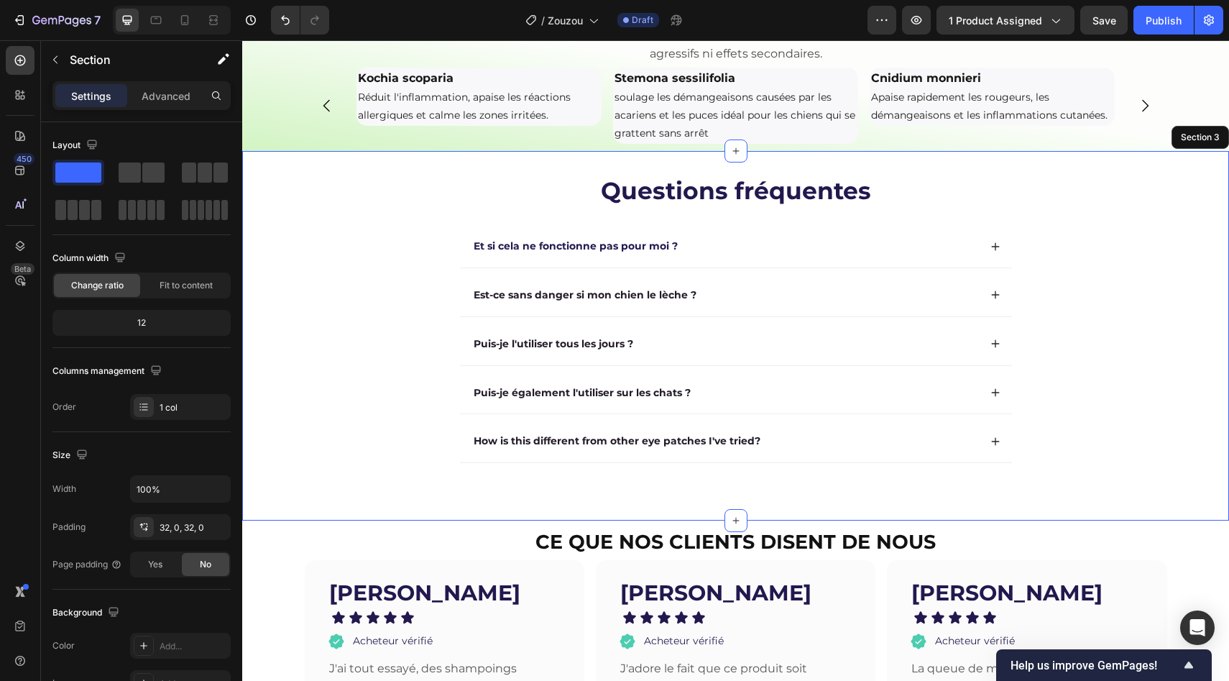
click at [523, 492] on div "Questions fréquentes Heading Et si cela ne fonctionne pas pour moi ? Est-ce san…" at bounding box center [735, 335] width 987 height 323
click at [162, 87] on div "Advanced" at bounding box center [166, 95] width 72 height 23
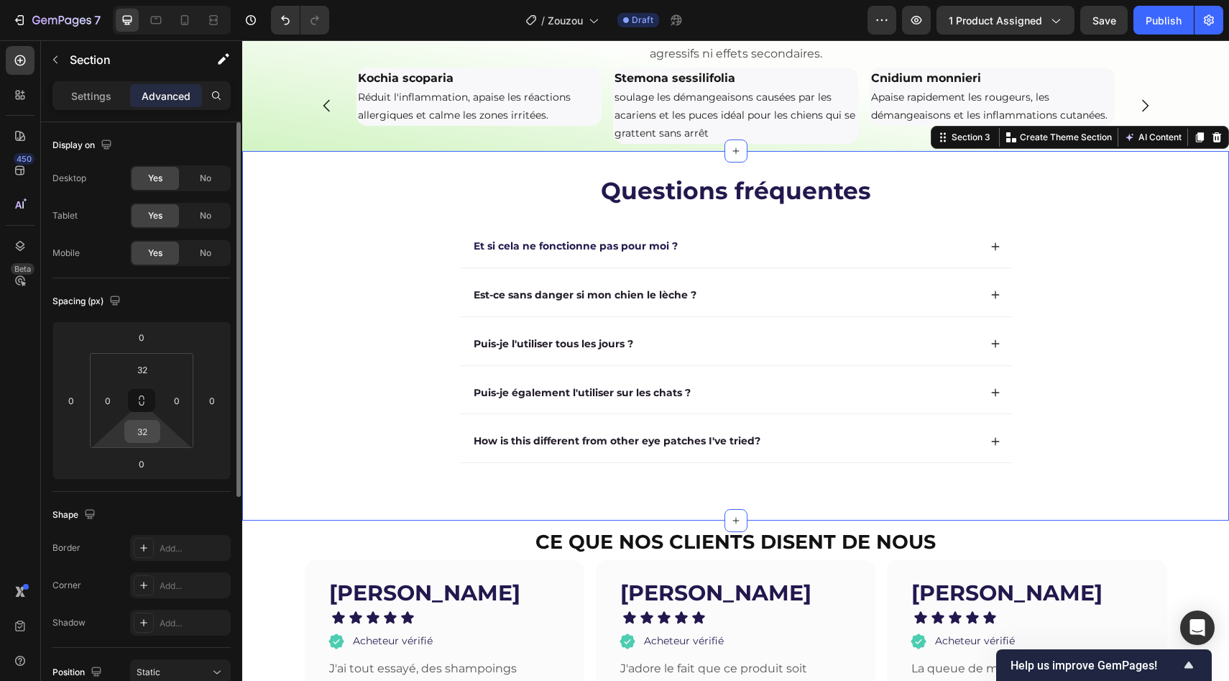
click at [137, 428] on input "32" at bounding box center [142, 431] width 29 height 22
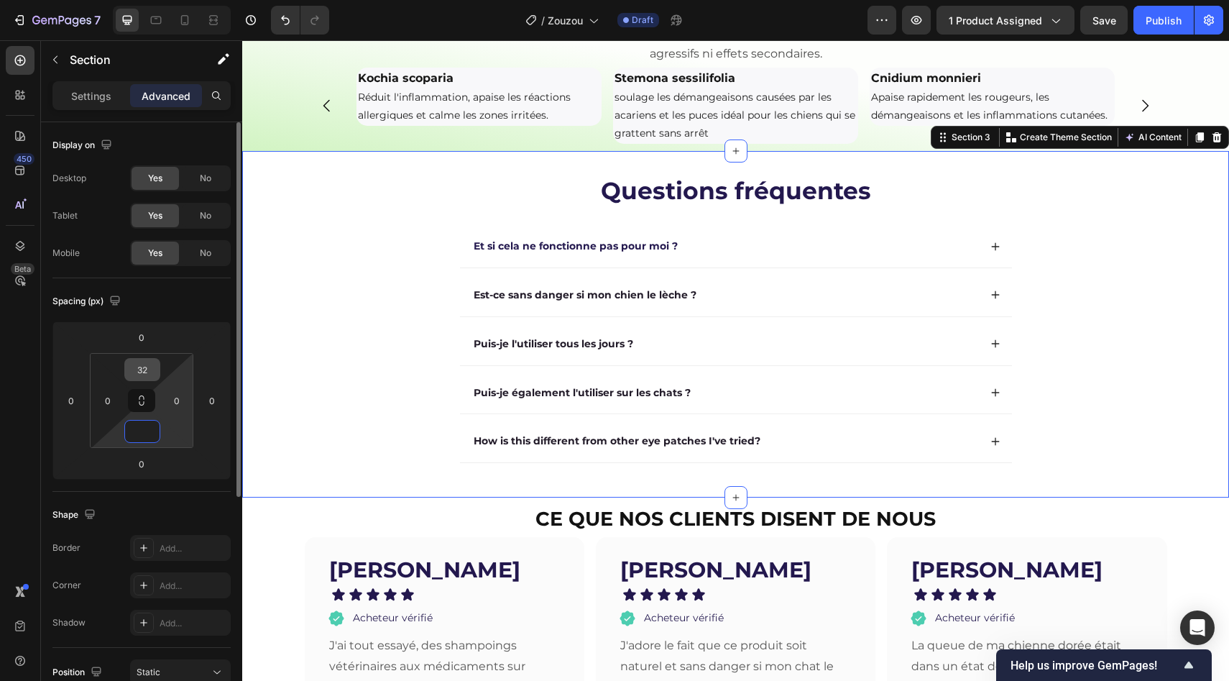
type input "0"
click at [144, 368] on input "32" at bounding box center [142, 370] width 29 height 22
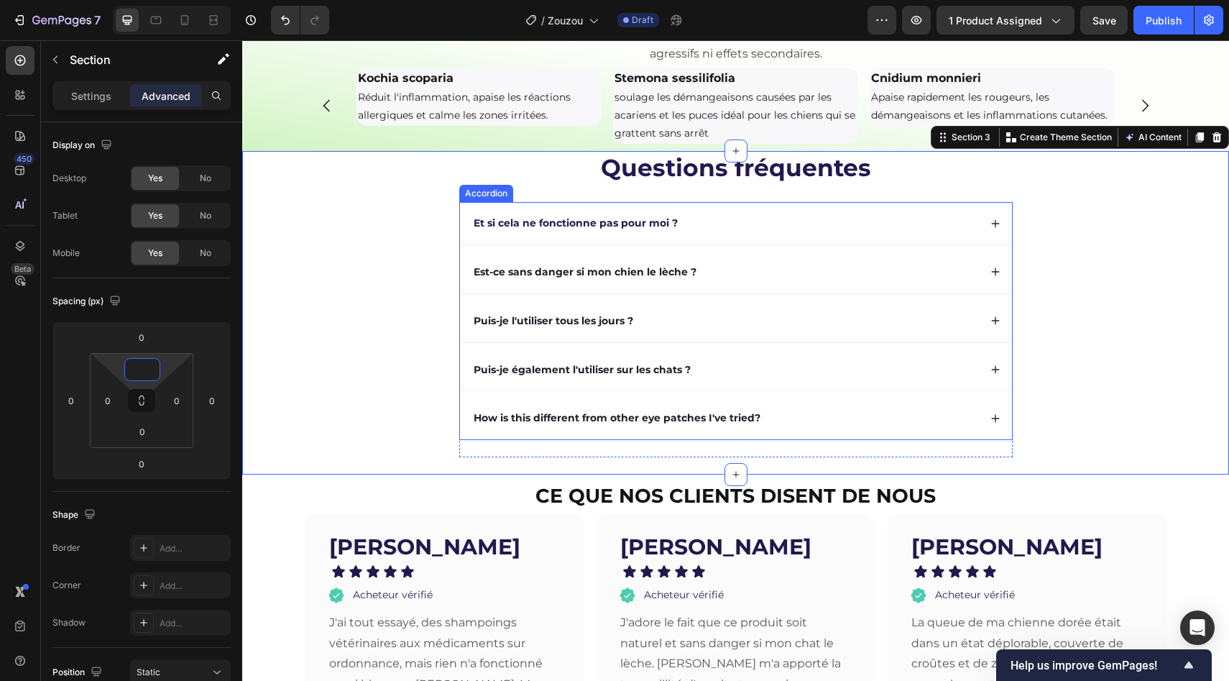
scroll to position [2007, 0]
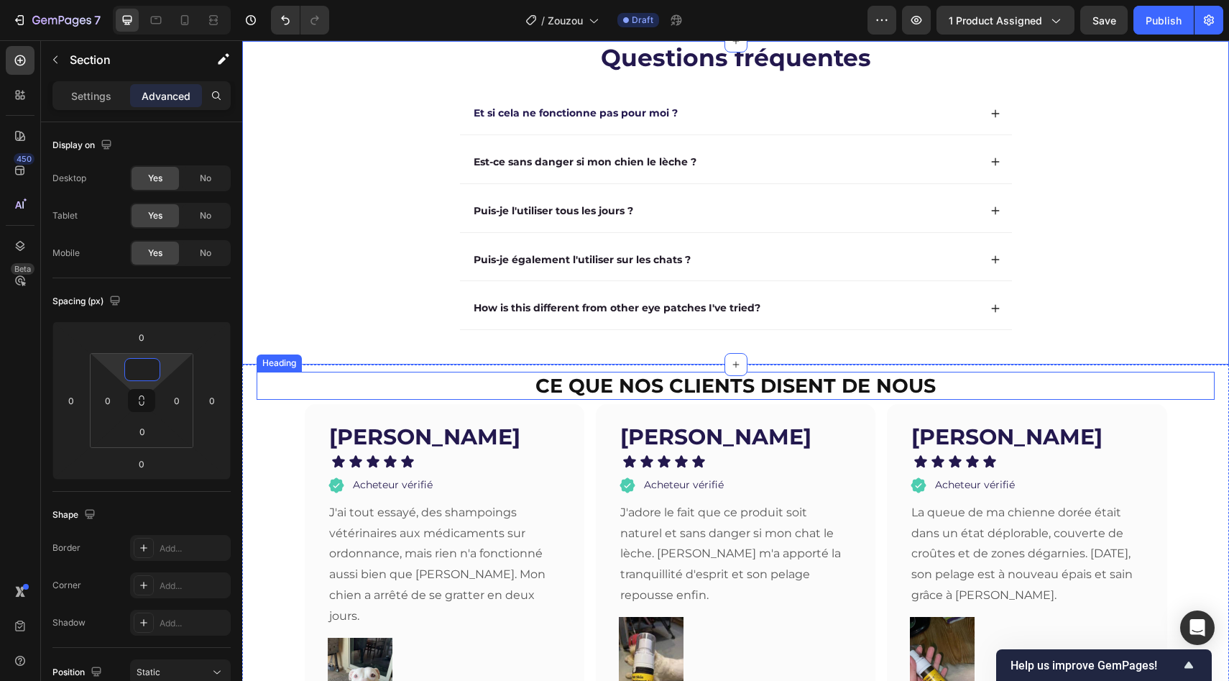
click at [269, 388] on h2 "ce que nos clients disent de nous" at bounding box center [736, 386] width 958 height 28
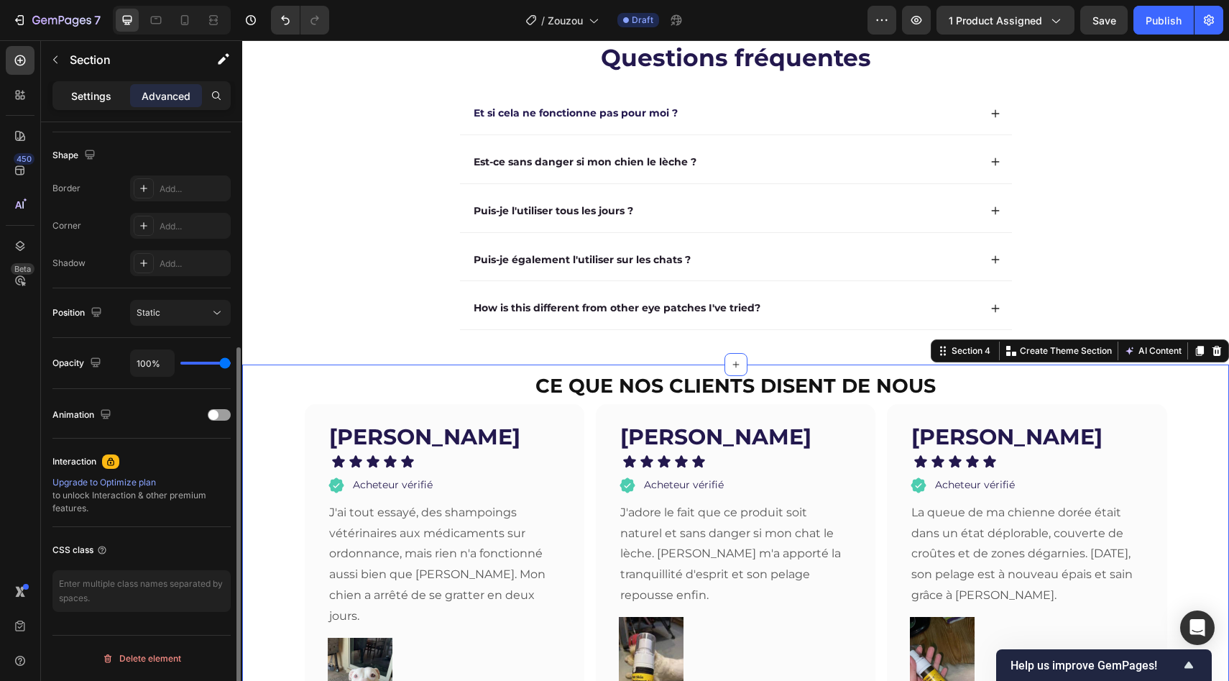
click at [86, 85] on div "Settings" at bounding box center [91, 95] width 72 height 23
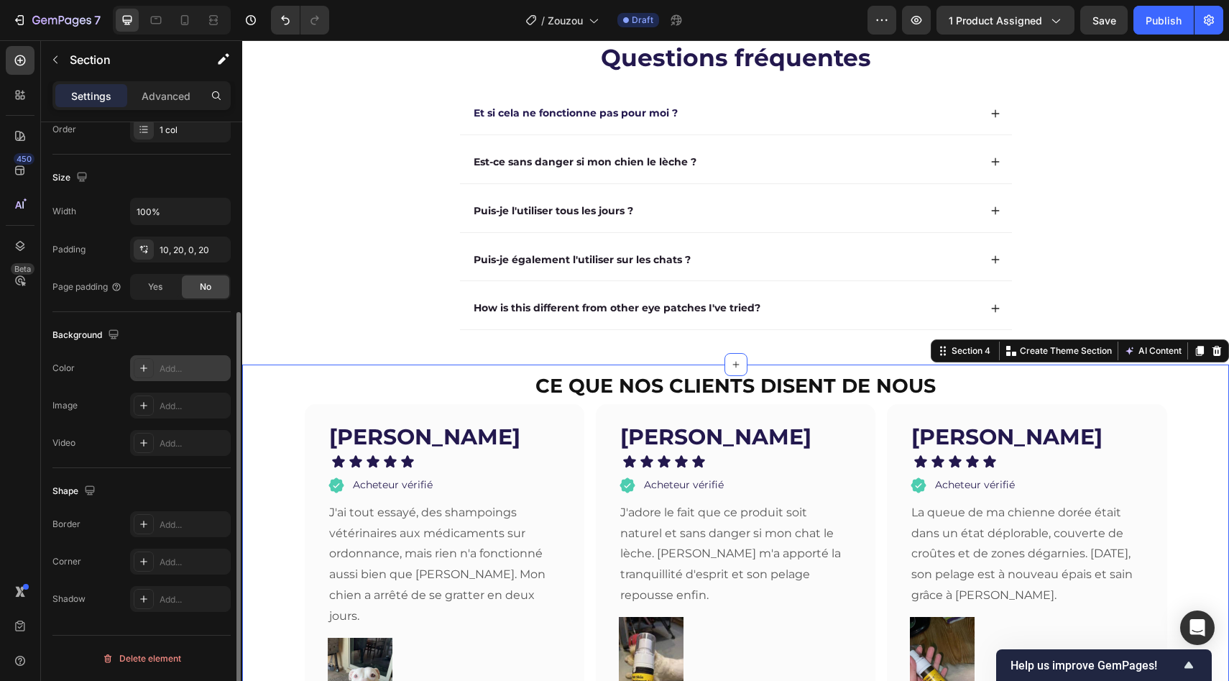
click at [169, 380] on div "Add..." at bounding box center [180, 368] width 101 height 26
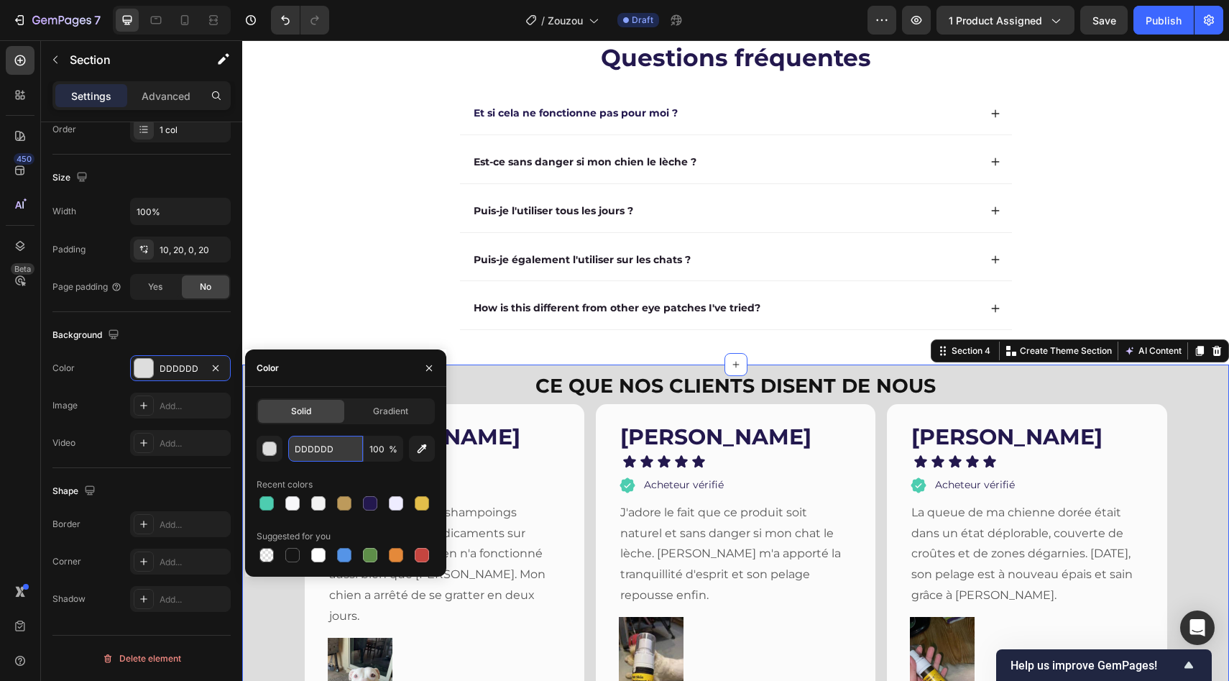
click at [335, 454] on input "DDDDDD" at bounding box center [325, 449] width 75 height 26
paste input "#F7F7FF"
type input "#F7F7FF"
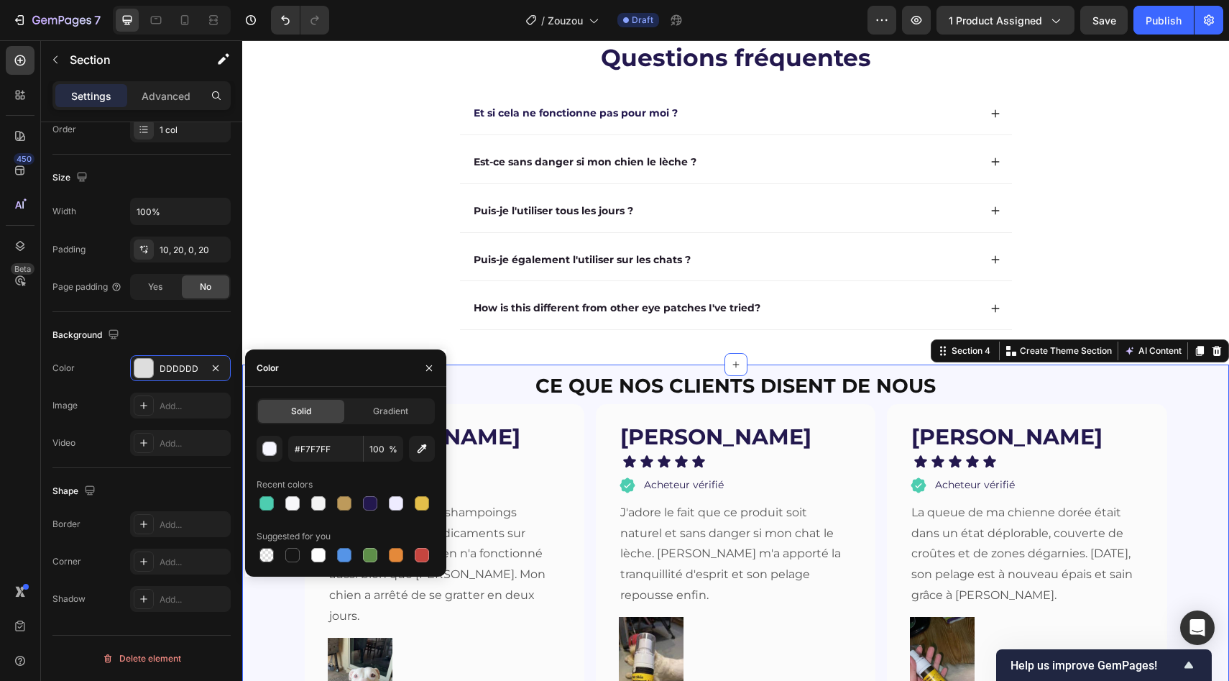
click at [339, 246] on div "Questions fréquentes Heading Et si cela ne fonctionne pas pour moi ? Est-ce san…" at bounding box center [735, 202] width 987 height 323
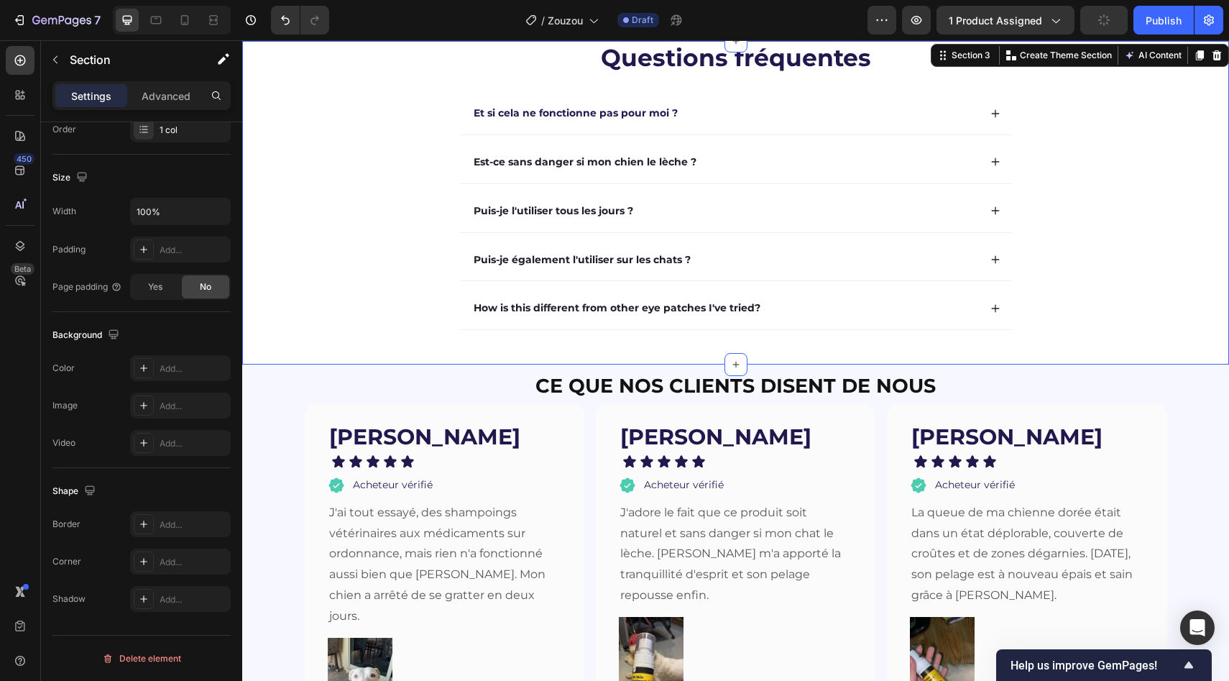
click at [1164, 254] on div "Questions fréquentes Heading Et si cela ne fonctionne pas pour moi ? Est-ce san…" at bounding box center [735, 202] width 987 height 323
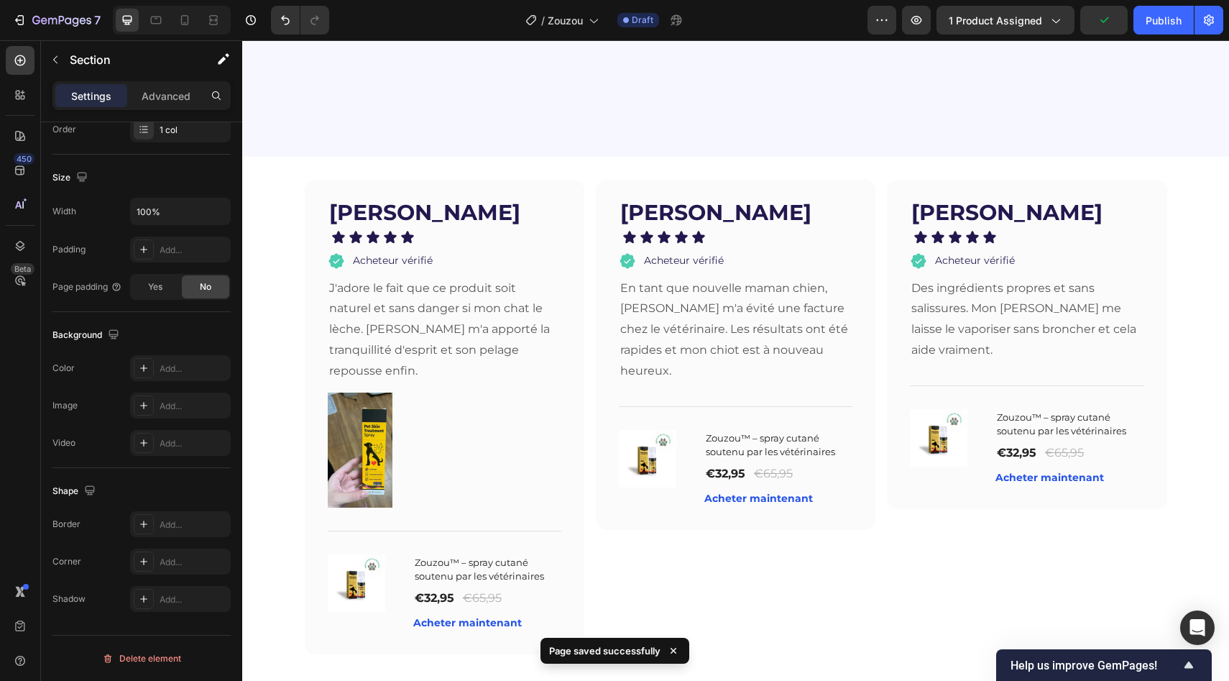
scroll to position [3397, 0]
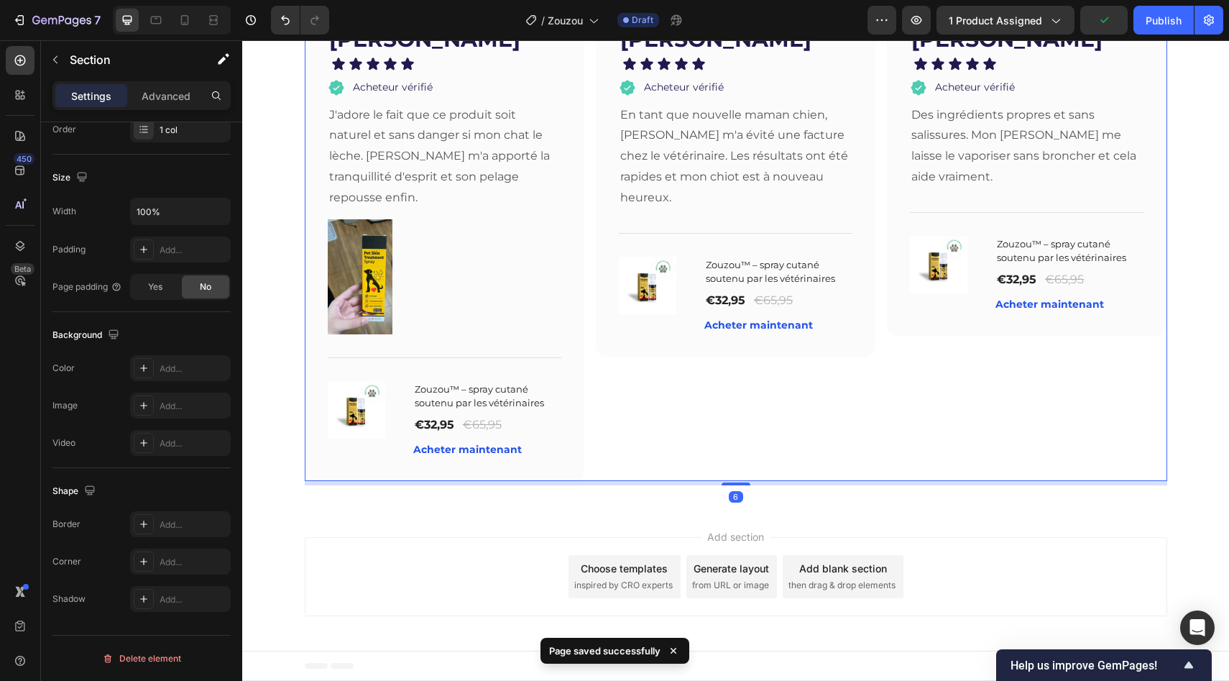
click at [1052, 381] on div "Maya R Text block Icon Icon Icon Icon Icon Icon List Acheteur vérifié Item List…" at bounding box center [1027, 243] width 280 height 474
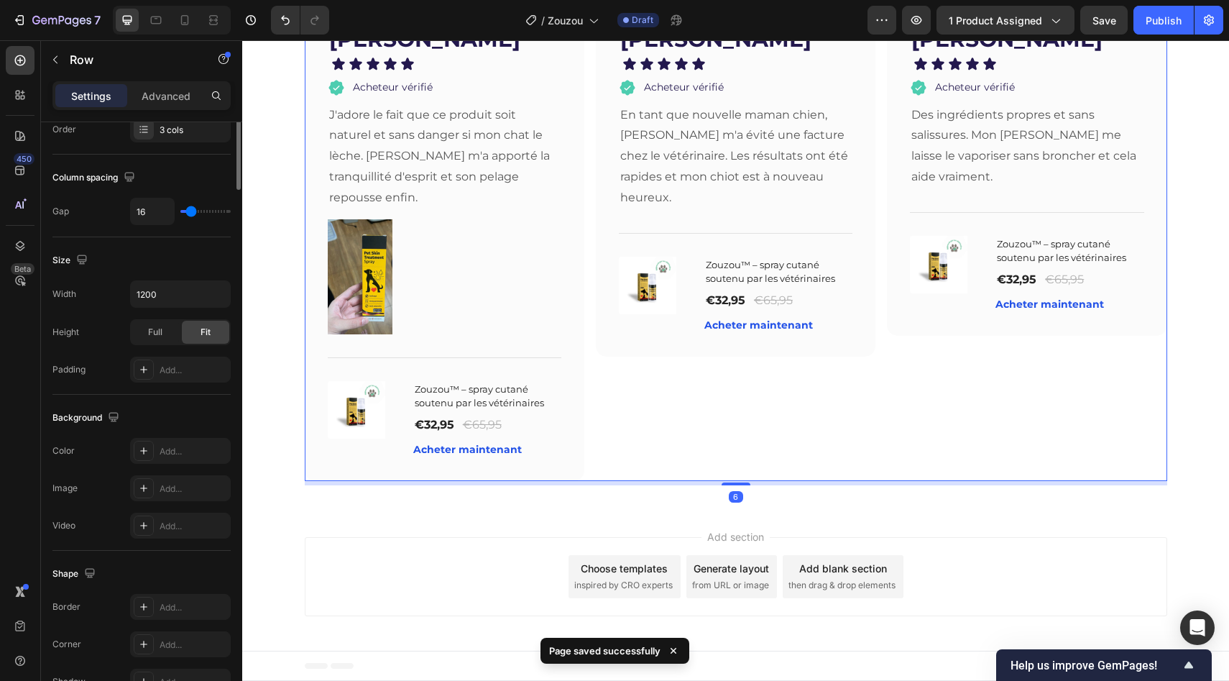
scroll to position [0, 0]
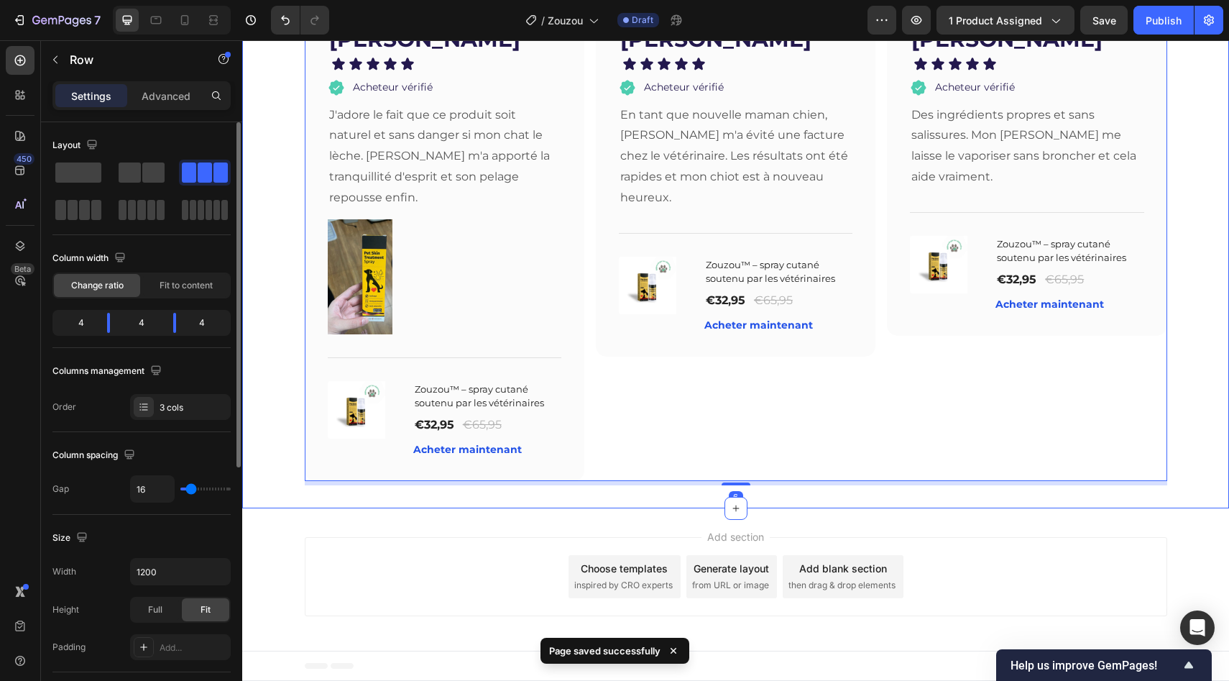
click at [1198, 411] on div "[PERSON_NAME] Text block Icon Icon Icon Icon Icon Icon List Acheteur vérifié It…" at bounding box center [735, 245] width 987 height 479
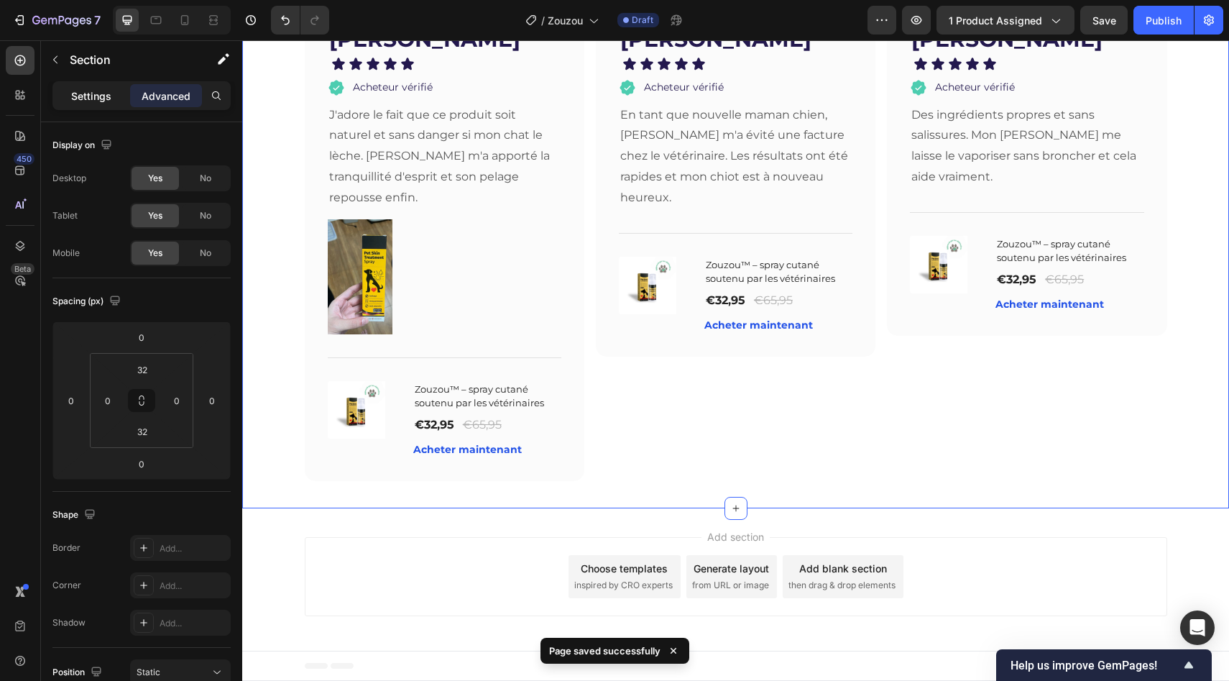
click at [81, 98] on p "Settings" at bounding box center [91, 95] width 40 height 15
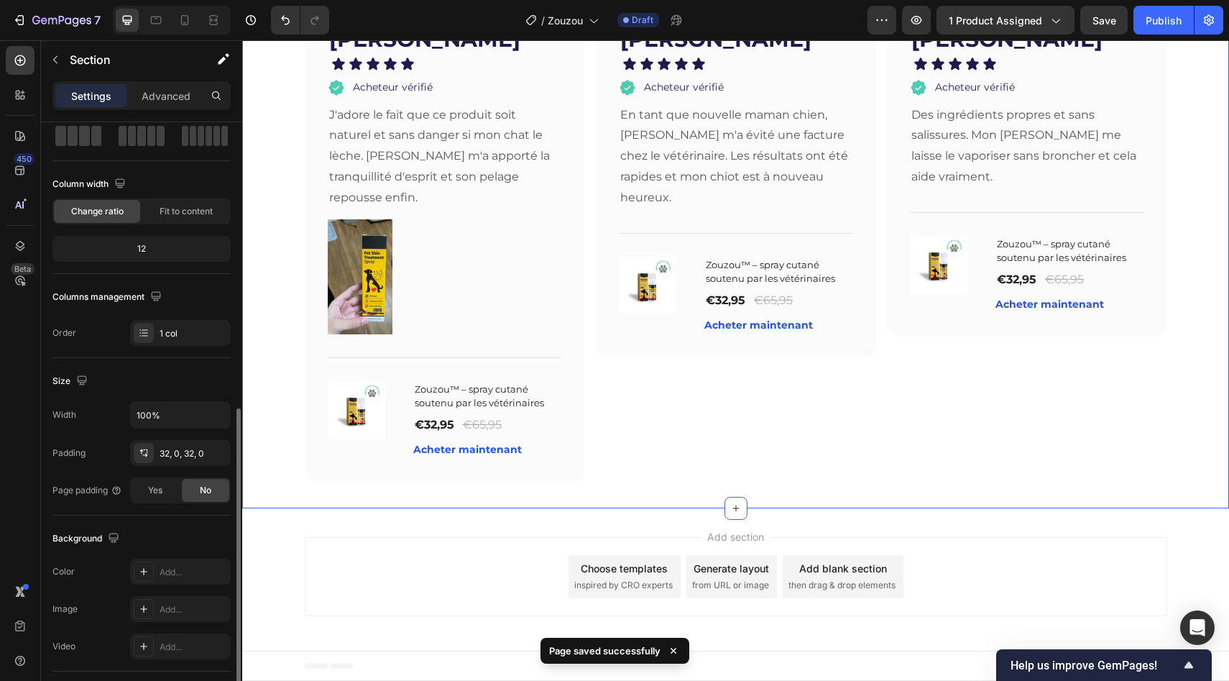
scroll to position [214, 0]
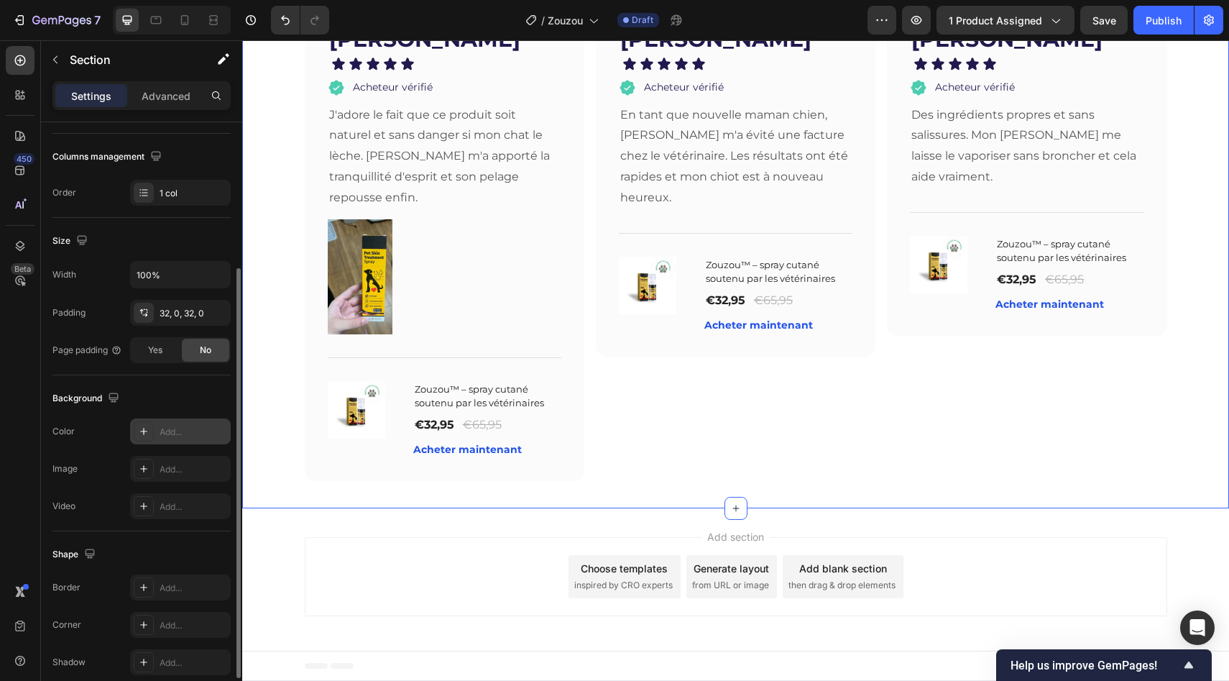
click at [173, 430] on div "Add..." at bounding box center [194, 432] width 68 height 13
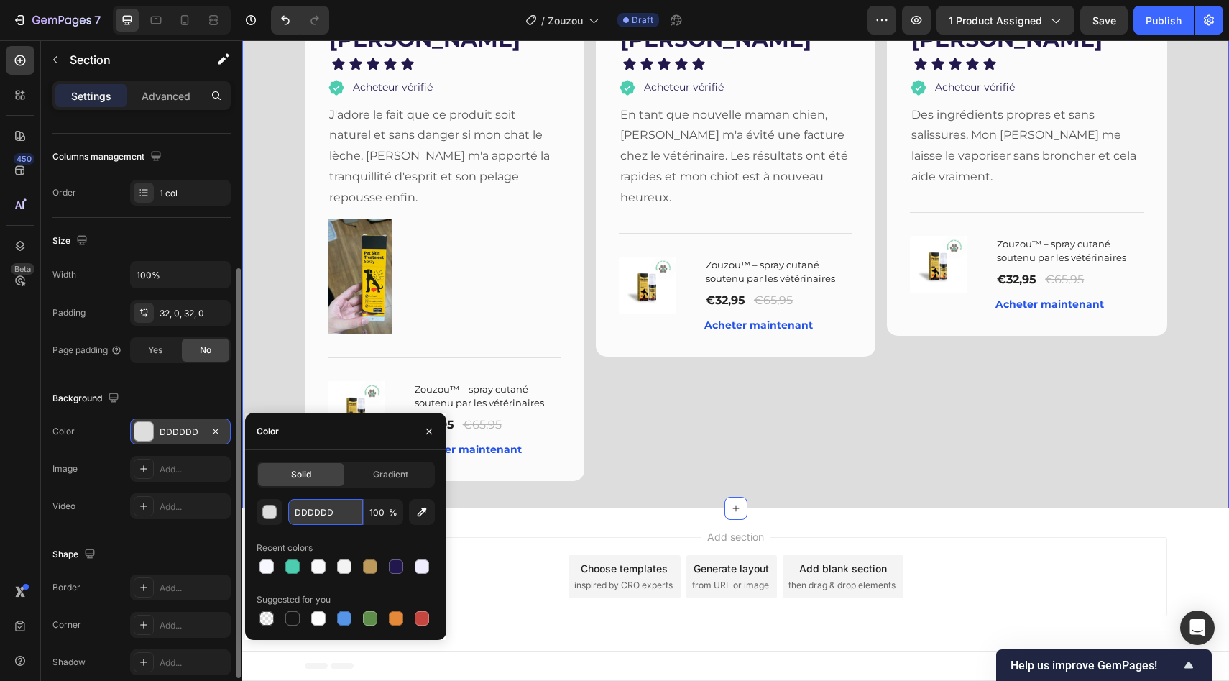
click at [334, 508] on input "DDDDDD" at bounding box center [325, 512] width 75 height 26
paste input "#F7F7FF"
type input "#F7F7FF"
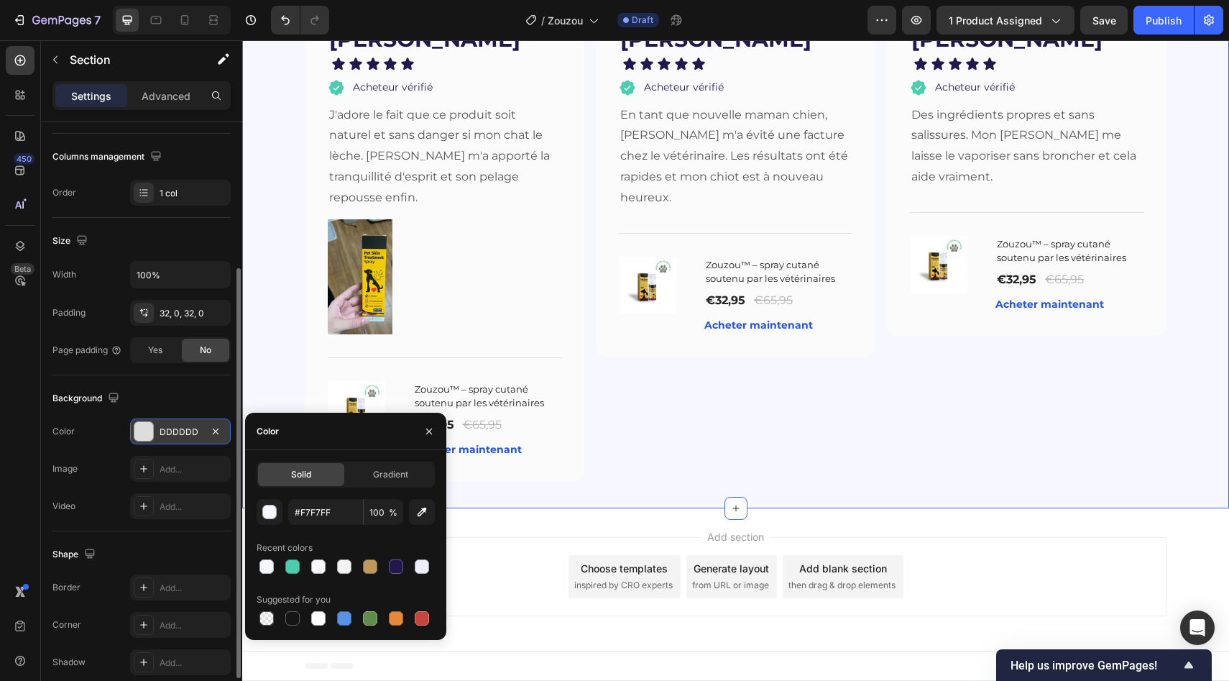
click at [257, 356] on div "[PERSON_NAME] Text block Icon Icon Icon Icon Icon Icon List Acheteur vérifié It…" at bounding box center [735, 245] width 987 height 479
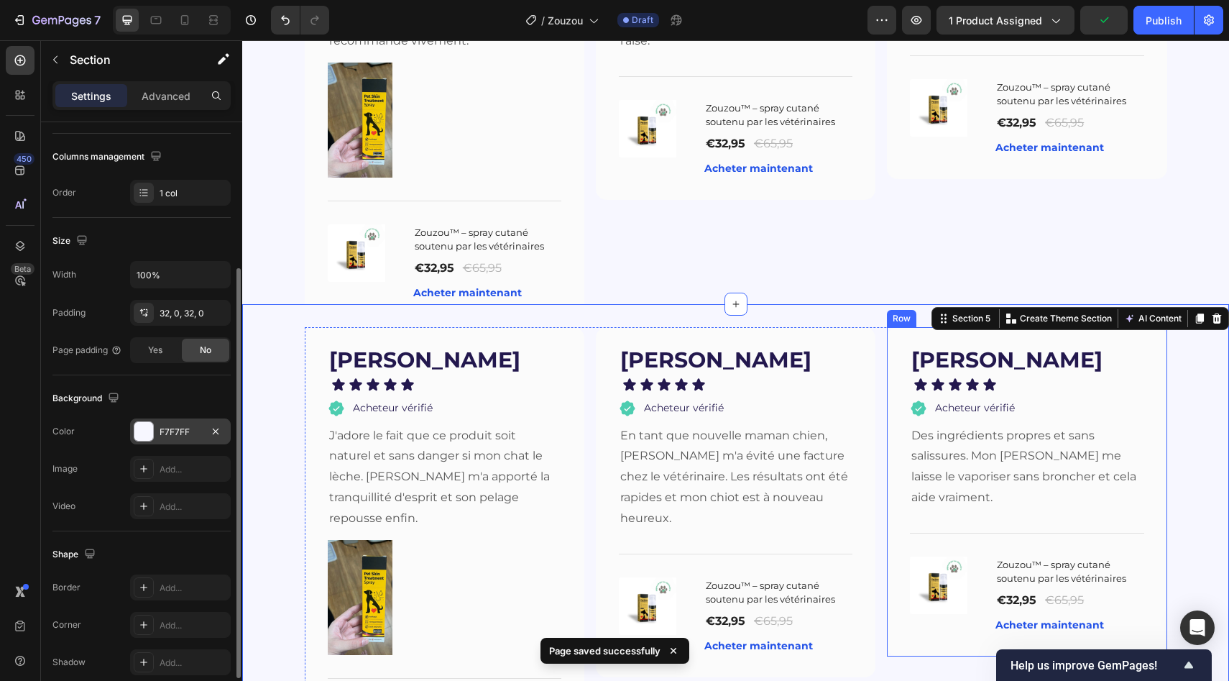
scroll to position [3030, 0]
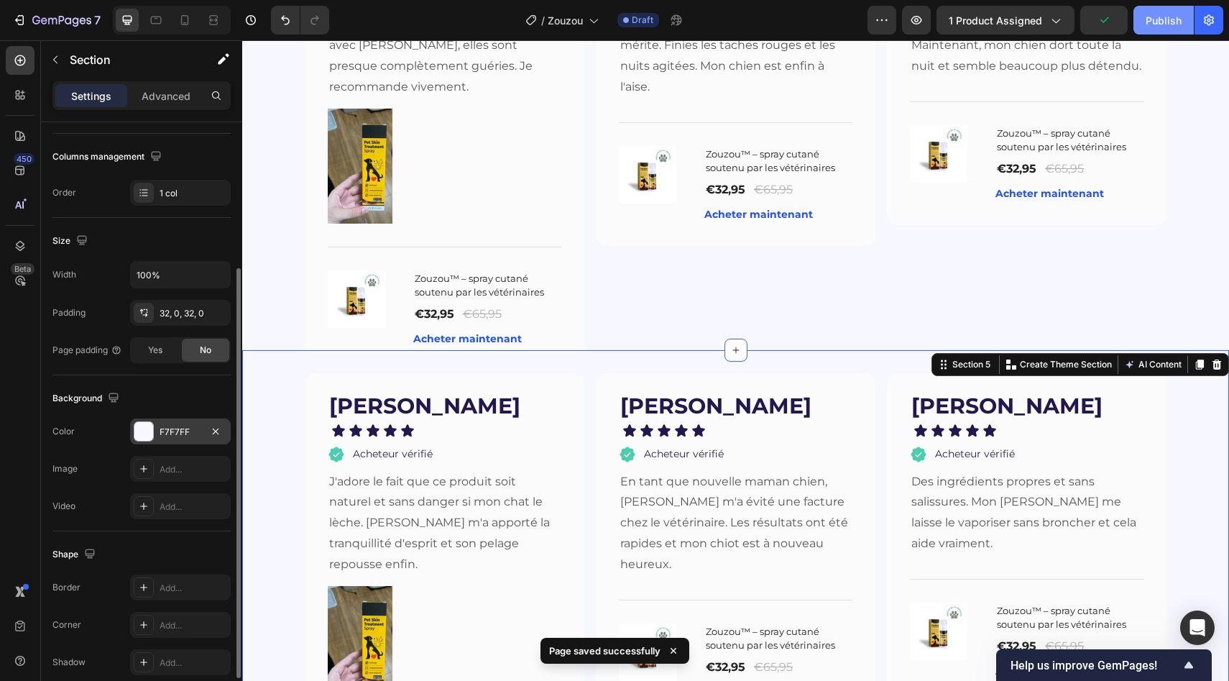
click at [1161, 29] on button "Publish" at bounding box center [1163, 20] width 60 height 29
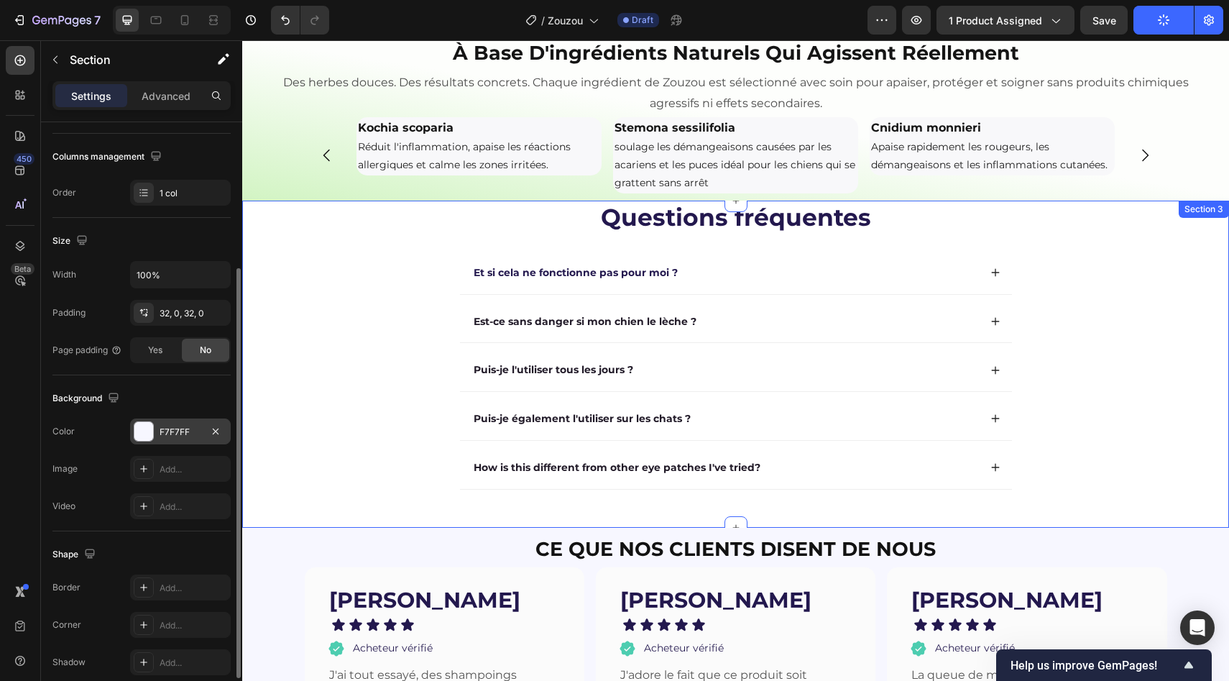
scroll to position [1801, 0]
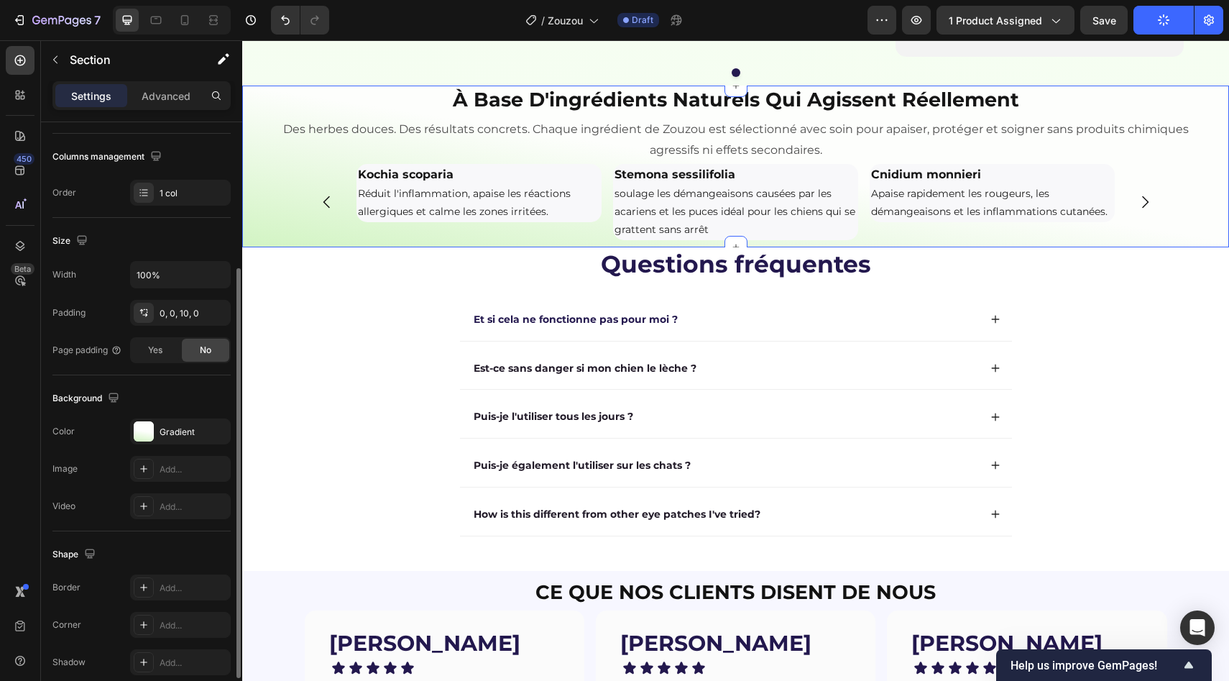
click at [1193, 142] on div "à base d'ingrédients naturels qui agissent réellement Heading Des herbes douces…" at bounding box center [735, 163] width 987 height 155
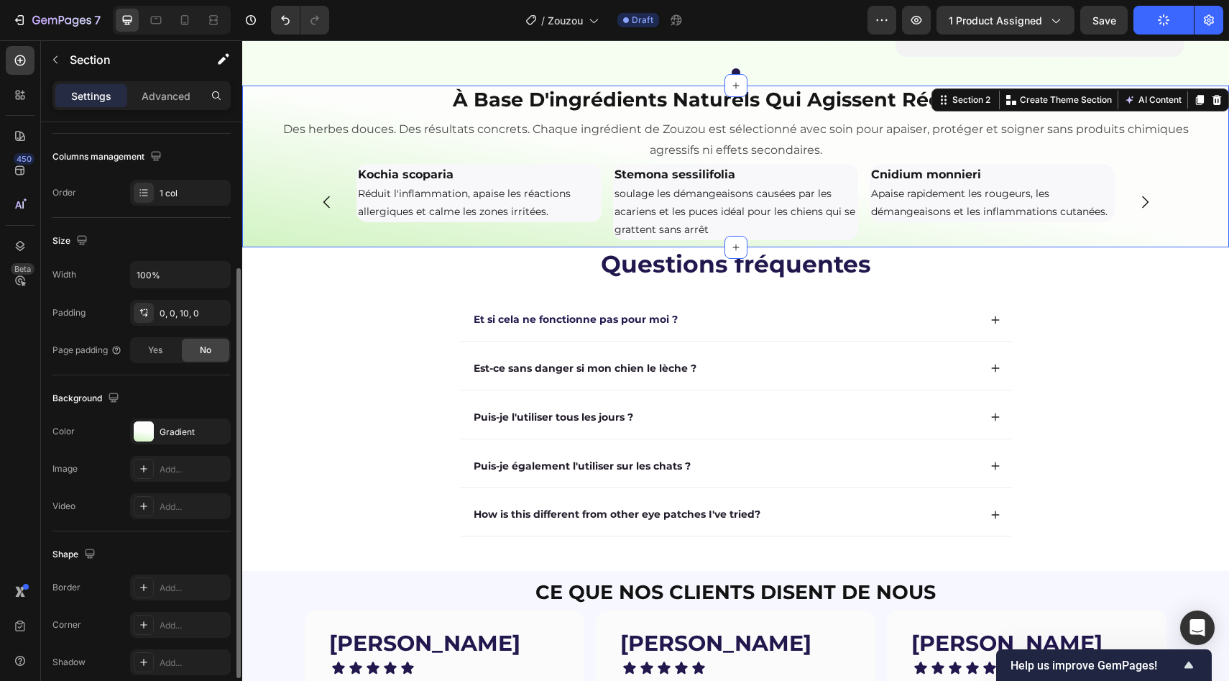
click at [1204, 223] on div "Kochia scoparia Réduit l'inflammation, apaise les réactions allergiques et calm…" at bounding box center [735, 202] width 987 height 76
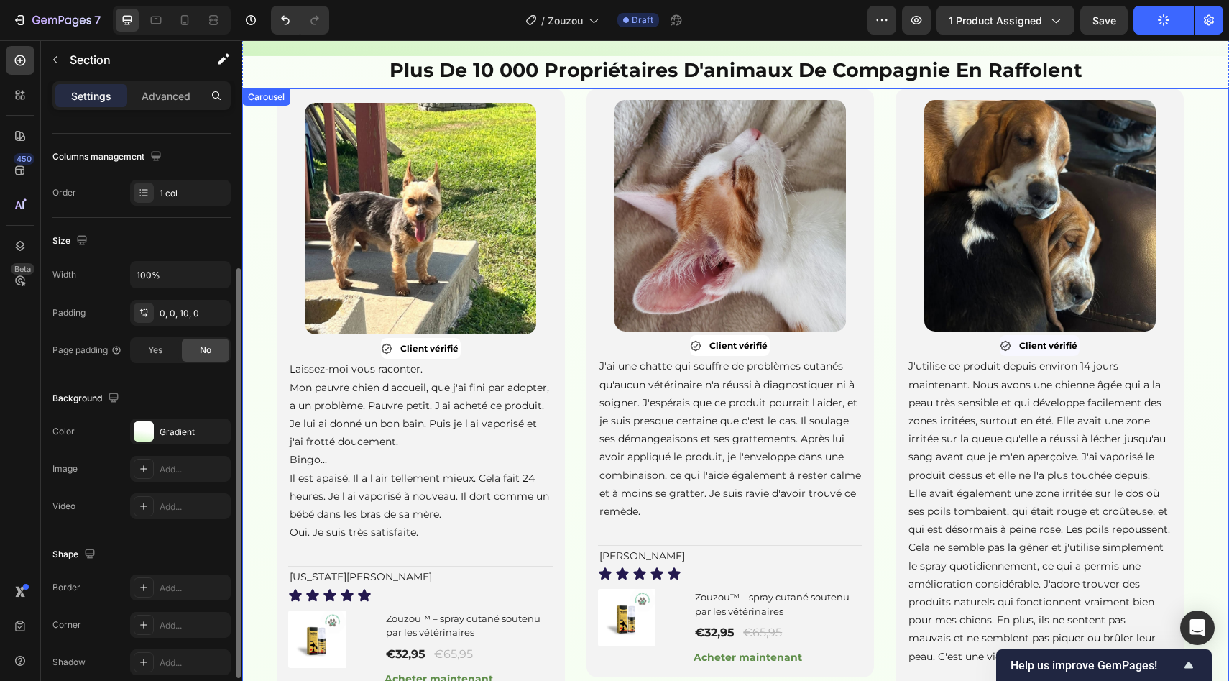
scroll to position [886, 0]
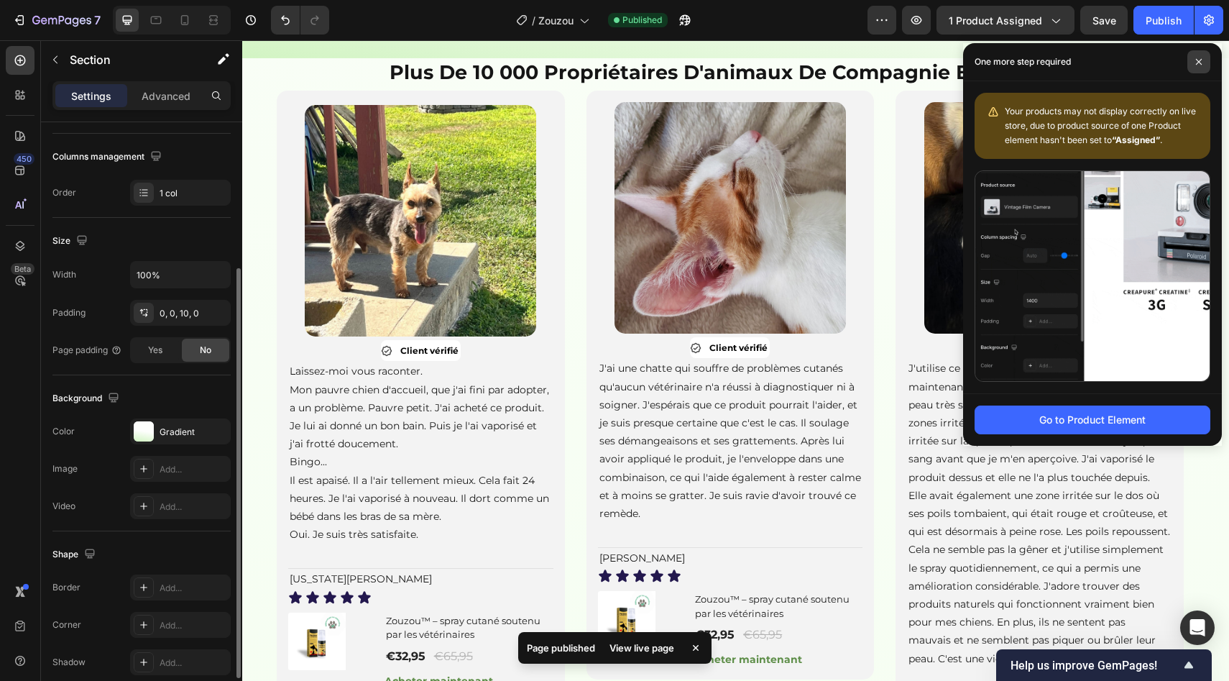
click at [1190, 60] on span at bounding box center [1198, 61] width 23 height 23
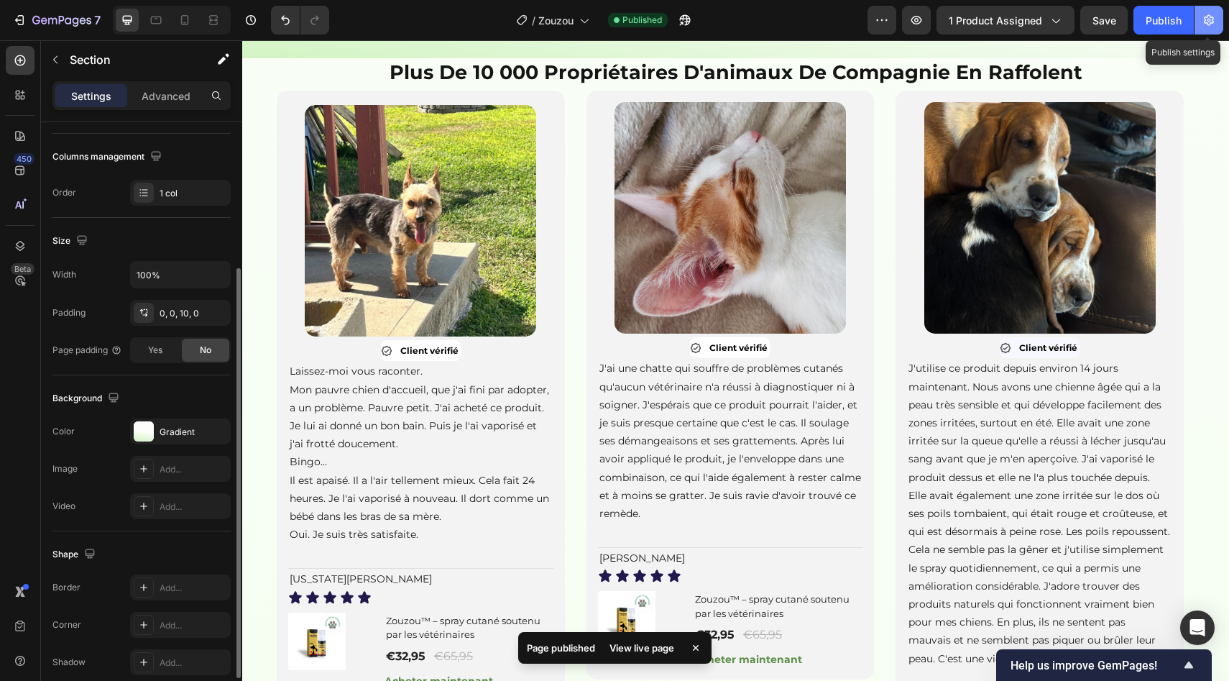
click at [1195, 29] on button "button" at bounding box center [1209, 20] width 29 height 29
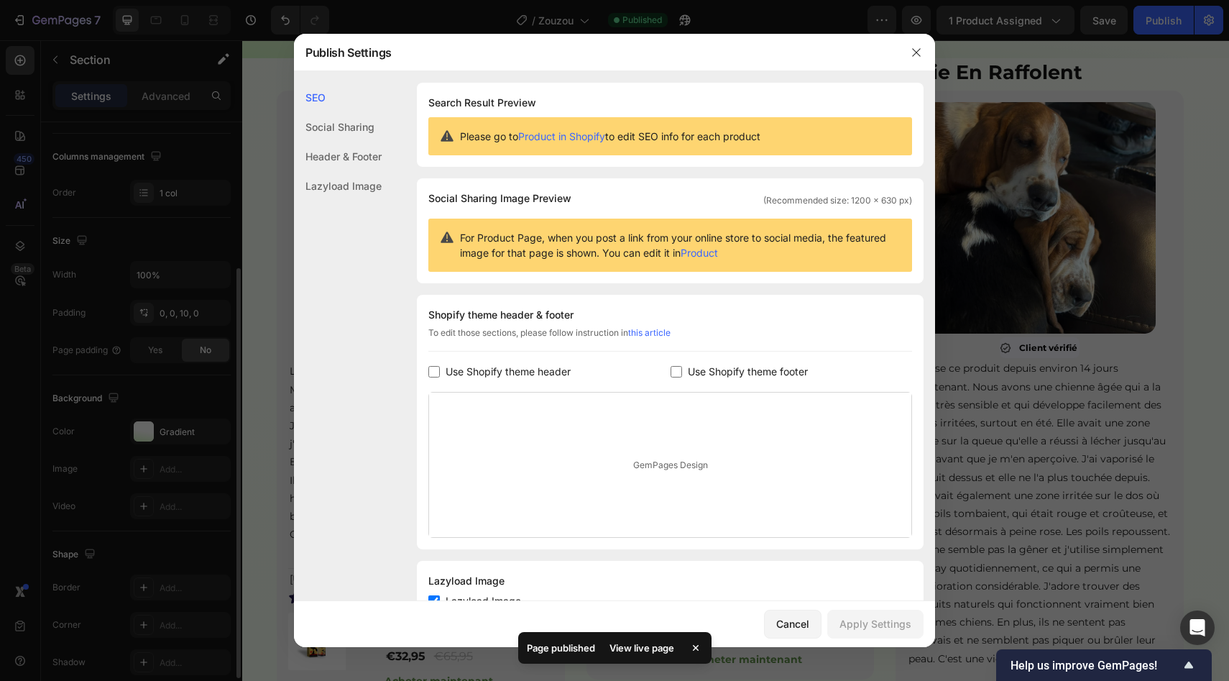
scroll to position [55, 0]
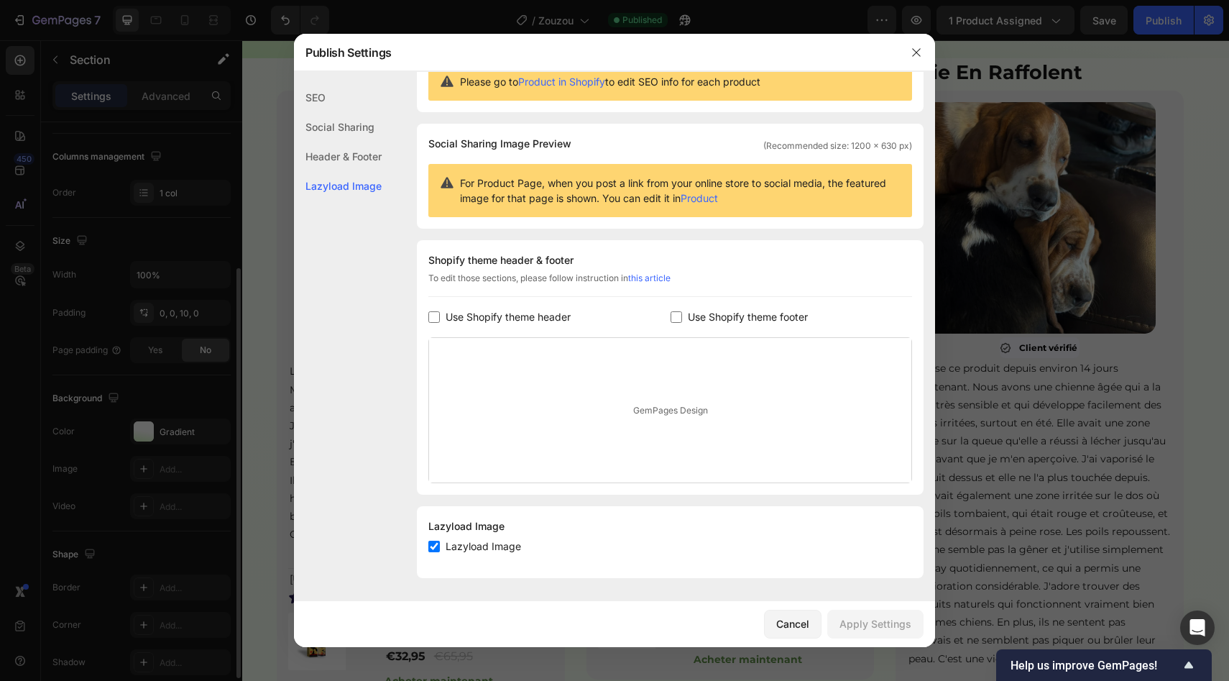
click at [343, 94] on div "SEO" at bounding box center [338, 97] width 88 height 29
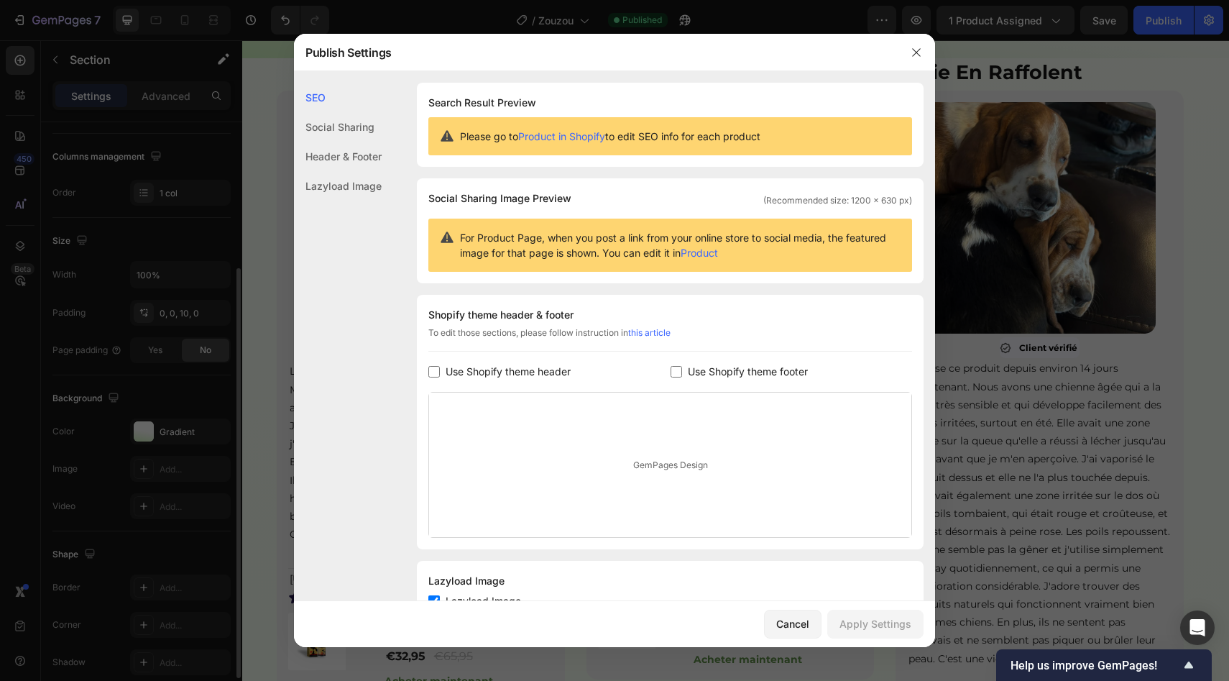
drag, startPoint x: 905, startPoint y: 61, endPoint x: 666, endPoint y: 12, distance: 244.4
click at [905, 61] on div at bounding box center [916, 52] width 37 height 37
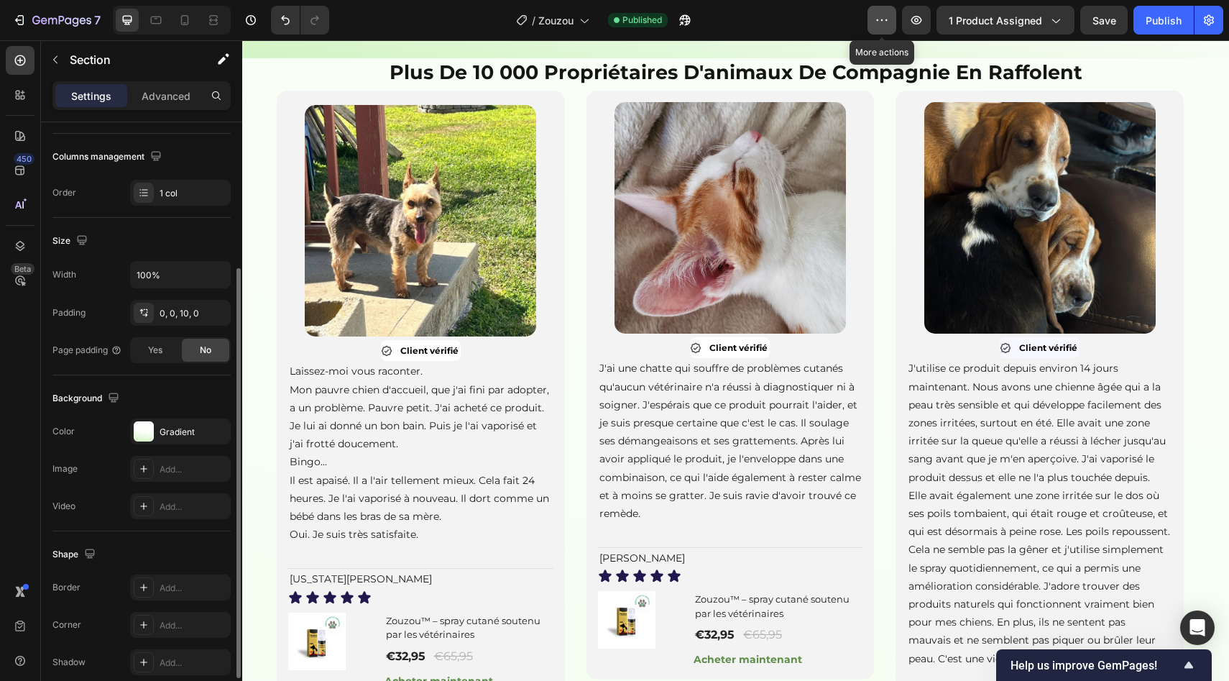
click at [886, 30] on button "button" at bounding box center [882, 20] width 29 height 29
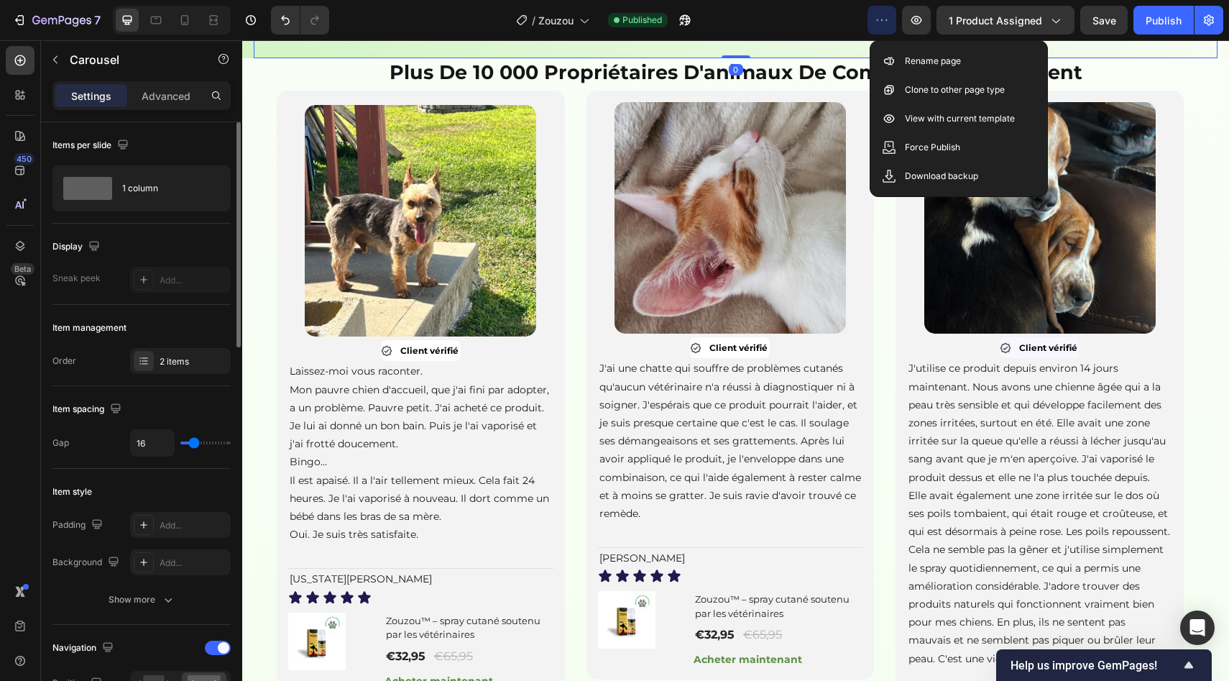
click at [878, 20] on icon "button" at bounding box center [882, 20] width 14 height 14
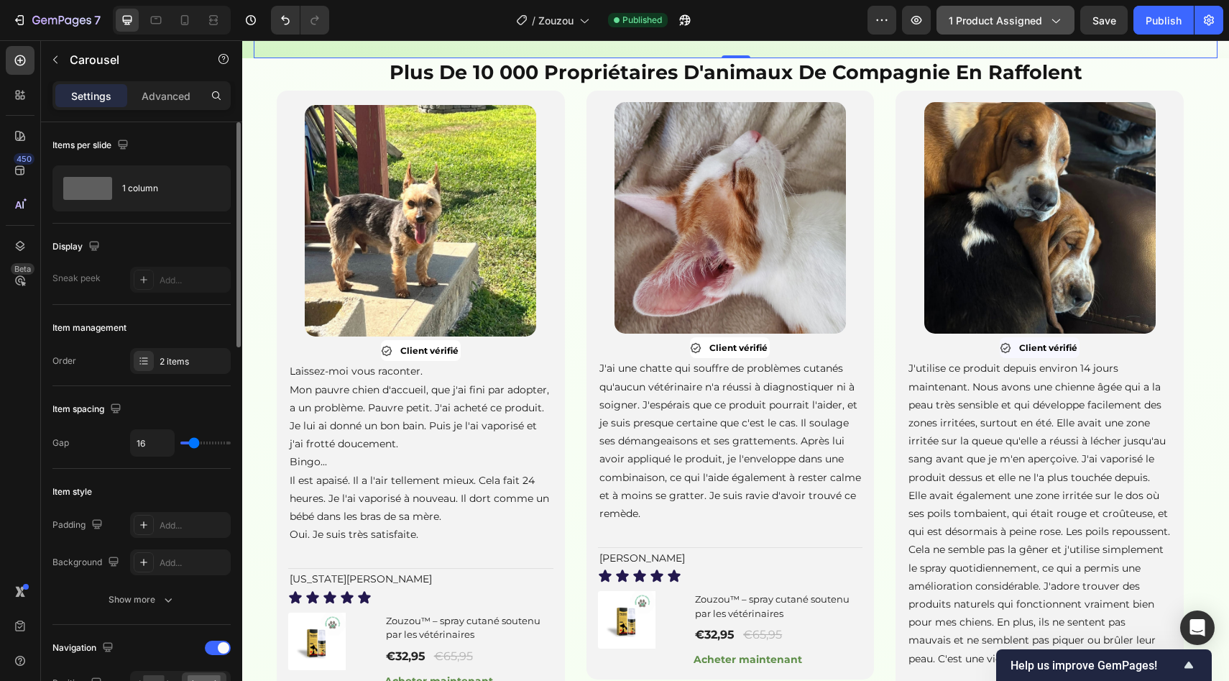
click at [1034, 10] on button "1 product assigned" at bounding box center [1006, 20] width 138 height 29
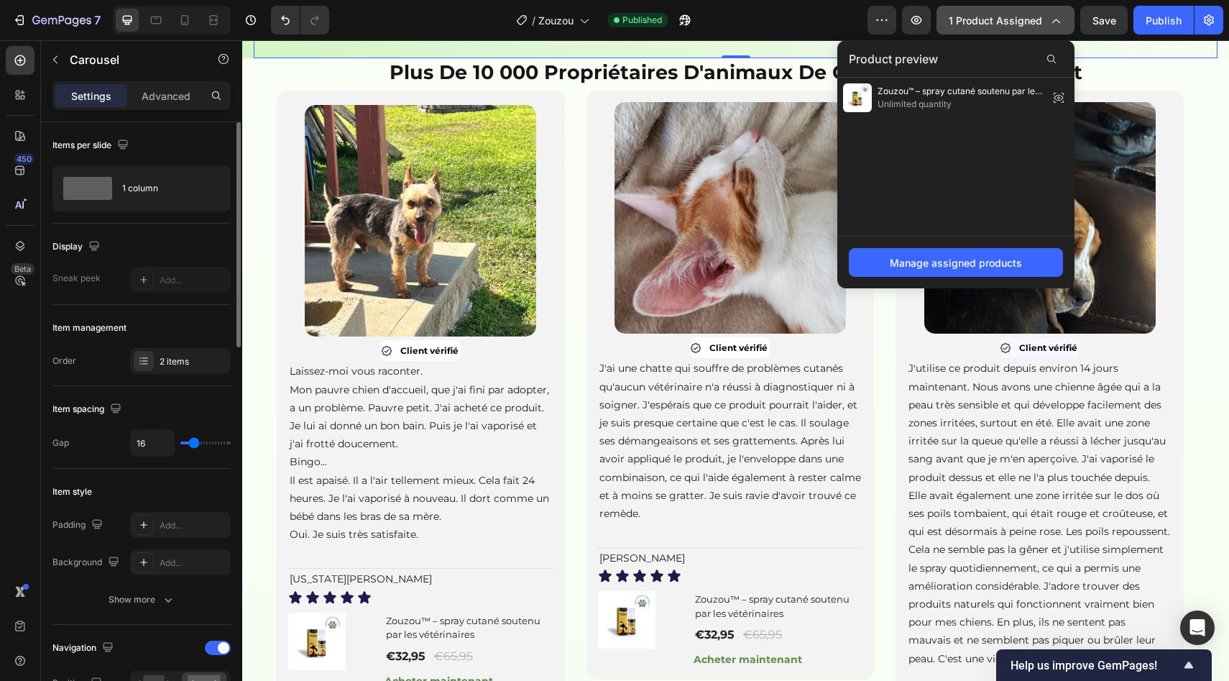
click at [1034, 13] on span "1 product assigned" at bounding box center [995, 20] width 93 height 15
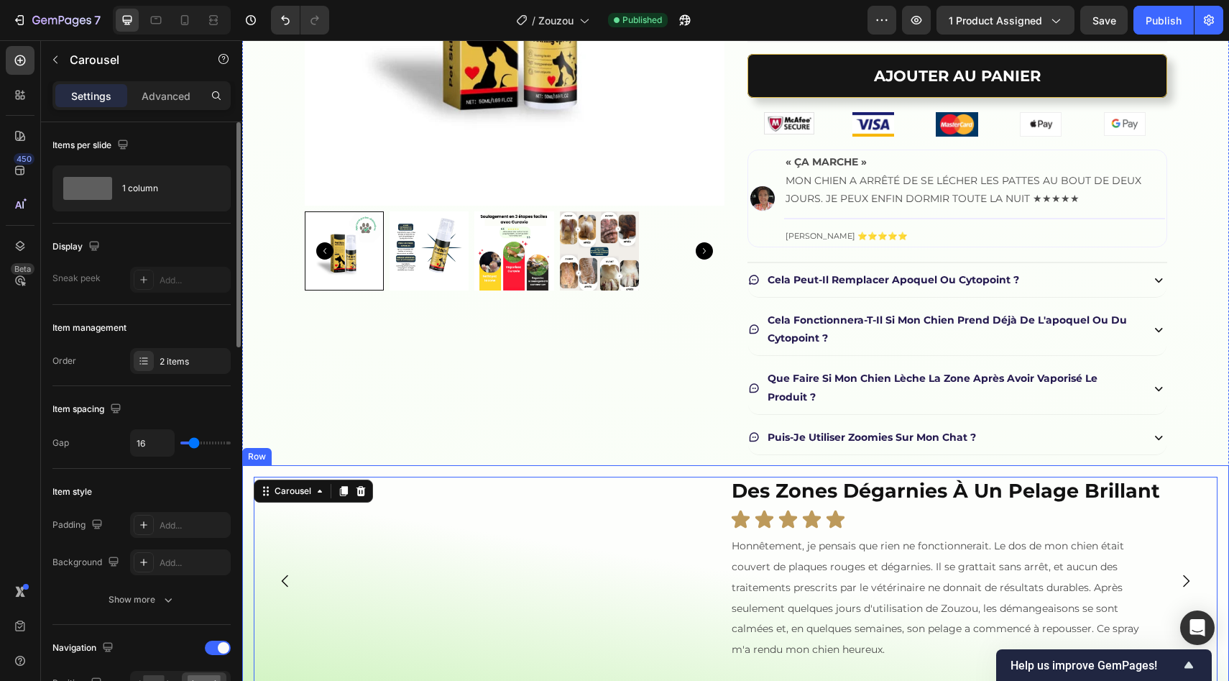
scroll to position [304, 0]
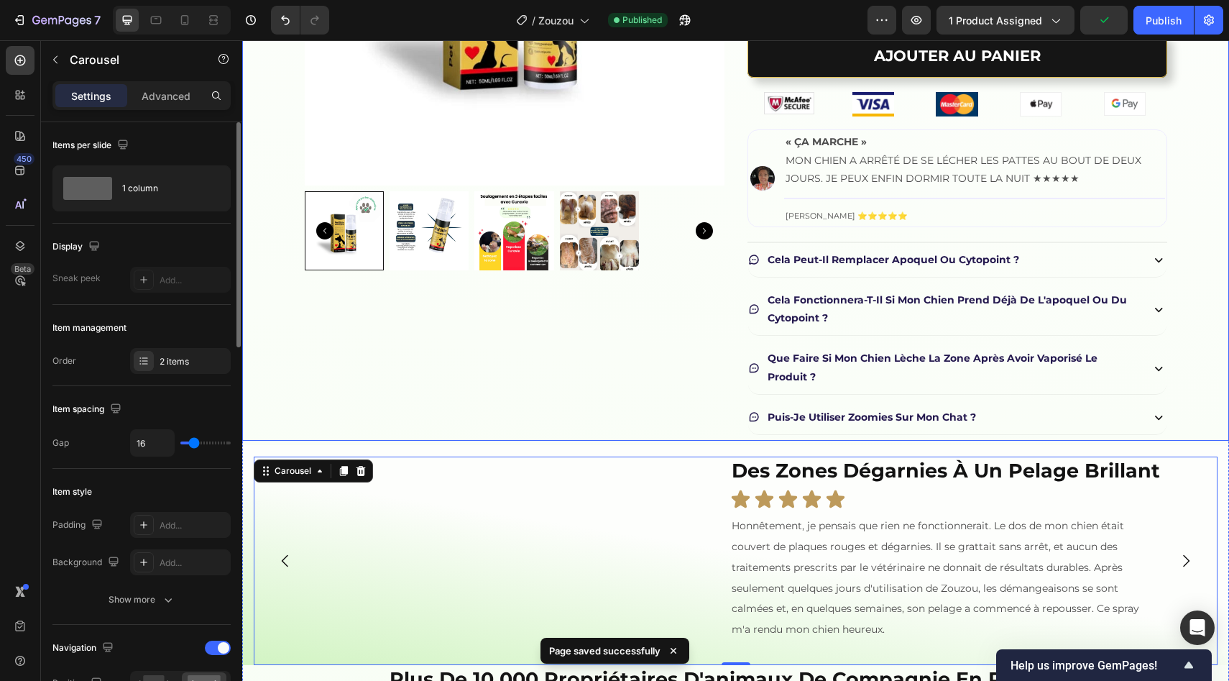
click at [1213, 226] on div "Product Images Image Zouzou™ – spray cutané soutenu par les vétérinaires Produc…" at bounding box center [735, 103] width 987 height 675
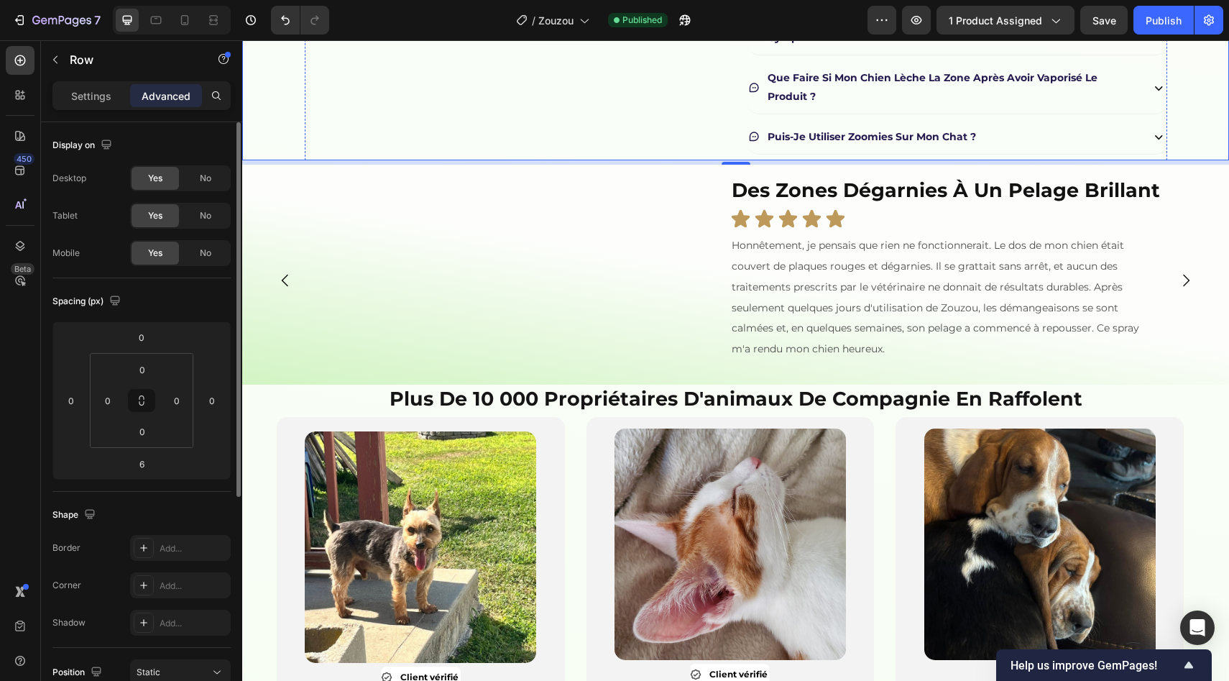
scroll to position [627, 0]
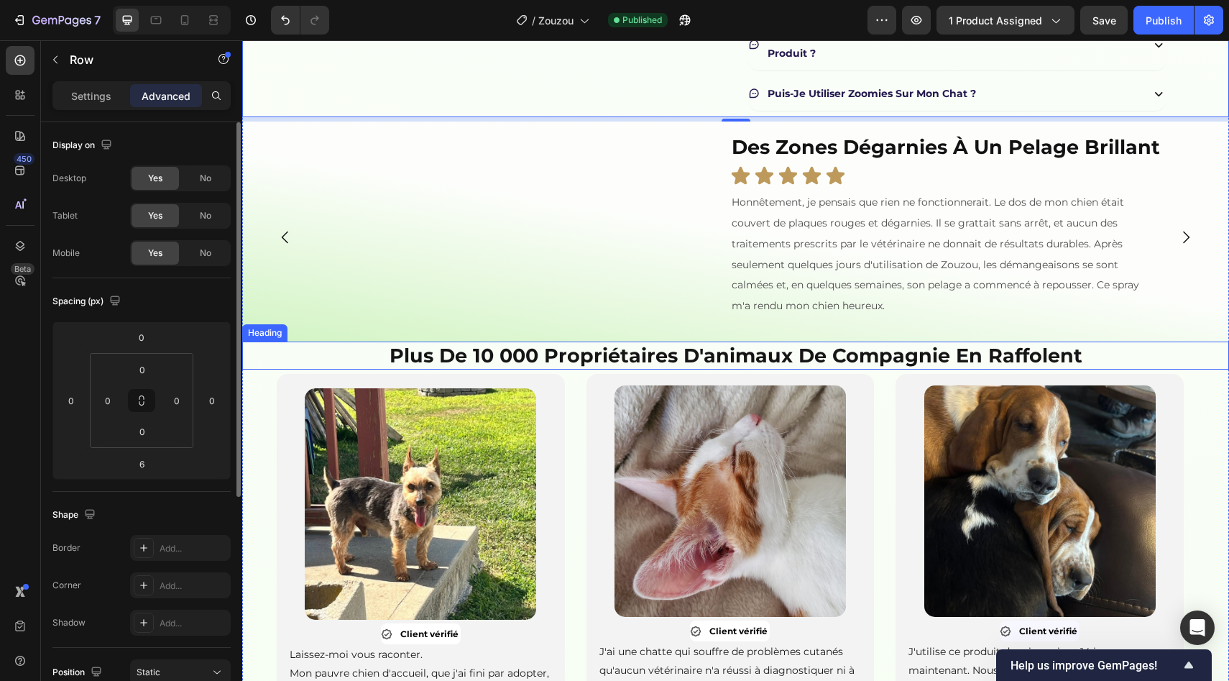
drag, startPoint x: 262, startPoint y: 462, endPoint x: 262, endPoint y: 451, distance: 11.5
click at [262, 462] on div "Product Images Image Zouzou™ – spray cutané soutenu par les vétérinaires Produc…" at bounding box center [735, 289] width 987 height 1694
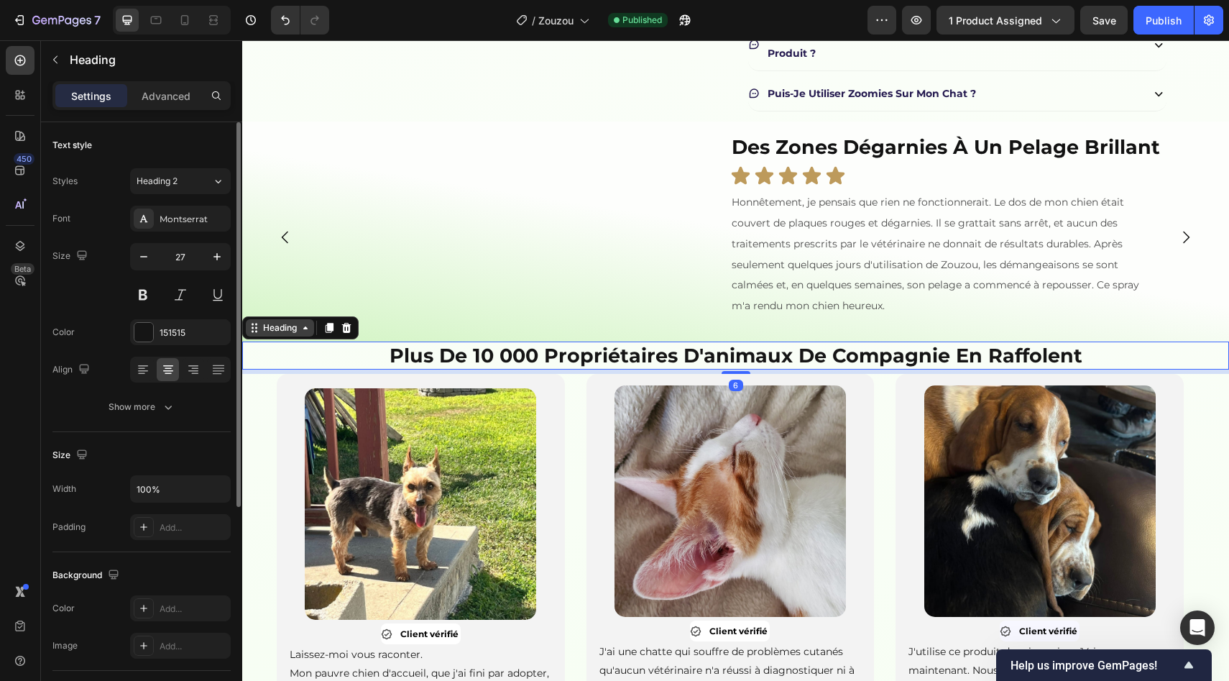
click at [262, 334] on div "Heading" at bounding box center [280, 327] width 40 height 13
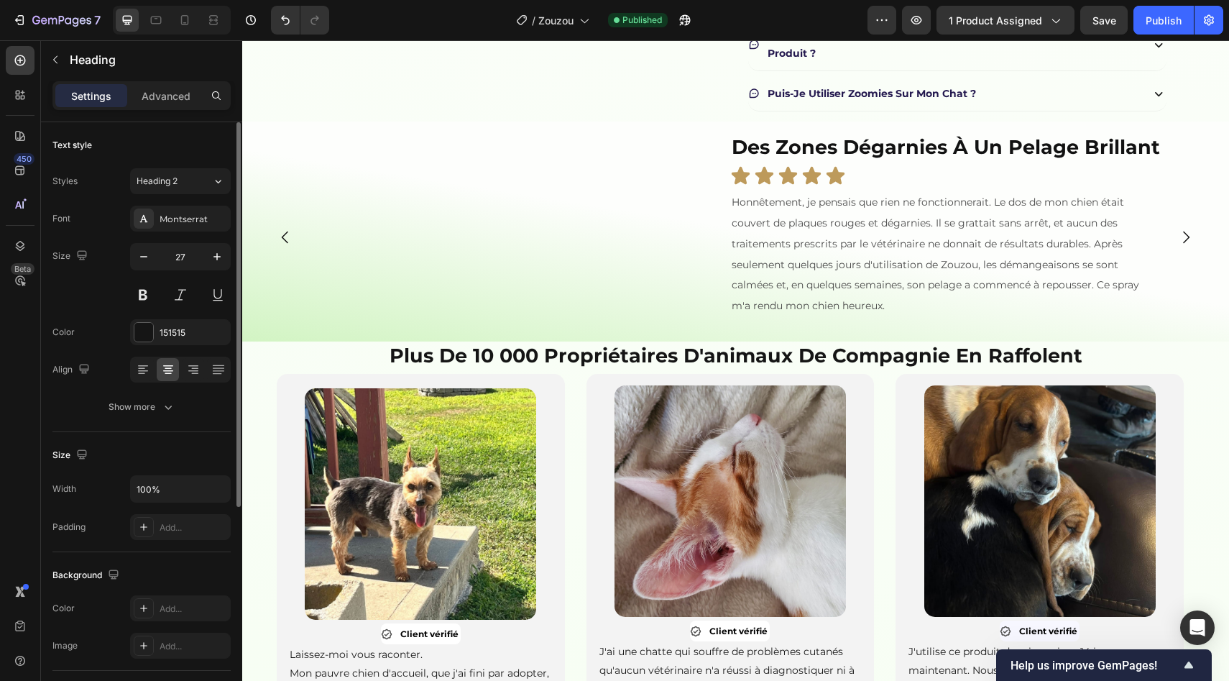
click at [323, 79] on div at bounding box center [514, 79] width 431 height 0
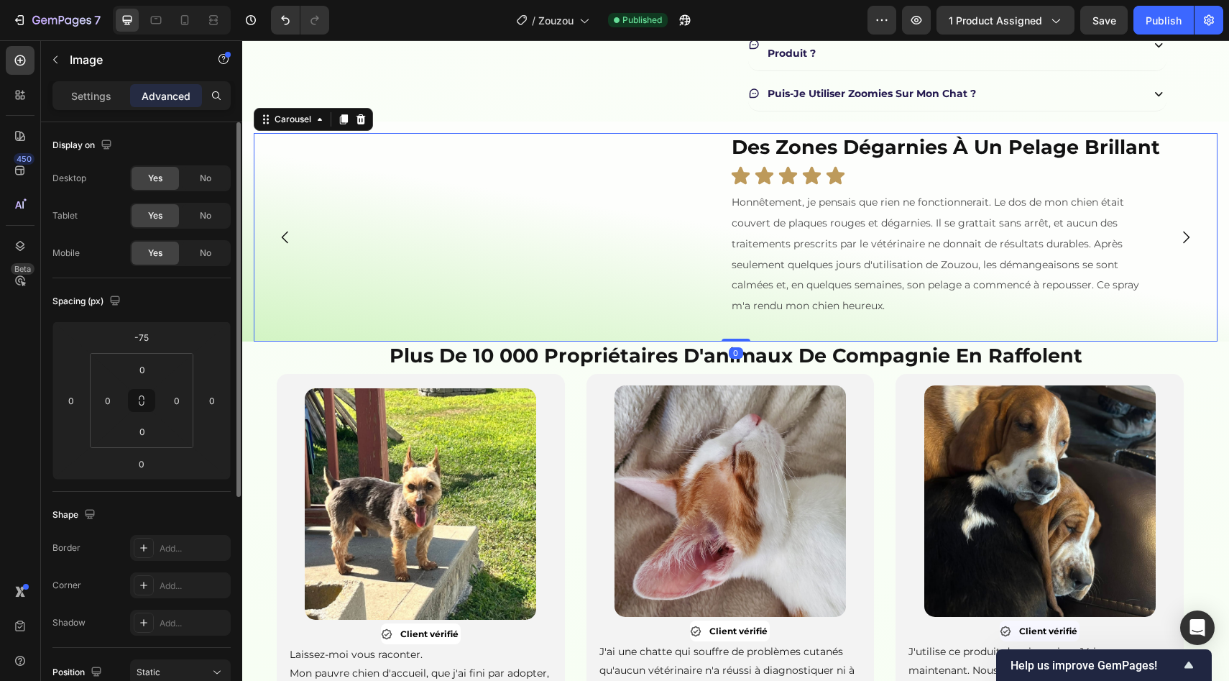
click at [290, 341] on div "Image des zones dégarnies à un pelage brillant Heading Icon Icon Icon Icon Icon…" at bounding box center [730, 237] width 953 height 208
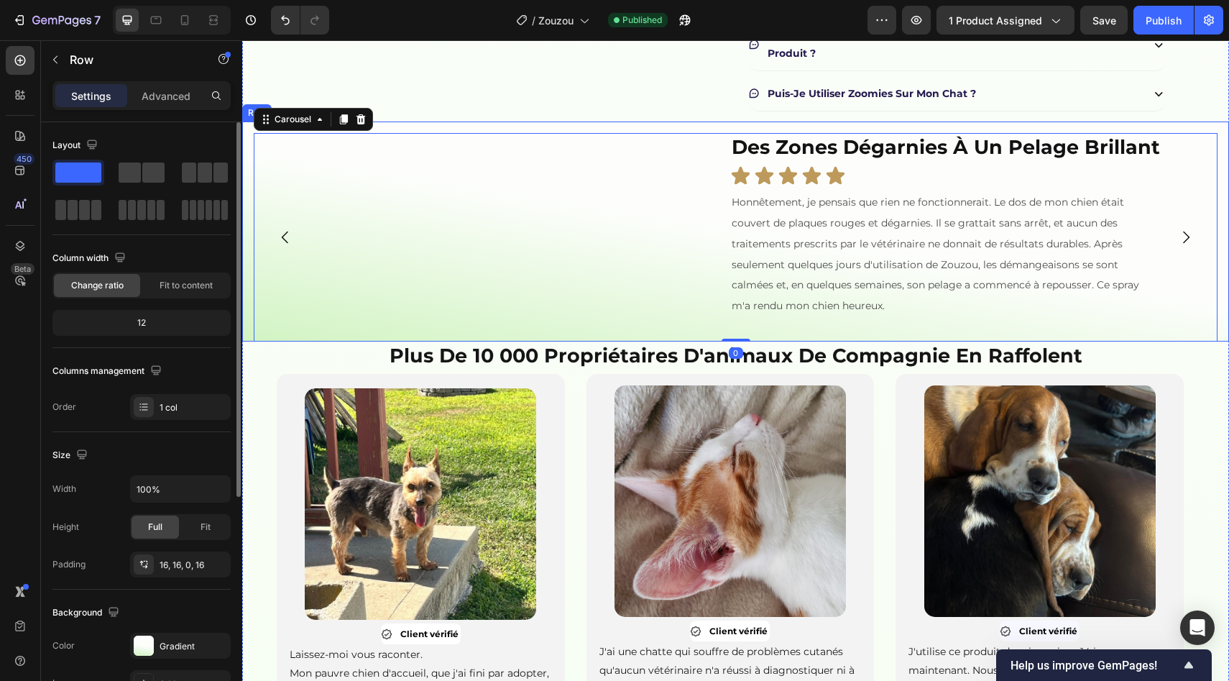
click at [245, 341] on div "Image des zones dégarnies à un pelage brillant Heading Icon Icon Icon Icon Icon…" at bounding box center [735, 231] width 987 height 220
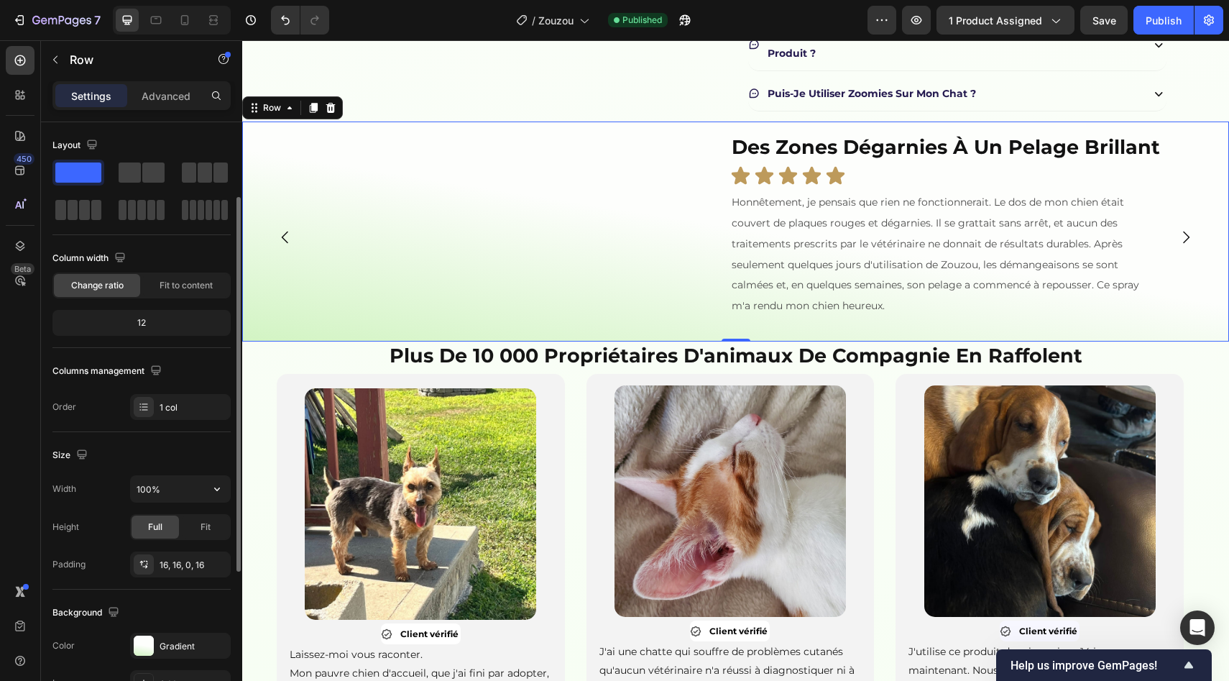
scroll to position [226, 0]
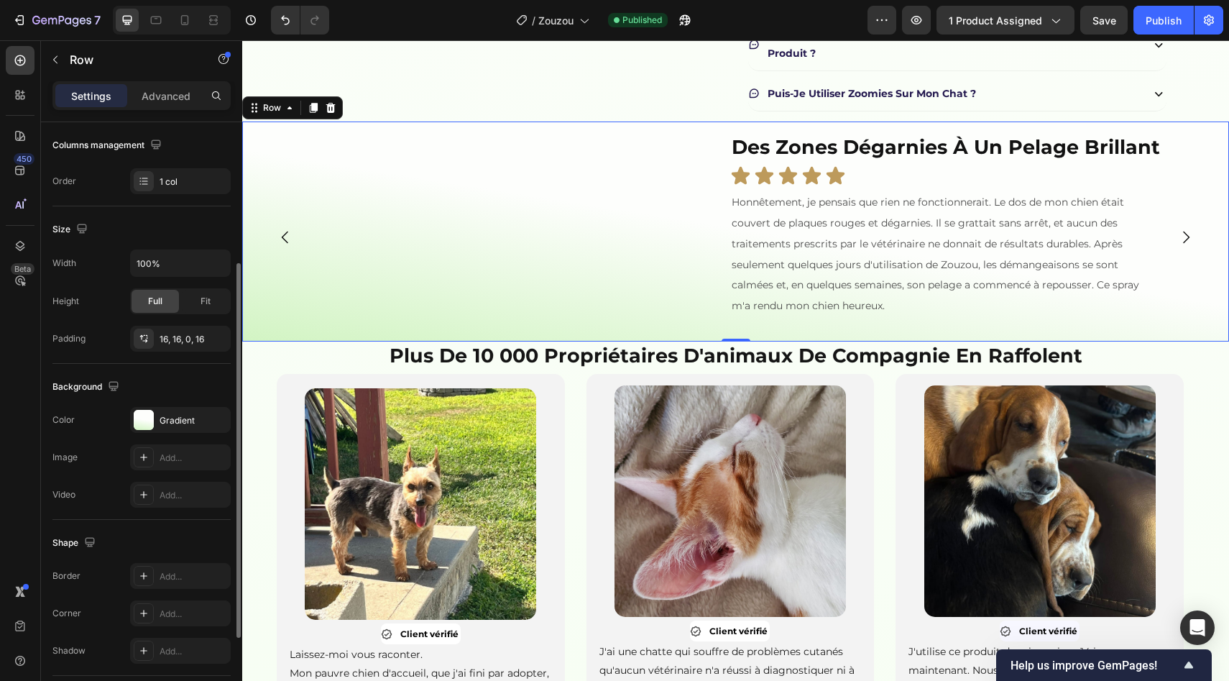
click at [153, 437] on div "The changes might be hidden by the video. Color Gradient Image Add... Video Add…" at bounding box center [141, 457] width 178 height 101
click at [153, 426] on div at bounding box center [144, 420] width 20 height 20
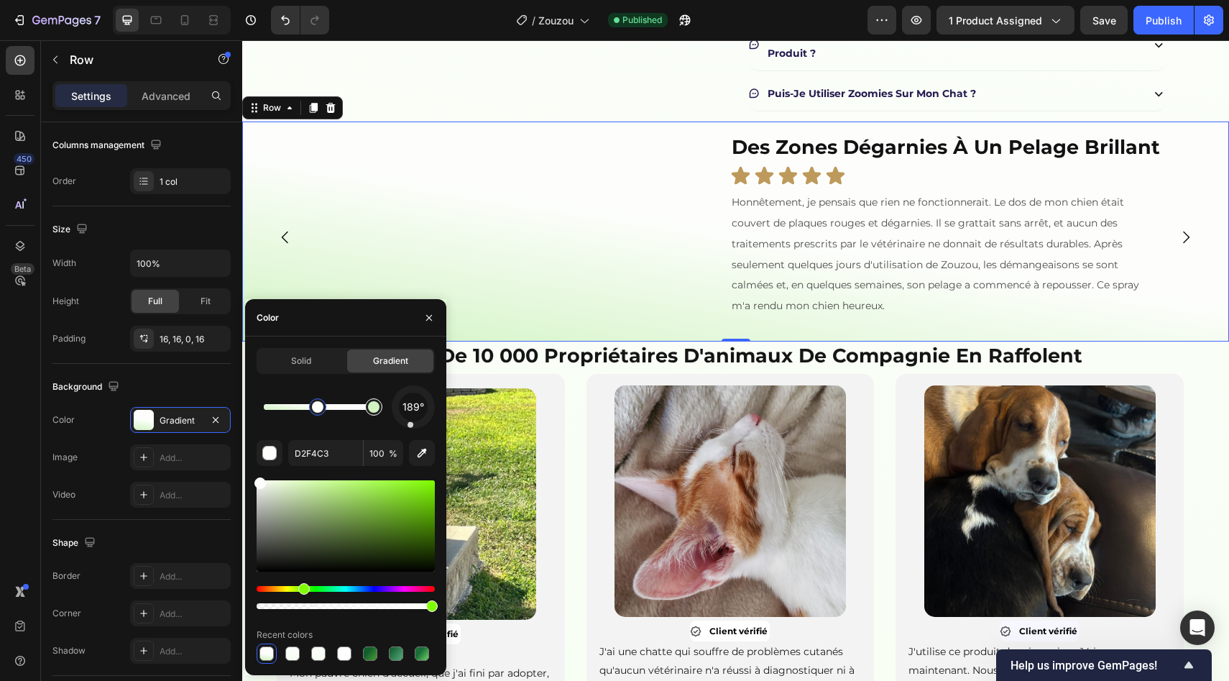
click at [372, 405] on div at bounding box center [374, 407] width 12 height 12
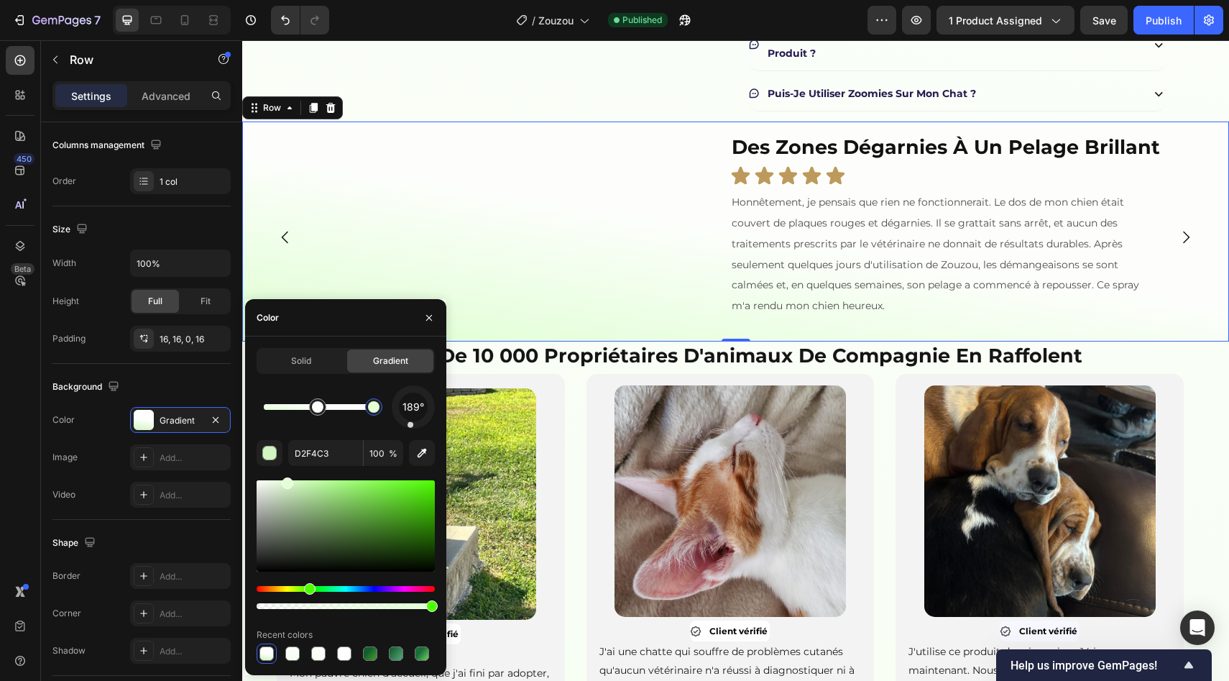
drag, startPoint x: 292, startPoint y: 482, endPoint x: 287, endPoint y: 474, distance: 9.4
click at [287, 474] on div "189° D2F4C3 100 % Recent colors" at bounding box center [346, 524] width 178 height 278
type input "E2FFD6"
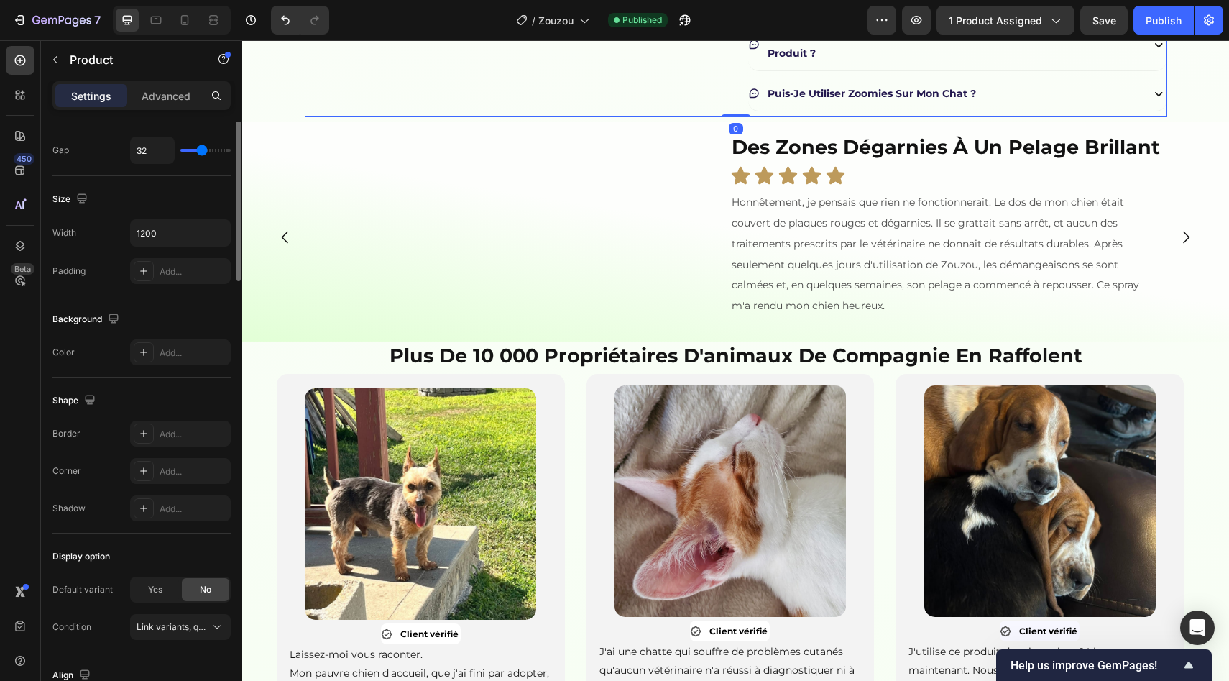
scroll to position [0, 0]
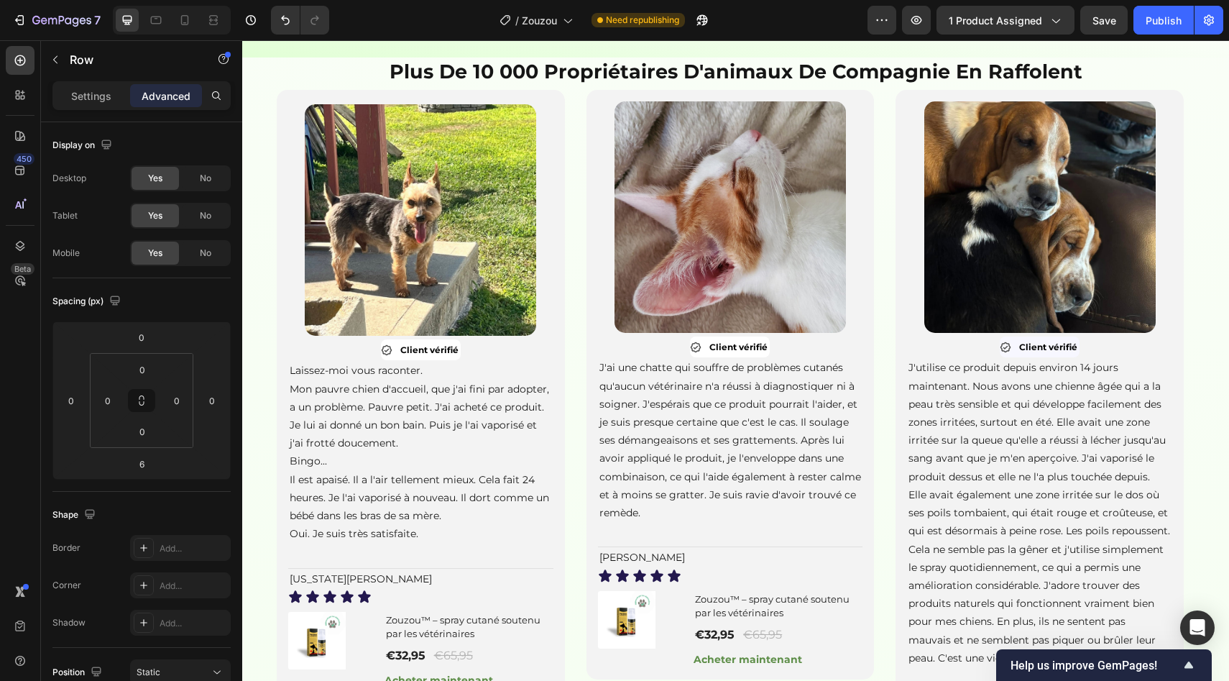
scroll to position [952, 0]
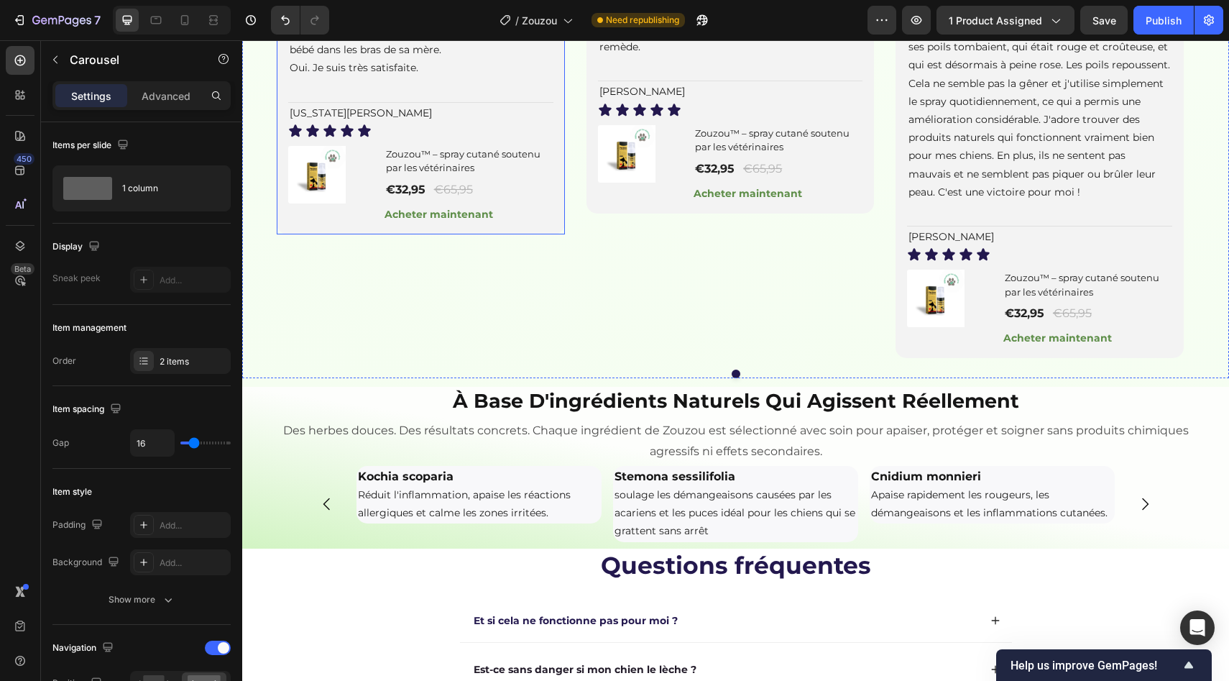
scroll to position [1391, 0]
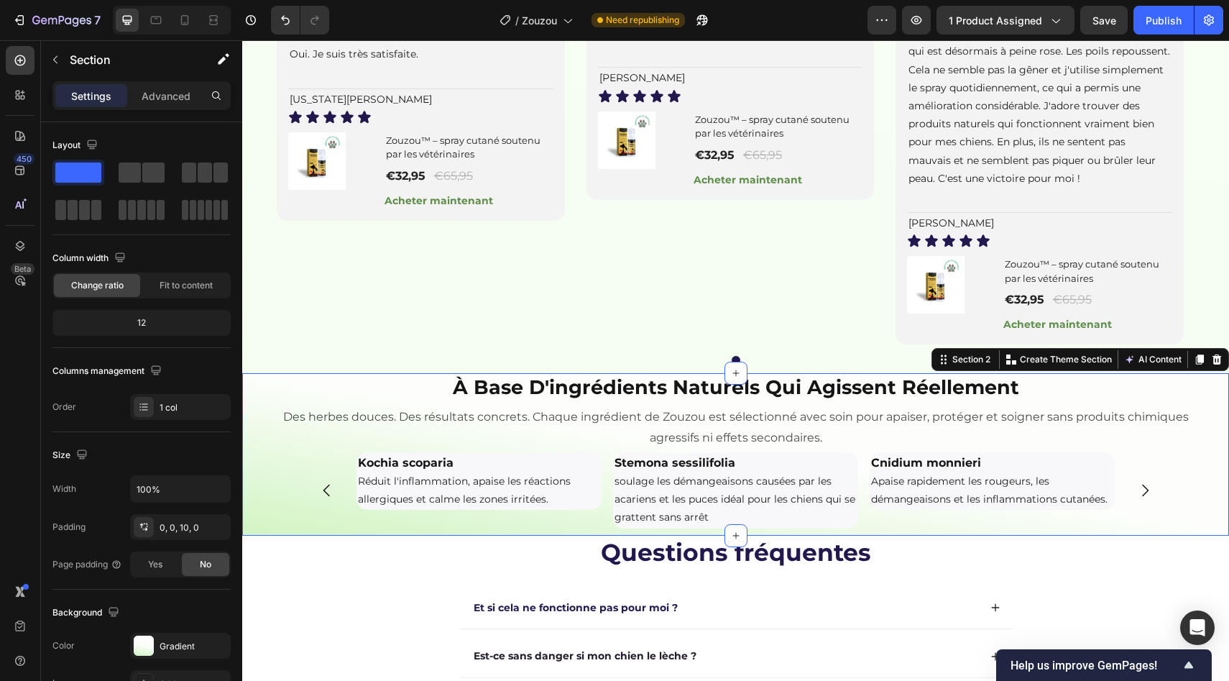
click at [264, 528] on div "à base d'ingrédients naturels qui agissent réellement Heading Des herbes douces…" at bounding box center [735, 450] width 987 height 155
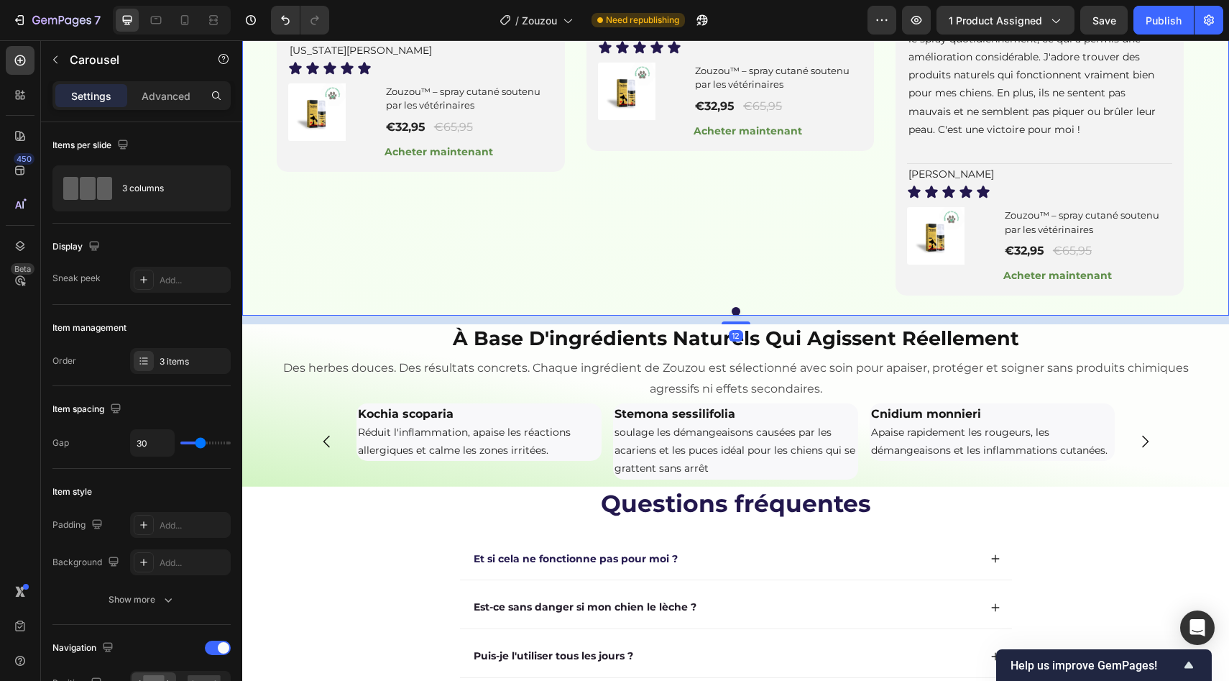
scroll to position [1449, 0]
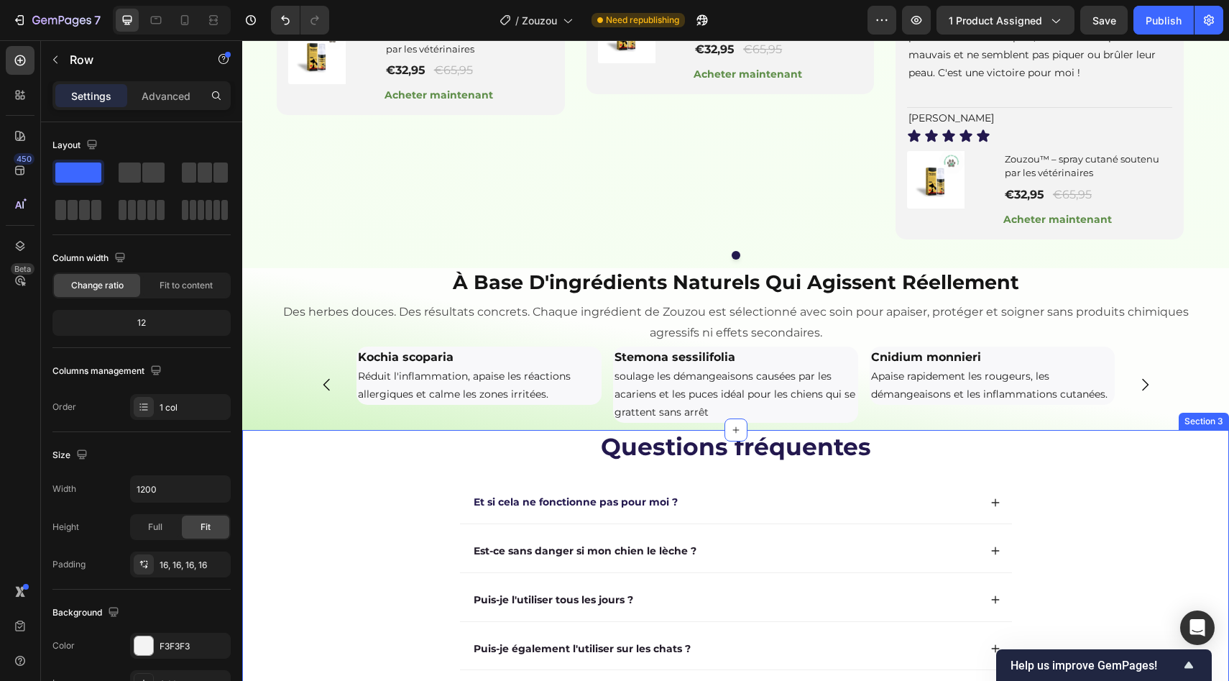
scroll to position [1609, 0]
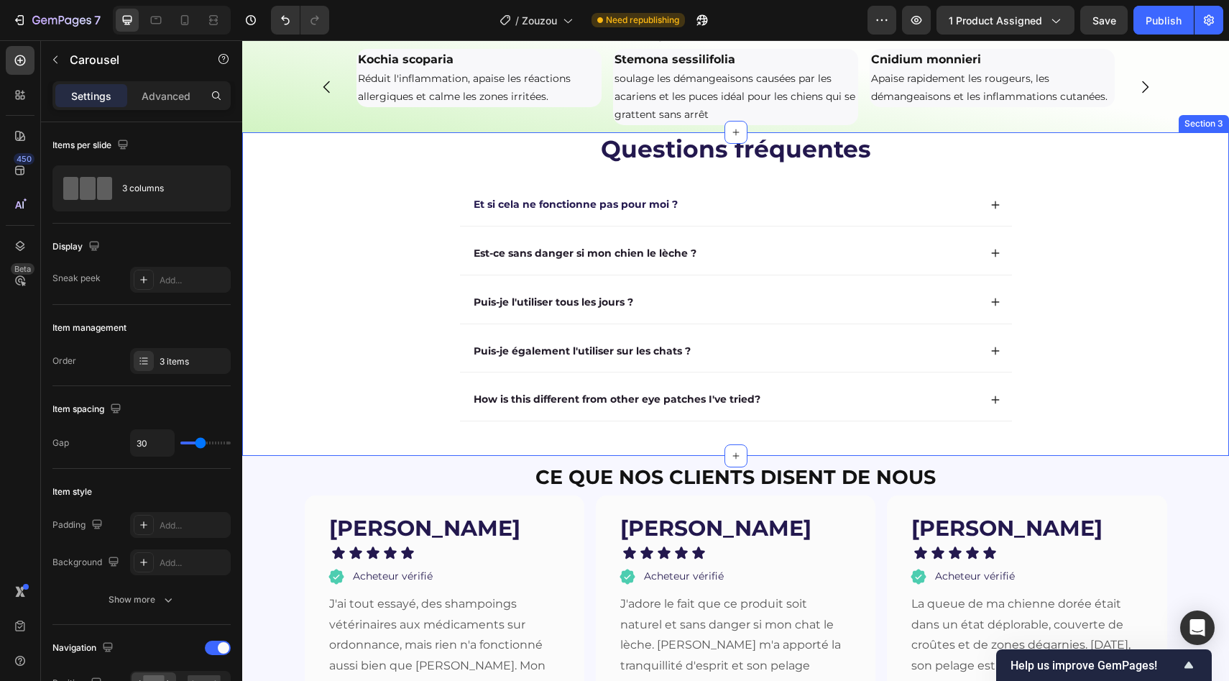
scroll to position [2066, 0]
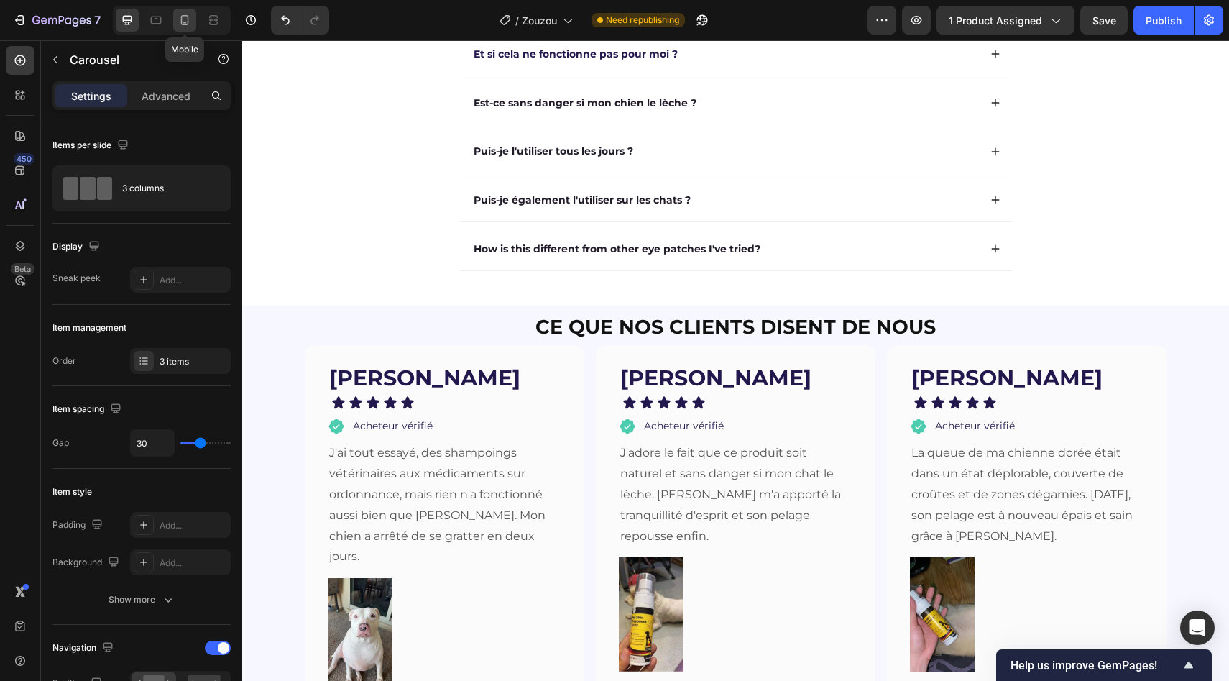
click at [179, 27] on icon at bounding box center [185, 20] width 14 height 14
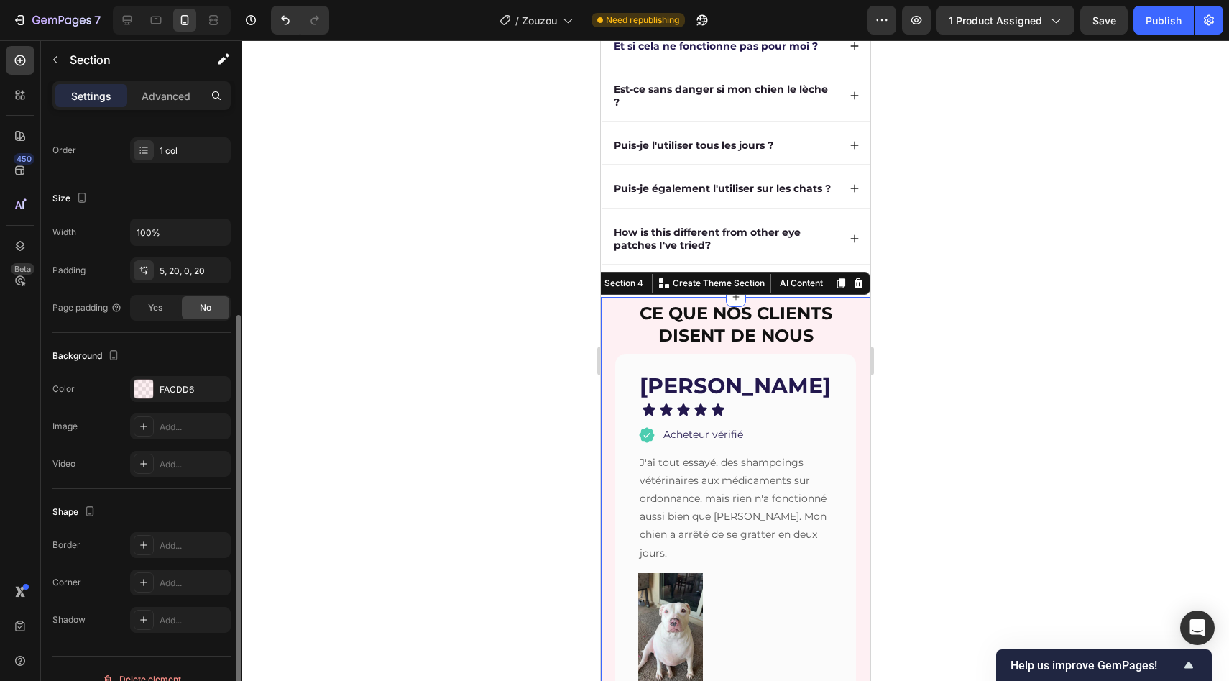
scroll to position [240, 0]
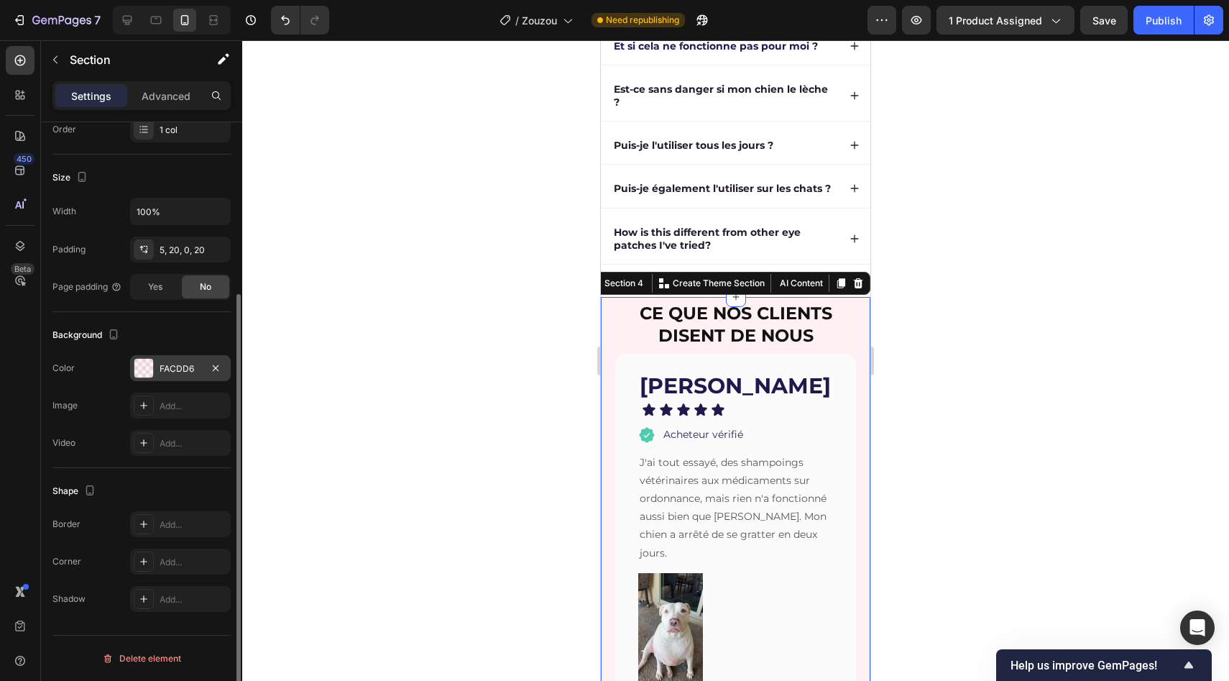
click at [157, 358] on div "FACDD6" at bounding box center [180, 368] width 101 height 26
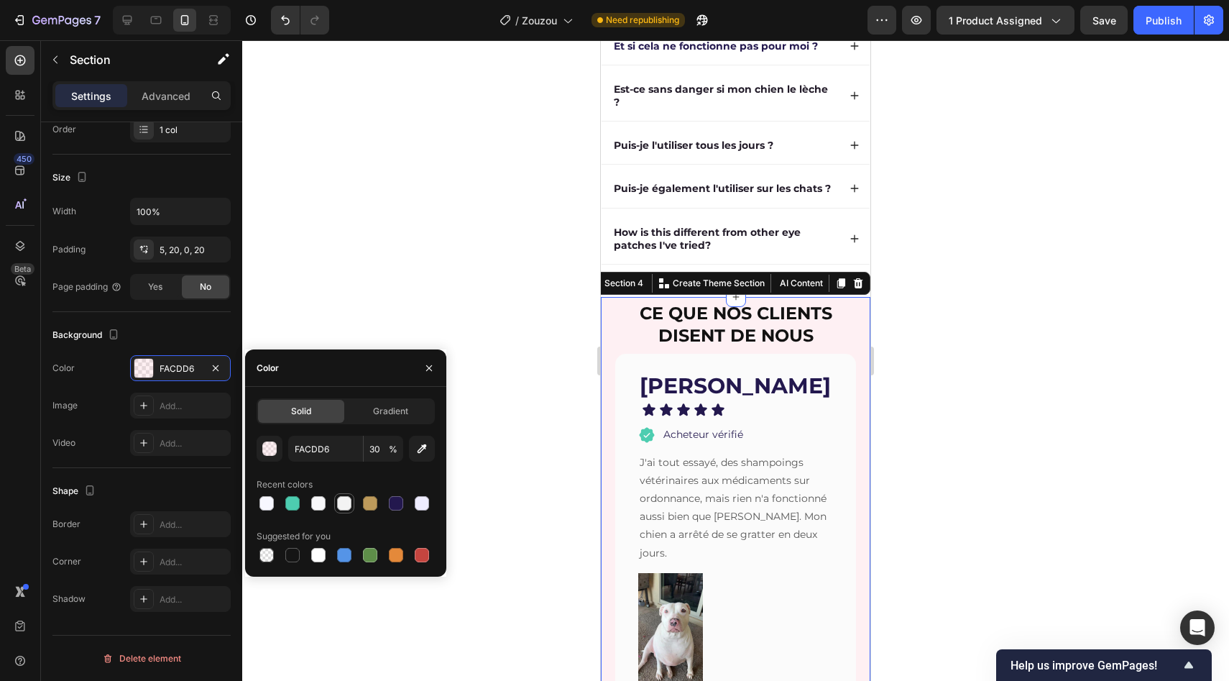
click at [345, 498] on div at bounding box center [344, 503] width 14 height 14
type input "F3F3F3"
type input "100"
click at [345, 498] on div at bounding box center [344, 503] width 14 height 14
click at [325, 507] on div at bounding box center [318, 503] width 14 height 14
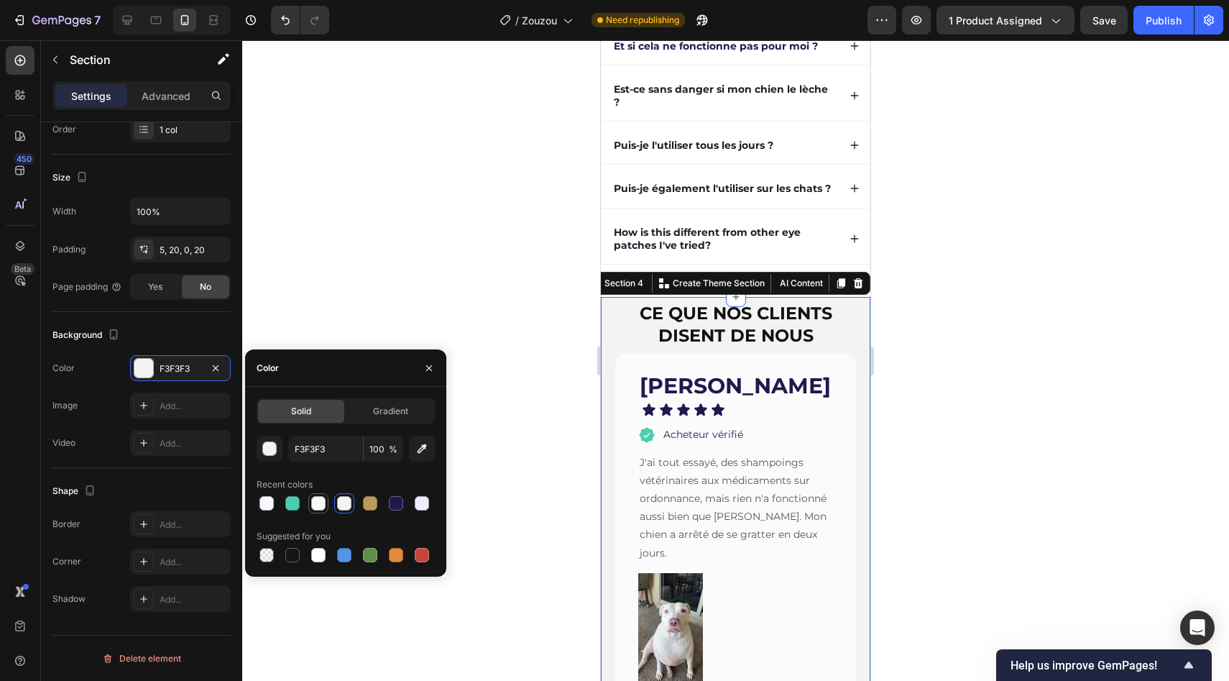
type input "F8F8FA"
click at [469, 306] on div at bounding box center [735, 360] width 987 height 640
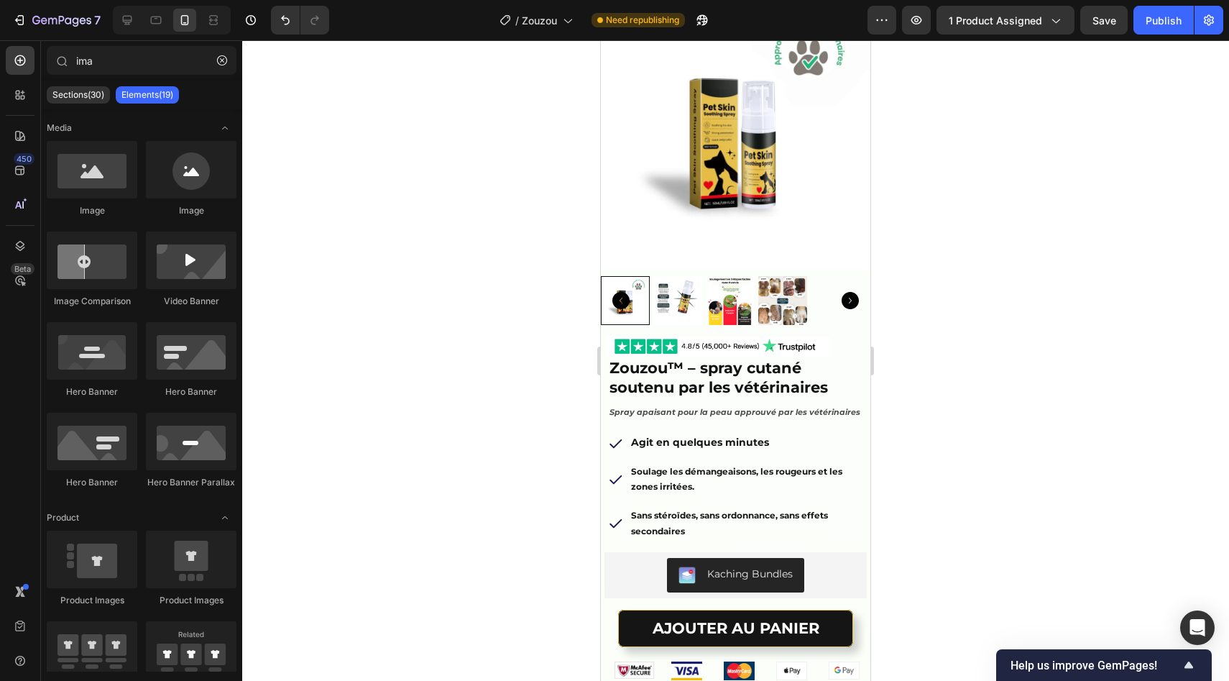
scroll to position [0, 0]
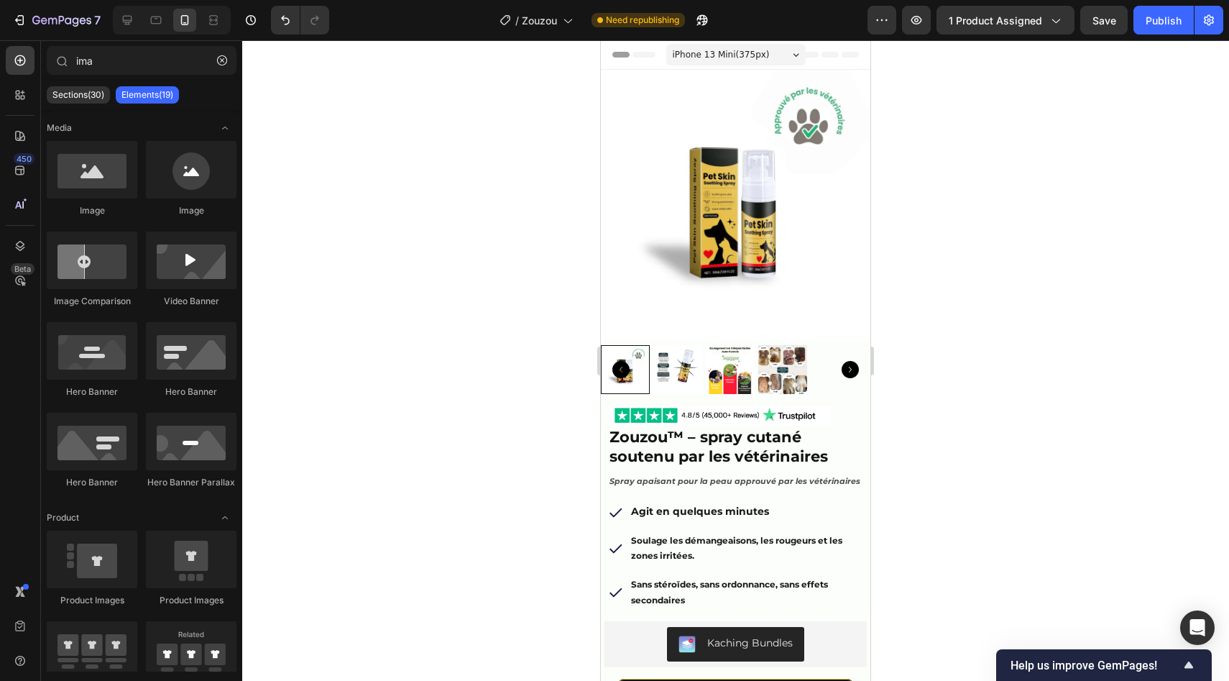
click at [508, 226] on div at bounding box center [735, 360] width 987 height 640
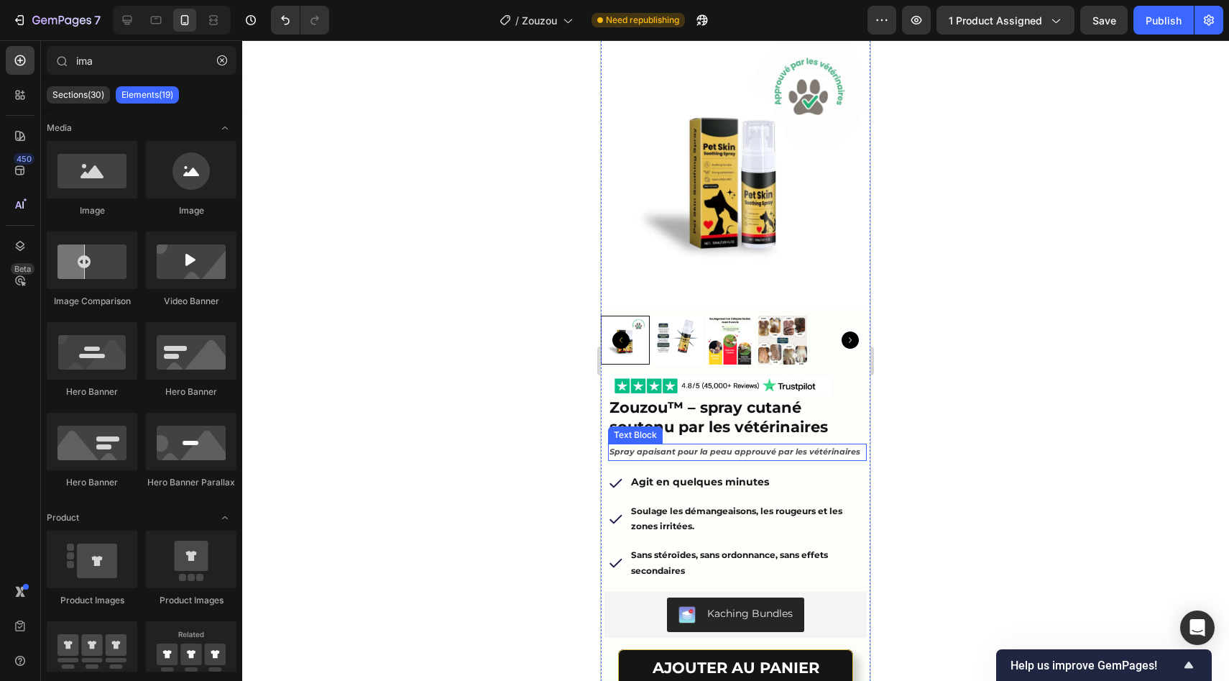
click at [714, 446] on p "Spray apaisant pour la peau approuvé par les vétérinaires" at bounding box center [738, 452] width 256 height 14
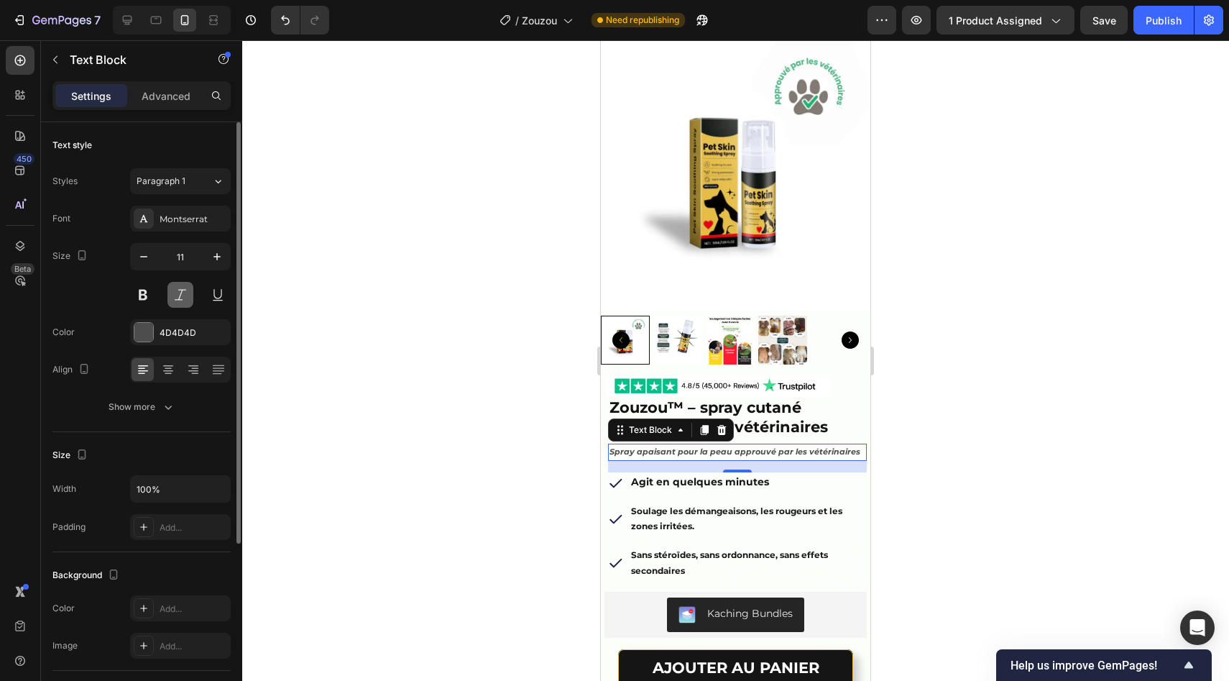
click at [177, 295] on button at bounding box center [180, 295] width 26 height 26
click at [213, 263] on icon "button" at bounding box center [217, 256] width 14 height 14
type input "12"
click at [165, 324] on div "4D4D4D" at bounding box center [180, 332] width 101 height 26
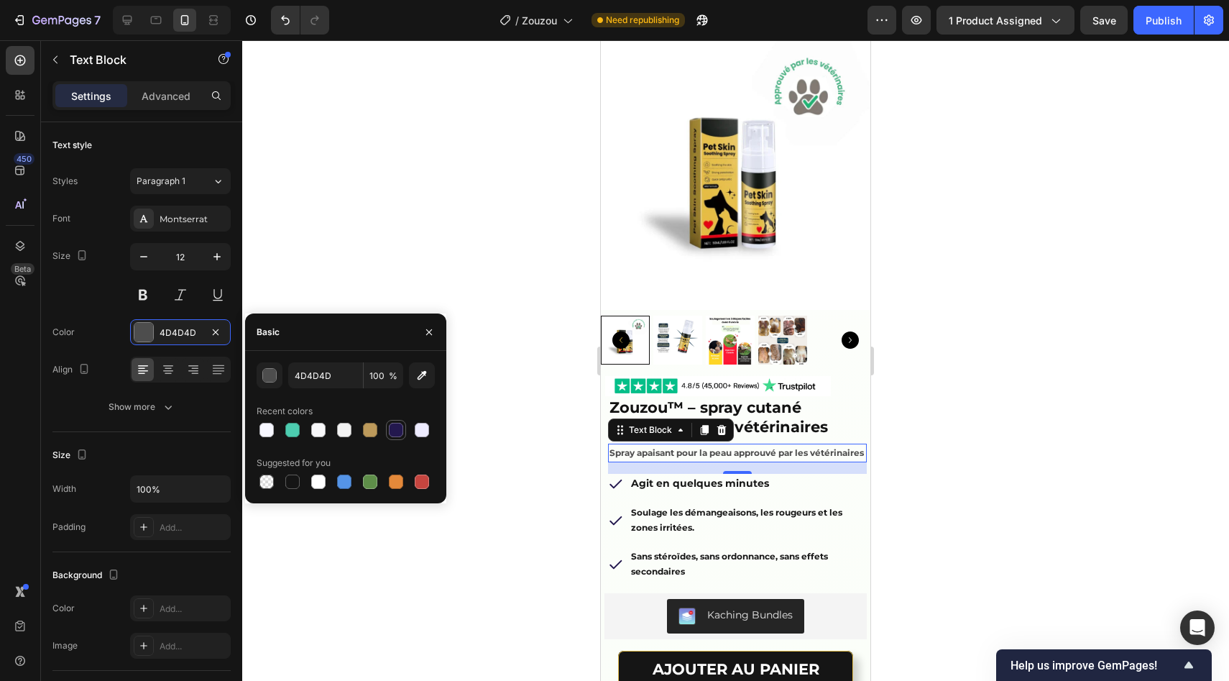
click at [386, 428] on div at bounding box center [396, 430] width 20 height 20
type input "23184E"
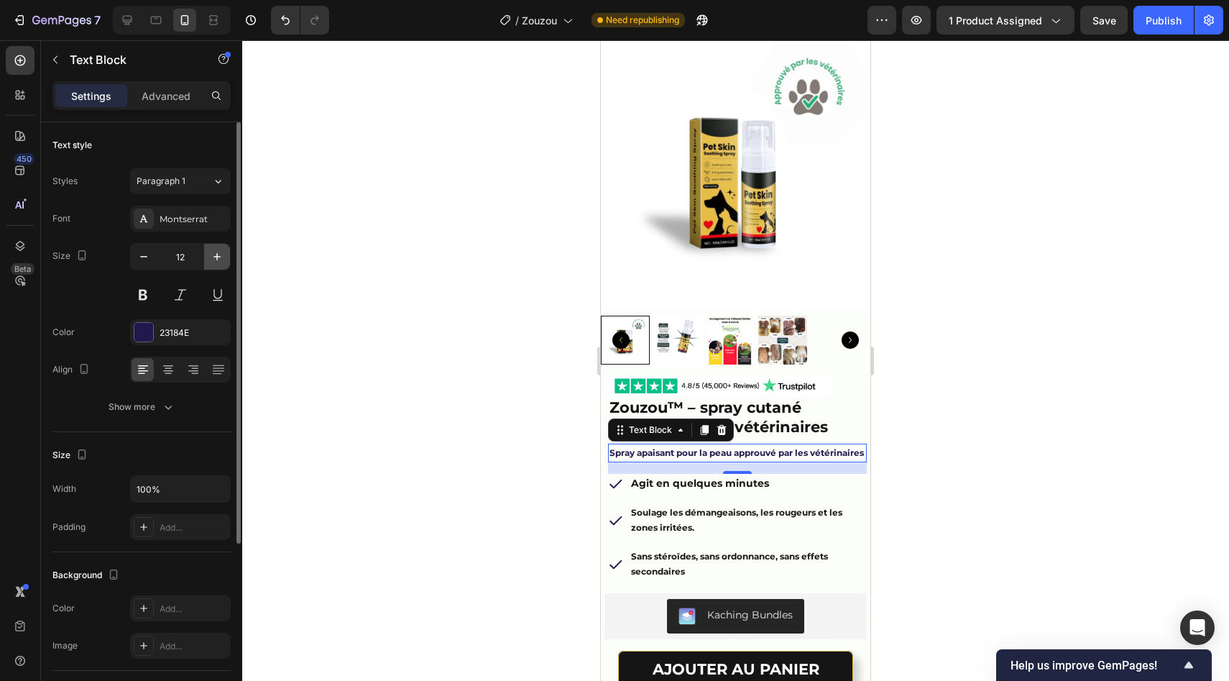
click at [216, 251] on icon "button" at bounding box center [217, 256] width 14 height 14
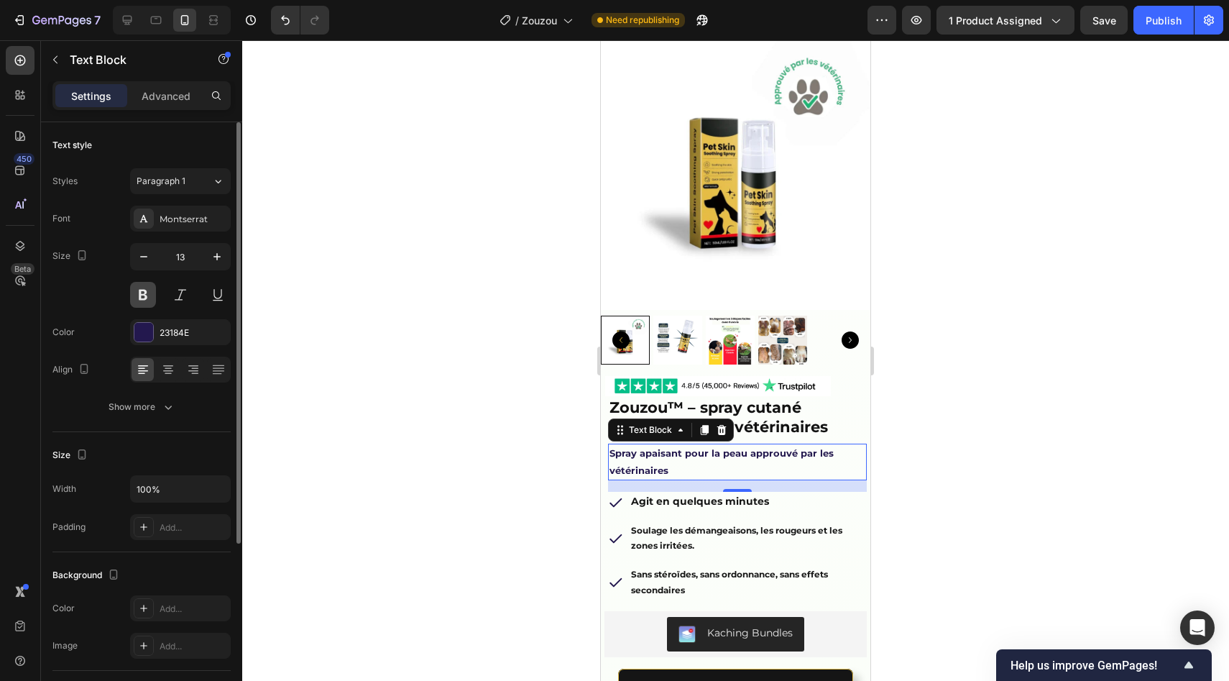
click at [140, 287] on button at bounding box center [143, 295] width 26 height 26
click at [215, 259] on icon "button" at bounding box center [217, 256] width 14 height 14
type input "14"
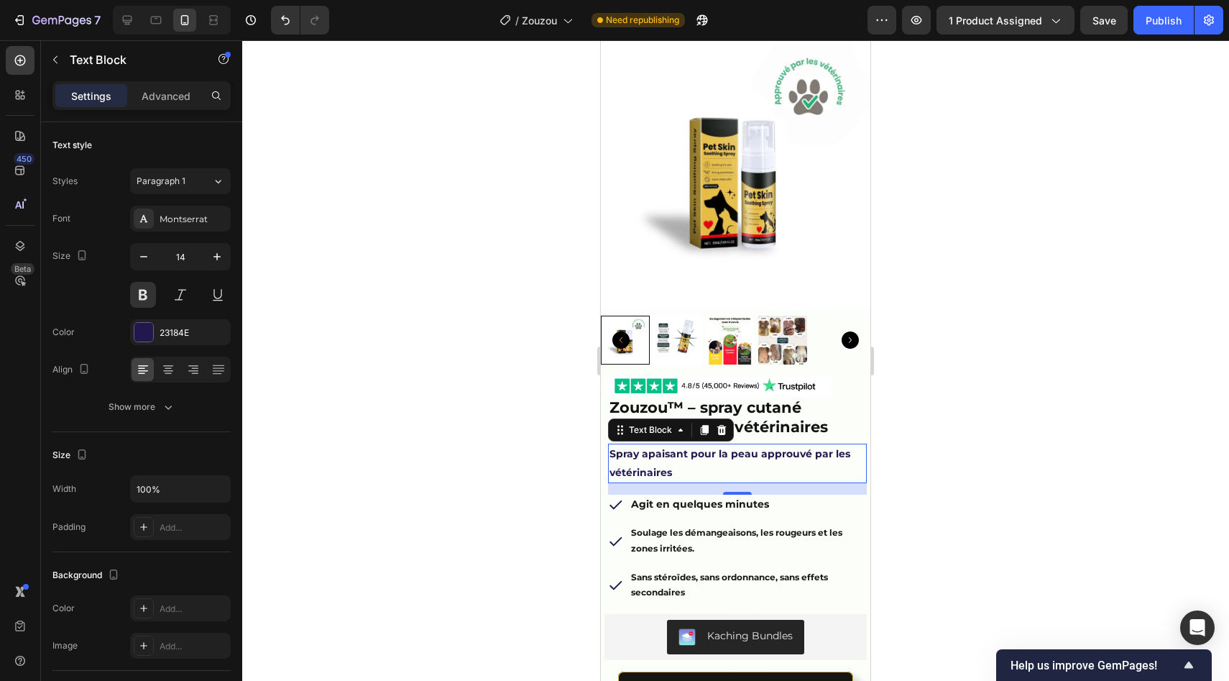
click at [438, 352] on div at bounding box center [735, 360] width 987 height 640
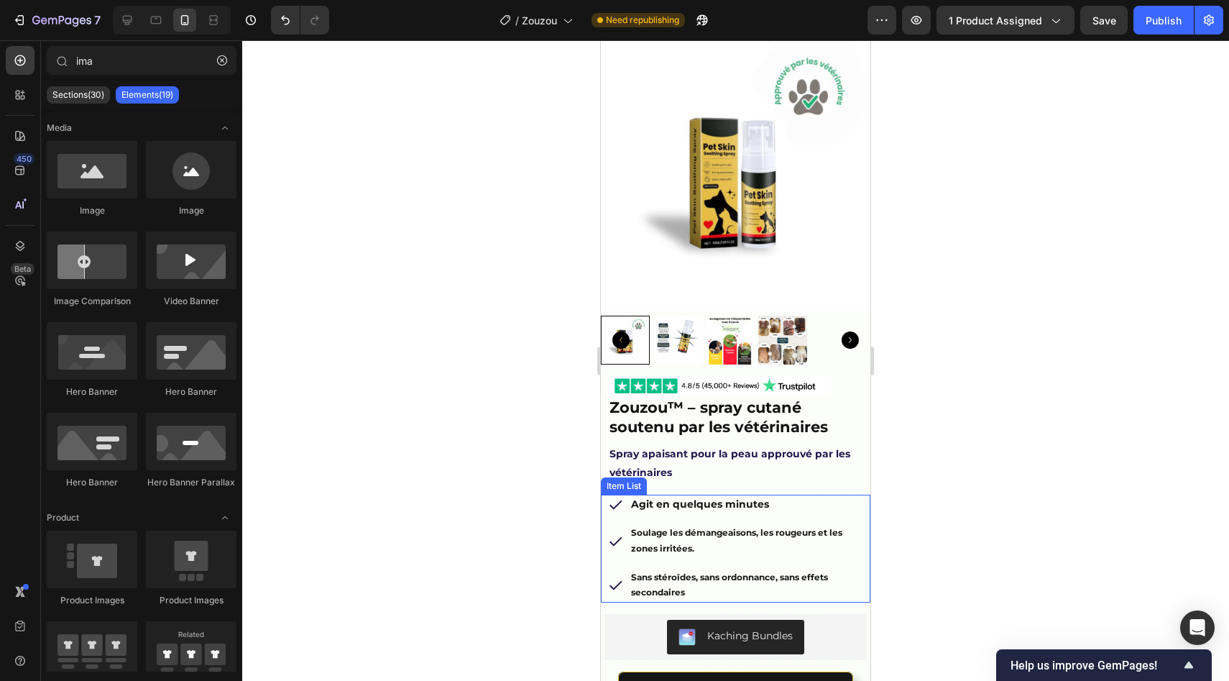
click at [781, 497] on p "Agit en quelques minutes" at bounding box center [748, 505] width 234 height 16
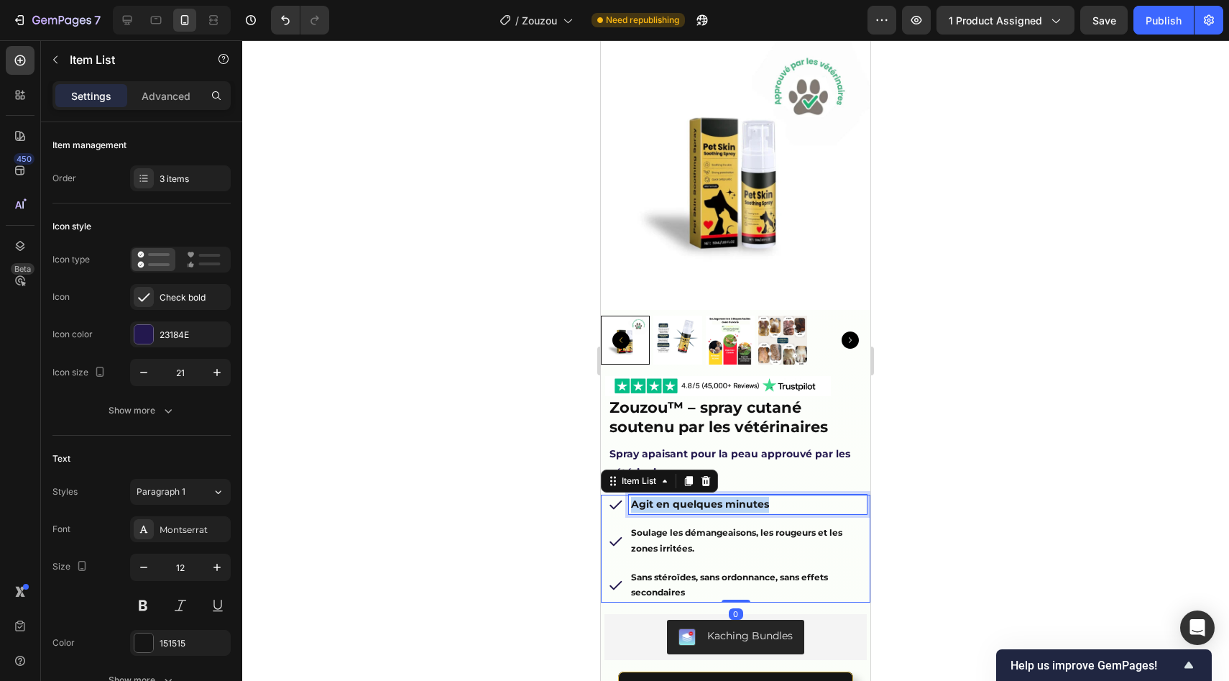
click at [781, 497] on p "Agit en quelques minutes" at bounding box center [748, 505] width 234 height 16
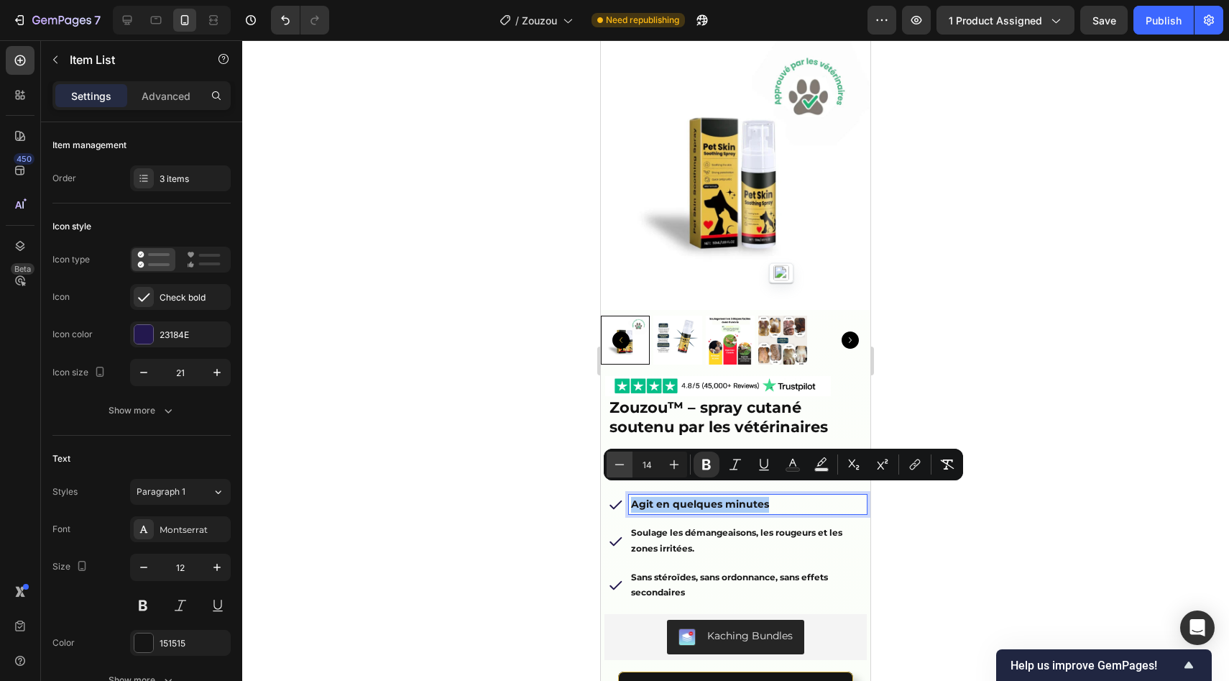
click at [620, 465] on icon "Editor contextual toolbar" at bounding box center [619, 464] width 14 height 14
type input "12"
click at [671, 541] on strong "Soulage les démangeaisons, les rougeurs et les zones irritées." at bounding box center [736, 540] width 211 height 27
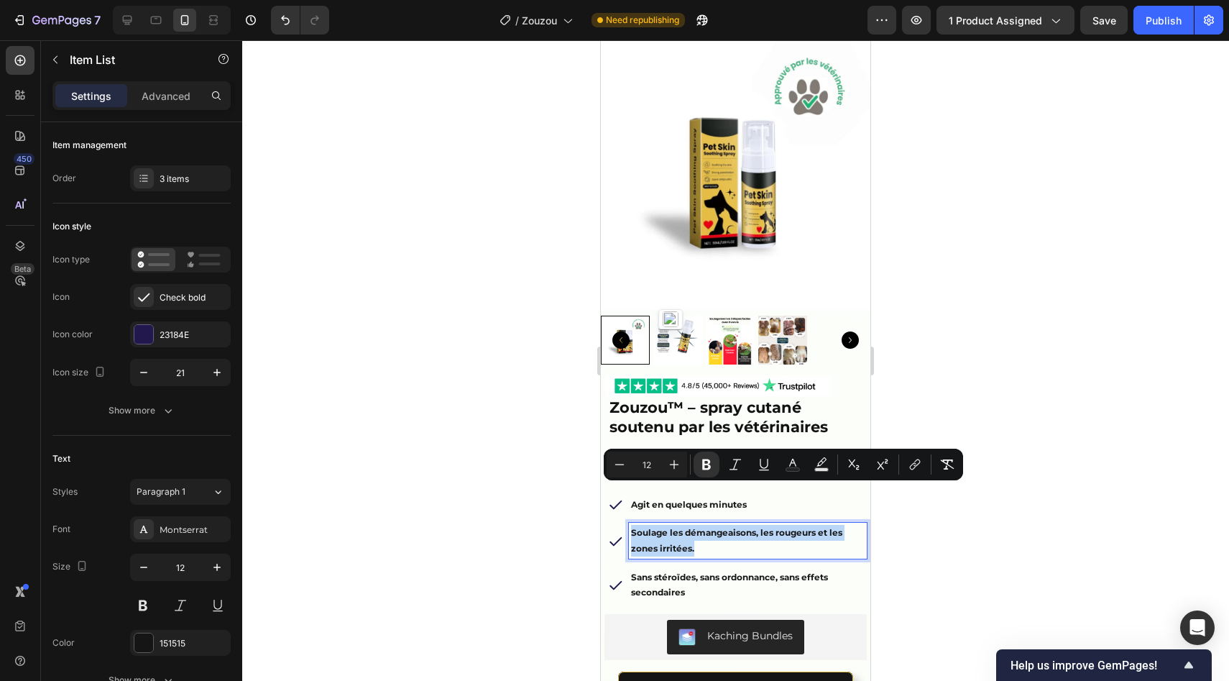
click at [671, 541] on strong "Soulage les démangeaisons, les rougeurs et les zones irritées." at bounding box center [736, 540] width 211 height 27
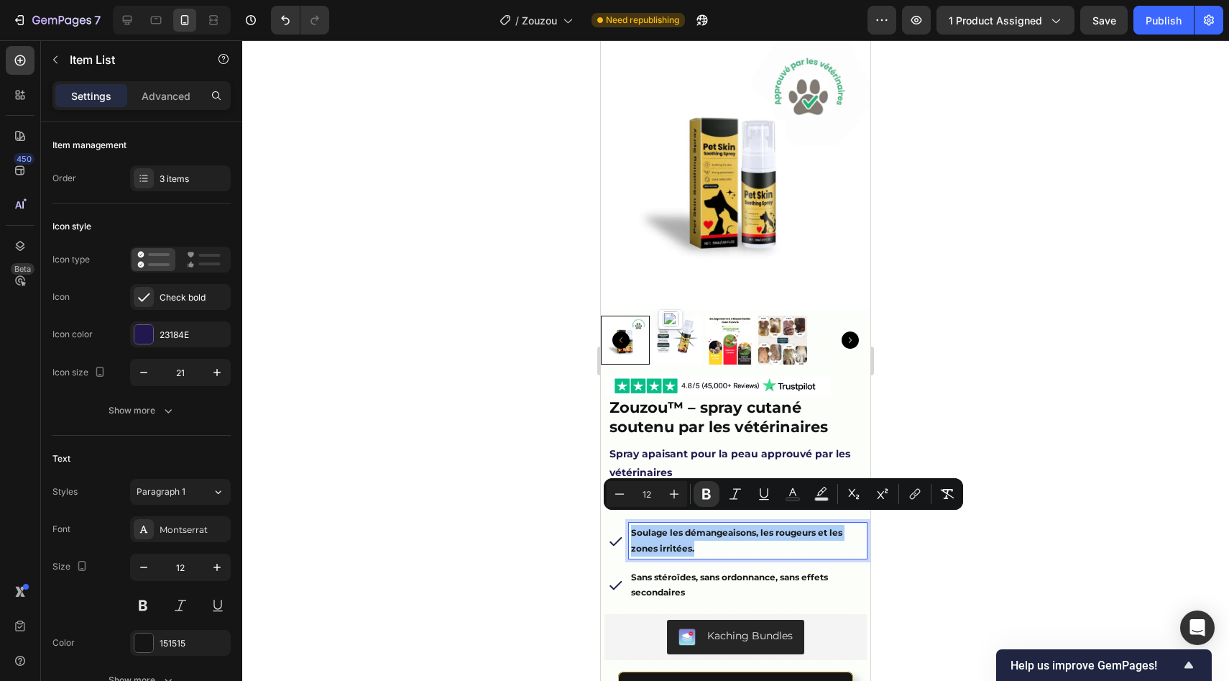
click at [568, 512] on div at bounding box center [735, 360] width 987 height 640
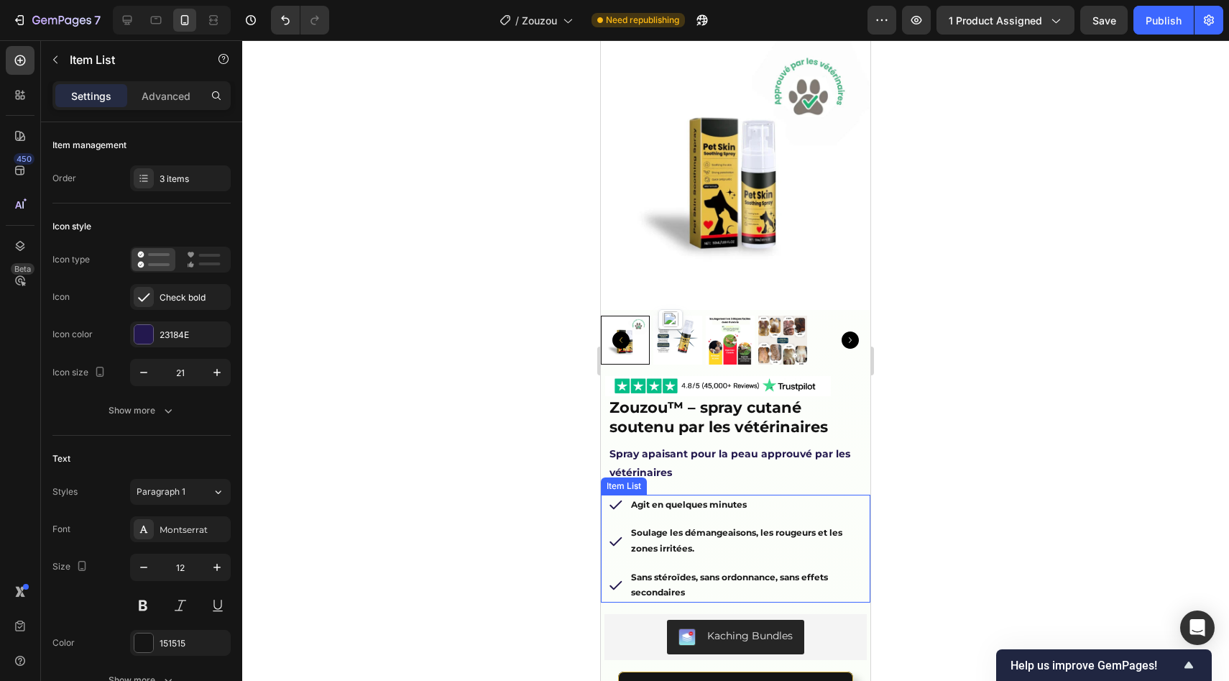
click at [624, 523] on div "Soulage les démangeaisons, les rougeurs et les zones irritées." at bounding box center [737, 540] width 259 height 35
click at [171, 632] on div "151515" at bounding box center [180, 643] width 101 height 26
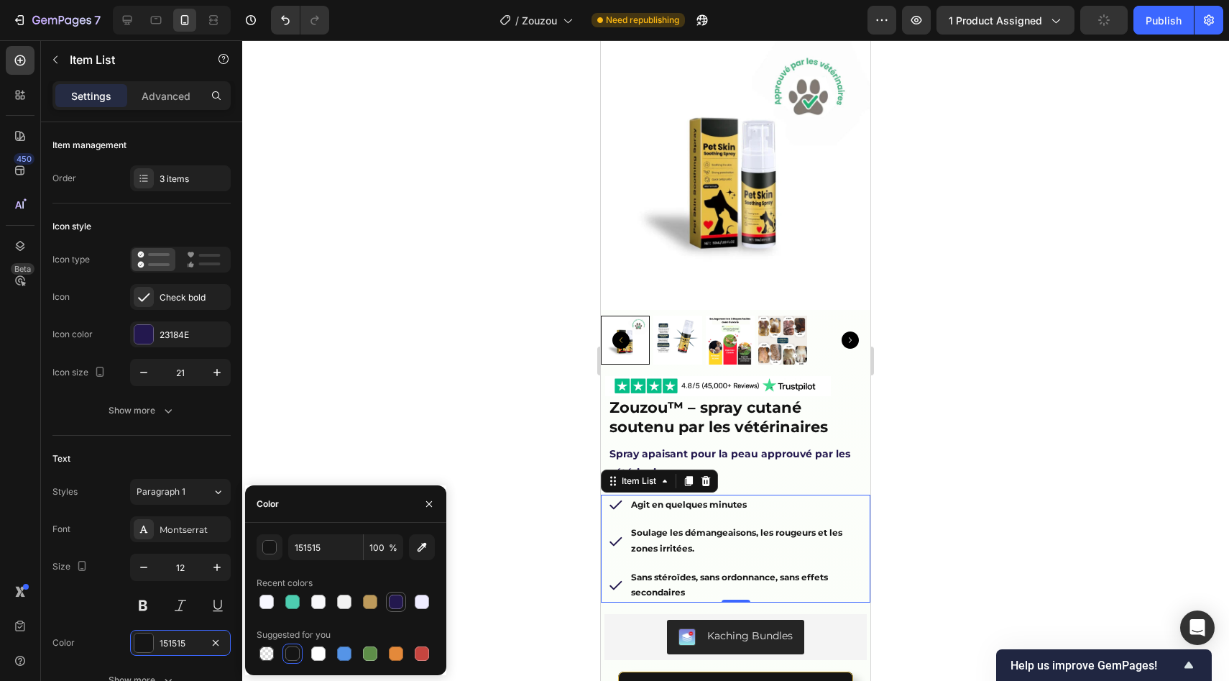
click at [393, 599] on div at bounding box center [396, 601] width 14 height 14
type input "23184E"
click at [952, 301] on div at bounding box center [735, 360] width 987 height 640
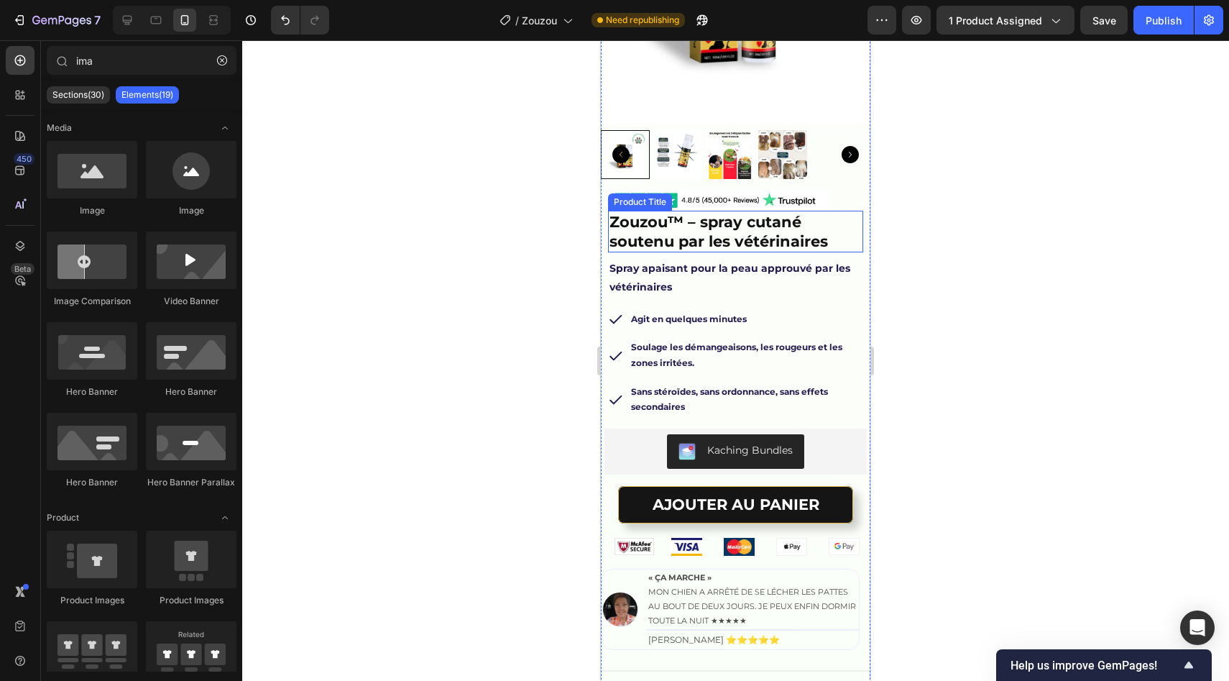
scroll to position [357, 0]
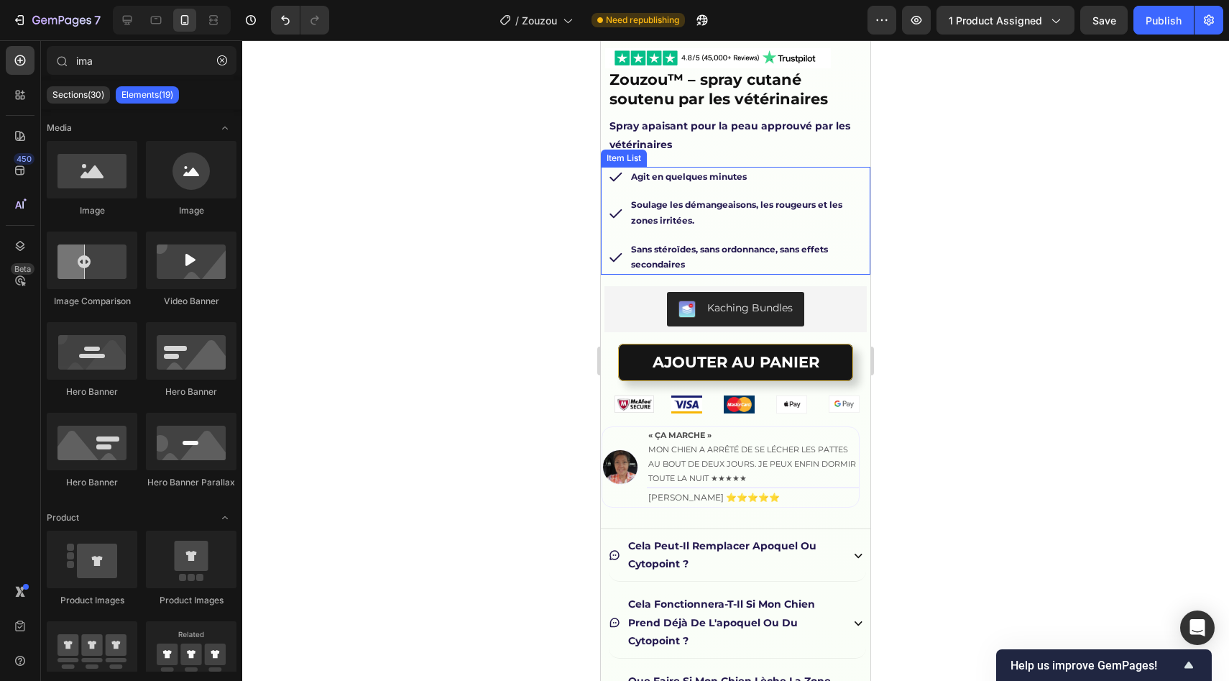
click at [740, 170] on p "Agit en quelques minutes" at bounding box center [748, 177] width 234 height 16
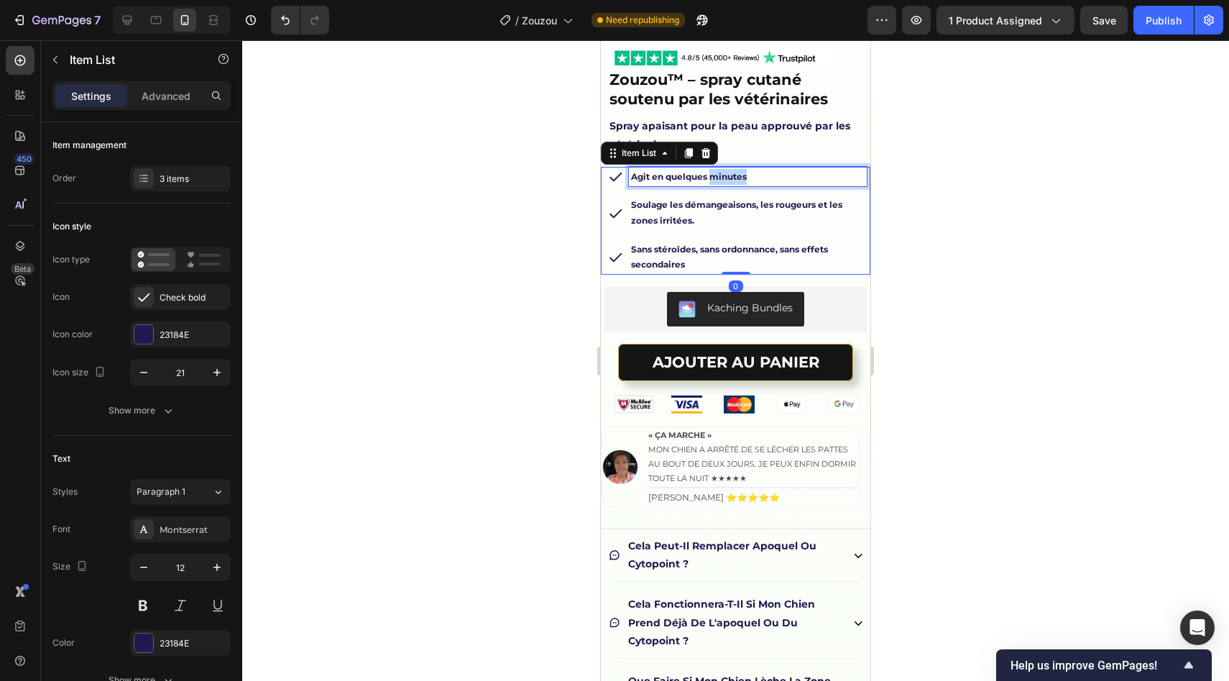
click at [740, 170] on p "Agit en quelques minutes" at bounding box center [748, 177] width 234 height 16
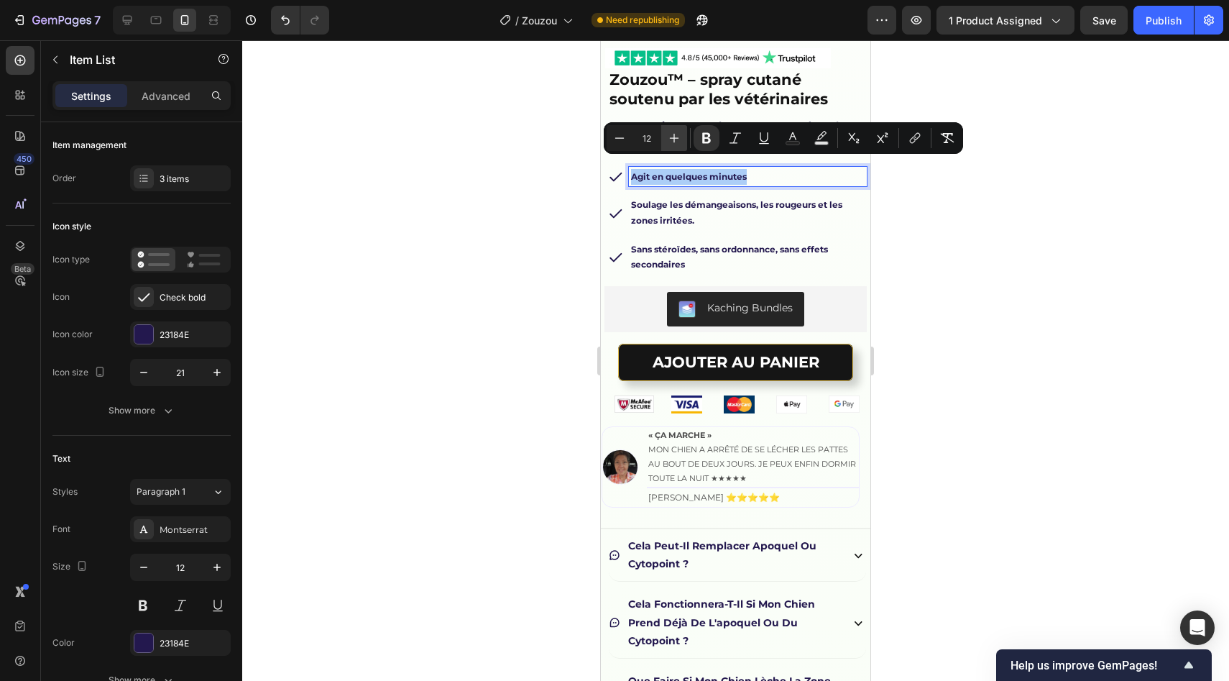
click at [672, 137] on icon "Editor contextual toolbar" at bounding box center [674, 138] width 14 height 14
type input "14"
click at [671, 199] on strong "Soulage les démangeaisons, les rougeurs et les zones irritées." at bounding box center [736, 212] width 211 height 27
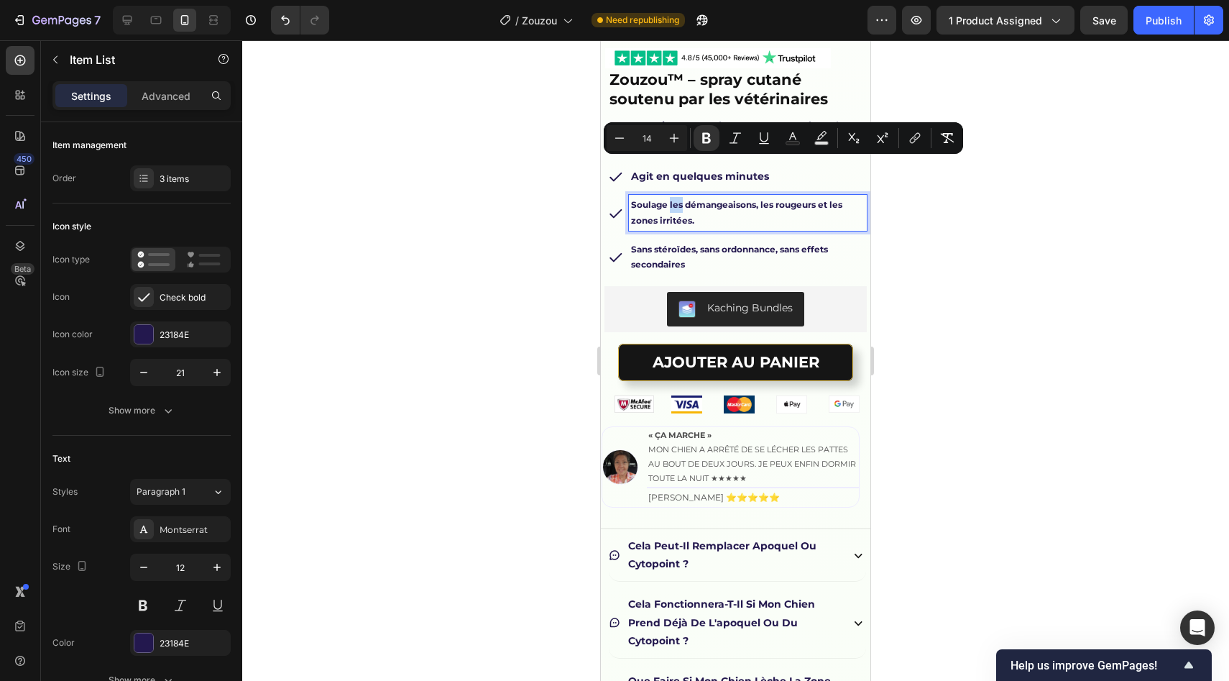
click at [671, 199] on strong "Soulage les démangeaisons, les rougeurs et les zones irritées." at bounding box center [736, 212] width 211 height 27
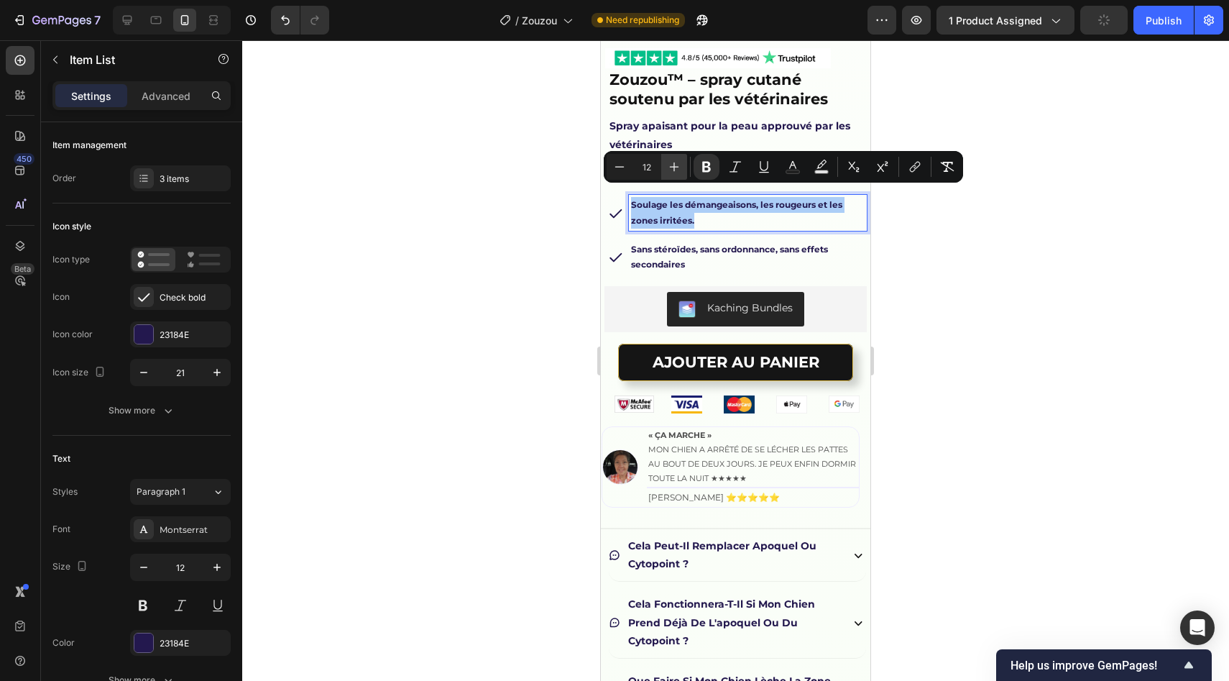
click at [671, 160] on icon "Editor contextual toolbar" at bounding box center [674, 167] width 14 height 14
type input "14"
click at [658, 244] on strong "Sans stéroïdes, sans ordonnance, sans effets secondaires" at bounding box center [729, 257] width 197 height 27
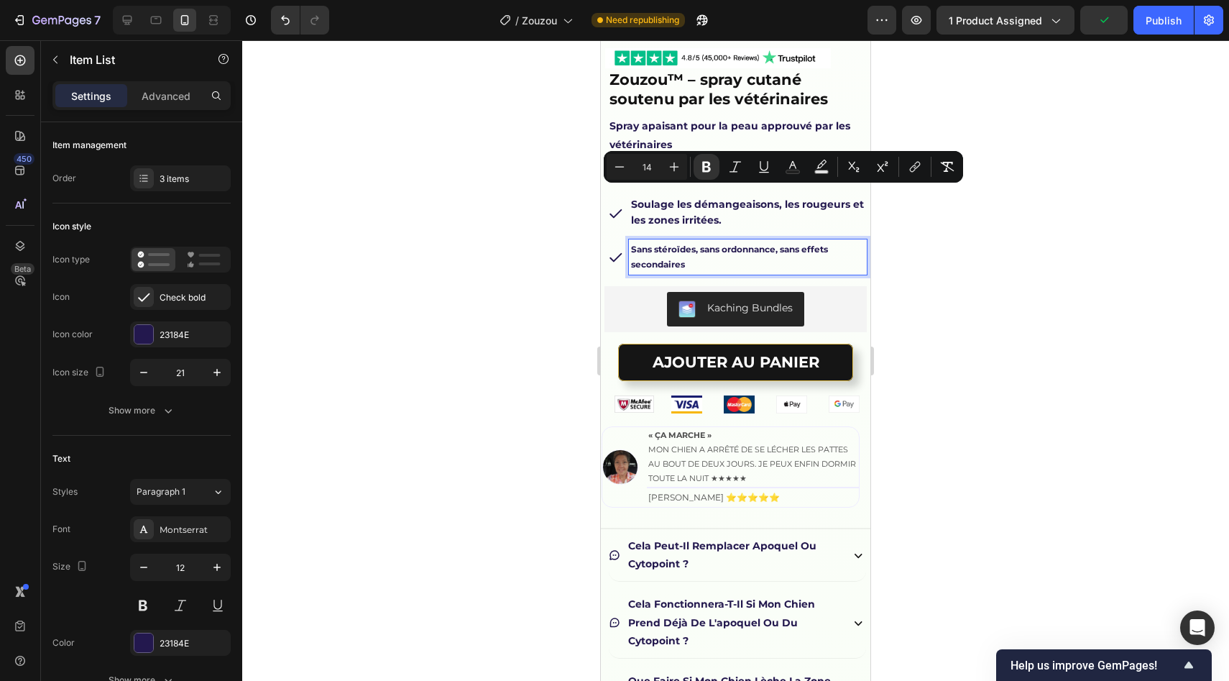
click at [658, 244] on strong "Sans stéroïdes, sans ordonnance, sans effets secondaires" at bounding box center [729, 257] width 197 height 27
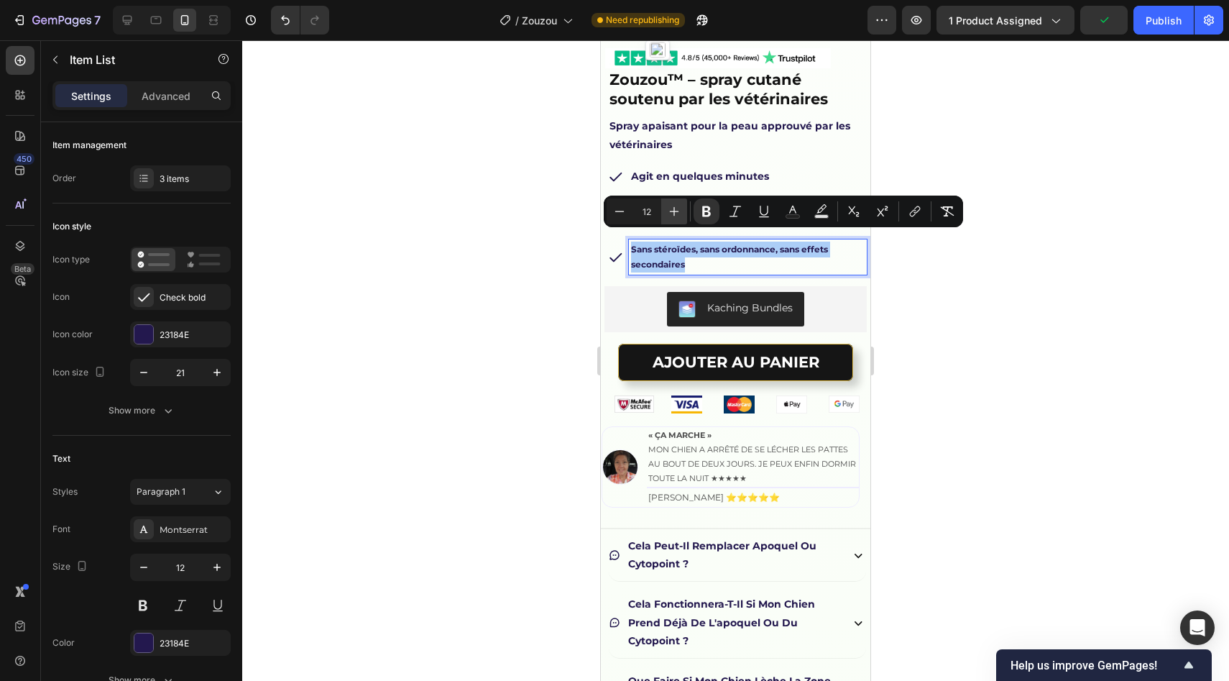
click at [674, 207] on icon "Editor contextual toolbar" at bounding box center [674, 211] width 14 height 14
type input "14"
click at [543, 234] on div at bounding box center [735, 360] width 987 height 640
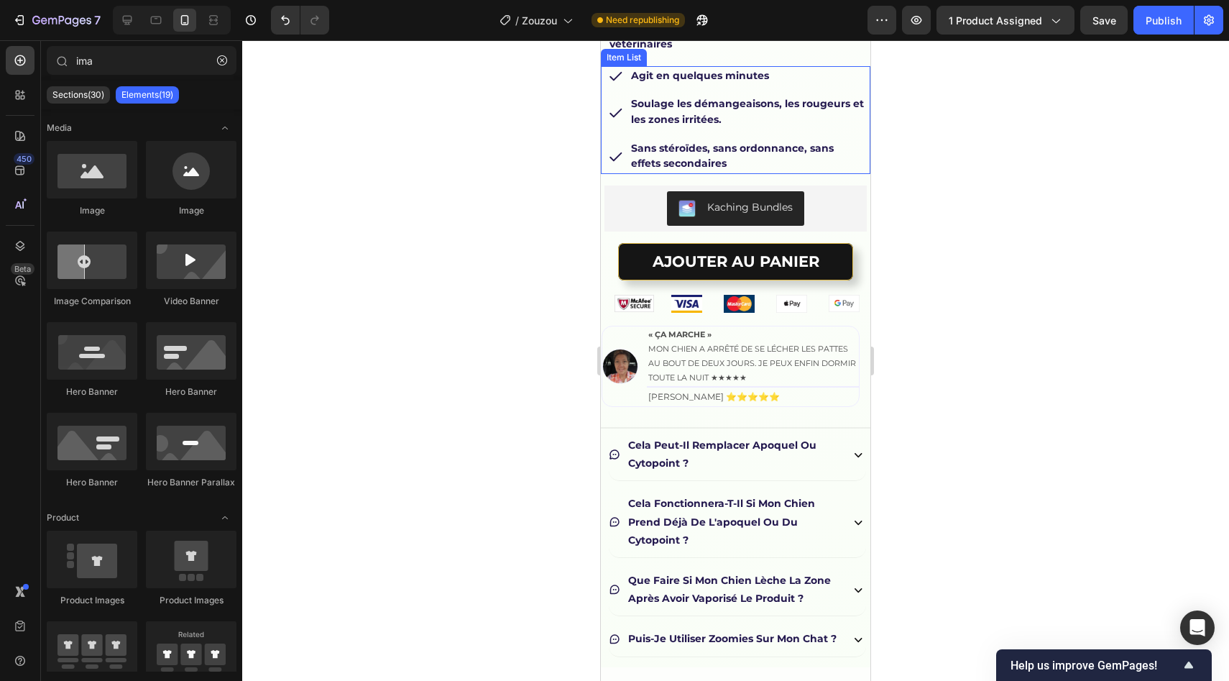
scroll to position [471, 0]
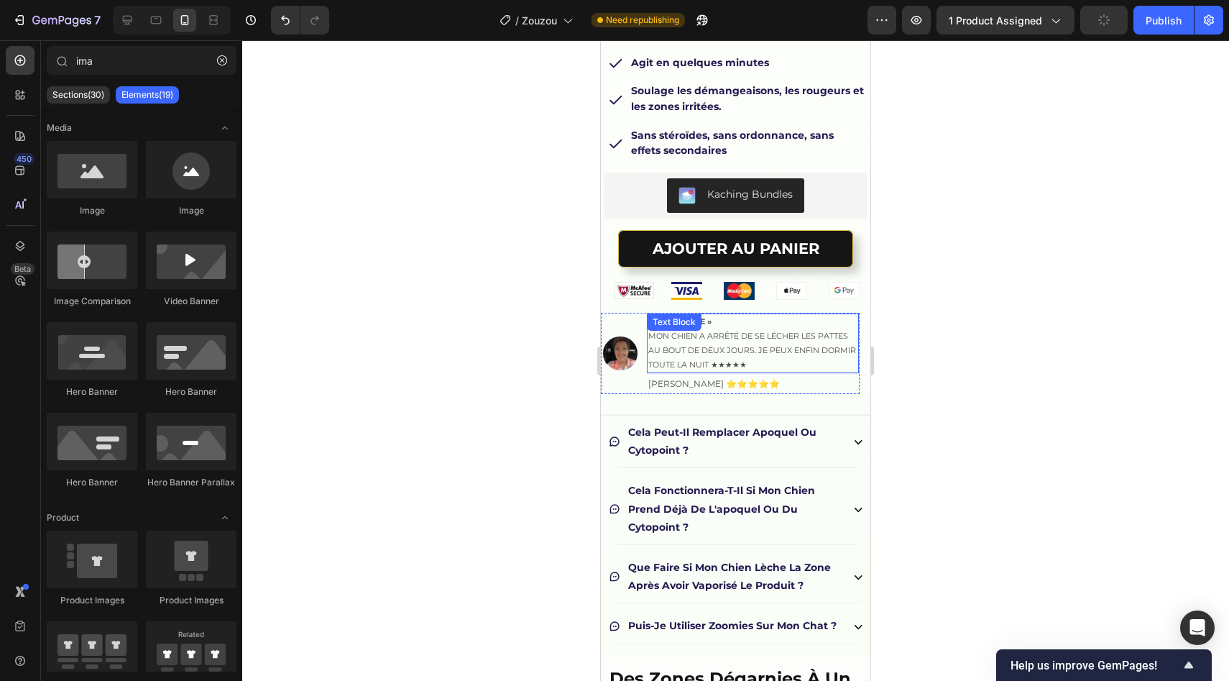
click at [713, 313] on div "« ÇA MARCHE » Mon chien a arrêté de se lécher les pattes au bout de deux jours.…" at bounding box center [753, 343] width 212 height 60
click at [702, 313] on div "Text Block" at bounding box center [674, 321] width 55 height 17
click at [699, 316] on div "Text Block" at bounding box center [674, 322] width 49 height 13
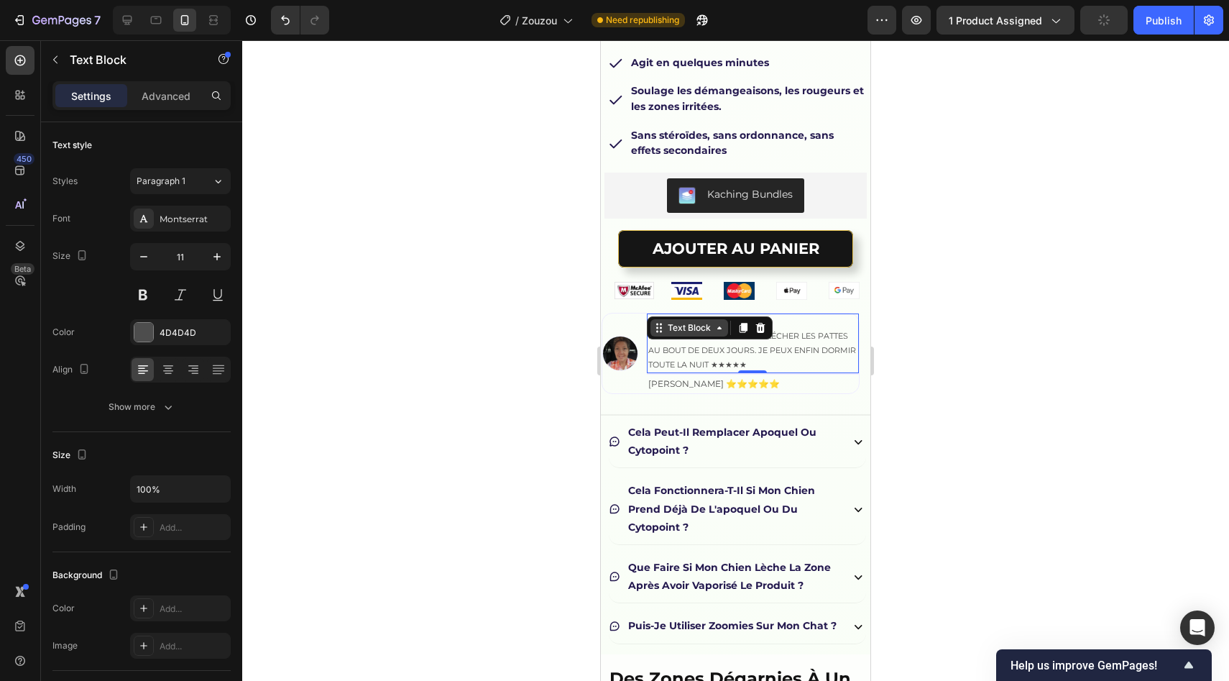
click at [694, 319] on div "Text Block" at bounding box center [689, 327] width 78 height 17
click at [695, 354] on p "Mon chien a arrêté de se lécher les pattes au bout de deux jours. Je peux enfin…" at bounding box center [752, 350] width 209 height 42
click at [684, 316] on strong "« ÇA MARCHE »" at bounding box center [679, 321] width 63 height 10
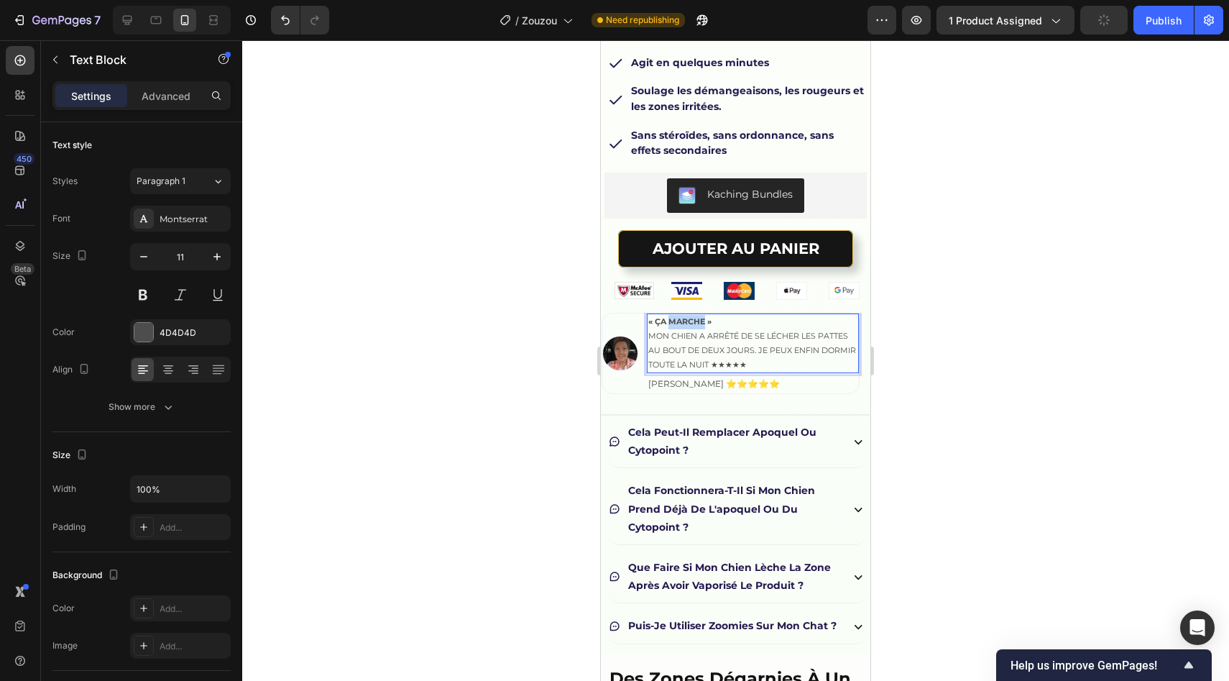
click at [684, 316] on strong "« ÇA MARCHE »" at bounding box center [679, 321] width 63 height 10
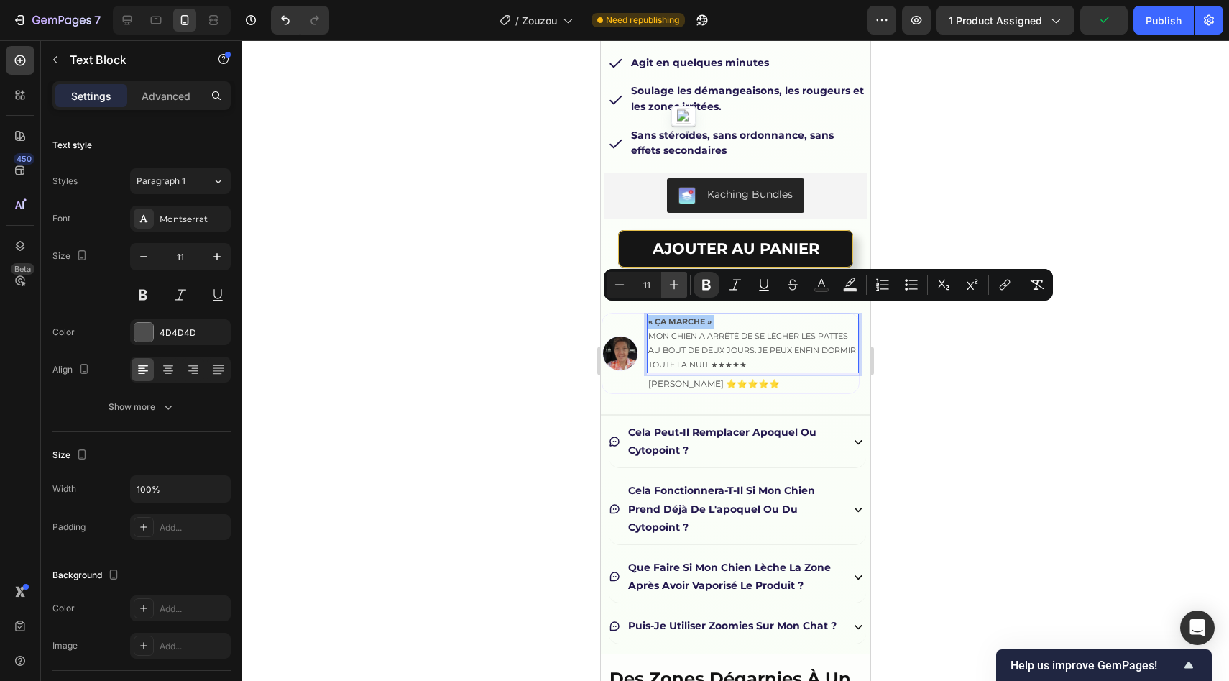
click at [681, 285] on button "Plus" at bounding box center [674, 285] width 26 height 26
type input "13"
click at [822, 285] on icon "Editor contextual toolbar" at bounding box center [821, 284] width 14 height 14
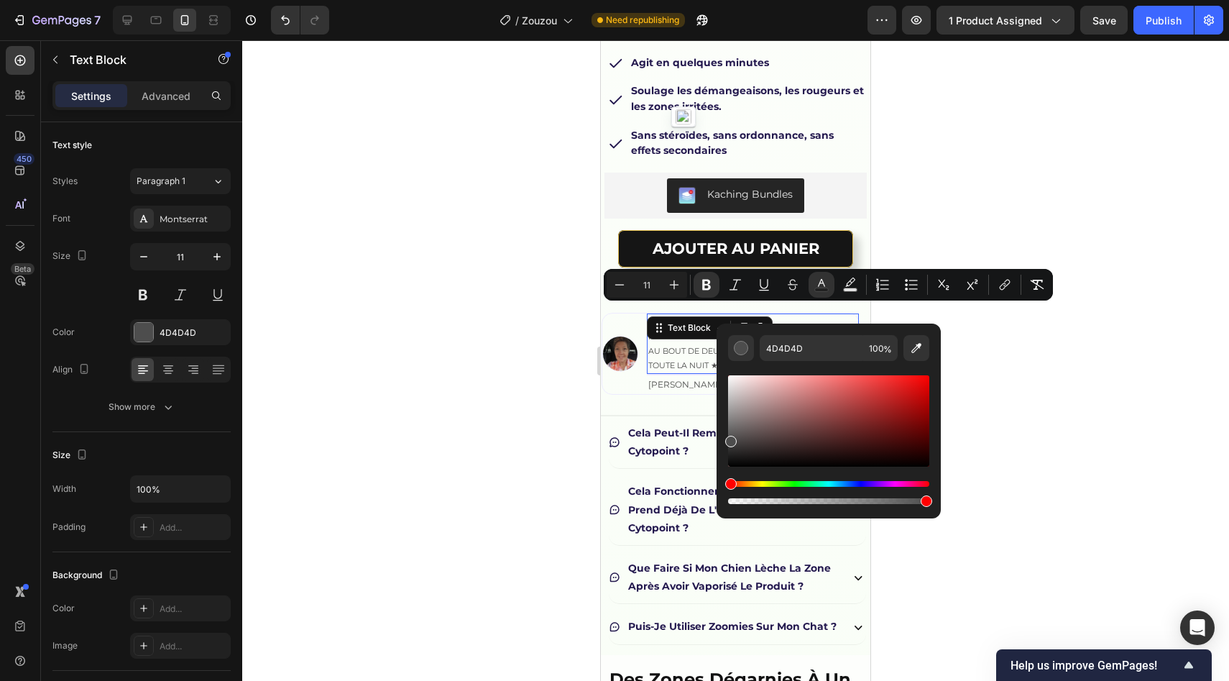
click at [696, 338] on p "Mon chien a arrêté de se lécher les pattes au bout de deux jours. Je peux enfin…" at bounding box center [752, 351] width 209 height 42
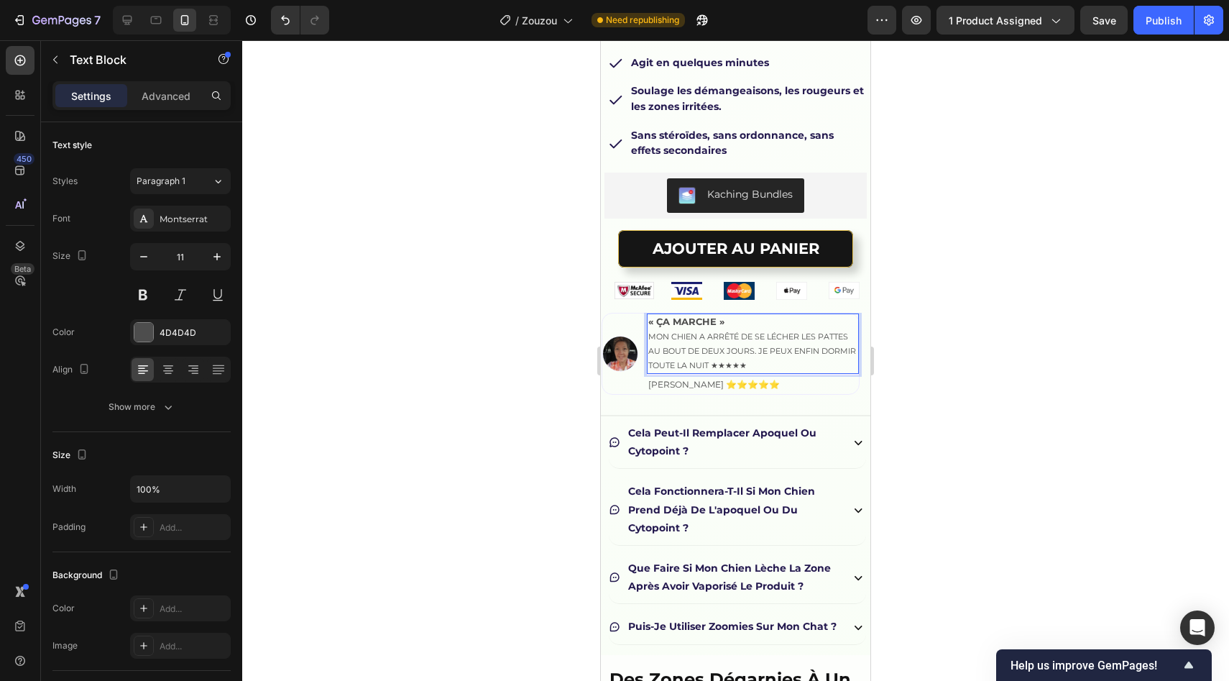
click at [487, 323] on div at bounding box center [735, 360] width 987 height 640
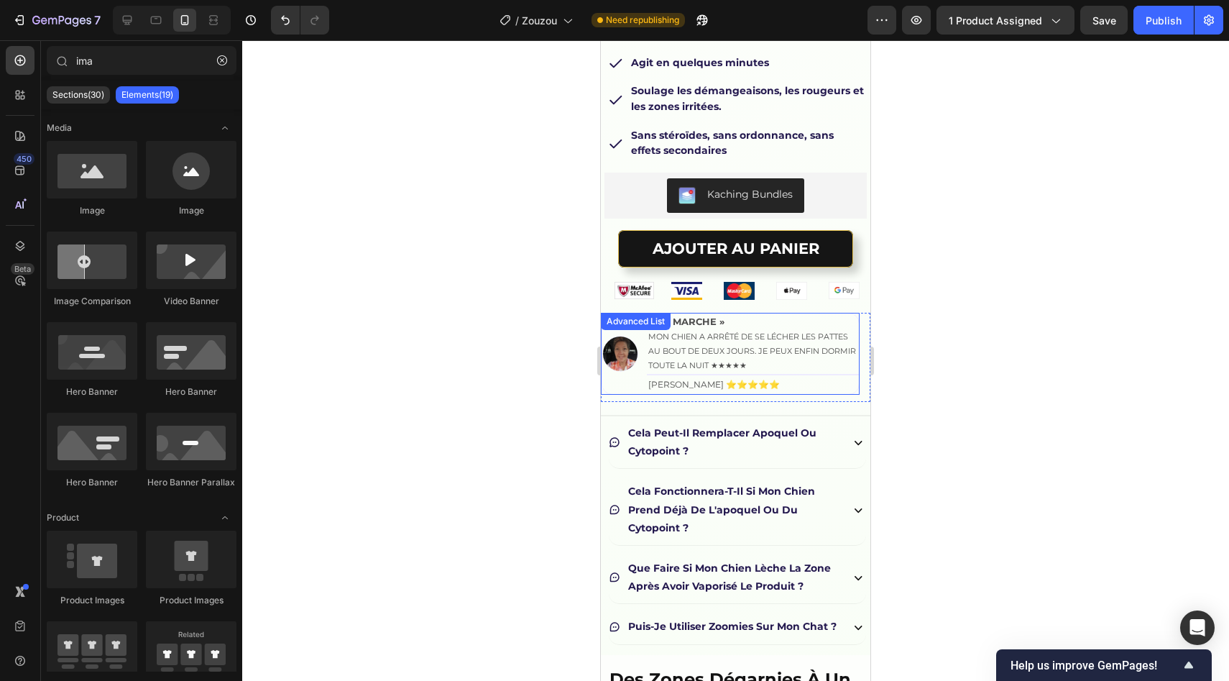
click at [685, 335] on p "Mon chien a arrêté de se lécher les pattes au bout de deux jours. Je peux enfin…" at bounding box center [752, 351] width 209 height 42
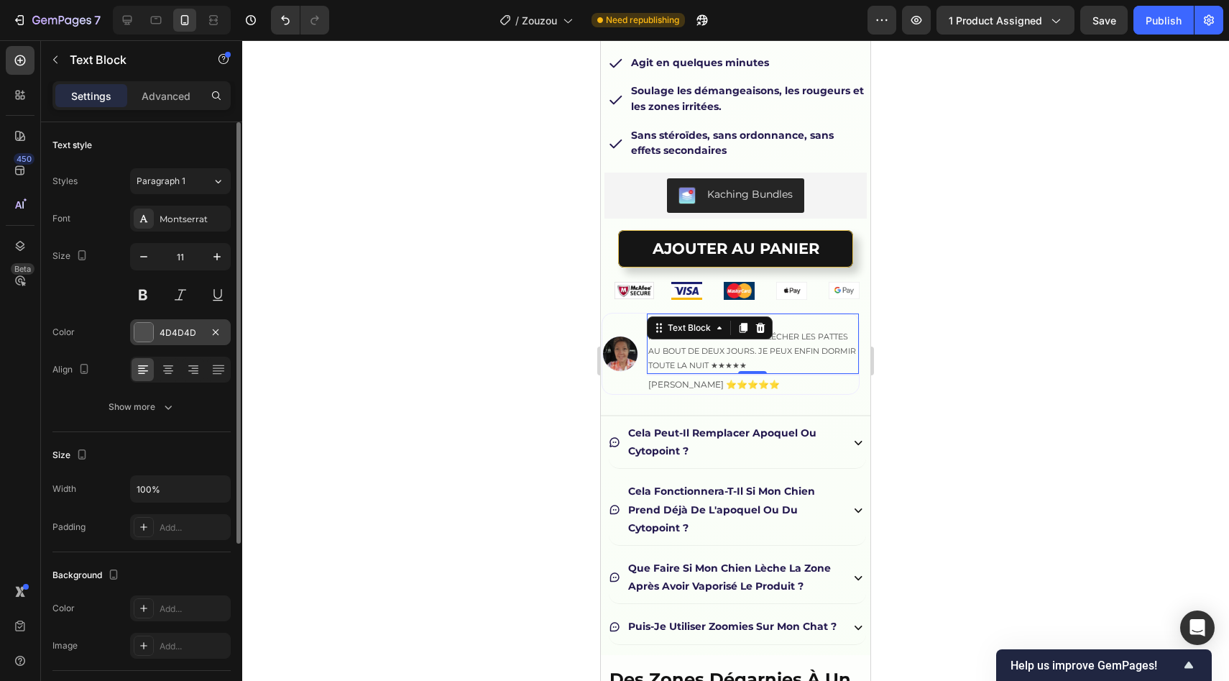
click at [178, 331] on div "4D4D4D" at bounding box center [181, 332] width 42 height 13
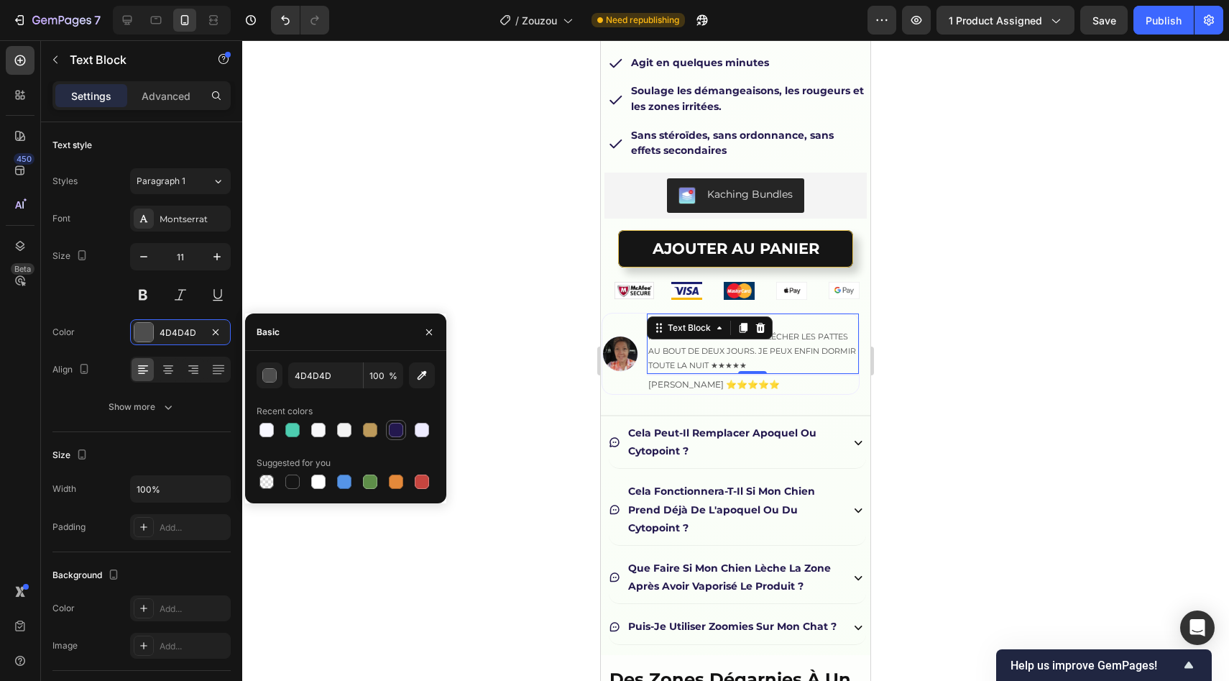
click at [386, 432] on div at bounding box center [396, 430] width 20 height 20
type input "23184E"
click at [387, 432] on div at bounding box center [396, 430] width 20 height 20
click at [513, 265] on div at bounding box center [735, 360] width 987 height 640
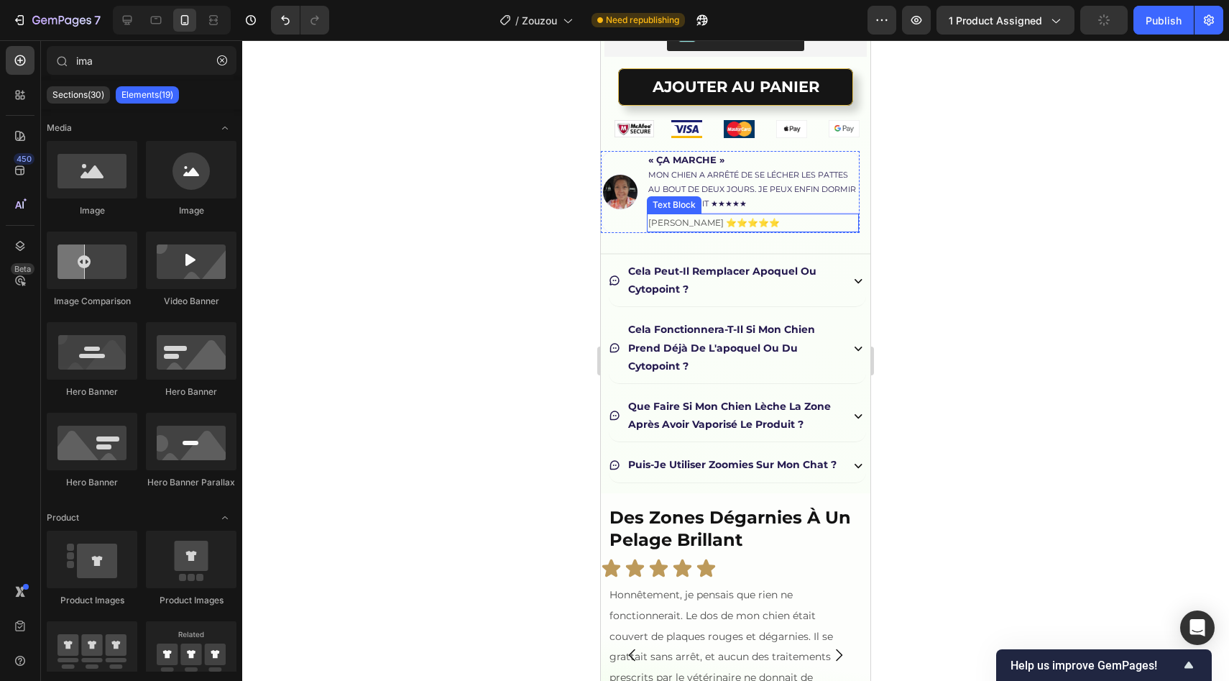
scroll to position [635, 0]
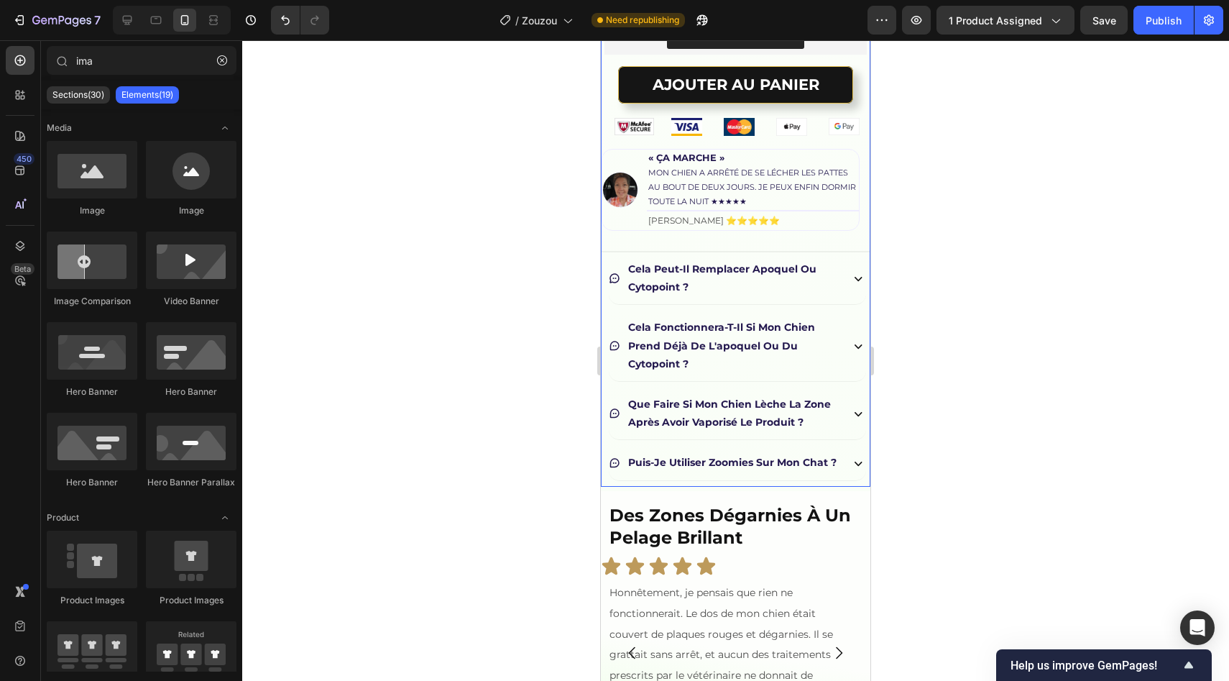
click at [601, 487] on div "Image Zouzou™ – spray cutané soutenu par les vétérinaires Product Title Spray a…" at bounding box center [736, 129] width 270 height 716
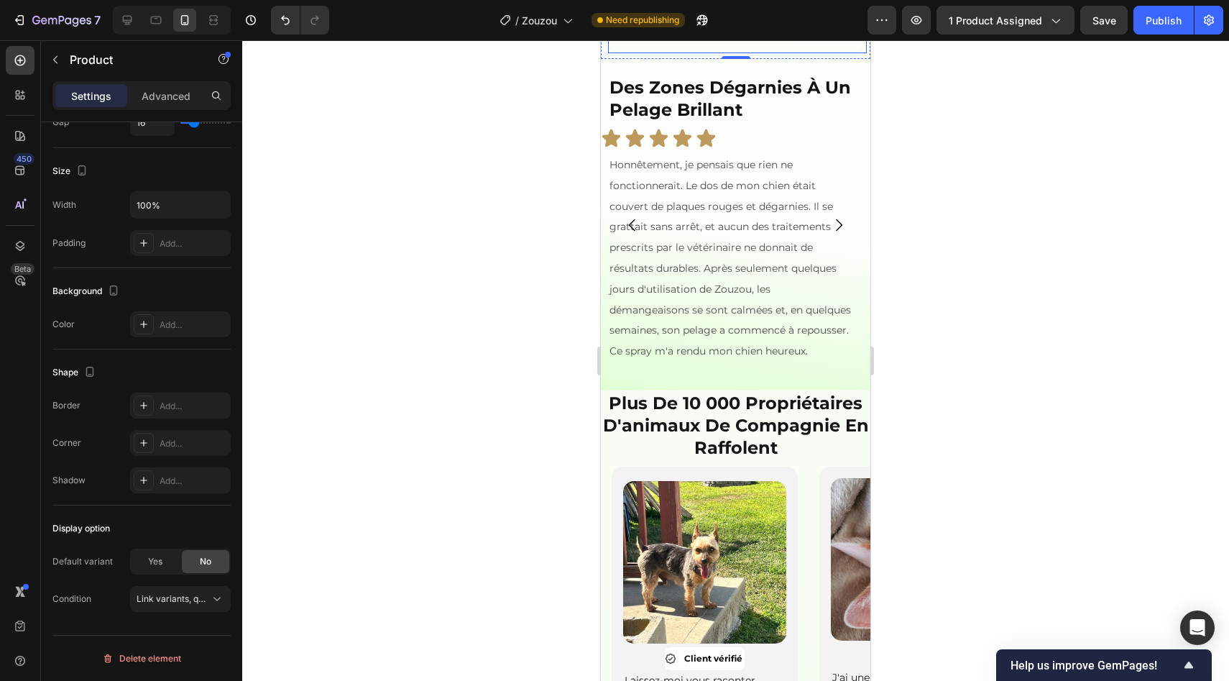
scroll to position [1118, 0]
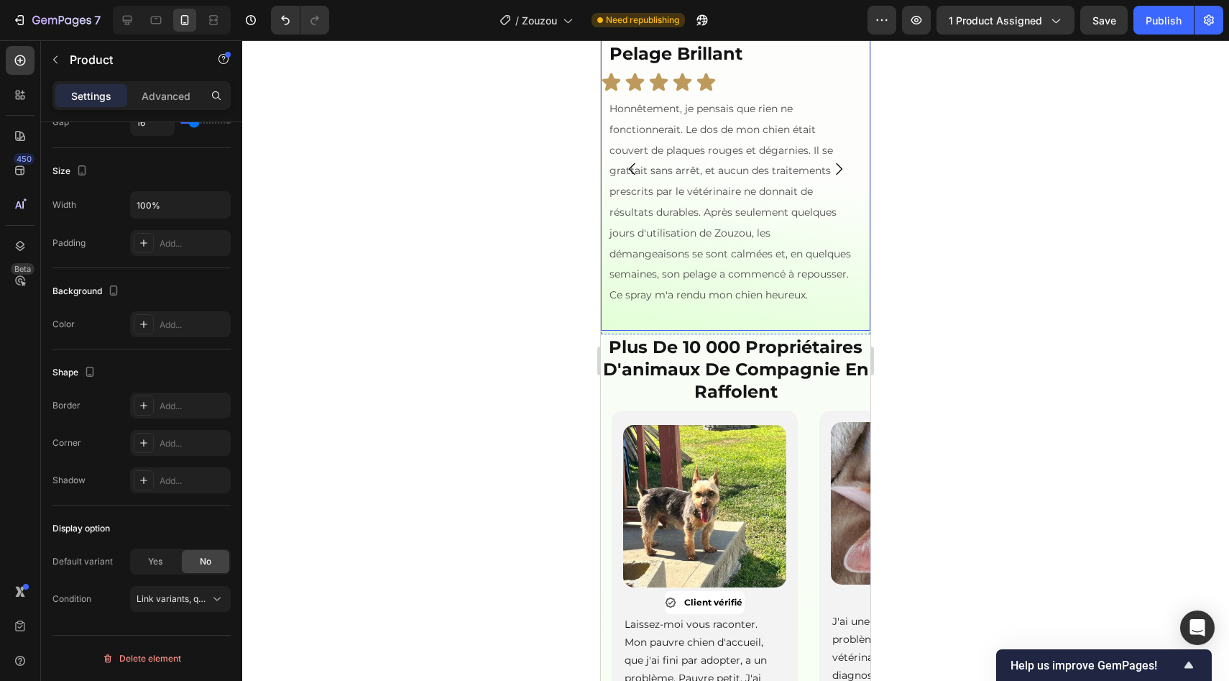
click at [836, 175] on icon "Carousel Next Arrow" at bounding box center [839, 169] width 6 height 12
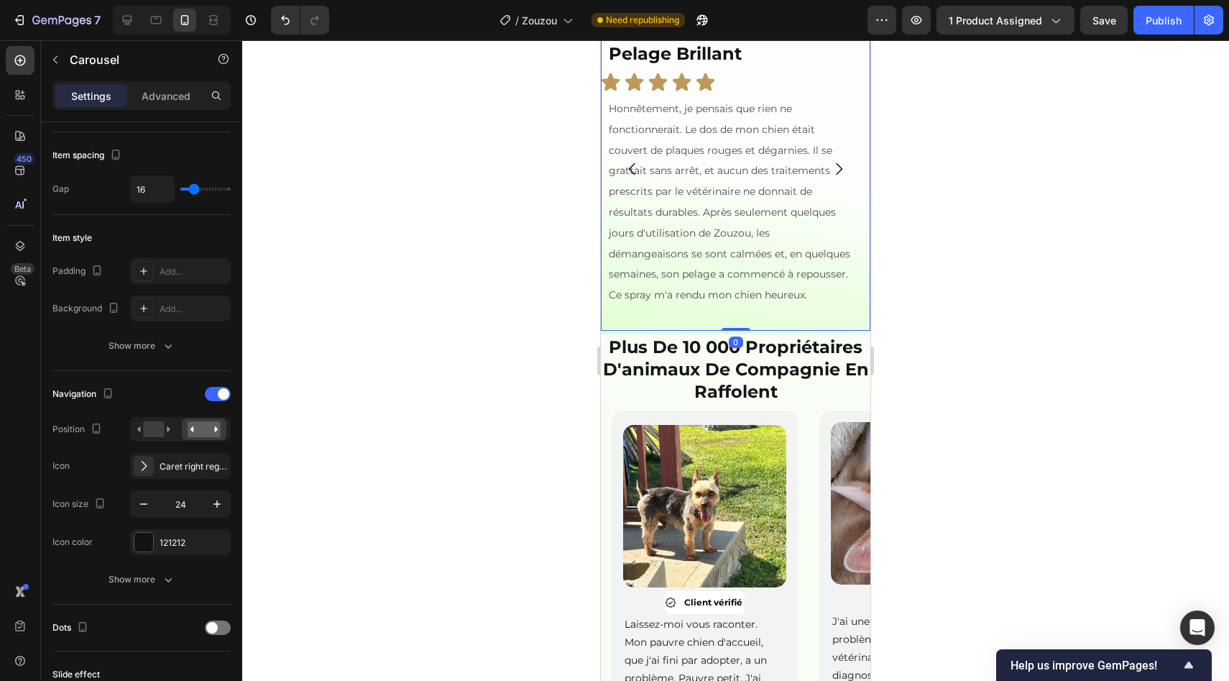
scroll to position [0, 0]
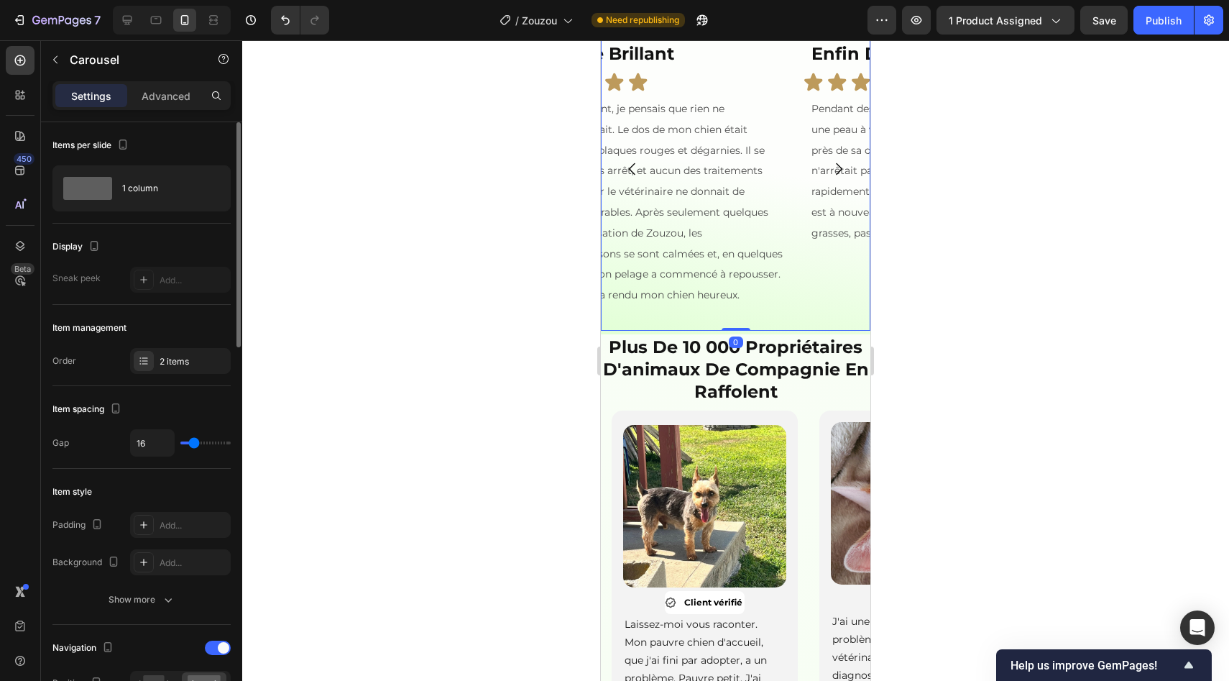
click at [836, 175] on icon "Carousel Next Arrow" at bounding box center [839, 169] width 6 height 12
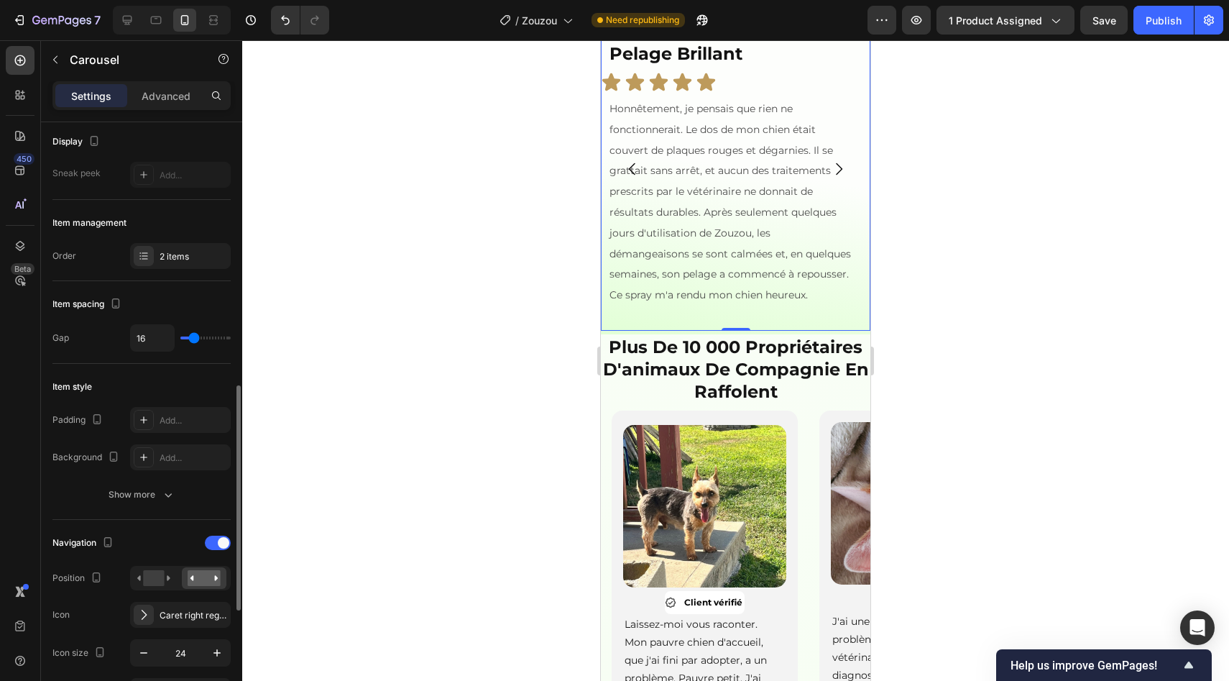
scroll to position [297, 0]
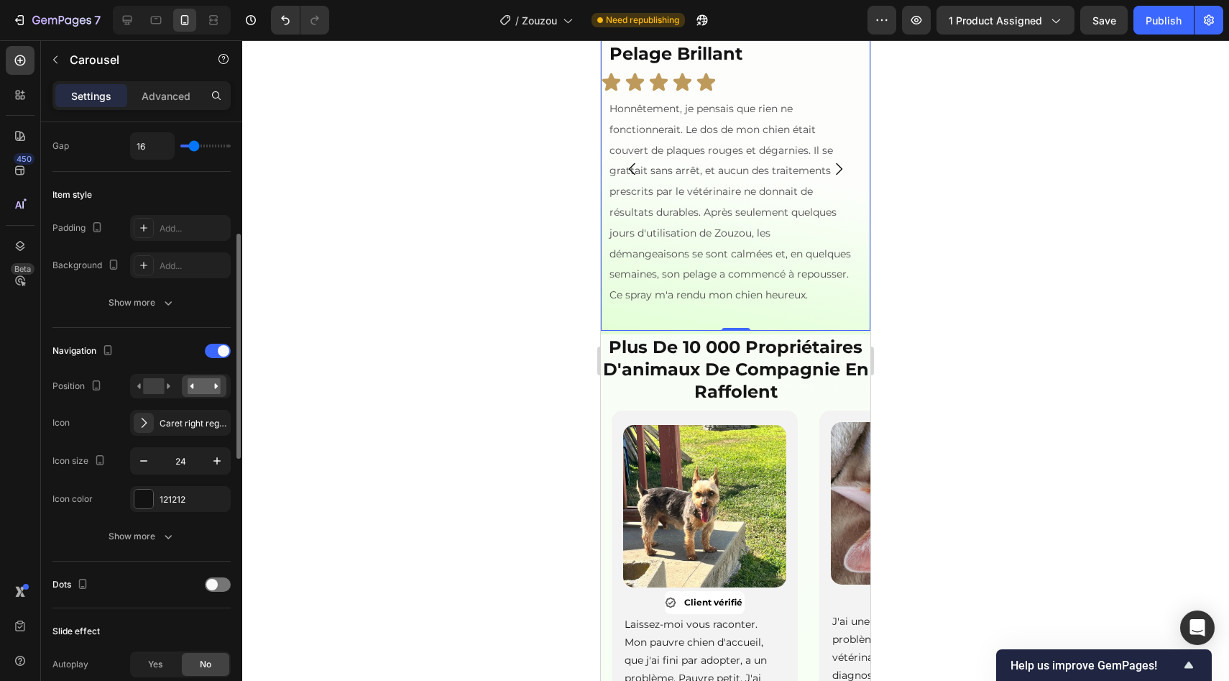
click at [211, 365] on div "Navigation Position Icon Caret right regular Icon size 24 Icon color 121212" at bounding box center [141, 425] width 178 height 173
click at [211, 344] on div at bounding box center [218, 351] width 26 height 14
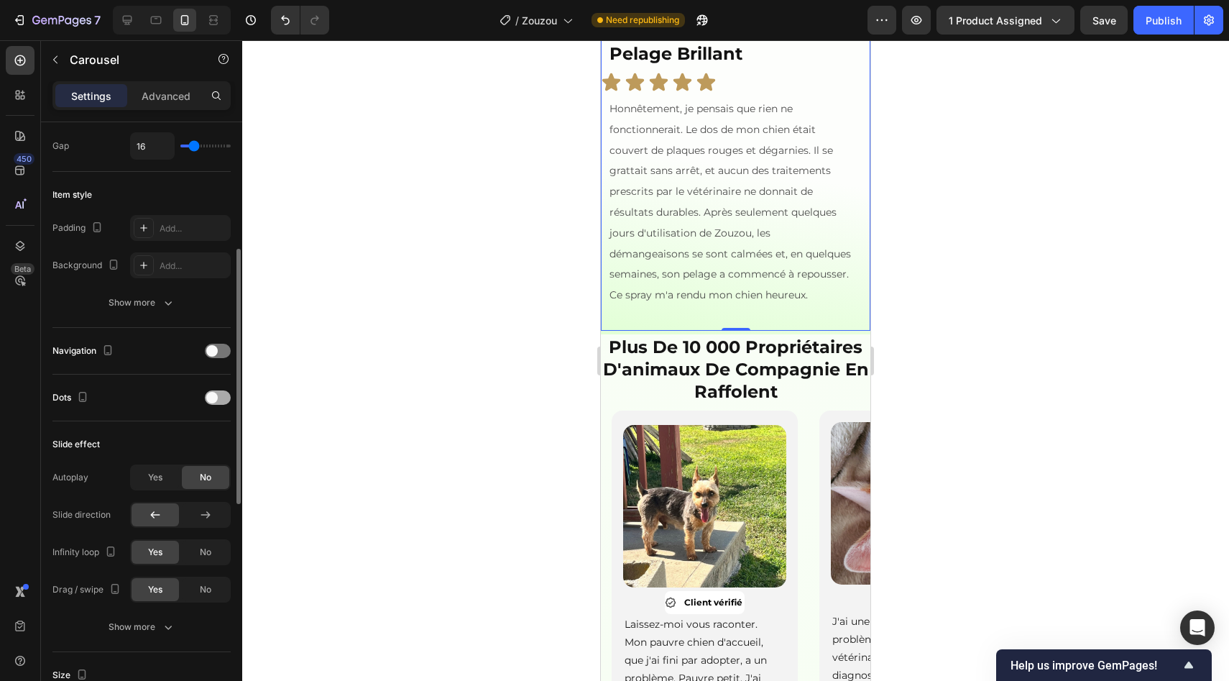
click at [211, 404] on div at bounding box center [218, 397] width 26 height 14
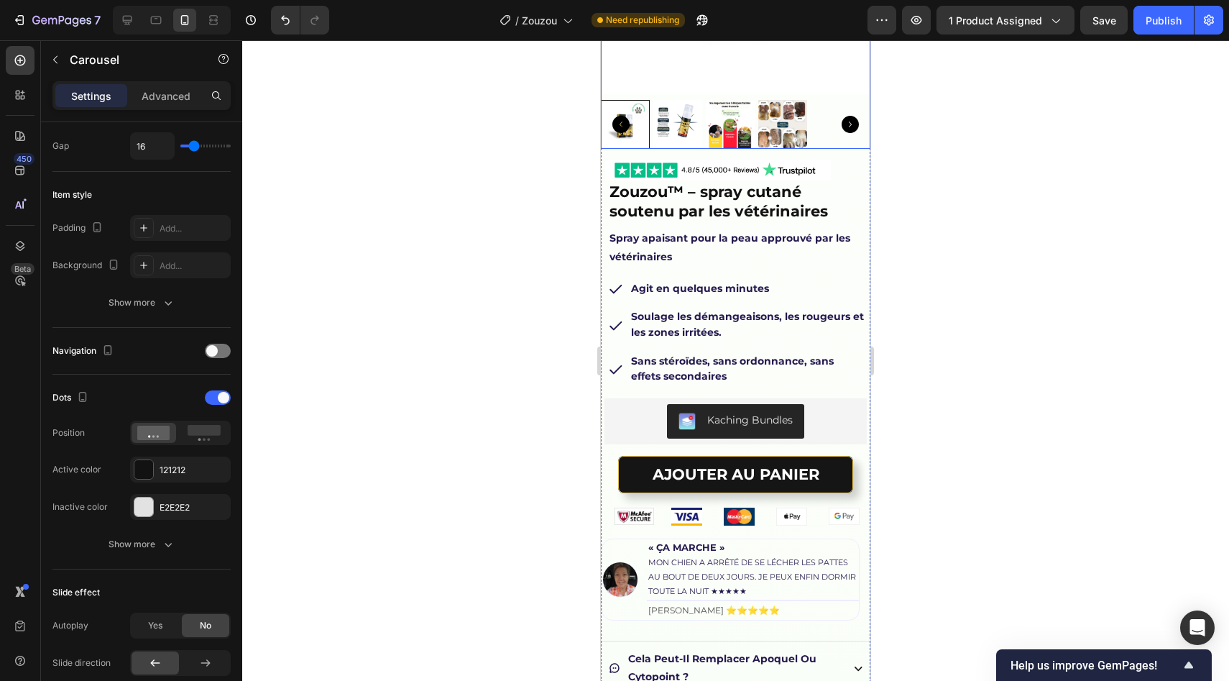
scroll to position [260, 0]
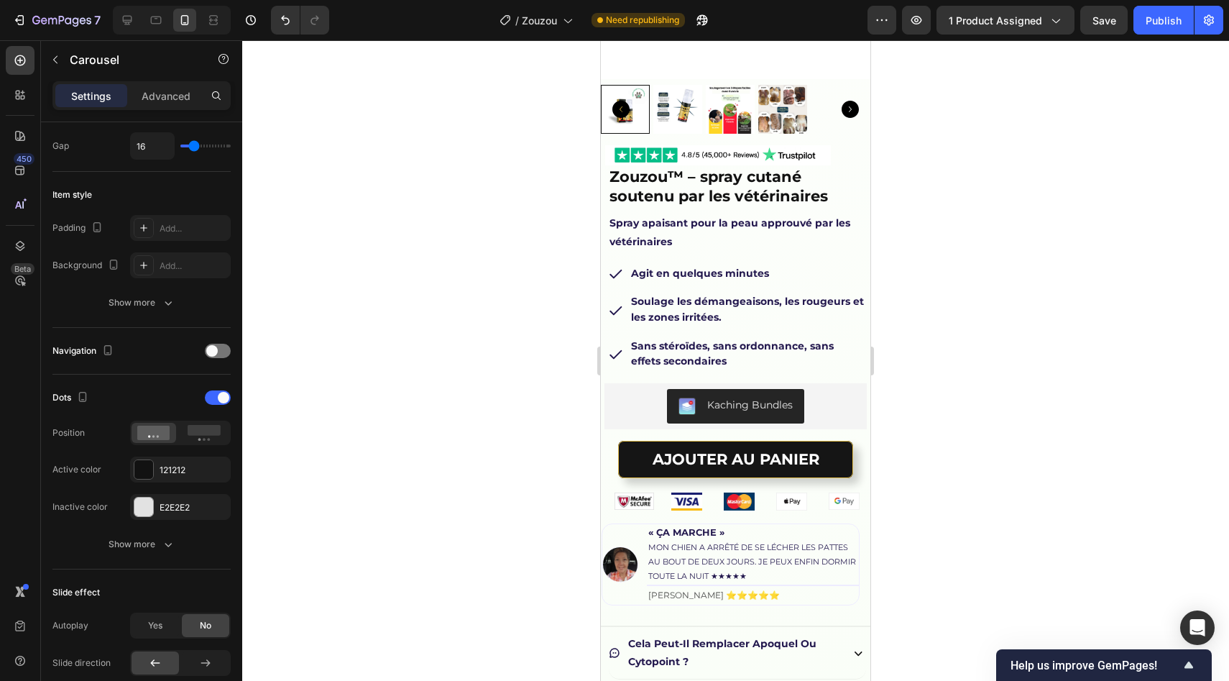
click at [511, 151] on div at bounding box center [735, 360] width 987 height 640
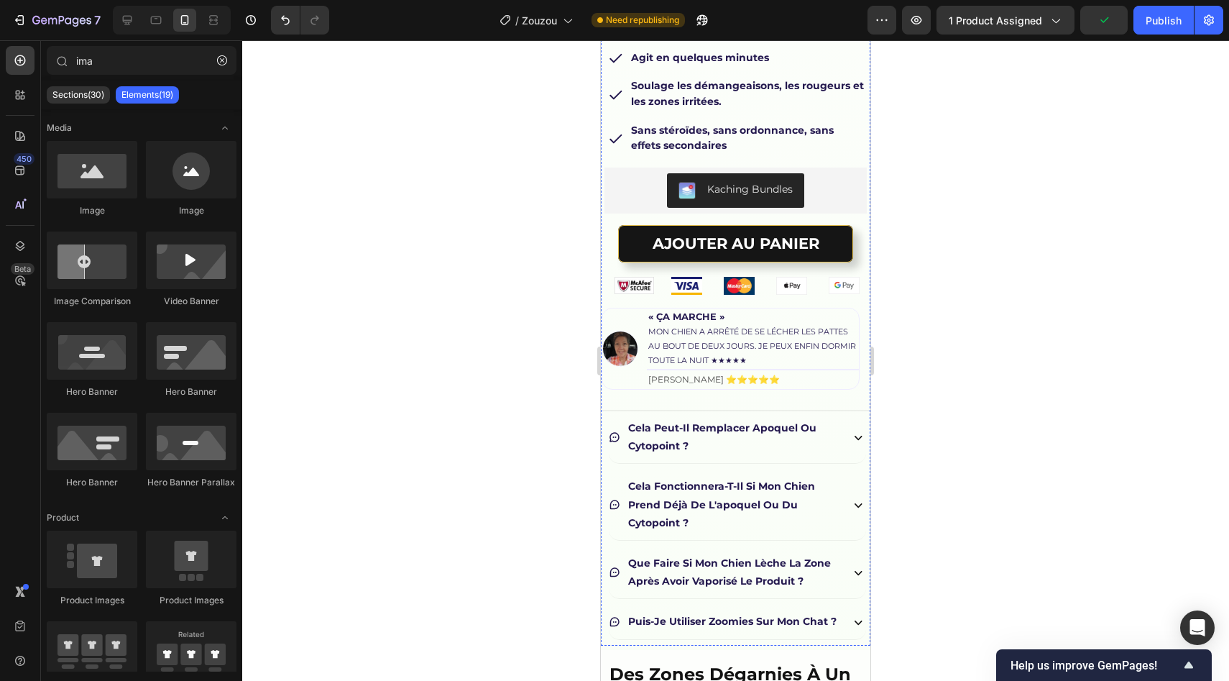
scroll to position [479, 0]
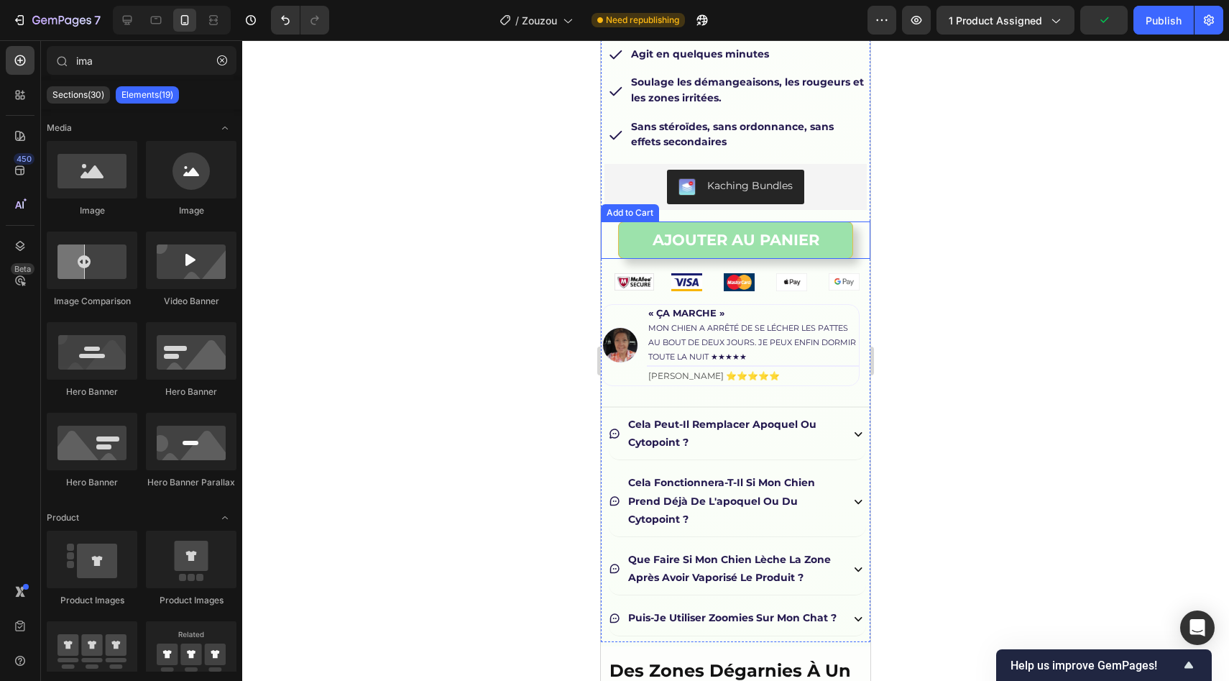
click at [819, 222] on button "AJOUTER AU PANIER" at bounding box center [735, 239] width 235 height 37
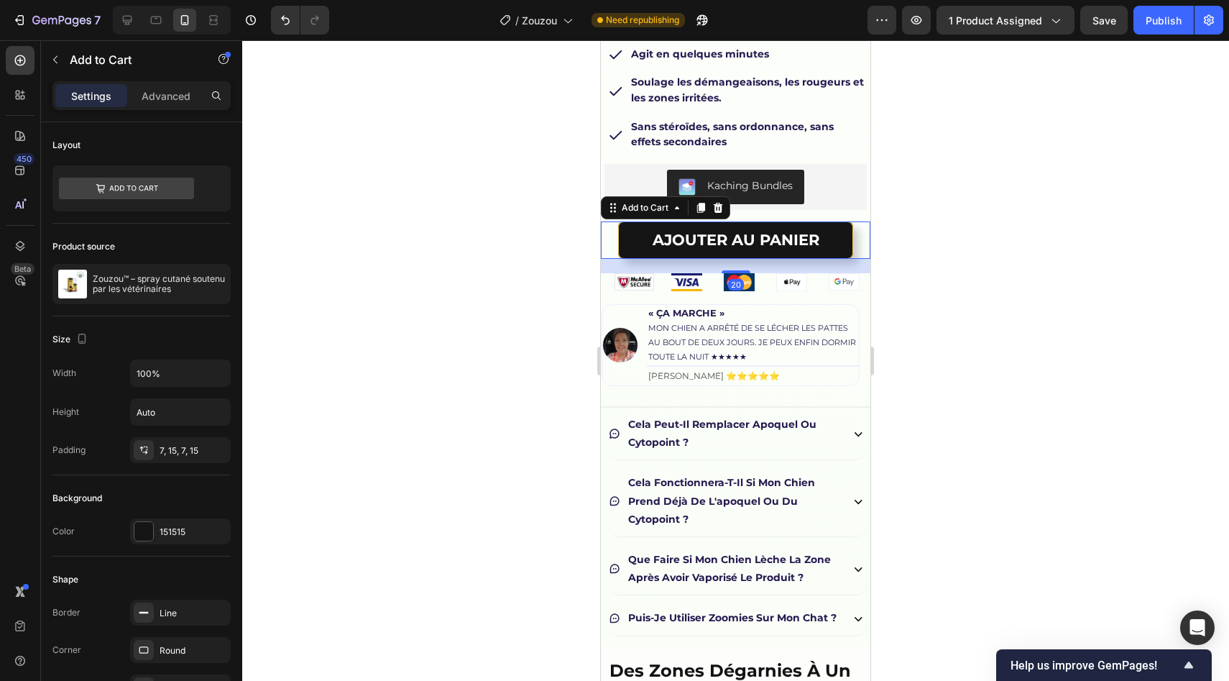
click at [436, 282] on div at bounding box center [735, 360] width 987 height 640
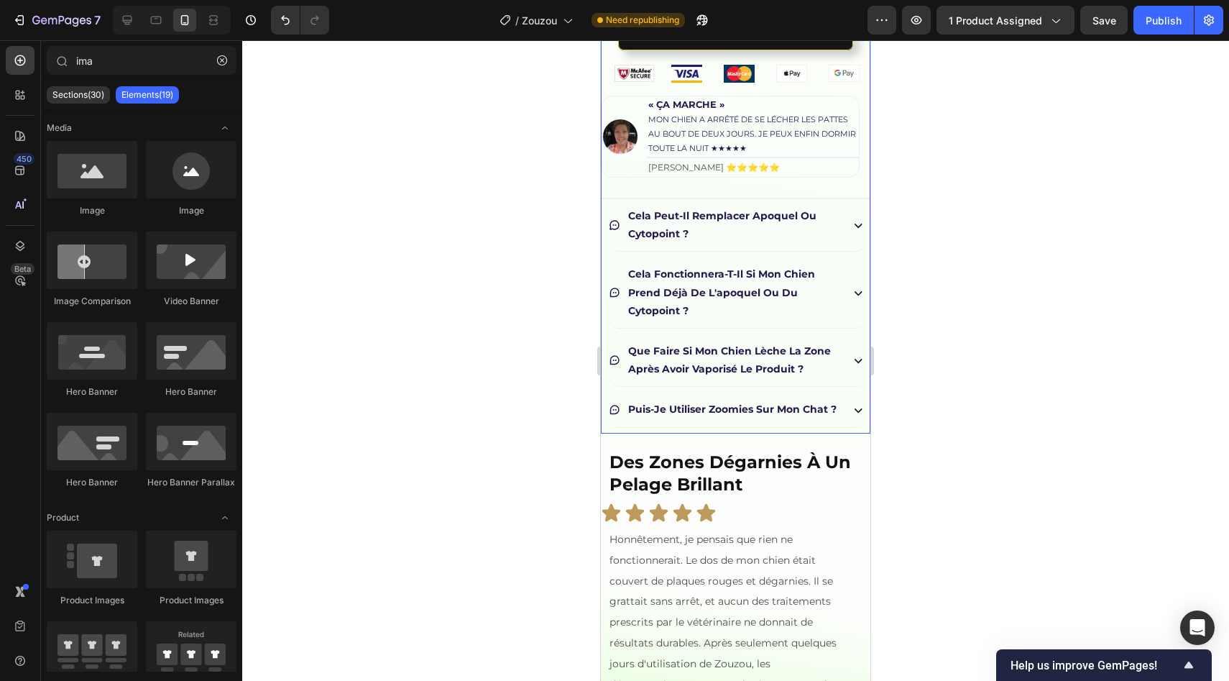
scroll to position [689, 0]
click at [829, 277] on div "cela fonctionnera-t-il si mon chien prend déjà de l'apoquel ou du cytopoint ?" at bounding box center [737, 292] width 257 height 70
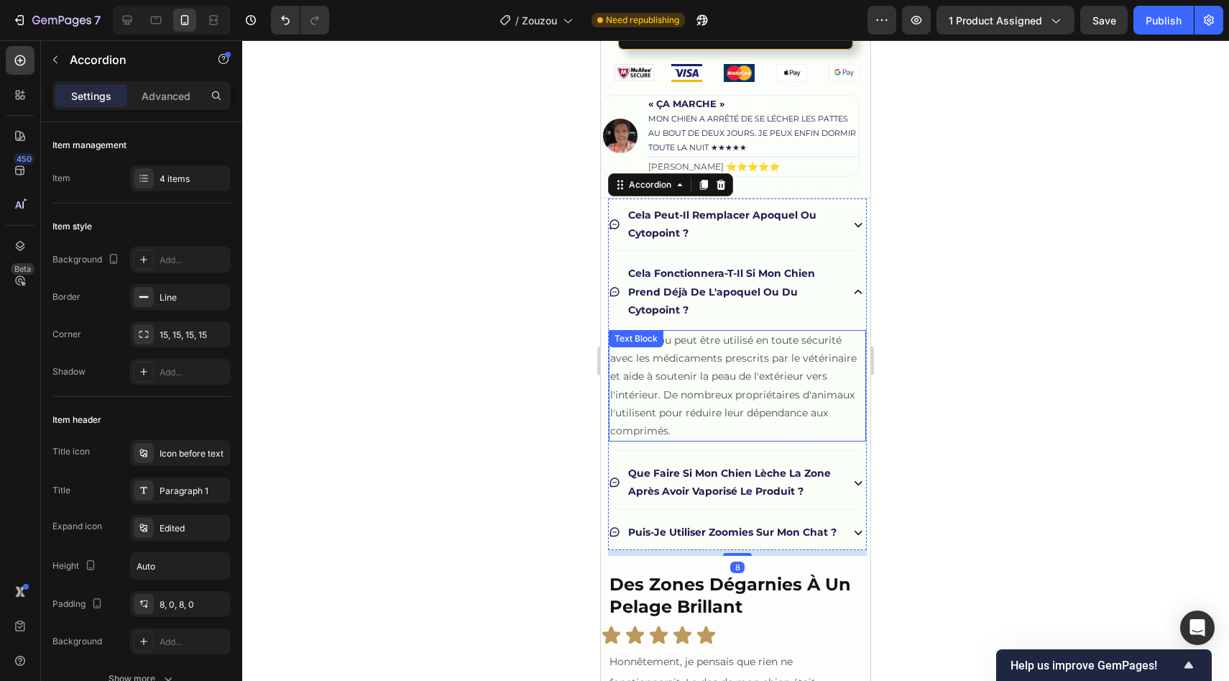
scroll to position [794, 0]
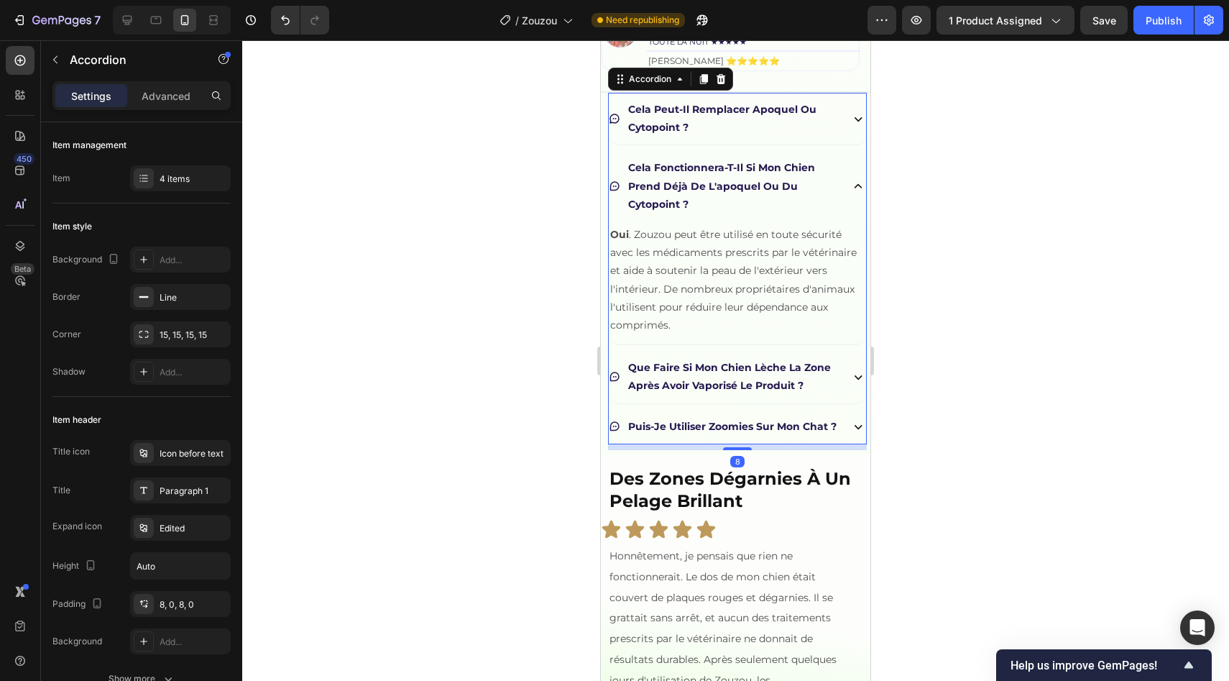
click at [781, 387] on p "que faire si mon chien lèche la zone après avoir vaporisé le produit ?" at bounding box center [732, 377] width 208 height 36
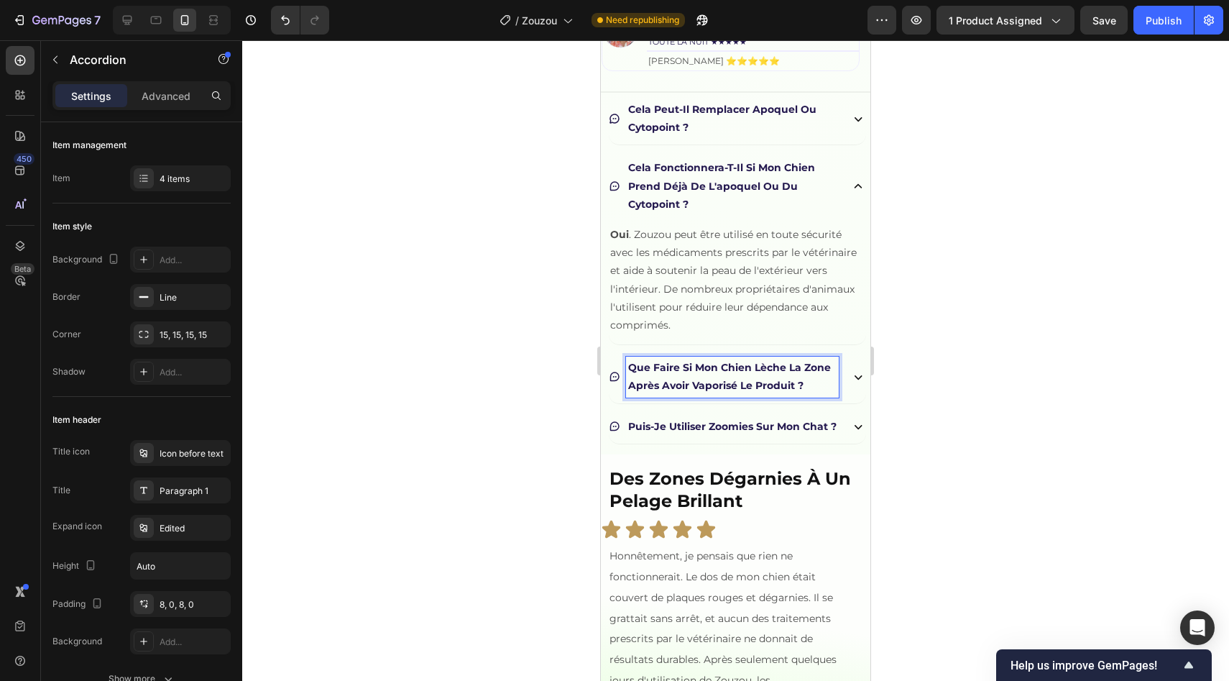
click at [836, 181] on div "cela fonctionnera-t-il si mon chien prend déjà de l'apoquel ou du cytopoint ?" at bounding box center [737, 186] width 257 height 70
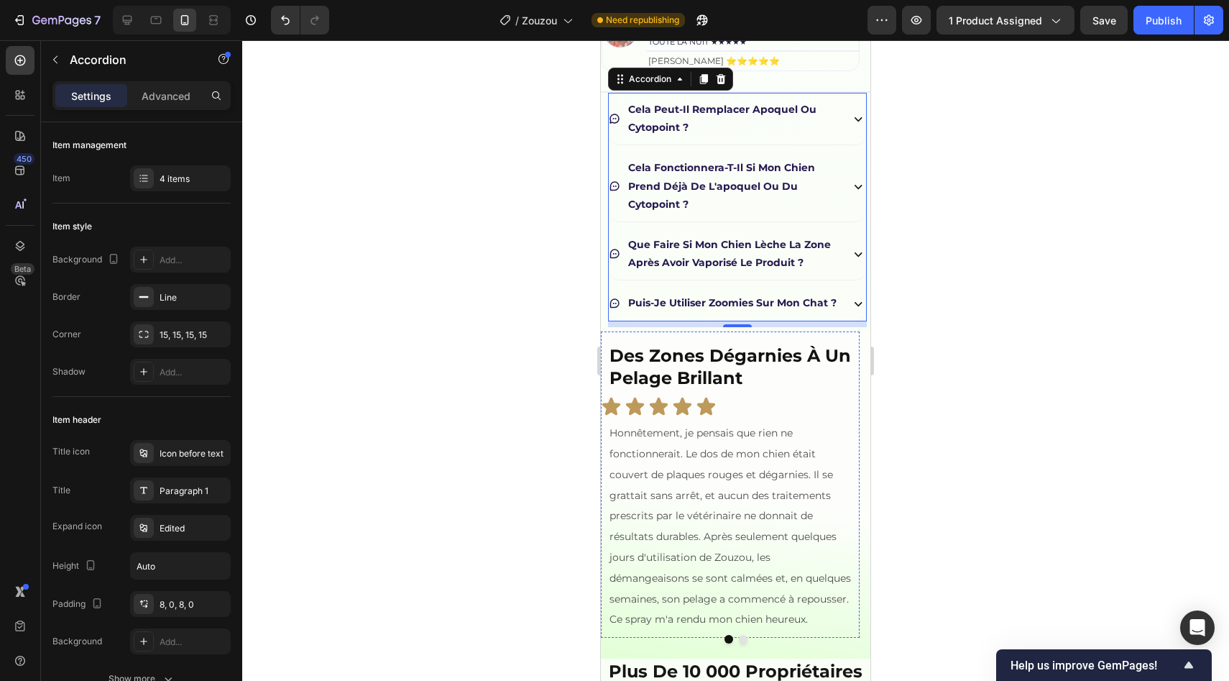
click at [786, 277] on img at bounding box center [730, 277] width 207 height 0
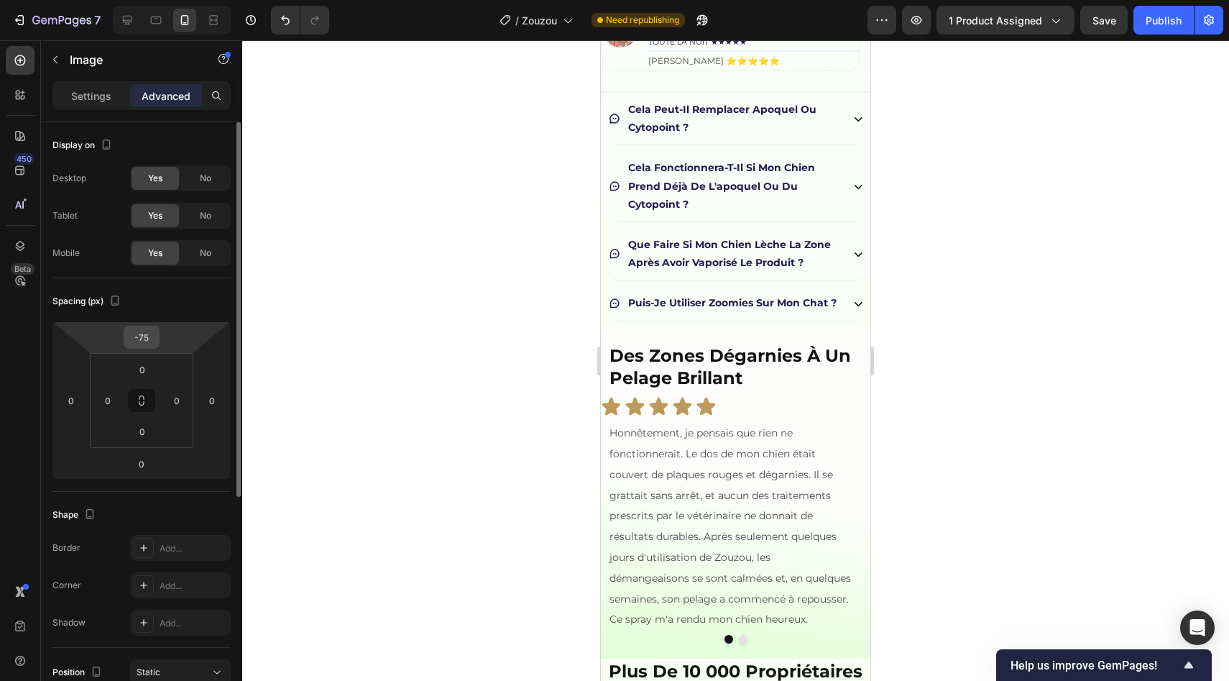
click at [150, 331] on input "-75" at bounding box center [141, 337] width 29 height 22
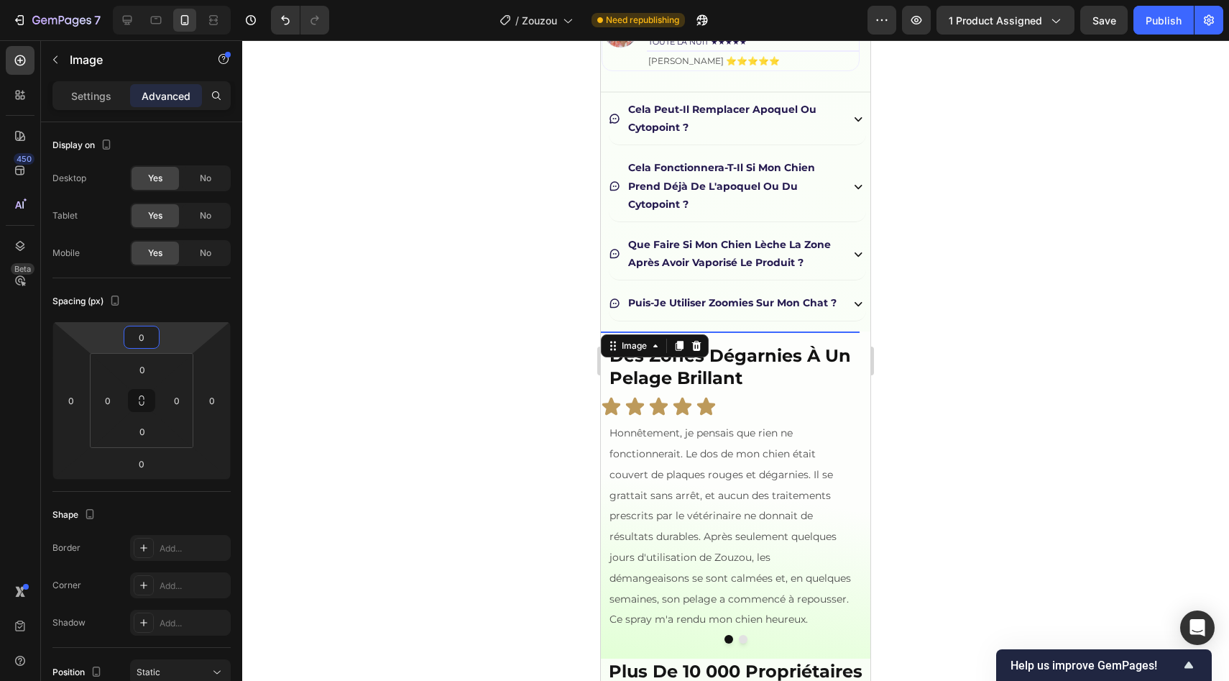
click at [356, 339] on div at bounding box center [735, 360] width 987 height 640
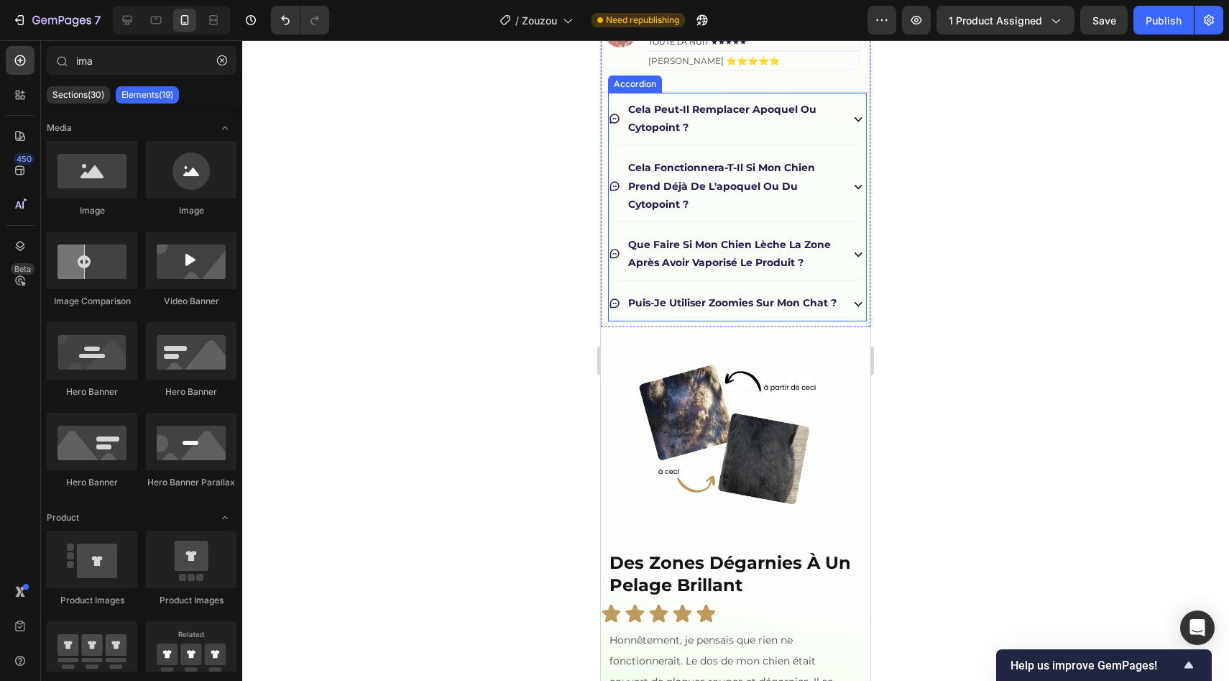
click at [640, 309] on strong "puis-je utiliser zoomies sur mon chat ?" at bounding box center [732, 302] width 208 height 13
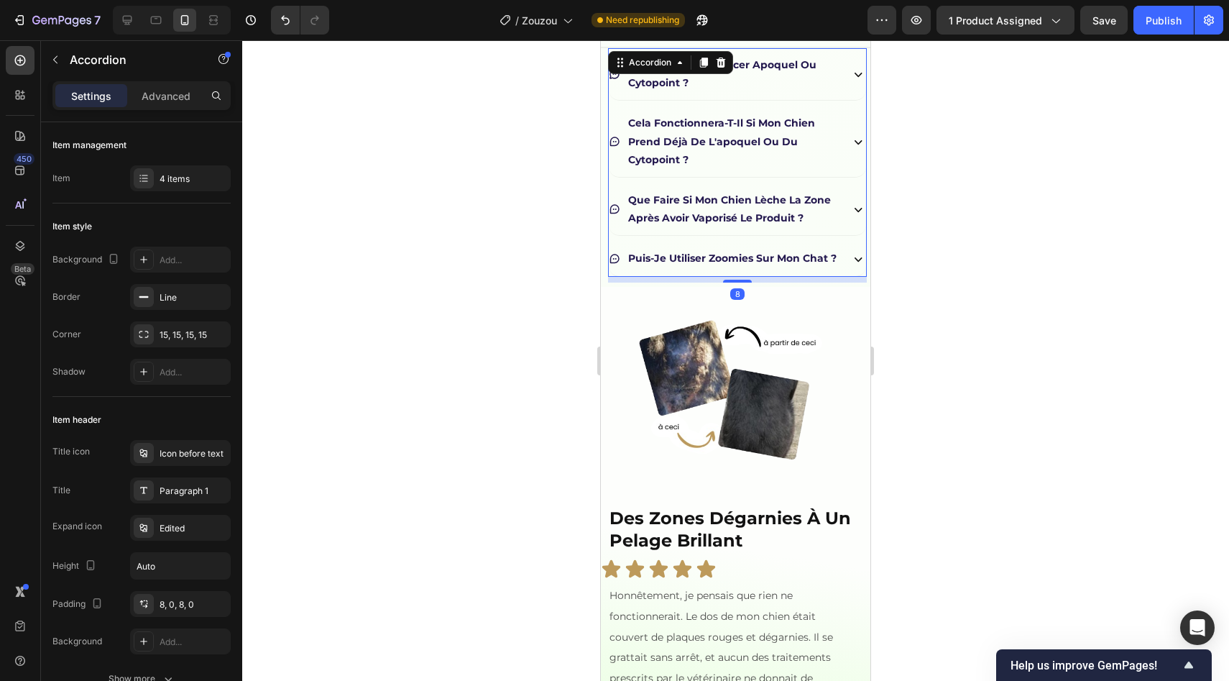
scroll to position [911, 0]
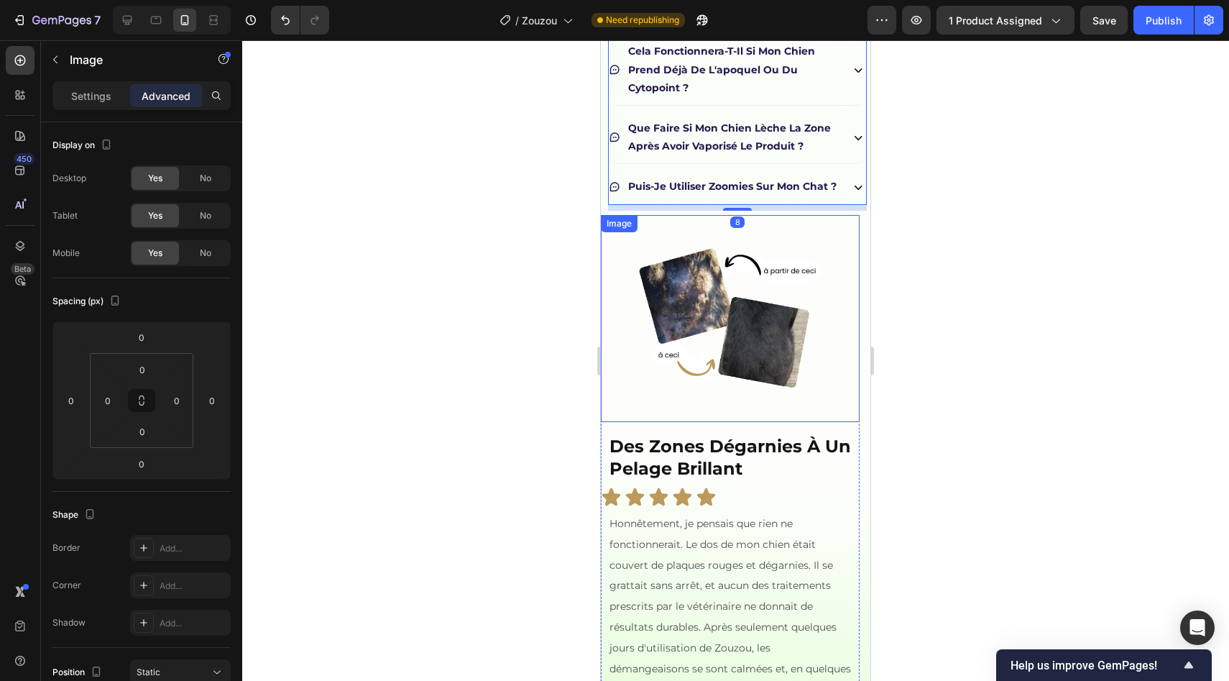
click at [661, 331] on img at bounding box center [730, 318] width 207 height 207
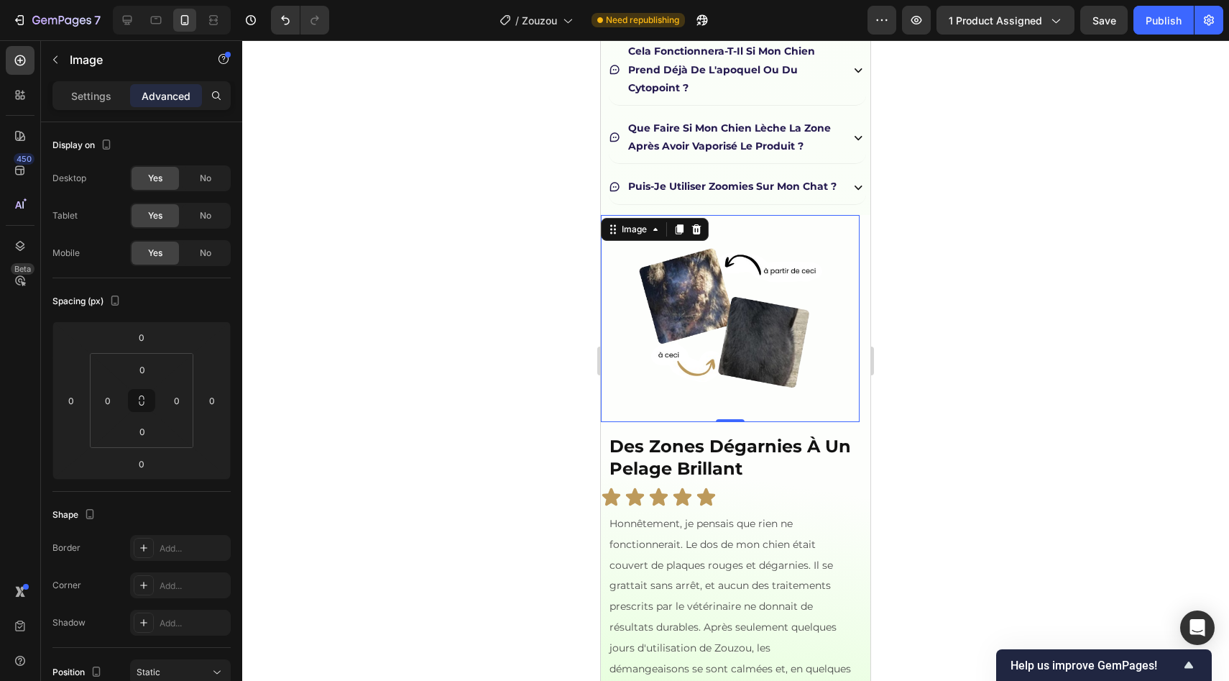
click at [108, 108] on div "Settings Advanced" at bounding box center [141, 95] width 178 height 29
click at [106, 101] on p "Settings" at bounding box center [91, 95] width 40 height 15
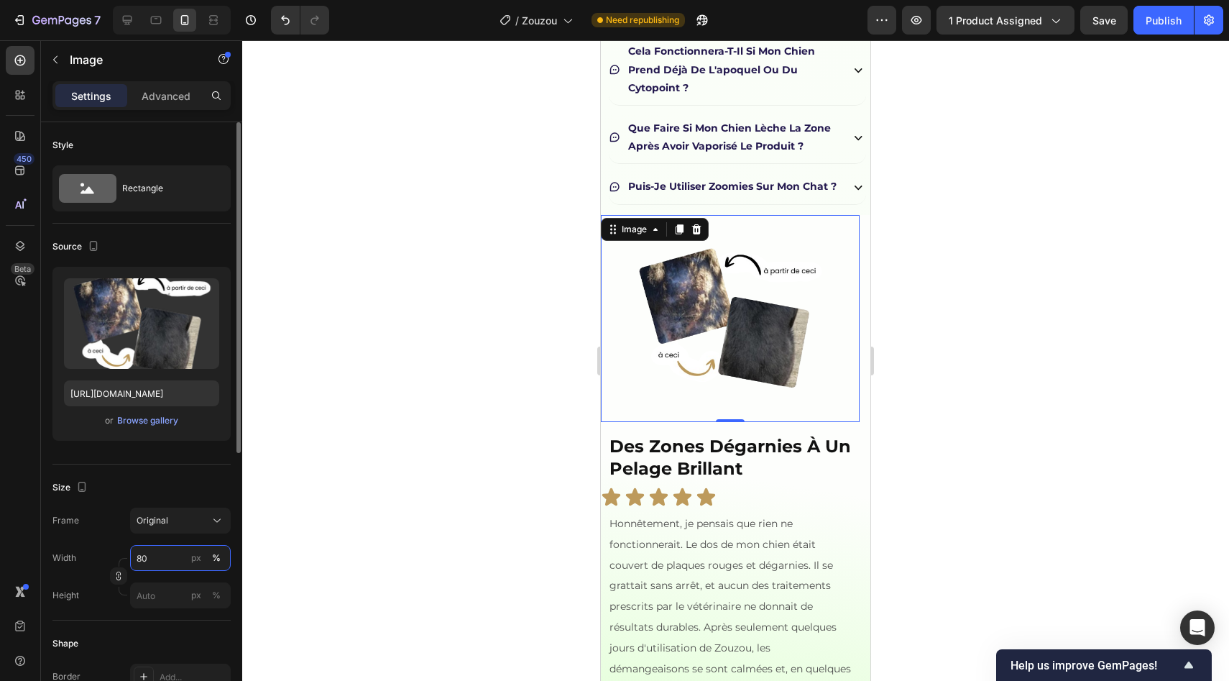
click at [149, 563] on input "80" at bounding box center [180, 558] width 101 height 26
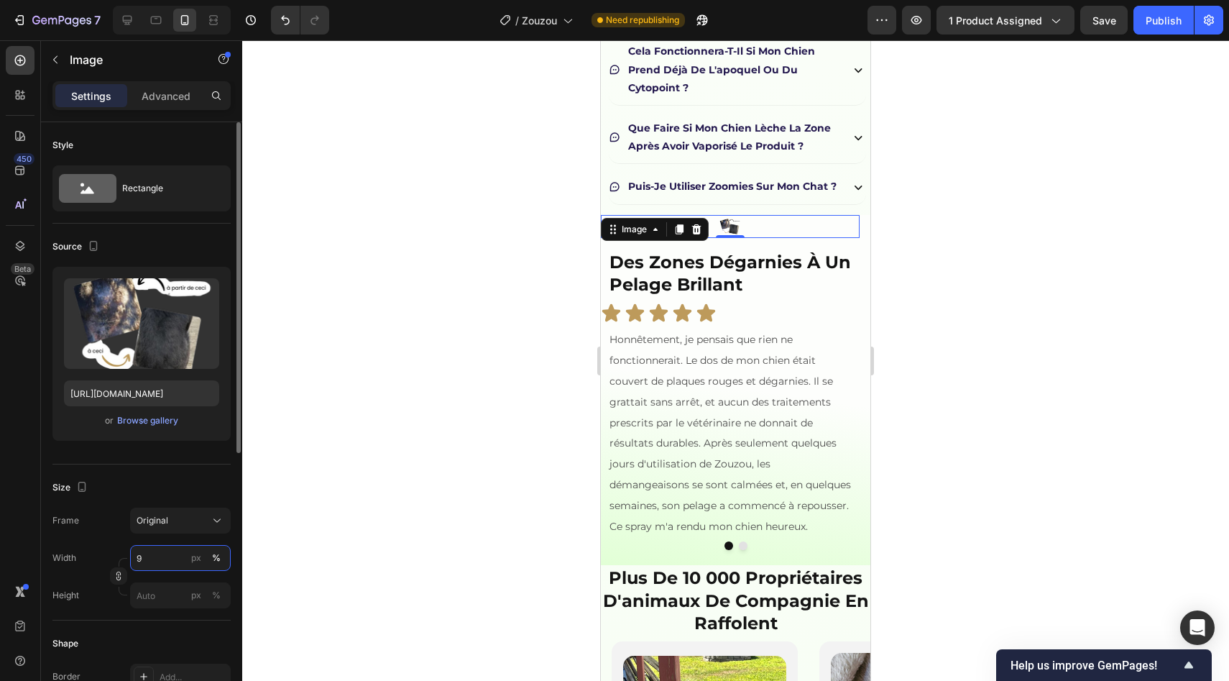
type input "90"
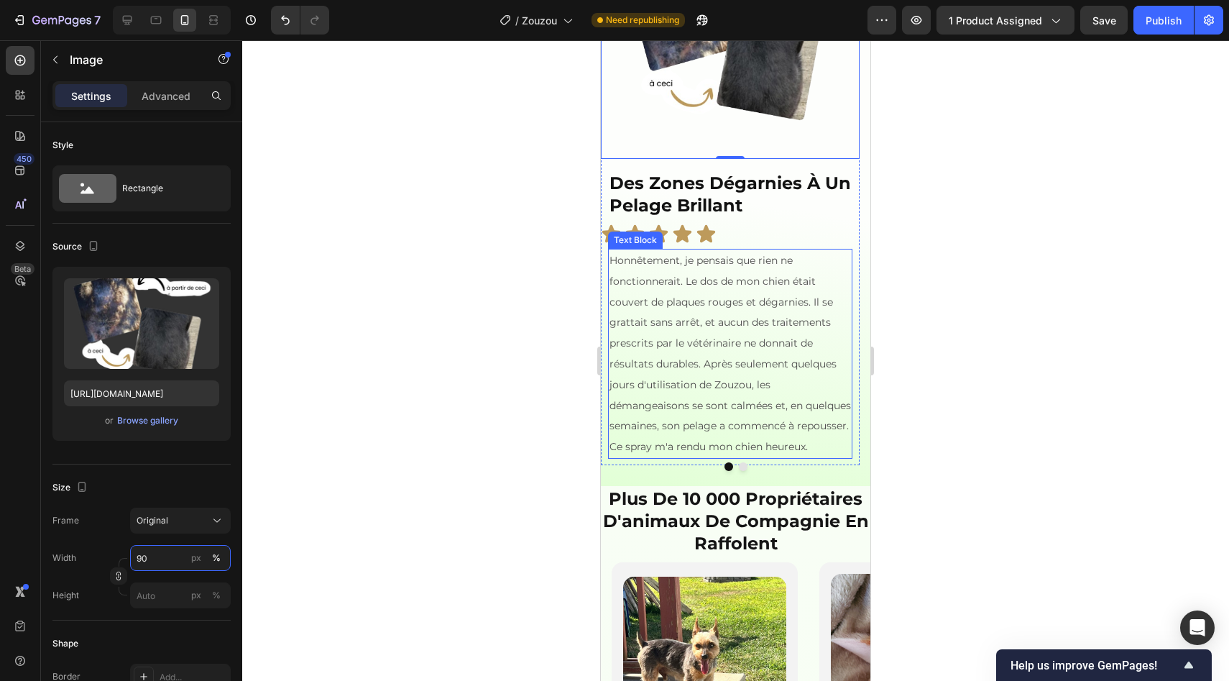
scroll to position [1204, 0]
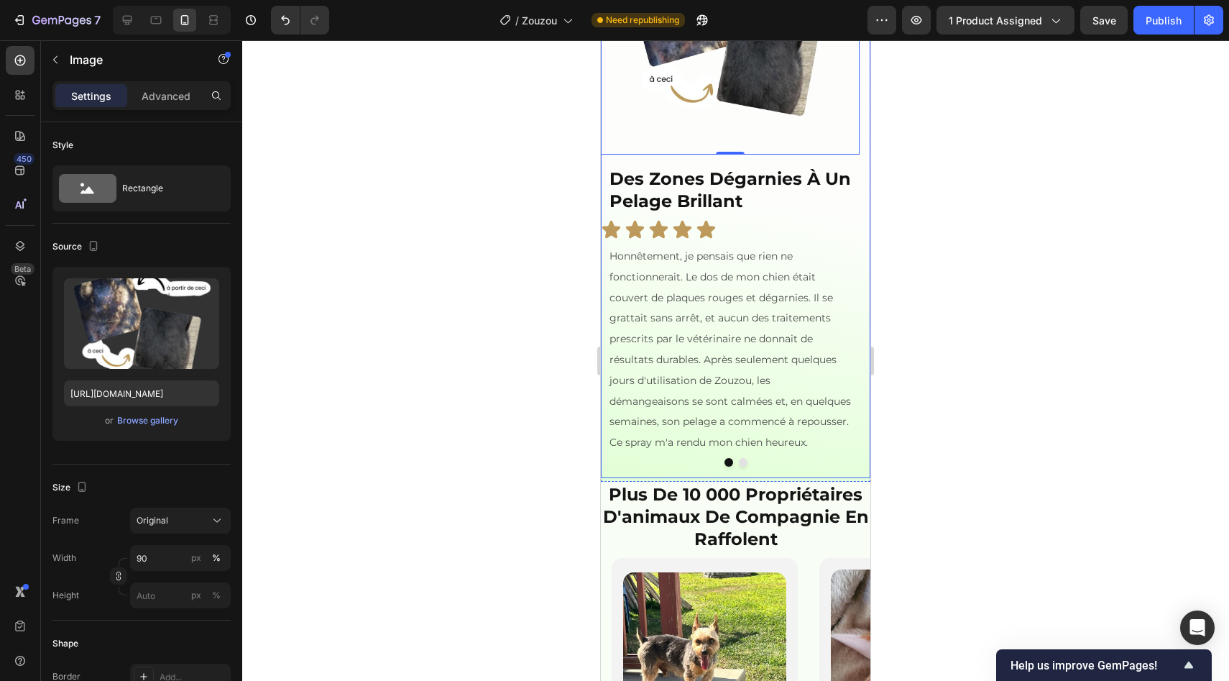
click at [739, 466] on button "Dot" at bounding box center [743, 462] width 9 height 9
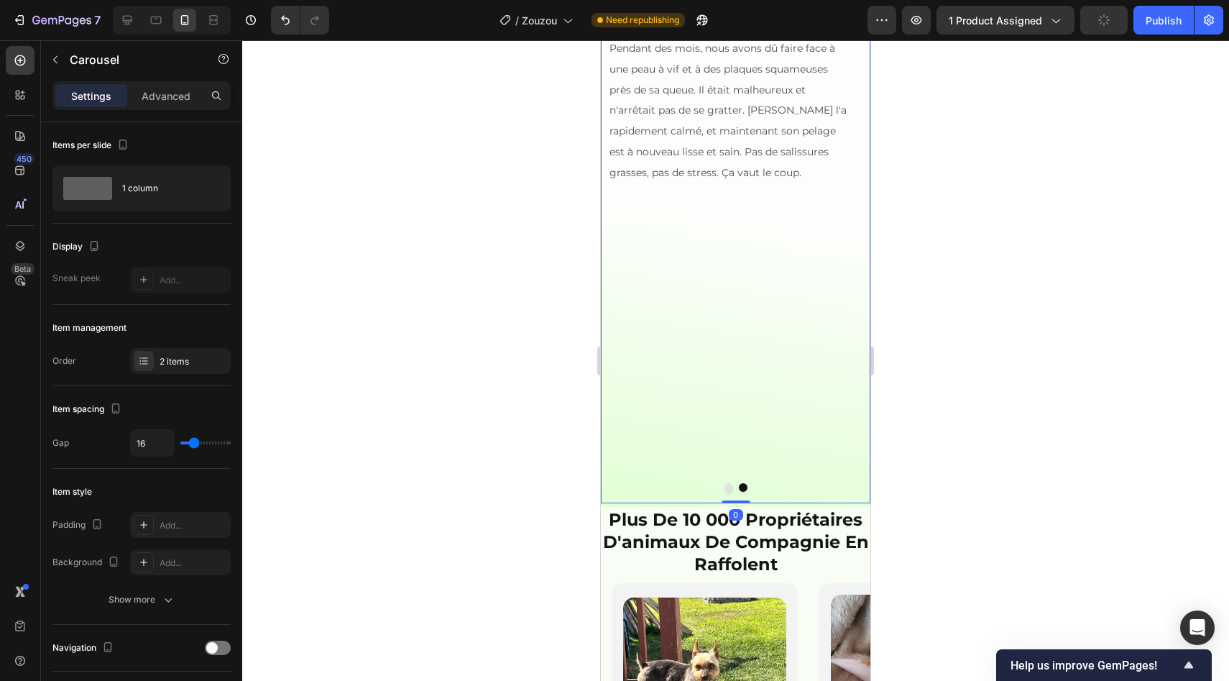
scroll to position [1146, 0]
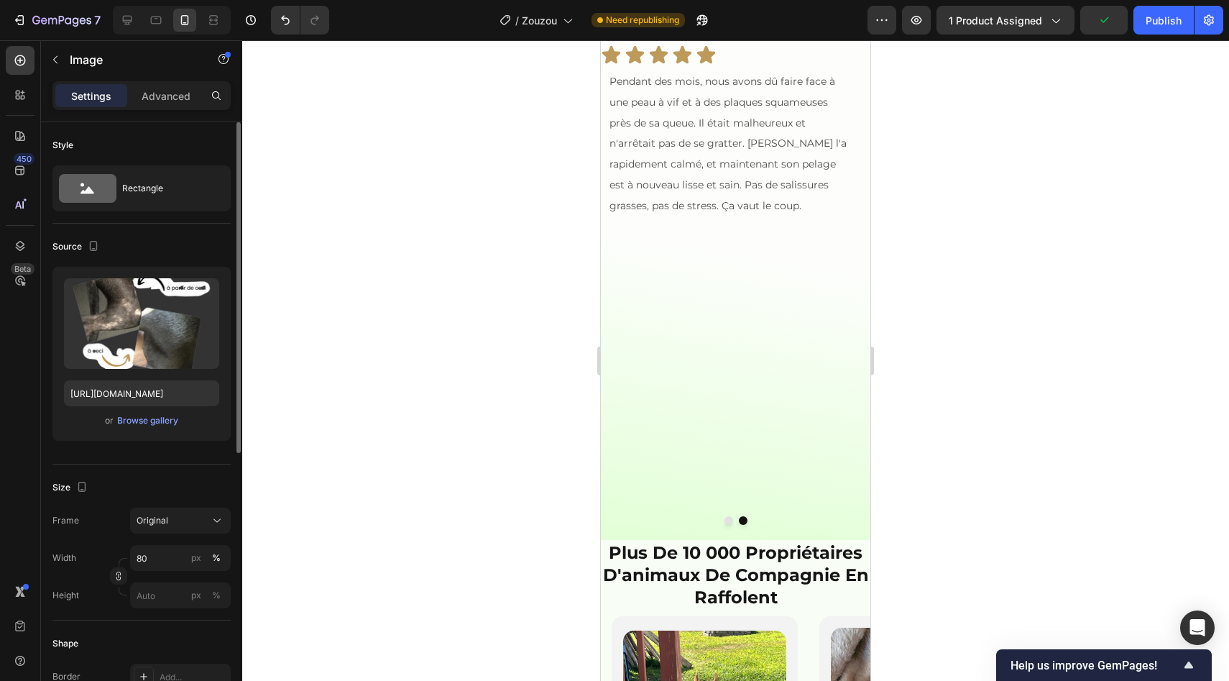
click at [157, 573] on div "Width 80 px % Height px %" at bounding box center [141, 576] width 178 height 63
click at [157, 561] on input "80" at bounding box center [180, 558] width 101 height 26
type input "90"
click at [178, 98] on p "Advanced" at bounding box center [166, 95] width 49 height 15
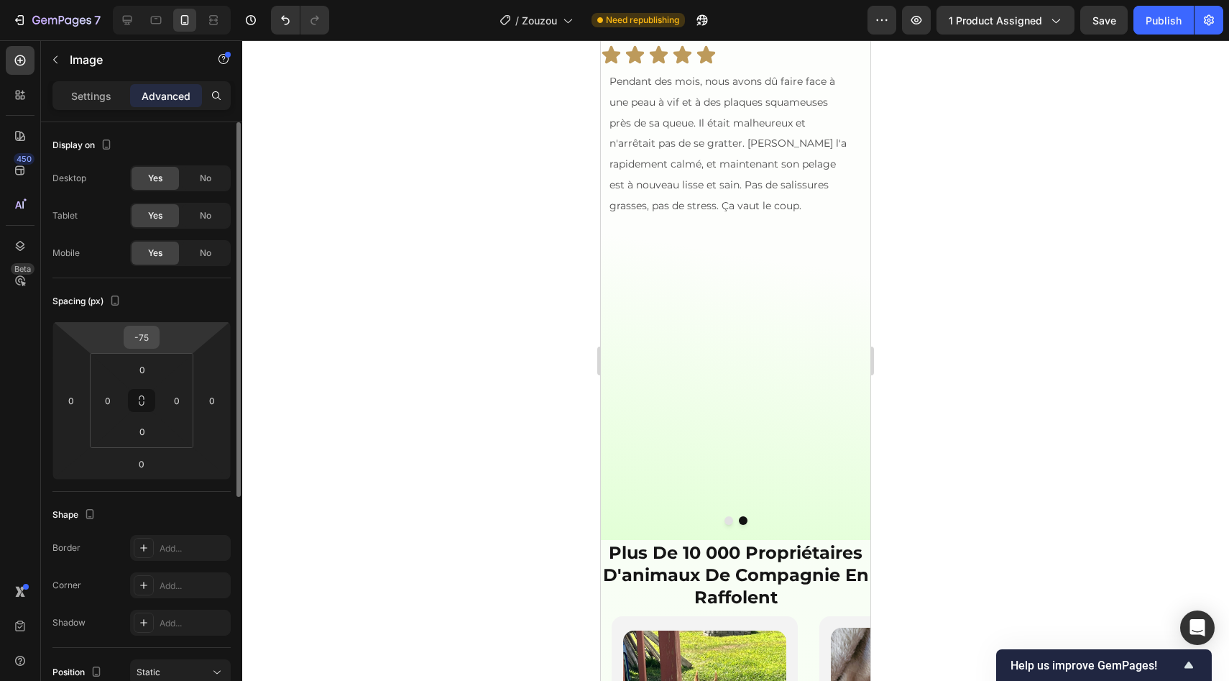
click at [155, 327] on div "-75" at bounding box center [142, 337] width 36 height 23
click at [151, 334] on input "-75" at bounding box center [141, 337] width 29 height 22
click at [508, 277] on div at bounding box center [735, 360] width 987 height 640
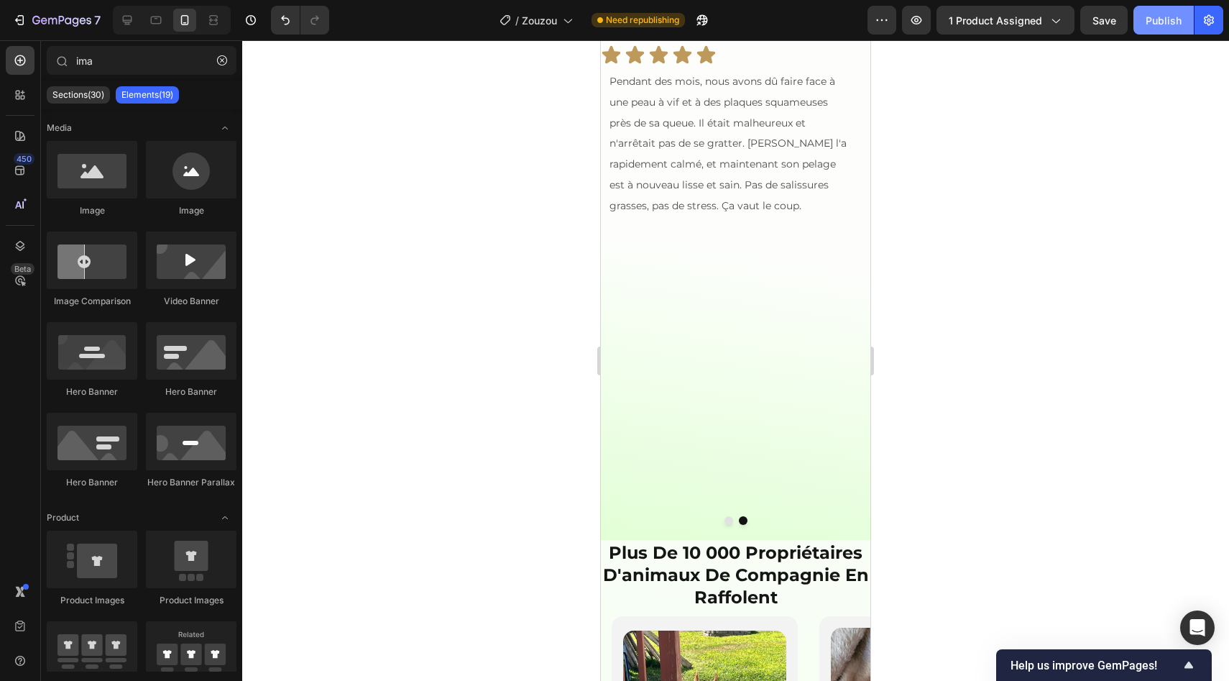
click at [1143, 32] on button "Publish" at bounding box center [1163, 20] width 60 height 29
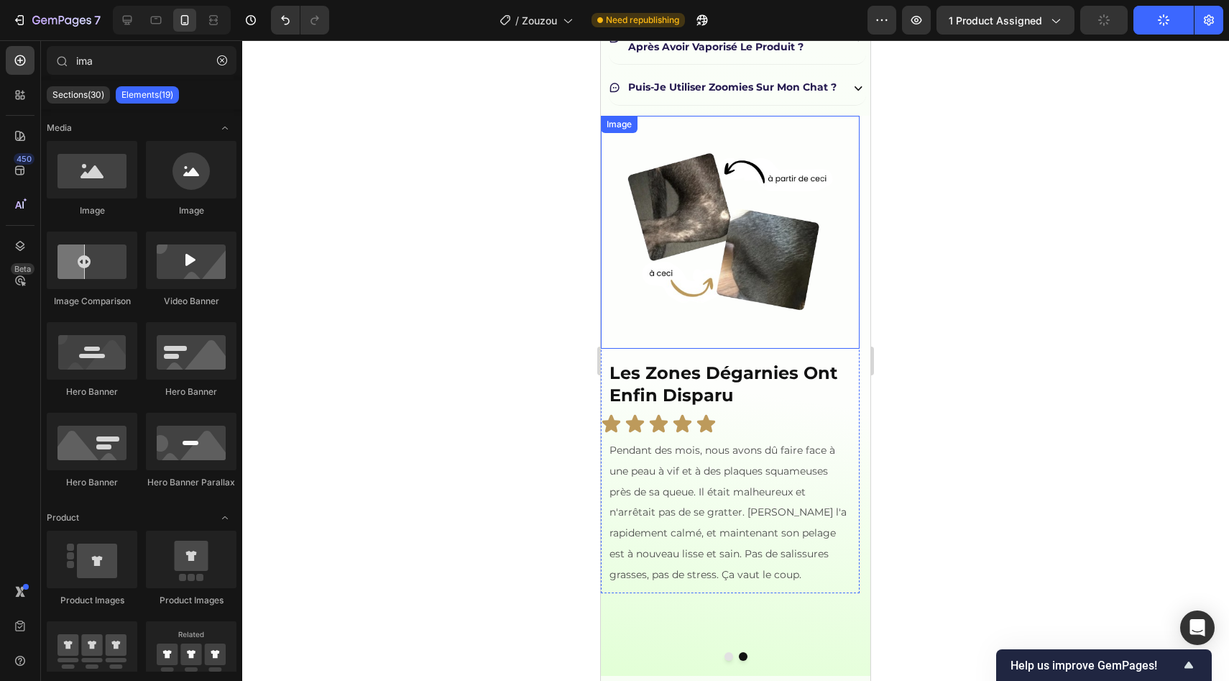
scroll to position [997, 0]
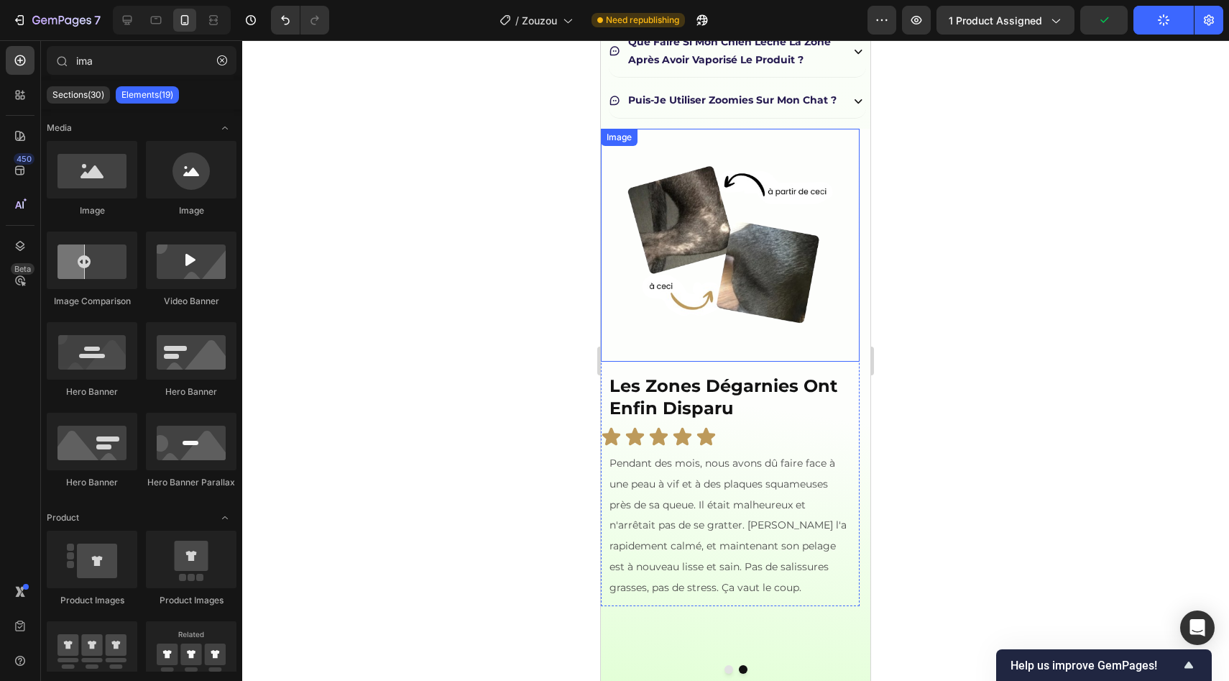
click at [916, 188] on div at bounding box center [735, 360] width 987 height 640
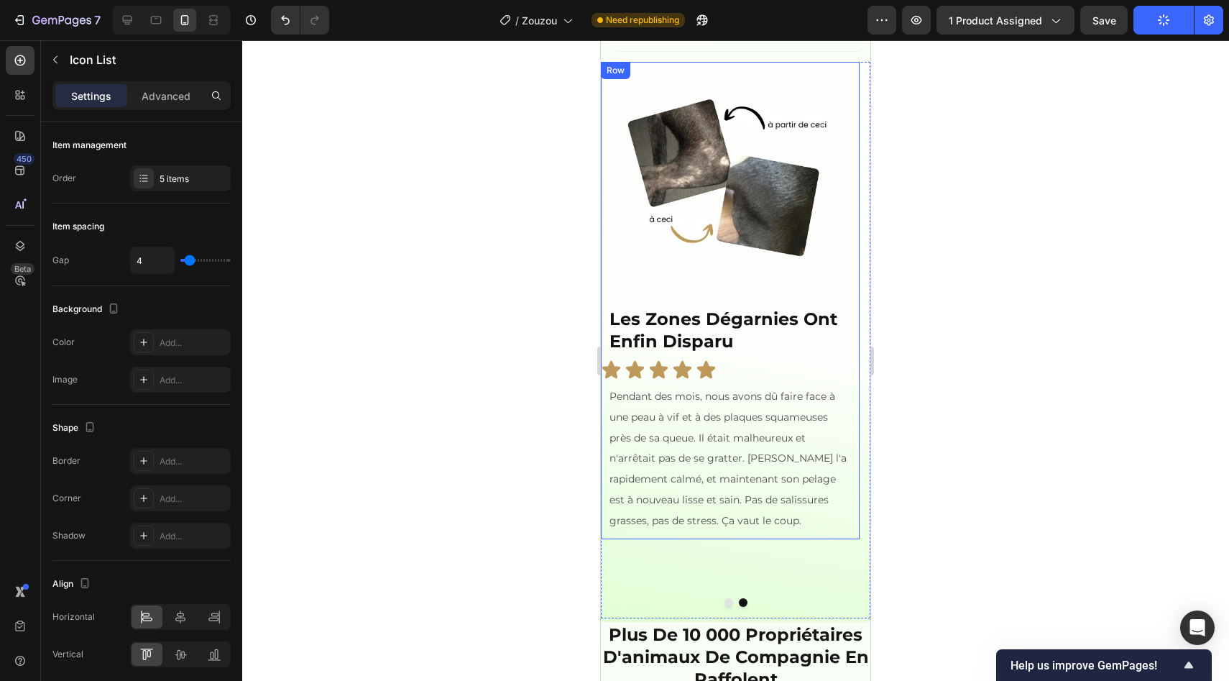
click at [780, 380] on div "Icon Icon Icon Icon Icon" at bounding box center [730, 369] width 259 height 21
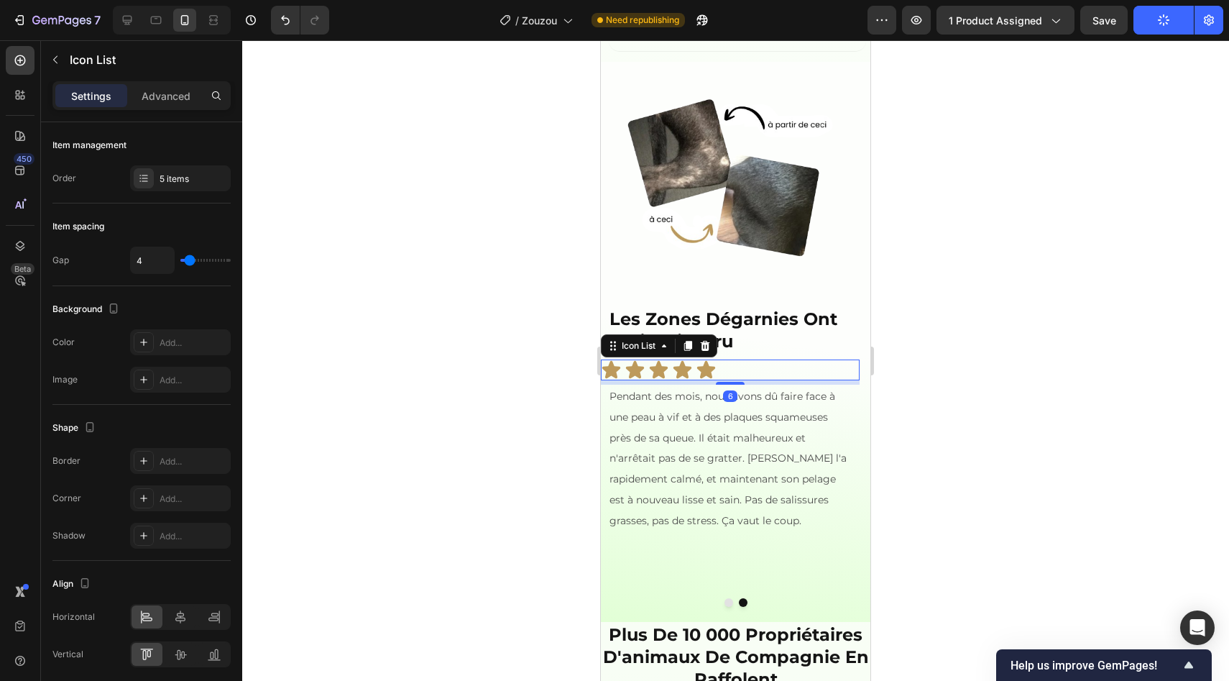
click at [148, 108] on div "Settings Advanced" at bounding box center [141, 95] width 178 height 29
click at [142, 93] on p "Advanced" at bounding box center [166, 95] width 49 height 15
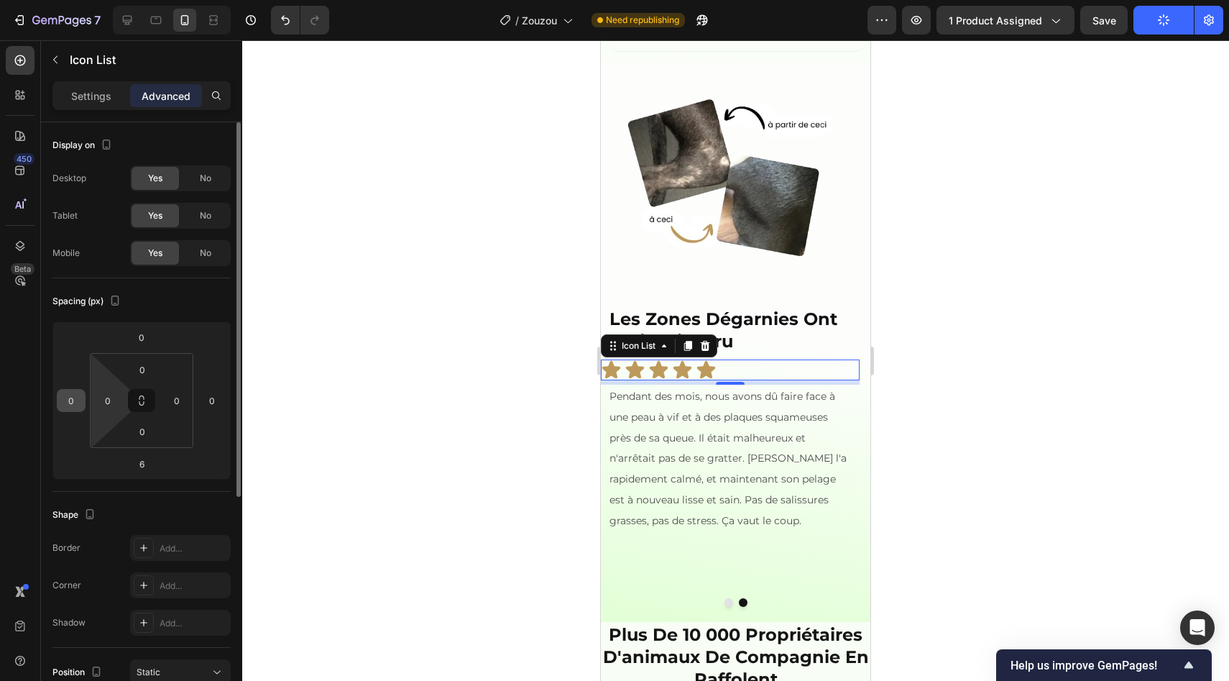
click at [79, 406] on input "0" at bounding box center [71, 401] width 22 height 22
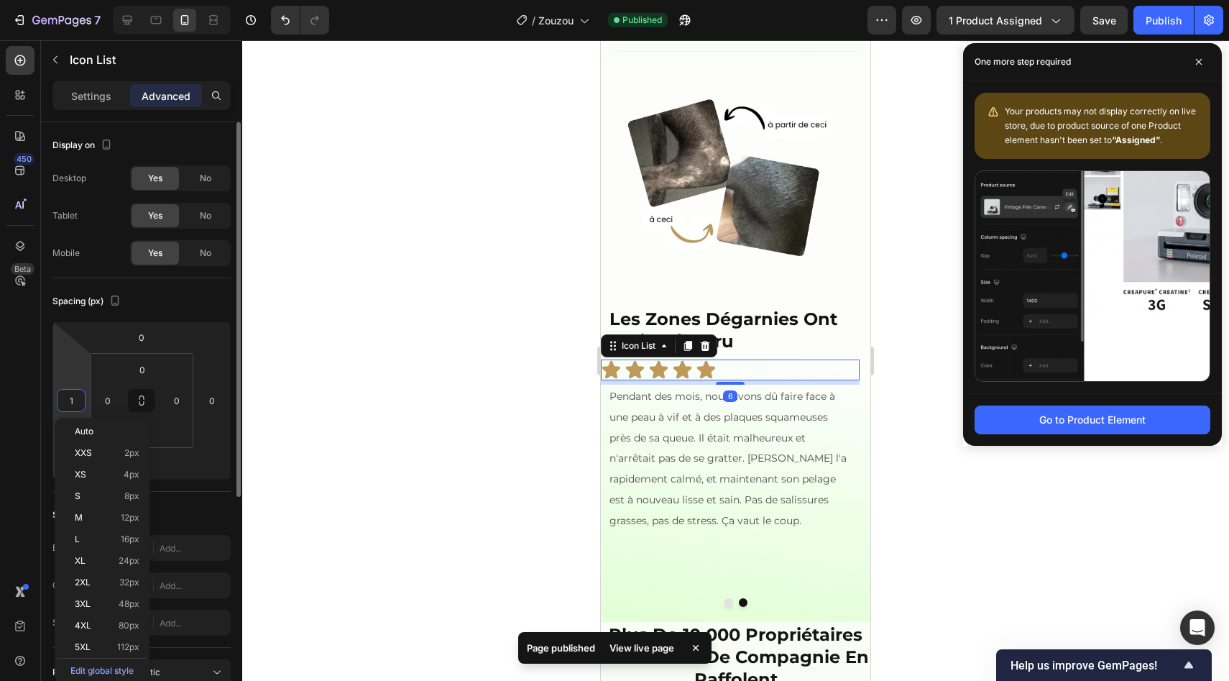
type input "10"
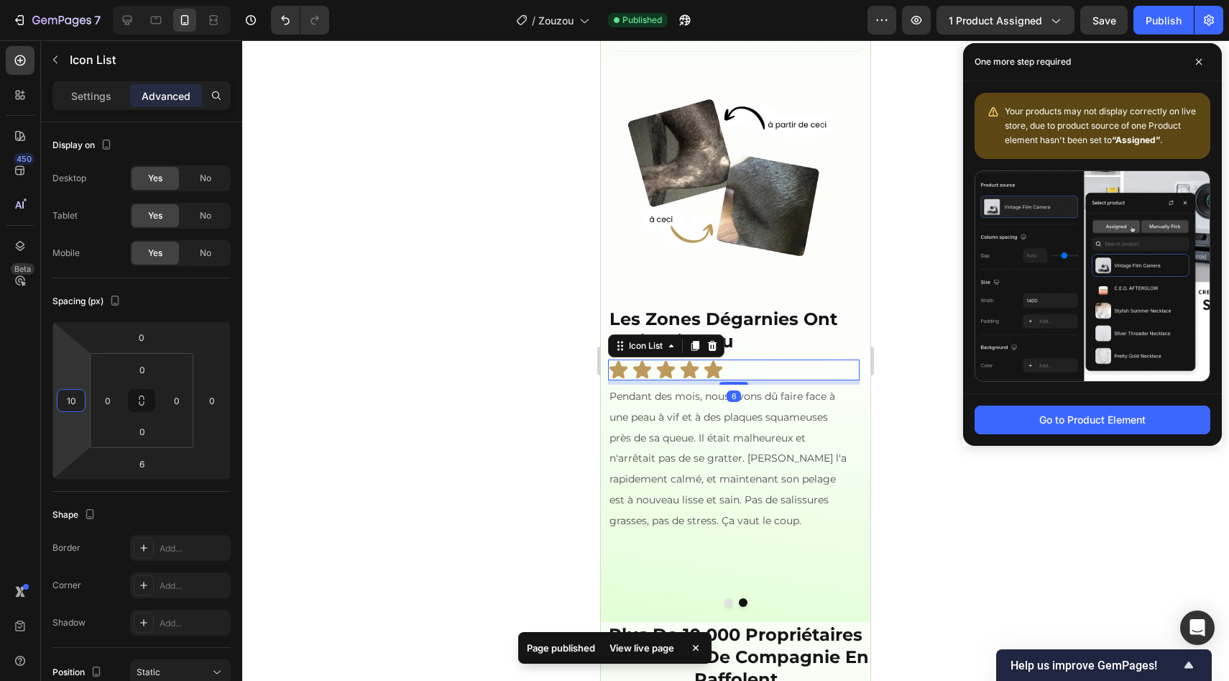
click at [581, 467] on div at bounding box center [735, 360] width 987 height 640
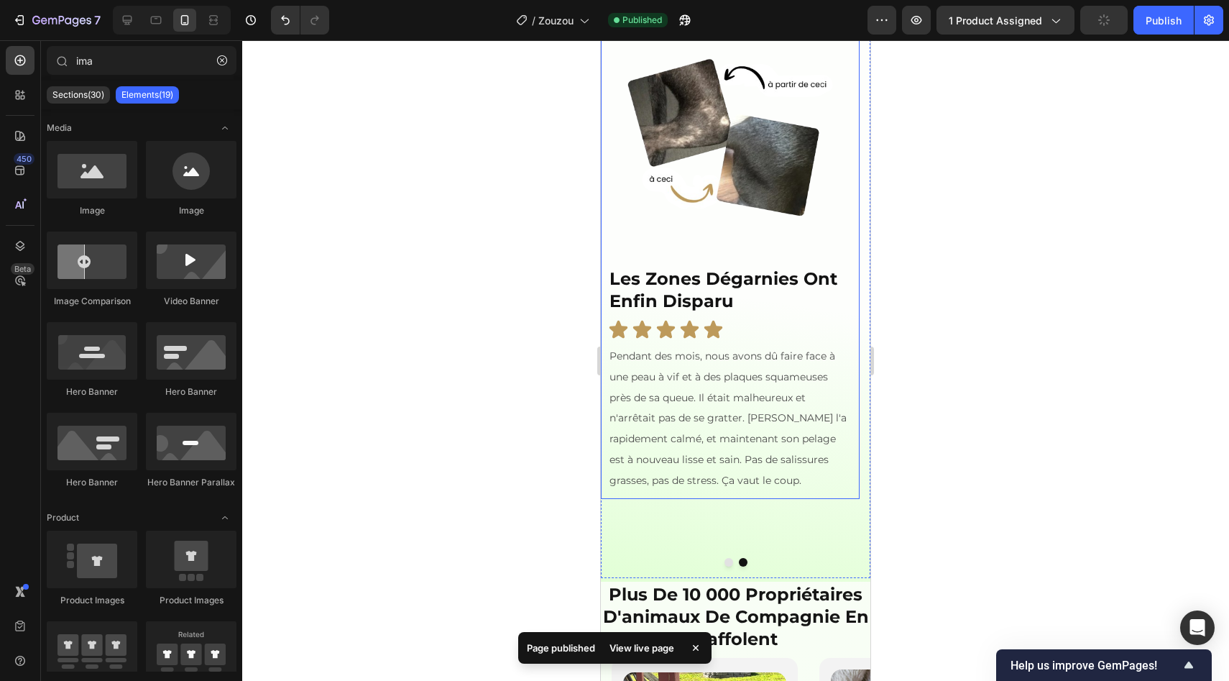
scroll to position [1108, 0]
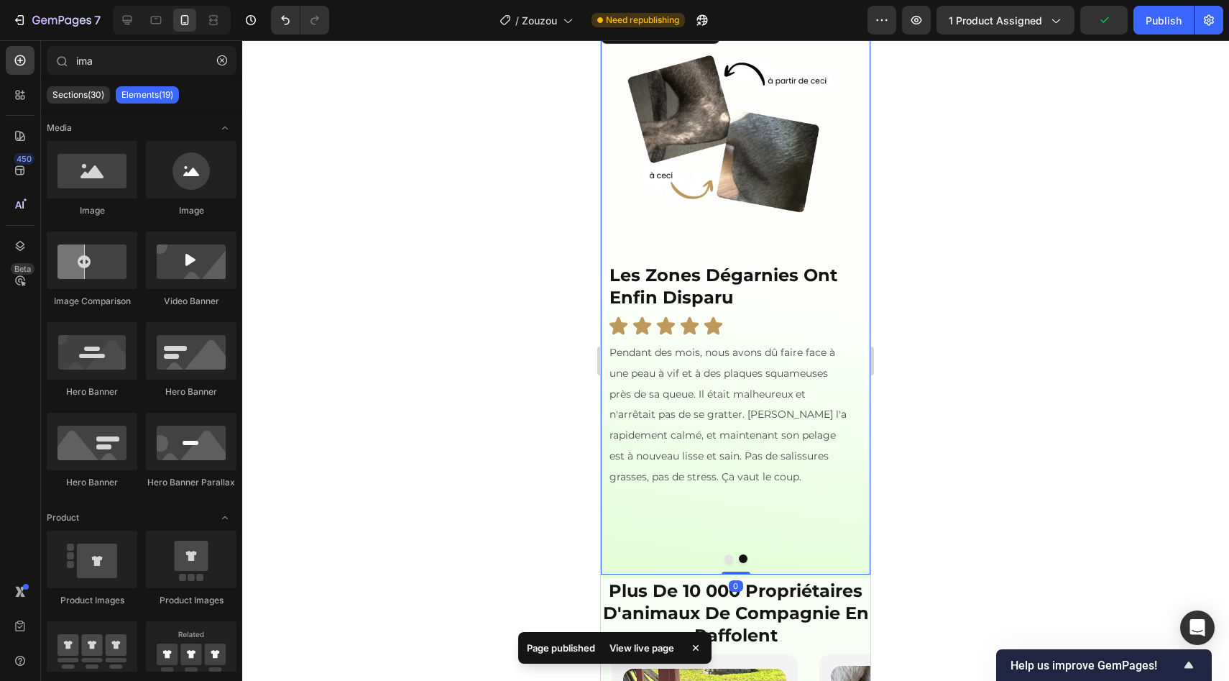
click at [725, 563] on button "Dot" at bounding box center [729, 558] width 9 height 9
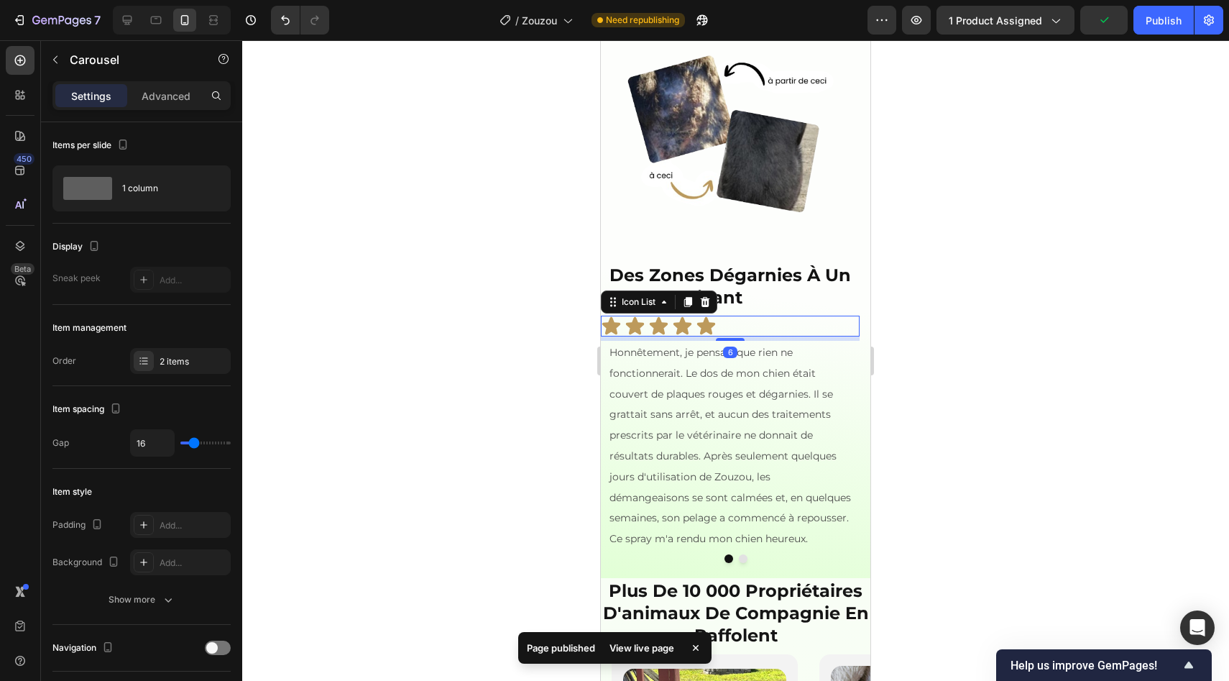
click at [731, 336] on div "Icon Icon Icon Icon Icon" at bounding box center [730, 326] width 259 height 21
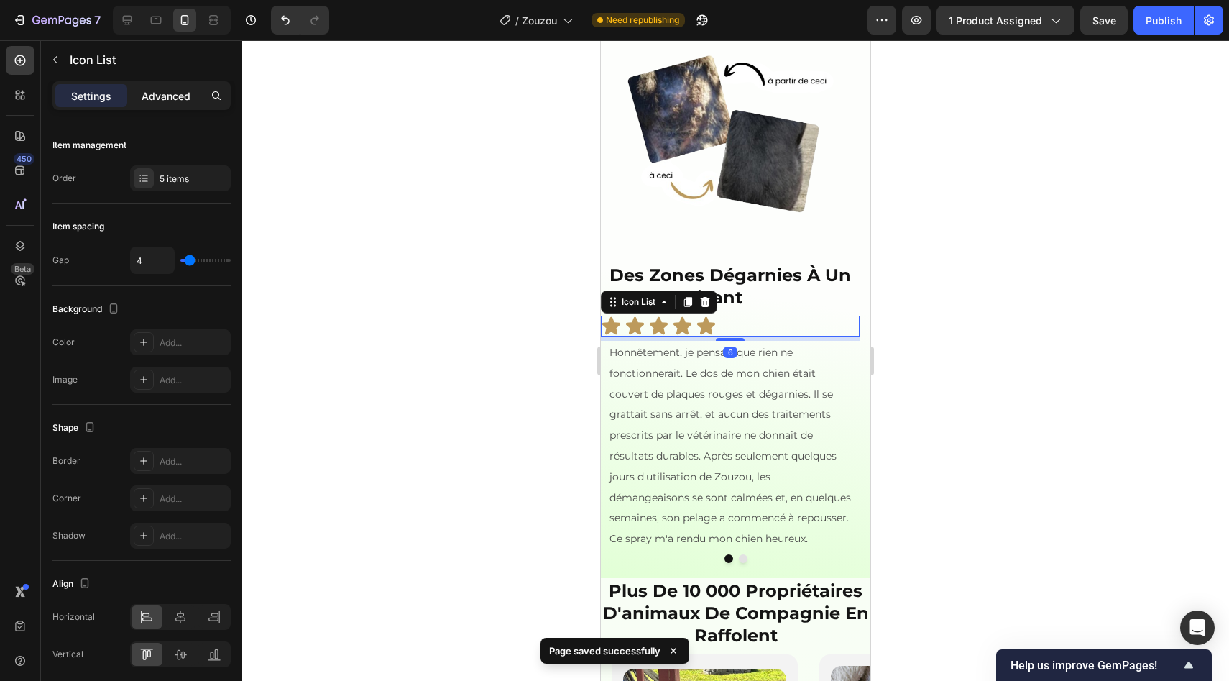
click at [169, 103] on p "Advanced" at bounding box center [166, 95] width 49 height 15
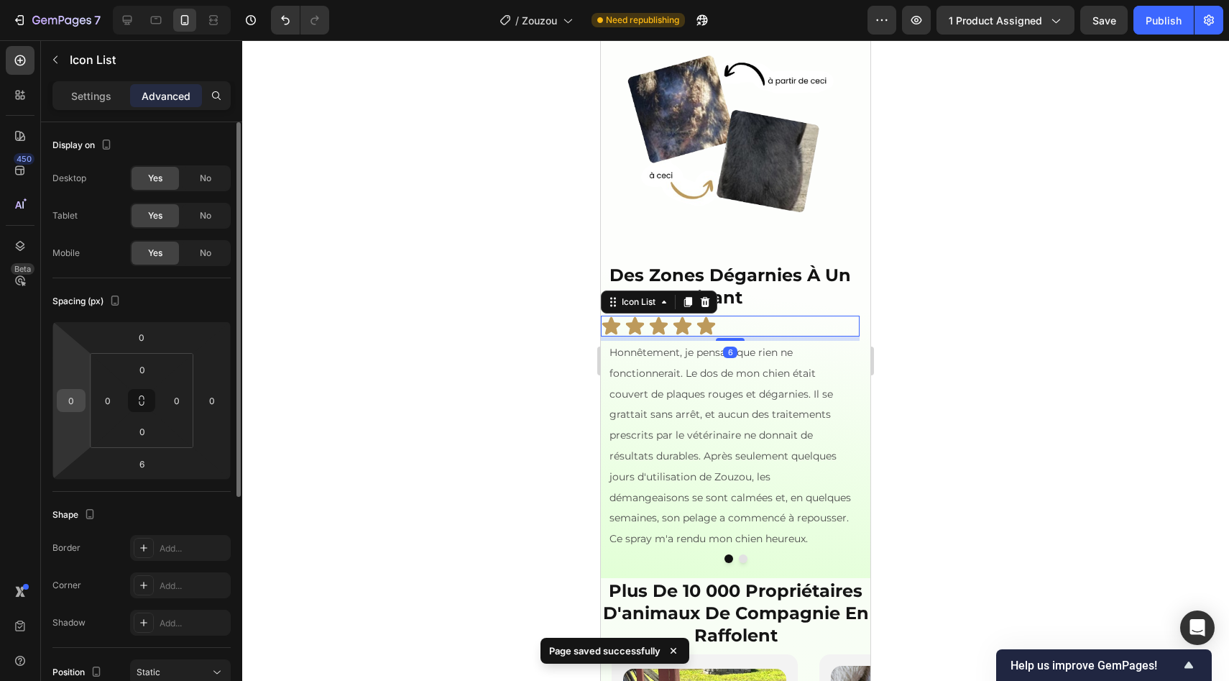
click at [85, 395] on div "0" at bounding box center [71, 400] width 29 height 23
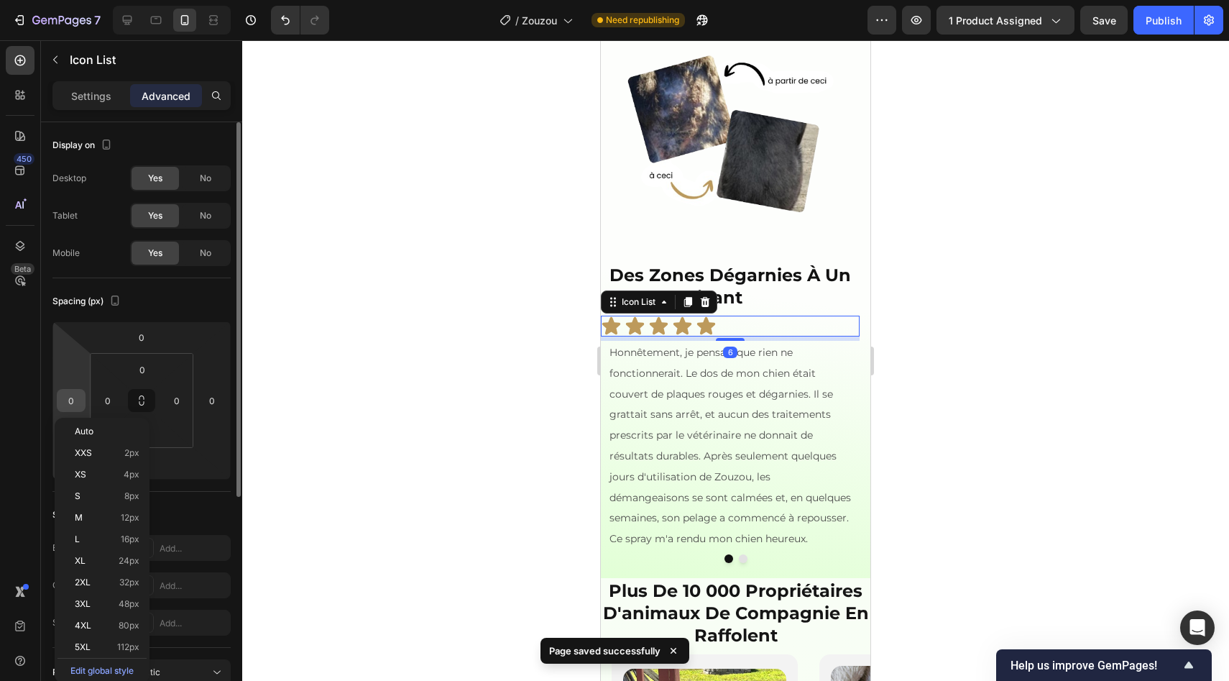
click at [73, 397] on input "0" at bounding box center [71, 401] width 22 height 22
type input "10"
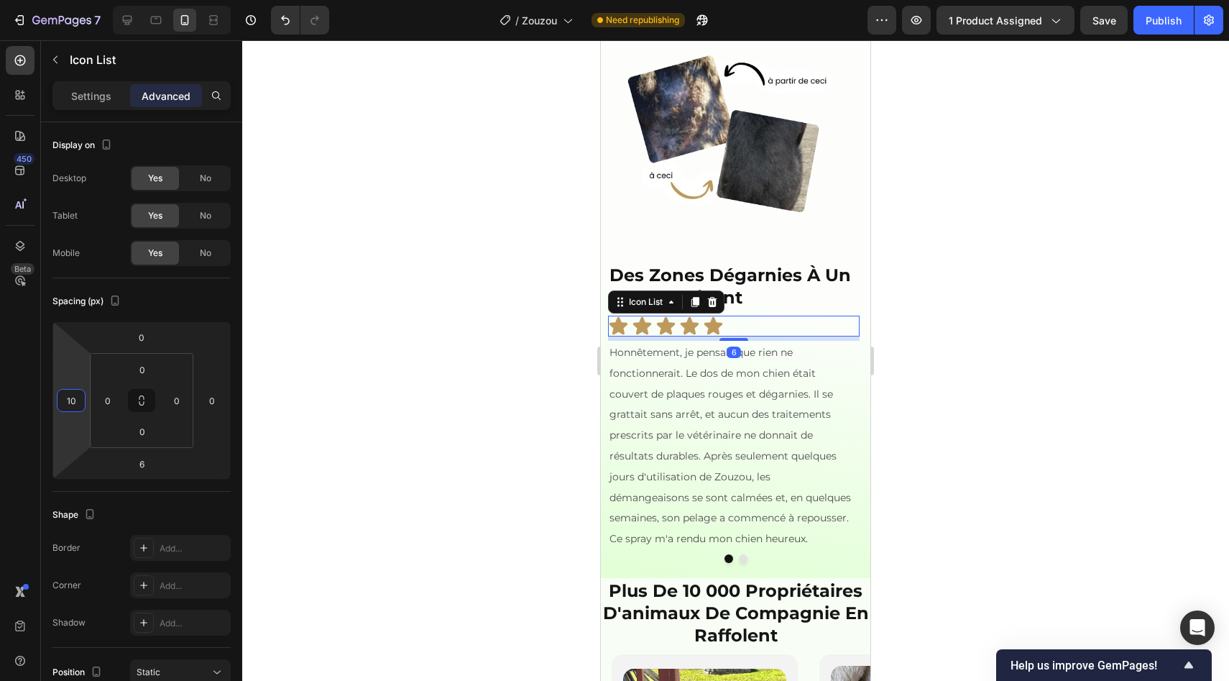
click at [292, 349] on div at bounding box center [735, 360] width 987 height 640
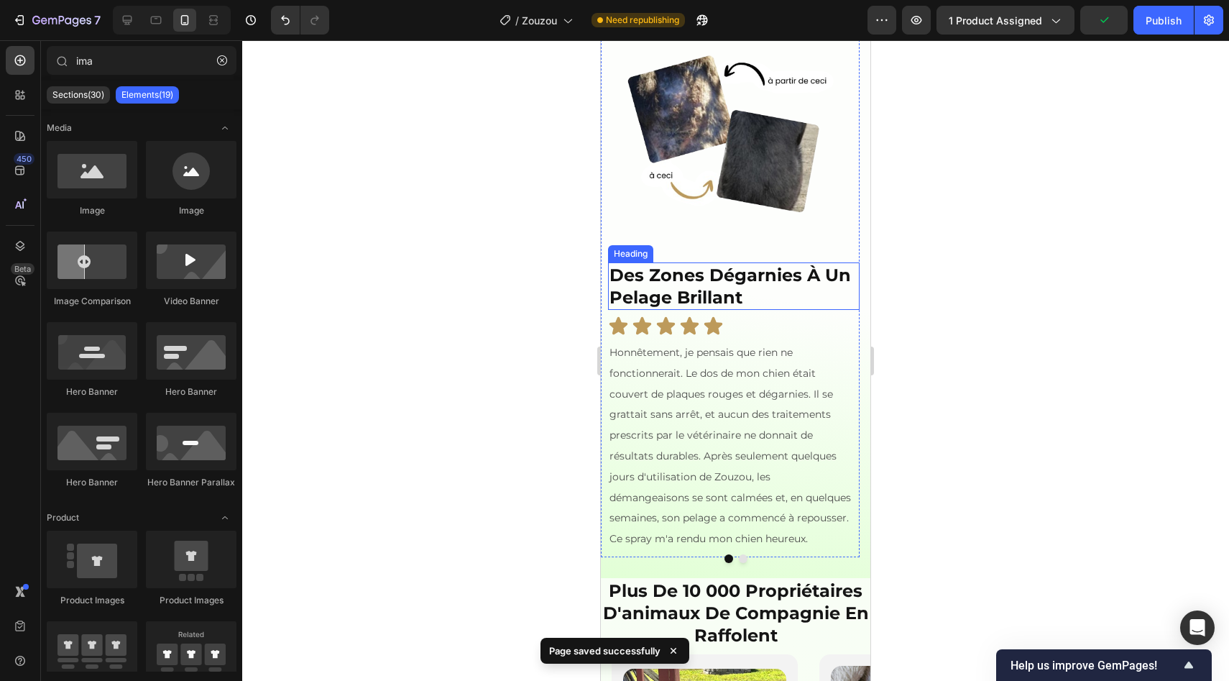
scroll to position [1199, 0]
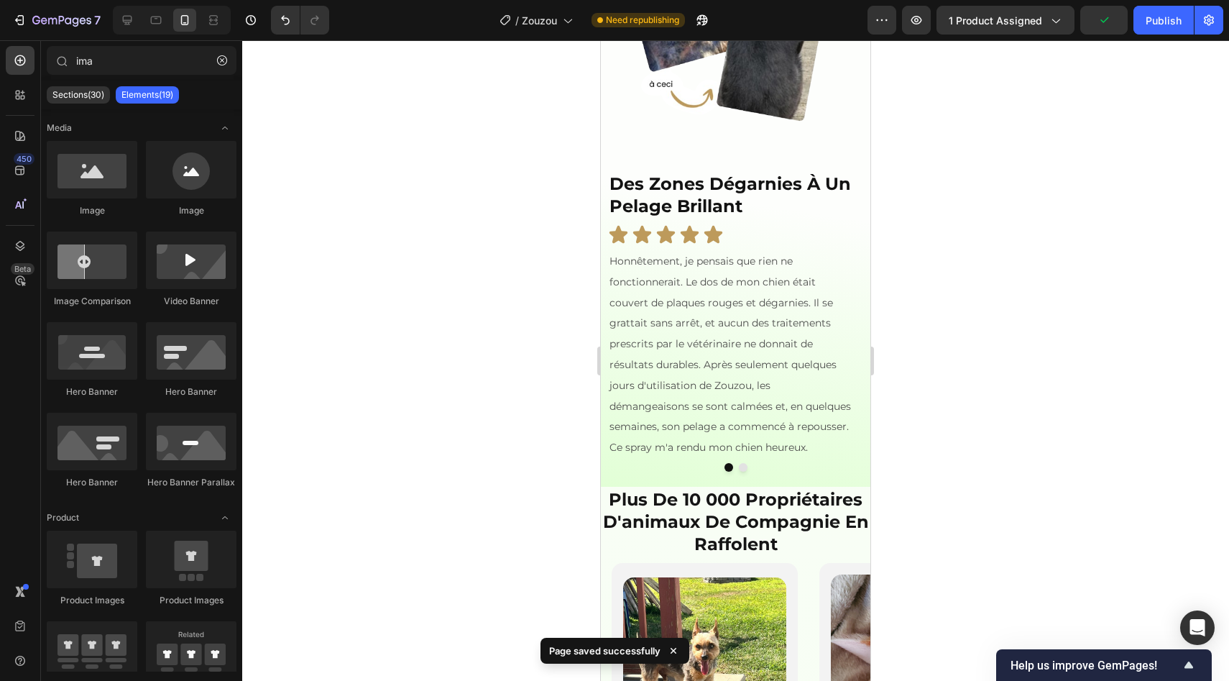
click at [542, 316] on div at bounding box center [735, 360] width 987 height 640
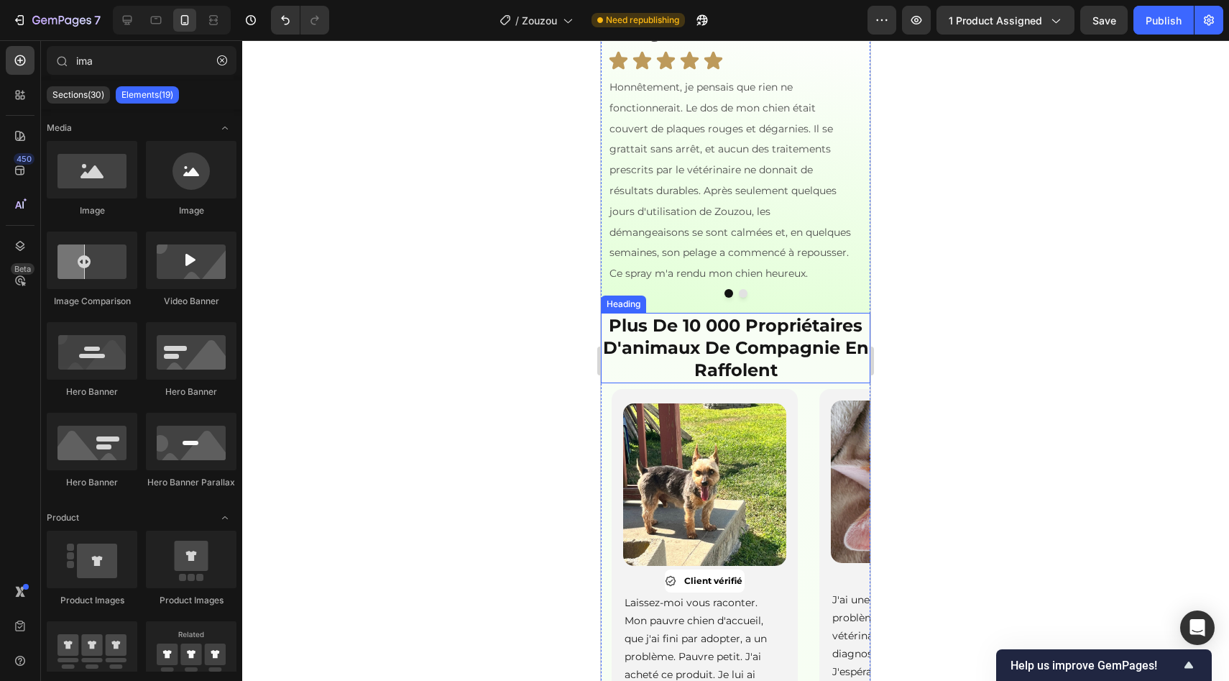
scroll to position [1433, 0]
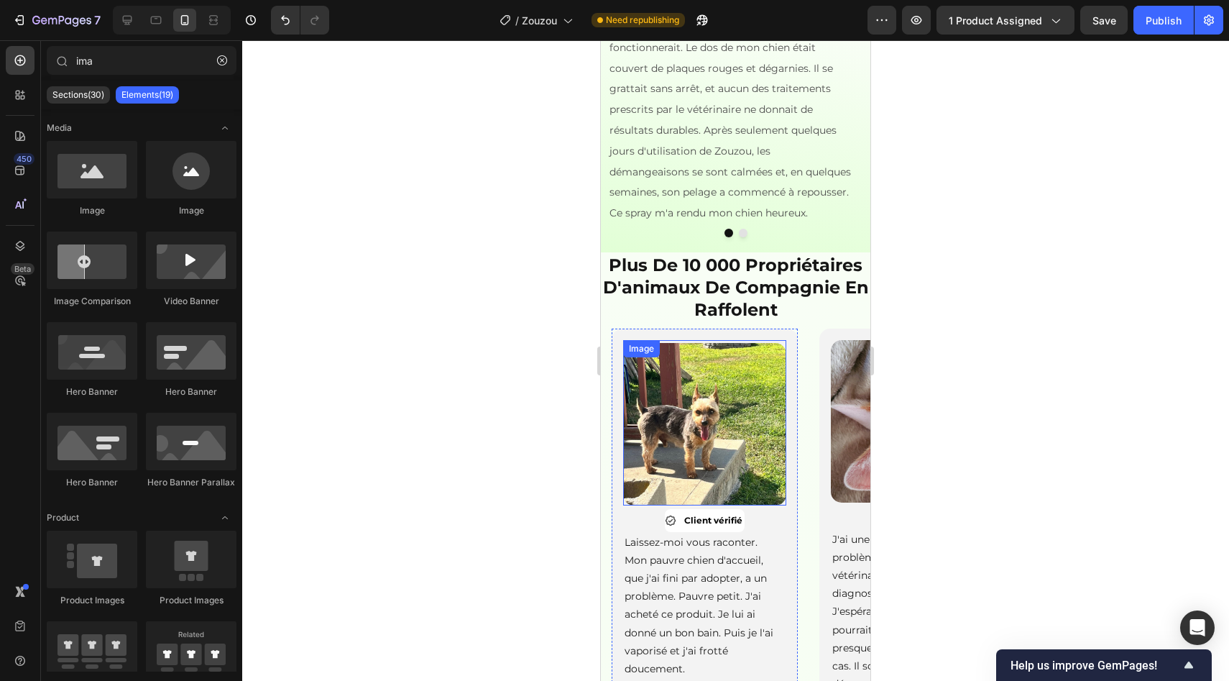
click at [738, 320] on strong "plus de 10 000 propriétaires d'animaux de compagnie en raffolent" at bounding box center [736, 286] width 266 height 65
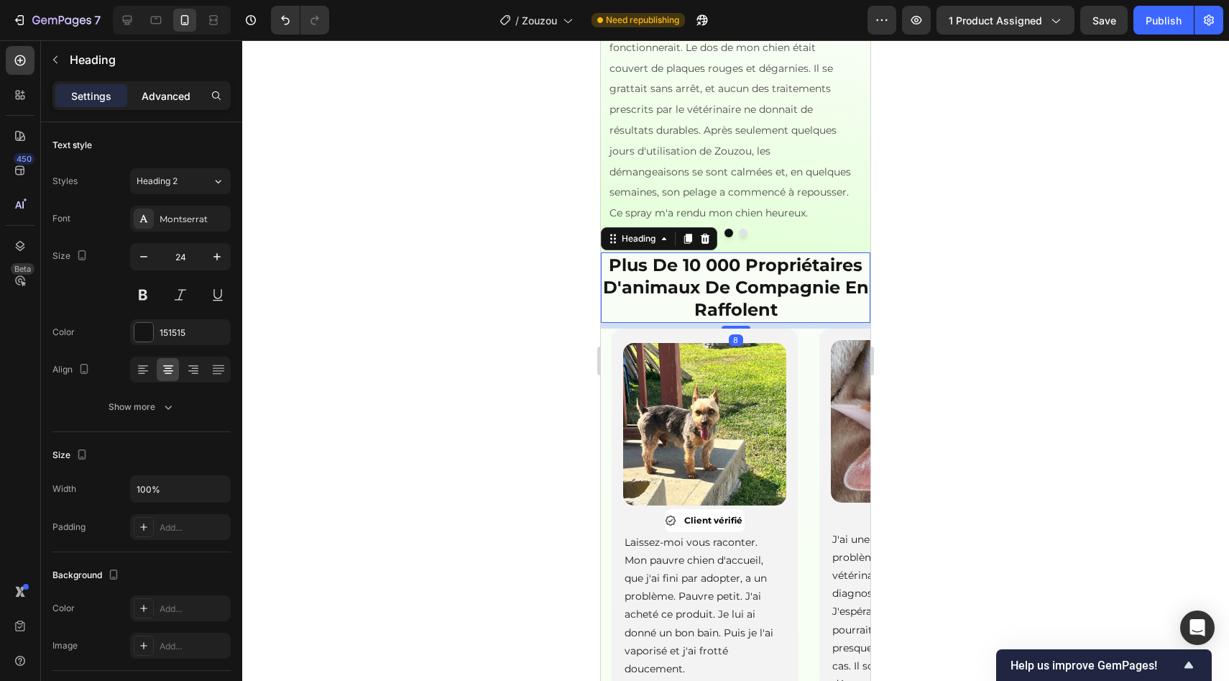
click at [170, 92] on p "Advanced" at bounding box center [166, 95] width 49 height 15
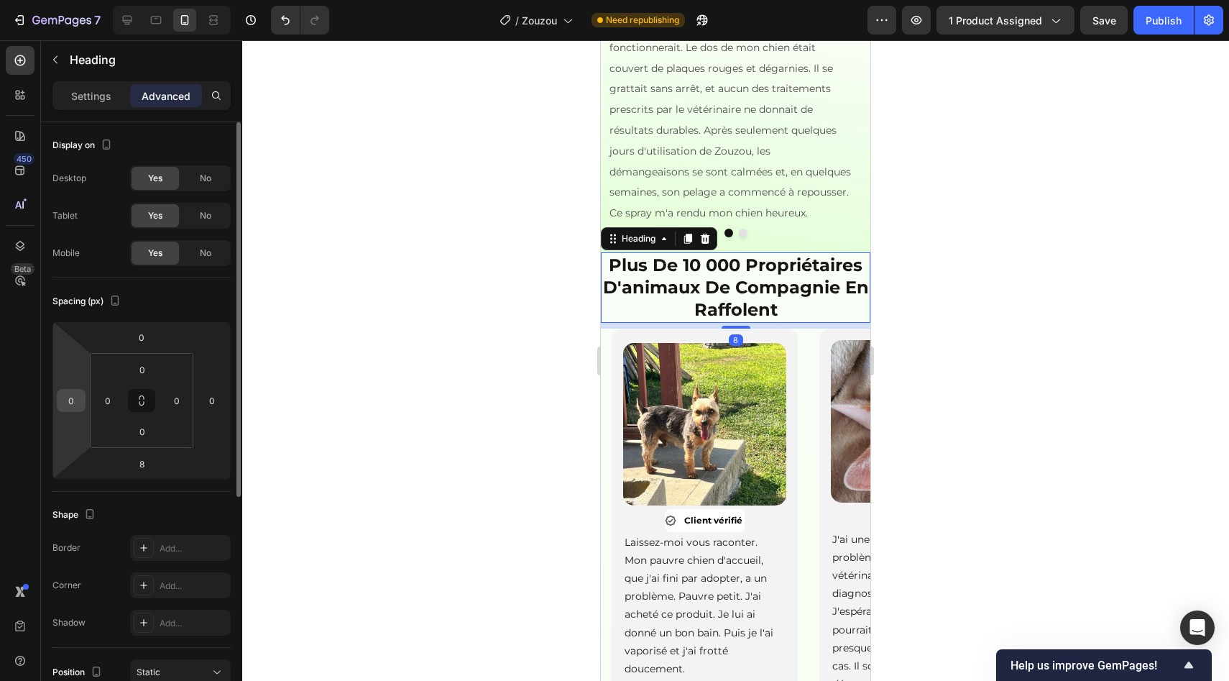
click at [78, 394] on input "0" at bounding box center [71, 401] width 22 height 22
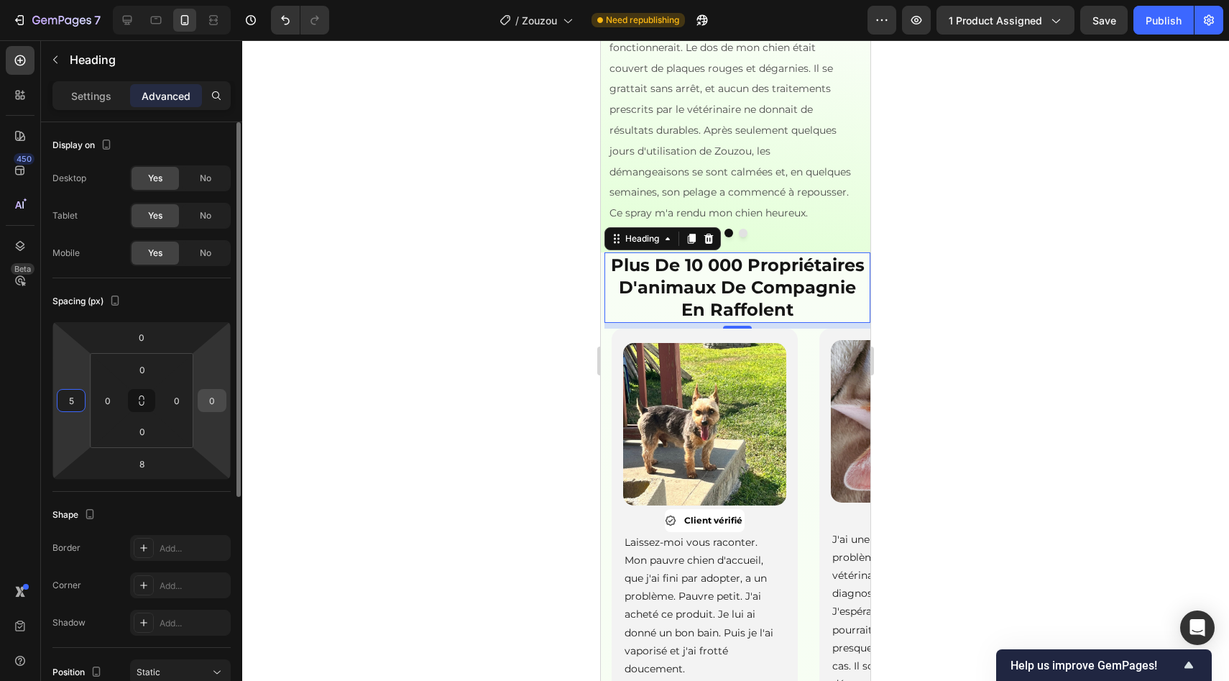
type input "5"
click at [204, 397] on input "0" at bounding box center [212, 401] width 22 height 22
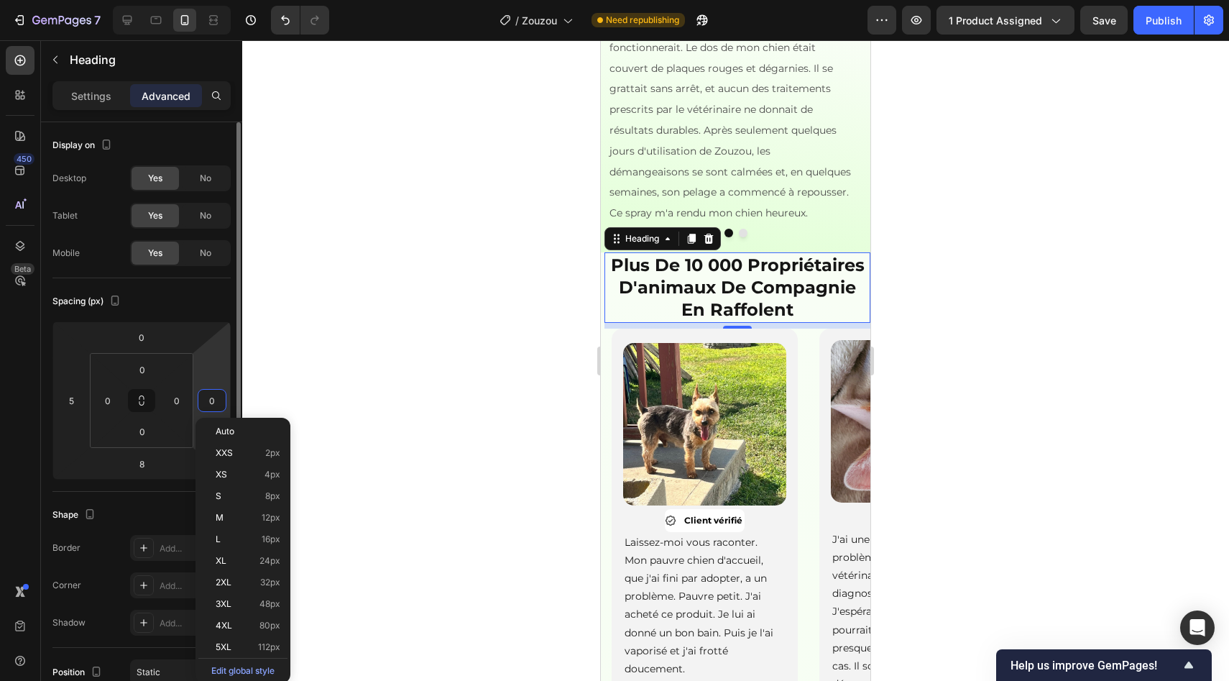
type input "5"
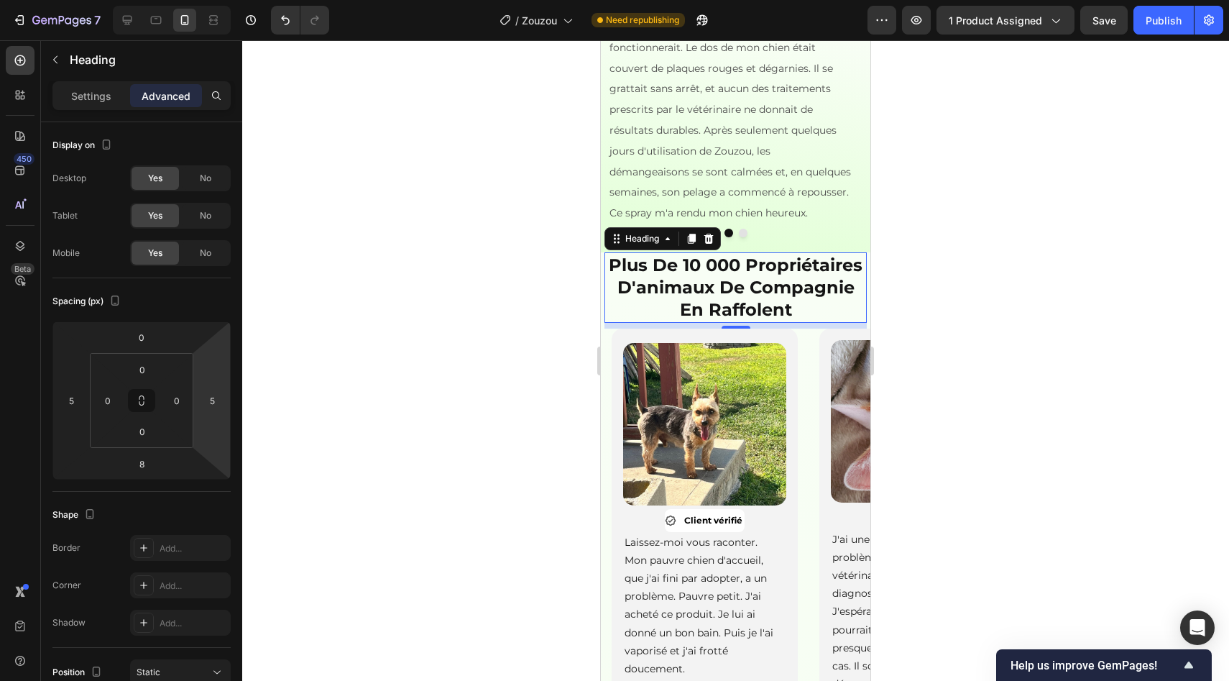
click at [407, 353] on div at bounding box center [735, 360] width 987 height 640
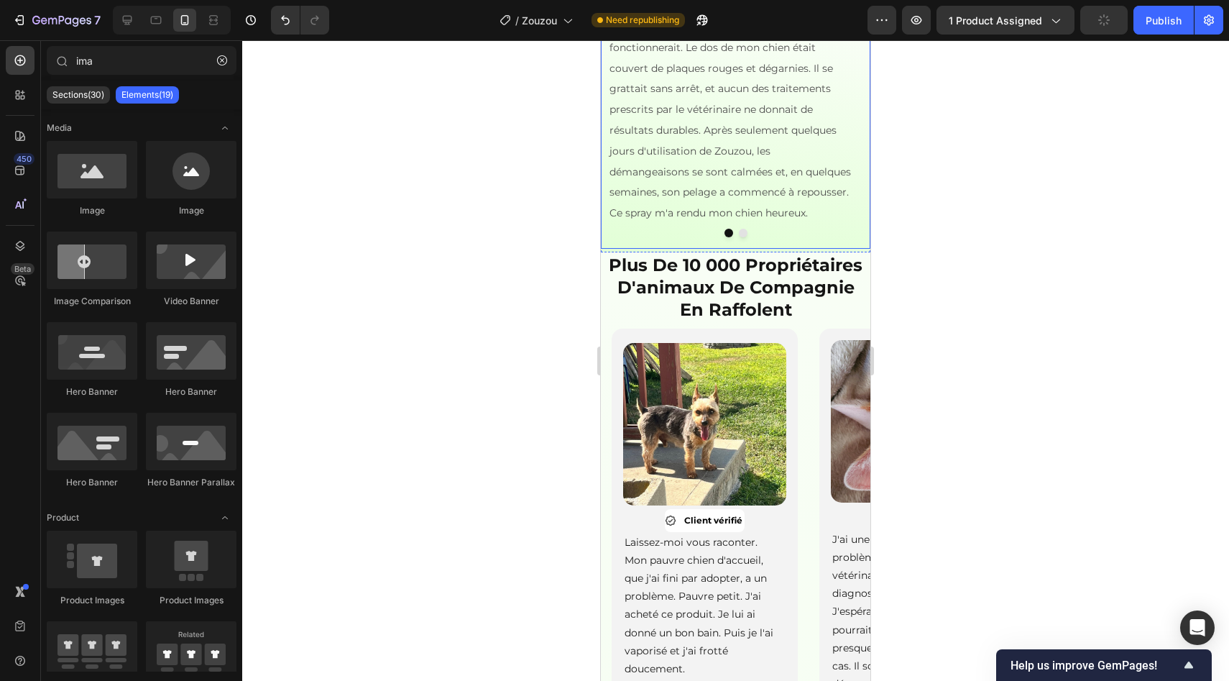
scroll to position [1495, 0]
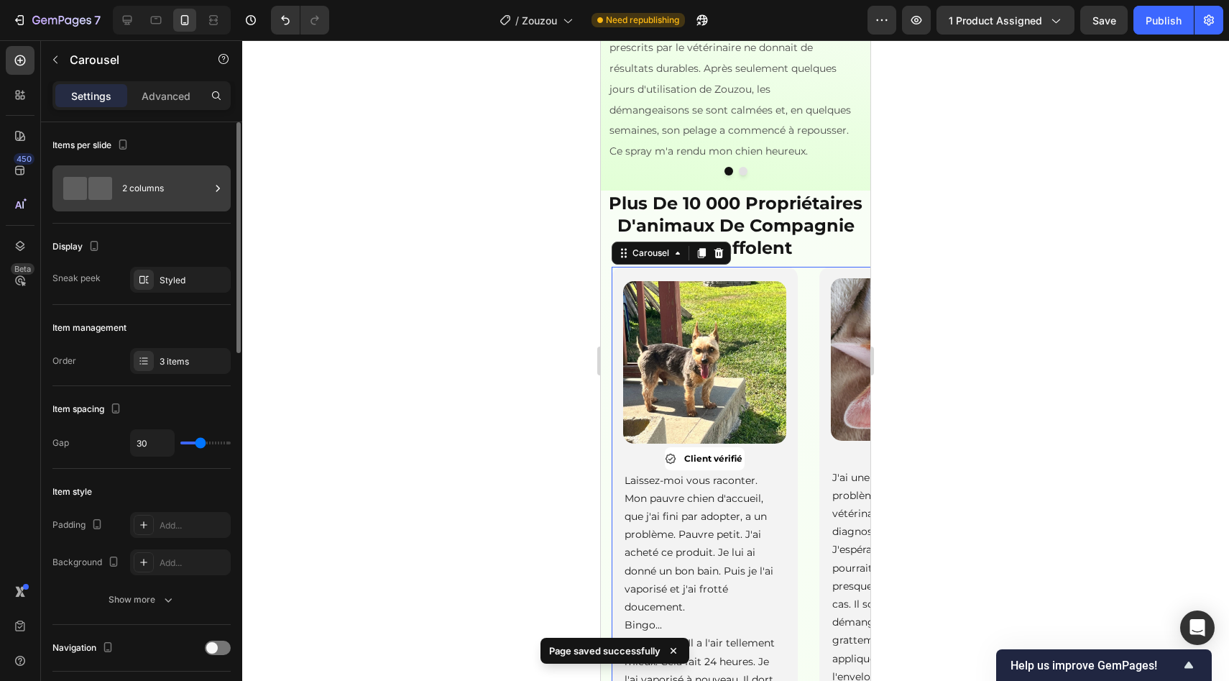
click at [154, 196] on div "2 columns" at bounding box center [166, 188] width 88 height 33
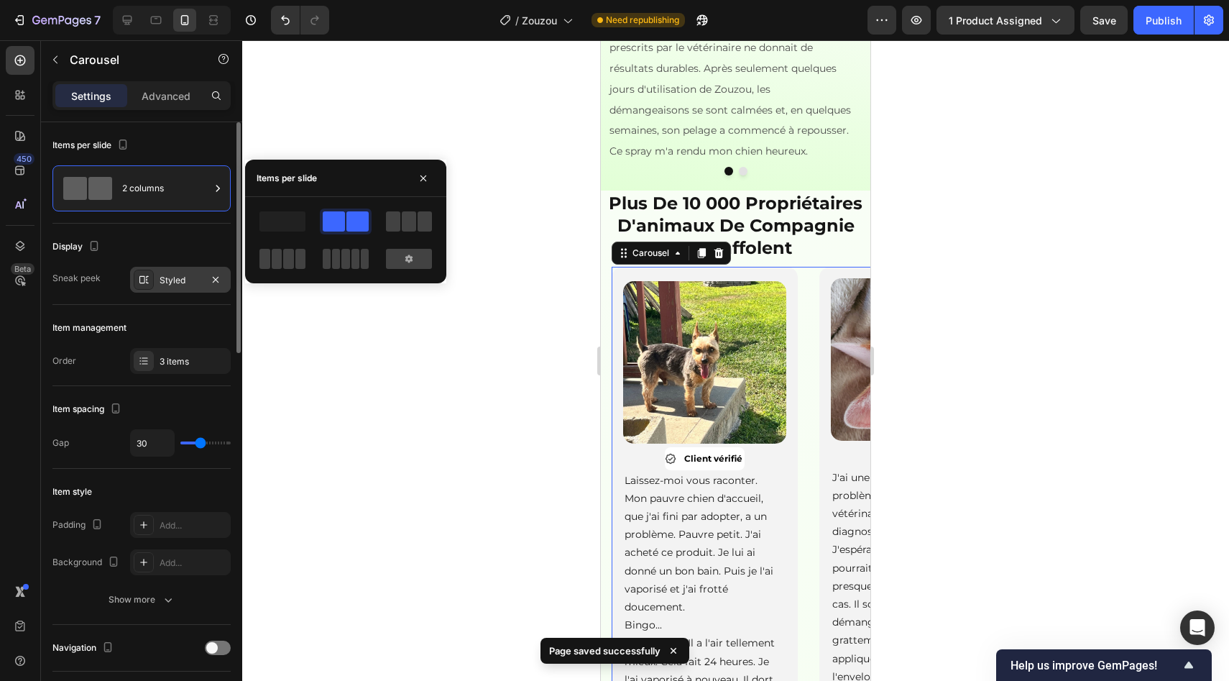
click at [178, 280] on div "Styled" at bounding box center [181, 280] width 42 height 13
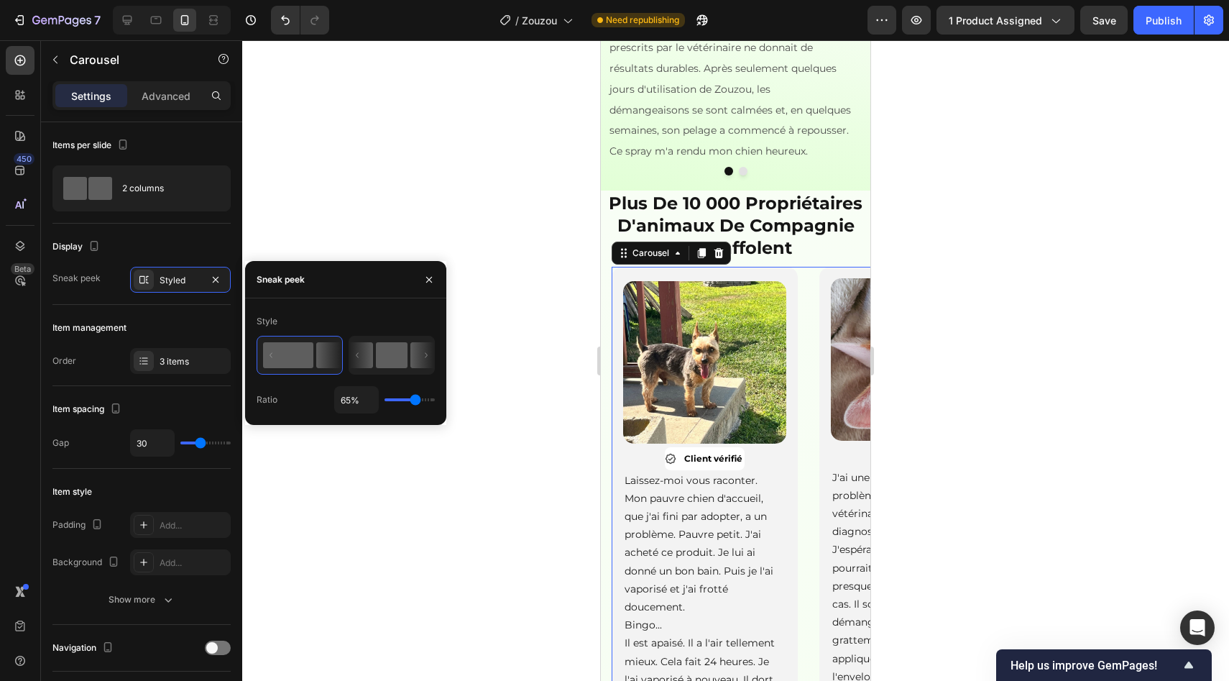
click at [374, 349] on icon at bounding box center [391, 354] width 85 height 37
type input "50%"
type input "50"
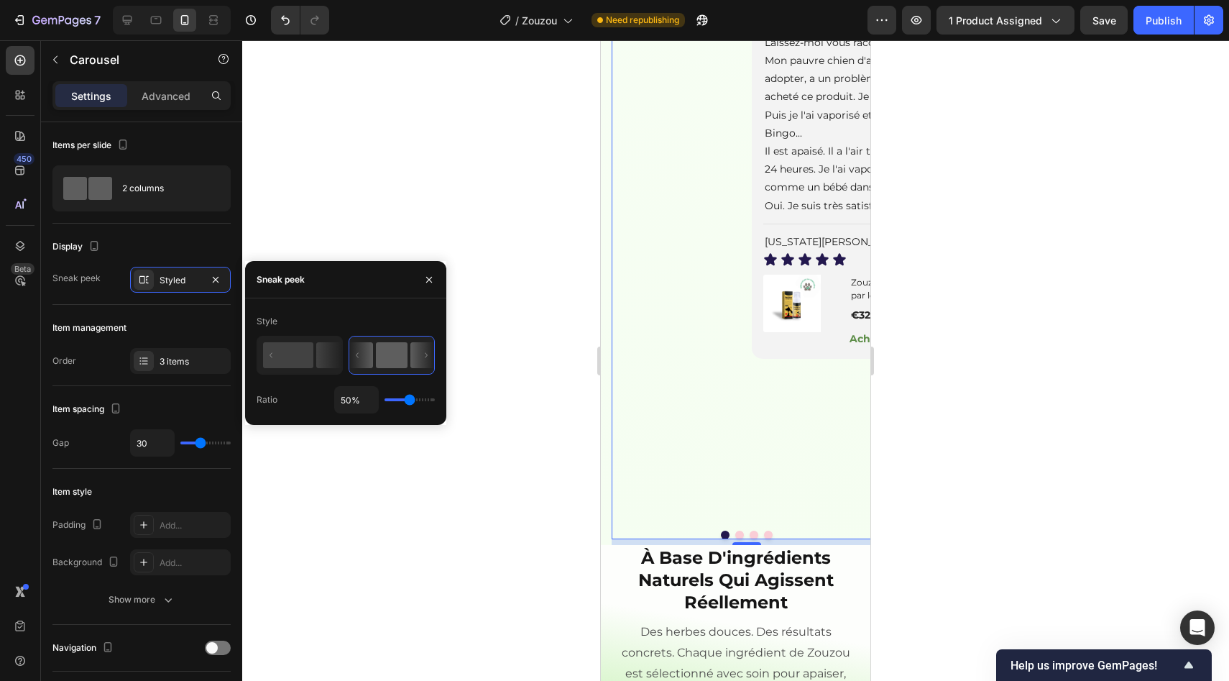
scroll to position [2002, 0]
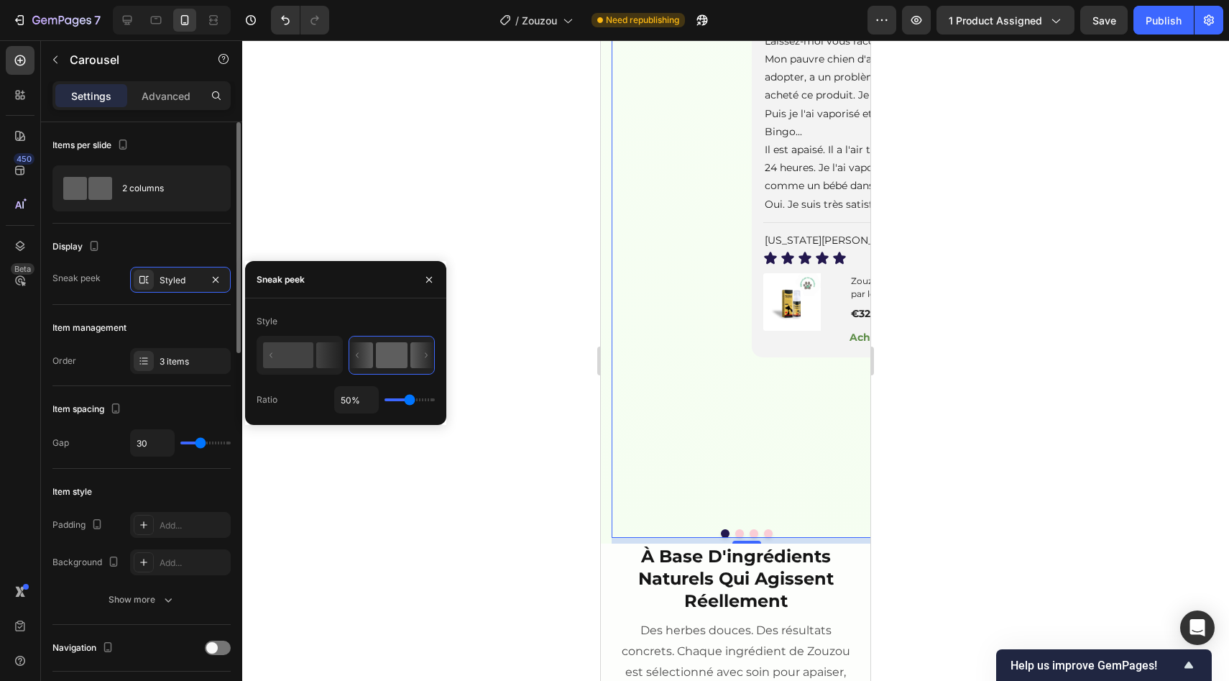
click at [175, 397] on div "Item spacing Gap 30" at bounding box center [141, 427] width 178 height 83
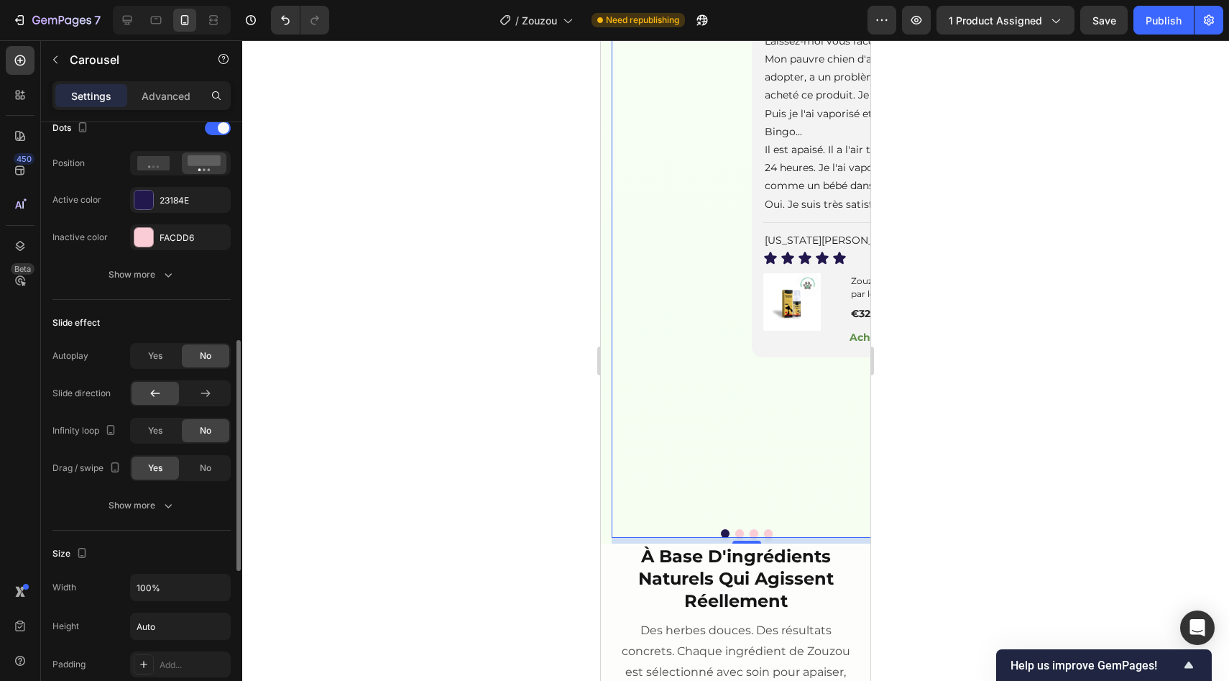
scroll to position [569, 0]
click at [156, 421] on span "Yes" at bounding box center [155, 427] width 14 height 13
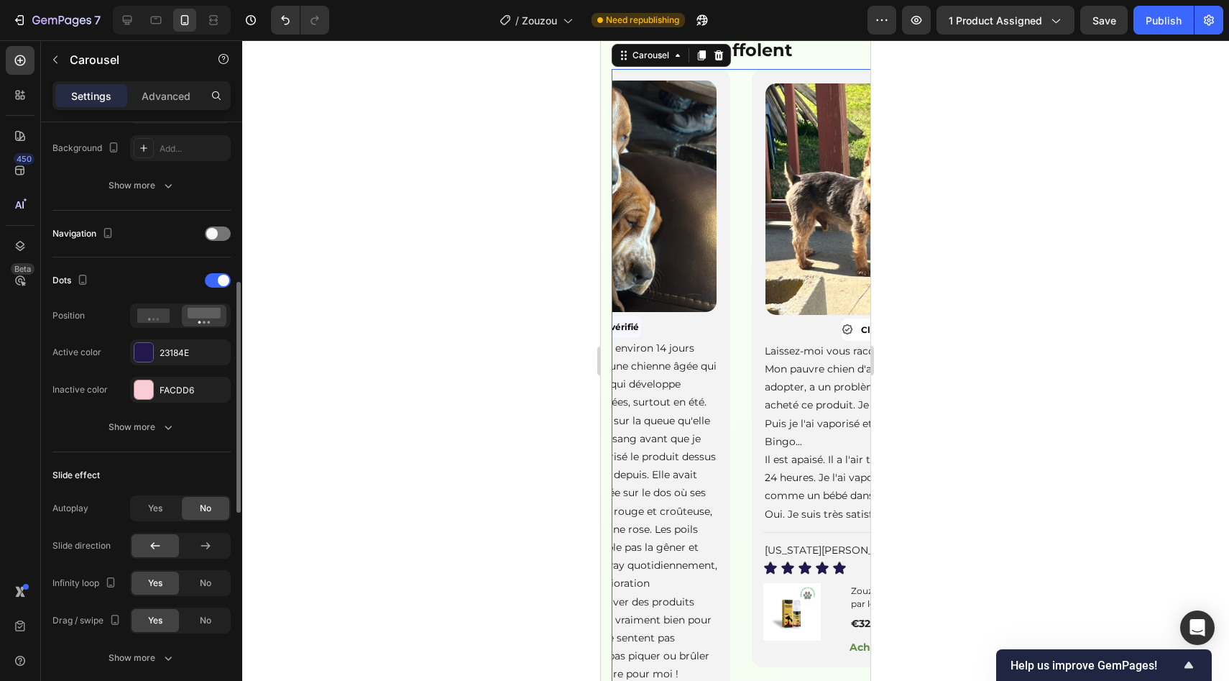
scroll to position [505, 0]
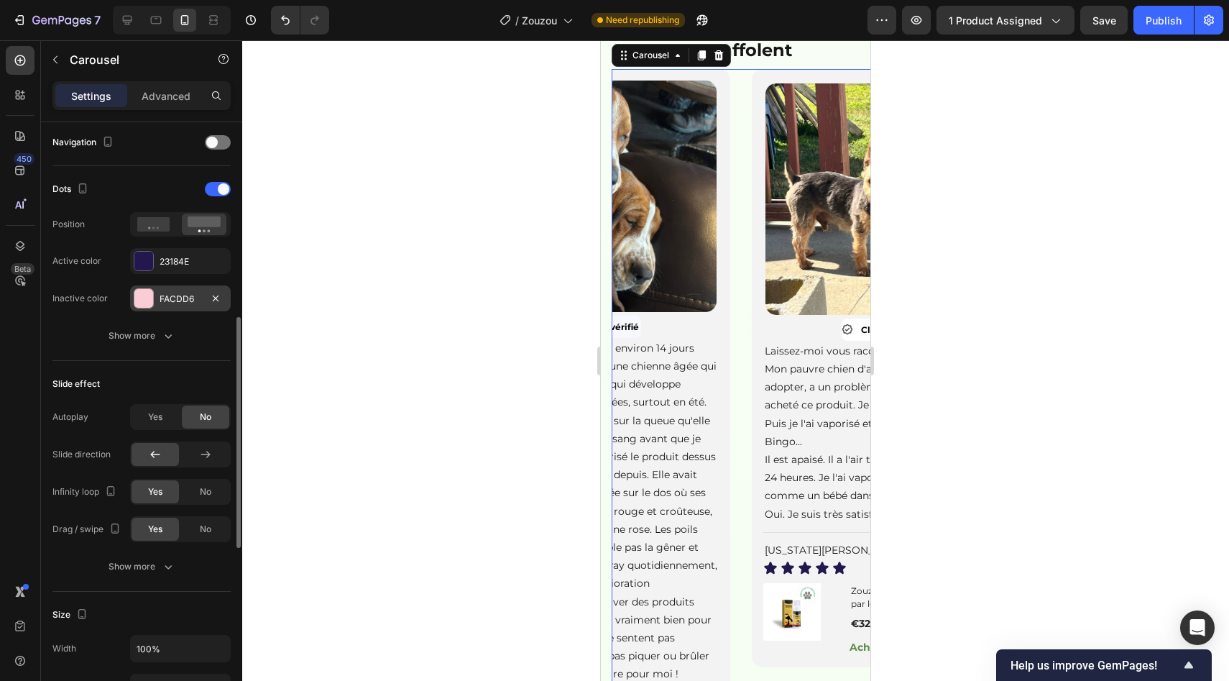
click at [151, 295] on div at bounding box center [143, 298] width 19 height 19
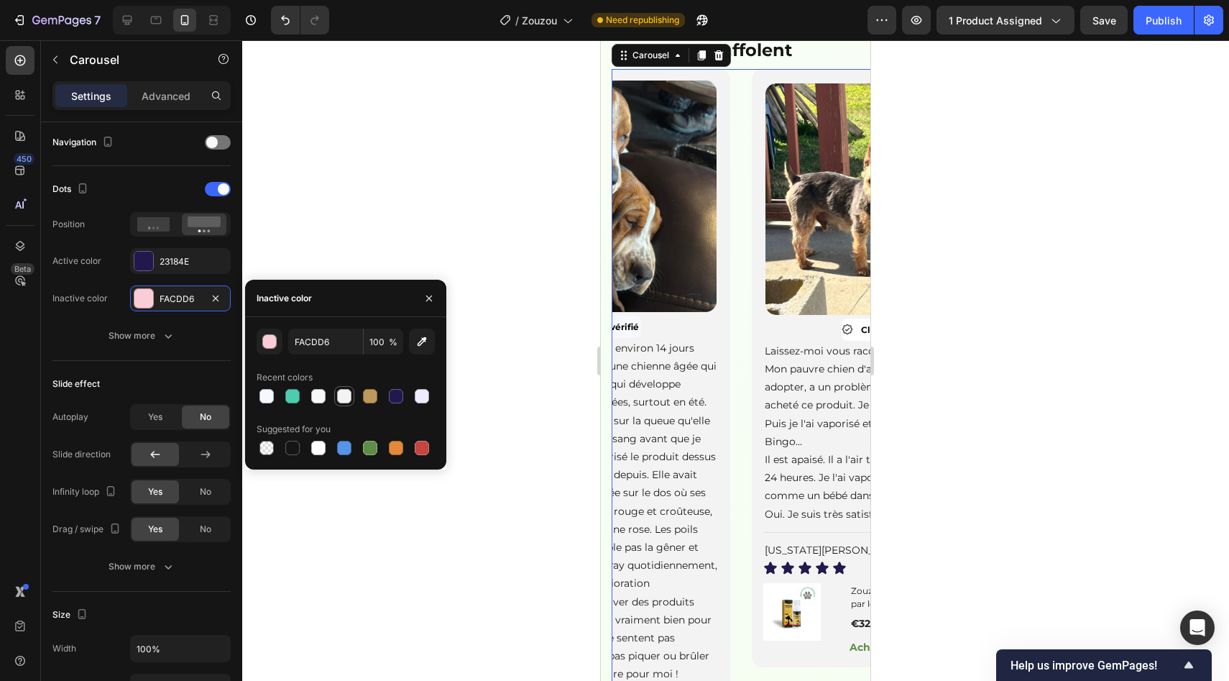
click at [342, 399] on div at bounding box center [344, 396] width 14 height 14
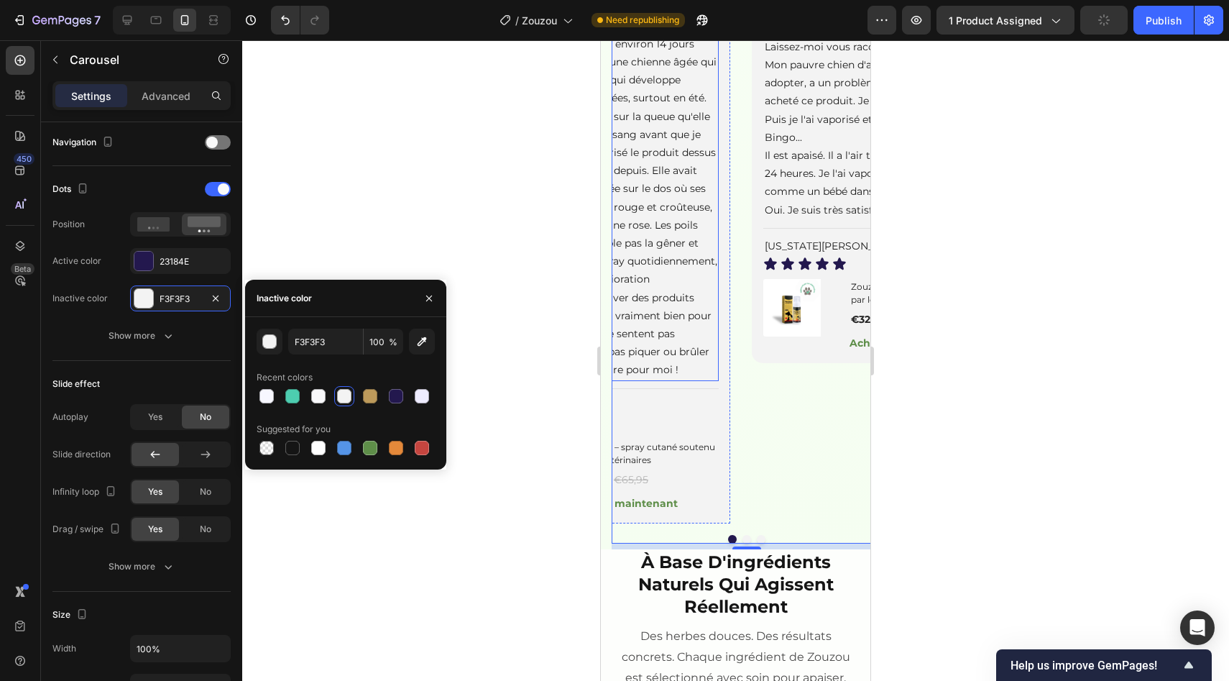
scroll to position [1995, 0]
click at [323, 395] on div at bounding box center [318, 396] width 14 height 14
click at [266, 396] on div at bounding box center [266, 396] width 14 height 14
click at [400, 399] on div at bounding box center [396, 396] width 14 height 14
click at [423, 399] on div at bounding box center [422, 396] width 14 height 14
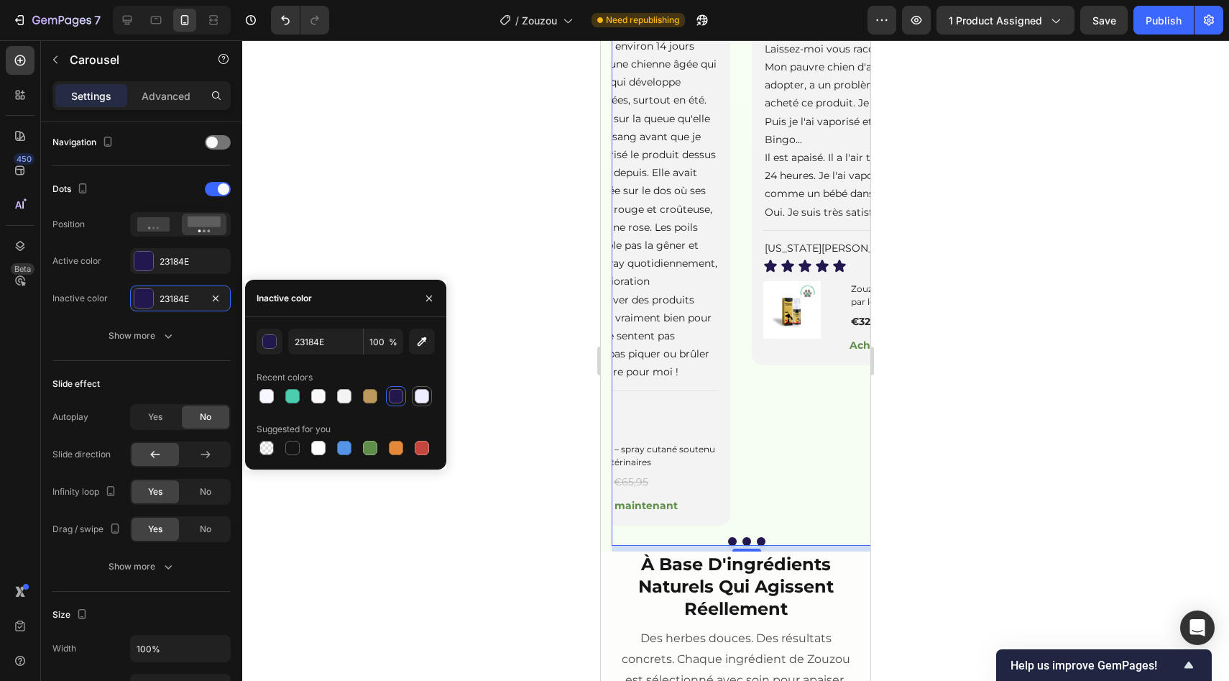
type input "EEECFF"
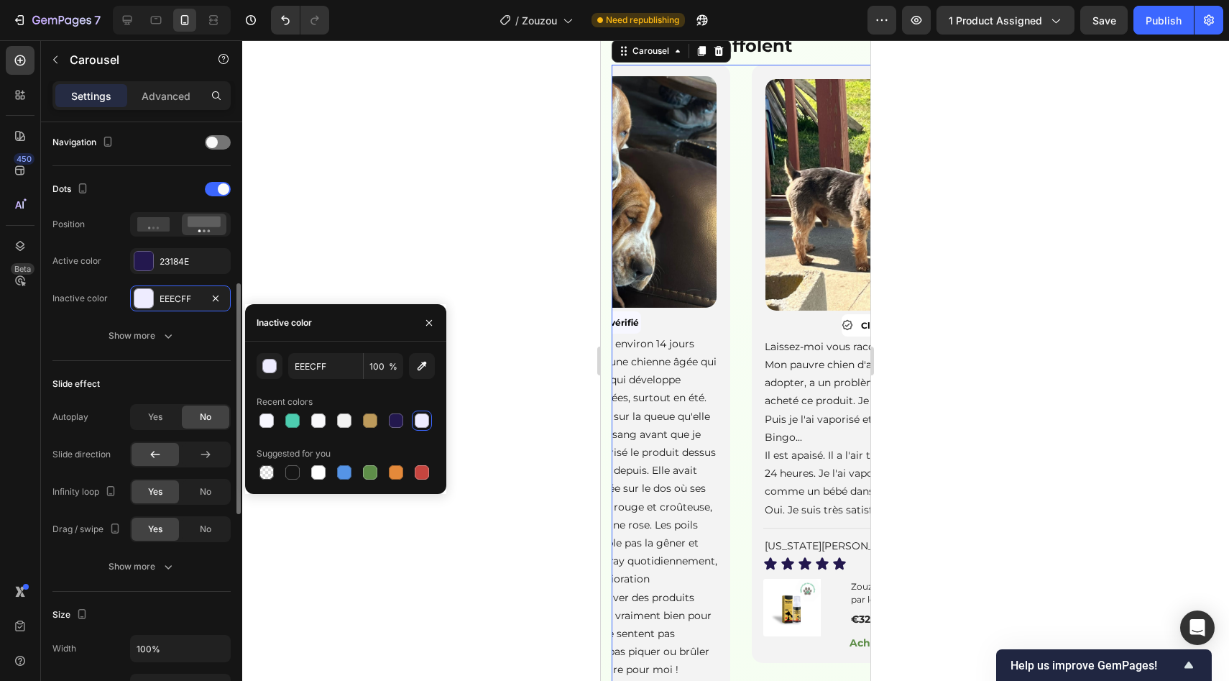
scroll to position [0, 0]
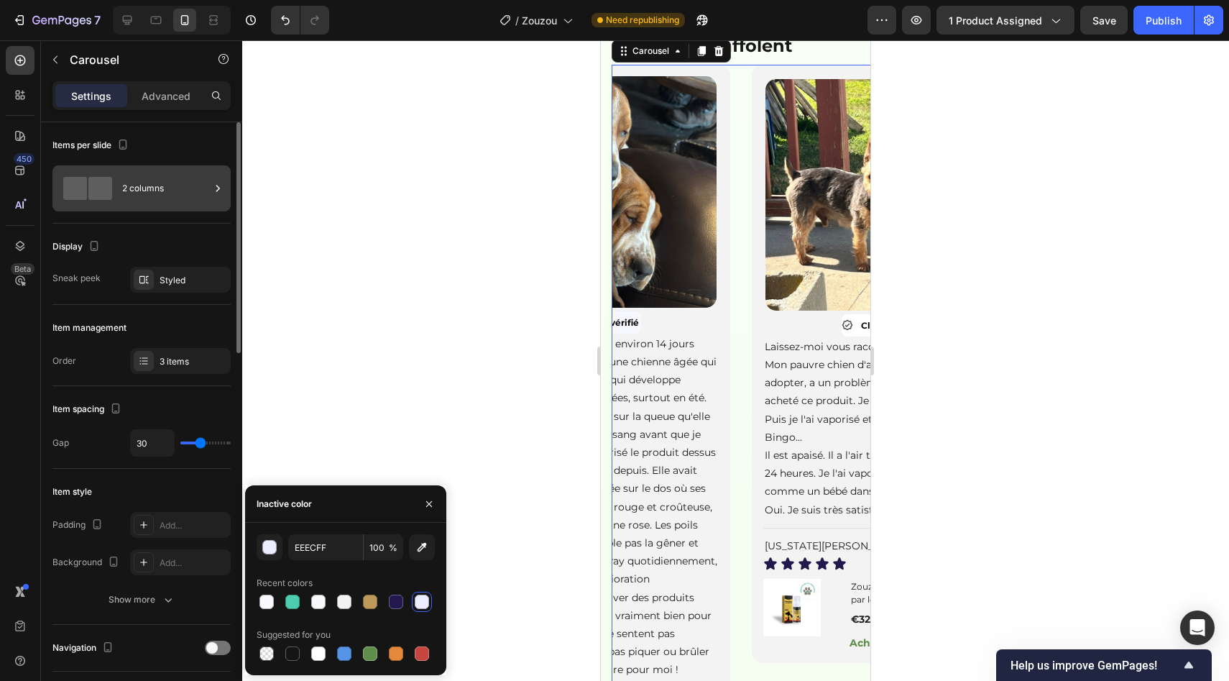
click at [147, 184] on div "2 columns" at bounding box center [166, 188] width 88 height 33
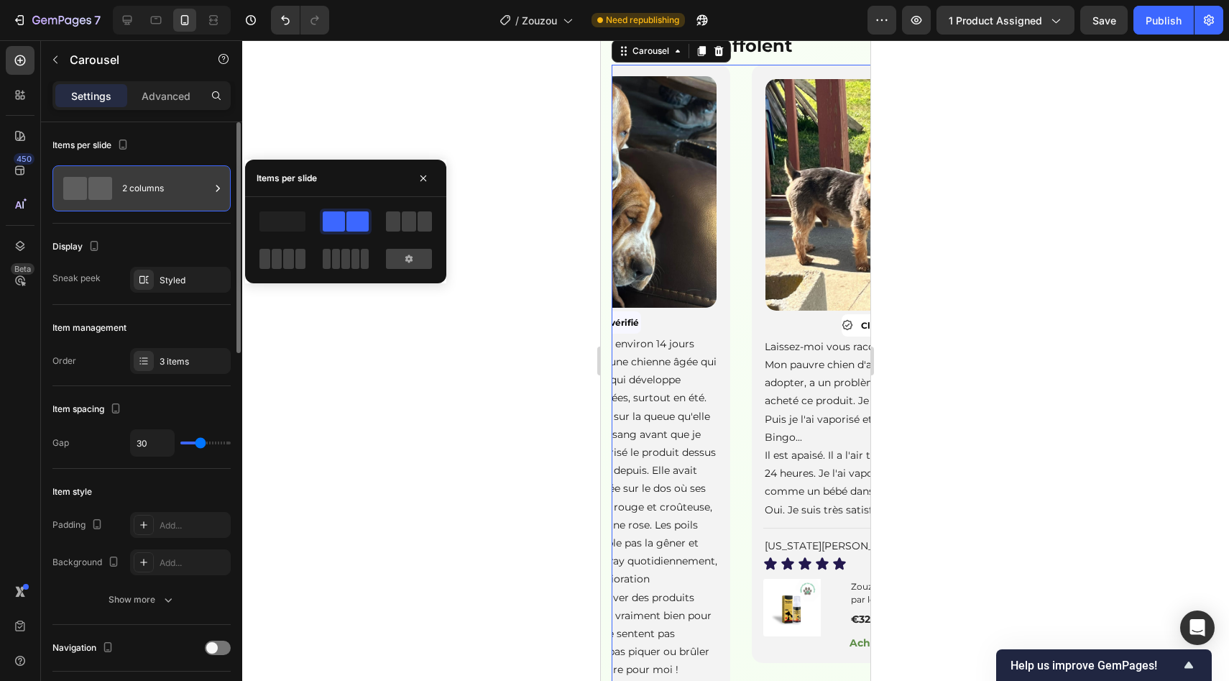
click at [147, 184] on div "2 columns" at bounding box center [166, 188] width 88 height 33
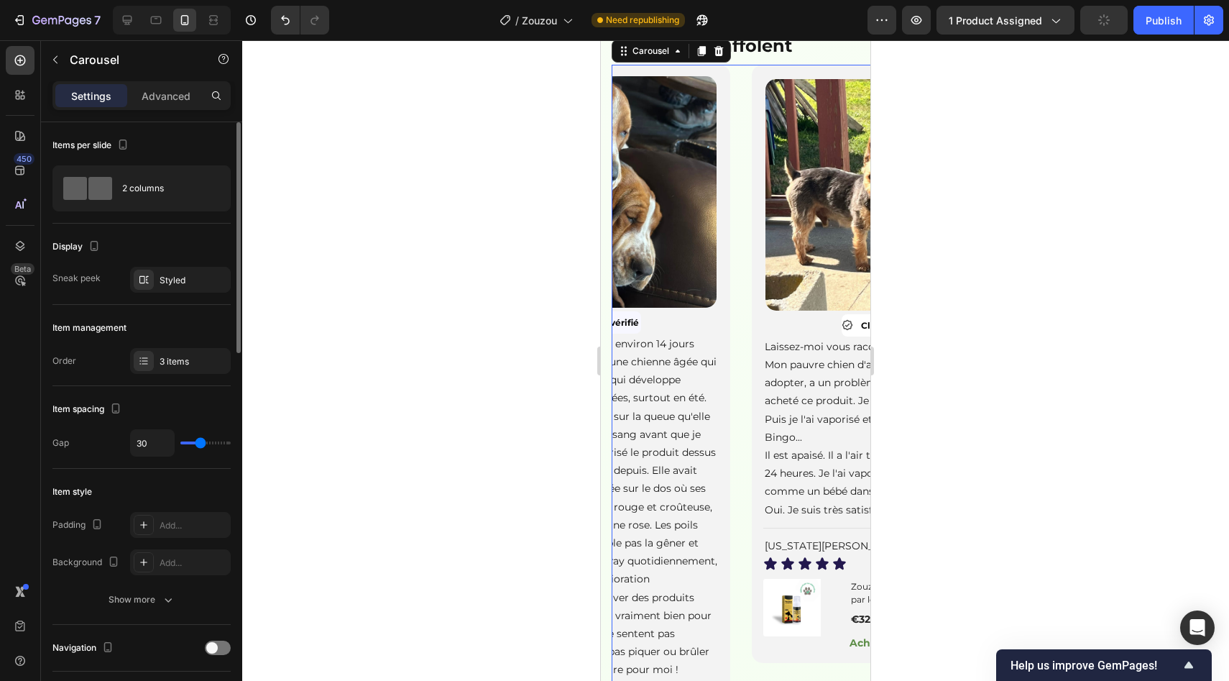
click at [165, 245] on div "Display" at bounding box center [141, 246] width 178 height 23
click at [169, 265] on div "Display Sneak peek Styled" at bounding box center [141, 264] width 178 height 81
click at [183, 279] on div "Styled" at bounding box center [181, 280] width 42 height 13
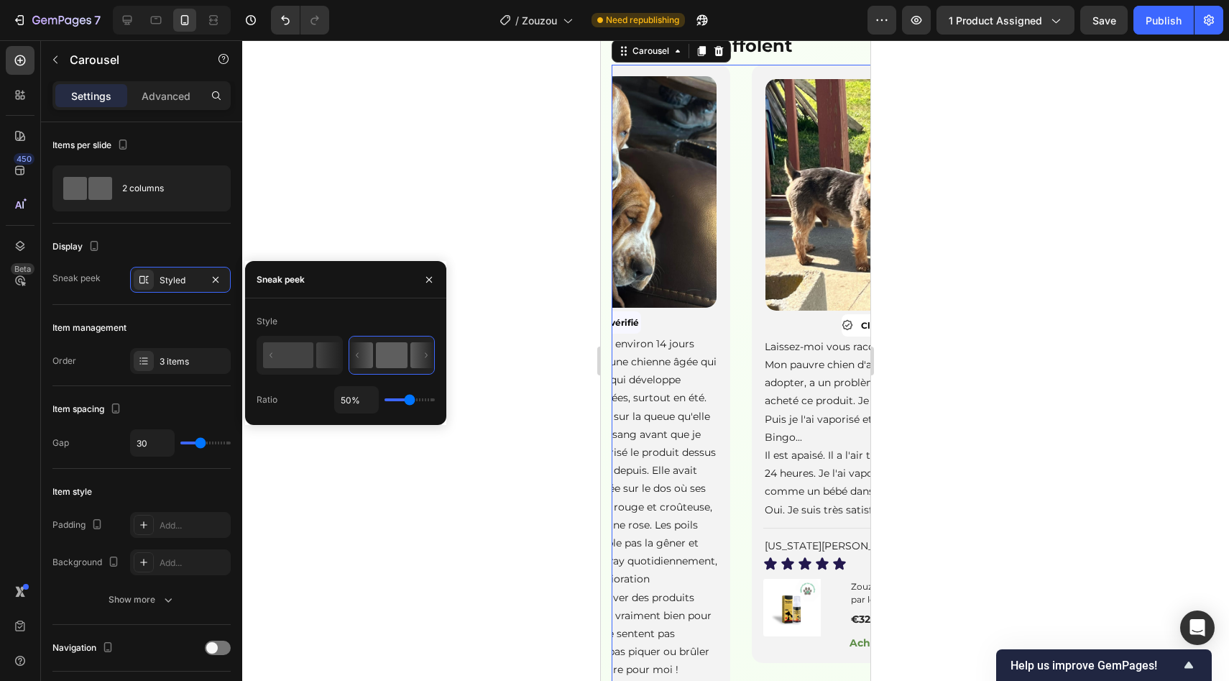
type input "32%"
type input "32"
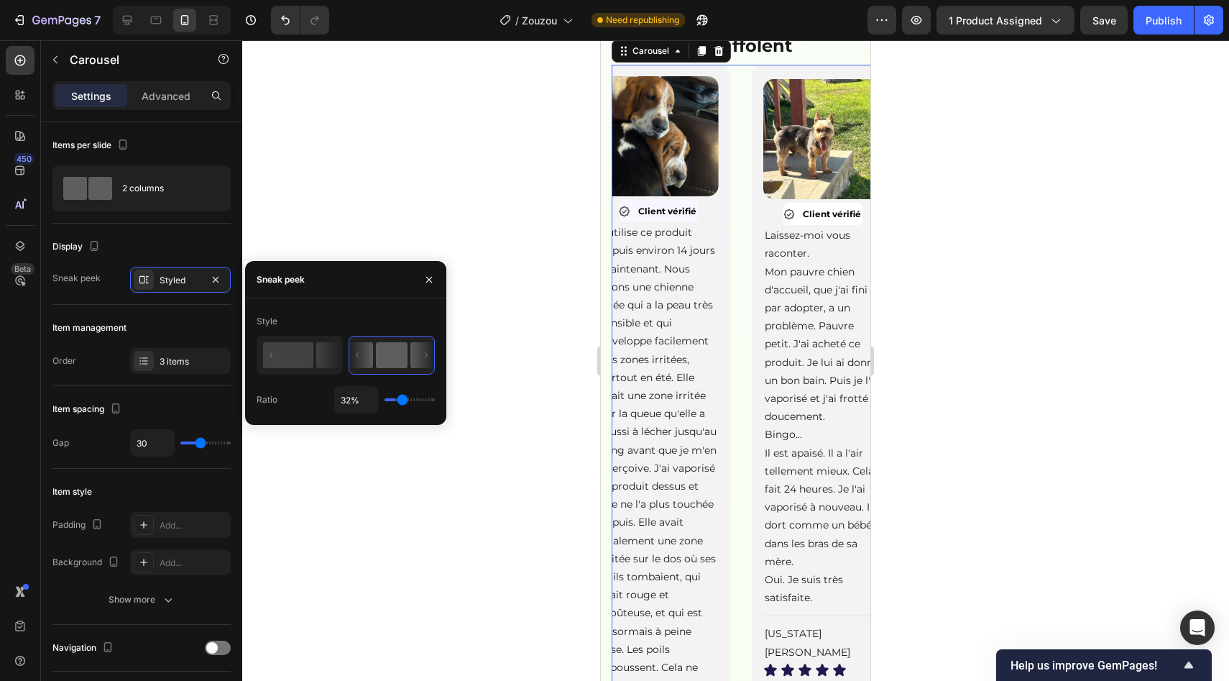
type input "15%"
type input "15"
type input "16%"
type input "16"
type input "2%"
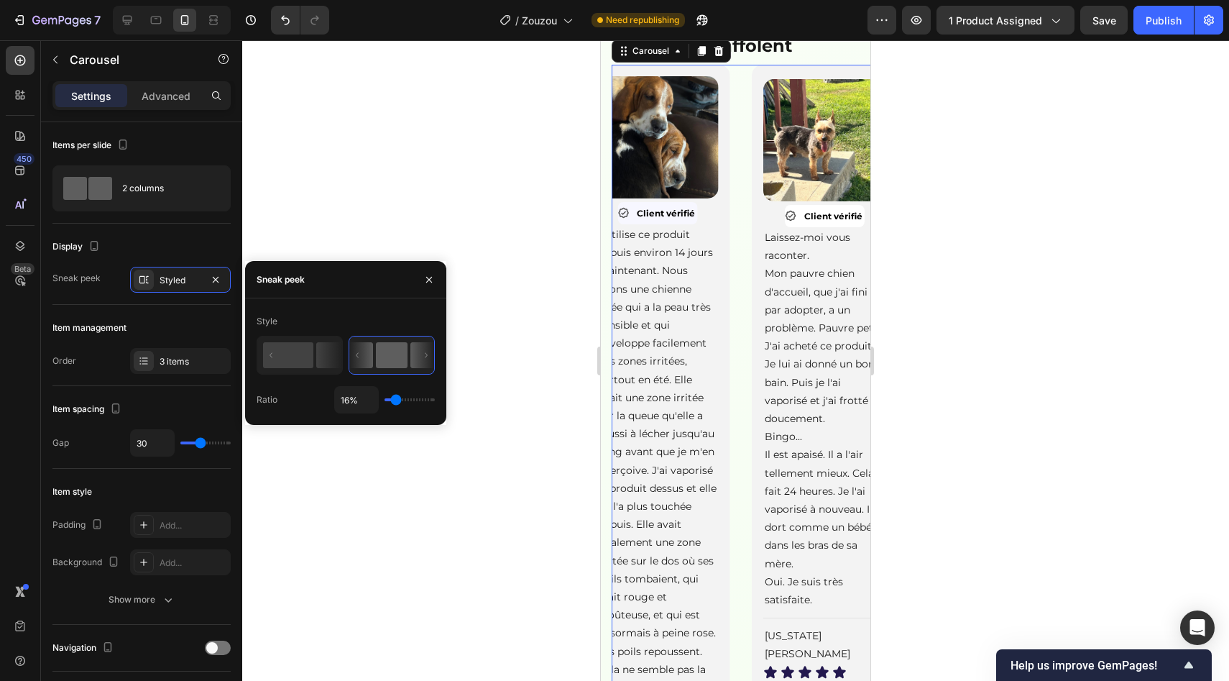
type input "2"
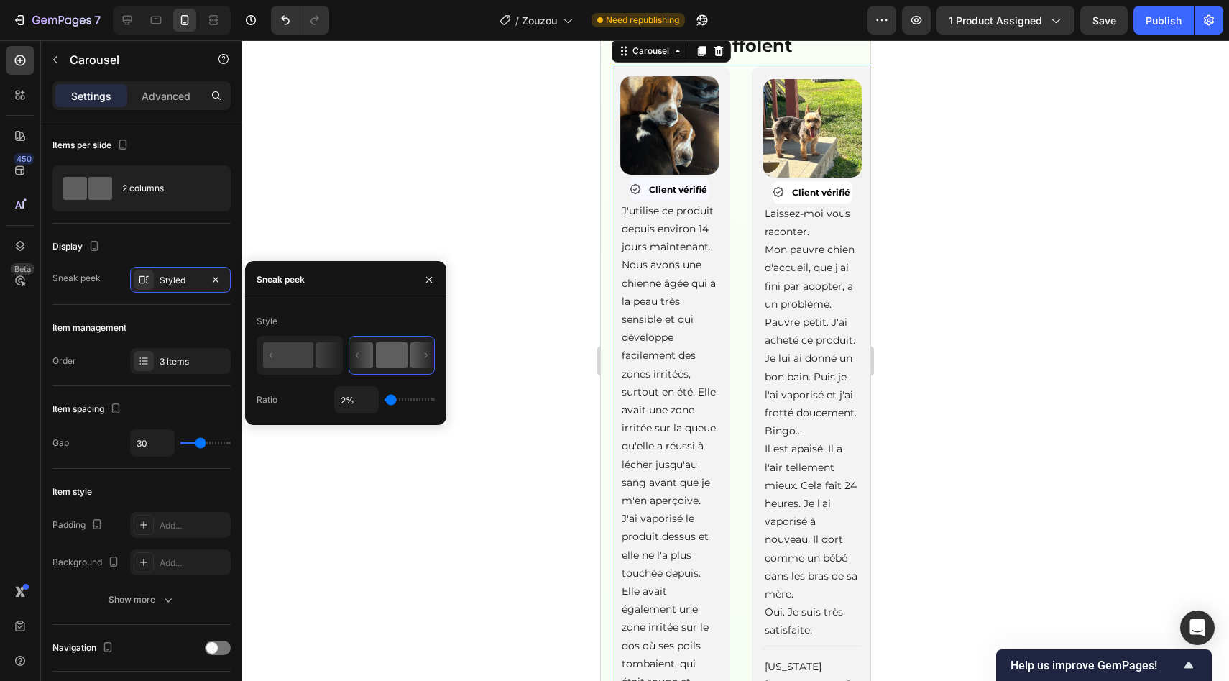
type input "4%"
type input "4"
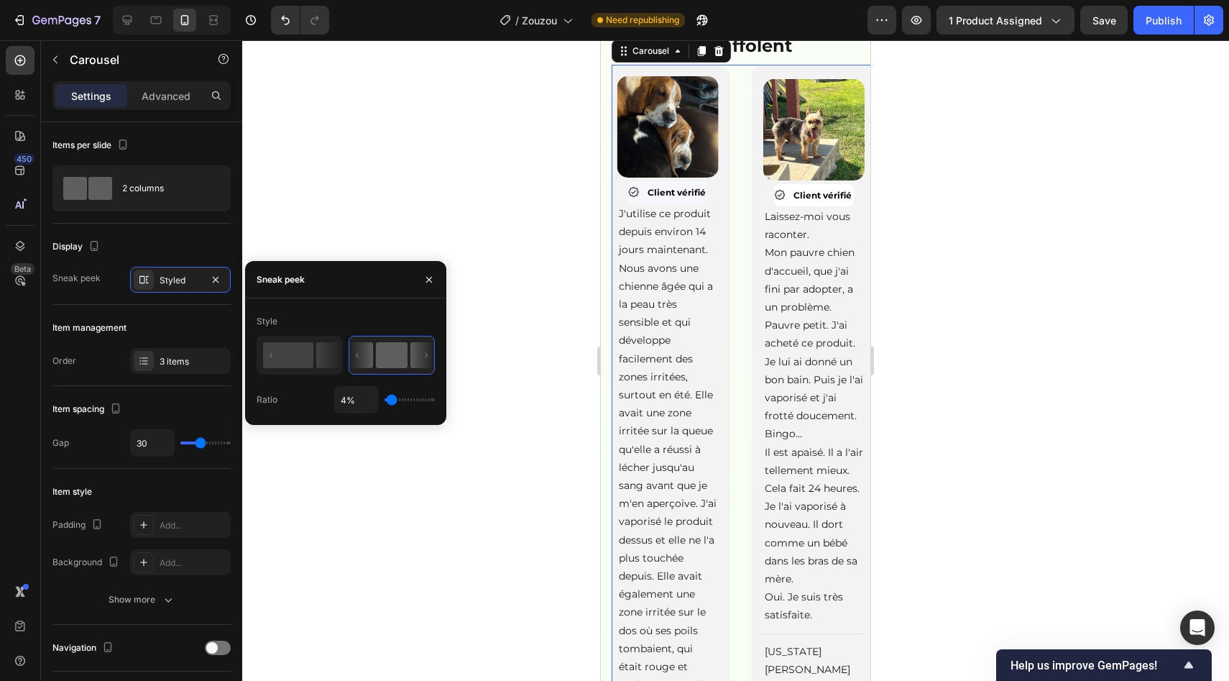
type input "31%"
type input "31"
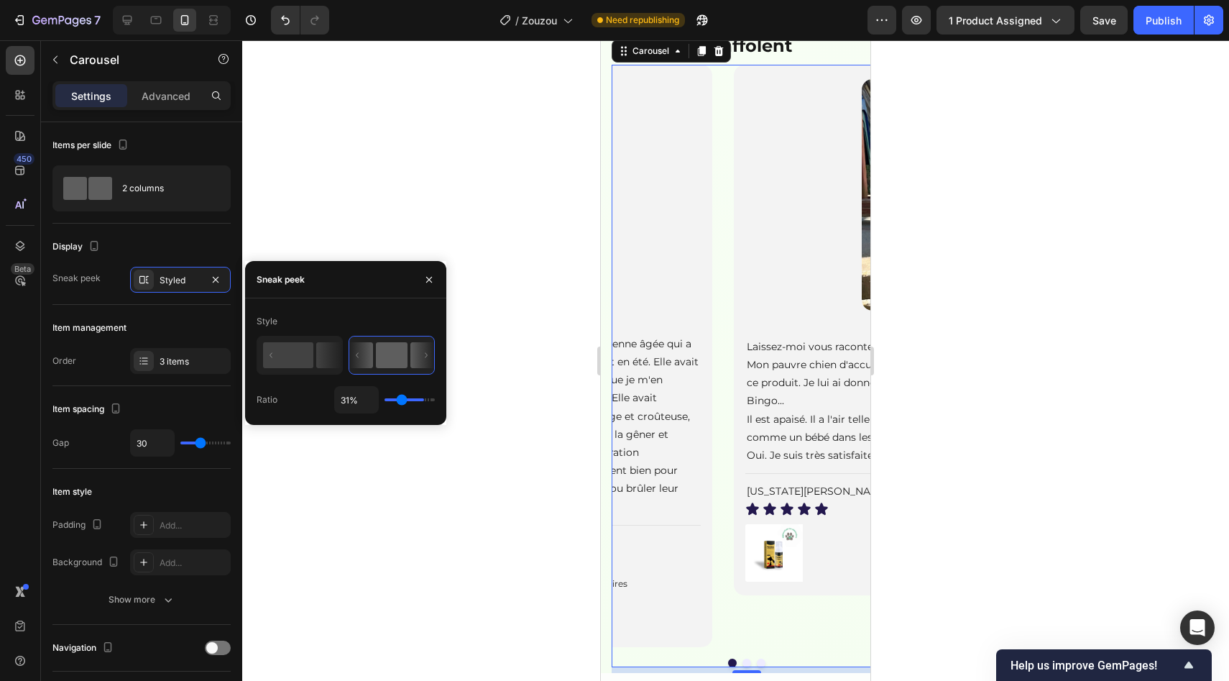
type input "76%"
type input "76"
type input "93%"
type input "93"
type input "100%"
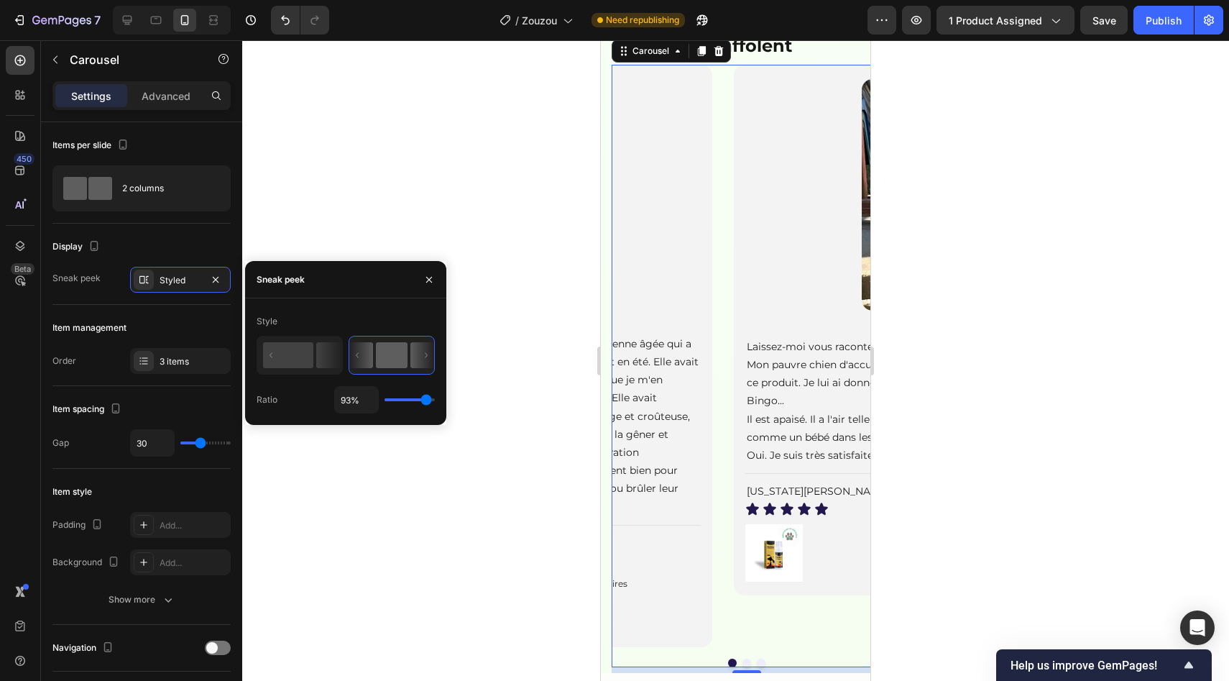
type input "100"
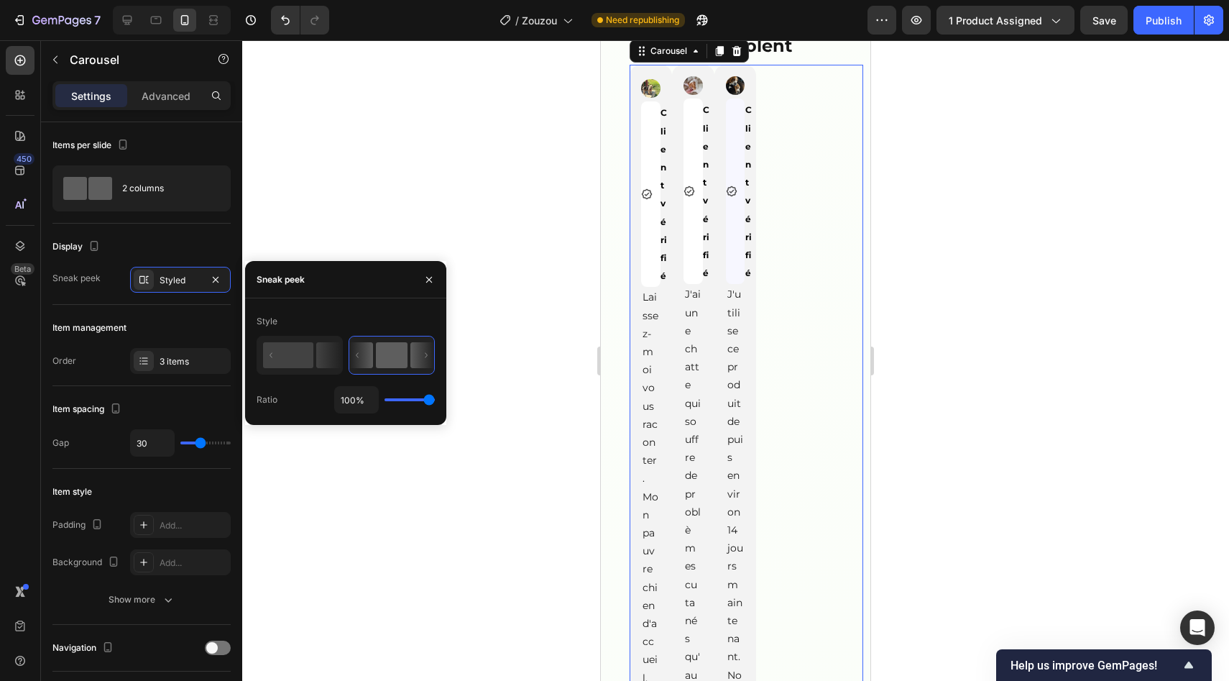
type input "25%"
type input "25"
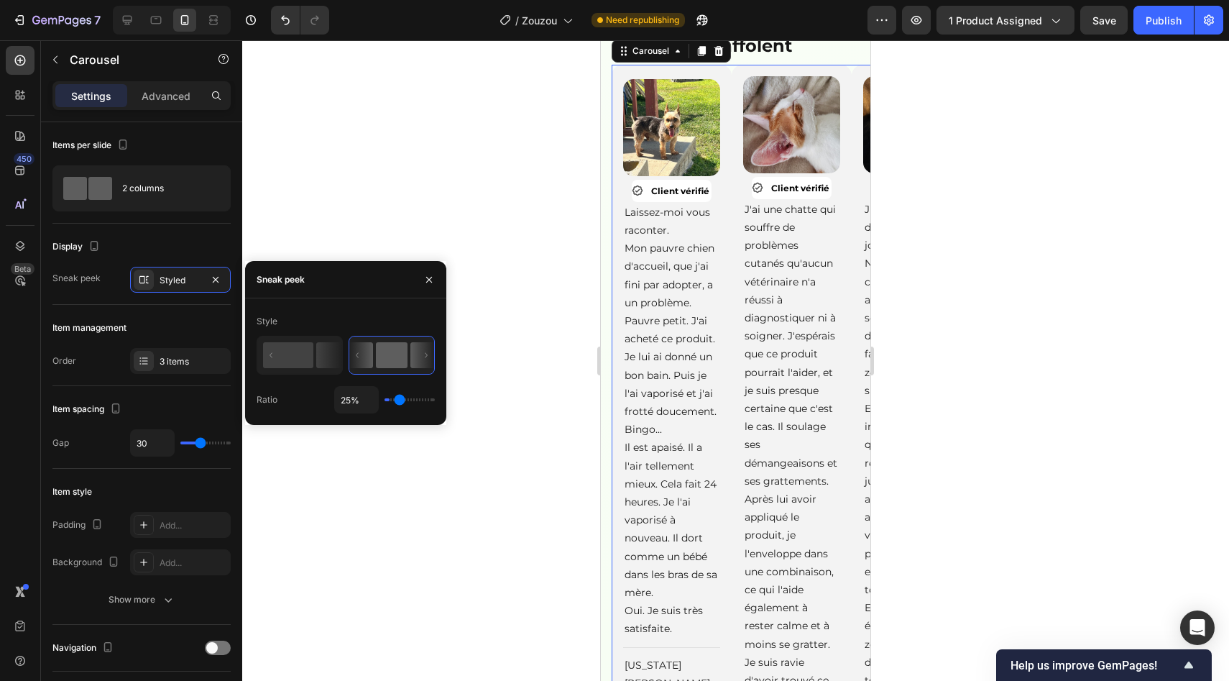
type input "1%"
type input "1"
type input "23%"
type input "23"
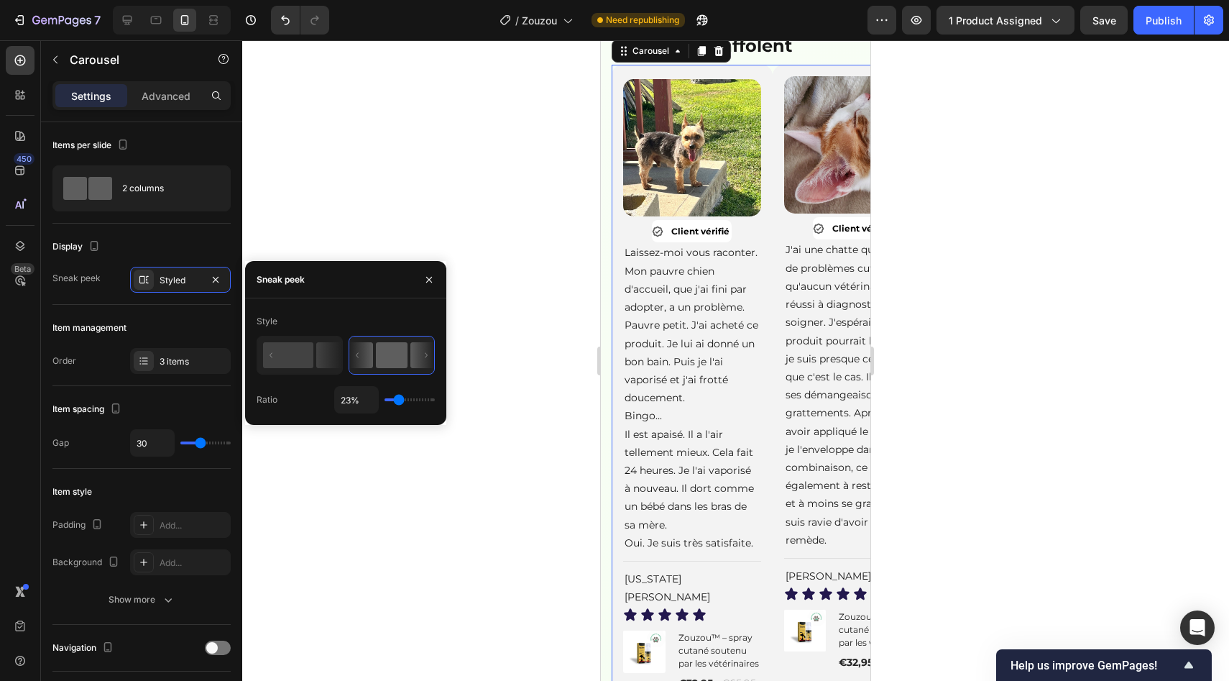
type input "33%"
type input "33"
type input "34%"
type input "34"
type input "37%"
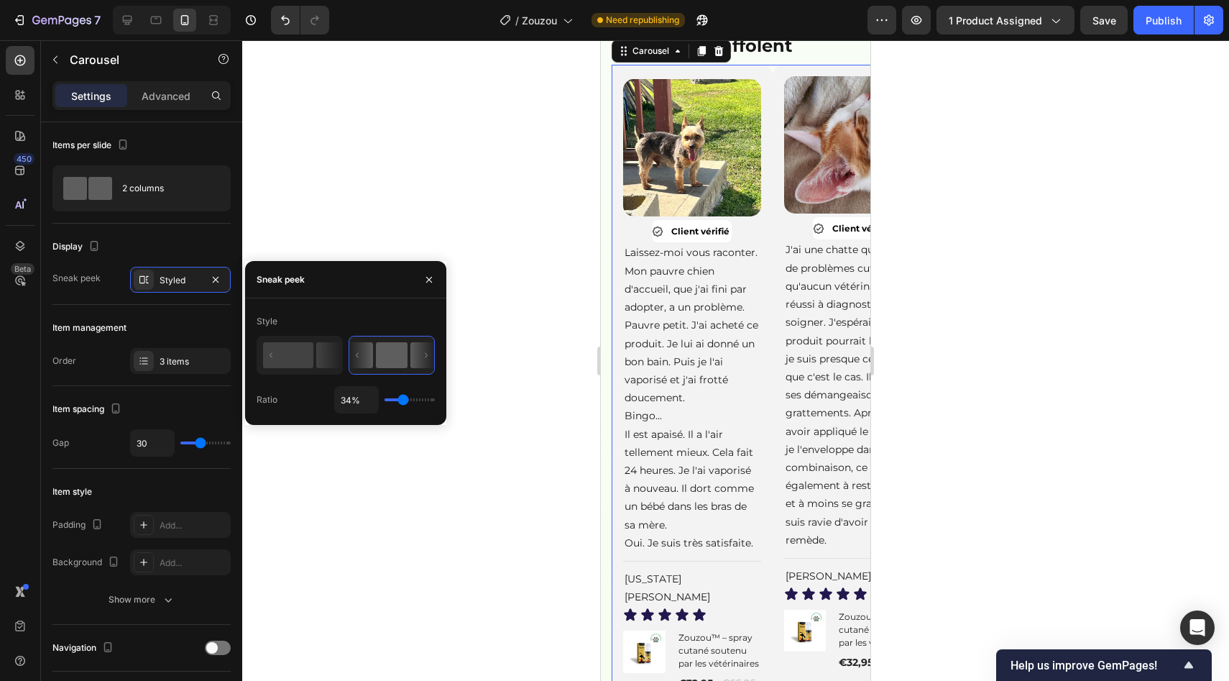
type input "37"
type input "41%"
type input "41"
type input "48%"
type input "48"
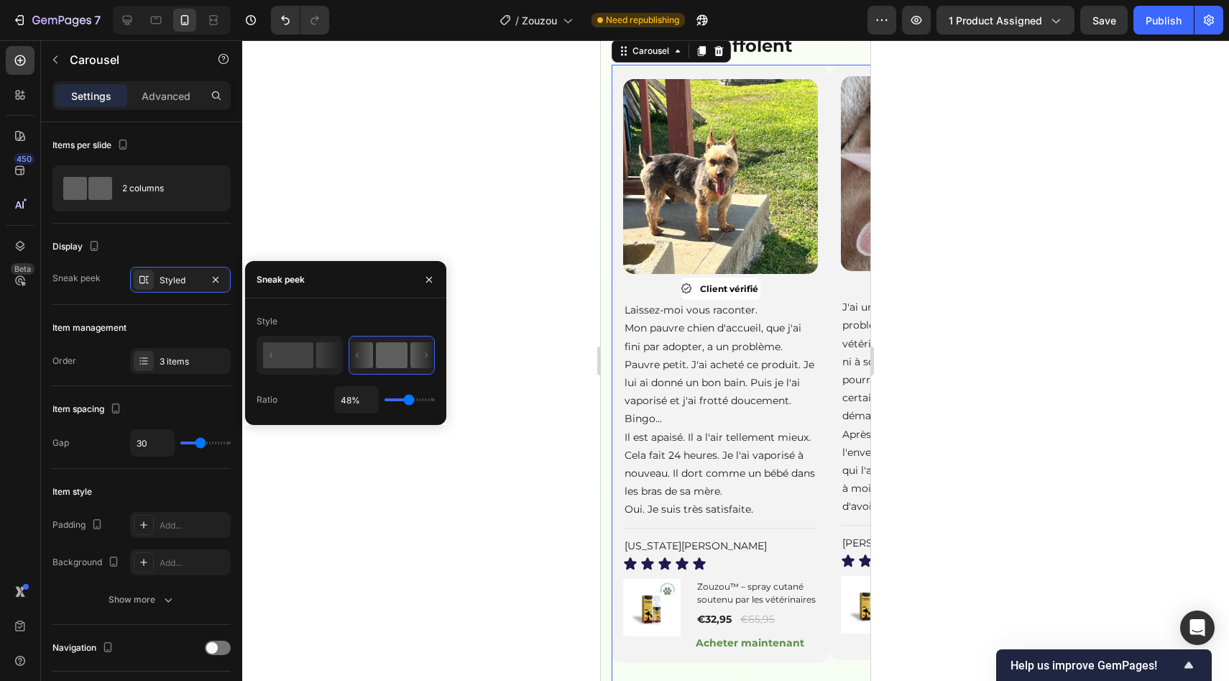
type input "49%"
type input "49"
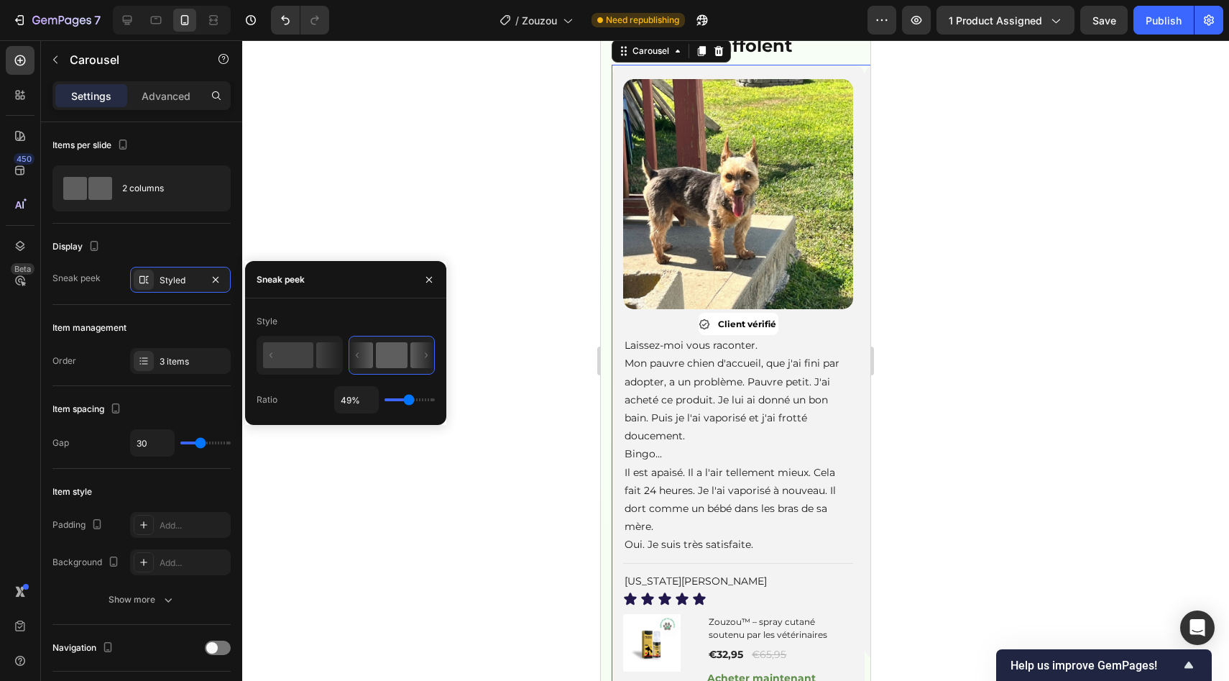
type input "43%"
type input "43"
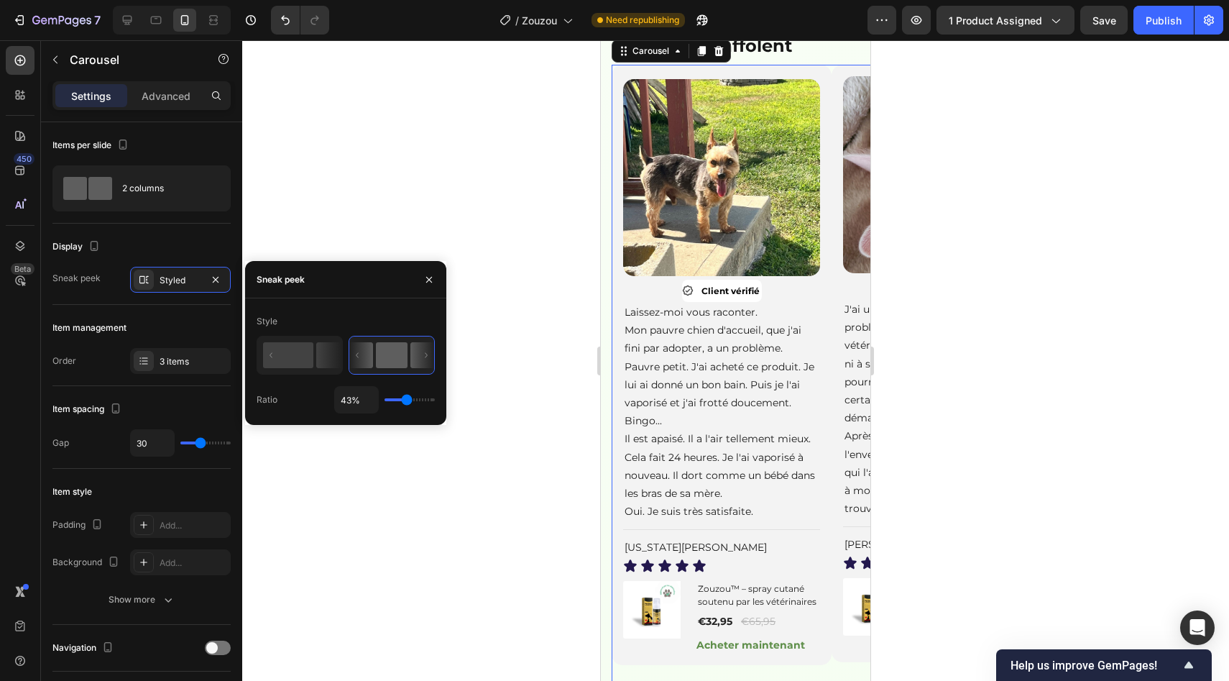
type input "42%"
type input "42"
click at [405, 401] on input "range" at bounding box center [410, 399] width 50 height 3
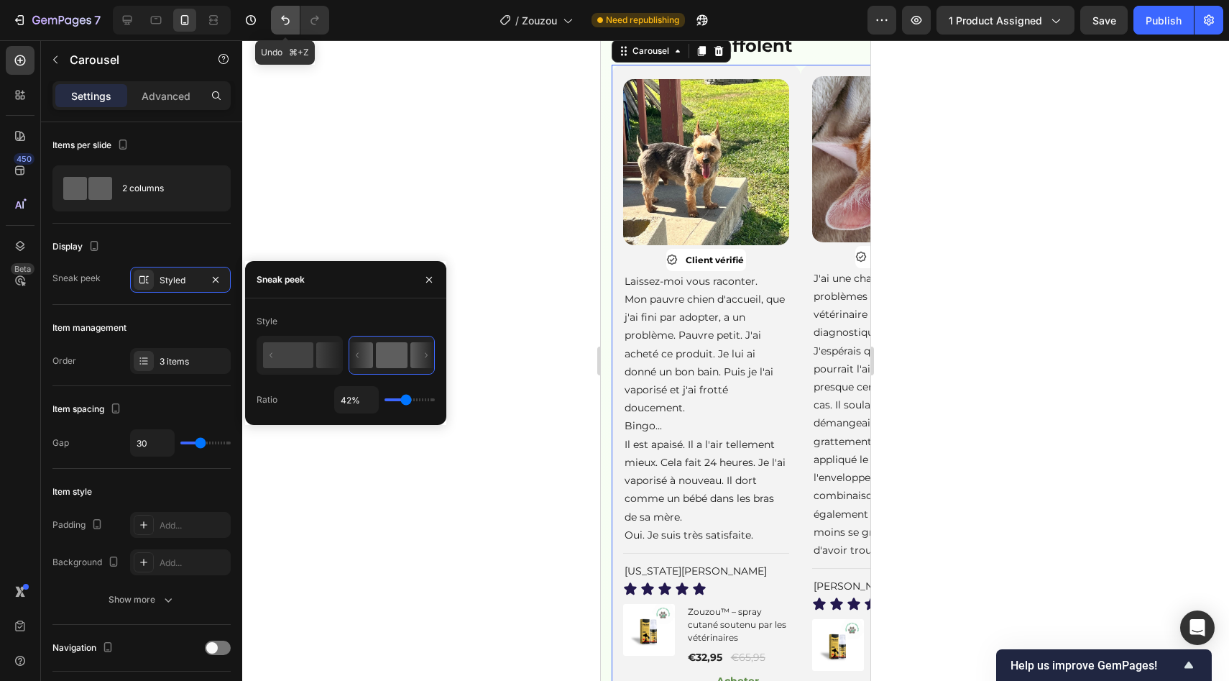
click at [287, 22] on icon "Undo/Redo" at bounding box center [285, 20] width 14 height 14
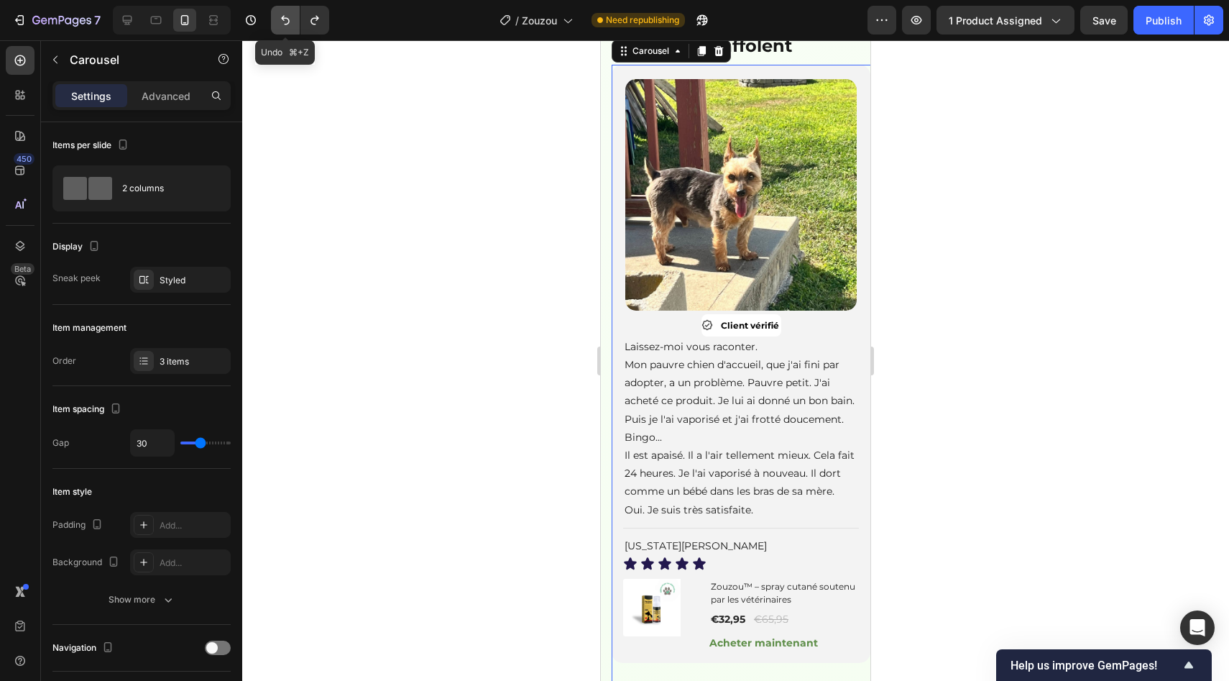
click at [287, 22] on icon "Undo/Redo" at bounding box center [285, 20] width 14 height 14
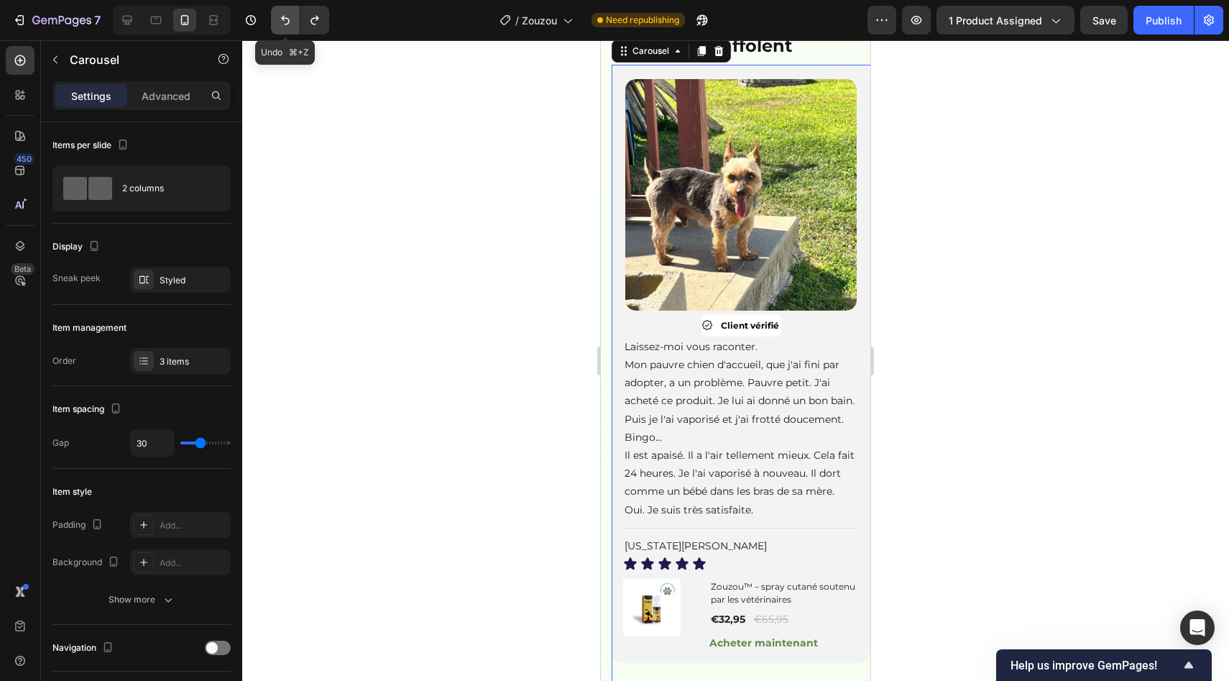
click at [287, 22] on icon "Undo/Redo" at bounding box center [285, 20] width 14 height 14
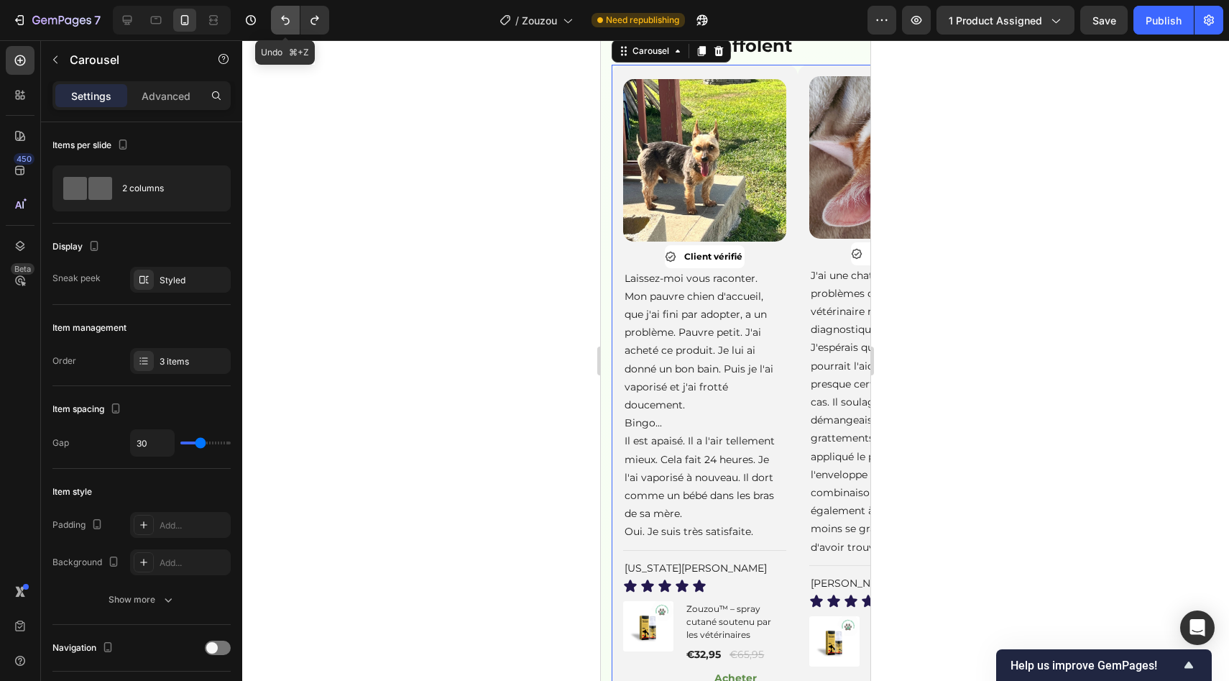
click at [287, 22] on icon "Undo/Redo" at bounding box center [285, 20] width 14 height 14
click at [320, 18] on icon "Undo/Redo" at bounding box center [315, 20] width 14 height 14
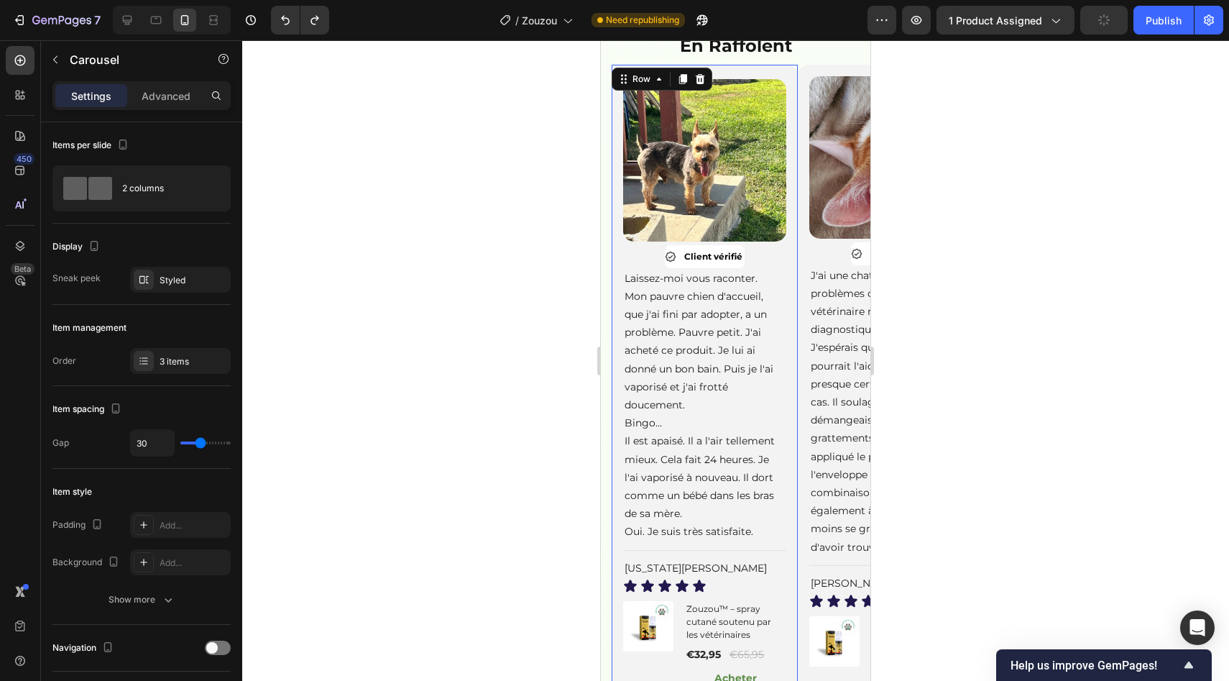
click at [794, 311] on div "Image Client vérifié Item List Laissez-moi vous raconter. Mon pauvre chien d'ac…" at bounding box center [705, 389] width 186 height 648
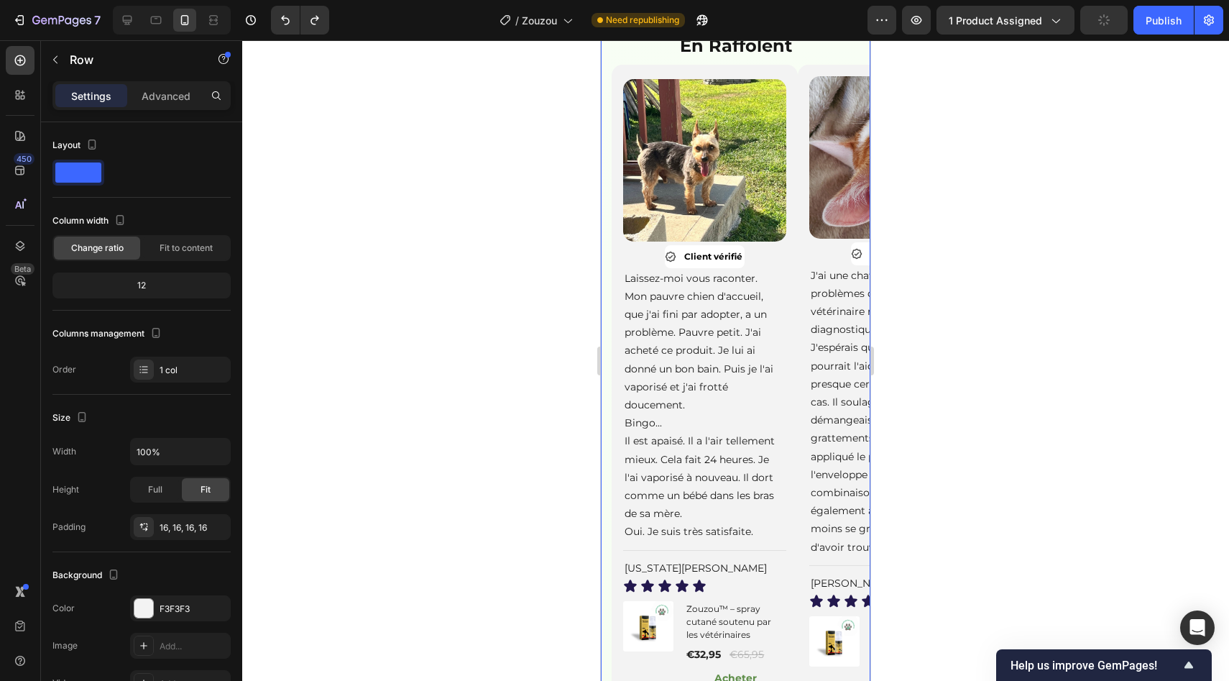
click at [608, 249] on div "Image Client vérifié Item List Laissez-moi vous raconter. Mon pauvre chien d'ac…" at bounding box center [736, 527] width 270 height 924
click at [612, 247] on div "Image Client vérifié Item List Laissez-moi vous raconter. Mon pauvre chien d'ac…" at bounding box center [705, 389] width 186 height 648
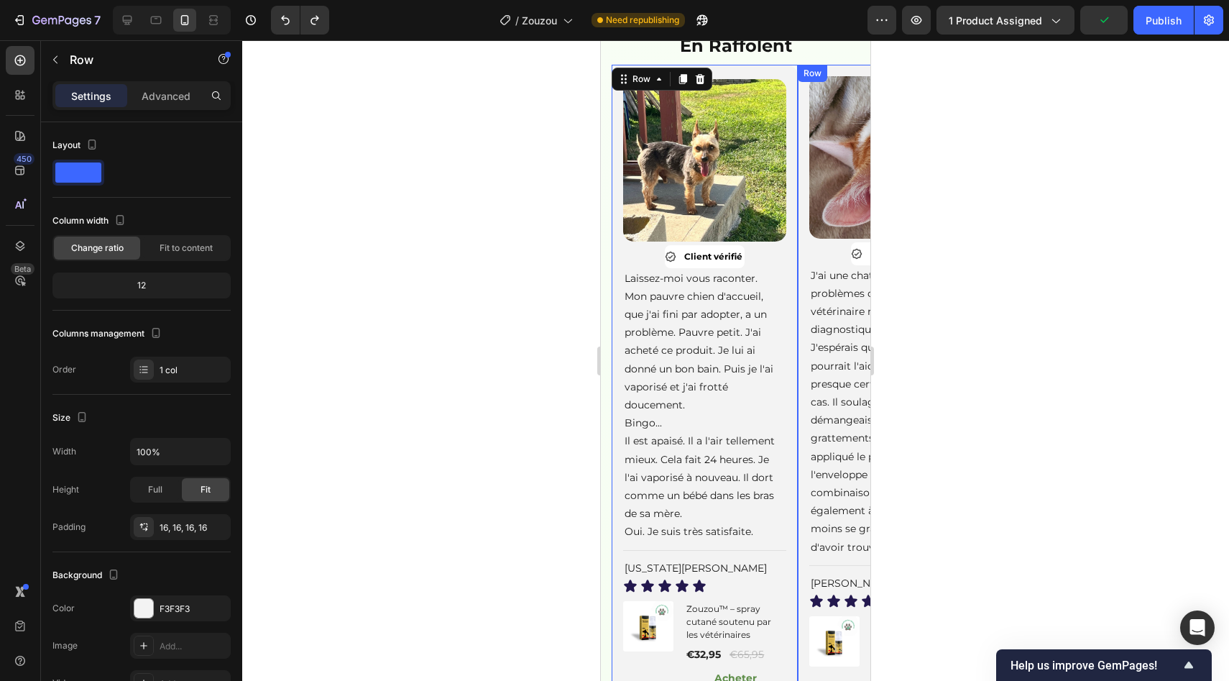
click at [799, 82] on div "Row" at bounding box center [812, 73] width 29 height 17
click at [796, 120] on div "Image Client vérifié Item List Laissez-moi vous raconter. Mon pauvre chien d'ac…" at bounding box center [705, 514] width 186 height 898
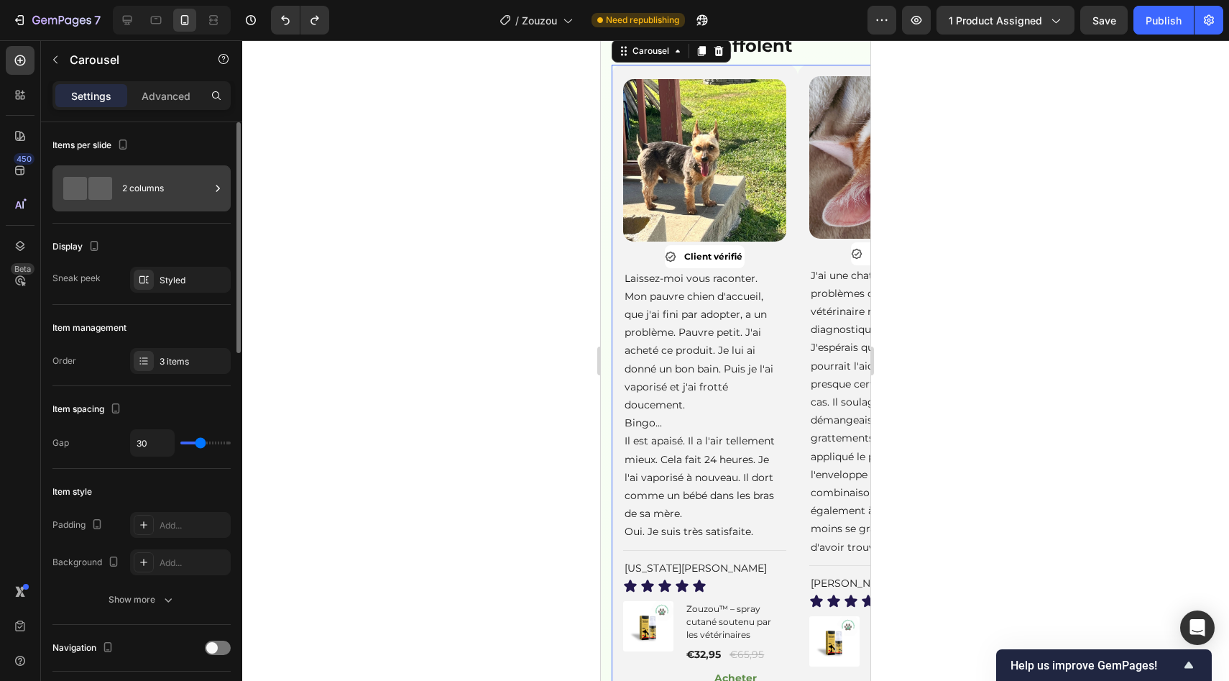
click at [184, 208] on div "2 columns" at bounding box center [141, 188] width 178 height 46
click at [173, 282] on div "Styled" at bounding box center [181, 280] width 42 height 13
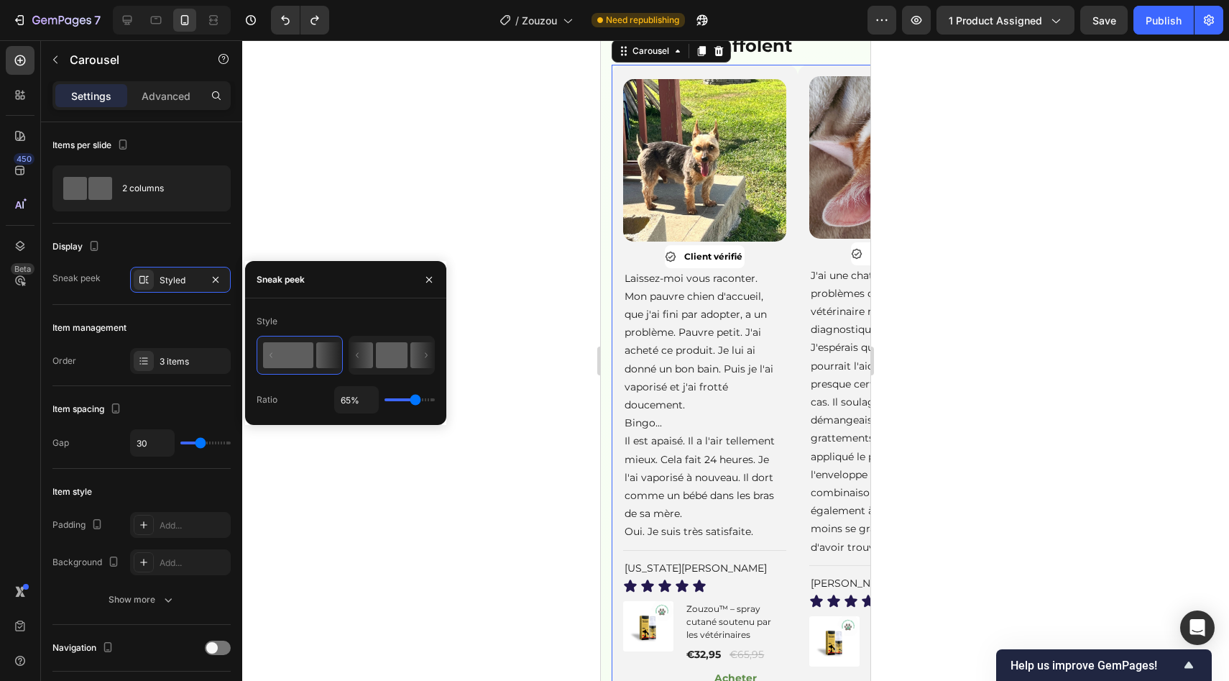
click at [375, 357] on icon at bounding box center [391, 354] width 85 height 37
type input "50%"
type input "50"
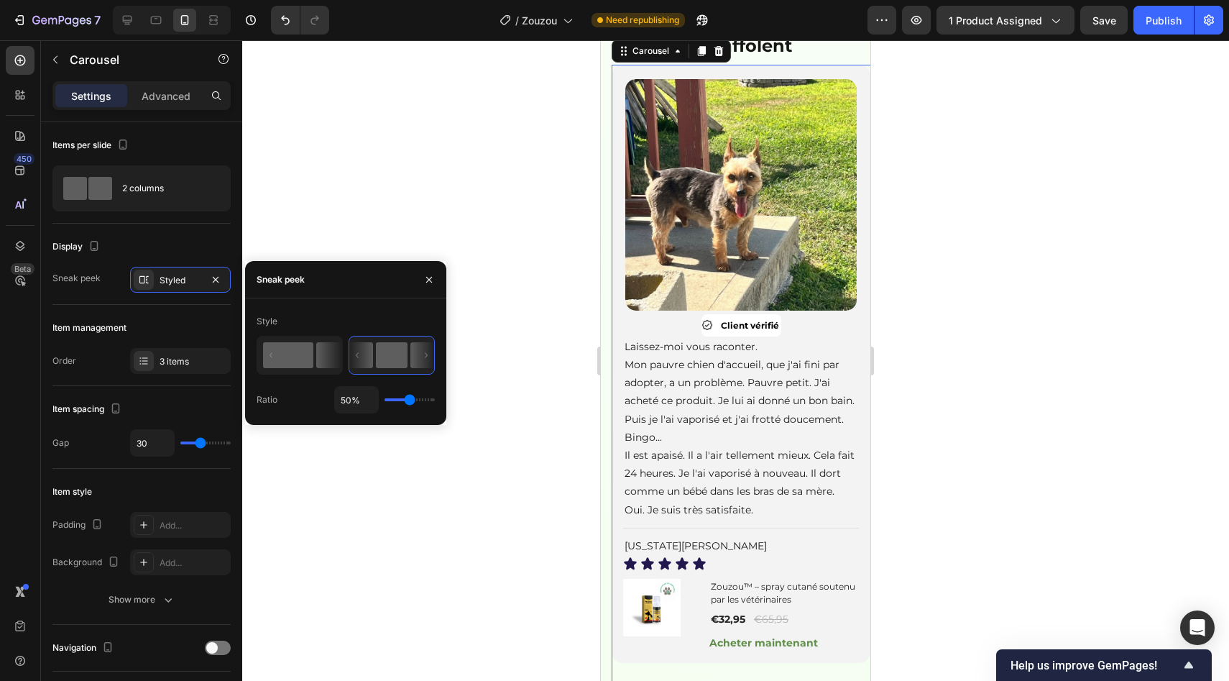
click at [318, 357] on icon at bounding box center [328, 355] width 25 height 26
type input "65%"
type input "65"
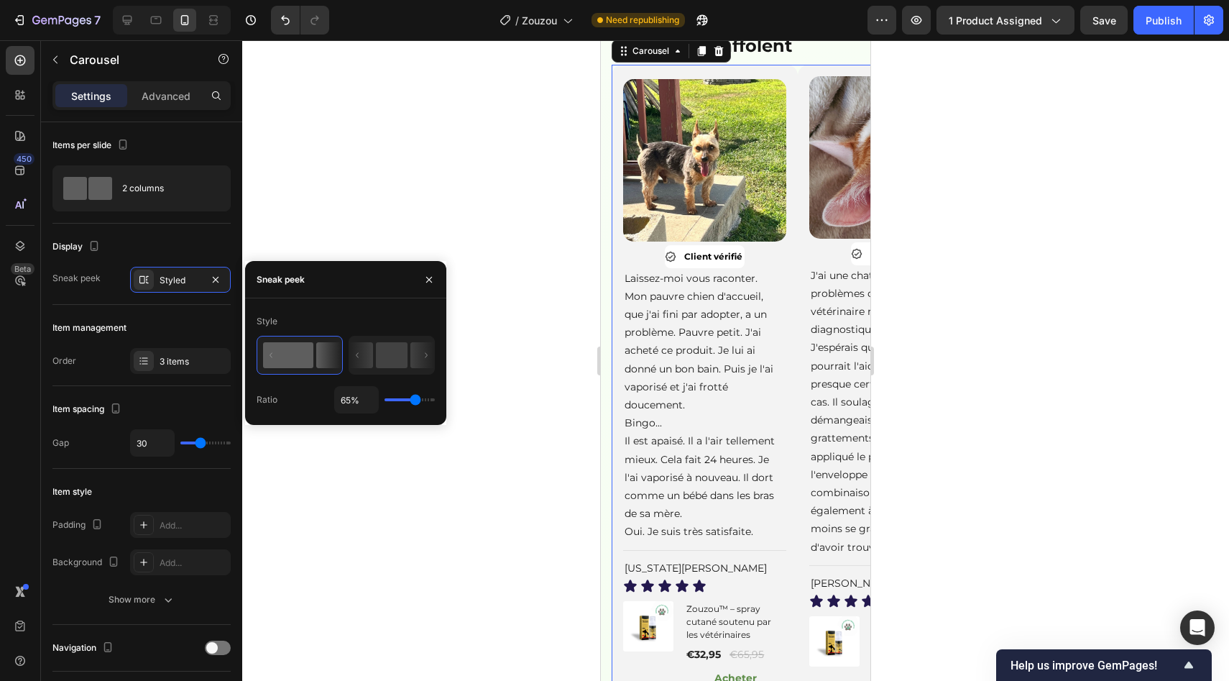
type input "60%"
type input "60"
type input "47%"
type input "47"
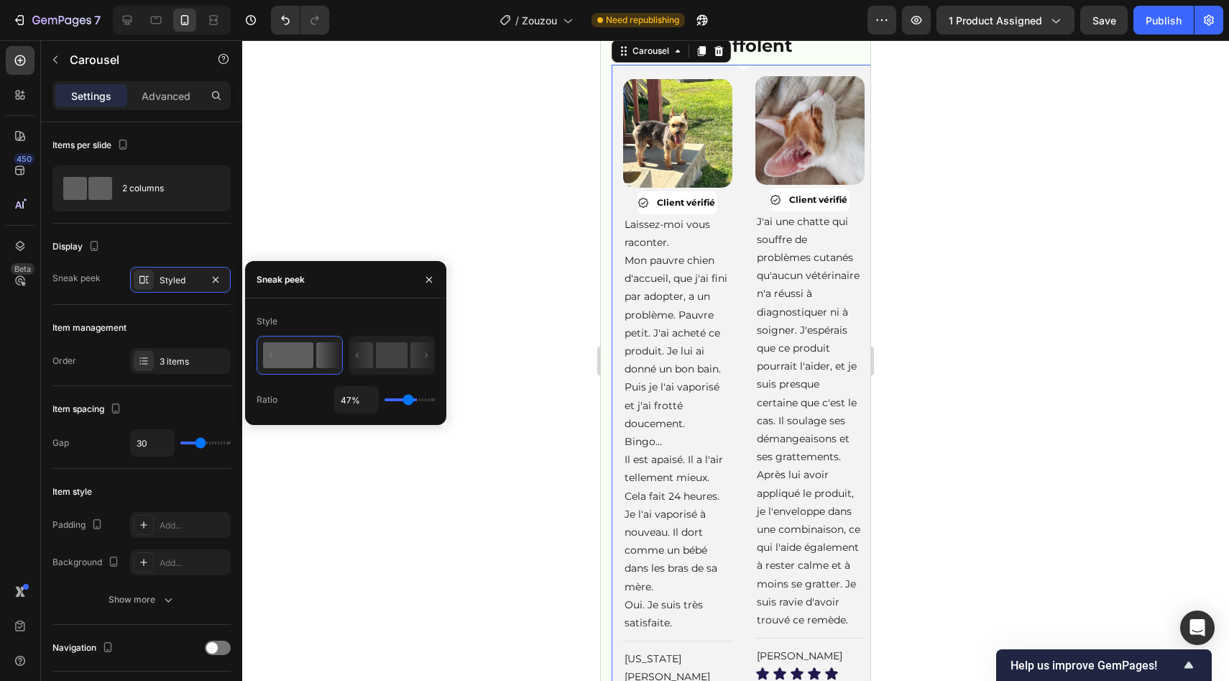
type input "41%"
type input "41"
type input "38%"
type input "38"
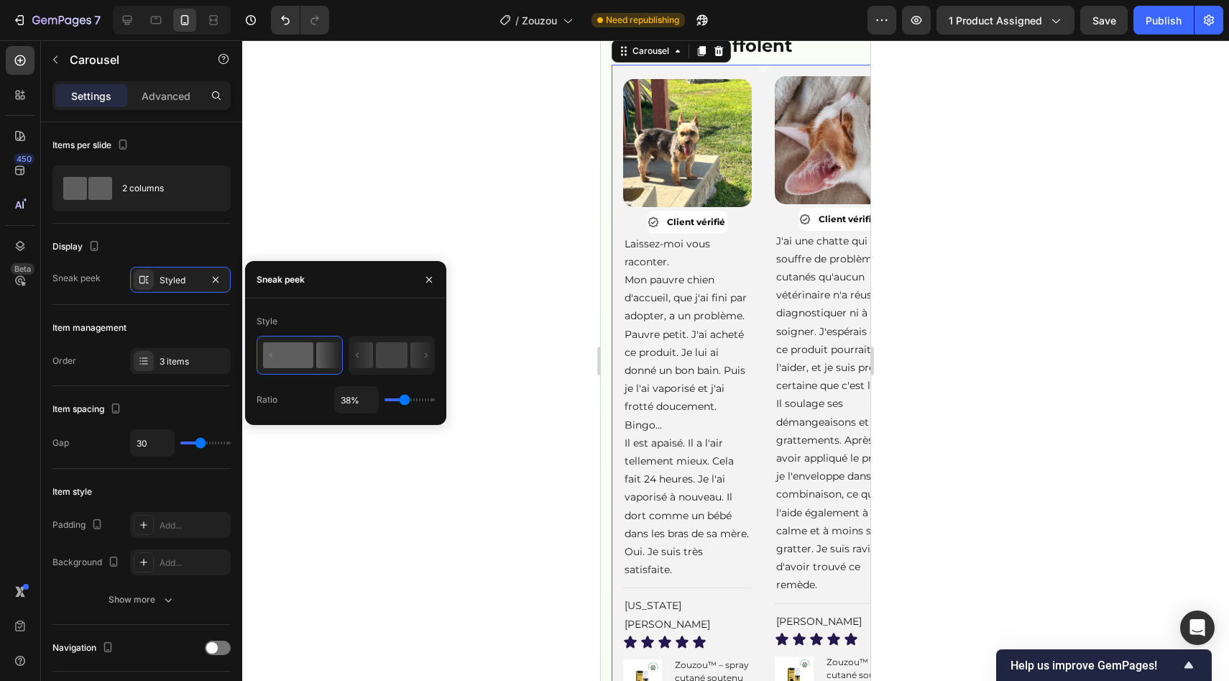
type input "29%"
type input "29"
type input "22%"
type input "22"
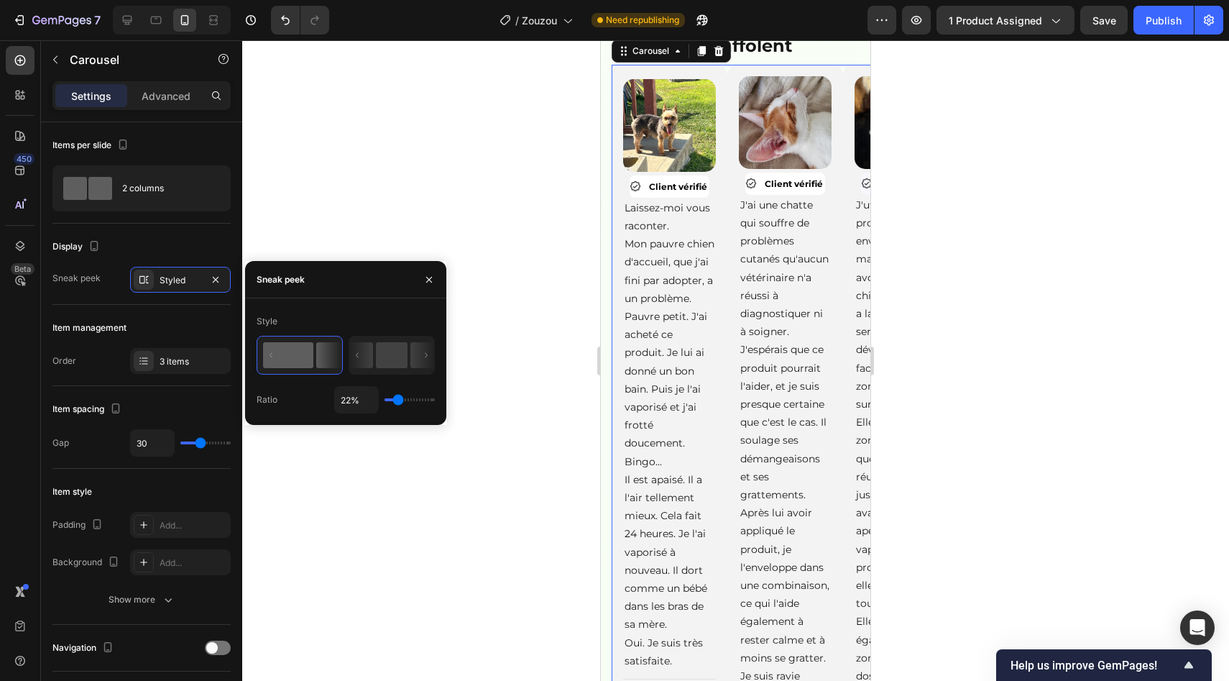
type input "17%"
drag, startPoint x: 414, startPoint y: 403, endPoint x: 395, endPoint y: 404, distance: 18.7
type input "15"
click at [395, 401] on input "range" at bounding box center [410, 399] width 50 height 3
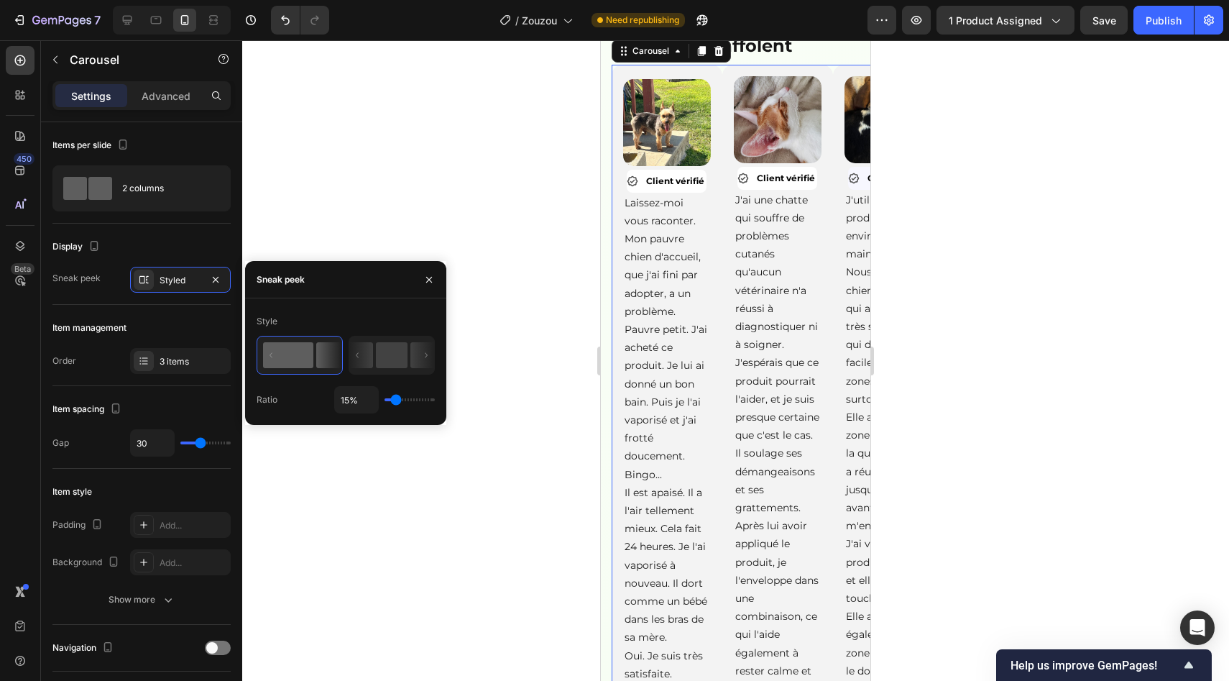
type input "100%"
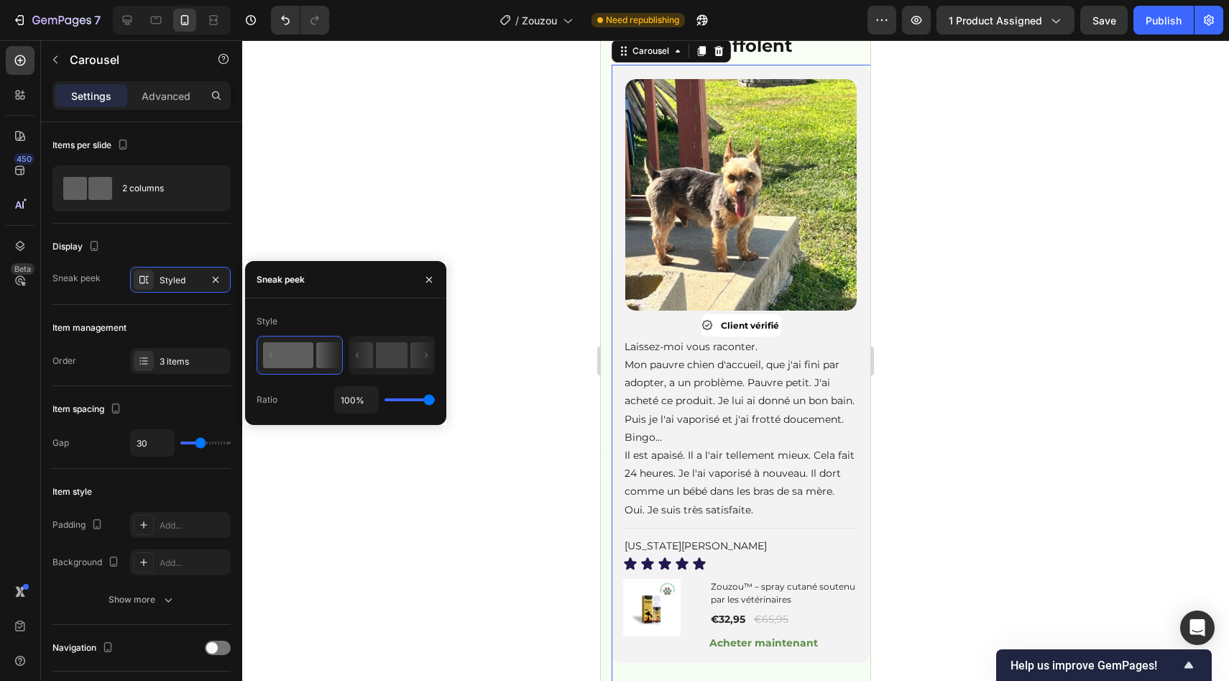
type input "100"
drag, startPoint x: 394, startPoint y: 402, endPoint x: 445, endPoint y: 401, distance: 51.0
click at [445, 402] on div "Style Ratio 100%" at bounding box center [345, 362] width 201 height 104
type input "93%"
type input "93"
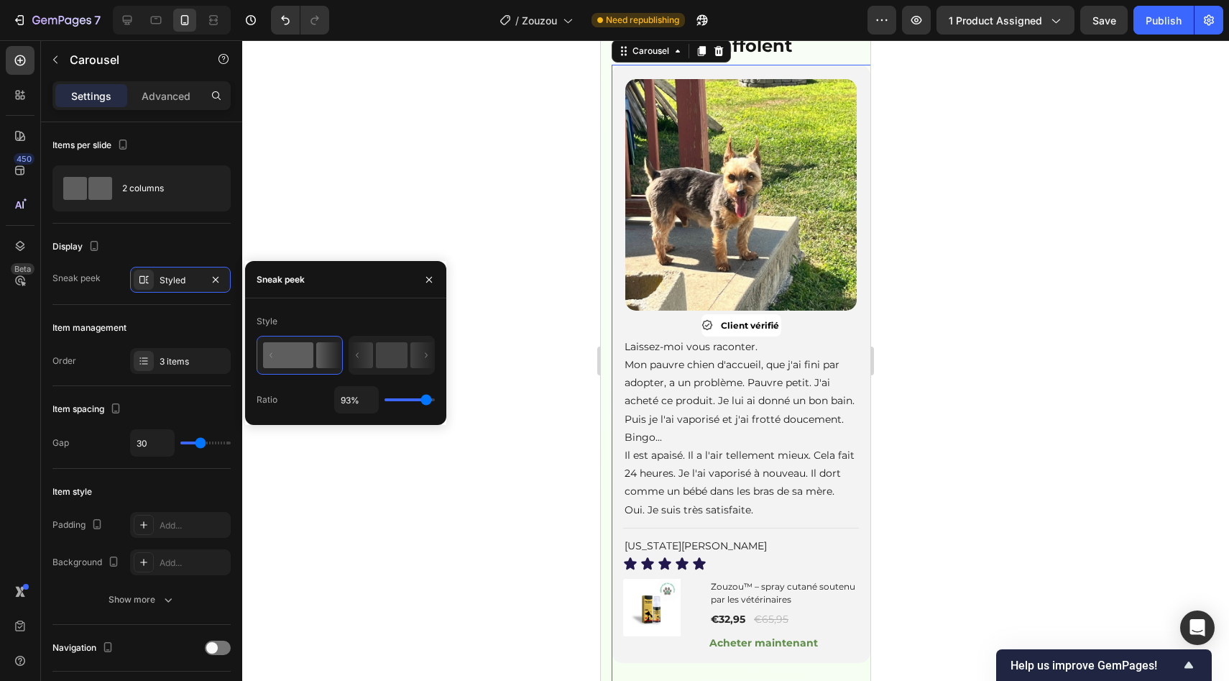
type input "87%"
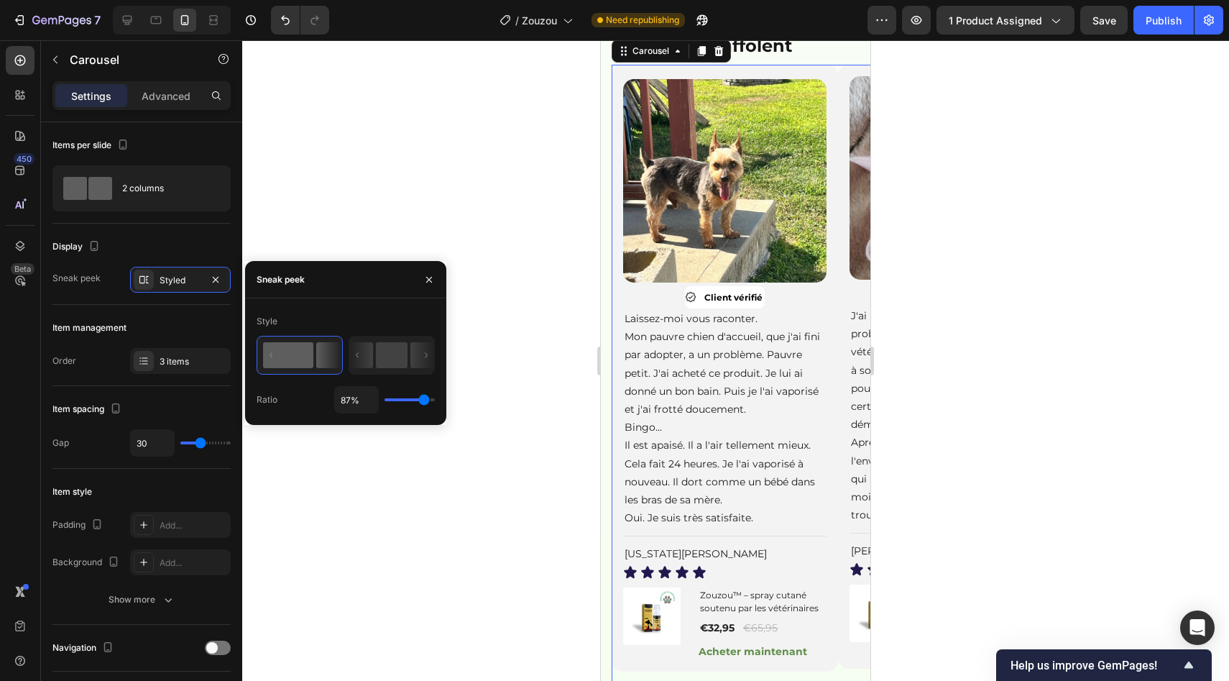
type input "87"
click at [424, 401] on input "range" at bounding box center [410, 399] width 50 height 3
click at [386, 370] on icon at bounding box center [391, 354] width 85 height 37
type input "50%"
type input "50"
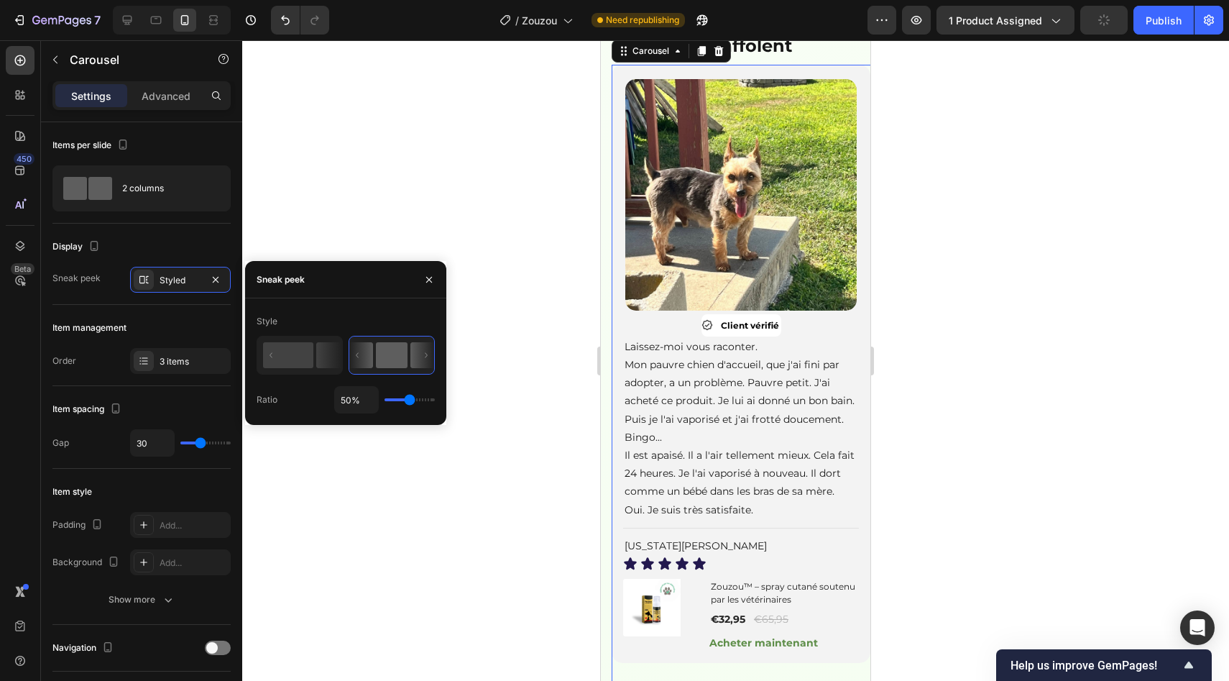
type input "29%"
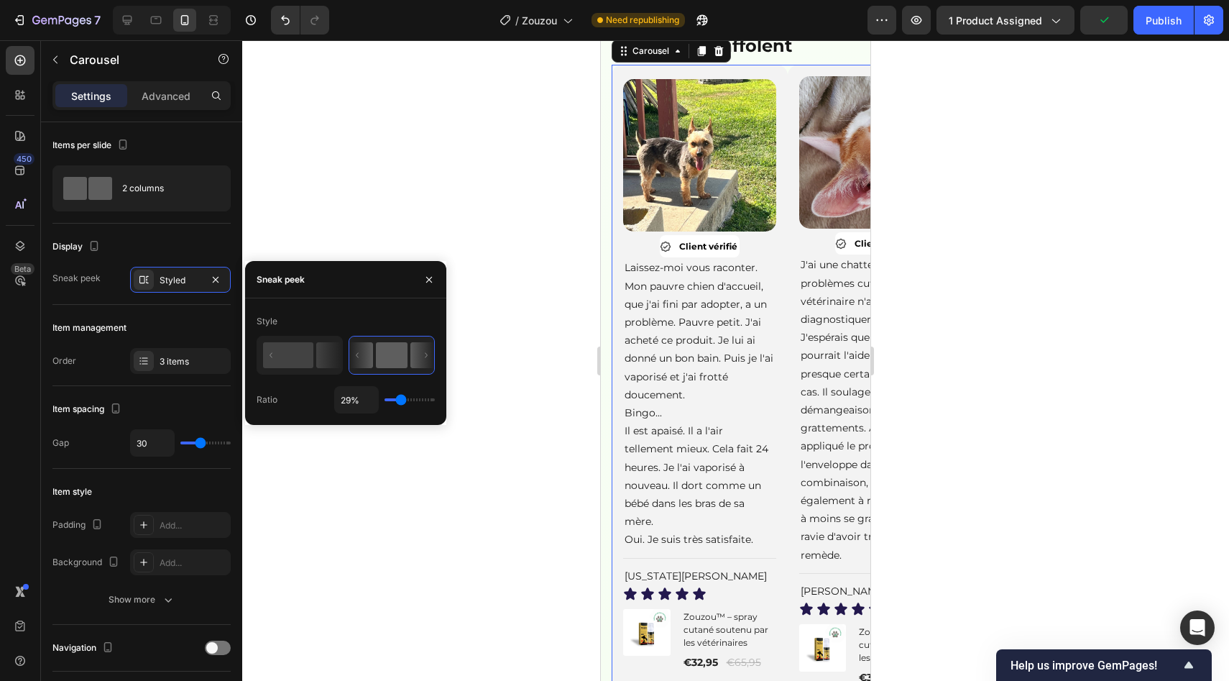
type input "29"
click at [401, 400] on input "range" at bounding box center [410, 399] width 50 height 3
type input "37%"
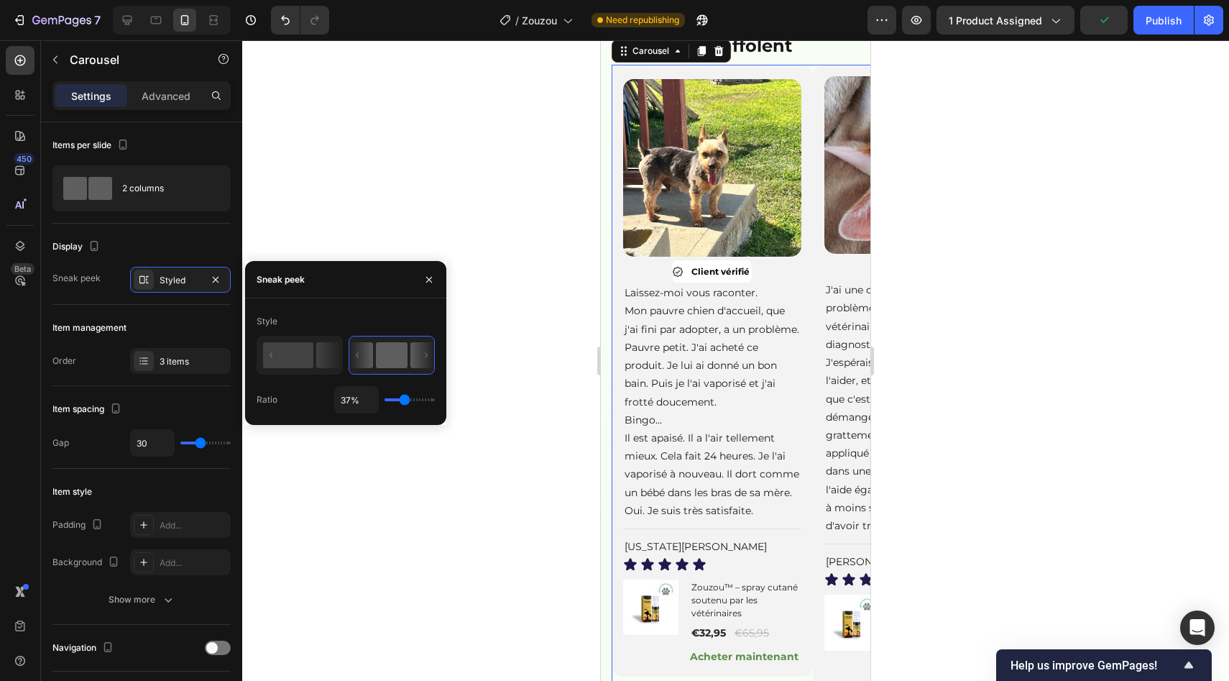
type input "37"
click at [404, 400] on input "range" at bounding box center [410, 399] width 50 height 3
click at [171, 174] on div "2 columns" at bounding box center [166, 188] width 88 height 33
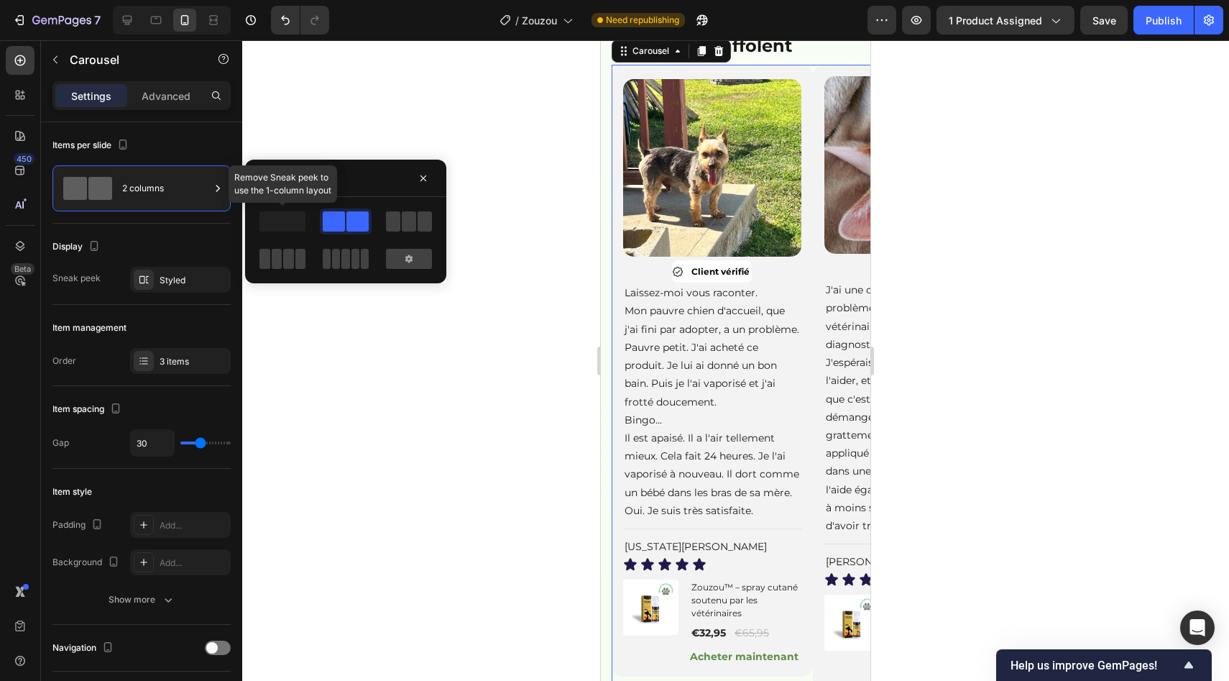
click at [287, 227] on span at bounding box center [282, 221] width 46 height 20
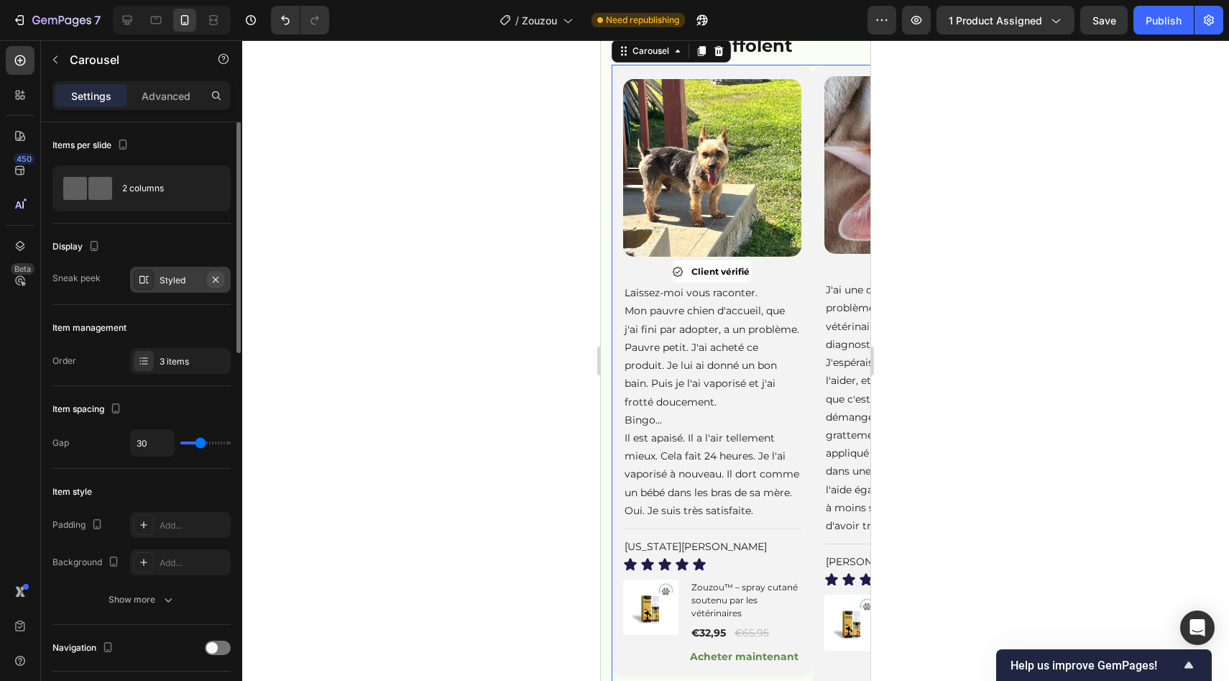
click at [221, 285] on button "button" at bounding box center [215, 279] width 17 height 17
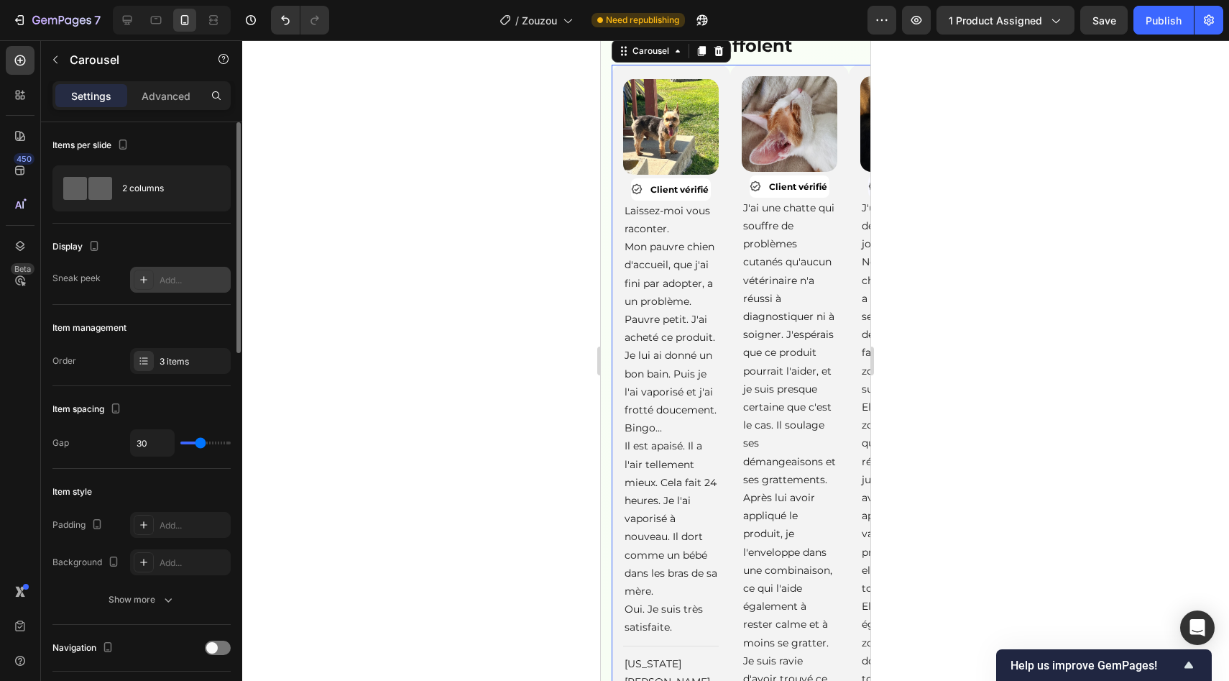
click at [217, 280] on div "Add..." at bounding box center [194, 280] width 68 height 13
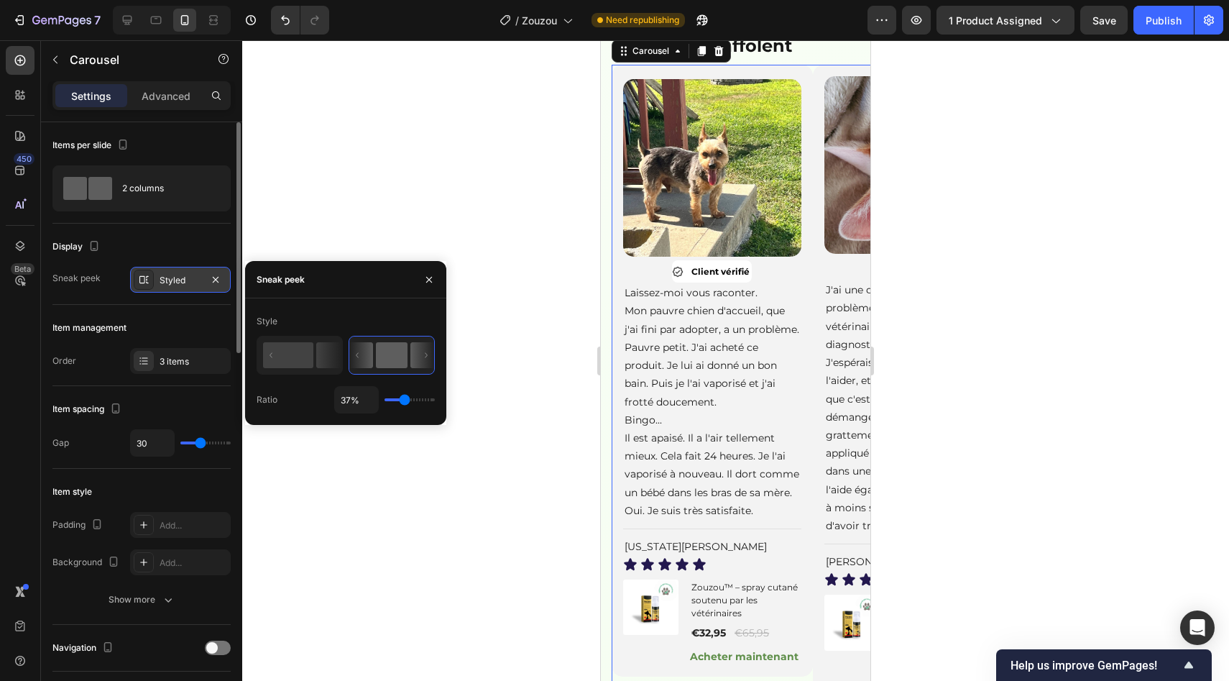
click at [203, 247] on div "Display" at bounding box center [141, 246] width 178 height 23
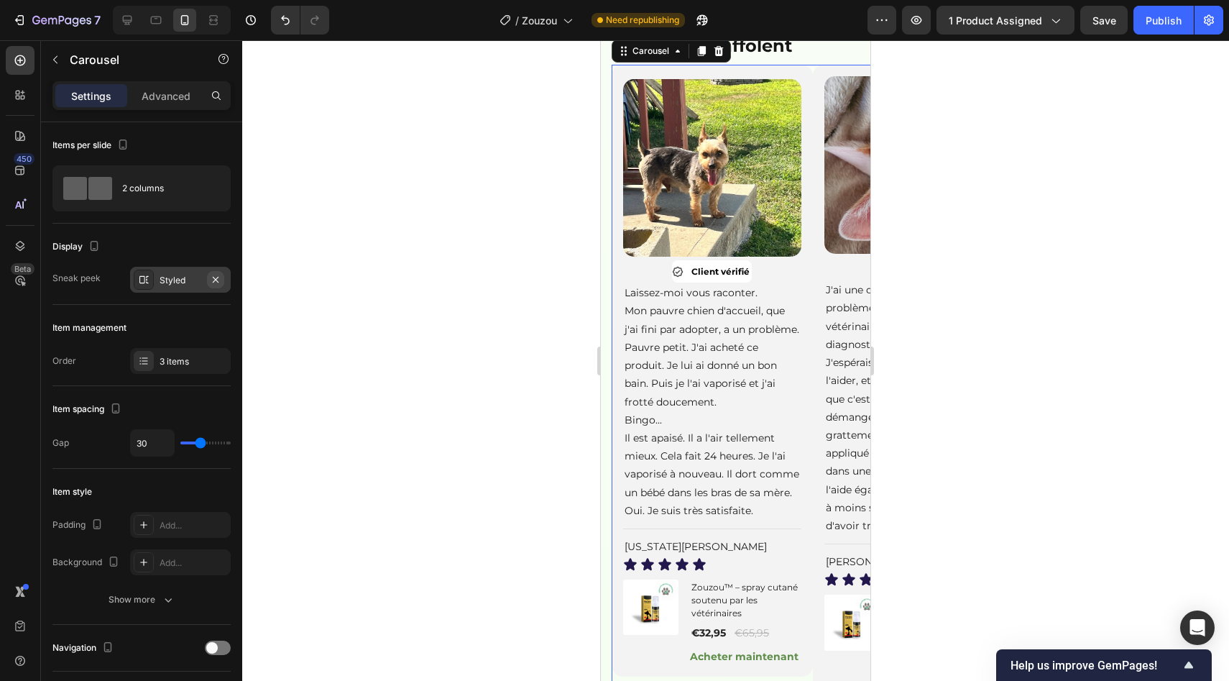
click at [215, 275] on icon "button" at bounding box center [216, 280] width 12 height 12
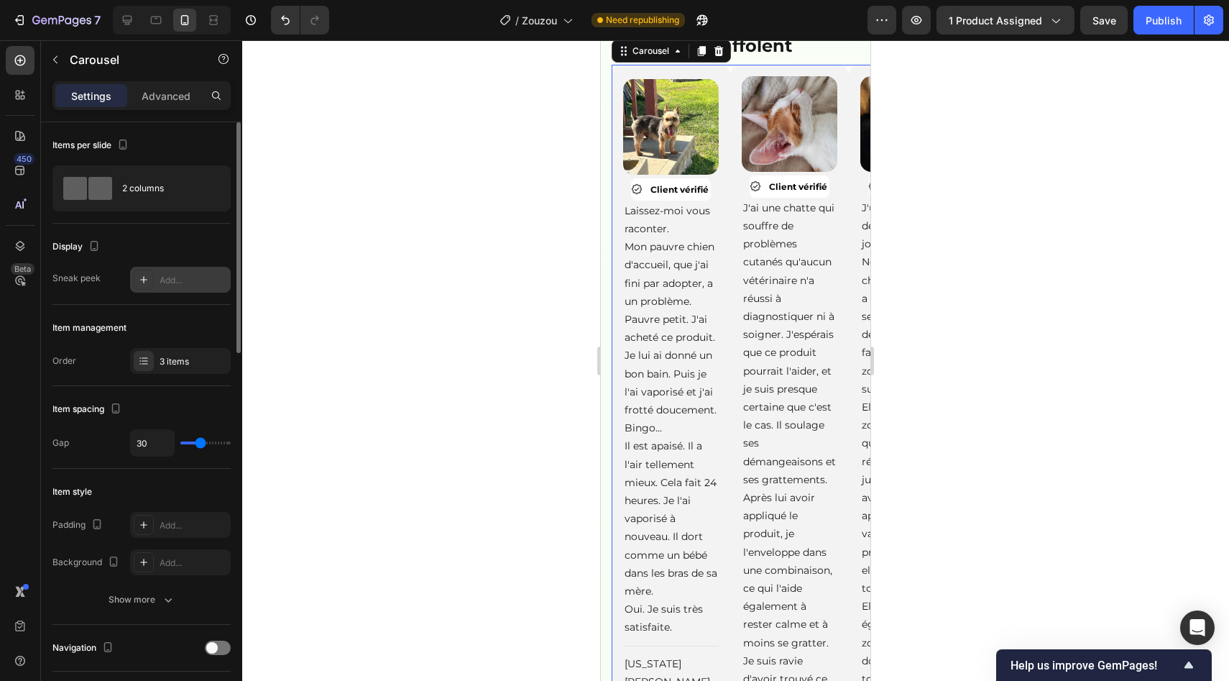
click at [182, 251] on div "Display" at bounding box center [141, 246] width 178 height 23
click at [165, 207] on div "2 columns" at bounding box center [141, 188] width 178 height 46
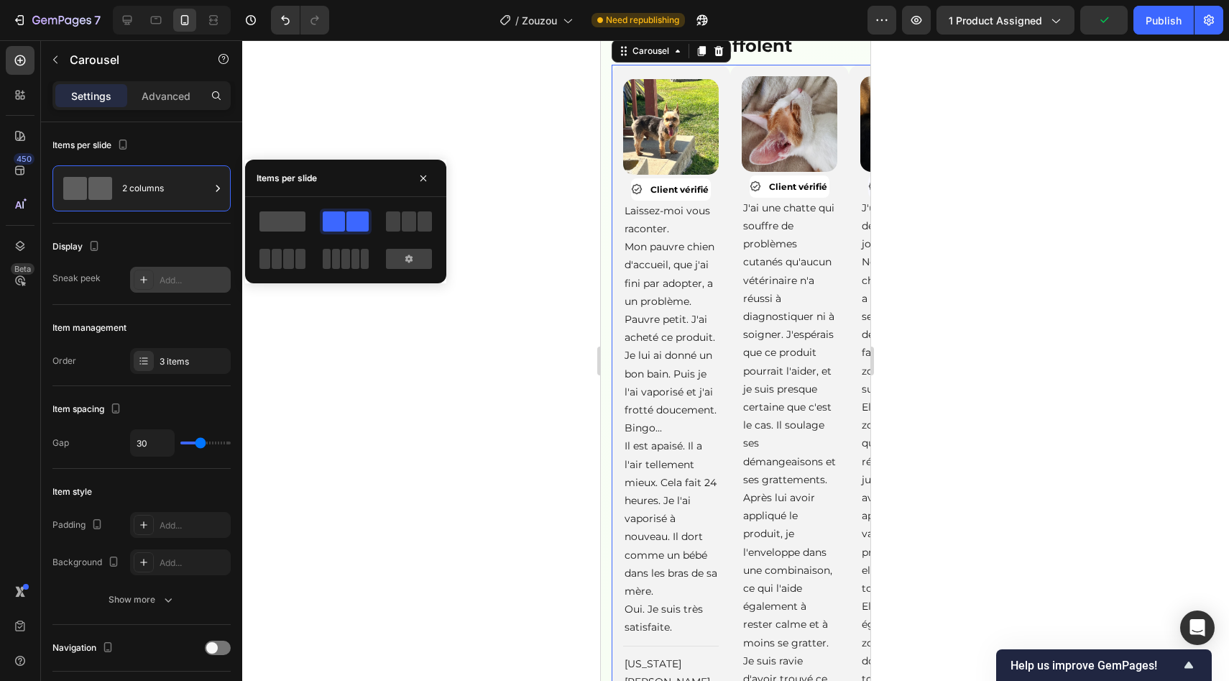
click at [291, 216] on span at bounding box center [282, 221] width 46 height 20
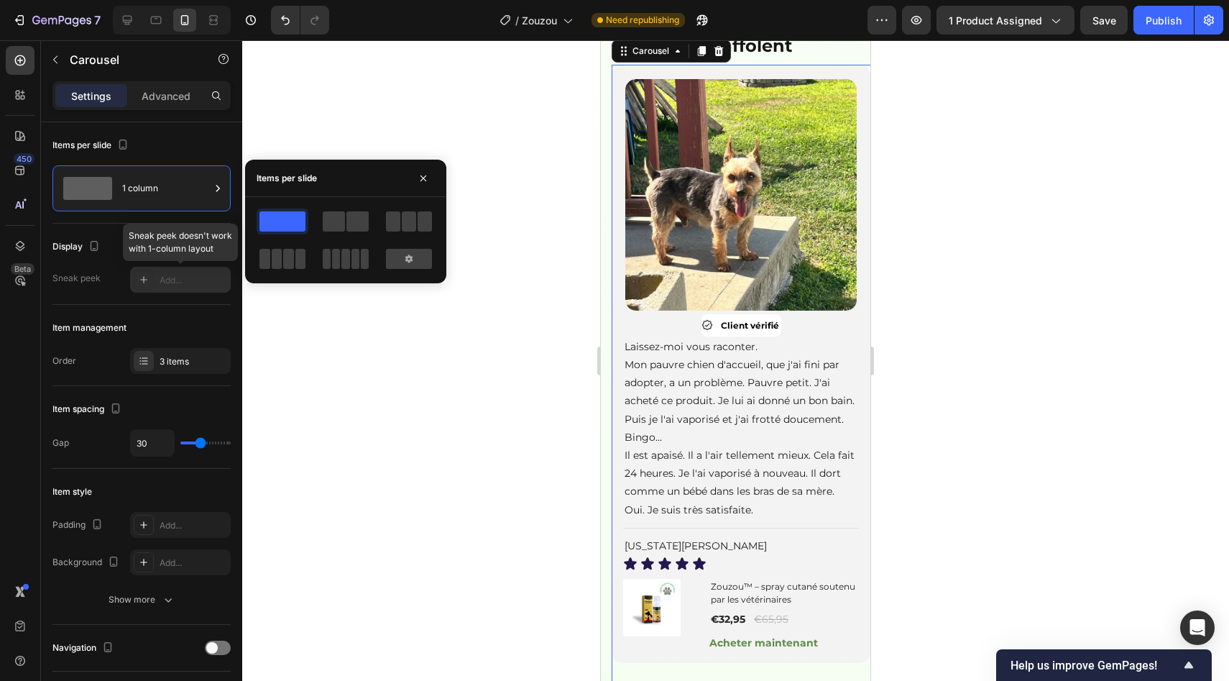
click at [187, 270] on div at bounding box center [180, 280] width 101 height 26
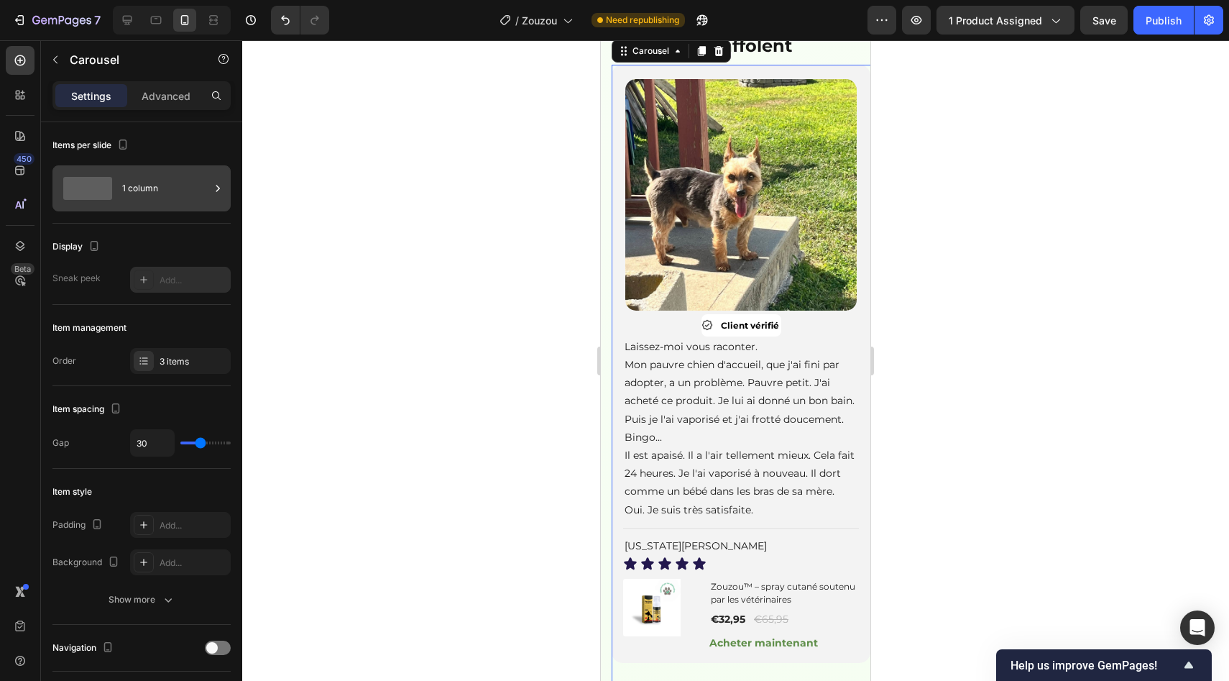
click at [162, 173] on div "1 column" at bounding box center [166, 188] width 88 height 33
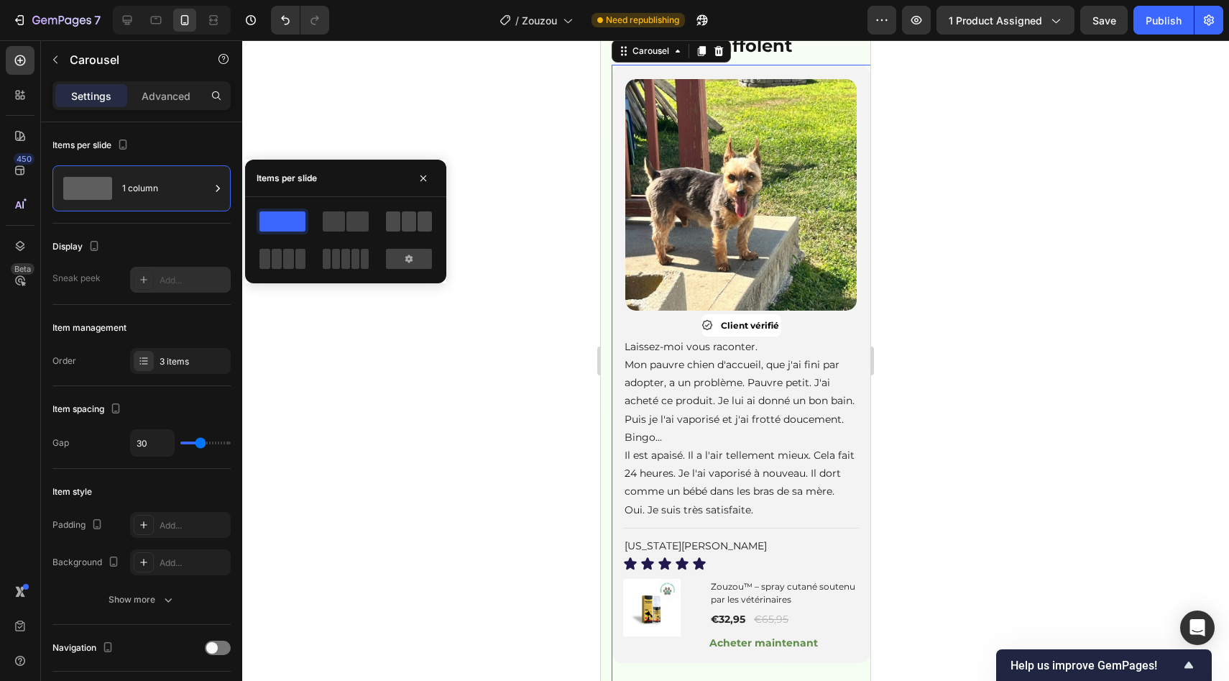
click at [391, 224] on span at bounding box center [393, 221] width 14 height 20
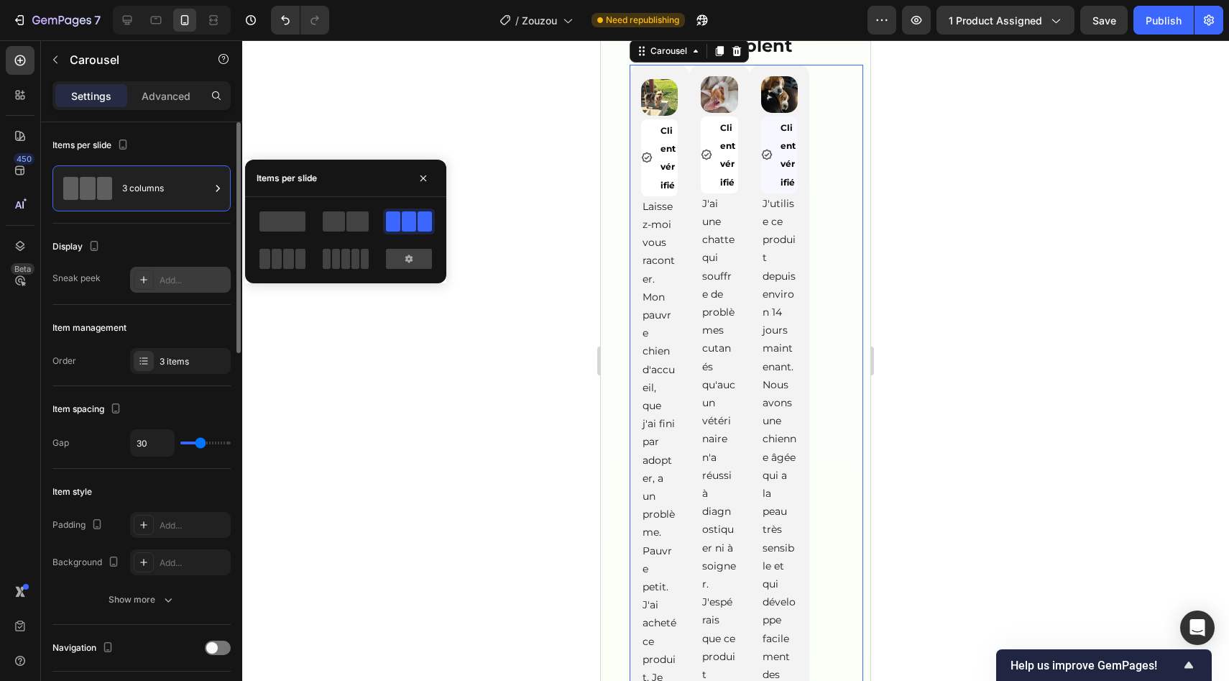
click at [171, 302] on div "Display Sneak peek Add..." at bounding box center [141, 264] width 178 height 81
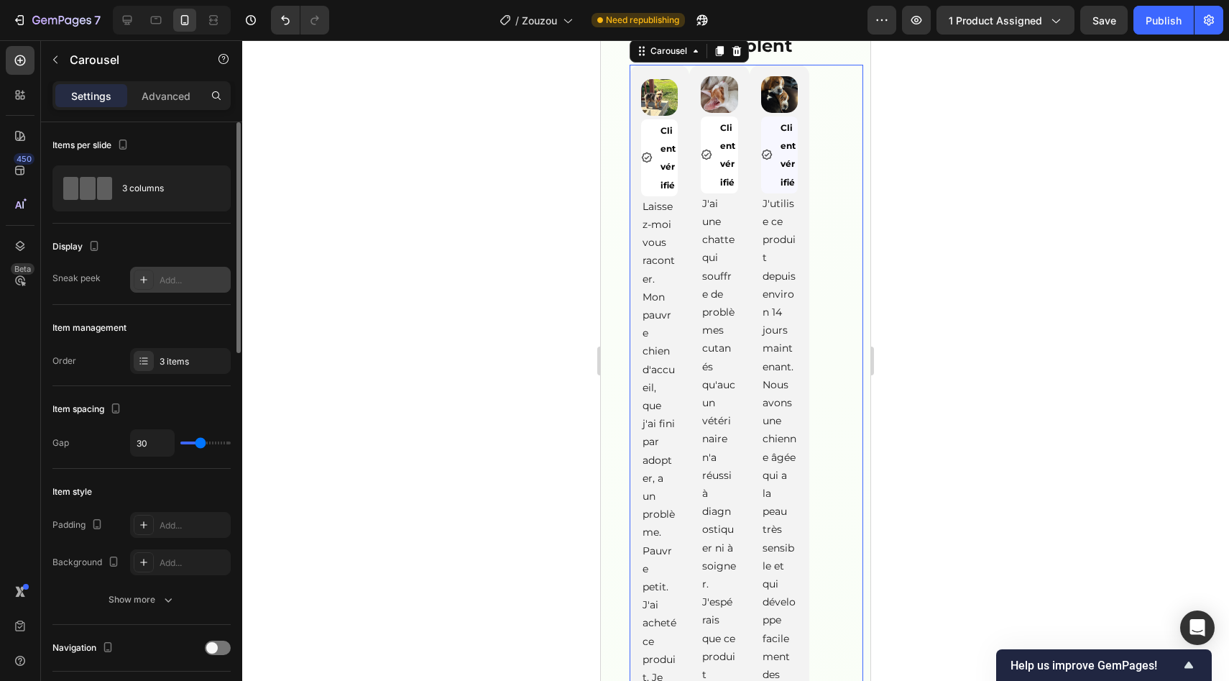
click at [171, 293] on div "Display Sneak peek Add..." at bounding box center [141, 264] width 178 height 81
click at [207, 275] on div "Add..." at bounding box center [194, 280] width 68 height 13
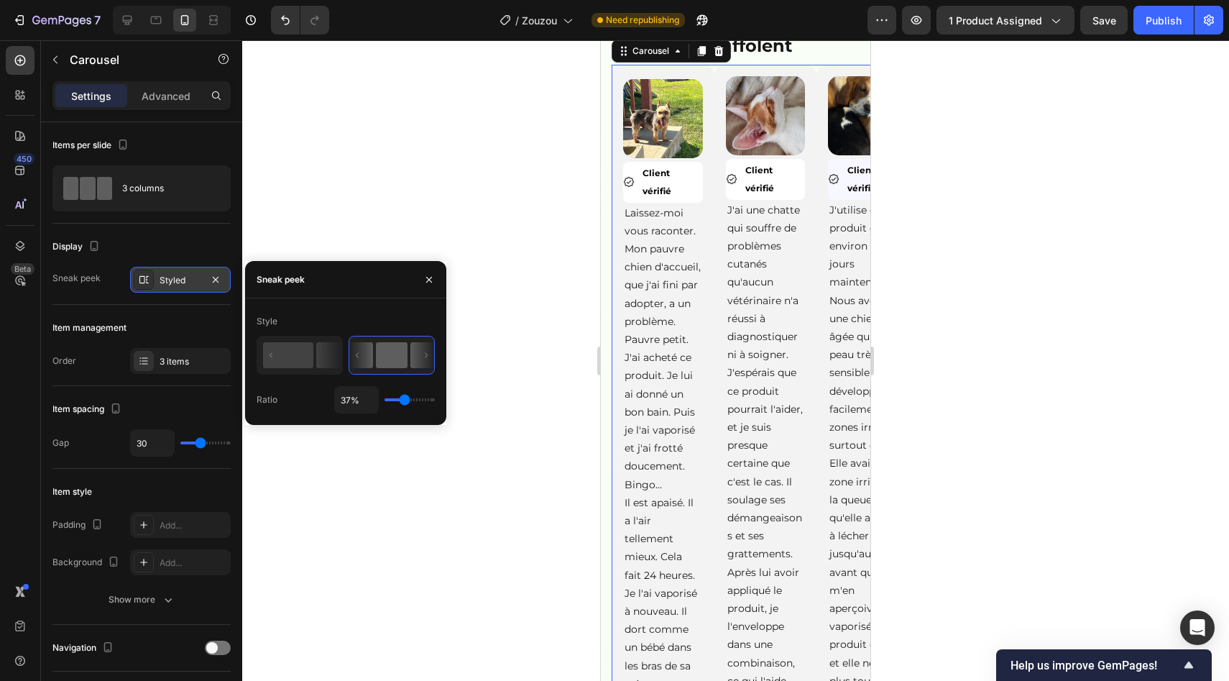
type input "36%"
type input "36"
type input "78%"
type input "78"
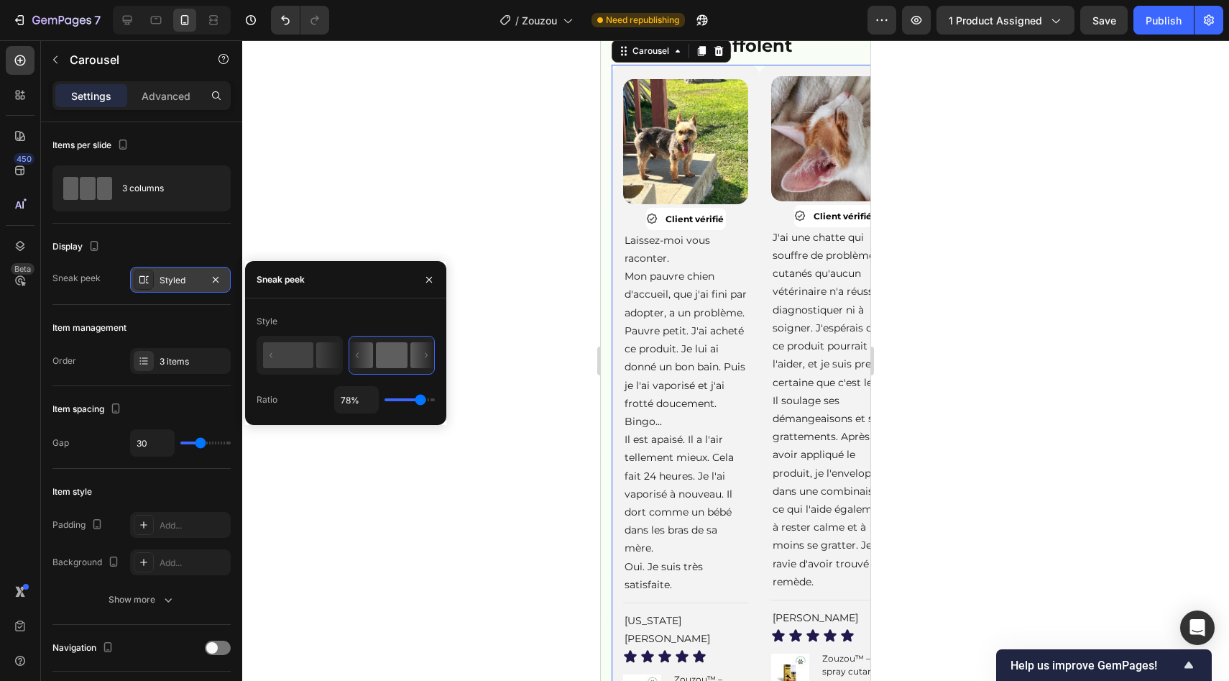
type input "79%"
type input "79"
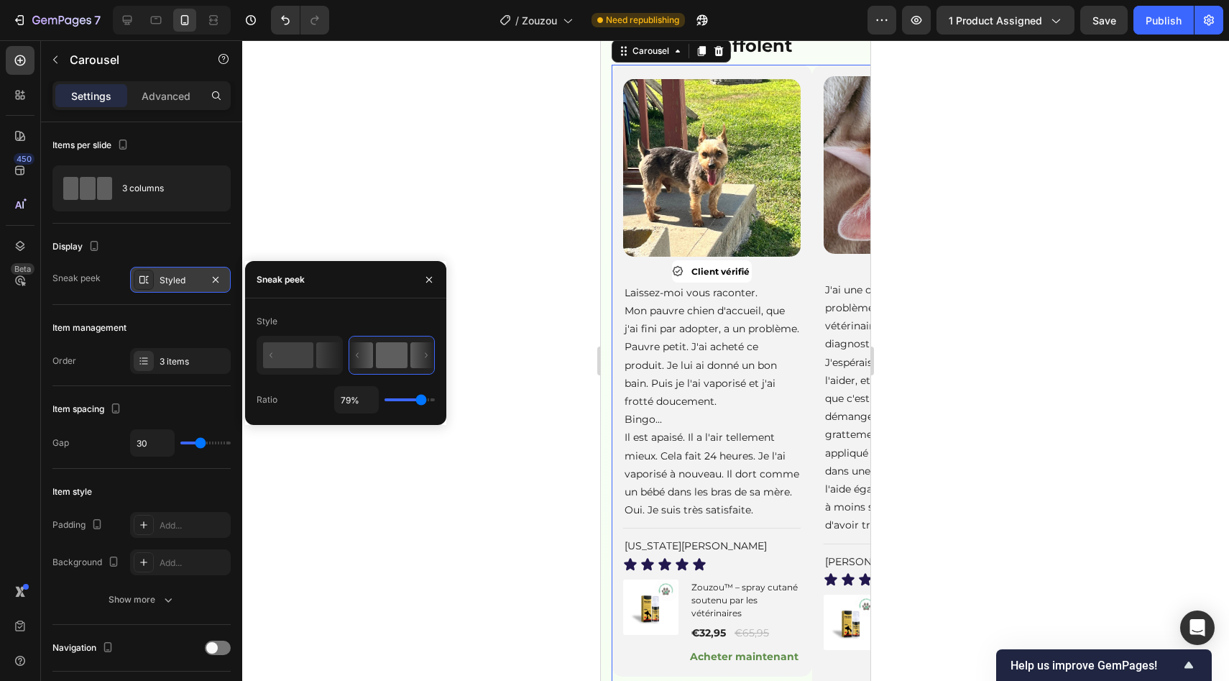
type input "95%"
type input "95"
type input "100%"
type input "100"
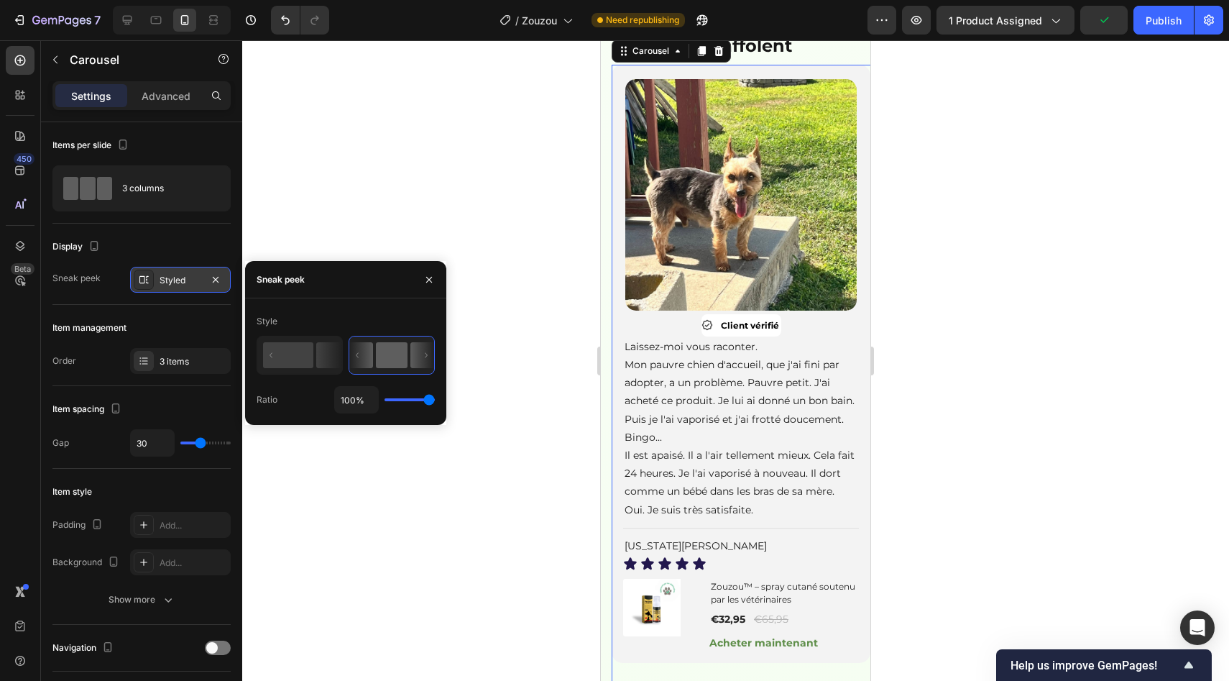
type input "82%"
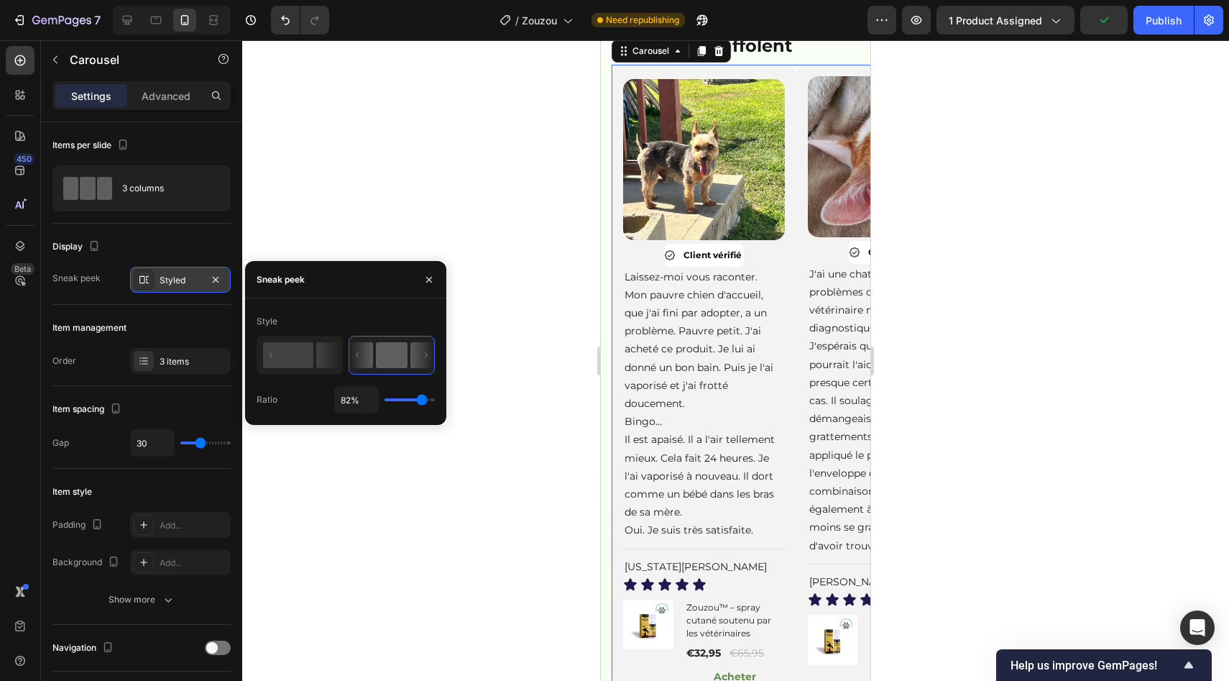
type input "81"
drag, startPoint x: 403, startPoint y: 401, endPoint x: 433, endPoint y: 403, distance: 30.2
click at [421, 401] on input "range" at bounding box center [410, 399] width 50 height 3
type input "81%"
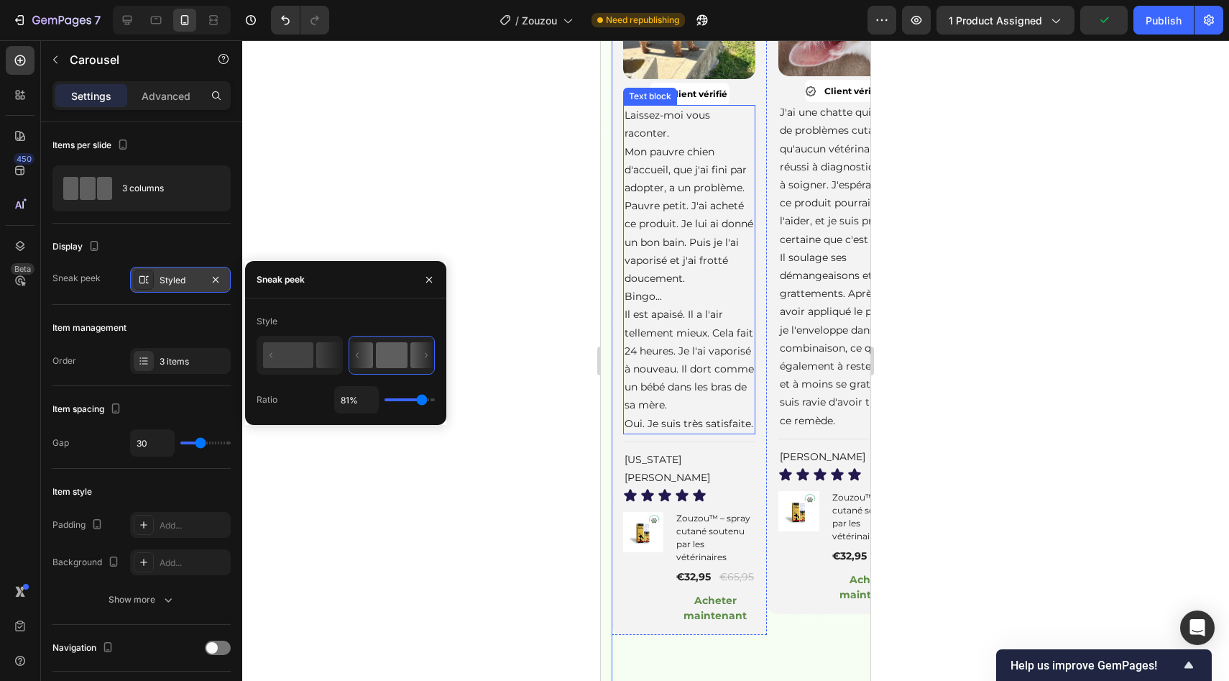
scroll to position [1859, 0]
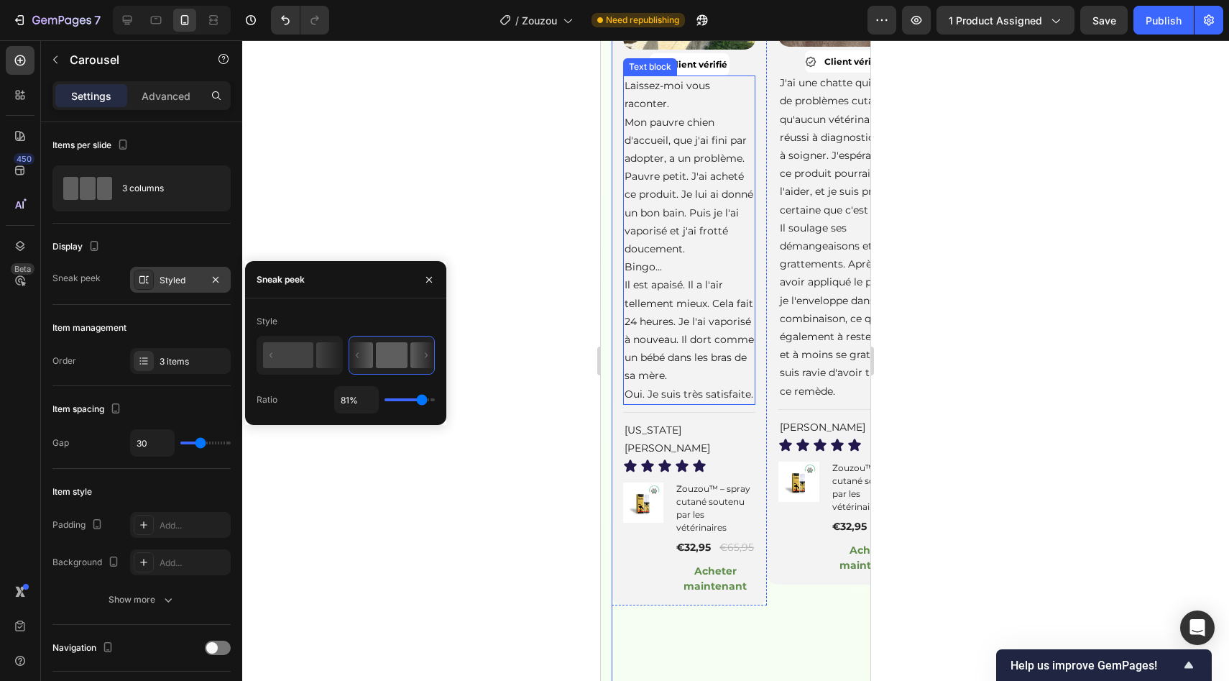
click at [568, 387] on div at bounding box center [735, 360] width 987 height 640
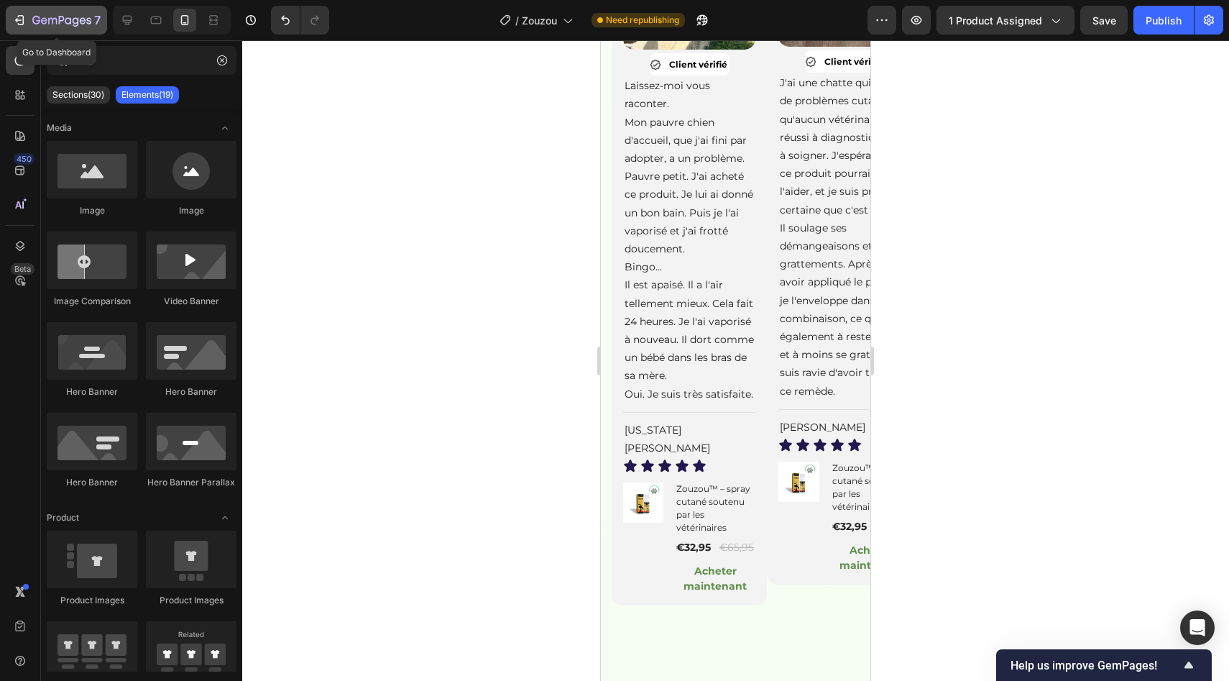
click at [70, 28] on div "7" at bounding box center [66, 20] width 68 height 17
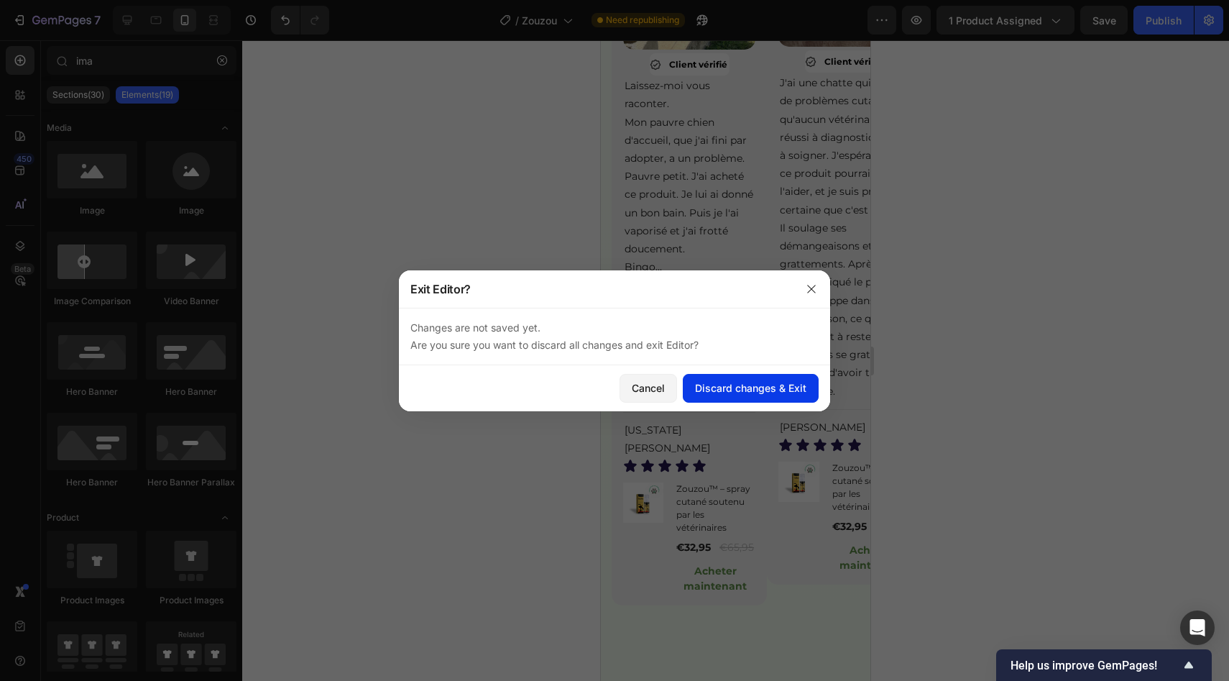
click at [722, 382] on div "Discard changes & Exit" at bounding box center [750, 387] width 111 height 15
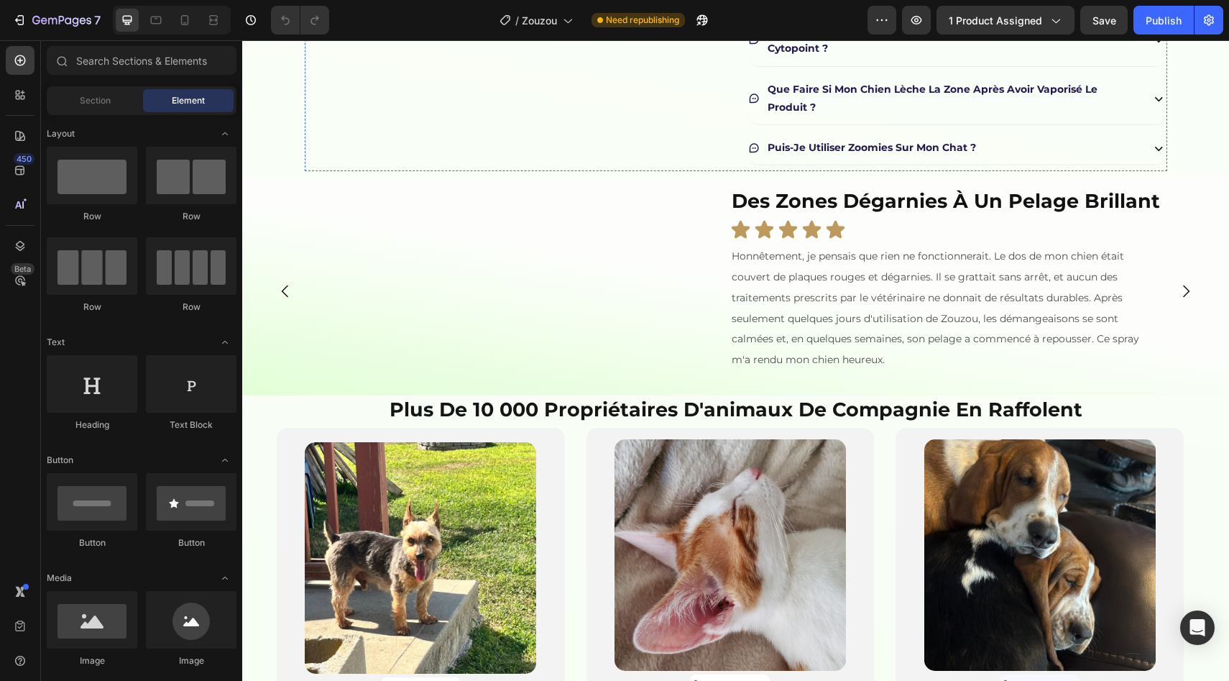
scroll to position [613, 0]
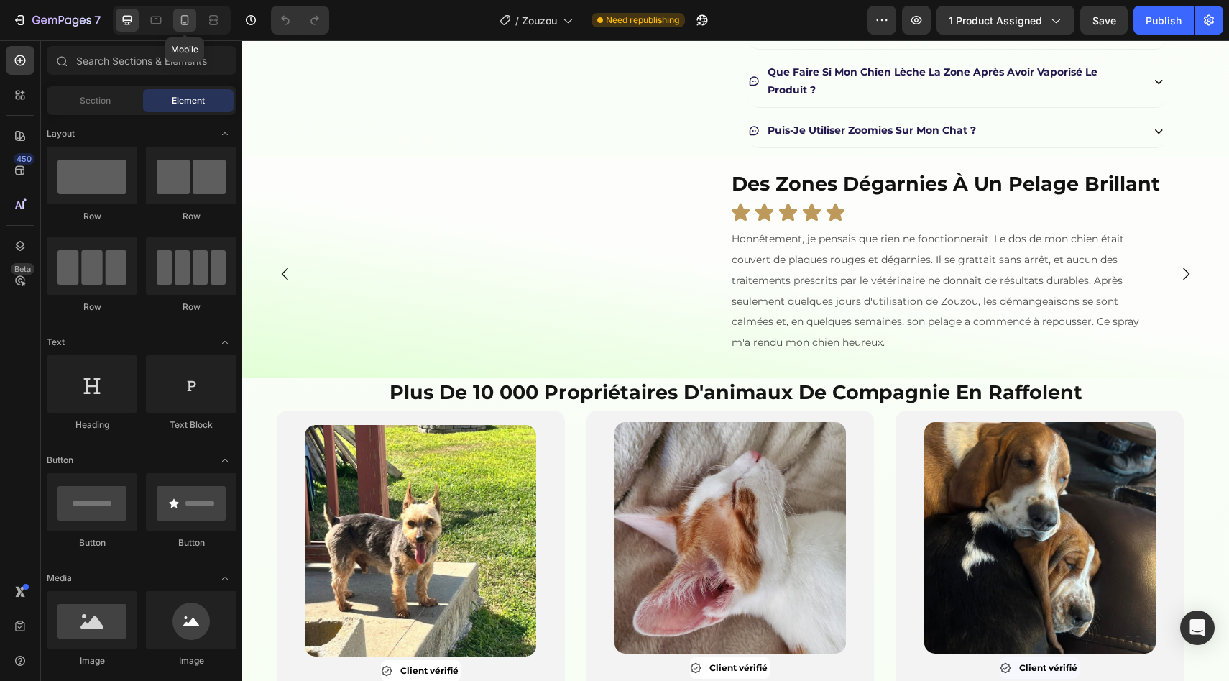
click at [183, 15] on icon at bounding box center [185, 20] width 8 height 10
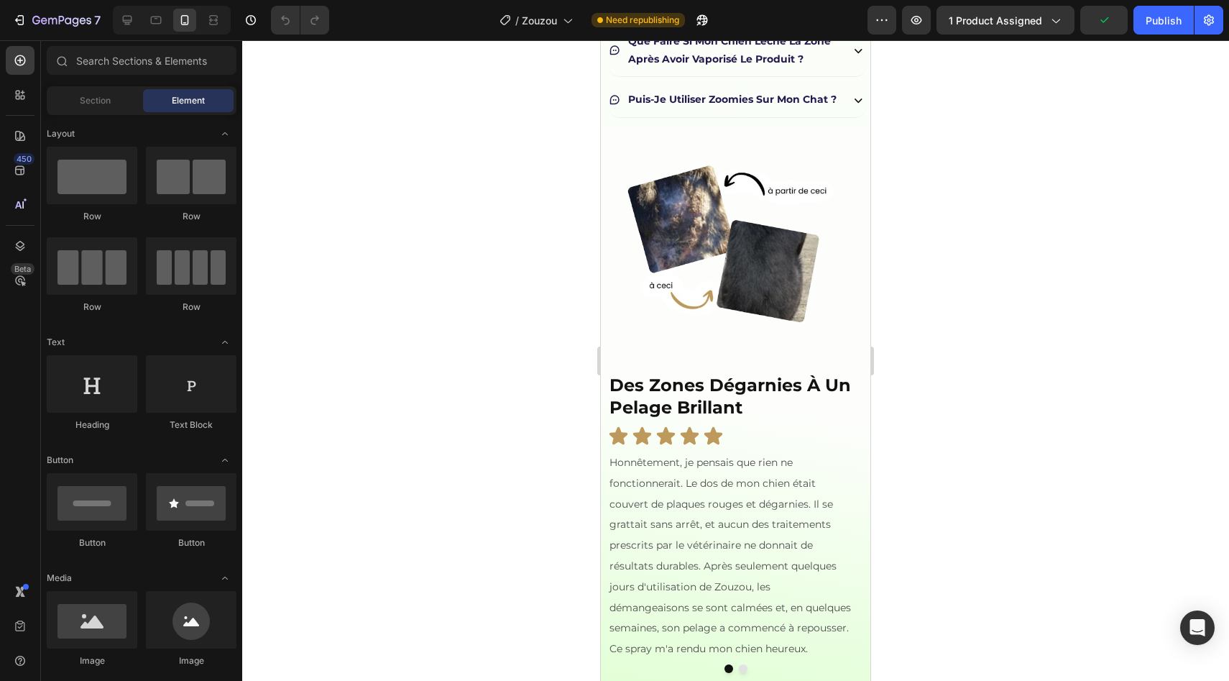
scroll to position [1030, 0]
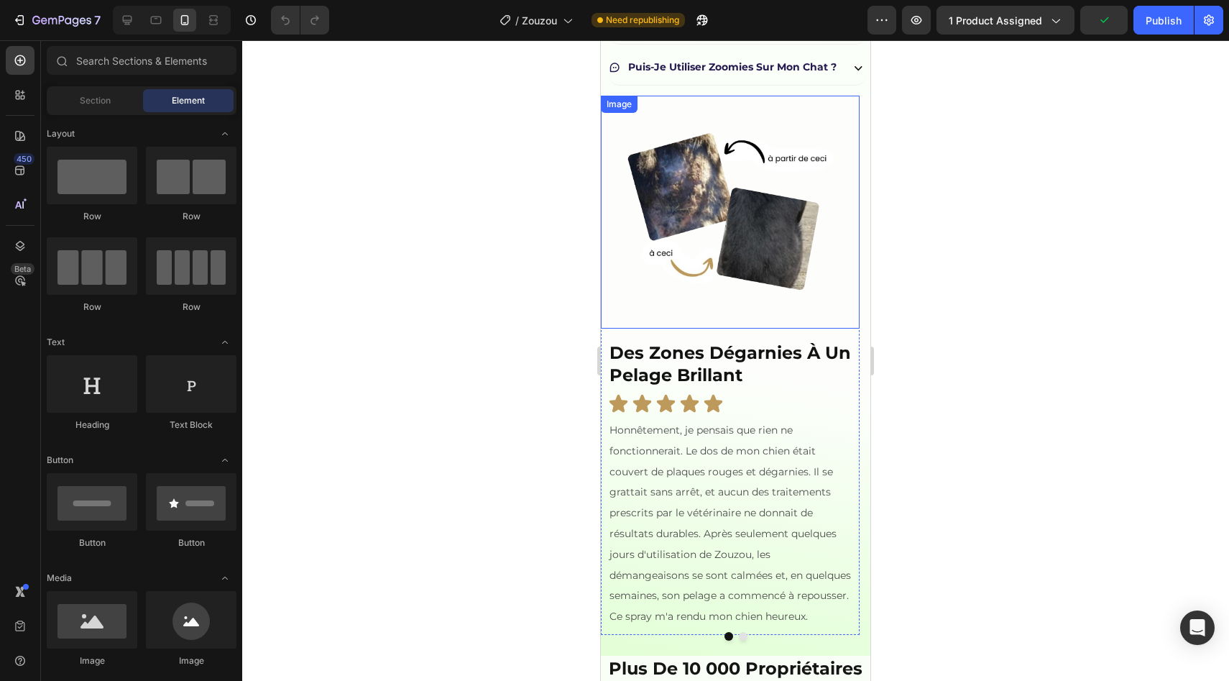
click at [708, 277] on img at bounding box center [730, 212] width 233 height 233
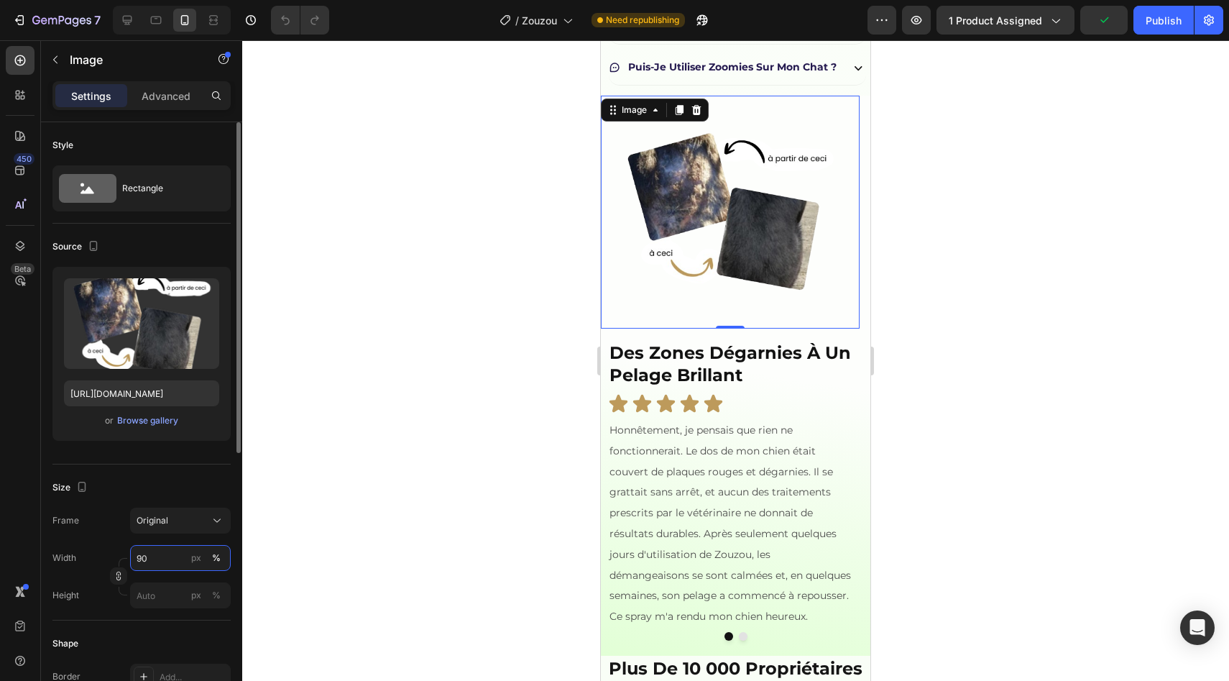
click at [157, 561] on input "90" at bounding box center [180, 558] width 101 height 26
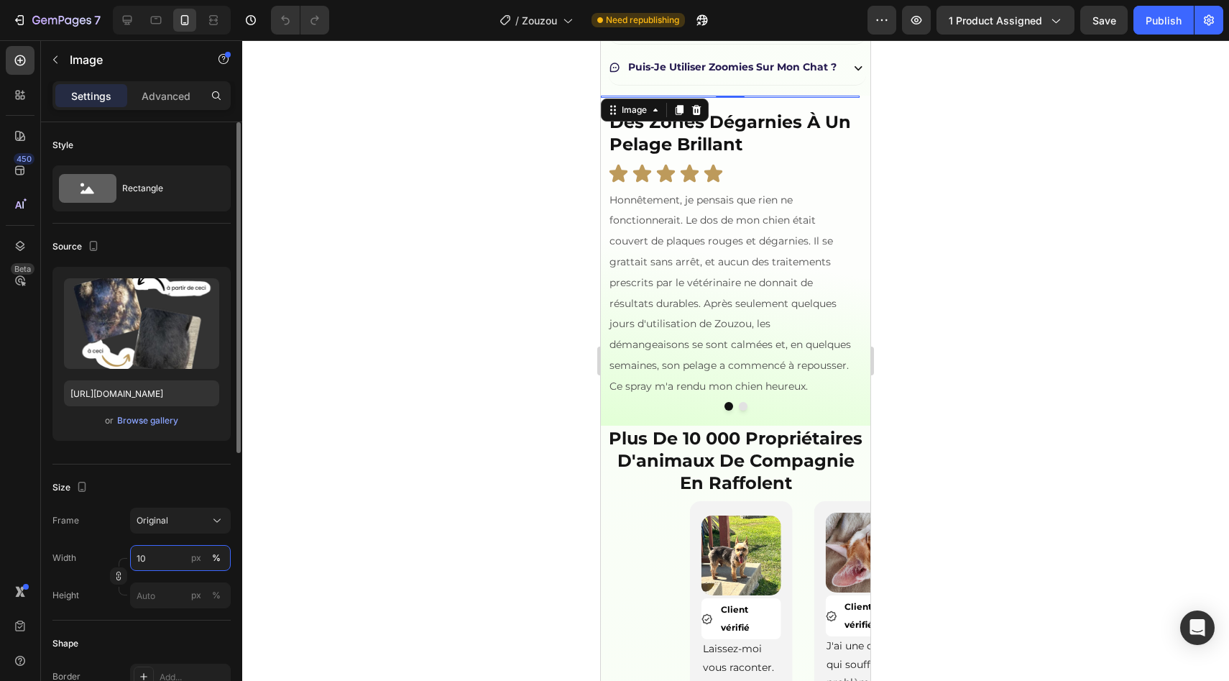
type input "100"
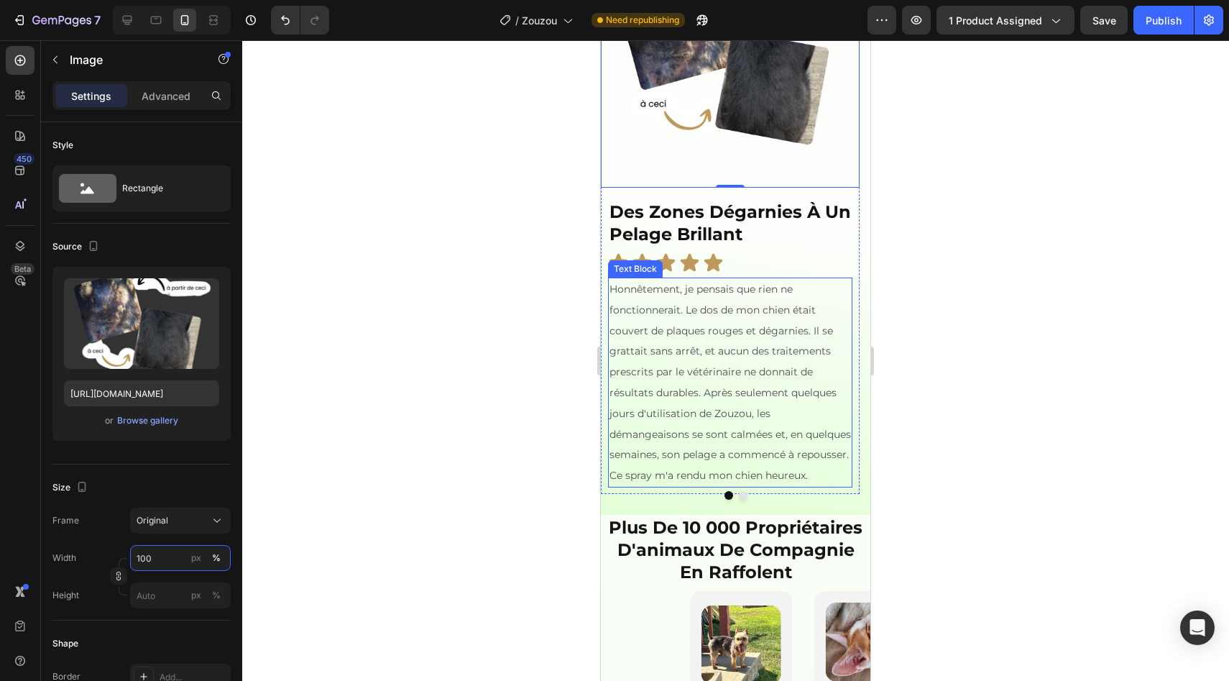
scroll to position [1317, 0]
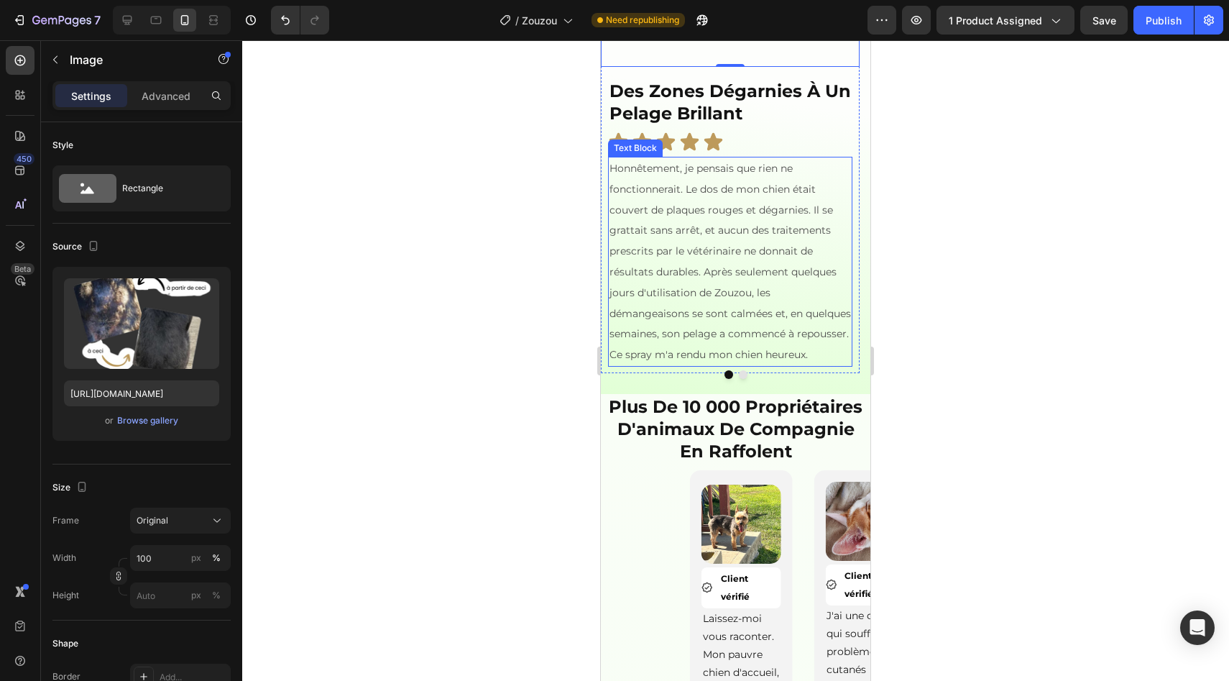
click at [739, 379] on button "Dot" at bounding box center [743, 374] width 9 height 9
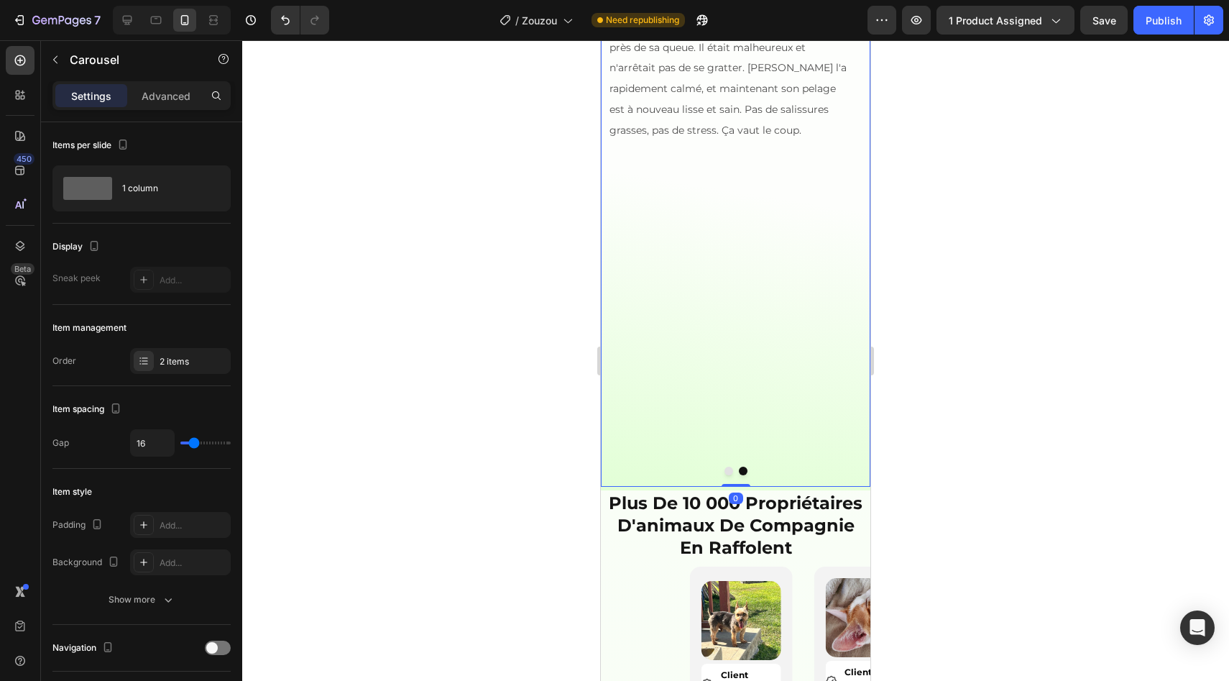
scroll to position [1159, 0]
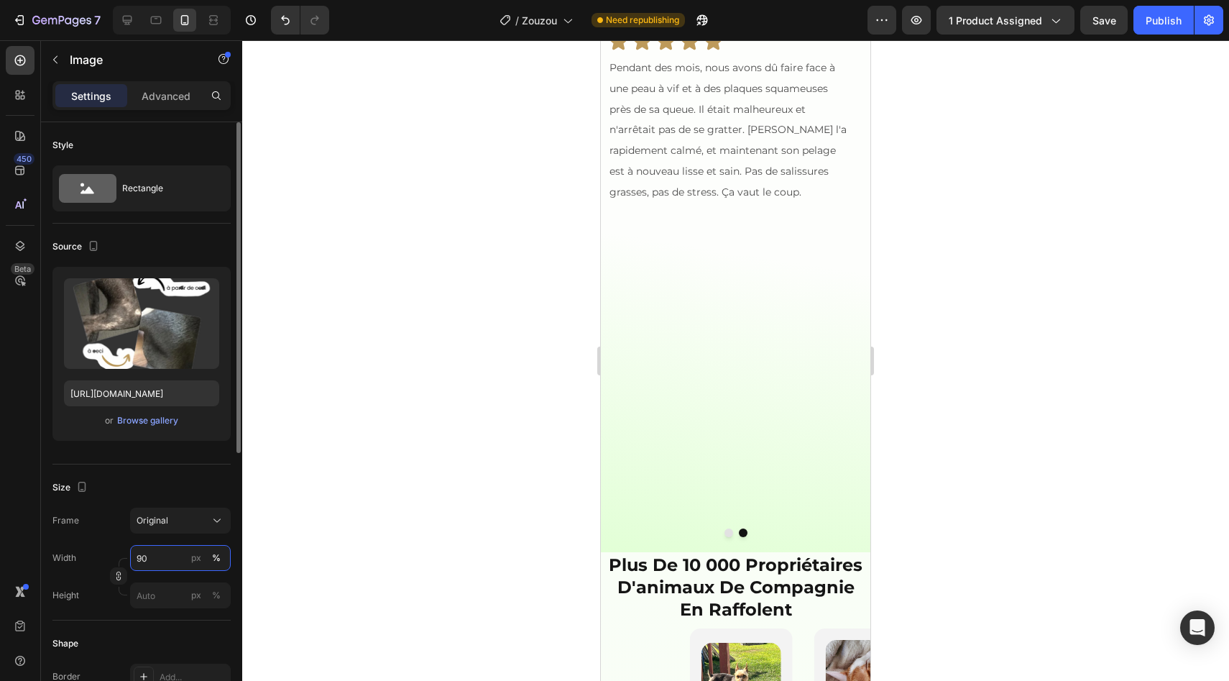
click at [173, 563] on input "90" at bounding box center [180, 558] width 101 height 26
type input "100"
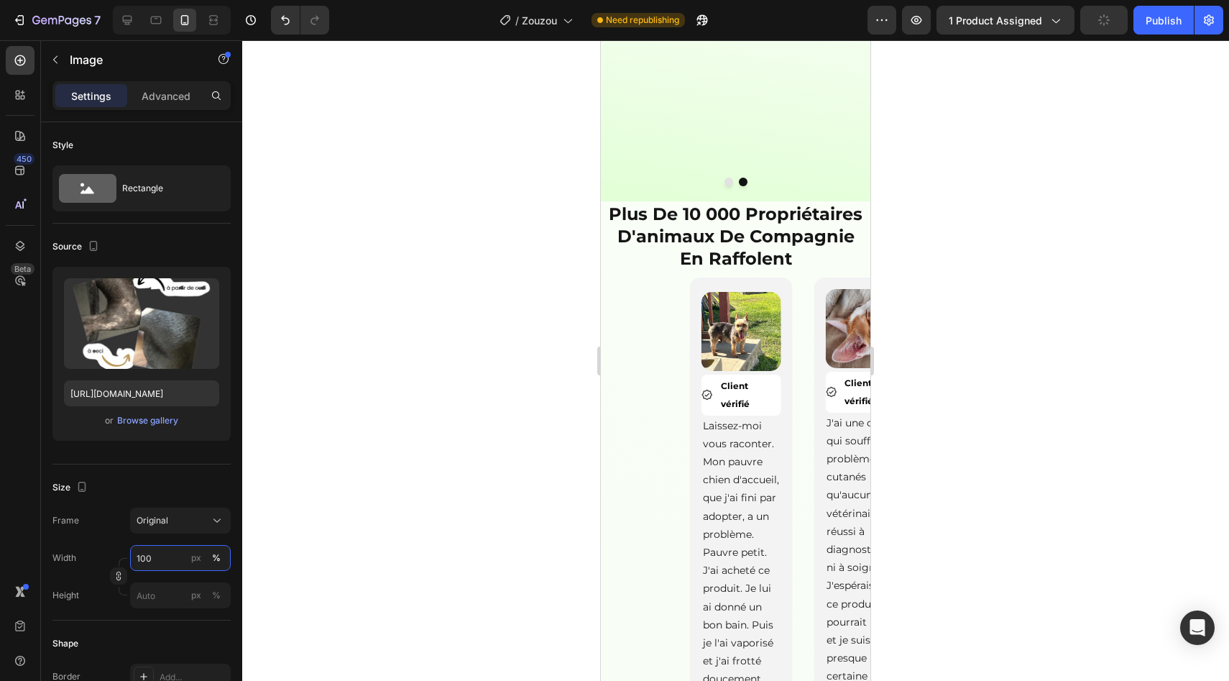
scroll to position [1517, 0]
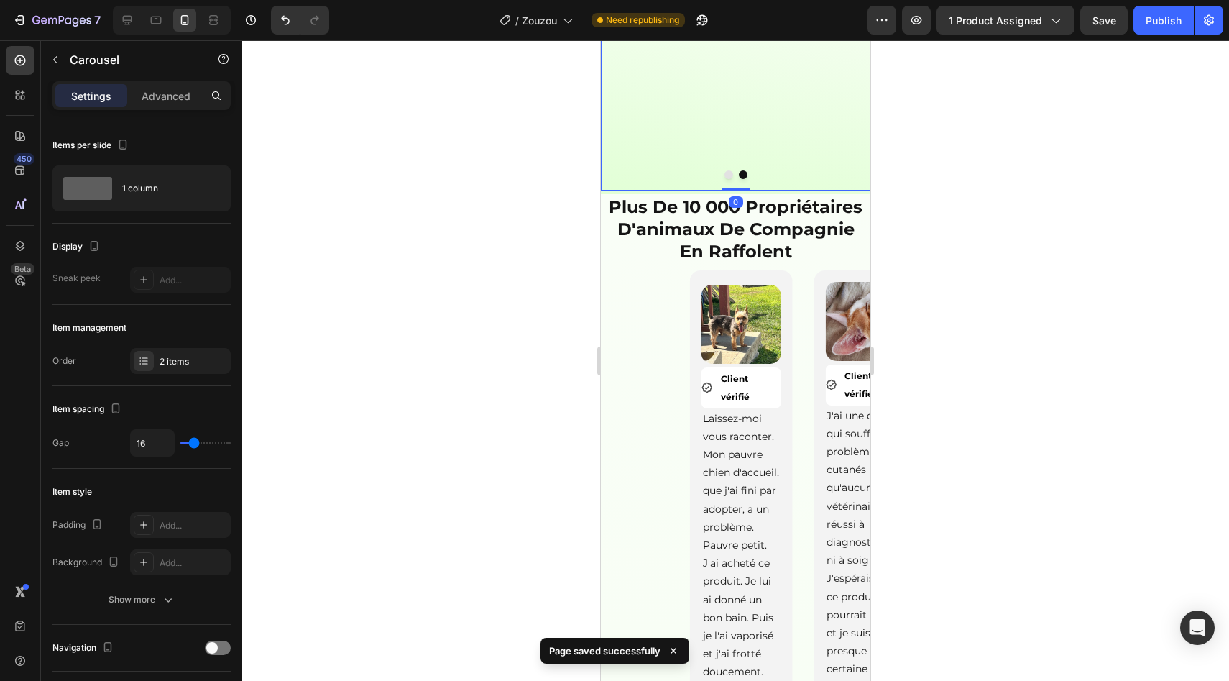
click at [725, 179] on button "Dot" at bounding box center [729, 174] width 9 height 9
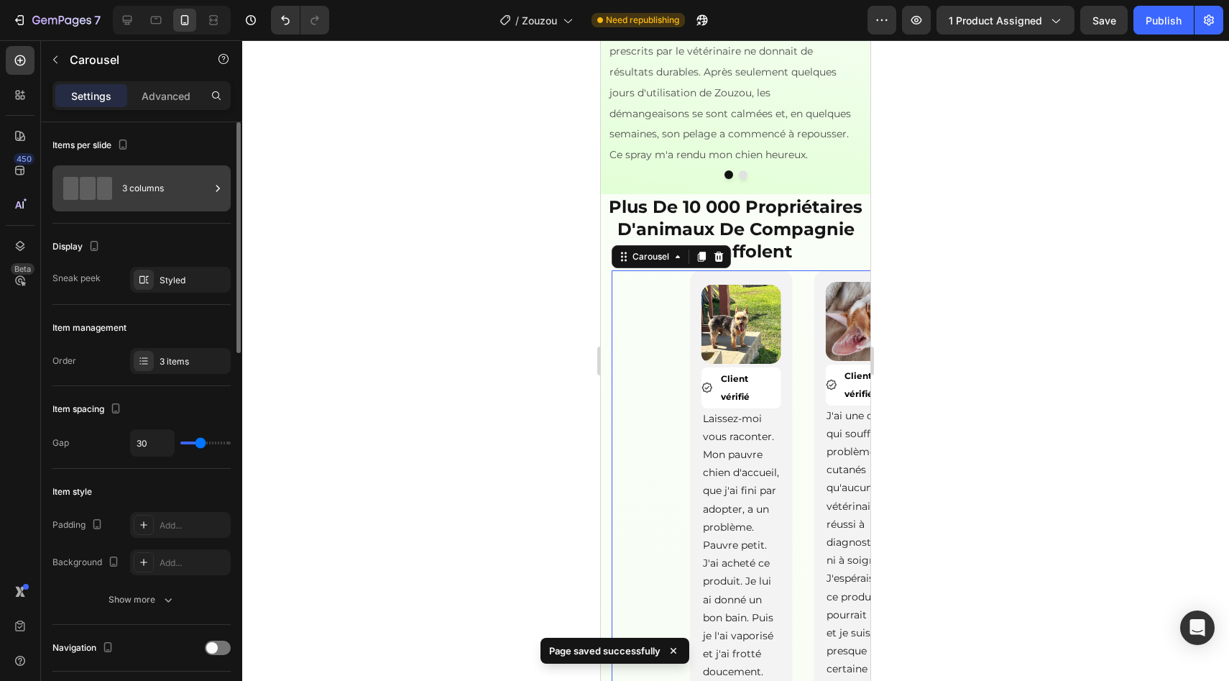
click at [182, 196] on div "3 columns" at bounding box center [166, 188] width 88 height 33
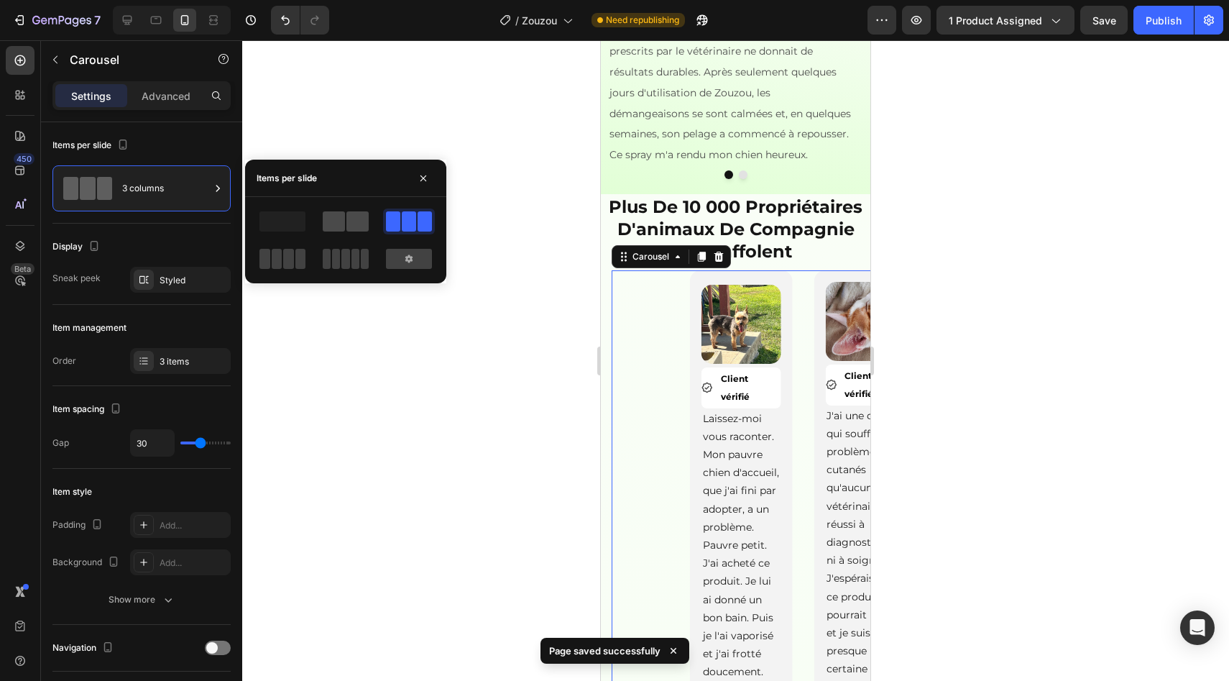
click at [347, 216] on span at bounding box center [357, 221] width 22 height 20
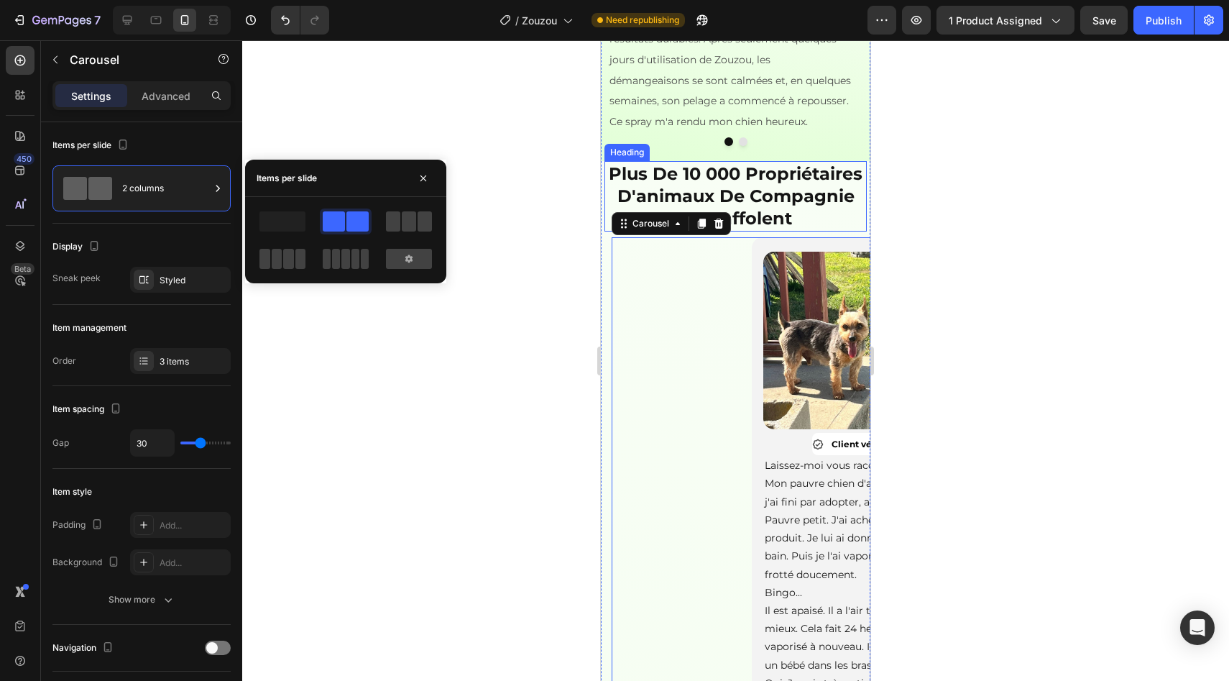
scroll to position [1573, 0]
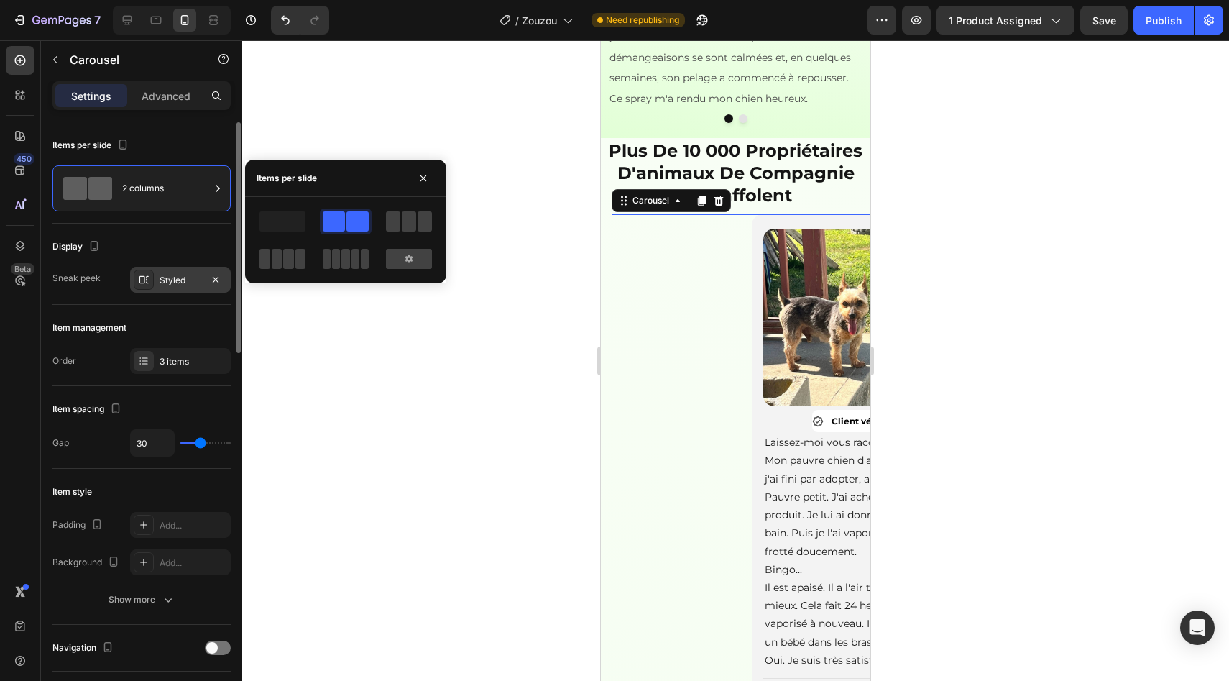
click at [141, 275] on icon at bounding box center [144, 280] width 12 height 12
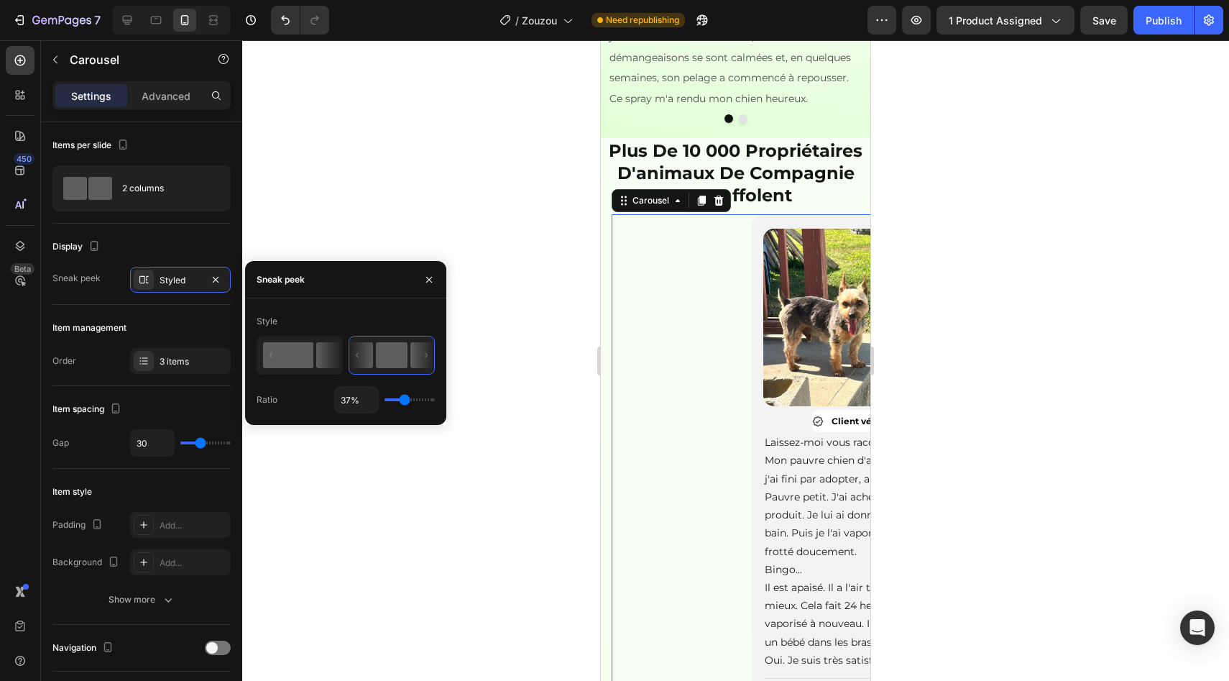
click at [336, 359] on icon at bounding box center [328, 355] width 25 height 26
type input "87%"
type input "87"
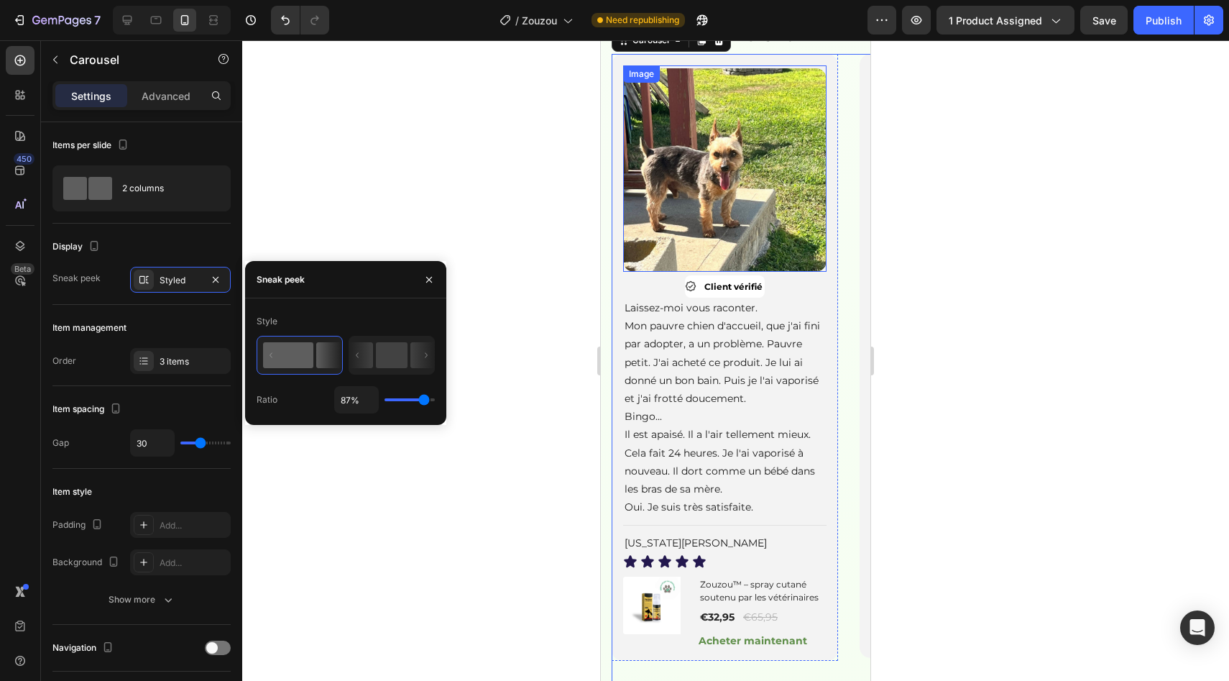
scroll to position [1737, 0]
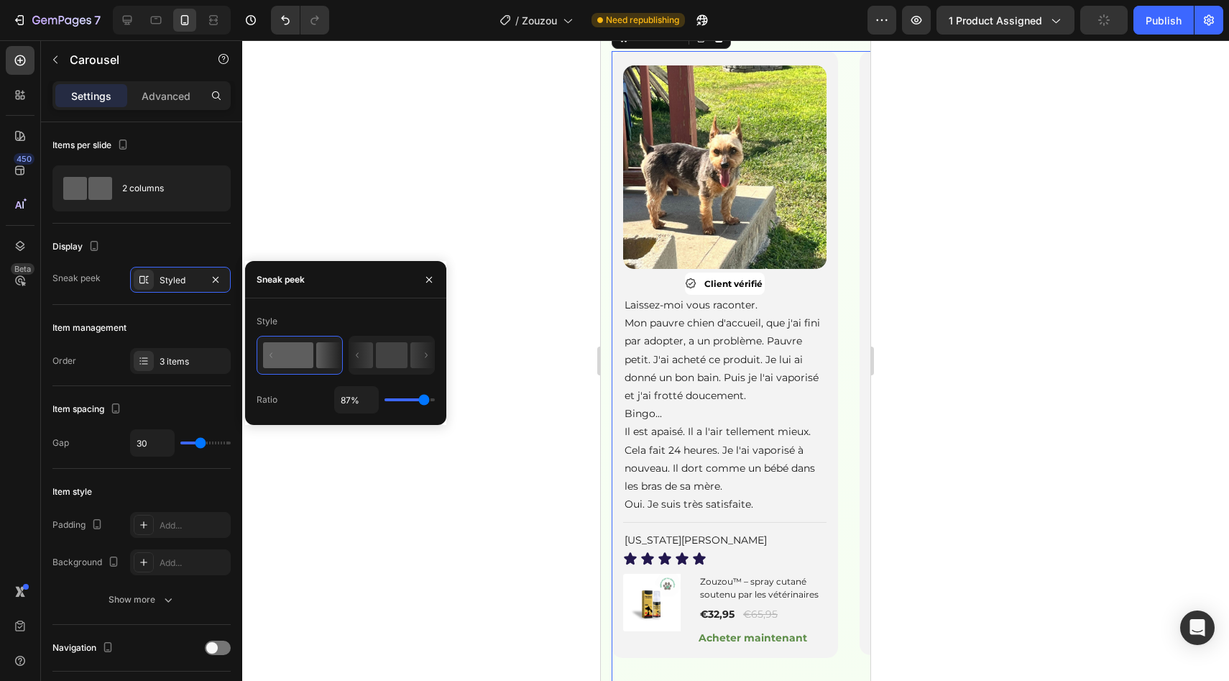
type input "96%"
type input "96"
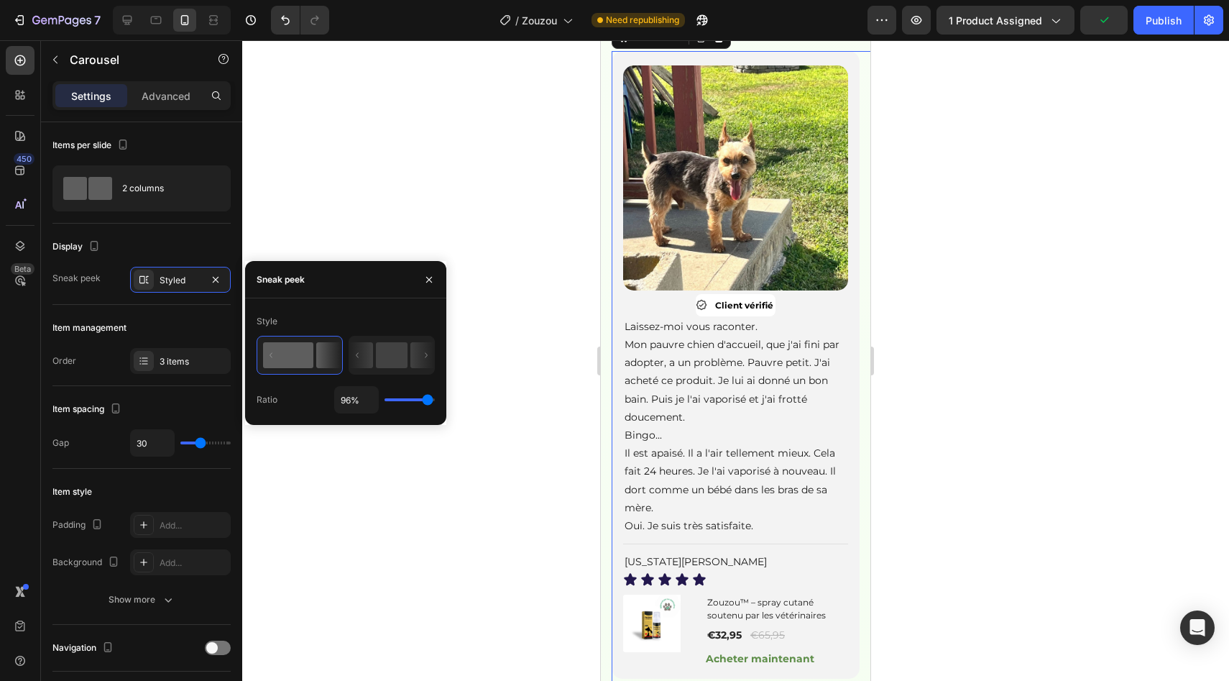
type input "84%"
type input "84"
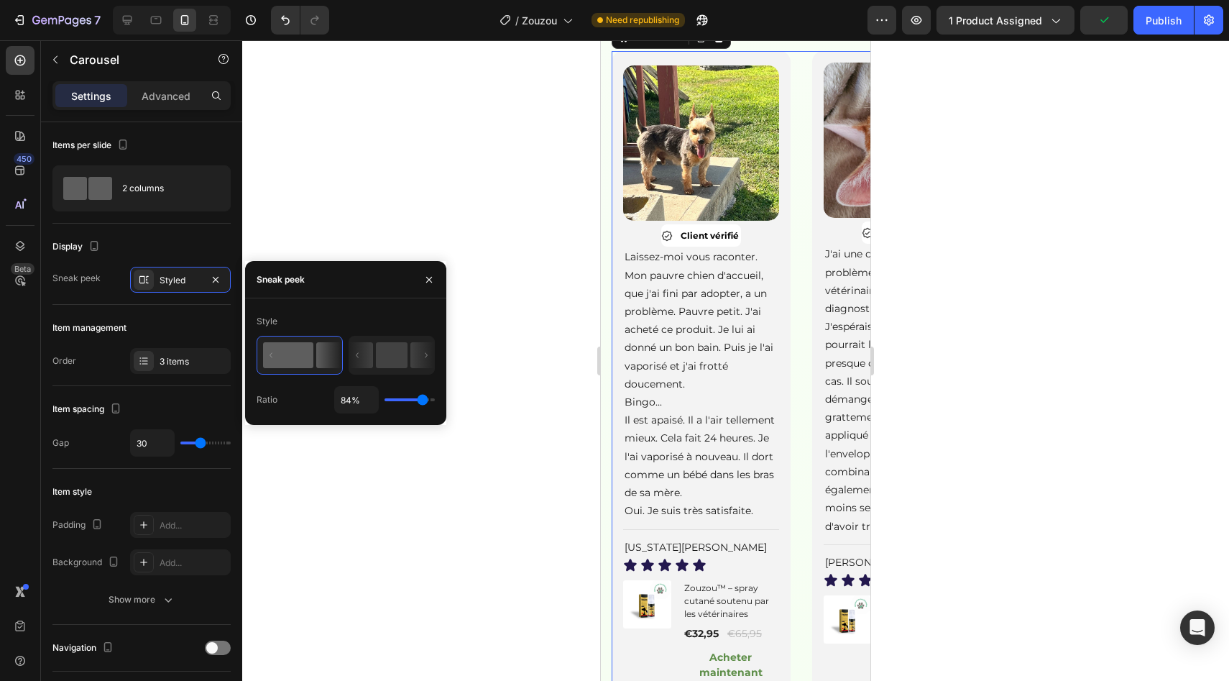
type input "78%"
type input "78"
type input "77%"
type input "77"
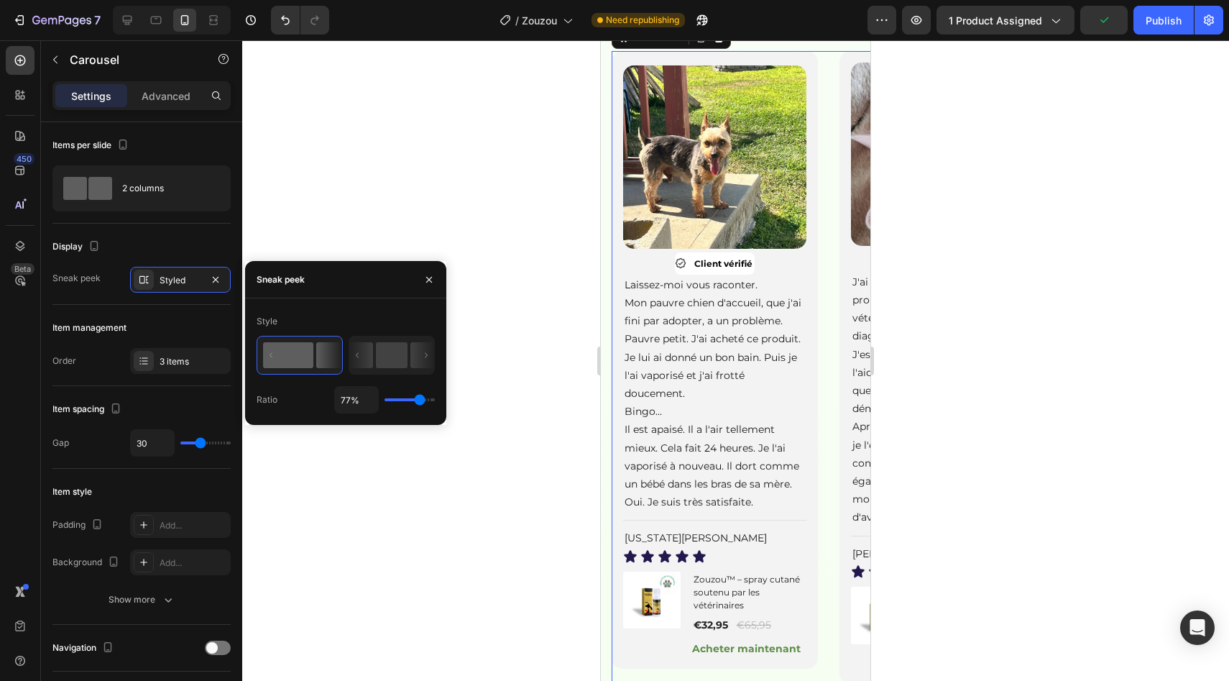
type input "81%"
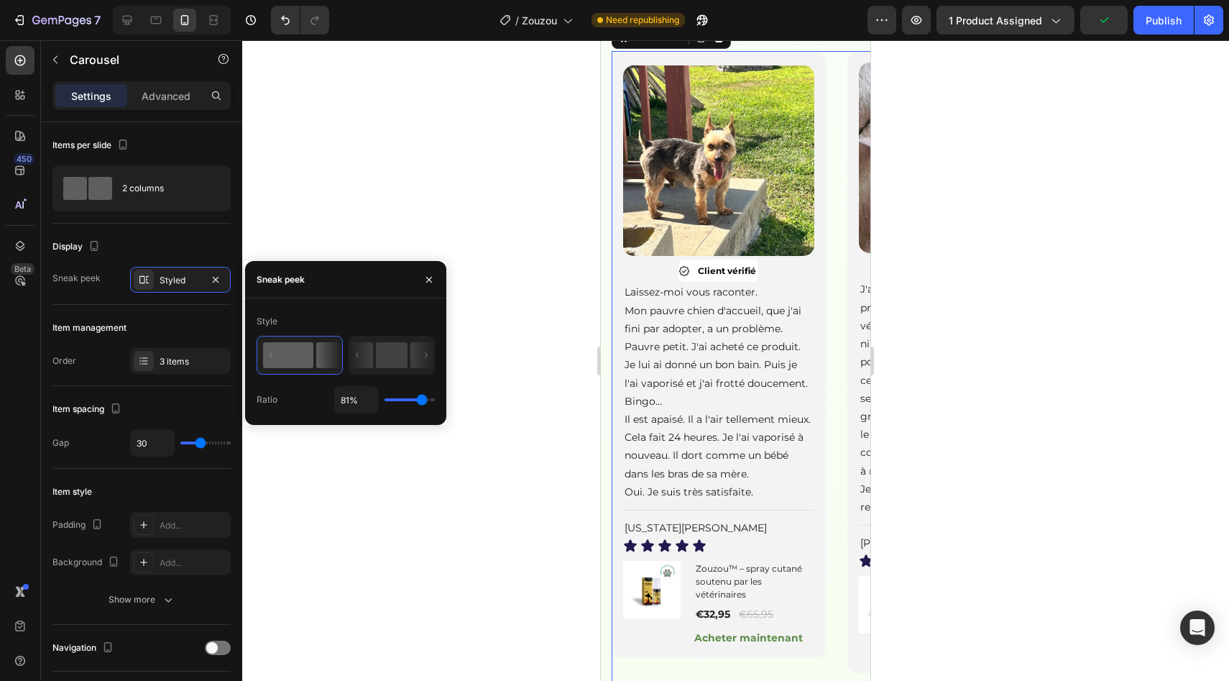
type input "81"
click at [421, 401] on input "range" at bounding box center [410, 399] width 50 height 3
click at [466, 401] on div at bounding box center [735, 360] width 987 height 640
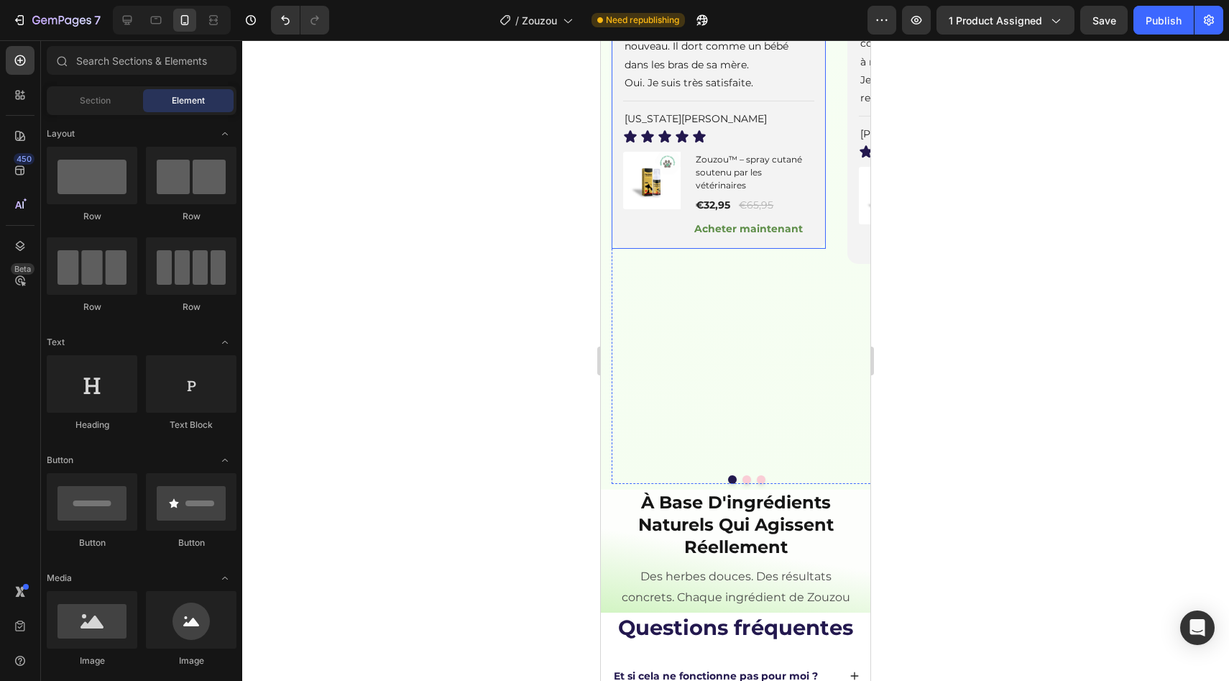
scroll to position [2147, 0]
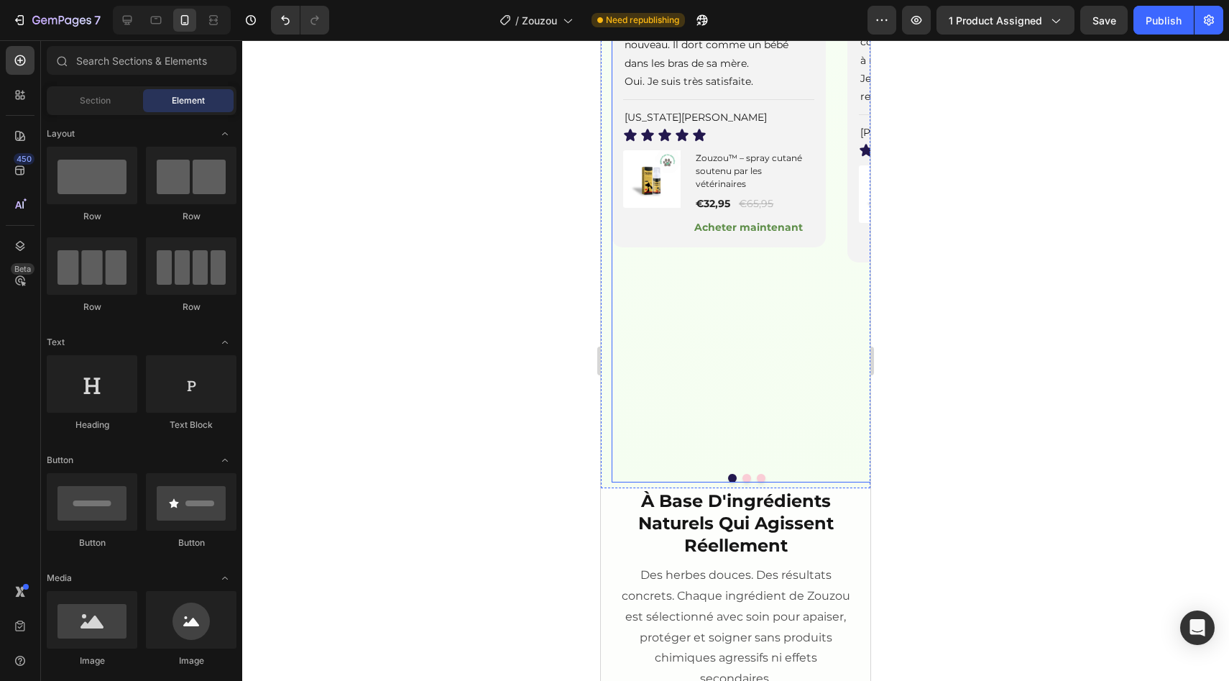
click at [755, 482] on div "Image Client vérifié Item List Laissez-moi vous raconter. Mon pauvre chien d'ac…" at bounding box center [747, 62] width 270 height 842
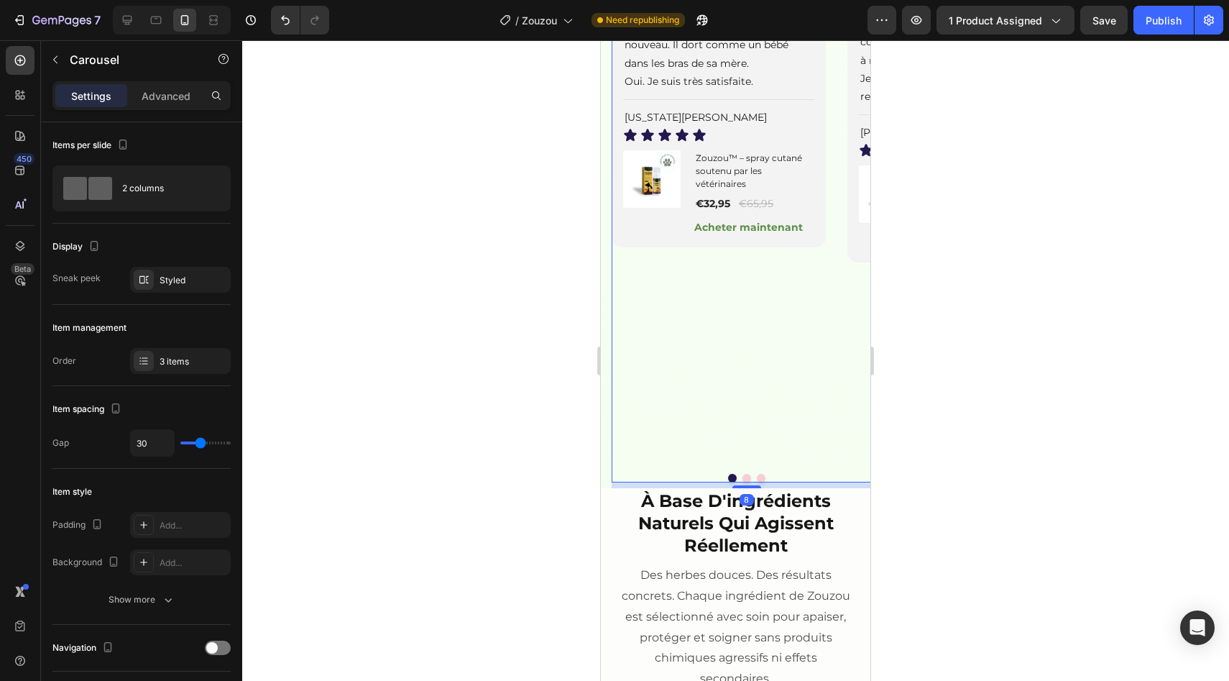
click at [755, 482] on div "Image Client vérifié Item List Laissez-moi vous raconter. Mon pauvre chien d'ac…" at bounding box center [747, 62] width 270 height 842
click at [754, 482] on div "Image Client vérifié Item List Laissez-moi vous raconter. Mon pauvre chien d'ac…" at bounding box center [747, 62] width 270 height 842
click at [757, 482] on button "Dot" at bounding box center [761, 478] width 9 height 9
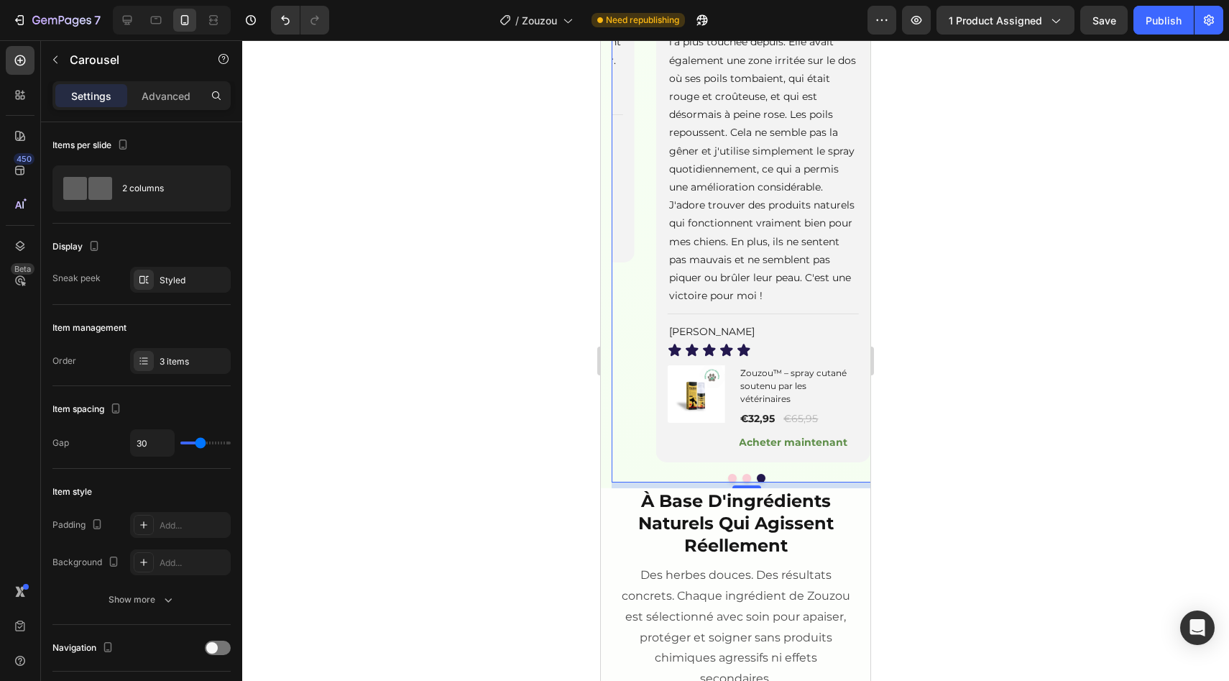
click at [728, 482] on button "Dot" at bounding box center [732, 478] width 9 height 9
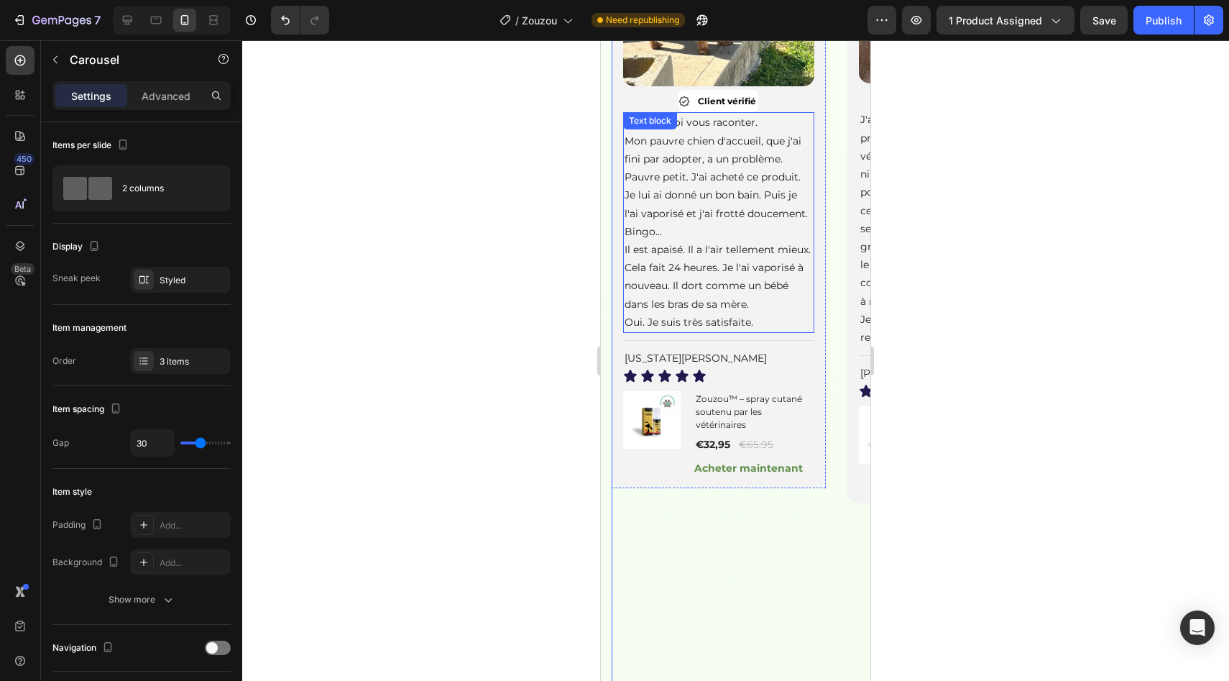
scroll to position [1872, 0]
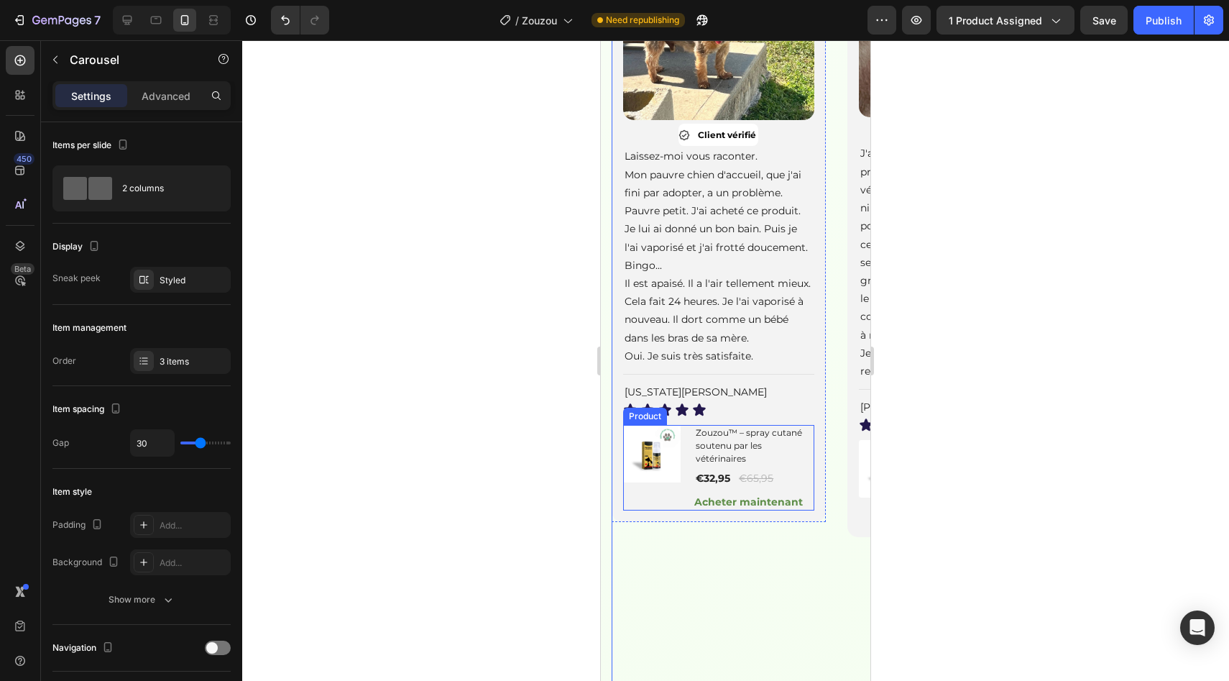
click at [668, 510] on div "(P) Images & Gallery" at bounding box center [653, 468] width 60 height 86
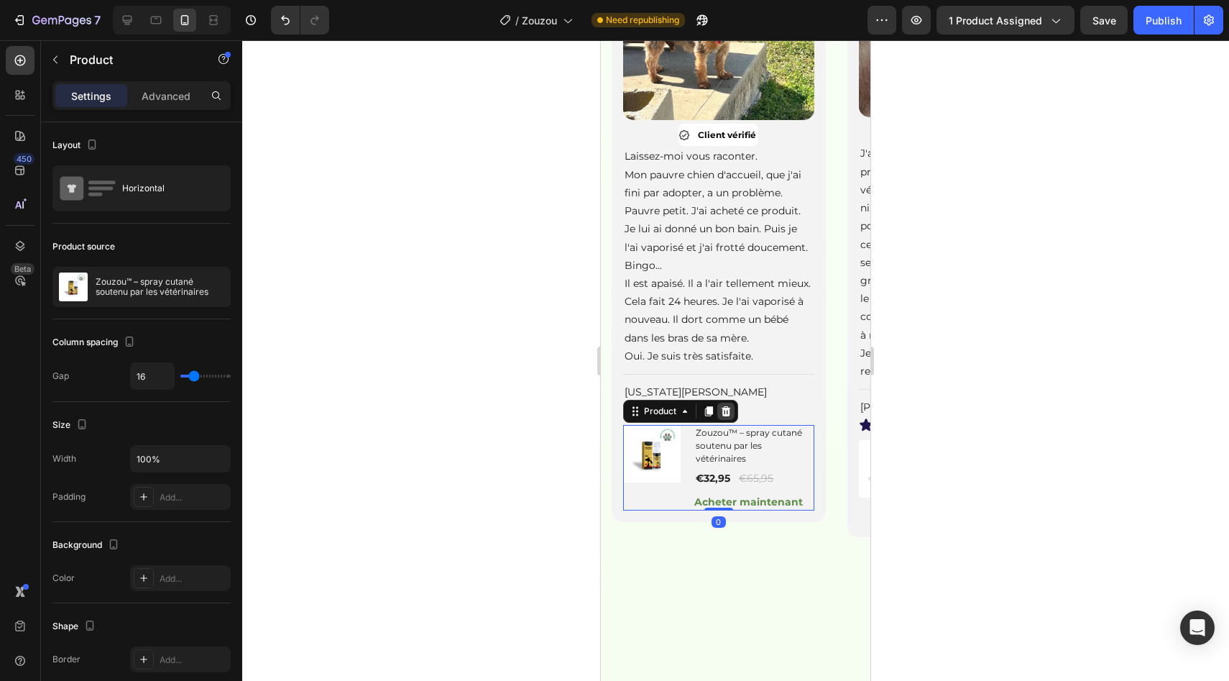
click at [727, 416] on icon at bounding box center [726, 411] width 9 height 10
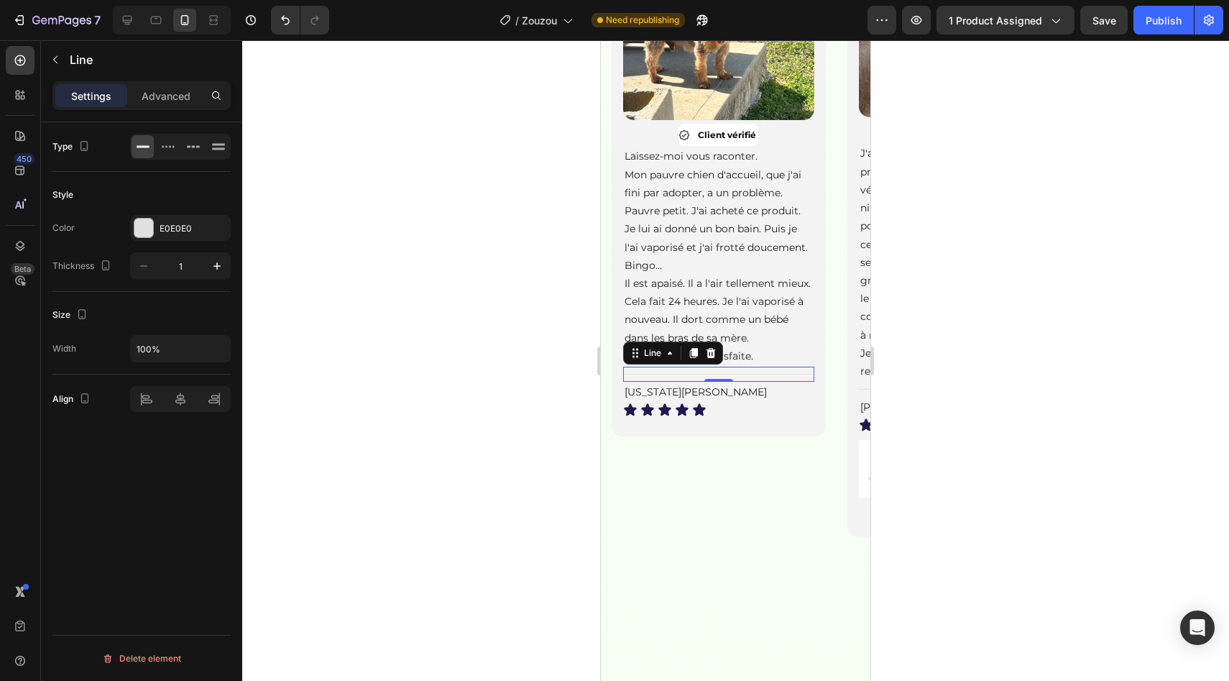
click at [748, 374] on div at bounding box center [718, 374] width 191 height 1
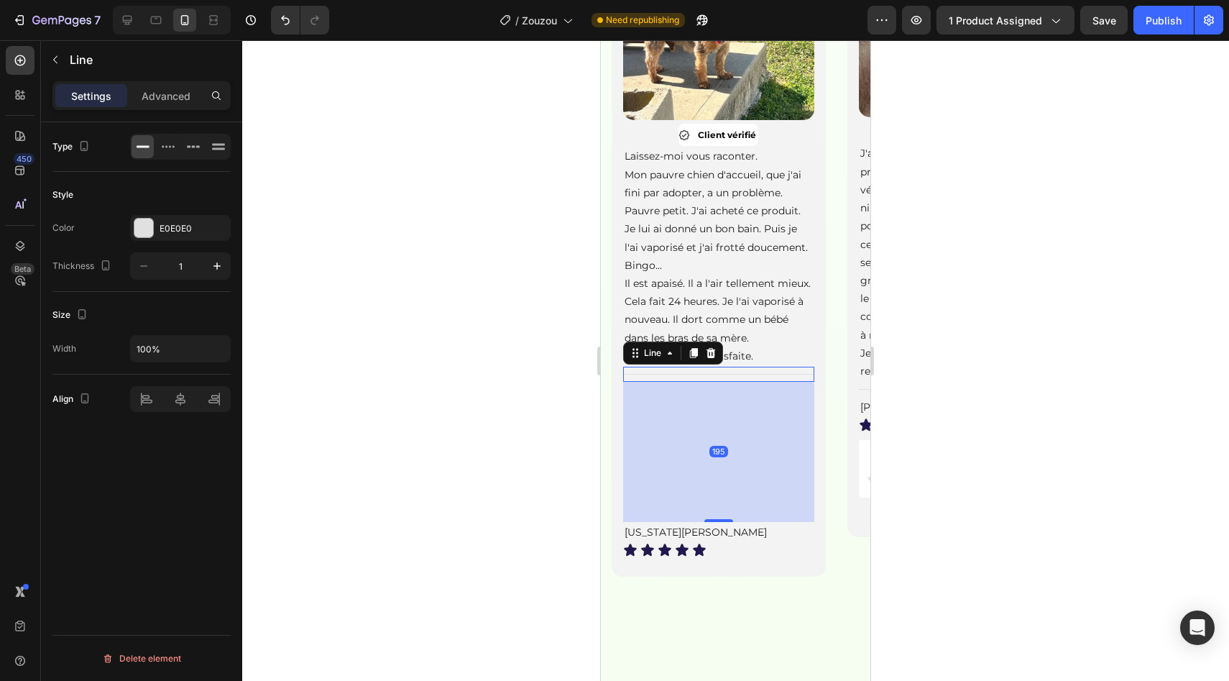
drag, startPoint x: 711, startPoint y: 434, endPoint x: 719, endPoint y: 597, distance: 163.4
click at [723, 522] on div at bounding box center [718, 520] width 29 height 3
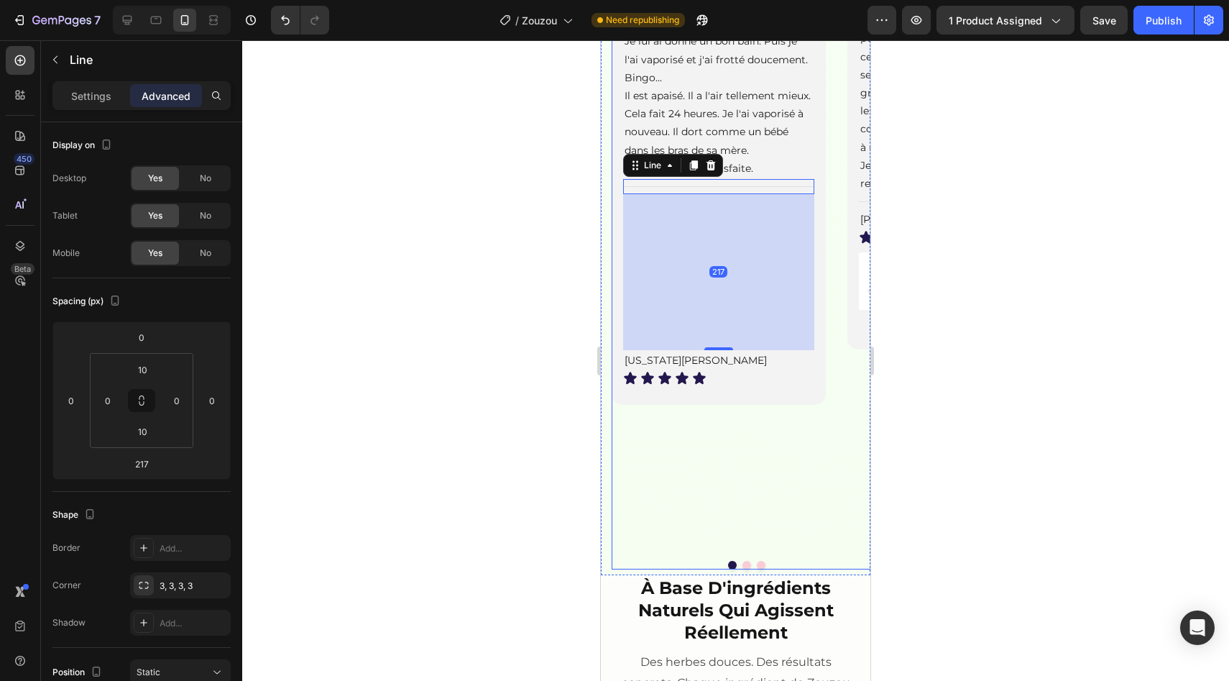
scroll to position [2061, 0]
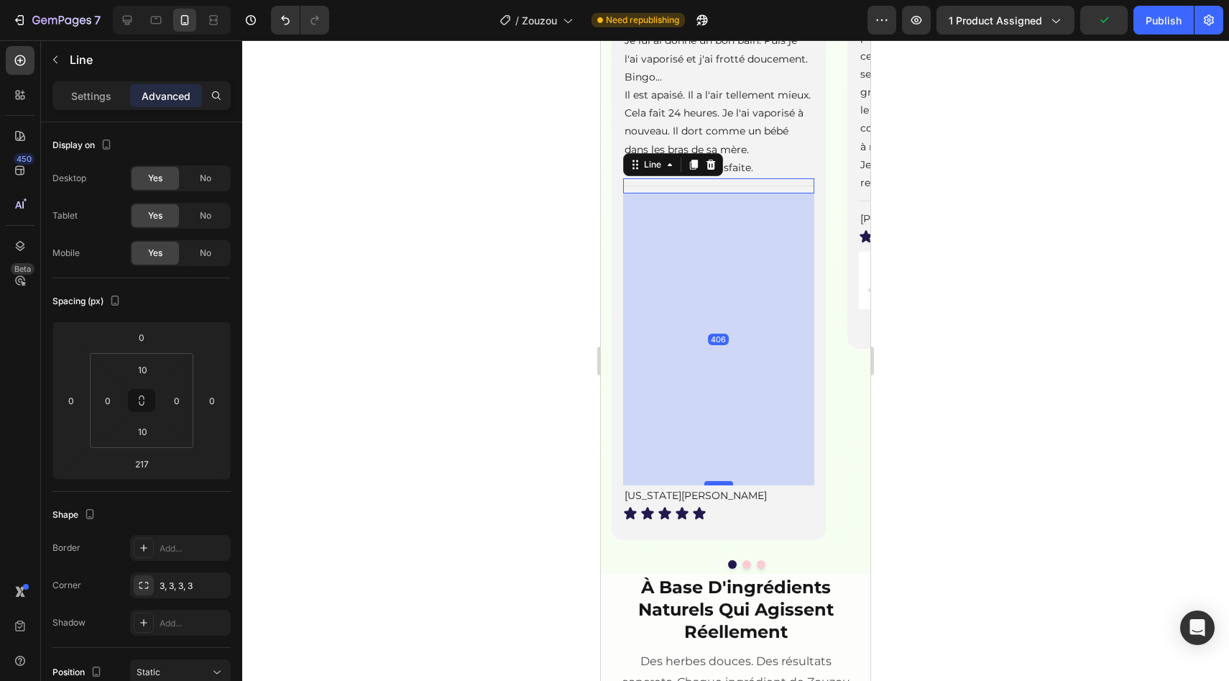
drag, startPoint x: 717, startPoint y: 401, endPoint x: 719, endPoint y: 537, distance: 135.9
click at [719, 485] on div at bounding box center [718, 483] width 29 height 4
type input "406"
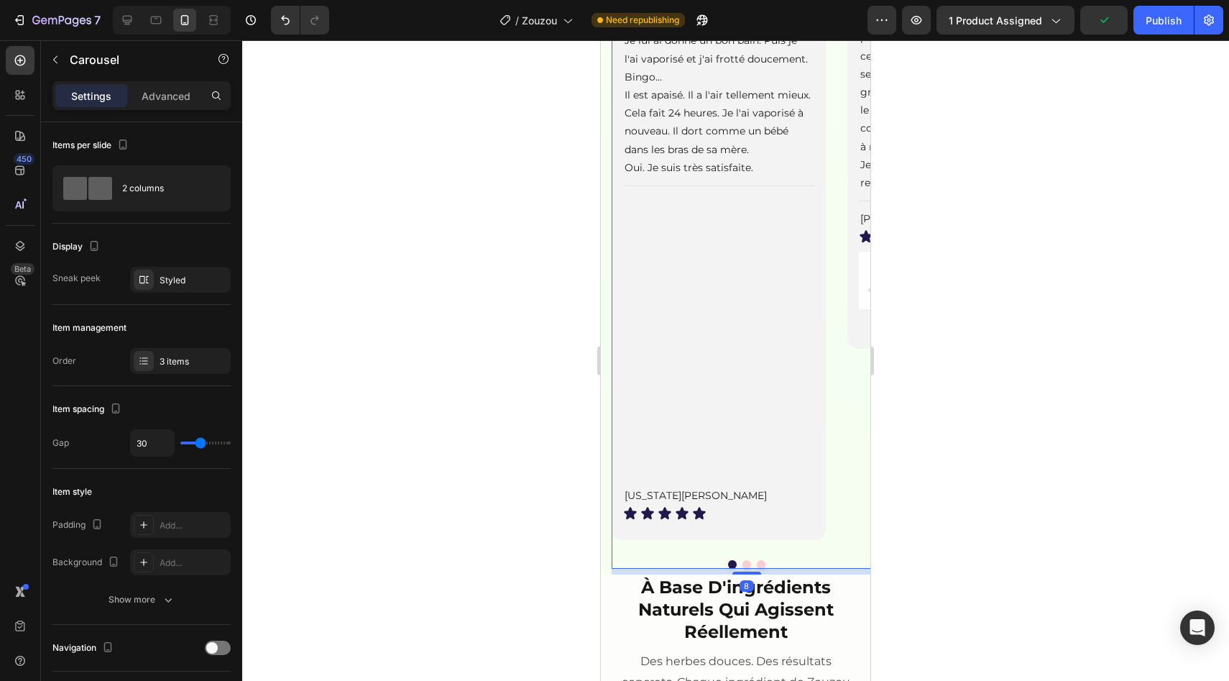
click at [742, 569] on button "Dot" at bounding box center [746, 564] width 9 height 9
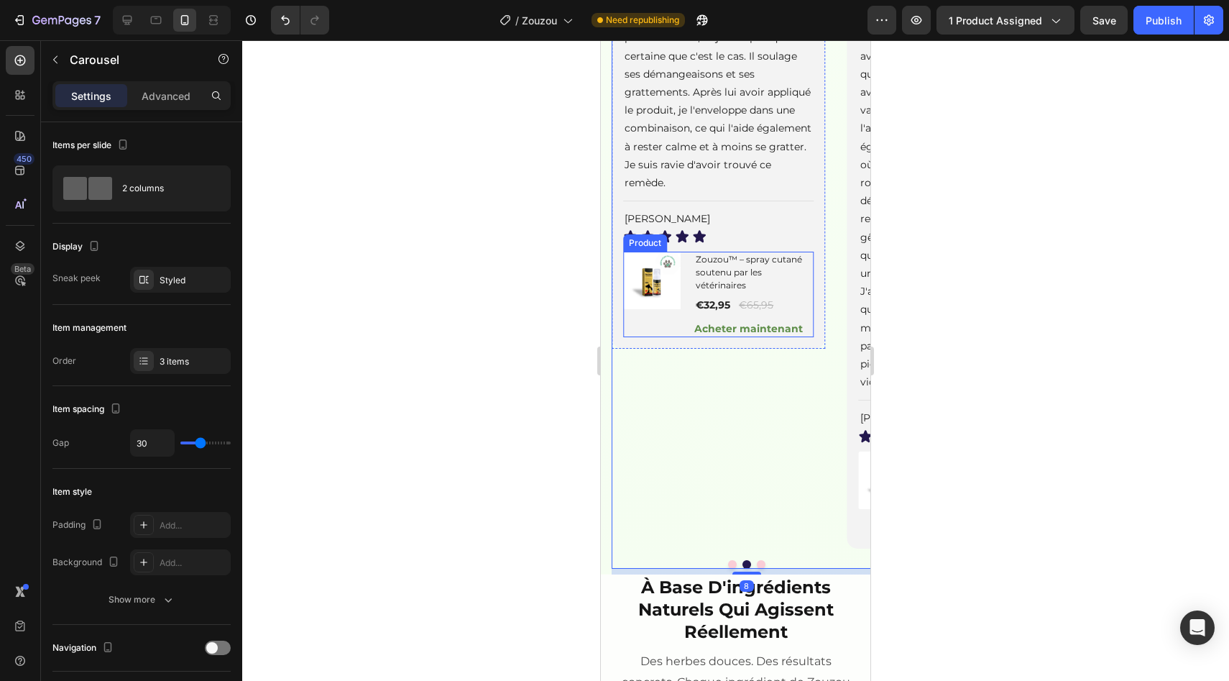
click at [672, 337] on div "(P) Images & Gallery" at bounding box center [653, 295] width 60 height 86
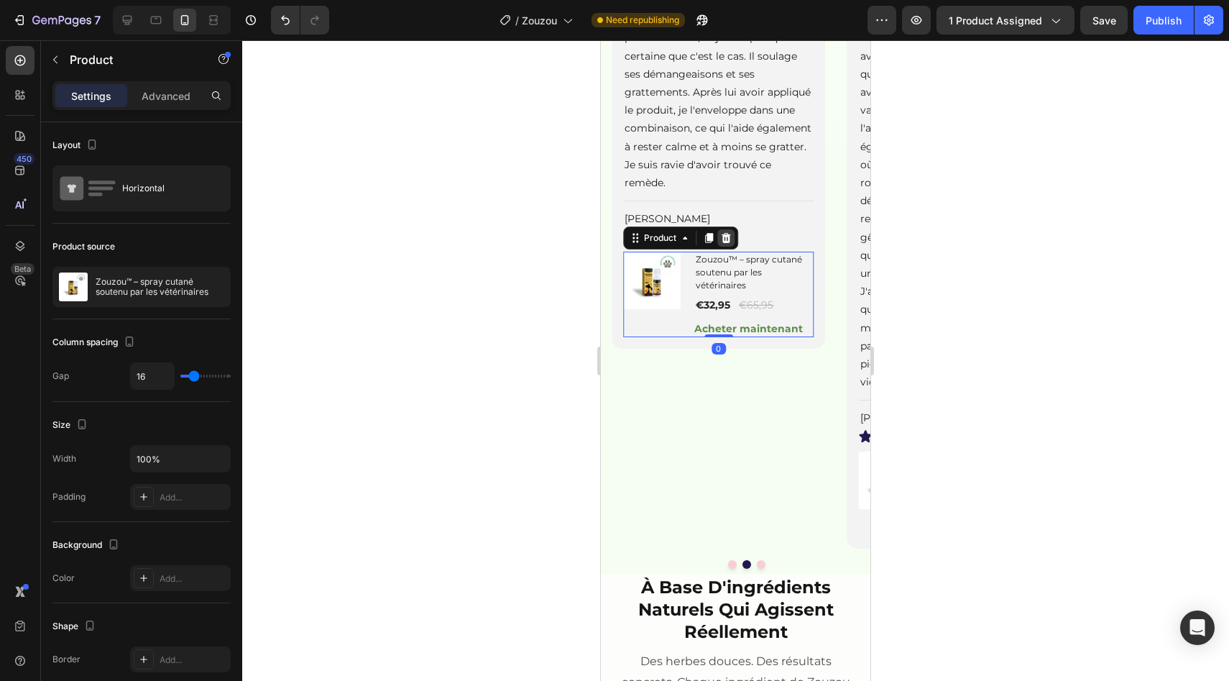
click at [729, 243] on icon at bounding box center [725, 238] width 9 height 10
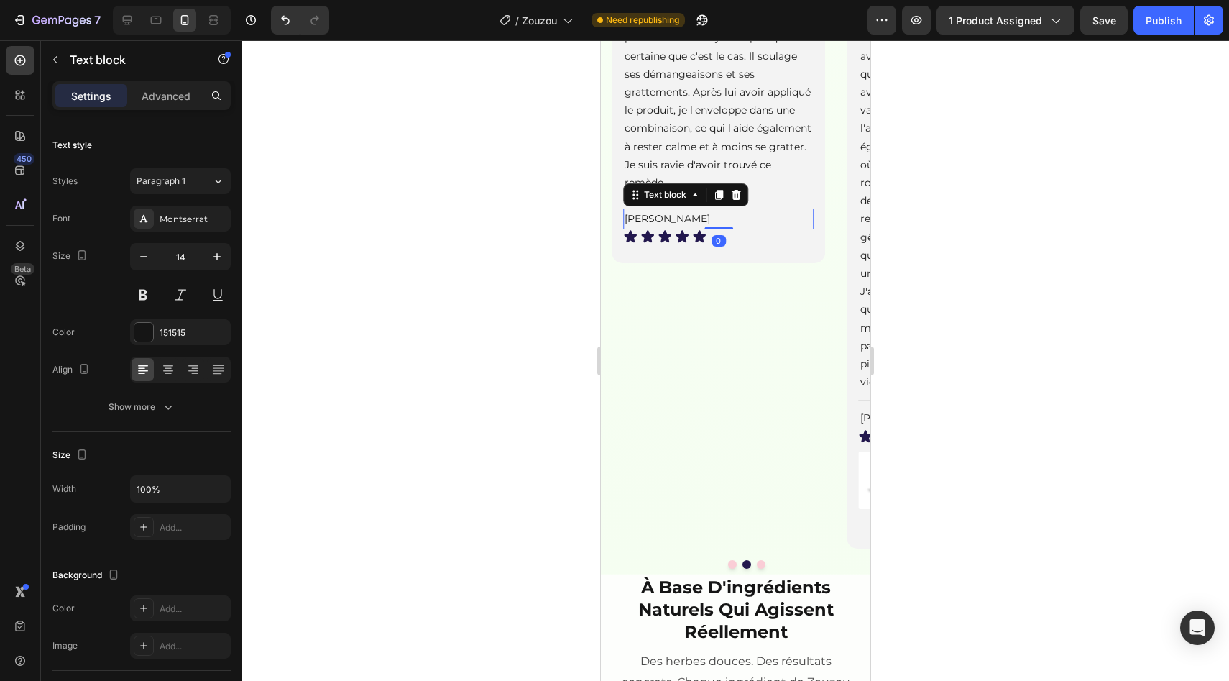
click at [735, 229] on div "[PERSON_NAME]" at bounding box center [718, 218] width 191 height 21
click at [768, 208] on div "Title Line" at bounding box center [718, 200] width 191 height 15
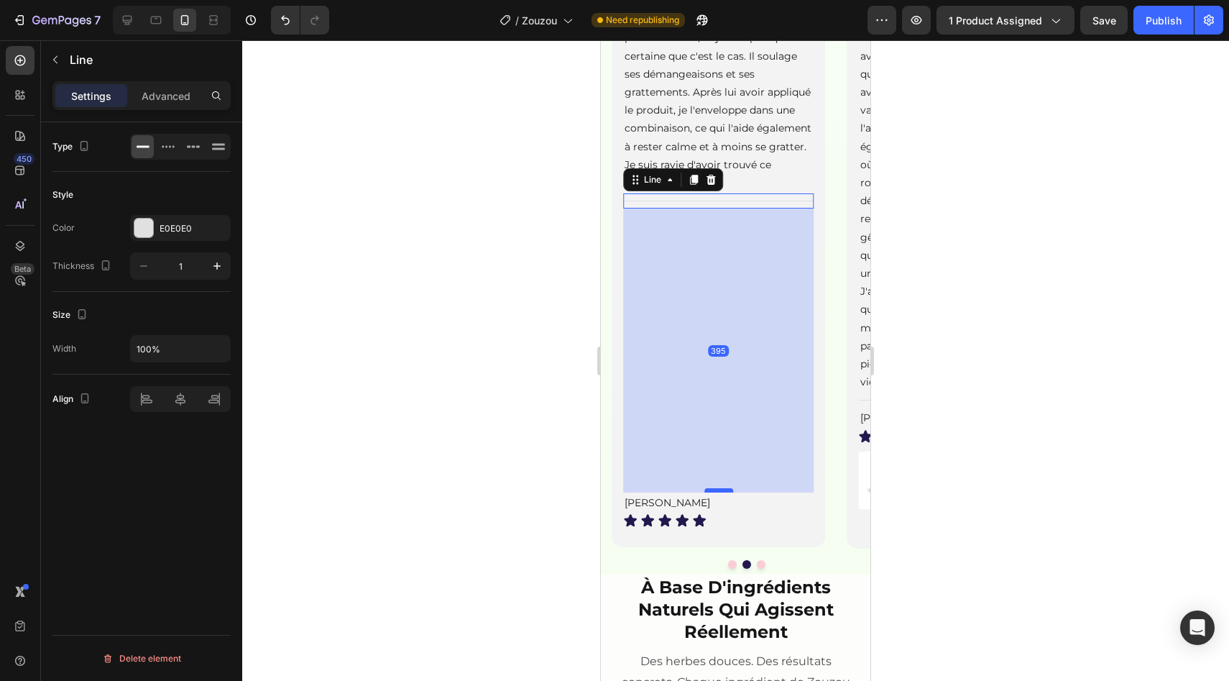
drag, startPoint x: 723, startPoint y: 261, endPoint x: 723, endPoint y: 543, distance: 282.5
click at [723, 492] on div at bounding box center [718, 490] width 29 height 4
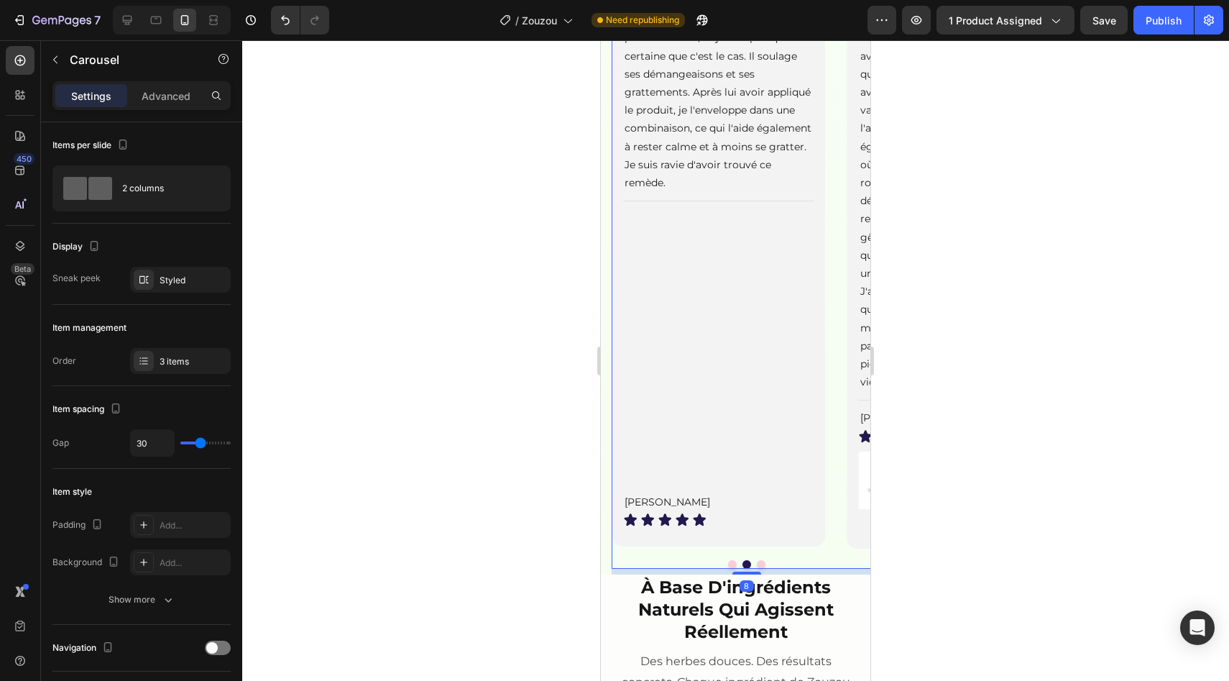
click at [757, 569] on button "Dot" at bounding box center [761, 564] width 9 height 9
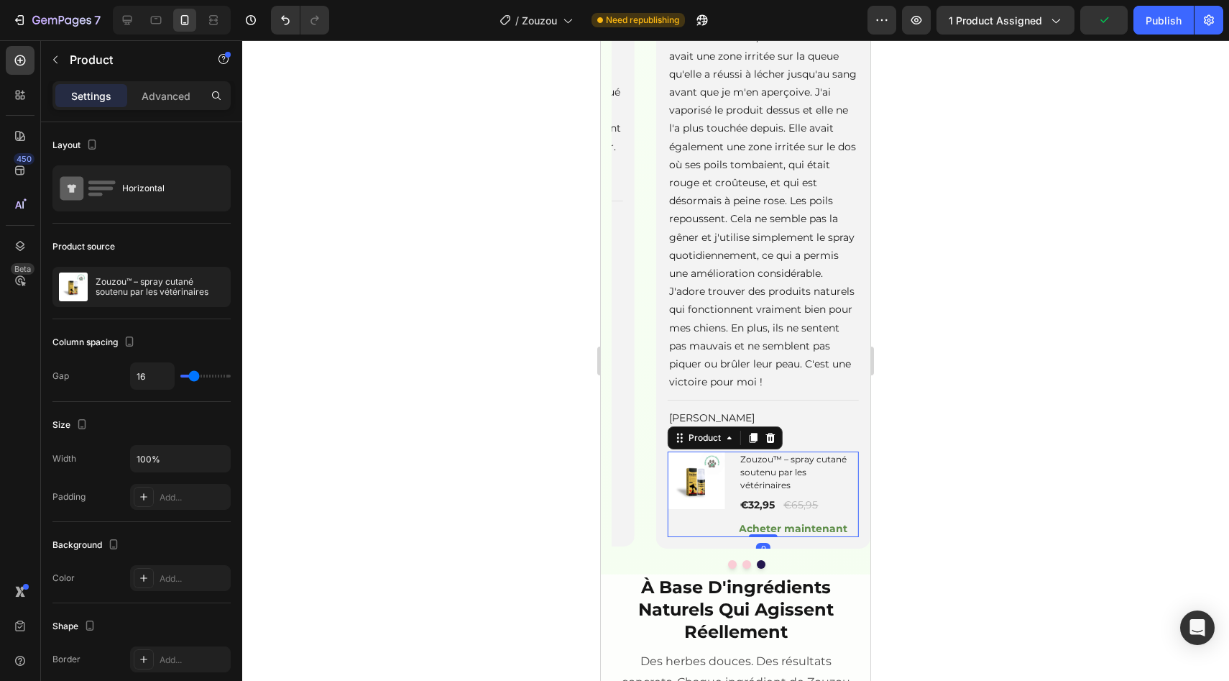
click at [728, 525] on div "(P) Images & Gallery Zouzou™ – spray cutané soutenu par les vétérinaires (P) Ti…" at bounding box center [763, 494] width 191 height 86
click at [773, 442] on icon at bounding box center [770, 437] width 9 height 10
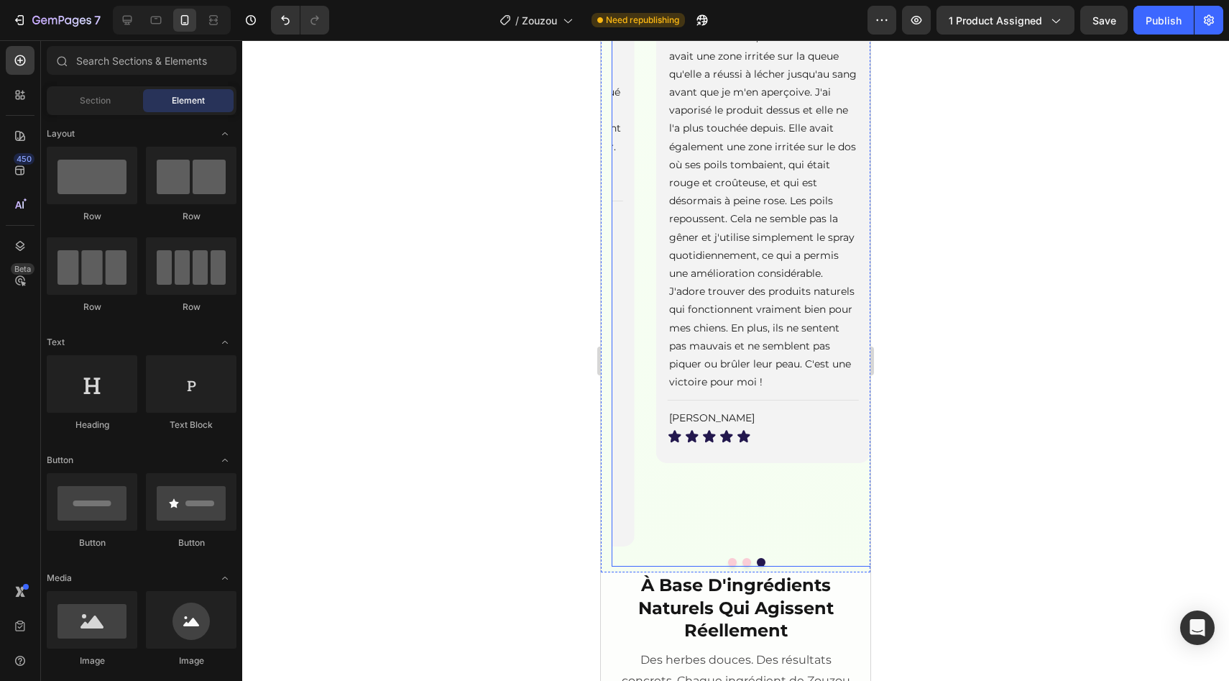
click at [742, 566] on button "Dot" at bounding box center [746, 562] width 9 height 9
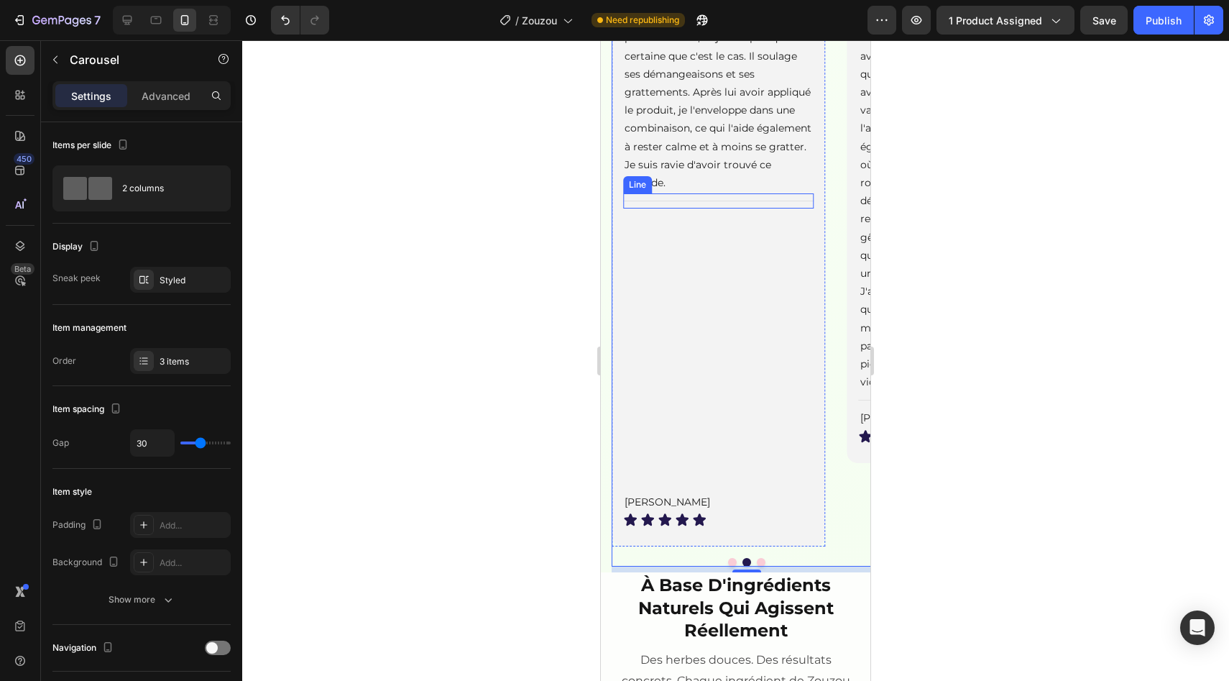
click at [722, 208] on div "Title Line" at bounding box center [718, 200] width 191 height 15
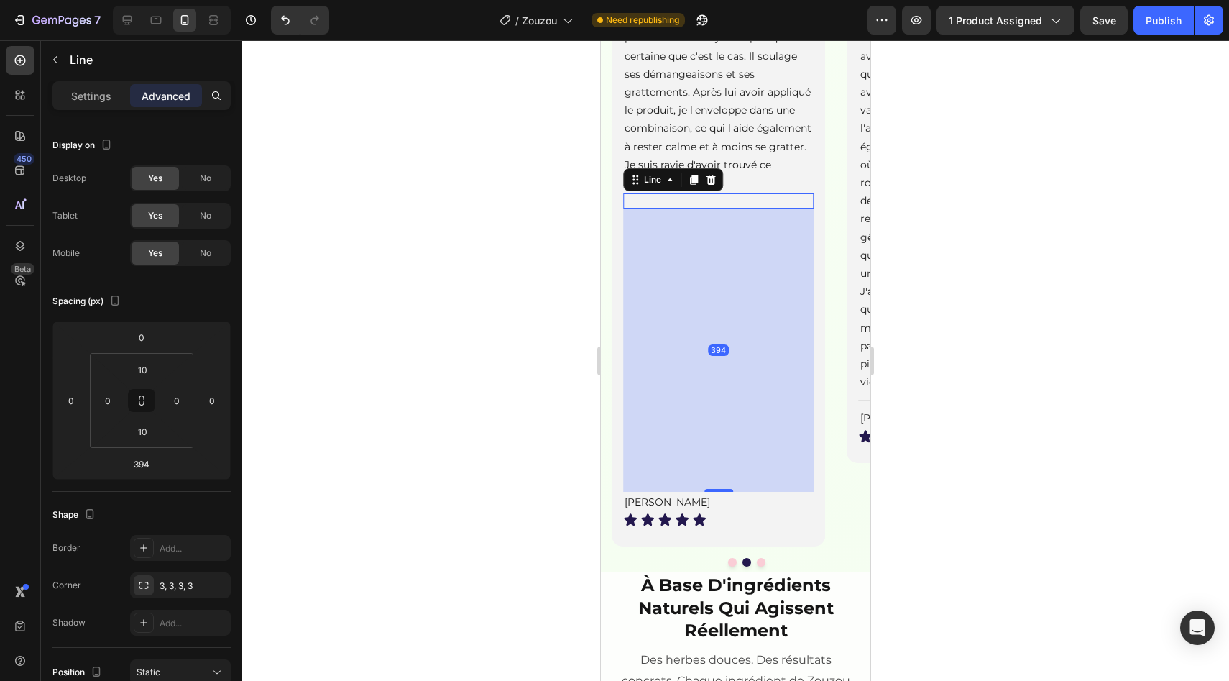
click at [723, 492] on div "394" at bounding box center [718, 349] width 191 height 283
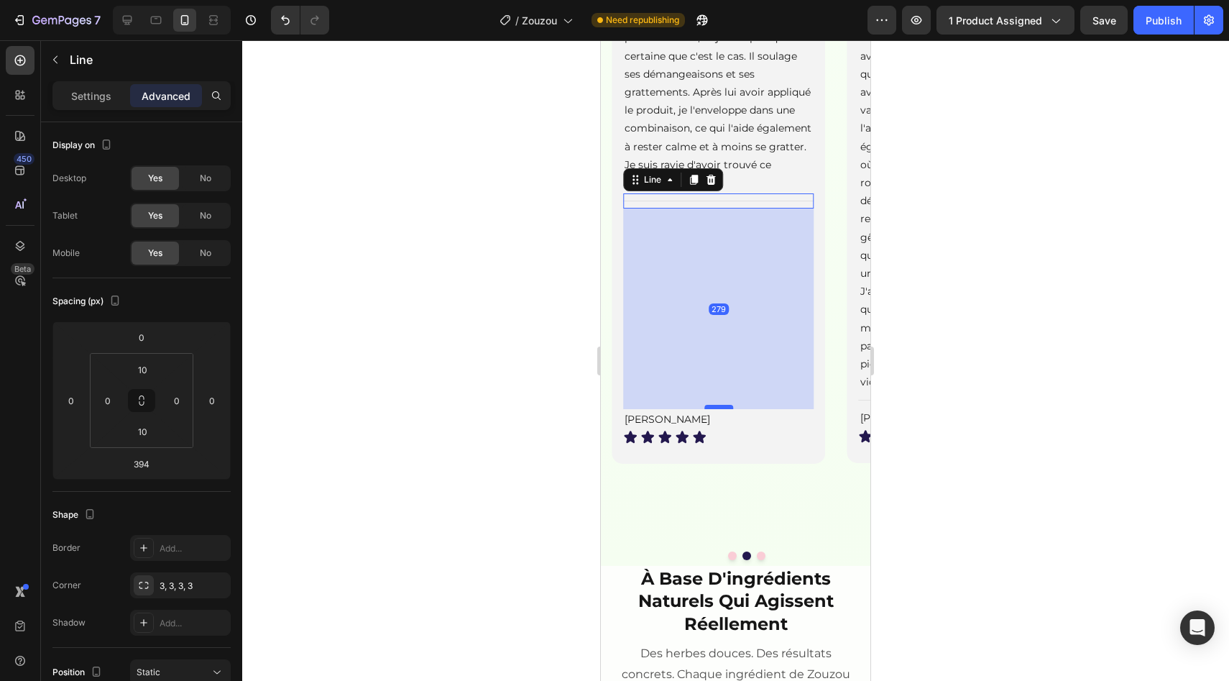
drag, startPoint x: 723, startPoint y: 545, endPoint x: 723, endPoint y: 462, distance: 82.7
click at [723, 409] on div at bounding box center [718, 407] width 29 height 4
type input "279"
click at [728, 560] on button "Dot" at bounding box center [732, 555] width 9 height 9
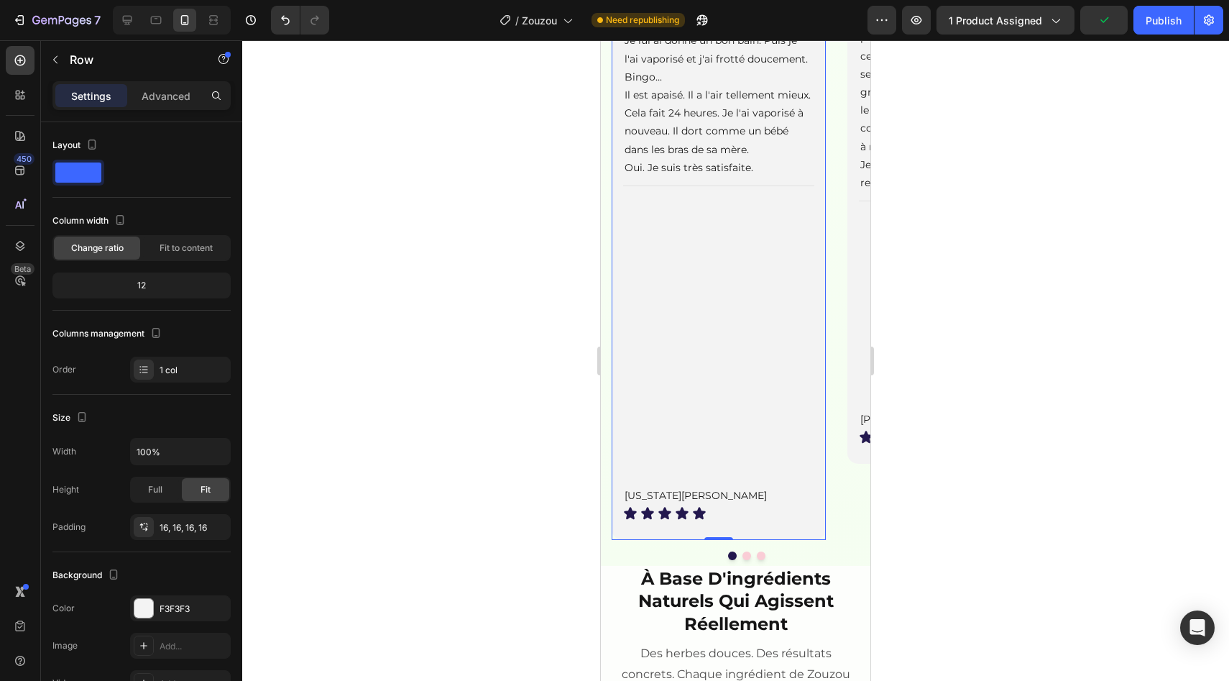
click at [780, 505] on div "Image Client vérifié Item List Laissez-moi vous raconter. Mon pauvre chien d'ac…" at bounding box center [718, 133] width 191 height 791
click at [737, 250] on div "Image Client vérifié Item List Laissez-moi vous raconter. Mon pauvre chien d'ac…" at bounding box center [718, 133] width 191 height 791
click at [737, 193] on div "Title Line" at bounding box center [718, 185] width 191 height 15
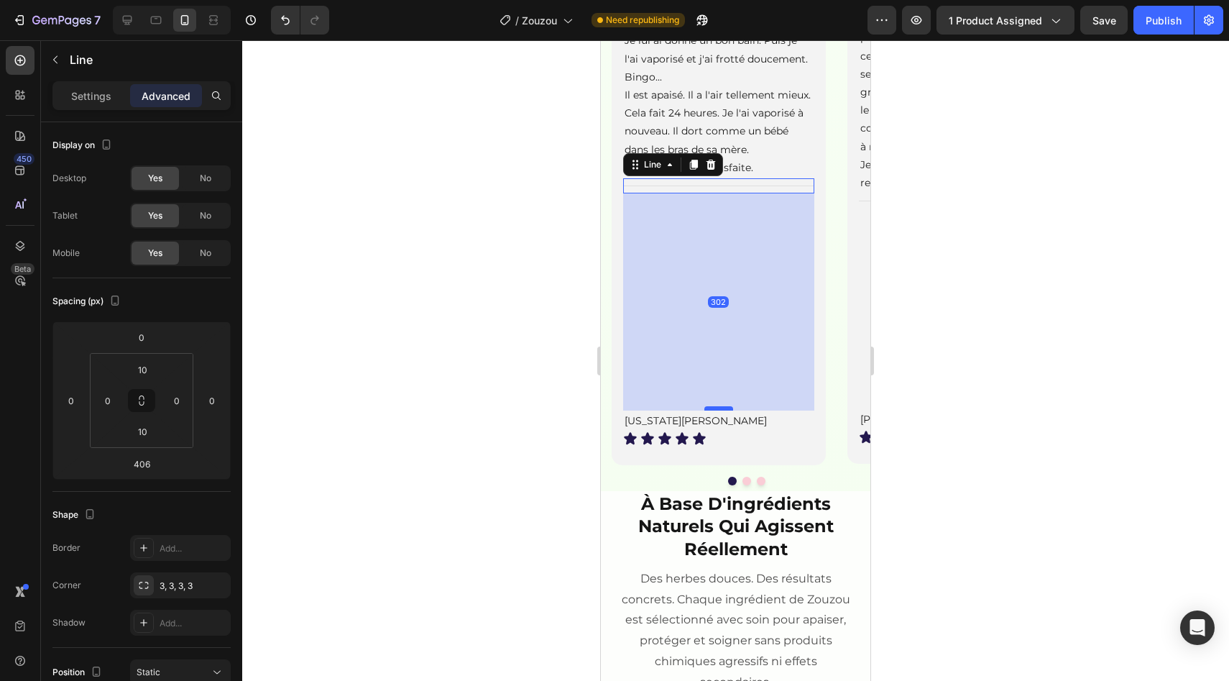
drag, startPoint x: 722, startPoint y: 538, endPoint x: 715, endPoint y: 464, distance: 74.3
click at [715, 410] on div at bounding box center [718, 408] width 29 height 4
type input "302"
click at [728, 485] on button "Dot" at bounding box center [732, 481] width 9 height 9
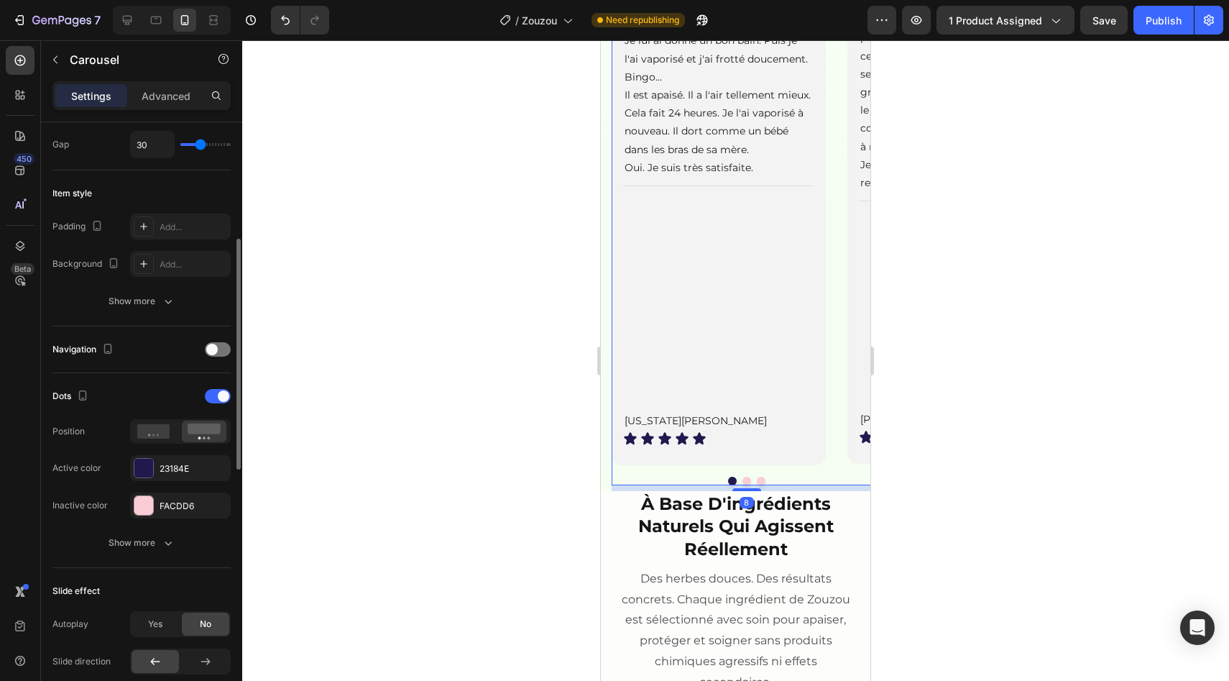
scroll to position [300, 0]
click at [145, 505] on div at bounding box center [143, 504] width 19 height 19
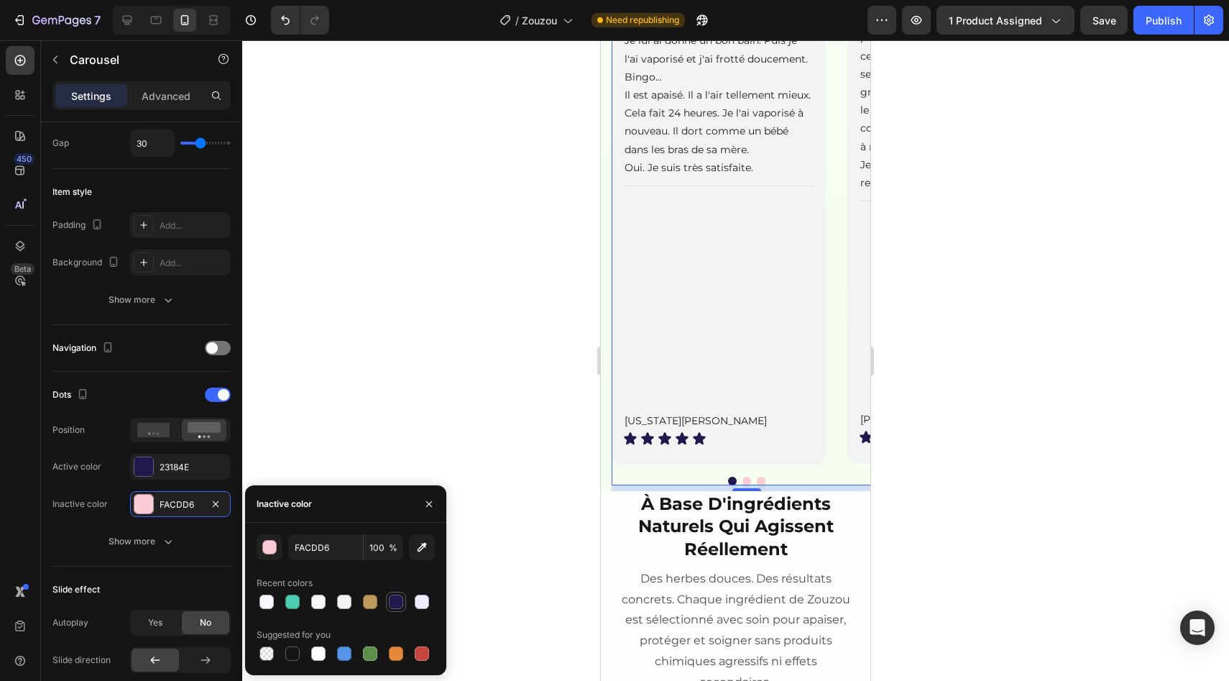
click at [401, 607] on div at bounding box center [396, 601] width 14 height 14
type input "23184E"
click at [373, 553] on input "100" at bounding box center [384, 547] width 40 height 26
type input "20"
click at [591, 417] on div at bounding box center [735, 360] width 987 height 640
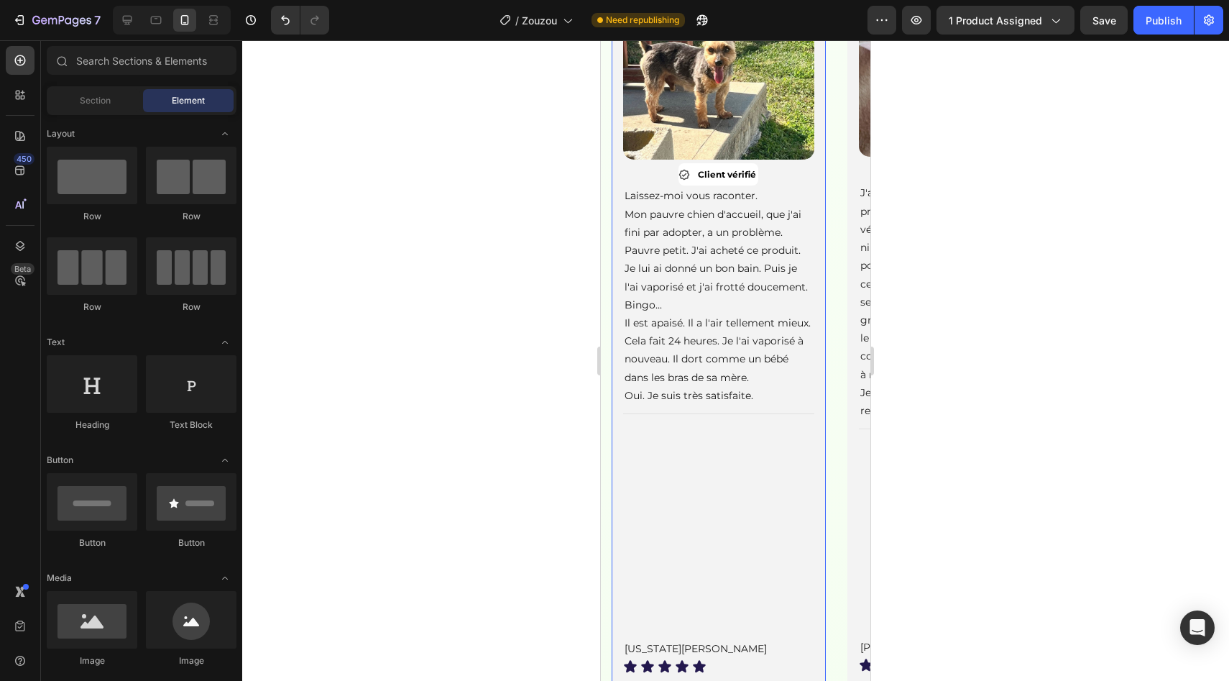
scroll to position [1738, 0]
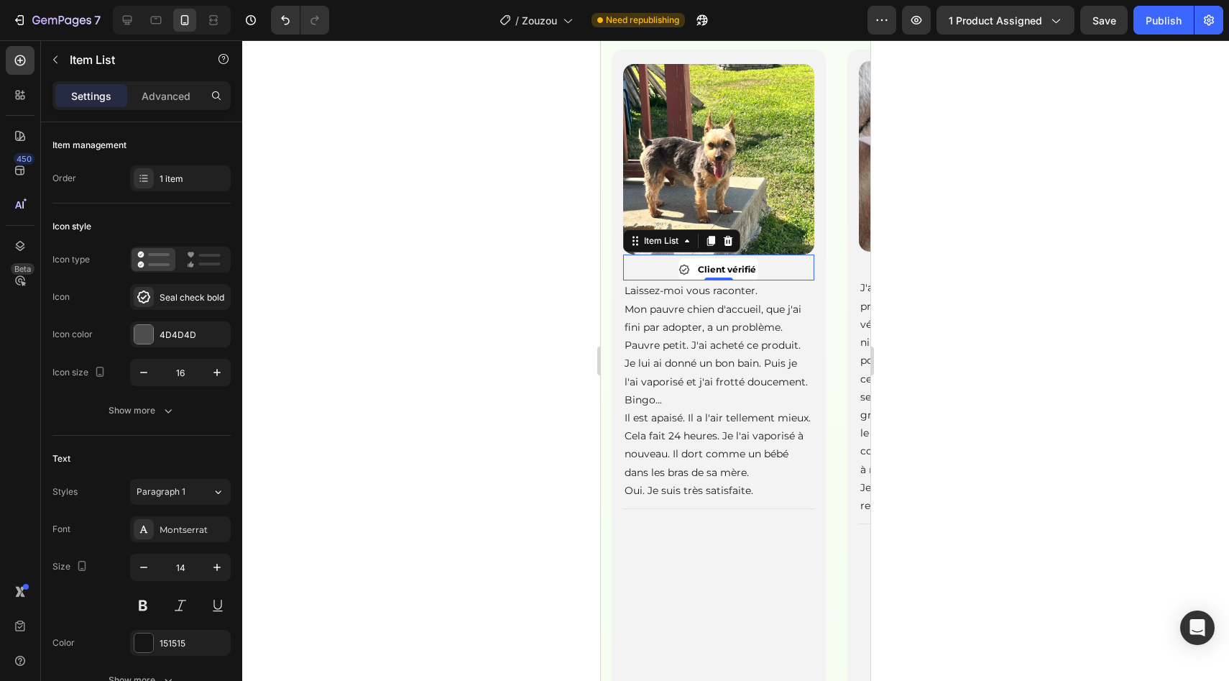
drag, startPoint x: 760, startPoint y: 318, endPoint x: 1151, endPoint y: 341, distance: 392.4
click at [760, 280] on div "Client vérifié" at bounding box center [718, 269] width 191 height 22
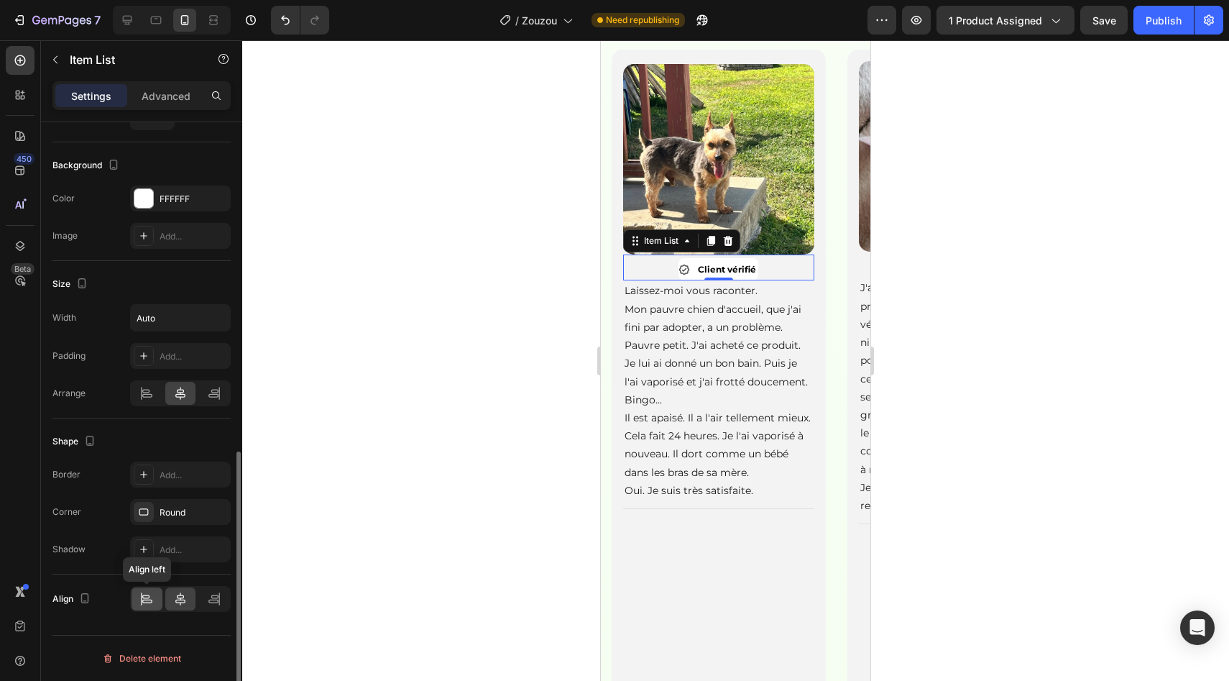
click at [151, 602] on icon at bounding box center [147, 601] width 10 height 4
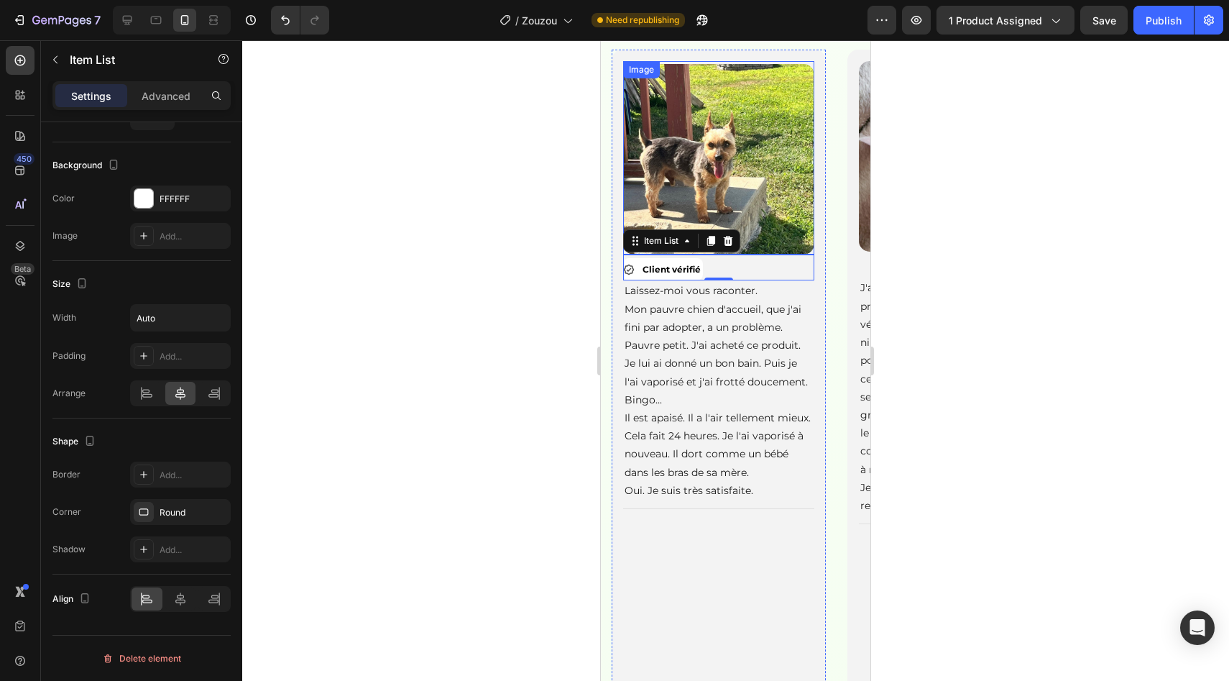
click at [699, 254] on img at bounding box center [718, 159] width 191 height 191
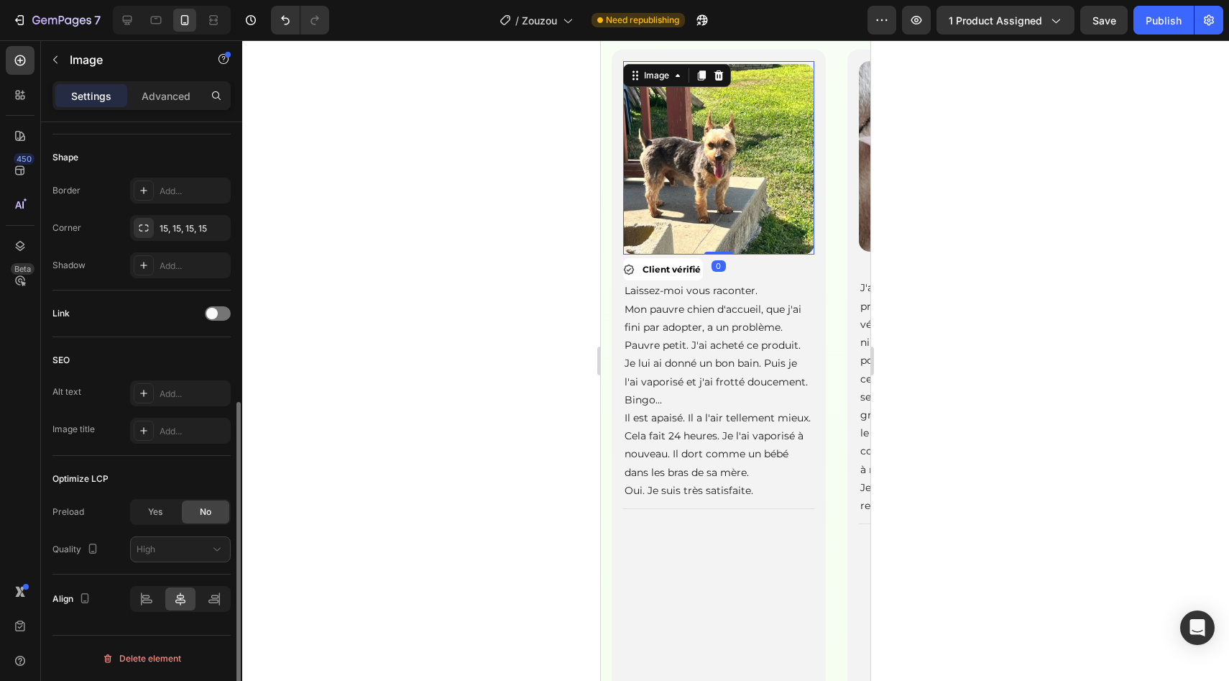
scroll to position [0, 0]
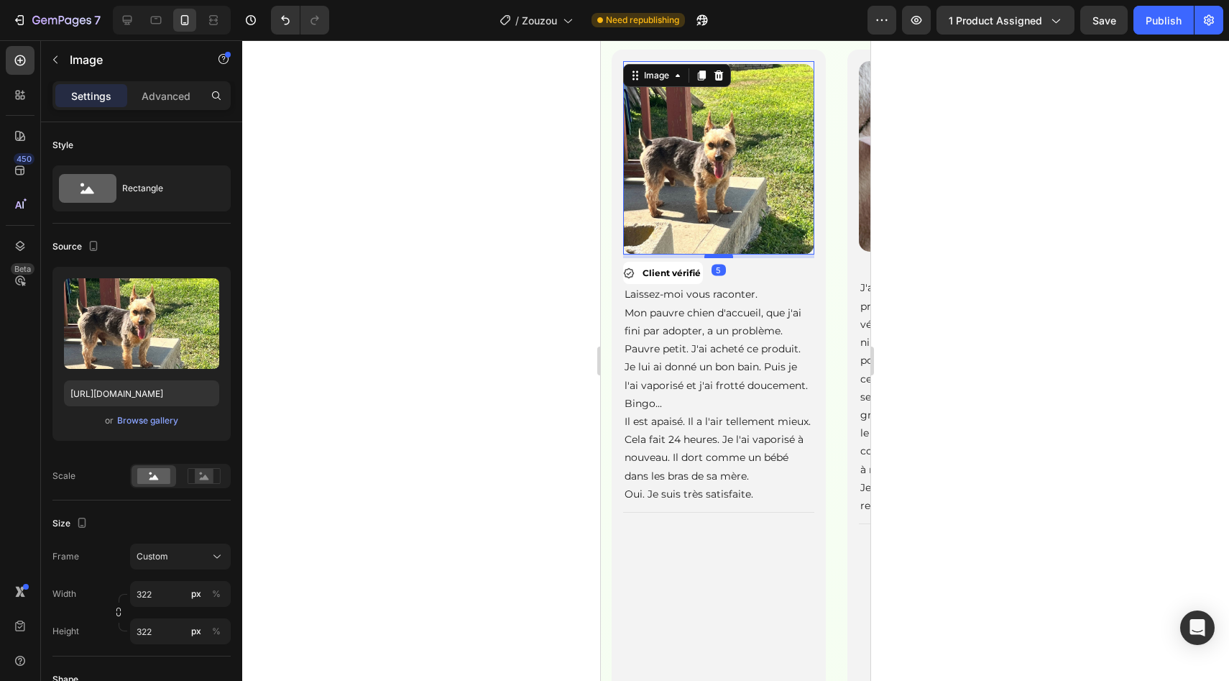
click at [714, 258] on div at bounding box center [718, 256] width 29 height 4
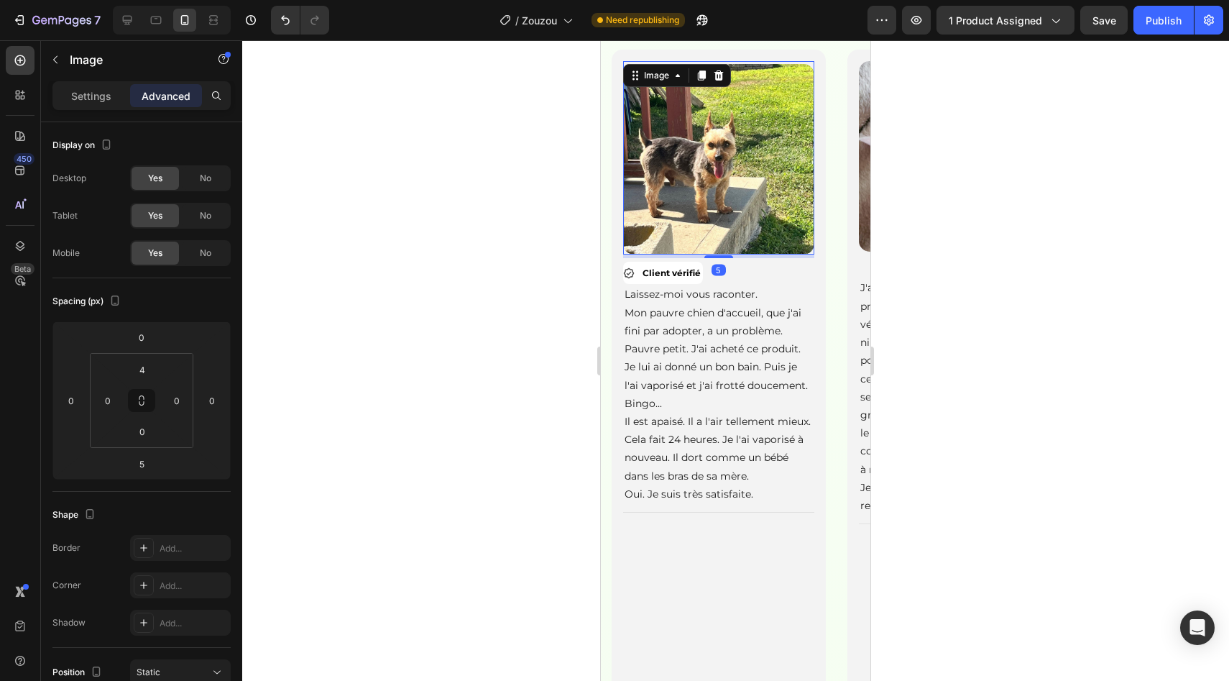
click at [553, 313] on div at bounding box center [735, 360] width 987 height 640
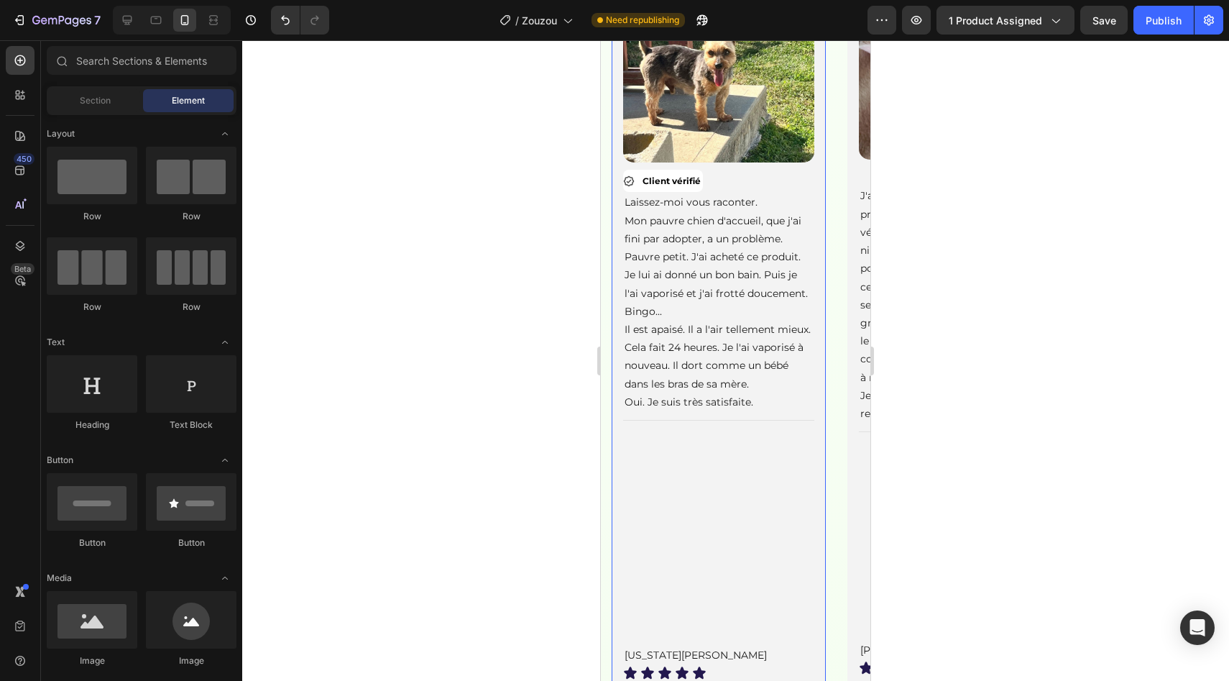
scroll to position [1976, 0]
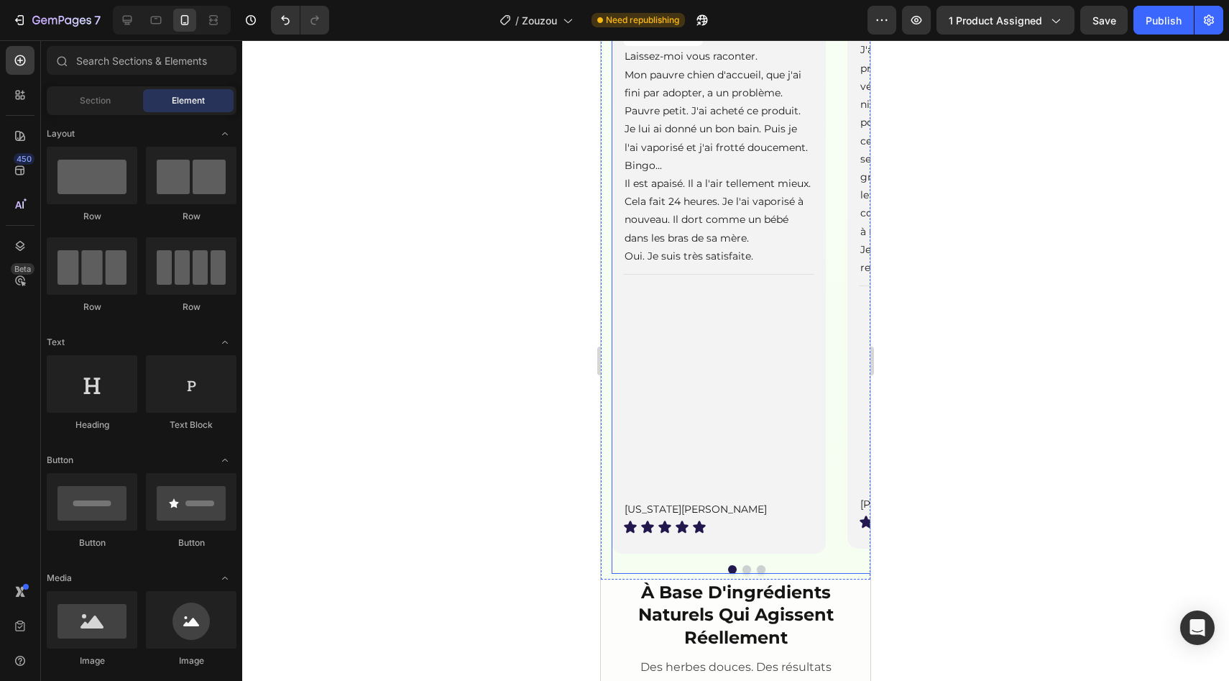
click at [742, 574] on button "Dot" at bounding box center [746, 569] width 9 height 9
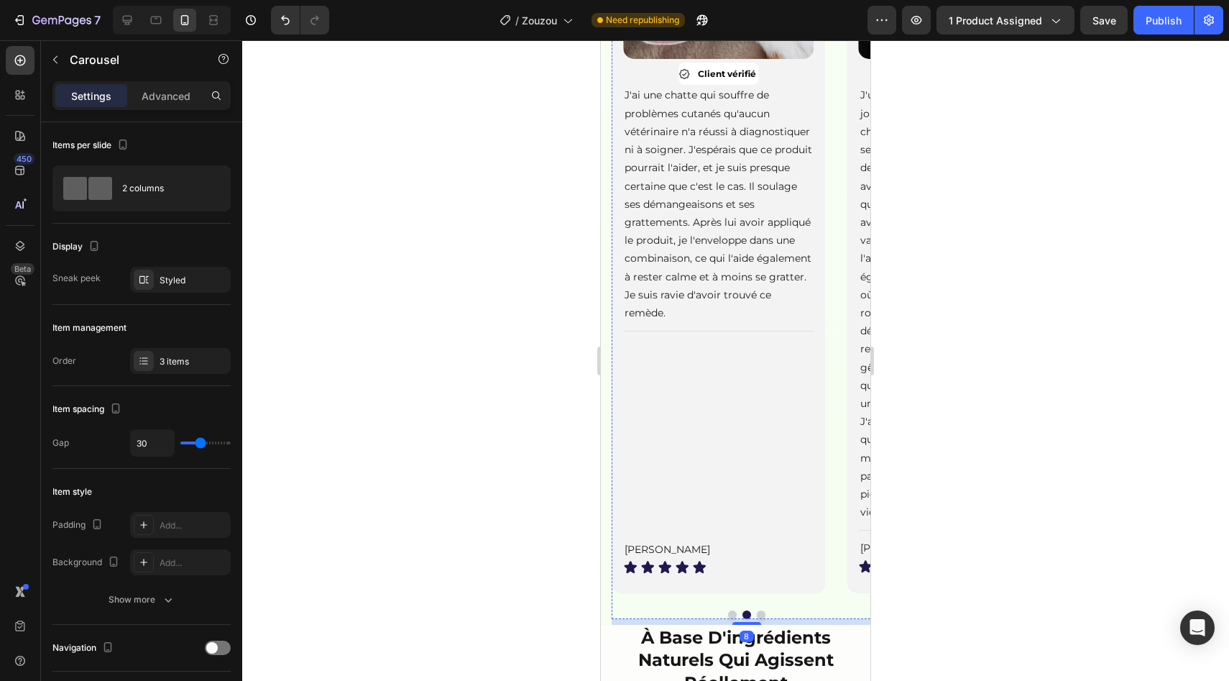
scroll to position [1857, 0]
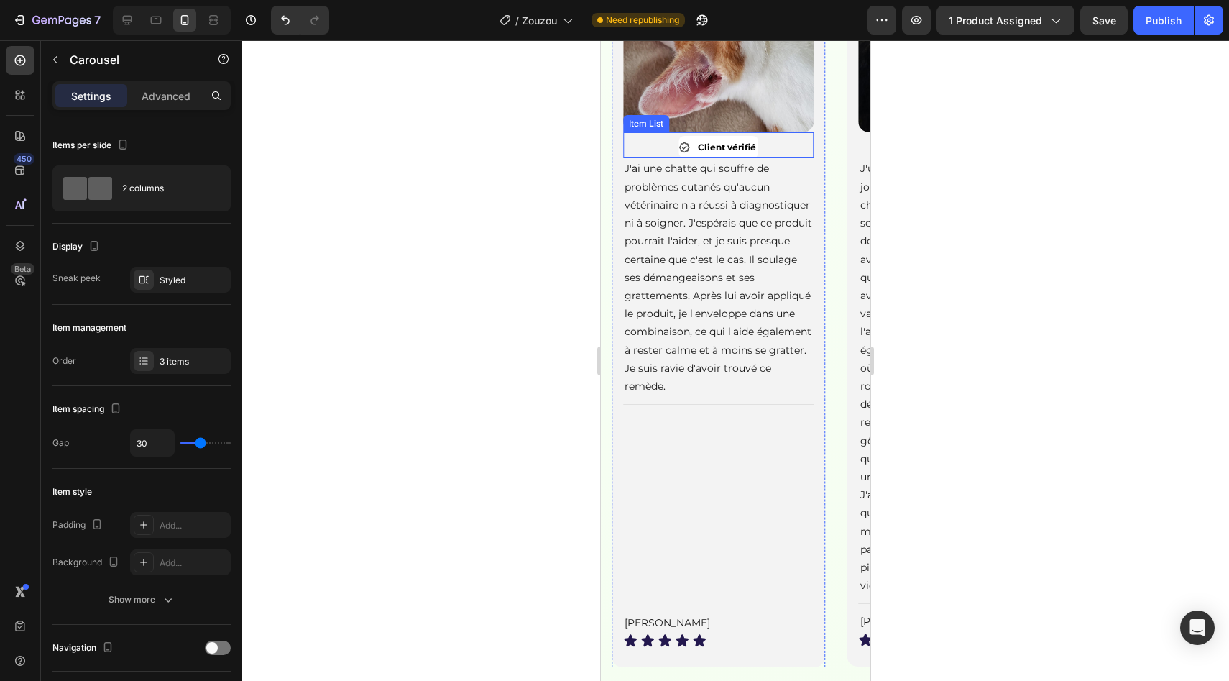
click at [775, 158] on div "Client vérifié" at bounding box center [718, 147] width 191 height 22
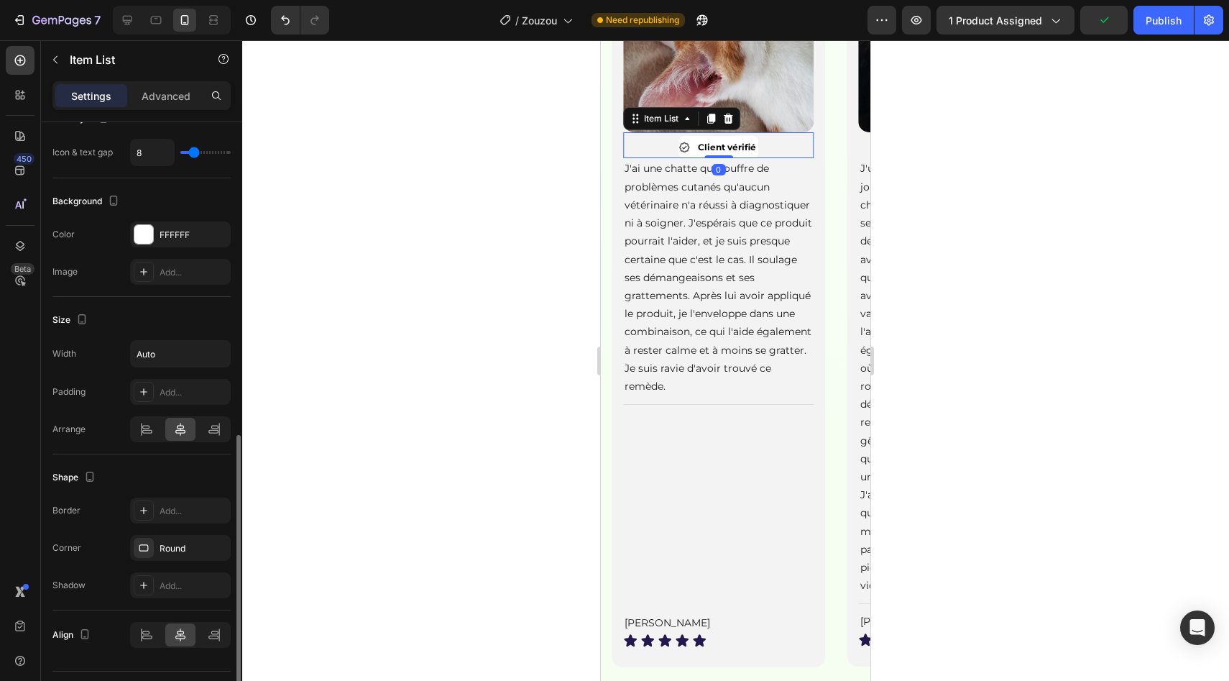
scroll to position [728, 0]
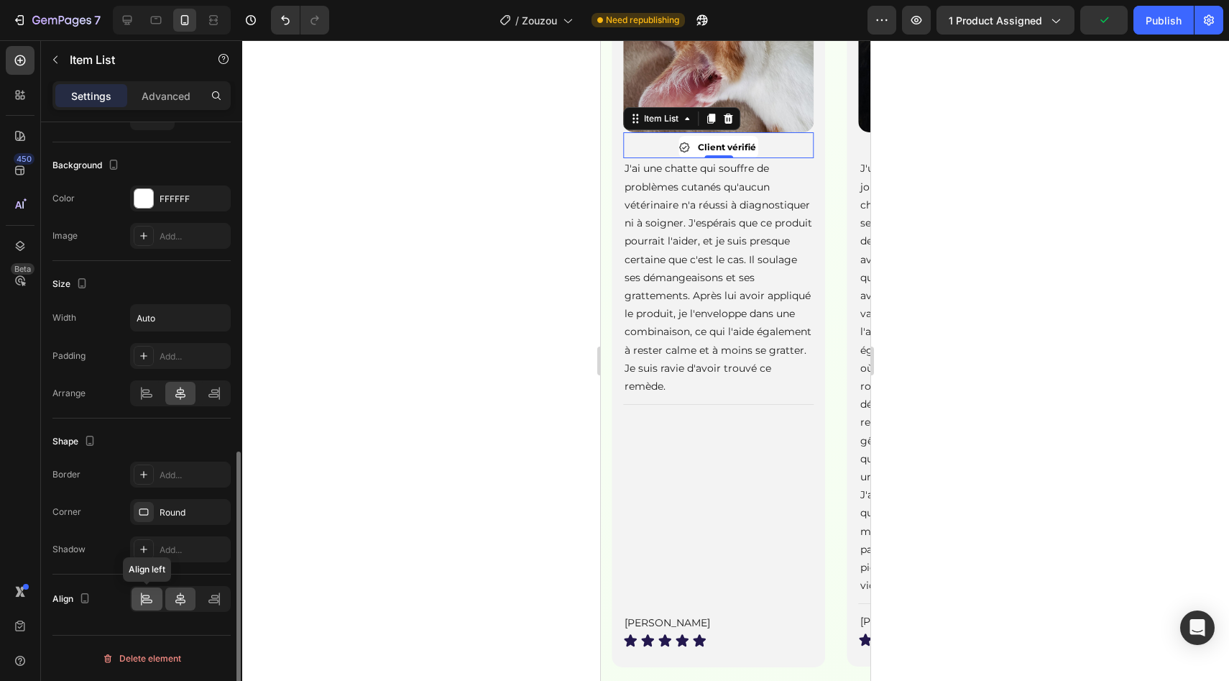
click at [139, 598] on div at bounding box center [147, 598] width 31 height 23
click at [755, 133] on img at bounding box center [718, 37] width 191 height 191
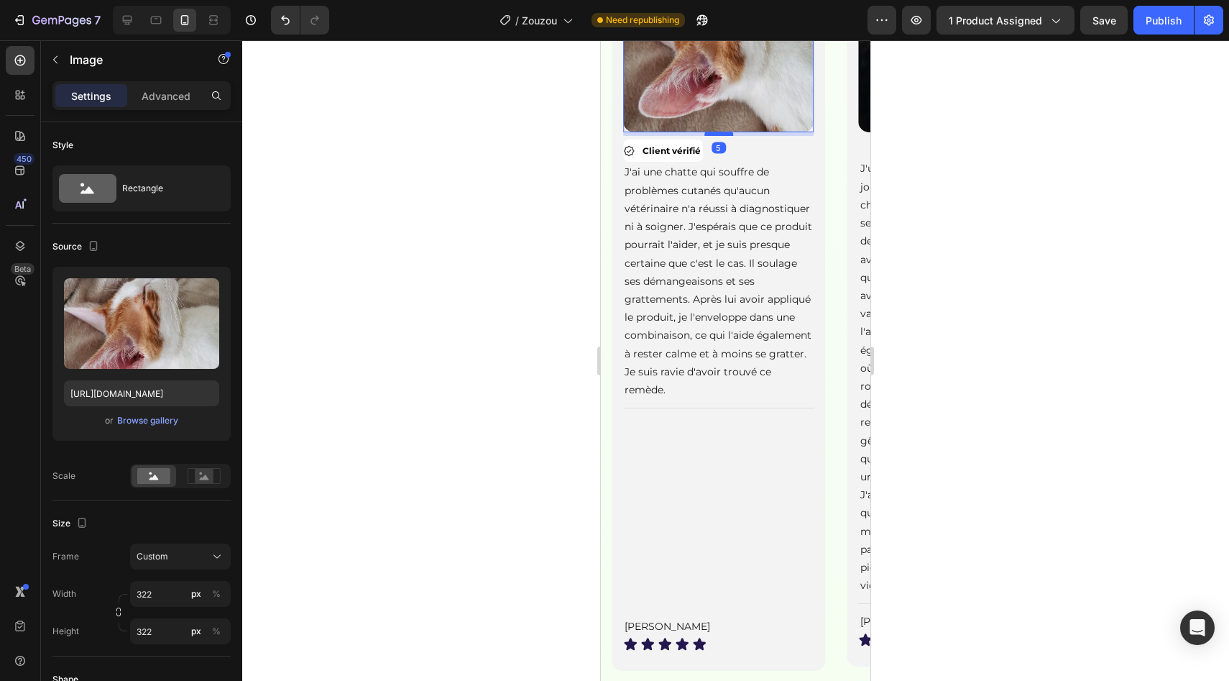
click at [715, 136] on div at bounding box center [718, 134] width 29 height 4
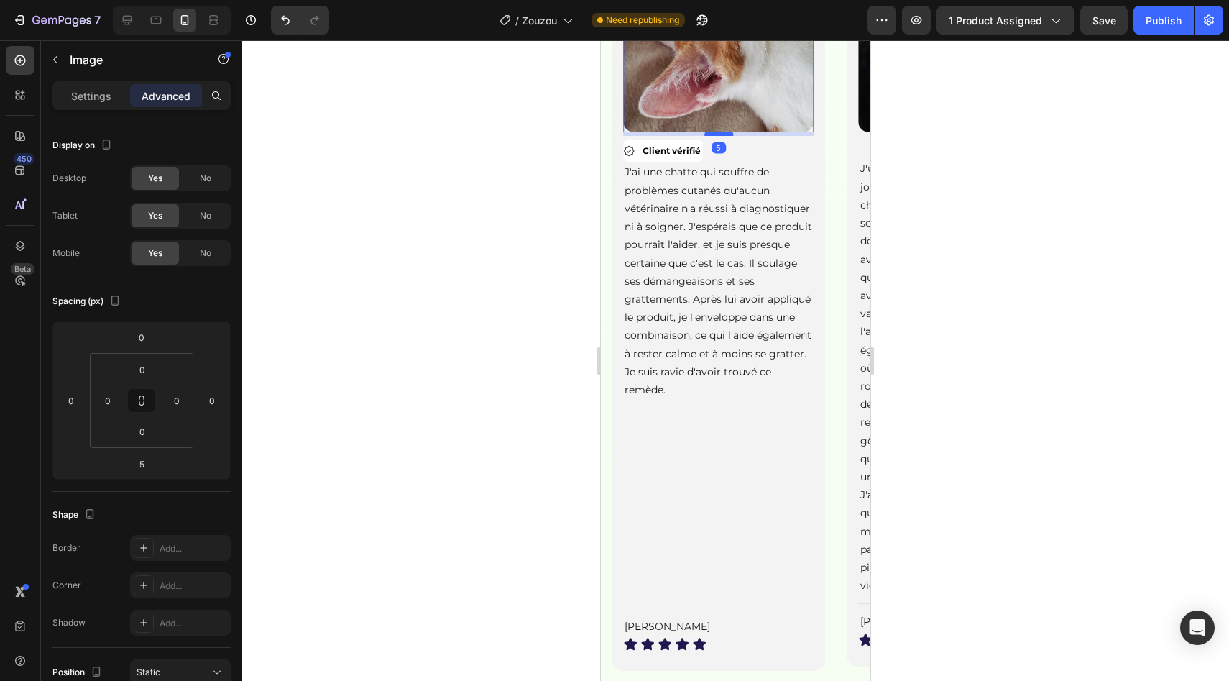
scroll to position [2174, 0]
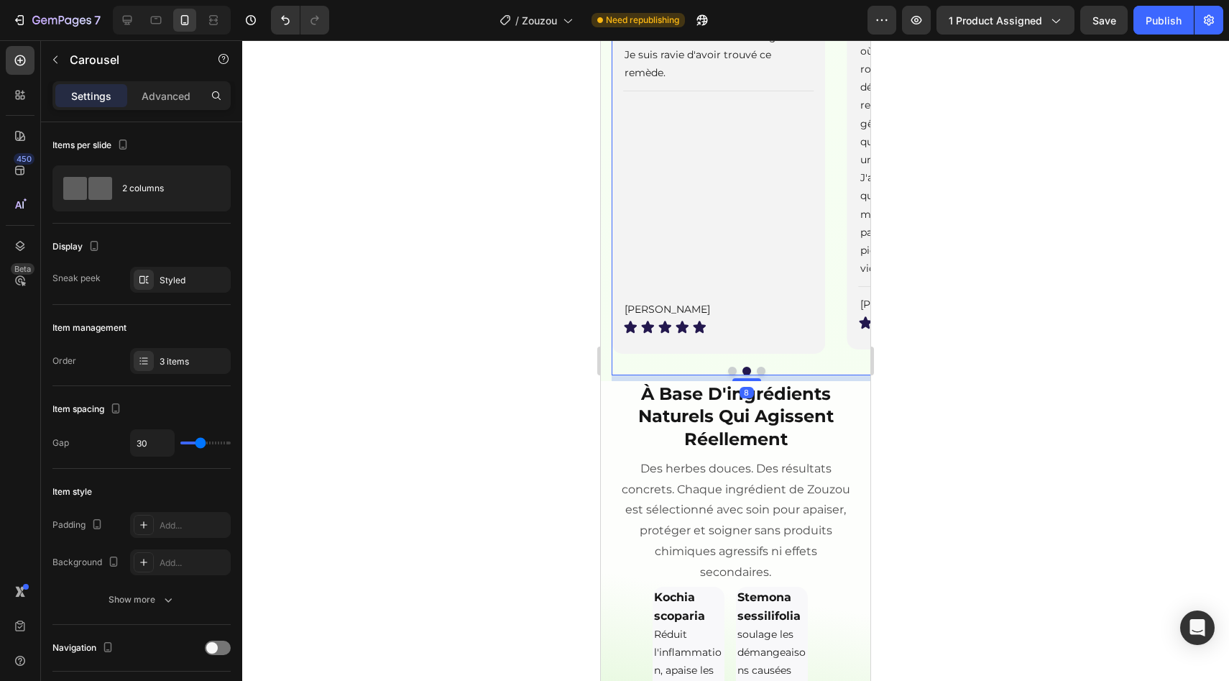
click at [757, 375] on button "Dot" at bounding box center [761, 371] width 9 height 9
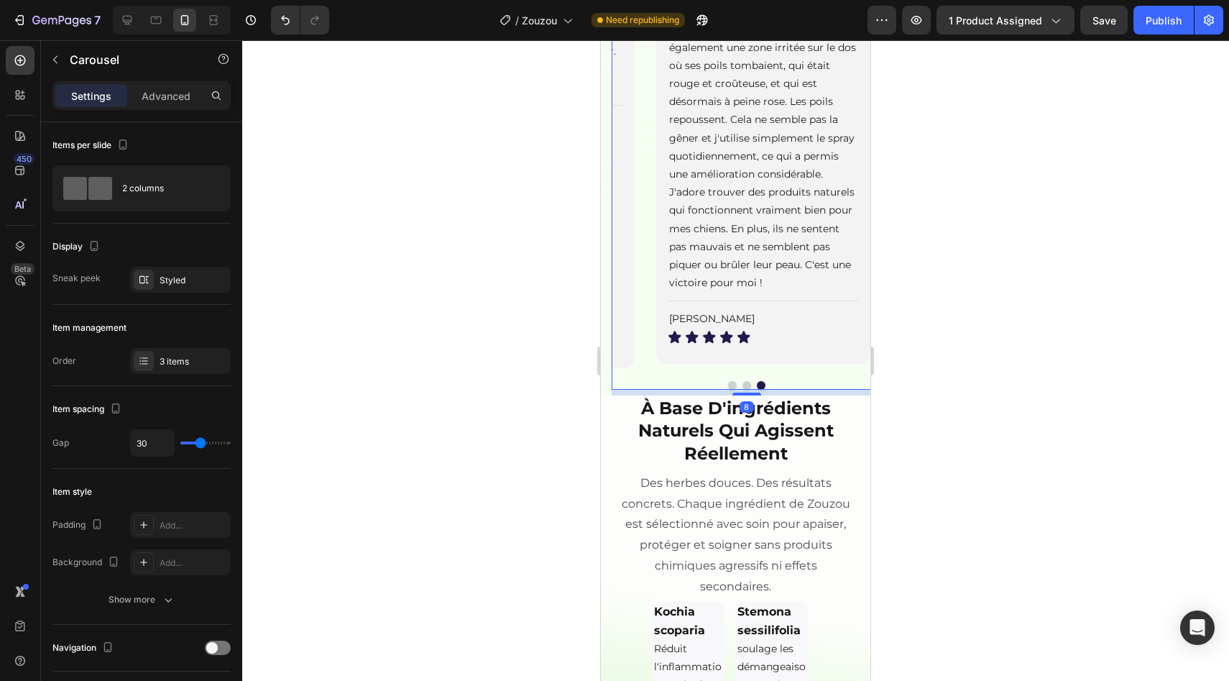
scroll to position [2154, 0]
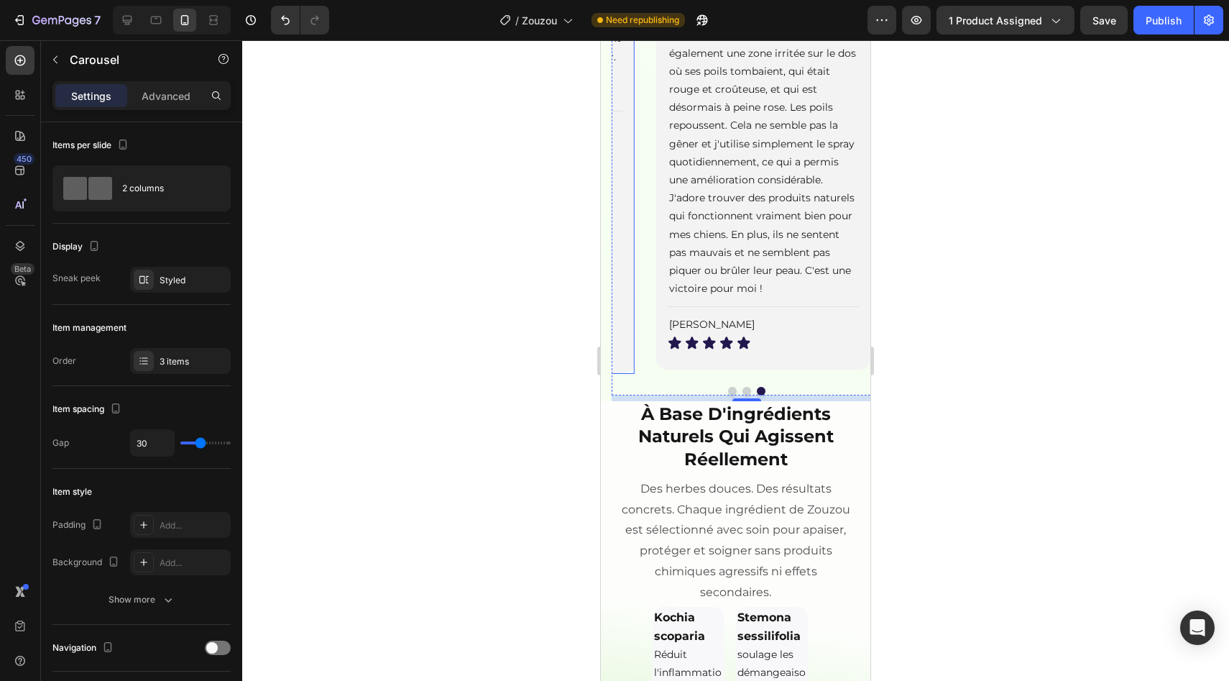
click at [624, 369] on div "Image Client vérifié Item List J'ai une chatte qui souffre de problèmes cutanés…" at bounding box center [528, 3] width 214 height 741
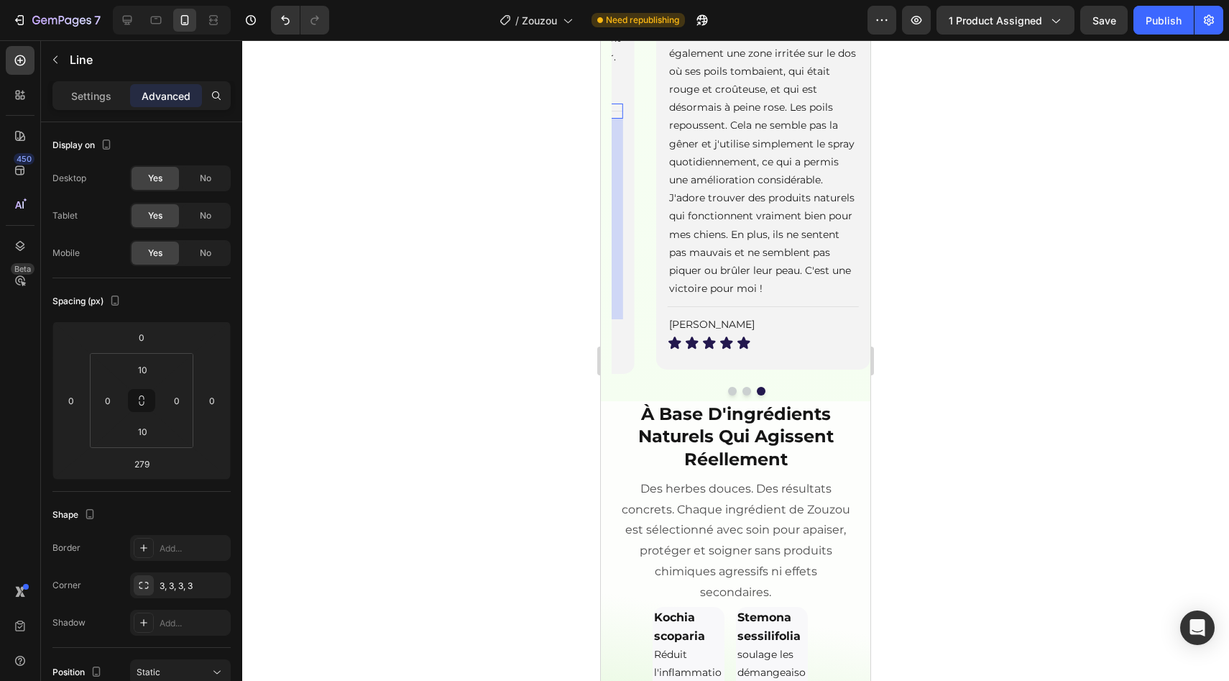
click at [618, 119] on div "Title Line 279" at bounding box center [528, 111] width 191 height 15
click at [117, 0] on html "7 Version history / Zouzou Need republishing Preview 1 product assigned Publish…" at bounding box center [614, 0] width 1229 height 0
click at [146, 466] on input "279" at bounding box center [141, 464] width 29 height 22
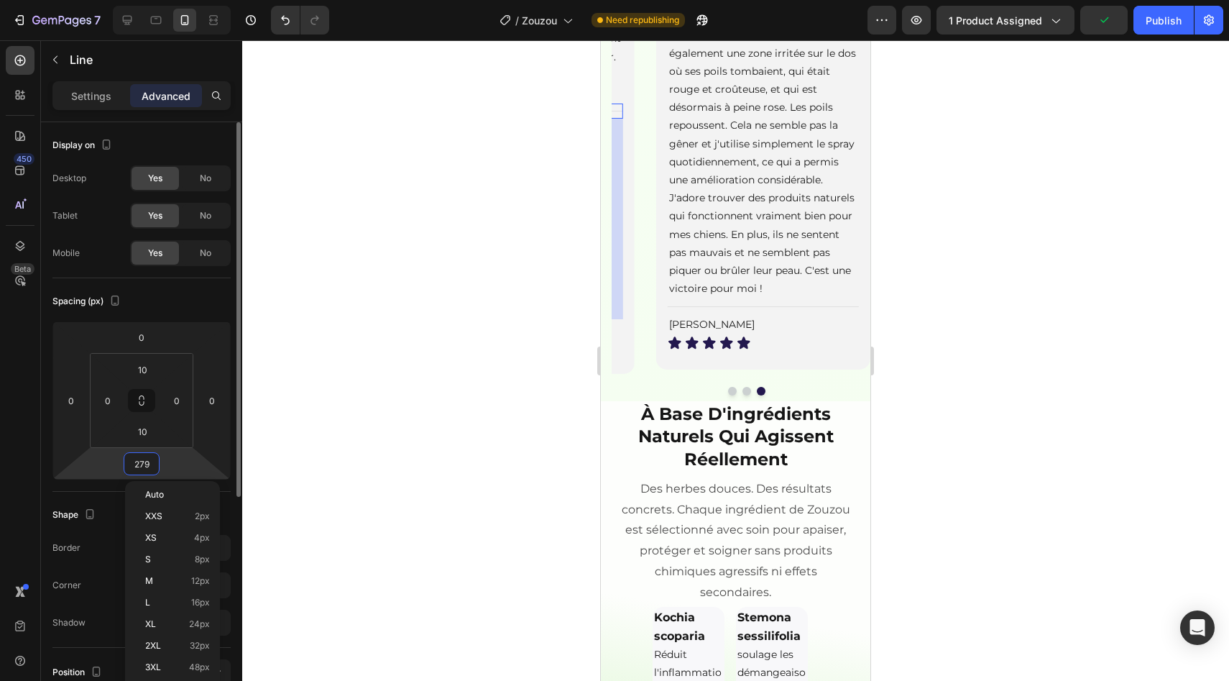
click at [146, 466] on input "279" at bounding box center [141, 464] width 29 height 22
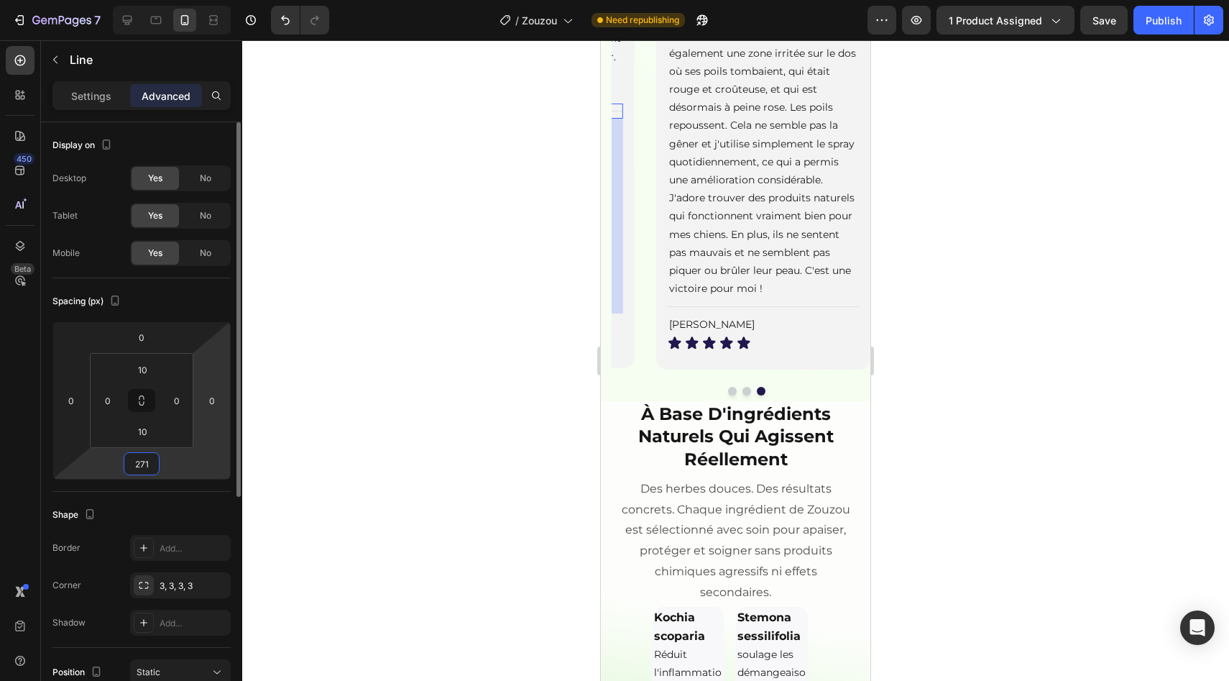
type input "272"
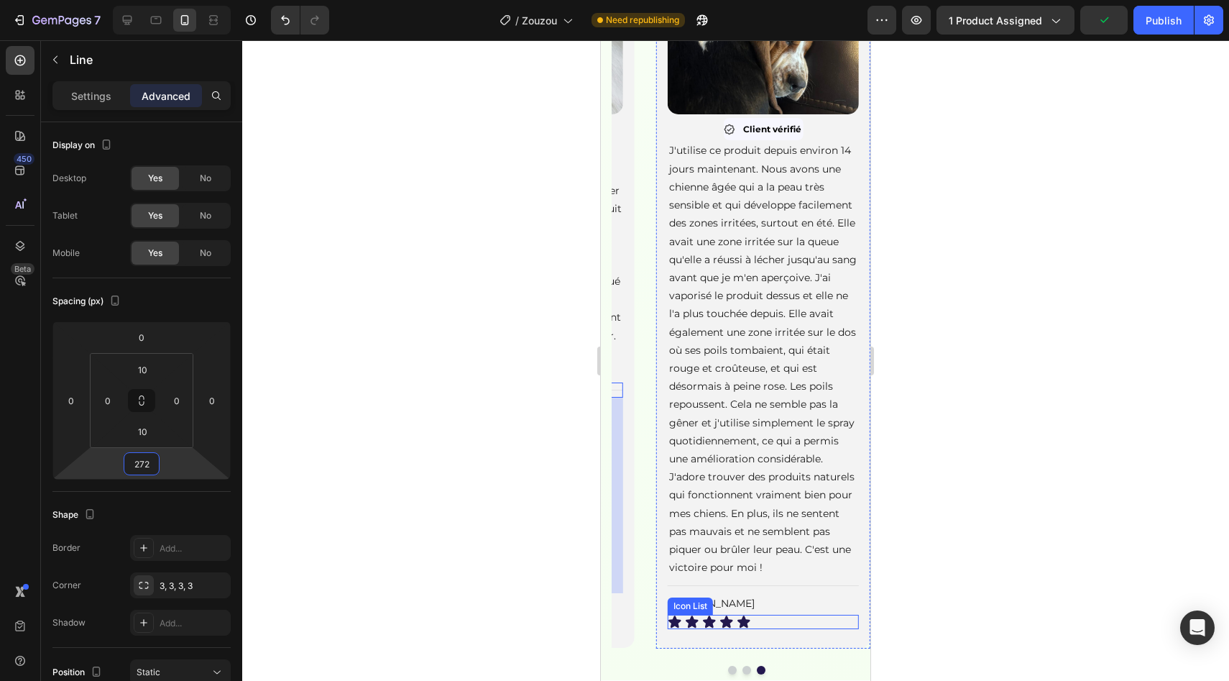
scroll to position [1838, 0]
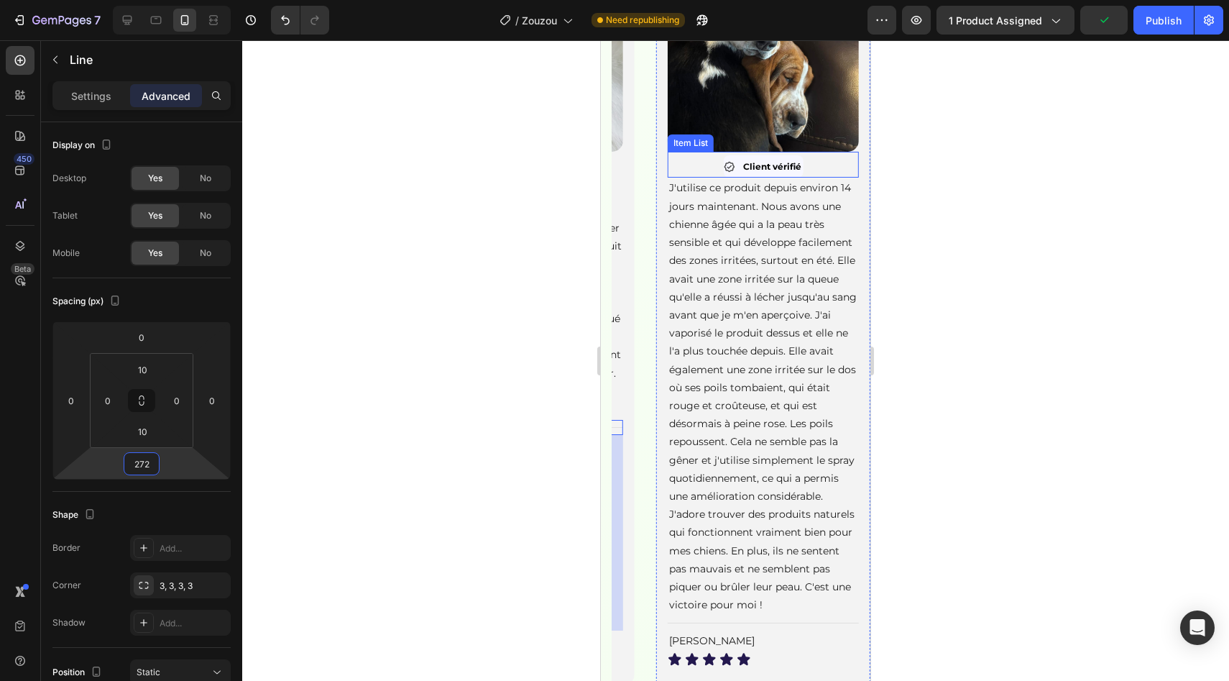
click at [803, 178] on div "Client vérifié" at bounding box center [763, 166] width 191 height 22
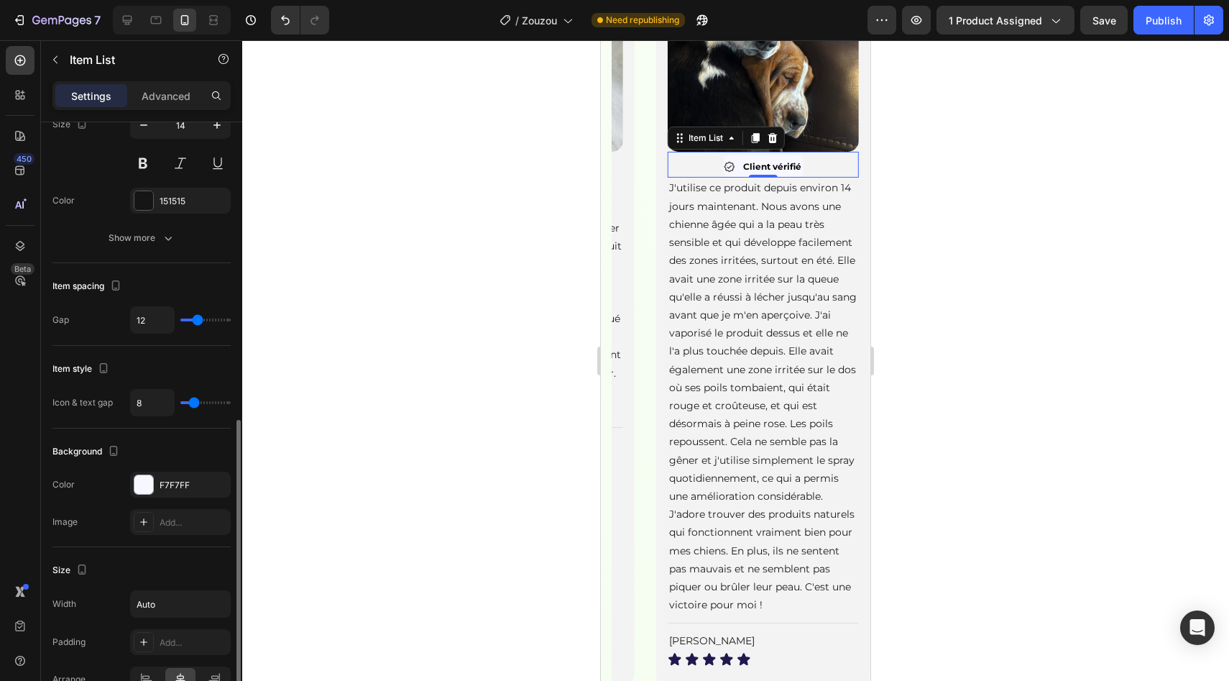
scroll to position [510, 0]
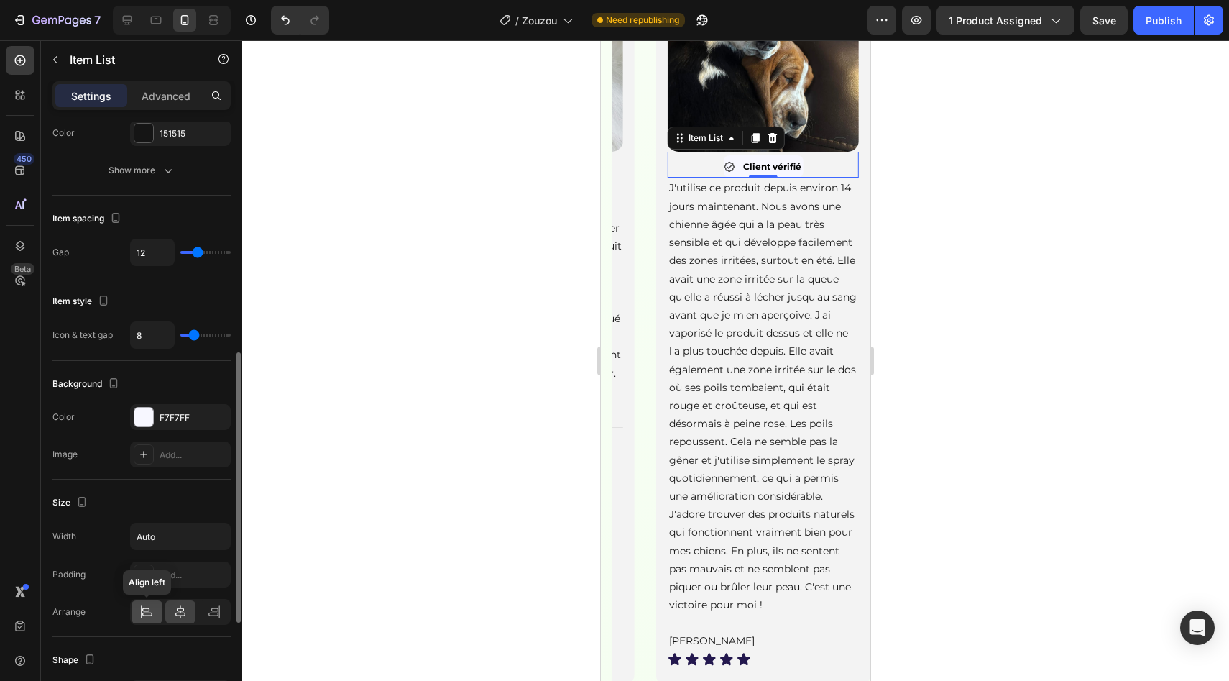
click at [142, 602] on div at bounding box center [147, 611] width 31 height 23
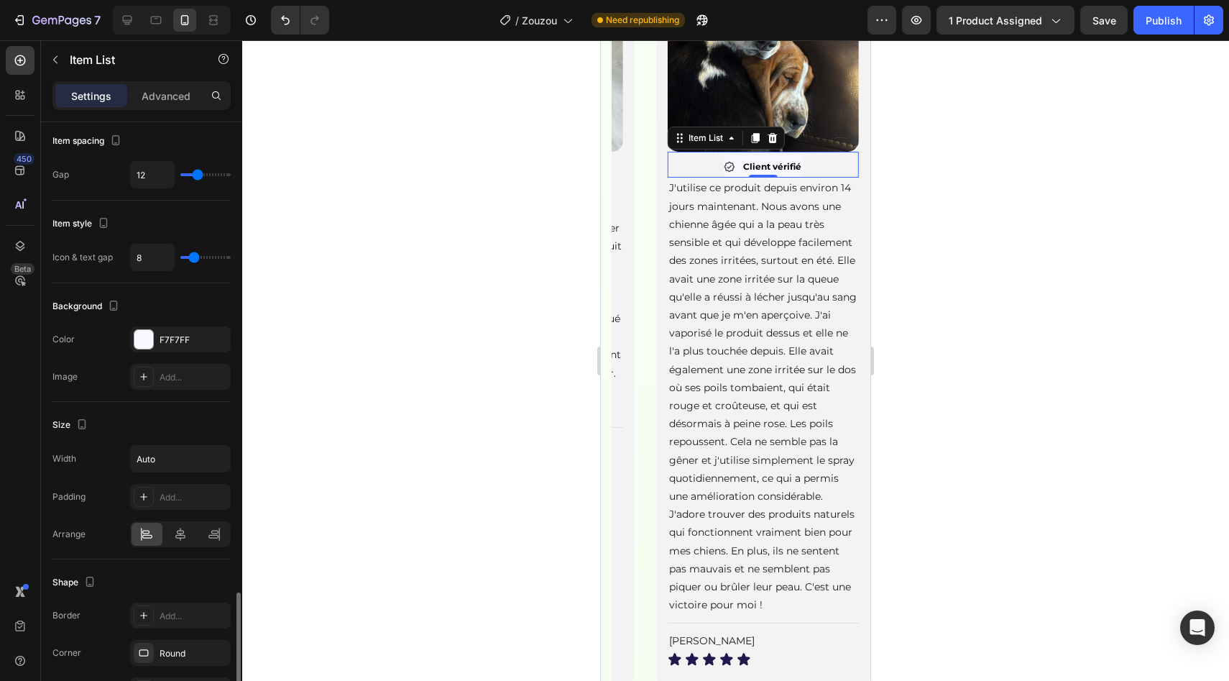
scroll to position [728, 0]
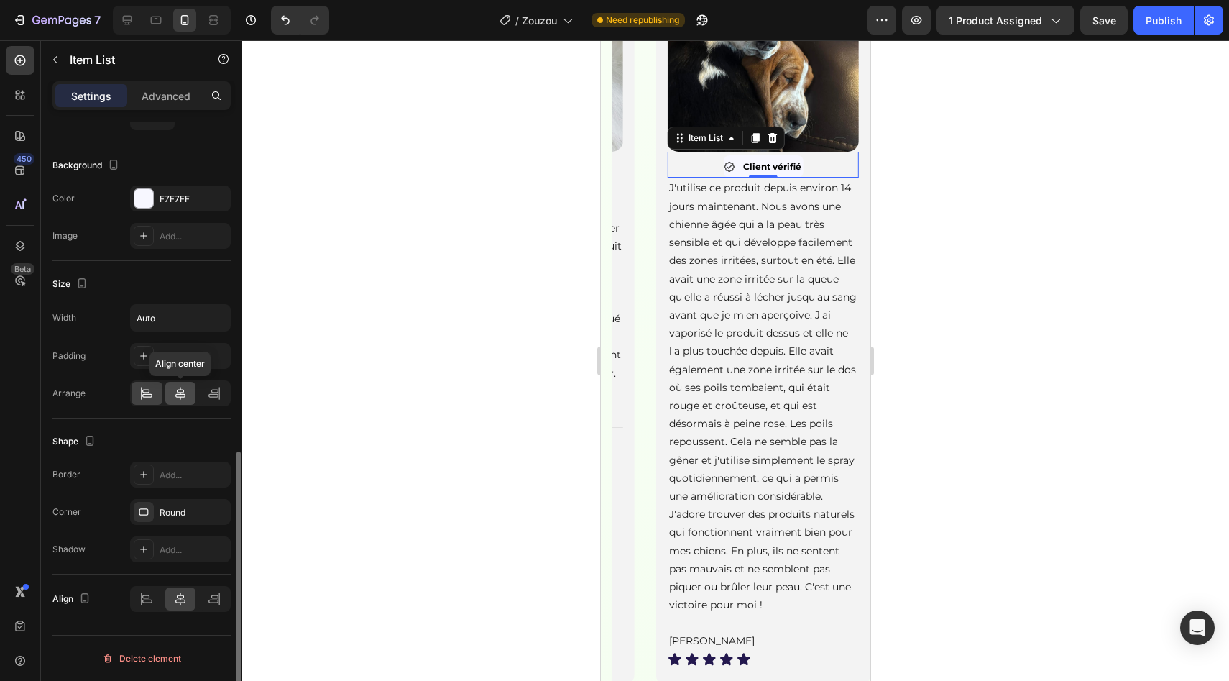
click at [179, 400] on icon at bounding box center [180, 393] width 14 height 14
click at [147, 601] on icon at bounding box center [146, 599] width 14 height 14
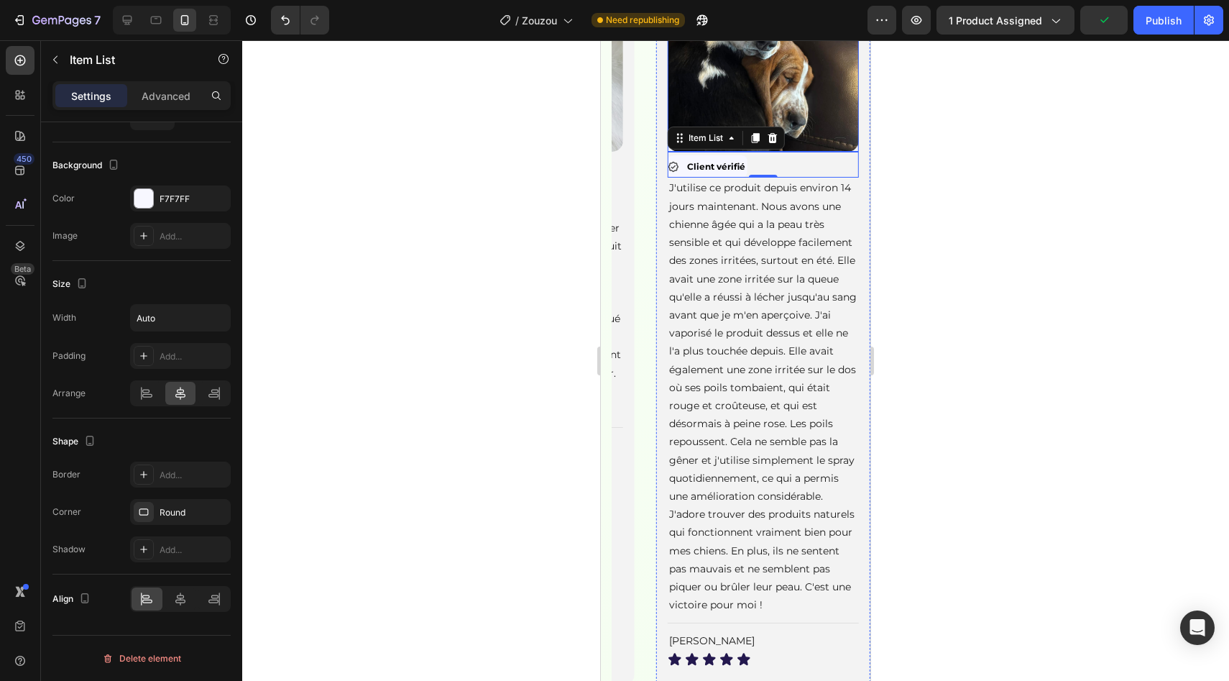
scroll to position [0, 0]
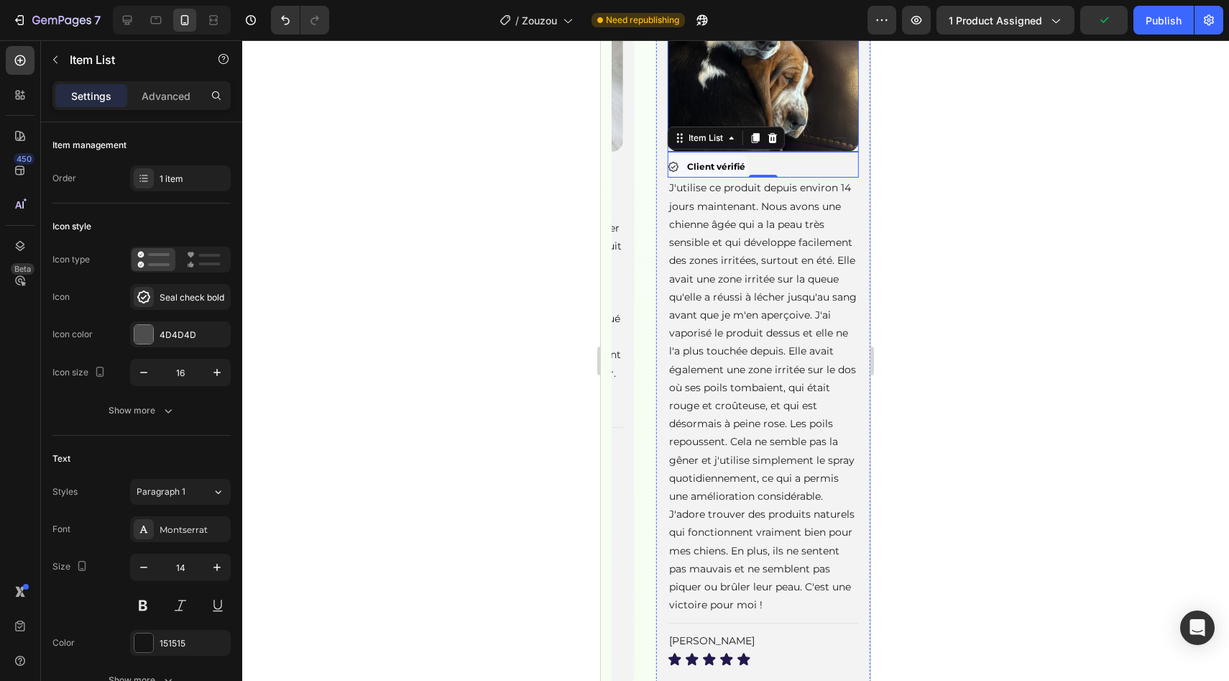
click at [786, 152] on img at bounding box center [763, 56] width 191 height 191
click at [793, 152] on img at bounding box center [763, 56] width 191 height 191
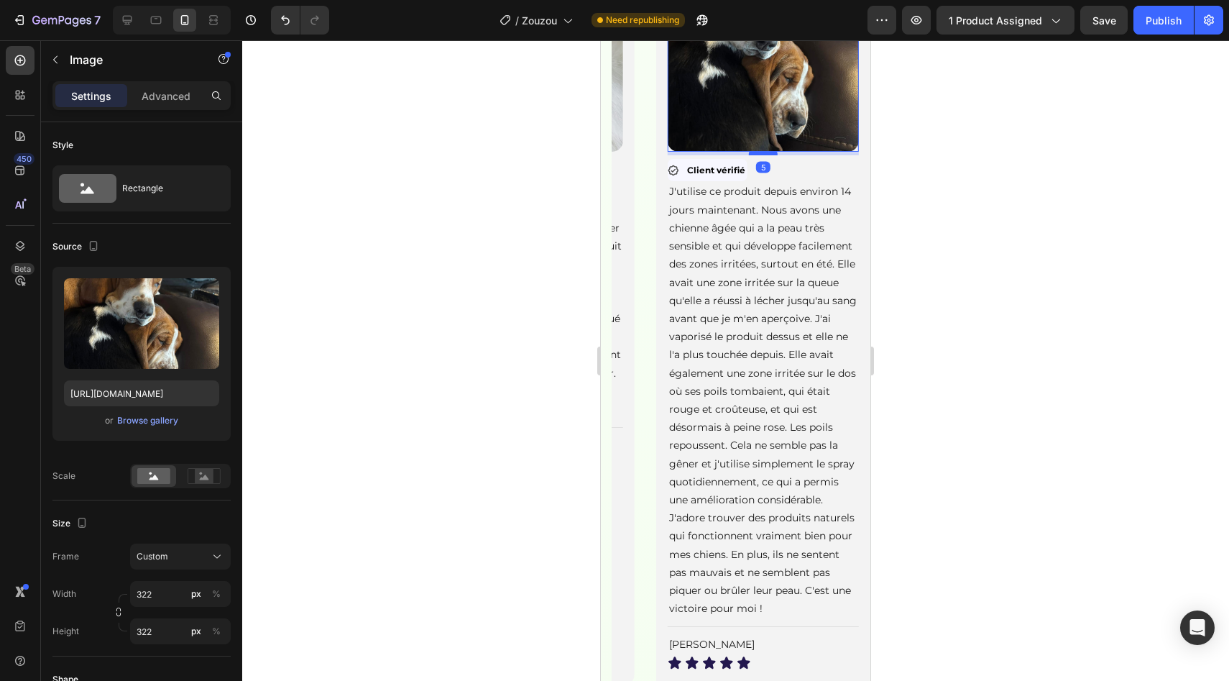
click at [766, 155] on div at bounding box center [763, 153] width 29 height 4
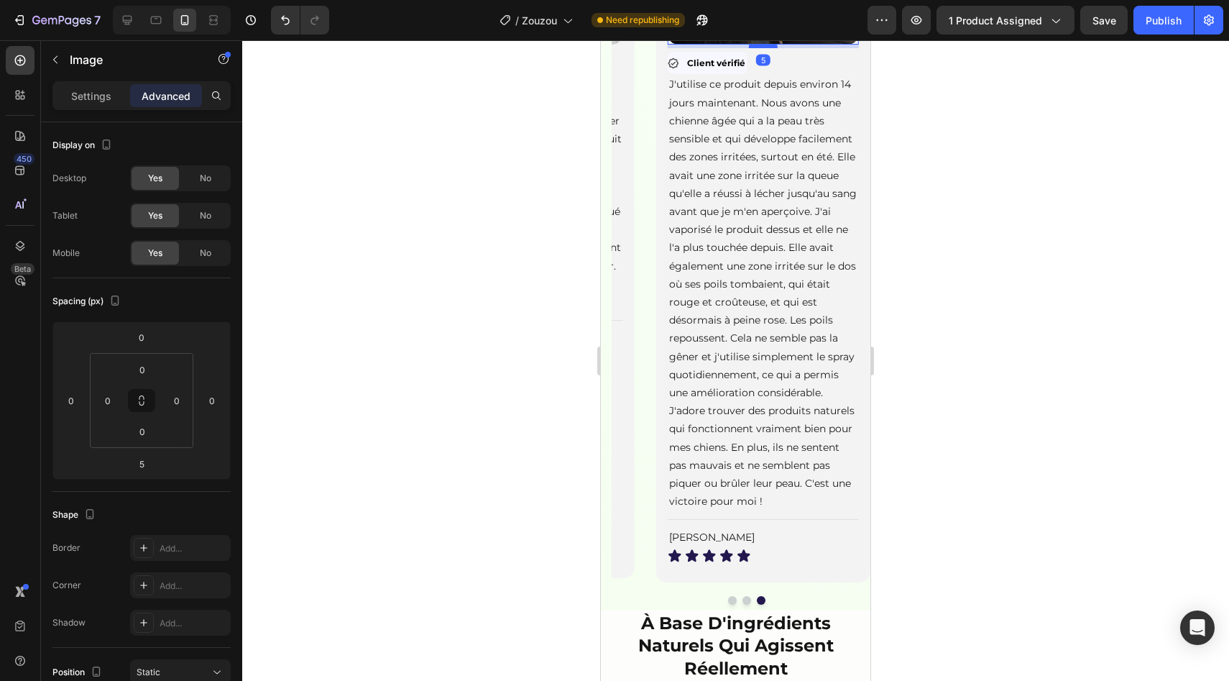
scroll to position [2040, 0]
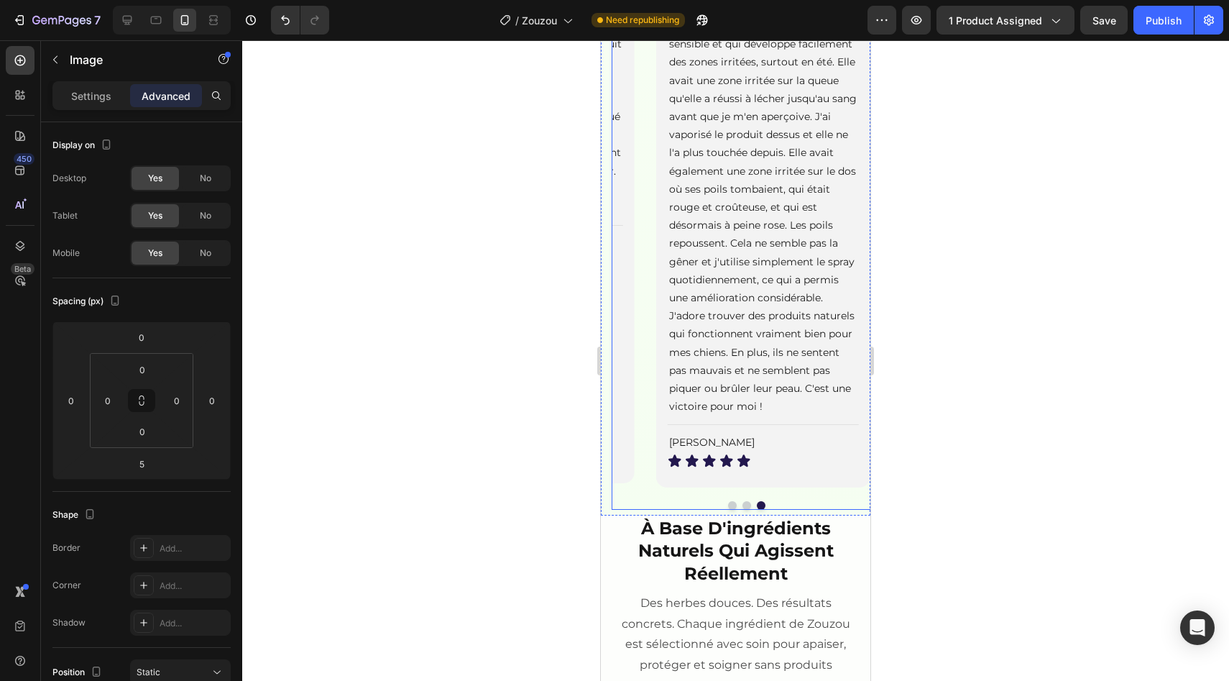
click at [728, 510] on button "Dot" at bounding box center [732, 505] width 9 height 9
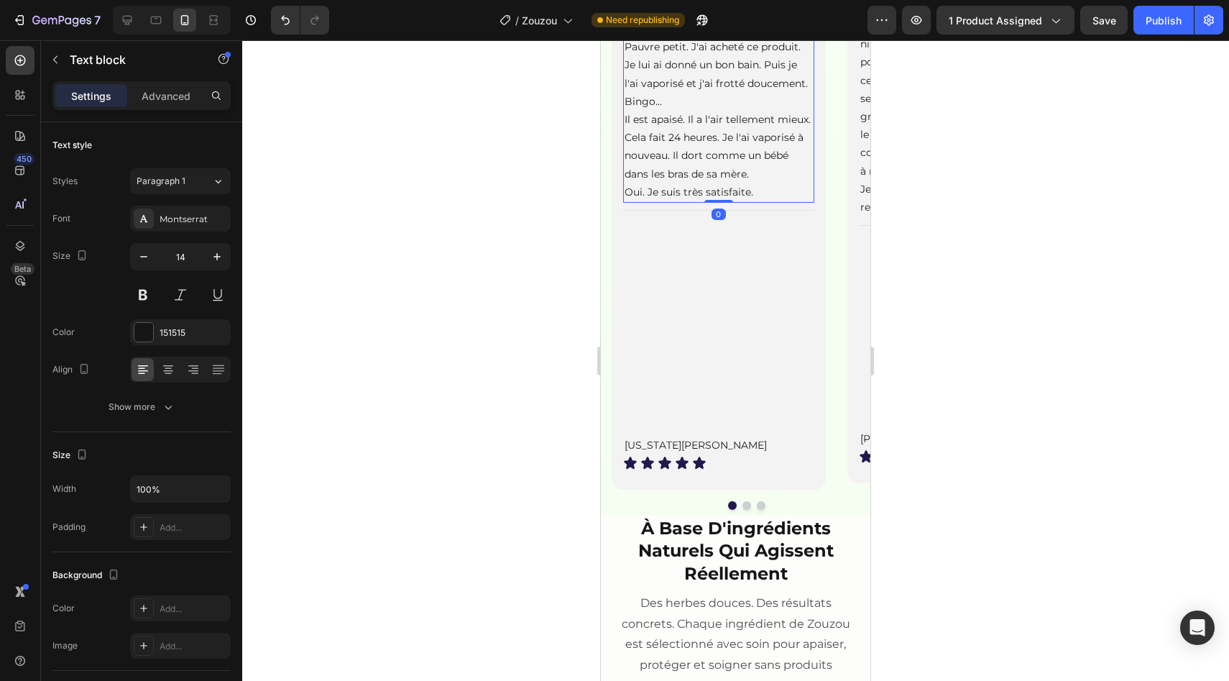
click at [778, 201] on p "Laissez-moi vous raconter. Mon pauvre chien d'accueil, que j'ai fini par adopte…" at bounding box center [719, 91] width 188 height 217
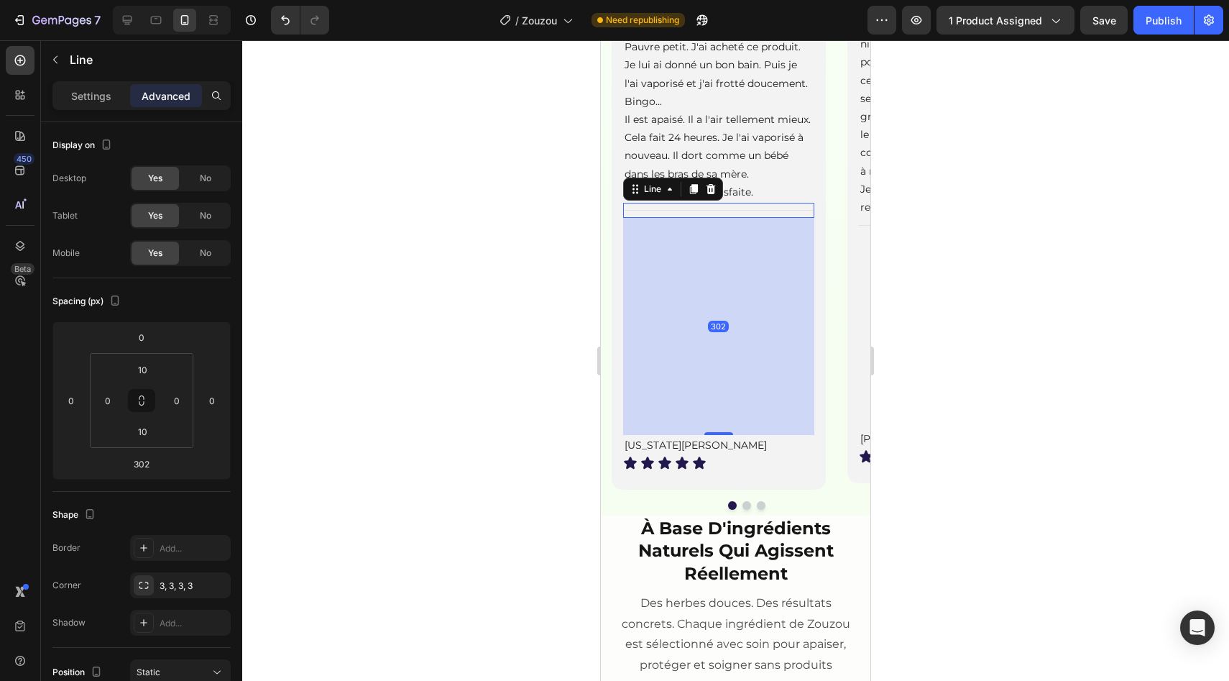
click at [778, 218] on div "Title Line 302" at bounding box center [718, 210] width 191 height 15
click at [723, 431] on div at bounding box center [718, 429] width 29 height 4
type input "297"
click at [980, 507] on div at bounding box center [735, 360] width 987 height 640
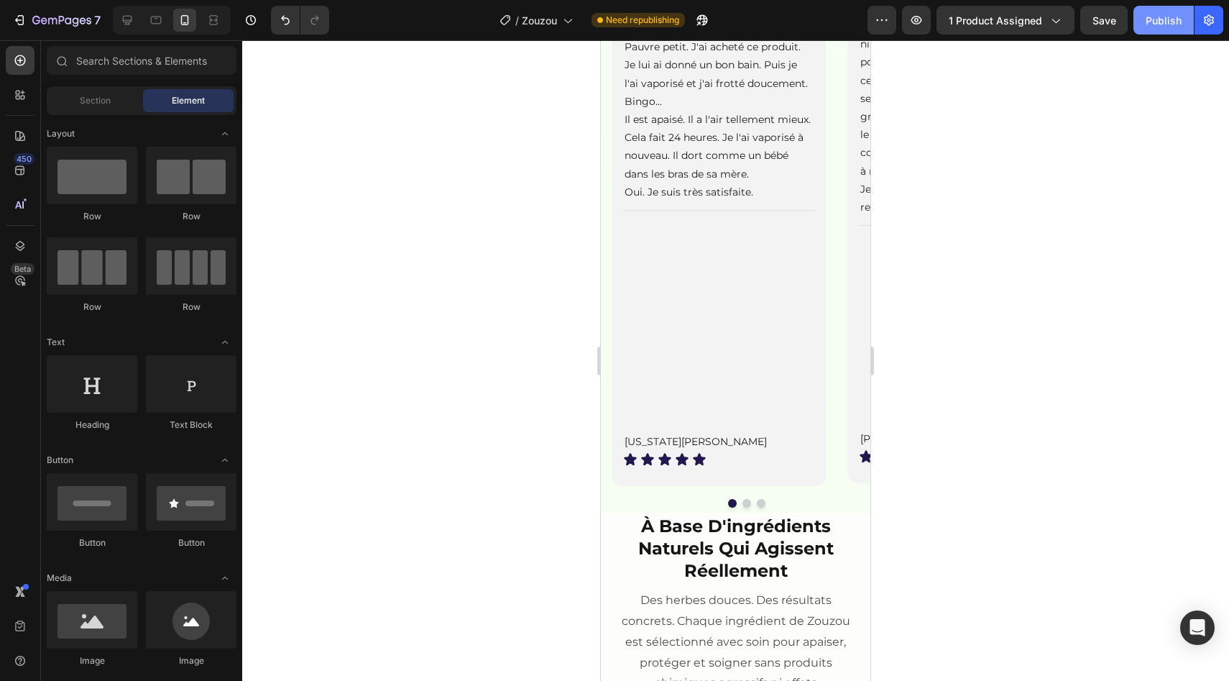
click at [1183, 13] on button "Publish" at bounding box center [1163, 20] width 60 height 29
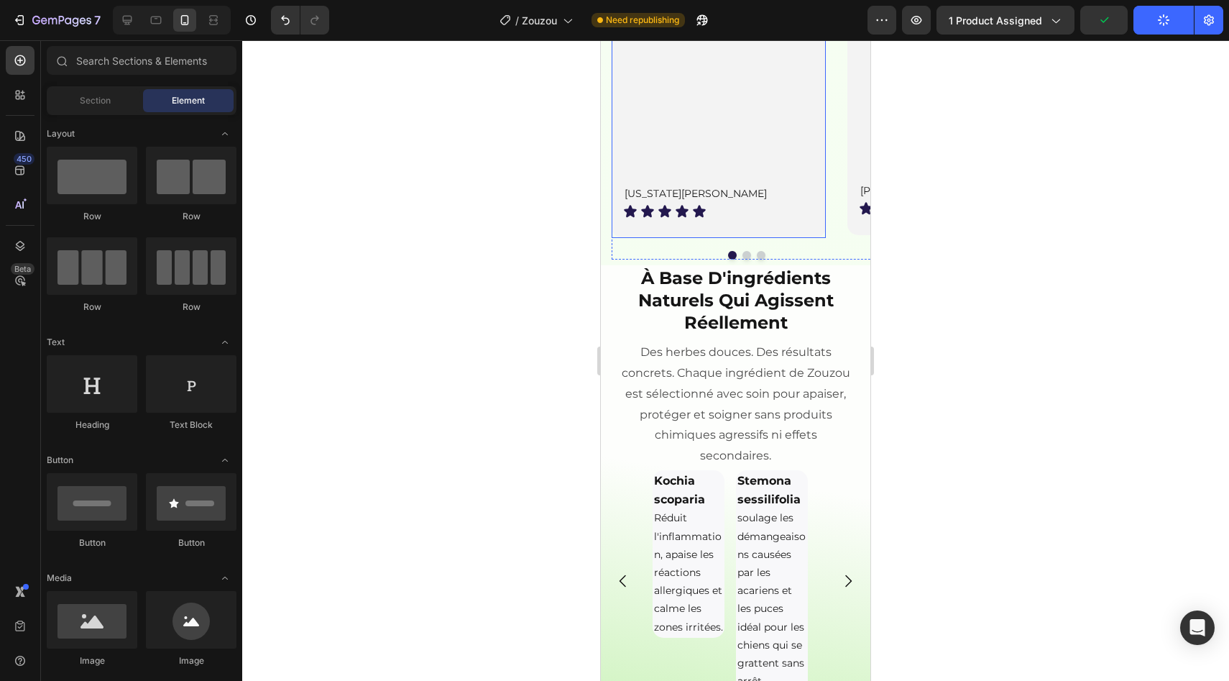
scroll to position [2398, 0]
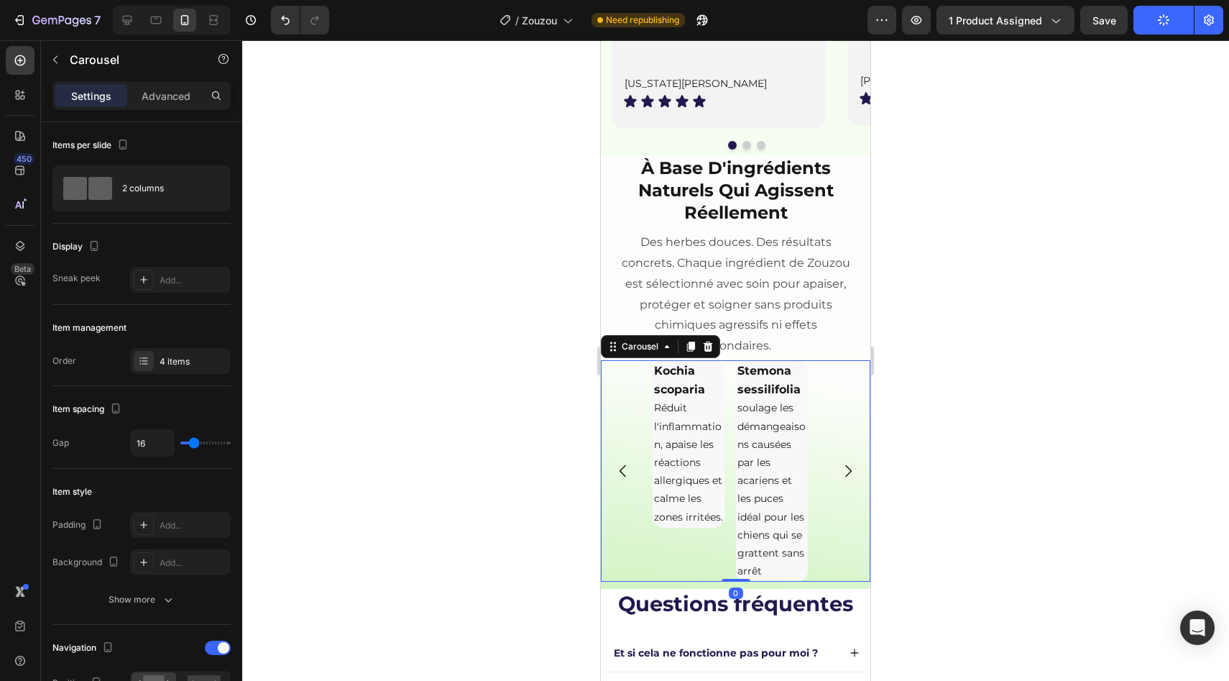
click at [730, 459] on div "Kochia scoparia Réduit l'inflammation, apaise les réactions allergiques et calm…" at bounding box center [736, 470] width 166 height 221
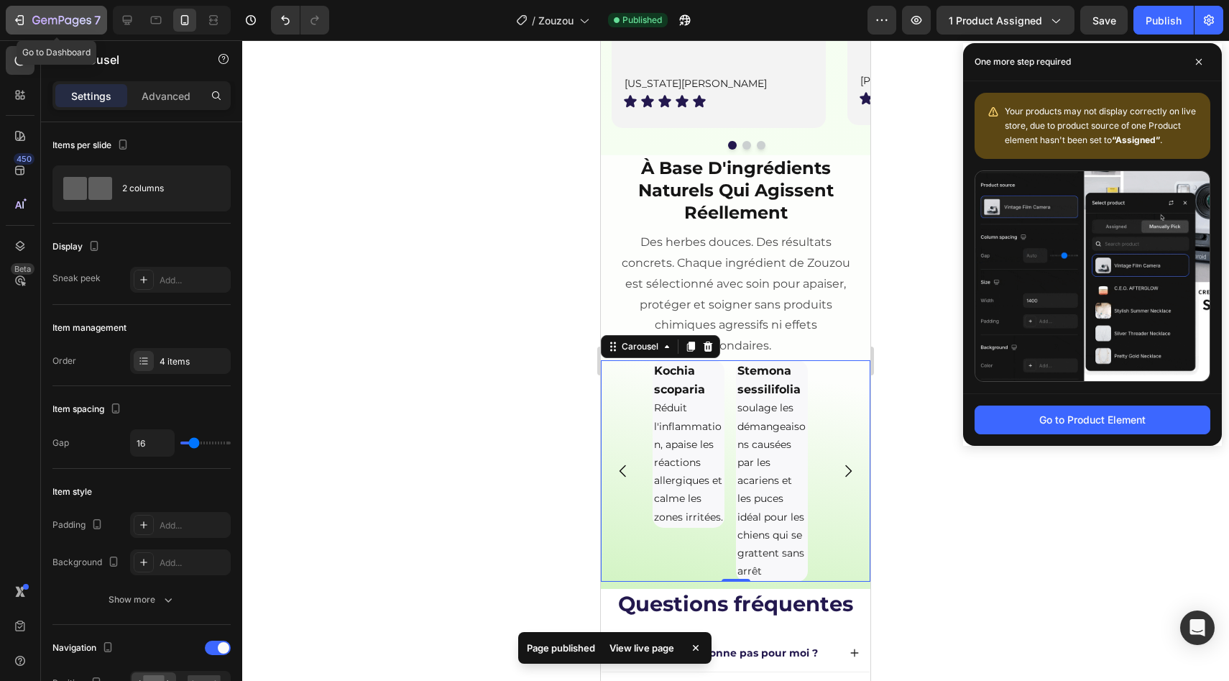
click at [72, 19] on icon "button" at bounding box center [61, 21] width 59 height 12
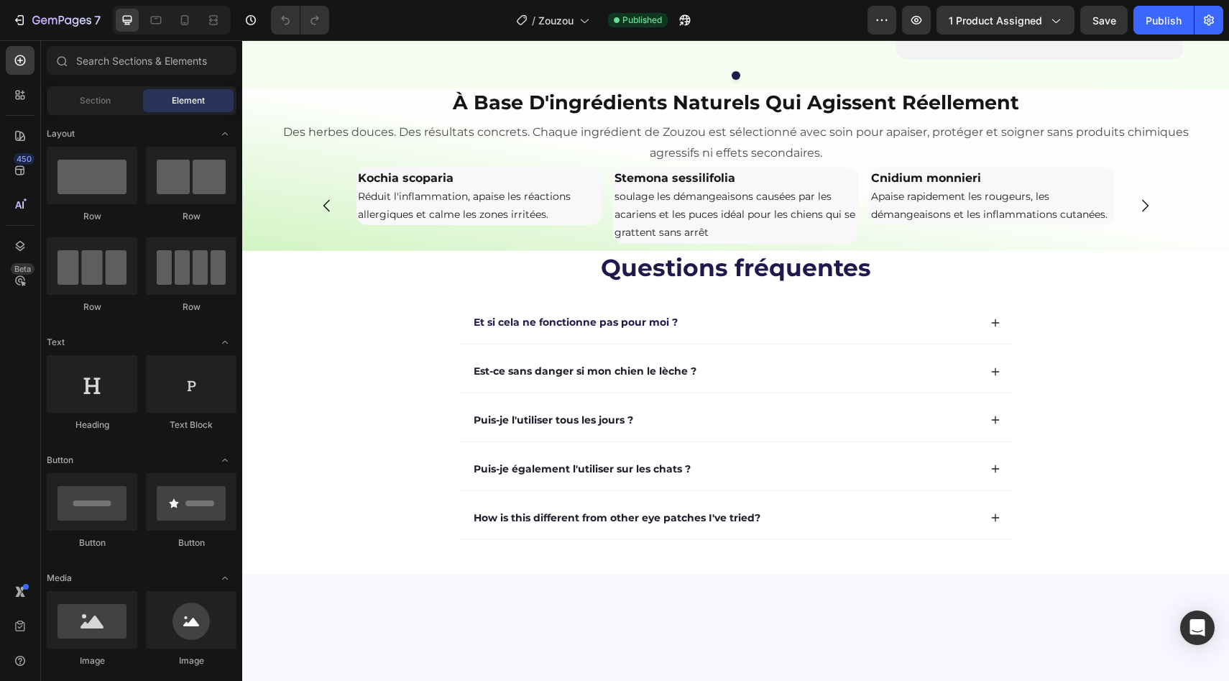
scroll to position [1599, 0]
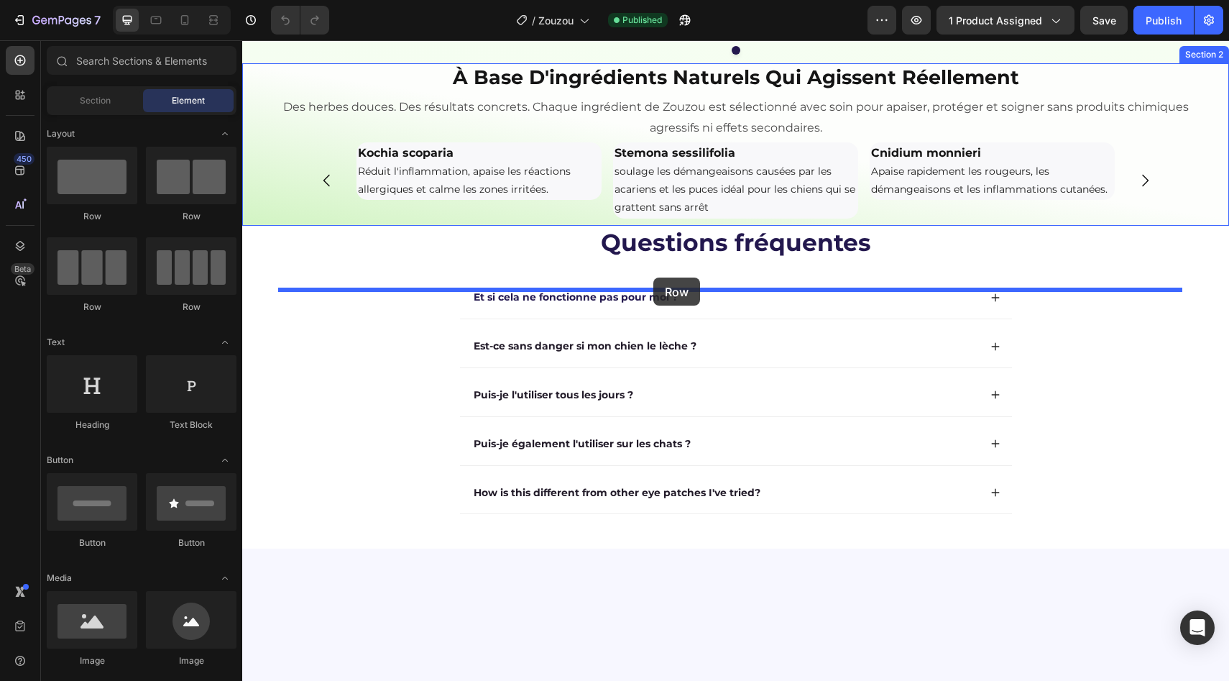
drag, startPoint x: 328, startPoint y: 297, endPoint x: 653, endPoint y: 277, distance: 325.5
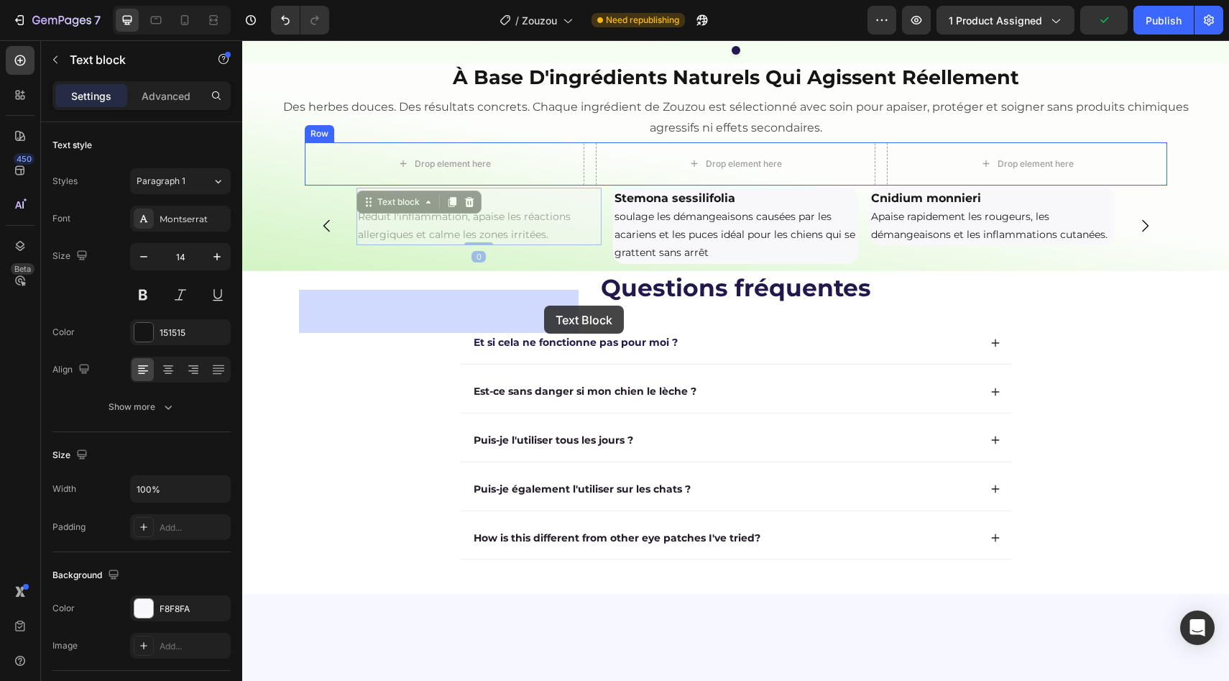
drag, startPoint x: 584, startPoint y: 354, endPoint x: 543, endPoint y: 305, distance: 63.3
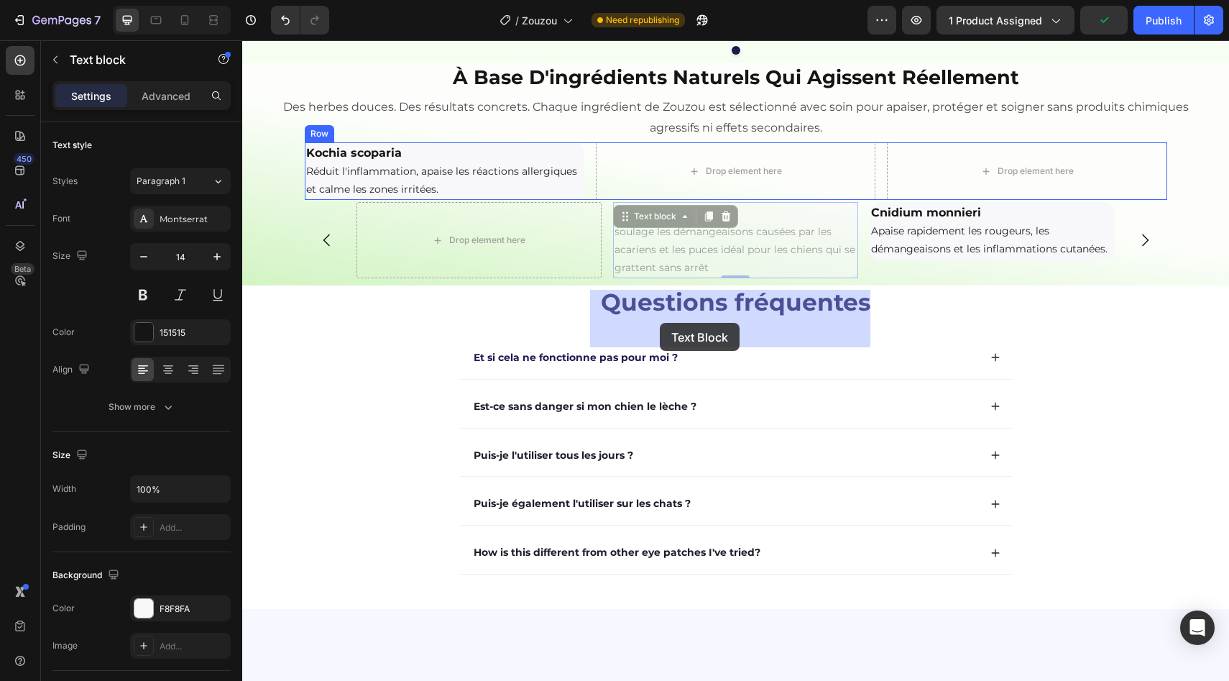
drag, startPoint x: 660, startPoint y: 370, endPoint x: 660, endPoint y: 313, distance: 57.5
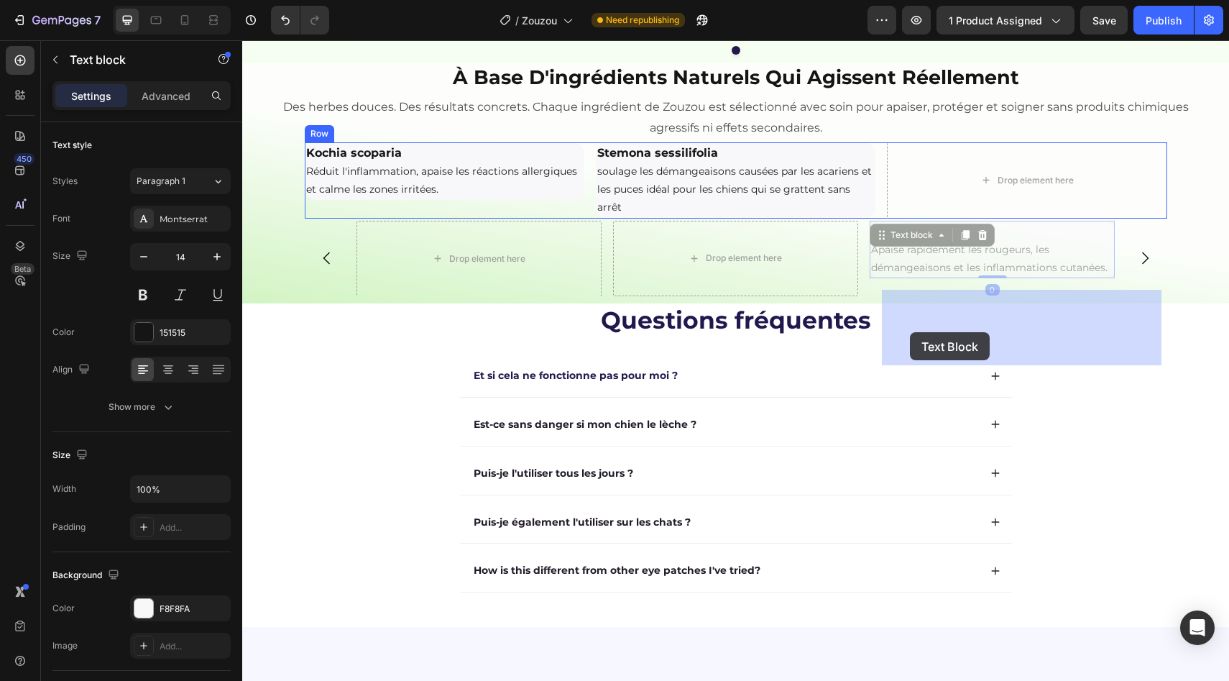
drag, startPoint x: 900, startPoint y: 383, endPoint x: 911, endPoint y: 330, distance: 54.3
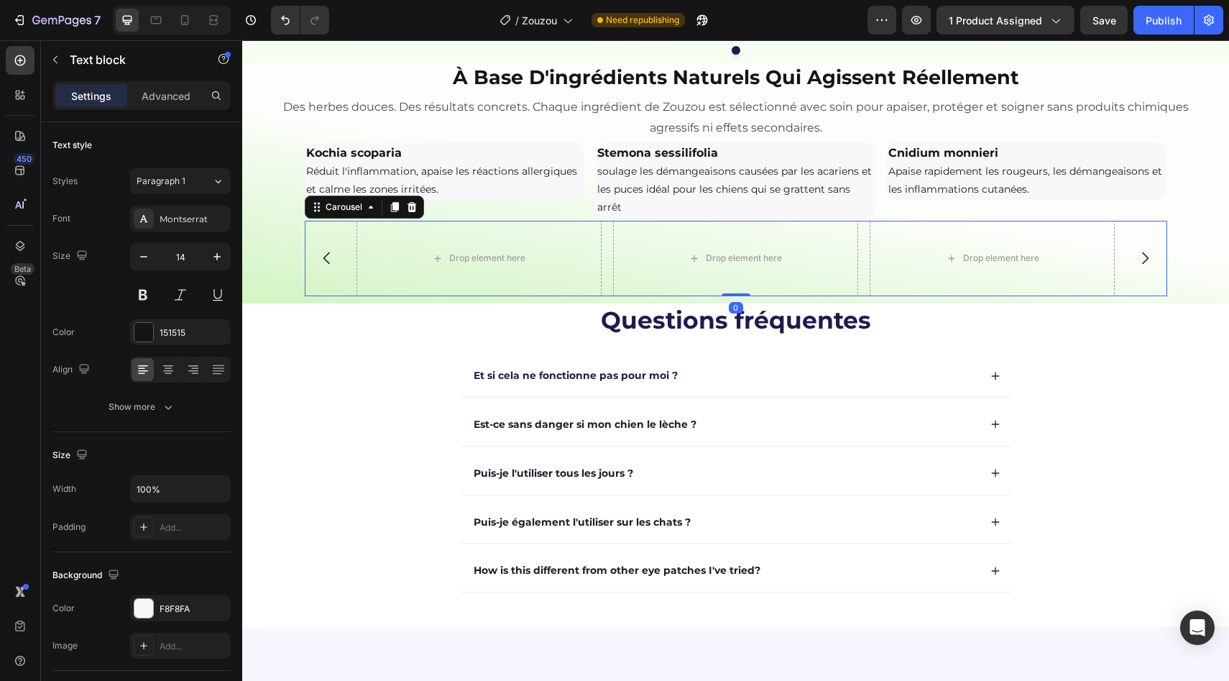
click at [1136, 267] on icon "Carousel Next Arrow" at bounding box center [1144, 257] width 17 height 17
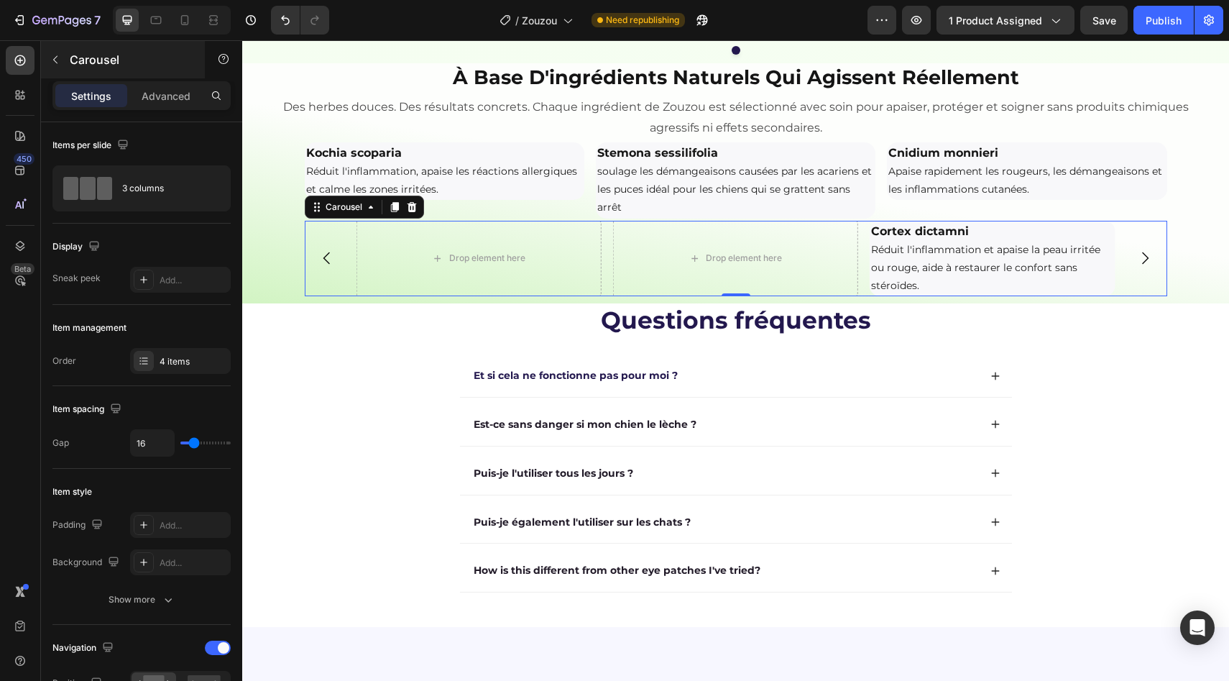
click at [67, 68] on div "Carousel" at bounding box center [123, 59] width 164 height 37
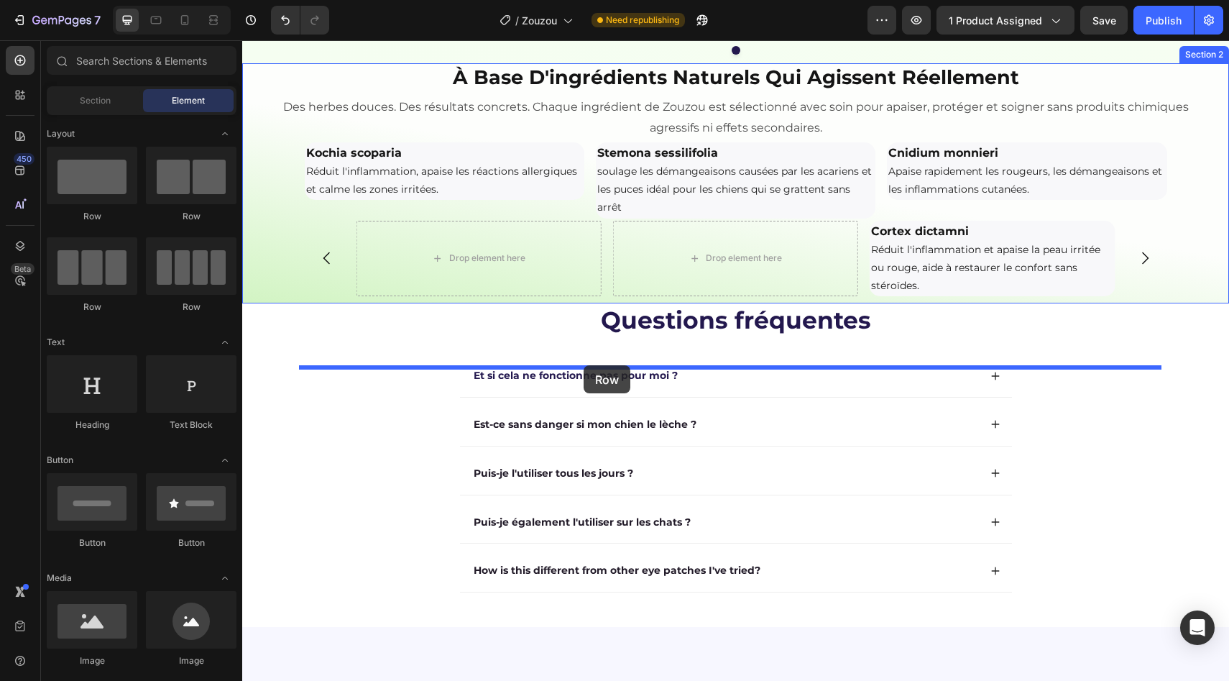
drag, startPoint x: 347, startPoint y: 206, endPoint x: 584, endPoint y: 364, distance: 284.9
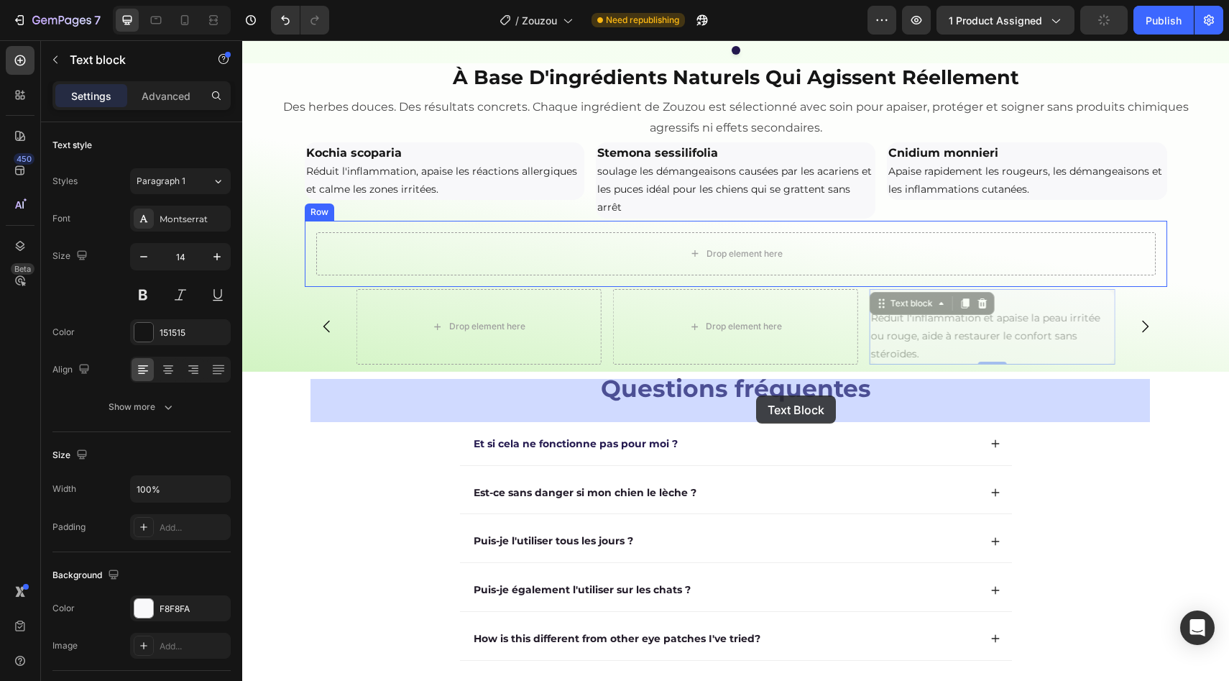
drag, startPoint x: 900, startPoint y: 445, endPoint x: 753, endPoint y: 388, distance: 157.9
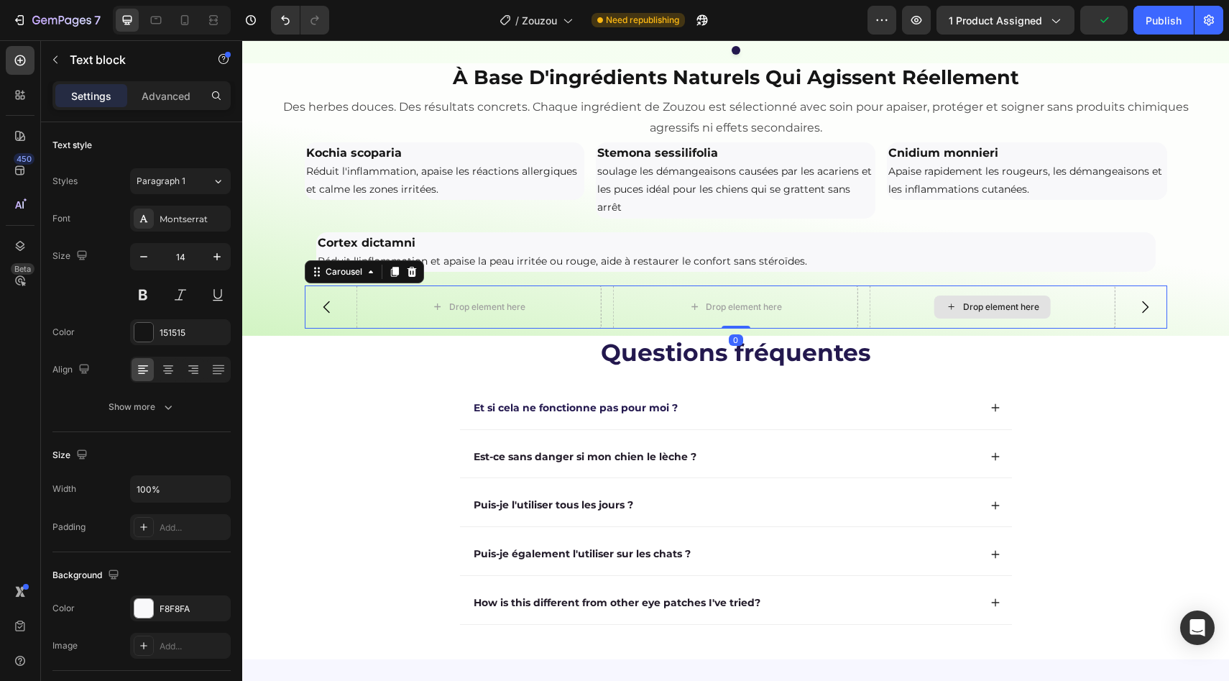
click at [870, 328] on div "Drop element here" at bounding box center [992, 306] width 245 height 43
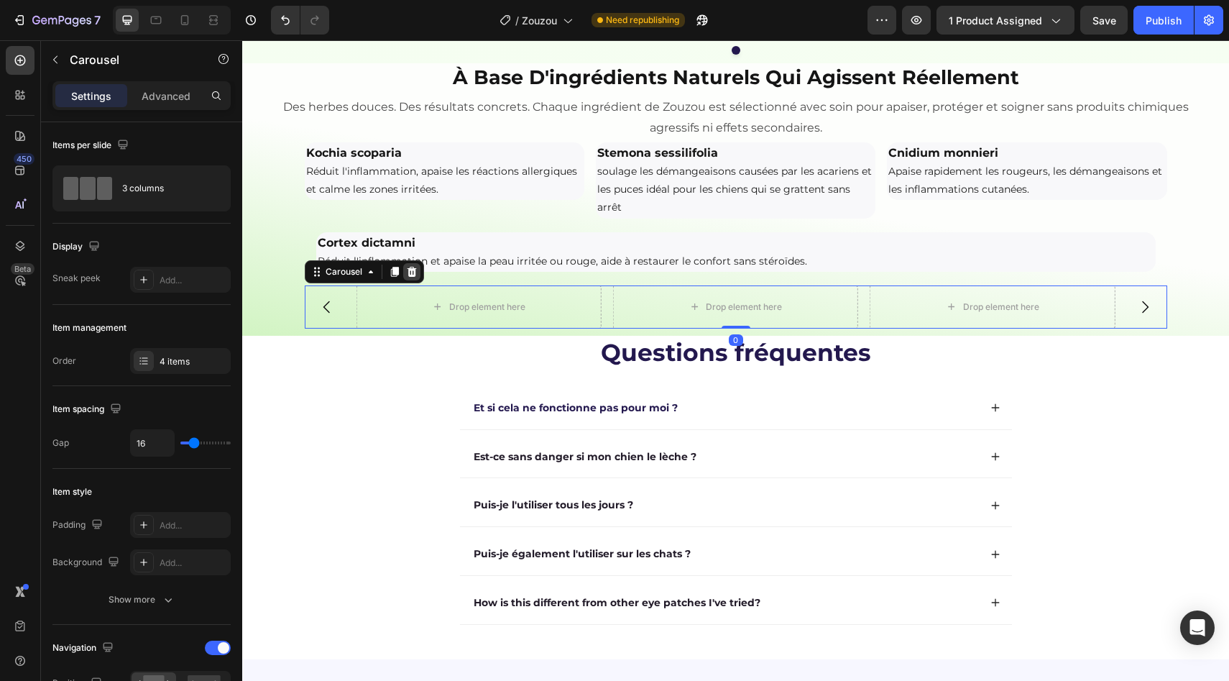
click at [407, 277] on icon at bounding box center [411, 272] width 9 height 10
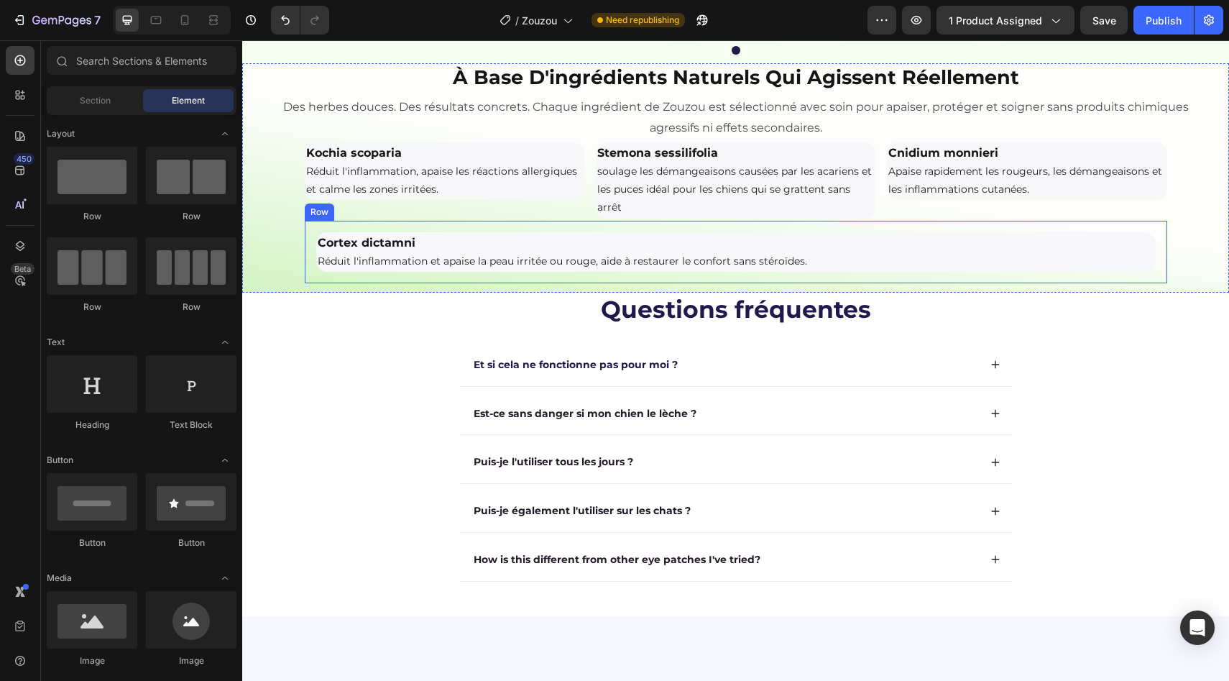
click at [305, 283] on div "Cortex dictamni Réduit l'inflammation et apaise la peau irritée ou rouge, aide …" at bounding box center [736, 252] width 863 height 63
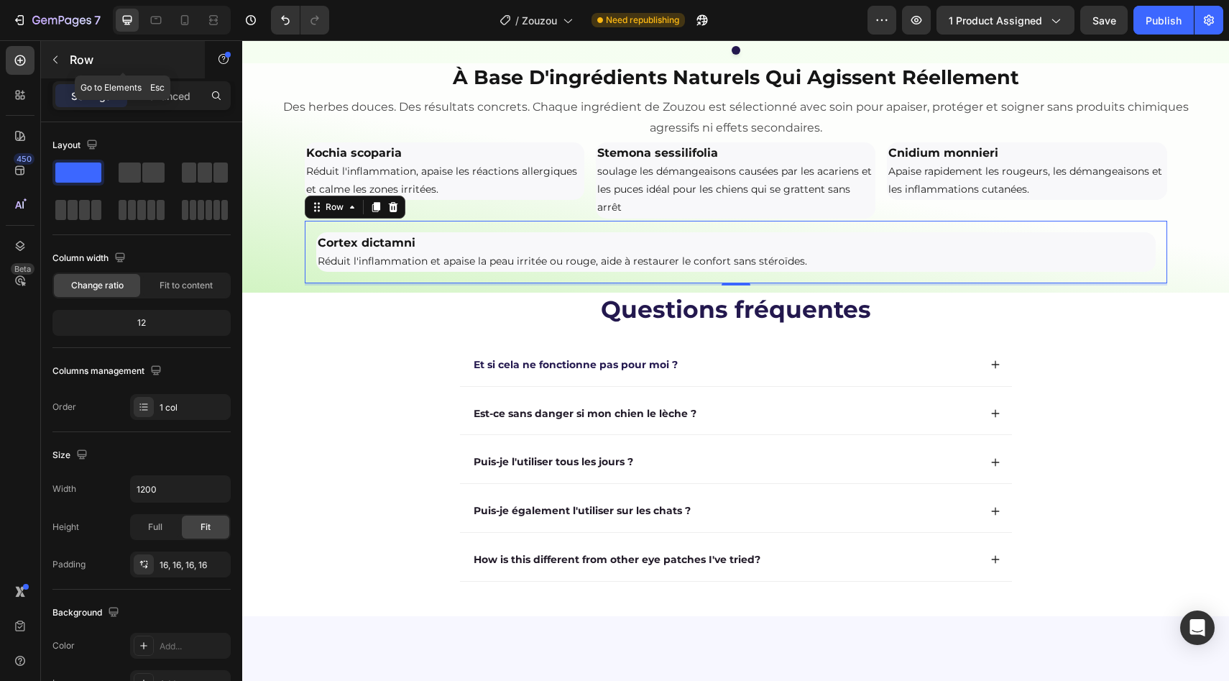
click at [73, 66] on p "Row" at bounding box center [131, 59] width 122 height 17
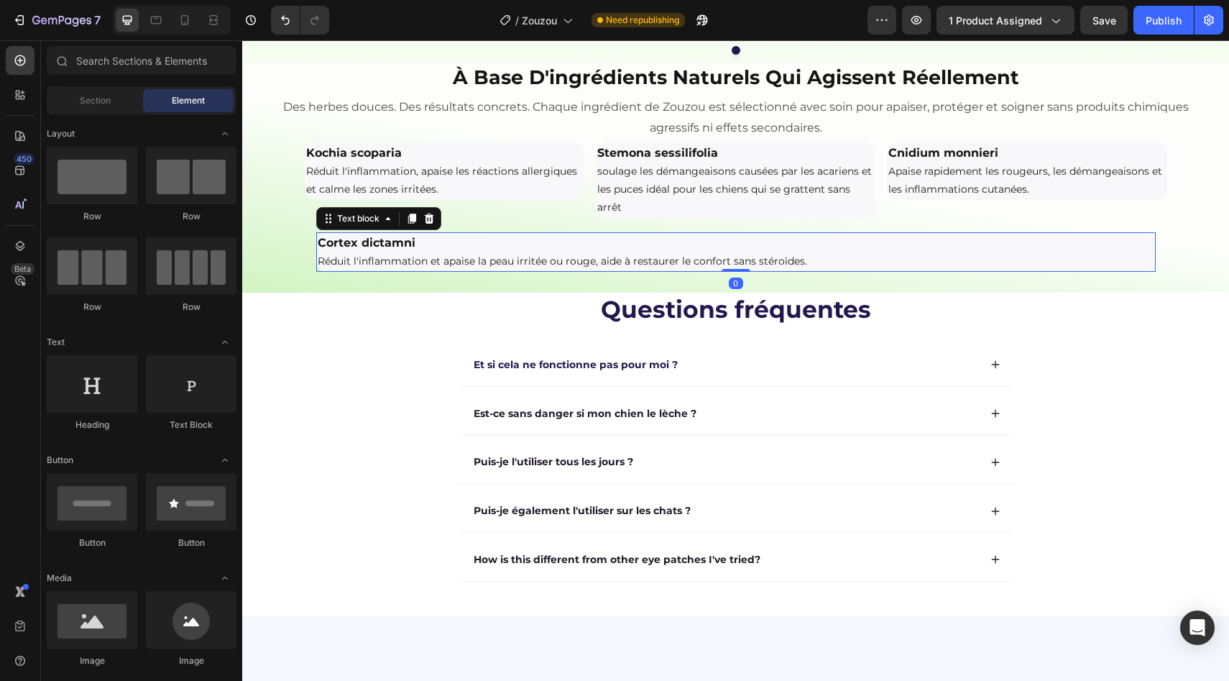
click at [976, 252] on p "Cortex dictamni" at bounding box center [736, 243] width 837 height 19
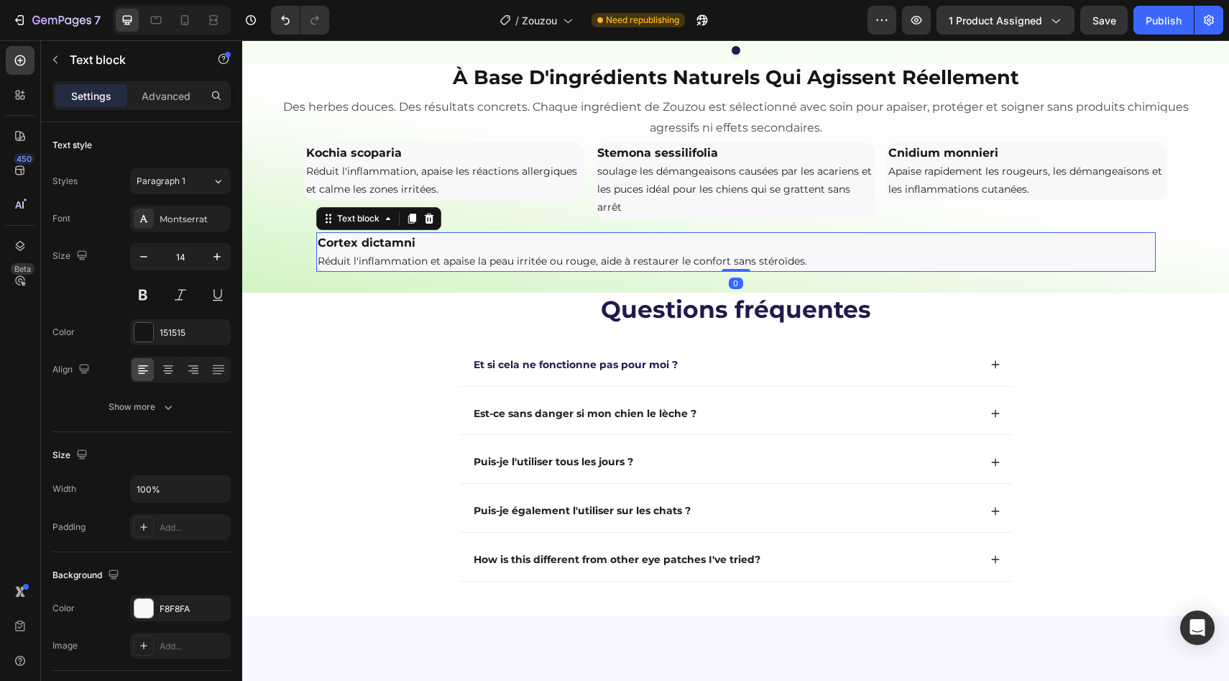
click at [930, 272] on div "Cortex dictamni Réduit l'inflammation et apaise la peau irritée ou rouge, aide …" at bounding box center [736, 252] width 840 height 40
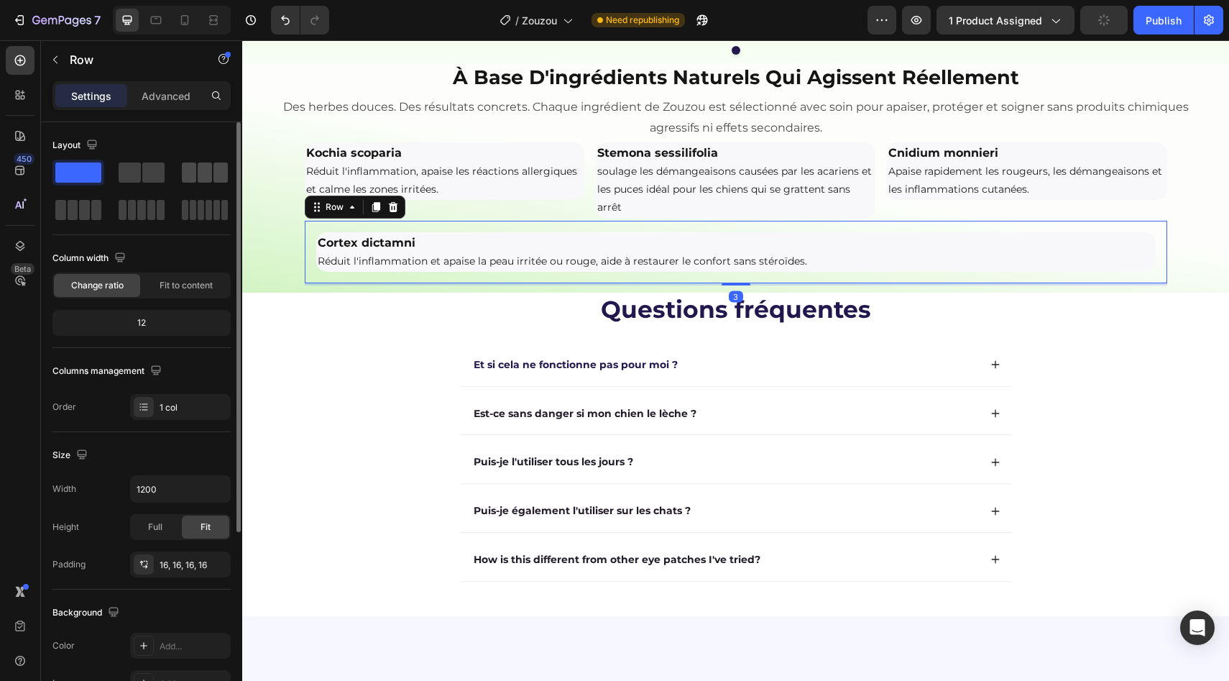
click at [203, 174] on span at bounding box center [205, 172] width 14 height 20
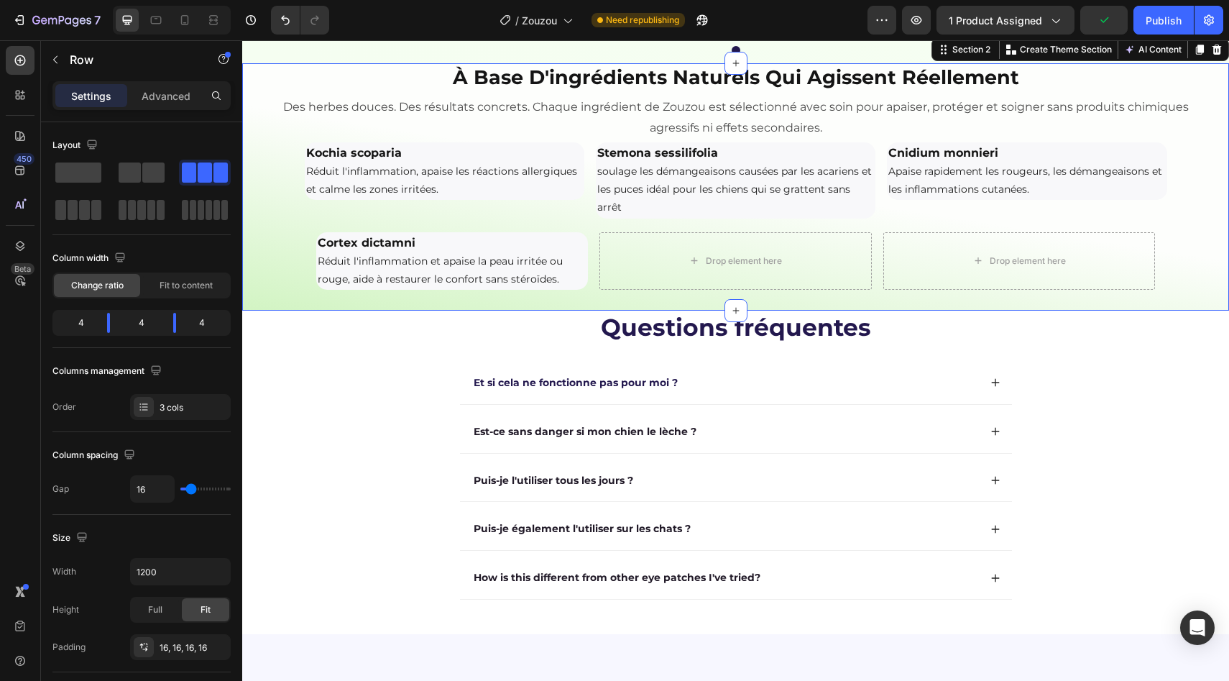
click at [265, 303] on div "à base d'ingrédients naturels qui agissent réellement Heading Des herbes douces…" at bounding box center [735, 183] width 987 height 240
click at [377, 219] on div "Kochia scoparia Réduit l'inflammation, apaise les réactions allergiques et calm…" at bounding box center [445, 180] width 280 height 76
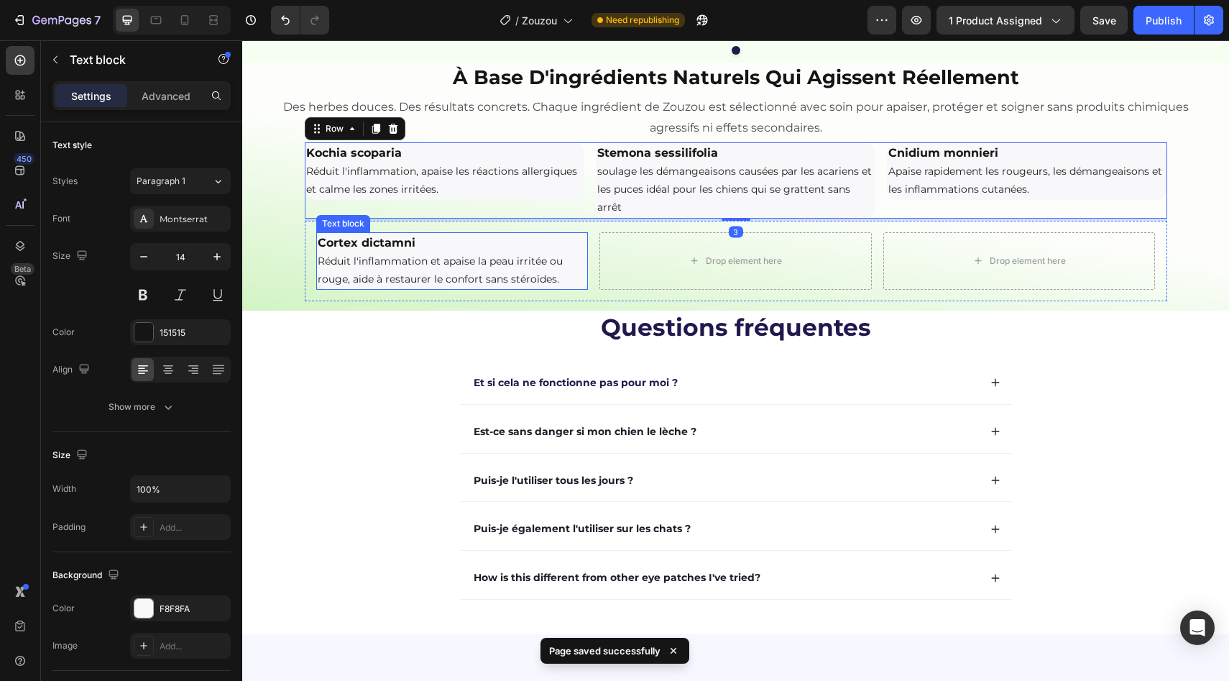
click at [321, 290] on div "Cortex dictamni Réduit l'inflammation et apaise la peau irritée ou rouge, aide …" at bounding box center [452, 261] width 272 height 58
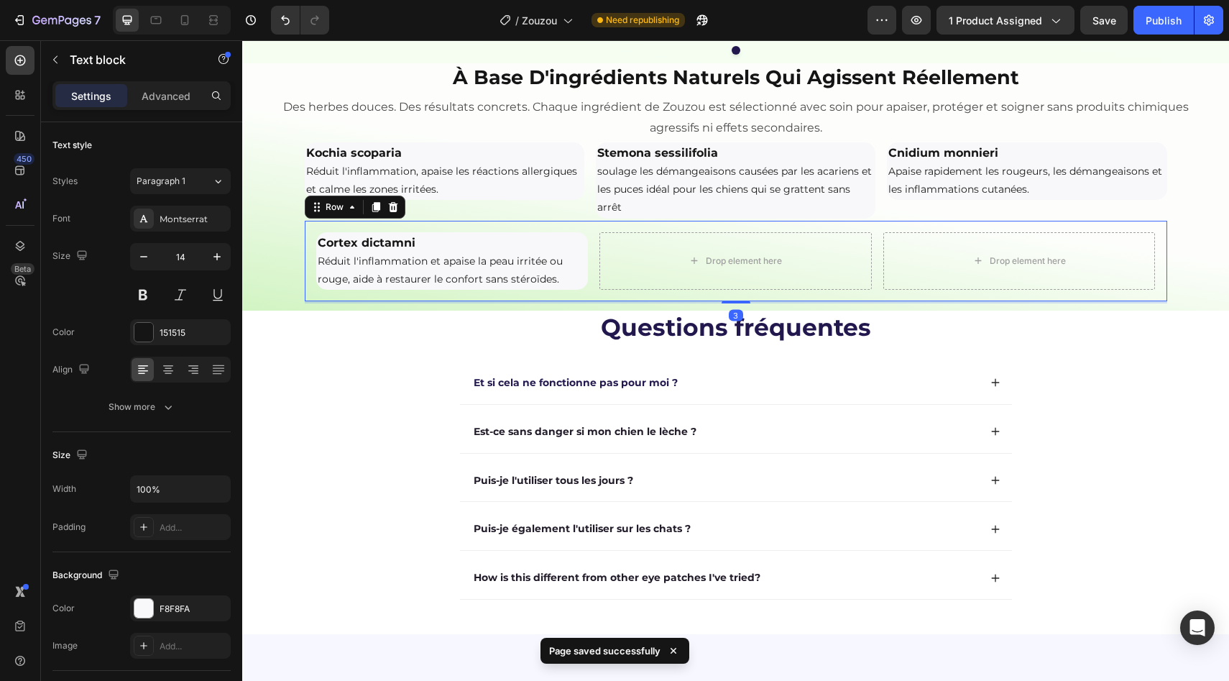
click at [305, 302] on div "Cortex dictamni Réduit l'inflammation et apaise la peau irritée ou rouge, aide …" at bounding box center [736, 261] width 863 height 81
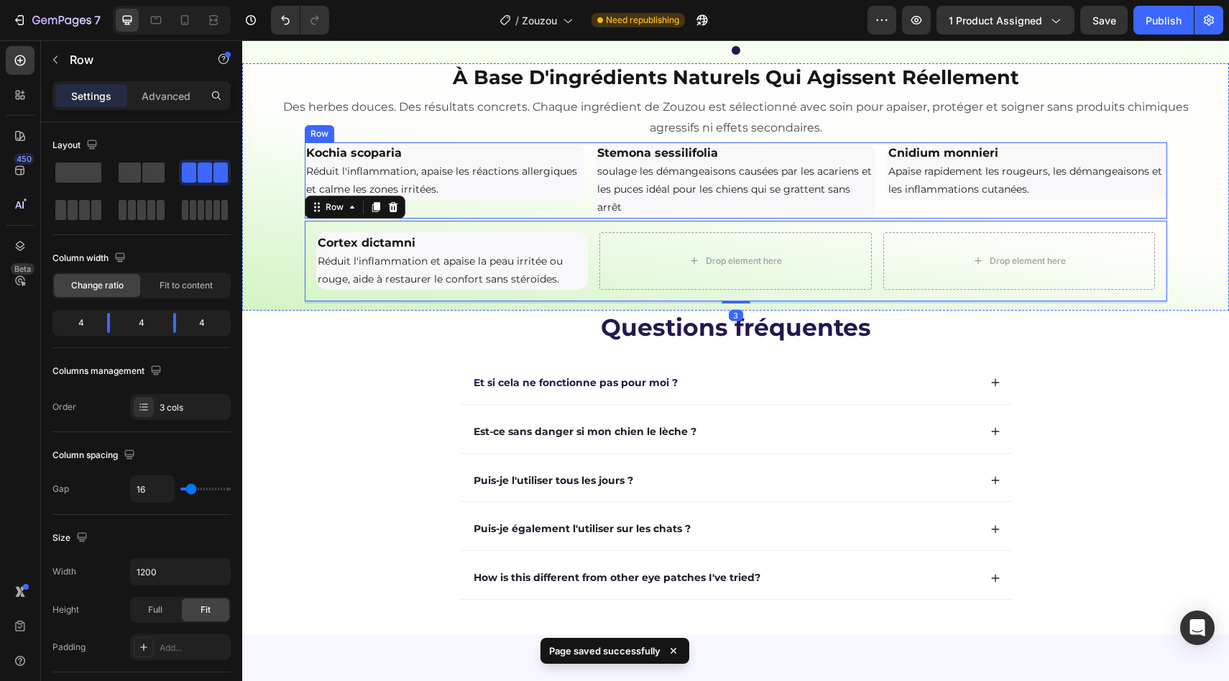
click at [453, 219] on div "Kochia scoparia Réduit l'inflammation, apaise les réactions allergiques et calm…" at bounding box center [445, 180] width 280 height 76
click at [373, 302] on div "Cortex dictamni Réduit l'inflammation et apaise la peau irritée ou rouge, aide …" at bounding box center [736, 261] width 863 height 81
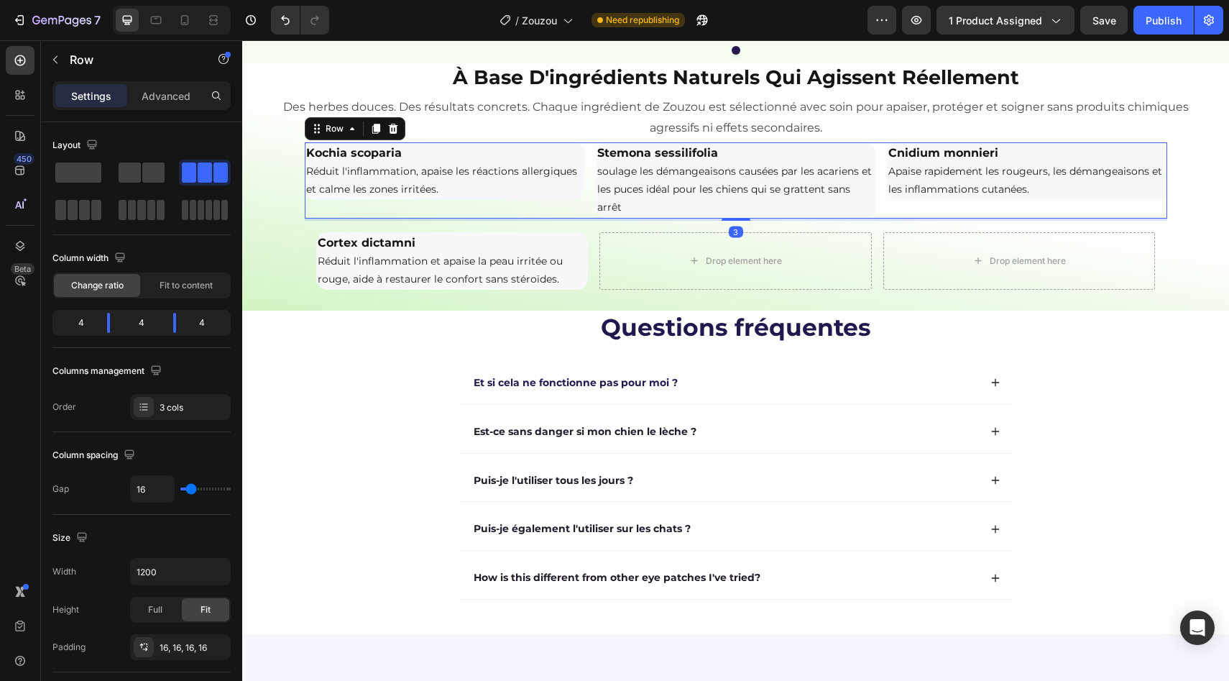
click at [432, 219] on div "Kochia scoparia Réduit l'inflammation, apaise les réactions allergiques et calm…" at bounding box center [445, 180] width 280 height 76
click at [170, 650] on div "Add..." at bounding box center [194, 647] width 68 height 13
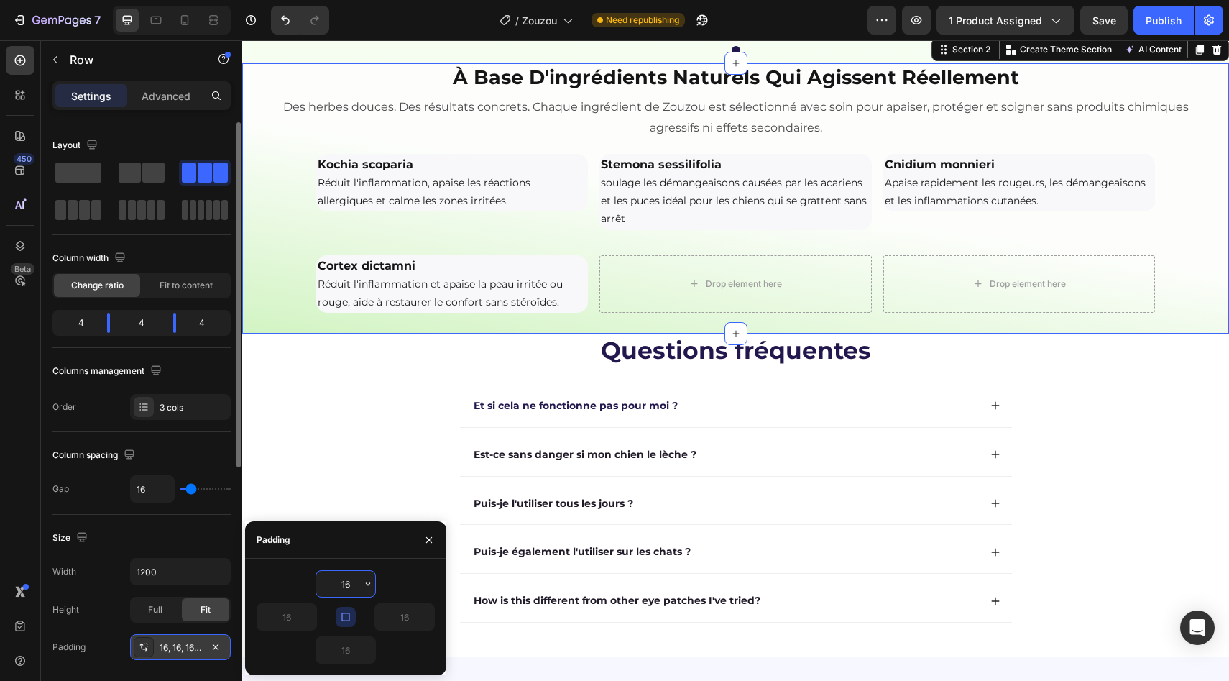
click at [288, 326] on div "à base d'ingrédients naturels qui agissent réellement Heading Des herbes douces…" at bounding box center [735, 194] width 987 height 263
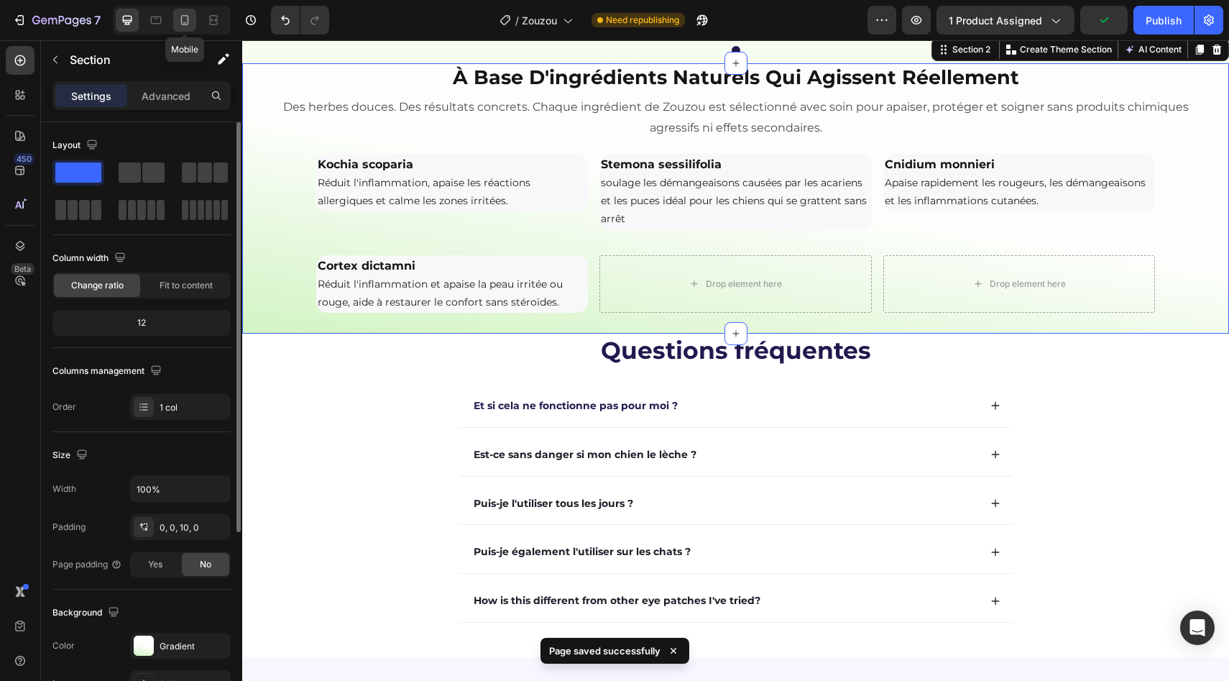
click at [181, 24] on icon at bounding box center [185, 20] width 8 height 10
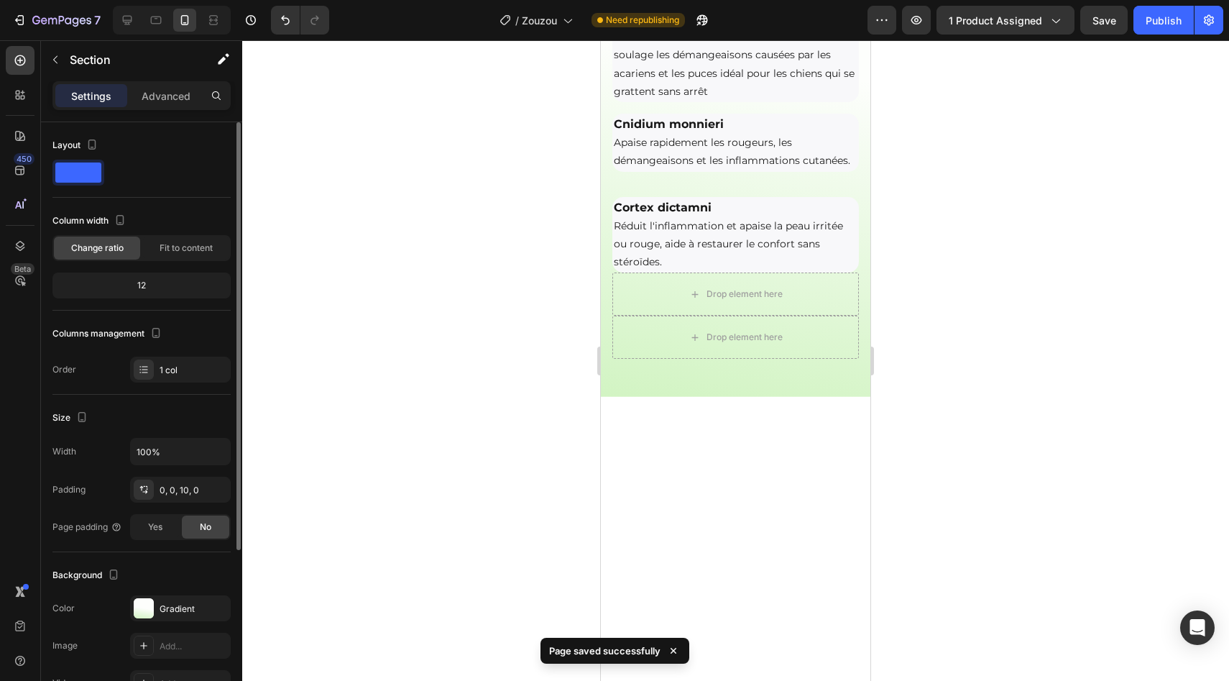
click at [543, 266] on div at bounding box center [735, 360] width 987 height 640
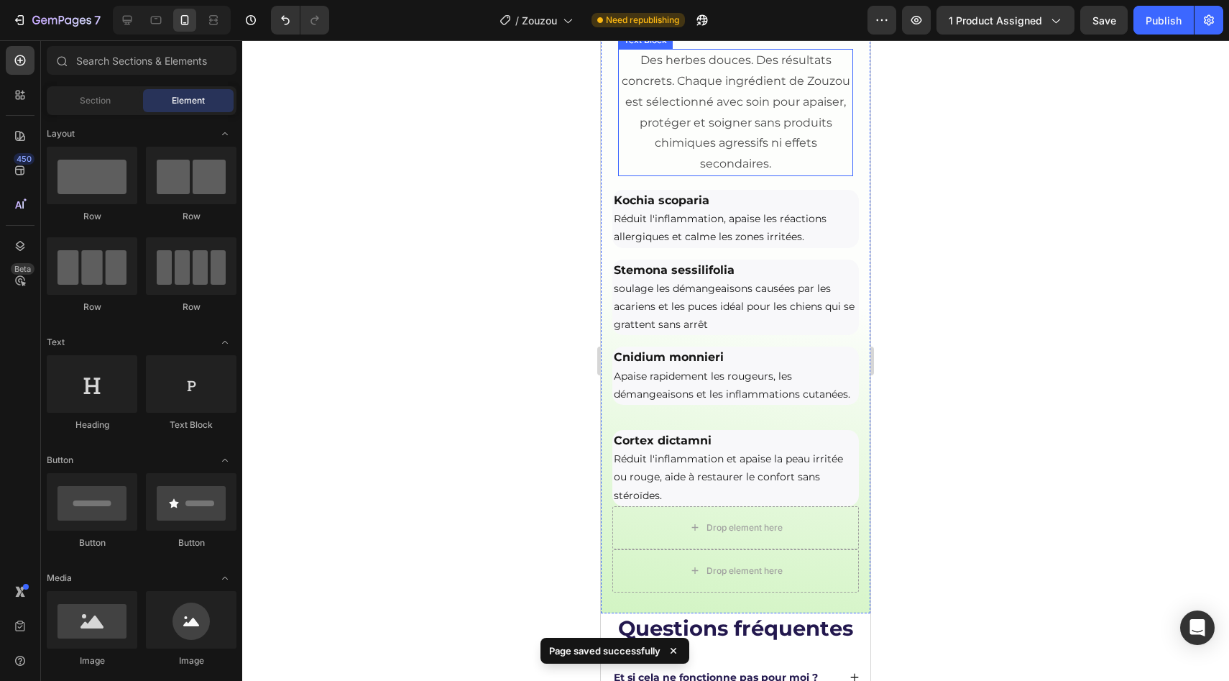
scroll to position [2643, 0]
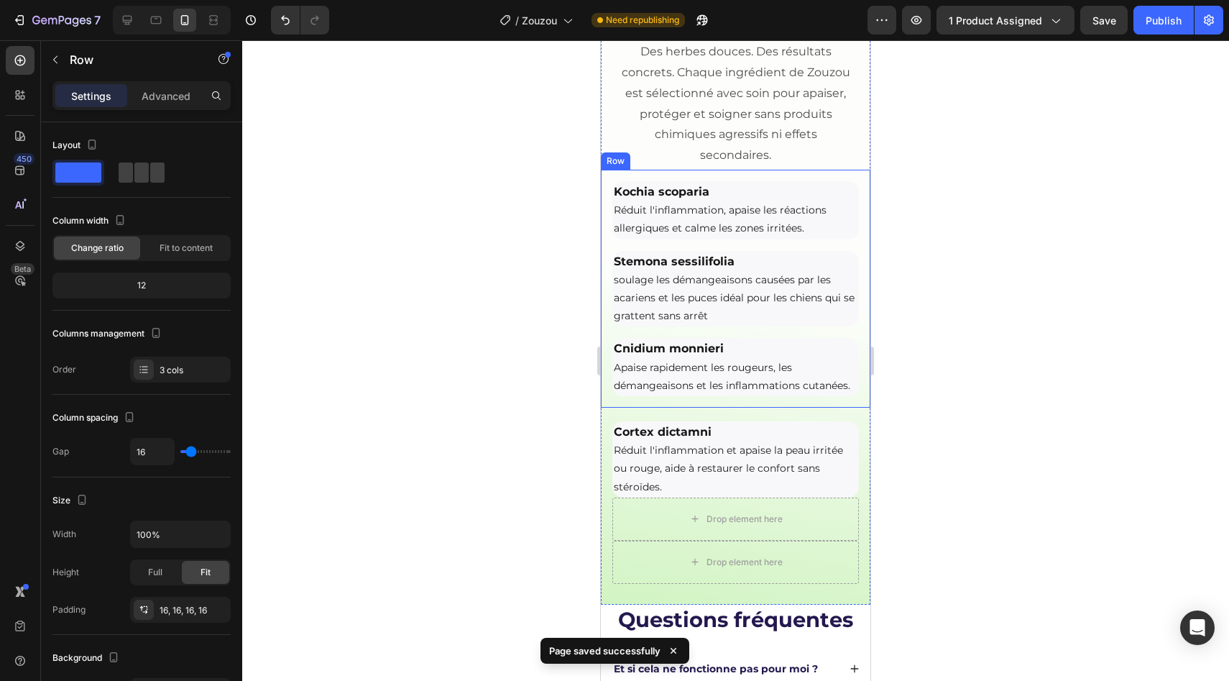
click at [798, 408] on div "Kochia scoparia Réduit l'inflammation, apaise les réactions allergiques et calm…" at bounding box center [736, 289] width 270 height 238
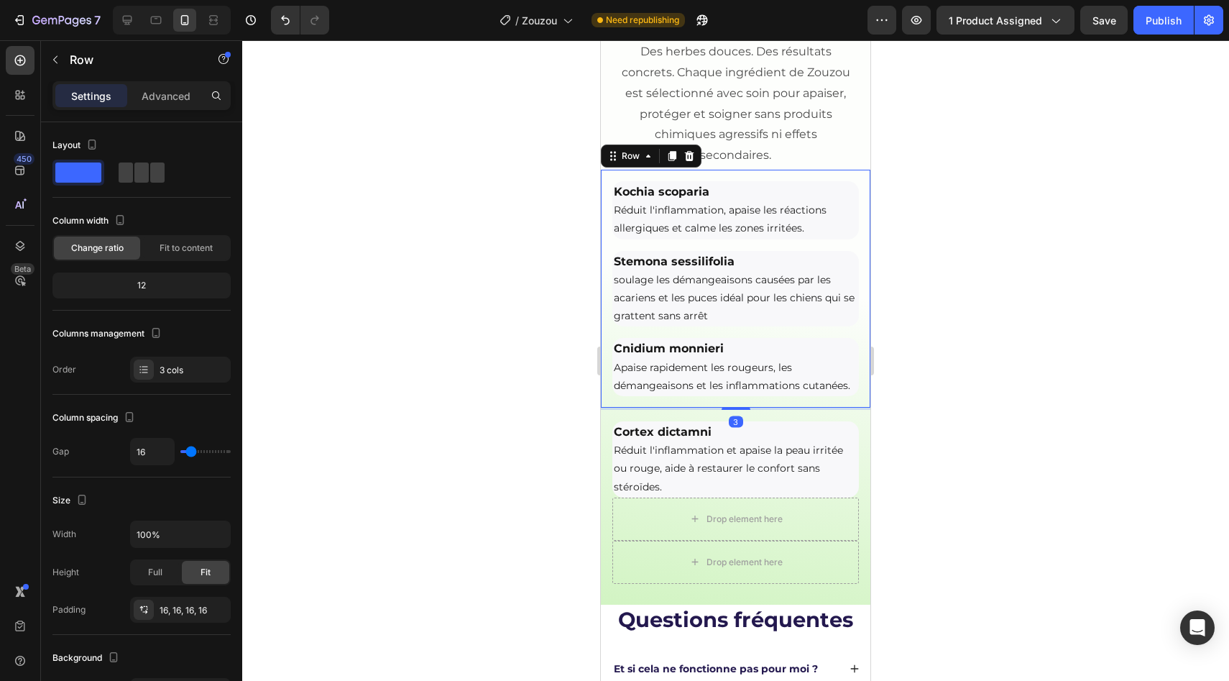
drag, startPoint x: 738, startPoint y: 424, endPoint x: 737, endPoint y: 395, distance: 29.5
click at [738, 396] on div "Kochia scoparia Réduit l'inflammation, apaise les réactions allergiques et calm…" at bounding box center [736, 289] width 270 height 238
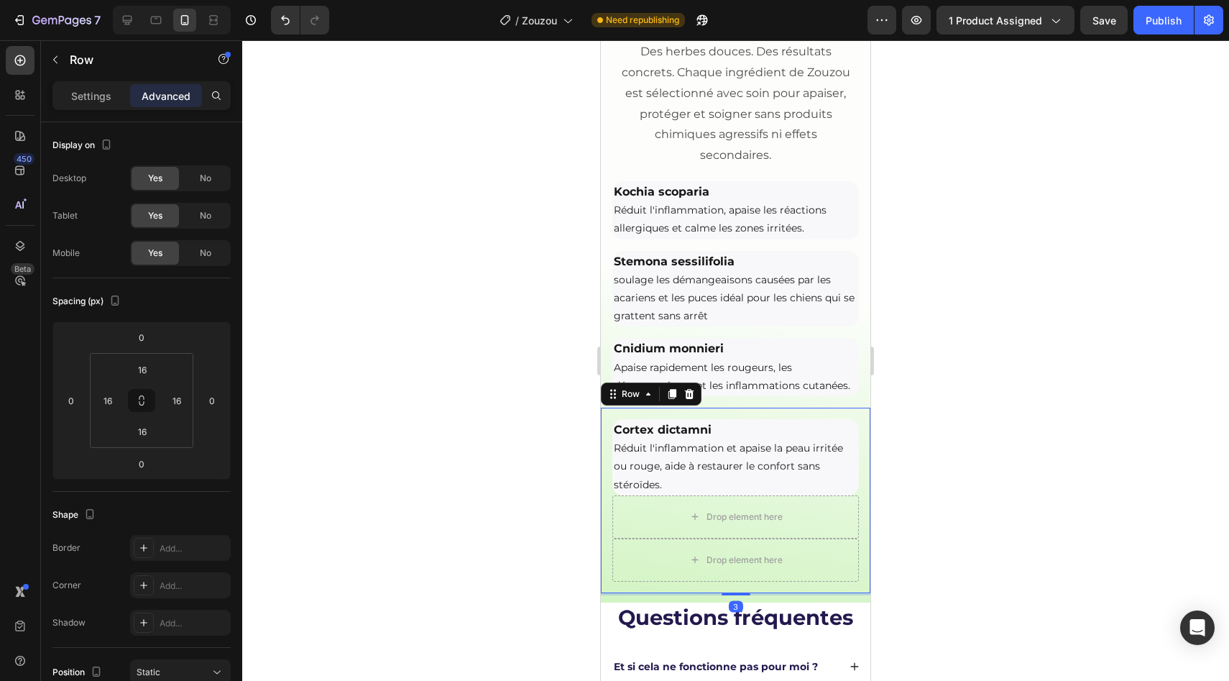
click at [755, 429] on div "Cortex dictamni Réduit l'inflammation et apaise la peau irritée ou rouge, aide …" at bounding box center [736, 500] width 270 height 185
click at [141, 359] on input "16" at bounding box center [142, 370] width 29 height 22
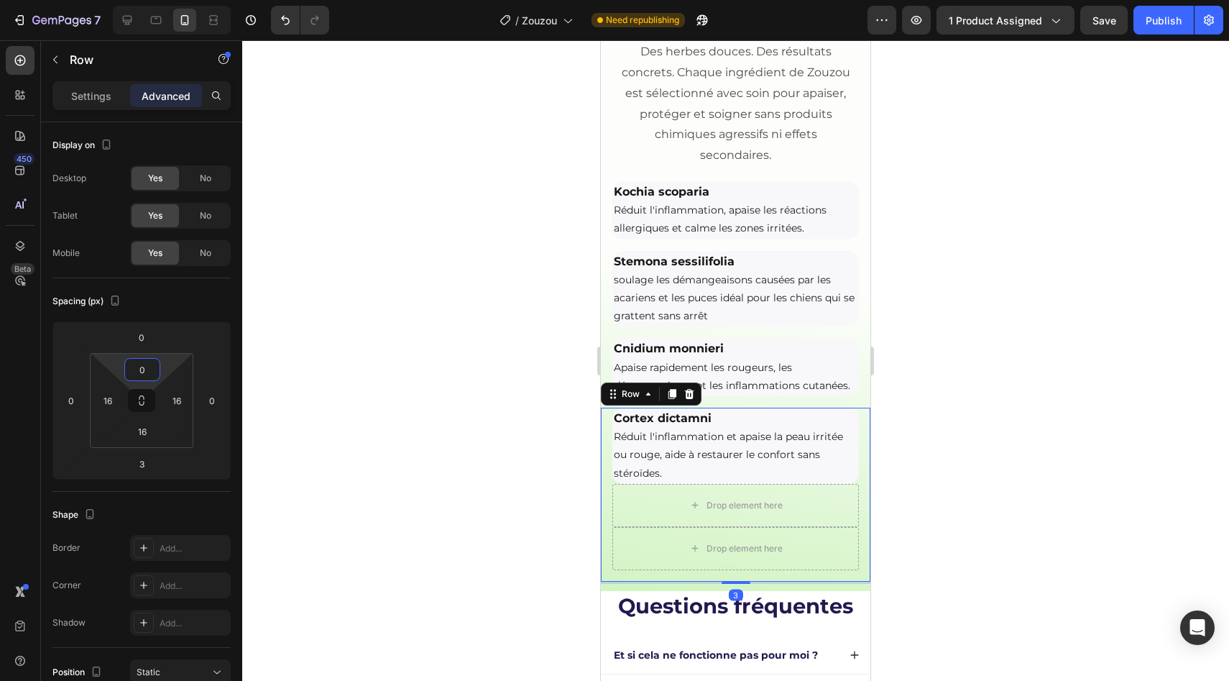
click at [421, 339] on div at bounding box center [735, 360] width 987 height 640
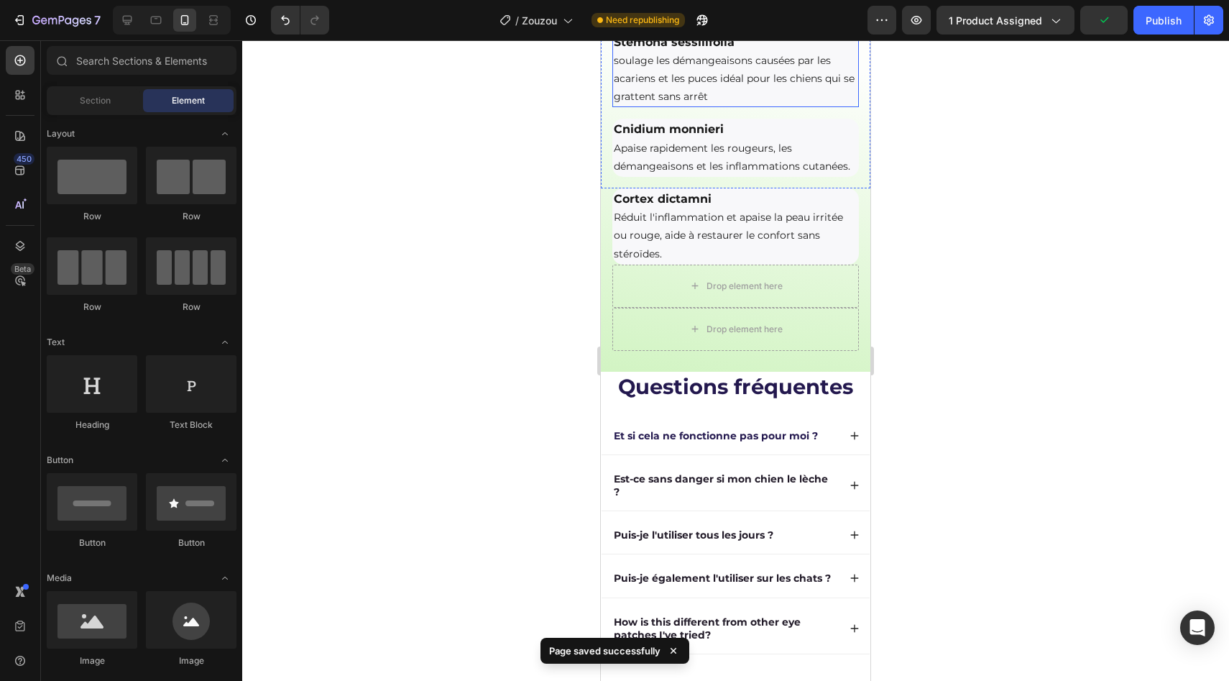
scroll to position [2871, 0]
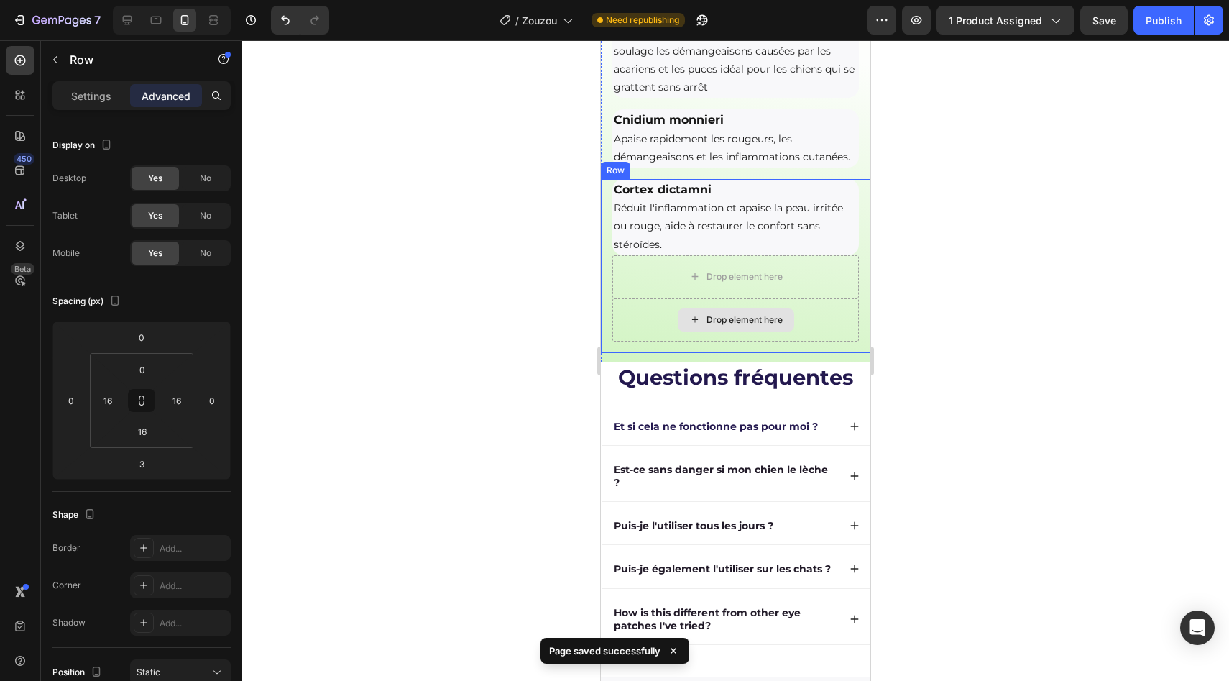
click at [788, 341] on div "Drop element here" at bounding box center [735, 319] width 247 height 43
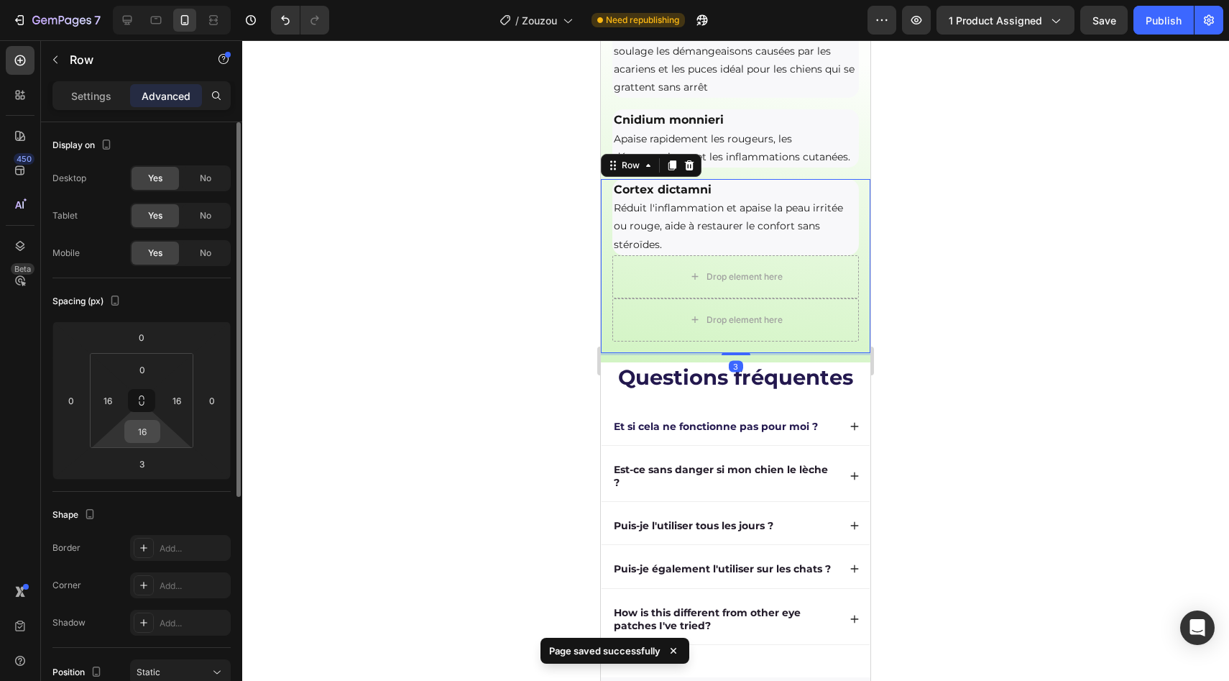
click at [139, 441] on input "16" at bounding box center [142, 431] width 29 height 22
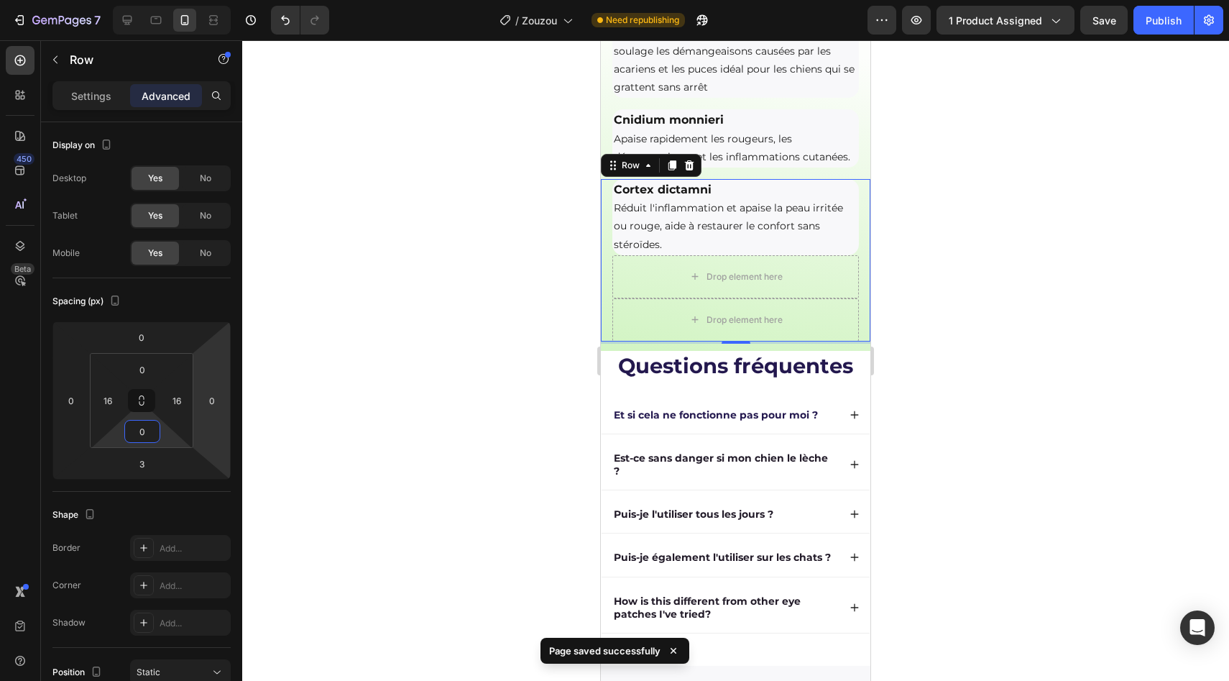
click at [432, 343] on div at bounding box center [735, 360] width 987 height 640
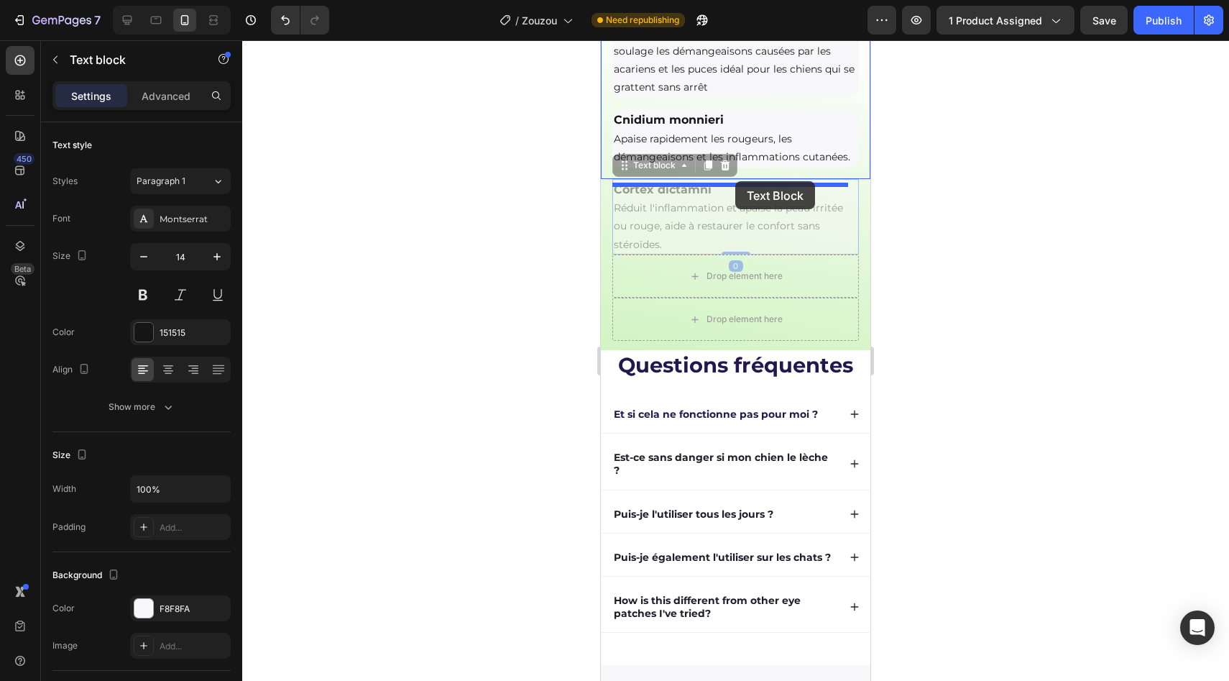
drag, startPoint x: 696, startPoint y: 240, endPoint x: 735, endPoint y: 182, distance: 70.0
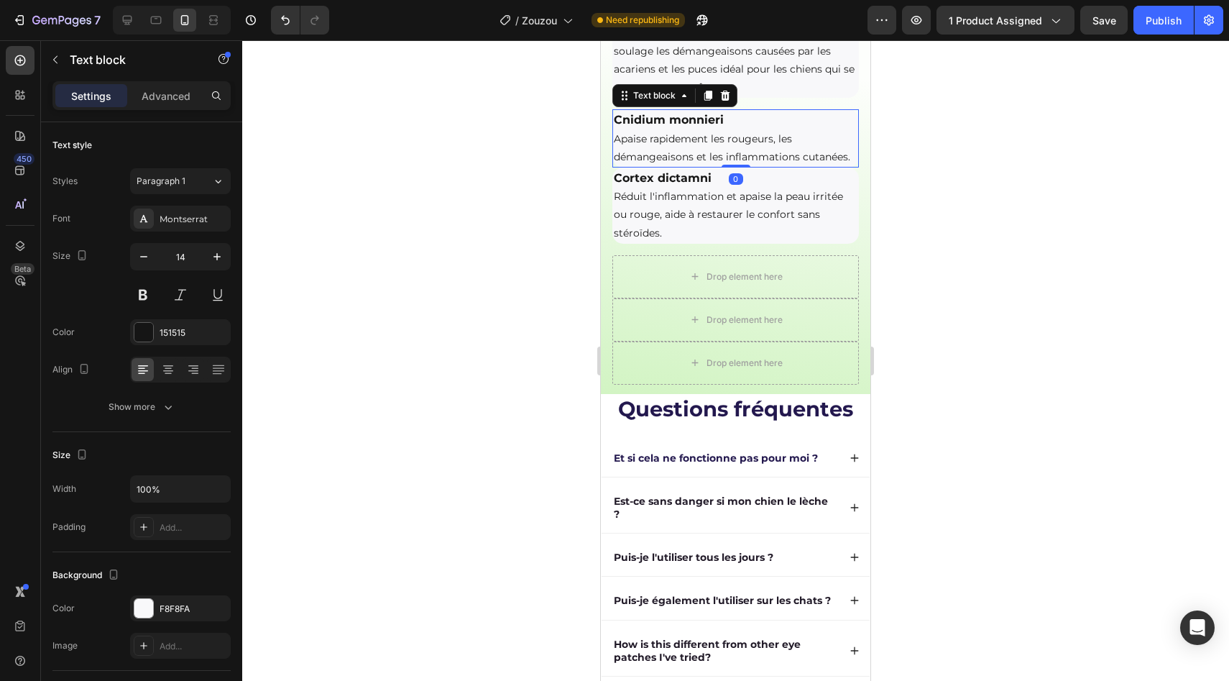
click at [754, 166] on p "Apaise rapidement les rougeurs, les démangeaisons et les inflammations cutanées." at bounding box center [736, 148] width 244 height 36
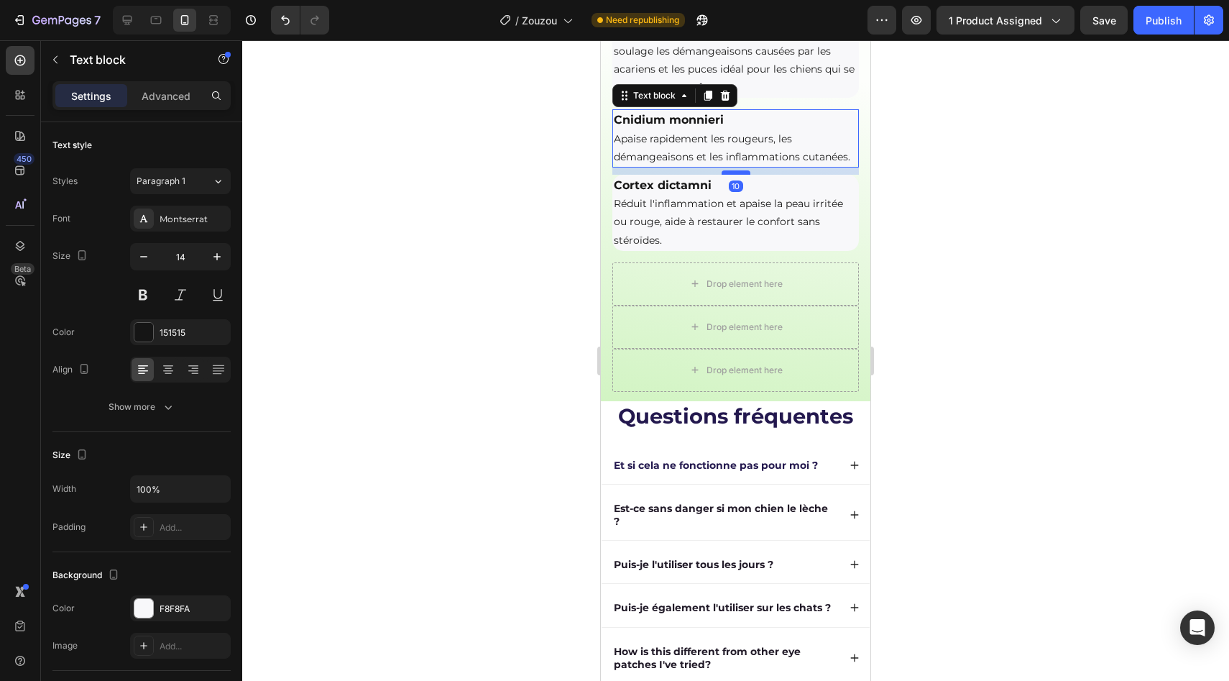
drag, startPoint x: 736, startPoint y: 182, endPoint x: 734, endPoint y: 190, distance: 8.2
click at [734, 175] on div at bounding box center [736, 172] width 29 height 4
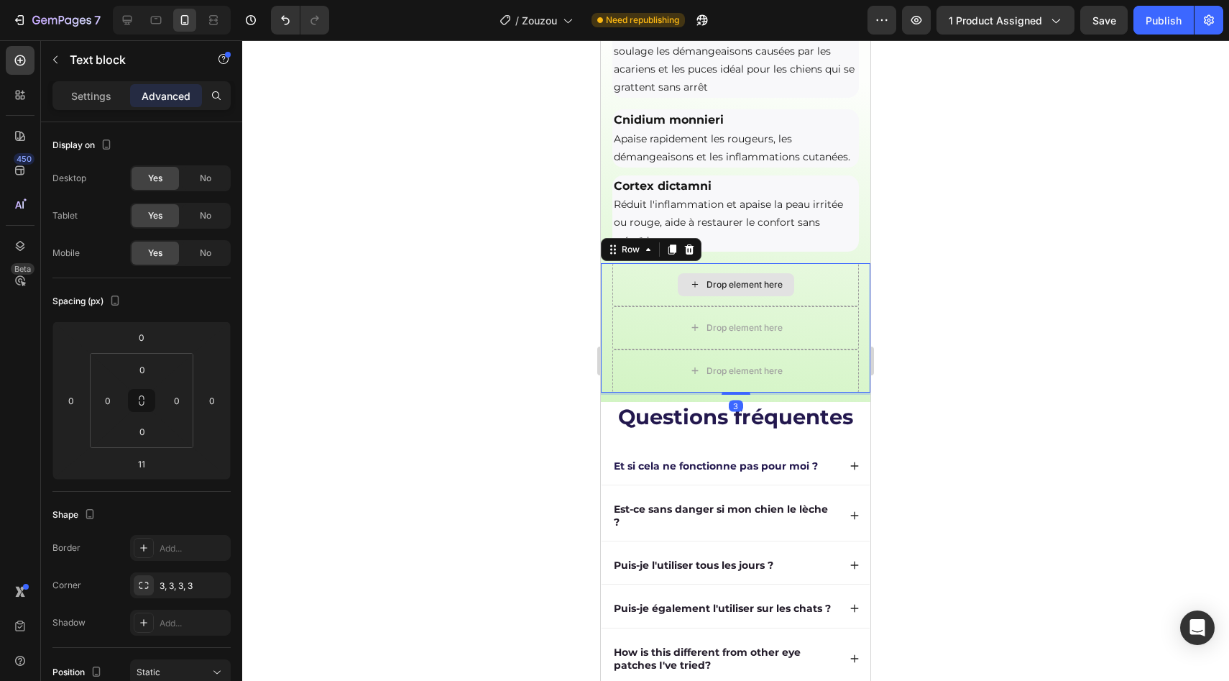
click at [686, 288] on div "Drop element here" at bounding box center [735, 284] width 247 height 43
click at [697, 261] on div "Row" at bounding box center [651, 249] width 101 height 23
click at [692, 255] on icon at bounding box center [690, 250] width 12 height 12
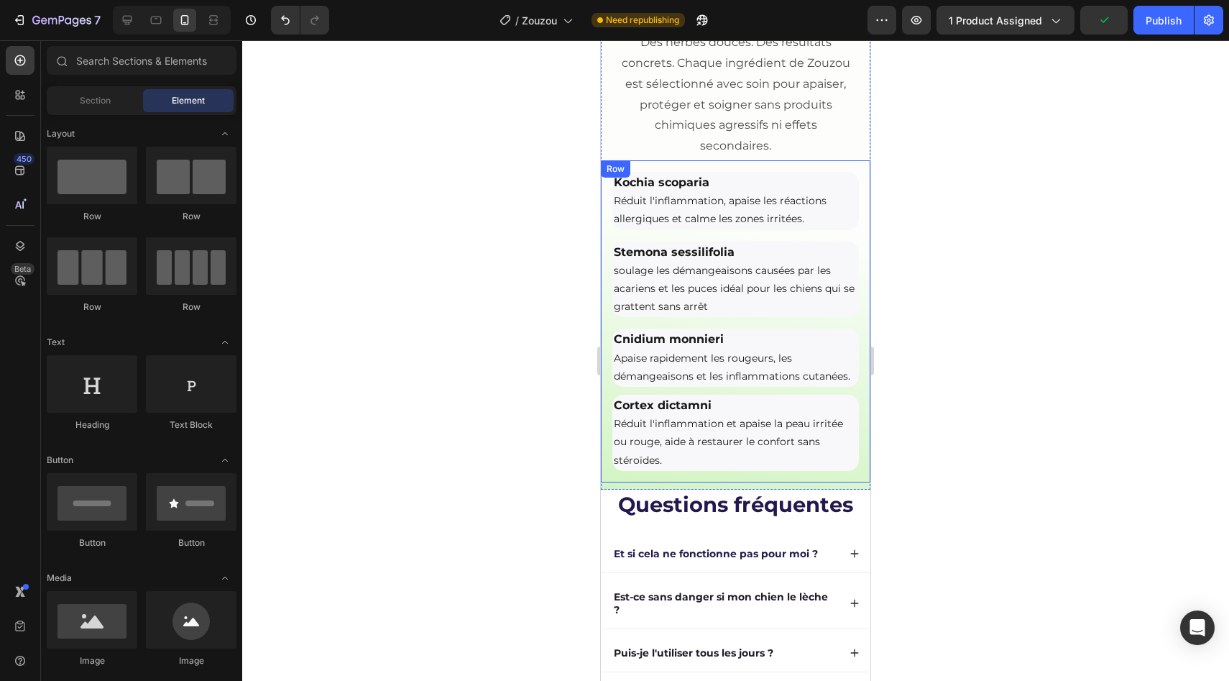
scroll to position [2626, 0]
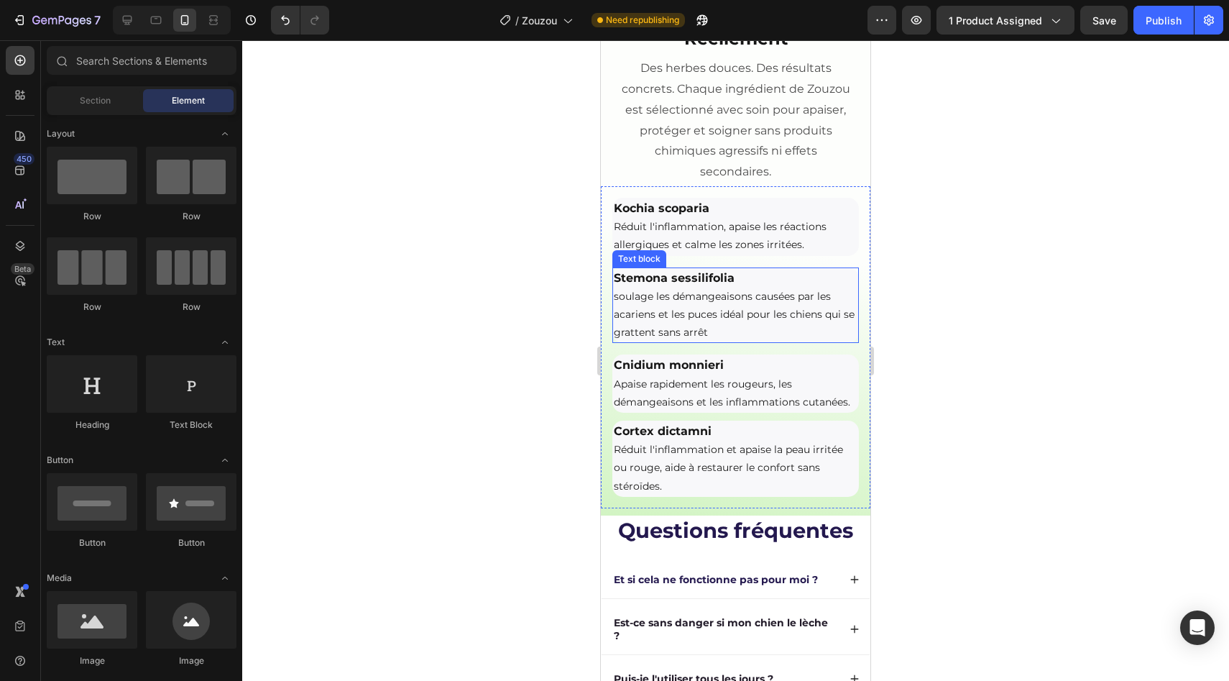
click at [764, 294] on p "soulage les démangeaisons causées par les acariens et les puces idéal pour les …" at bounding box center [736, 315] width 244 height 55
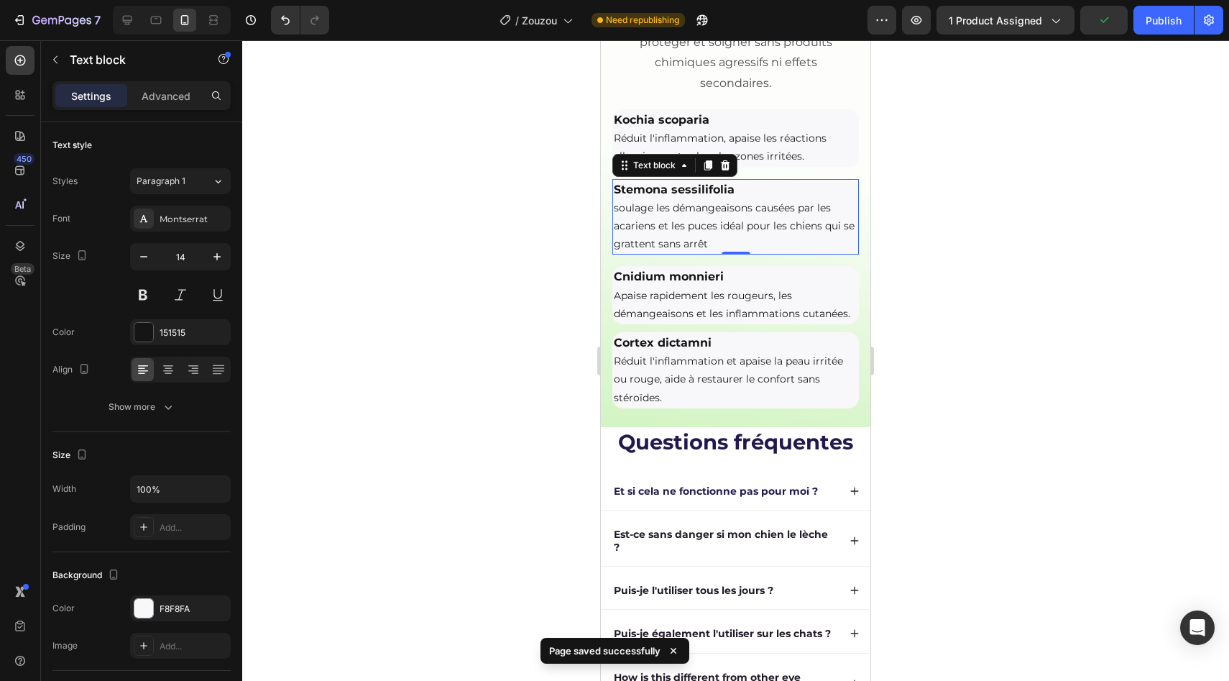
scroll to position [2740, 0]
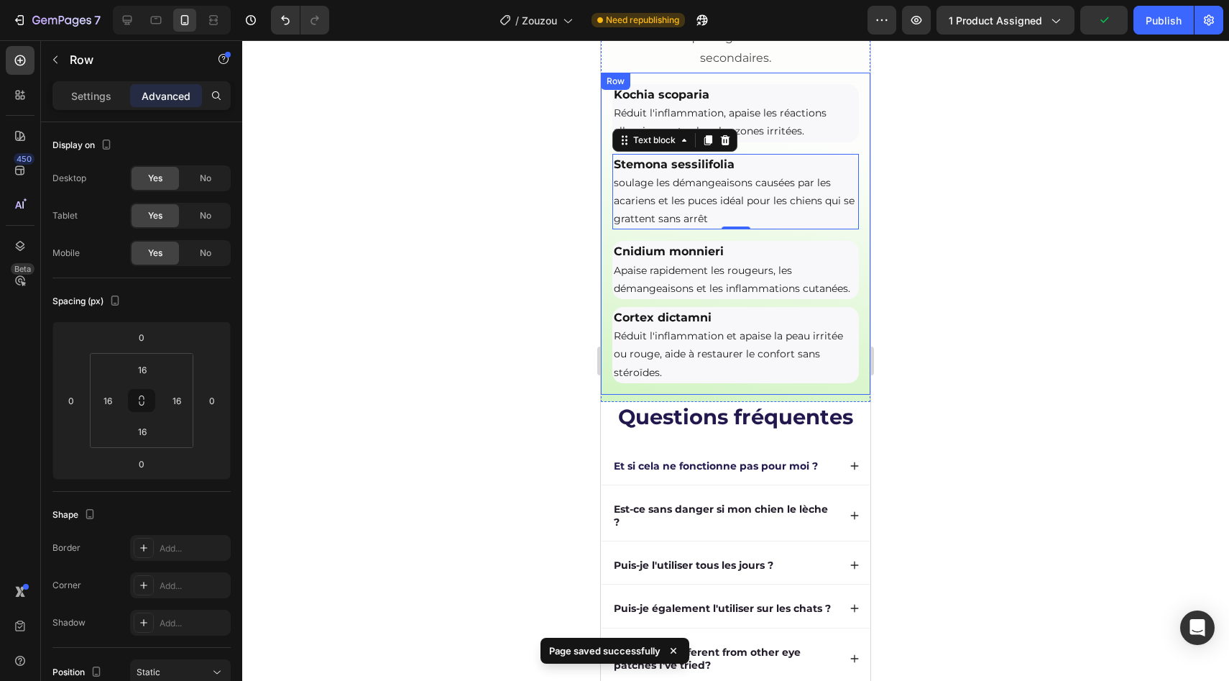
click at [745, 395] on div "Kochia scoparia Réduit l'inflammation, apaise les réactions allergiques et calm…" at bounding box center [736, 234] width 270 height 322
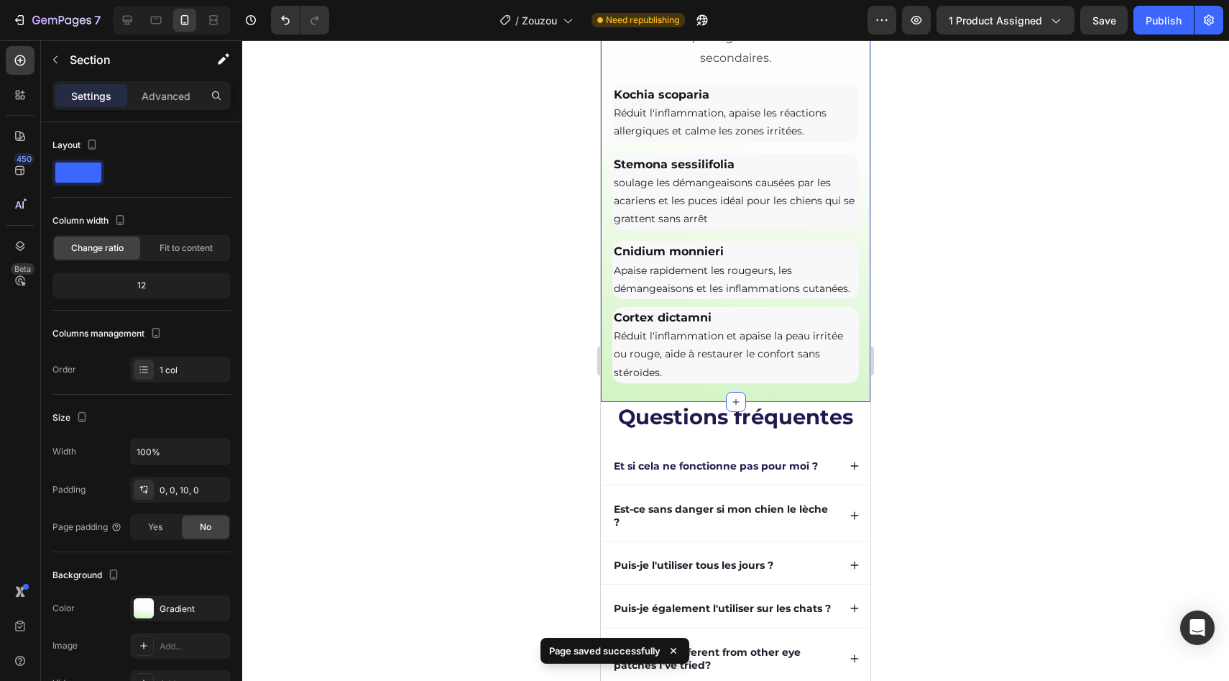
click at [748, 402] on div "à base d'ingrédients naturels qui agissent réellement Heading Des herbes douces…" at bounding box center [736, 135] width 270 height 534
drag, startPoint x: 17, startPoint y: 195, endPoint x: 560, endPoint y: 231, distance: 544.6
click at [560, 231] on div at bounding box center [735, 360] width 987 height 640
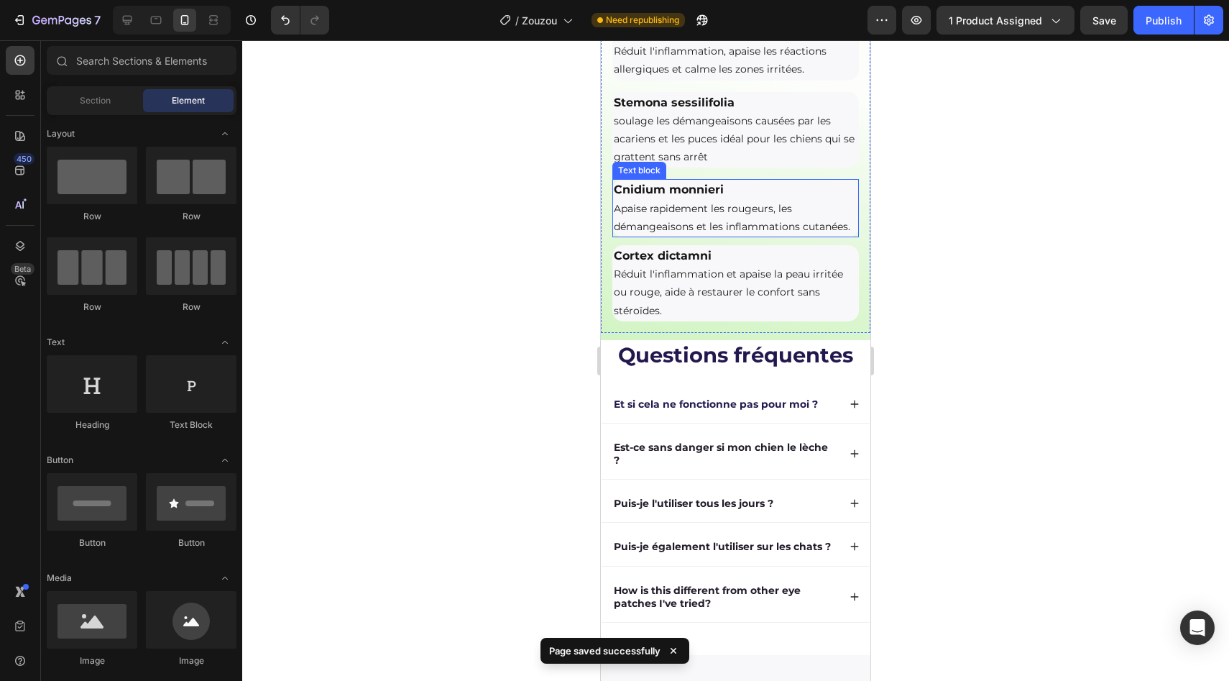
scroll to position [2849, 0]
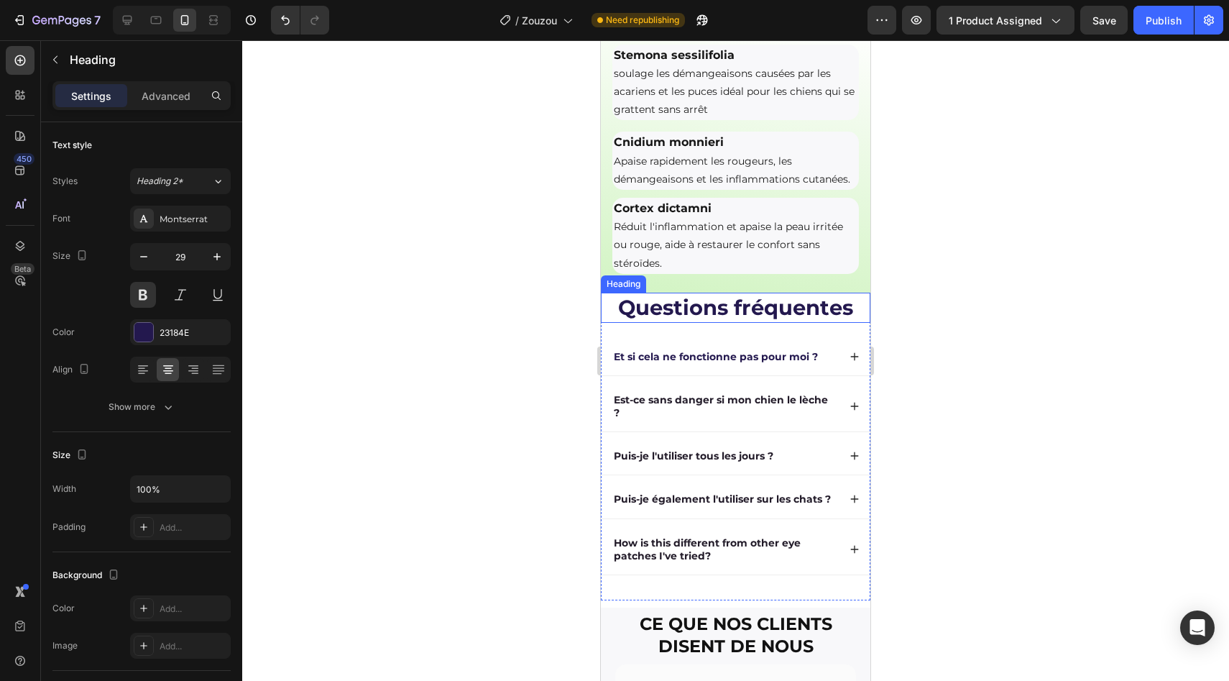
click at [749, 323] on h2 "Questions fréquentes" at bounding box center [736, 308] width 270 height 30
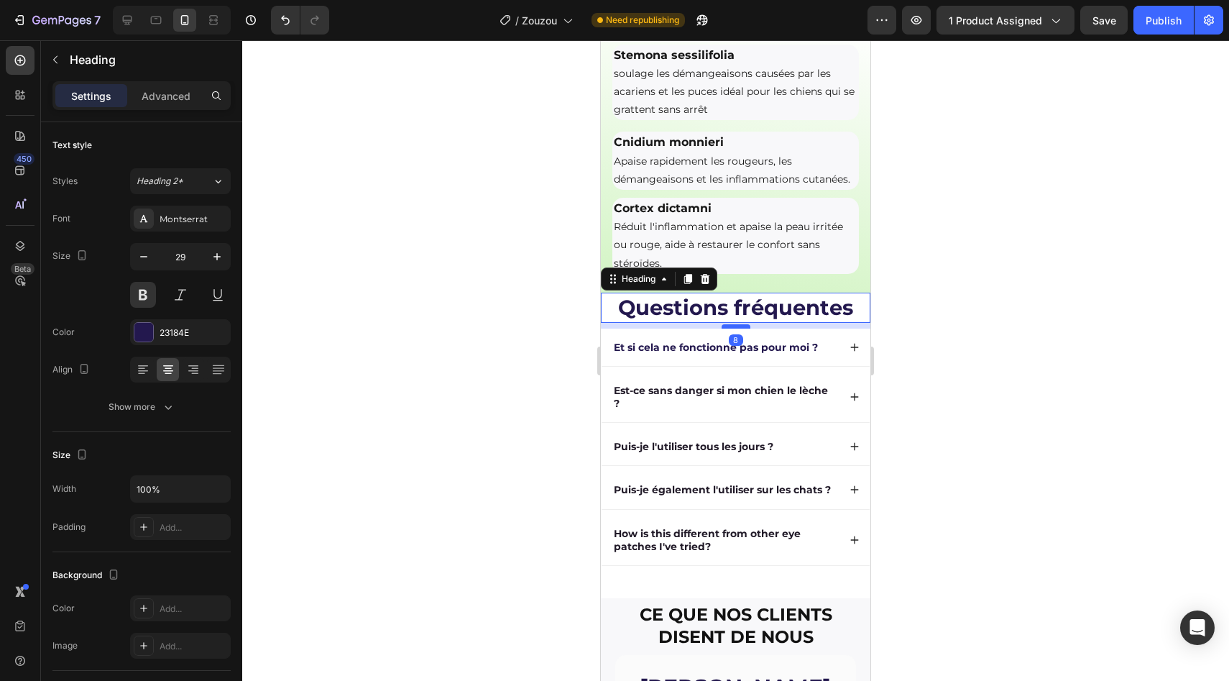
drag, startPoint x: 737, startPoint y: 351, endPoint x: 736, endPoint y: 342, distance: 9.5
click at [736, 328] on div at bounding box center [736, 326] width 29 height 4
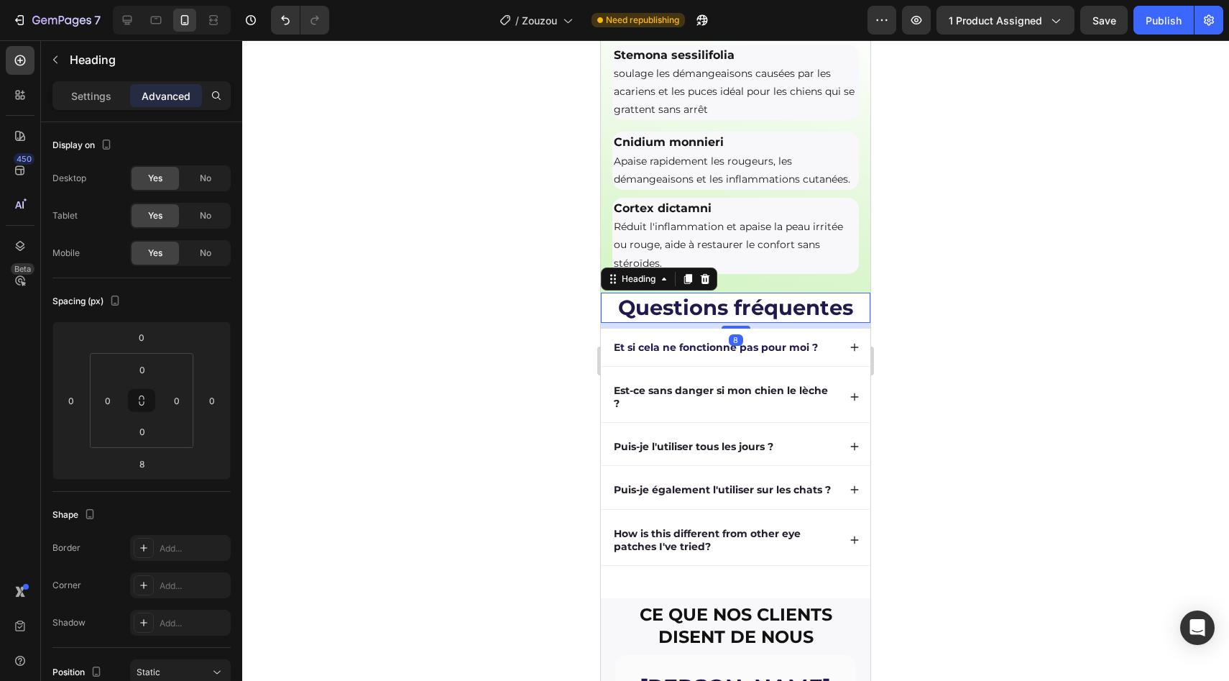
click at [566, 334] on div at bounding box center [735, 360] width 987 height 640
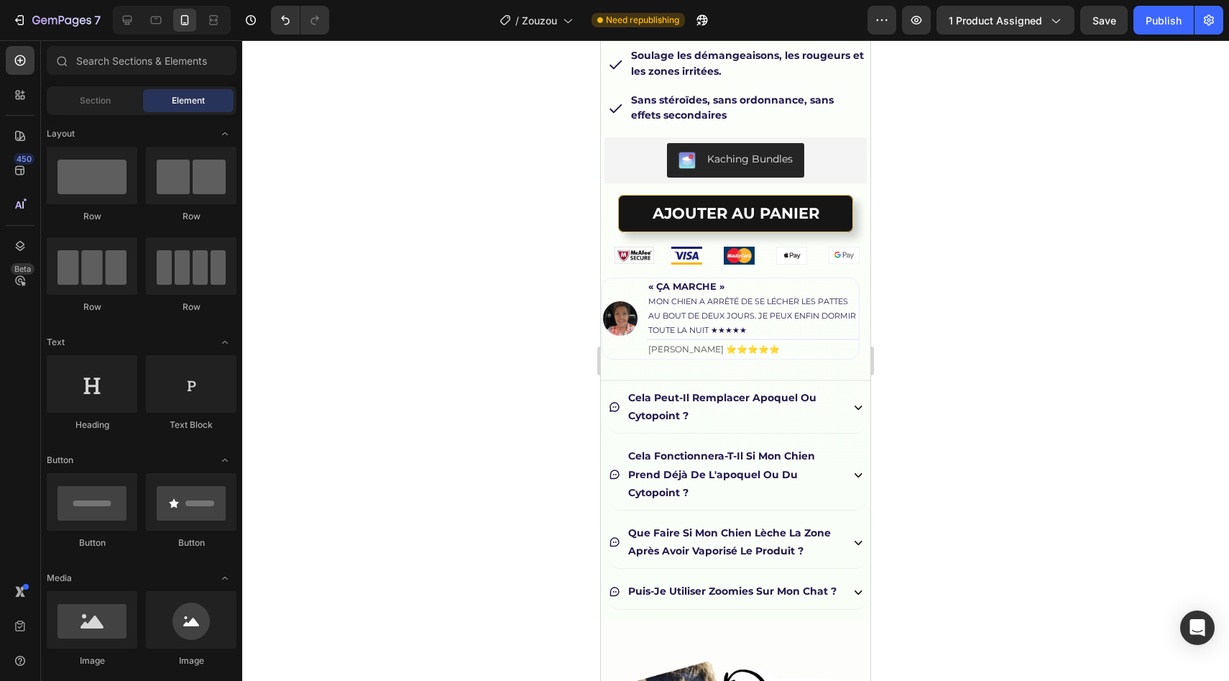
scroll to position [0, 0]
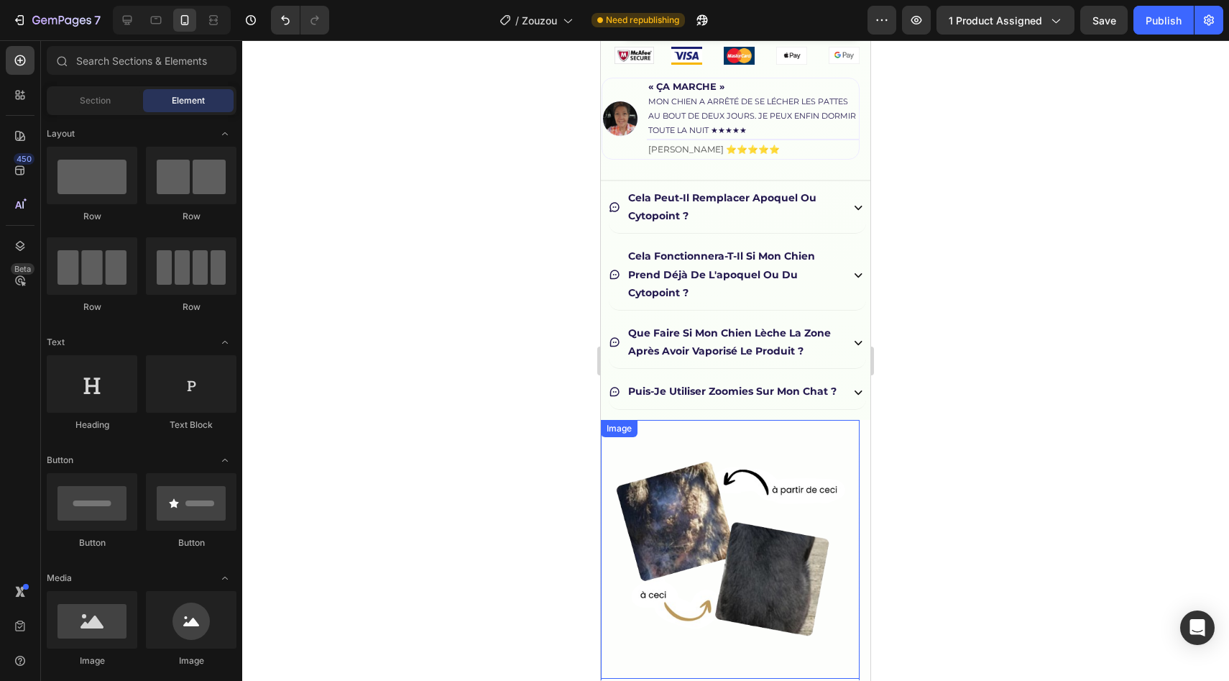
click at [740, 469] on img at bounding box center [730, 549] width 259 height 259
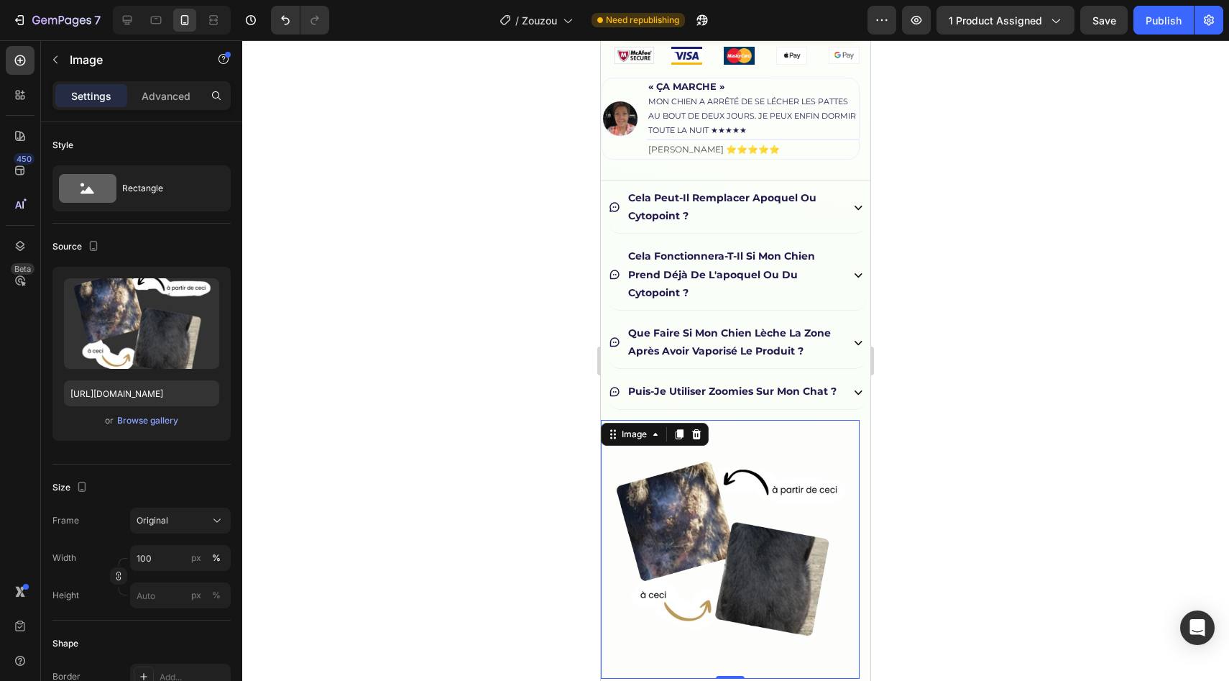
scroll to position [1087, 0]
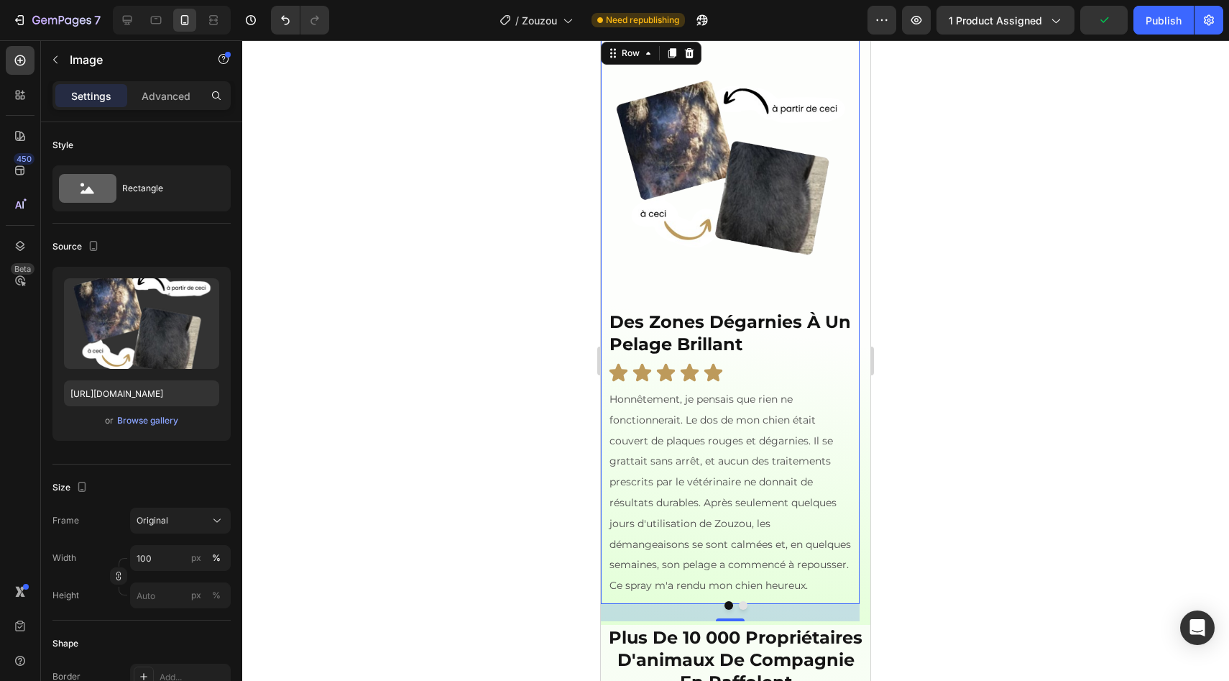
click at [752, 383] on div "des zones dégarnies à un pelage brillant Heading Icon Icon Icon Icon Icon Icon …" at bounding box center [730, 456] width 259 height 295
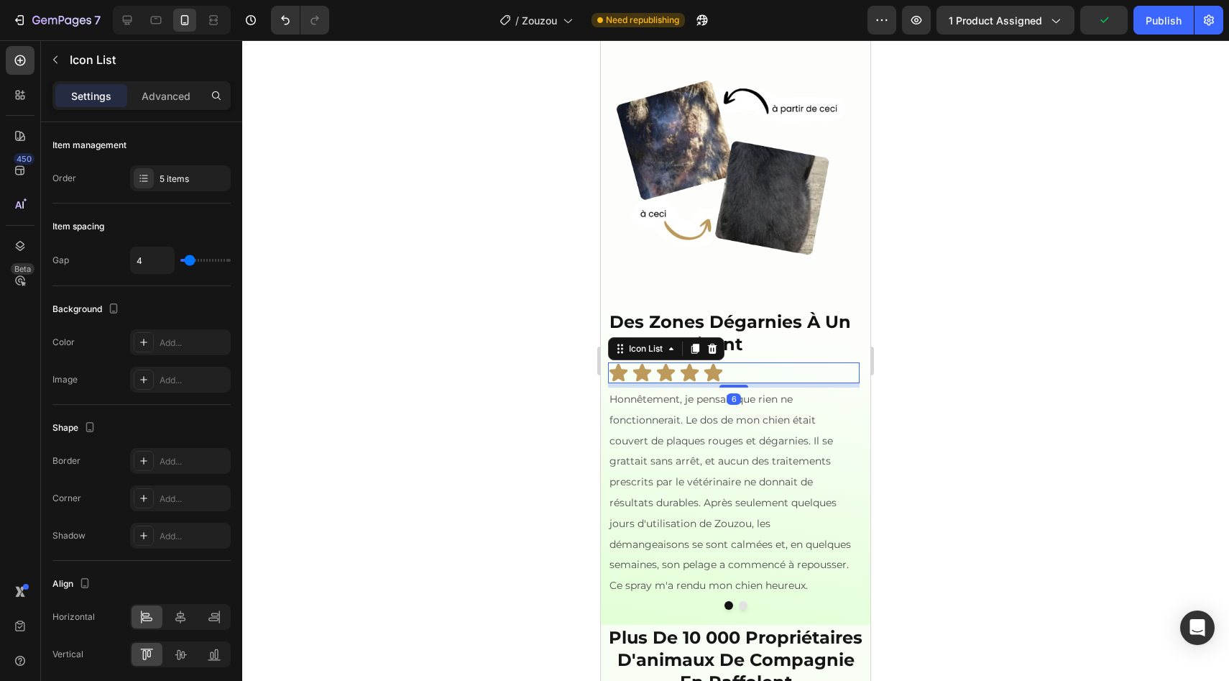
click at [747, 383] on div "Icon Icon Icon Icon Icon" at bounding box center [734, 372] width 252 height 21
click at [689, 354] on icon at bounding box center [695, 349] width 12 height 12
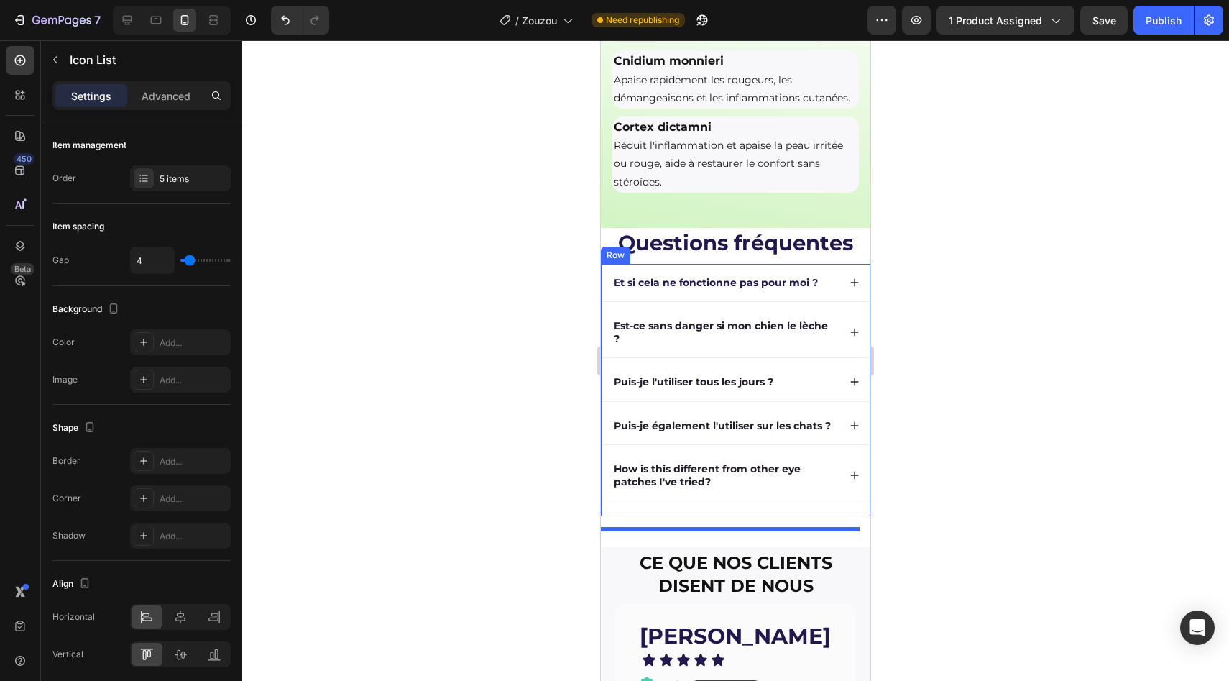
scroll to position [2964, 0]
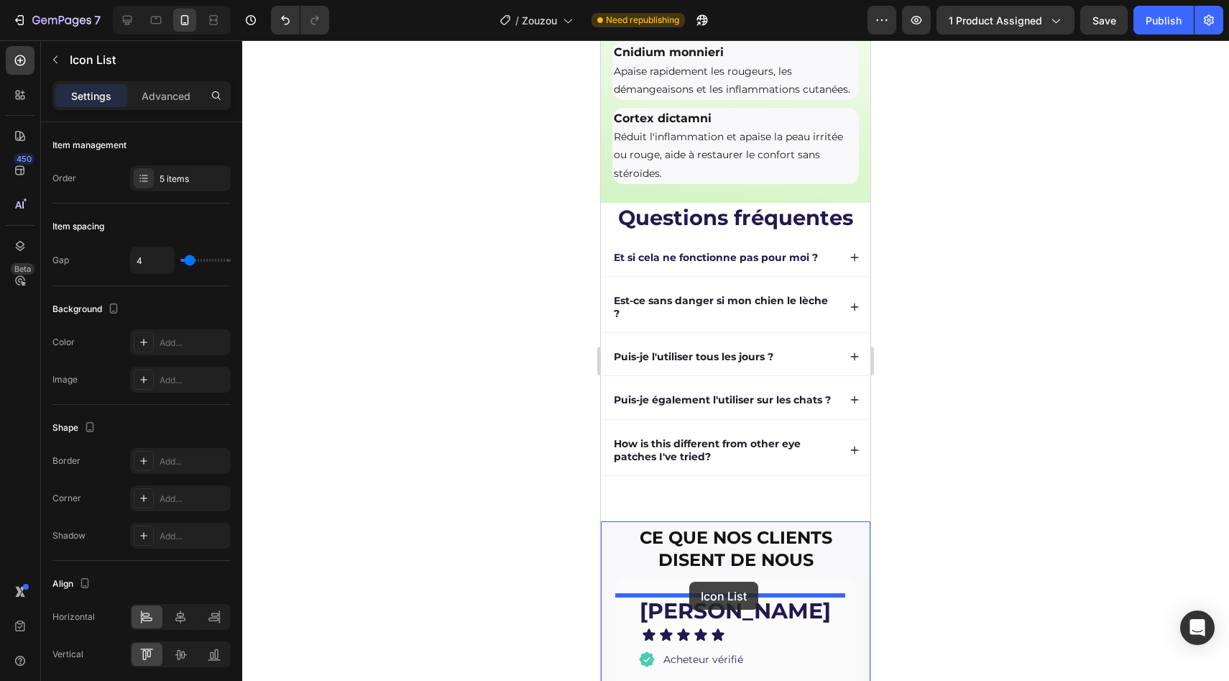
drag, startPoint x: 643, startPoint y: 403, endPoint x: 689, endPoint y: 581, distance: 185.0
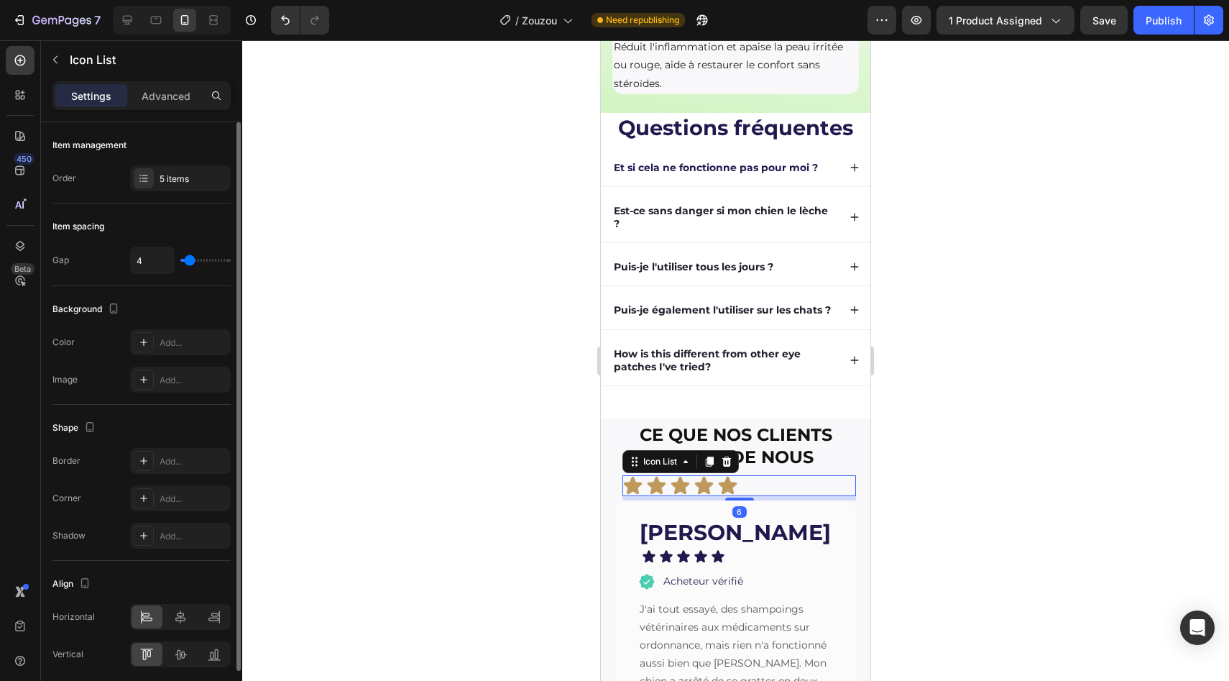
scroll to position [55, 0]
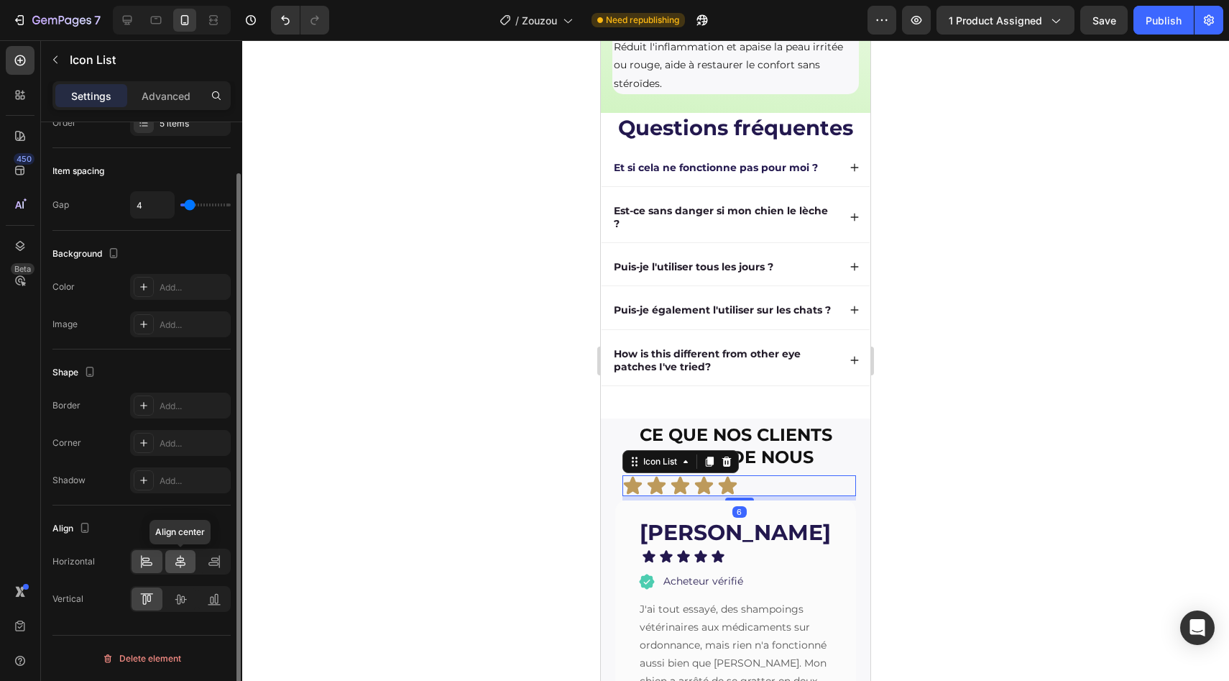
click at [178, 564] on icon at bounding box center [180, 561] width 14 height 14
click at [178, 596] on icon at bounding box center [180, 599] width 14 height 14
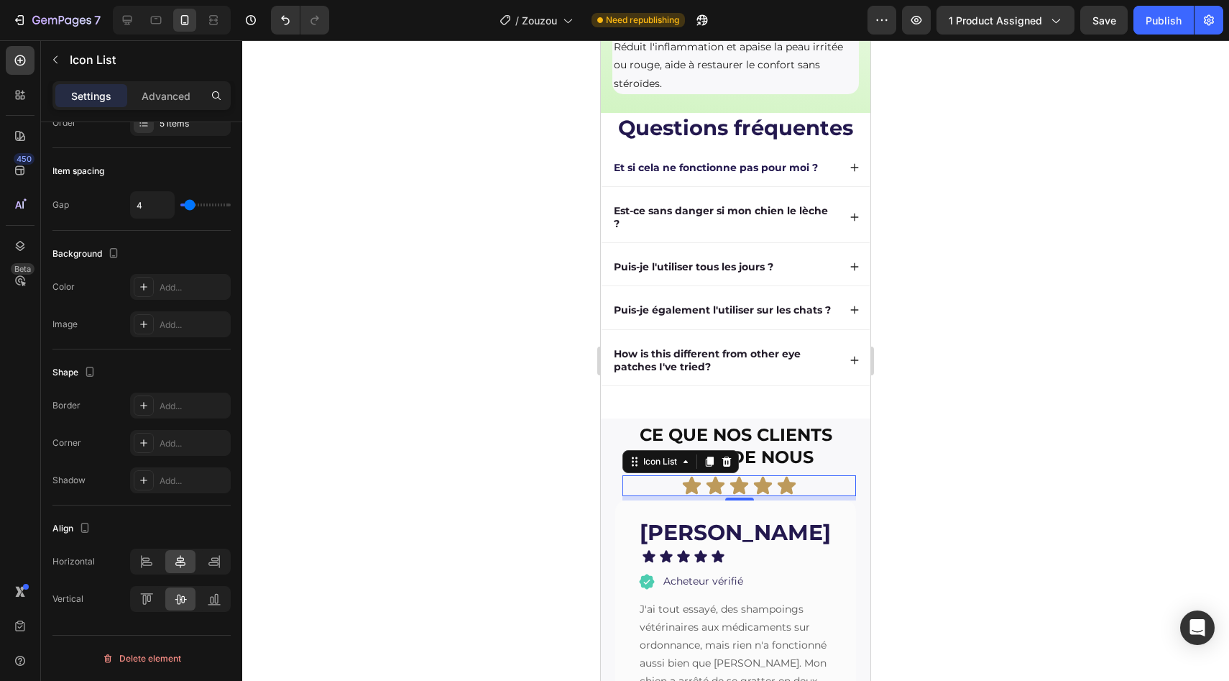
click at [350, 460] on div at bounding box center [735, 360] width 987 height 640
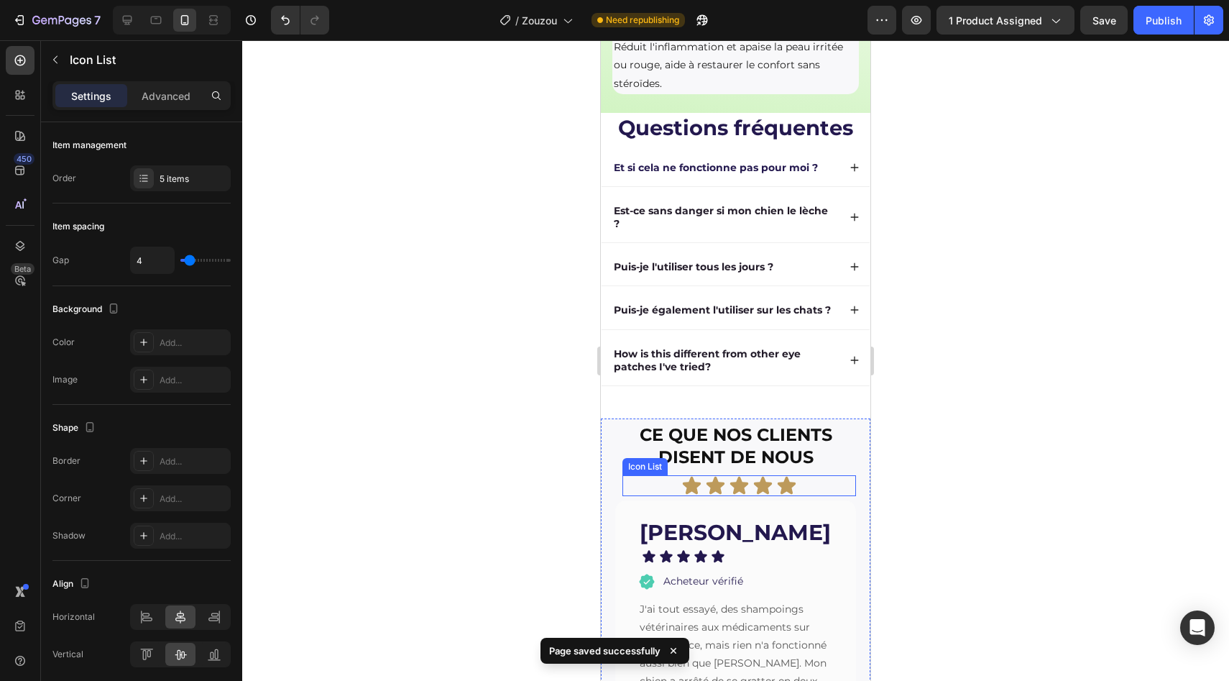
click at [826, 496] on div "Icon Icon Icon Icon Icon" at bounding box center [739, 485] width 234 height 21
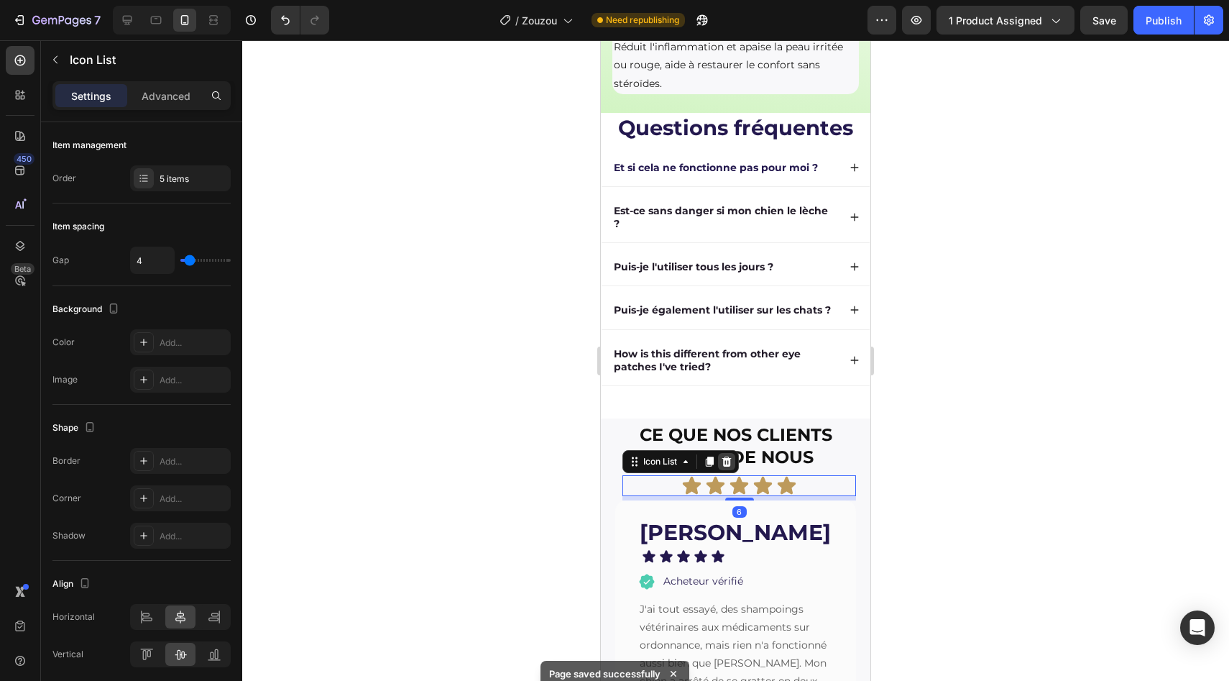
click at [724, 467] on icon at bounding box center [727, 462] width 12 height 12
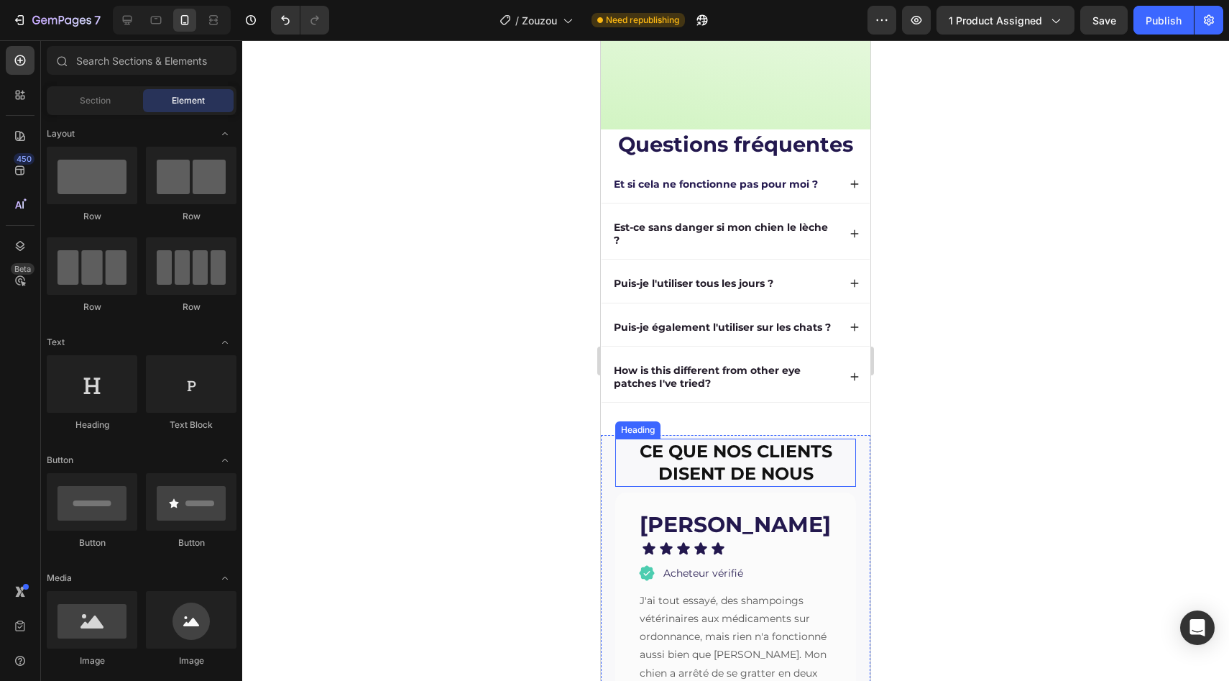
scroll to position [3270, 0]
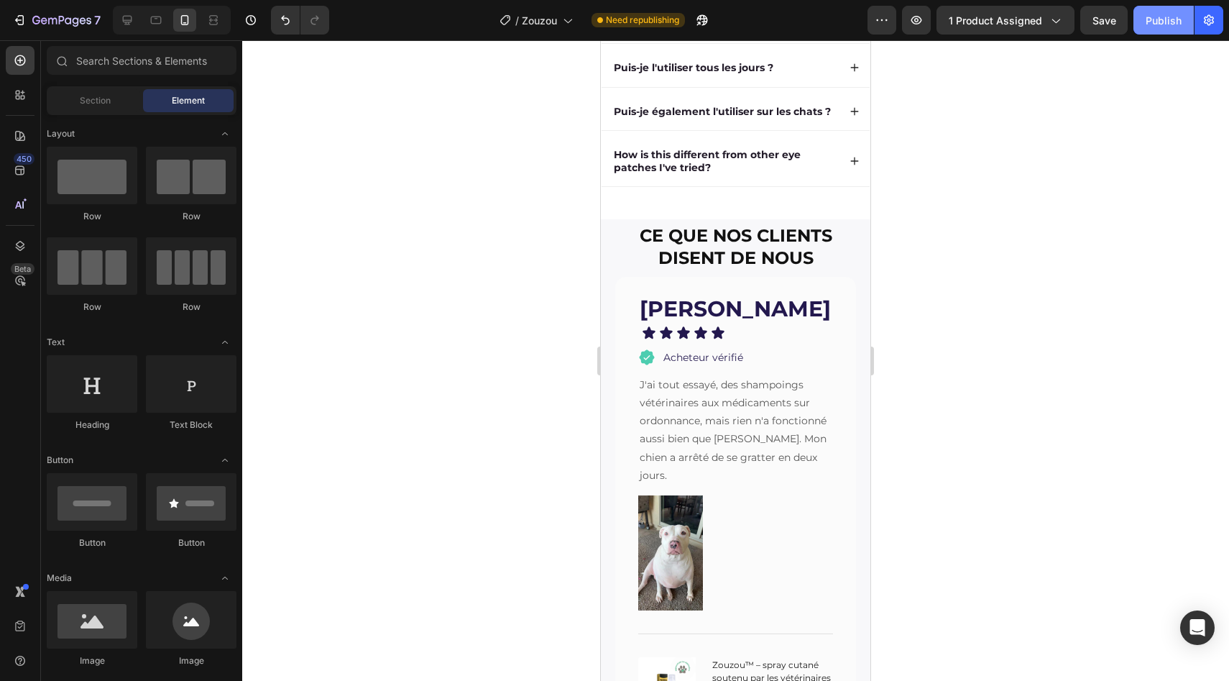
click at [1174, 19] on div "Publish" at bounding box center [1164, 20] width 36 height 15
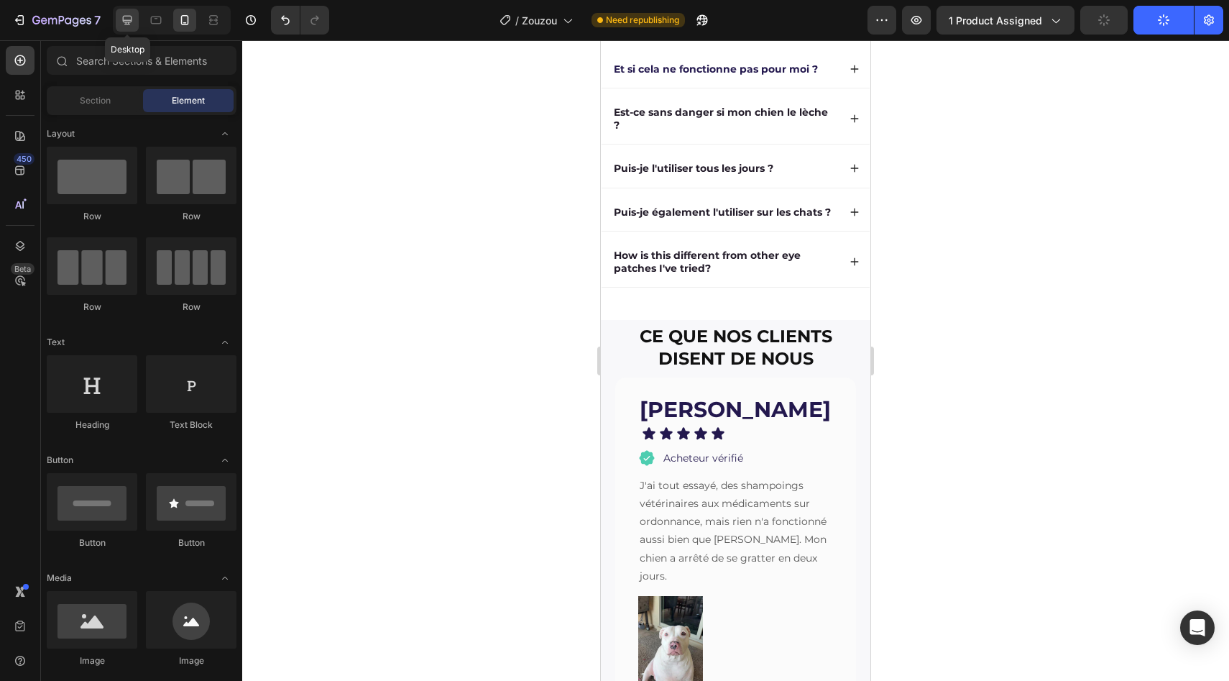
click at [129, 20] on icon at bounding box center [127, 20] width 9 height 9
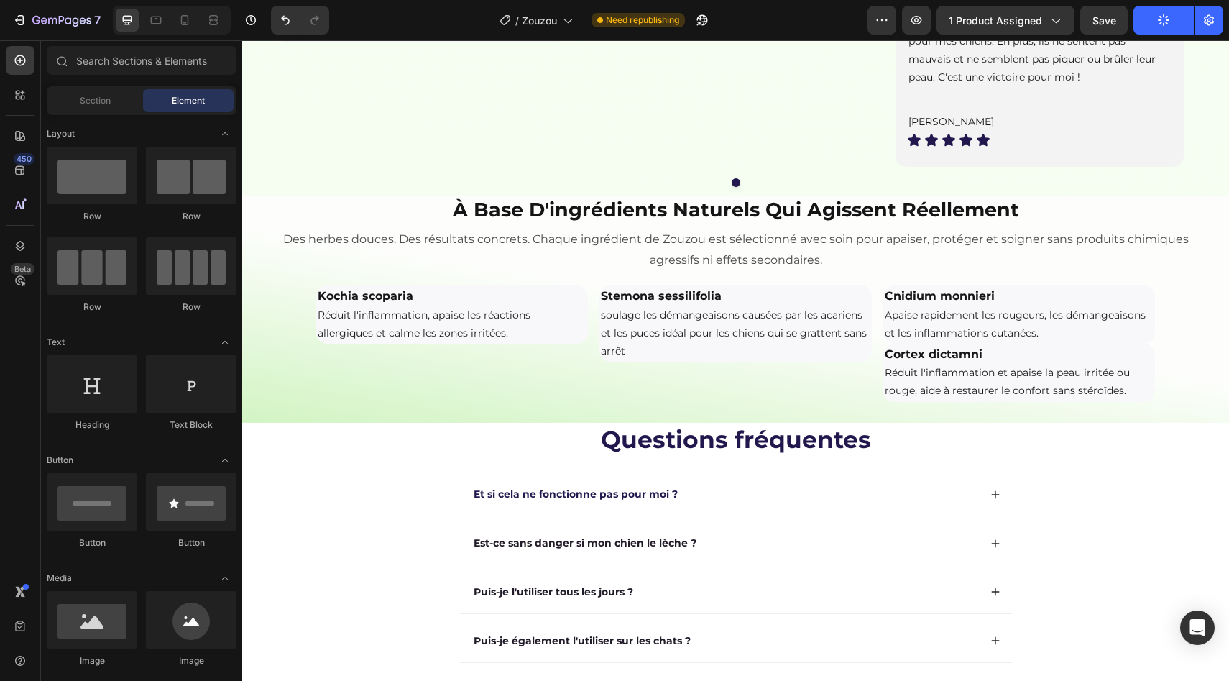
scroll to position [2447, 0]
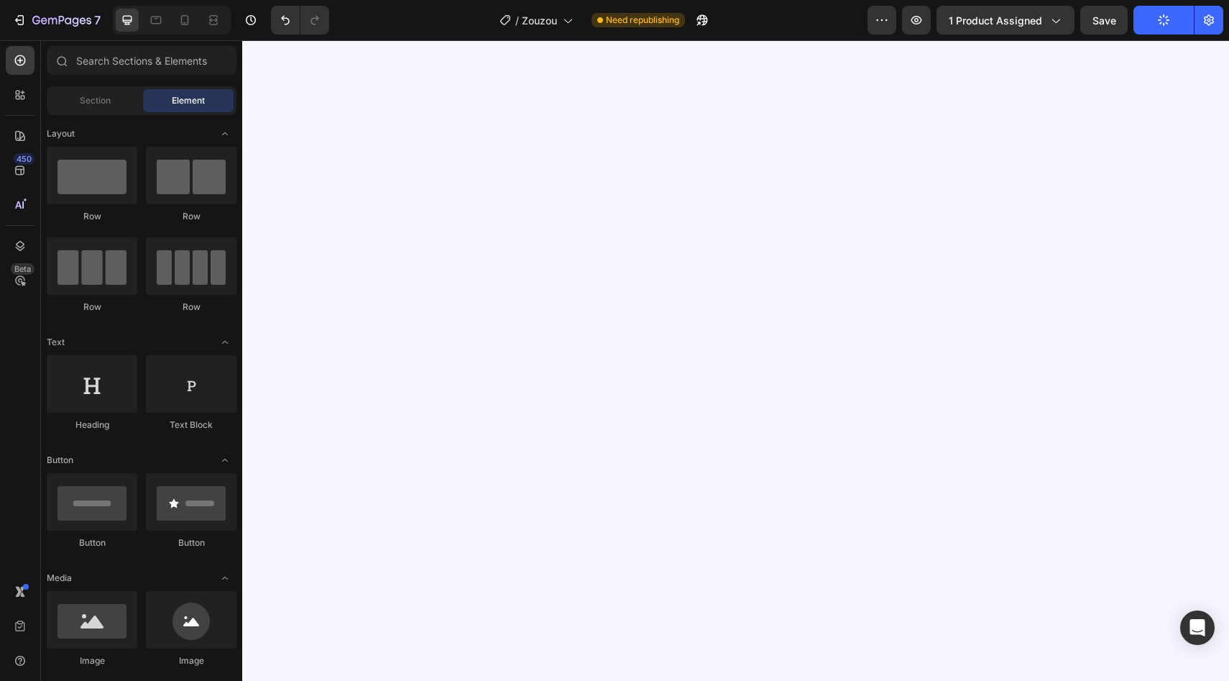
click at [1107, 35] on div "7 Version history / Zouzou Need republishing Preview 1 product assigned Save Pu…" at bounding box center [614, 20] width 1229 height 41
click at [1106, 29] on button "Save" at bounding box center [1103, 20] width 47 height 29
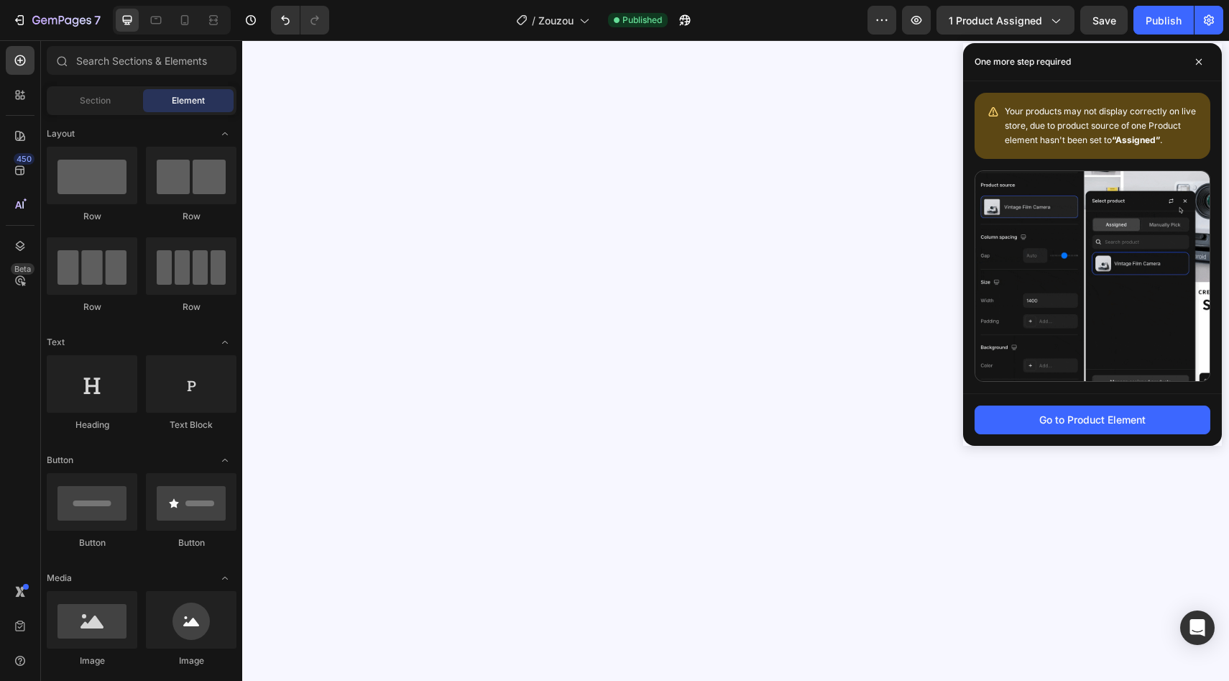
click at [716, 296] on div at bounding box center [735, 414] width 987 height 1005
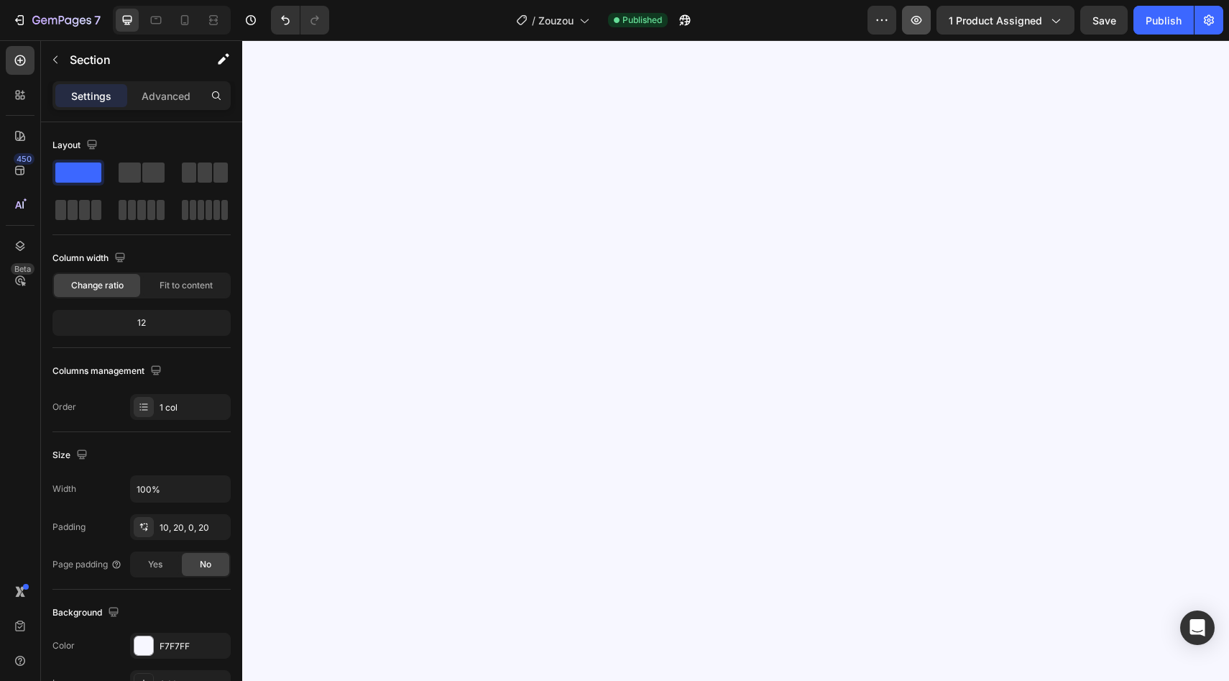
click at [928, 19] on button "button" at bounding box center [916, 20] width 29 height 29
